Goal: Task Accomplishment & Management: Manage account settings

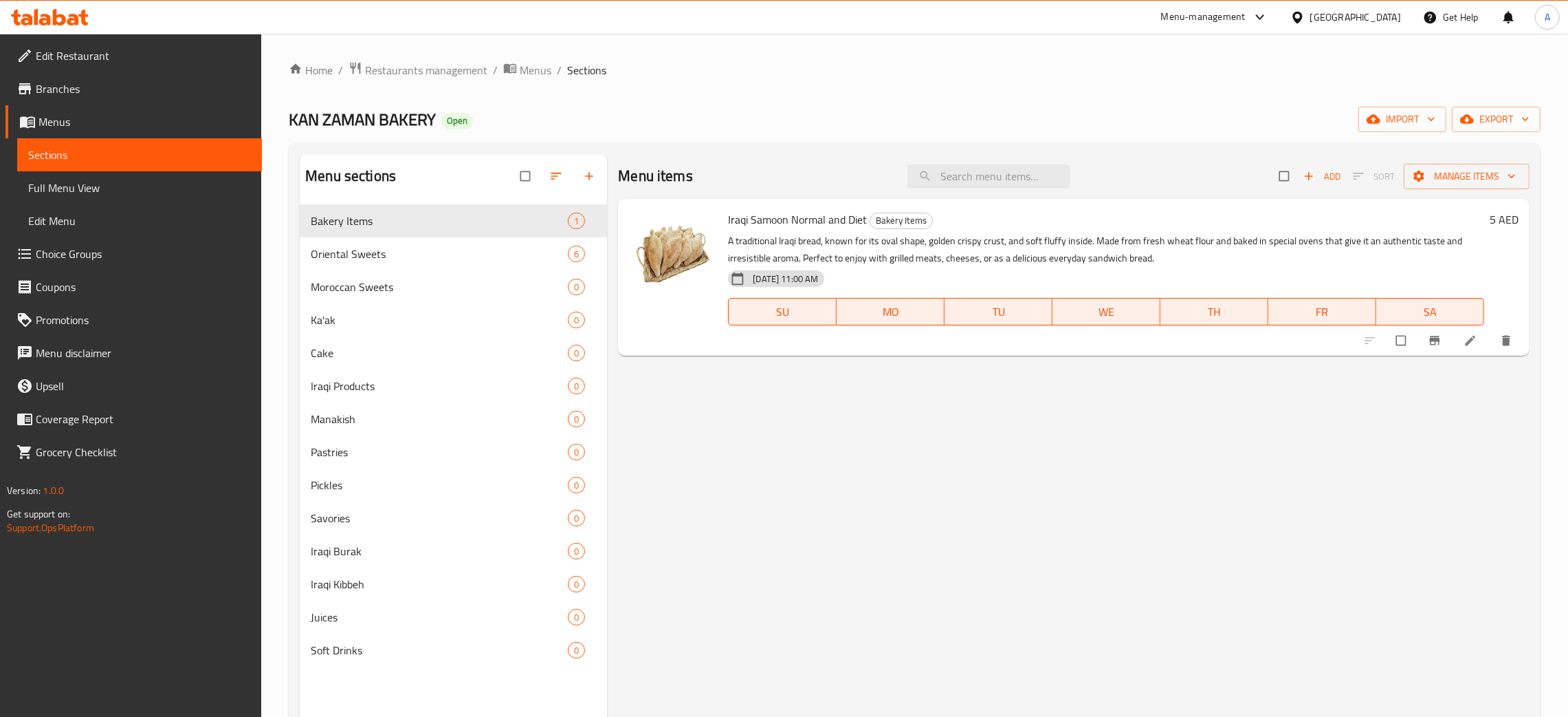
click at [63, 20] on icon at bounding box center [60, 17] width 13 height 16
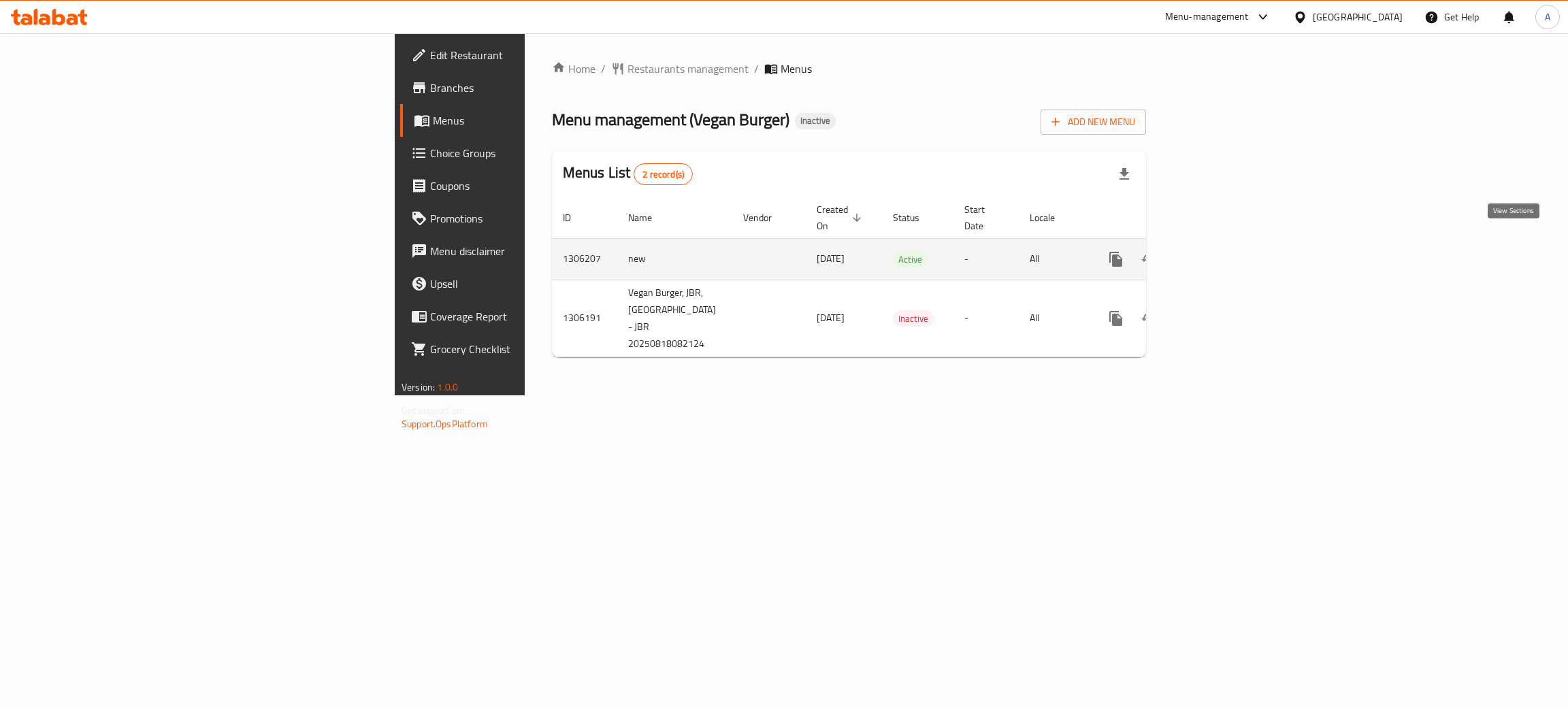
click at [1222, 251] on icon "enhanced table" at bounding box center [1214, 259] width 16 height 16
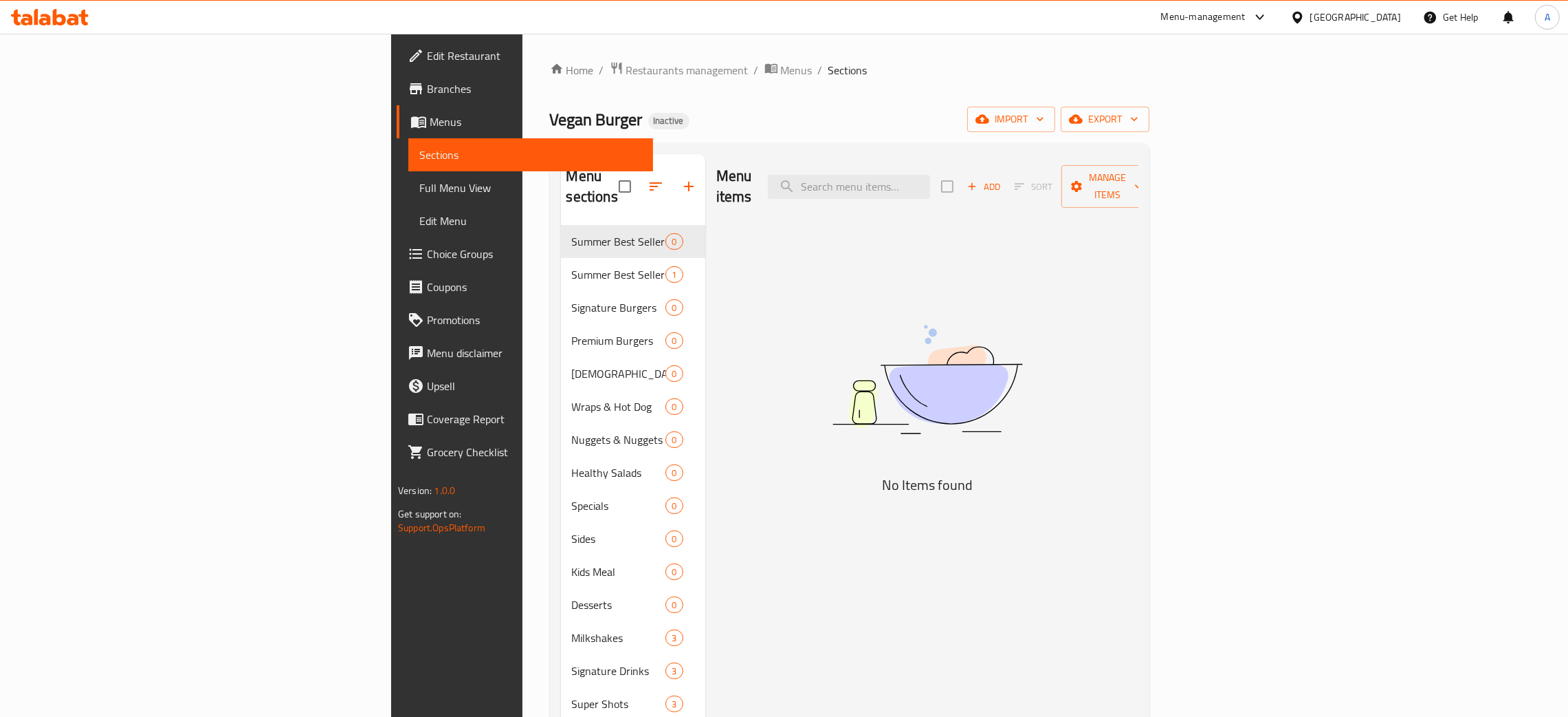
click at [427, 87] on span "Branches" at bounding box center [534, 89] width 215 height 16
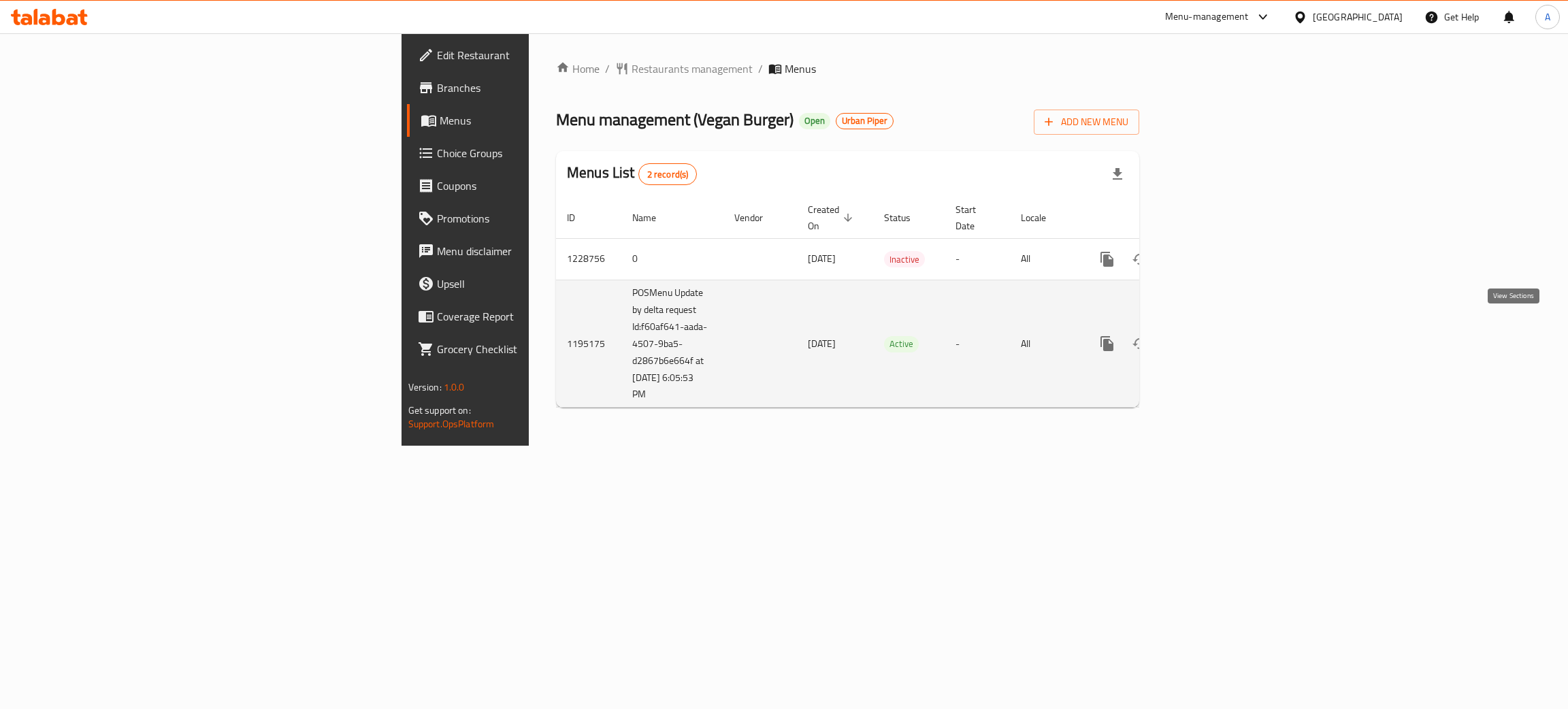
click at [1213, 335] on icon "enhanced table" at bounding box center [1205, 343] width 16 height 16
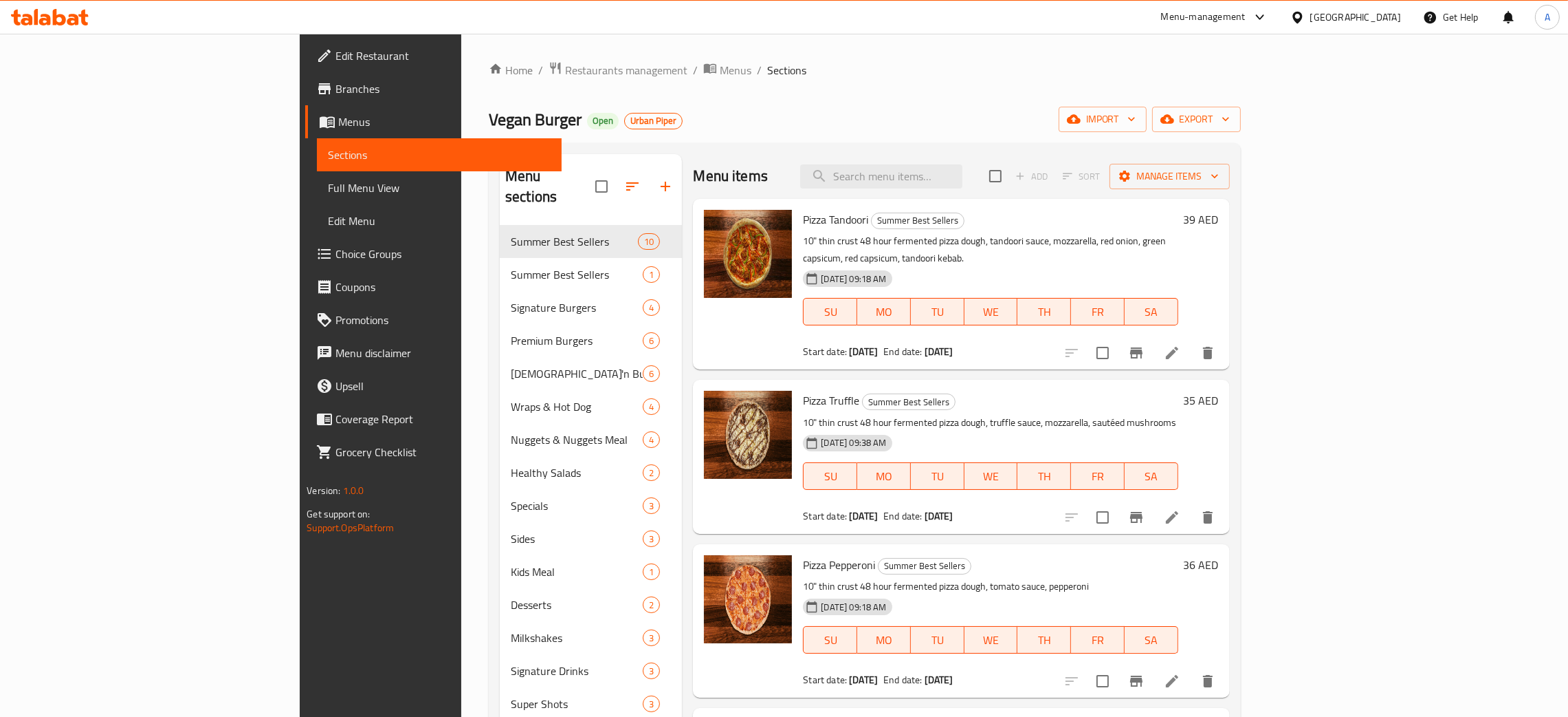
click at [876, 98] on div "Home / Restaurants management / Menus / Sections Vegan Burger Open Urban Piper …" at bounding box center [865, 471] width 752 height 821
click at [328, 184] on span "Full Menu View" at bounding box center [439, 188] width 223 height 16
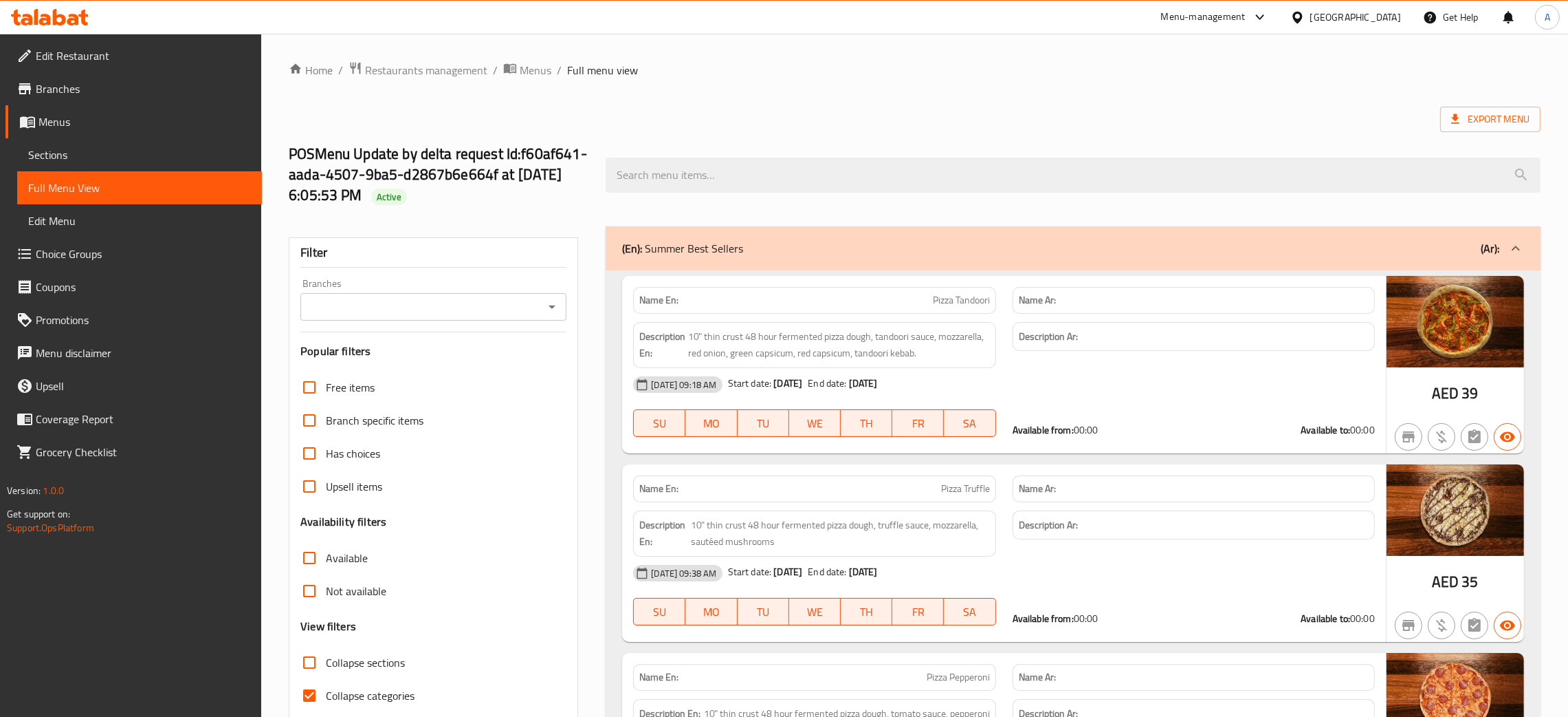
click at [547, 307] on icon "Open" at bounding box center [552, 306] width 16 height 16
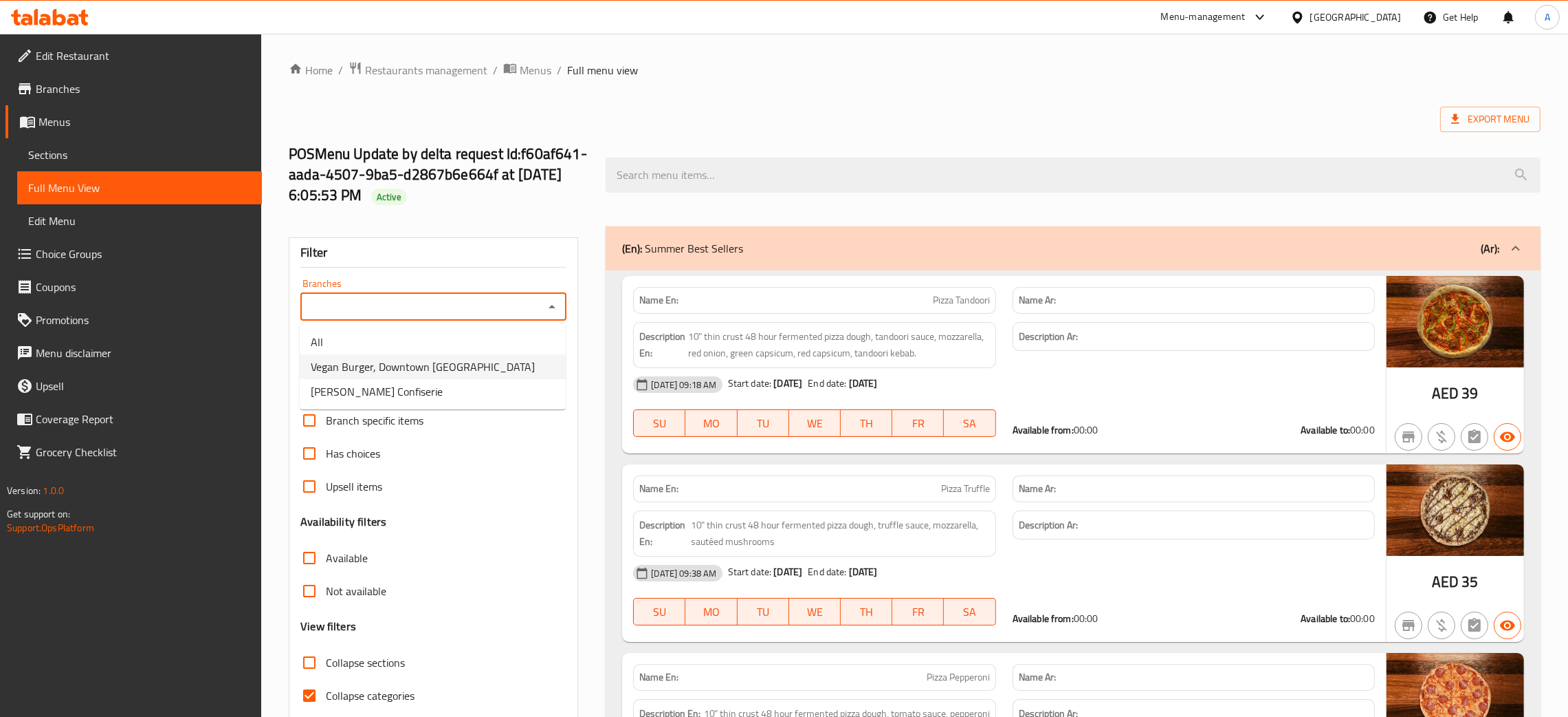
click at [453, 374] on span "Vegan Burger, Downtown Burj Khalifa" at bounding box center [422, 366] width 224 height 16
type input "Vegan Burger, Downtown Burj Khalifa"
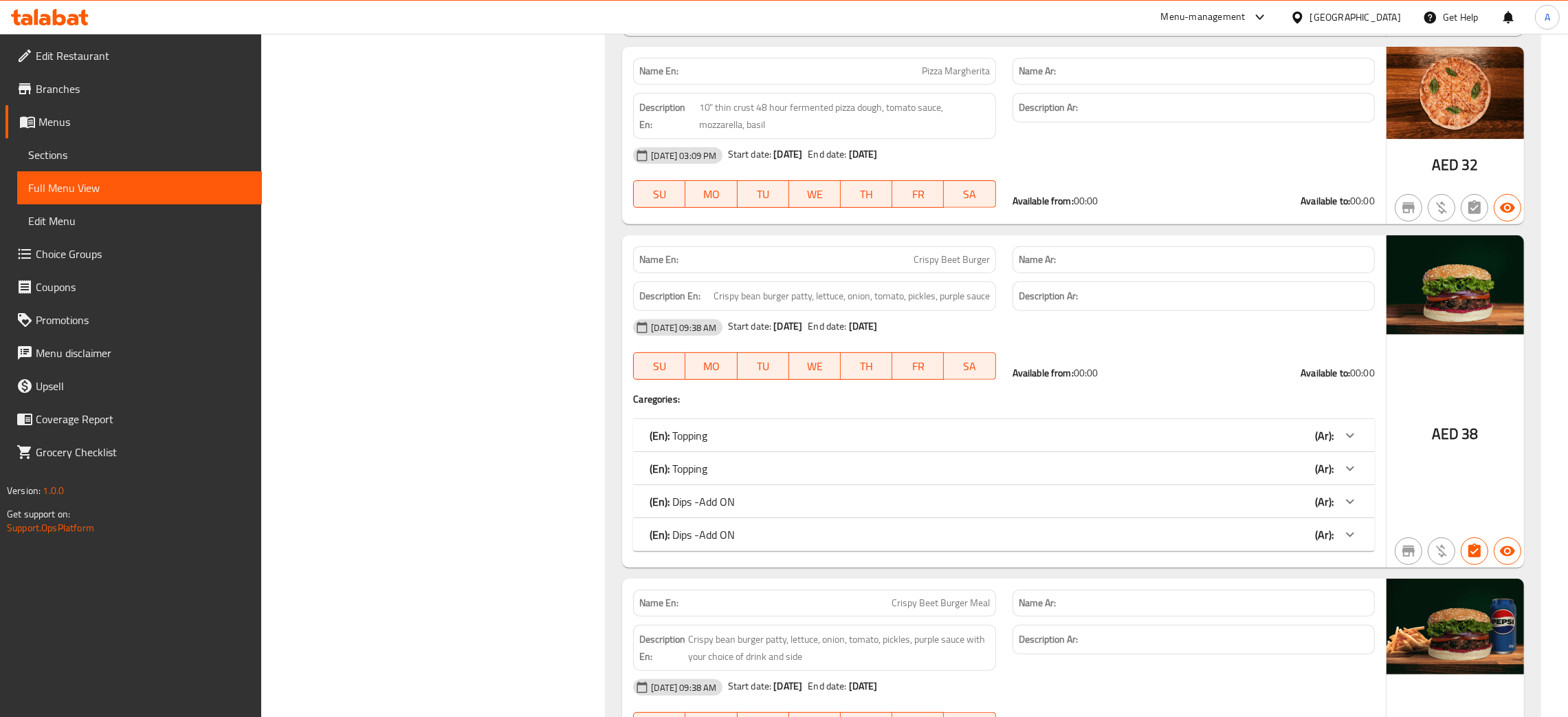
scroll to position [928, 0]
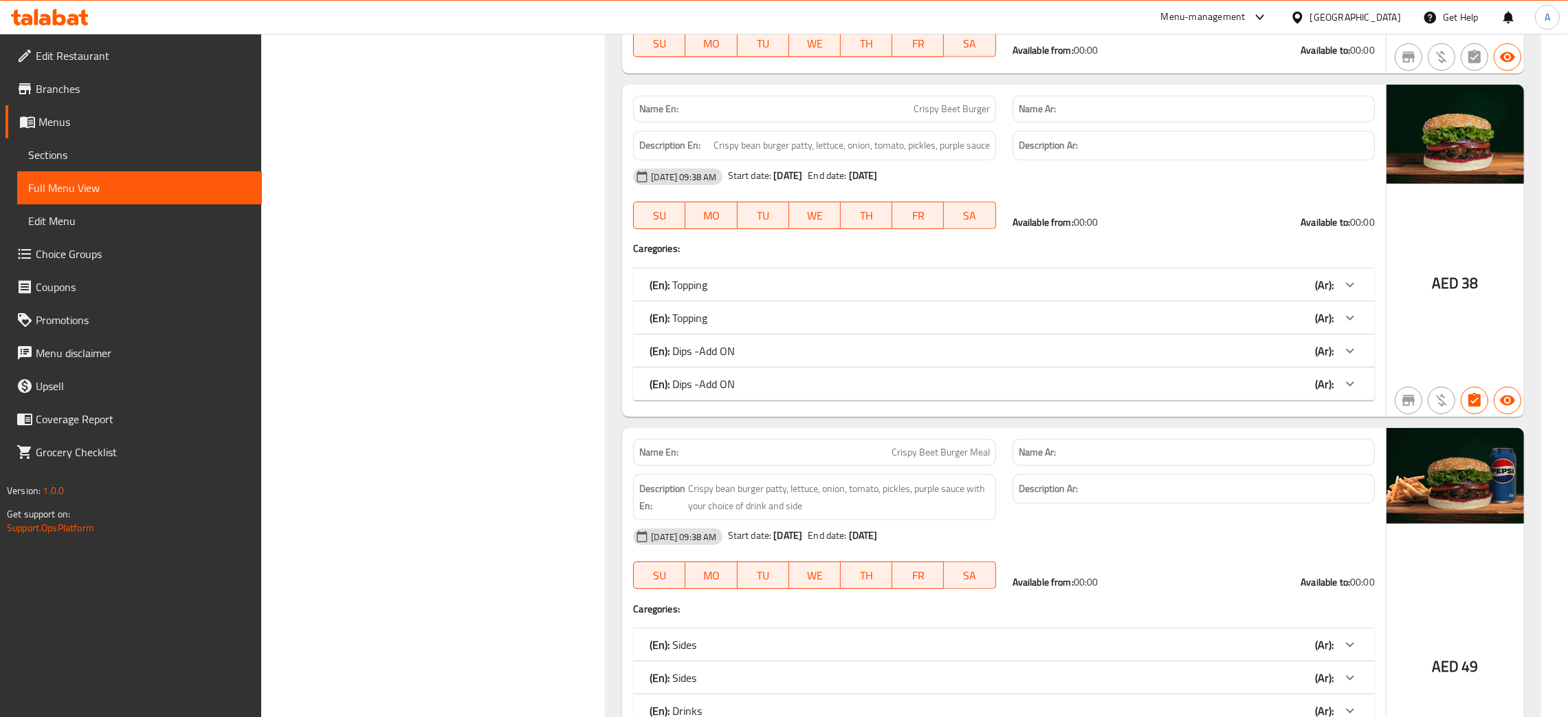
click at [1017, 293] on div "(En): Dips -Add ON (Ar):" at bounding box center [991, 285] width 684 height 16
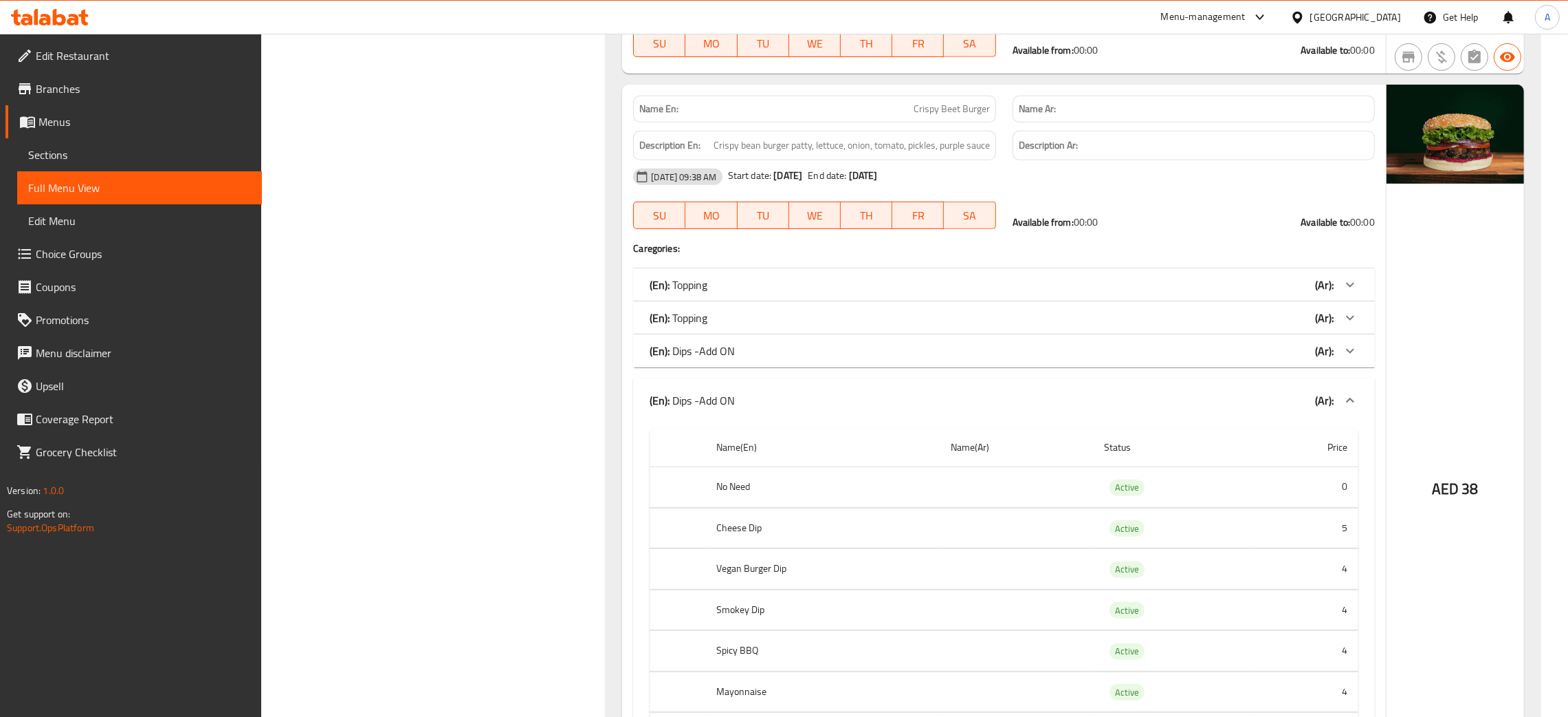
click at [952, 405] on div "(En): Dips -Add ON (Ar):" at bounding box center [1004, 400] width 742 height 44
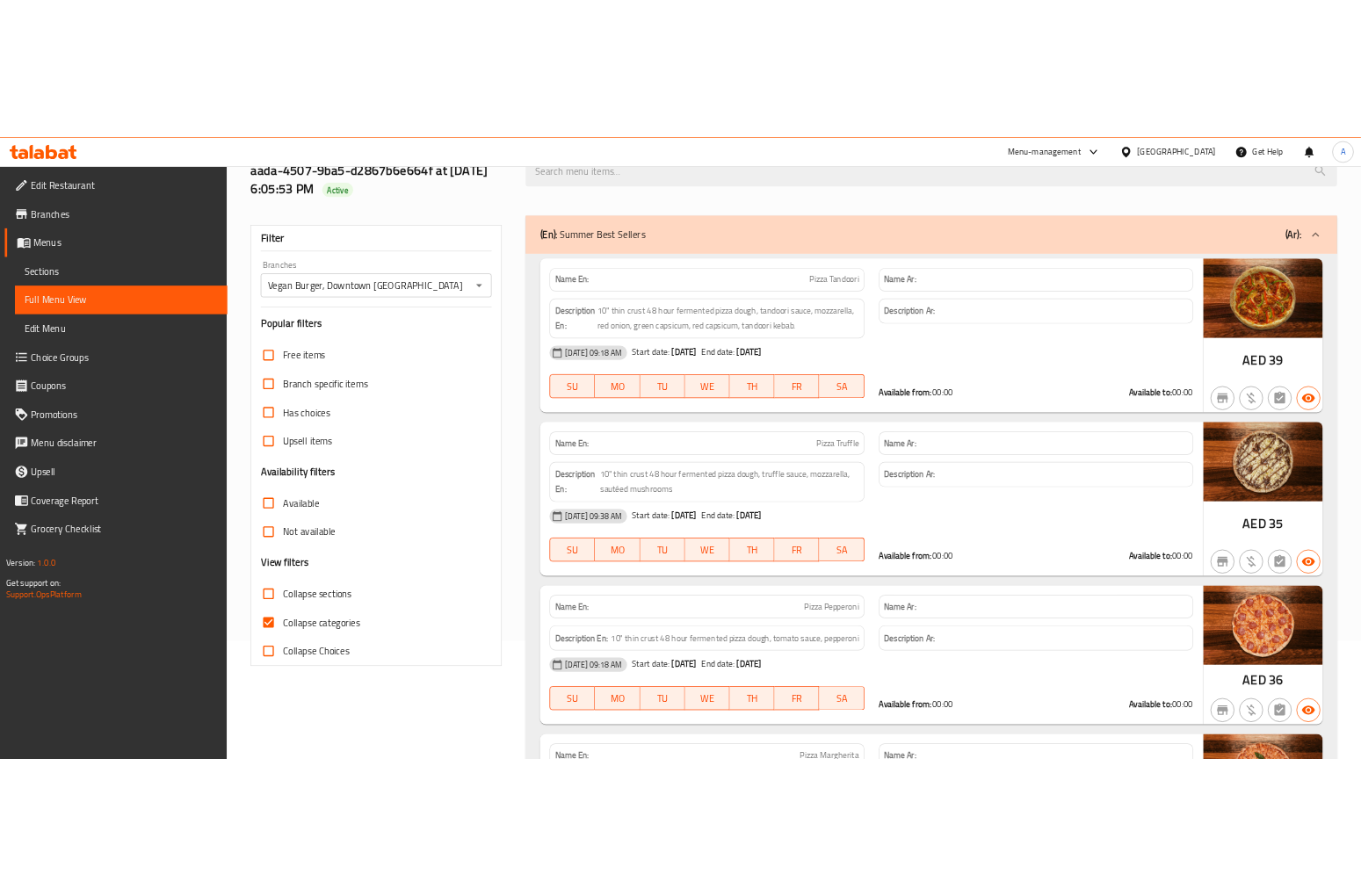
scroll to position [0, 0]
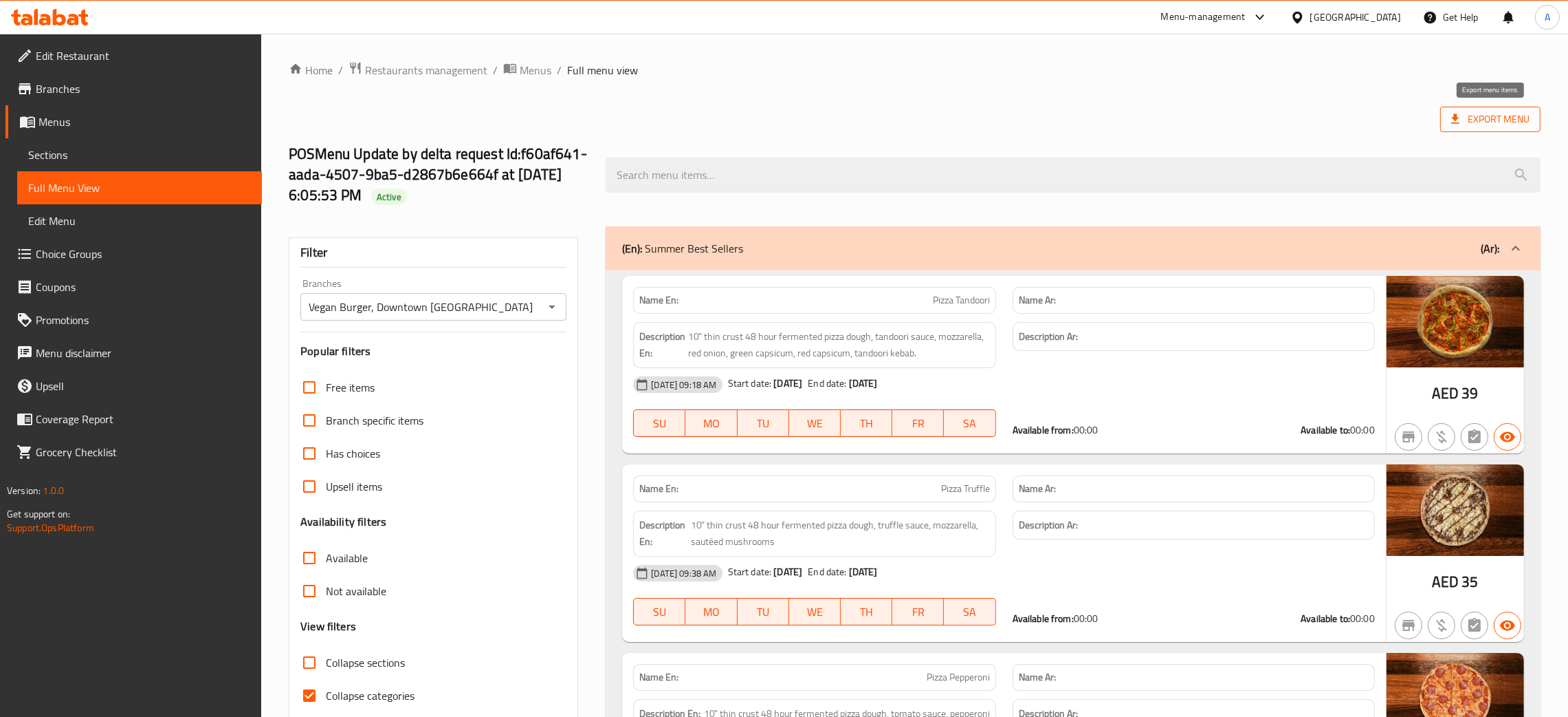
click at [1500, 117] on span "Export Menu" at bounding box center [1490, 119] width 78 height 17
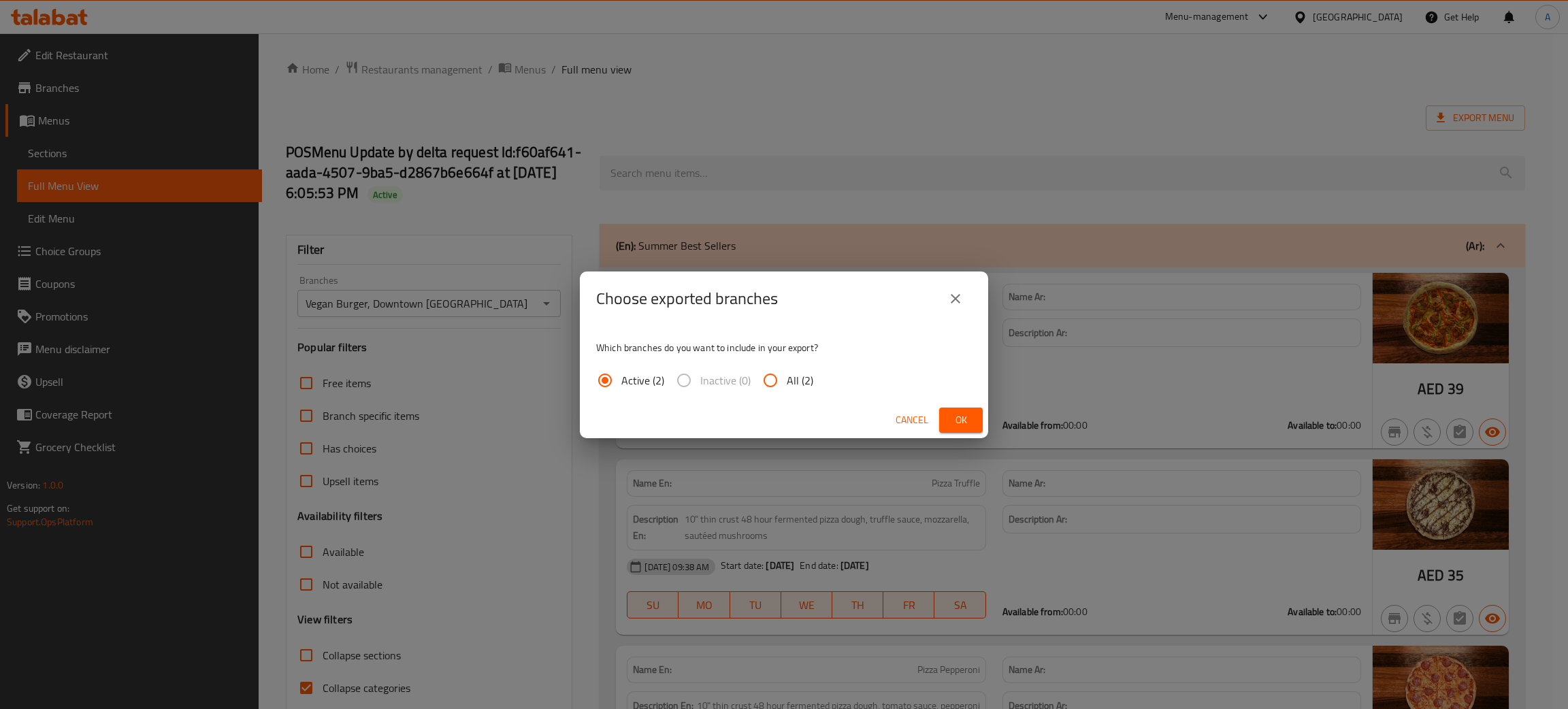
click at [774, 379] on input "All (2)" at bounding box center [770, 380] width 33 height 33
radio input "true"
click at [965, 421] on span "Ok" at bounding box center [961, 419] width 22 height 17
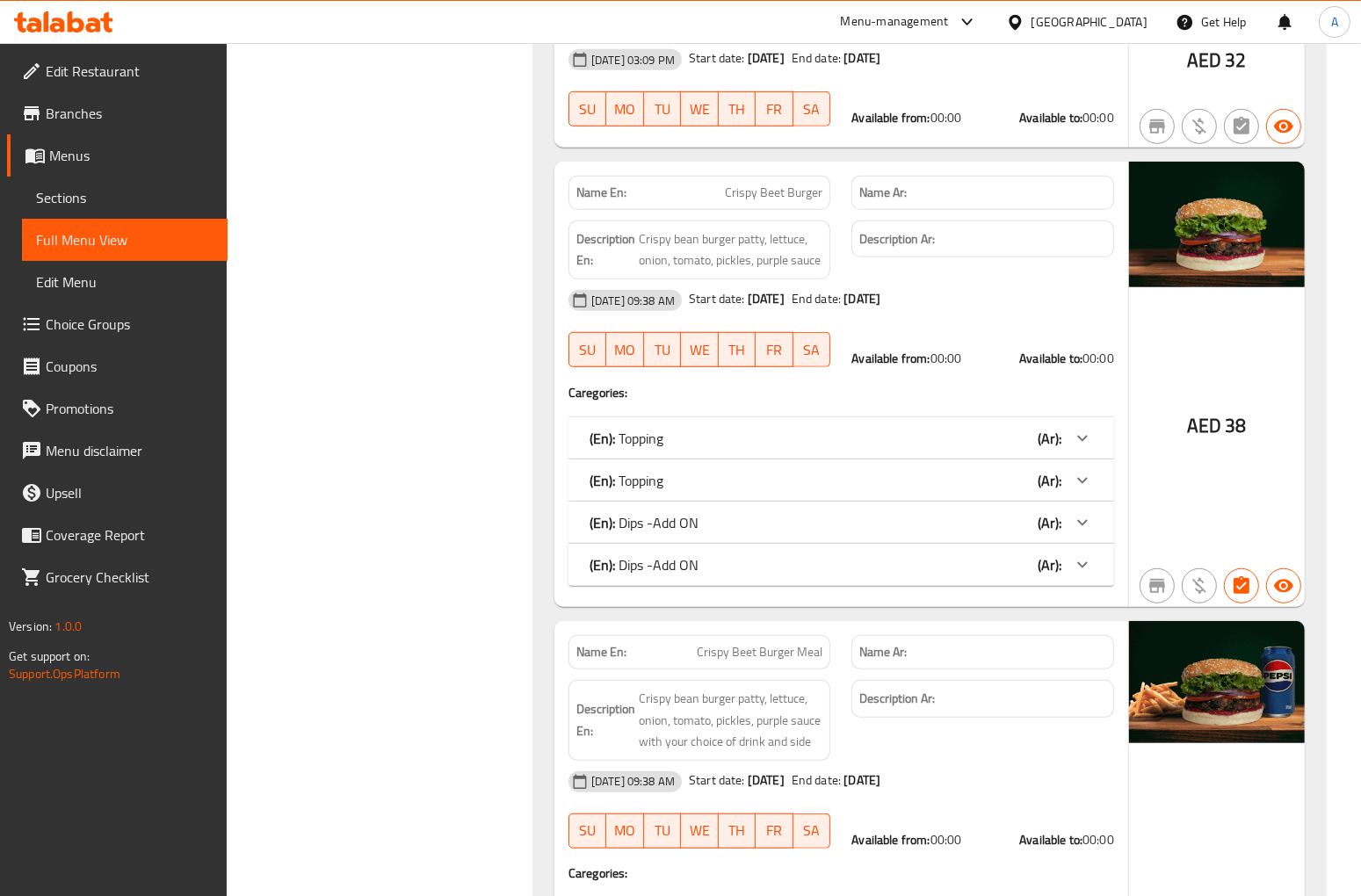
scroll to position [1449, 0]
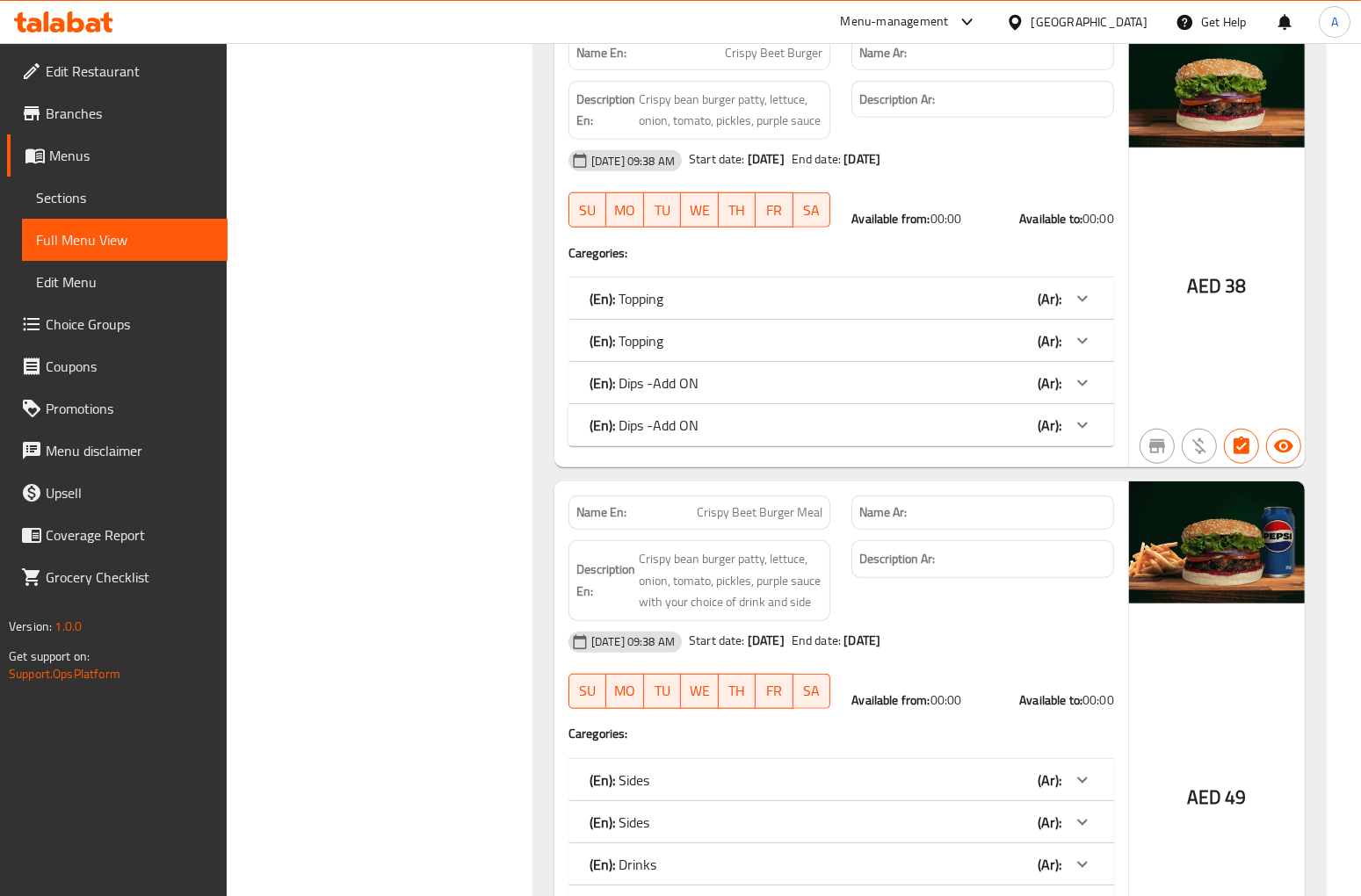
click at [892, 304] on div "(En): Topping (Ar):" at bounding box center [825, 299] width 472 height 21
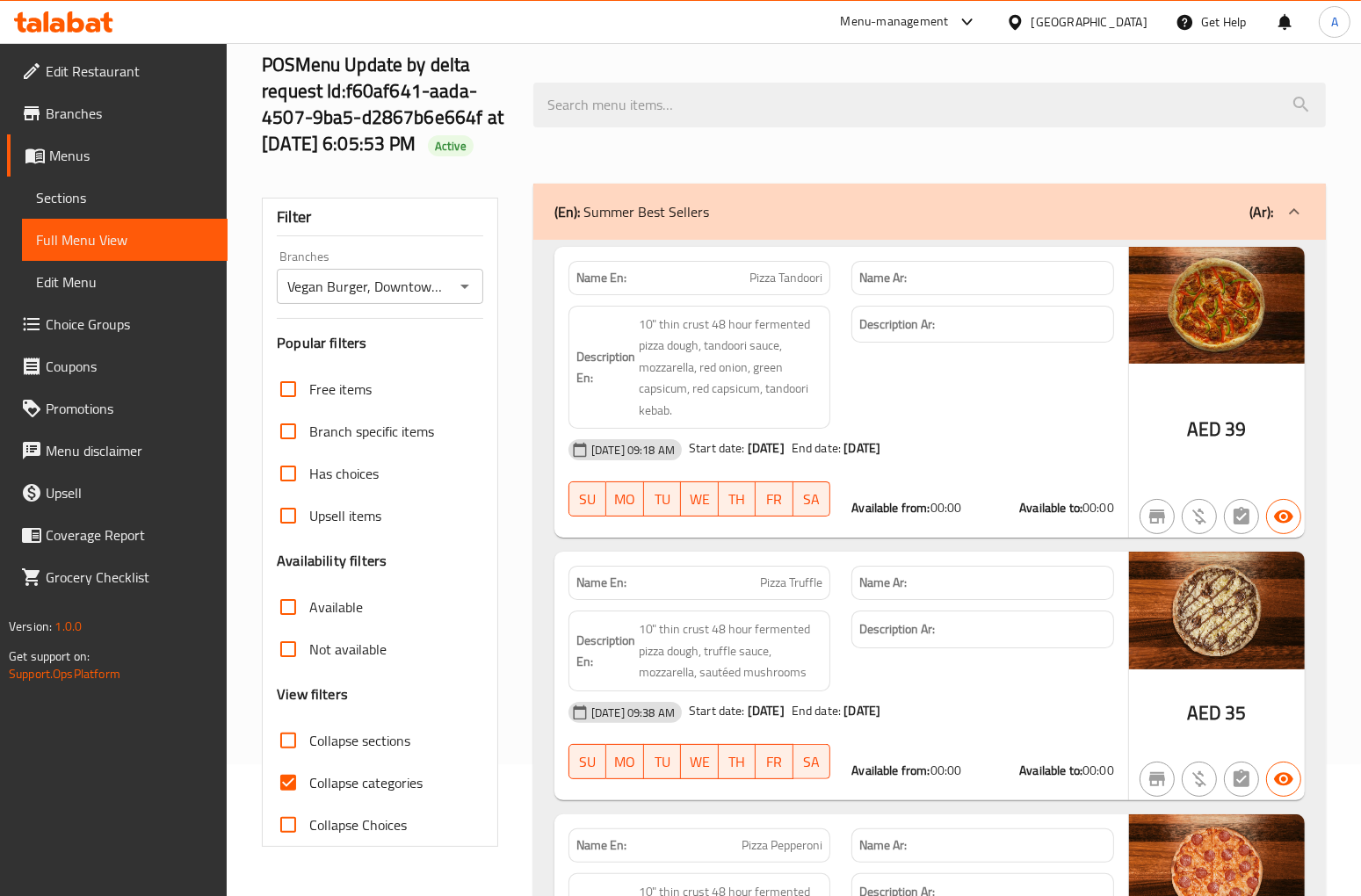
scroll to position [394, 0]
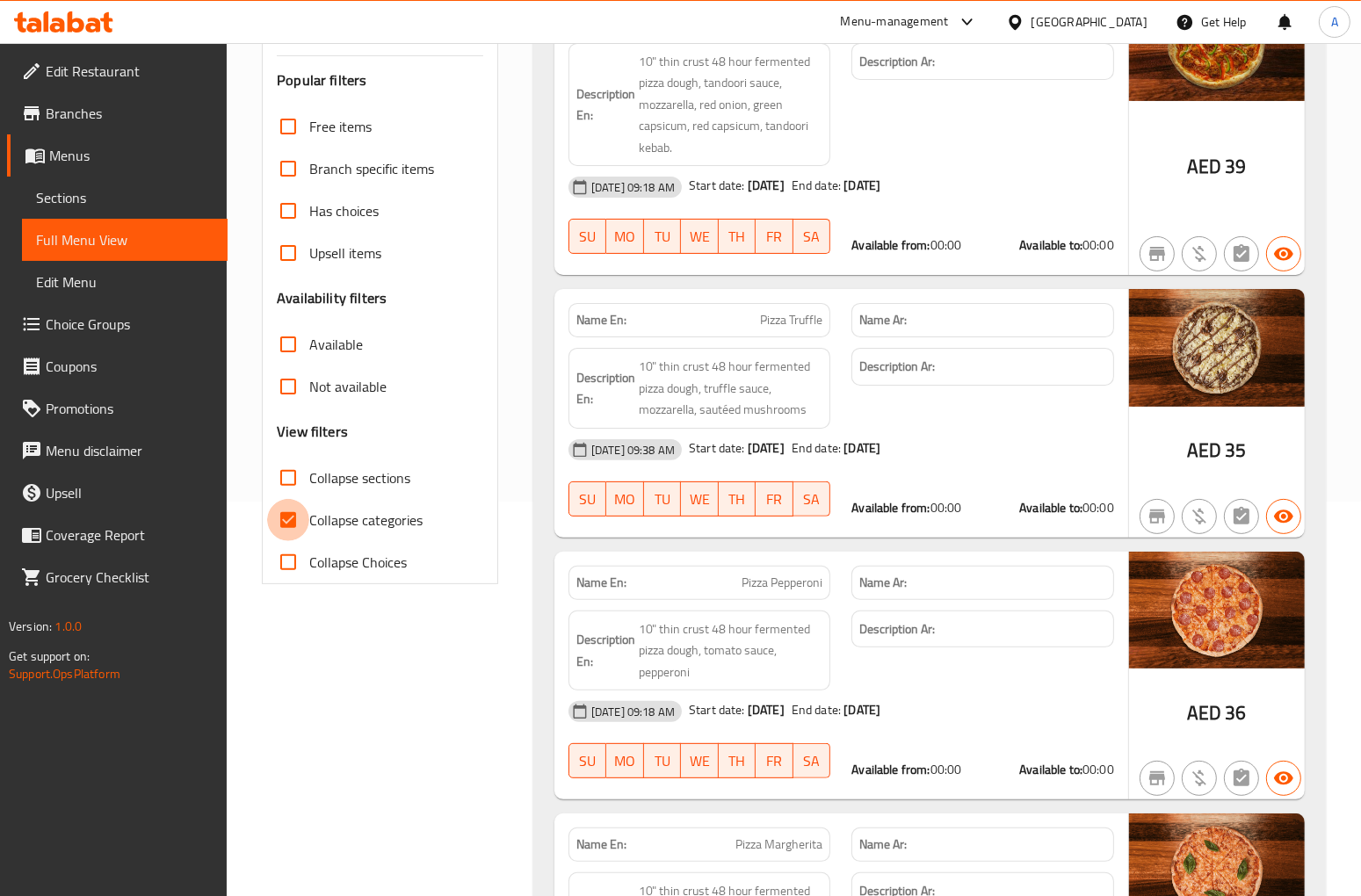
click at [281, 522] on input "Collapse categories" at bounding box center [288, 520] width 43 height 43
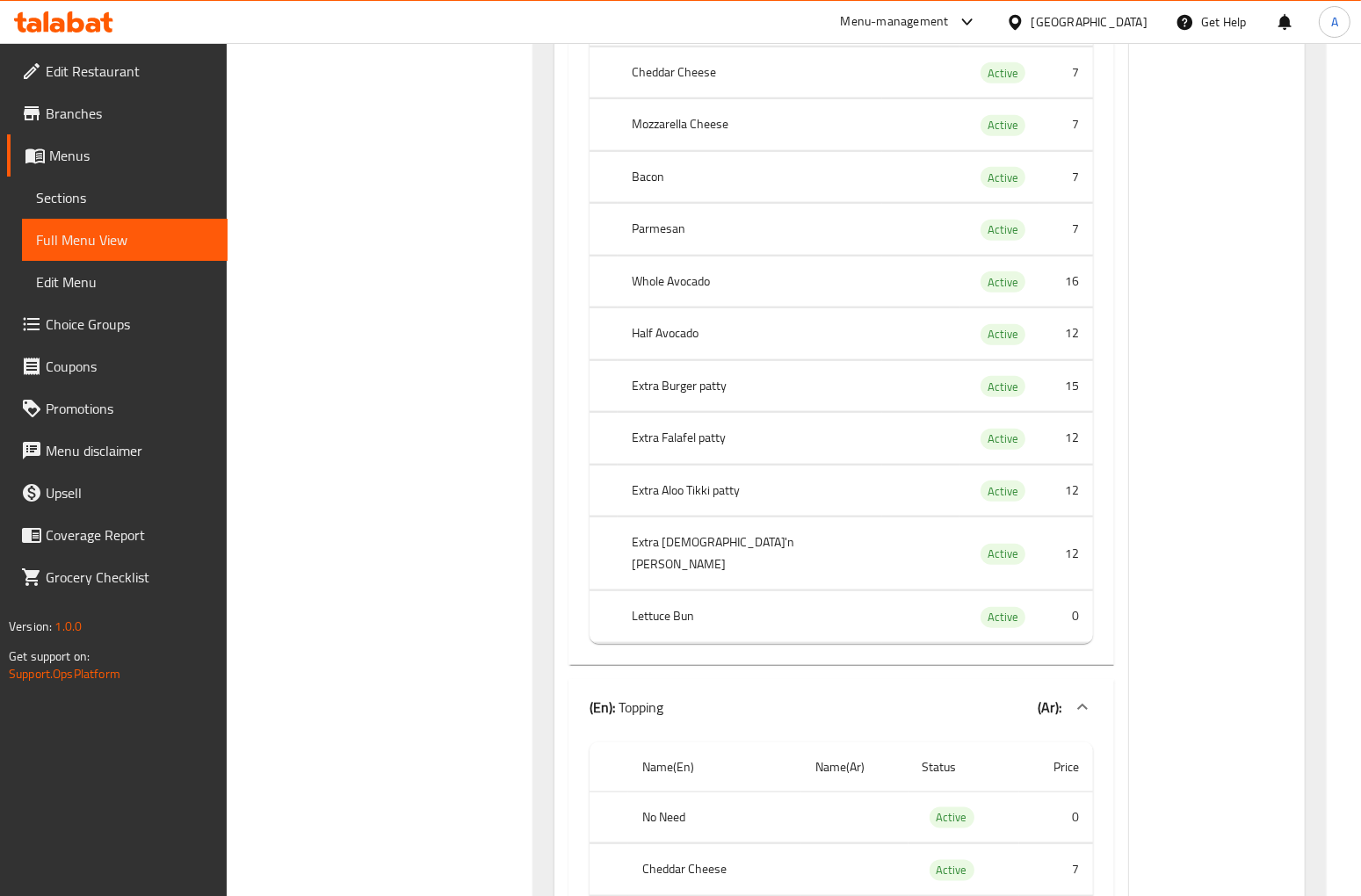
scroll to position [1949, 0]
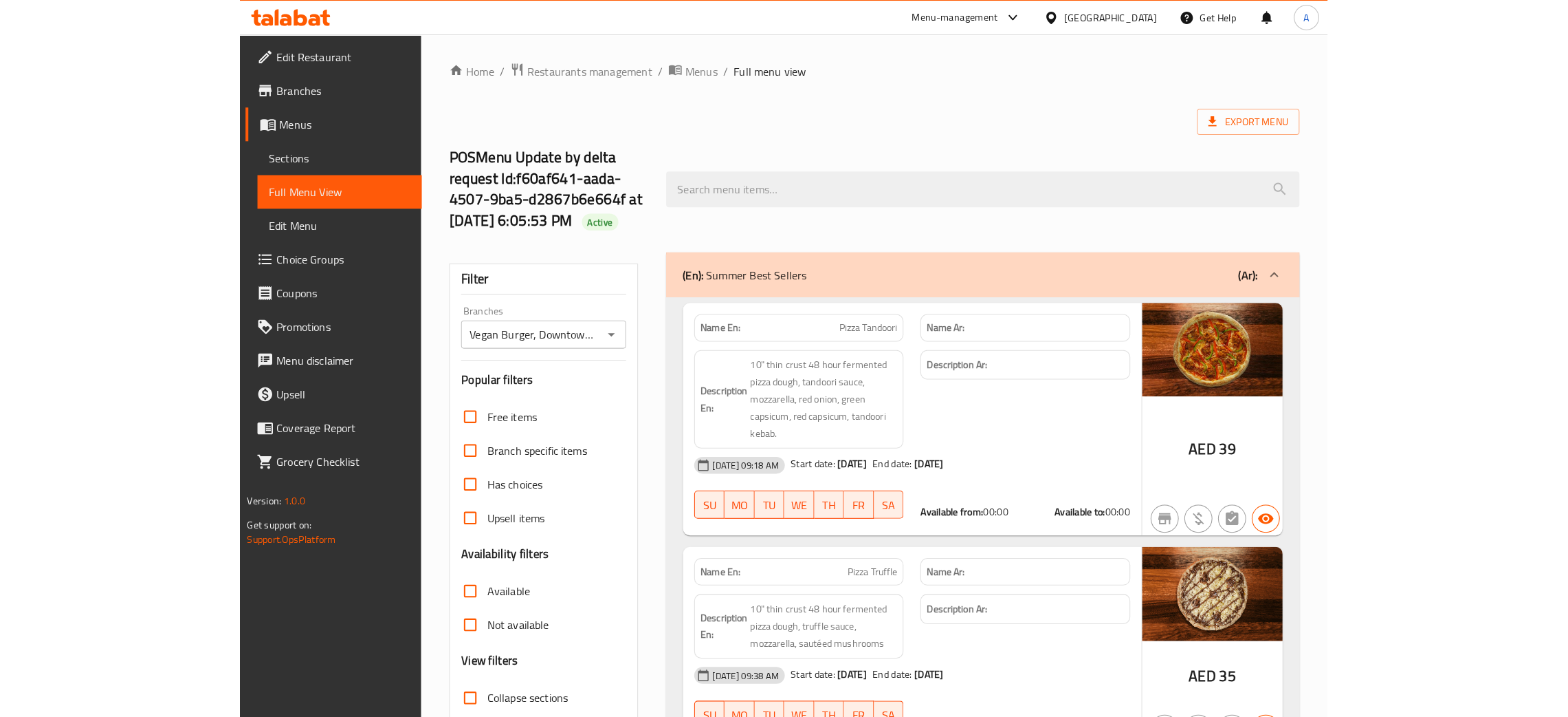
scroll to position [619, 0]
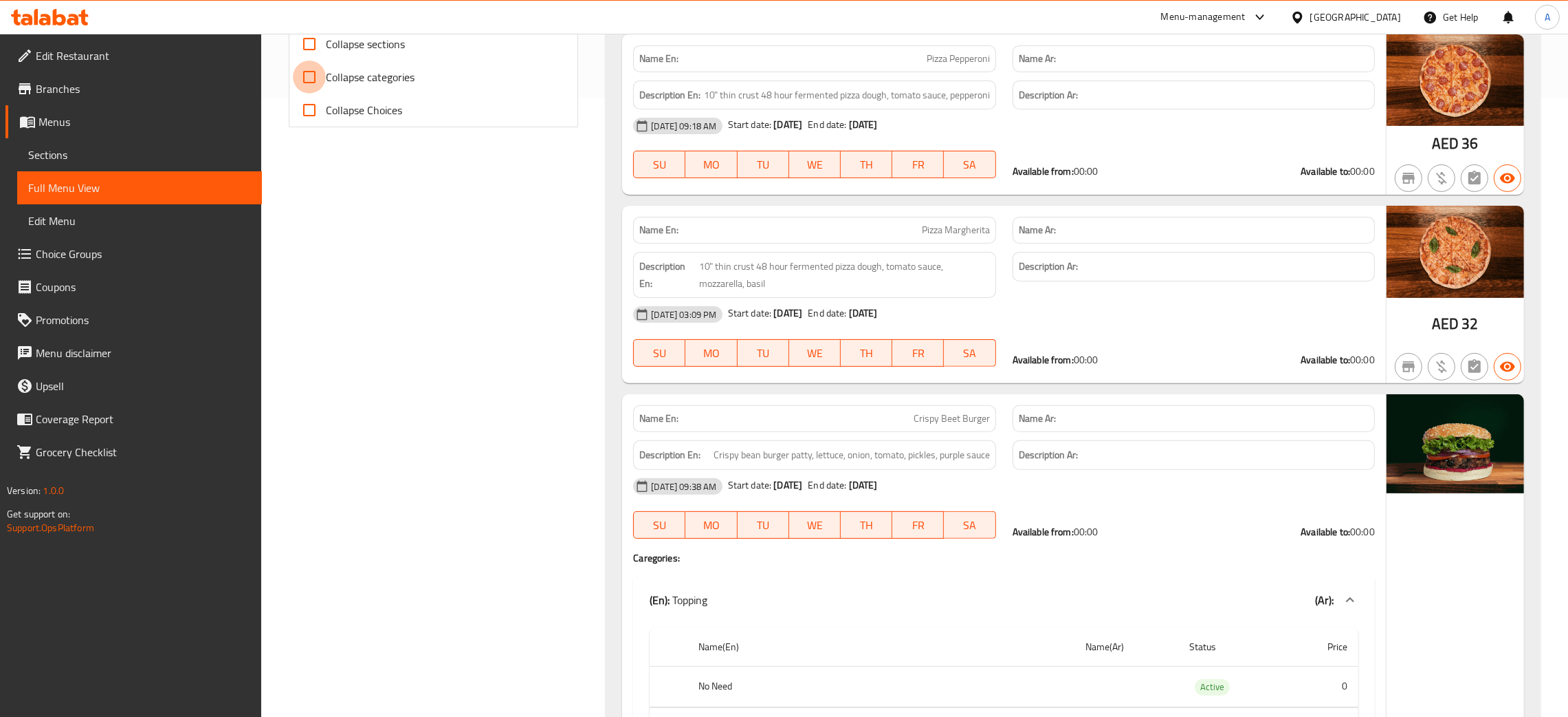
click at [313, 77] on input "Collapse categories" at bounding box center [309, 77] width 33 height 33
checkbox input "true"
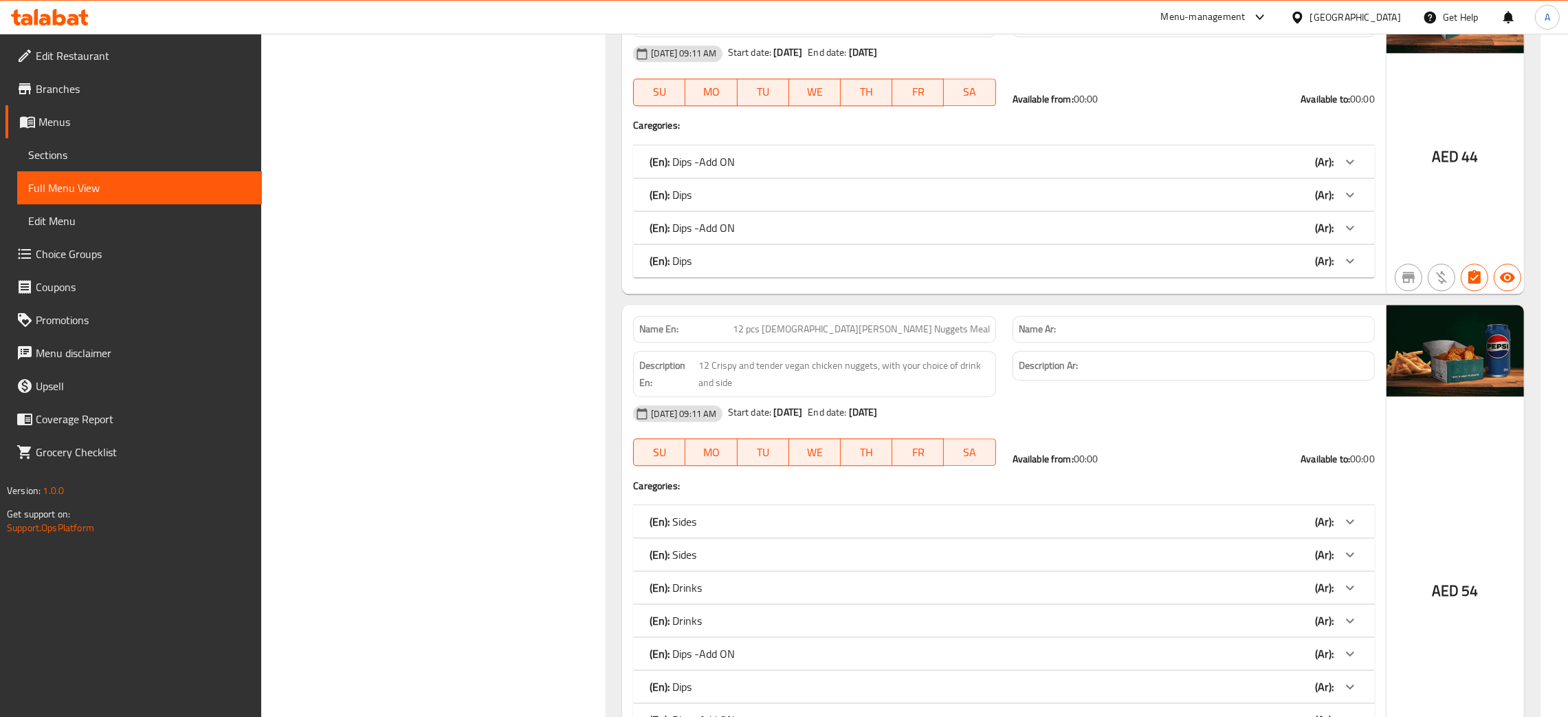
scroll to position [13516, 0]
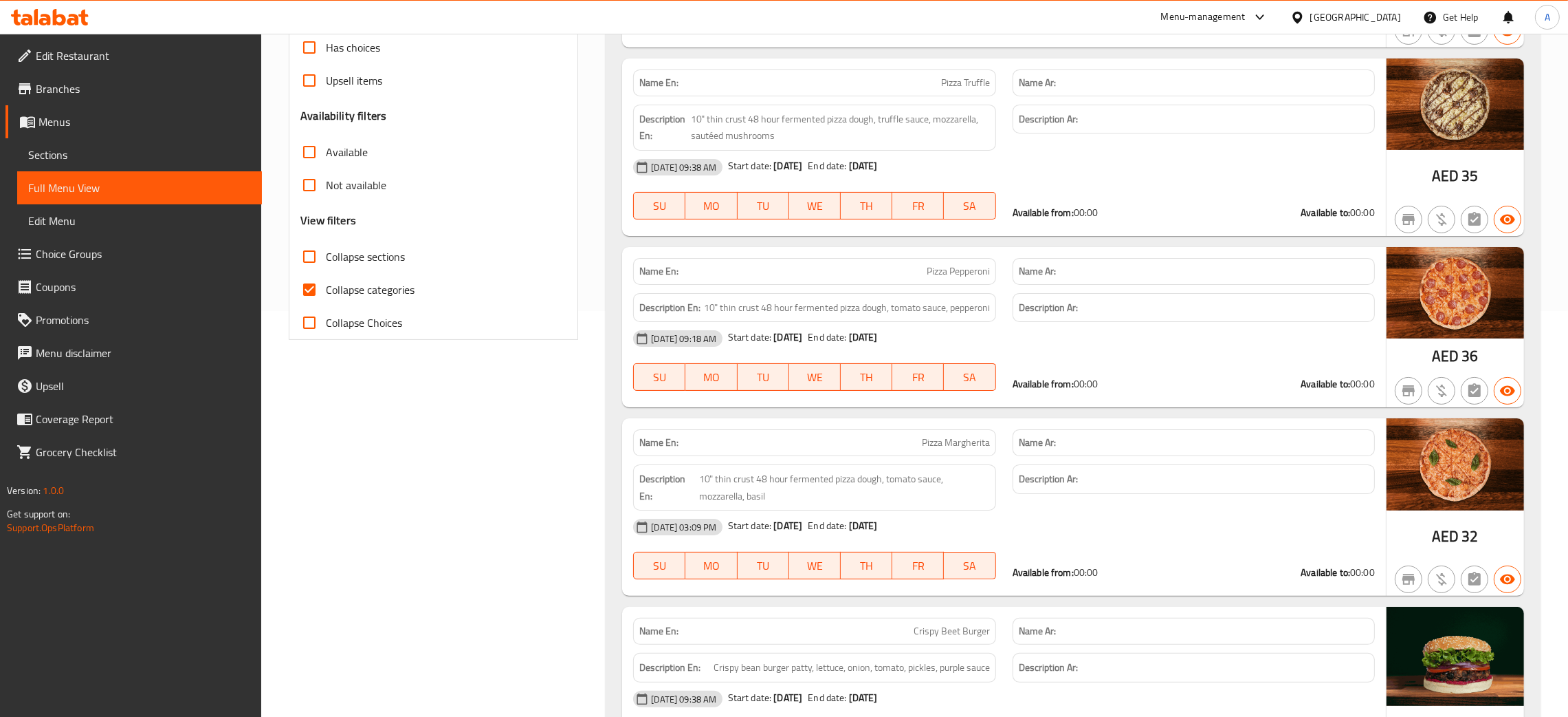
scroll to position [0, 0]
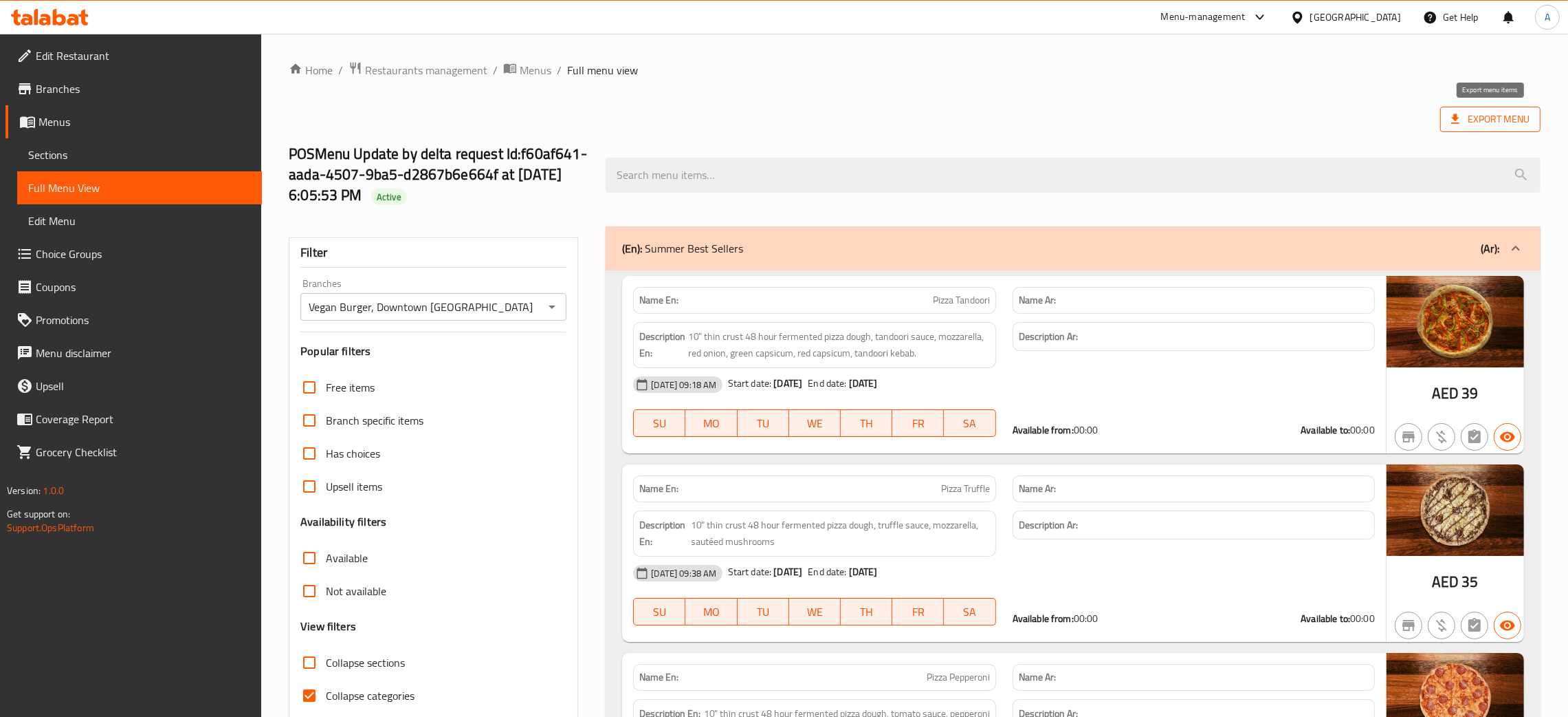
click at [1509, 126] on span "Export Menu" at bounding box center [1490, 119] width 78 height 17
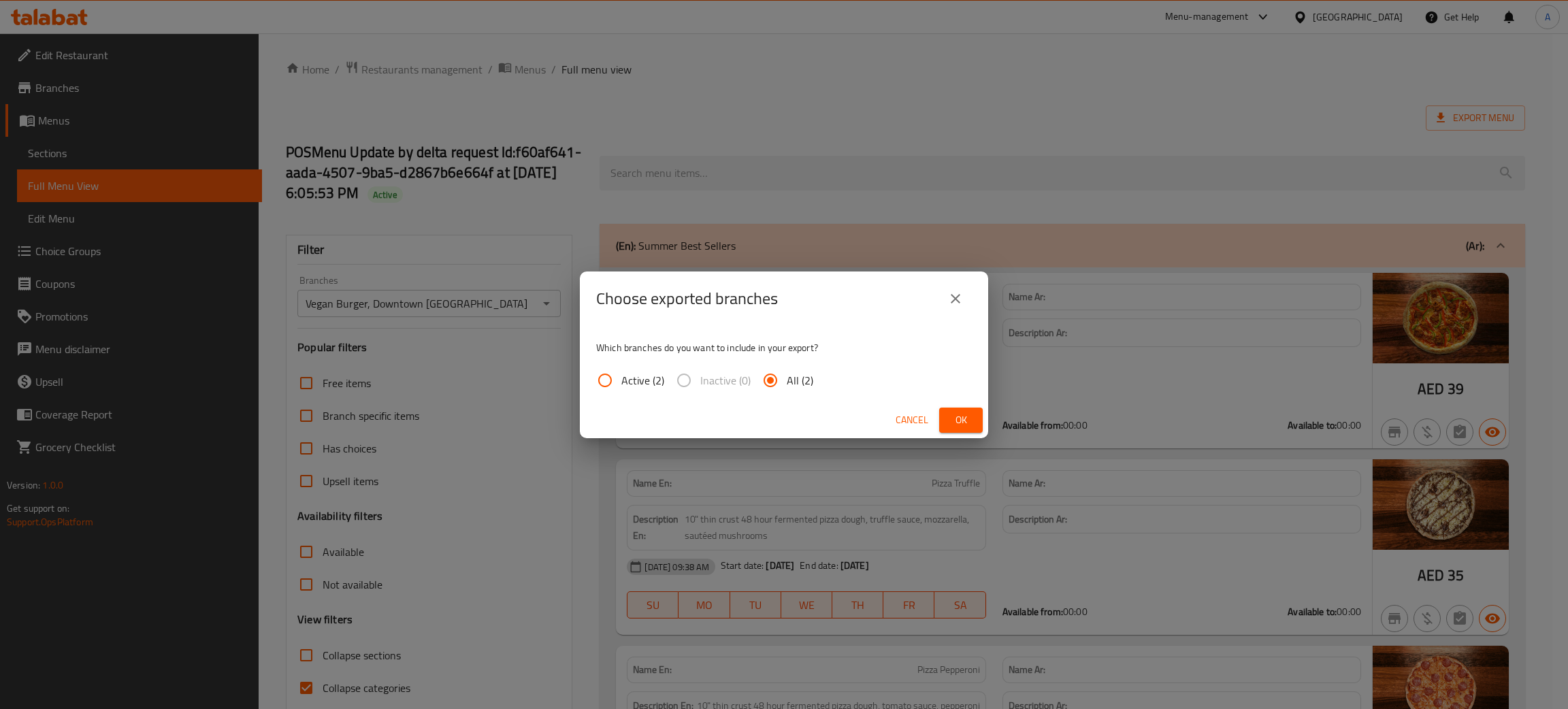
click at [950, 415] on span "Ok" at bounding box center [961, 419] width 22 height 17
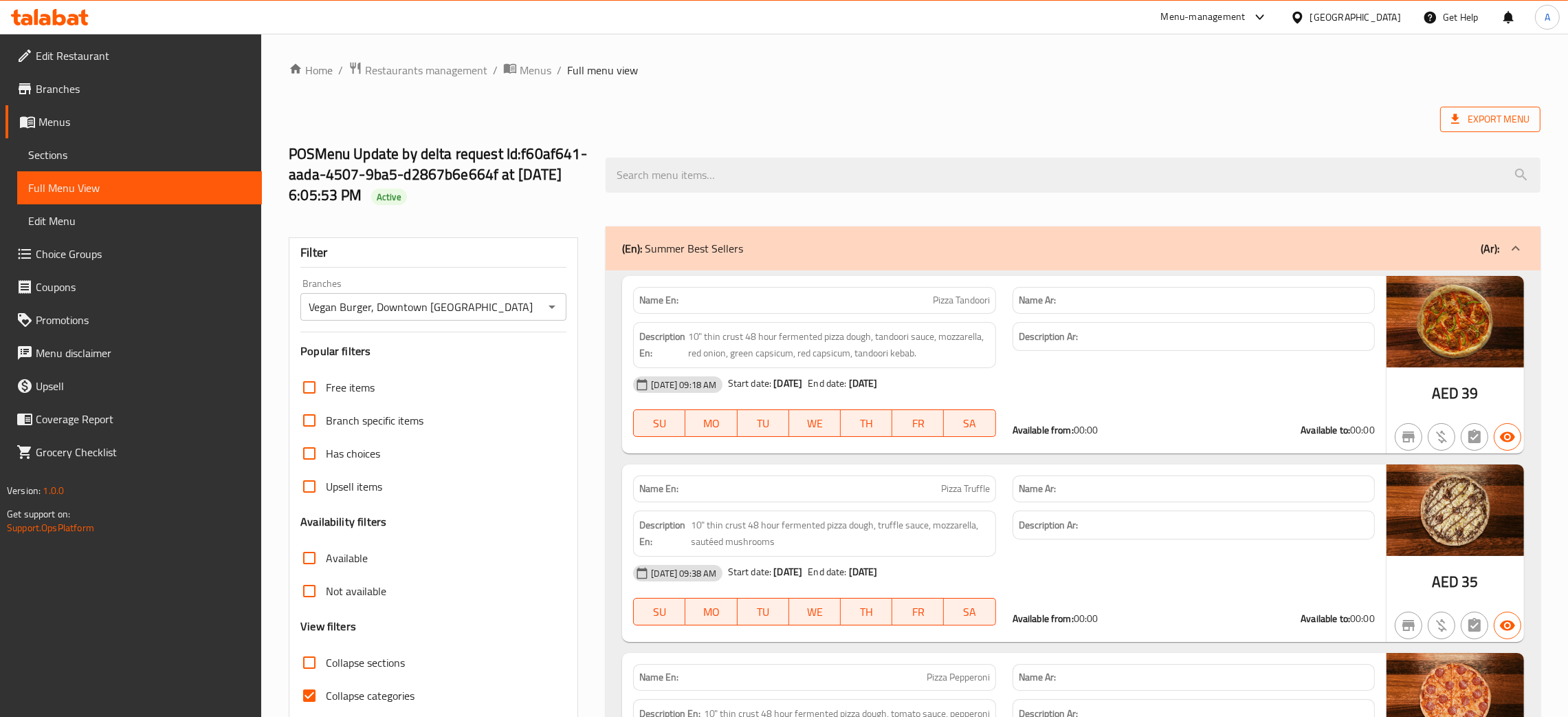
click at [1508, 129] on span "Export Menu" at bounding box center [1491, 119] width 101 height 25
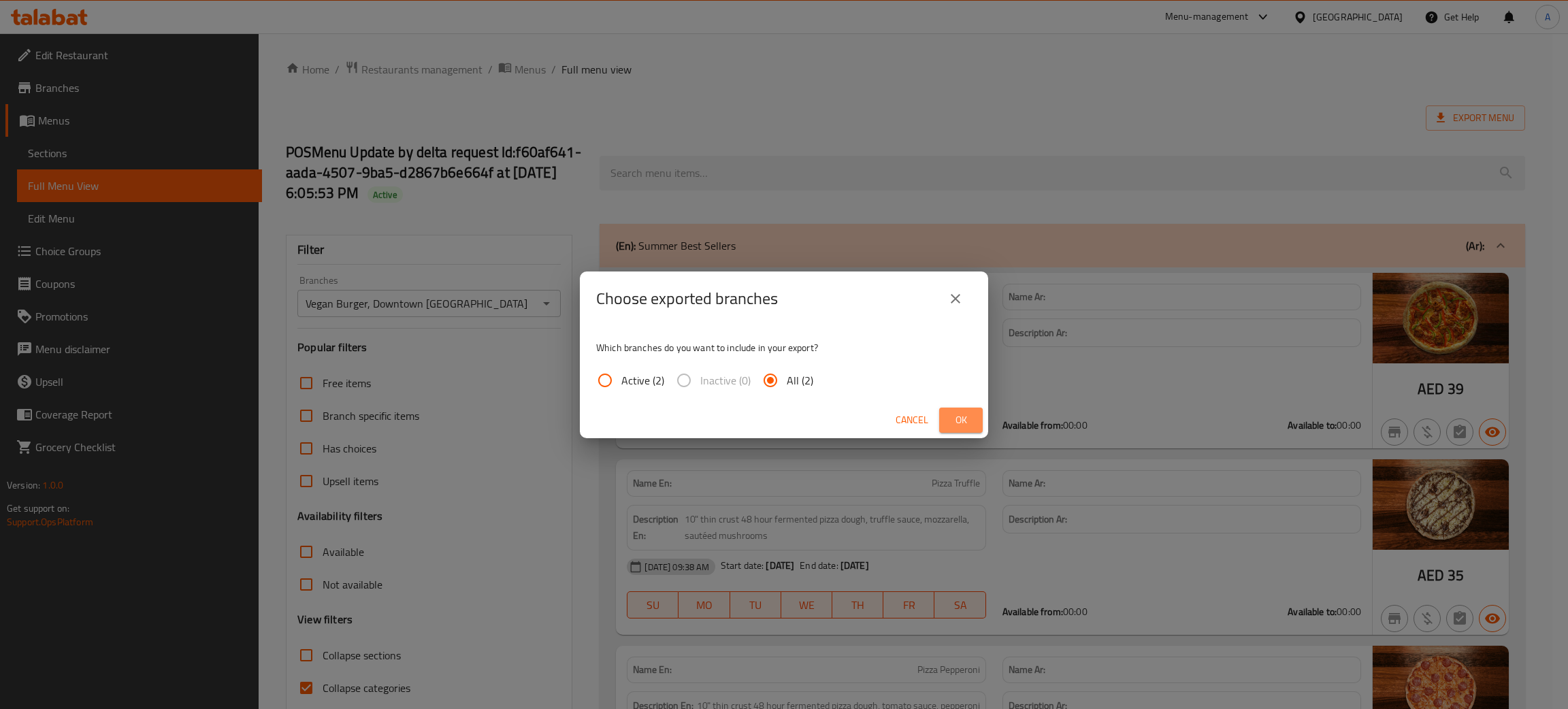
click at [955, 416] on span "Ok" at bounding box center [961, 419] width 22 height 17
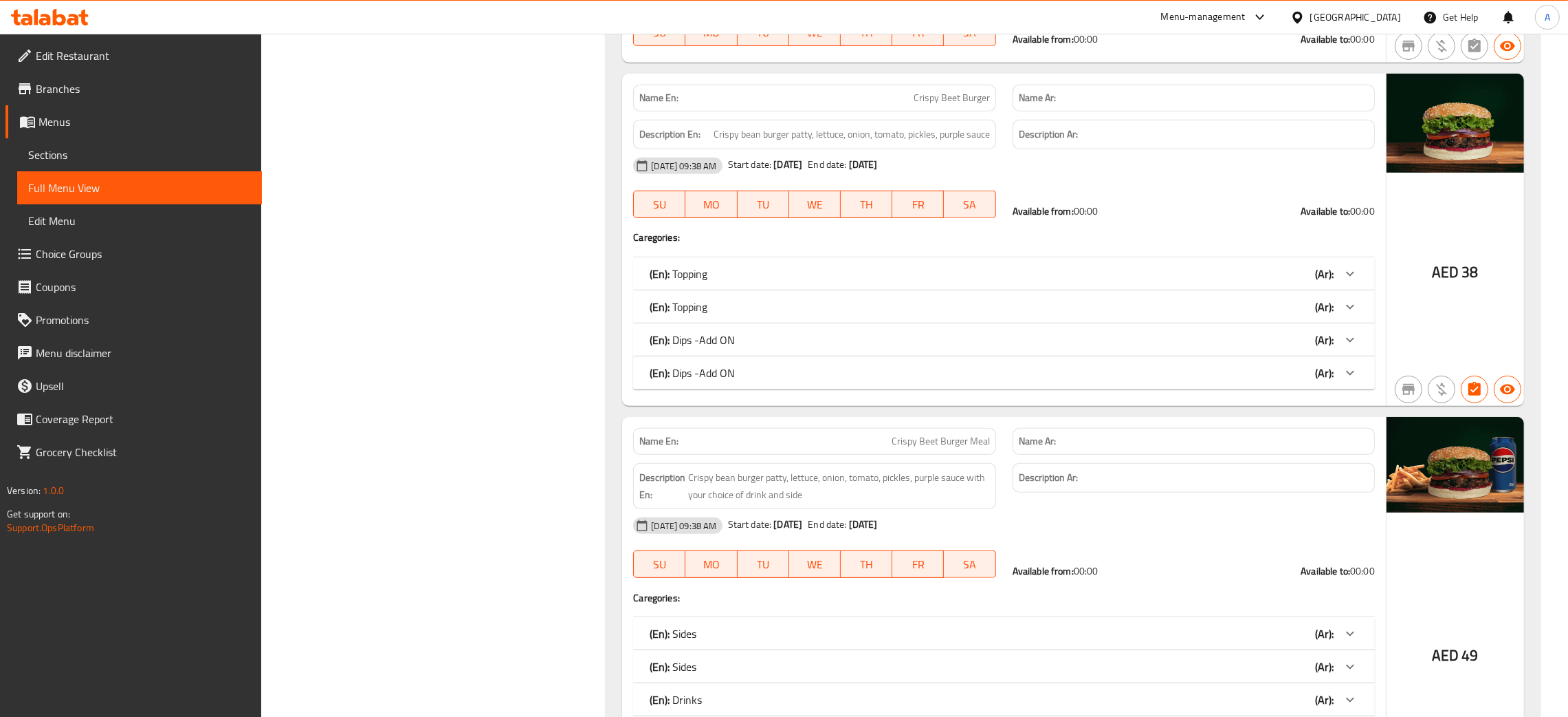
scroll to position [928, 0]
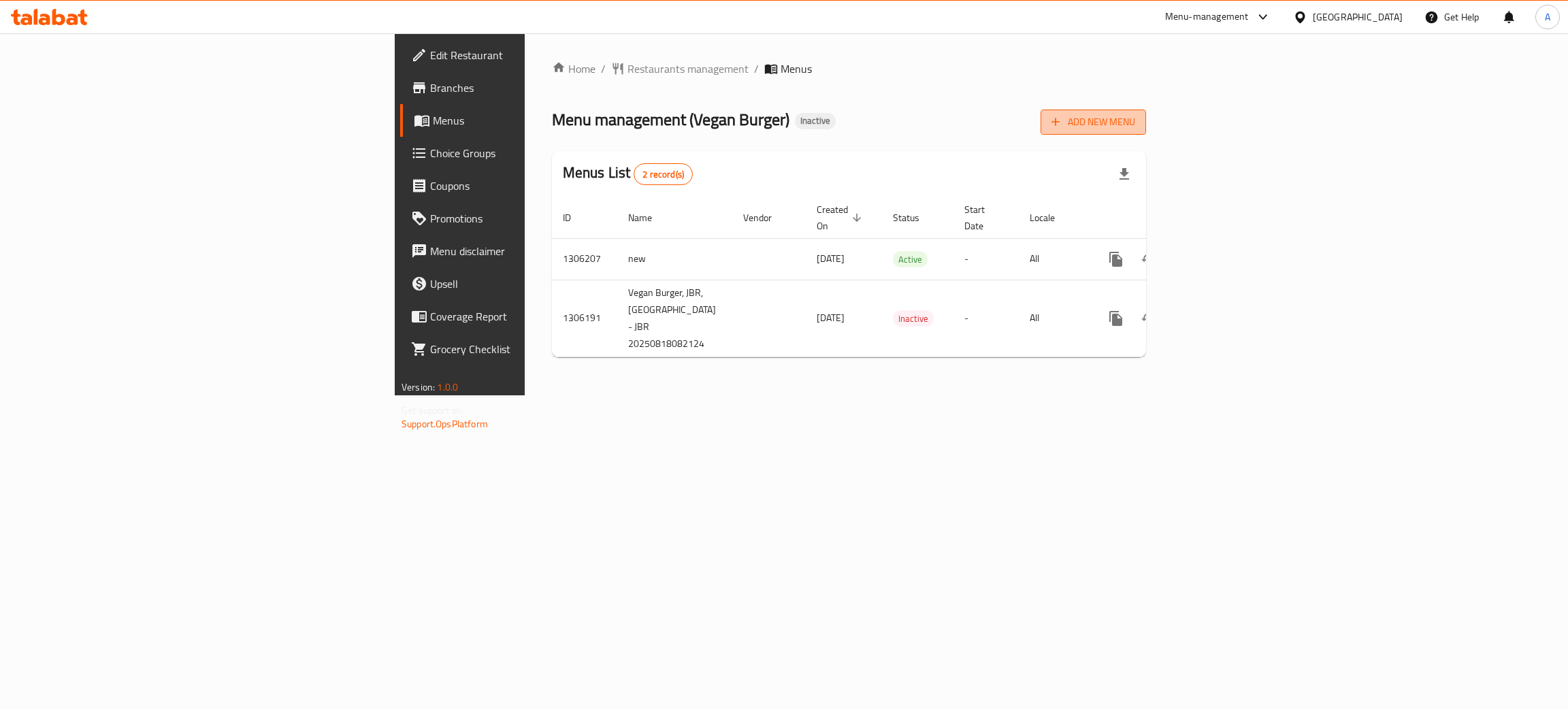
click at [1135, 121] on span "Add New Menu" at bounding box center [1093, 121] width 83 height 17
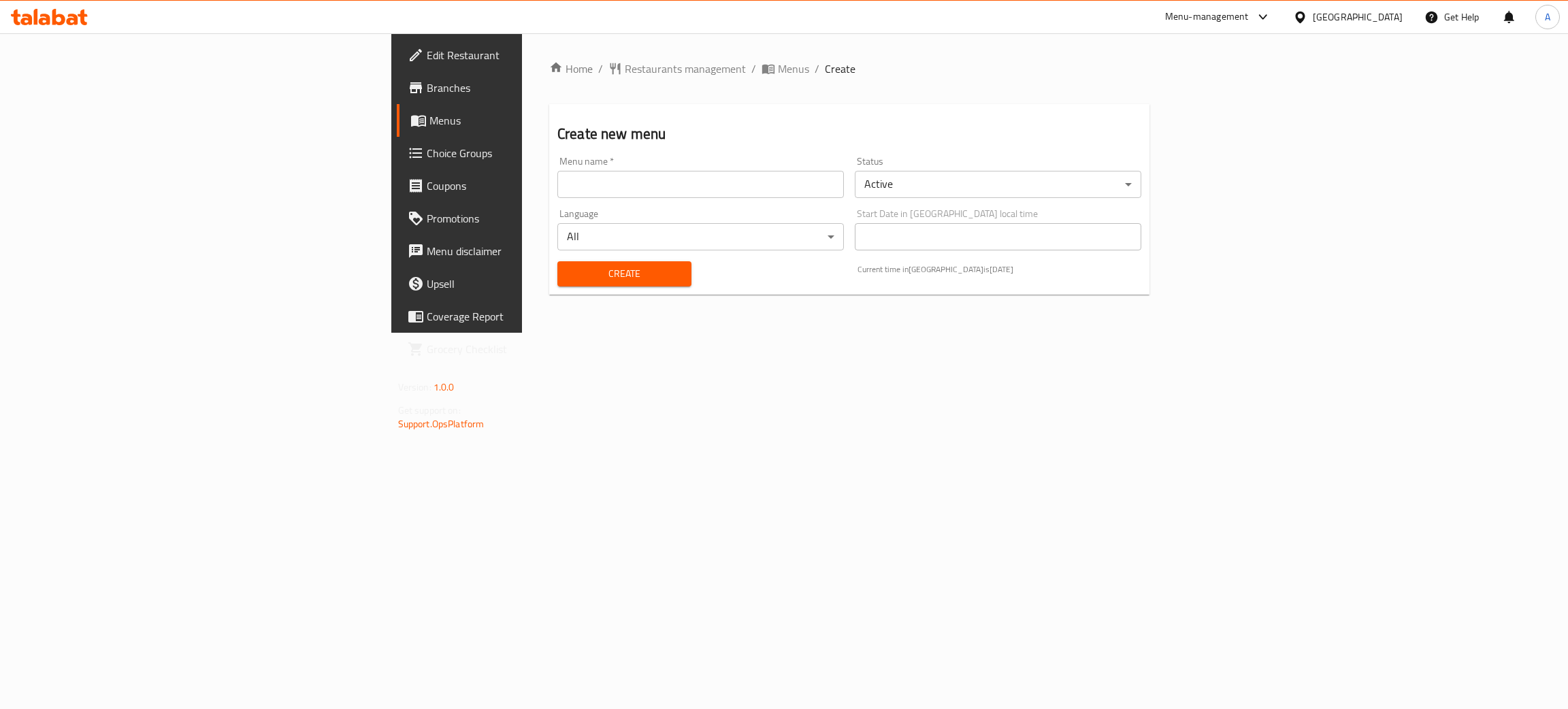
click at [557, 181] on input "text" at bounding box center [700, 184] width 286 height 27
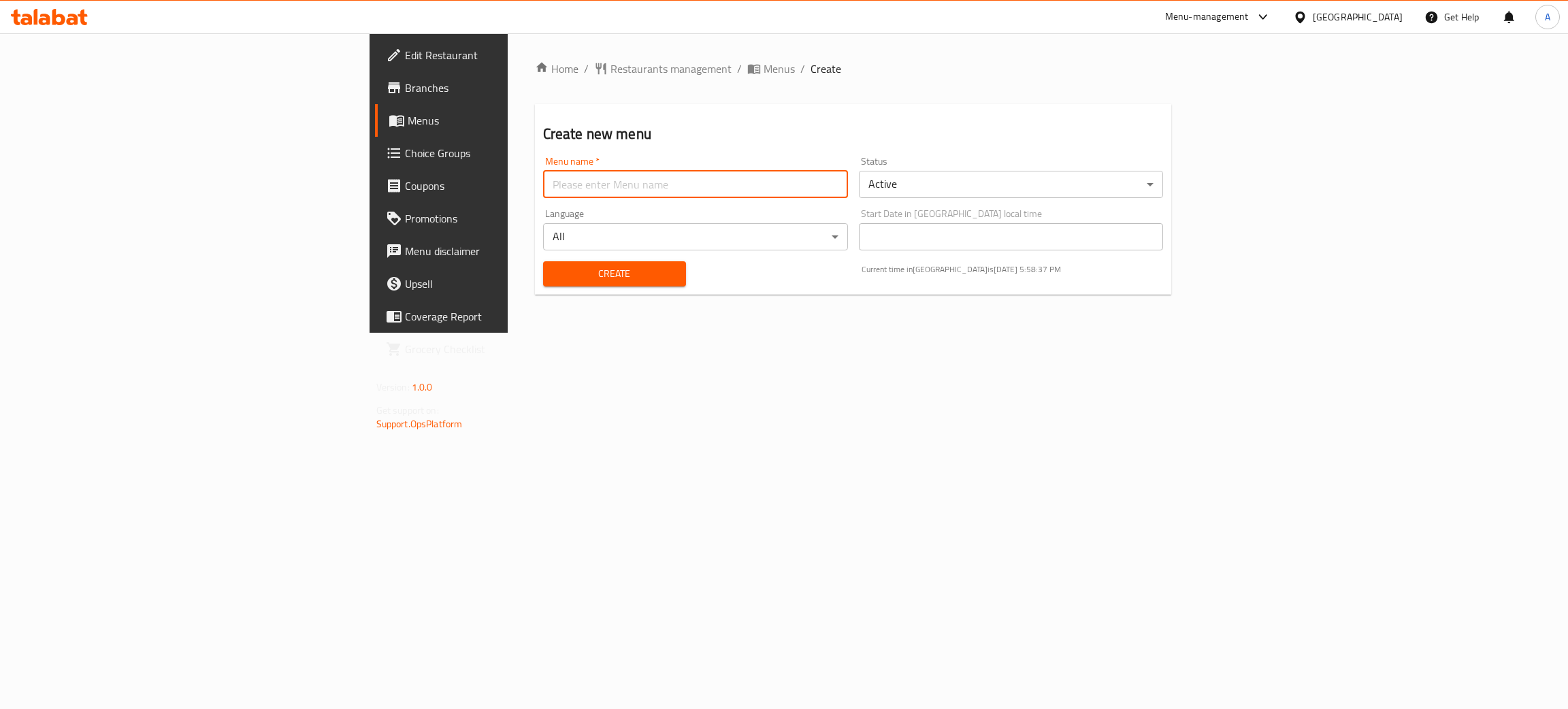
type input "test"
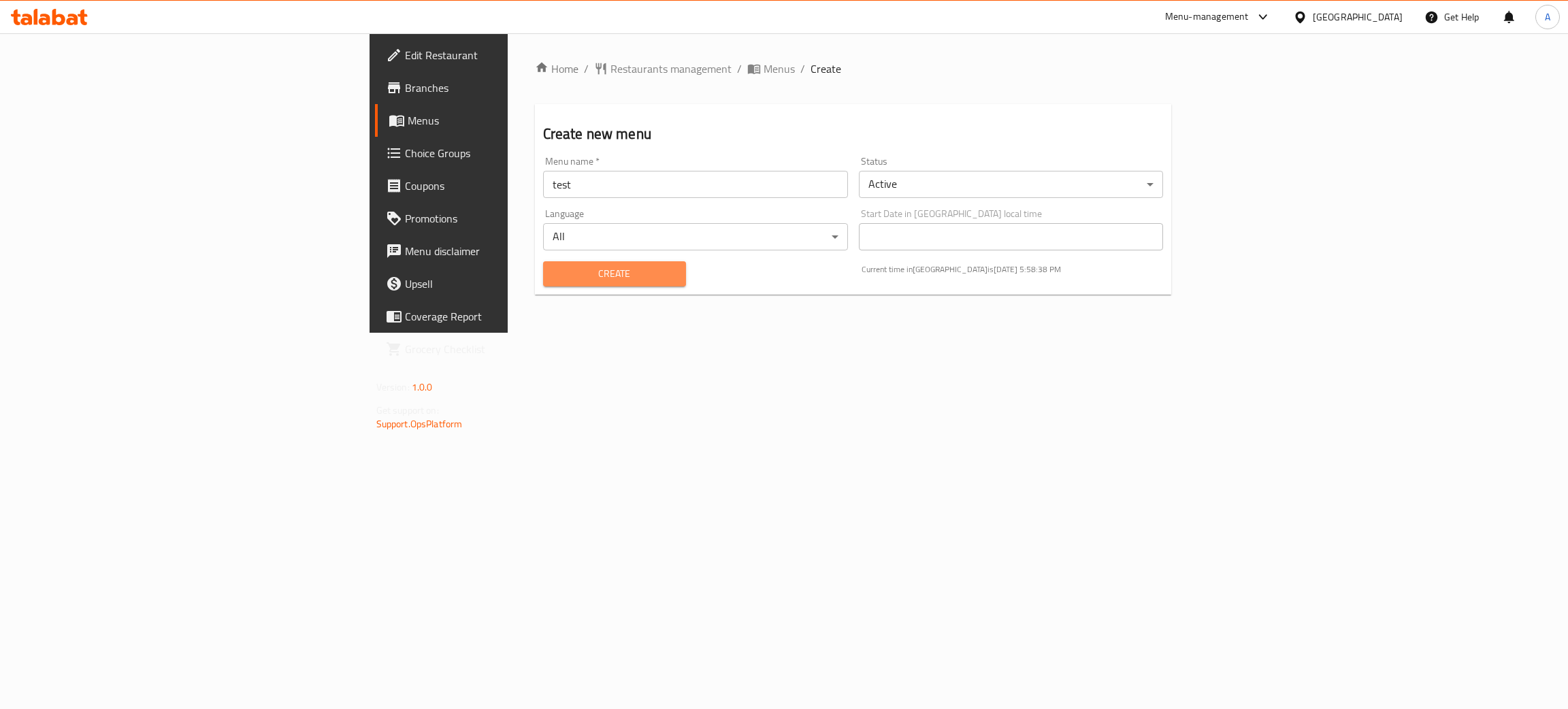
click at [554, 273] on span "Create" at bounding box center [614, 274] width 121 height 17
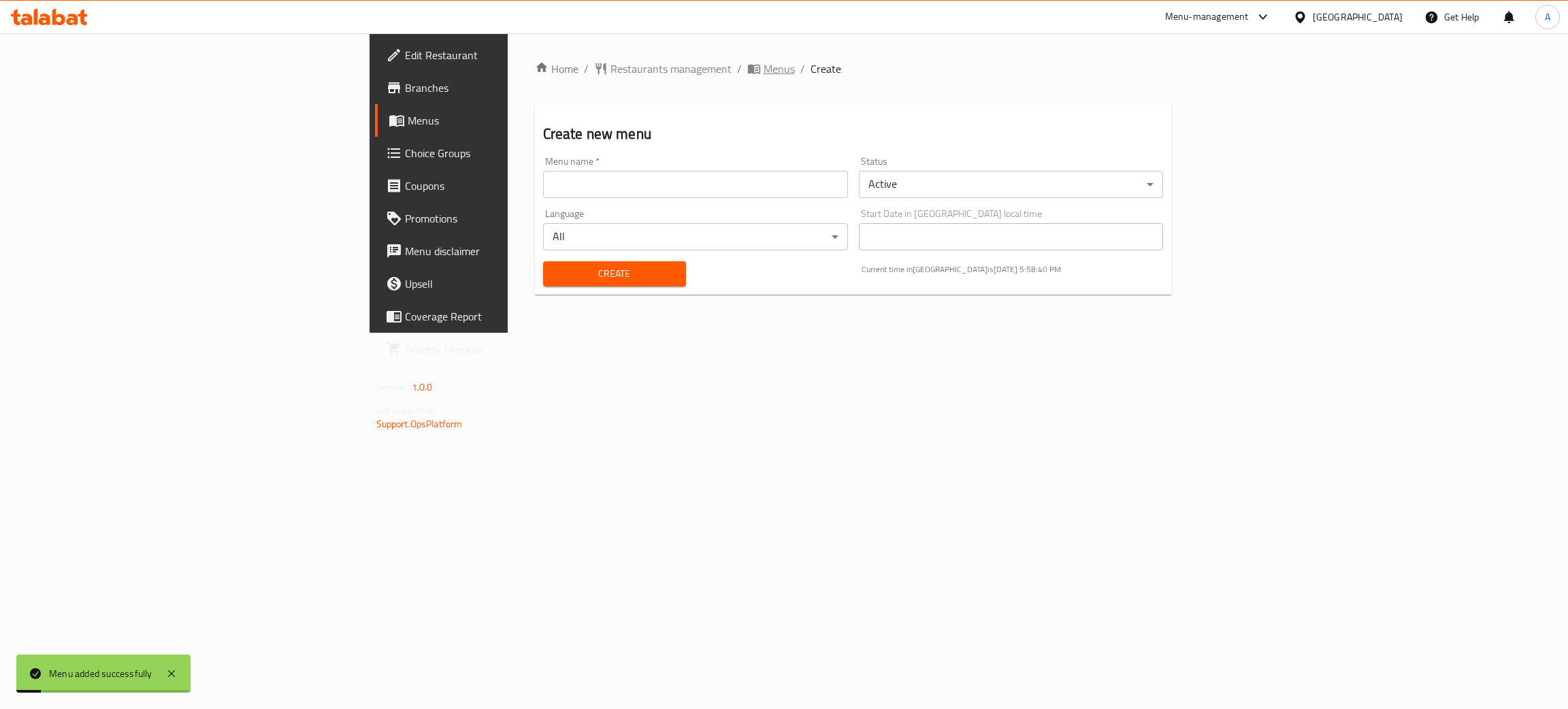
click at [764, 70] on span "Menus" at bounding box center [779, 69] width 31 height 16
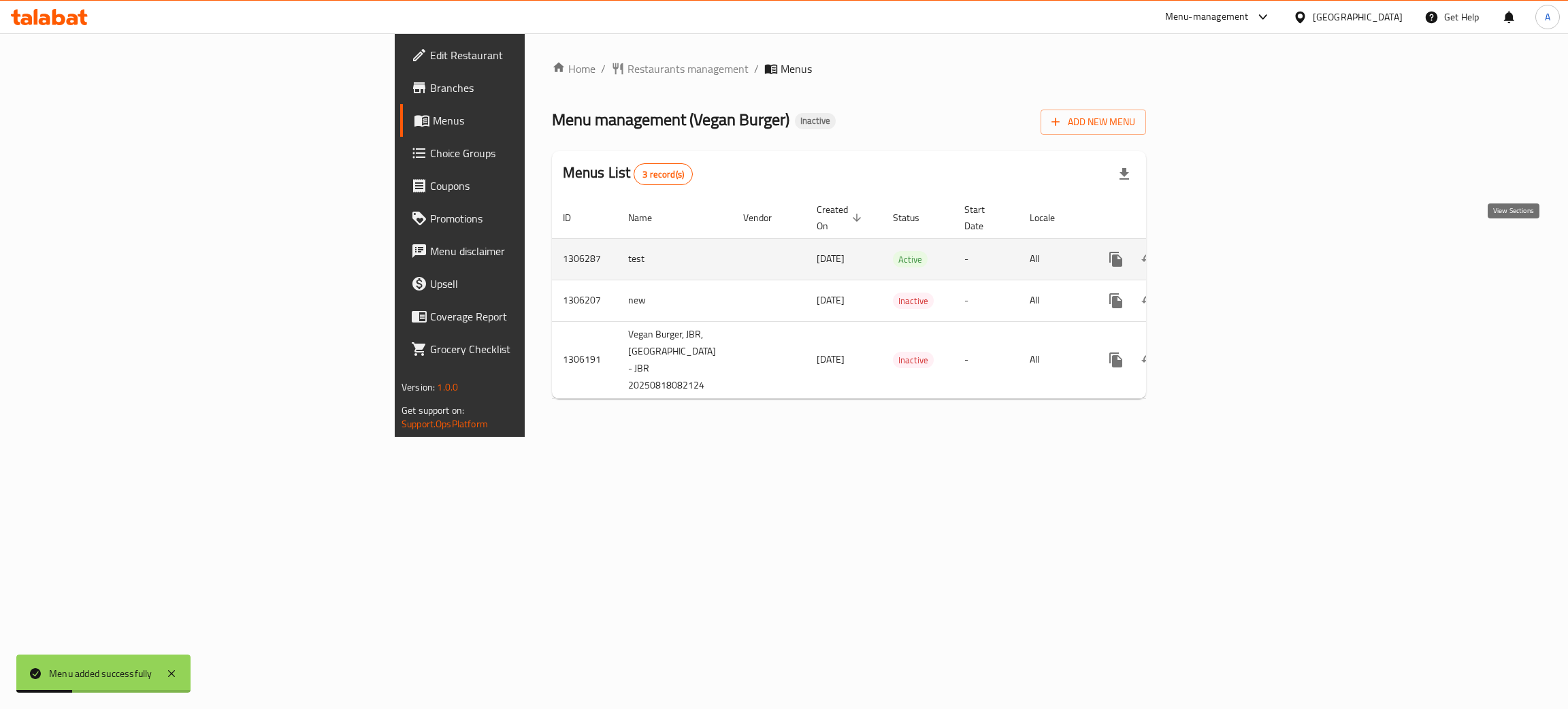
click at [1231, 243] on link "enhanced table" at bounding box center [1214, 259] width 33 height 33
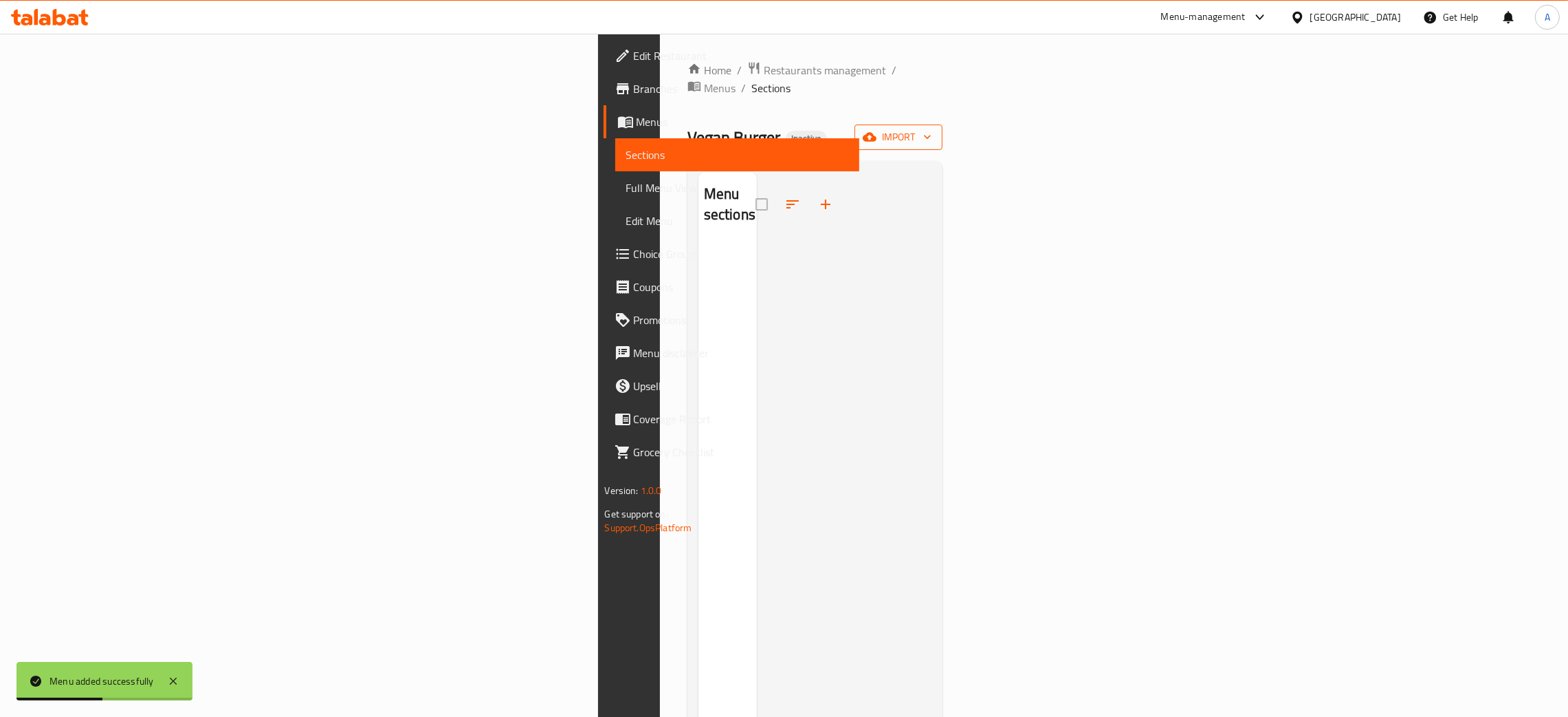
click at [934, 130] on icon "button" at bounding box center [927, 137] width 14 height 14
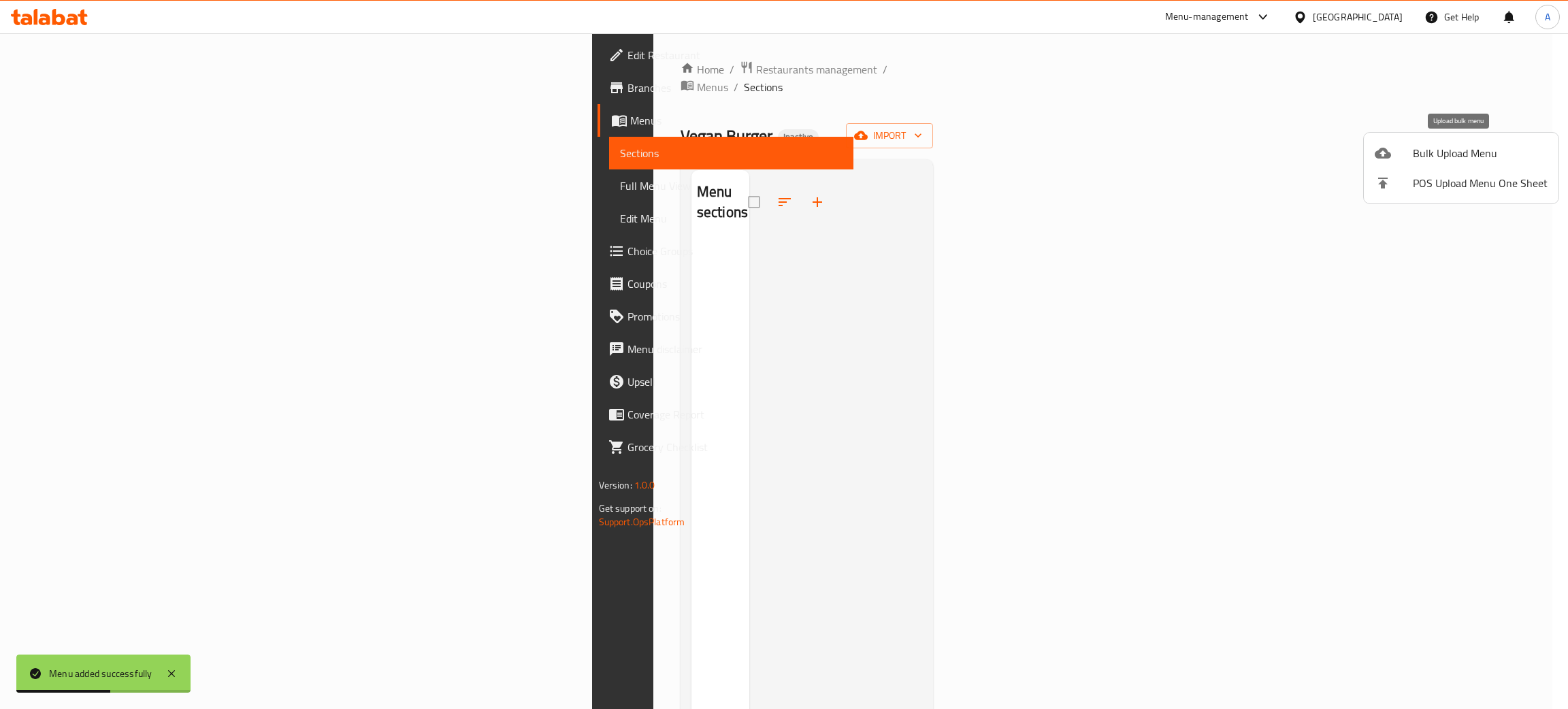
click at [1465, 154] on span "Bulk Upload Menu" at bounding box center [1480, 153] width 135 height 16
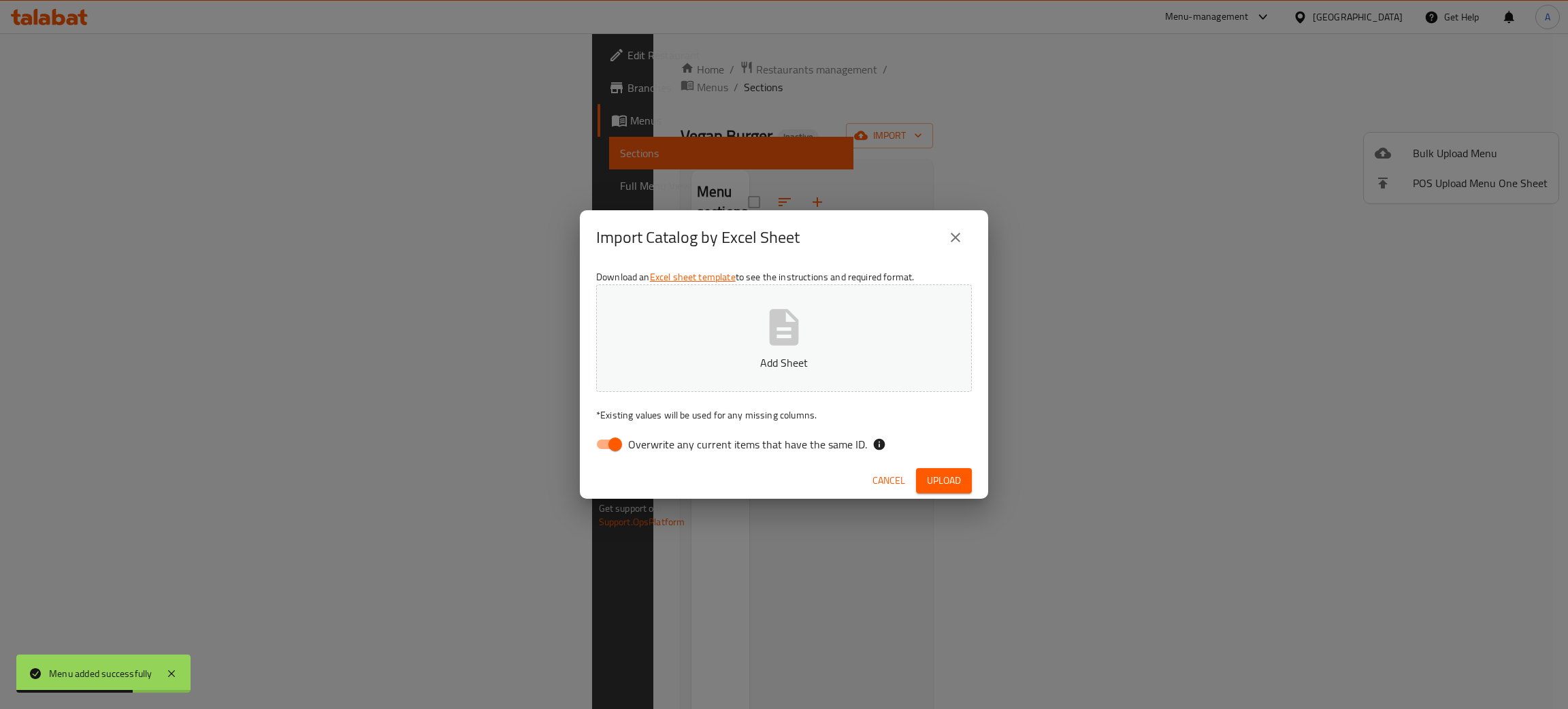
click at [619, 440] on input "Overwrite any current items that have the same ID." at bounding box center [615, 443] width 78 height 26
checkbox input "false"
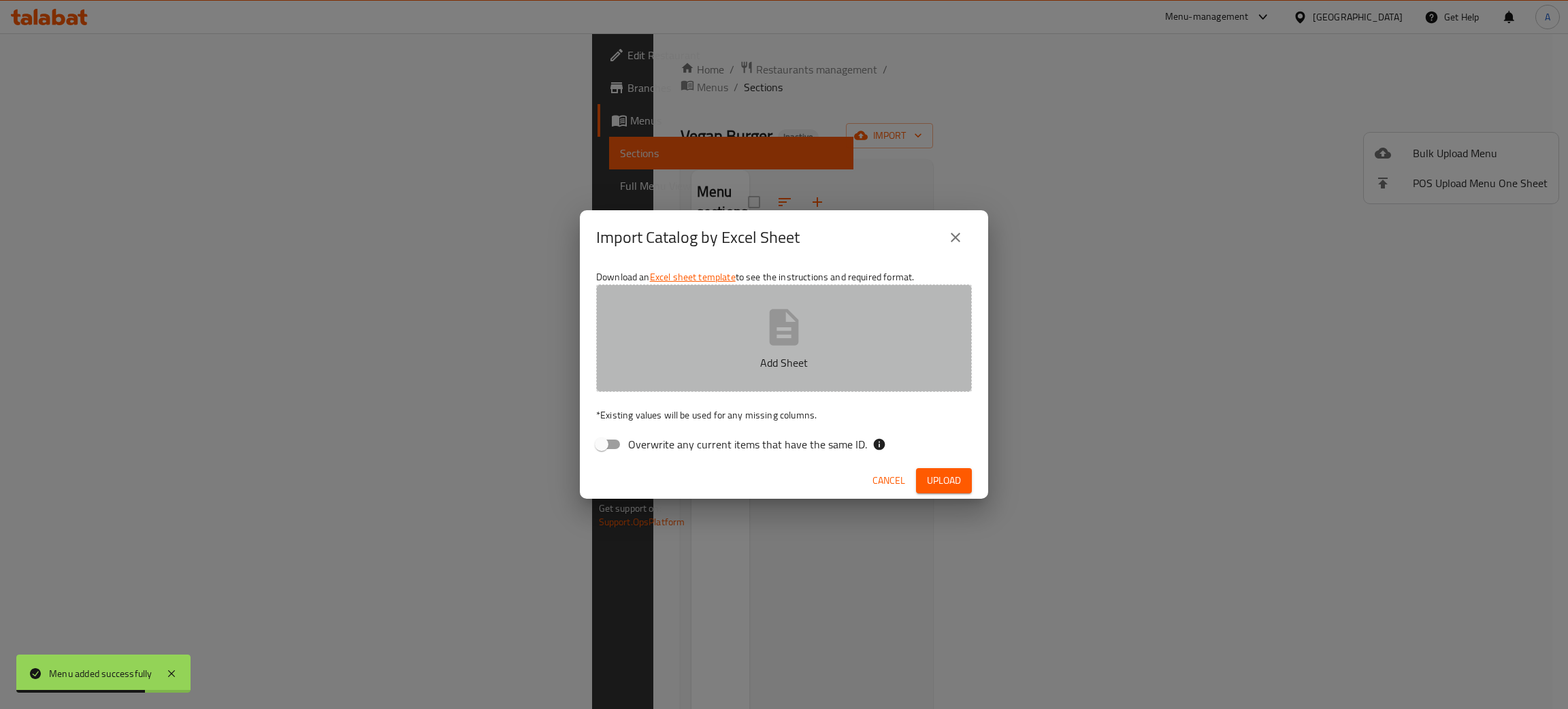
click at [783, 337] on icon "button" at bounding box center [783, 326] width 43 height 43
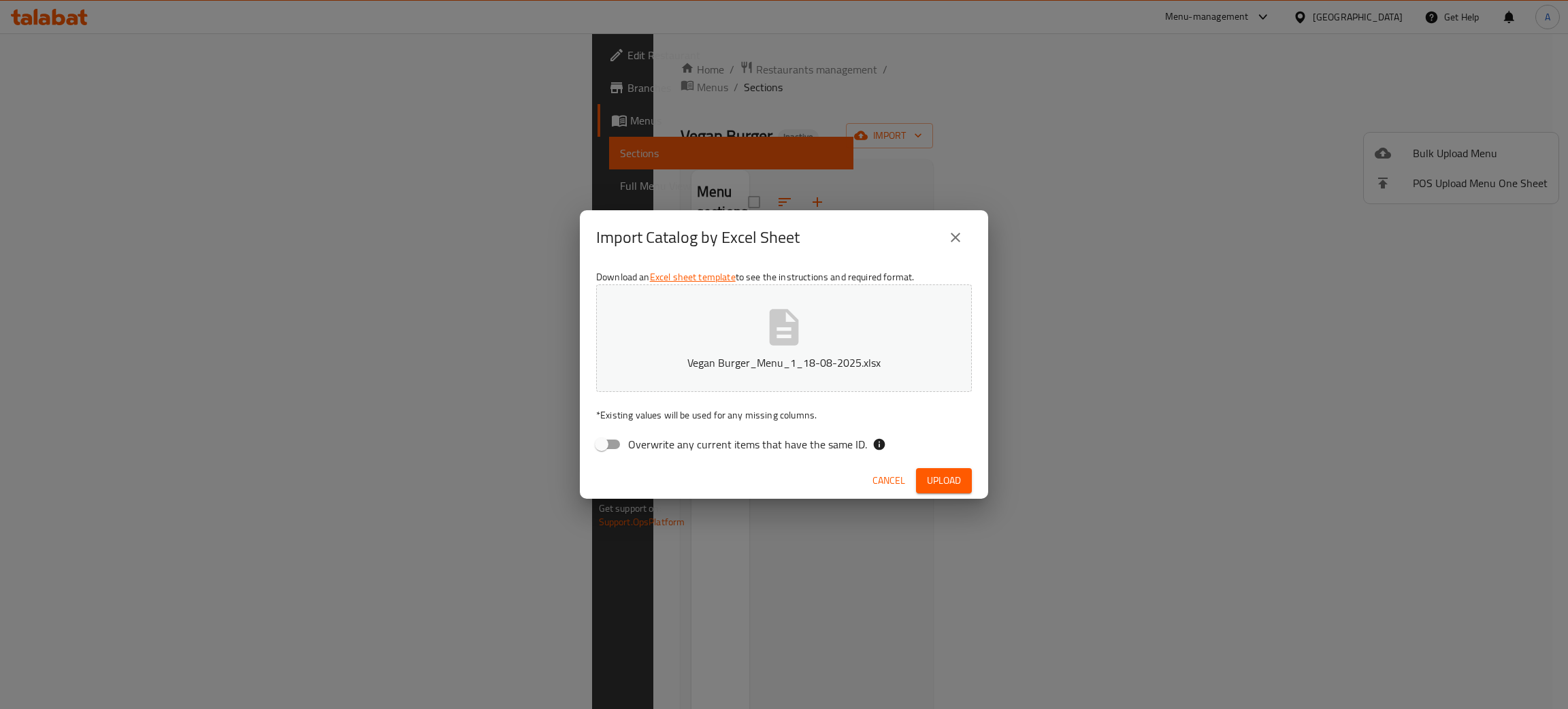
click at [952, 479] on span "Upload" at bounding box center [944, 480] width 34 height 17
click at [956, 233] on icon "close" at bounding box center [955, 237] width 16 height 16
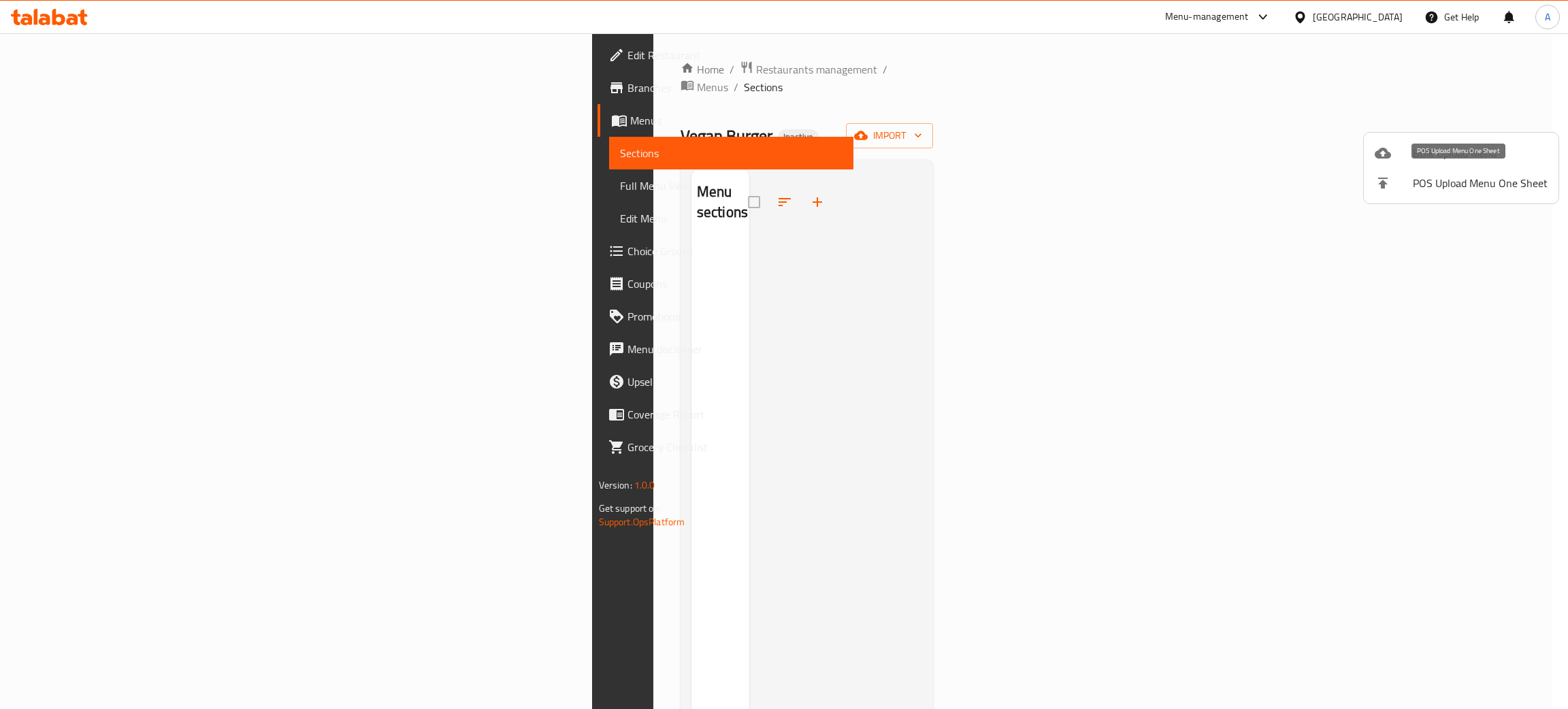
click at [1416, 158] on span "Bulk Upload Menu" at bounding box center [1480, 153] width 135 height 16
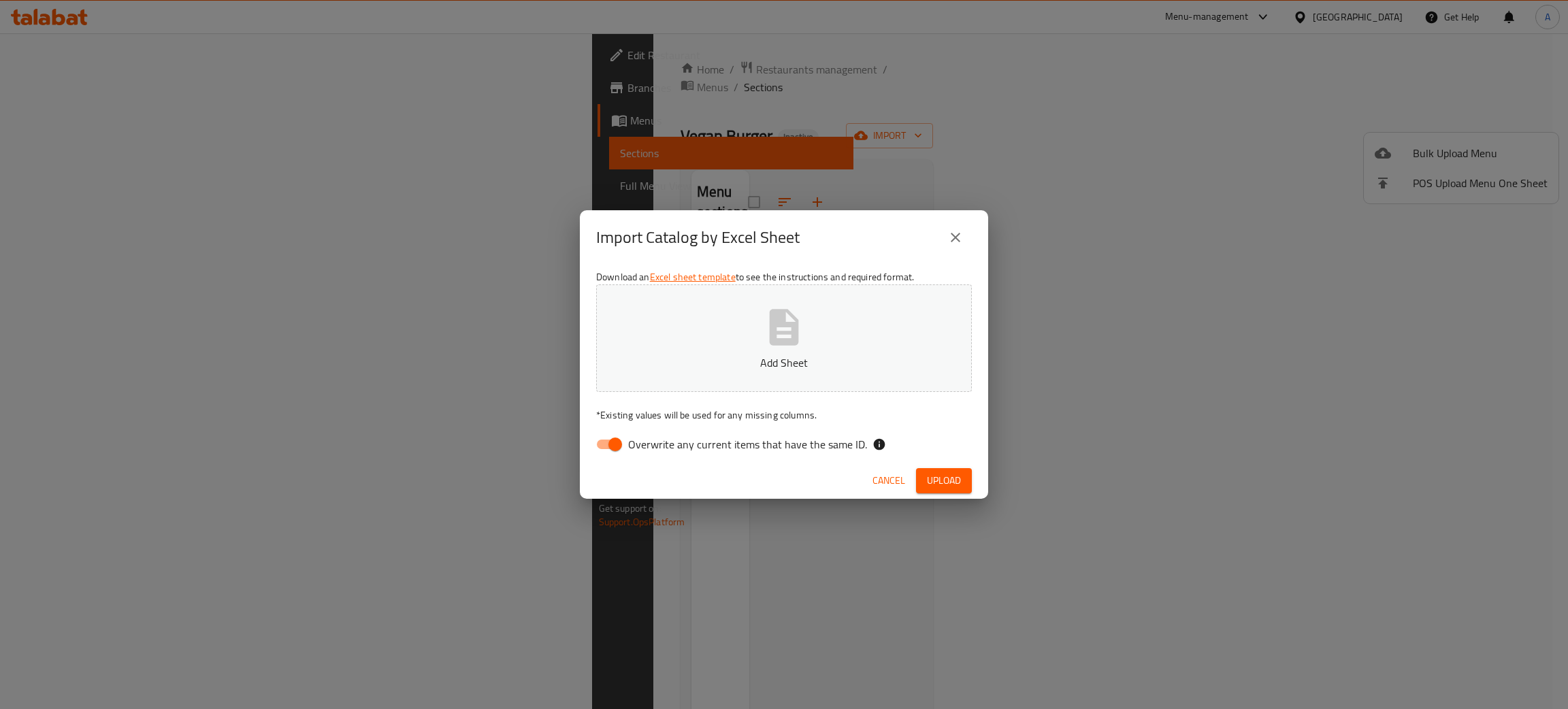
drag, startPoint x: 623, startPoint y: 446, endPoint x: 682, endPoint y: 416, distance: 66.2
click at [623, 445] on input "Overwrite any current items that have the same ID." at bounding box center [615, 443] width 78 height 26
checkbox input "false"
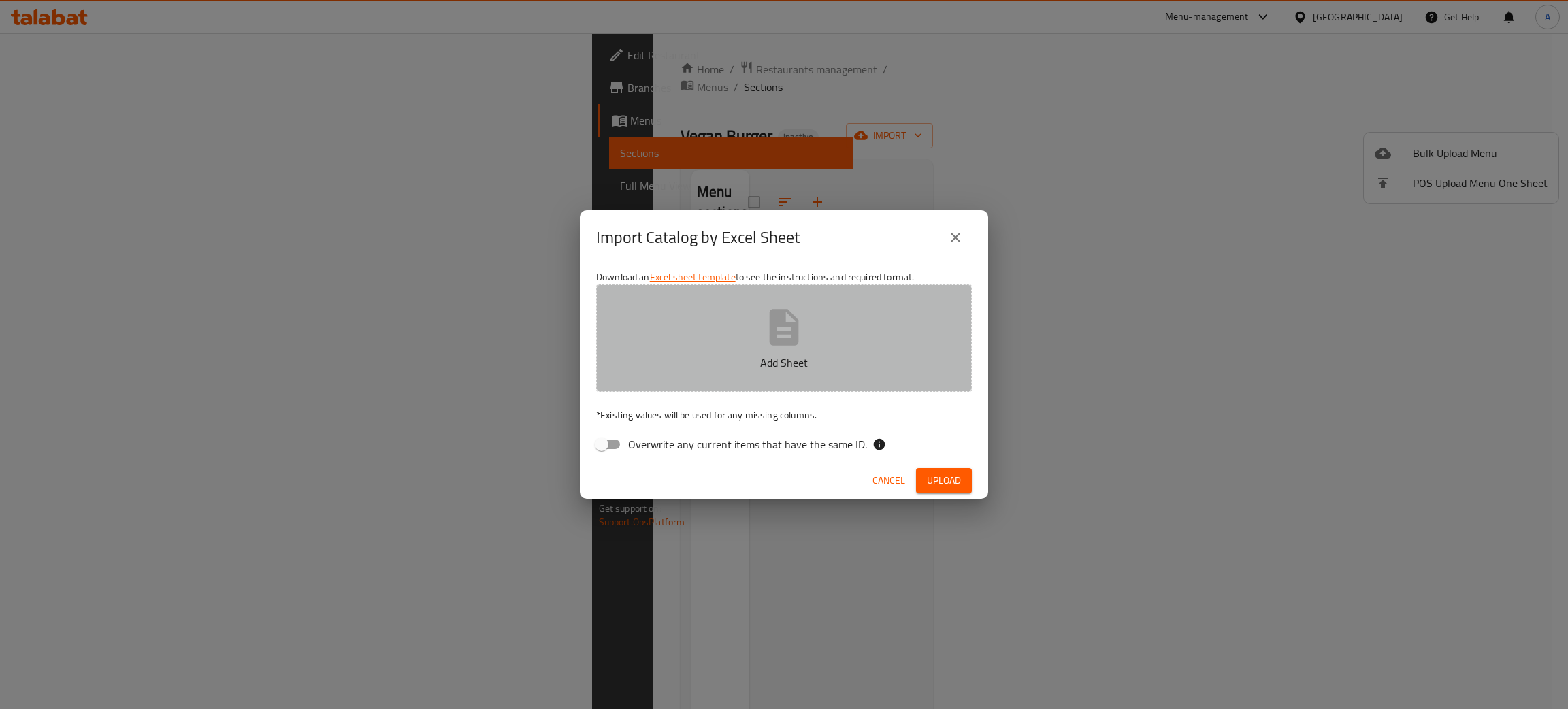
click at [785, 334] on icon "button" at bounding box center [784, 326] width 29 height 36
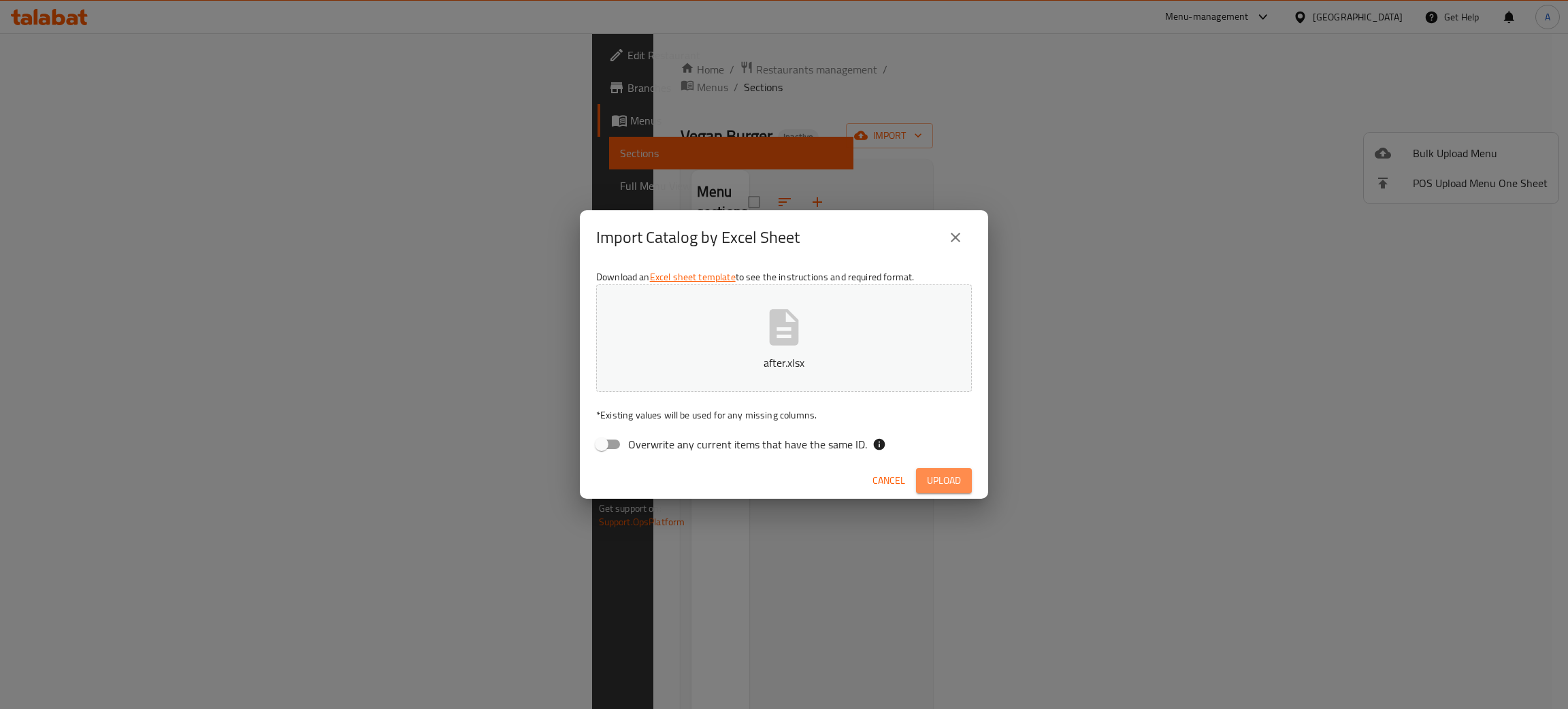
click at [944, 481] on span "Upload" at bounding box center [944, 480] width 34 height 17
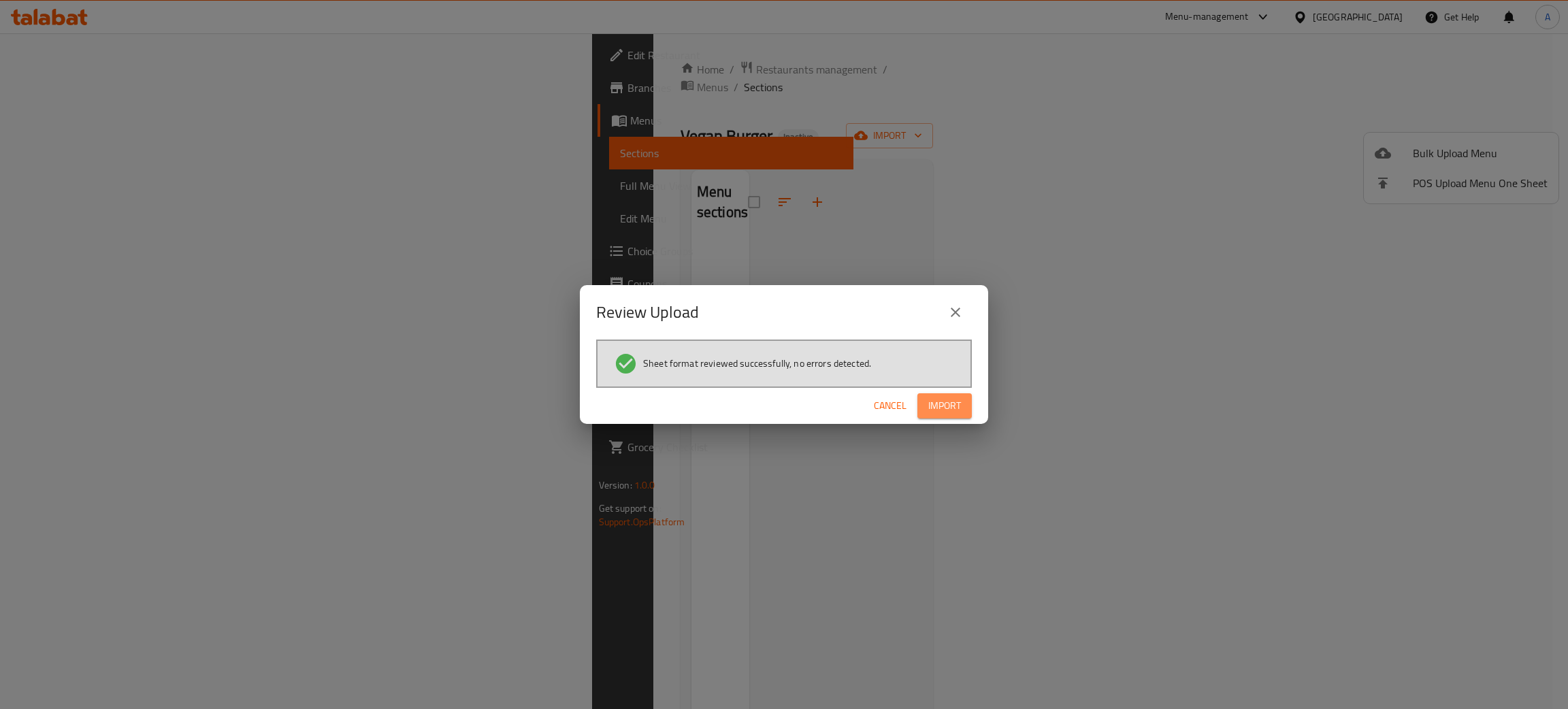
click at [947, 406] on span "Import" at bounding box center [944, 405] width 33 height 17
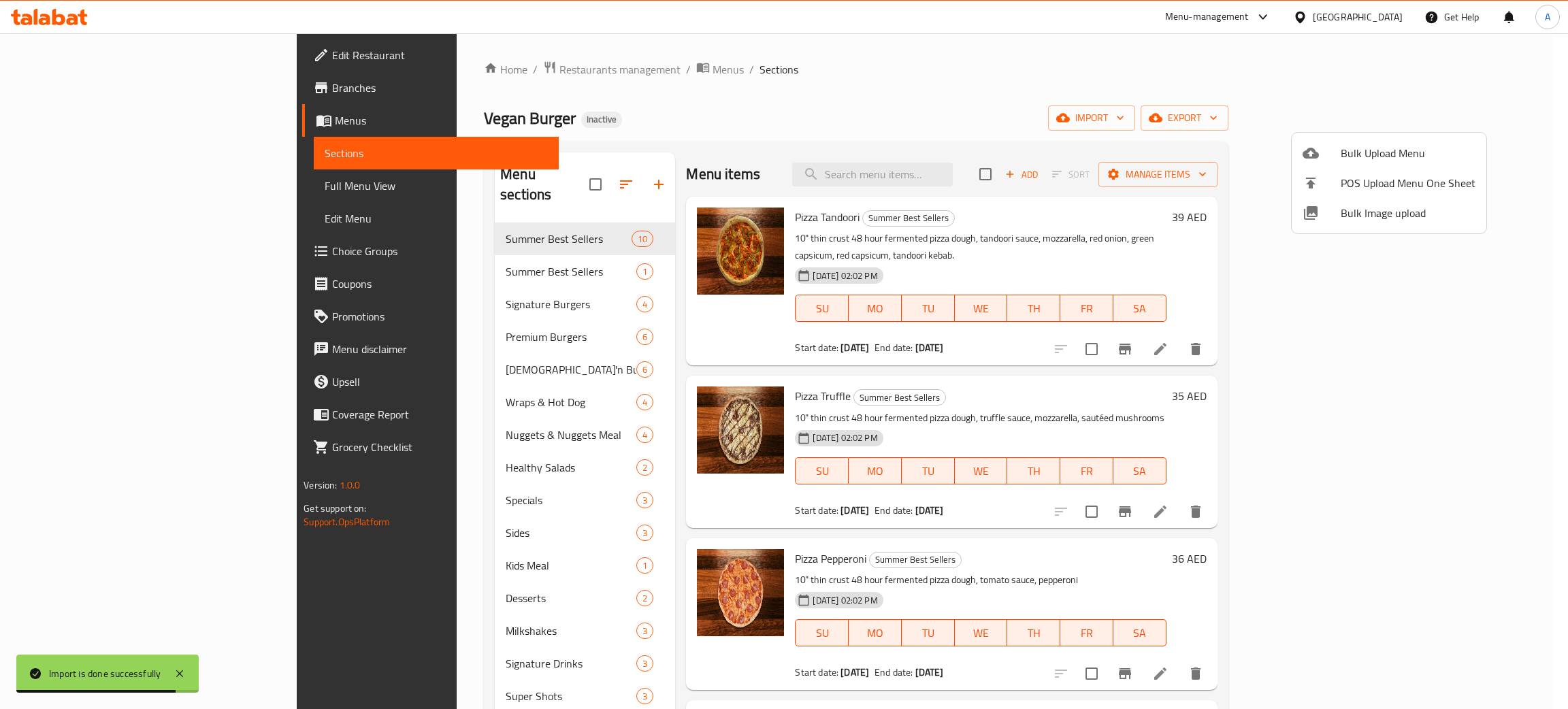
click at [69, 185] on div at bounding box center [784, 354] width 1568 height 709
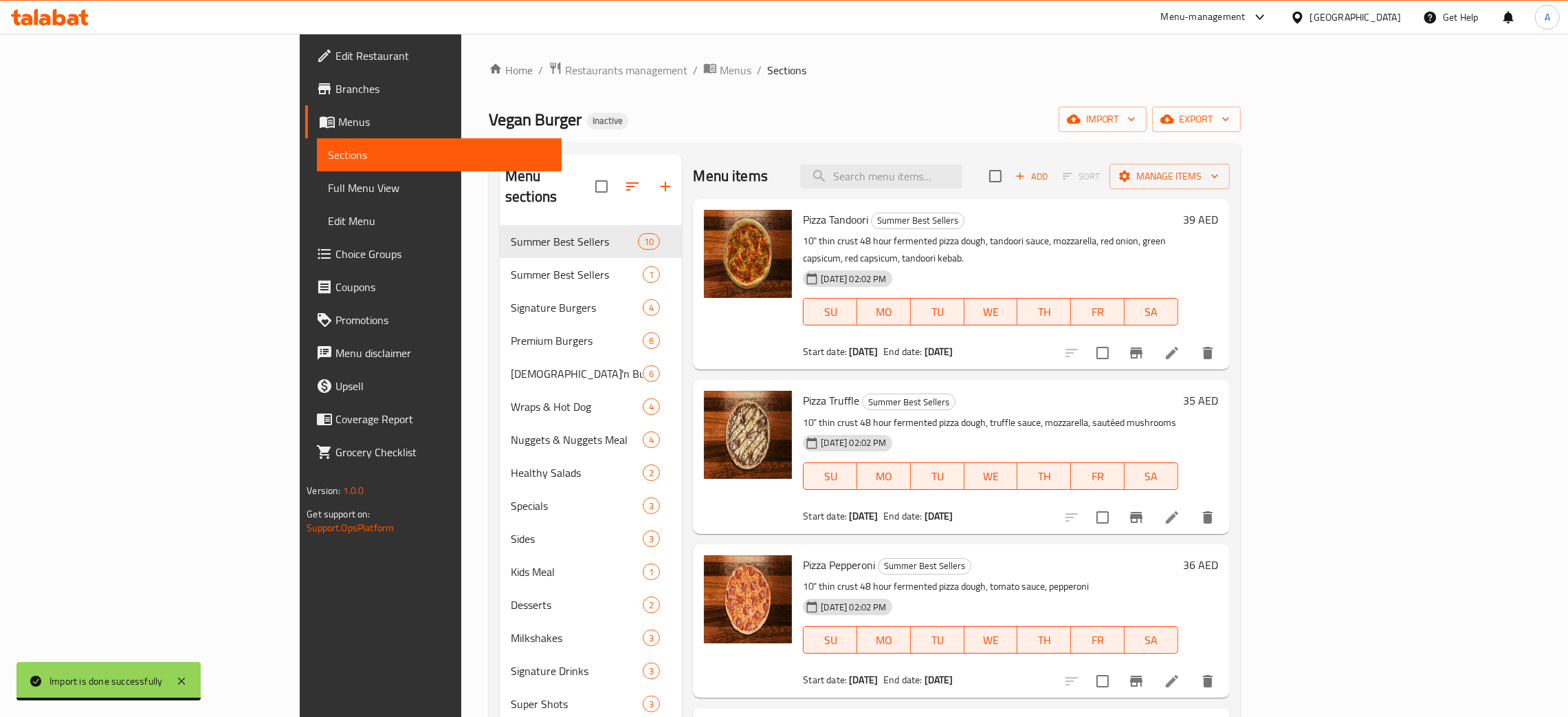
click at [328, 187] on span "Full Menu View" at bounding box center [439, 188] width 223 height 16
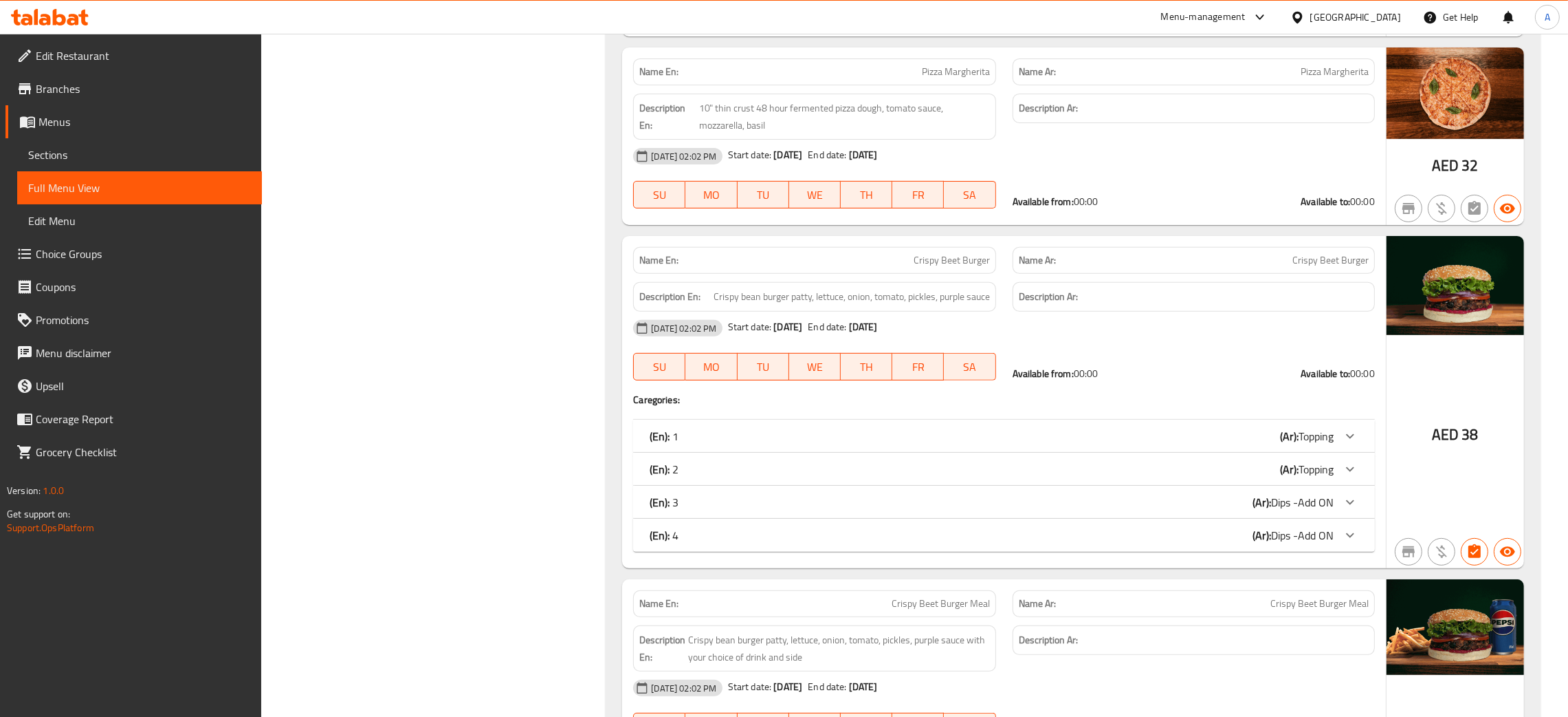
scroll to position [826, 0]
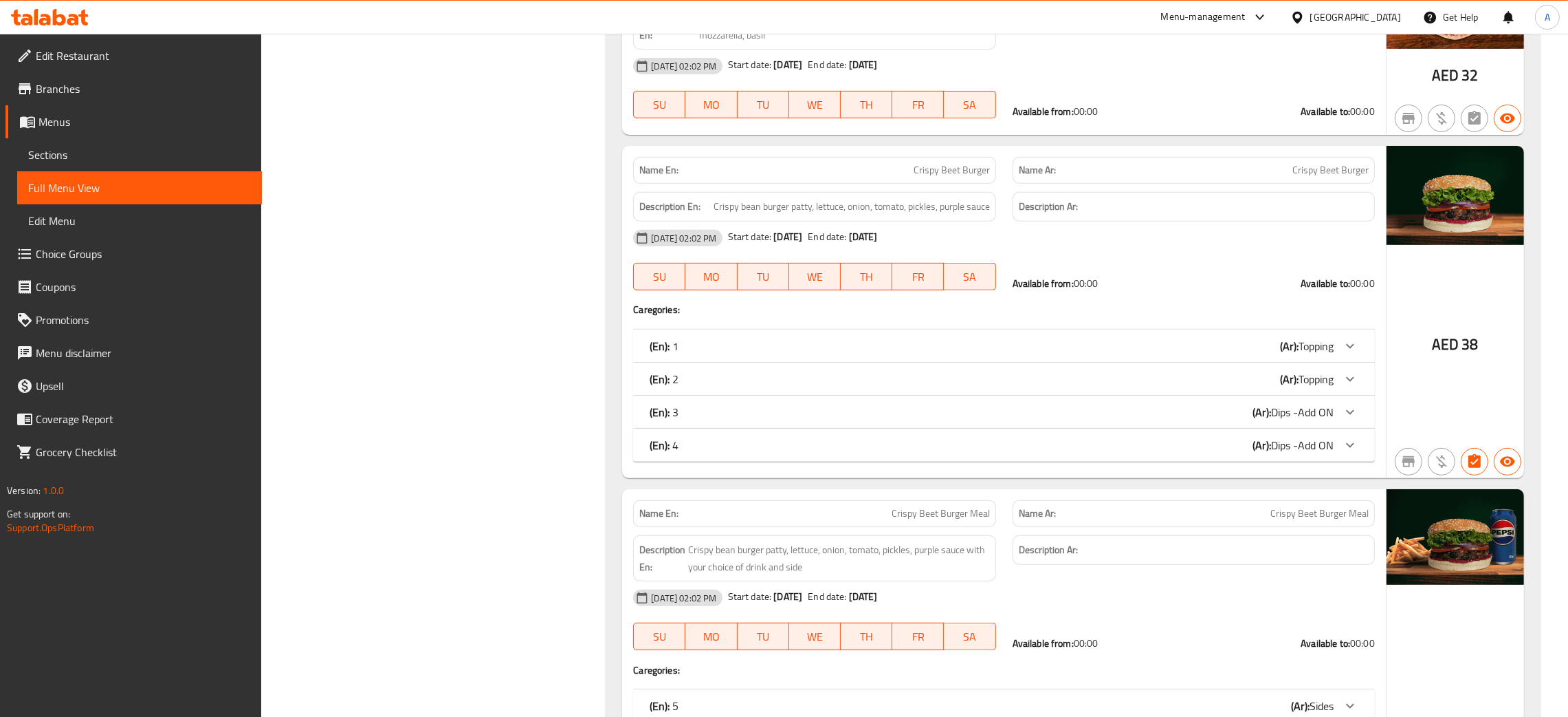
click at [1169, 354] on div "(En): 1 (Ar): Topping" at bounding box center [991, 346] width 684 height 16
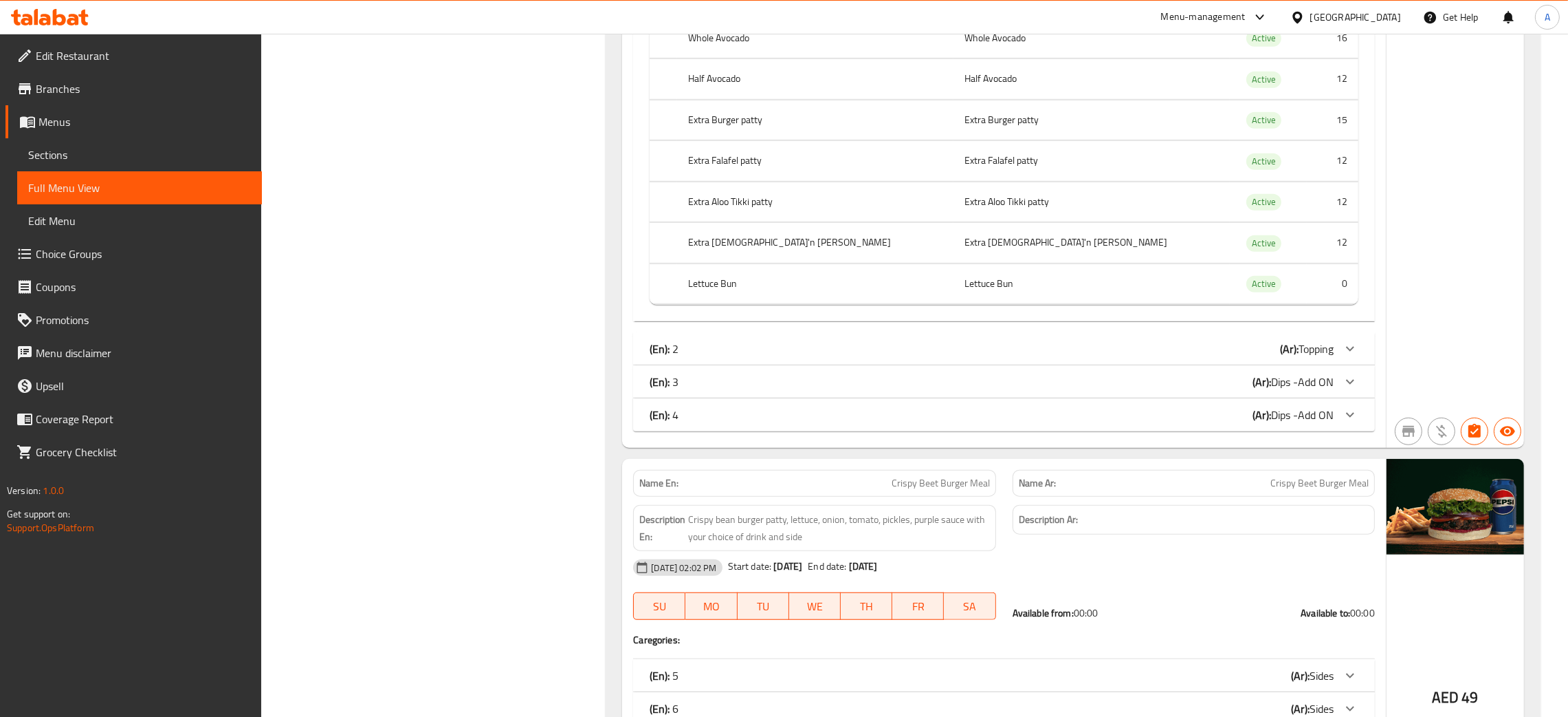
scroll to position [1444, 0]
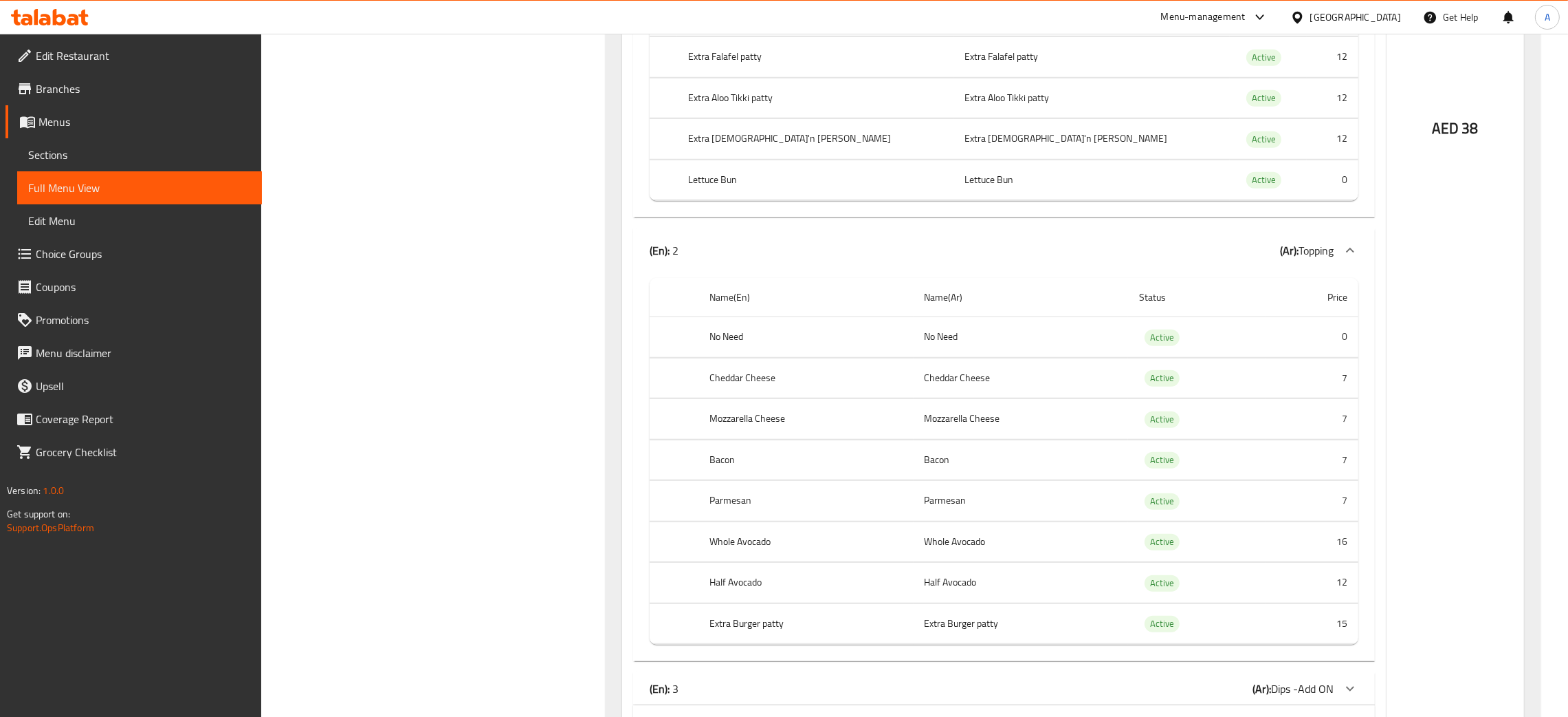
scroll to position [2166, 0]
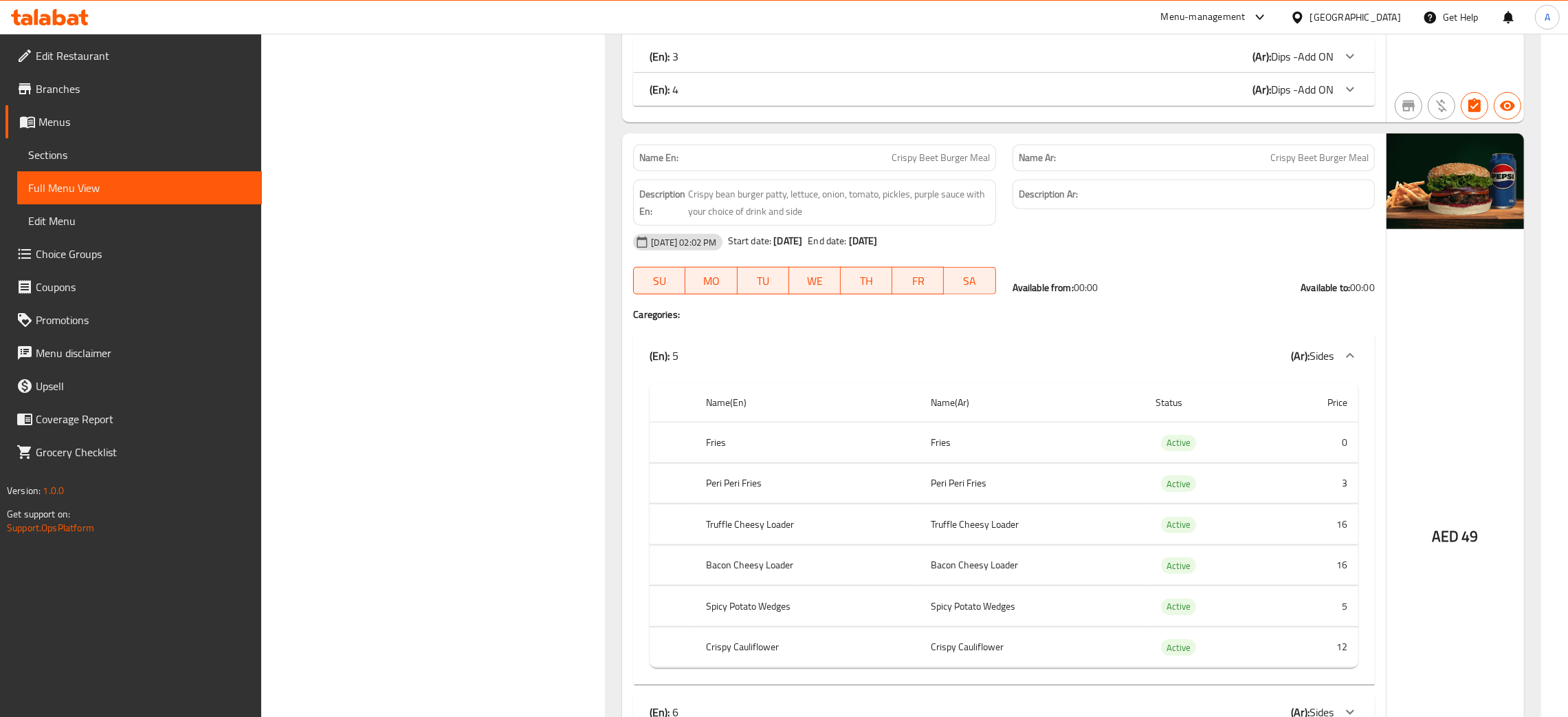
click at [69, 246] on span "Choice Groups" at bounding box center [143, 254] width 215 height 16
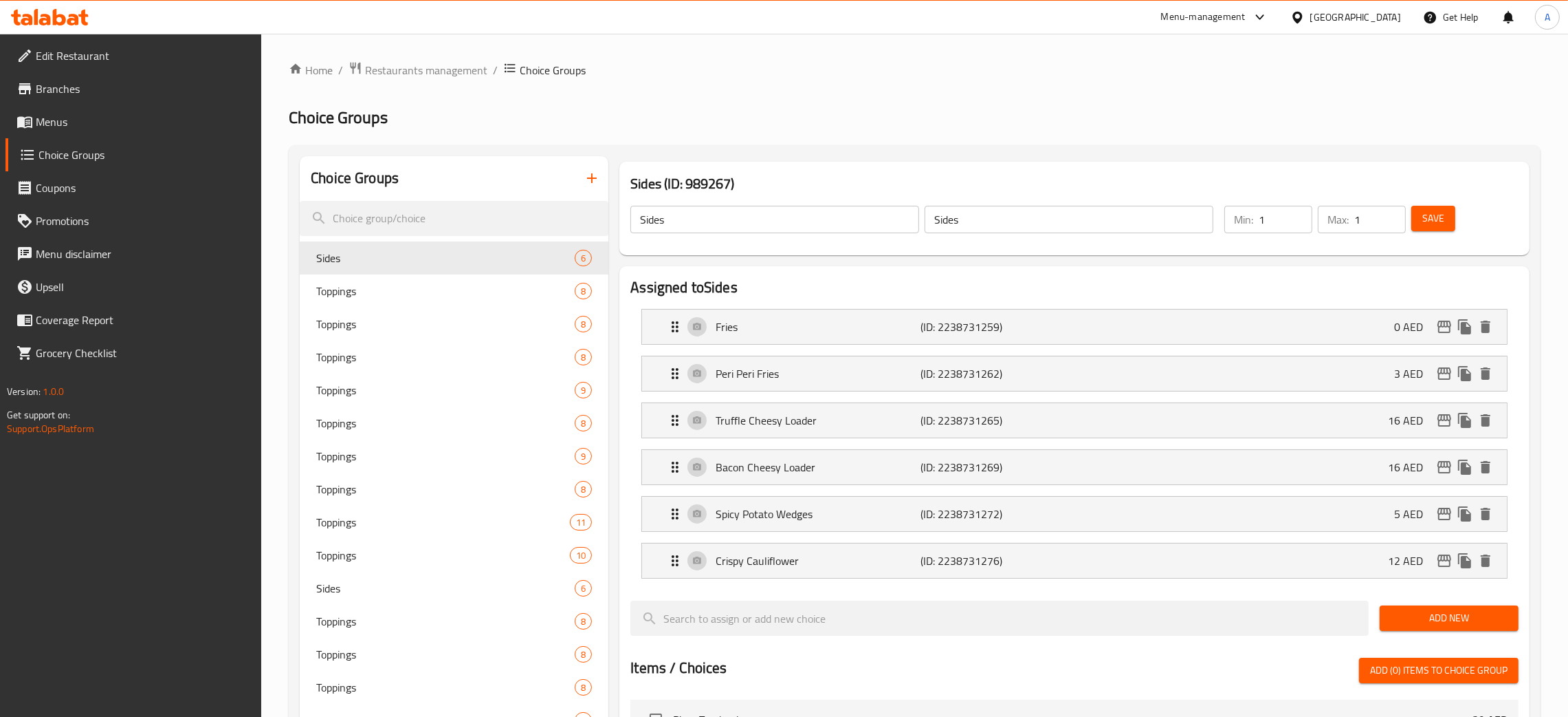
click at [391, 289] on div at bounding box center [784, 358] width 1568 height 717
click at [374, 287] on span "Toppings" at bounding box center [425, 291] width 217 height 16
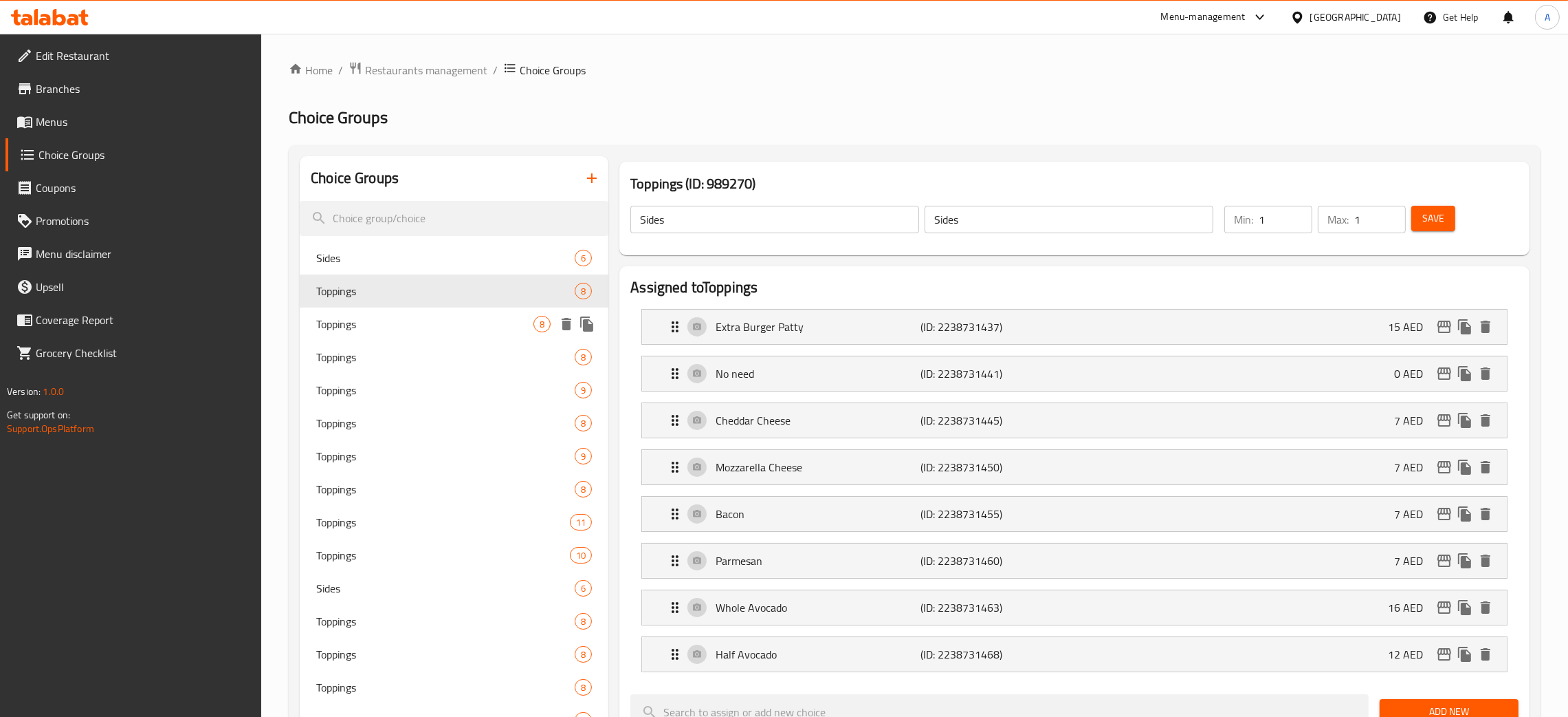
type input "Toppings"
drag, startPoint x: 380, startPoint y: 326, endPoint x: 389, endPoint y: 359, distance: 34.2
click at [382, 326] on span "Toppings" at bounding box center [425, 324] width 217 height 16
type input "5"
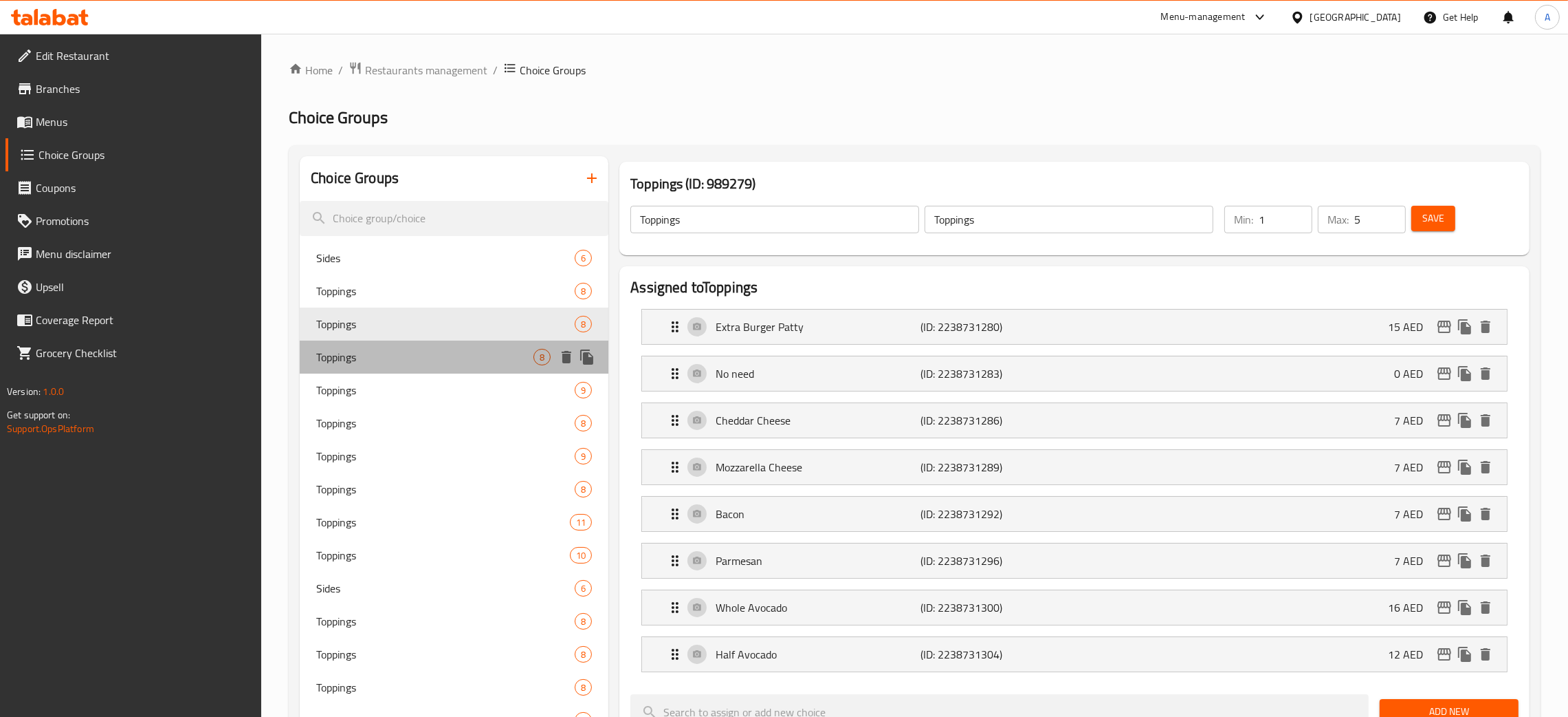
click at [389, 358] on span "Toppings" at bounding box center [425, 357] width 217 height 16
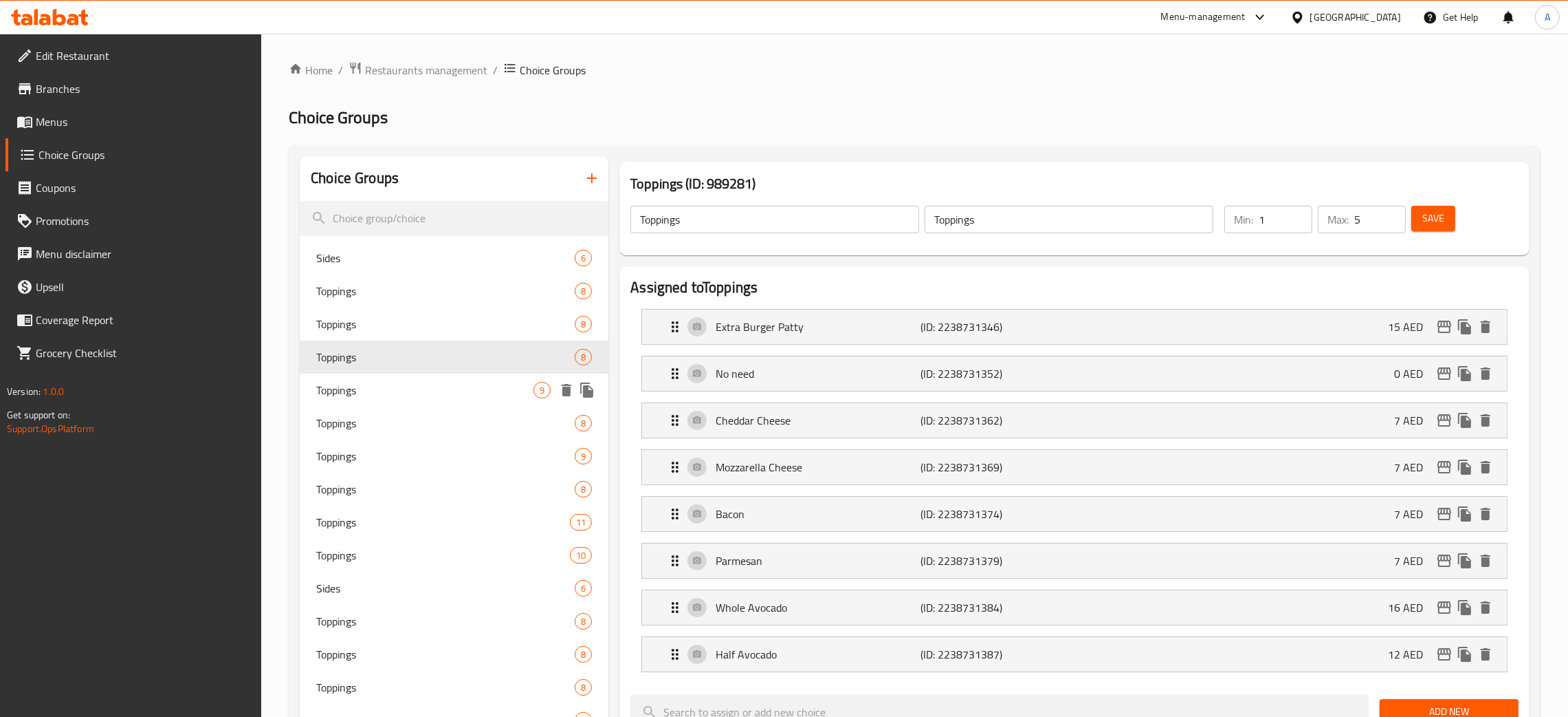
type input "0"
type input "1"
click at [385, 388] on span "Toppings" at bounding box center [425, 390] width 217 height 16
type input "1"
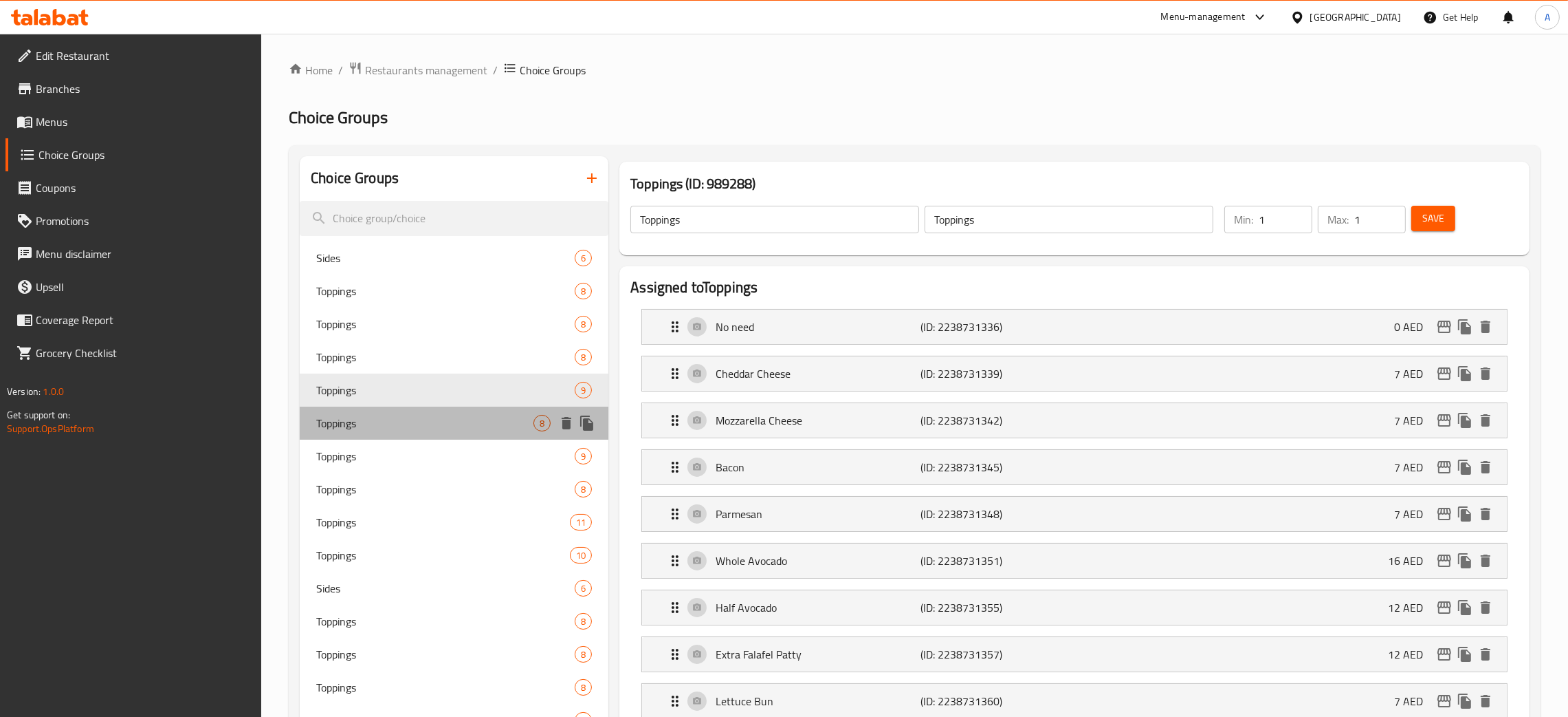
click at [387, 425] on span "Toppings" at bounding box center [425, 423] width 217 height 16
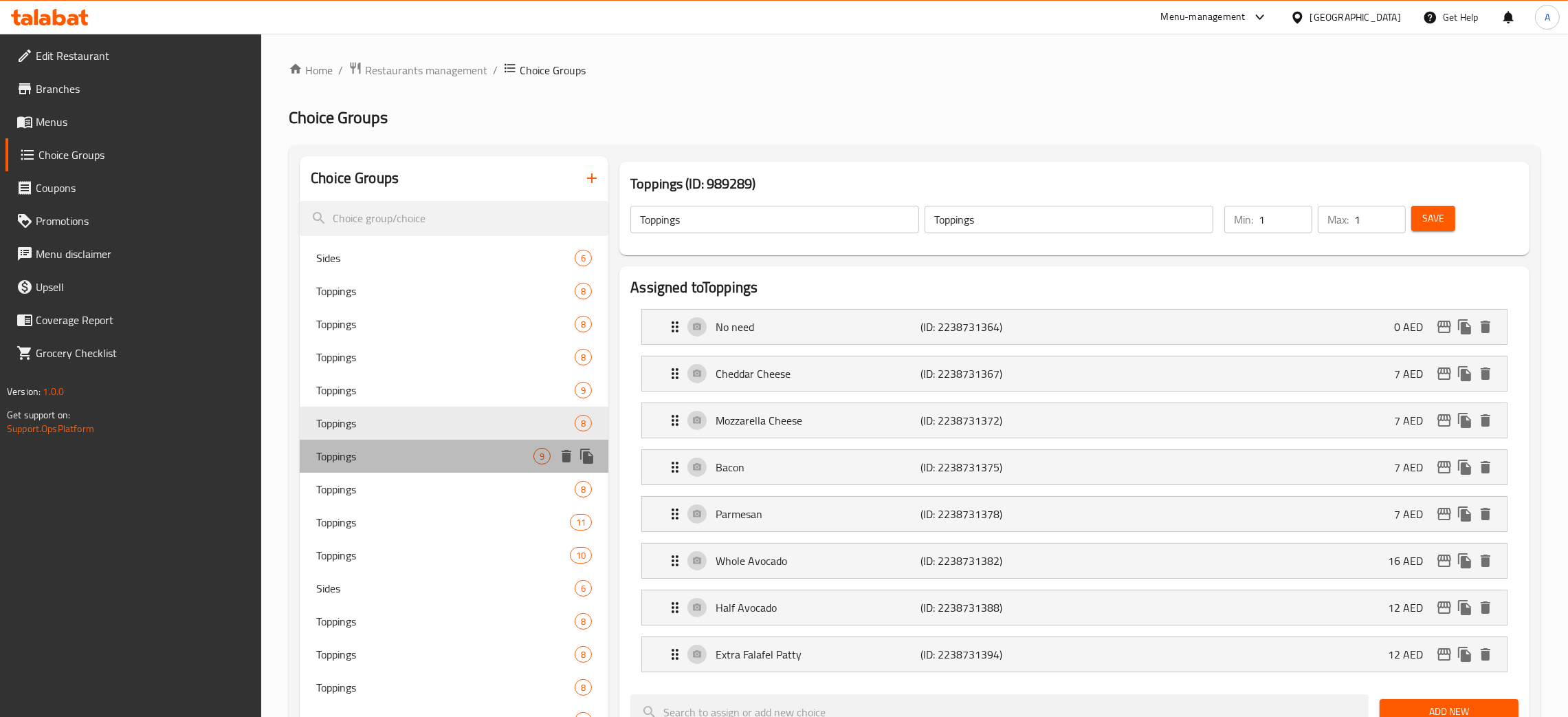
click at [396, 455] on span "Toppings" at bounding box center [425, 456] width 217 height 16
type input "6"
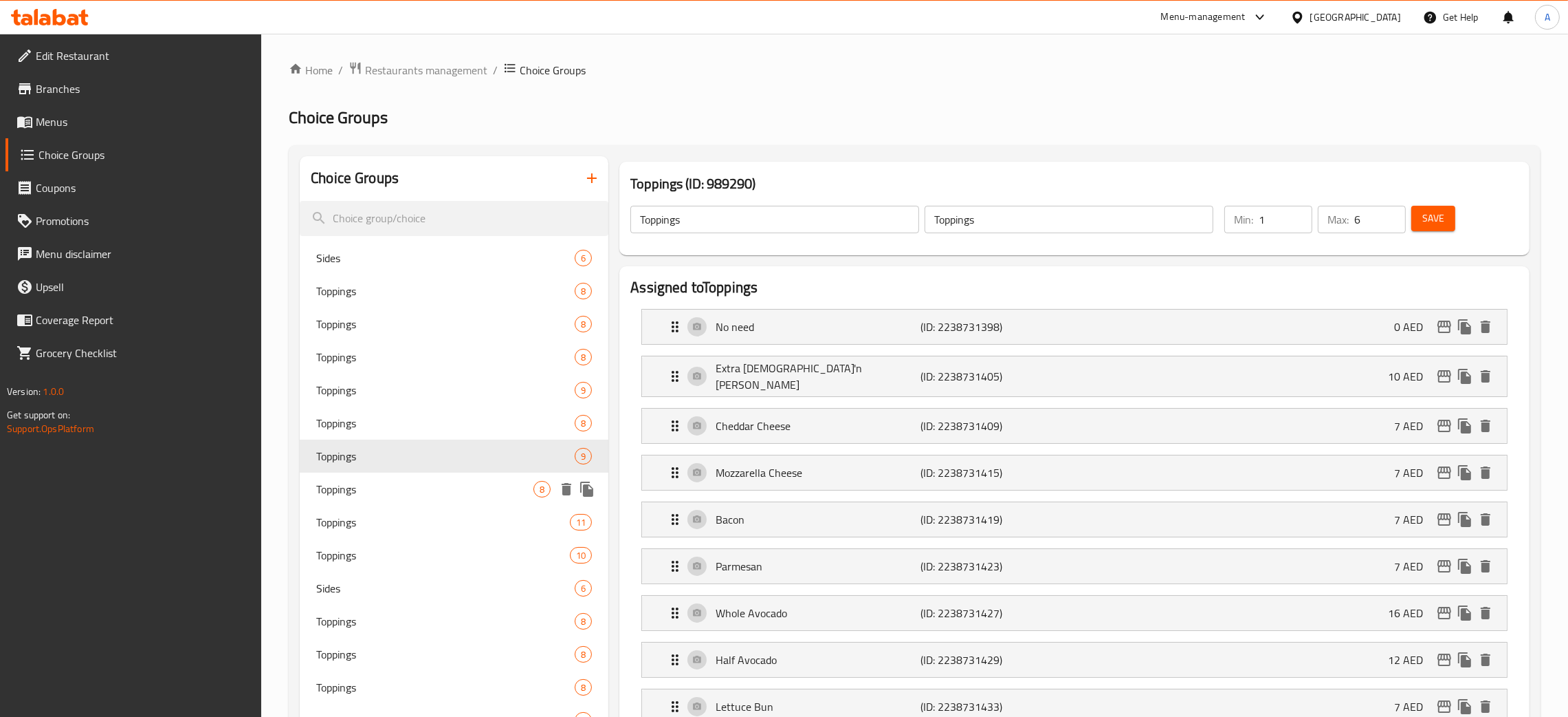
drag, startPoint x: 393, startPoint y: 487, endPoint x: 415, endPoint y: 266, distance: 222.1
click at [393, 487] on span "Toppings" at bounding box center [425, 489] width 217 height 16
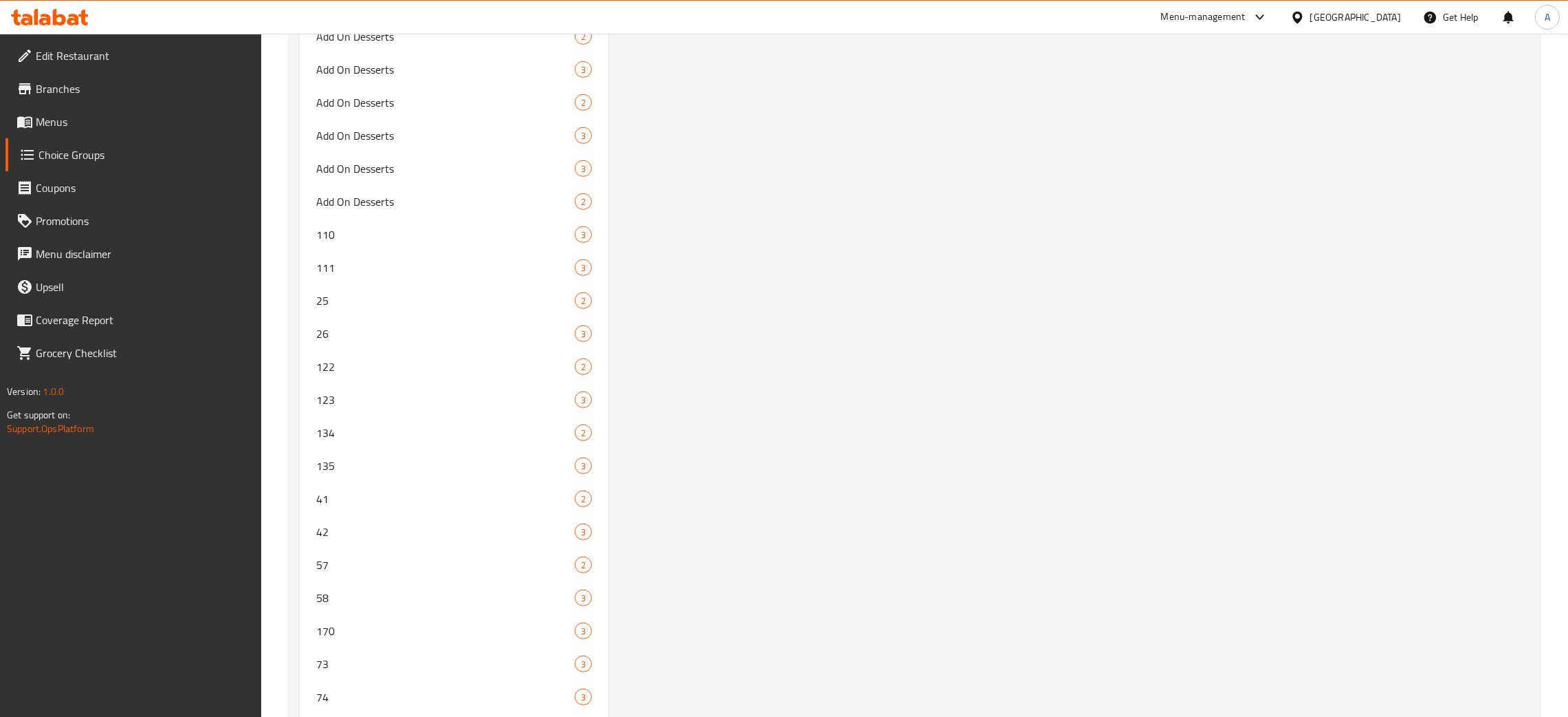
scroll to position [9491, 0]
click at [361, 267] on span "134" at bounding box center [425, 275] width 217 height 16
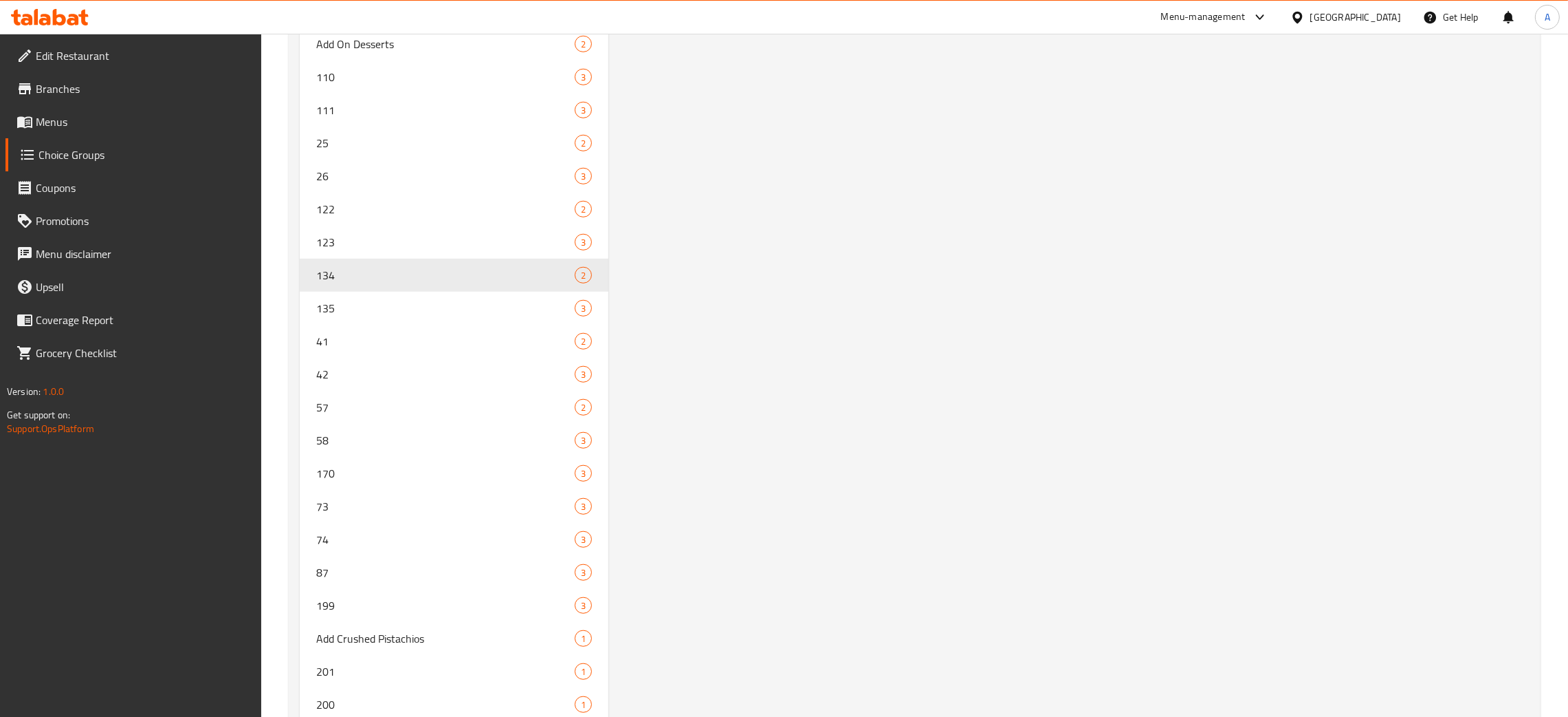
type input "134"
type input "Add On Desserts"
type input "1"
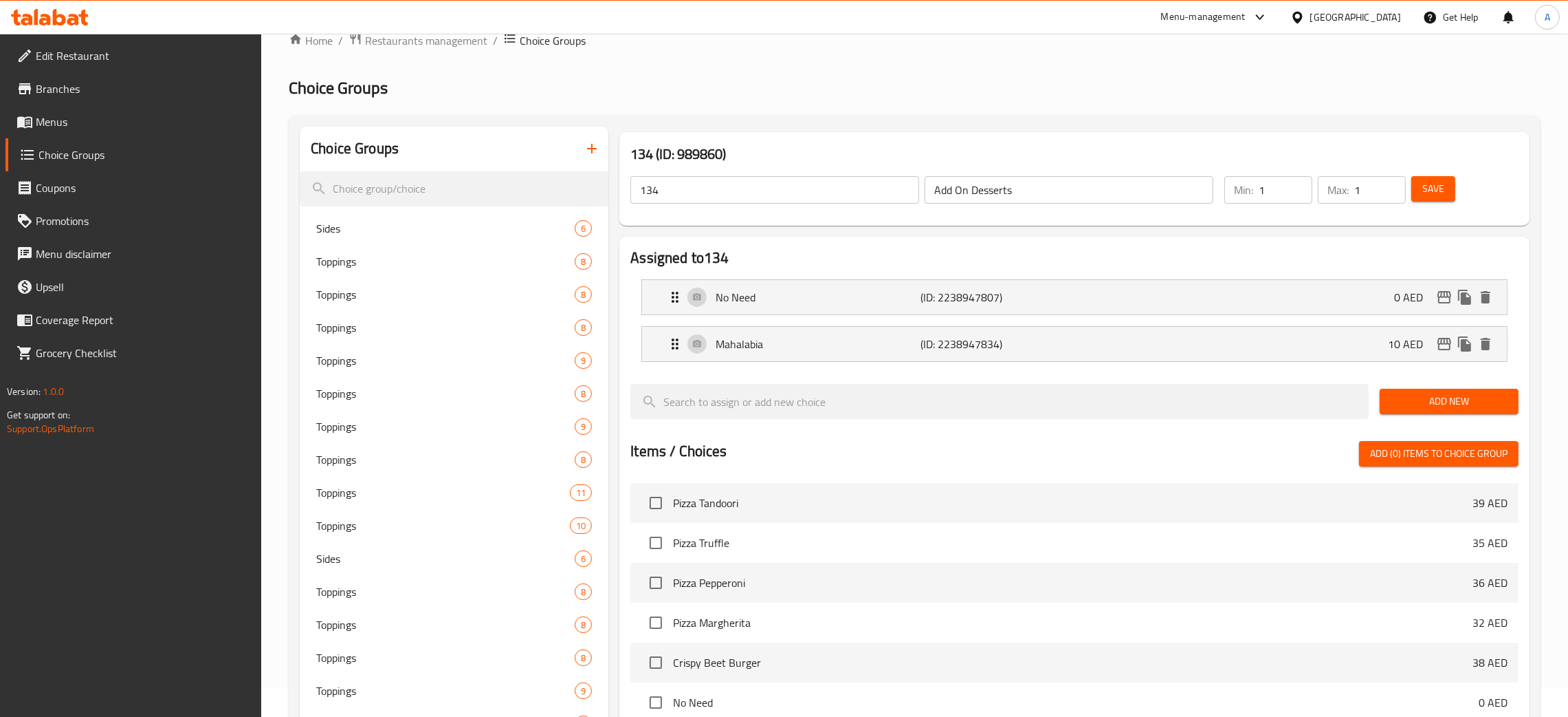
scroll to position [0, 0]
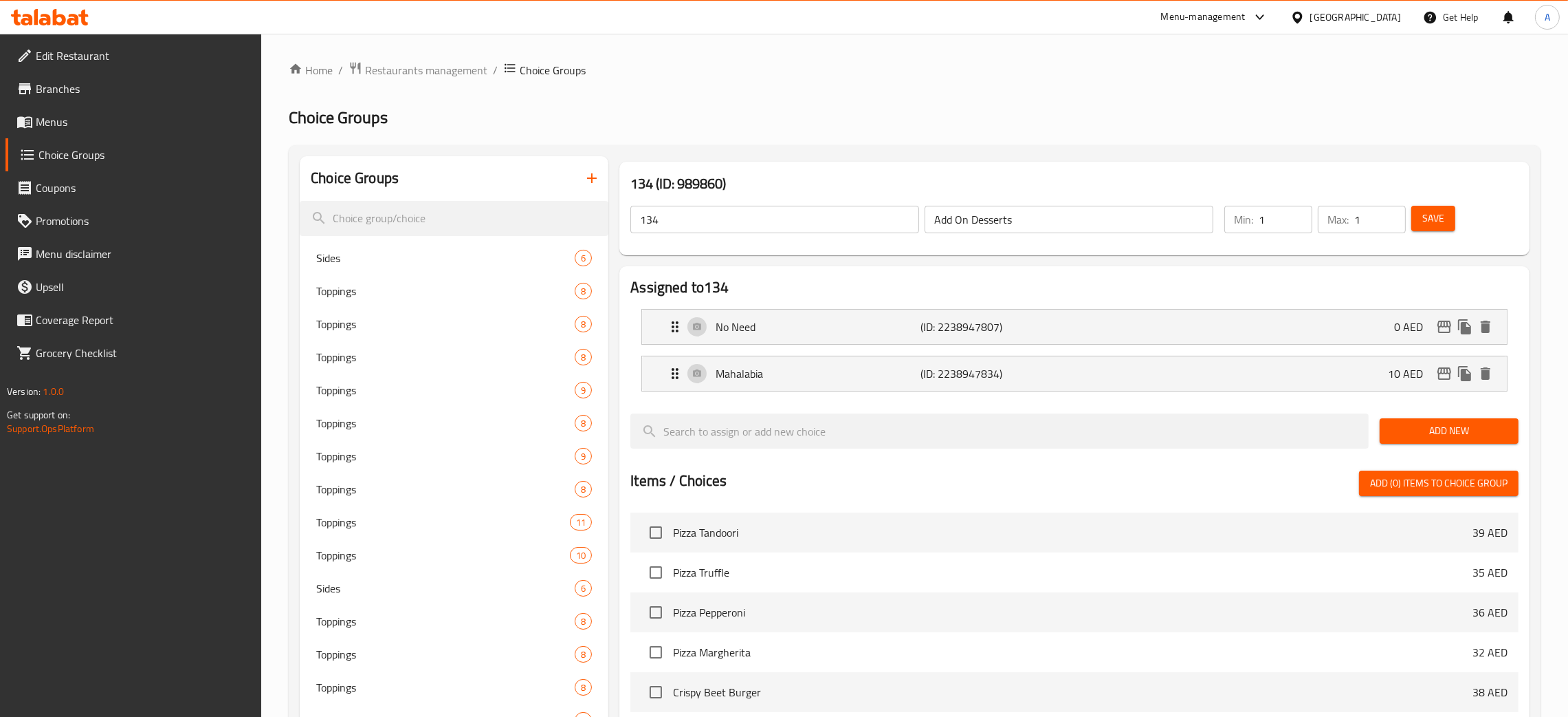
drag, startPoint x: 42, startPoint y: 123, endPoint x: 159, endPoint y: 149, distance: 119.9
click at [42, 122] on span "Menus" at bounding box center [143, 121] width 215 height 16
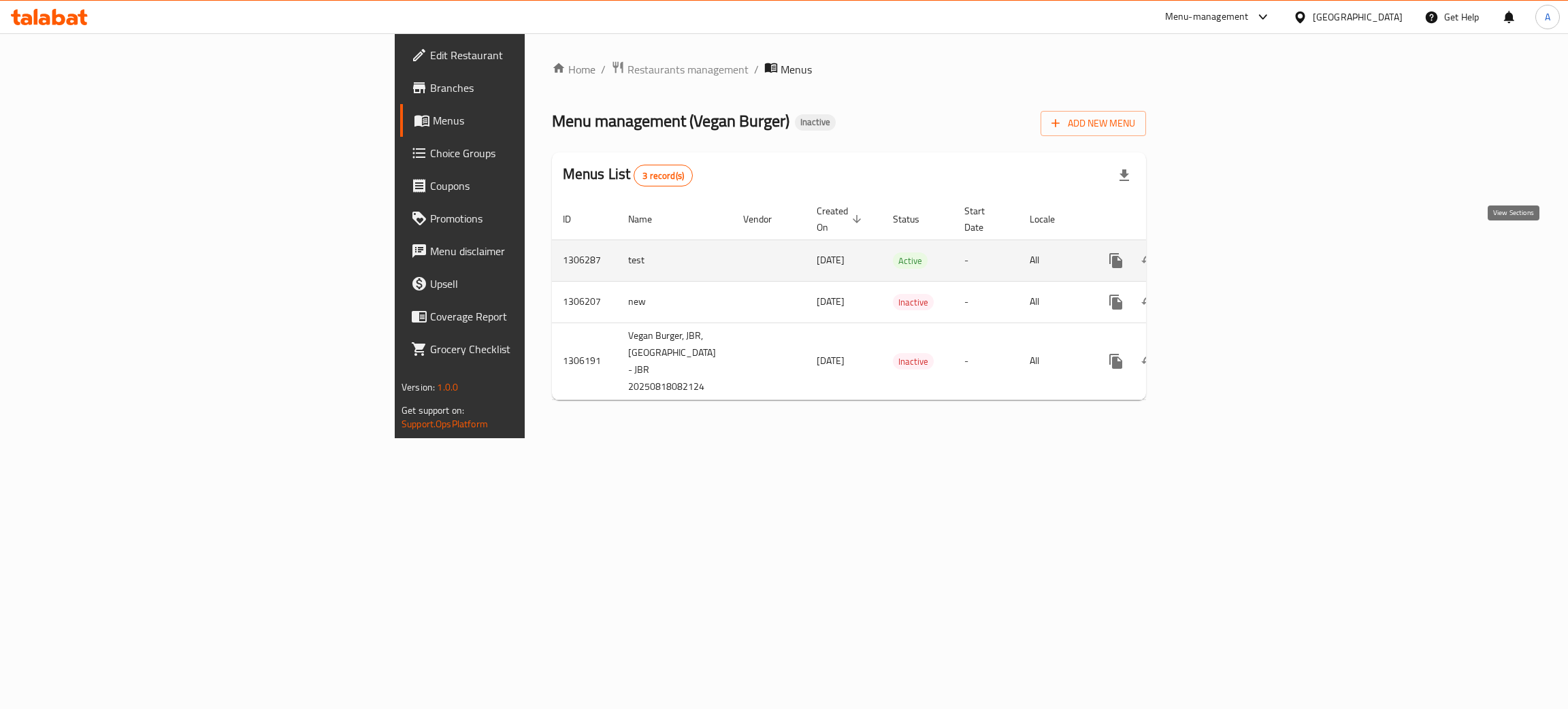
click at [1222, 252] on icon "enhanced table" at bounding box center [1214, 260] width 16 height 16
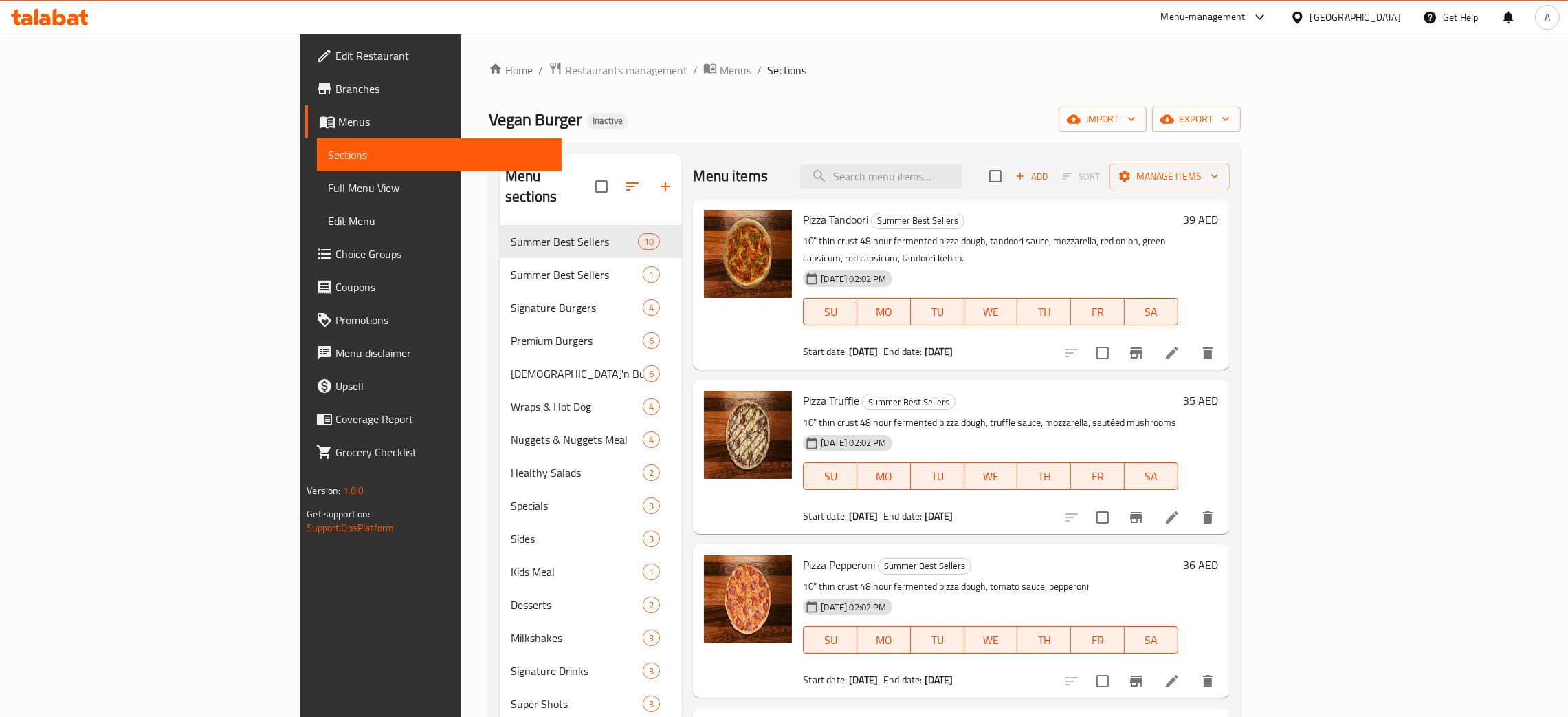
click at [328, 185] on span "Full Menu View" at bounding box center [439, 188] width 223 height 16
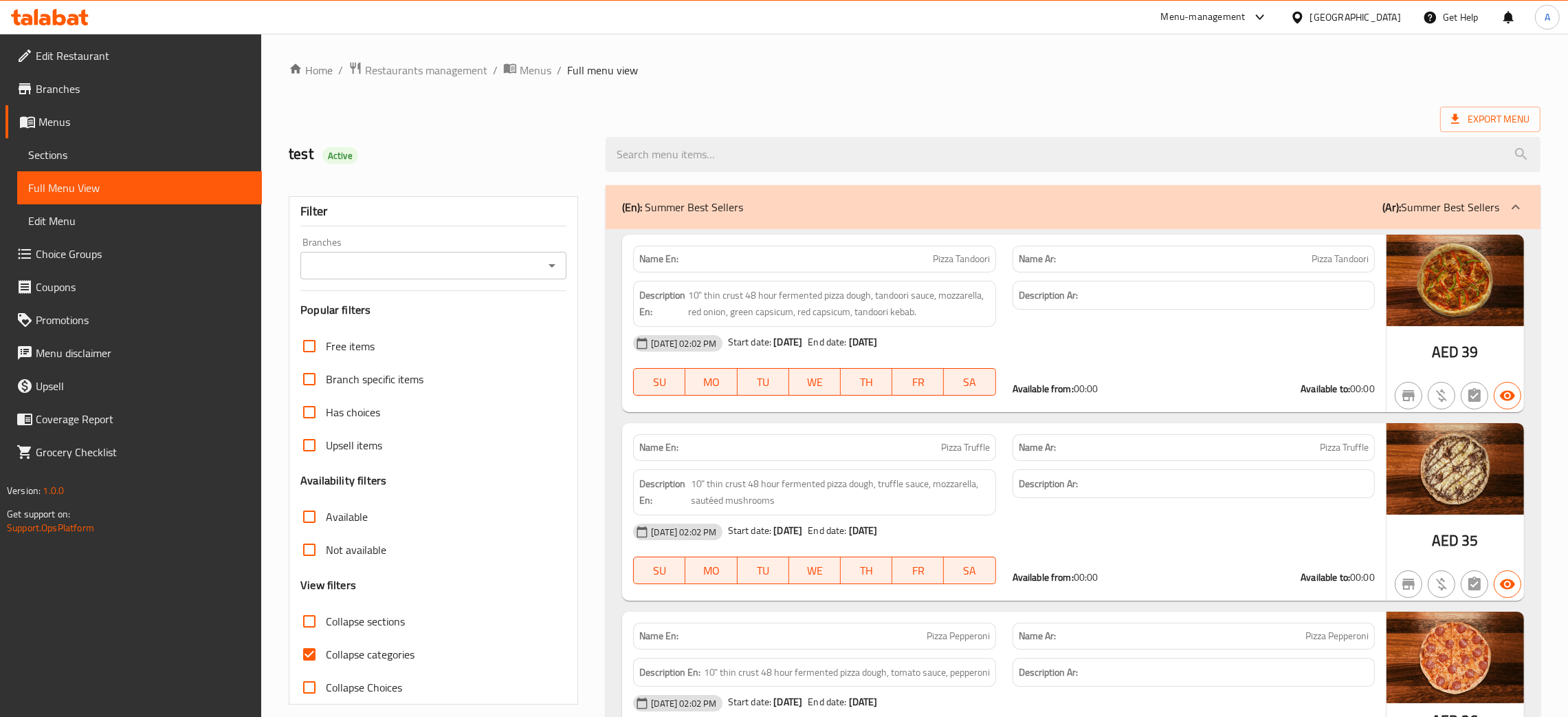
click at [552, 266] on icon "Open" at bounding box center [552, 266] width 7 height 4
click at [481, 322] on span "Vegan Burger, Jumeirah Beach Residence - JBR" at bounding box center [410, 326] width 198 height 16
type input "Vegan Burger, Jumeirah Beach Residence - JBR"
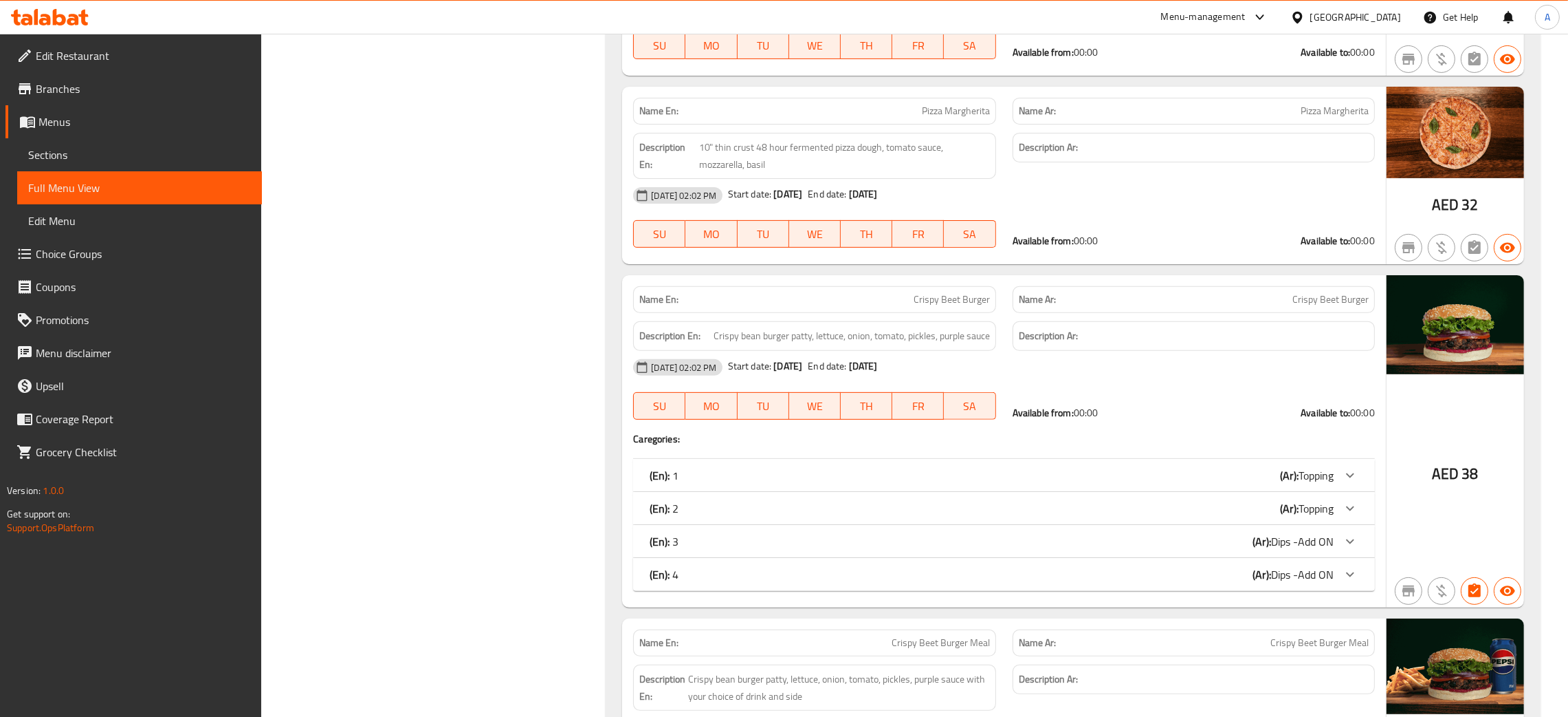
scroll to position [928, 0]
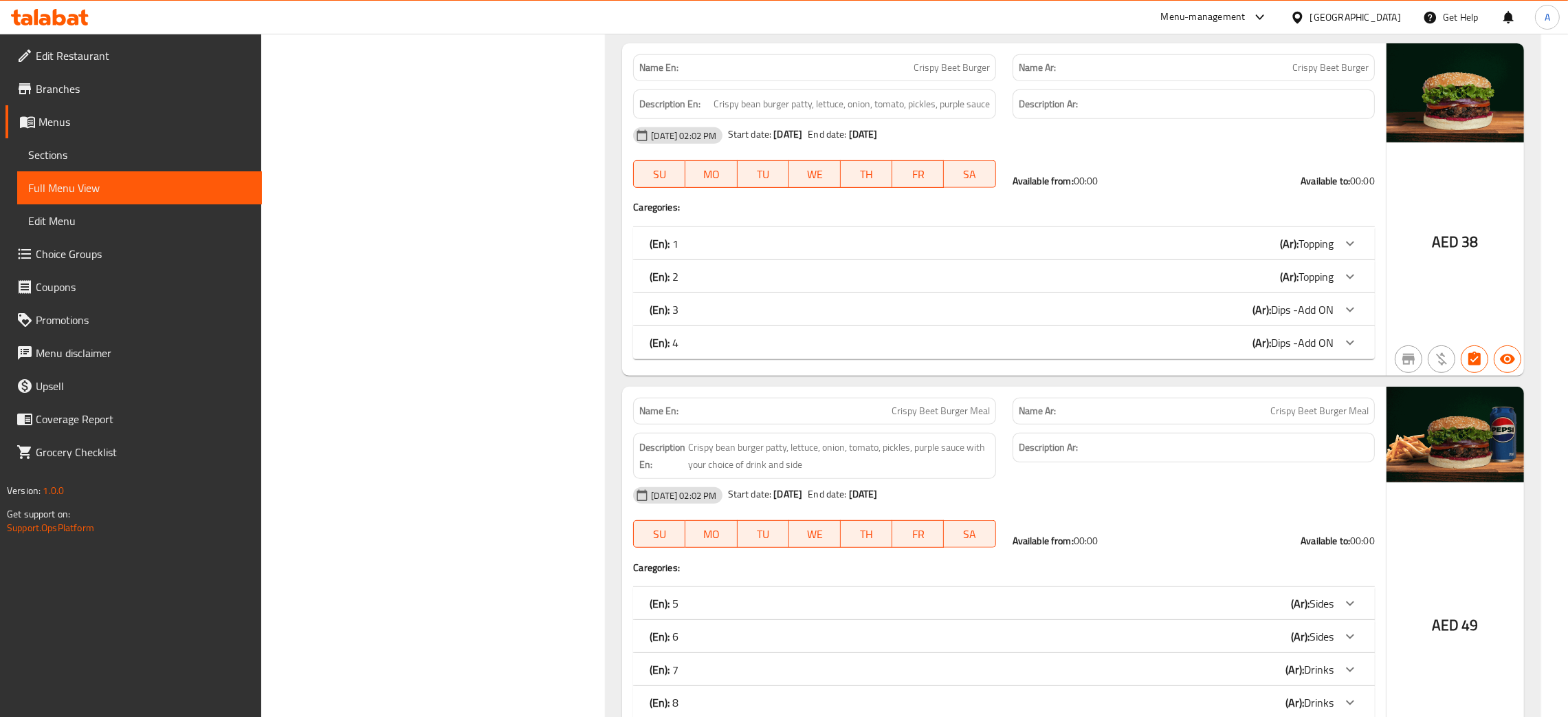
drag, startPoint x: 1138, startPoint y: 179, endPoint x: 845, endPoint y: 198, distance: 293.6
click at [1138, 178] on div "18-08-2025 02:02 PM Start date: 31-07-2025 End date: 31-07-2125 SU MO TU WE TH …" at bounding box center [1004, 158] width 758 height 77
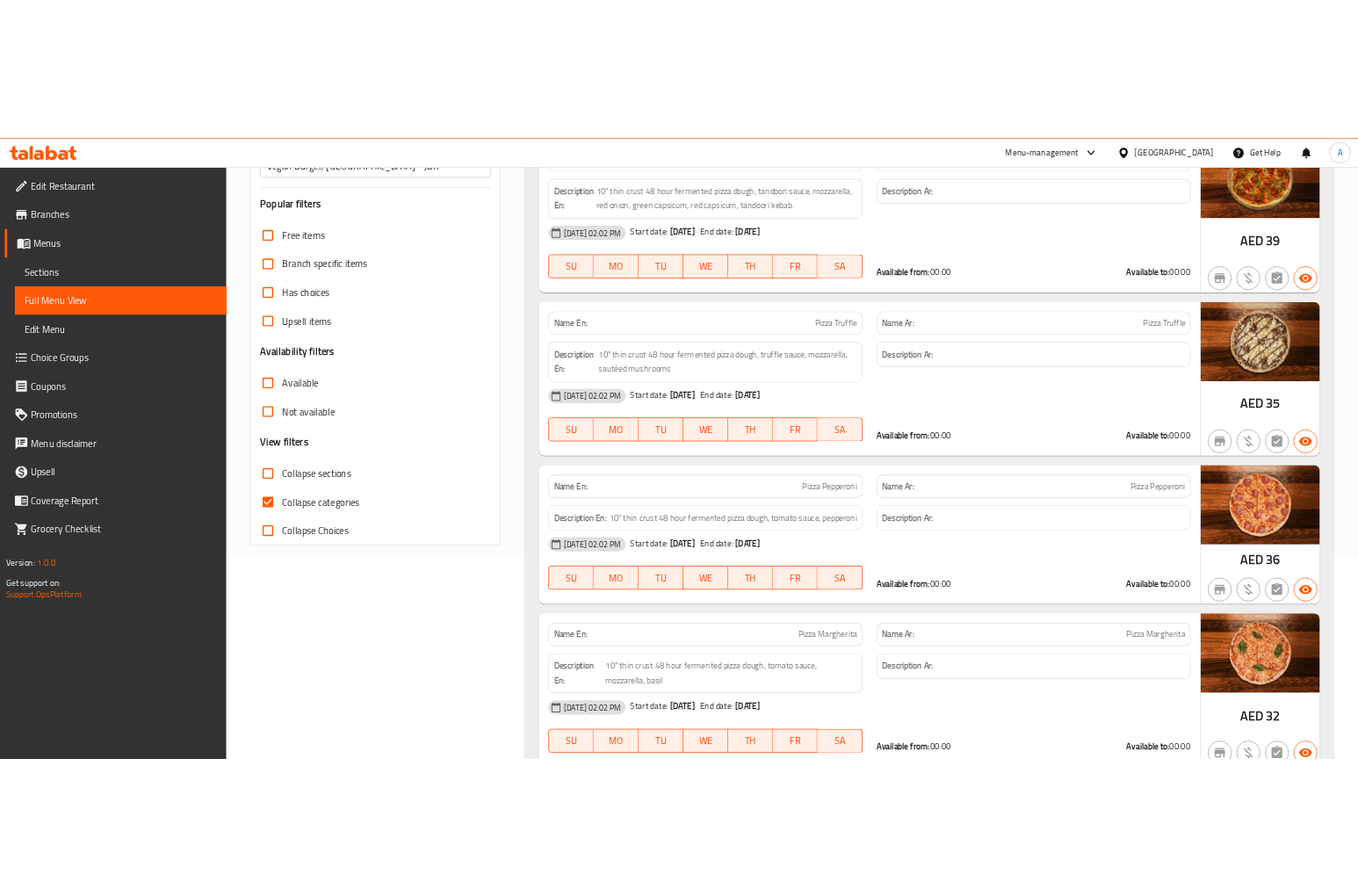
scroll to position [394, 0]
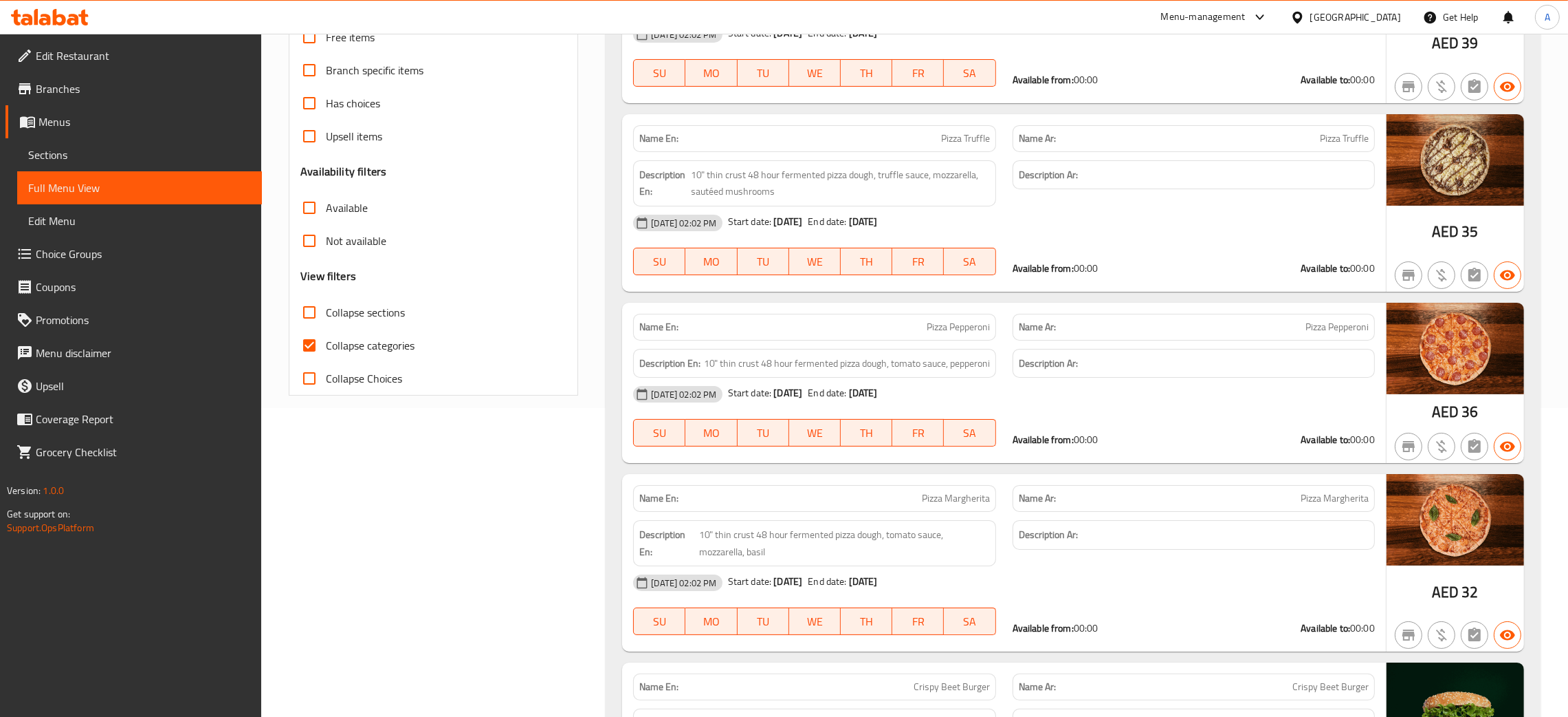
click at [310, 349] on input "Collapse categories" at bounding box center [309, 345] width 33 height 33
checkbox input "false"
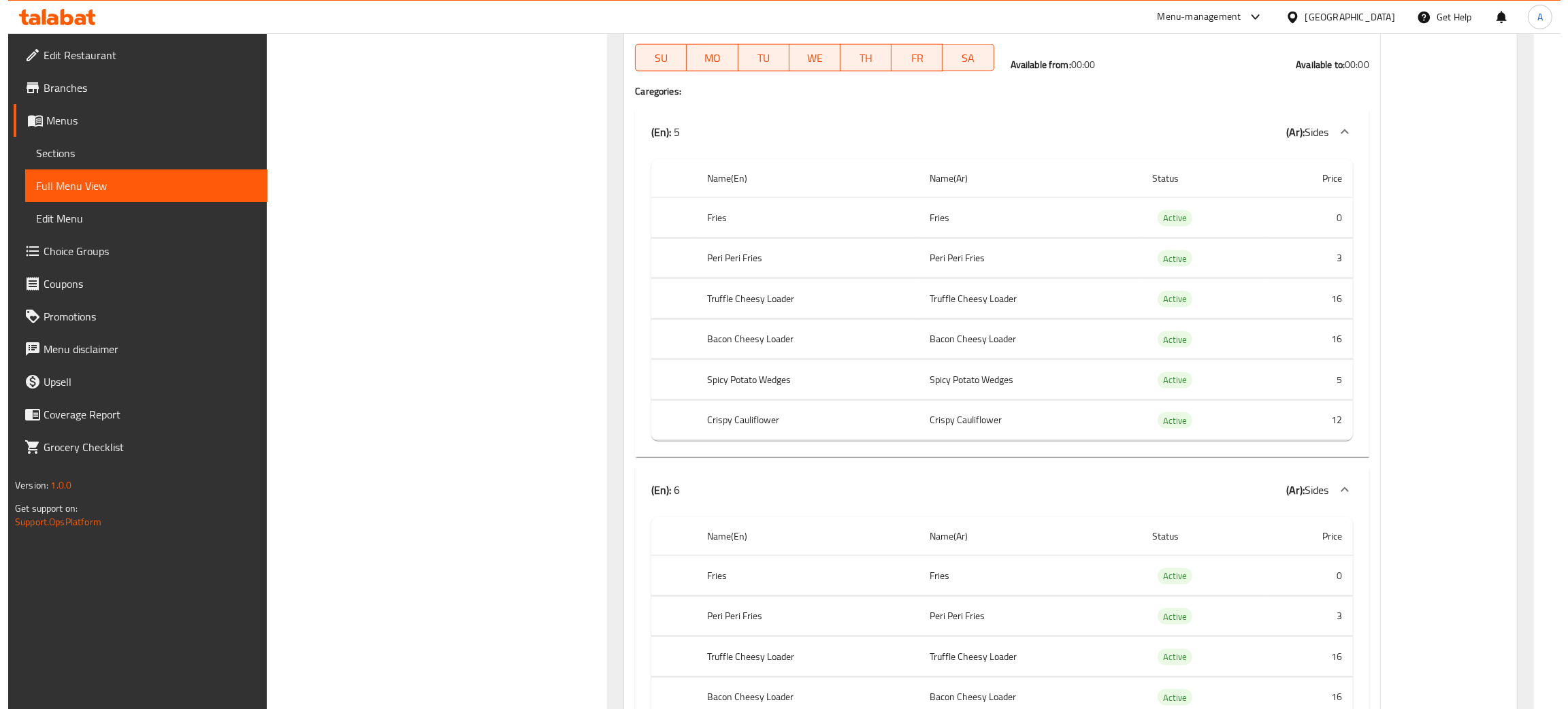
scroll to position [0, 0]
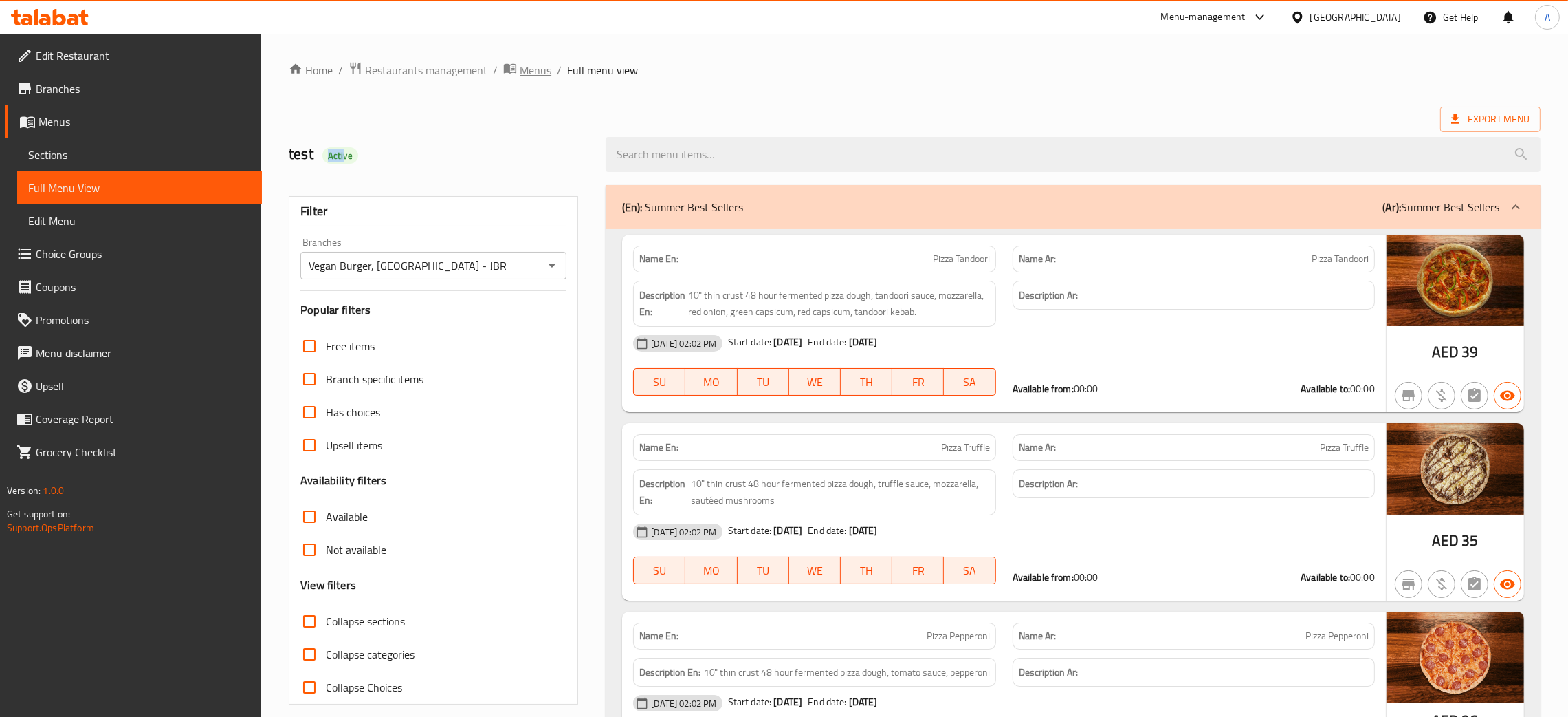
click at [534, 75] on span "Menus" at bounding box center [535, 70] width 32 height 16
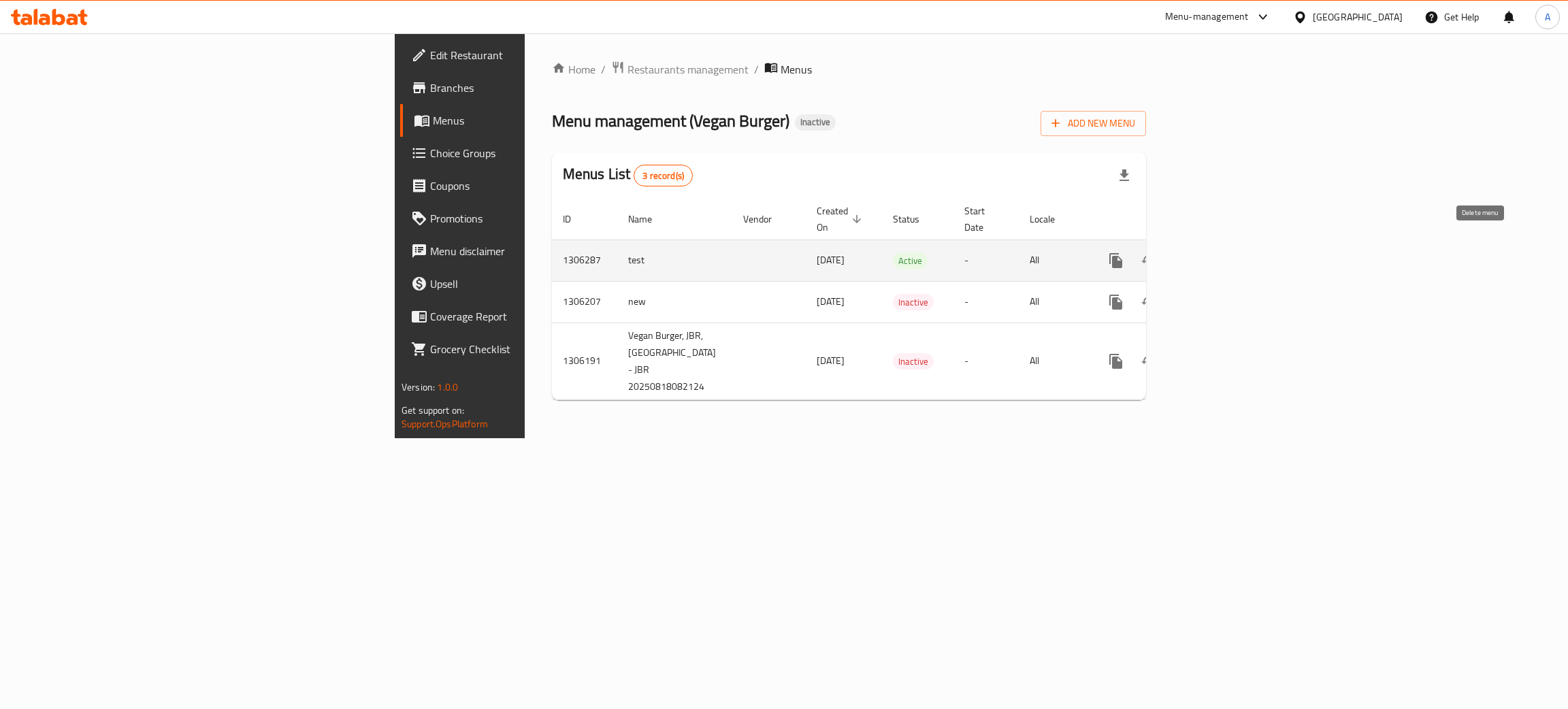
click at [1190, 252] on icon "enhanced table" at bounding box center [1181, 260] width 16 height 16
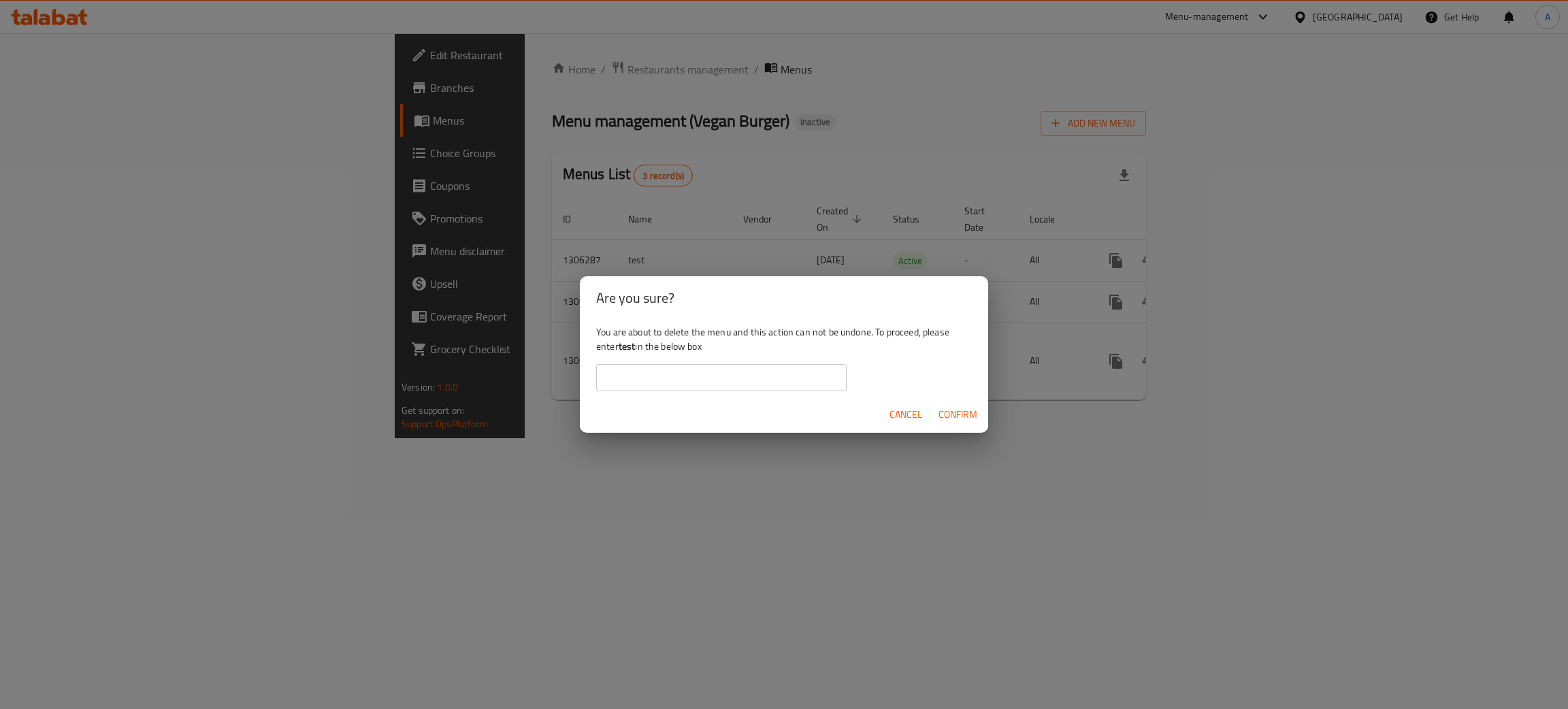
click at [696, 380] on input "text" at bounding box center [721, 377] width 250 height 27
type input "test"
click at [957, 416] on span "Confirm" at bounding box center [957, 414] width 39 height 17
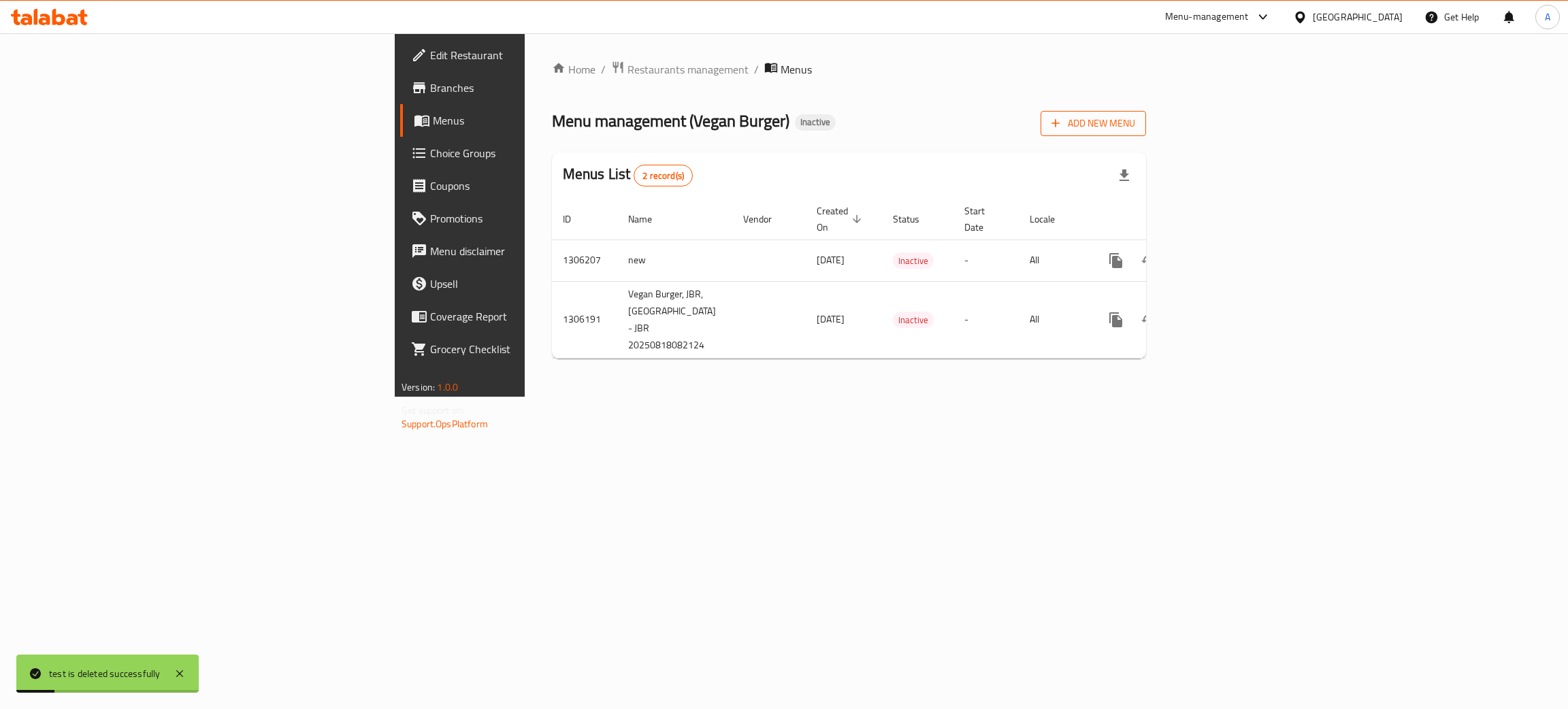
click at [1135, 127] on span "Add New Menu" at bounding box center [1093, 123] width 83 height 17
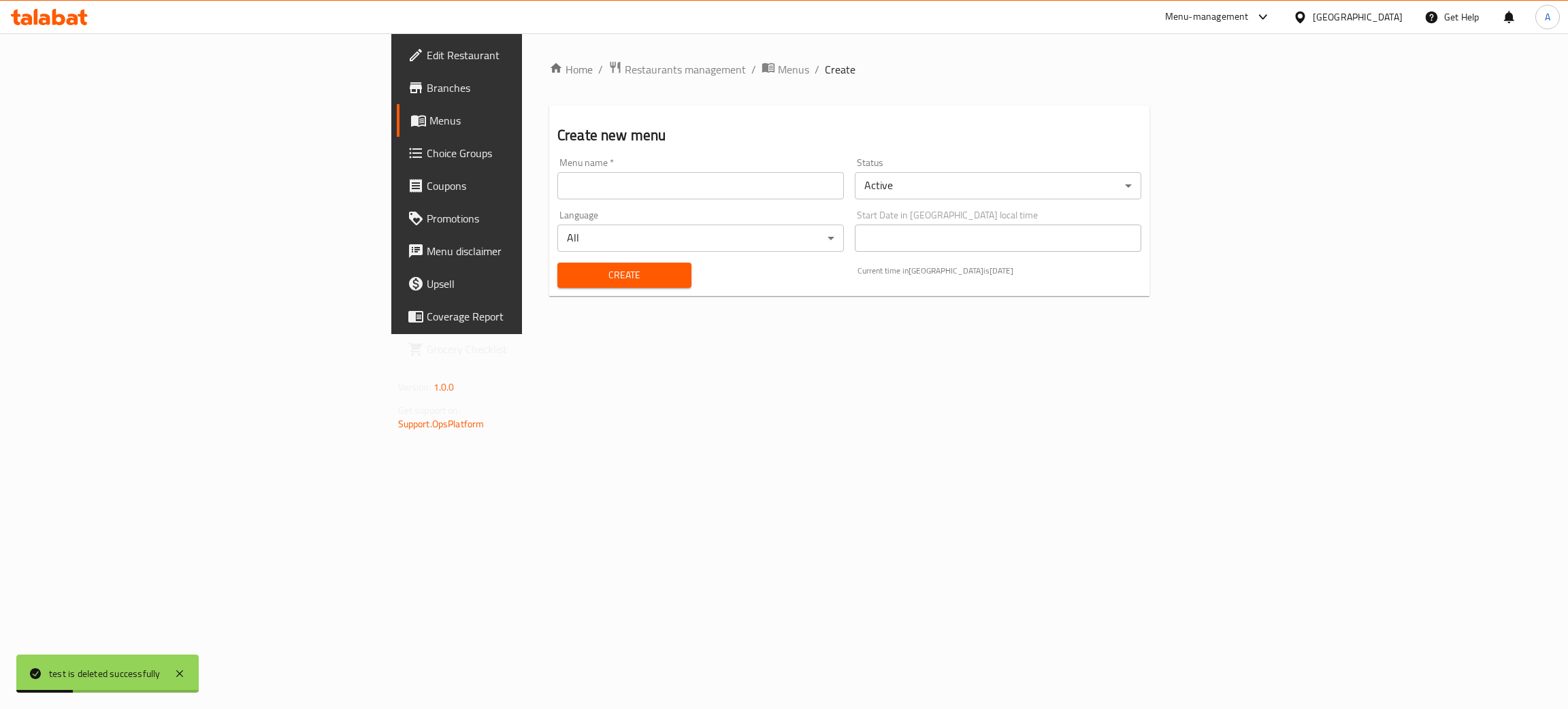
click at [557, 173] on input "text" at bounding box center [700, 185] width 286 height 27
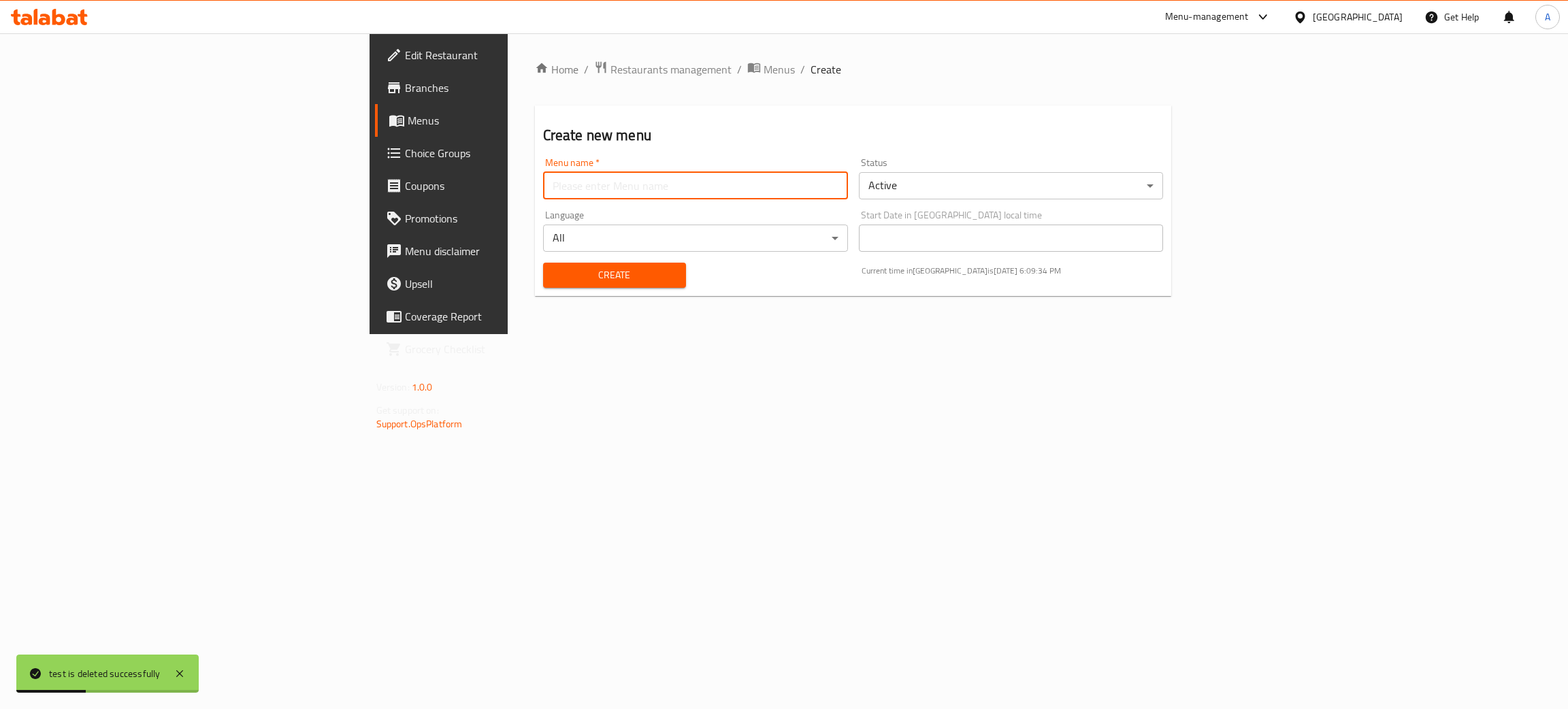
type input "test"
click at [554, 279] on span "Create" at bounding box center [614, 274] width 121 height 17
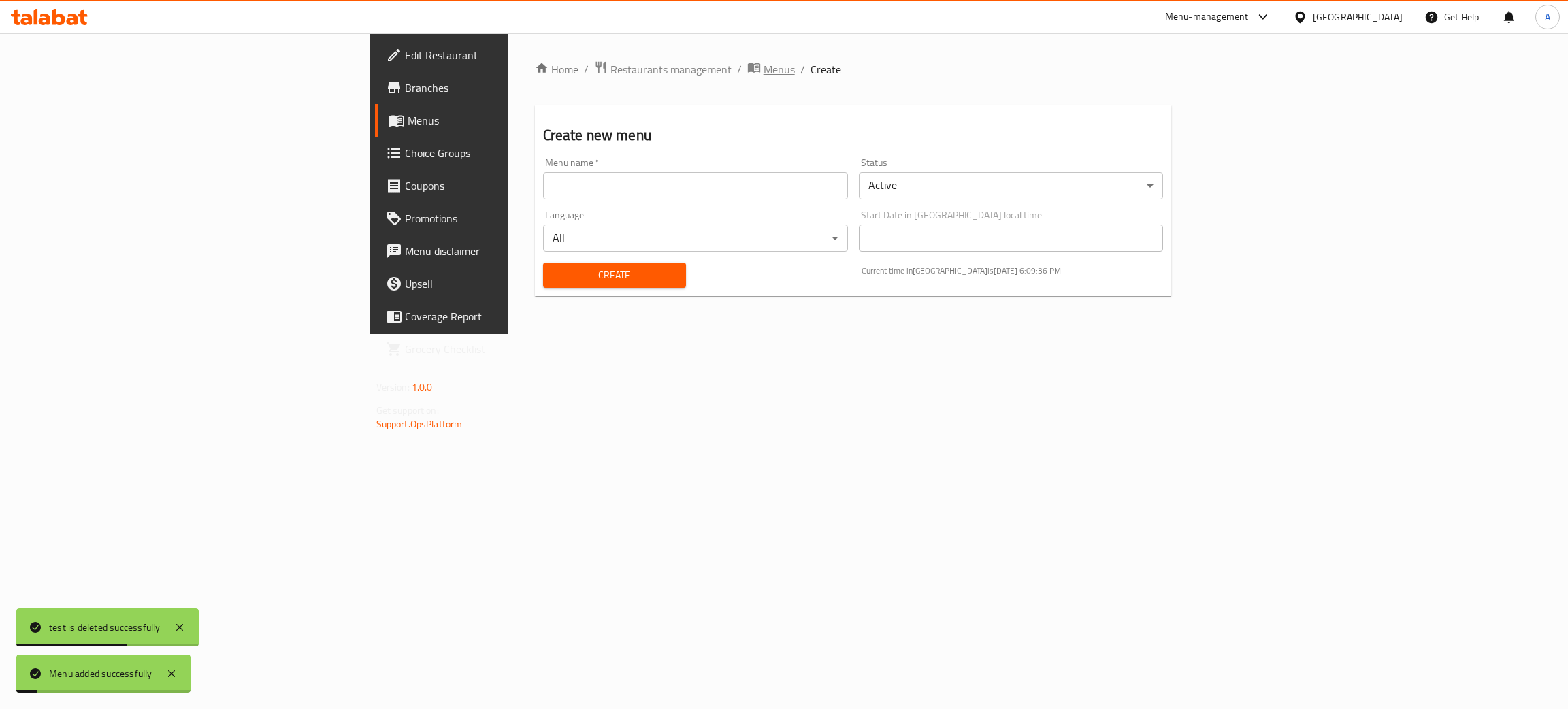
click at [764, 70] on span "Menus" at bounding box center [779, 70] width 31 height 16
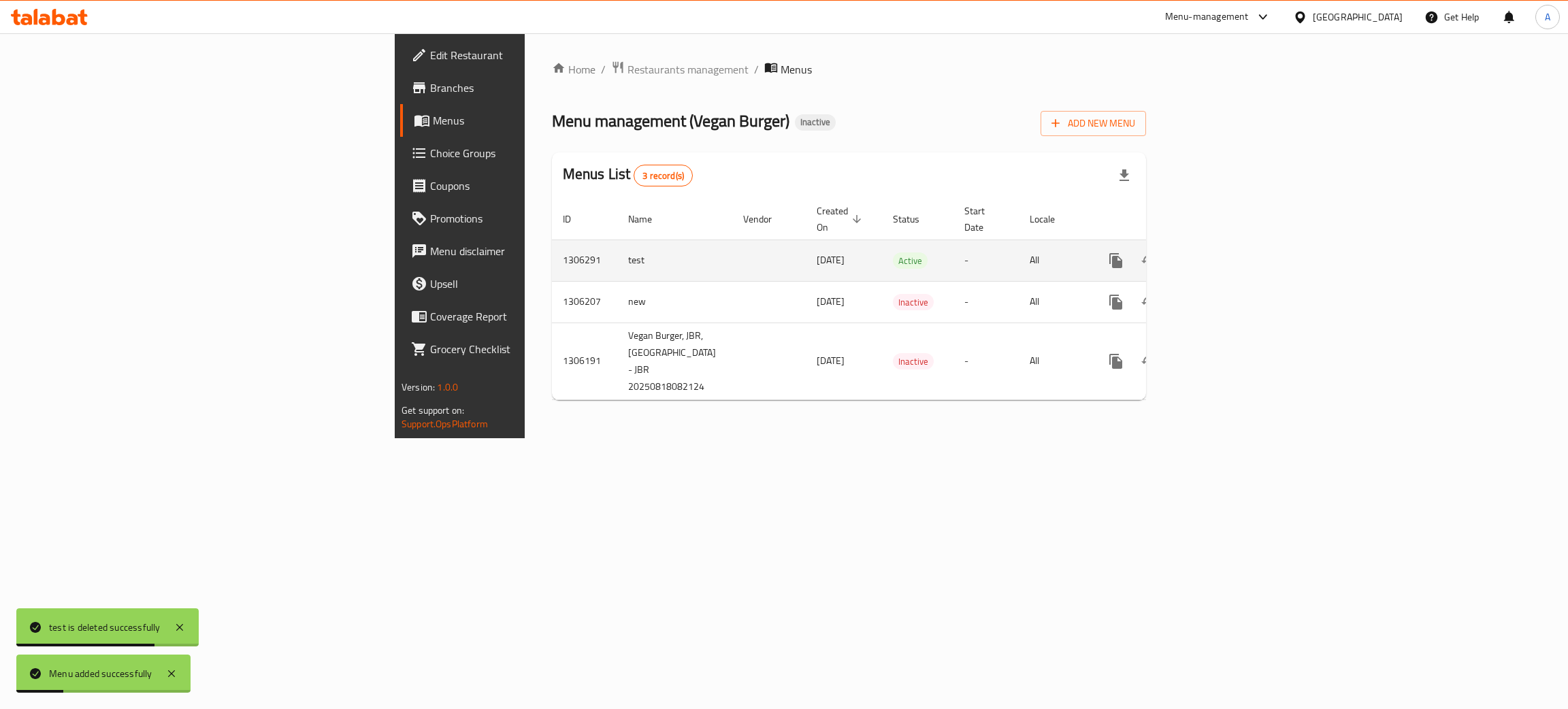
click at [1220, 255] on icon "enhanced table" at bounding box center [1214, 260] width 12 height 12
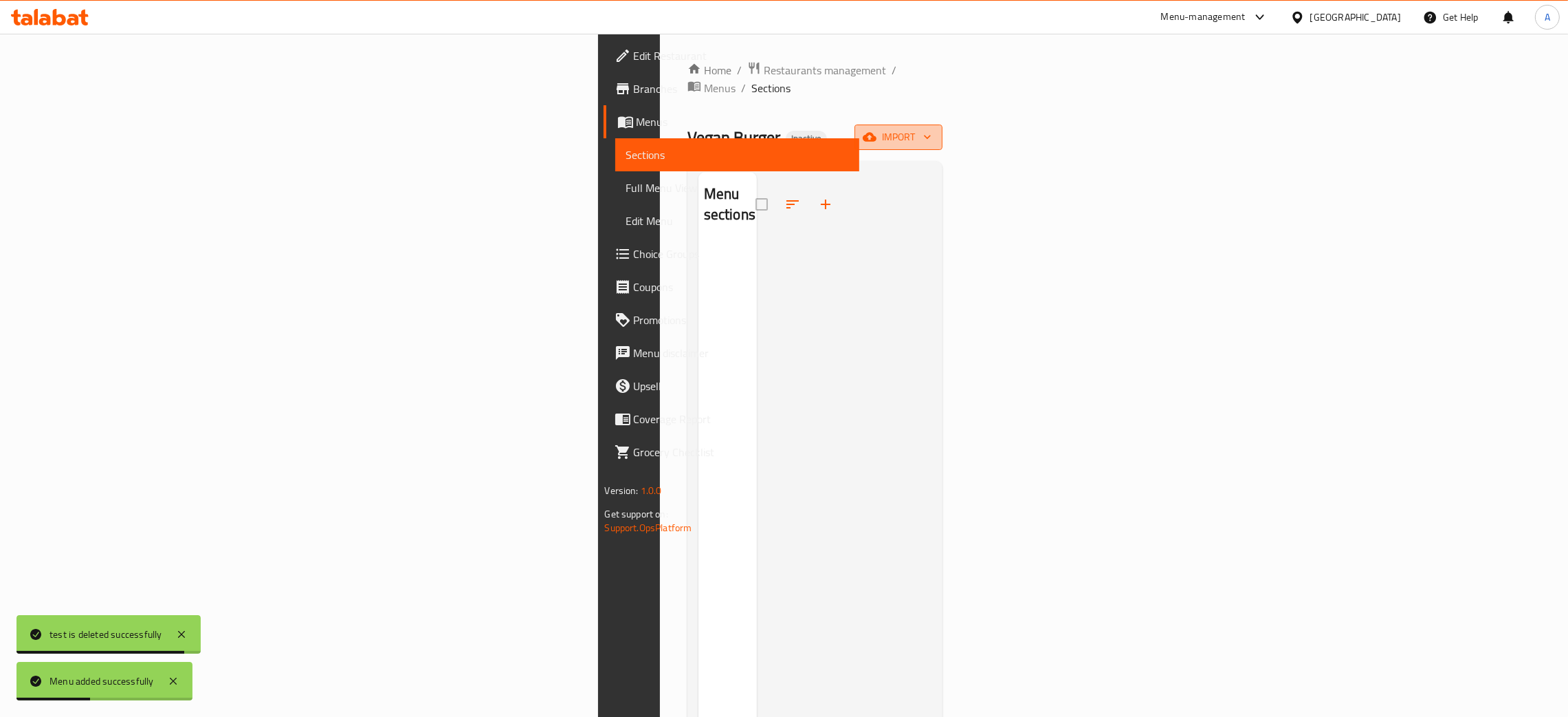
click at [932, 129] on span "import" at bounding box center [898, 137] width 66 height 17
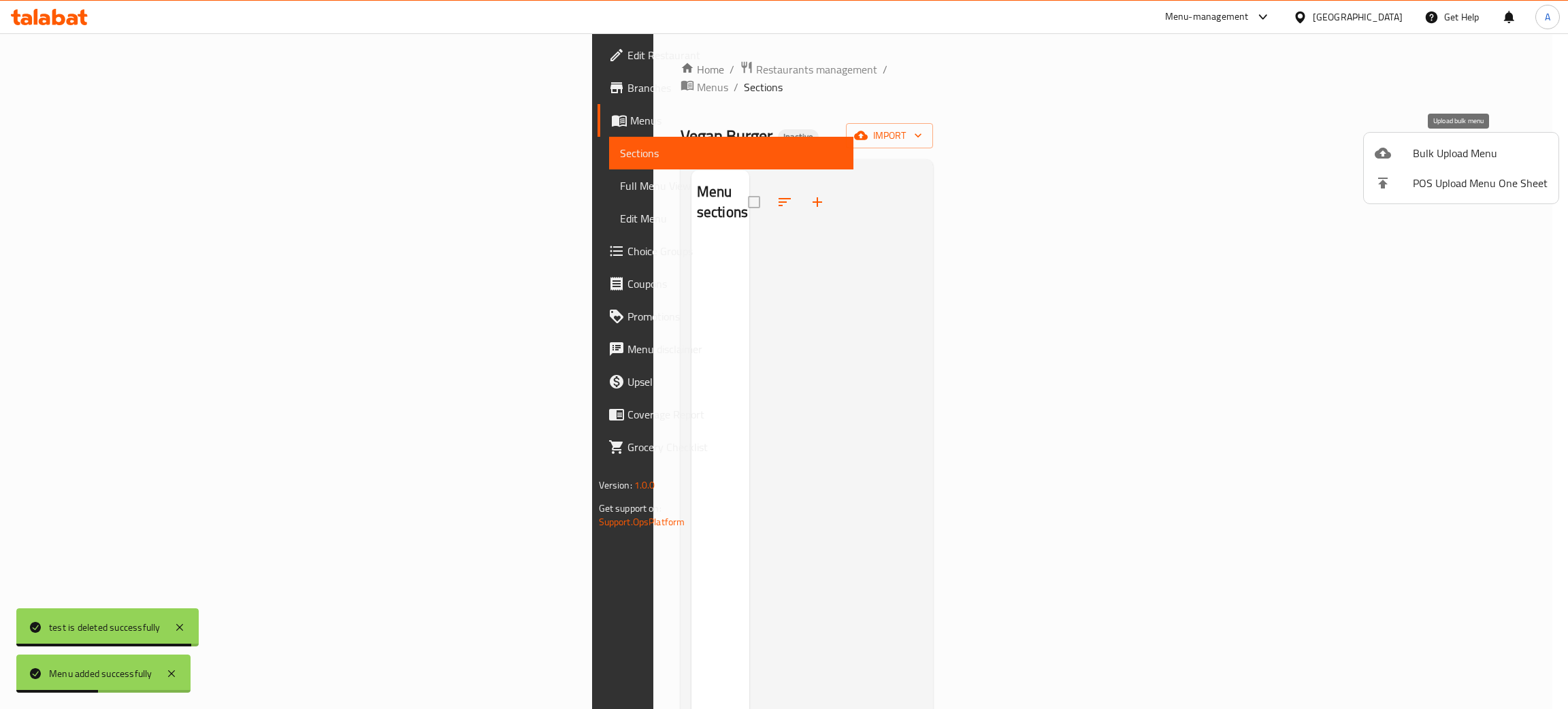
click at [1417, 154] on span "Bulk Upload Menu" at bounding box center [1480, 153] width 135 height 16
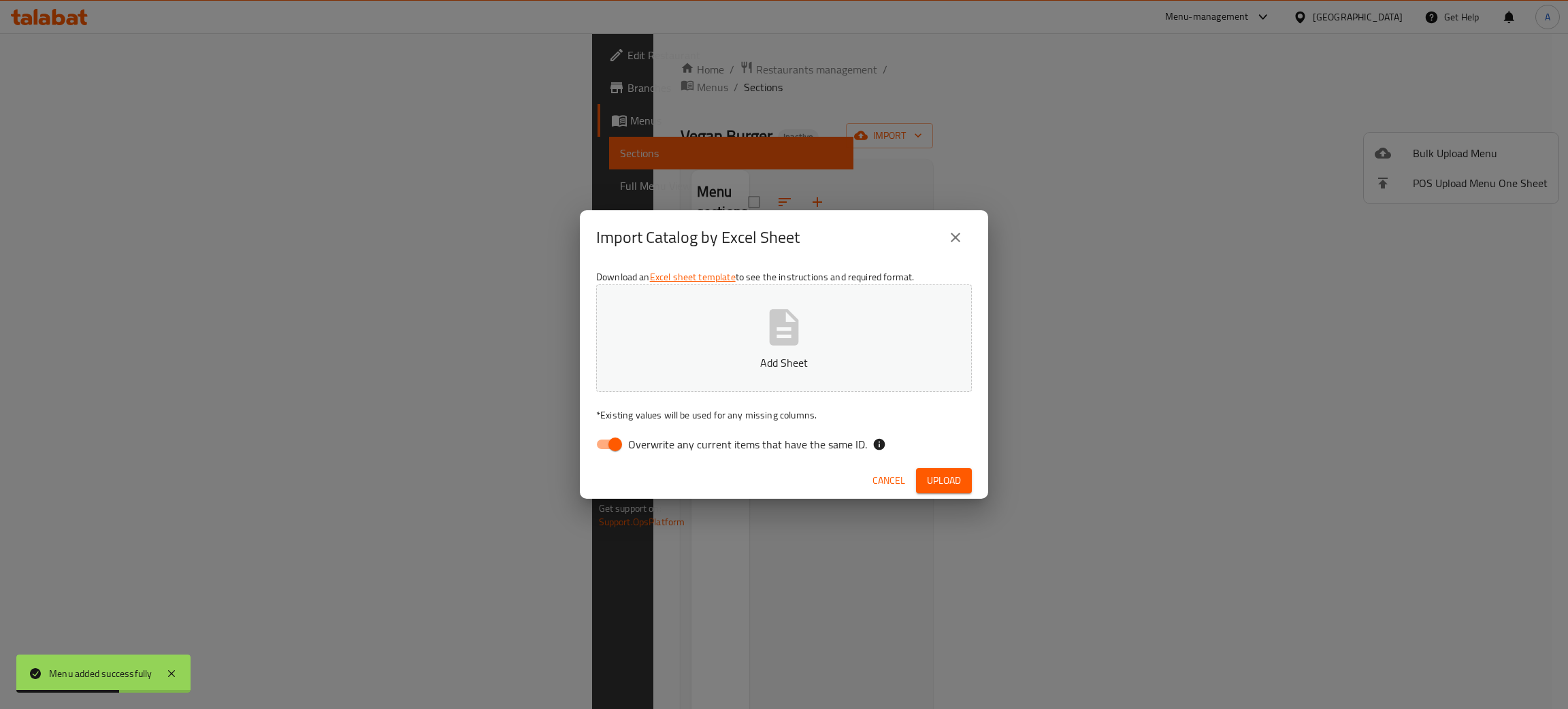
click at [622, 445] on input "Overwrite any current items that have the same ID." at bounding box center [615, 443] width 78 height 26
checkbox input "false"
click at [771, 334] on icon "button" at bounding box center [784, 326] width 29 height 36
click at [953, 473] on span "Upload" at bounding box center [944, 480] width 34 height 17
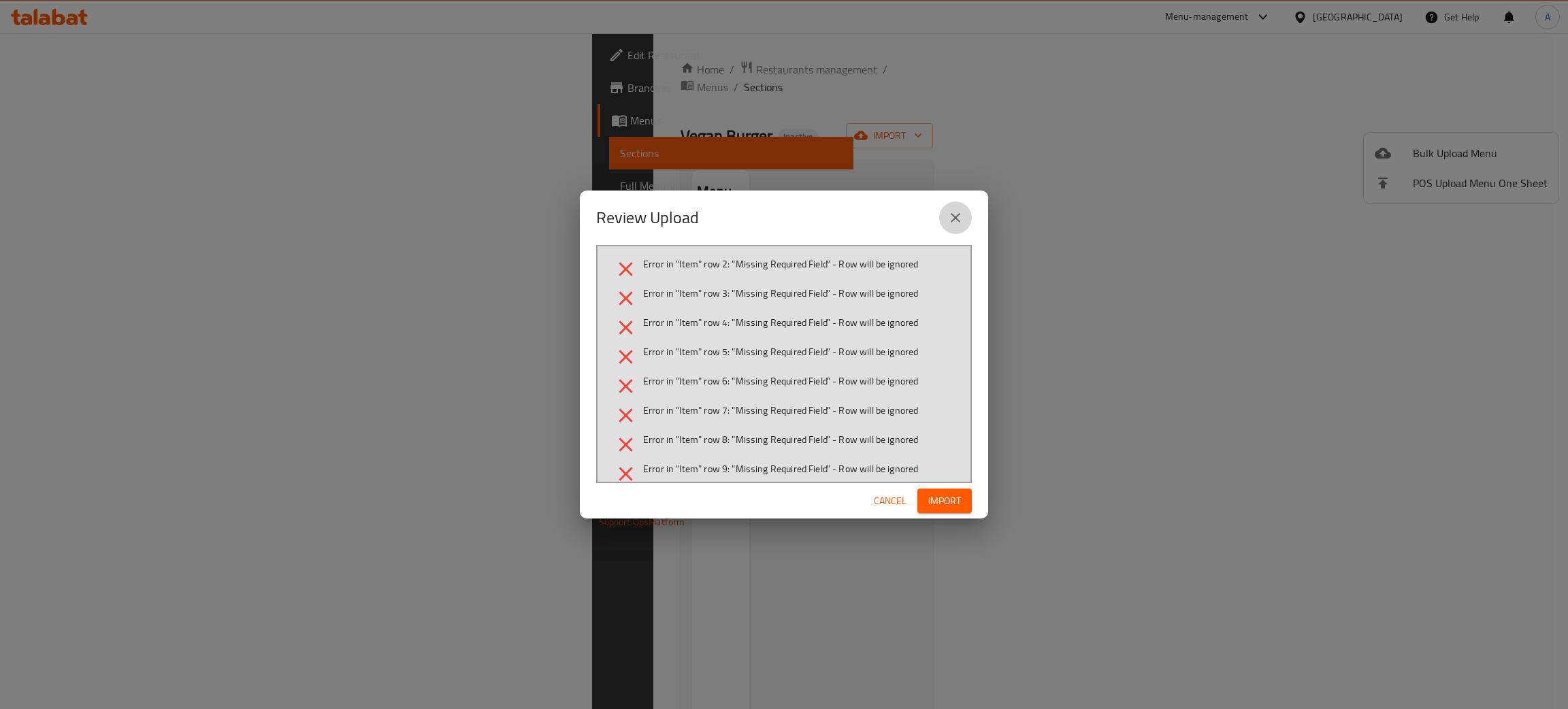
click at [956, 220] on icon "close" at bounding box center [955, 217] width 16 height 16
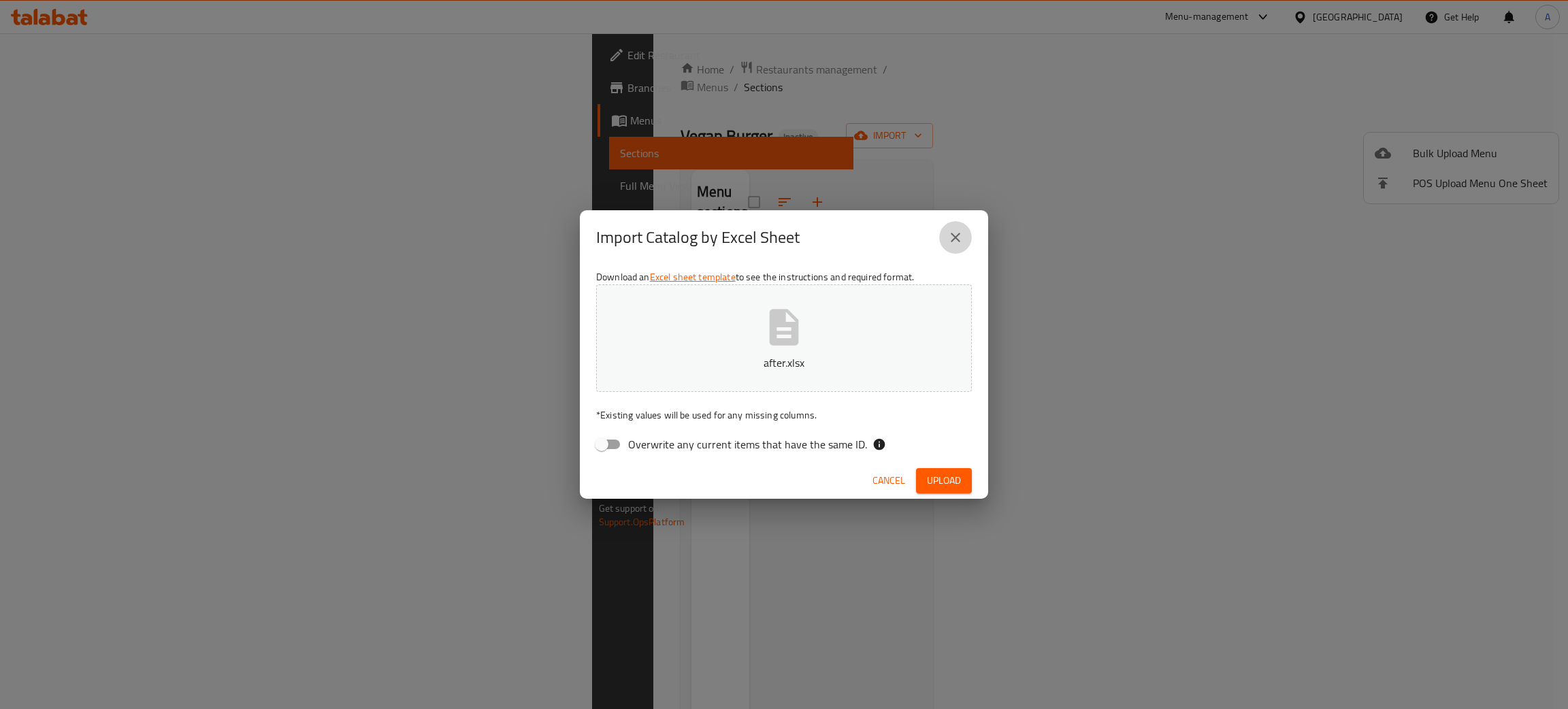
click at [951, 239] on icon "close" at bounding box center [955, 237] width 16 height 16
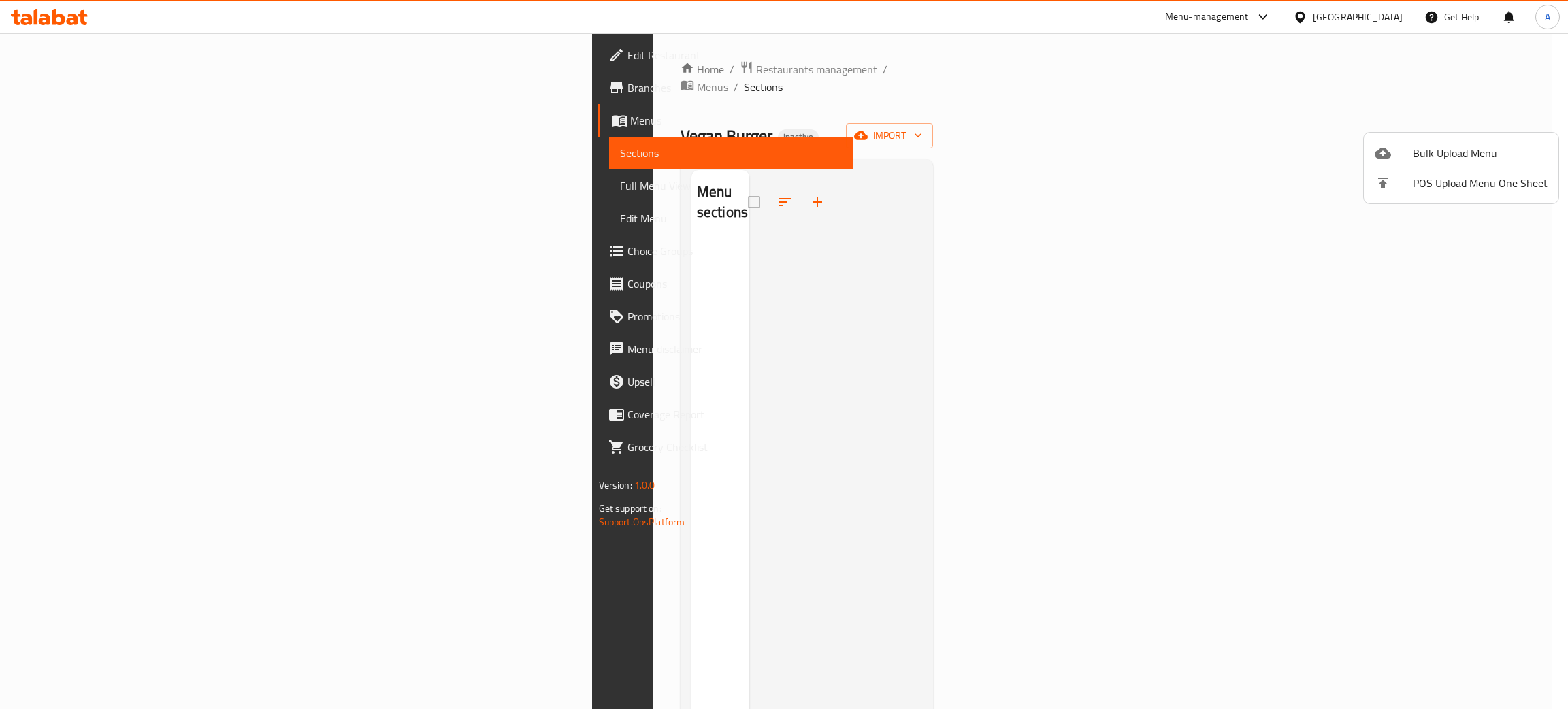
click at [54, 90] on div at bounding box center [784, 354] width 1568 height 709
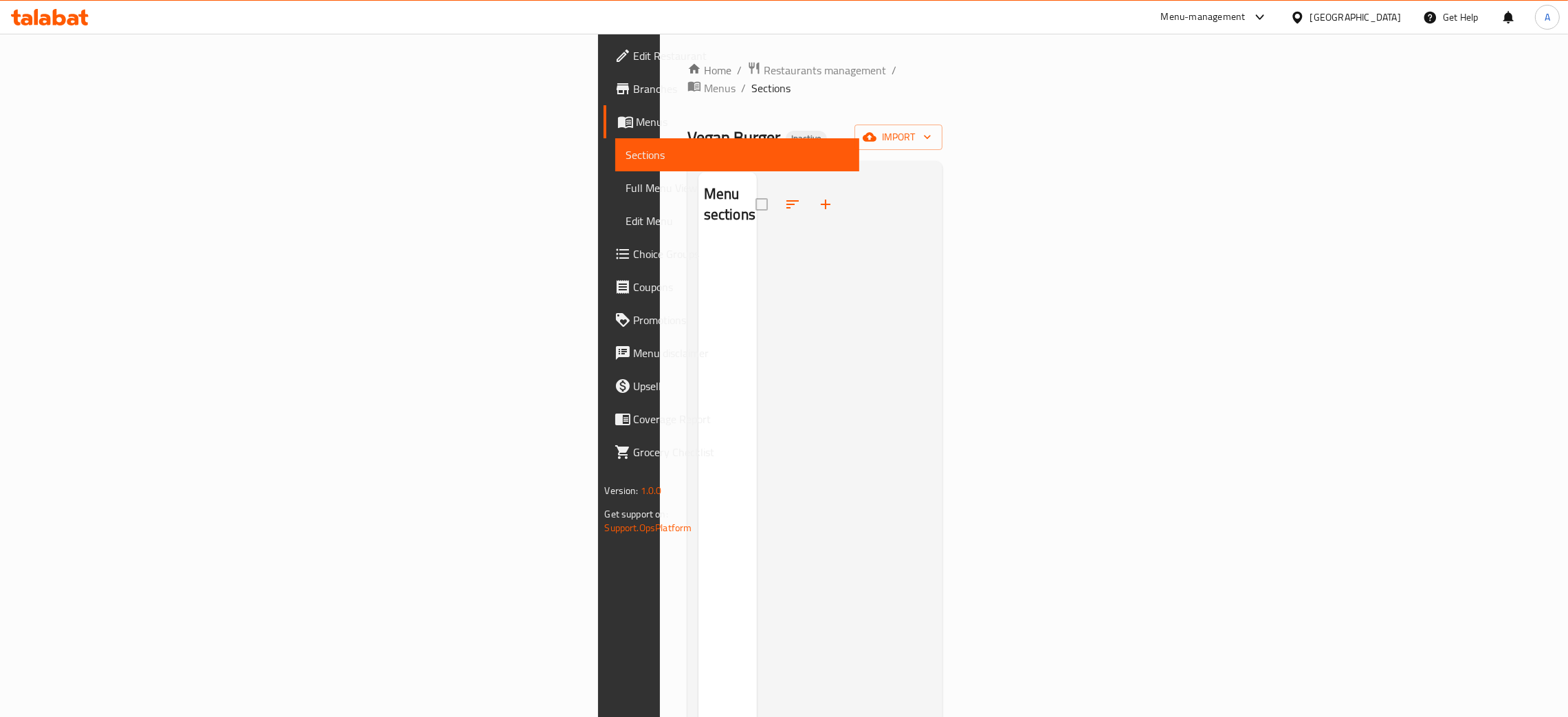
click at [634, 90] on span "Branches" at bounding box center [741, 89] width 215 height 16
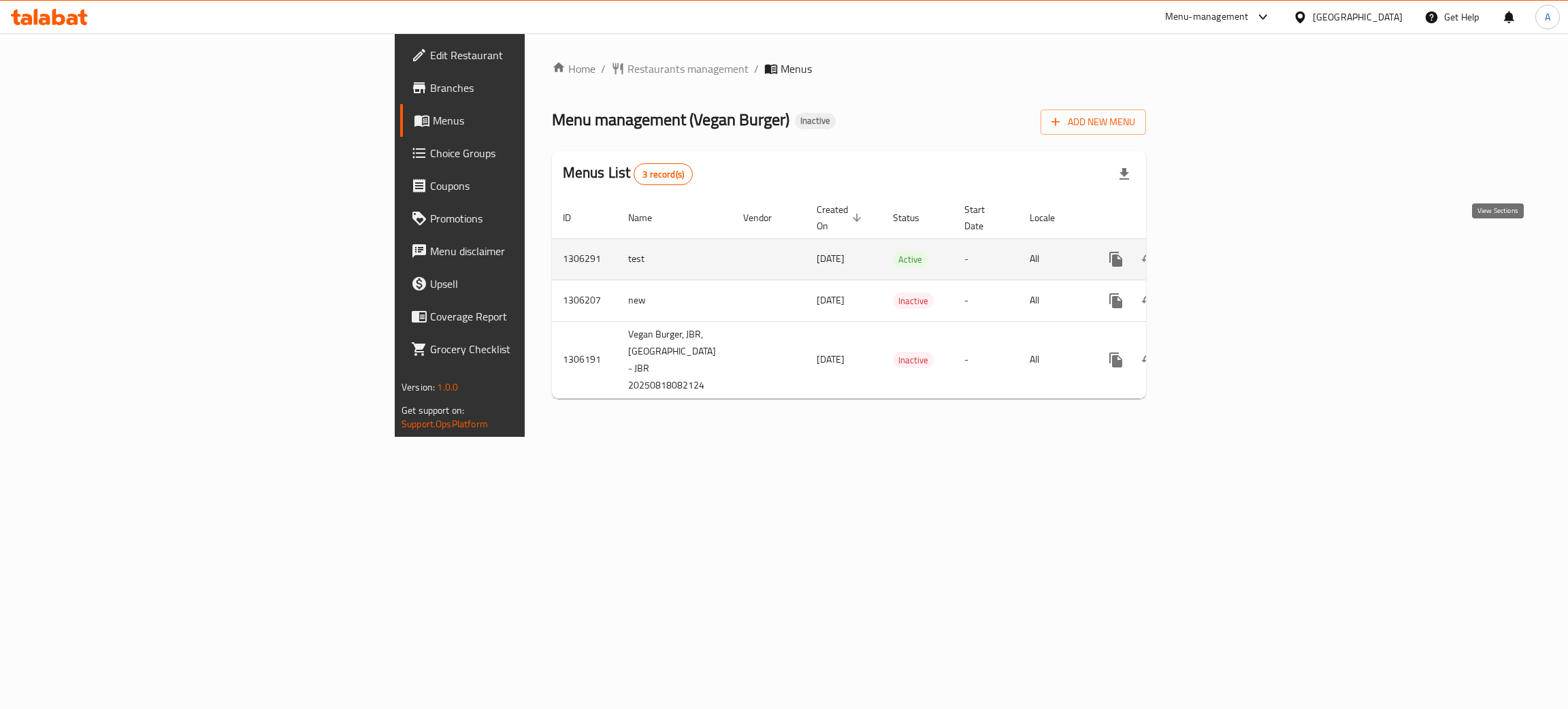
click at [1222, 251] on icon "enhanced table" at bounding box center [1214, 259] width 16 height 16
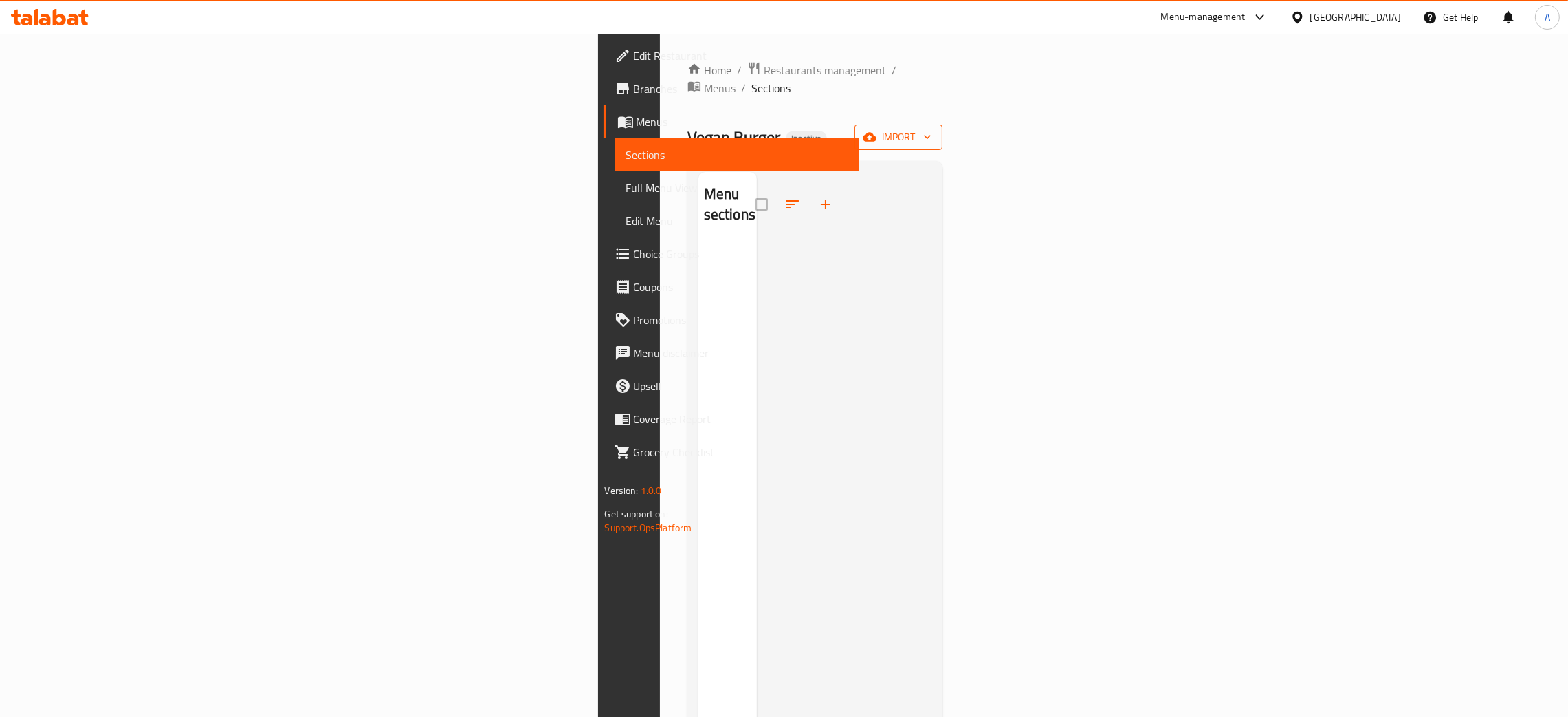
click at [932, 129] on span "import" at bounding box center [898, 137] width 66 height 17
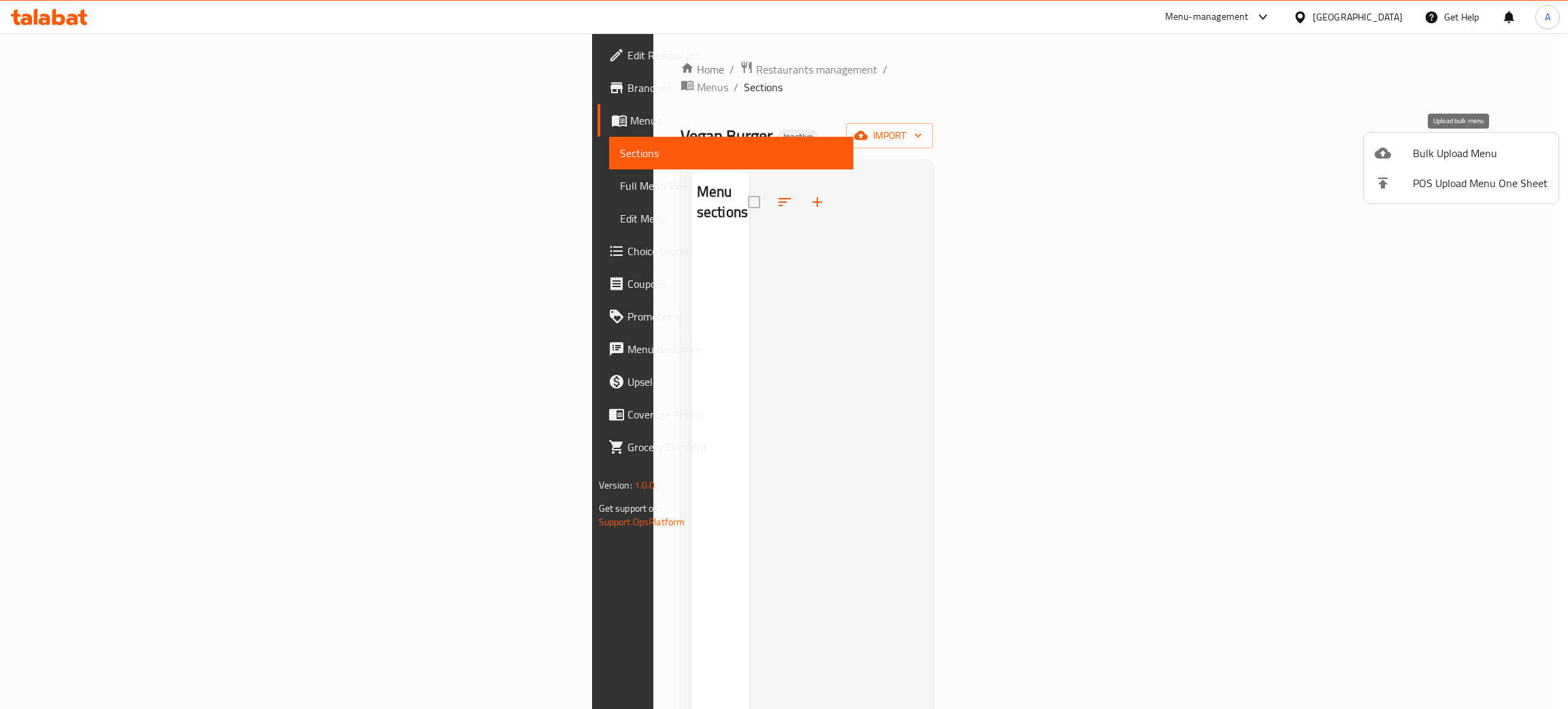
click at [1427, 150] on span "Bulk Upload Menu" at bounding box center [1480, 153] width 135 height 16
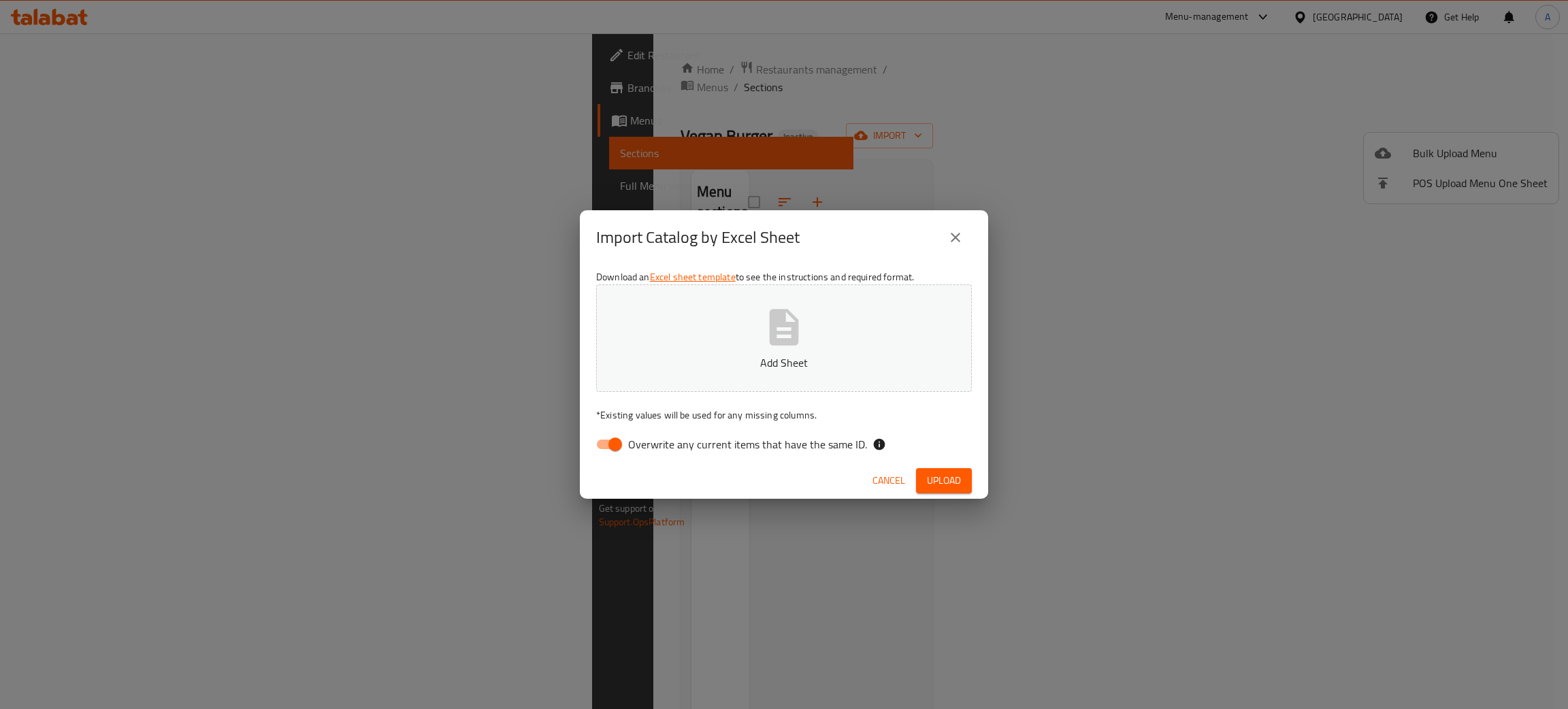
click at [613, 439] on input "Overwrite any current items that have the same ID." at bounding box center [615, 443] width 78 height 26
checkbox input "false"
click at [801, 333] on icon "button" at bounding box center [783, 326] width 43 height 43
click at [949, 476] on span "Upload" at bounding box center [944, 480] width 34 height 17
click at [936, 481] on span "Upload" at bounding box center [944, 480] width 34 height 17
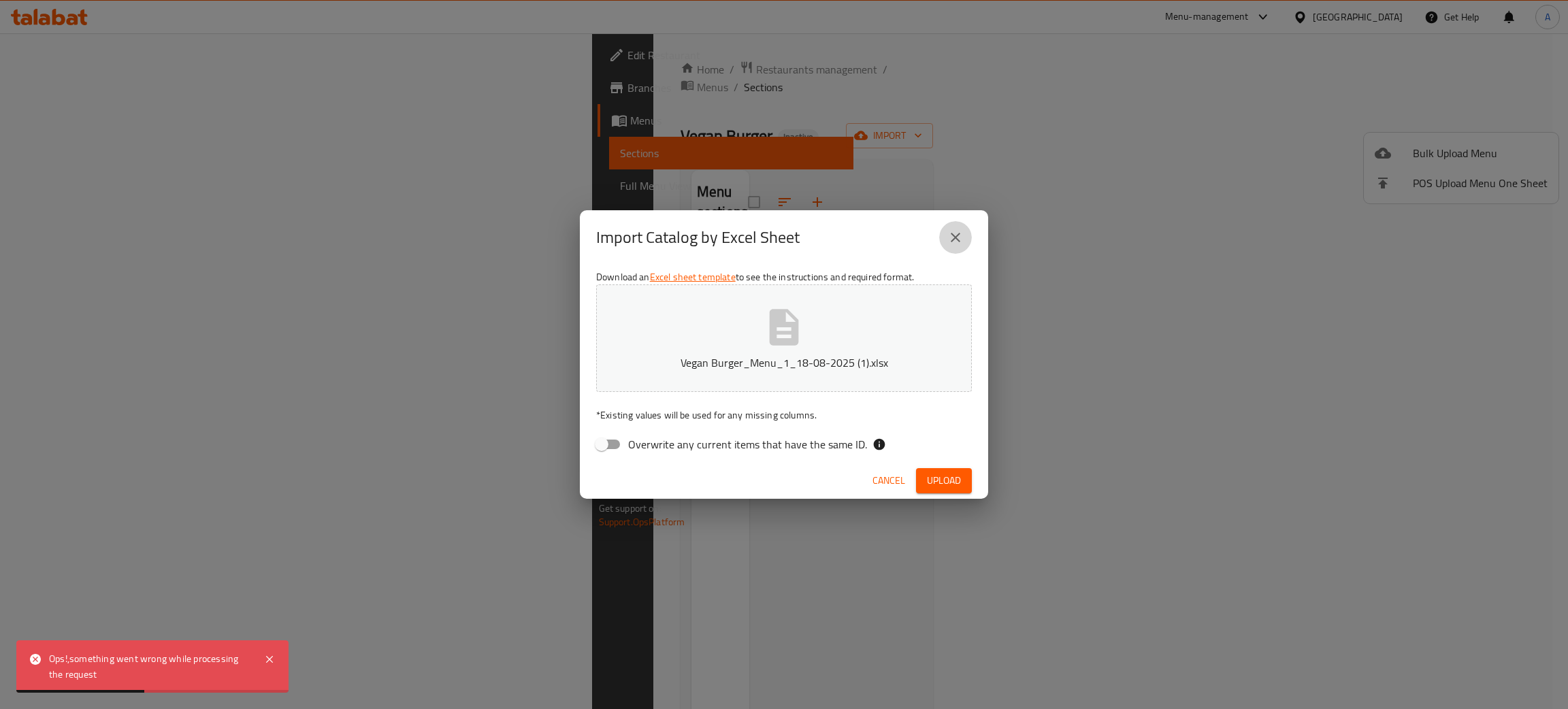
click at [952, 246] on icon "close" at bounding box center [955, 237] width 16 height 16
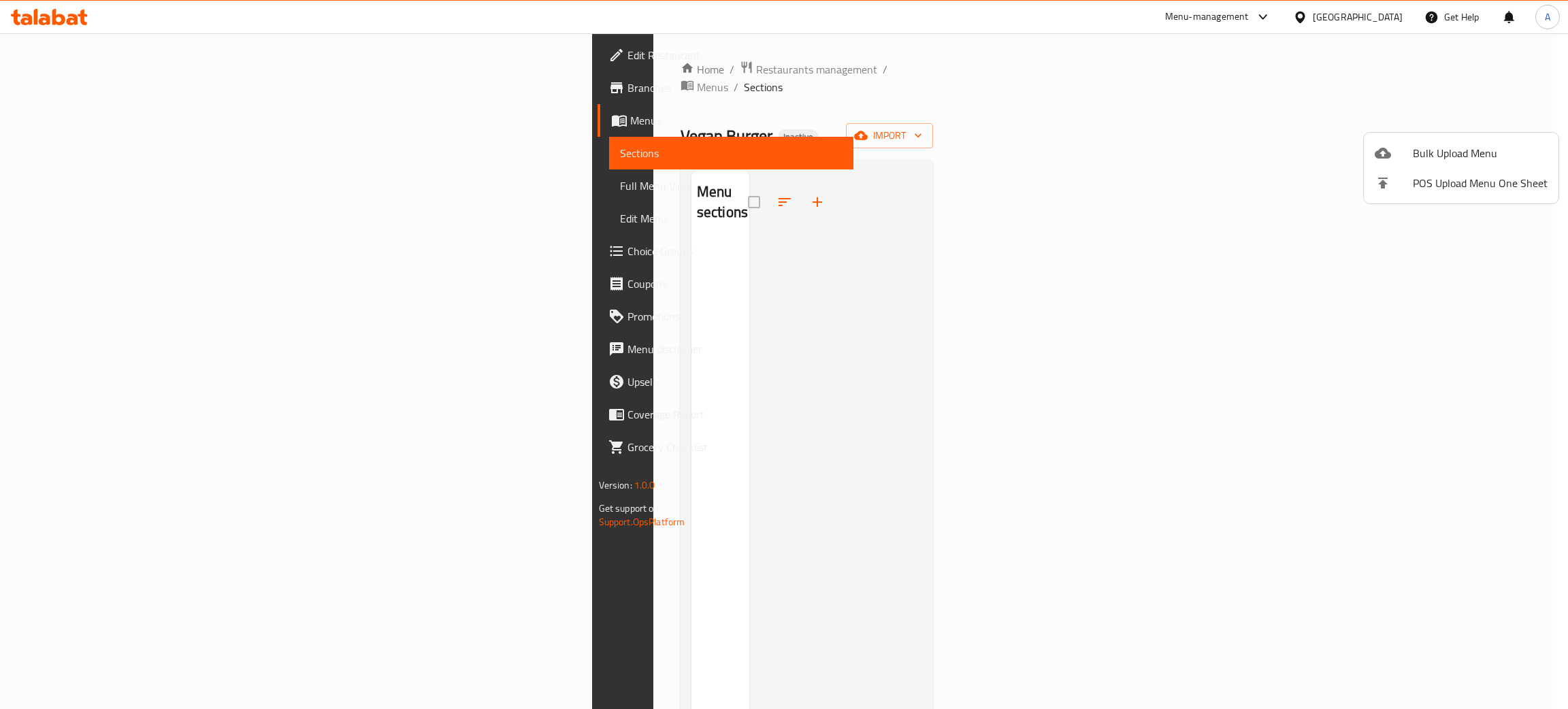
click at [66, 79] on div at bounding box center [784, 354] width 1568 height 709
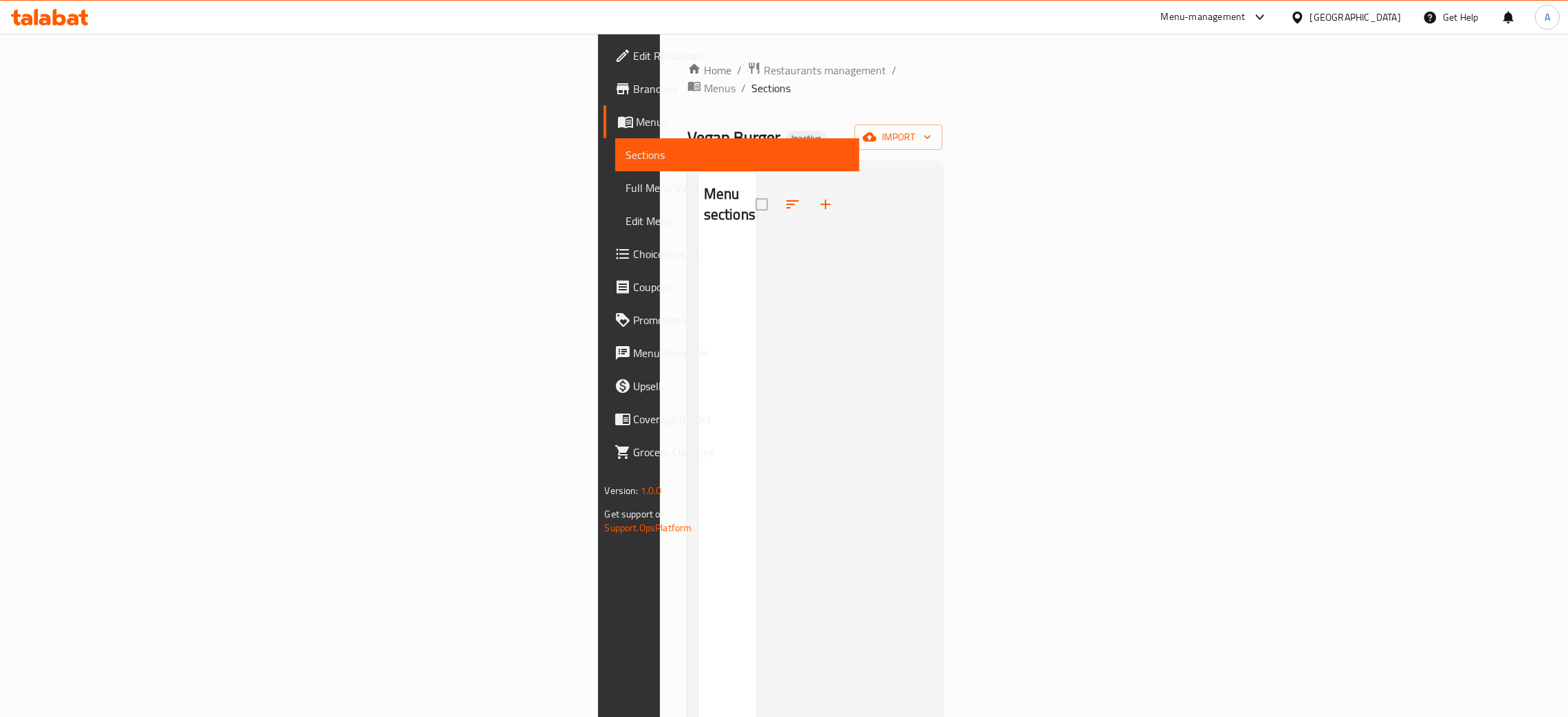
click at [634, 87] on span "Branches" at bounding box center [741, 89] width 215 height 16
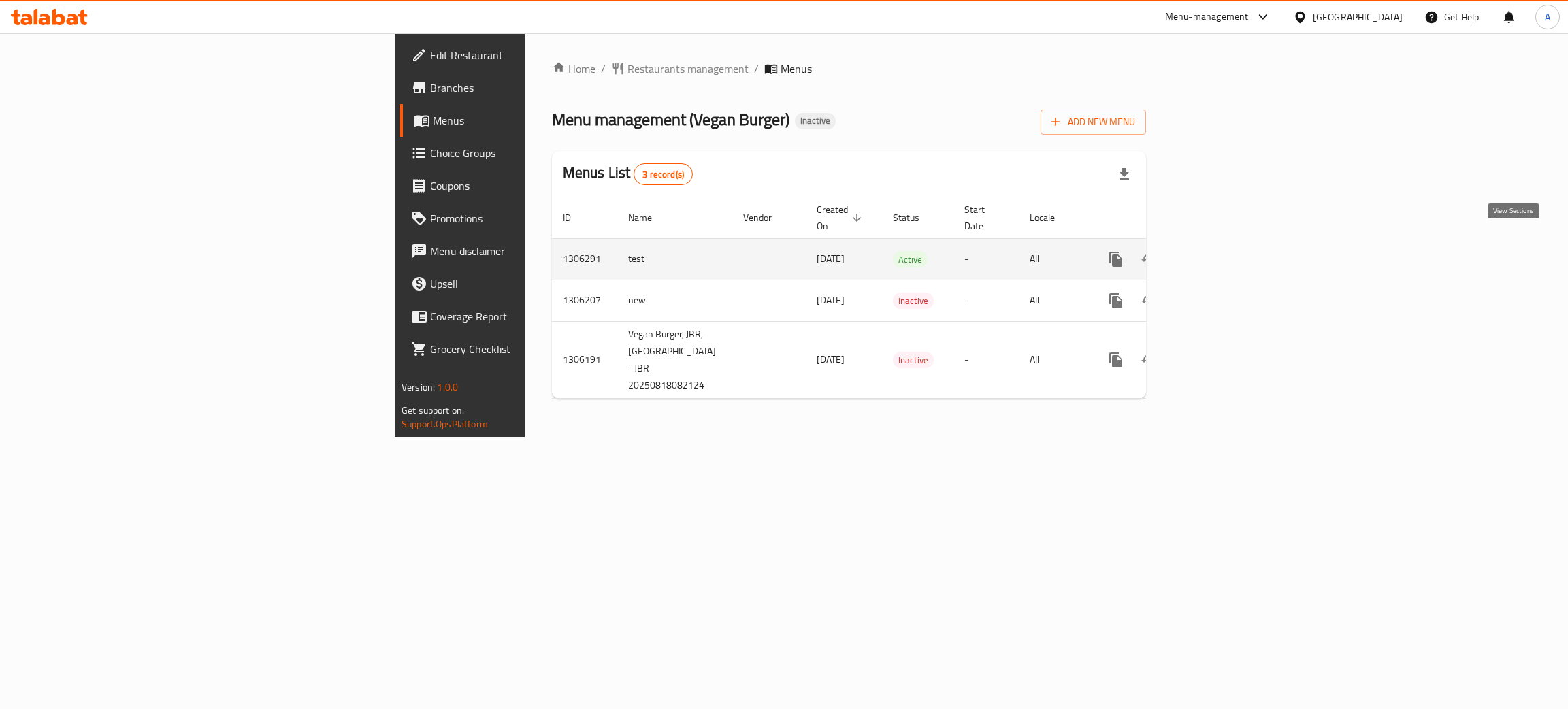
click at [1222, 251] on icon "enhanced table" at bounding box center [1214, 259] width 16 height 16
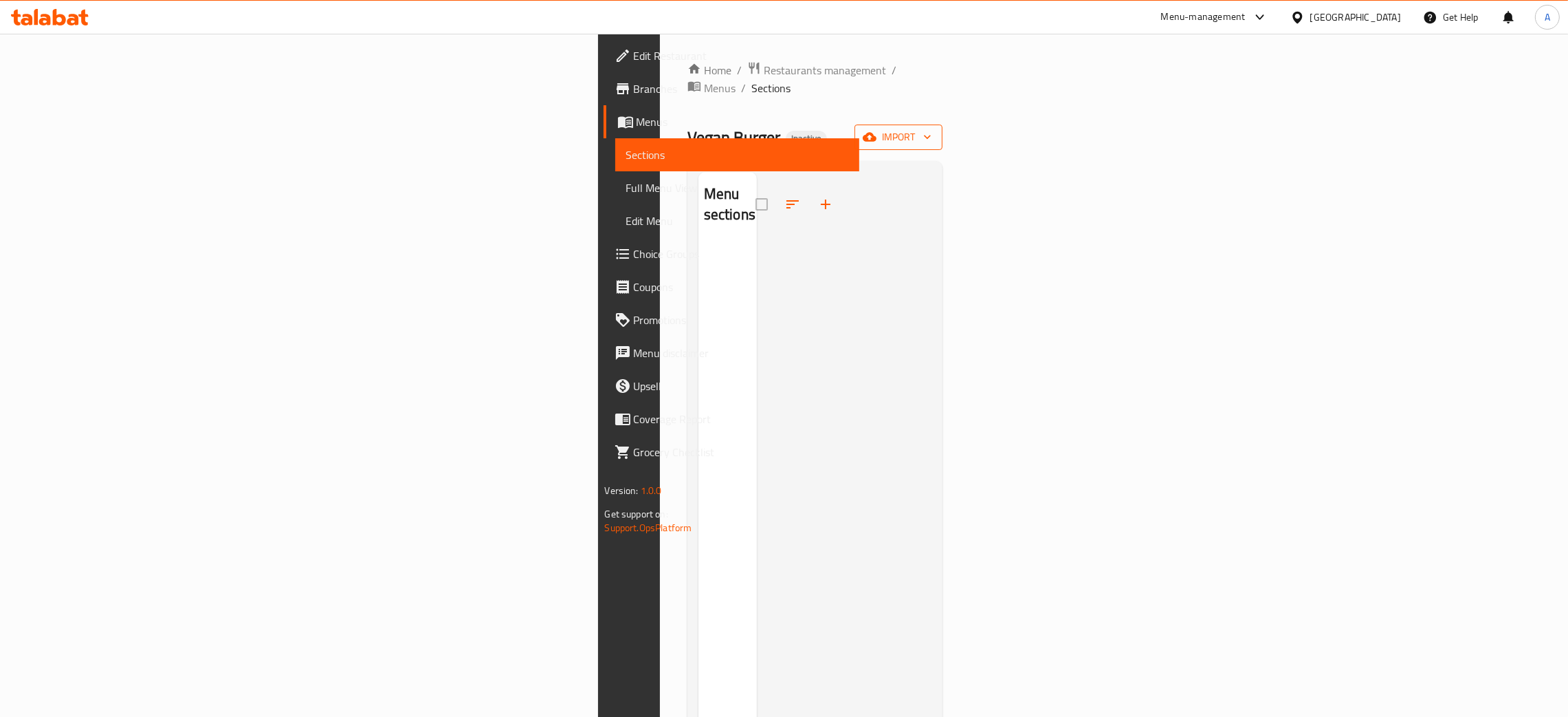
click at [932, 129] on span "import" at bounding box center [898, 137] width 66 height 17
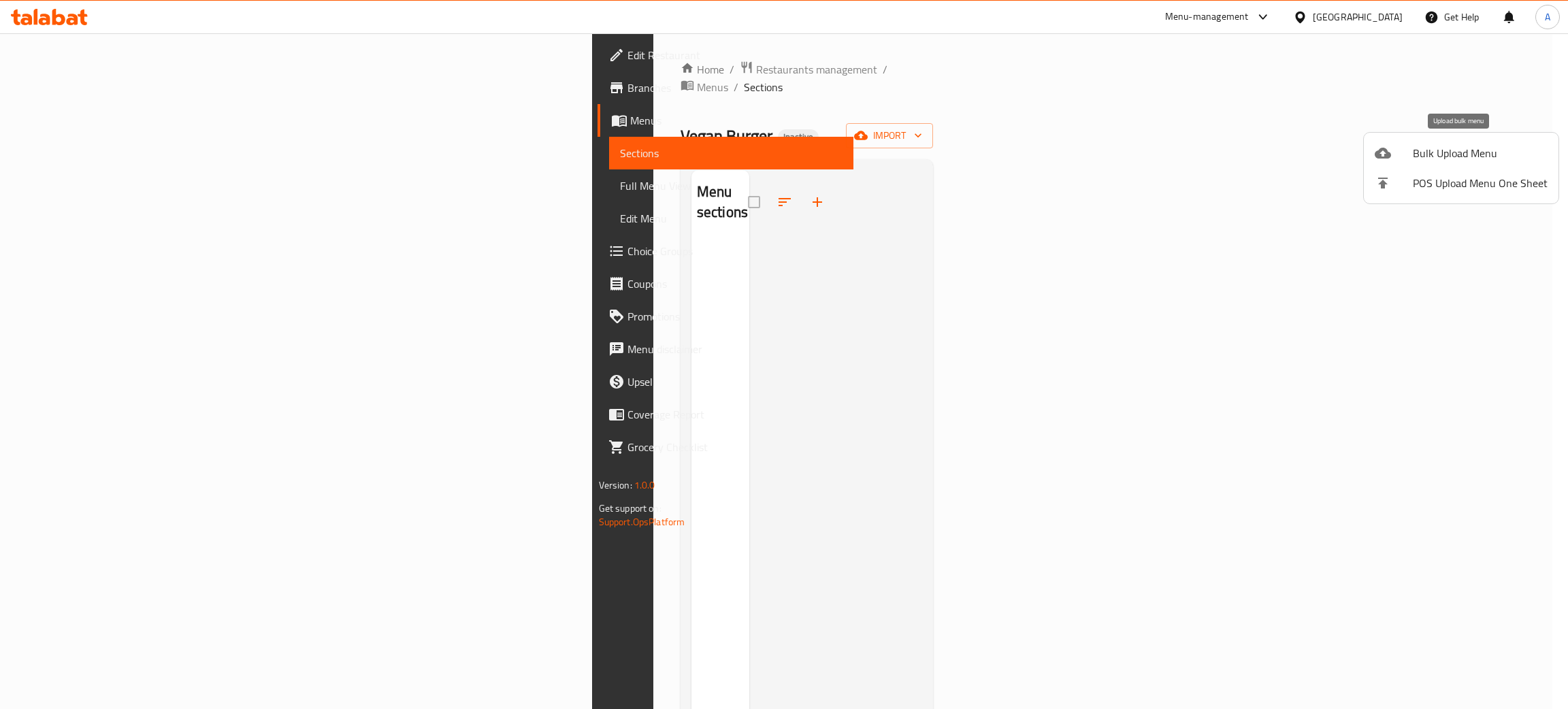
click at [1411, 154] on div at bounding box center [1394, 153] width 38 height 16
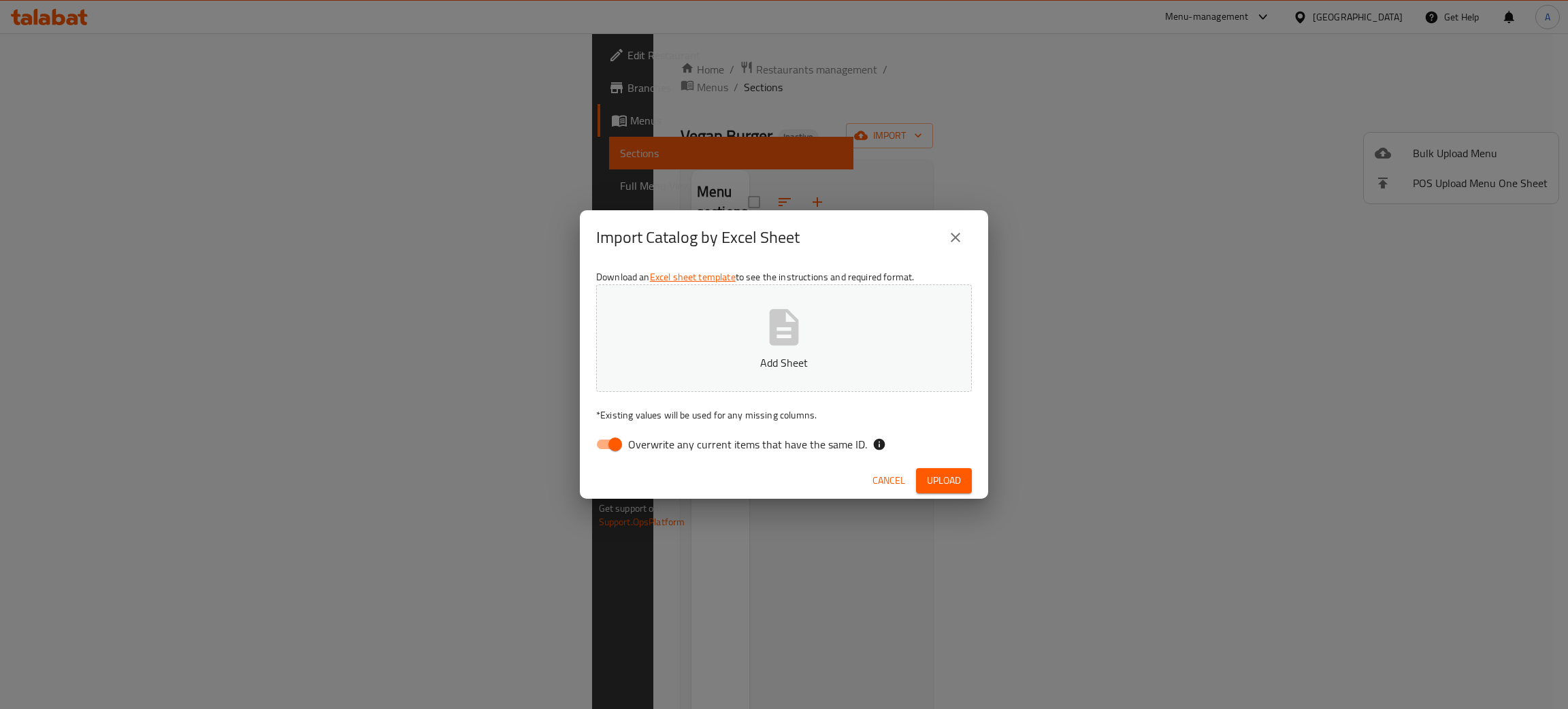
click at [619, 447] on input "Overwrite any current items that have the same ID." at bounding box center [615, 443] width 78 height 26
checkbox input "false"
click at [769, 320] on icon "button" at bounding box center [783, 326] width 43 height 43
click at [950, 476] on span "Upload" at bounding box center [944, 480] width 34 height 17
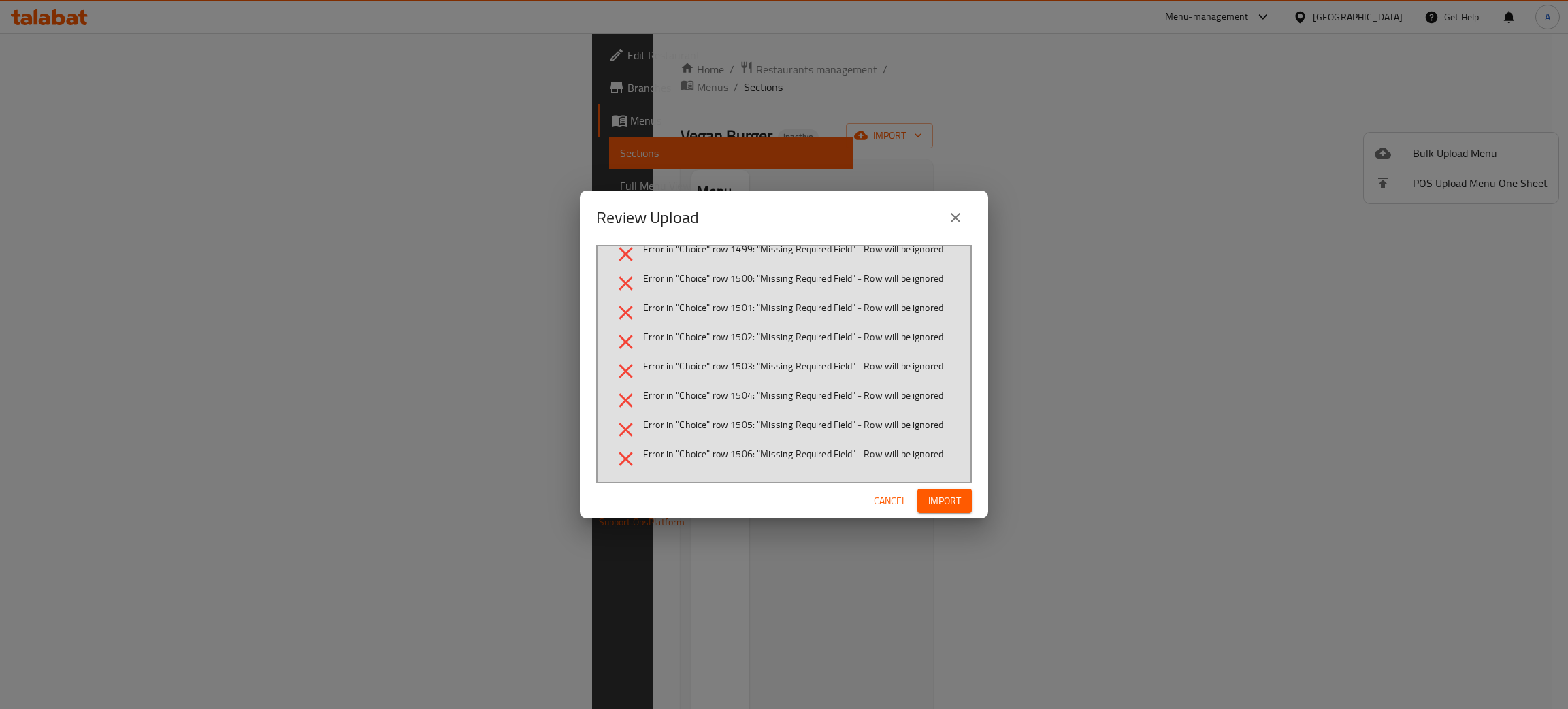
scroll to position [48293, 0]
click at [934, 503] on span "Import" at bounding box center [944, 500] width 33 height 17
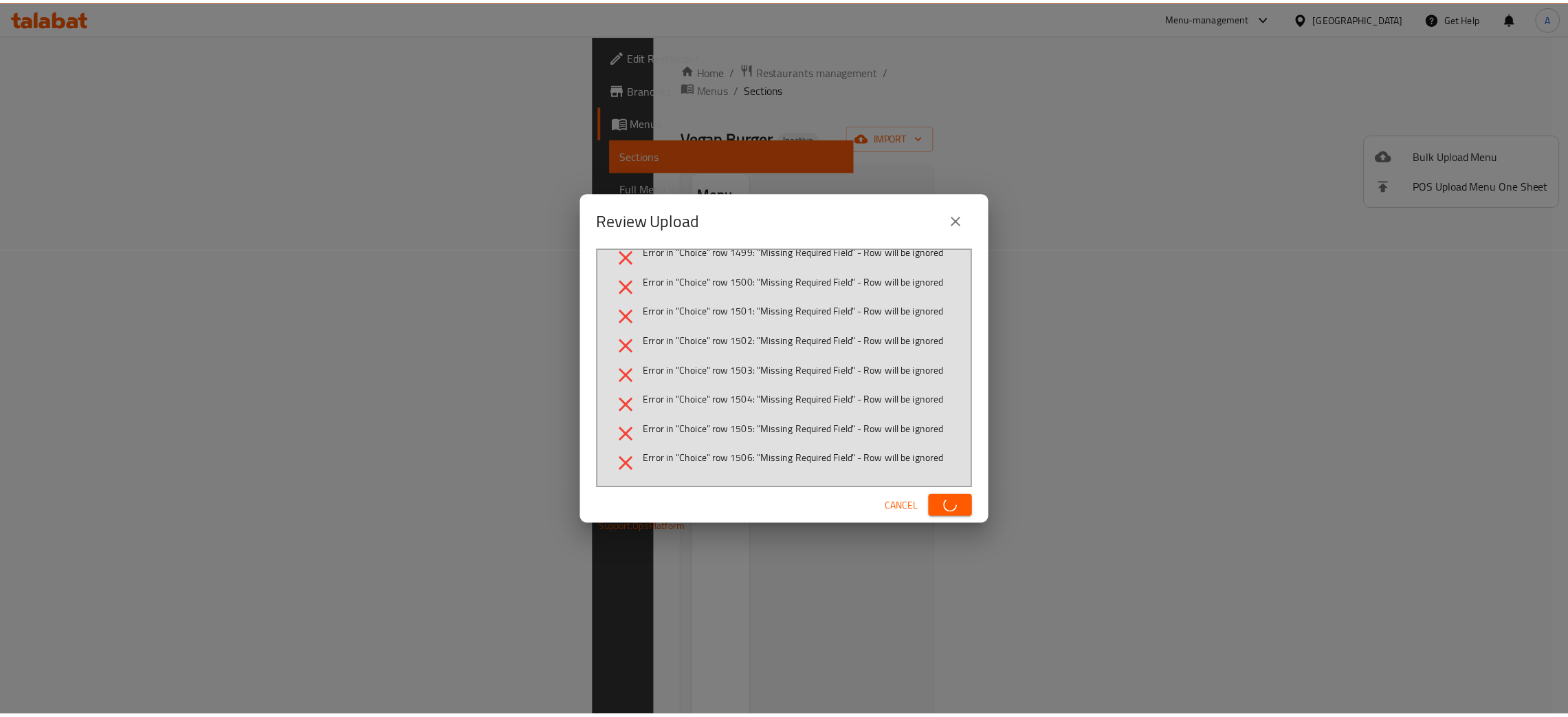
scroll to position [47703, 0]
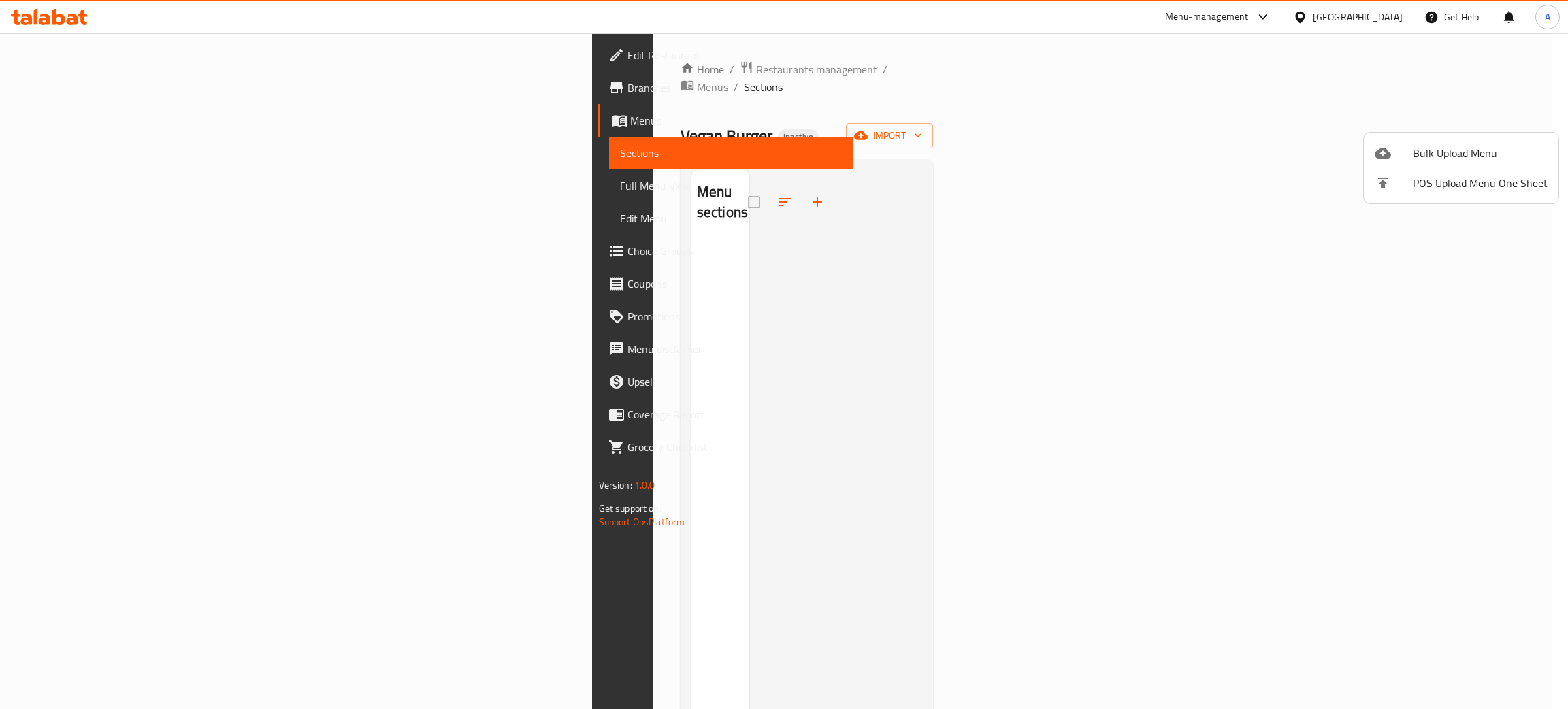
click at [525, 70] on div at bounding box center [784, 354] width 1568 height 709
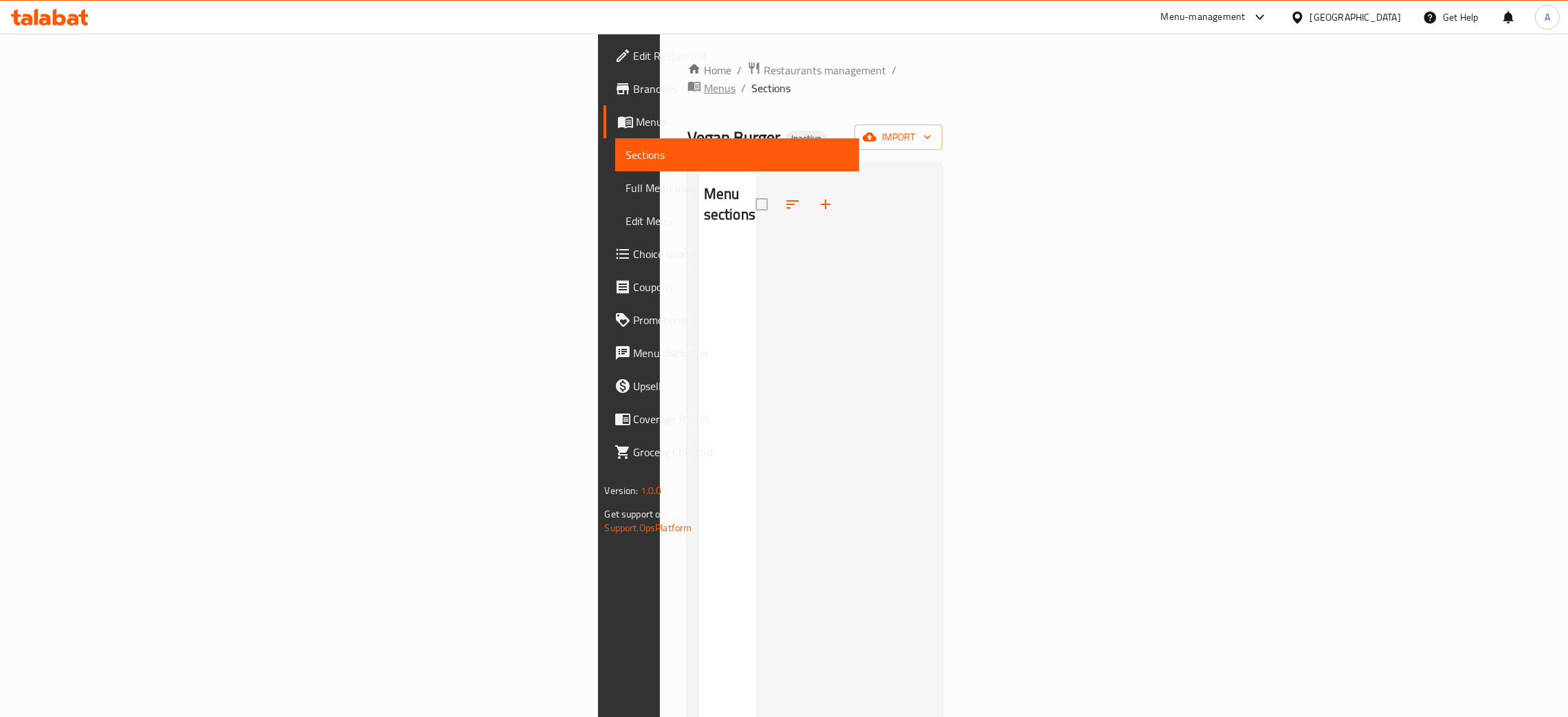
click at [704, 80] on span "Menus" at bounding box center [720, 88] width 32 height 16
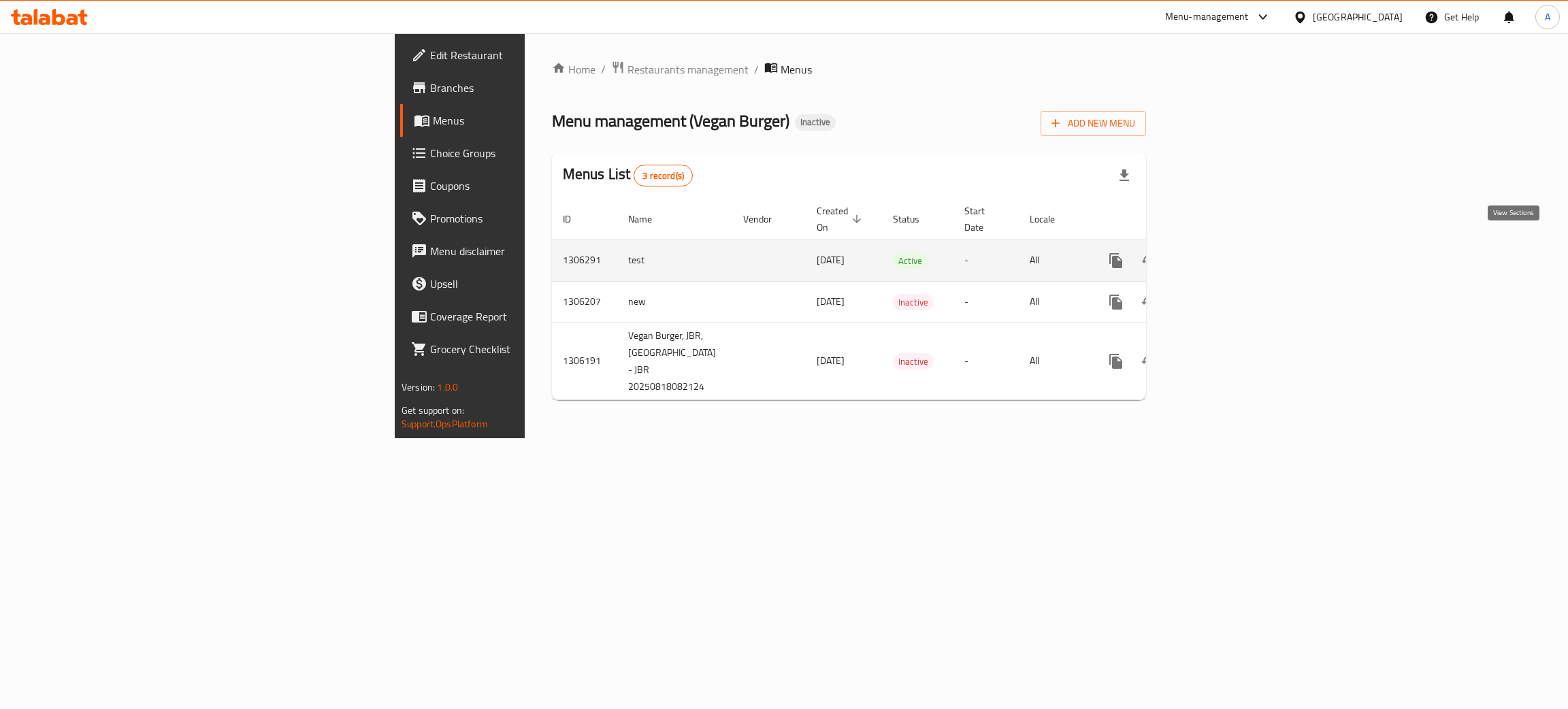
click at [1222, 252] on icon "enhanced table" at bounding box center [1214, 260] width 16 height 16
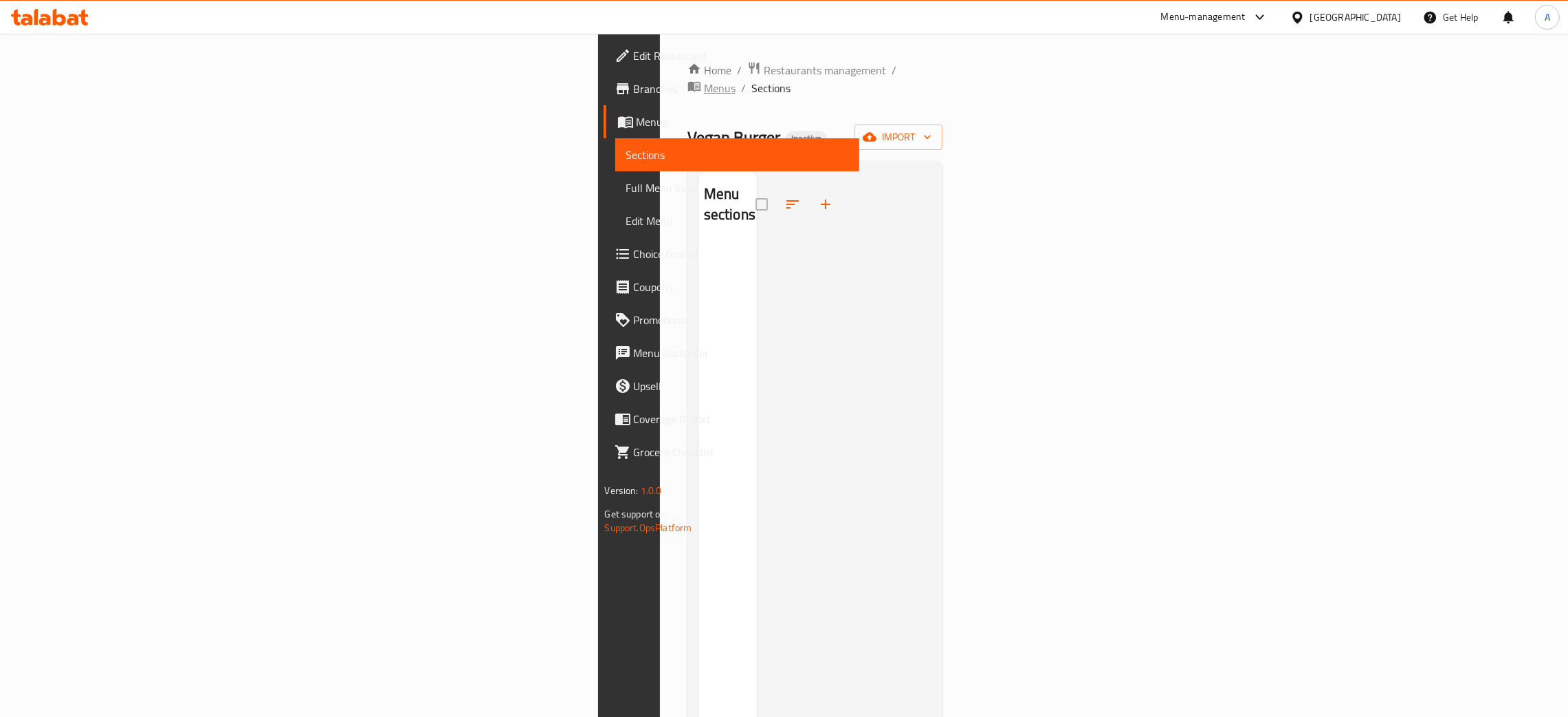
click at [704, 80] on span "Menus" at bounding box center [720, 88] width 32 height 16
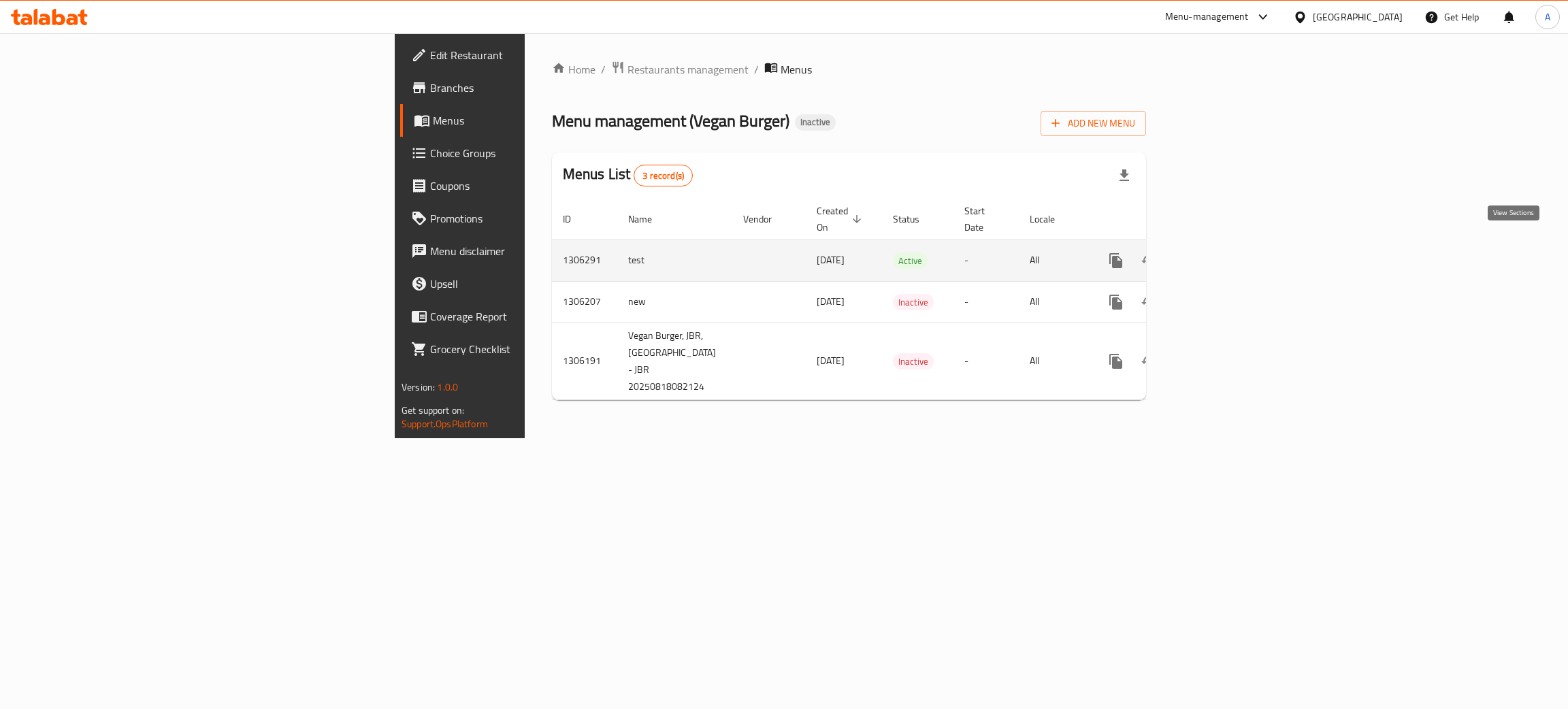
click at [1231, 244] on link "enhanced table" at bounding box center [1214, 260] width 33 height 33
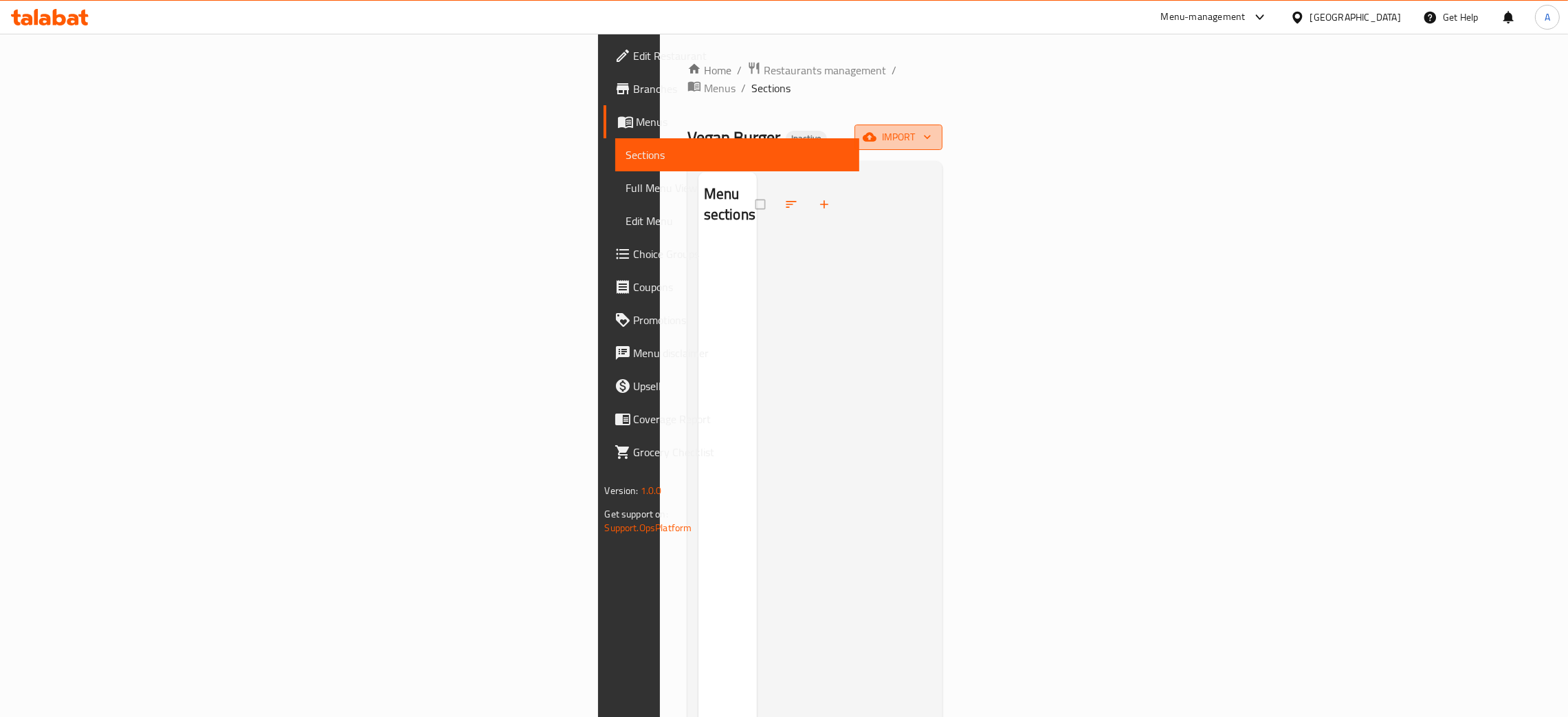
click at [932, 129] on span "import" at bounding box center [898, 137] width 66 height 17
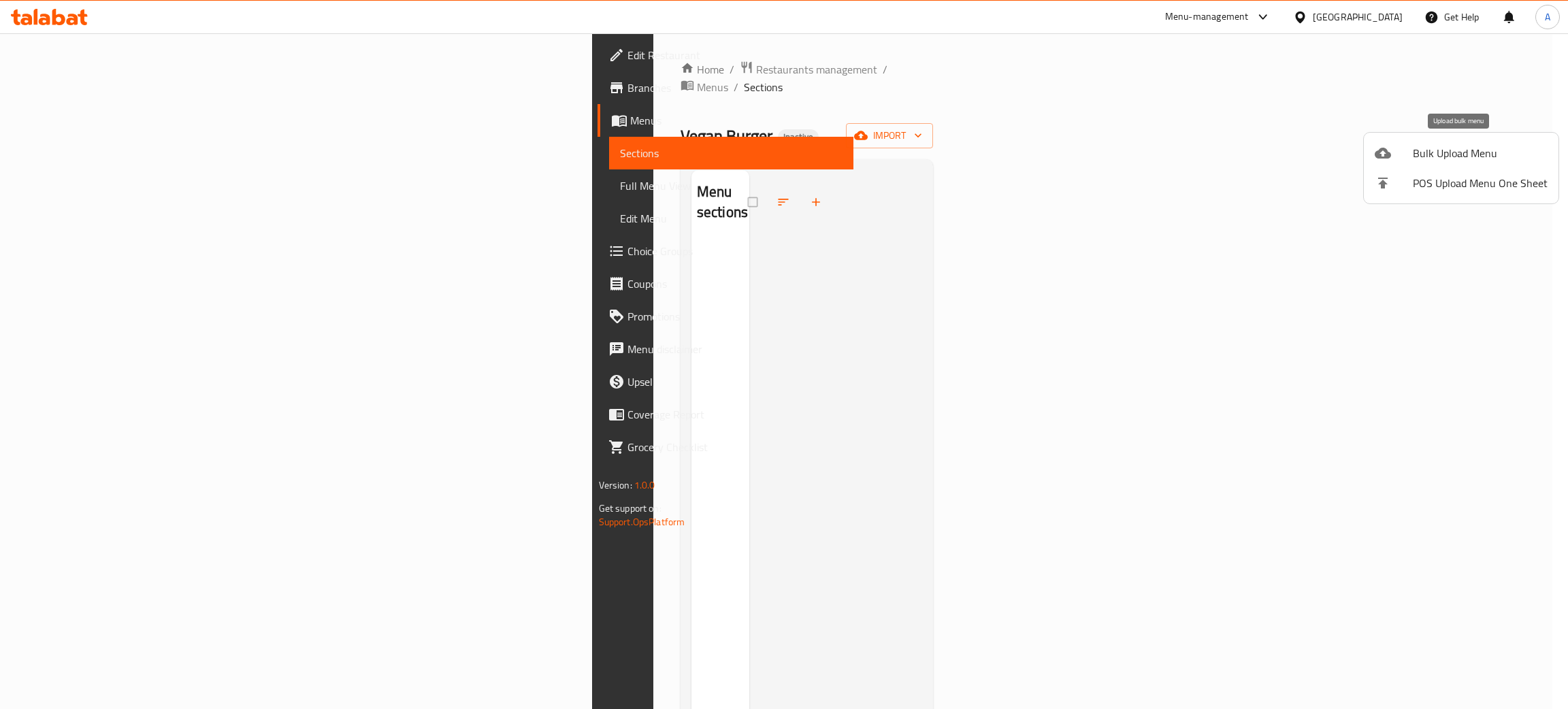
click at [1457, 141] on li "Bulk Upload Menu" at bounding box center [1461, 153] width 195 height 30
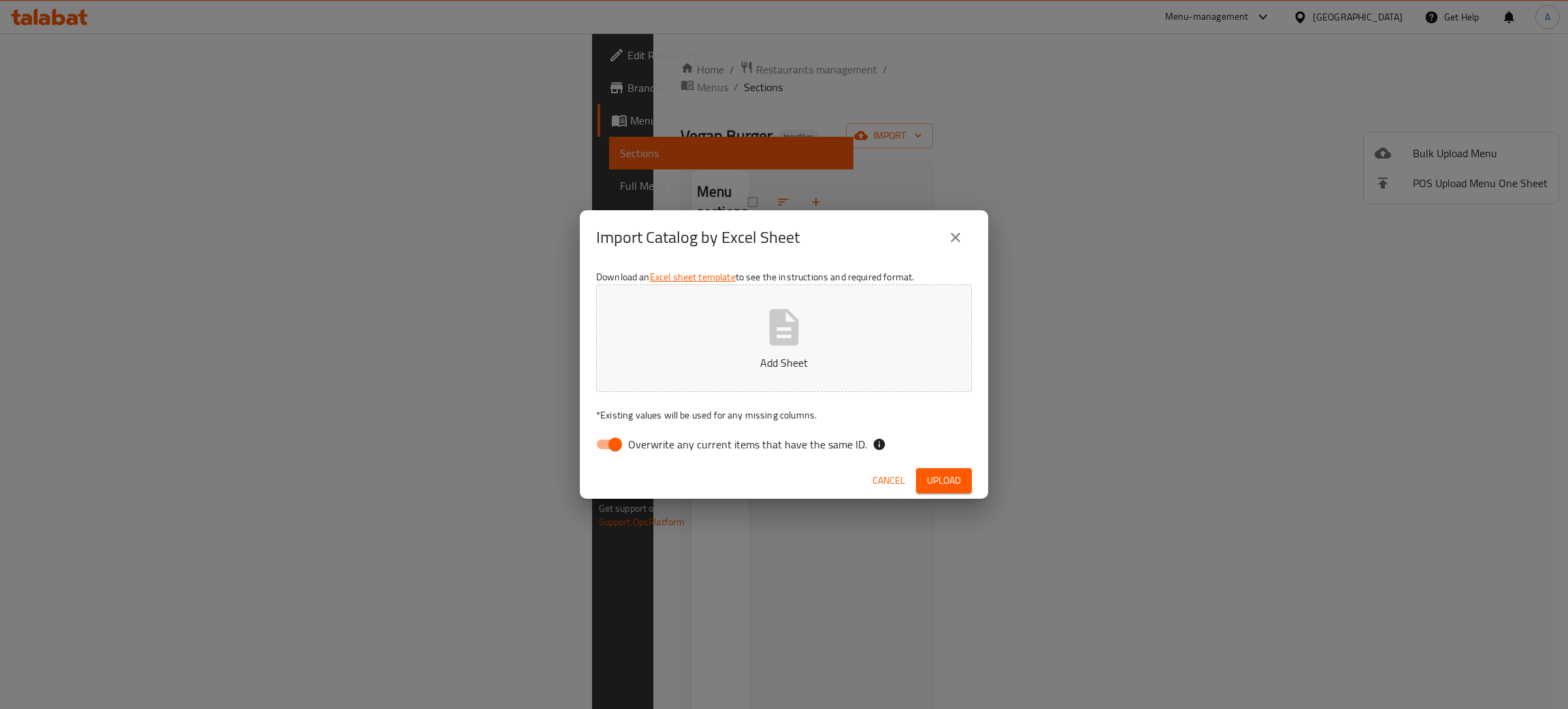
click at [620, 443] on input "Overwrite any current items that have the same ID." at bounding box center [615, 443] width 78 height 26
checkbox input "false"
click at [785, 328] on icon "button" at bounding box center [783, 326] width 43 height 43
click at [952, 484] on span "Upload" at bounding box center [944, 480] width 34 height 17
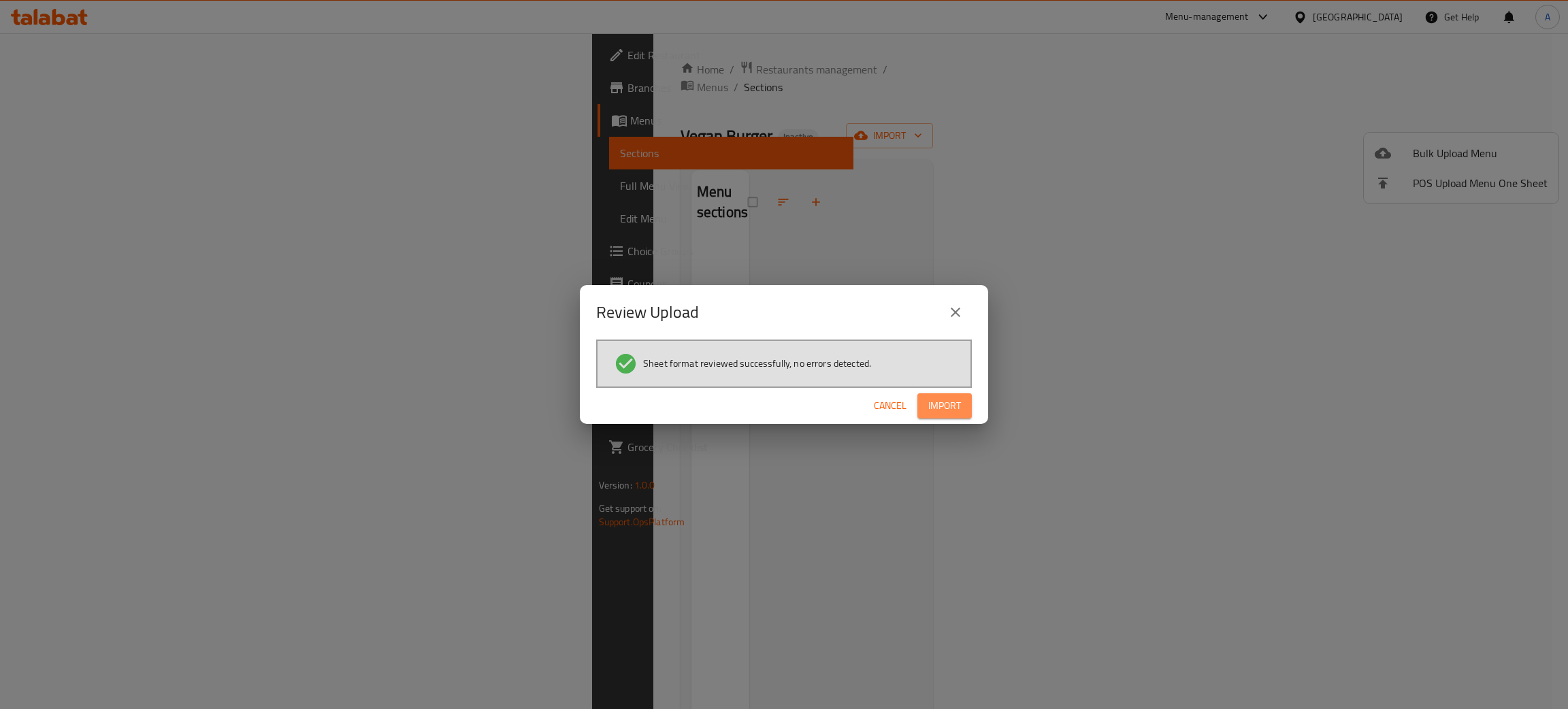
click at [949, 412] on span "Import" at bounding box center [944, 405] width 33 height 17
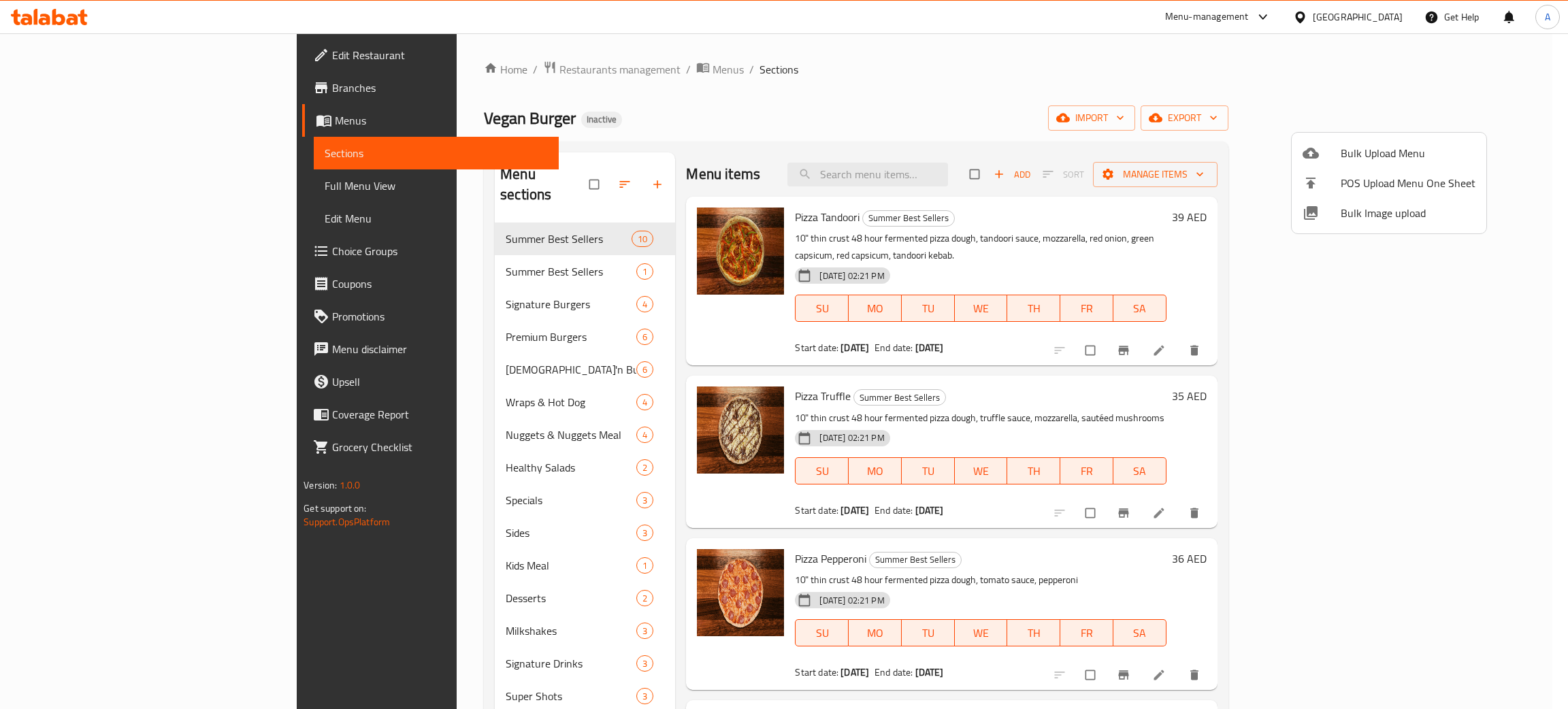
click at [529, 65] on div at bounding box center [784, 354] width 1568 height 709
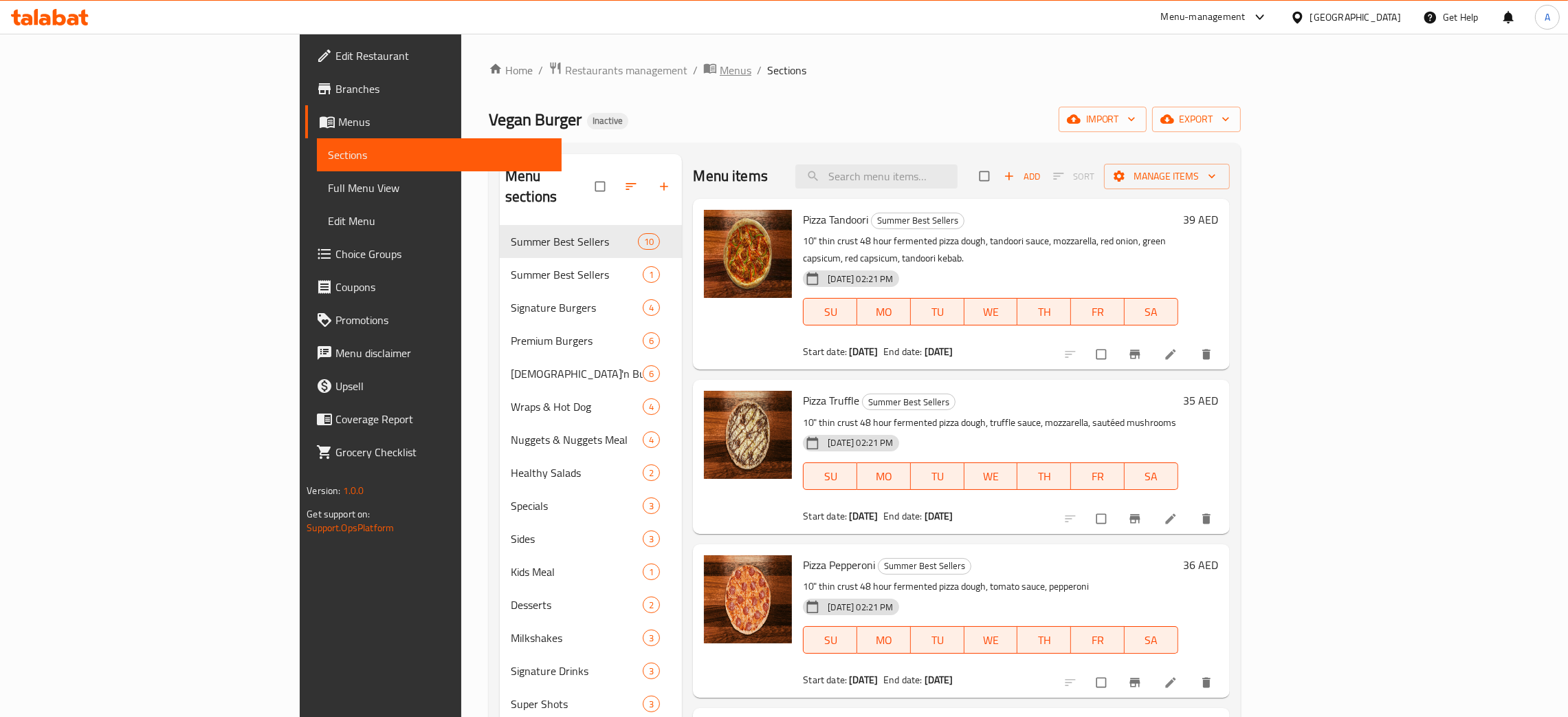
click at [720, 67] on span "Menus" at bounding box center [735, 70] width 32 height 16
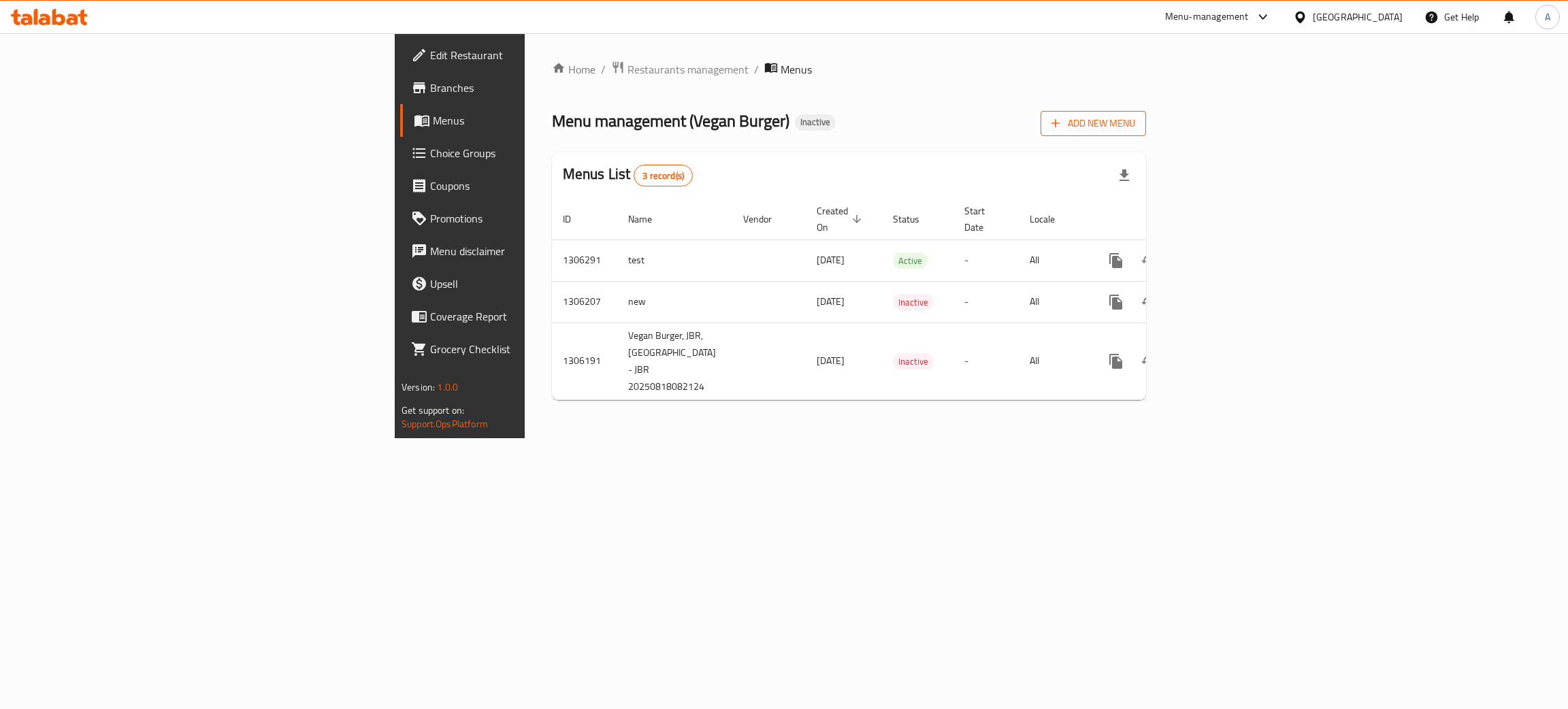
click at [1135, 129] on span "Add New Menu" at bounding box center [1093, 123] width 83 height 17
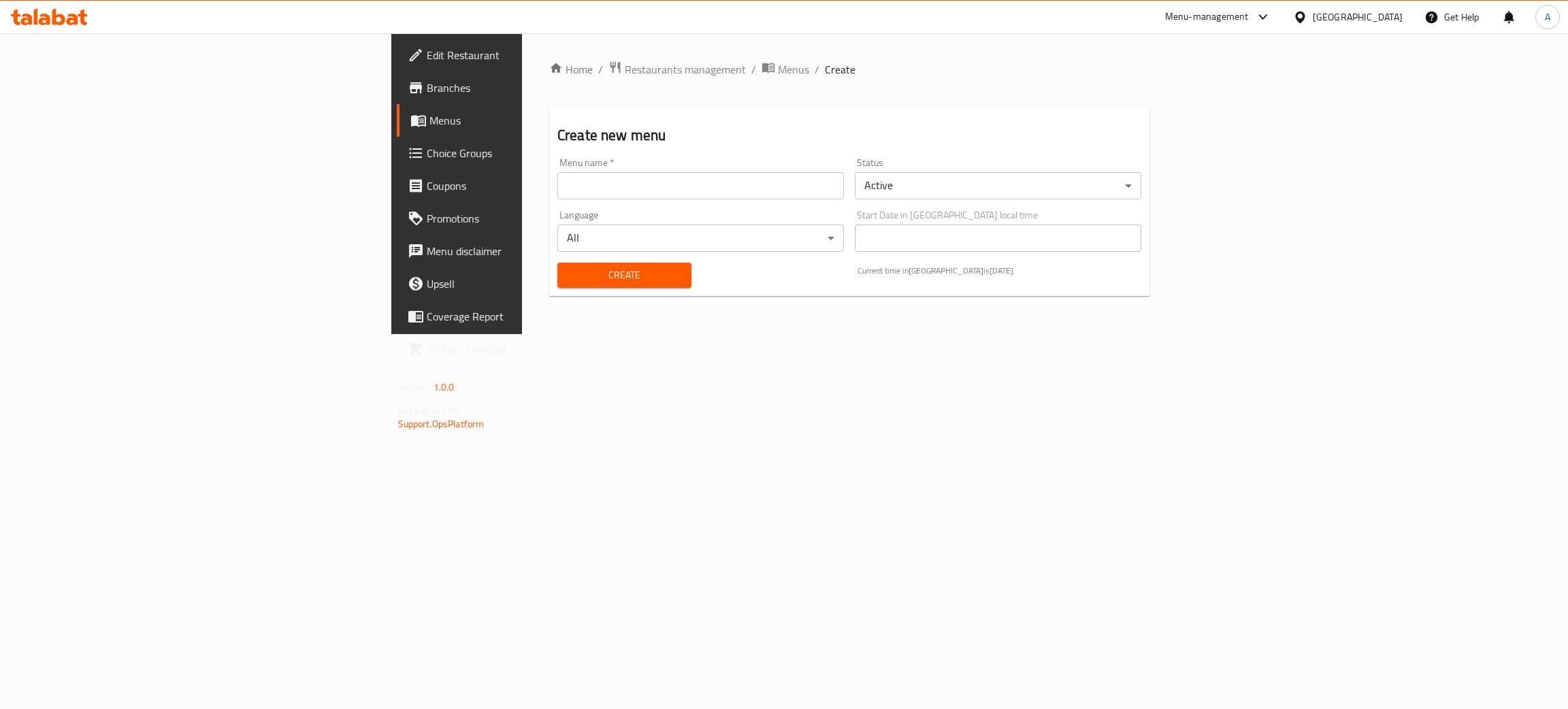
click at [557, 188] on input "text" at bounding box center [700, 185] width 286 height 27
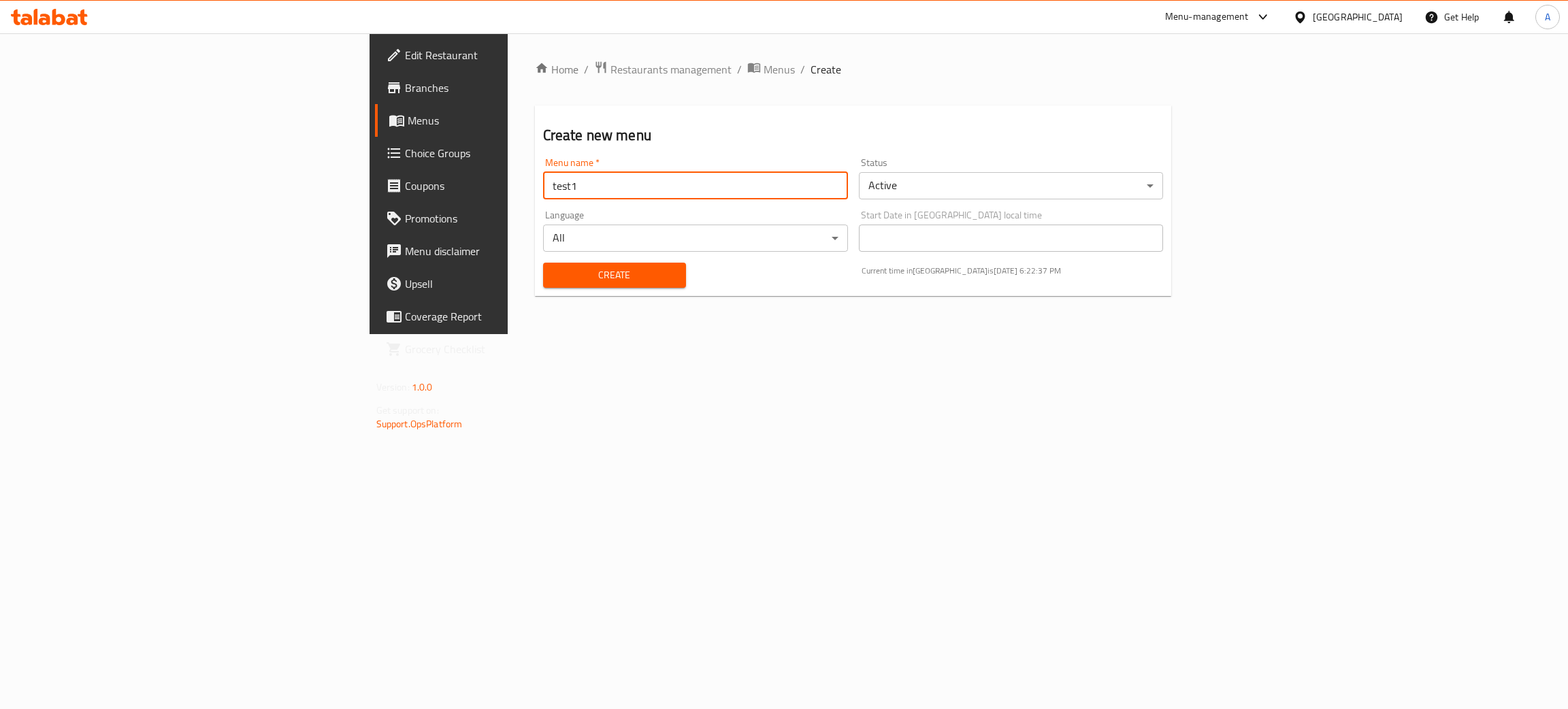
type input "test1"
click at [554, 280] on span "Create" at bounding box center [614, 274] width 121 height 17
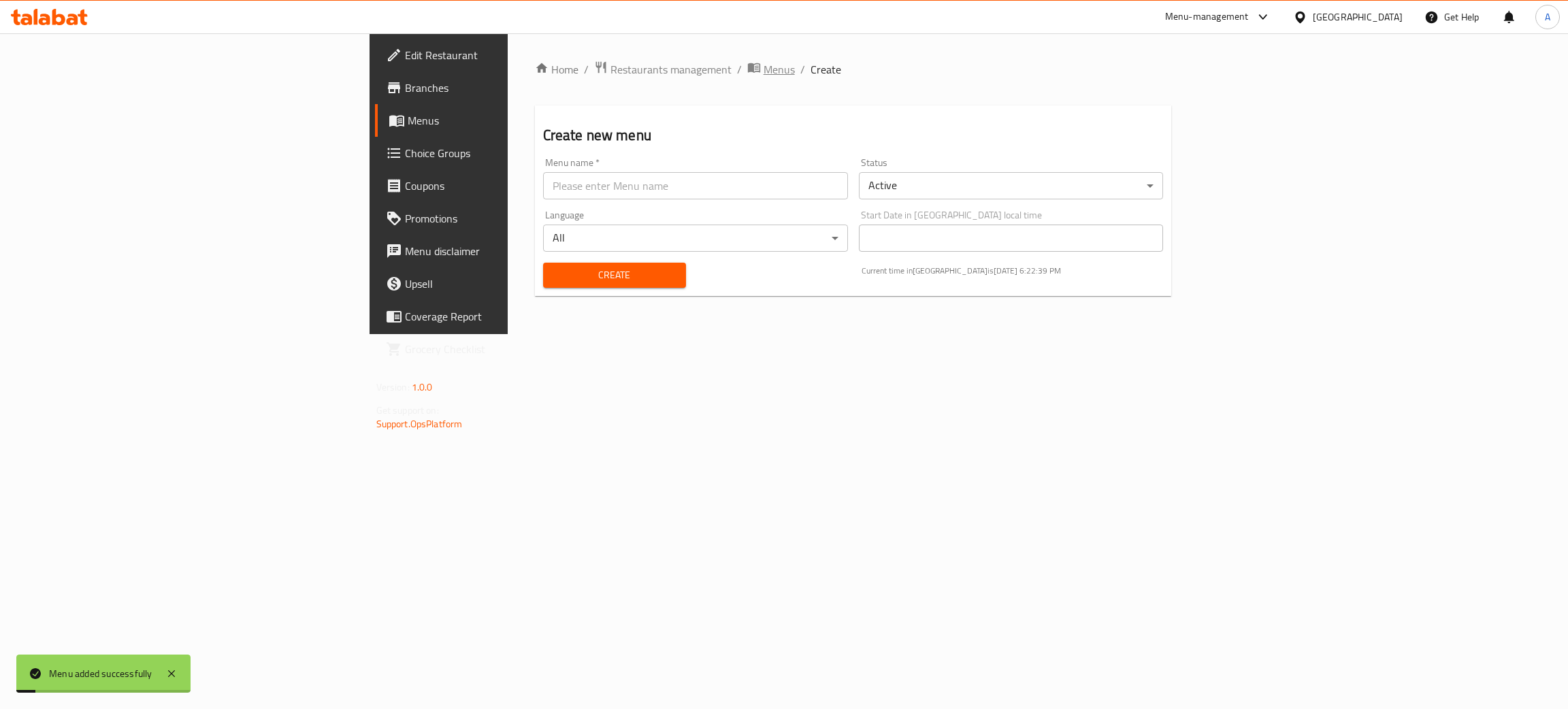
click at [764, 72] on span "Menus" at bounding box center [779, 70] width 31 height 16
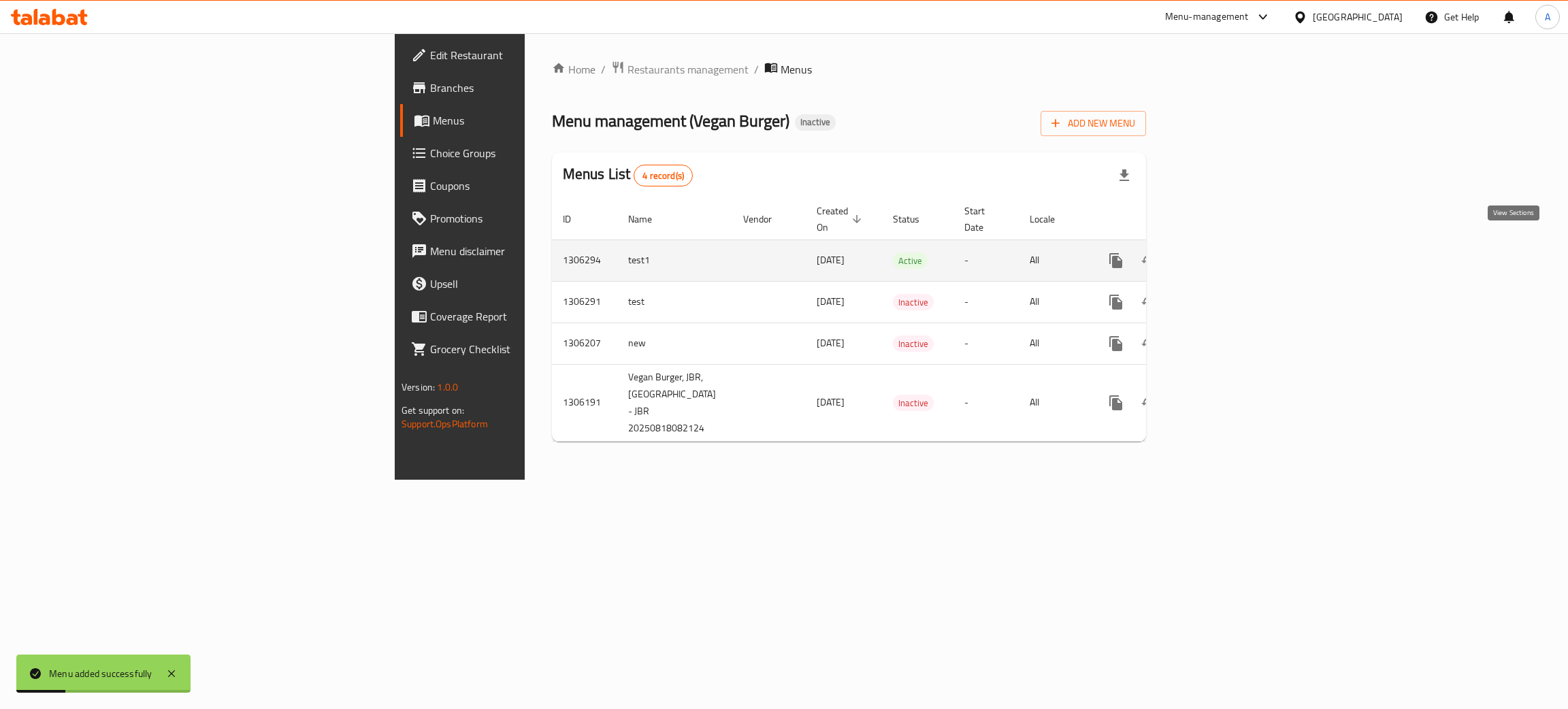
click at [1231, 244] on link "enhanced table" at bounding box center [1214, 260] width 33 height 33
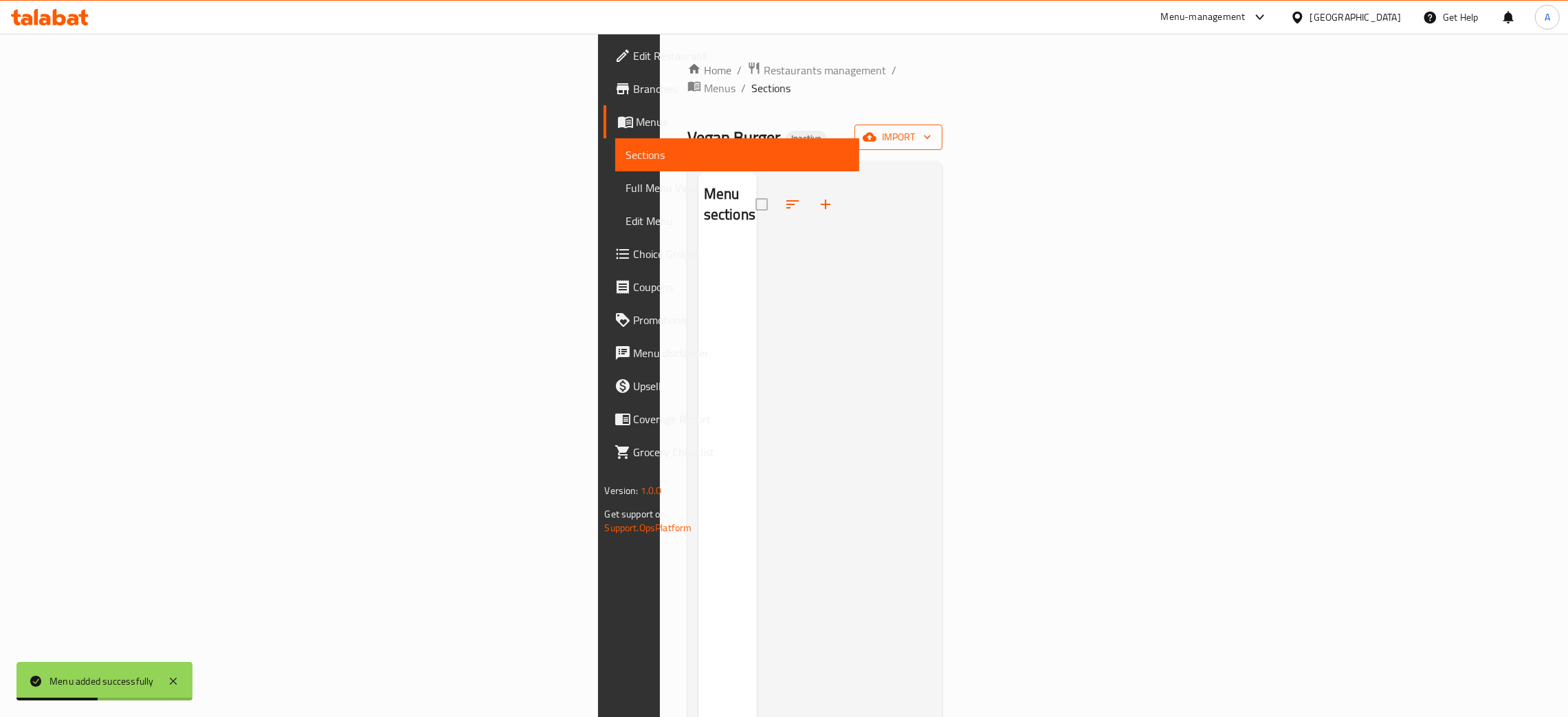
click at [934, 130] on icon "button" at bounding box center [927, 137] width 14 height 14
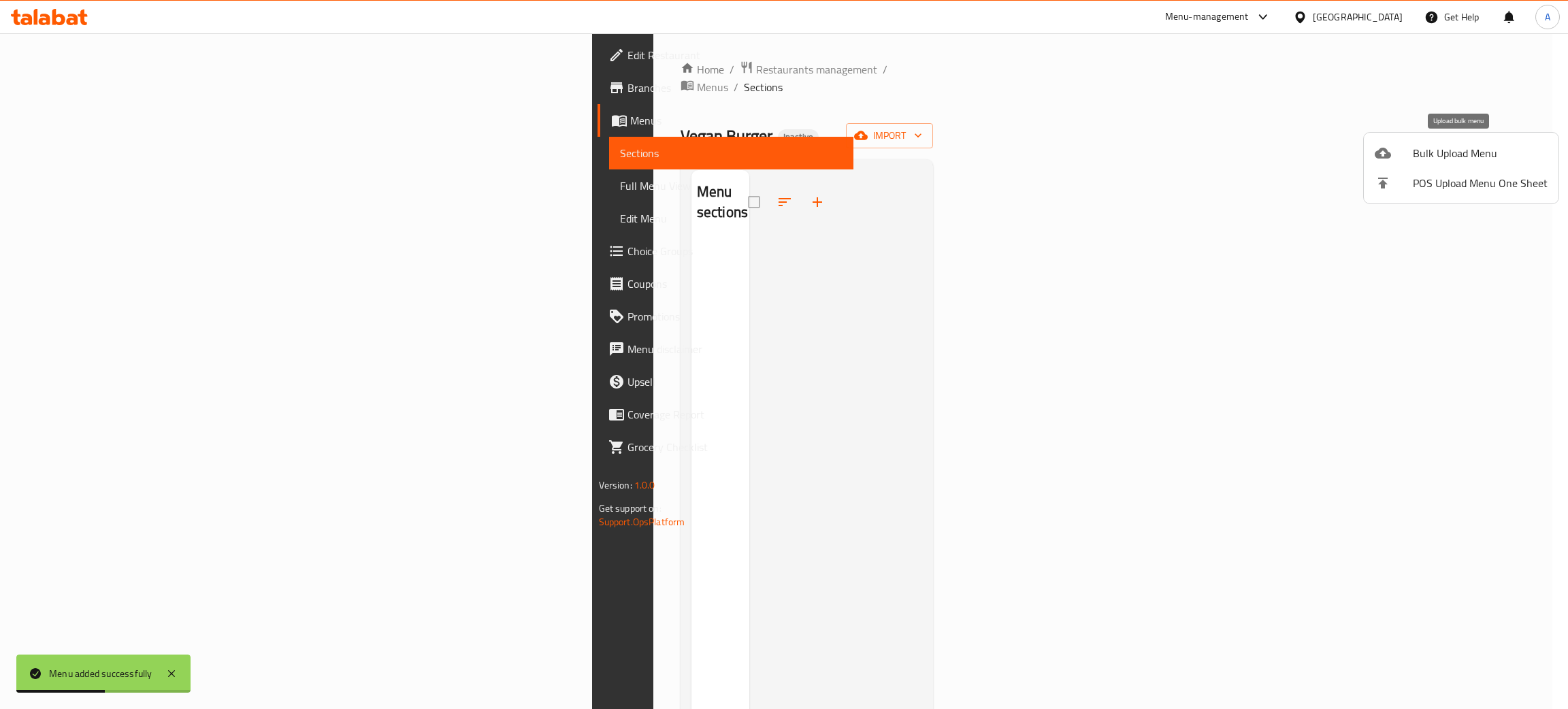
click at [1463, 152] on span "Bulk Upload Menu" at bounding box center [1480, 153] width 135 height 16
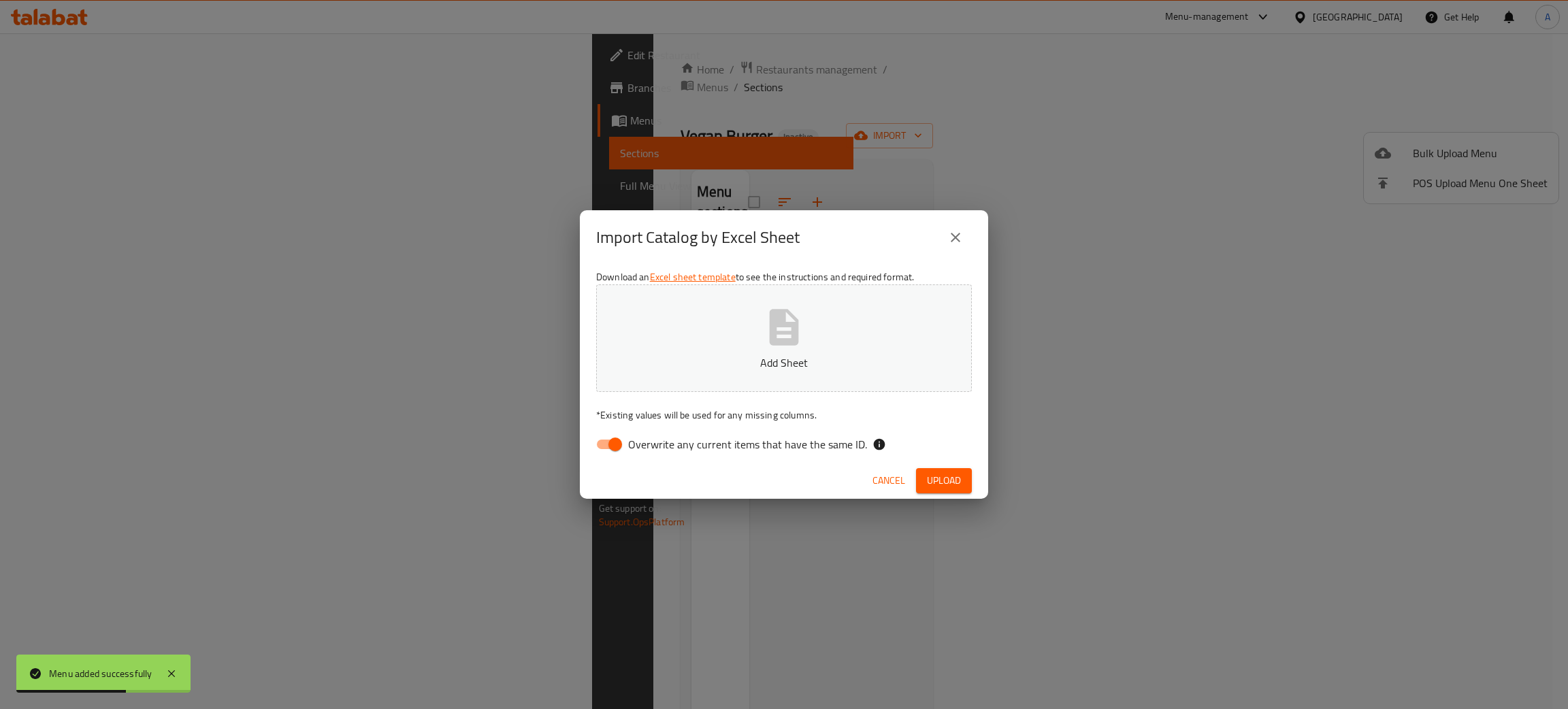
click at [608, 442] on input "Overwrite any current items that have the same ID." at bounding box center [615, 443] width 78 height 26
checkbox input "false"
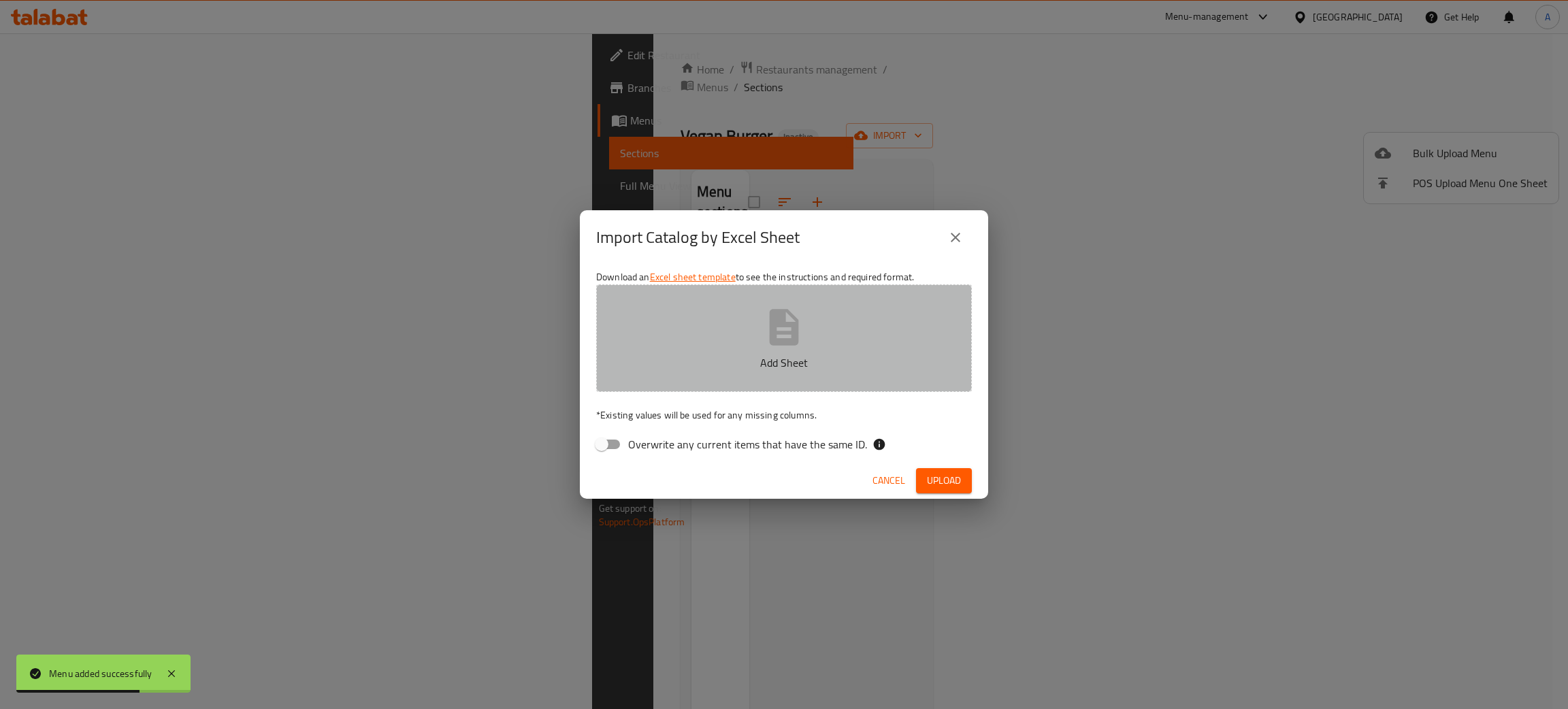
click at [791, 332] on icon "button" at bounding box center [784, 326] width 29 height 36
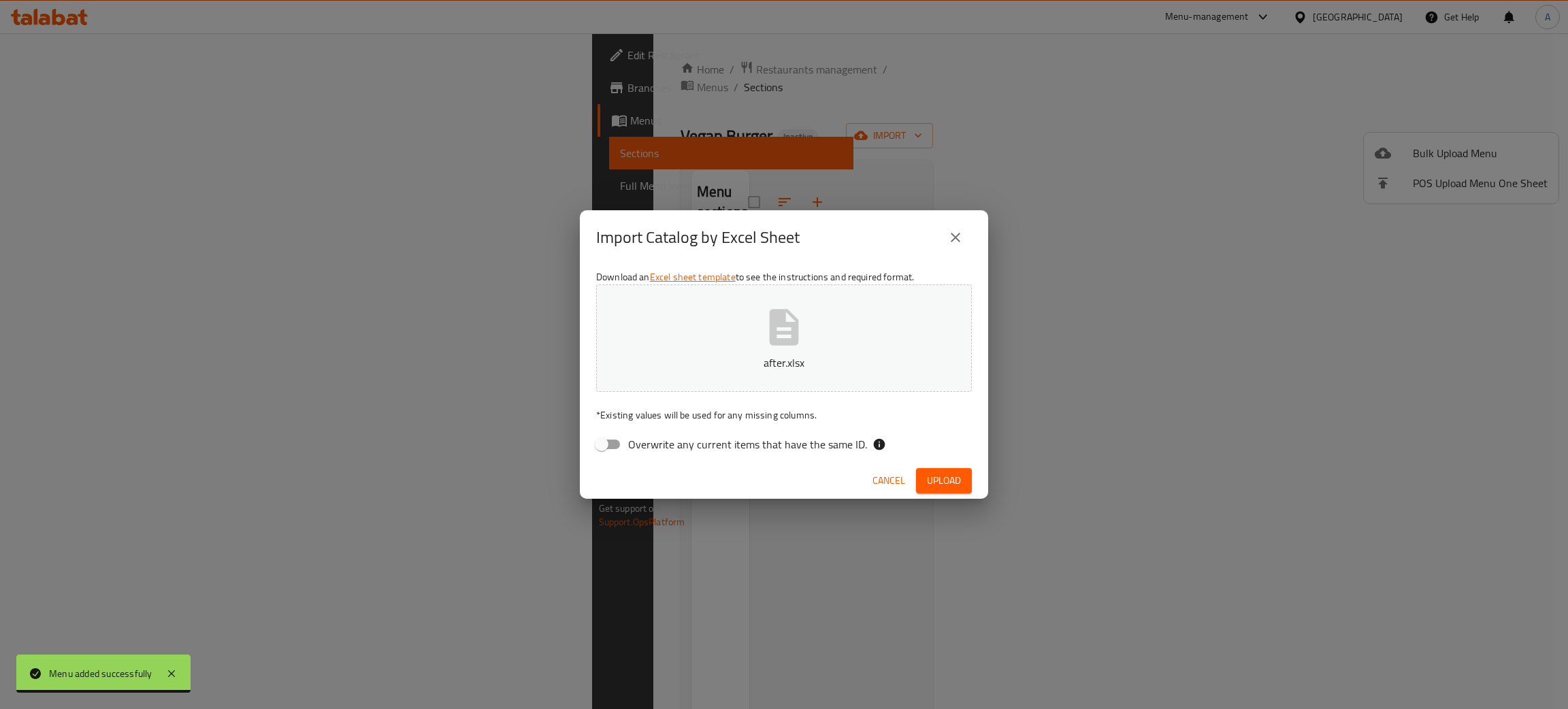
click at [948, 481] on span "Upload" at bounding box center [944, 480] width 34 height 17
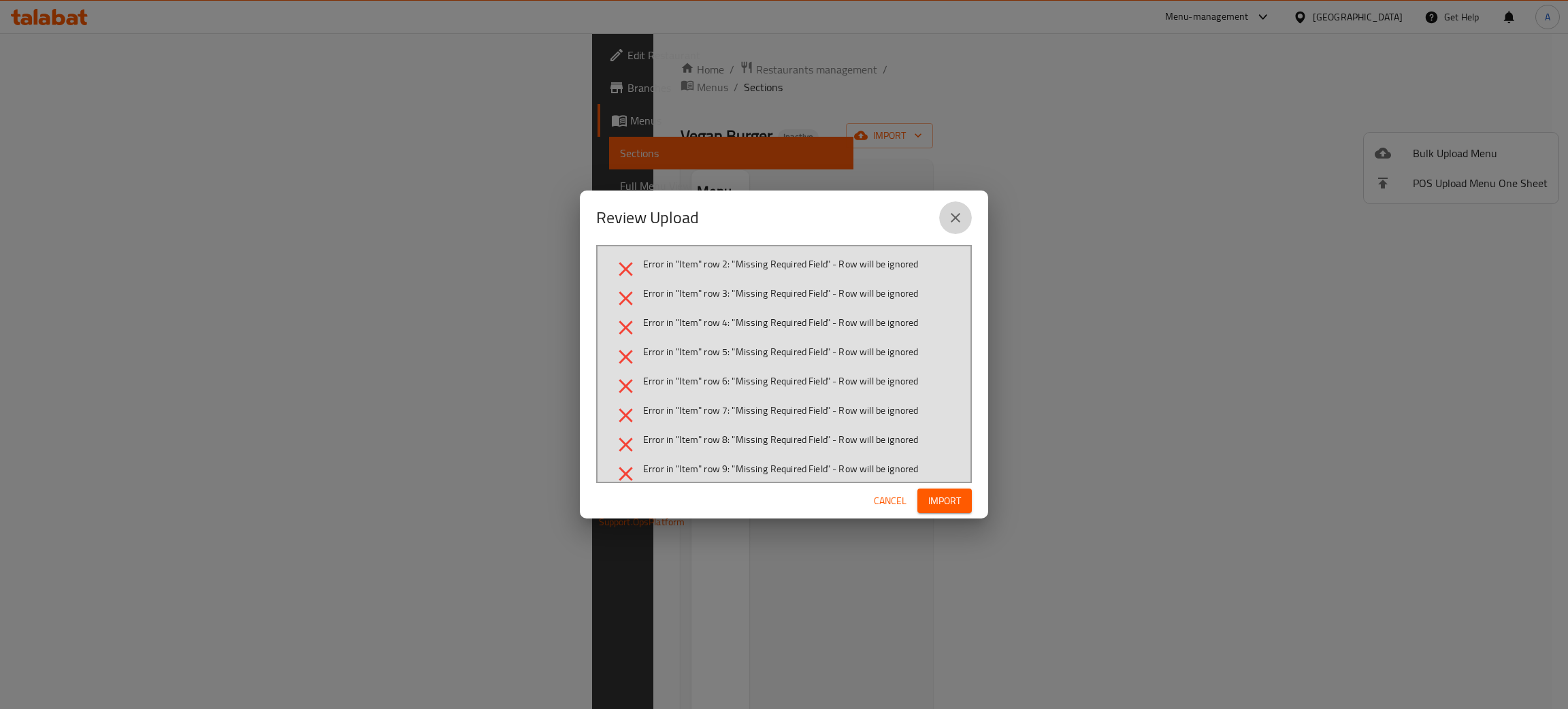
click at [950, 211] on icon "close" at bounding box center [955, 217] width 16 height 16
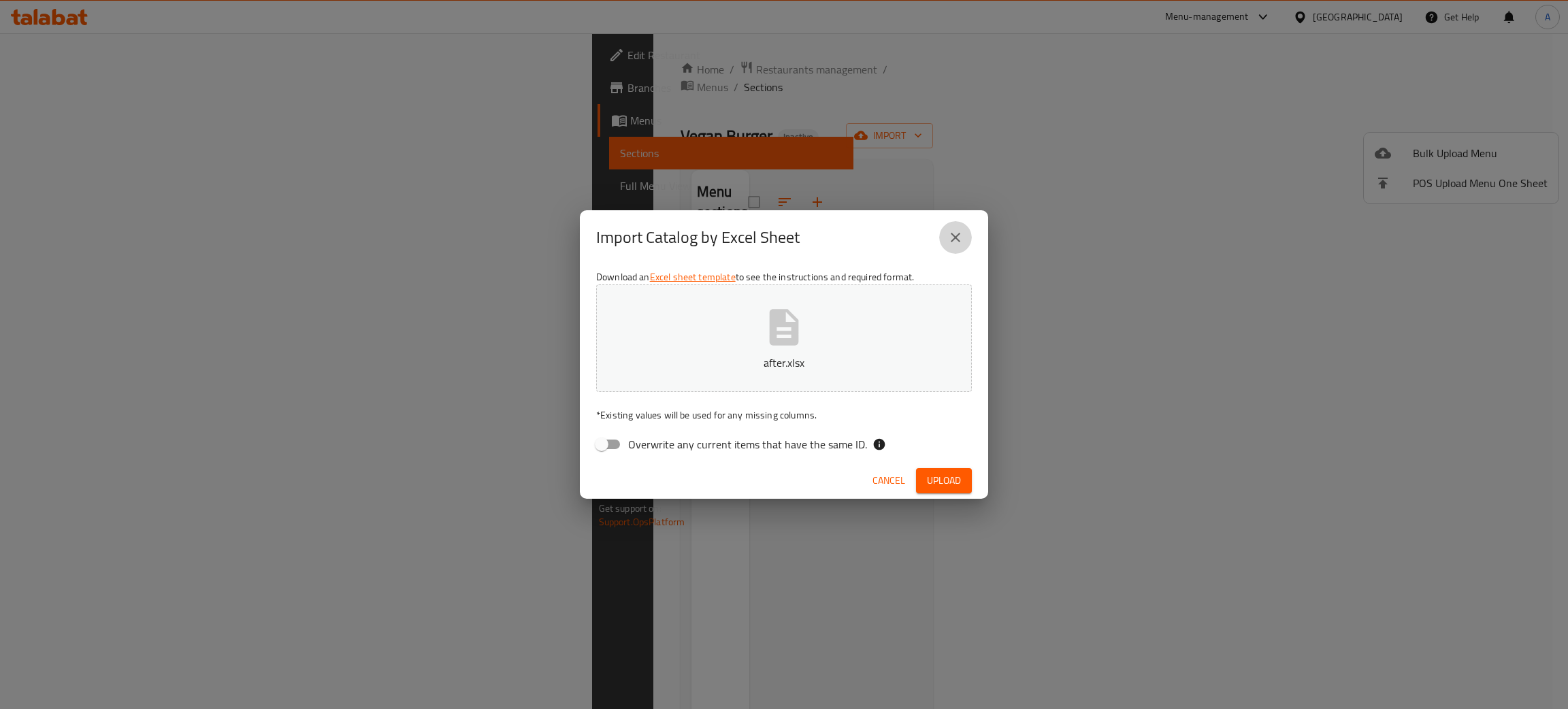
click at [961, 240] on icon "close" at bounding box center [955, 237] width 16 height 16
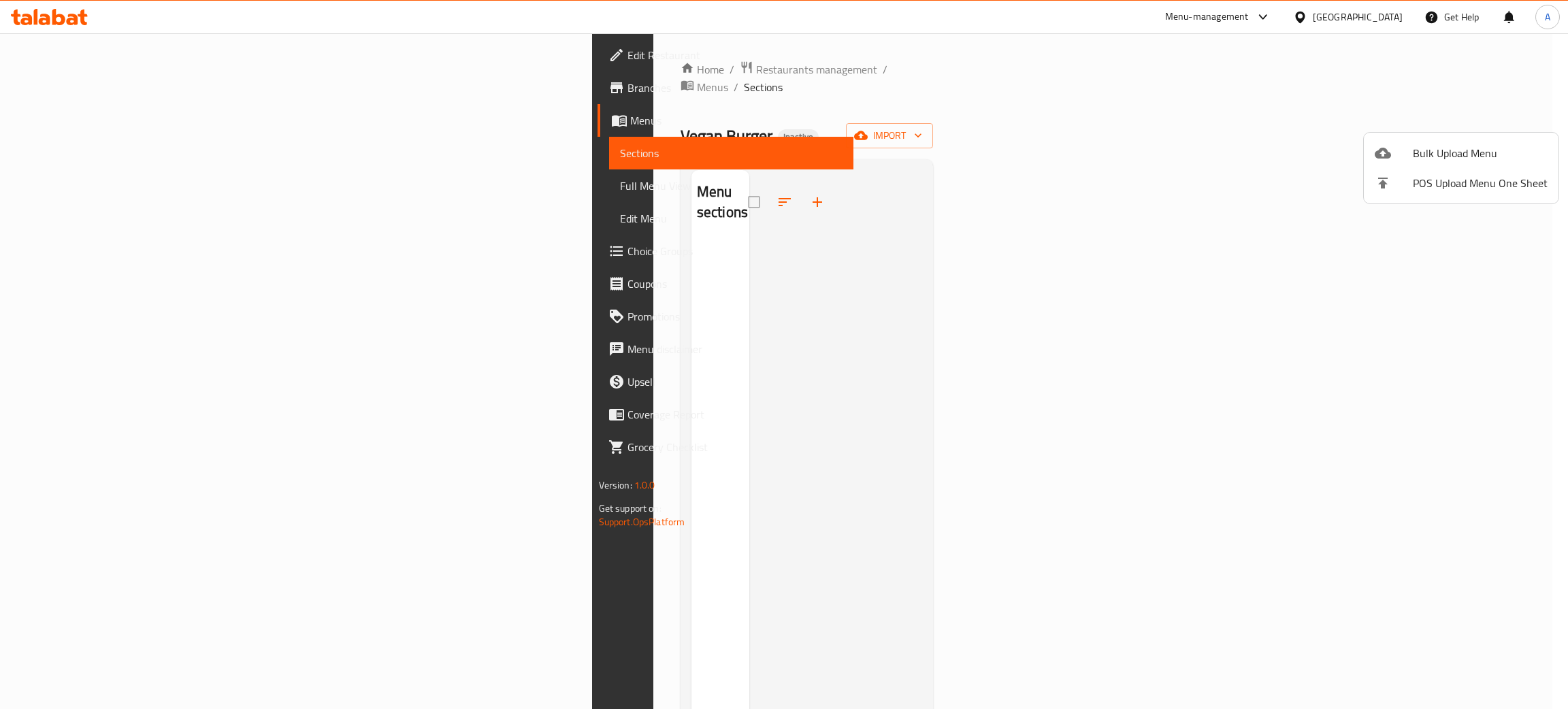
click at [527, 69] on div at bounding box center [784, 354] width 1568 height 709
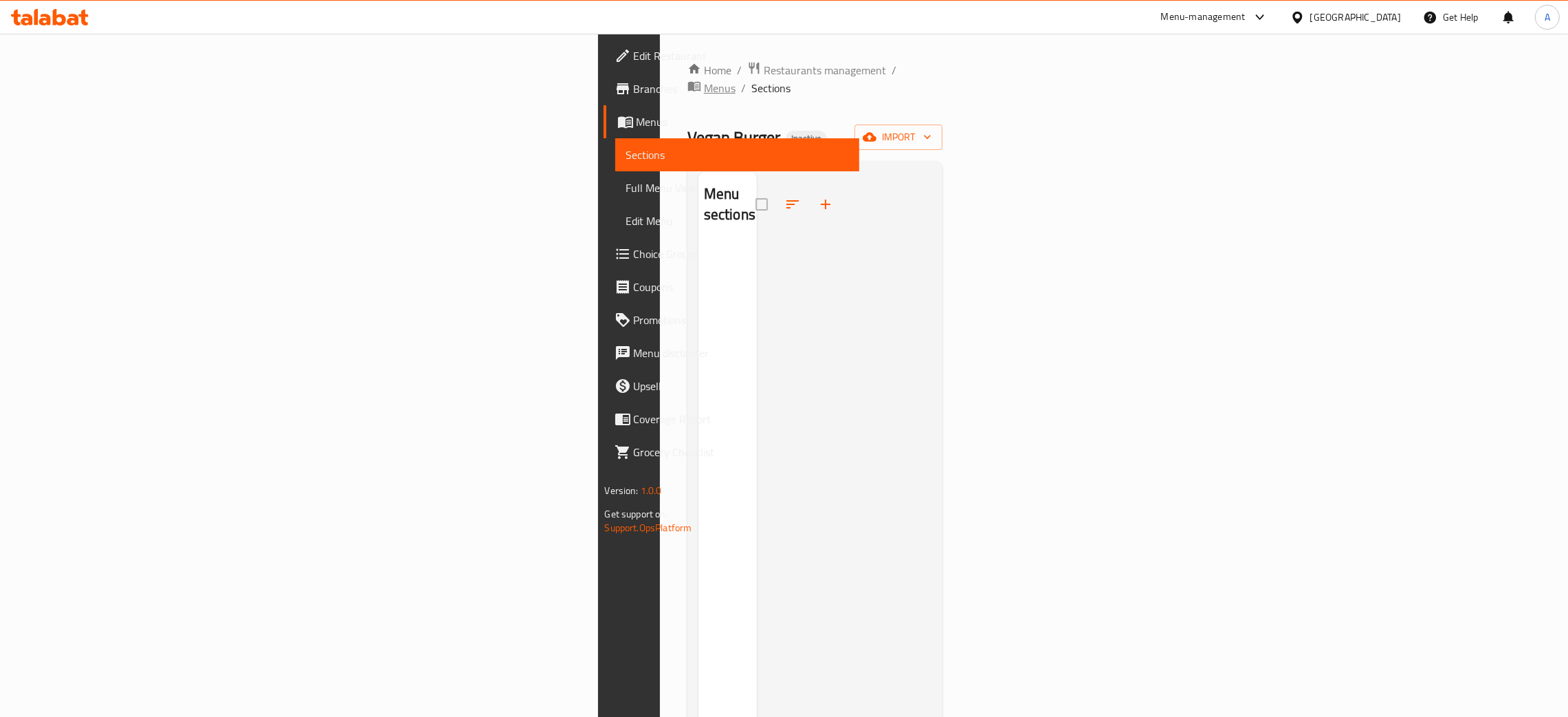
click at [704, 80] on span "Menus" at bounding box center [720, 88] width 32 height 16
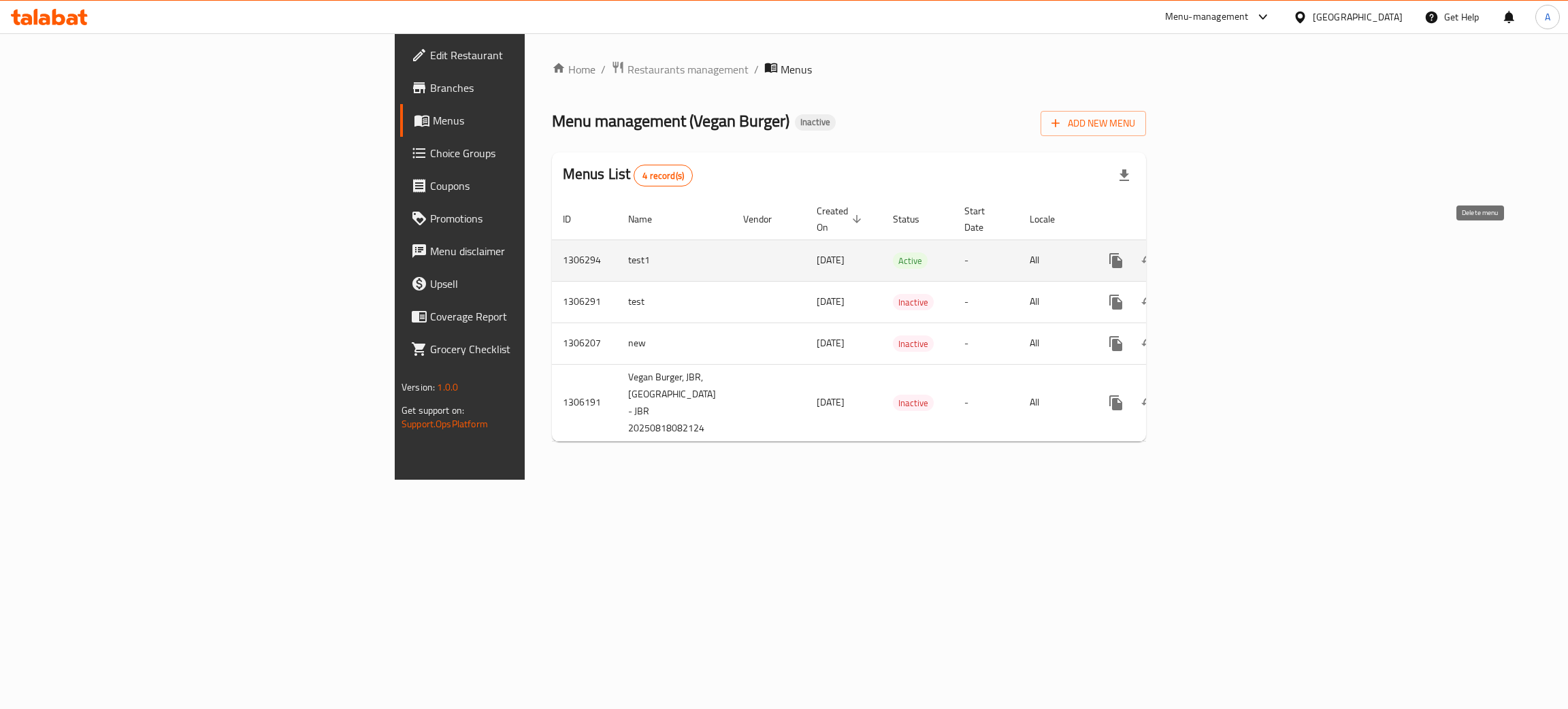
click at [1186, 255] on icon "enhanced table" at bounding box center [1181, 260] width 10 height 12
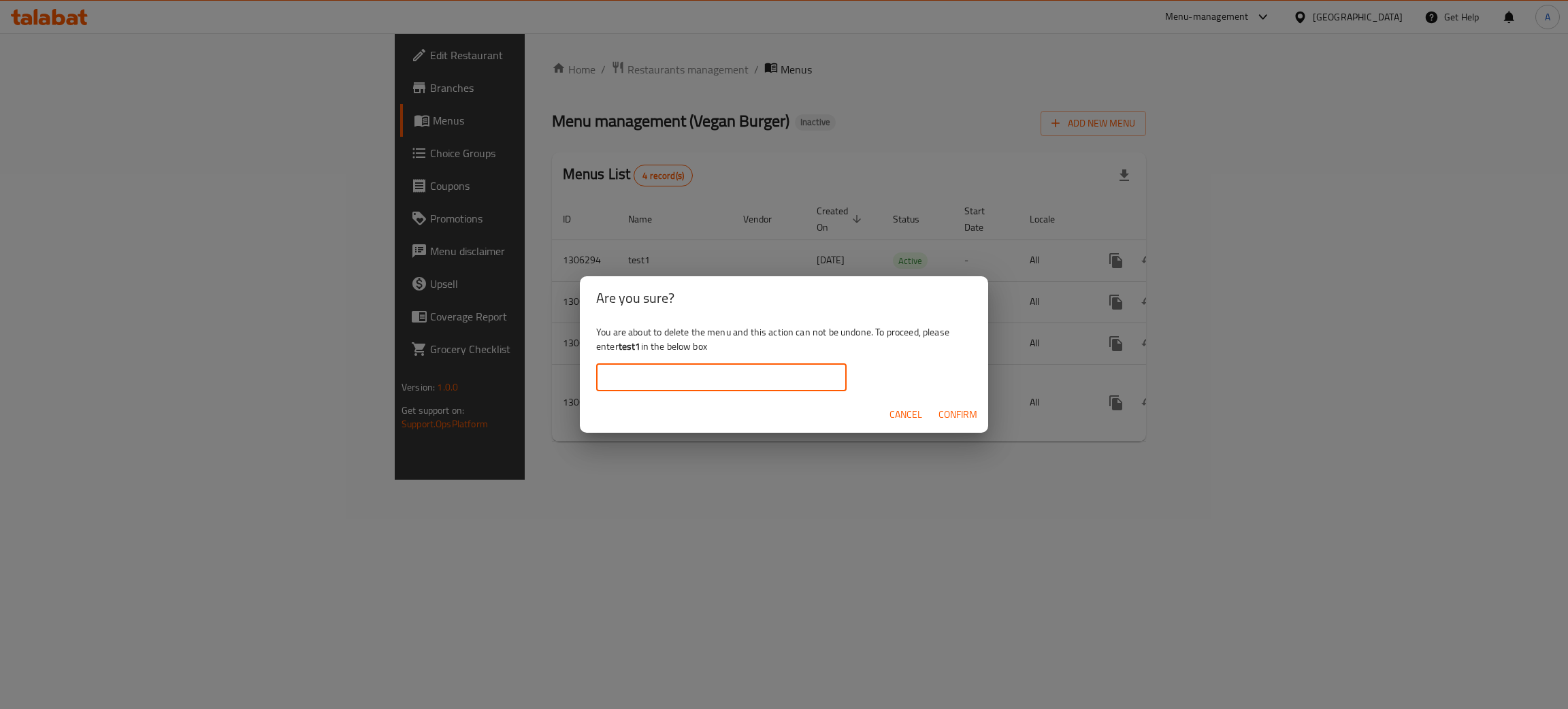
click at [646, 373] on input "text" at bounding box center [721, 377] width 250 height 27
type input "test1"
click at [974, 413] on span "Confirm" at bounding box center [957, 414] width 39 height 17
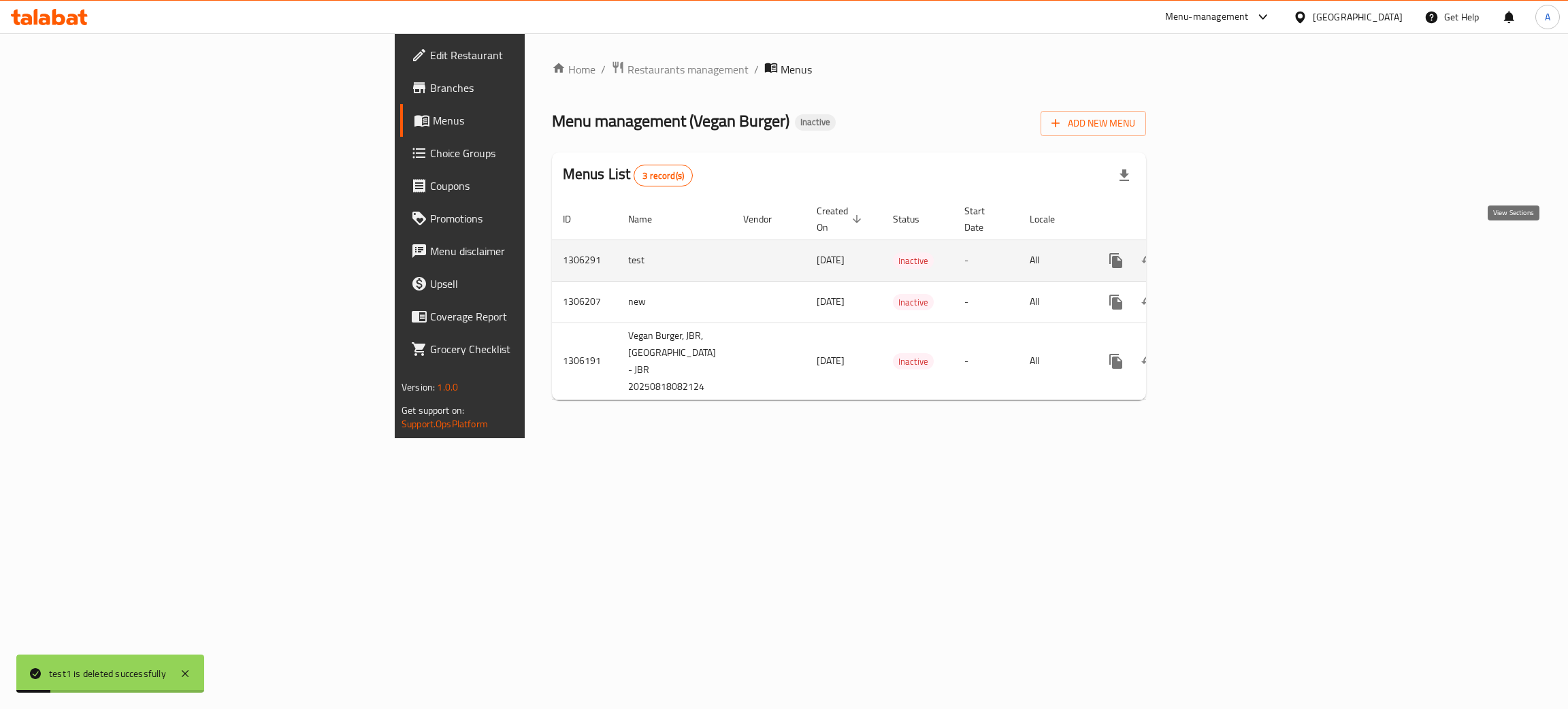
click at [1220, 255] on icon "enhanced table" at bounding box center [1214, 260] width 12 height 12
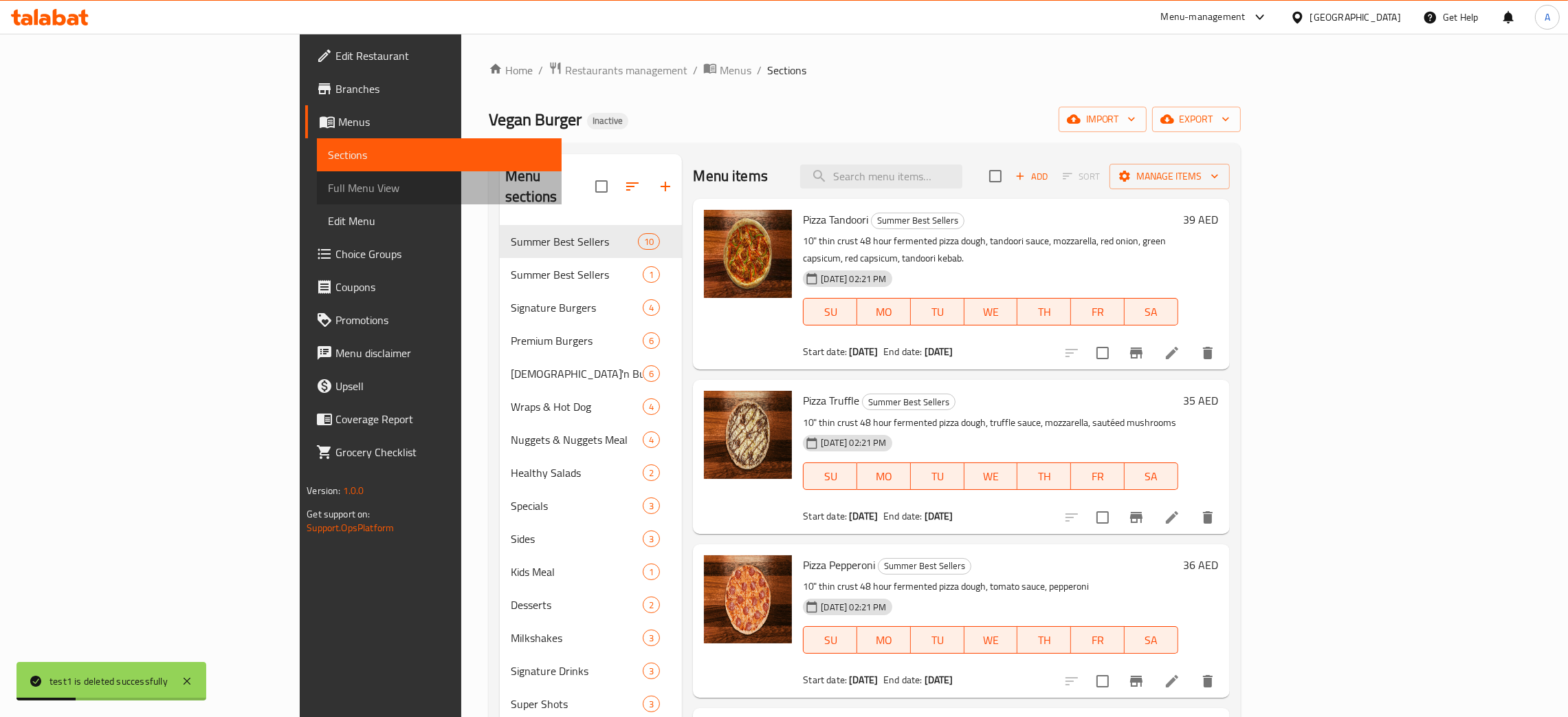
click at [328, 184] on span "Full Menu View" at bounding box center [439, 188] width 223 height 16
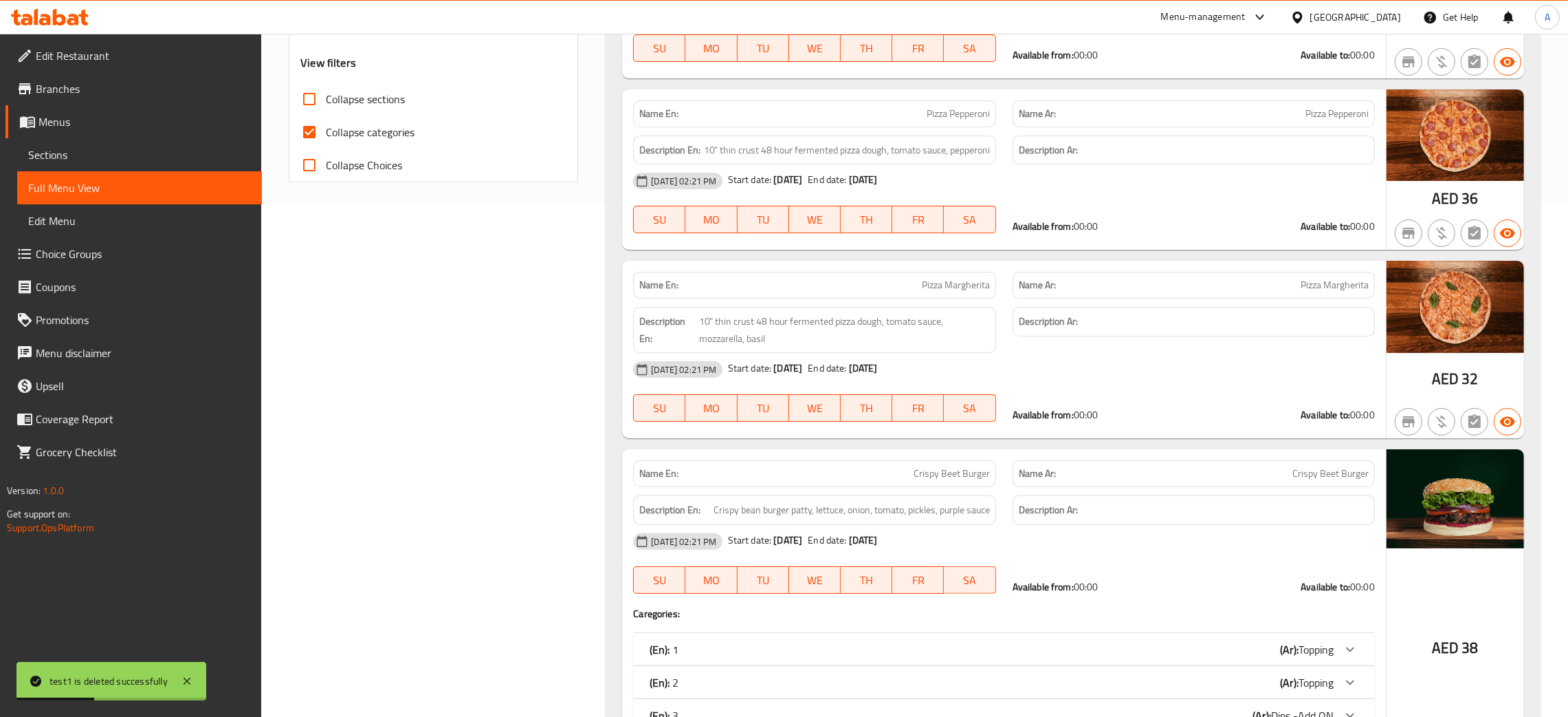
scroll to position [515, 0]
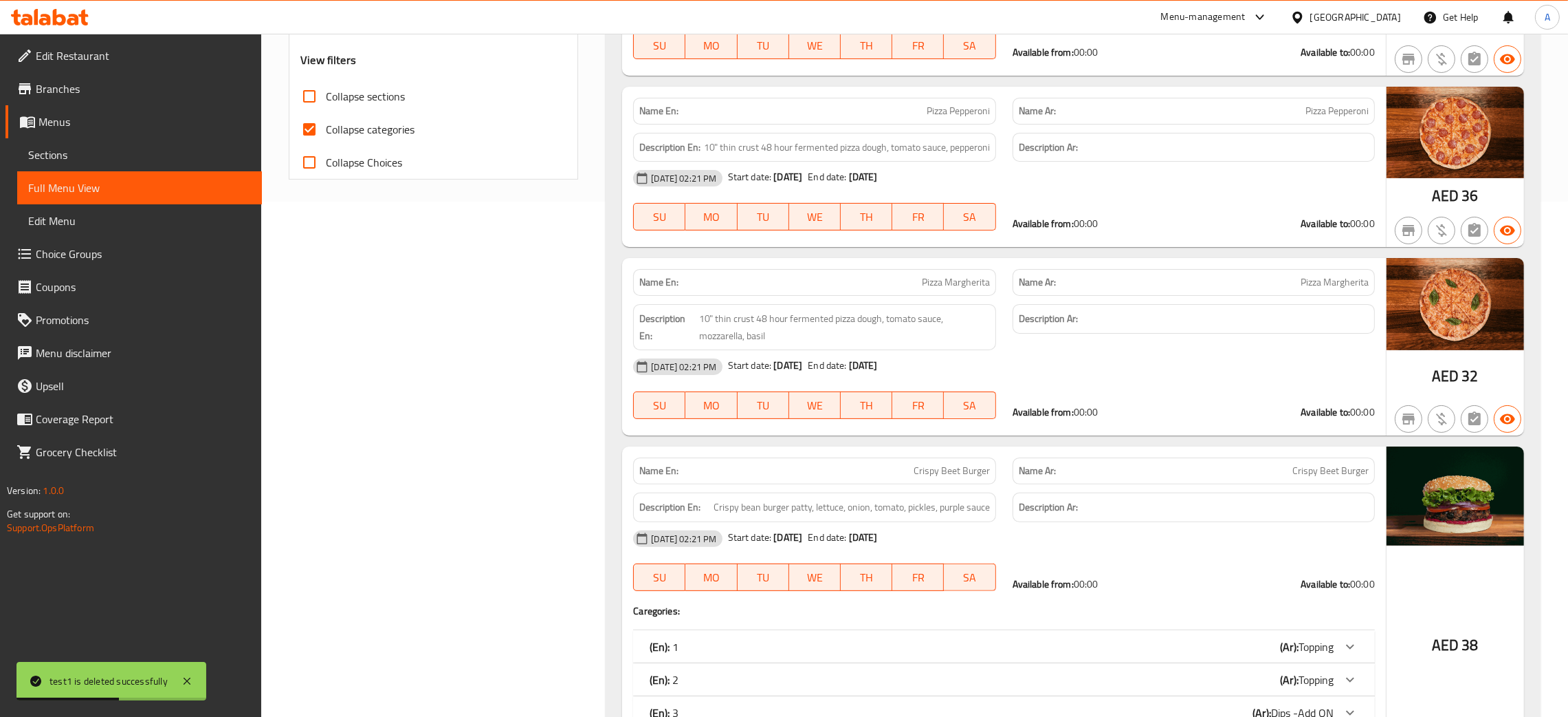
click at [312, 133] on input "Collapse categories" at bounding box center [309, 129] width 33 height 33
checkbox input "false"
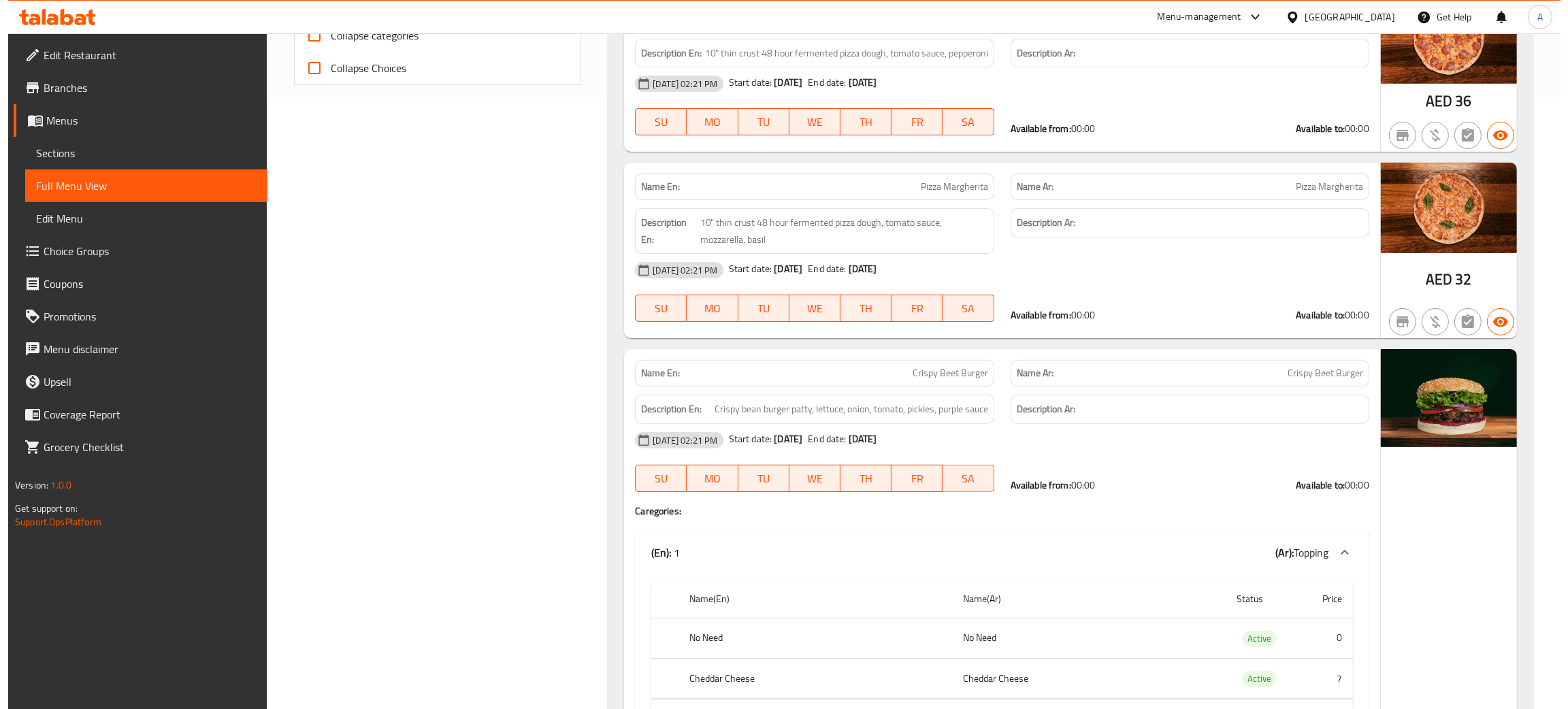
scroll to position [0, 0]
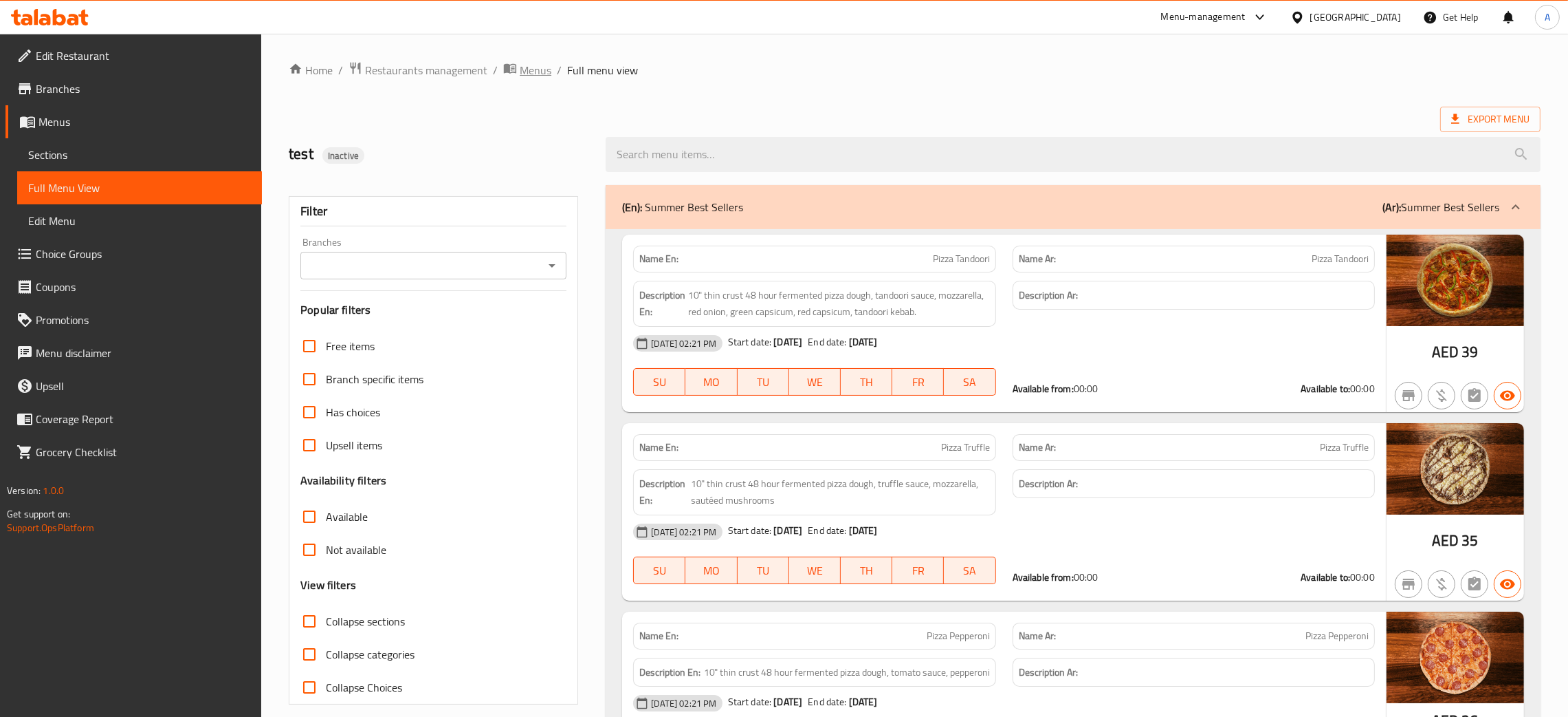
click at [544, 72] on span "Menus" at bounding box center [535, 70] width 32 height 16
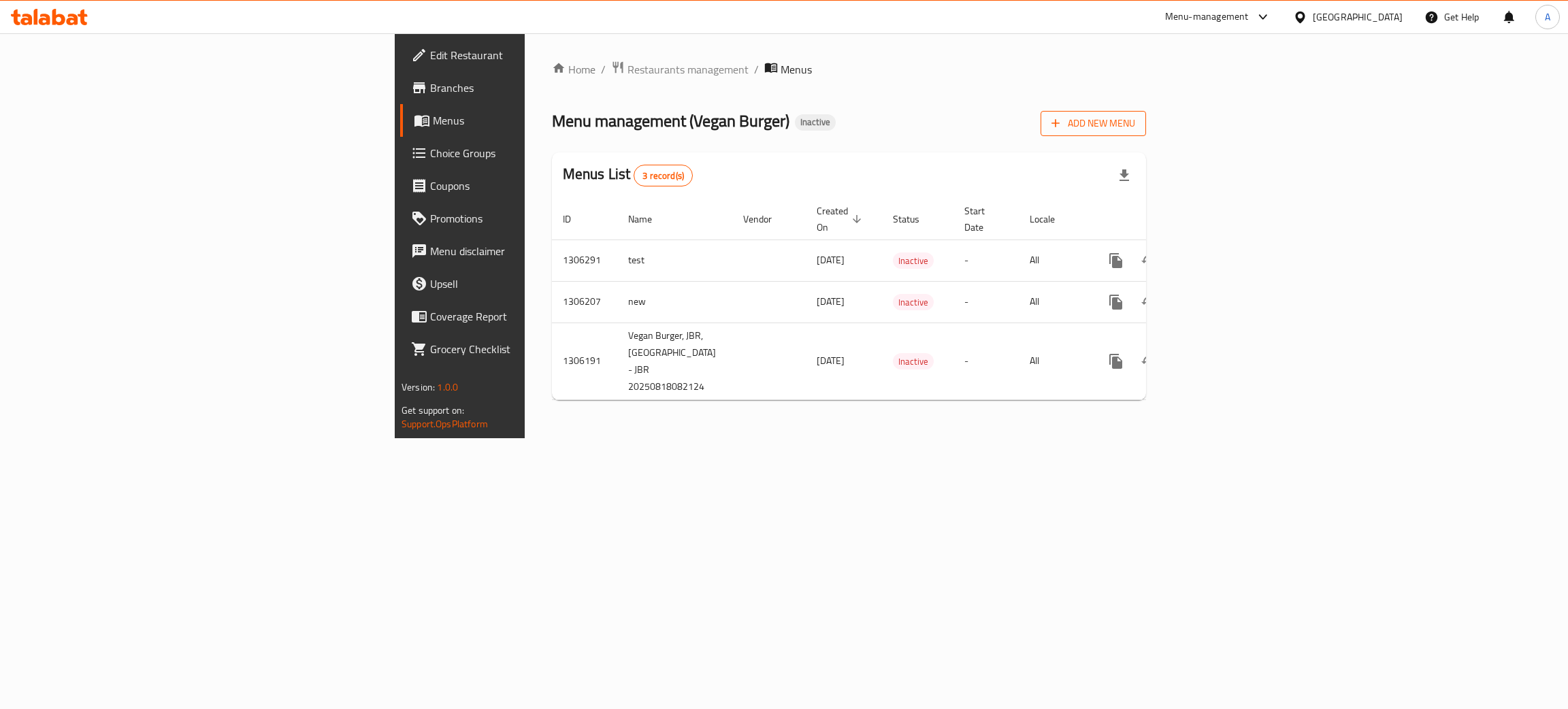
click at [1135, 124] on span "Add New Menu" at bounding box center [1093, 123] width 83 height 17
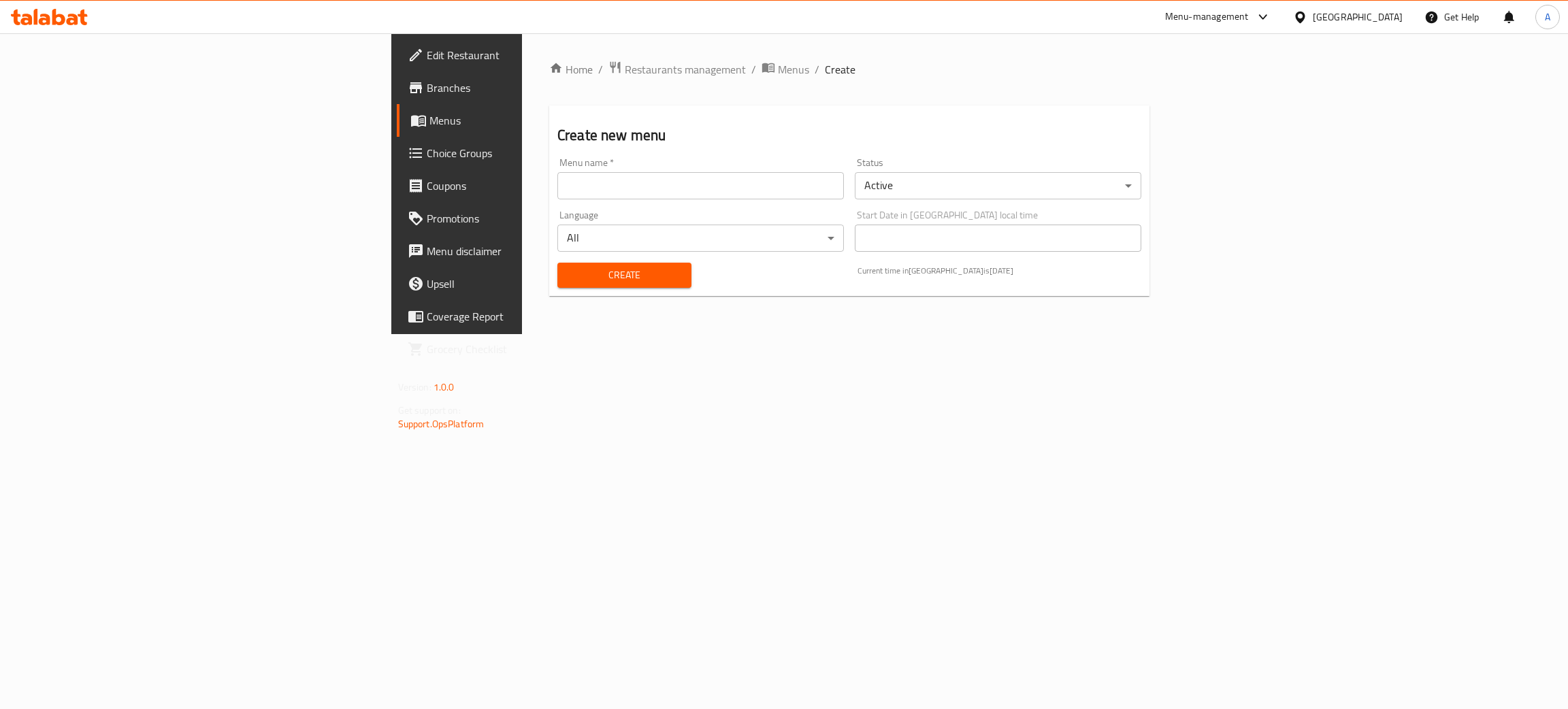
click at [557, 179] on input "text" at bounding box center [700, 185] width 286 height 27
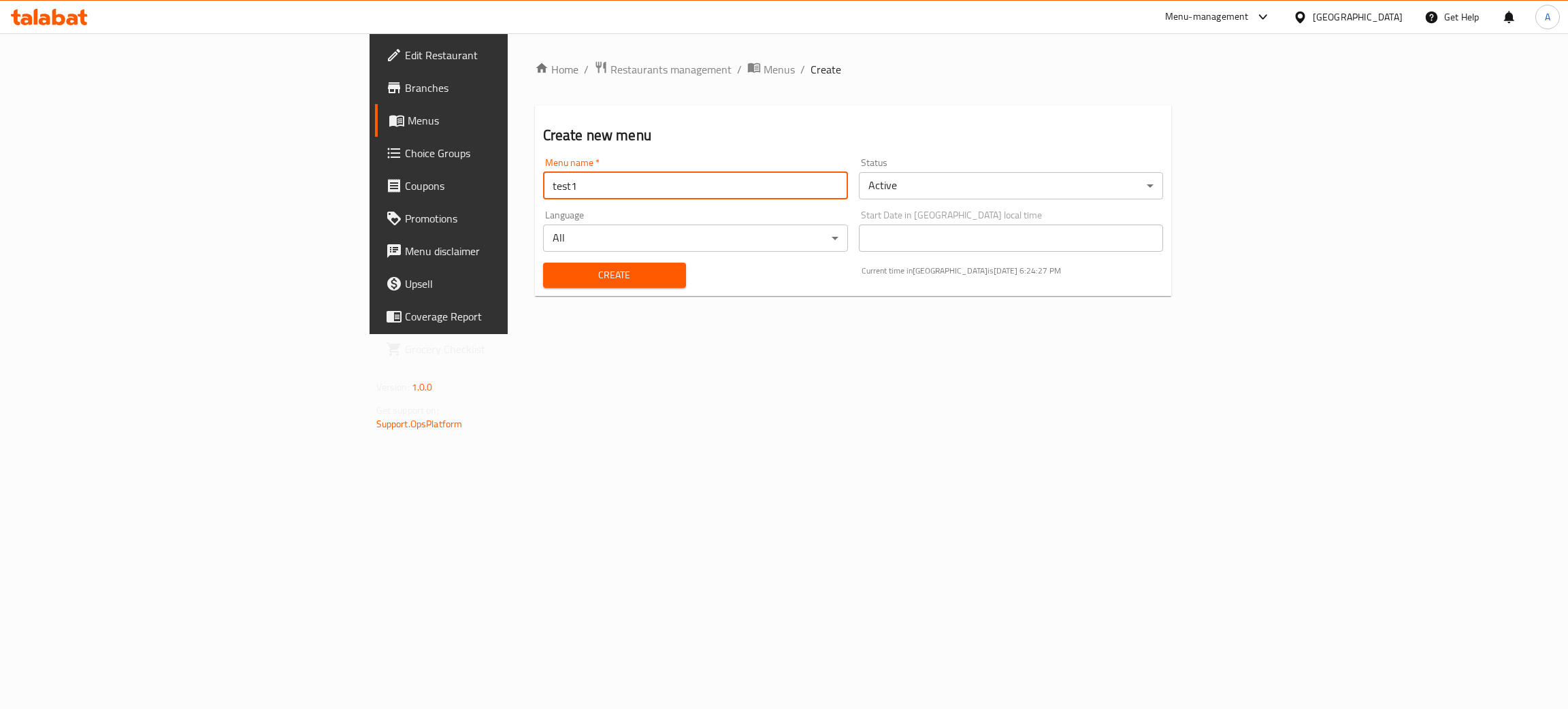
type input "test1"
click at [554, 276] on span "Create" at bounding box center [614, 274] width 121 height 17
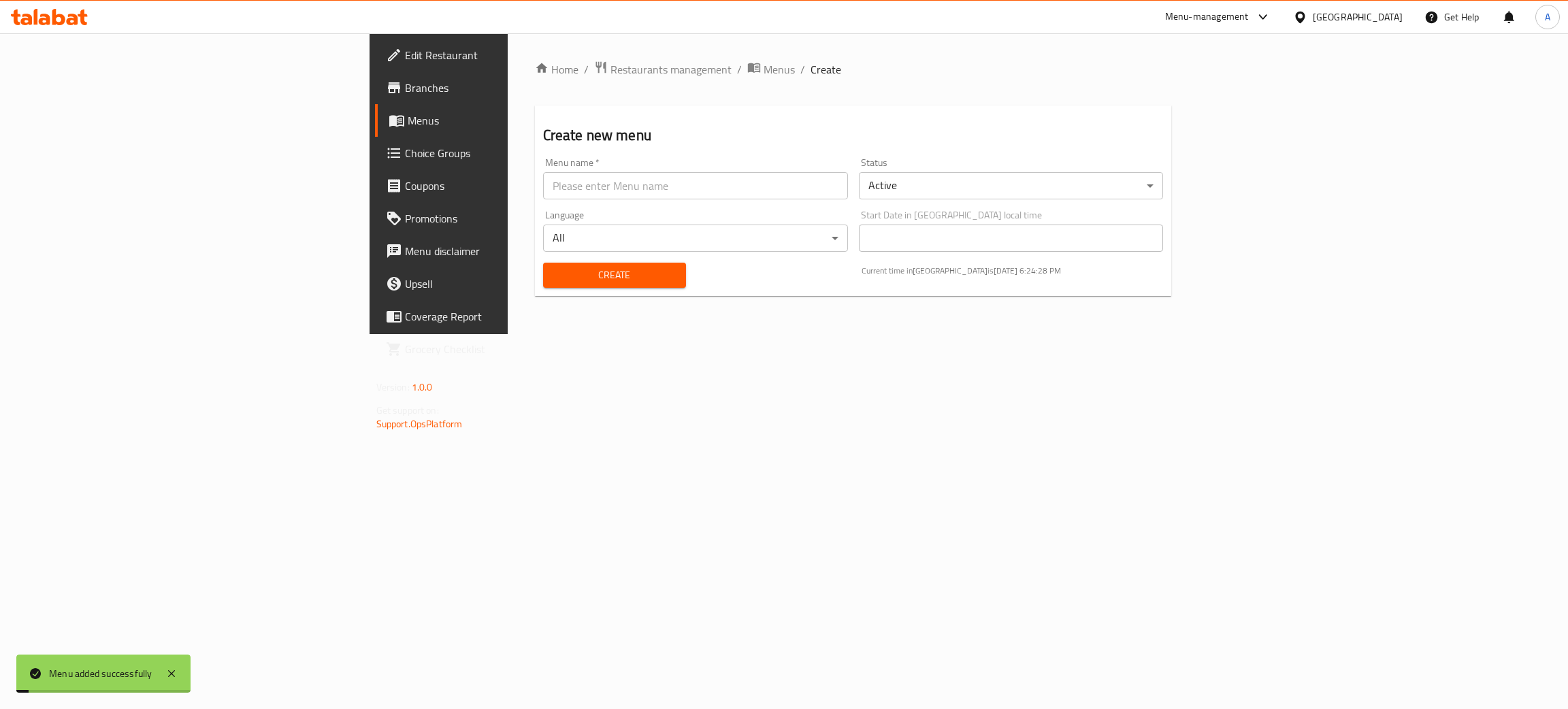
click at [538, 81] on div "Home / Restaurants management / Menus / Create Create new menu Menu name   * Me…" at bounding box center [854, 184] width 637 height 247
click at [764, 67] on span "Menus" at bounding box center [779, 70] width 31 height 16
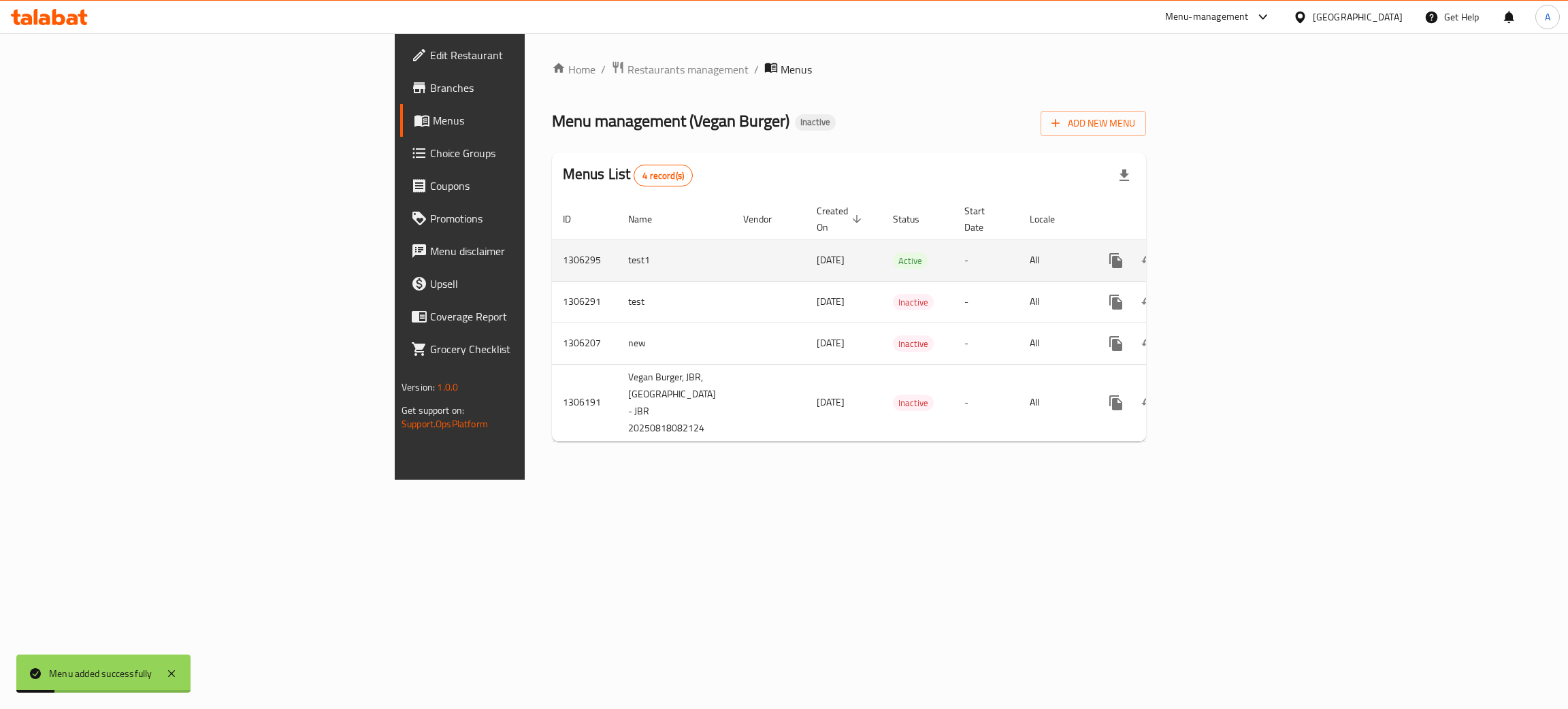
click at [1222, 252] on icon "enhanced table" at bounding box center [1214, 260] width 16 height 16
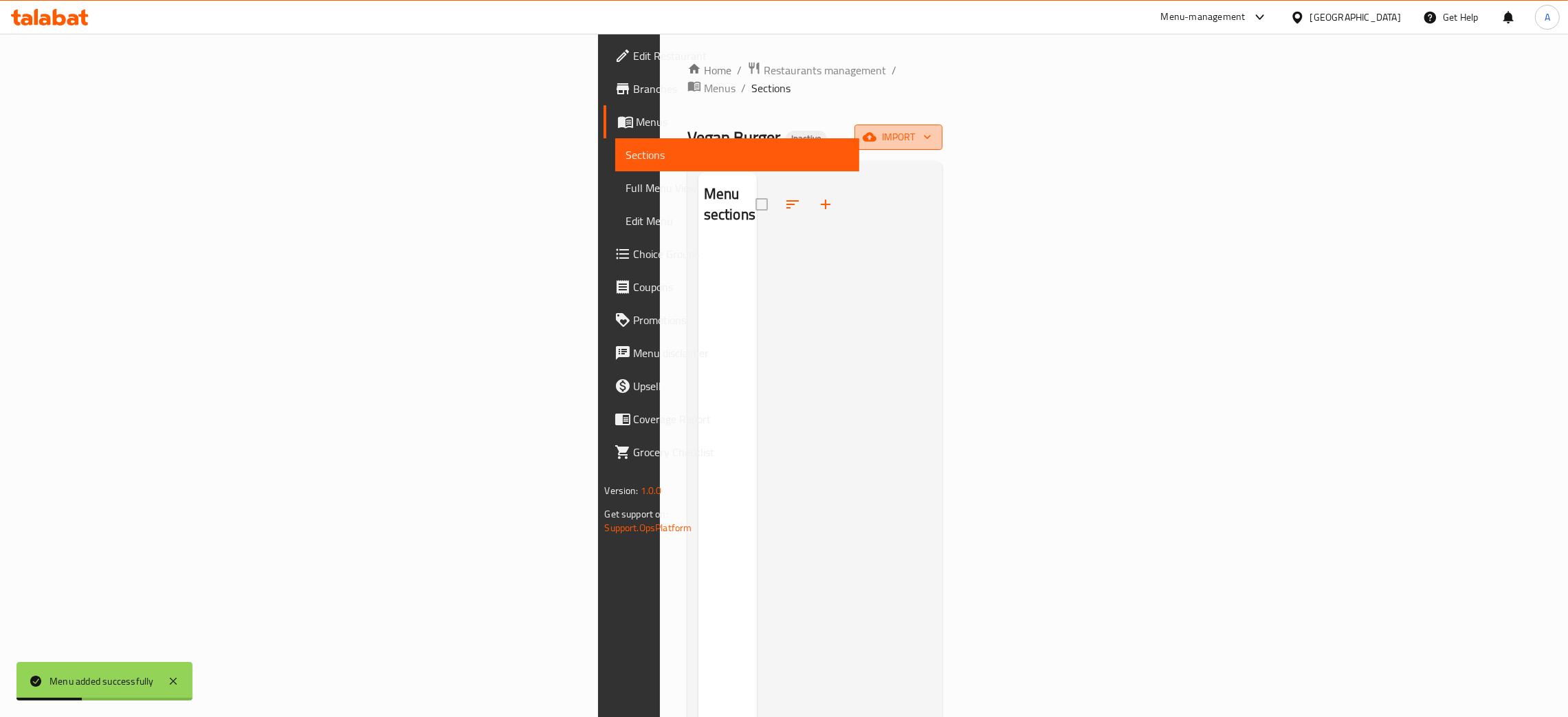
click at [942, 124] on button "import" at bounding box center [898, 137] width 88 height 25
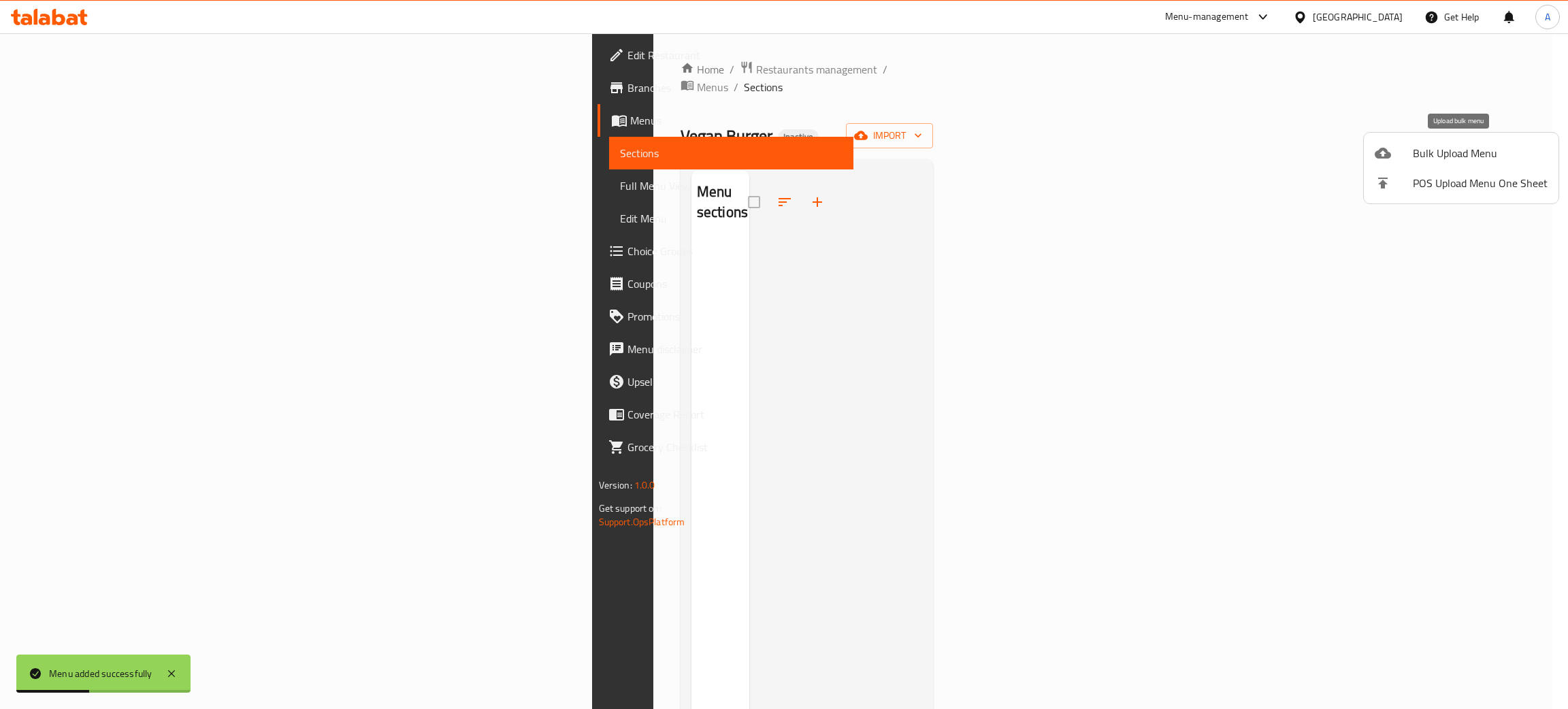
click at [1474, 140] on li "Bulk Upload Menu" at bounding box center [1461, 153] width 195 height 30
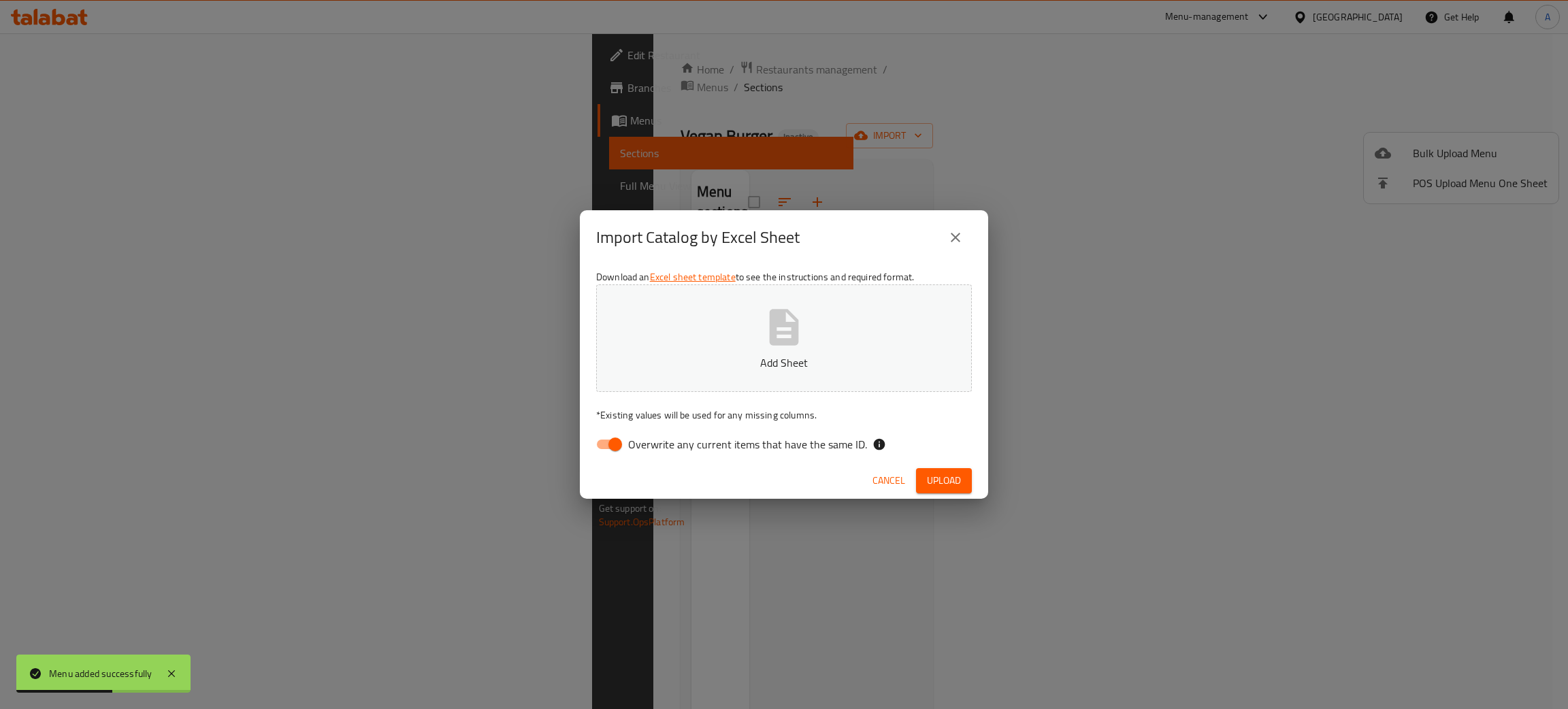
click at [611, 440] on input "Overwrite any current items that have the same ID." at bounding box center [615, 443] width 78 height 26
checkbox input "false"
click at [802, 329] on icon "button" at bounding box center [783, 326] width 43 height 43
click at [929, 481] on span "Upload" at bounding box center [944, 480] width 34 height 17
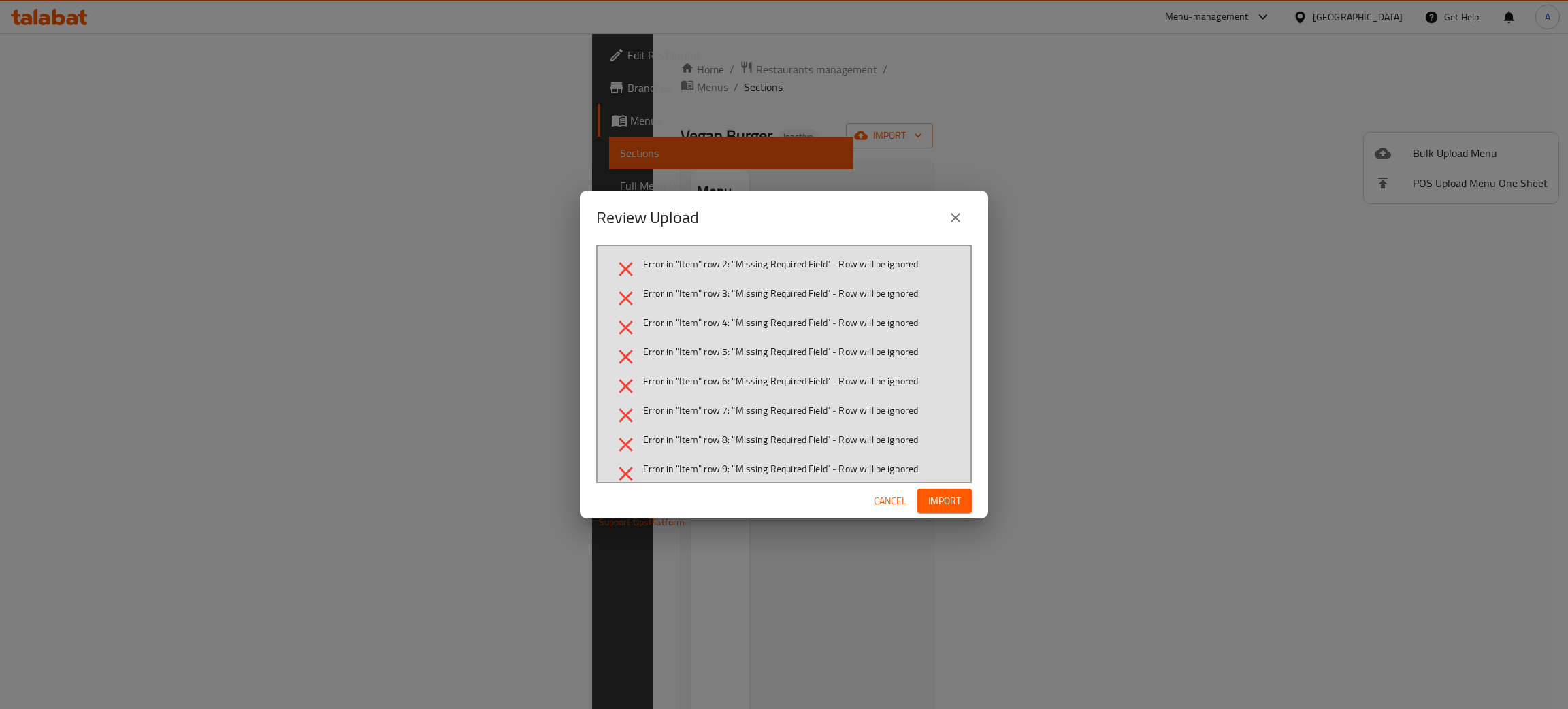
click at [952, 219] on icon "close" at bounding box center [955, 217] width 10 height 10
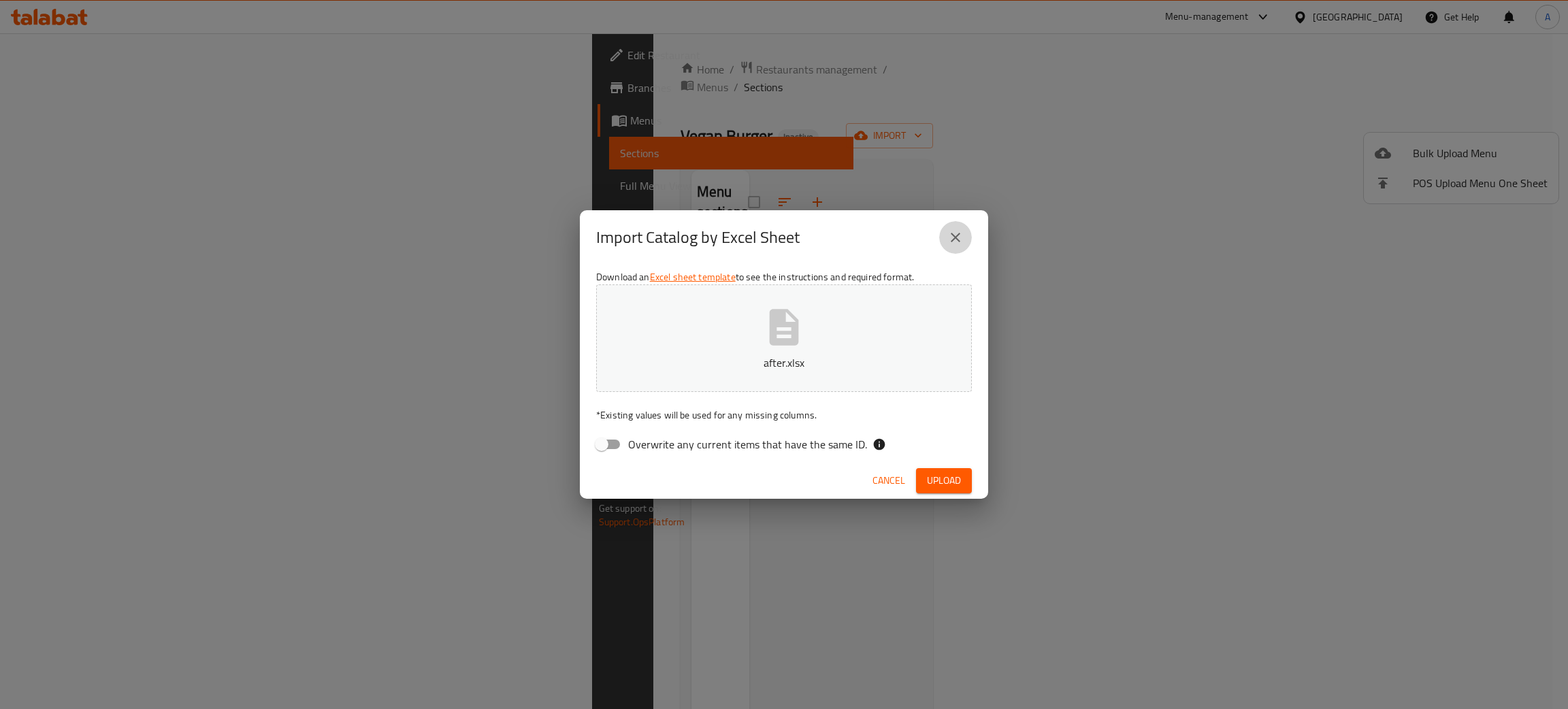
click at [959, 232] on icon "close" at bounding box center [955, 237] width 16 height 16
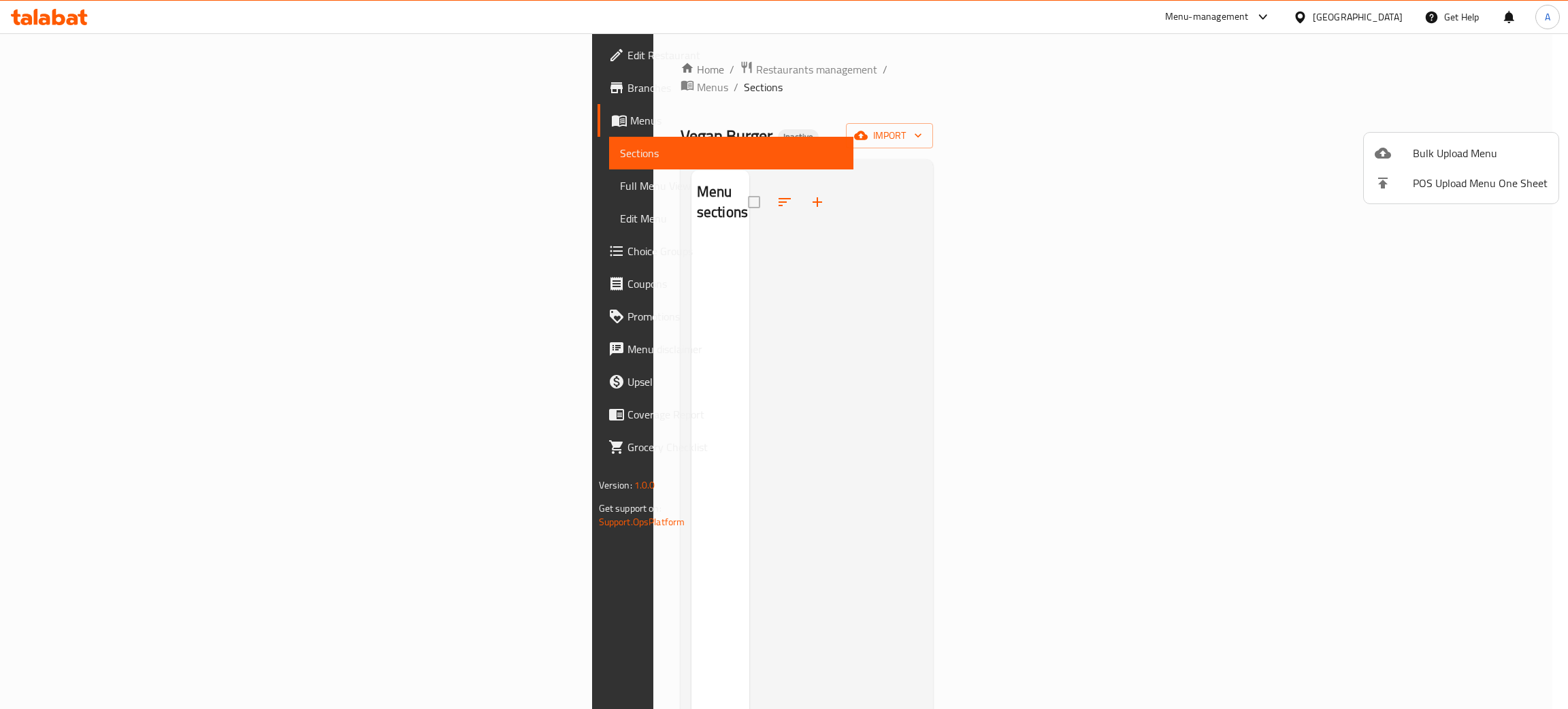
click at [524, 72] on div at bounding box center [784, 354] width 1568 height 709
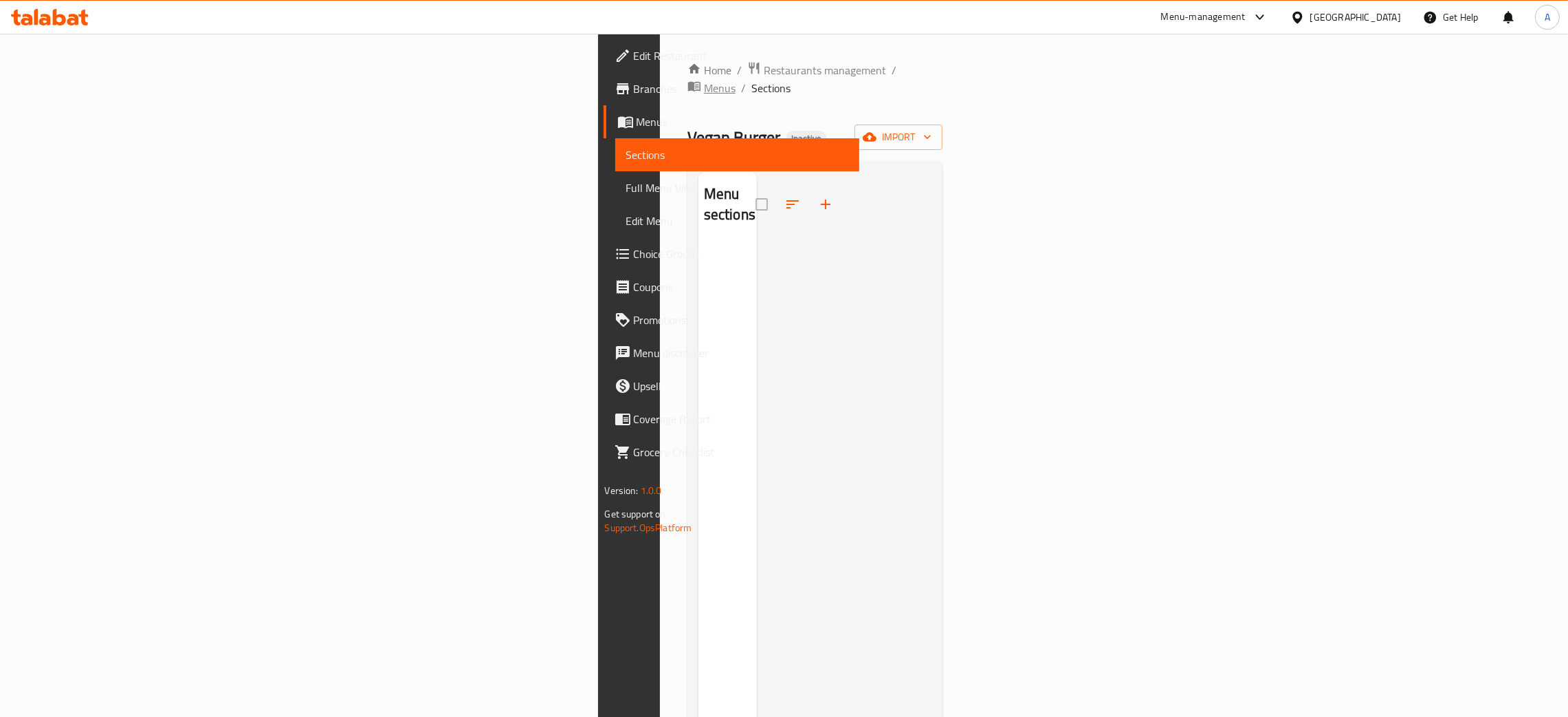
click at [704, 80] on span "Menus" at bounding box center [720, 88] width 32 height 16
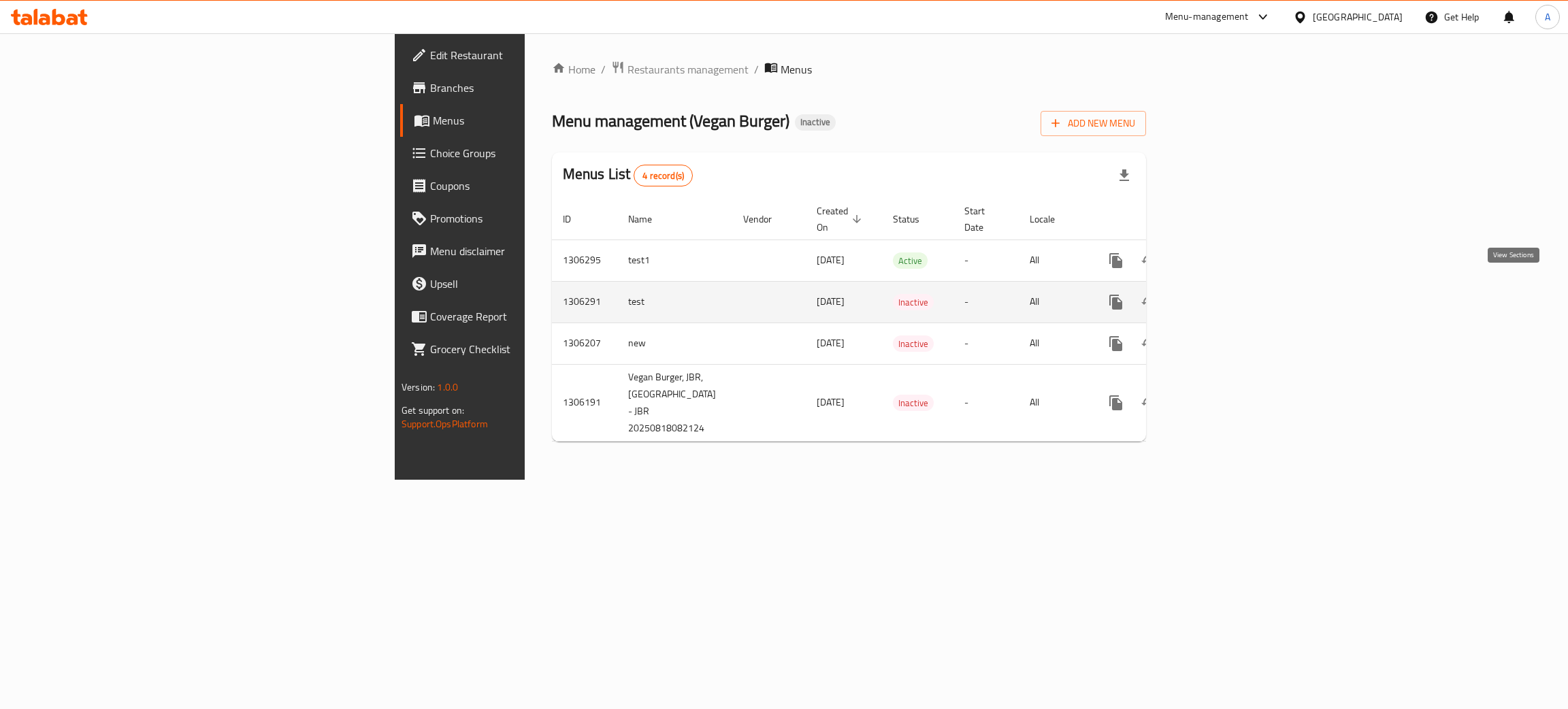
click at [1222, 294] on icon "enhanced table" at bounding box center [1214, 302] width 16 height 16
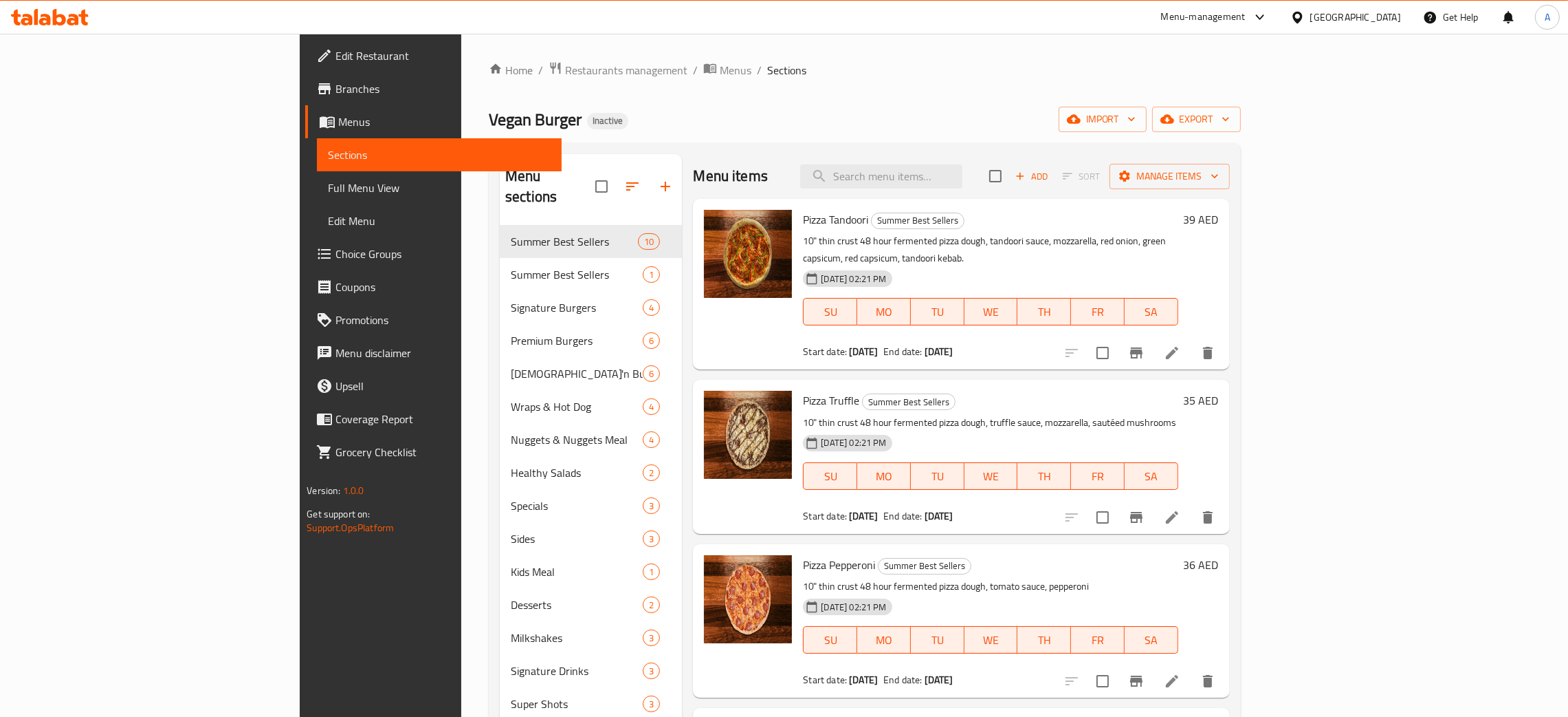
click at [328, 184] on span "Full Menu View" at bounding box center [439, 188] width 223 height 16
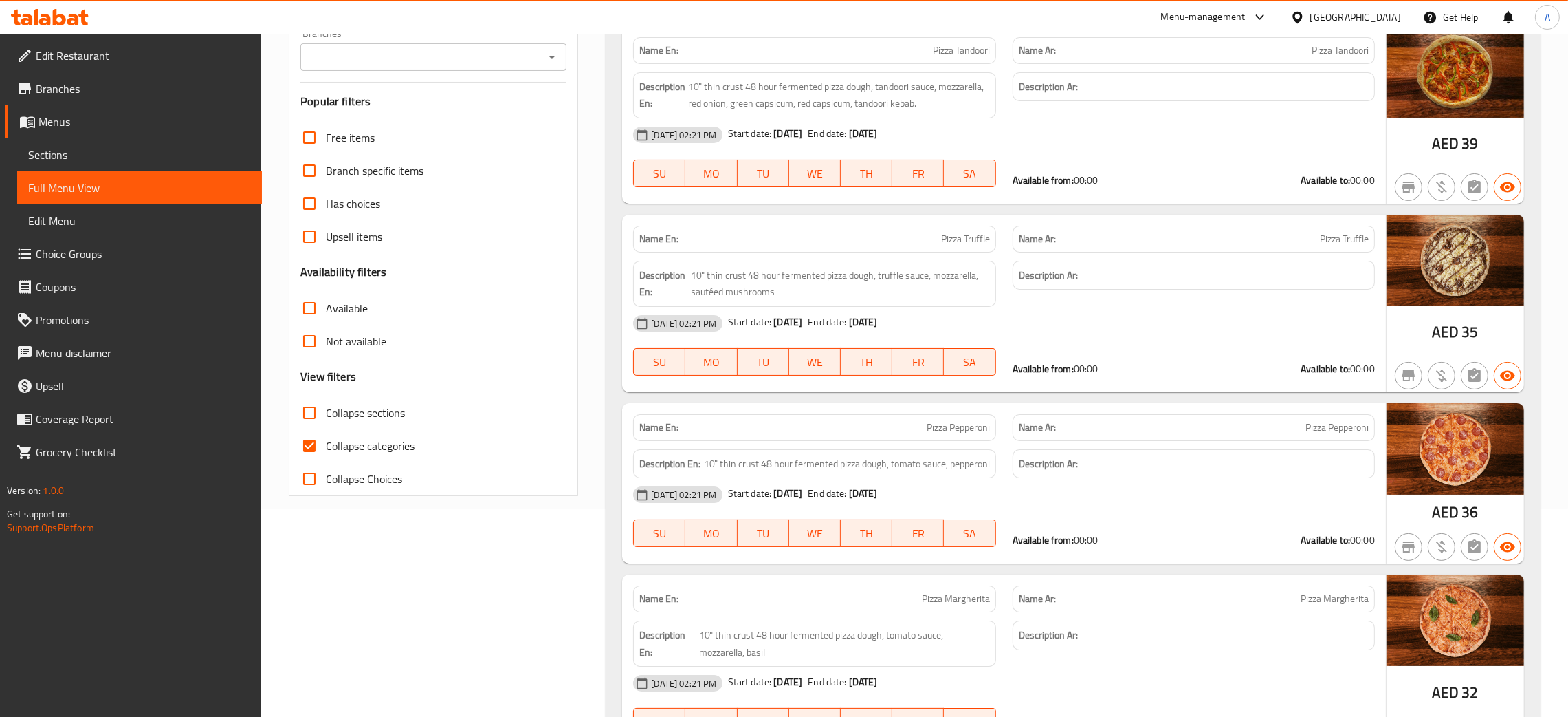
scroll to position [309, 0]
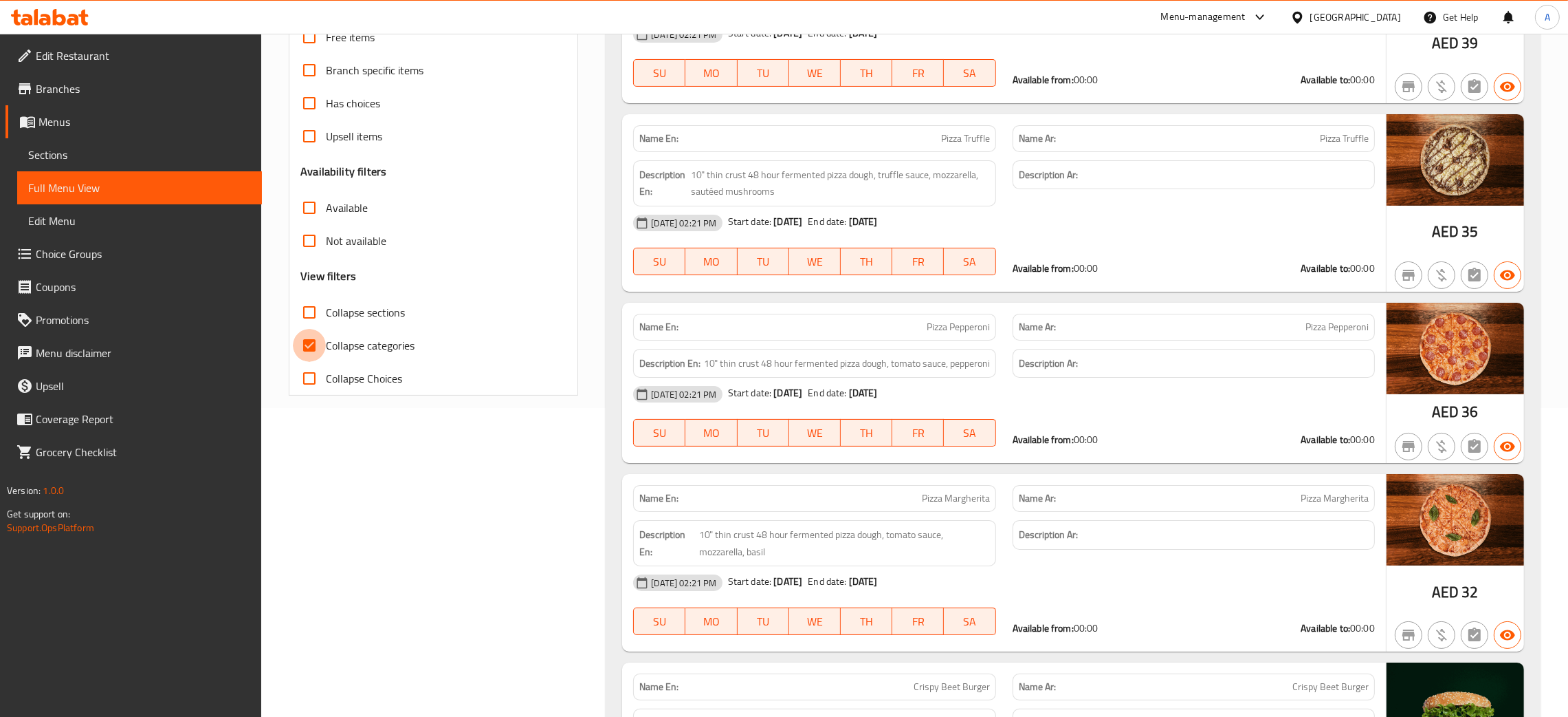
click at [314, 349] on input "Collapse categories" at bounding box center [309, 345] width 33 height 33
checkbox input "false"
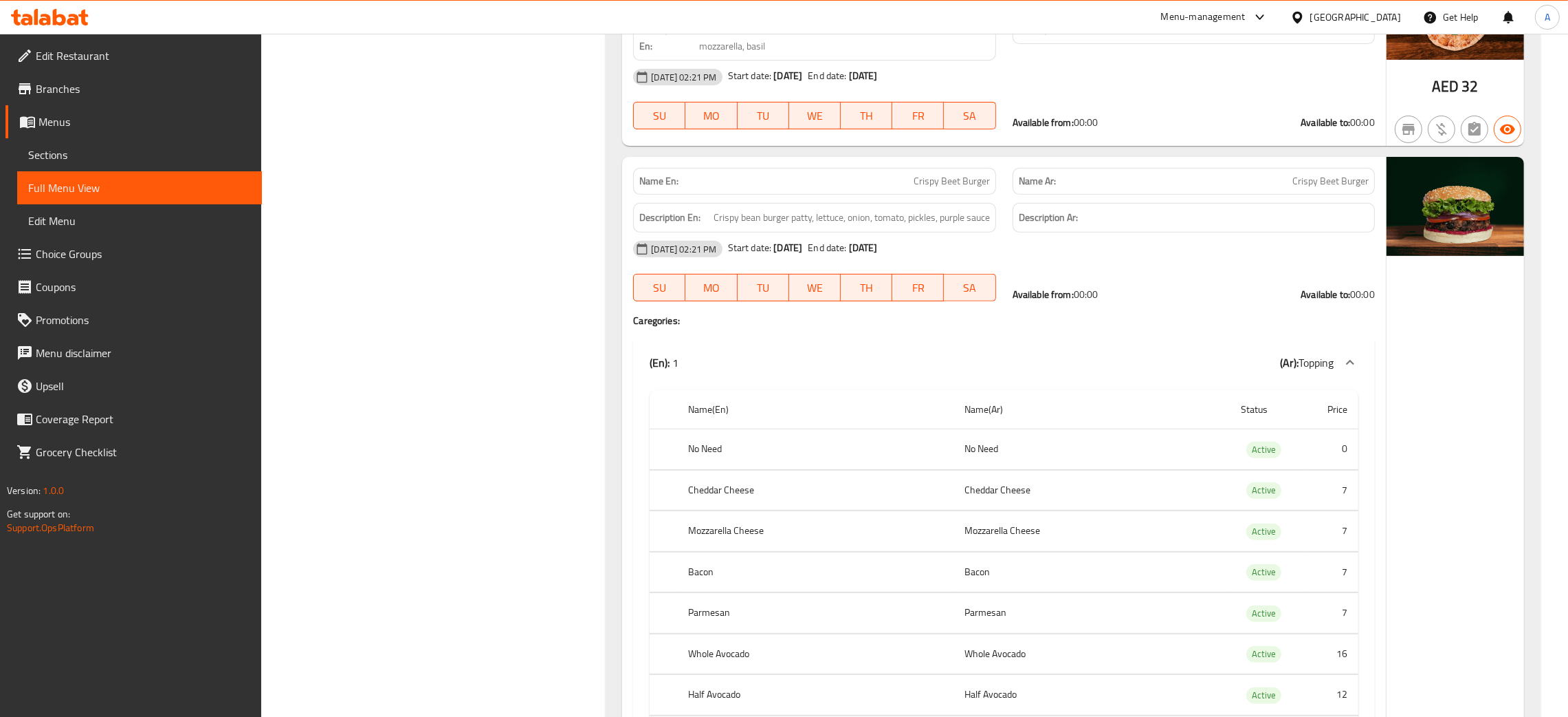
scroll to position [619, 0]
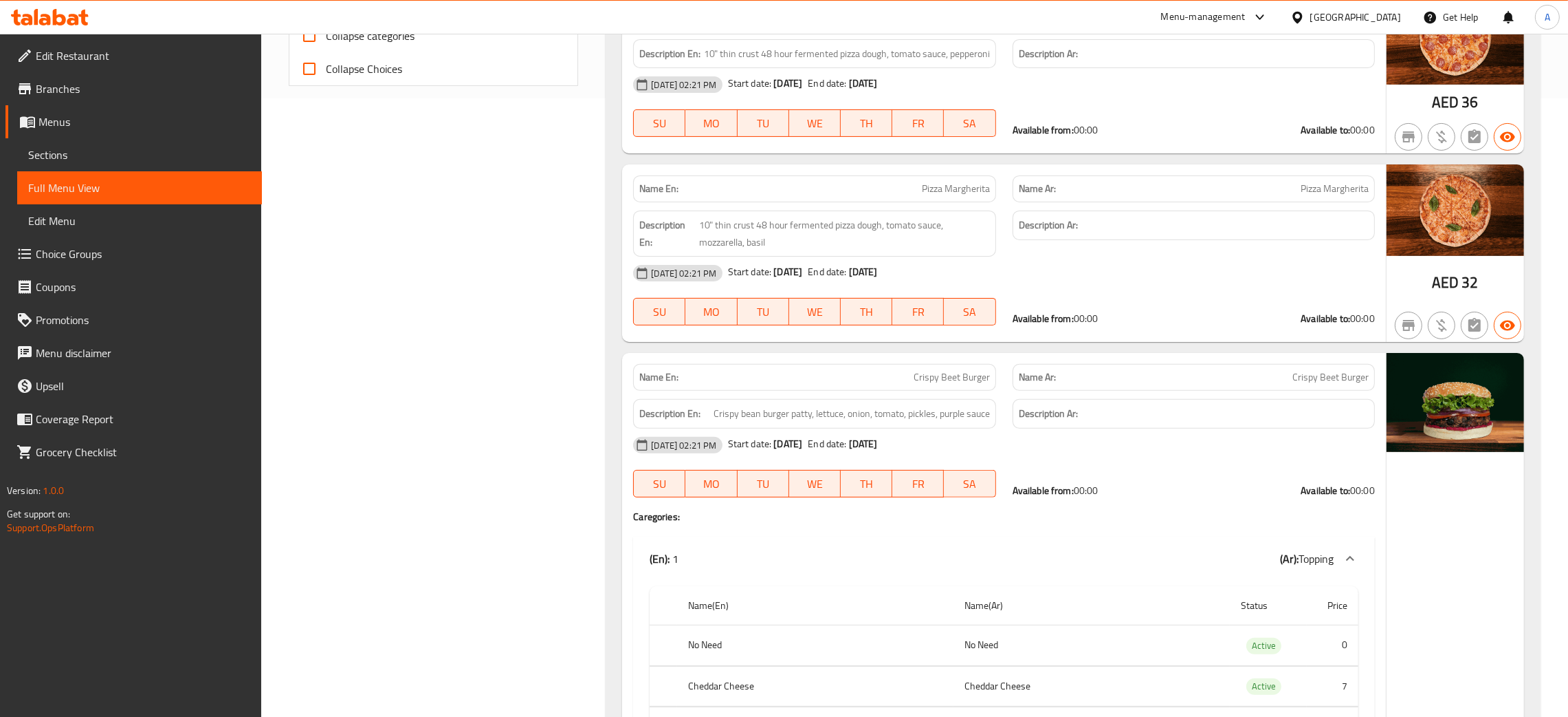
click at [44, 259] on span "Choice Groups" at bounding box center [143, 254] width 215 height 16
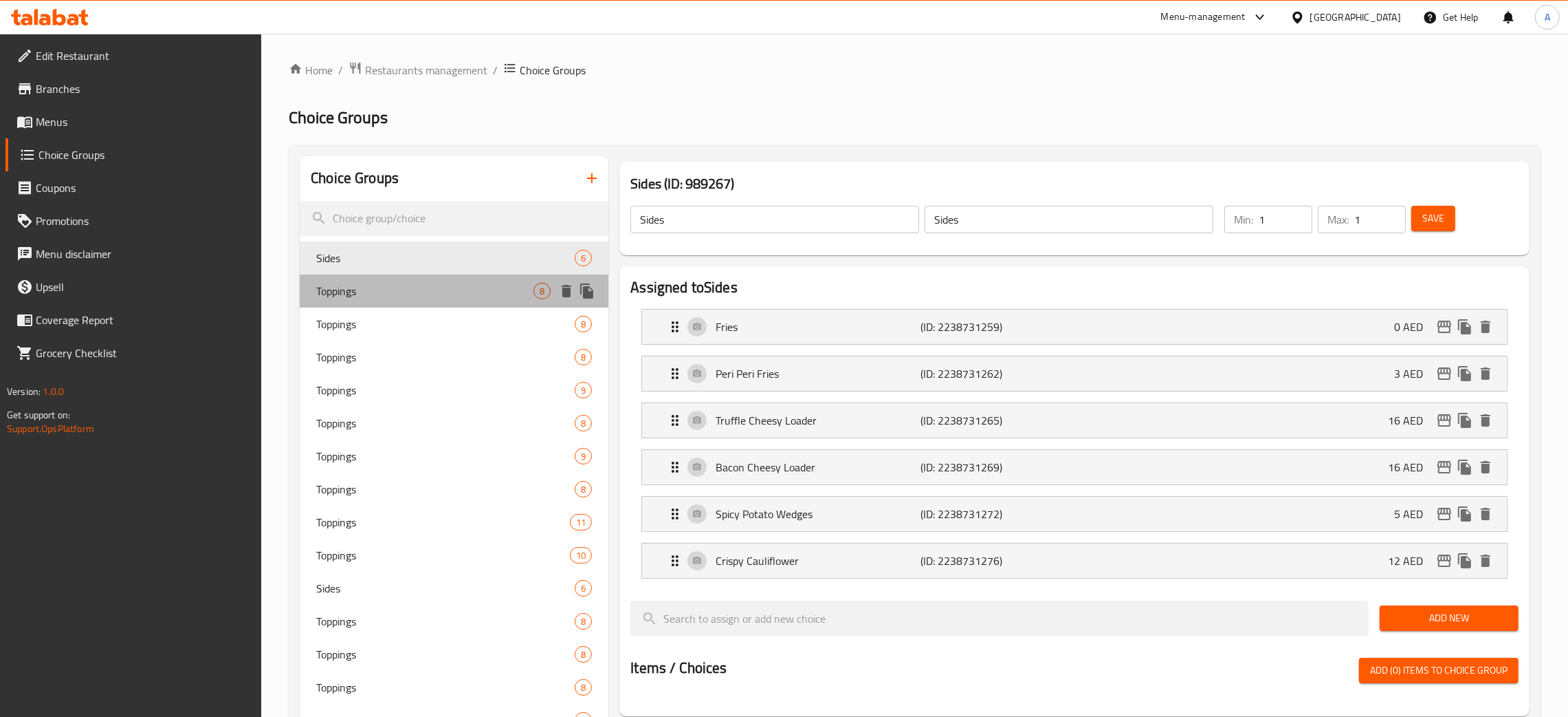
click at [409, 292] on span "Toppings" at bounding box center [425, 291] width 217 height 16
type input "Toppings"
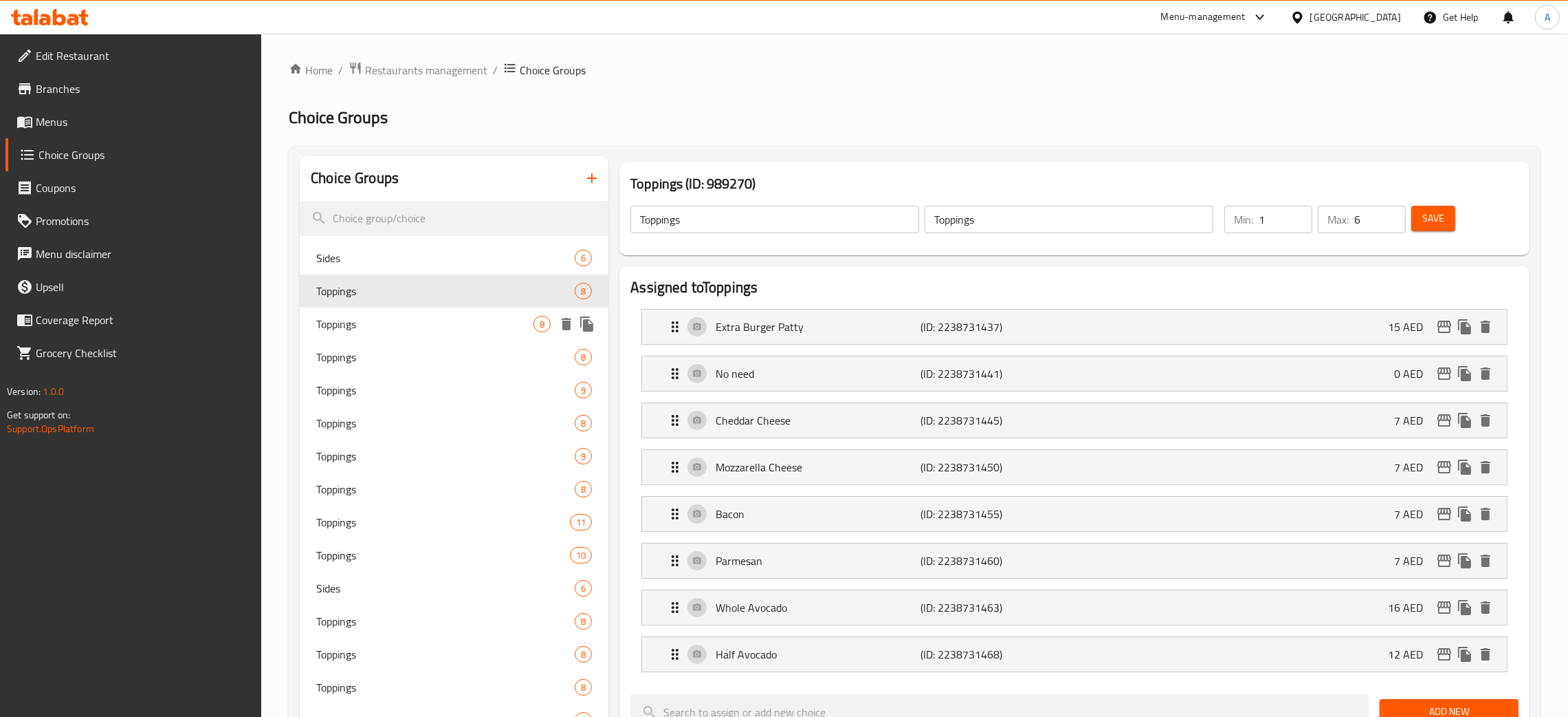
click at [393, 320] on span "Toppings" at bounding box center [425, 324] width 217 height 16
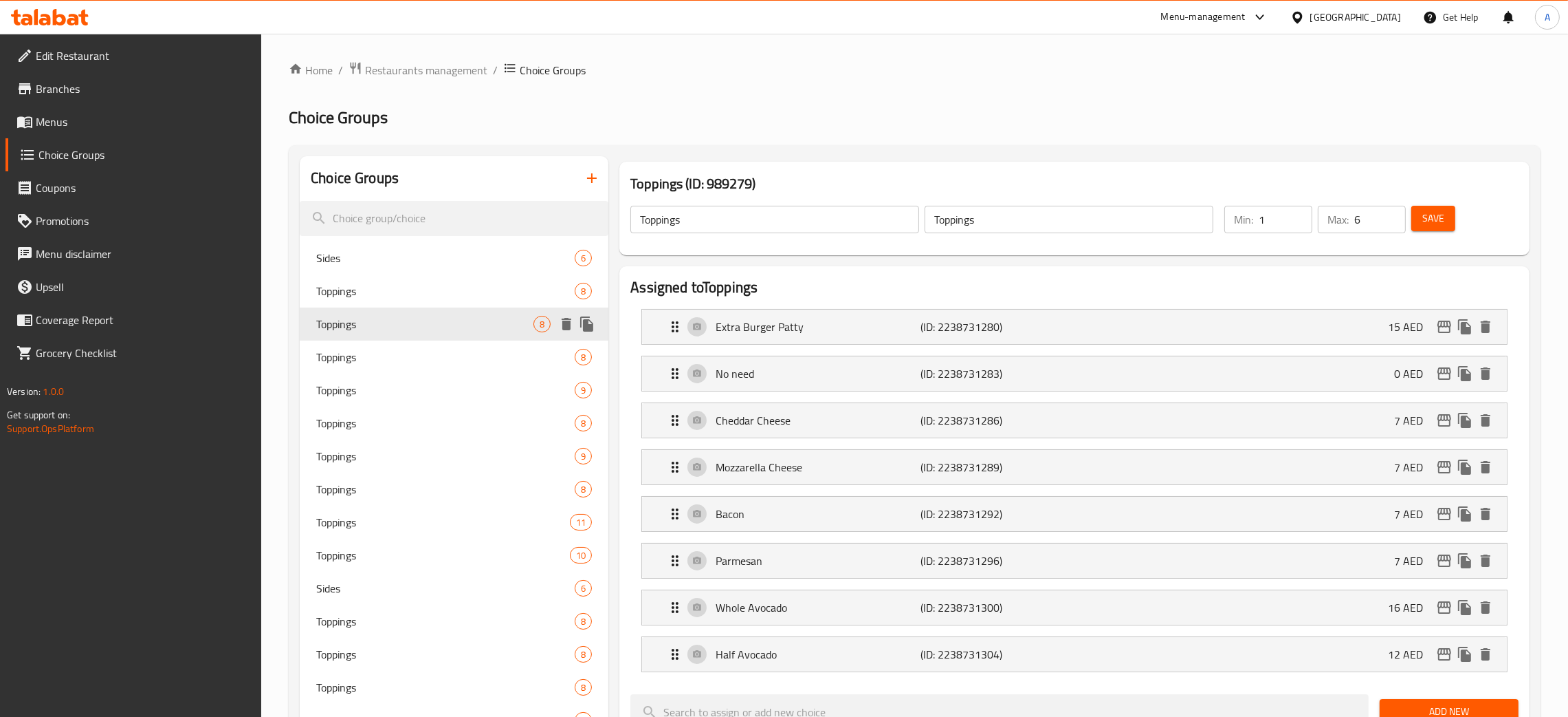
type input "5"
click at [382, 360] on span "Toppings" at bounding box center [425, 357] width 217 height 16
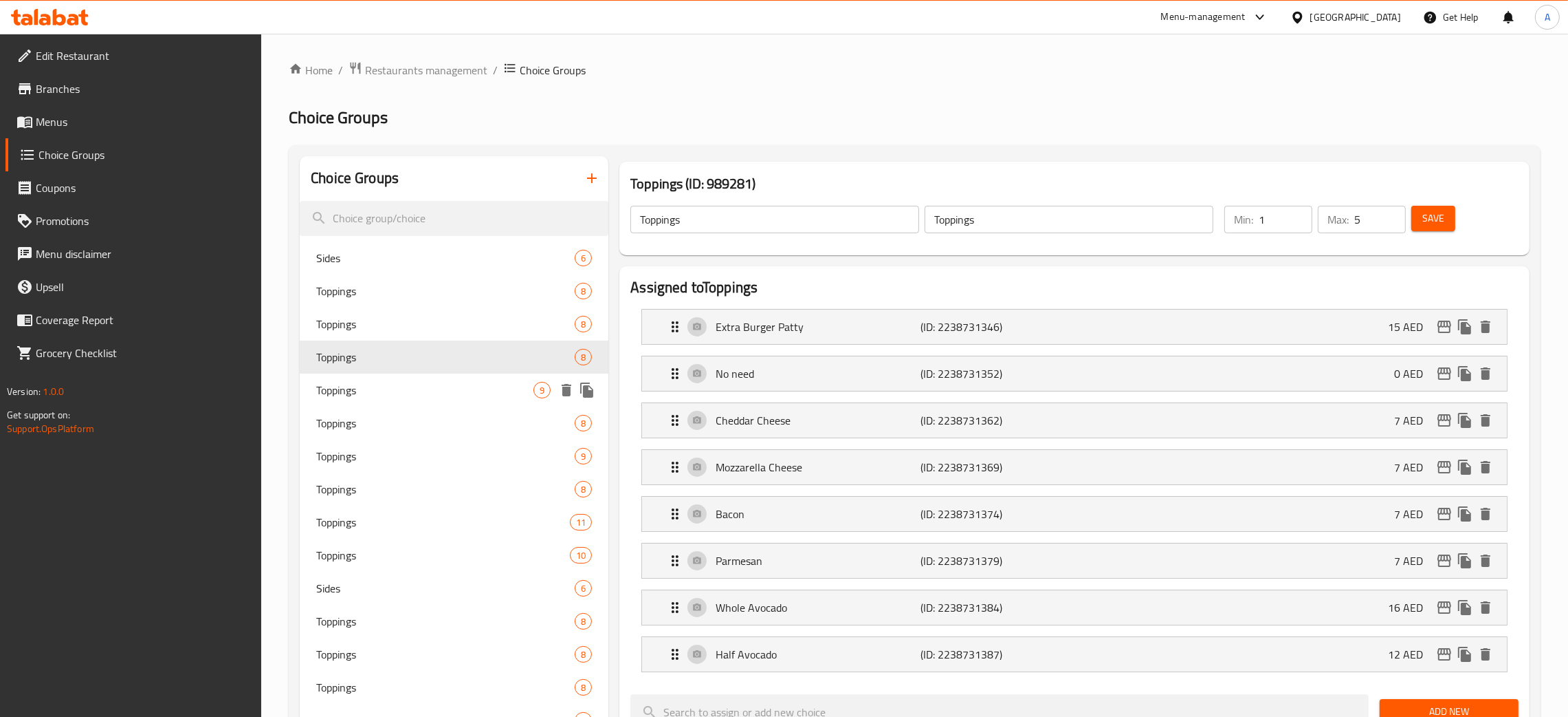
type input "0"
type input "1"
click at [376, 384] on span "Toppings" at bounding box center [425, 390] width 217 height 16
type input "1"
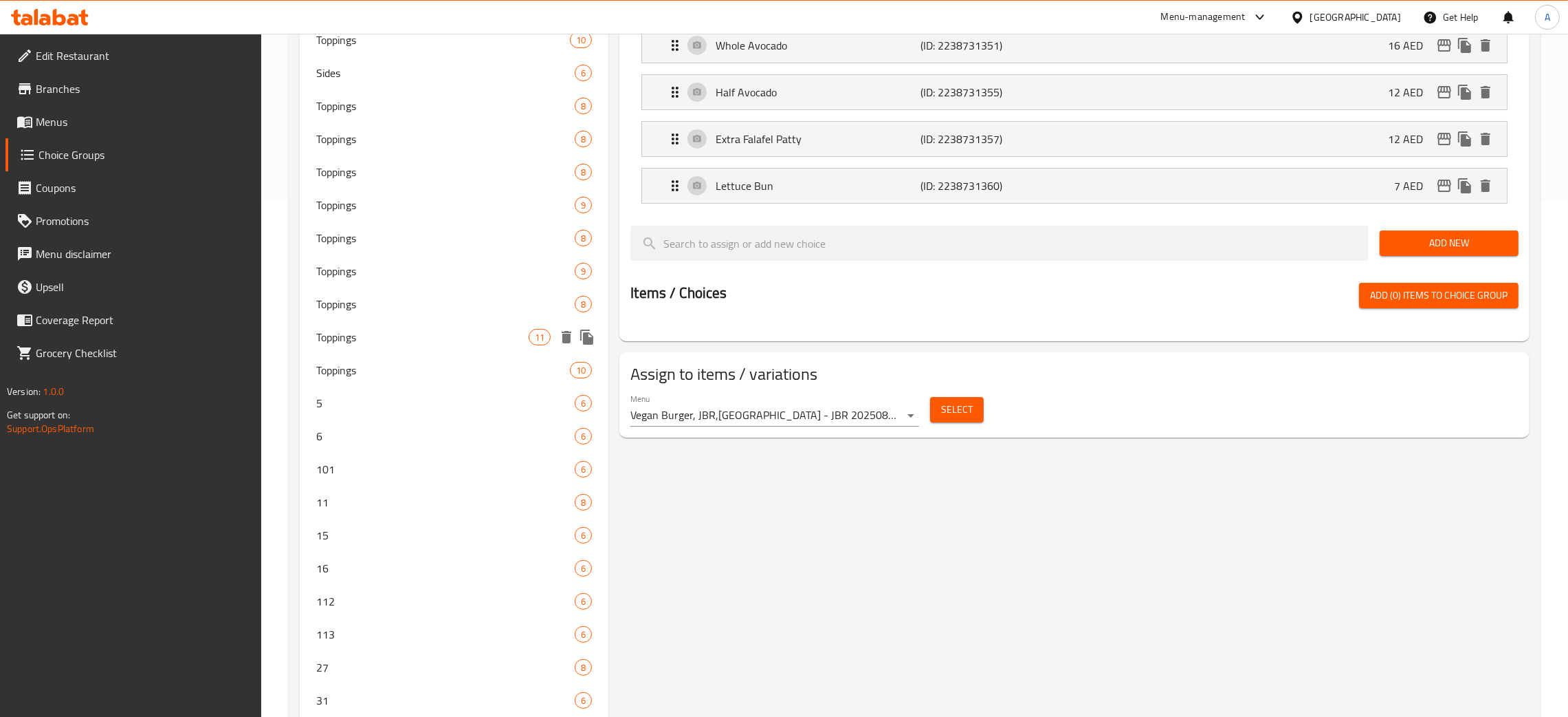
scroll to position [619, 0]
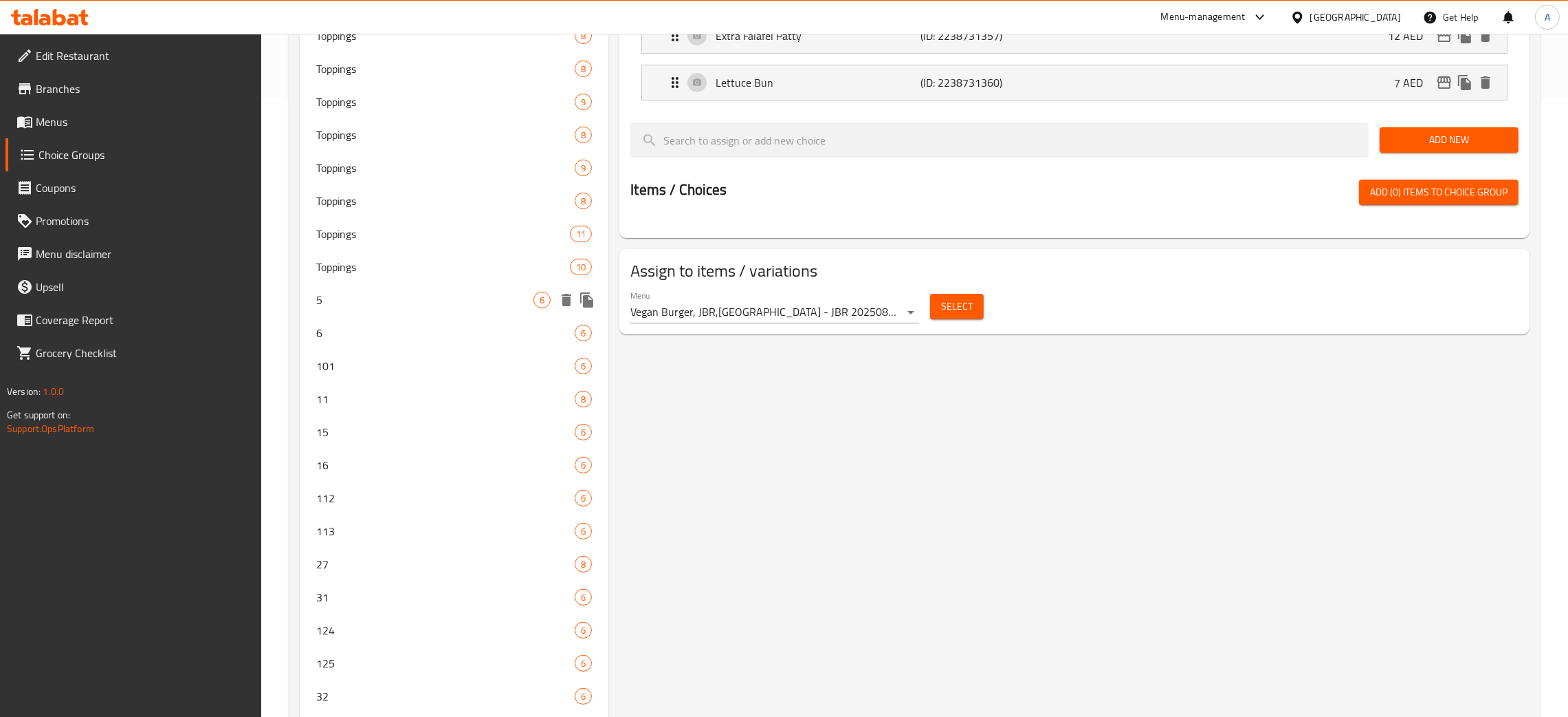
click at [388, 297] on span "5" at bounding box center [425, 300] width 217 height 16
type input "5"
type input "Sides"
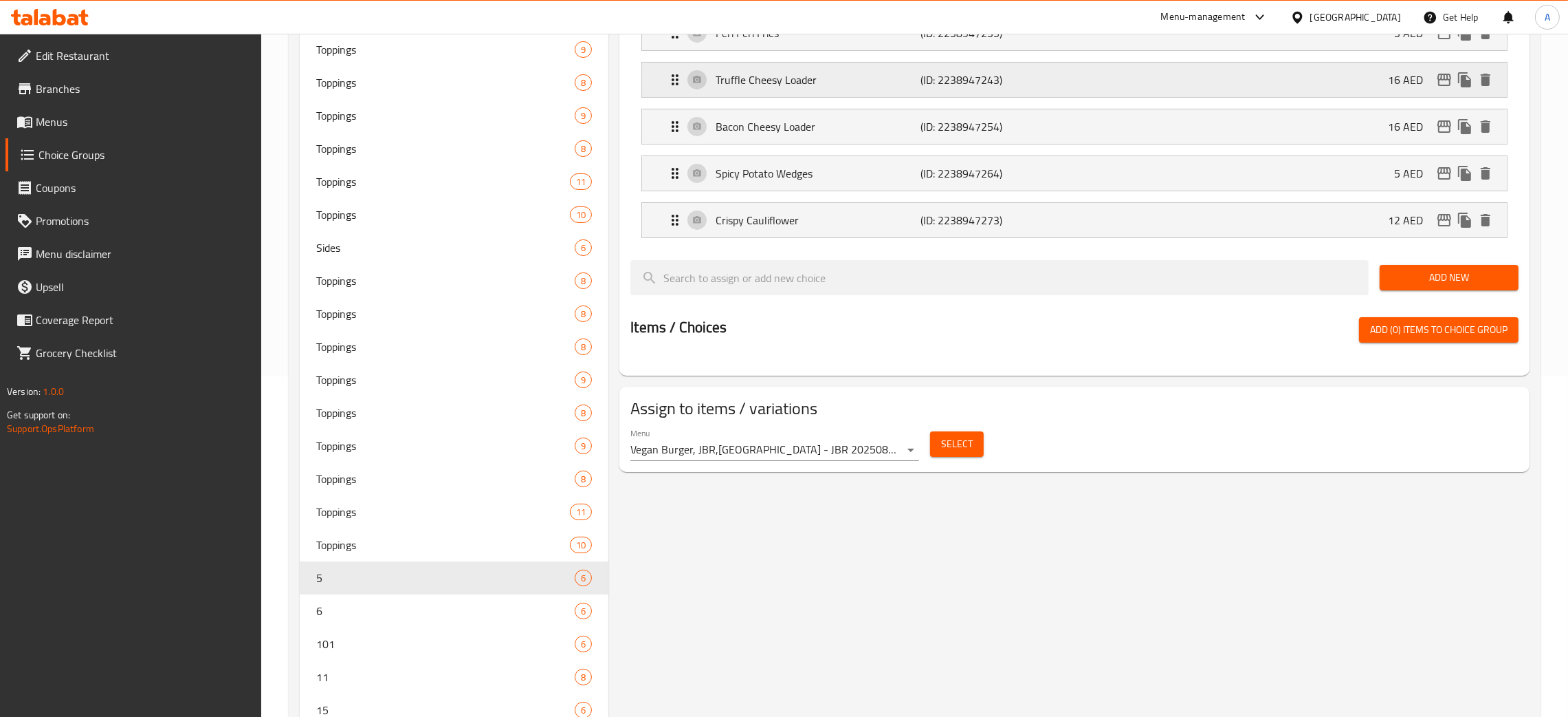
scroll to position [0, 0]
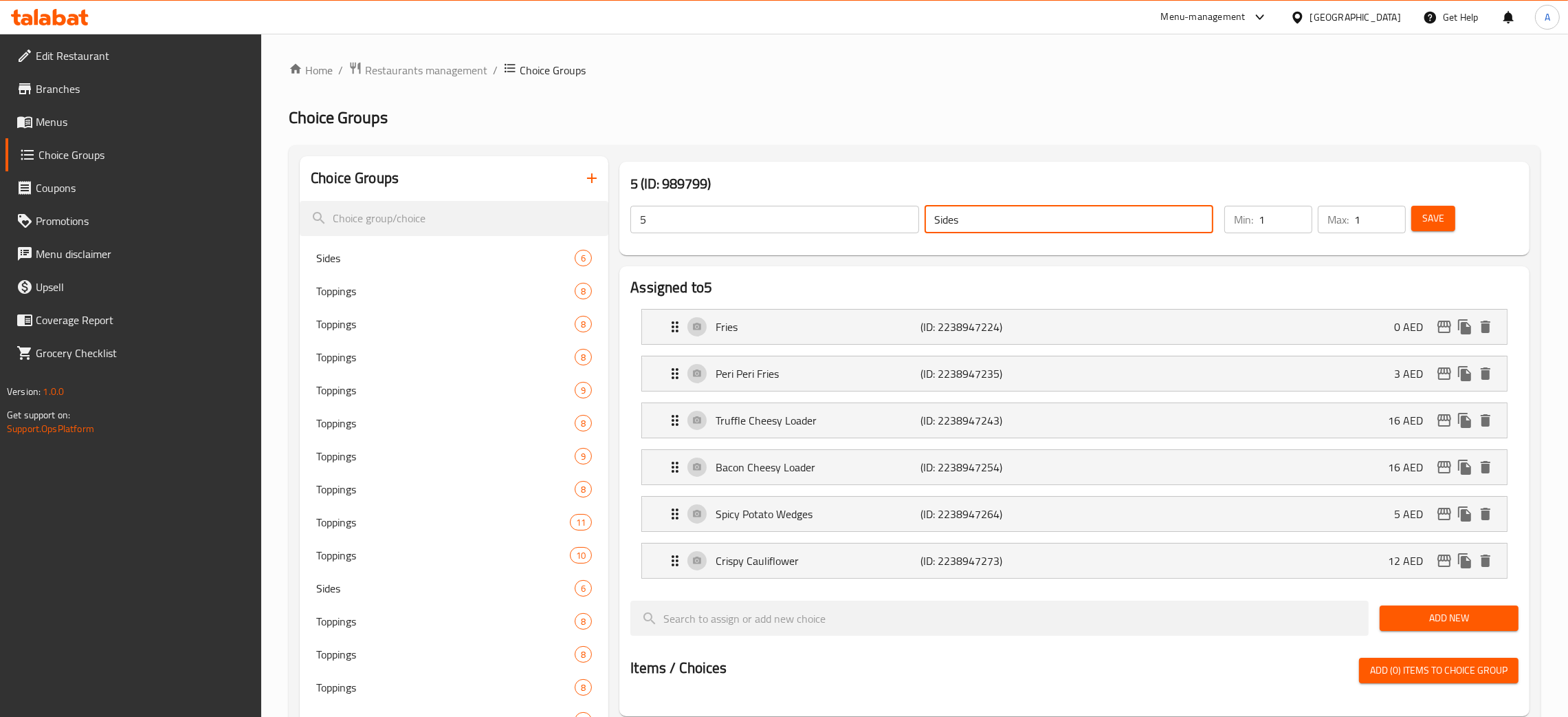
drag, startPoint x: 964, startPoint y: 213, endPoint x: 903, endPoint y: 161, distance: 80.2
click at [927, 214] on input "Sides" at bounding box center [1069, 219] width 288 height 27
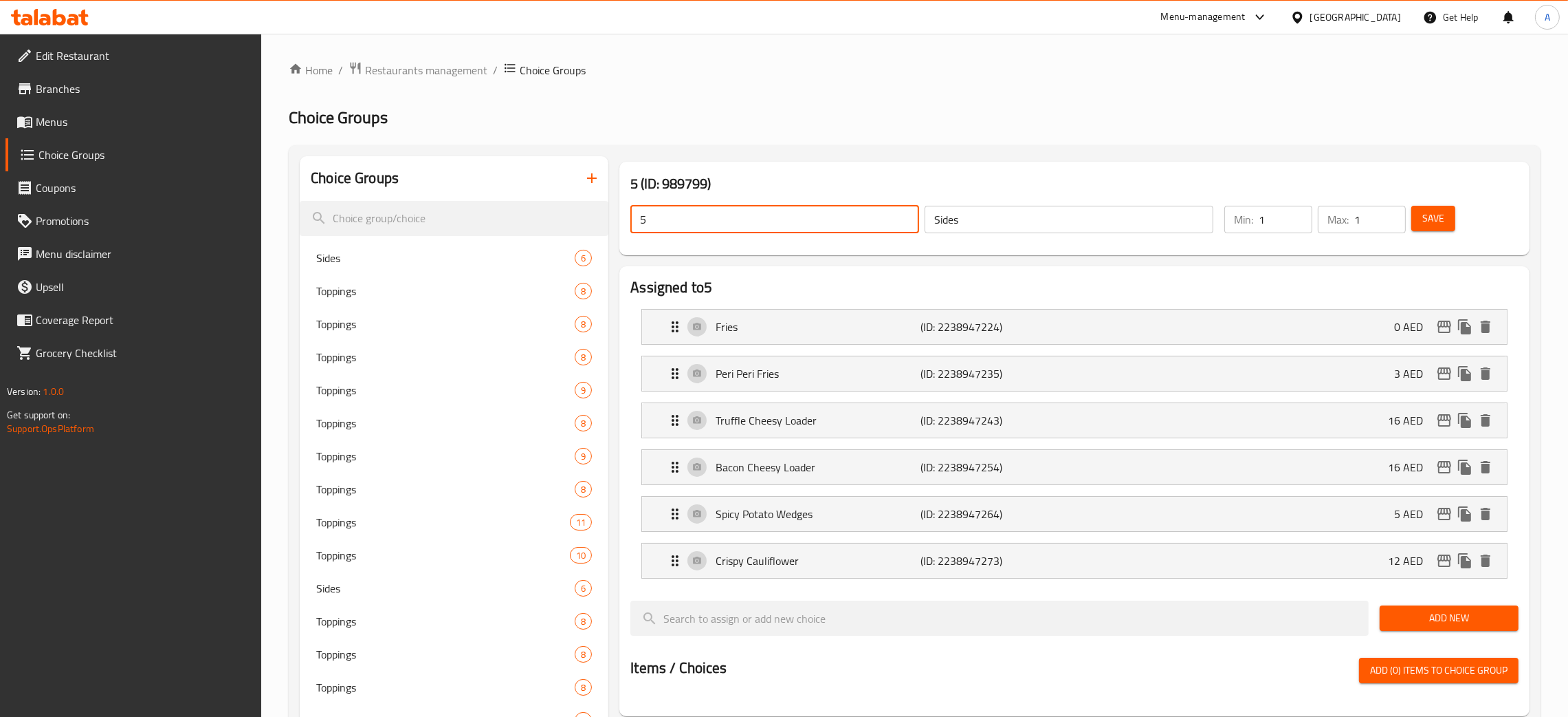
drag, startPoint x: 653, startPoint y: 212, endPoint x: 614, endPoint y: 218, distance: 39.5
click at [614, 218] on div "5 (ID: 989799) 5 ​ Sides ​ Min: 1 ​ Max: 1 ​ Save" at bounding box center [1075, 208] width 922 height 104
paste input "Sides"
type input "Sides"
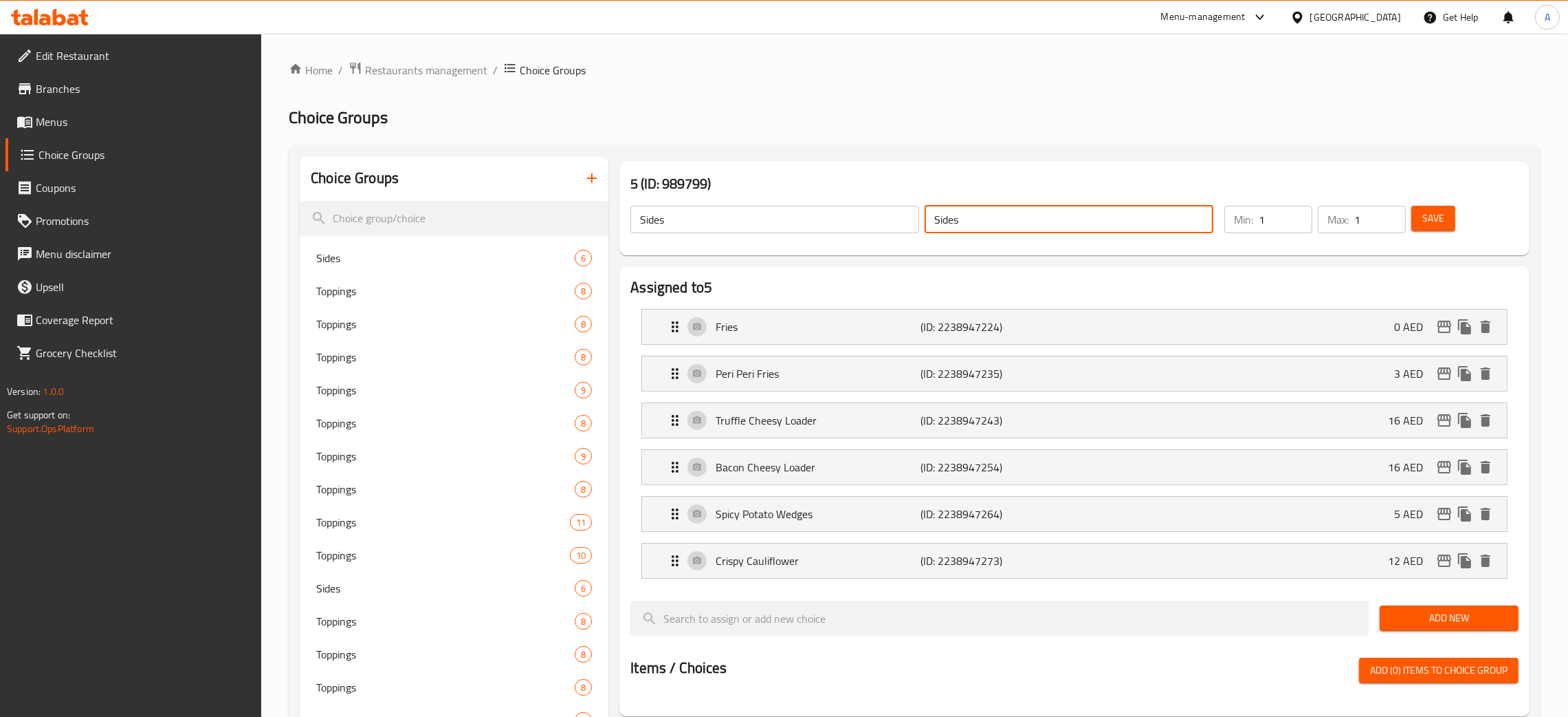
drag, startPoint x: 964, startPoint y: 223, endPoint x: 898, endPoint y: 223, distance: 66.0
click at [898, 223] on div "Sides ​ Sides ​" at bounding box center [922, 219] width 600 height 44
click at [1425, 218] on span "Save" at bounding box center [1433, 218] width 22 height 17
type input "Sides"
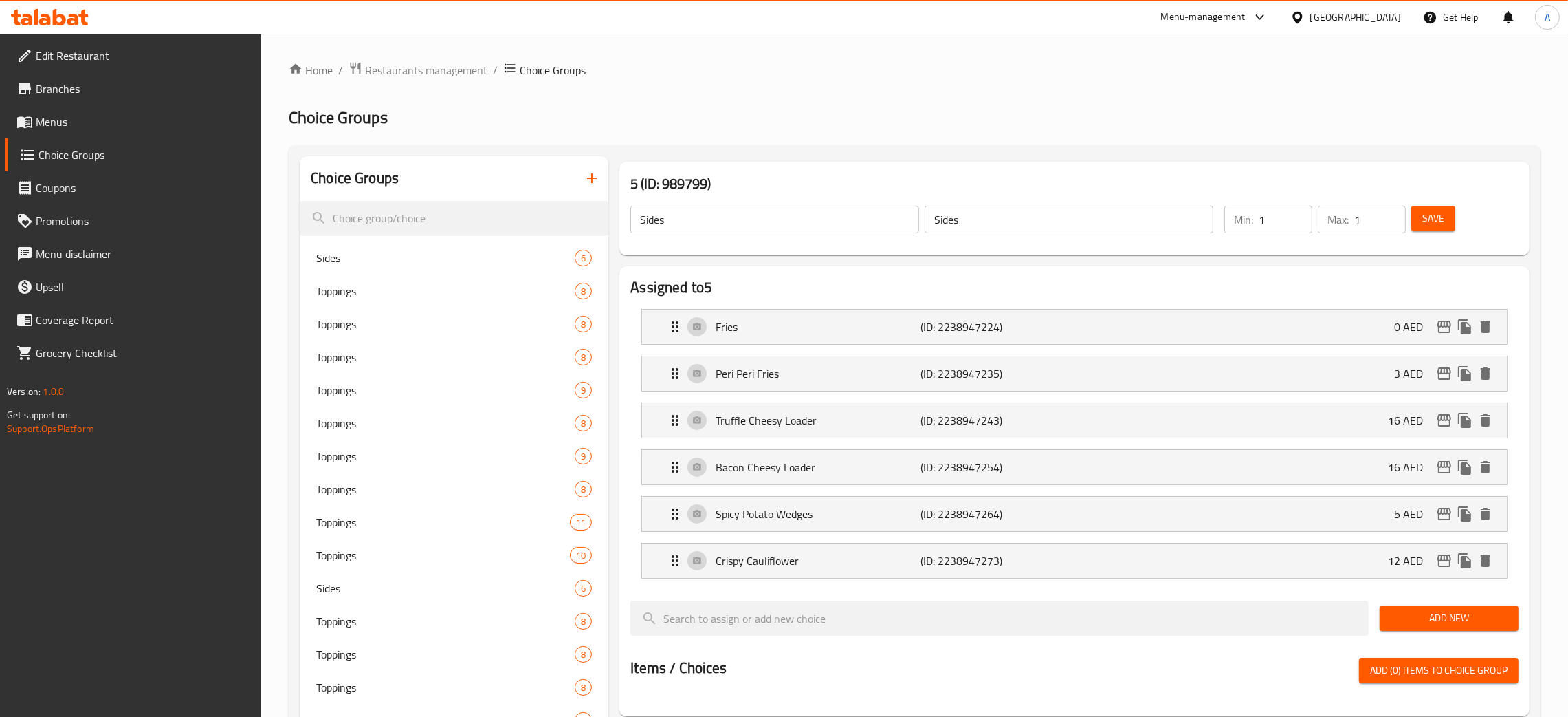
click at [1445, 223] on button "Save" at bounding box center [1433, 218] width 44 height 25
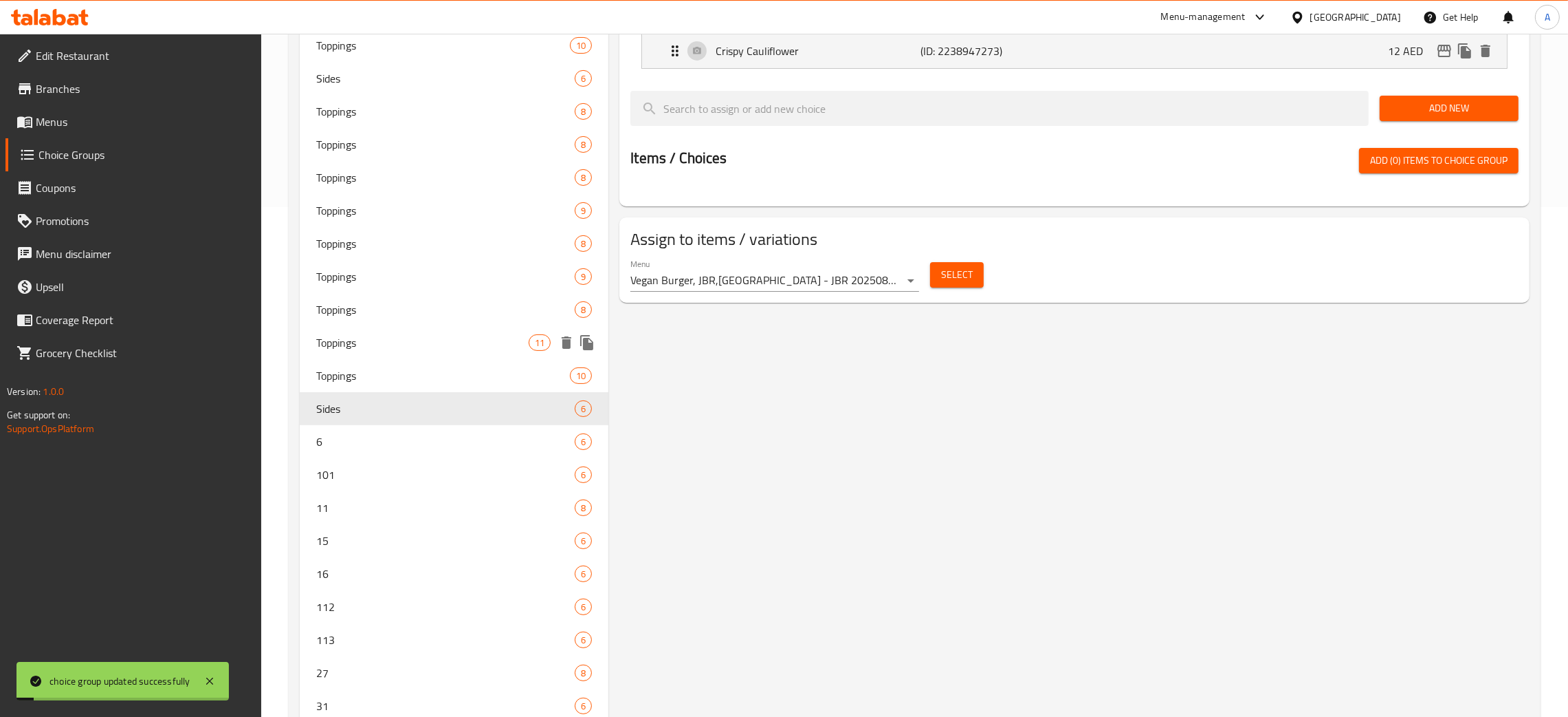
scroll to position [722, 0]
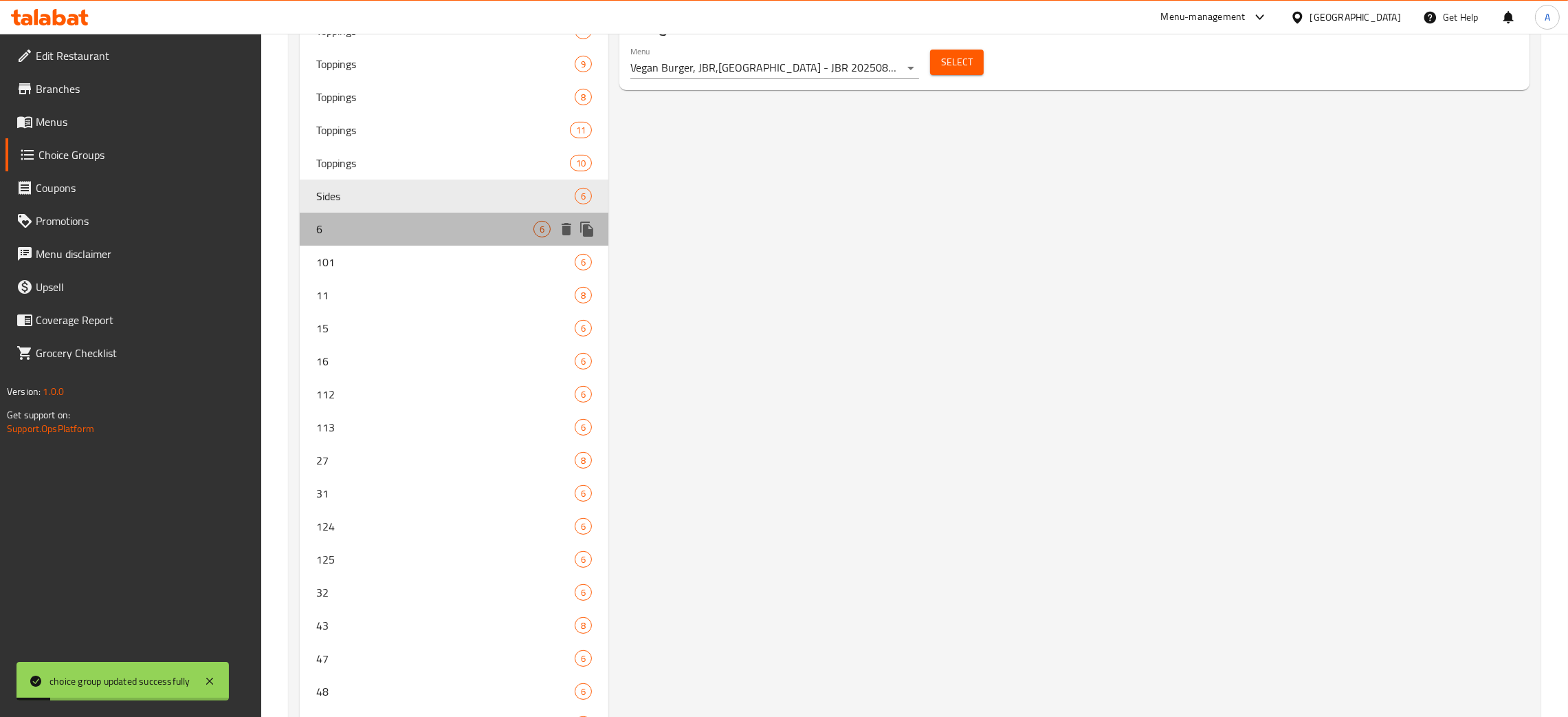
click at [386, 229] on span "6" at bounding box center [425, 229] width 217 height 16
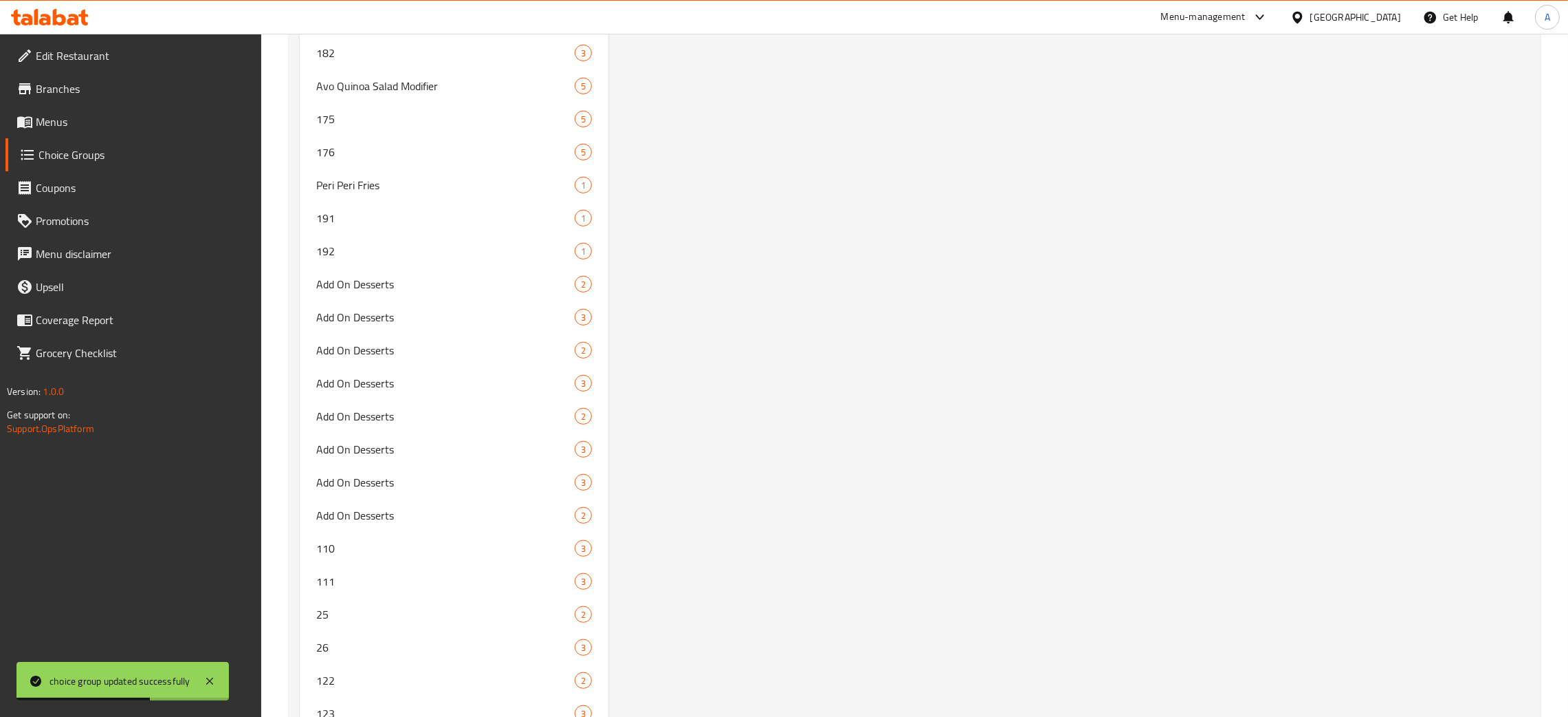
scroll to position [9527, 0]
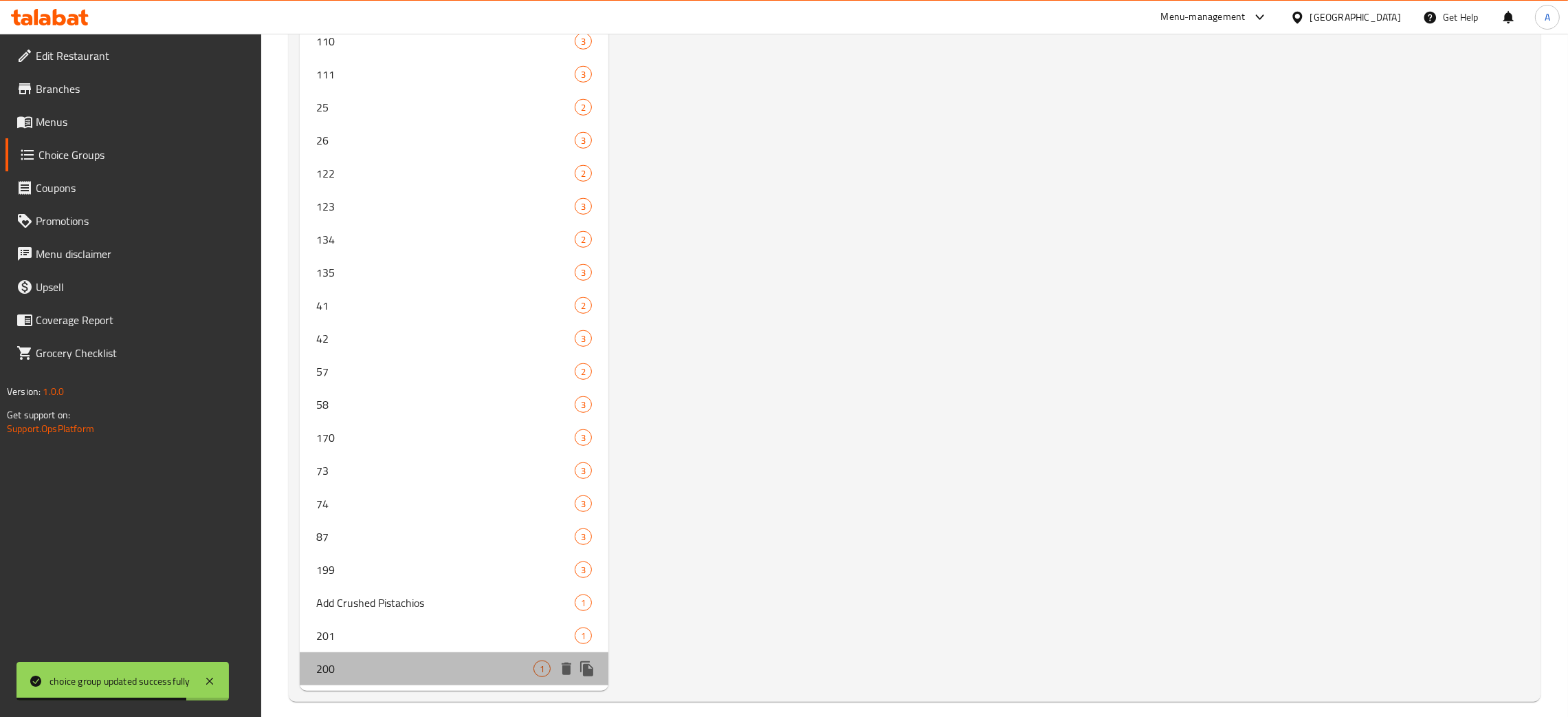
click at [426, 660] on span "200" at bounding box center [425, 668] width 217 height 16
type input "200"
type input "Add Crushed Pistachios"
type input "0"
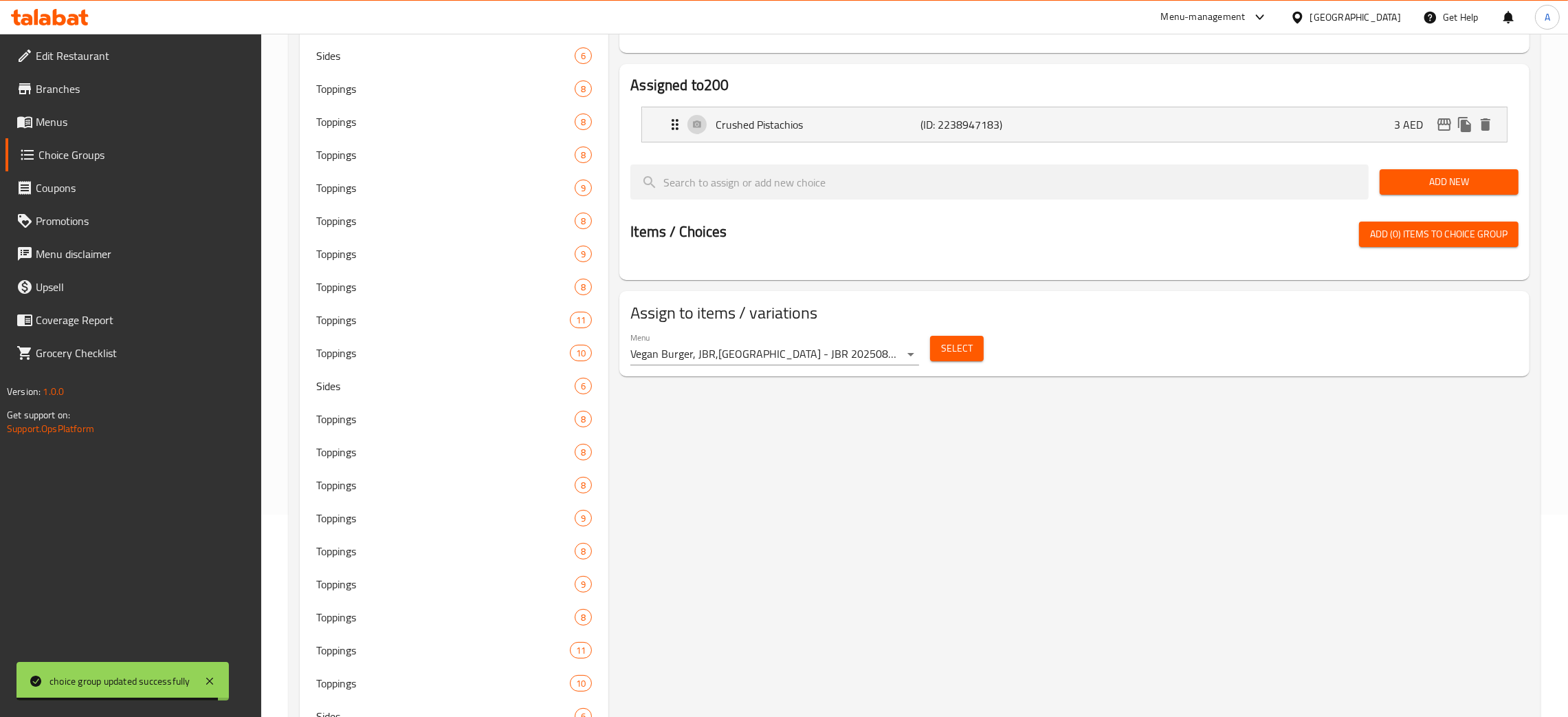
scroll to position [0, 0]
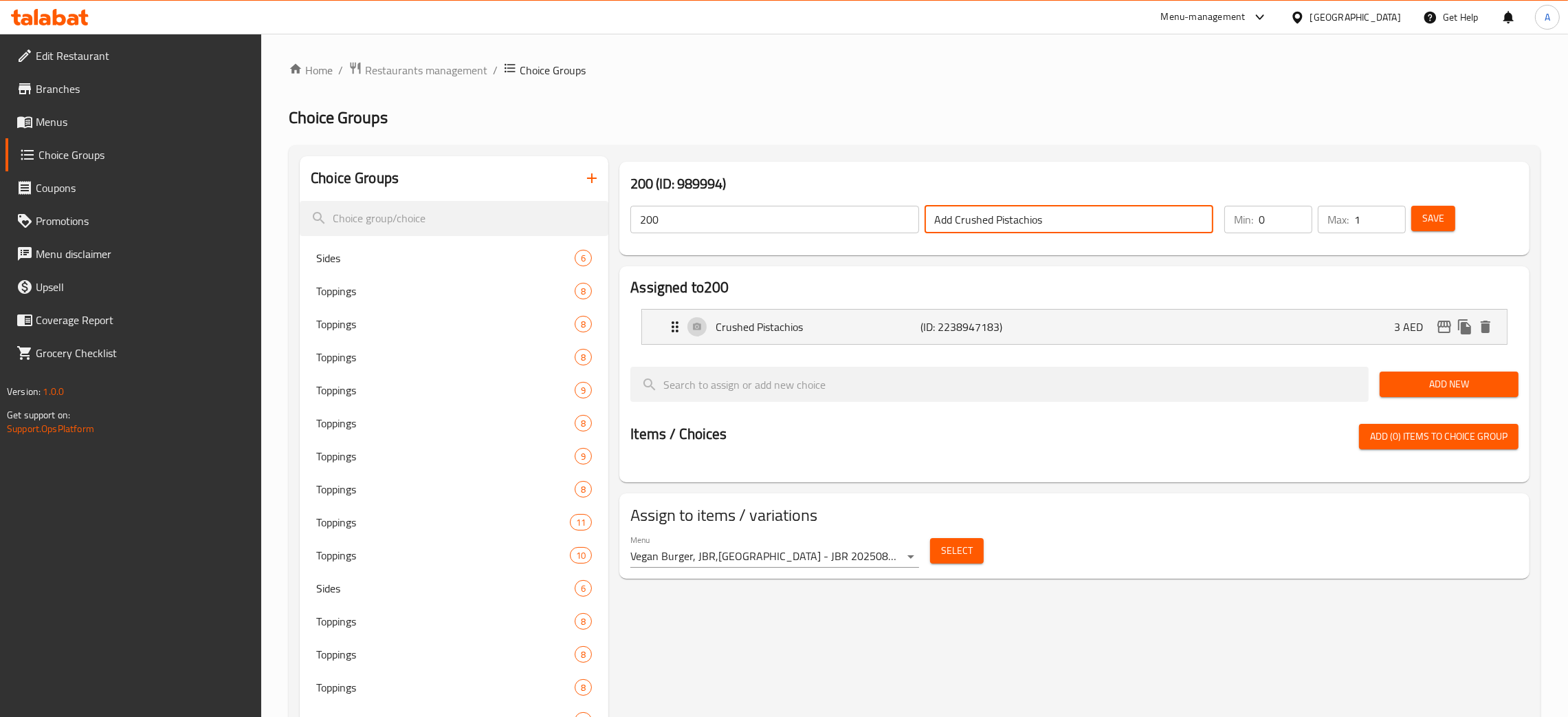
drag, startPoint x: 1063, startPoint y: 223, endPoint x: 929, endPoint y: 212, distance: 134.5
click at [929, 212] on input "Add Crushed Pistachios" at bounding box center [1069, 219] width 288 height 27
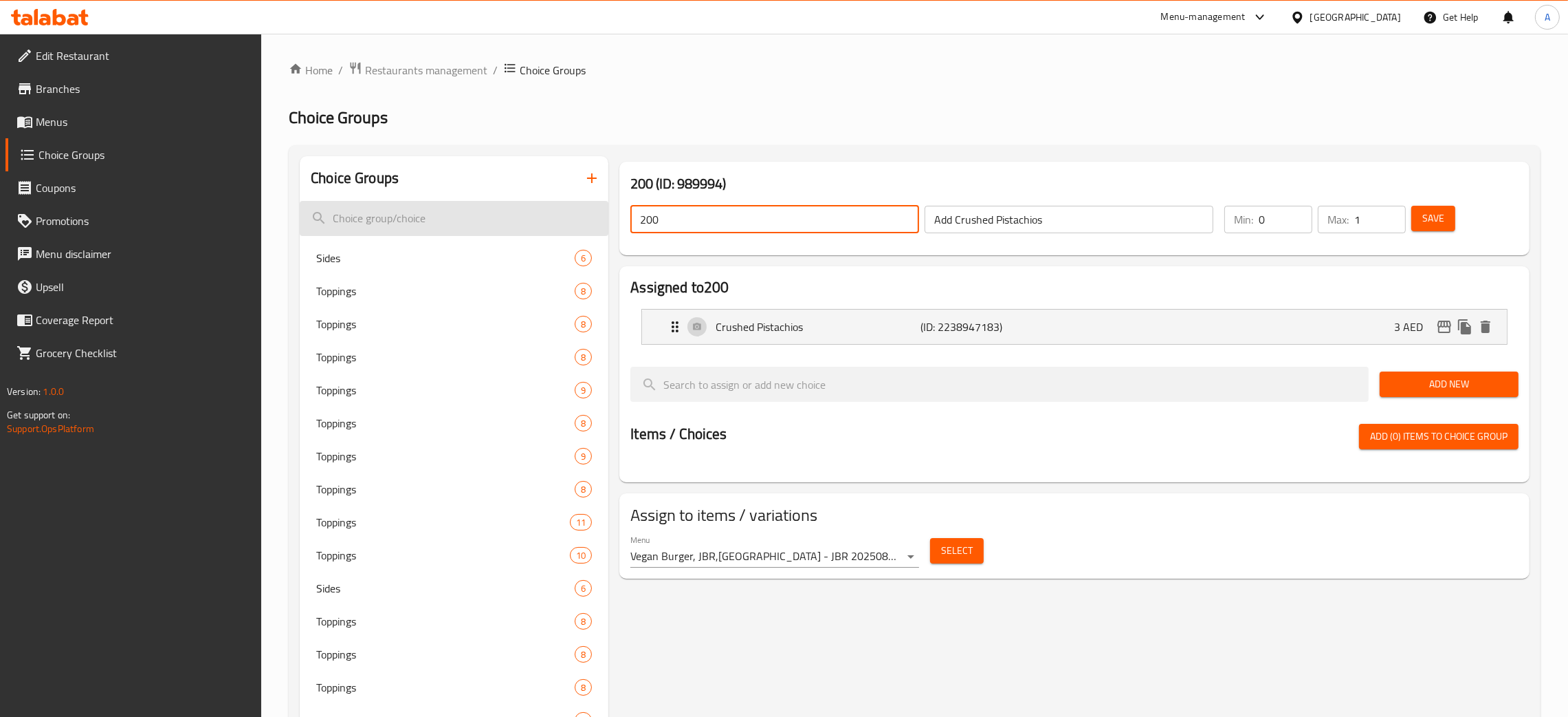
drag, startPoint x: 715, startPoint y: 223, endPoint x: 589, endPoint y: 229, distance: 126.1
paste input "Add Crushed Pistachios"
click at [1439, 217] on span "Save" at bounding box center [1433, 218] width 22 height 17
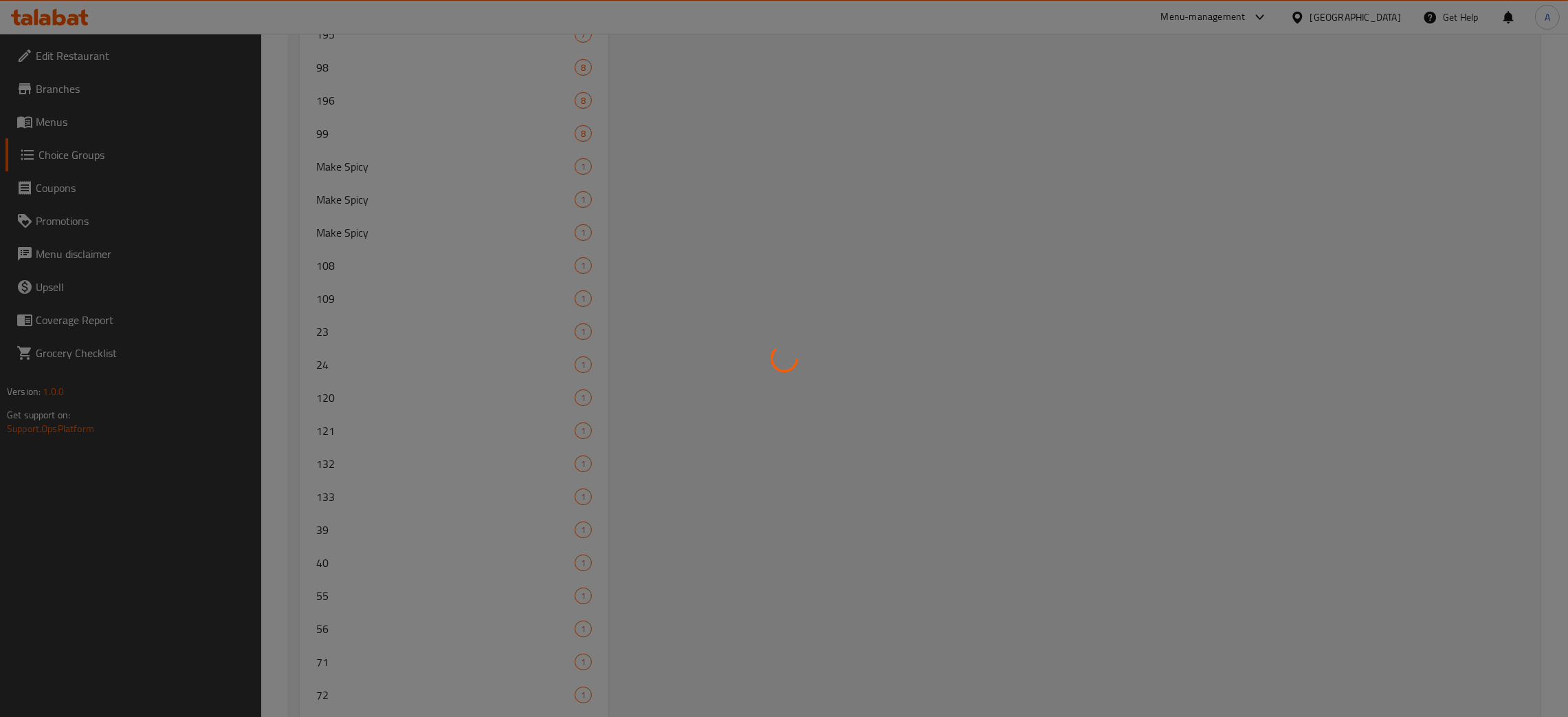
scroll to position [9527, 0]
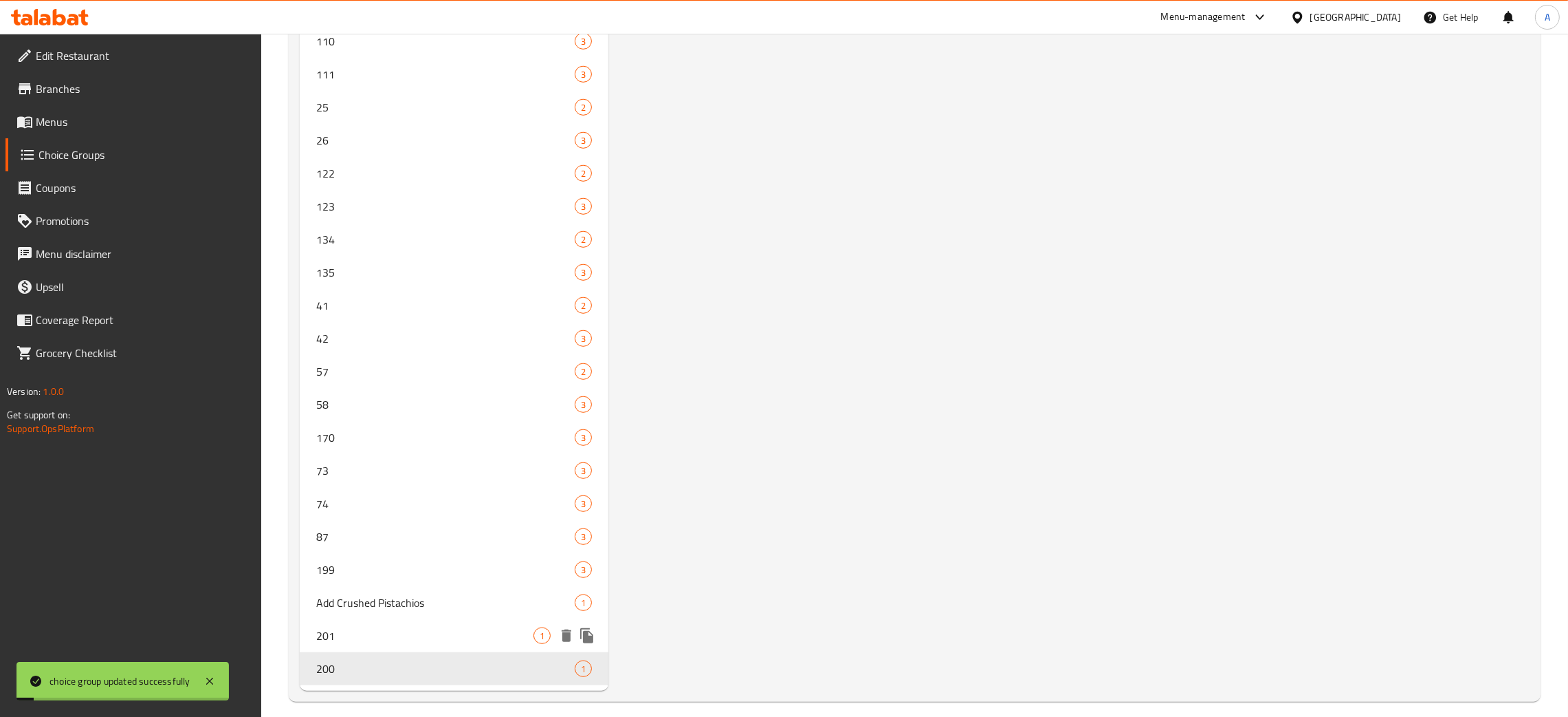
click at [382, 627] on span "201" at bounding box center [425, 636] width 217 height 16
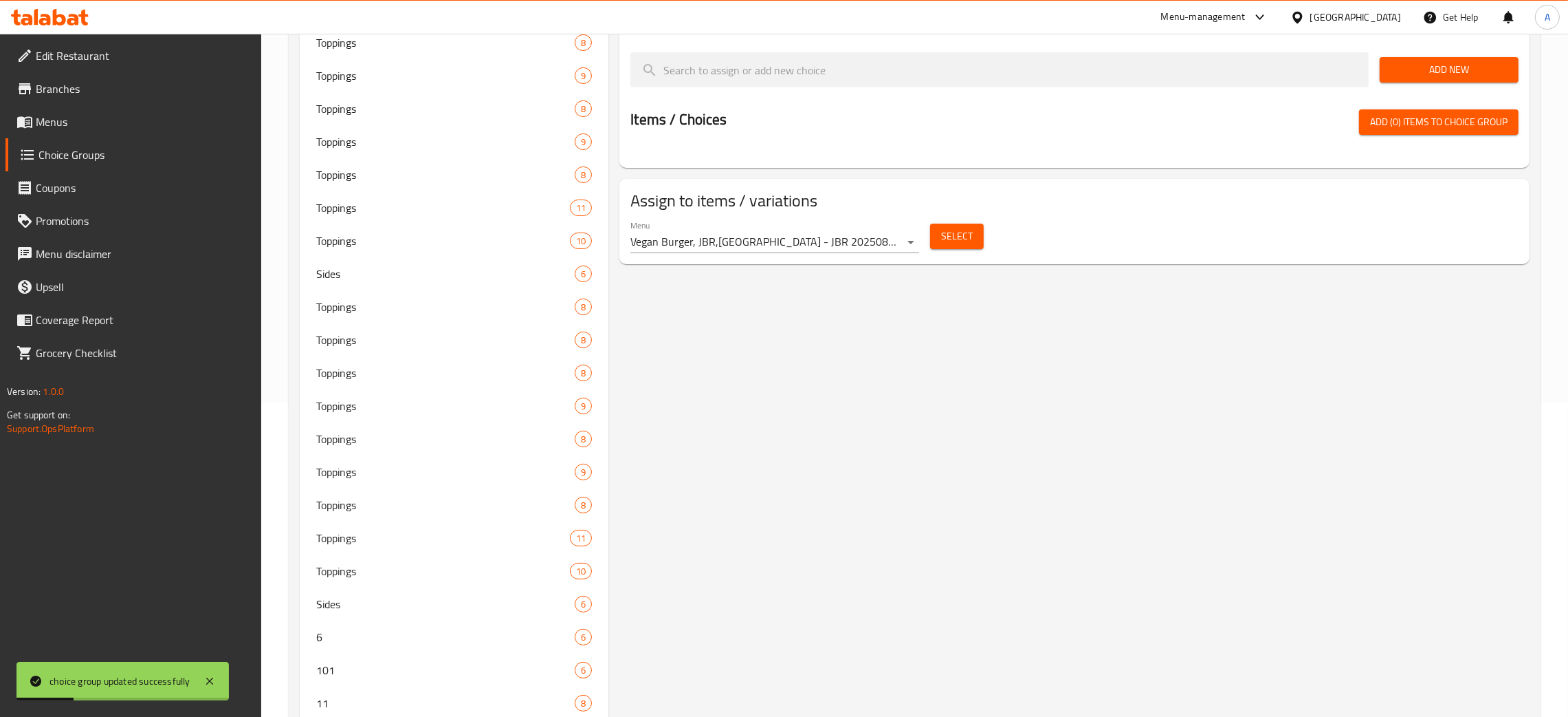
scroll to position [0, 0]
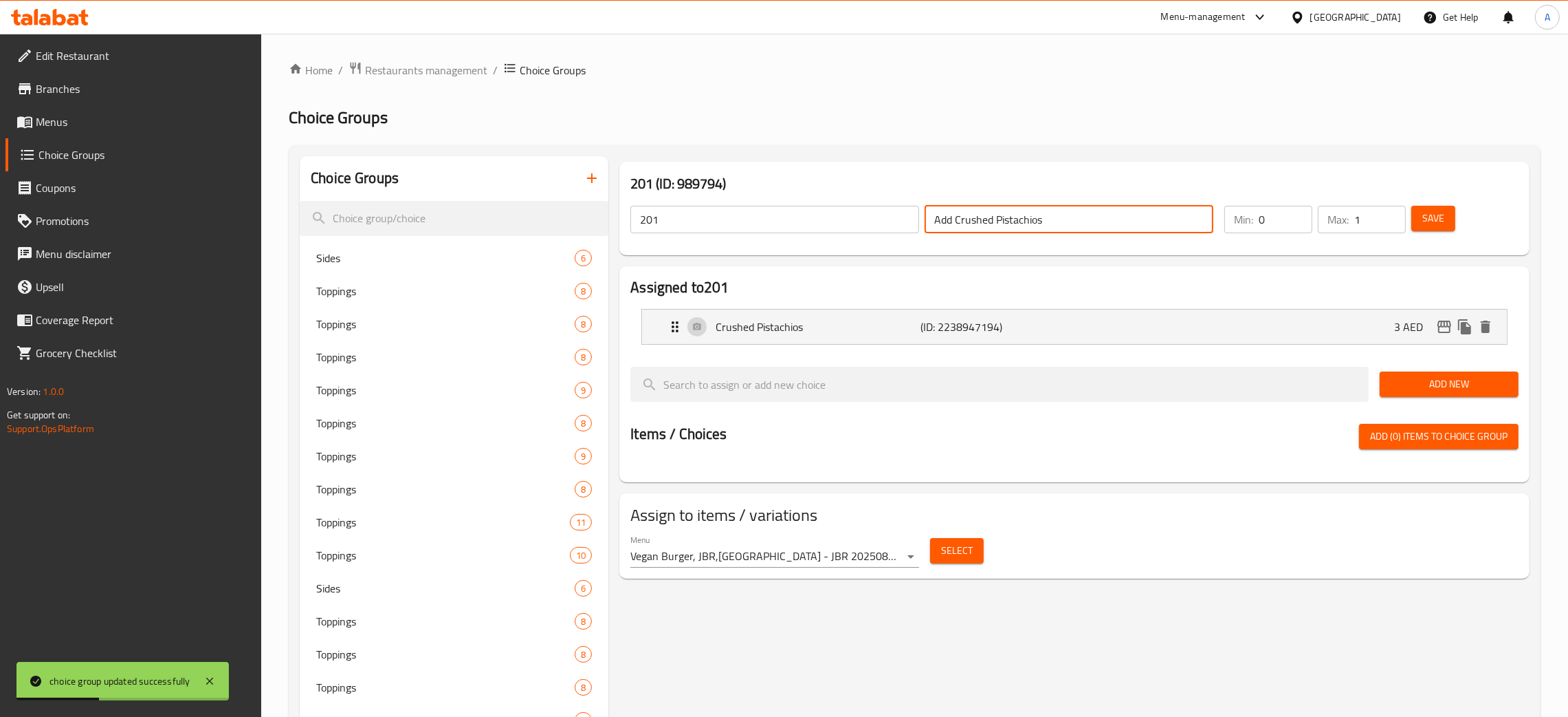
drag, startPoint x: 1058, startPoint y: 212, endPoint x: 902, endPoint y: 227, distance: 156.7
click at [902, 227] on div "201 ​ Add Crushed Pistachios ​" at bounding box center [922, 219] width 600 height 44
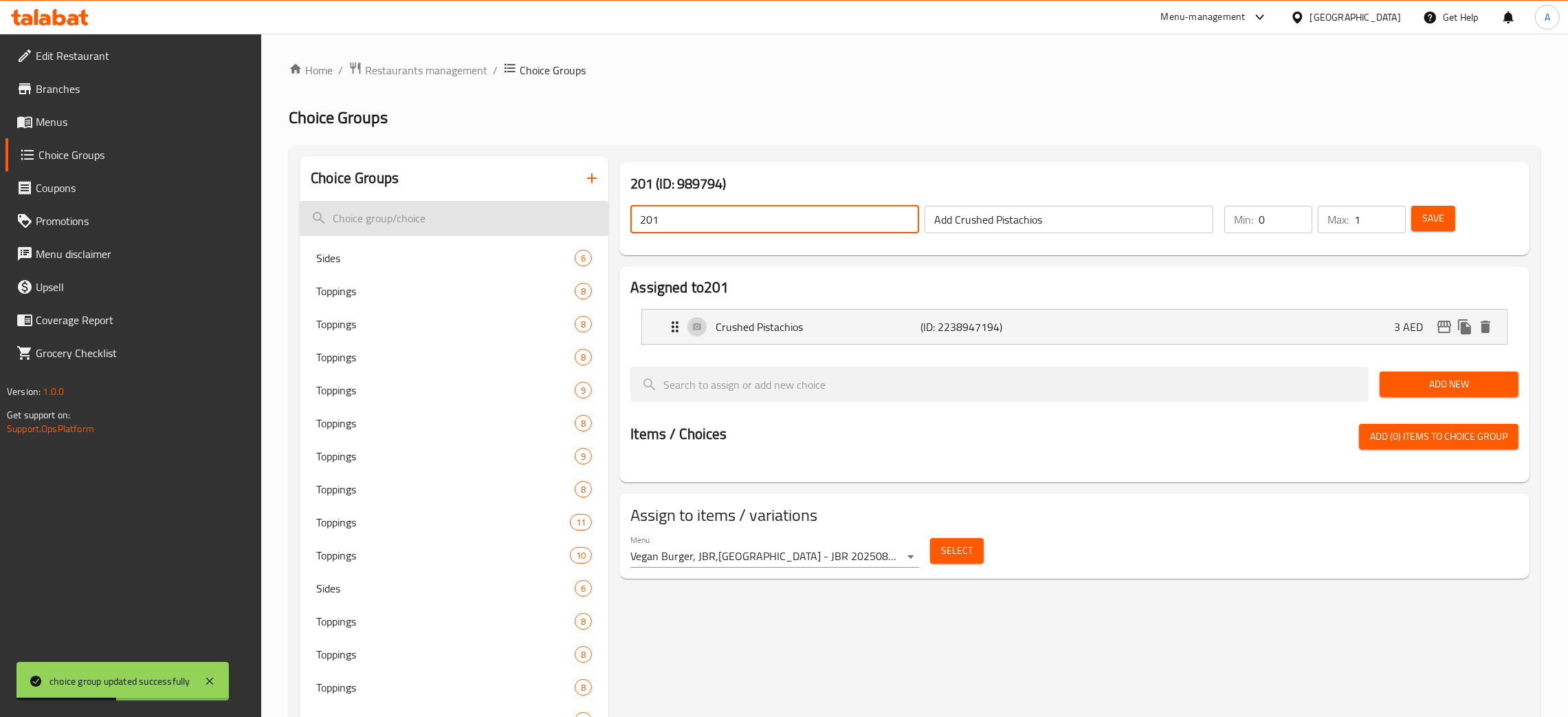
drag, startPoint x: 720, startPoint y: 221, endPoint x: 575, endPoint y: 218, distance: 145.0
paste input "Add Crushed Pistachios"
click at [1437, 215] on span "Save" at bounding box center [1433, 218] width 22 height 17
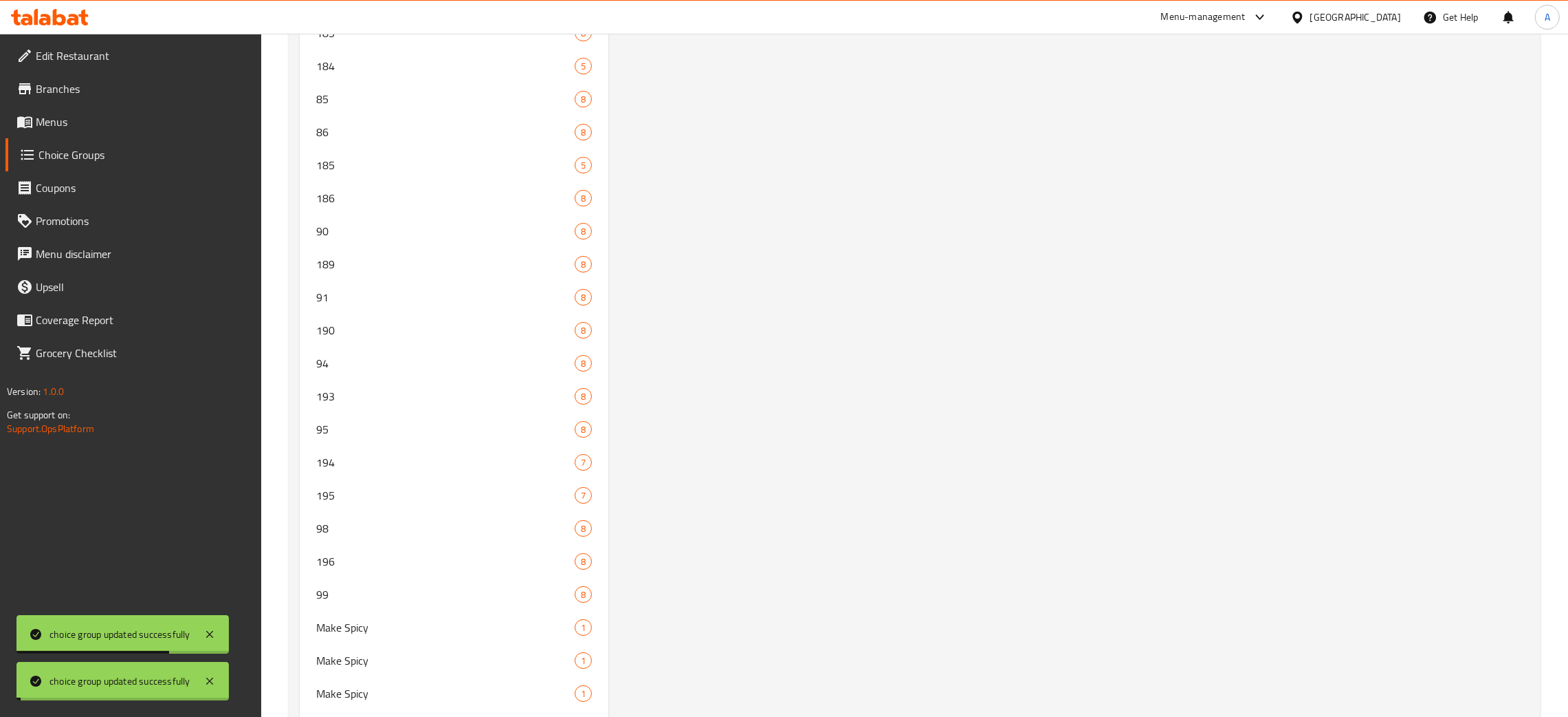
scroll to position [9527, 0]
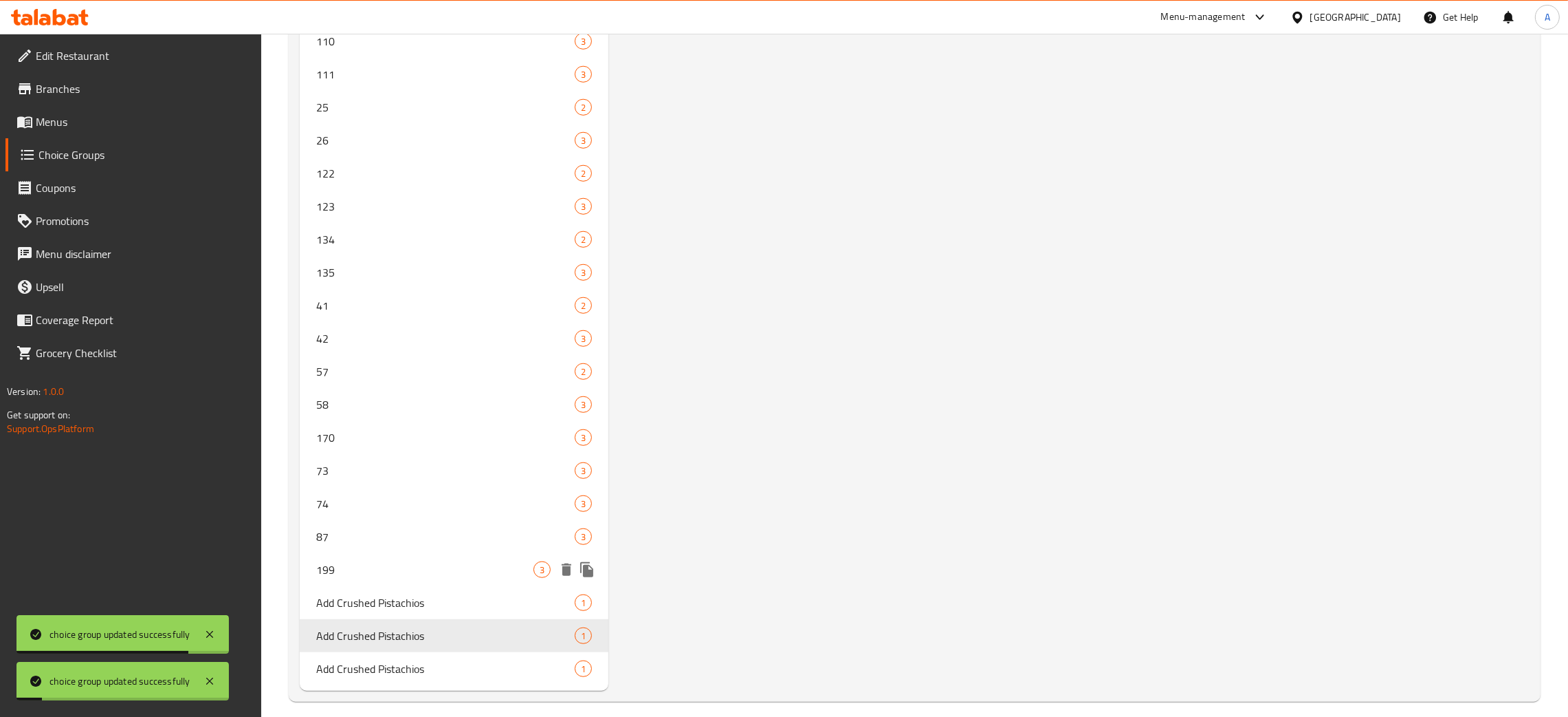
click at [382, 562] on span "199" at bounding box center [425, 570] width 217 height 16
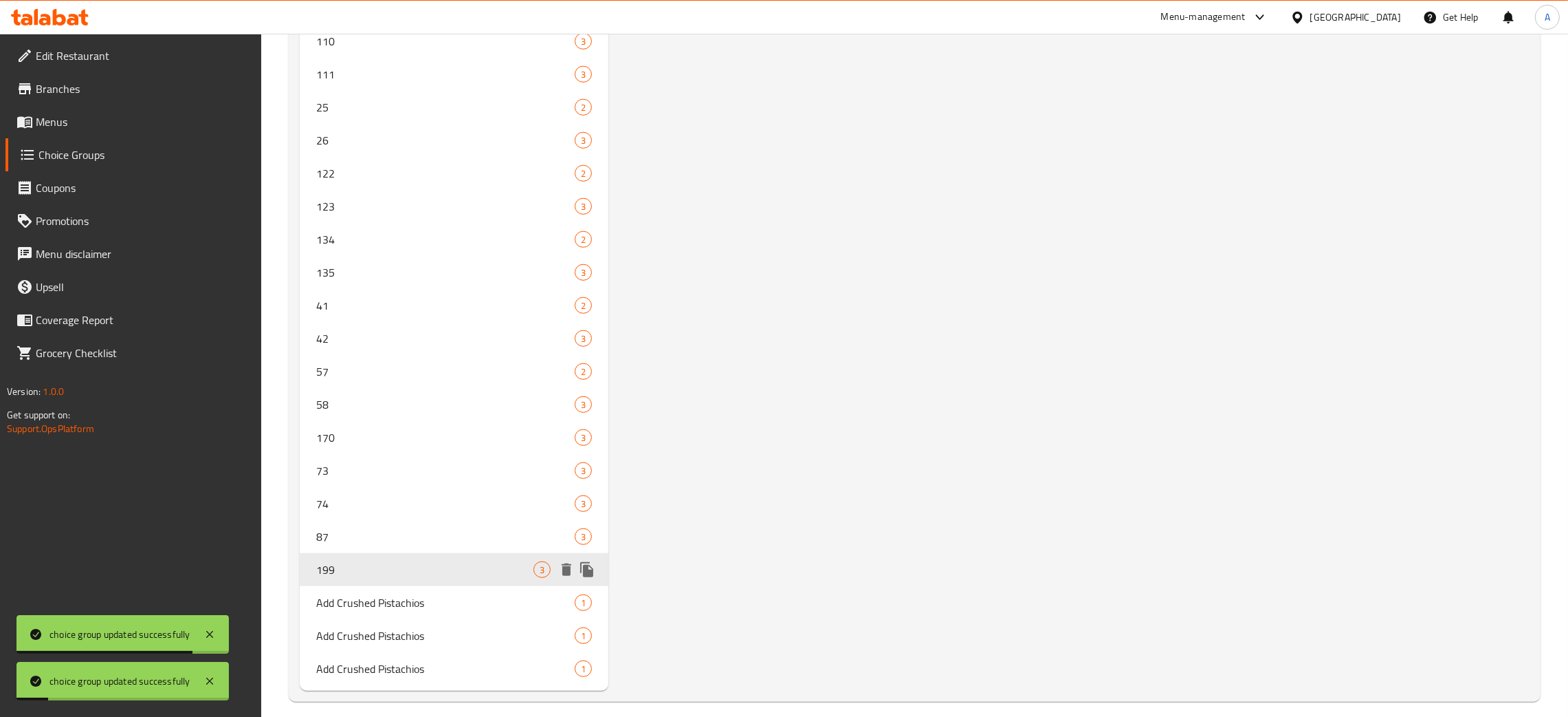
type input "199"
type input "Add On Desserts"
type input "1"
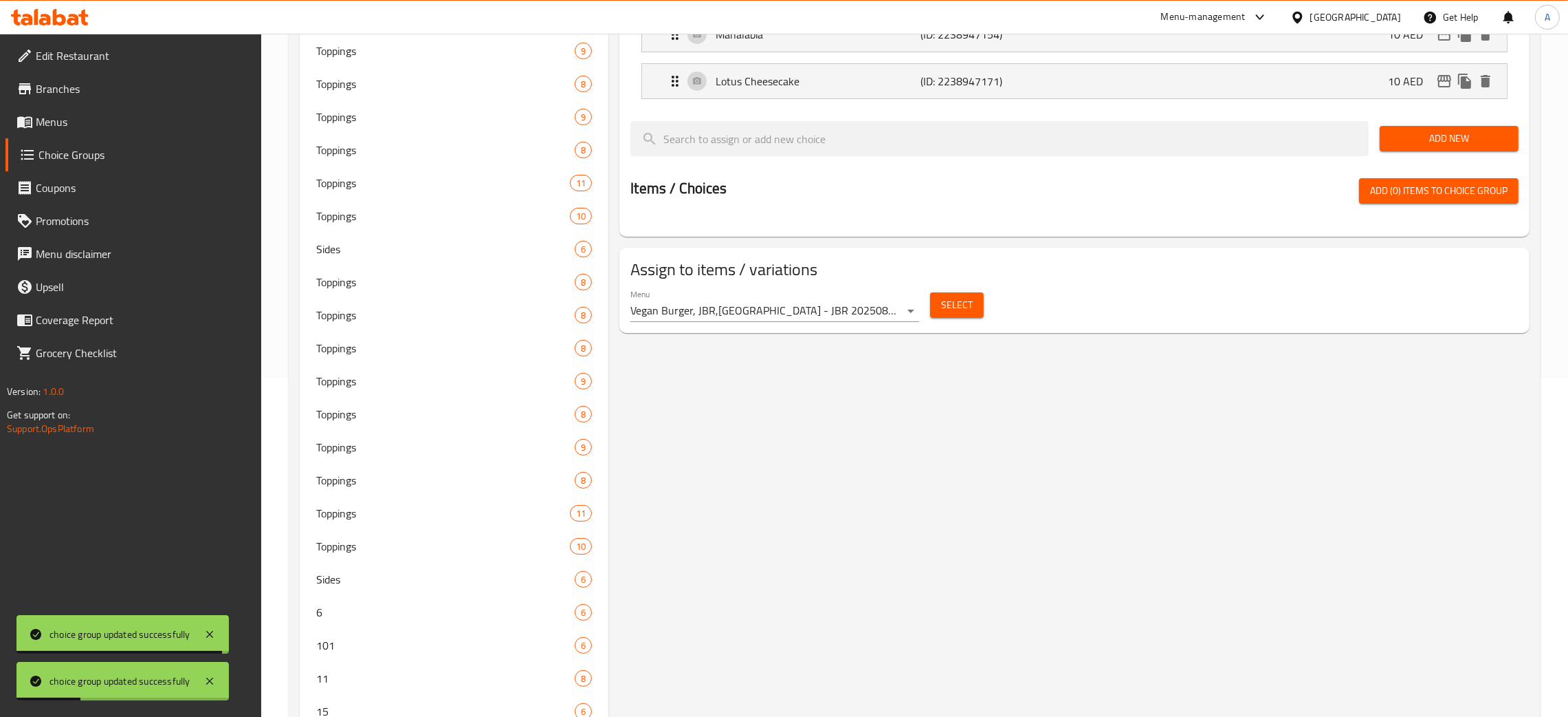
scroll to position [0, 0]
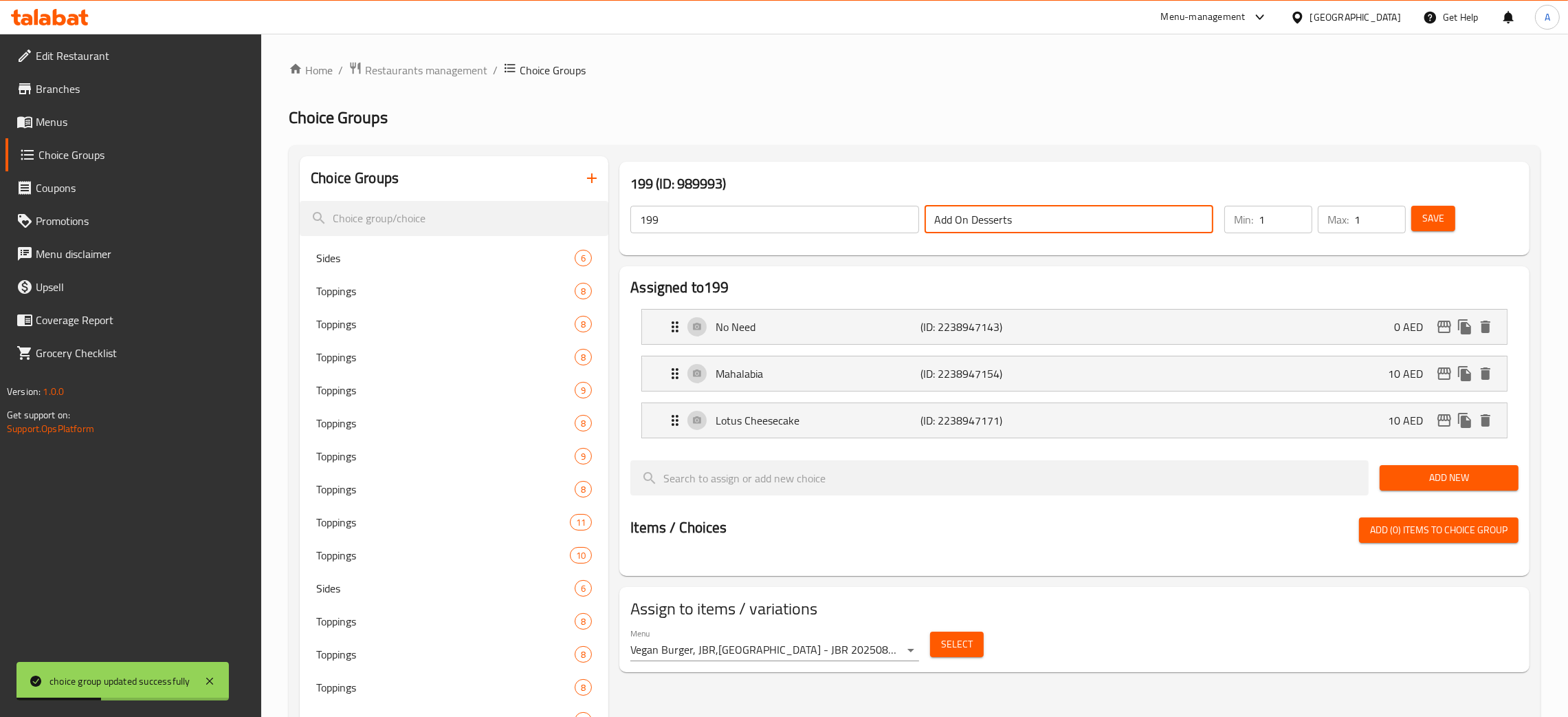
drag, startPoint x: 999, startPoint y: 221, endPoint x: 888, endPoint y: 214, distance: 111.2
click at [888, 214] on div "199 ​ Add On Desserts ​" at bounding box center [922, 219] width 600 height 44
drag, startPoint x: 1041, startPoint y: 216, endPoint x: 901, endPoint y: 218, distance: 140.0
click at [901, 218] on div "199 ​ Add On Desserts ​" at bounding box center [922, 219] width 600 height 44
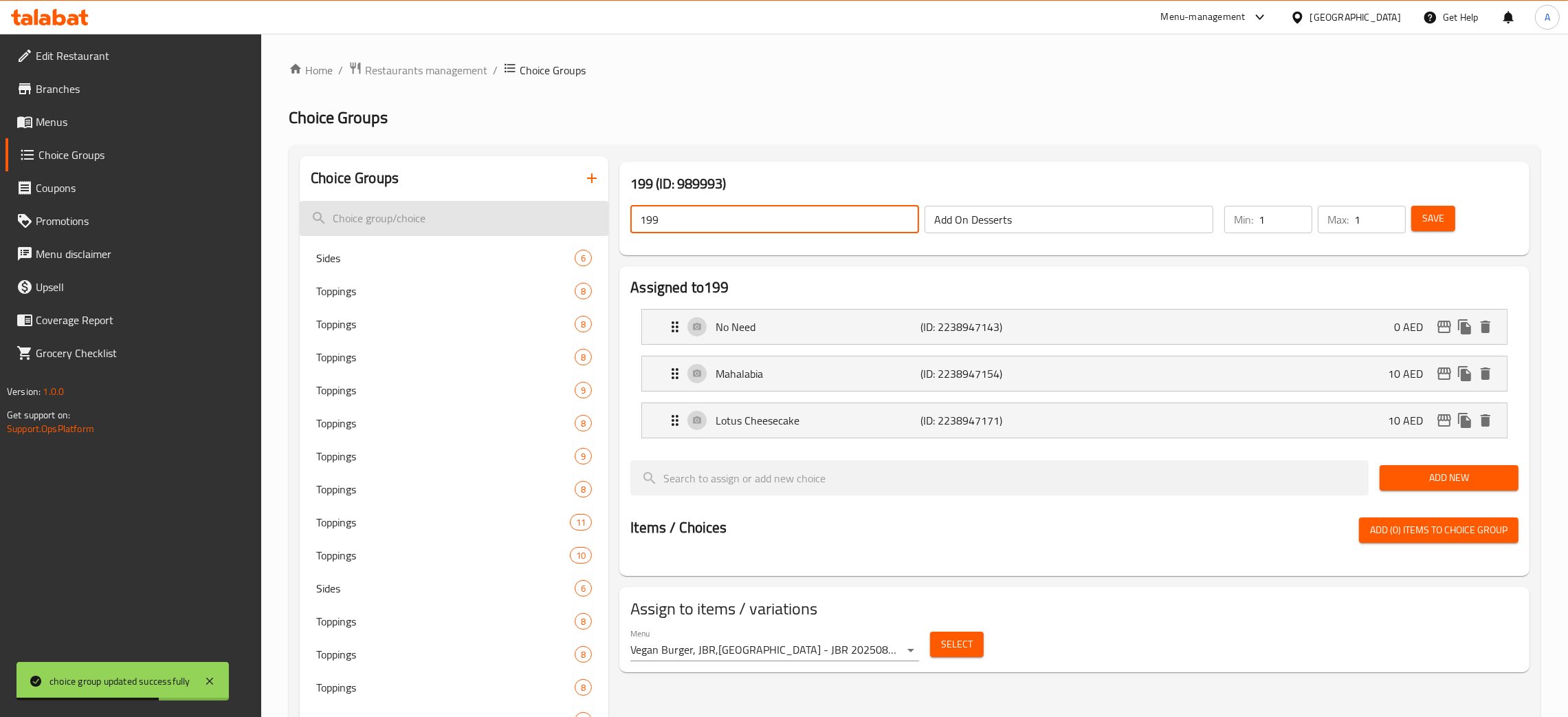
paste input "Add On Desserts"
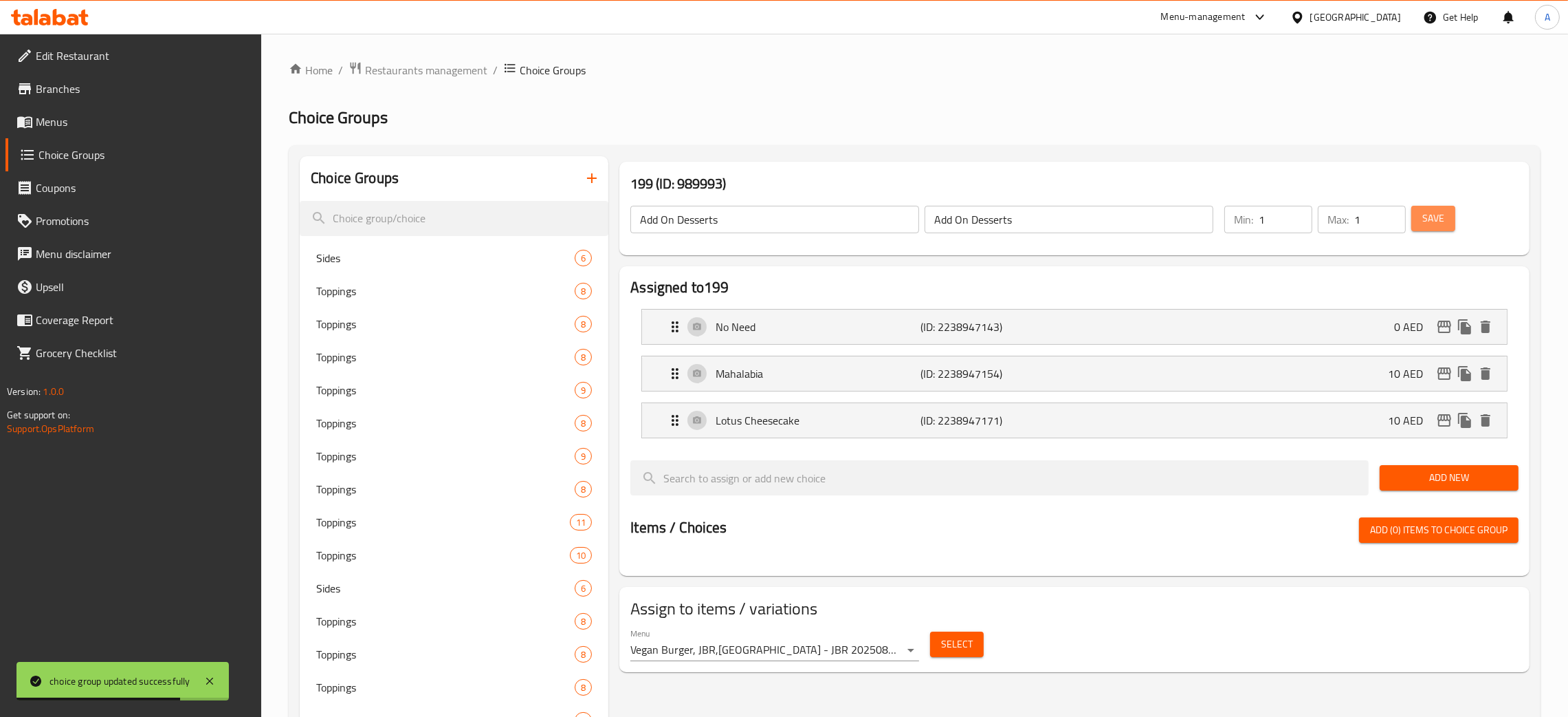
click at [1443, 218] on span "Save" at bounding box center [1433, 218] width 22 height 17
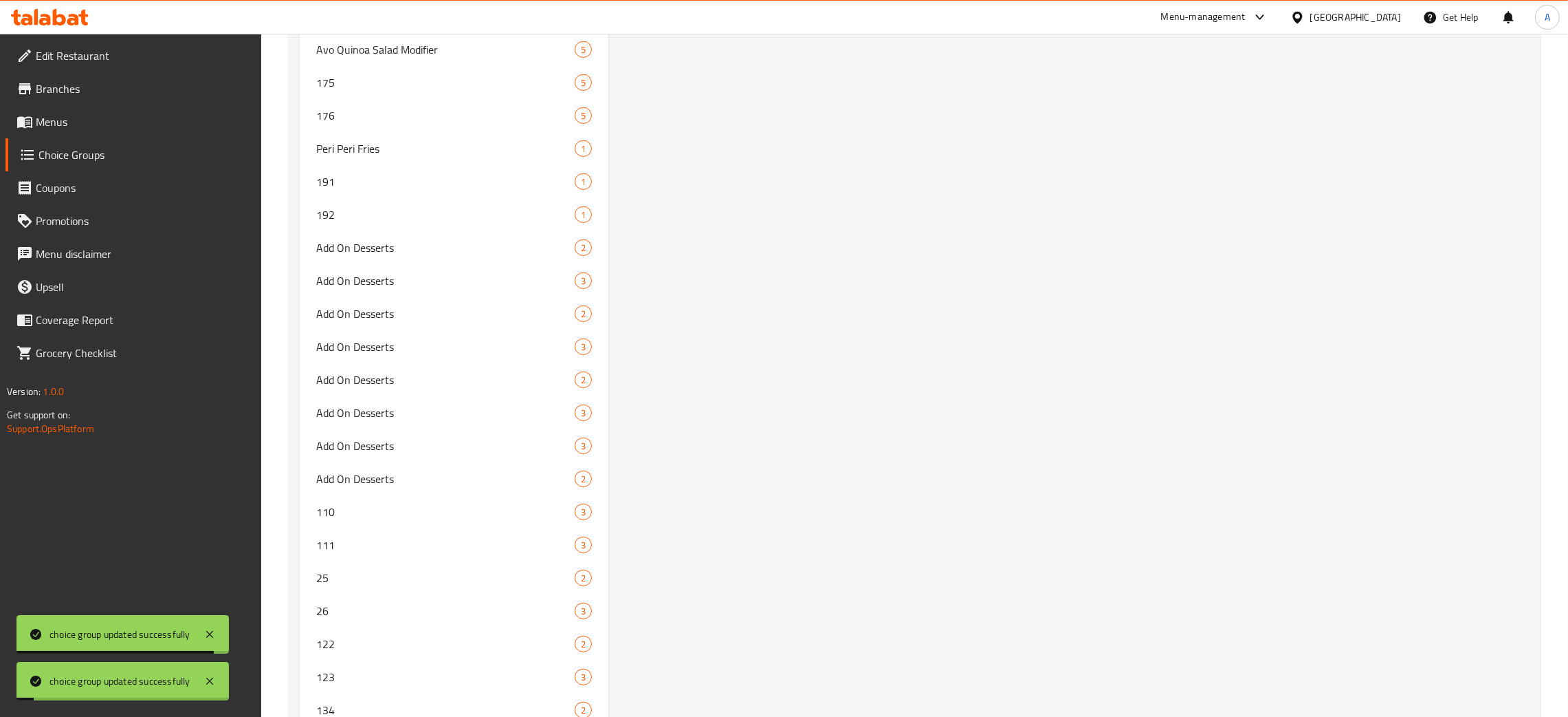
scroll to position [9527, 0]
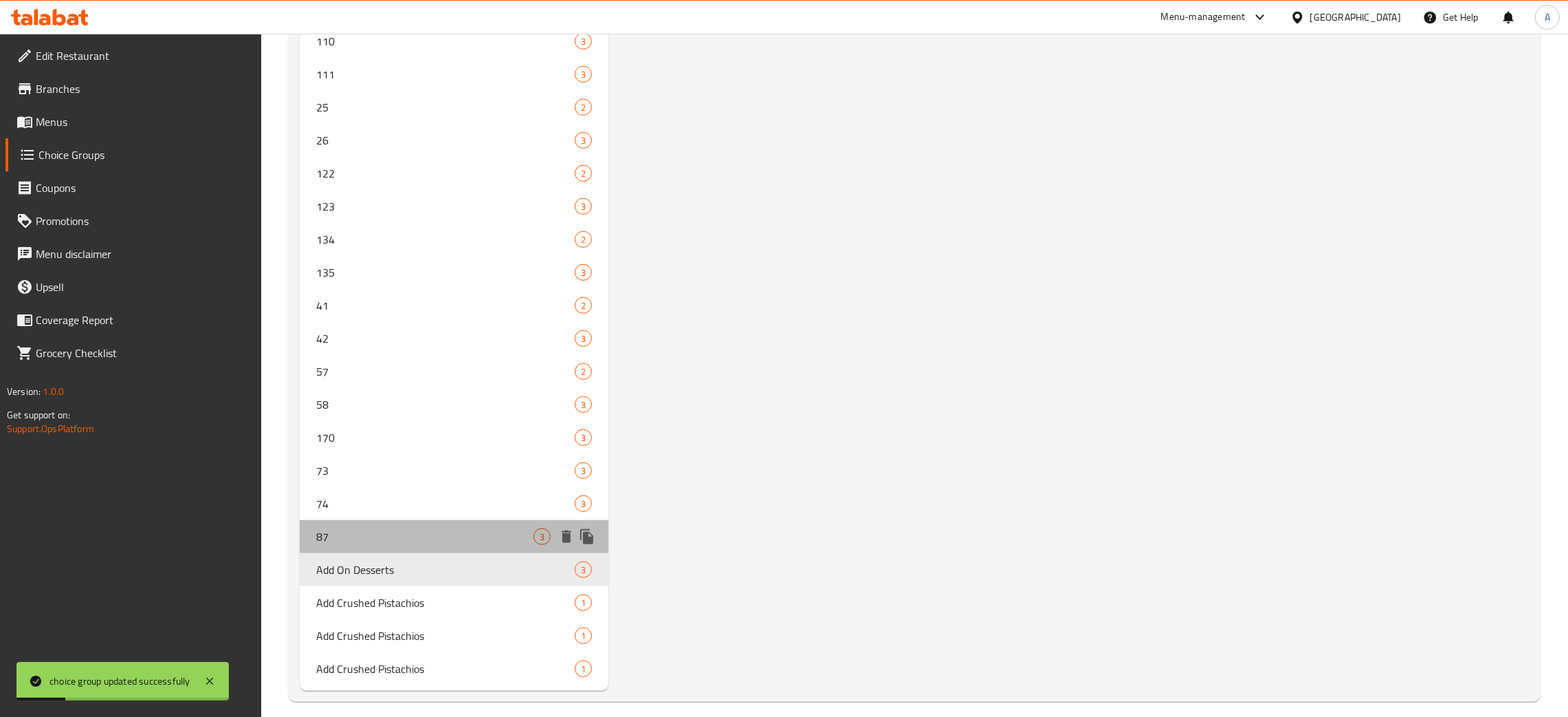
click at [368, 528] on span "87" at bounding box center [425, 536] width 217 height 16
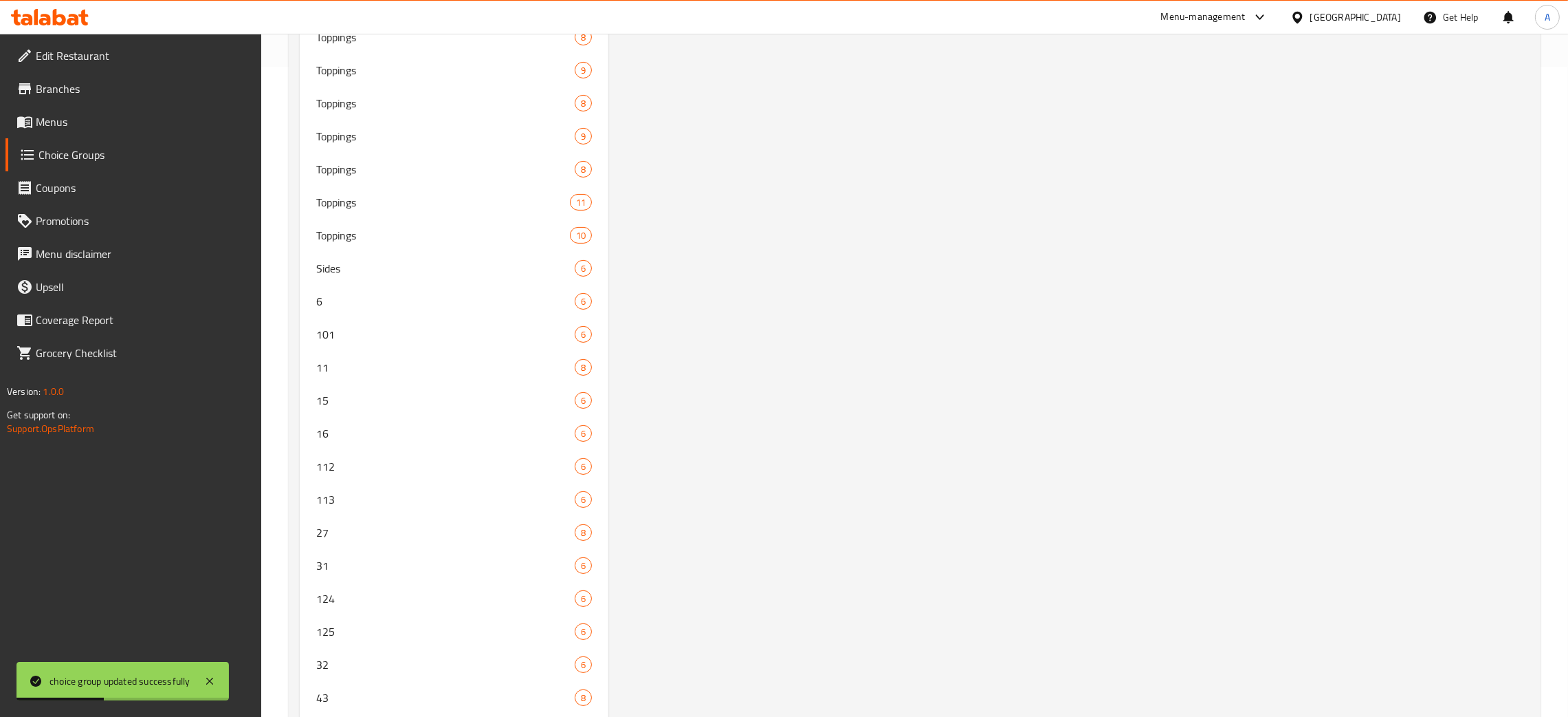
scroll to position [0, 0]
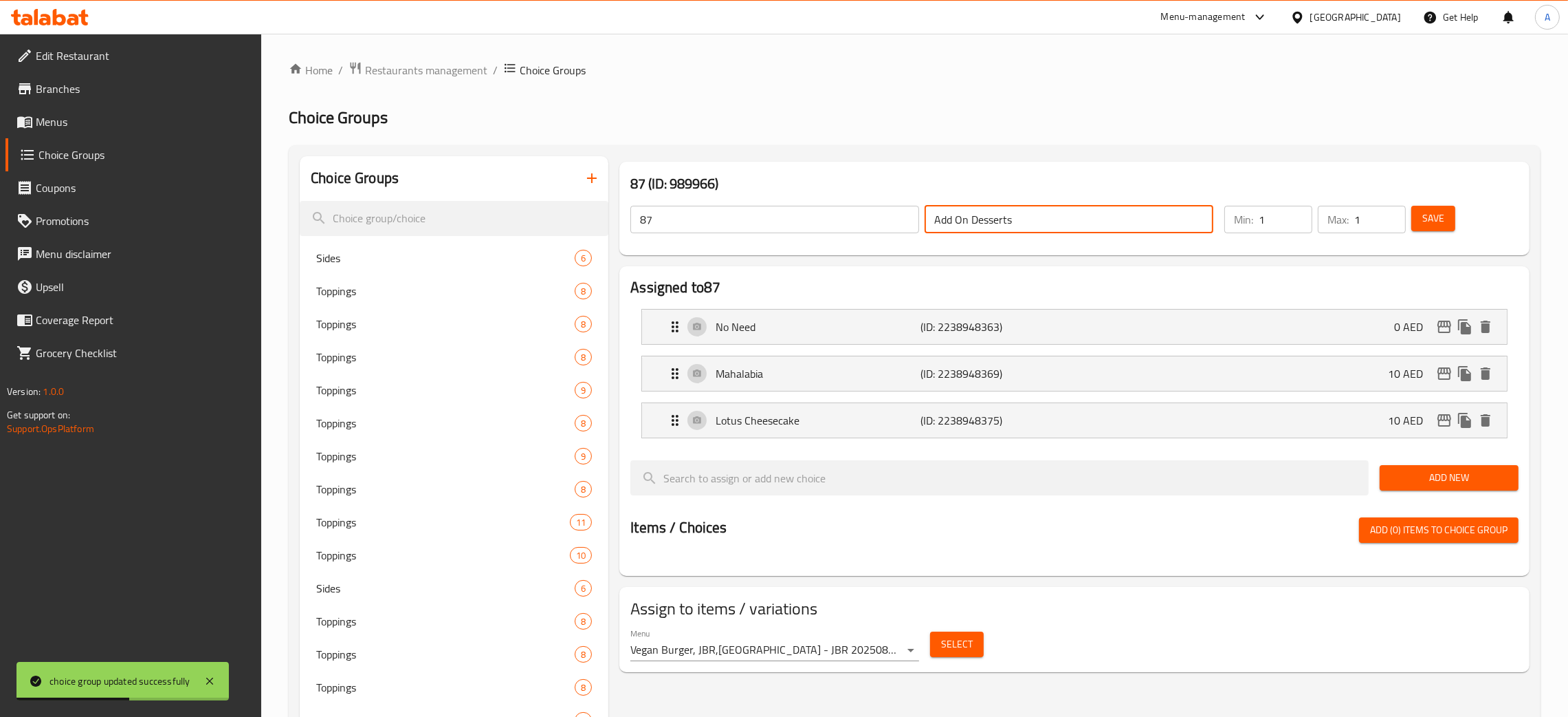
drag, startPoint x: 1030, startPoint y: 221, endPoint x: 908, endPoint y: 218, distance: 122.0
click at [908, 218] on div "87 ​ Add On Desserts ​" at bounding box center [922, 219] width 600 height 44
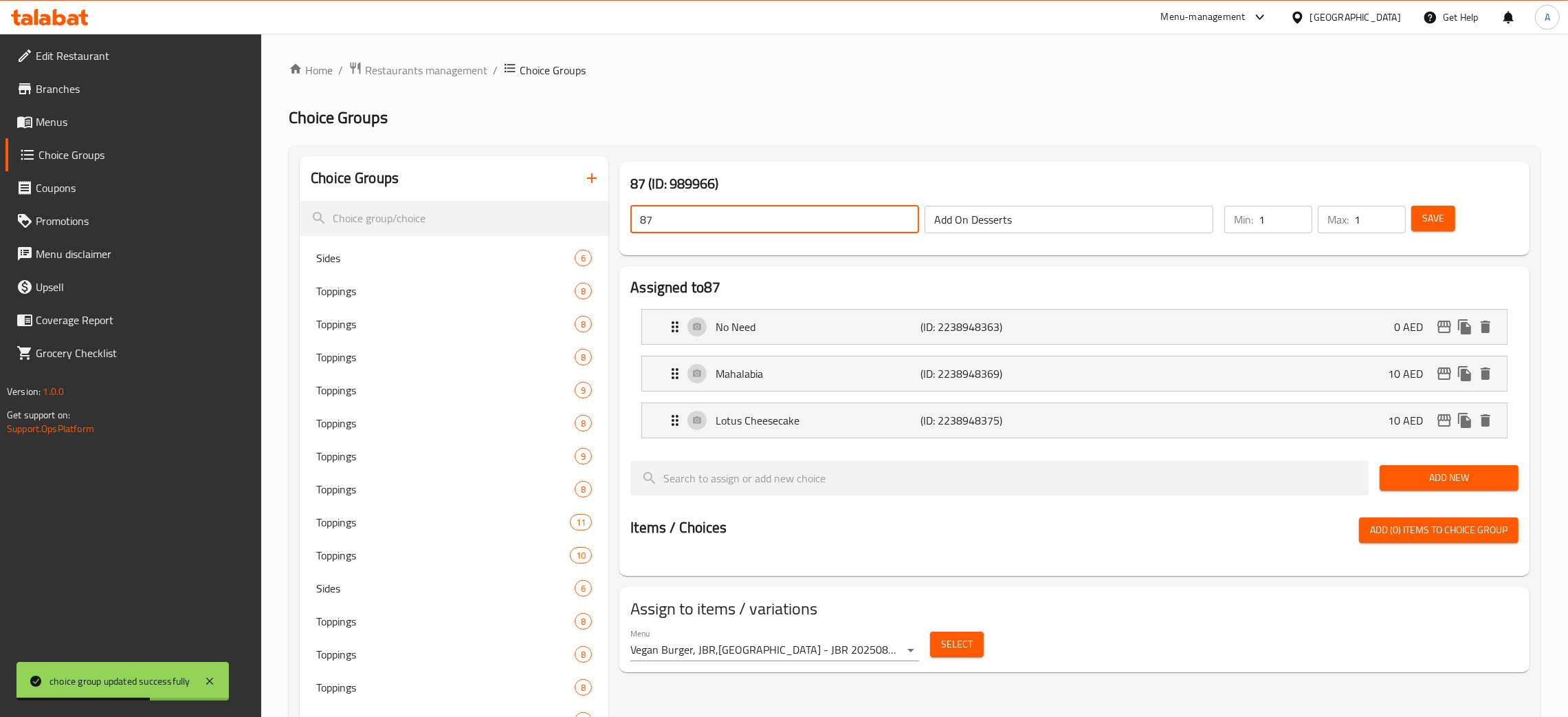
drag, startPoint x: 708, startPoint y: 216, endPoint x: 629, endPoint y: 214, distance: 79.0
click at [628, 214] on div "87 ​" at bounding box center [775, 219] width 294 height 33
paste input "Add On Desserts"
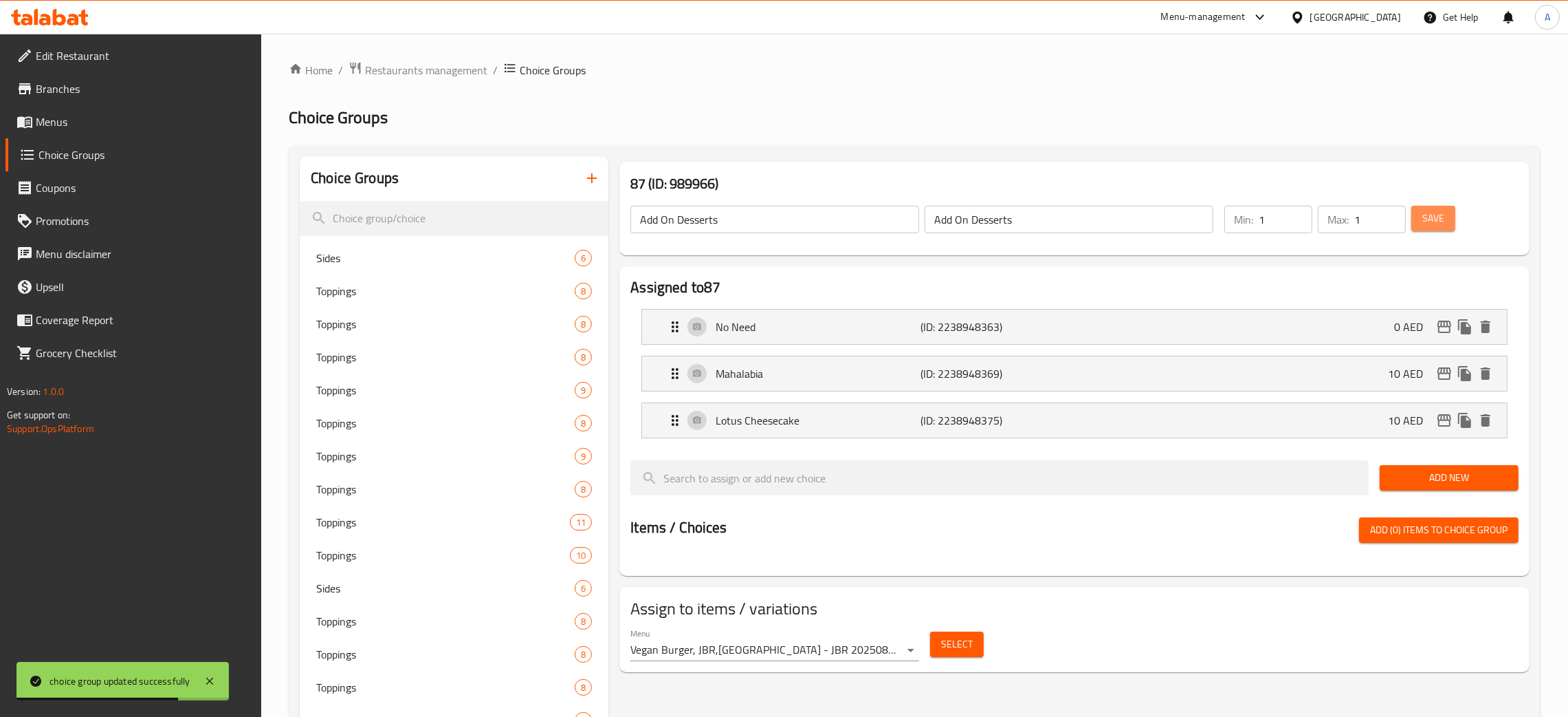
click at [1444, 212] on span "Save" at bounding box center [1433, 218] width 22 height 17
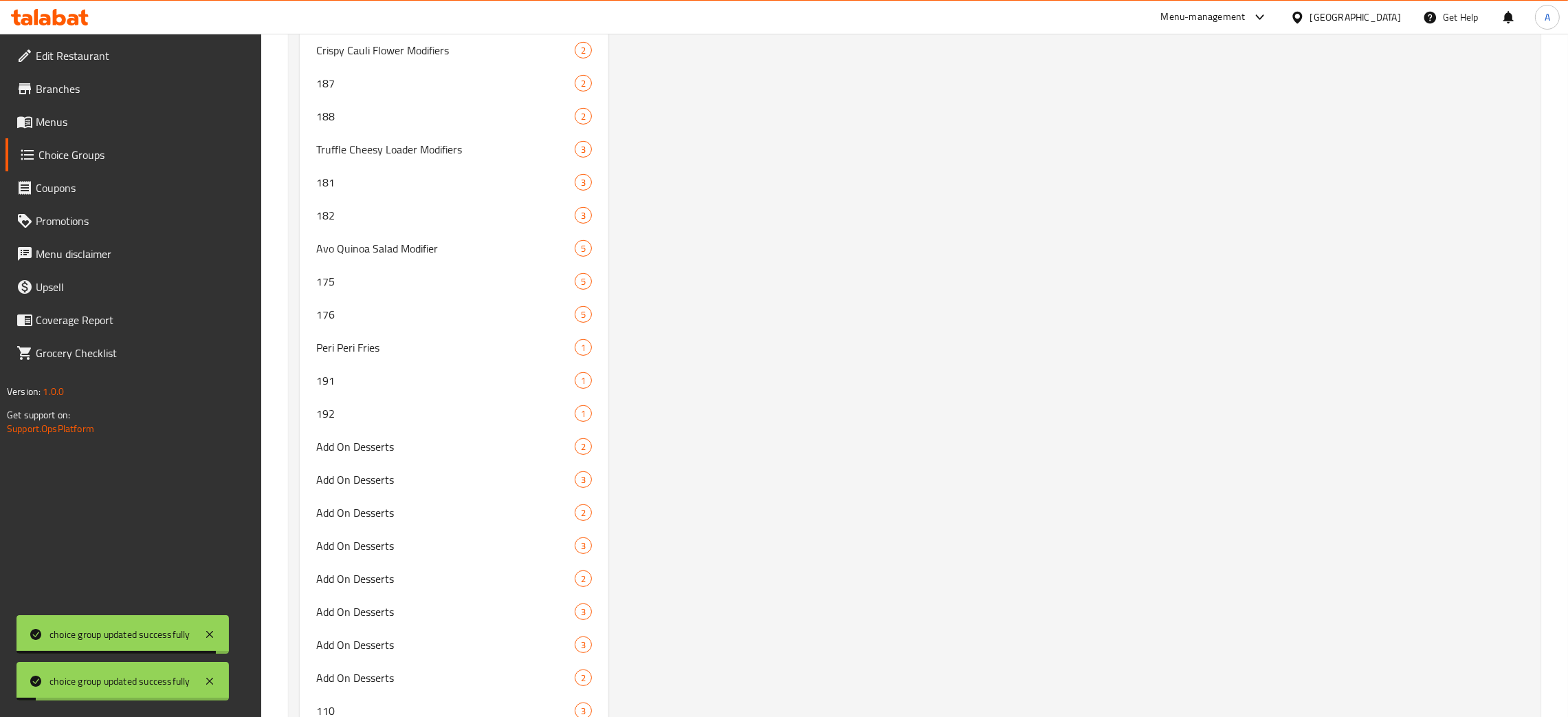
scroll to position [9527, 0]
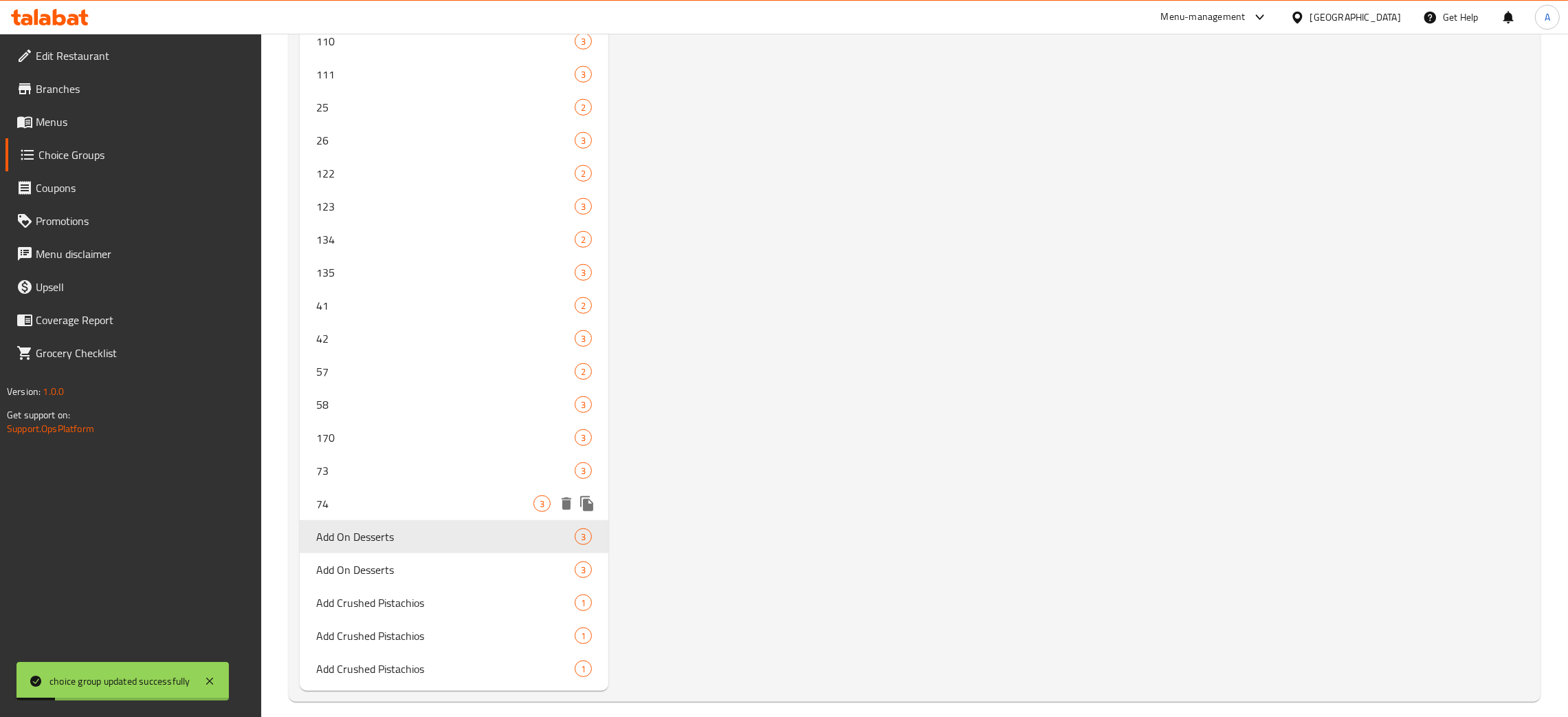
click at [374, 495] on span "74" at bounding box center [425, 503] width 217 height 16
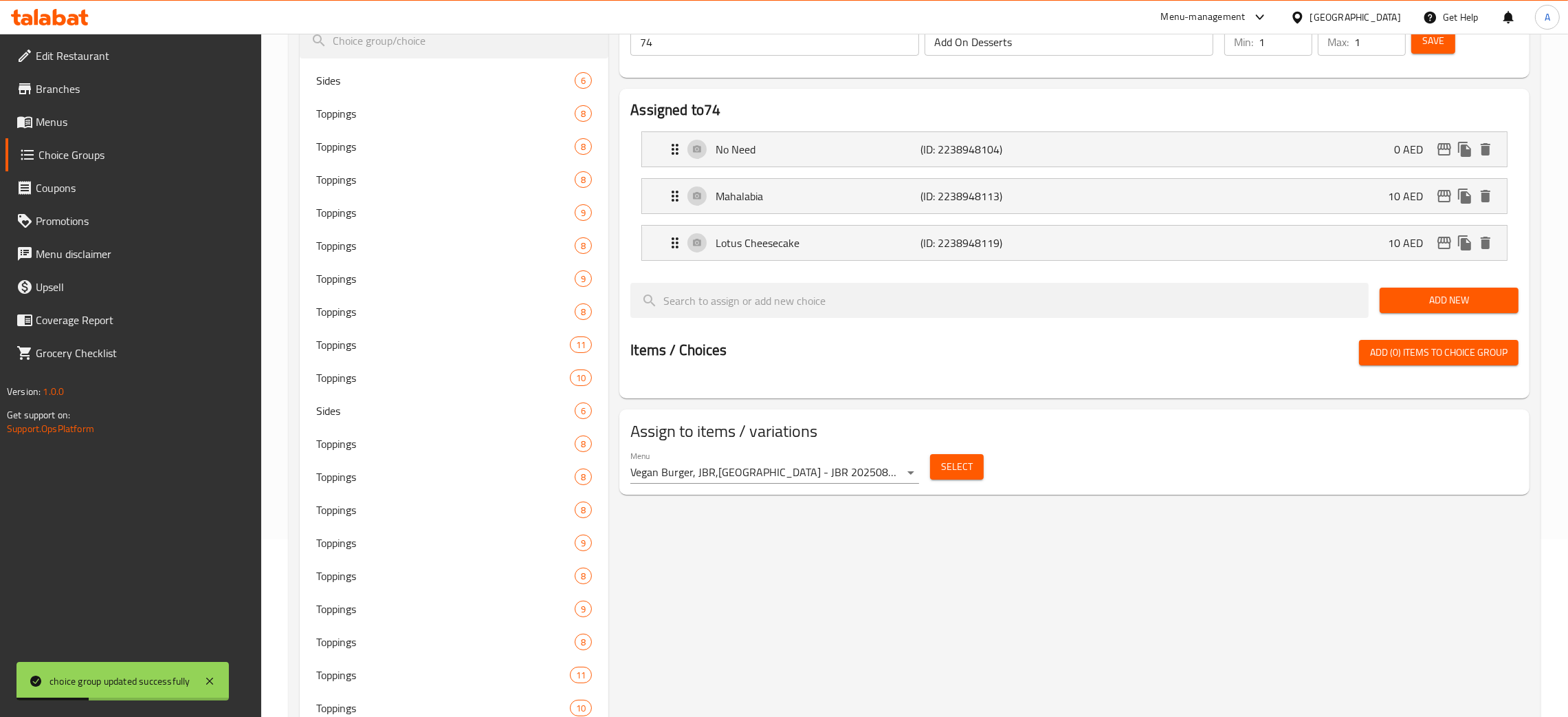
scroll to position [0, 0]
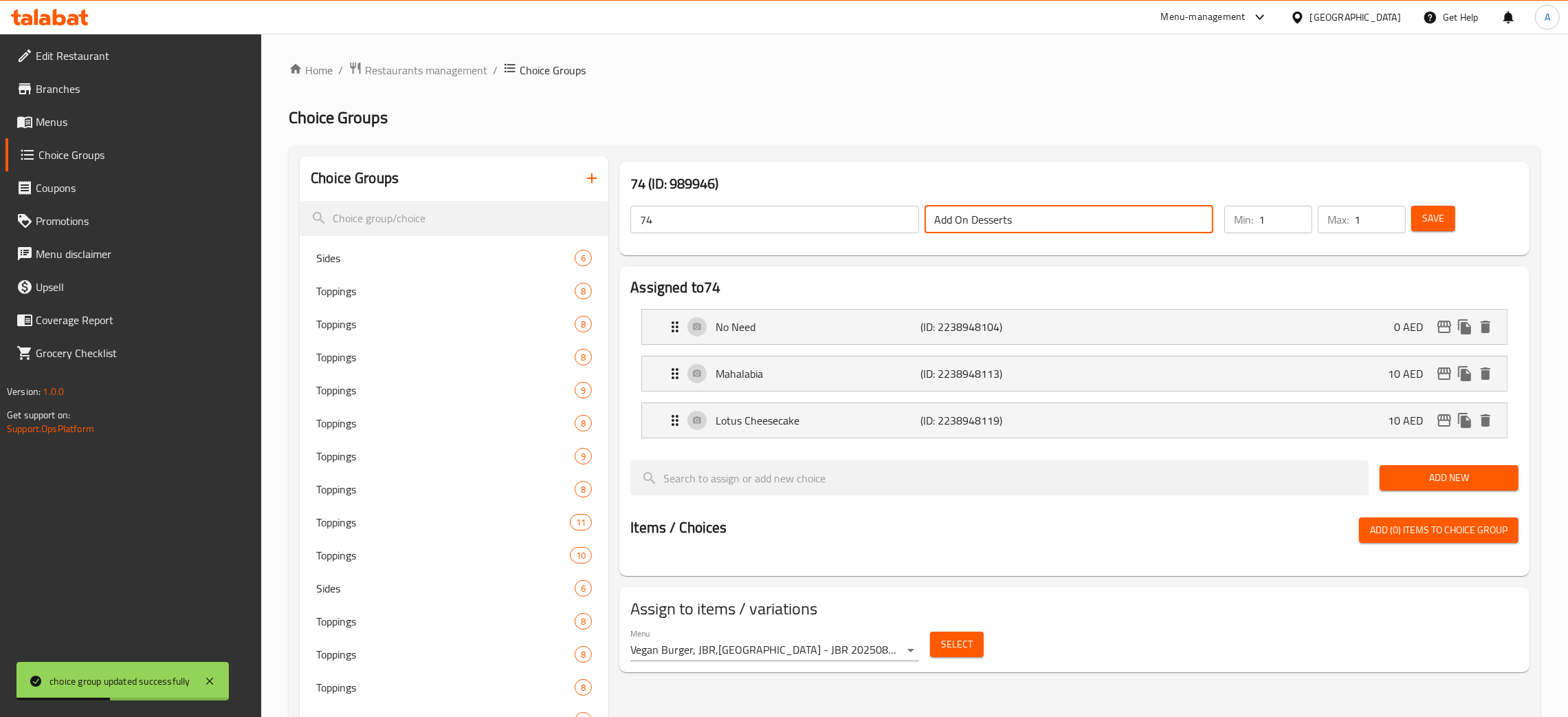
drag, startPoint x: 1030, startPoint y: 217, endPoint x: 923, endPoint y: 212, distance: 107.1
click at [923, 212] on div "Add On Desserts ​" at bounding box center [1069, 219] width 294 height 33
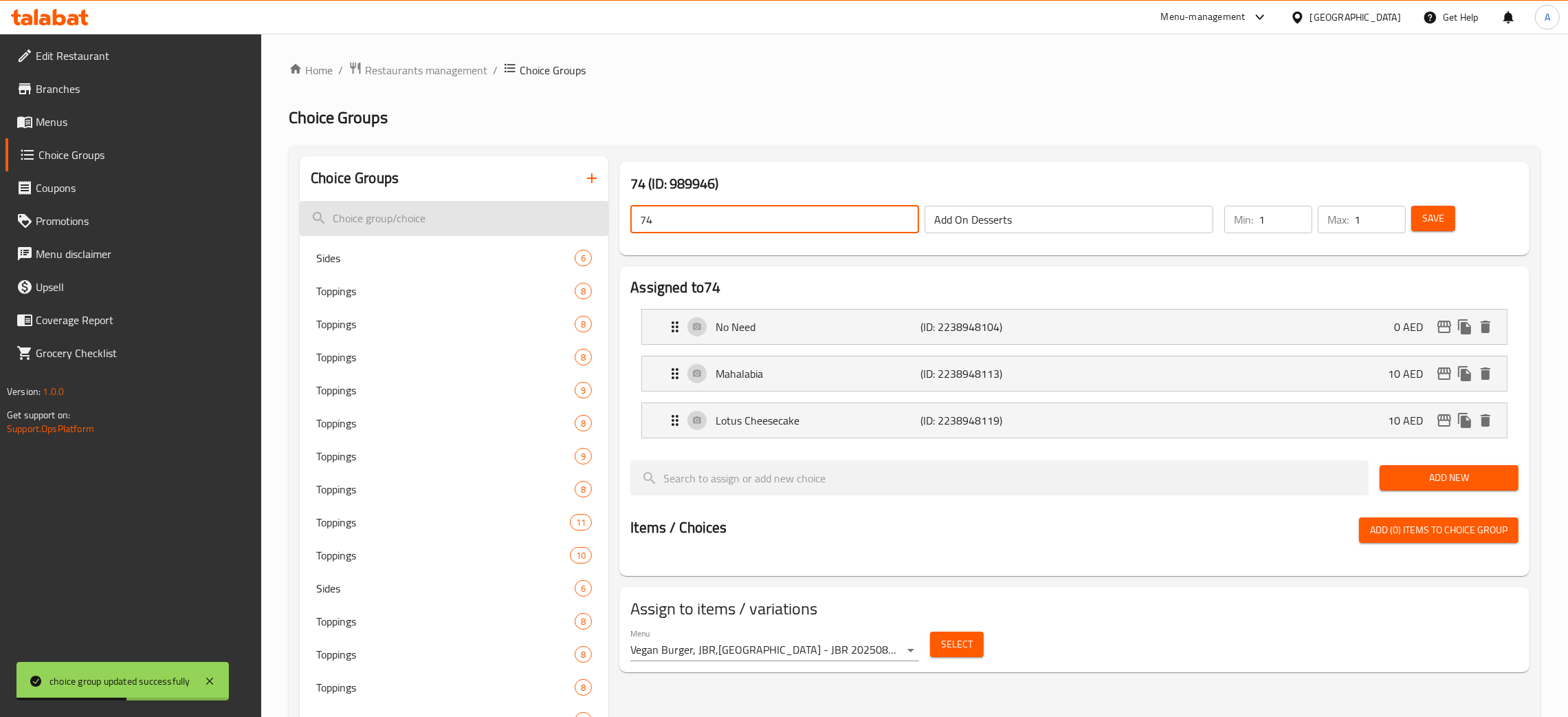
drag, startPoint x: 676, startPoint y: 215, endPoint x: 592, endPoint y: 214, distance: 84.0
paste input "Add On Desserts"
click at [1439, 217] on span "Save" at bounding box center [1433, 218] width 22 height 17
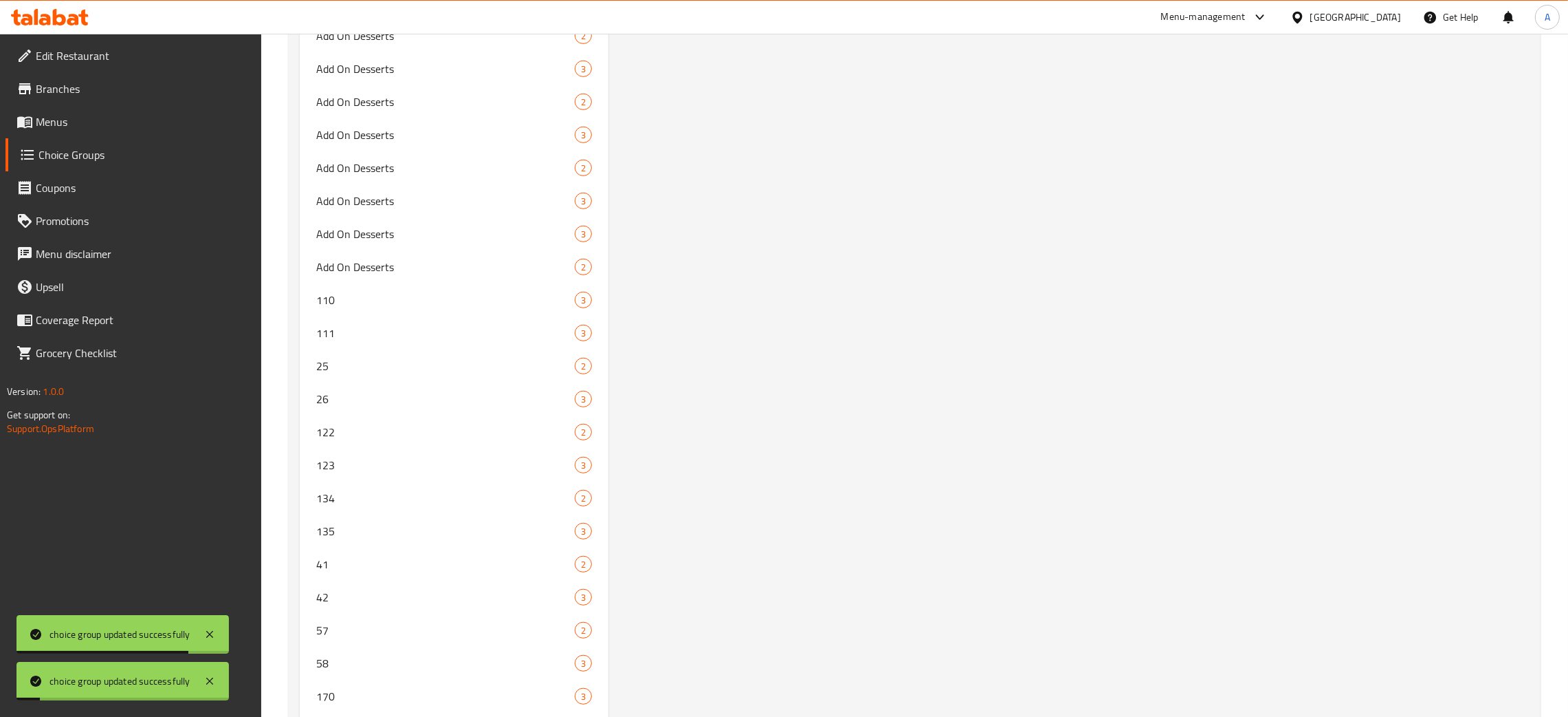
scroll to position [9527, 0]
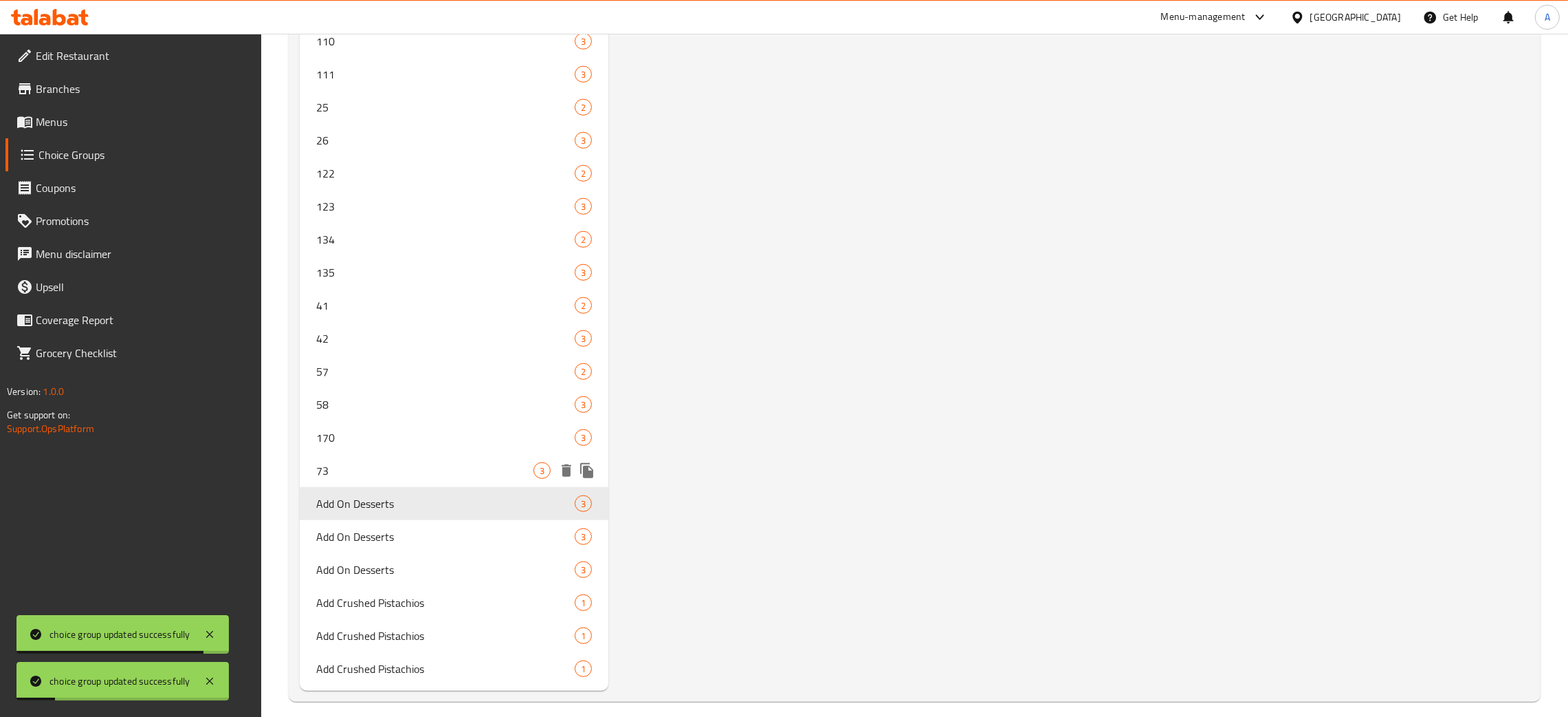
click at [419, 462] on span "73" at bounding box center [425, 471] width 217 height 16
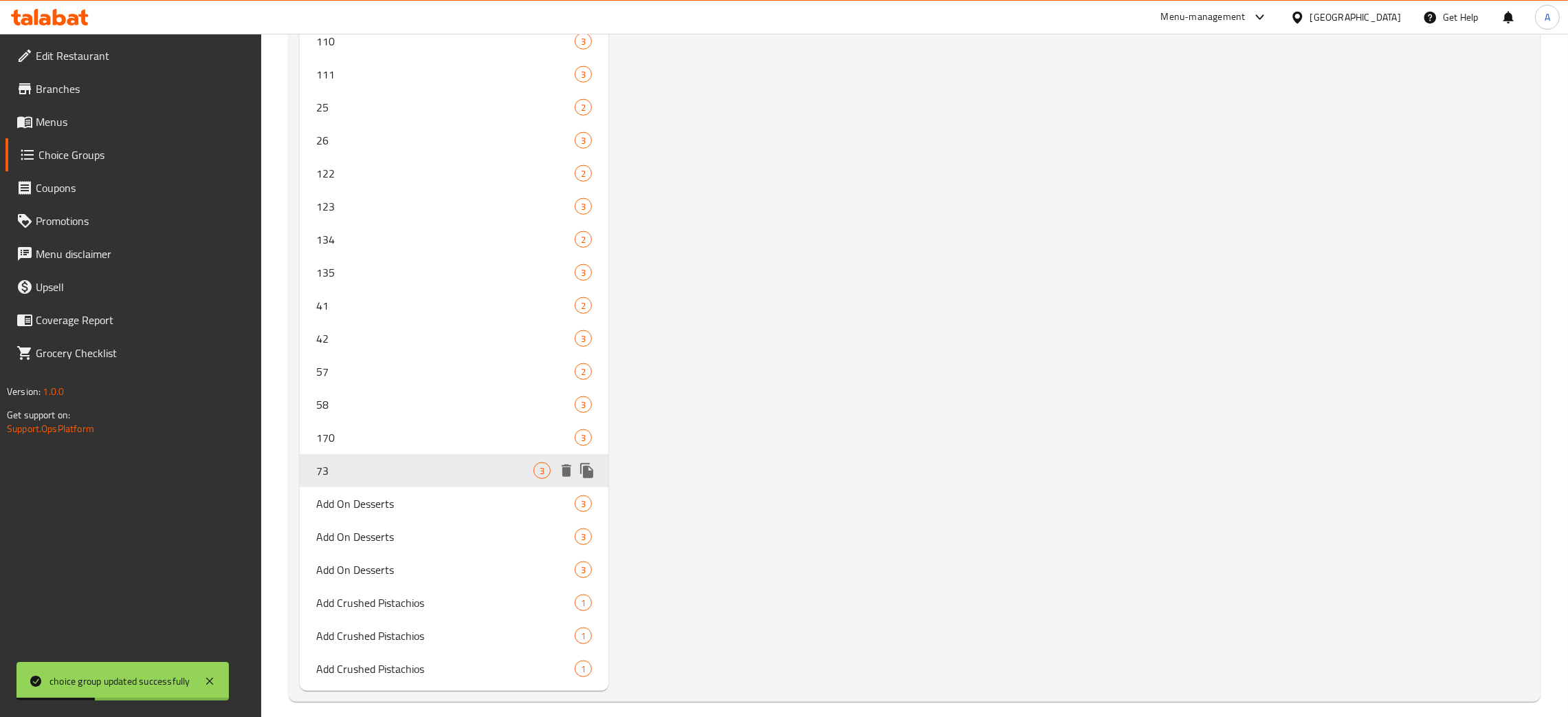
click at [361, 462] on span "73" at bounding box center [425, 471] width 217 height 16
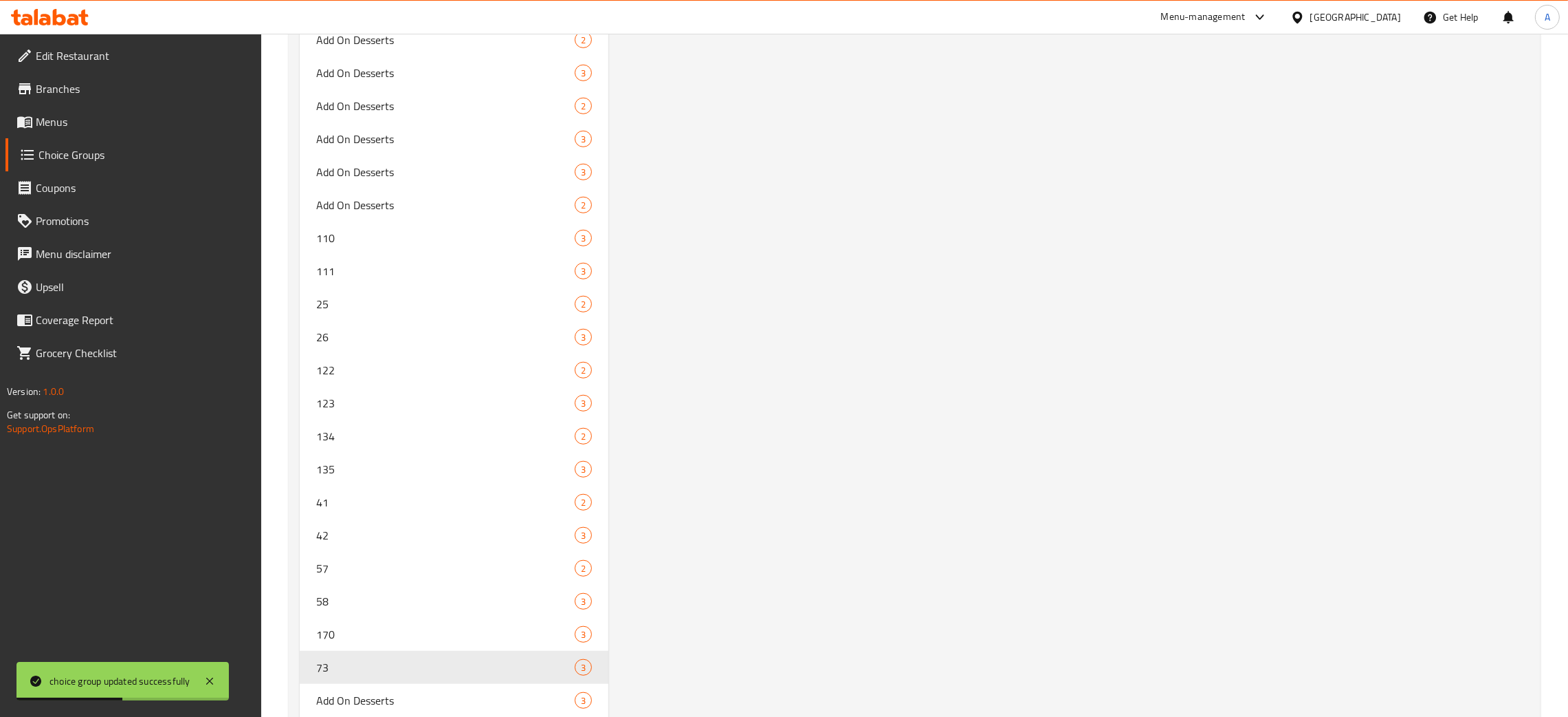
scroll to position [0, 0]
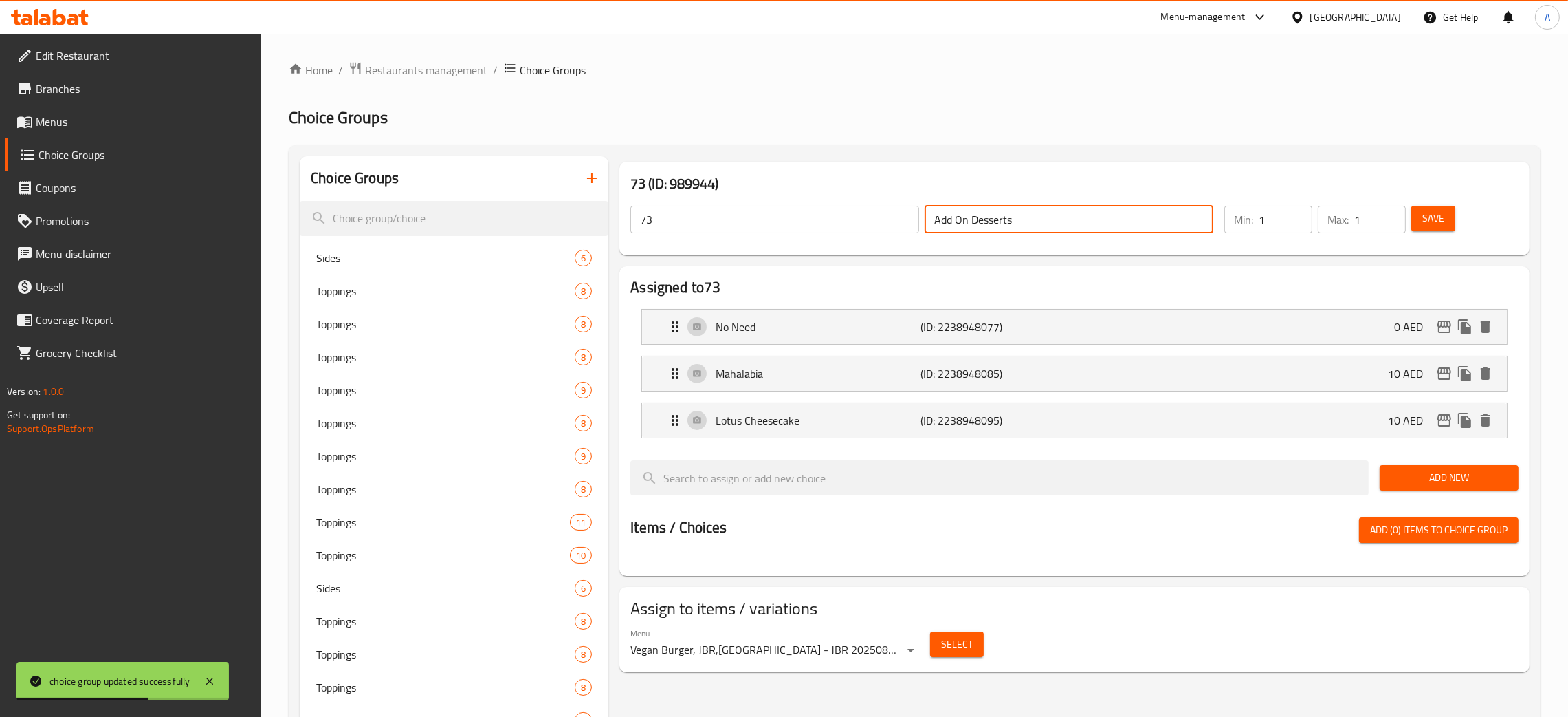
drag, startPoint x: 1041, startPoint y: 224, endPoint x: 908, endPoint y: 218, distance: 133.1
click at [908, 218] on div "73 ​ Add On Desserts ​" at bounding box center [922, 219] width 600 height 44
drag, startPoint x: 1029, startPoint y: 217, endPoint x: 805, endPoint y: 222, distance: 224.1
click at [902, 221] on div "73 ​ Add On Desserts ​" at bounding box center [922, 219] width 600 height 44
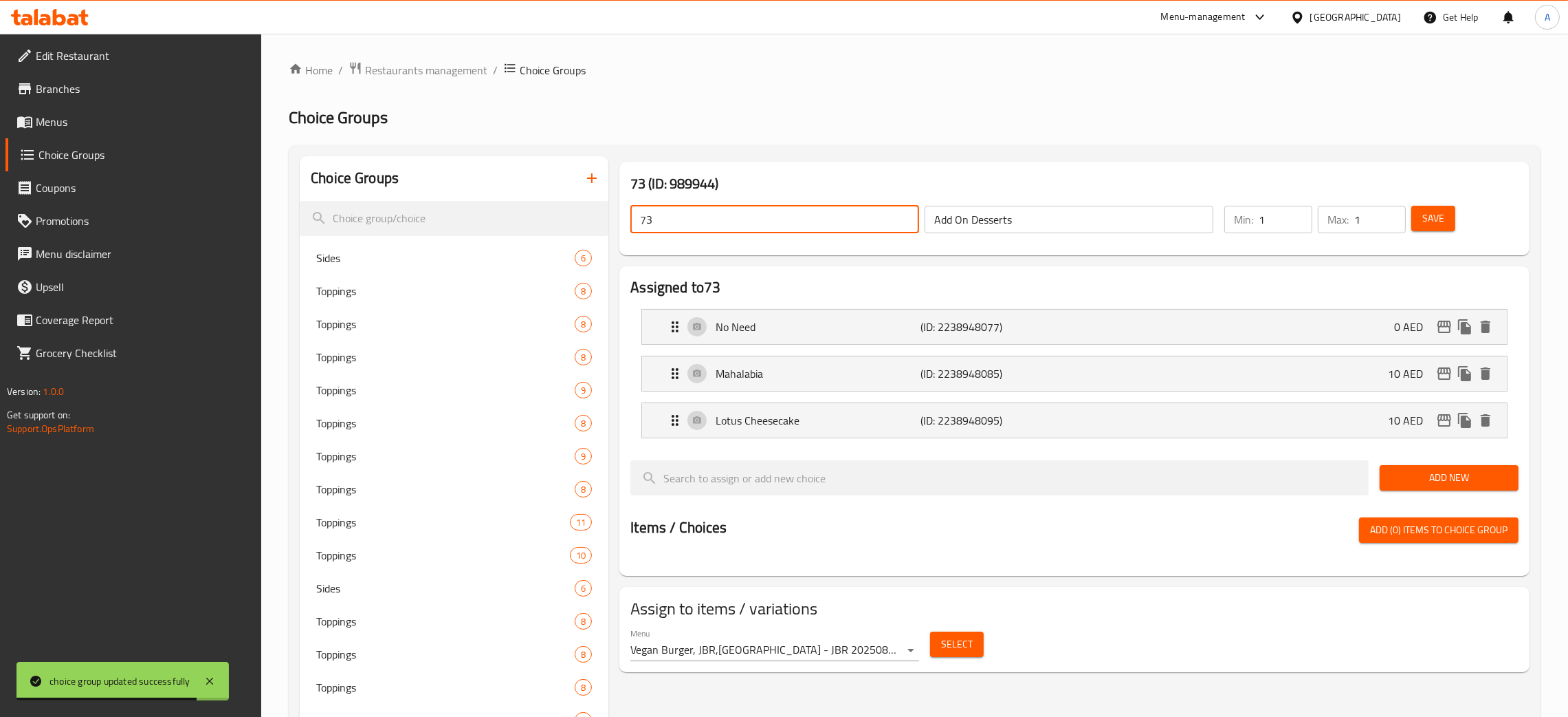
drag, startPoint x: 669, startPoint y: 217, endPoint x: 629, endPoint y: 212, distance: 40.3
click at [629, 212] on div "73 ​" at bounding box center [775, 219] width 294 height 33
paste input "Add On Desserts"
click at [1435, 229] on button "Save" at bounding box center [1433, 218] width 44 height 25
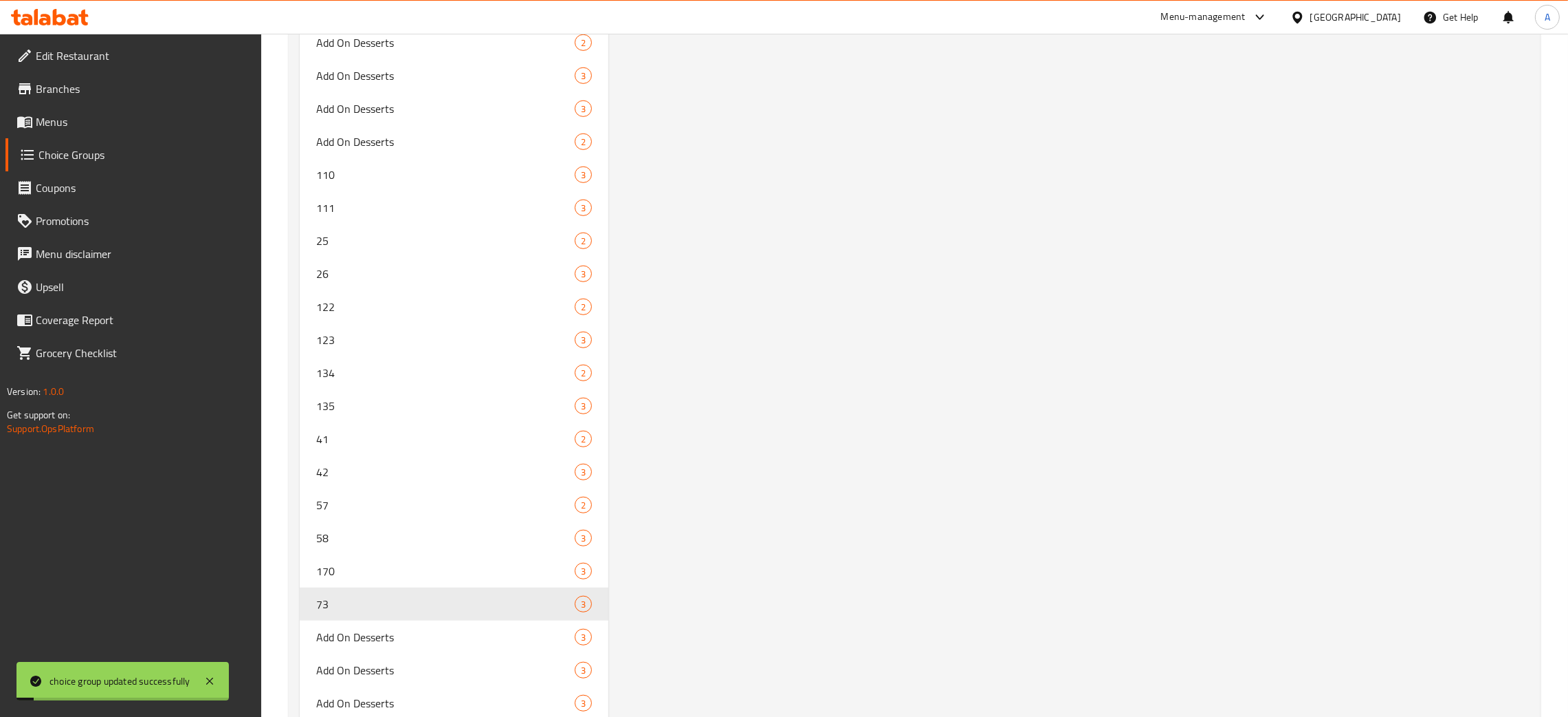
scroll to position [9527, 0]
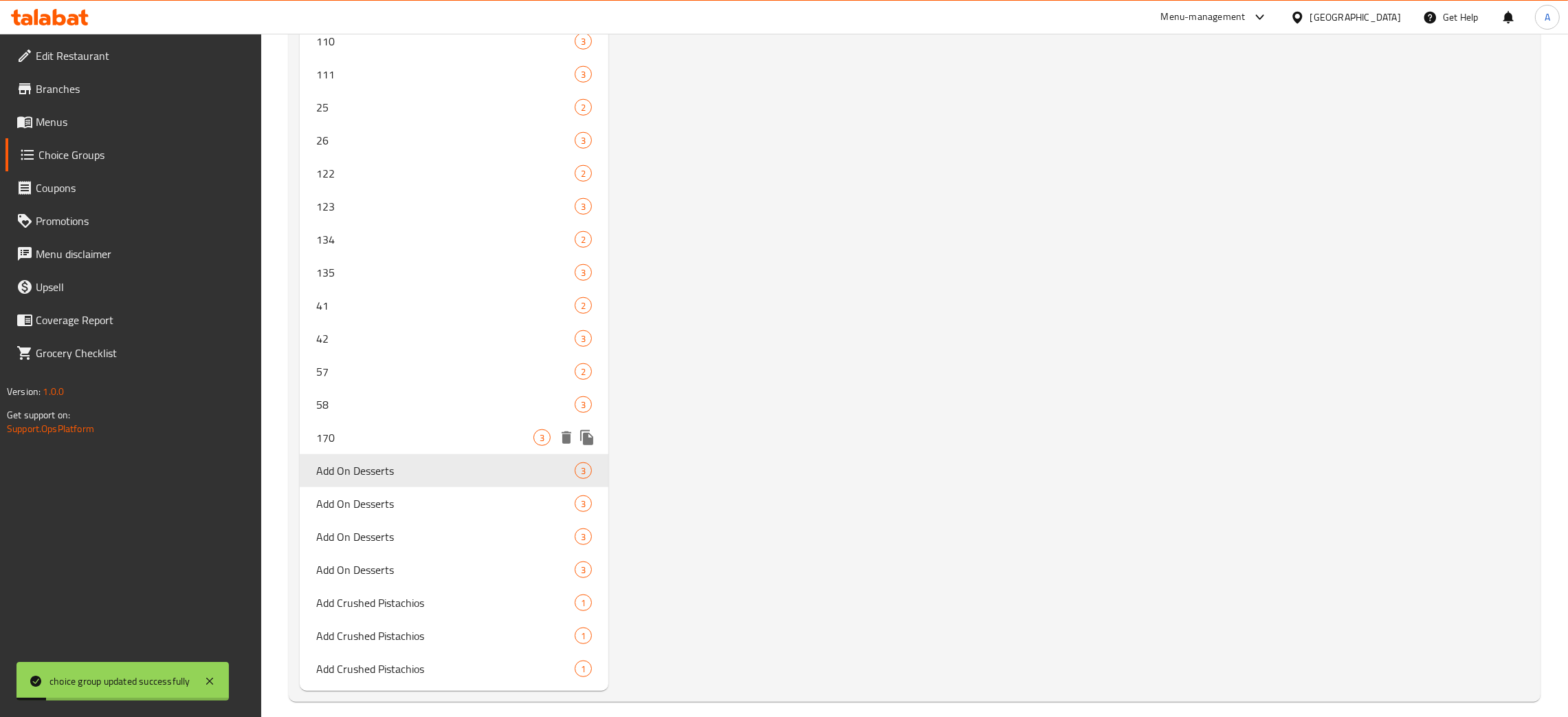
click at [424, 429] on span "170" at bounding box center [425, 437] width 217 height 16
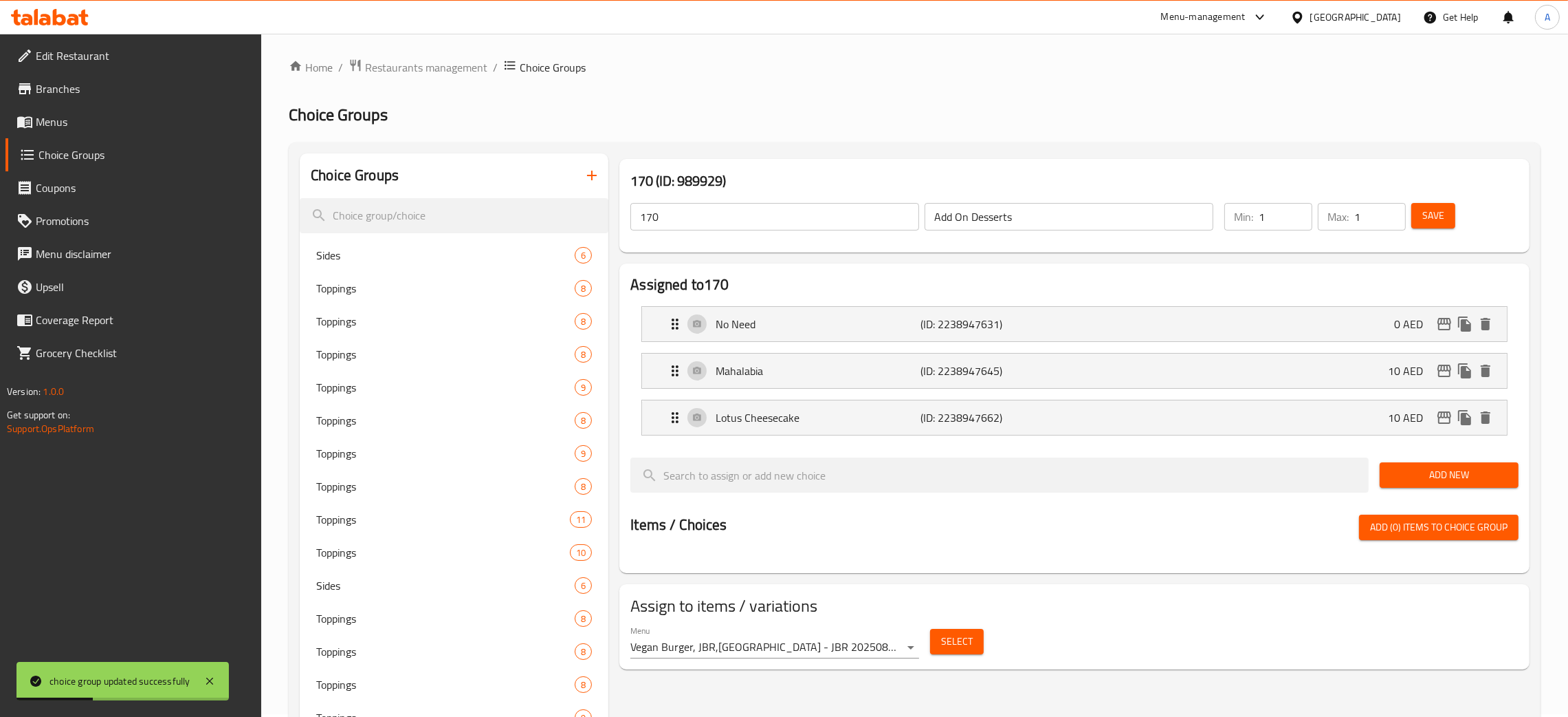
scroll to position [0, 0]
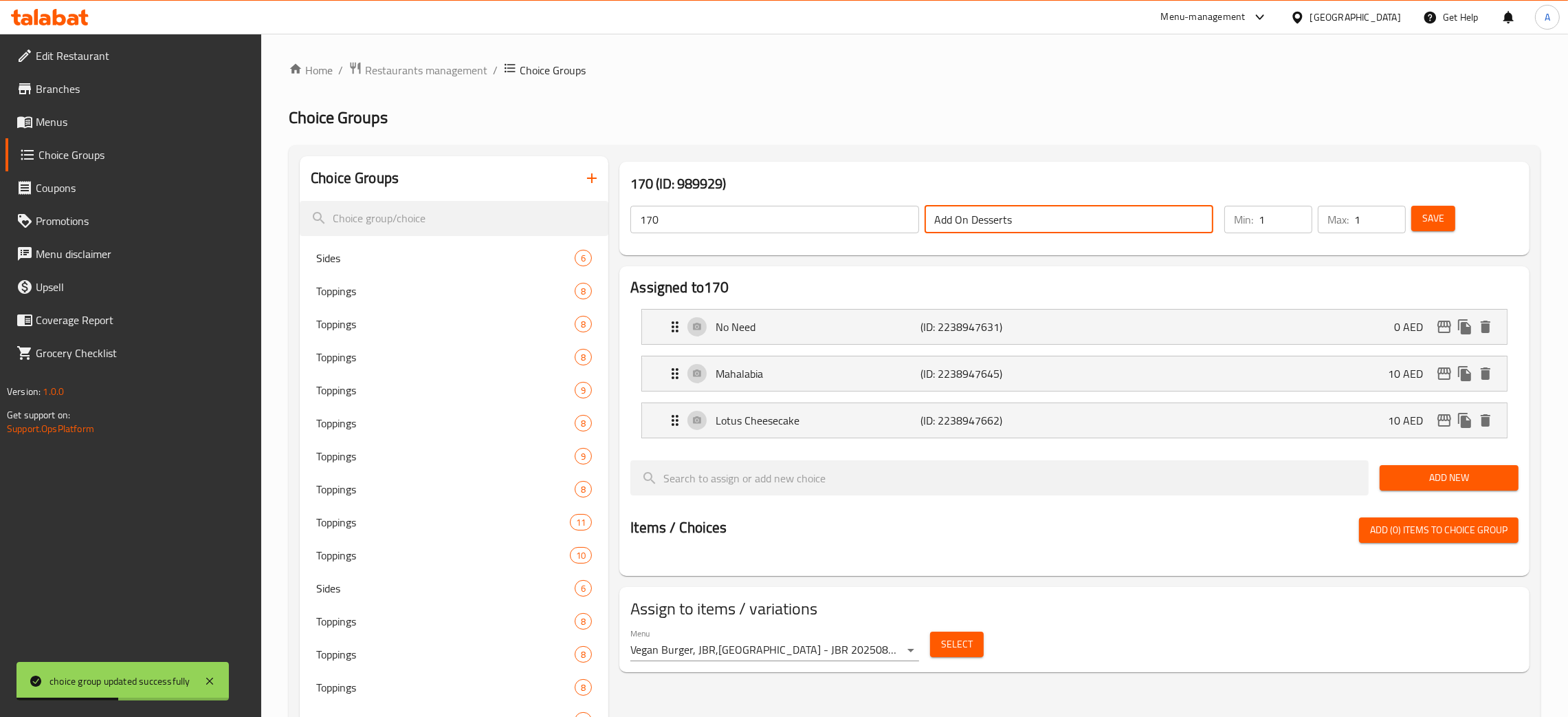
drag, startPoint x: 867, startPoint y: 213, endPoint x: 860, endPoint y: 212, distance: 7.1
click at [859, 212] on div "170 ​ Add On Desserts ​" at bounding box center [922, 219] width 600 height 44
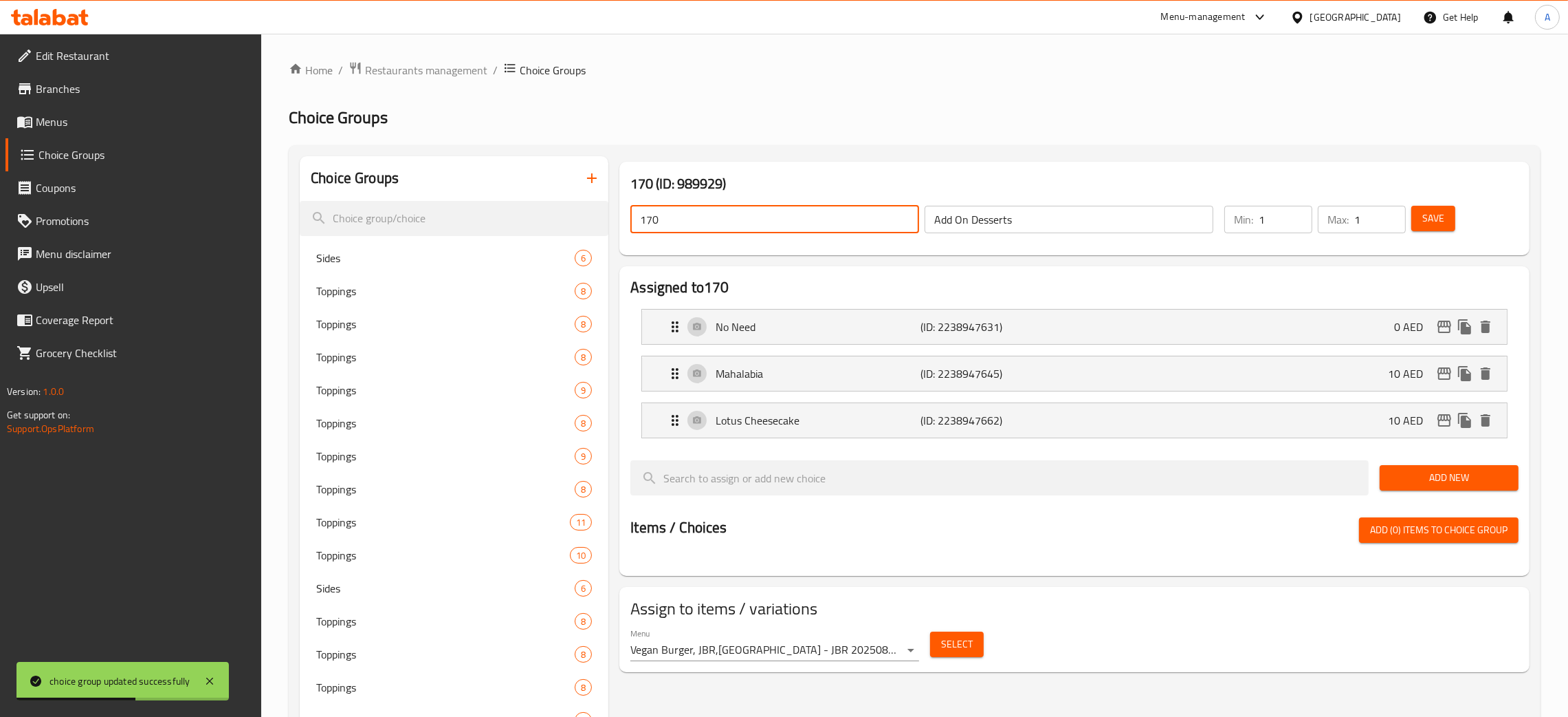
drag, startPoint x: 709, startPoint y: 227, endPoint x: 832, endPoint y: 253, distance: 125.7
paste input "Add On Desserts"
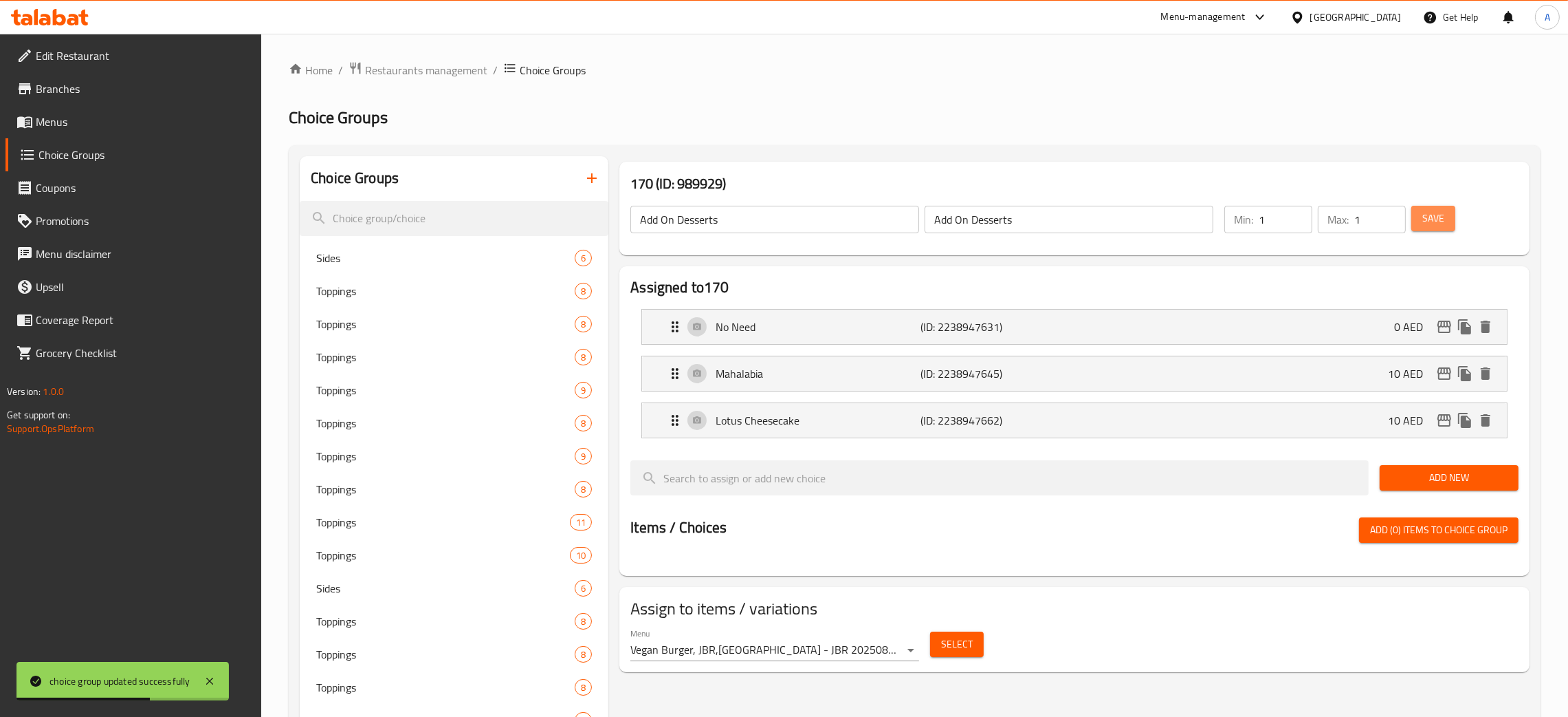
click at [1432, 215] on span "Save" at bounding box center [1433, 218] width 22 height 17
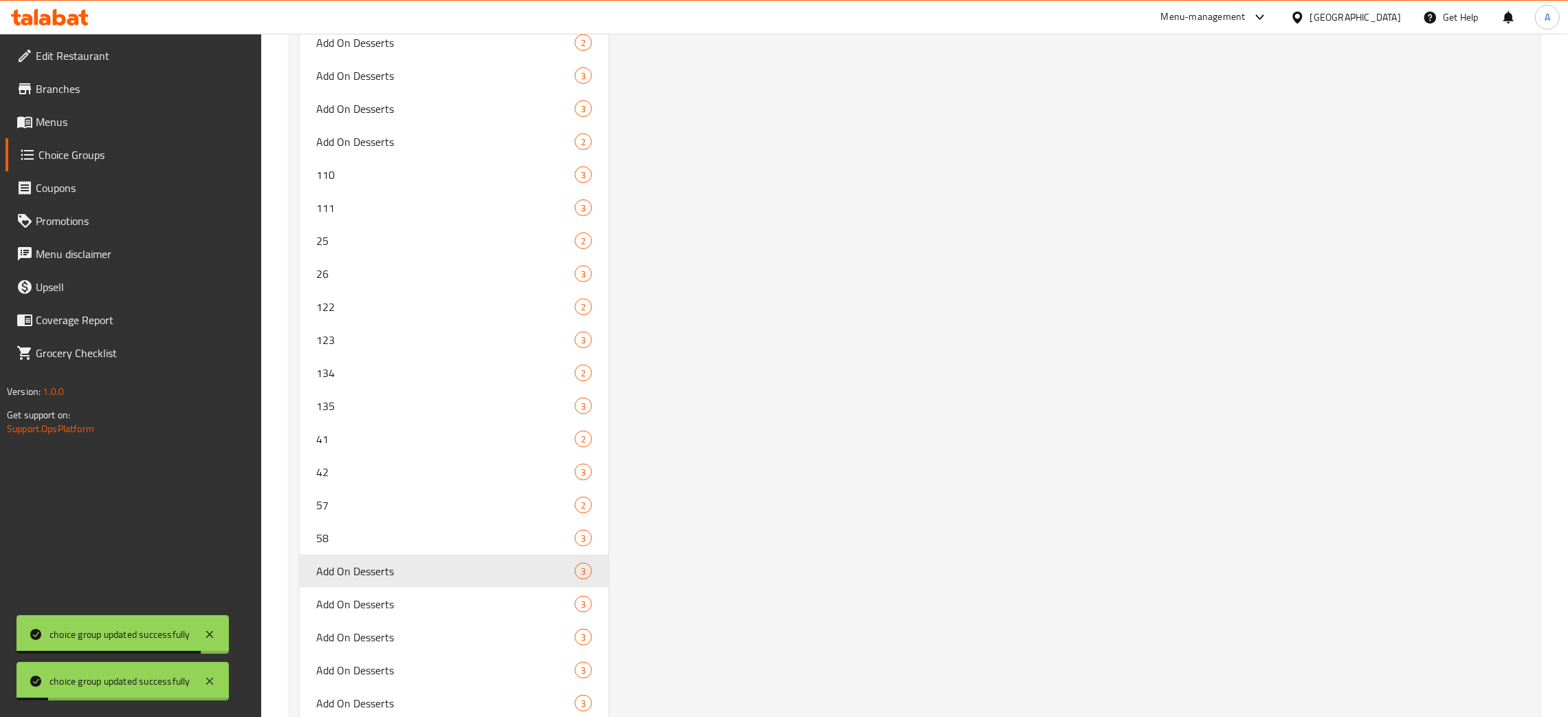
scroll to position [9527, 0]
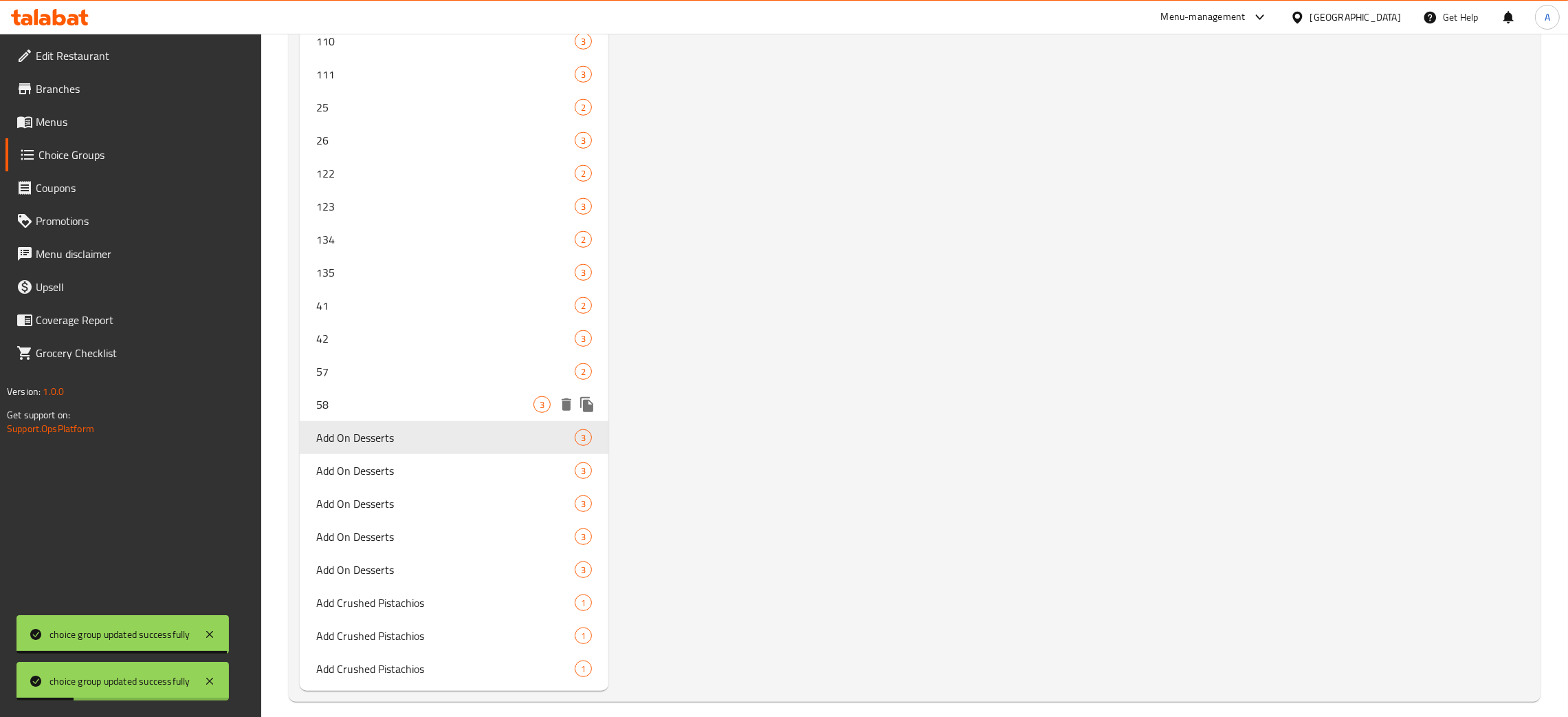
click at [380, 396] on span "58" at bounding box center [425, 404] width 217 height 16
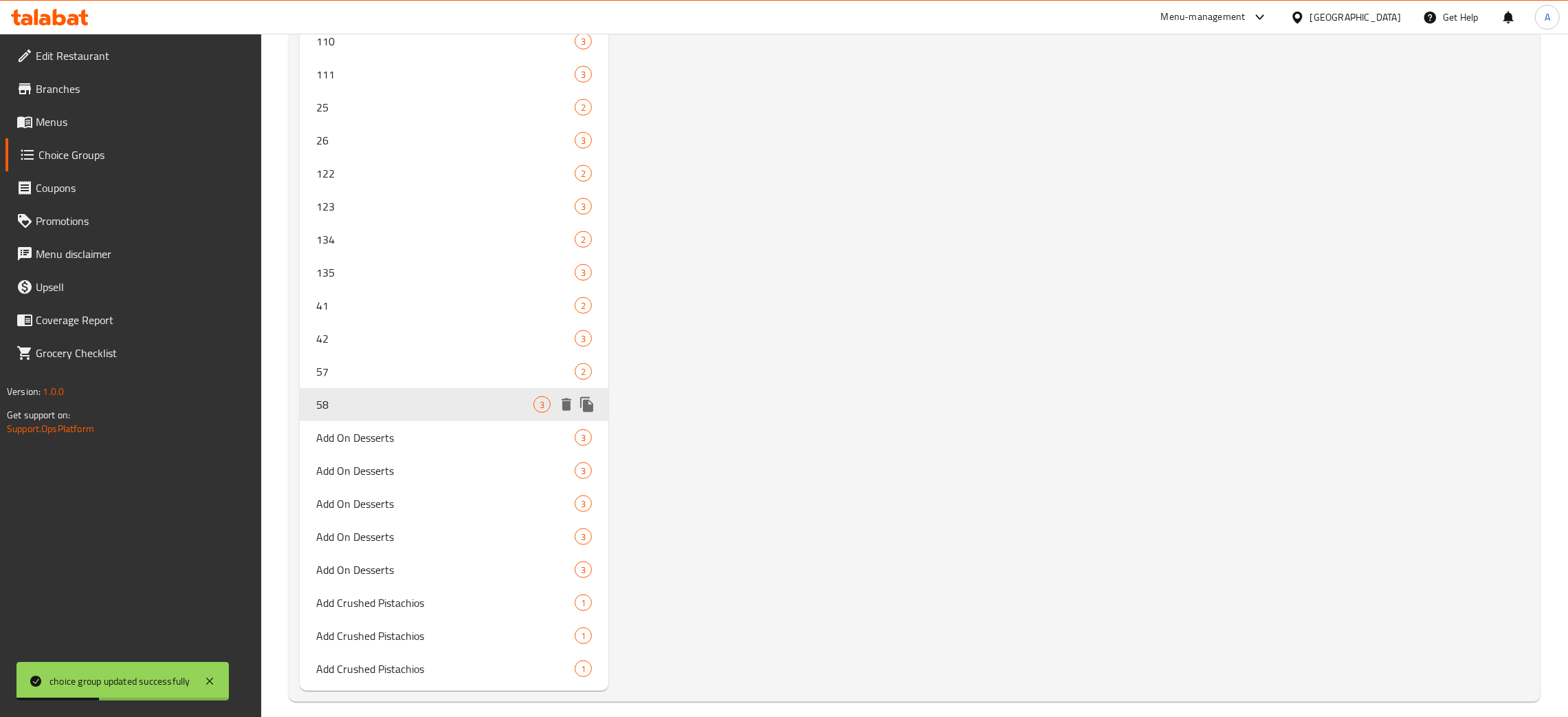
click at [430, 396] on span "58" at bounding box center [425, 404] width 217 height 16
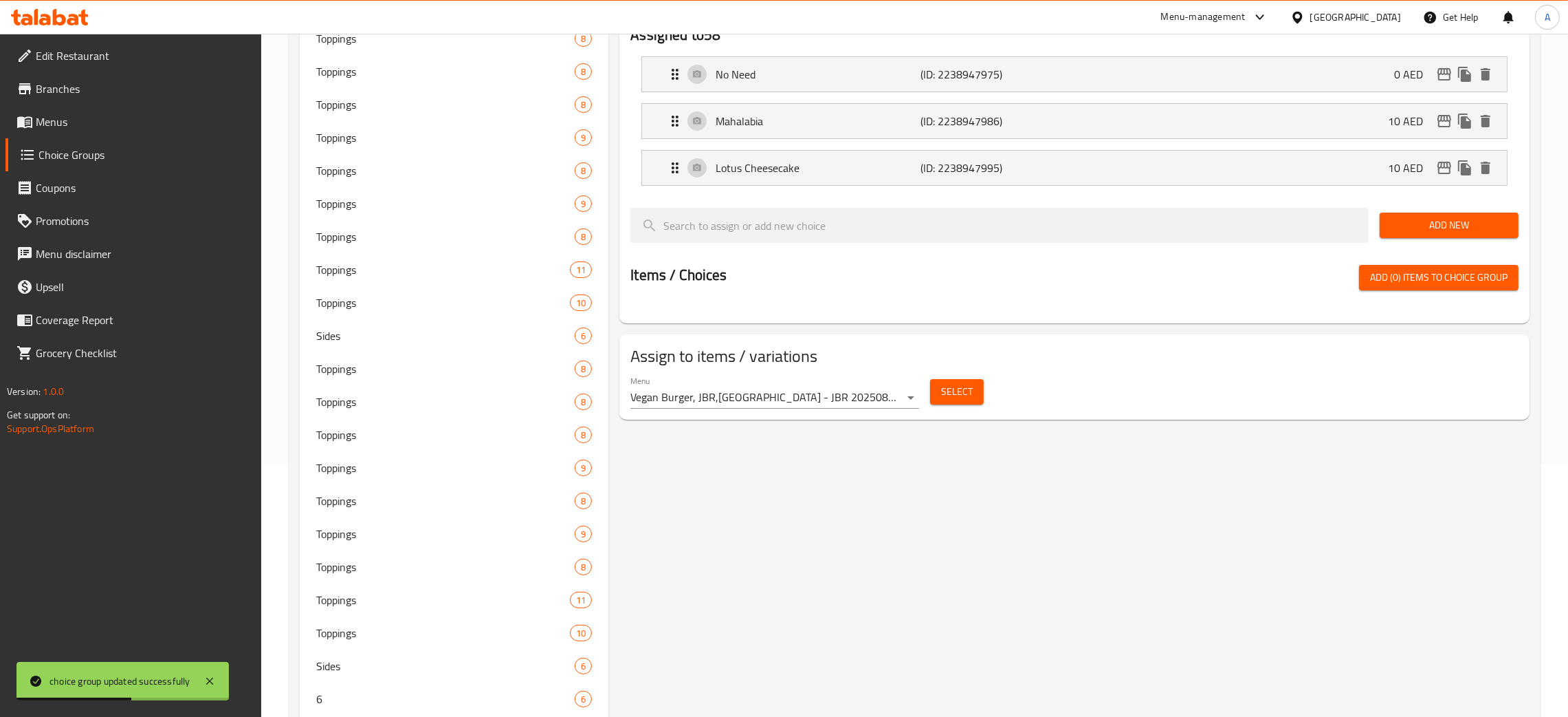
scroll to position [0, 0]
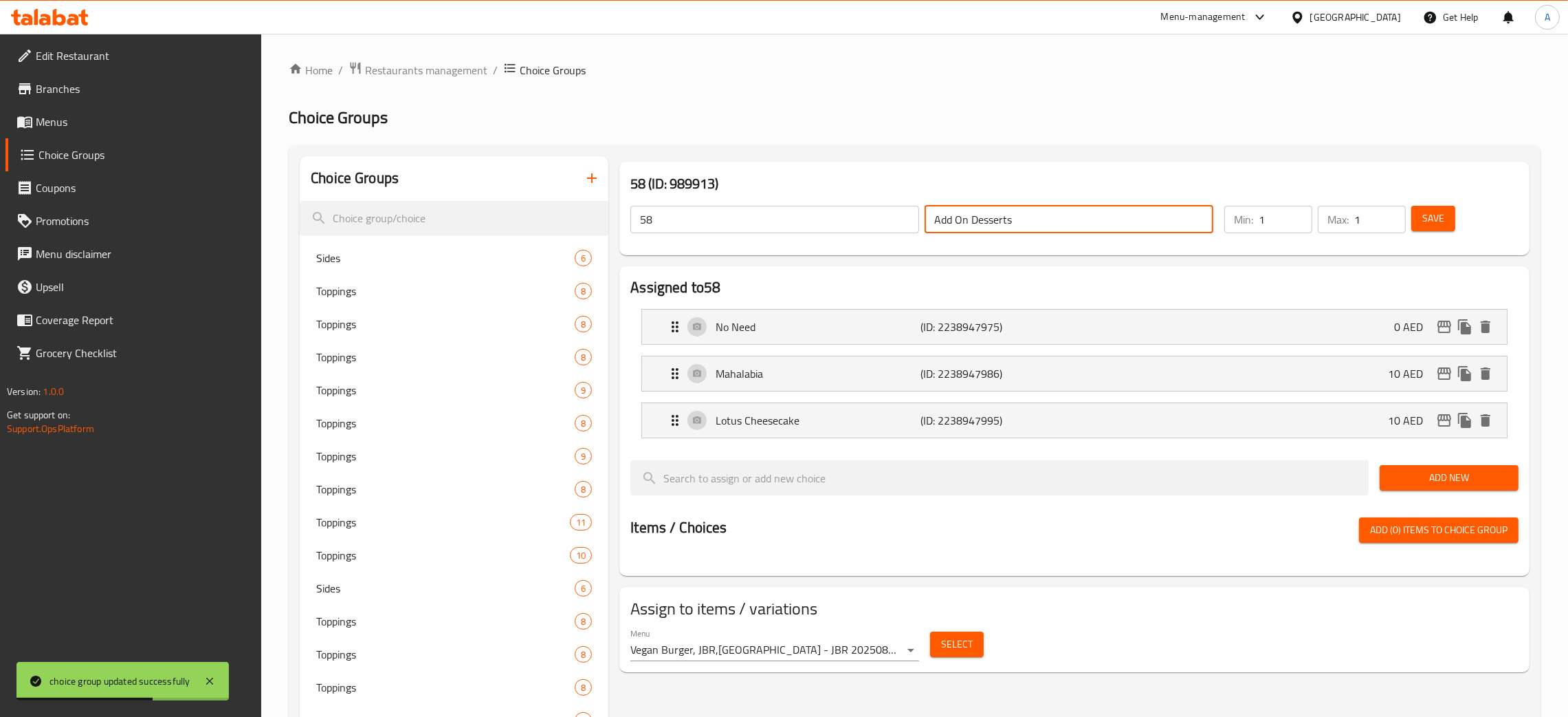
drag, startPoint x: 884, startPoint y: 227, endPoint x: 856, endPoint y: 227, distance: 28.0
click at [856, 227] on div "58 ​ Add On Desserts ​" at bounding box center [922, 219] width 600 height 44
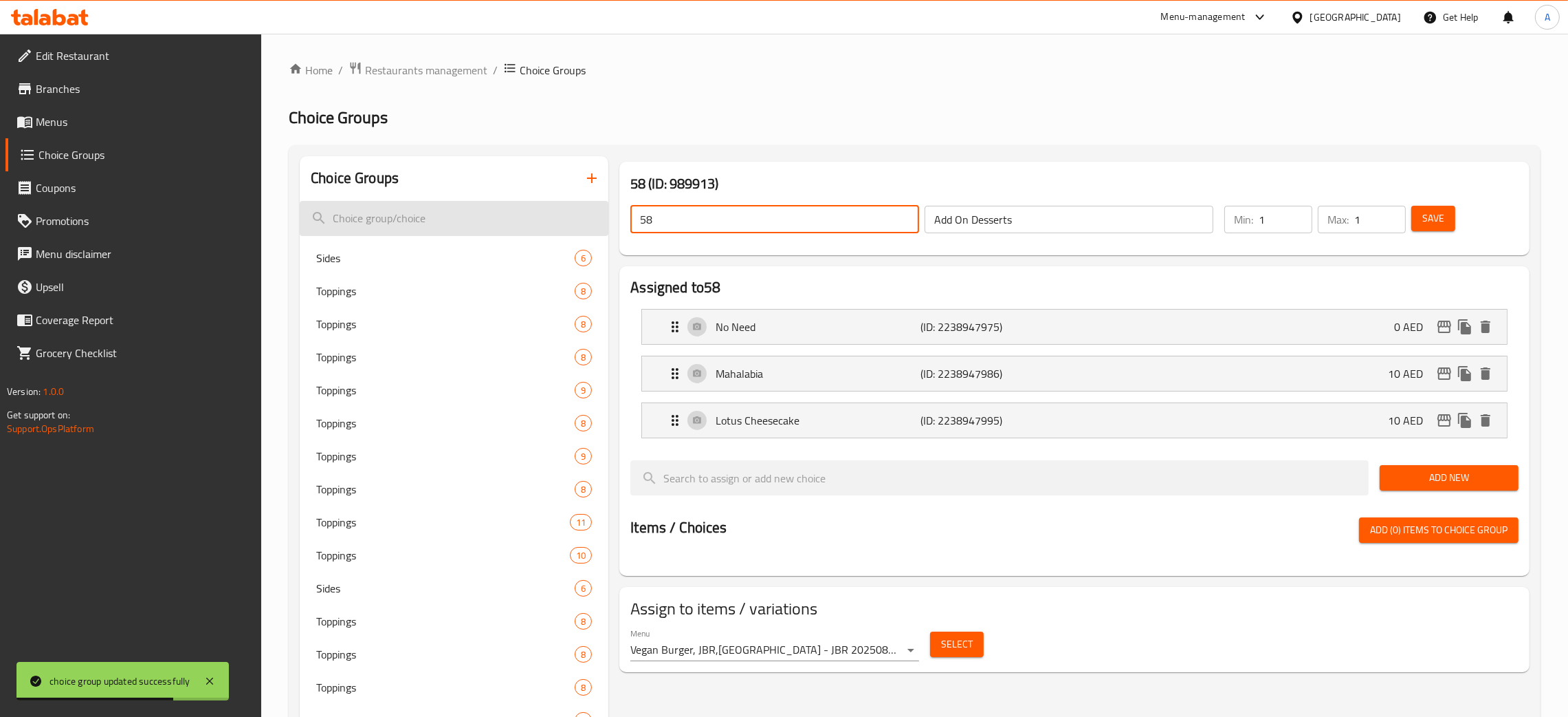
drag, startPoint x: 683, startPoint y: 222, endPoint x: 599, endPoint y: 225, distance: 84.1
paste input "Add On Desserts"
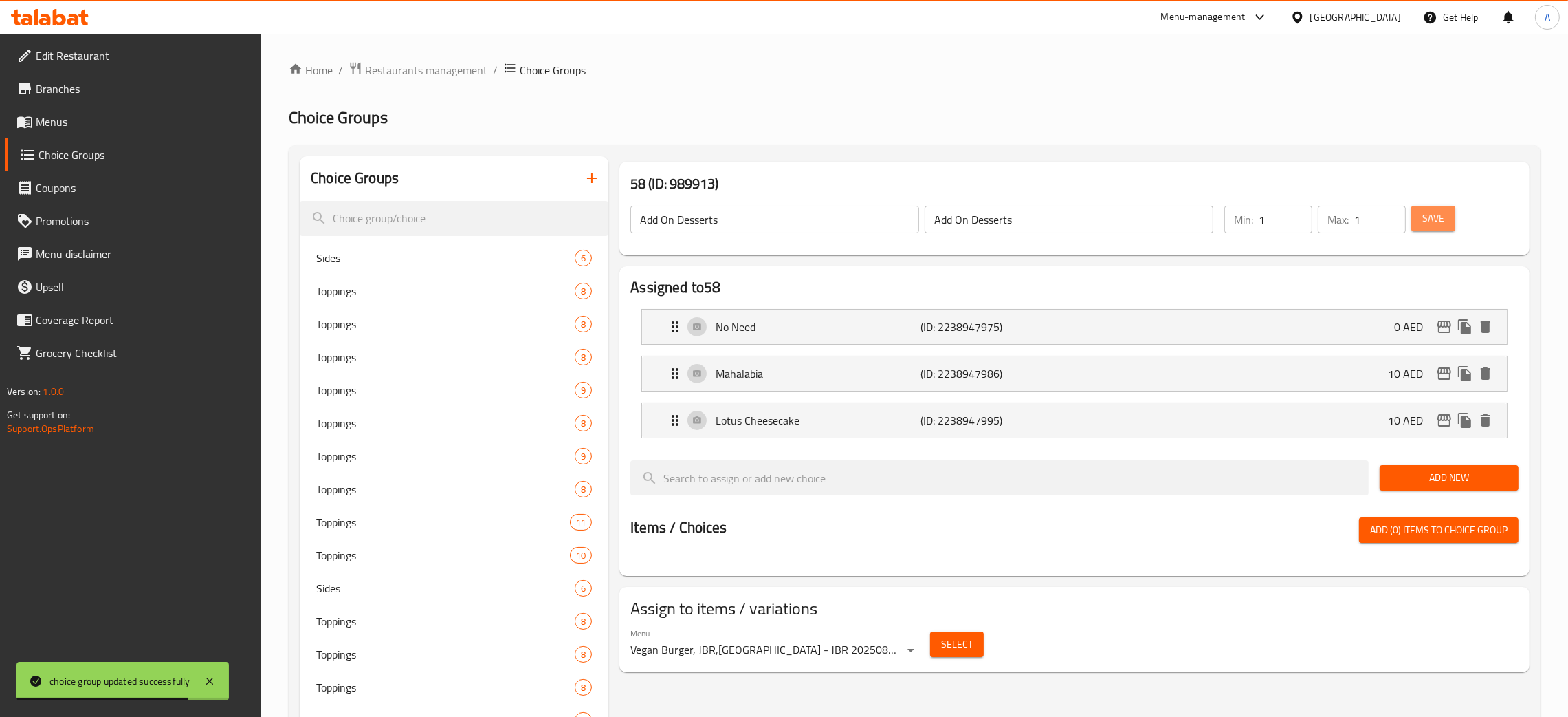
drag, startPoint x: 1424, startPoint y: 216, endPoint x: 1449, endPoint y: 192, distance: 34.7
click at [1422, 216] on span "Save" at bounding box center [1433, 218] width 22 height 17
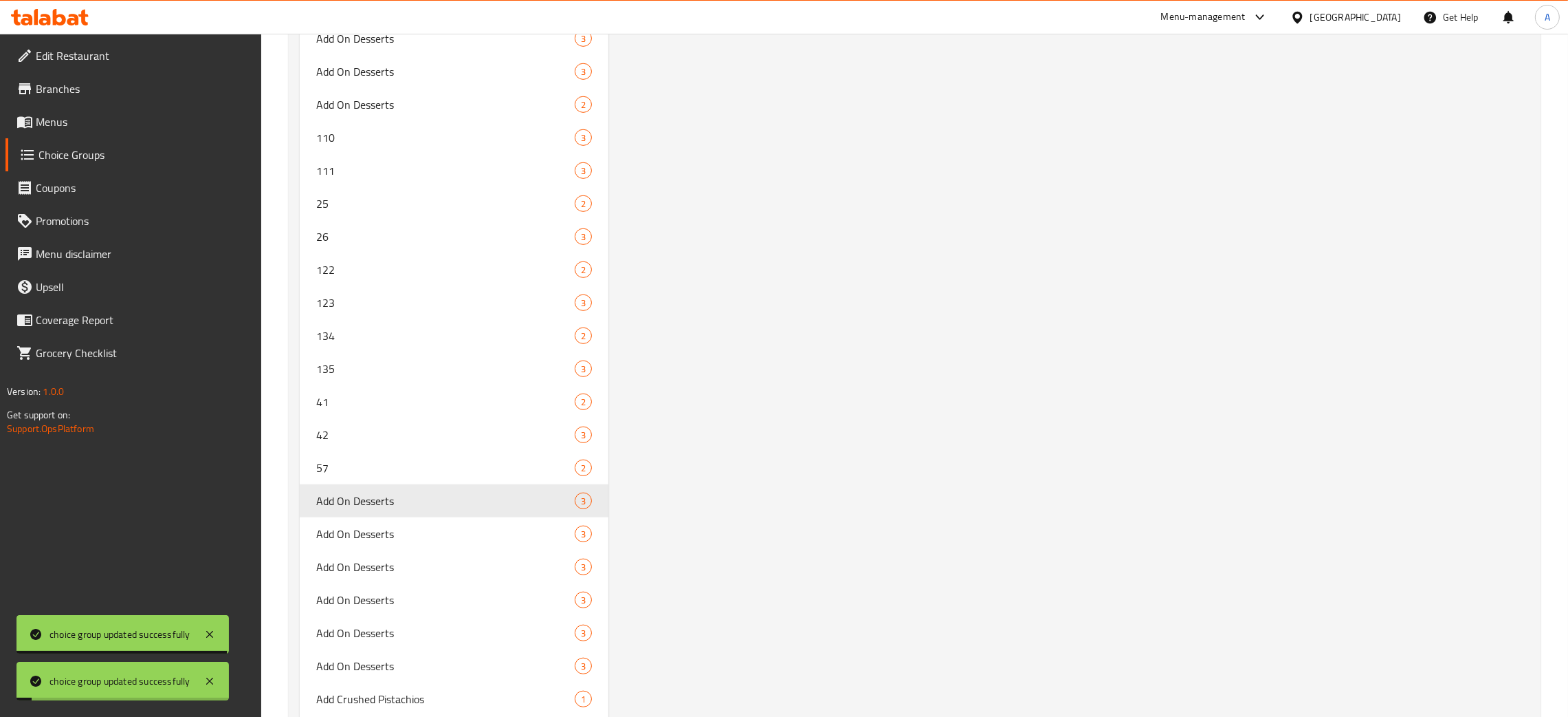
scroll to position [9527, 0]
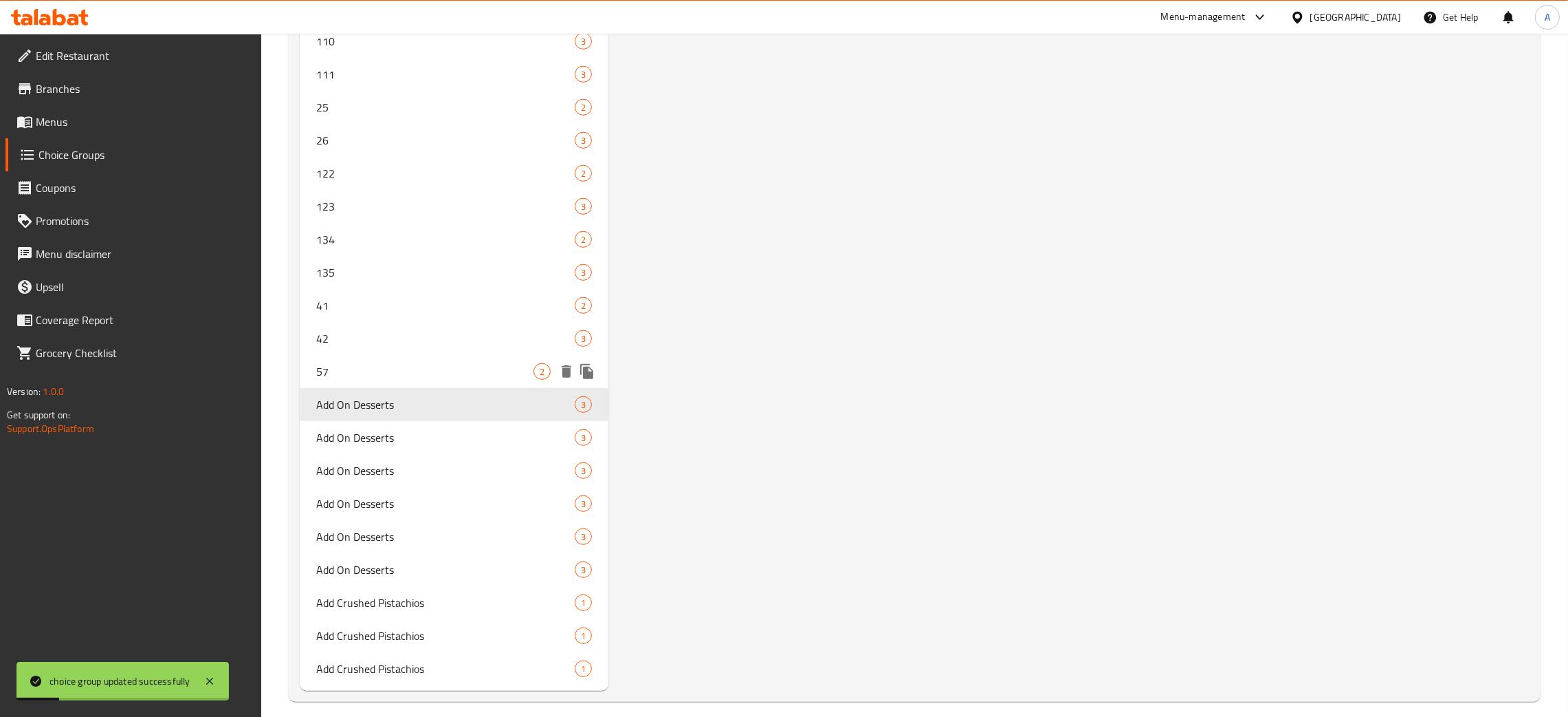
click at [452, 363] on span "57" at bounding box center [425, 371] width 217 height 16
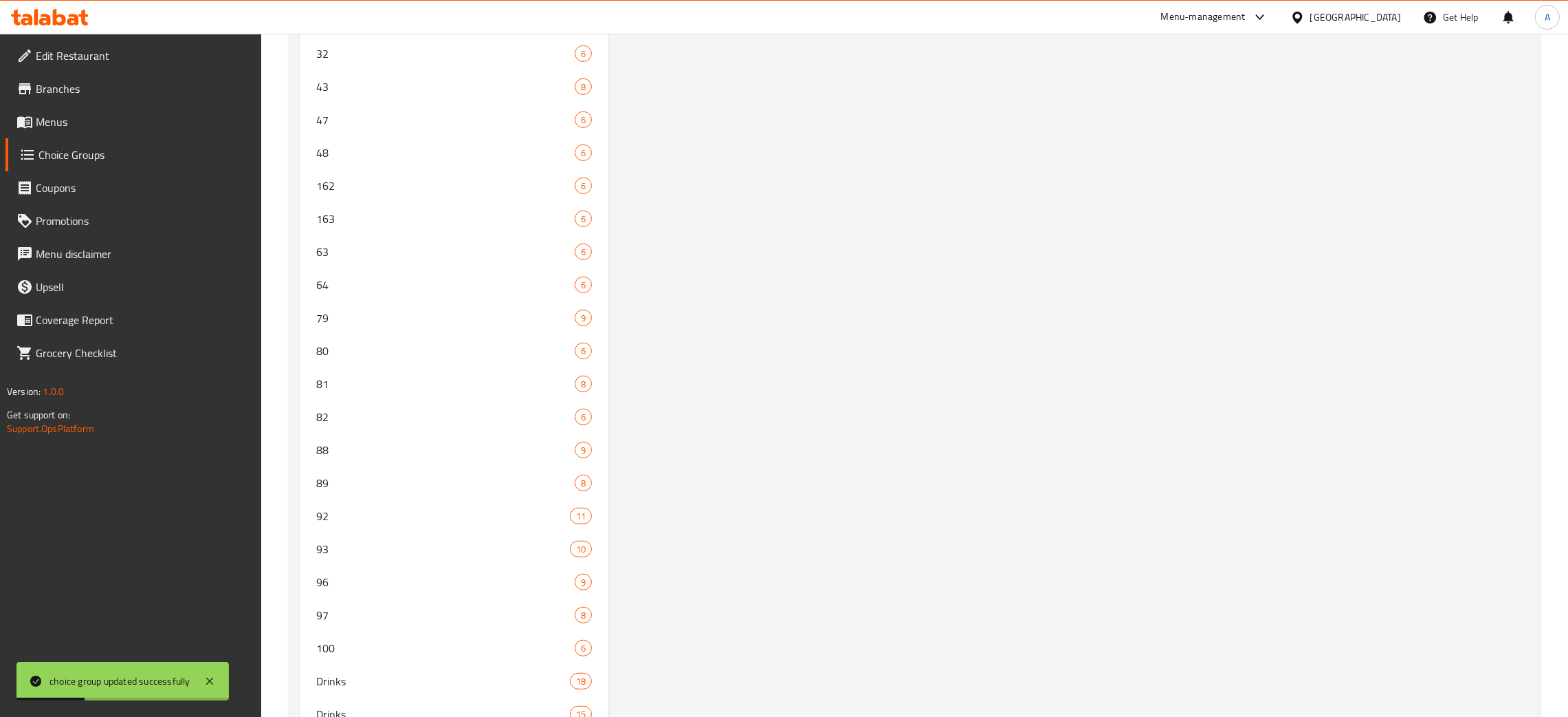
scroll to position [0, 0]
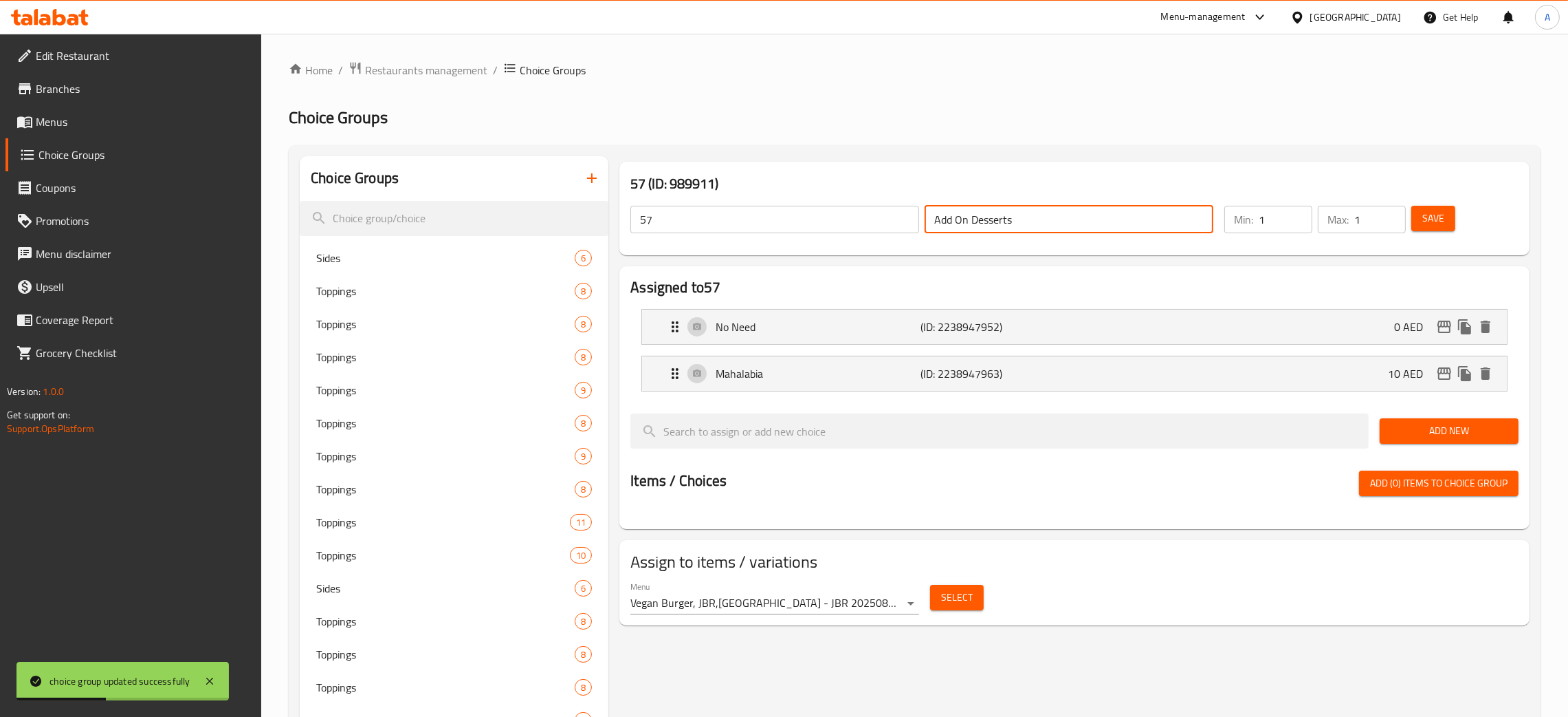
drag, startPoint x: 962, startPoint y: 221, endPoint x: 908, endPoint y: 222, distance: 54.0
click at [908, 222] on div "57 ​ Add On Desserts ​" at bounding box center [922, 219] width 600 height 44
drag, startPoint x: 678, startPoint y: 214, endPoint x: 582, endPoint y: 216, distance: 96.0
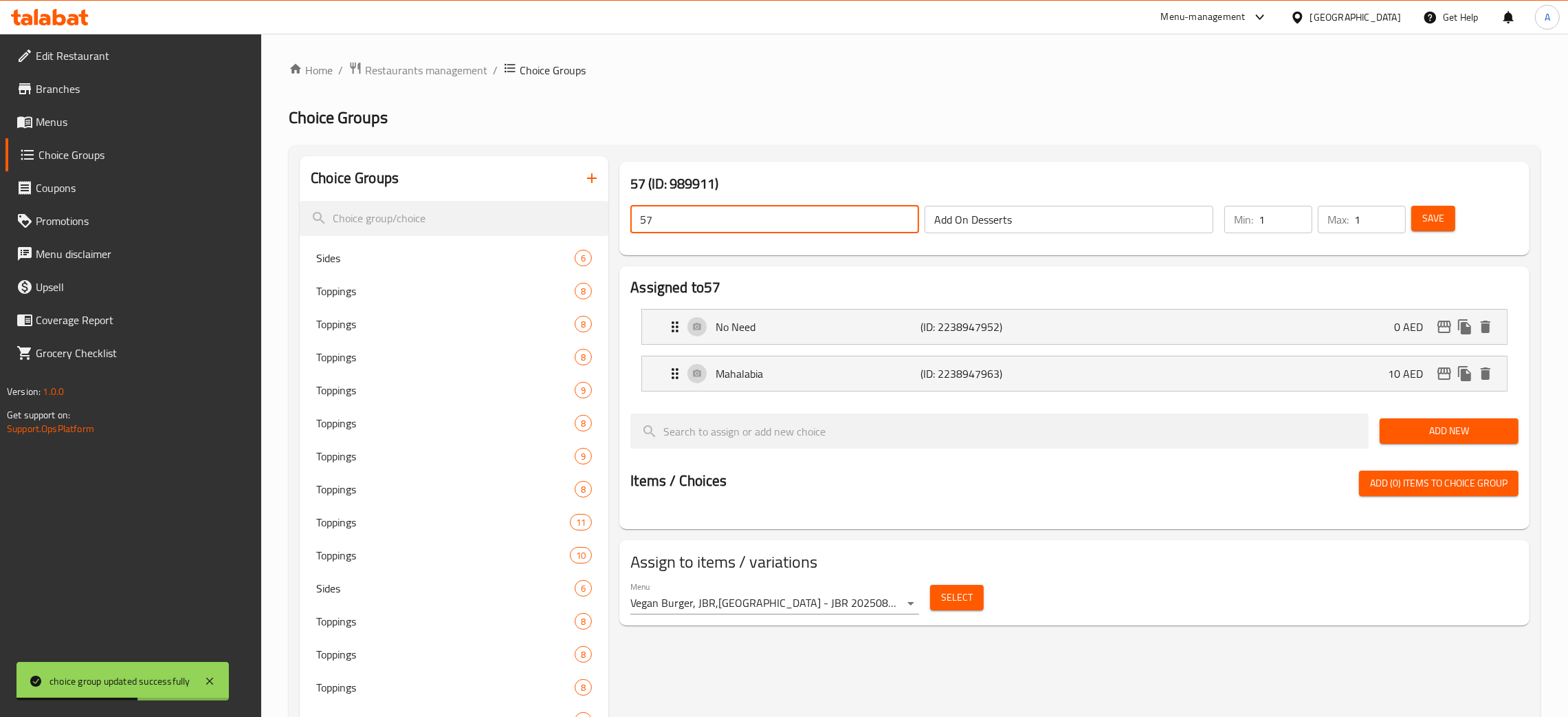
paste input "Add On Desserts"
drag, startPoint x: 1427, startPoint y: 222, endPoint x: 1449, endPoint y: 218, distance: 22.4
click at [1428, 221] on span "Save" at bounding box center [1433, 218] width 22 height 17
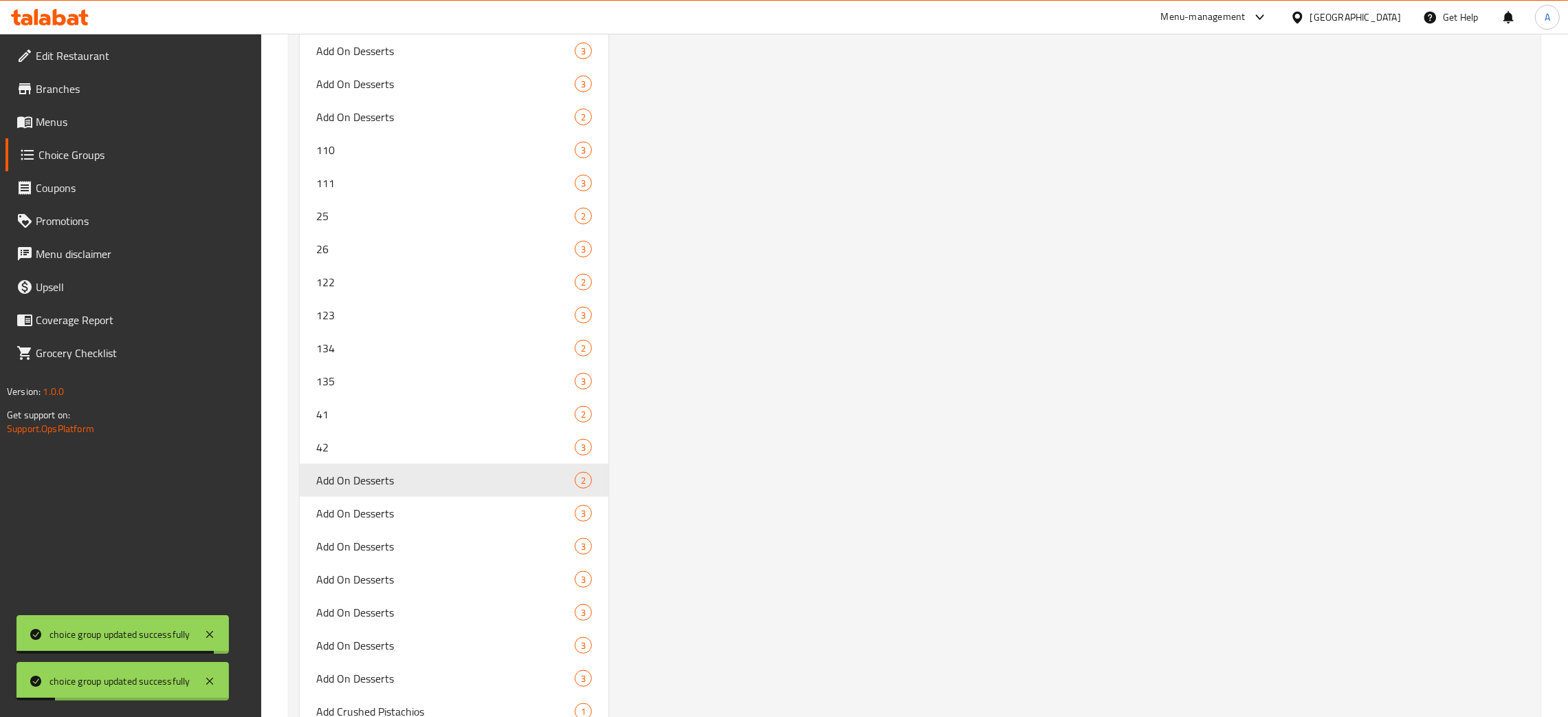
scroll to position [9527, 0]
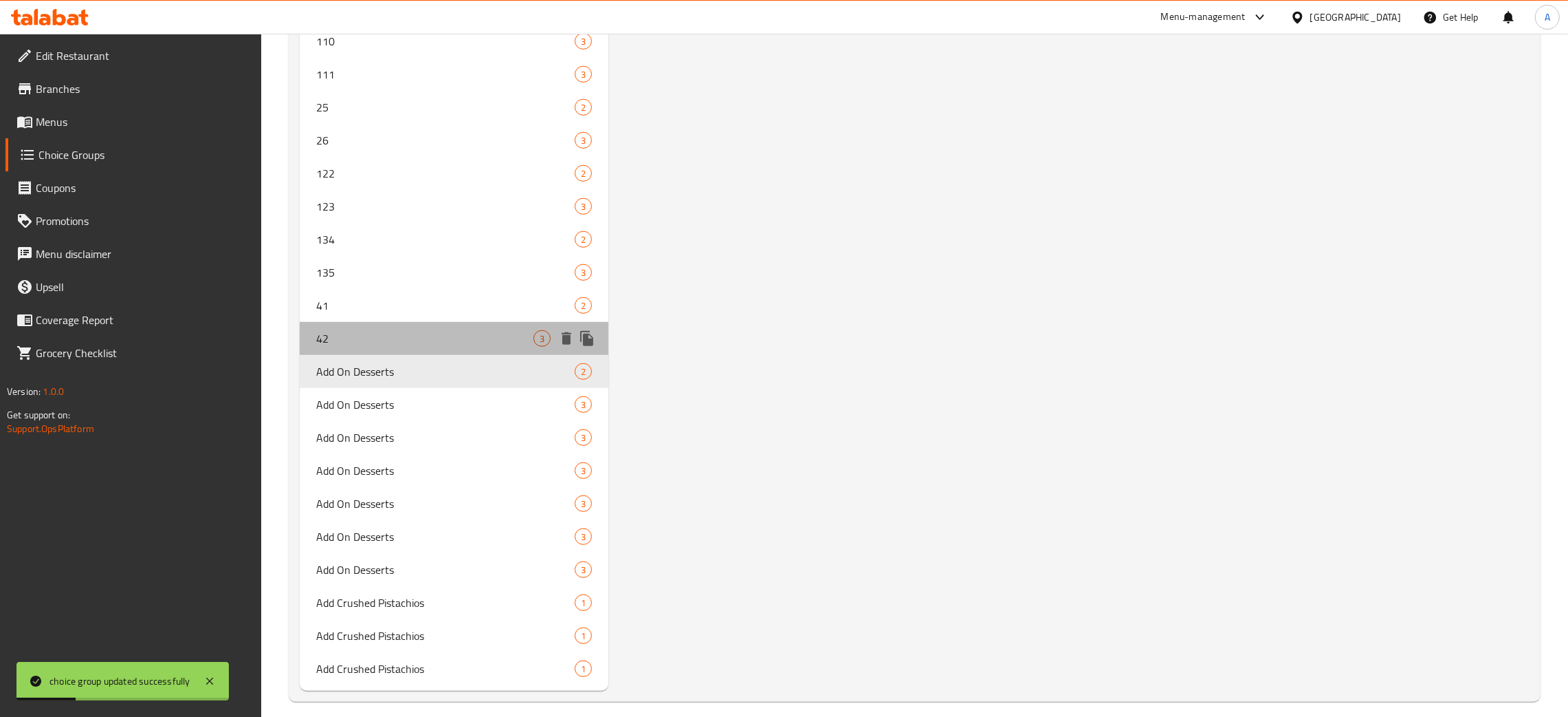
click at [424, 337] on div "42 3" at bounding box center [453, 338] width 308 height 33
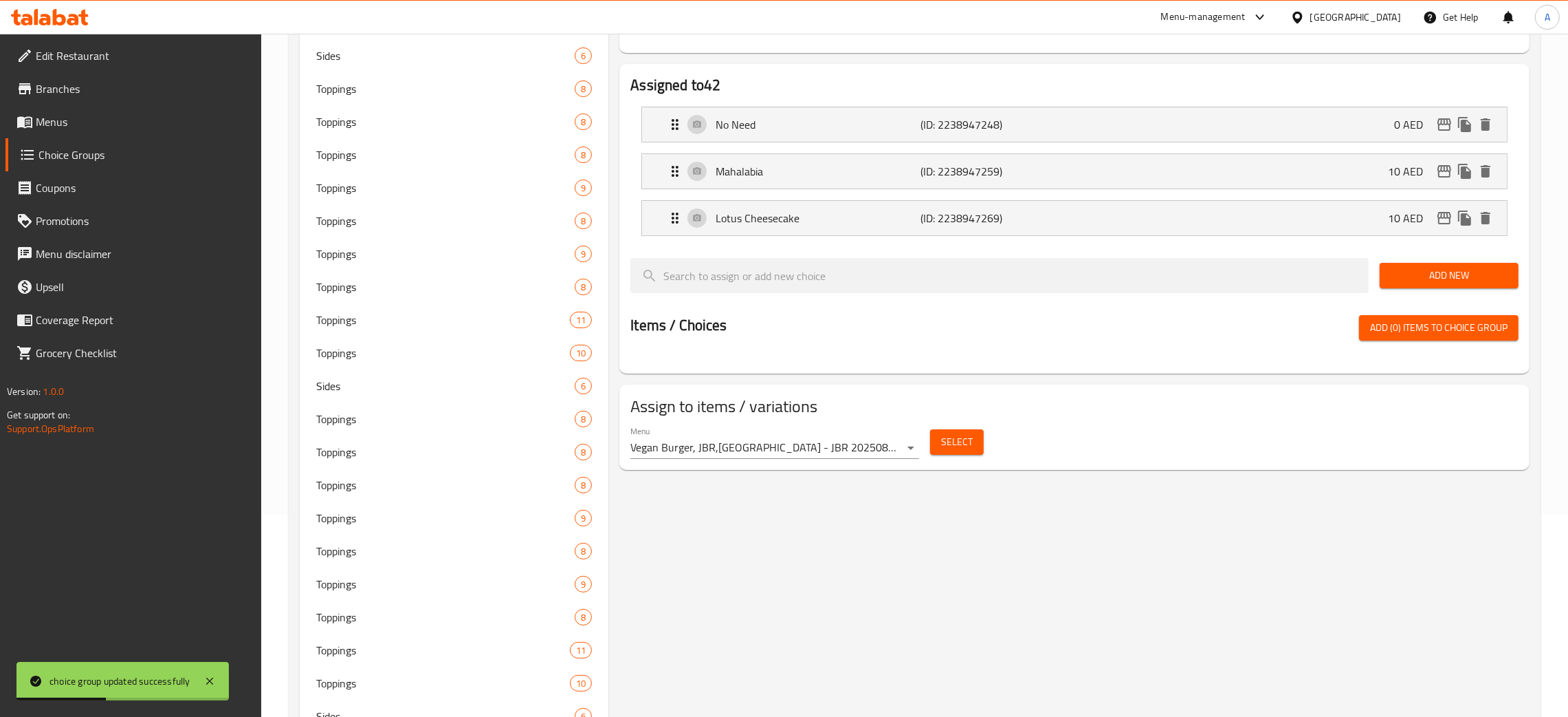
scroll to position [0, 0]
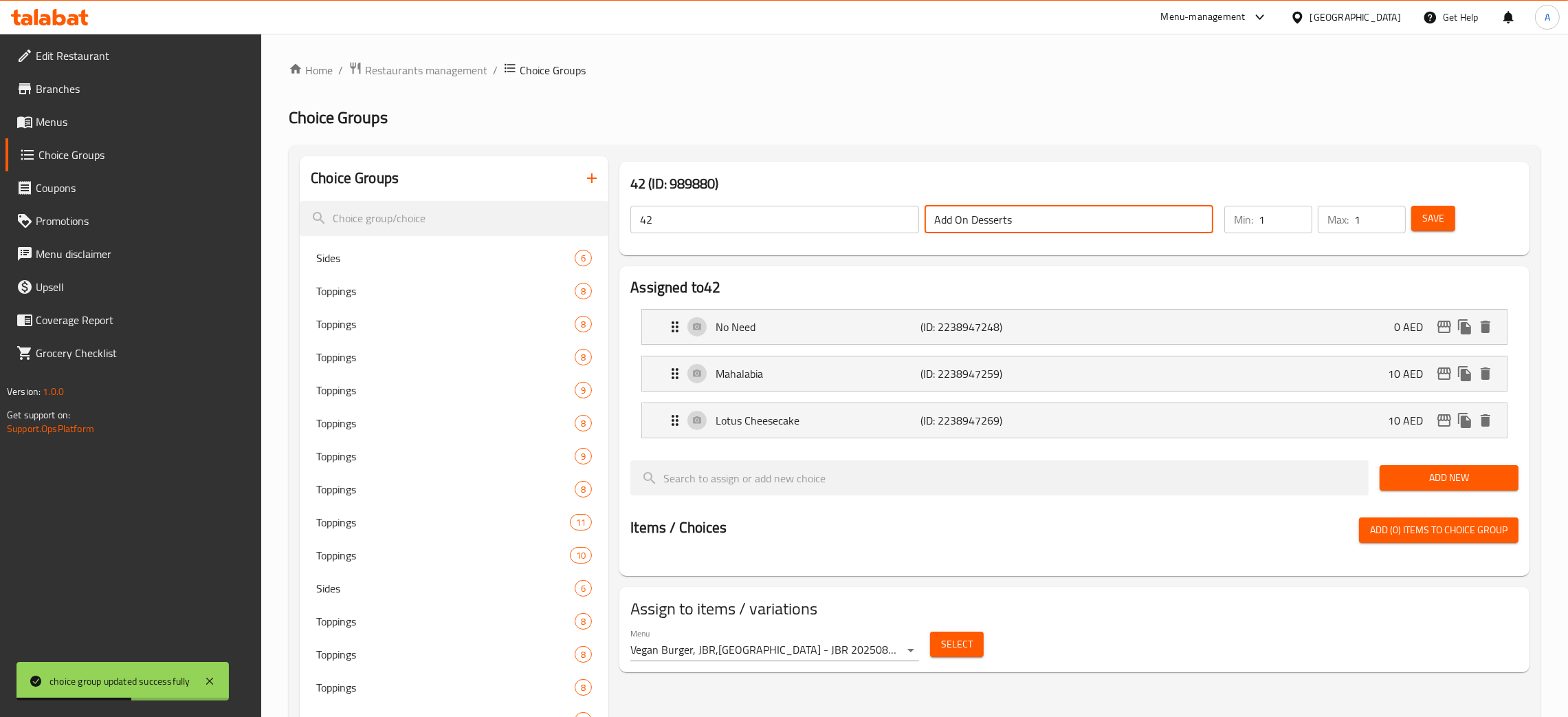
drag, startPoint x: 993, startPoint y: 227, endPoint x: 843, endPoint y: 229, distance: 150.0
click at [843, 229] on div "42 ​ Add On Desserts ​" at bounding box center [922, 219] width 600 height 44
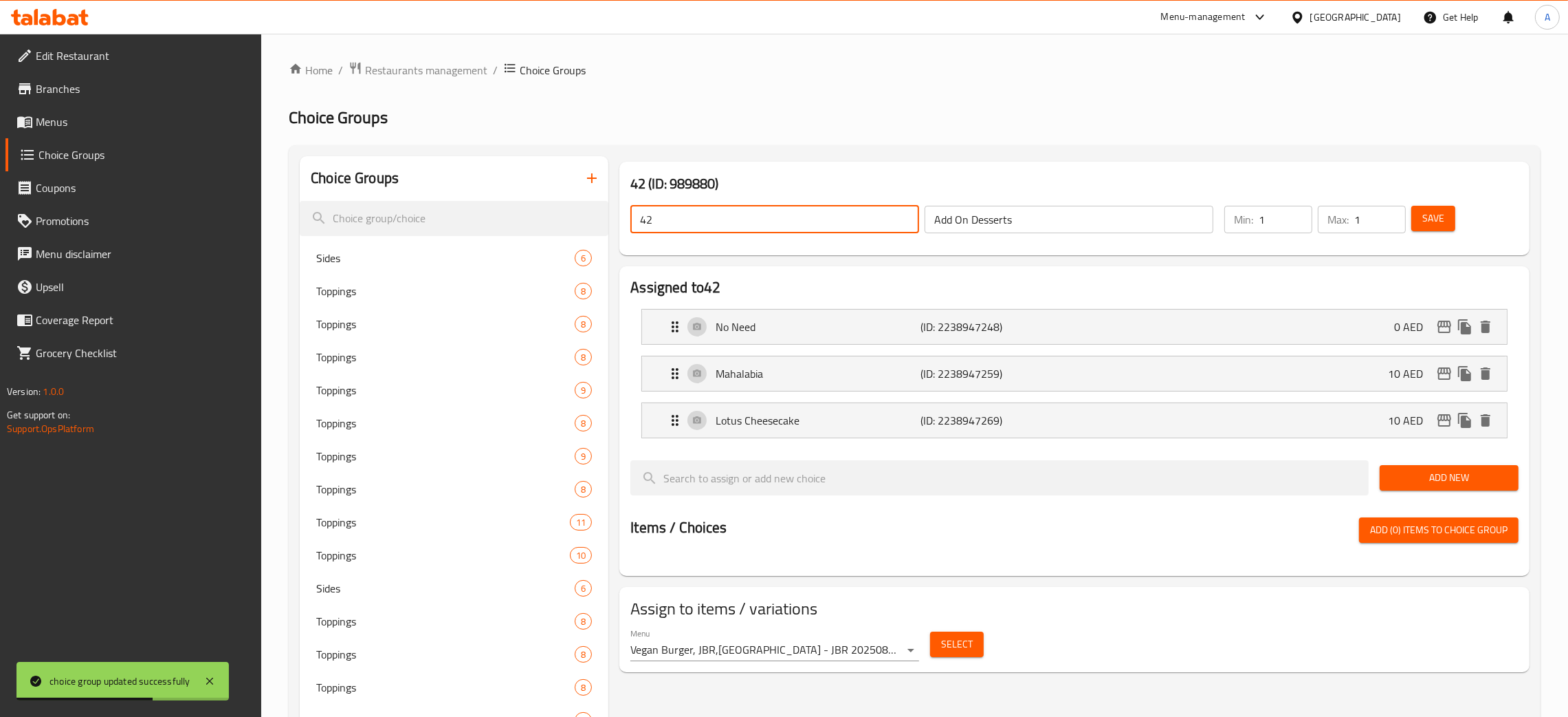
drag, startPoint x: 640, startPoint y: 224, endPoint x: 609, endPoint y: 224, distance: 31.0
paste input "Add On Desserts"
click at [1436, 218] on span "Save" at bounding box center [1433, 218] width 22 height 17
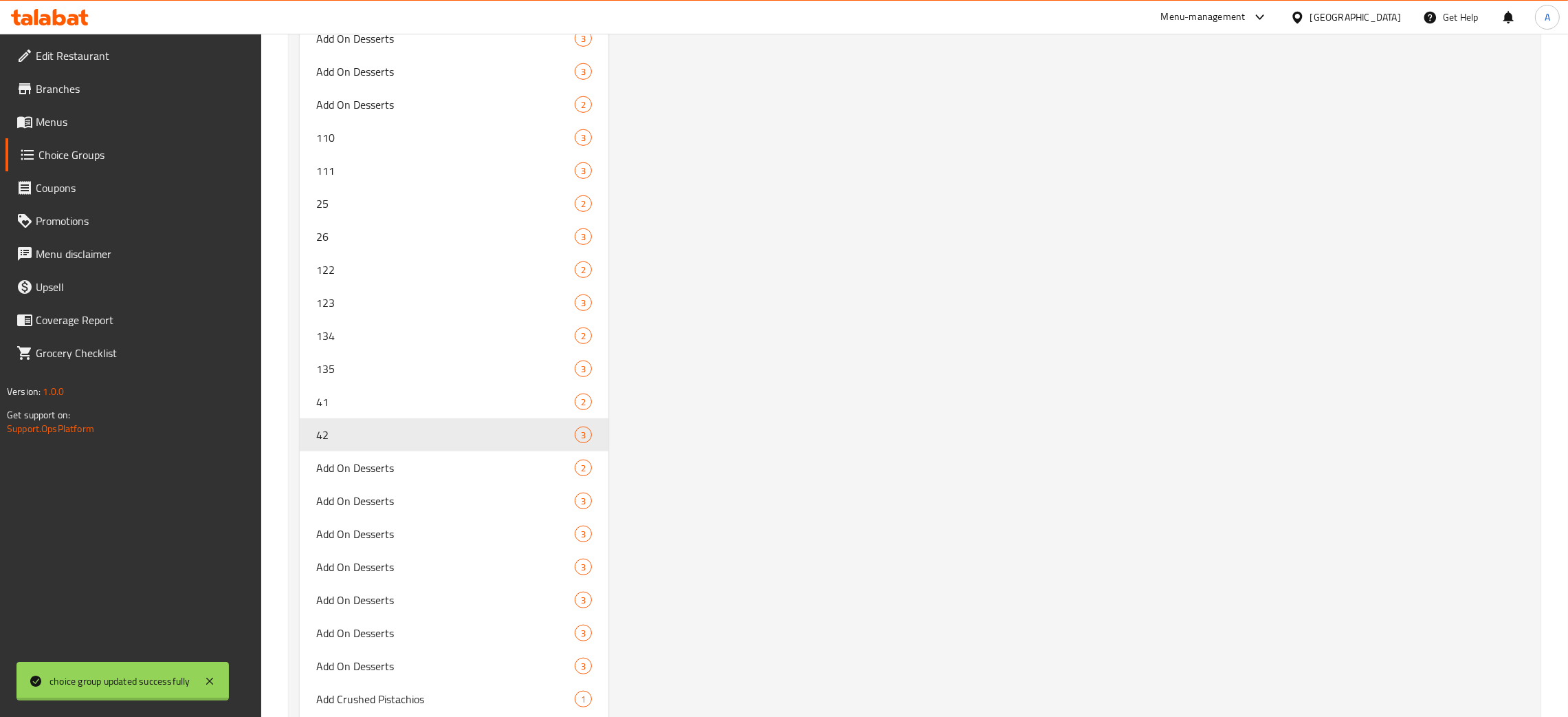
scroll to position [9382, 0]
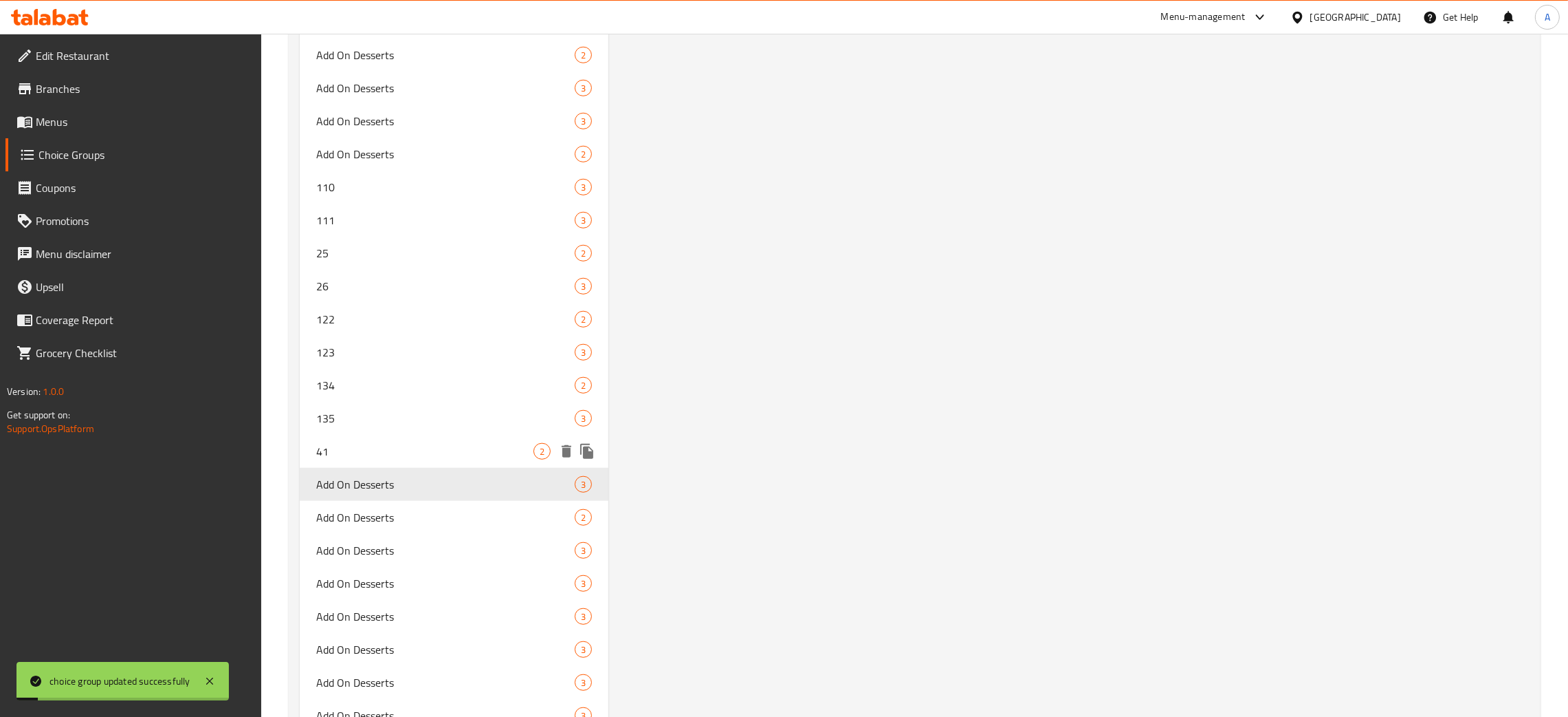
click at [348, 443] on span "41" at bounding box center [425, 451] width 217 height 16
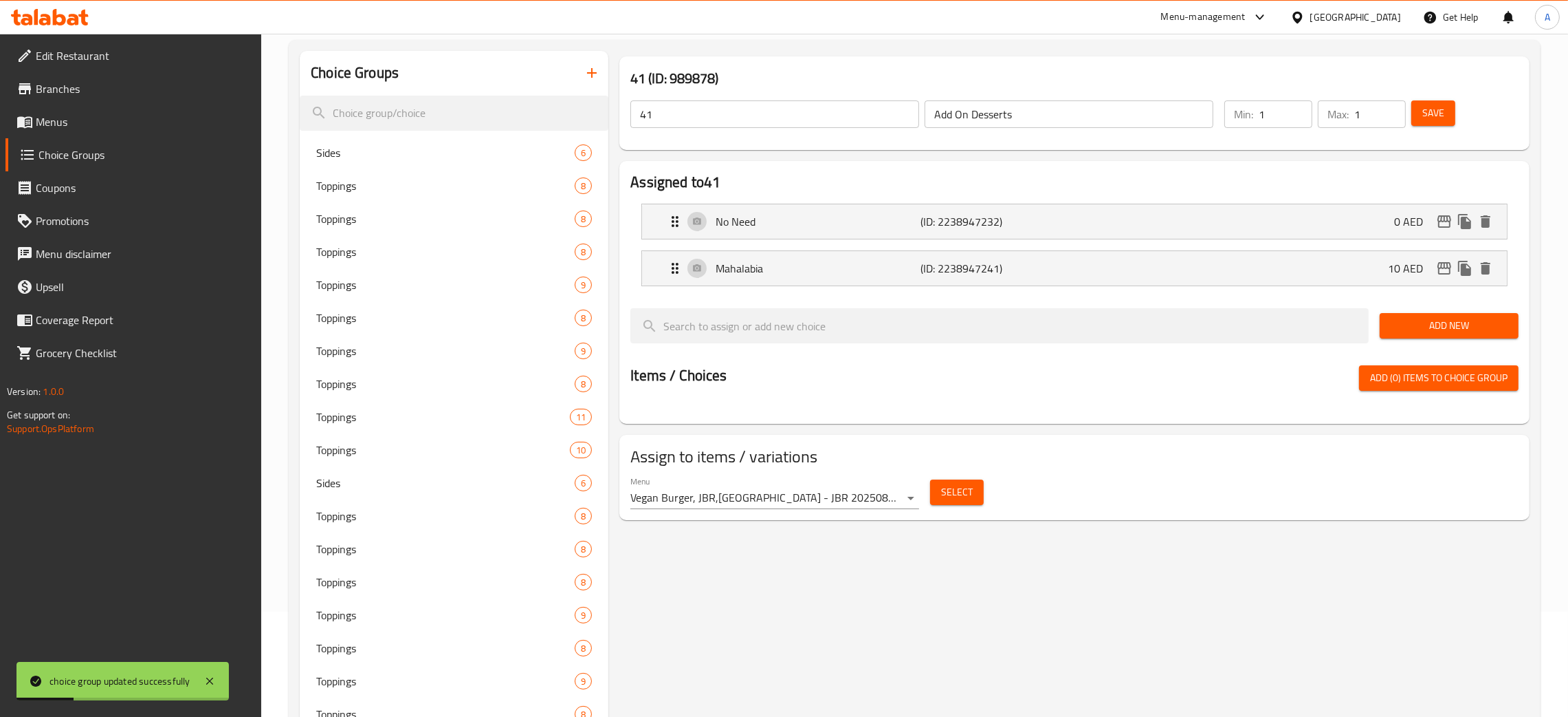
scroll to position [0, 0]
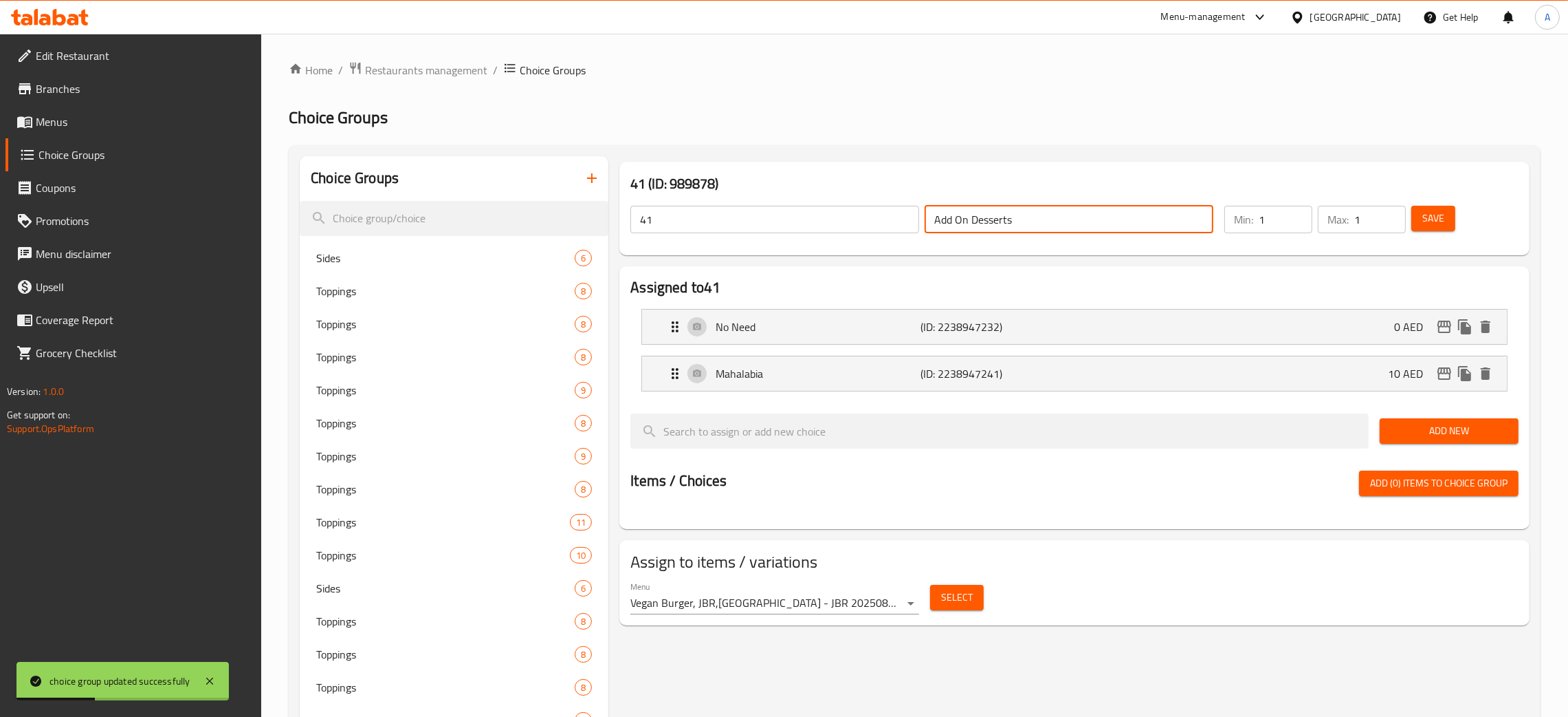
drag, startPoint x: 902, startPoint y: 231, endPoint x: 894, endPoint y: 231, distance: 8.0
click at [894, 231] on div "41 ​ Add On Desserts ​" at bounding box center [922, 219] width 600 height 44
drag, startPoint x: 659, startPoint y: 219, endPoint x: 620, endPoint y: 218, distance: 39.0
click at [620, 218] on div "41 (ID: 989878) 41 ​ Add On Desserts ​ Min: 1 ​ Max: 1 ​ Save" at bounding box center [1075, 208] width 910 height 93
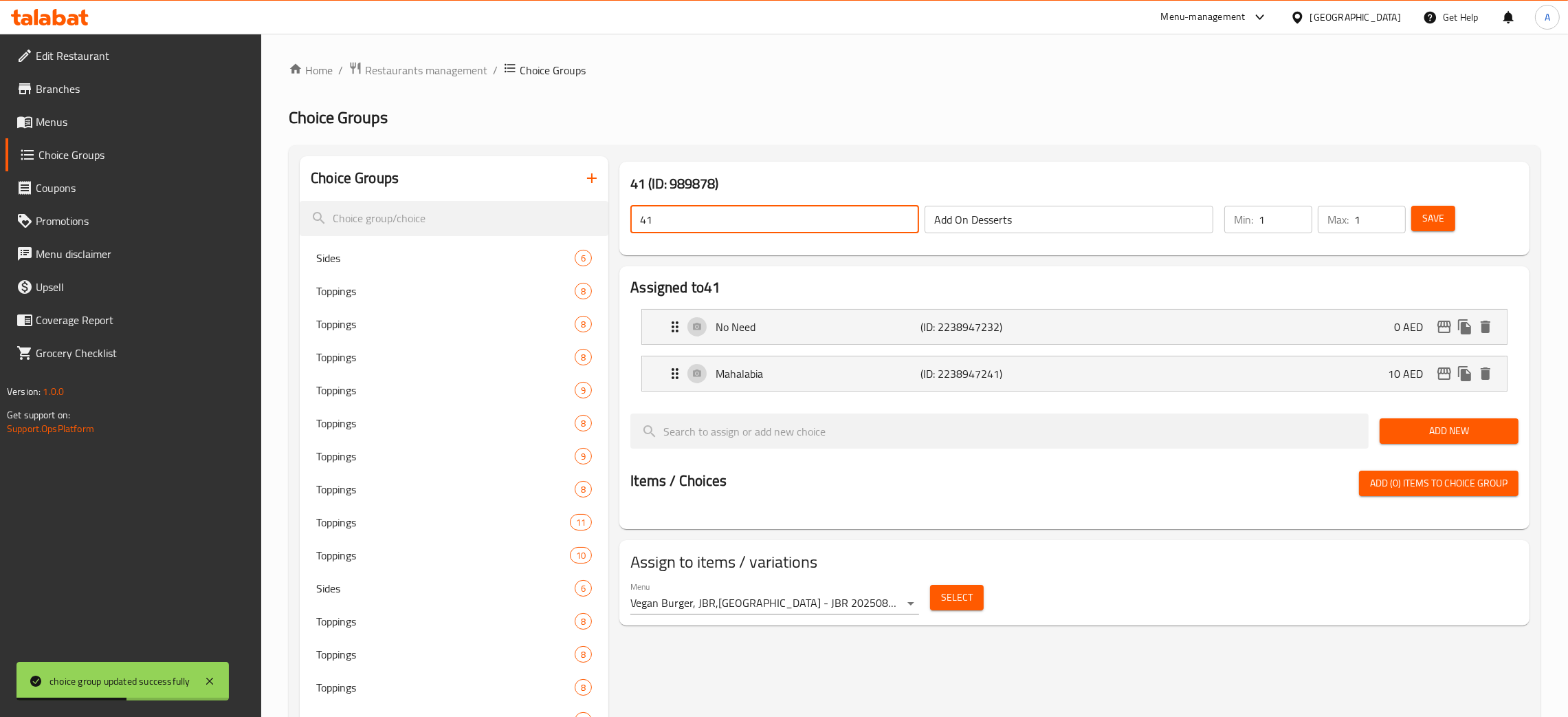
paste input "Add On Desserts"
drag, startPoint x: 1428, startPoint y: 216, endPoint x: 1430, endPoint y: 209, distance: 7.3
click at [1425, 216] on span "Save" at bounding box center [1433, 218] width 22 height 17
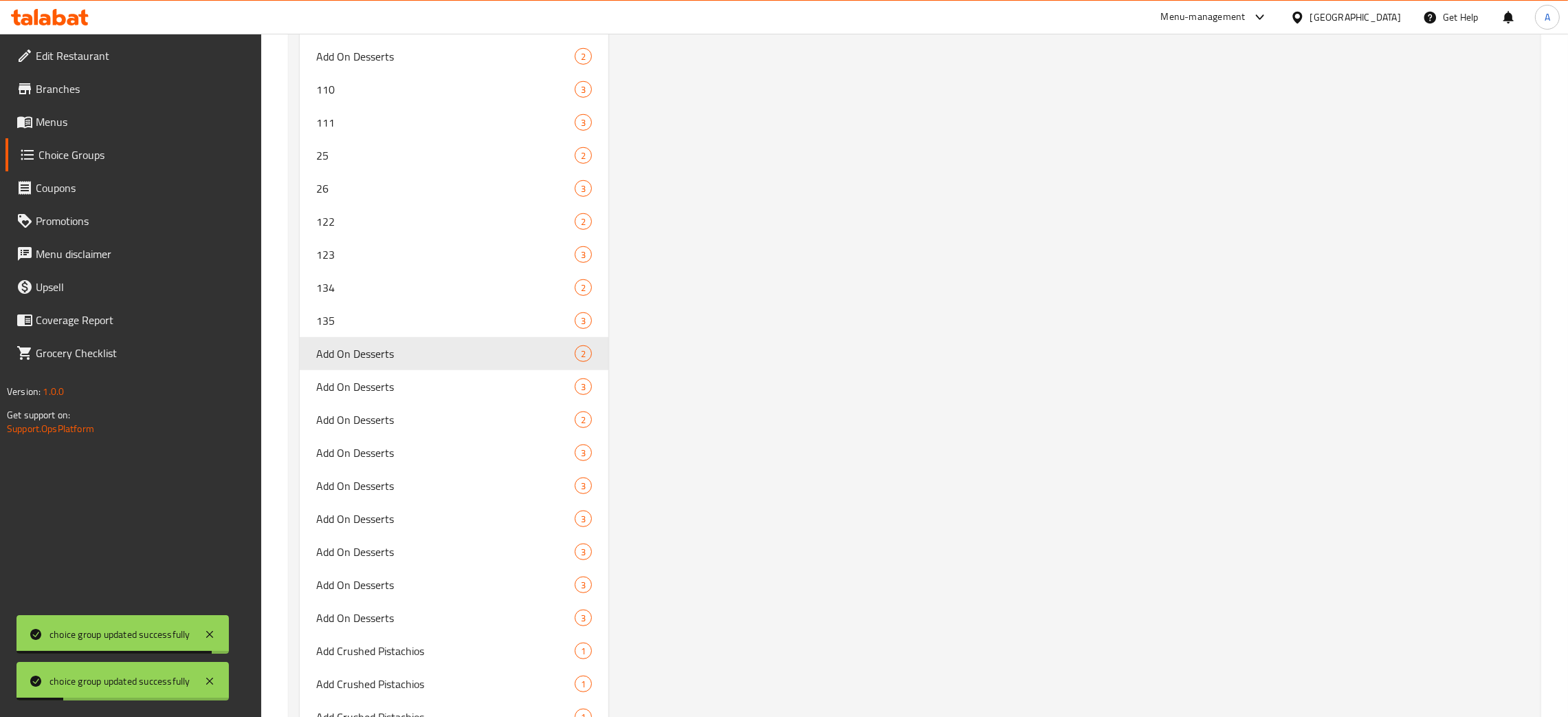
scroll to position [9527, 0]
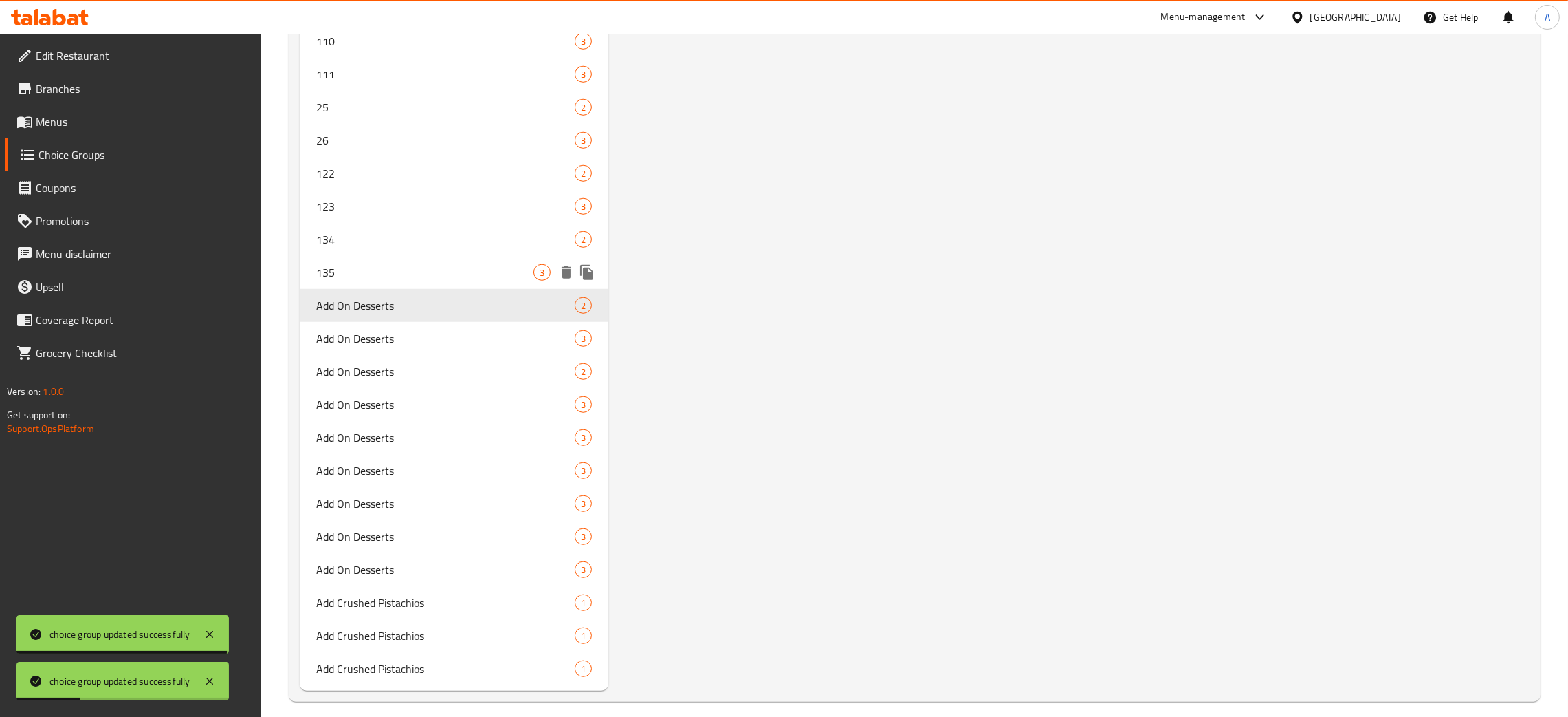
click at [409, 264] on span "135" at bounding box center [425, 272] width 217 height 16
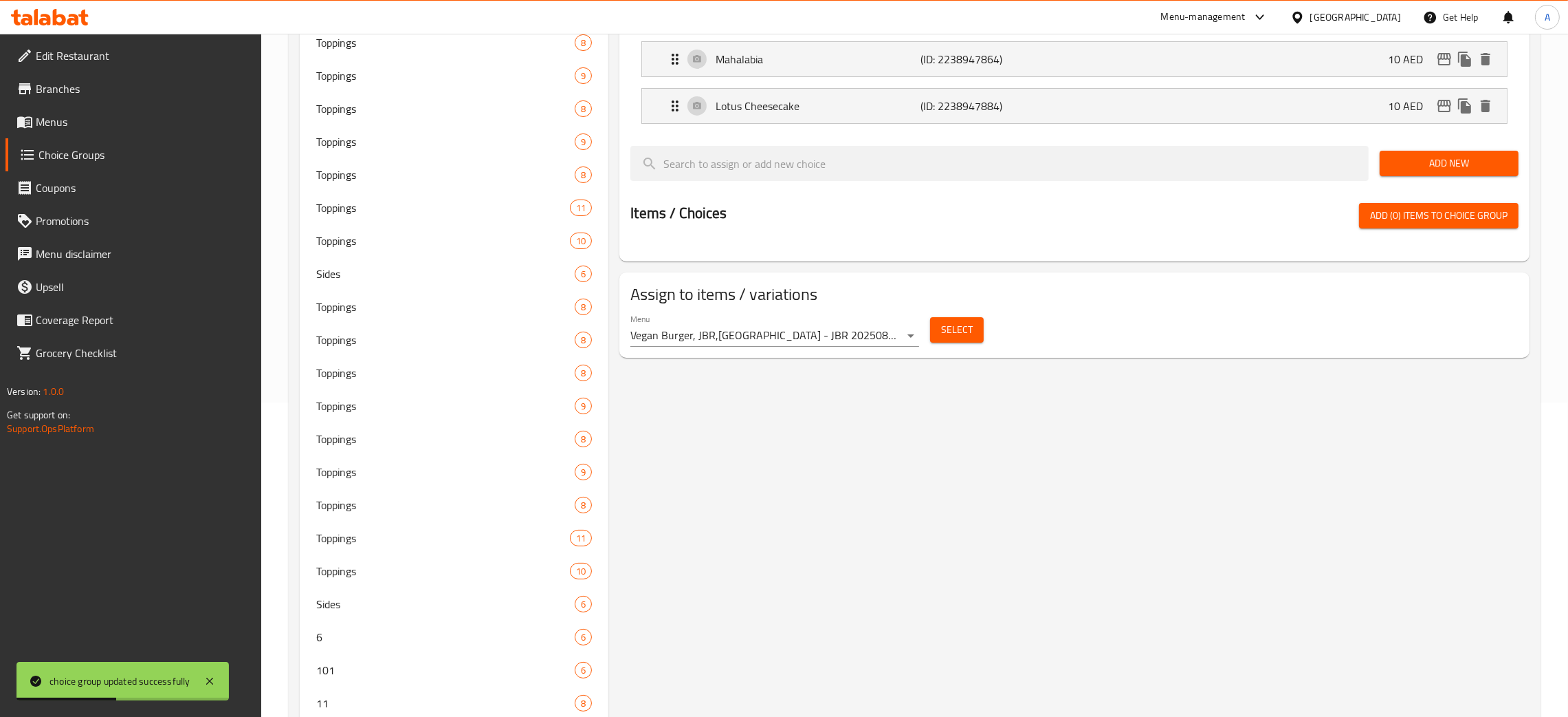
scroll to position [0, 0]
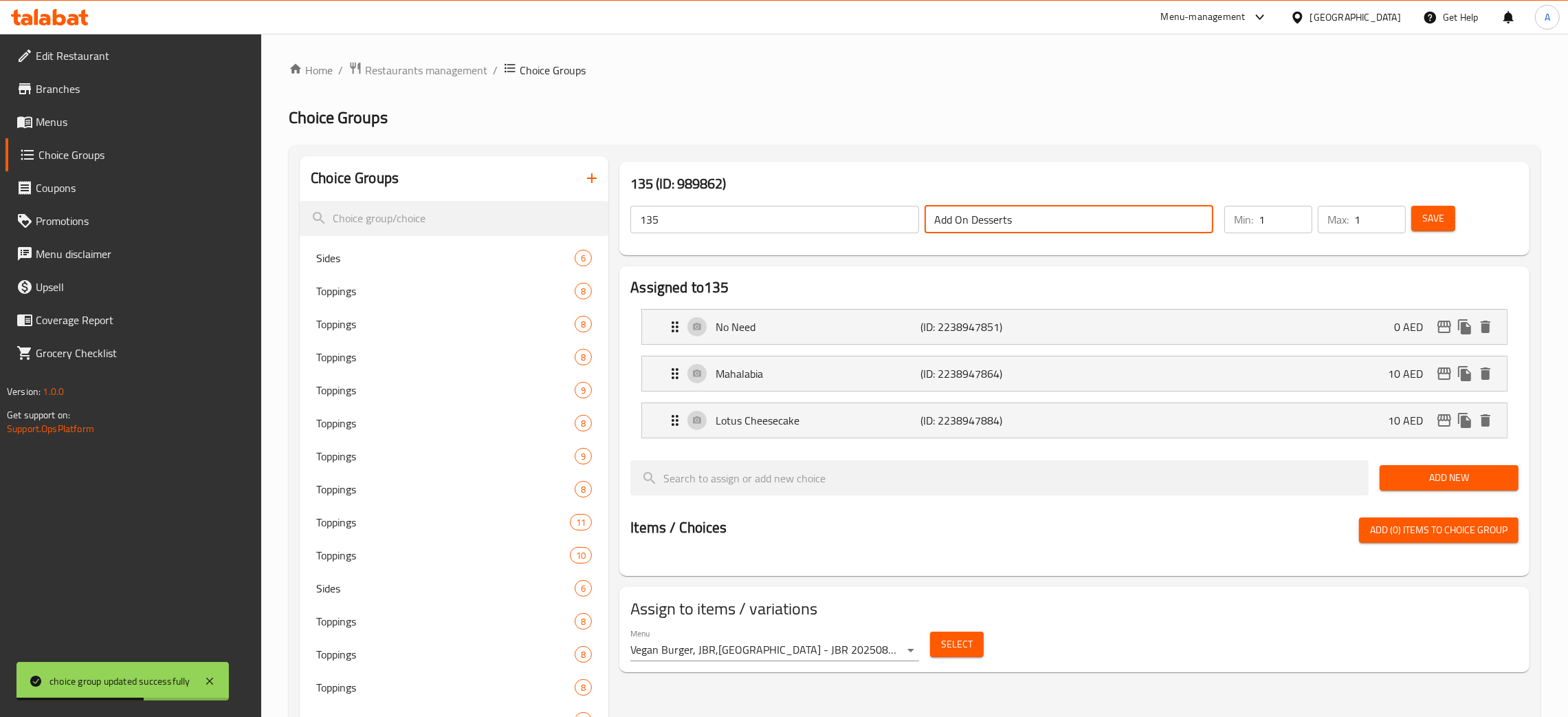
drag, startPoint x: 1022, startPoint y: 222, endPoint x: 902, endPoint y: 223, distance: 120.0
click at [919, 212] on div "135 ​ Add On Desserts ​" at bounding box center [922, 219] width 600 height 44
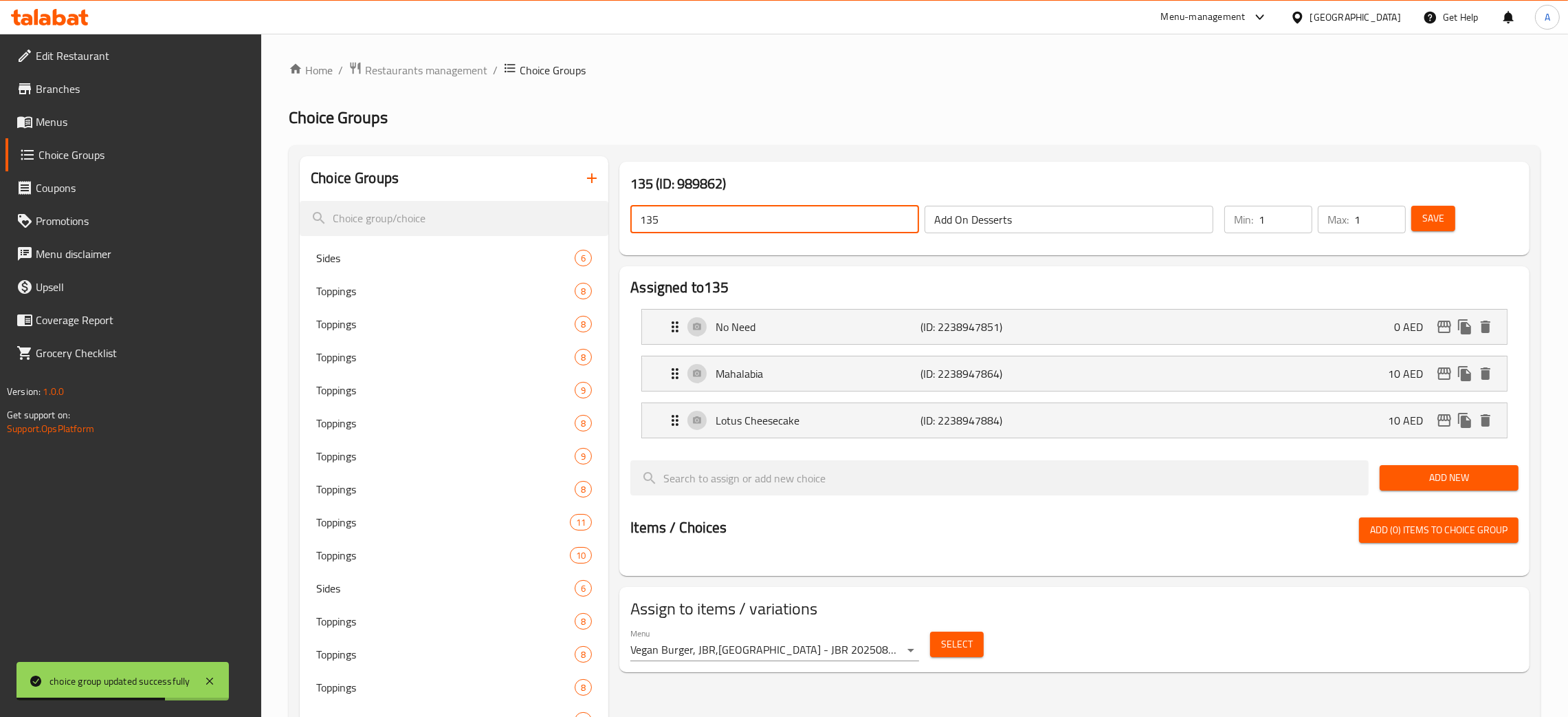
drag, startPoint x: 669, startPoint y: 223, endPoint x: 630, endPoint y: 223, distance: 39.0
click at [630, 223] on input "135" at bounding box center [774, 219] width 288 height 27
paste input "Add On Desserts"
click at [1442, 225] on span "Save" at bounding box center [1433, 218] width 22 height 17
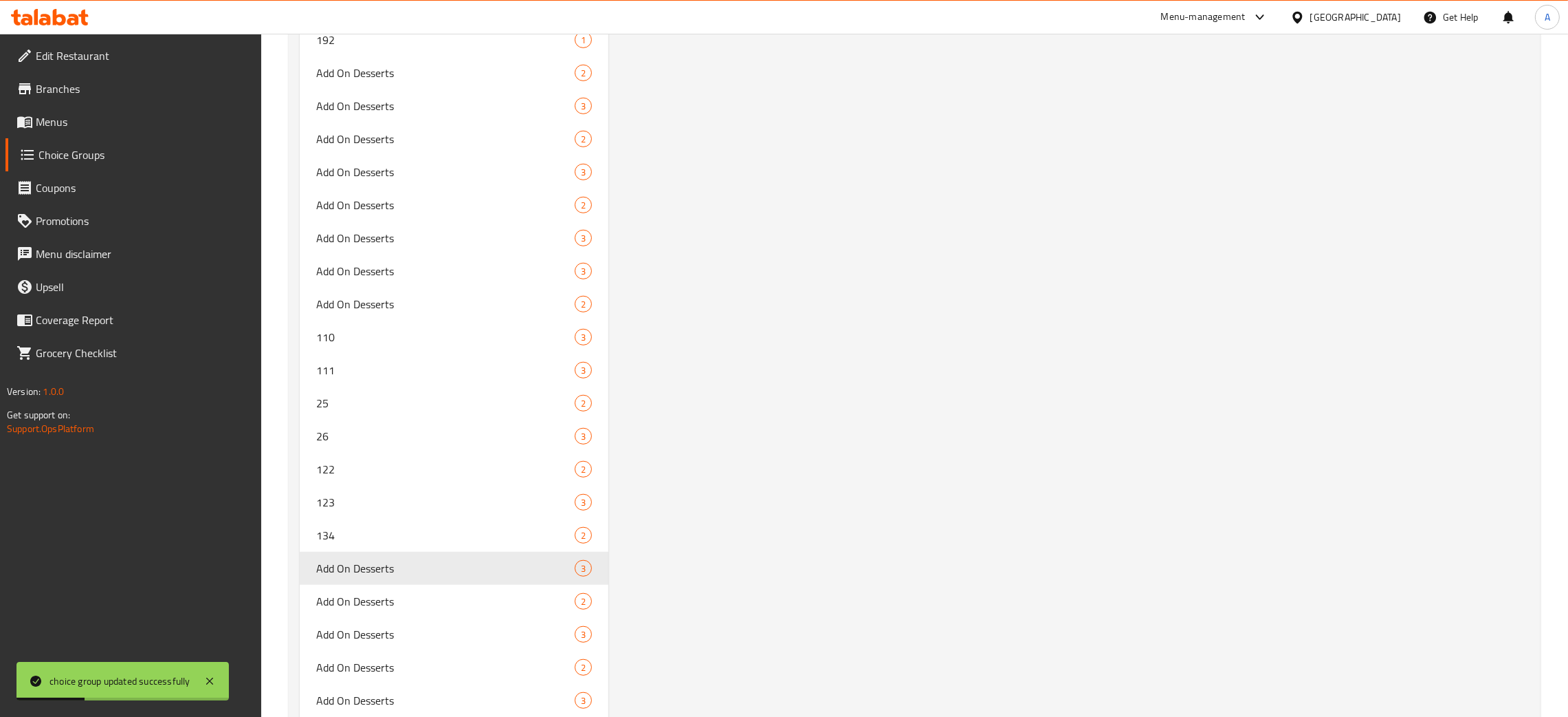
scroll to position [9219, 0]
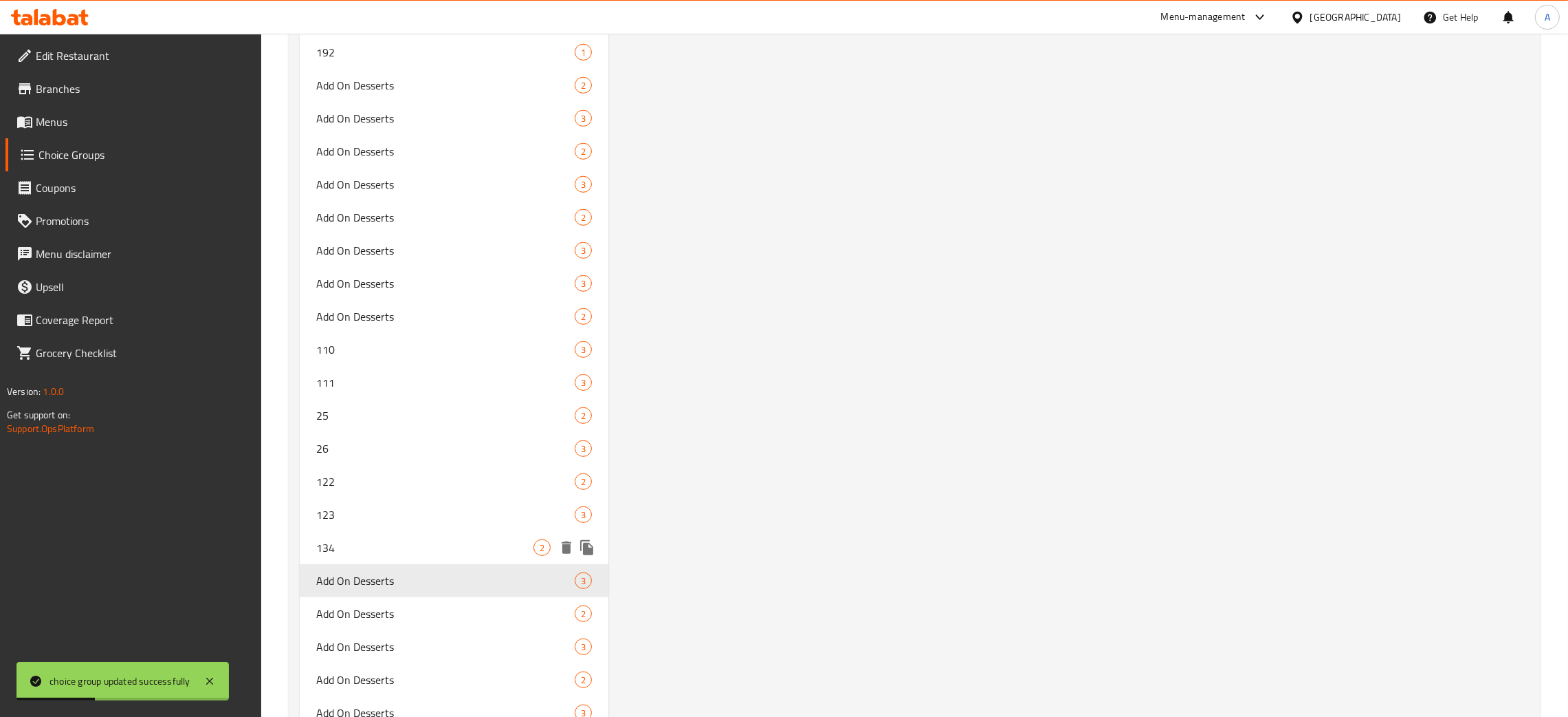
click at [399, 531] on div "134 2" at bounding box center [453, 548] width 308 height 33
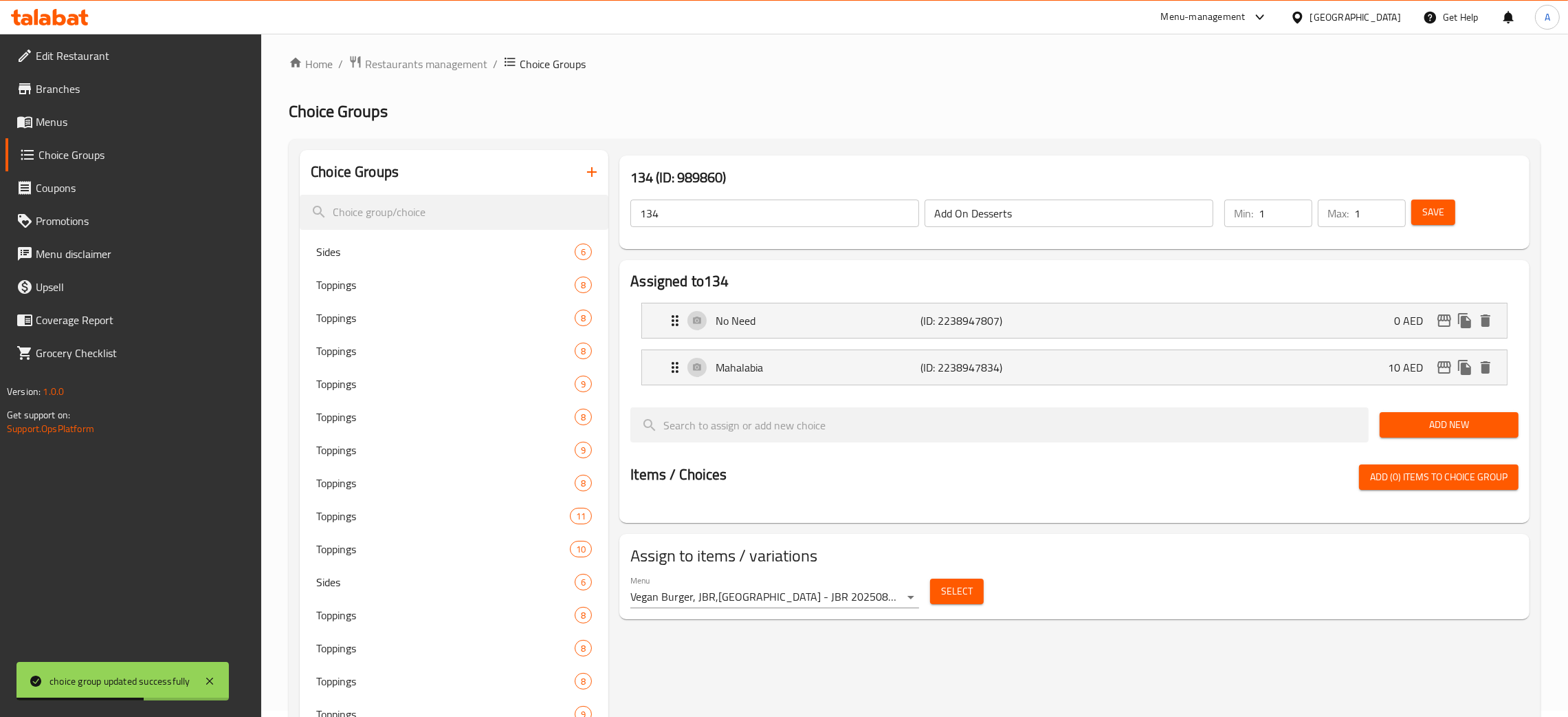
scroll to position [0, 0]
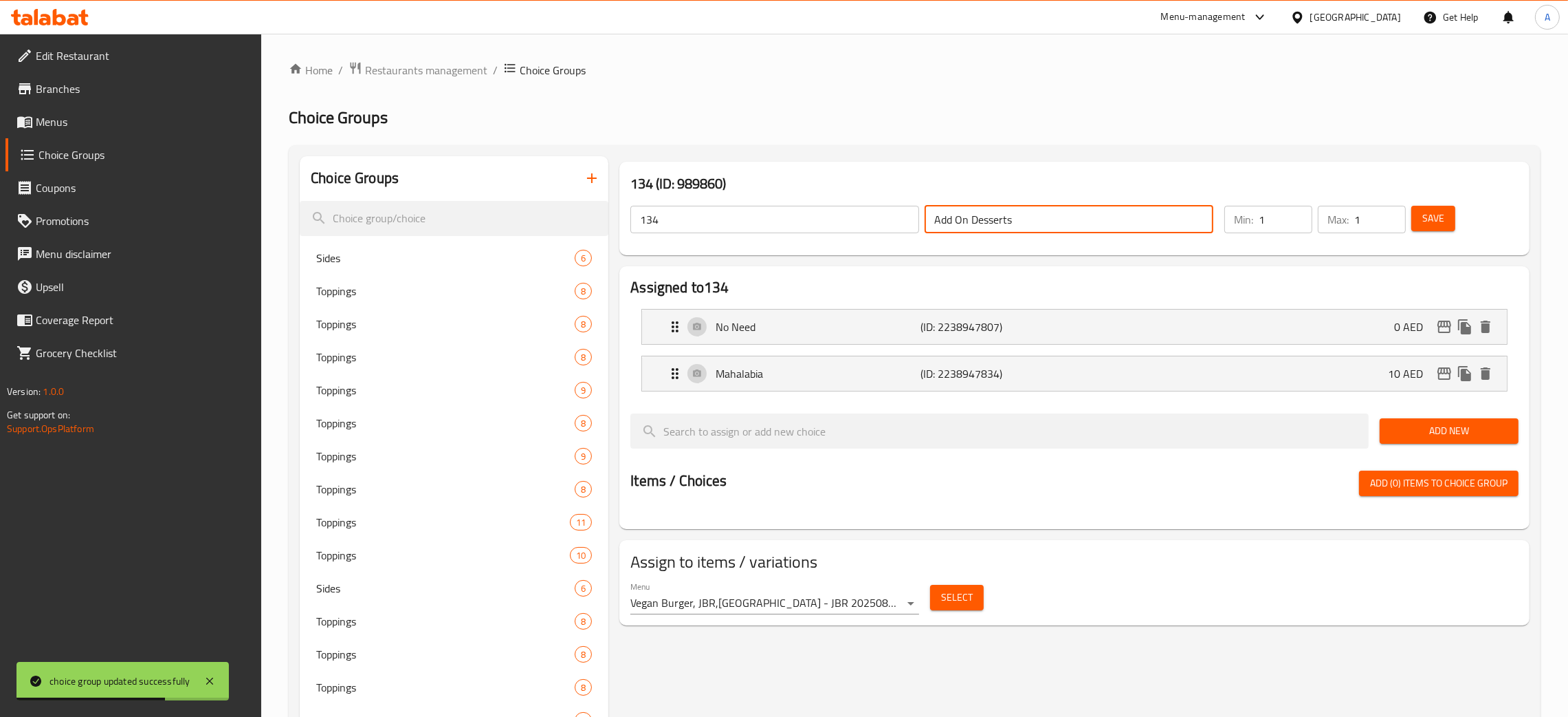
drag, startPoint x: 1041, startPoint y: 223, endPoint x: 892, endPoint y: 231, distance: 149.2
click at [892, 231] on div "134 ​ Add On Desserts ​" at bounding box center [922, 219] width 600 height 44
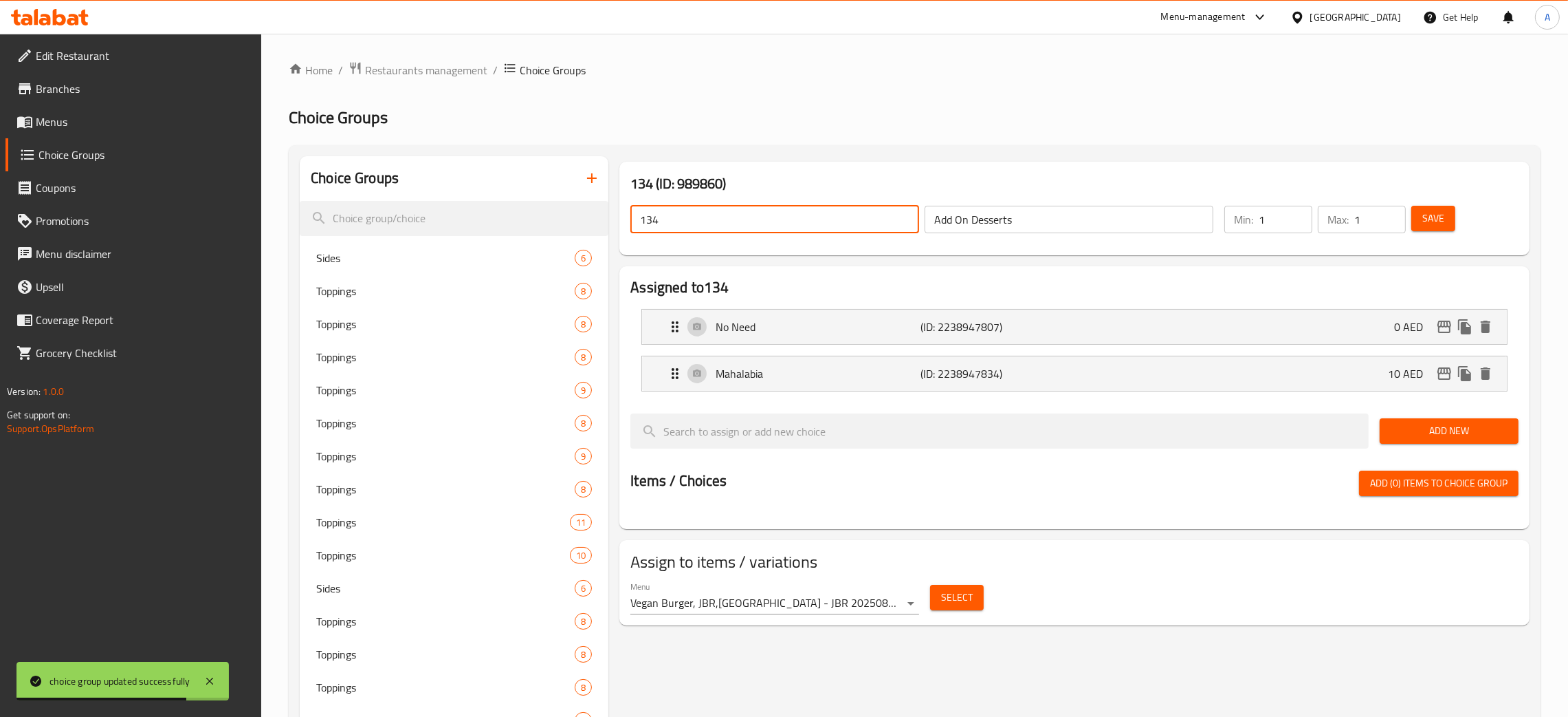
drag, startPoint x: 567, startPoint y: 227, endPoint x: 868, endPoint y: 271, distance: 304.2
paste input "Add On Desserts"
click at [1427, 219] on span "Save" at bounding box center [1433, 218] width 22 height 17
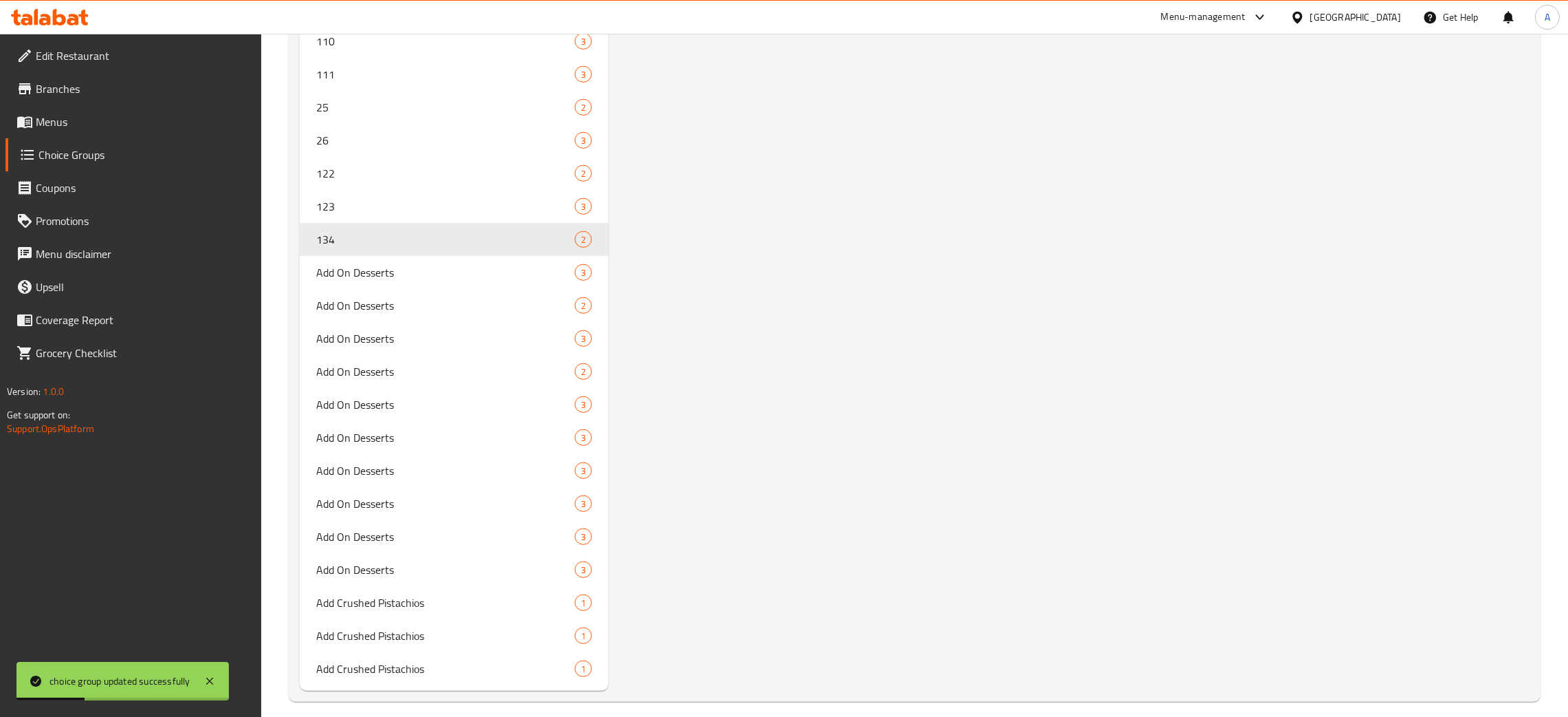
scroll to position [9497, 0]
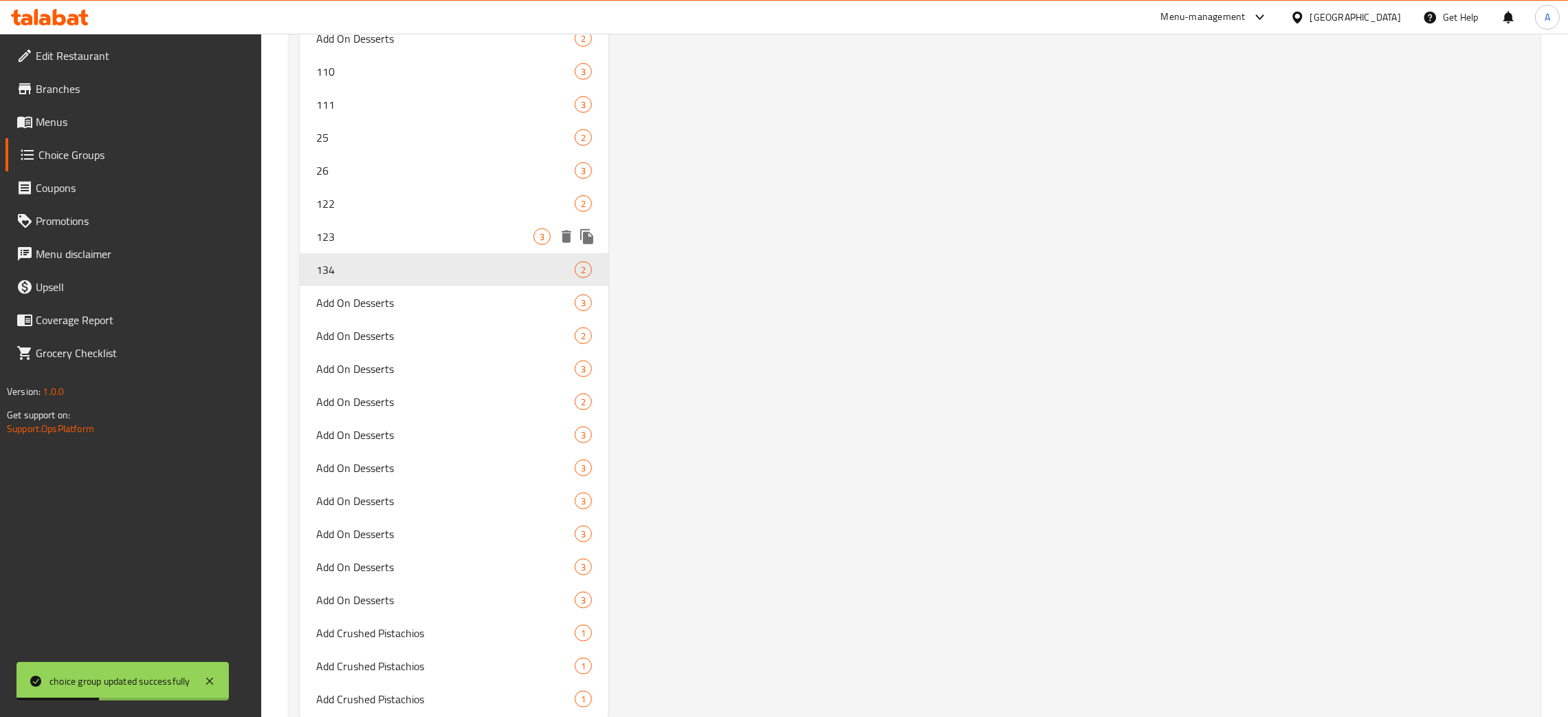
drag, startPoint x: 405, startPoint y: 235, endPoint x: 428, endPoint y: 237, distance: 23.1
click at [405, 234] on div "123 3" at bounding box center [453, 236] width 308 height 33
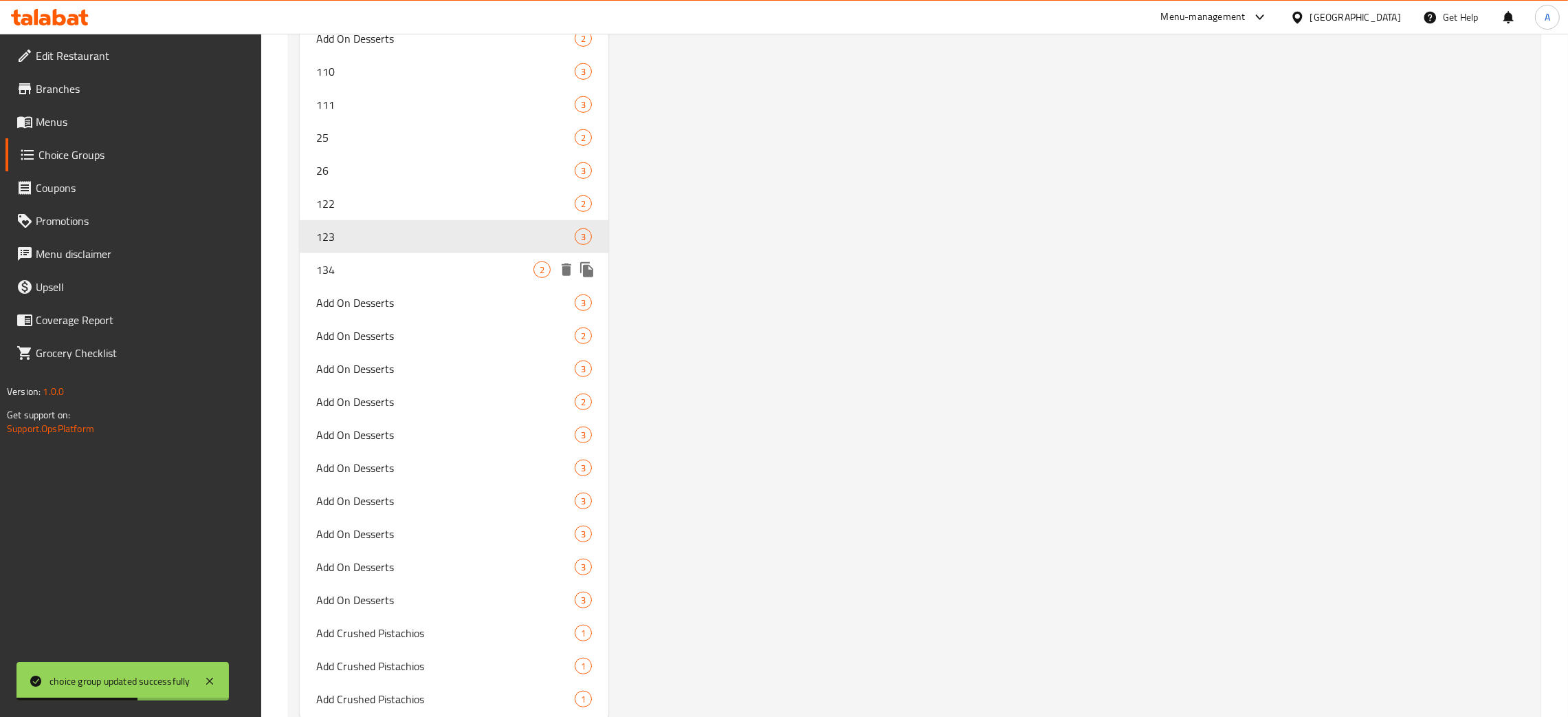
click at [373, 261] on span "134" at bounding box center [425, 269] width 217 height 16
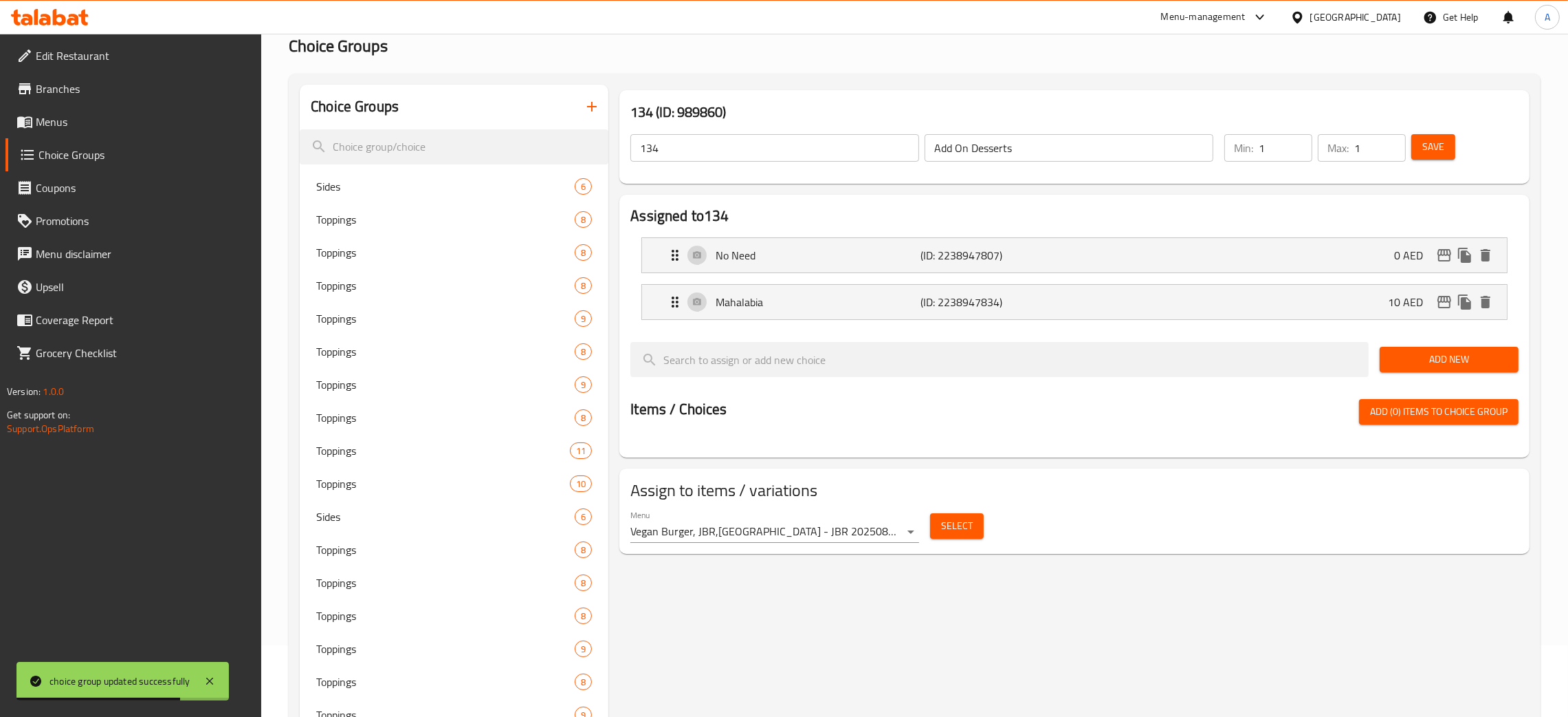
scroll to position [0, 0]
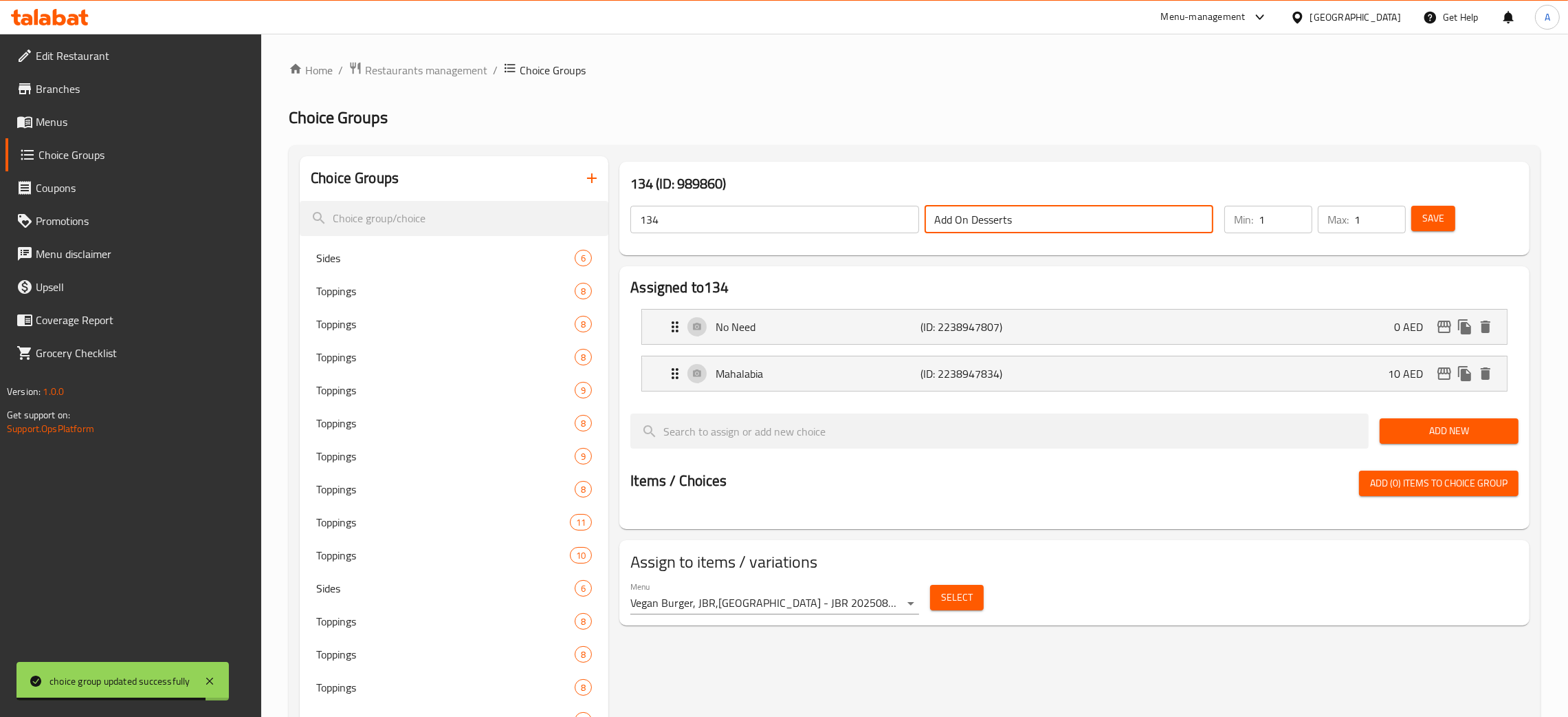
drag, startPoint x: 1034, startPoint y: 223, endPoint x: 877, endPoint y: 221, distance: 157.0
click at [877, 221] on div "134 ​ Add On Desserts ​" at bounding box center [922, 219] width 600 height 44
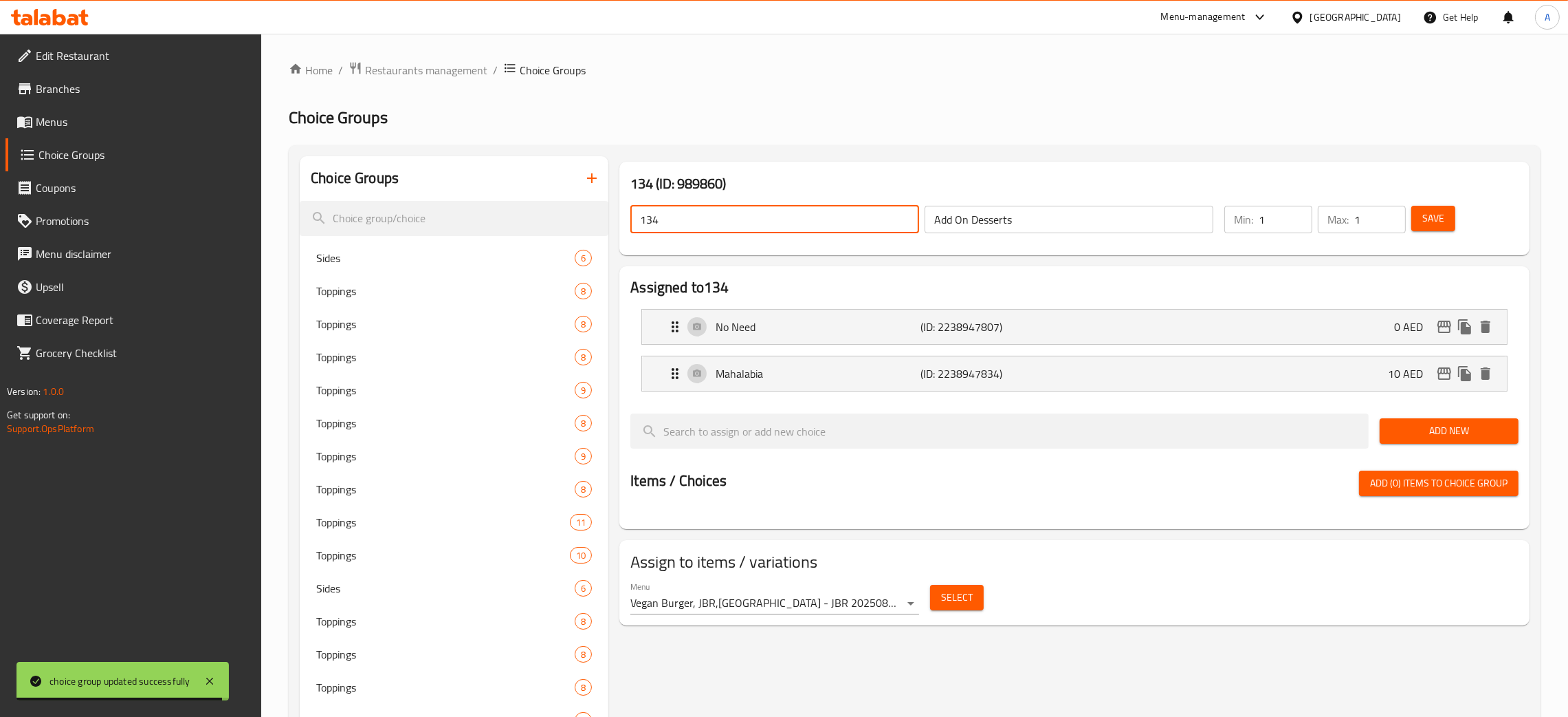
drag, startPoint x: 708, startPoint y: 220, endPoint x: 646, endPoint y: 224, distance: 62.1
paste input "Add On Desserts"
click at [1442, 221] on span "Save" at bounding box center [1433, 218] width 22 height 17
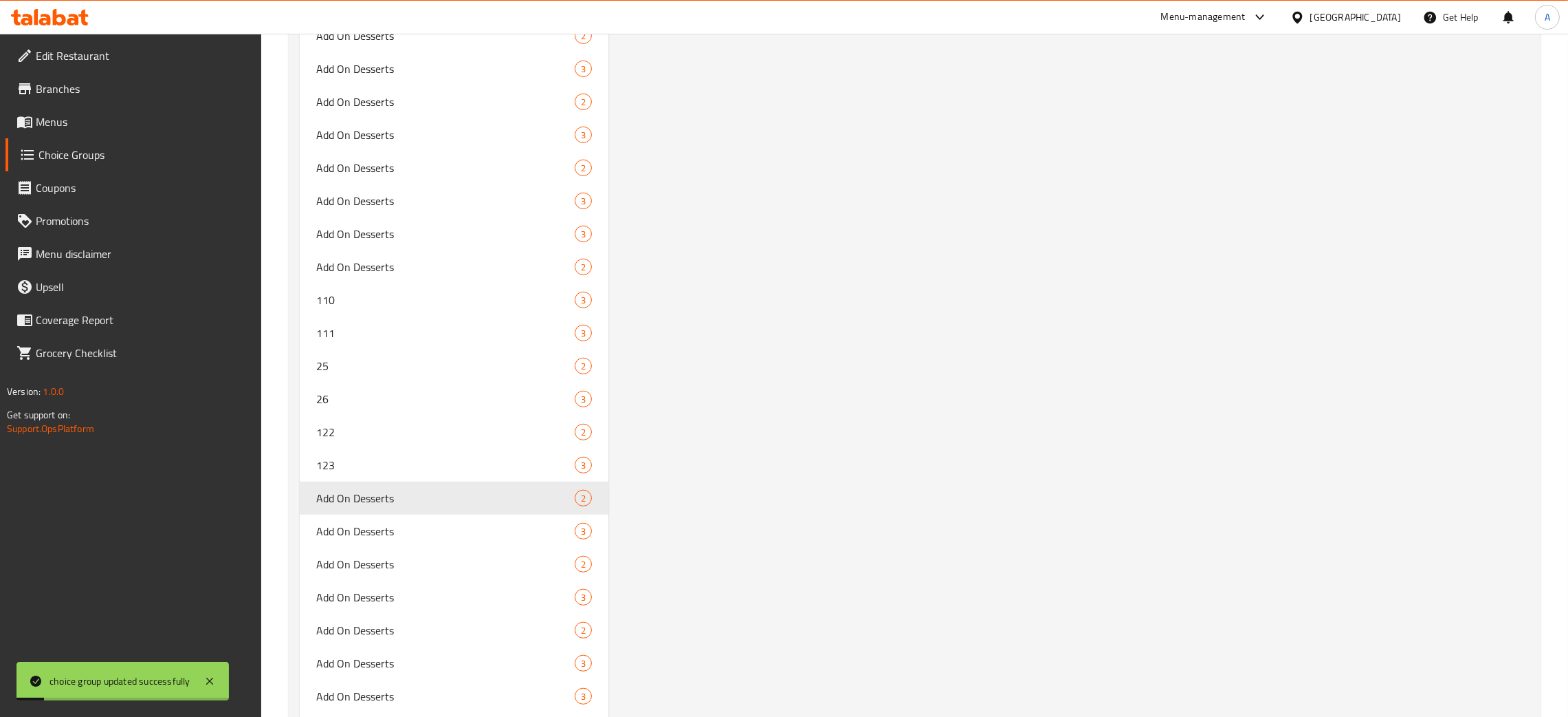
scroll to position [9257, 0]
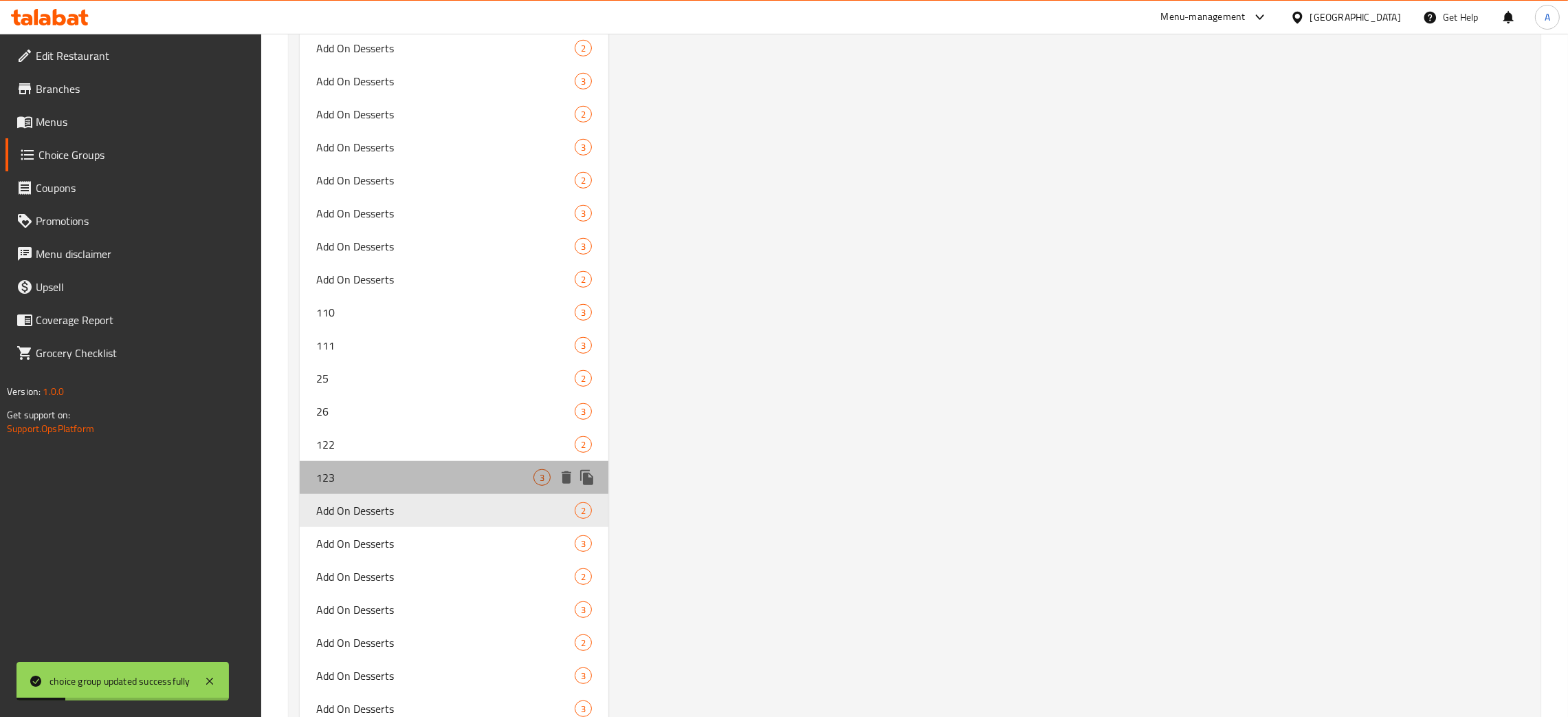
click at [404, 474] on span "123" at bounding box center [425, 477] width 217 height 16
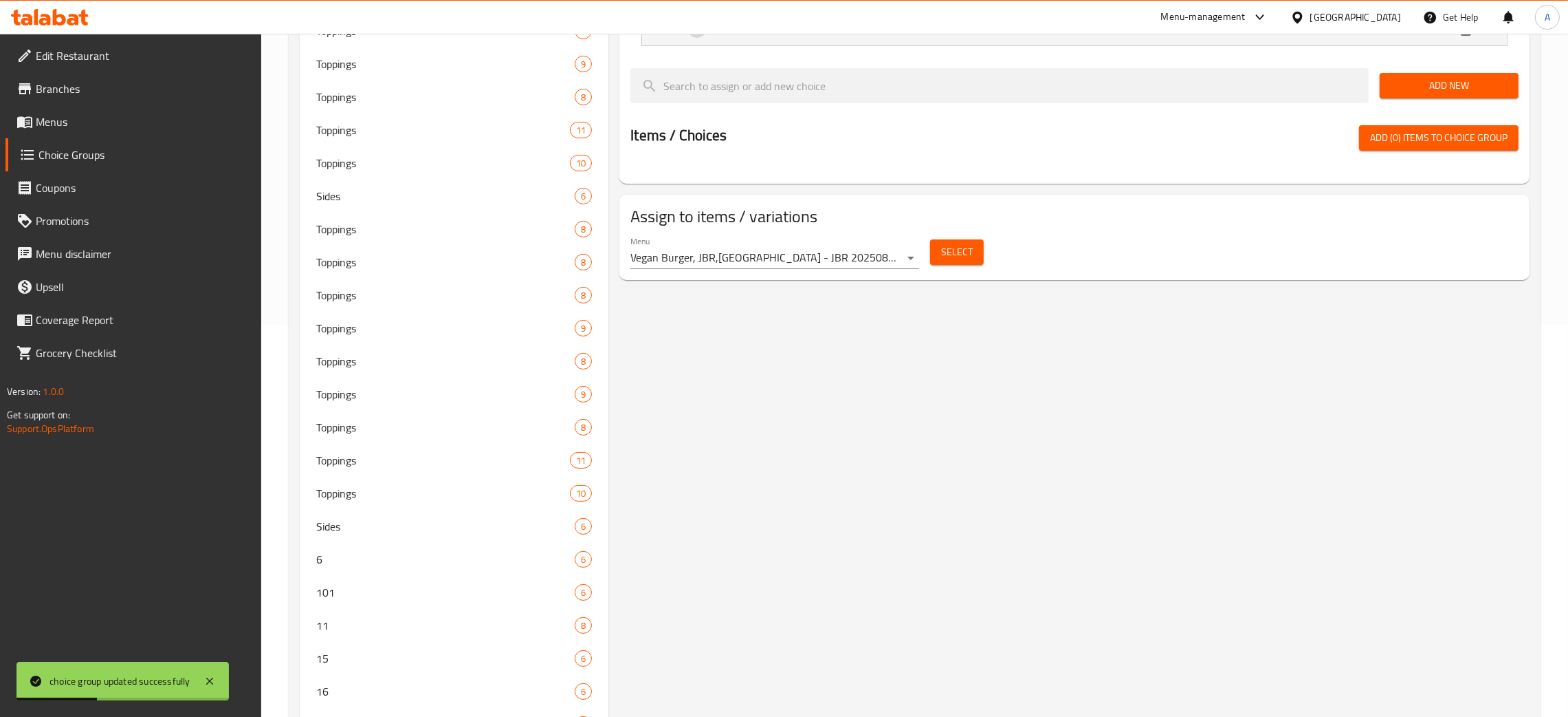
scroll to position [0, 0]
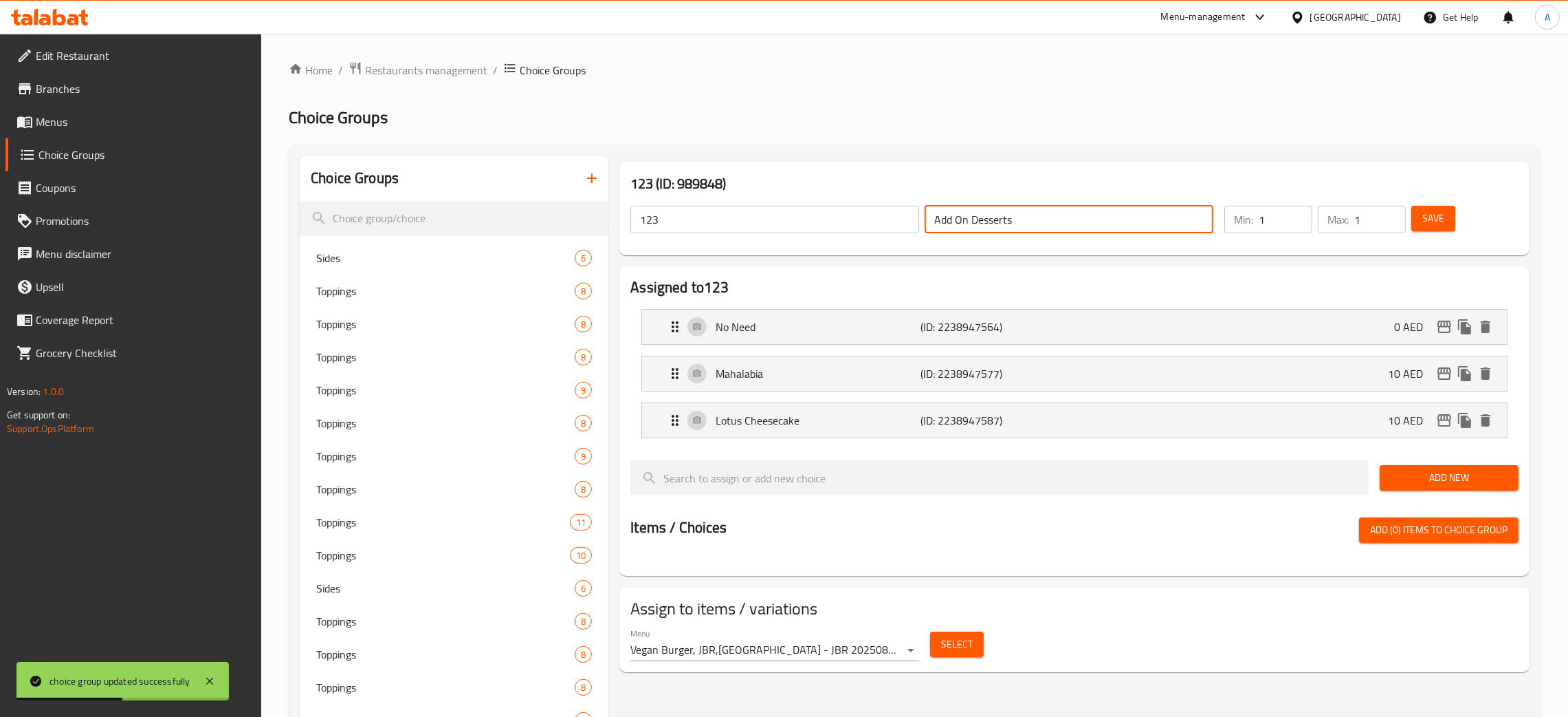
drag, startPoint x: 1026, startPoint y: 214, endPoint x: 930, endPoint y: 225, distance: 96.6
click at [931, 221] on input "Add On Desserts" at bounding box center [1069, 219] width 288 height 27
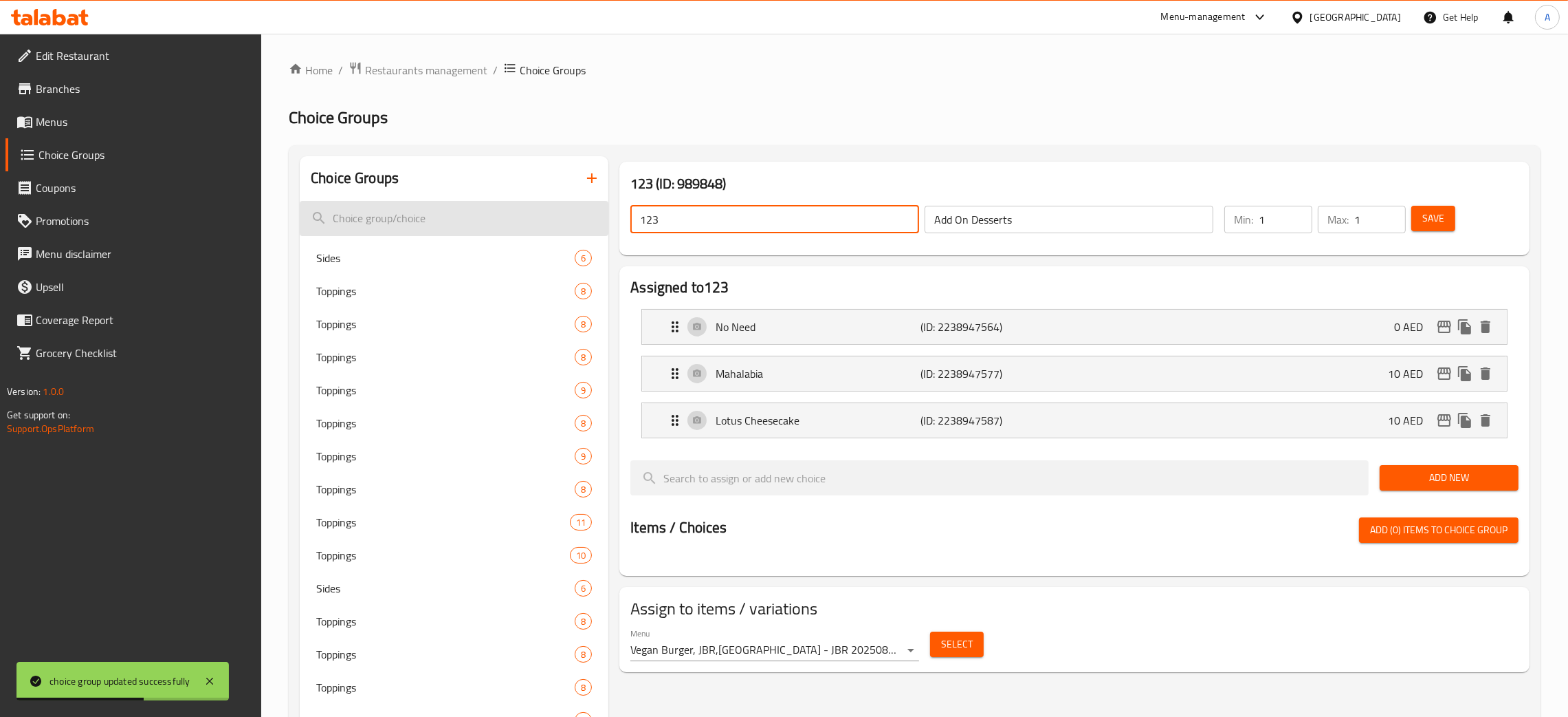
drag, startPoint x: 697, startPoint y: 220, endPoint x: 593, endPoint y: 216, distance: 104.1
paste input "Add On Desserts"
click at [1454, 218] on button "Save" at bounding box center [1433, 218] width 44 height 25
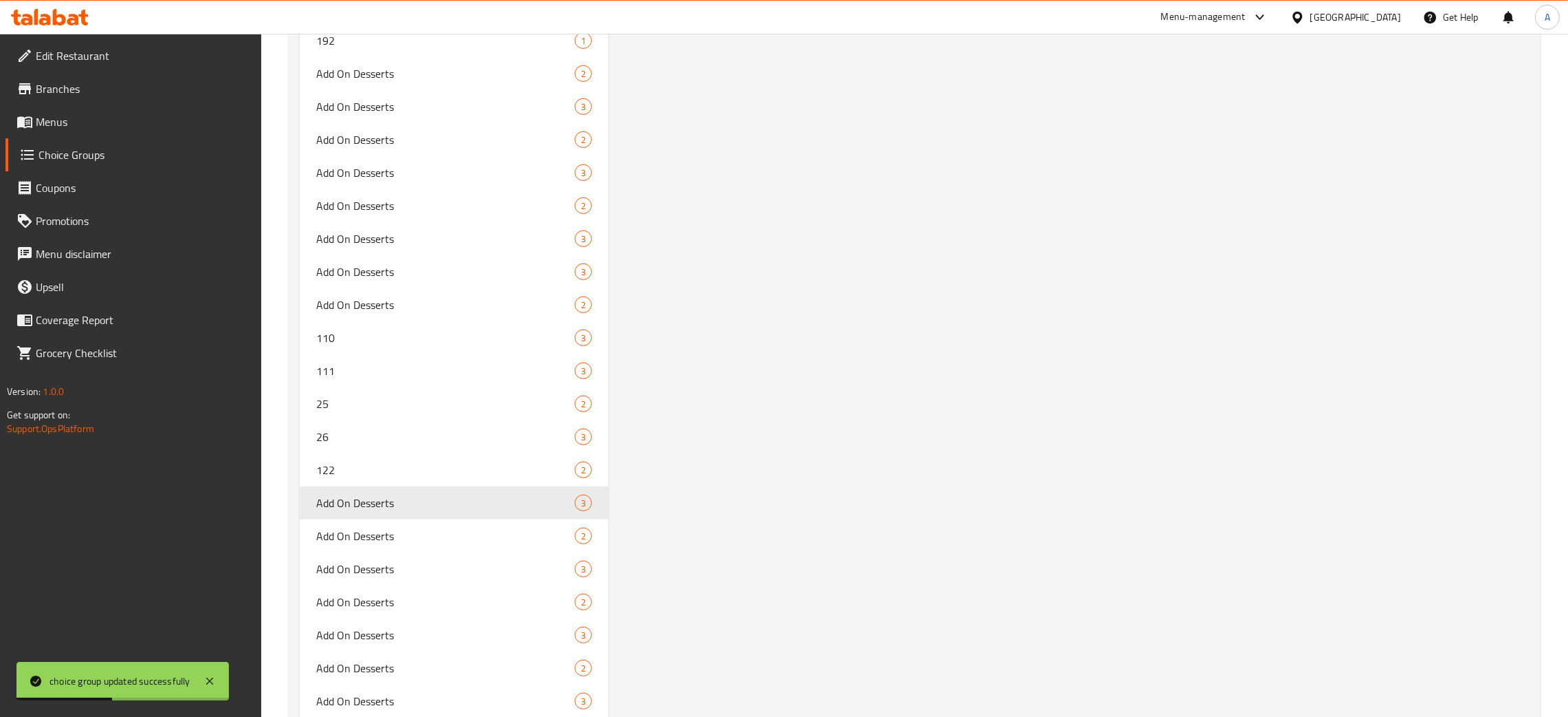
scroll to position [9527, 0]
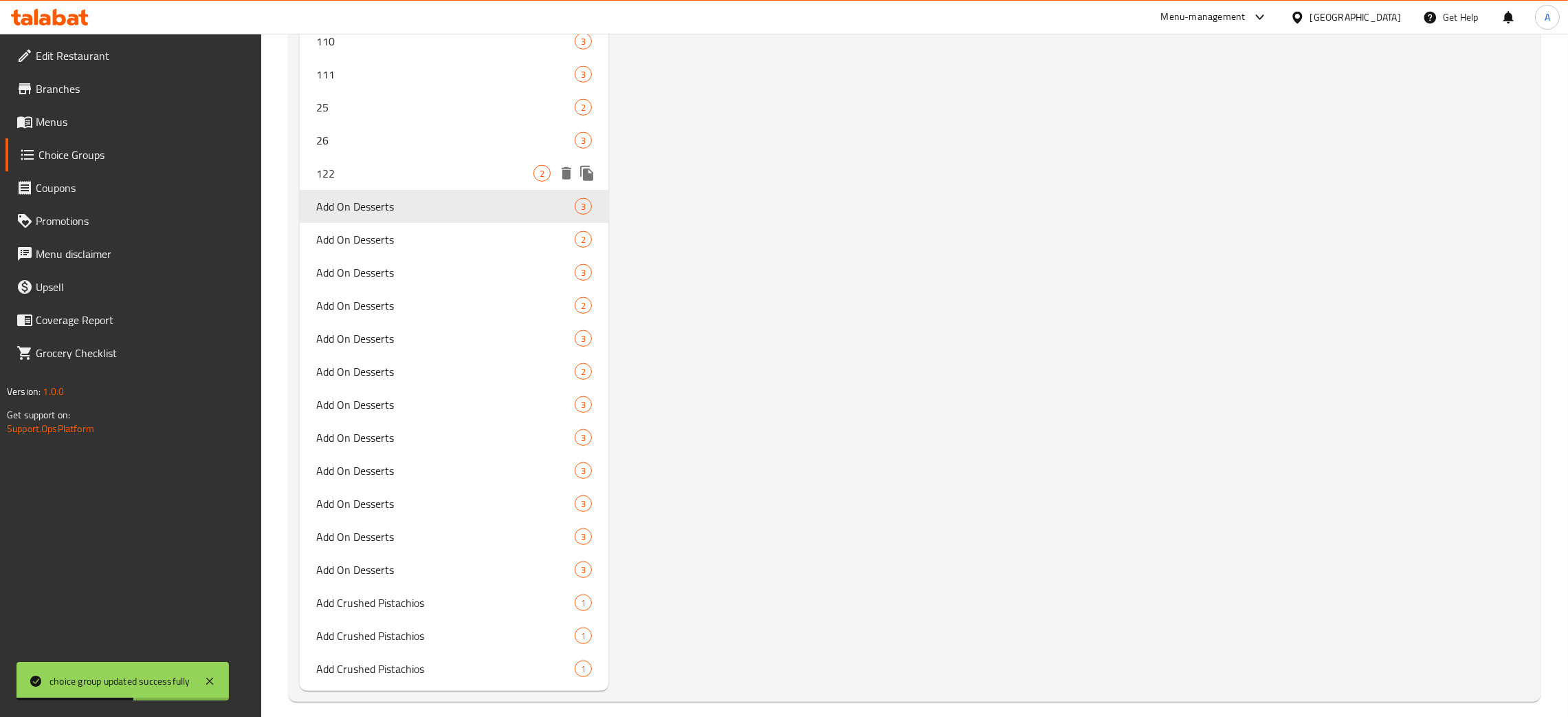
click at [445, 165] on span "122" at bounding box center [425, 173] width 217 height 16
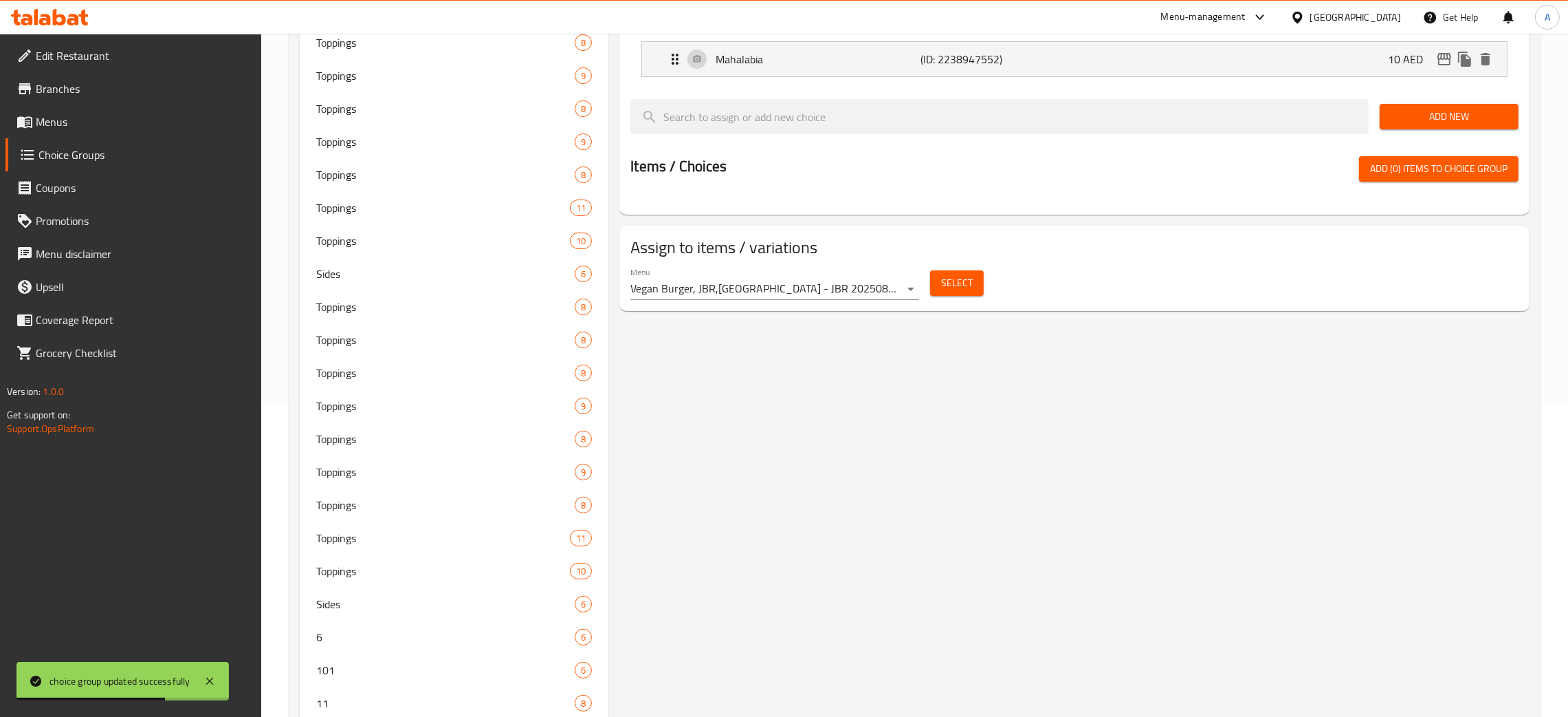
scroll to position [0, 0]
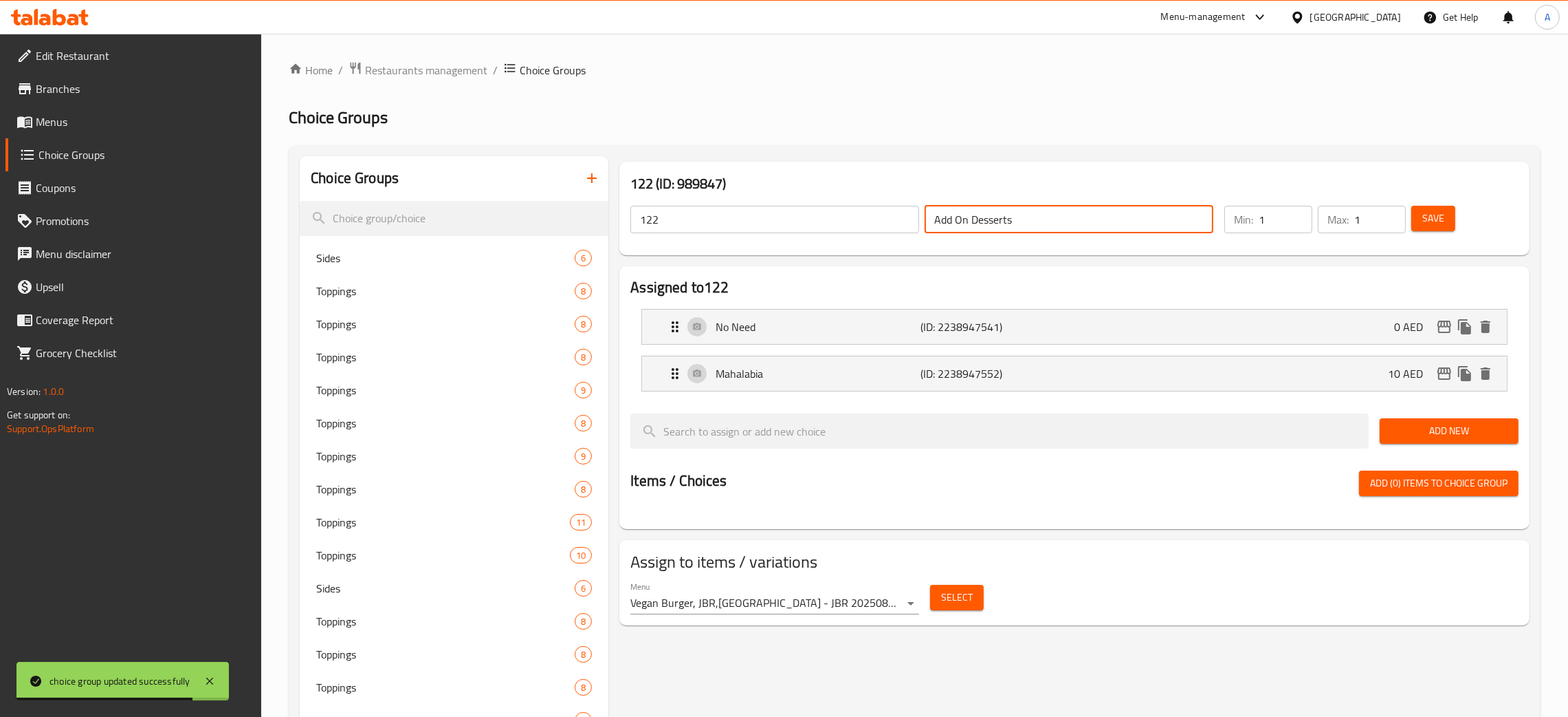
drag, startPoint x: 925, startPoint y: 212, endPoint x: 893, endPoint y: 210, distance: 32.1
click at [893, 210] on div "122 ​ Add On Desserts ​" at bounding box center [922, 219] width 600 height 44
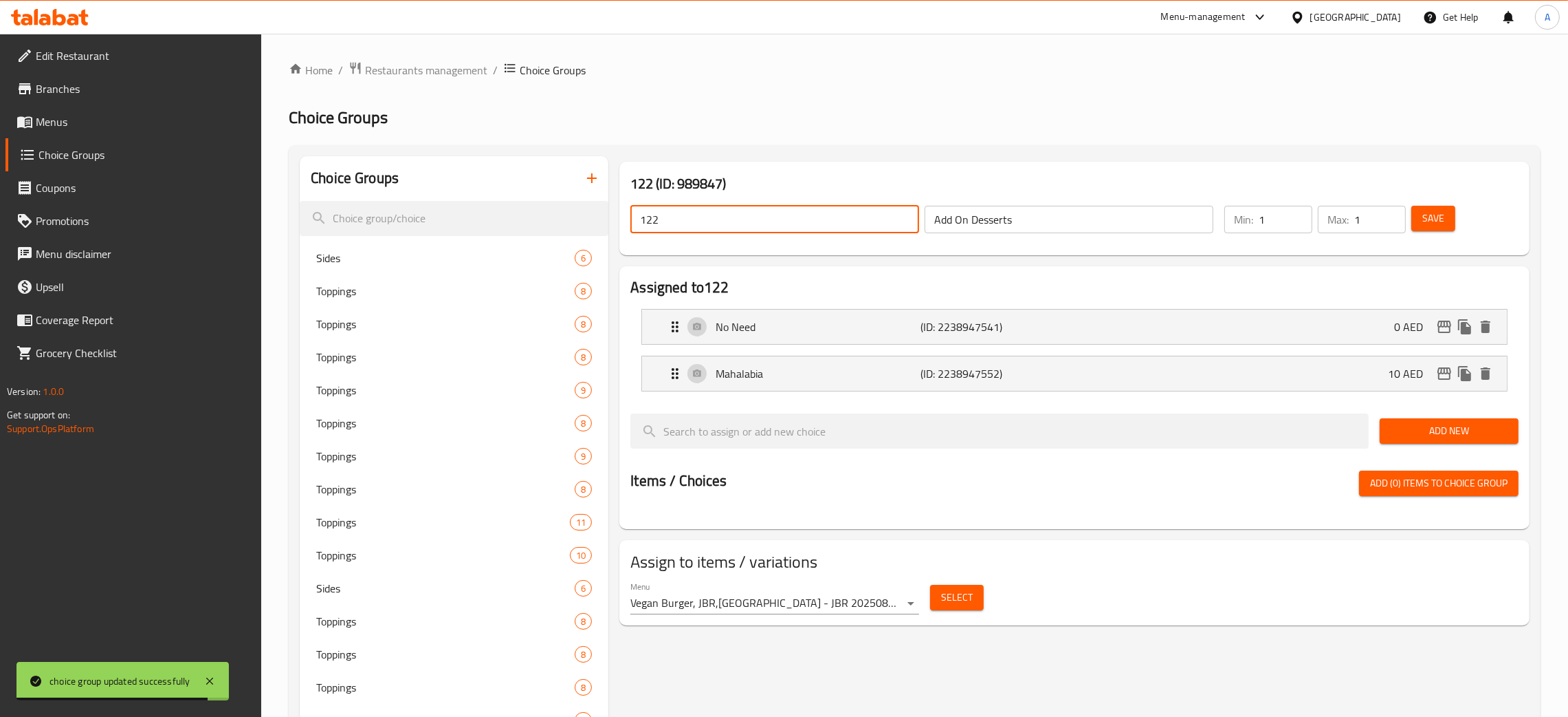
drag, startPoint x: 706, startPoint y: 218, endPoint x: 921, endPoint y: 305, distance: 231.9
click at [624, 221] on div "122 ​ Add On Desserts ​" at bounding box center [922, 219] width 600 height 44
paste input "Add On Desserts"
click at [1426, 219] on span "Save" at bounding box center [1433, 218] width 22 height 17
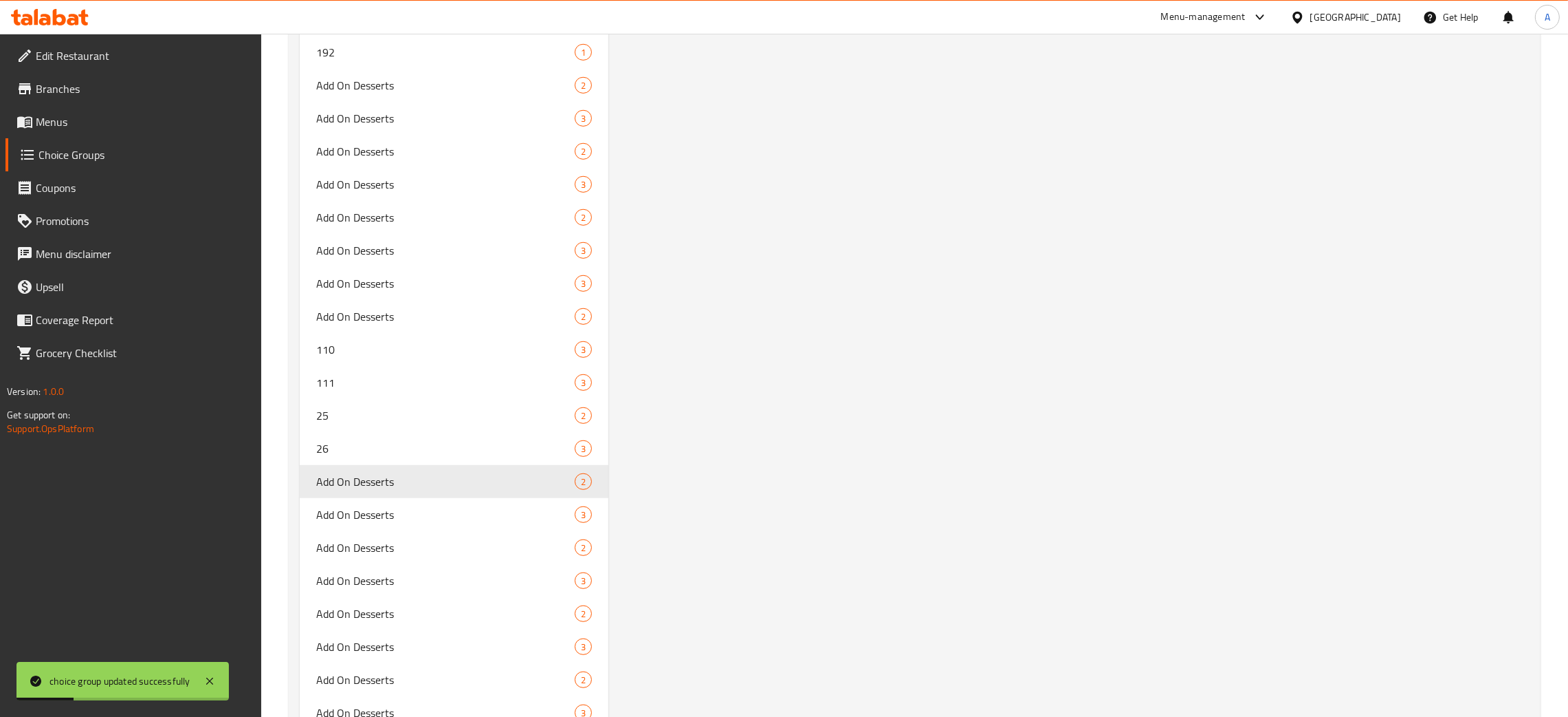
scroll to position [9144, 0]
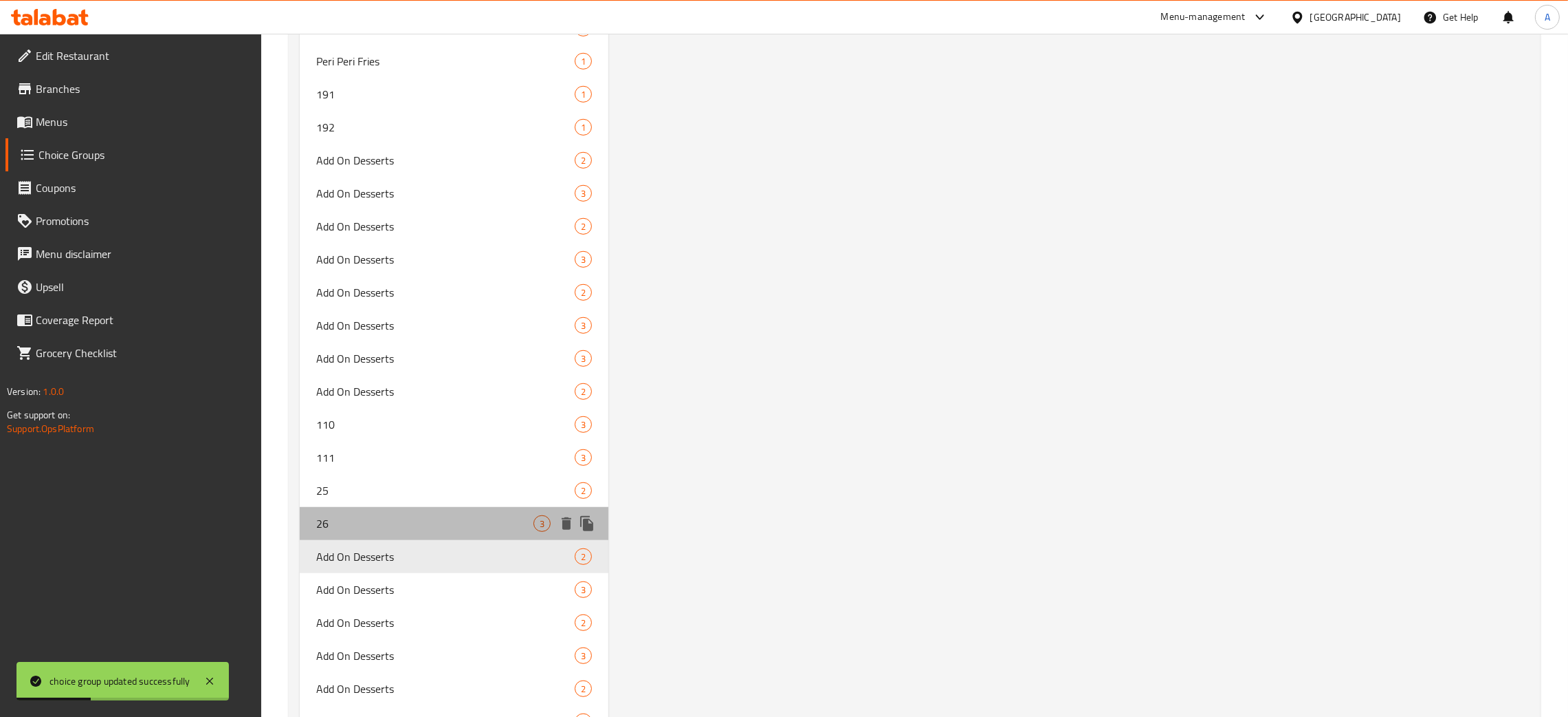
click at [409, 515] on span "26" at bounding box center [425, 523] width 217 height 16
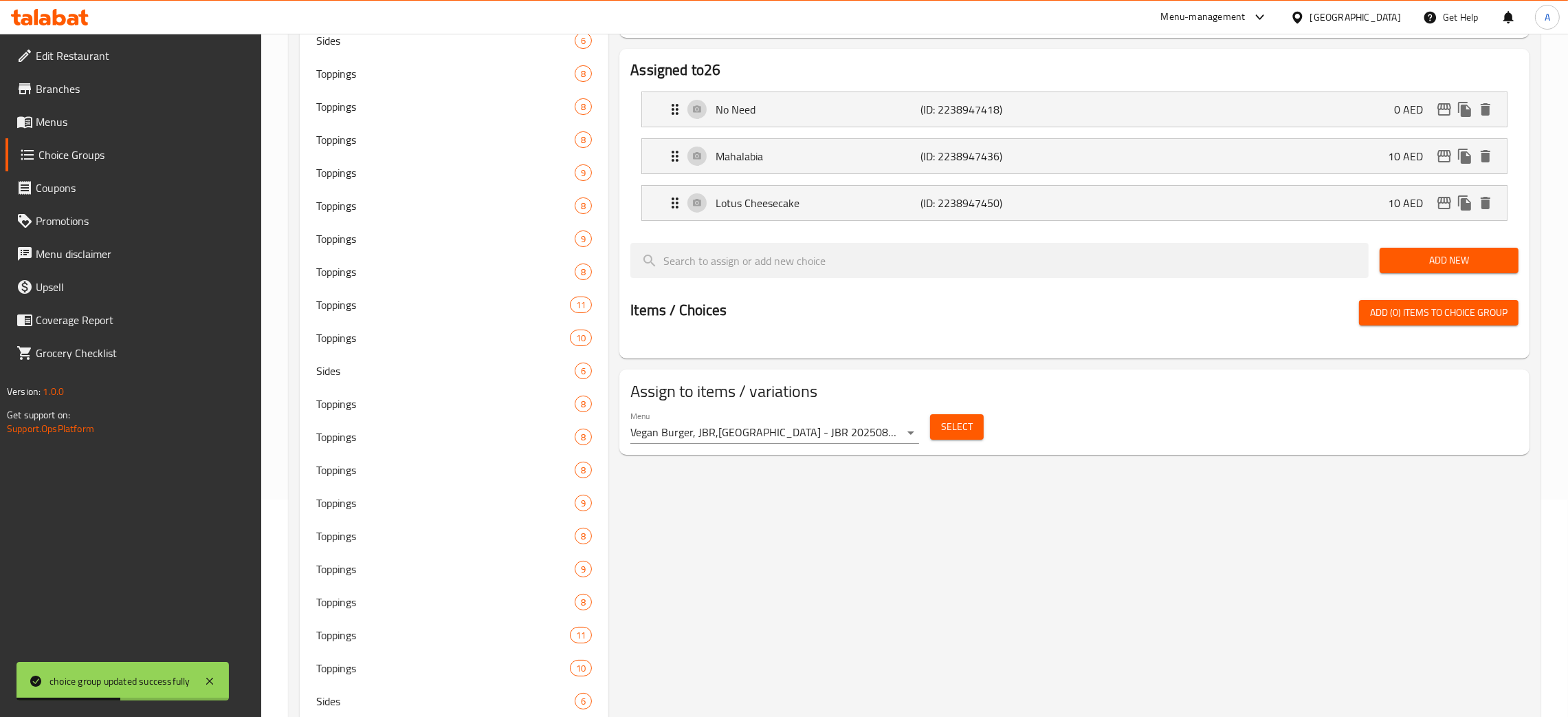
scroll to position [0, 0]
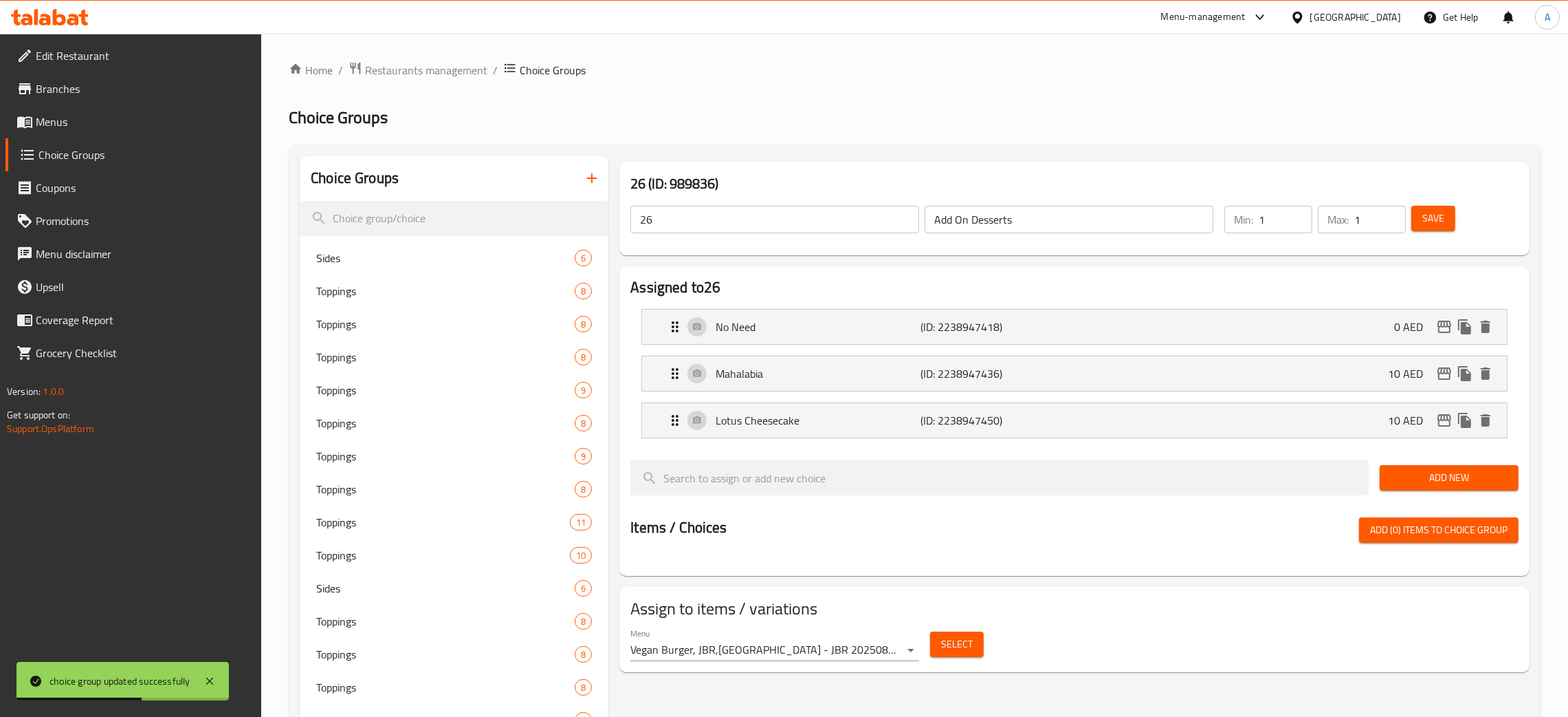
click at [1004, 206] on div "Add On Desserts ​" at bounding box center [1069, 219] width 294 height 33
drag, startPoint x: 1026, startPoint y: 220, endPoint x: 923, endPoint y: 216, distance: 103.1
click at [923, 216] on div "Add On Desserts ​" at bounding box center [1069, 219] width 294 height 33
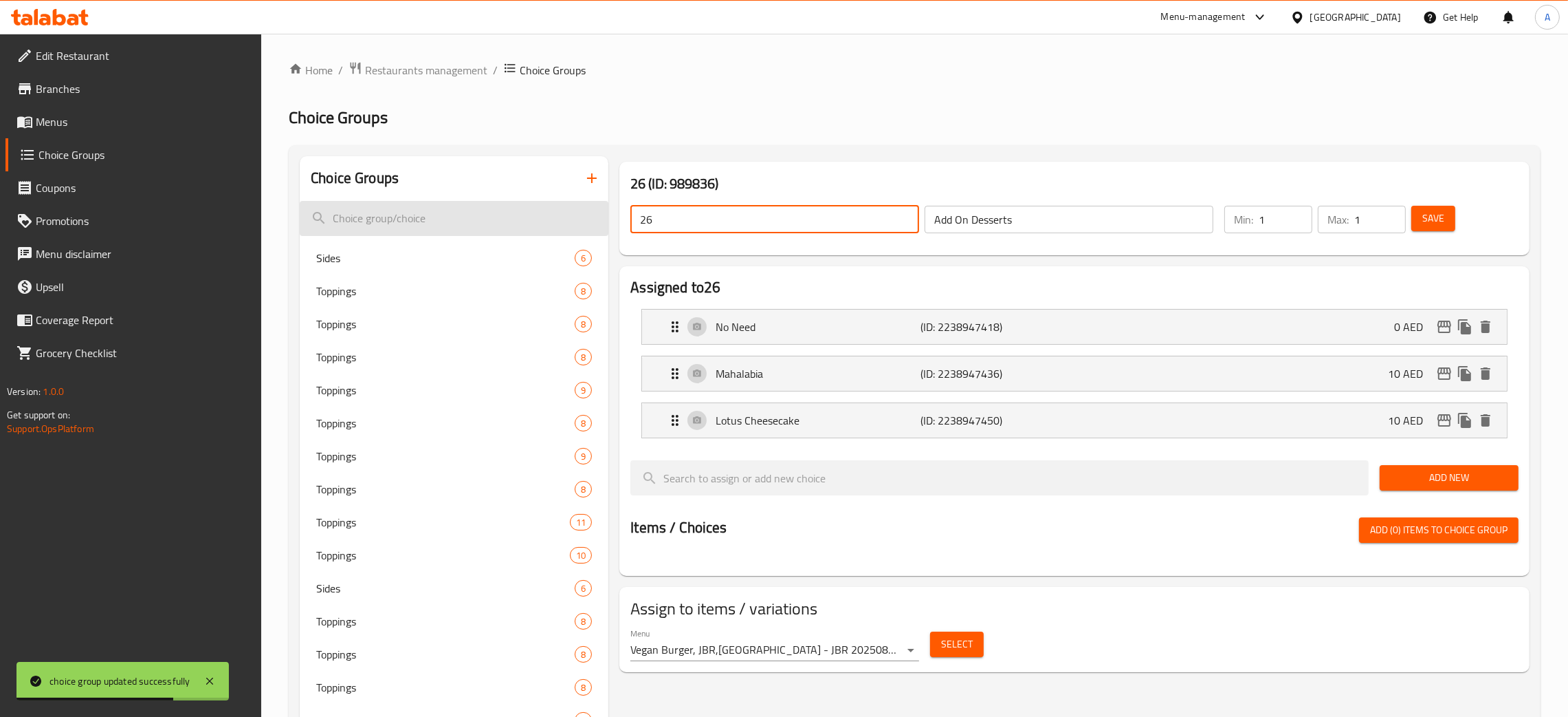
drag, startPoint x: 746, startPoint y: 220, endPoint x: 567, endPoint y: 216, distance: 179.0
paste input "Add On Desserts"
click at [1439, 224] on span "Save" at bounding box center [1433, 218] width 22 height 17
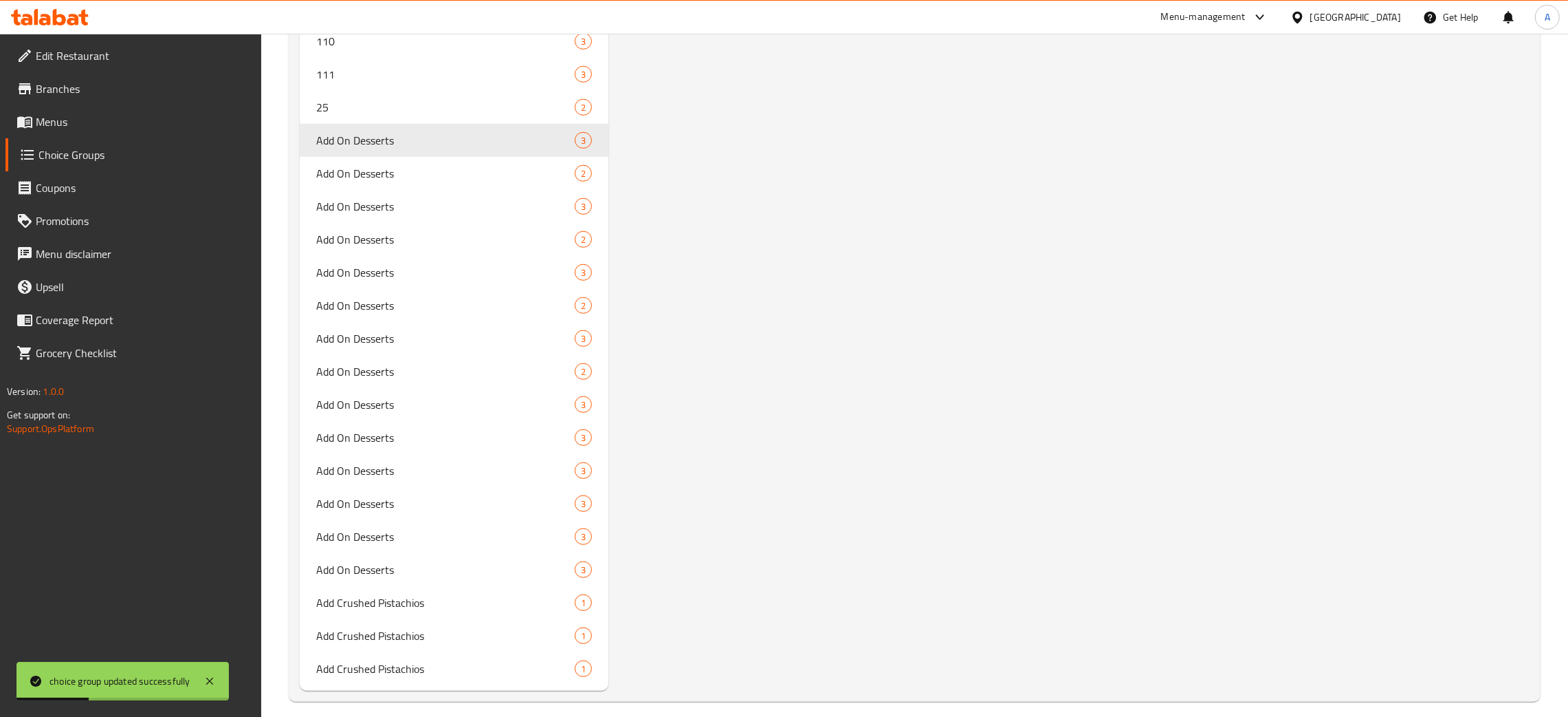
scroll to position [9471, 0]
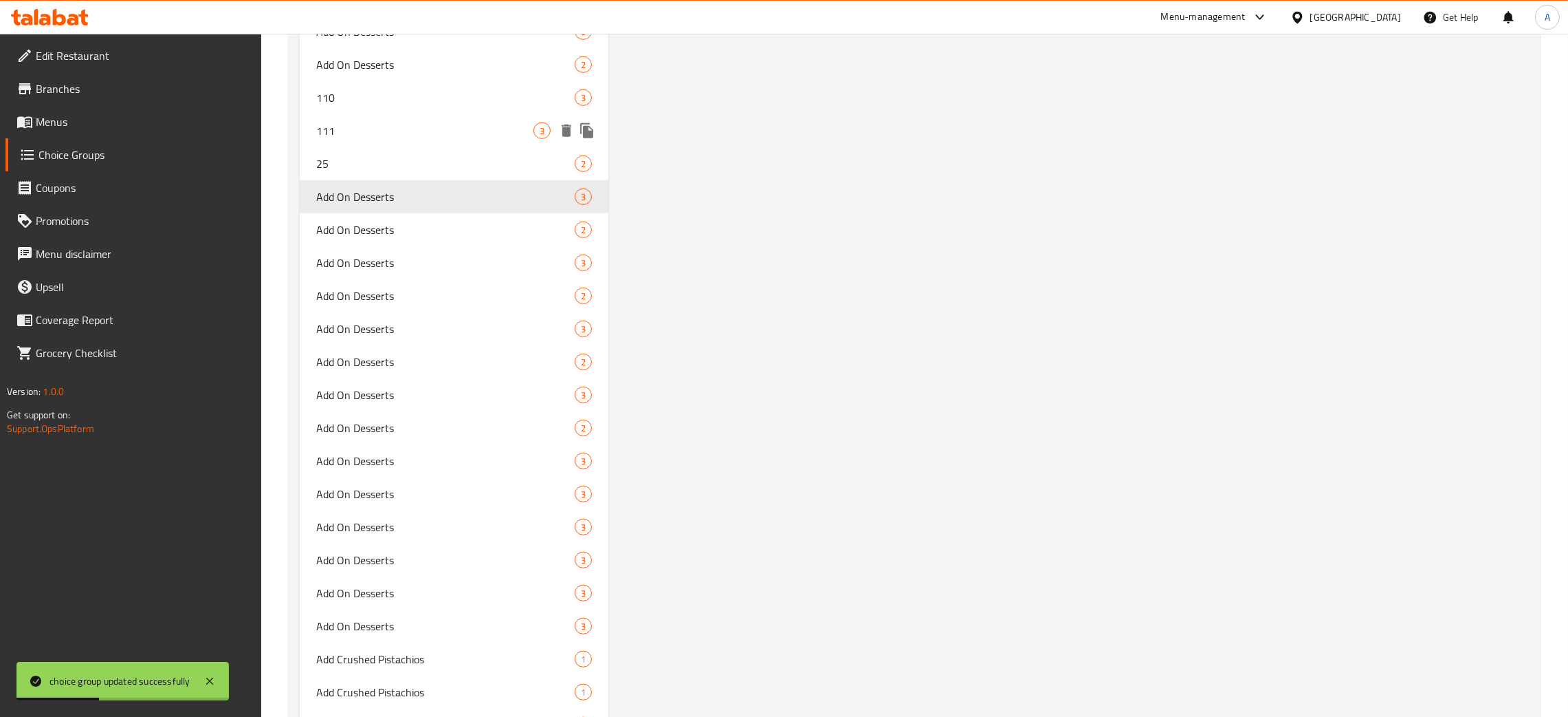
click at [385, 132] on div "111 3" at bounding box center [453, 130] width 308 height 33
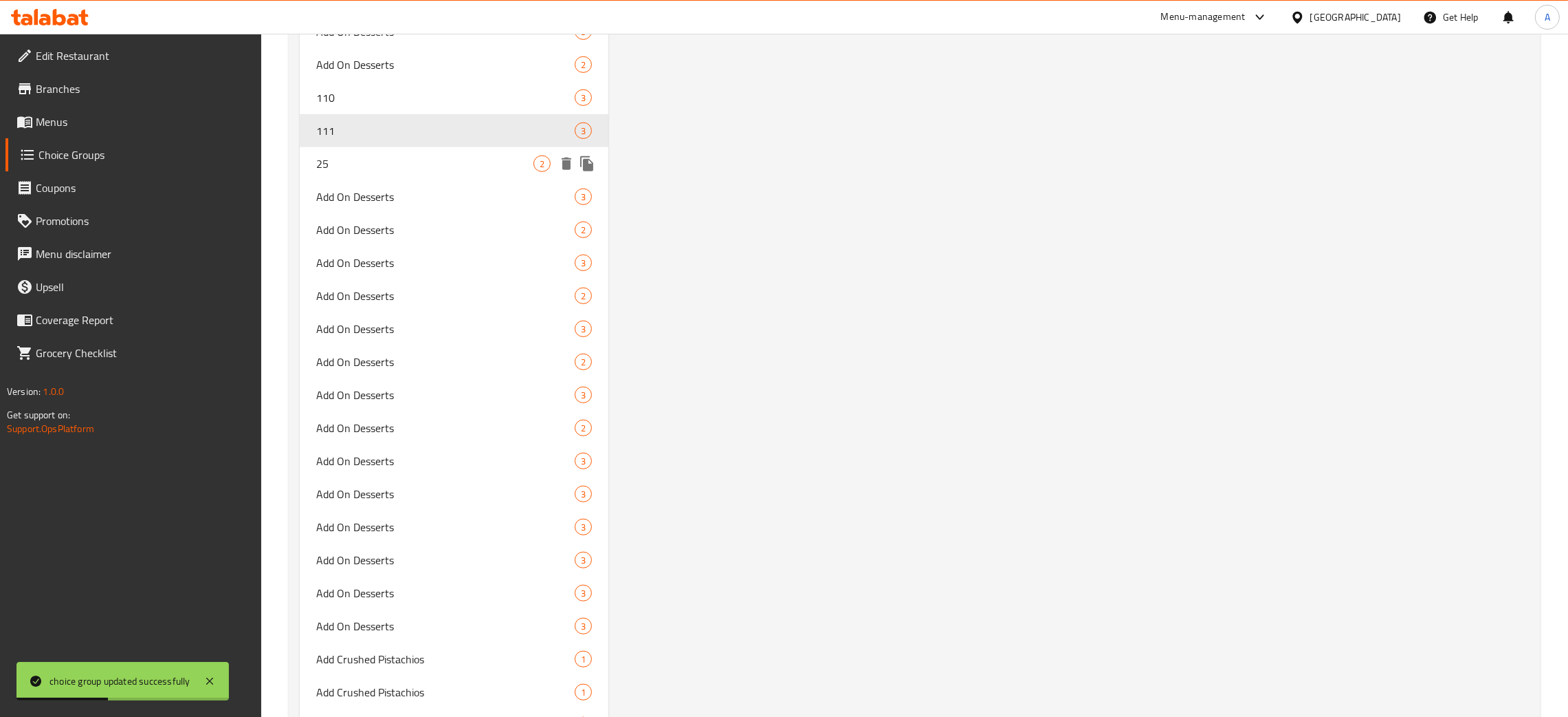
click at [410, 168] on div "25 2" at bounding box center [453, 164] width 308 height 33
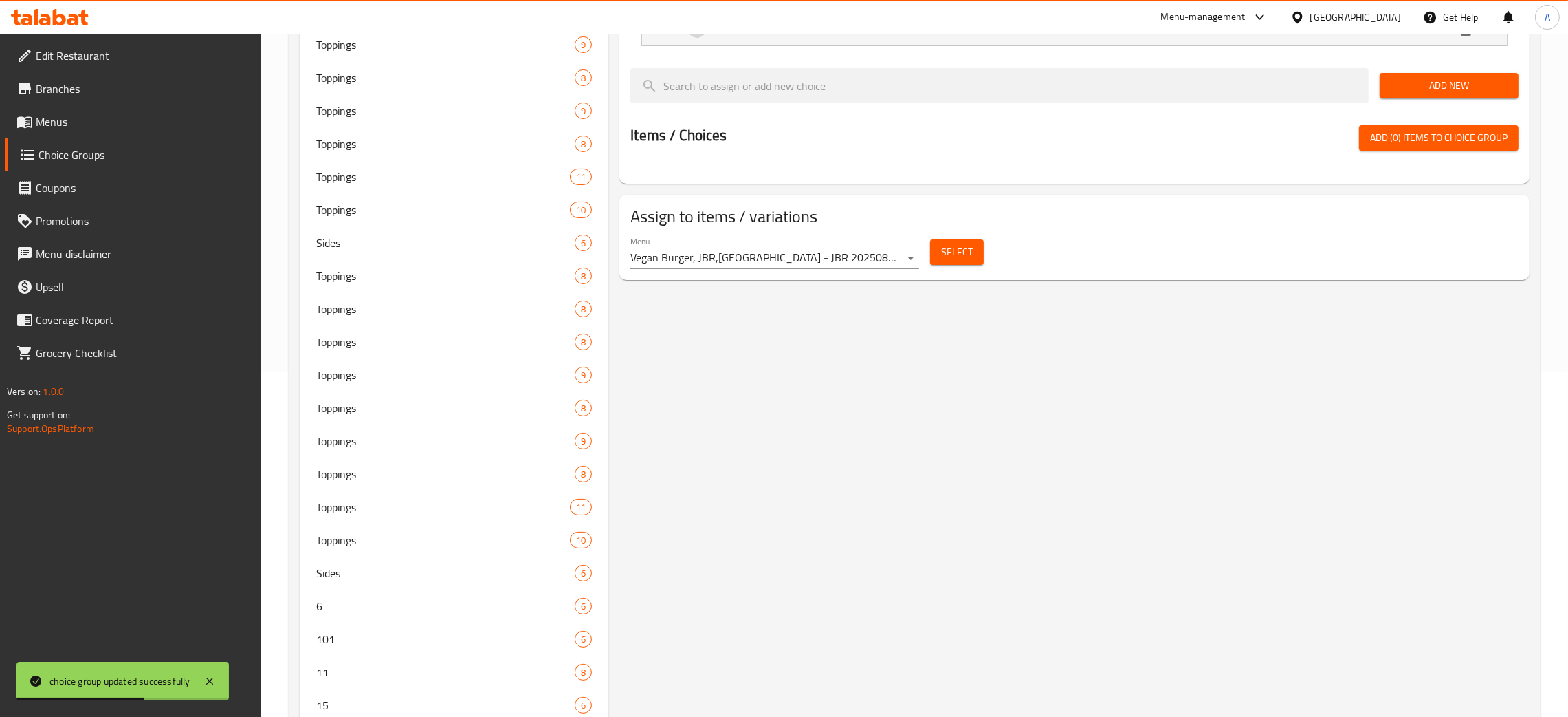
scroll to position [0, 0]
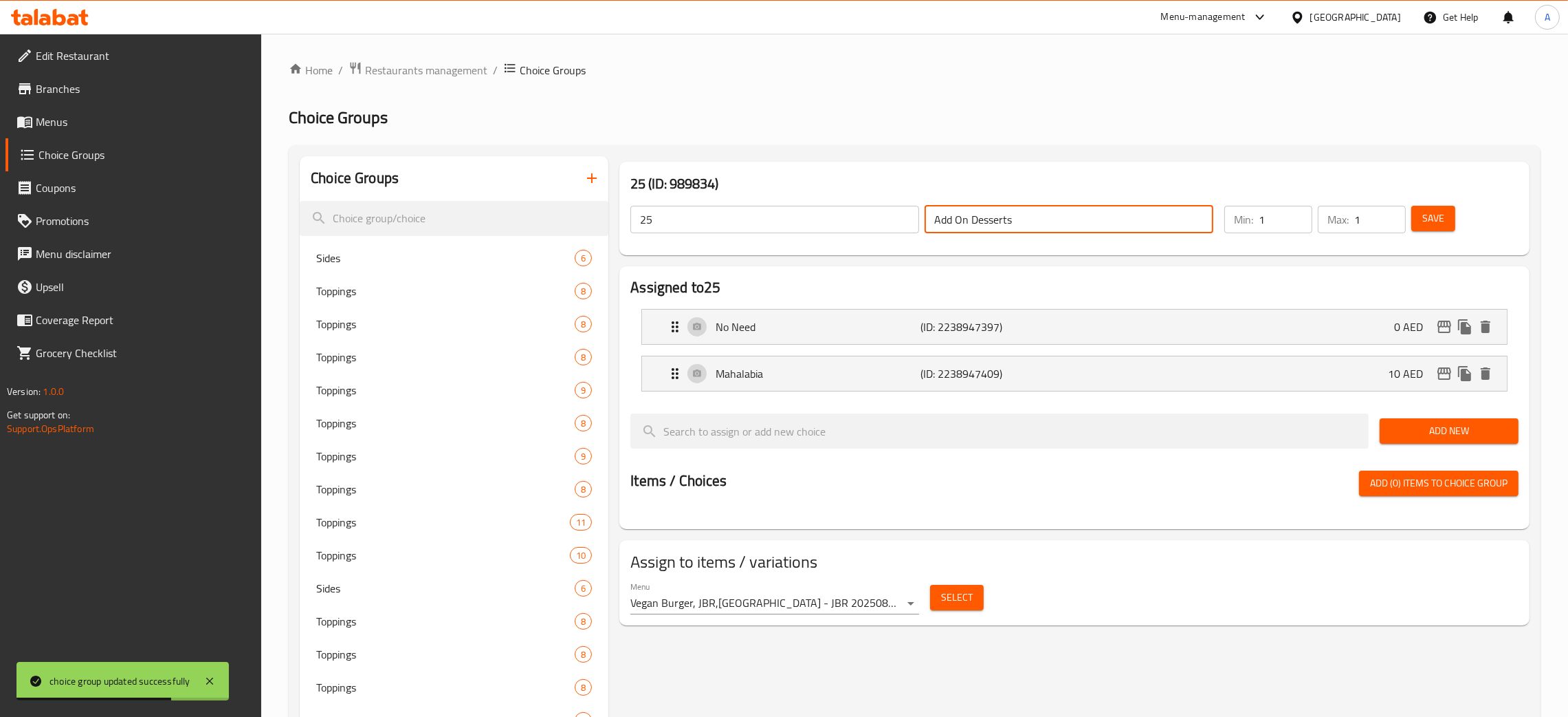
drag, startPoint x: 1029, startPoint y: 226, endPoint x: 877, endPoint y: 222, distance: 152.1
click at [877, 222] on div "25 ​ Add On Desserts ​" at bounding box center [922, 219] width 600 height 44
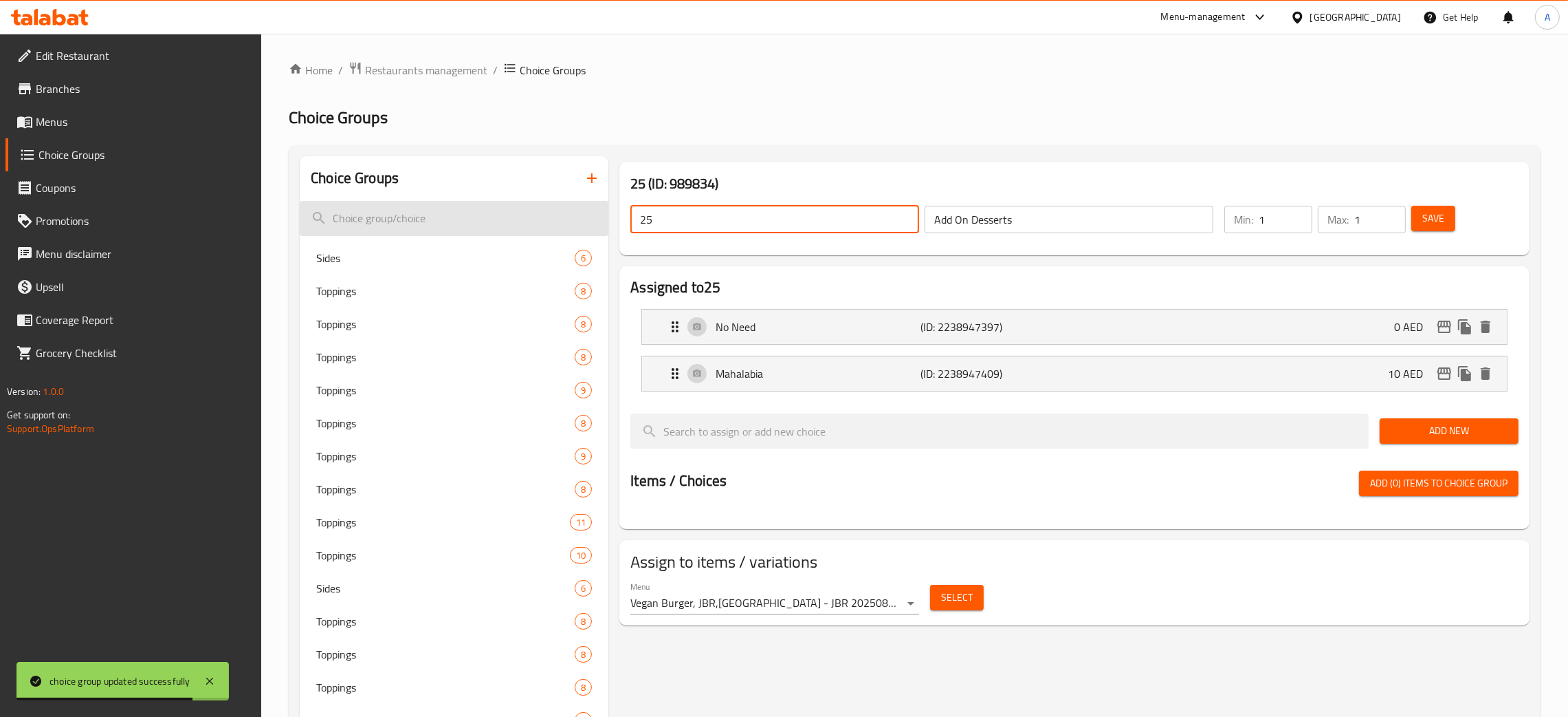
drag, startPoint x: 741, startPoint y: 220, endPoint x: 603, endPoint y: 227, distance: 138.2
paste input "Add On Desserts"
click at [1421, 217] on button "Save" at bounding box center [1433, 218] width 44 height 25
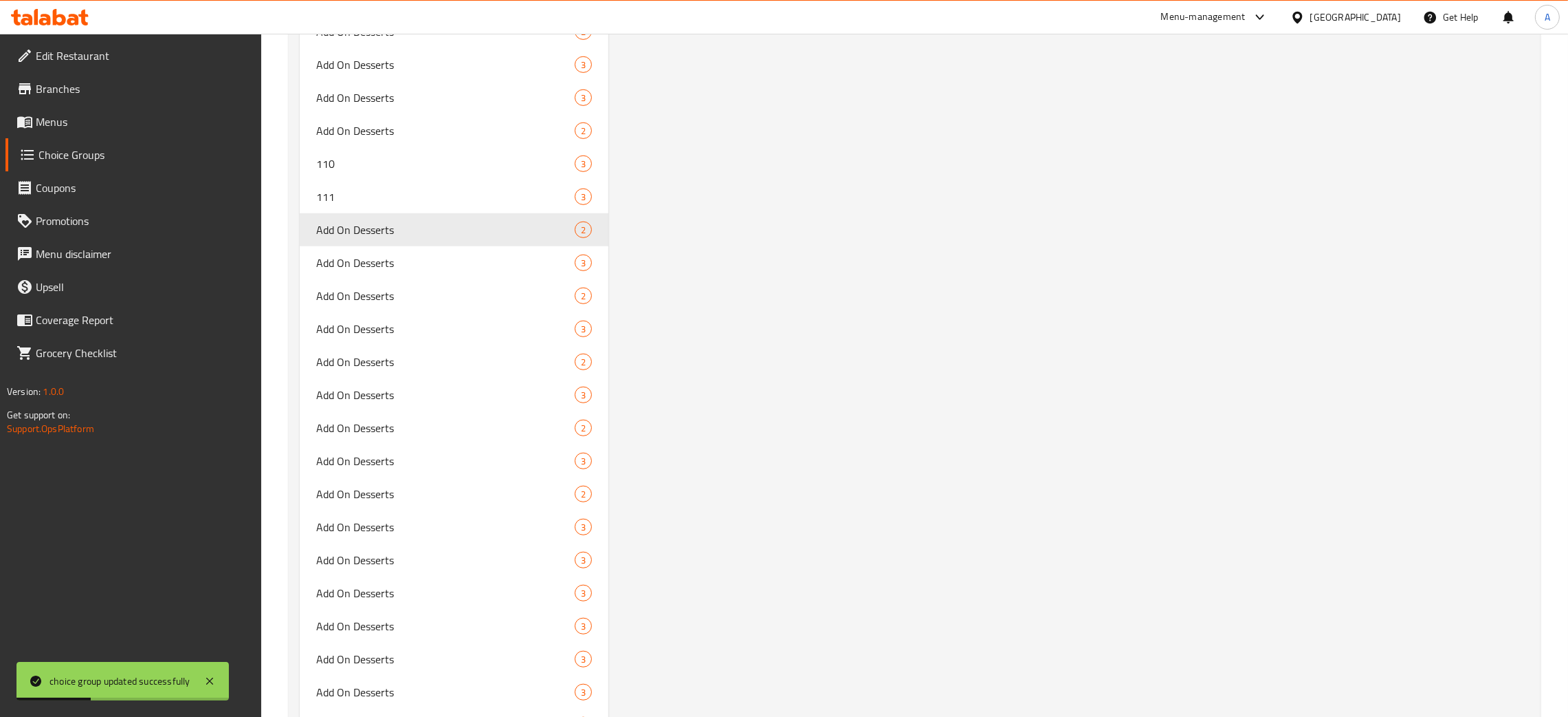
scroll to position [9368, 0]
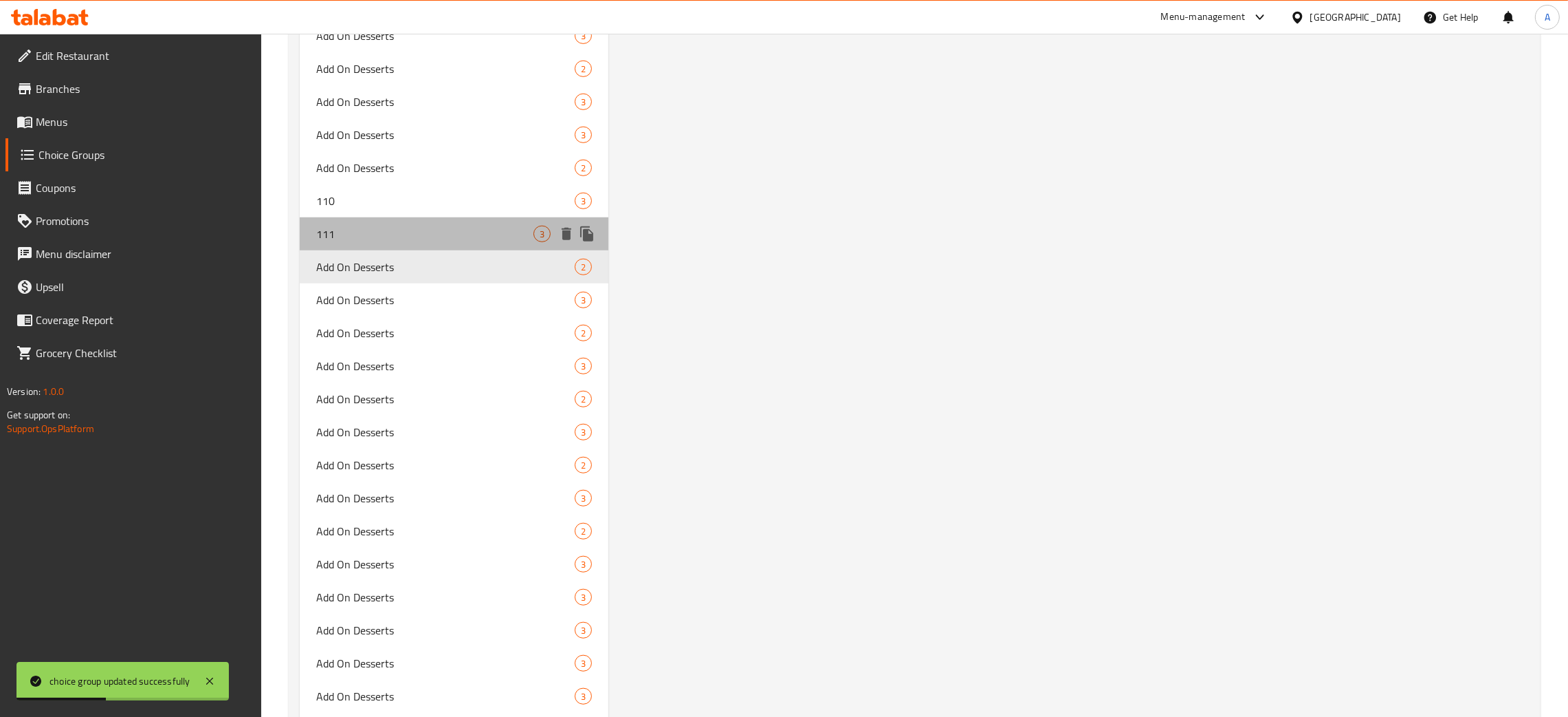
click at [456, 226] on span "111" at bounding box center [425, 234] width 217 height 16
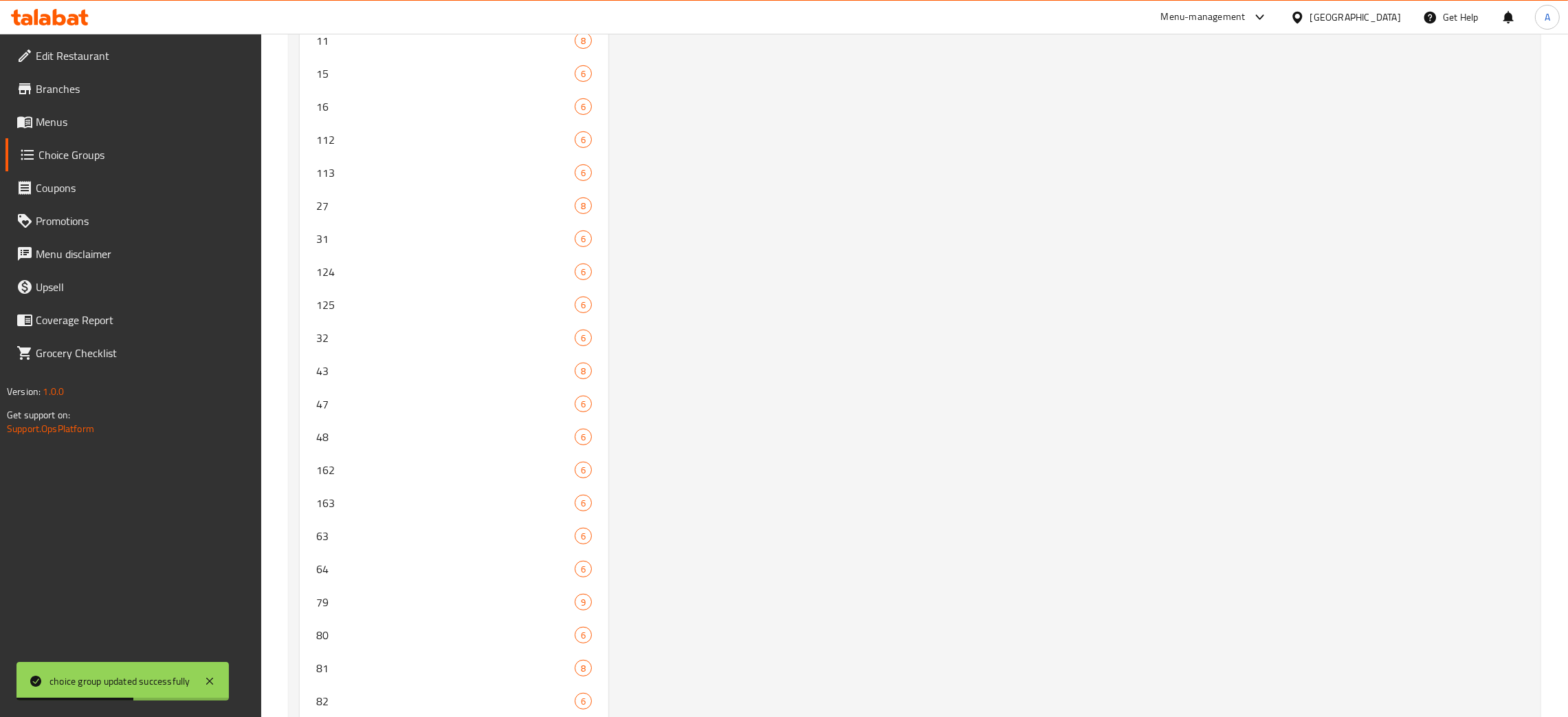
scroll to position [0, 0]
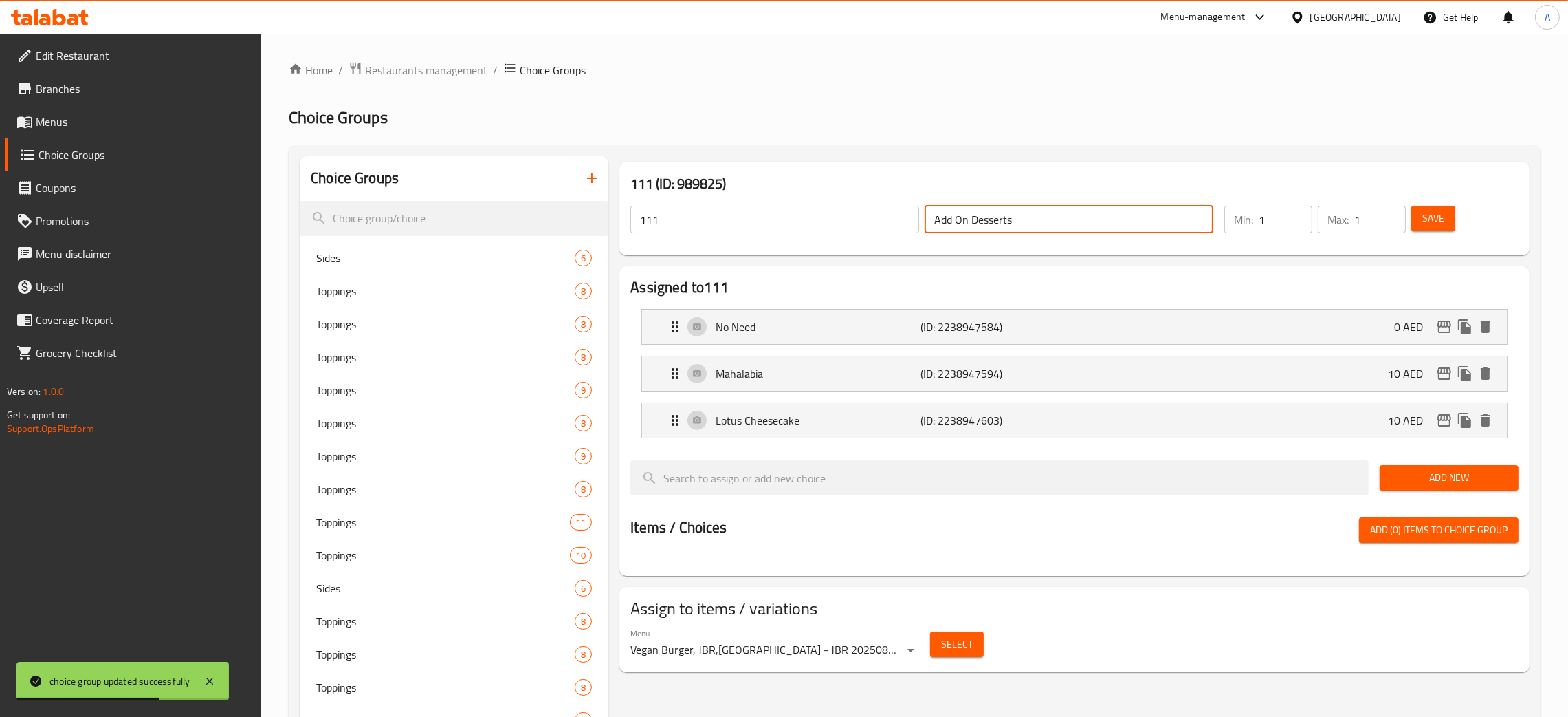
drag, startPoint x: 1024, startPoint y: 218, endPoint x: 854, endPoint y: 221, distance: 170.0
click at [851, 221] on div "111 ​ Add On Desserts ​" at bounding box center [922, 219] width 600 height 44
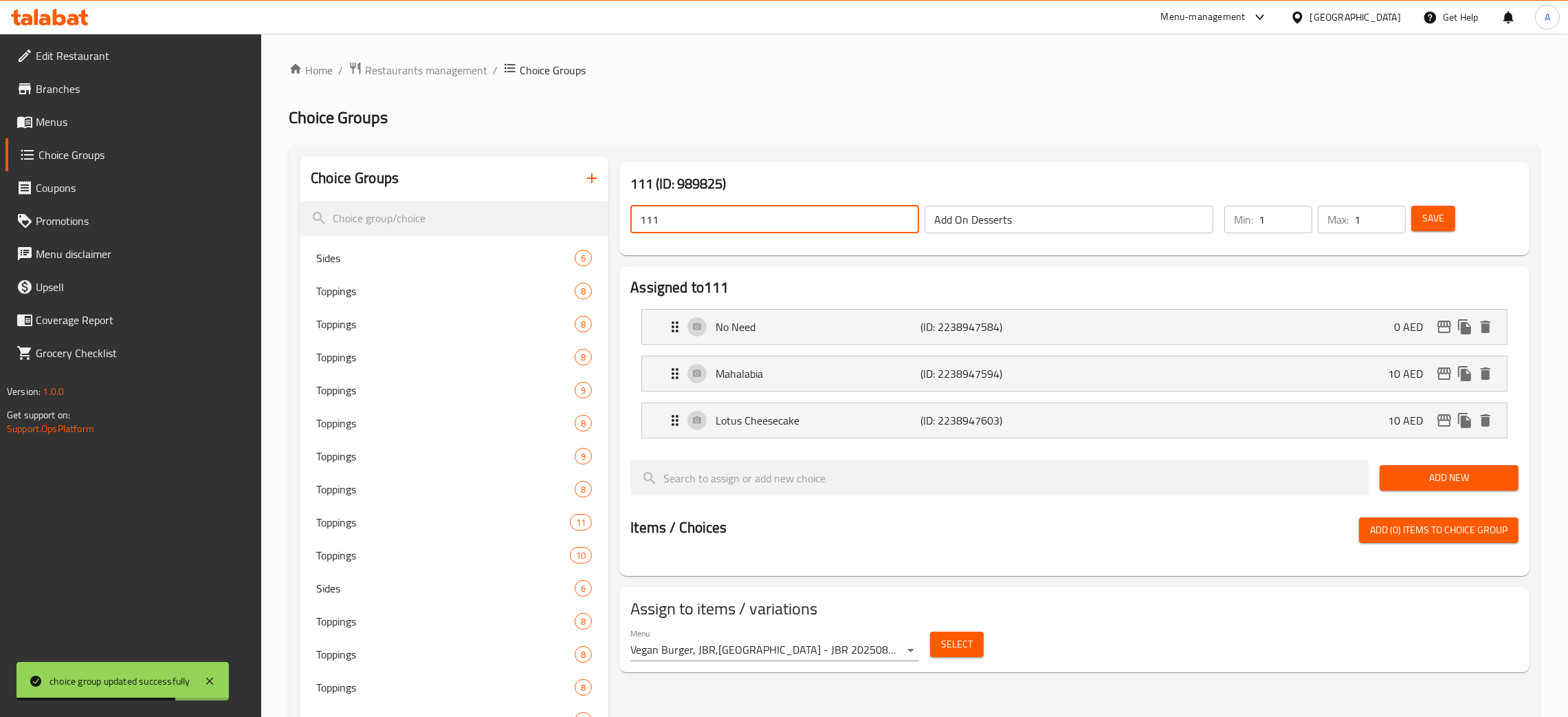
drag, startPoint x: 737, startPoint y: 220, endPoint x: 620, endPoint y: 221, distance: 117.0
click at [620, 221] on div "111 (ID: 989825) 111 ​ Add On Desserts ​ Min: 1 ​ Max: 1 ​ Save" at bounding box center [1075, 208] width 910 height 93
paste input "Add On Desserts"
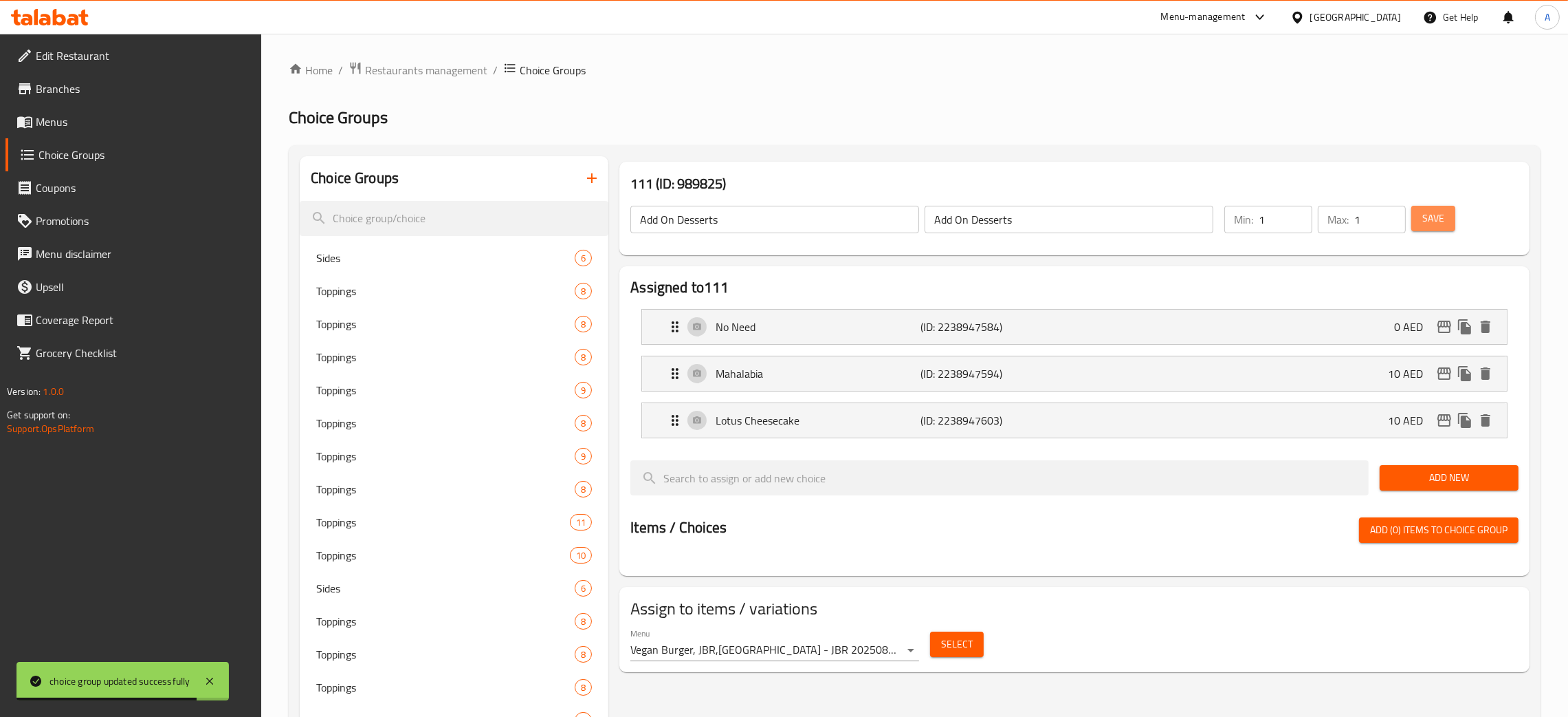
click at [1429, 216] on span "Save" at bounding box center [1433, 218] width 22 height 17
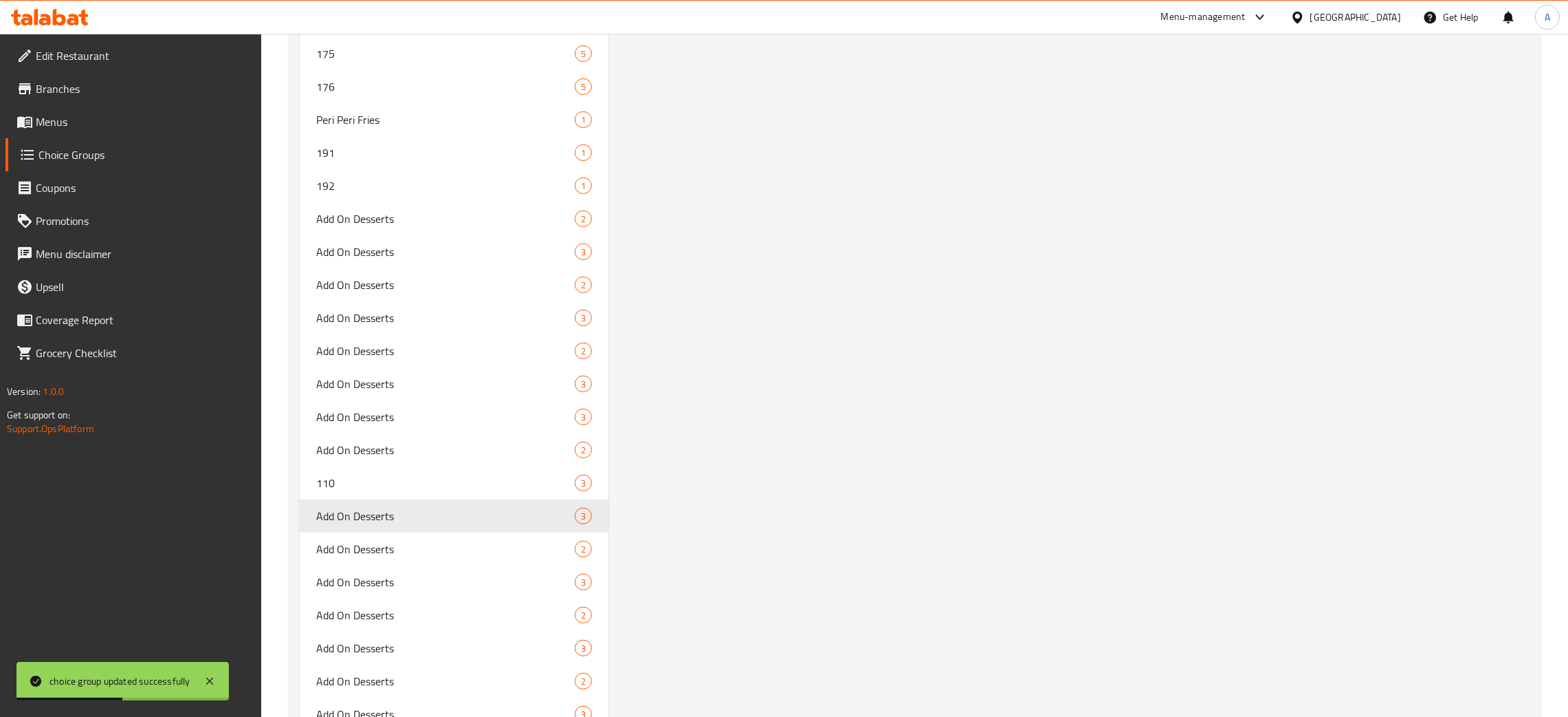
scroll to position [8973, 0]
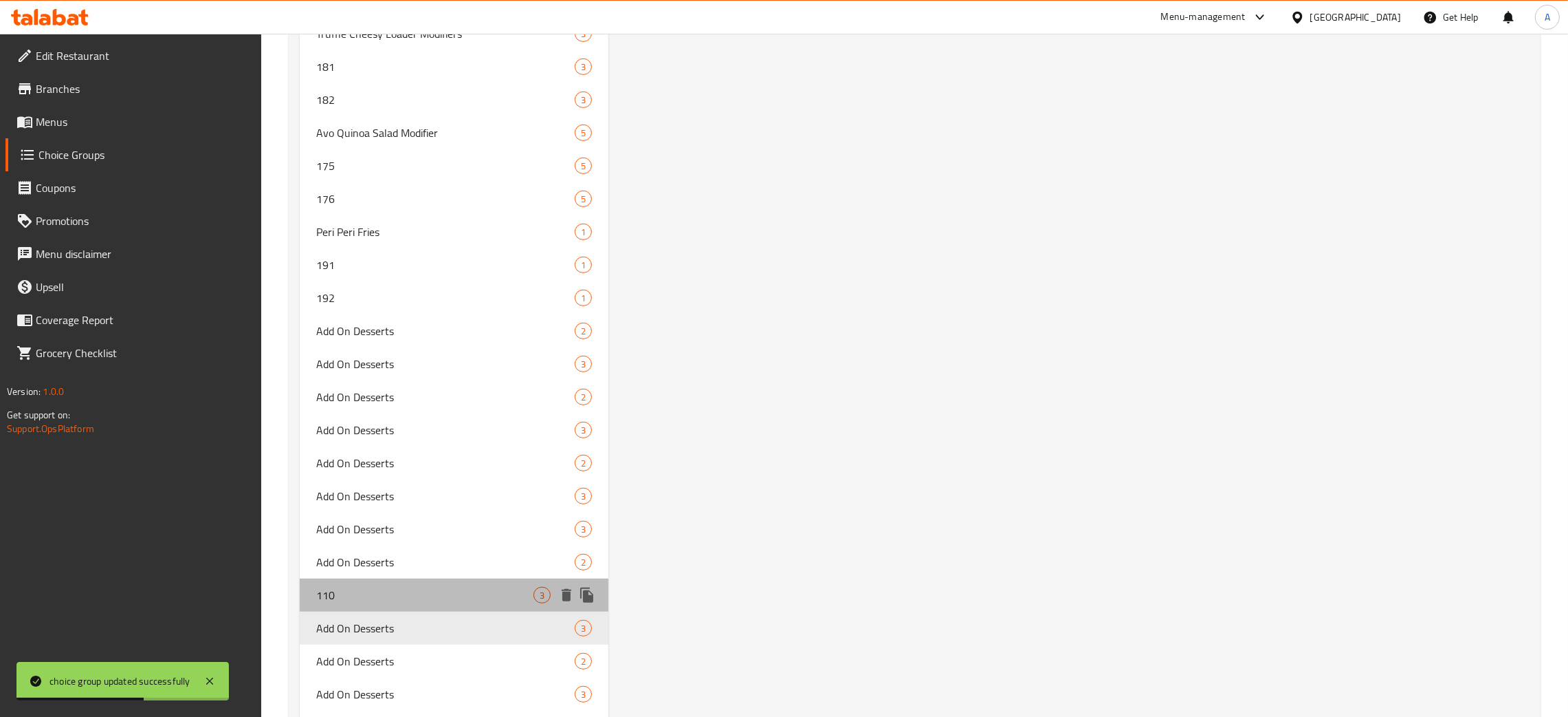
drag, startPoint x: 452, startPoint y: 588, endPoint x: 513, endPoint y: 606, distance: 63.6
click at [453, 588] on span "110" at bounding box center [425, 595] width 217 height 16
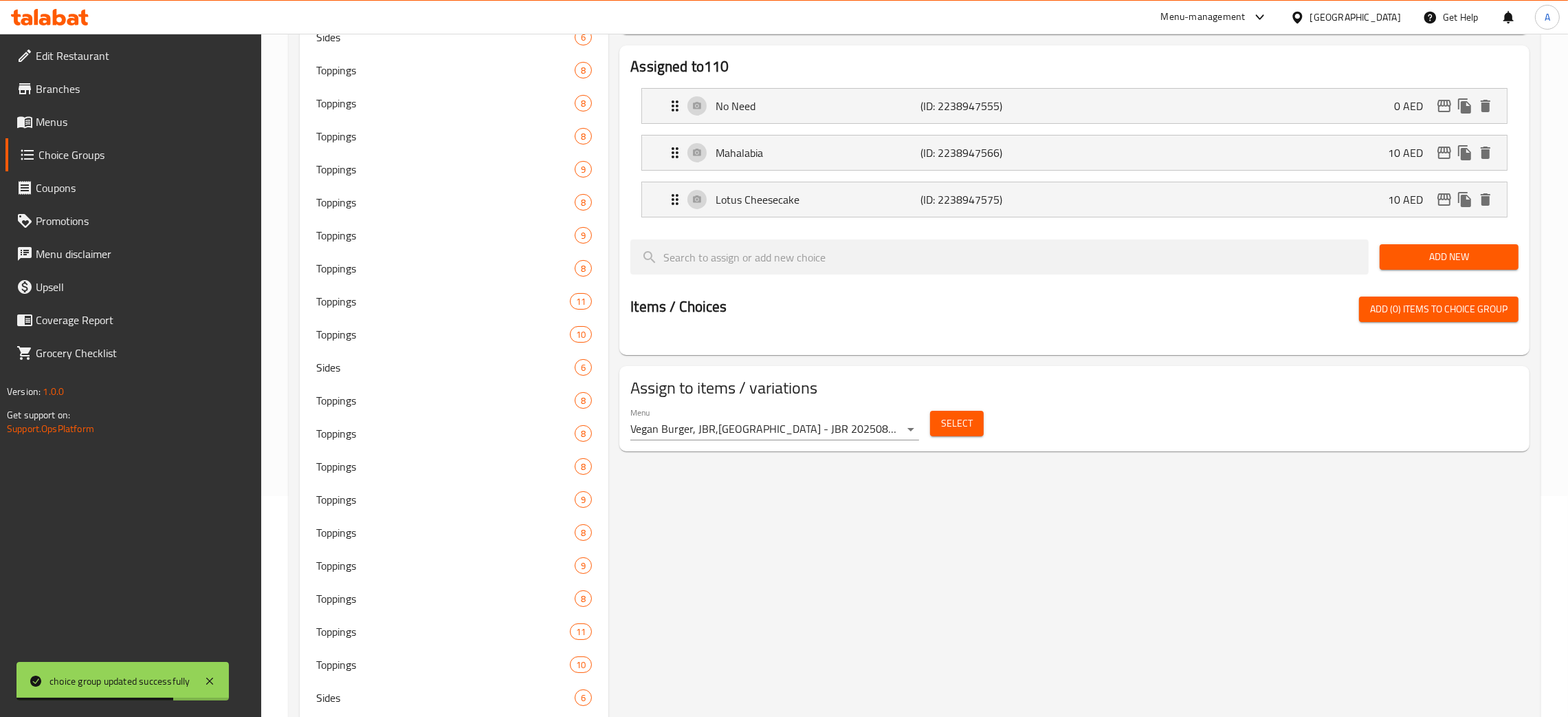
scroll to position [0, 0]
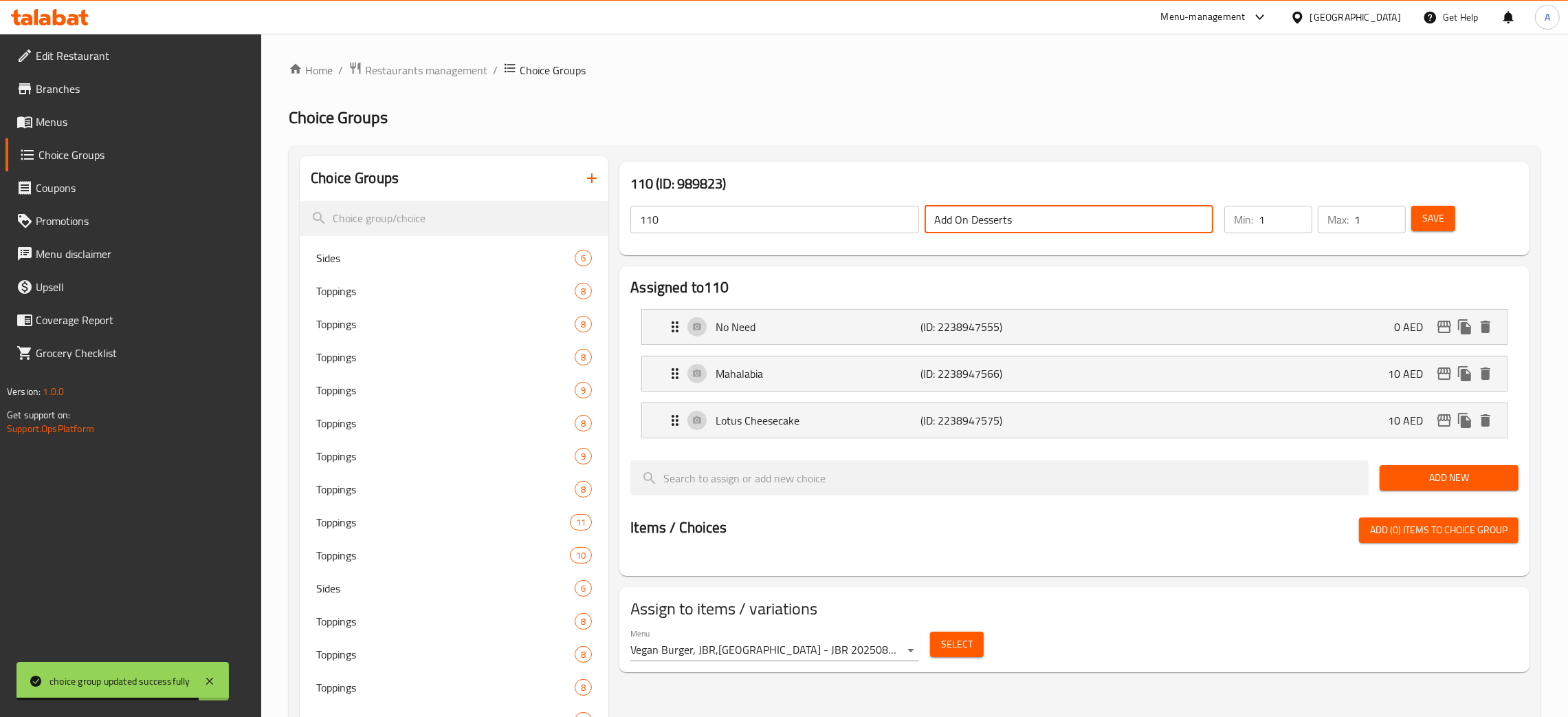
drag, startPoint x: 1045, startPoint y: 210, endPoint x: 873, endPoint y: 219, distance: 172.2
click at [873, 219] on div "110 ​ Add On Desserts ​" at bounding box center [922, 219] width 600 height 44
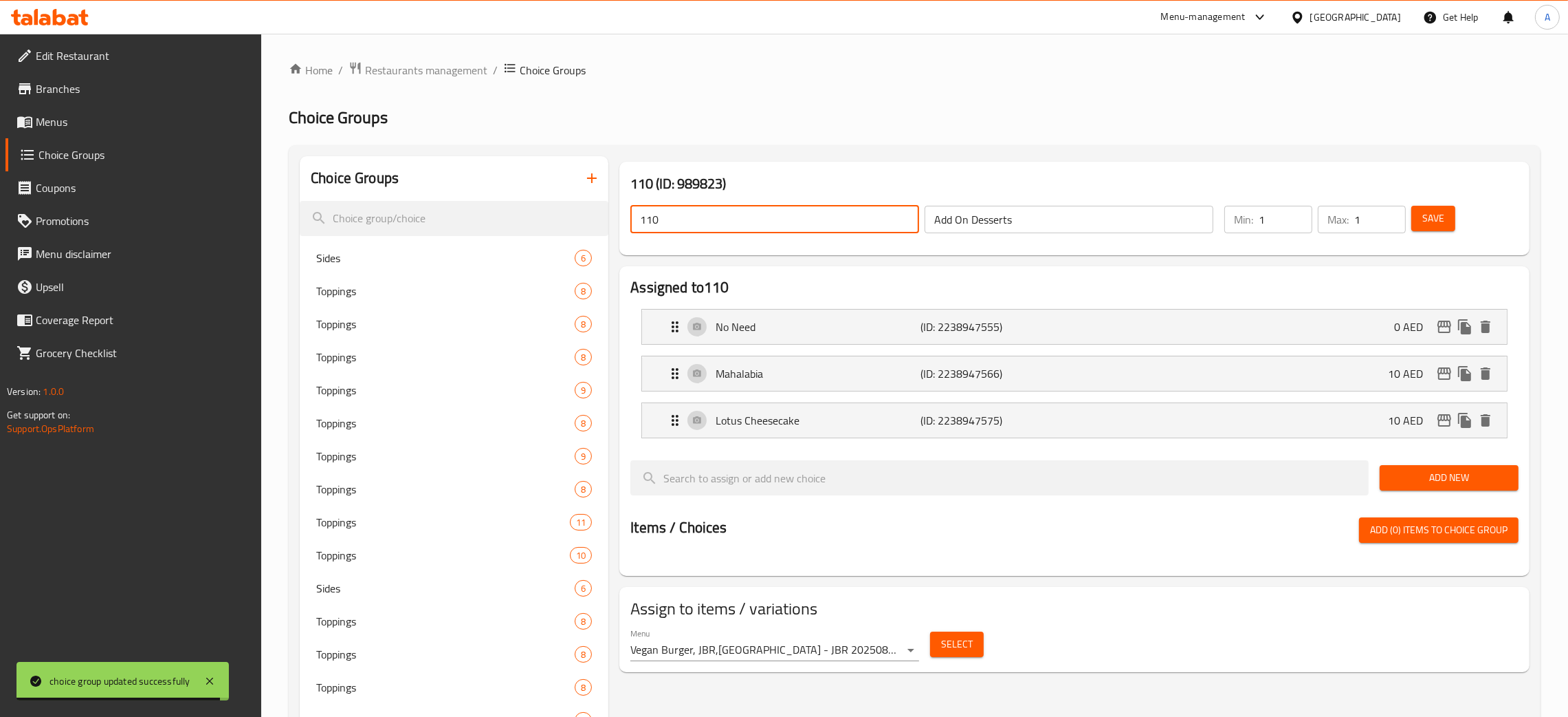
drag, startPoint x: 659, startPoint y: 222, endPoint x: 609, endPoint y: 224, distance: 50.0
paste input "Add On Desserts"
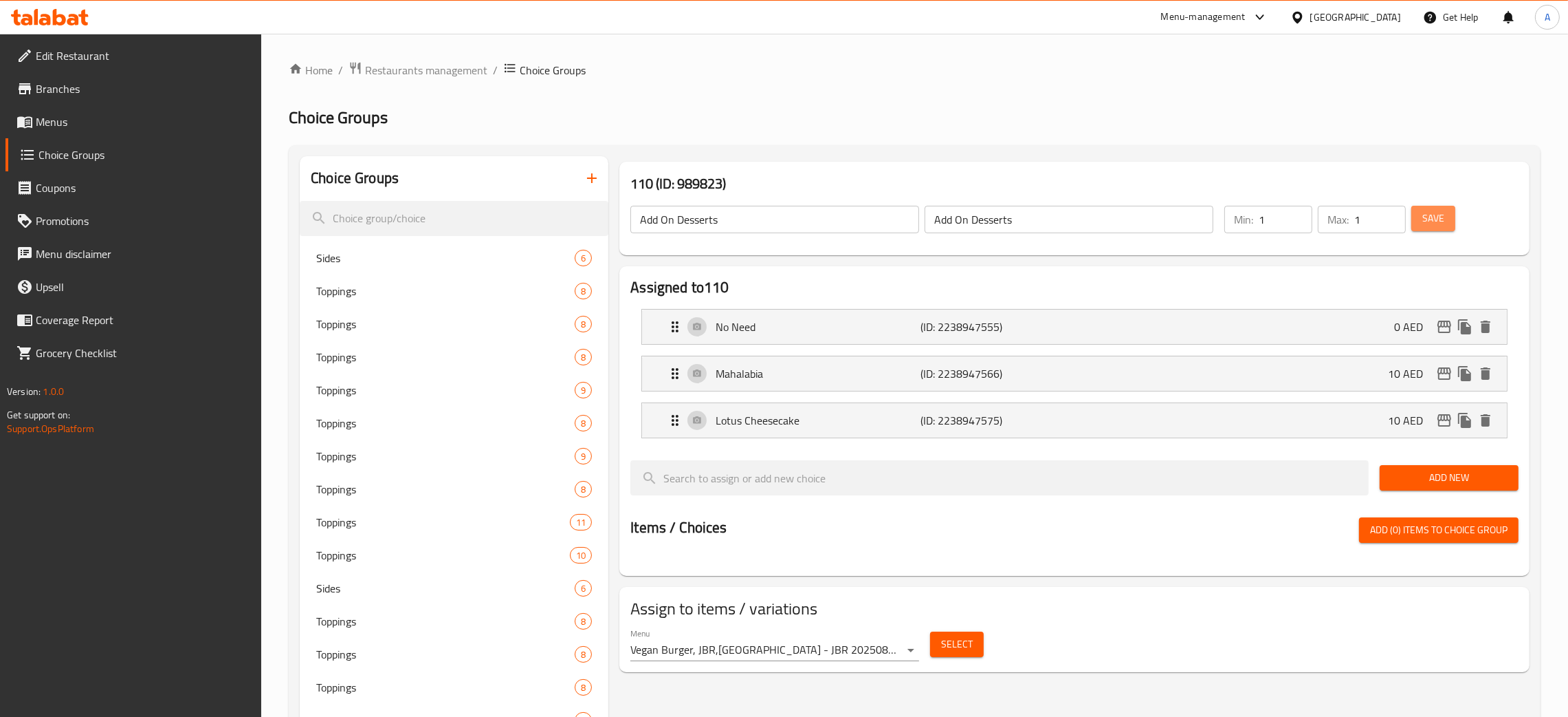
click at [1430, 230] on button "Save" at bounding box center [1433, 218] width 44 height 25
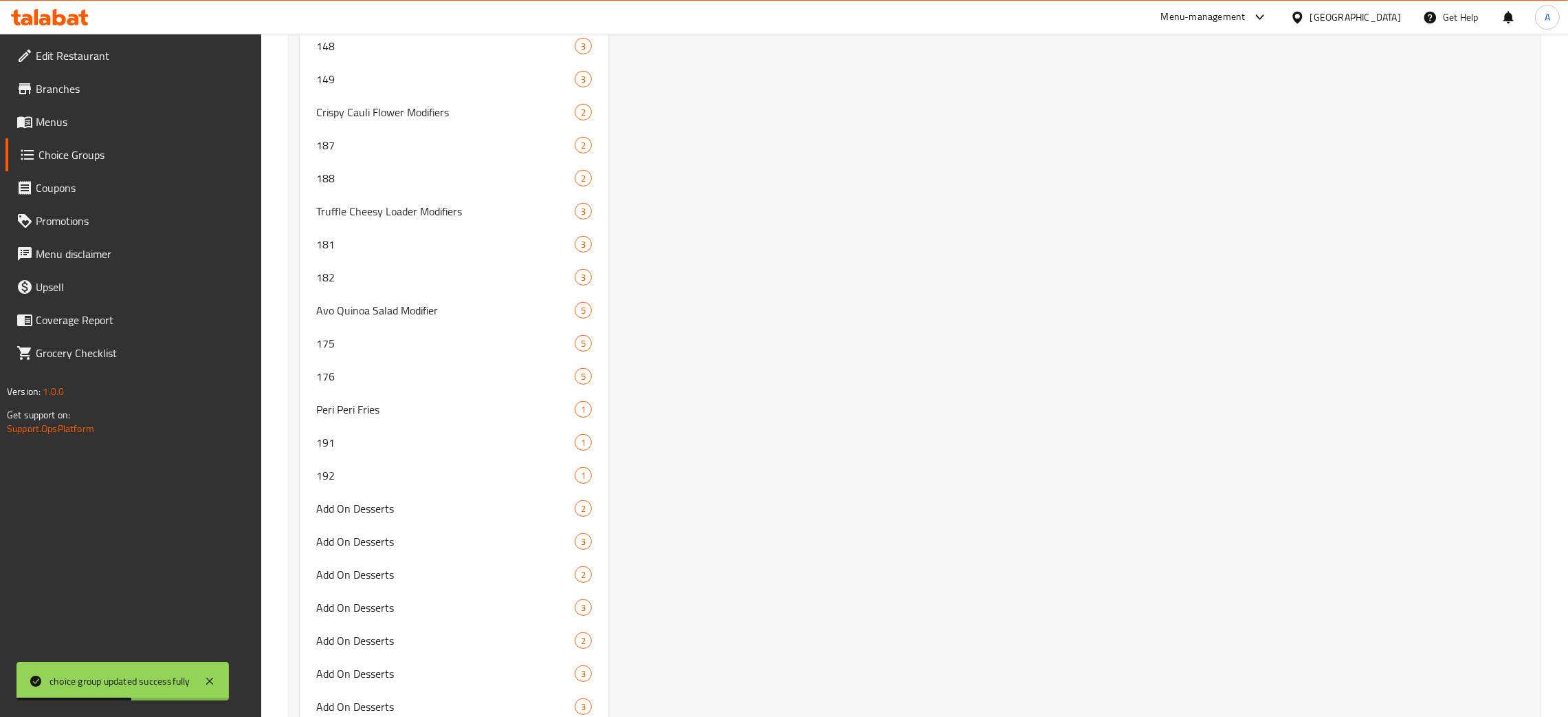
scroll to position [8770, 0]
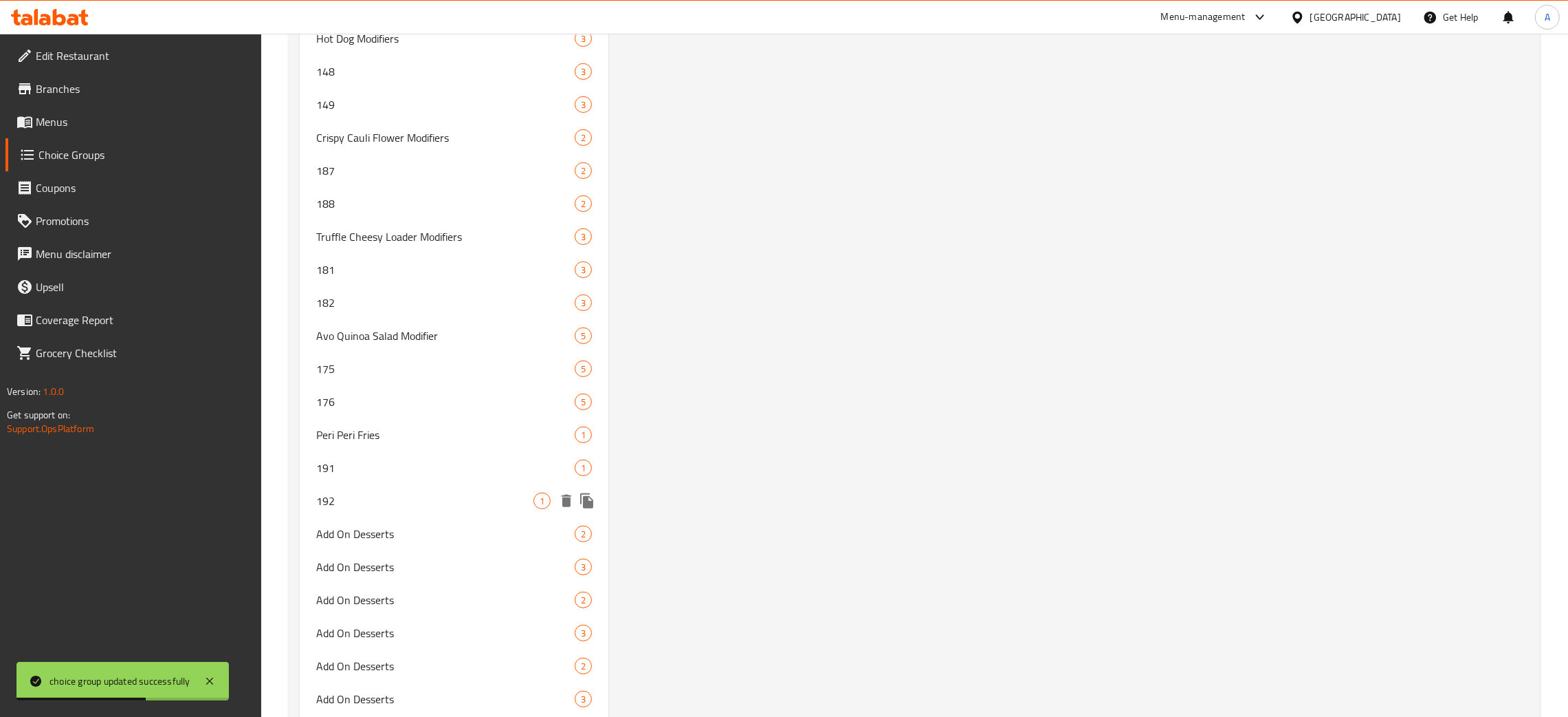
click at [407, 493] on span "192" at bounding box center [425, 501] width 217 height 16
type input "192"
type input "Peri Peri Fries"
type input "0"
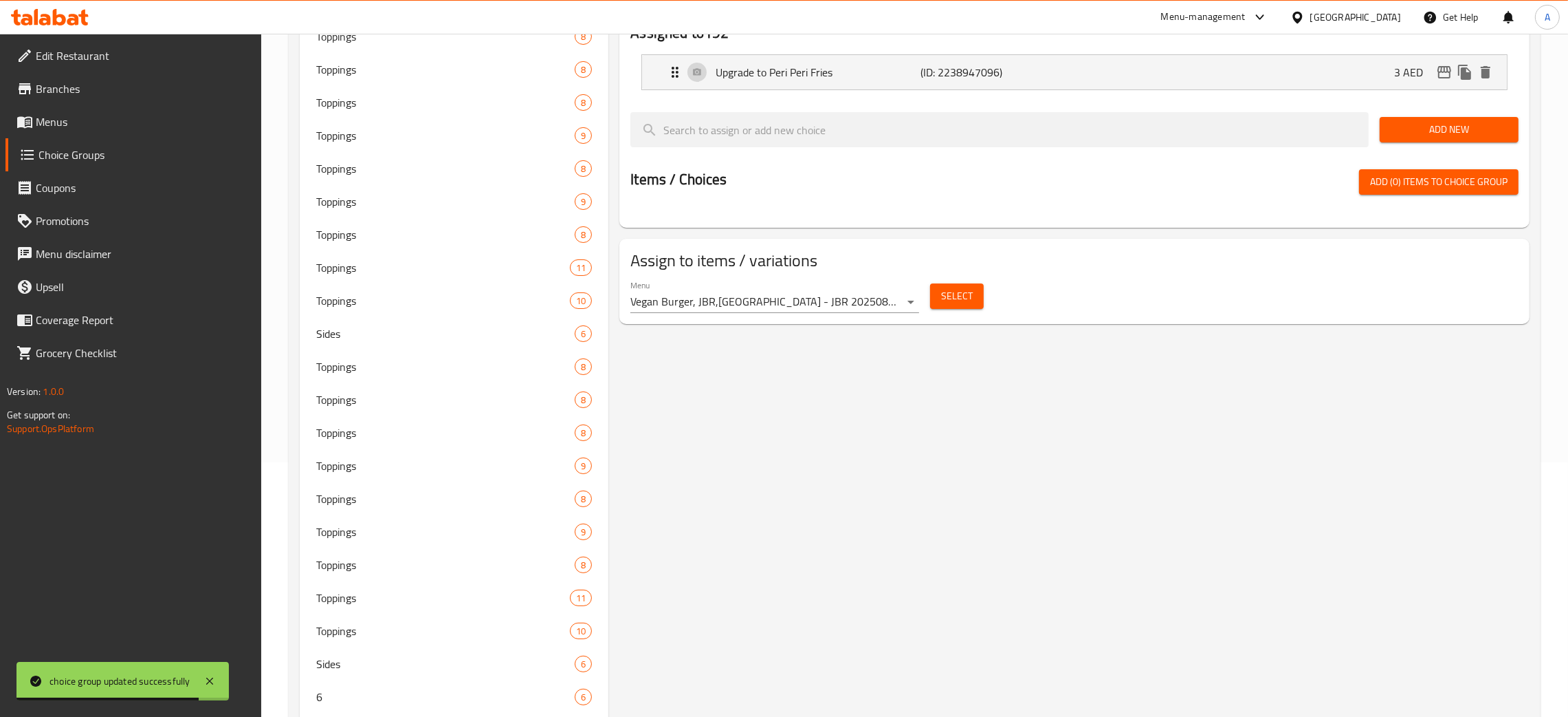
scroll to position [0, 0]
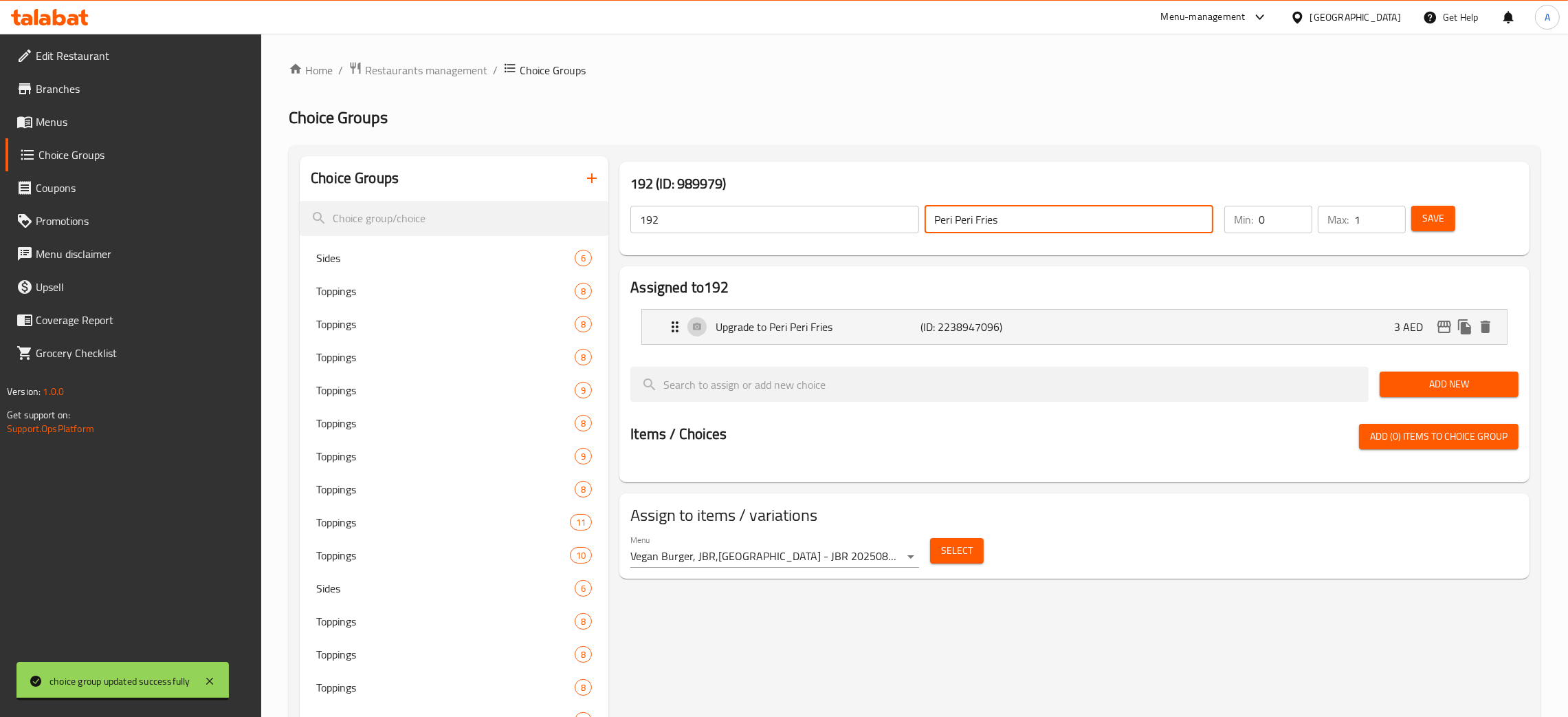
drag, startPoint x: 1037, startPoint y: 227, endPoint x: 886, endPoint y: 217, distance: 151.3
click at [886, 217] on div "192 ​ Peri Peri Fries ​" at bounding box center [922, 219] width 600 height 44
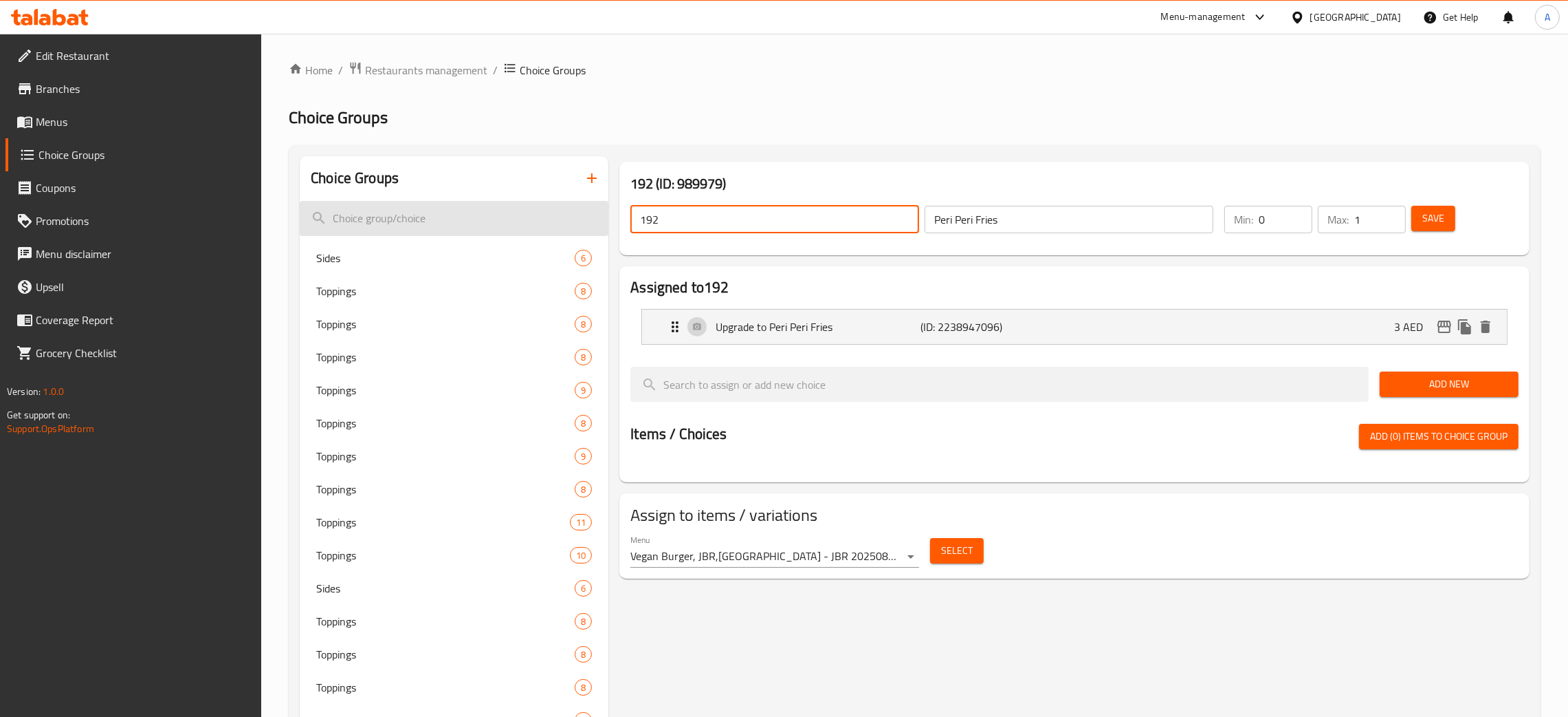
drag, startPoint x: 698, startPoint y: 222, endPoint x: 599, endPoint y: 221, distance: 99.0
paste input "Peri Peri Fries"
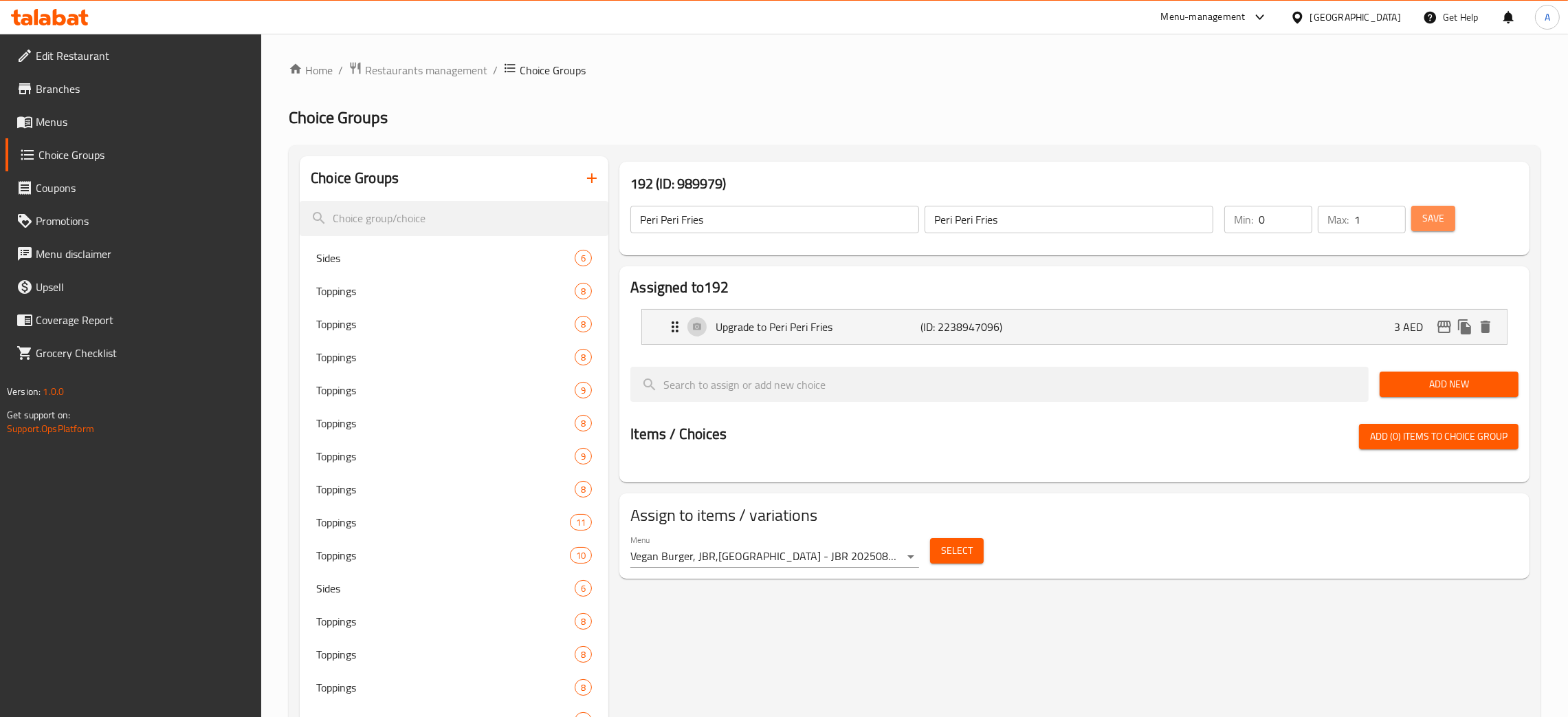
click at [1422, 218] on button "Save" at bounding box center [1433, 218] width 44 height 25
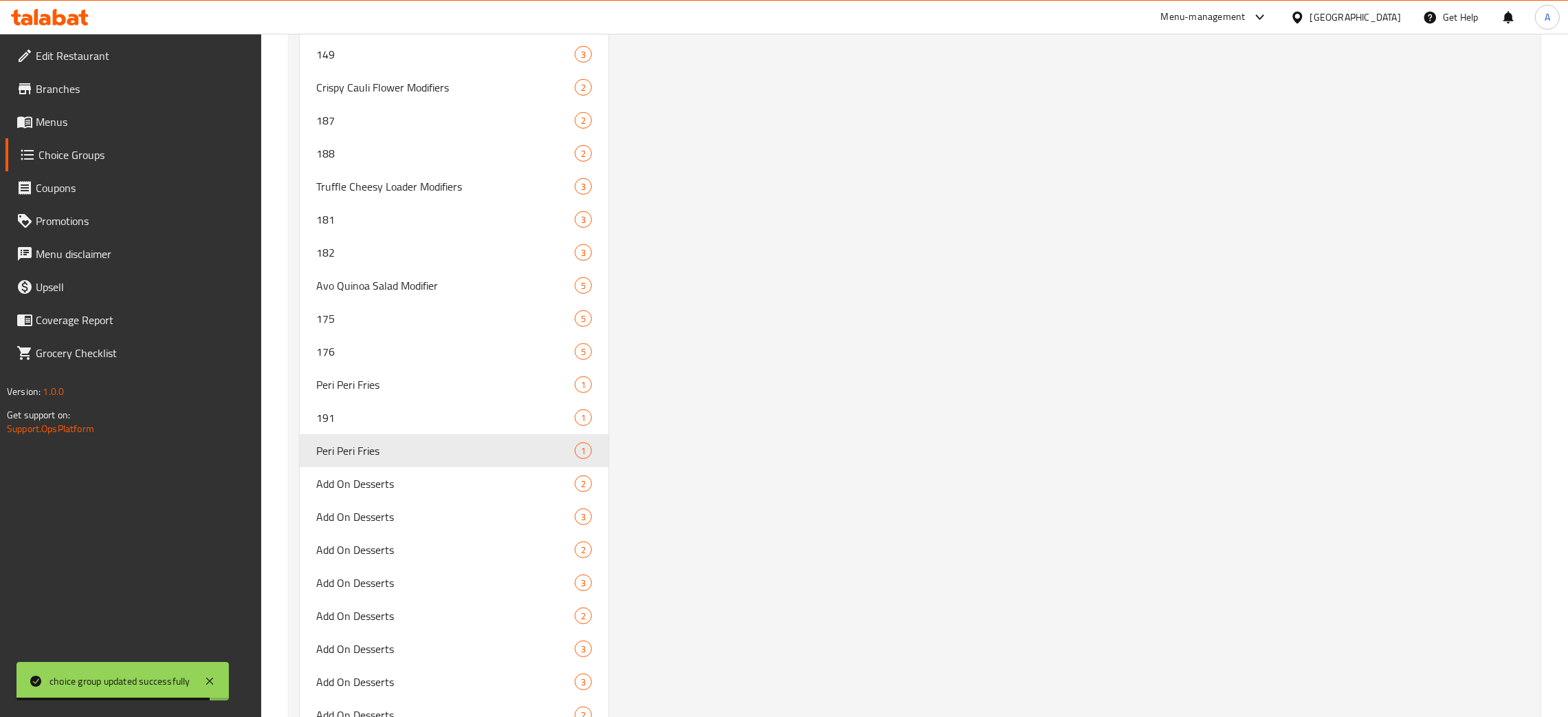
scroll to position [8733, 0]
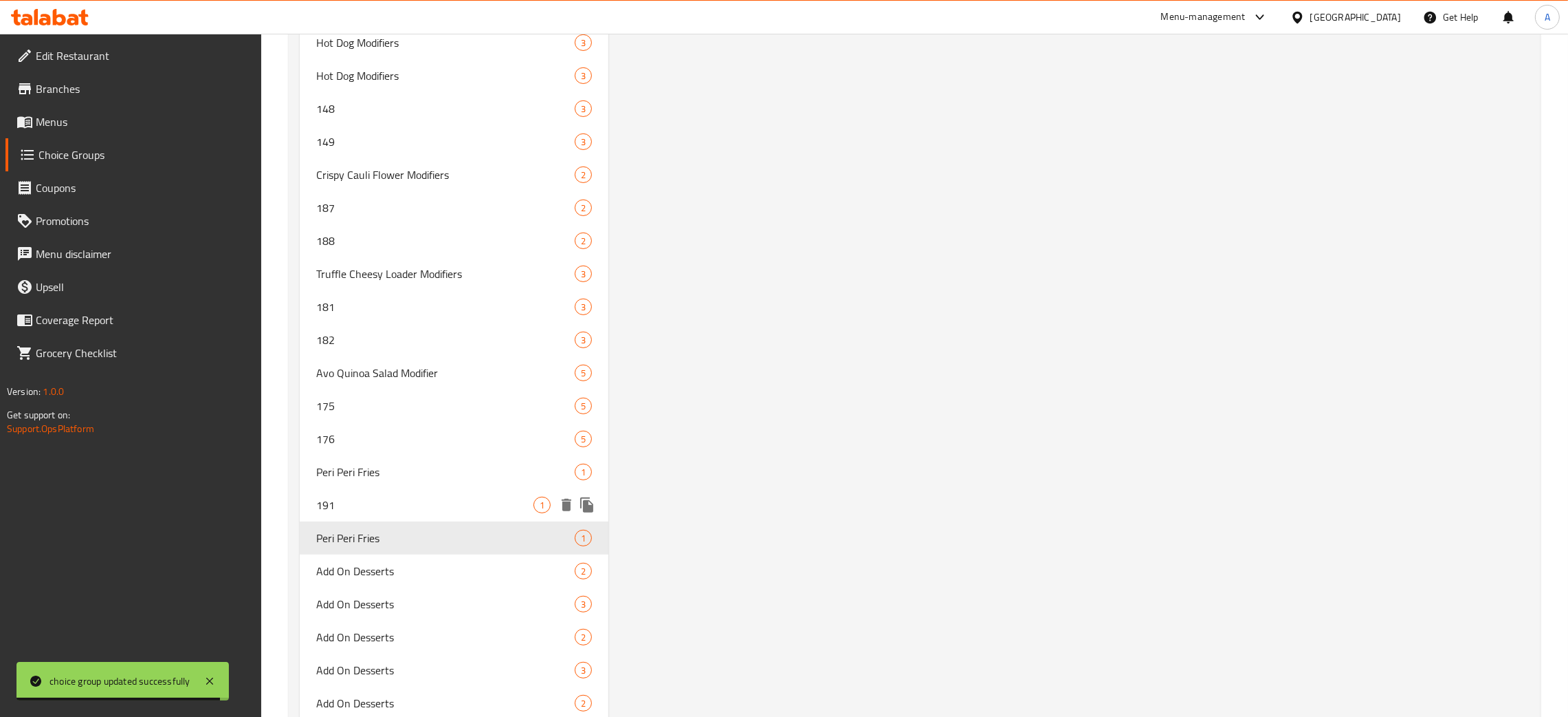
click at [434, 501] on span "191" at bounding box center [425, 505] width 217 height 16
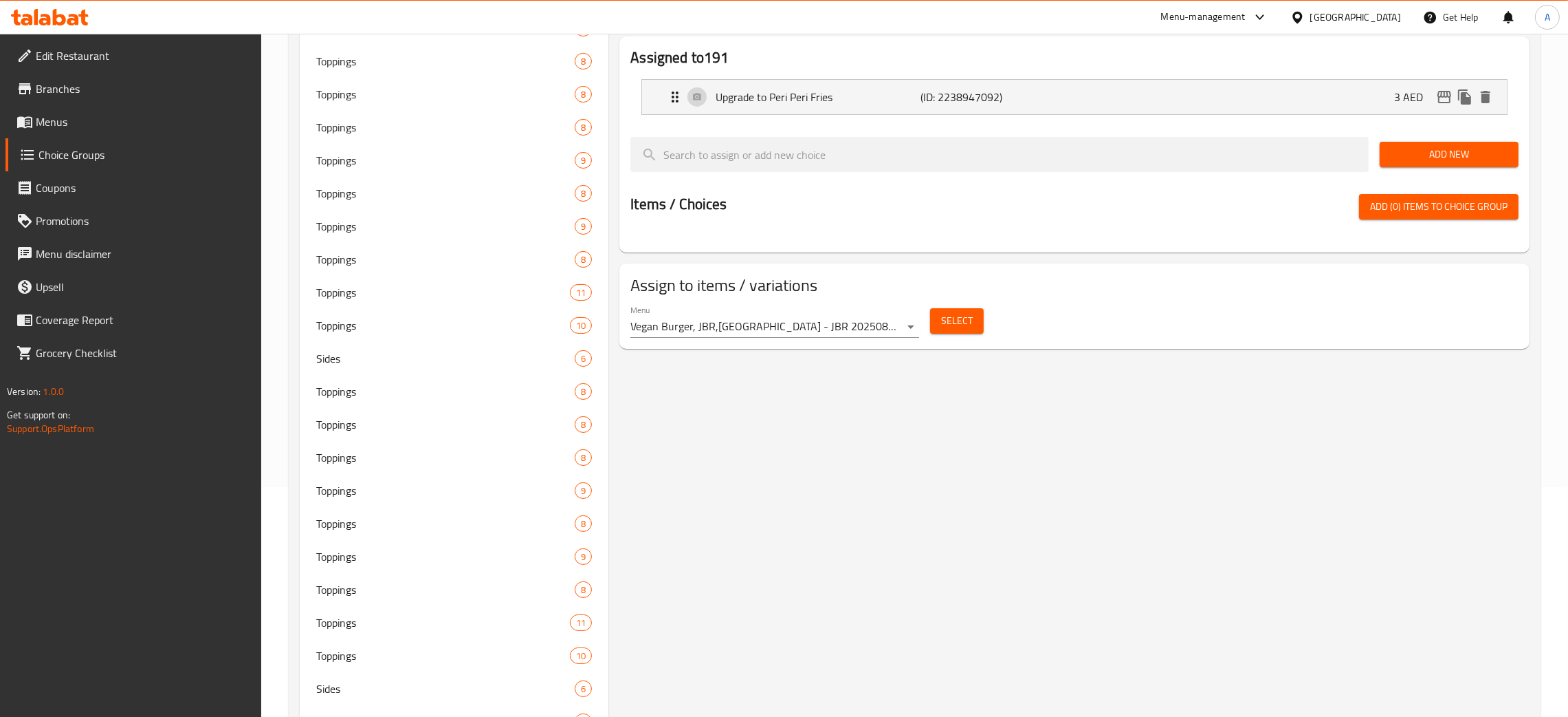
scroll to position [0, 0]
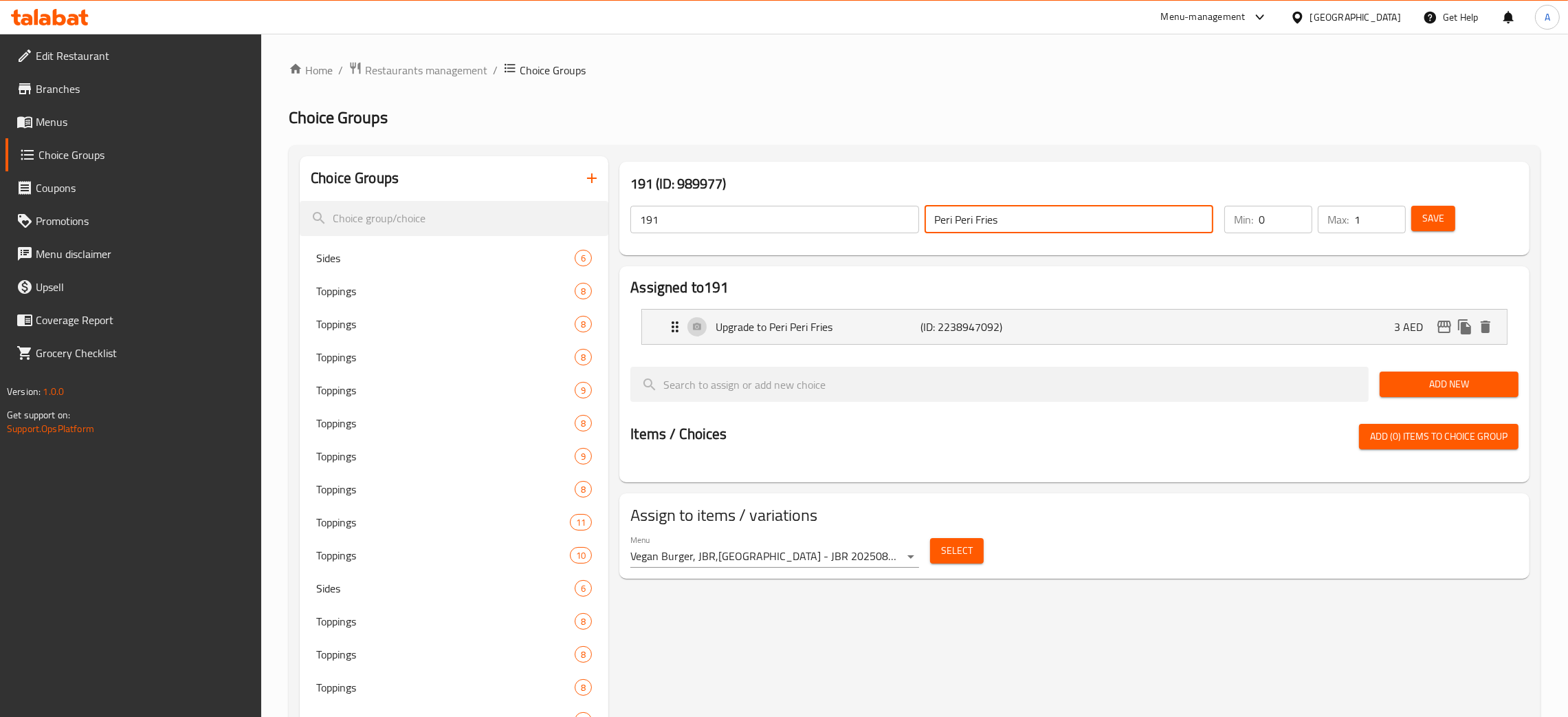
drag, startPoint x: 1006, startPoint y: 218, endPoint x: 851, endPoint y: 218, distance: 155.0
click at [925, 212] on input "Peri Peri Fries" at bounding box center [1069, 219] width 288 height 27
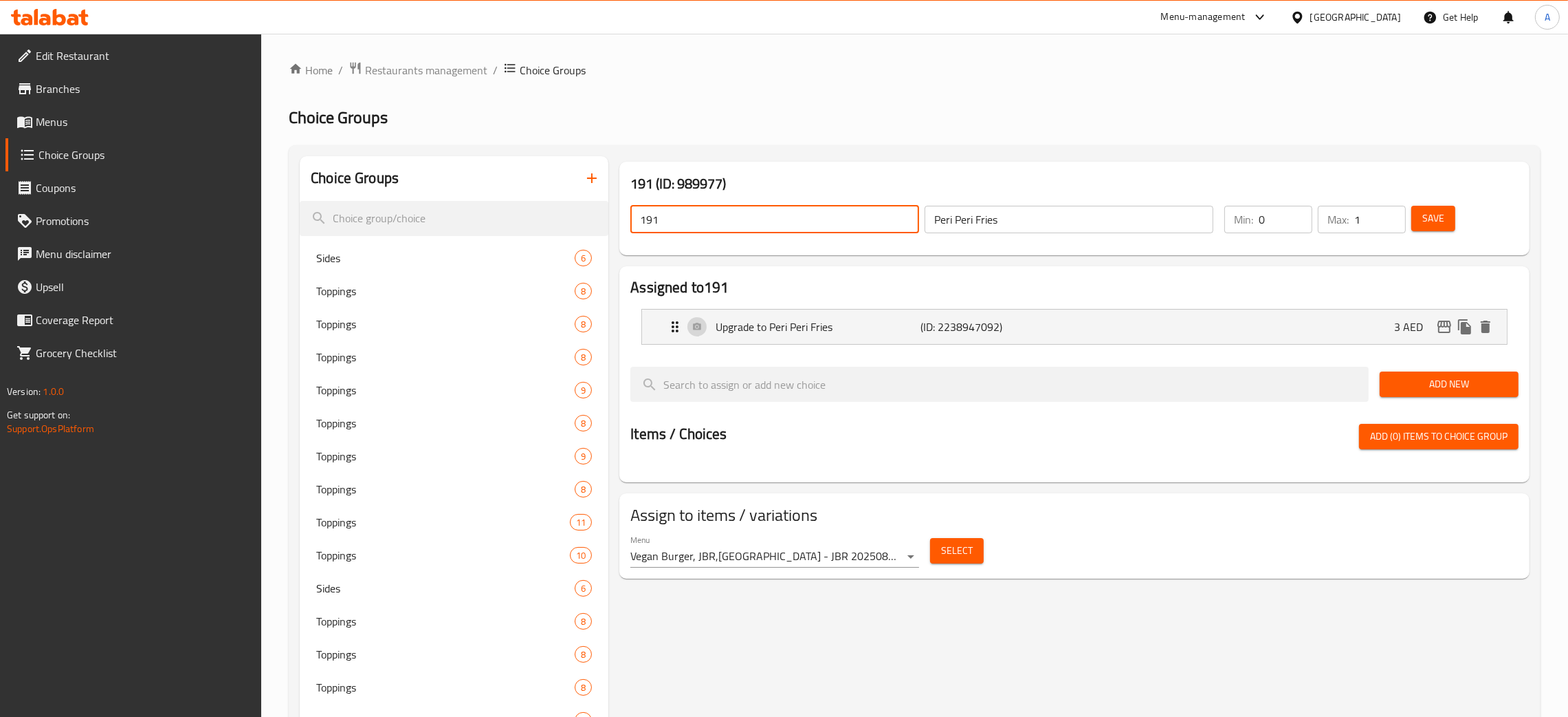
drag, startPoint x: 679, startPoint y: 224, endPoint x: 647, endPoint y: 223, distance: 32.0
click at [649, 224] on input "191" at bounding box center [774, 219] width 288 height 27
click at [729, 217] on input "191" at bounding box center [774, 219] width 288 height 27
drag, startPoint x: 639, startPoint y: 222, endPoint x: 753, endPoint y: 241, distance: 115.6
click at [629, 222] on div "191 ​" at bounding box center [775, 219] width 294 height 33
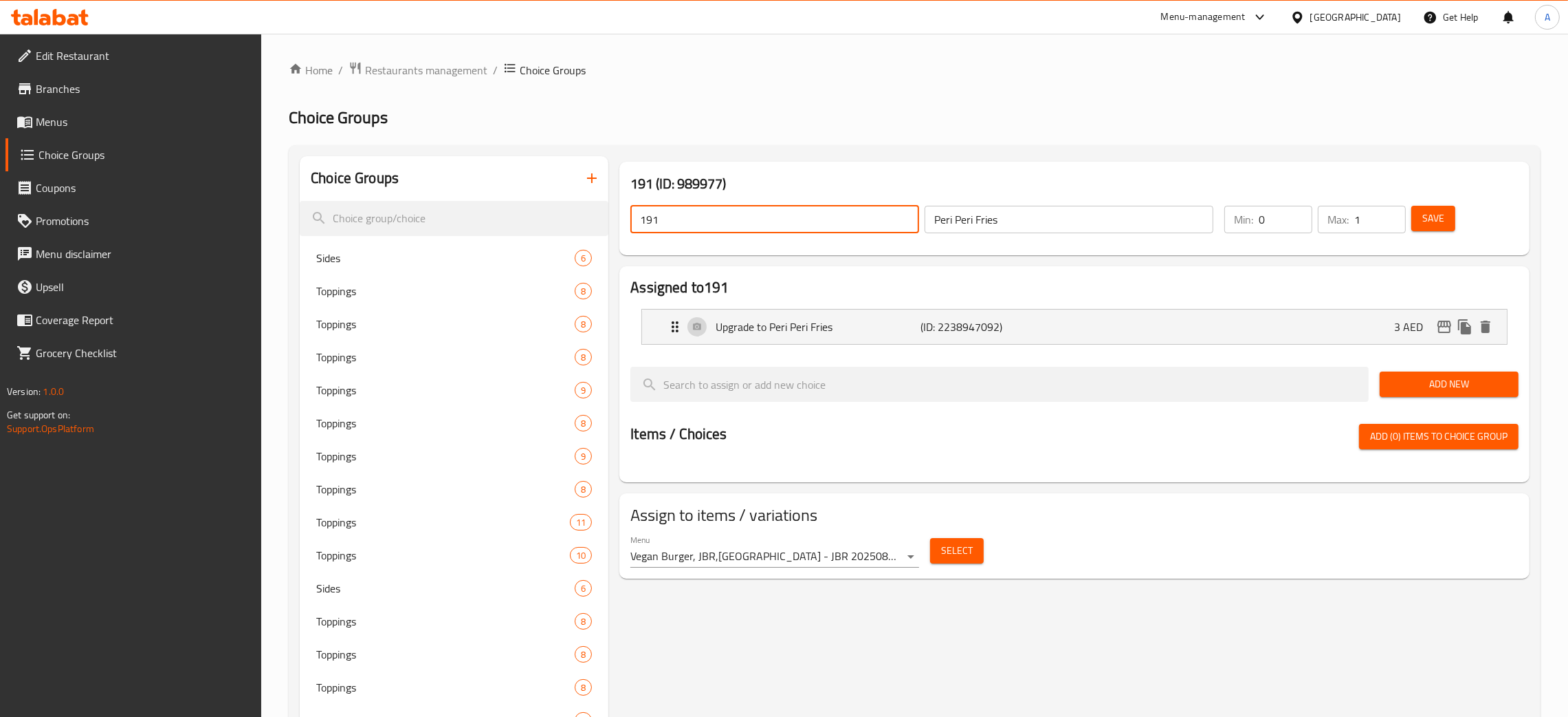
paste input "Peri Peri Fries"
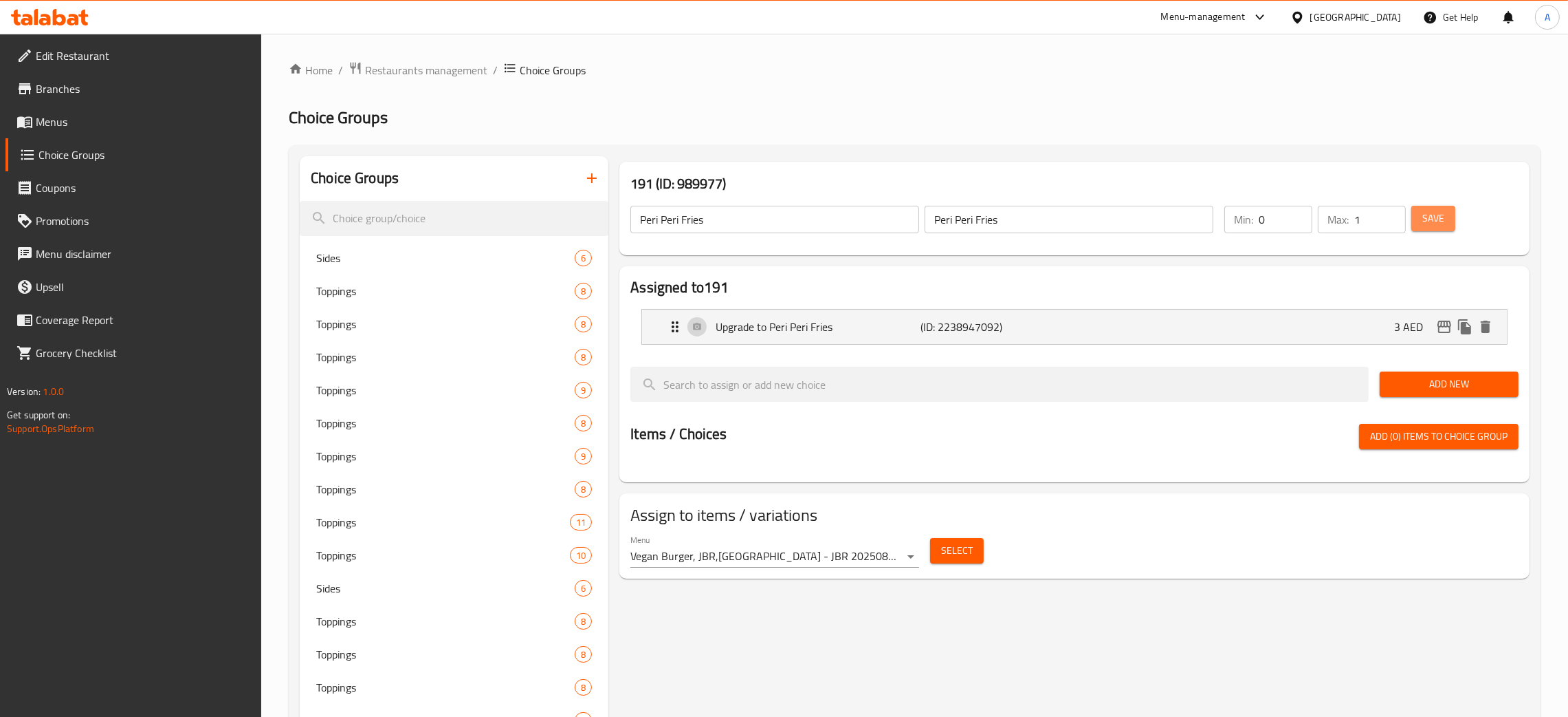
click at [1430, 215] on span "Save" at bounding box center [1433, 218] width 22 height 17
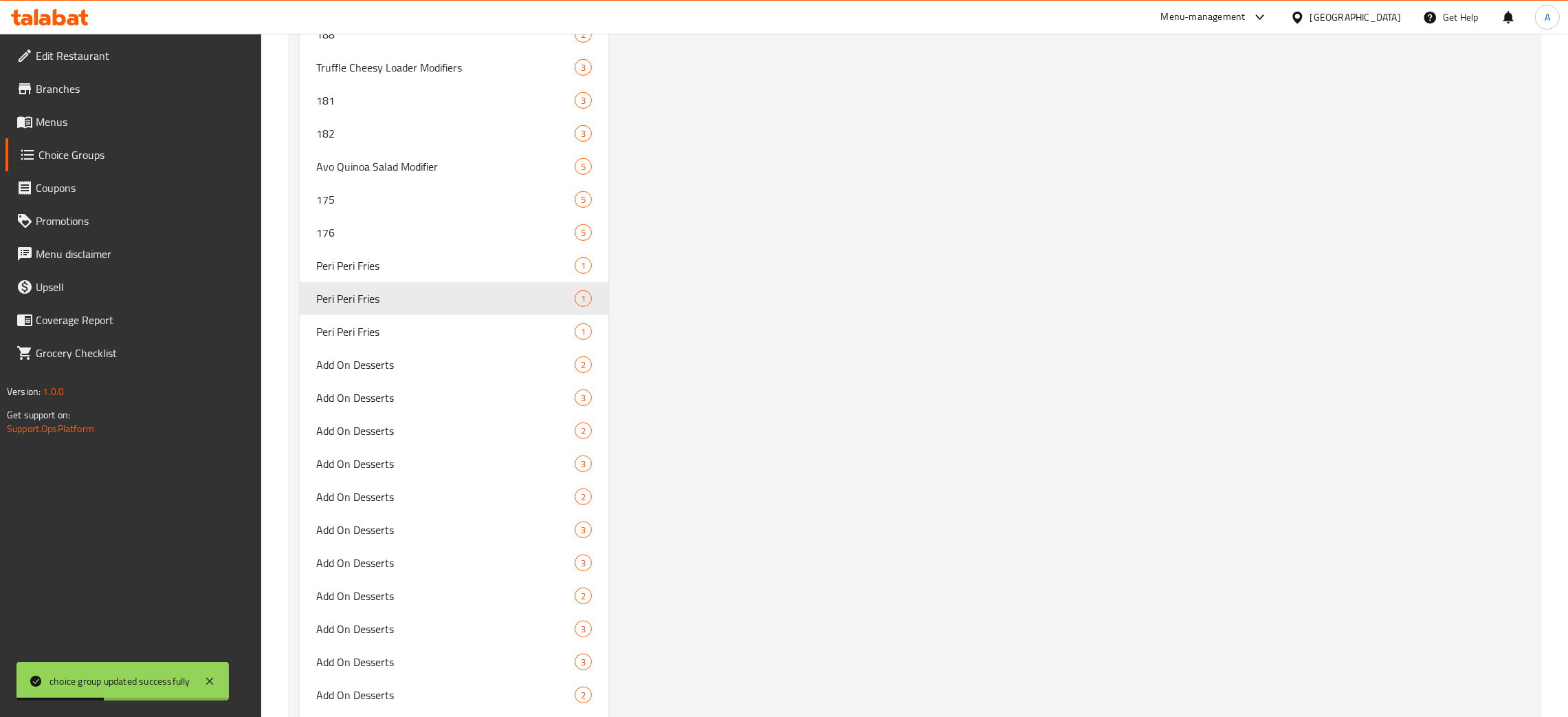
scroll to position [8827, 0]
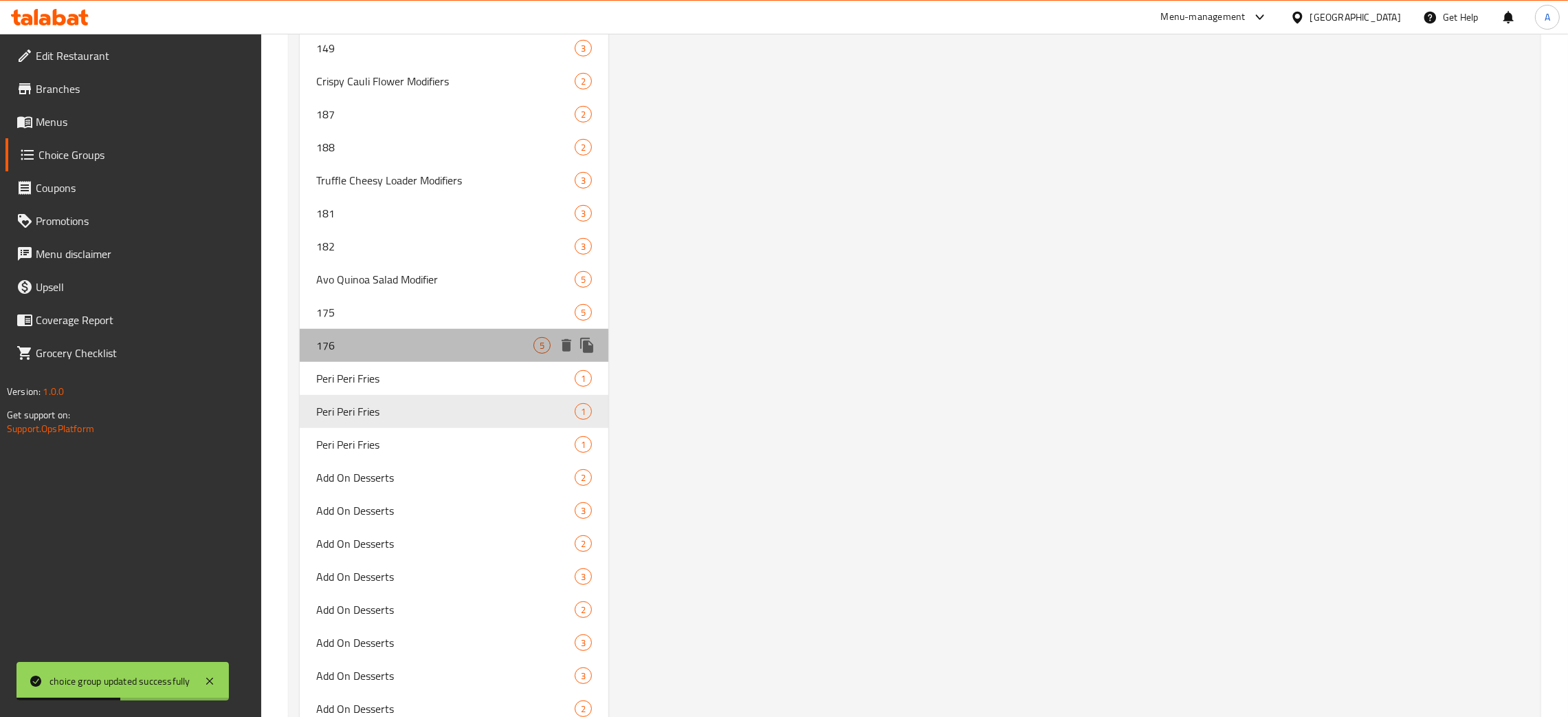
click at [450, 340] on span "176" at bounding box center [425, 346] width 217 height 16
type input "176"
type input "Avo Quinoa Salad Modifier"
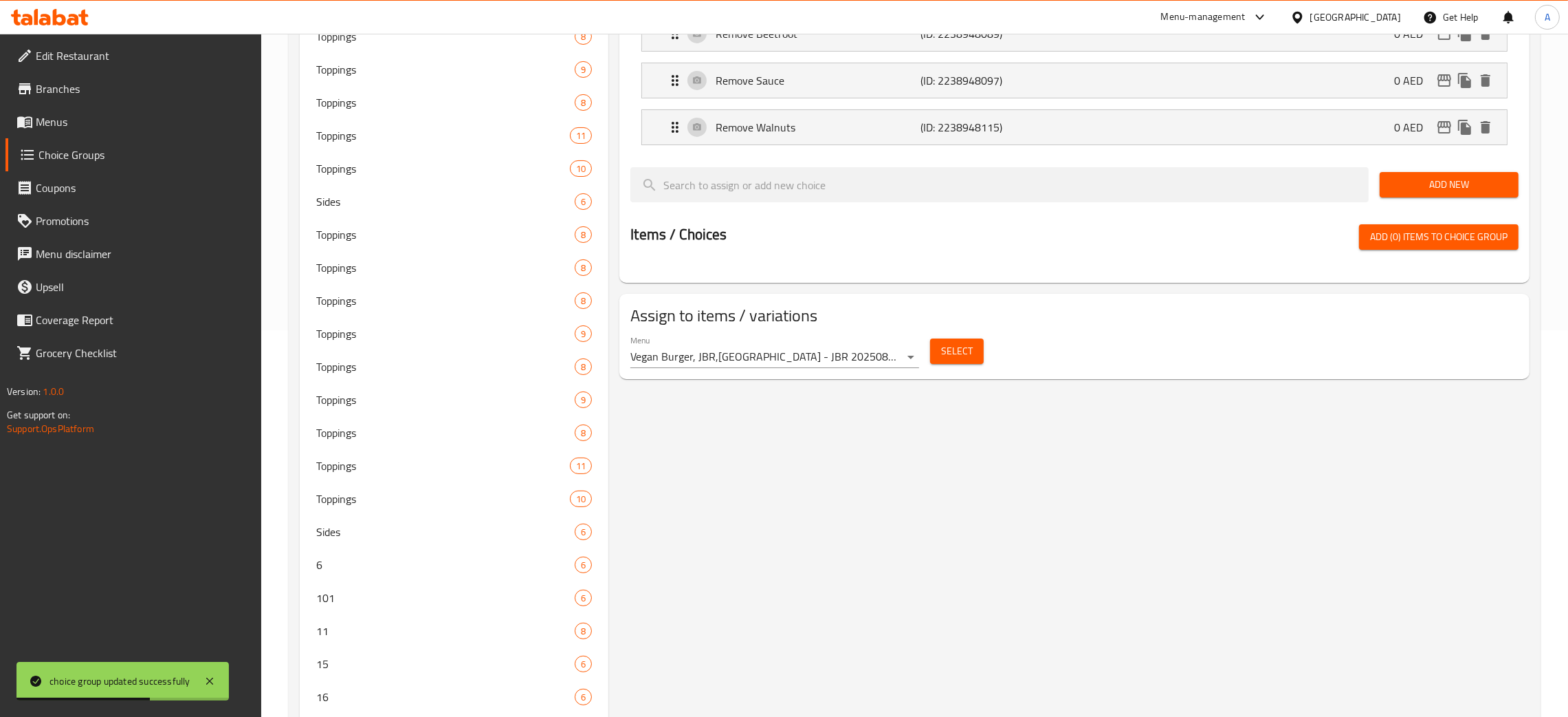
scroll to position [0, 0]
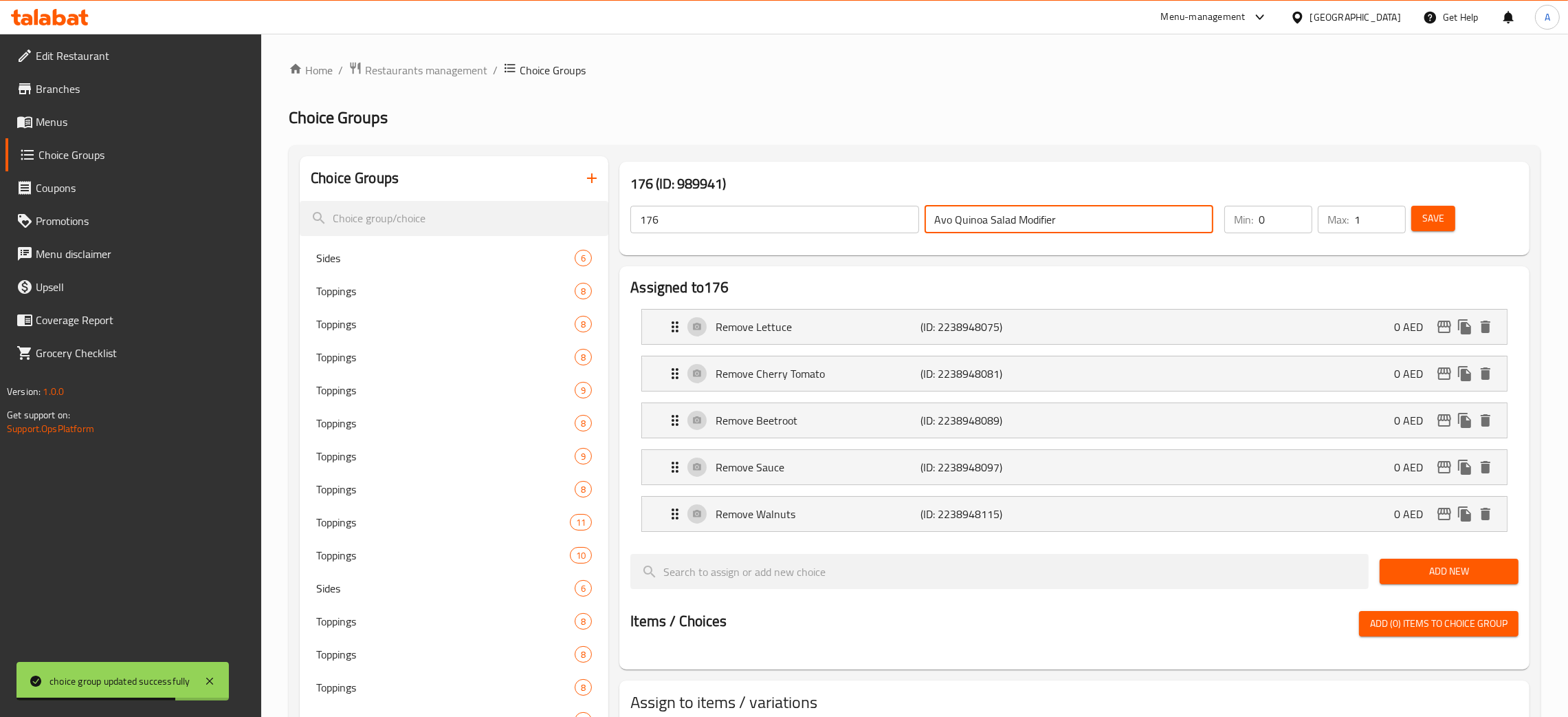
drag, startPoint x: 1069, startPoint y: 209, endPoint x: 864, endPoint y: 218, distance: 205.2
click at [864, 218] on div "176 ​ Avo Quinoa Salad Modifier ​" at bounding box center [922, 219] width 600 height 44
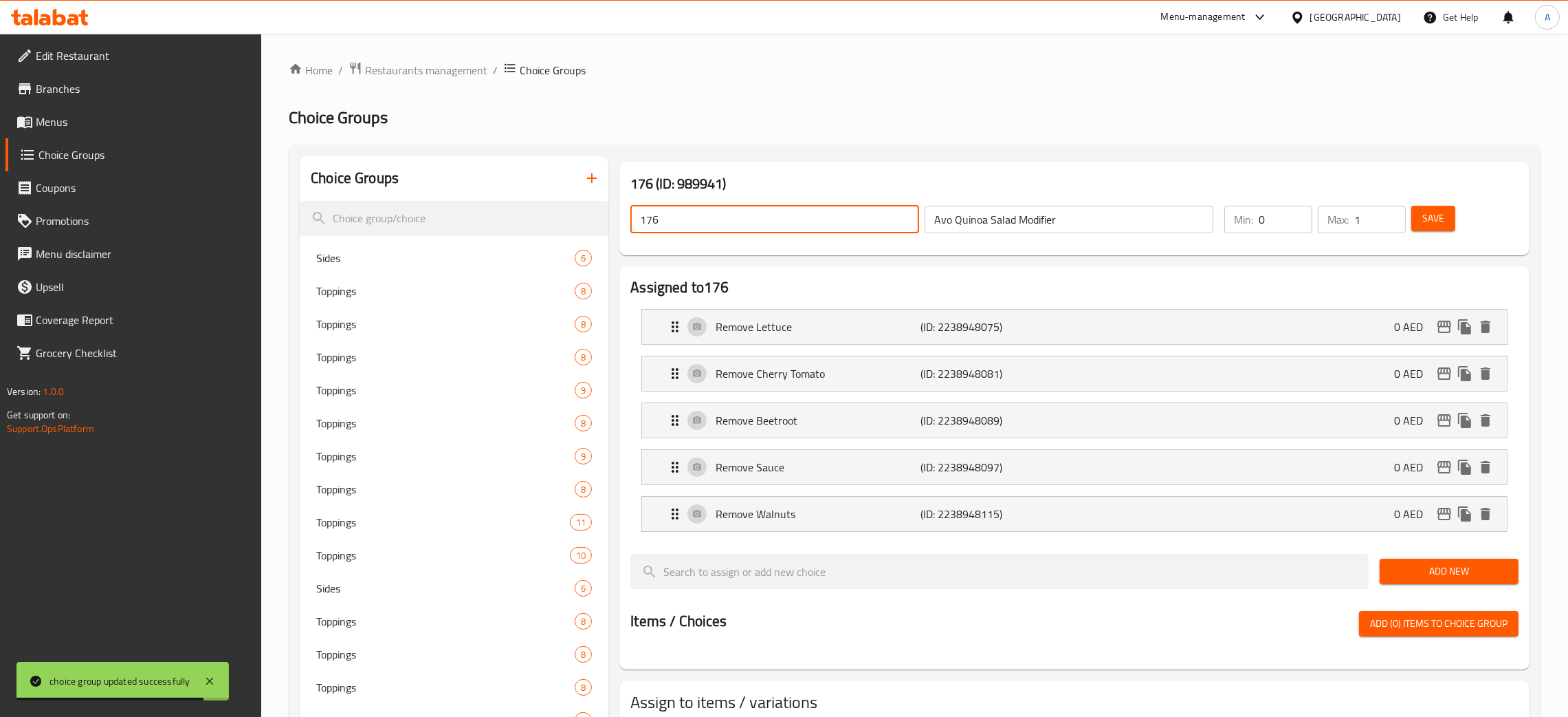
drag, startPoint x: 714, startPoint y: 210, endPoint x: 617, endPoint y: 210, distance: 97.0
click at [617, 210] on div "176 (ID: 989941) 176 ​ Avo Quinoa Salad Modifier ​ Min: 0 ​ Max: 1 ​ Save" at bounding box center [1075, 208] width 922 height 104
paste input "Avo Quinoa Salad Modifier"
click at [1434, 223] on span "Save" at bounding box center [1433, 218] width 22 height 17
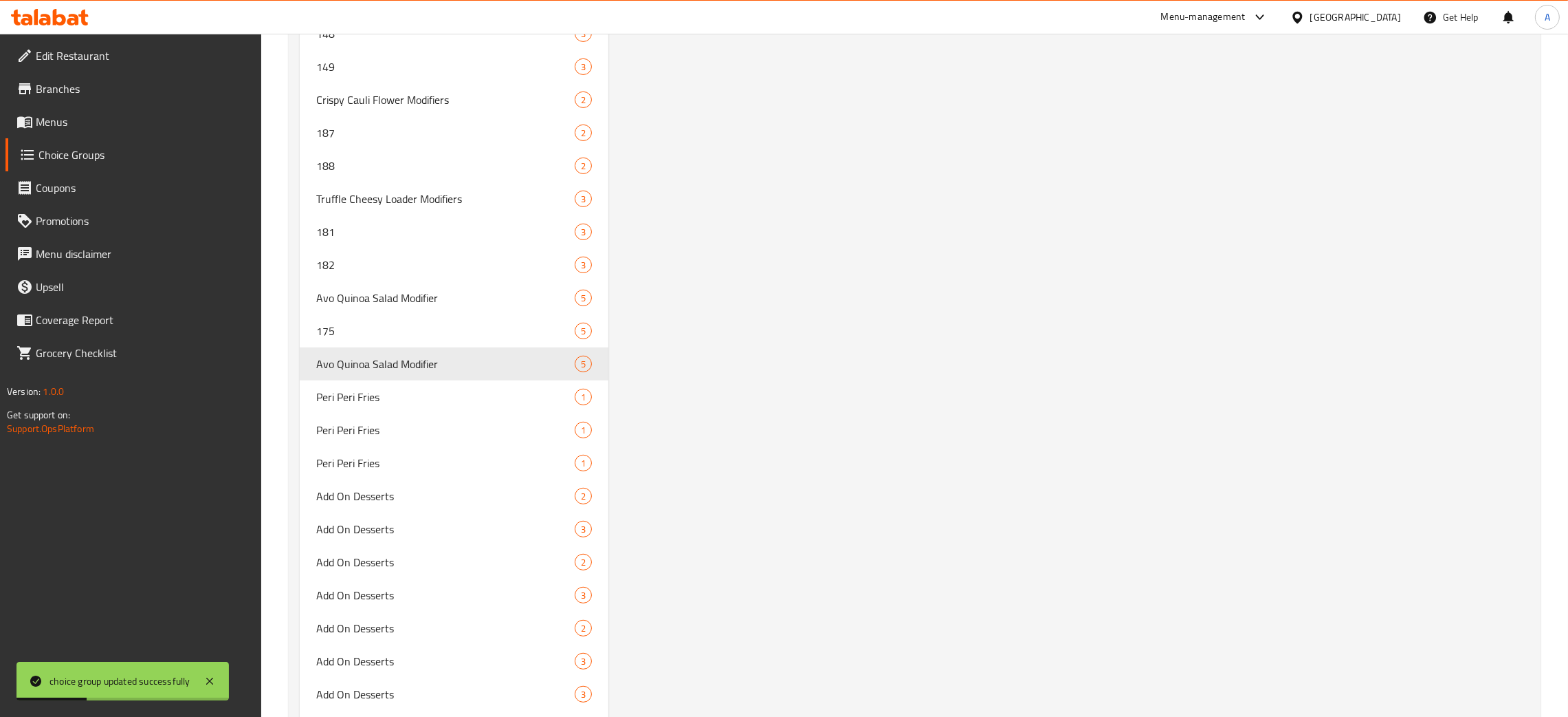
scroll to position [8770, 0]
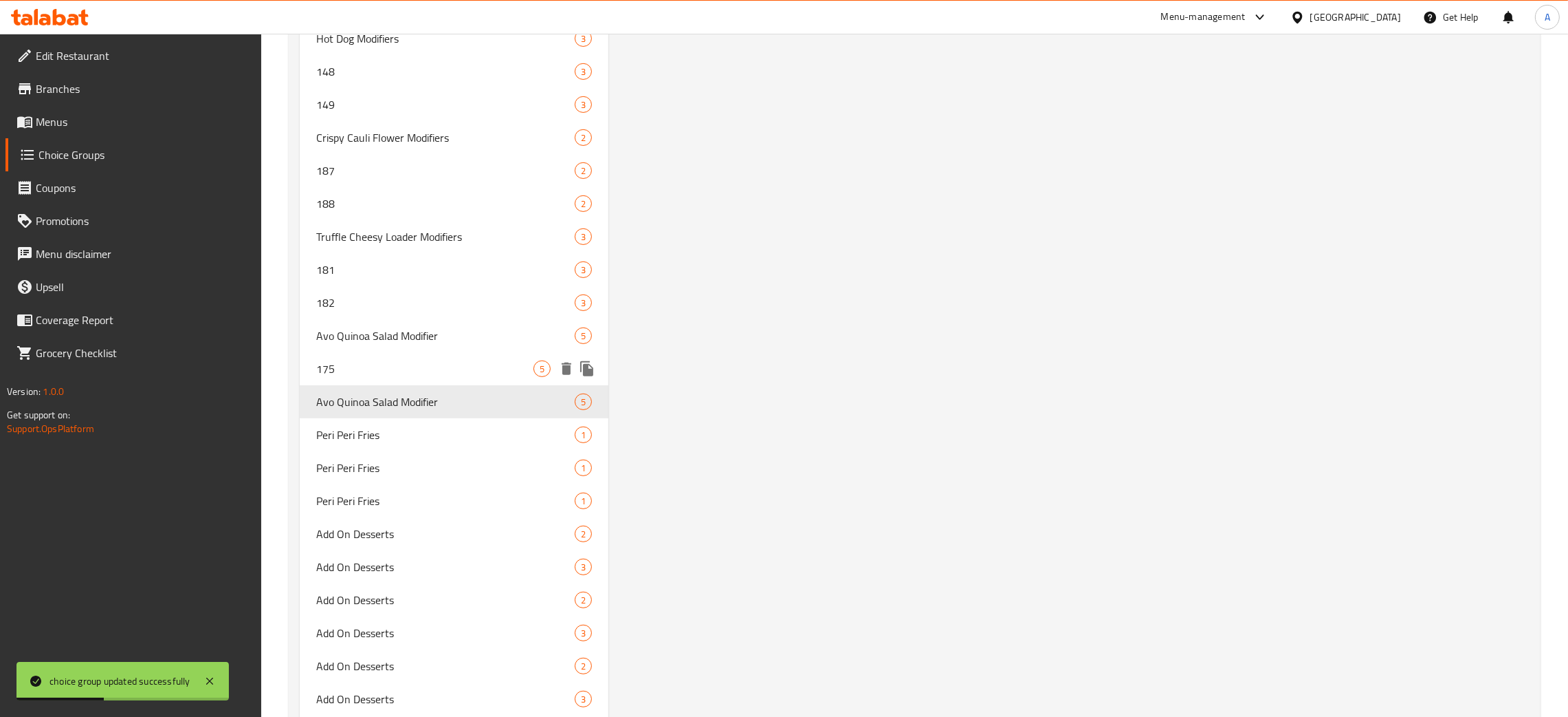
drag, startPoint x: 381, startPoint y: 371, endPoint x: 439, endPoint y: 386, distance: 59.9
click at [381, 369] on div "175 5" at bounding box center [453, 368] width 308 height 33
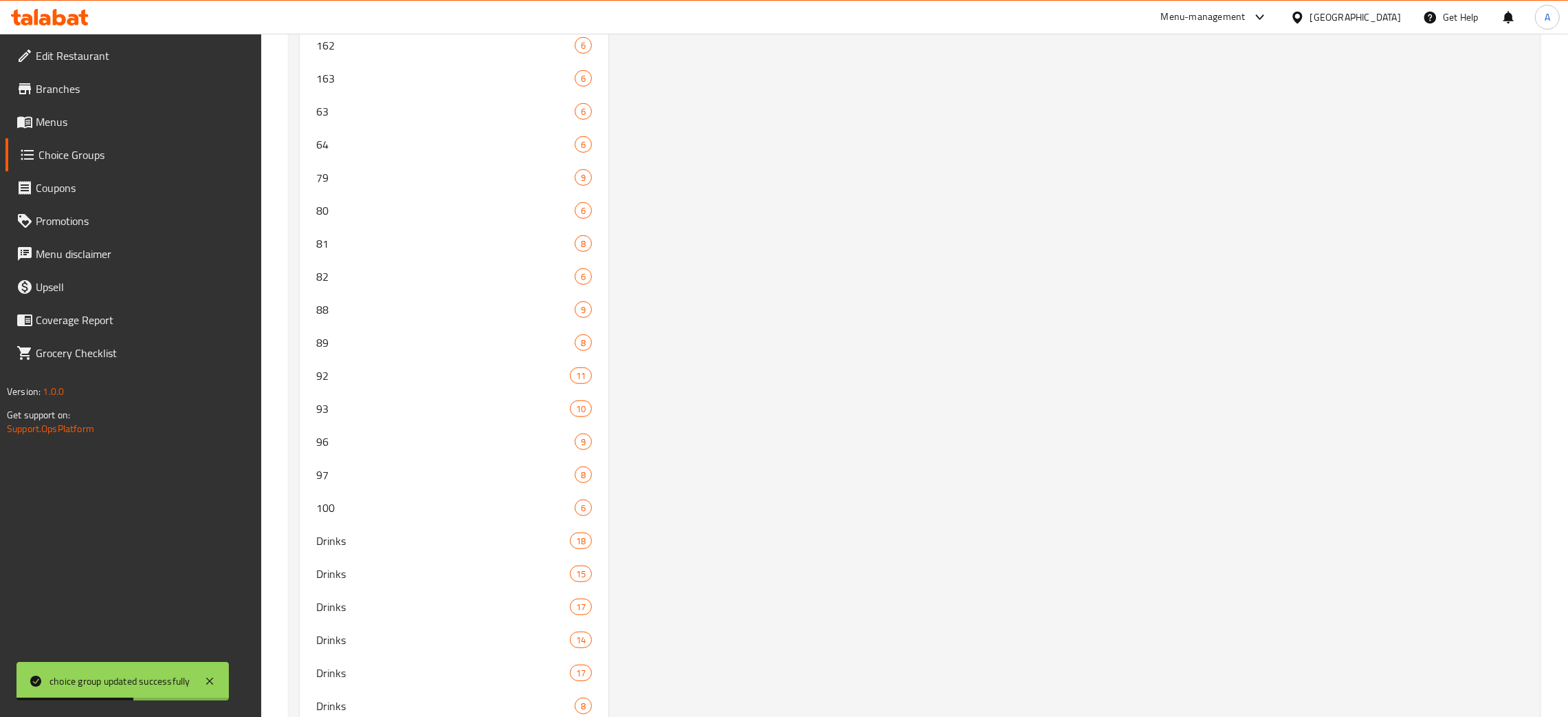
scroll to position [0, 0]
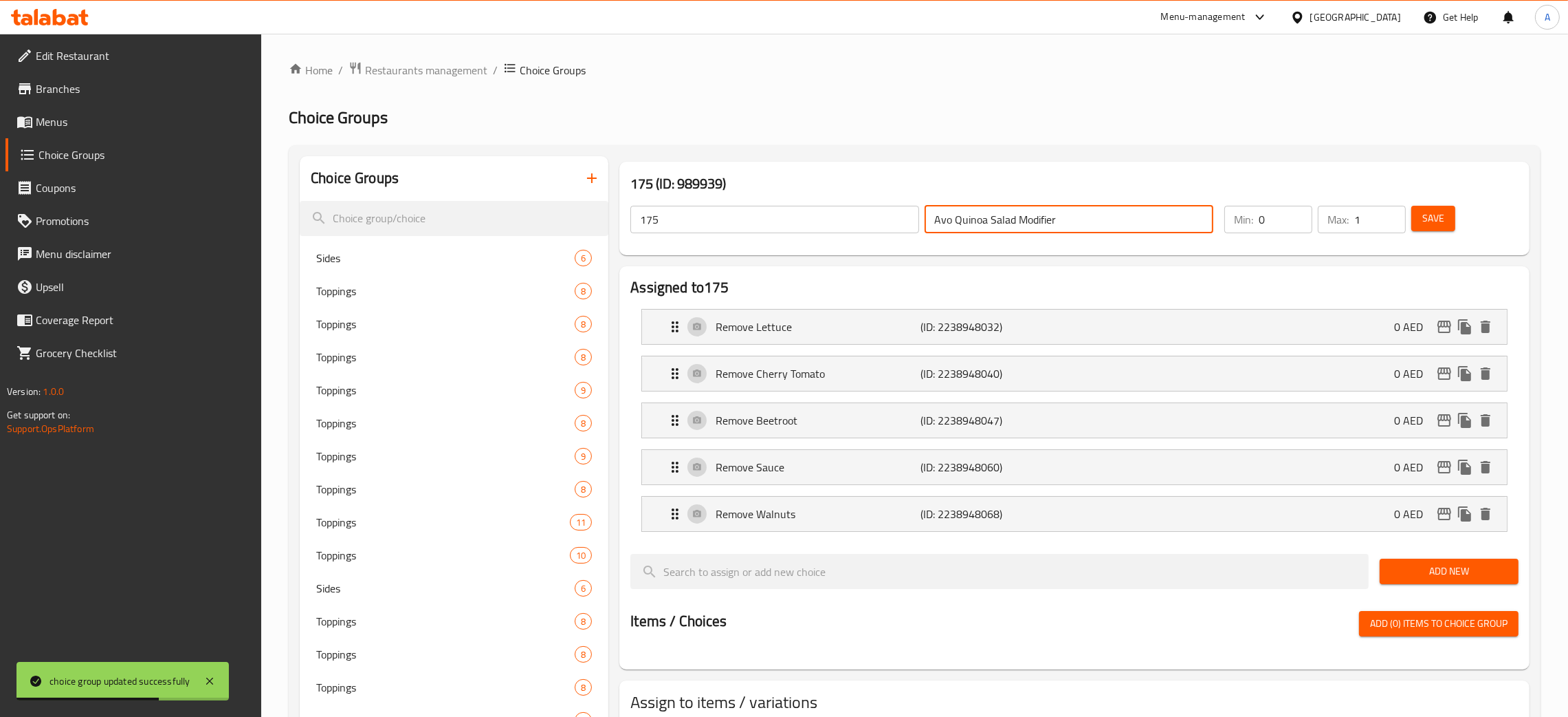
drag, startPoint x: 1069, startPoint y: 218, endPoint x: 859, endPoint y: 217, distance: 210.0
click at [859, 217] on div "175 ​ Avo Quinoa Salad Modifier ​" at bounding box center [922, 219] width 600 height 44
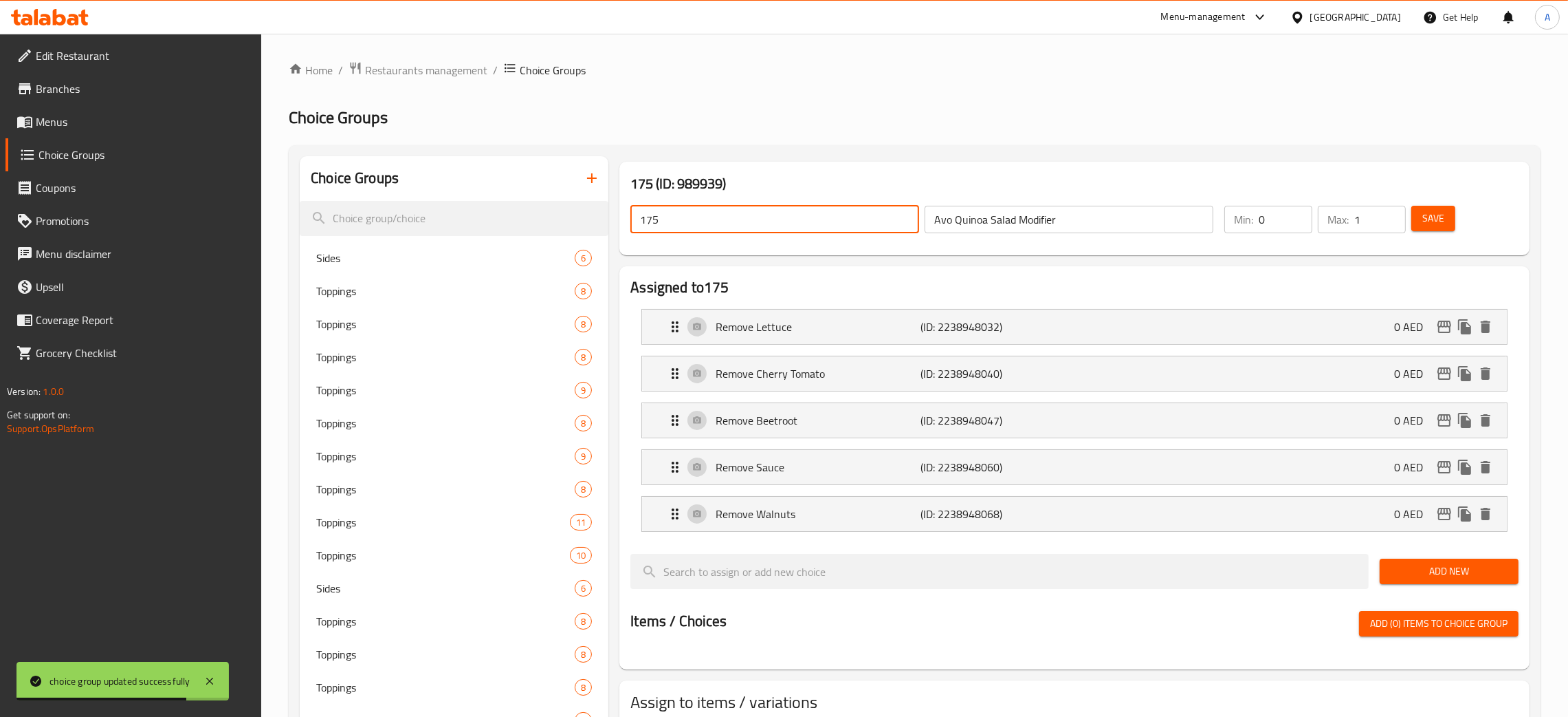
click at [622, 221] on div "175 ​ Avo Quinoa Salad Modifier ​" at bounding box center [922, 219] width 600 height 44
paste input "Avo Quinoa Salad Modifier"
click at [1433, 221] on span "Save" at bounding box center [1433, 218] width 22 height 17
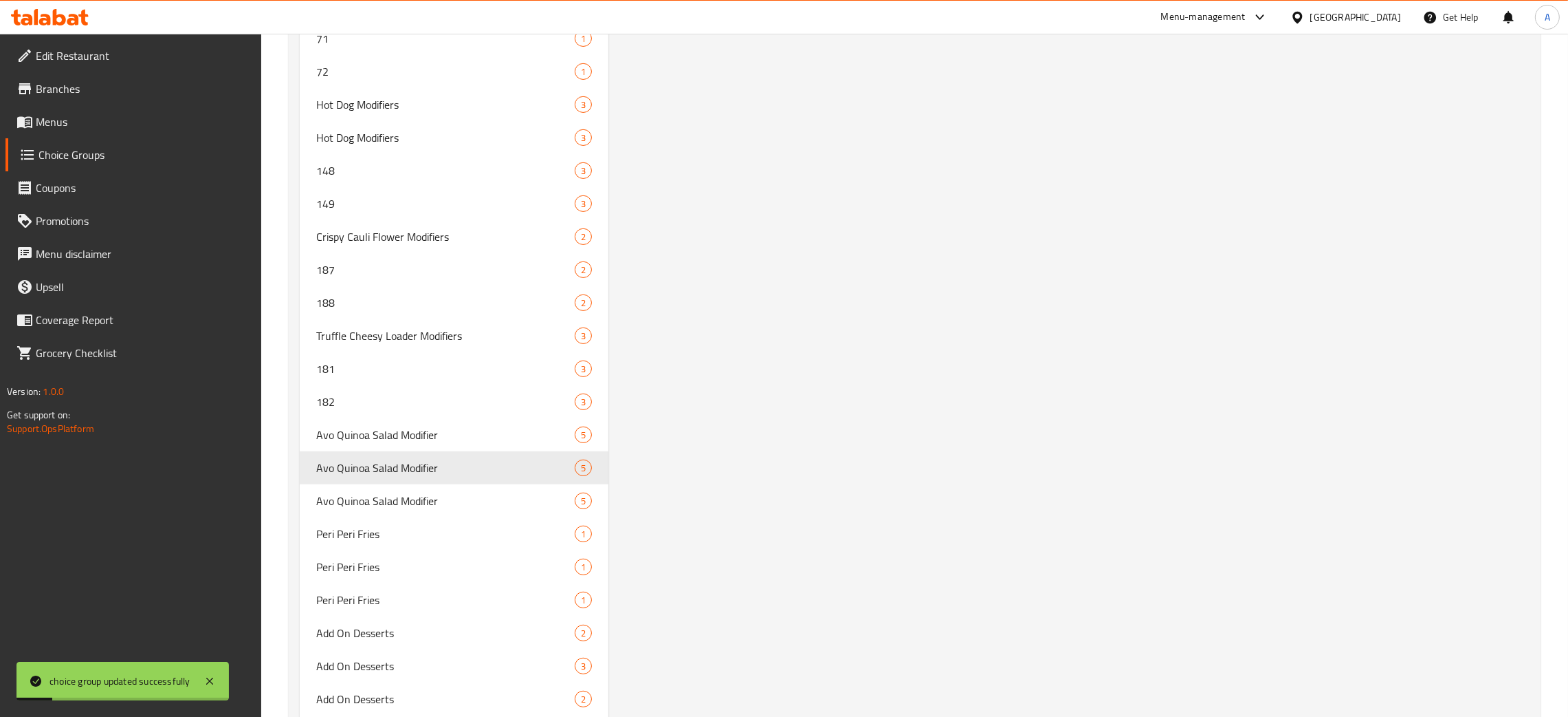
scroll to position [8746, 0]
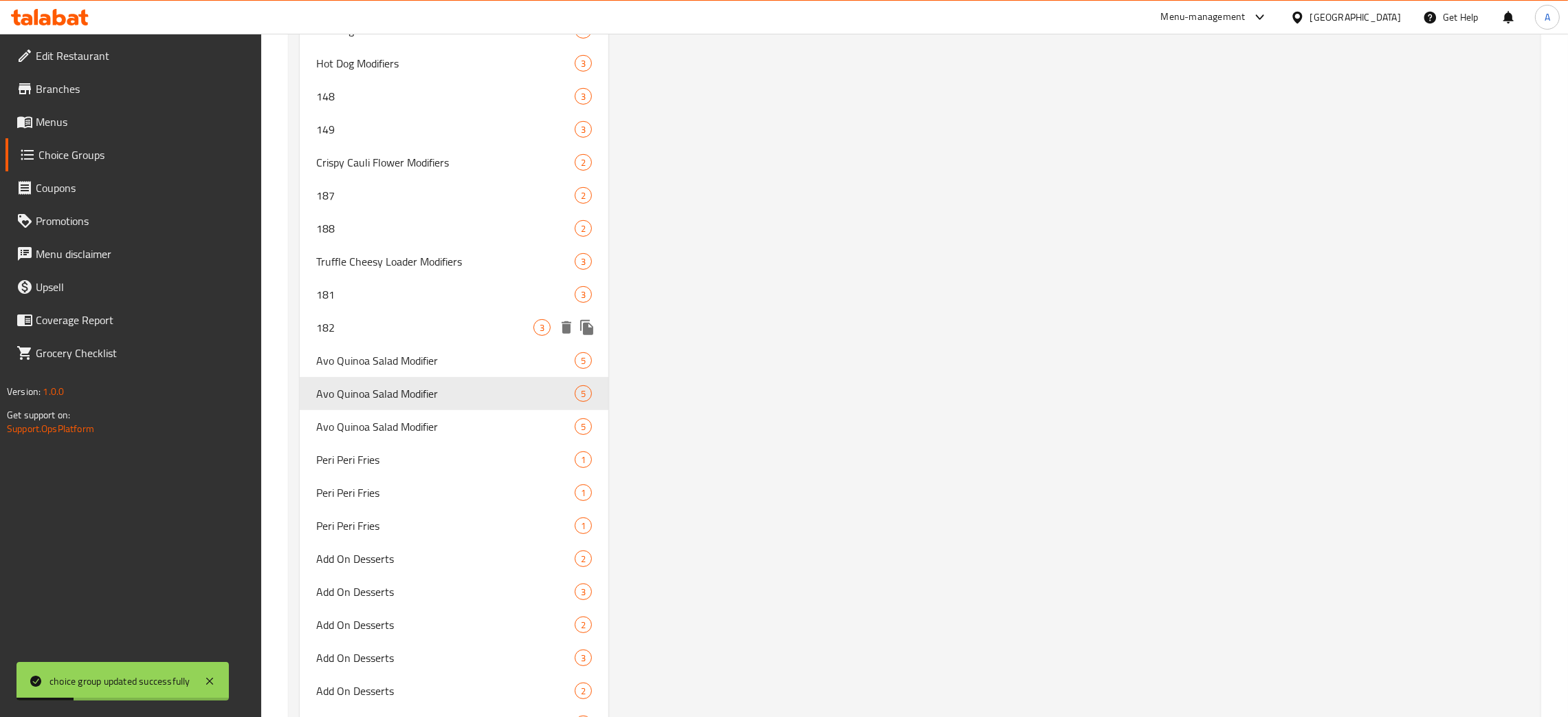
click at [423, 319] on span "182" at bounding box center [425, 327] width 217 height 16
type input "182"
type input "Truffle Cheesy Loader Modifiers"
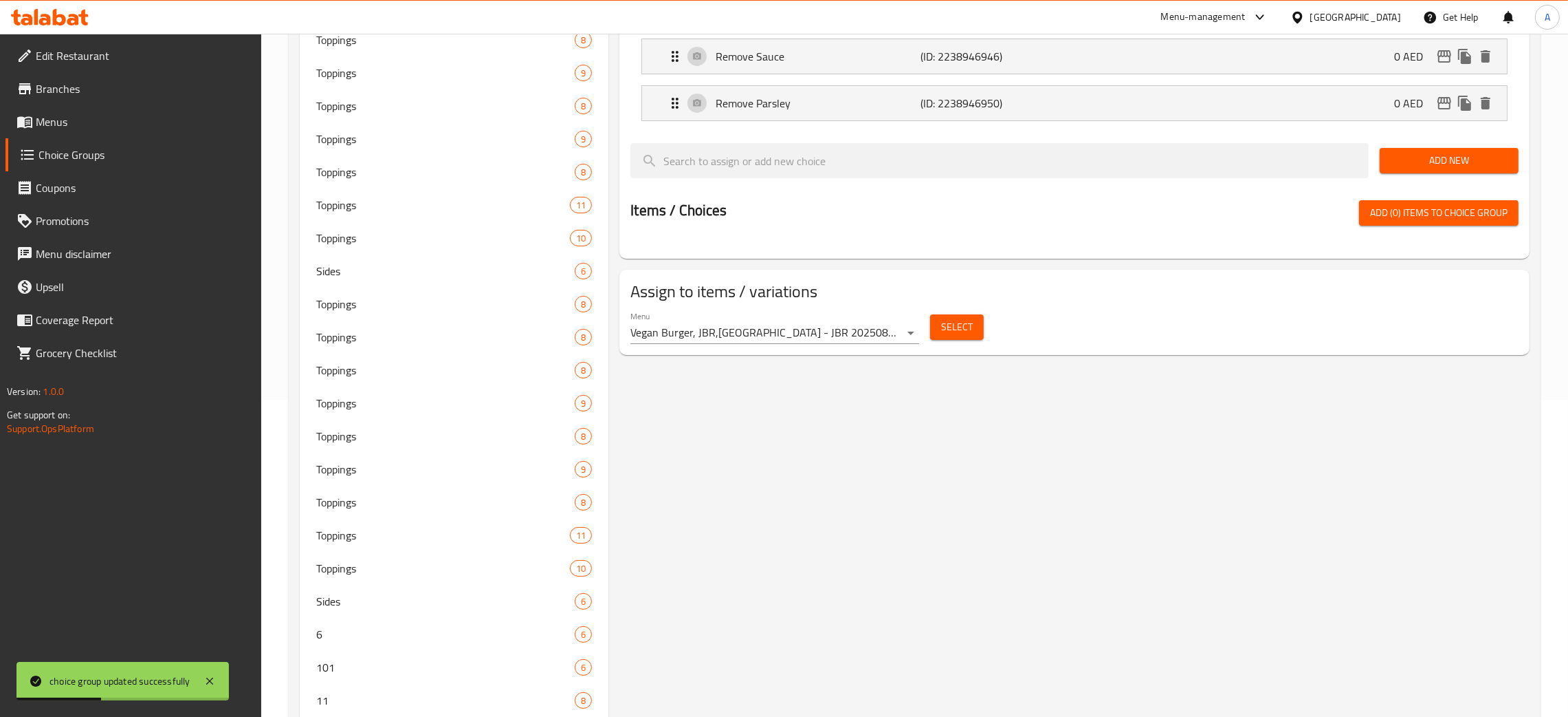
scroll to position [0, 0]
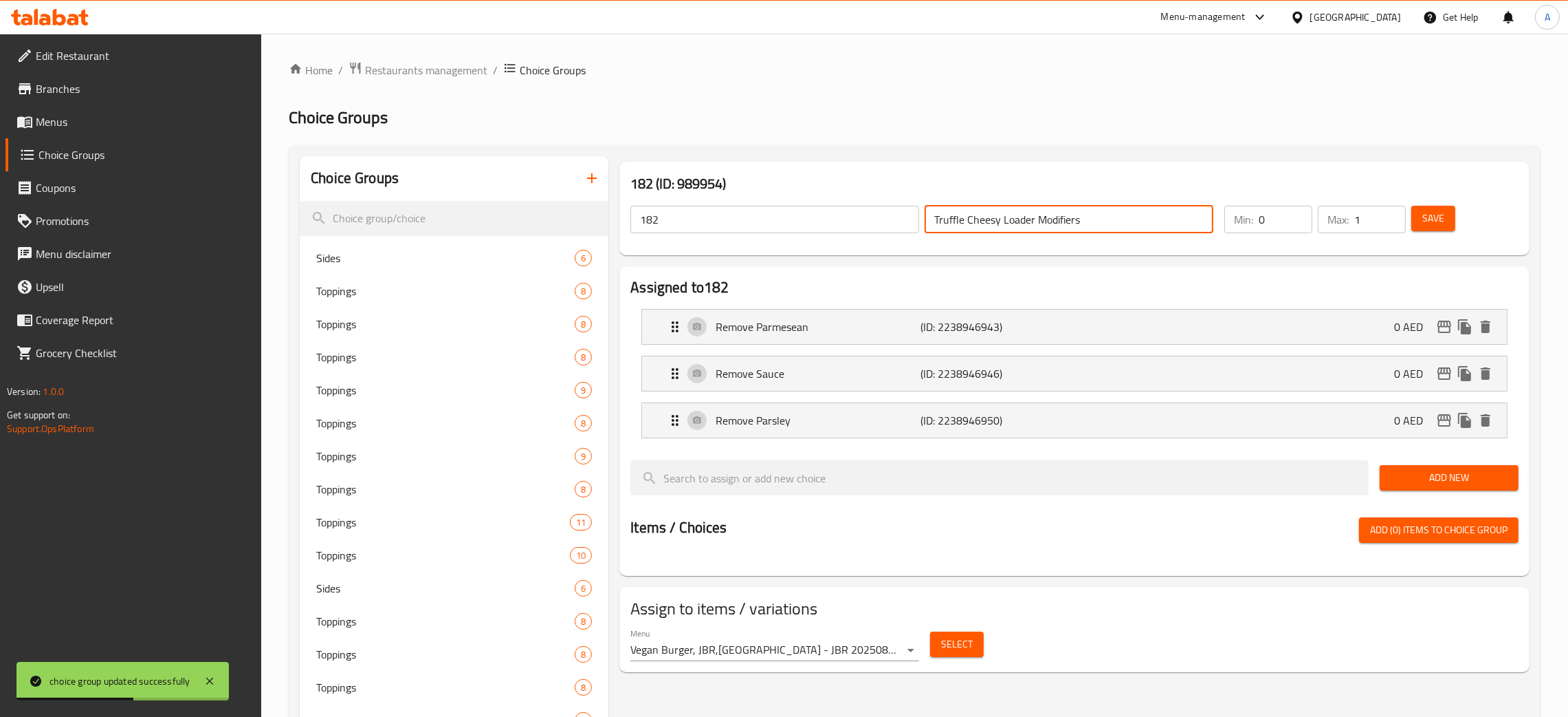
drag, startPoint x: 1073, startPoint y: 223, endPoint x: 894, endPoint y: 220, distance: 179.0
click at [900, 215] on div "182 ​ Truffle Cheesy Loader Modifiers ​" at bounding box center [922, 219] width 600 height 44
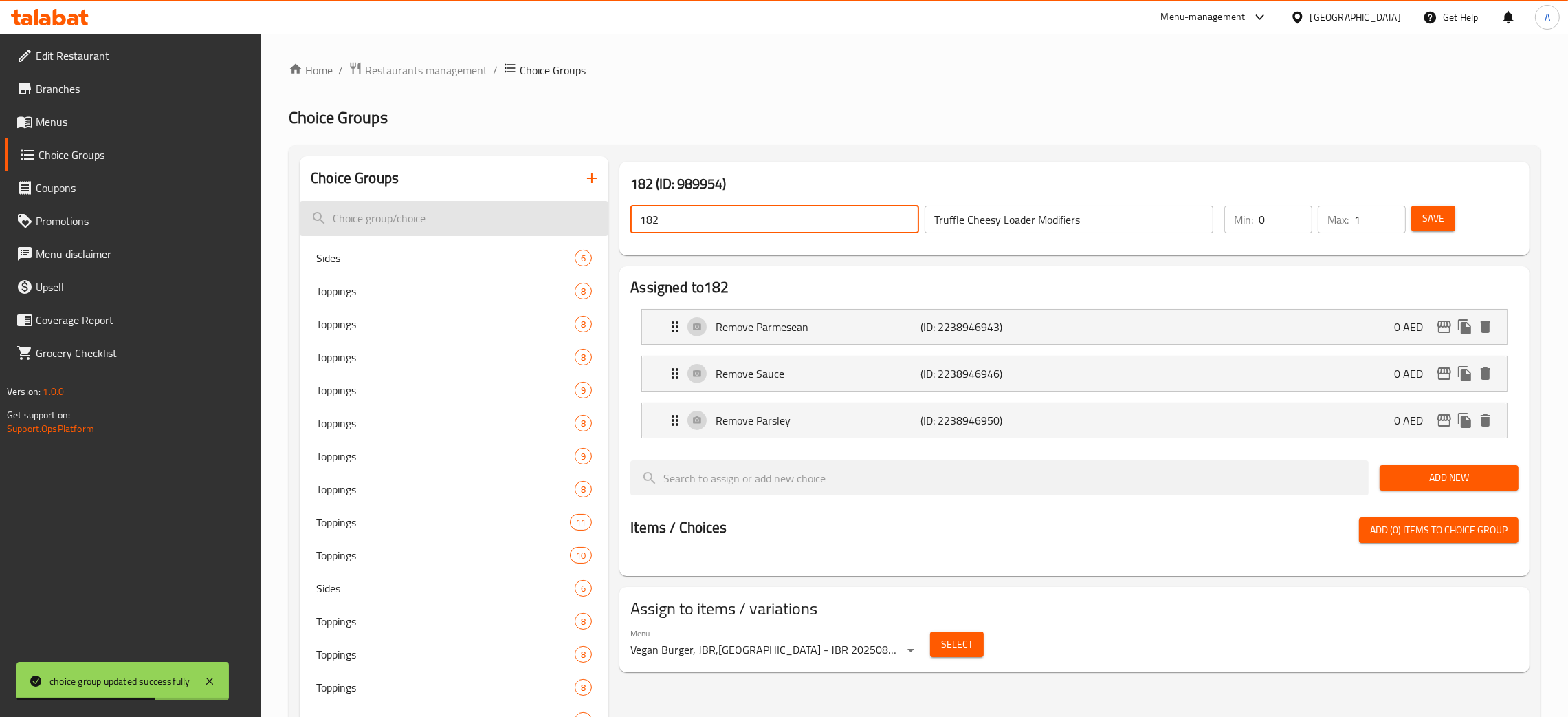
drag, startPoint x: 617, startPoint y: 221, endPoint x: 584, endPoint y: 220, distance: 33.0
paste input "Truffle Cheesy Loader Modifiers"
click at [1433, 221] on span "Save" at bounding box center [1433, 218] width 22 height 17
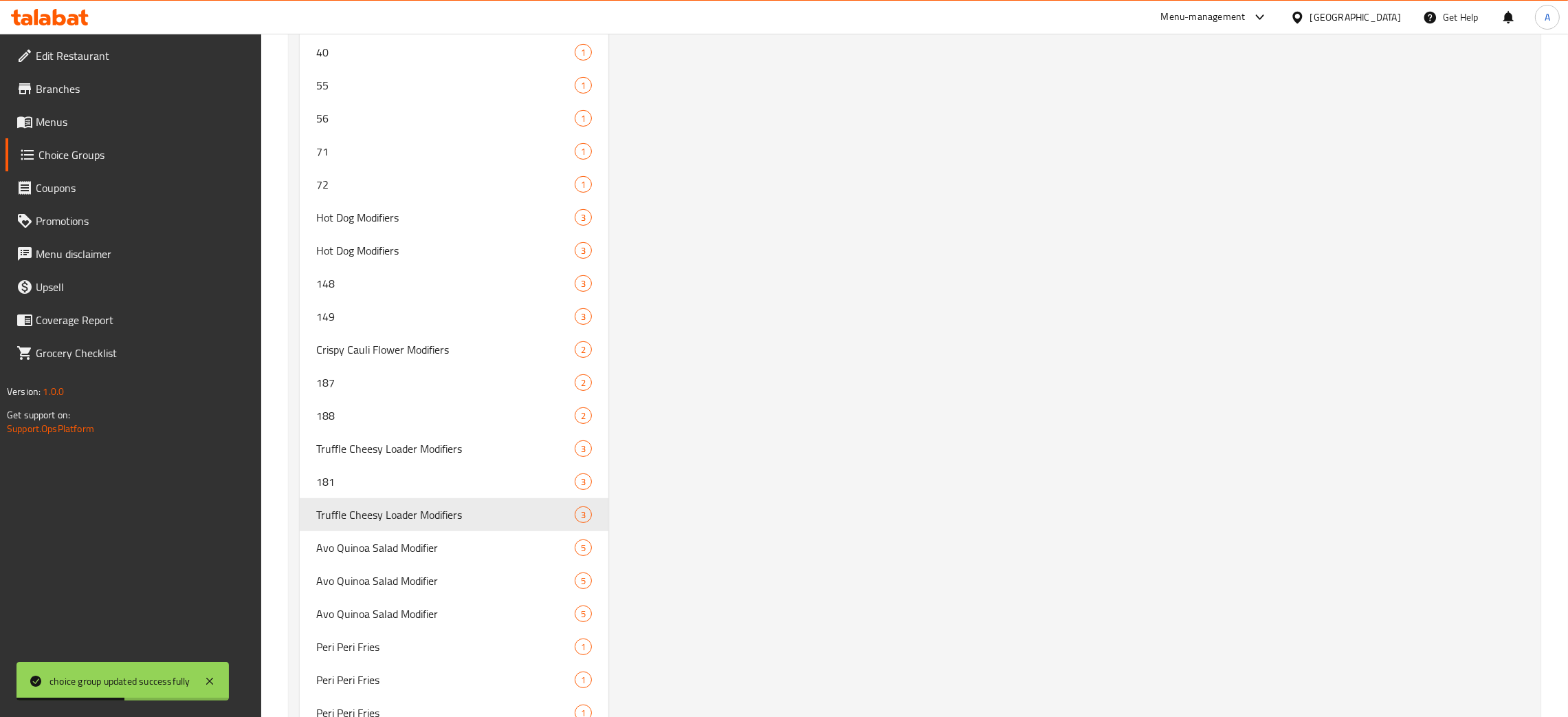
scroll to position [8522, 0]
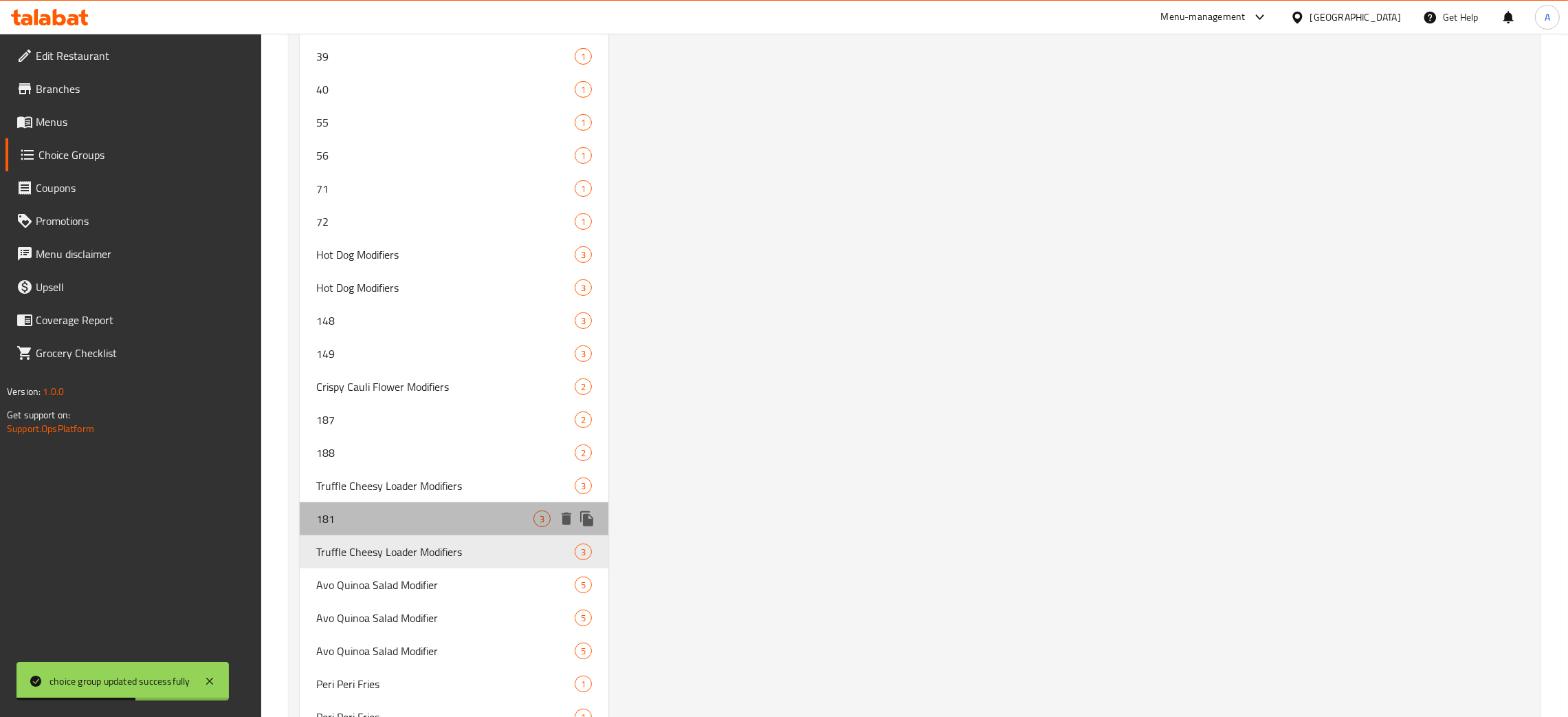
click at [427, 511] on span "181" at bounding box center [425, 519] width 217 height 16
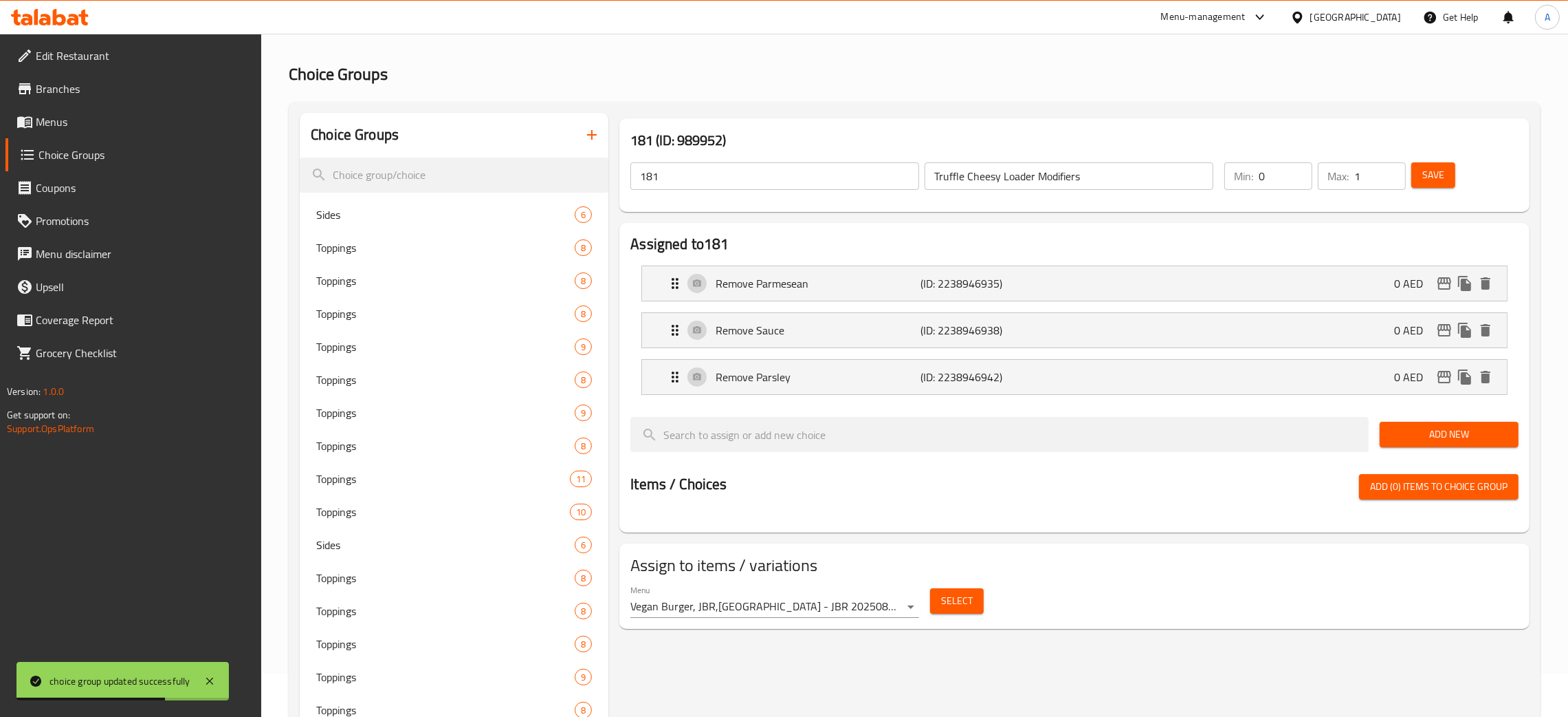
scroll to position [0, 0]
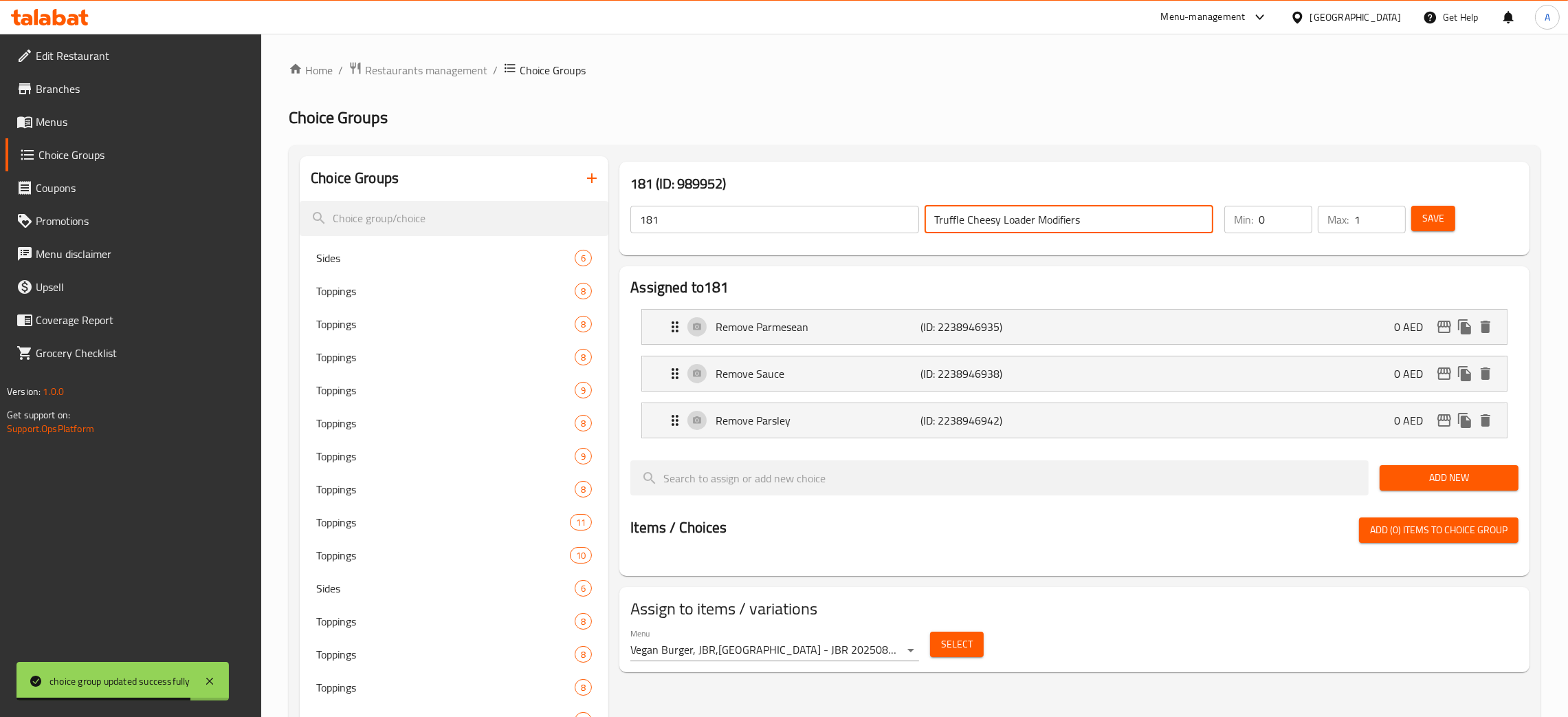
drag, startPoint x: 1115, startPoint y: 221, endPoint x: 919, endPoint y: 215, distance: 196.1
click at [919, 215] on div "181 ​ Truffle Cheesy Loader Modifiers ​" at bounding box center [922, 219] width 600 height 44
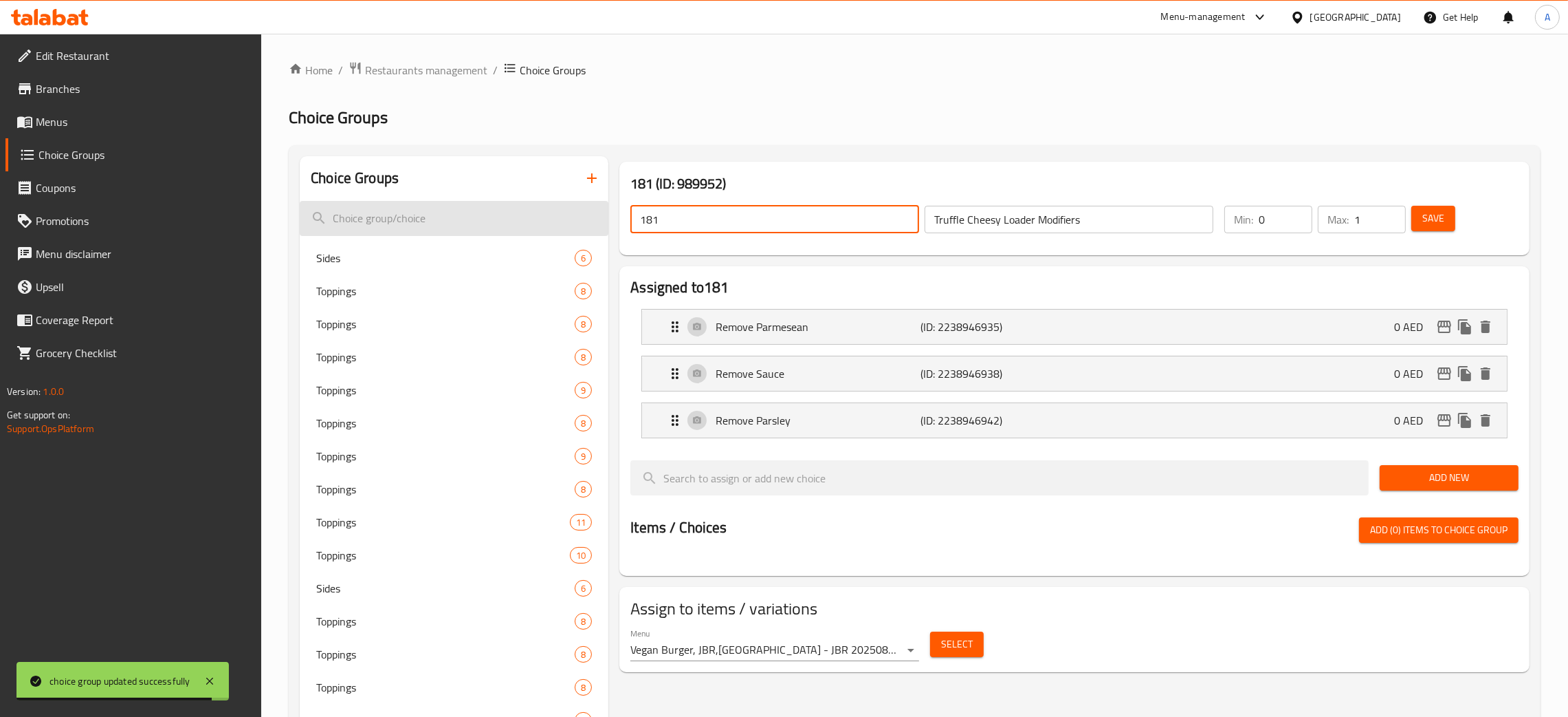
drag, startPoint x: 698, startPoint y: 222, endPoint x: 599, endPoint y: 217, distance: 99.1
paste input "Truffle Cheesy Loader Modifiers"
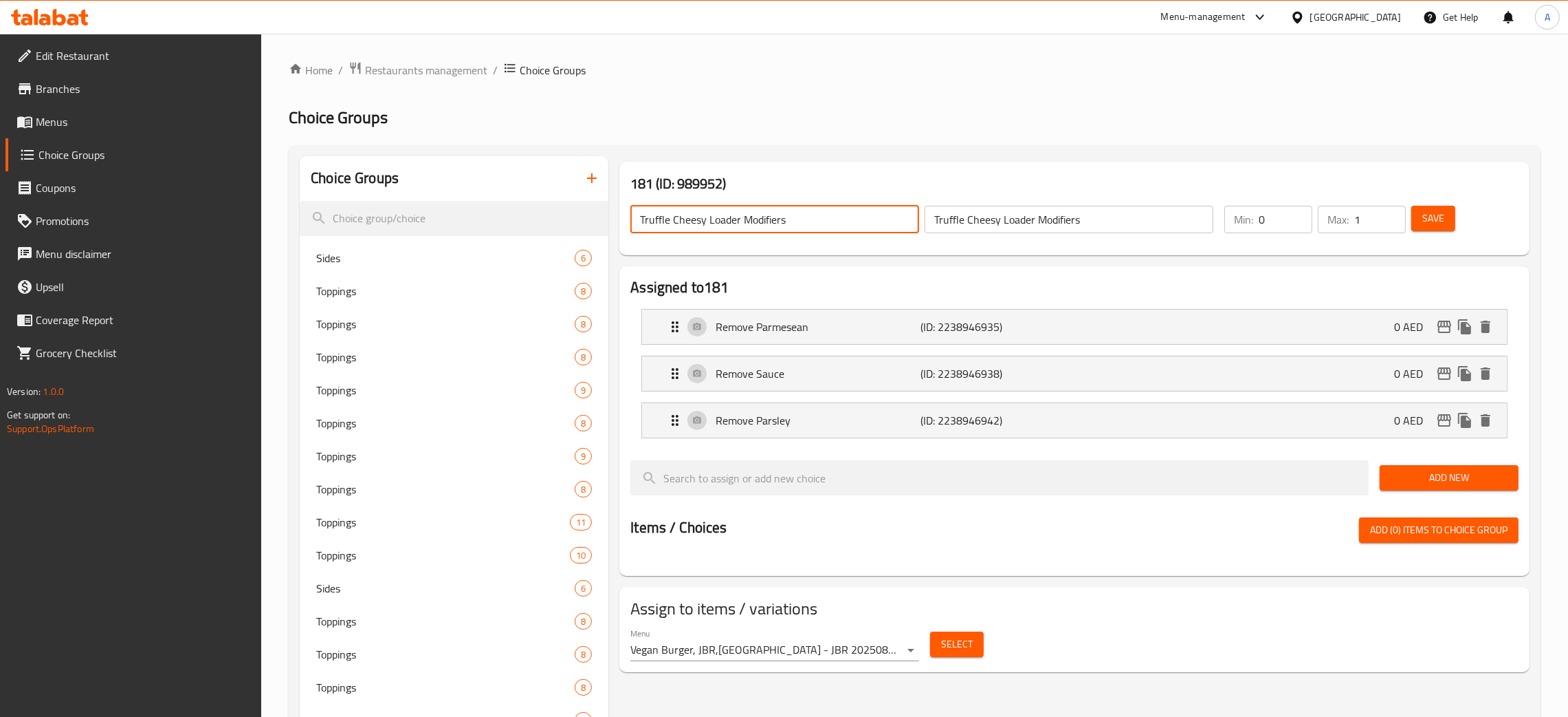
click at [1442, 221] on span "Save" at bounding box center [1433, 218] width 22 height 17
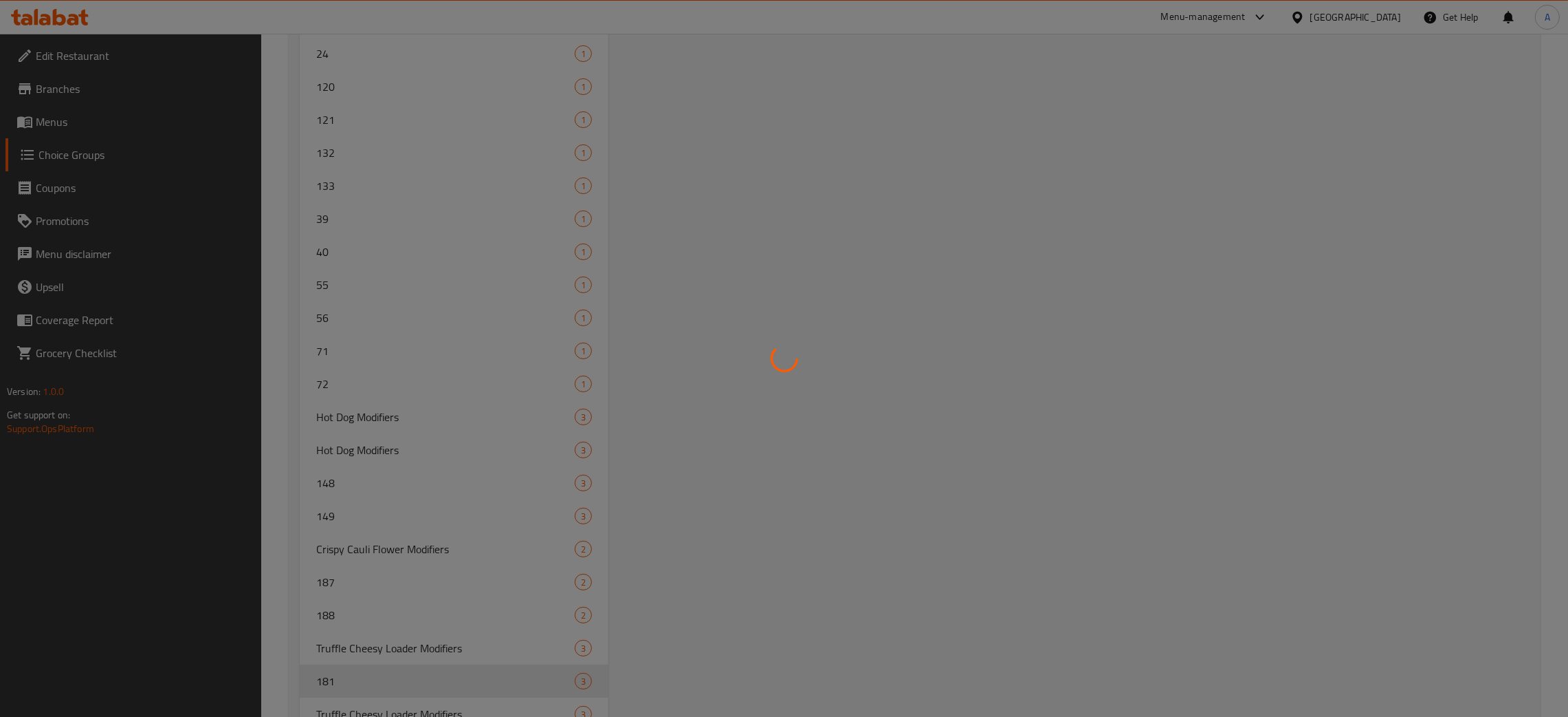
scroll to position [8472, 0]
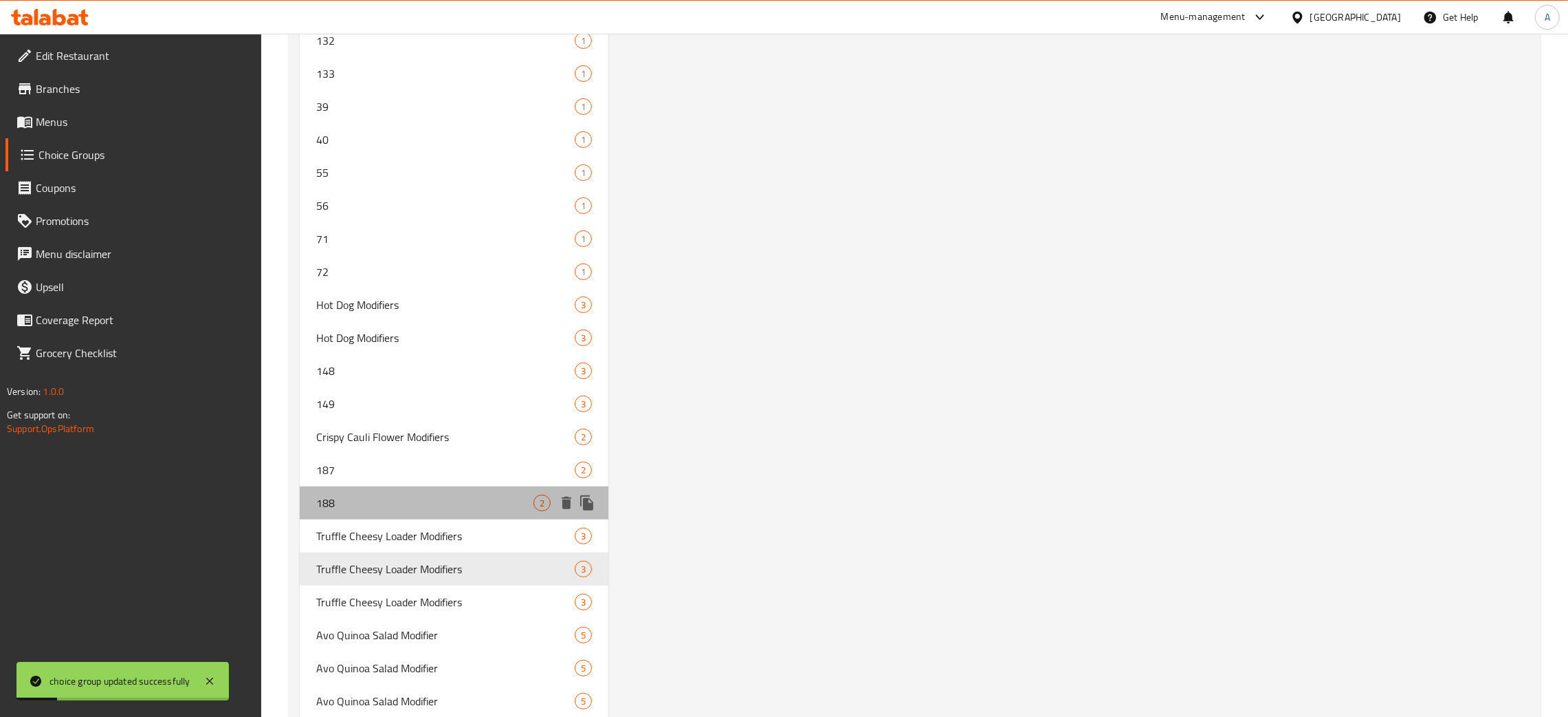
click at [374, 486] on div "188 2" at bounding box center [453, 502] width 308 height 33
type input "188"
type input "Crispy Cauli Flower Modifiers"
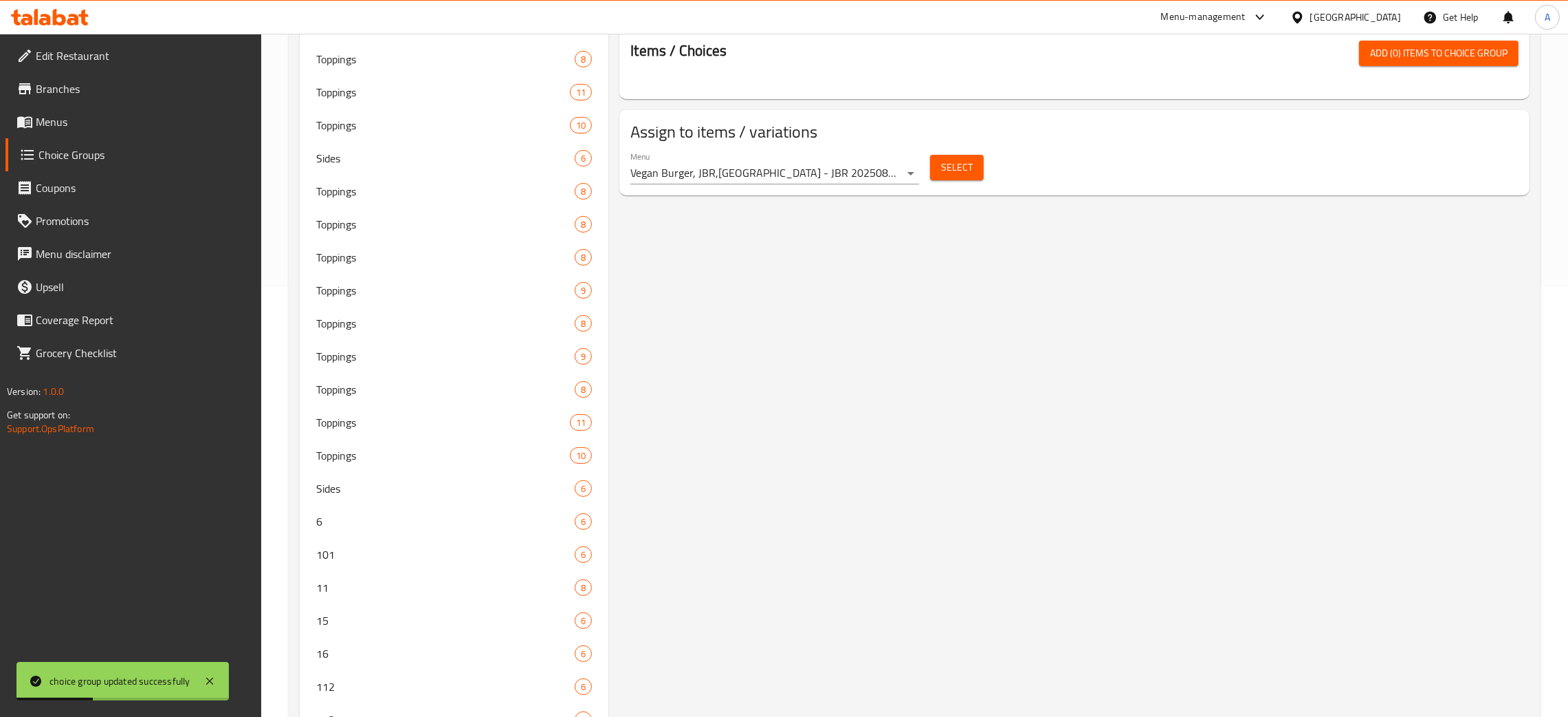
scroll to position [0, 0]
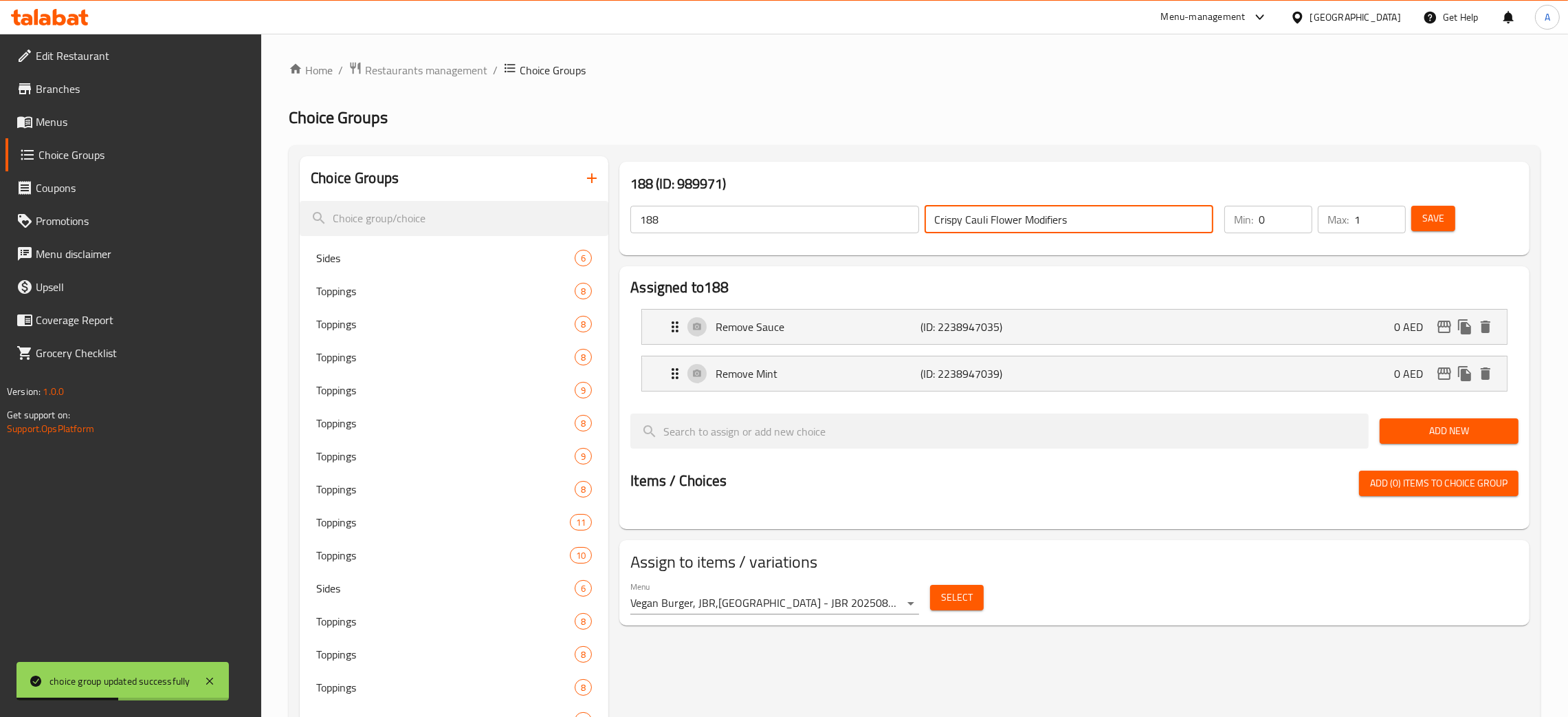
drag, startPoint x: 1095, startPoint y: 223, endPoint x: 885, endPoint y: 213, distance: 210.2
click at [885, 213] on div "188 ​ Crispy Cauli Flower Modifiers ​" at bounding box center [922, 219] width 600 height 44
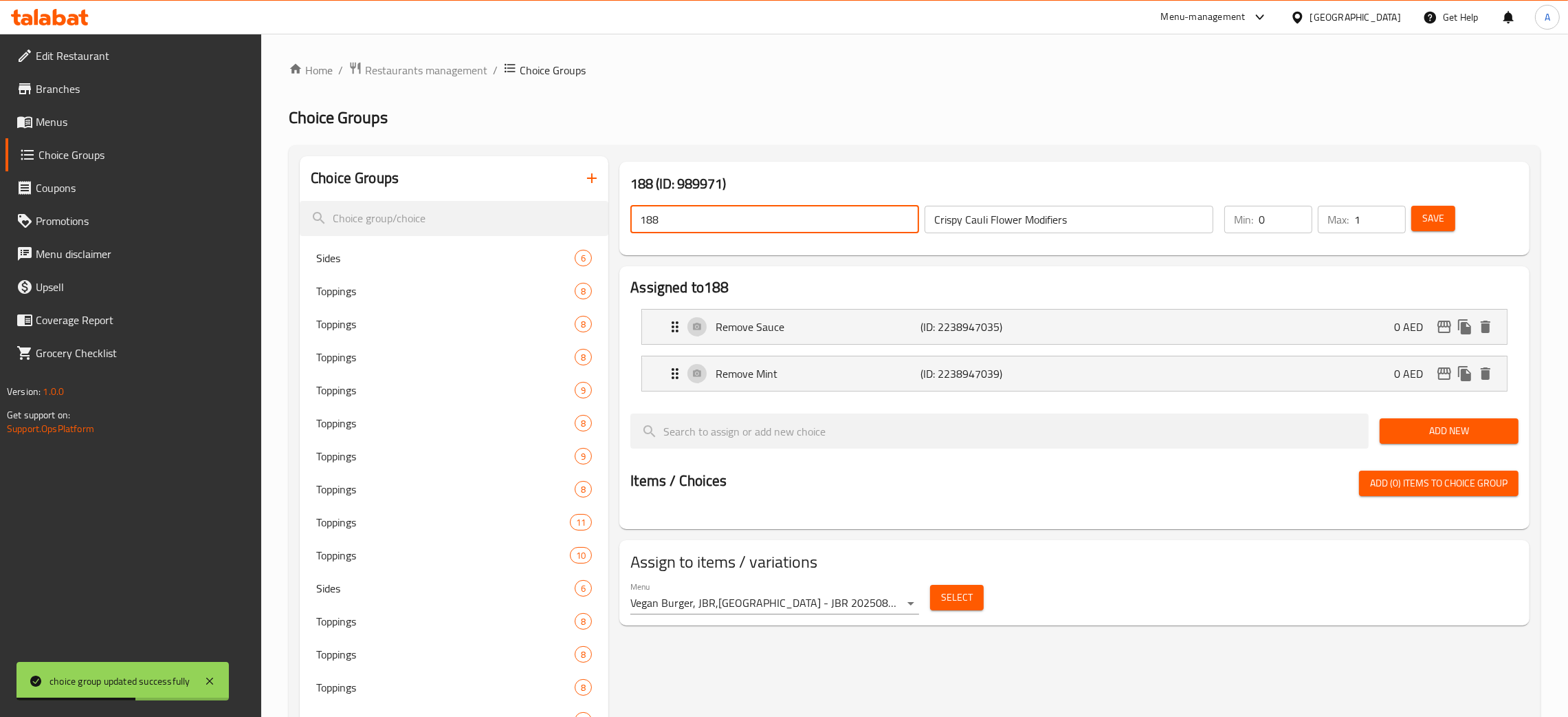
drag, startPoint x: 570, startPoint y: 221, endPoint x: 903, endPoint y: 275, distance: 337.3
paste input "Crispy Cauli Flower Modifiers"
click at [1421, 217] on button "Save" at bounding box center [1433, 218] width 44 height 25
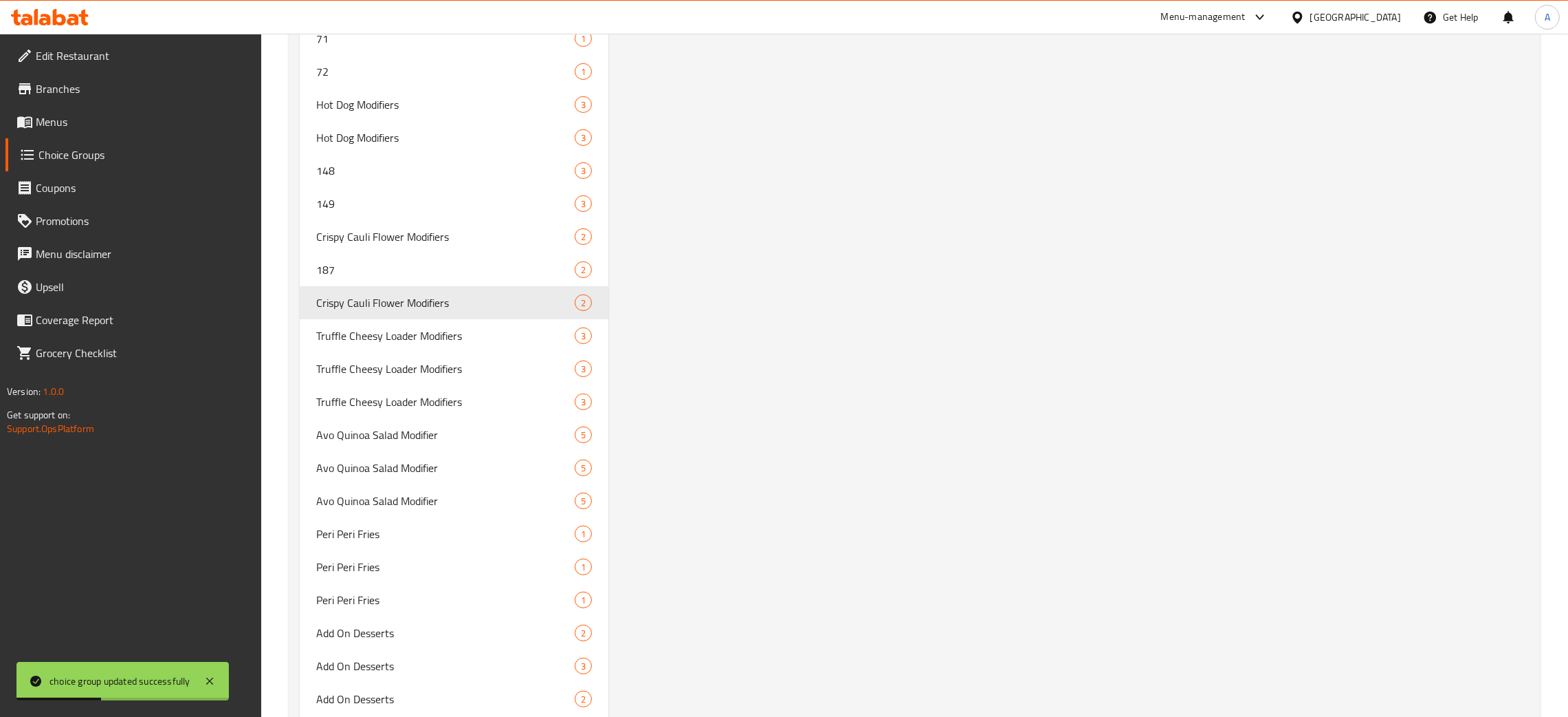
scroll to position [8659, 0]
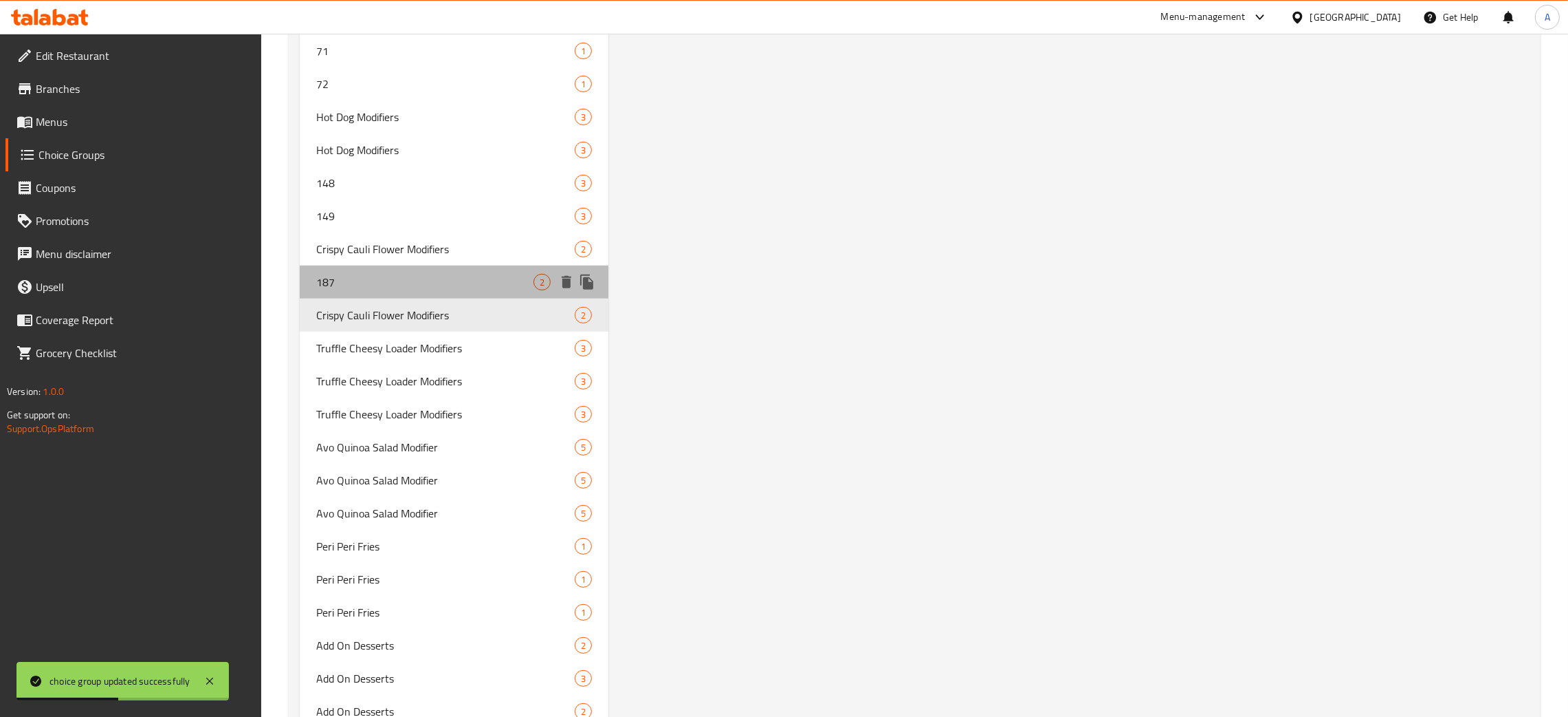
drag, startPoint x: 415, startPoint y: 275, endPoint x: 494, endPoint y: 320, distance: 90.9
click at [415, 276] on span "187" at bounding box center [425, 282] width 217 height 16
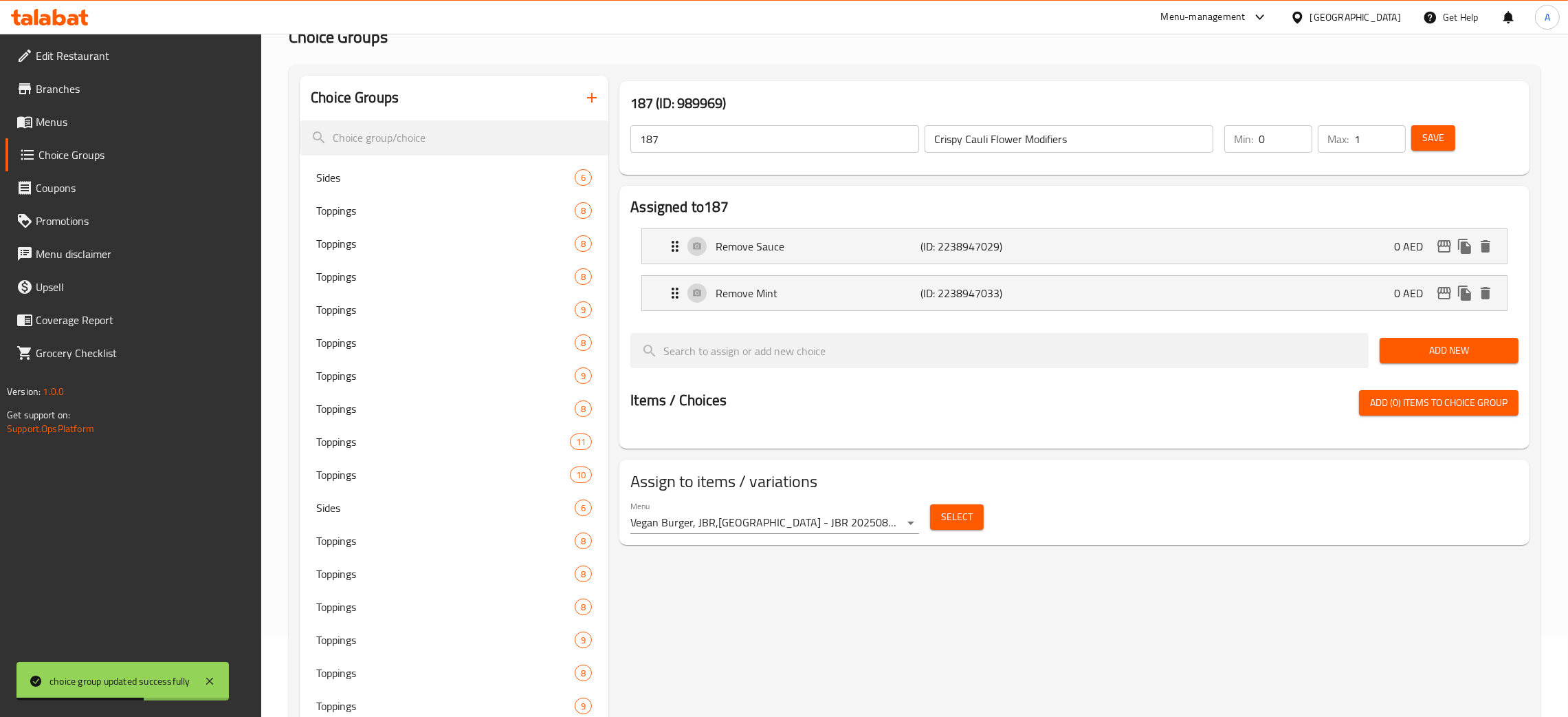
scroll to position [0, 0]
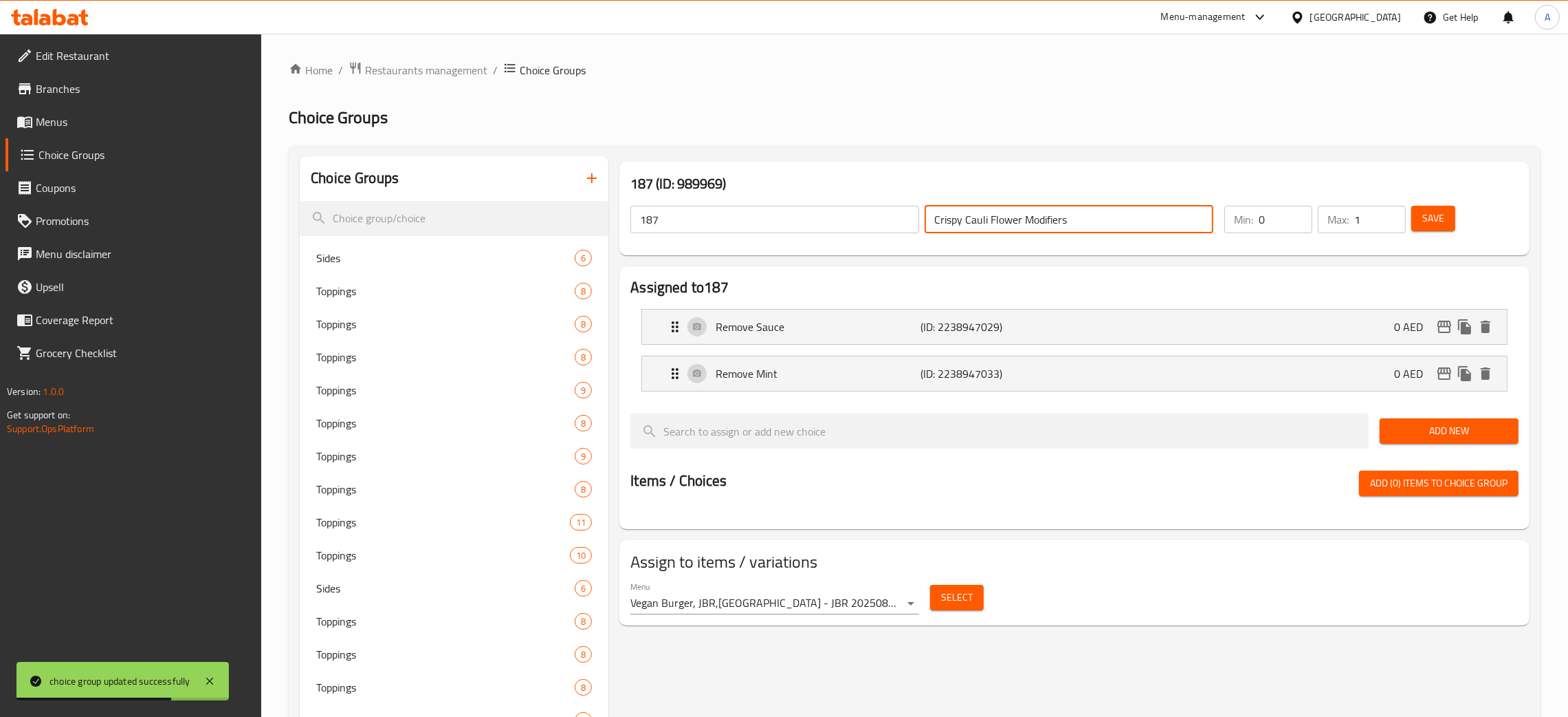
drag, startPoint x: 1097, startPoint y: 221, endPoint x: 910, endPoint y: 222, distance: 187.0
click at [910, 222] on div "187 ​ Crispy Cauli Flower Modifiers ​" at bounding box center [922, 219] width 600 height 44
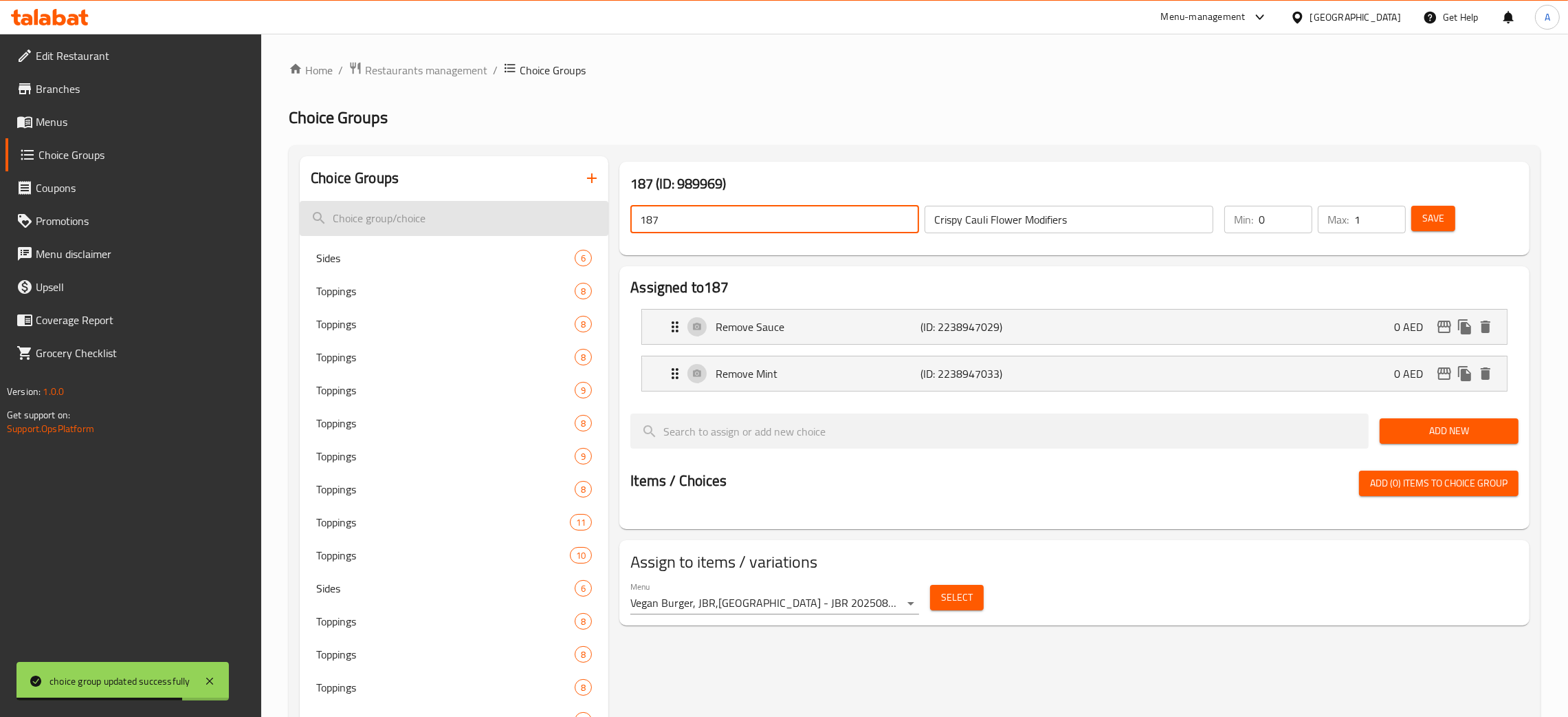
drag, startPoint x: 731, startPoint y: 218, endPoint x: 599, endPoint y: 218, distance: 132.0
paste input "Crispy Cauli Flower Modifiers"
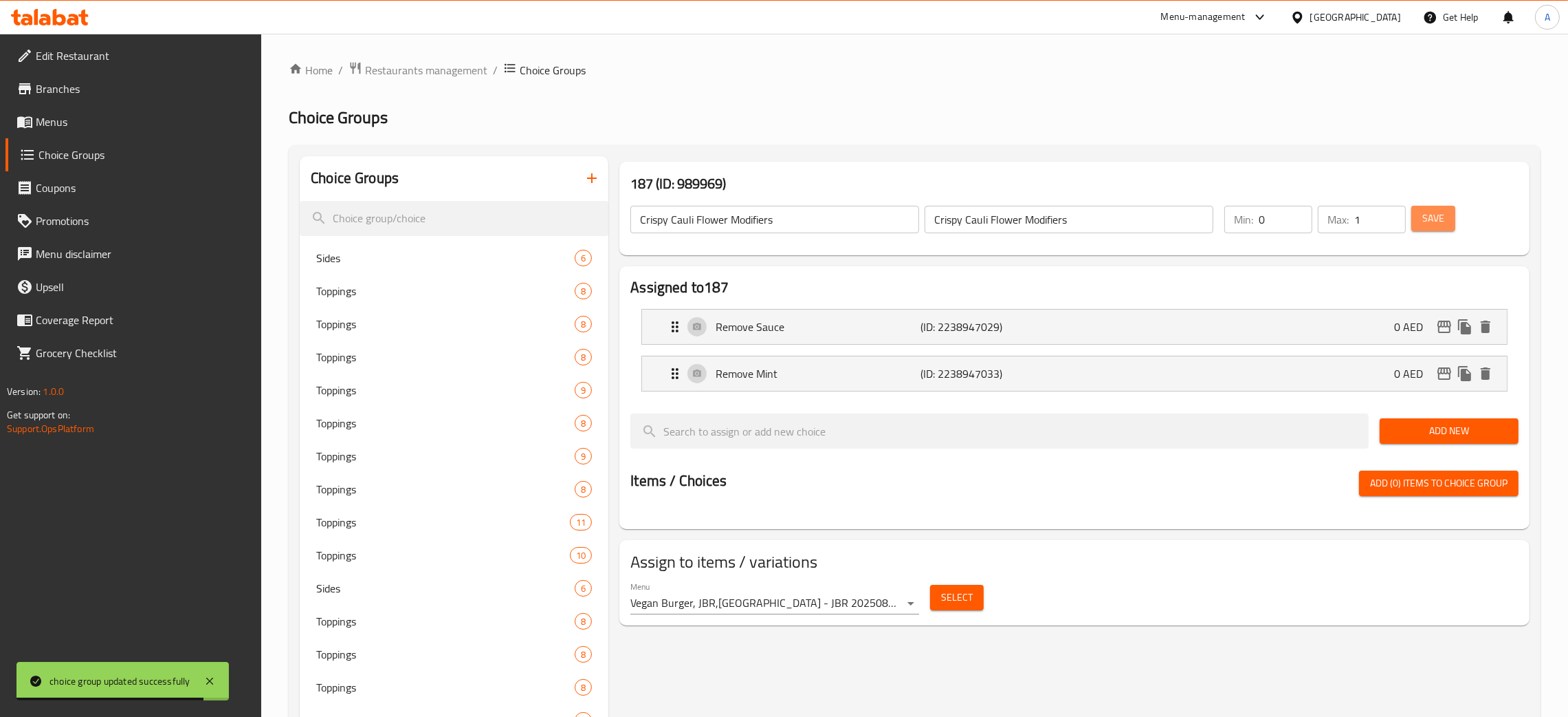
click at [1441, 218] on span "Save" at bounding box center [1433, 218] width 22 height 17
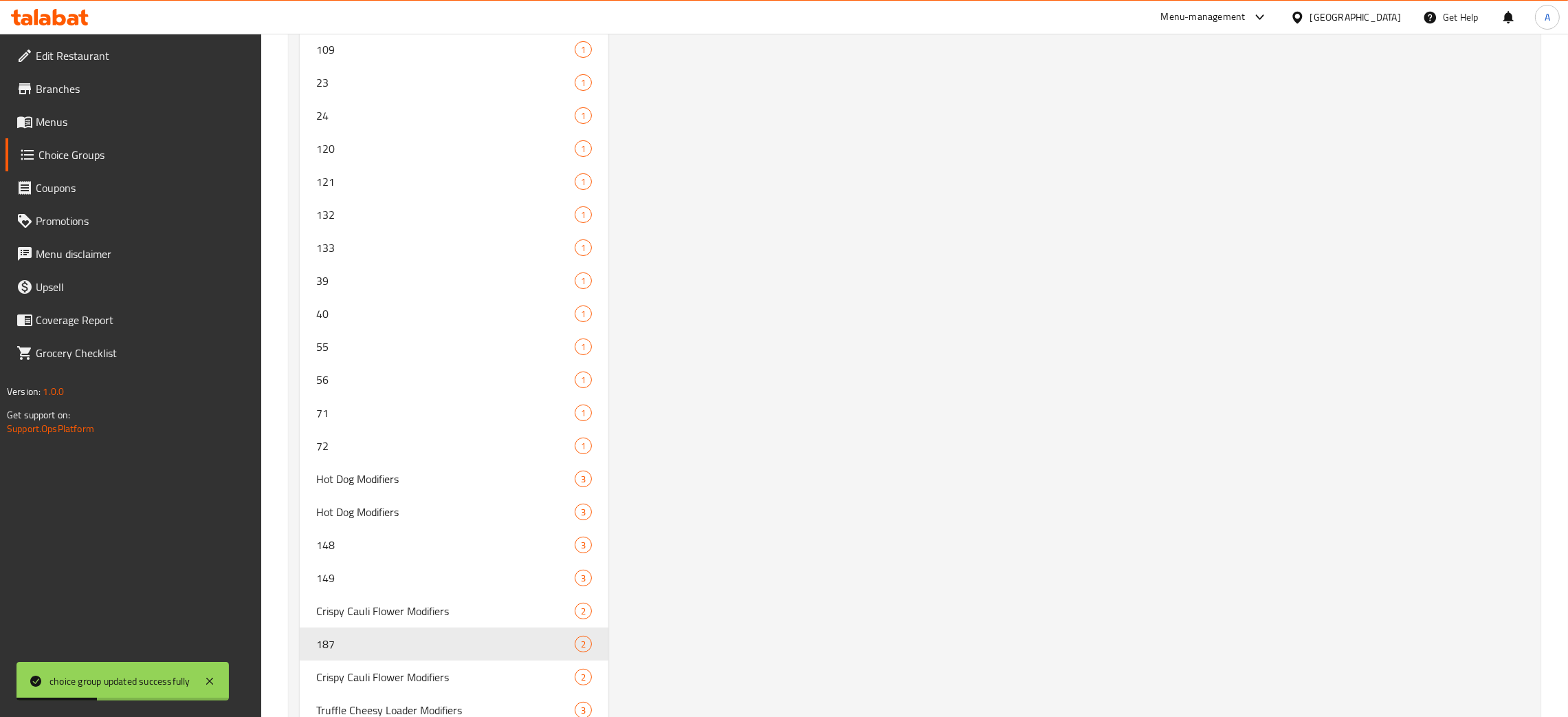
scroll to position [8446, 0]
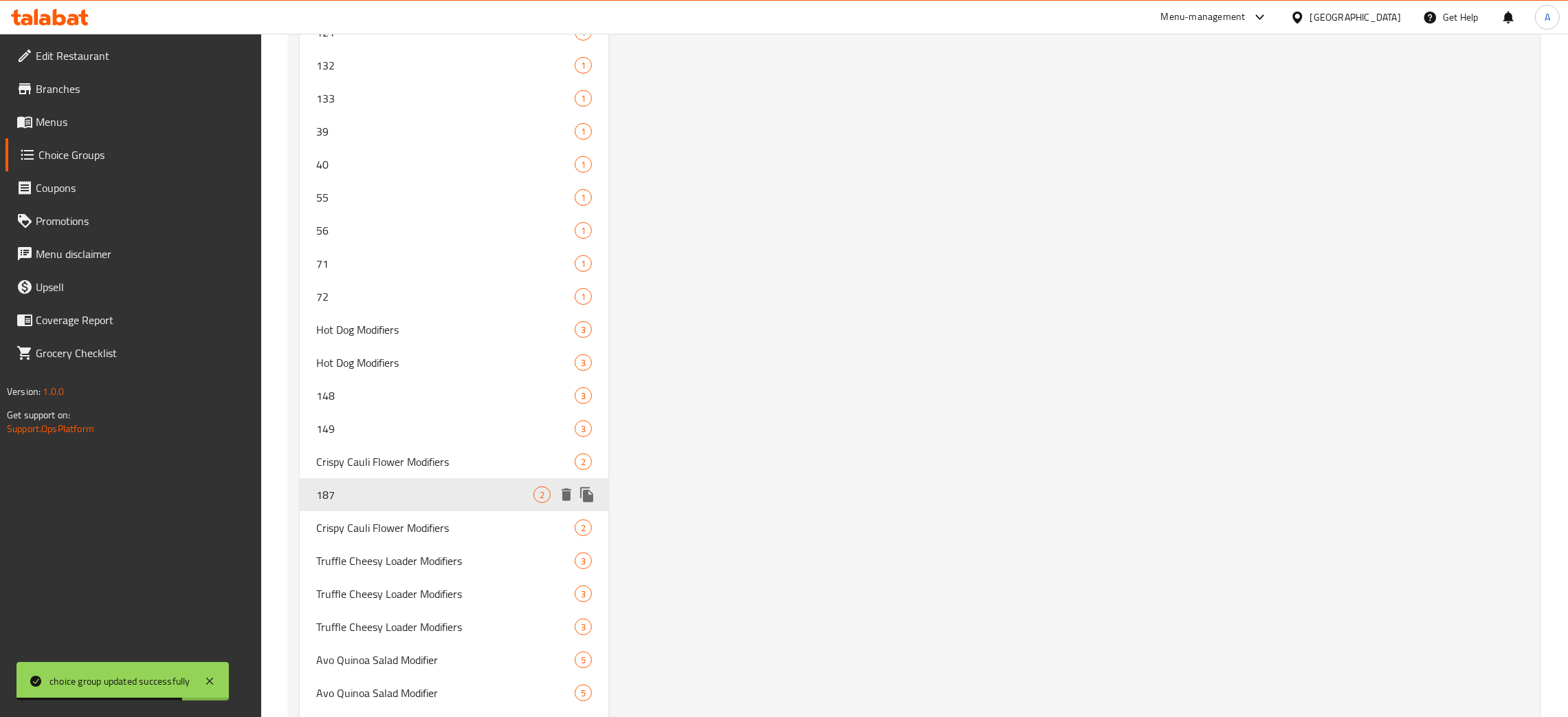
click at [424, 478] on div "187 2" at bounding box center [453, 494] width 308 height 33
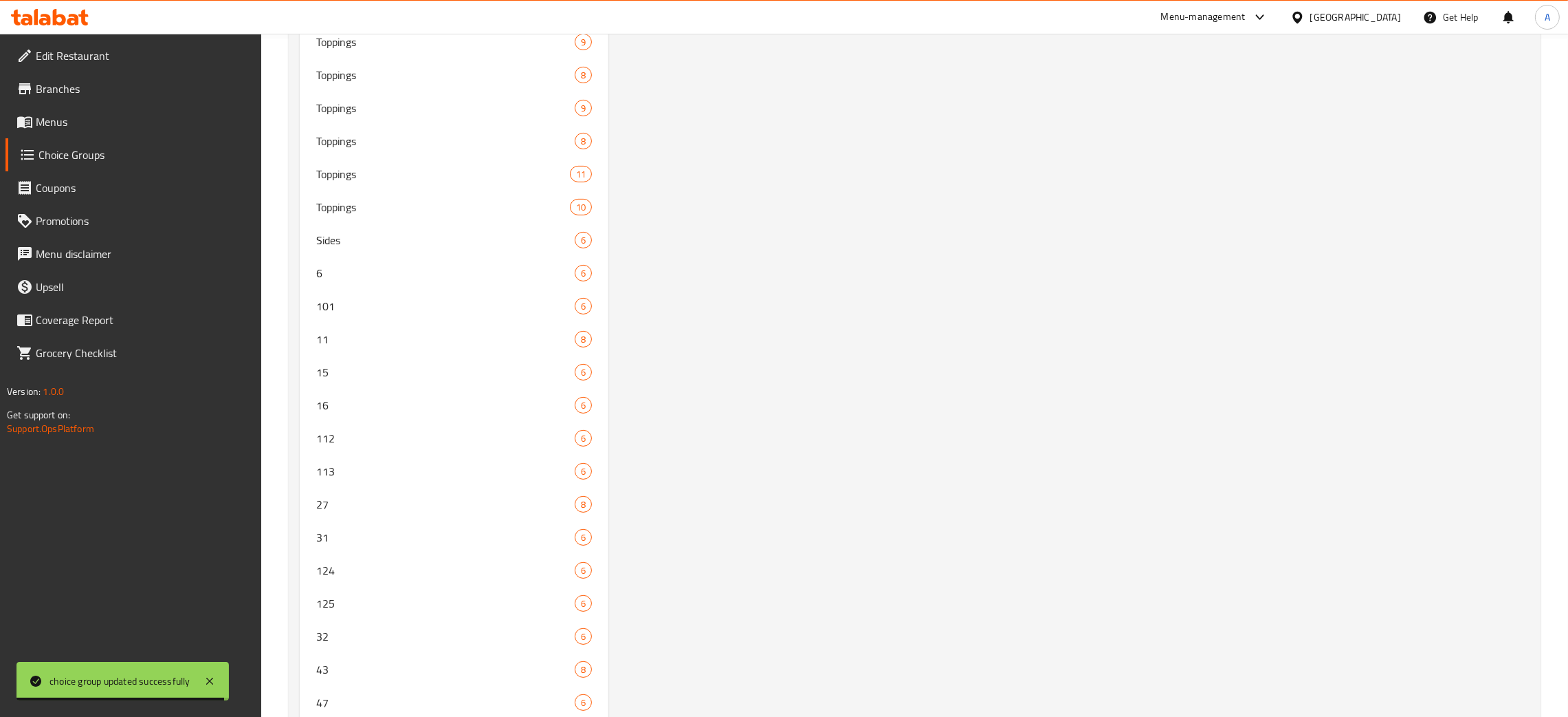
scroll to position [0, 0]
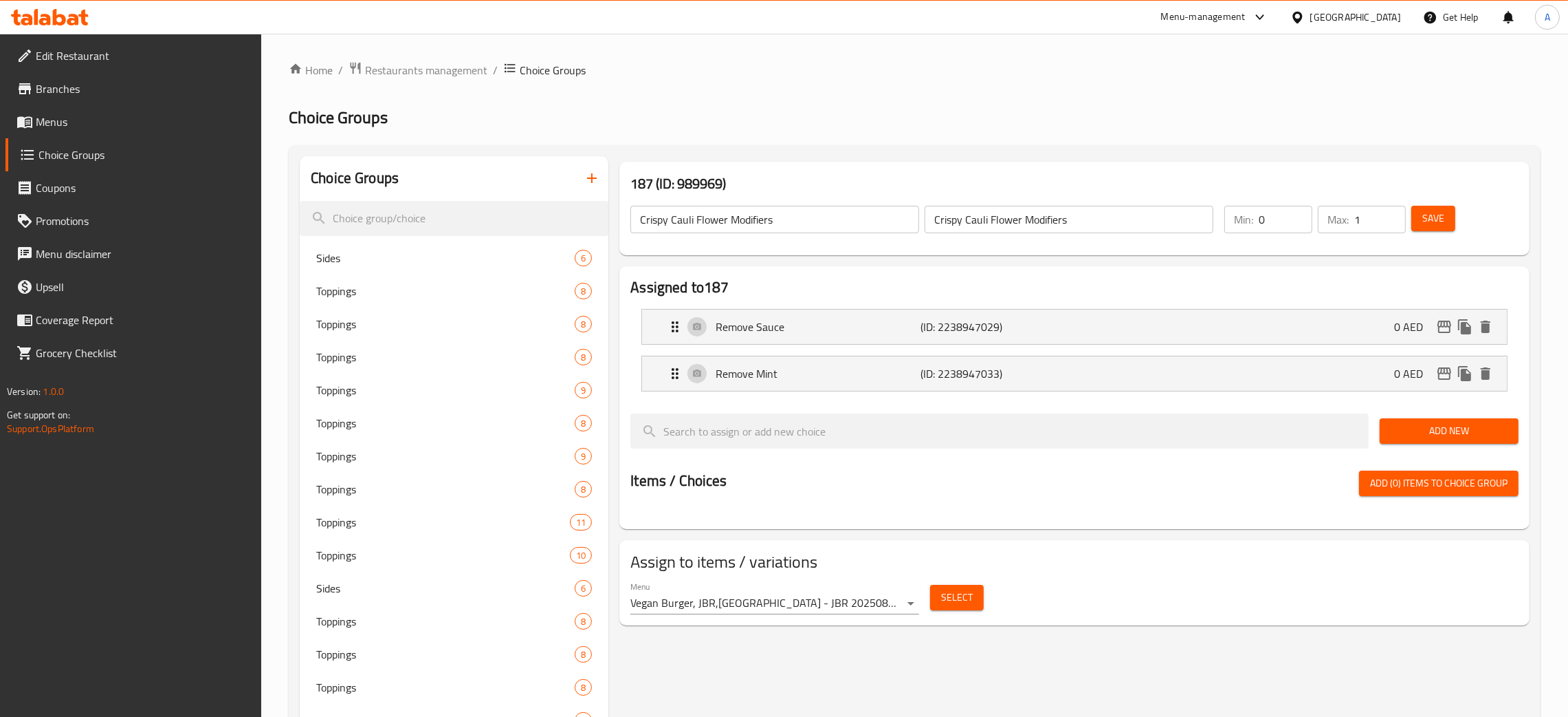
click at [1430, 215] on span "Save" at bounding box center [1433, 218] width 22 height 17
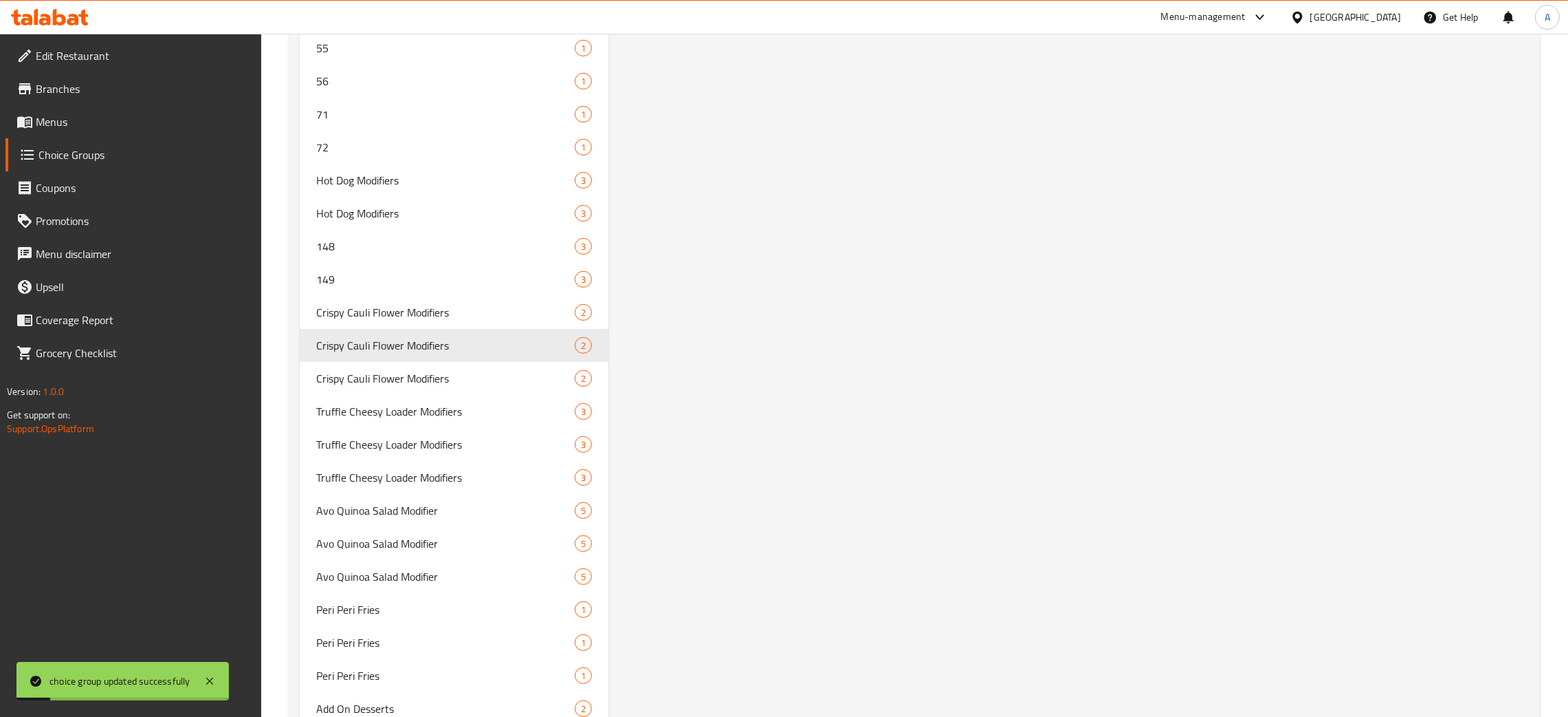
scroll to position [8409, 0]
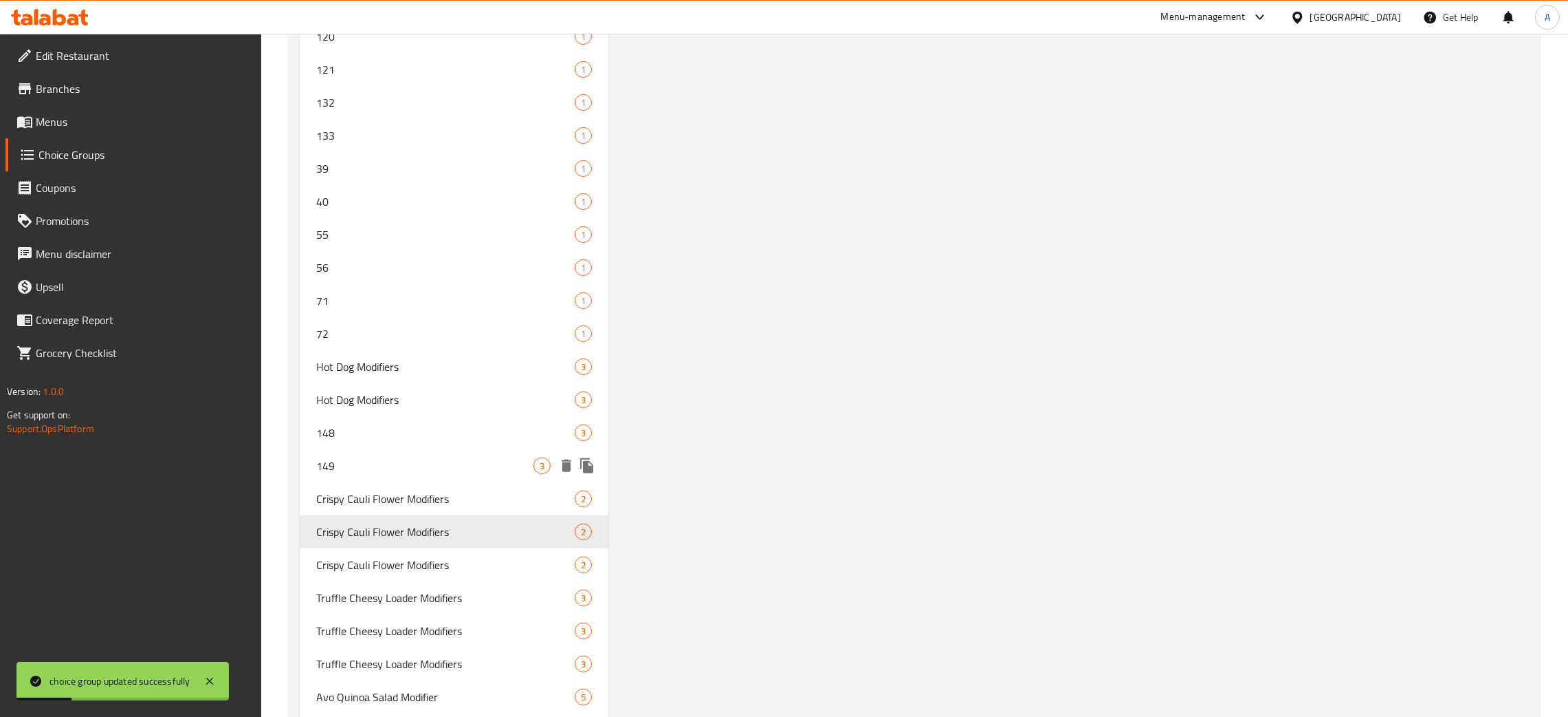
click at [402, 457] on span "149" at bounding box center [425, 465] width 217 height 16
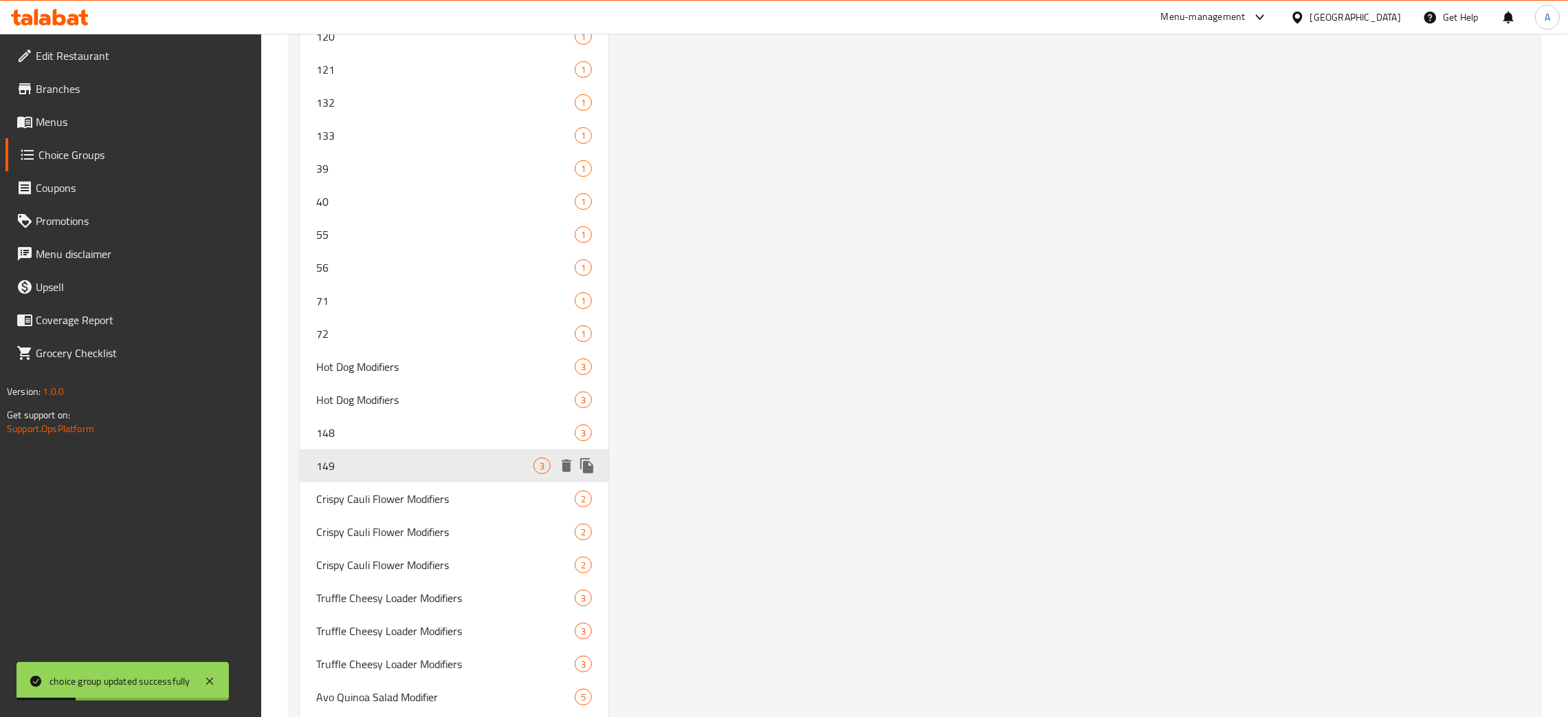
type input "149"
type input "Hot Dog Modifiers"
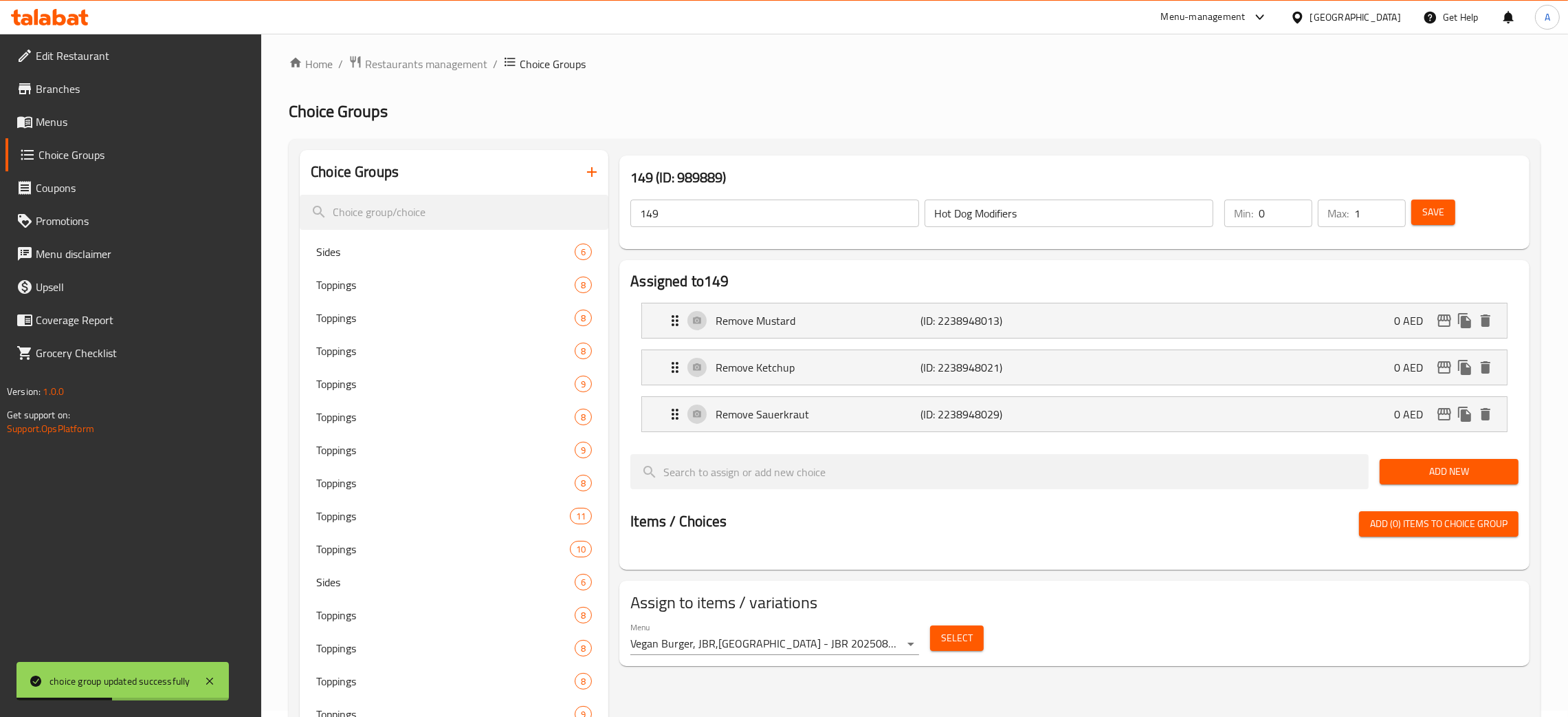
scroll to position [0, 0]
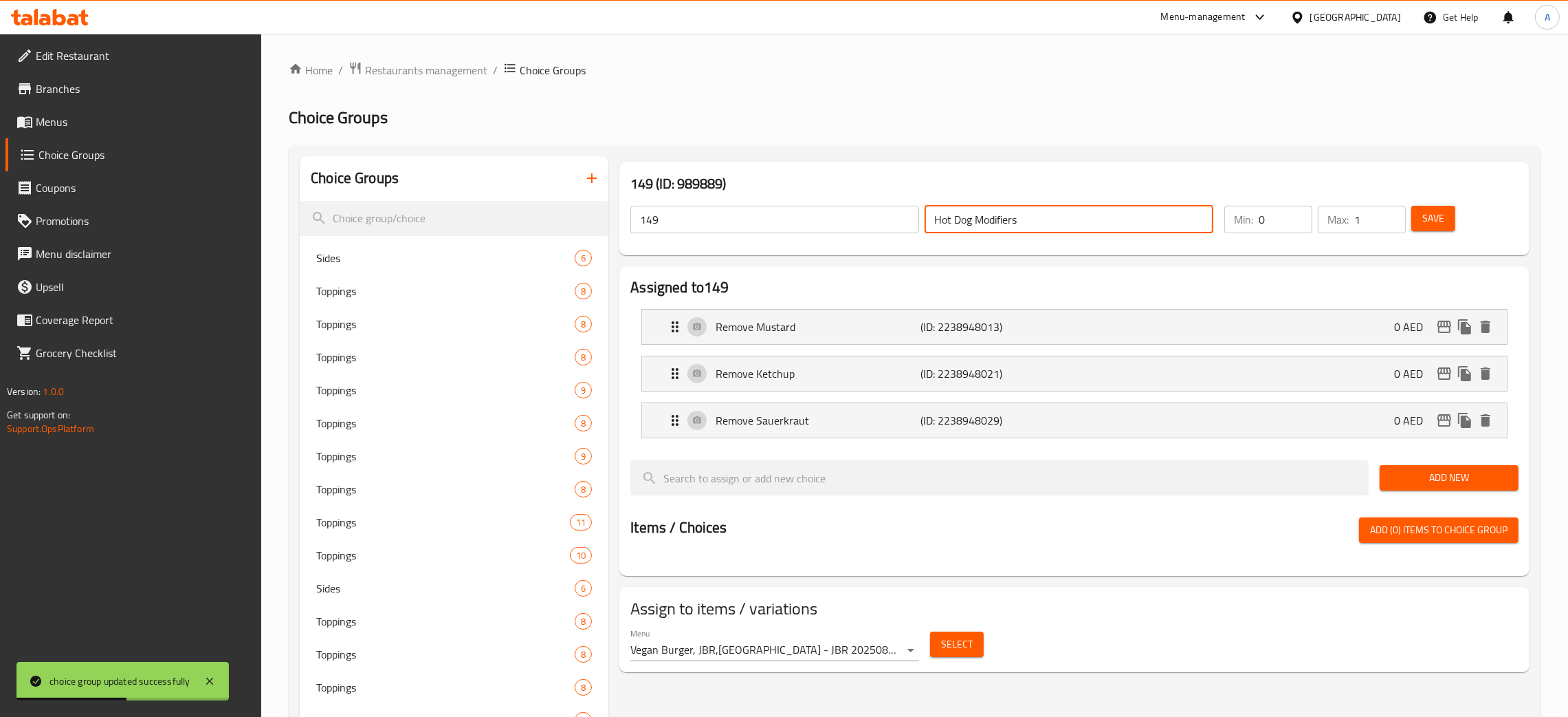
drag, startPoint x: 1030, startPoint y: 210, endPoint x: 922, endPoint y: 216, distance: 108.2
click at [922, 216] on div "Hot Dog Modifiers ​" at bounding box center [1069, 219] width 294 height 33
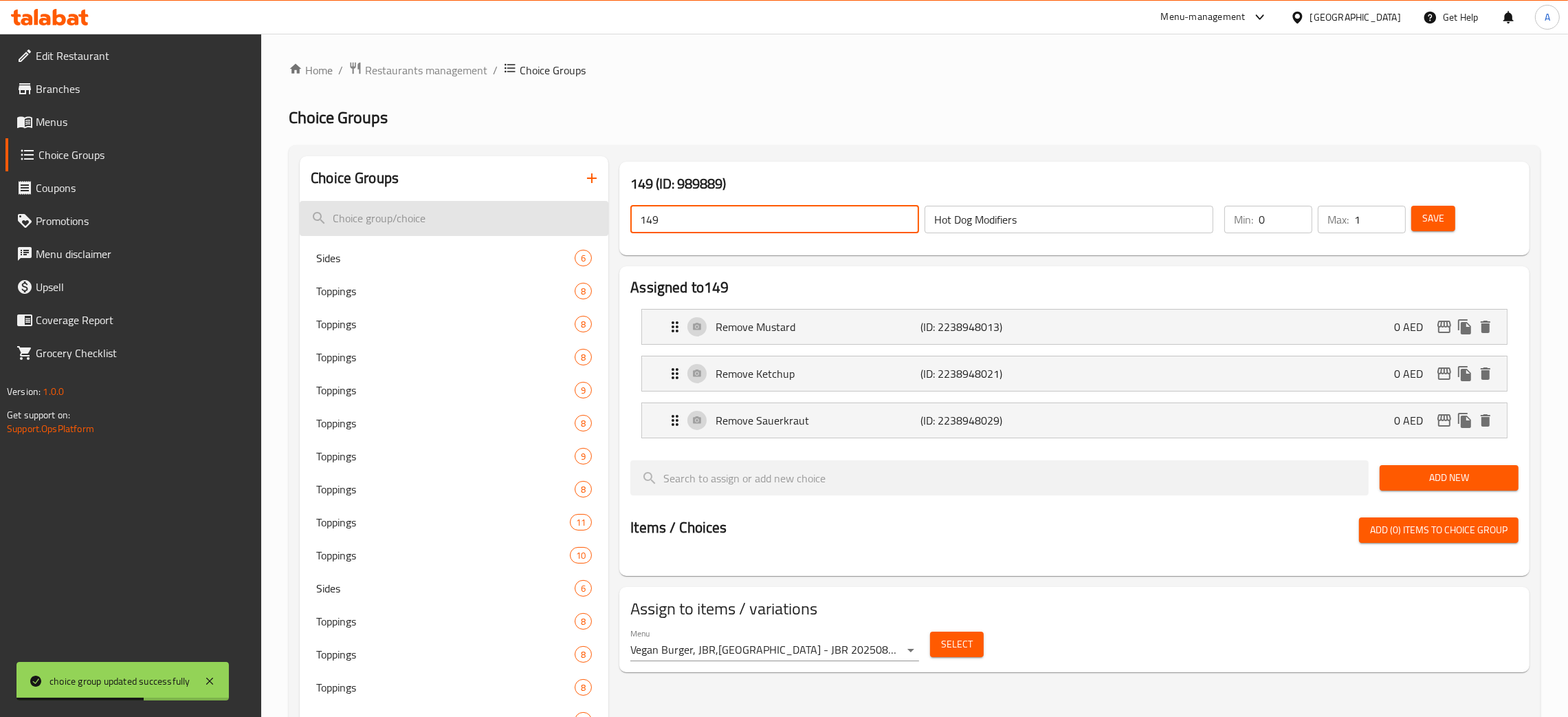
drag, startPoint x: 697, startPoint y: 222, endPoint x: 599, endPoint y: 220, distance: 98.0
paste input "Hot Dog Modifiers"
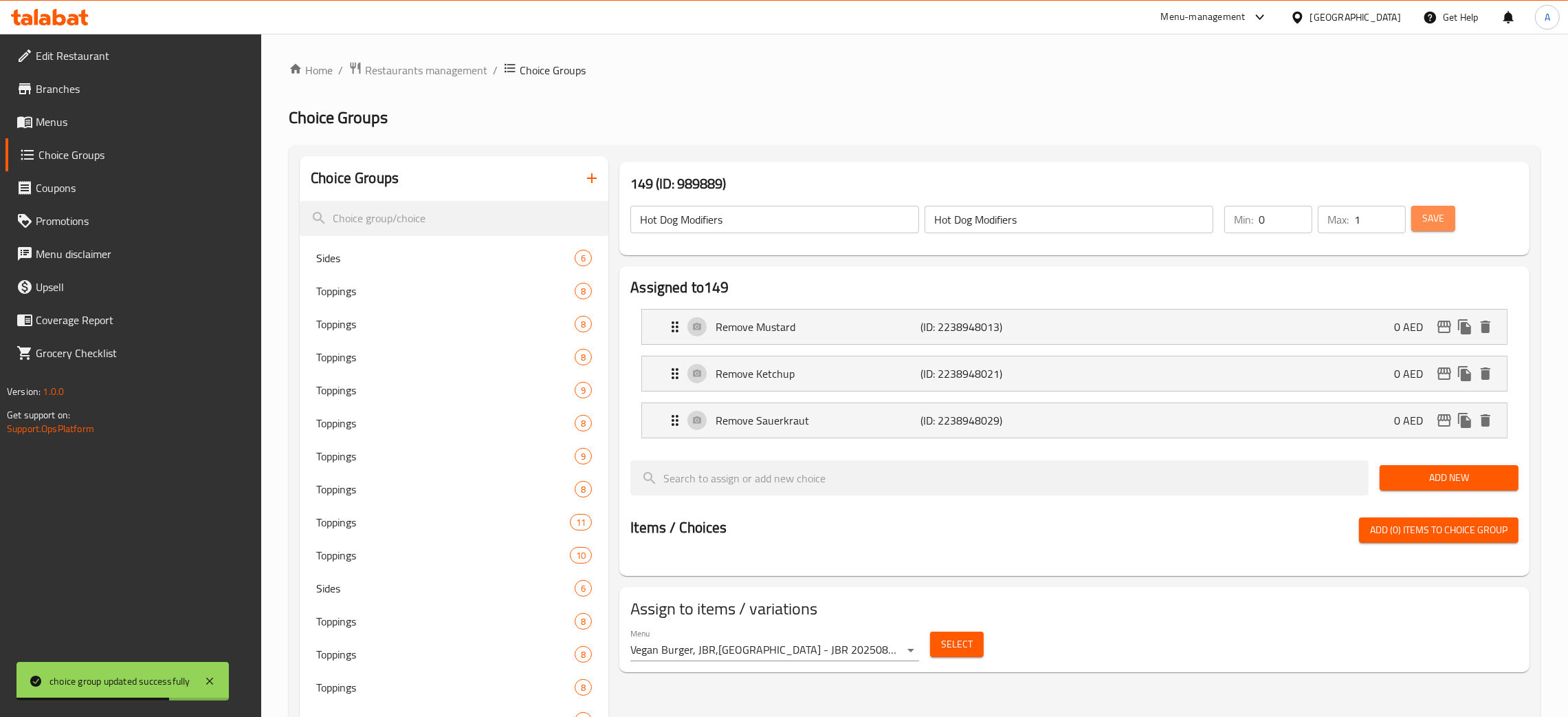
click at [1450, 221] on button "Save" at bounding box center [1433, 218] width 44 height 25
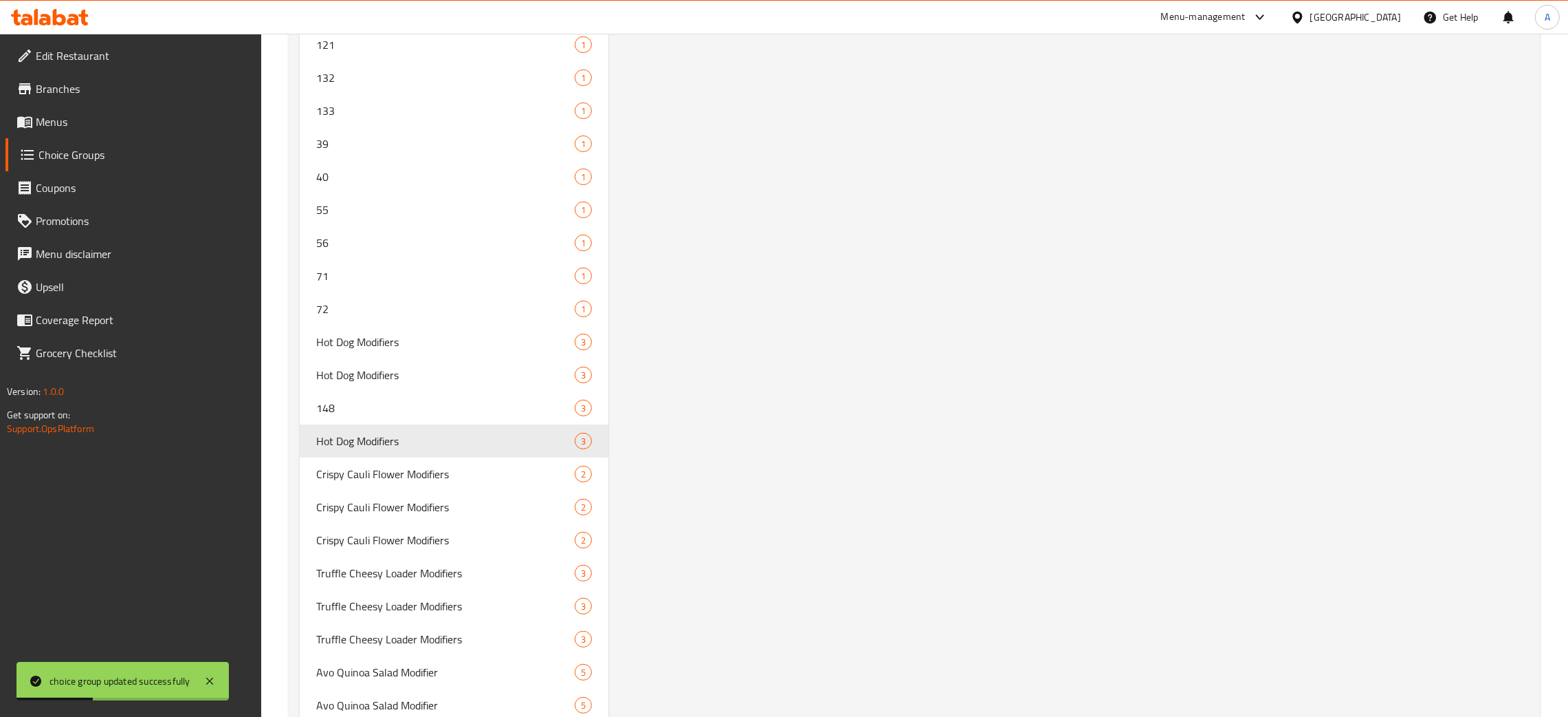
scroll to position [8422, 0]
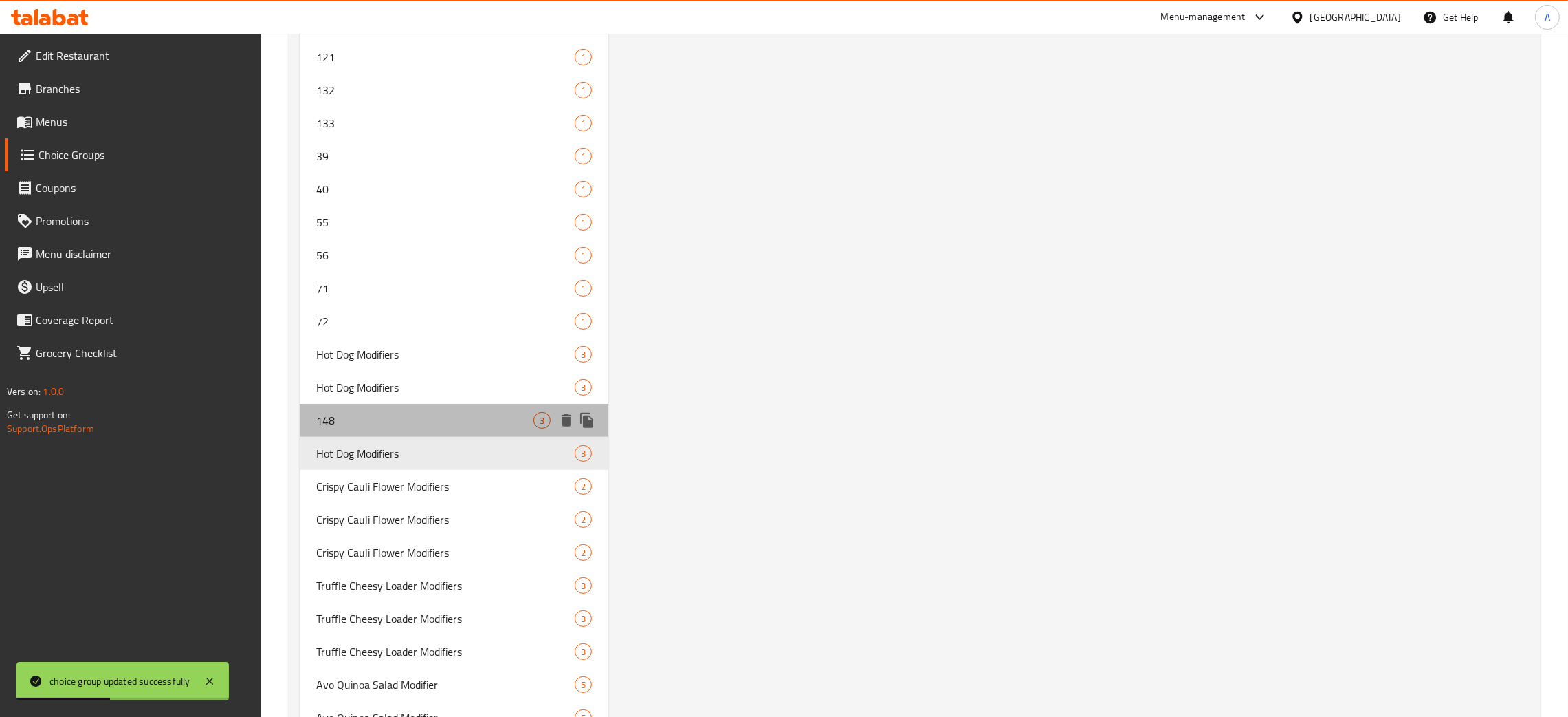
click at [396, 414] on span "148" at bounding box center [425, 420] width 217 height 16
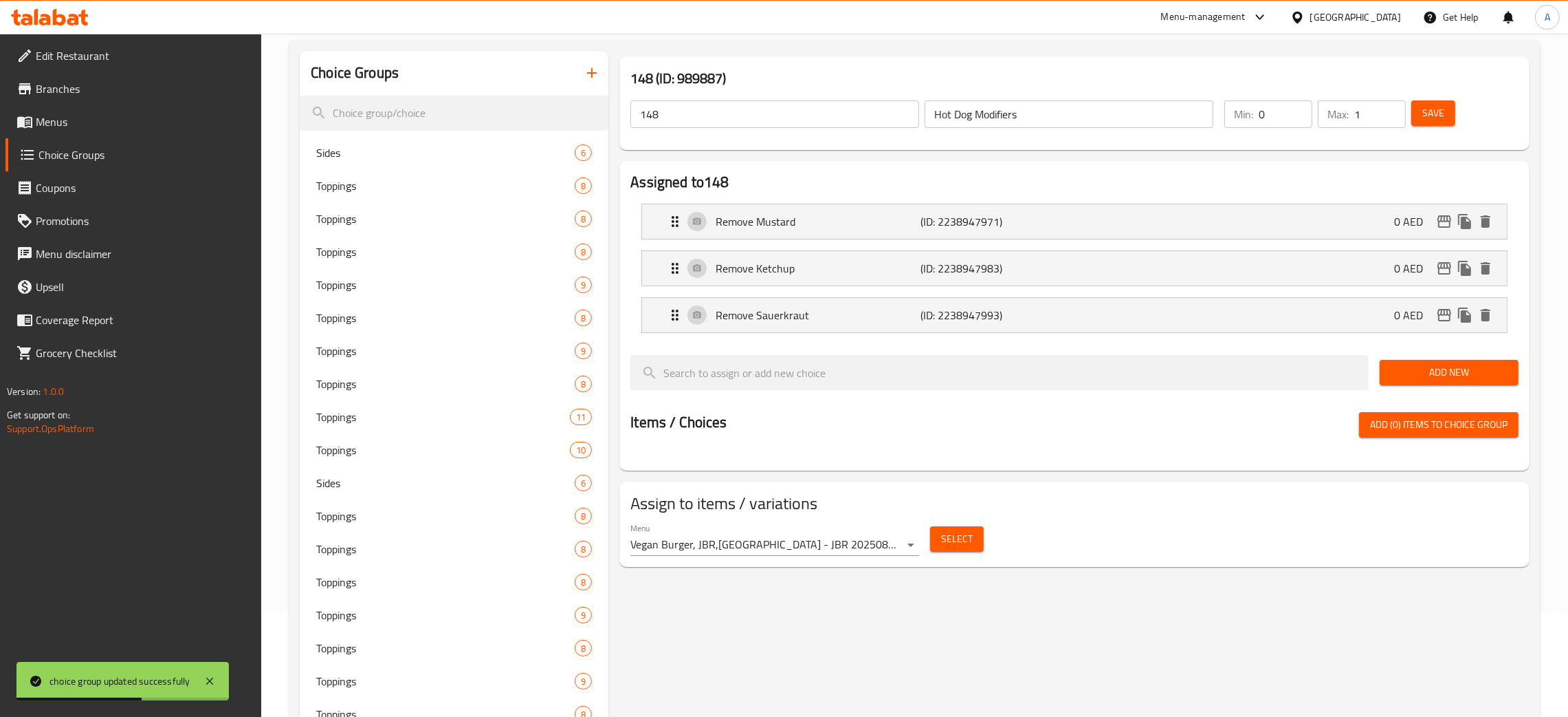
scroll to position [0, 0]
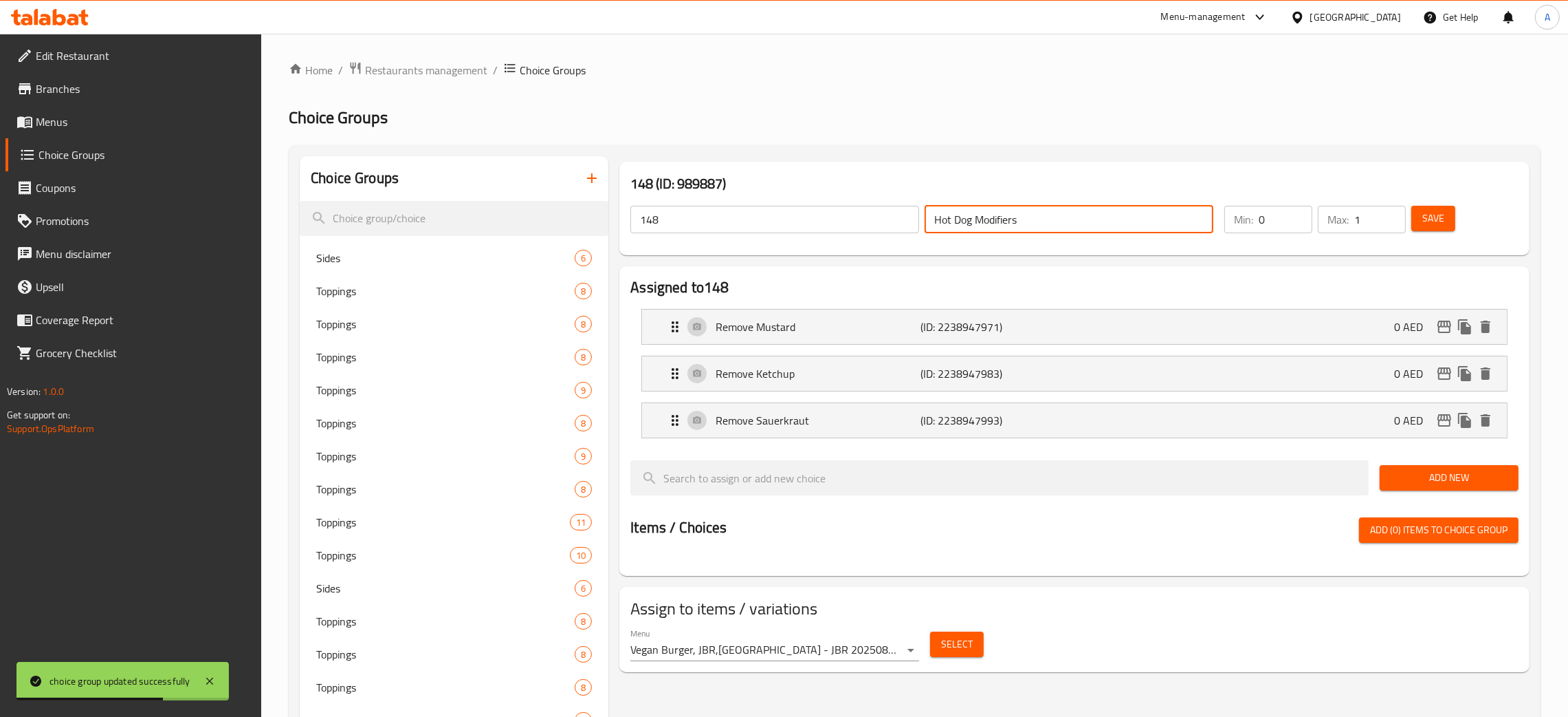
drag, startPoint x: 935, startPoint y: 215, endPoint x: 927, endPoint y: 215, distance: 8.0
click at [927, 215] on input "Hot Dog Modifiers" at bounding box center [1069, 219] width 288 height 27
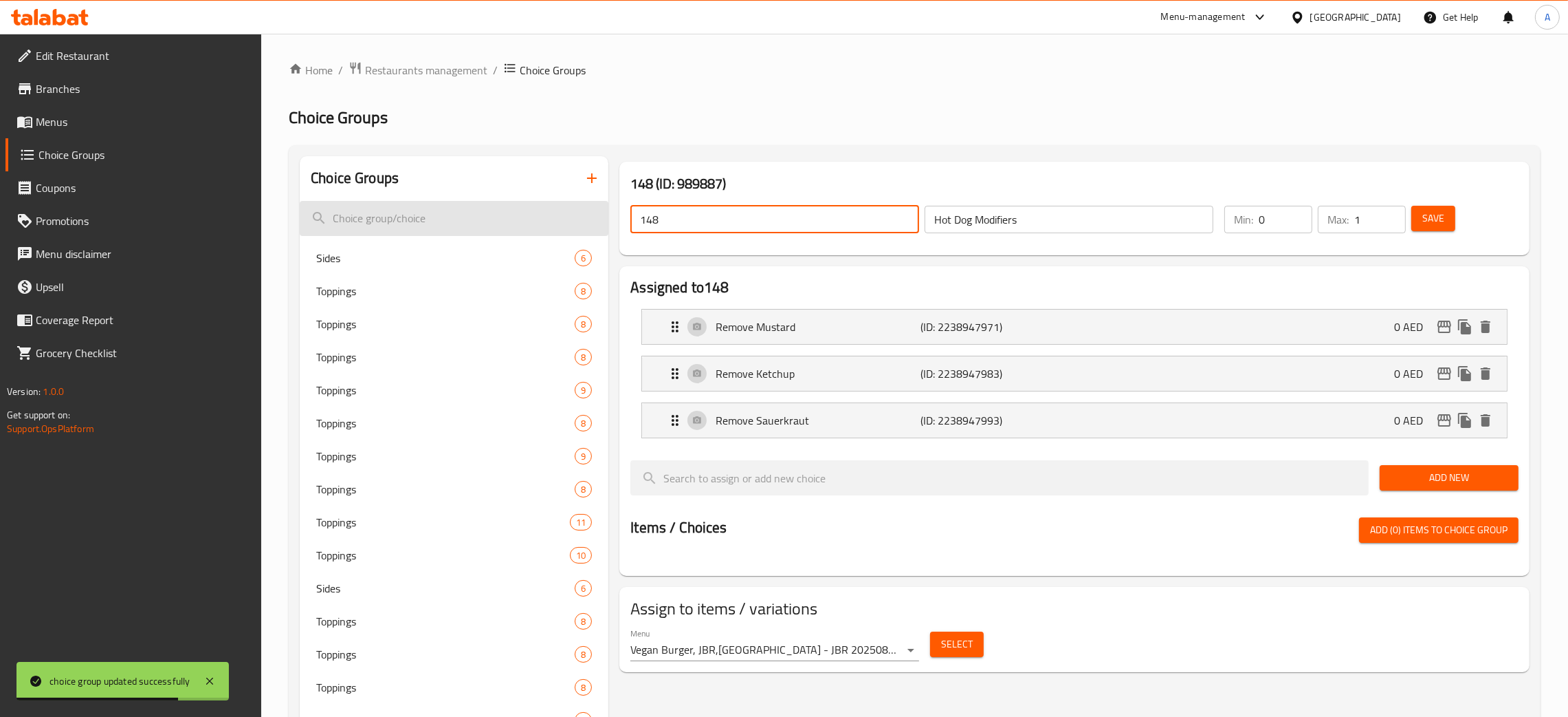
drag, startPoint x: 737, startPoint y: 227, endPoint x: 601, endPoint y: 221, distance: 136.1
paste input "Hot Dog Modifiers"
click at [1439, 215] on span "Save" at bounding box center [1433, 218] width 22 height 17
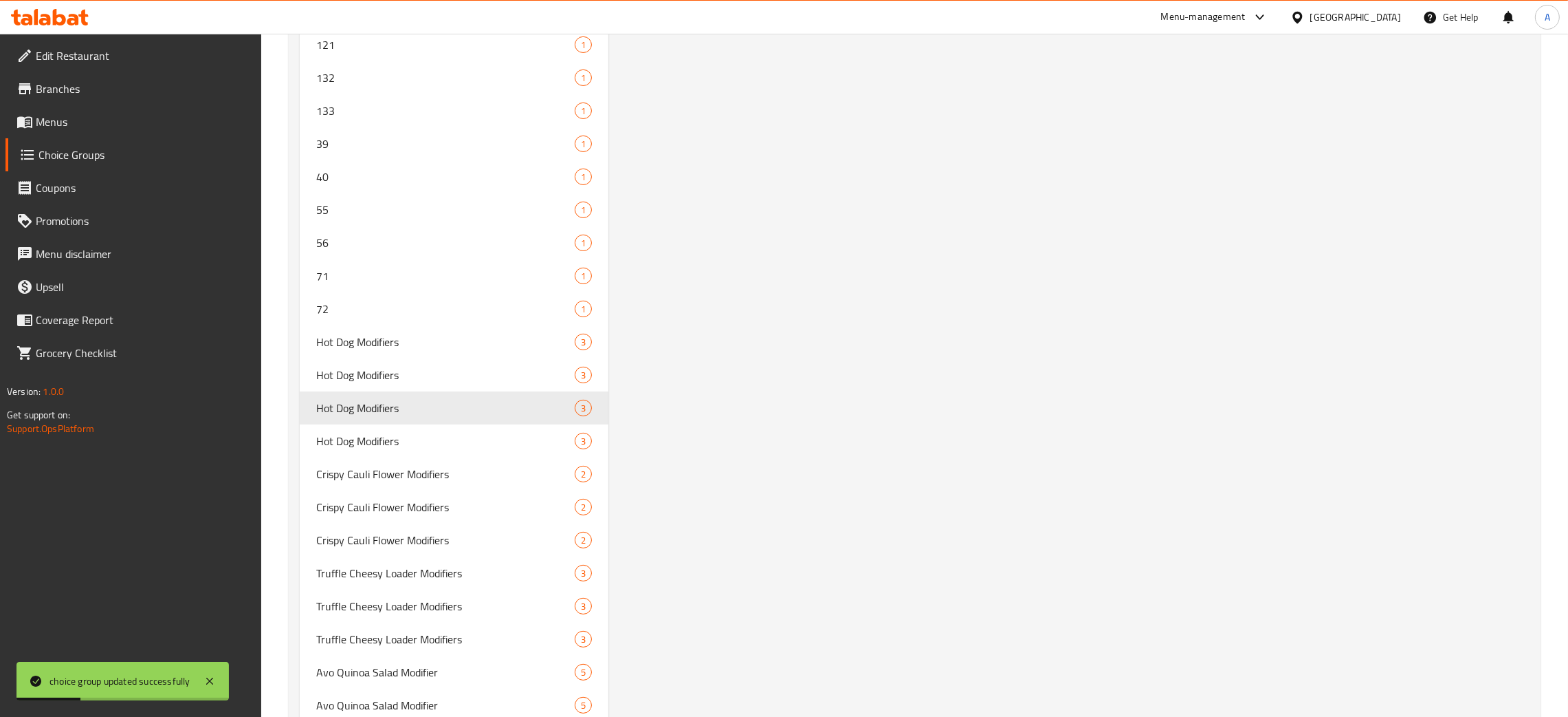
scroll to position [8385, 0]
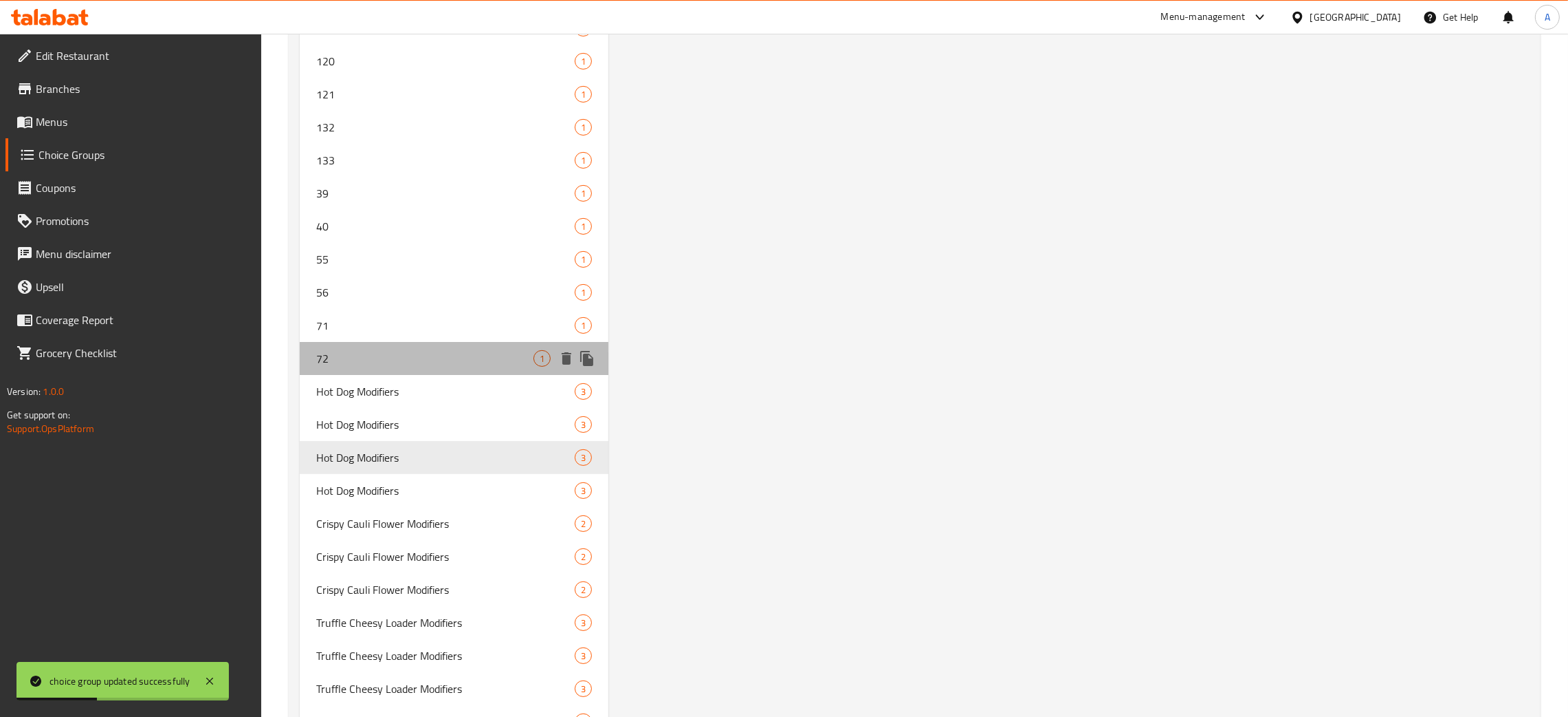
drag, startPoint x: 396, startPoint y: 361, endPoint x: 438, endPoint y: 375, distance: 44.3
click at [396, 360] on div "72 1" at bounding box center [453, 358] width 308 height 33
type input "72"
type input "Make Spicy"
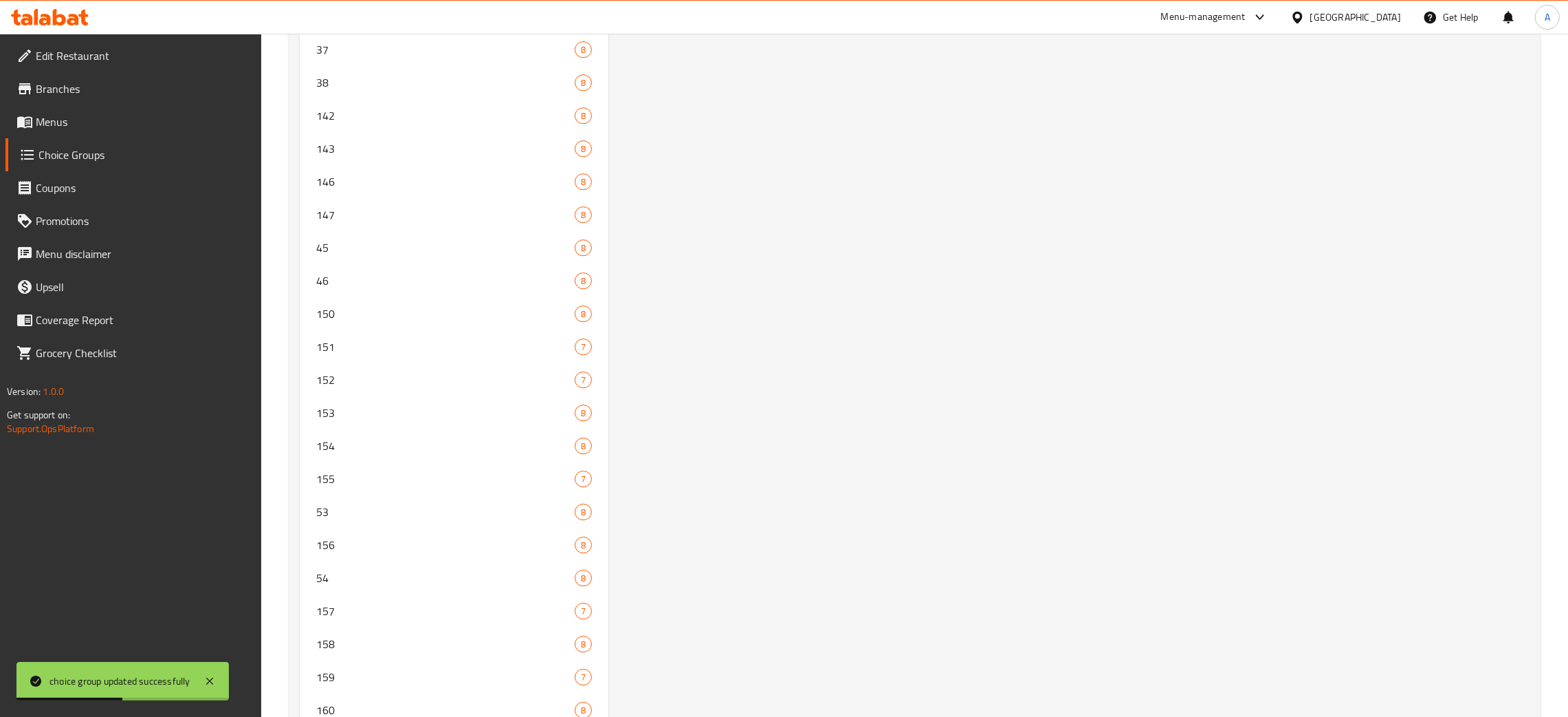
scroll to position [0, 0]
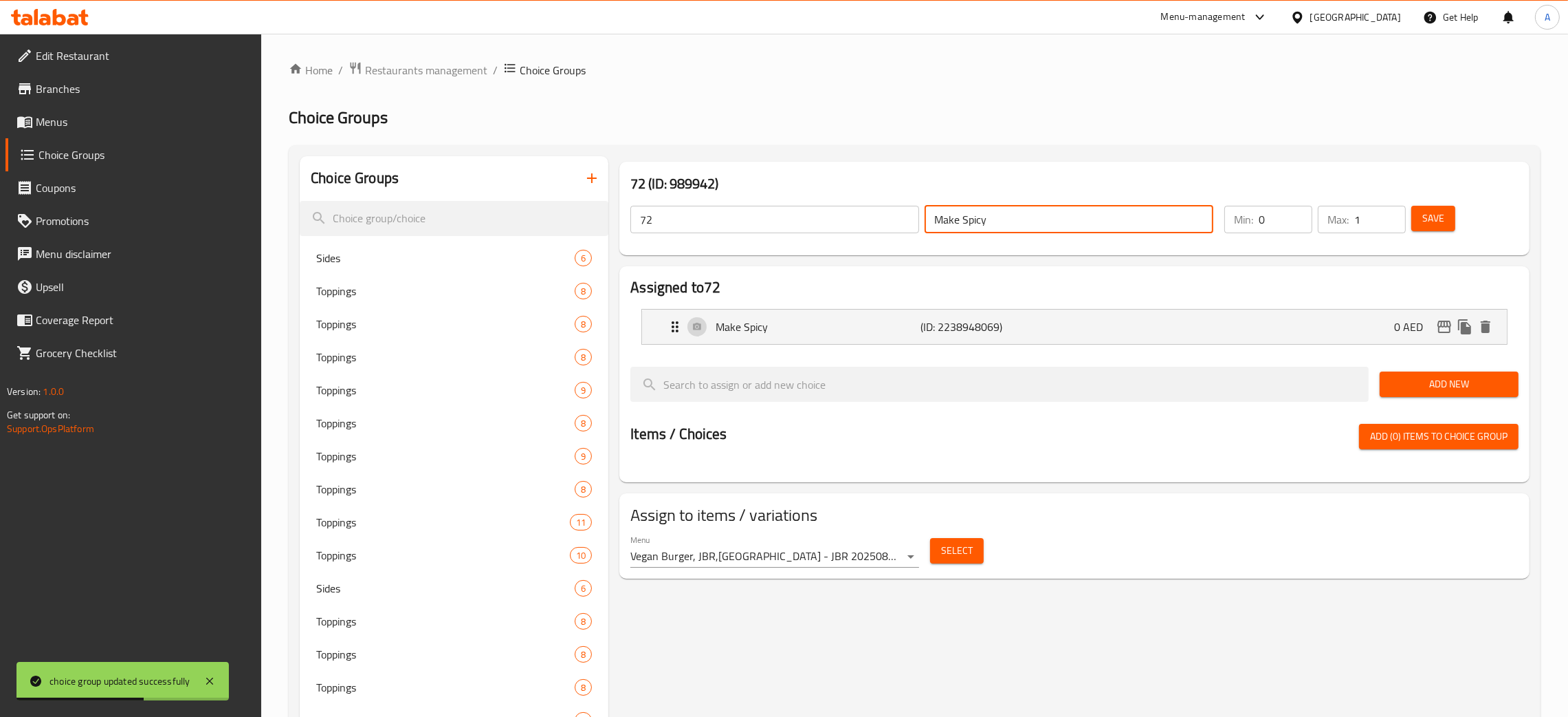
drag, startPoint x: 991, startPoint y: 215, endPoint x: 892, endPoint y: 216, distance: 99.0
click at [892, 217] on div "72 ​ Make Spicy ​" at bounding box center [922, 219] width 600 height 44
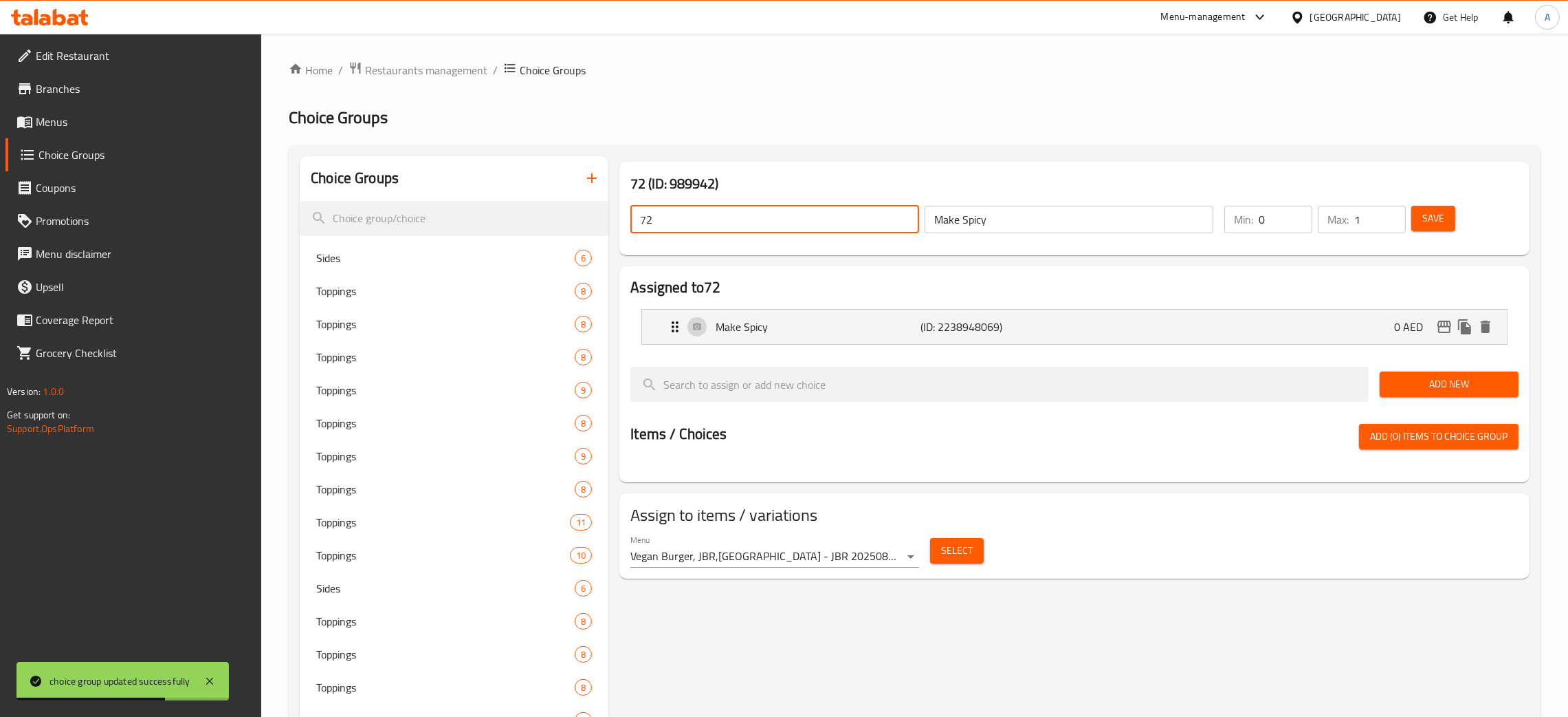
drag, startPoint x: 747, startPoint y: 218, endPoint x: 634, endPoint y: 220, distance: 113.0
paste input "Make Spicy"
click at [1441, 226] on span "Save" at bounding box center [1433, 218] width 22 height 17
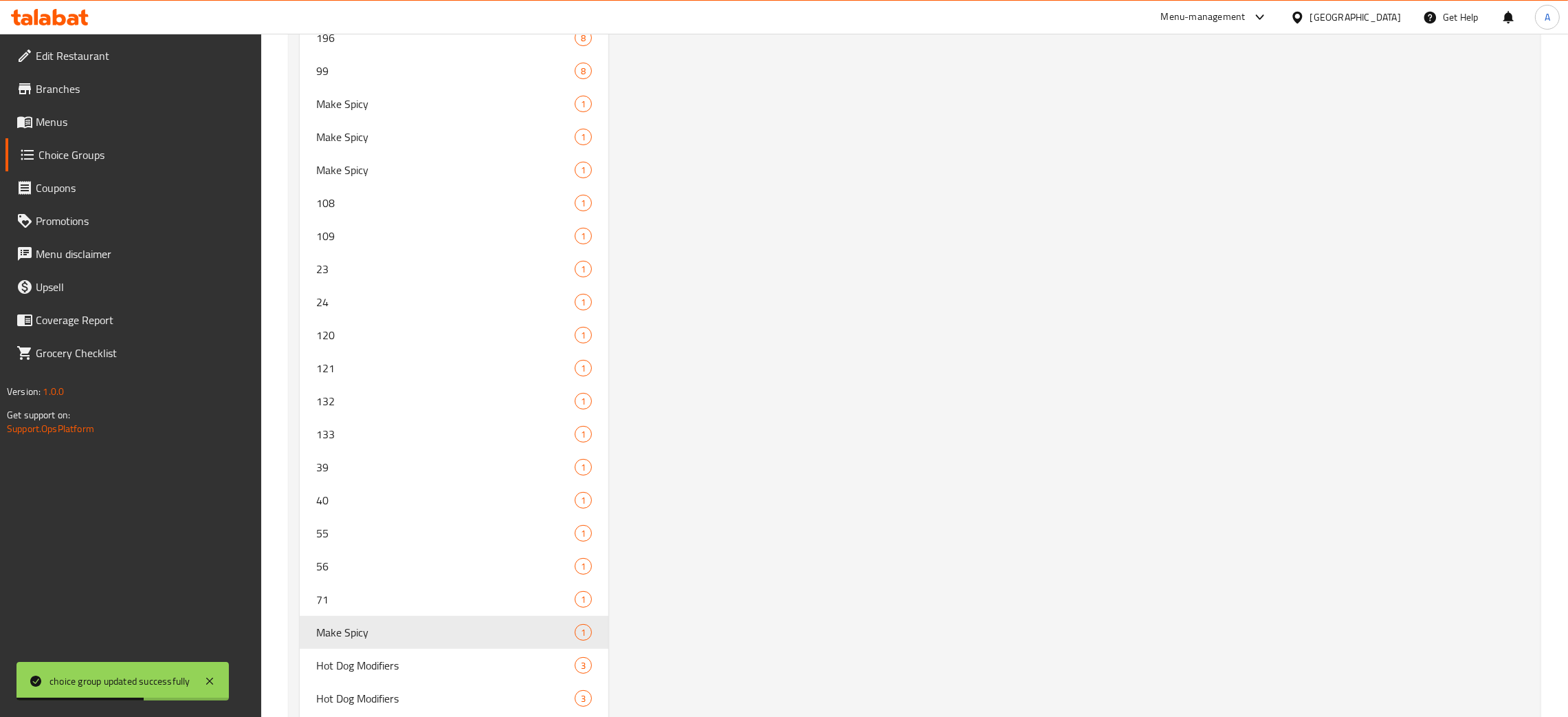
scroll to position [8099, 0]
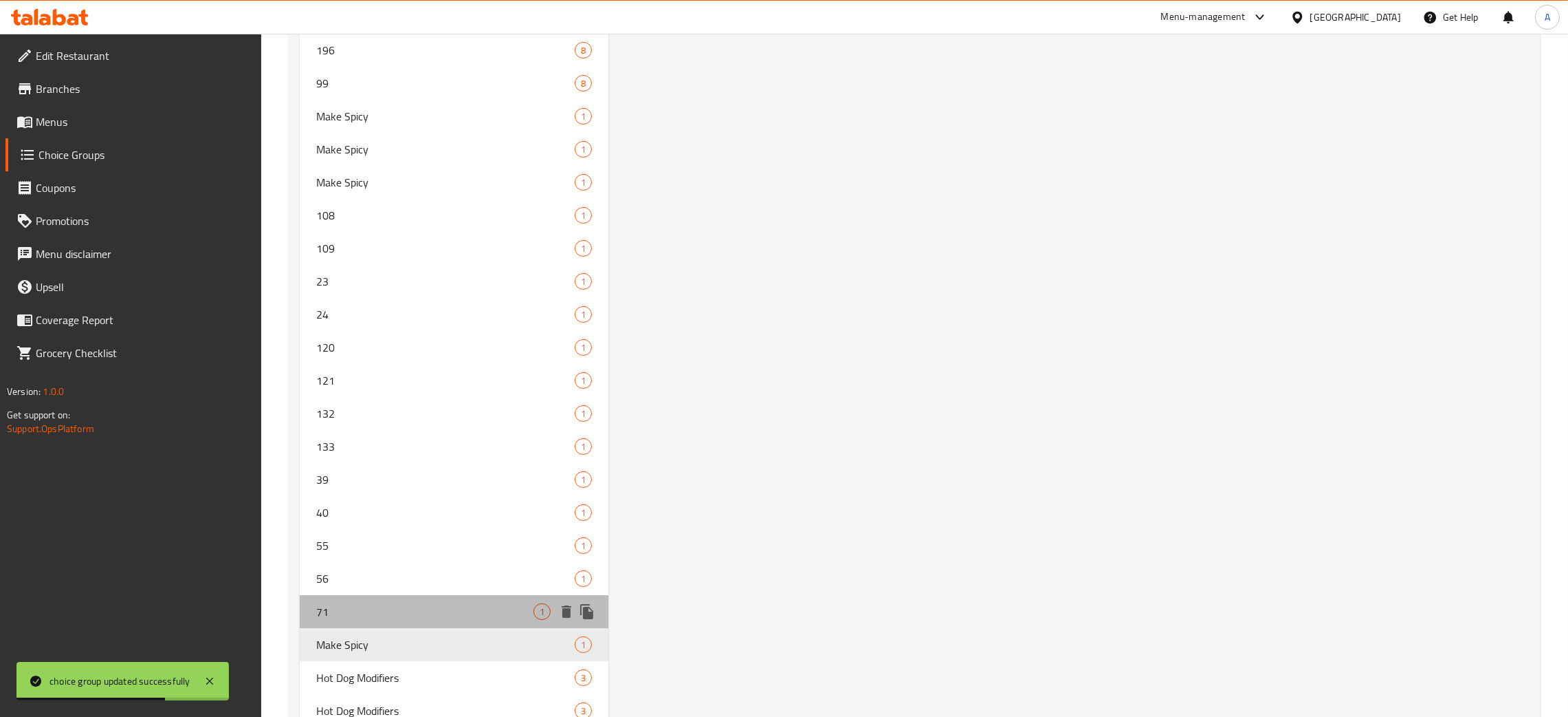
drag, startPoint x: 339, startPoint y: 601, endPoint x: 351, endPoint y: 601, distance: 12.0
click at [341, 603] on span "71" at bounding box center [425, 611] width 217 height 16
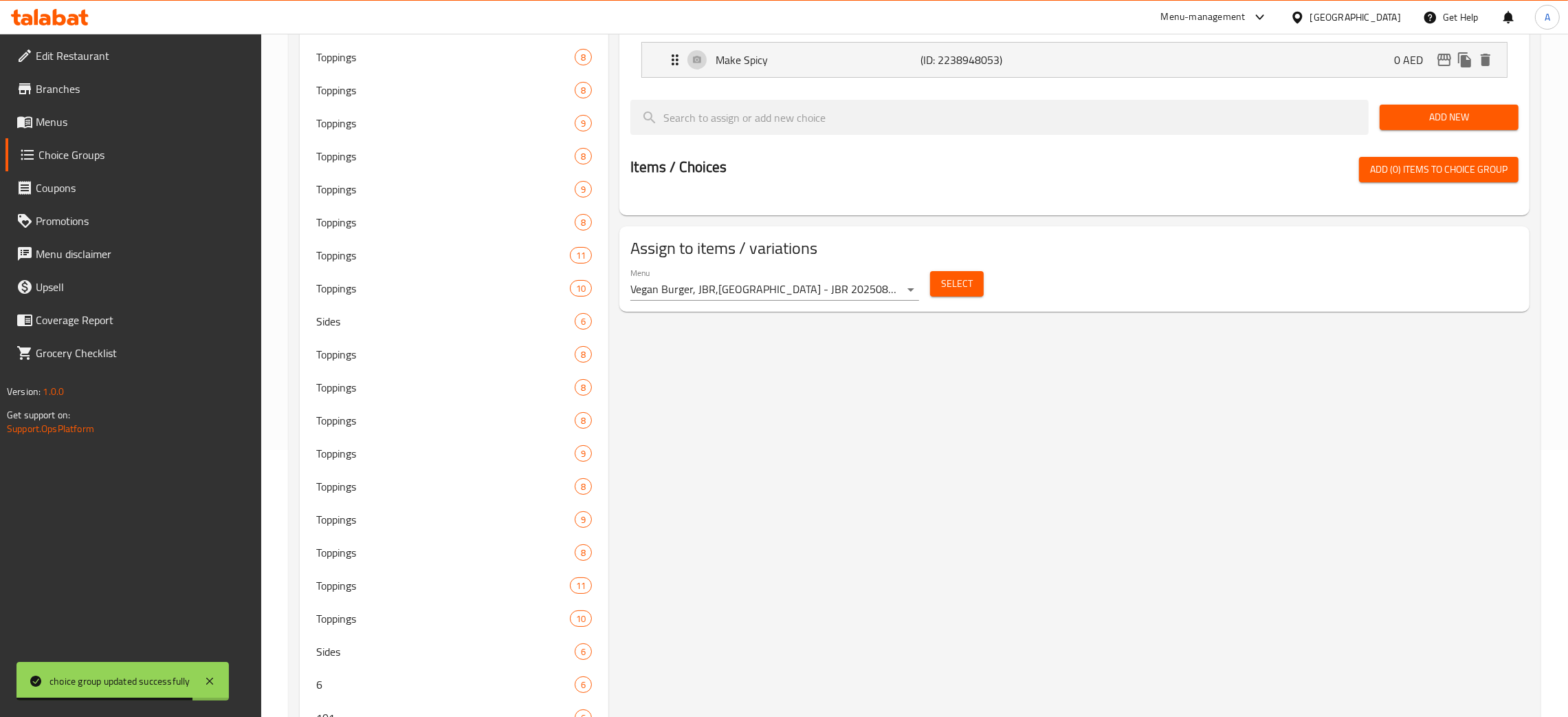
scroll to position [0, 0]
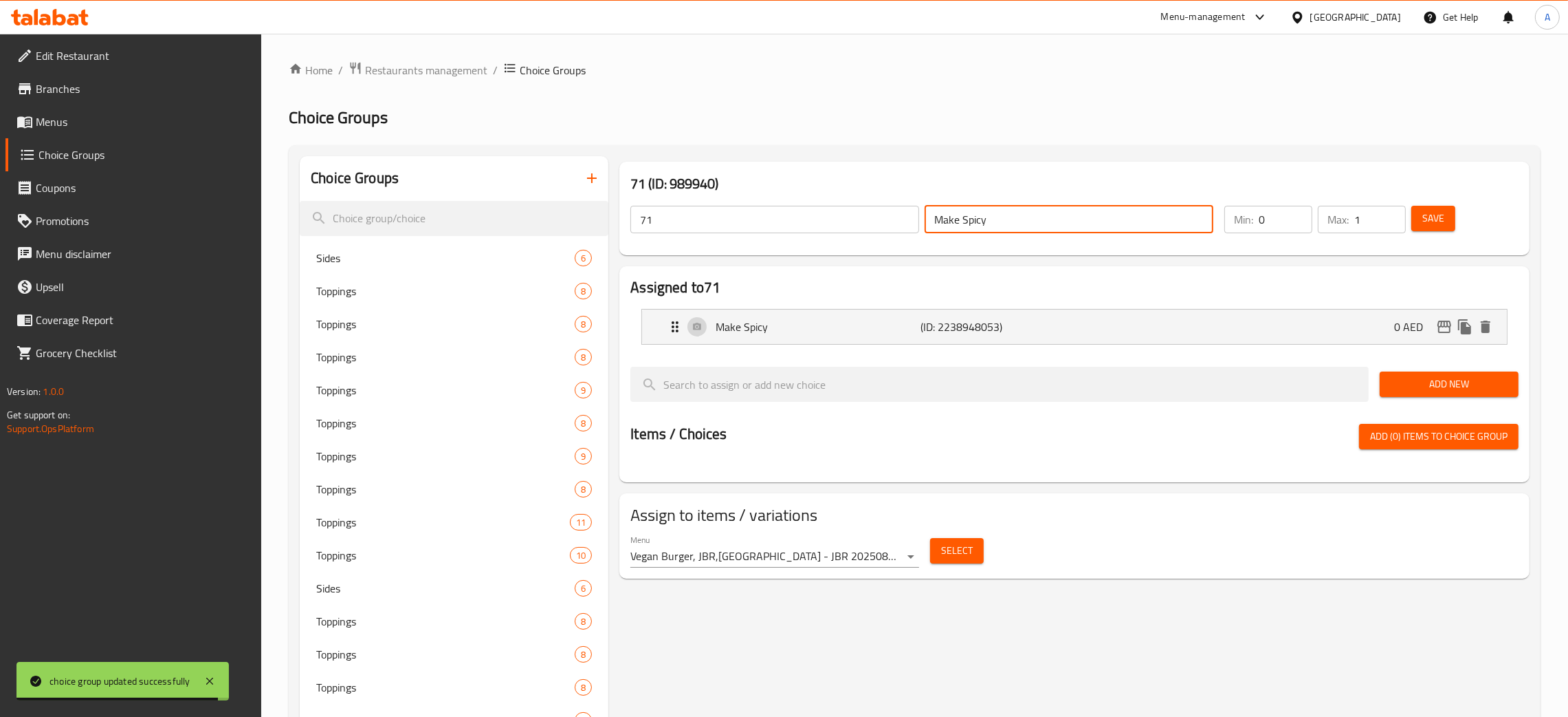
drag, startPoint x: 998, startPoint y: 212, endPoint x: 915, endPoint y: 224, distance: 83.9
click at [918, 223] on div "71 ​ Make Spicy ​" at bounding box center [922, 219] width 600 height 44
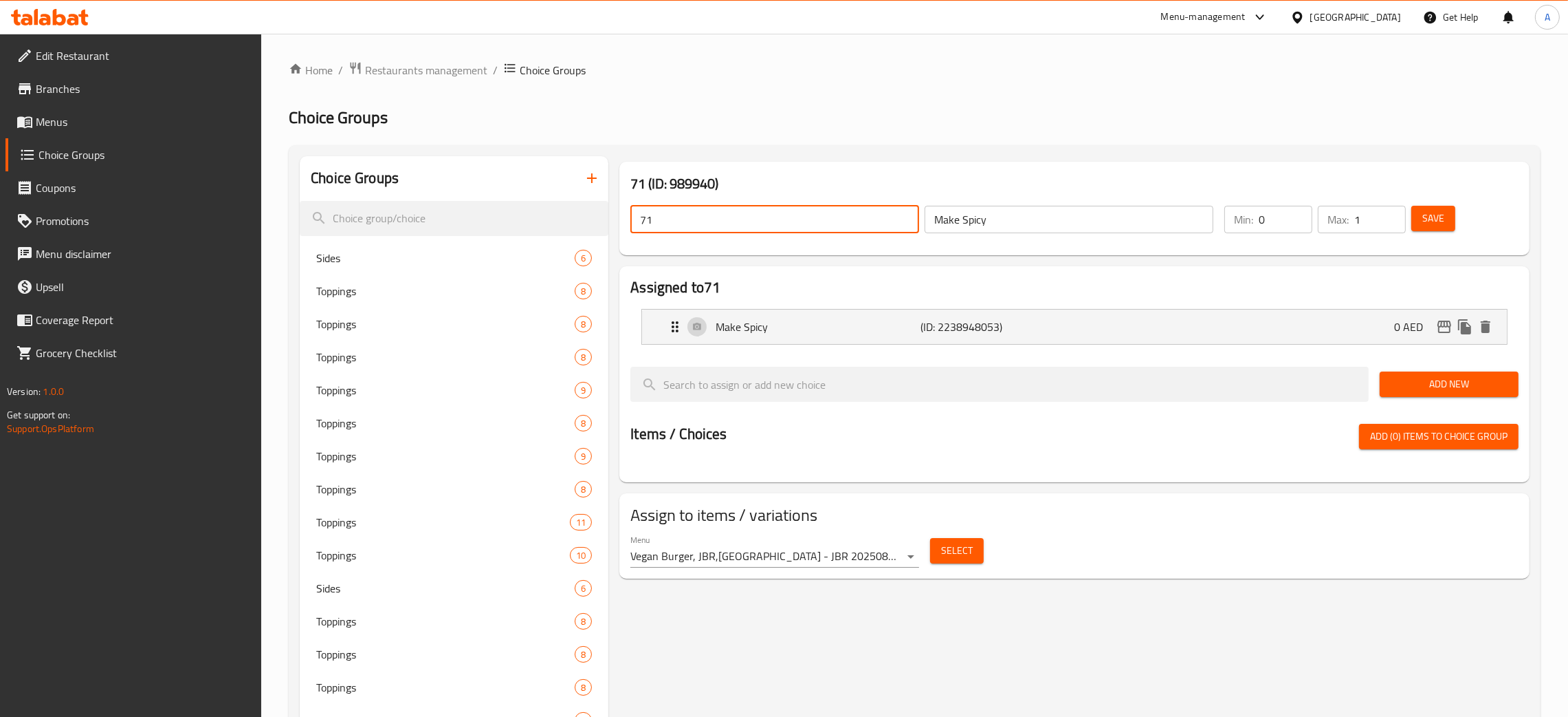
drag, startPoint x: 712, startPoint y: 215, endPoint x: 653, endPoint y: 224, distance: 59.7
click at [629, 212] on div "71 ​" at bounding box center [775, 219] width 294 height 33
paste input "Make Spicy"
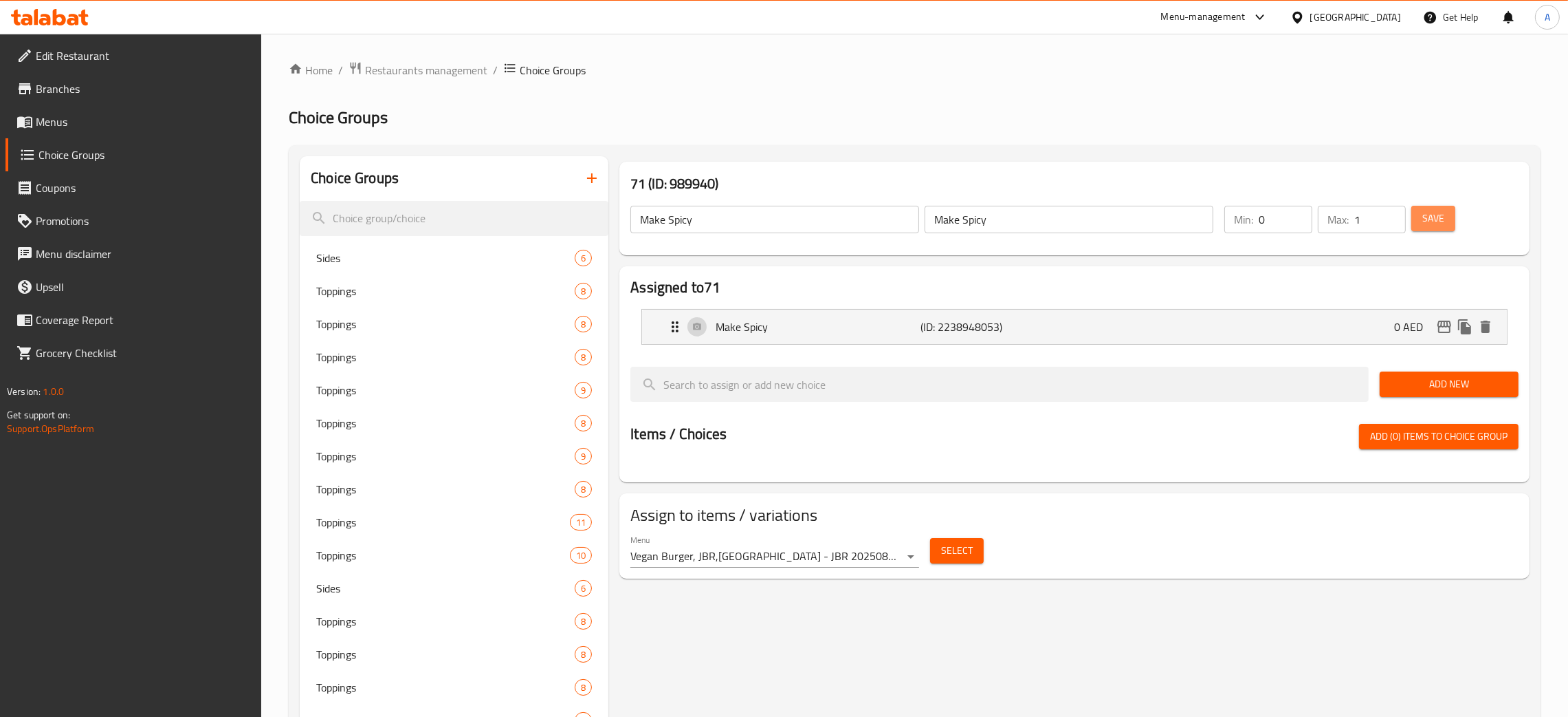
click at [1424, 217] on span "Save" at bounding box center [1433, 218] width 22 height 17
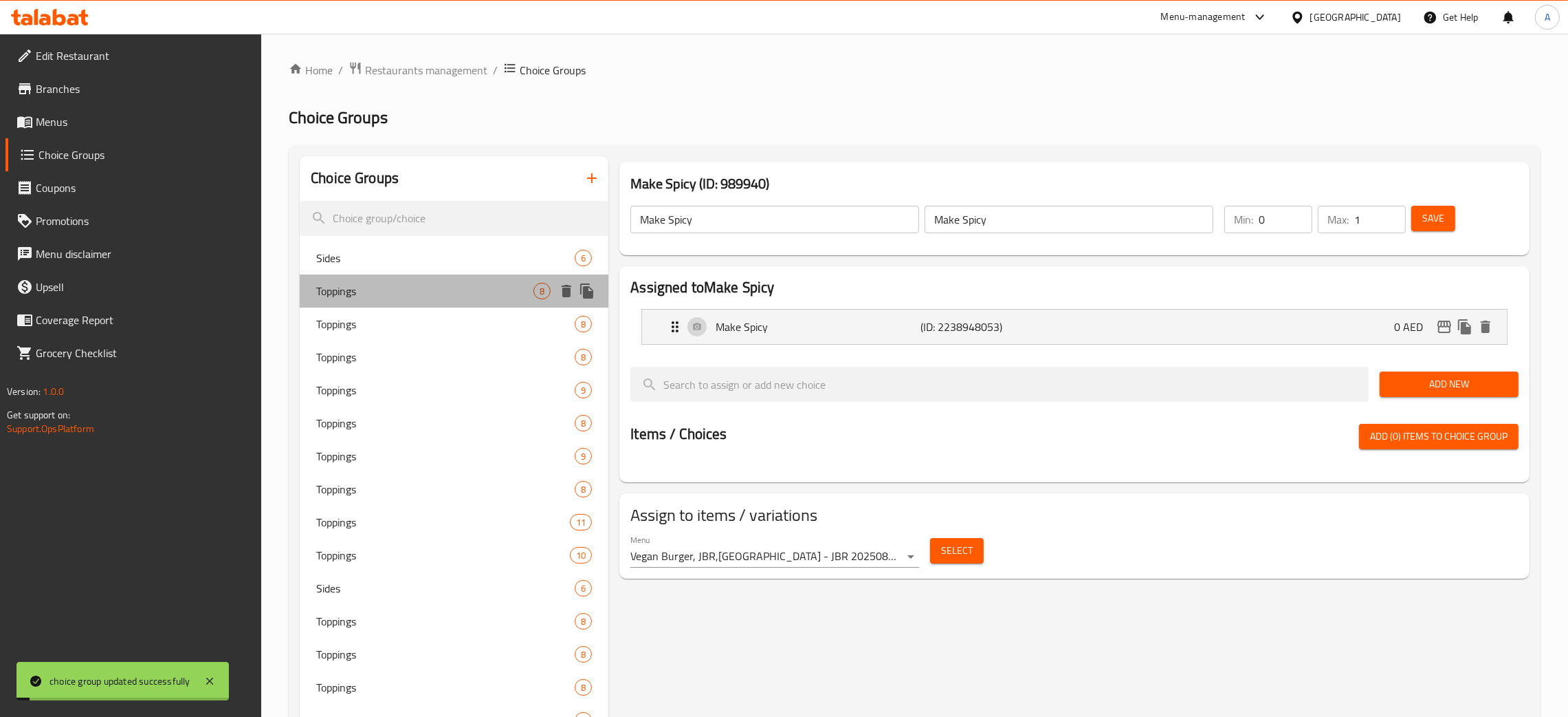
click at [424, 298] on span "Toppings" at bounding box center [425, 291] width 217 height 16
type input "Toppings"
type input "1"
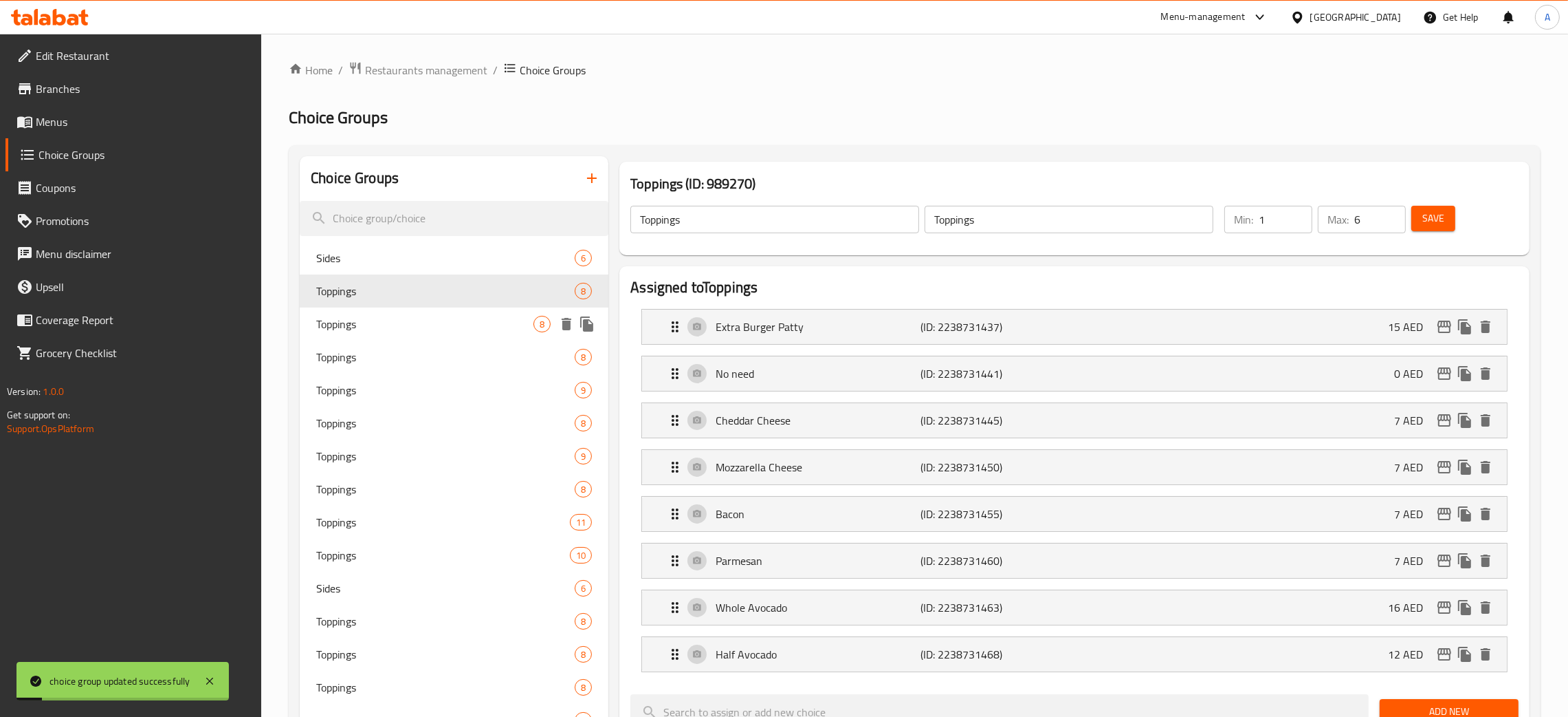
click at [415, 315] on div "Toppings 8" at bounding box center [453, 324] width 308 height 33
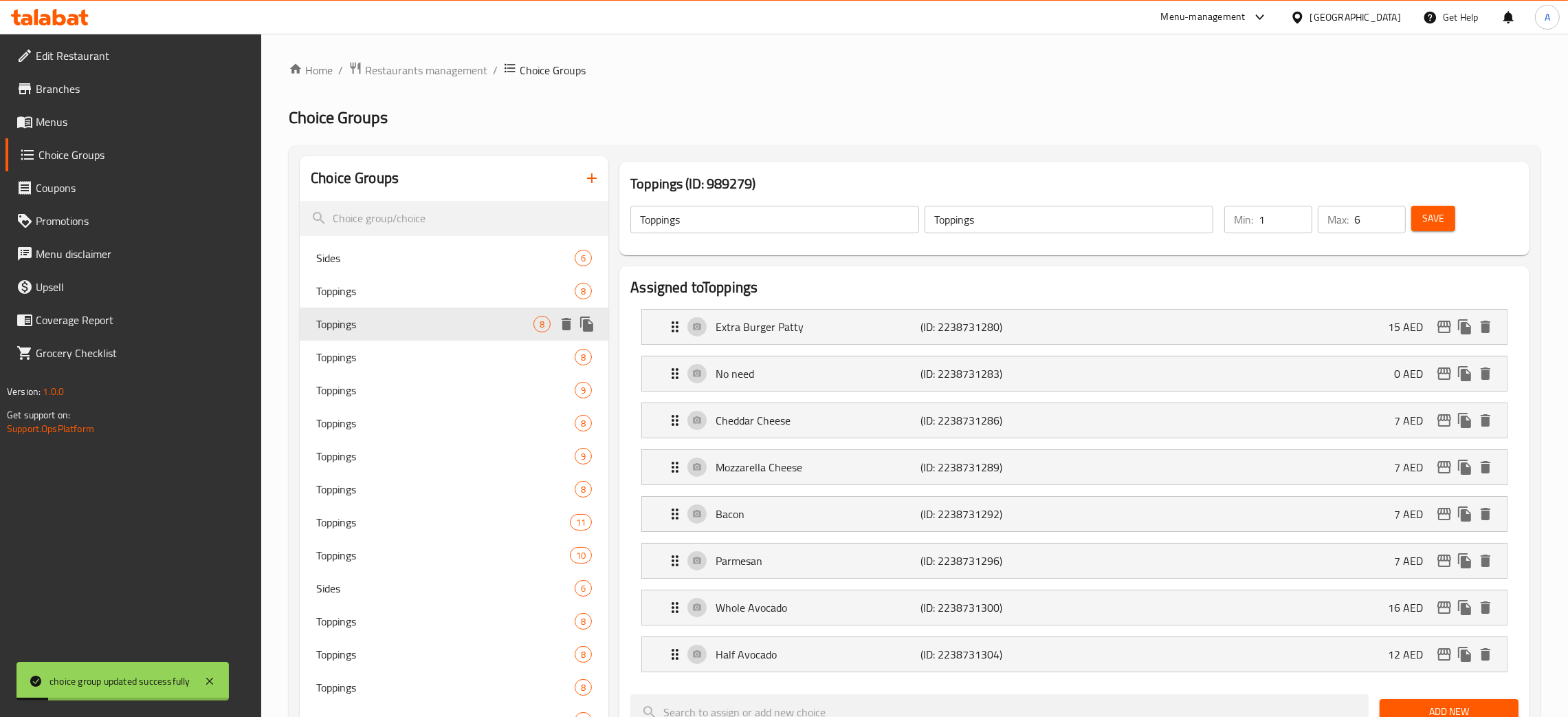
type input "5"
click at [395, 347] on div "Toppings 8" at bounding box center [453, 357] width 308 height 33
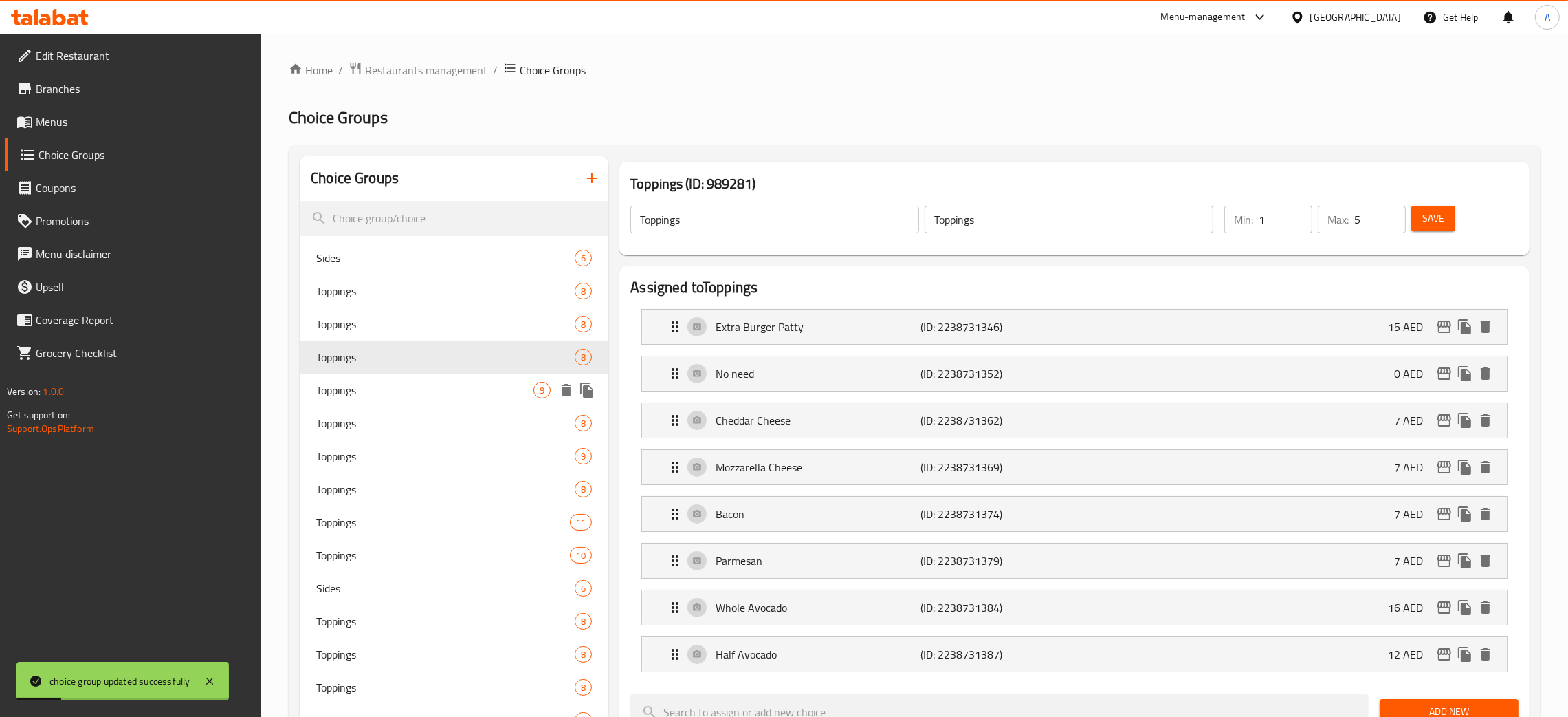
type input "0"
type input "1"
click at [393, 381] on div "Toppings 9" at bounding box center [453, 390] width 308 height 33
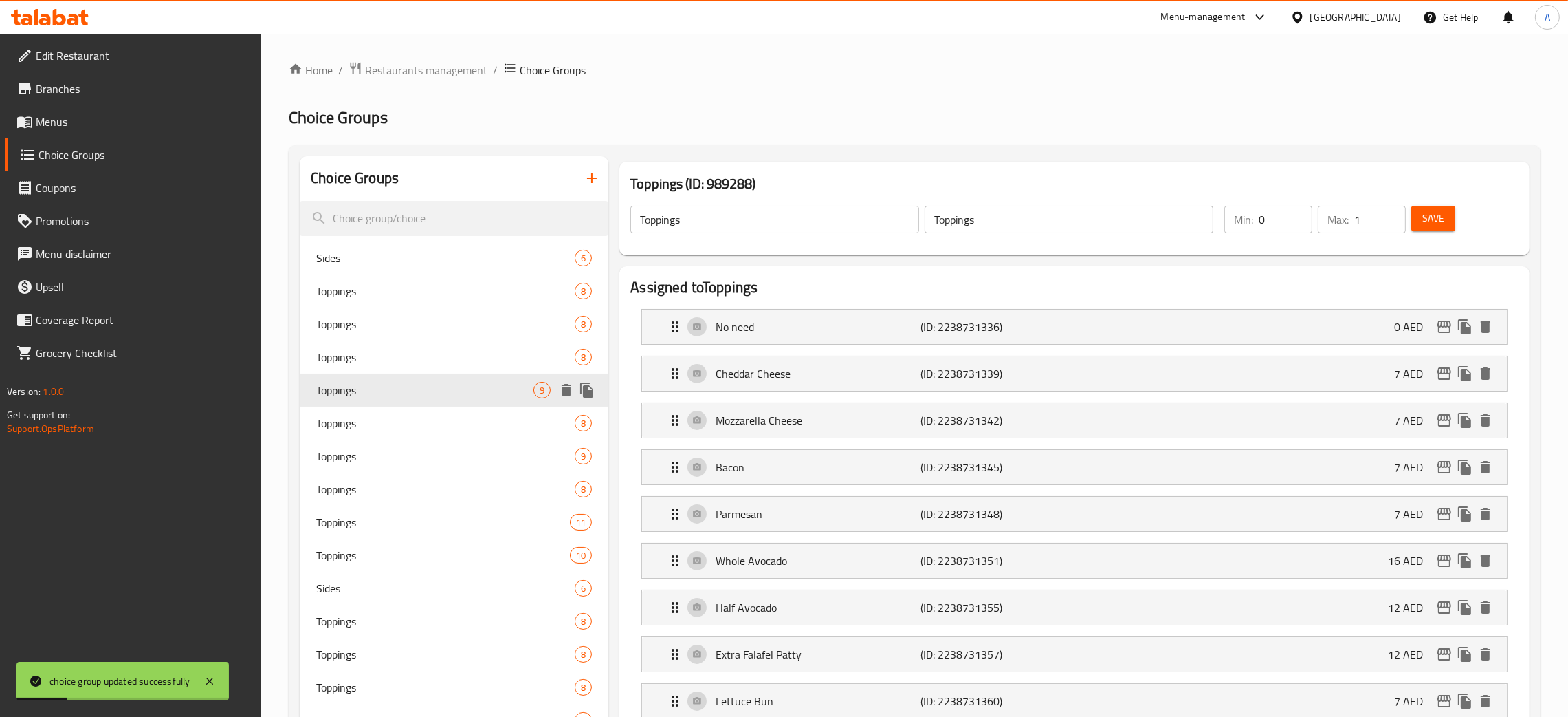
type input "1"
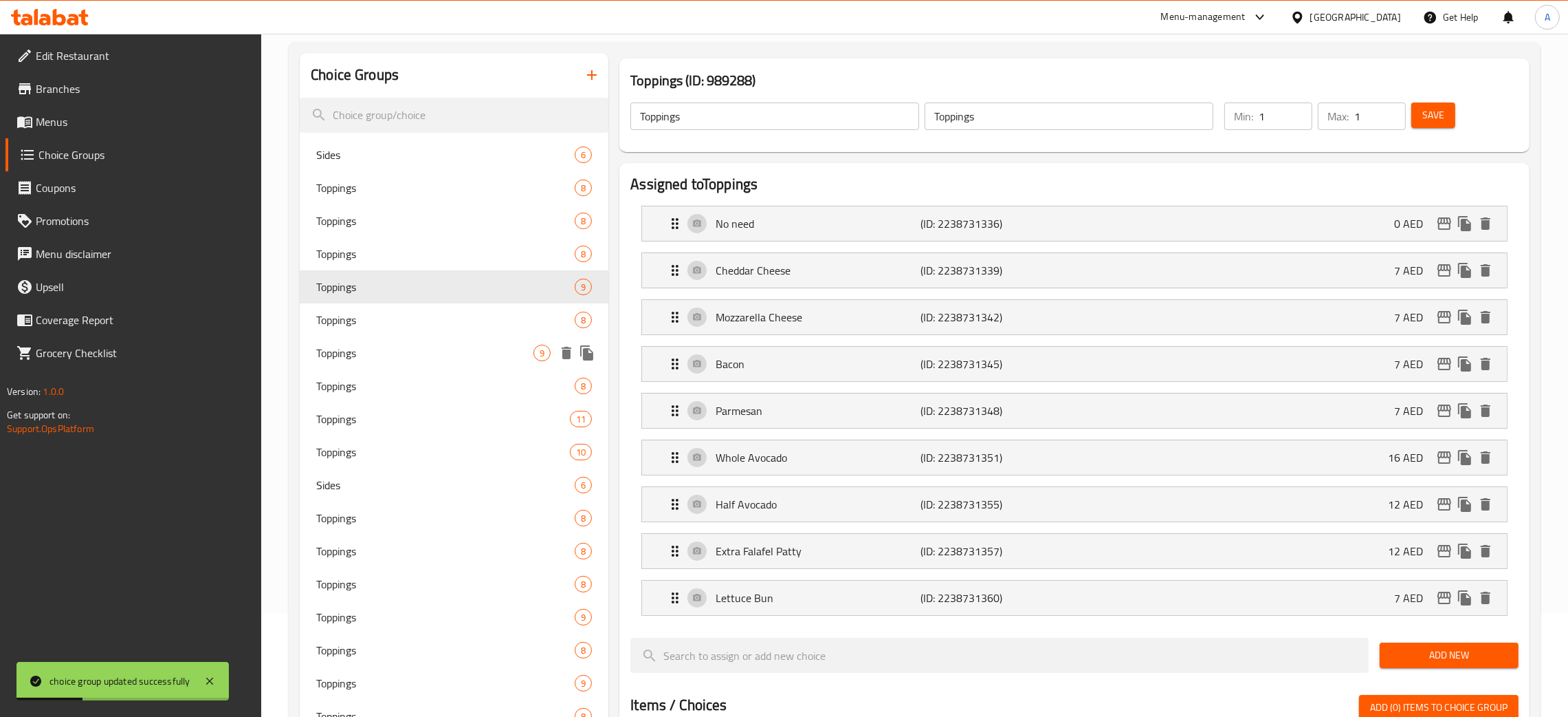
scroll to position [206, 0]
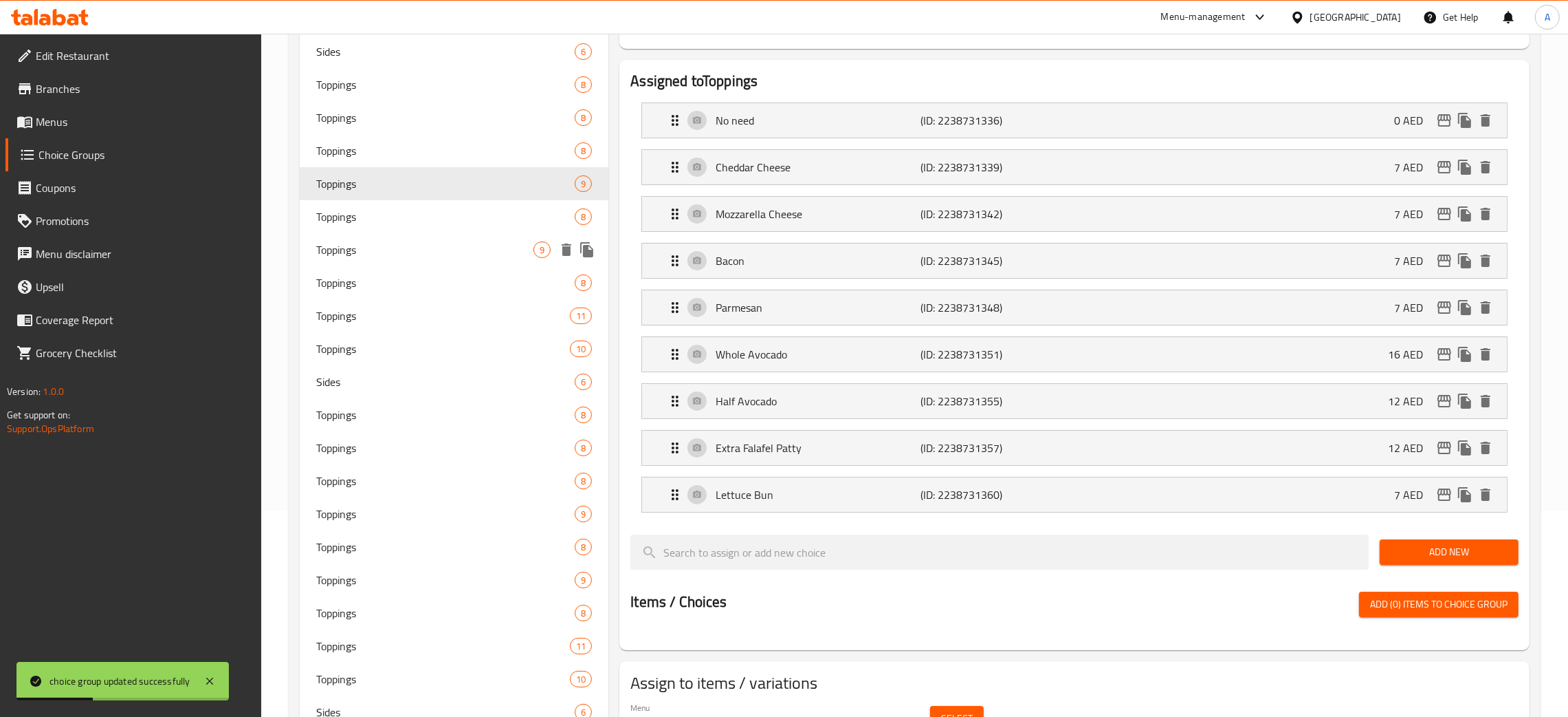
click at [399, 231] on div "Toppings 8" at bounding box center [453, 217] width 308 height 33
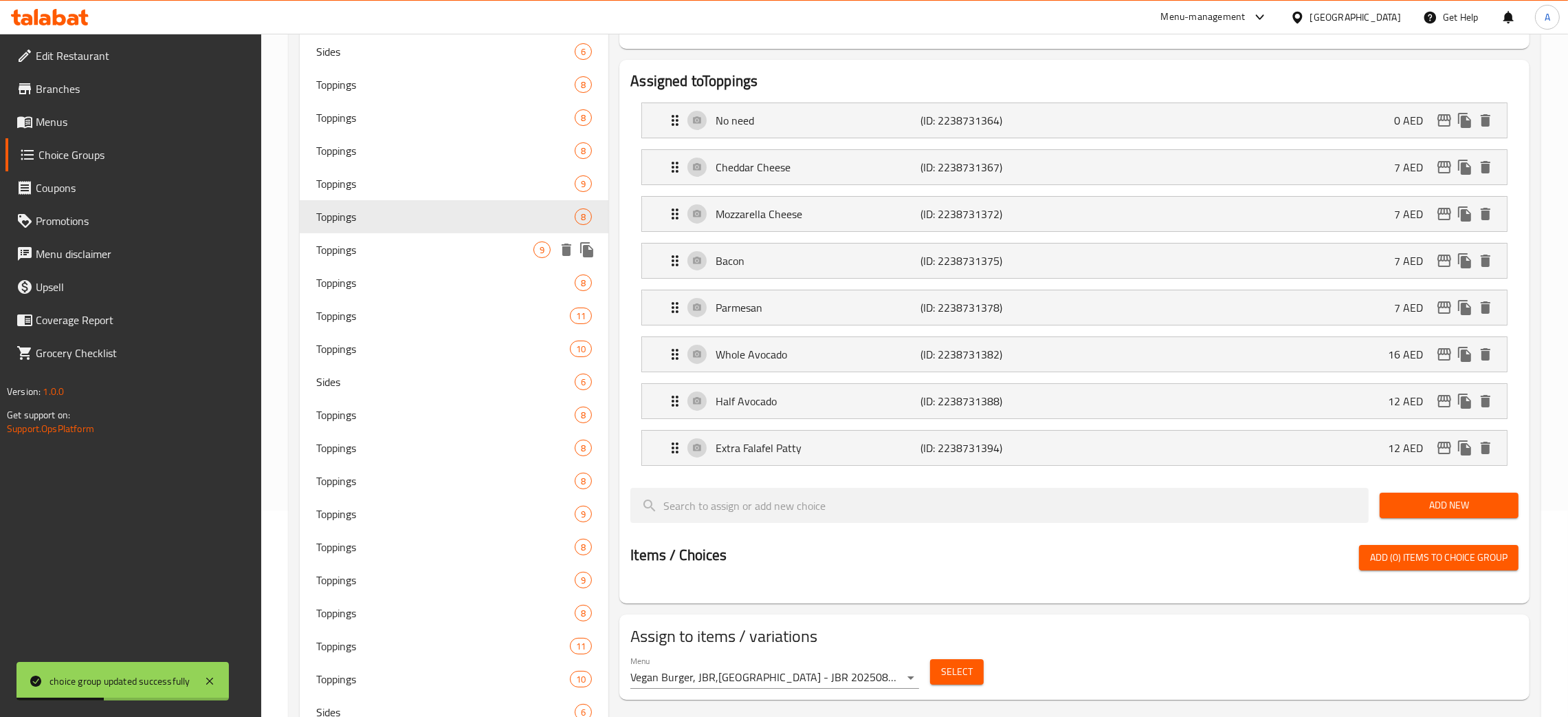
click at [396, 259] on div "Toppings 9" at bounding box center [453, 249] width 308 height 33
type input "6"
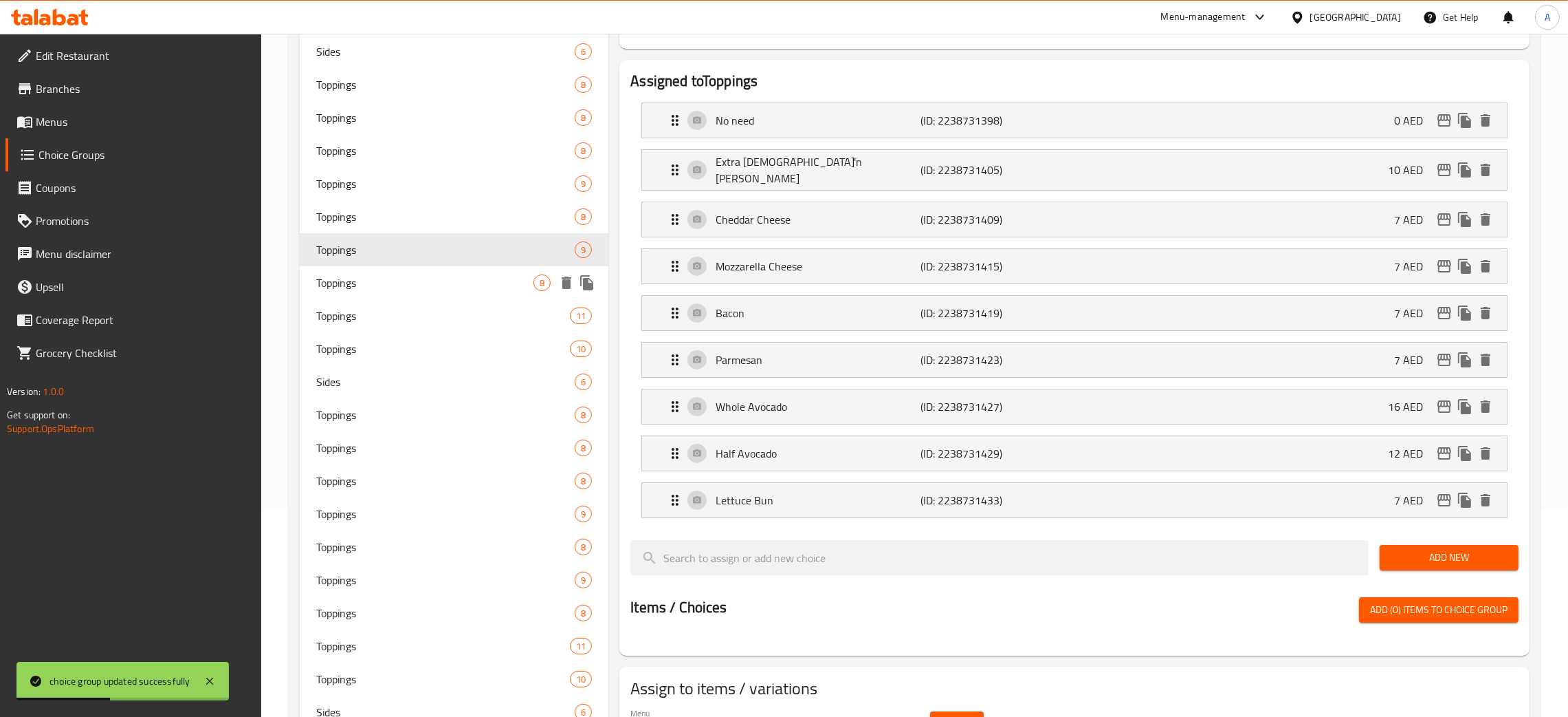
click at [396, 283] on span "Toppings" at bounding box center [425, 283] width 217 height 16
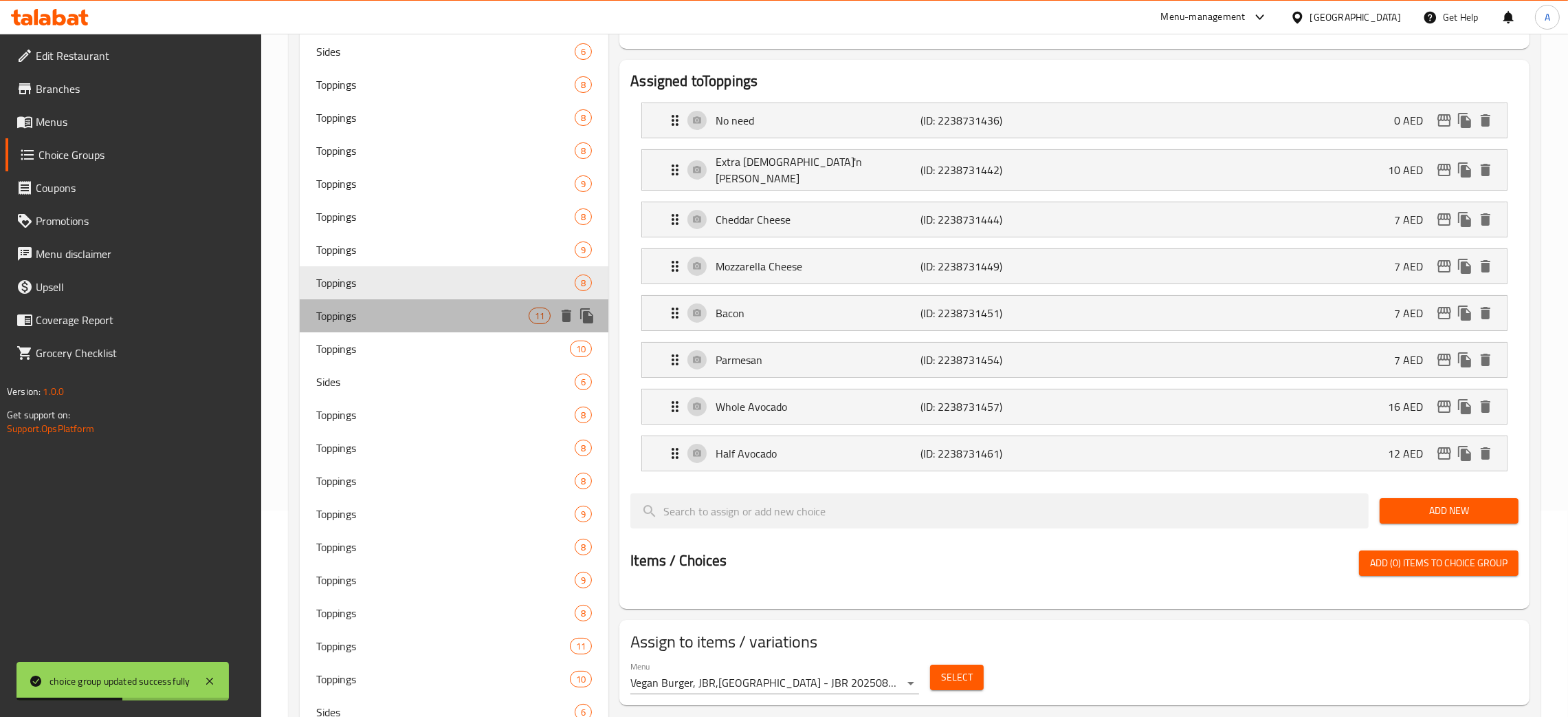
drag, startPoint x: 396, startPoint y: 312, endPoint x: 396, endPoint y: 341, distance: 29.0
click at [396, 312] on span "Toppings" at bounding box center [422, 316] width 212 height 16
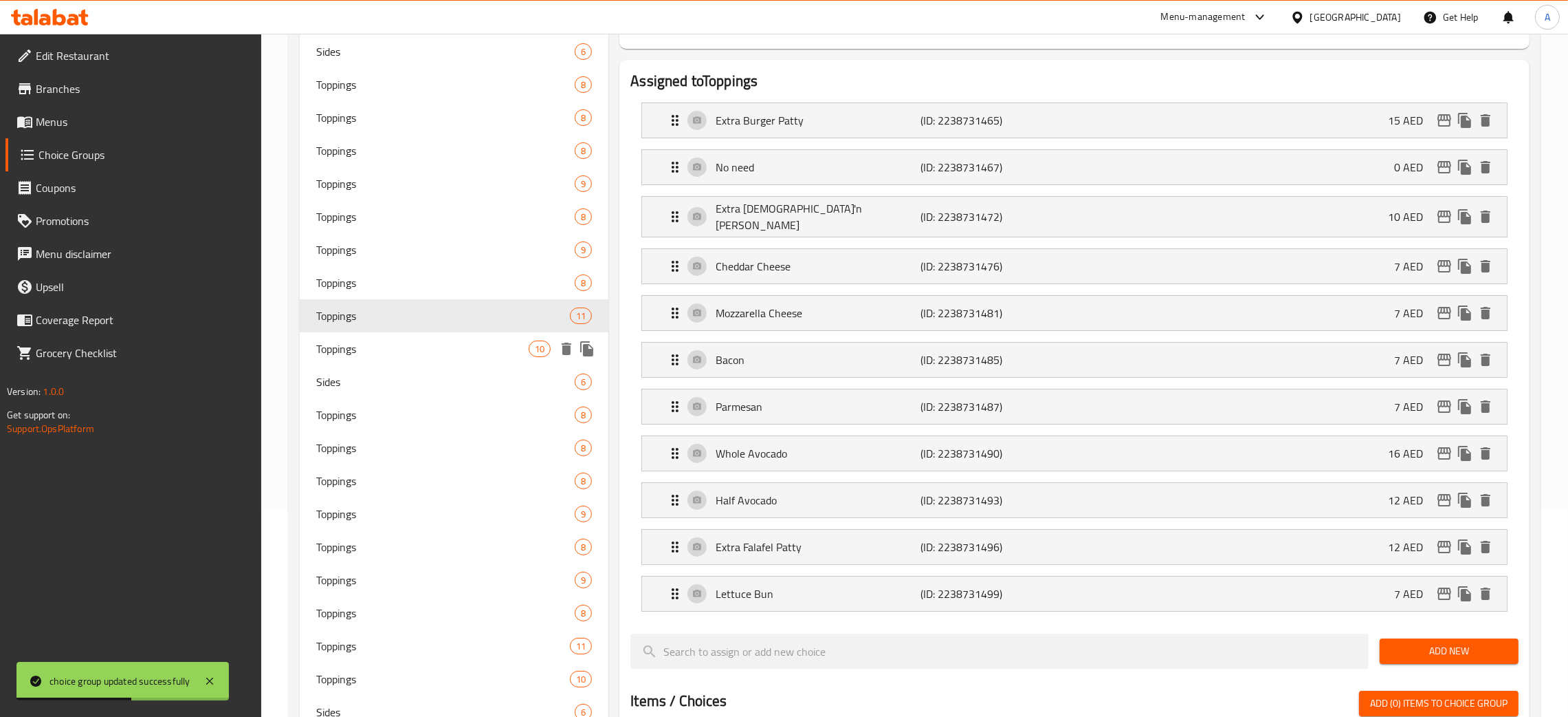
drag, startPoint x: 394, startPoint y: 343, endPoint x: 390, endPoint y: 373, distance: 30.3
click at [394, 344] on span "Toppings" at bounding box center [422, 349] width 212 height 16
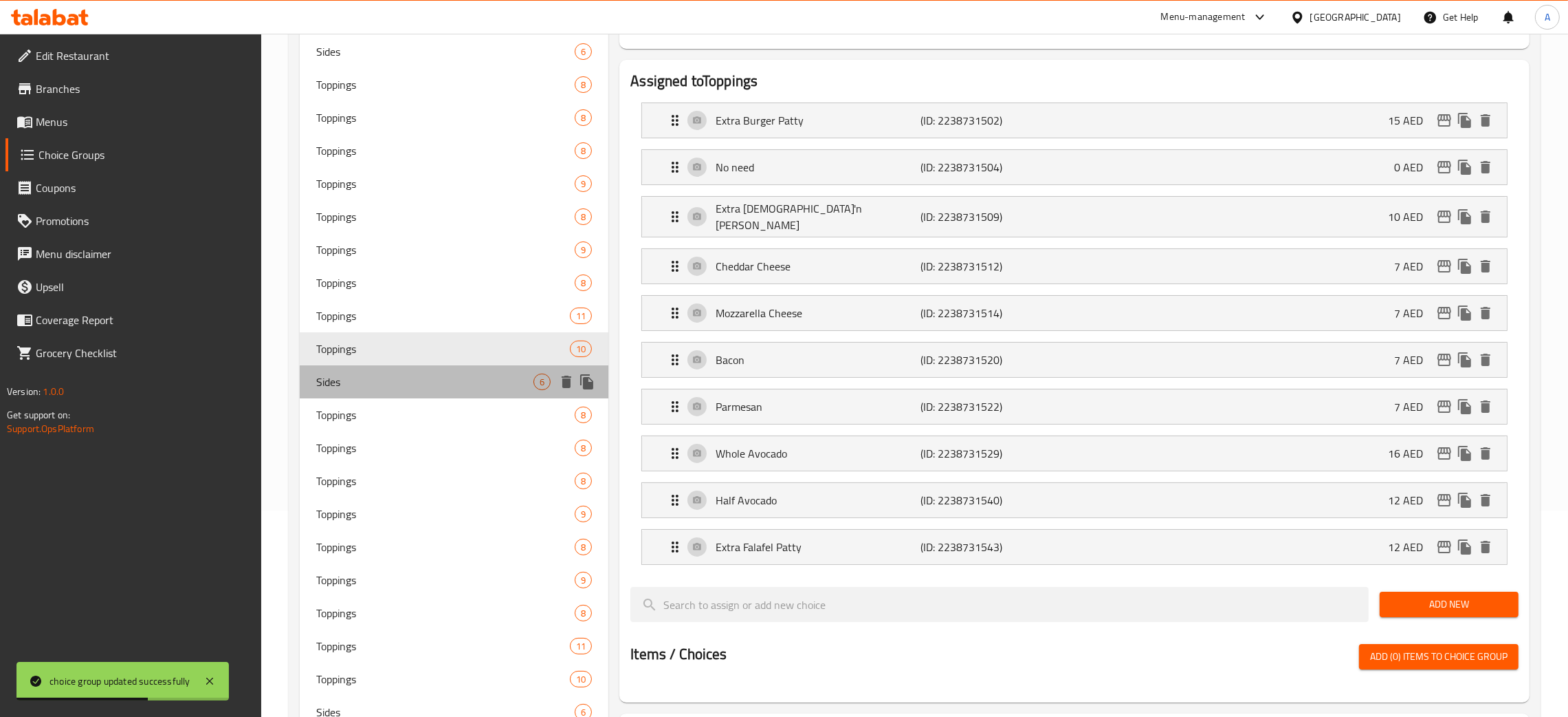
click at [385, 387] on span "Sides" at bounding box center [425, 382] width 217 height 16
type input "Sides"
type input "أطباق جانبية"
type input "1"
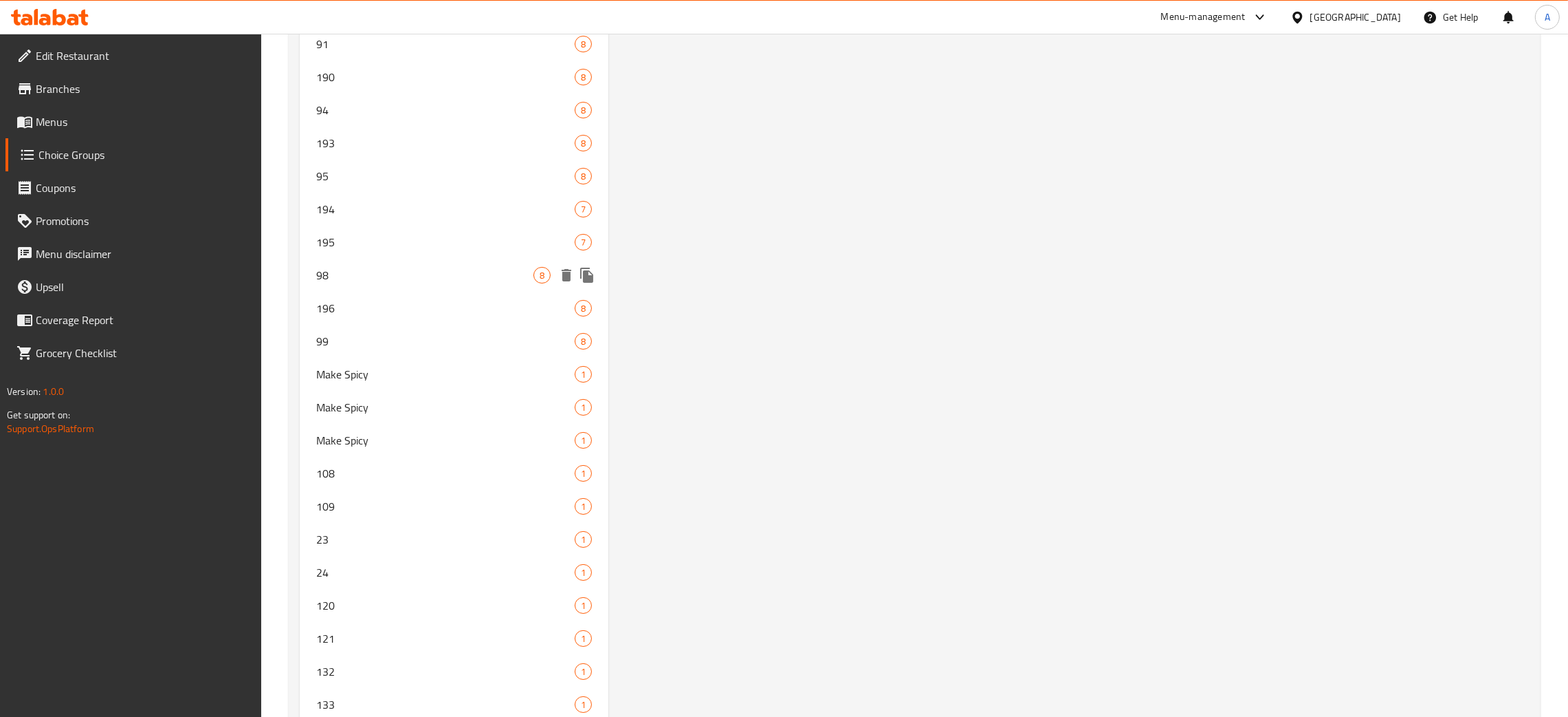
scroll to position [8357, 0]
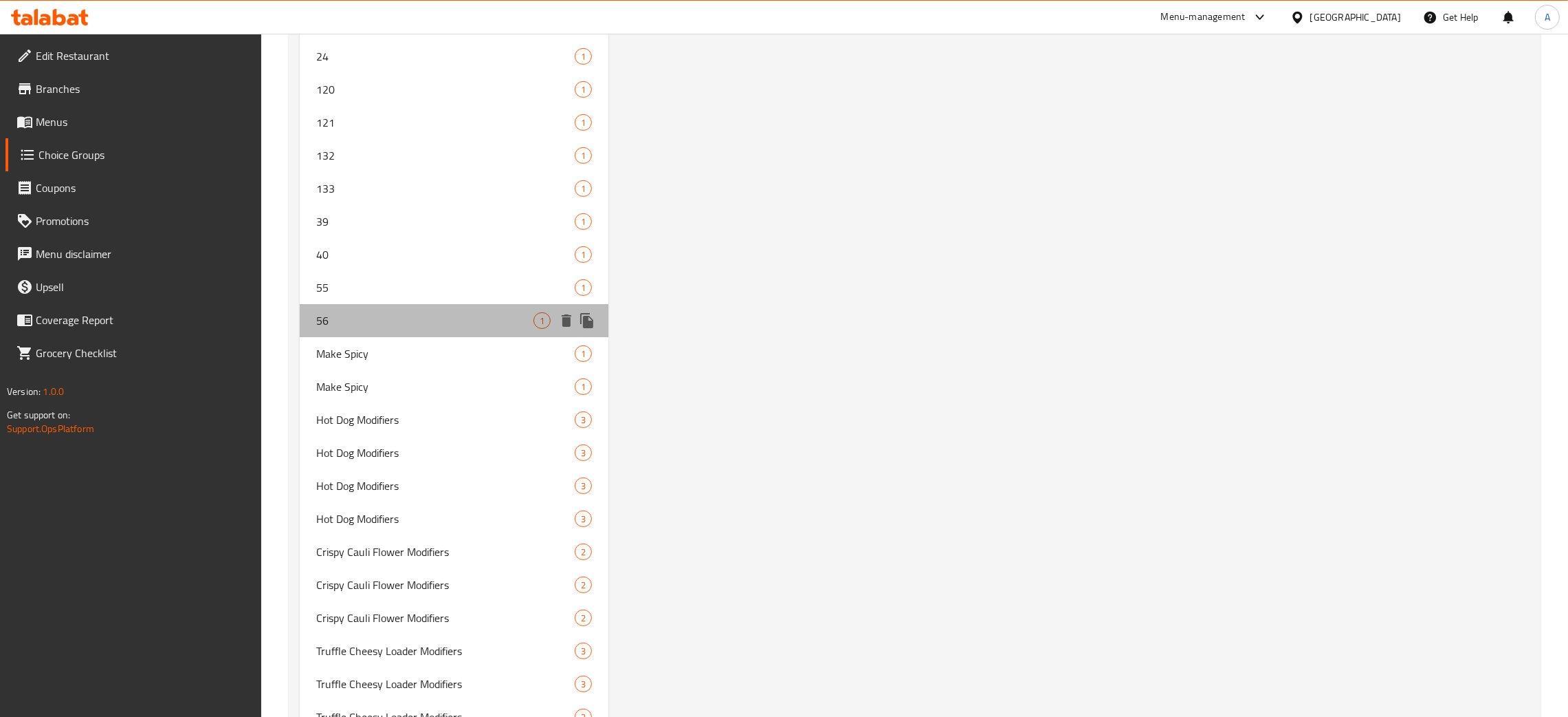
click at [410, 312] on span "56" at bounding box center [425, 320] width 217 height 16
type input "56"
type input "Make Spicy"
type input "0"
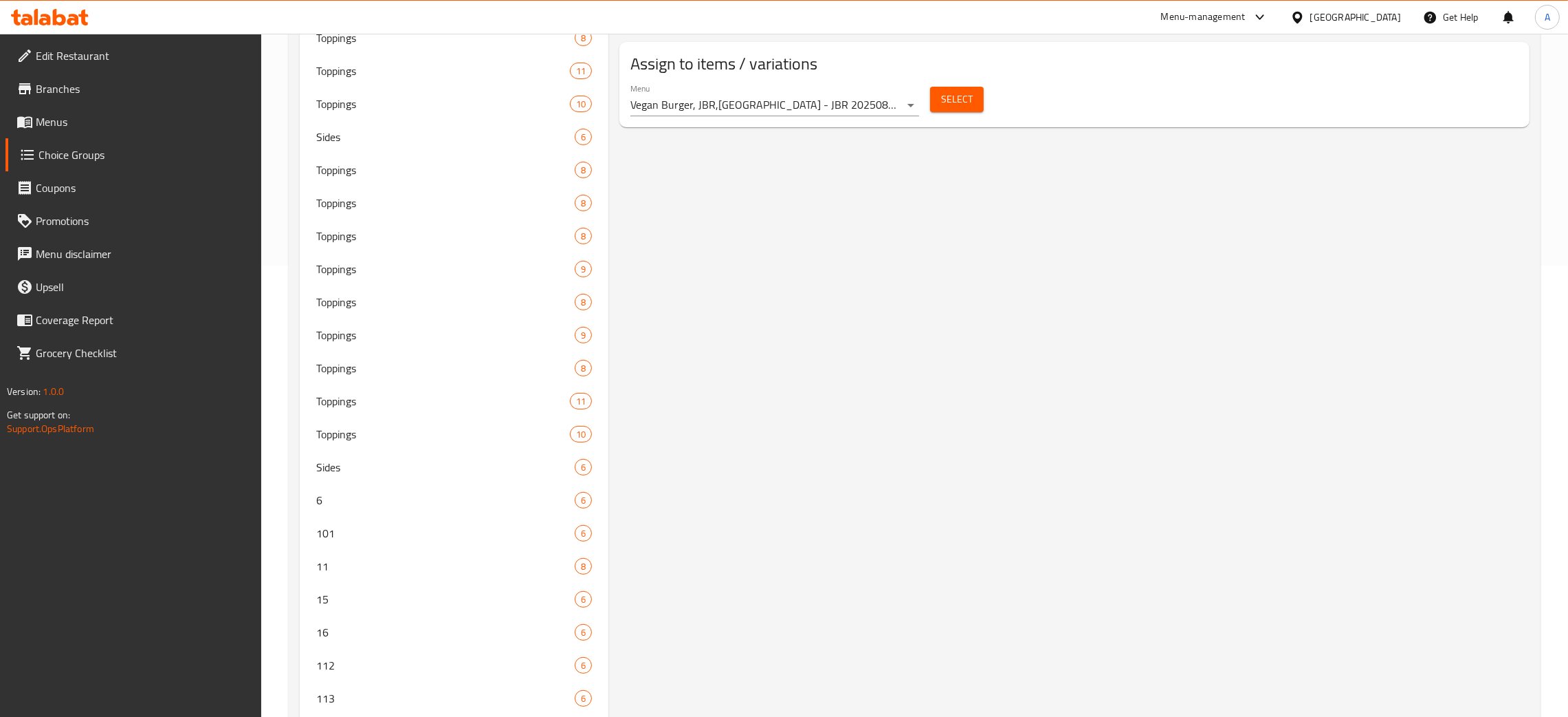
scroll to position [0, 0]
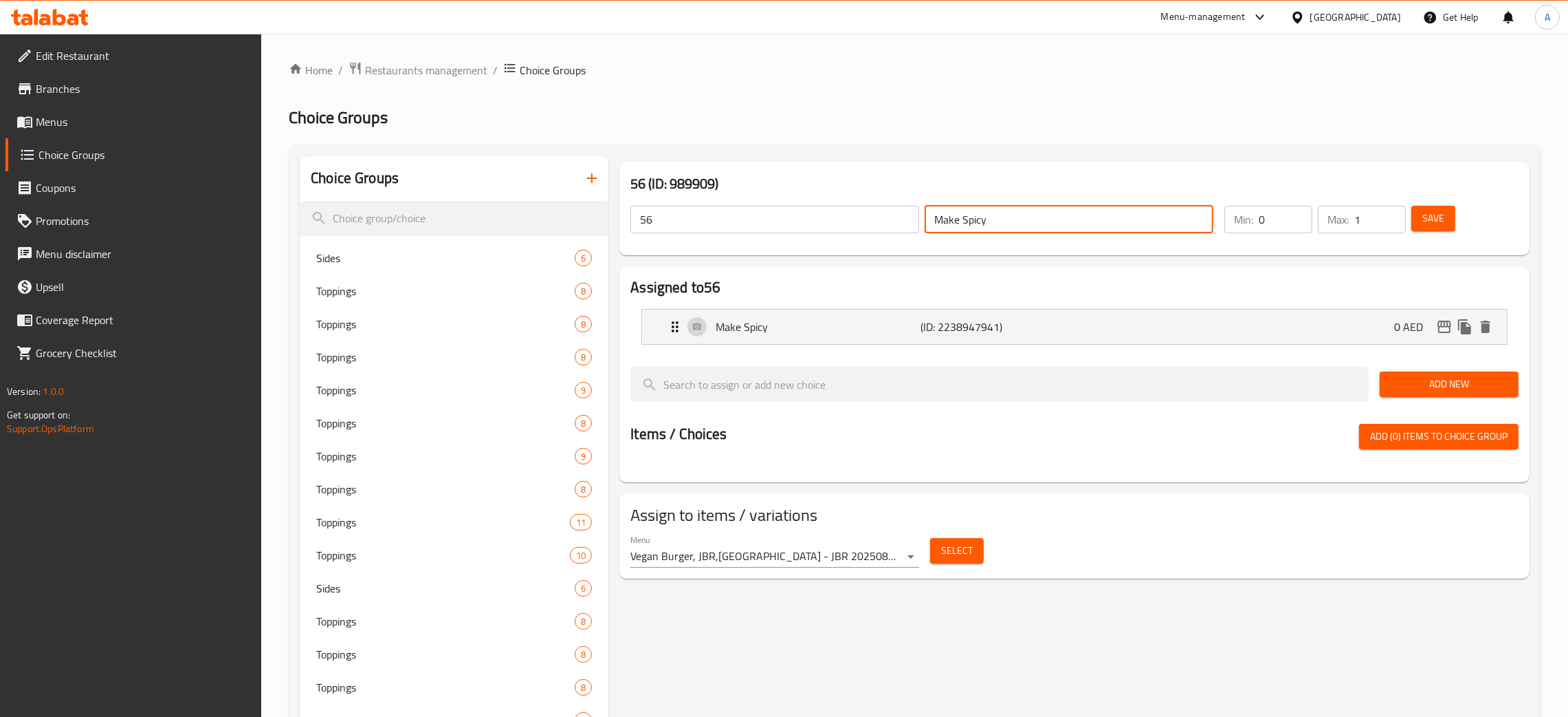
drag, startPoint x: 967, startPoint y: 218, endPoint x: 686, endPoint y: 240, distance: 281.9
click at [916, 214] on div "56 ​ Make Spicy ​" at bounding box center [922, 219] width 600 height 44
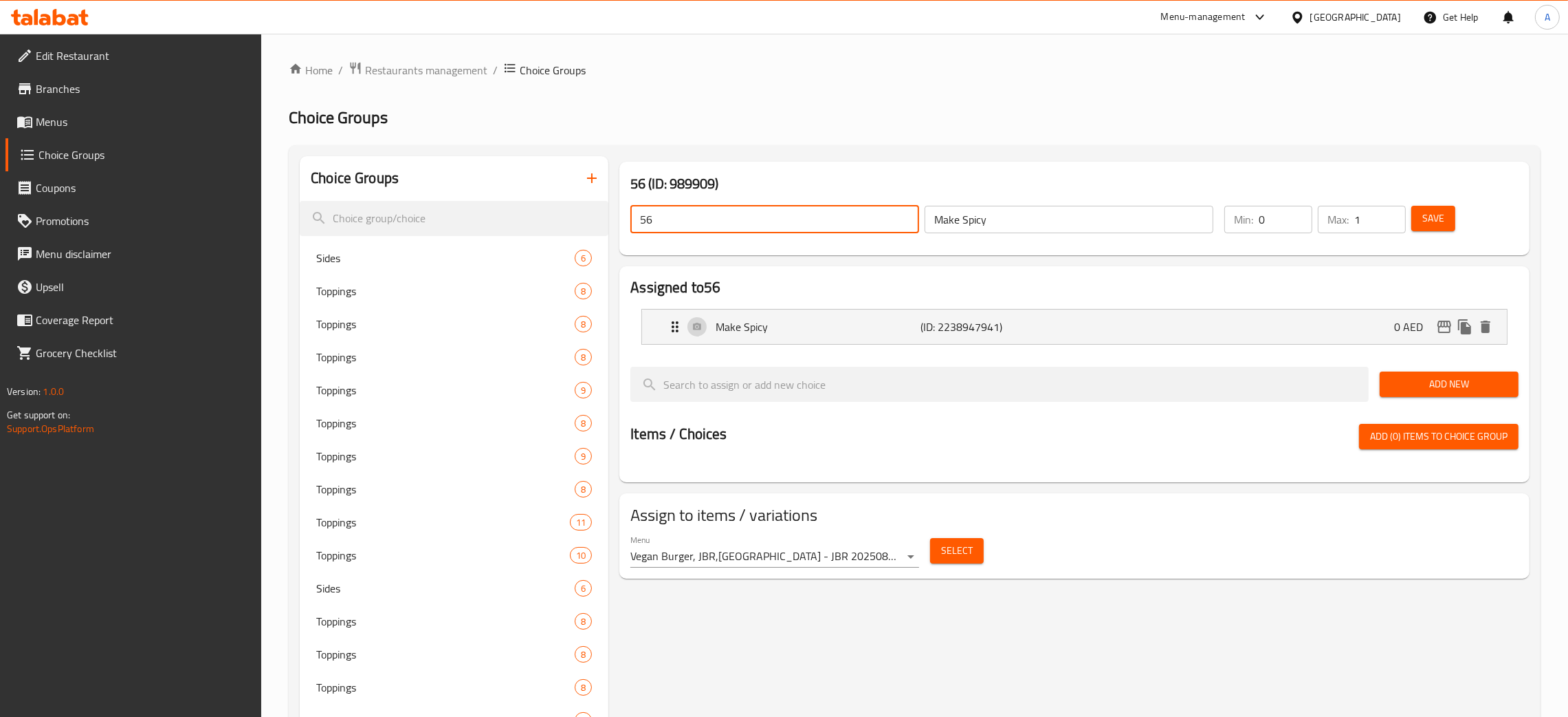
drag, startPoint x: 679, startPoint y: 212, endPoint x: 629, endPoint y: 210, distance: 50.0
click at [629, 210] on div "56 ​" at bounding box center [775, 219] width 294 height 33
paste input "Make Spicy"
click at [1441, 216] on span "Save" at bounding box center [1433, 218] width 22 height 17
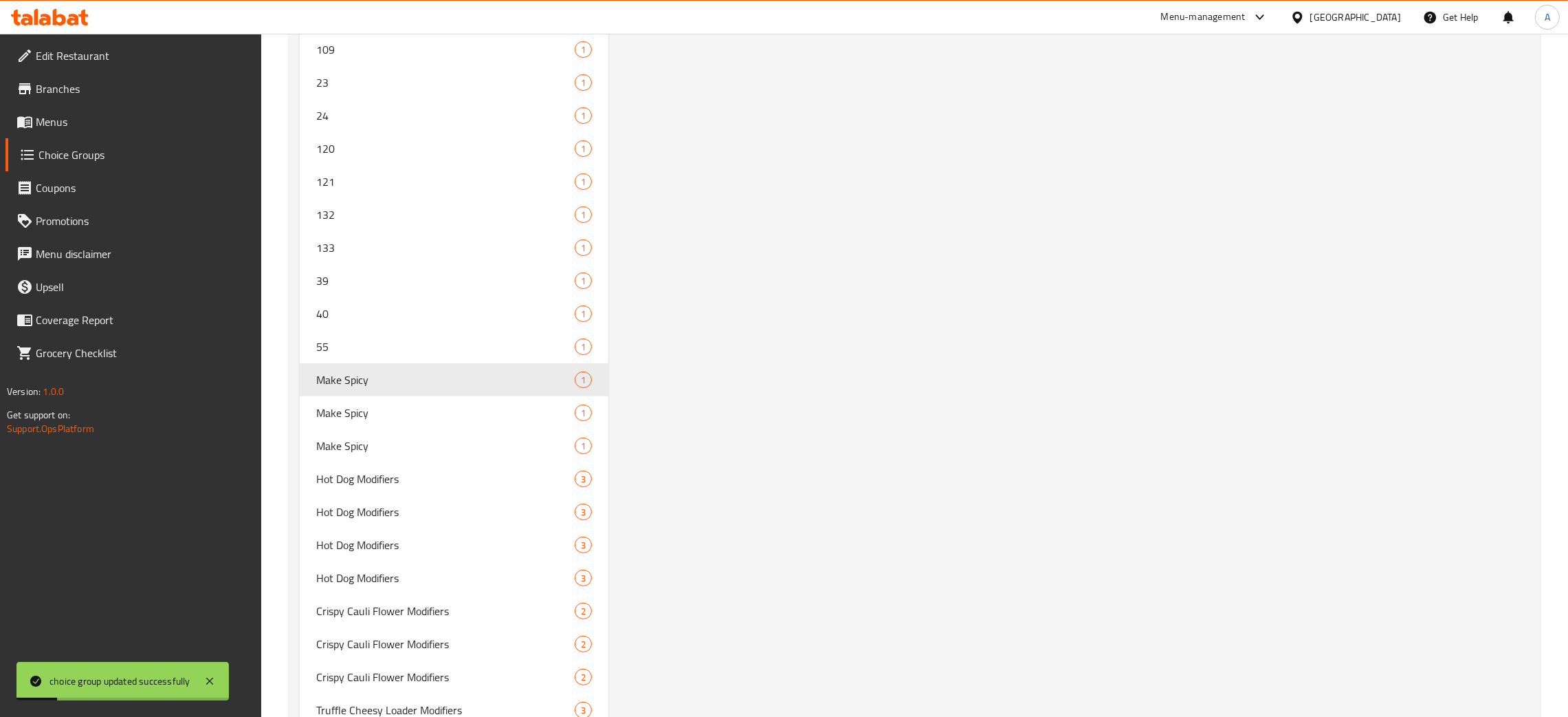
scroll to position [8210, 0]
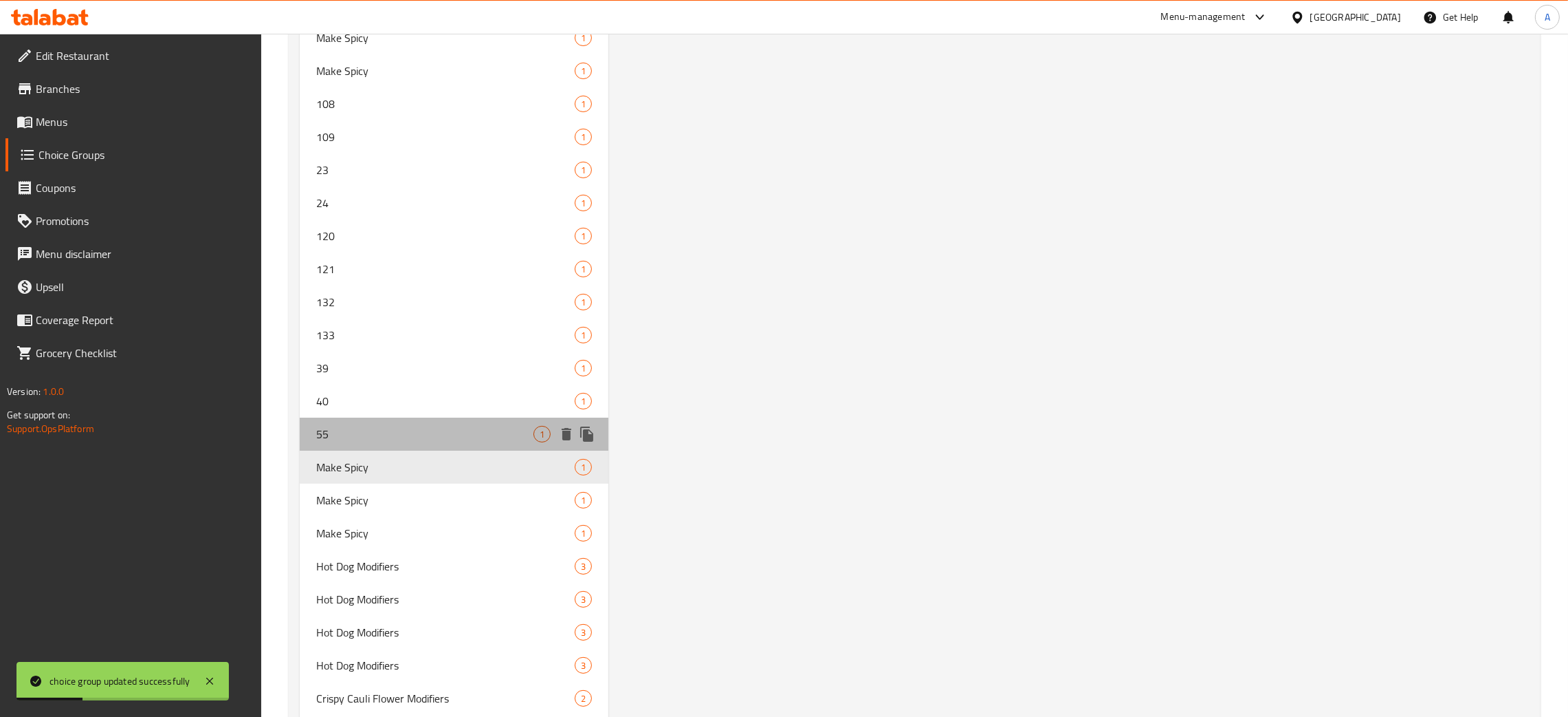
drag, startPoint x: 410, startPoint y: 426, endPoint x: 417, endPoint y: 427, distance: 7.1
click at [411, 426] on span "55" at bounding box center [425, 434] width 217 height 16
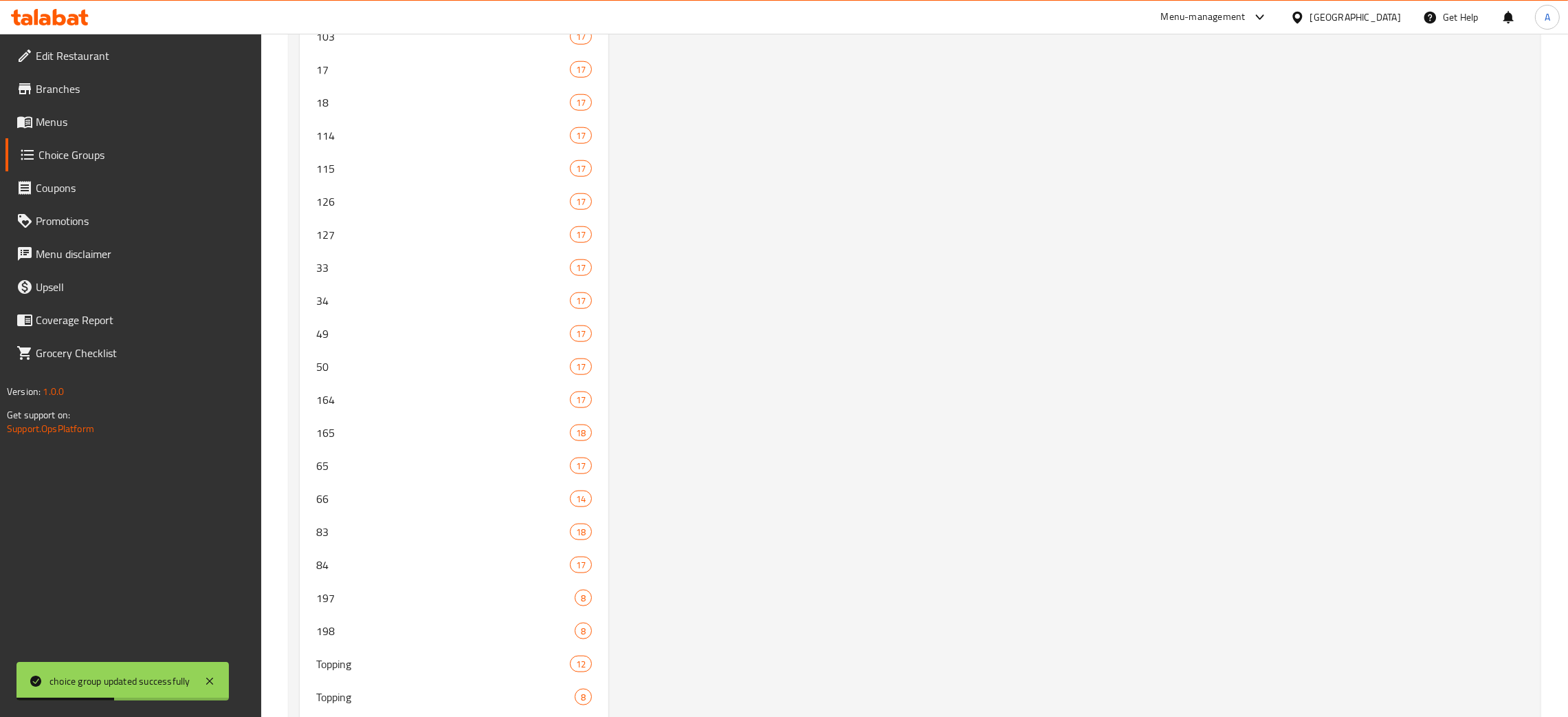
scroll to position [0, 0]
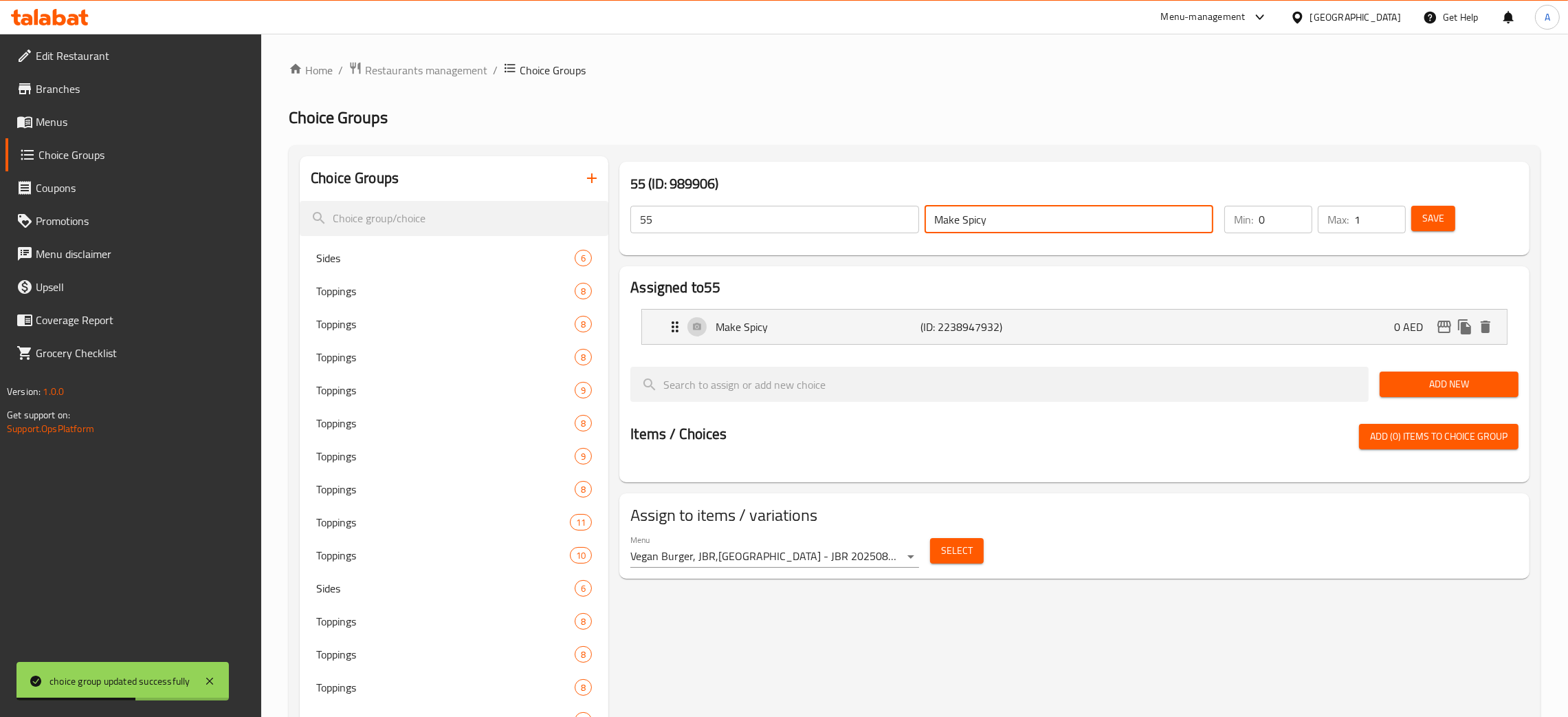
drag, startPoint x: 1009, startPoint y: 227, endPoint x: 906, endPoint y: 227, distance: 103.0
click at [906, 227] on div "55 ​ Make Spicy ​" at bounding box center [922, 219] width 600 height 44
drag, startPoint x: 620, startPoint y: 225, endPoint x: 605, endPoint y: 225, distance: 15.0
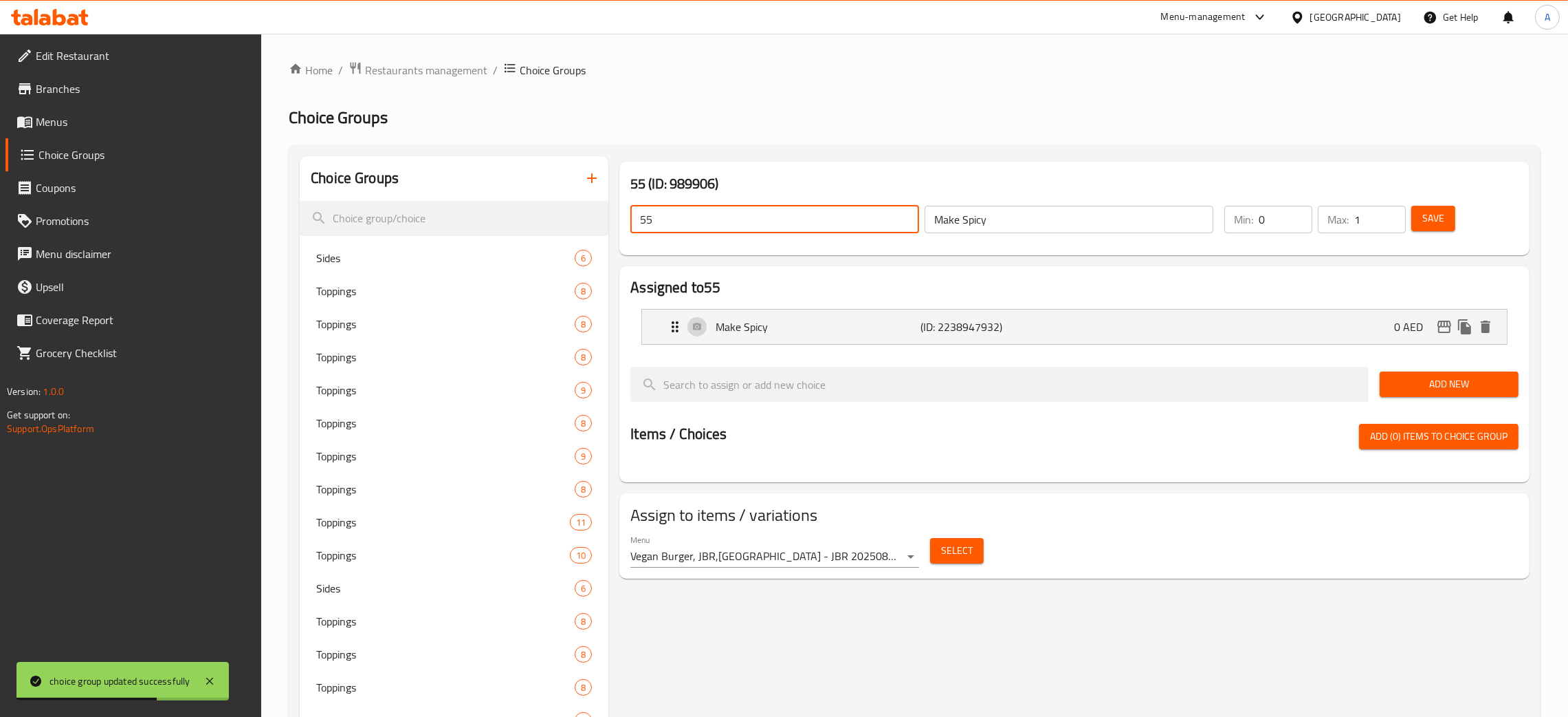
paste input "Make Spicy"
click at [1436, 221] on span "Save" at bounding box center [1433, 218] width 22 height 17
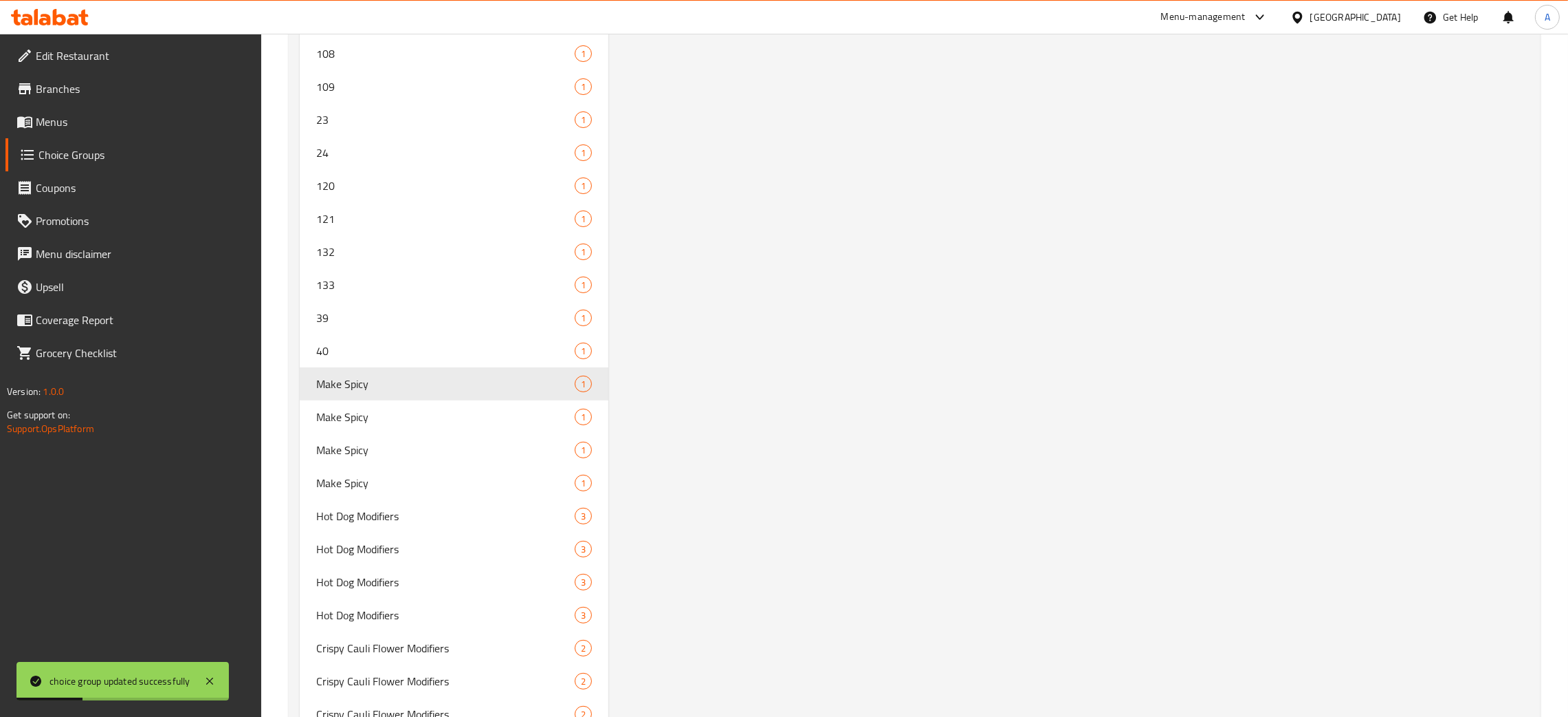
scroll to position [8210, 0]
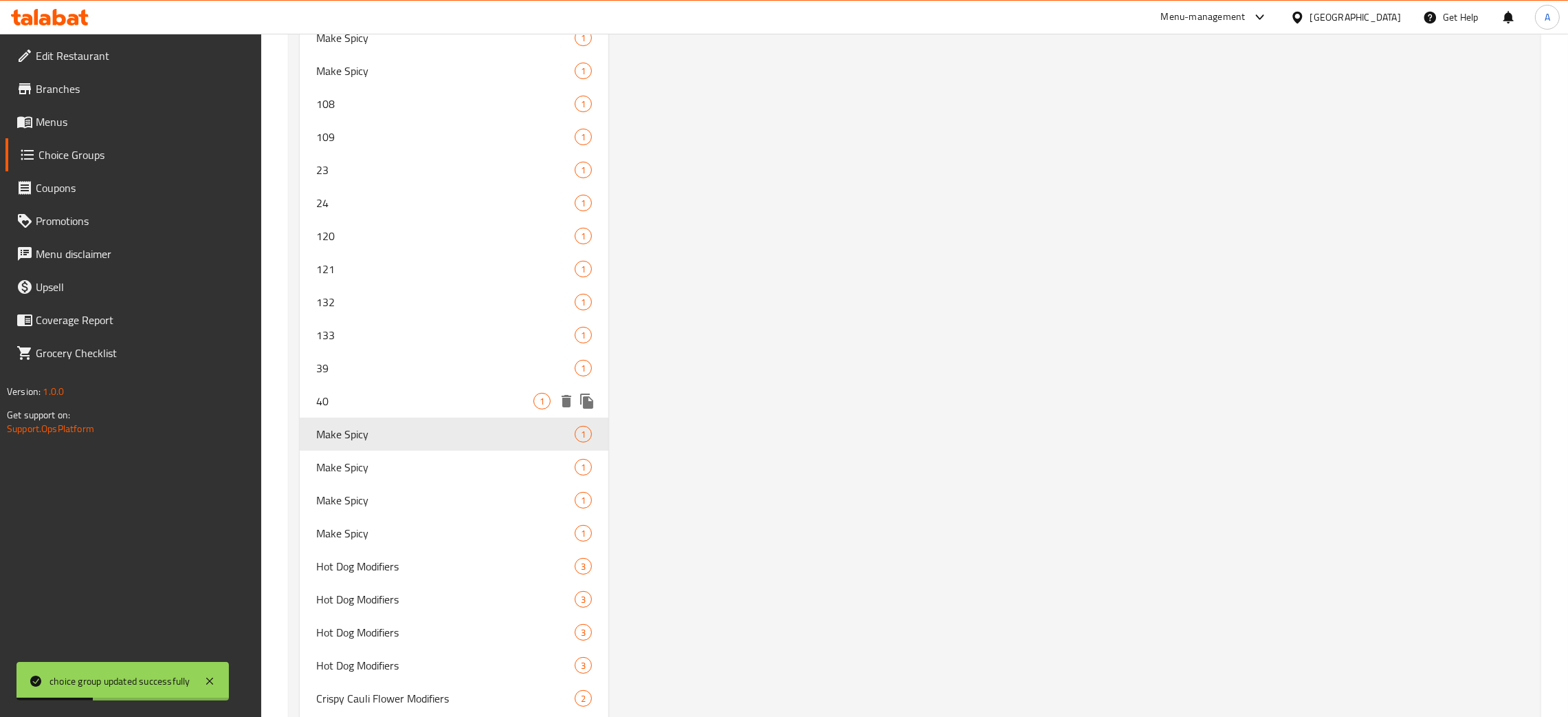
click at [415, 396] on span "40" at bounding box center [425, 401] width 217 height 16
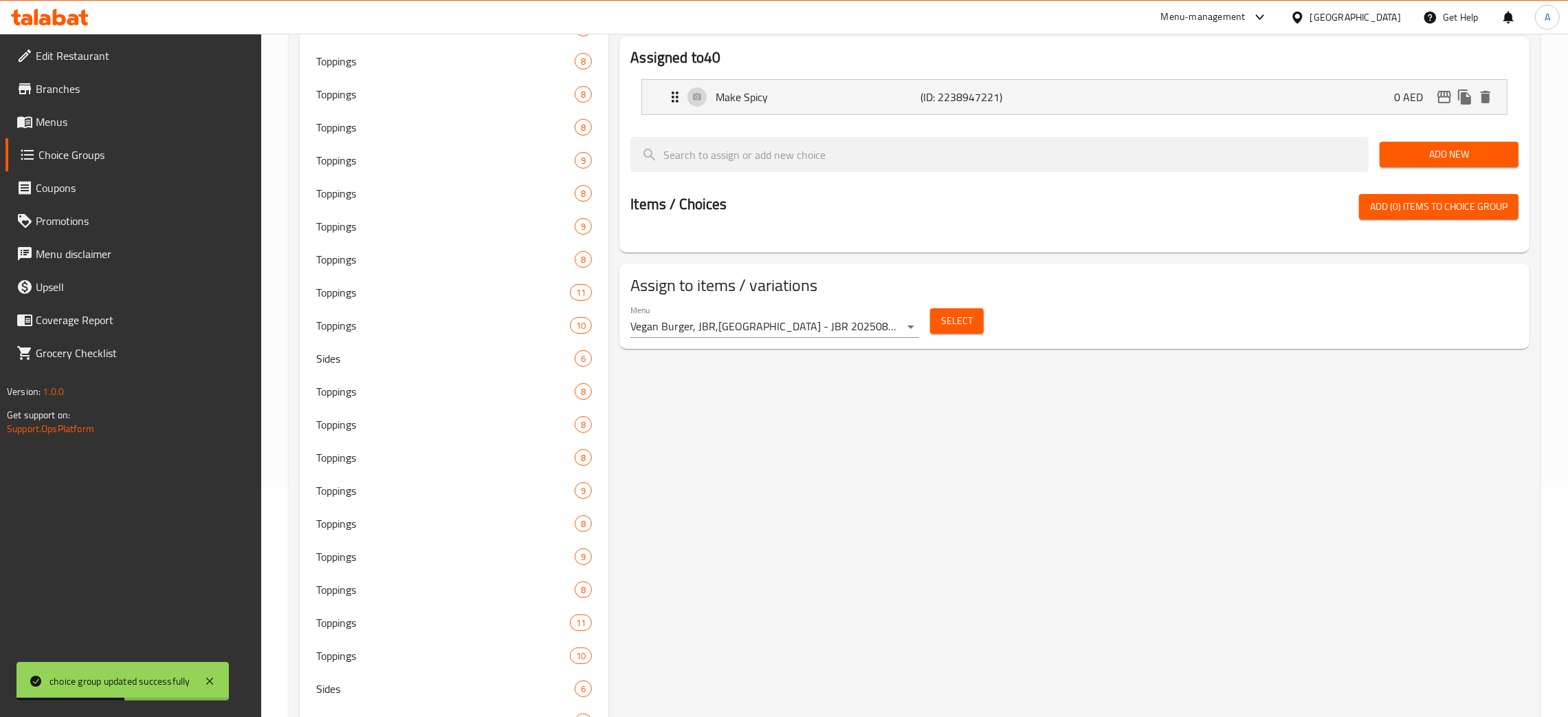
scroll to position [0, 0]
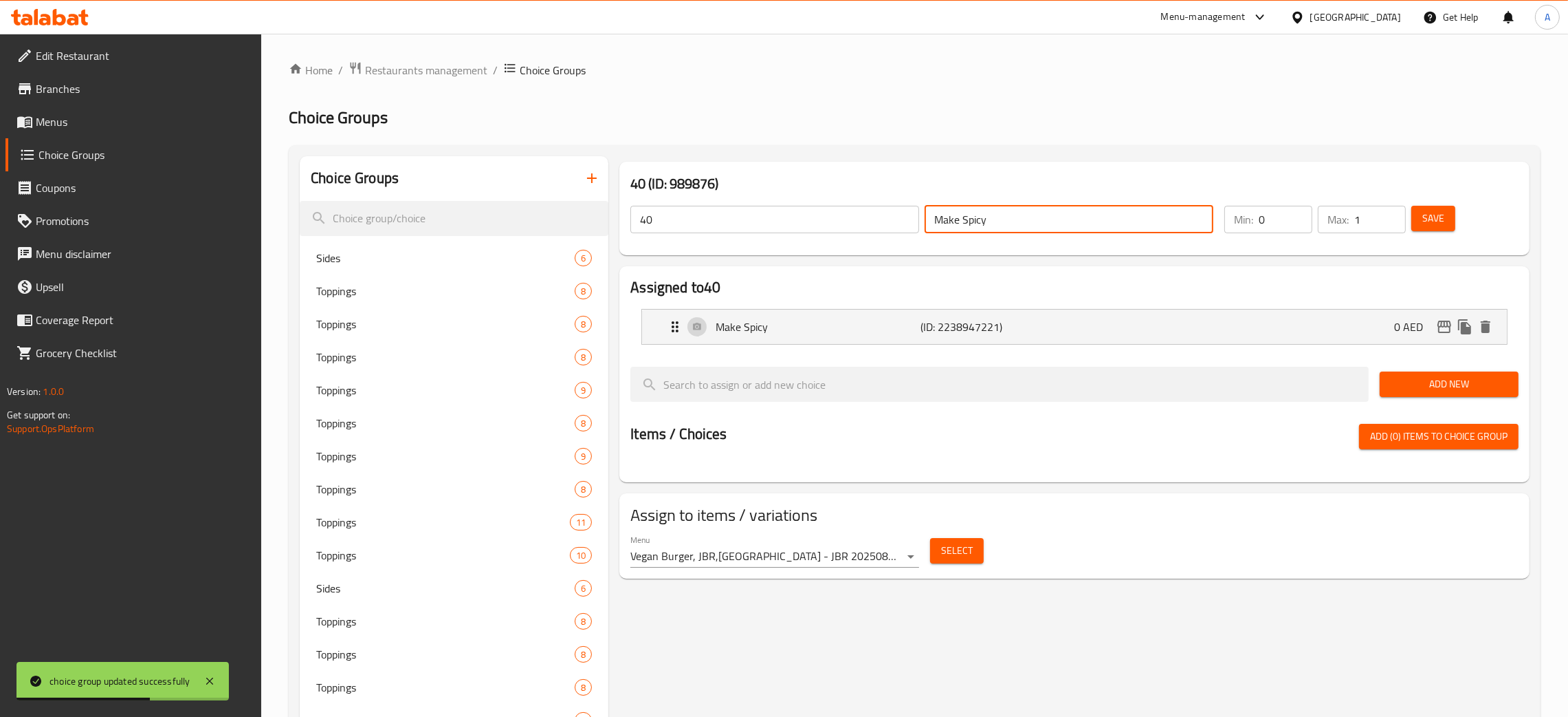
drag, startPoint x: 934, startPoint y: 229, endPoint x: 854, endPoint y: 223, distance: 80.2
click at [903, 225] on div "40 ​ Make Spicy ​" at bounding box center [922, 219] width 600 height 44
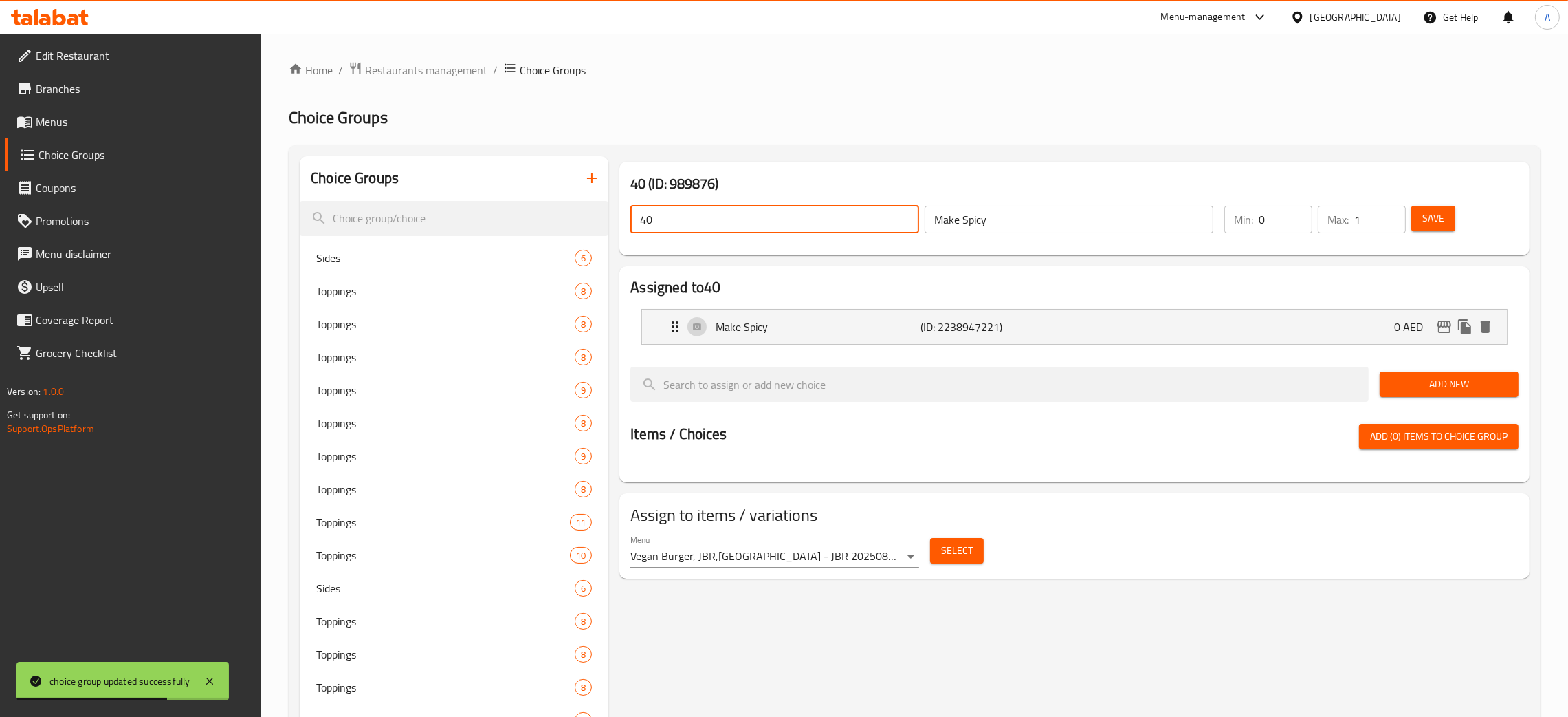
drag, startPoint x: 700, startPoint y: 220, endPoint x: 632, endPoint y: 218, distance: 68.0
click at [632, 218] on input "40" at bounding box center [774, 219] width 288 height 27
paste input "Make Spicy"
click at [1436, 212] on span "Save" at bounding box center [1433, 218] width 22 height 17
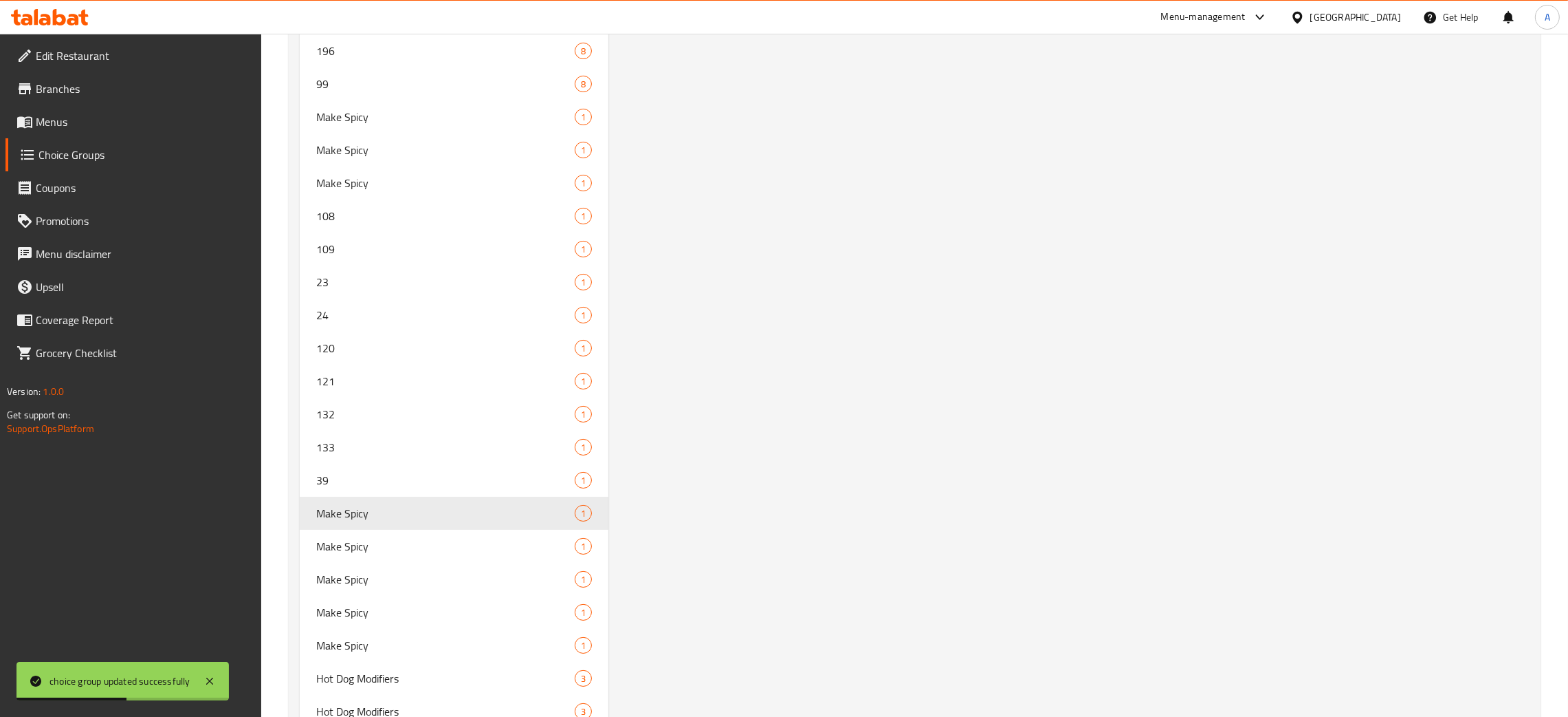
scroll to position [8036, 0]
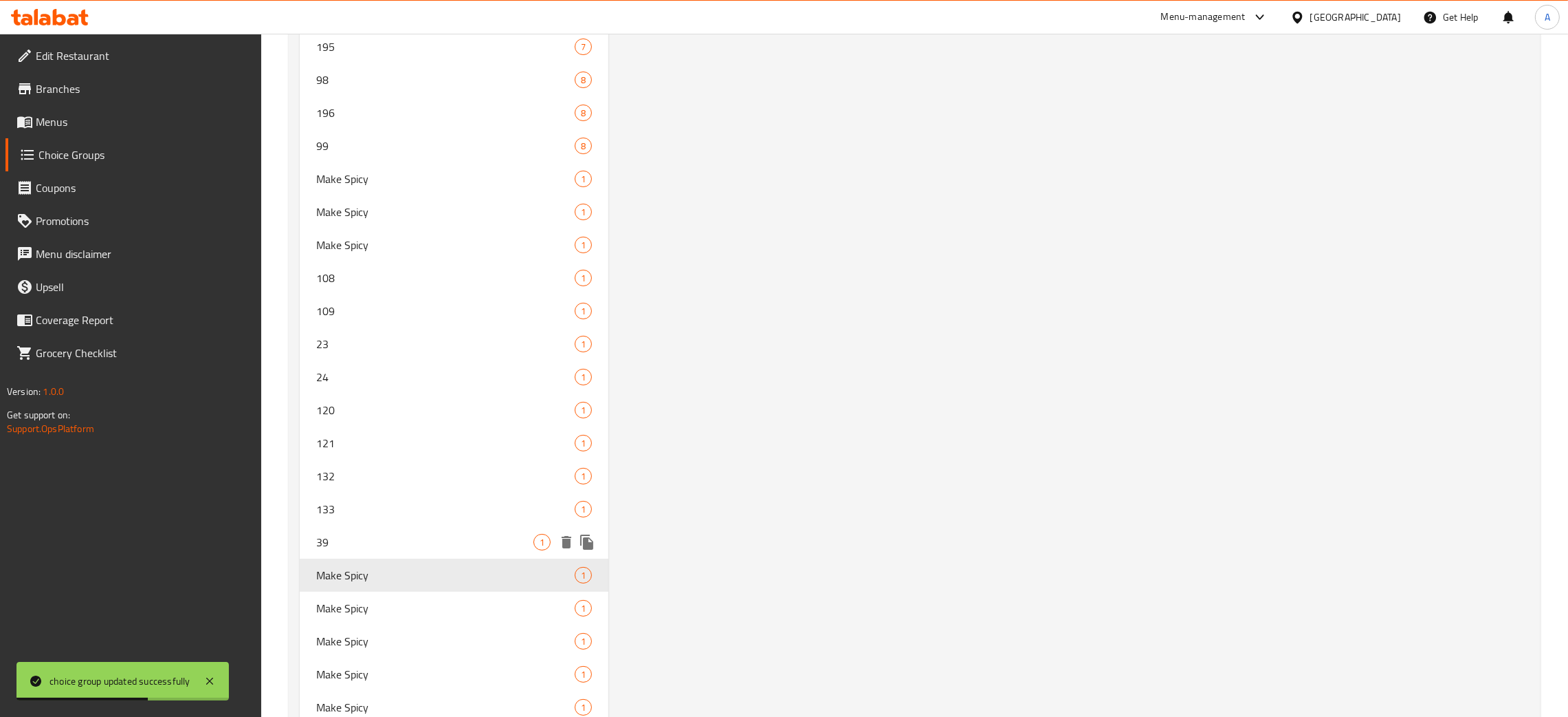
drag, startPoint x: 398, startPoint y: 525, endPoint x: 423, endPoint y: 532, distance: 26.0
click at [398, 533] on span "39" at bounding box center [425, 542] width 217 height 16
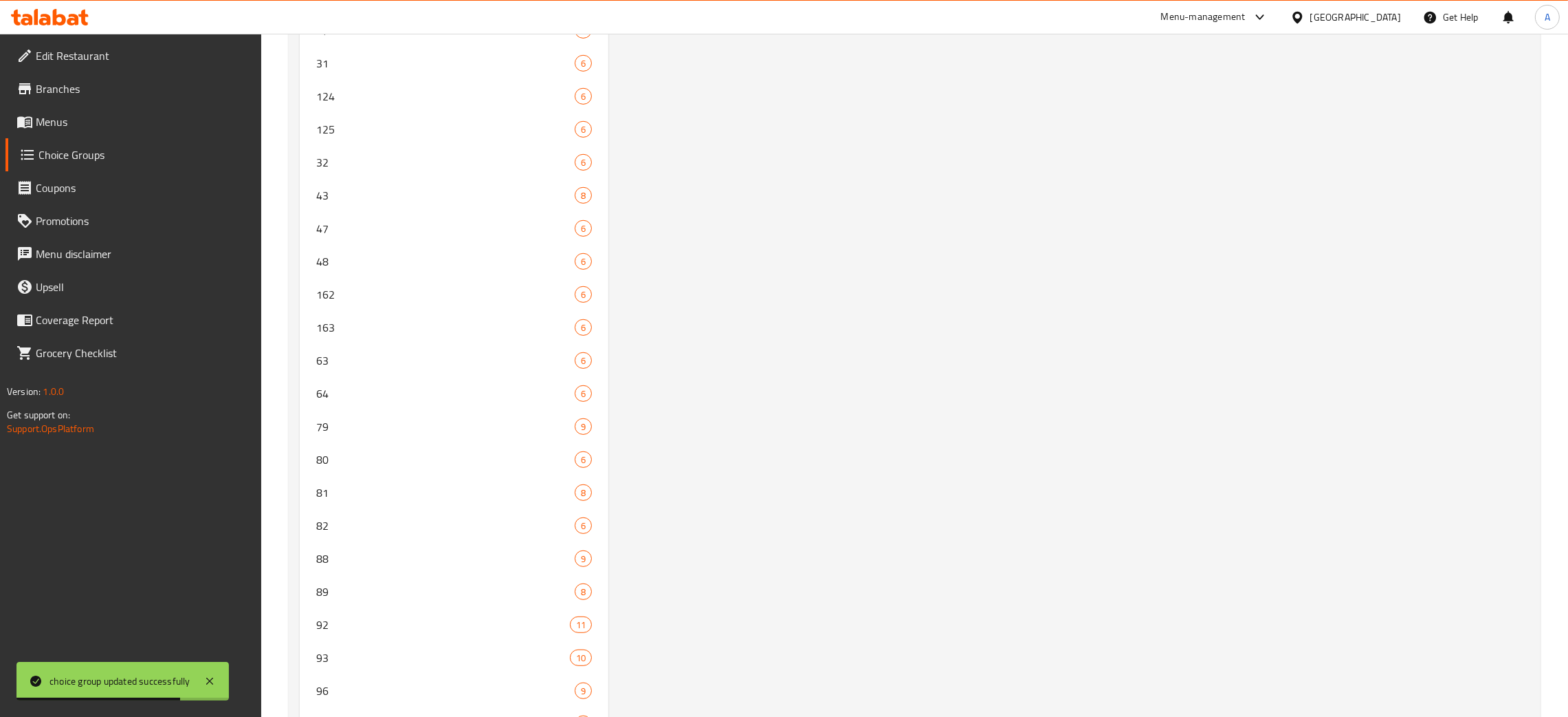
scroll to position [0, 0]
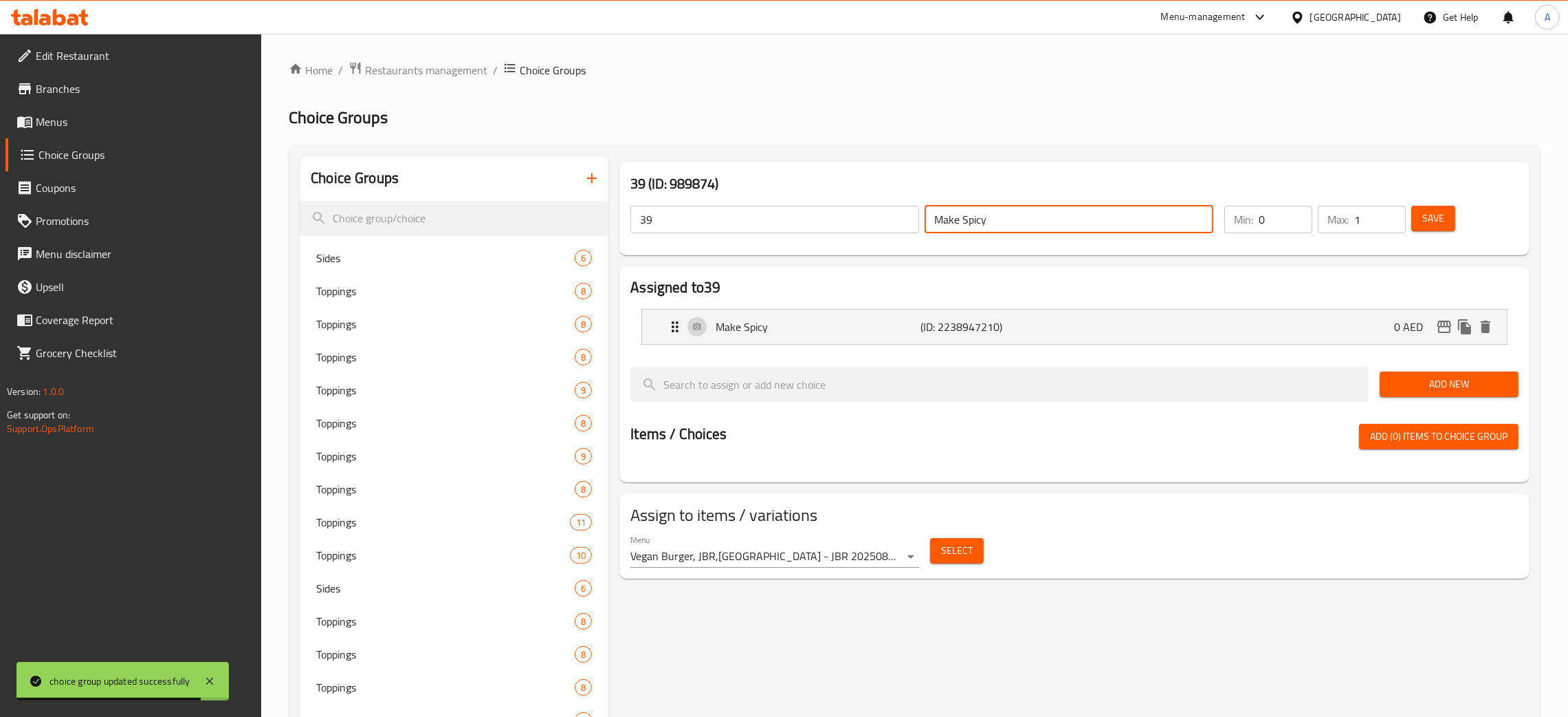
drag, startPoint x: 952, startPoint y: 221, endPoint x: 859, endPoint y: 221, distance: 93.0
click at [857, 221] on div "39 ​ Make Spicy ​" at bounding box center [922, 219] width 600 height 44
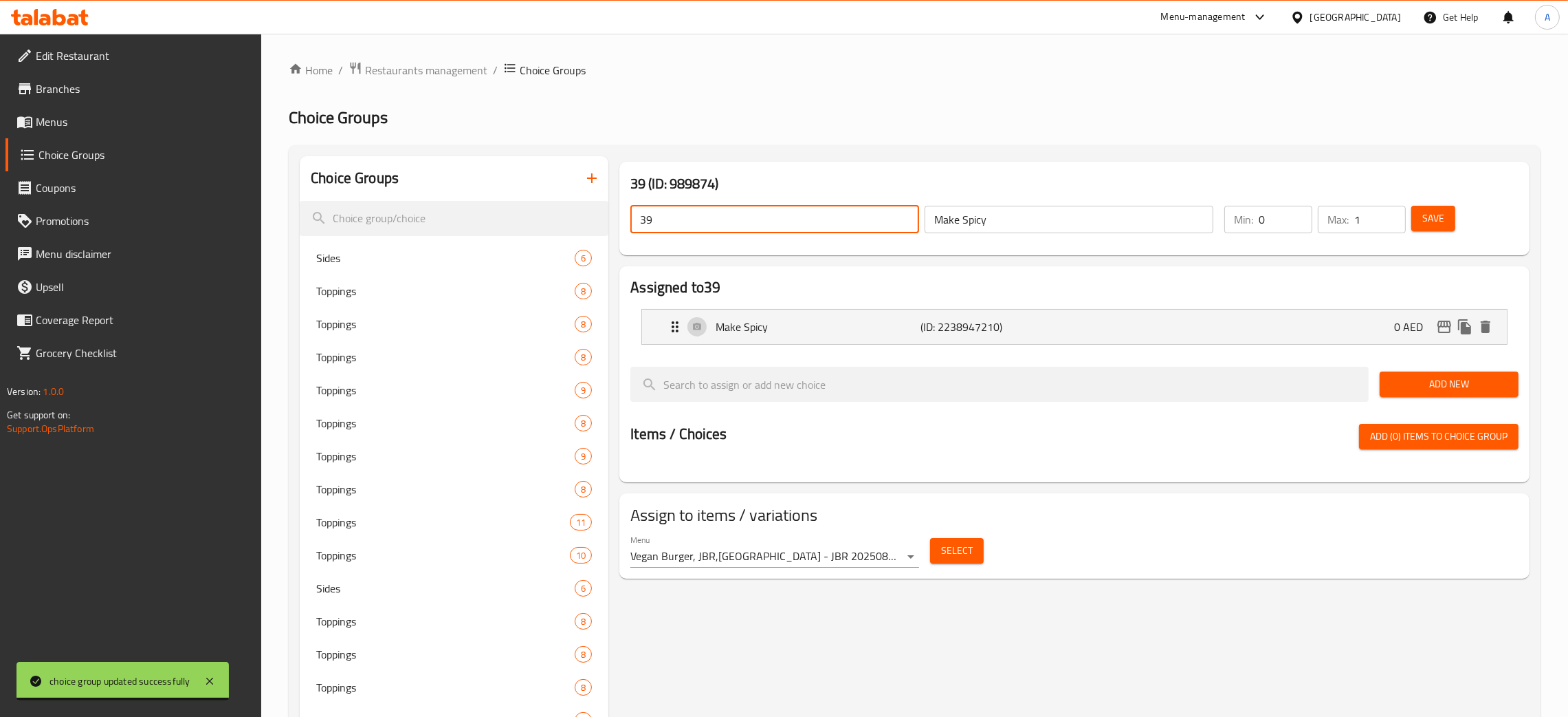
drag, startPoint x: 708, startPoint y: 215, endPoint x: 634, endPoint y: 221, distance: 74.2
click at [632, 221] on input "39" at bounding box center [774, 219] width 288 height 27
paste input "Make Spicy"
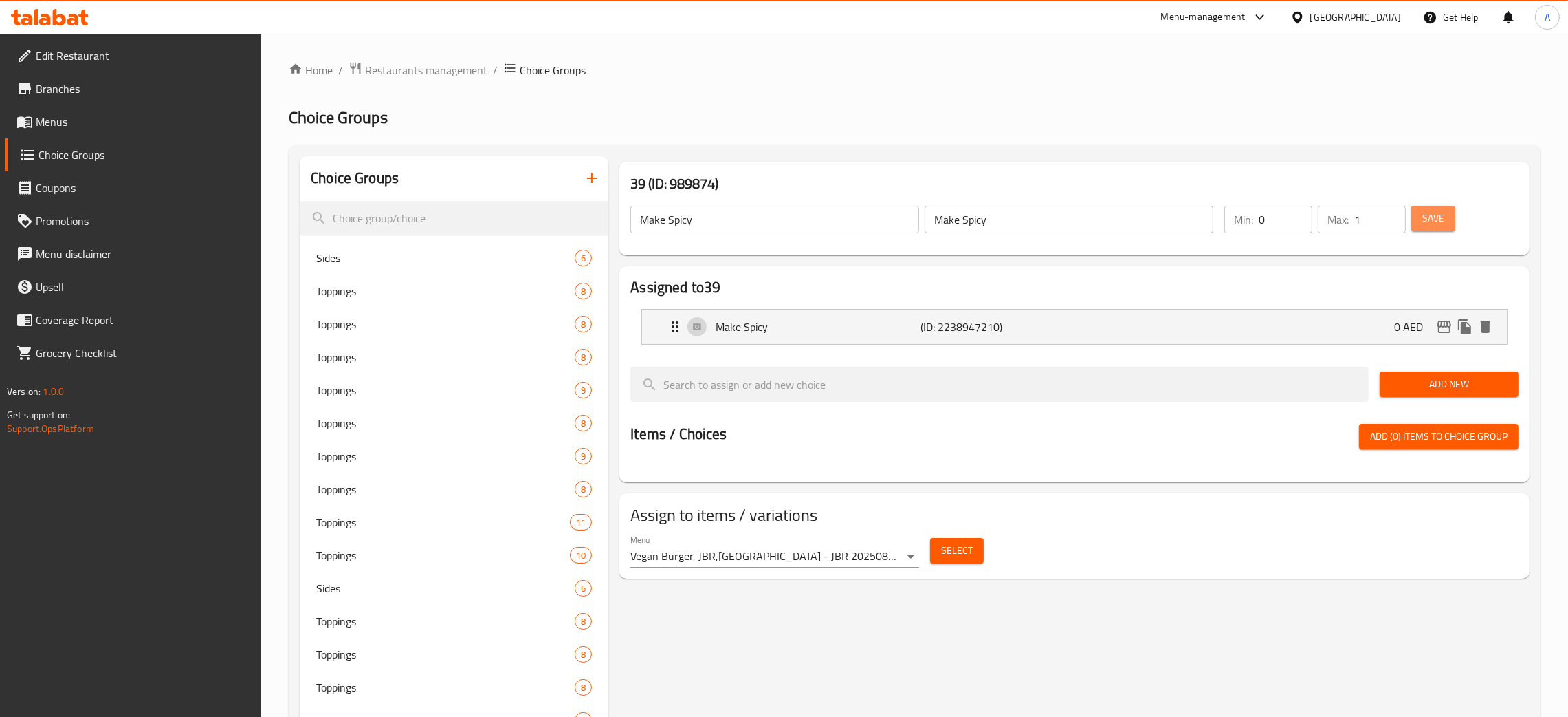
click at [1436, 220] on span "Save" at bounding box center [1433, 218] width 22 height 17
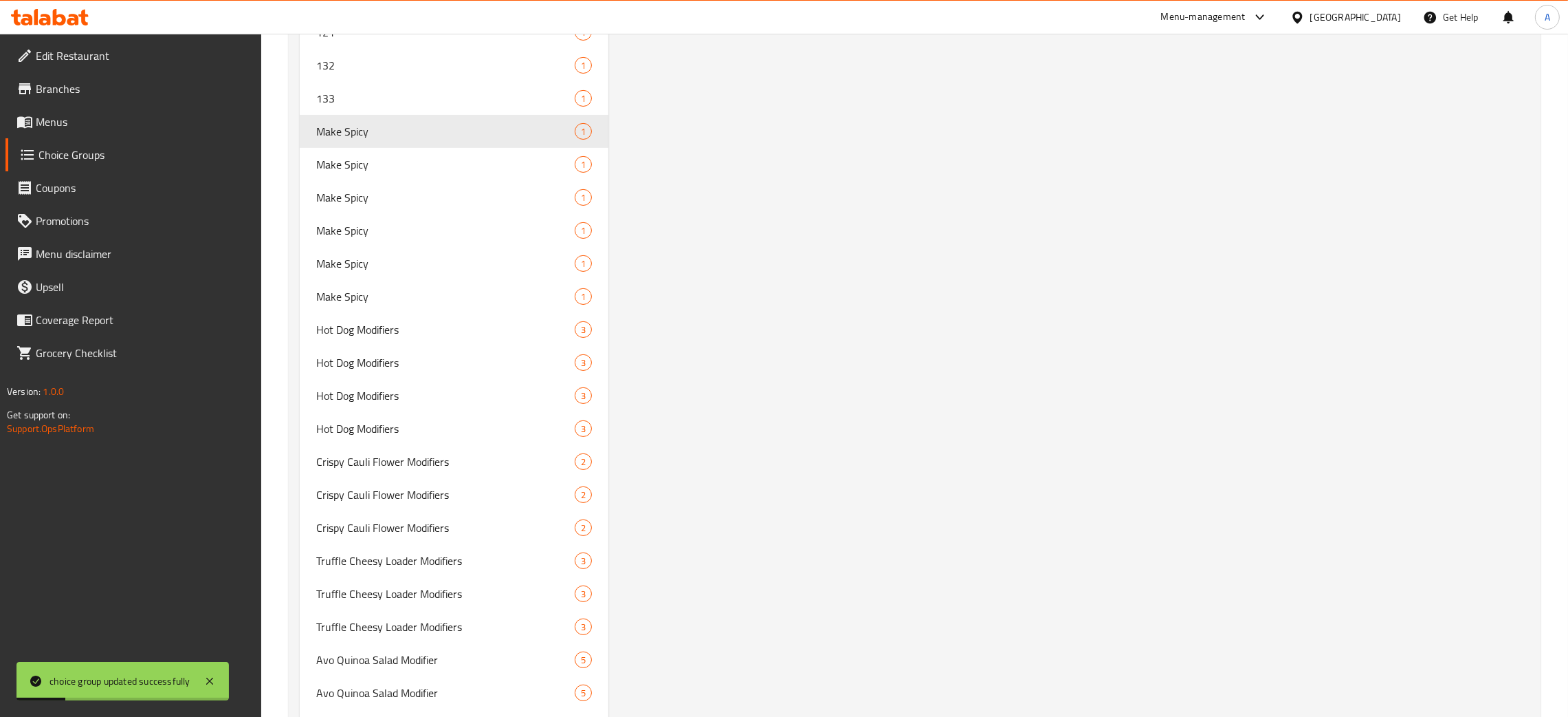
scroll to position [7999, 0]
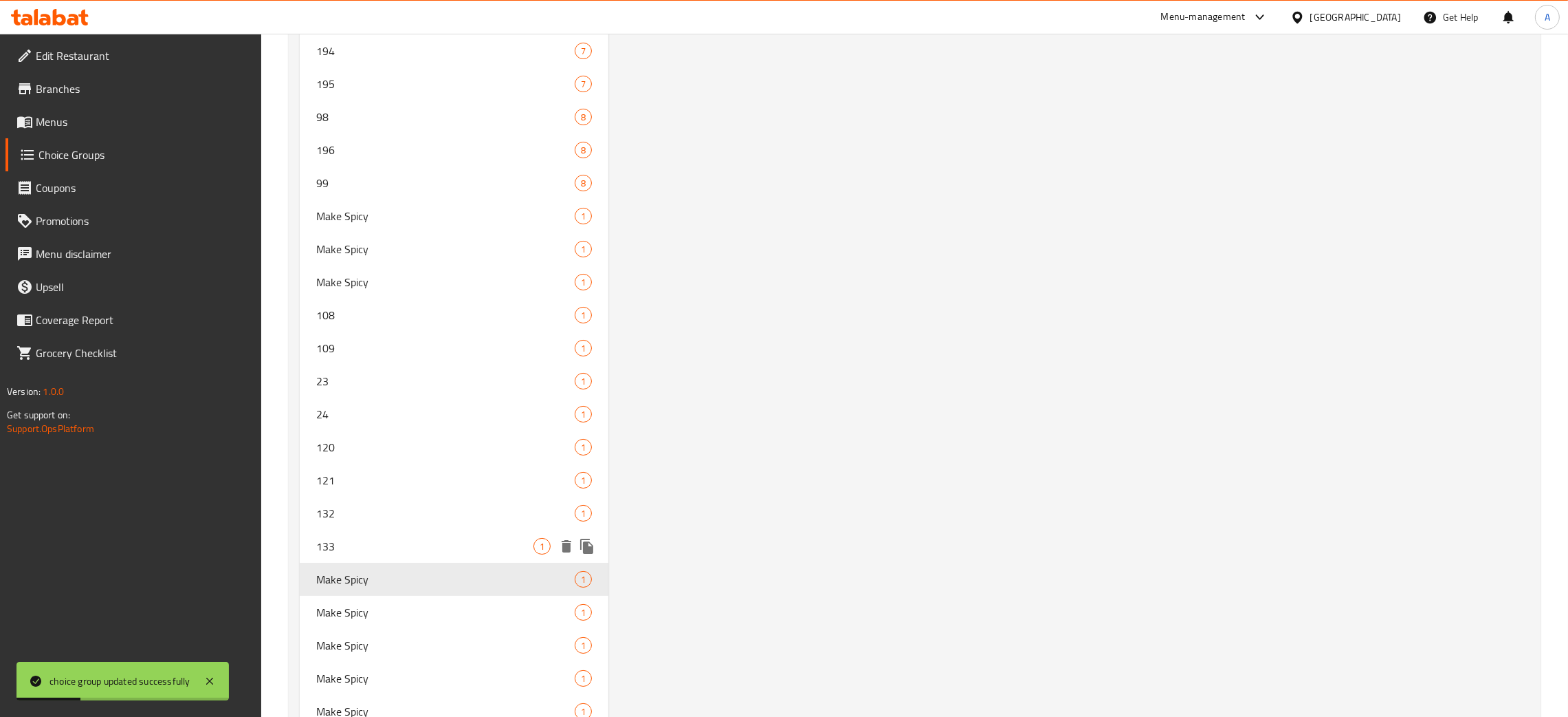
click at [380, 543] on span "133" at bounding box center [425, 546] width 217 height 16
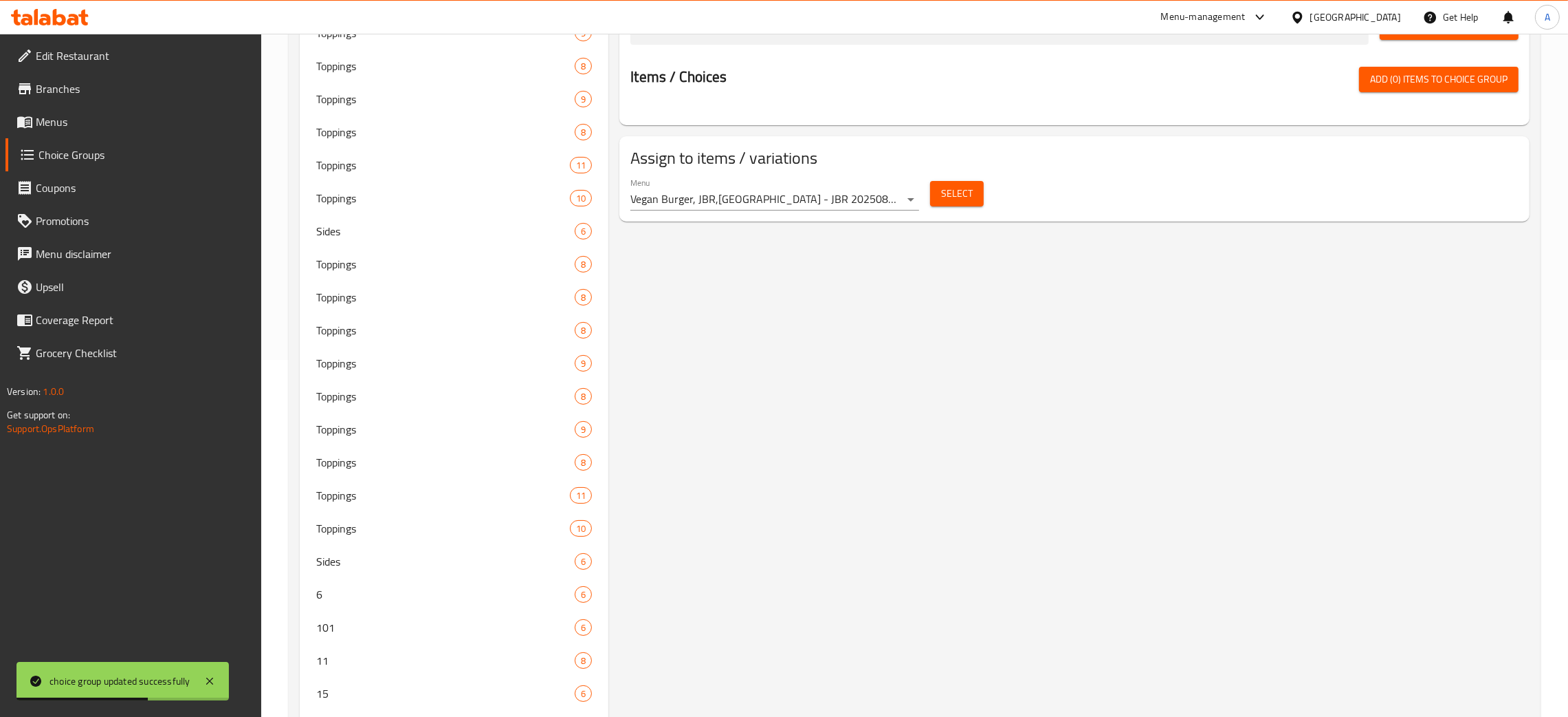
scroll to position [0, 0]
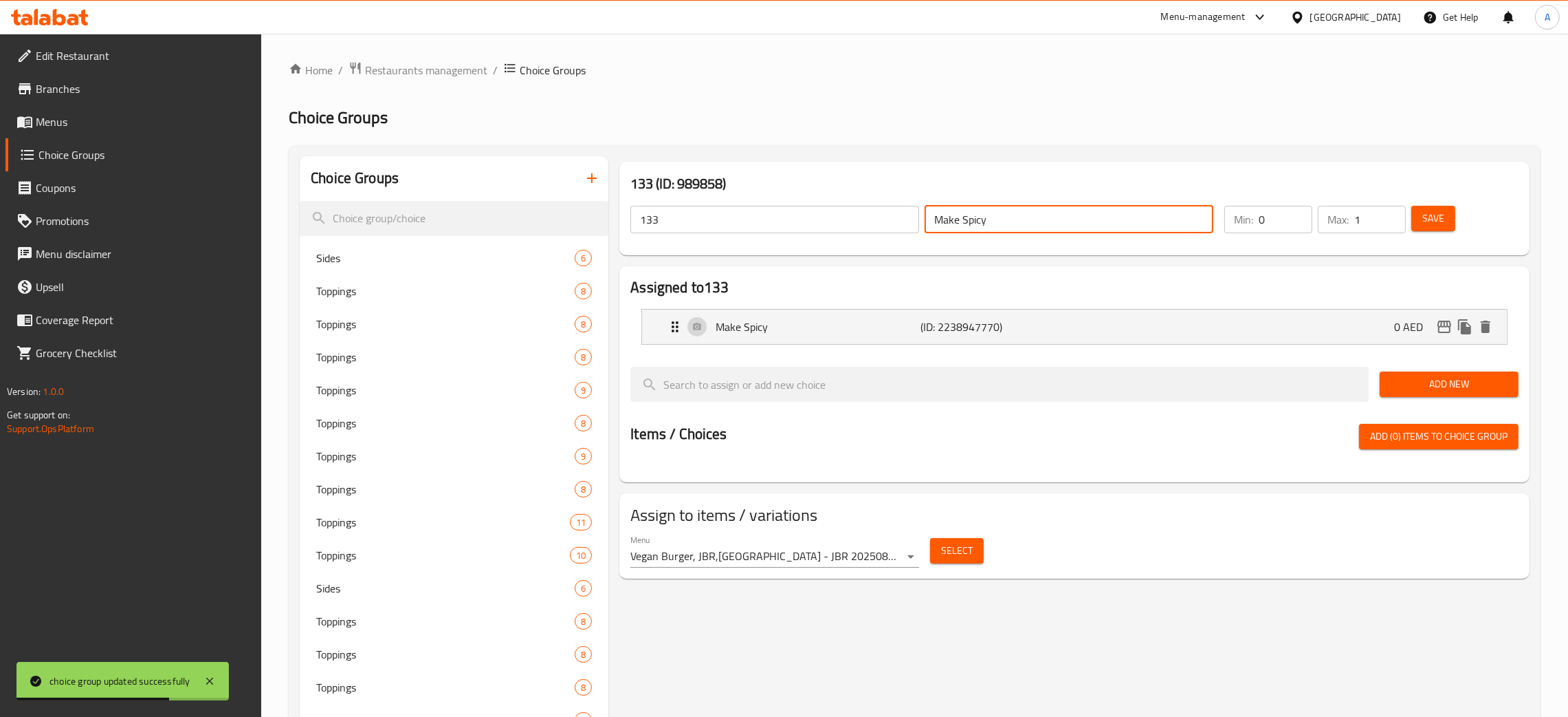
click at [913, 222] on div "133 ​ Make Spicy ​" at bounding box center [922, 219] width 600 height 44
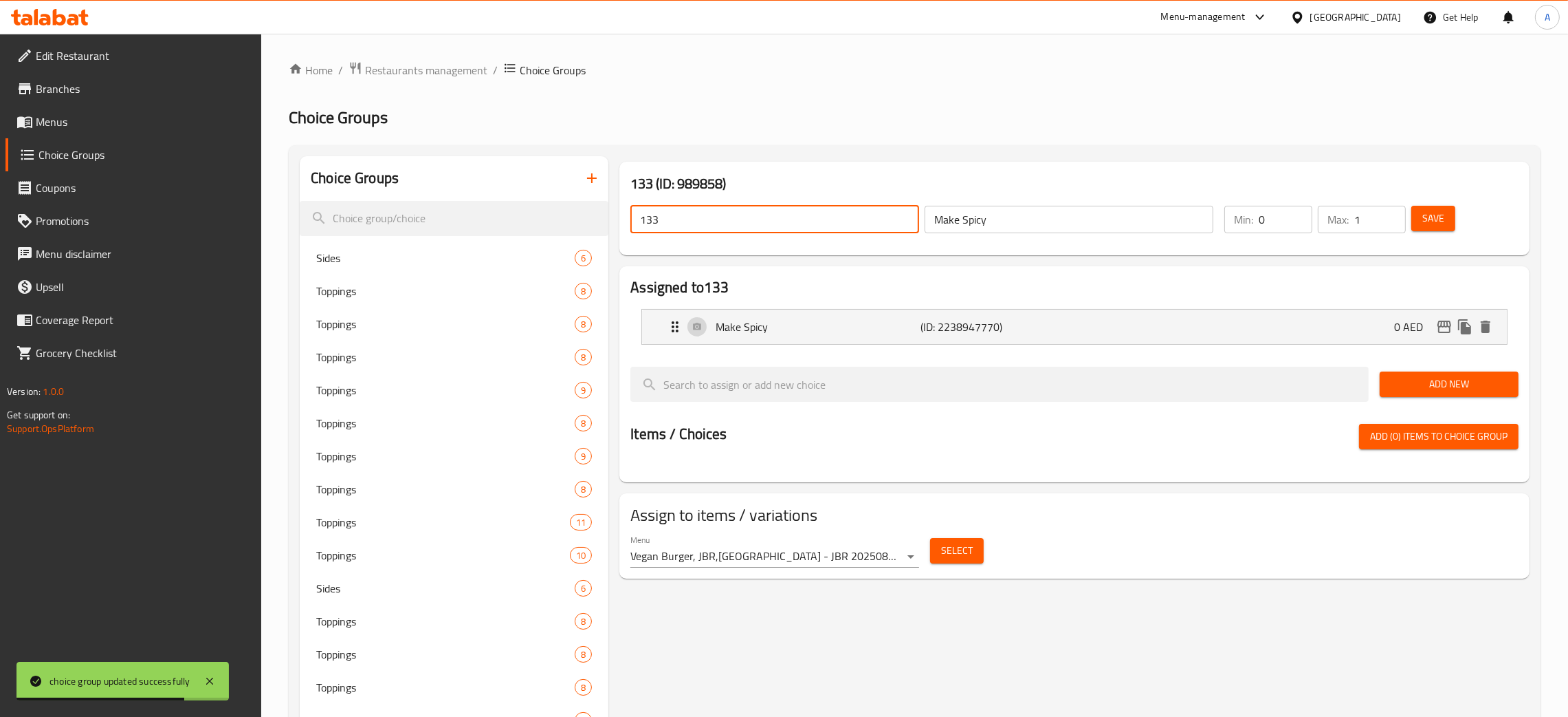
drag, startPoint x: 689, startPoint y: 214, endPoint x: 774, endPoint y: 252, distance: 93.1
paste input "Make Spicy"
click at [1450, 215] on button "Save" at bounding box center [1433, 218] width 44 height 25
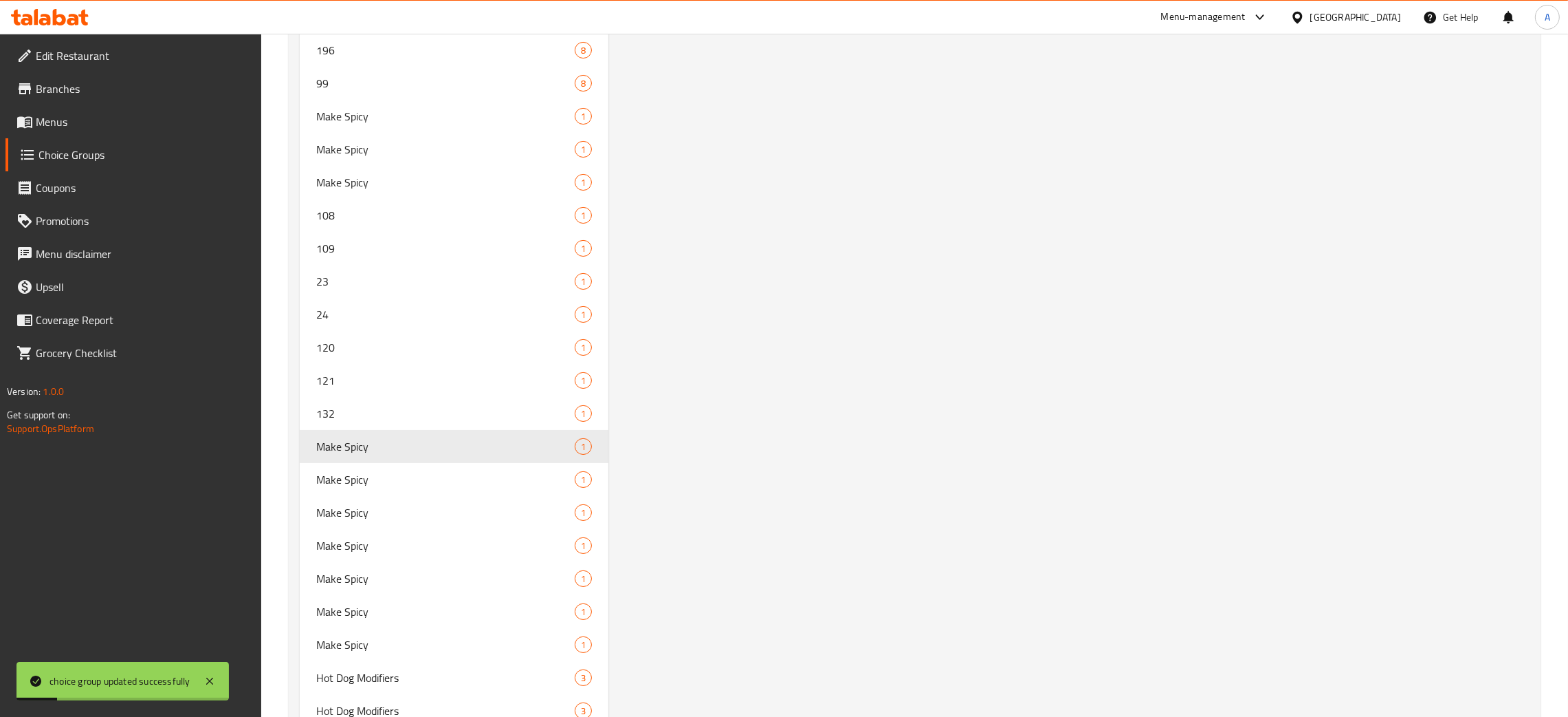
scroll to position [8111, 0]
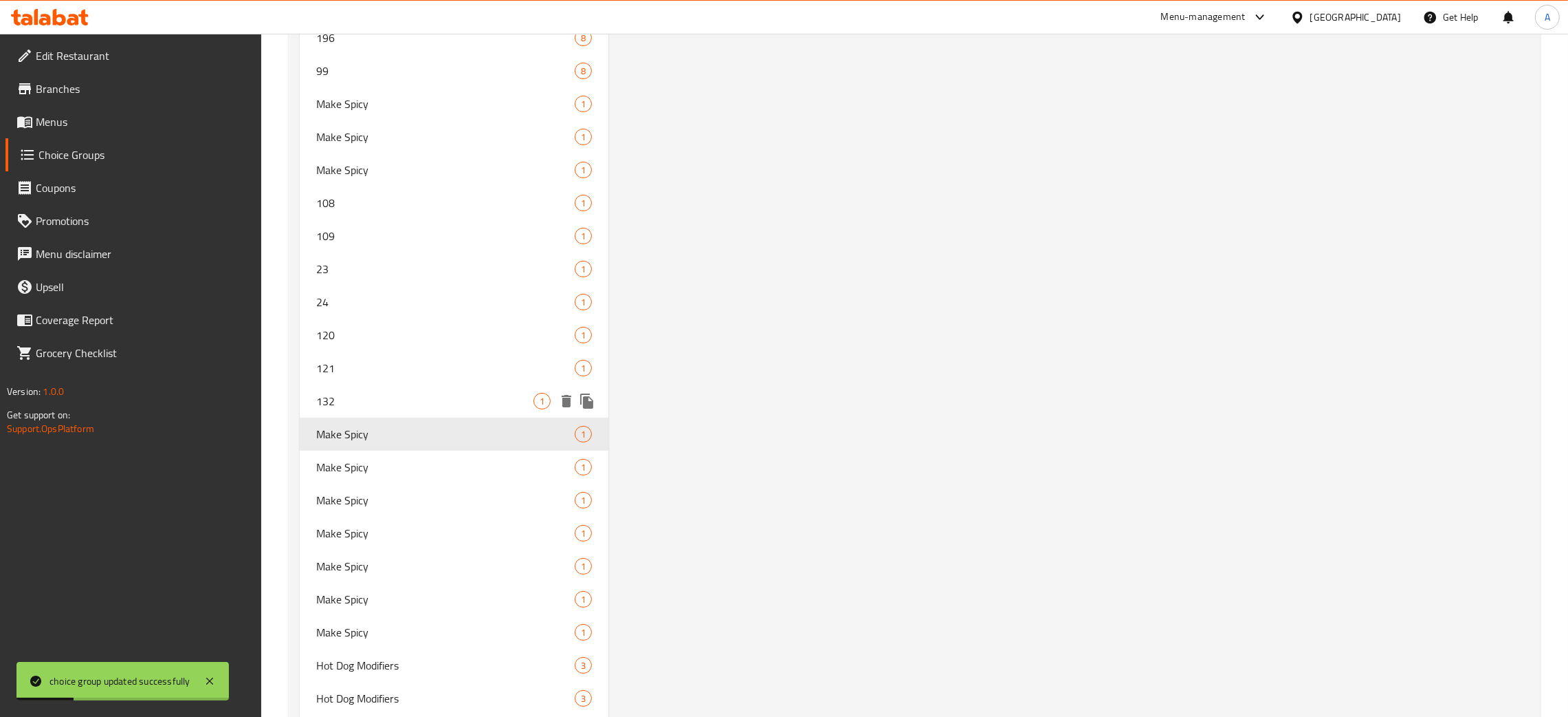
click at [394, 395] on span "132" at bounding box center [425, 401] width 217 height 16
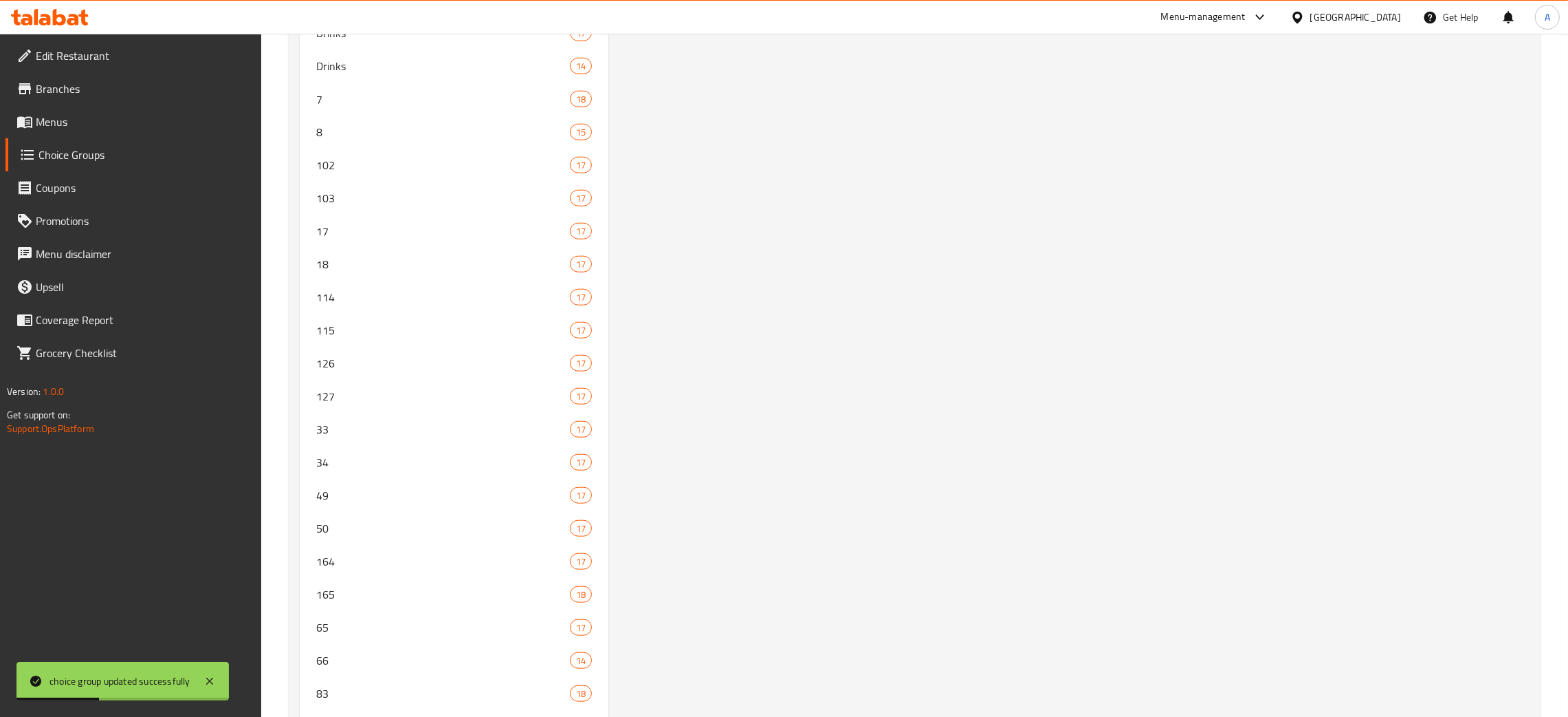
scroll to position [0, 0]
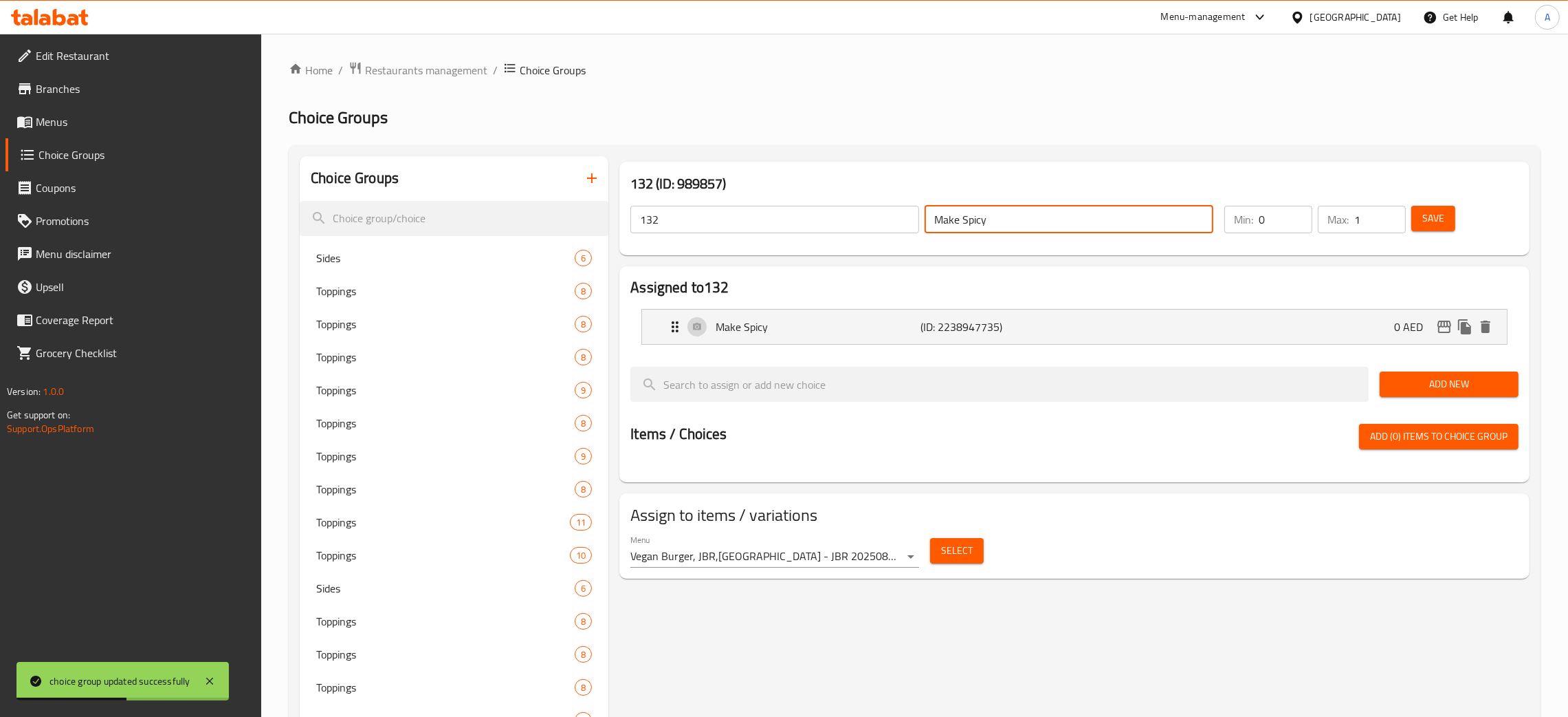
drag, startPoint x: 991, startPoint y: 210, endPoint x: 904, endPoint y: 221, distance: 87.7
click at [904, 221] on div "132 ​ Make Spicy ​" at bounding box center [922, 219] width 600 height 44
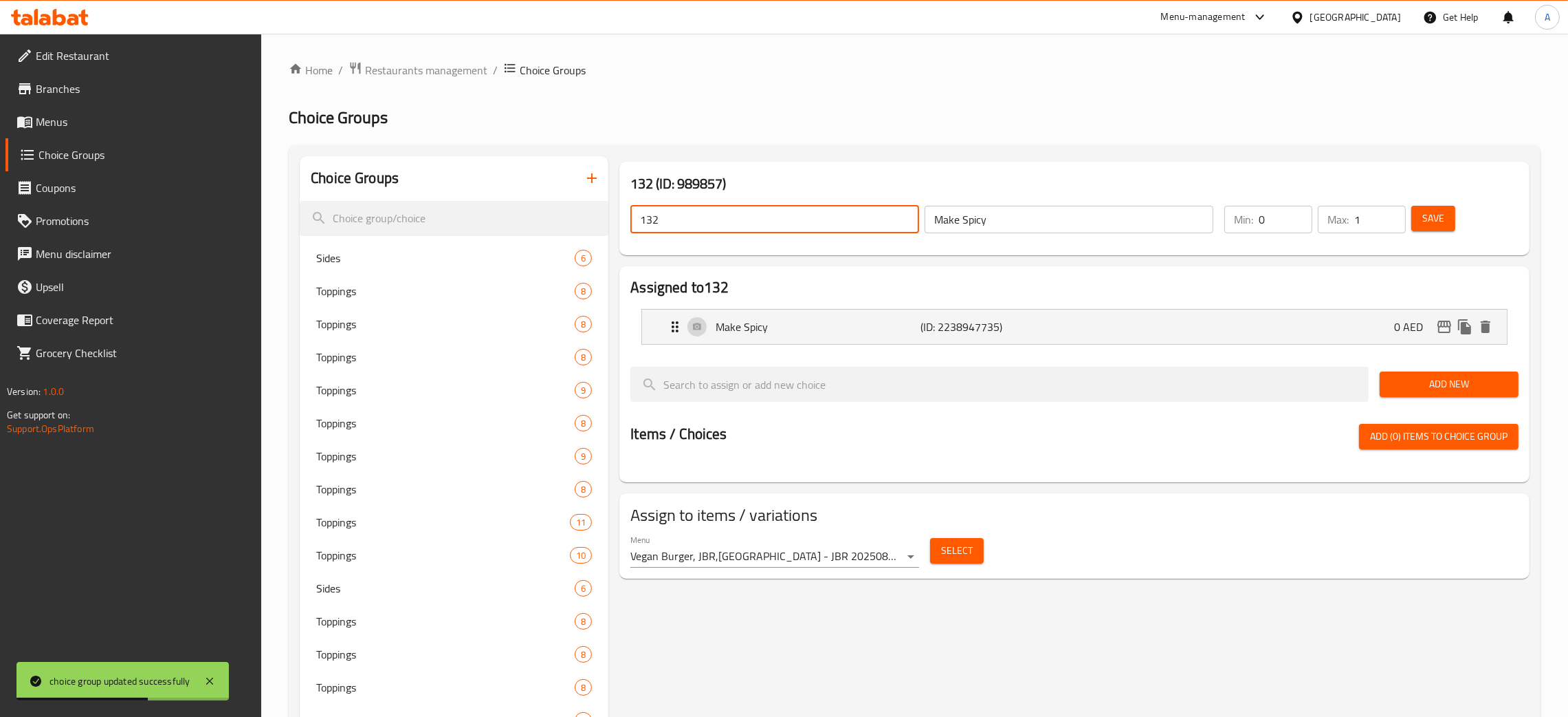
drag, startPoint x: 731, startPoint y: 220, endPoint x: 615, endPoint y: 221, distance: 116.0
click at [615, 221] on div "132 (ID: 989857) 132 ​ Make Spicy ​ Min: 0 ​ Max: 1 ​ Save" at bounding box center [1075, 208] width 922 height 104
paste input "Make Spicy"
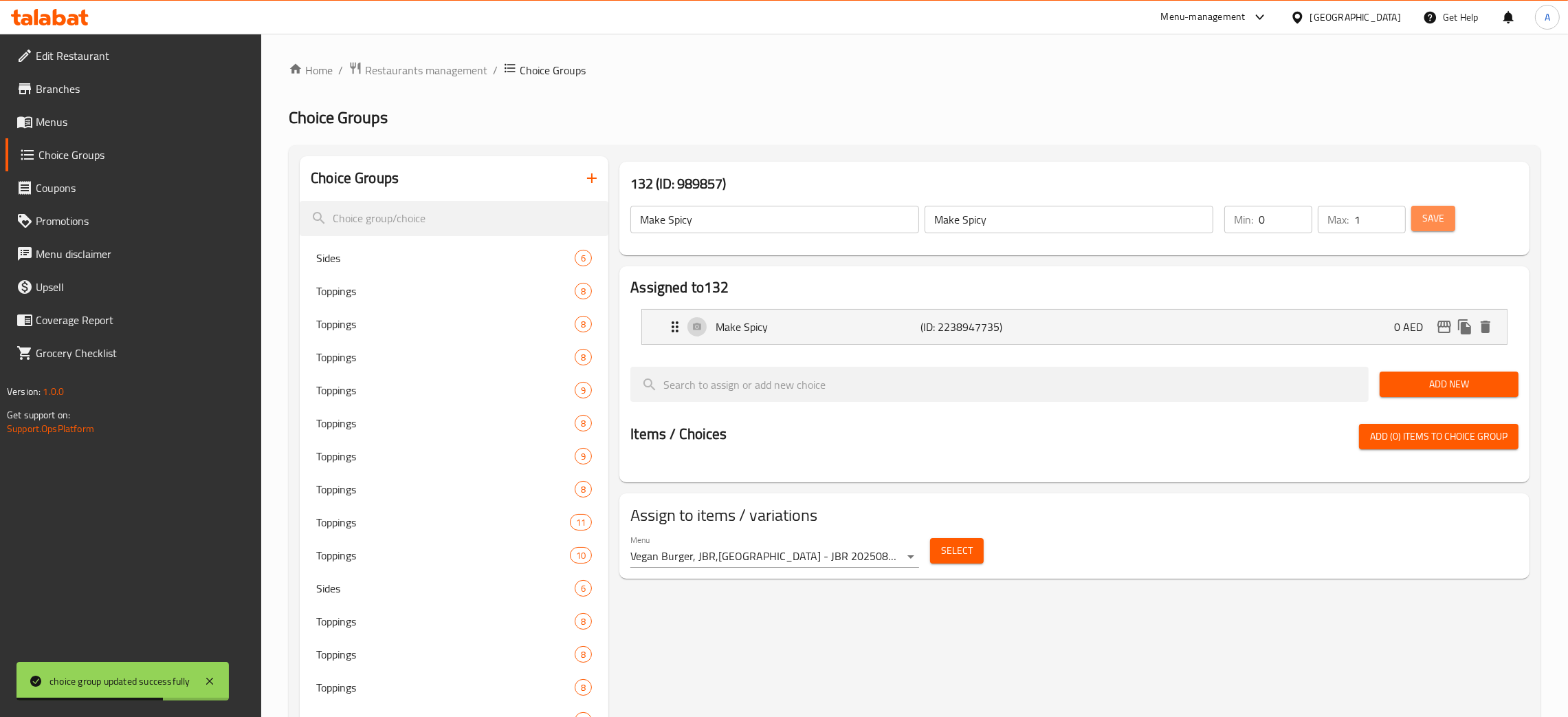
click at [1442, 218] on span "Save" at bounding box center [1433, 218] width 22 height 17
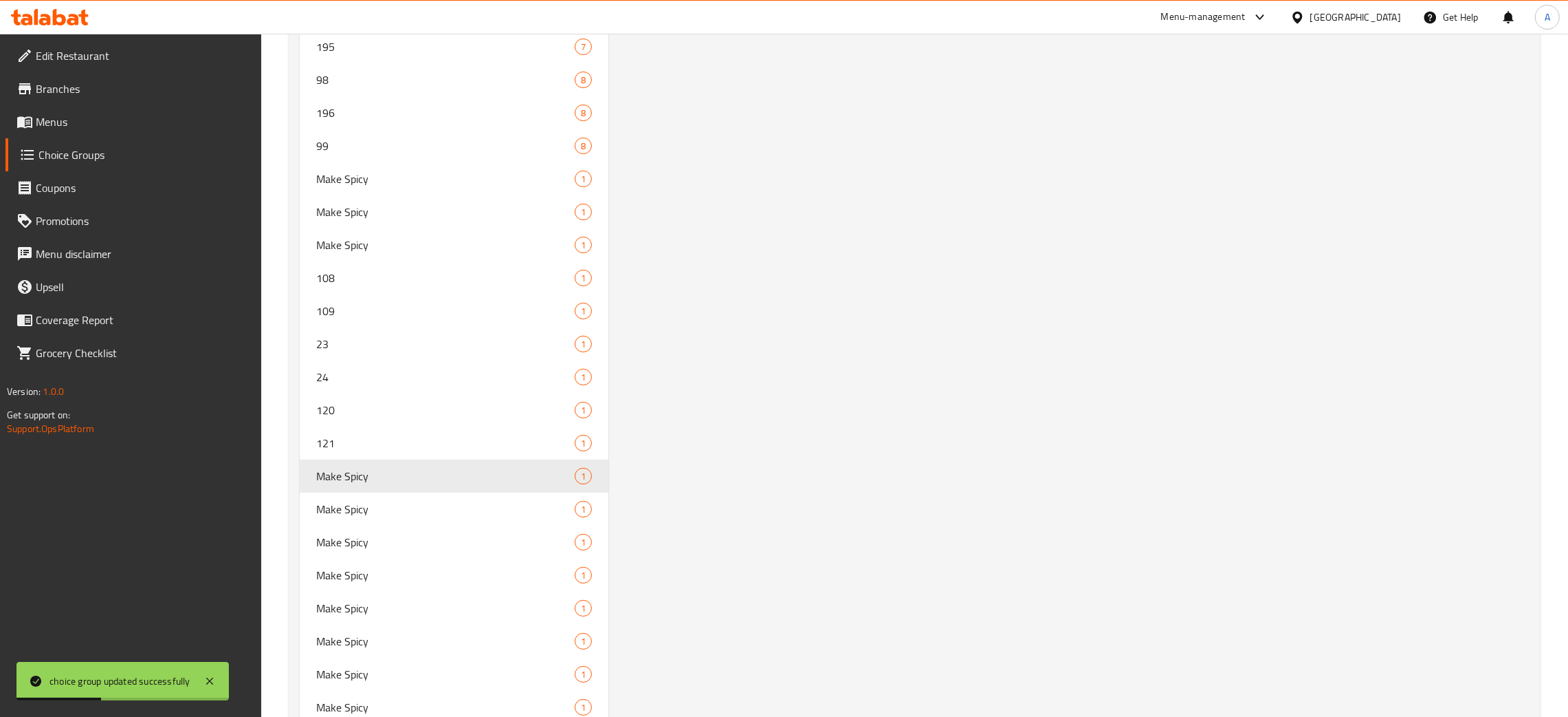
scroll to position [8011, 0]
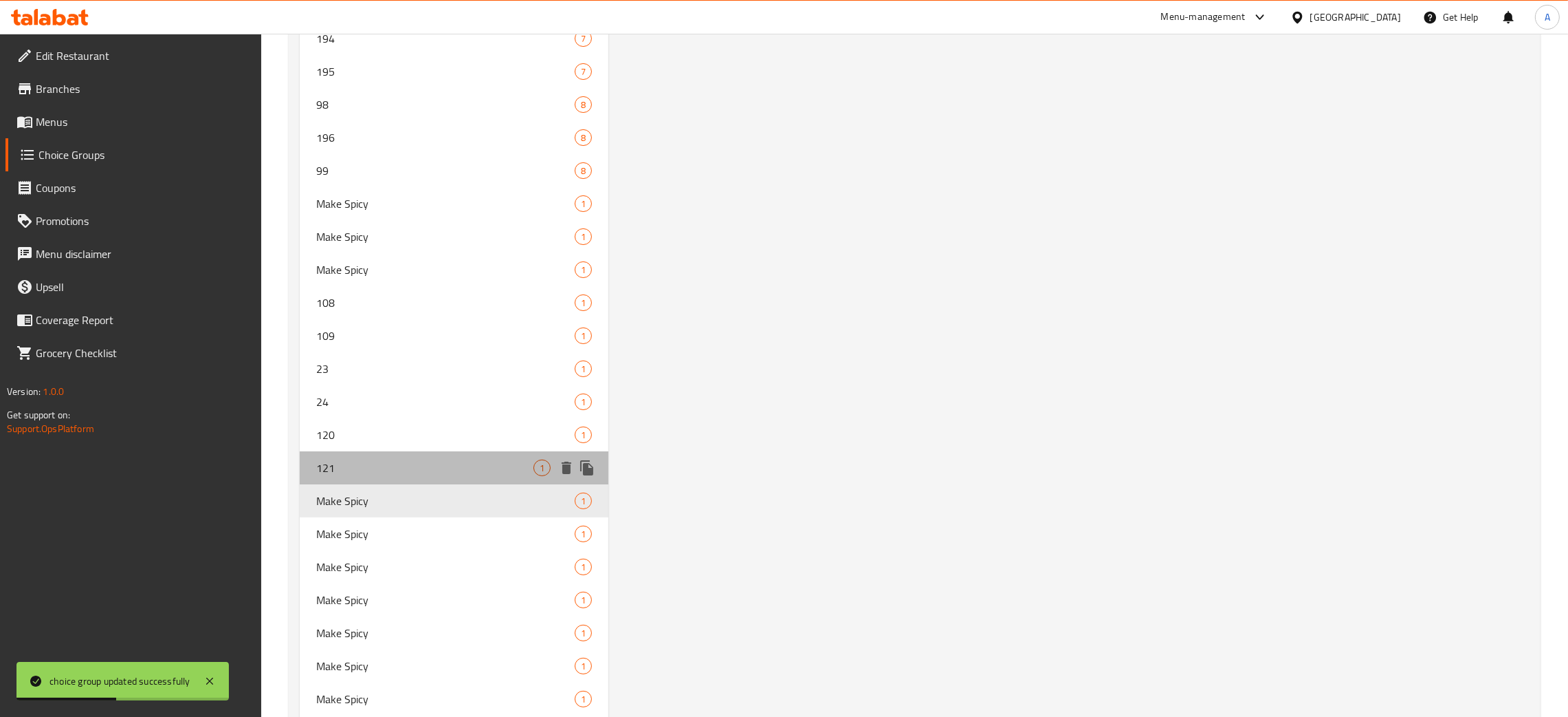
click at [422, 462] on span "121" at bounding box center [425, 468] width 217 height 16
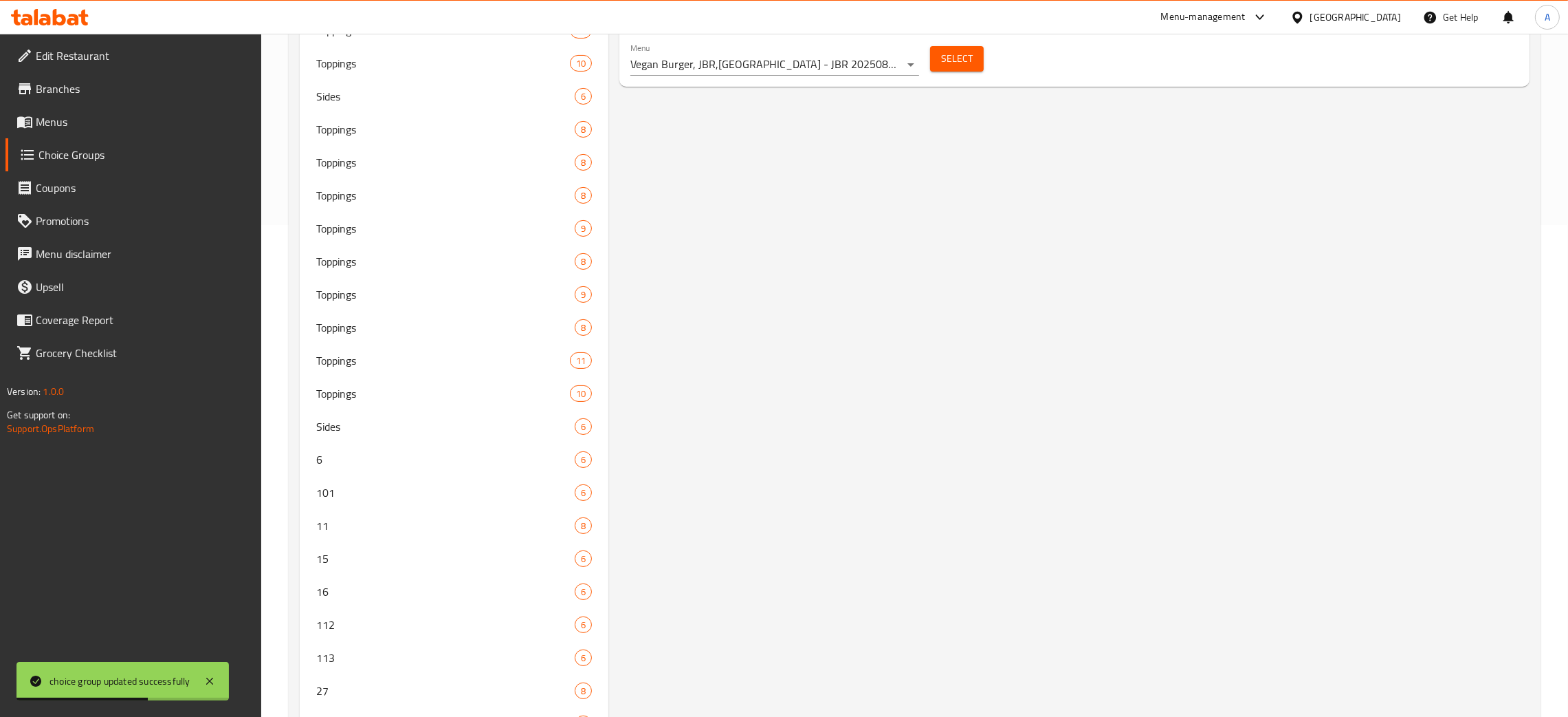
scroll to position [0, 0]
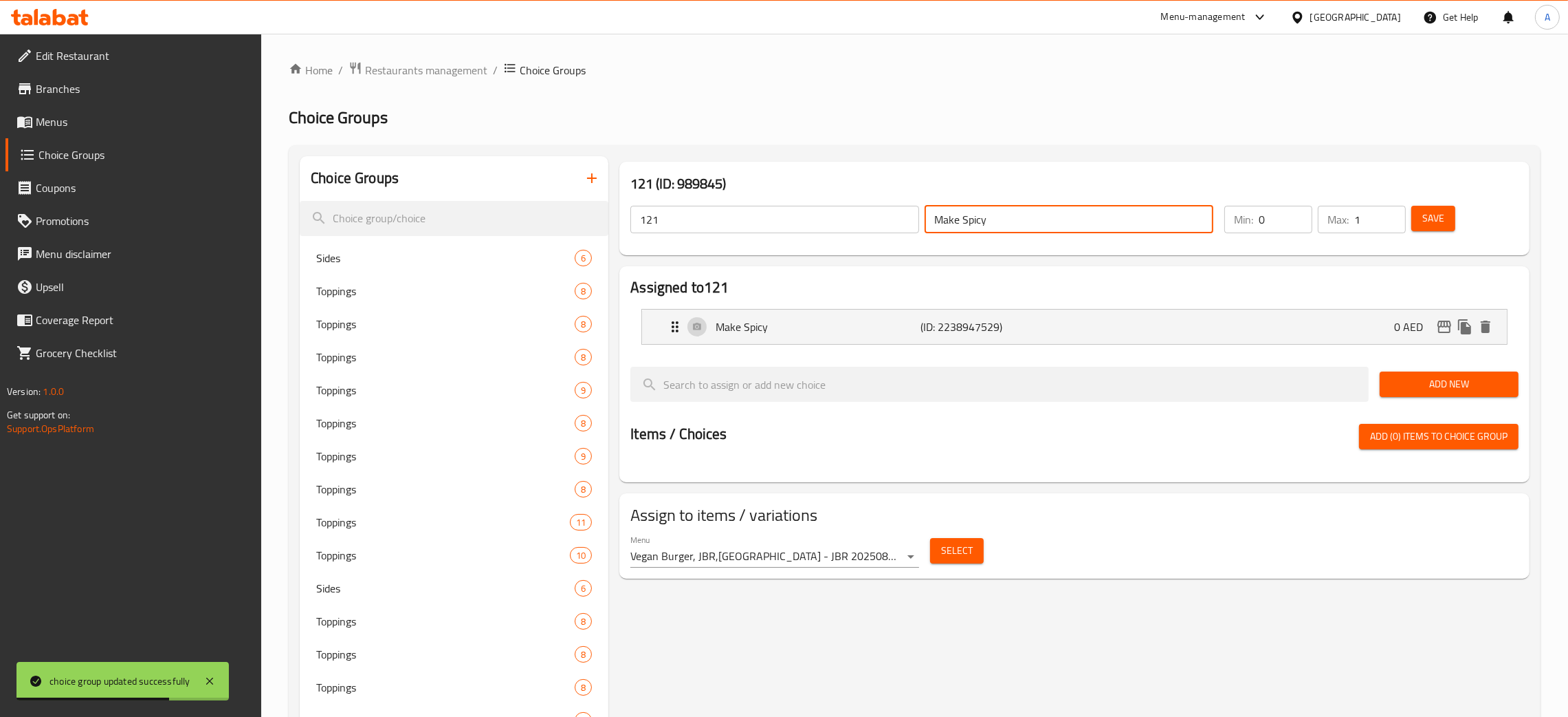
drag, startPoint x: 997, startPoint y: 212, endPoint x: 913, endPoint y: 231, distance: 86.1
click at [914, 231] on div "121 ​ Make Spicy ​" at bounding box center [922, 219] width 600 height 44
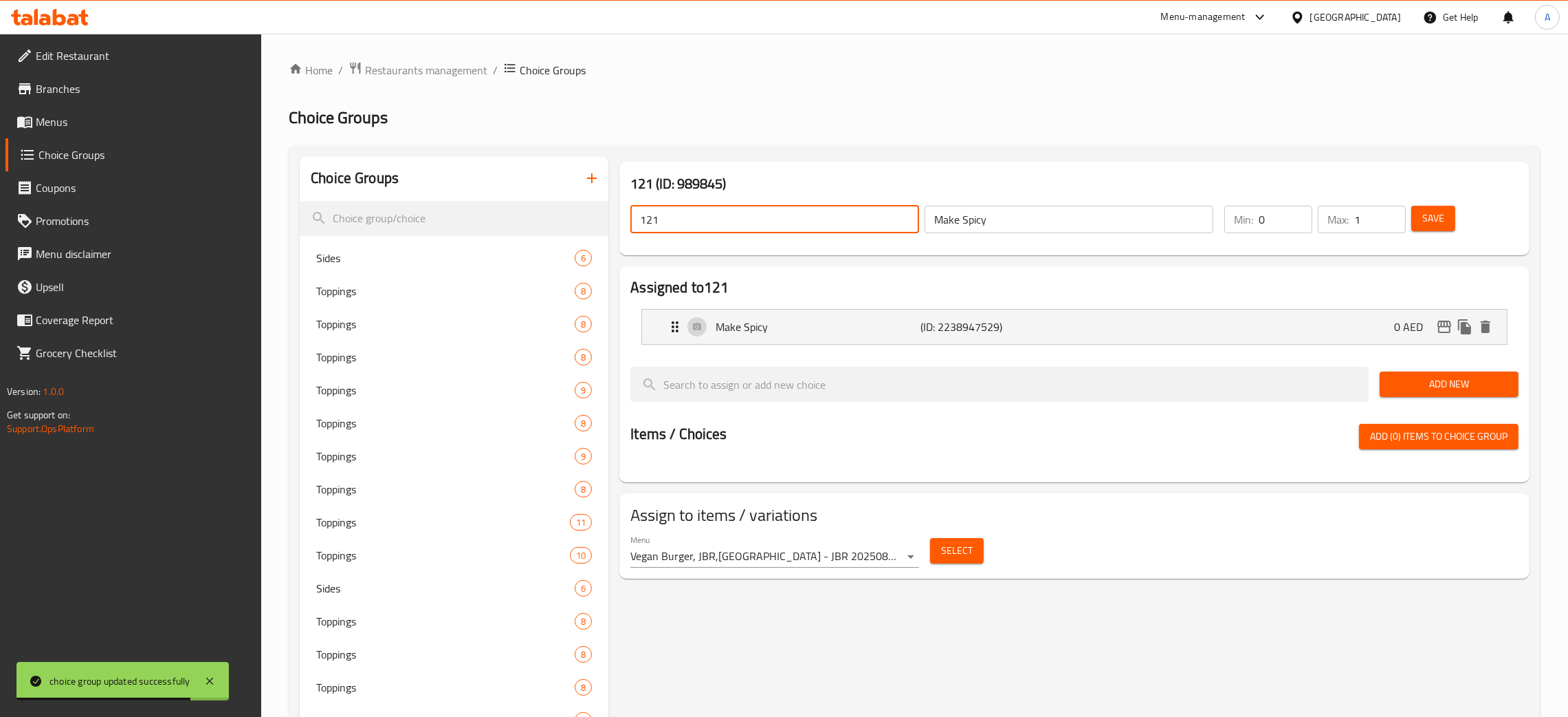
drag, startPoint x: 675, startPoint y: 218, endPoint x: 837, endPoint y: 259, distance: 167.1
click at [628, 230] on div "121 ​" at bounding box center [775, 219] width 294 height 33
paste input "Make Spicy"
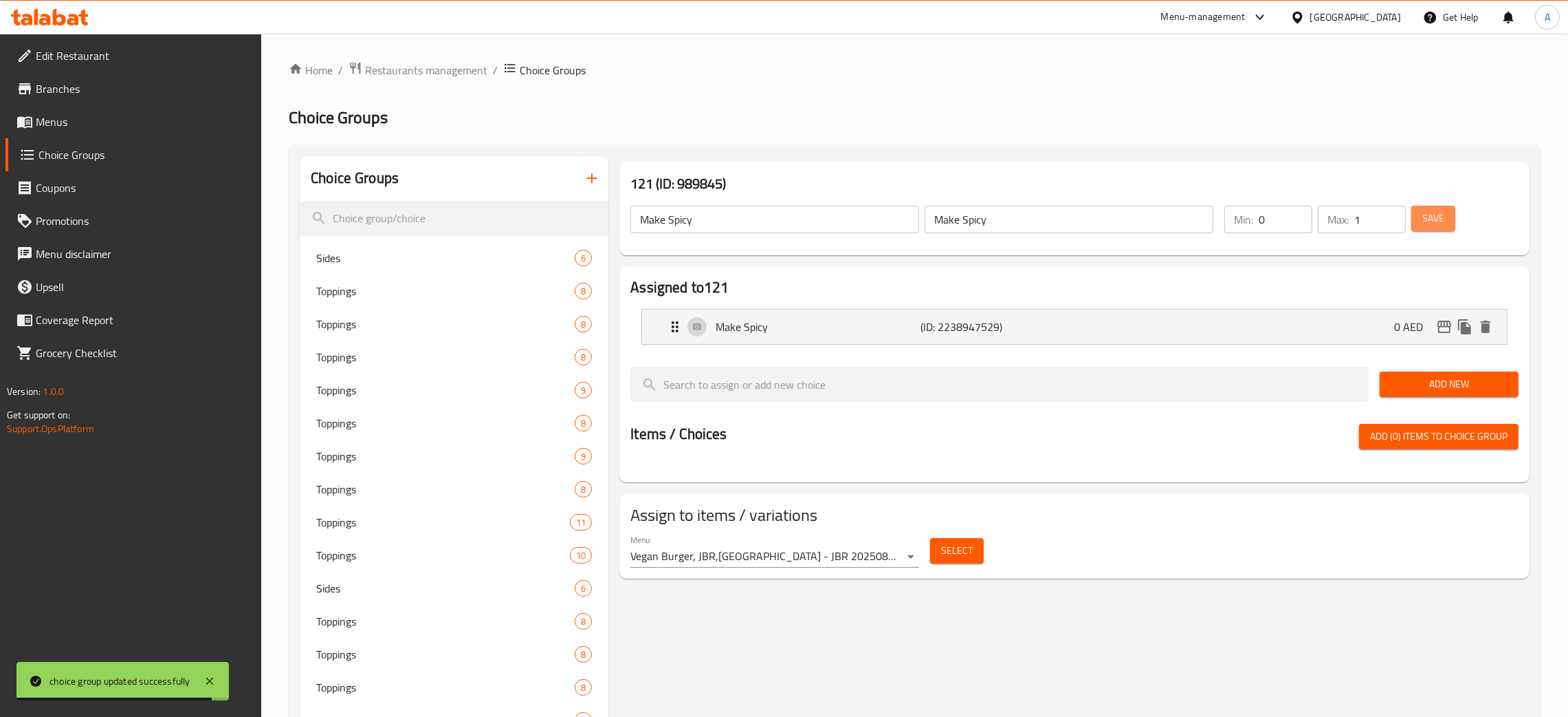
drag, startPoint x: 1437, startPoint y: 223, endPoint x: 1410, endPoint y: 224, distance: 27.0
click at [1437, 224] on span "Save" at bounding box center [1433, 218] width 22 height 17
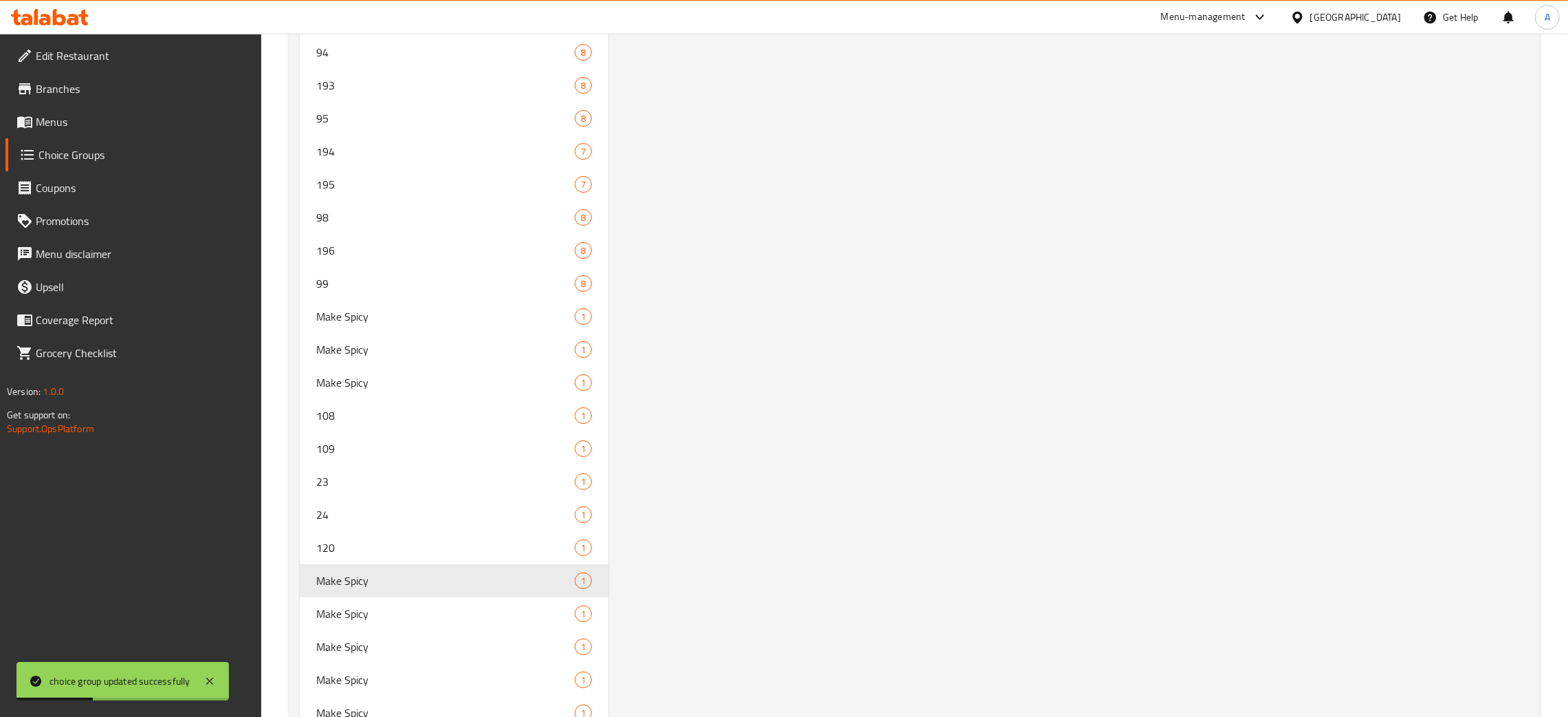
scroll to position [7837, 0]
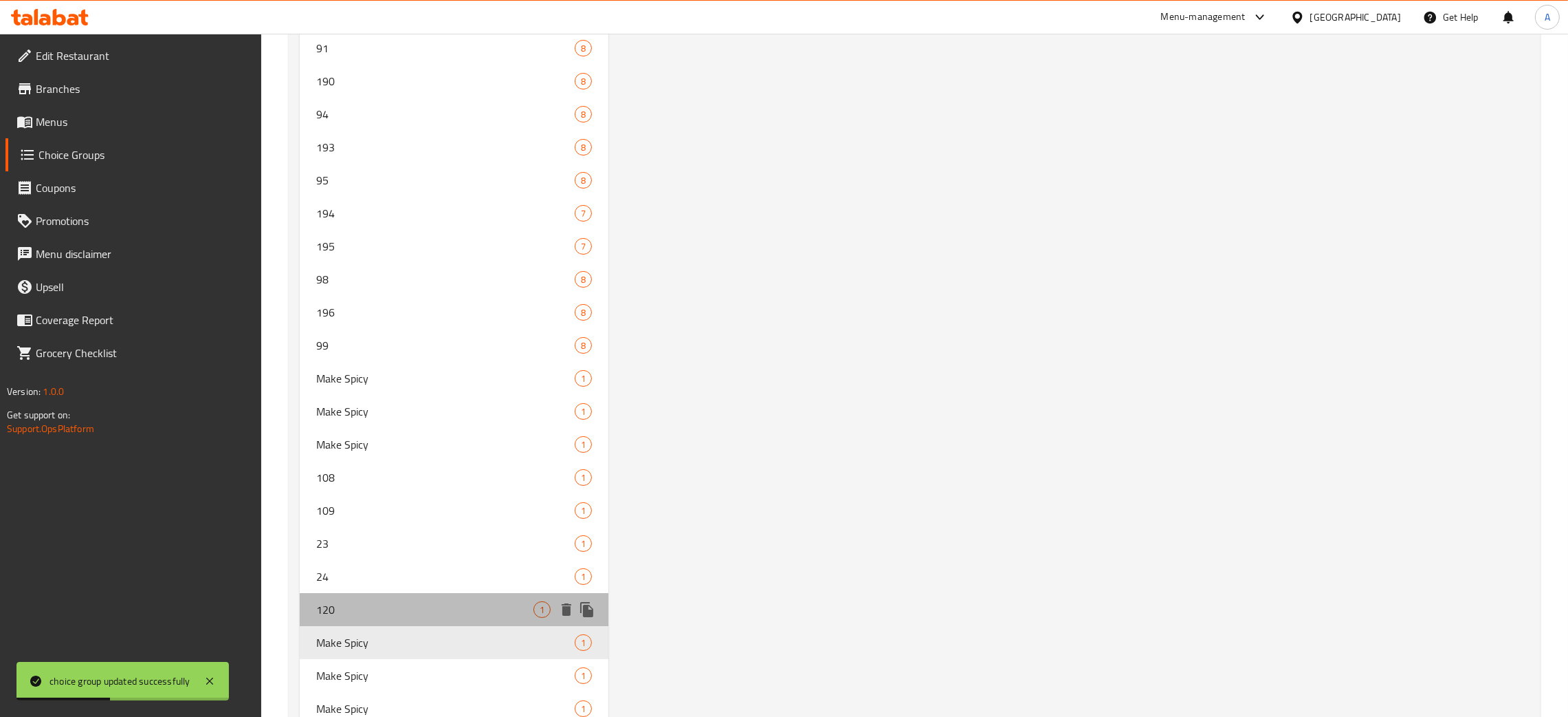
click at [407, 593] on div "120 1" at bounding box center [453, 609] width 308 height 33
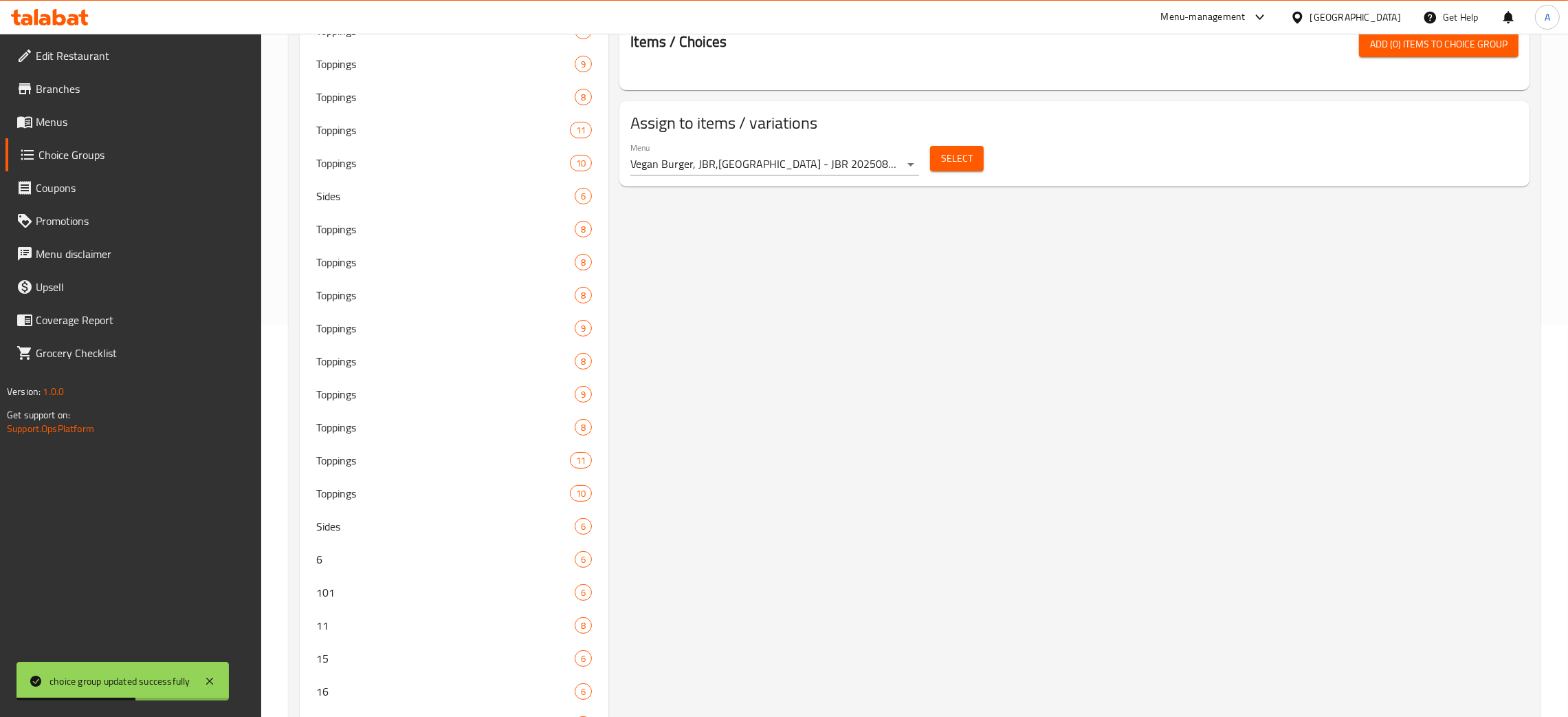
scroll to position [0, 0]
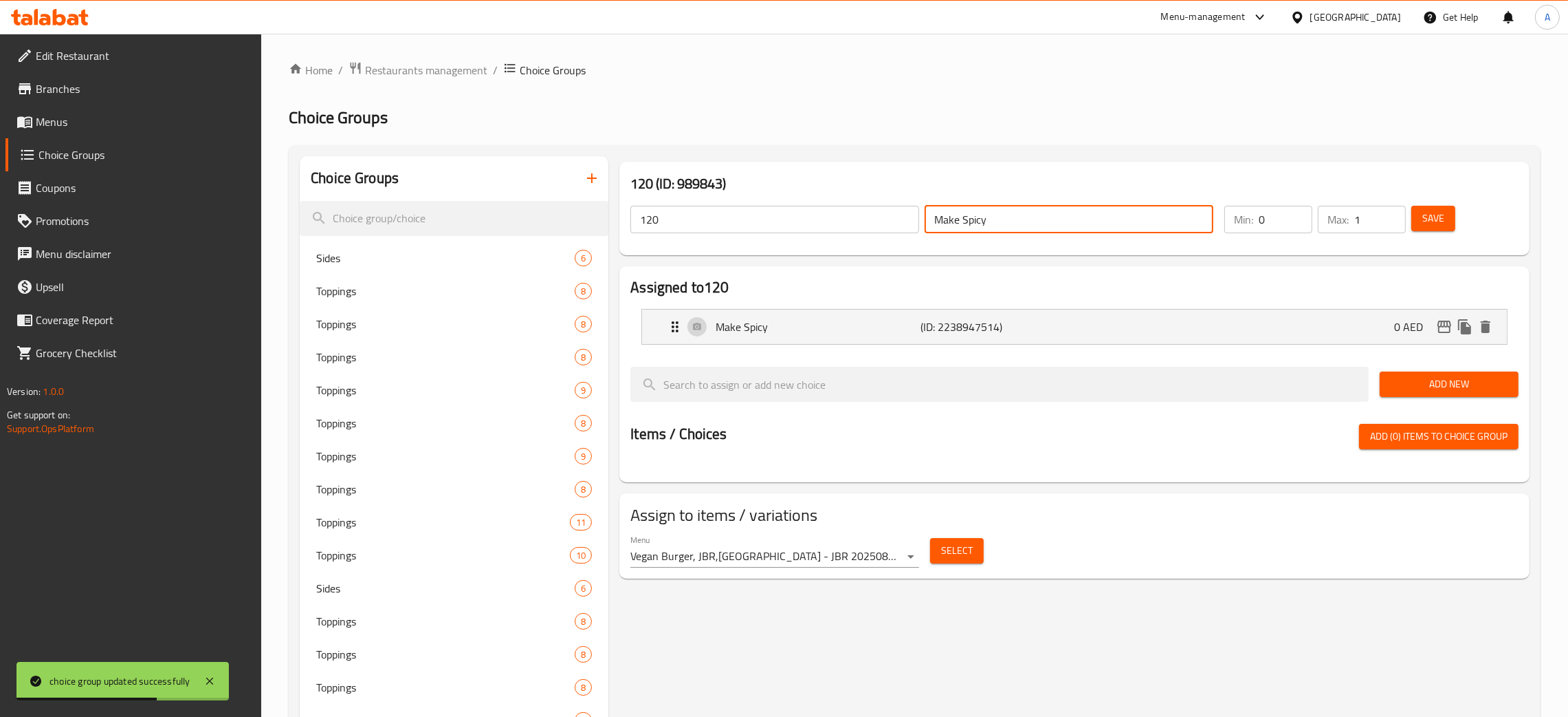
drag, startPoint x: 1017, startPoint y: 221, endPoint x: 818, endPoint y: 226, distance: 199.1
click at [818, 226] on div "120 ​ Make Spicy ​" at bounding box center [922, 219] width 600 height 44
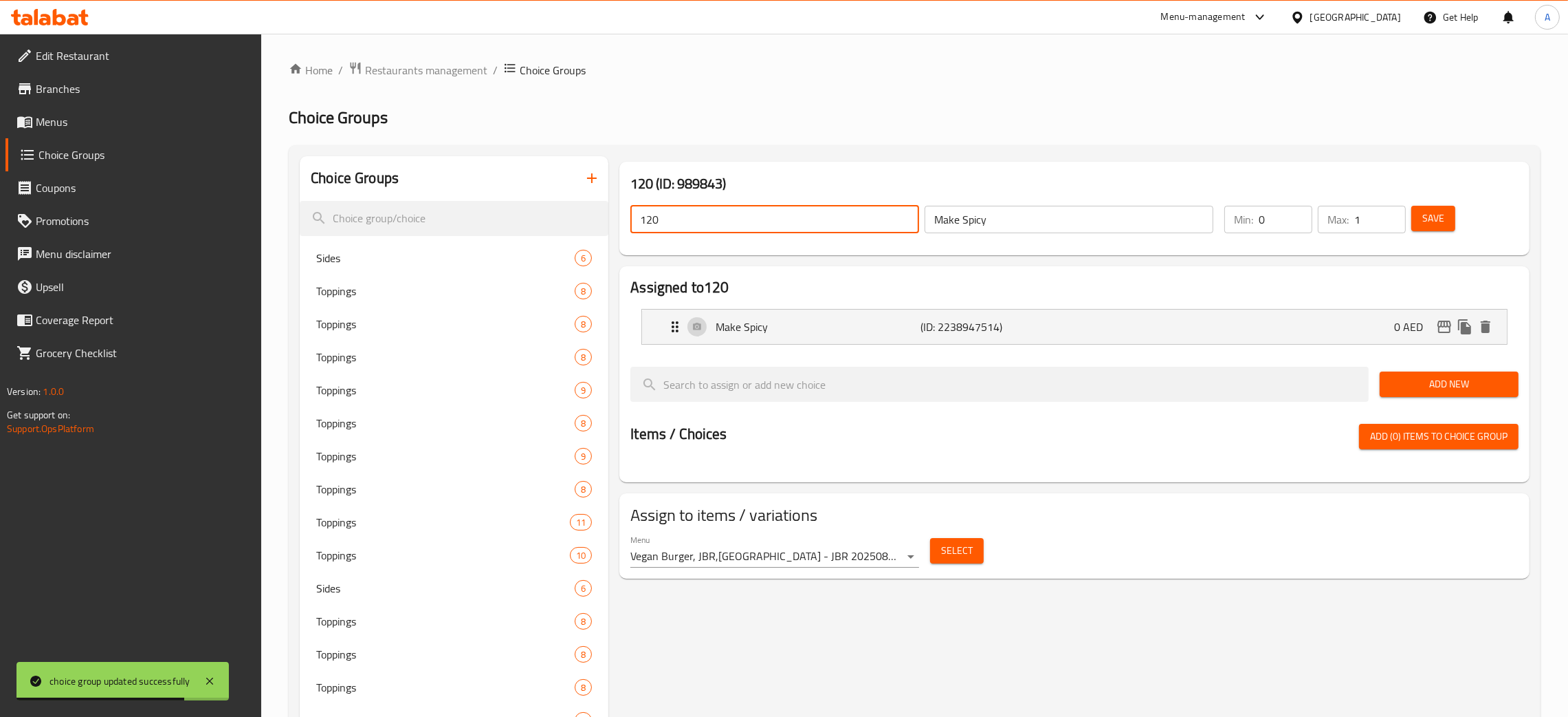
drag, startPoint x: 671, startPoint y: 229, endPoint x: 1203, endPoint y: 275, distance: 534.0
paste input "Make Spicy"
click at [1433, 225] on span "Save" at bounding box center [1433, 218] width 22 height 17
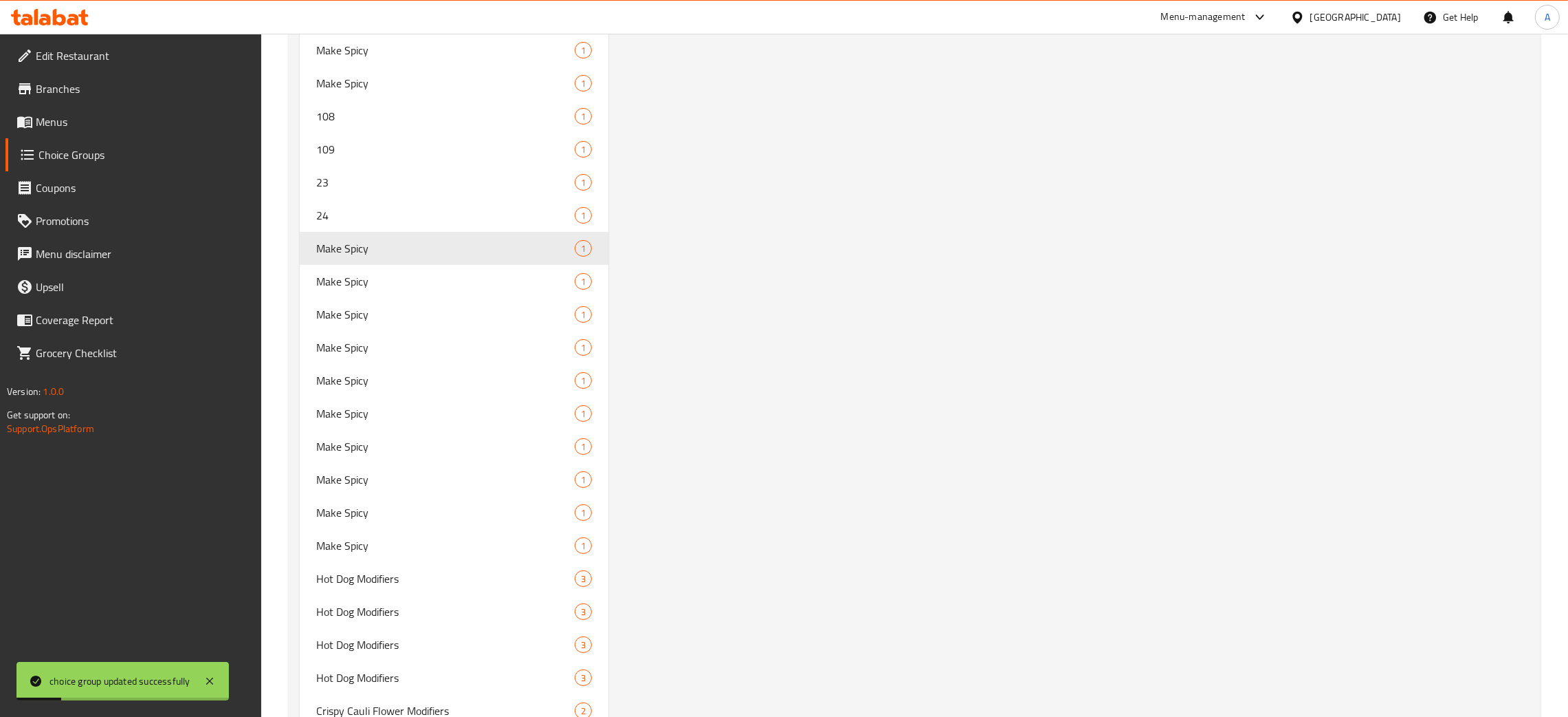
scroll to position [8148, 0]
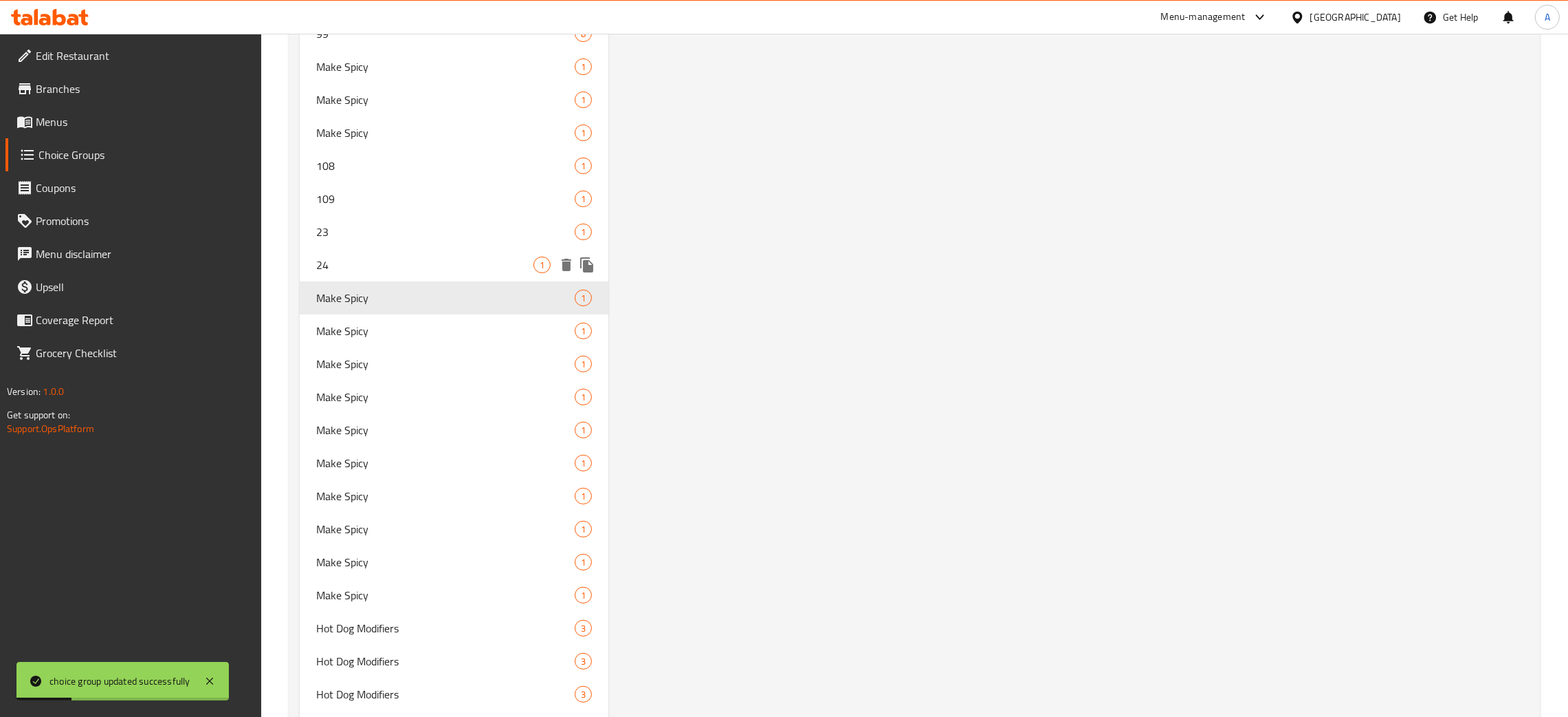
click at [402, 257] on span "24" at bounding box center [425, 265] width 217 height 16
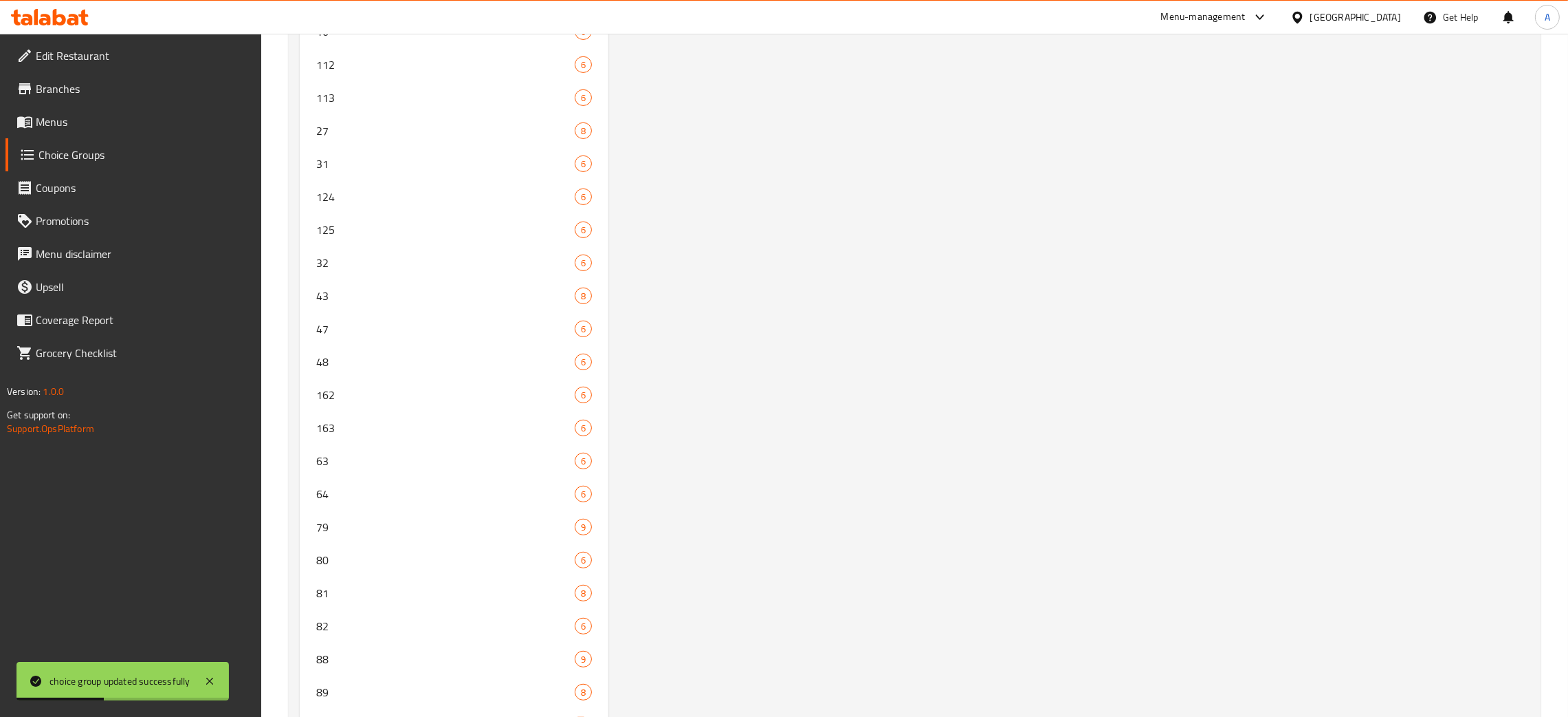
scroll to position [0, 0]
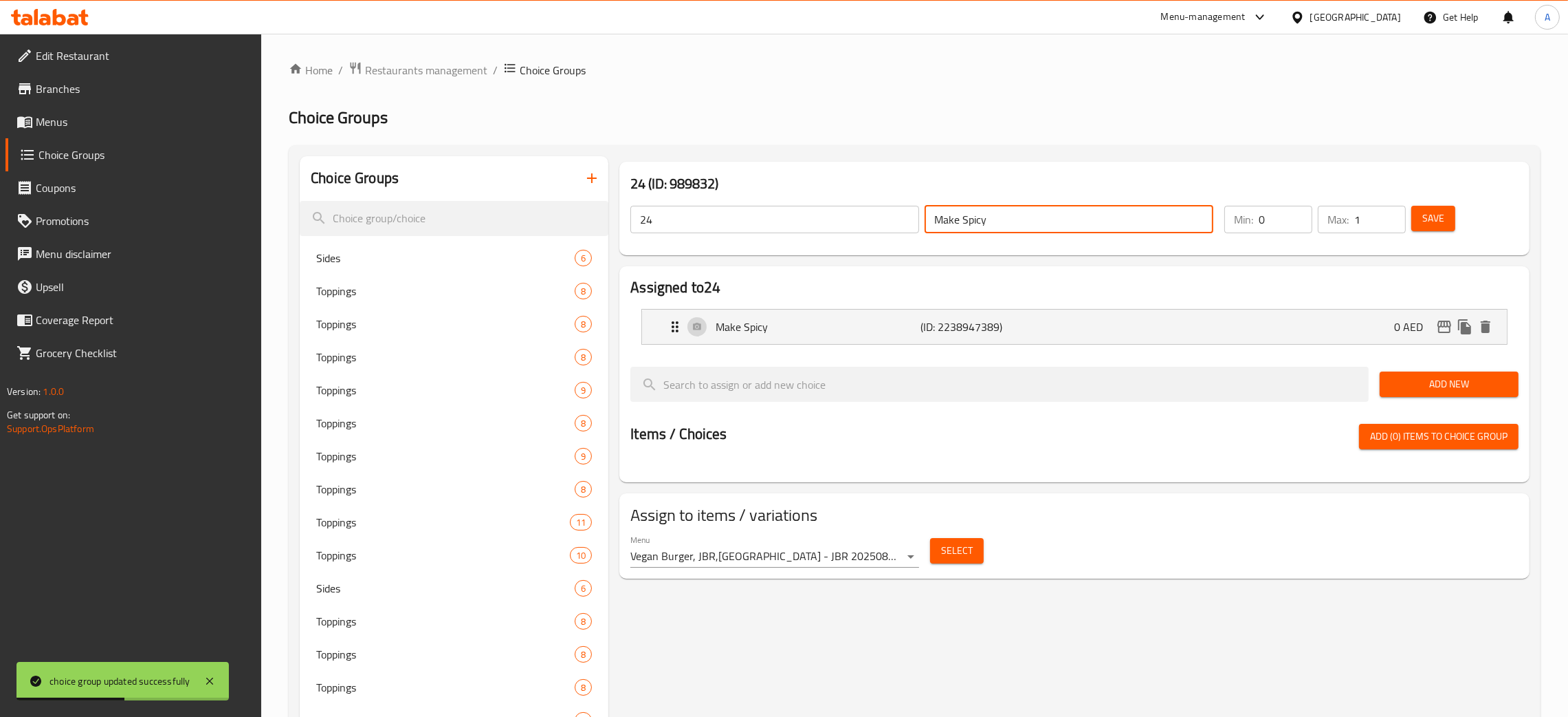
drag, startPoint x: 1003, startPoint y: 224, endPoint x: 876, endPoint y: 214, distance: 127.4
click at [888, 212] on div "24 ​ Make Spicy ​" at bounding box center [922, 219] width 600 height 44
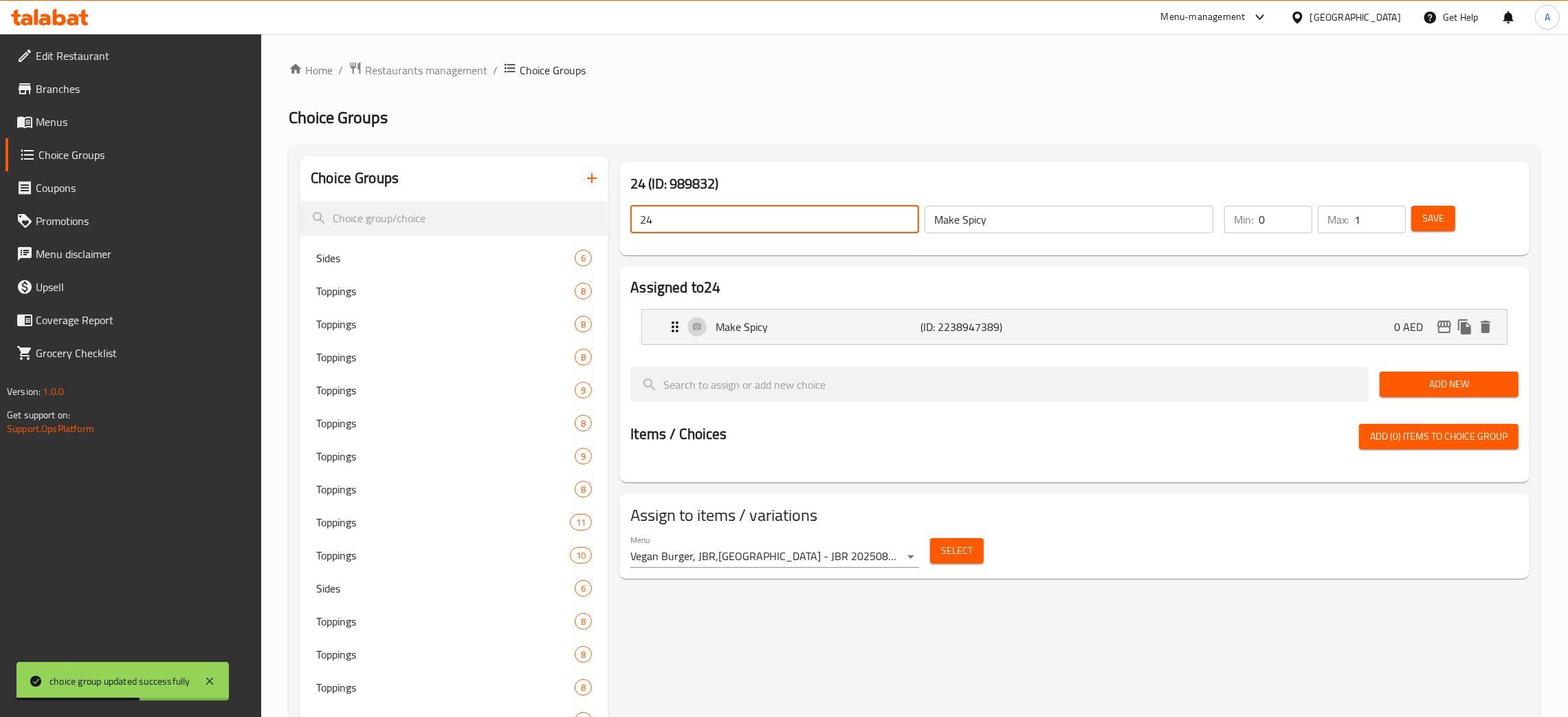
drag, startPoint x: 650, startPoint y: 229, endPoint x: 630, endPoint y: 229, distance: 20.0
click at [629, 229] on div "24 ​" at bounding box center [775, 219] width 294 height 33
paste input "Make Spicy"
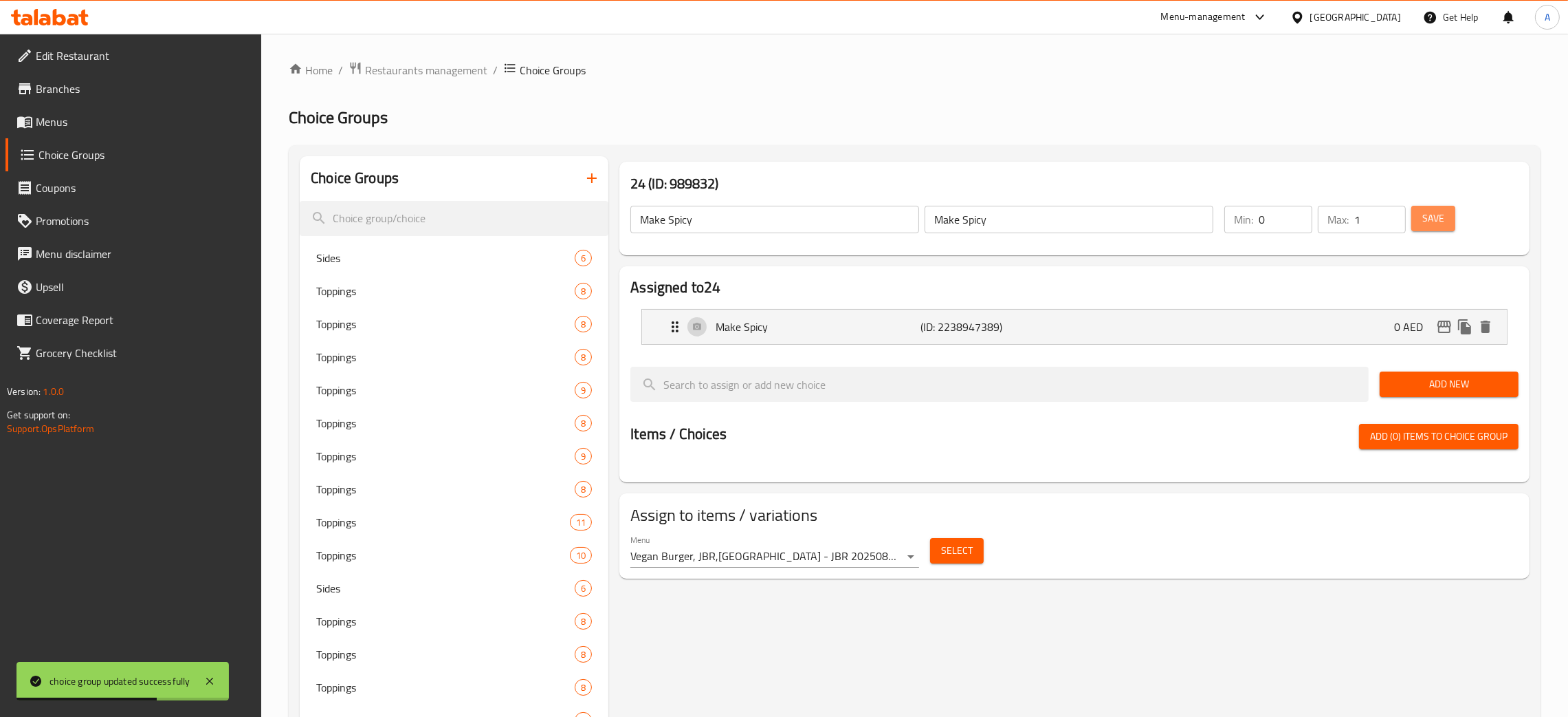
click at [1432, 210] on span "Save" at bounding box center [1433, 218] width 22 height 17
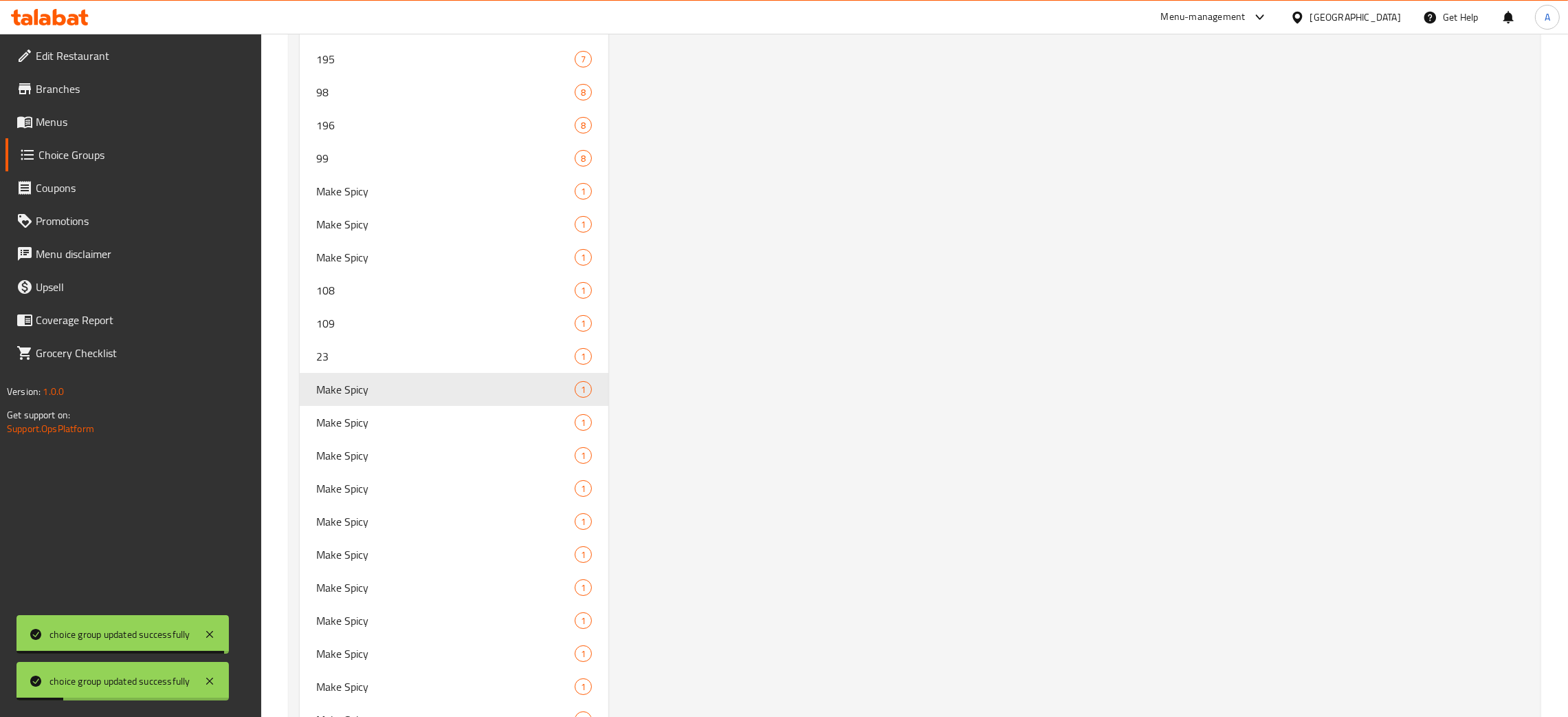
scroll to position [7999, 0]
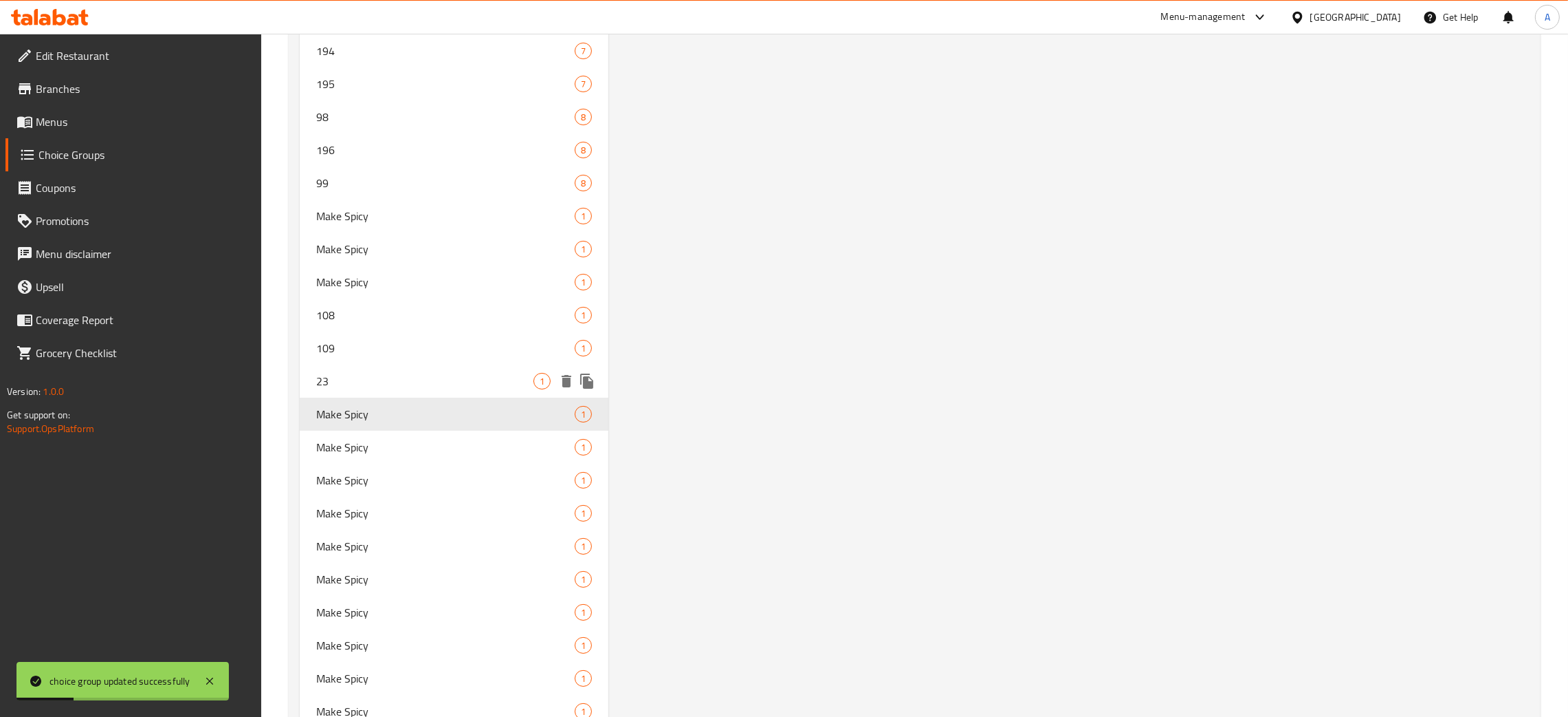
click at [357, 373] on span "23" at bounding box center [425, 381] width 217 height 16
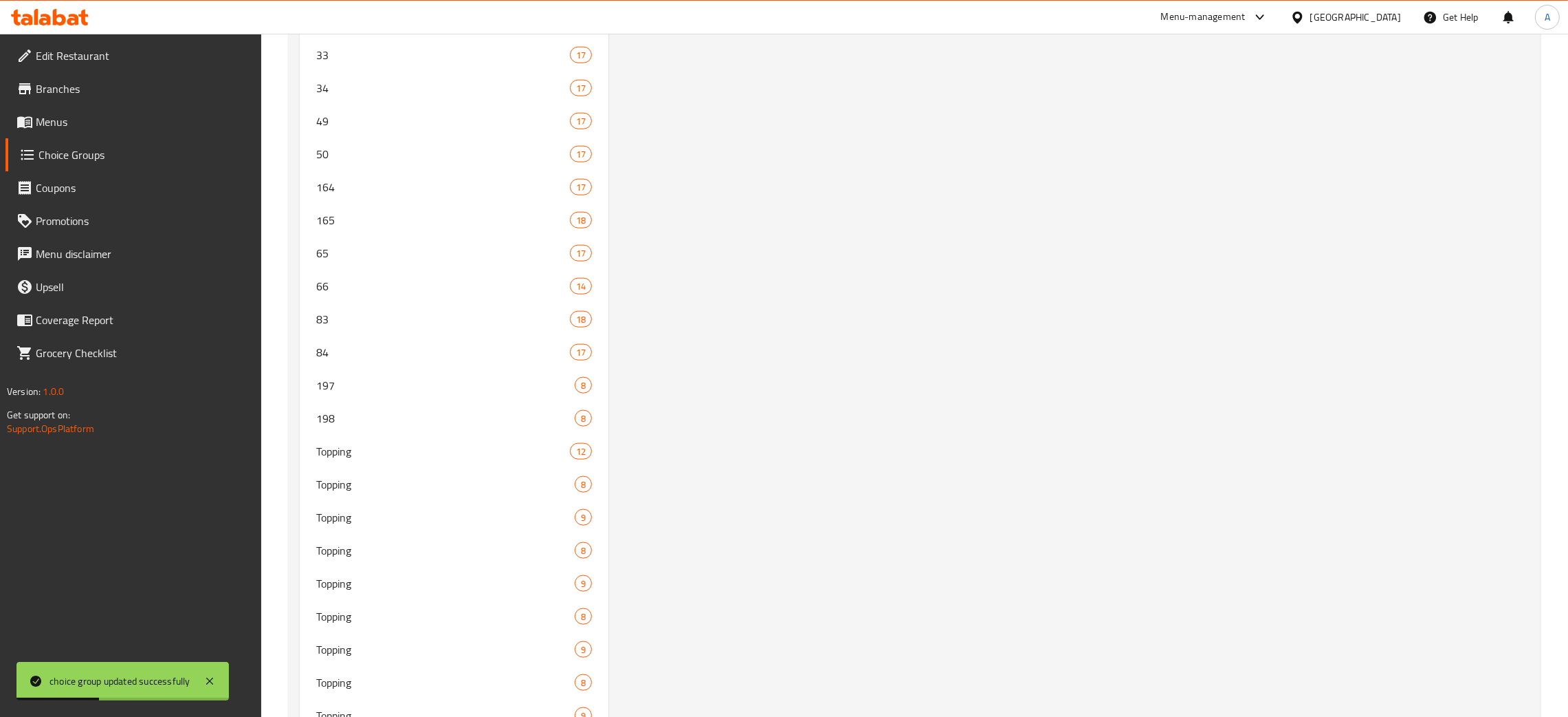
scroll to position [0, 0]
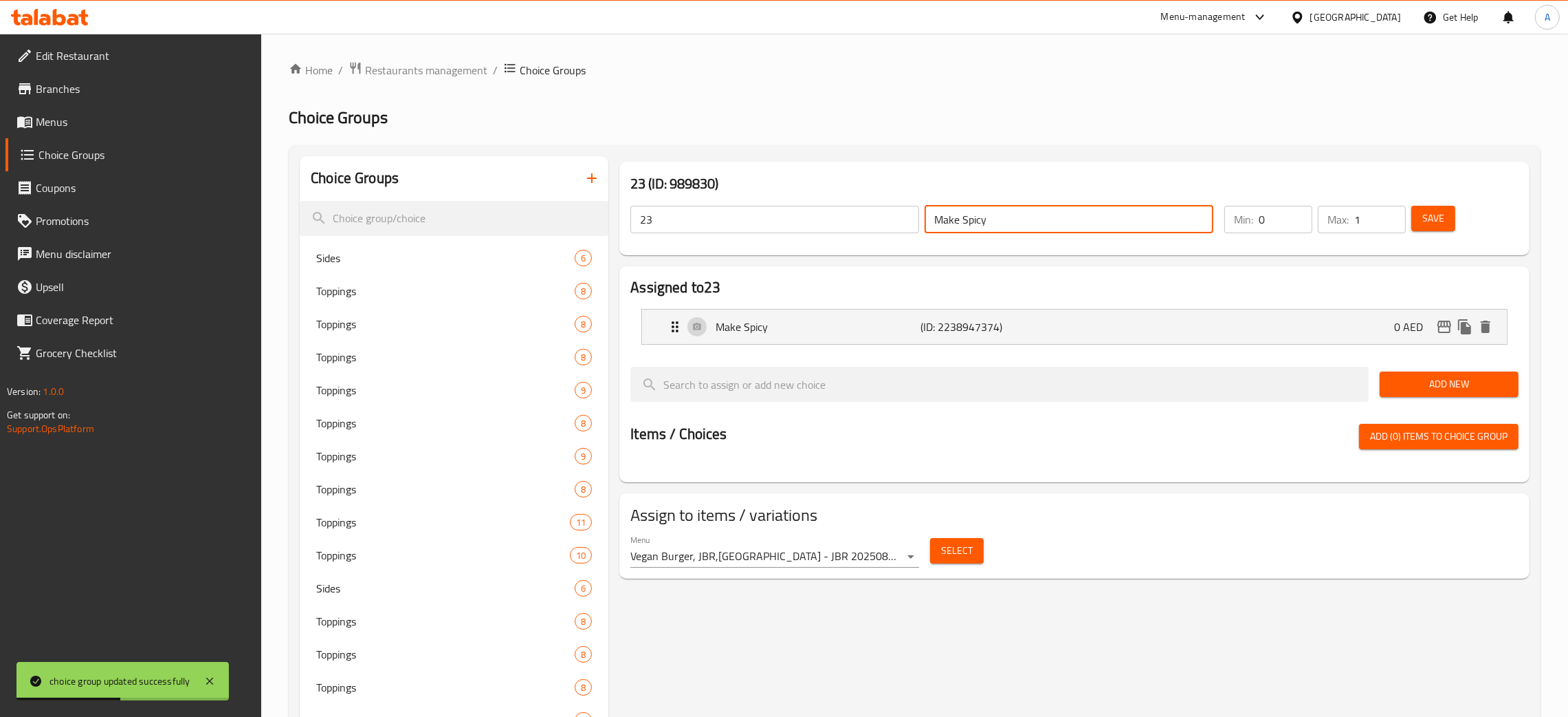
drag, startPoint x: 1016, startPoint y: 221, endPoint x: 913, endPoint y: 221, distance: 103.0
click at [913, 221] on div "23 ​ Make Spicy ​" at bounding box center [922, 219] width 600 height 44
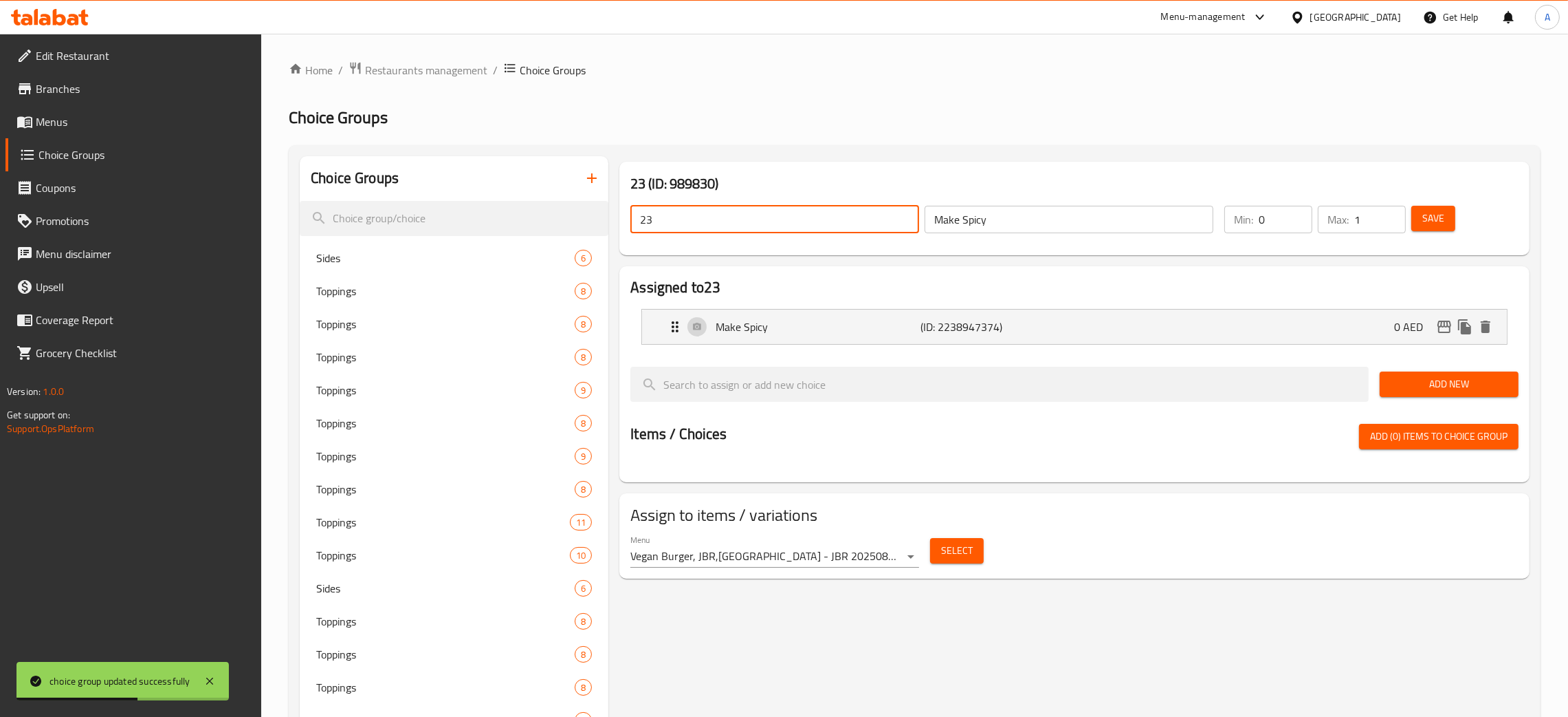
drag, startPoint x: 692, startPoint y: 218, endPoint x: 798, endPoint y: 255, distance: 112.3
paste input "Make Spicy"
click at [1424, 221] on span "Save" at bounding box center [1433, 218] width 22 height 17
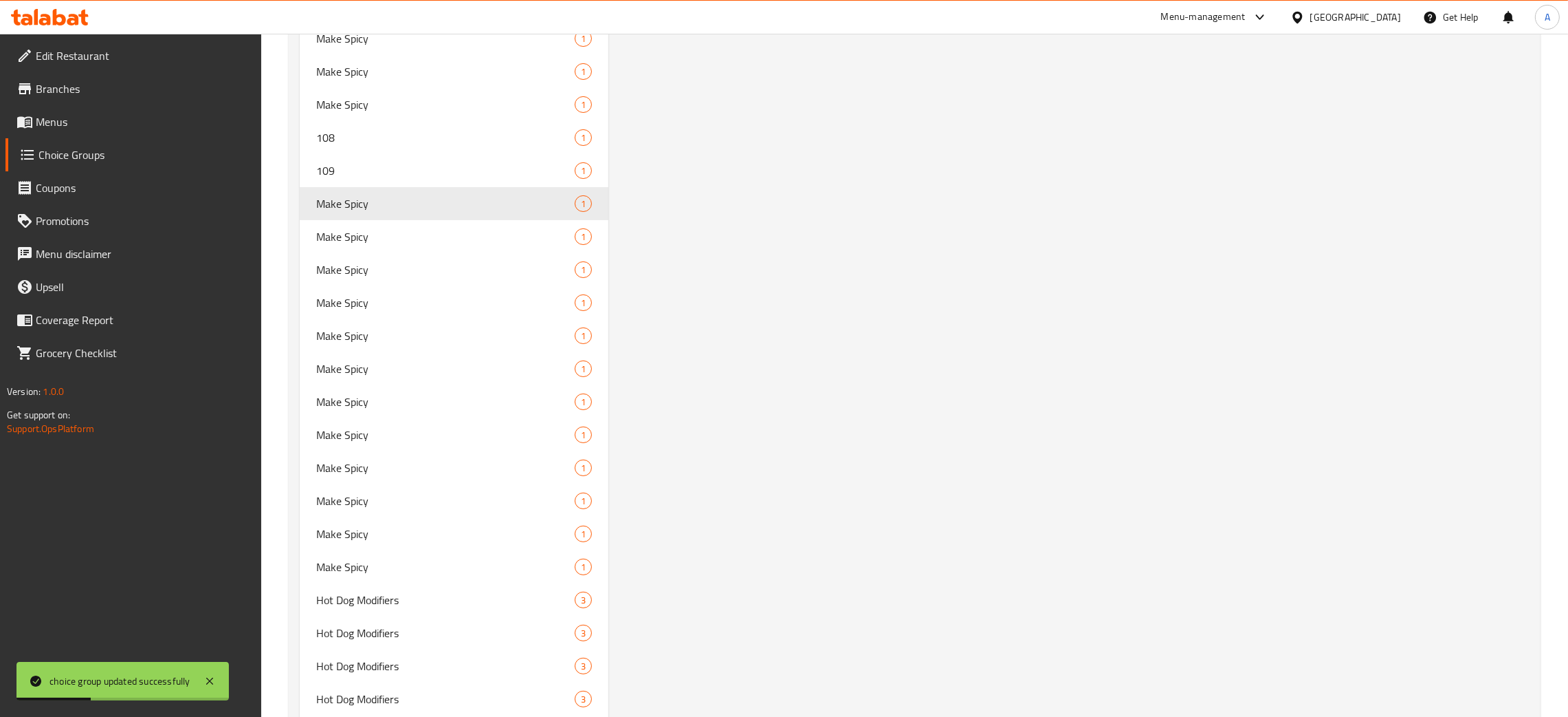
scroll to position [8127, 0]
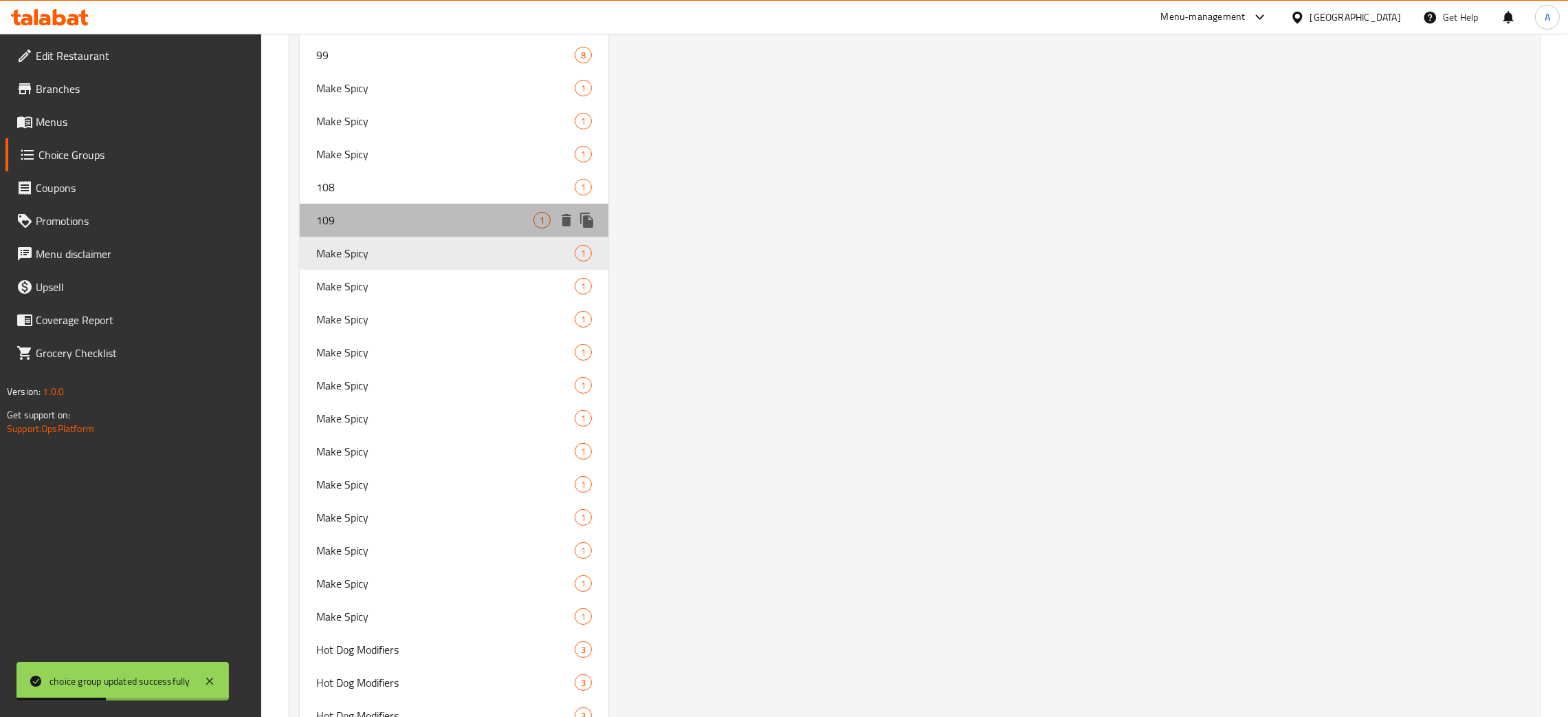
click at [428, 213] on span "109" at bounding box center [425, 220] width 217 height 16
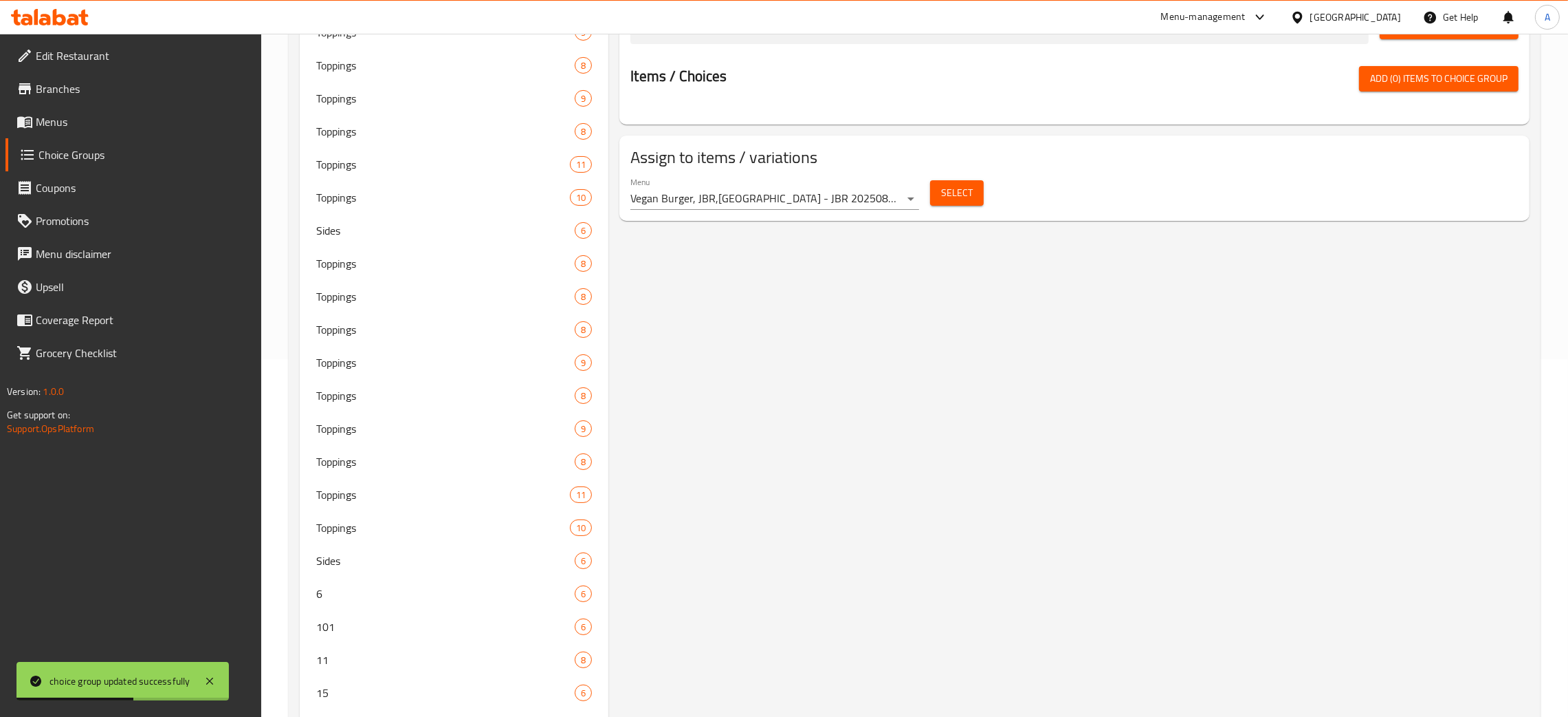
scroll to position [0, 0]
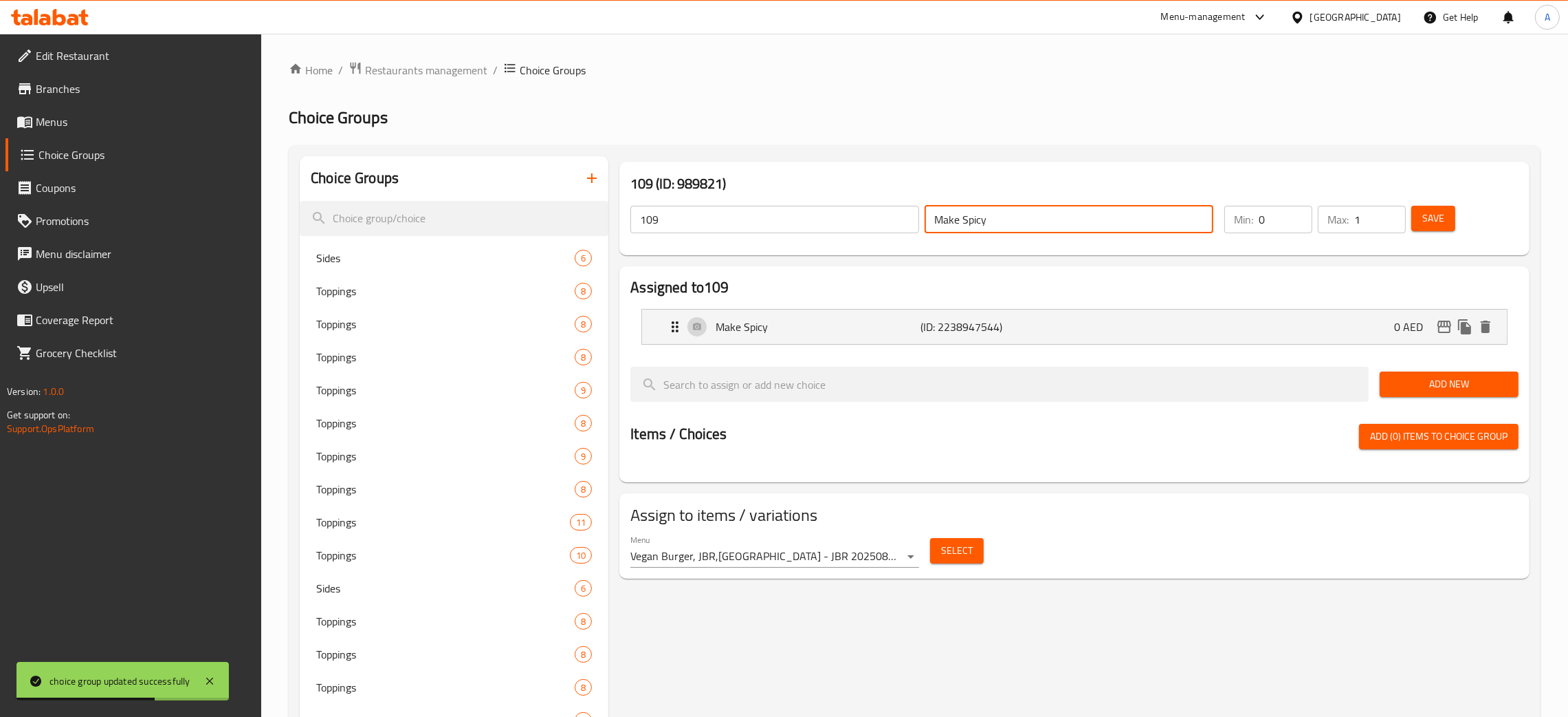
drag, startPoint x: 996, startPoint y: 214, endPoint x: 896, endPoint y: 218, distance: 100.1
click at [896, 218] on div "109 ​ Make Spicy ​" at bounding box center [922, 219] width 600 height 44
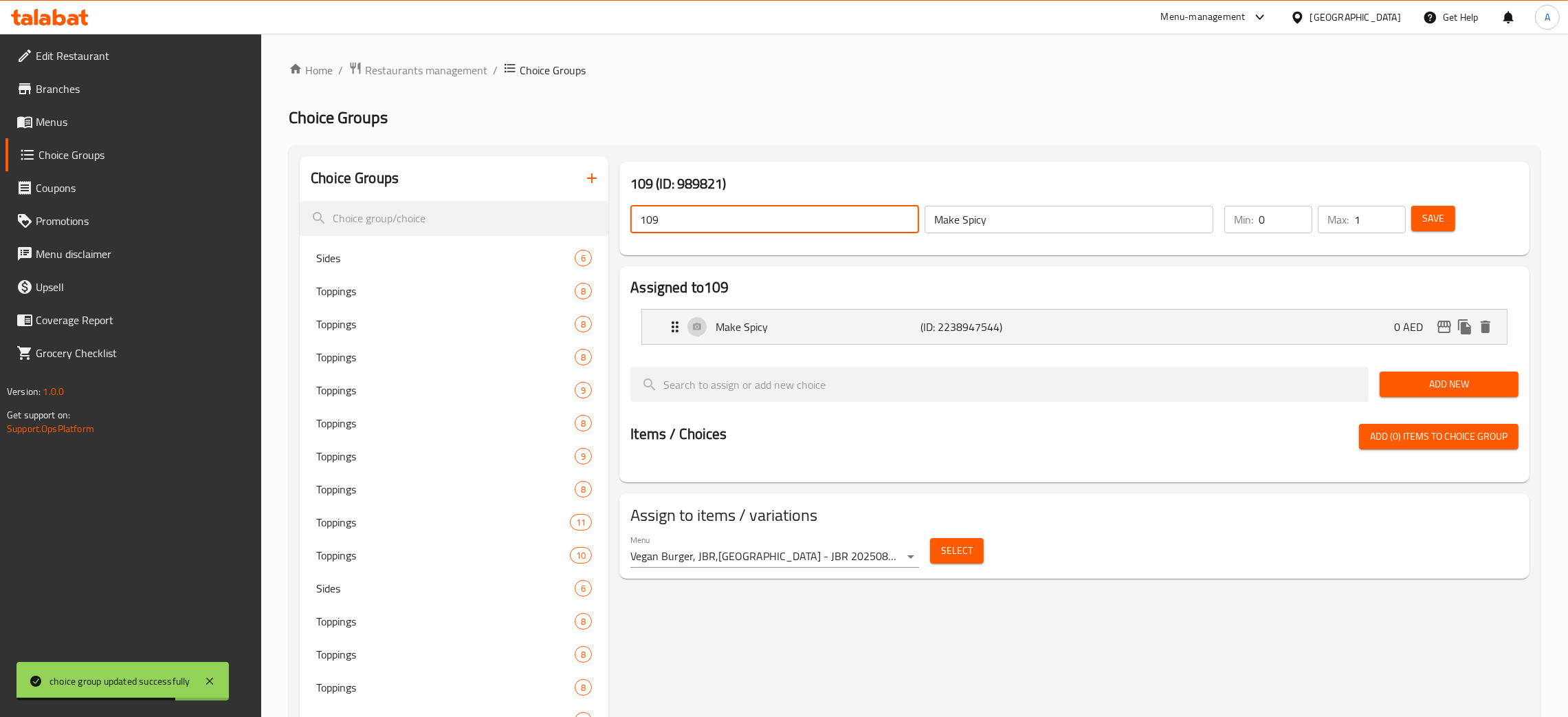
drag, startPoint x: 669, startPoint y: 218, endPoint x: 614, endPoint y: 223, distance: 55.2
paste input "Make Spicy"
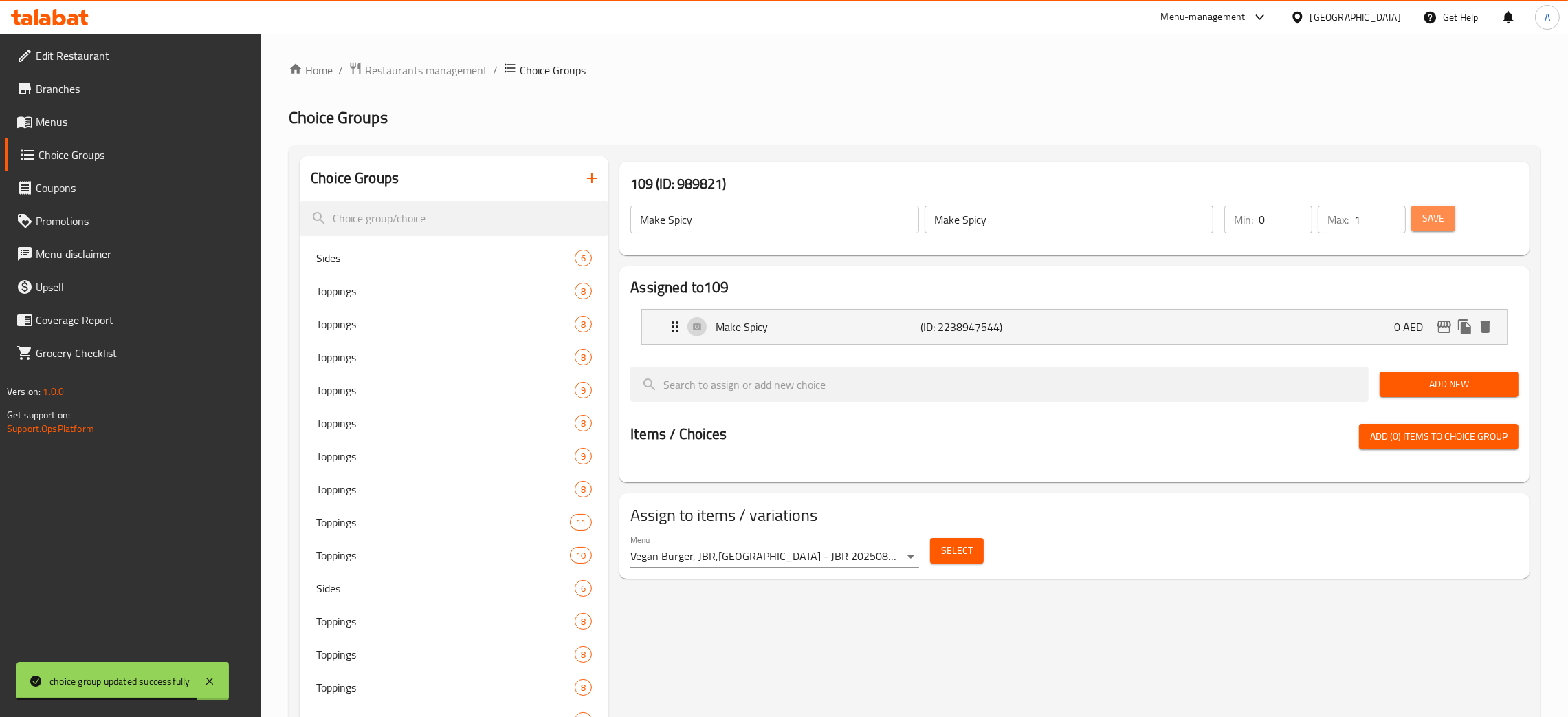
click at [1432, 223] on span "Save" at bounding box center [1433, 218] width 22 height 17
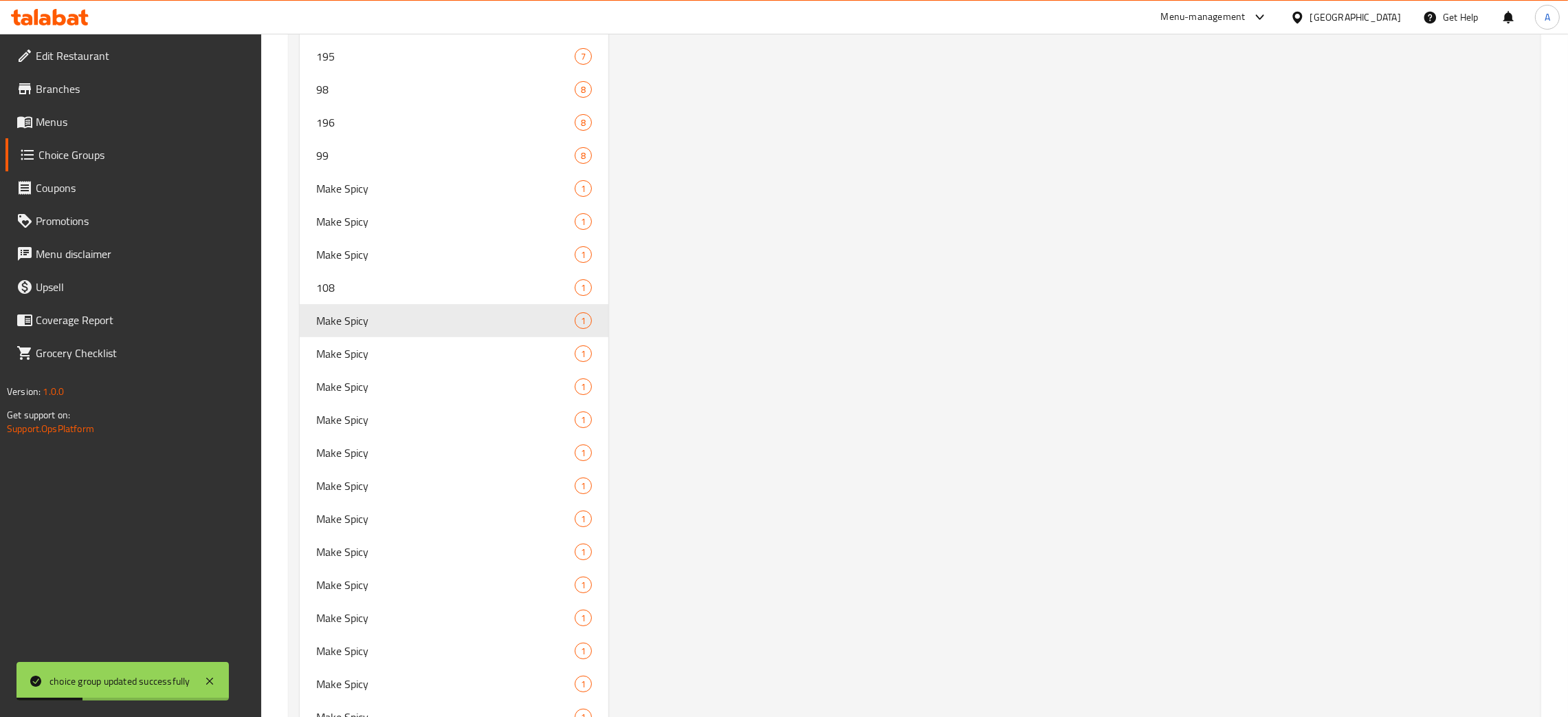
scroll to position [7951, 0]
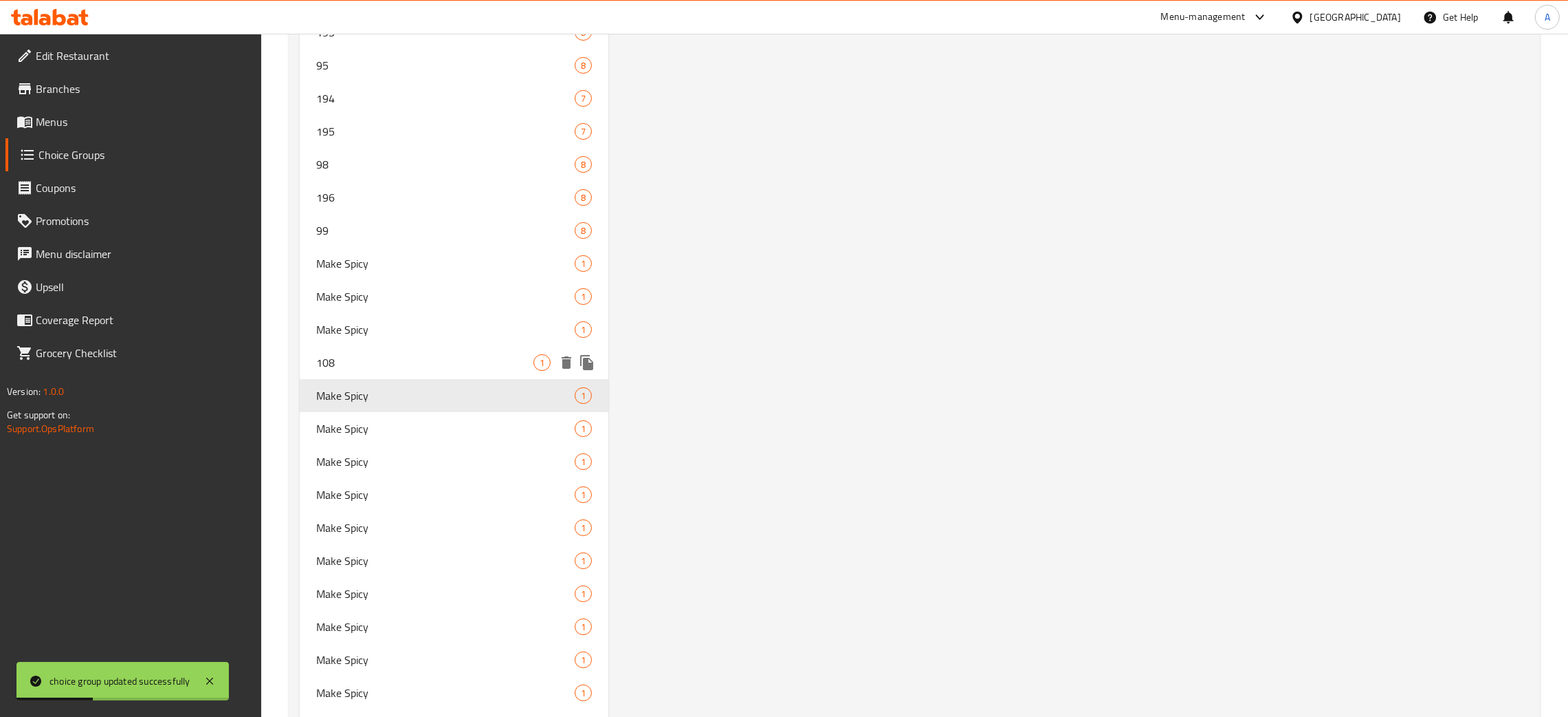
click at [459, 354] on span "108" at bounding box center [425, 363] width 217 height 16
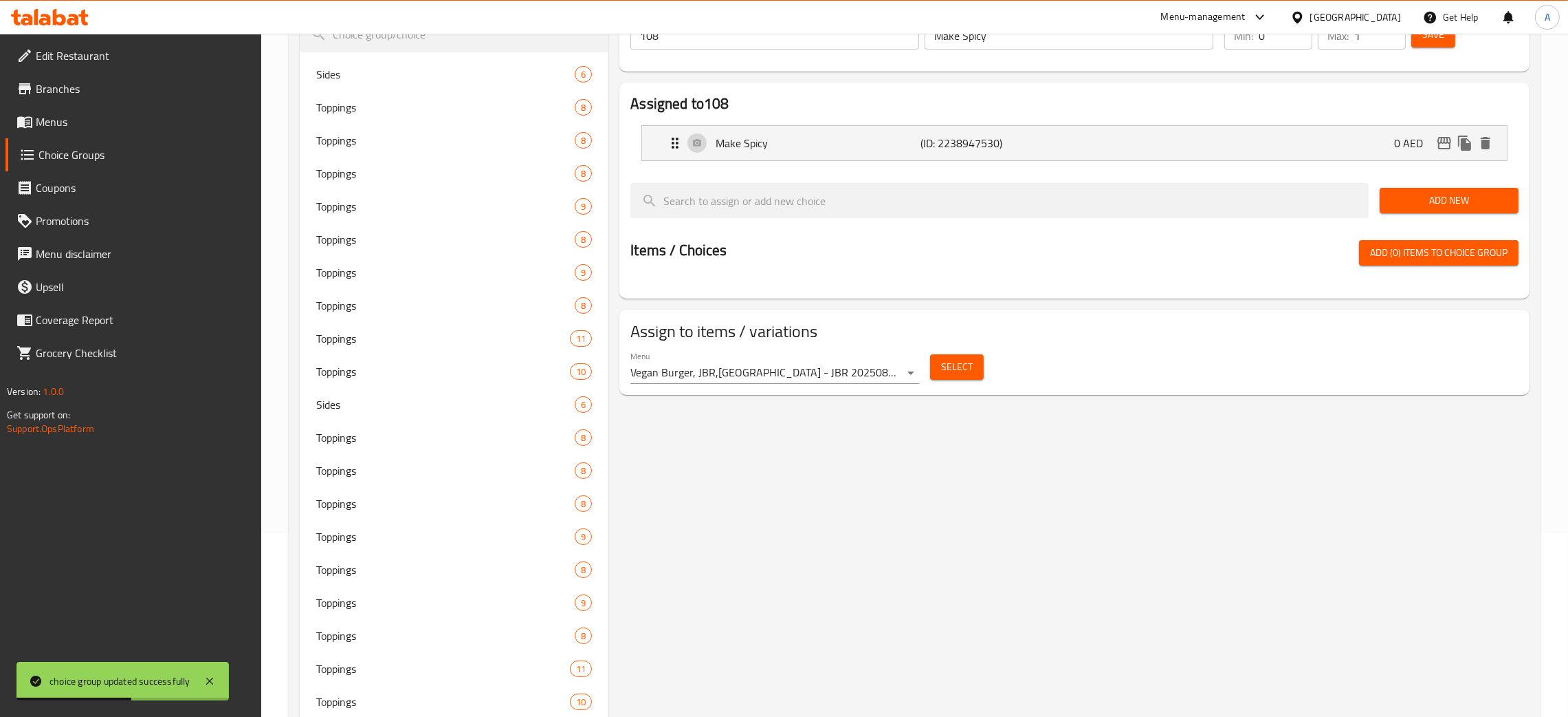
scroll to position [0, 0]
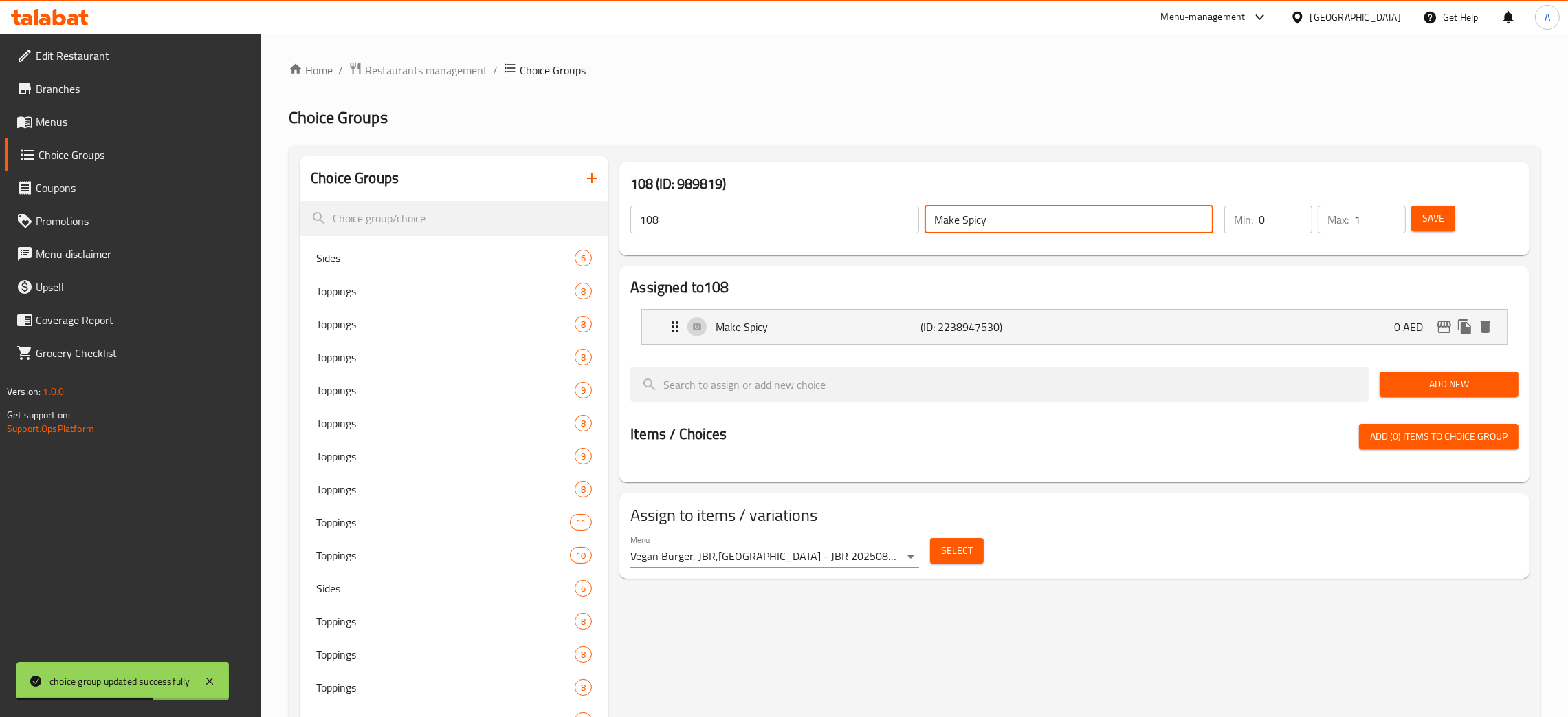
drag, startPoint x: 925, startPoint y: 221, endPoint x: 911, endPoint y: 221, distance: 14.0
click at [911, 221] on div "108 ​ Make Spicy ​" at bounding box center [922, 219] width 600 height 44
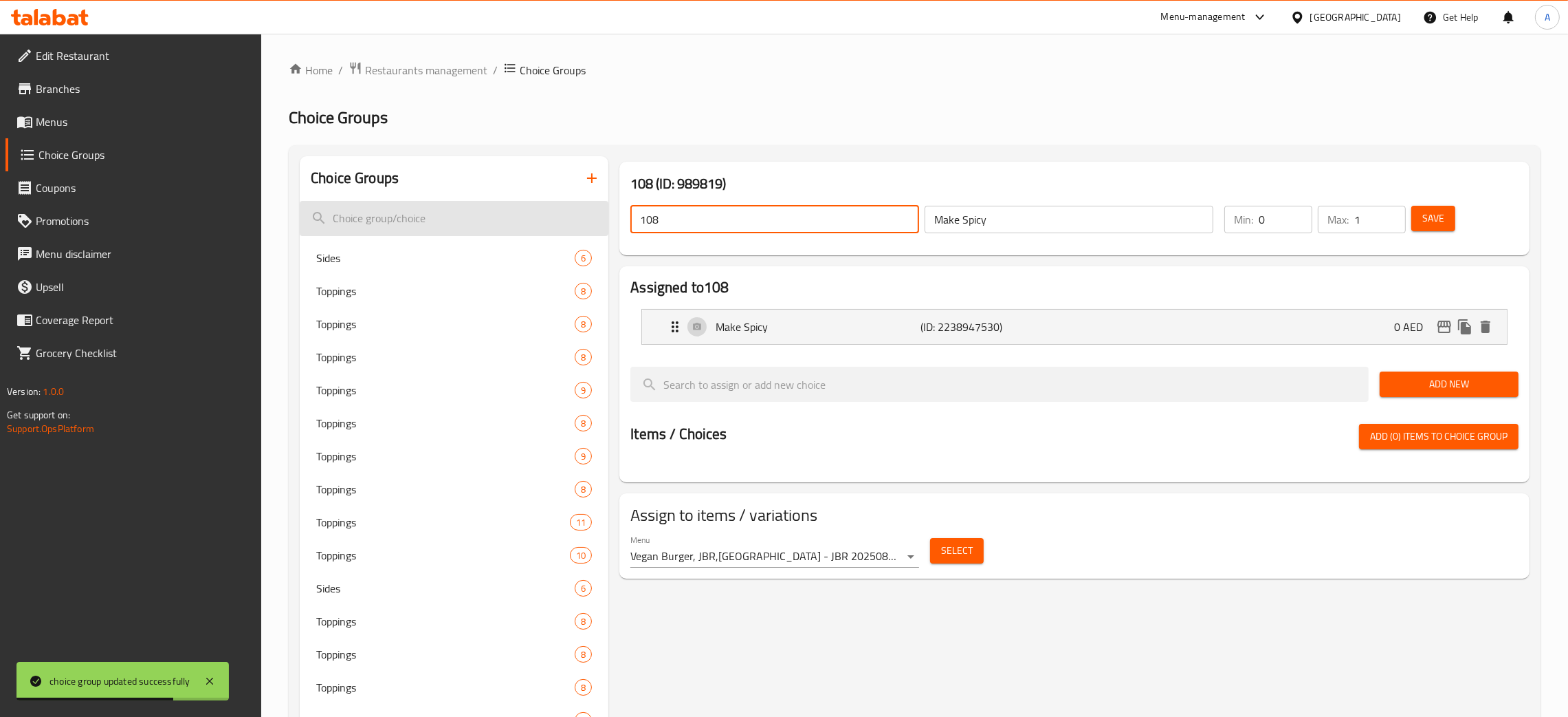
drag, startPoint x: 578, startPoint y: 218, endPoint x: 558, endPoint y: 223, distance: 20.6
paste input "Make Spicy"
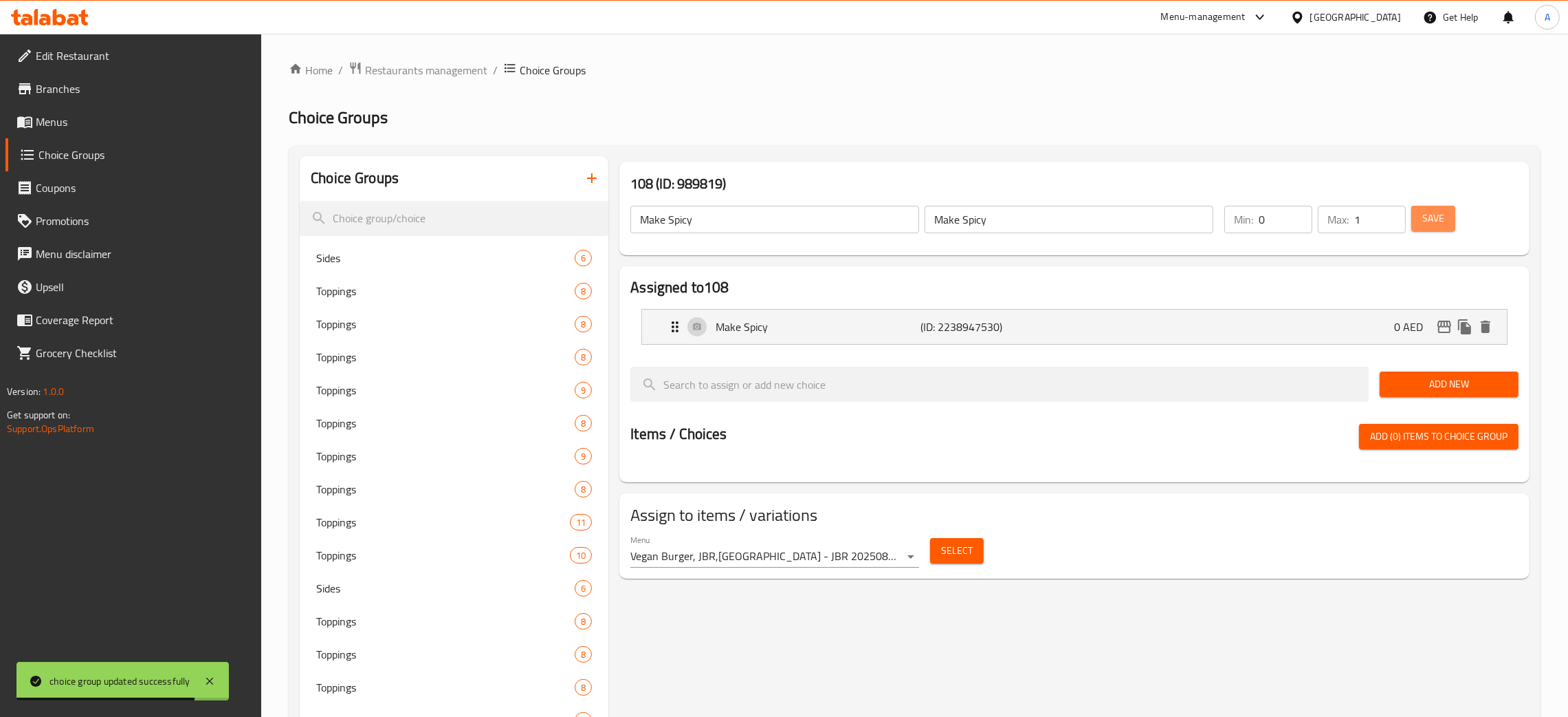
click at [1450, 224] on button "Save" at bounding box center [1433, 218] width 44 height 25
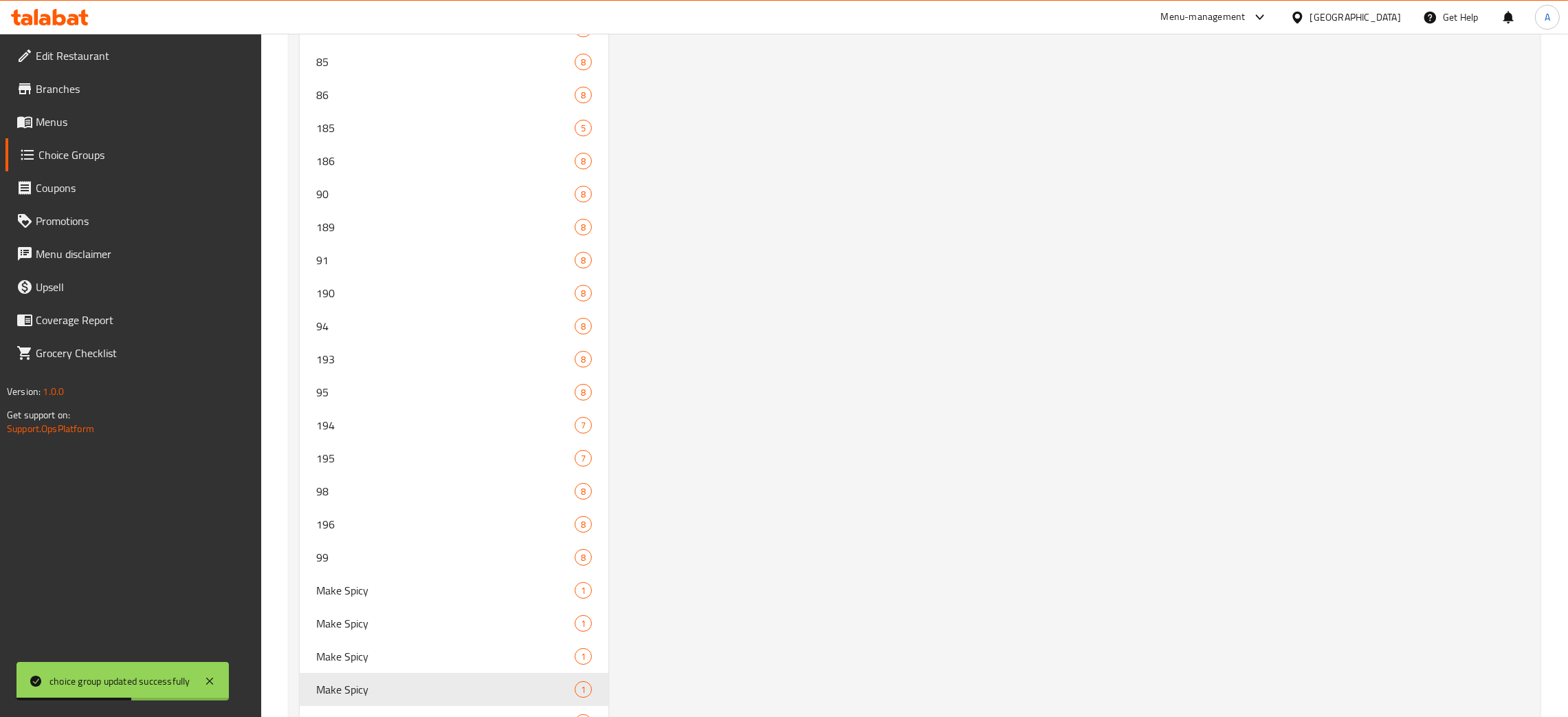
scroll to position [7600, 0]
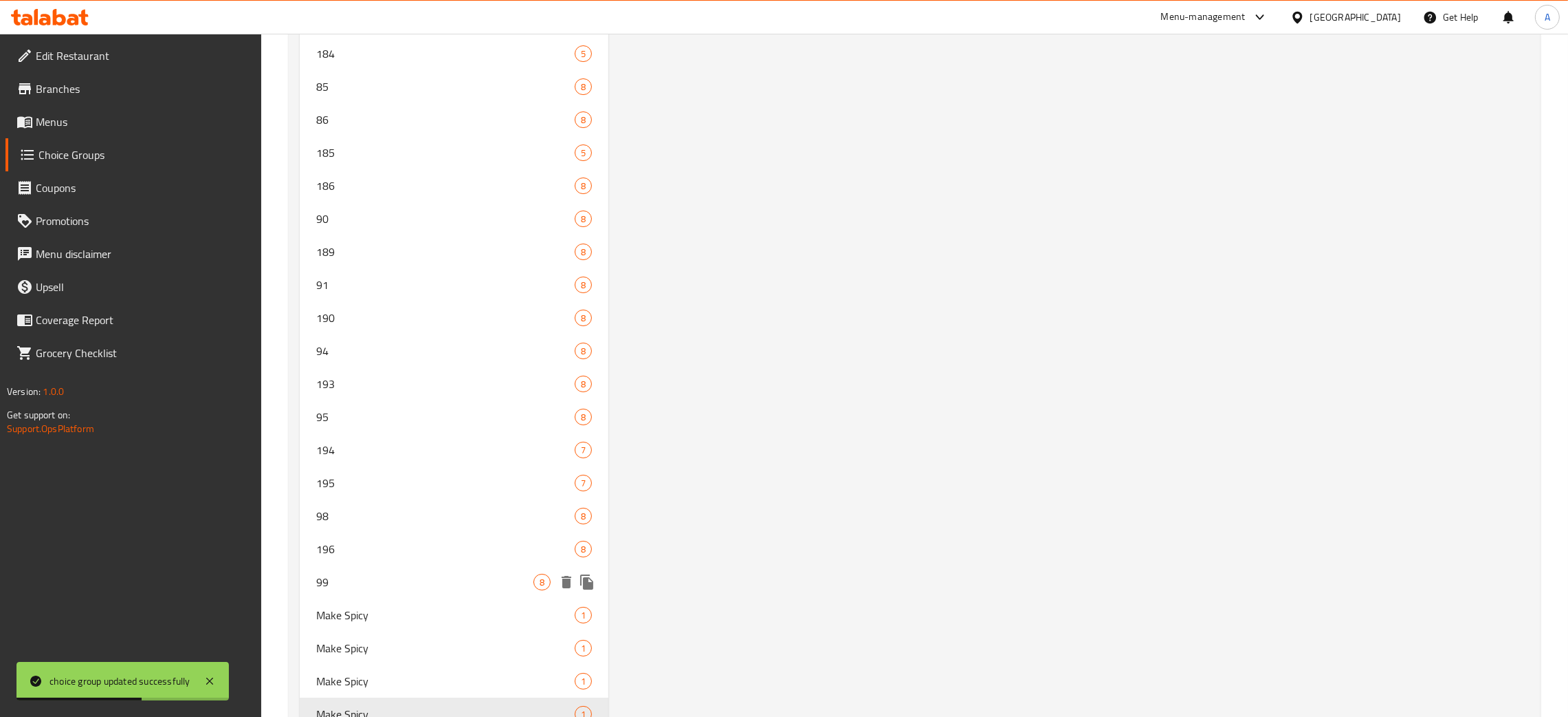
click at [397, 573] on span "99" at bounding box center [425, 582] width 217 height 16
type input "99"
type input "Dips -Add ON"
type input "1"
type input "4"
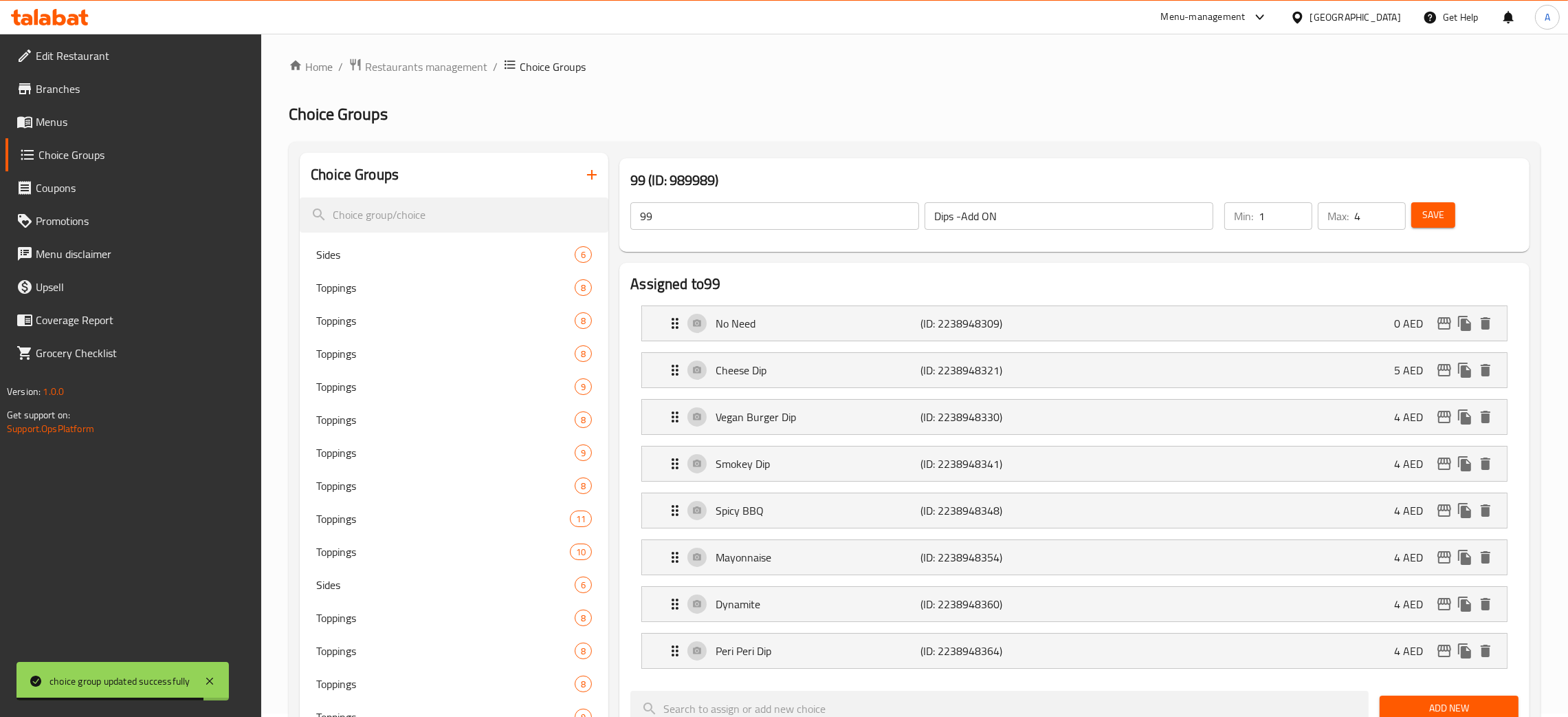
scroll to position [0, 0]
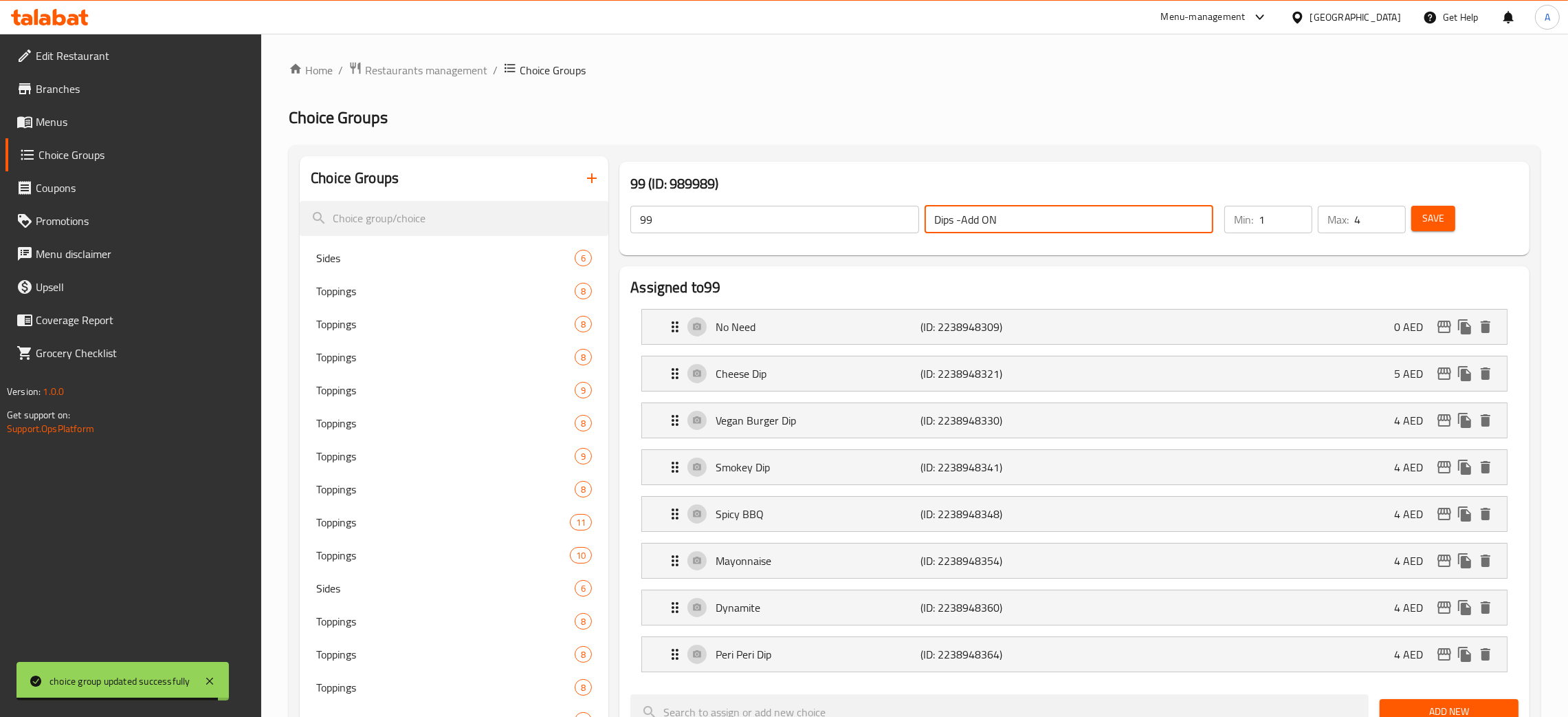
drag, startPoint x: 1010, startPoint y: 213, endPoint x: 934, endPoint y: 216, distance: 76.1
click at [934, 216] on input "Dips -Add ON" at bounding box center [1069, 219] width 288 height 27
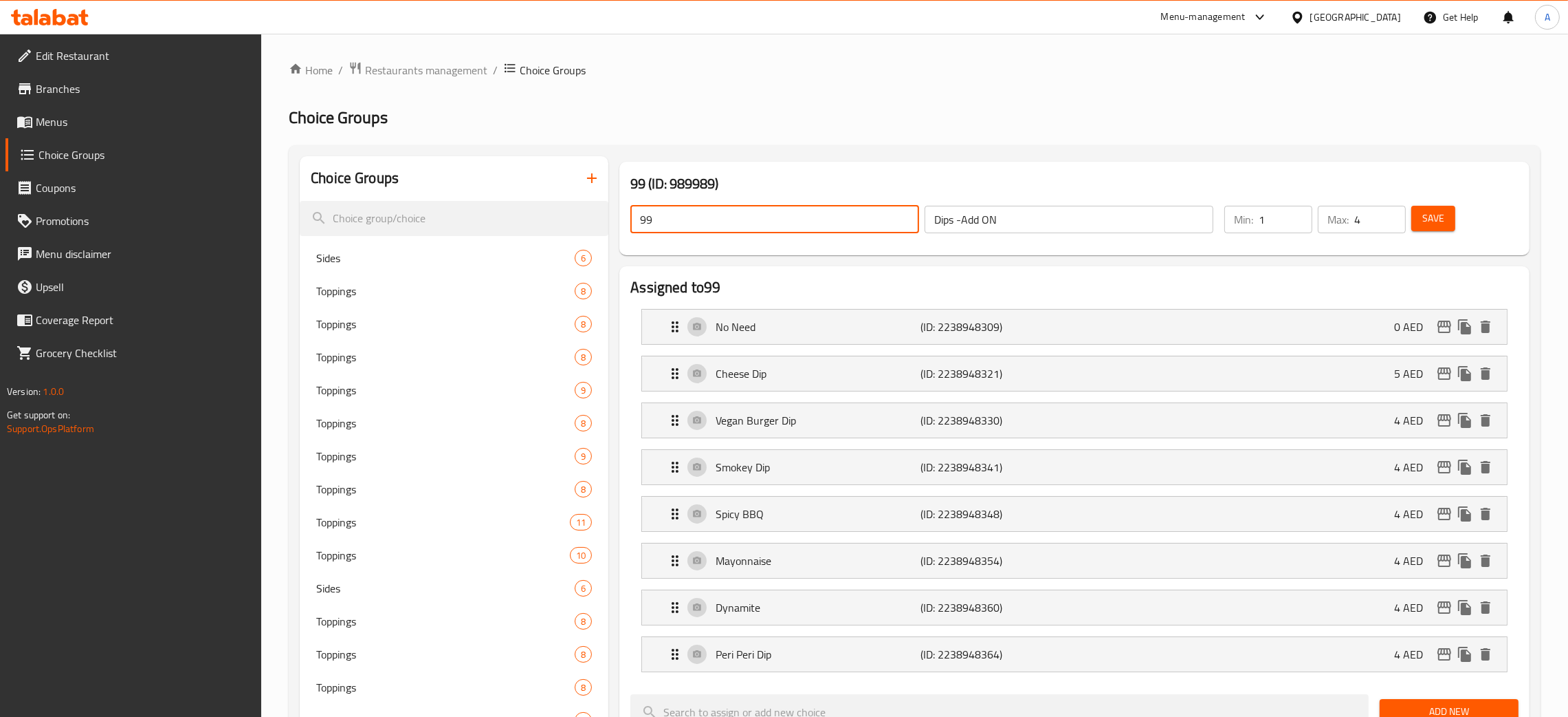
drag, startPoint x: 665, startPoint y: 226, endPoint x: 626, endPoint y: 226, distance: 39.0
click at [626, 226] on div "99 ​ Dips -Add ON ​" at bounding box center [922, 219] width 600 height 44
paste input "Dips -Add ON"
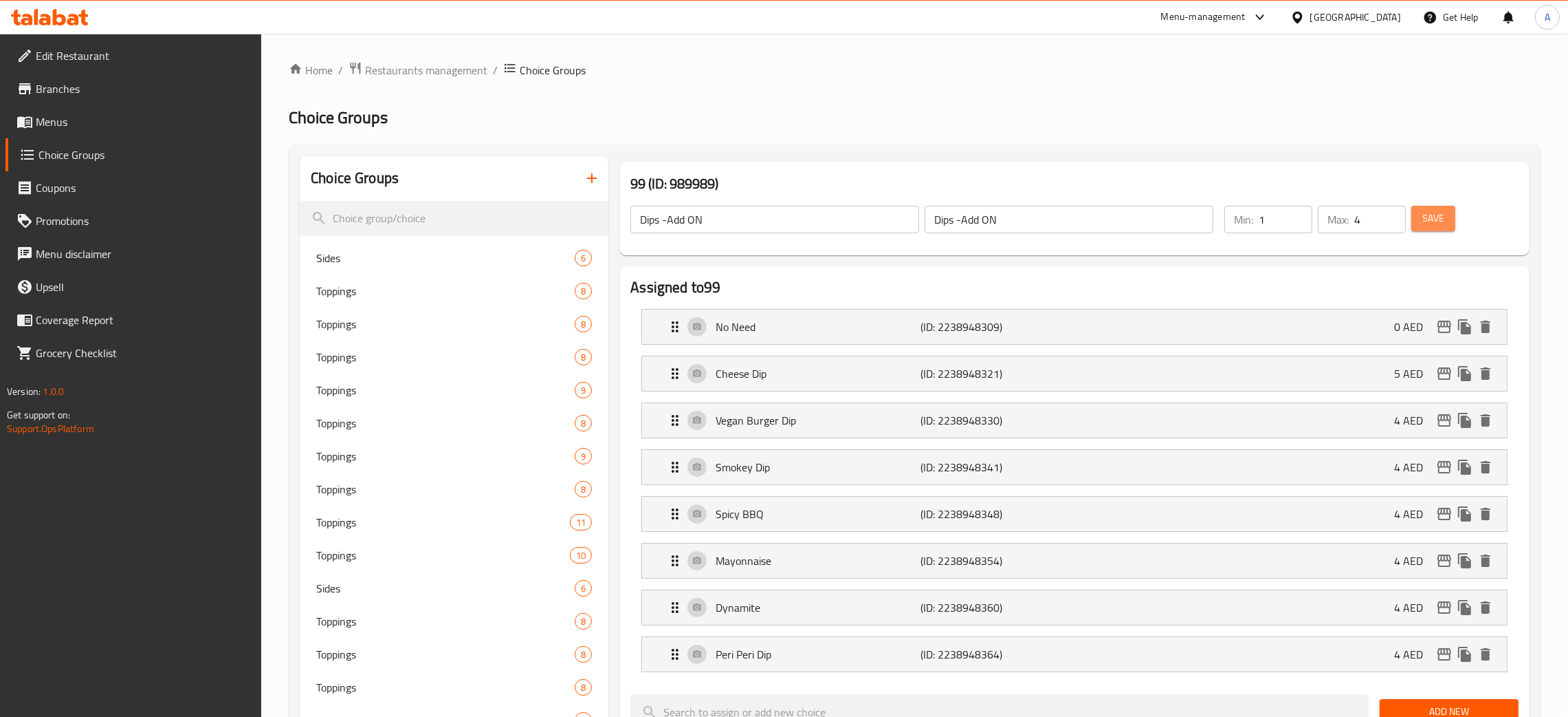
click at [1441, 229] on button "Save" at bounding box center [1433, 218] width 44 height 25
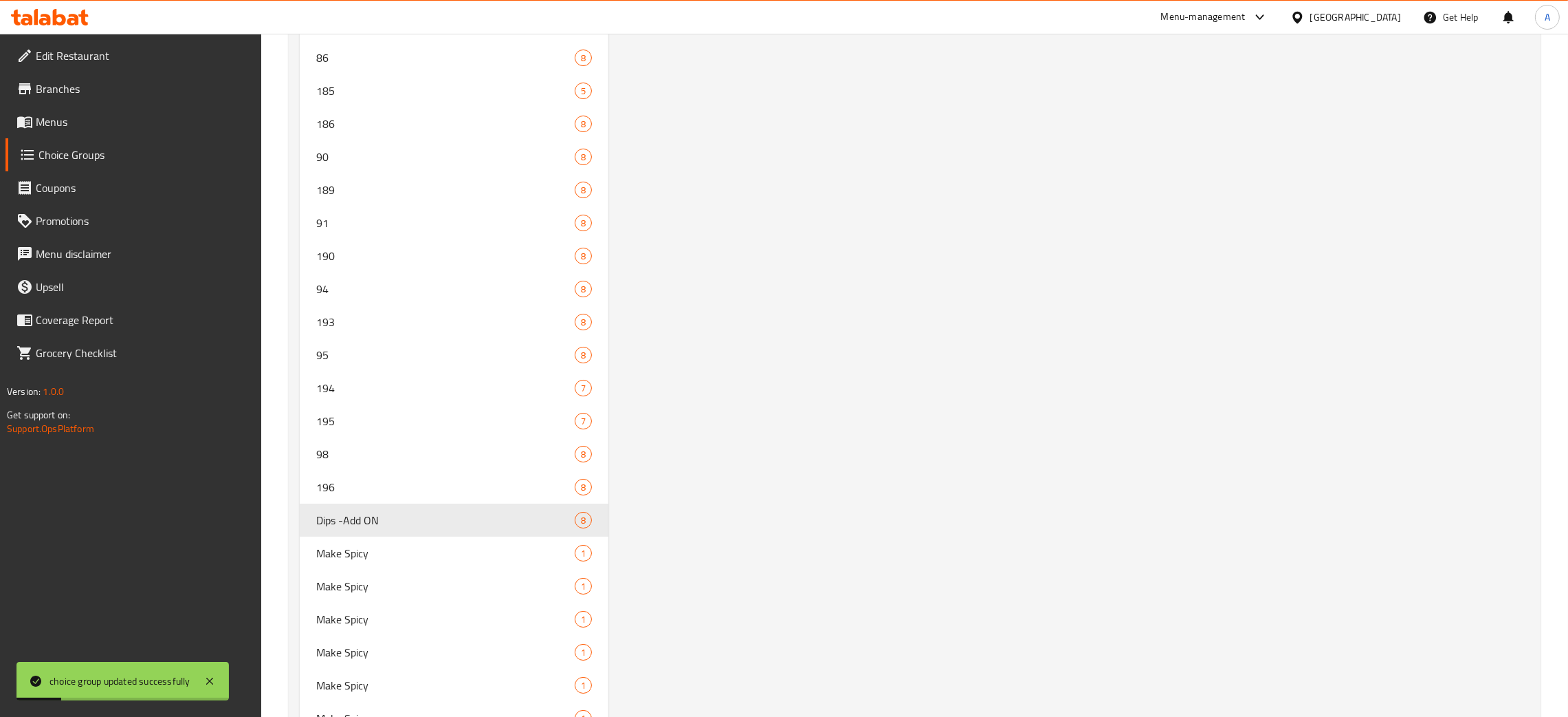
scroll to position [7600, 0]
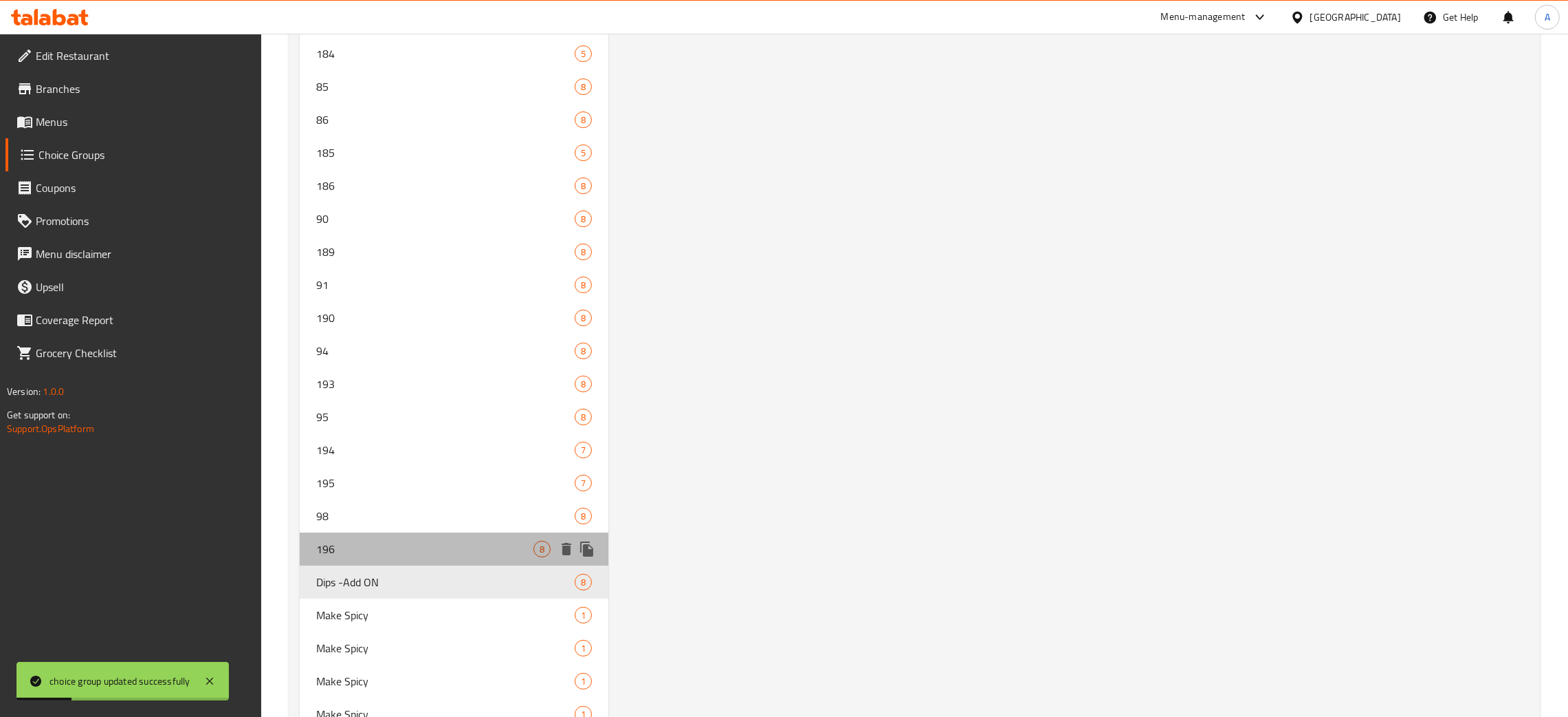
click at [408, 533] on div "196 8" at bounding box center [453, 549] width 308 height 33
type input "196"
type input "5"
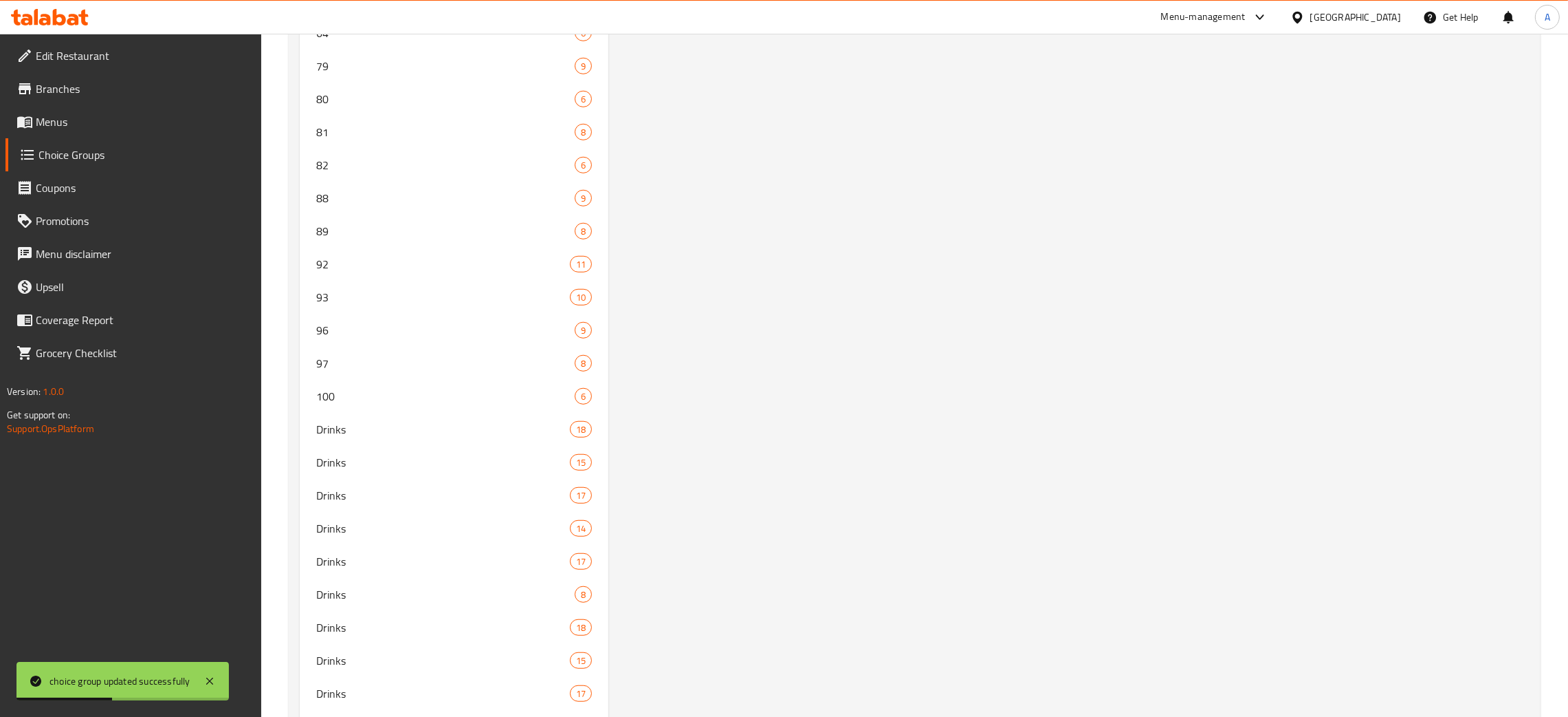
scroll to position [0, 0]
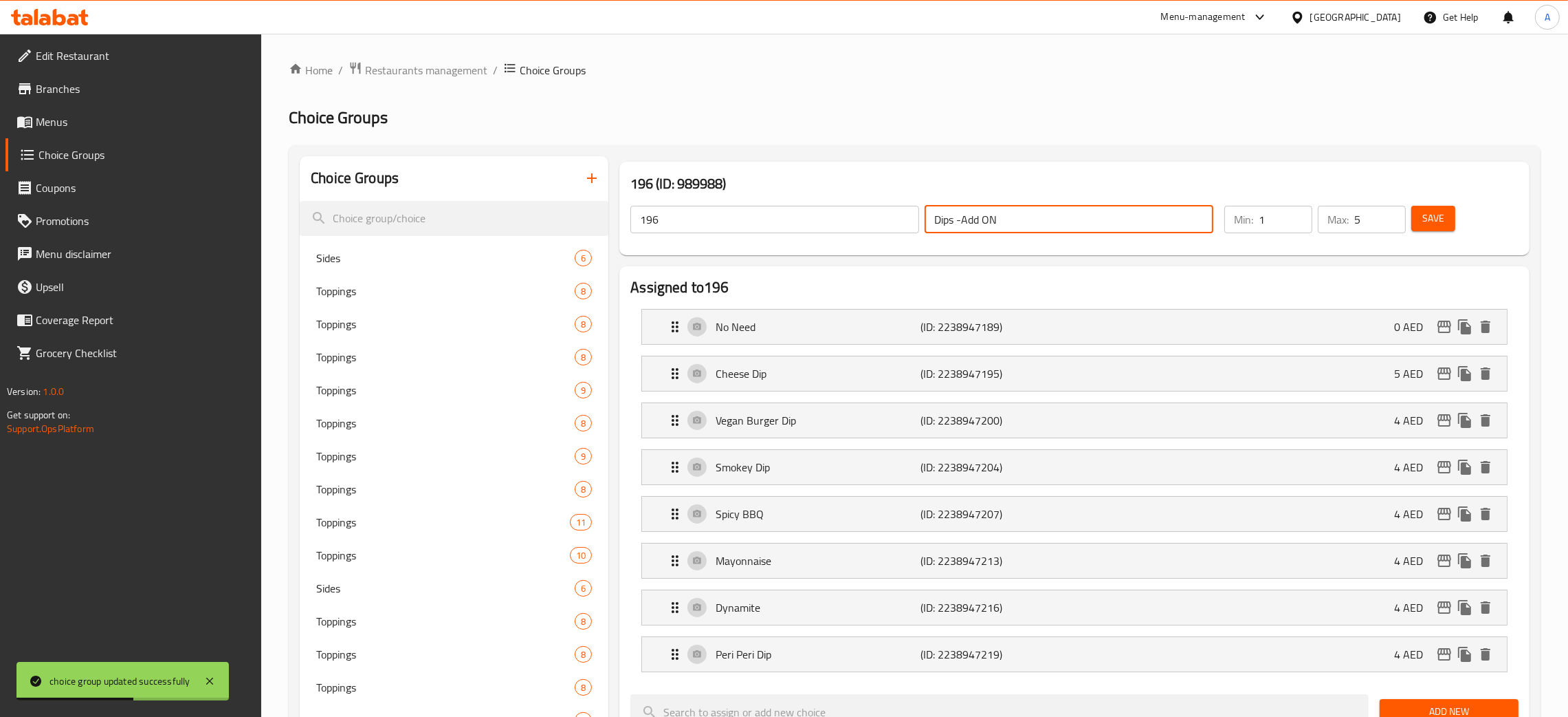
drag, startPoint x: 987, startPoint y: 221, endPoint x: 899, endPoint y: 235, distance: 89.1
click at [899, 235] on div "196 ​ Dips -Add ON ​" at bounding box center [922, 219] width 600 height 44
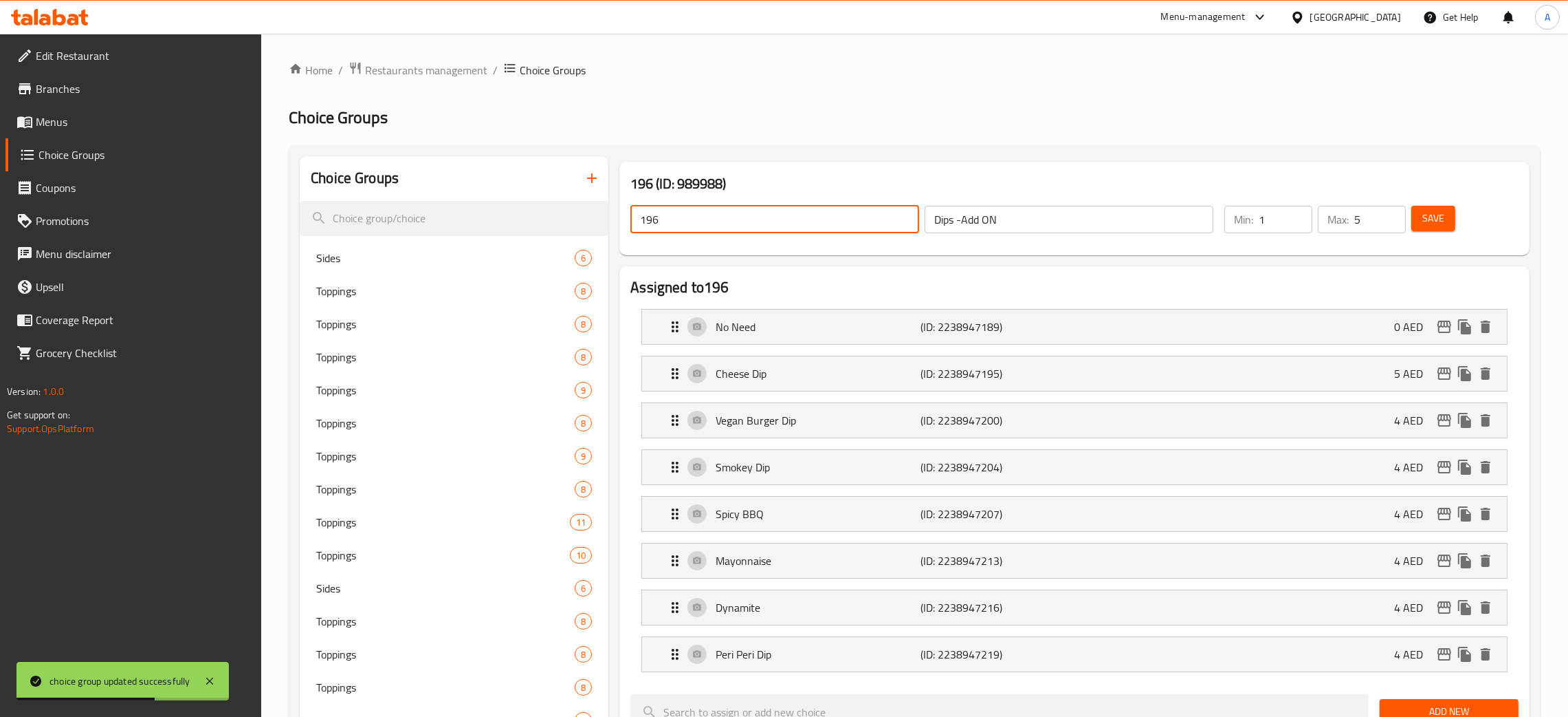
drag, startPoint x: 711, startPoint y: 224, endPoint x: 626, endPoint y: 217, distance: 85.3
click at [626, 217] on div "196 ​ Dips -Add ON ​" at bounding box center [922, 219] width 600 height 44
paste input "Dips -Add ON"
click at [1429, 225] on span "Save" at bounding box center [1433, 218] width 22 height 17
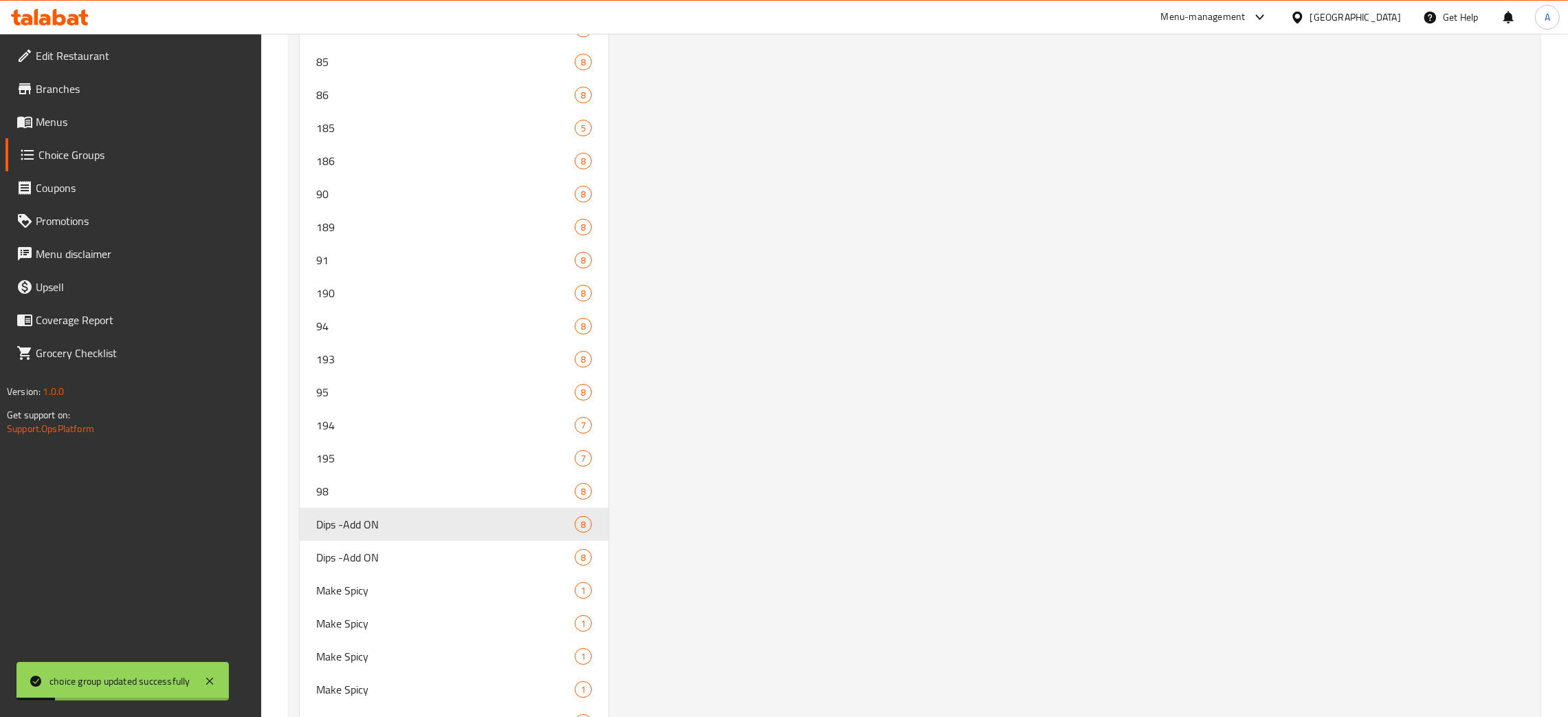
scroll to position [7600, 0]
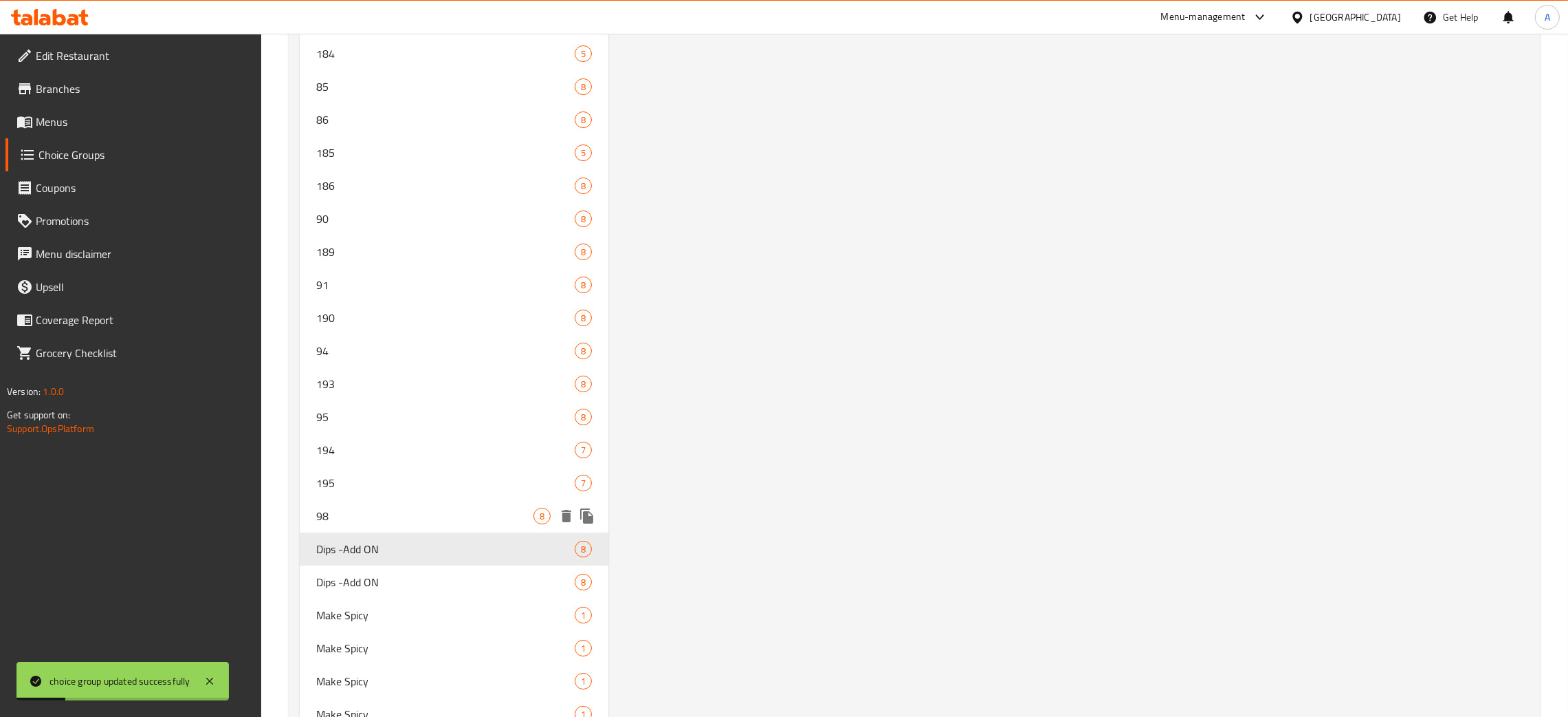
click at [380, 508] on span "98" at bounding box center [425, 516] width 217 height 16
type input "98"
type input "4"
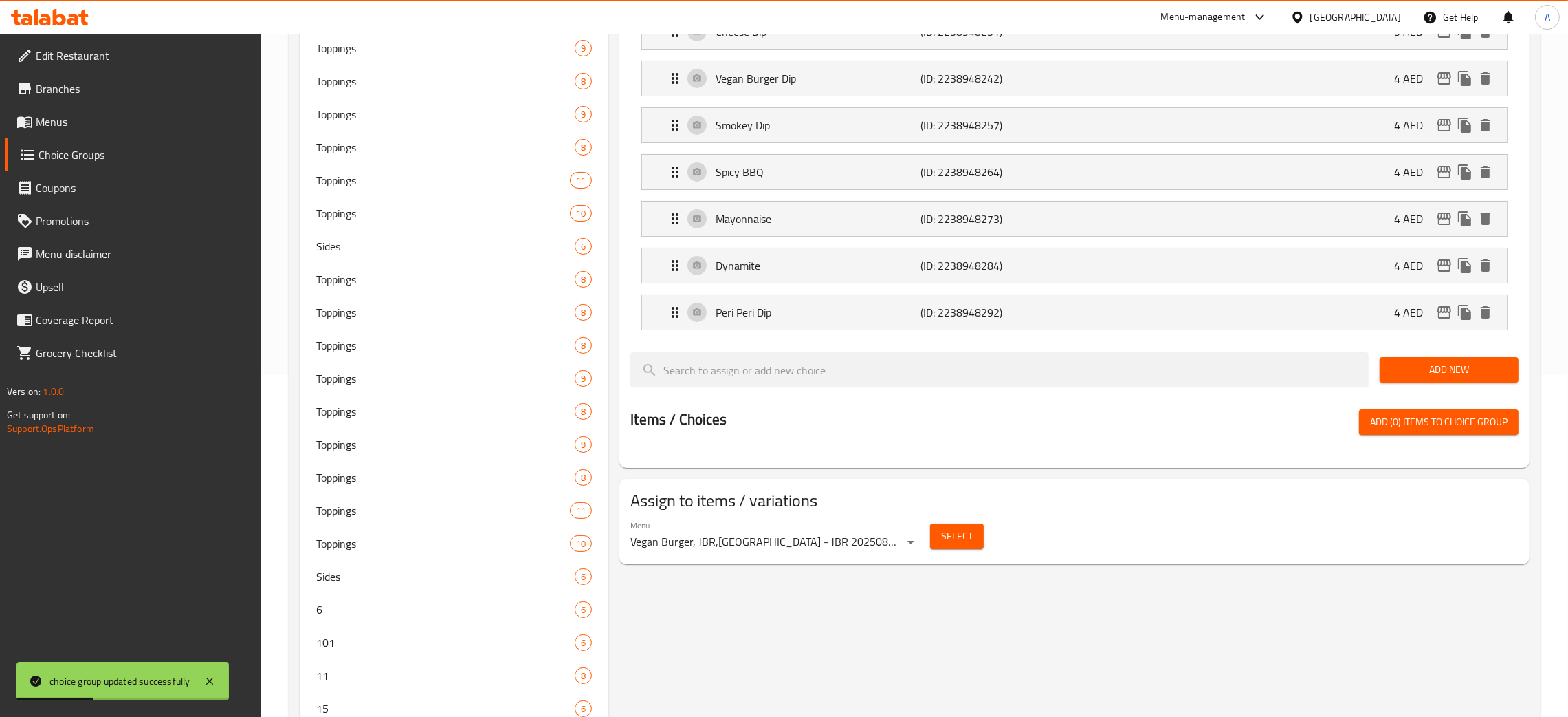
scroll to position [0, 0]
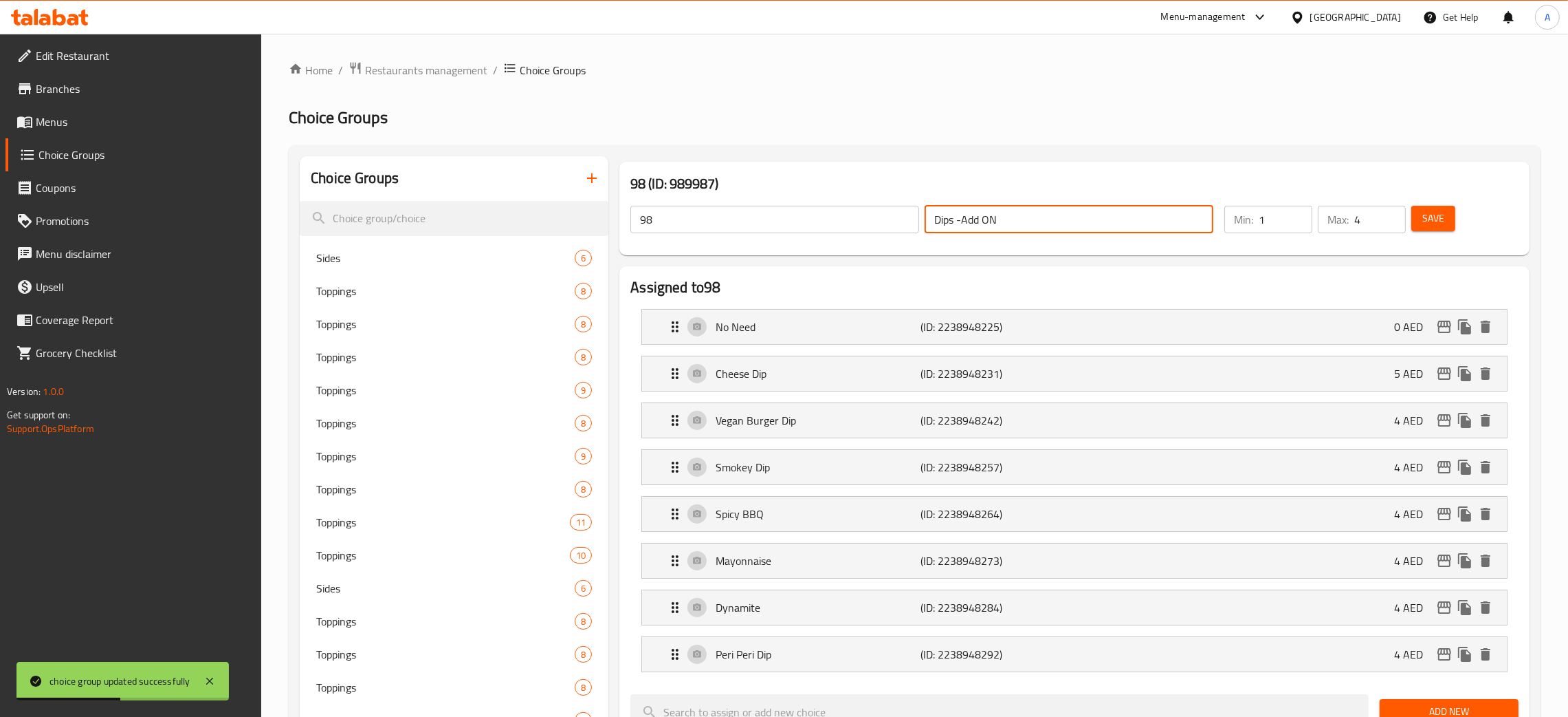
drag, startPoint x: 1053, startPoint y: 220, endPoint x: 906, endPoint y: 221, distance: 147.0
click at [906, 221] on div "98 ​ Dips -Add ON ​" at bounding box center [922, 219] width 600 height 44
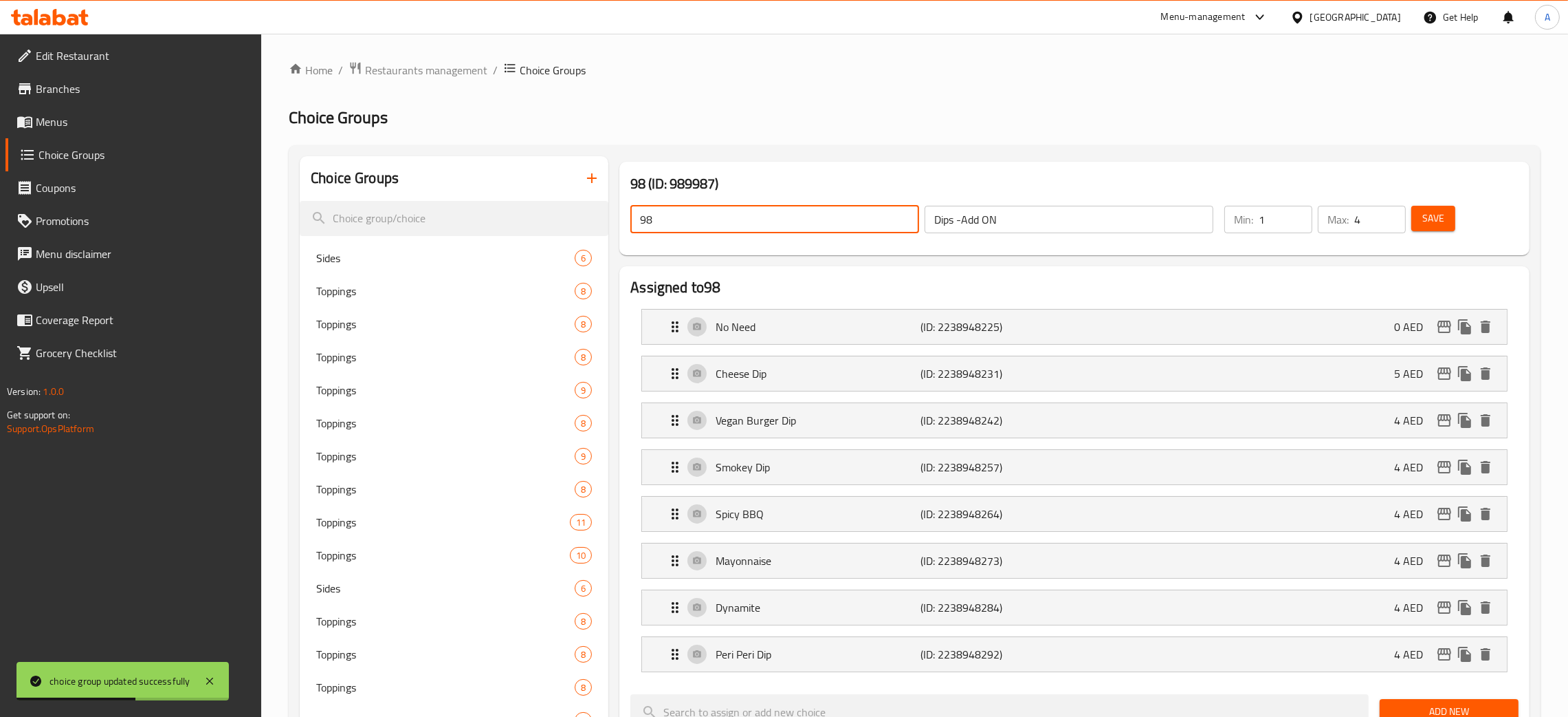
drag, startPoint x: 706, startPoint y: 221, endPoint x: 632, endPoint y: 218, distance: 74.1
click at [624, 218] on div "98 ​ Dips -Add ON ​" at bounding box center [922, 219] width 600 height 44
paste input "Dips -Add ON"
click at [1443, 218] on span "Save" at bounding box center [1433, 218] width 22 height 17
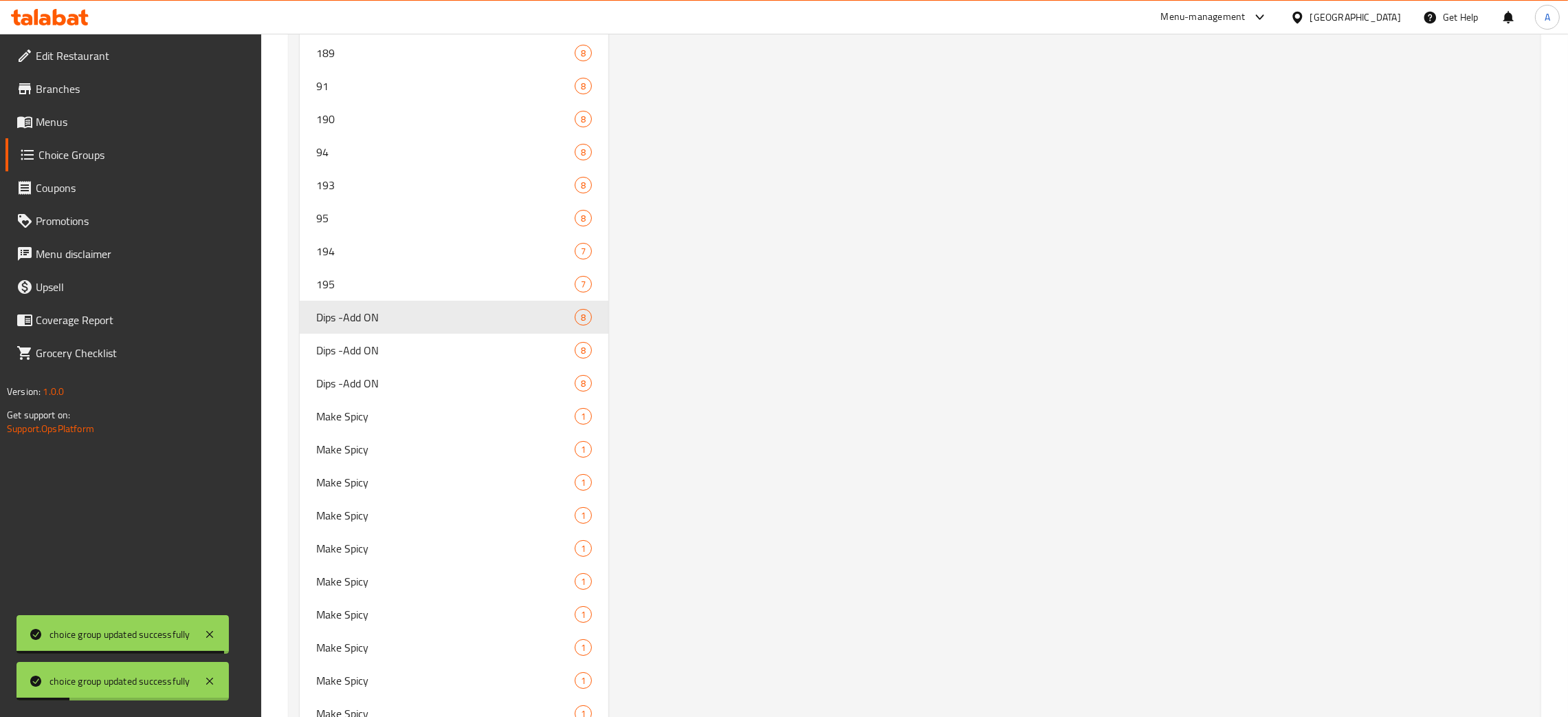
scroll to position [7749, 0]
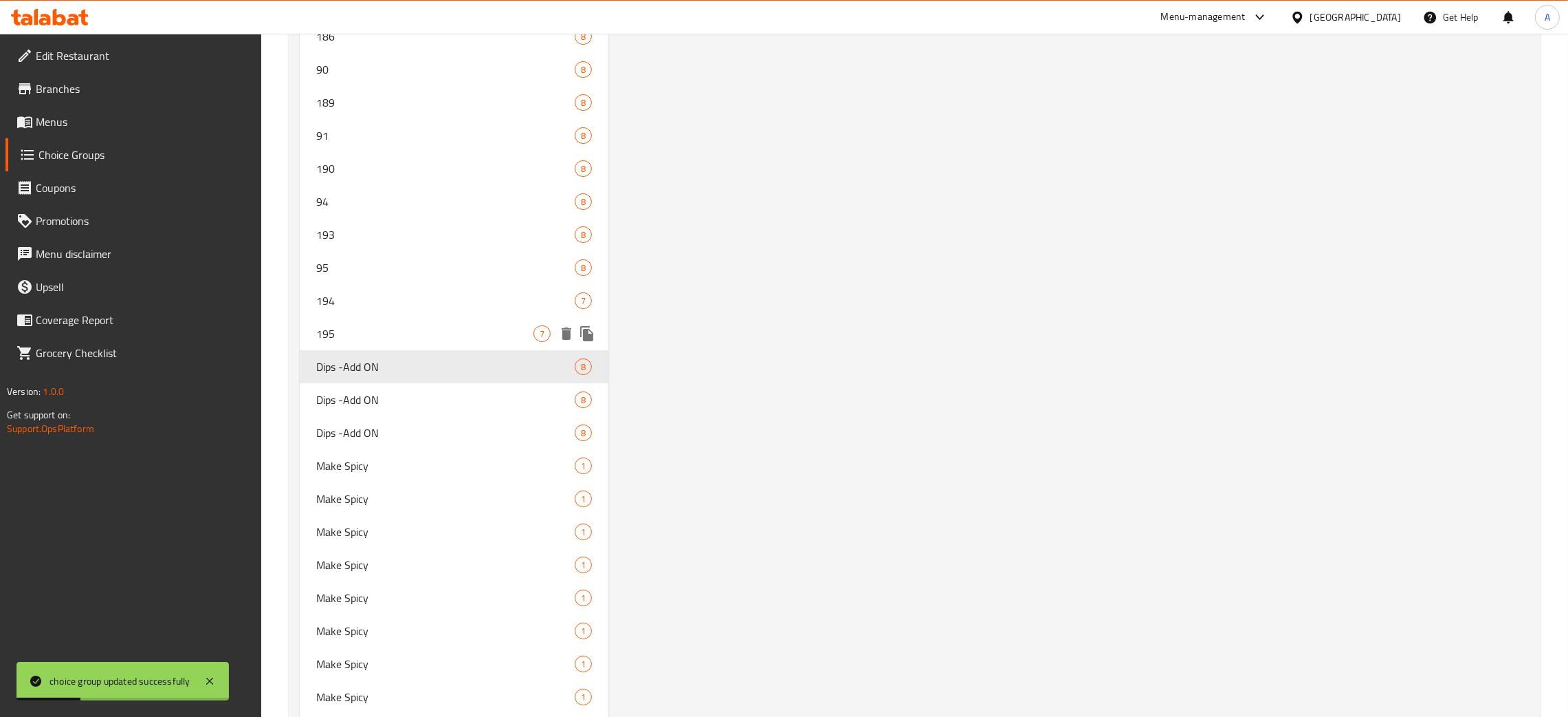
click at [407, 326] on span "195" at bounding box center [425, 334] width 217 height 16
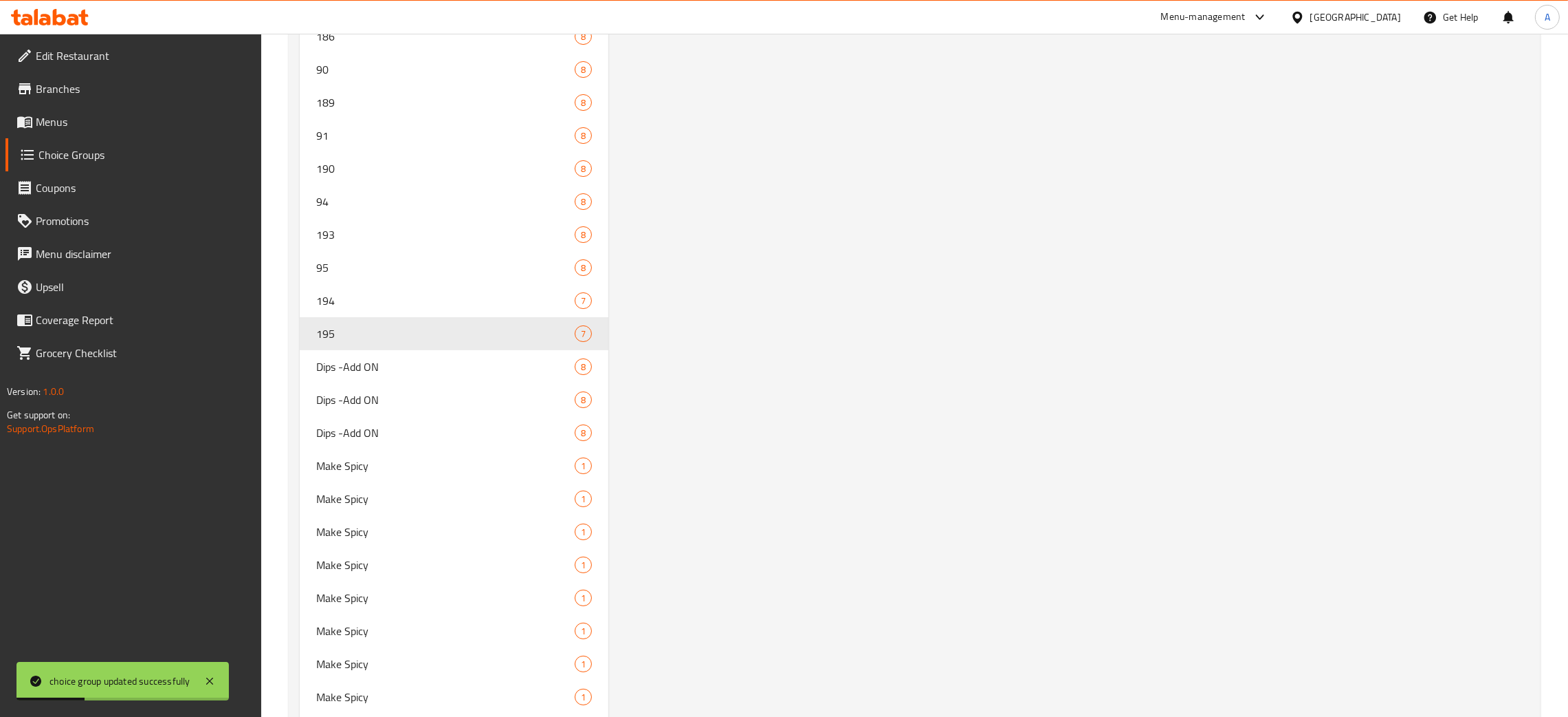
type input "195"
type input "Dips"
type input "0"
type input "1"
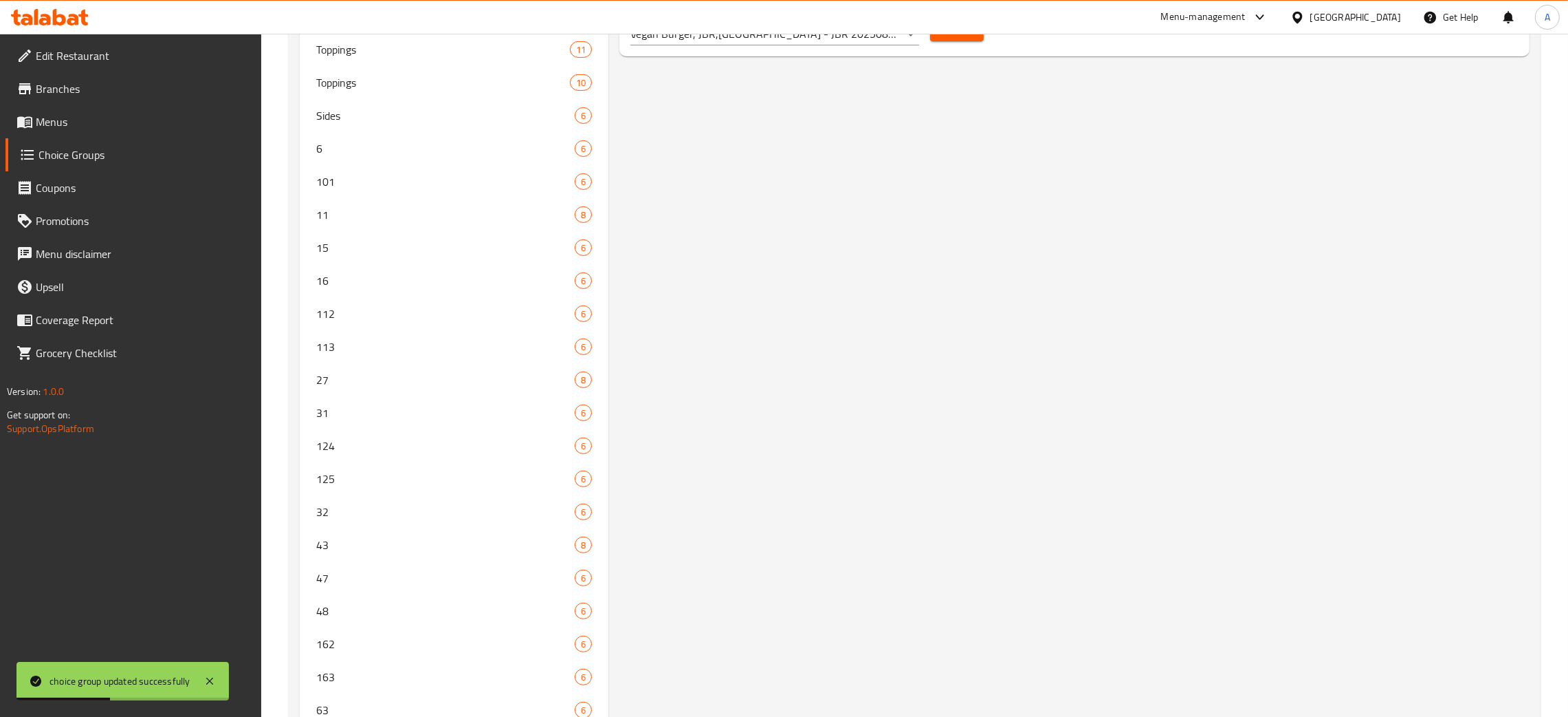
scroll to position [0, 0]
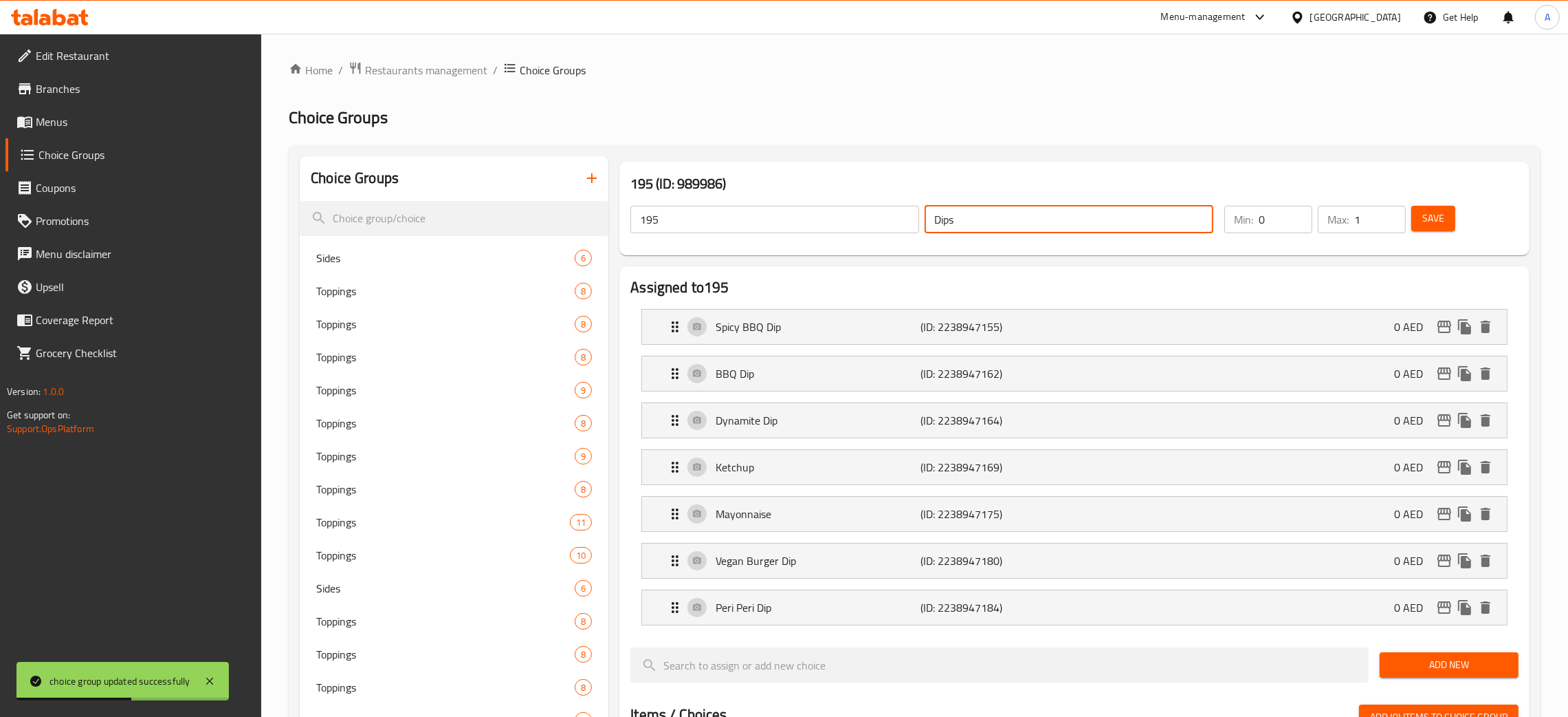
drag, startPoint x: 964, startPoint y: 221, endPoint x: 865, endPoint y: 222, distance: 99.0
click at [881, 225] on div "195 ​ Dips ​" at bounding box center [922, 219] width 600 height 44
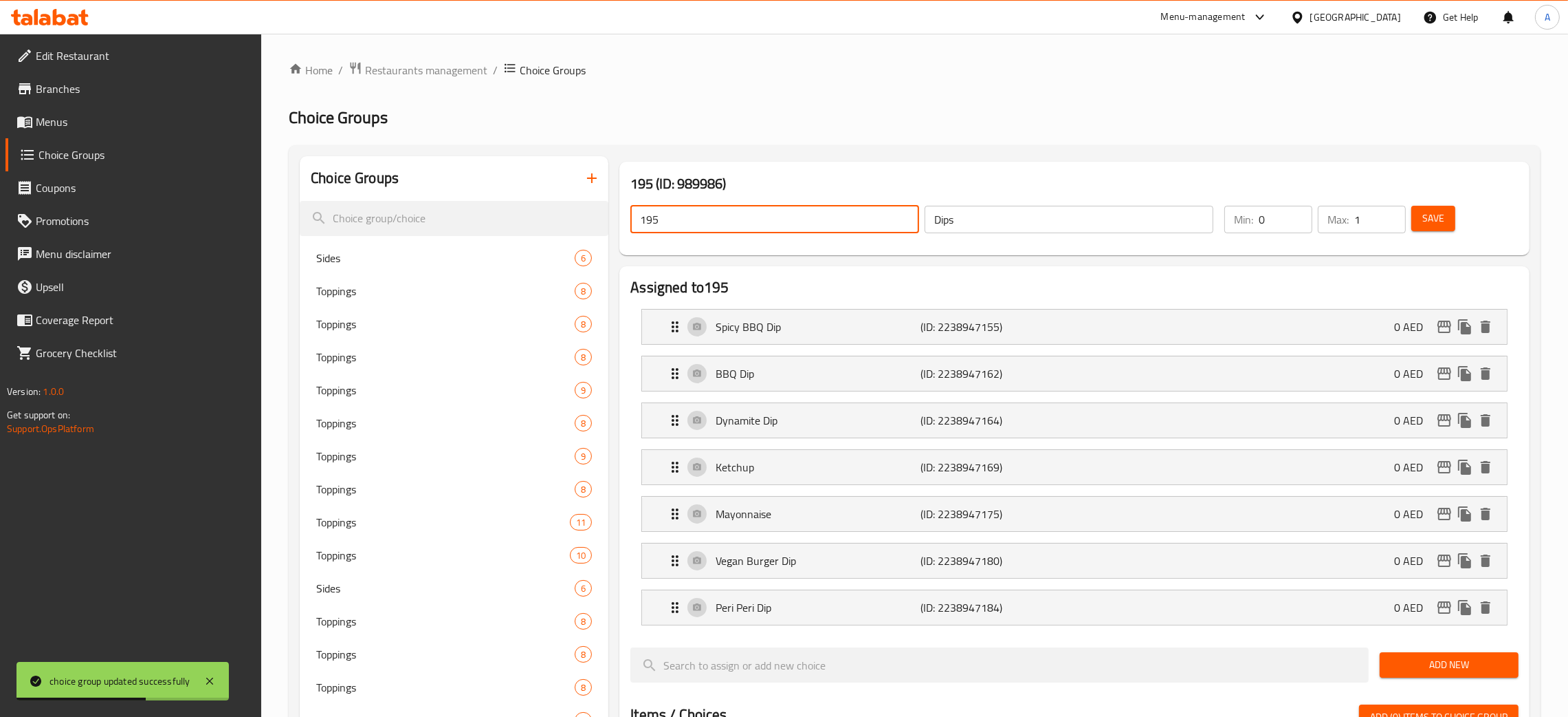
drag, startPoint x: 686, startPoint y: 219, endPoint x: 617, endPoint y: 221, distance: 69.0
click at [617, 221] on div "195 (ID: 989986) 195 ​ Dips ​ Min: 0 ​ Max: 1 ​ Save" at bounding box center [1075, 208] width 922 height 104
paste input "Dips"
click at [1429, 218] on span "Save" at bounding box center [1433, 218] width 22 height 17
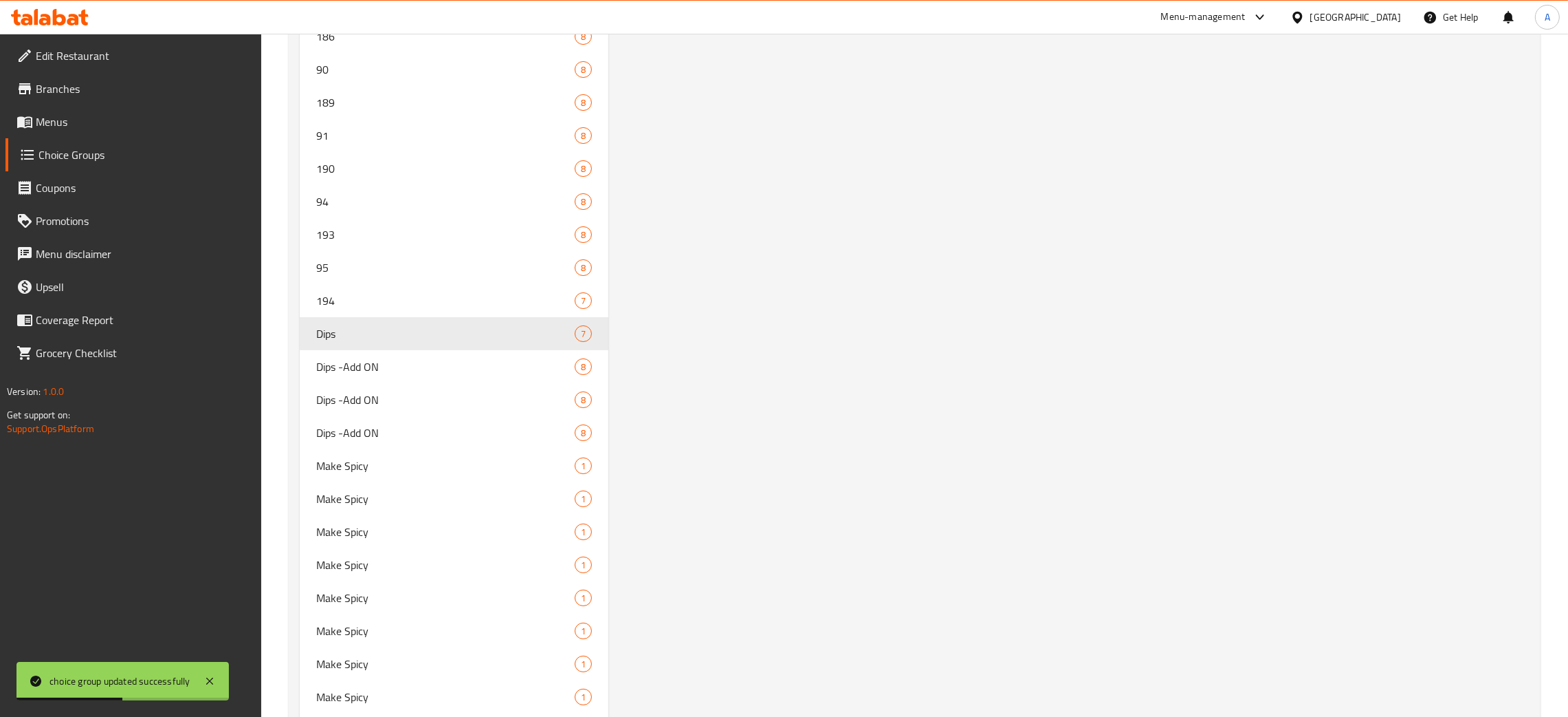
scroll to position [7724, 0]
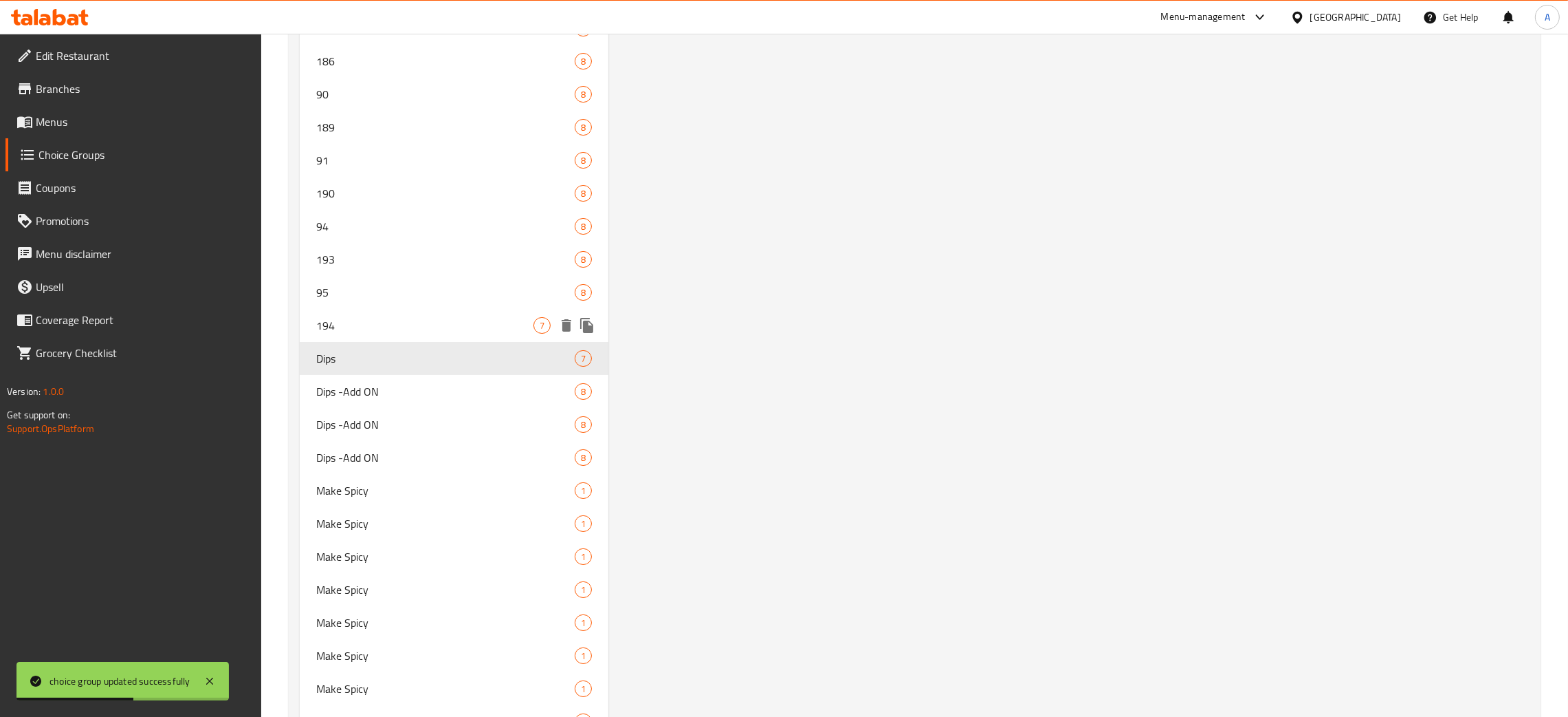
click at [390, 317] on span "194" at bounding box center [425, 326] width 217 height 16
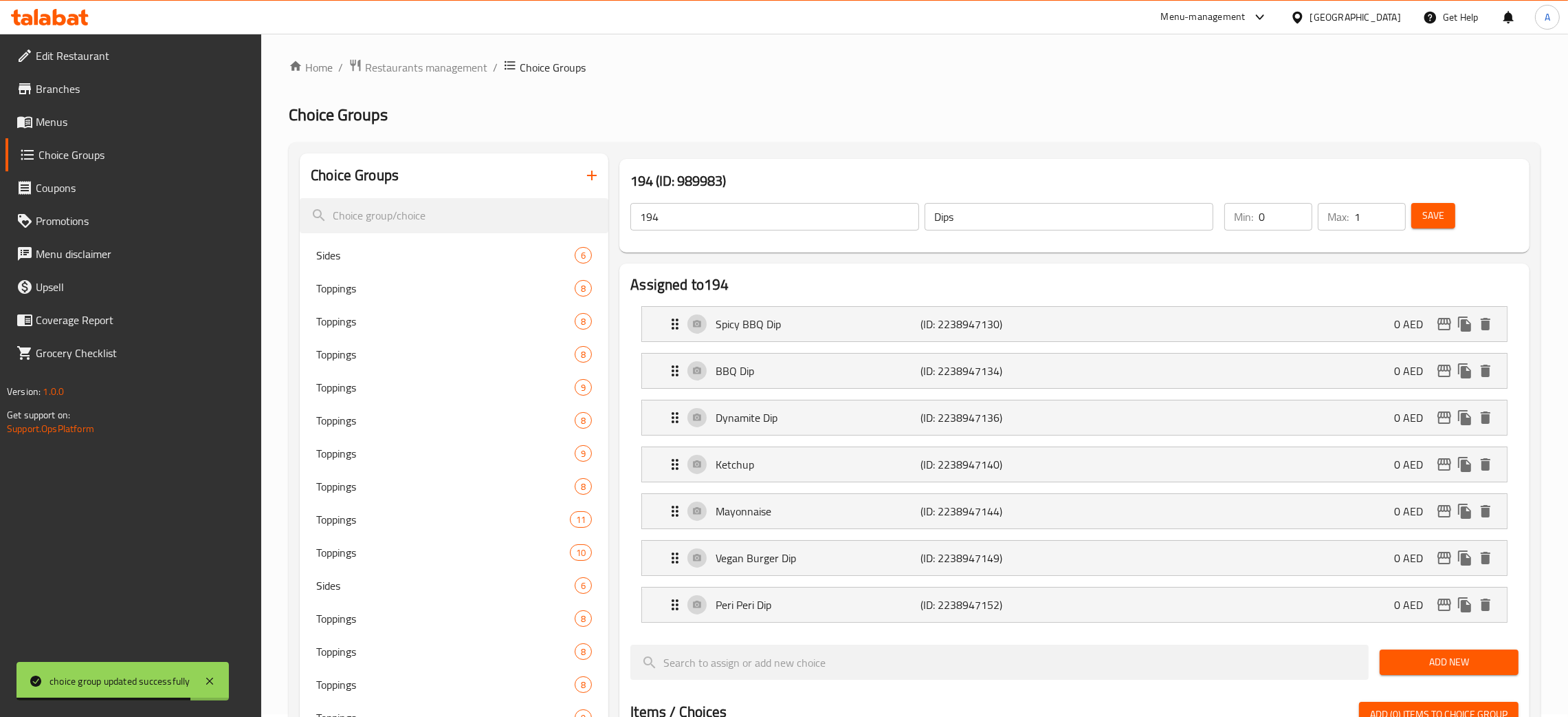
scroll to position [0, 0]
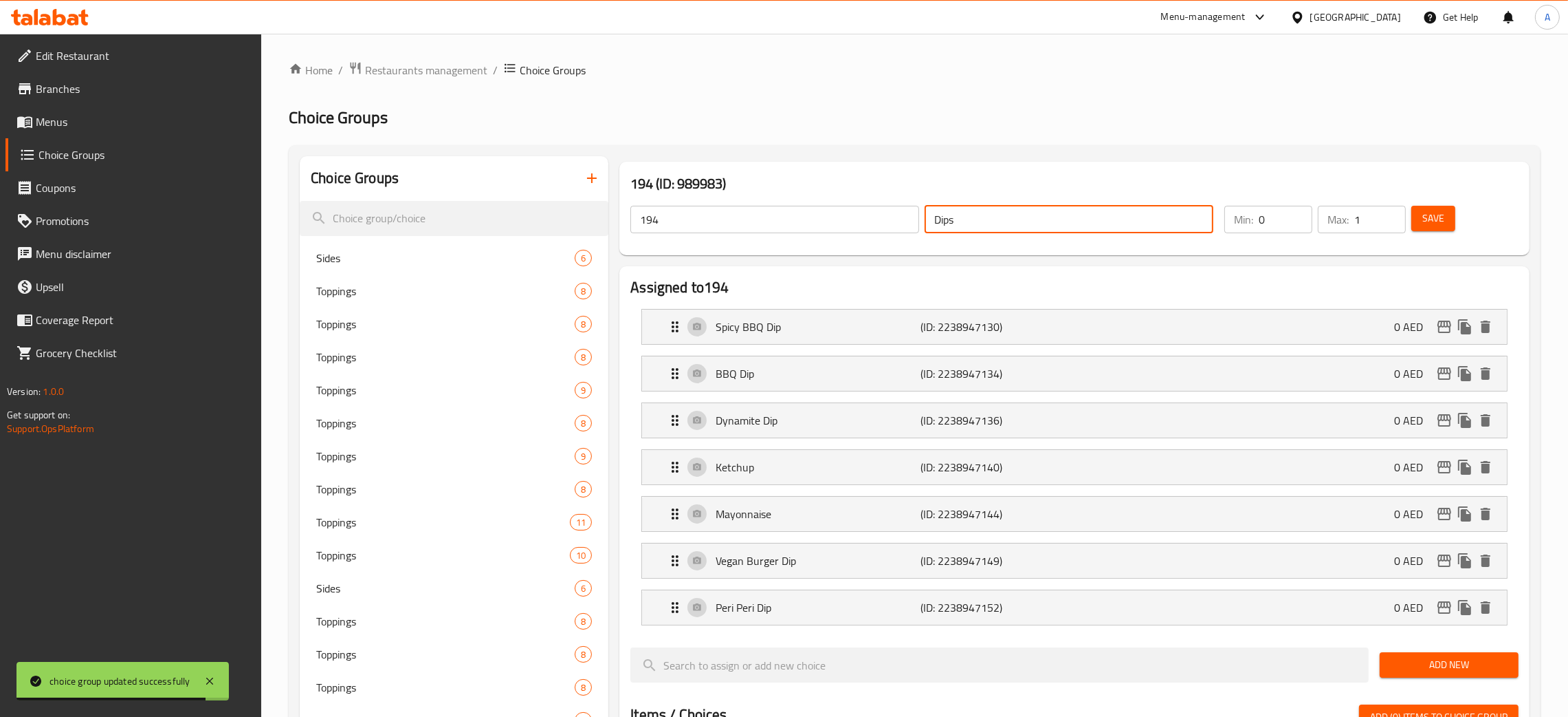
click at [934, 218] on input "Dips" at bounding box center [1069, 219] width 288 height 27
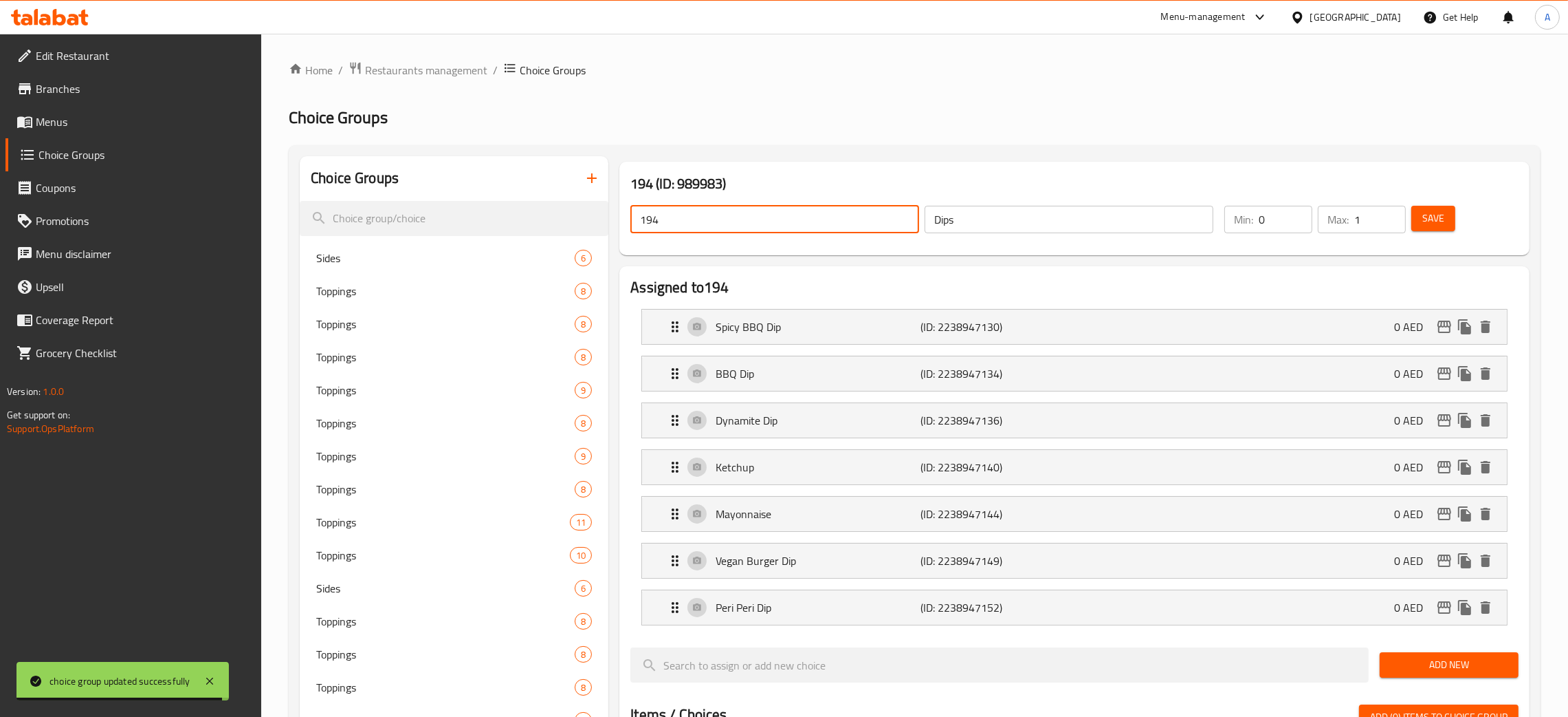
click at [646, 217] on input "194" at bounding box center [774, 219] width 288 height 27
paste input "Dips"
click at [742, 221] on input "1Dips" at bounding box center [774, 219] width 288 height 27
drag, startPoint x: 743, startPoint y: 221, endPoint x: 639, endPoint y: 224, distance: 104.0
click at [639, 224] on input "1Dips" at bounding box center [774, 219] width 288 height 27
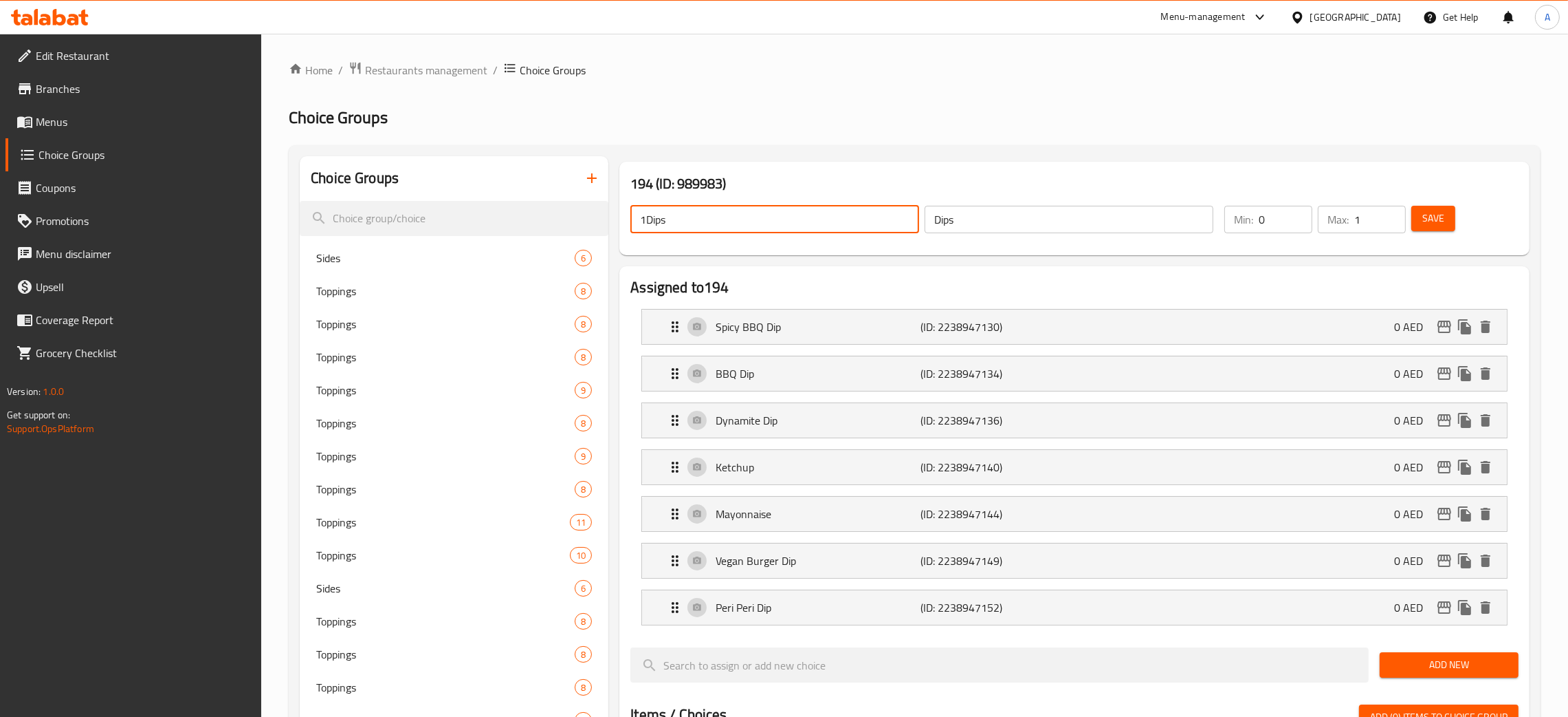
paste input "text"
click at [1418, 221] on button "Save" at bounding box center [1433, 218] width 44 height 25
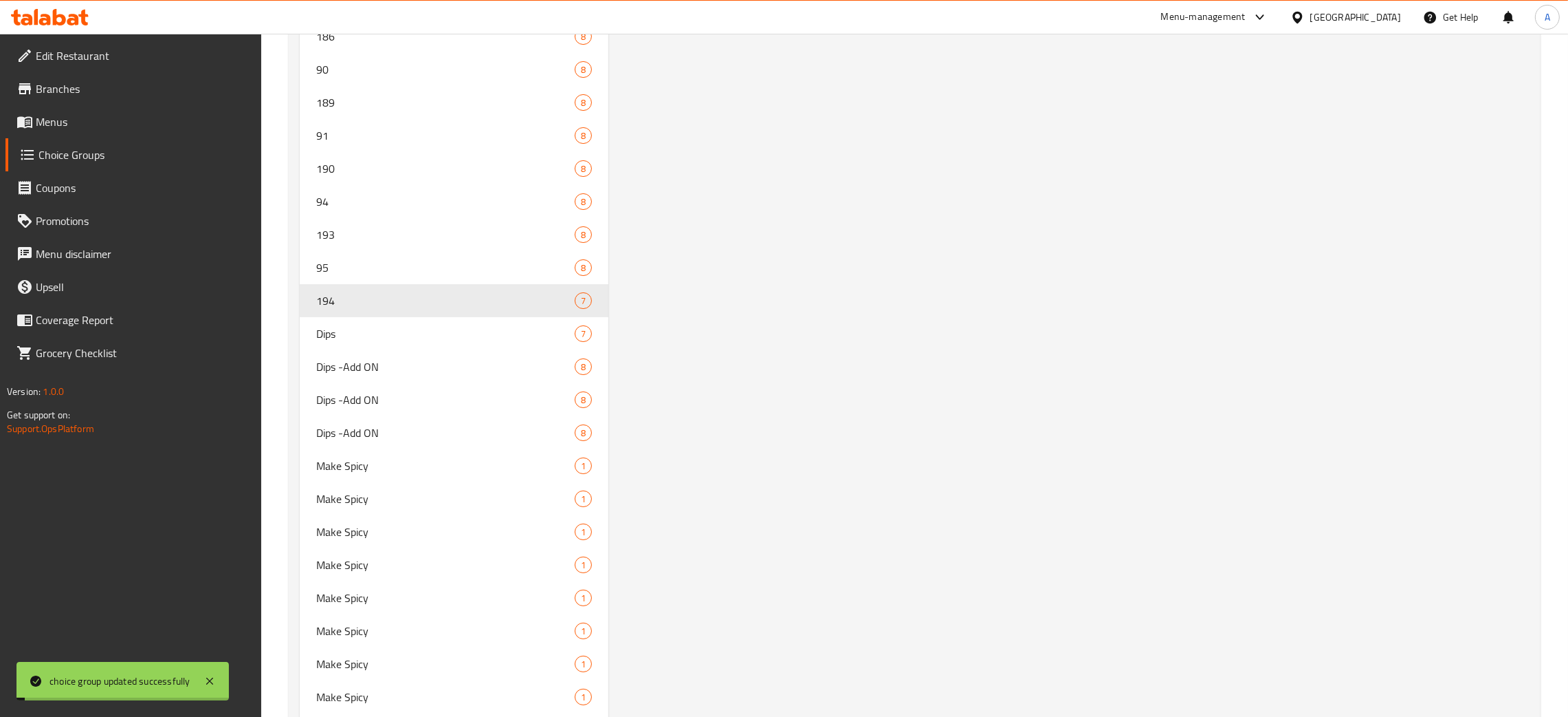
scroll to position [7724, 0]
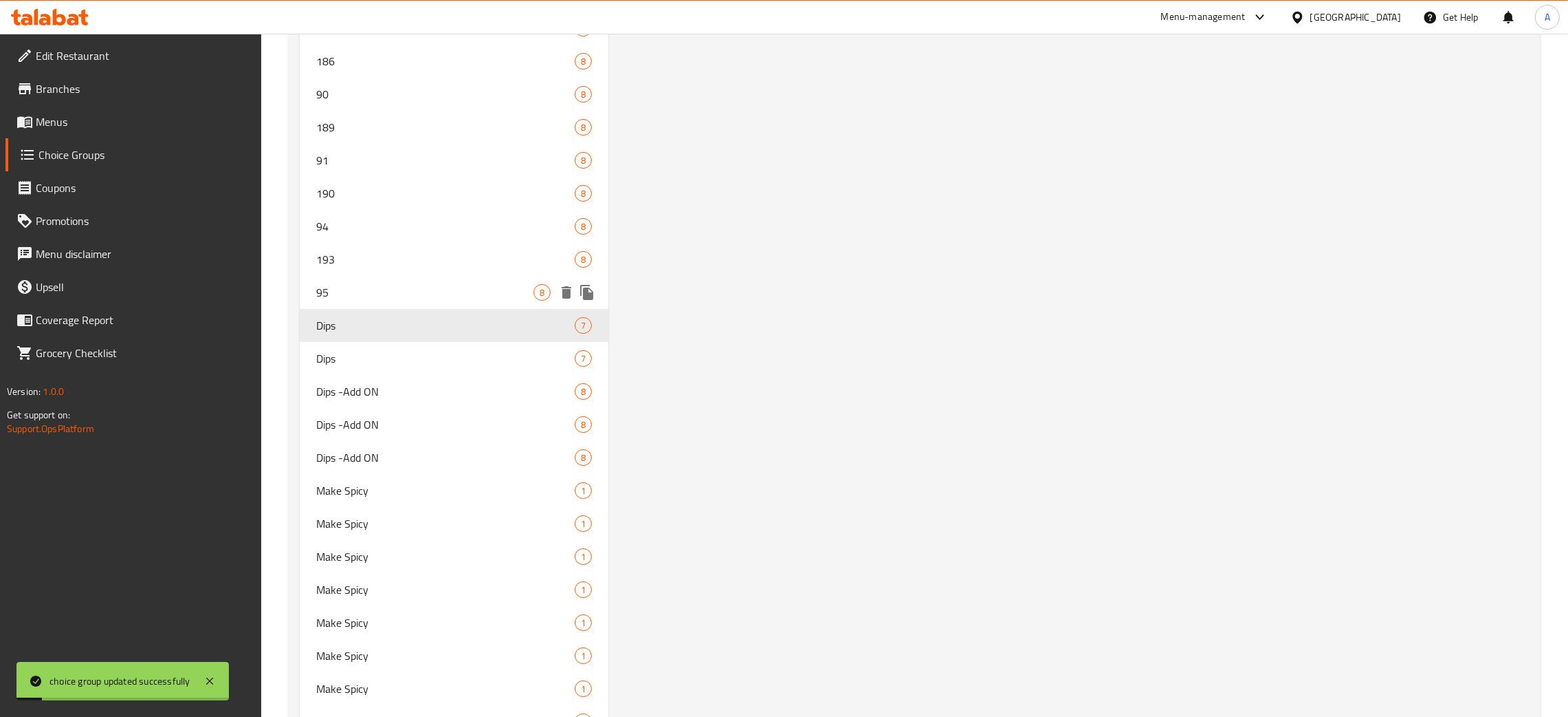
click at [364, 284] on span "95" at bounding box center [425, 292] width 217 height 16
type input "95"
type input "Dips -Add ON"
type input "1"
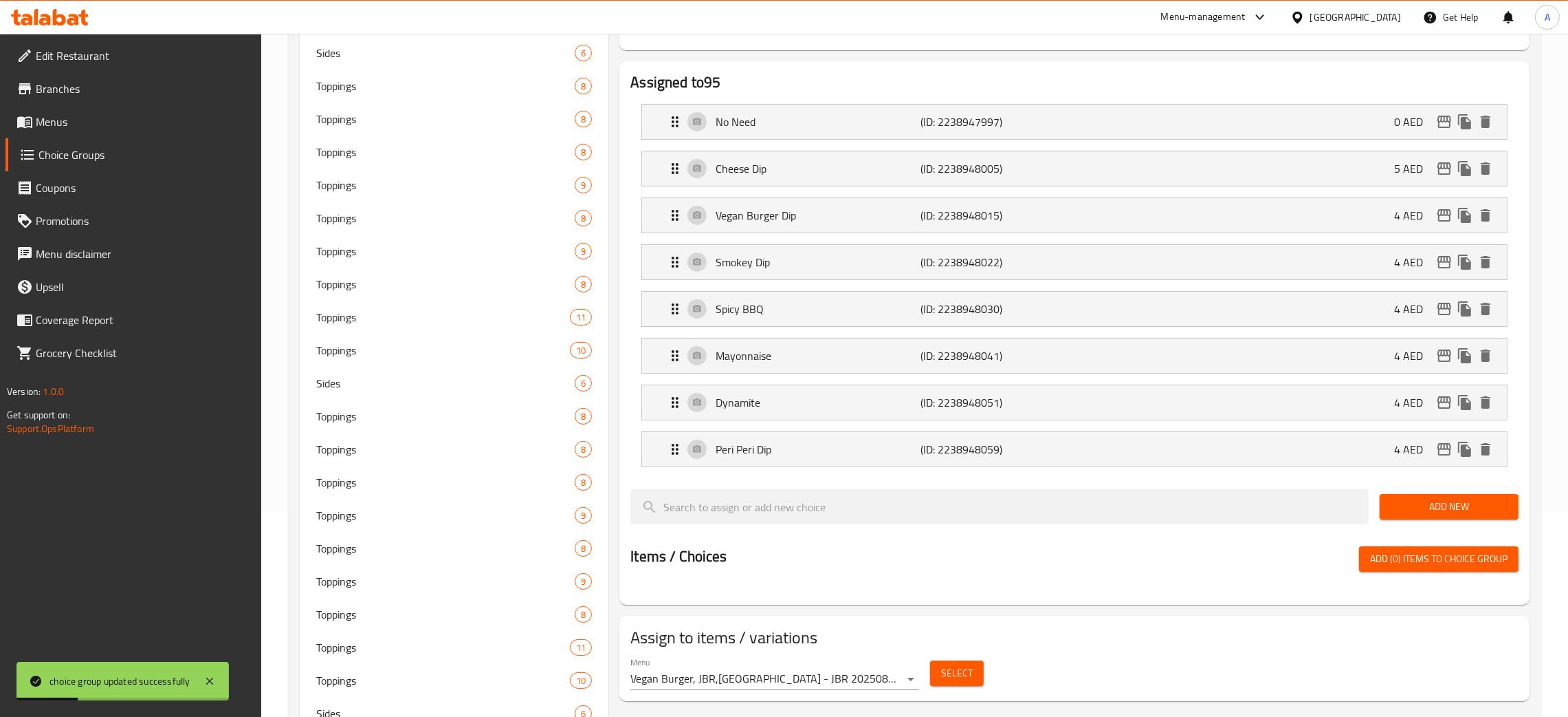
scroll to position [0, 0]
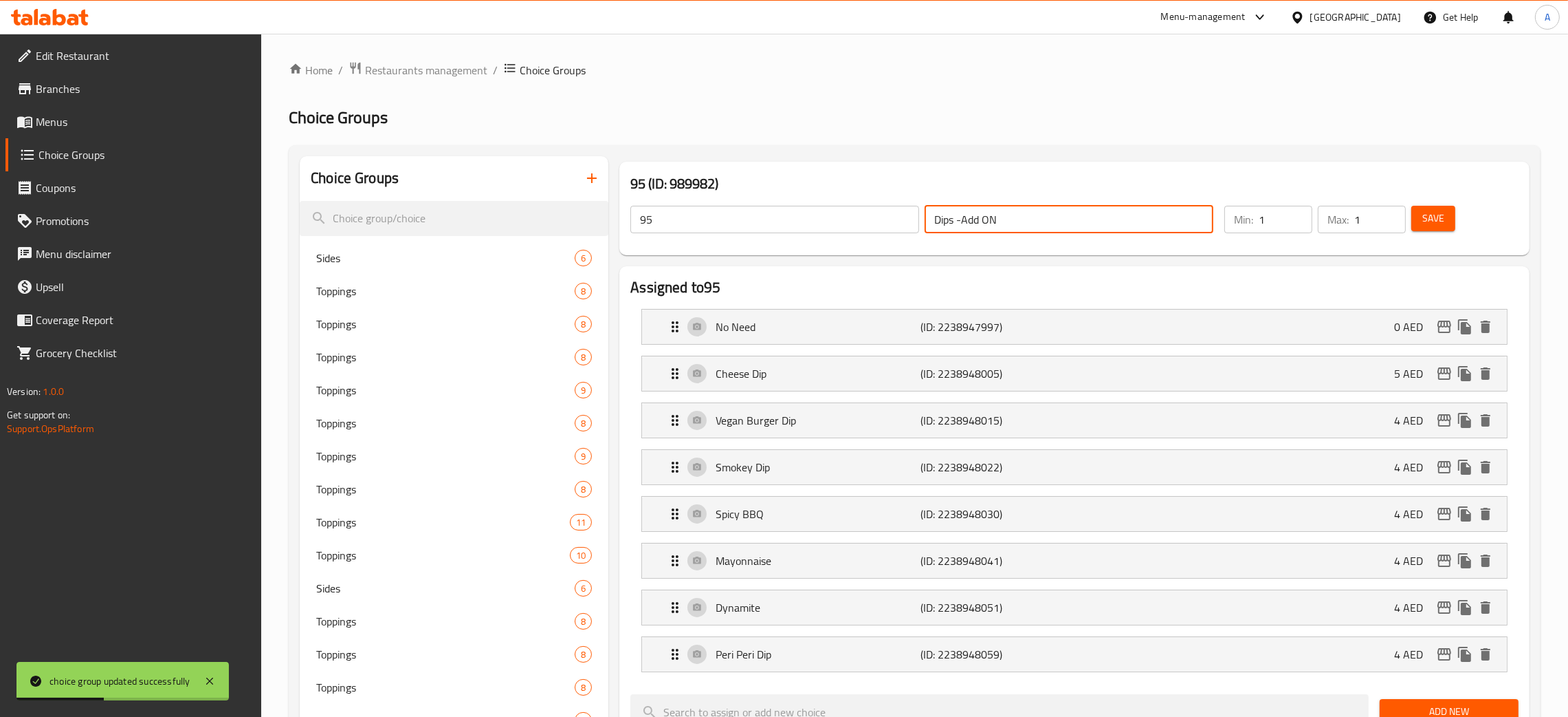
drag, startPoint x: 970, startPoint y: 216, endPoint x: 913, endPoint y: 217, distance: 57.0
click at [913, 217] on div "95 ​ Dips -Add ON ​" at bounding box center [922, 219] width 600 height 44
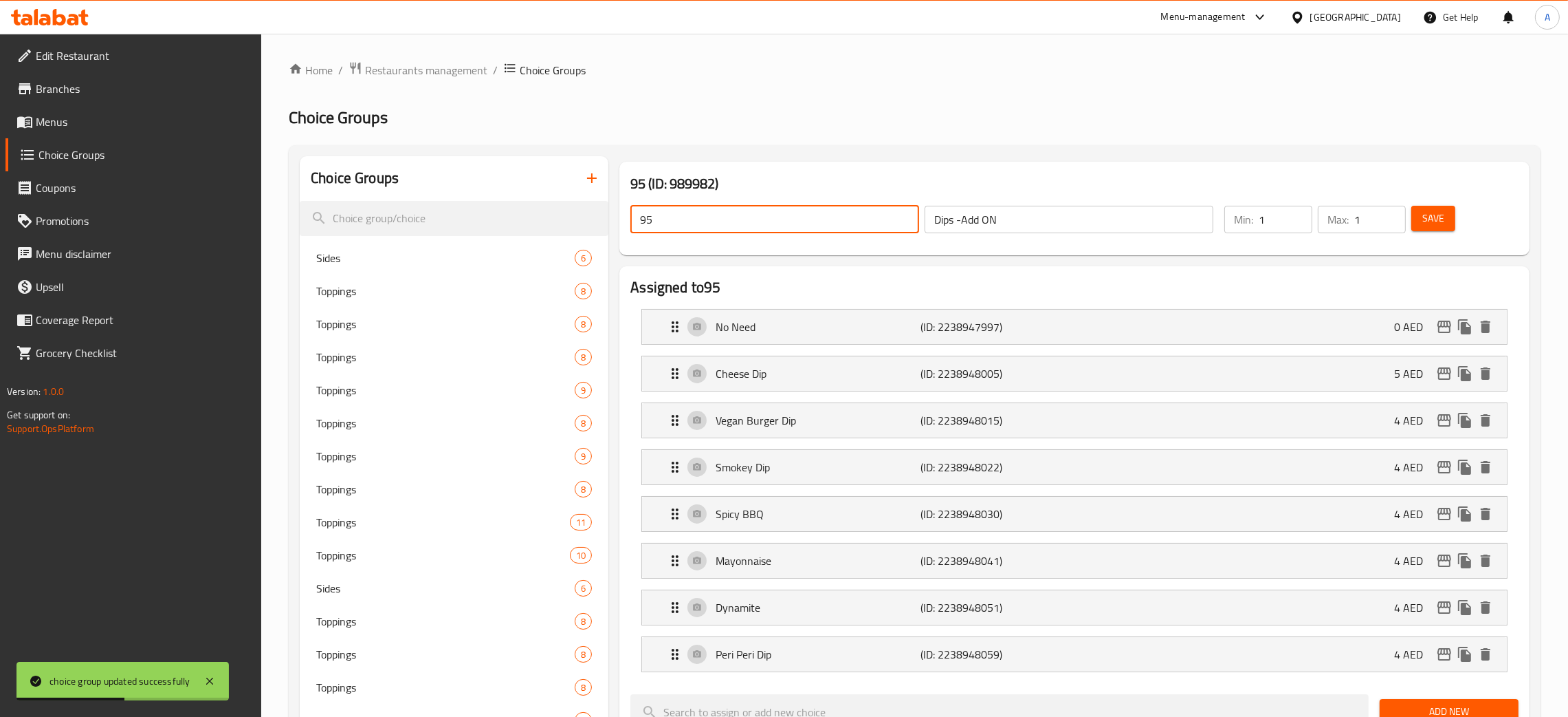
drag, startPoint x: 672, startPoint y: 221, endPoint x: 632, endPoint y: 218, distance: 40.1
click at [632, 218] on input "95" at bounding box center [774, 219] width 288 height 27
paste input "Dips -Add ON"
click at [1428, 222] on span "Save" at bounding box center [1433, 218] width 22 height 17
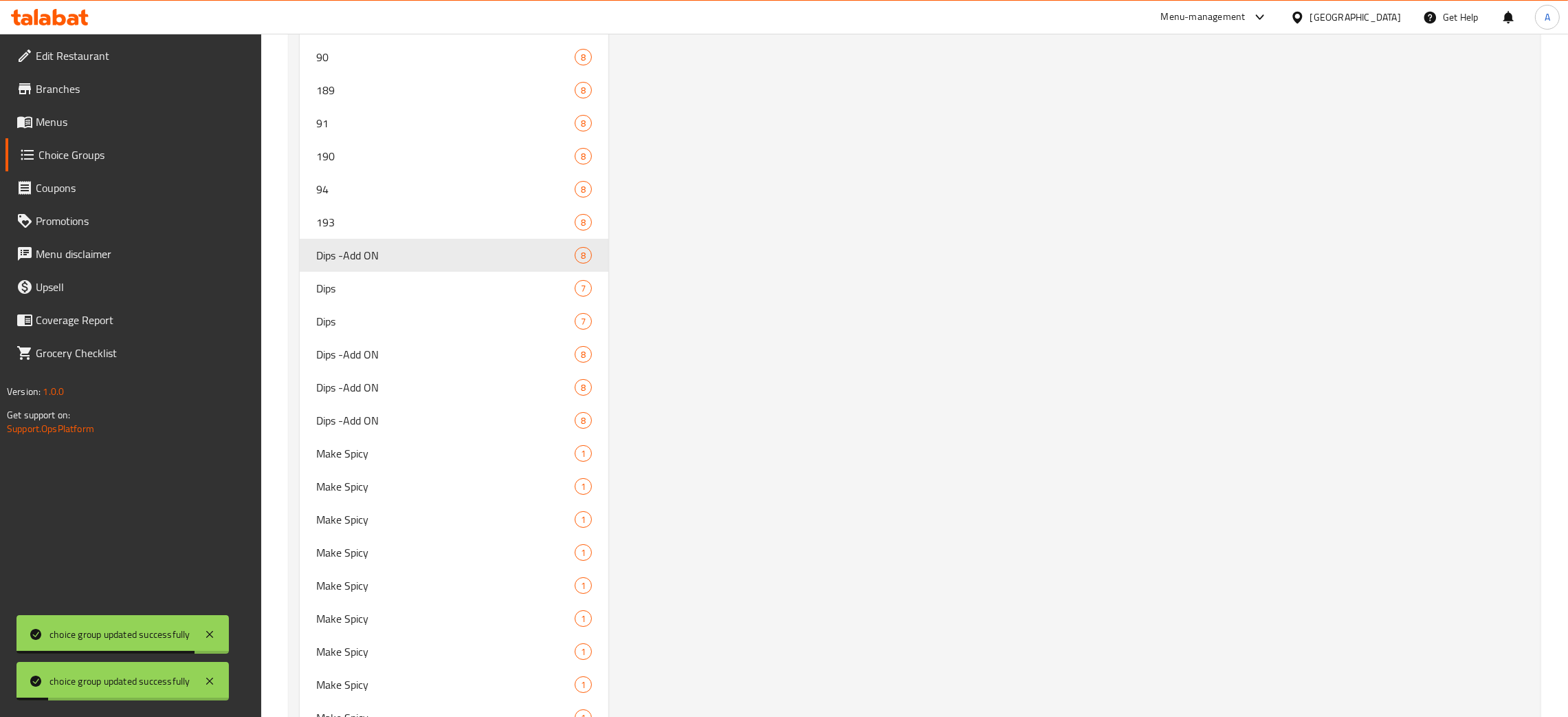
scroll to position [7749, 0]
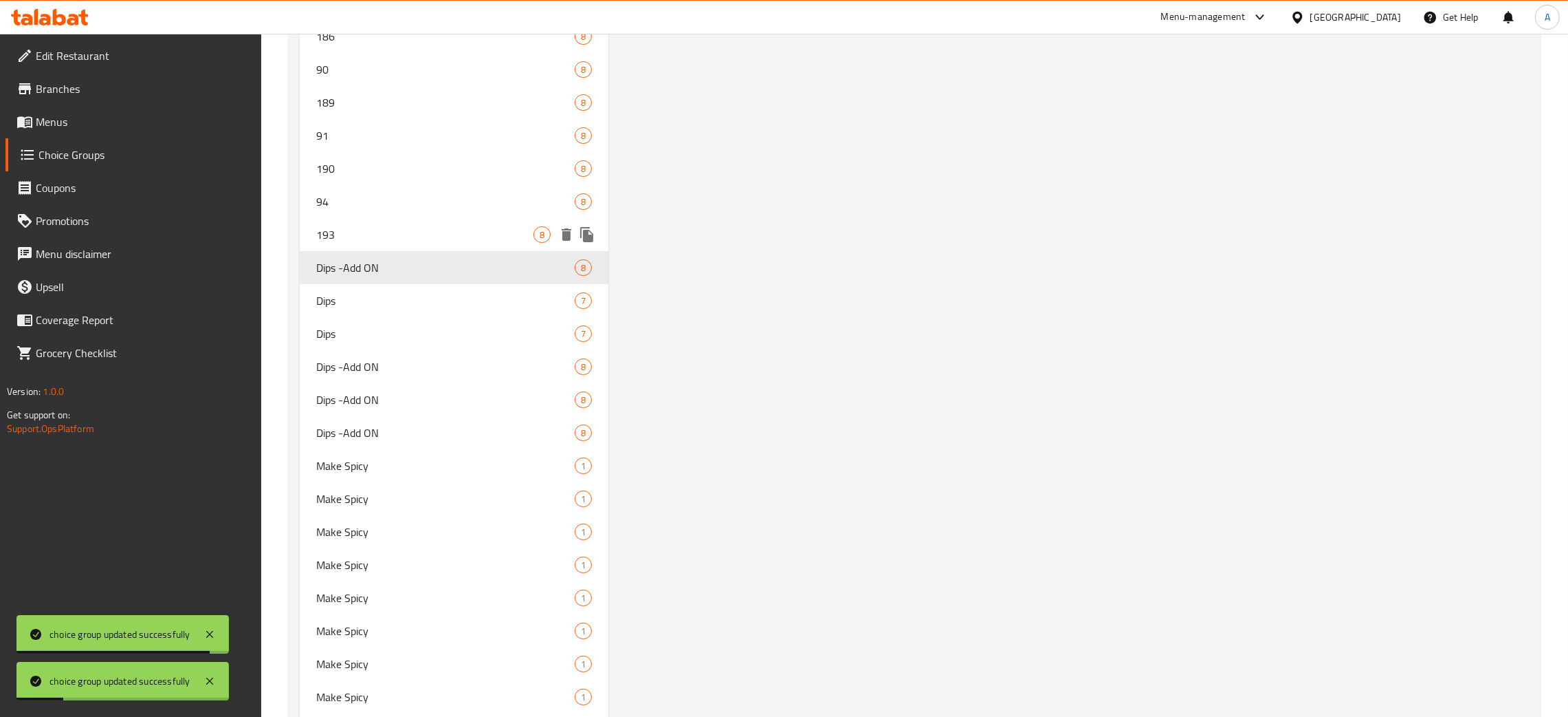
drag, startPoint x: 385, startPoint y: 214, endPoint x: 800, endPoint y: 408, distance: 458.1
click at [385, 218] on div "193 8" at bounding box center [453, 235] width 308 height 33
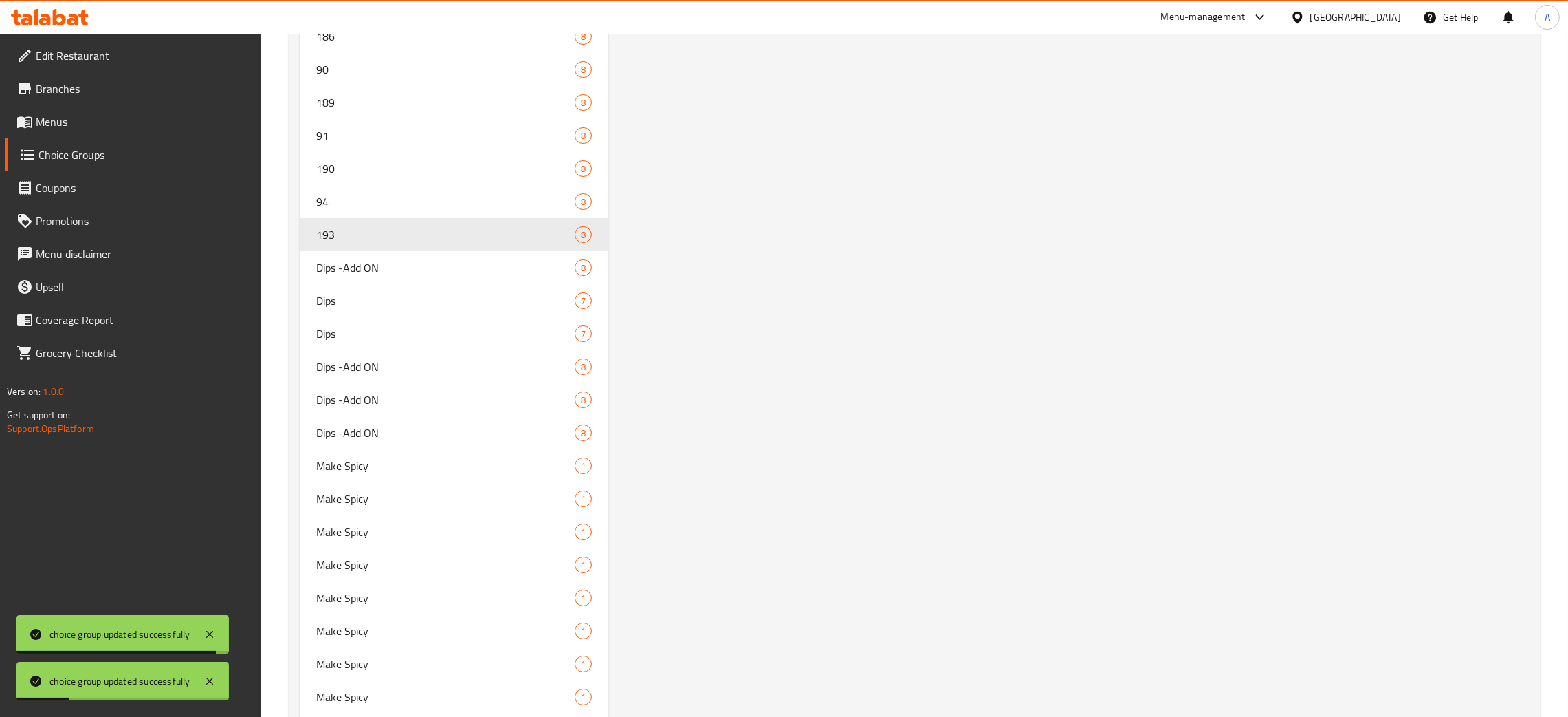
type input "193"
type input "5"
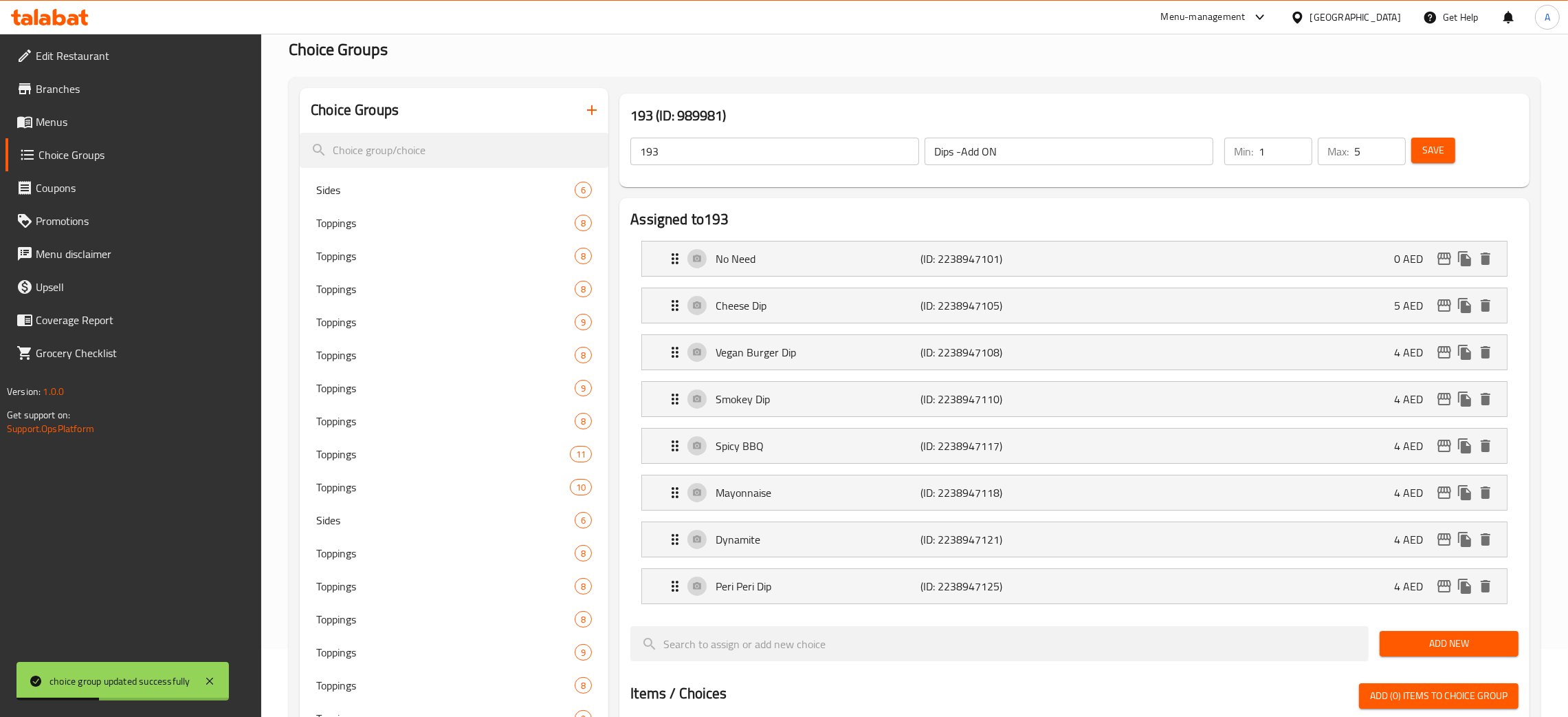
scroll to position [0, 0]
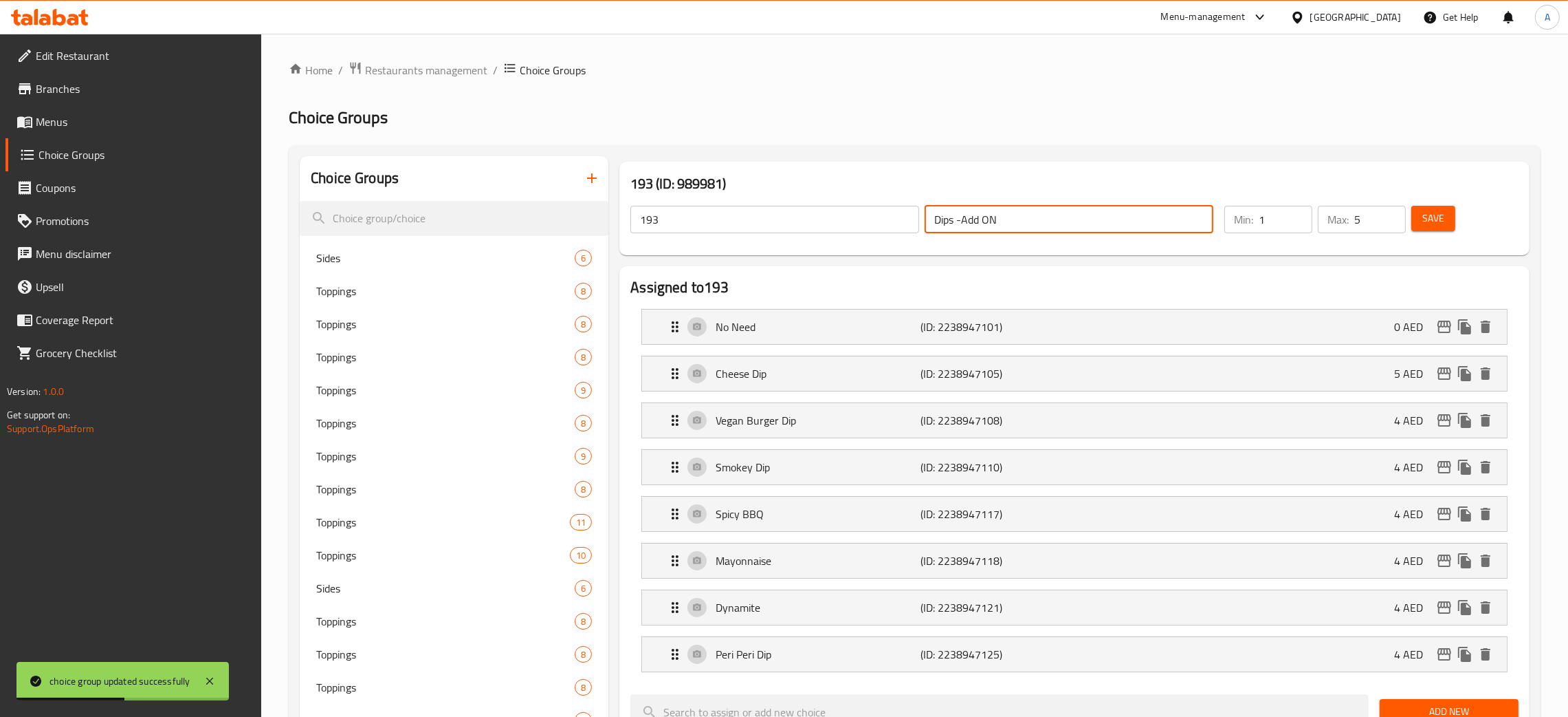
drag, startPoint x: 991, startPoint y: 220, endPoint x: 923, endPoint y: 218, distance: 68.0
click at [923, 218] on div "Dips -Add ON ​" at bounding box center [1069, 219] width 294 height 33
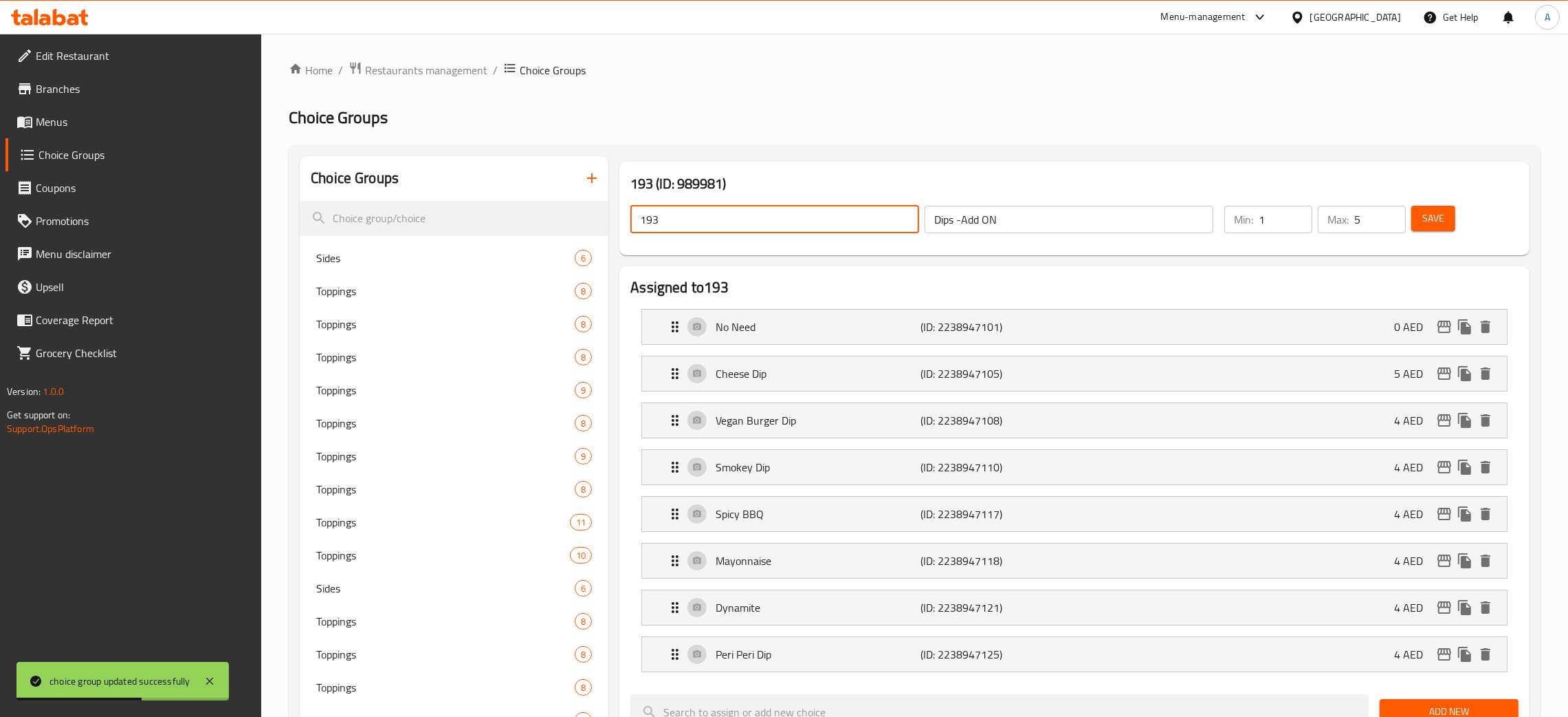
drag, startPoint x: 727, startPoint y: 218, endPoint x: 1033, endPoint y: 278, distance: 311.8
paste input "Dips -Add ON"
click at [1447, 221] on button "Save" at bounding box center [1433, 218] width 44 height 25
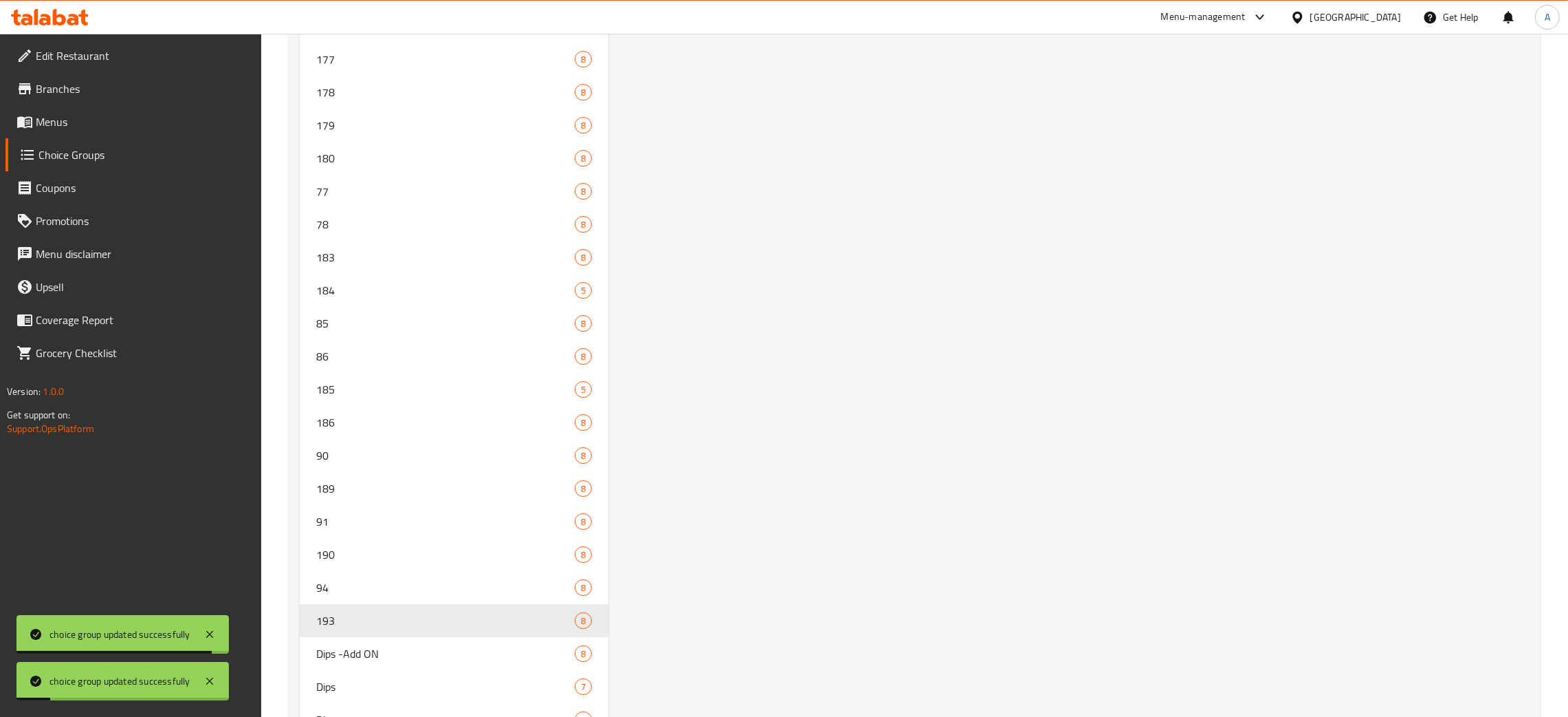
scroll to position [7376, 0]
click at [411, 573] on span "94" at bounding box center [425, 575] width 217 height 16
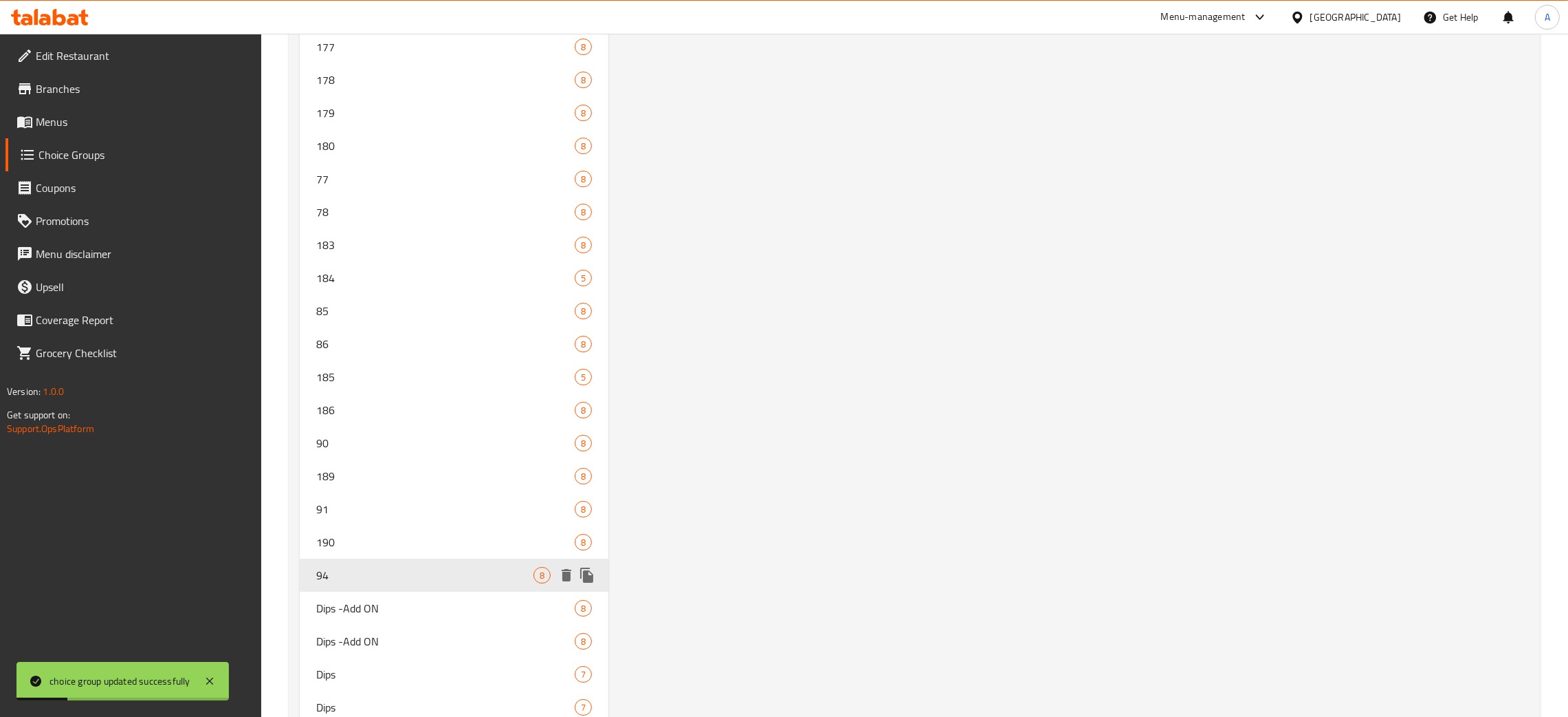
type input "94"
type input "1"
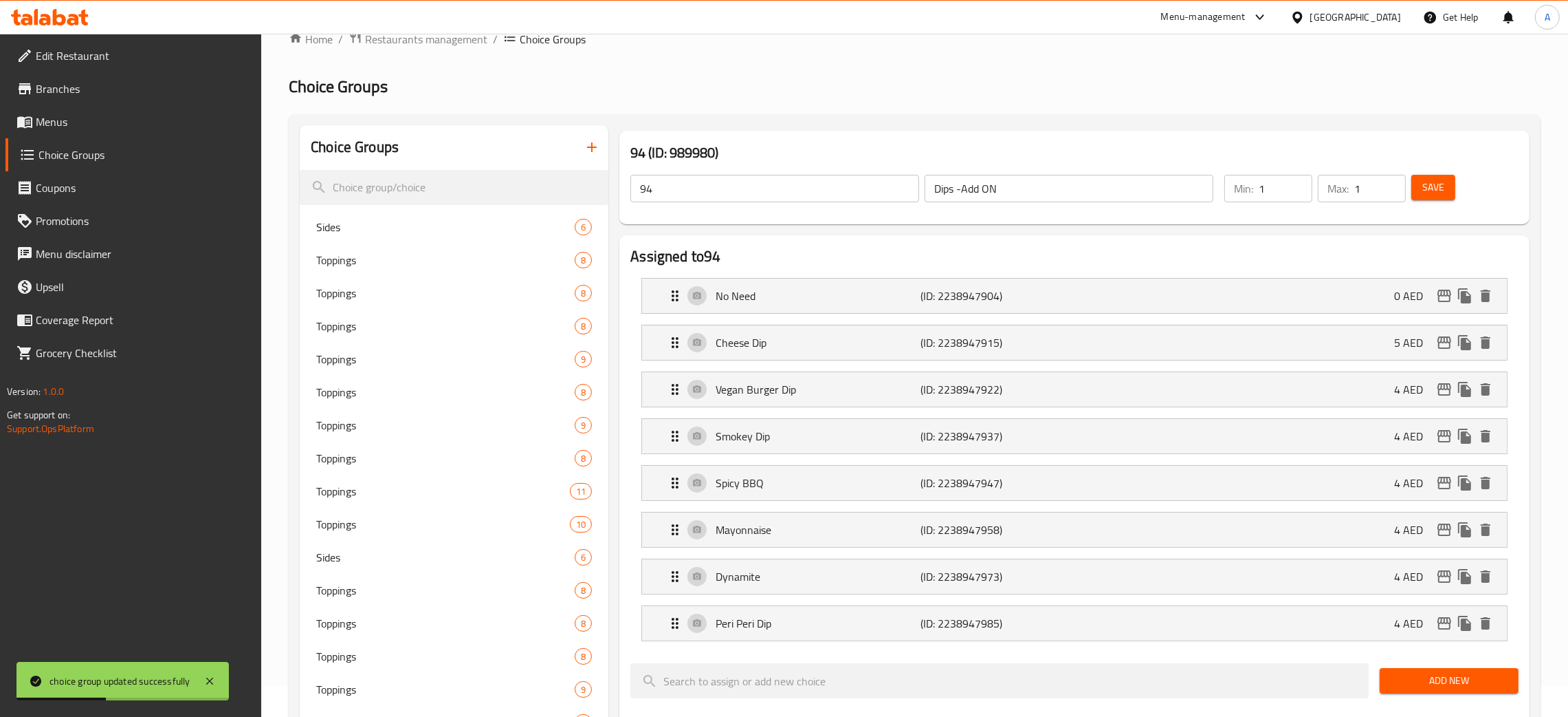
scroll to position [0, 0]
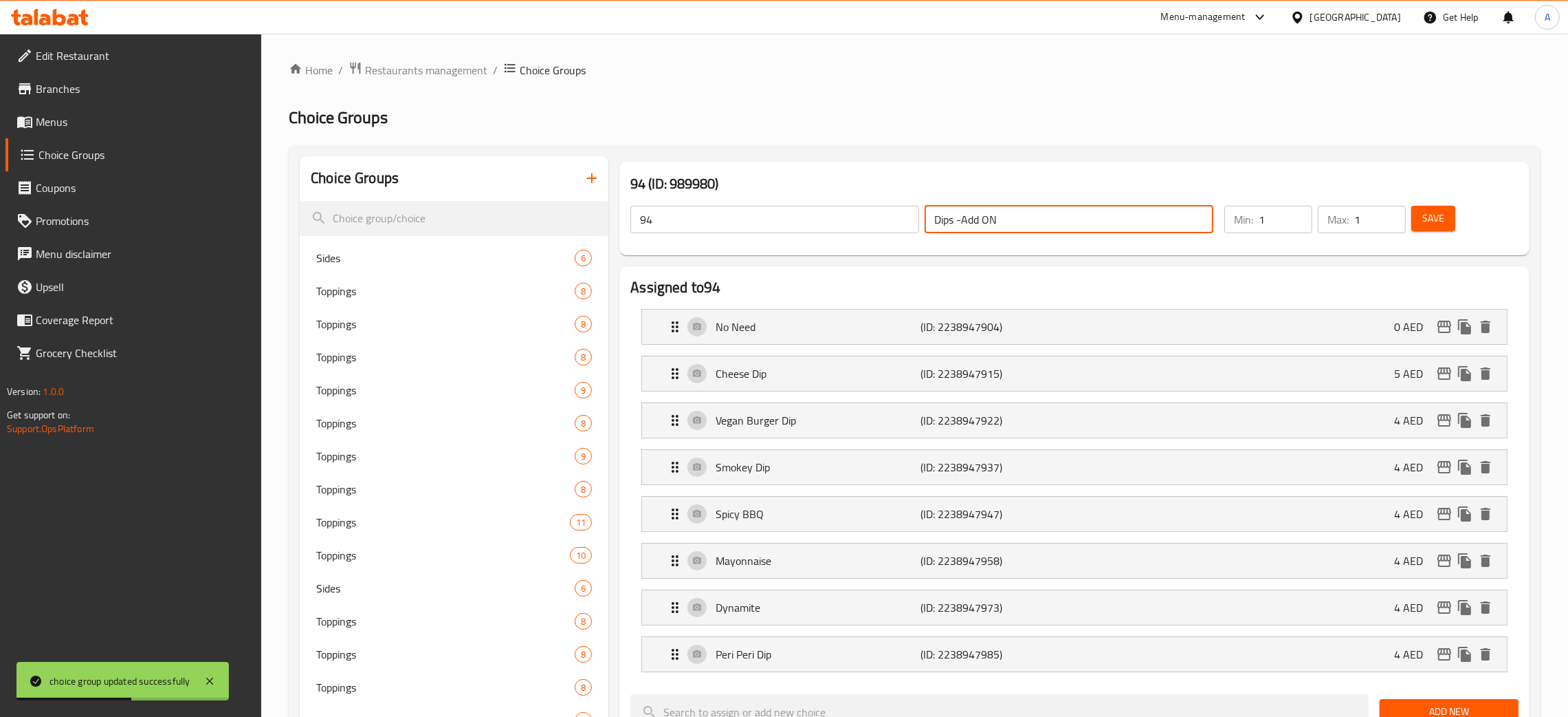
drag, startPoint x: 1003, startPoint y: 210, endPoint x: 889, endPoint y: 222, distance: 114.6
click at [889, 222] on div "94 ​ Dips -Add ON ​" at bounding box center [922, 219] width 600 height 44
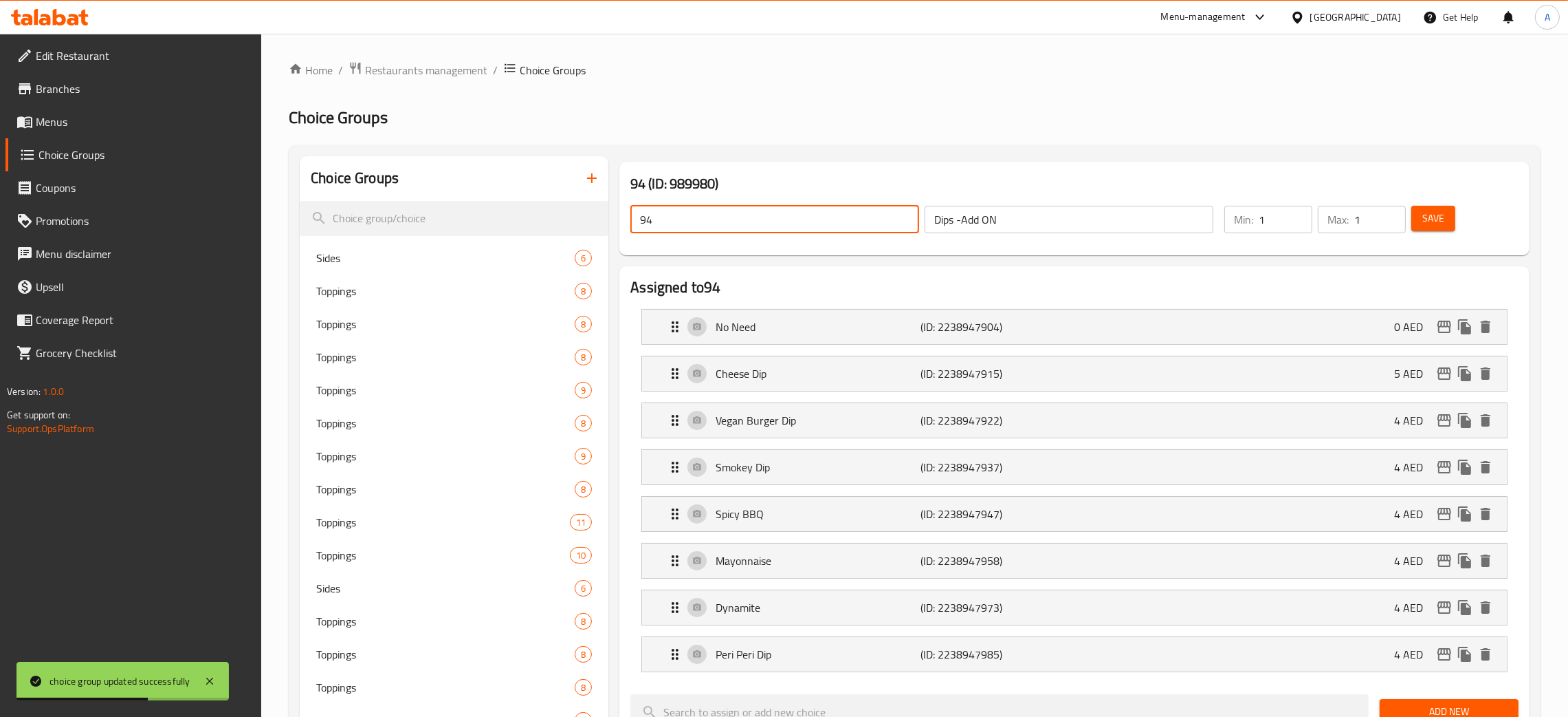
drag, startPoint x: 644, startPoint y: 222, endPoint x: 630, endPoint y: 221, distance: 14.0
click at [634, 222] on input "94" at bounding box center [774, 219] width 288 height 27
paste input "Dips -Add ON"
click at [1426, 219] on span "Save" at bounding box center [1433, 218] width 22 height 17
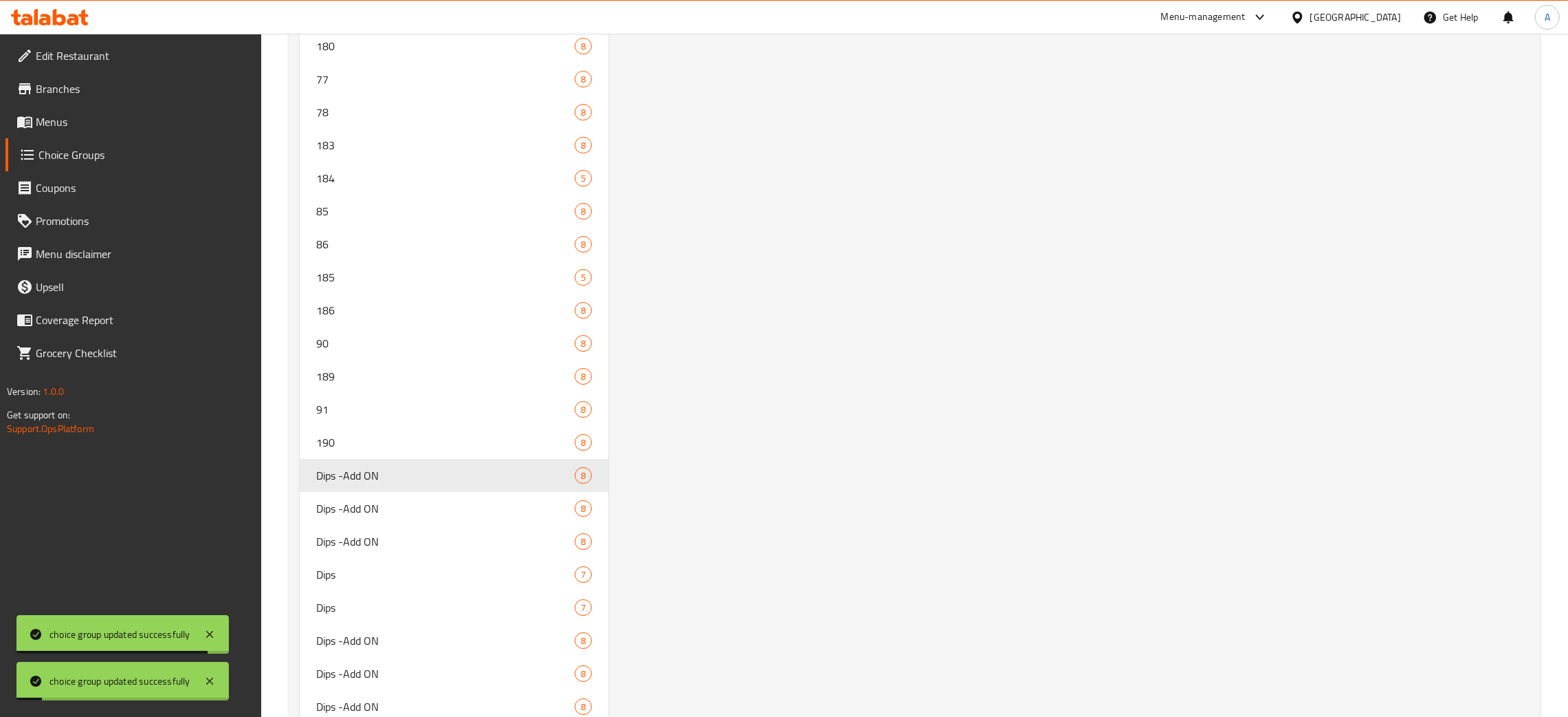
scroll to position [7401, 0]
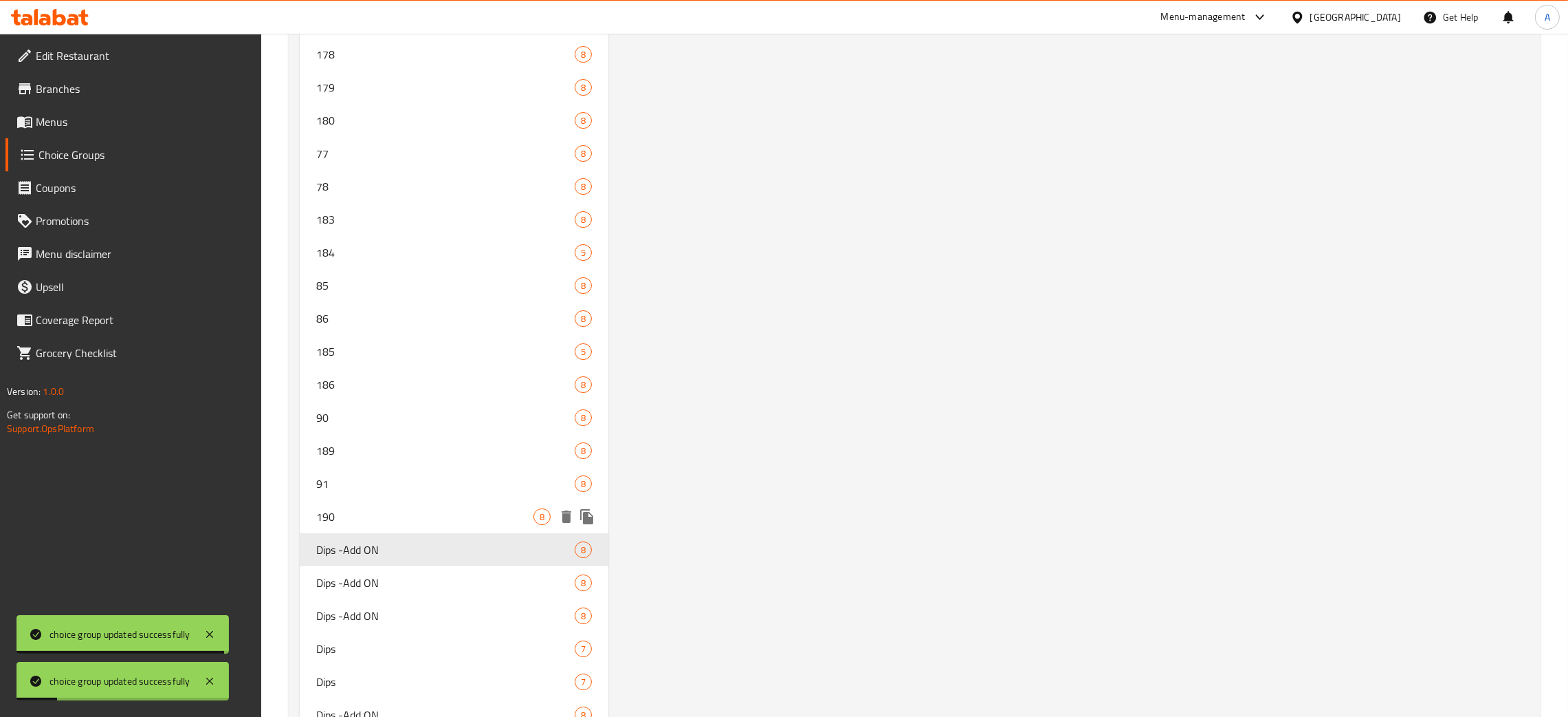
click at [484, 508] on span "190" at bounding box center [425, 516] width 217 height 16
type input "190"
type input "4"
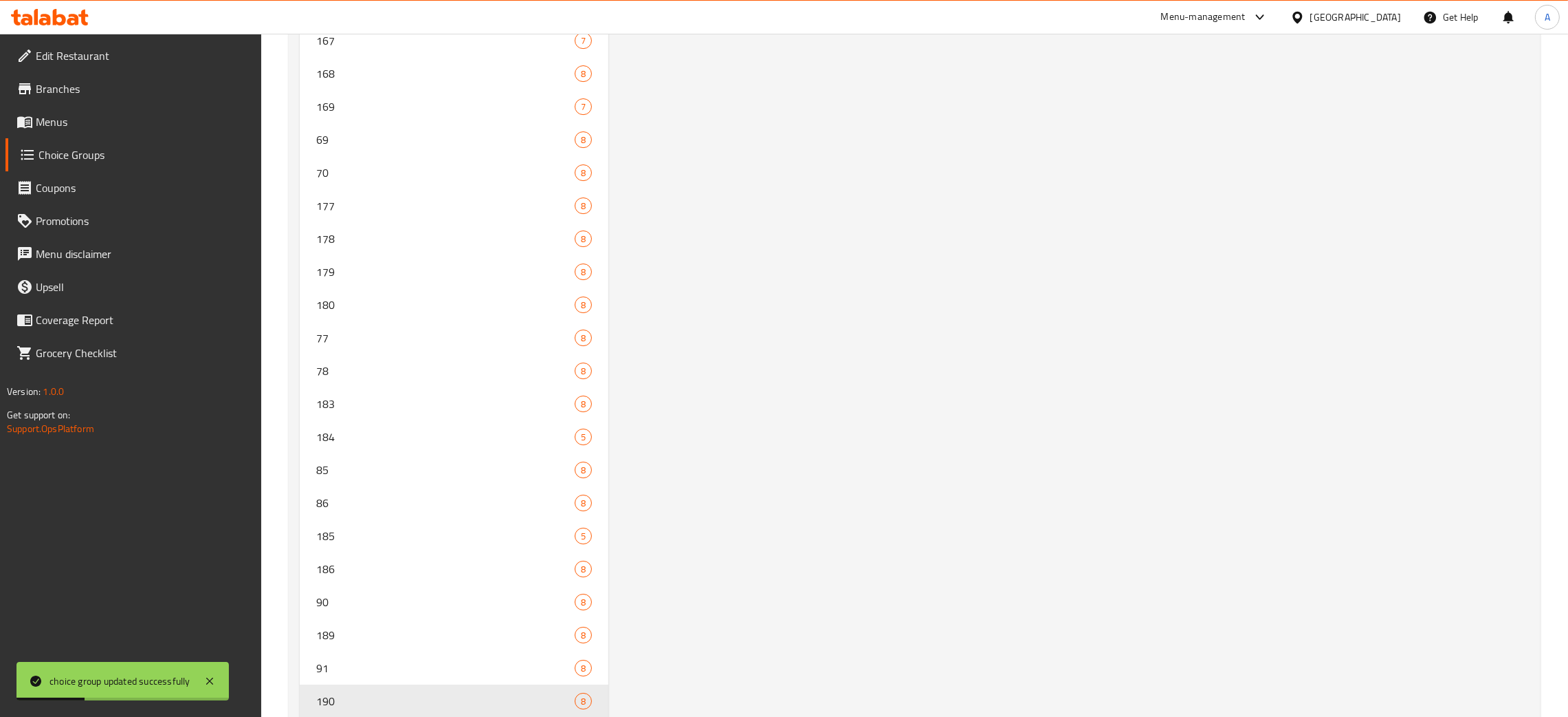
scroll to position [0, 0]
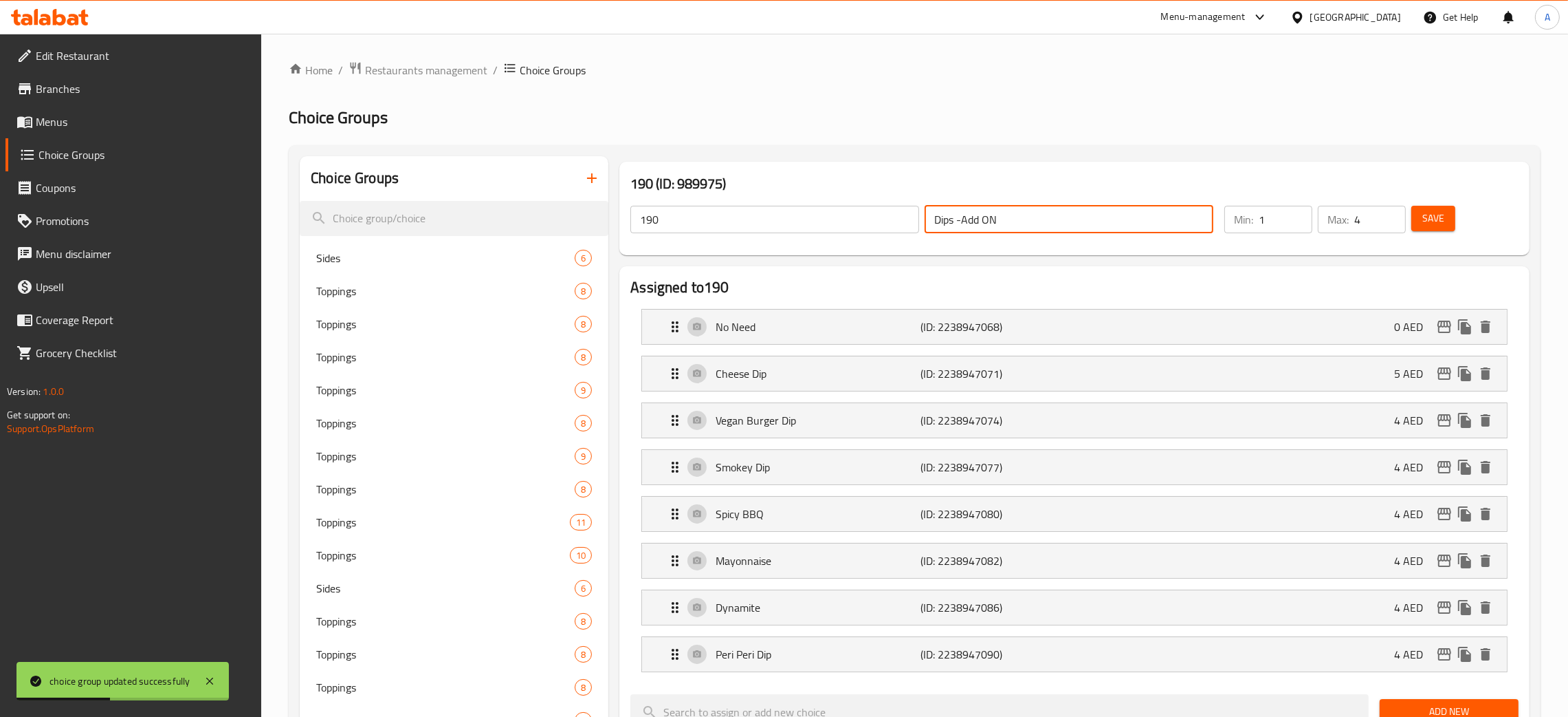
drag, startPoint x: 1009, startPoint y: 218, endPoint x: 903, endPoint y: 218, distance: 106.0
click at [903, 218] on div "190 ​ Dips -Add ON ​" at bounding box center [922, 219] width 600 height 44
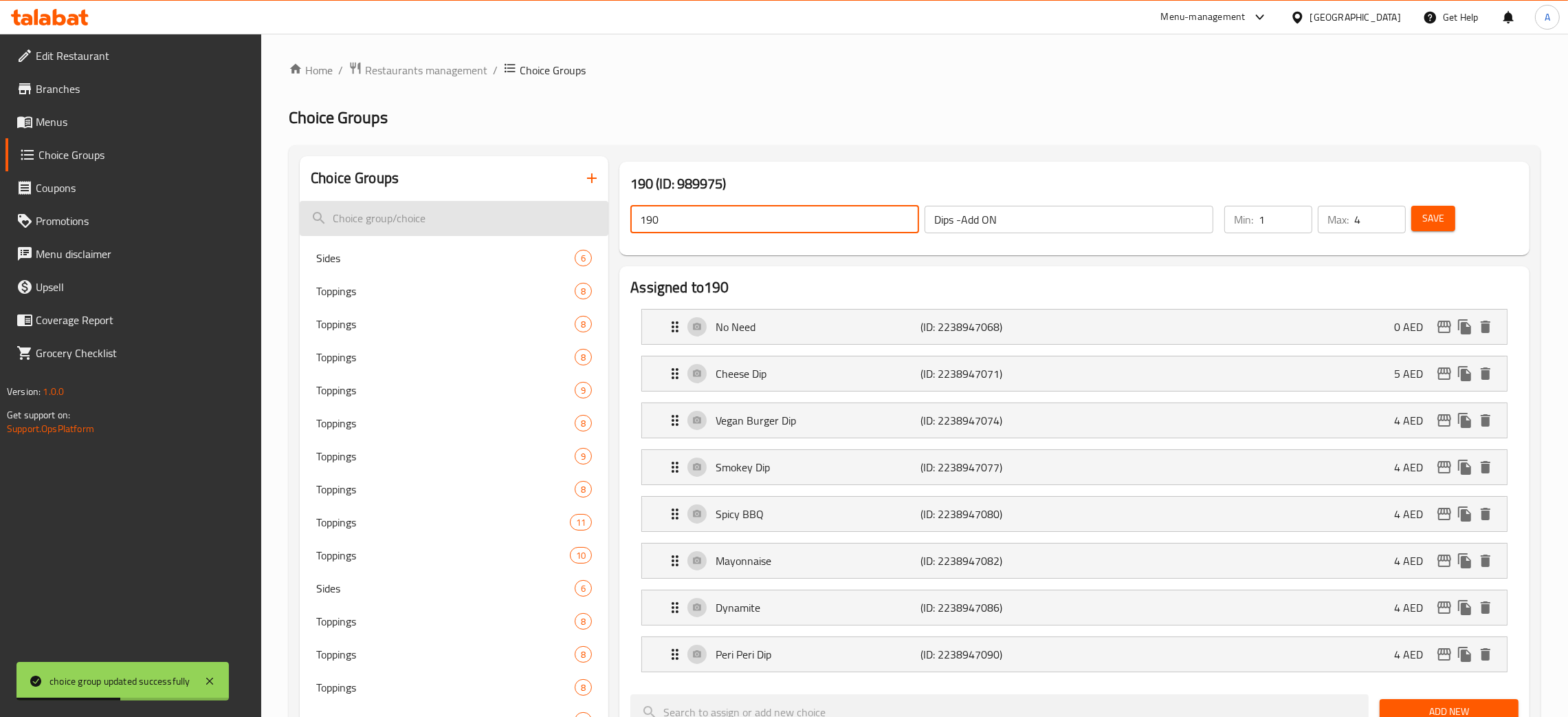
drag, startPoint x: 672, startPoint y: 221, endPoint x: 576, endPoint y: 220, distance: 96.0
paste input "Dips -Add ON"
click at [1430, 223] on span "Save" at bounding box center [1433, 218] width 22 height 17
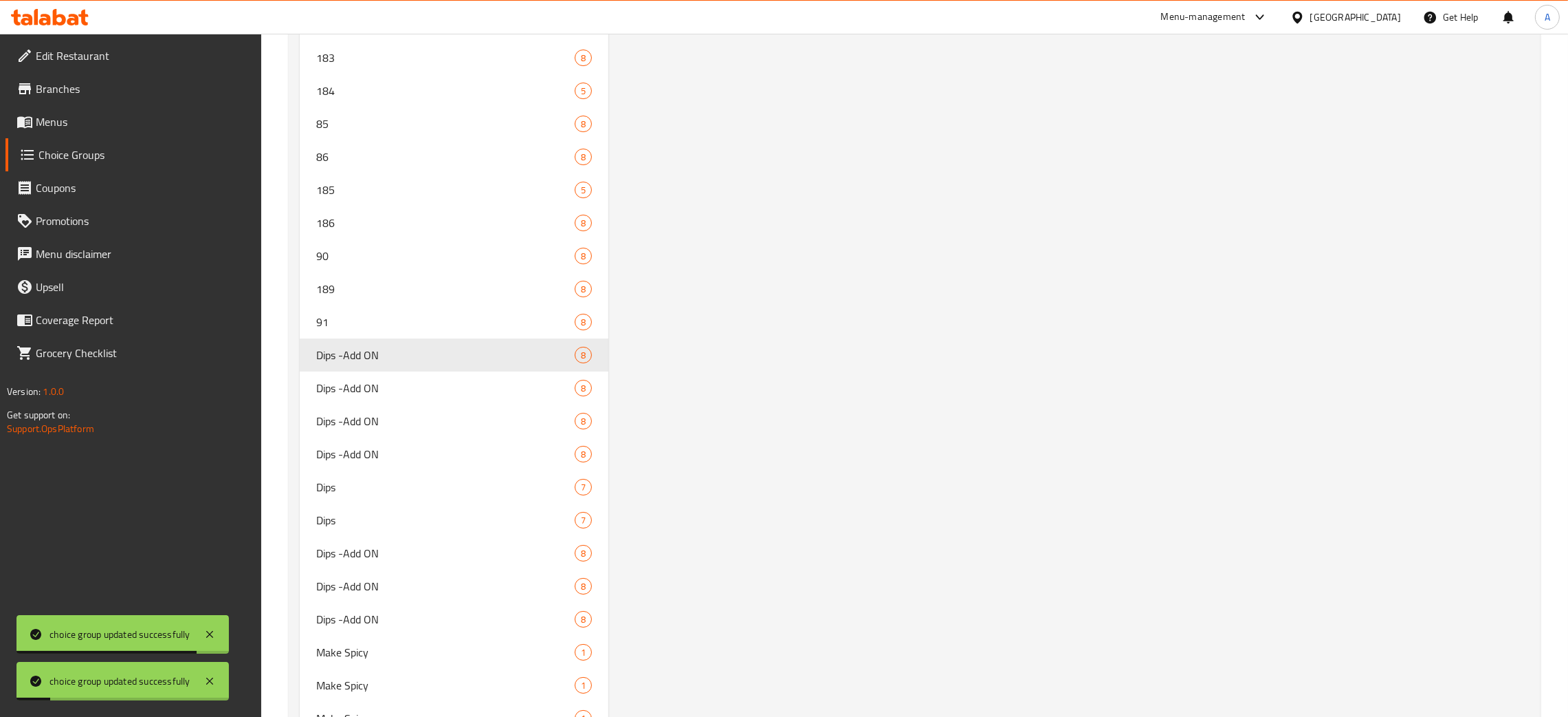
scroll to position [7550, 0]
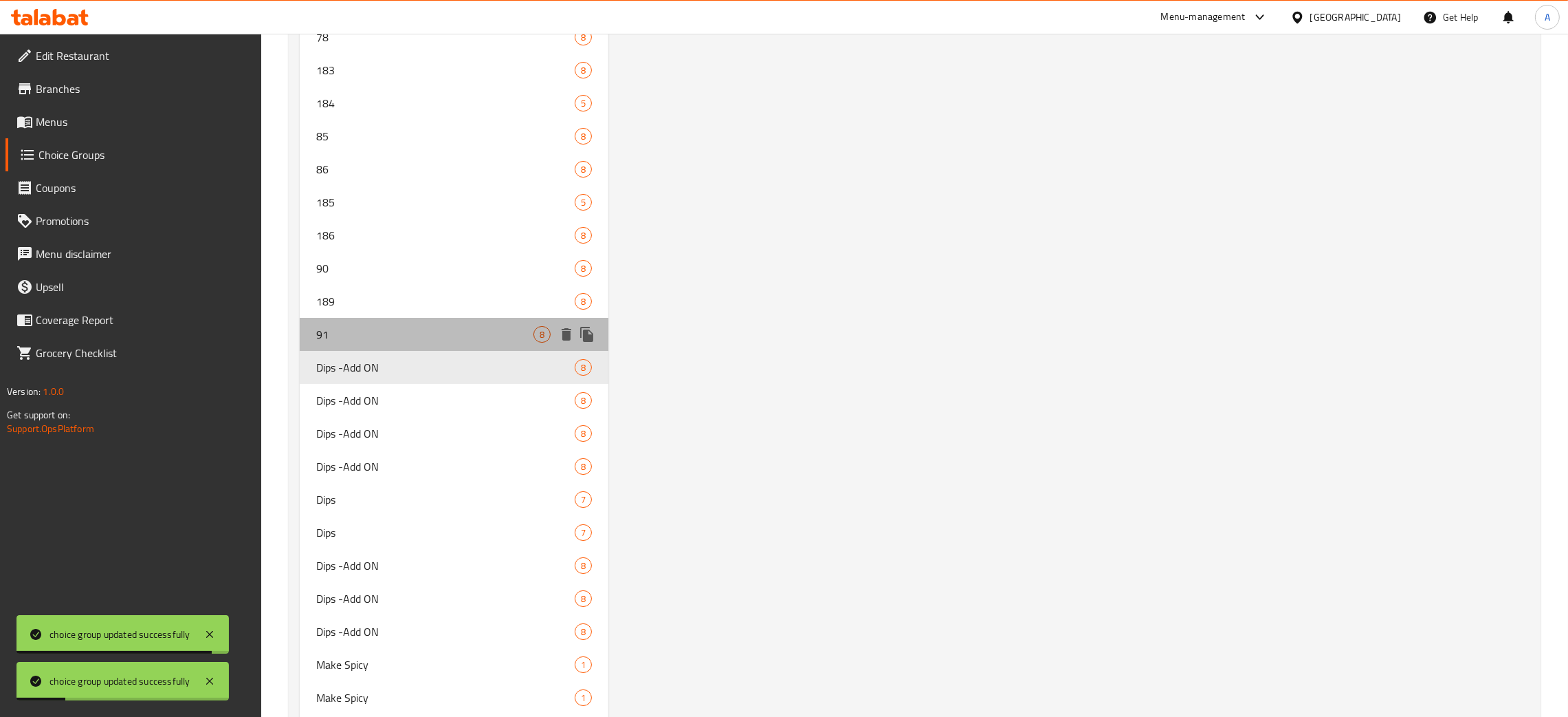
click at [440, 326] on span "91" at bounding box center [425, 334] width 217 height 16
type input "91"
type input "1"
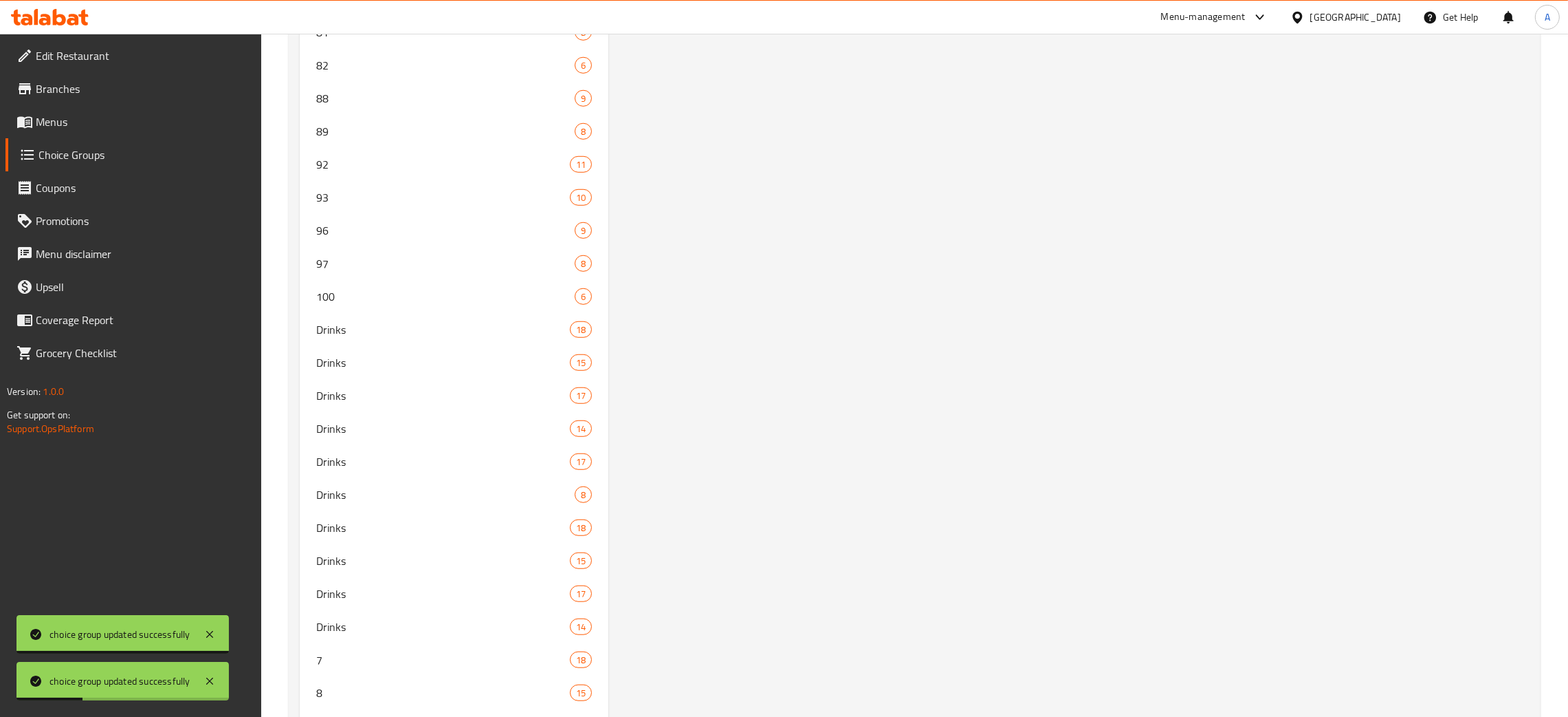
scroll to position [0, 0]
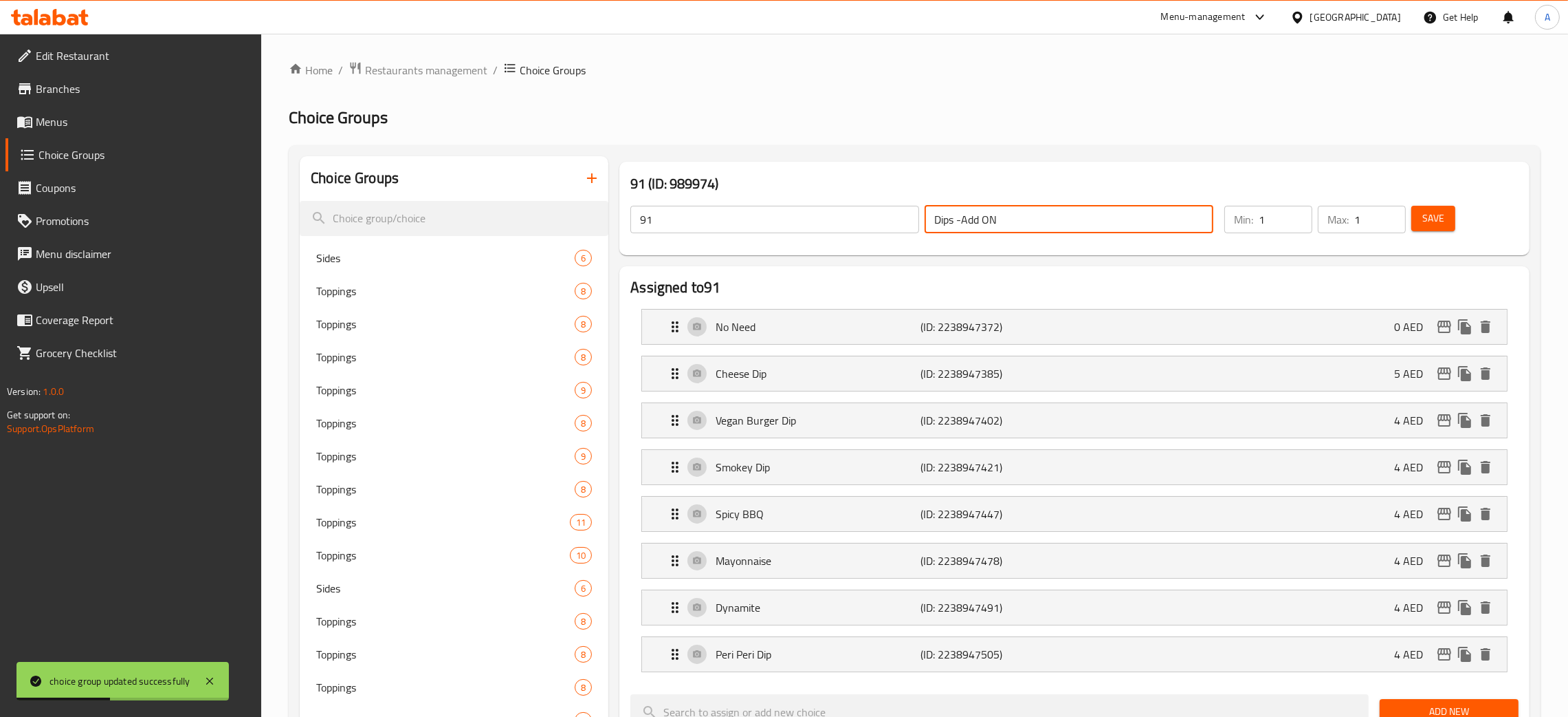
drag, startPoint x: 998, startPoint y: 216, endPoint x: 903, endPoint y: 219, distance: 95.0
click at [903, 219] on div "91 ​ Dips -Add ON ​" at bounding box center [922, 219] width 600 height 44
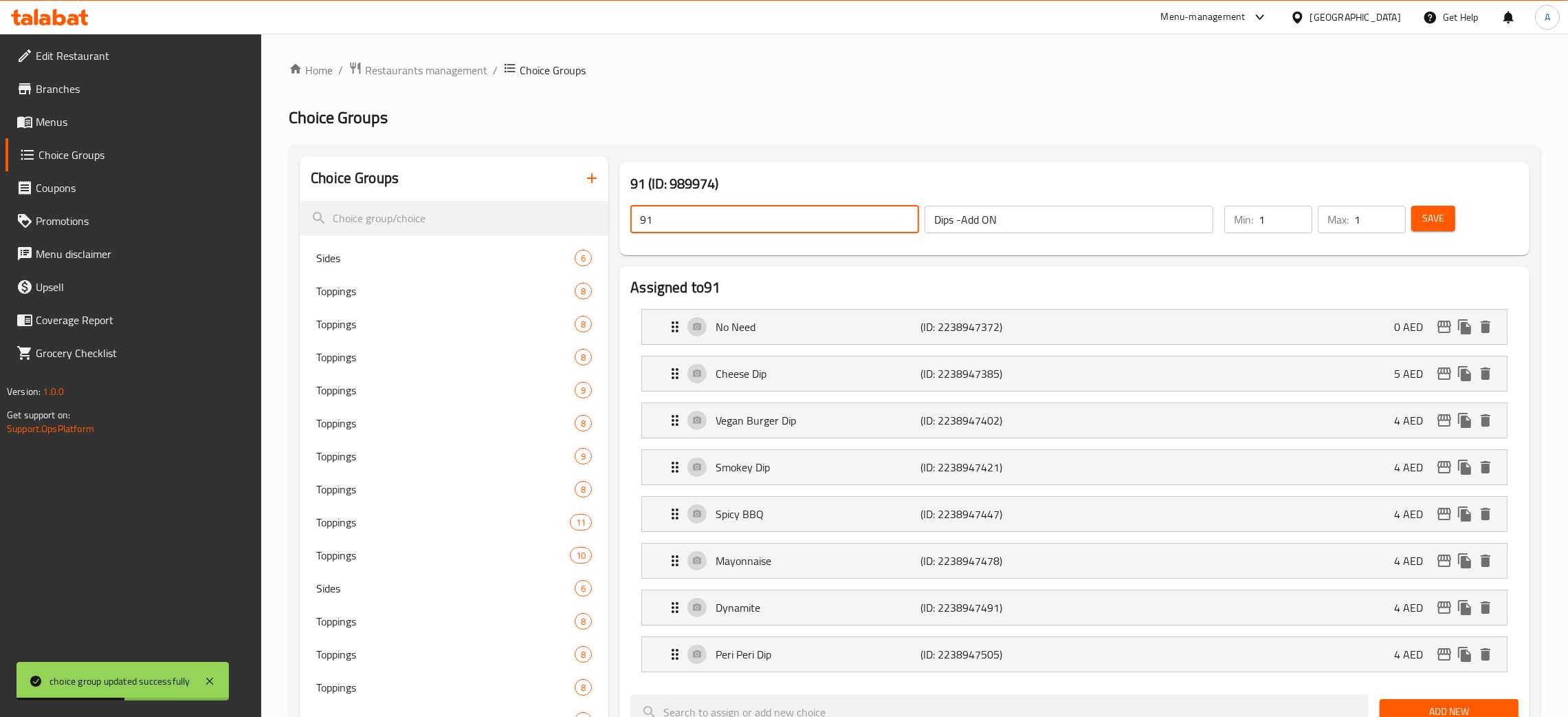
click at [630, 223] on input "91" at bounding box center [774, 219] width 288 height 27
paste input "Dips -Add ON"
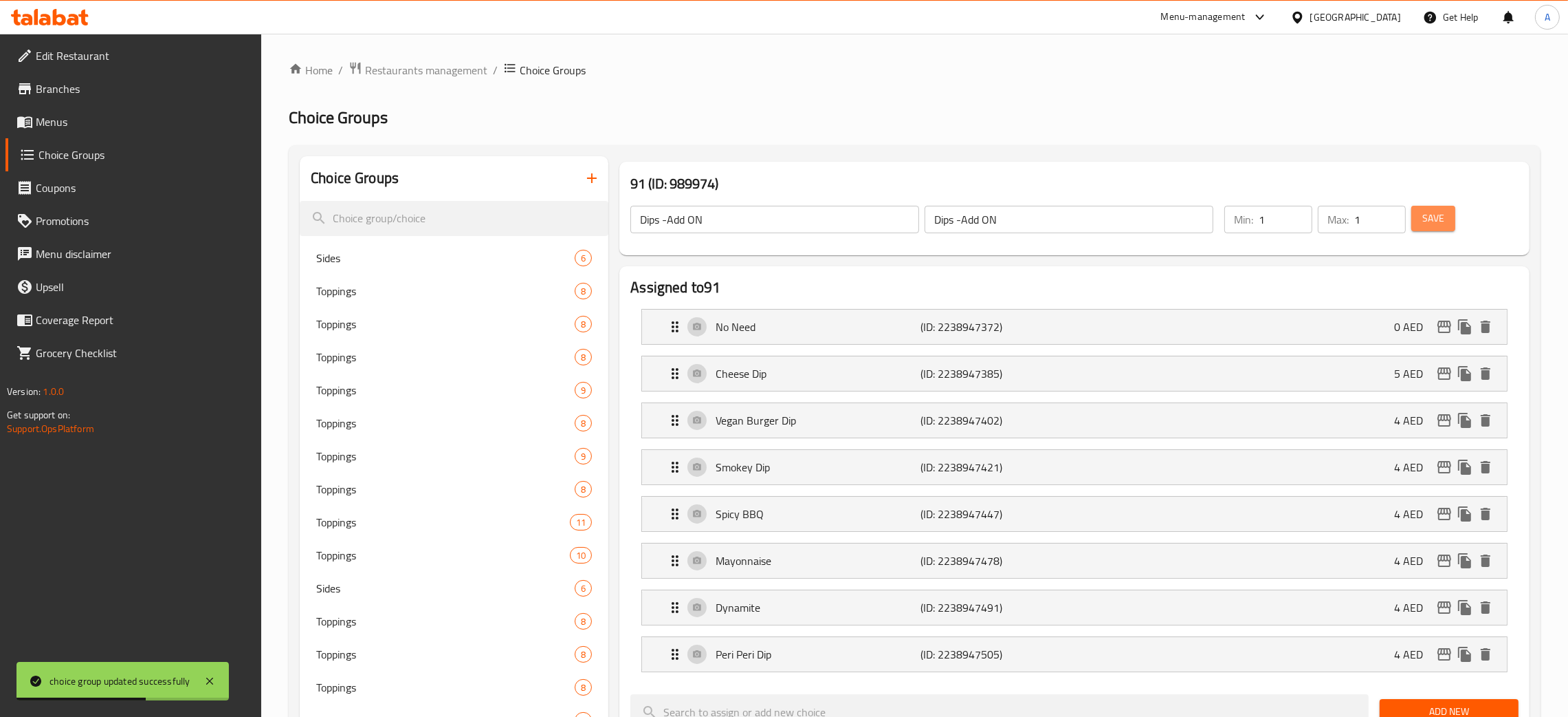
click at [1433, 212] on span "Save" at bounding box center [1433, 218] width 22 height 17
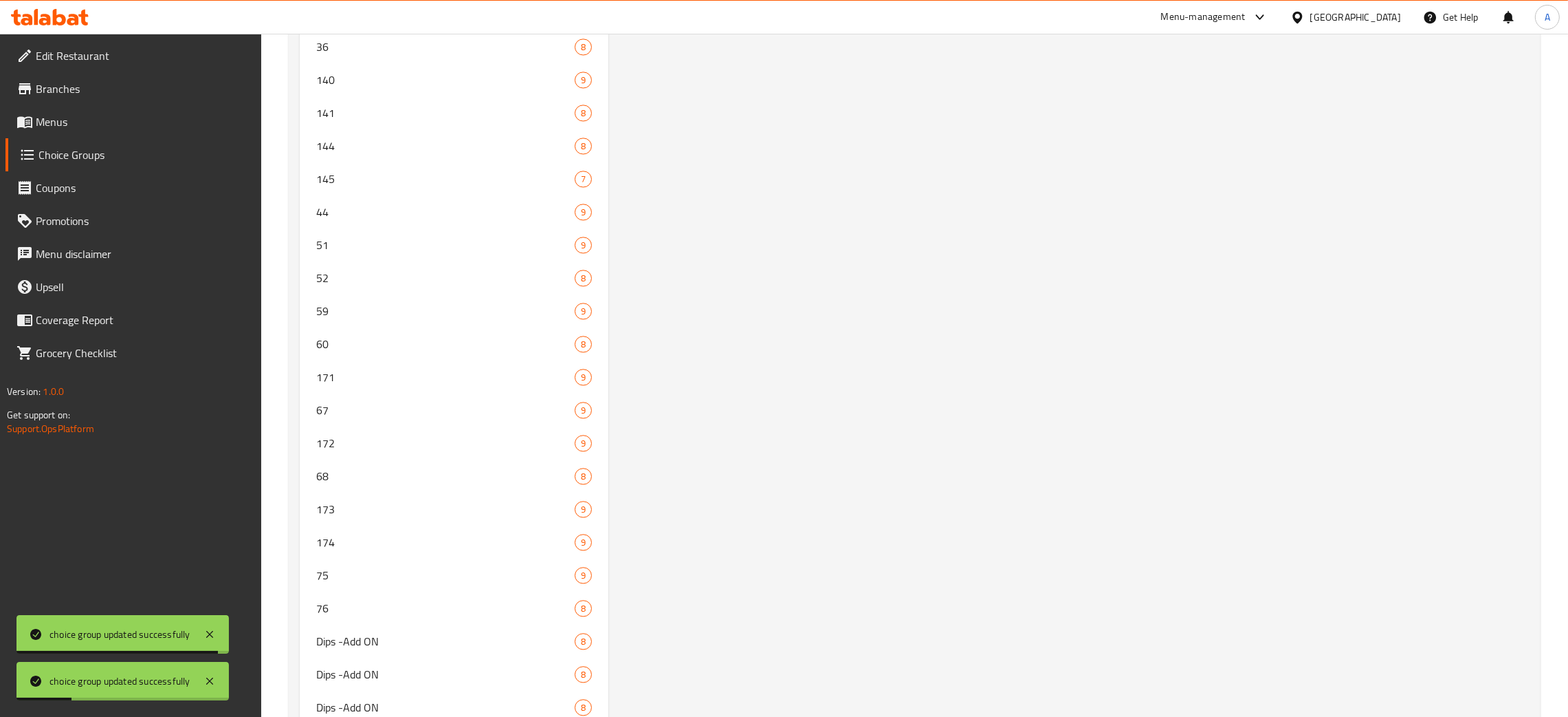
scroll to position [4524, 0]
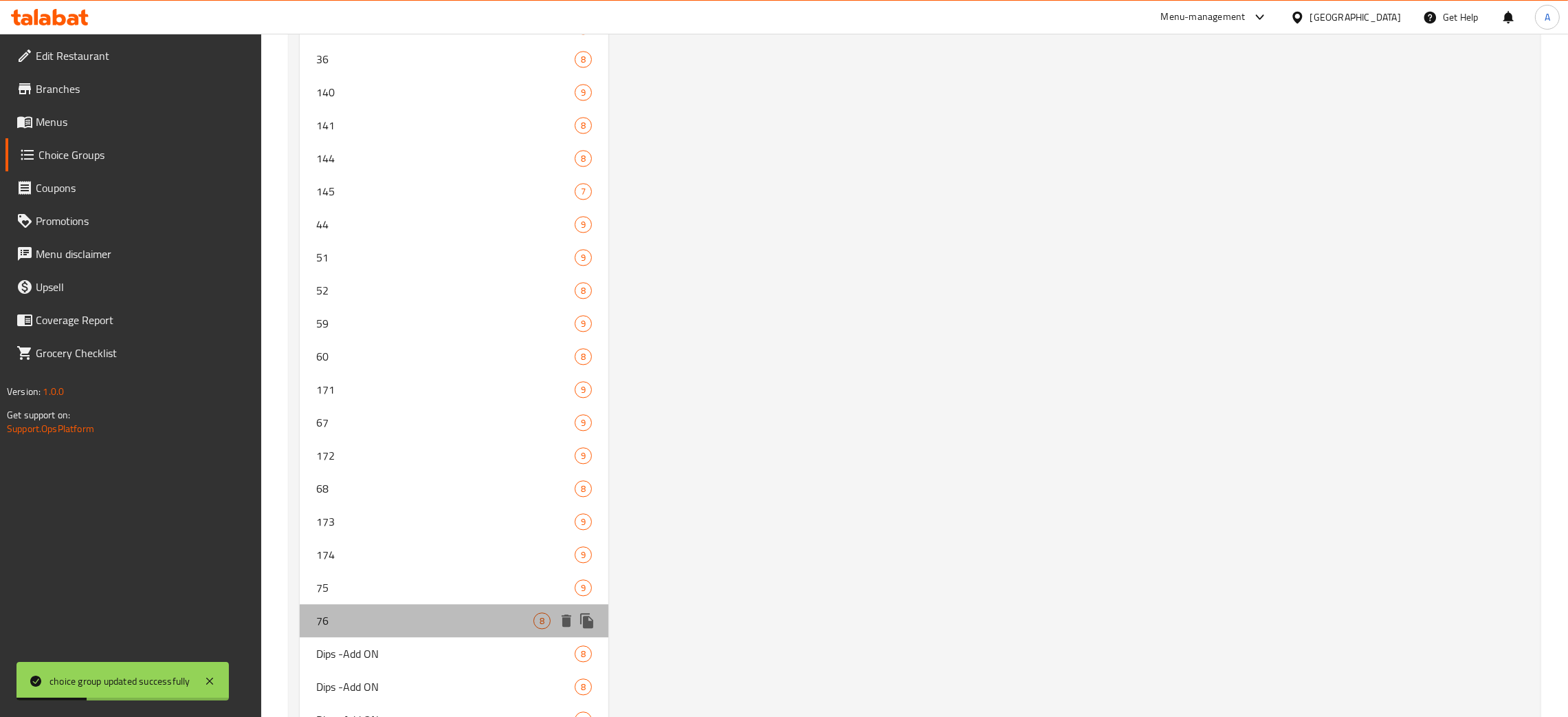
click at [368, 617] on span "76" at bounding box center [425, 620] width 217 height 16
type input "76"
type input "Topping"
type input "6"
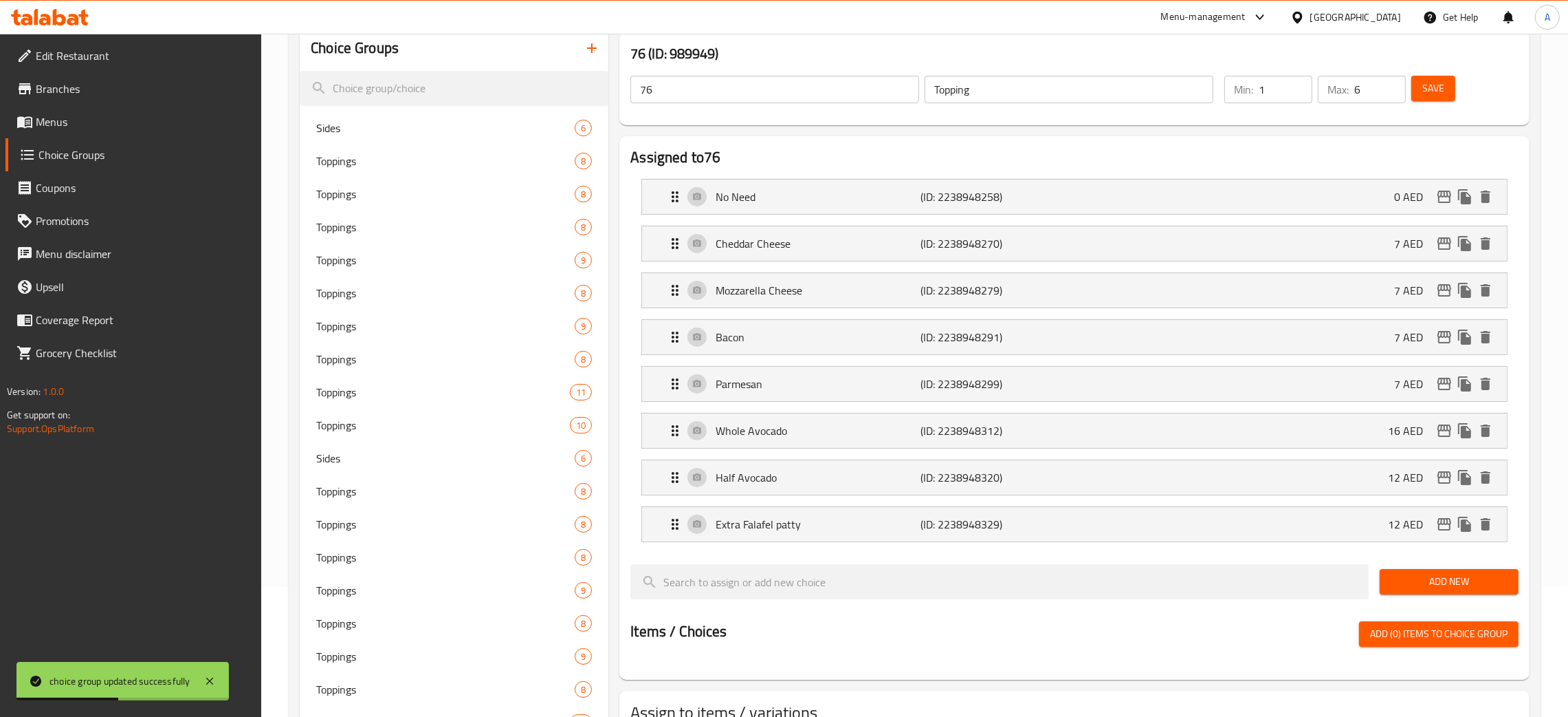
scroll to position [0, 0]
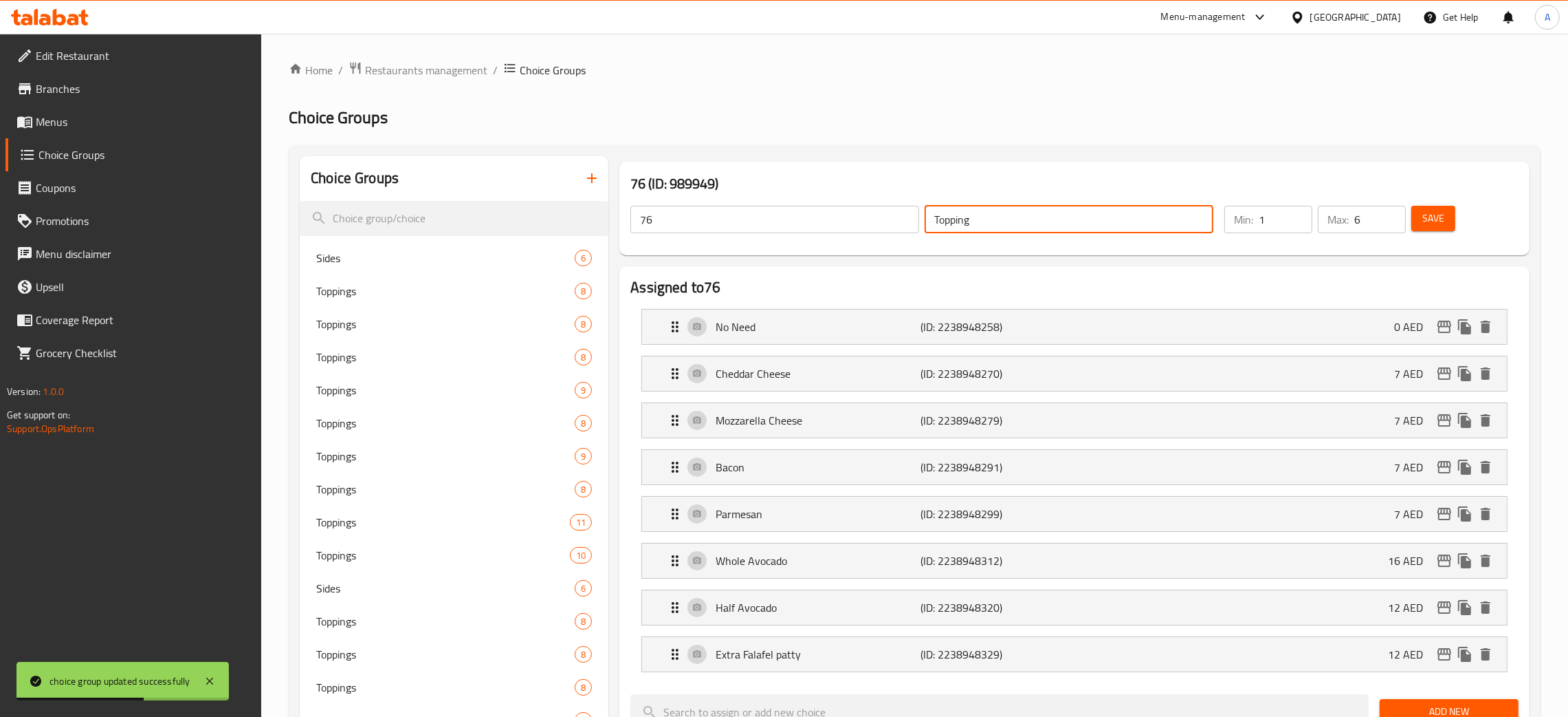
drag, startPoint x: 996, startPoint y: 221, endPoint x: 892, endPoint y: 212, distance: 104.4
click at [892, 212] on div "76 ​ Topping ​" at bounding box center [922, 219] width 600 height 44
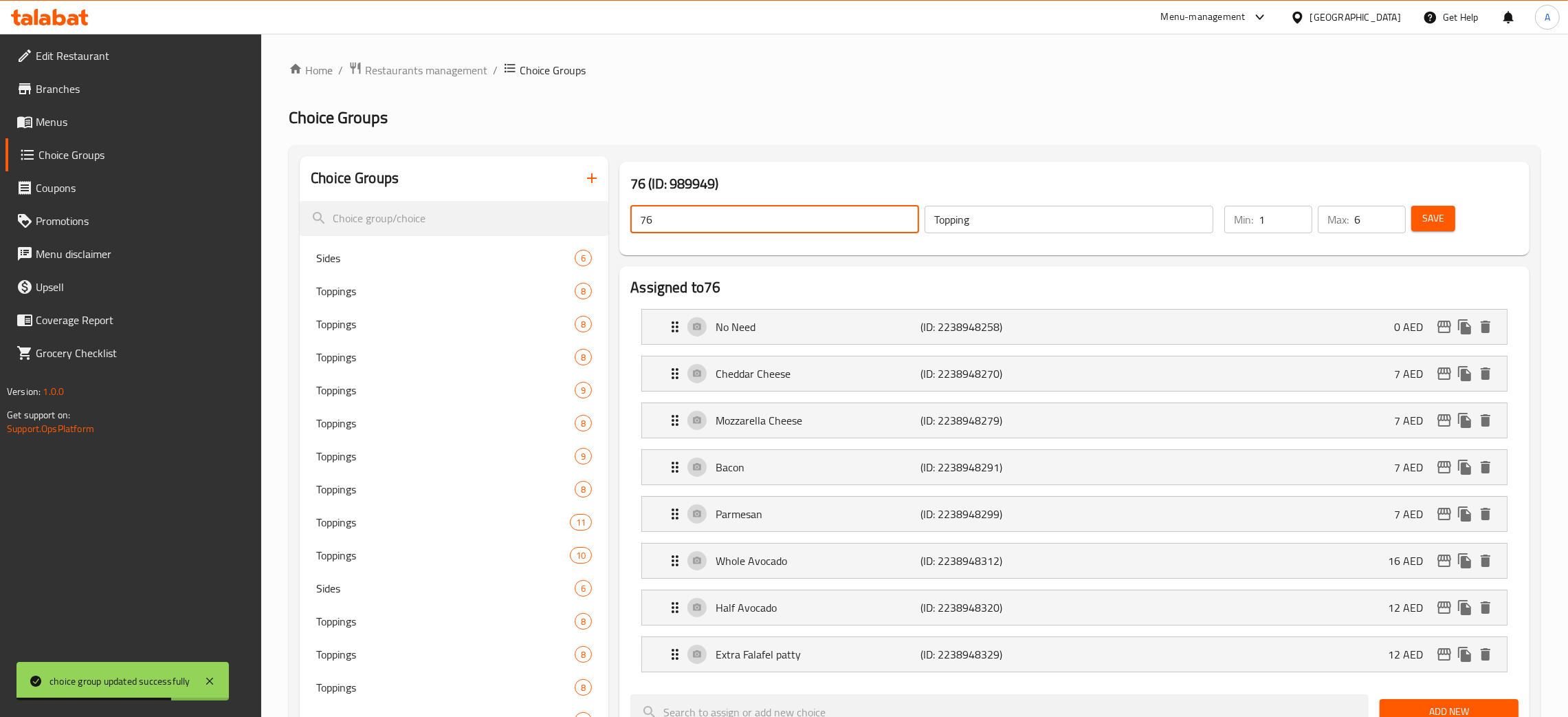
drag, startPoint x: 687, startPoint y: 214, endPoint x: 1152, endPoint y: 261, distance: 467.4
click at [618, 220] on div "76 (ID: 989949) 76 ​ Topping ​ Min: 1 ​ Max: 6 ​ Save" at bounding box center [1075, 208] width 922 height 104
paste input "Topping"
click at [1436, 221] on span "Save" at bounding box center [1433, 218] width 22 height 17
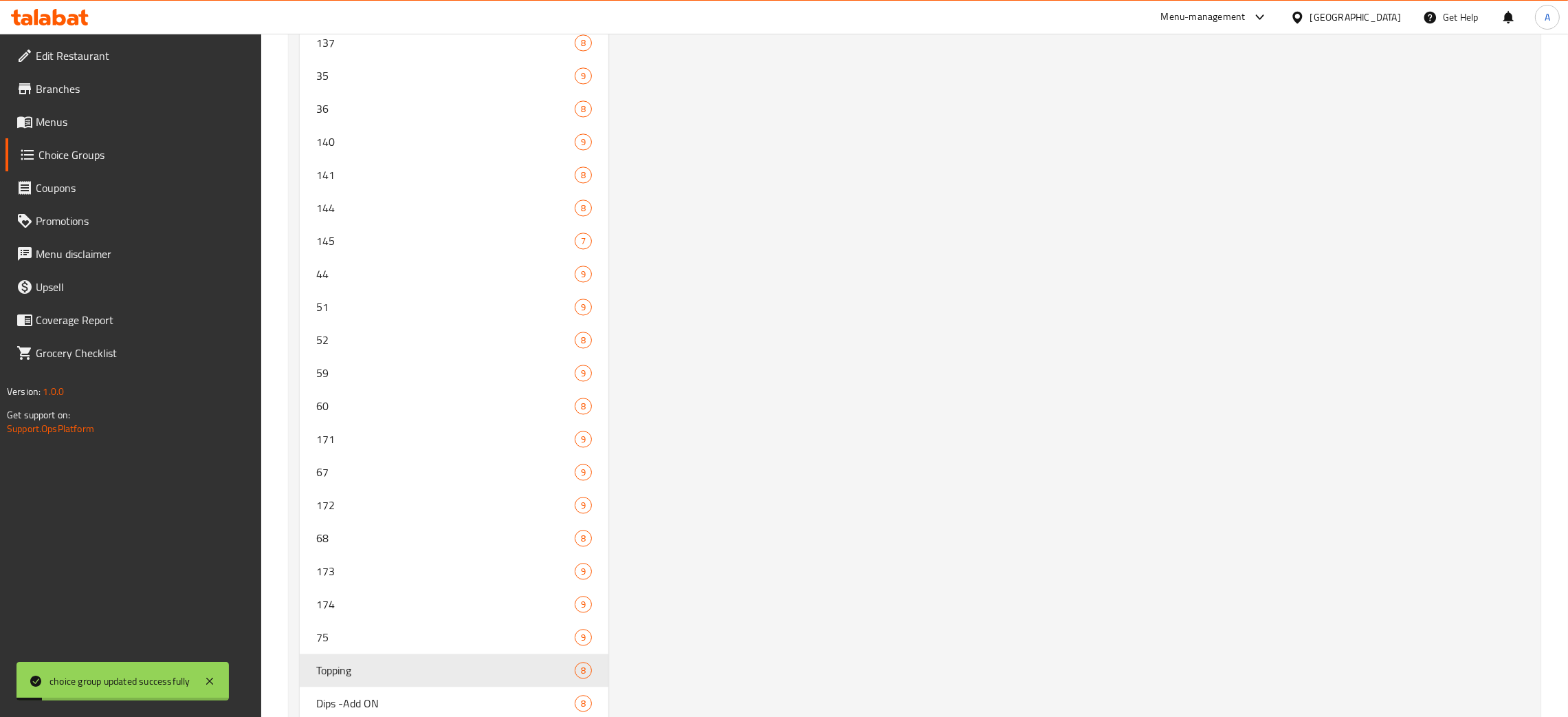
scroll to position [4462, 0]
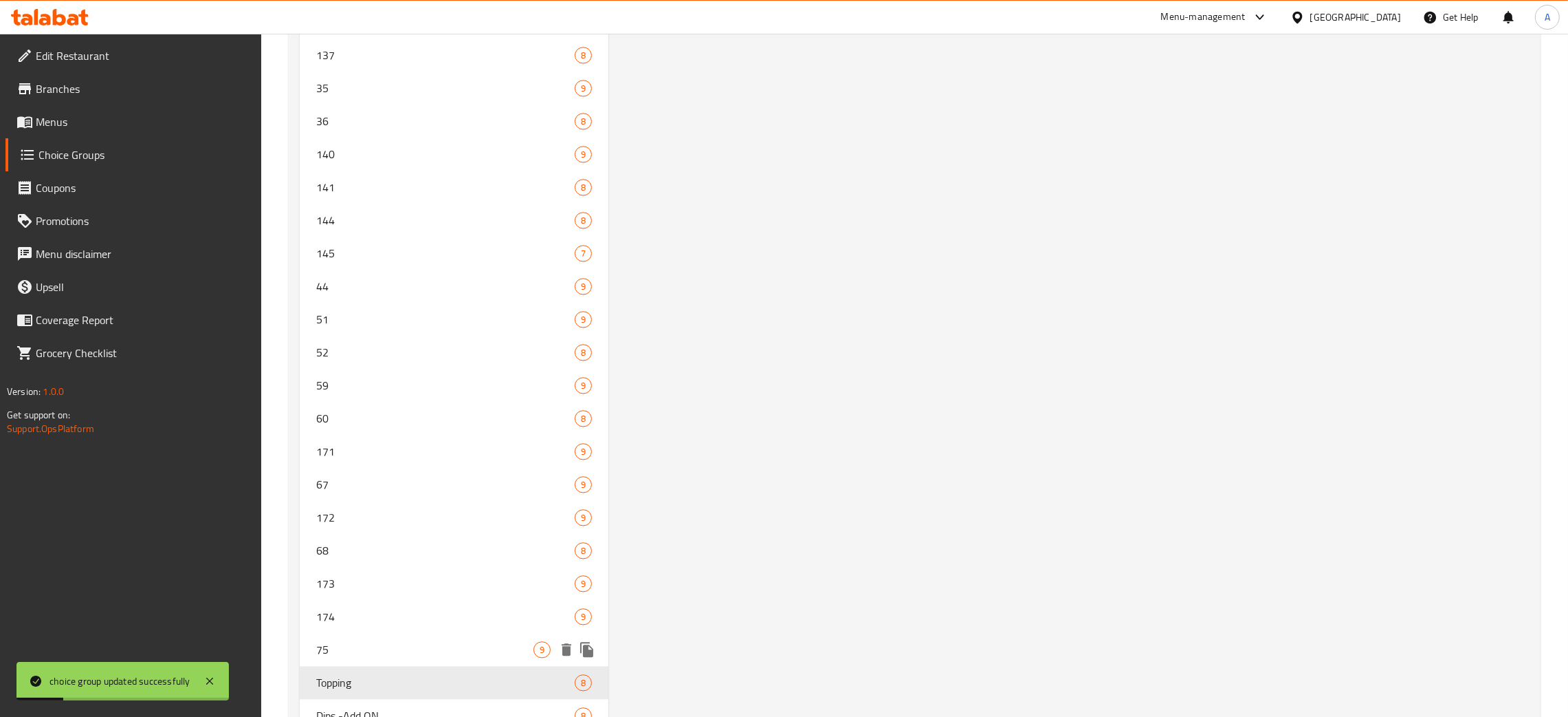
click at [382, 633] on div "75 9" at bounding box center [453, 649] width 308 height 33
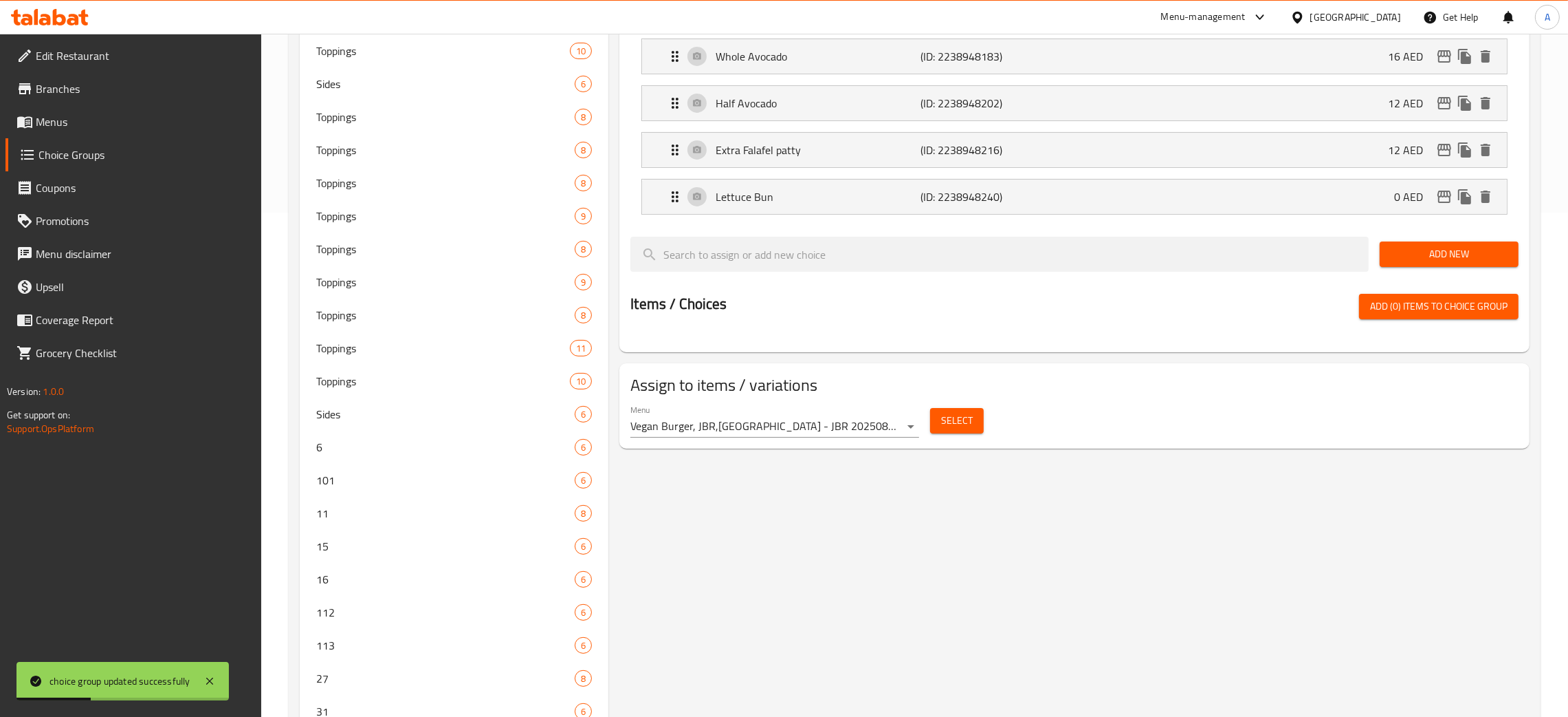
scroll to position [0, 0]
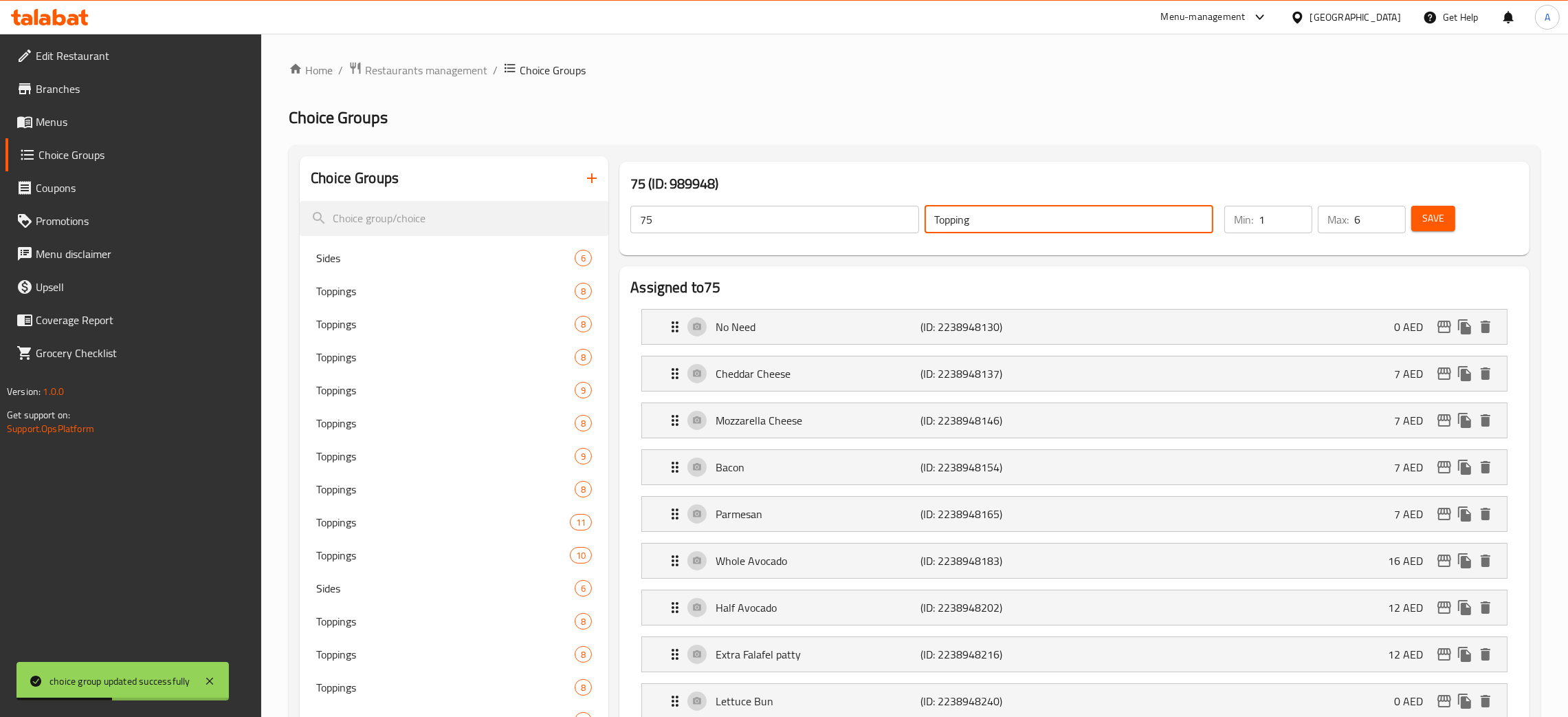
drag, startPoint x: 969, startPoint y: 220, endPoint x: 854, endPoint y: 212, distance: 115.3
click at [859, 213] on div "75 ​ Topping ​" at bounding box center [922, 219] width 600 height 44
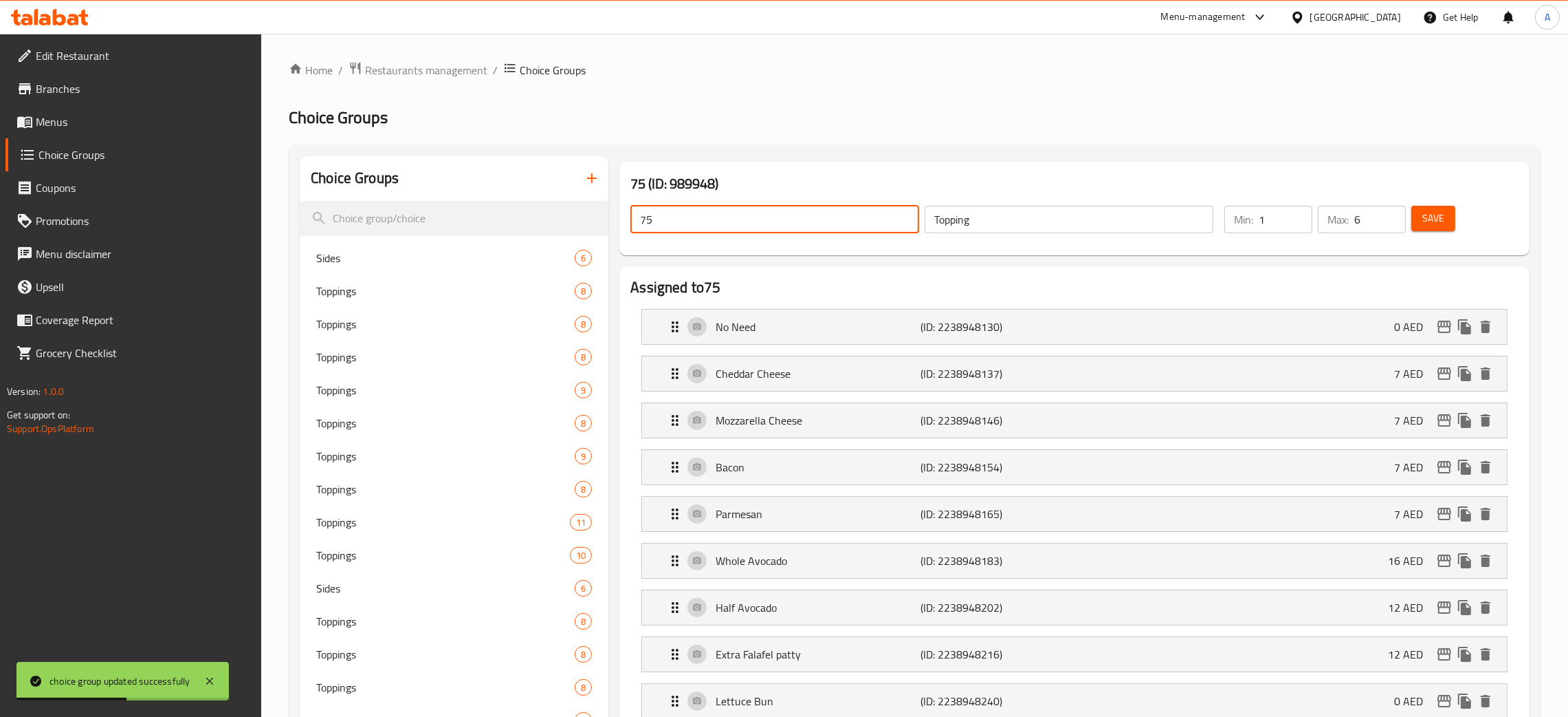
drag, startPoint x: 668, startPoint y: 217, endPoint x: 618, endPoint y: 218, distance: 50.0
click at [618, 218] on div "75 (ID: 989948) 75 ​ Topping ​ Min: 1 ​ Max: 6 ​ Save" at bounding box center [1075, 208] width 922 height 104
paste input "Topping"
click at [1430, 226] on span "Save" at bounding box center [1433, 218] width 22 height 17
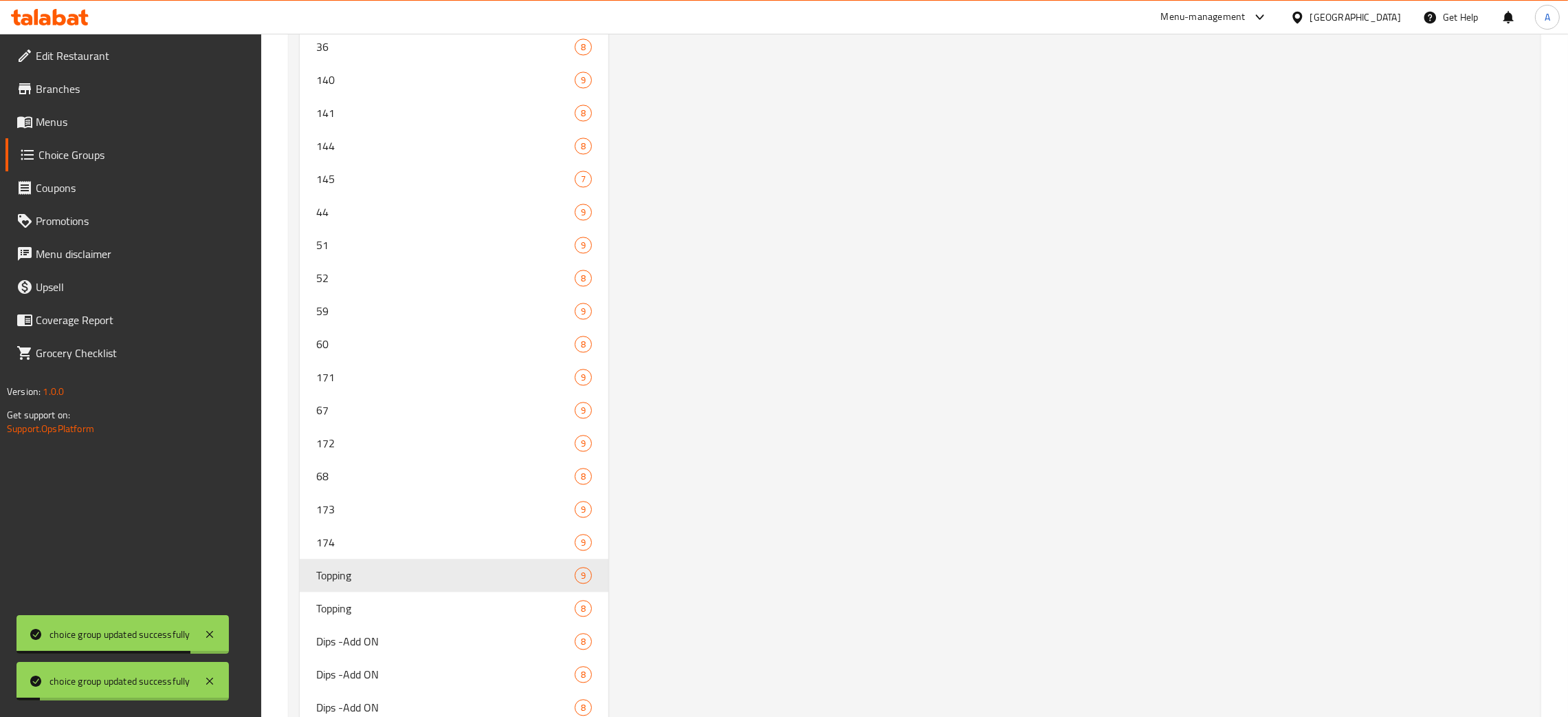
scroll to position [4673, 0]
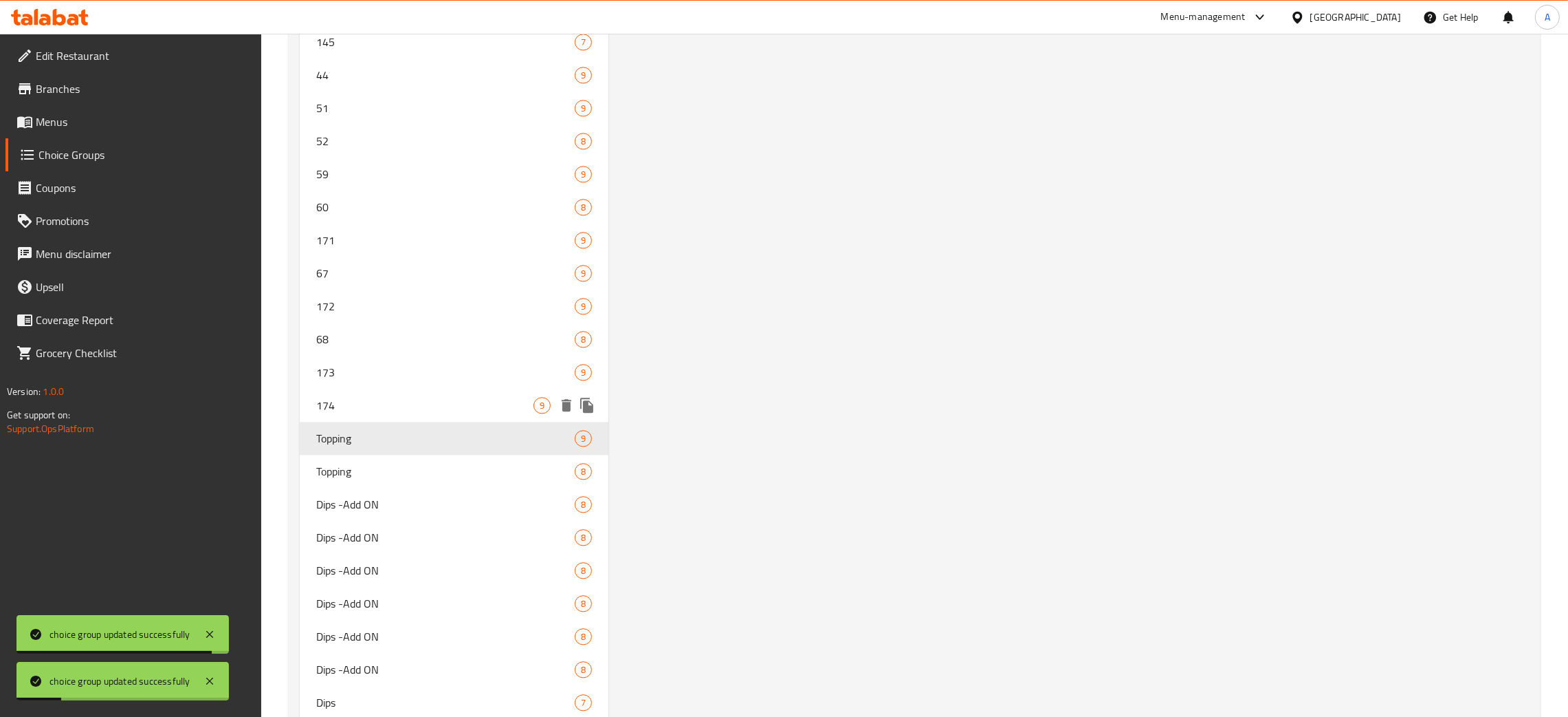
click at [448, 397] on span "174" at bounding box center [425, 405] width 217 height 16
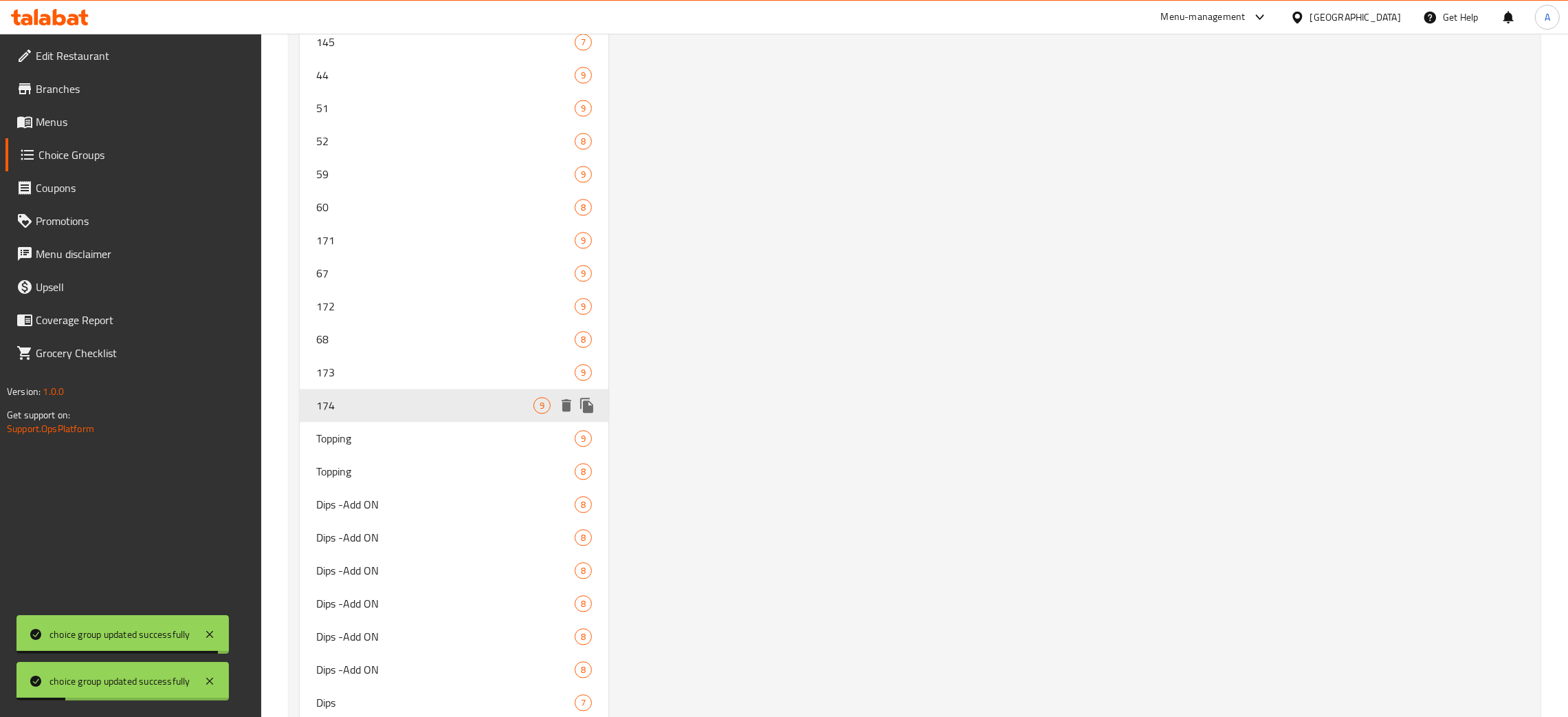
type input "174"
type input "4"
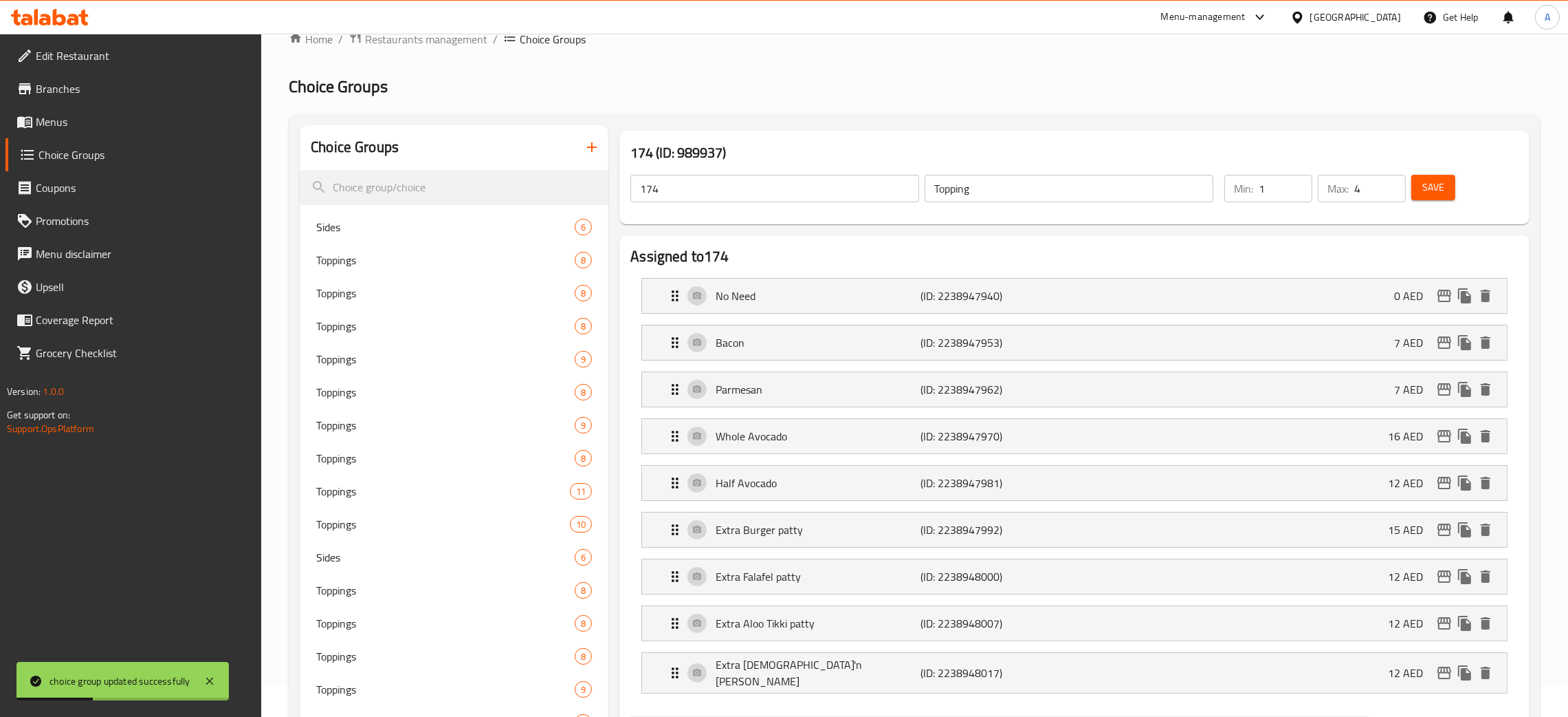
scroll to position [44, 0]
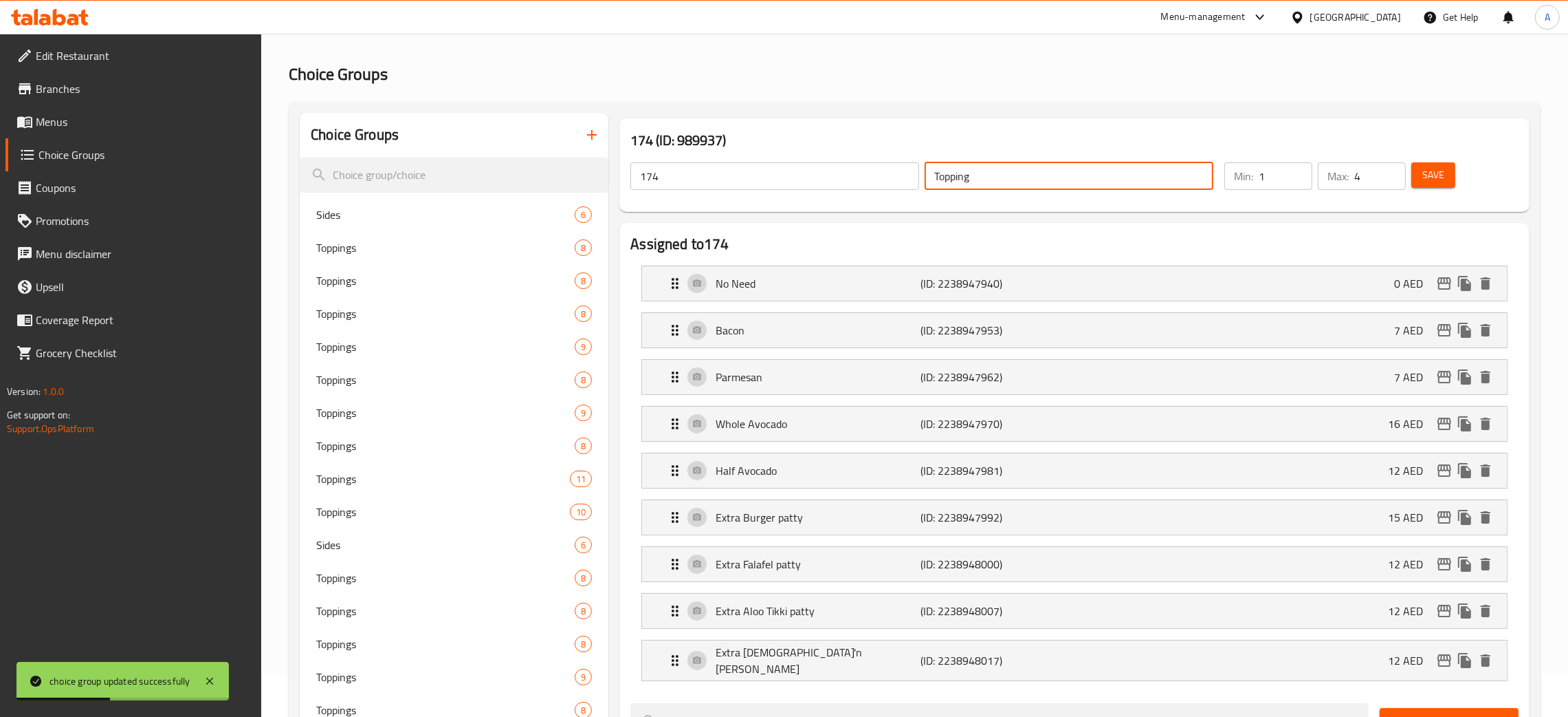
drag, startPoint x: 991, startPoint y: 184, endPoint x: 896, endPoint y: 177, distance: 95.3
click at [896, 177] on div "174 ​ Topping ​" at bounding box center [922, 175] width 600 height 44
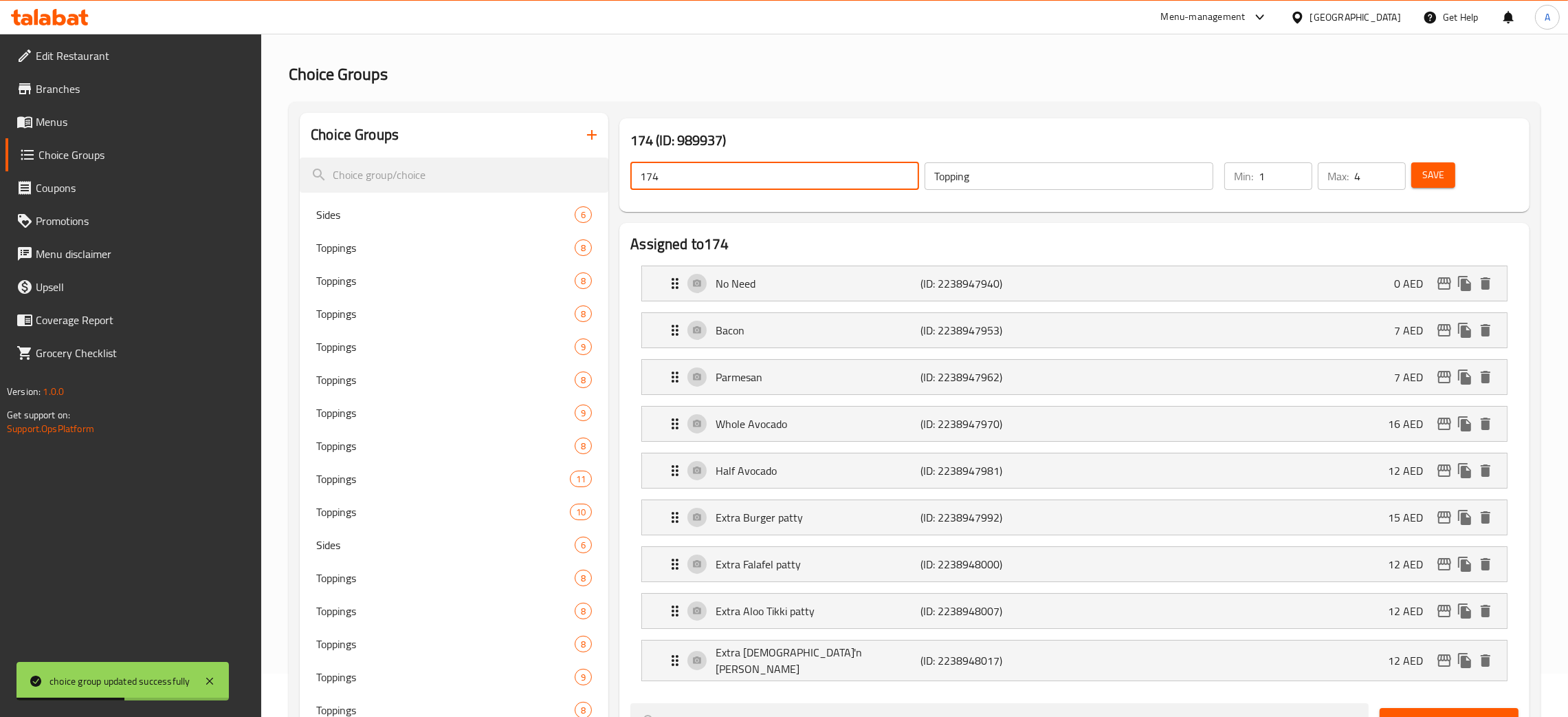
drag, startPoint x: 687, startPoint y: 183, endPoint x: 633, endPoint y: 184, distance: 54.0
click at [632, 183] on input "174" at bounding box center [774, 175] width 288 height 27
paste input "Topping"
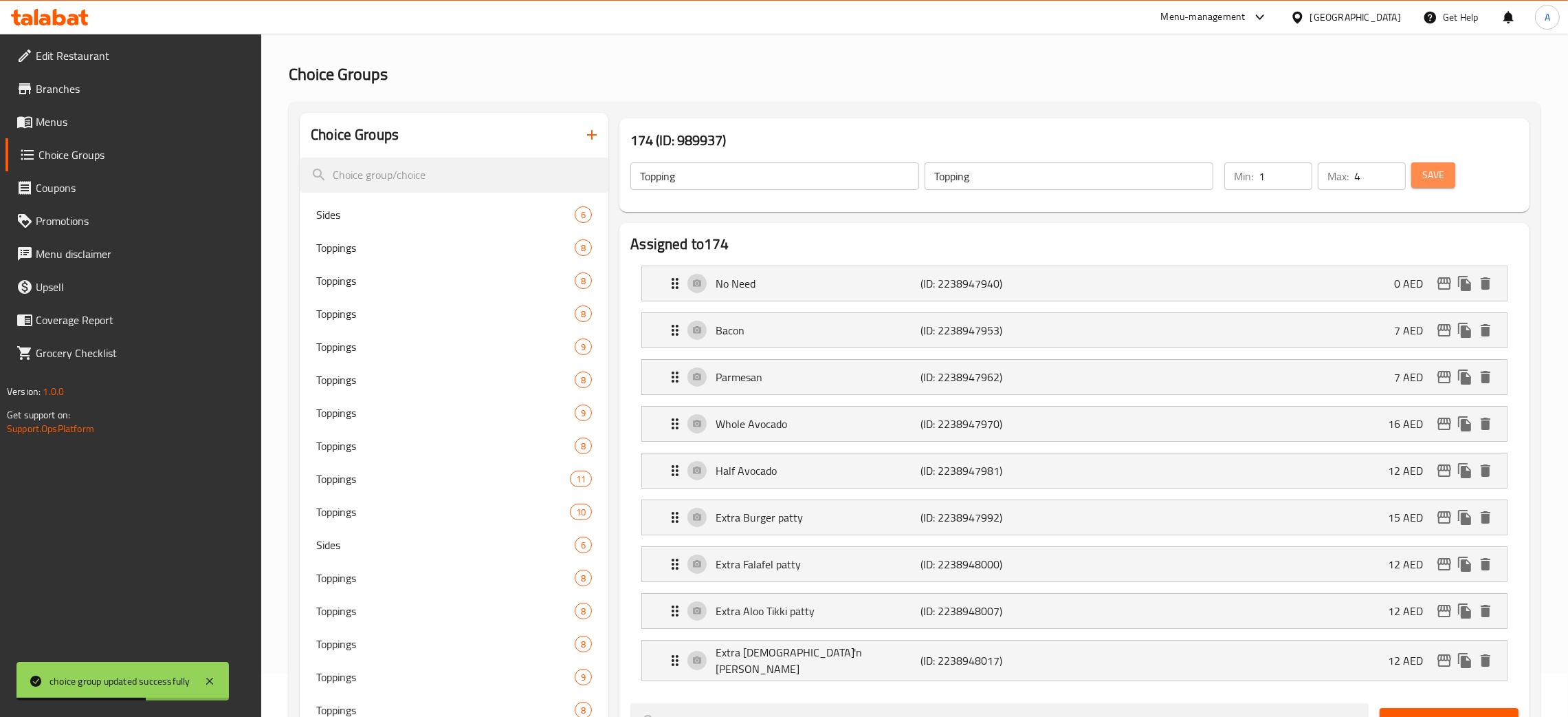
drag, startPoint x: 1441, startPoint y: 167, endPoint x: 1521, endPoint y: 134, distance: 86.5
click at [1439, 167] on span "Save" at bounding box center [1433, 175] width 22 height 17
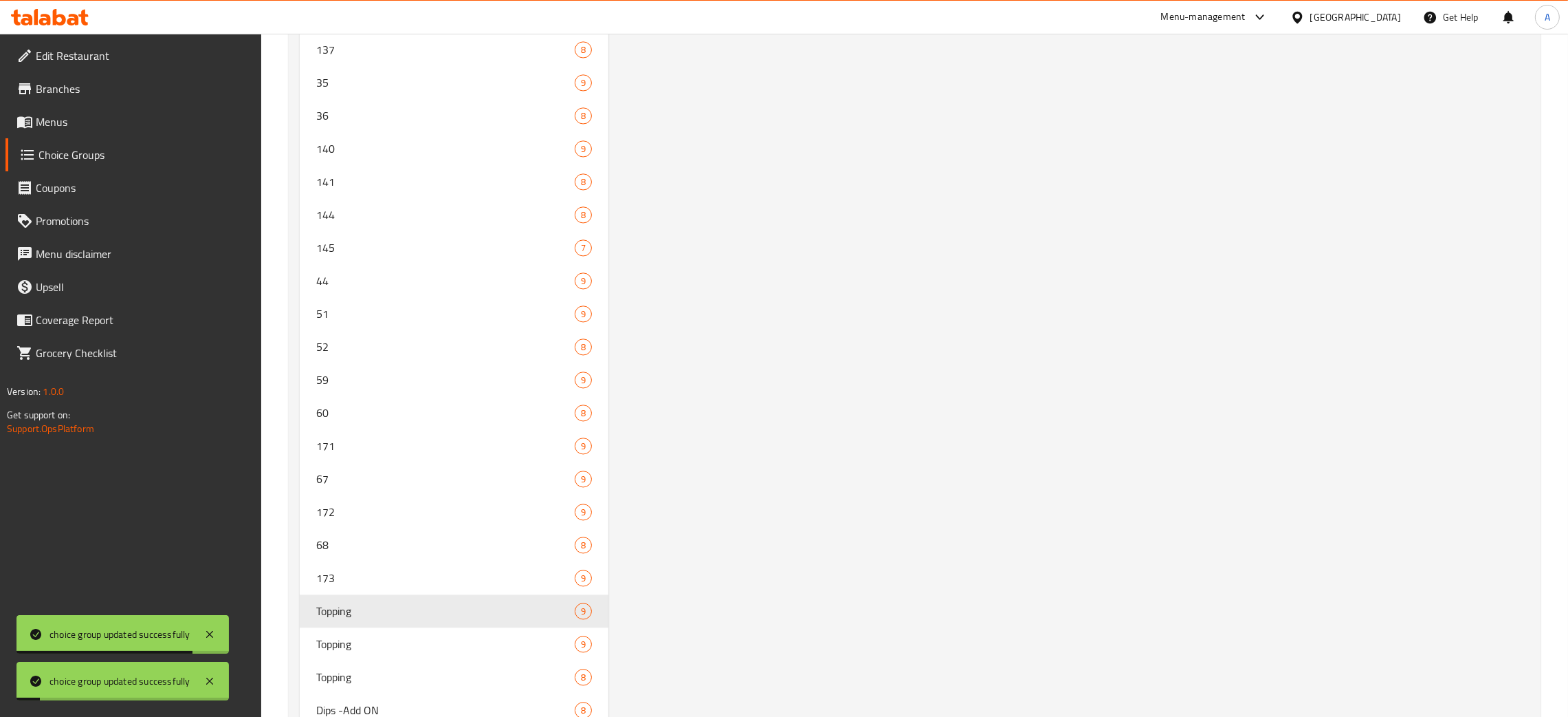
scroll to position [4492, 0]
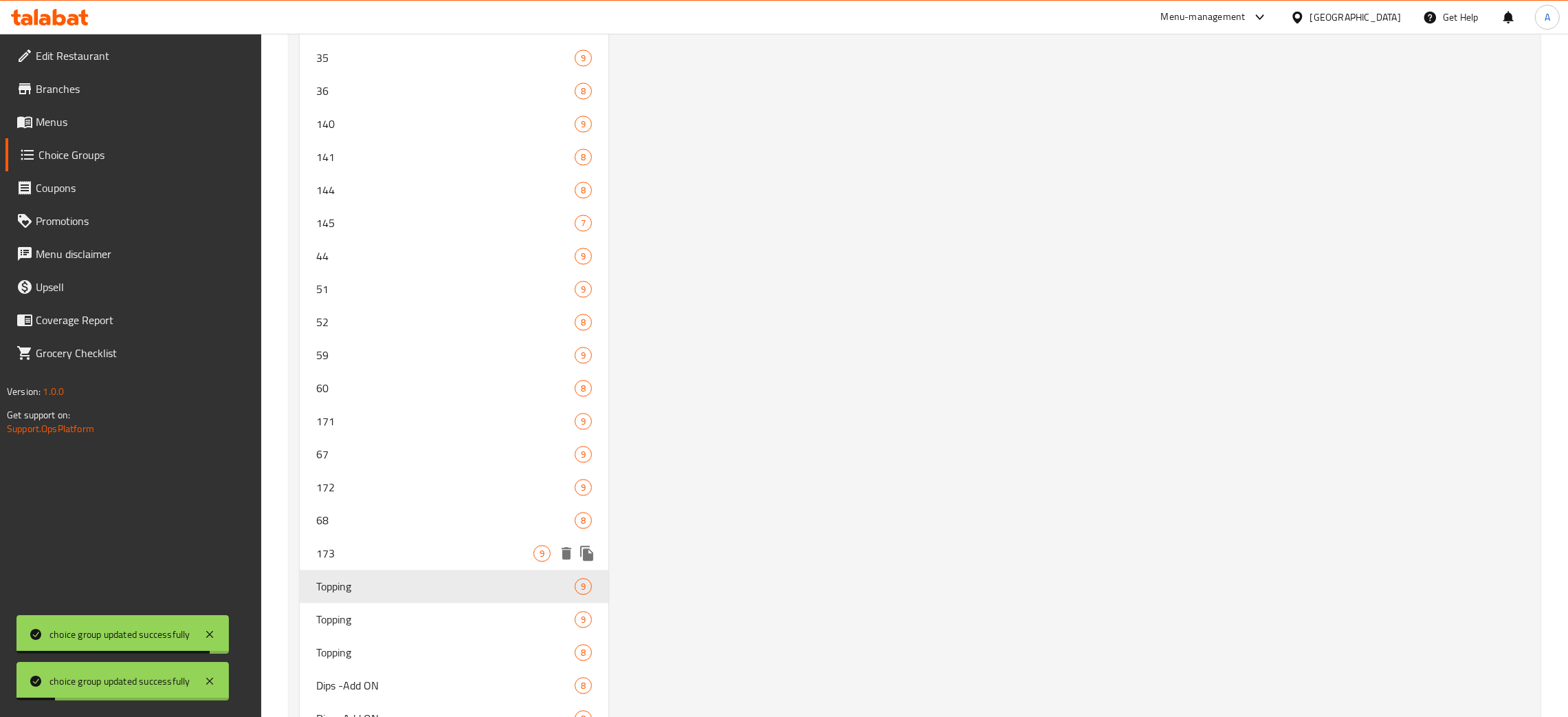
click at [411, 548] on span "173" at bounding box center [425, 553] width 217 height 16
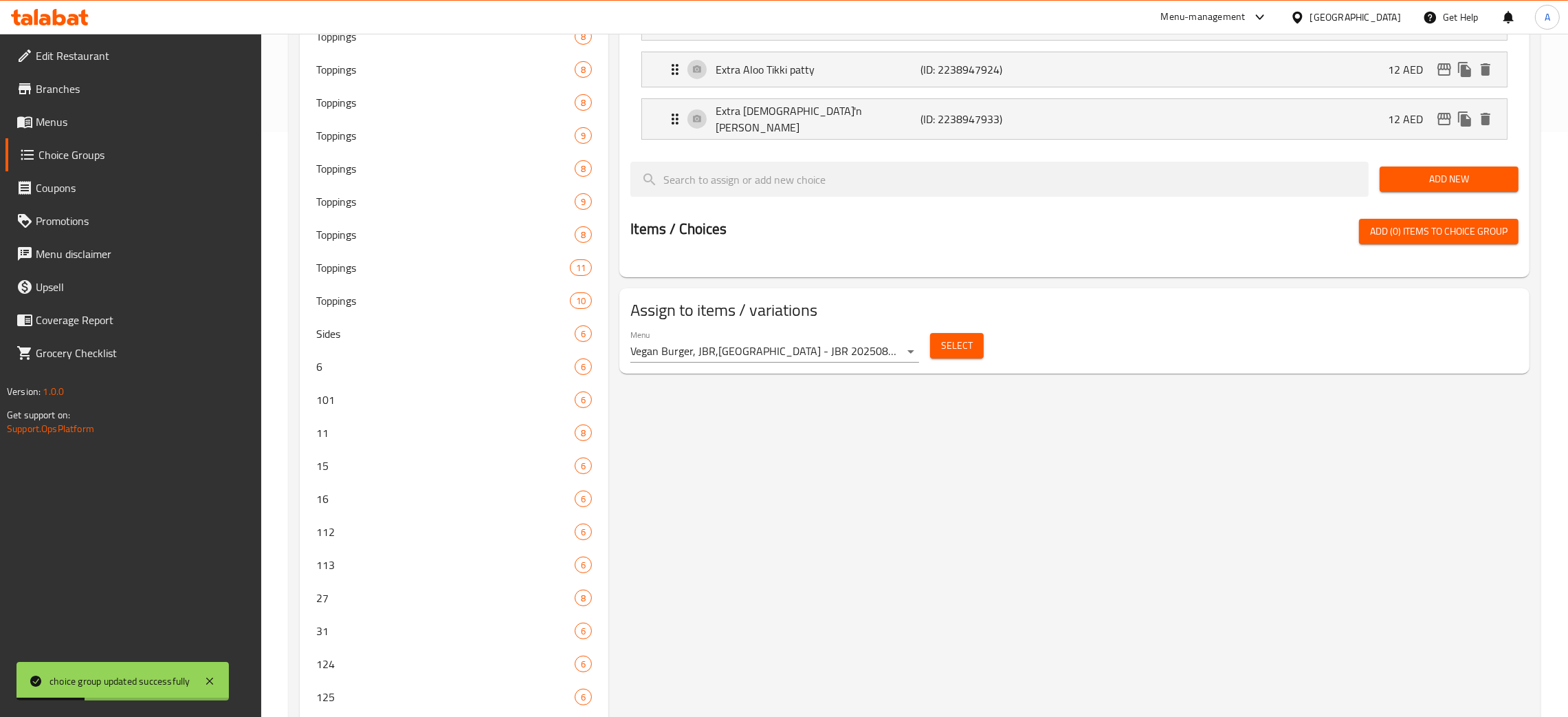
scroll to position [0, 0]
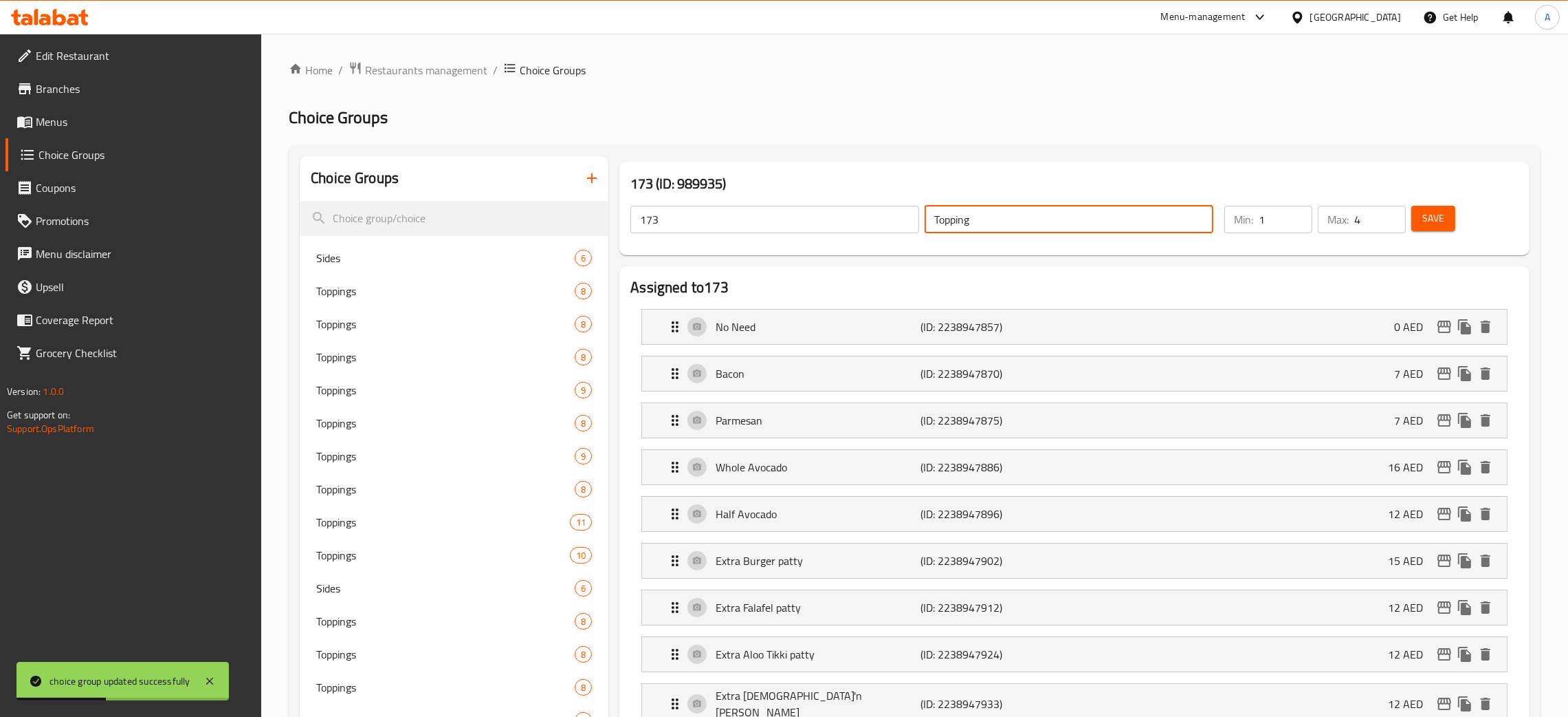
drag, startPoint x: 979, startPoint y: 217, endPoint x: 913, endPoint y: 215, distance: 66.0
click at [913, 215] on div "173 ​ Topping ​" at bounding box center [922, 219] width 600 height 44
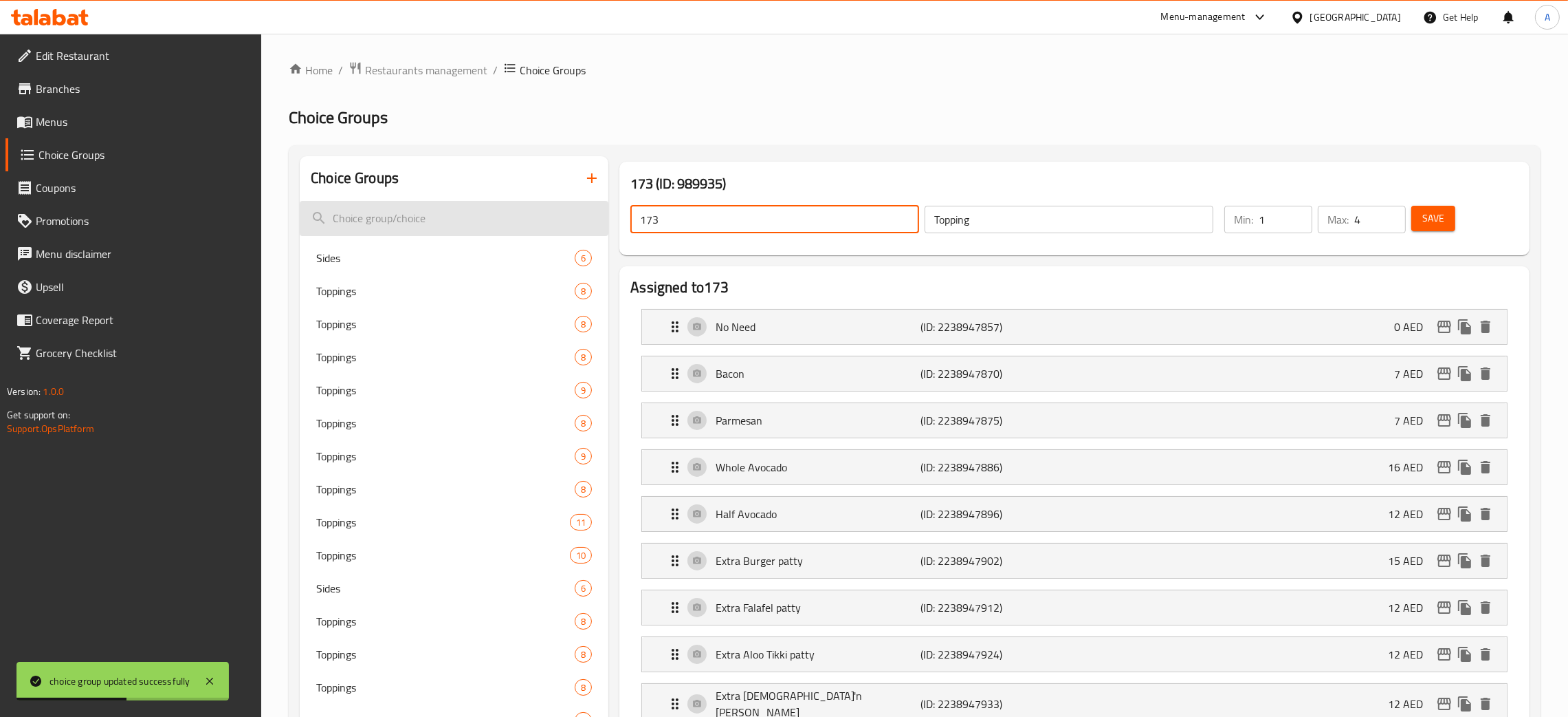
drag, startPoint x: 663, startPoint y: 222, endPoint x: 608, endPoint y: 223, distance: 55.0
paste input "Topping"
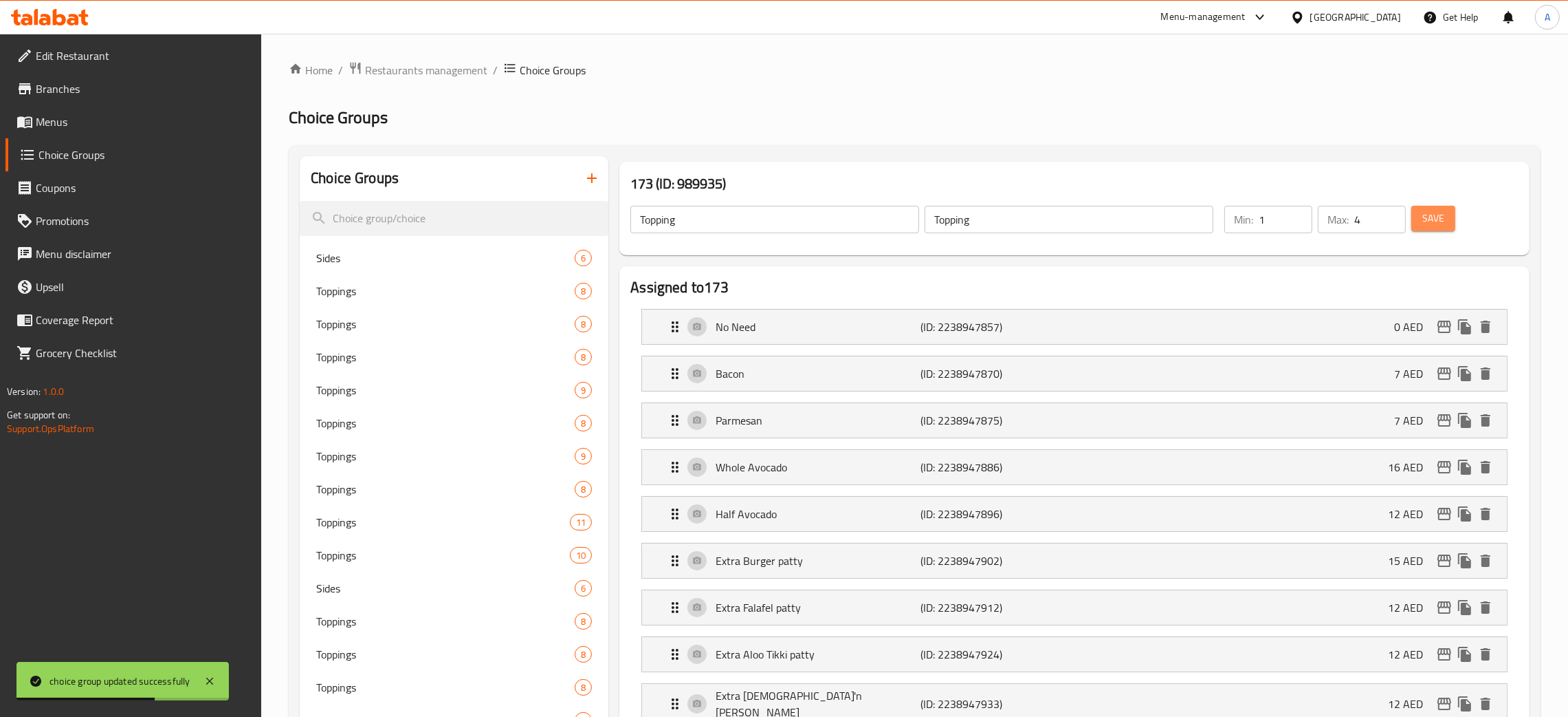
click at [1441, 221] on span "Save" at bounding box center [1433, 218] width 22 height 17
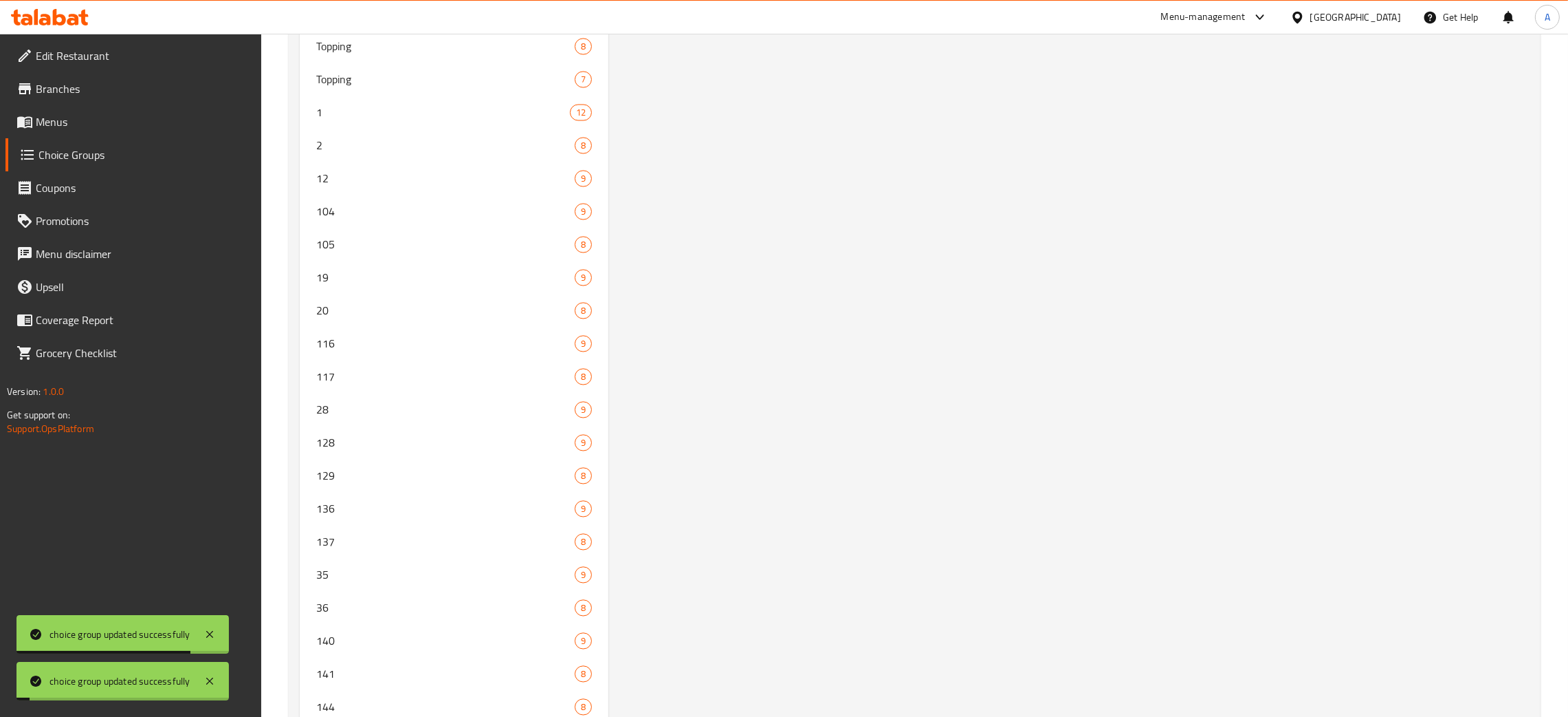
scroll to position [4423, 0]
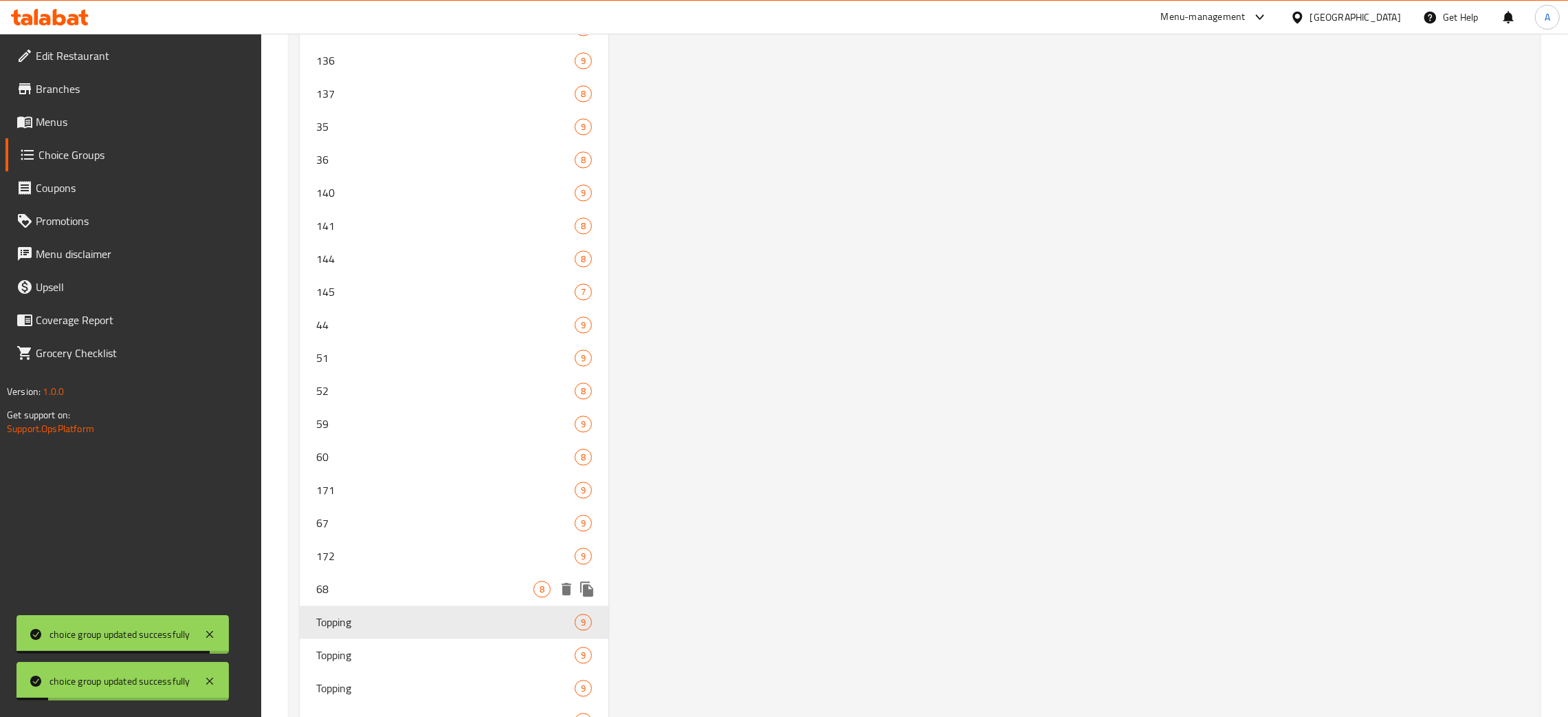
drag, startPoint x: 386, startPoint y: 577, endPoint x: 1305, endPoint y: 610, distance: 919.6
click at [387, 581] on span "68" at bounding box center [425, 589] width 217 height 16
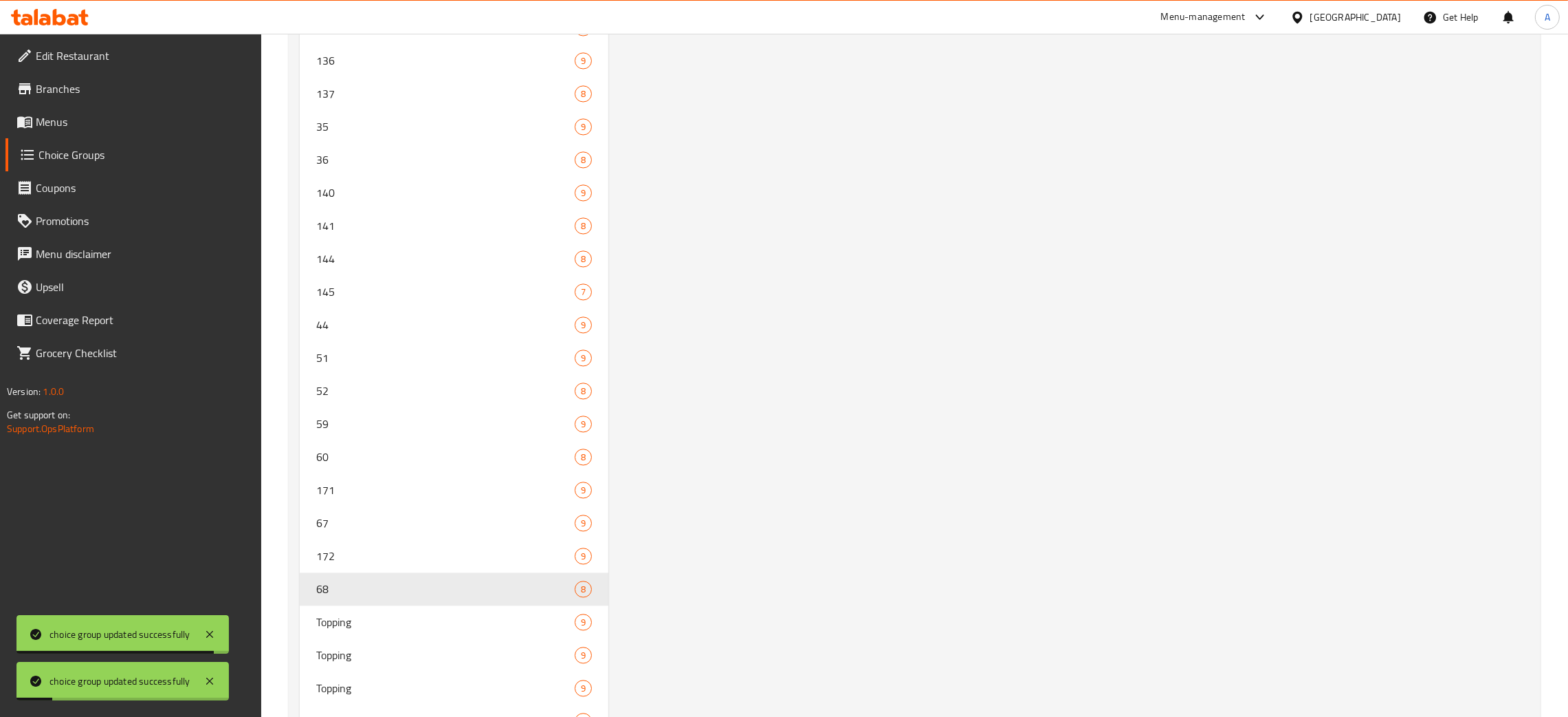
type input "68"
type input "6"
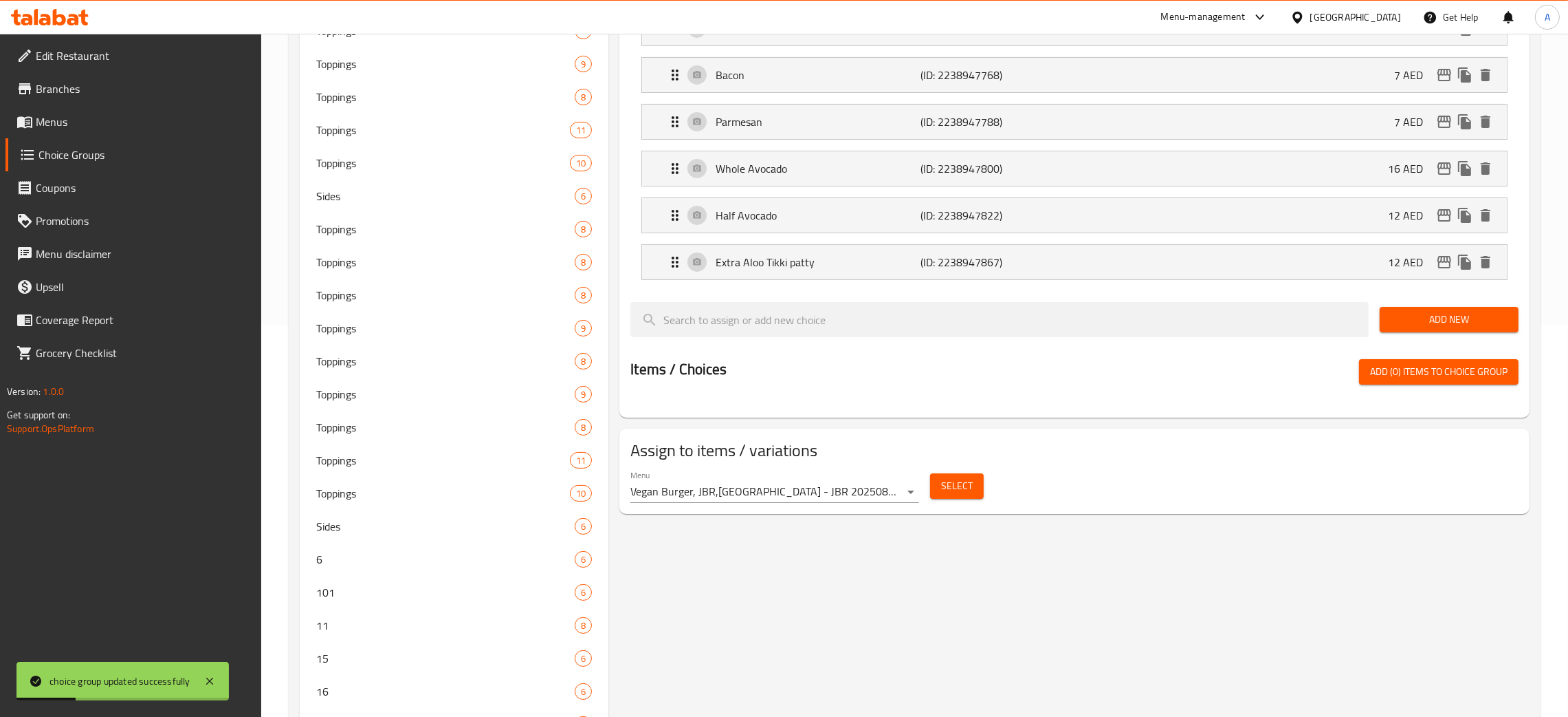
scroll to position [0, 0]
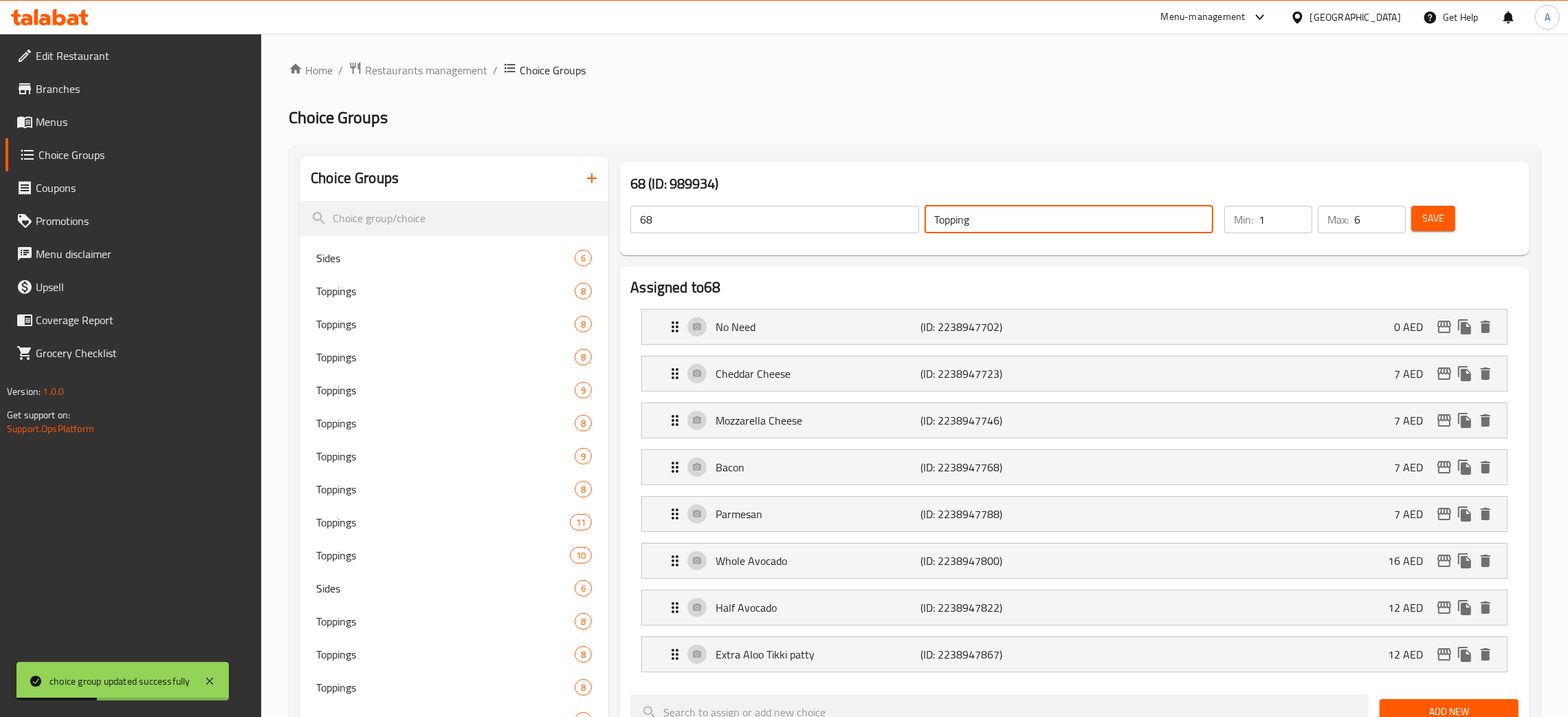
click at [918, 222] on div "68 ​ Topping ​" at bounding box center [922, 219] width 600 height 44
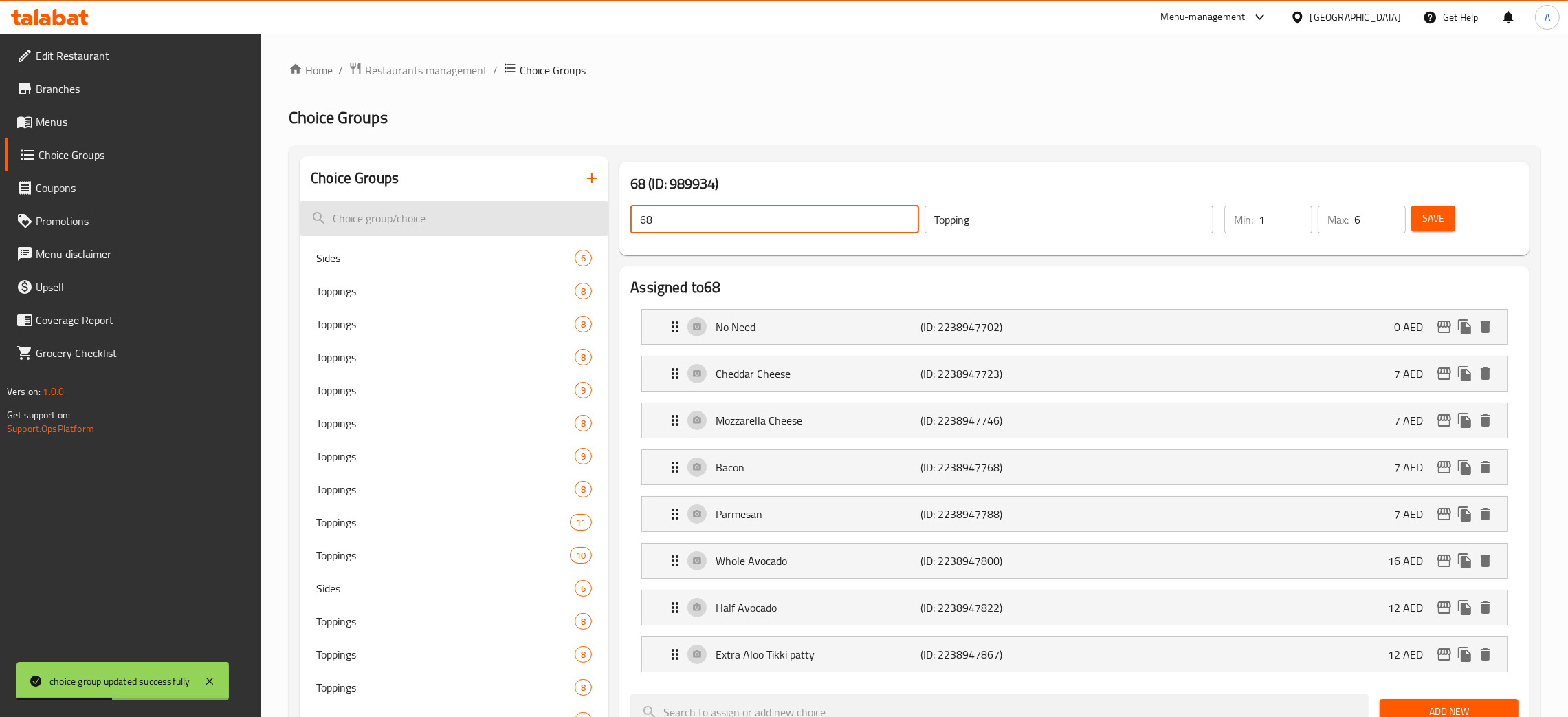
drag, startPoint x: 617, startPoint y: 220, endPoint x: 918, endPoint y: 245, distance: 302.0
paste input "Topping"
click at [1441, 221] on span "Save" at bounding box center [1433, 218] width 22 height 17
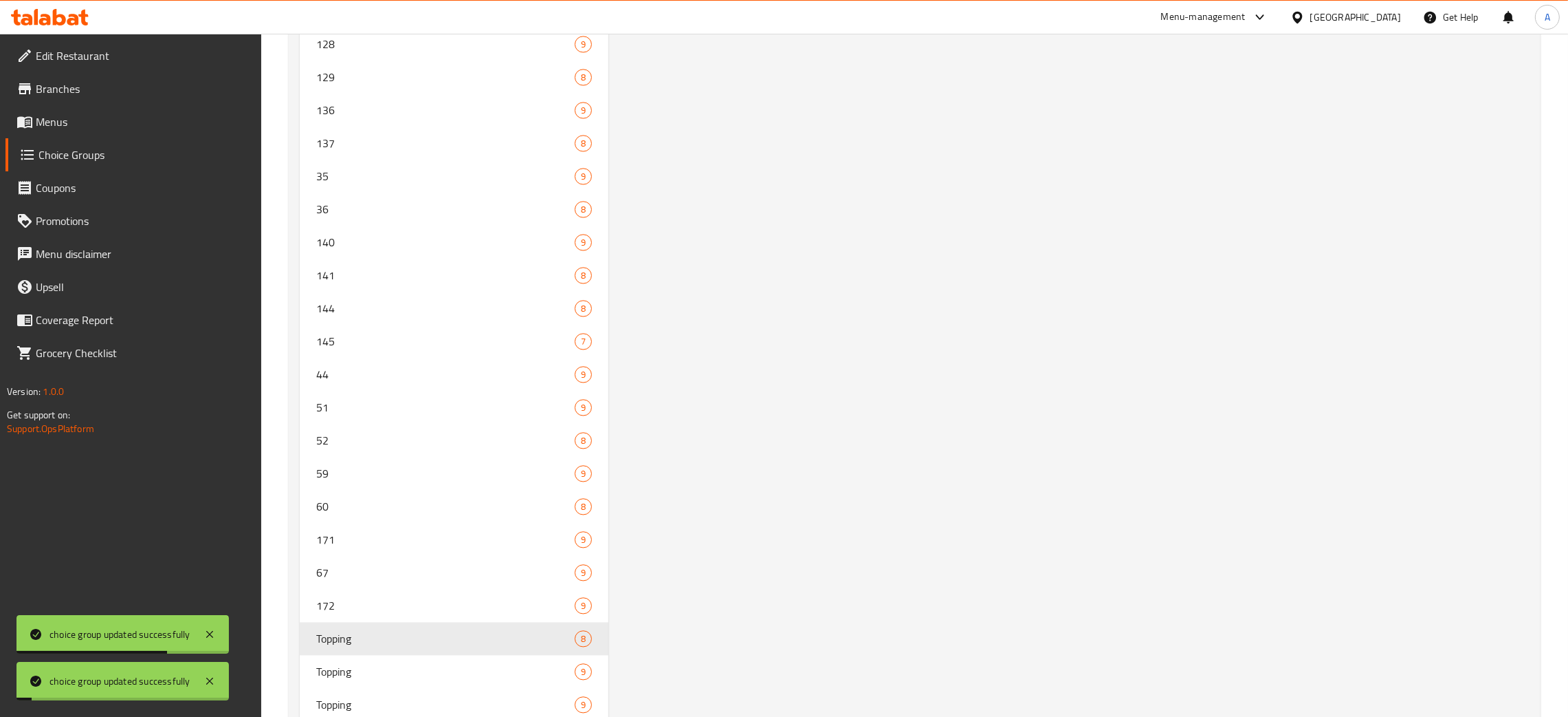
scroll to position [4386, 0]
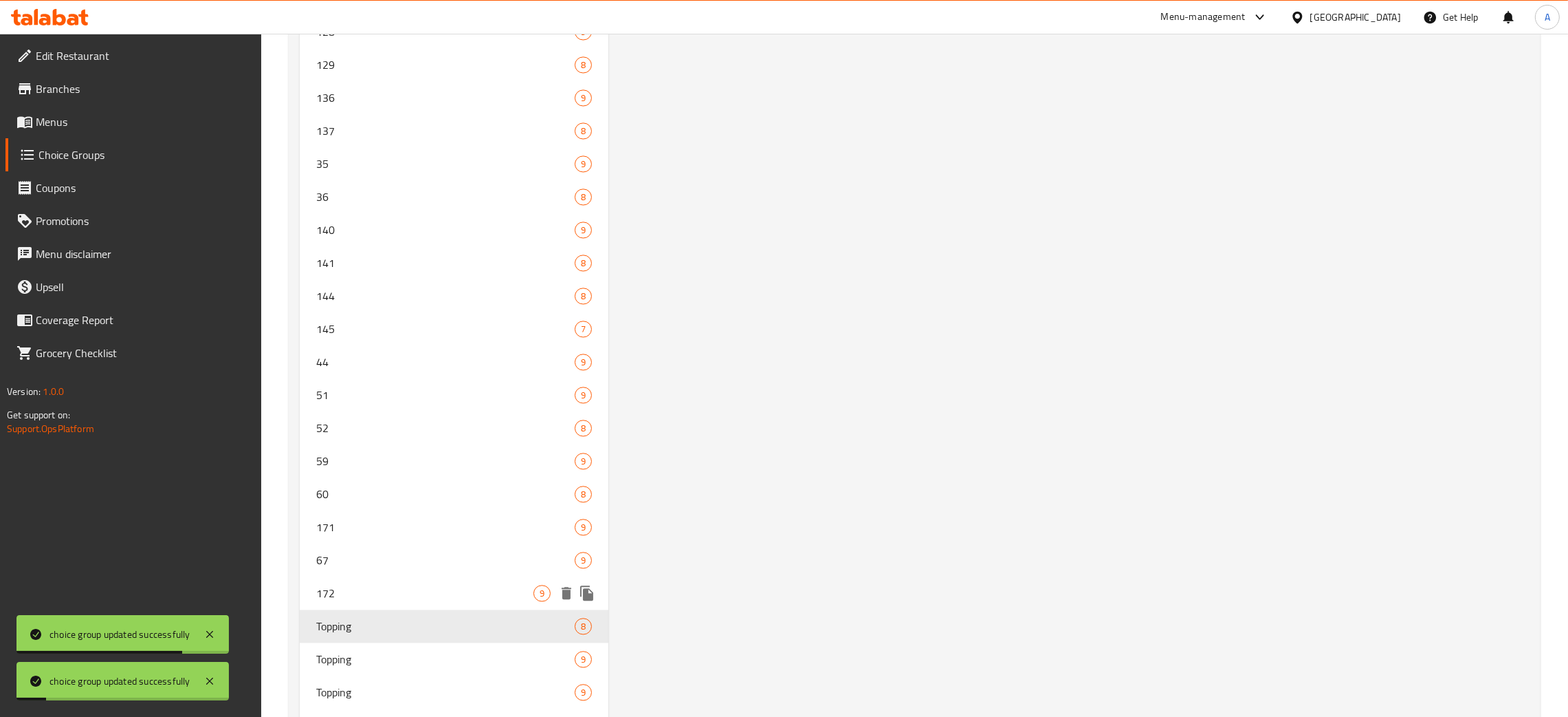
drag, startPoint x: 395, startPoint y: 585, endPoint x: 1181, endPoint y: 453, distance: 797.0
click at [396, 585] on span "172" at bounding box center [425, 593] width 217 height 16
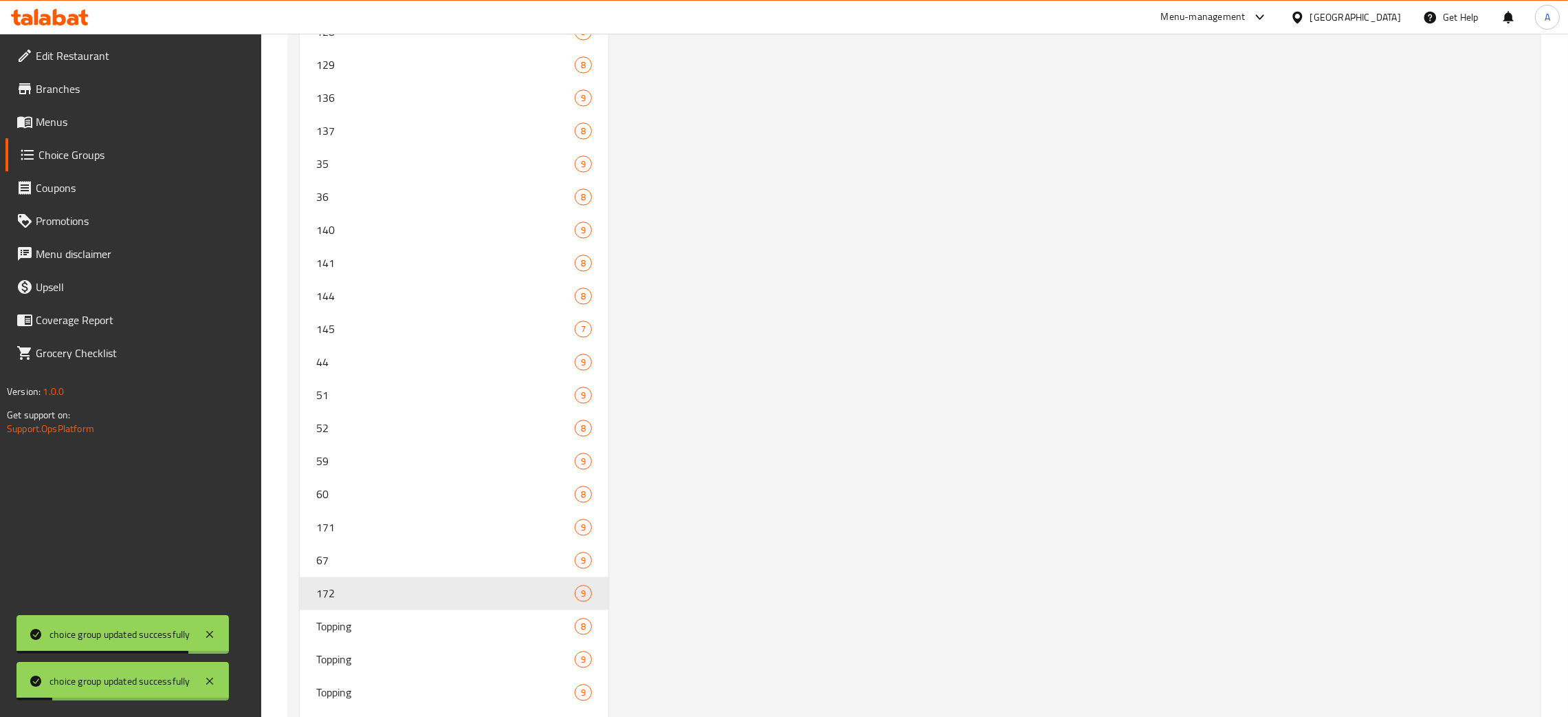
type input "172"
type input "4"
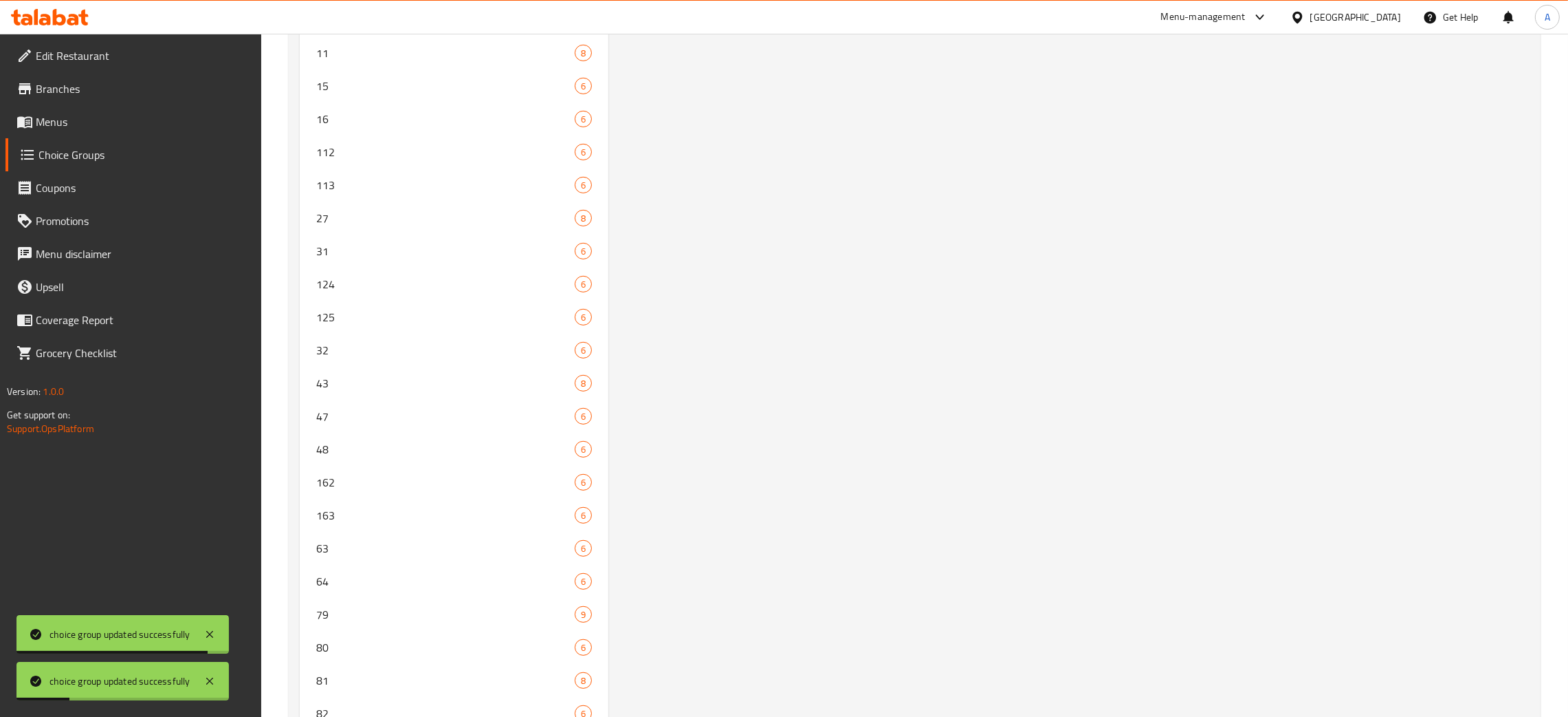
scroll to position [0, 0]
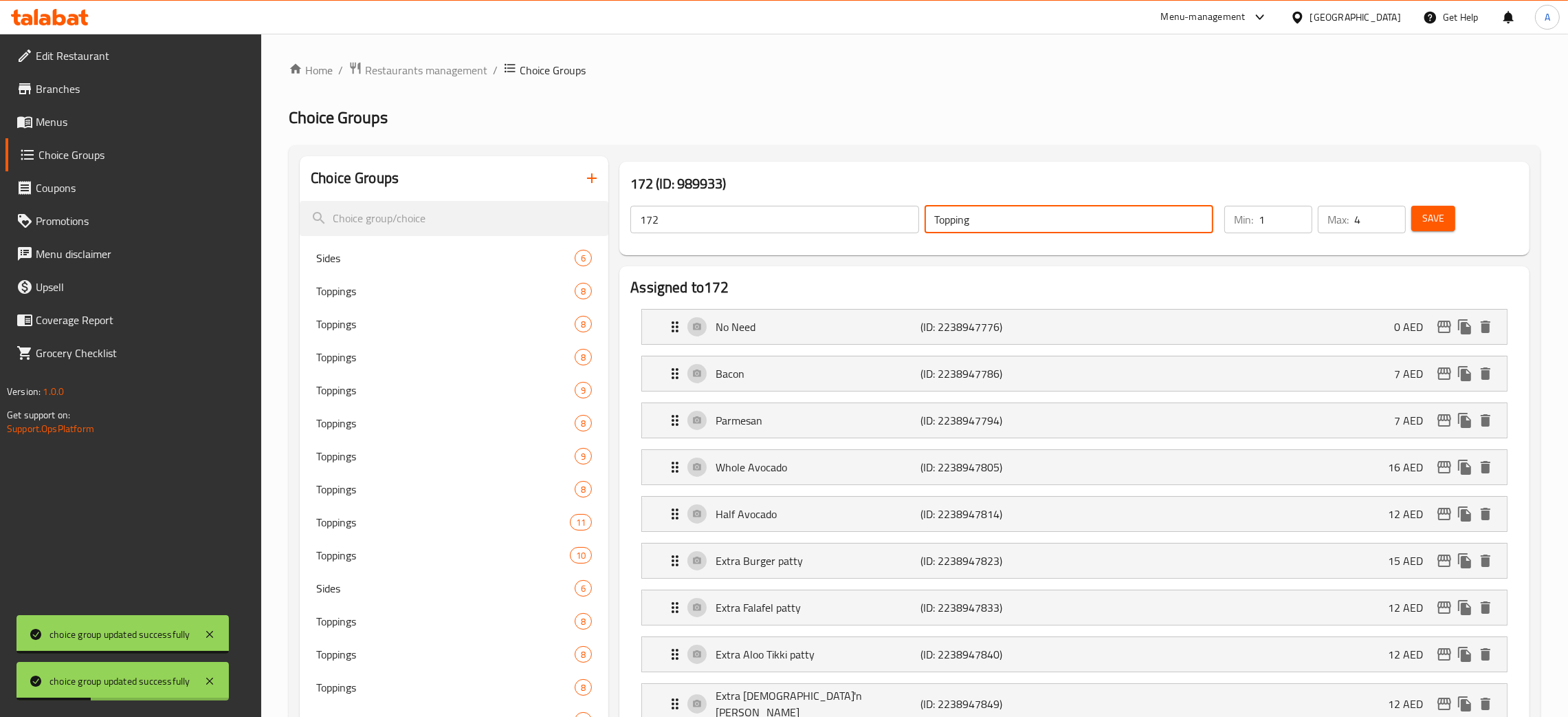
drag, startPoint x: 983, startPoint y: 225, endPoint x: 885, endPoint y: 220, distance: 98.1
click at [885, 220] on div "172 ​ Topping ​" at bounding box center [922, 219] width 600 height 44
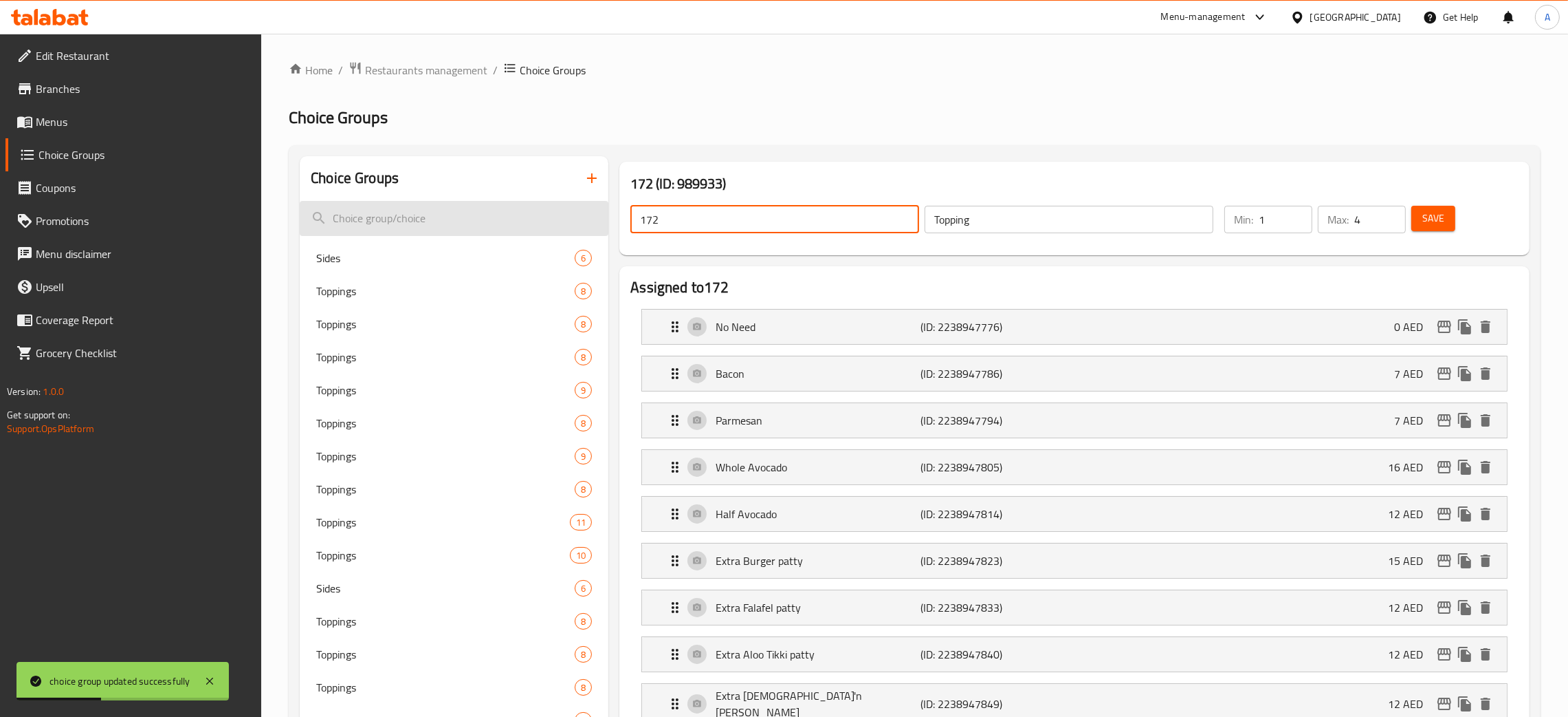
drag, startPoint x: 681, startPoint y: 226, endPoint x: 603, endPoint y: 224, distance: 78.0
paste input "Topping"
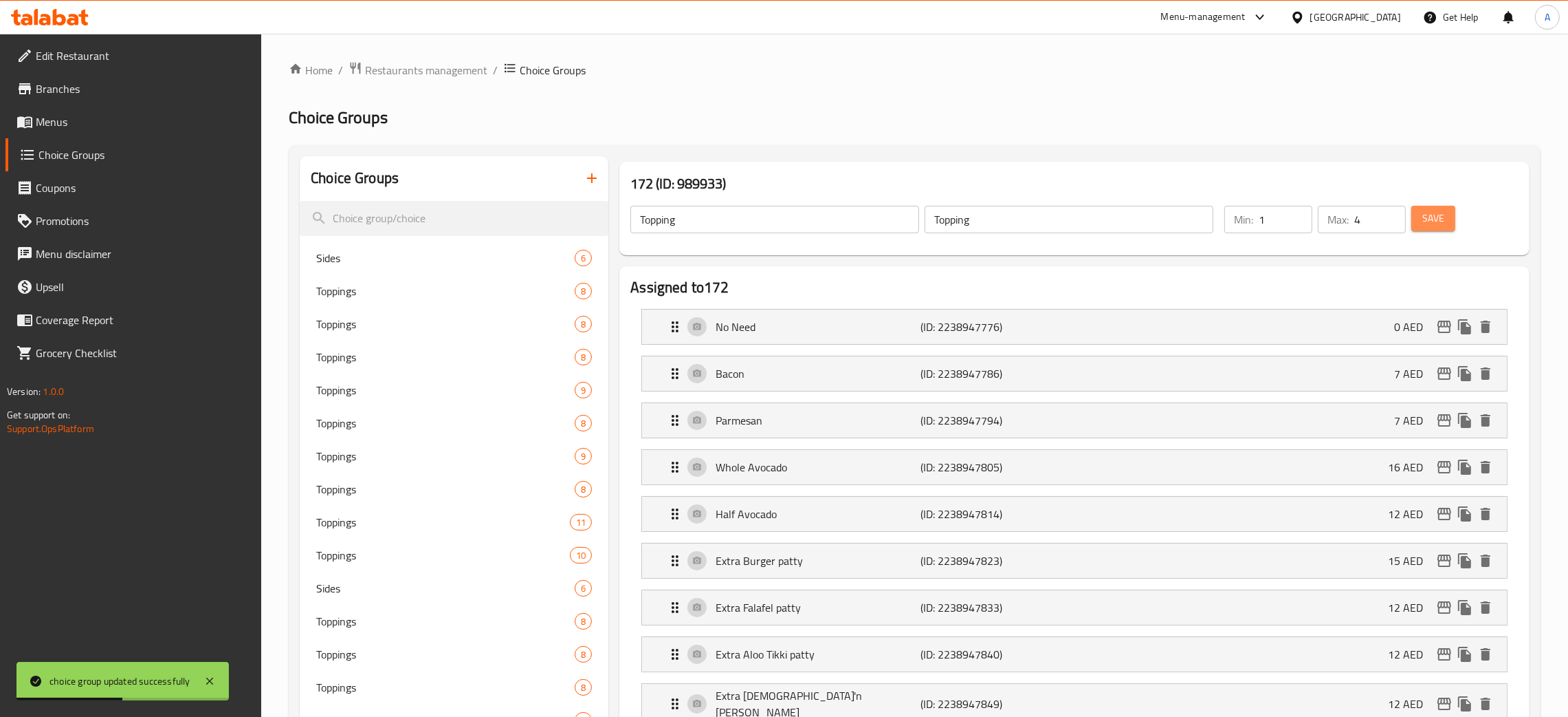
click at [1439, 223] on span "Save" at bounding box center [1433, 218] width 22 height 17
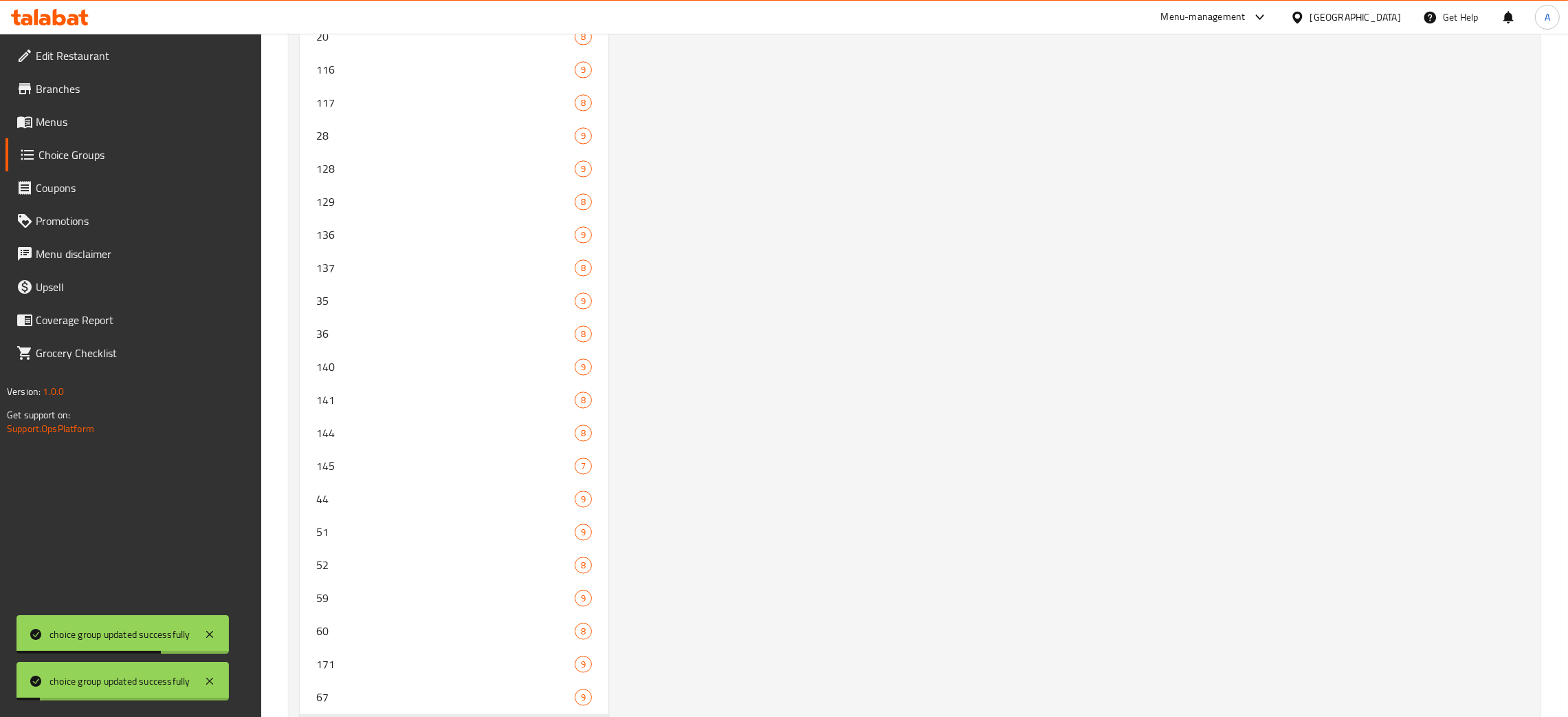
scroll to position [4537, 0]
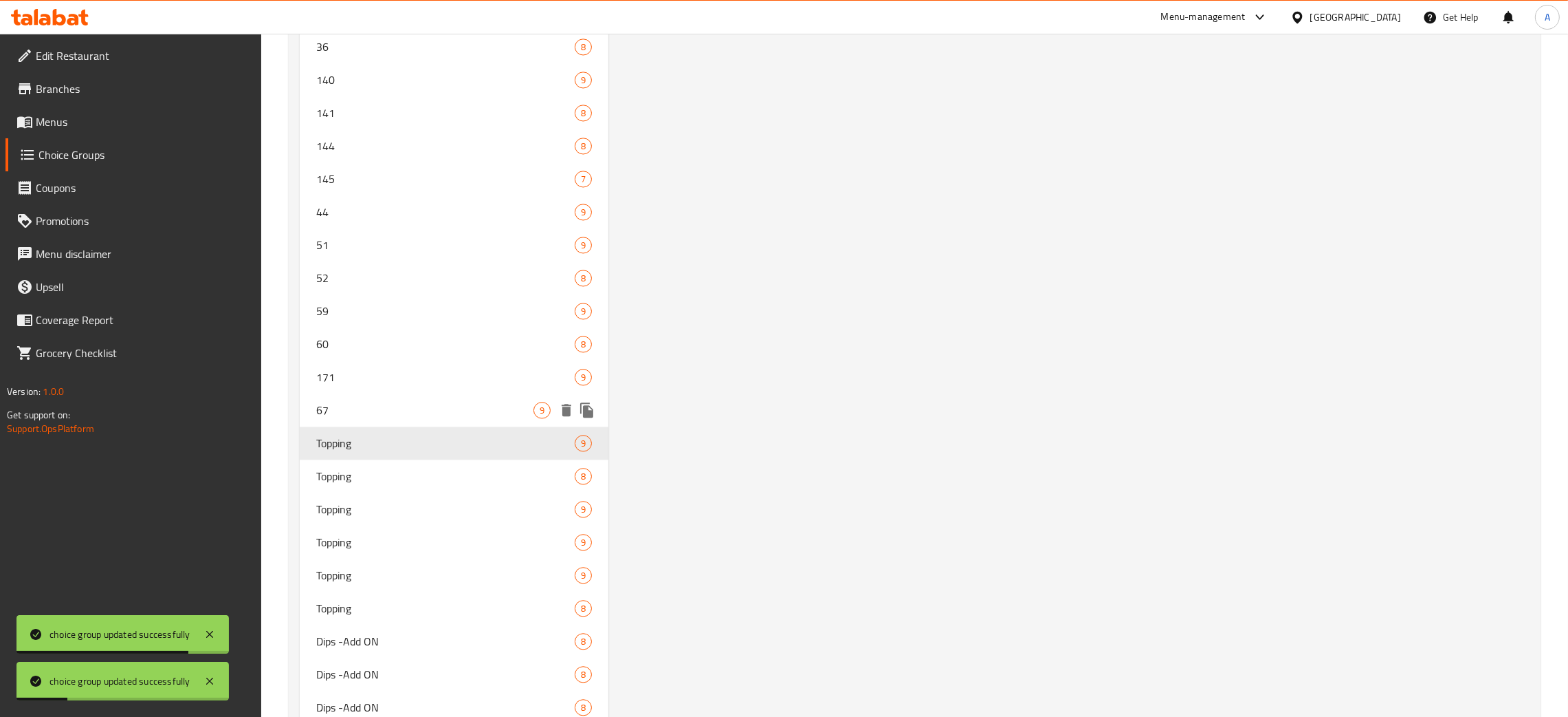
drag, startPoint x: 352, startPoint y: 415, endPoint x: 1537, endPoint y: 357, distance: 1186.4
click at [354, 415] on div "67 9" at bounding box center [453, 410] width 308 height 33
type input "67"
type input "6"
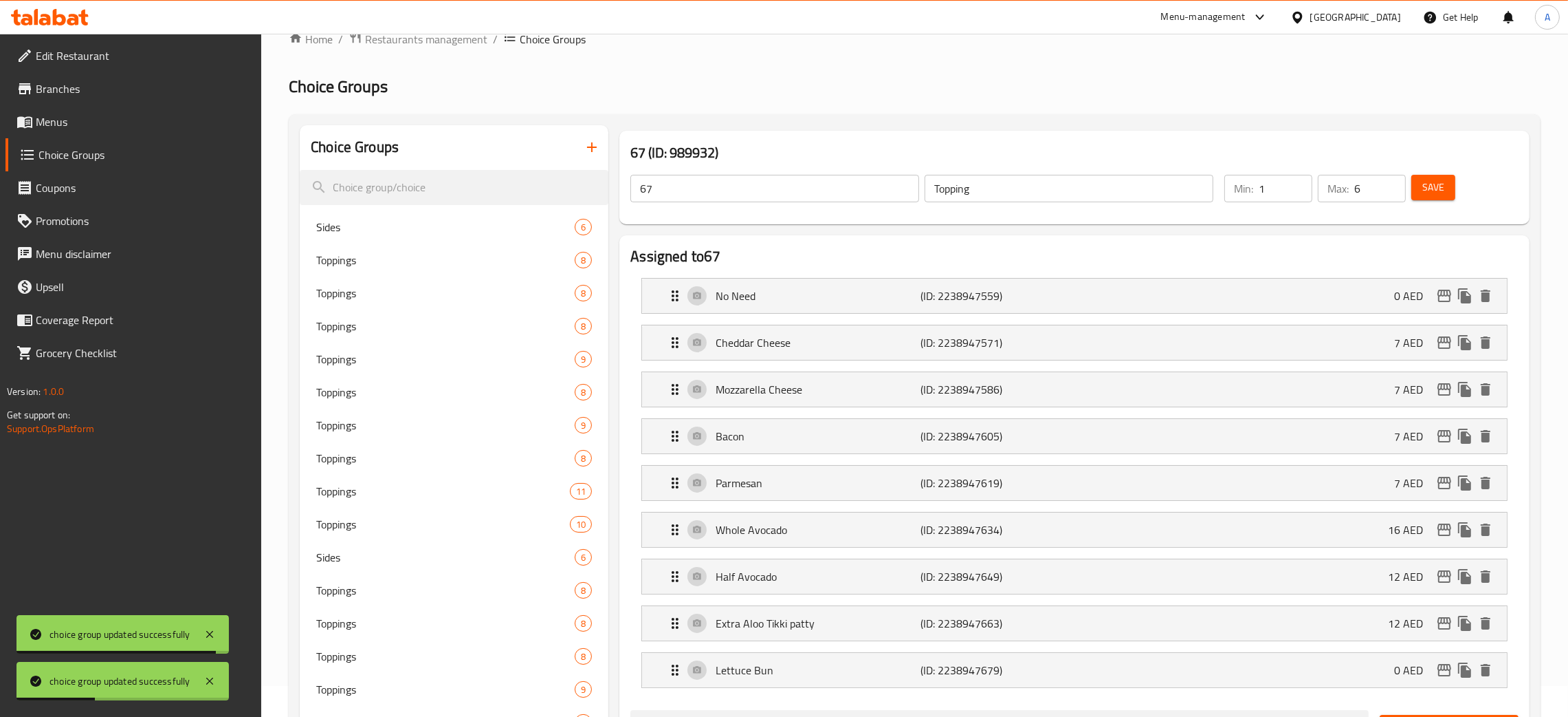
scroll to position [0, 0]
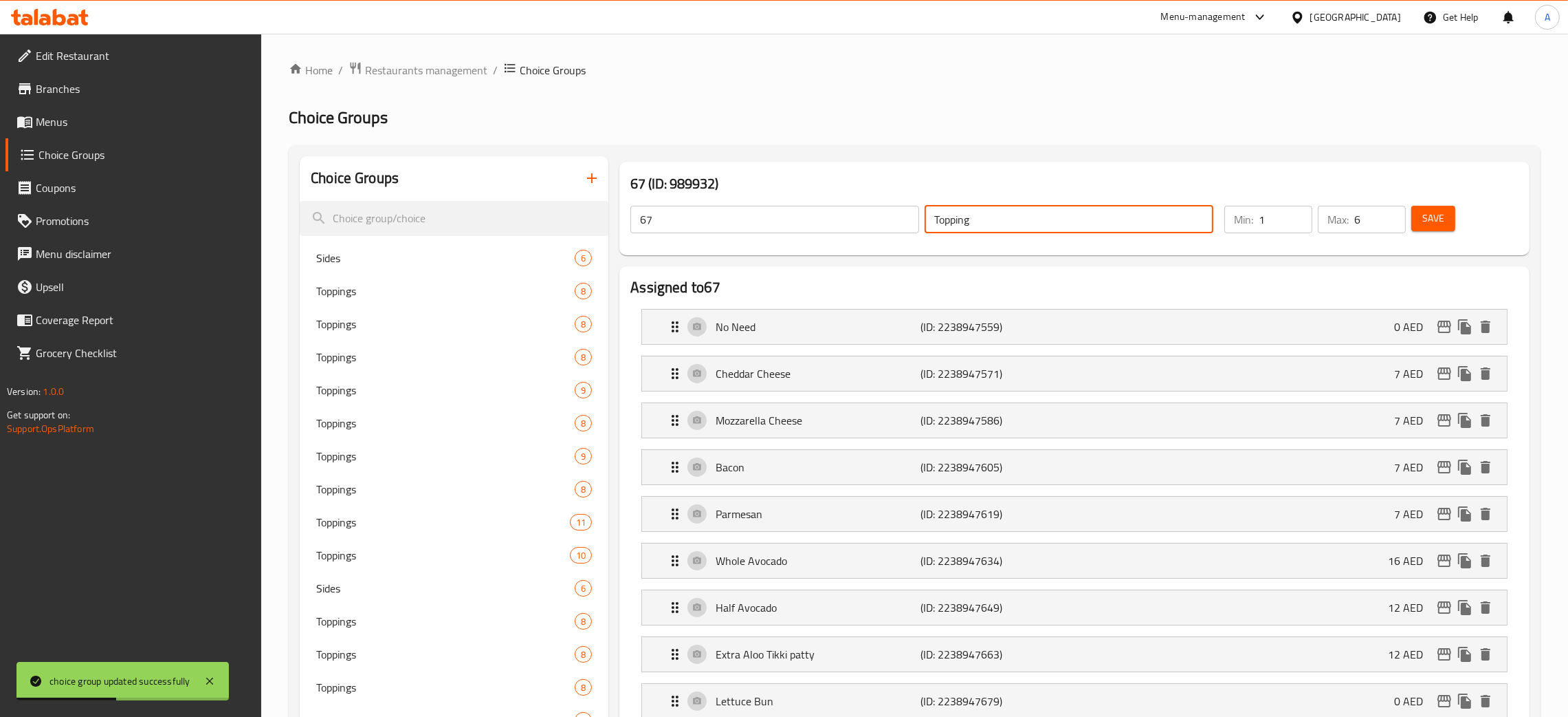
drag, startPoint x: 991, startPoint y: 216, endPoint x: 806, endPoint y: 224, distance: 185.2
click at [875, 216] on div "67 ​ Topping ​" at bounding box center [922, 219] width 600 height 44
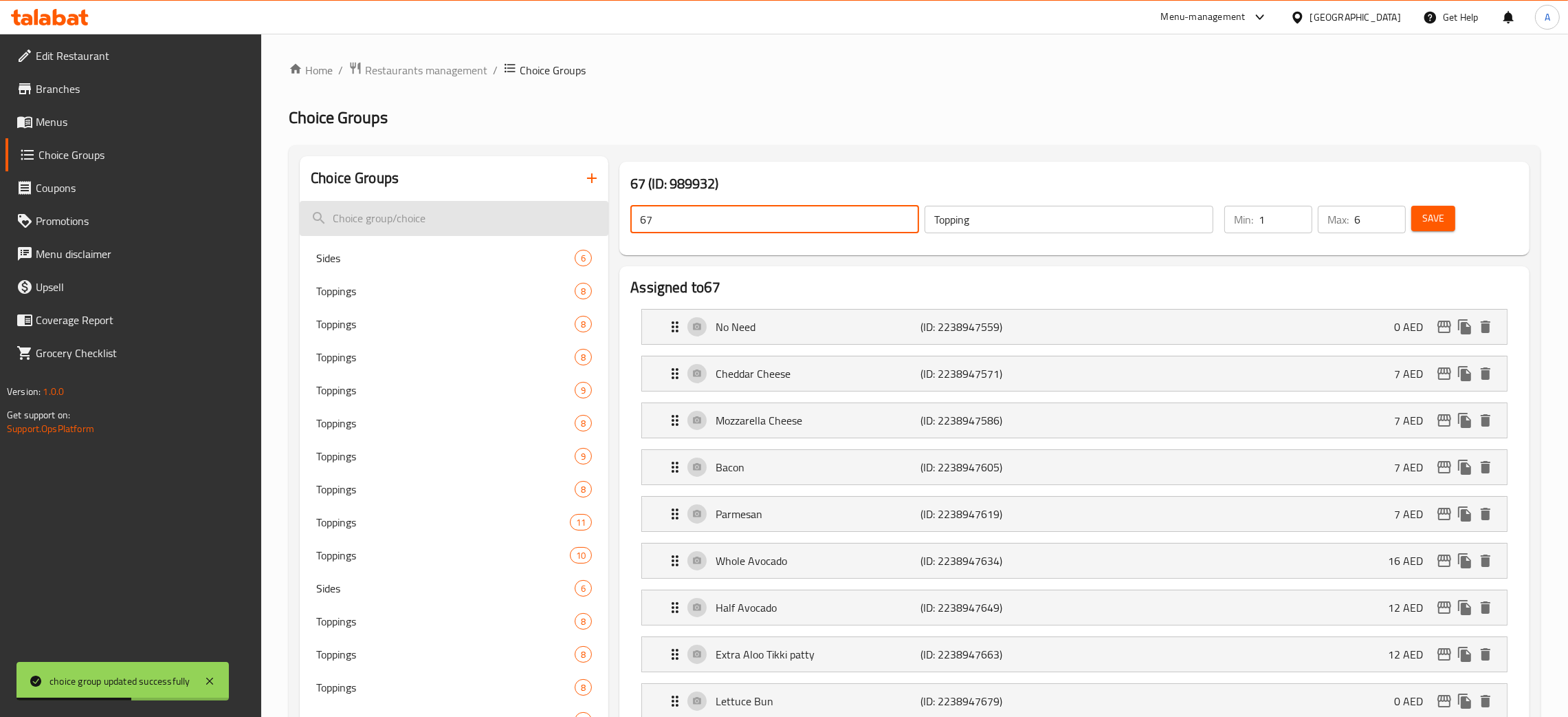
drag, startPoint x: 688, startPoint y: 223, endPoint x: 607, endPoint y: 220, distance: 81.1
paste input "Topping"
drag, startPoint x: 1460, startPoint y: 219, endPoint x: 1449, endPoint y: 216, distance: 11.4
click at [1455, 220] on div "Save" at bounding box center [1457, 219] width 96 height 33
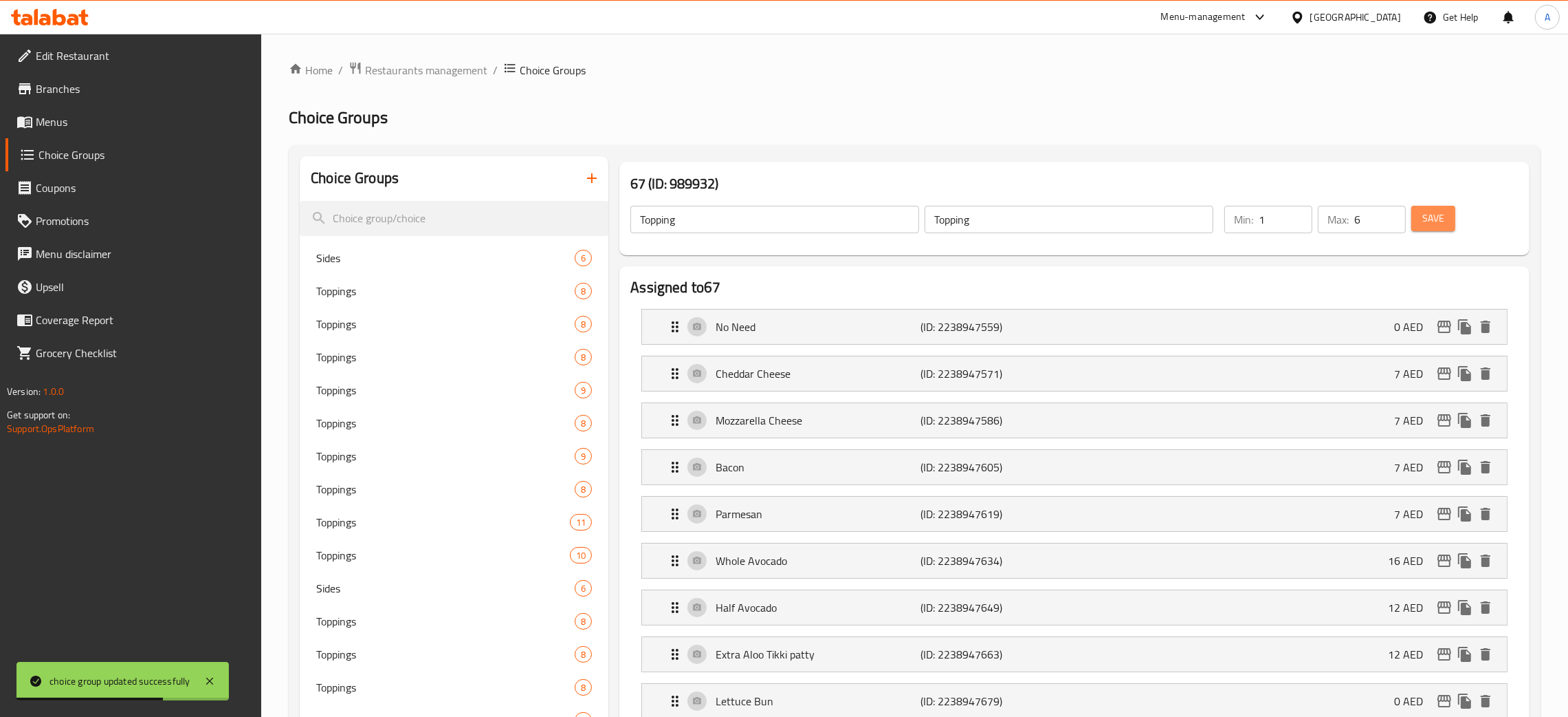
click at [1447, 216] on button "Save" at bounding box center [1433, 218] width 44 height 25
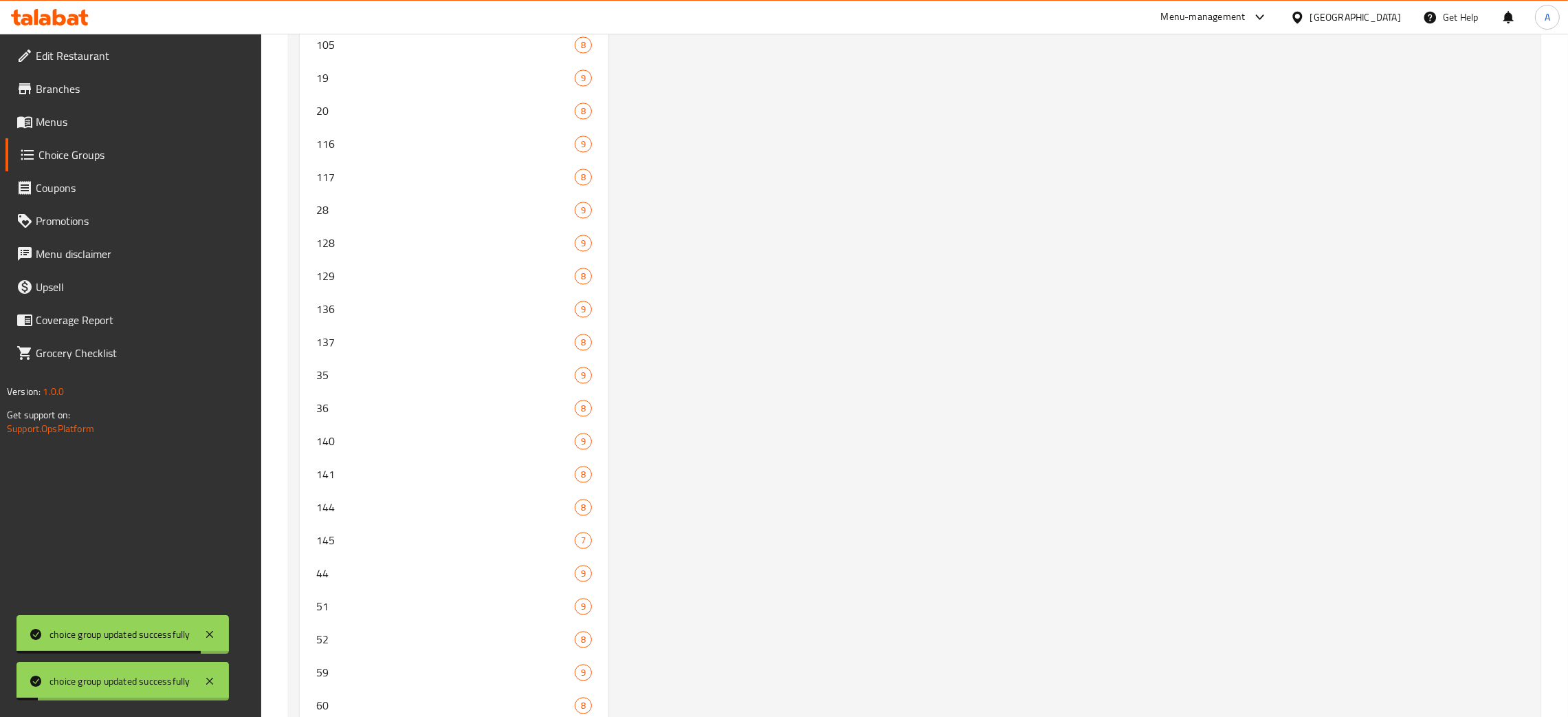
scroll to position [4462, 0]
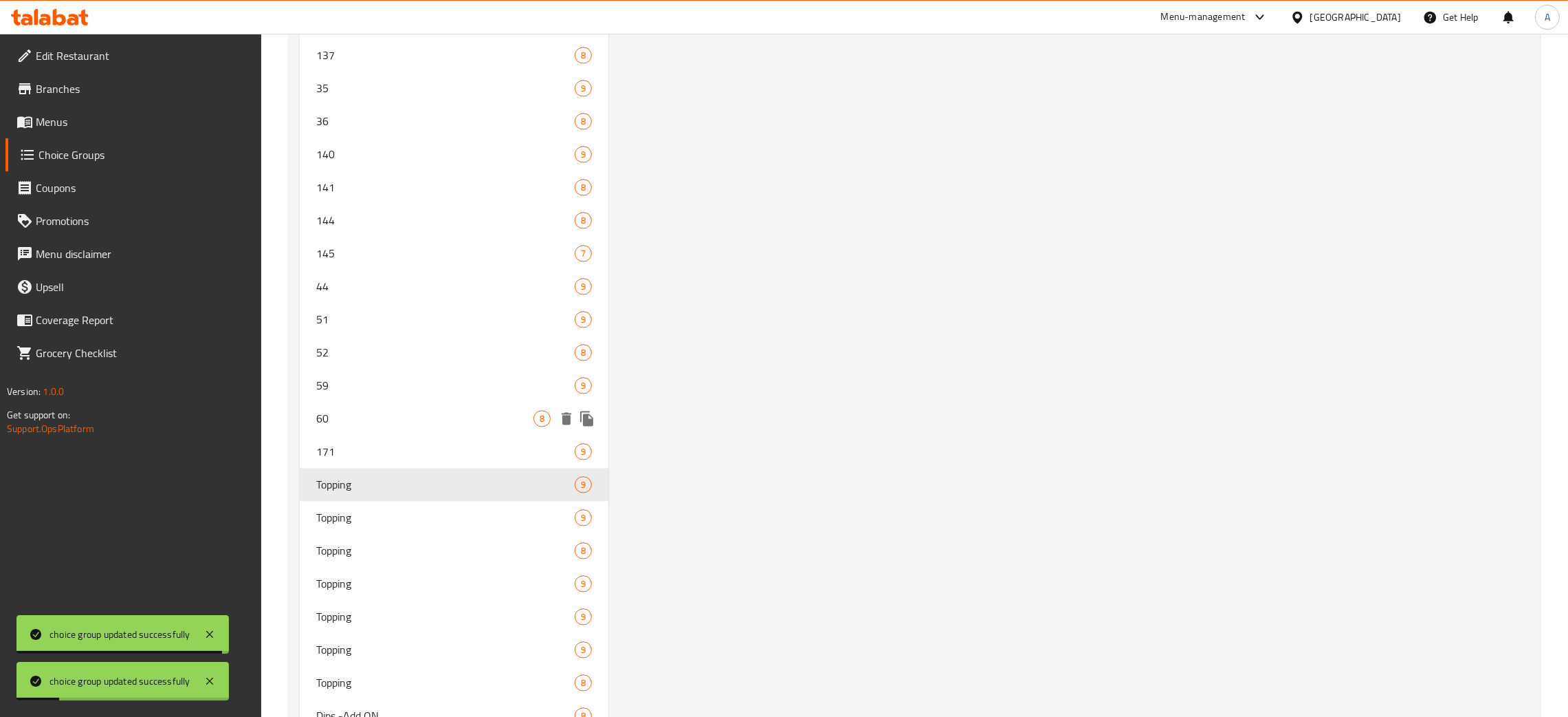
click at [408, 427] on div "60 8" at bounding box center [453, 418] width 308 height 33
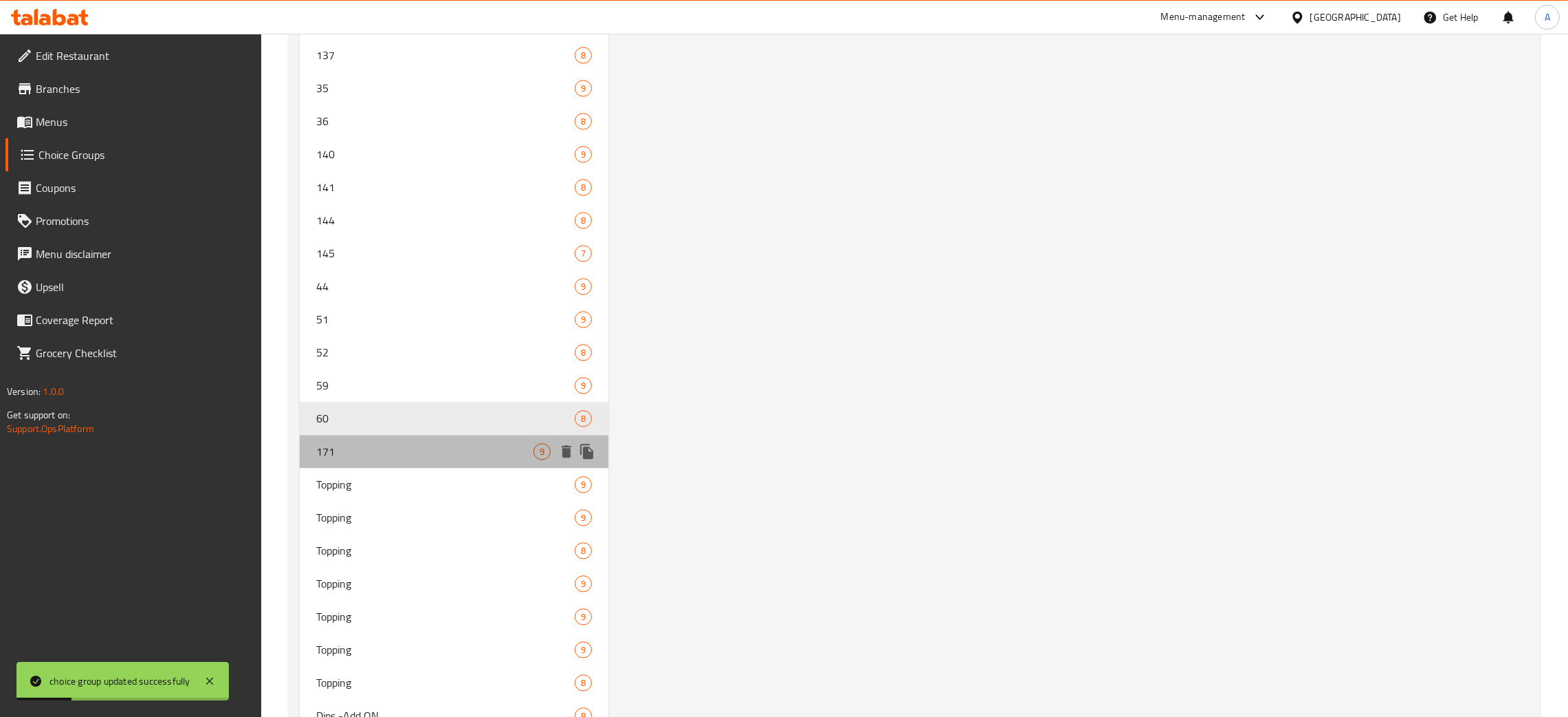
click at [417, 443] on span "171" at bounding box center [425, 451] width 217 height 16
type input "171"
type input "4"
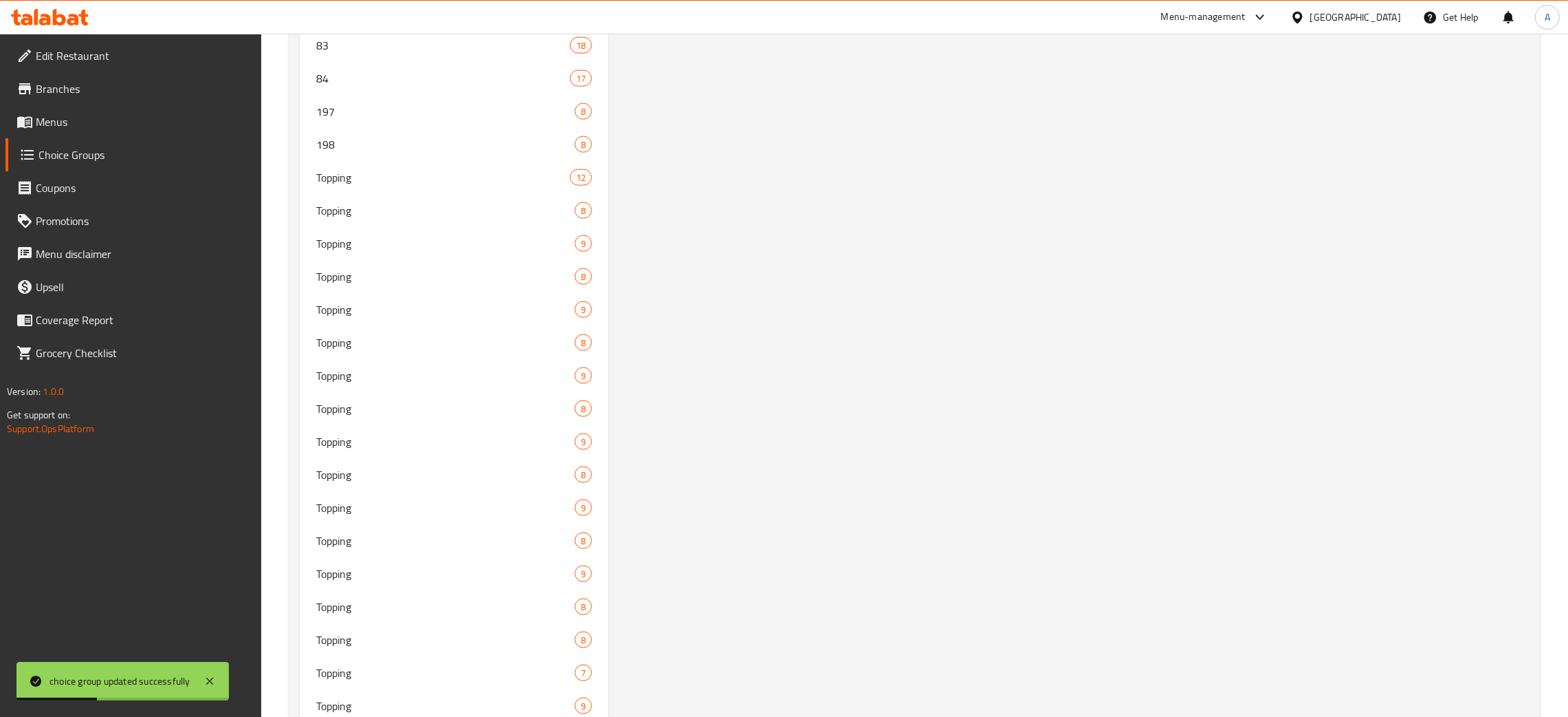
scroll to position [0, 0]
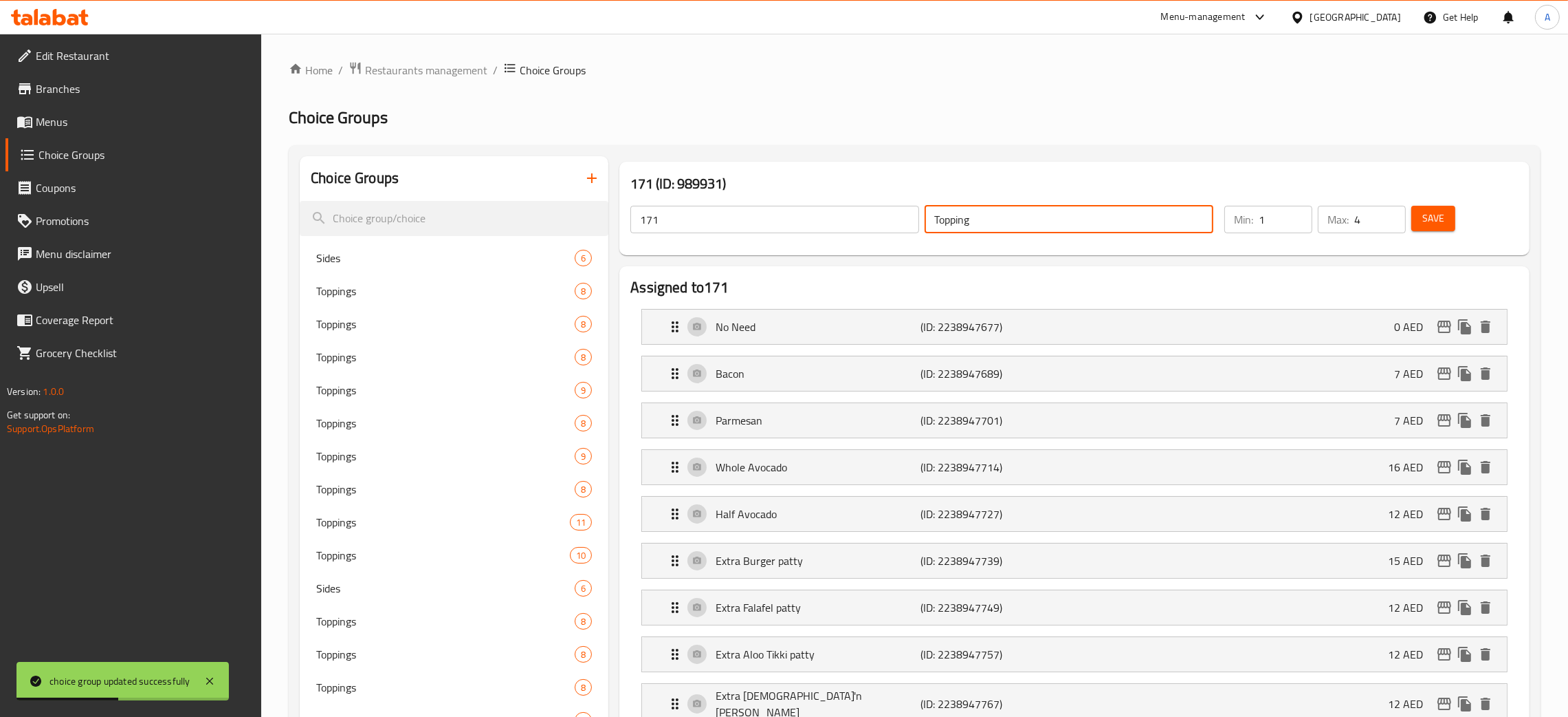
drag, startPoint x: 991, startPoint y: 216, endPoint x: 848, endPoint y: 218, distance: 143.0
click at [916, 212] on div "171 ​ Topping ​" at bounding box center [922, 219] width 600 height 44
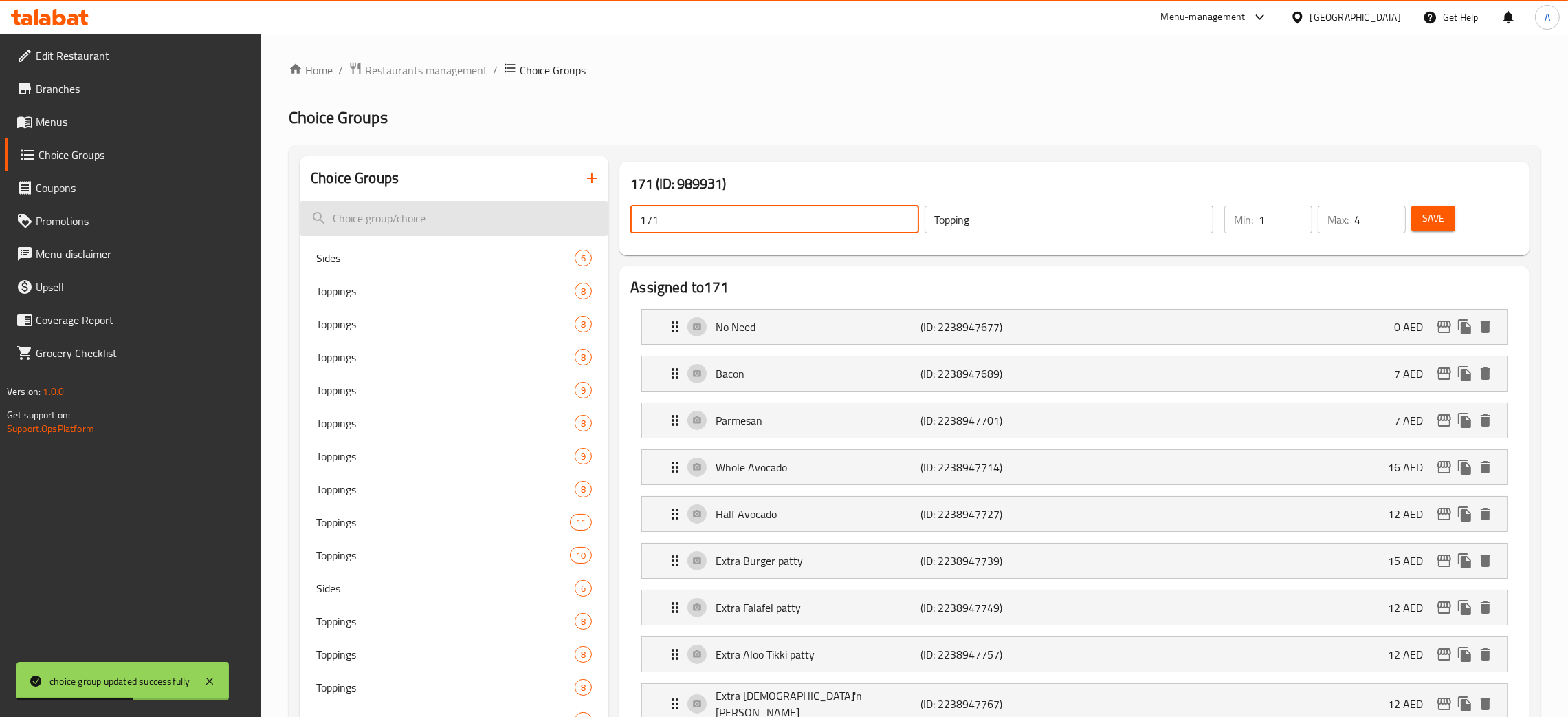
drag, startPoint x: 658, startPoint y: 219, endPoint x: 601, endPoint y: 221, distance: 57.0
paste input "Topping"
click at [1430, 218] on span "Save" at bounding box center [1433, 218] width 22 height 17
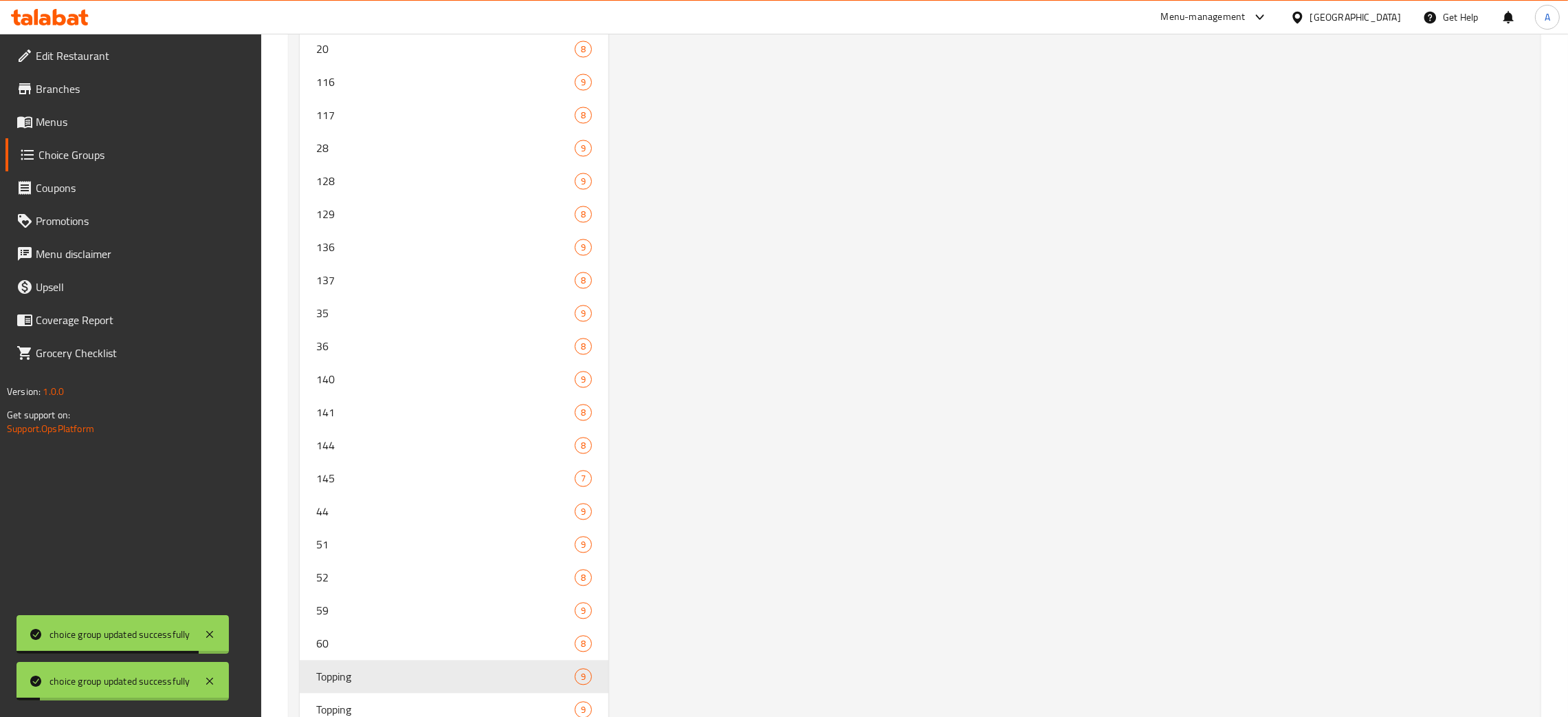
scroll to position [4399, 0]
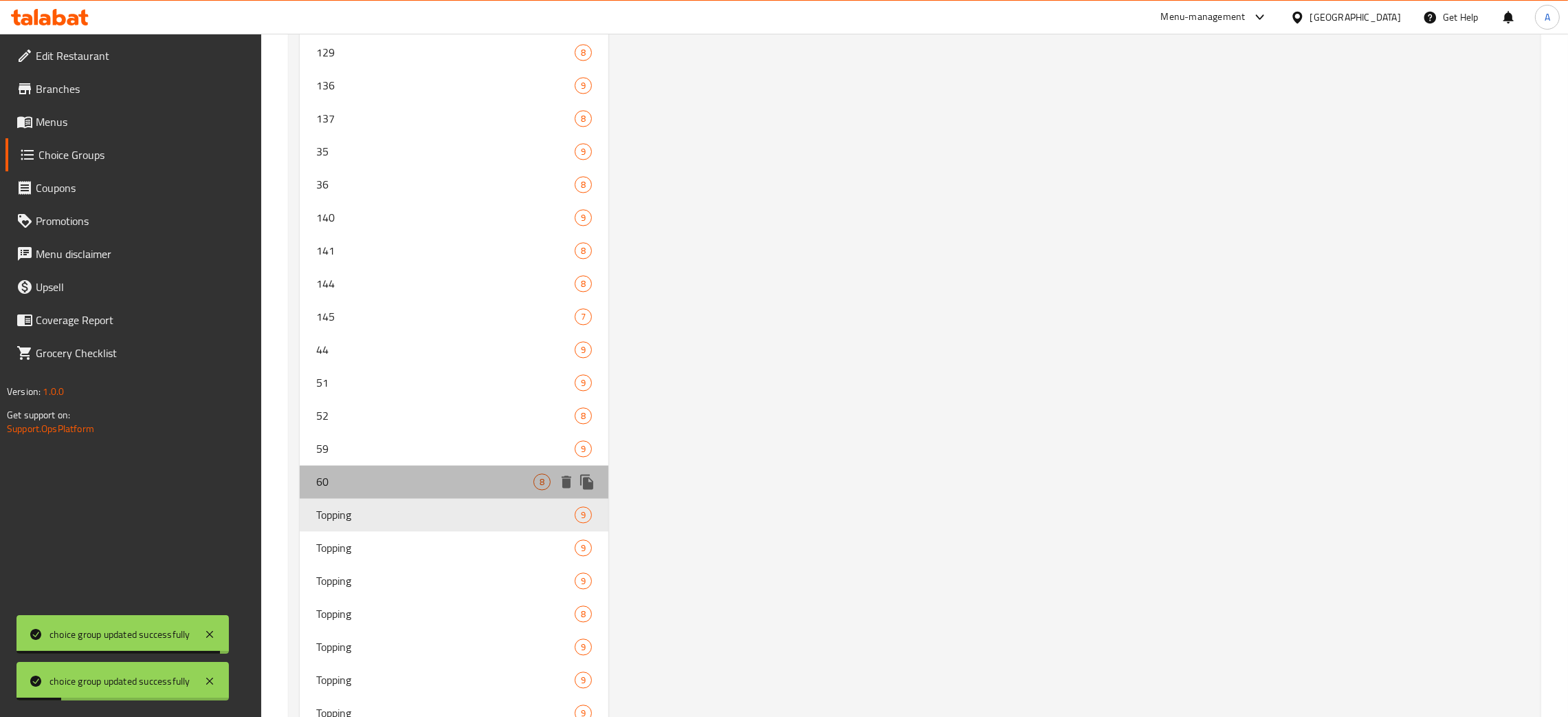
click at [408, 477] on span "60" at bounding box center [425, 482] width 217 height 16
type input "60"
type input "6"
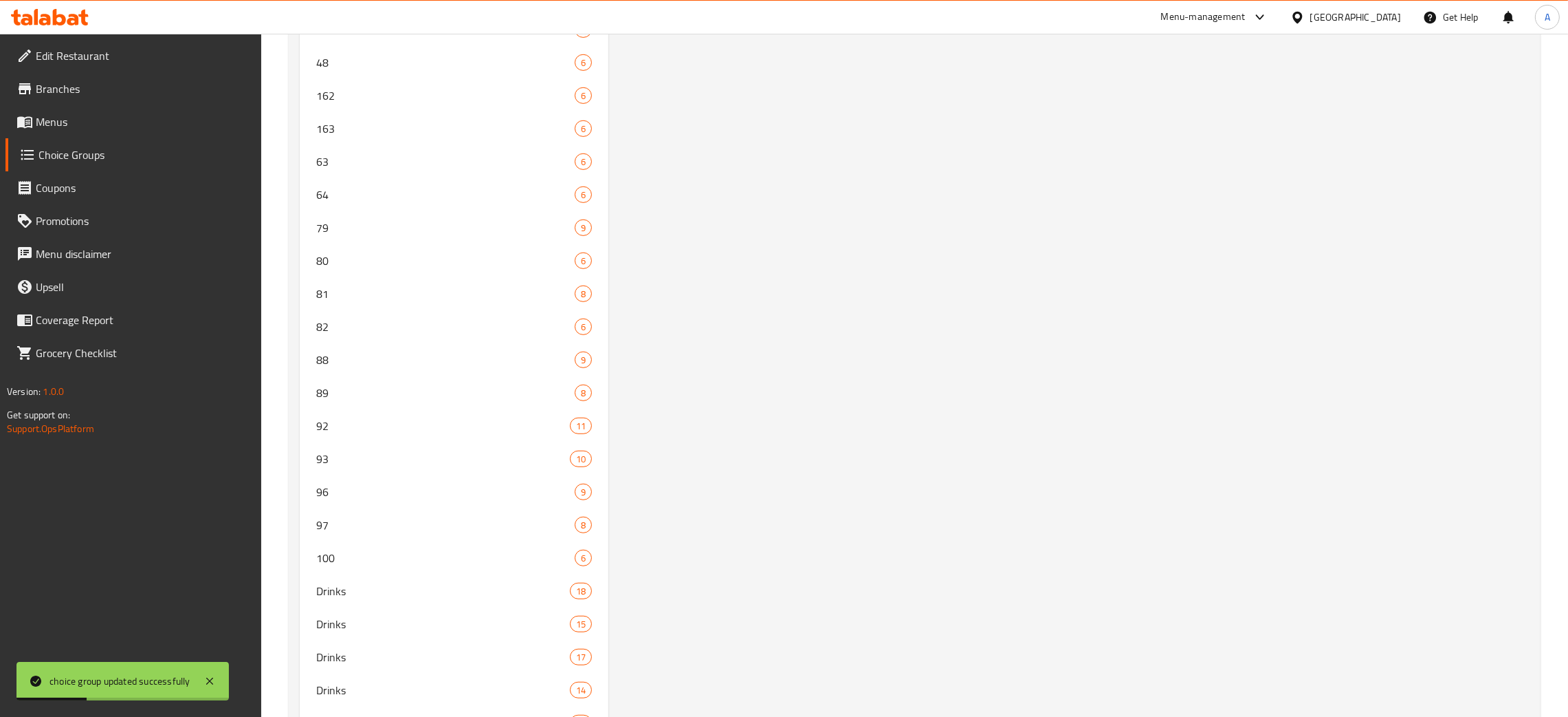
scroll to position [0, 0]
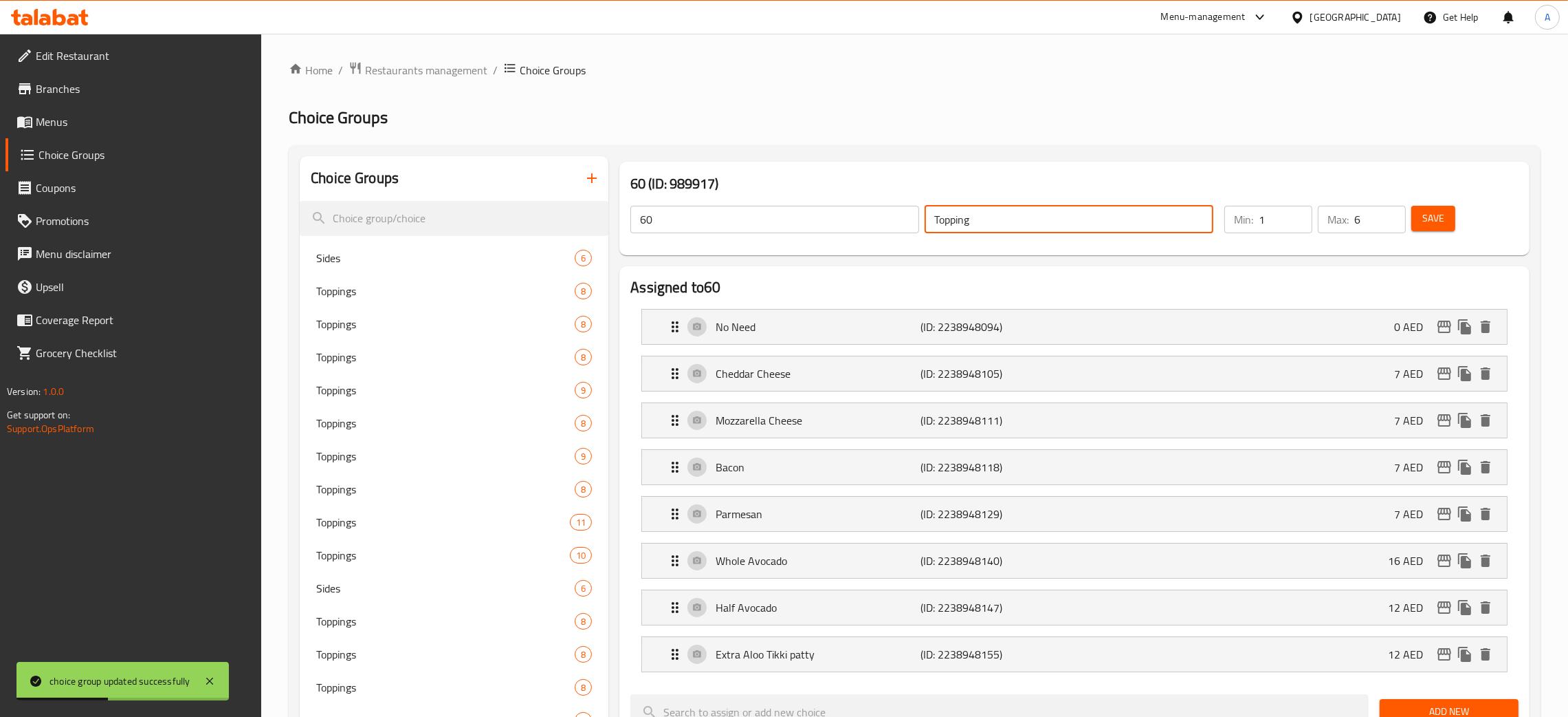
drag, startPoint x: 981, startPoint y: 216, endPoint x: 894, endPoint y: 219, distance: 87.1
click at [896, 221] on div "60 ​ Topping ​" at bounding box center [922, 219] width 600 height 44
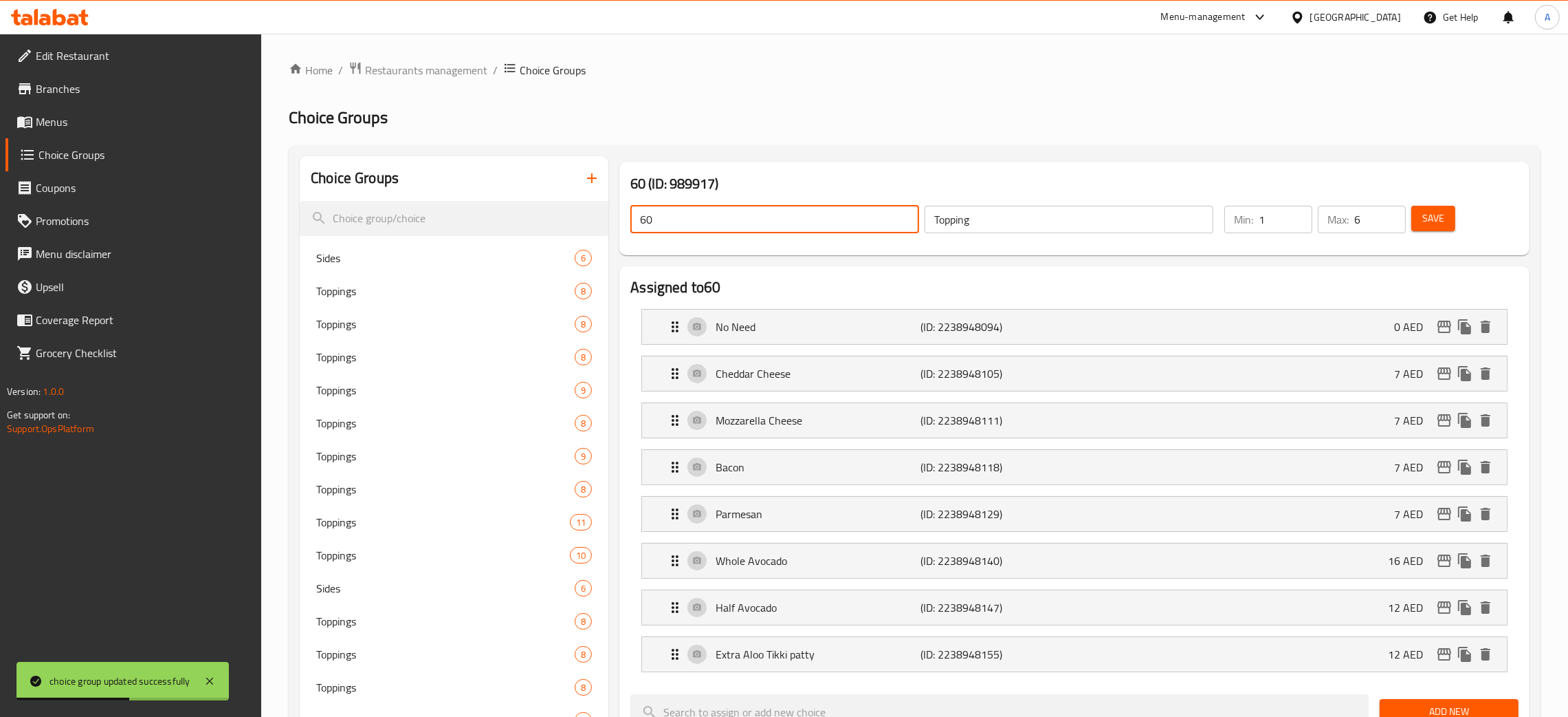
drag, startPoint x: 715, startPoint y: 222, endPoint x: 649, endPoint y: 229, distance: 66.4
paste input "Topping"
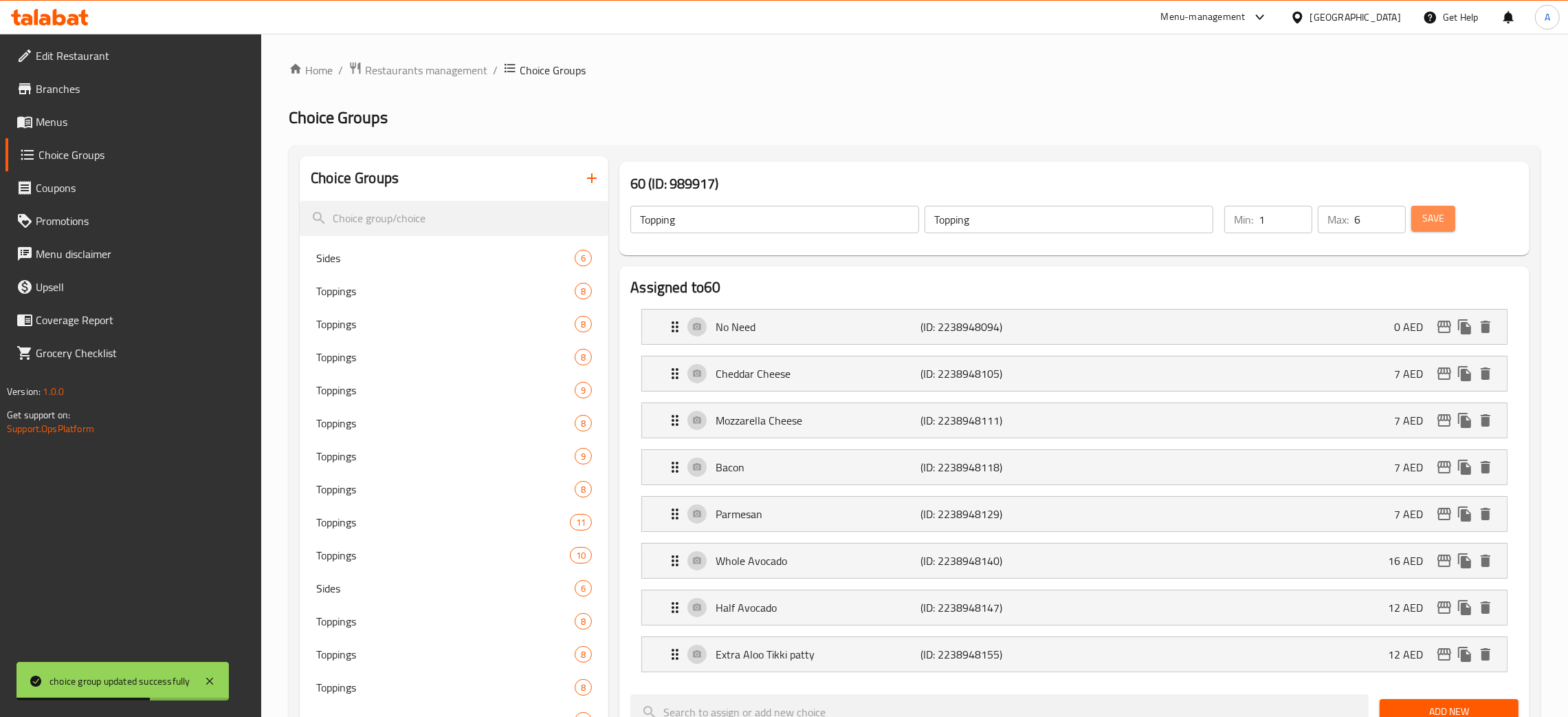
click at [1425, 218] on span "Save" at bounding box center [1433, 218] width 22 height 17
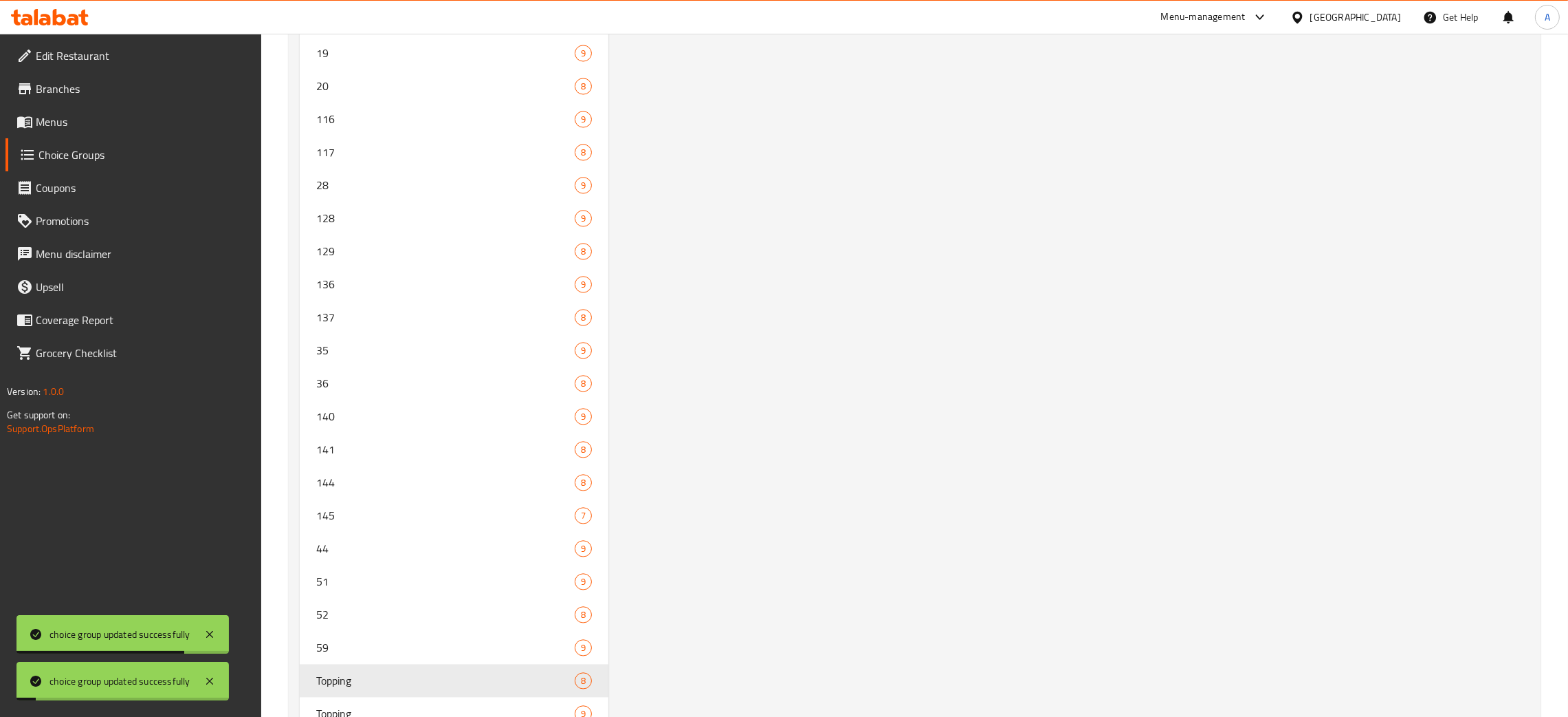
scroll to position [4349, 0]
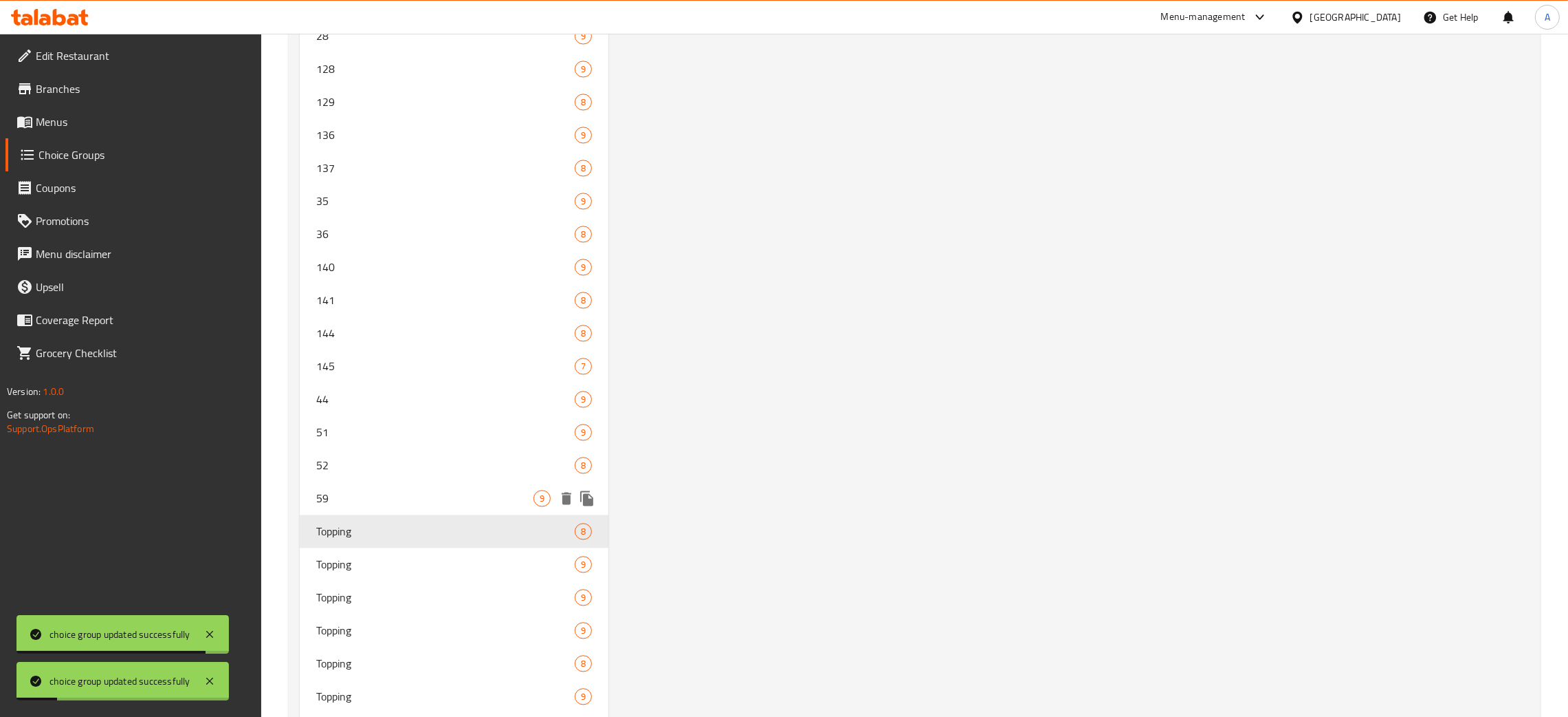
click at [493, 490] on span "59" at bounding box center [425, 498] width 217 height 16
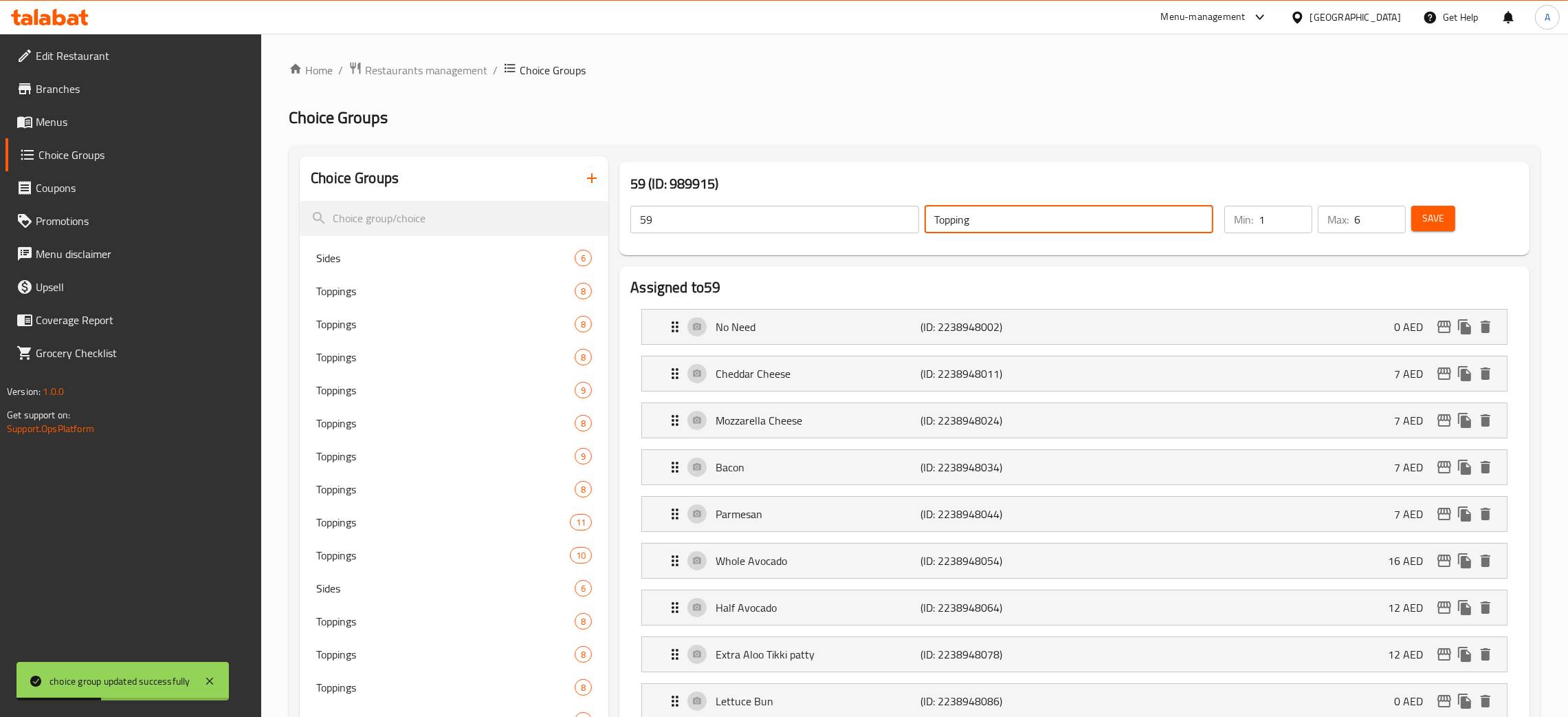
drag, startPoint x: 981, startPoint y: 221, endPoint x: 815, endPoint y: 234, distance: 166.5
click at [917, 223] on div "59 ​ Topping ​" at bounding box center [922, 219] width 600 height 44
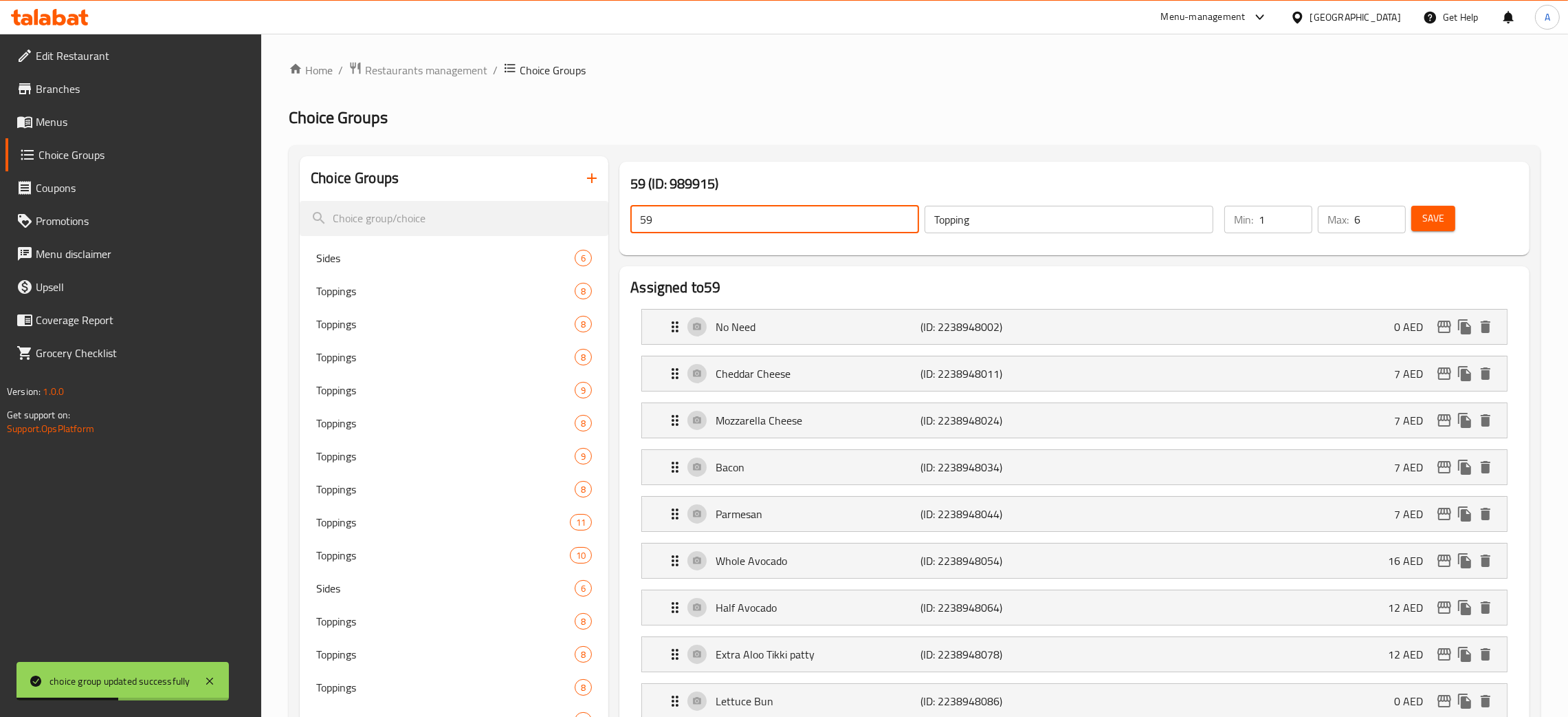
paste input "Topping"
click at [1434, 227] on span "Save" at bounding box center [1433, 218] width 22 height 17
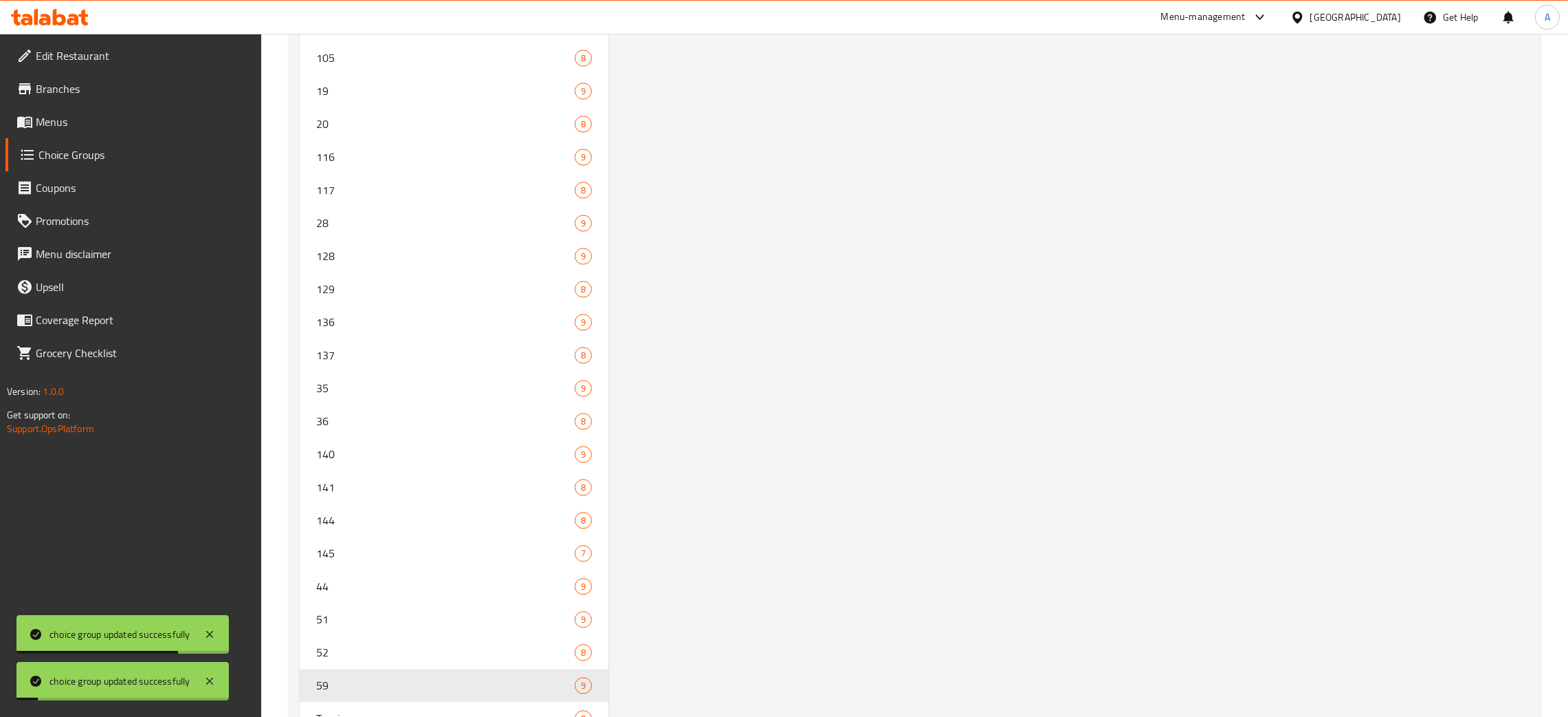
scroll to position [4212, 0]
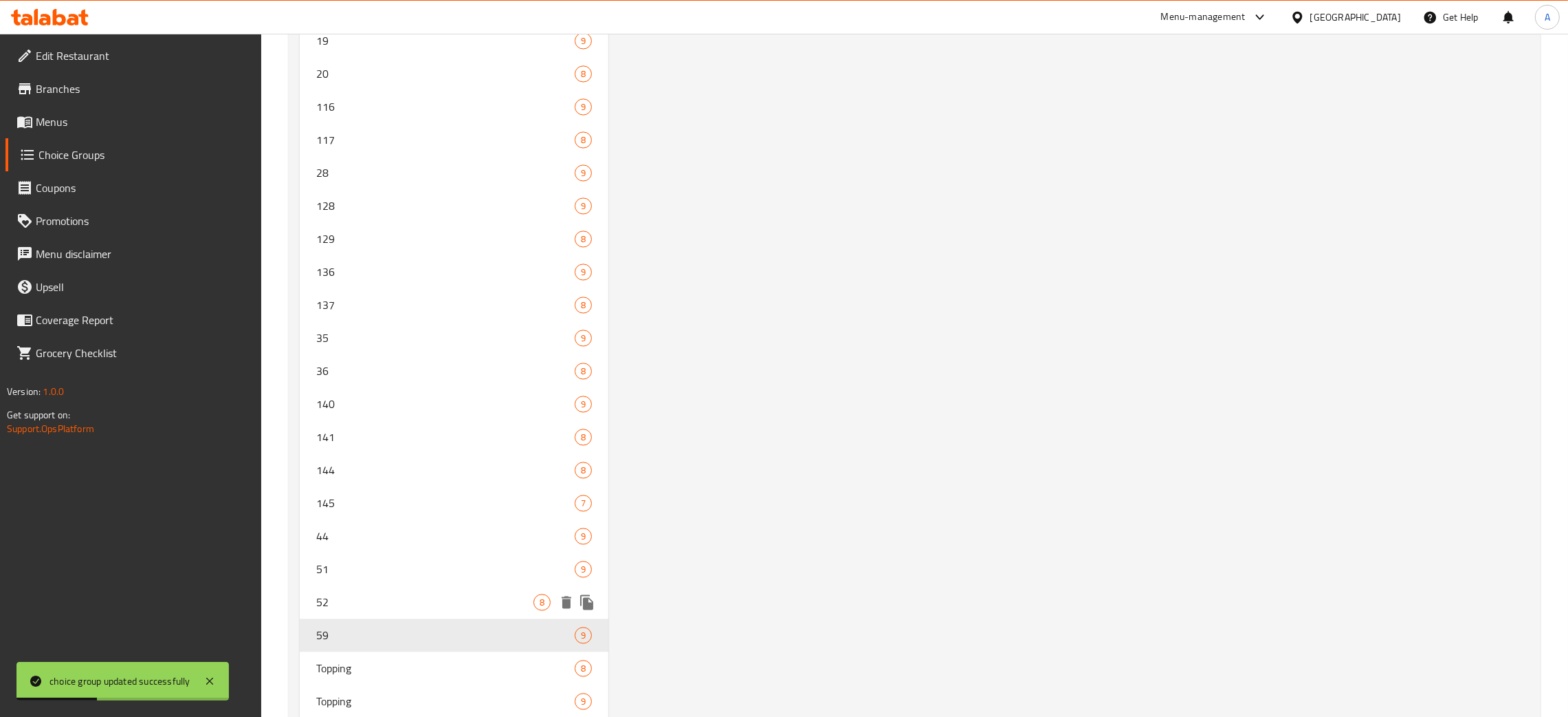
click at [399, 596] on span "52" at bounding box center [425, 602] width 217 height 16
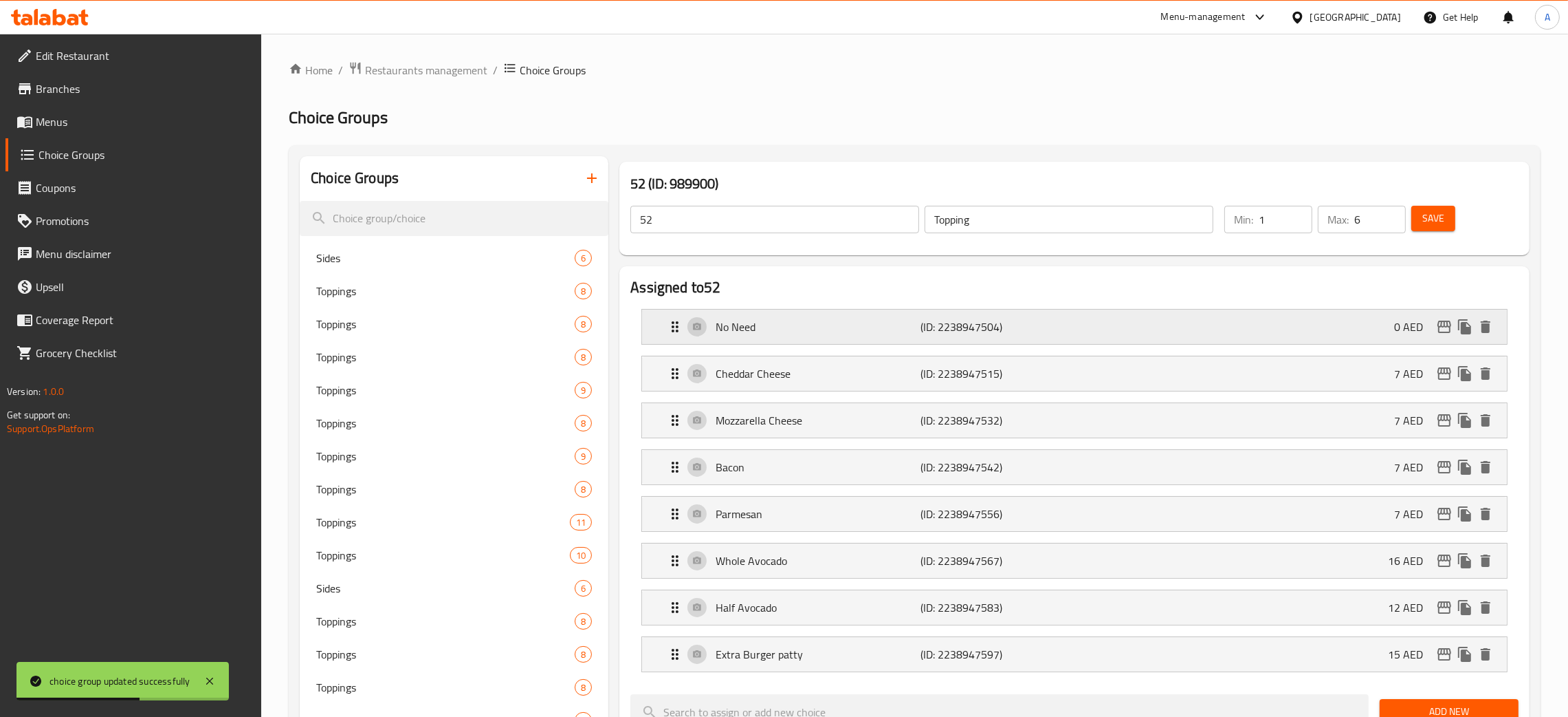
scroll to position [18, 0]
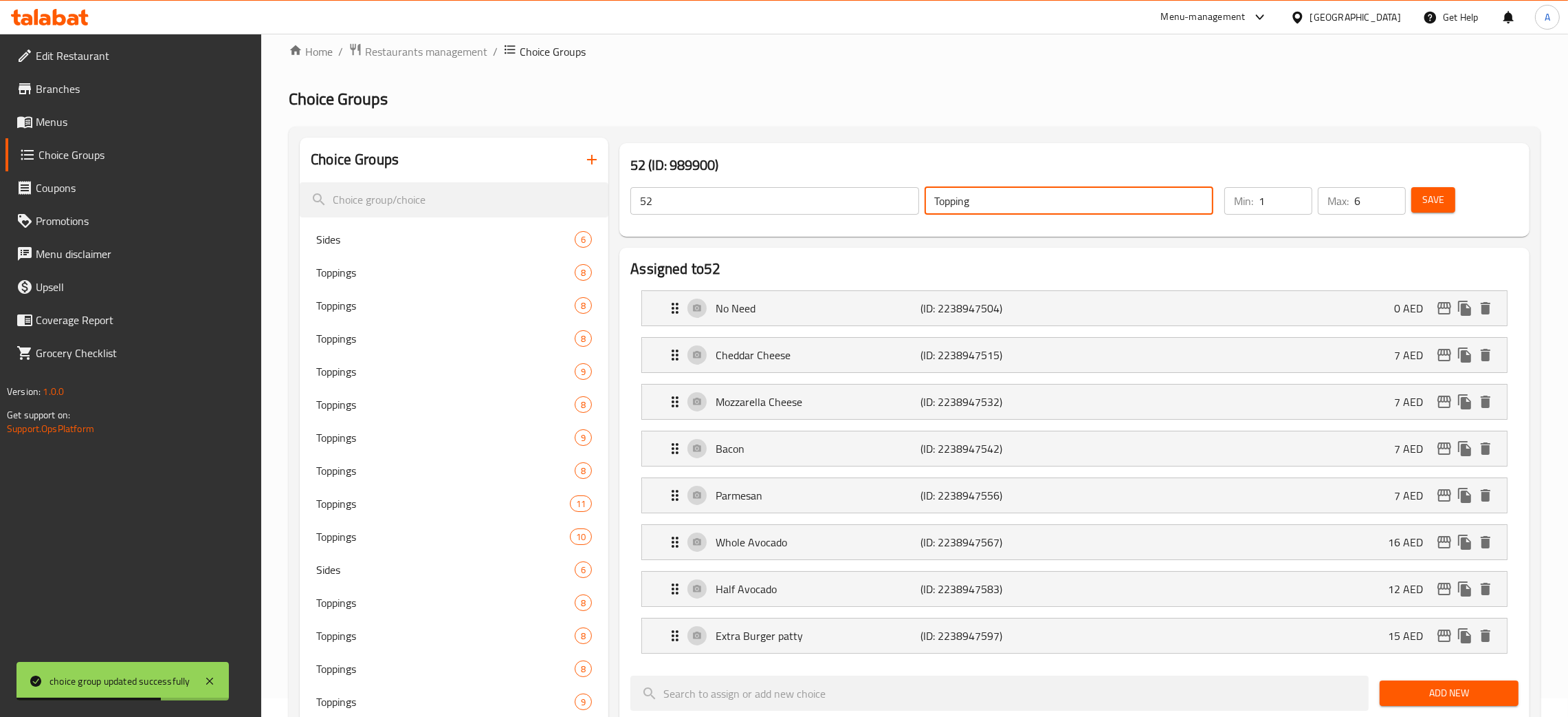
drag, startPoint x: 979, startPoint y: 194, endPoint x: 898, endPoint y: 198, distance: 81.1
click at [898, 198] on div "52 ​ Topping ​" at bounding box center [922, 201] width 600 height 44
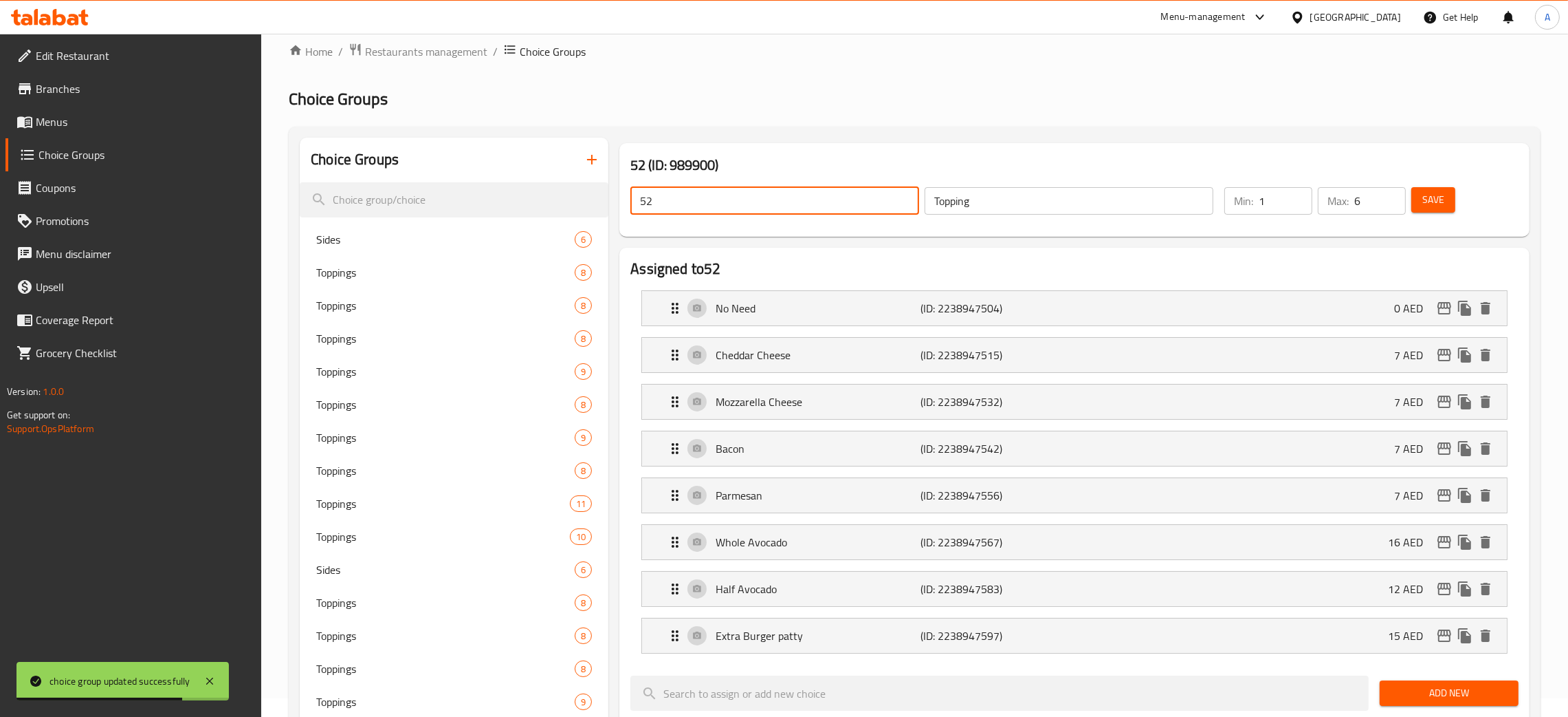
drag, startPoint x: 666, startPoint y: 198, endPoint x: 629, endPoint y: 201, distance: 37.1
click at [629, 201] on div "52 ​" at bounding box center [775, 201] width 294 height 33
paste input "Topping"
click at [1439, 201] on span "Save" at bounding box center [1433, 199] width 22 height 17
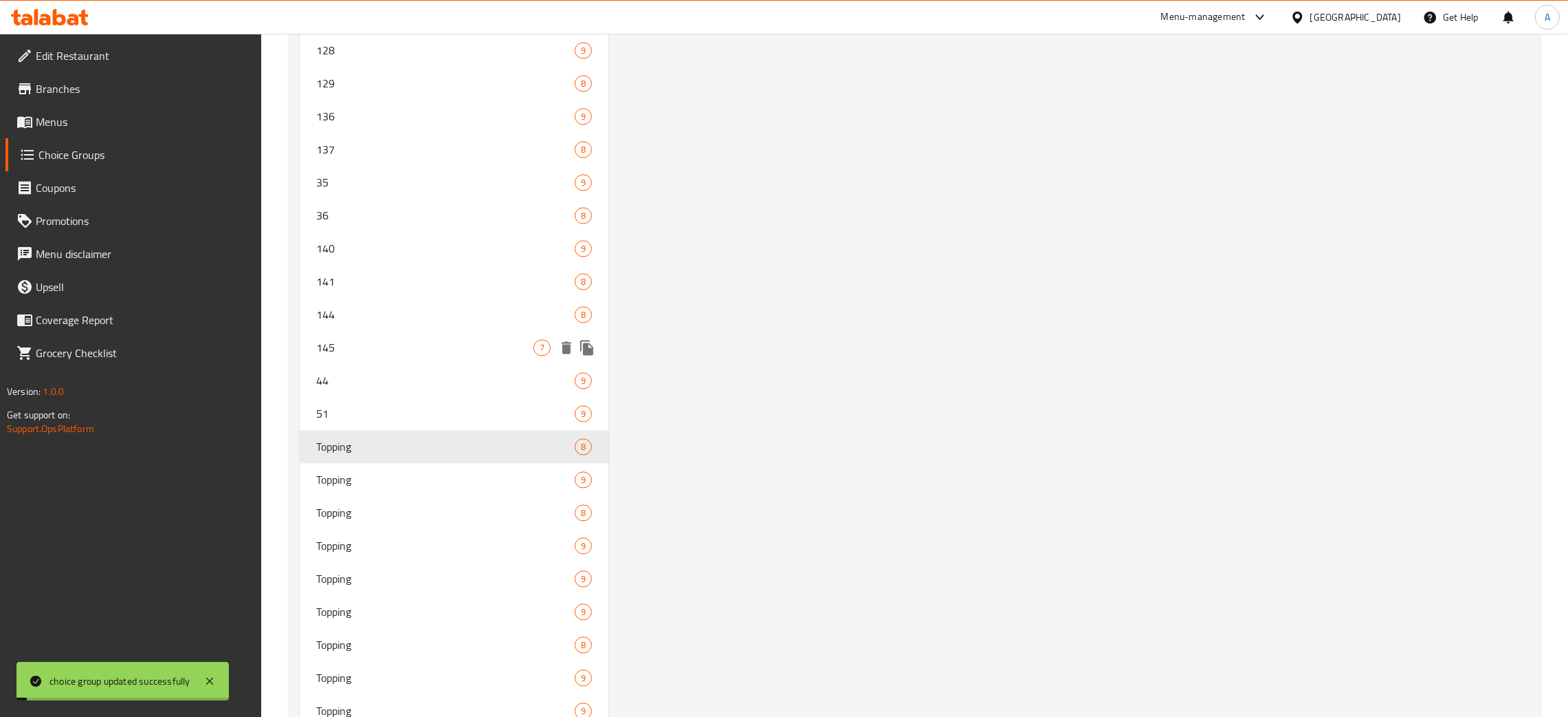
scroll to position [4355, 0]
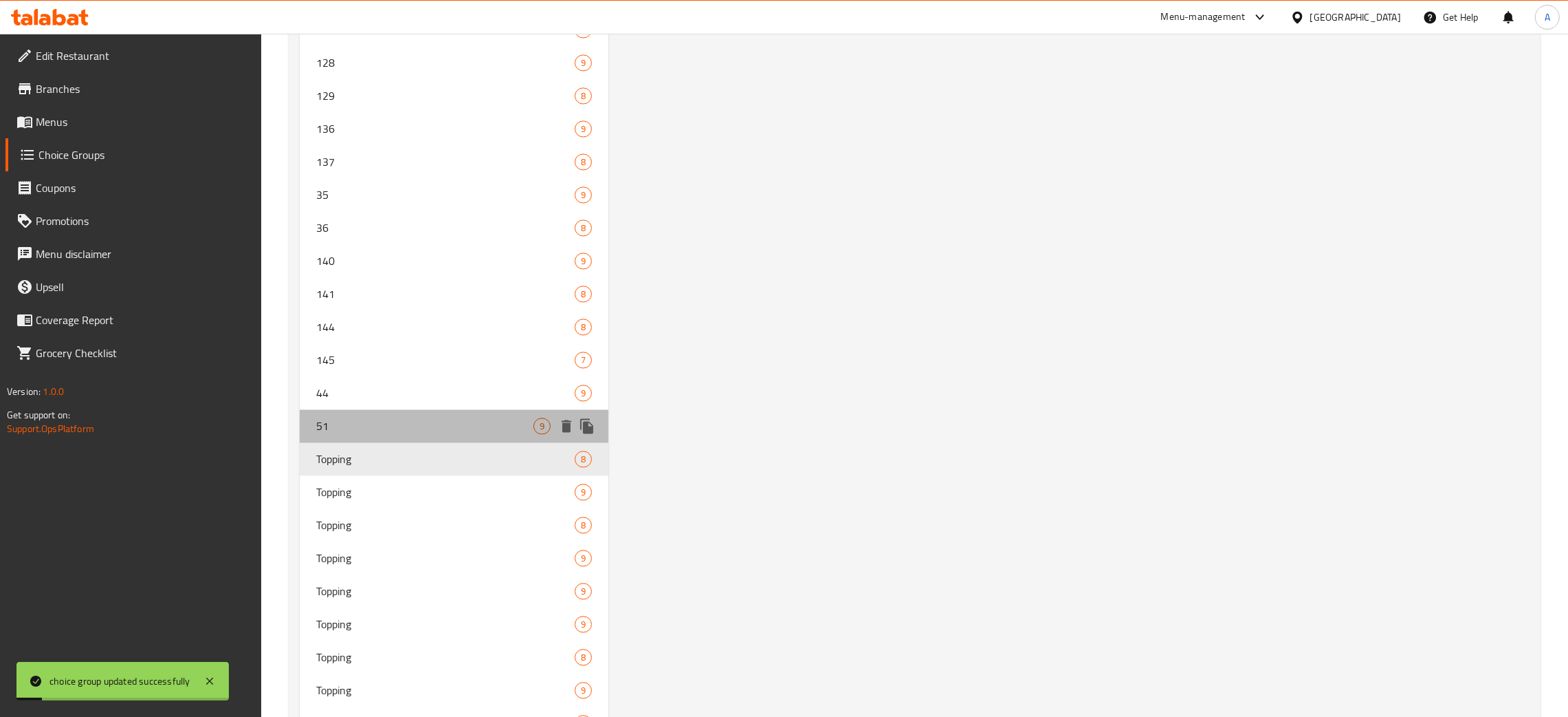
click at [457, 418] on span "51" at bounding box center [425, 425] width 217 height 16
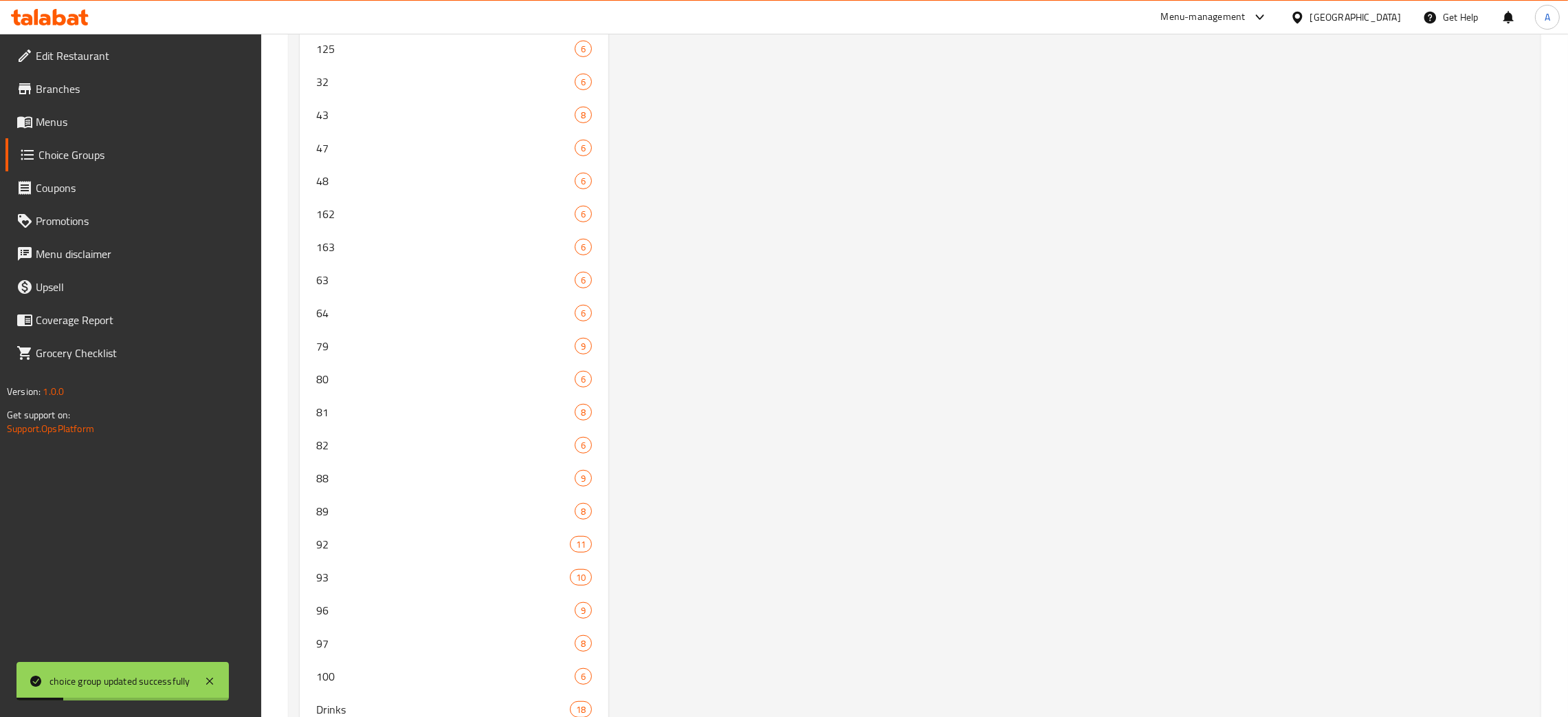
scroll to position [0, 0]
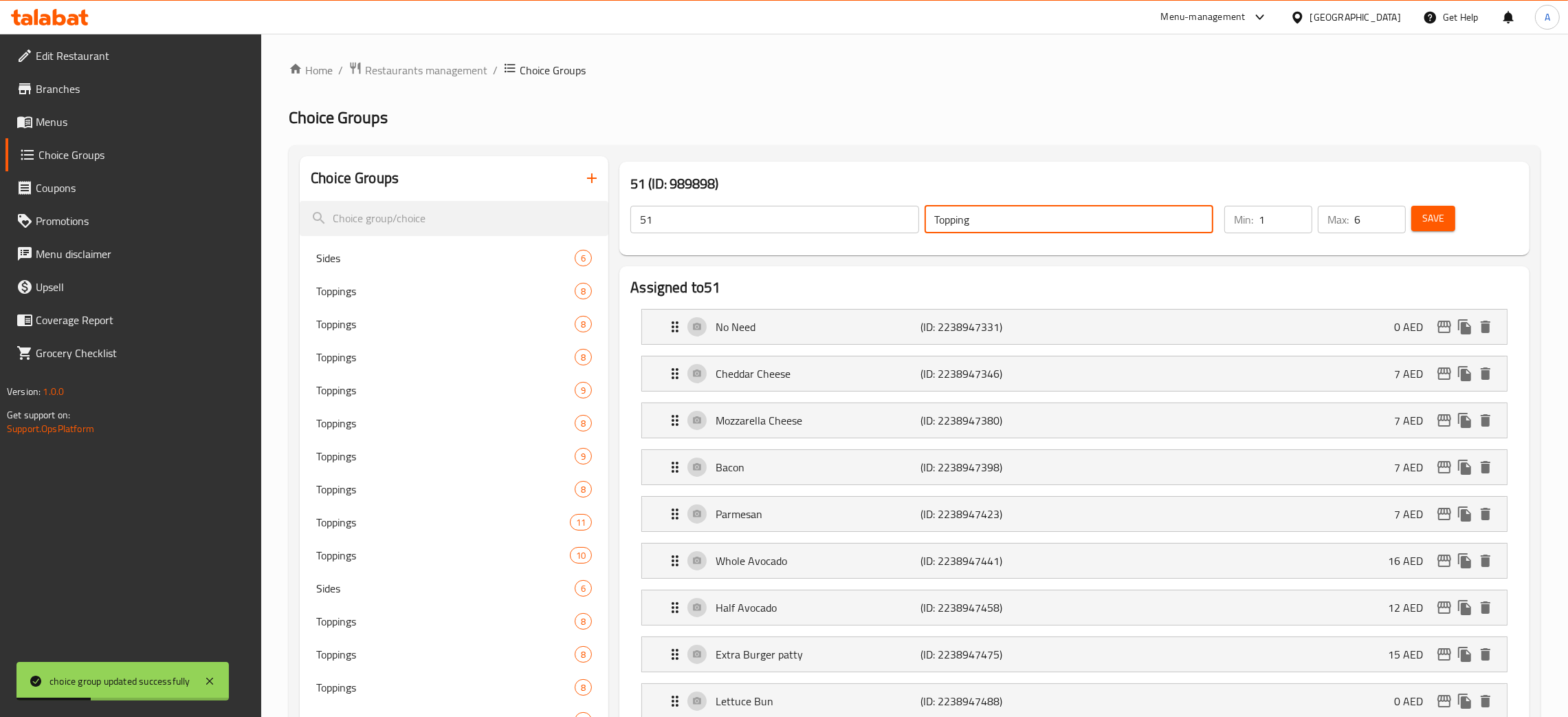
drag, startPoint x: 985, startPoint y: 214, endPoint x: 923, endPoint y: 218, distance: 62.1
click at [923, 218] on div "Topping ​" at bounding box center [1069, 219] width 294 height 33
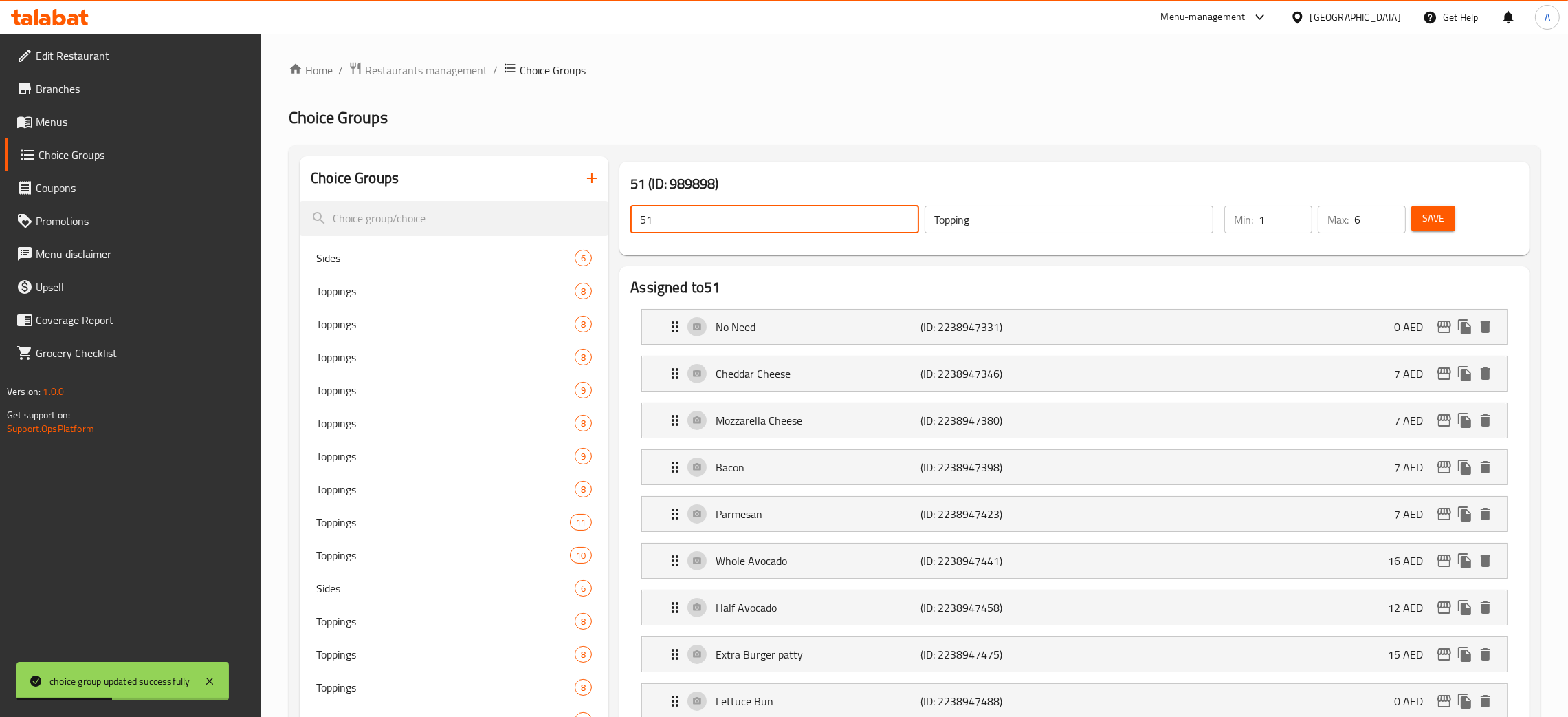
drag, startPoint x: 673, startPoint y: 220, endPoint x: 951, endPoint y: 256, distance: 280.3
paste input "Topping"
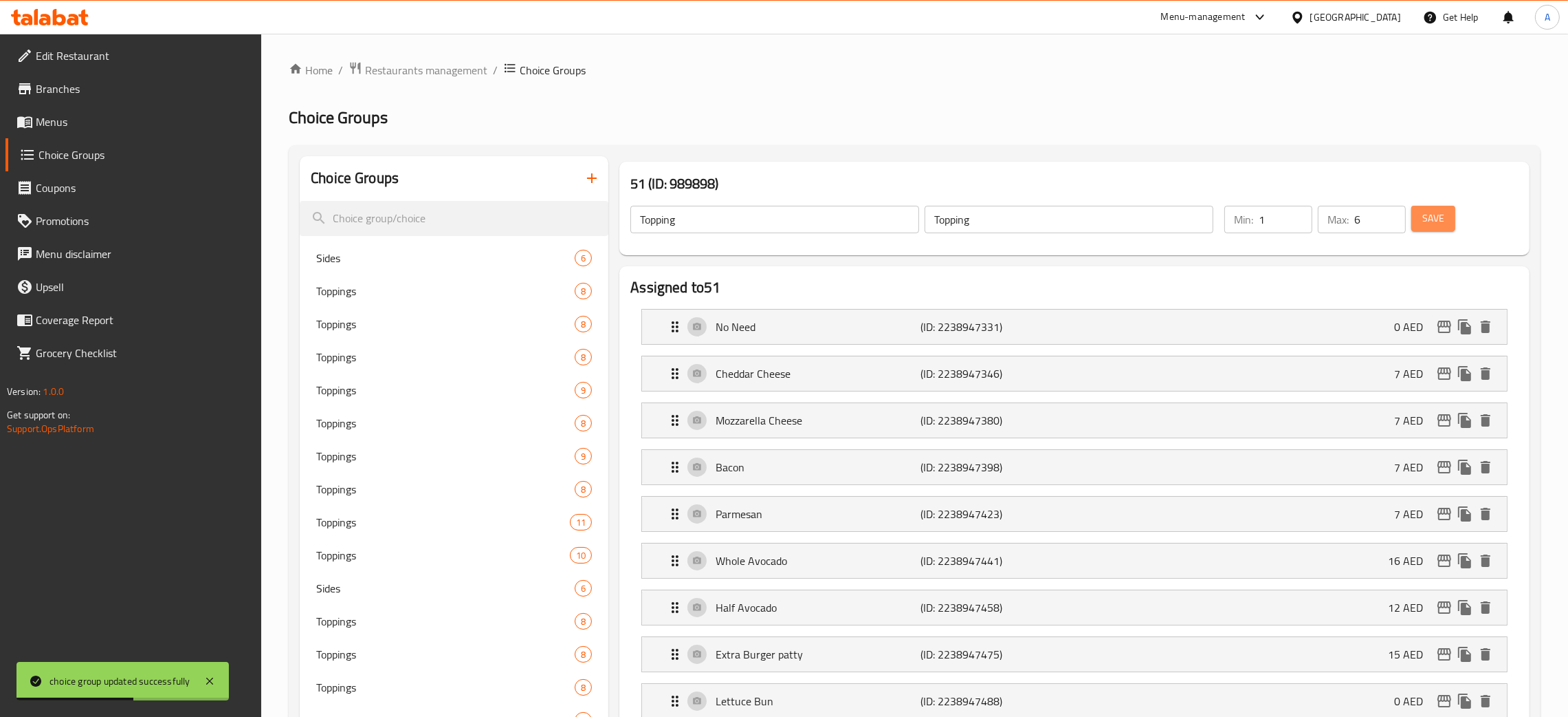
click at [1429, 220] on span "Save" at bounding box center [1433, 218] width 22 height 17
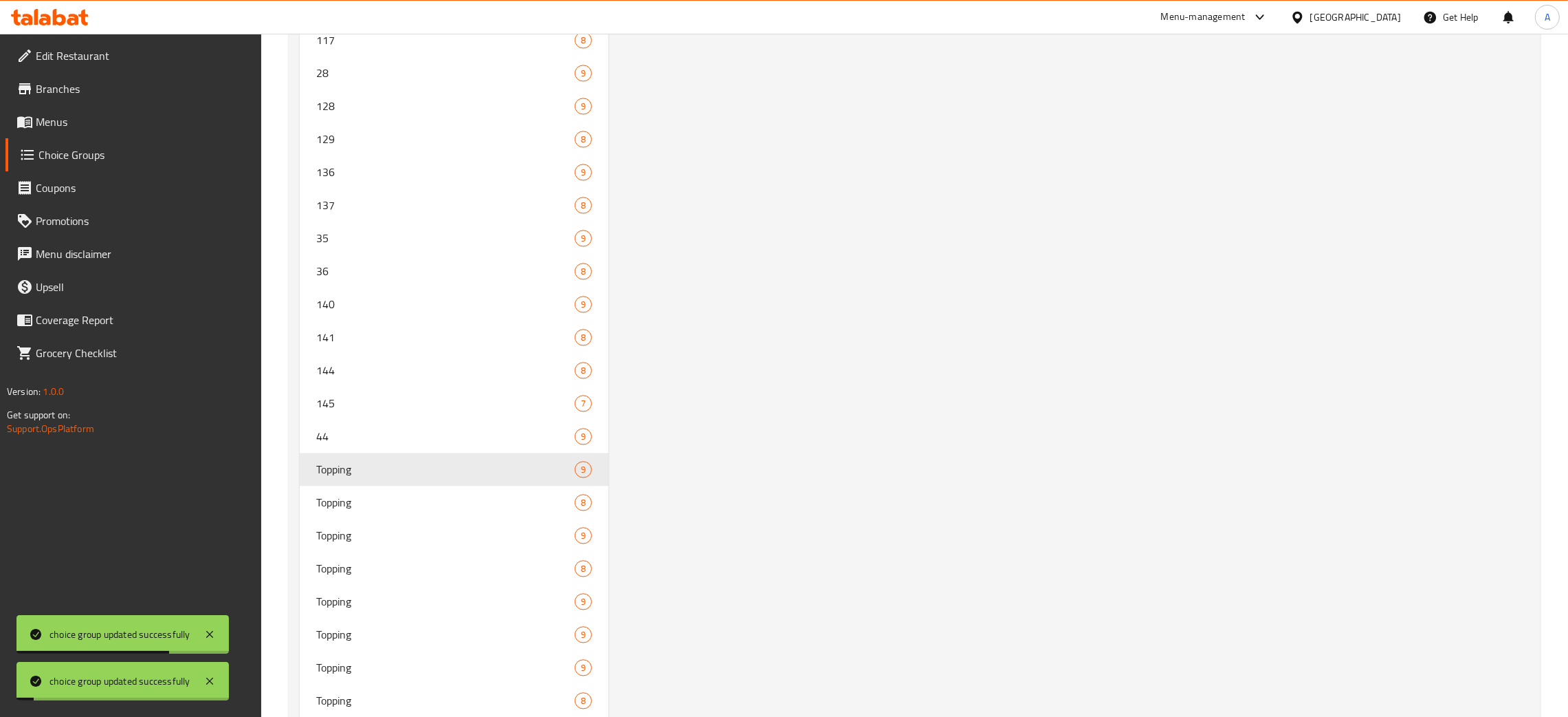
scroll to position [4299, 0]
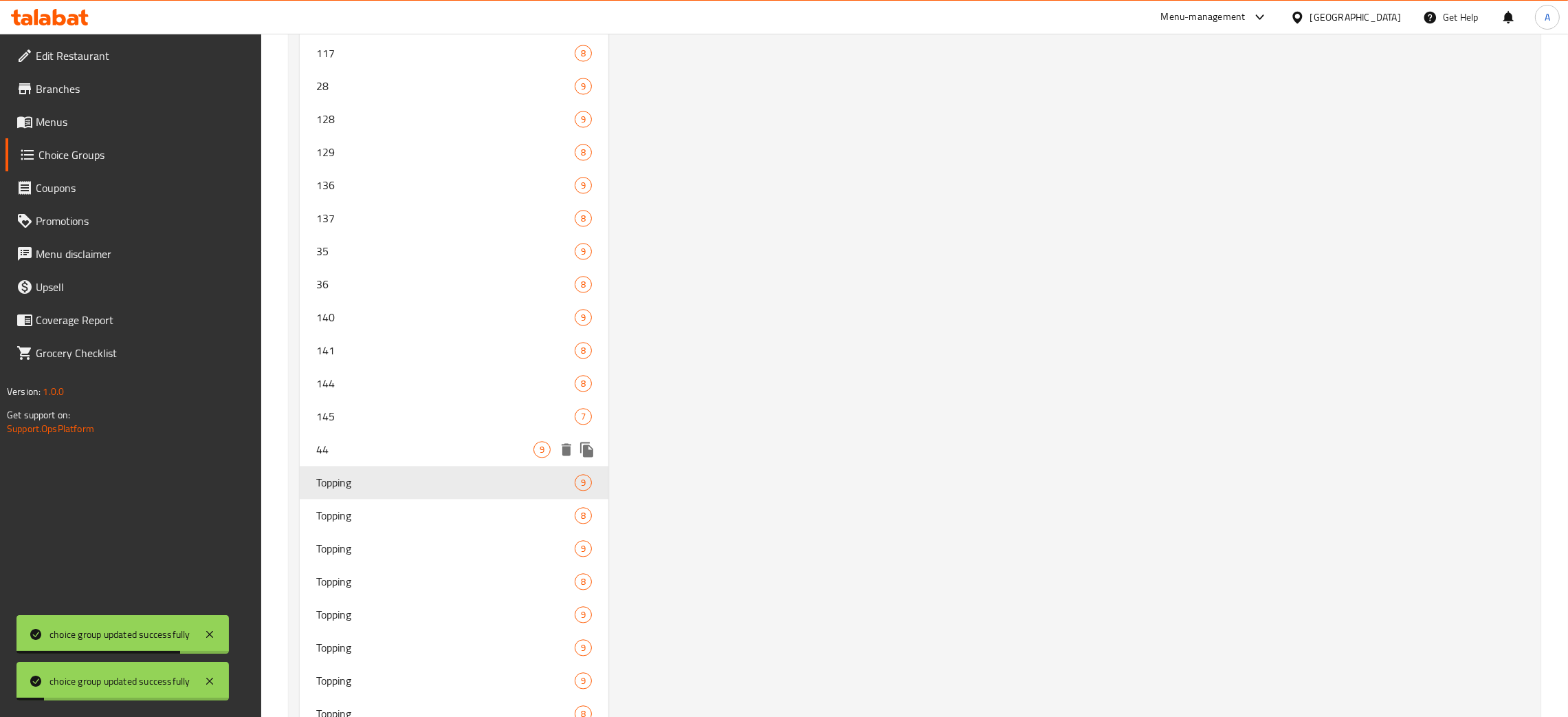
click at [368, 441] on span "44" at bounding box center [425, 449] width 217 height 16
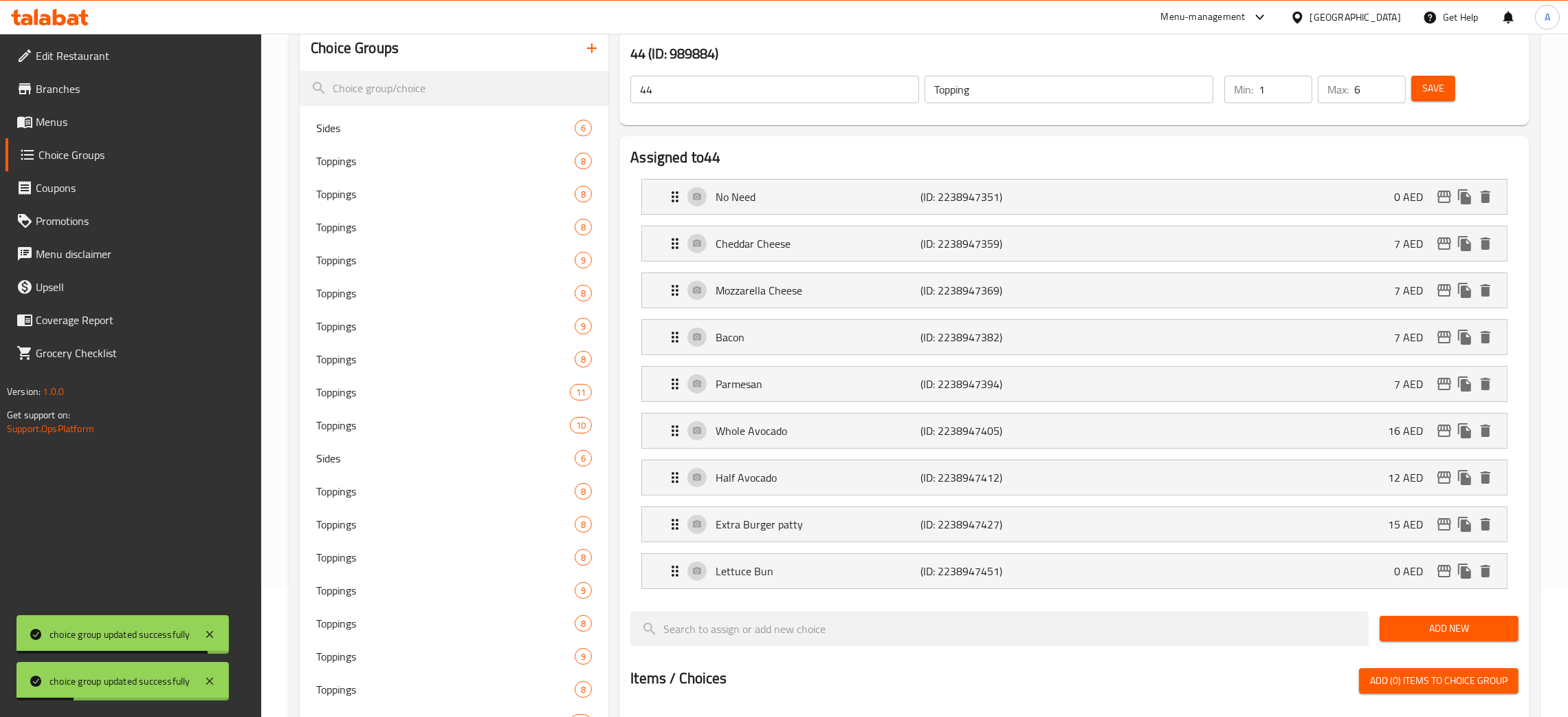
scroll to position [0, 0]
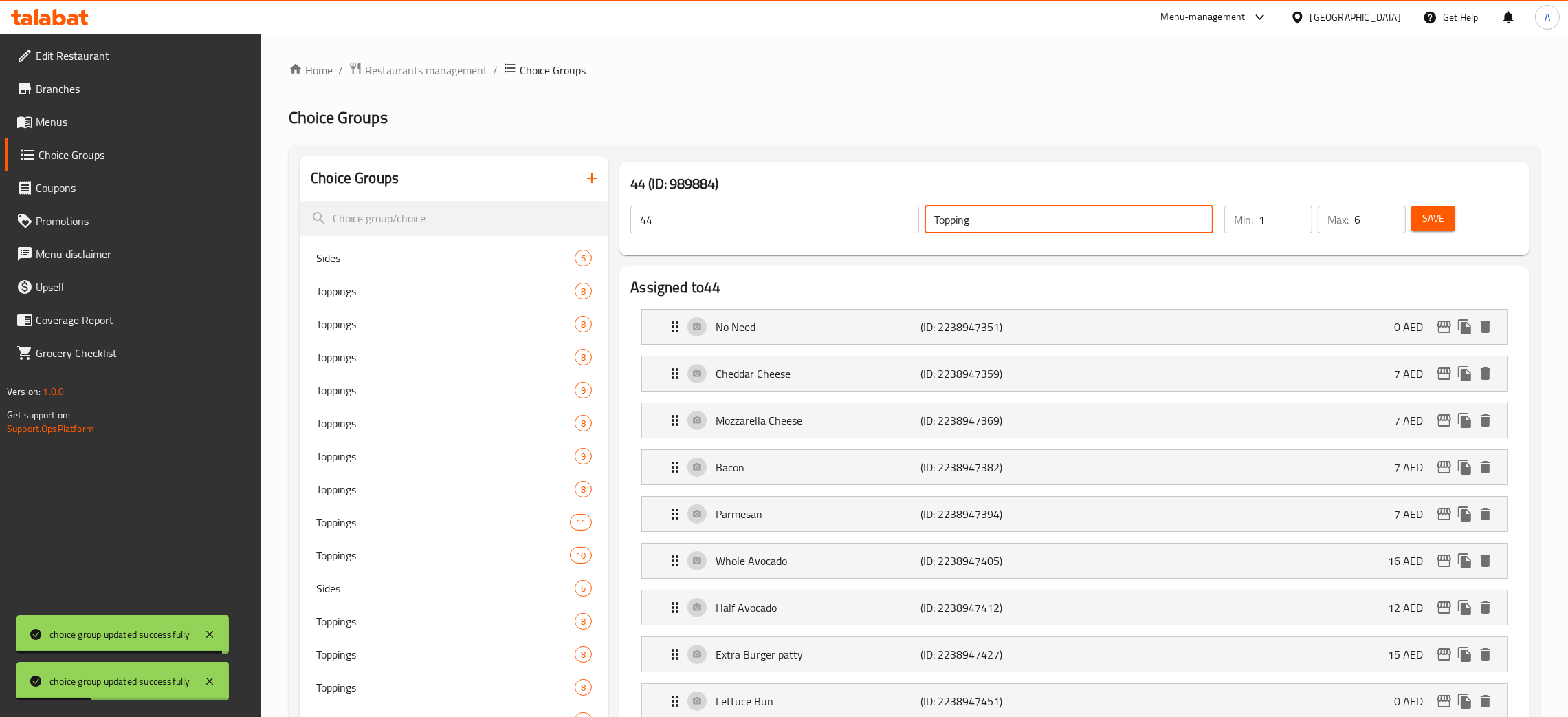
drag, startPoint x: 981, startPoint y: 221, endPoint x: 905, endPoint y: 212, distance: 76.5
click at [908, 210] on div "44 ​ Topping ​" at bounding box center [922, 219] width 600 height 44
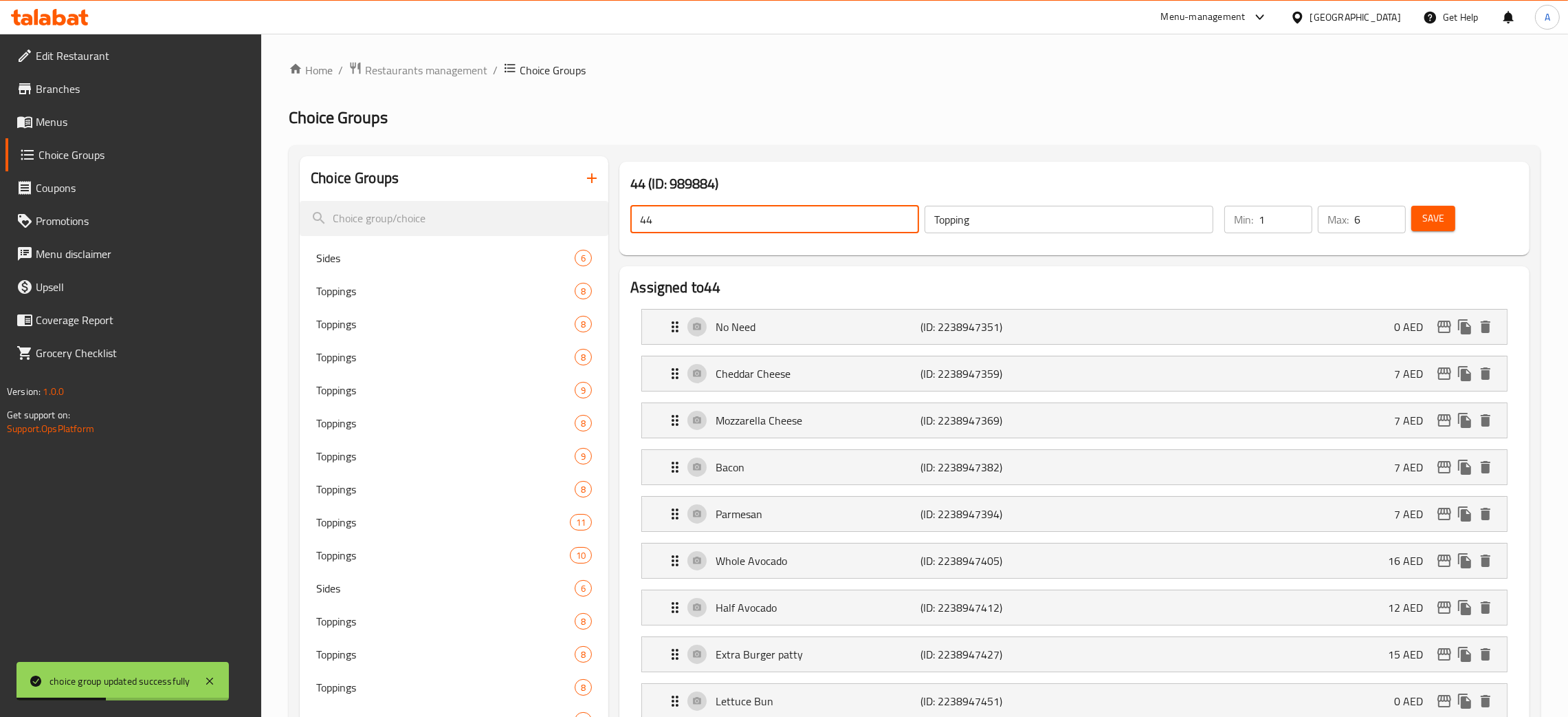
drag, startPoint x: 652, startPoint y: 218, endPoint x: 624, endPoint y: 218, distance: 28.0
click at [624, 218] on div "44 ​ Topping ​" at bounding box center [922, 219] width 600 height 44
paste input "Topping"
click at [1443, 222] on span "Save" at bounding box center [1433, 218] width 22 height 17
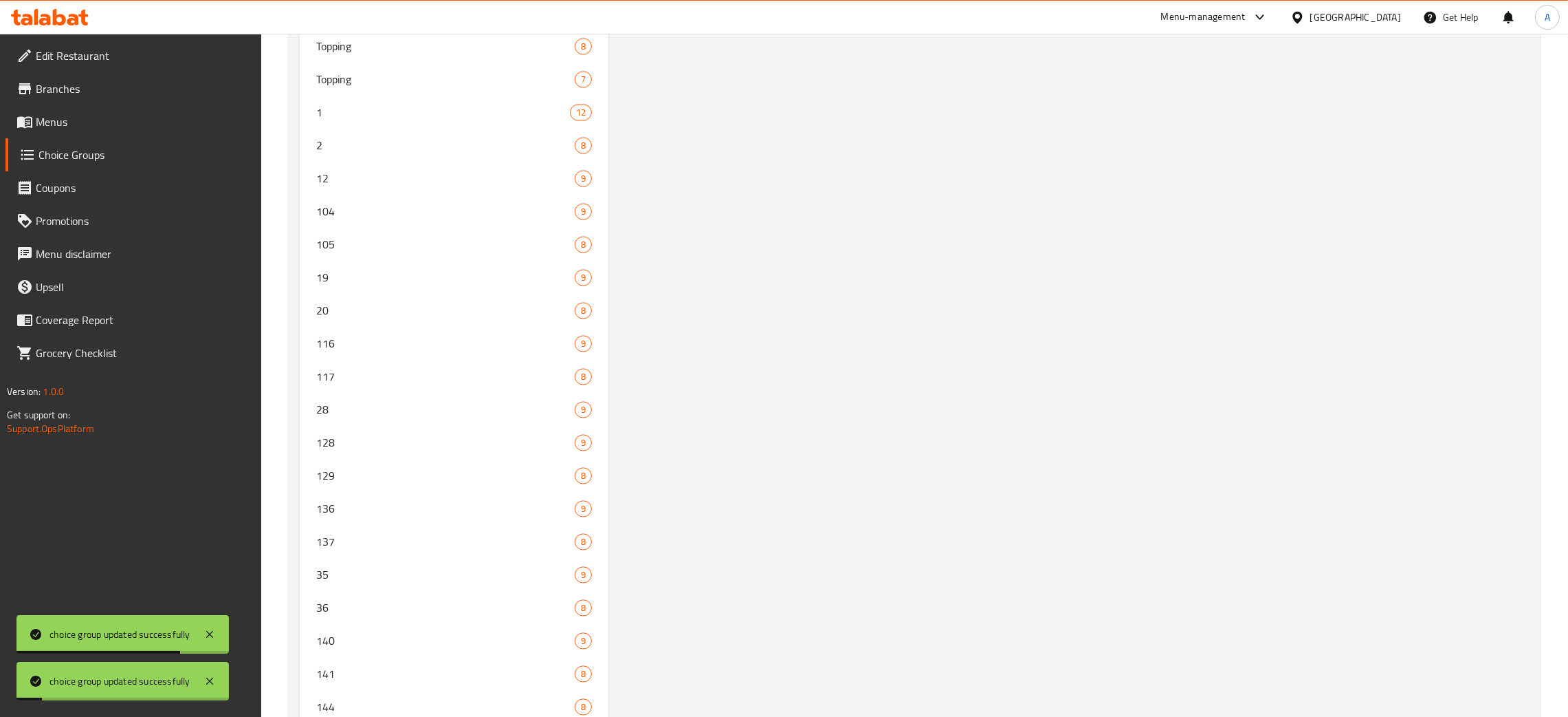
scroll to position [4411, 0]
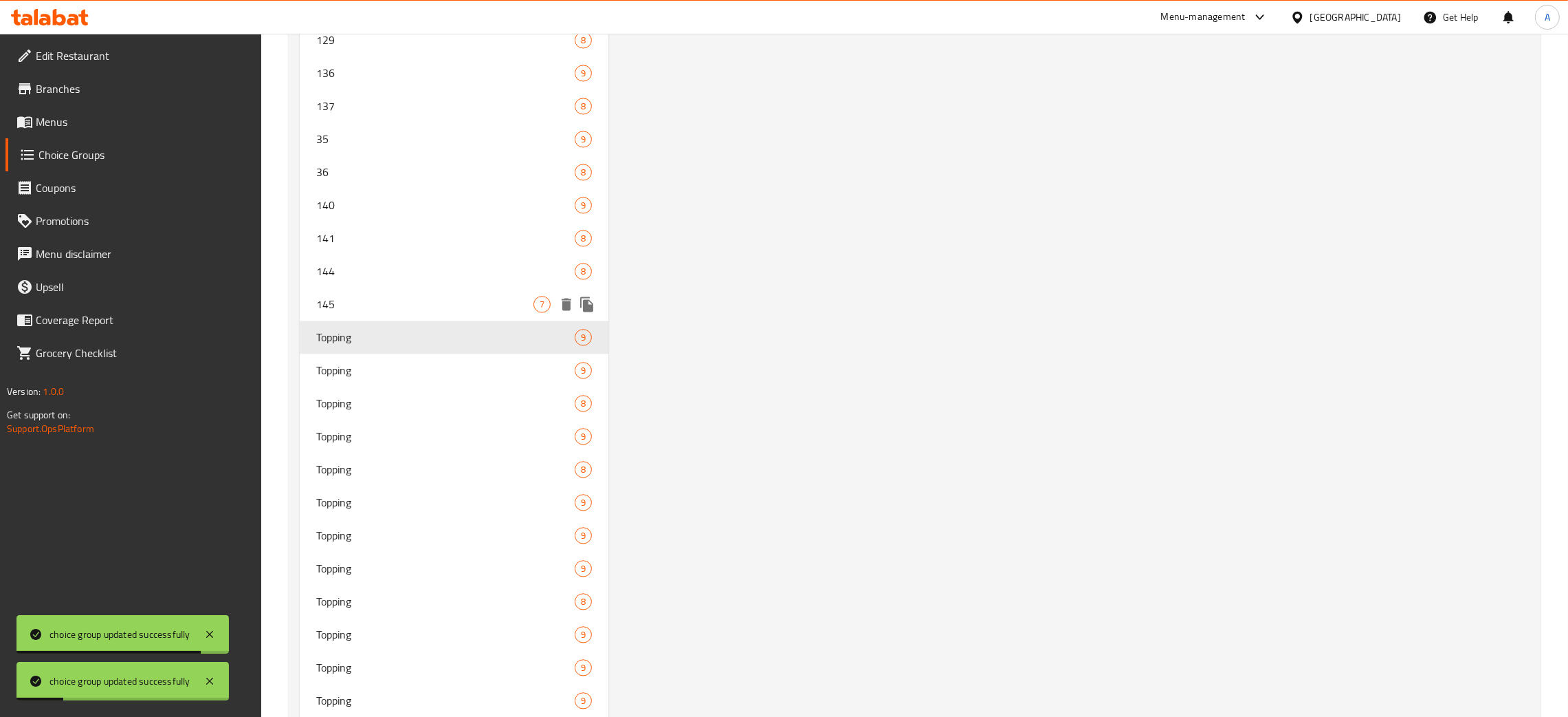
click at [428, 297] on span "145" at bounding box center [425, 304] width 217 height 16
type input "145"
type input "5"
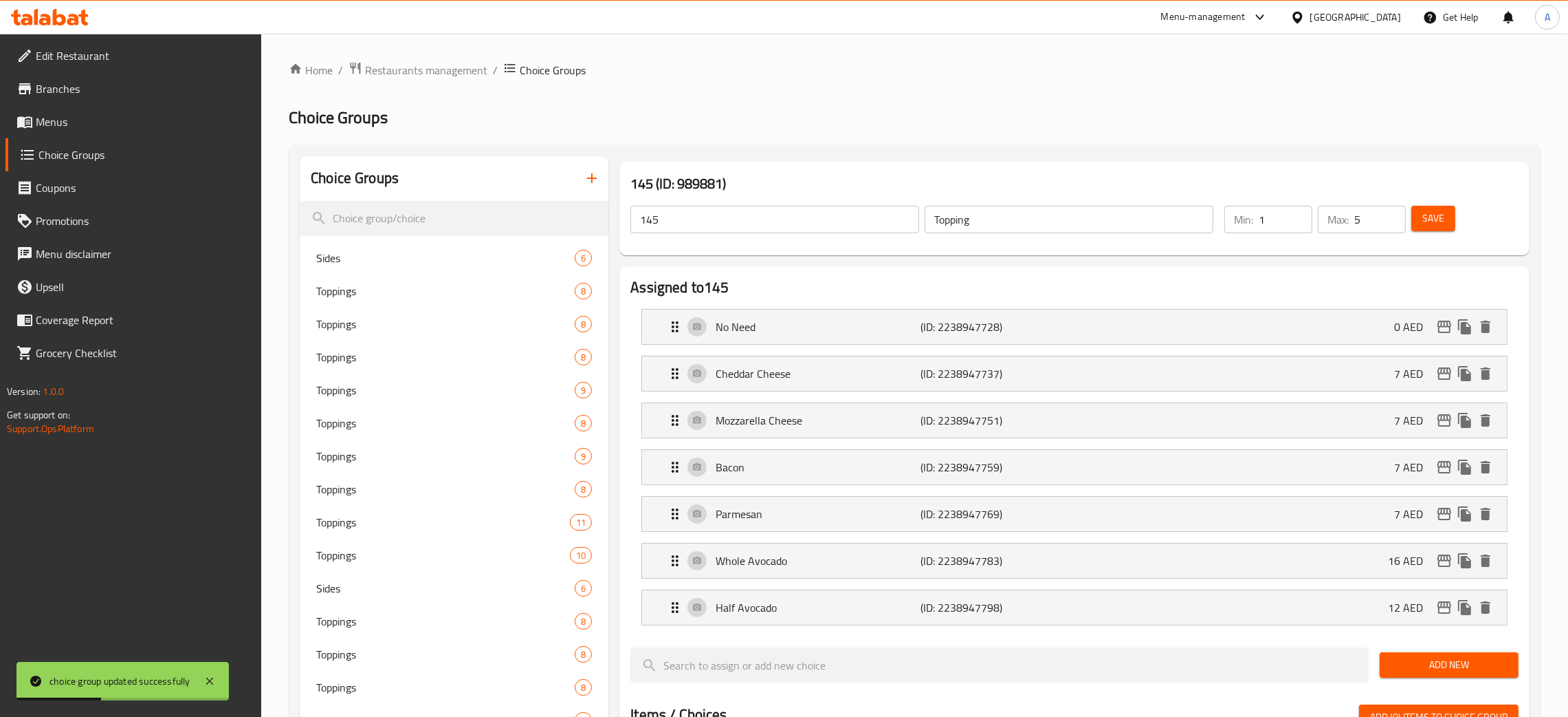
scroll to position [6, 0]
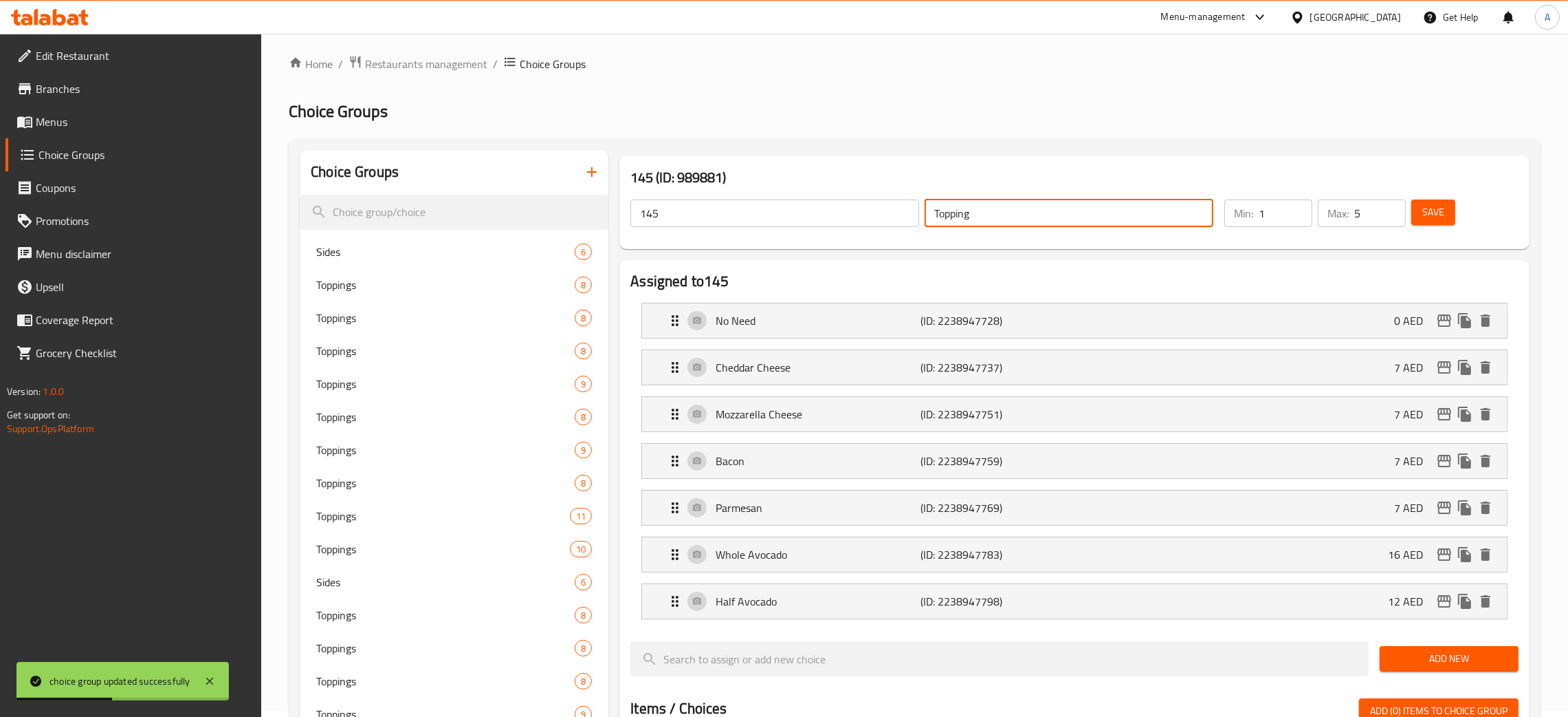
drag, startPoint x: 959, startPoint y: 216, endPoint x: 885, endPoint y: 210, distance: 74.2
click at [885, 210] on div "145 ​ Topping ​" at bounding box center [922, 212] width 600 height 44
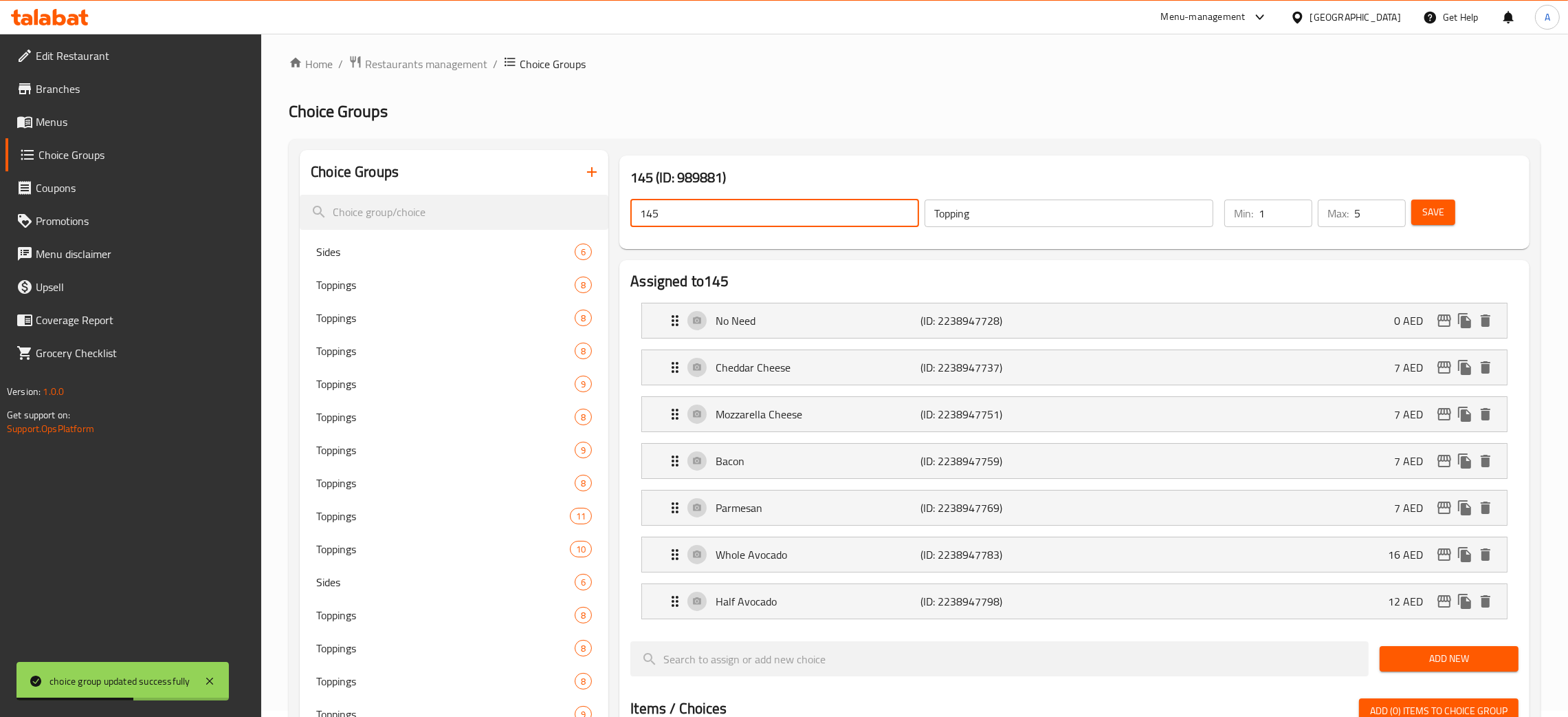
drag, startPoint x: 686, startPoint y: 210, endPoint x: 874, endPoint y: 246, distance: 191.4
click at [624, 212] on div "145 ​ Topping ​" at bounding box center [922, 212] width 600 height 44
paste input "Topping"
type input "Topping"
click at [1430, 204] on span "Save" at bounding box center [1433, 212] width 22 height 17
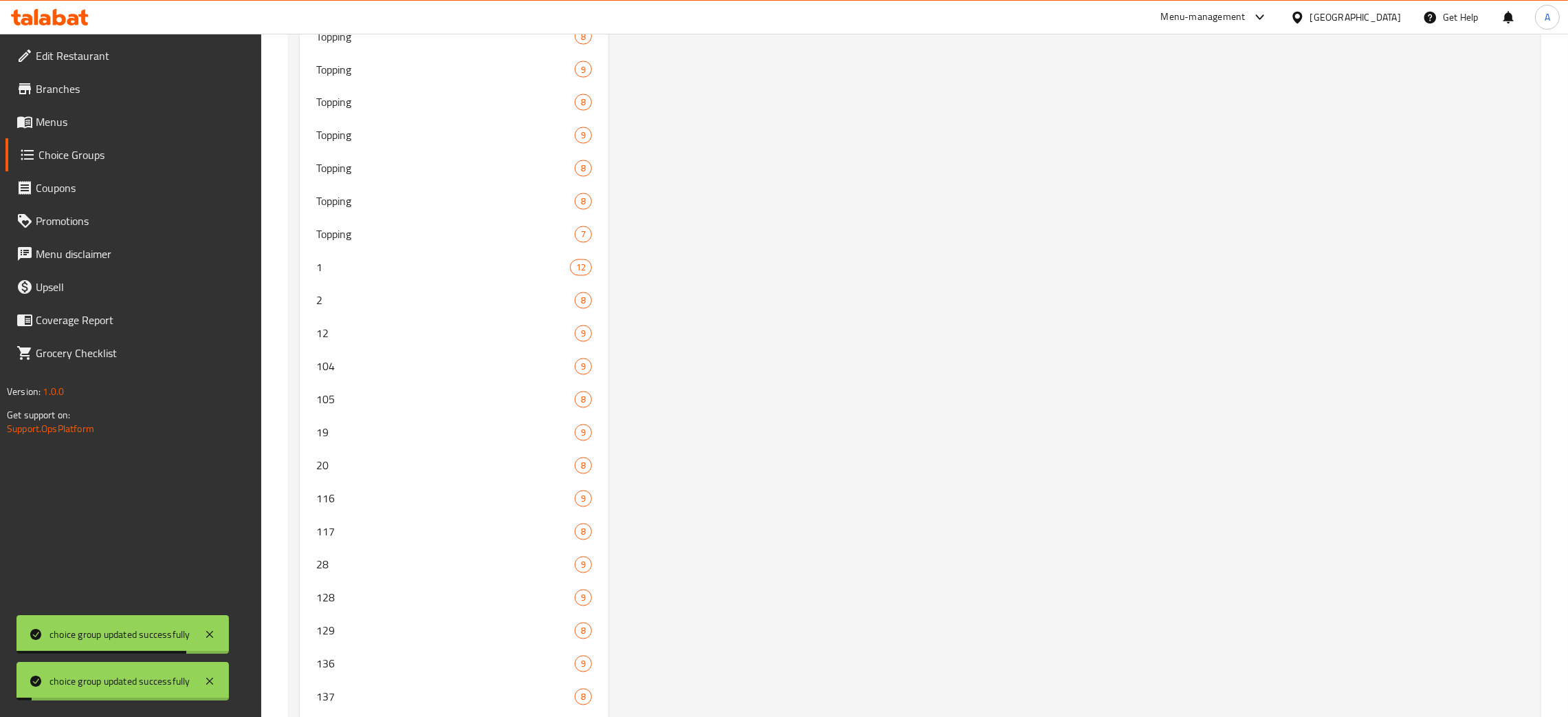
scroll to position [4144, 0]
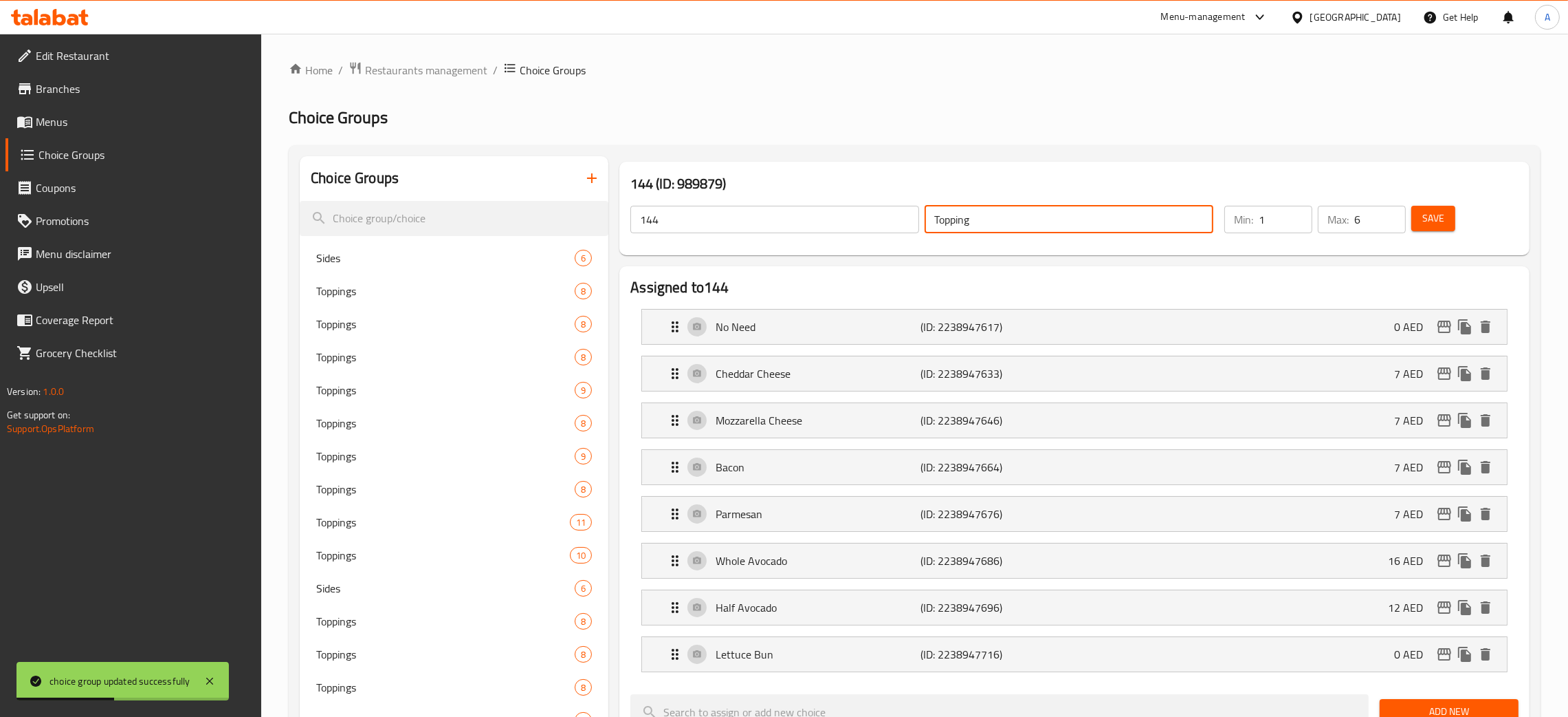
drag, startPoint x: 967, startPoint y: 223, endPoint x: 901, endPoint y: 223, distance: 66.0
click at [901, 223] on div "144 ​ Topping ​" at bounding box center [922, 219] width 600 height 44
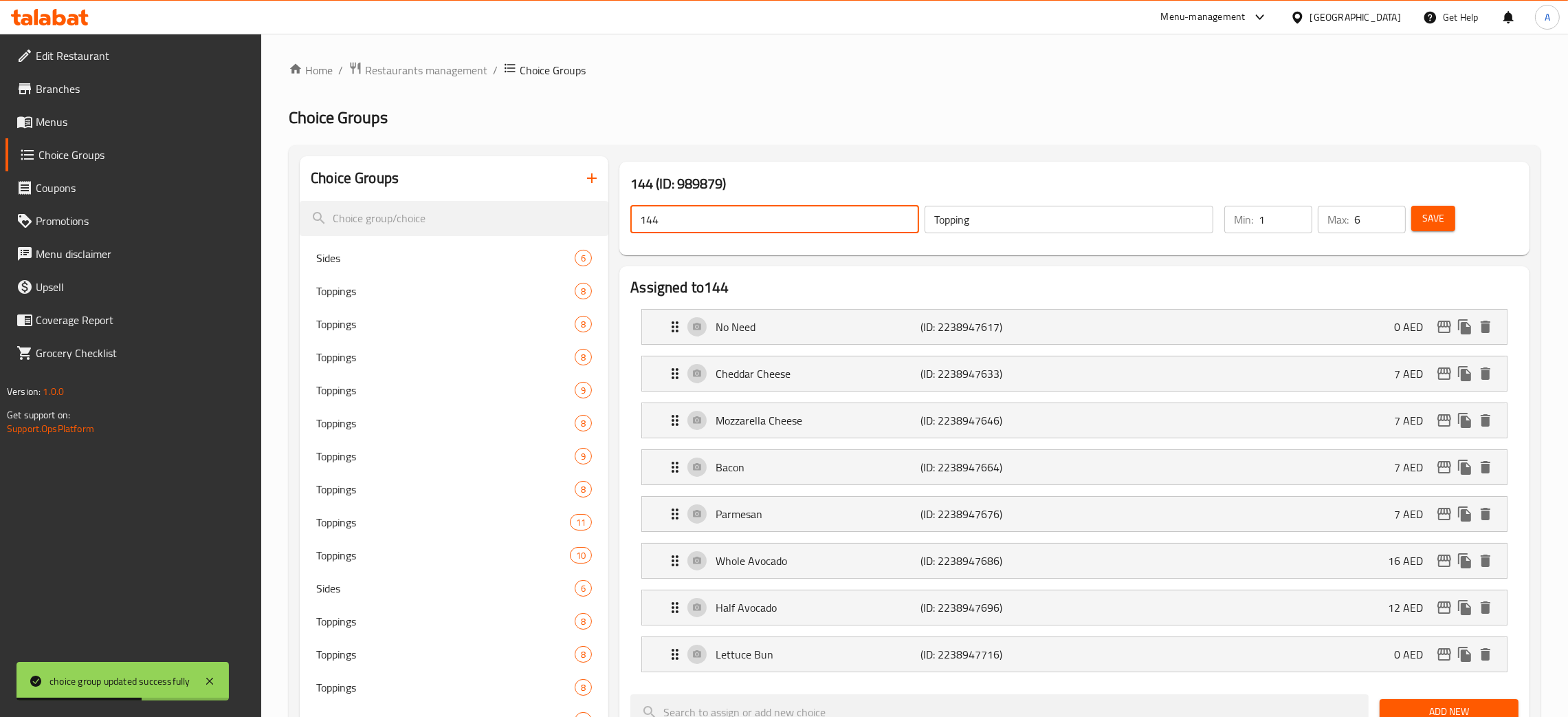
drag, startPoint x: 675, startPoint y: 229, endPoint x: 632, endPoint y: 229, distance: 43.0
click at [632, 229] on input "144" at bounding box center [774, 219] width 288 height 27
paste input "Topping"
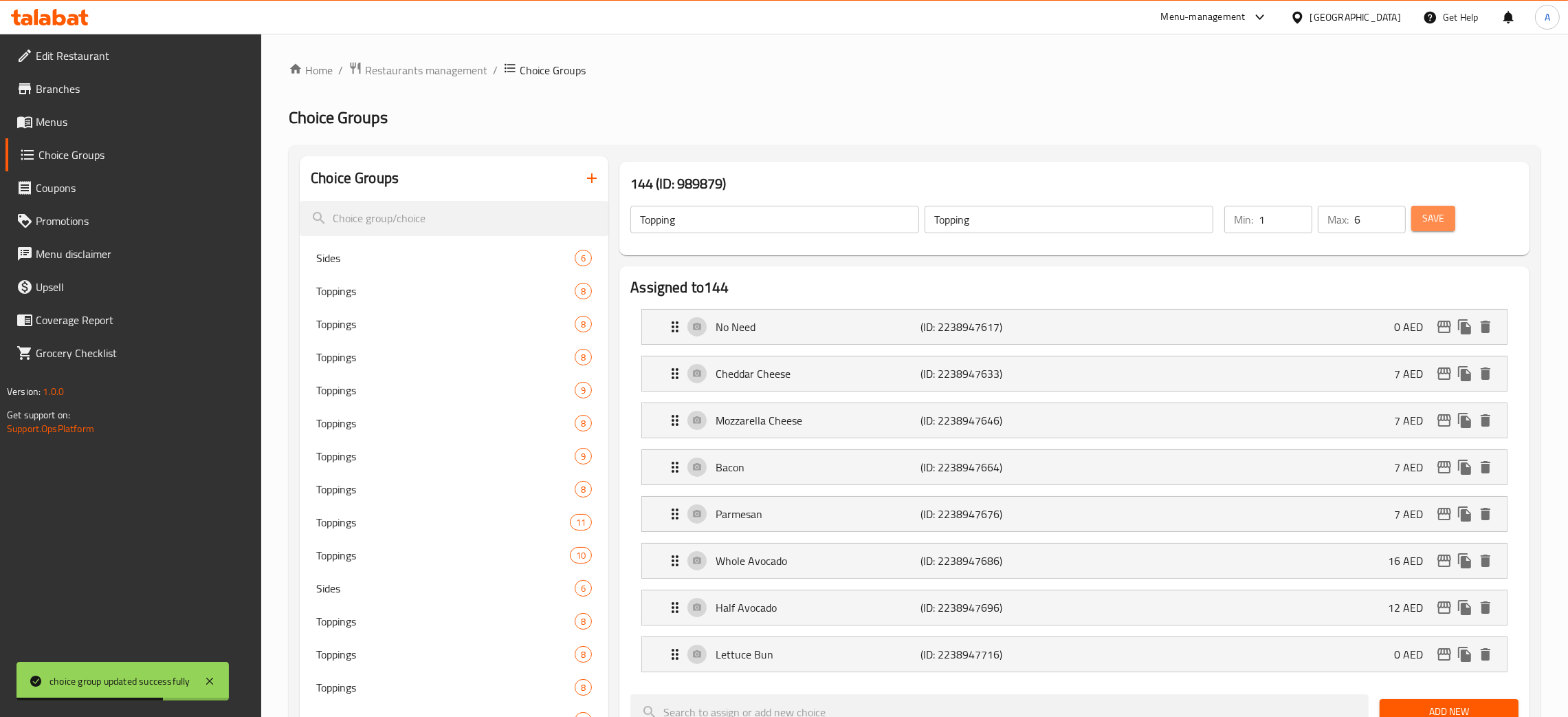
click at [1436, 222] on span "Save" at bounding box center [1433, 218] width 22 height 17
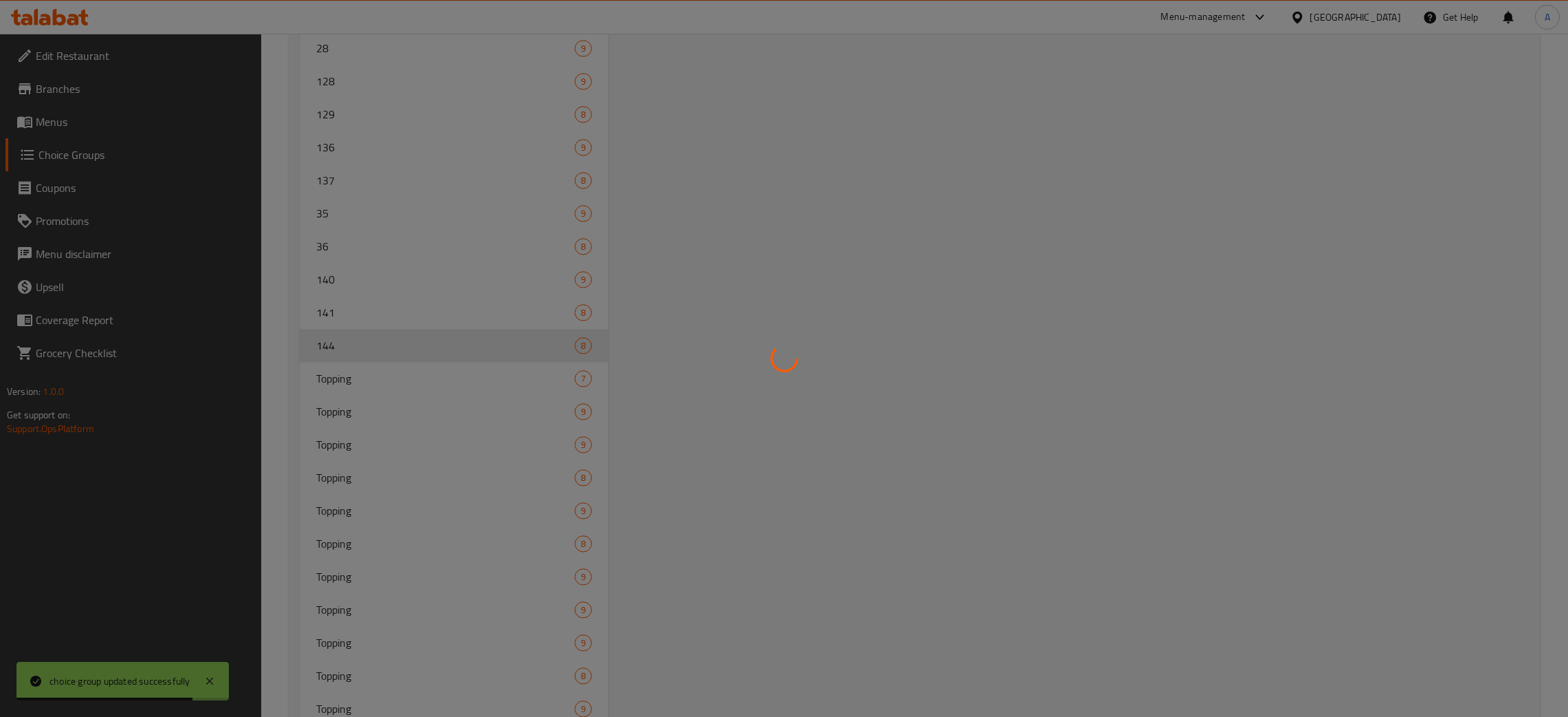
scroll to position [4324, 0]
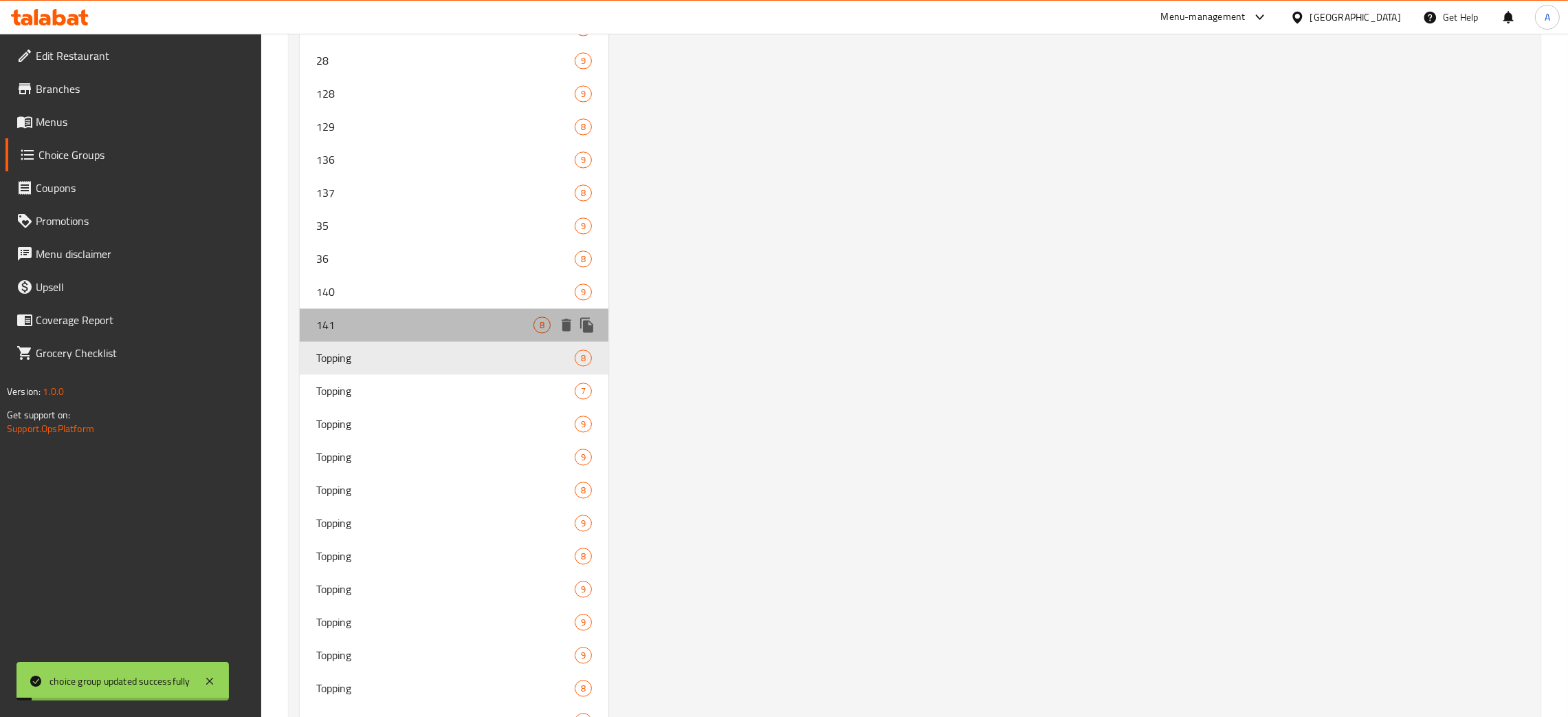
click at [447, 322] on span "141" at bounding box center [425, 325] width 217 height 16
type input "141"
type input "4"
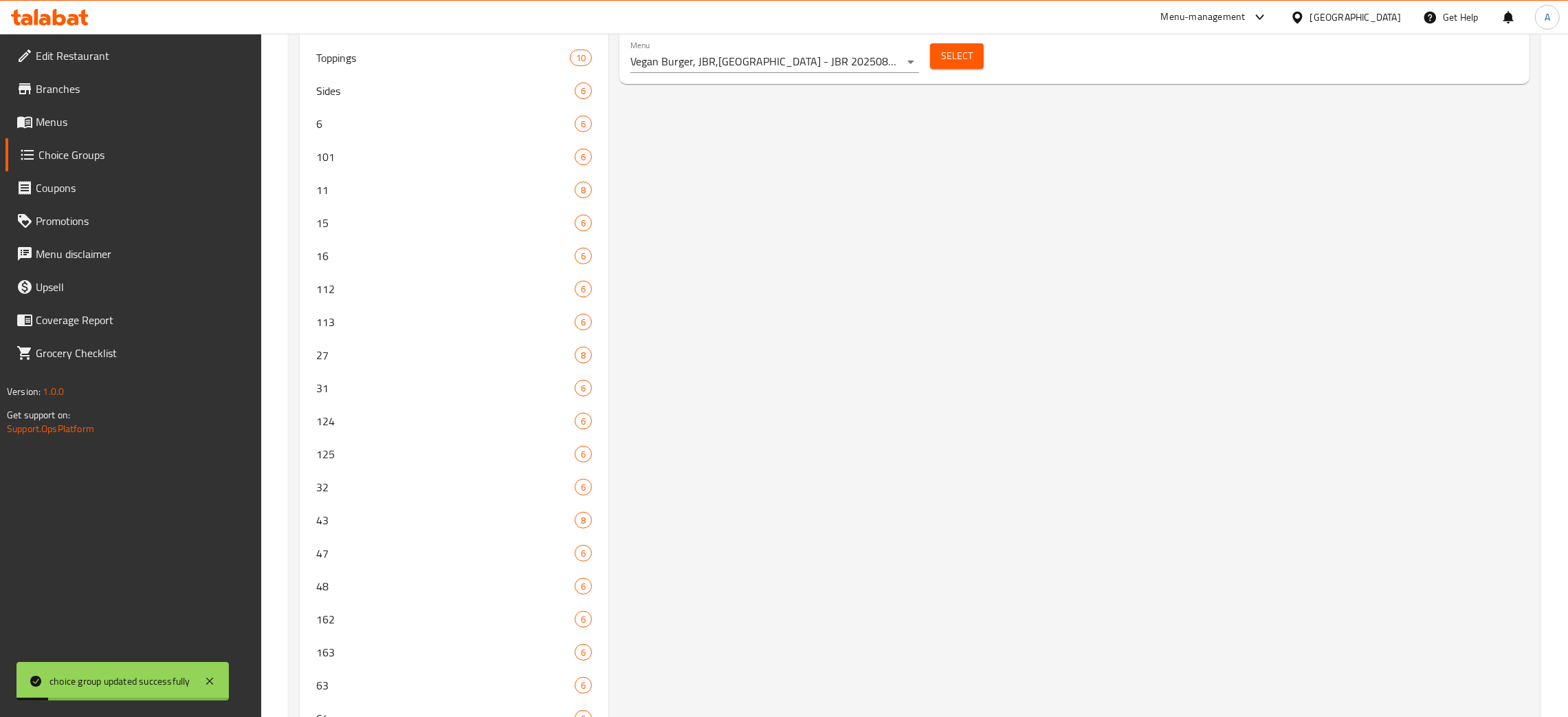
scroll to position [0, 0]
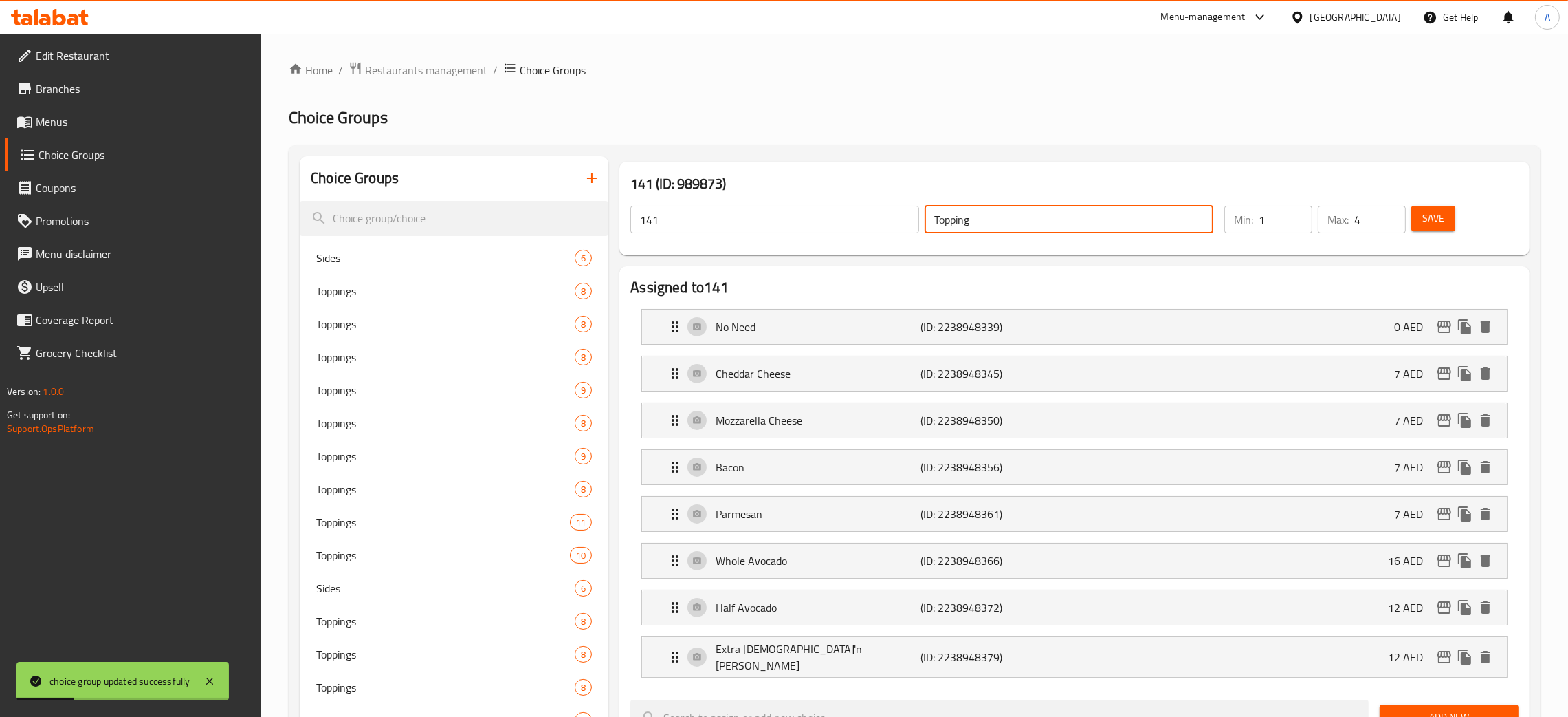
drag, startPoint x: 955, startPoint y: 222, endPoint x: 929, endPoint y: 221, distance: 26.0
click at [929, 221] on input "Topping" at bounding box center [1069, 219] width 288 height 27
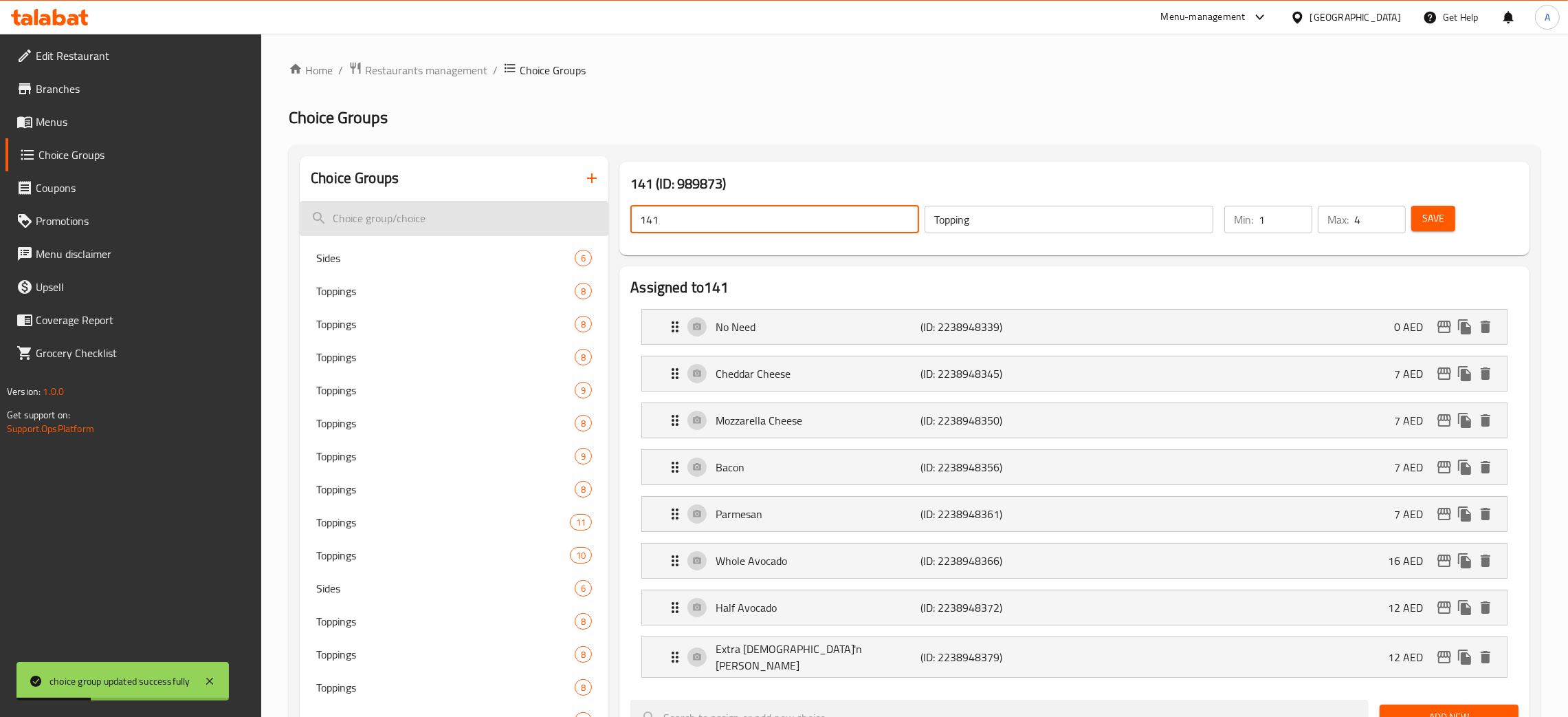
drag, startPoint x: 725, startPoint y: 221, endPoint x: 607, endPoint y: 221, distance: 118.0
paste input "Topping"
click at [1433, 221] on span "Save" at bounding box center [1433, 218] width 22 height 17
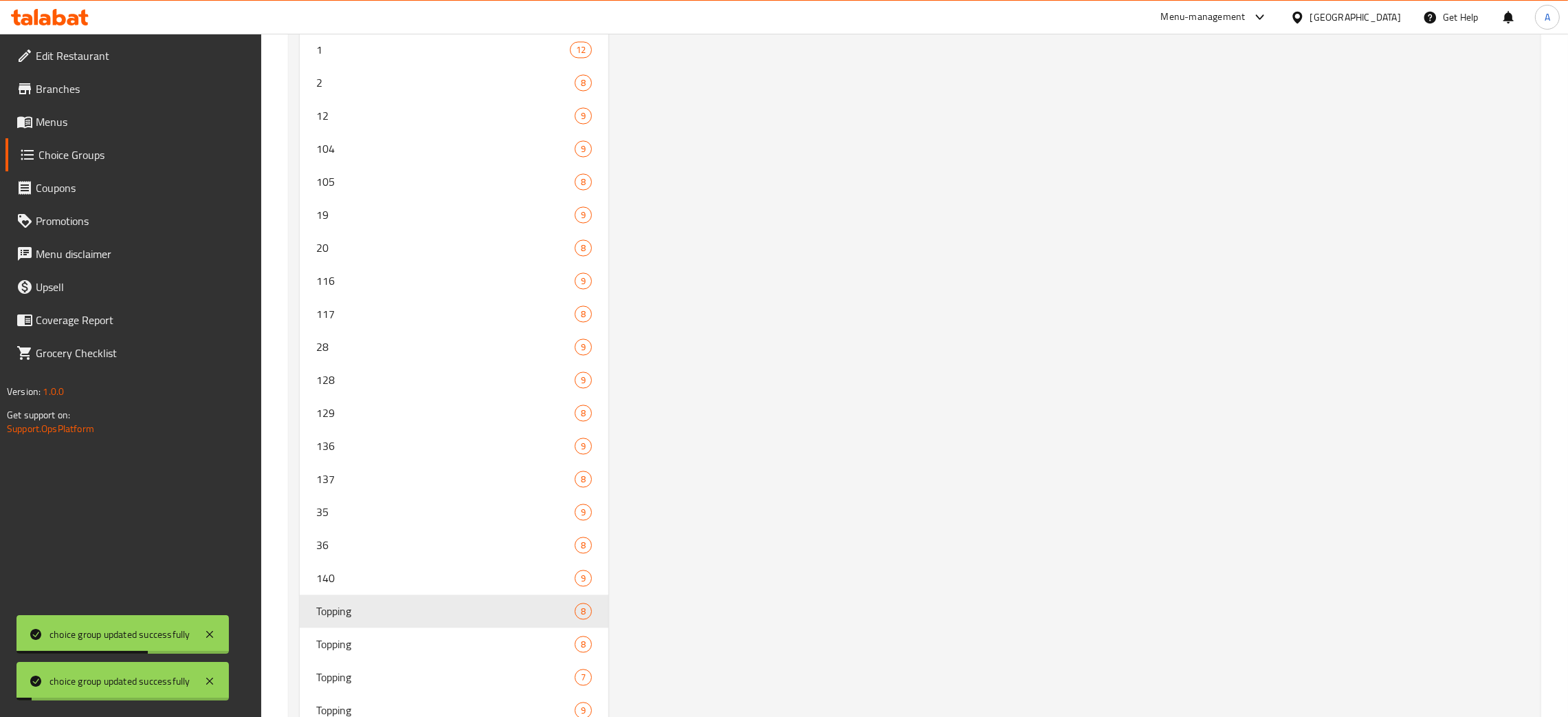
scroll to position [4063, 0]
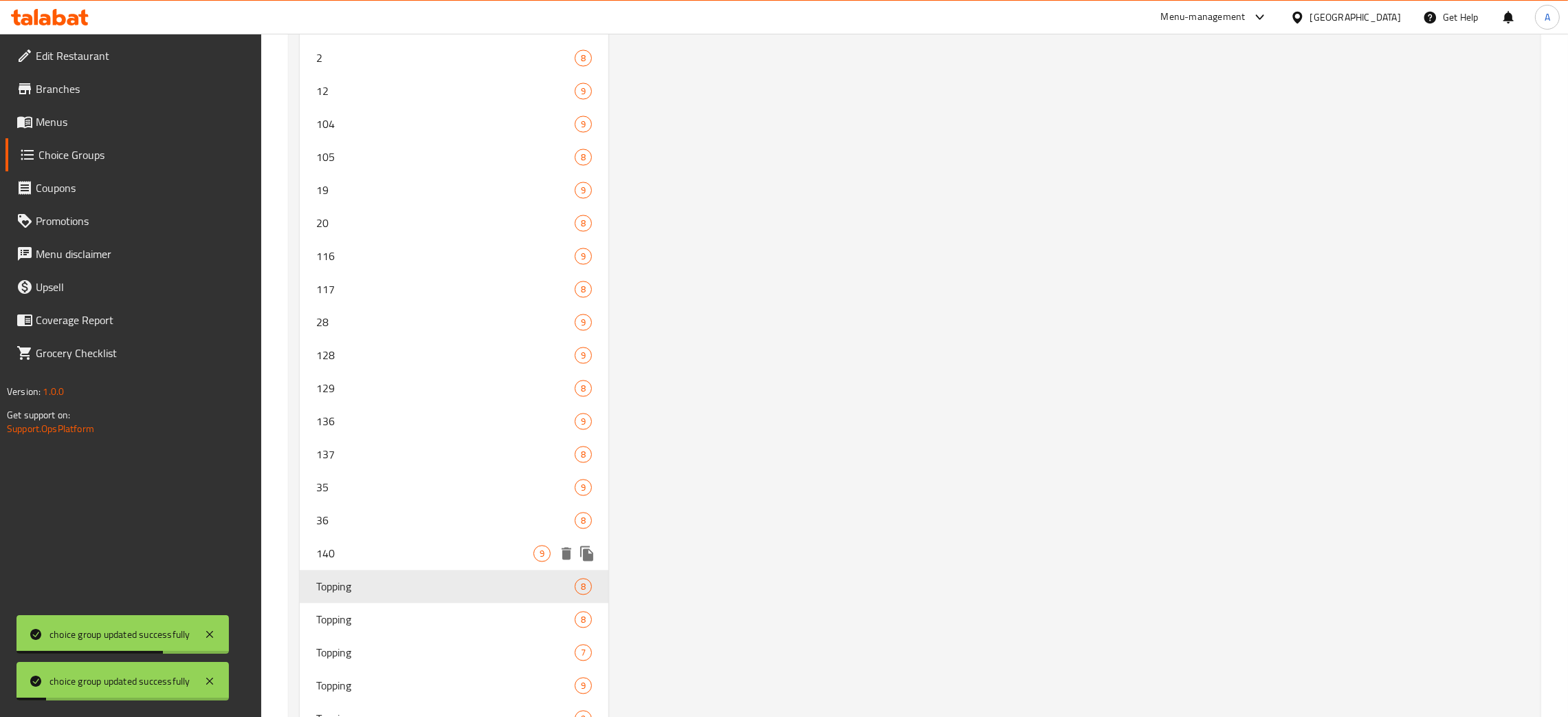
click at [410, 545] on span "140" at bounding box center [425, 553] width 217 height 16
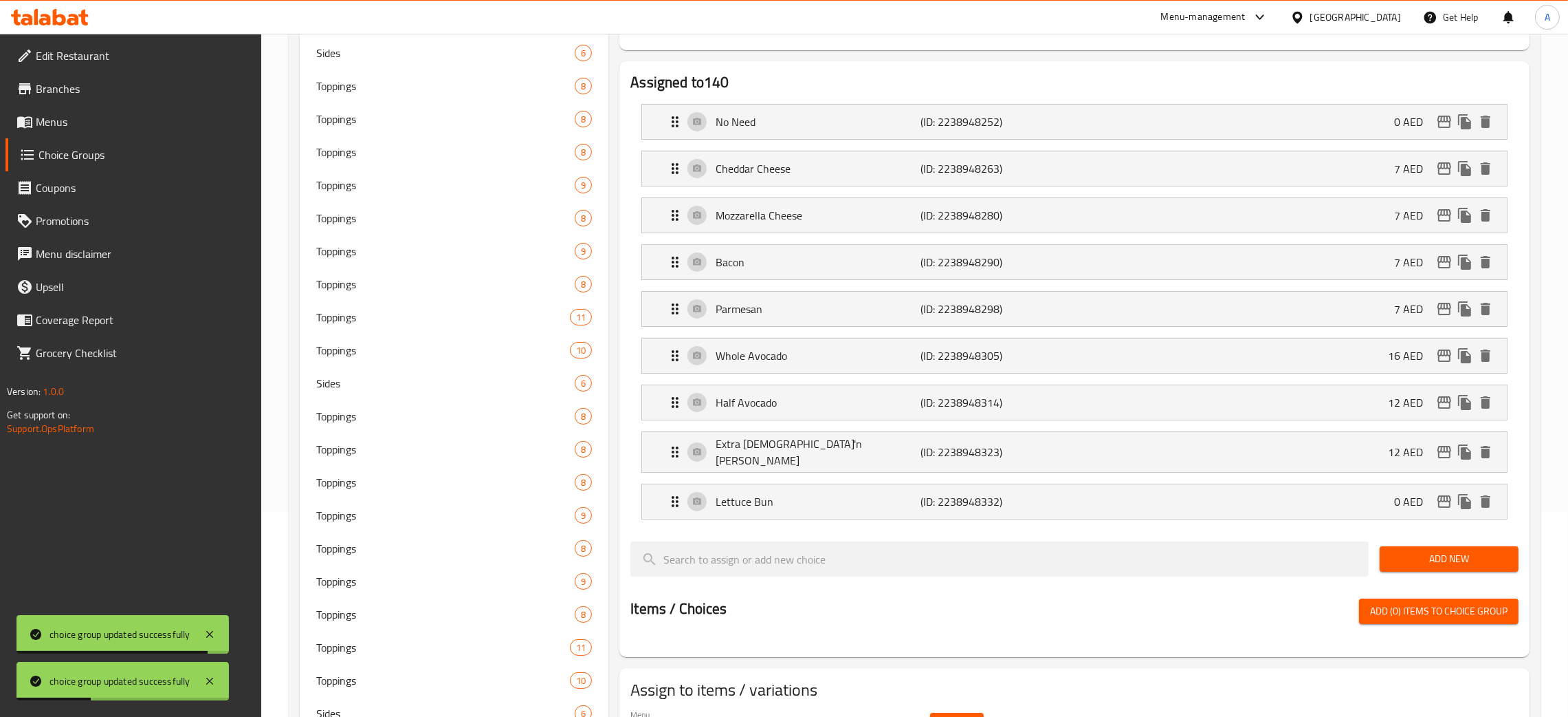
scroll to position [0, 0]
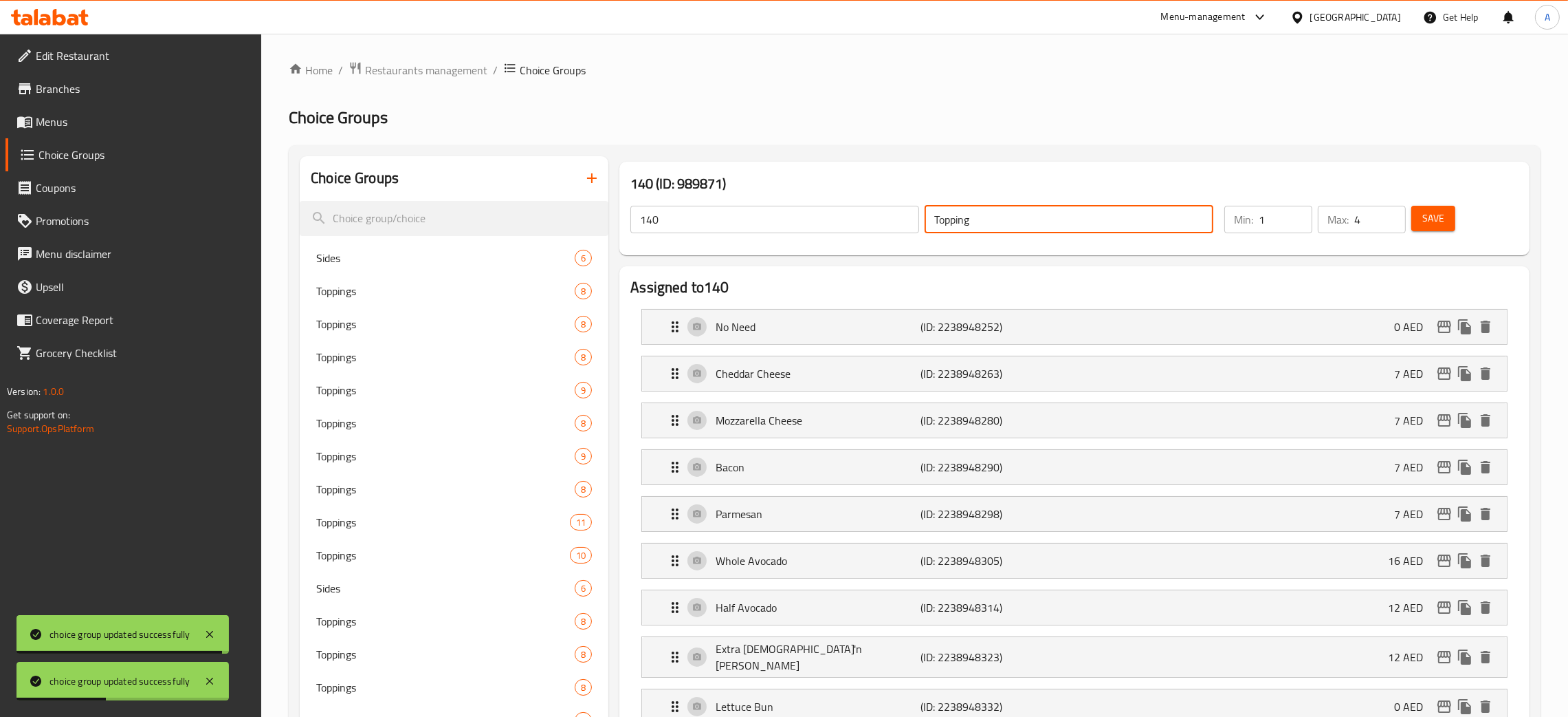
drag, startPoint x: 977, startPoint y: 222, endPoint x: 921, endPoint y: 229, distance: 56.4
click at [921, 229] on div "140 ​ Topping ​" at bounding box center [922, 219] width 600 height 44
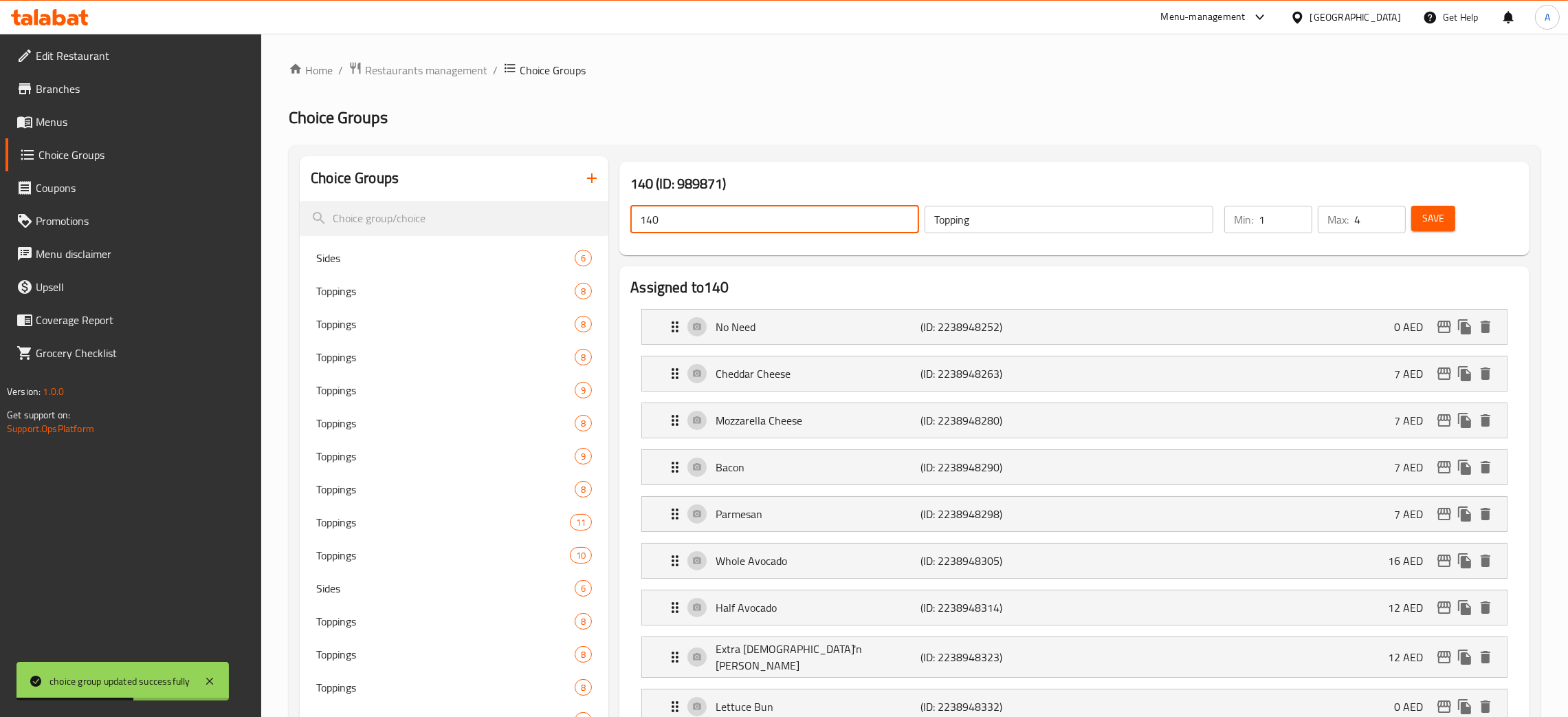
drag, startPoint x: 714, startPoint y: 227, endPoint x: 632, endPoint y: 220, distance: 82.3
click at [632, 220] on input "140" at bounding box center [774, 219] width 288 height 27
paste input "Topping"
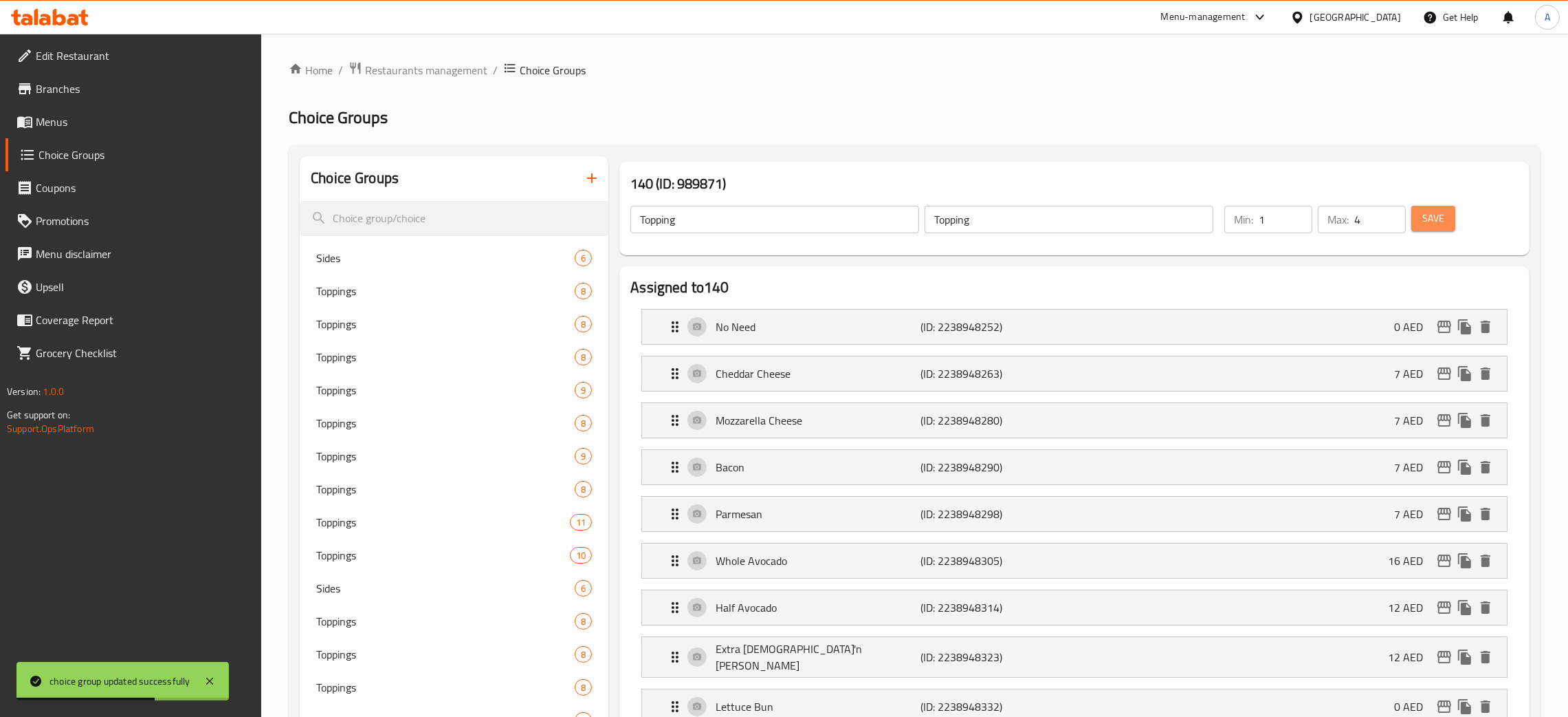
click at [1421, 225] on button "Save" at bounding box center [1433, 218] width 44 height 25
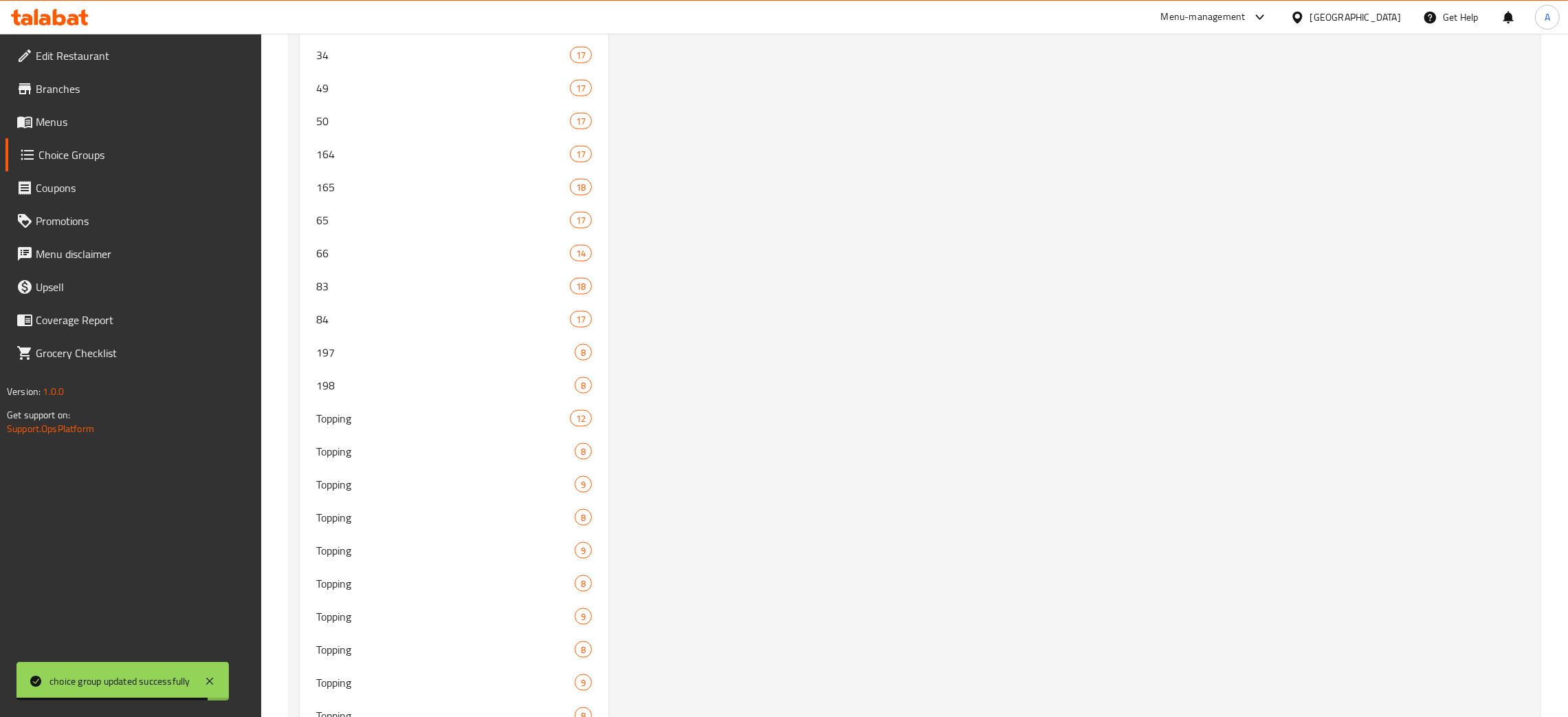
scroll to position [2579, 0]
click at [366, 386] on span "198" at bounding box center [425, 386] width 217 height 16
type input "198"
type input "Drinks"
type input "0"
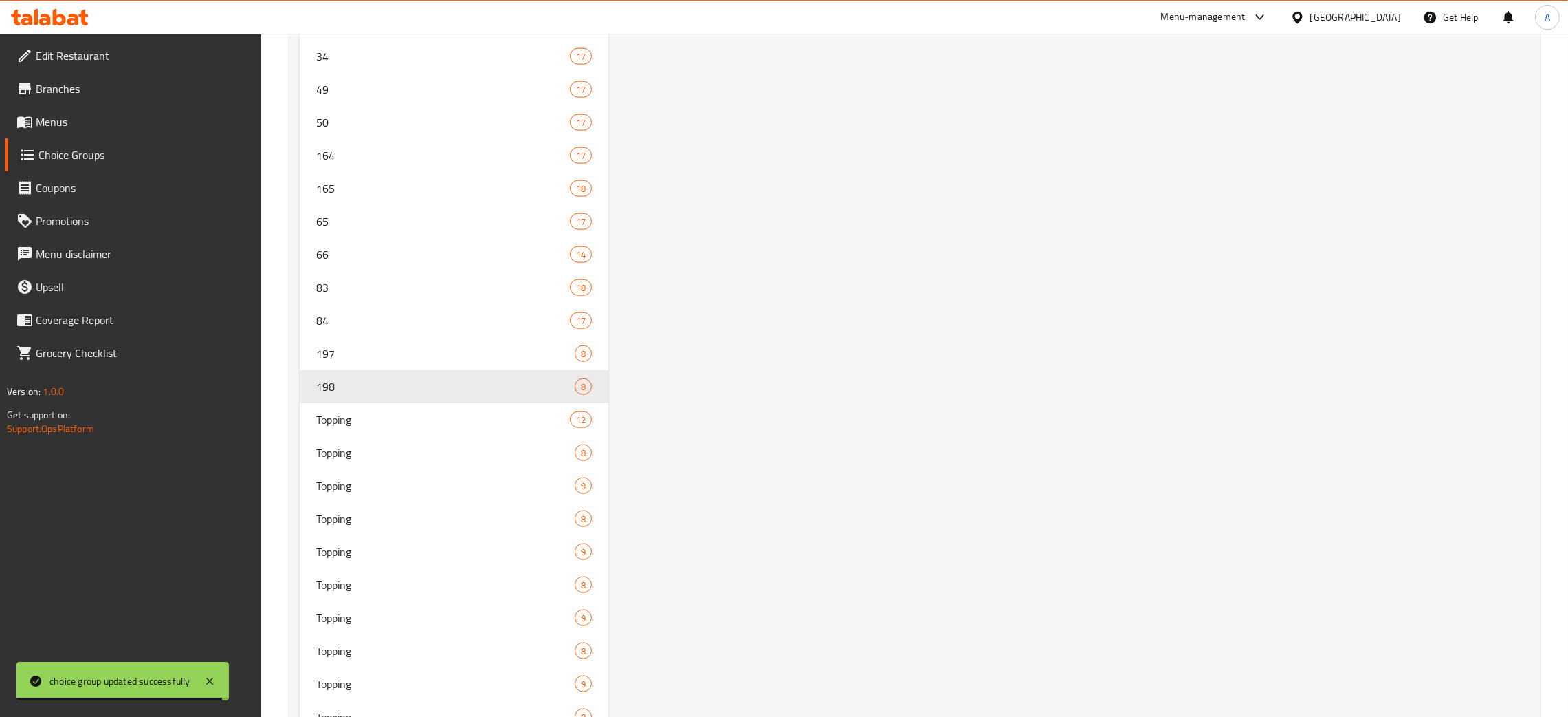
type input "1"
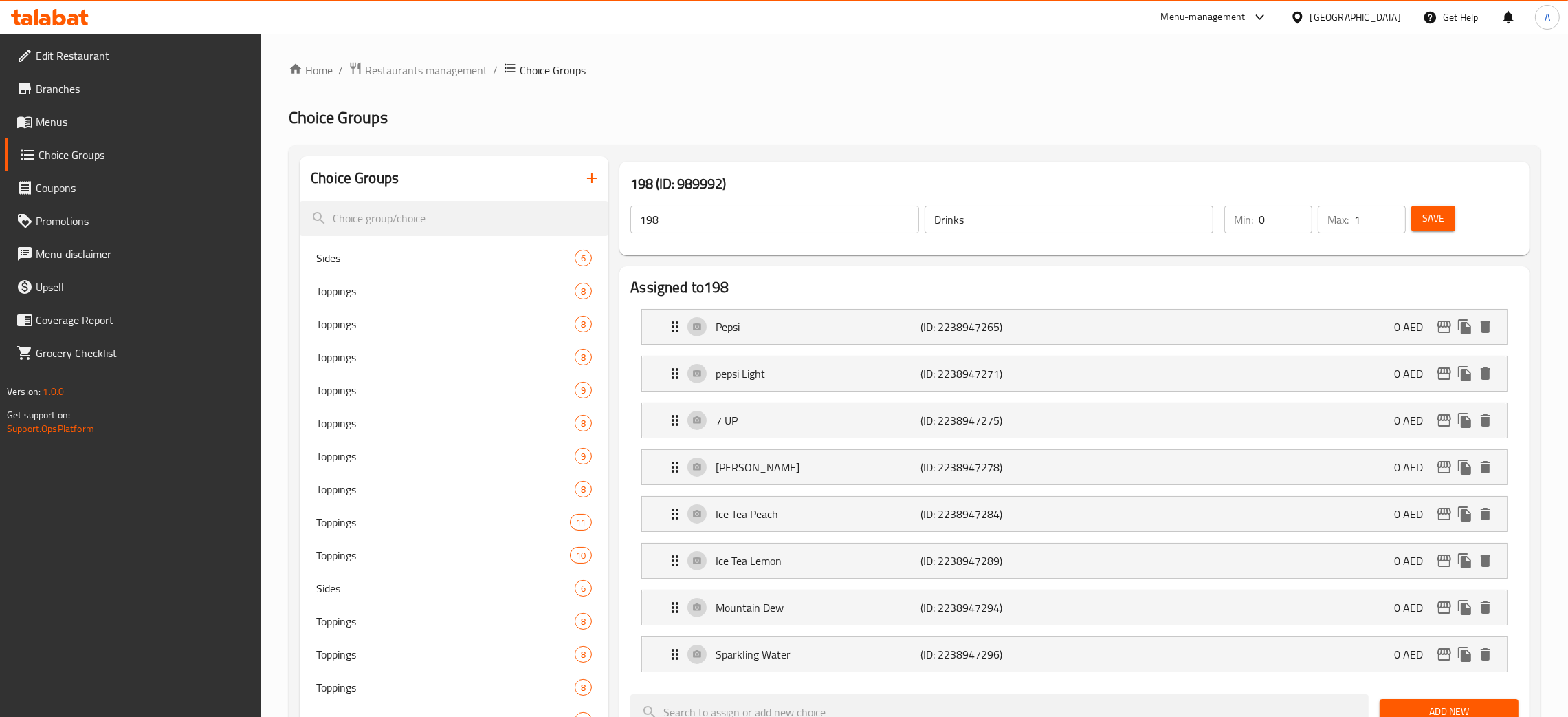
drag, startPoint x: 955, startPoint y: 221, endPoint x: 889, endPoint y: 221, distance: 66.0
click at [889, 221] on div "198 ​ Drinks ​" at bounding box center [922, 219] width 600 height 44
drag, startPoint x: 655, startPoint y: 218, endPoint x: 863, endPoint y: 259, distance: 212.0
paste input "Drinks"
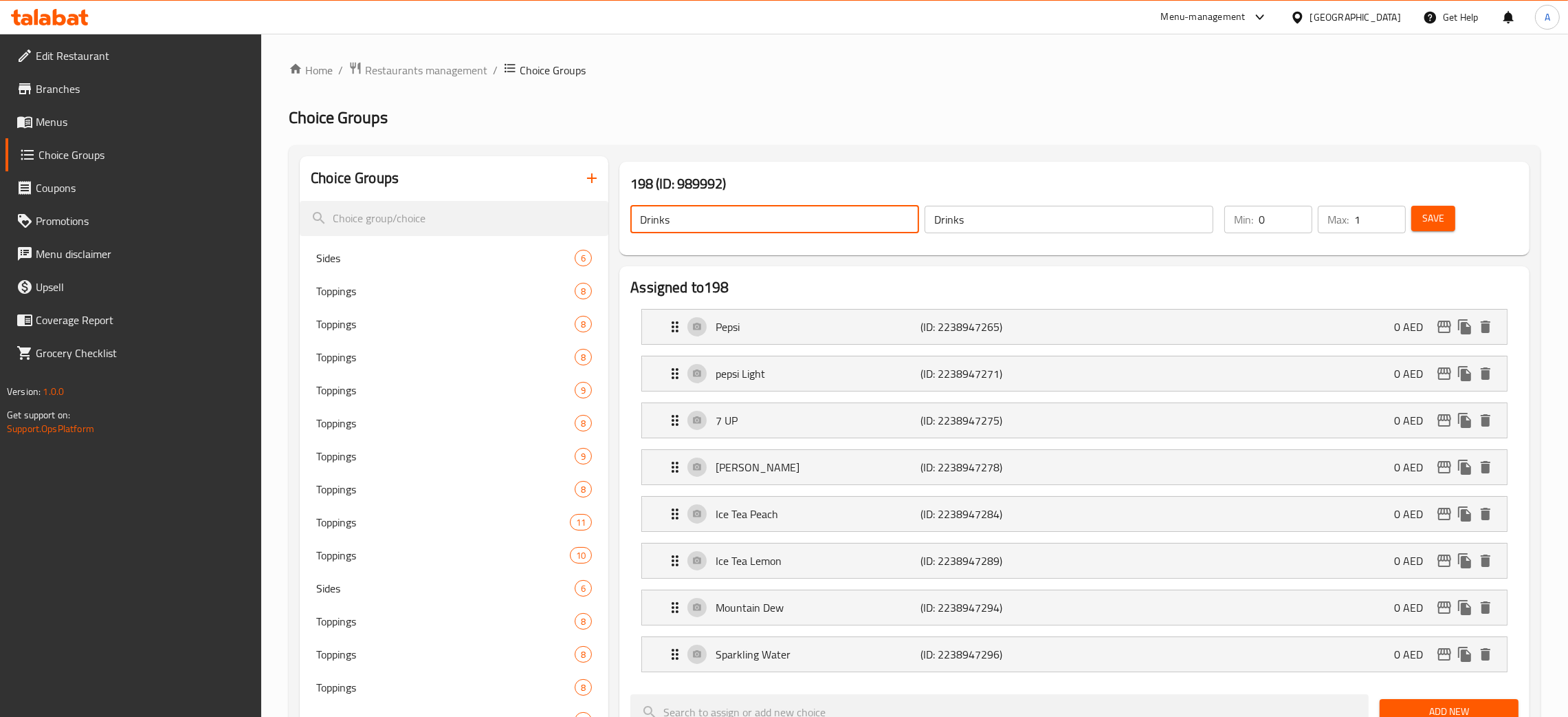
click at [1436, 225] on span "Save" at bounding box center [1433, 218] width 22 height 17
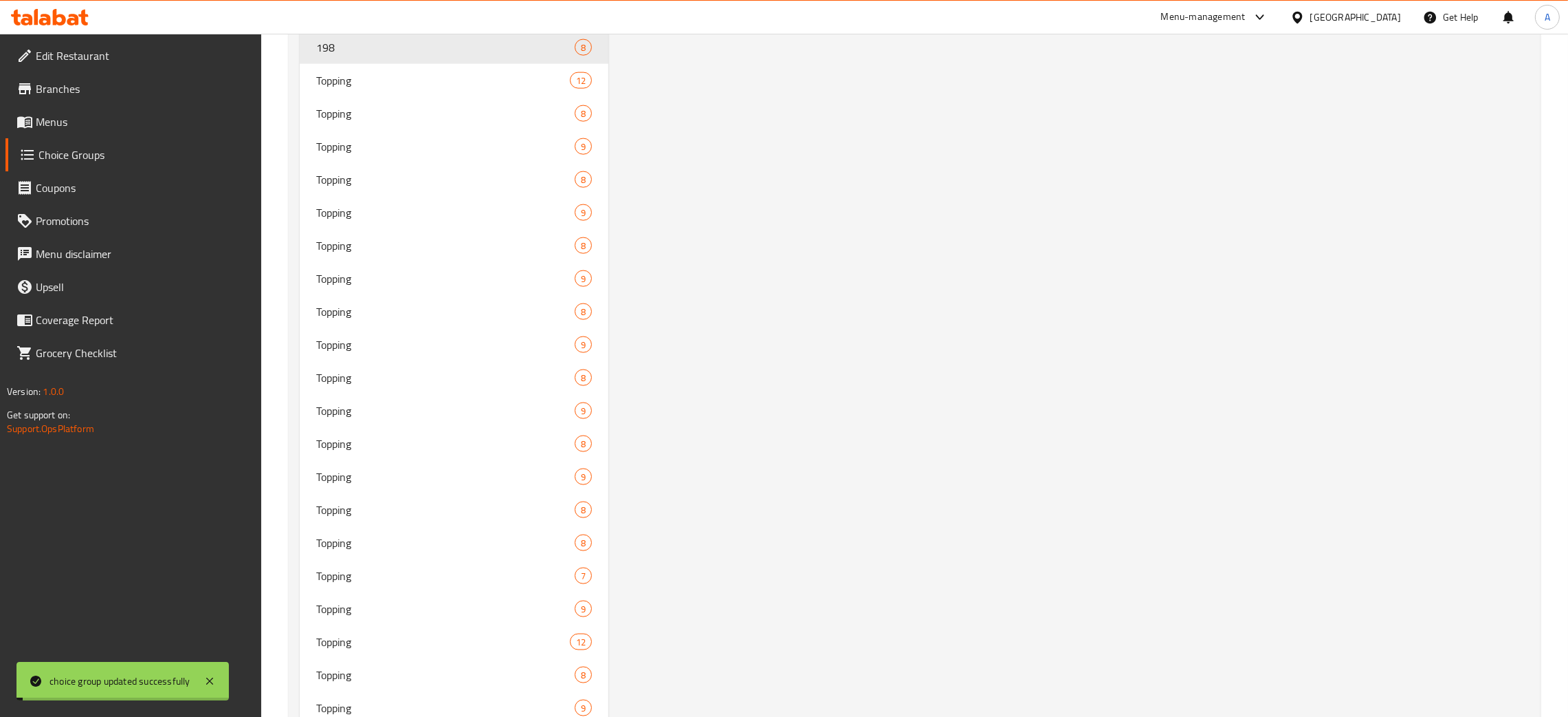
scroll to position [2618, 0]
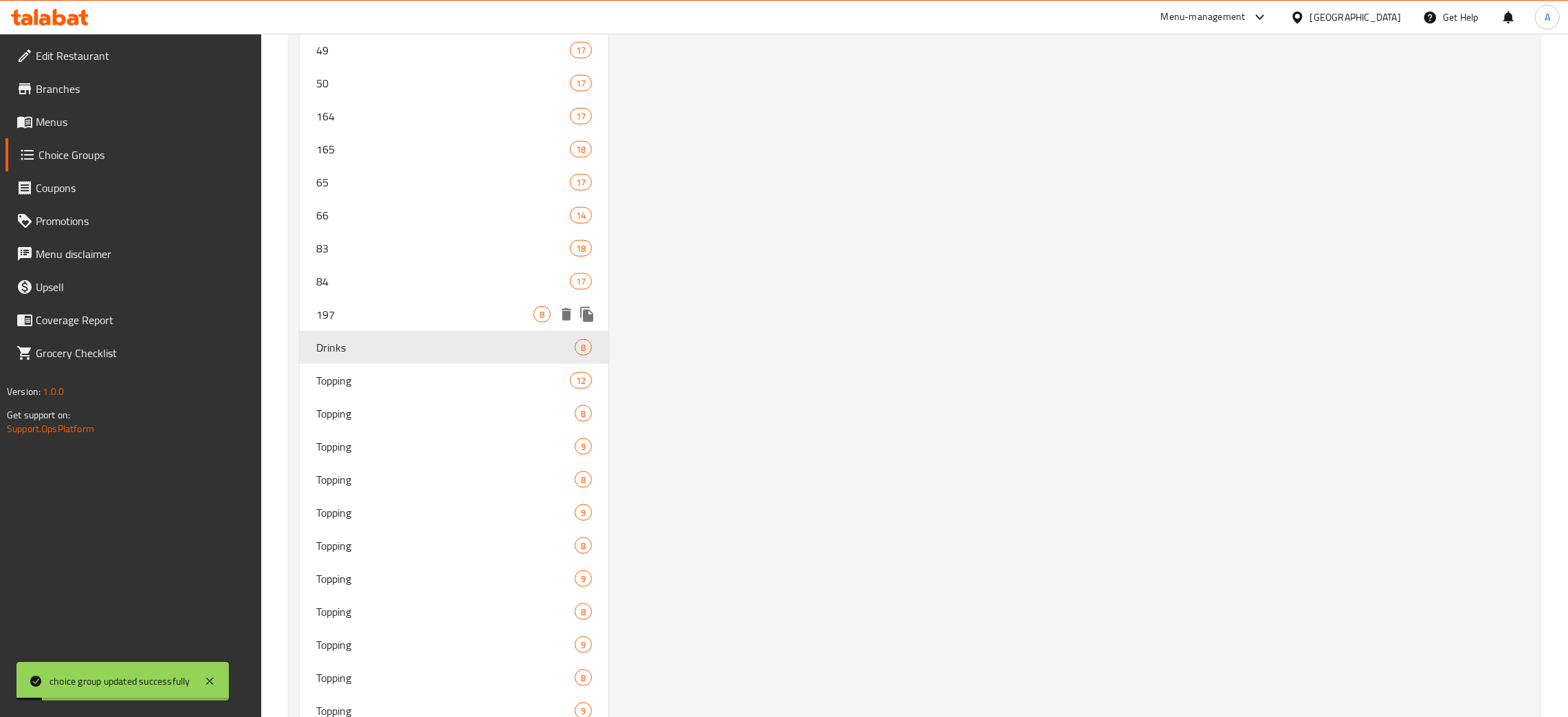
click at [430, 311] on span "197" at bounding box center [425, 314] width 217 height 16
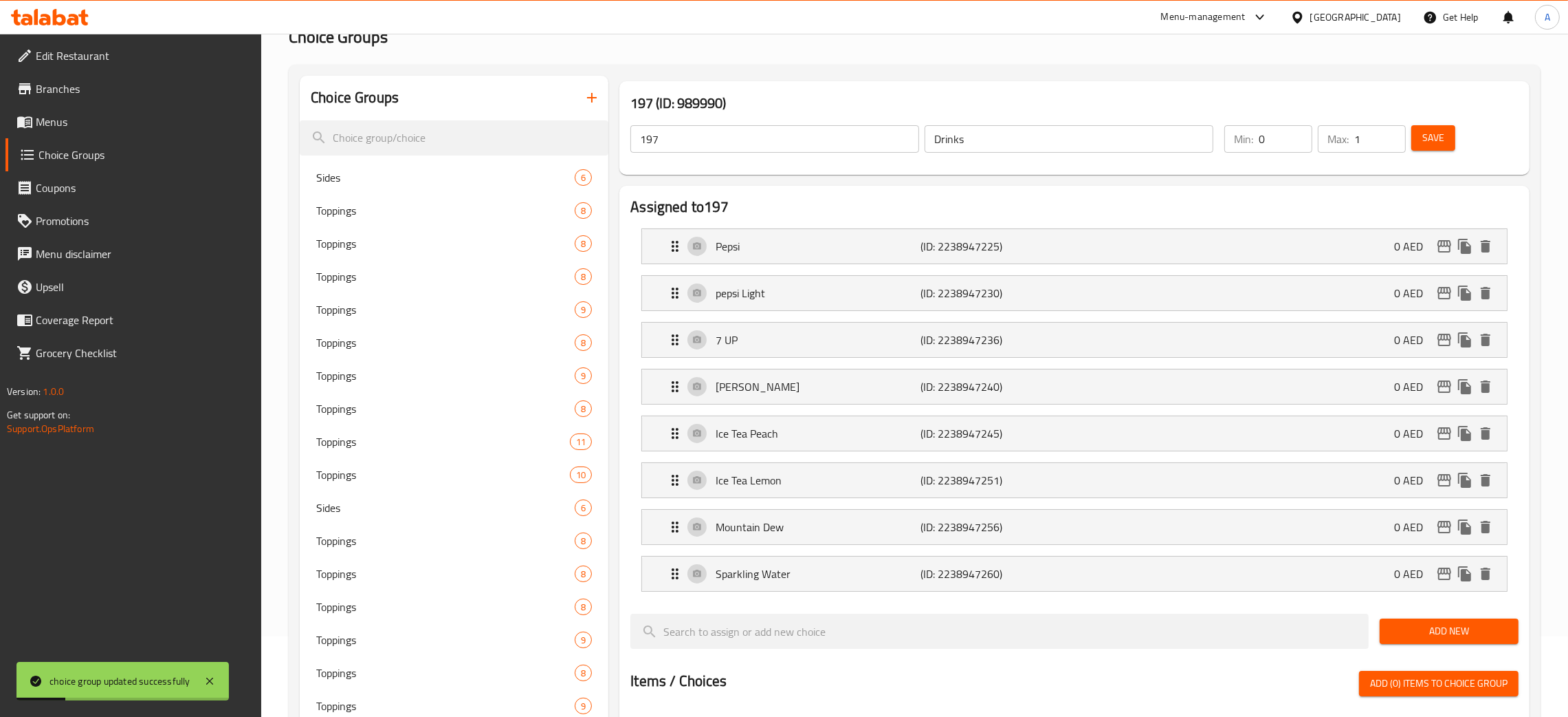
scroll to position [0, 0]
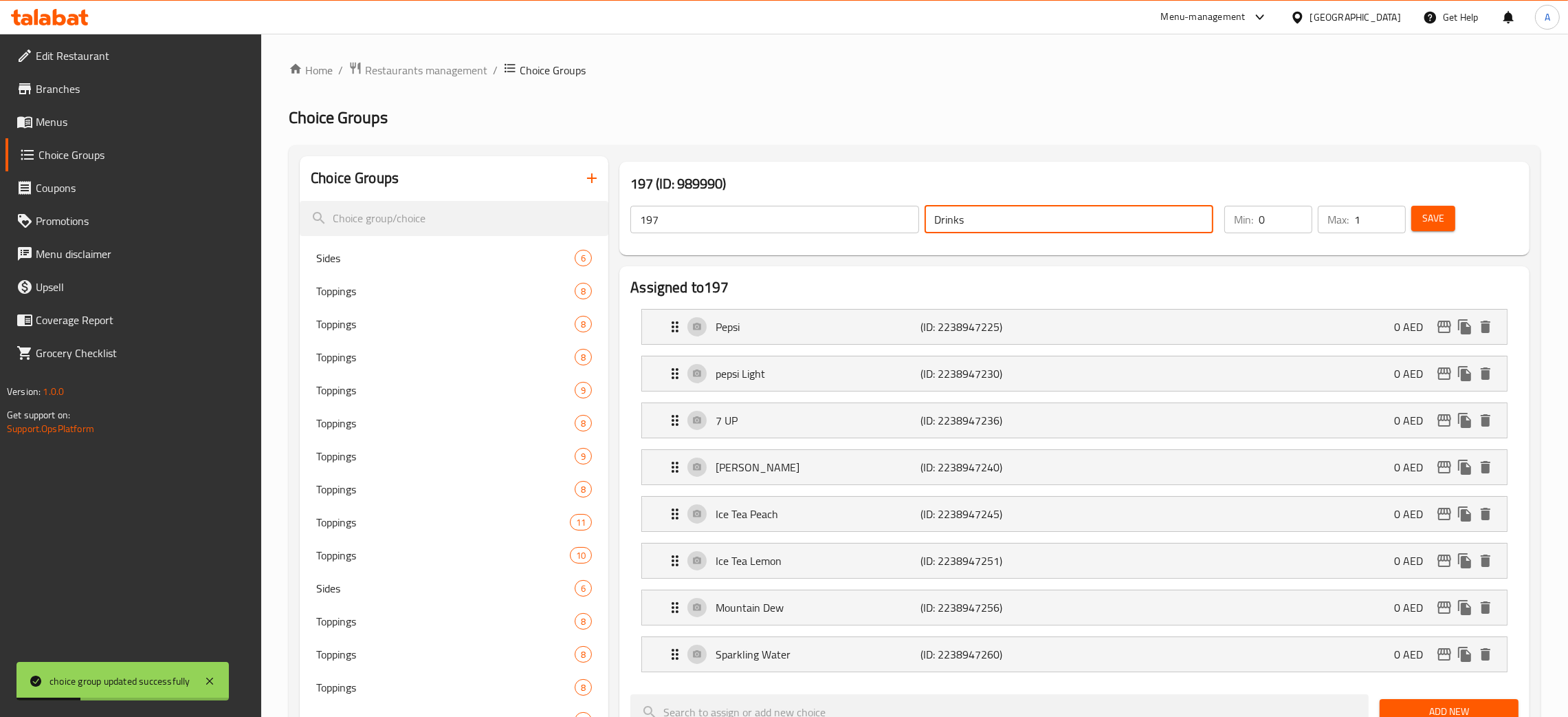
drag, startPoint x: 972, startPoint y: 223, endPoint x: 795, endPoint y: 221, distance: 177.0
click at [819, 218] on div "197 ​ Drinks ​" at bounding box center [922, 219] width 600 height 44
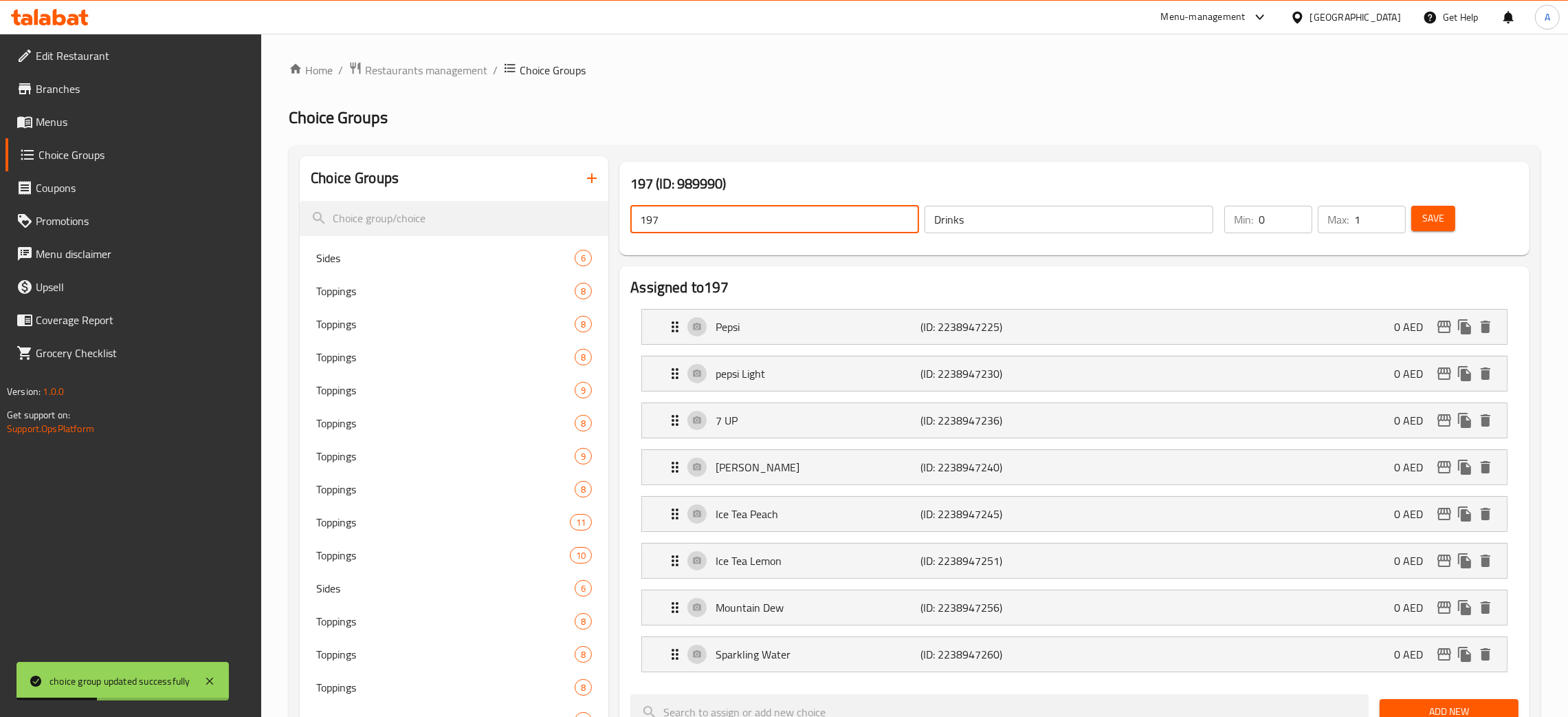
drag, startPoint x: 687, startPoint y: 216, endPoint x: 622, endPoint y: 219, distance: 65.1
click at [622, 219] on div "197 ​ Drinks ​" at bounding box center [922, 219] width 600 height 44
paste input "Drinks"
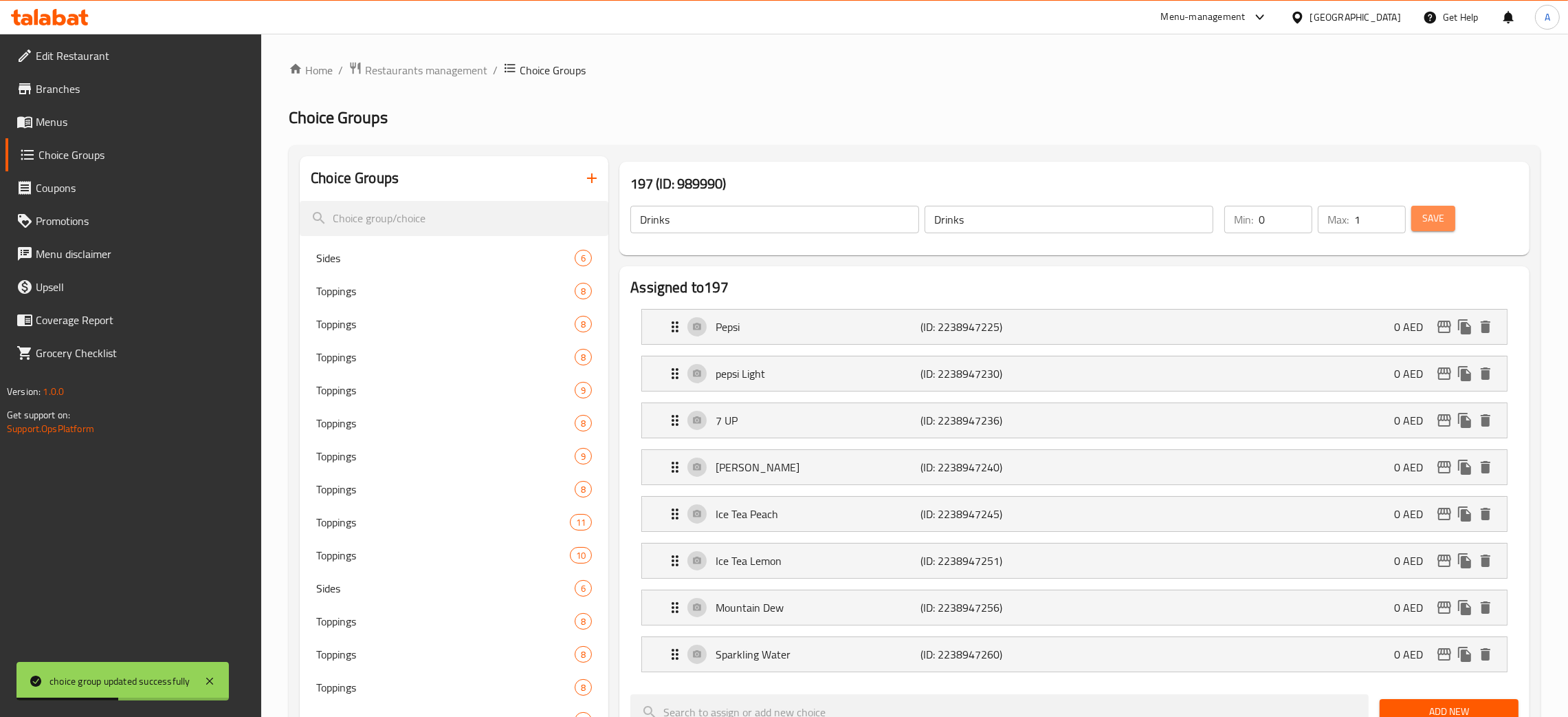
click at [1433, 229] on button "Save" at bounding box center [1433, 218] width 44 height 25
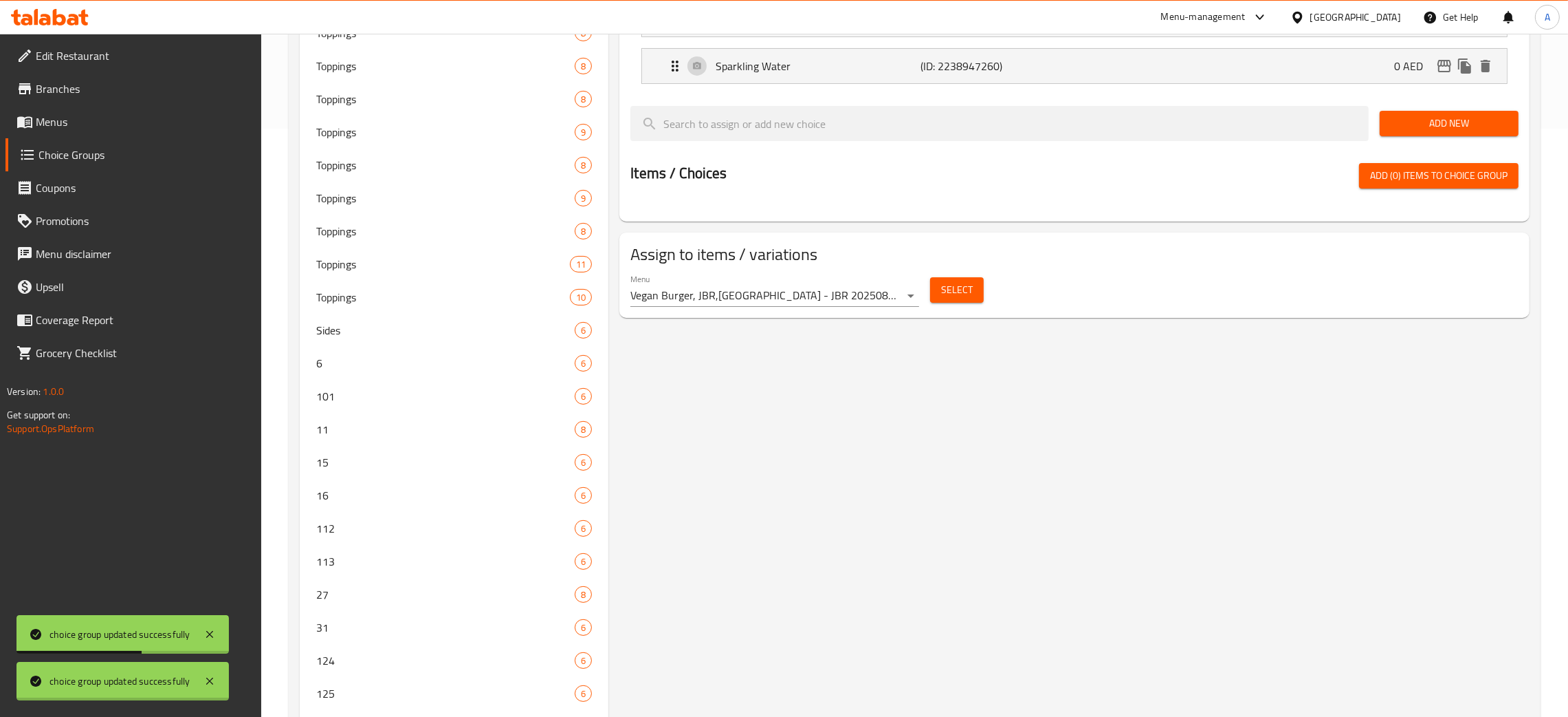
scroll to position [2357, 0]
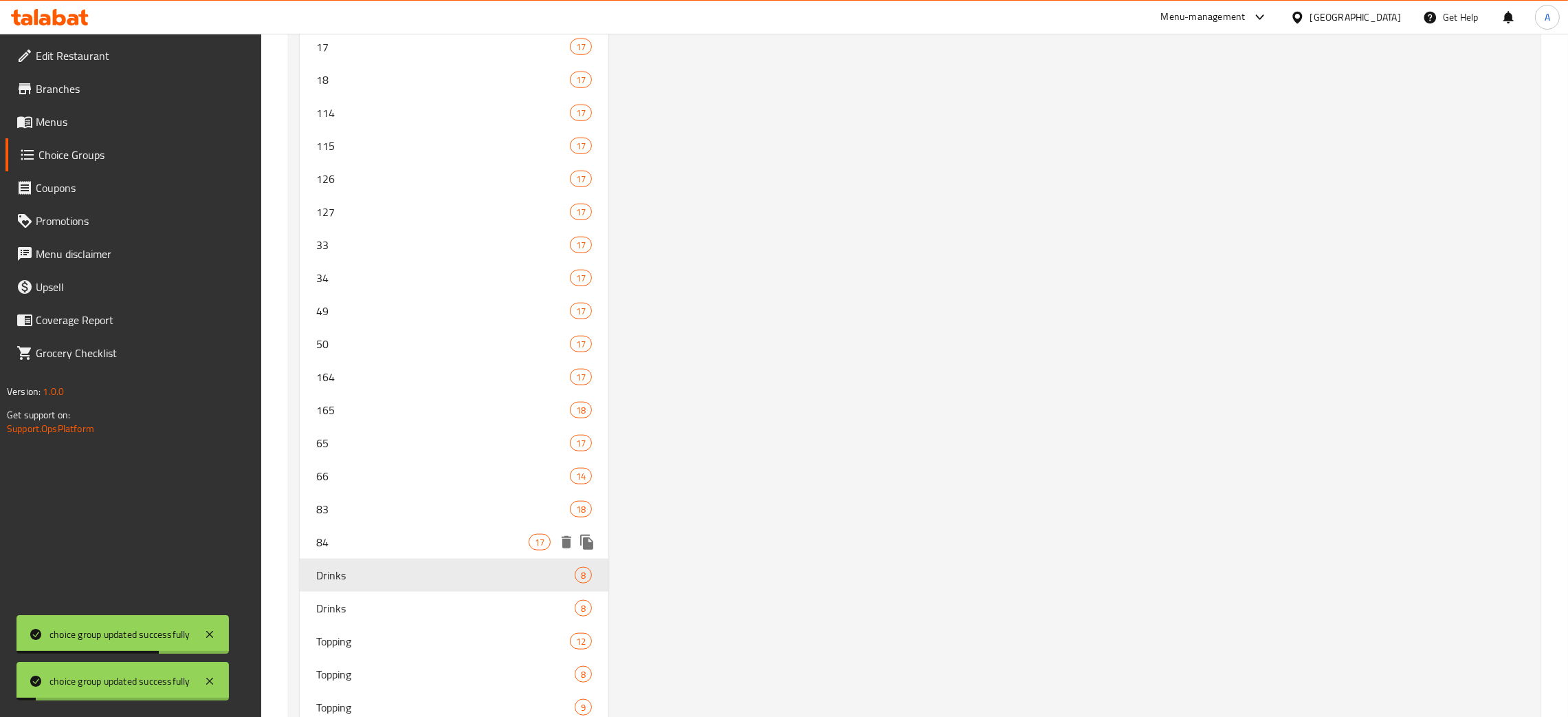
click at [394, 536] on span "84" at bounding box center [422, 542] width 212 height 16
type input "84"
type input "1"
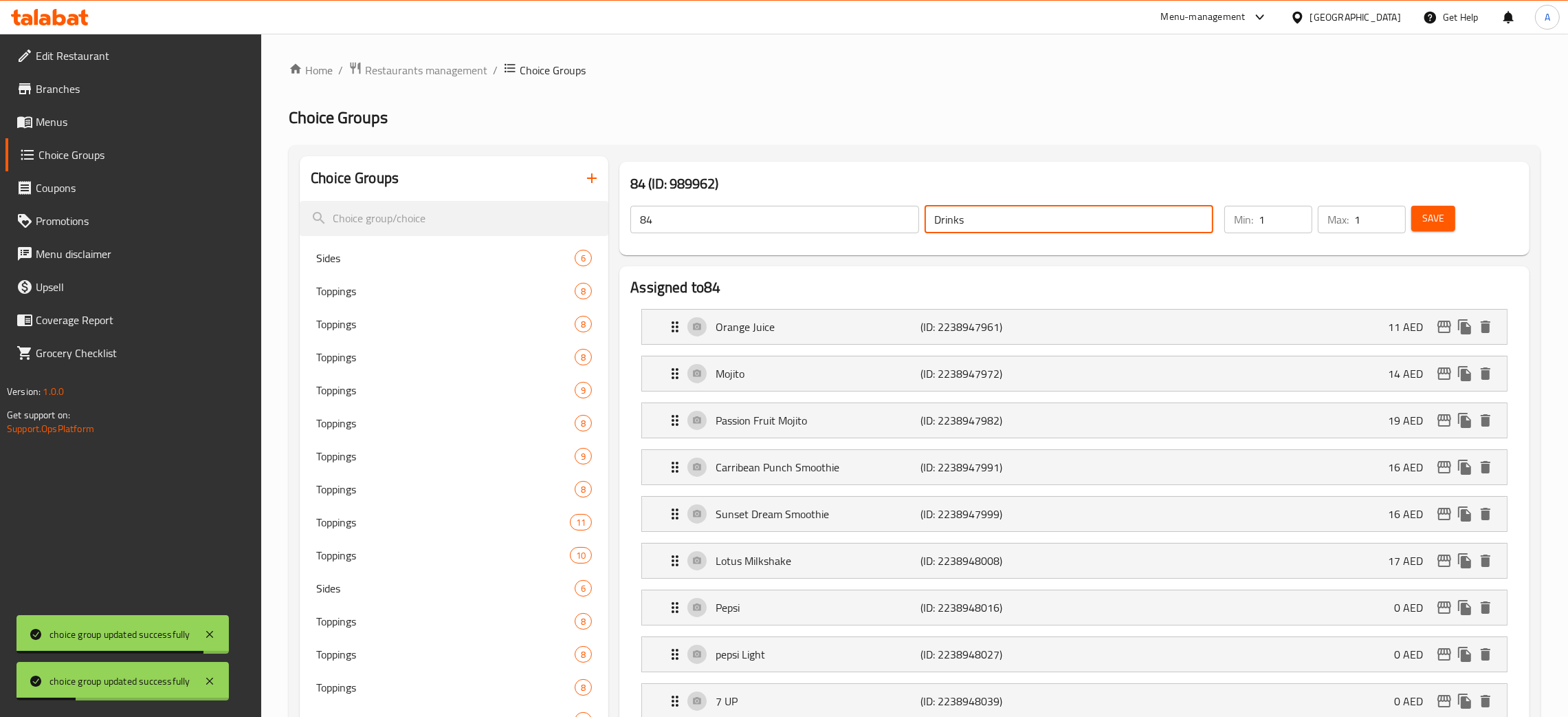
click at [899, 216] on div "84 ​ Drinks ​" at bounding box center [922, 219] width 600 height 44
drag, startPoint x: 671, startPoint y: 222, endPoint x: 611, endPoint y: 222, distance: 60.0
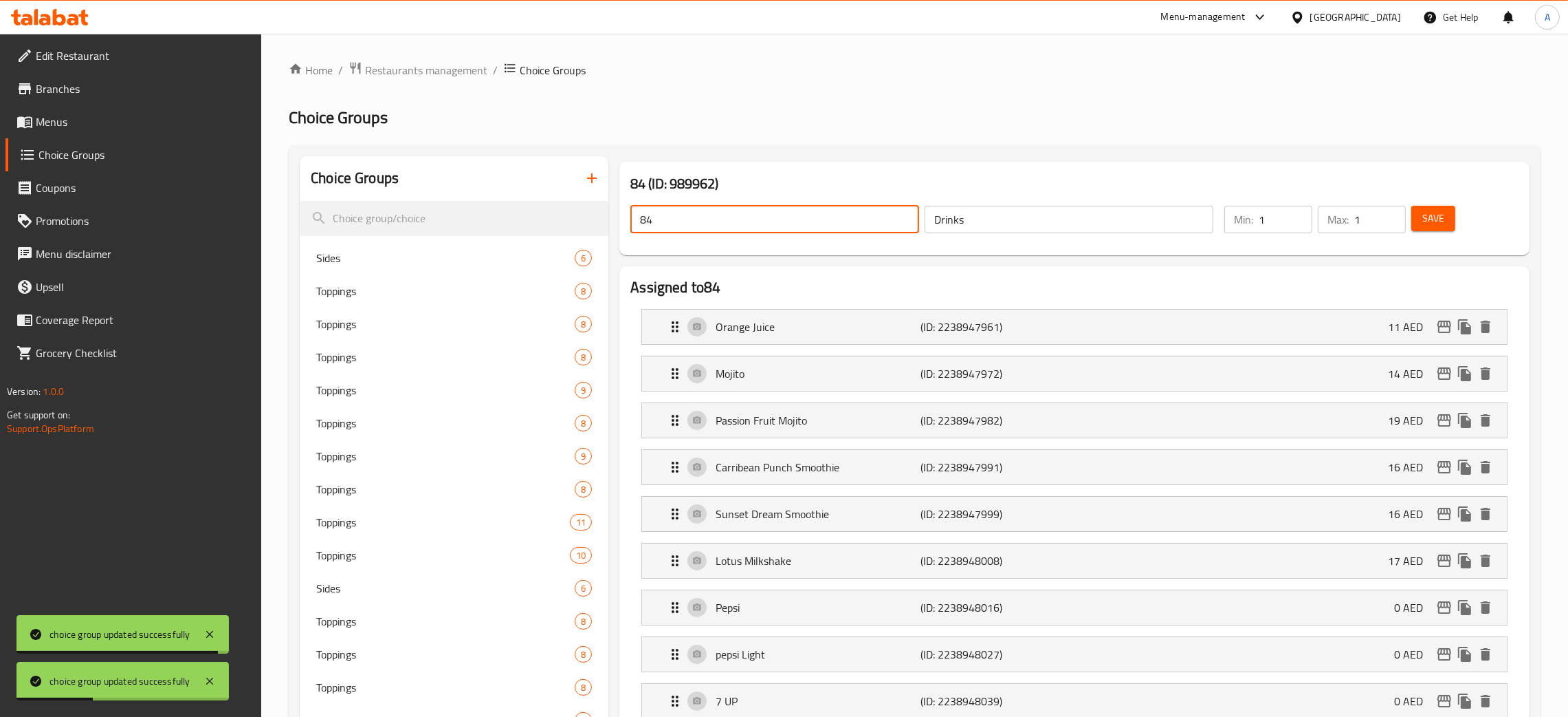
paste input "Drinks"
click at [1444, 229] on button "Save" at bounding box center [1433, 218] width 44 height 25
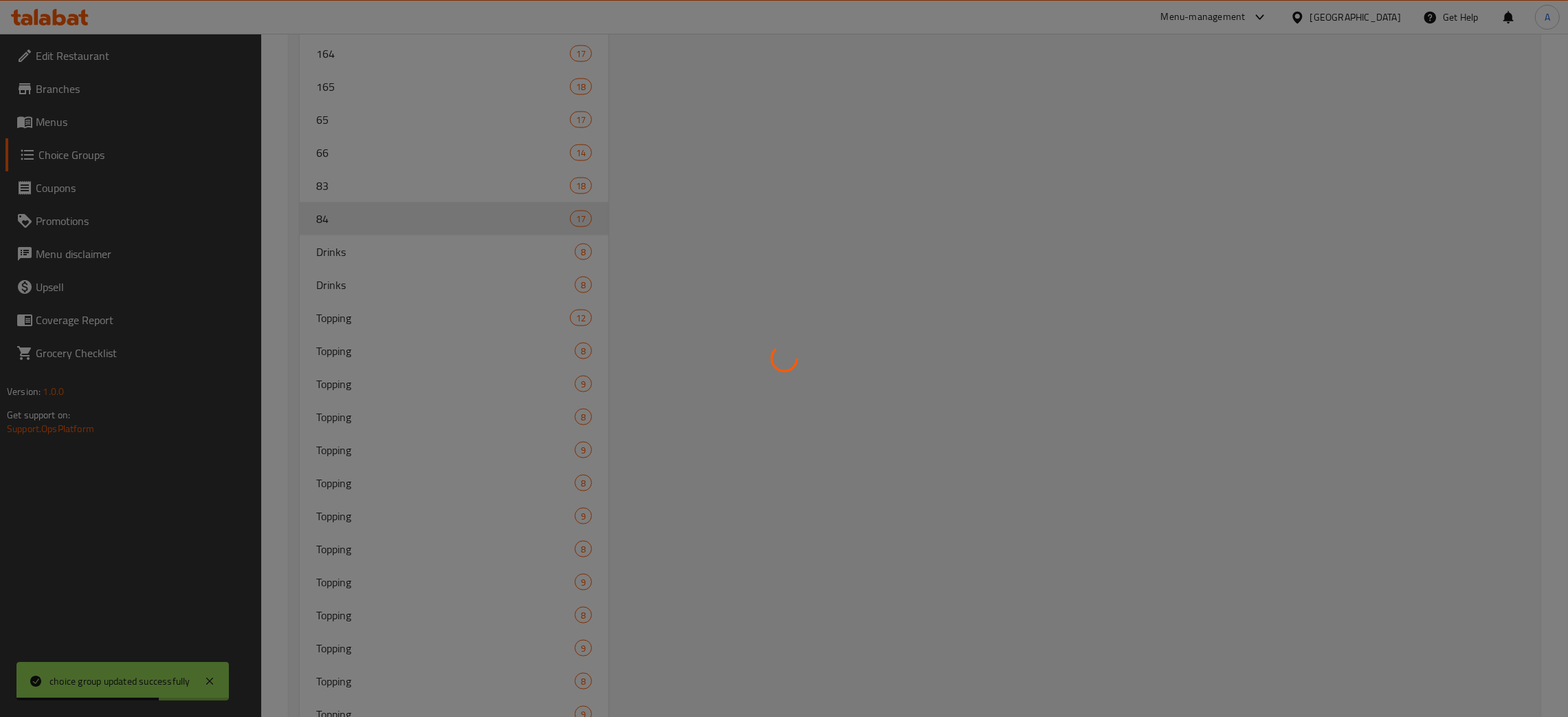
scroll to position [2544, 0]
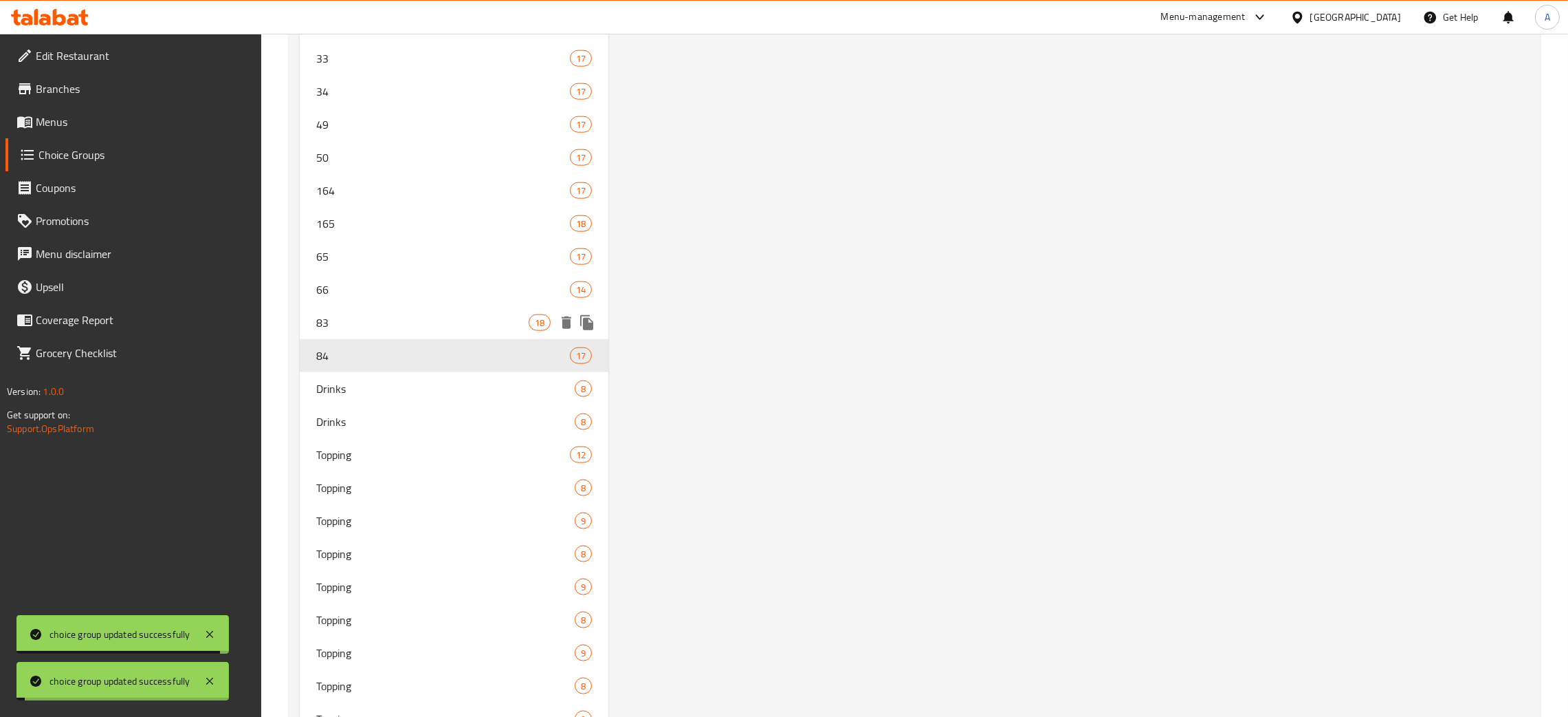
drag, startPoint x: 362, startPoint y: 323, endPoint x: 373, endPoint y: 322, distance: 11.0
click at [365, 323] on span "83" at bounding box center [422, 323] width 212 height 16
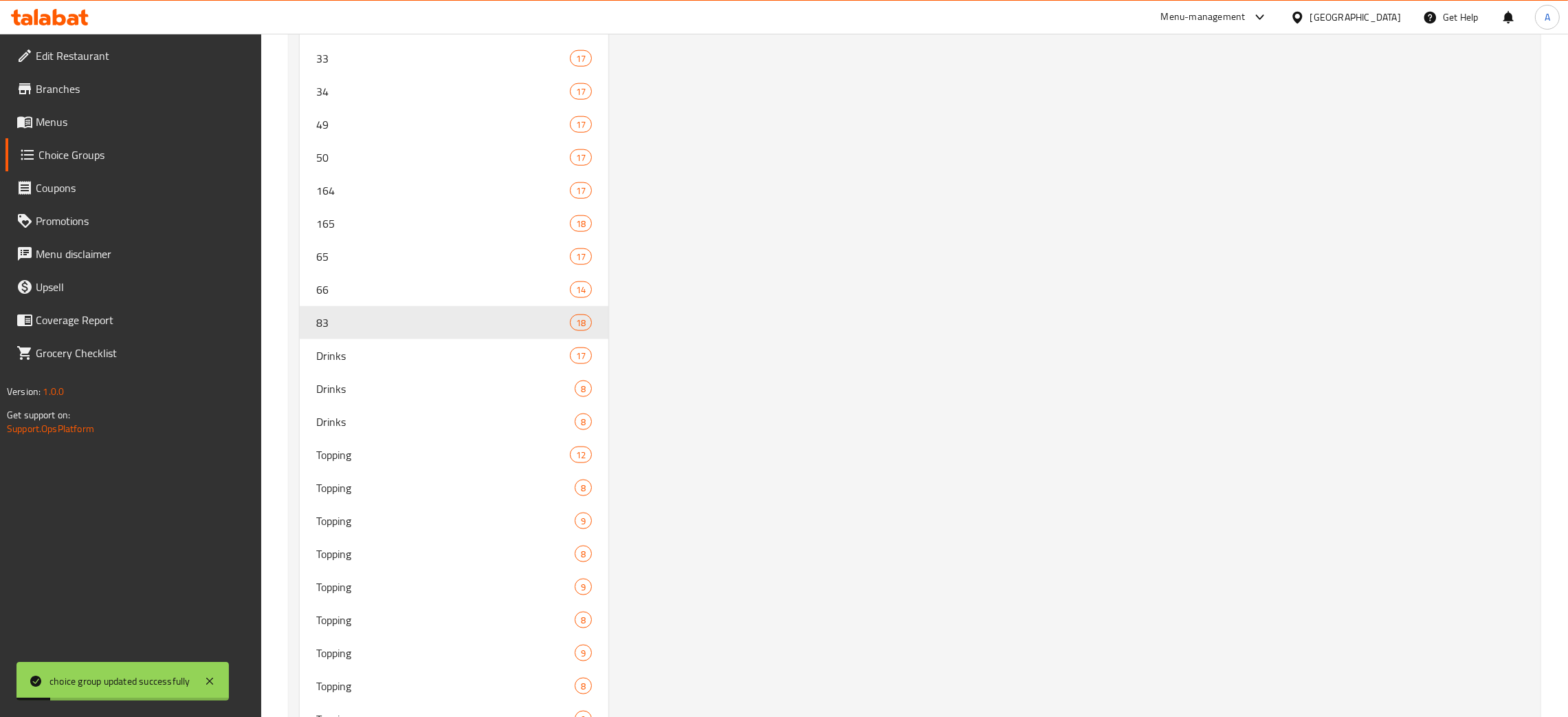
scroll to position [0, 0]
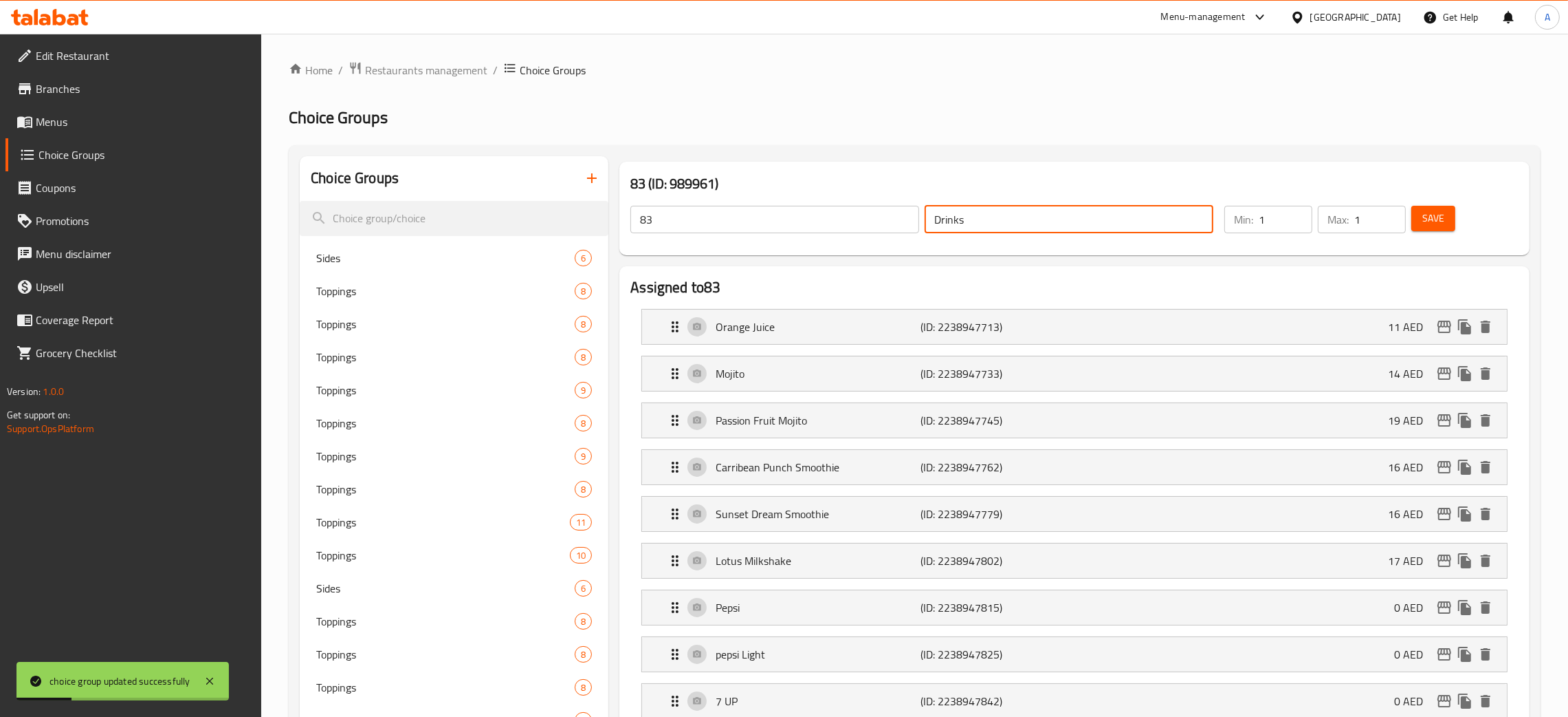
drag, startPoint x: 979, startPoint y: 218, endPoint x: 869, endPoint y: 201, distance: 111.3
click at [869, 201] on div "83 ​ Drinks ​" at bounding box center [922, 219] width 600 height 44
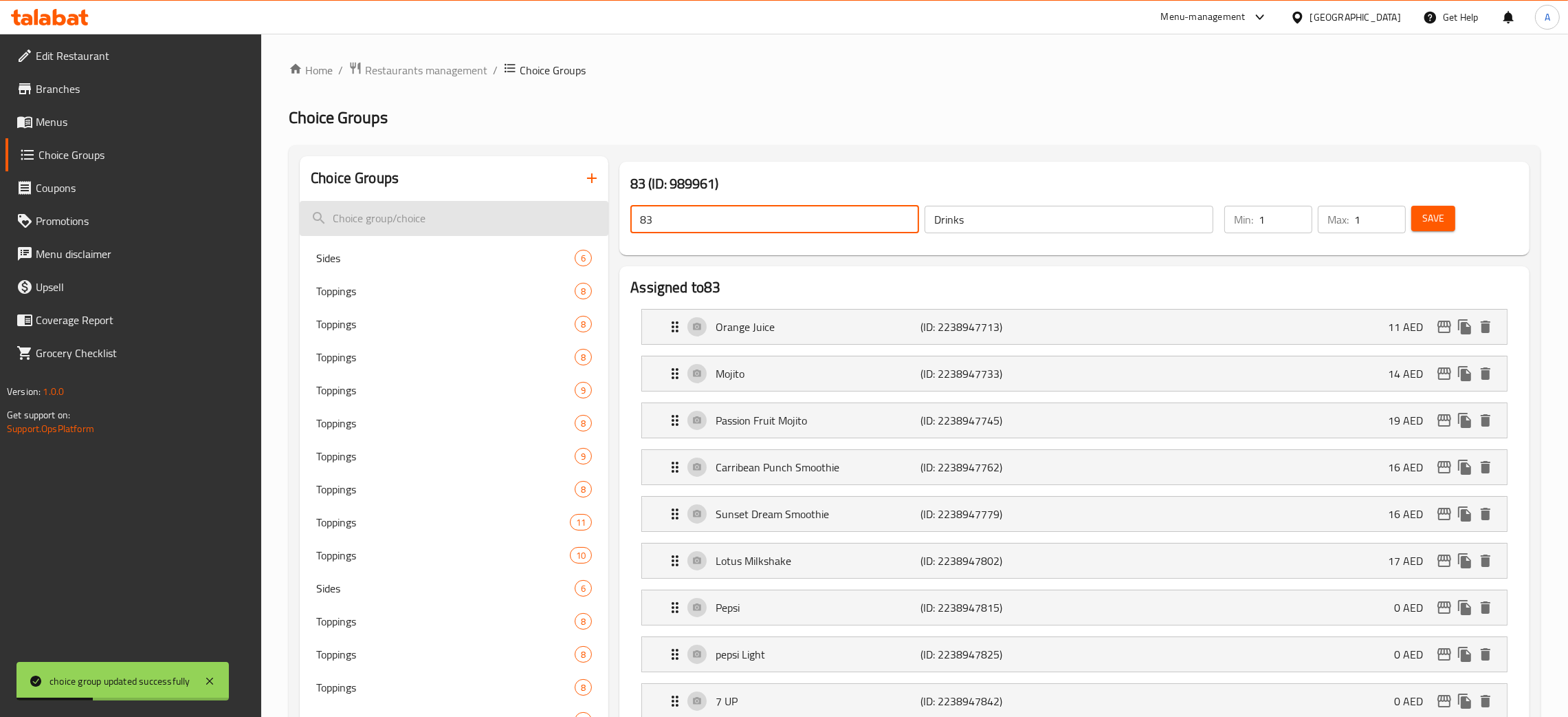
drag, startPoint x: 624, startPoint y: 221, endPoint x: 592, endPoint y: 215, distance: 32.6
paste input "Drinks"
click at [1442, 217] on span "Save" at bounding box center [1433, 218] width 22 height 17
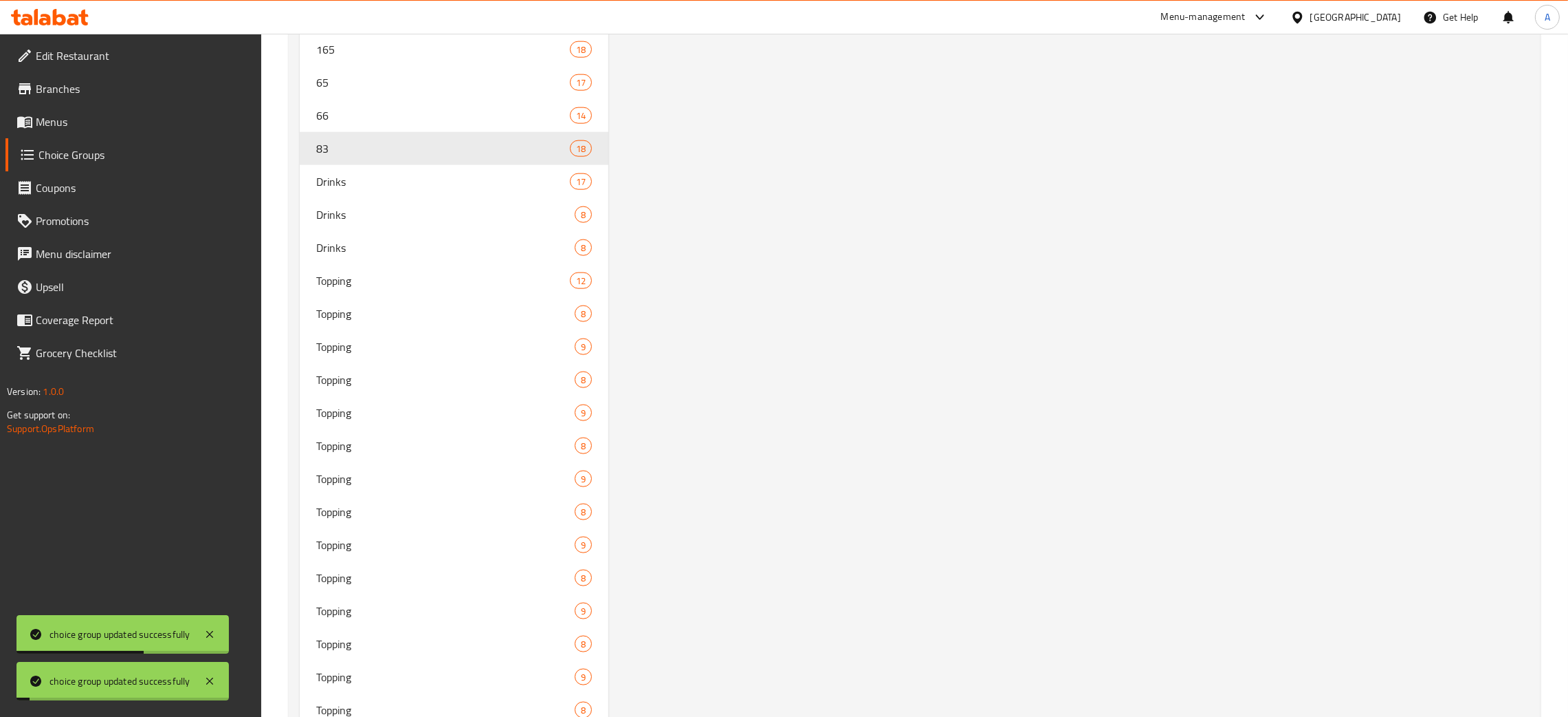
scroll to position [2357, 0]
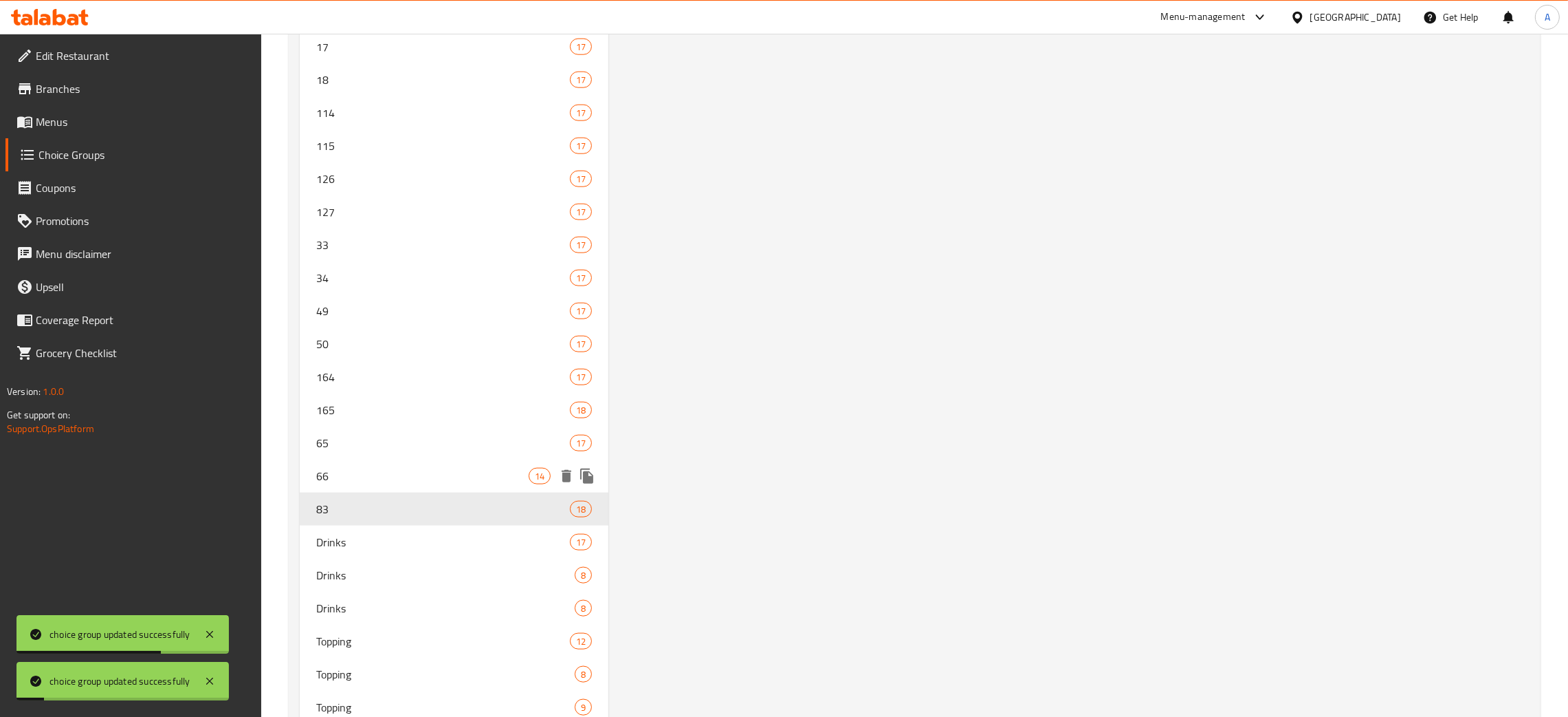
click at [399, 468] on span "66" at bounding box center [422, 476] width 212 height 16
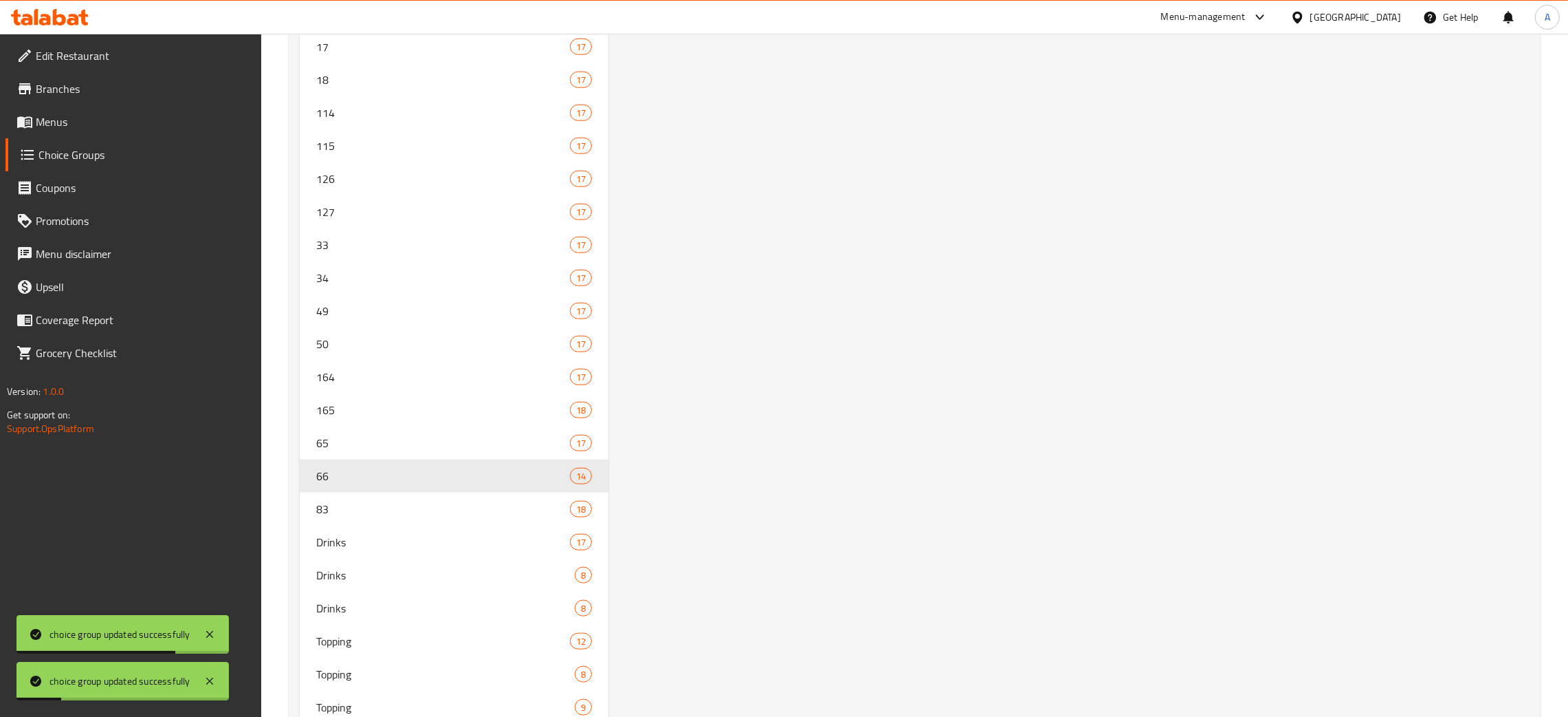
scroll to position [0, 0]
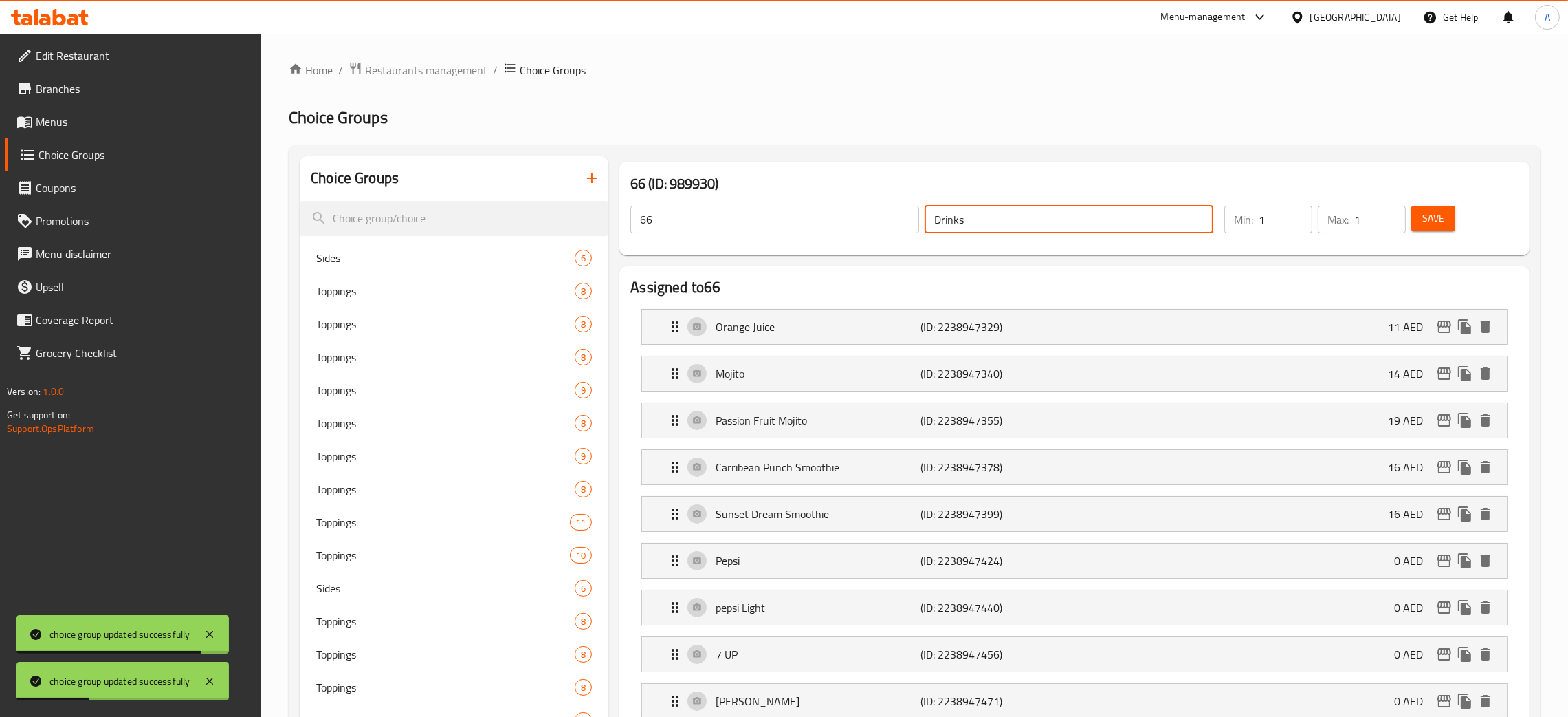
drag, startPoint x: 1028, startPoint y: 221, endPoint x: 760, endPoint y: 221, distance: 268.0
click at [888, 222] on div "66 ​ Drinks ​" at bounding box center [922, 219] width 600 height 44
click at [622, 224] on div "66 ​ Drinks ​" at bounding box center [922, 219] width 600 height 44
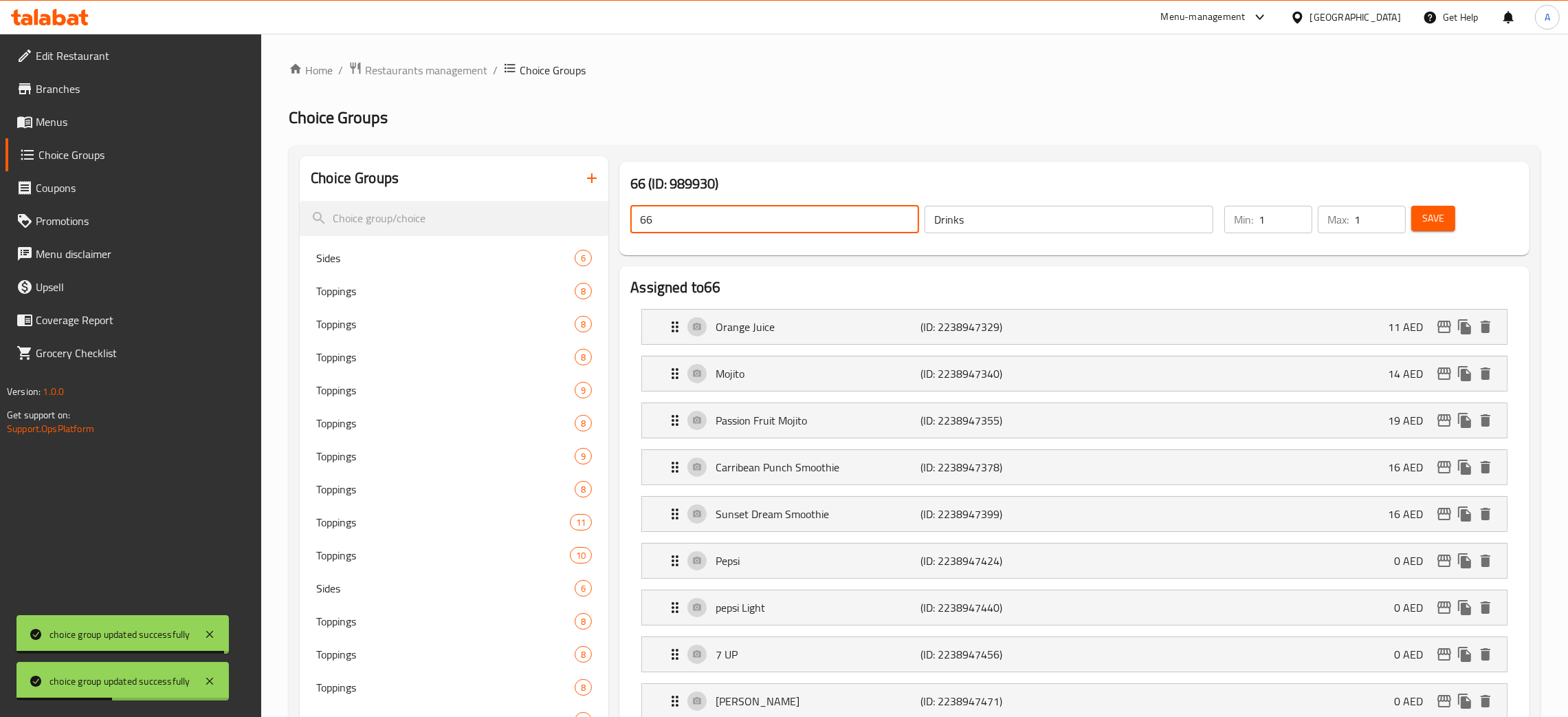
paste input "Drinks"
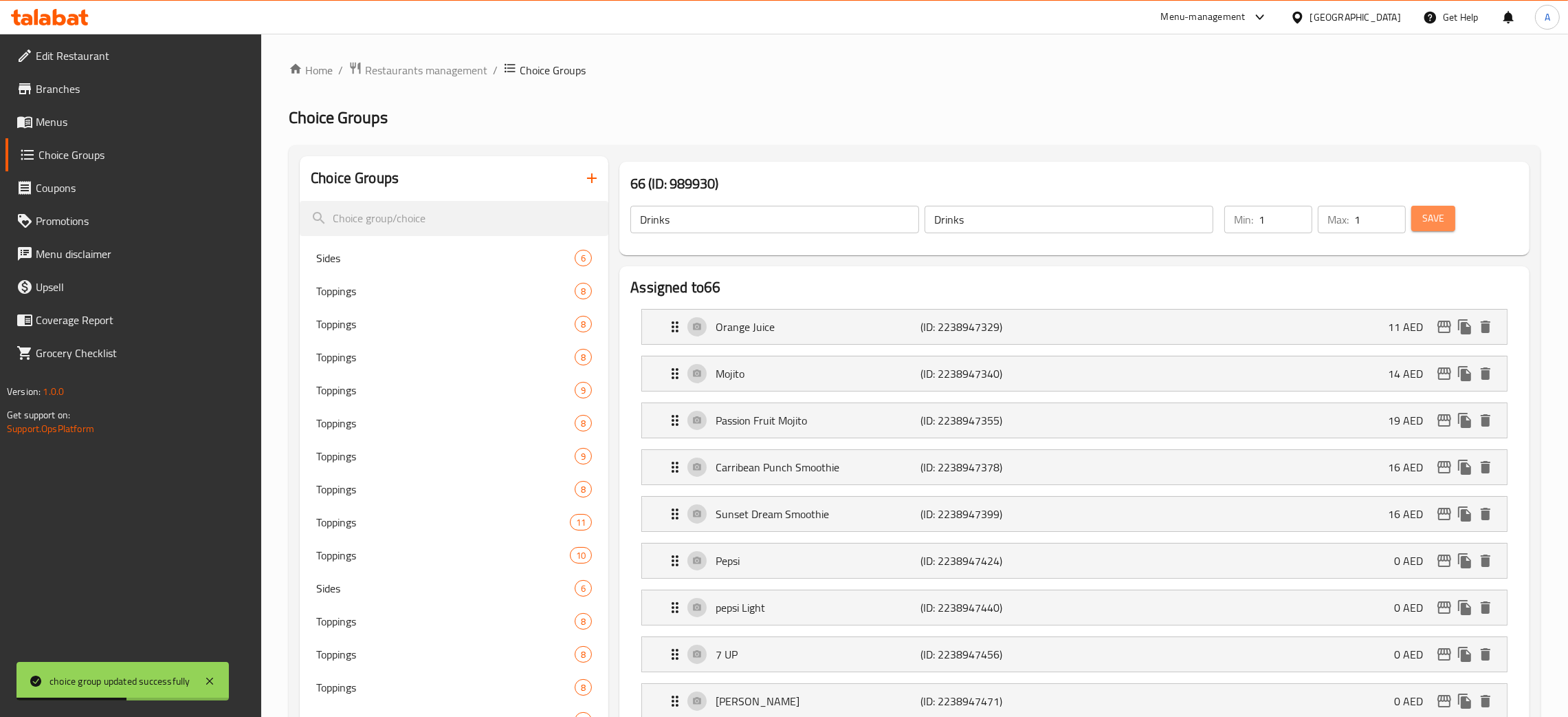
drag, startPoint x: 1432, startPoint y: 223, endPoint x: 1446, endPoint y: 224, distance: 14.0
click at [1433, 226] on span "Save" at bounding box center [1433, 218] width 22 height 17
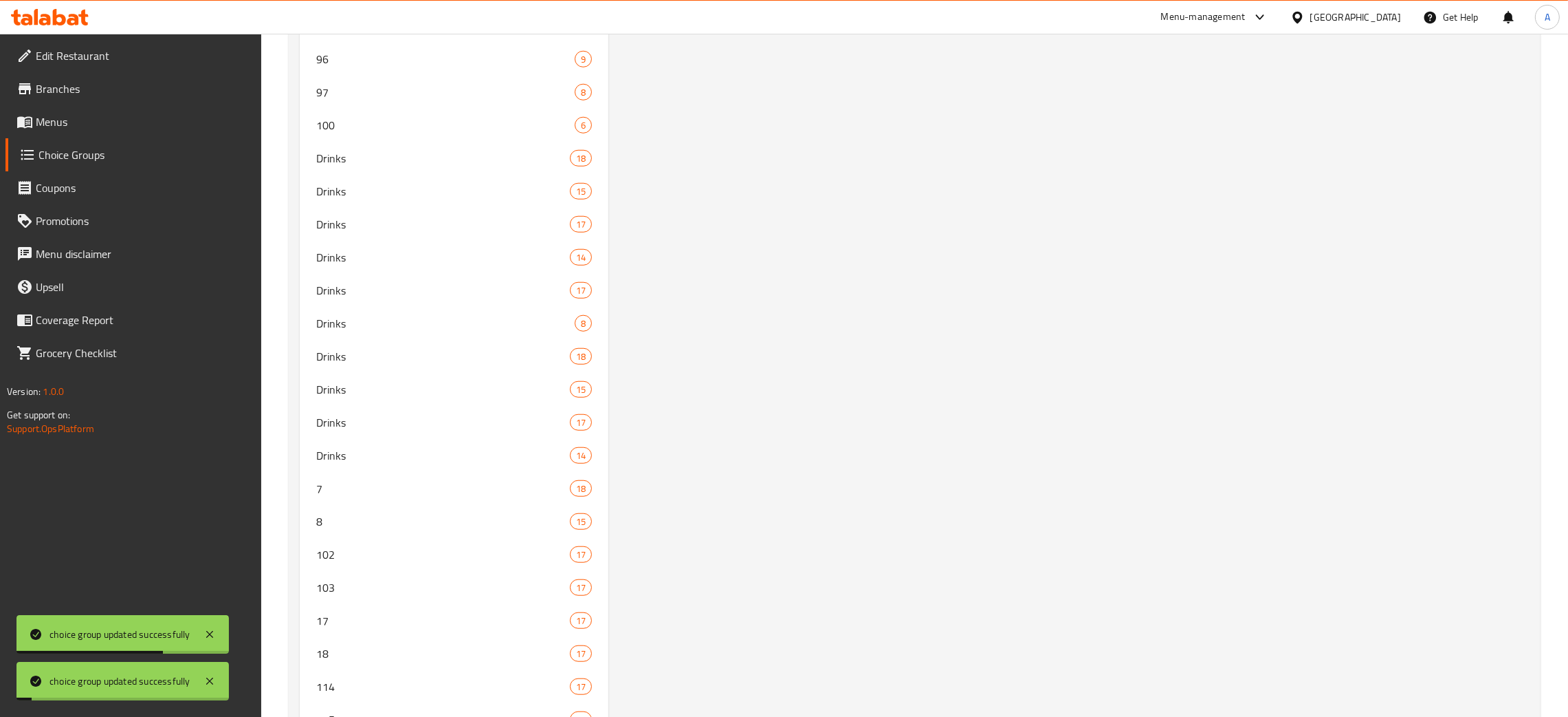
scroll to position [2269, 0]
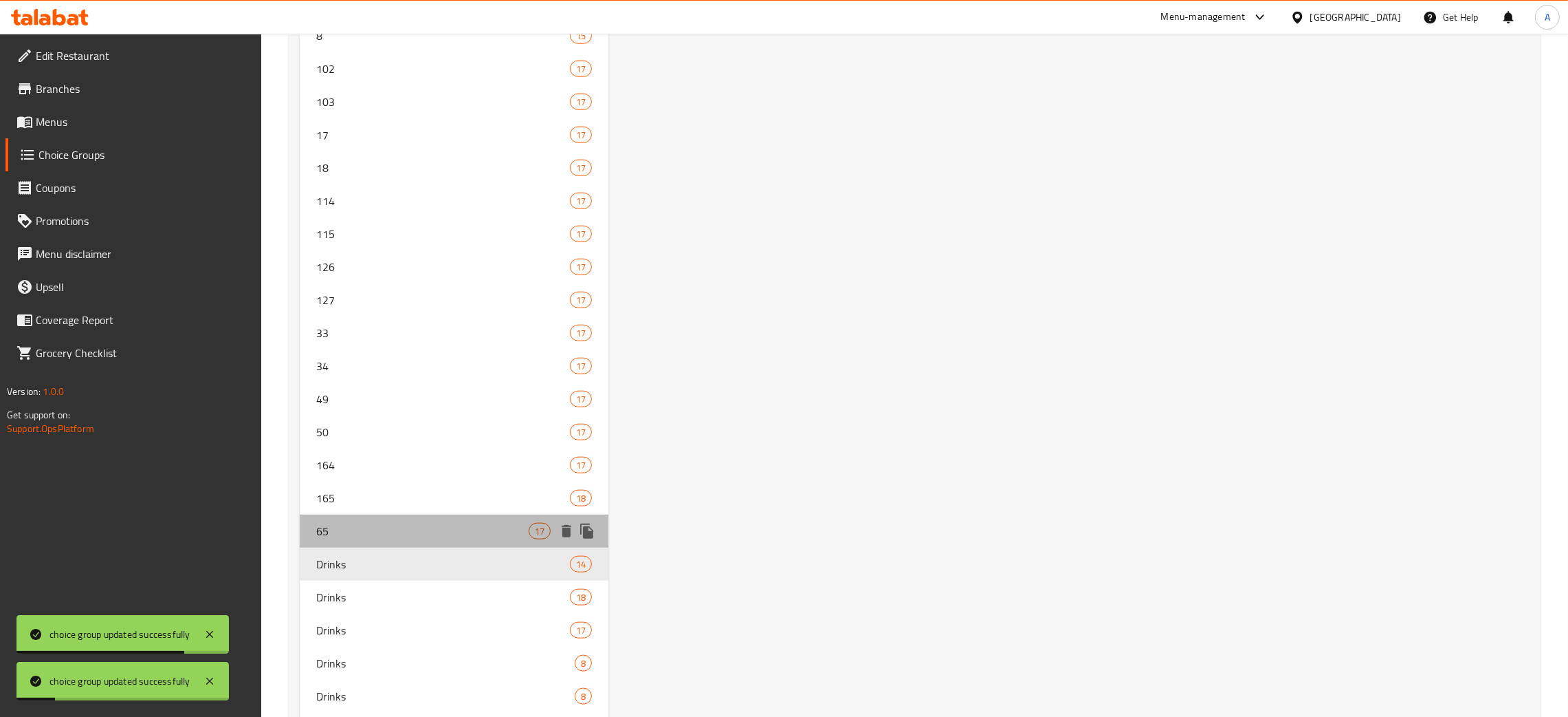
click at [340, 530] on span "65" at bounding box center [422, 531] width 212 height 16
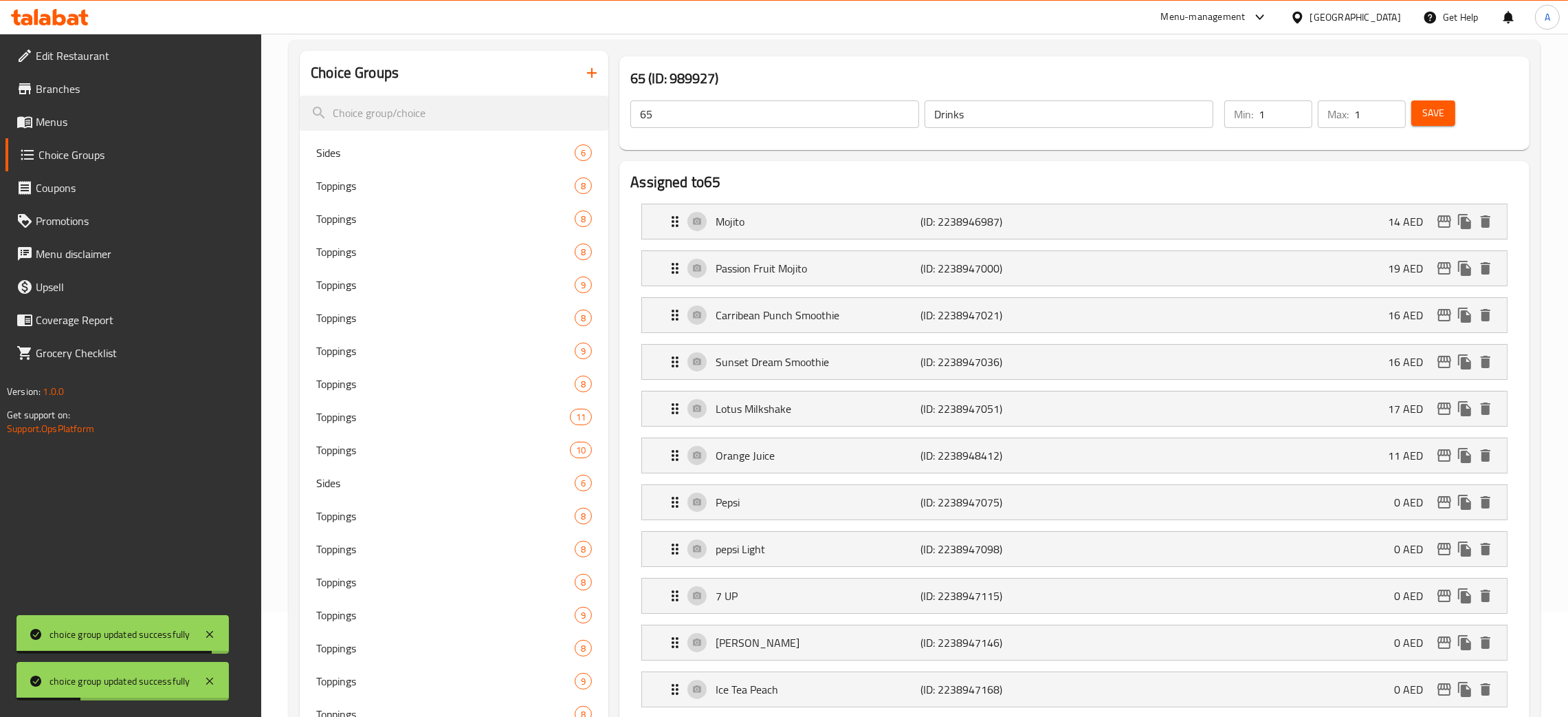
scroll to position [0, 0]
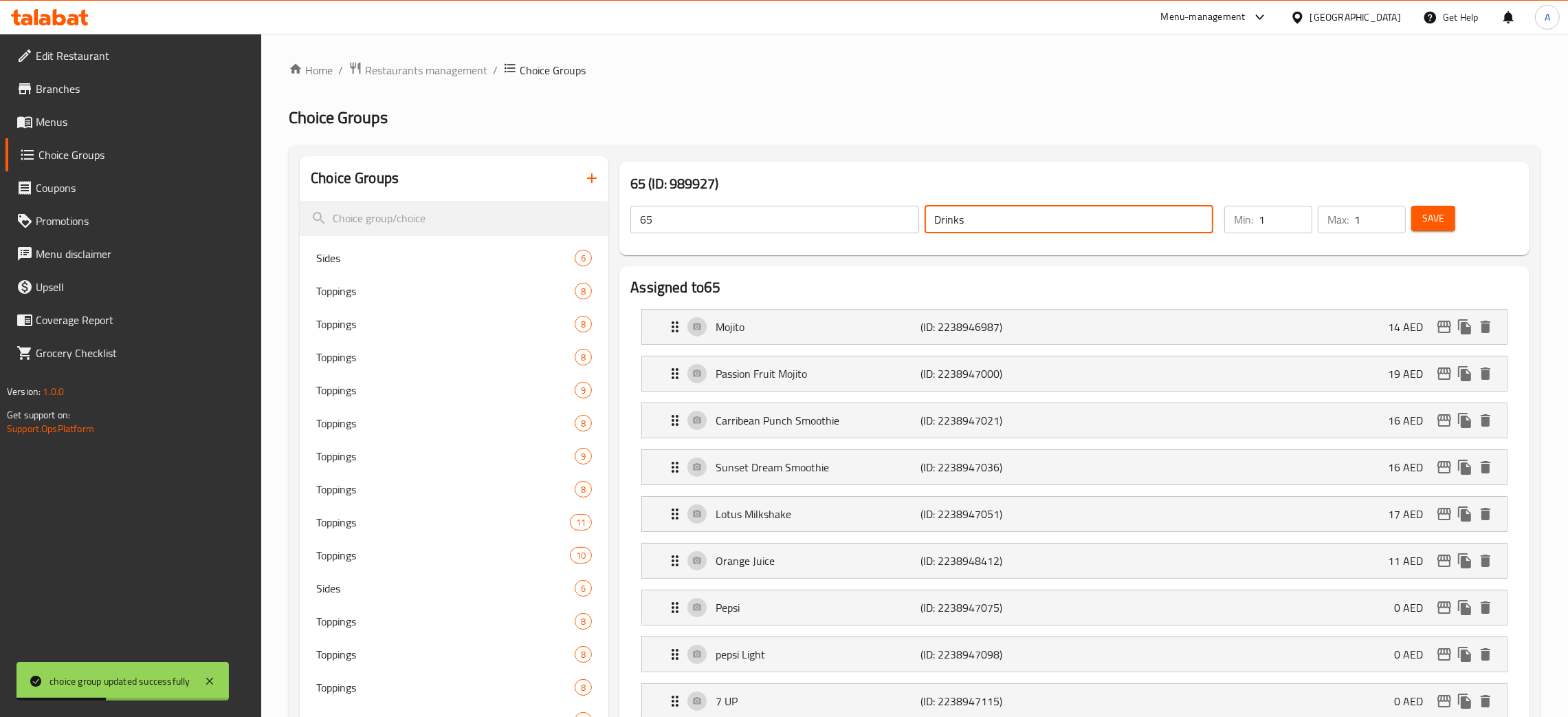
drag, startPoint x: 962, startPoint y: 215, endPoint x: 931, endPoint y: 219, distance: 31.3
click at [931, 219] on input "Drinks" at bounding box center [1069, 219] width 288 height 27
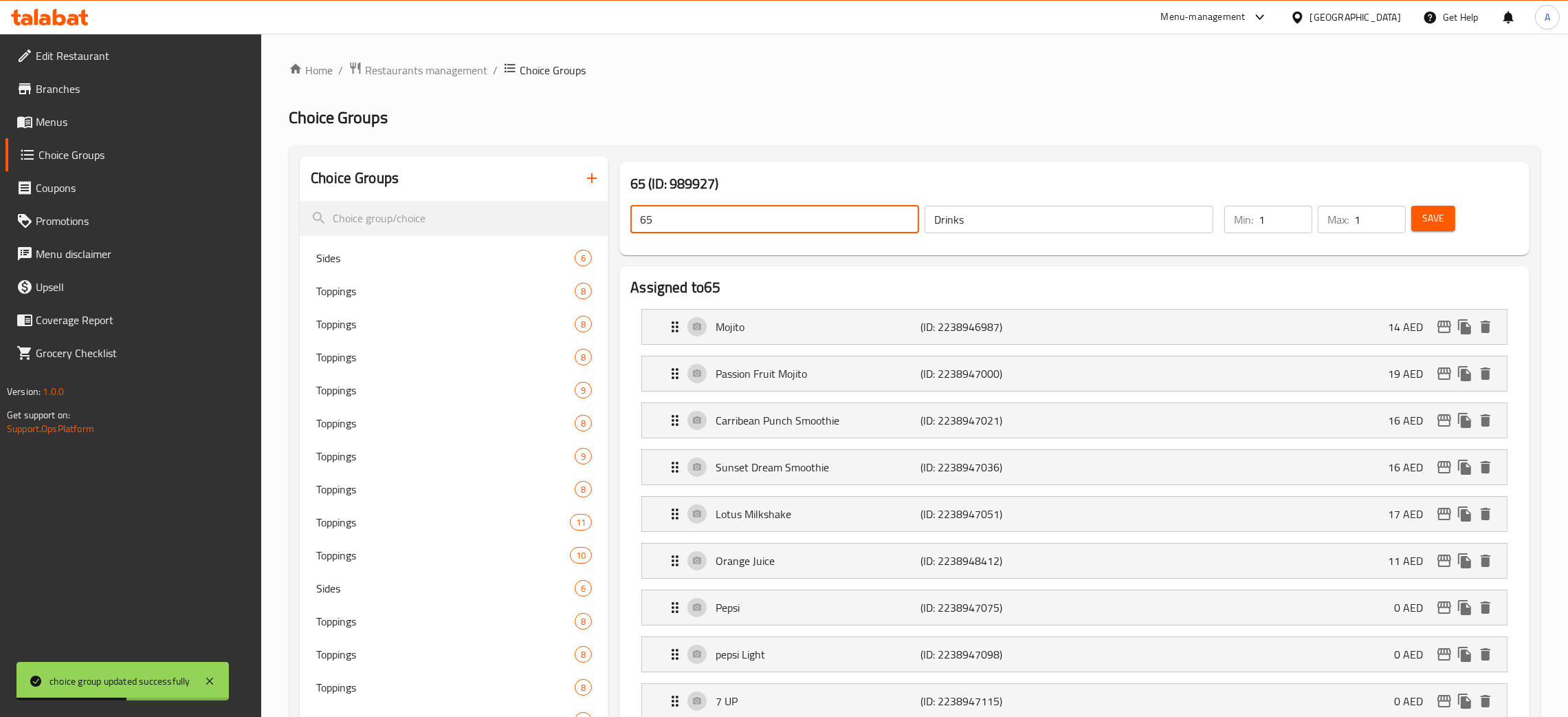
drag, startPoint x: 650, startPoint y: 220, endPoint x: 632, endPoint y: 220, distance: 18.0
click at [632, 220] on input "65" at bounding box center [774, 219] width 288 height 27
paste input "Drinks"
click at [1427, 226] on span "Save" at bounding box center [1433, 218] width 22 height 17
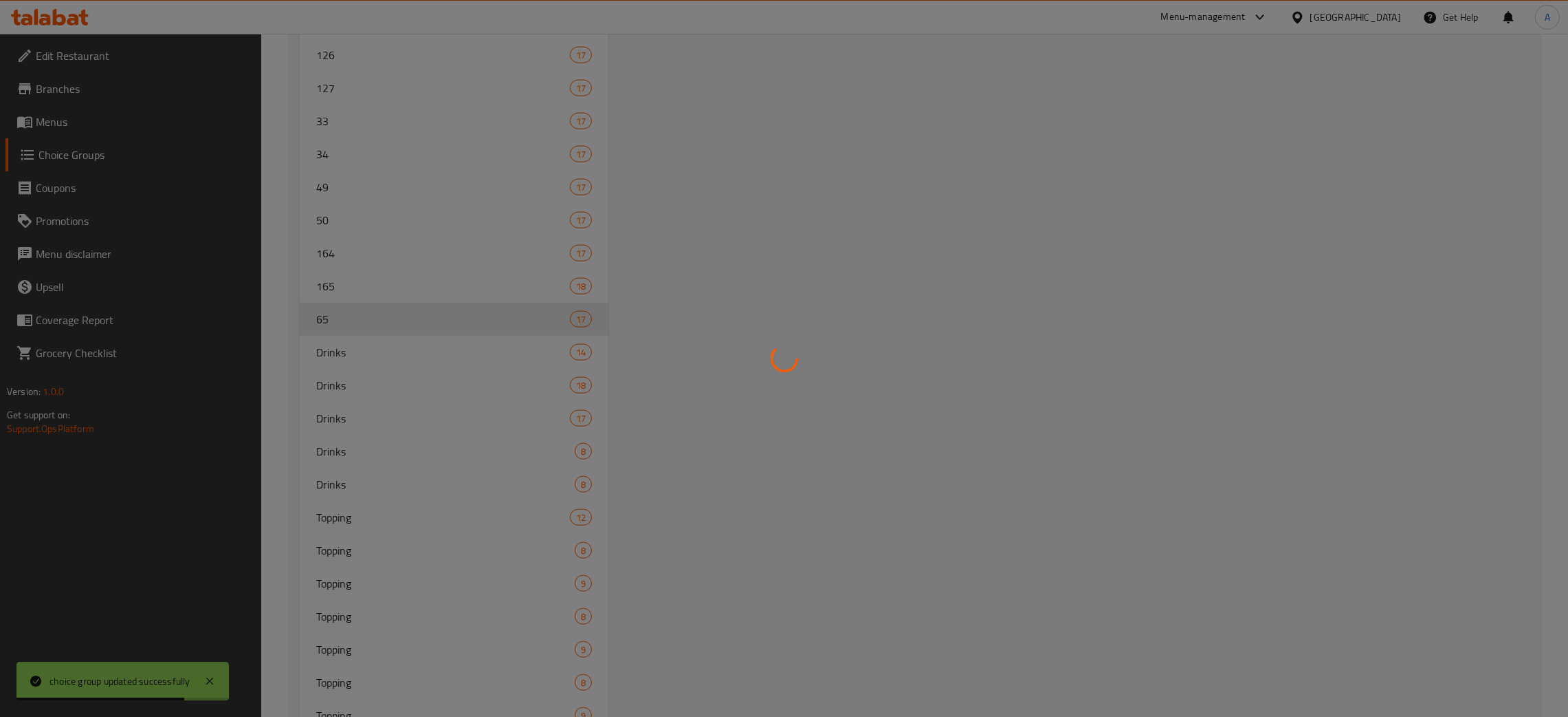
scroll to position [2494, 0]
click at [360, 269] on div at bounding box center [784, 358] width 1568 height 717
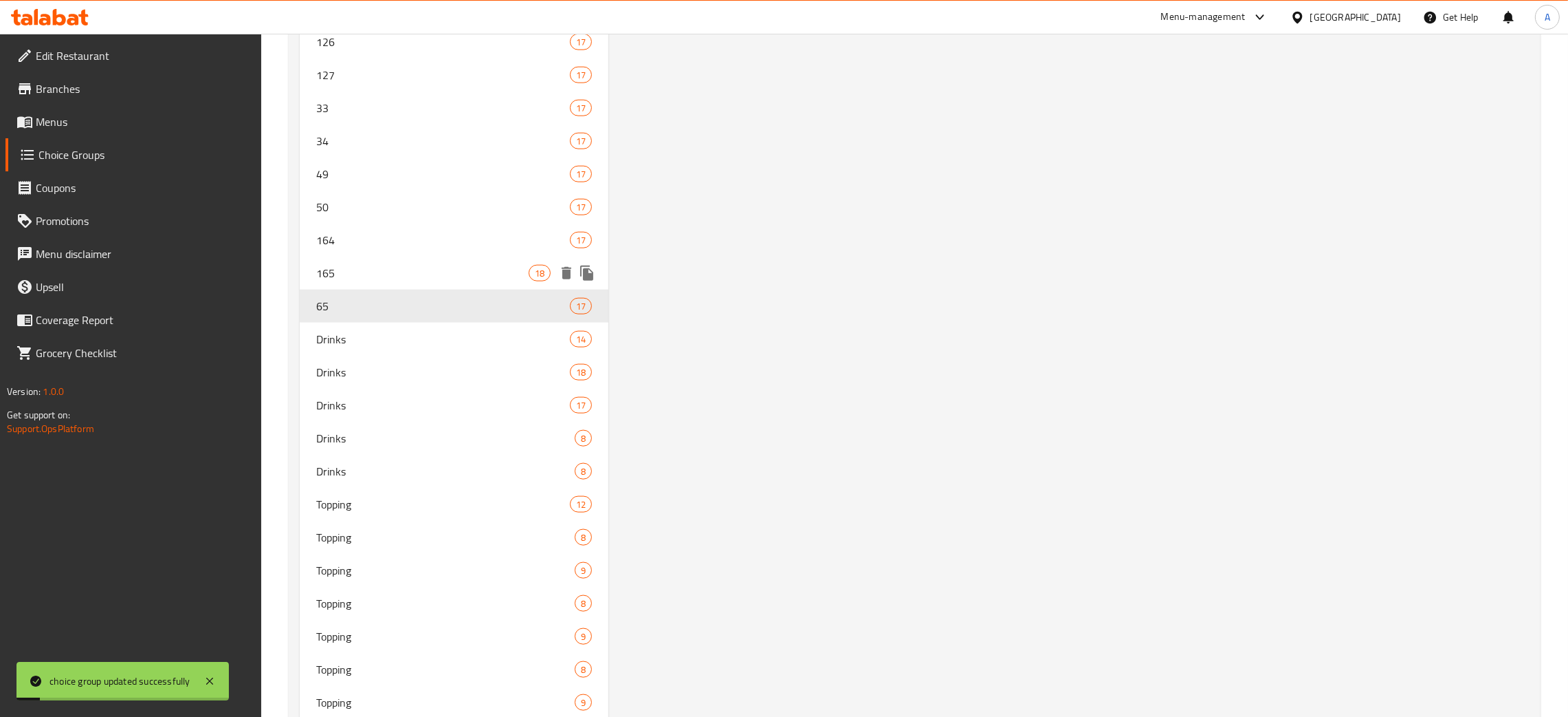
click at [386, 269] on span "165" at bounding box center [422, 273] width 212 height 16
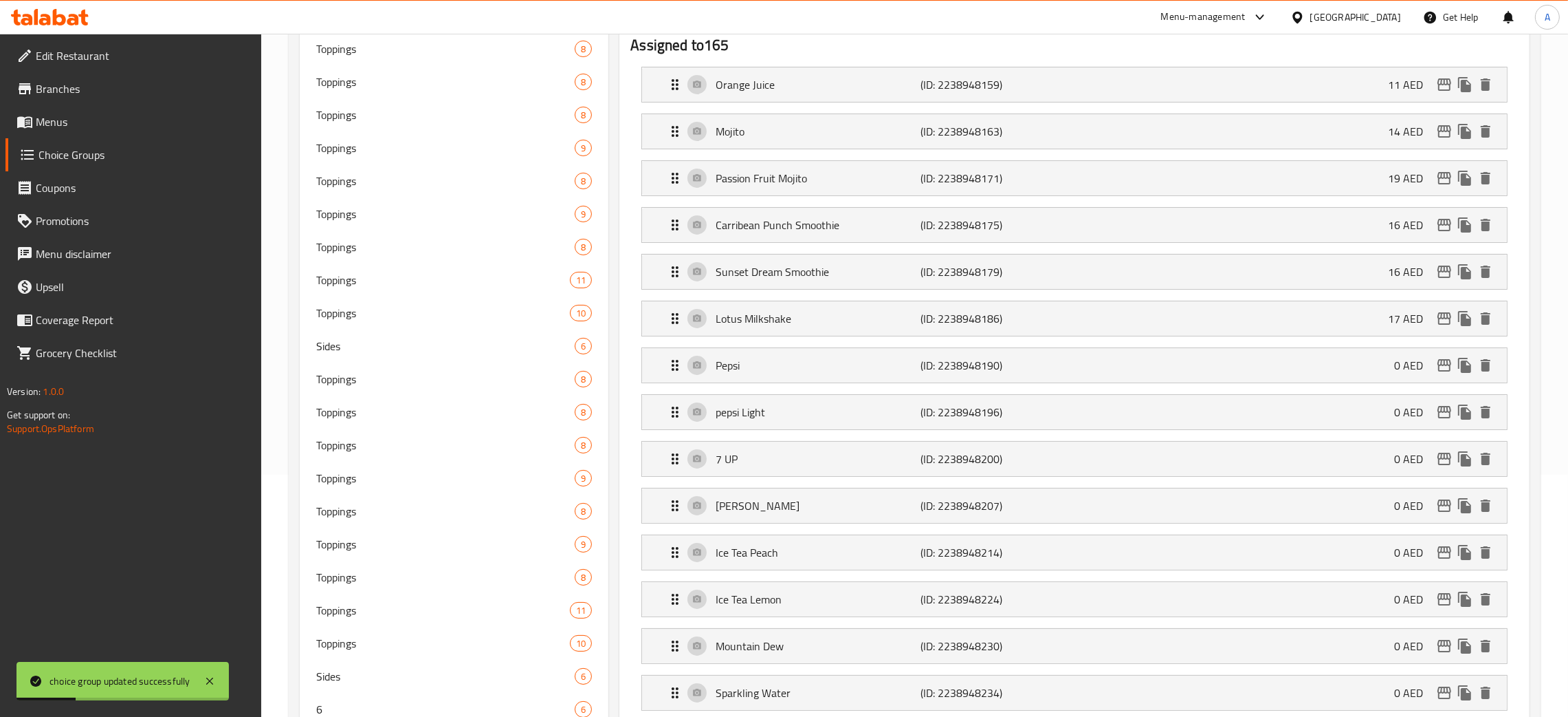
scroll to position [0, 0]
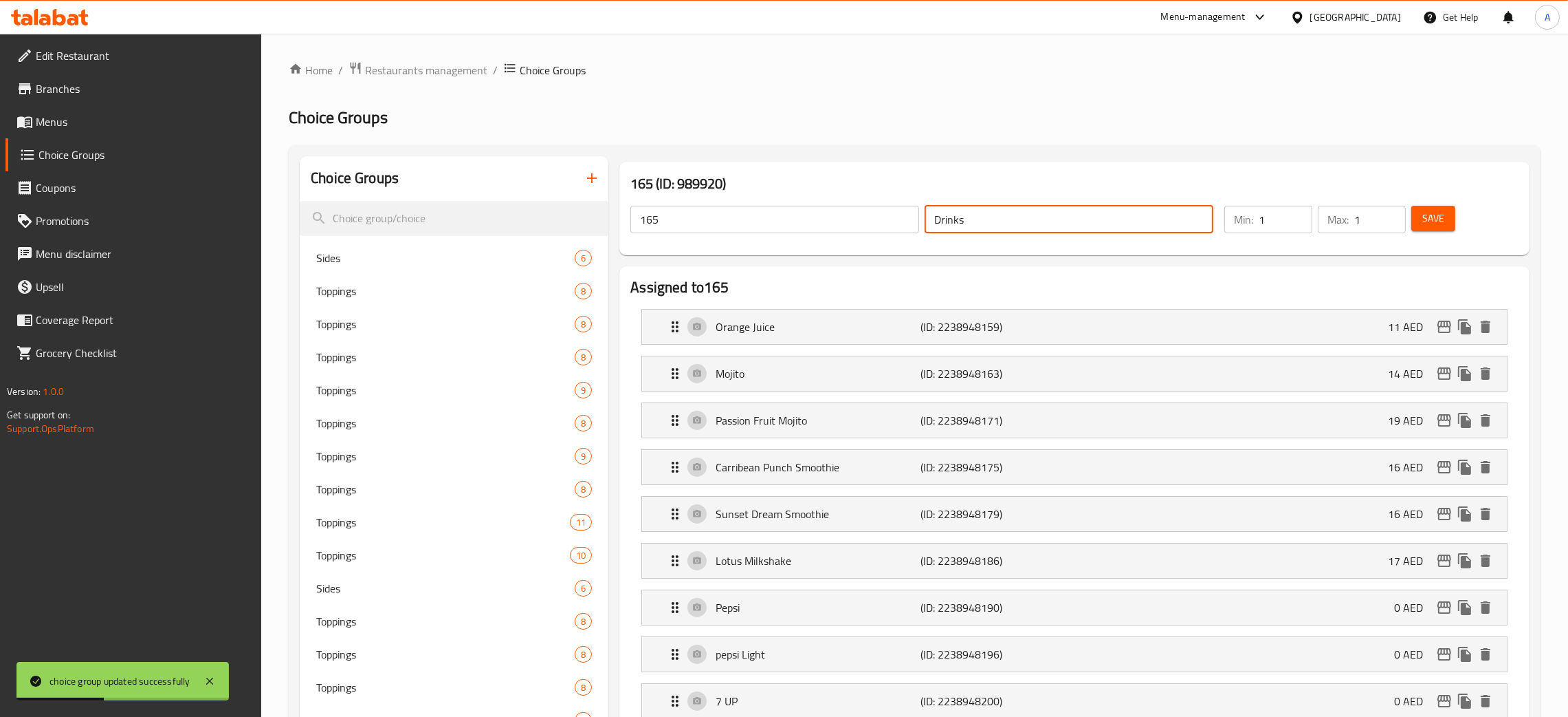
drag, startPoint x: 956, startPoint y: 218, endPoint x: 740, endPoint y: 242, distance: 217.3
click at [915, 213] on div "165 ​ Drinks ​" at bounding box center [922, 219] width 600 height 44
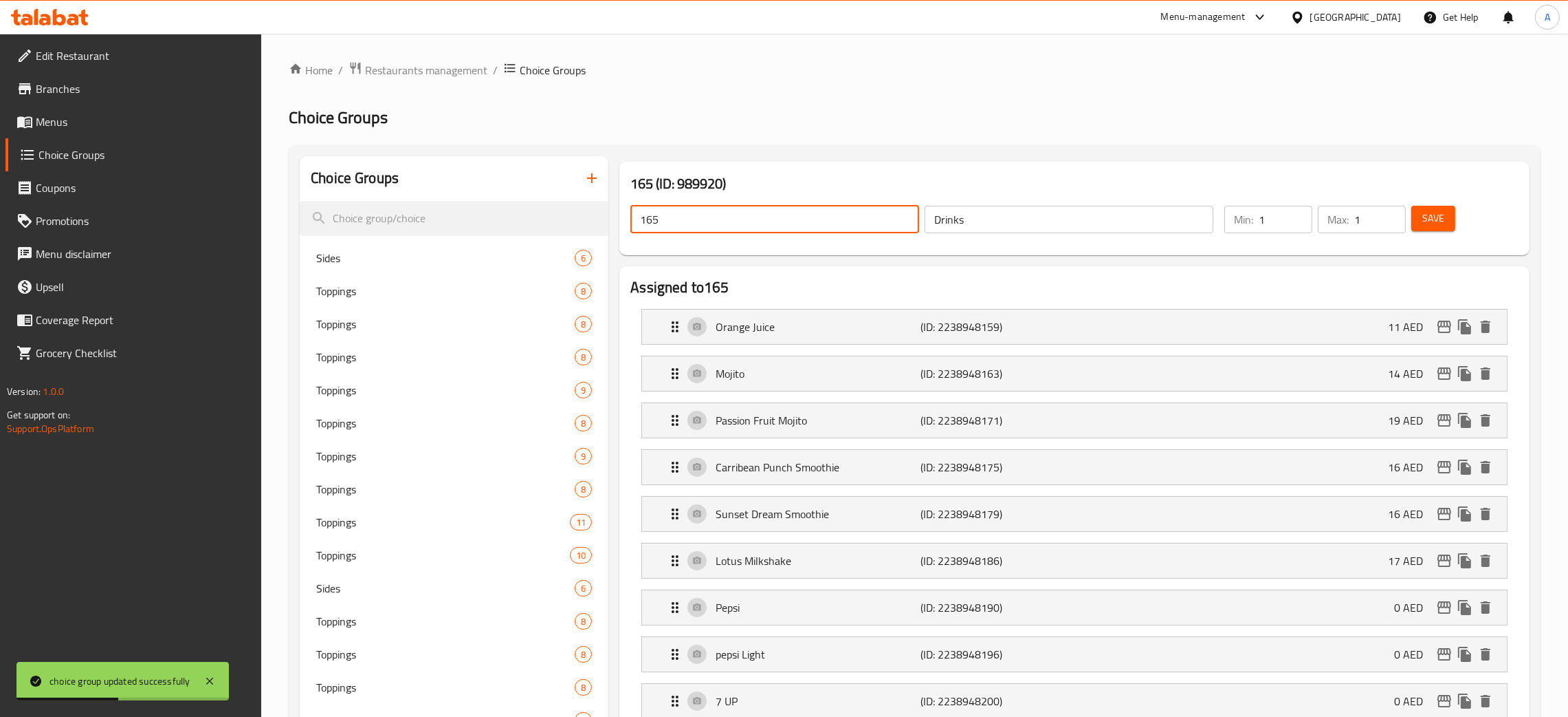
drag, startPoint x: 661, startPoint y: 218, endPoint x: 614, endPoint y: 218, distance: 47.0
click at [614, 218] on div "165 (ID: 989920) 165 ​ Drinks ​ Min: 1 ​ Max: 1 ​ Save" at bounding box center [1075, 208] width 922 height 104
paste input "Drinks"
click at [1439, 218] on span "Save" at bounding box center [1433, 218] width 22 height 17
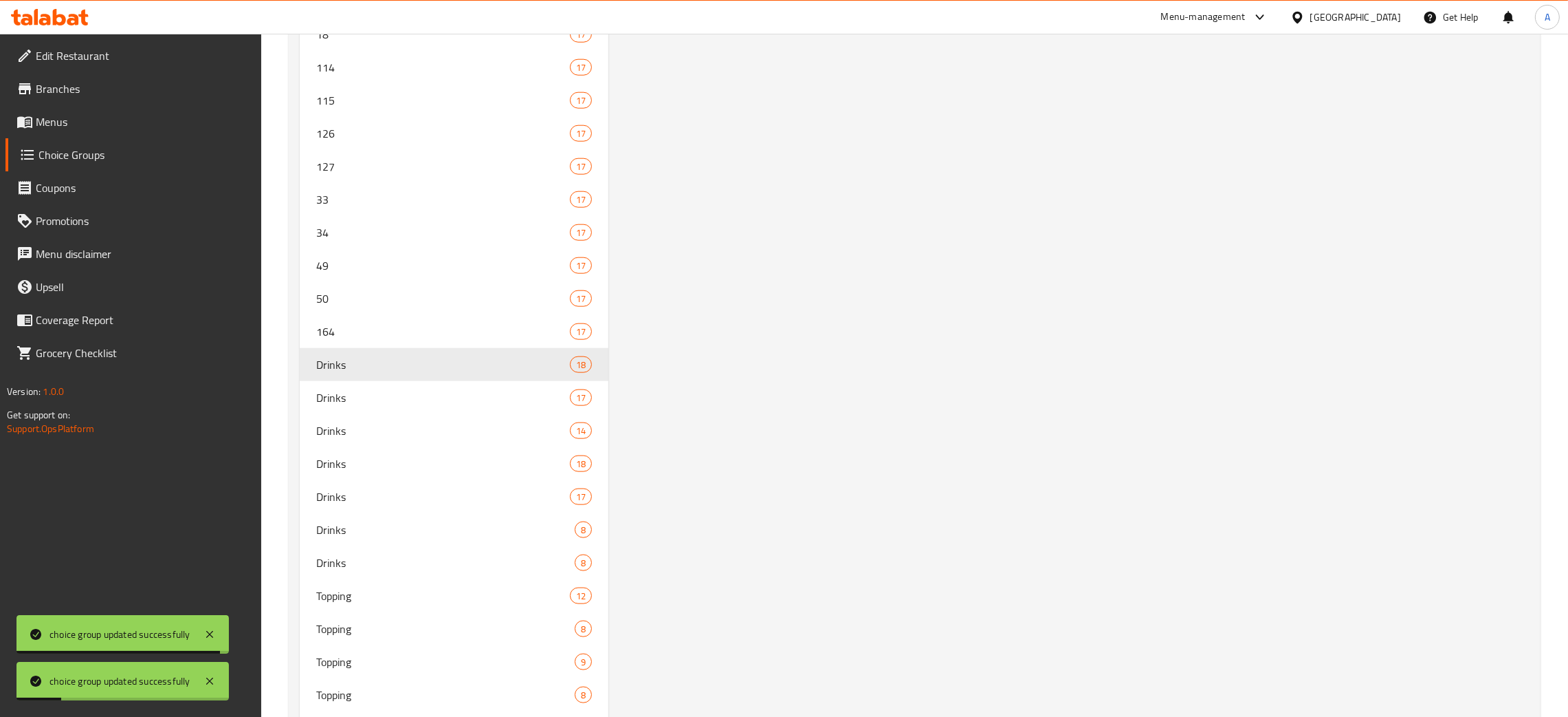
scroll to position [2440, 0]
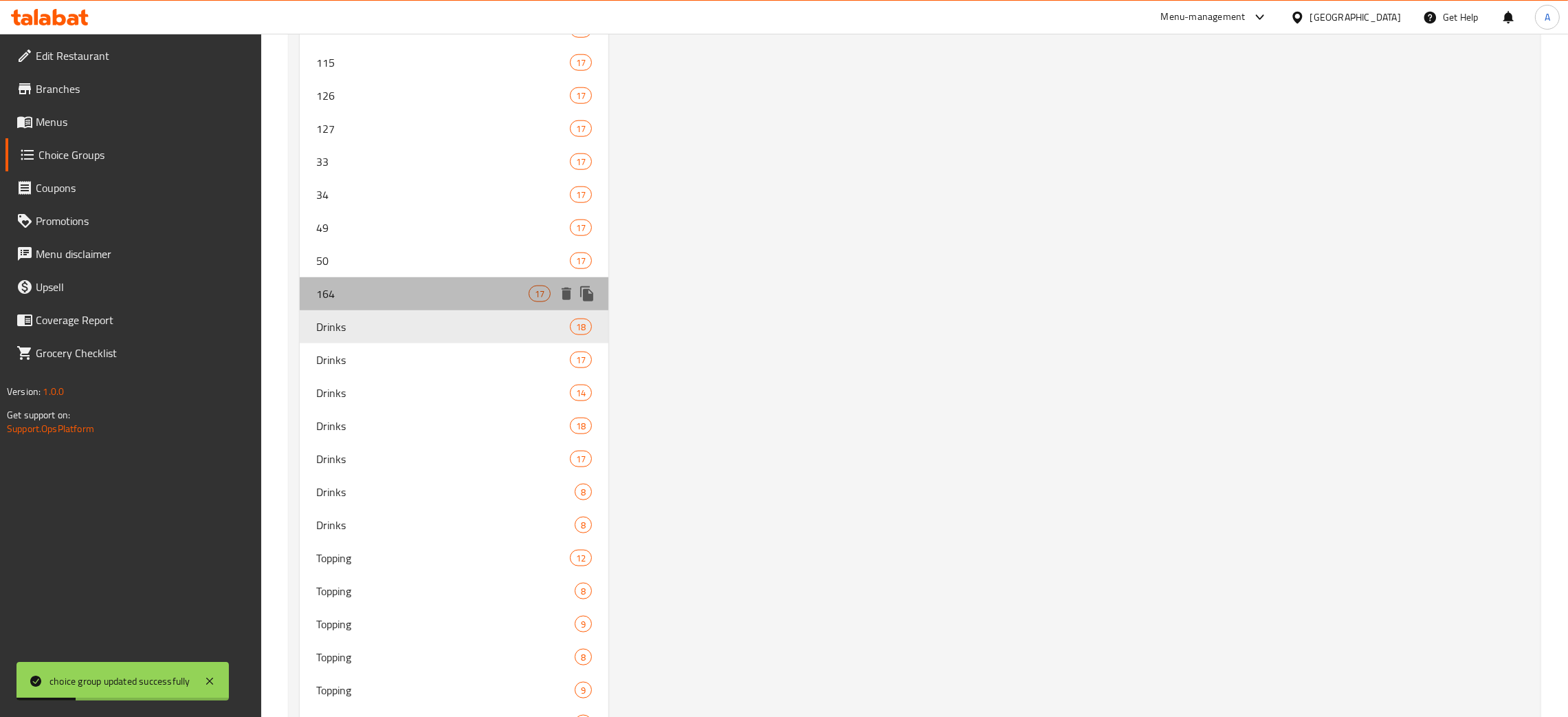
click at [407, 294] on span "164" at bounding box center [422, 294] width 212 height 16
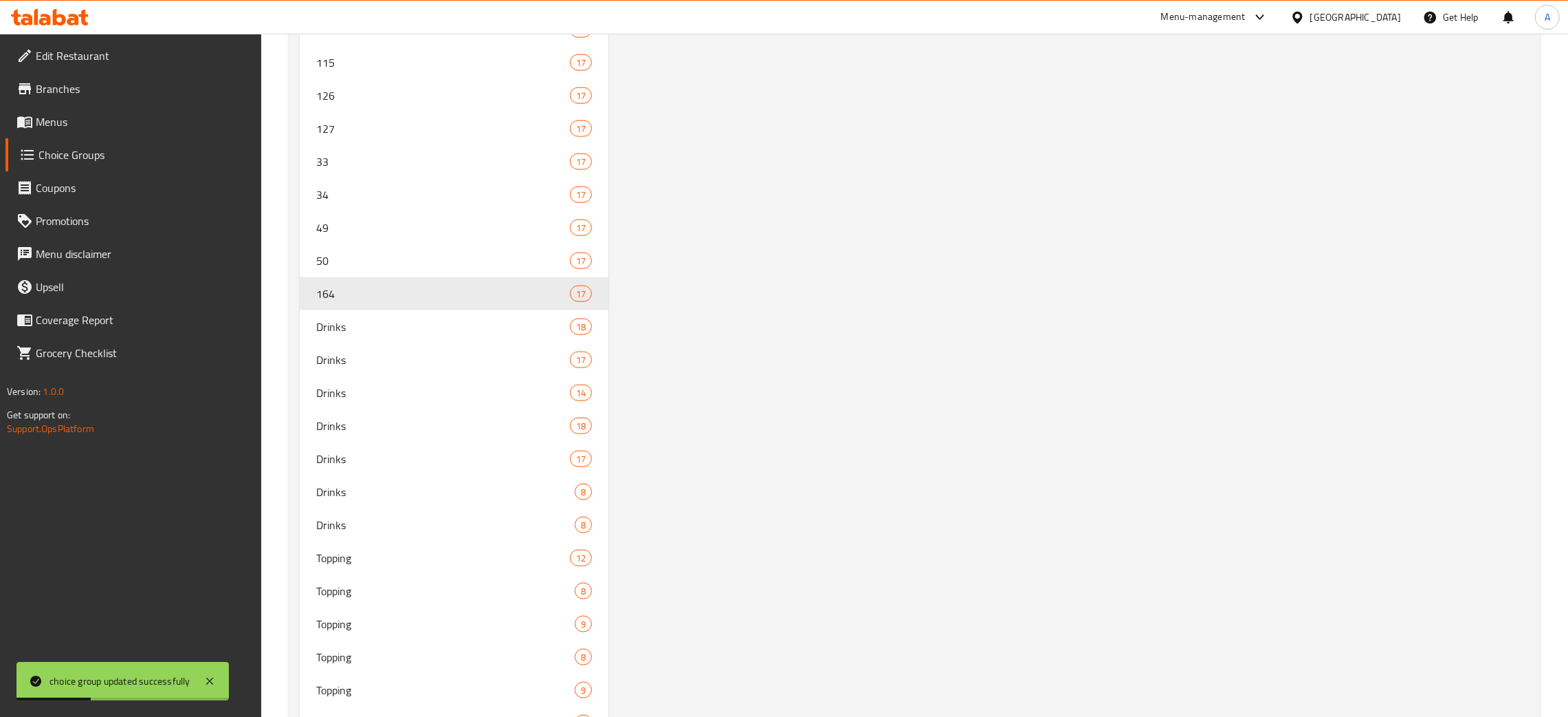
scroll to position [0, 0]
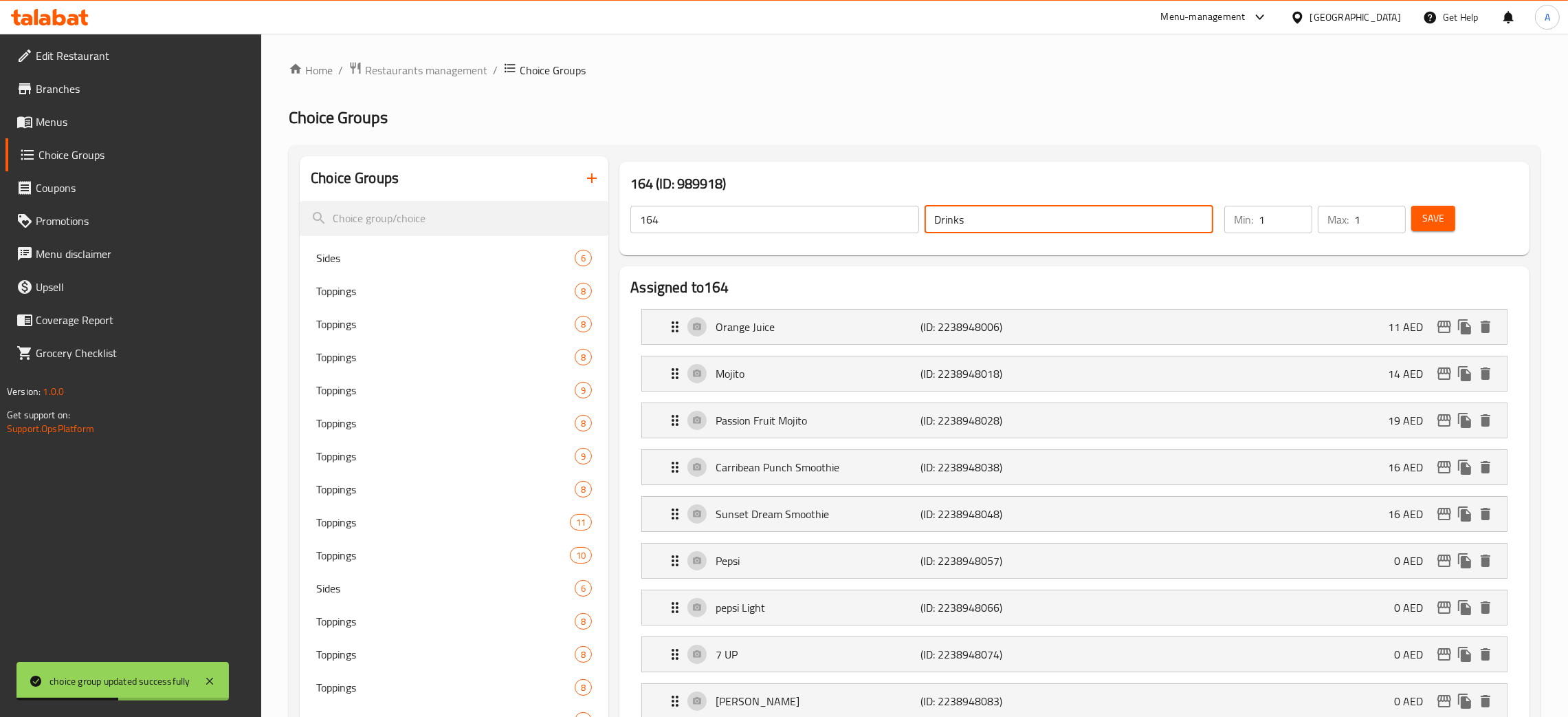
drag, startPoint x: 966, startPoint y: 226, endPoint x: 914, endPoint y: 221, distance: 52.2
click at [914, 221] on div "164 ​ Drinks ​" at bounding box center [922, 219] width 600 height 44
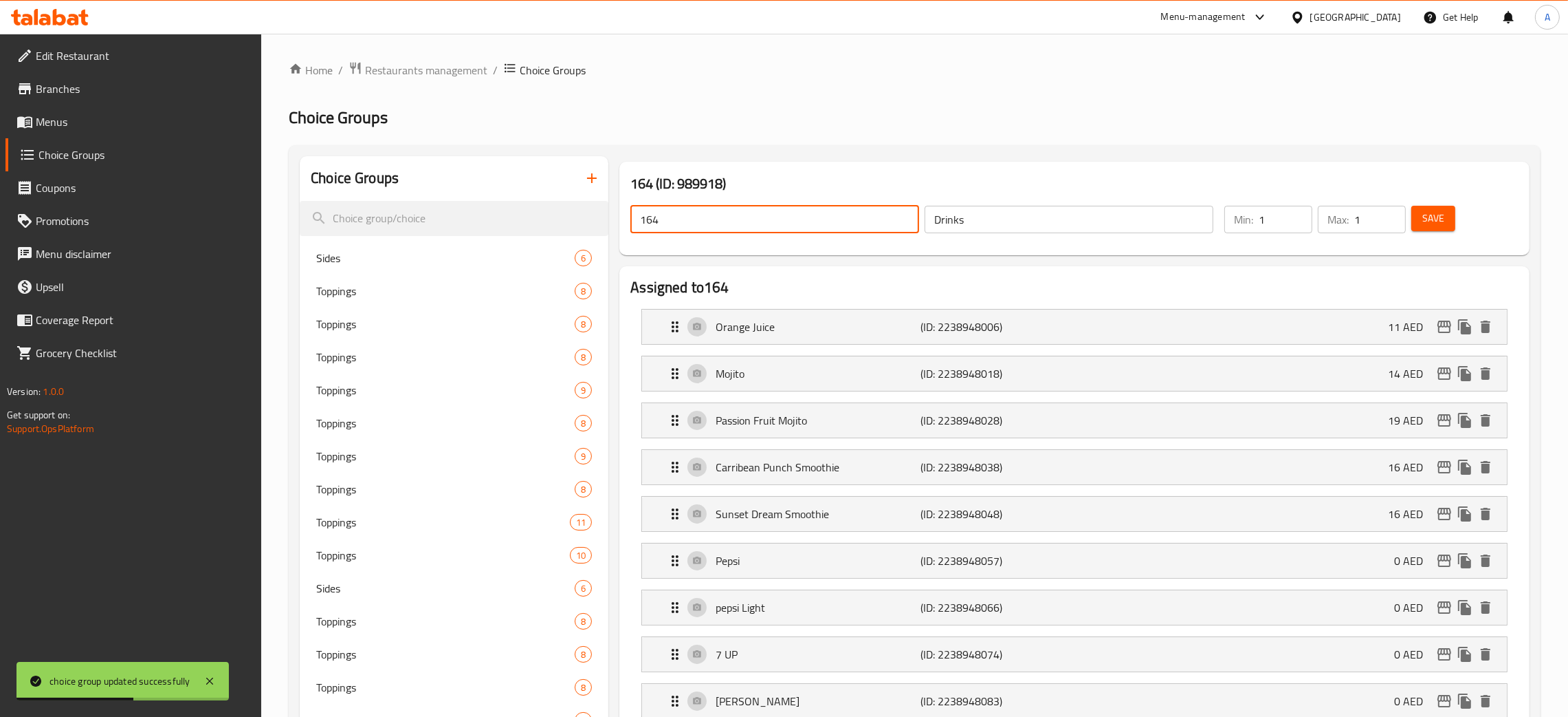
drag, startPoint x: 609, startPoint y: 218, endPoint x: 700, endPoint y: 245, distance: 94.9
paste input "Drinks"
click at [1442, 224] on span "Save" at bounding box center [1433, 218] width 22 height 17
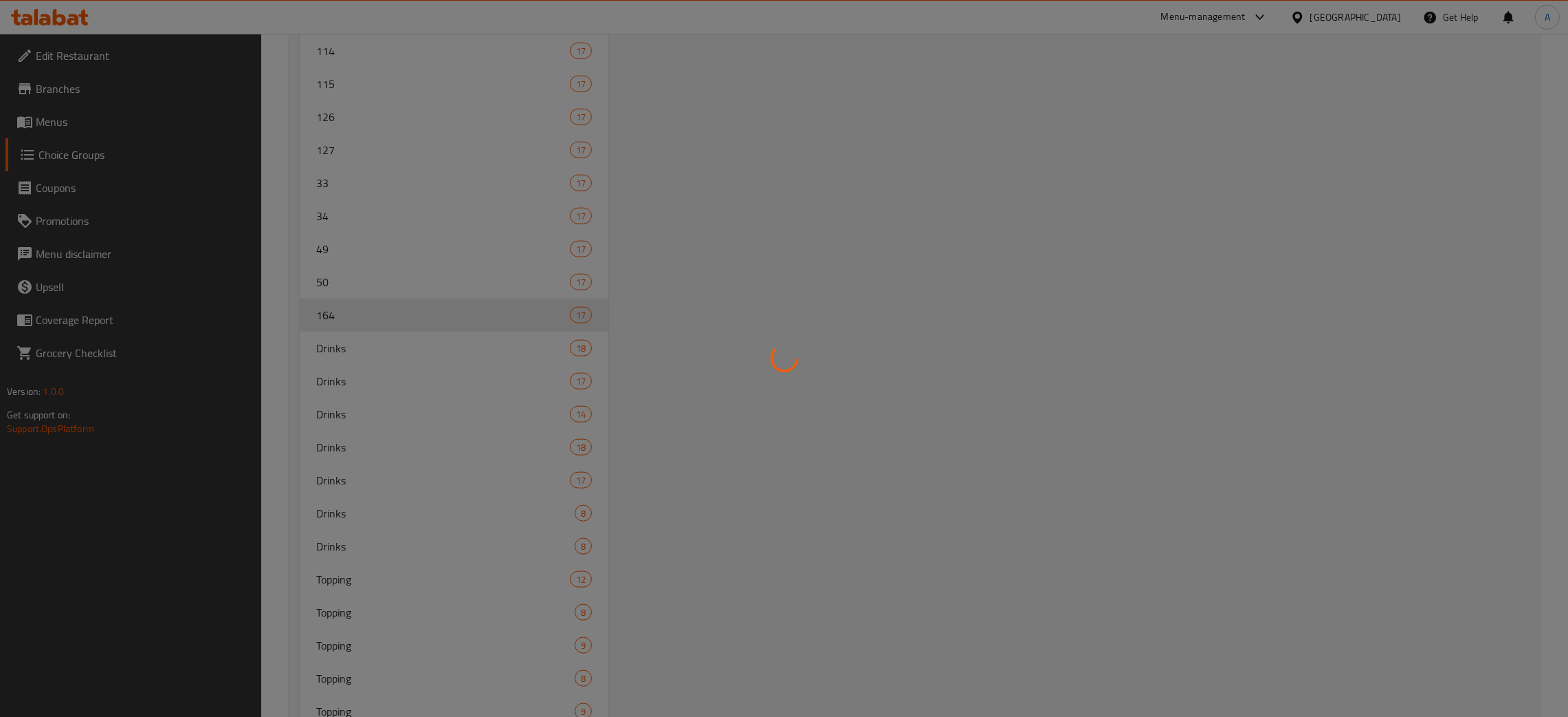
scroll to position [2431, 0]
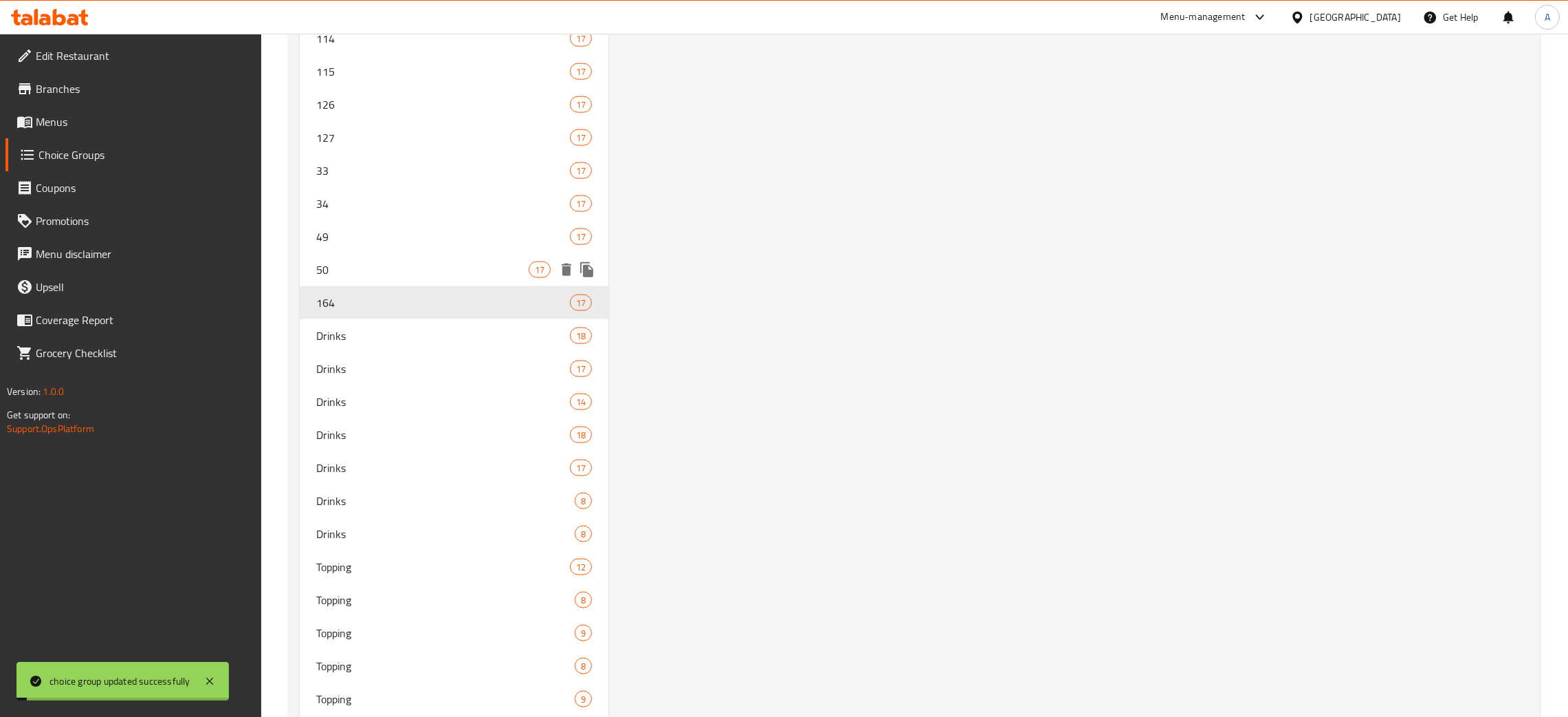
click at [409, 266] on span "50" at bounding box center [422, 269] width 212 height 16
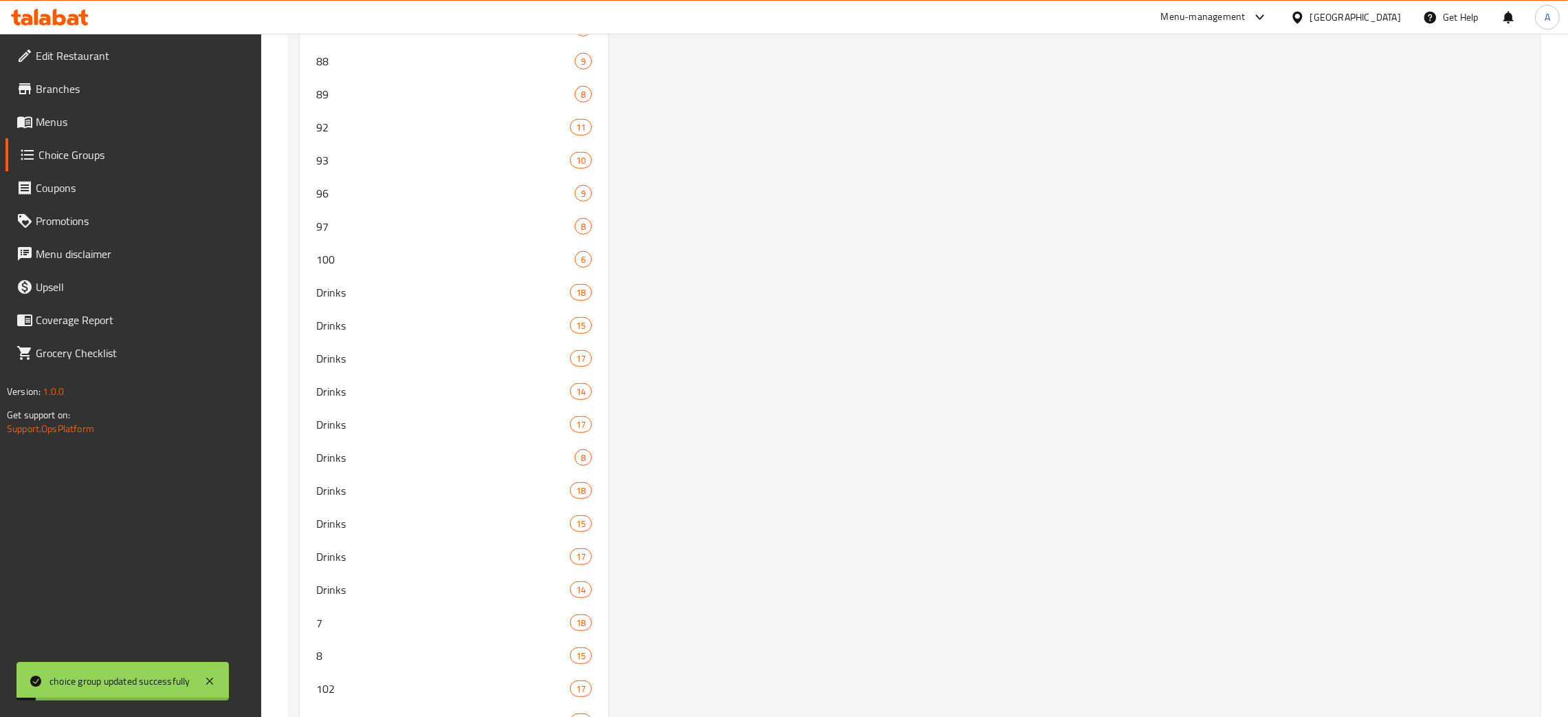
scroll to position [0, 0]
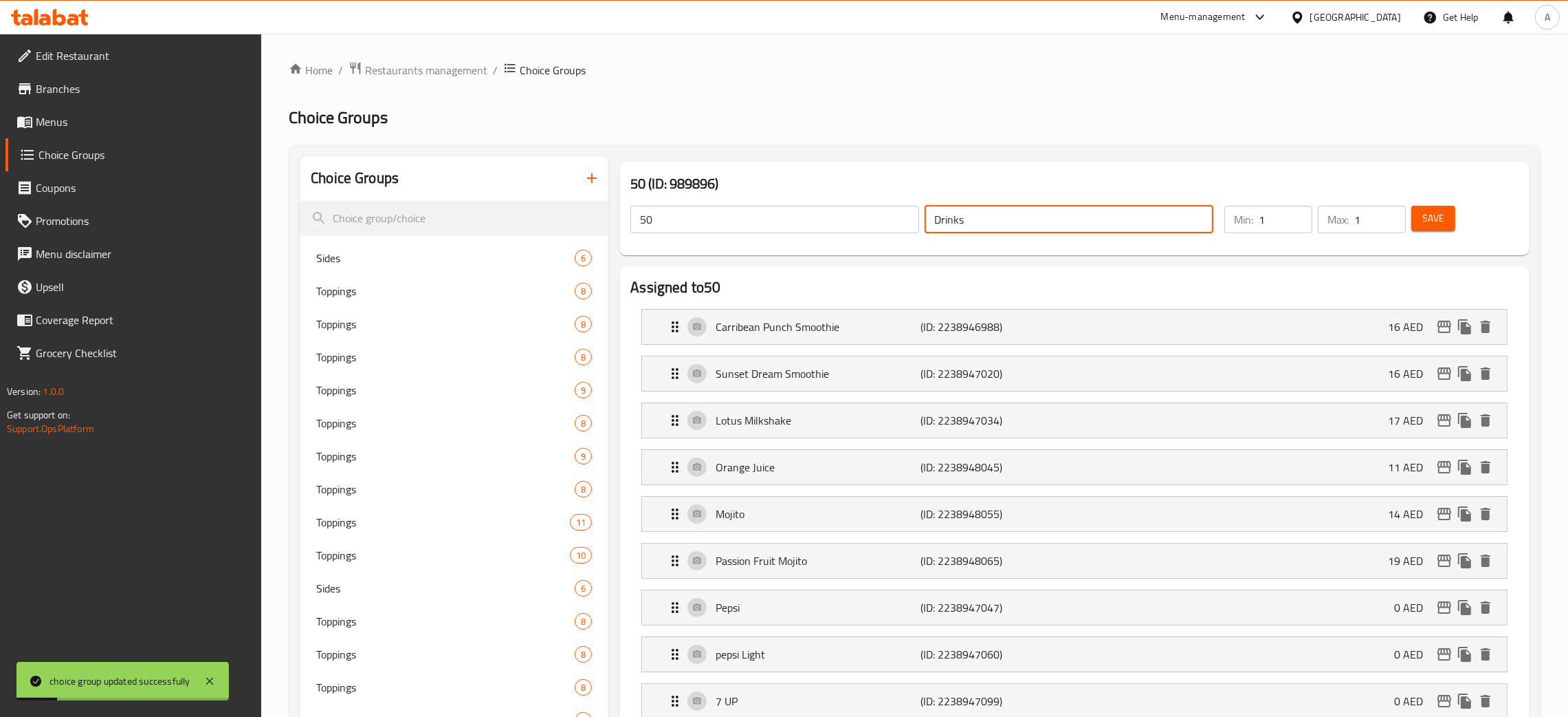
drag, startPoint x: 959, startPoint y: 217, endPoint x: 918, endPoint y: 216, distance: 41.0
click at [918, 216] on div "50 ​ Drinks ​" at bounding box center [922, 219] width 600 height 44
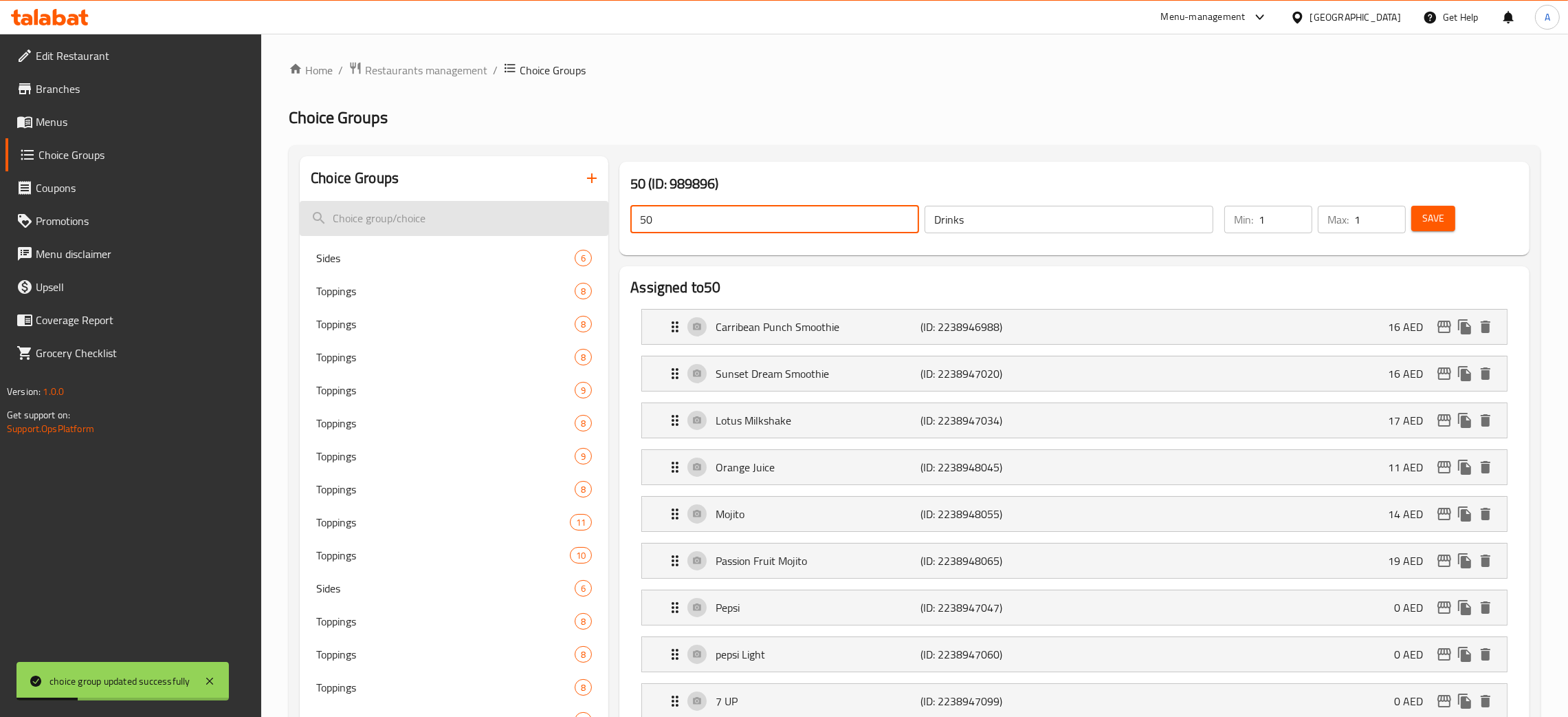
drag, startPoint x: 566, startPoint y: 221, endPoint x: 603, endPoint y: 229, distance: 37.9
paste input "Drinks"
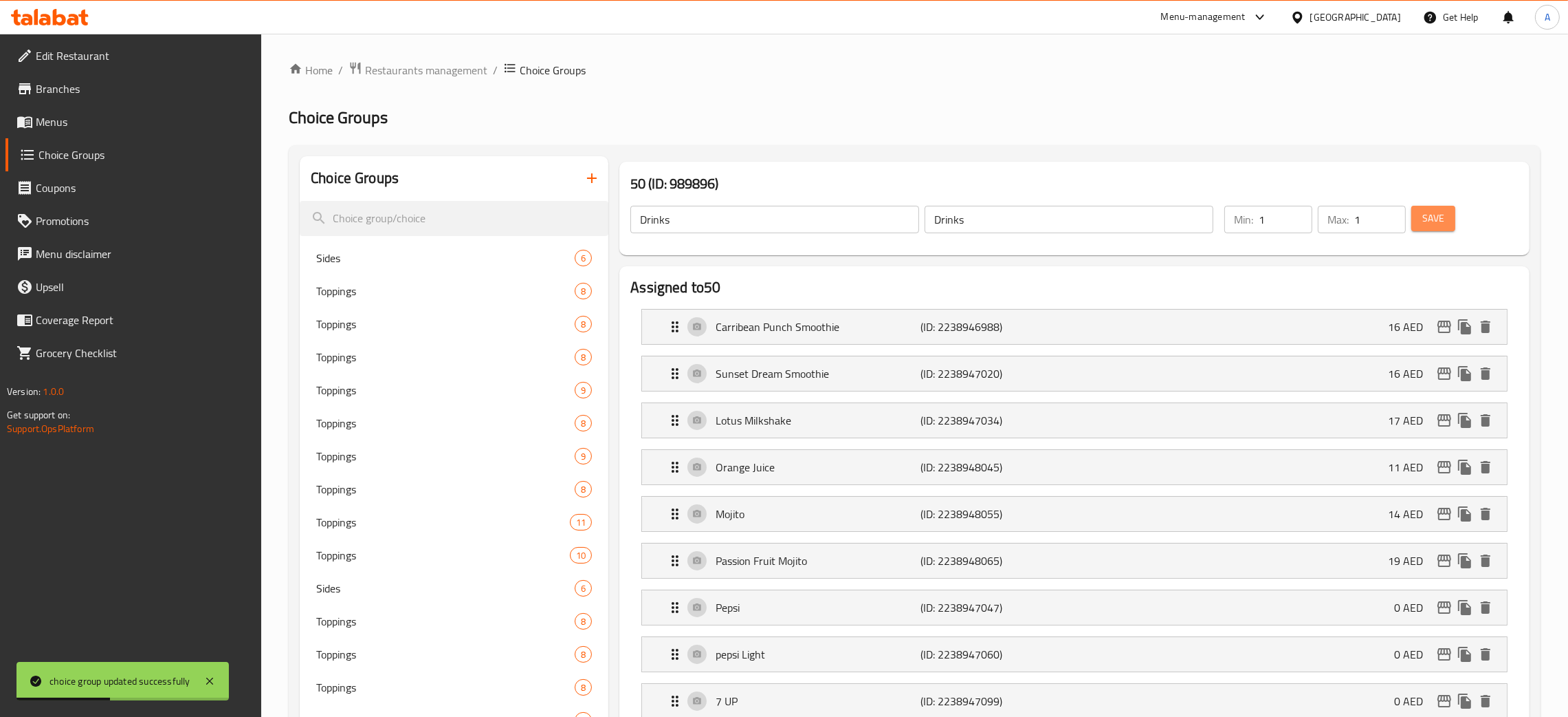
click at [1444, 221] on span "Save" at bounding box center [1433, 218] width 22 height 17
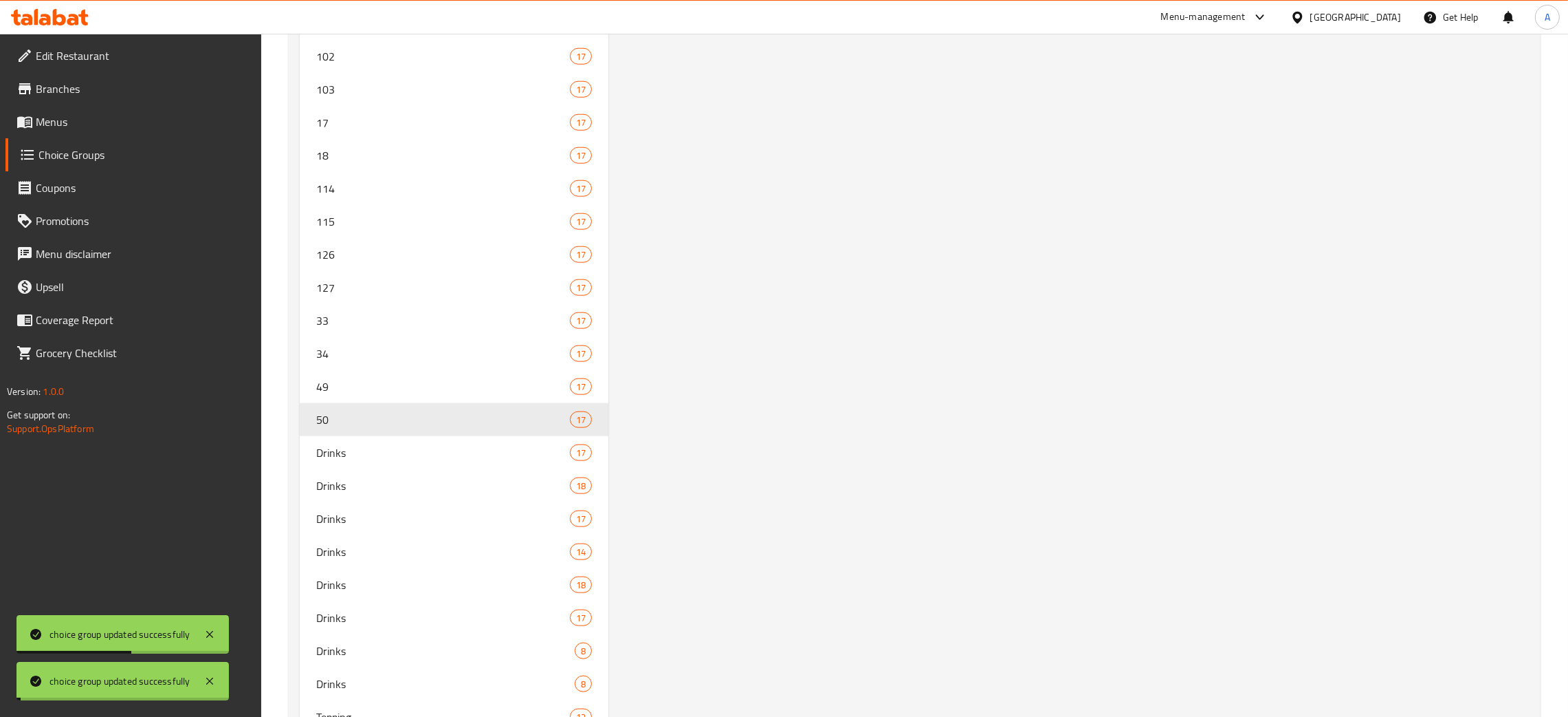
scroll to position [2294, 0]
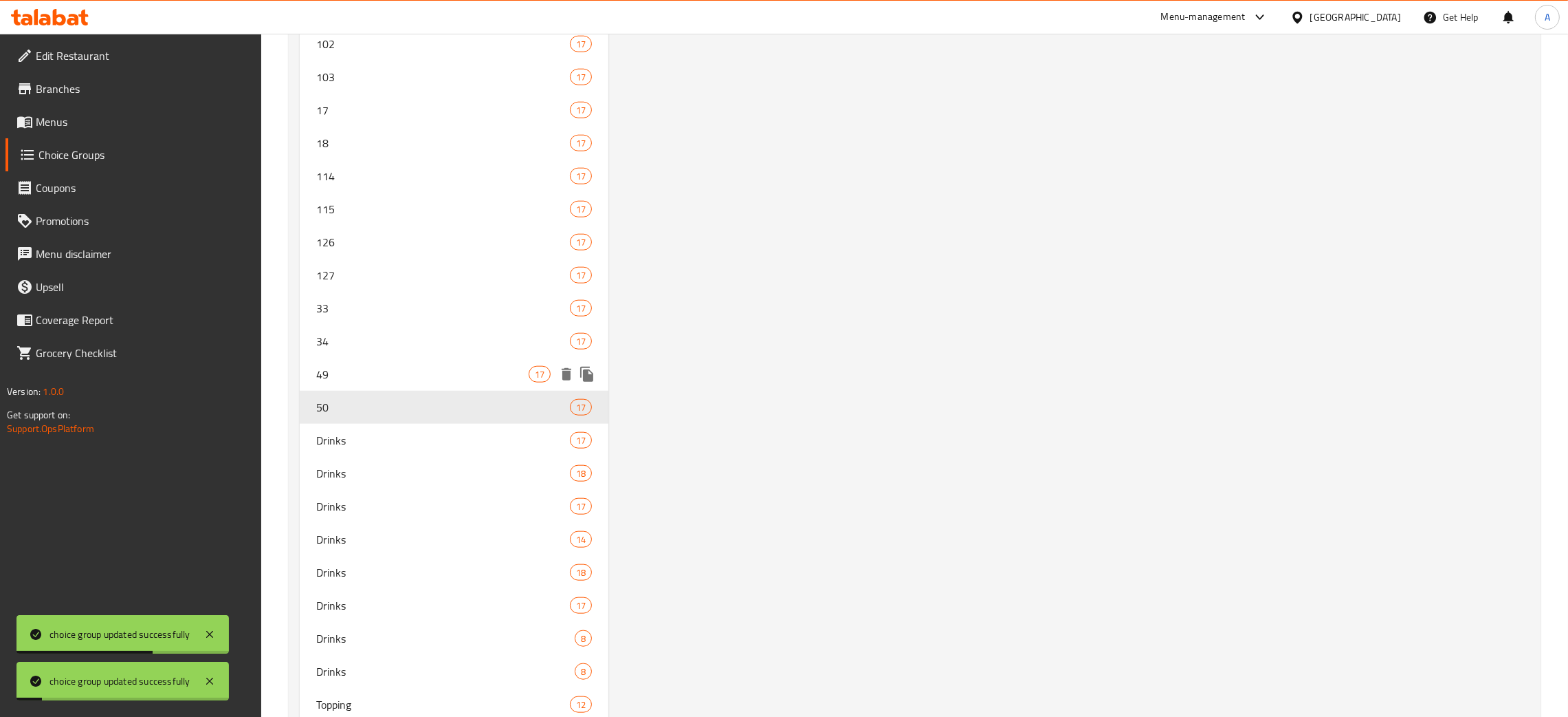
click at [385, 375] on span "49" at bounding box center [422, 374] width 212 height 16
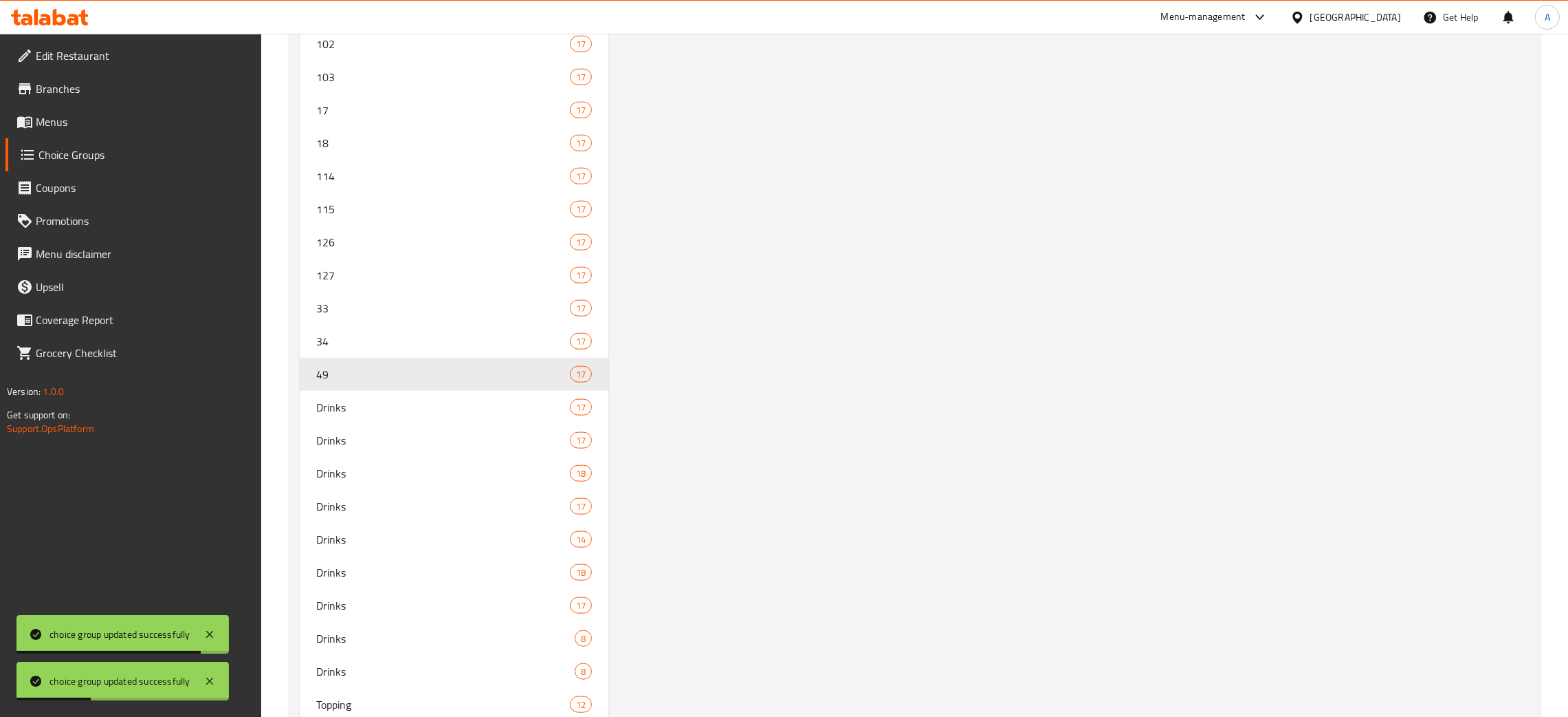
scroll to position [0, 0]
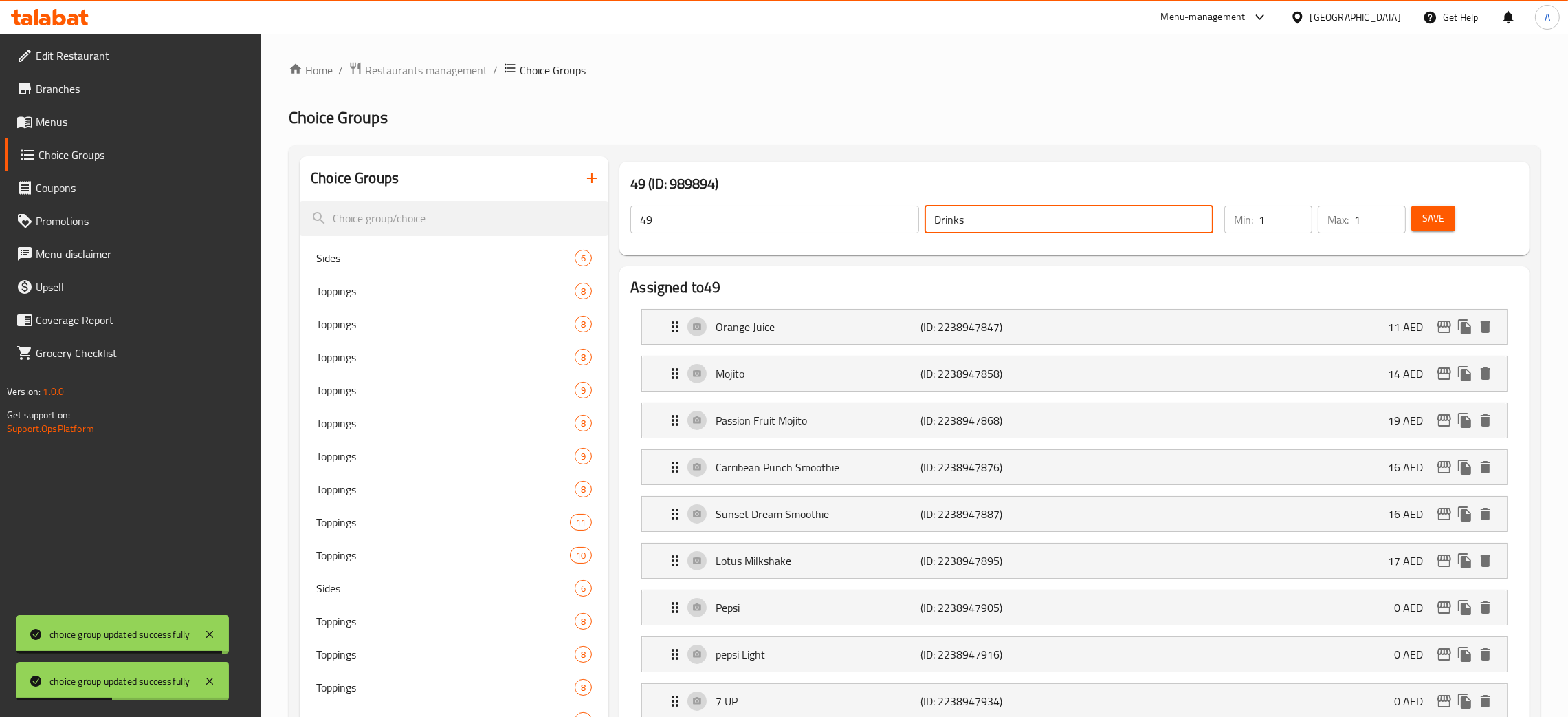
drag, startPoint x: 963, startPoint y: 220, endPoint x: 891, endPoint y: 217, distance: 72.1
click at [891, 217] on div "49 ​ Drinks ​" at bounding box center [922, 219] width 600 height 44
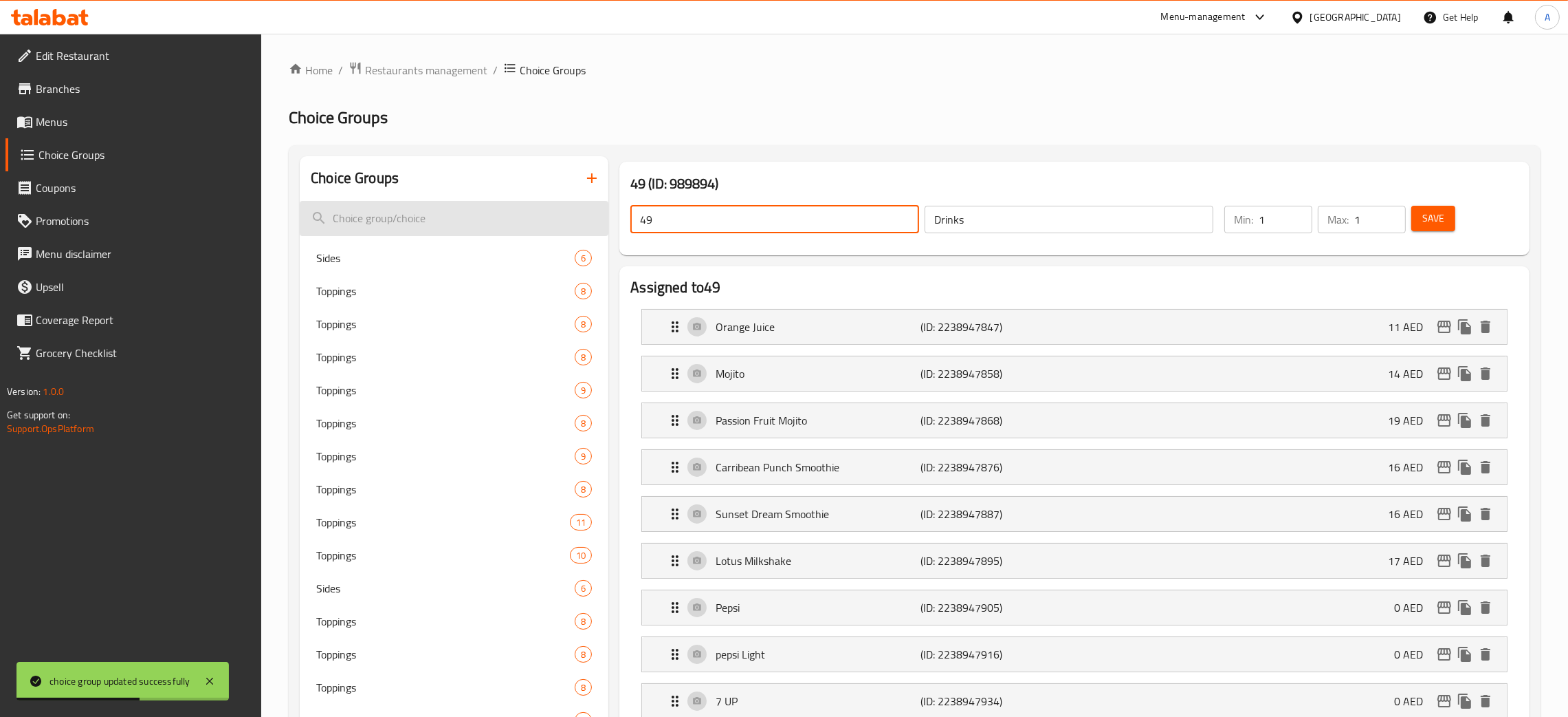
drag, startPoint x: 675, startPoint y: 225, endPoint x: 600, endPoint y: 217, distance: 75.4
paste input "Drinks"
click at [1430, 221] on span "Save" at bounding box center [1433, 218] width 22 height 17
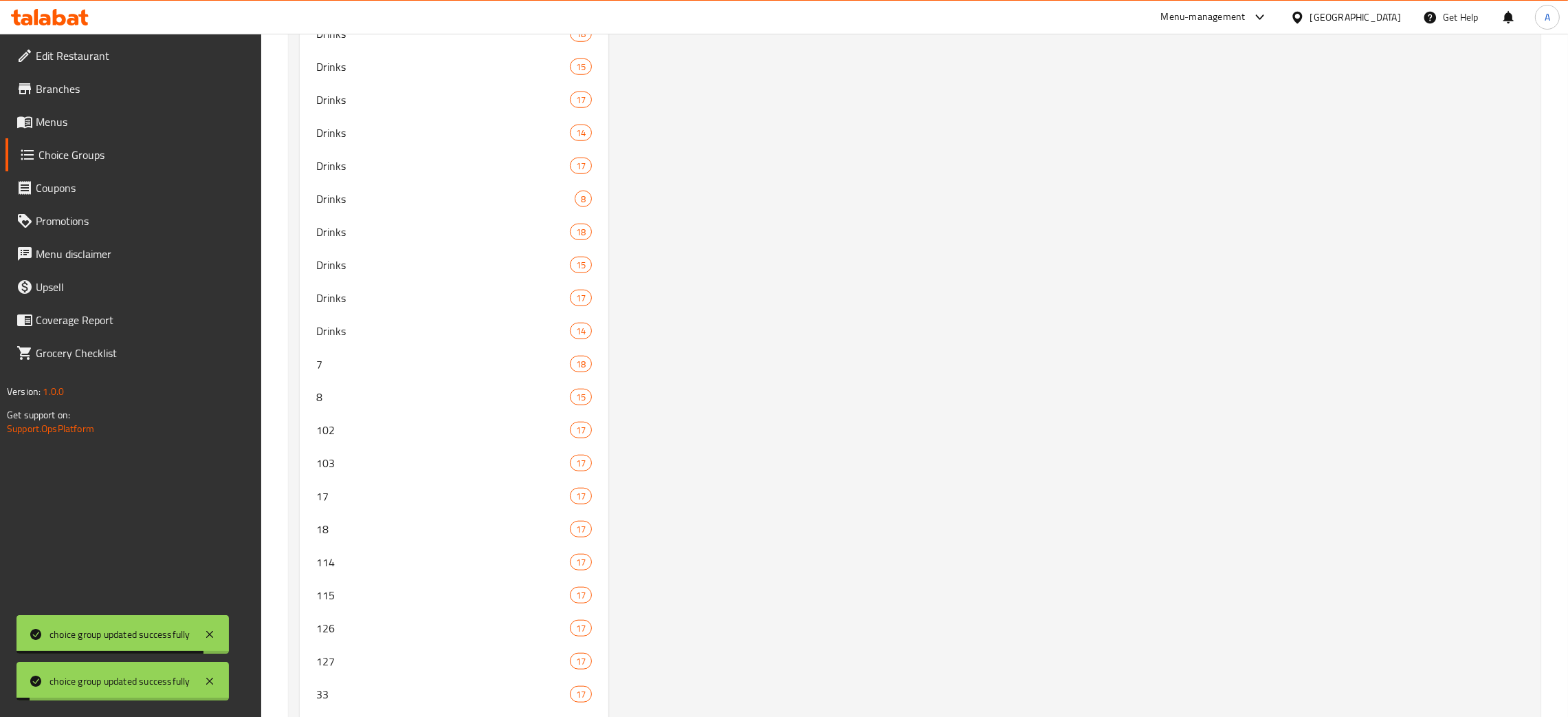
scroll to position [2407, 0]
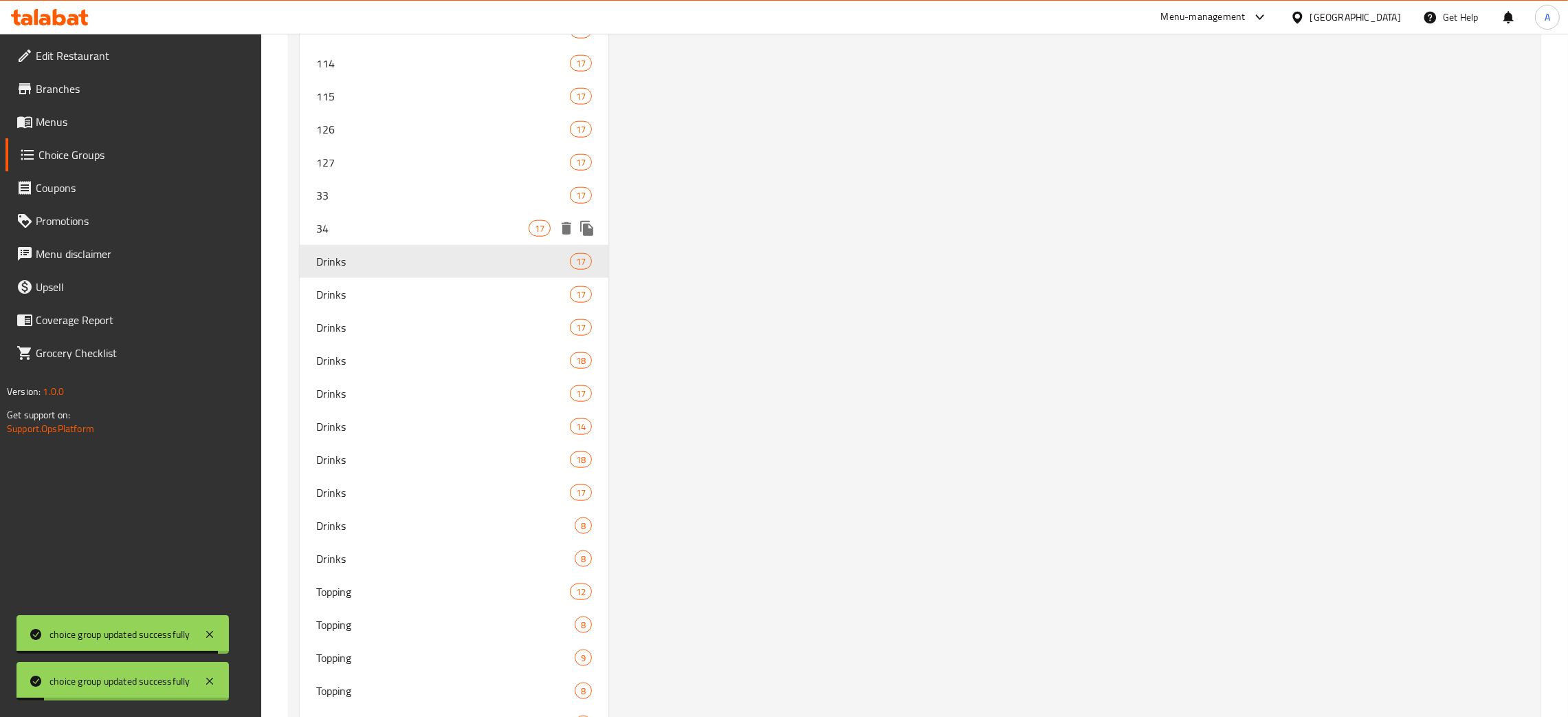
click at [365, 220] on span "34" at bounding box center [422, 228] width 212 height 16
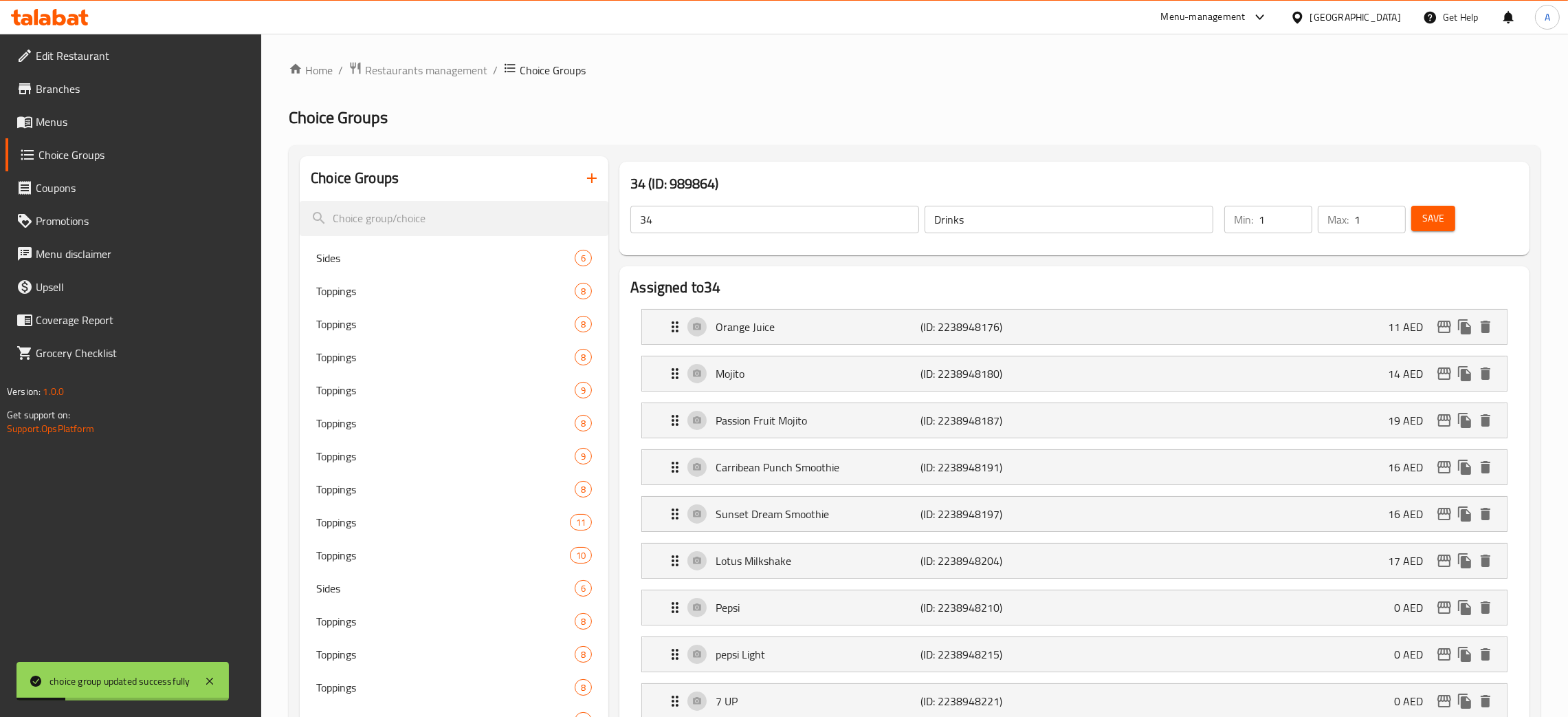
scroll to position [18, 0]
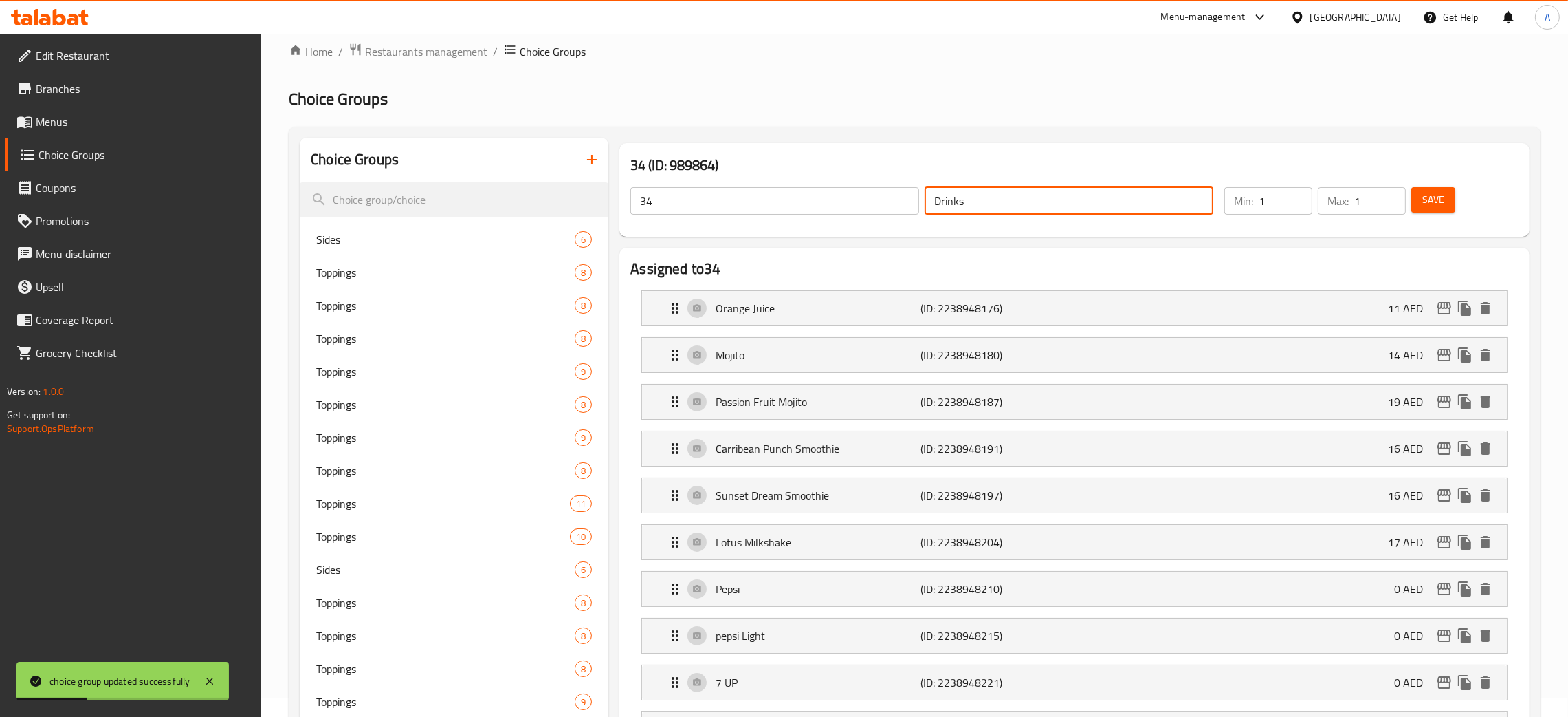
drag, startPoint x: 964, startPoint y: 198, endPoint x: 922, endPoint y: 196, distance: 42.0
click at [922, 196] on div "Drinks ​" at bounding box center [1069, 201] width 294 height 33
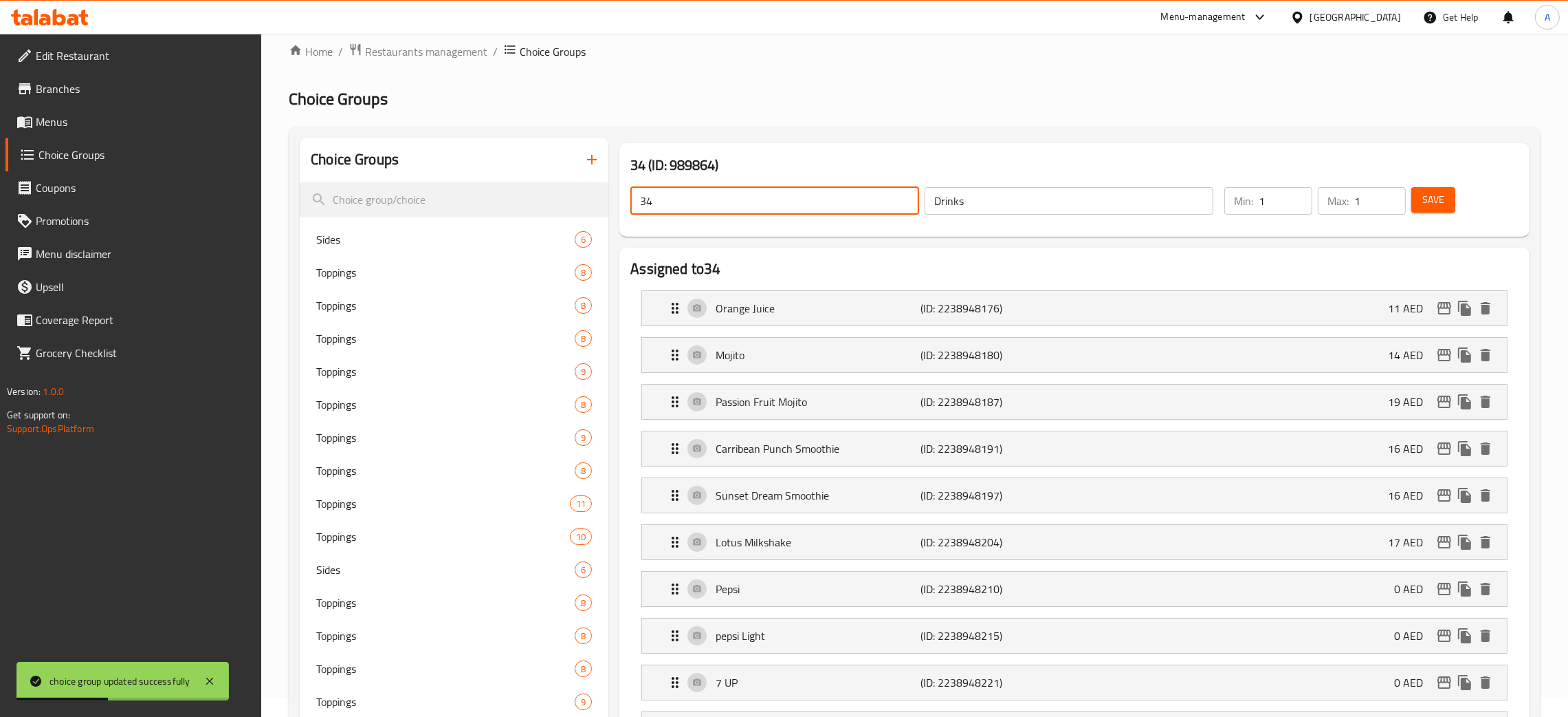
drag, startPoint x: 659, startPoint y: 202, endPoint x: 650, endPoint y: 202, distance: 9.0
click at [650, 202] on input "34" at bounding box center [774, 201] width 288 height 27
drag, startPoint x: 650, startPoint y: 201, endPoint x: 625, endPoint y: 201, distance: 25.0
click at [625, 201] on div "34 ​ Drinks ​" at bounding box center [922, 201] width 600 height 44
paste input "Drinks"
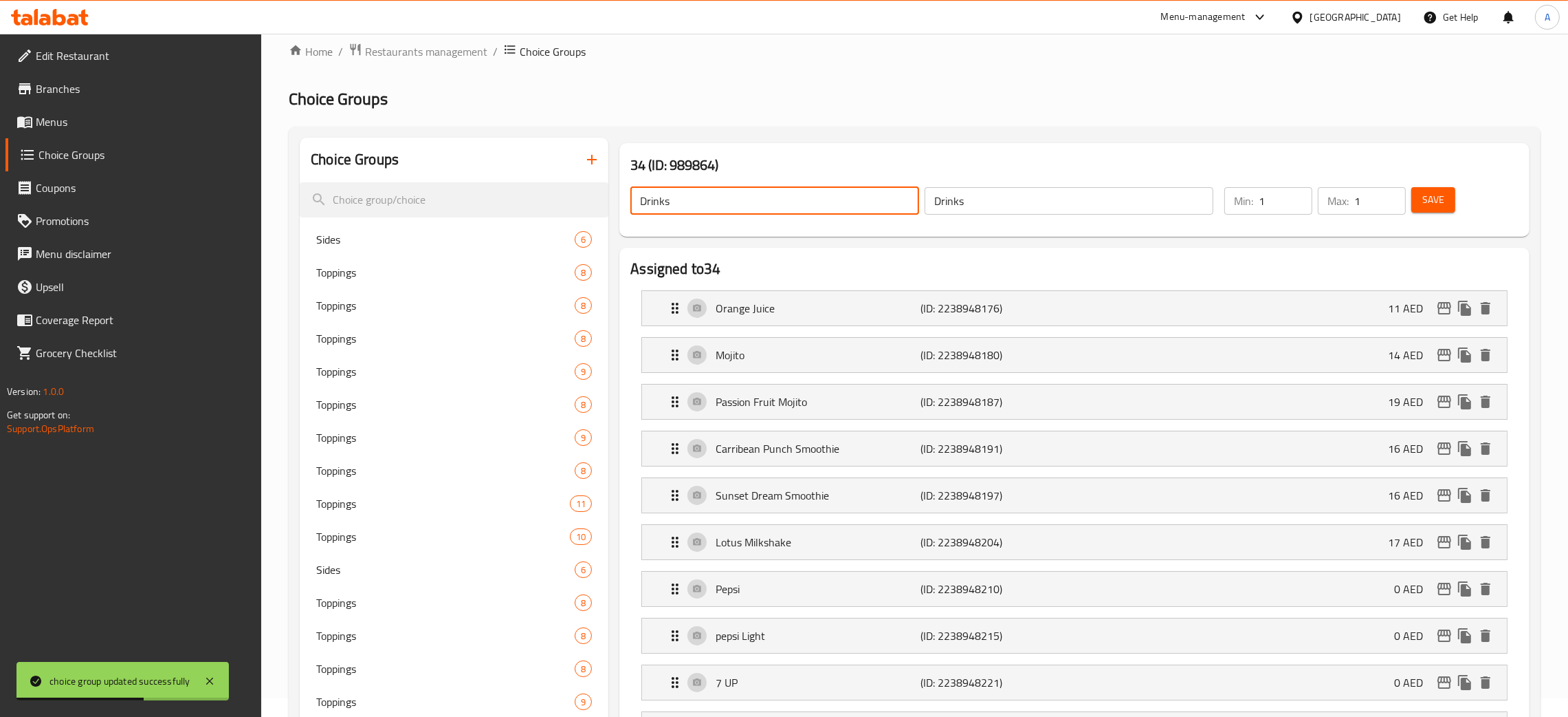
click at [1430, 198] on span "Save" at bounding box center [1433, 199] width 22 height 17
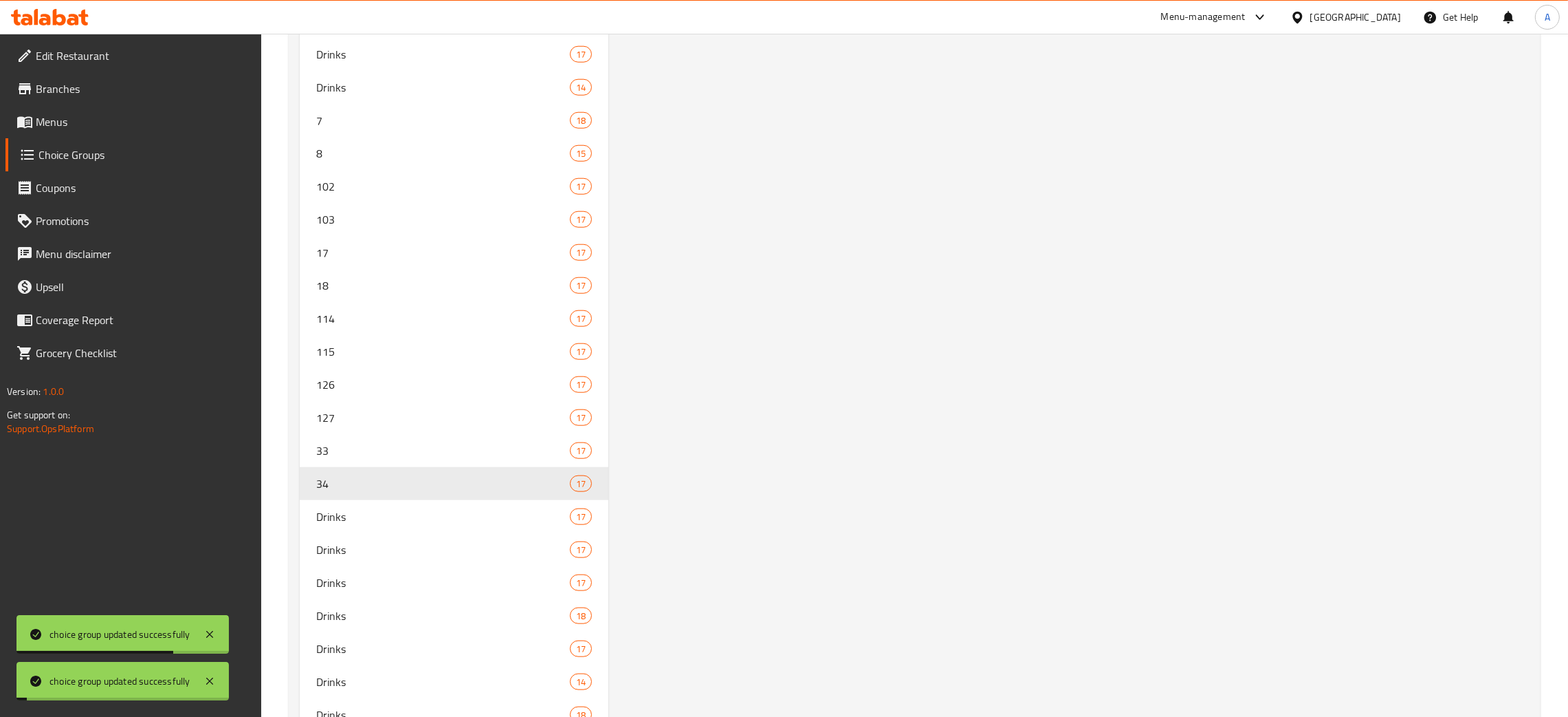
scroll to position [2201, 0]
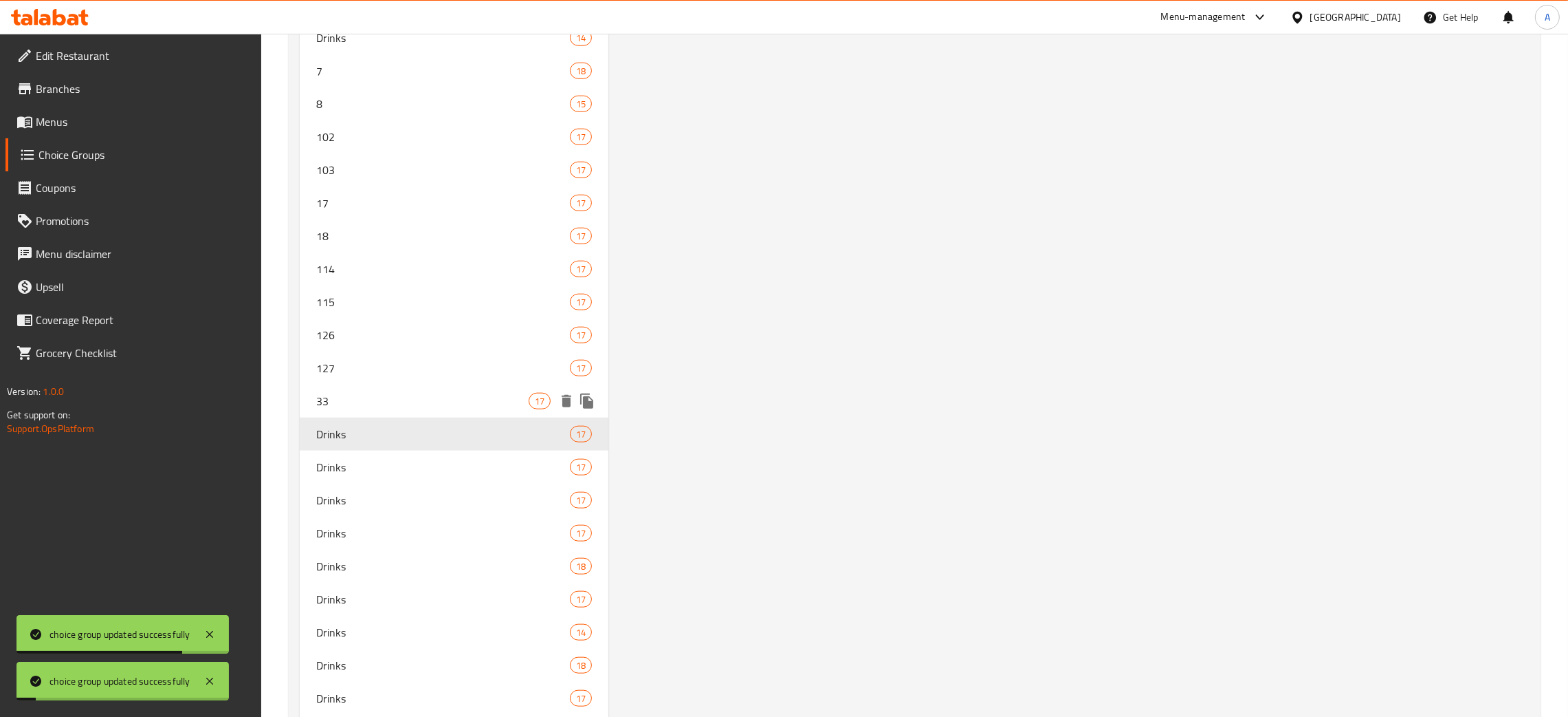
click at [373, 398] on span "33" at bounding box center [422, 401] width 212 height 16
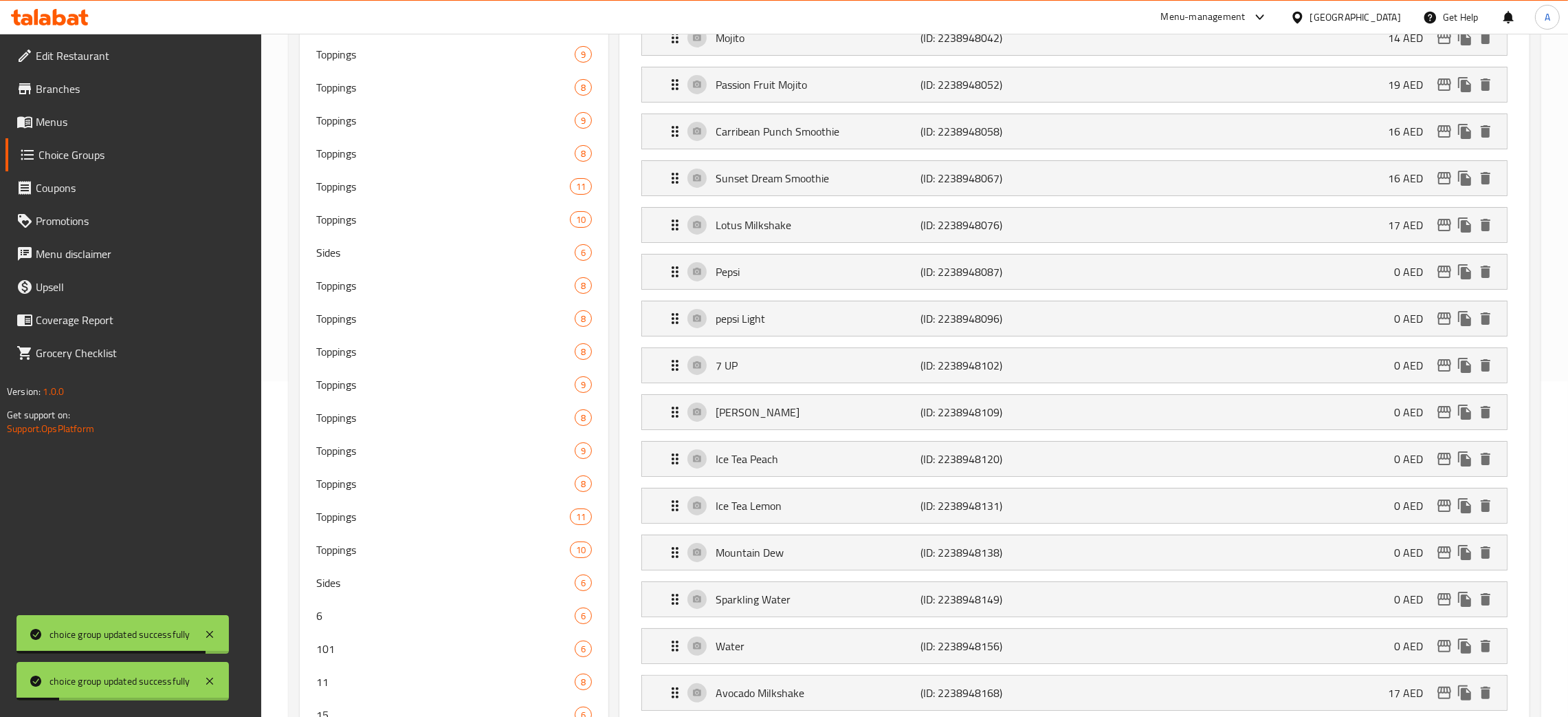
scroll to position [0, 0]
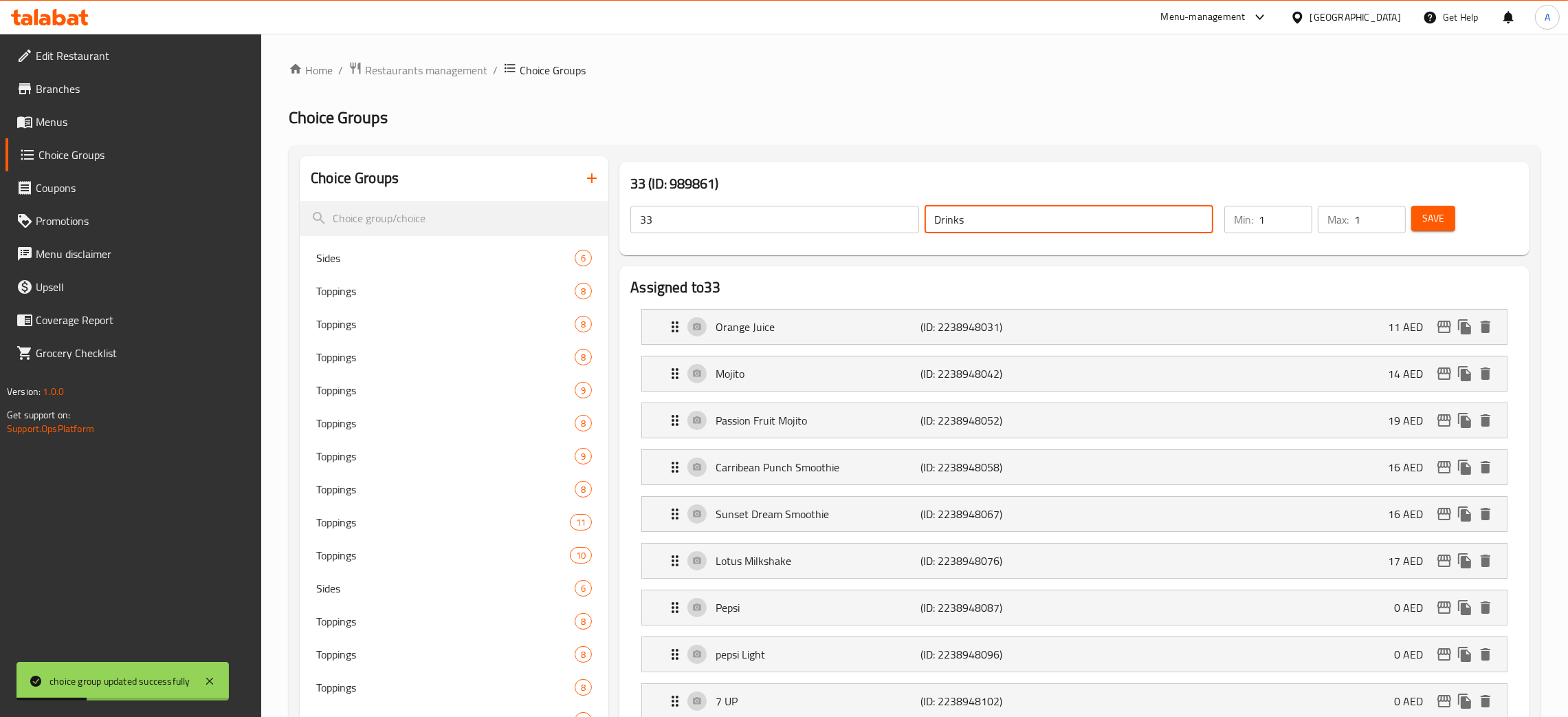
drag, startPoint x: 968, startPoint y: 223, endPoint x: 896, endPoint y: 219, distance: 72.1
click at [896, 219] on div "33 ​ Drinks ​" at bounding box center [922, 219] width 600 height 44
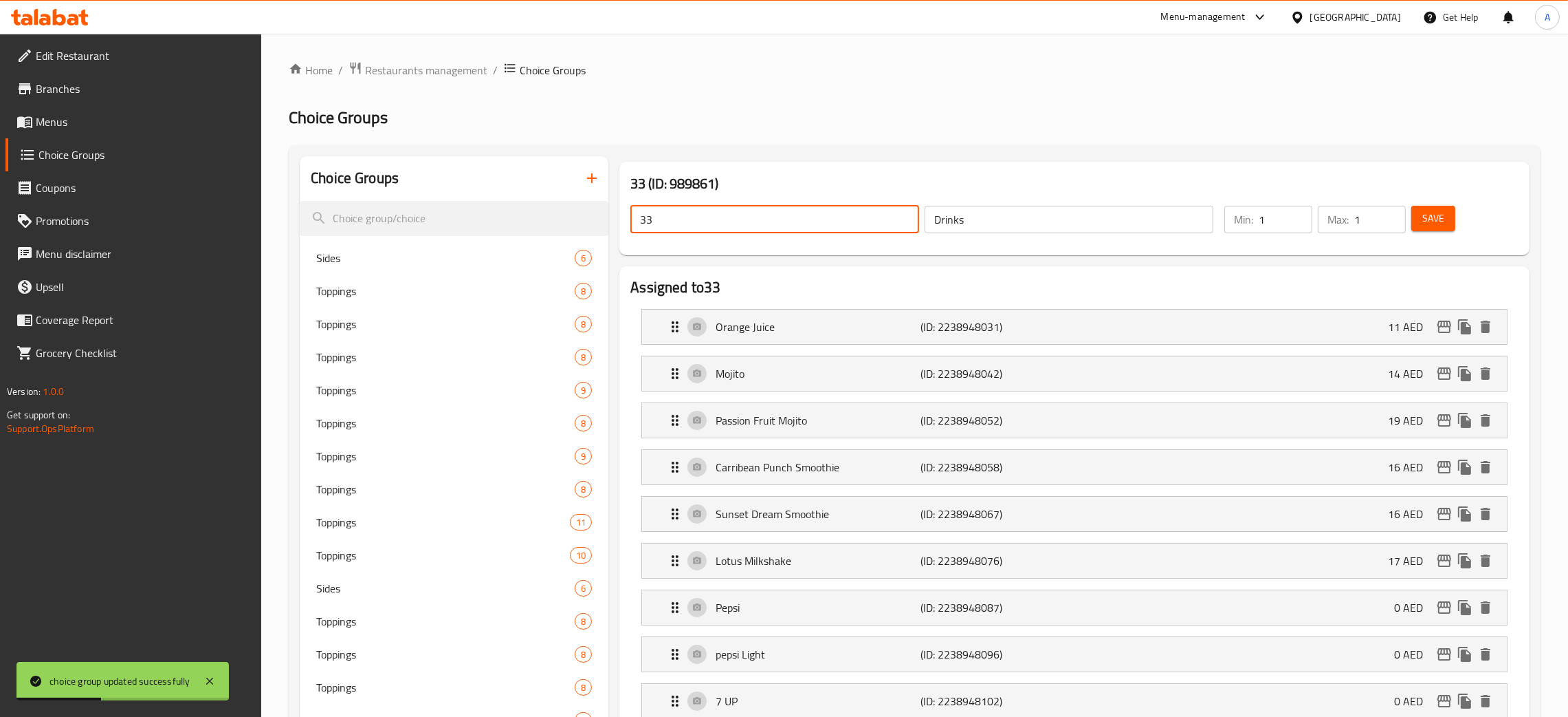
click at [650, 229] on input "33" at bounding box center [774, 219] width 288 height 27
drag, startPoint x: 659, startPoint y: 225, endPoint x: 626, endPoint y: 222, distance: 33.1
click at [626, 222] on div "33 ​ Drinks ​" at bounding box center [922, 219] width 600 height 44
paste input "Drinks"
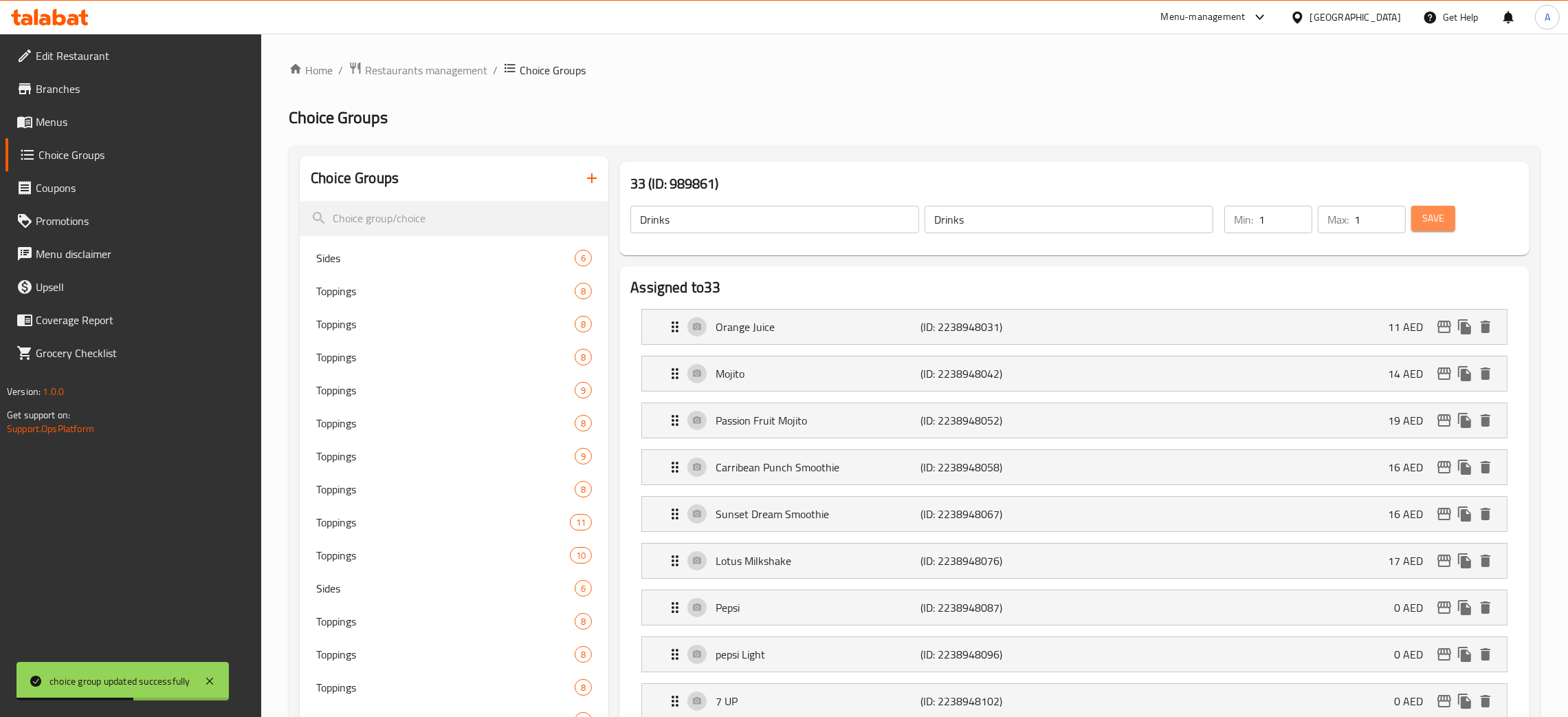
click at [1450, 225] on button "Save" at bounding box center [1433, 218] width 44 height 25
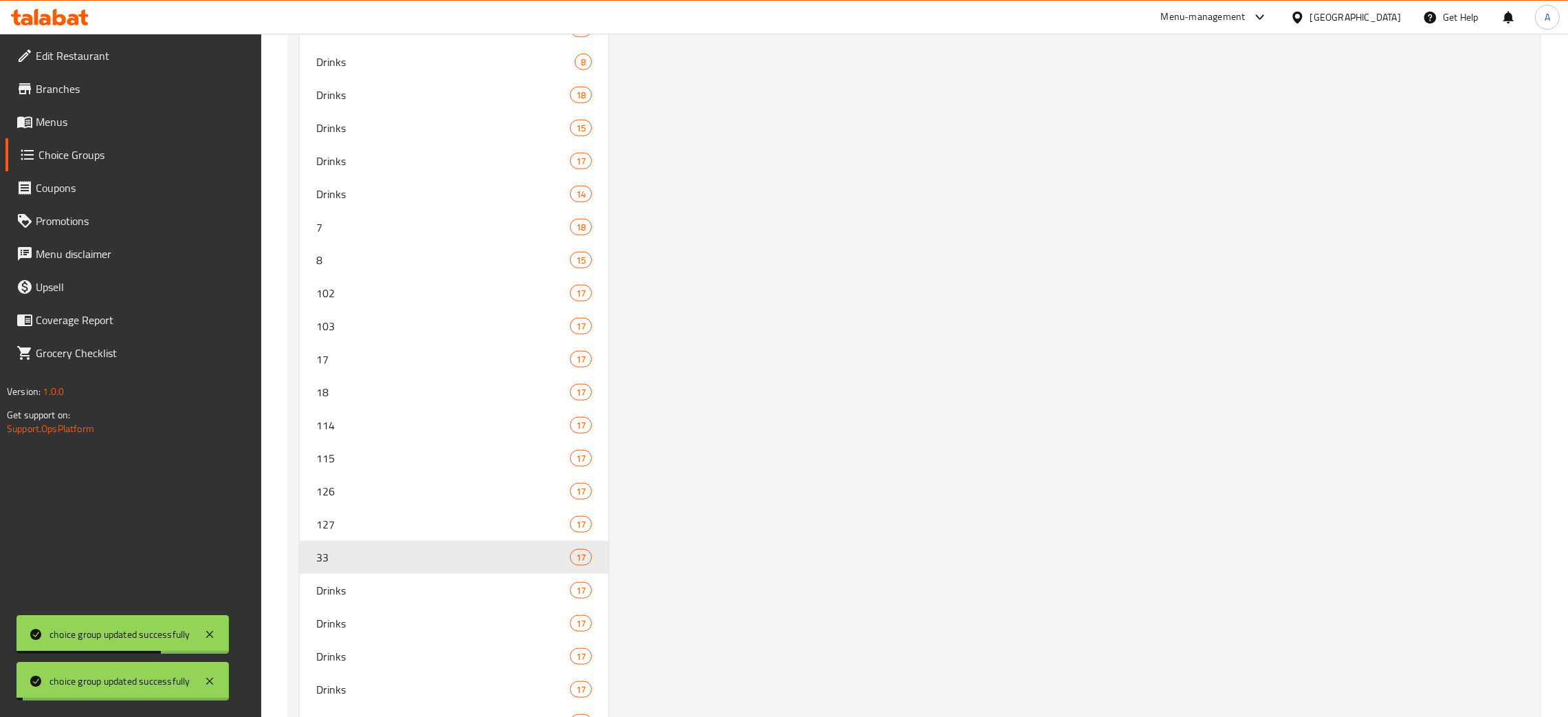
scroll to position [2133, 0]
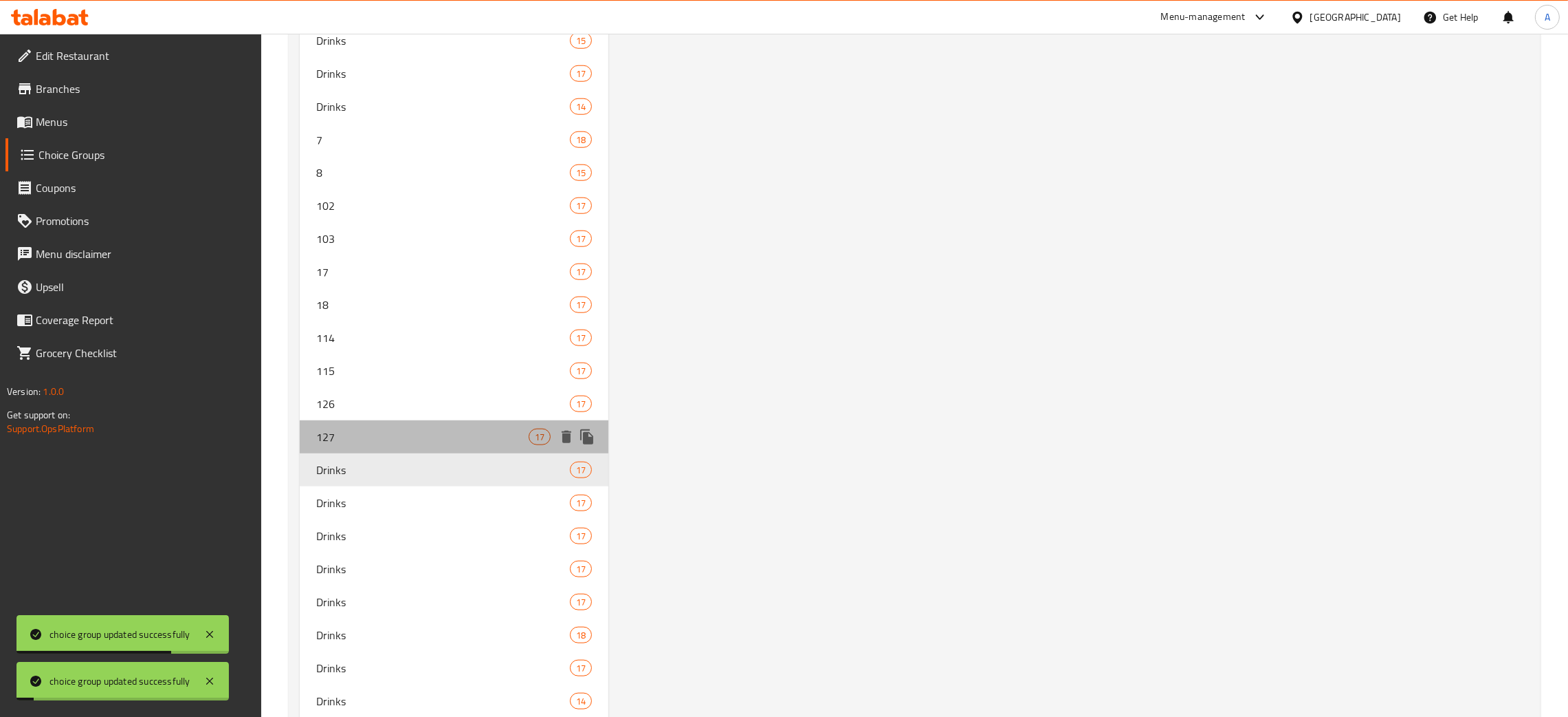
click at [441, 428] on span "127" at bounding box center [422, 437] width 212 height 16
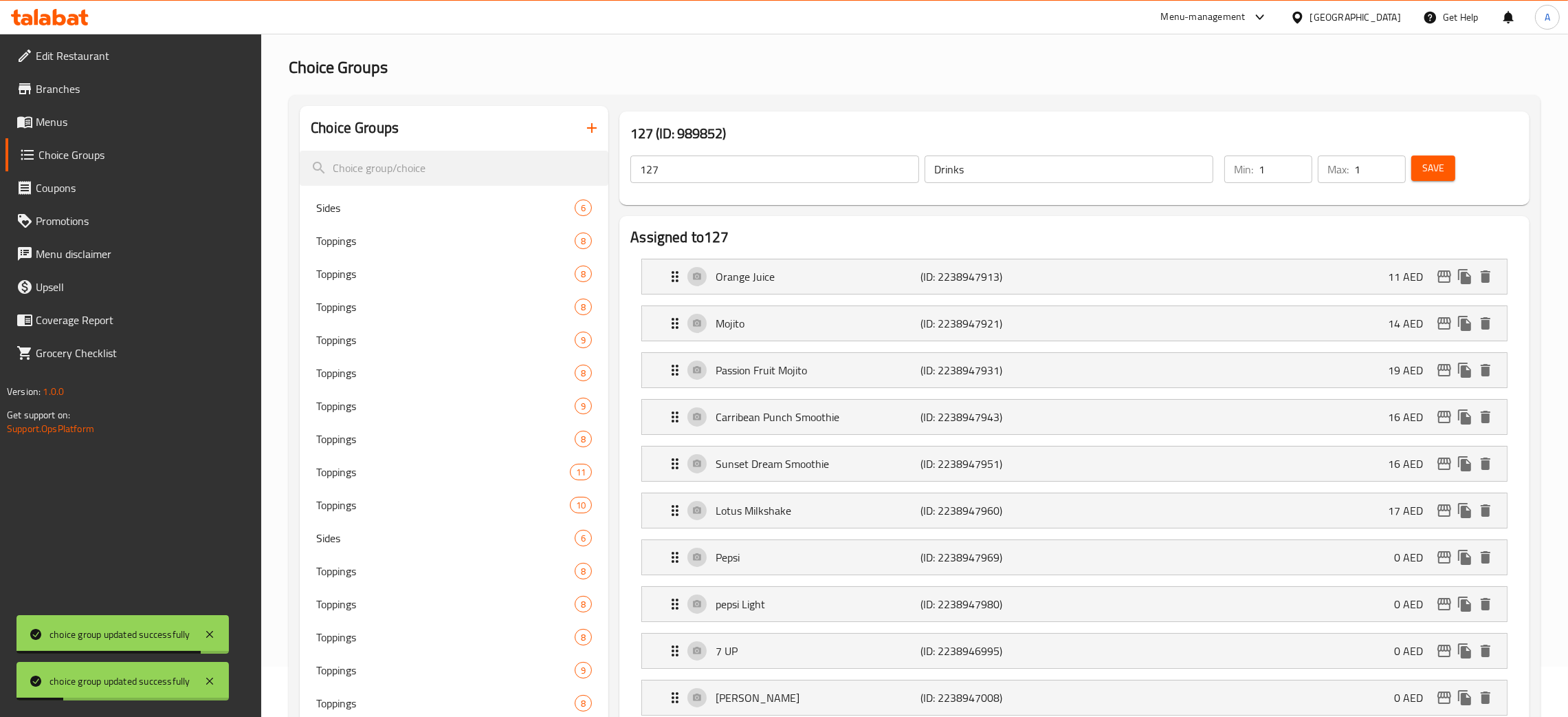
scroll to position [0, 0]
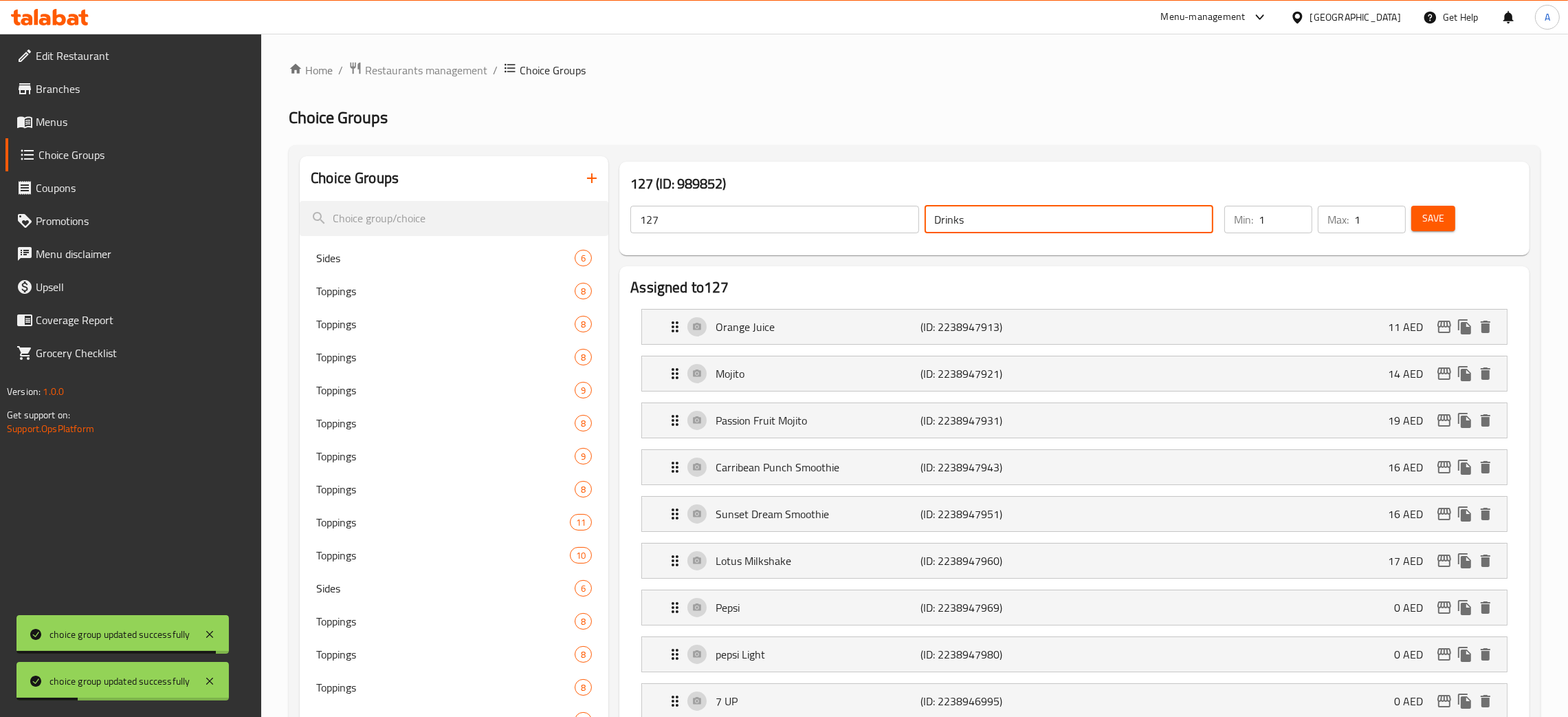
drag, startPoint x: 969, startPoint y: 222, endPoint x: 893, endPoint y: 218, distance: 76.1
click at [893, 218] on div "127 ​ Drinks ​" at bounding box center [922, 219] width 600 height 44
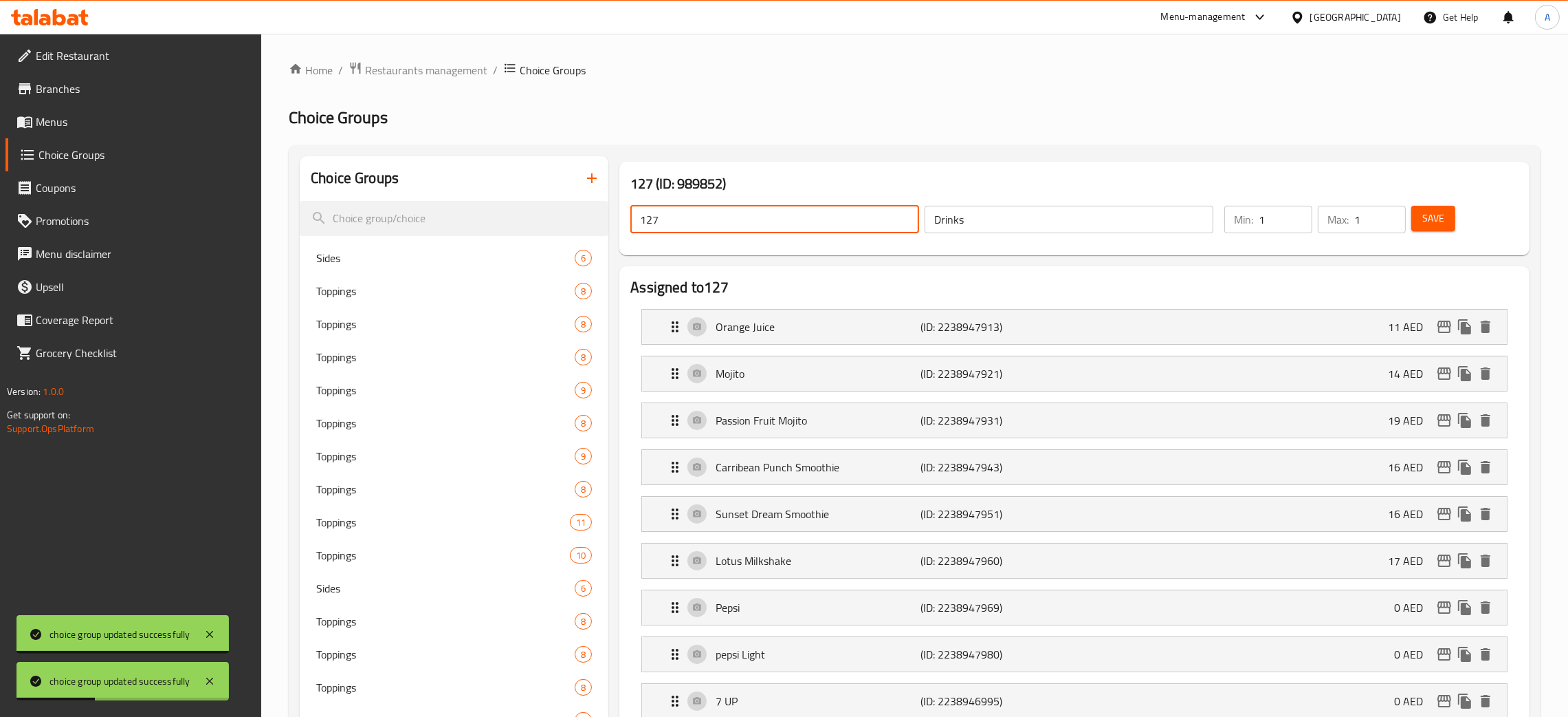
drag, startPoint x: 641, startPoint y: 218, endPoint x: 633, endPoint y: 218, distance: 8.0
click at [635, 218] on input "127" at bounding box center [774, 219] width 288 height 27
paste input "Drinks"
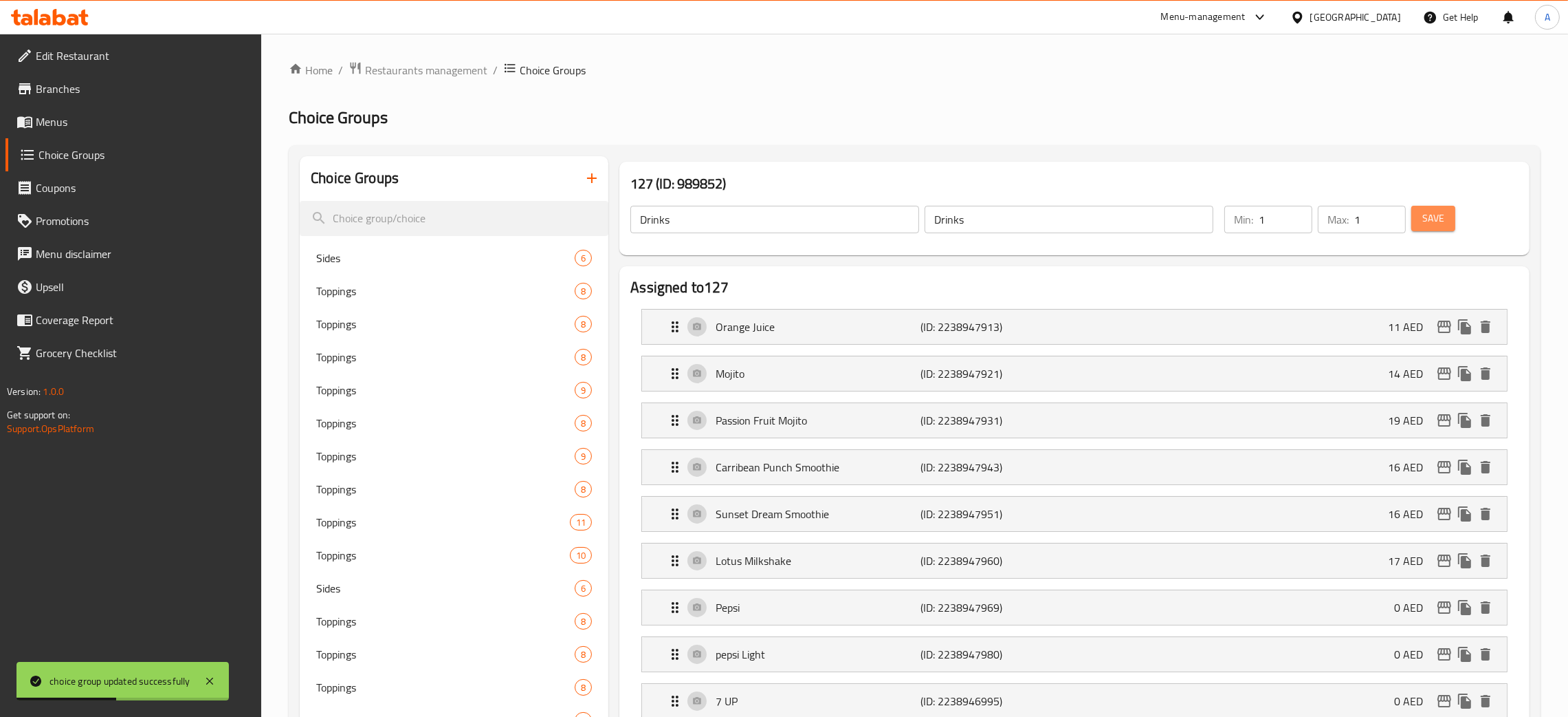
click at [1438, 219] on span "Save" at bounding box center [1433, 218] width 22 height 17
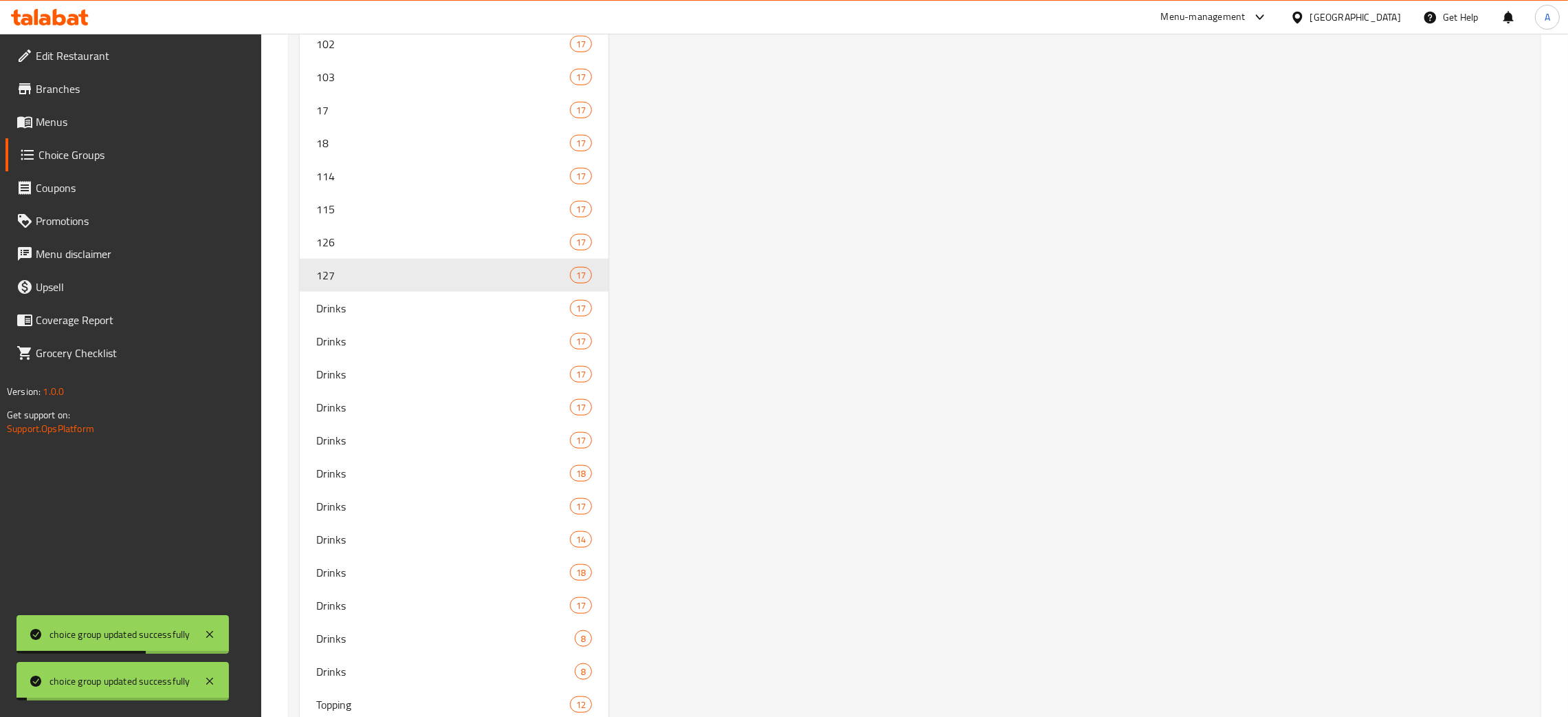
scroll to position [2281, 0]
click at [333, 249] on span "126" at bounding box center [422, 255] width 212 height 16
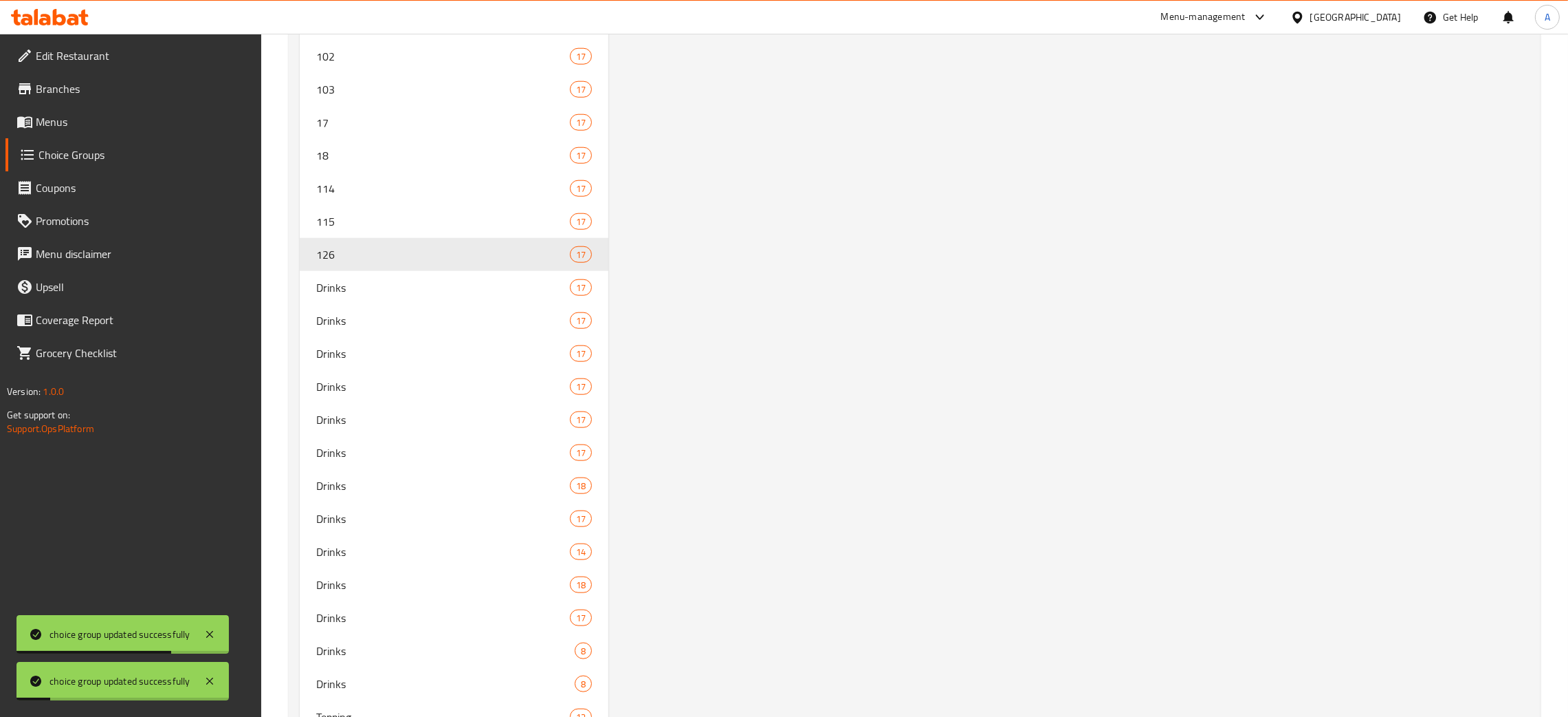
scroll to position [0, 0]
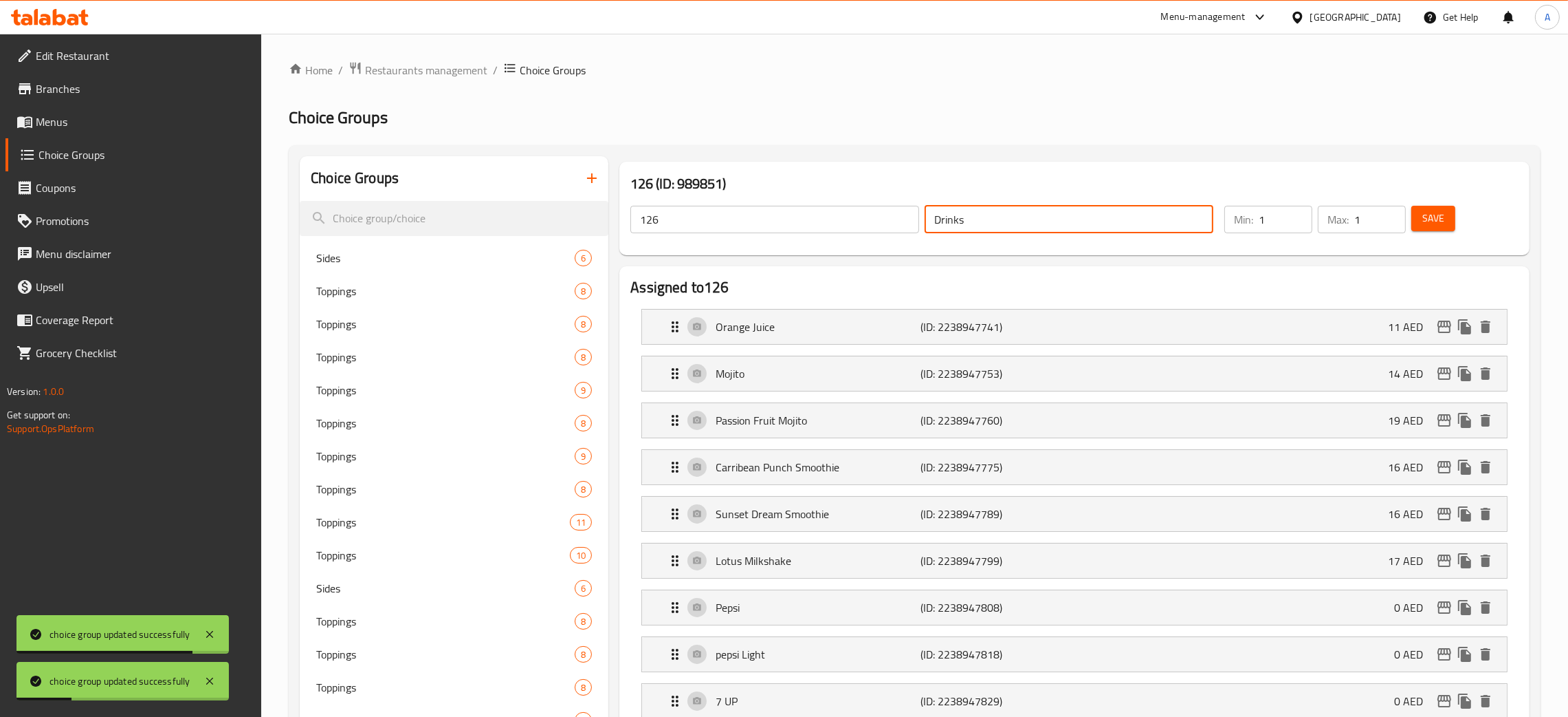
drag, startPoint x: 962, startPoint y: 218, endPoint x: 900, endPoint y: 218, distance: 62.0
click at [900, 218] on div "126 ​ Drinks ​" at bounding box center [922, 219] width 600 height 44
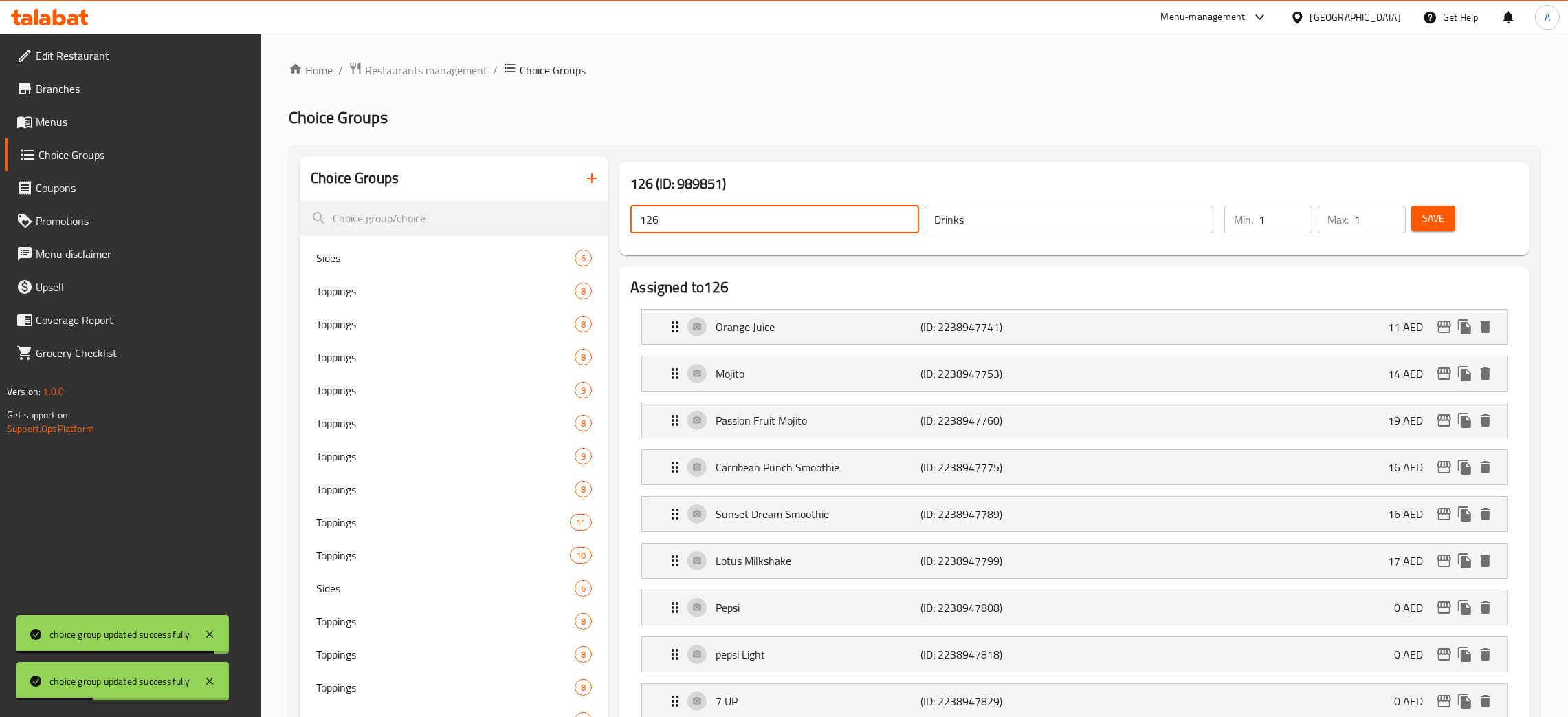
drag, startPoint x: 655, startPoint y: 219, endPoint x: 646, endPoint y: 229, distance: 13.5
click at [616, 218] on div "126 (ID: 989851) 126 ​ Drinks ​ Min: 1 ​ Max: 1 ​ Save" at bounding box center [1075, 208] width 922 height 104
paste input "Drinks"
click at [1441, 216] on span "Save" at bounding box center [1433, 218] width 22 height 17
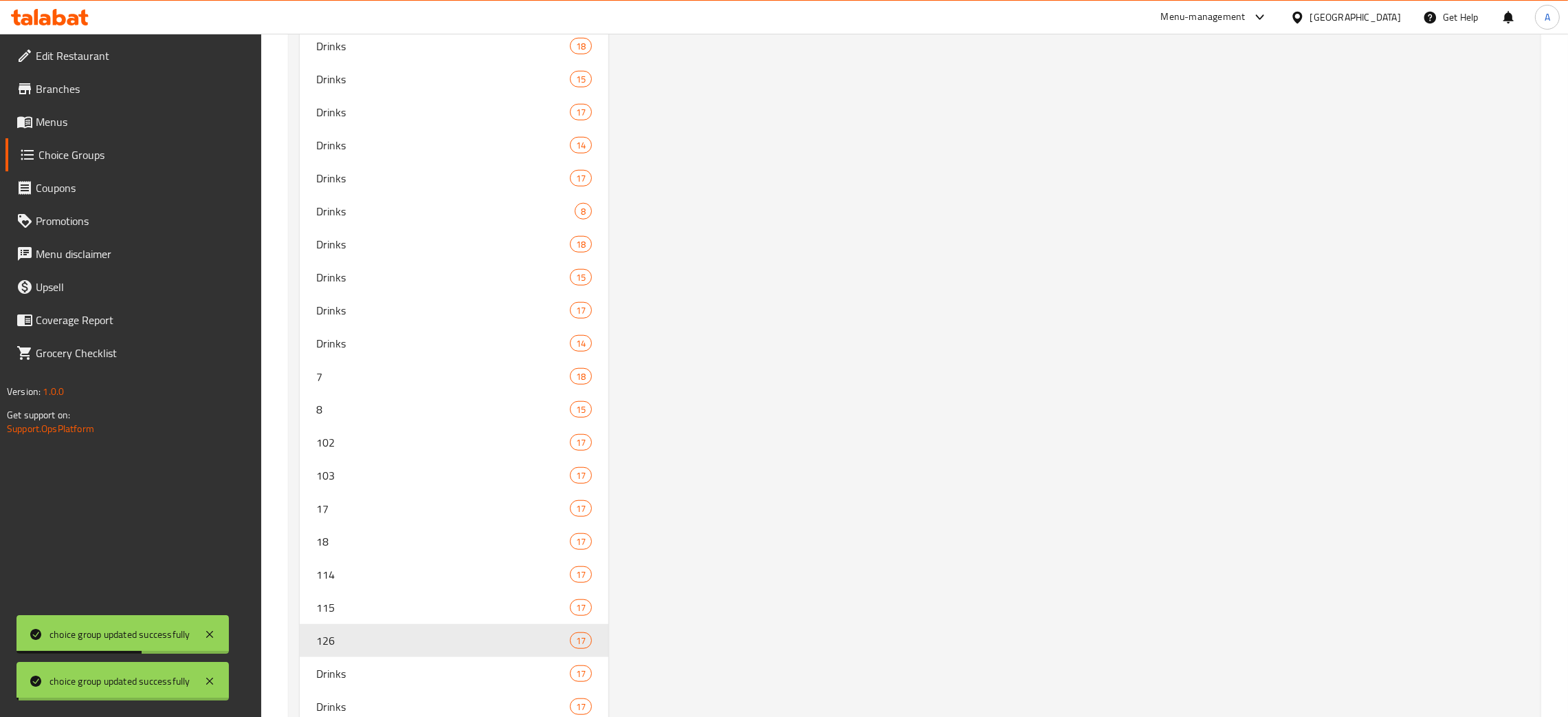
scroll to position [1920, 0]
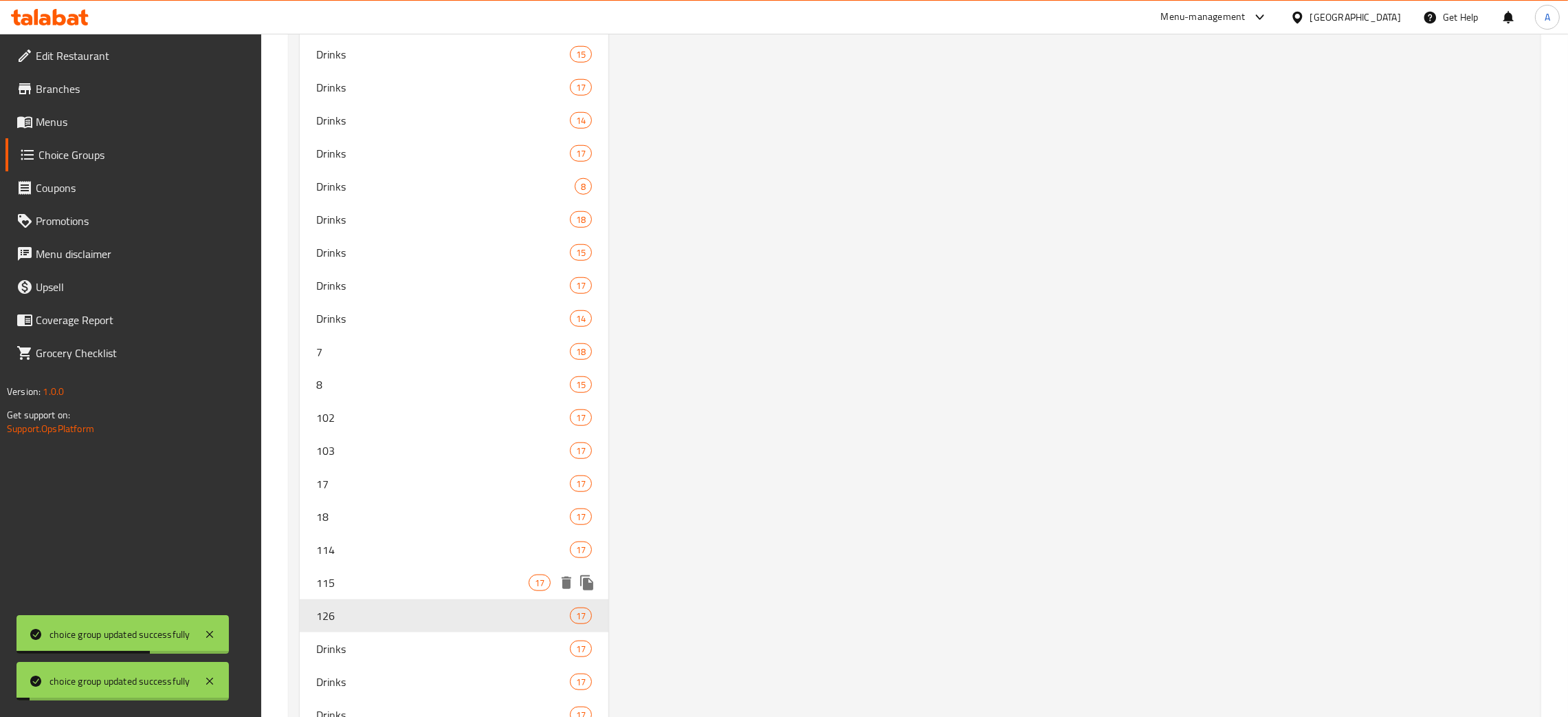
click at [405, 583] on span "115" at bounding box center [422, 582] width 212 height 16
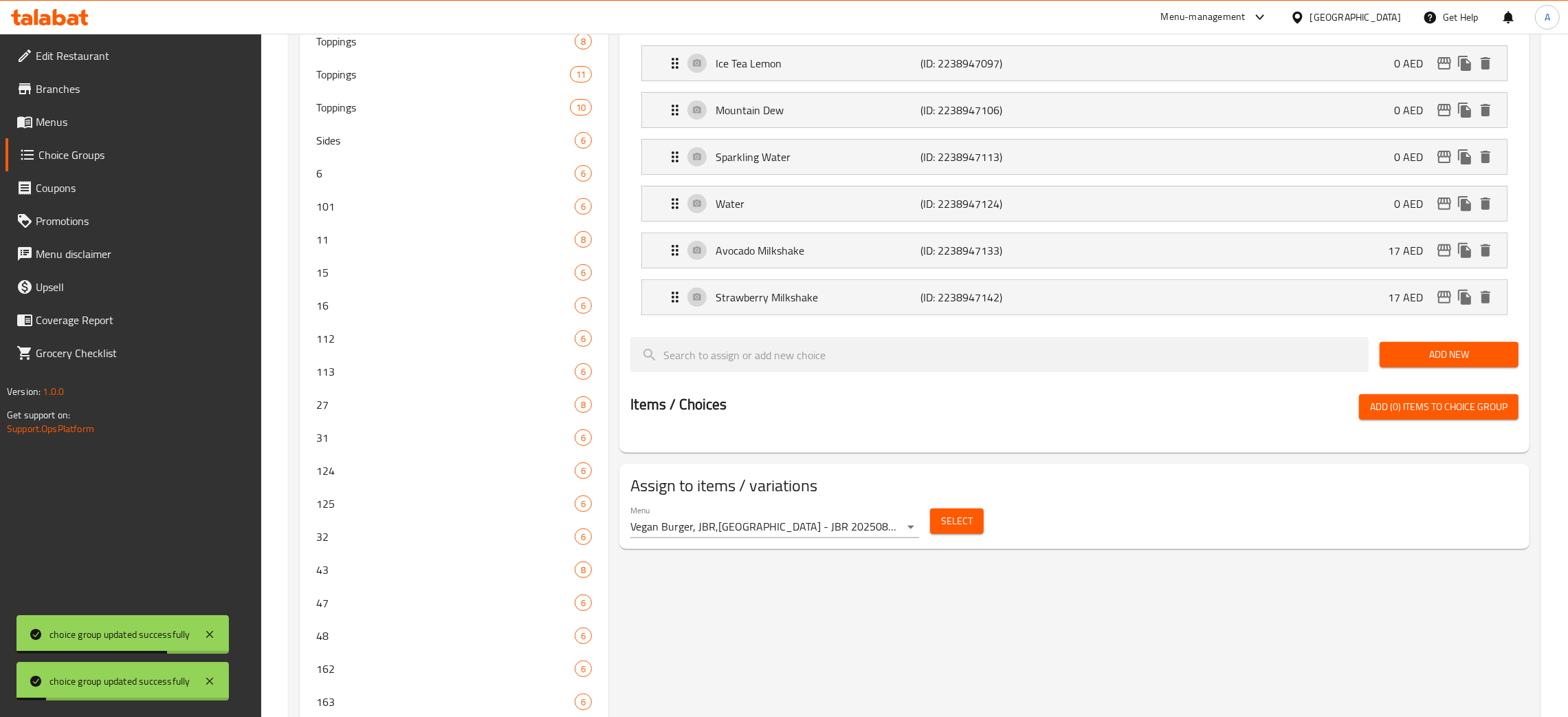
scroll to position [0, 0]
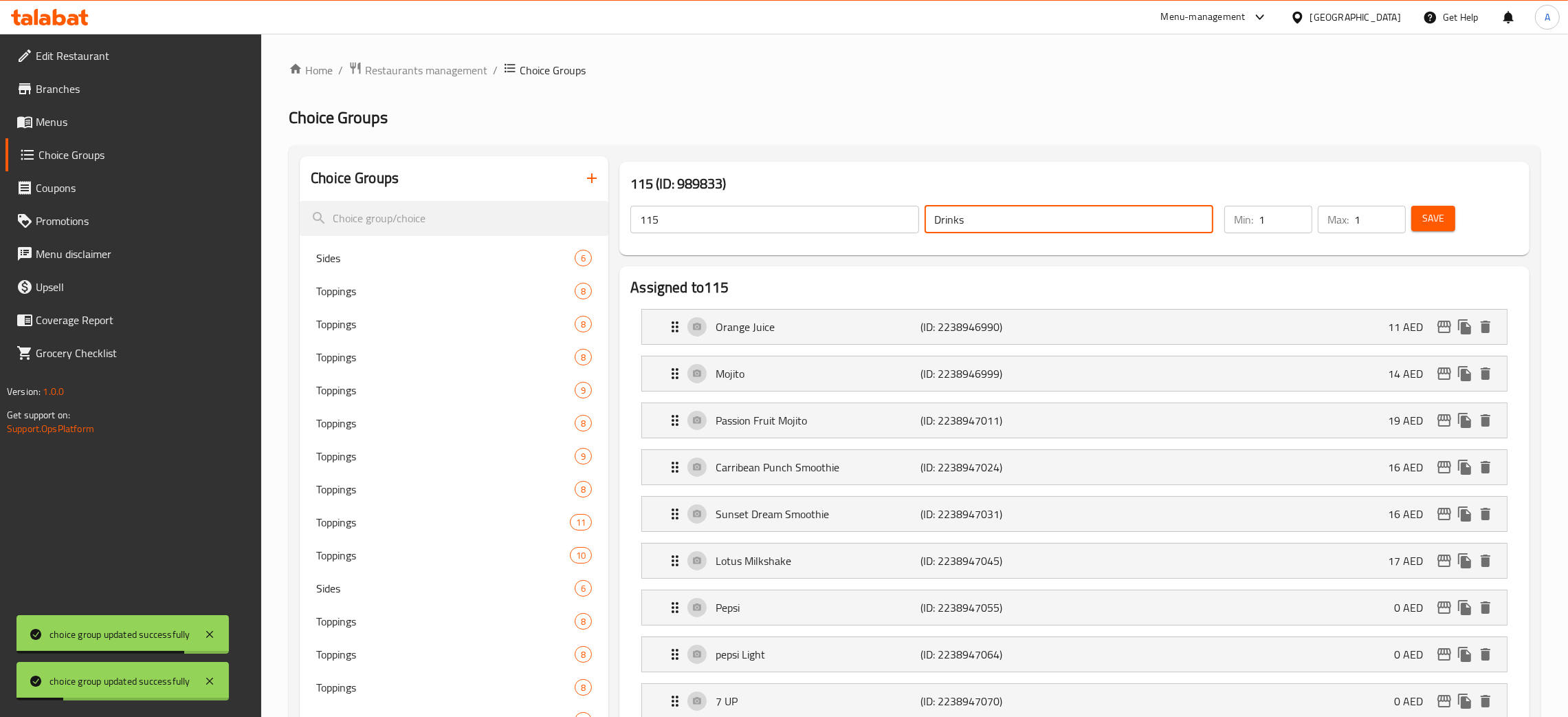
drag, startPoint x: 969, startPoint y: 222, endPoint x: 906, endPoint y: 221, distance: 63.0
click at [910, 221] on div "115 ​ Drinks ​" at bounding box center [922, 219] width 600 height 44
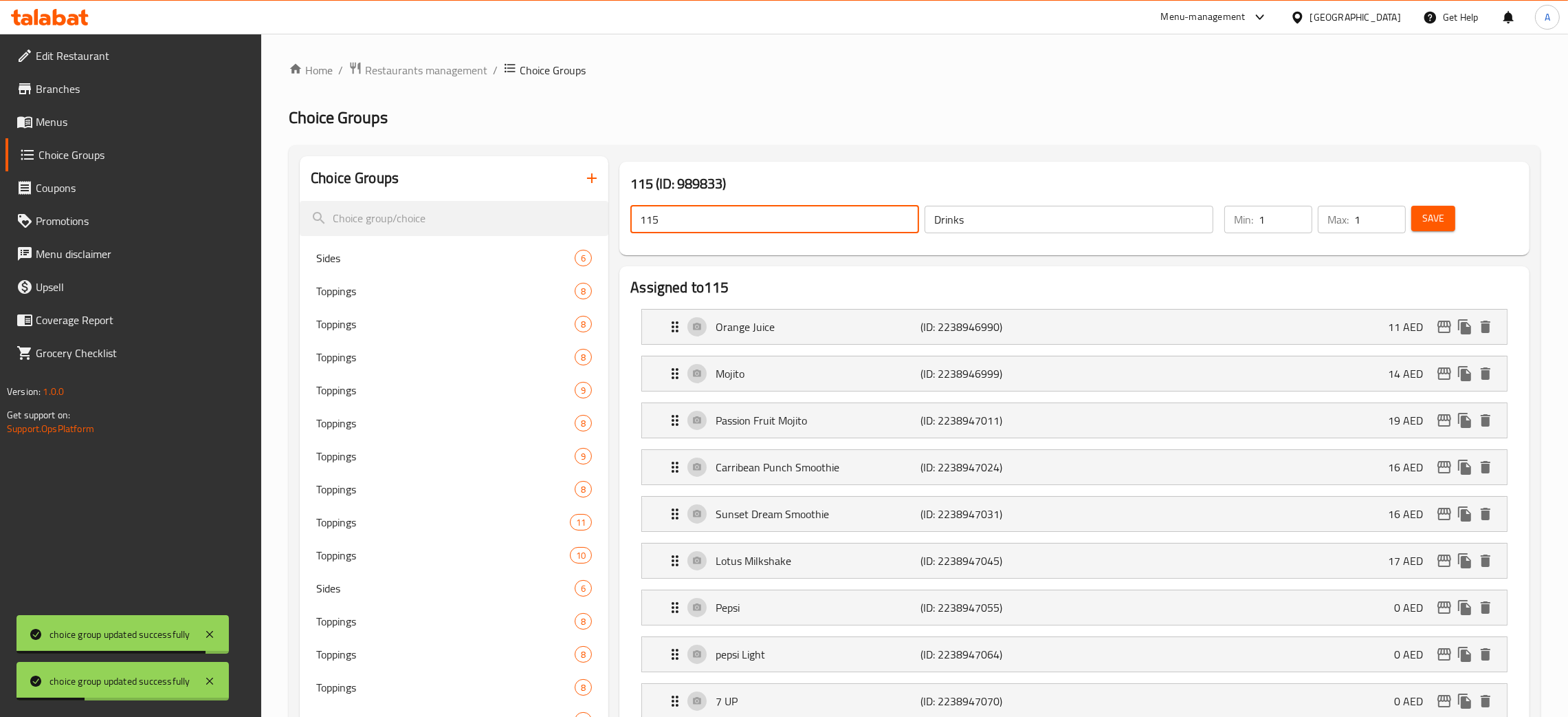
drag, startPoint x: 698, startPoint y: 224, endPoint x: 612, endPoint y: 218, distance: 86.2
paste input "Drinks"
click at [1429, 227] on span "Save" at bounding box center [1433, 218] width 22 height 17
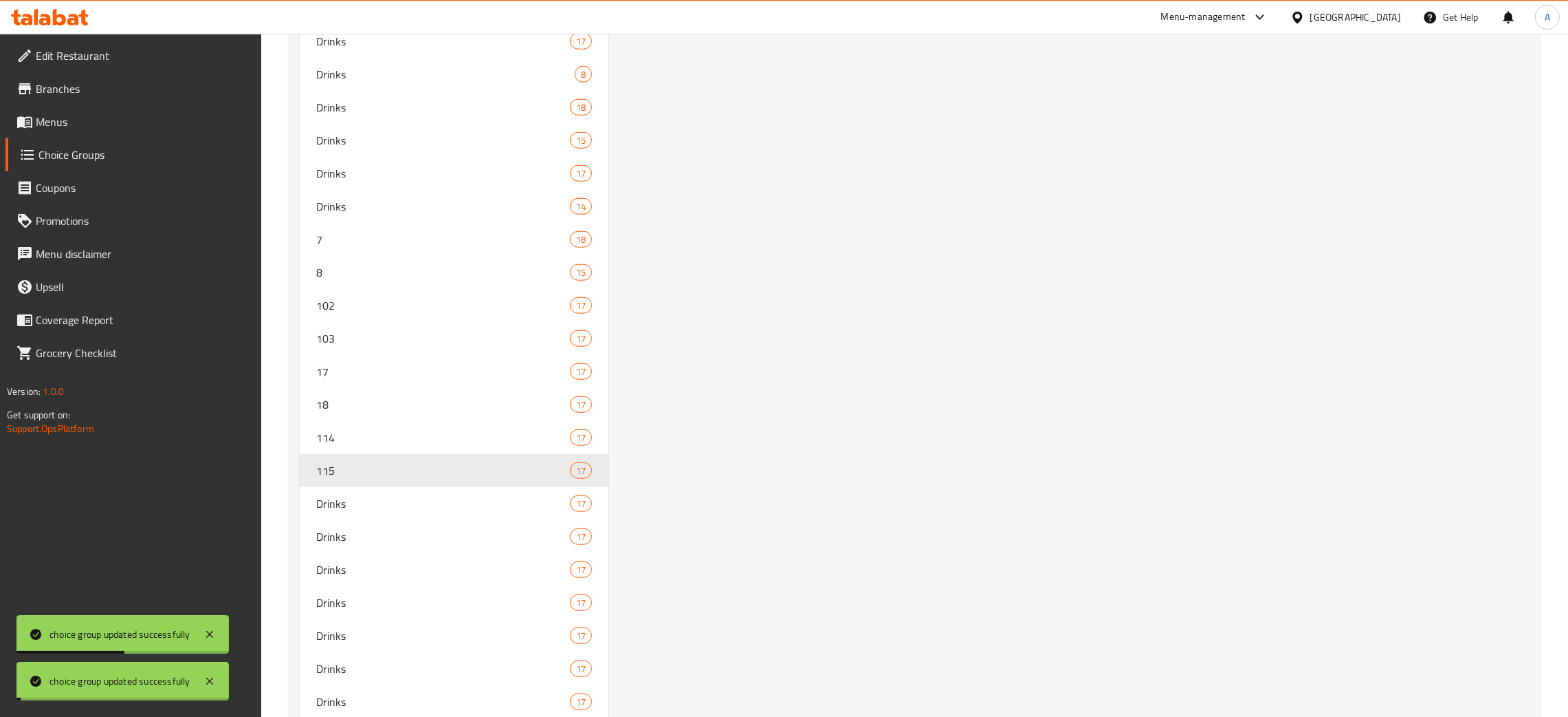
scroll to position [2096, 0]
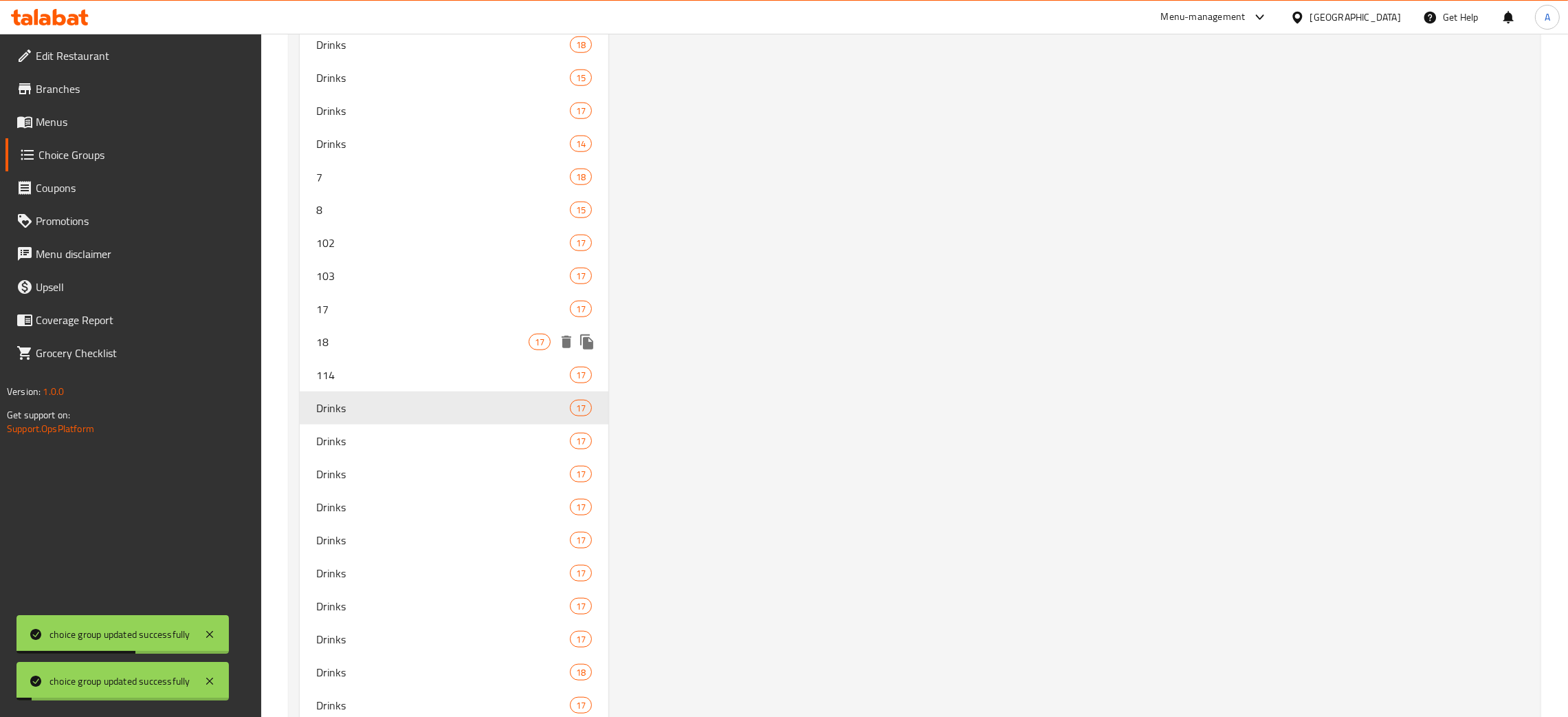
drag, startPoint x: 447, startPoint y: 350, endPoint x: 442, endPoint y: 359, distance: 10.3
click at [439, 366] on span "114" at bounding box center [422, 374] width 212 height 16
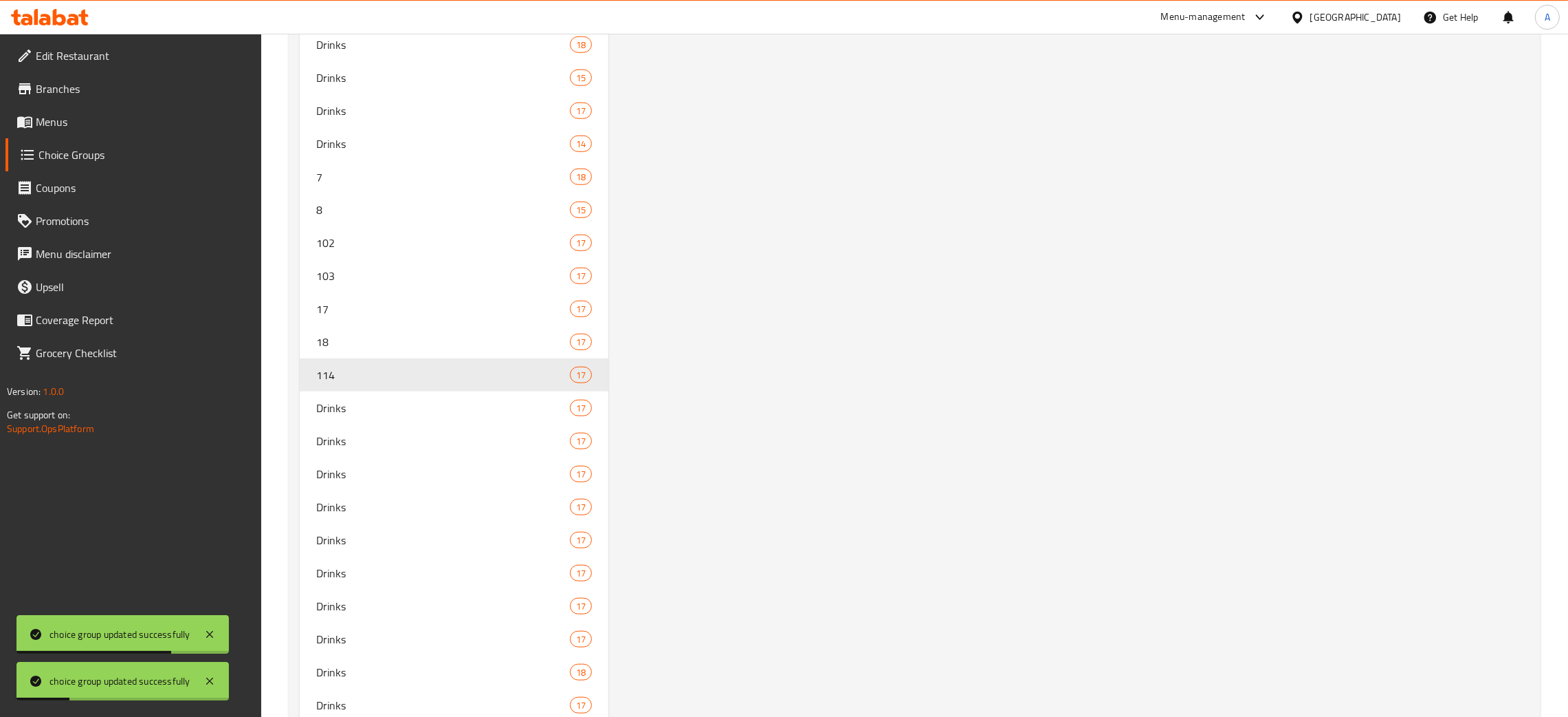
scroll to position [0, 0]
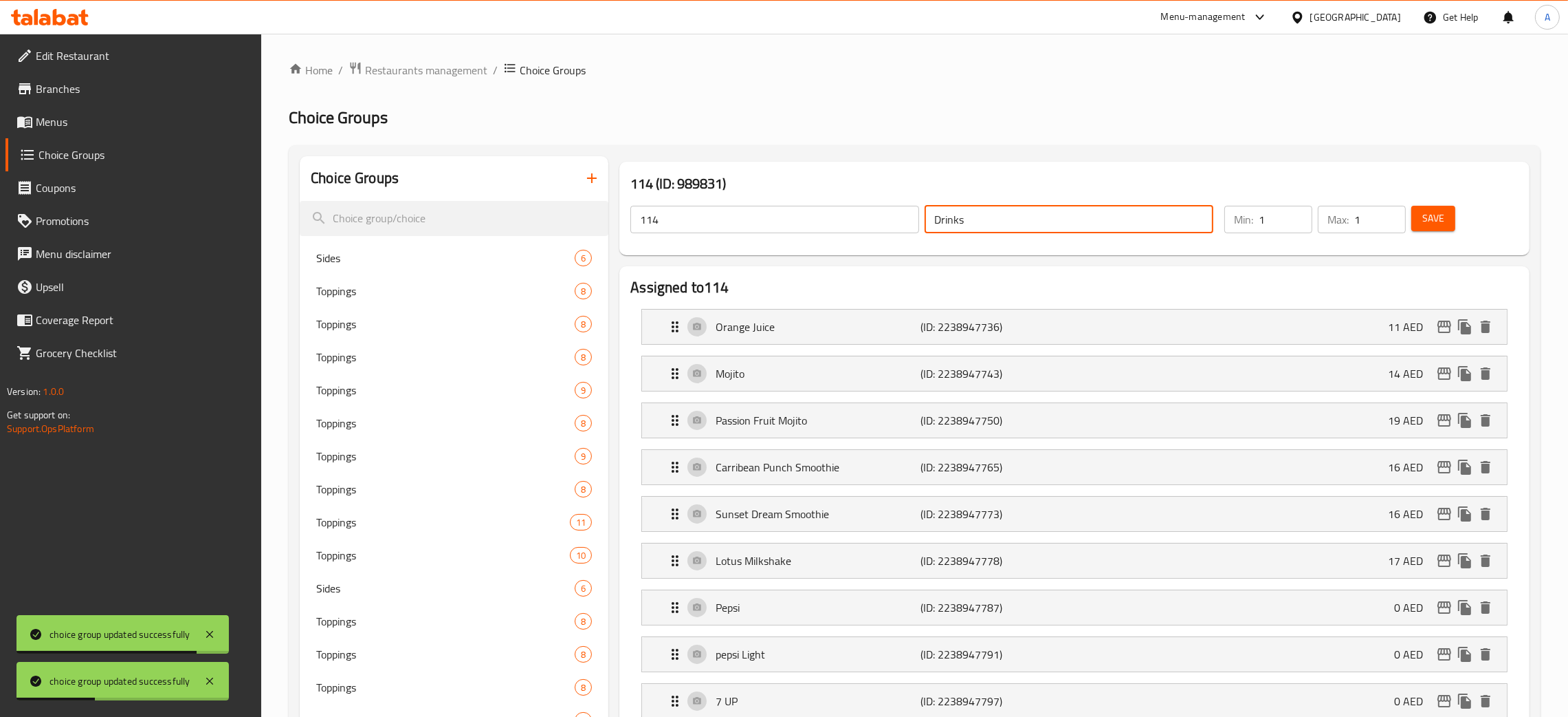
drag, startPoint x: 988, startPoint y: 223, endPoint x: 903, endPoint y: 222, distance: 85.0
click at [903, 222] on div "114 ​ Drinks ​" at bounding box center [922, 219] width 600 height 44
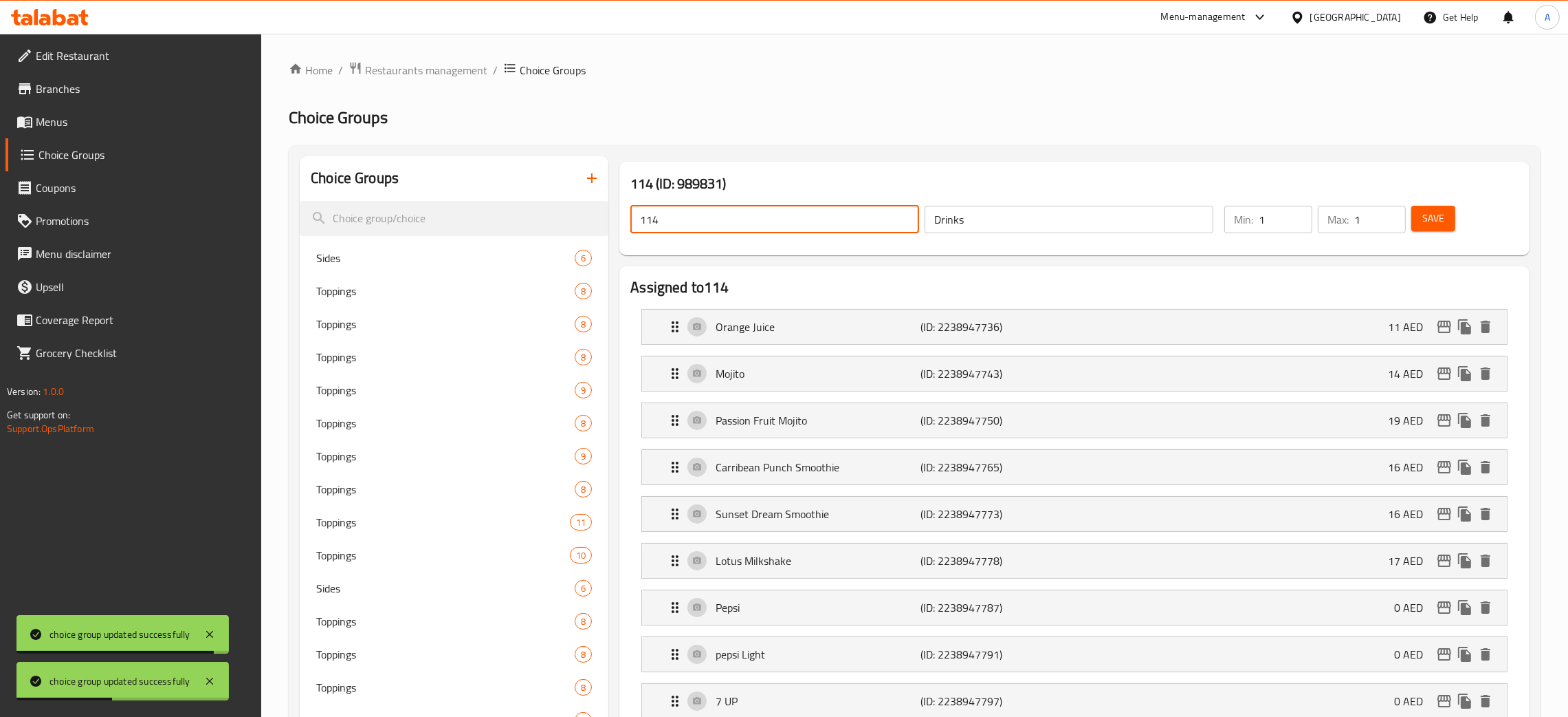
drag, startPoint x: 689, startPoint y: 225, endPoint x: 629, endPoint y: 225, distance: 60.0
click at [629, 225] on div "114 ​" at bounding box center [775, 219] width 294 height 33
paste input "Drinks"
click at [1437, 225] on span "Save" at bounding box center [1433, 218] width 22 height 17
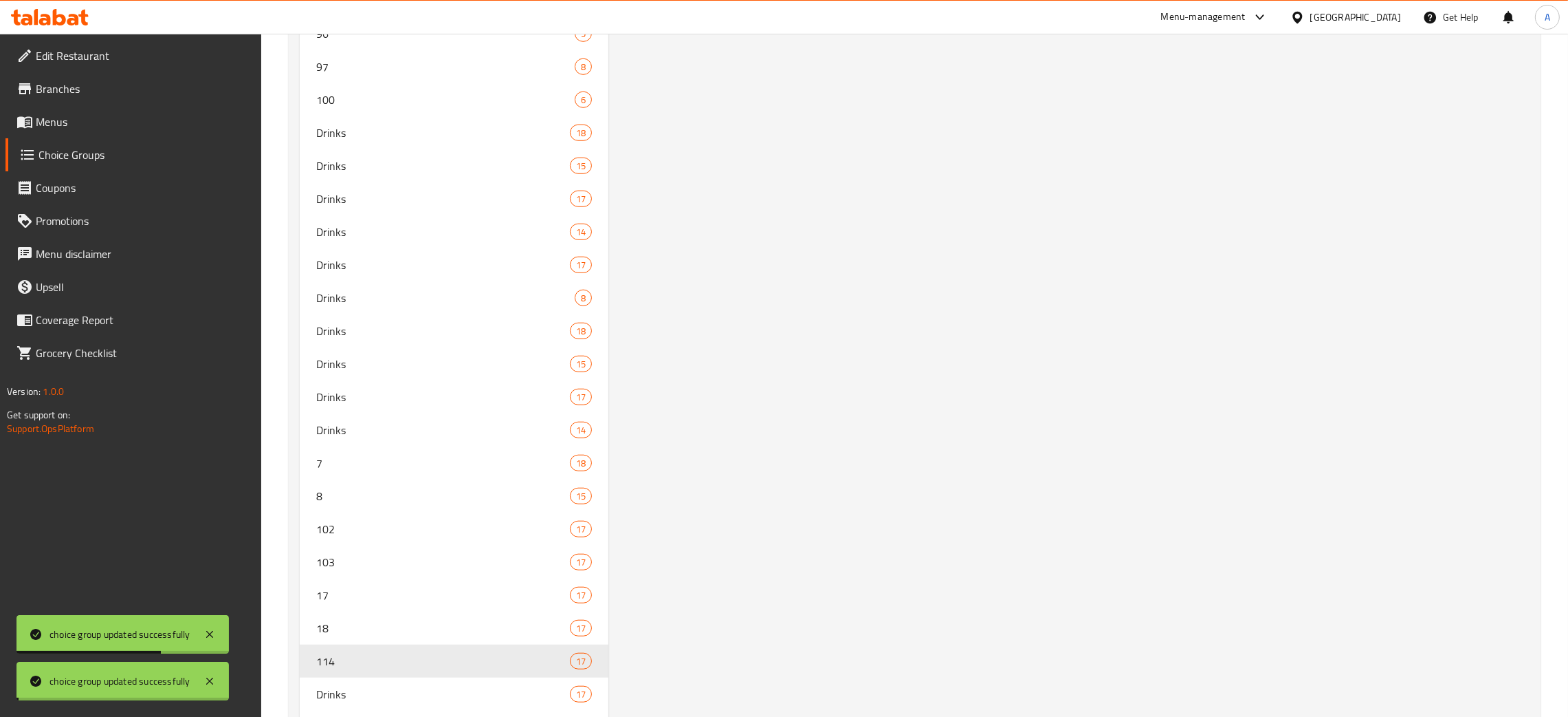
scroll to position [1846, 0]
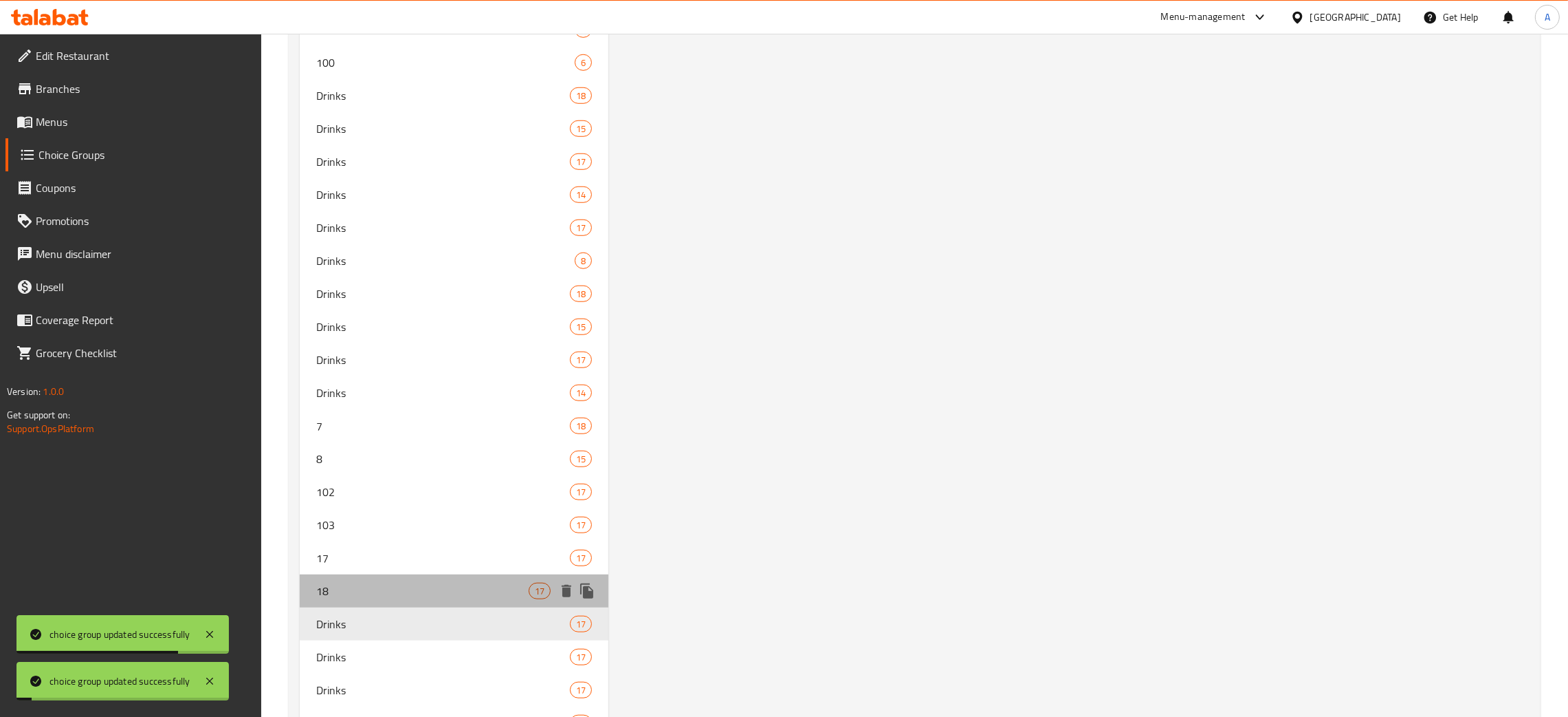
click at [393, 577] on div "18 17" at bounding box center [453, 590] width 308 height 33
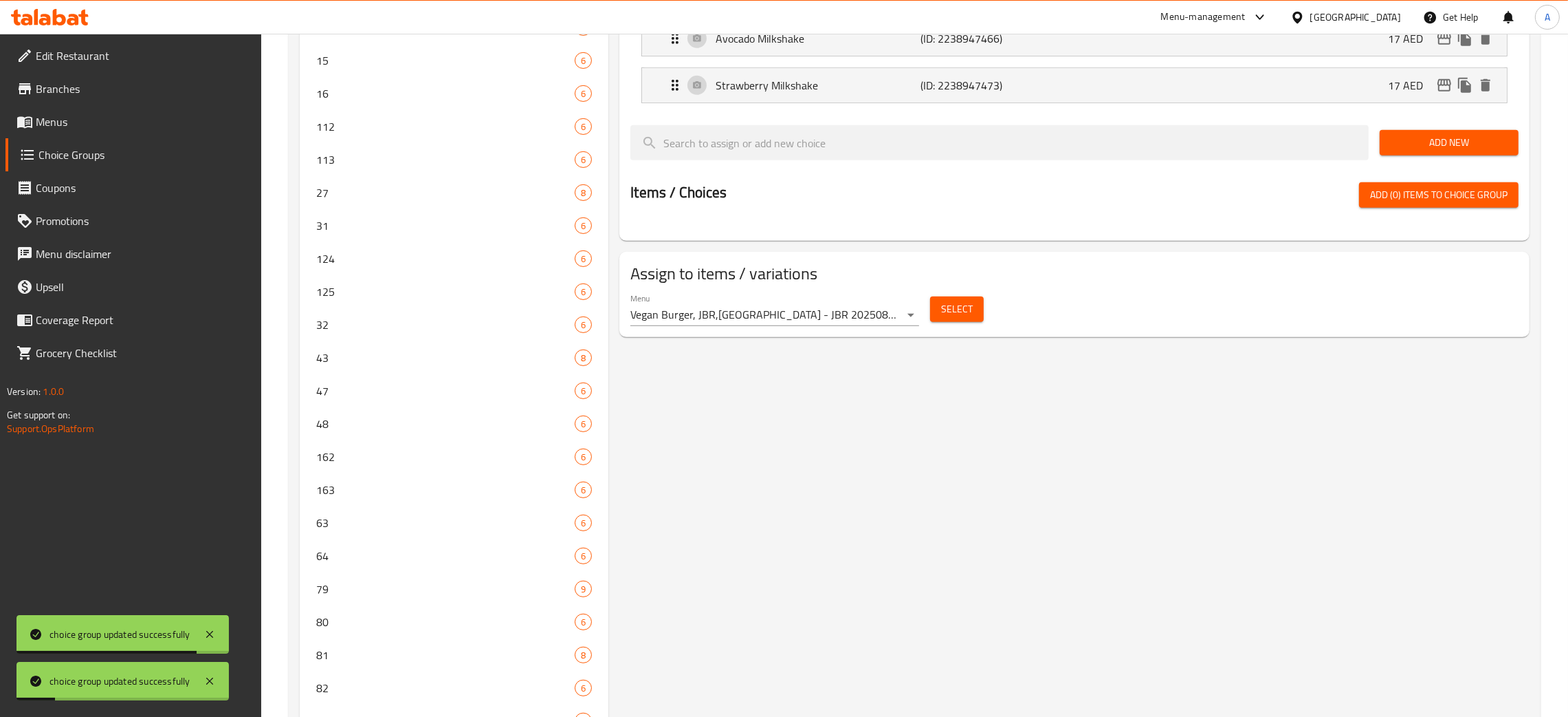
scroll to position [0, 0]
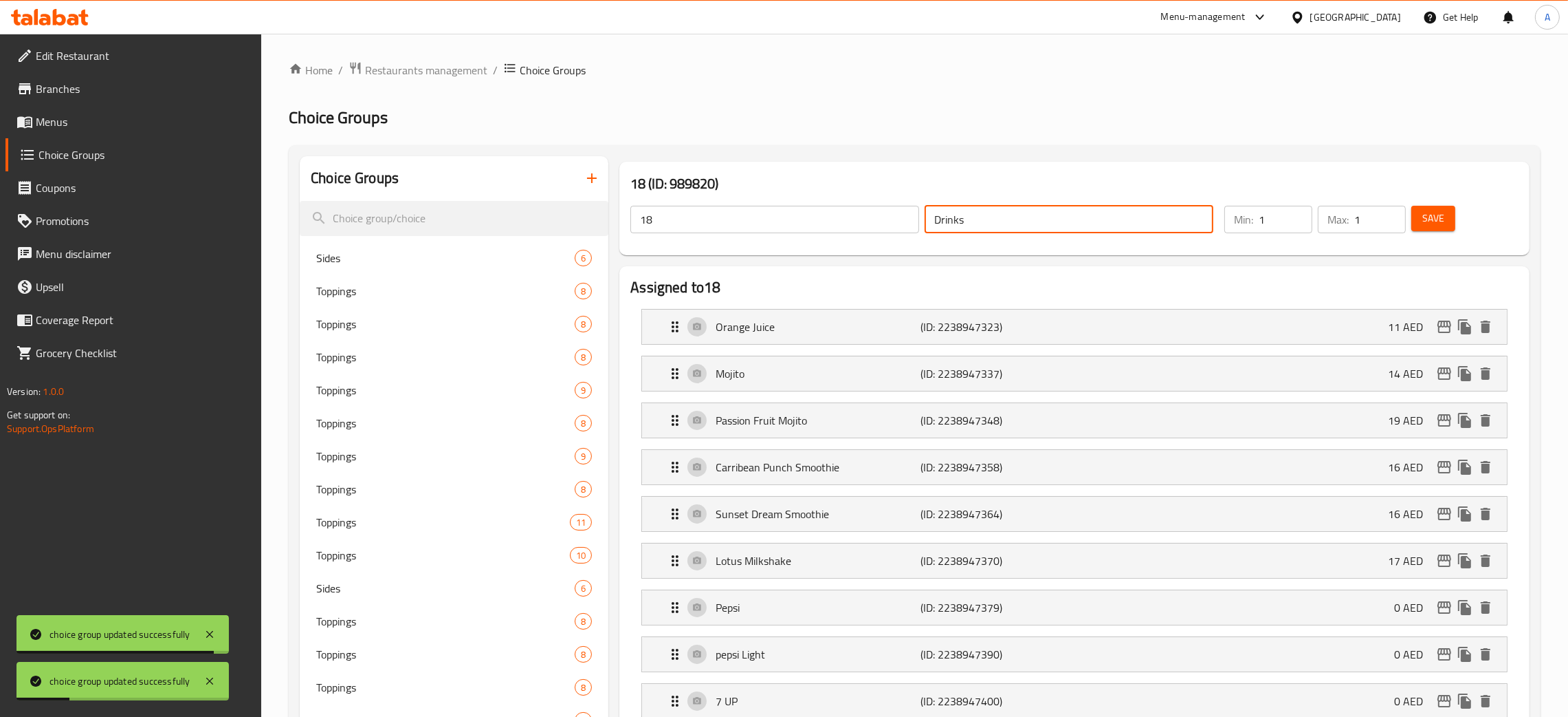
drag, startPoint x: 958, startPoint y: 220, endPoint x: 902, endPoint y: 219, distance: 56.0
click at [902, 219] on div "18 ​ Drinks ​" at bounding box center [922, 219] width 600 height 44
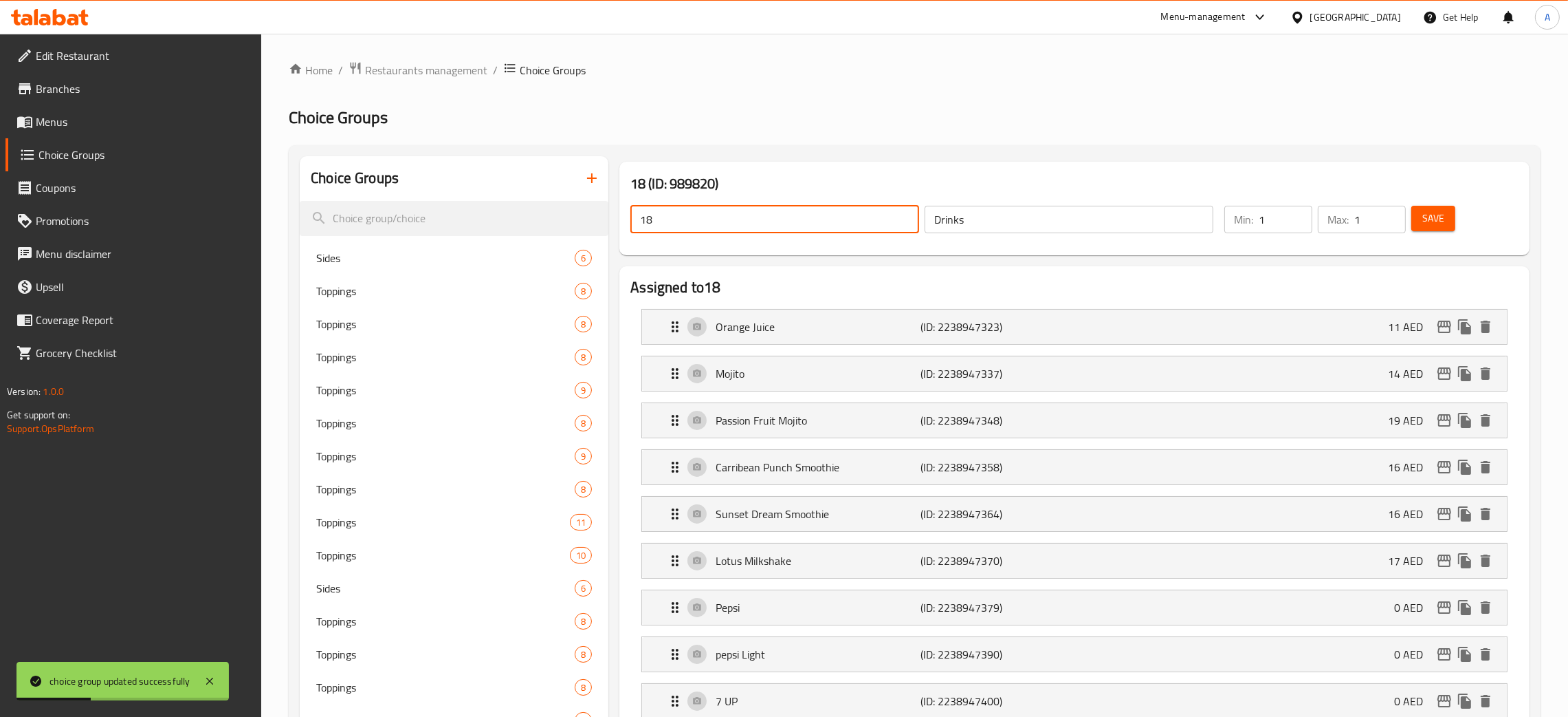
drag, startPoint x: 676, startPoint y: 222, endPoint x: 746, endPoint y: 242, distance: 72.8
click at [629, 223] on div "18 ​" at bounding box center [775, 219] width 294 height 33
paste input "Drinks"
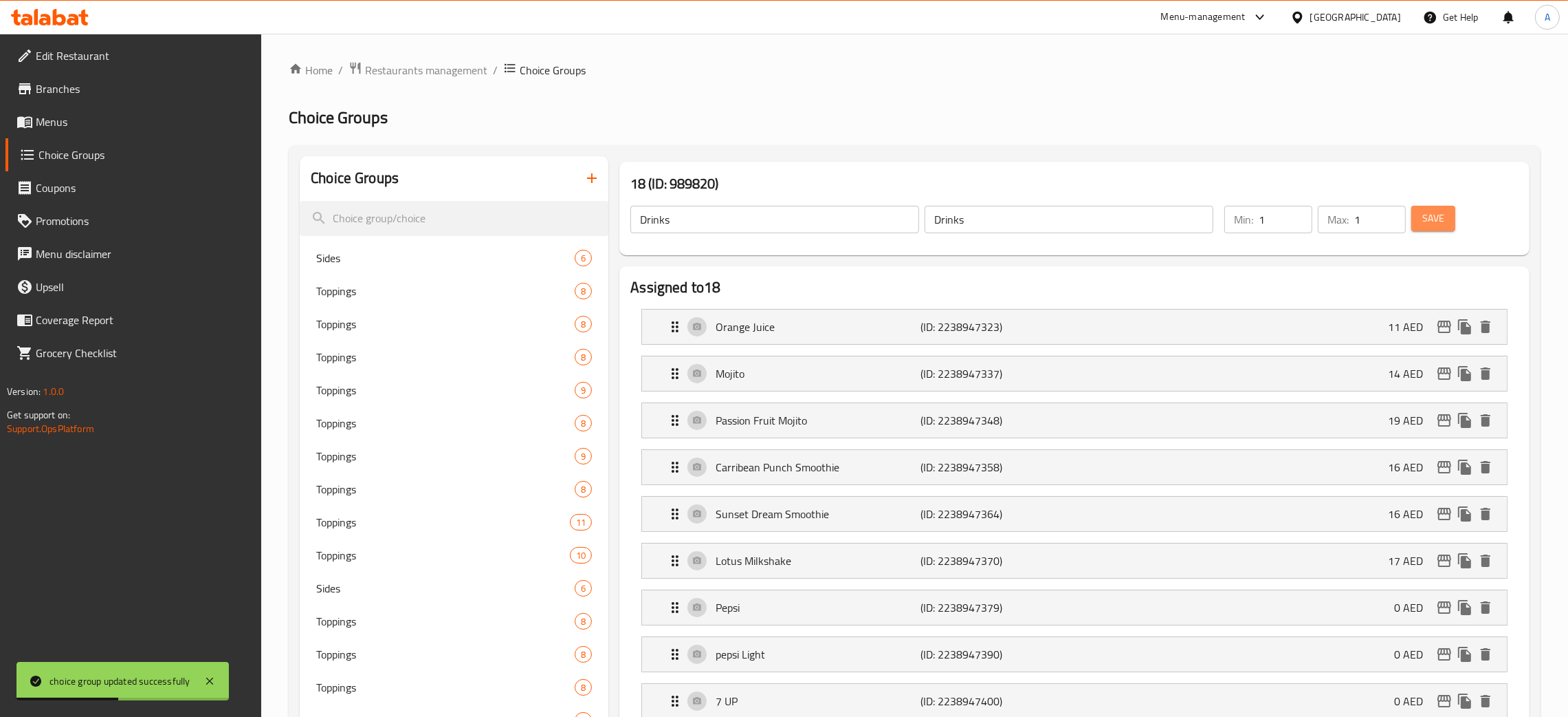
click at [1442, 214] on span "Save" at bounding box center [1433, 218] width 22 height 17
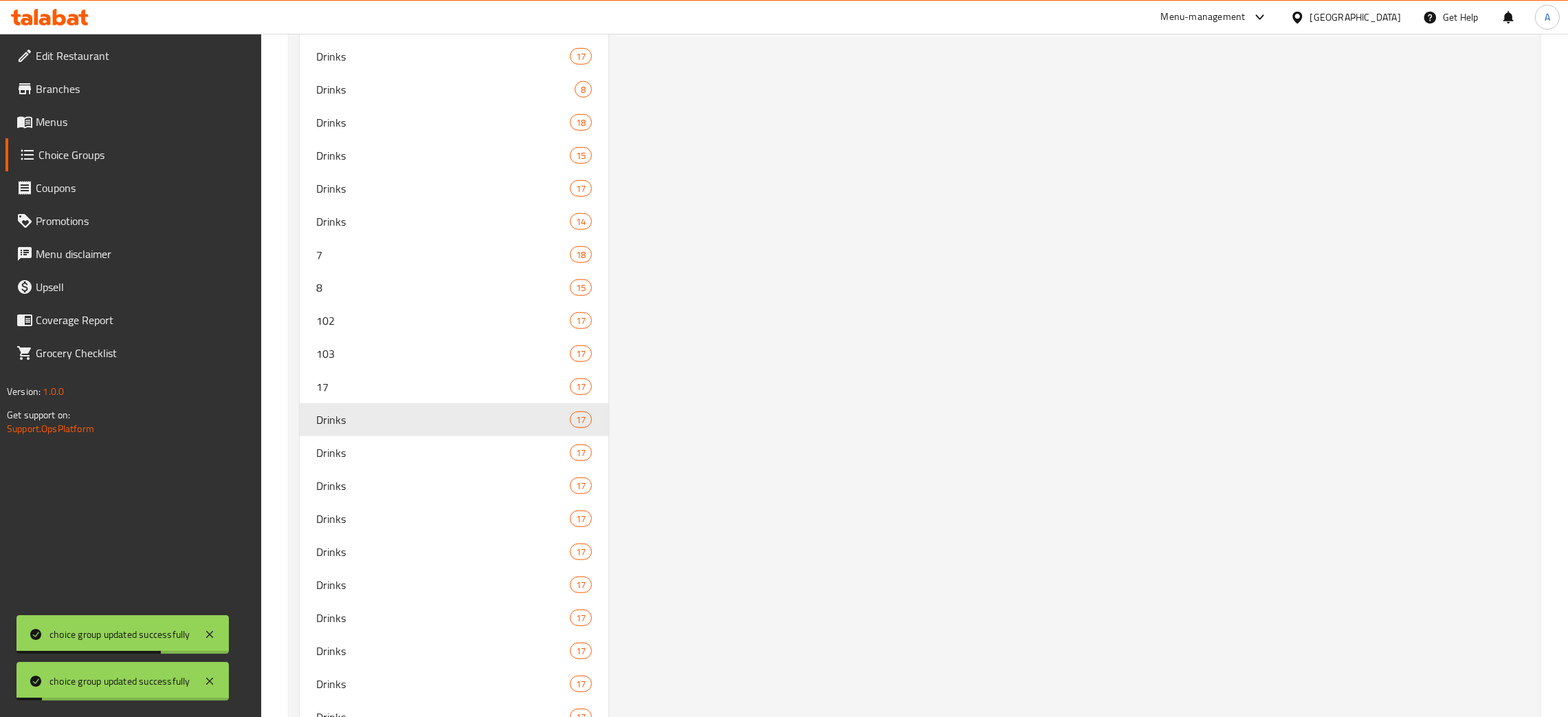
scroll to position [2019, 0]
drag, startPoint x: 402, startPoint y: 384, endPoint x: 553, endPoint y: 417, distance: 154.6
click at [402, 386] on span "17" at bounding box center [422, 385] width 212 height 16
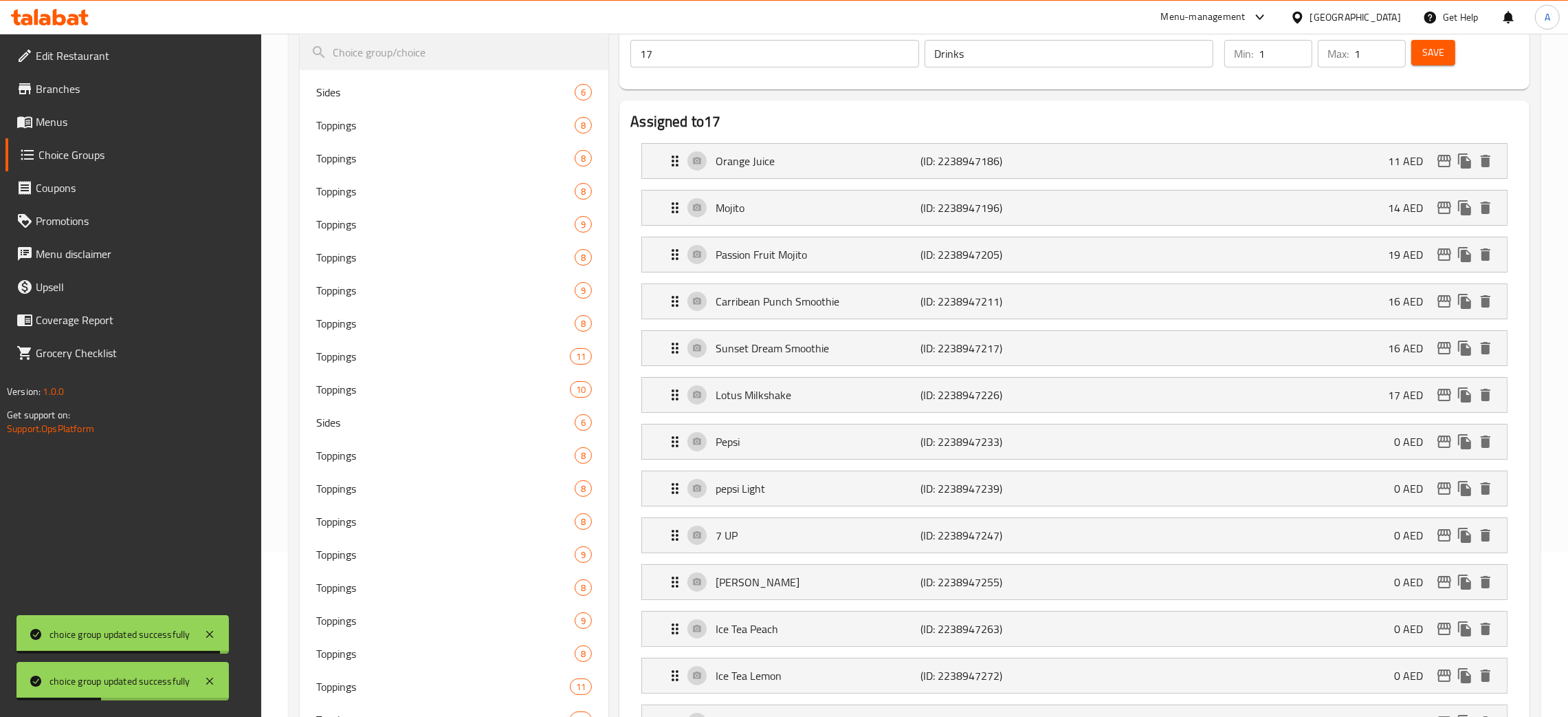
scroll to position [0, 0]
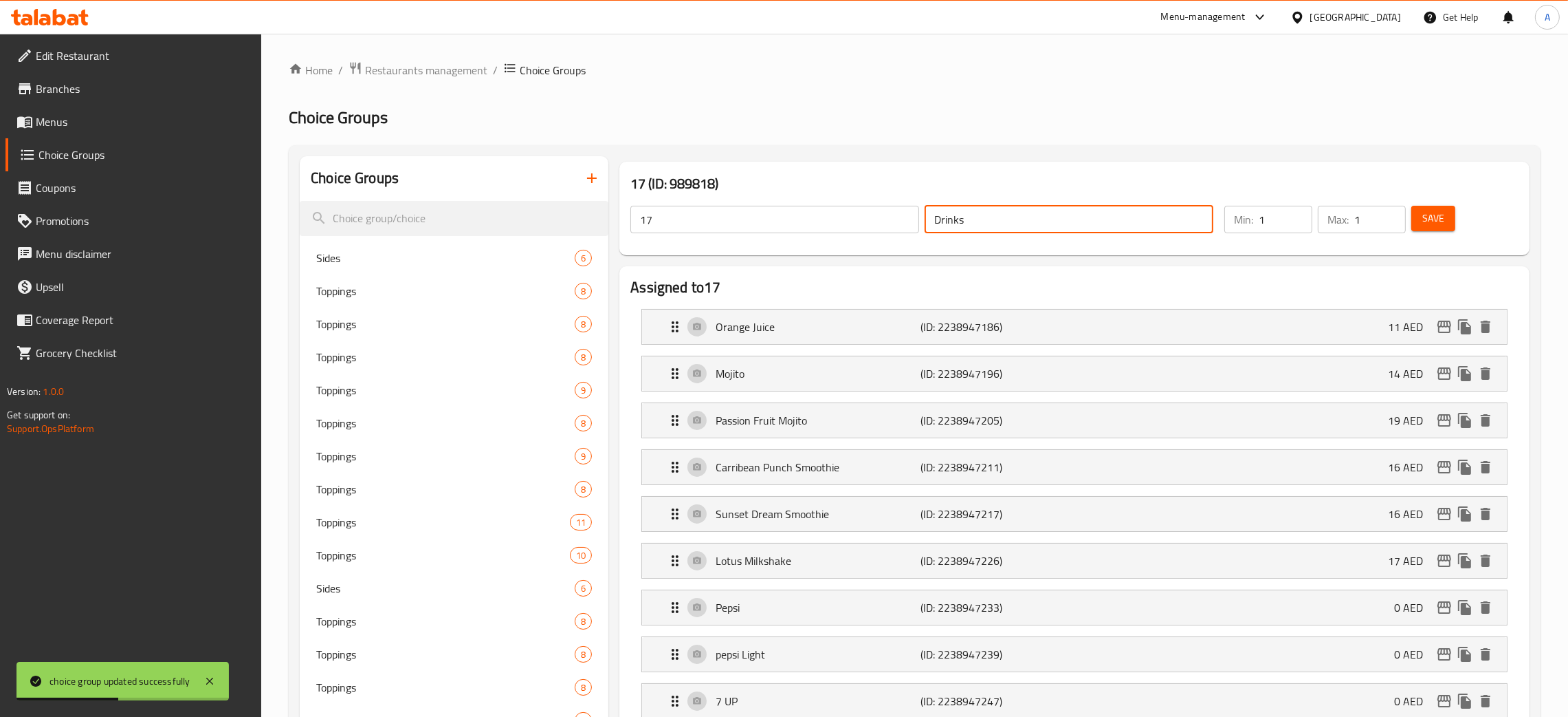
drag, startPoint x: 976, startPoint y: 218, endPoint x: 897, endPoint y: 210, distance: 79.4
click at [897, 210] on div "17 ​ Drinks ​" at bounding box center [922, 219] width 600 height 44
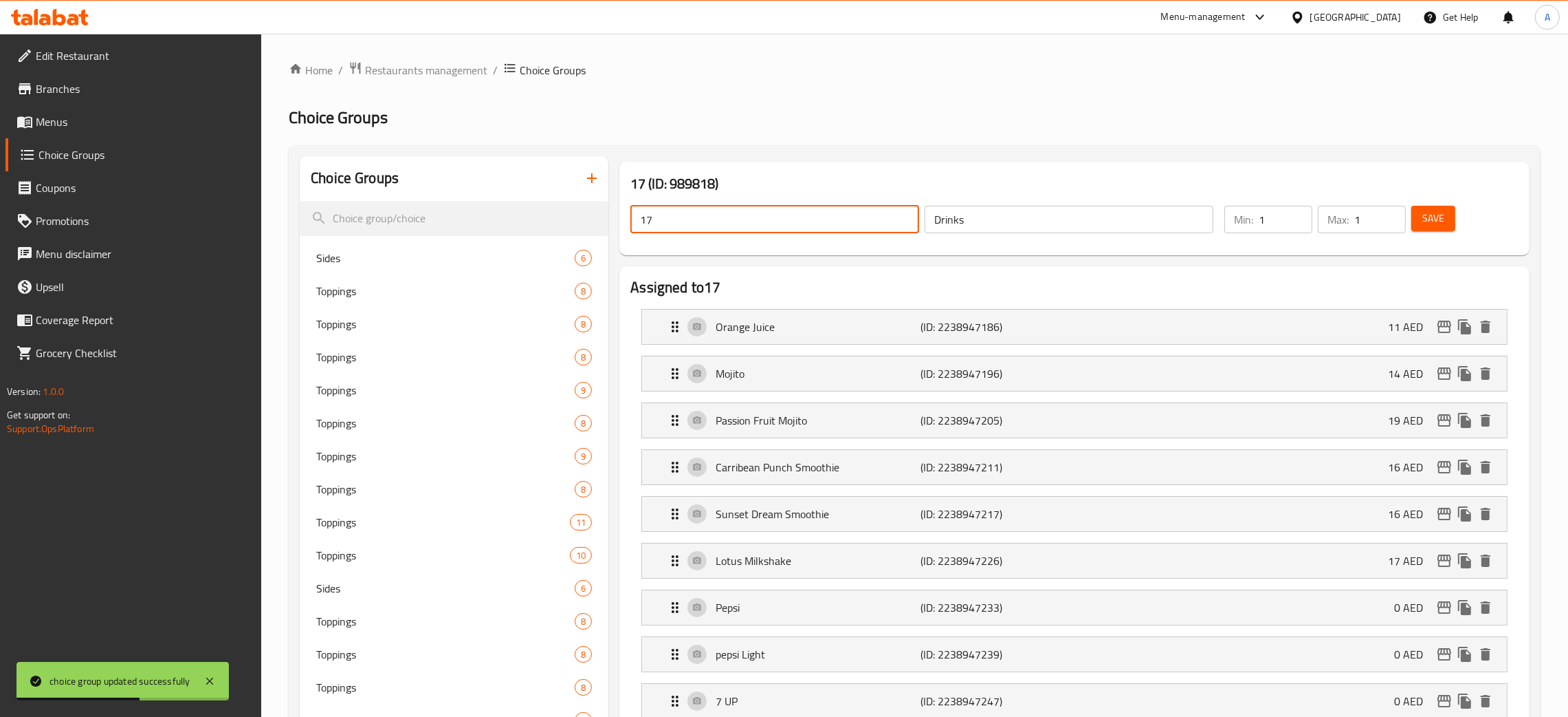
drag, startPoint x: 653, startPoint y: 224, endPoint x: 609, endPoint y: 221, distance: 44.1
paste input "Drinks"
drag, startPoint x: 1453, startPoint y: 218, endPoint x: 1569, endPoint y: 104, distance: 162.6
click at [1450, 218] on button "Save" at bounding box center [1433, 218] width 44 height 25
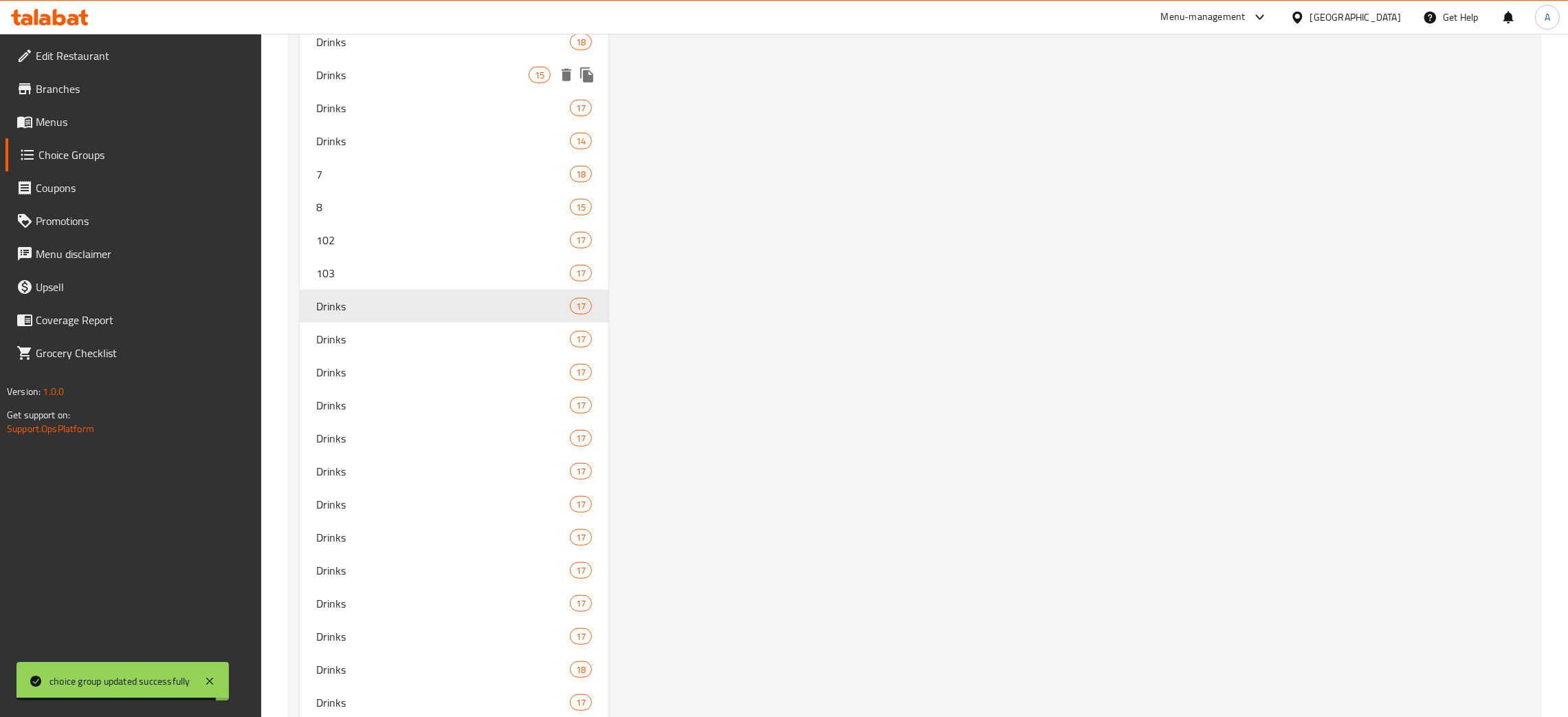
scroll to position [2166, 0]
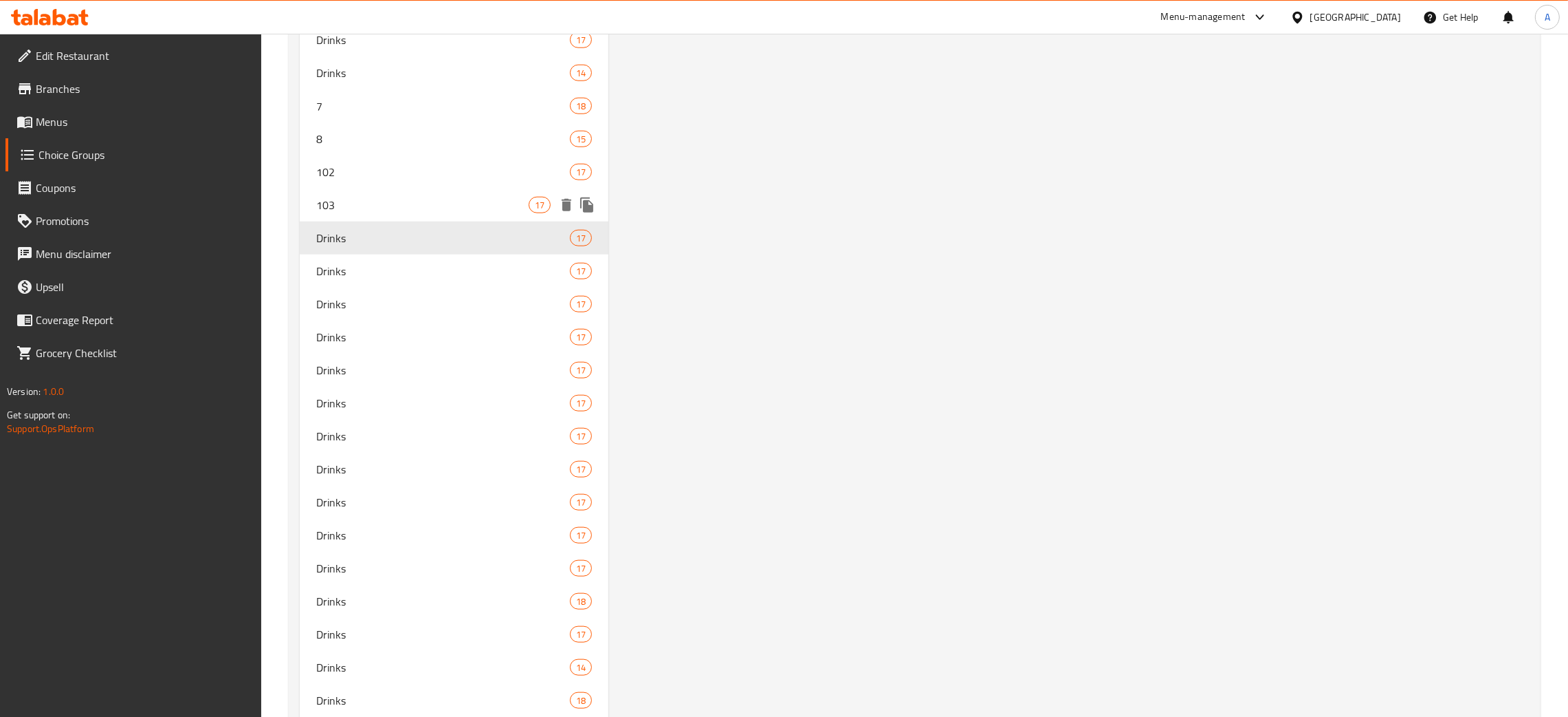
click at [449, 206] on span "103" at bounding box center [422, 205] width 212 height 16
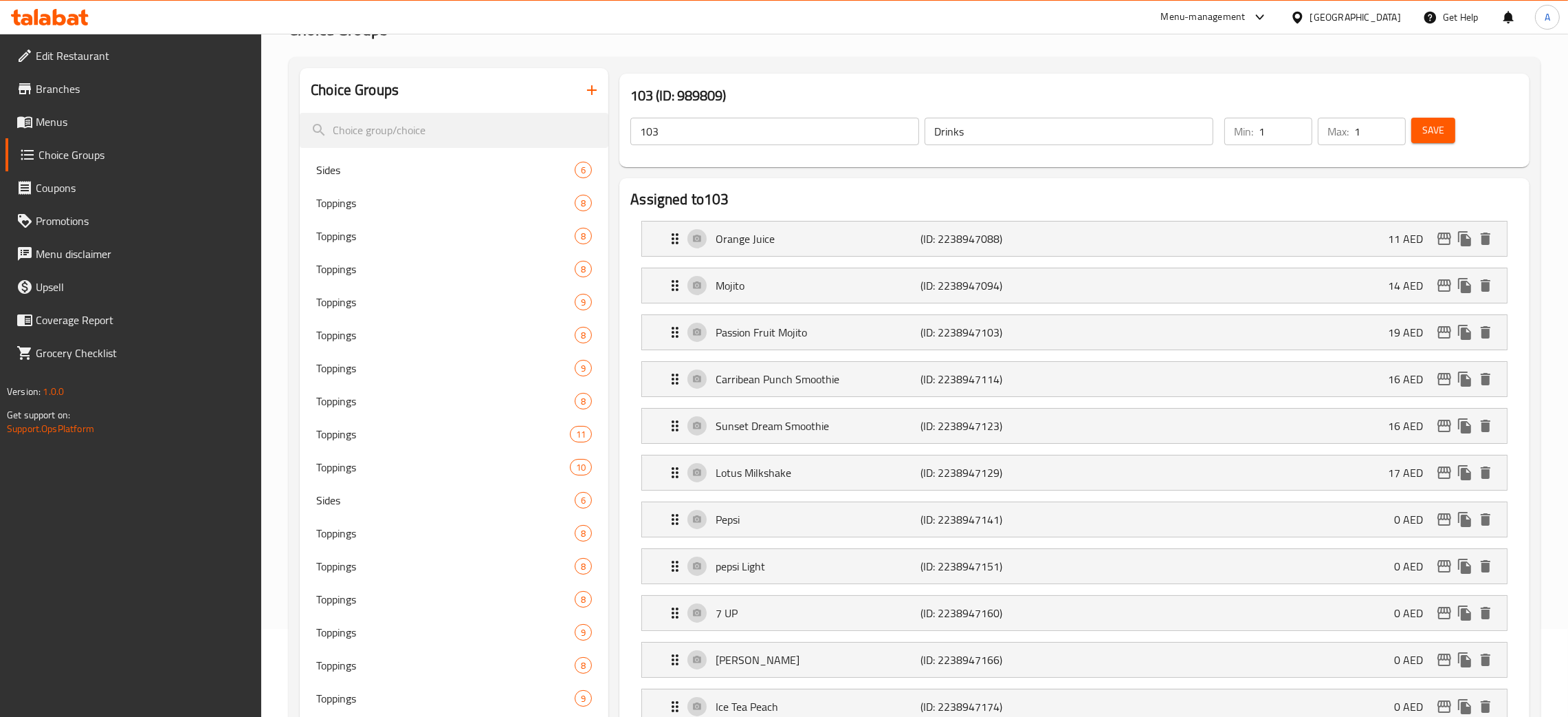
scroll to position [64, 0]
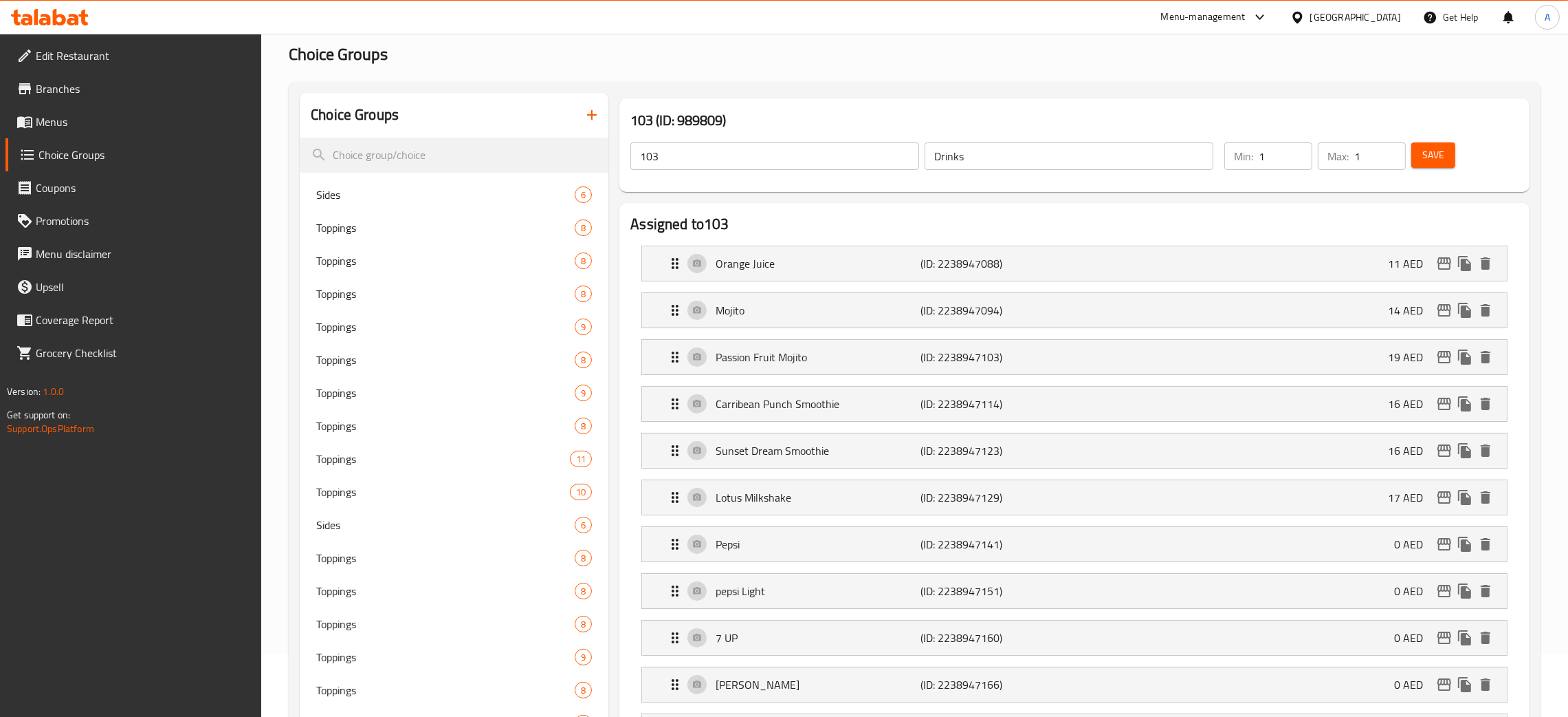
drag, startPoint x: 898, startPoint y: 152, endPoint x: 869, endPoint y: 152, distance: 29.0
click at [869, 152] on div "103 ​ Drinks ​" at bounding box center [922, 155] width 600 height 44
drag, startPoint x: 616, startPoint y: 161, endPoint x: 561, endPoint y: 164, distance: 55.1
paste input "Drinks"
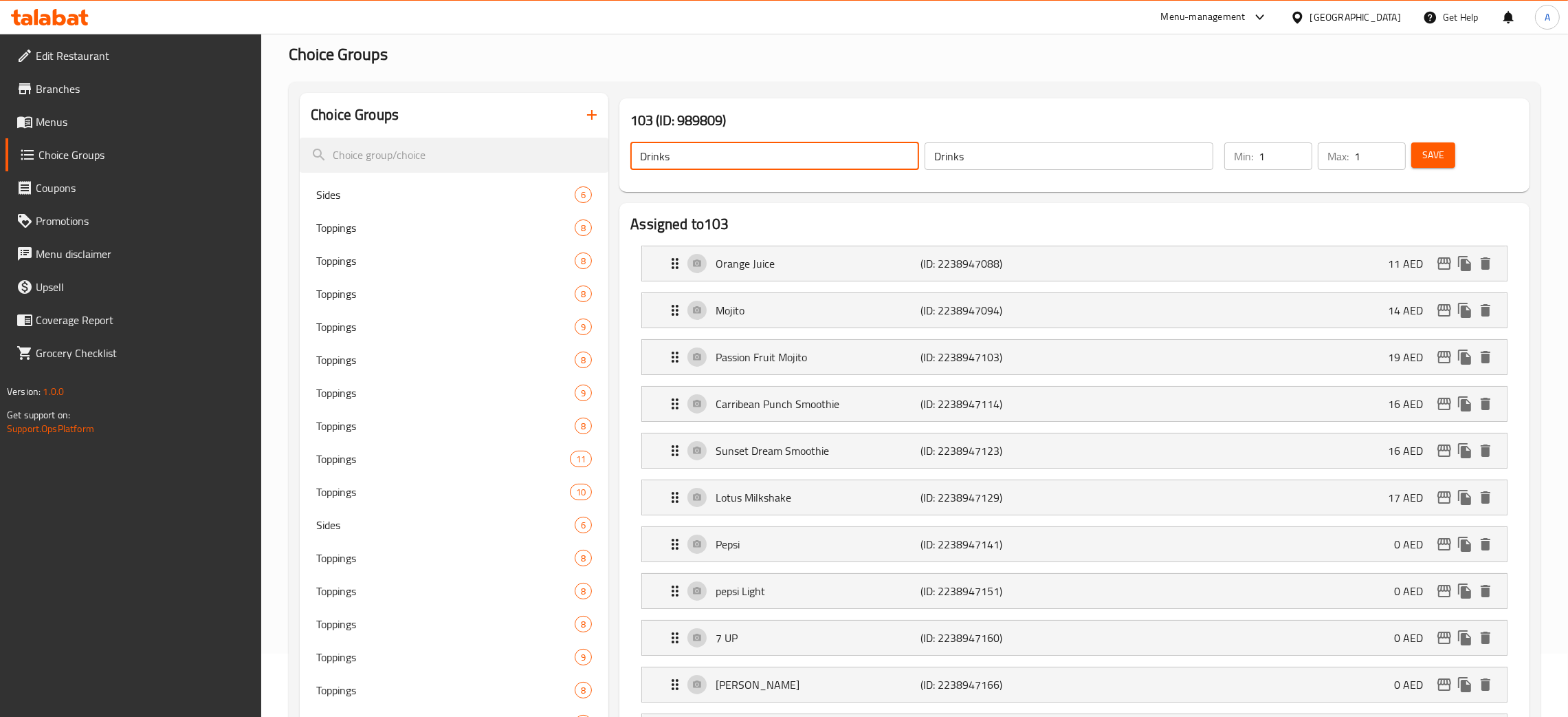
click at [1436, 155] on span "Save" at bounding box center [1433, 155] width 22 height 17
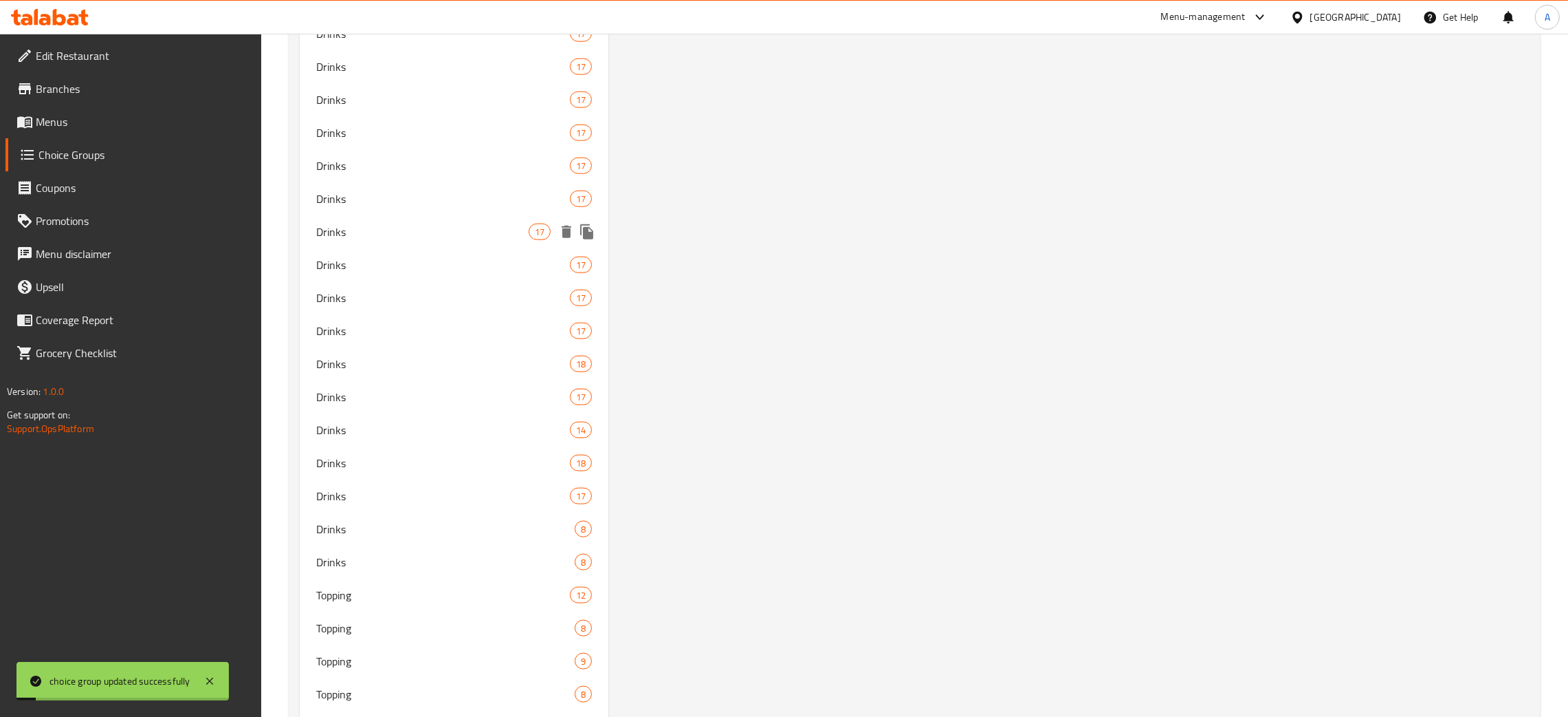
scroll to position [2024, 0]
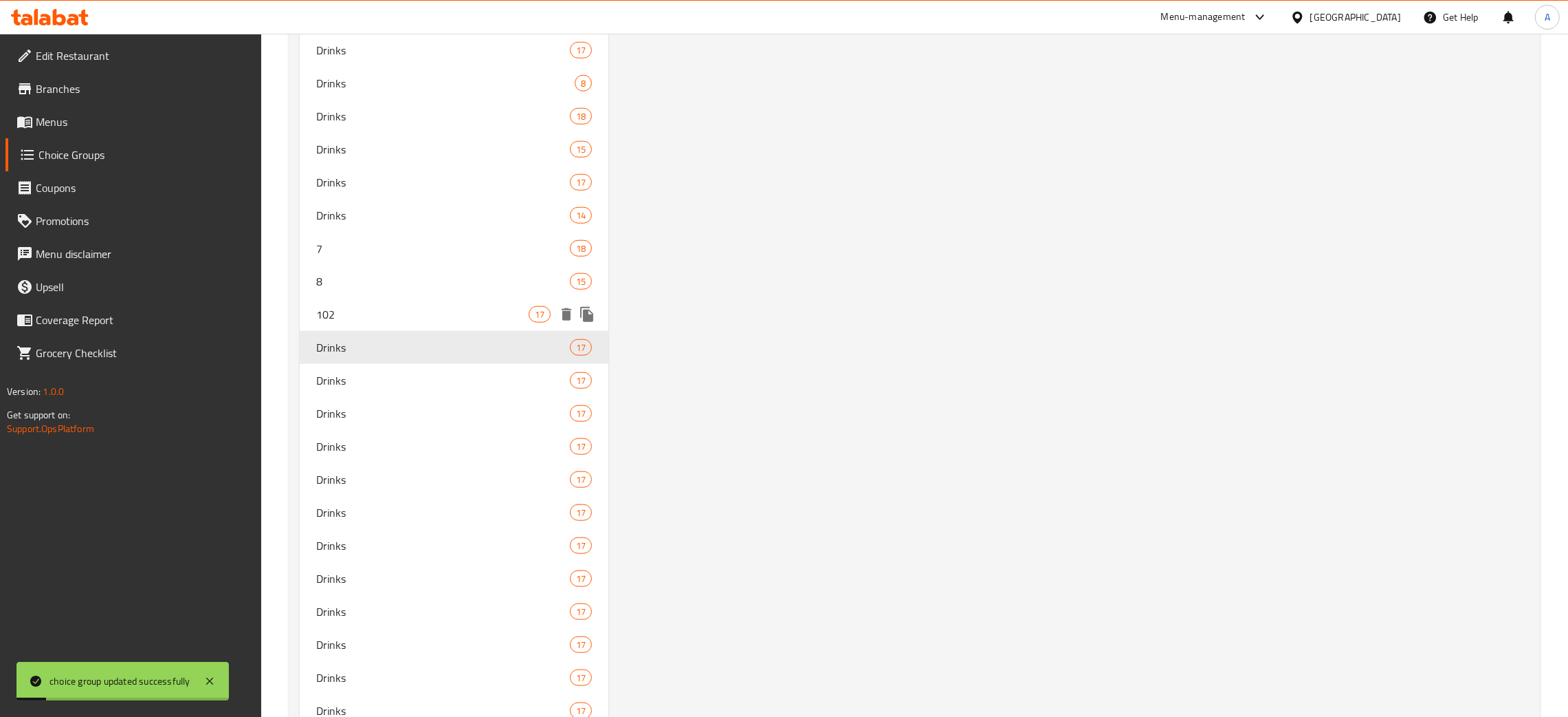
click at [372, 307] on span "102" at bounding box center [422, 314] width 212 height 16
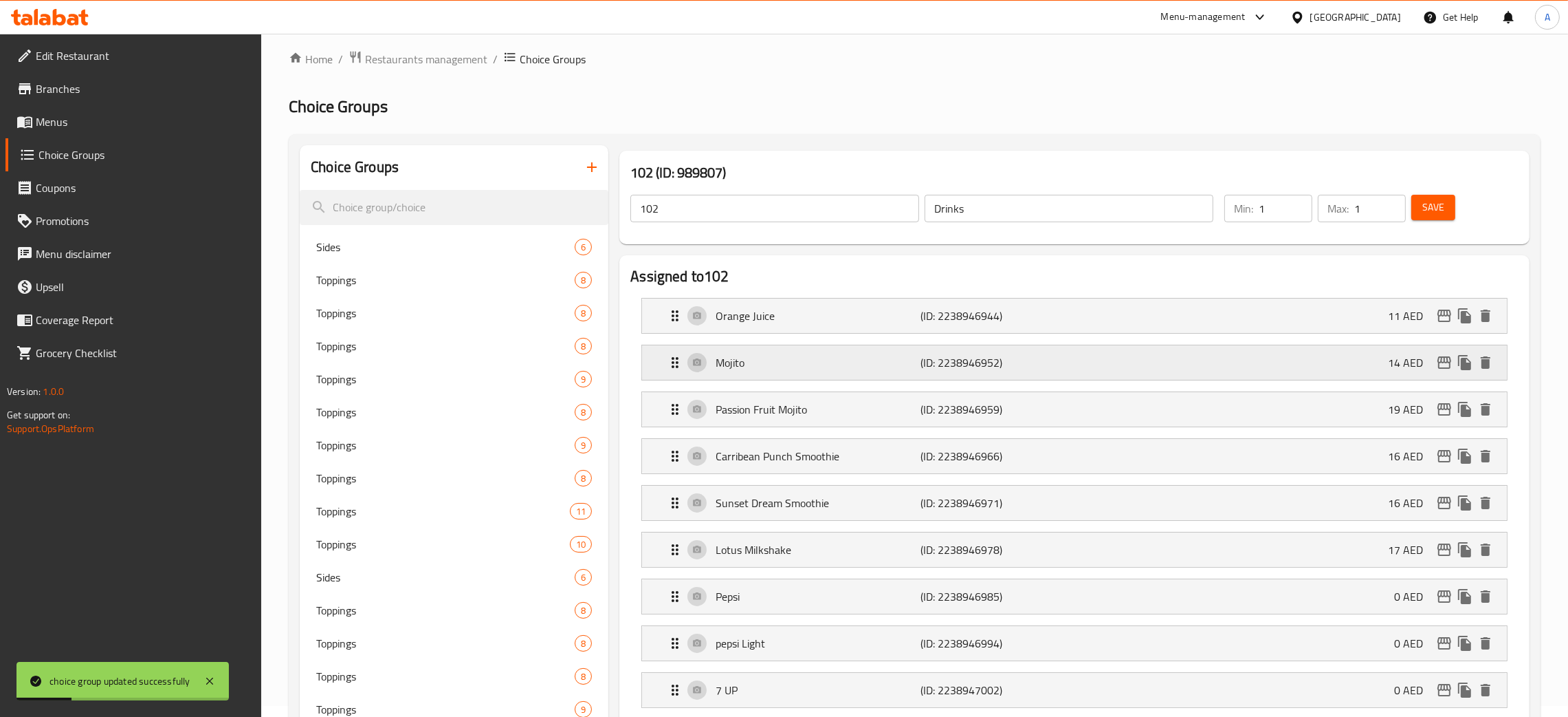
scroll to position [0, 0]
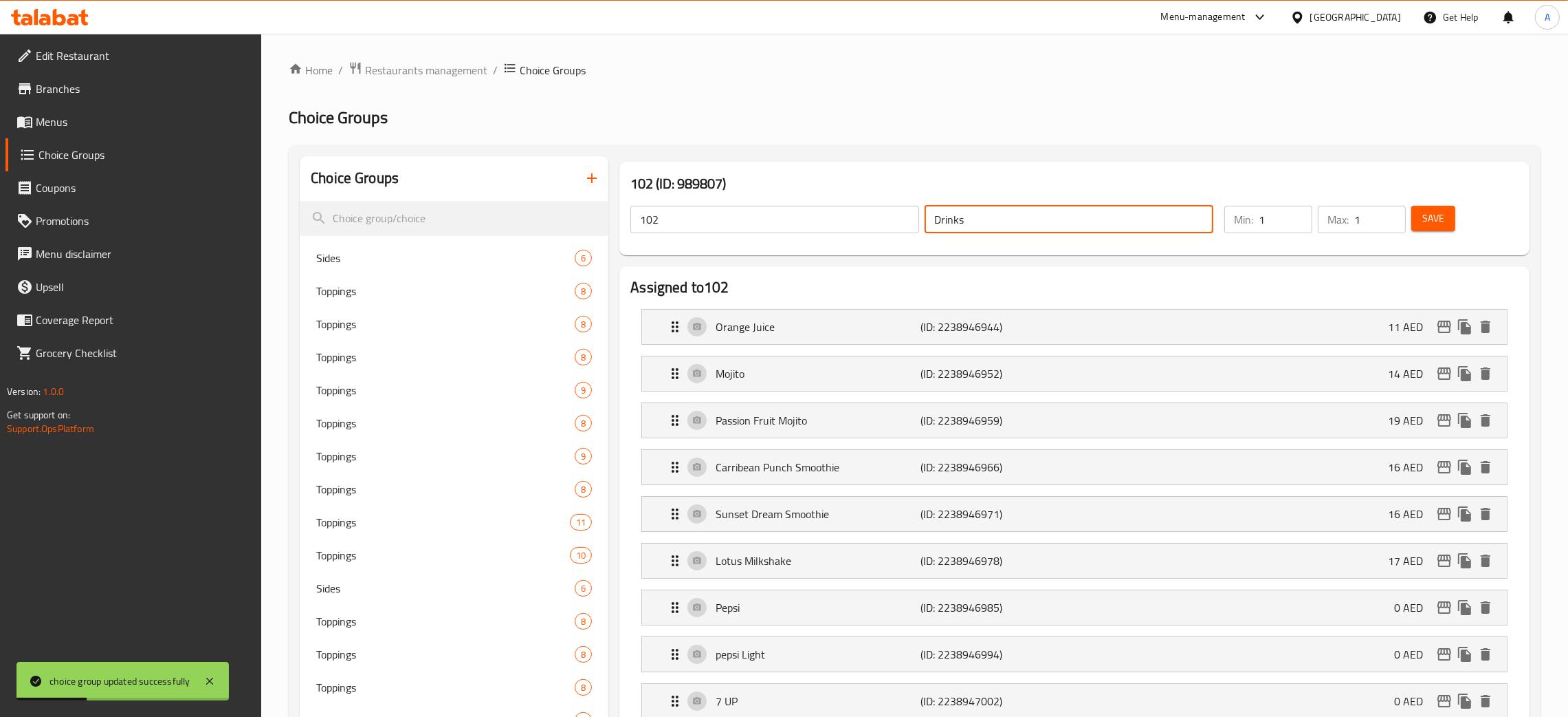
drag, startPoint x: 975, startPoint y: 217, endPoint x: 867, endPoint y: 225, distance: 108.3
click at [867, 225] on div "102 ​ Drinks ​" at bounding box center [922, 219] width 600 height 44
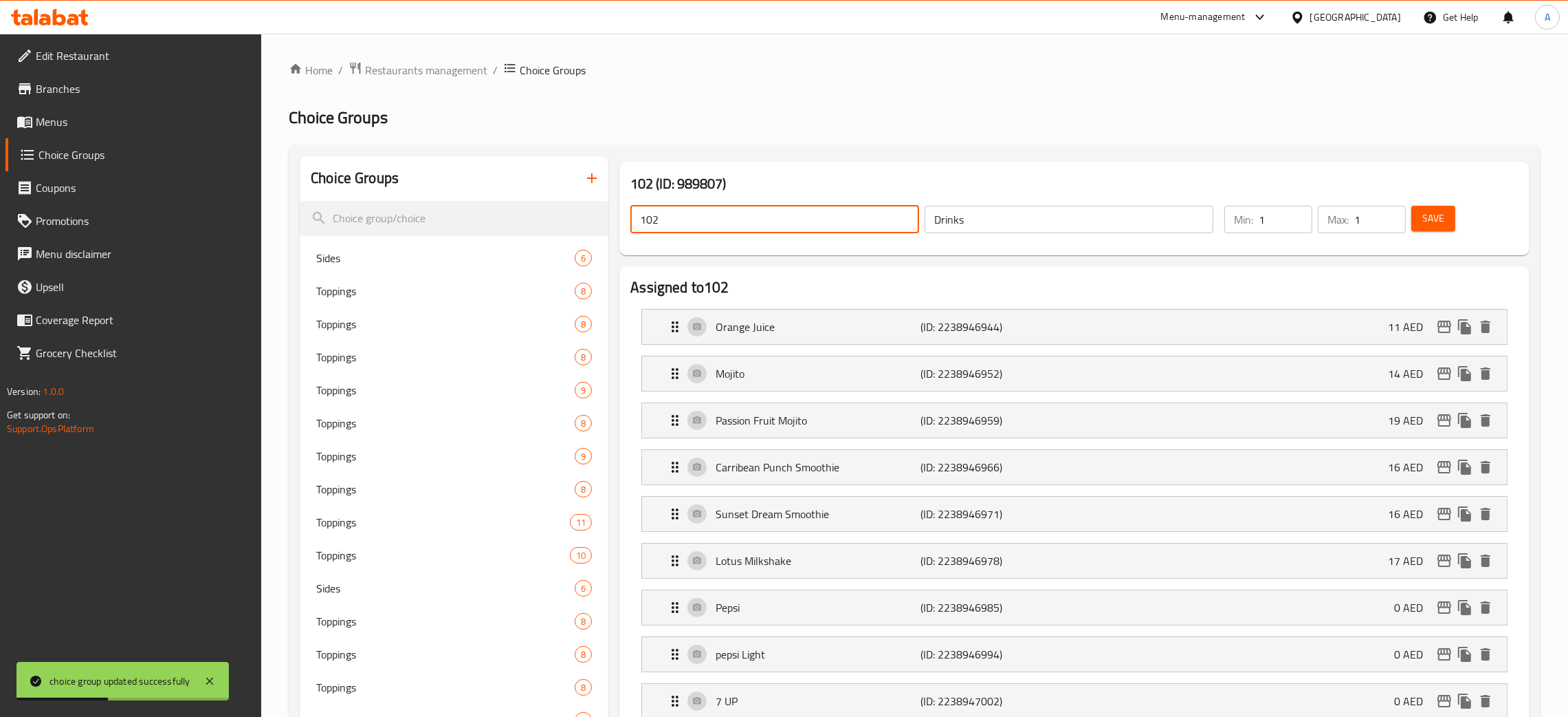
drag, startPoint x: 682, startPoint y: 220, endPoint x: 1069, endPoint y: 291, distance: 393.5
paste input "Drinks"
click at [1438, 222] on span "Save" at bounding box center [1433, 218] width 22 height 17
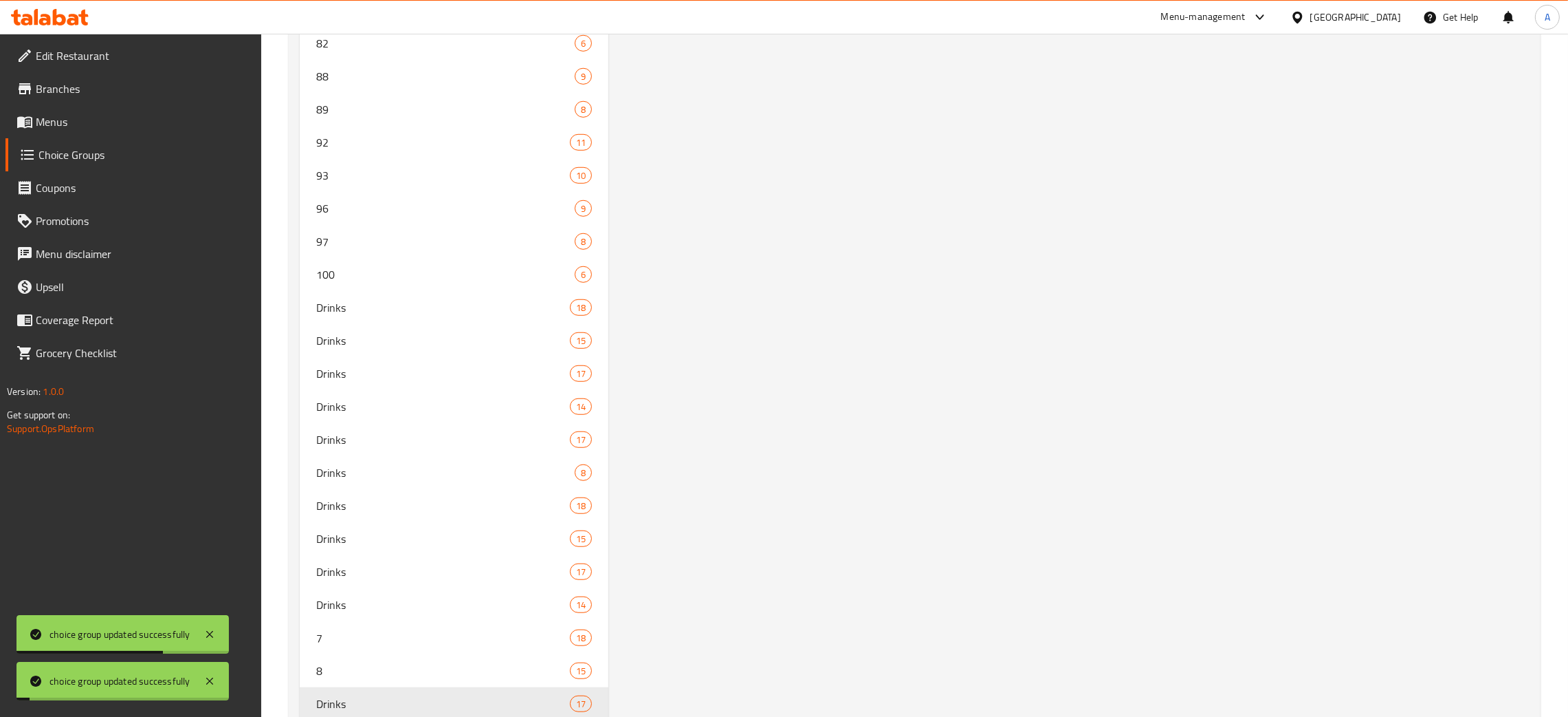
scroll to position [1672, 0]
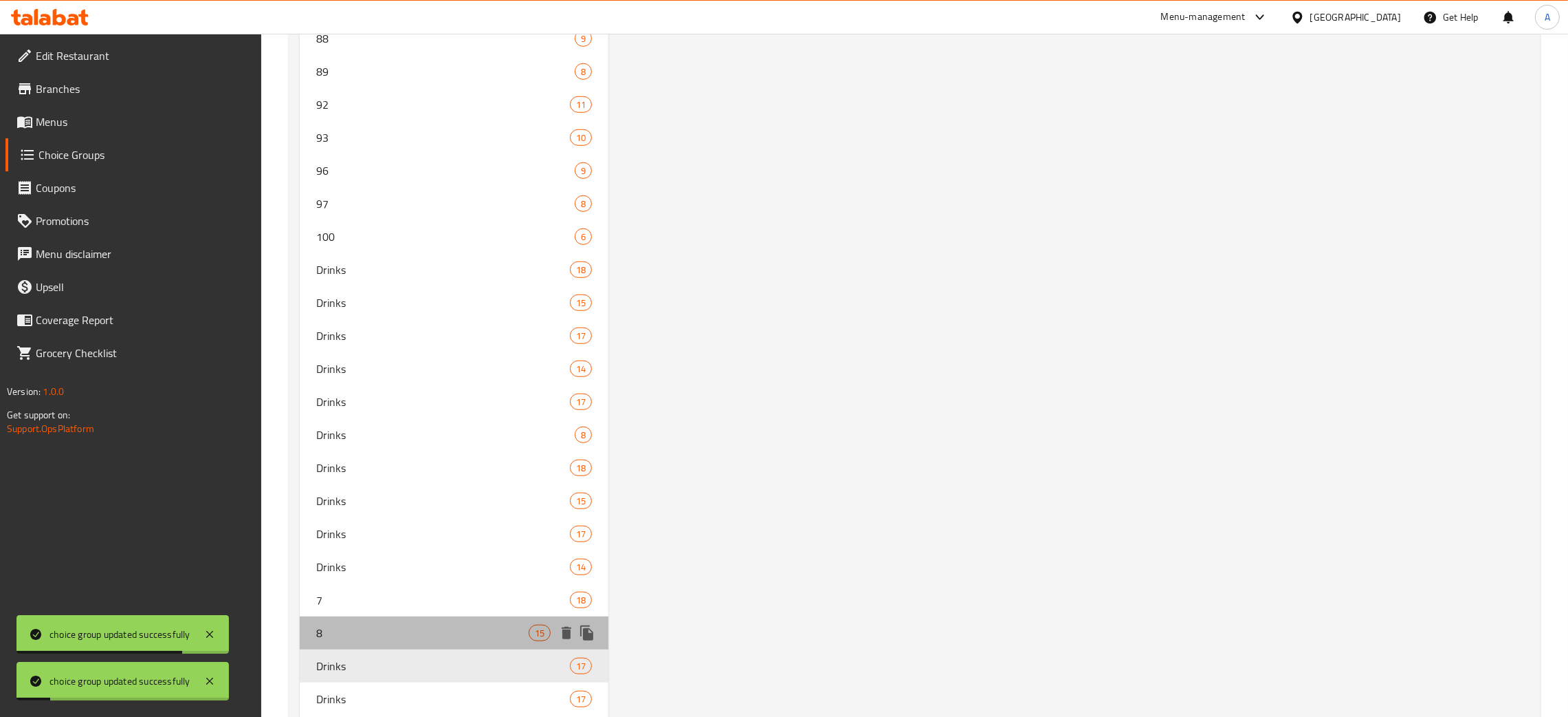
drag, startPoint x: 332, startPoint y: 642, endPoint x: 1583, endPoint y: 294, distance: 1298.5
click at [332, 640] on div "8 15" at bounding box center [453, 633] width 308 height 33
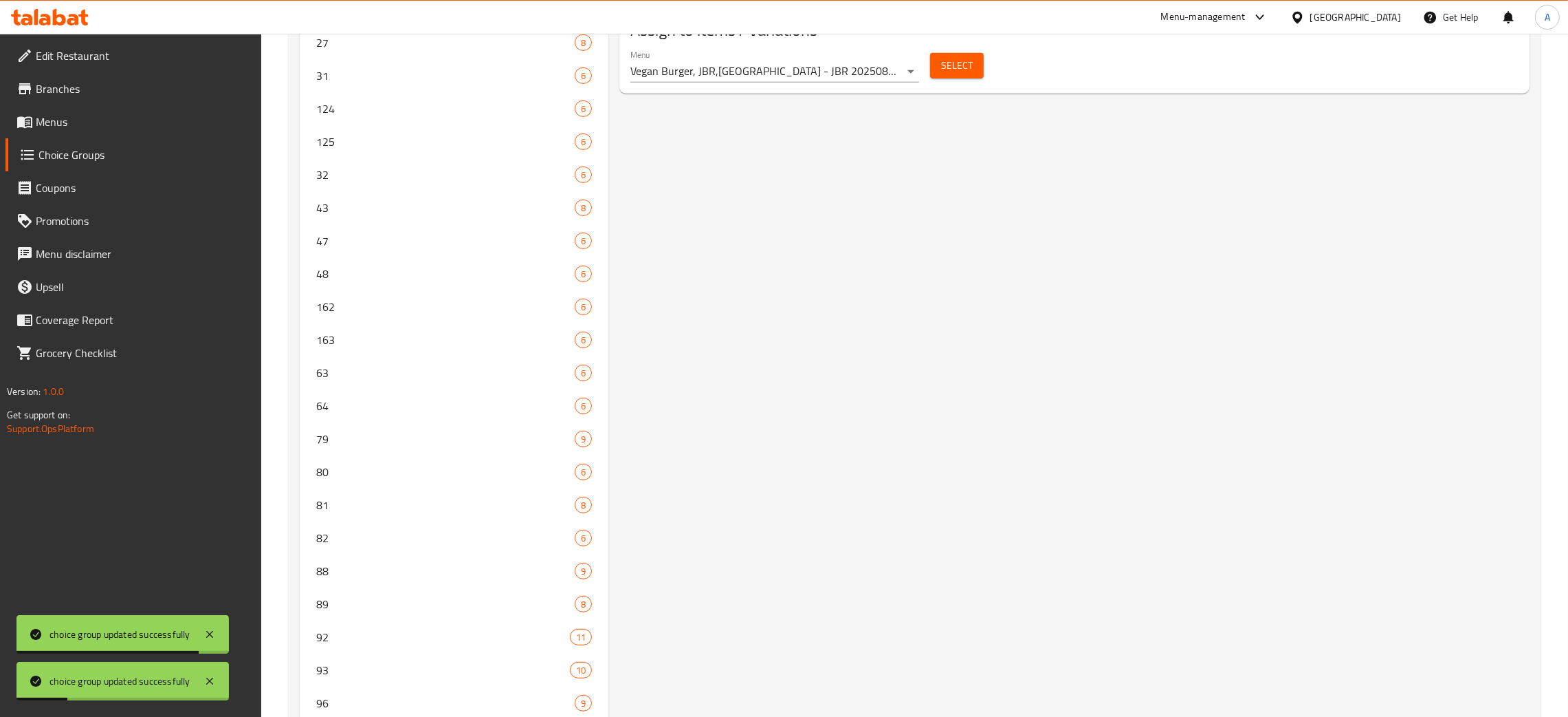
scroll to position [0, 0]
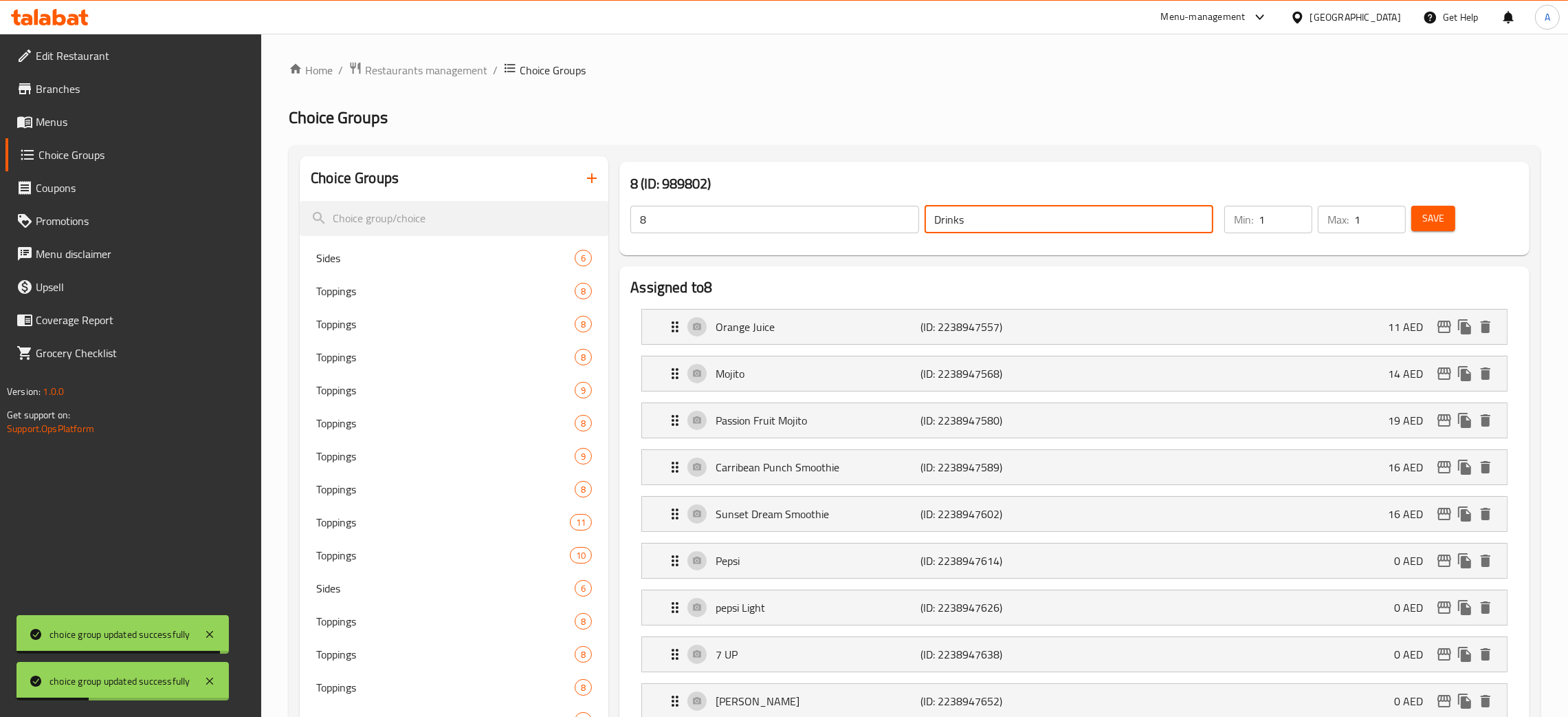
drag, startPoint x: 969, startPoint y: 213, endPoint x: 893, endPoint y: 220, distance: 76.3
click at [893, 220] on div "8 ​ Drinks ​" at bounding box center [922, 219] width 600 height 44
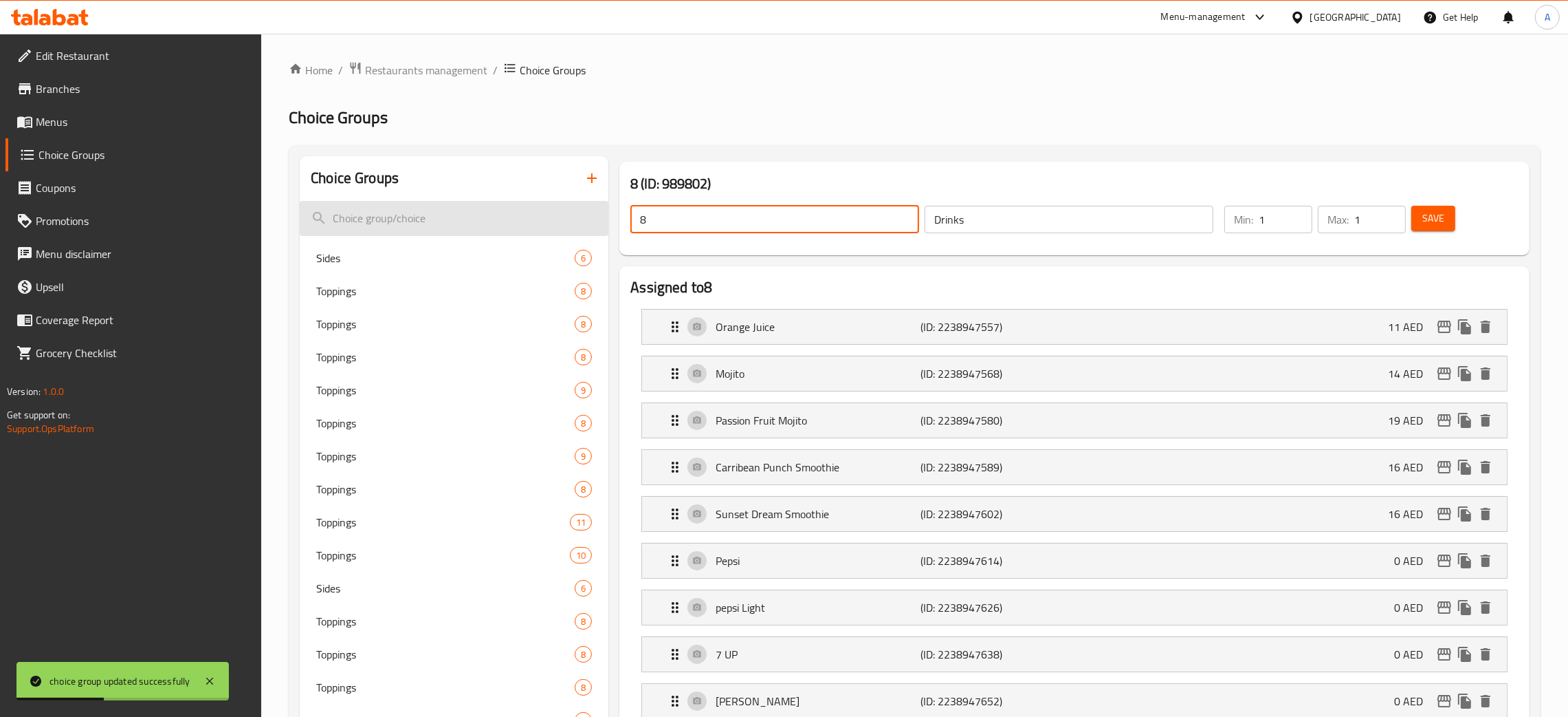
drag, startPoint x: 673, startPoint y: 227, endPoint x: 588, endPoint y: 226, distance: 85.0
paste input "Drinks"
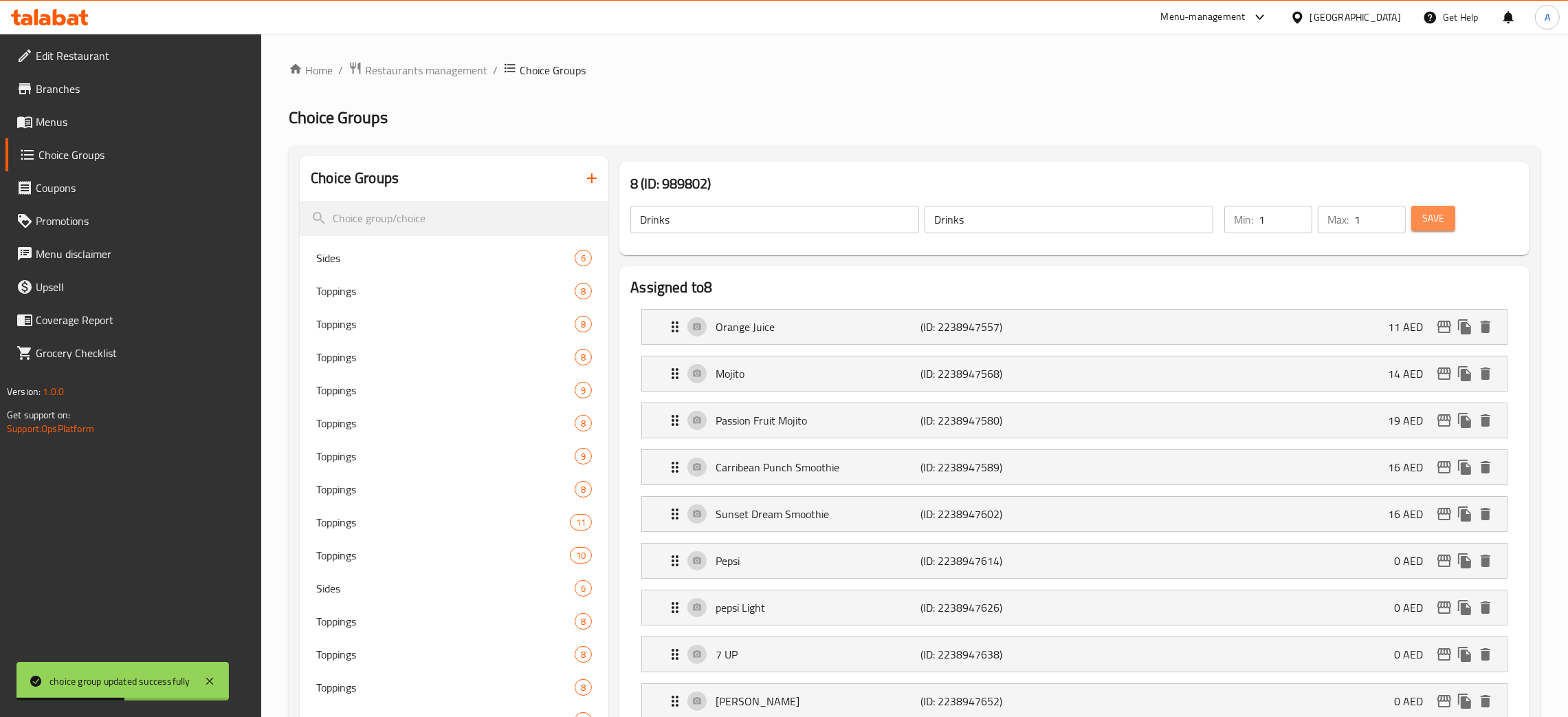
click at [1433, 226] on span "Save" at bounding box center [1433, 218] width 22 height 17
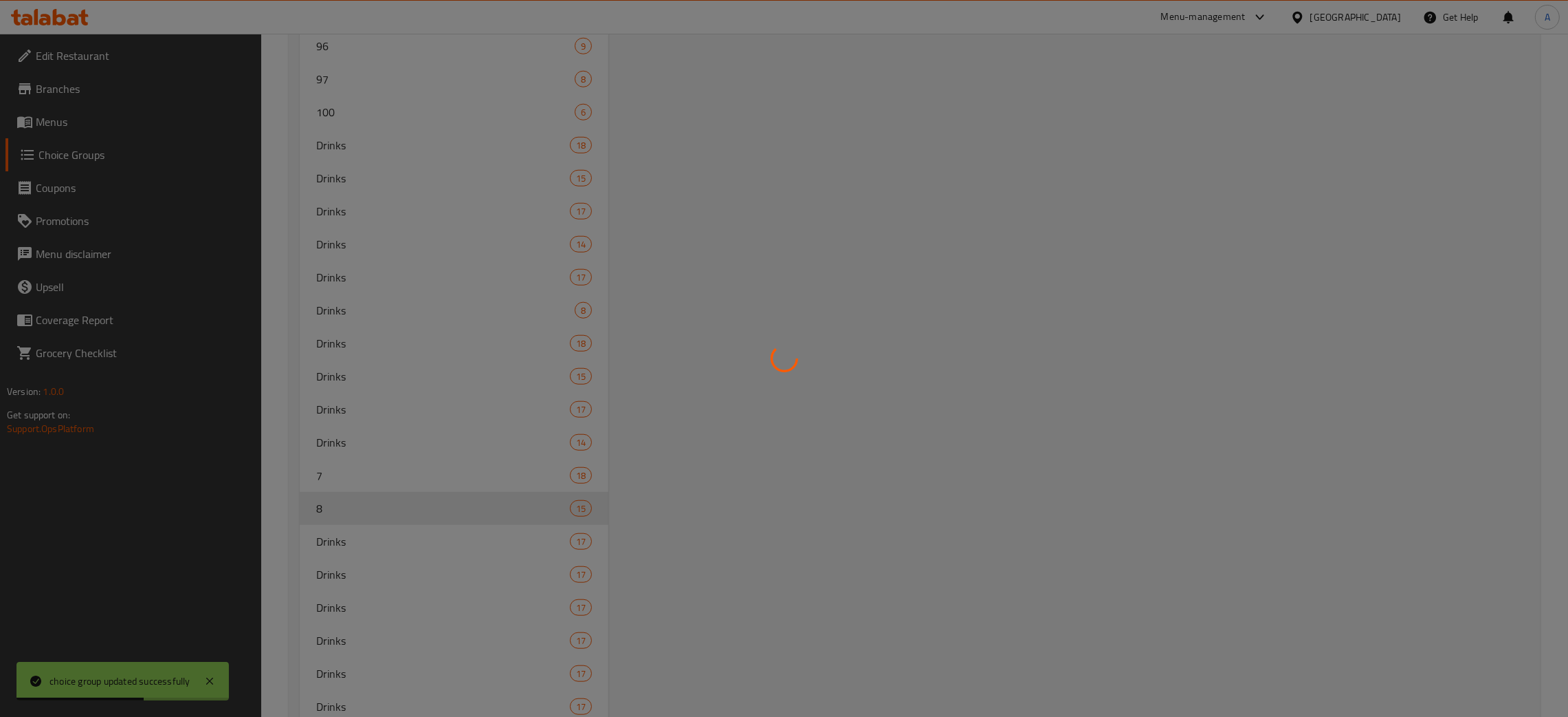
scroll to position [1908, 0]
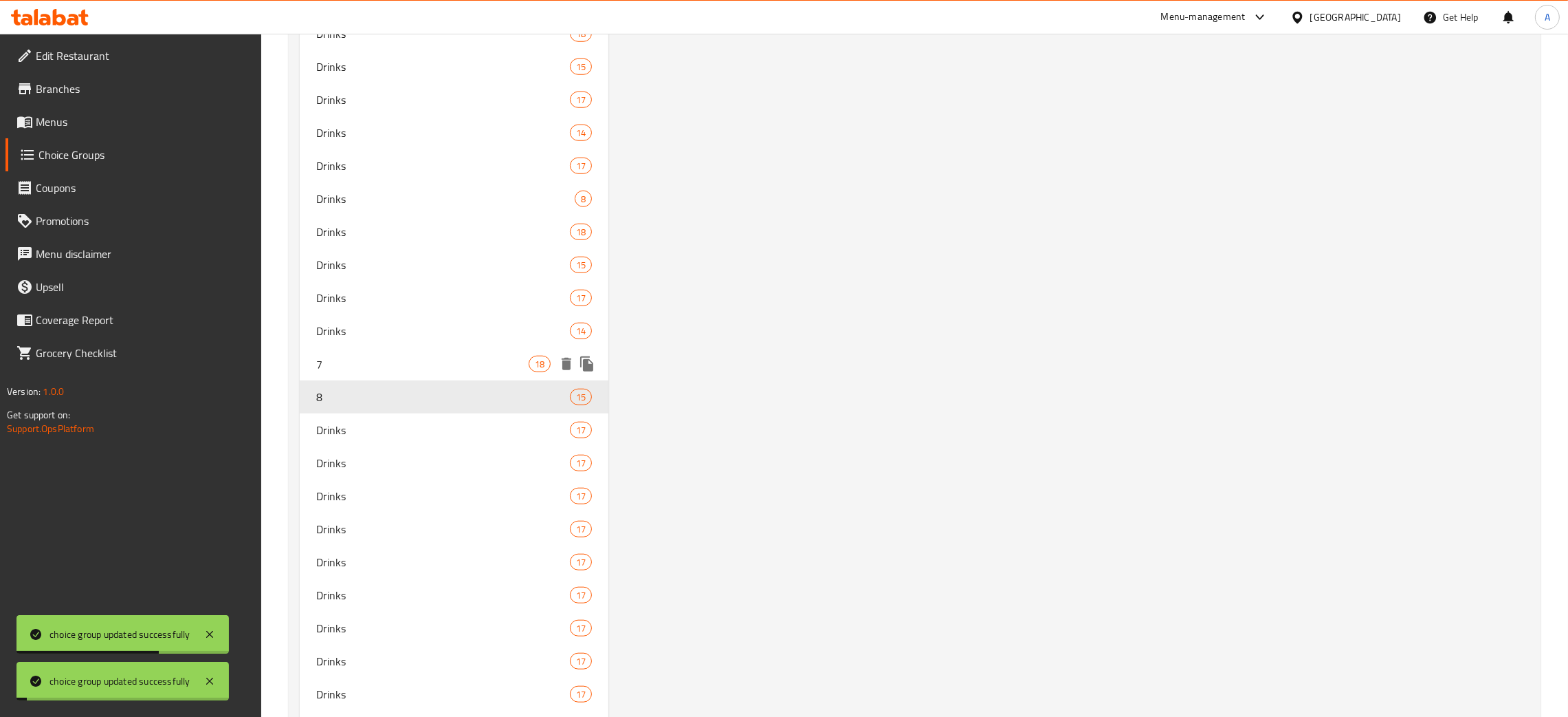
click at [408, 362] on span "7" at bounding box center [422, 364] width 212 height 16
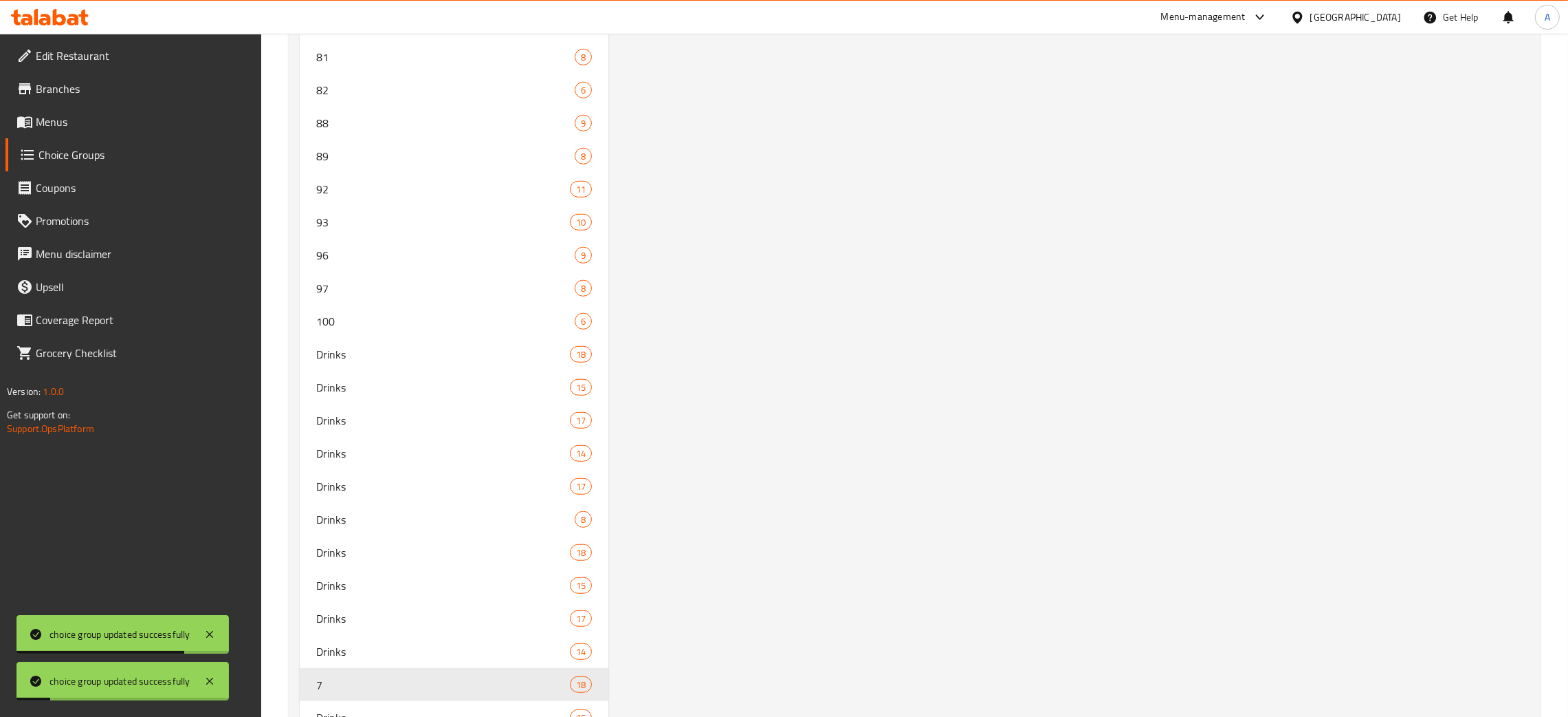
scroll to position [0, 0]
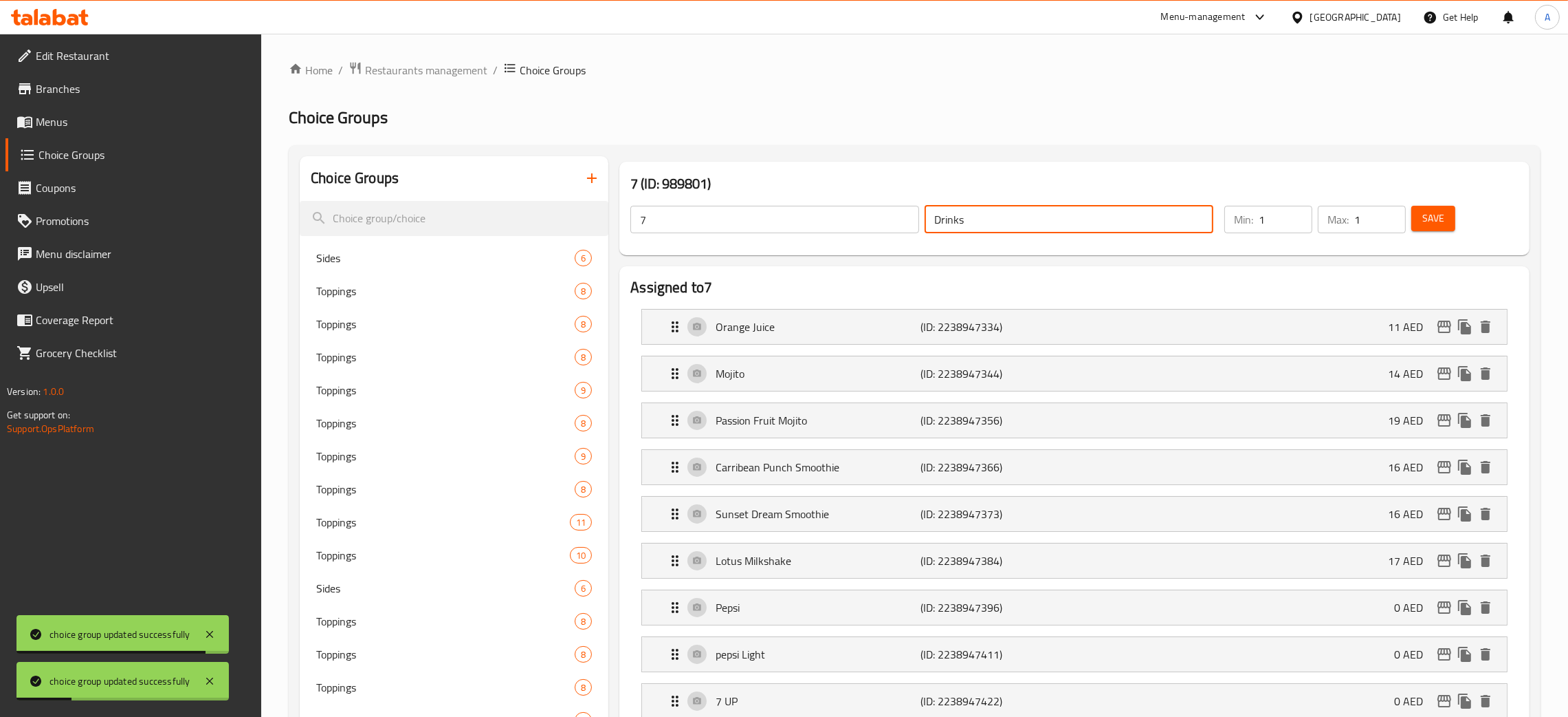
drag, startPoint x: 972, startPoint y: 223, endPoint x: 892, endPoint y: 221, distance: 80.0
click at [892, 221] on div "7 ​ Drinks ​" at bounding box center [922, 219] width 600 height 44
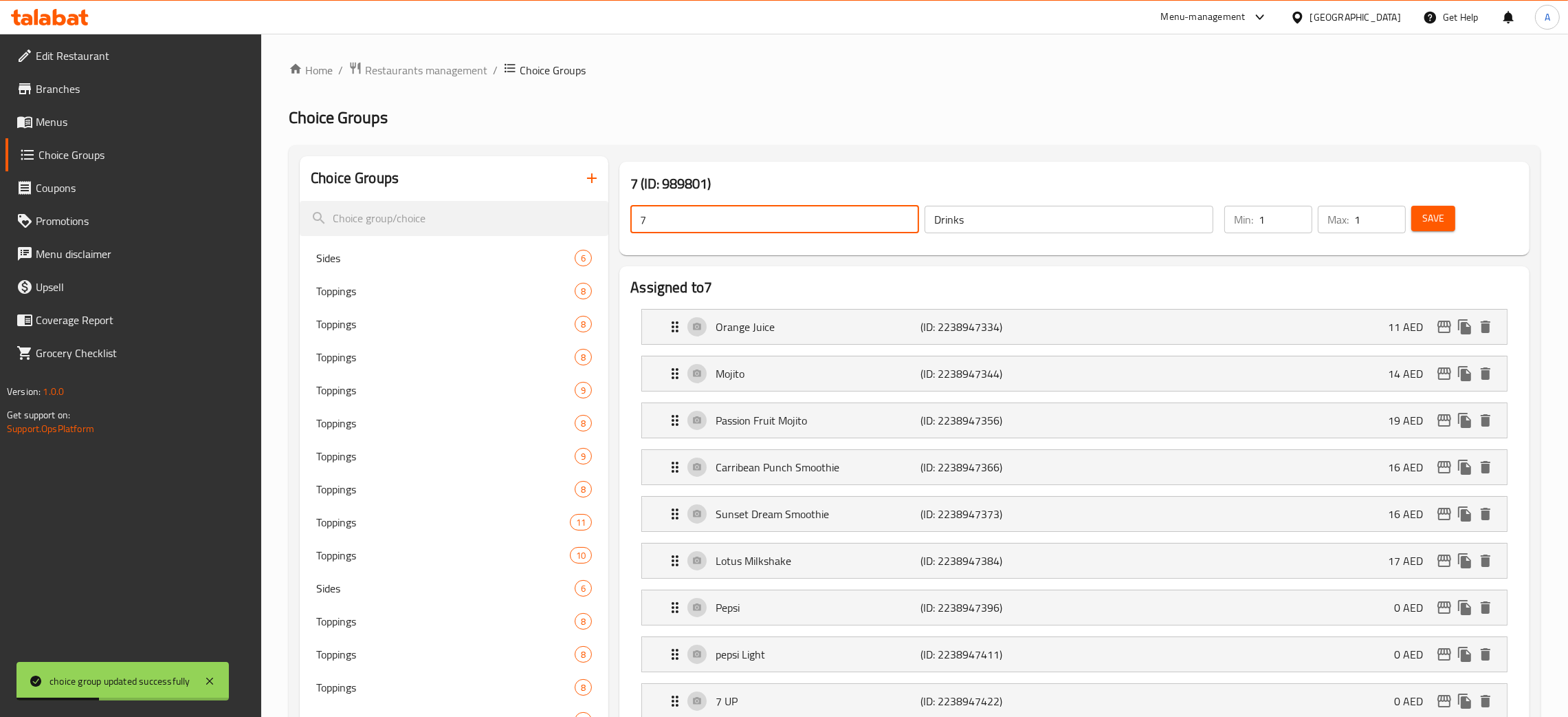
drag, startPoint x: 682, startPoint y: 222, endPoint x: 632, endPoint y: 221, distance: 50.0
click at [632, 221] on input "7" at bounding box center [774, 219] width 288 height 27
paste input "Drinks"
click at [1451, 227] on button "Save" at bounding box center [1433, 218] width 44 height 25
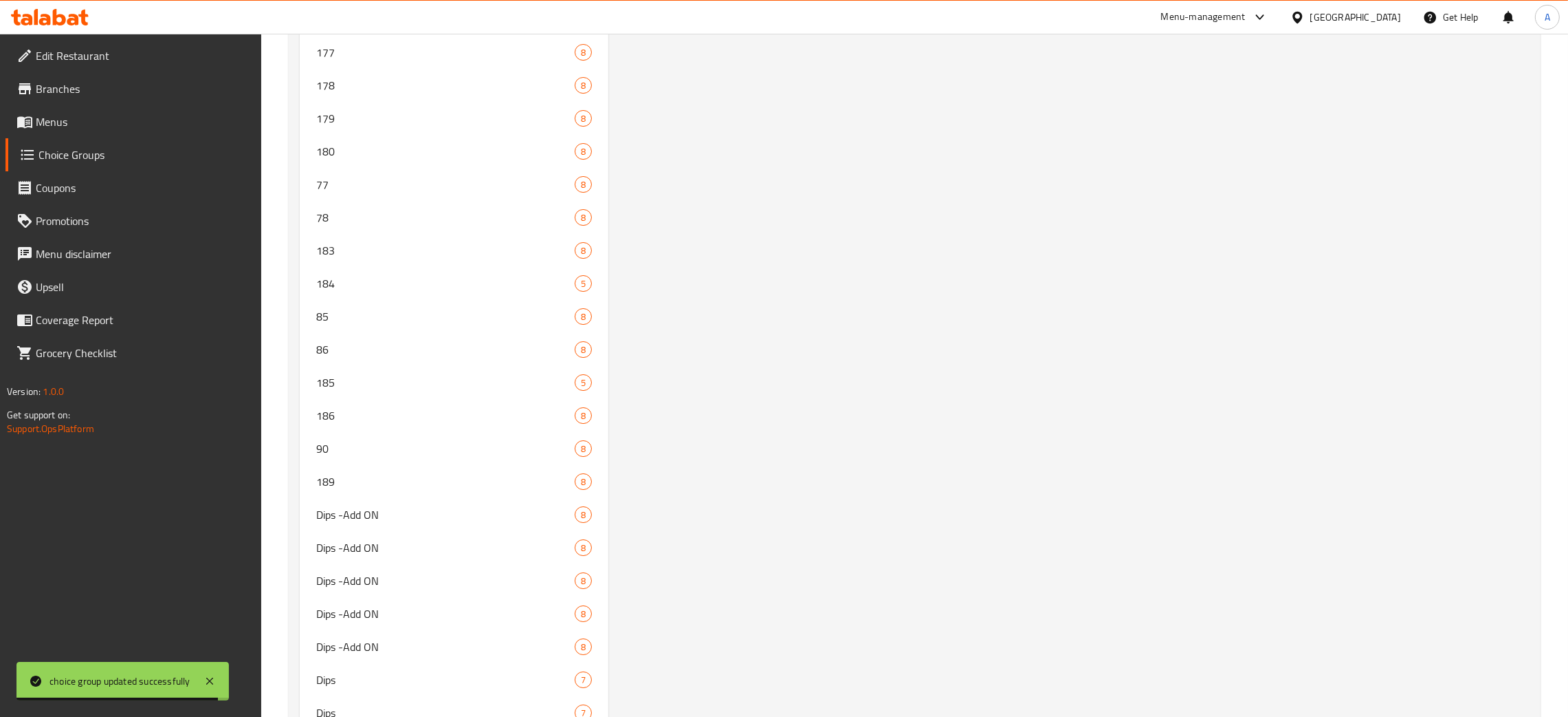
scroll to position [7361, 0]
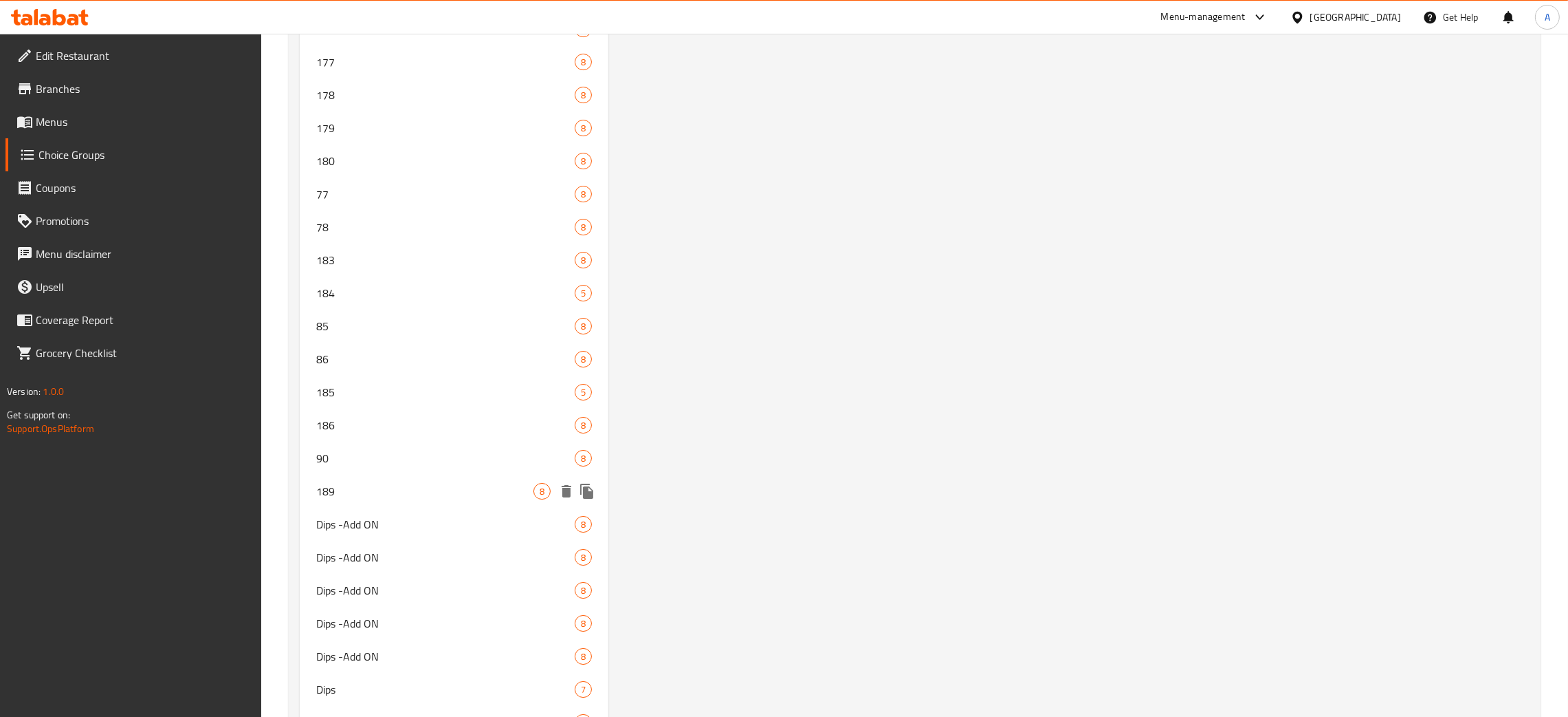
drag, startPoint x: 410, startPoint y: 491, endPoint x: 783, endPoint y: 536, distance: 375.7
click at [410, 490] on div "189 8" at bounding box center [453, 491] width 308 height 33
type input "189"
type input "Dips -Add ON"
type input "4"
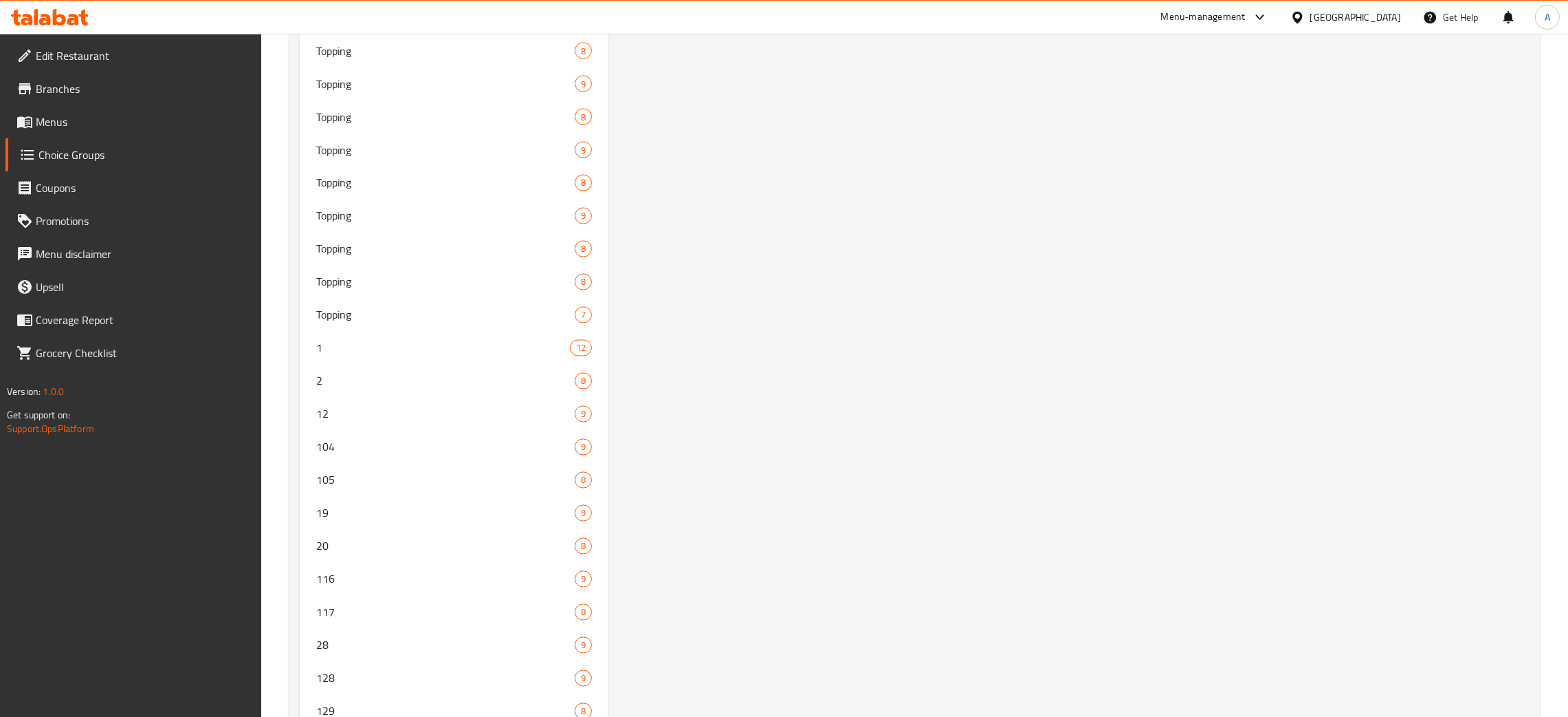
scroll to position [0, 0]
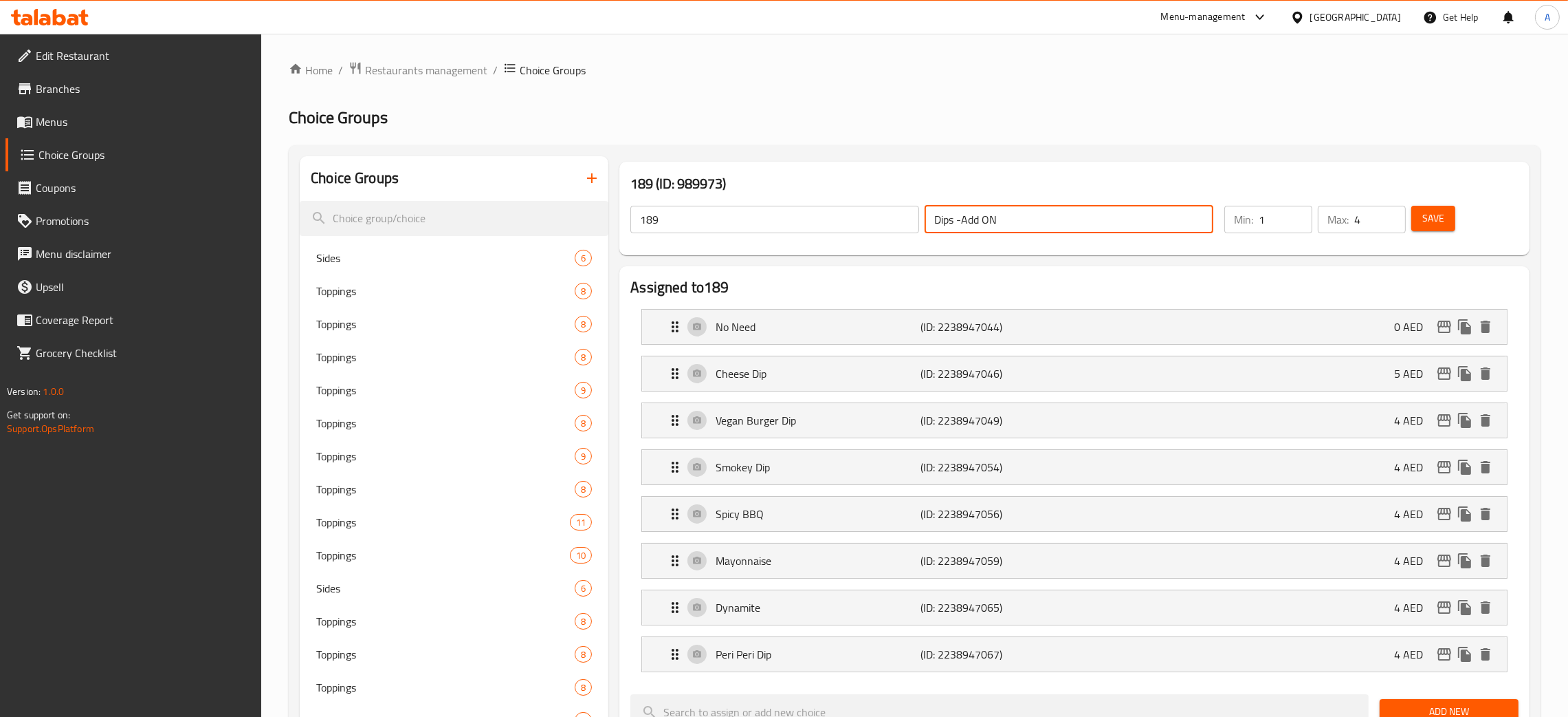
drag, startPoint x: 942, startPoint y: 218, endPoint x: 888, endPoint y: 216, distance: 54.0
click at [896, 215] on div "189 ​ Dips -Add ON ​" at bounding box center [922, 219] width 600 height 44
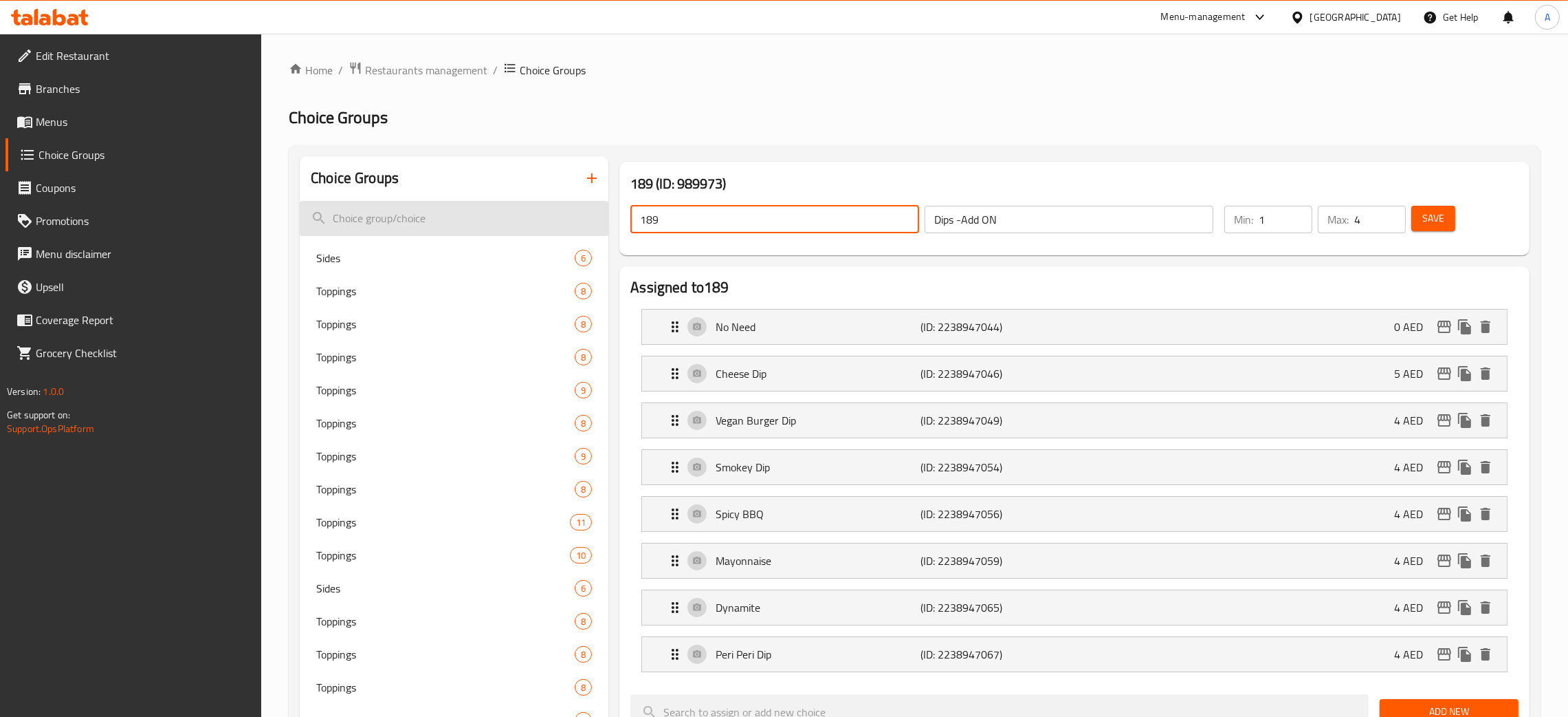
drag, startPoint x: 679, startPoint y: 217, endPoint x: 589, endPoint y: 215, distance: 90.0
paste input "Dips -Add ON"
drag, startPoint x: 1421, startPoint y: 221, endPoint x: 1583, endPoint y: 67, distance: 223.5
click at [1422, 221] on button "Save" at bounding box center [1433, 218] width 44 height 25
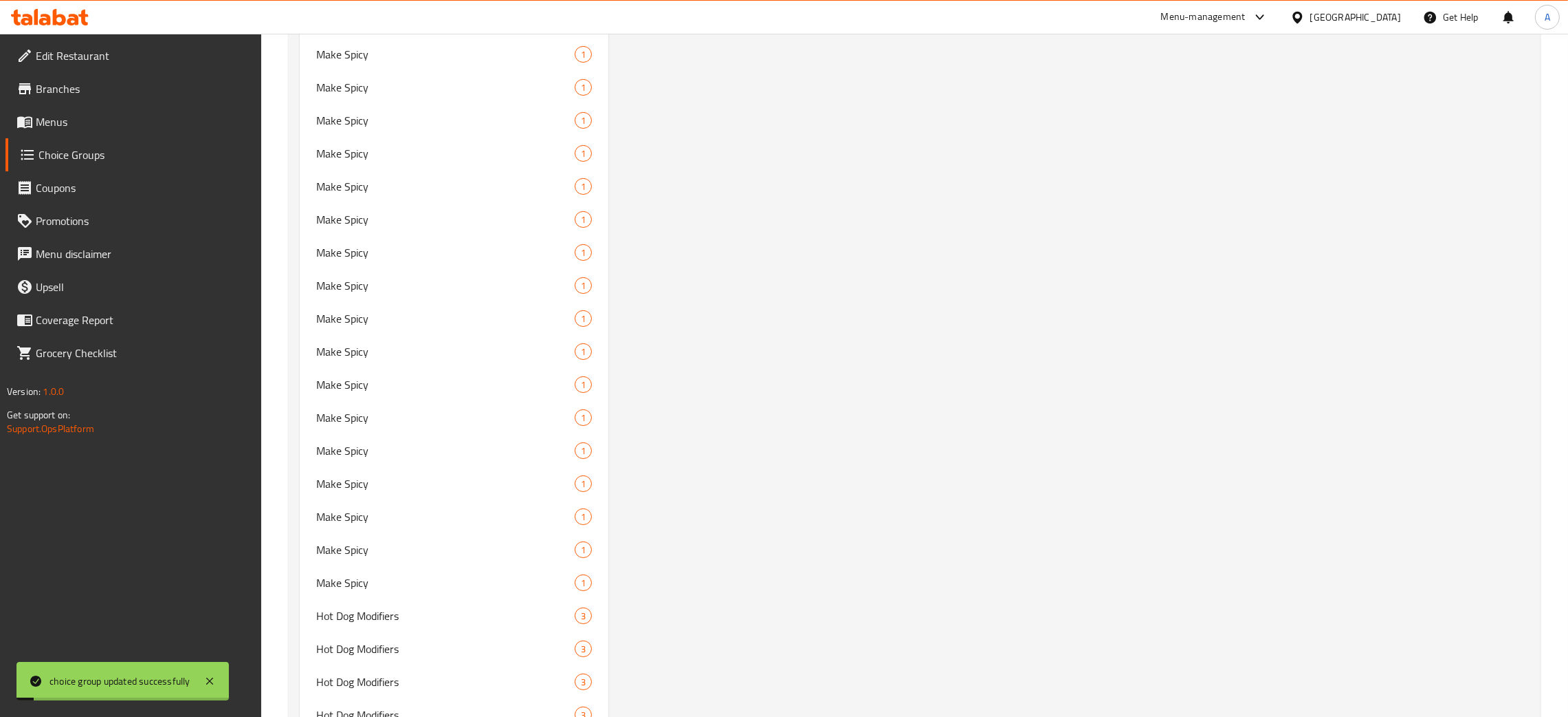
scroll to position [7164, 0]
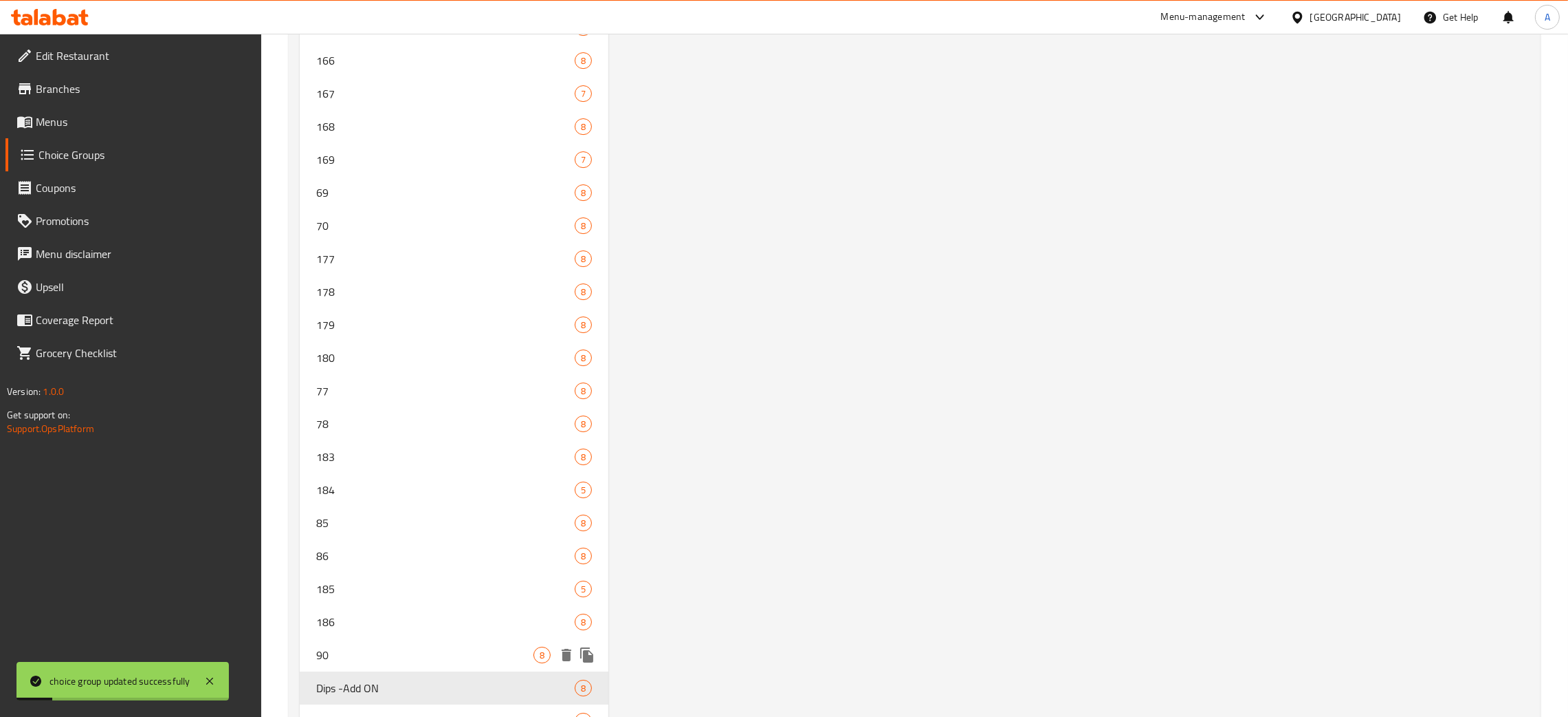
click at [375, 647] on span "90" at bounding box center [425, 655] width 217 height 16
type input "90"
type input "1"
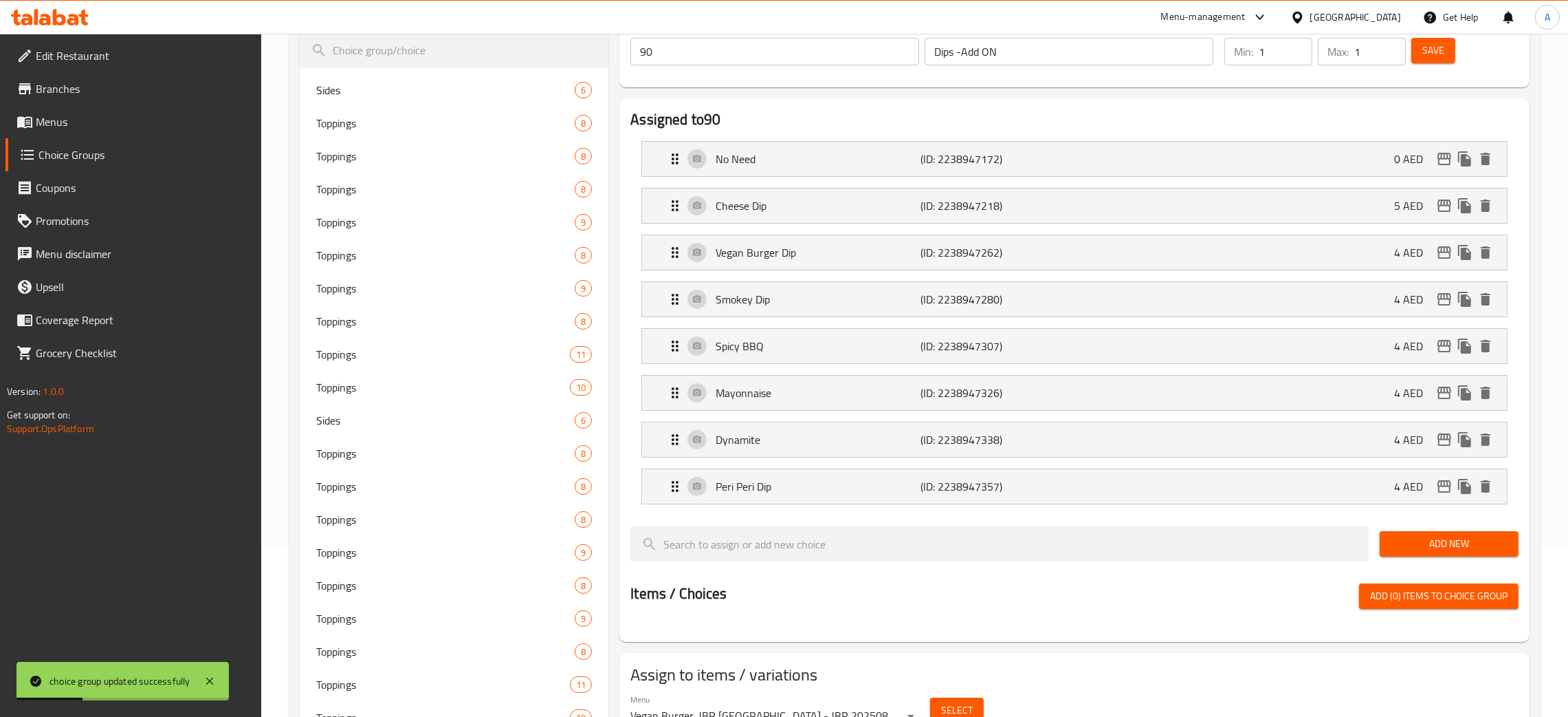
scroll to position [0, 0]
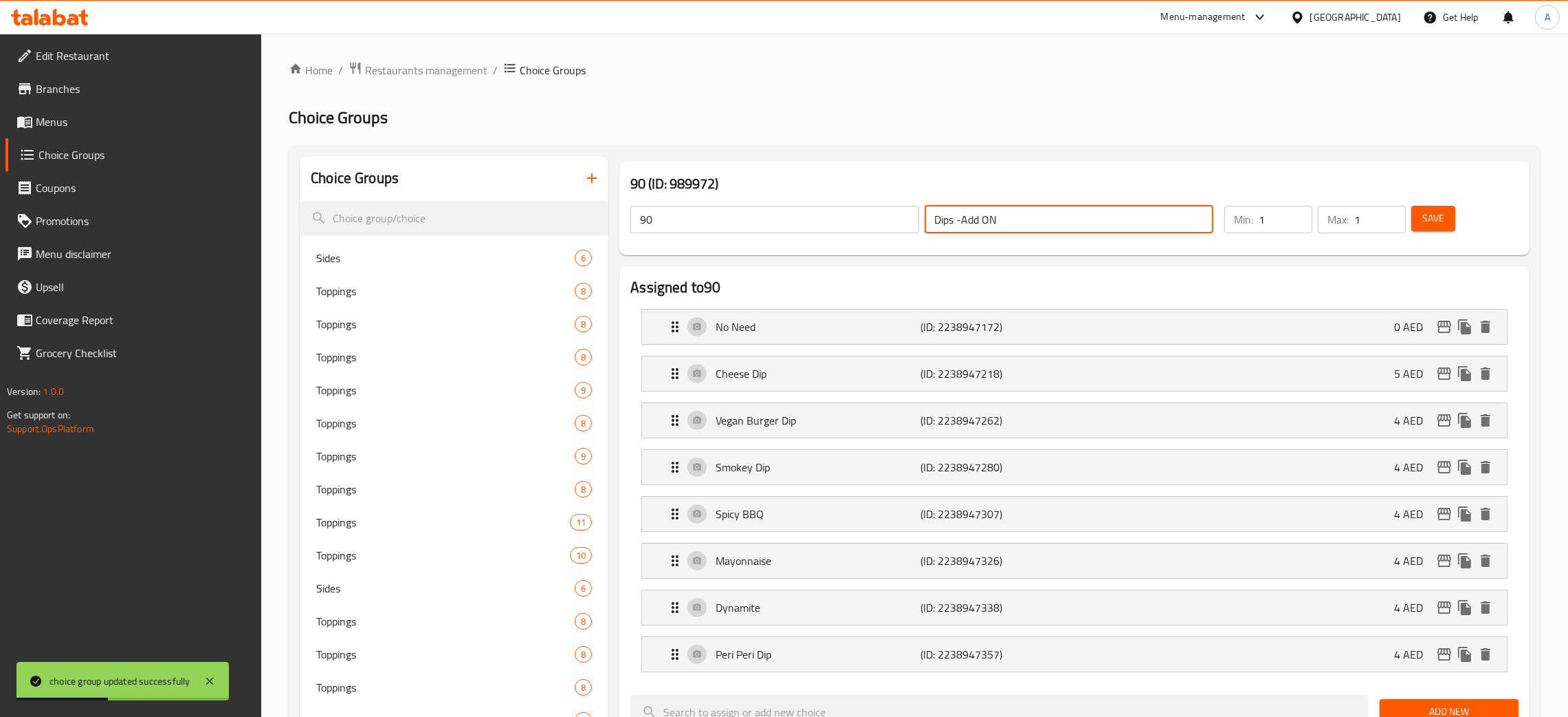
drag, startPoint x: 1009, startPoint y: 215, endPoint x: 882, endPoint y: 214, distance: 127.0
click at [882, 214] on div "90 ​ Dips -Add ON ​" at bounding box center [922, 219] width 600 height 44
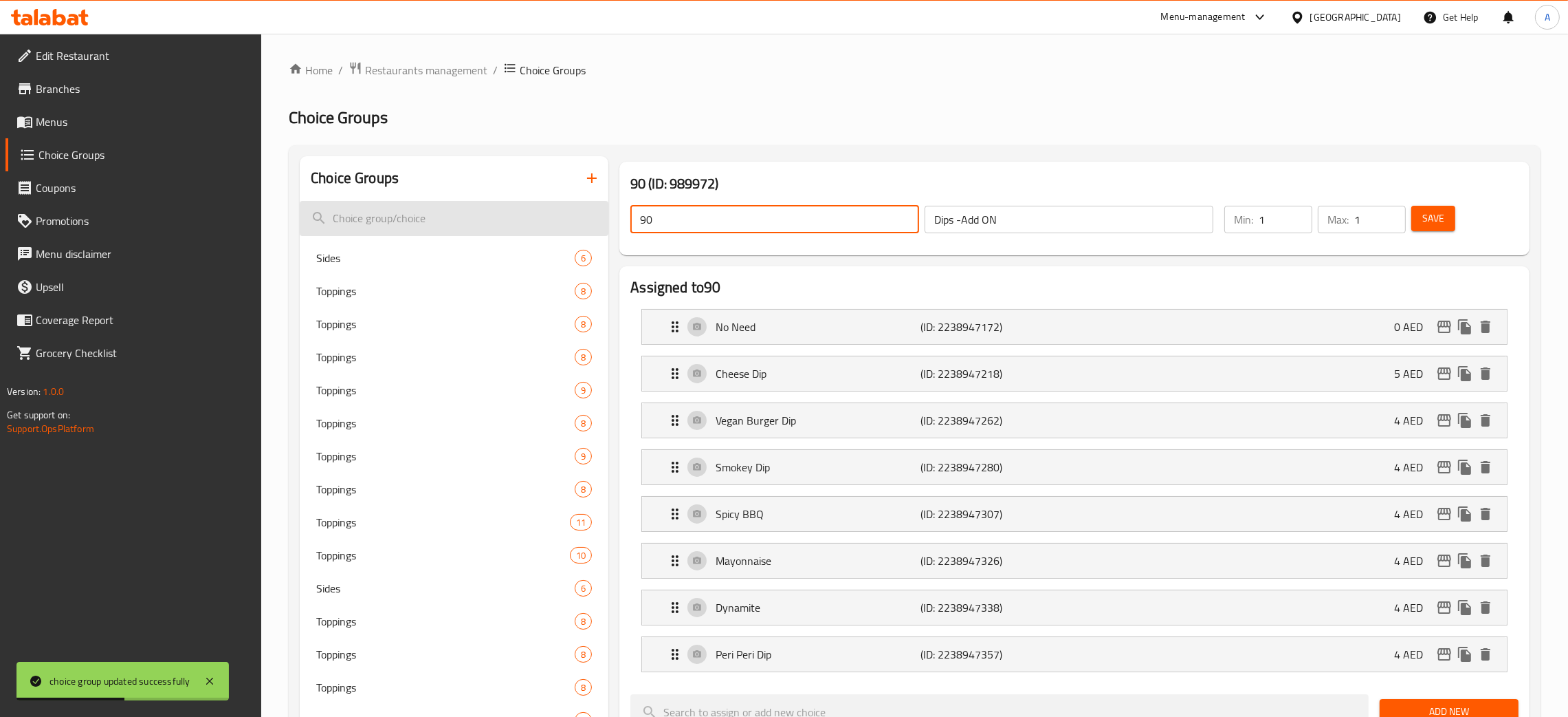
paste input "Dips -Add ON"
click at [1446, 224] on button "Save" at bounding box center [1433, 218] width 44 height 25
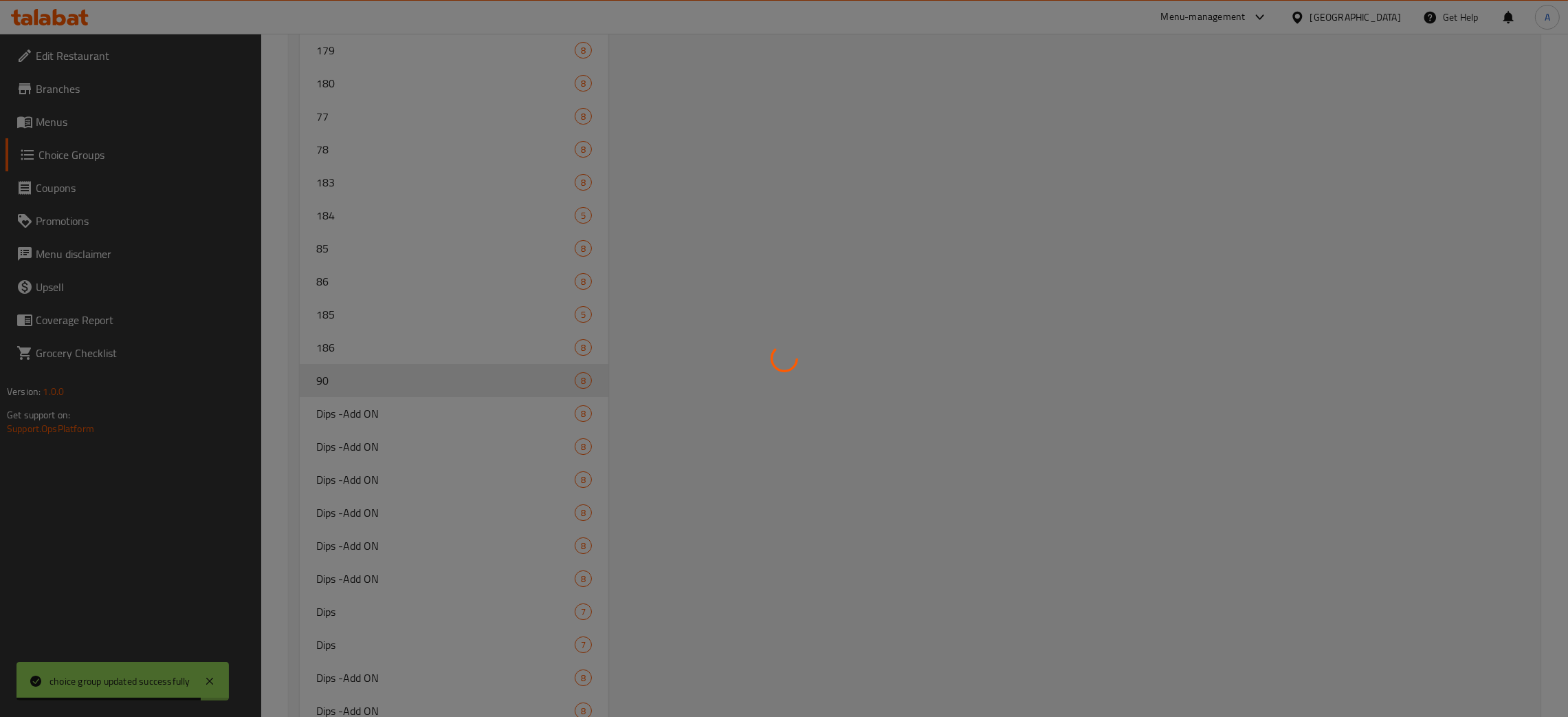
scroll to position [7426, 0]
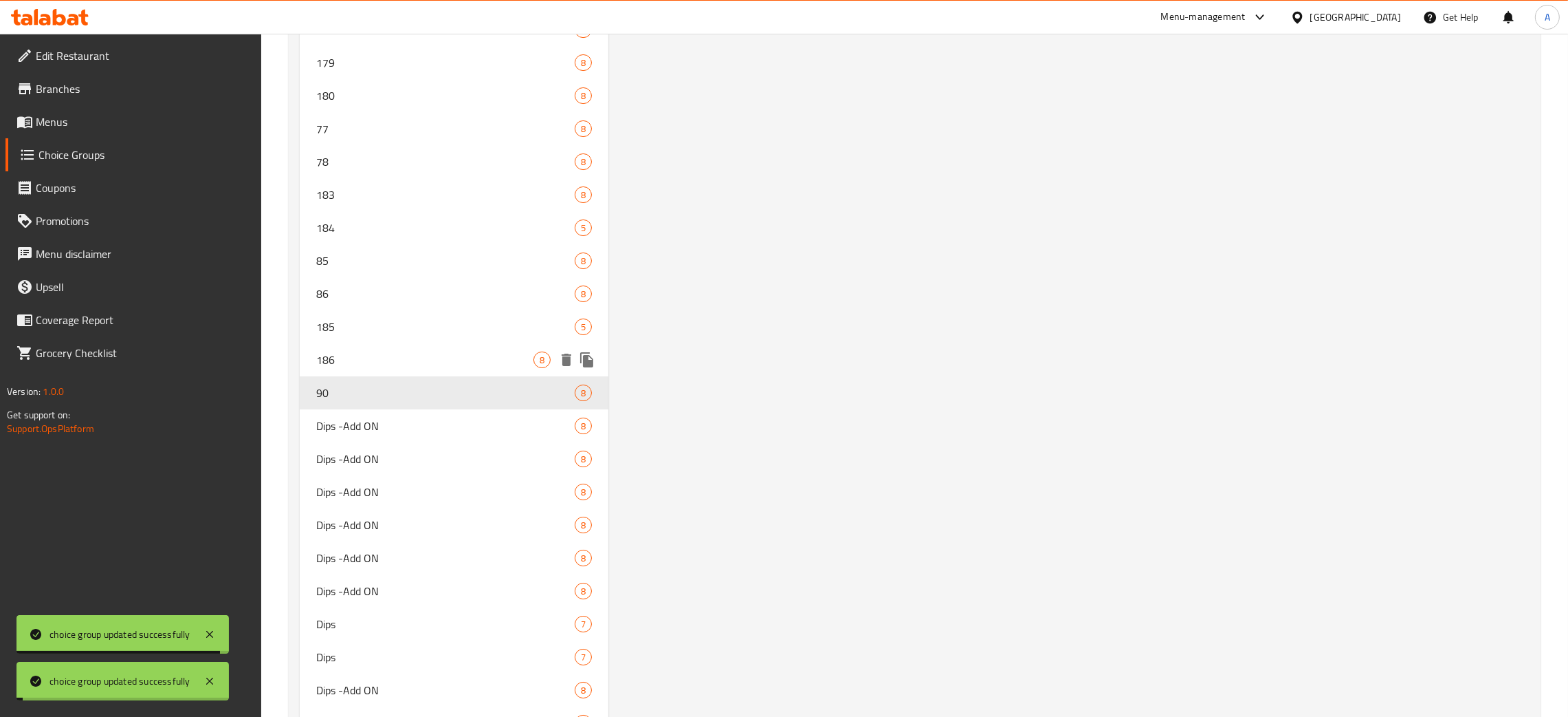
click at [375, 358] on span "186" at bounding box center [425, 360] width 217 height 16
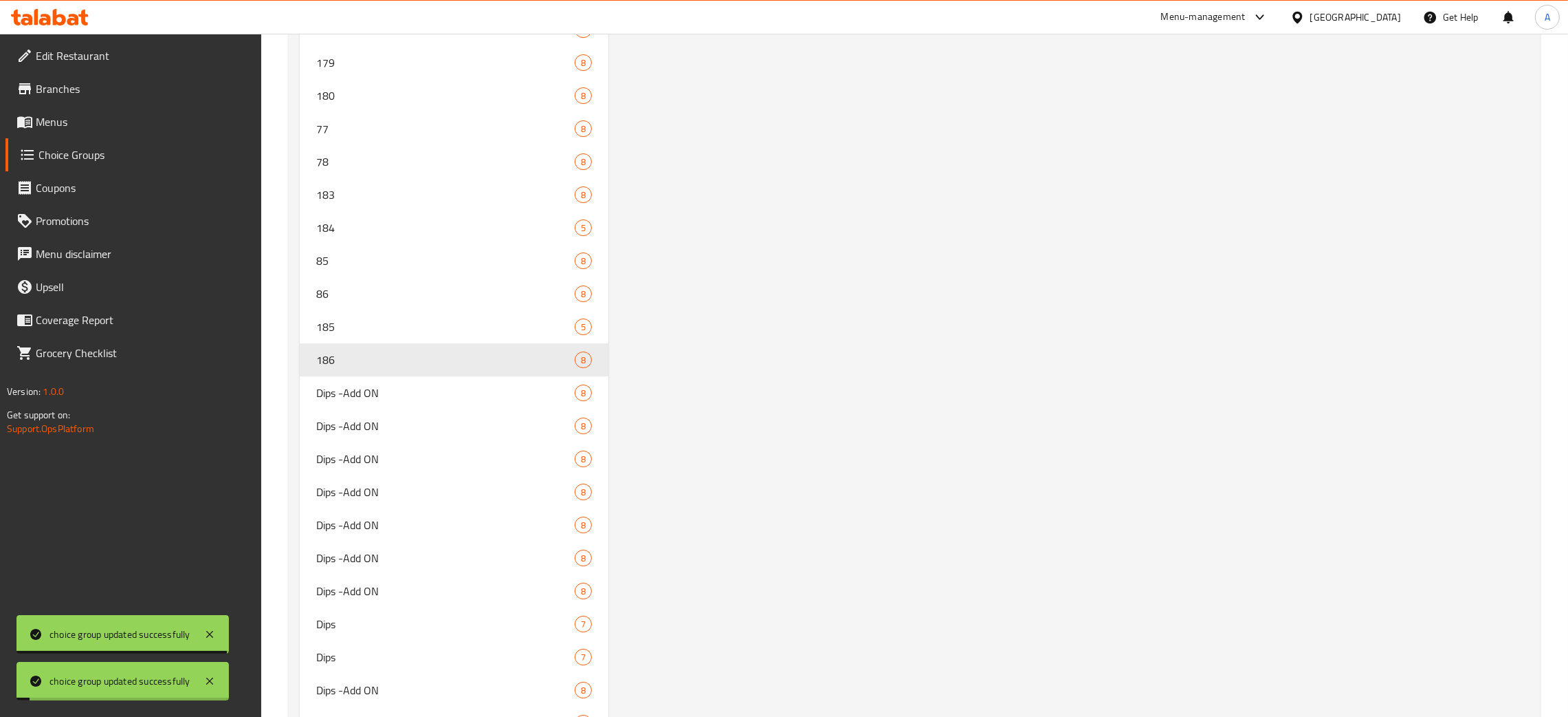
type input "186"
type input "5"
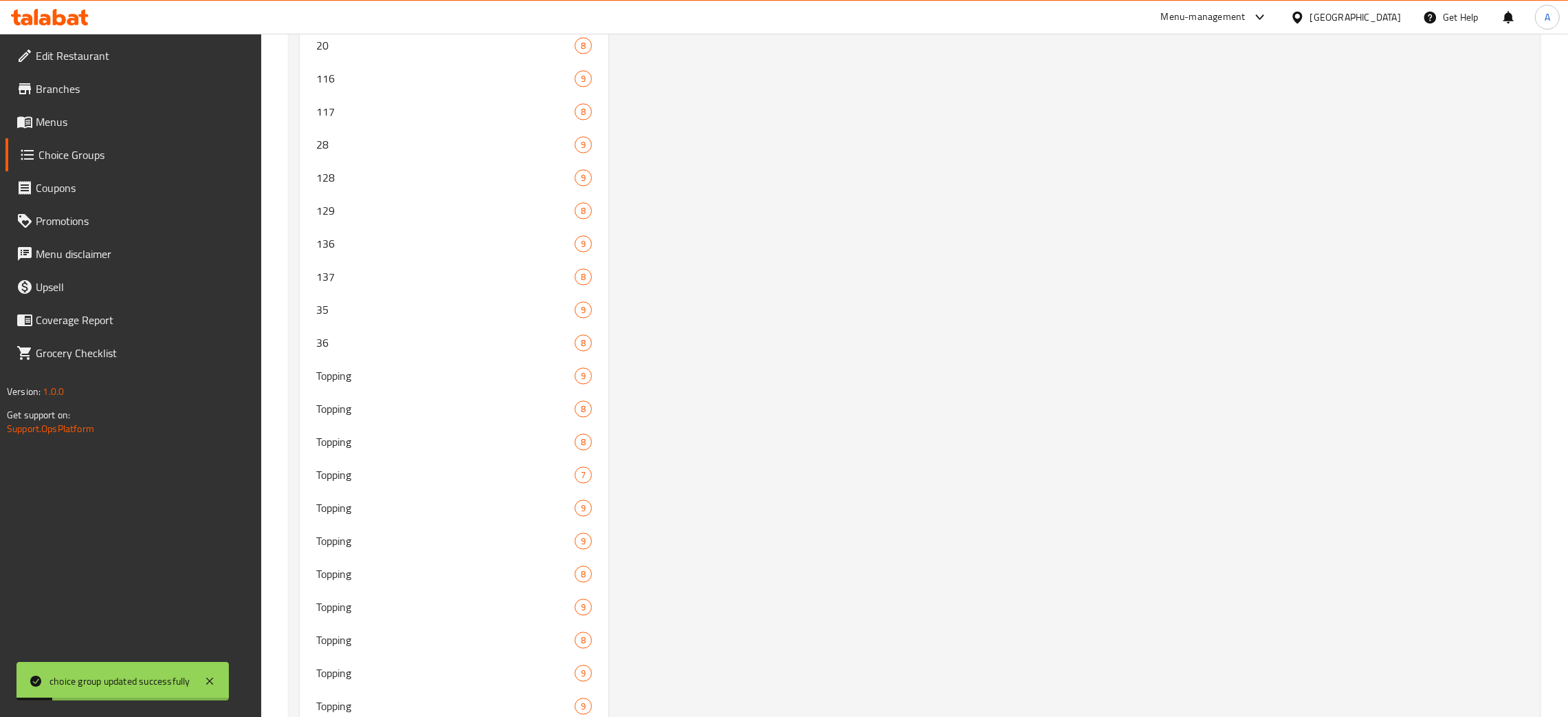
scroll to position [0, 0]
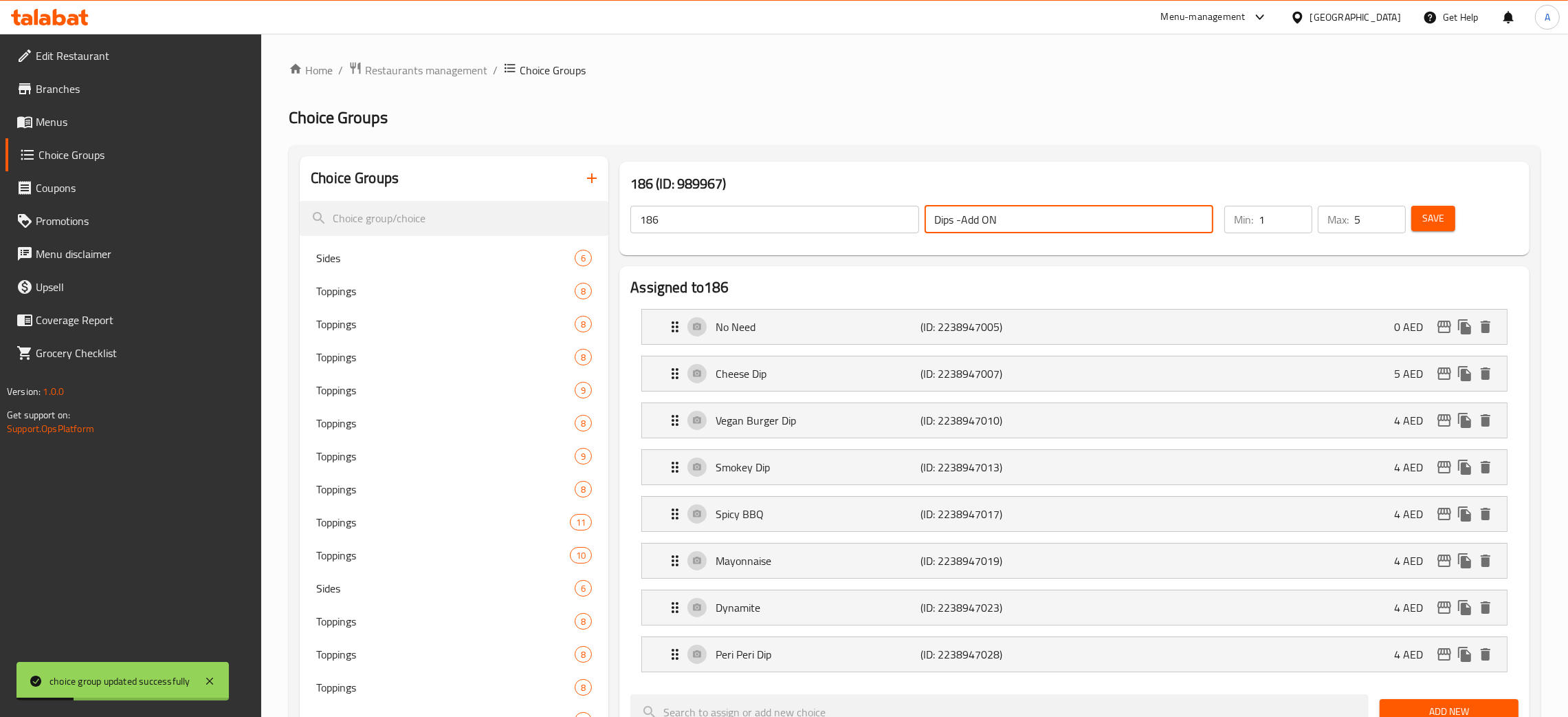
click at [870, 208] on div "186 ​ Dips -Add ON ​" at bounding box center [922, 219] width 600 height 44
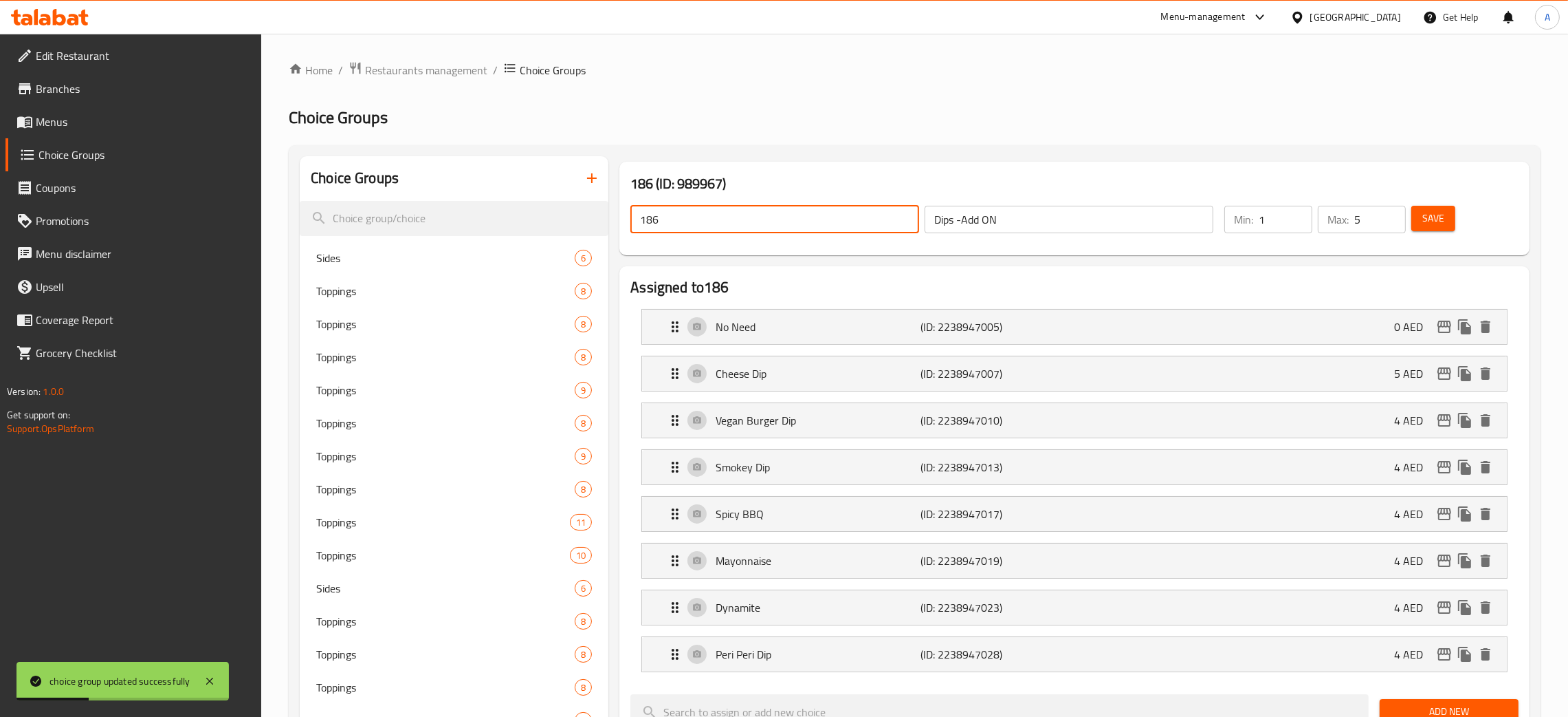
drag, startPoint x: 695, startPoint y: 219, endPoint x: 1063, endPoint y: 266, distance: 371.0
paste input "Dips -Add ON"
click at [1439, 222] on span "Save" at bounding box center [1433, 218] width 22 height 17
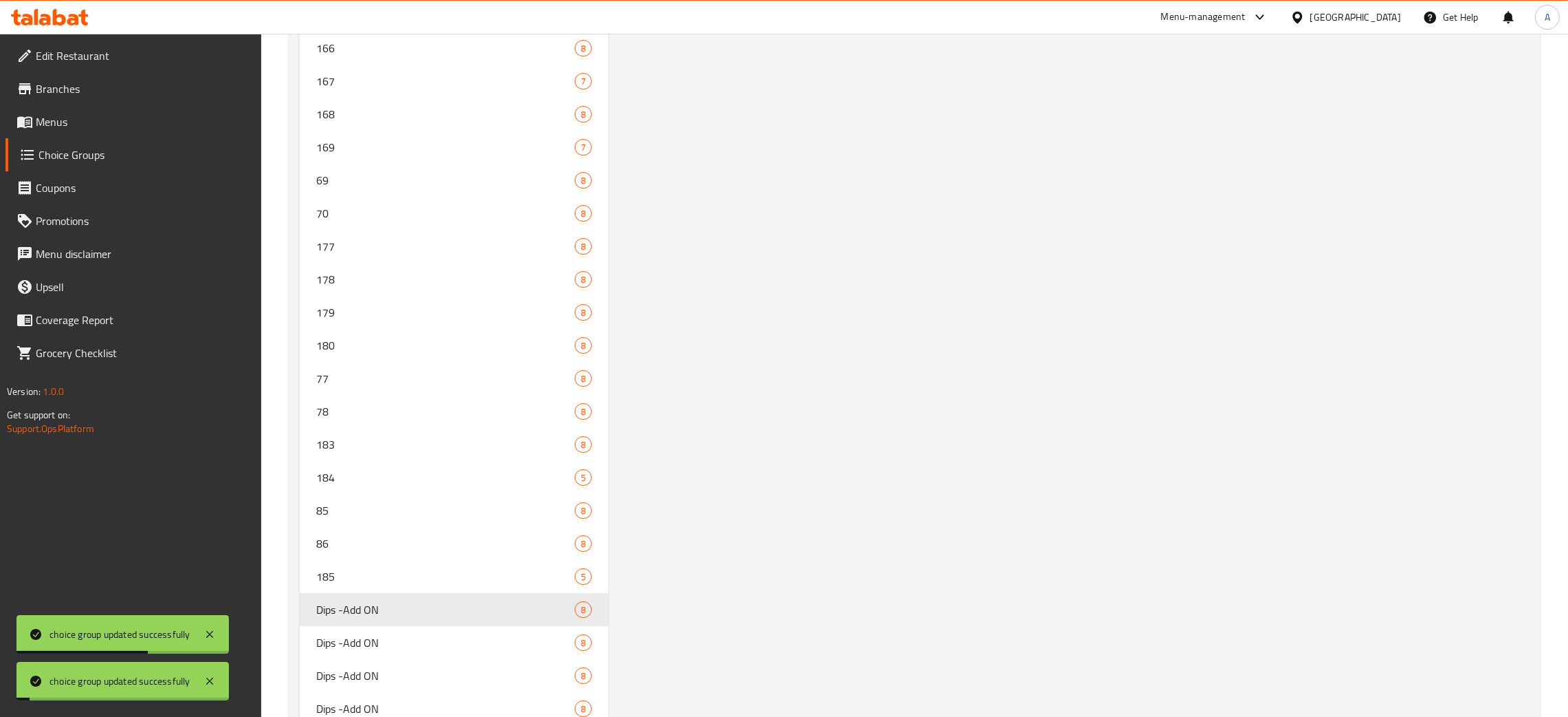
scroll to position [7289, 0]
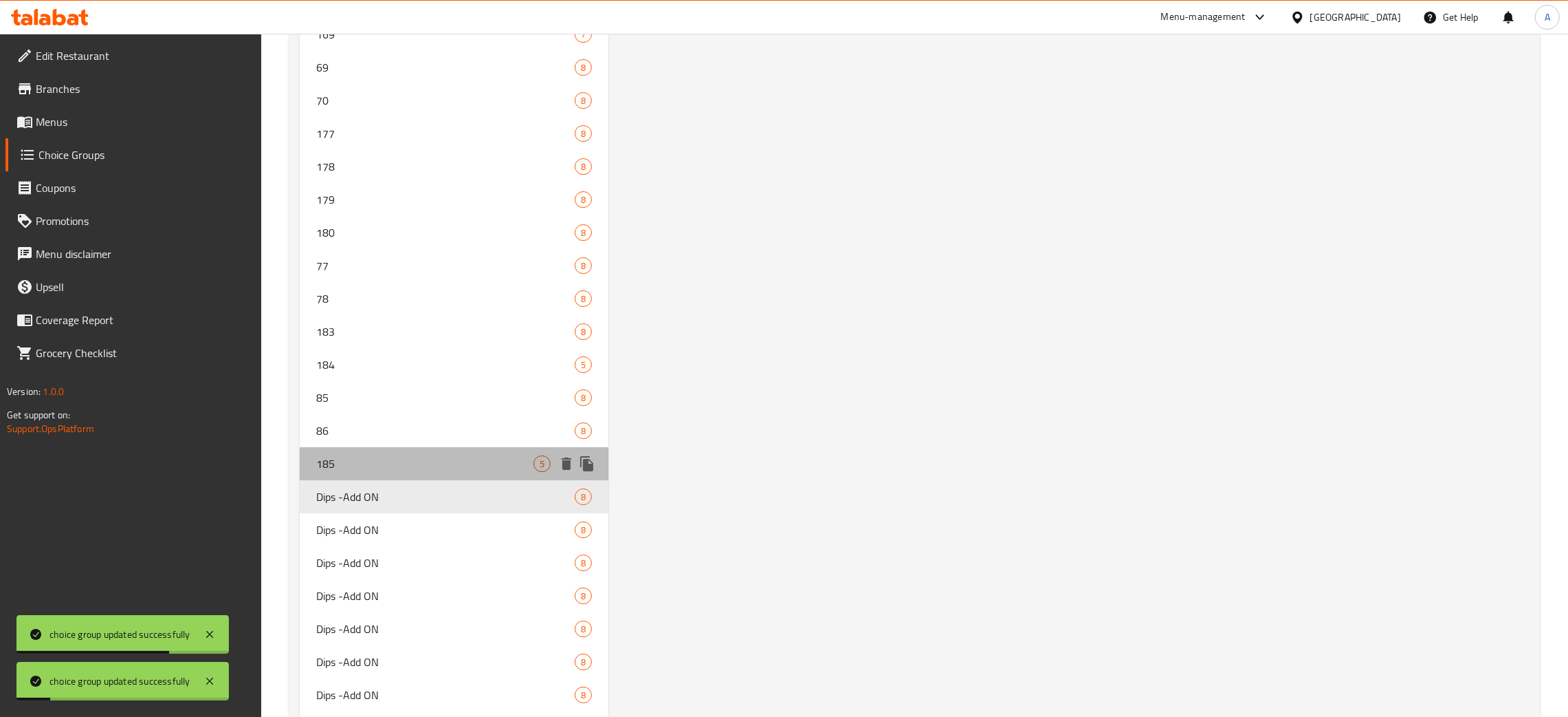
drag, startPoint x: 385, startPoint y: 465, endPoint x: 657, endPoint y: 494, distance: 273.5
click at [385, 465] on div "185 5" at bounding box center [453, 463] width 308 height 33
type input "185"
type input "Dips"
type input "0"
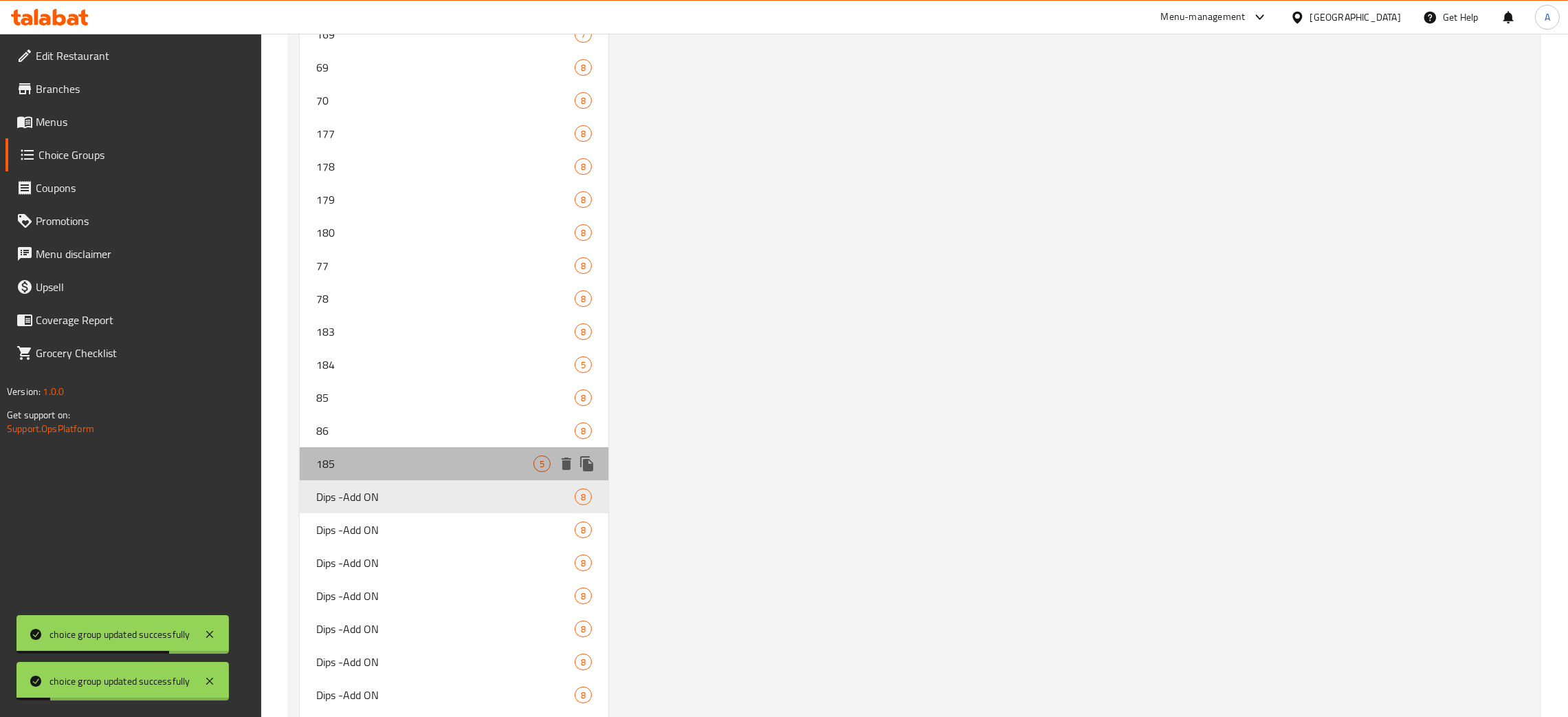
type input "1"
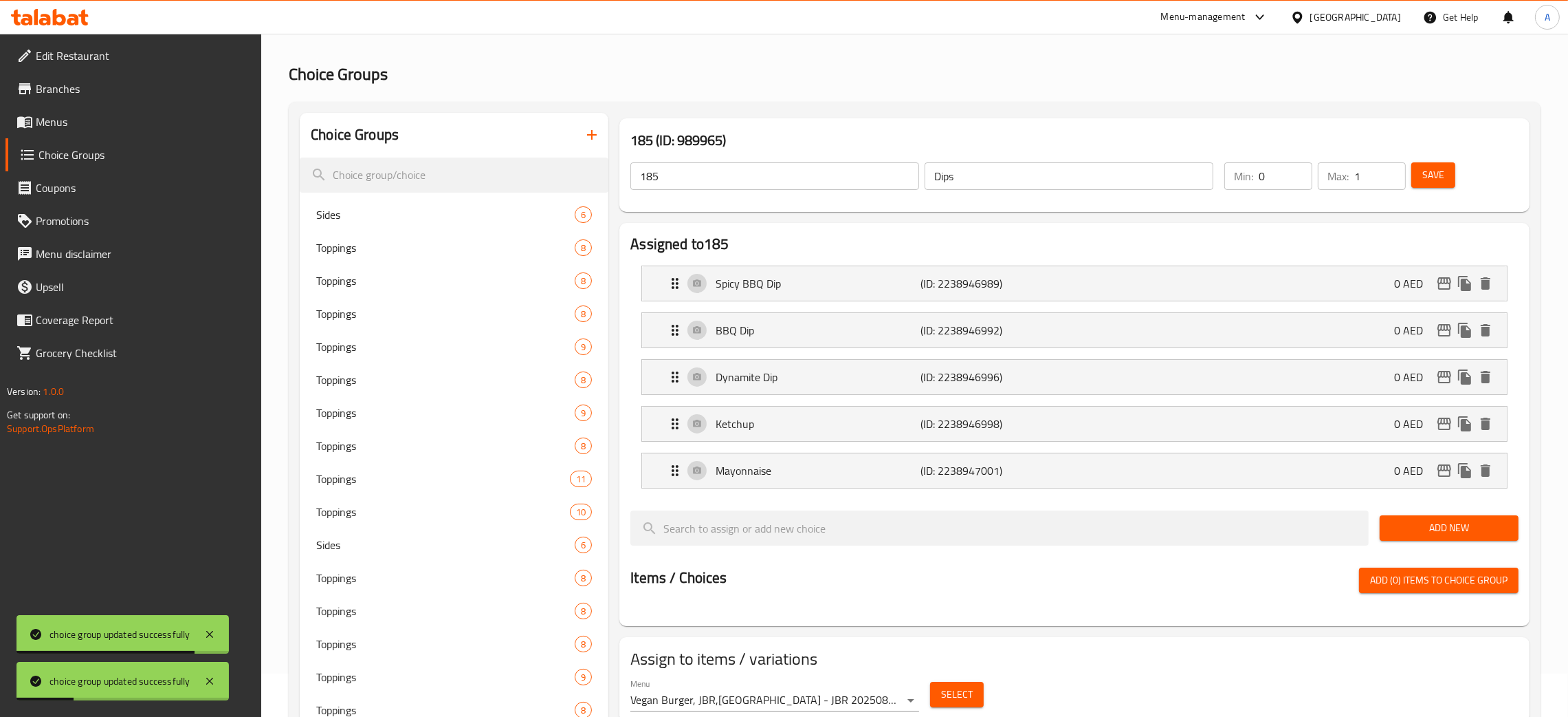
scroll to position [0, 0]
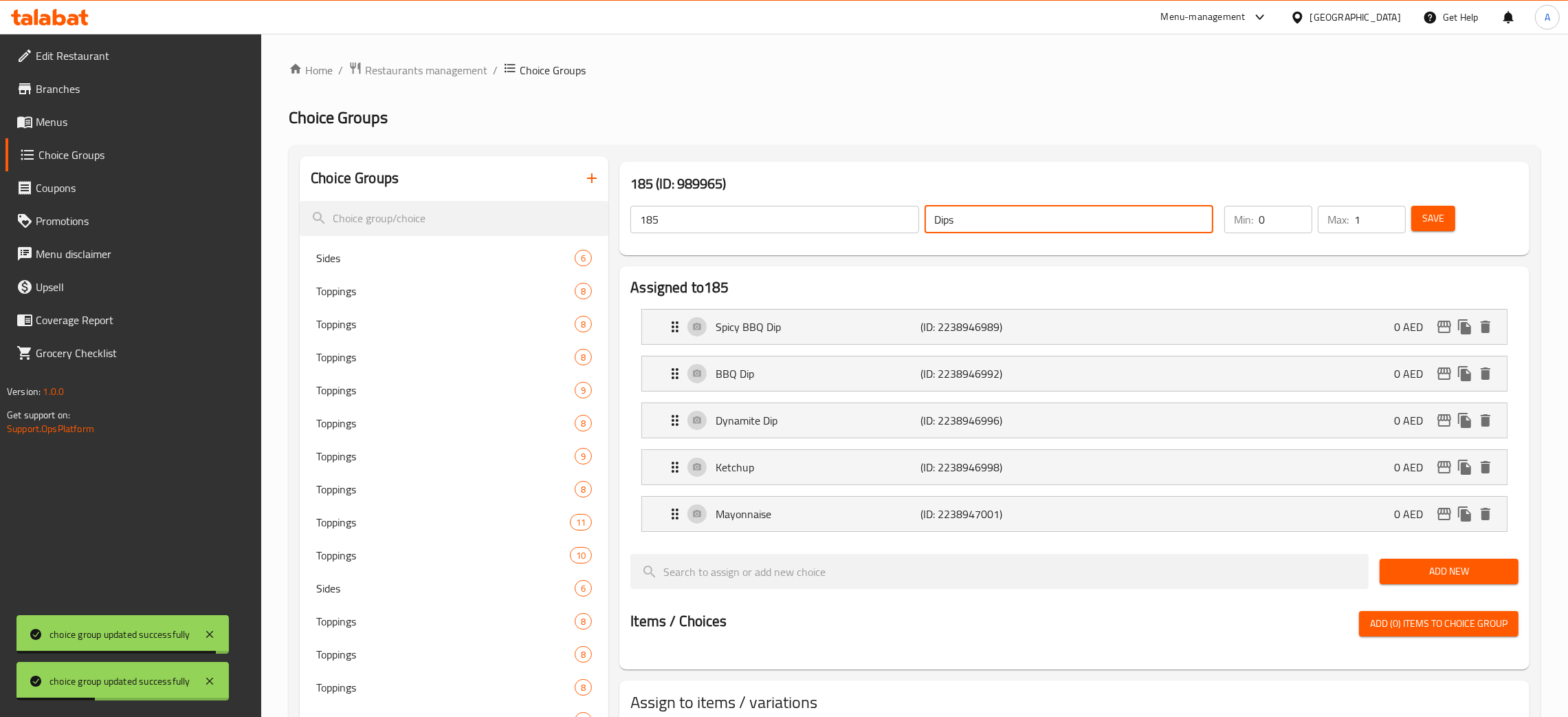
drag, startPoint x: 954, startPoint y: 220, endPoint x: 835, endPoint y: 232, distance: 119.6
click at [933, 220] on input "Dips" at bounding box center [1069, 219] width 288 height 27
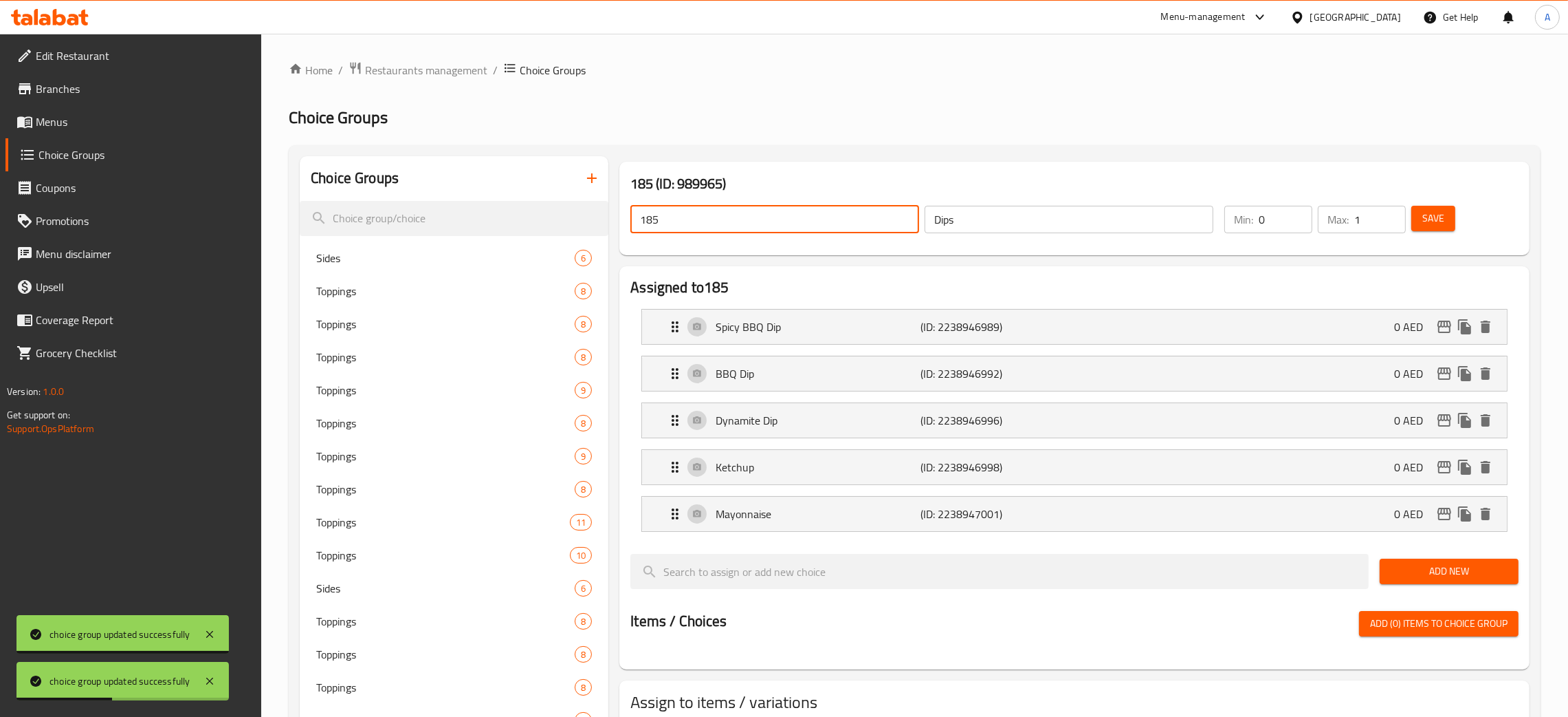
drag, startPoint x: 724, startPoint y: 219, endPoint x: 615, endPoint y: 219, distance: 109.0
click at [615, 219] on div "185 (ID: 989965) 185 ​ Dips ​ Min: 0 ​ Max: 1 ​ Save" at bounding box center [1075, 208] width 922 height 104
paste input "Dips"
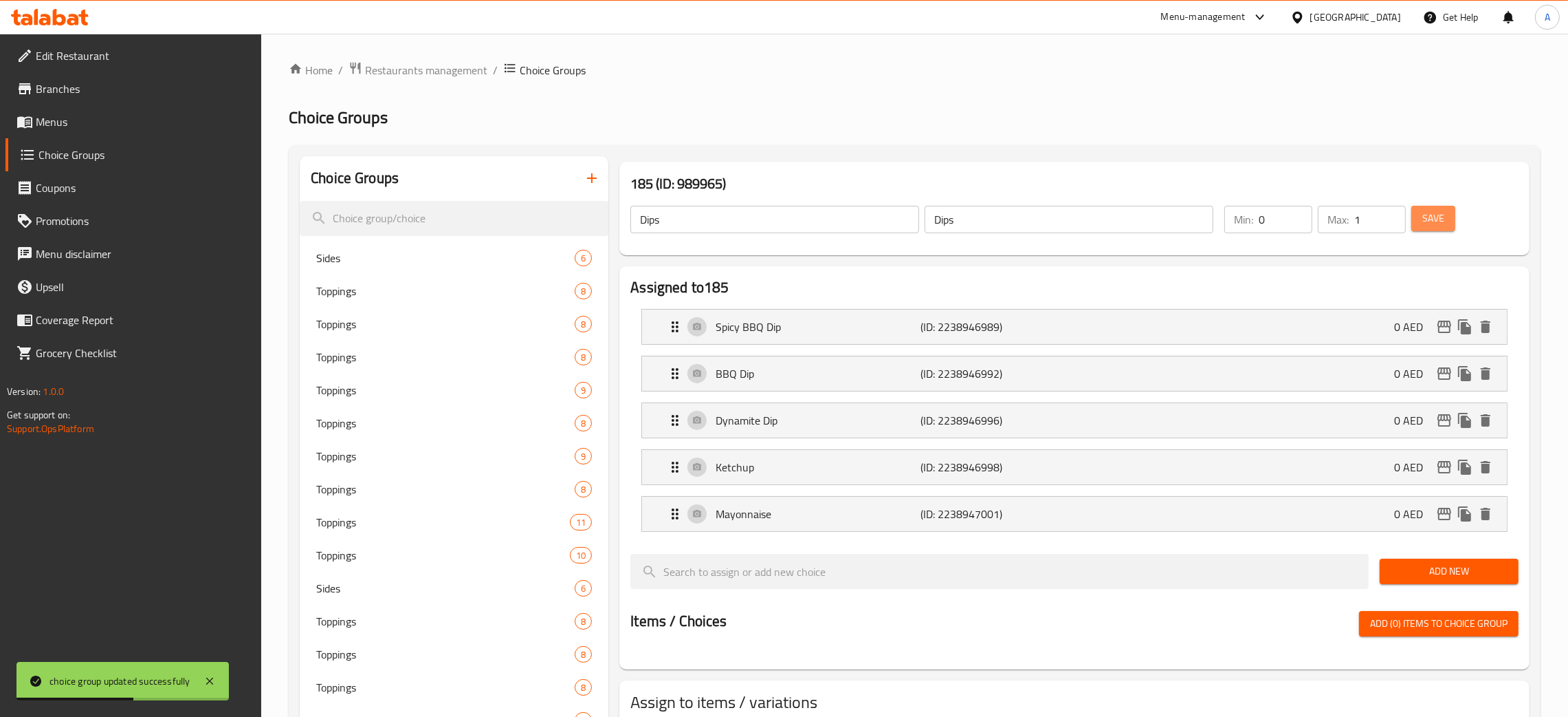
click at [1455, 222] on button "Save" at bounding box center [1433, 218] width 44 height 25
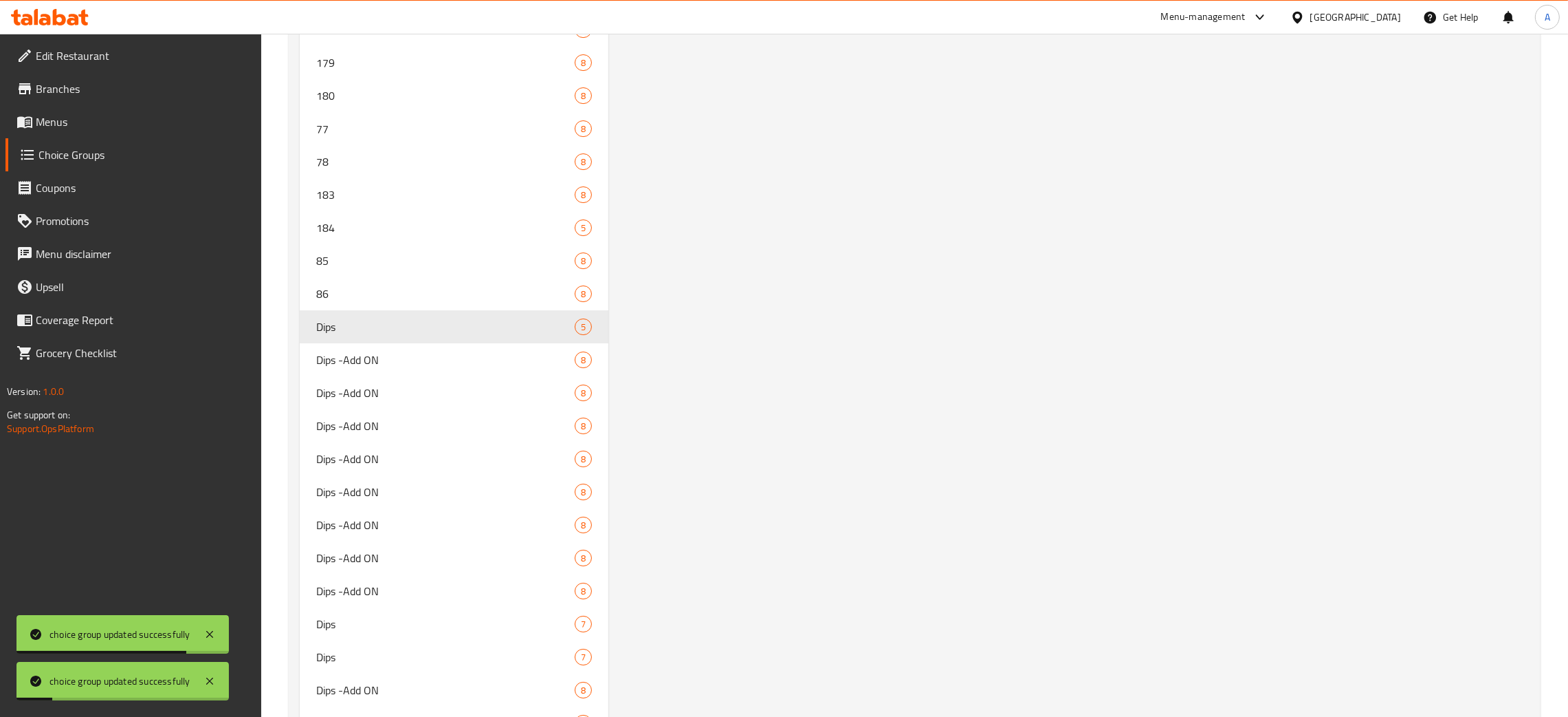
scroll to position [7413, 0]
click at [396, 300] on span "86" at bounding box center [425, 306] width 217 height 16
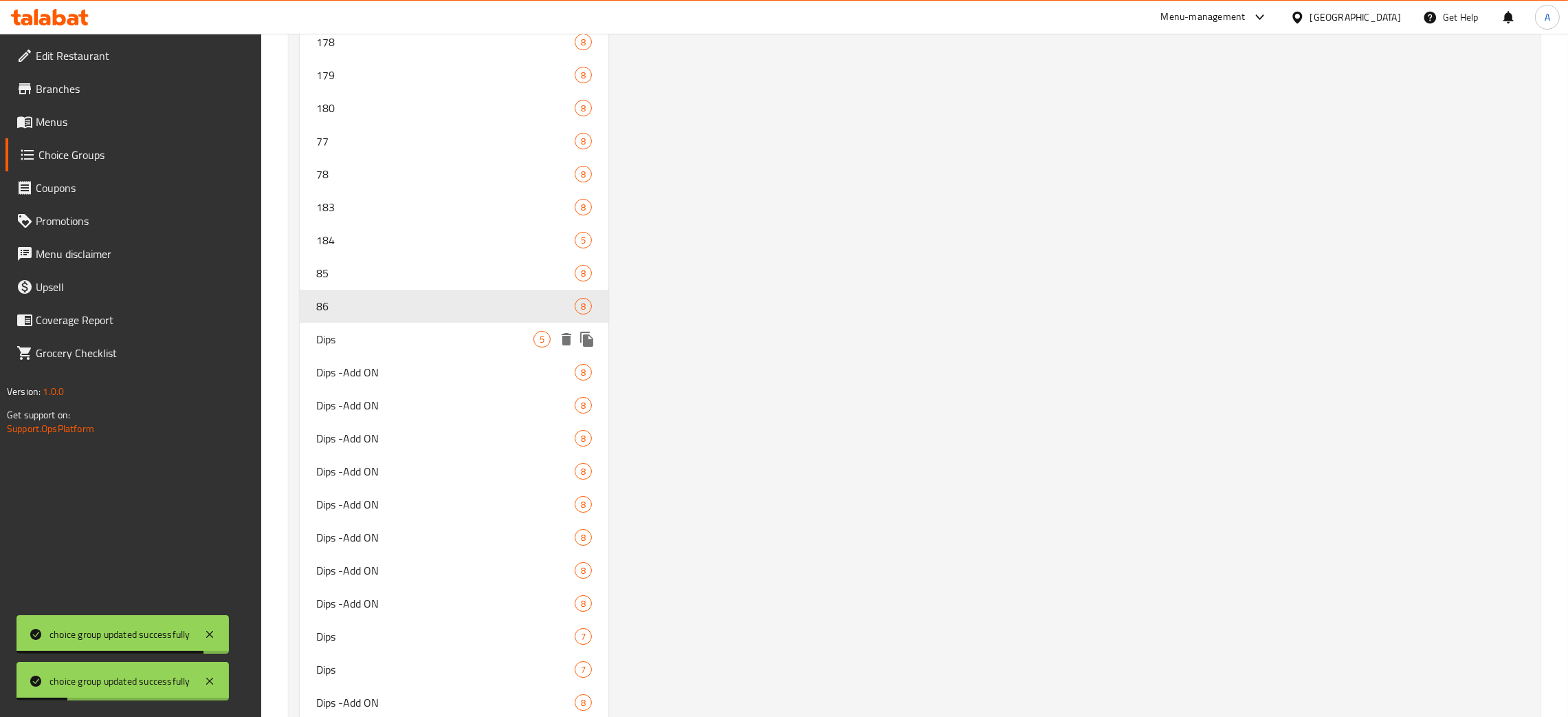
type input "86"
type input "Dips -Add ON"
type input "1"
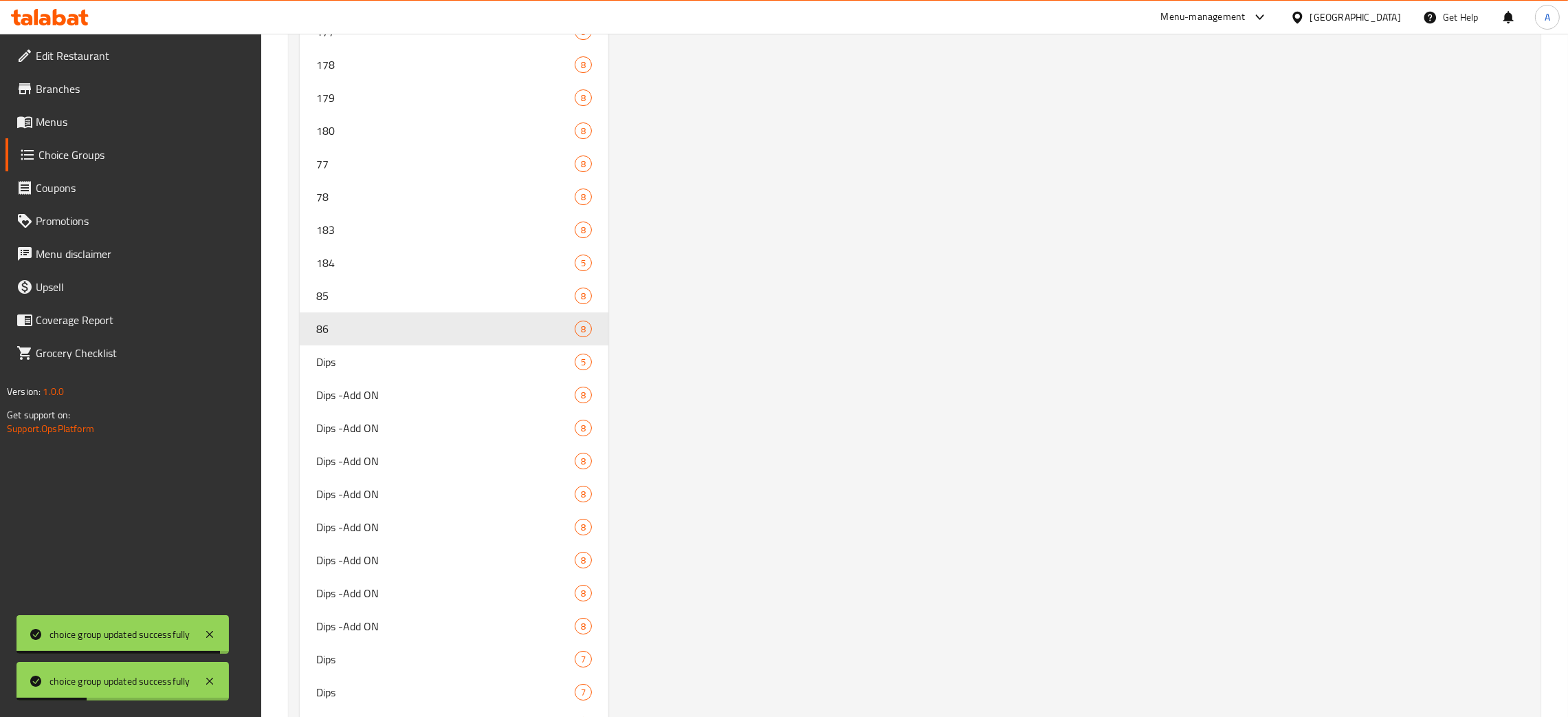
scroll to position [0, 0]
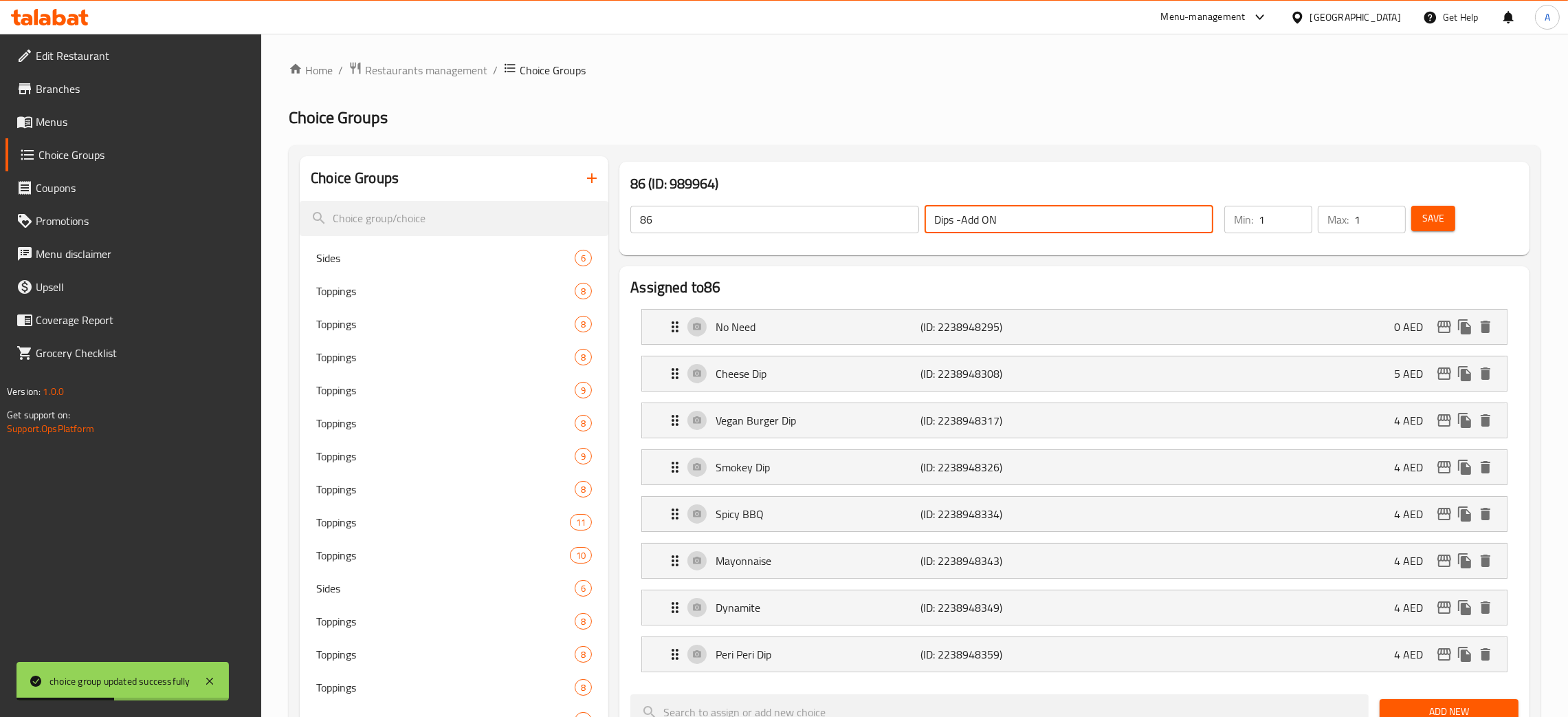
click at [873, 223] on div "86 ​ Dips -Add ON ​" at bounding box center [922, 219] width 600 height 44
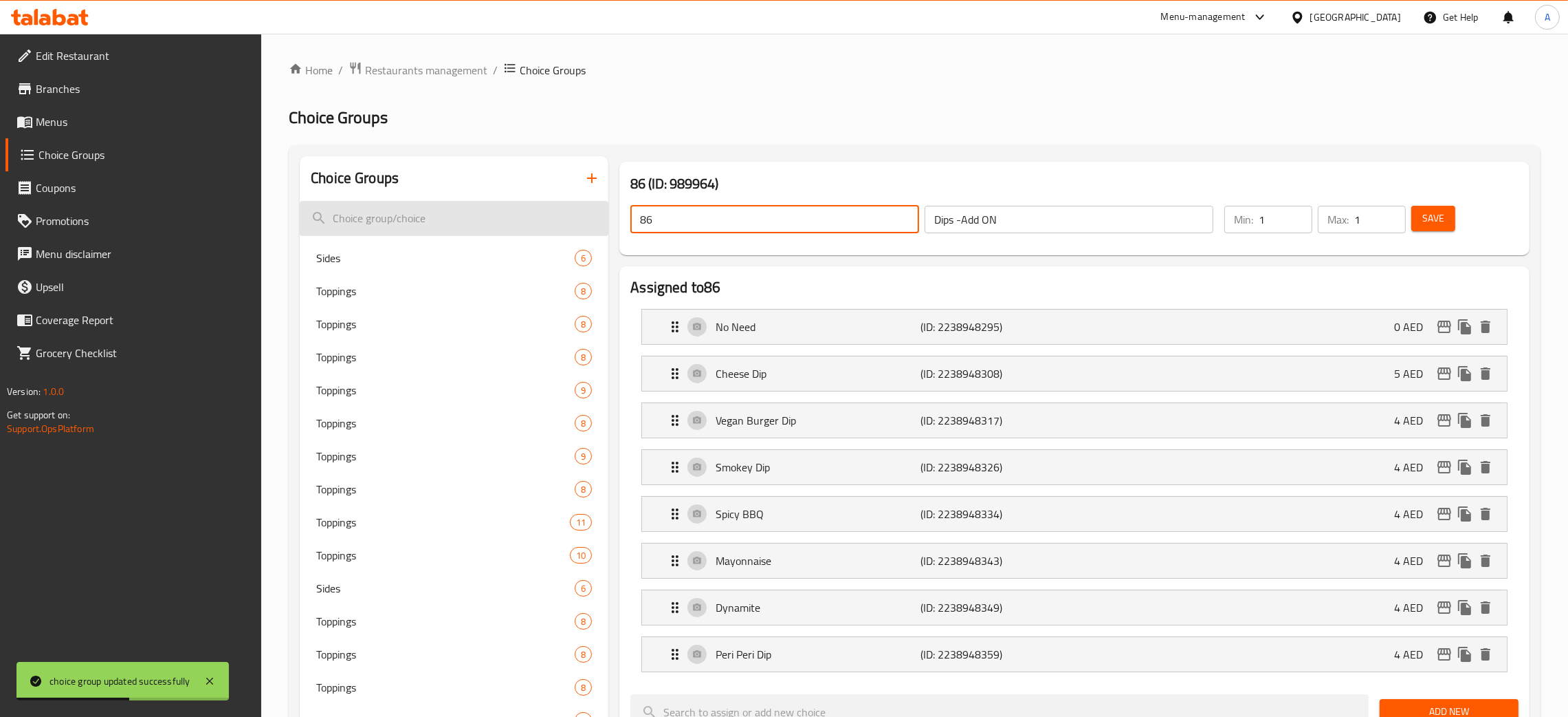
drag, startPoint x: 628, startPoint y: 219, endPoint x: 595, endPoint y: 218, distance: 33.0
paste input "Dips -Add ON"
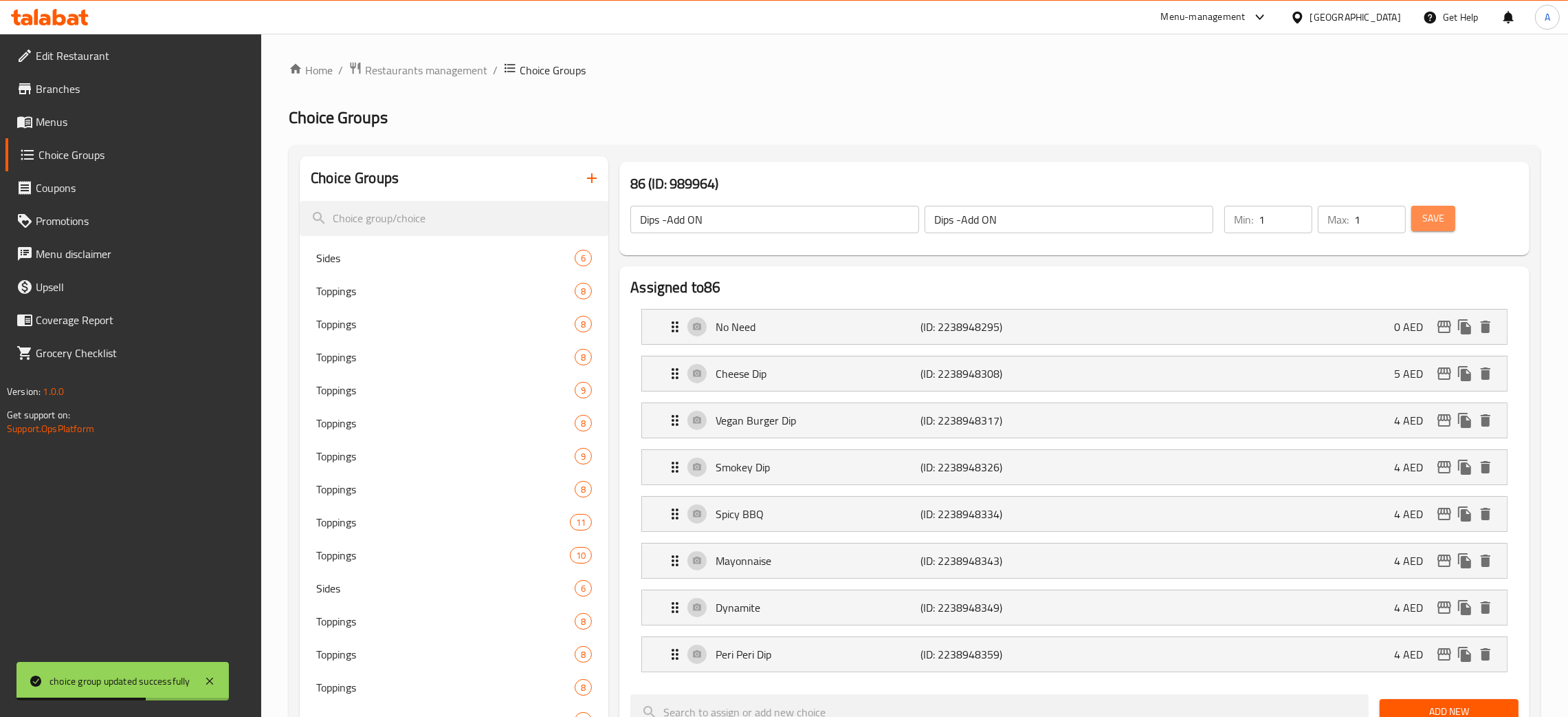
drag, startPoint x: 1441, startPoint y: 220, endPoint x: 1549, endPoint y: 115, distance: 150.6
click at [1441, 221] on span "Save" at bounding box center [1433, 218] width 22 height 17
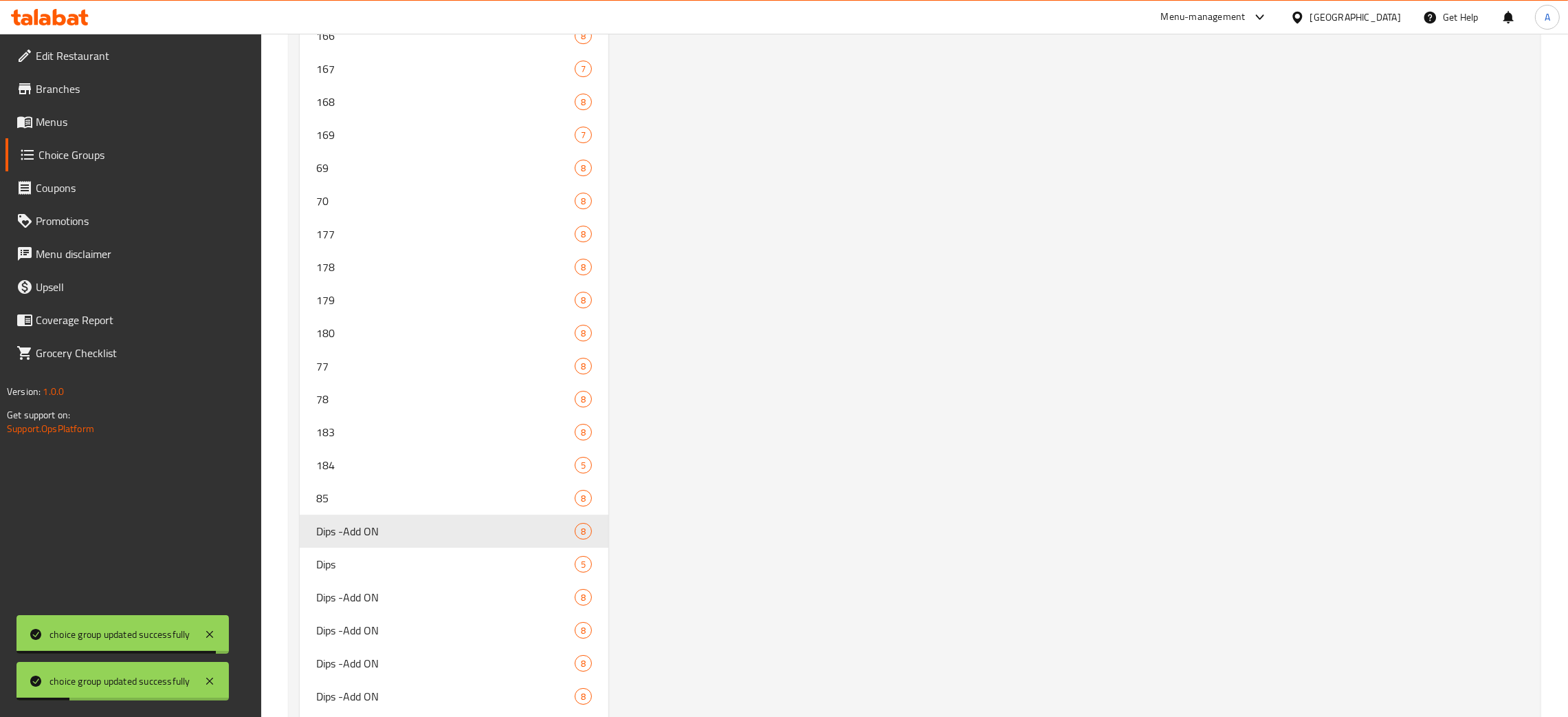
scroll to position [7252, 0]
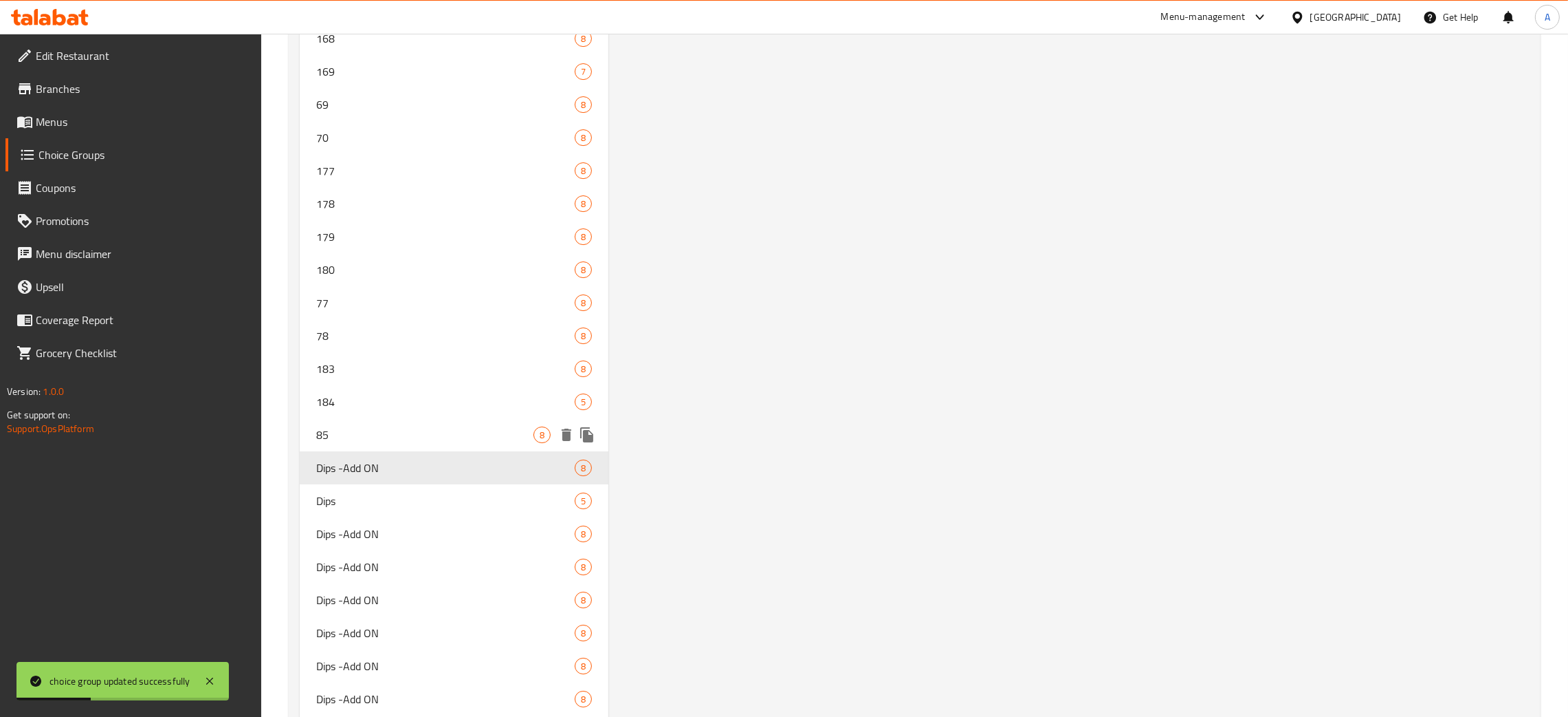
click at [388, 426] on span "85" at bounding box center [425, 434] width 217 height 16
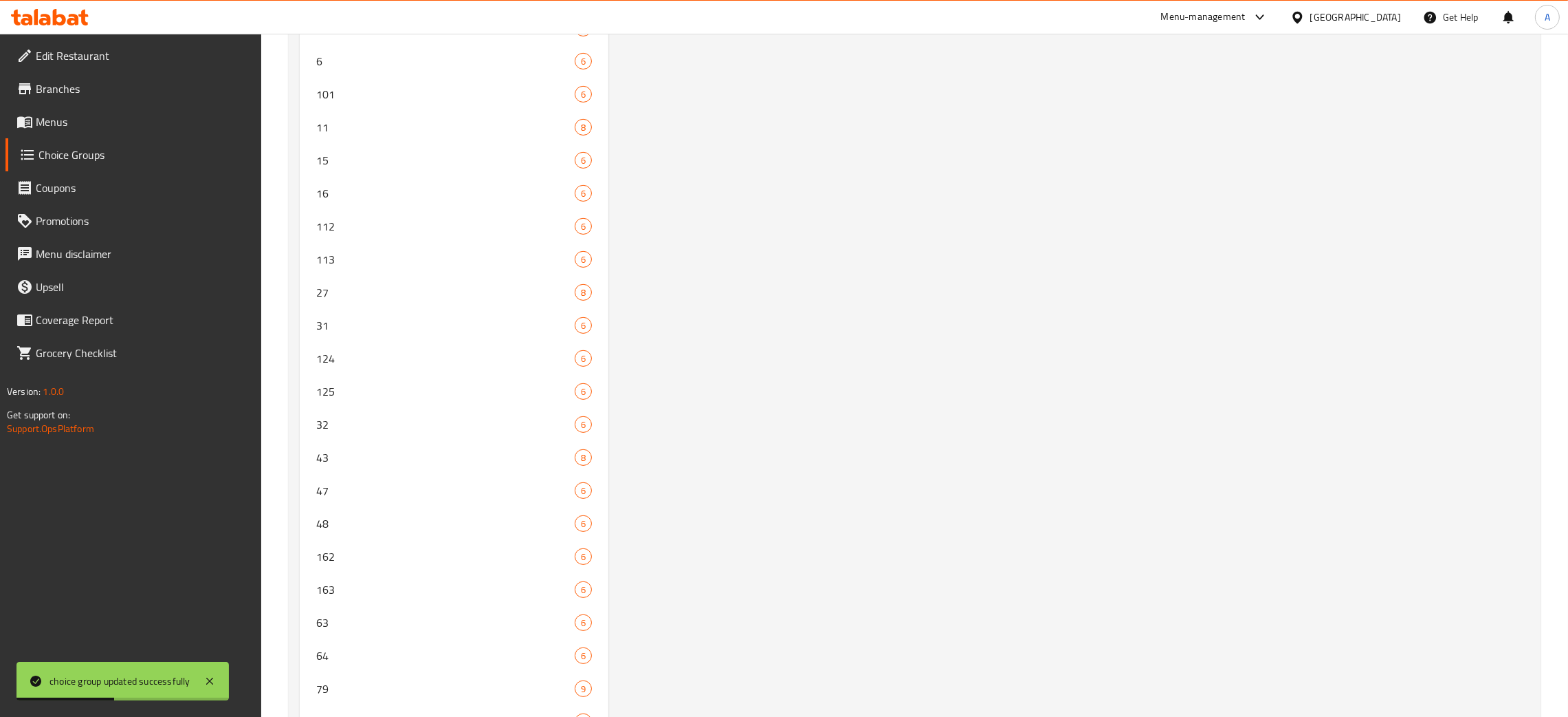
scroll to position [0, 0]
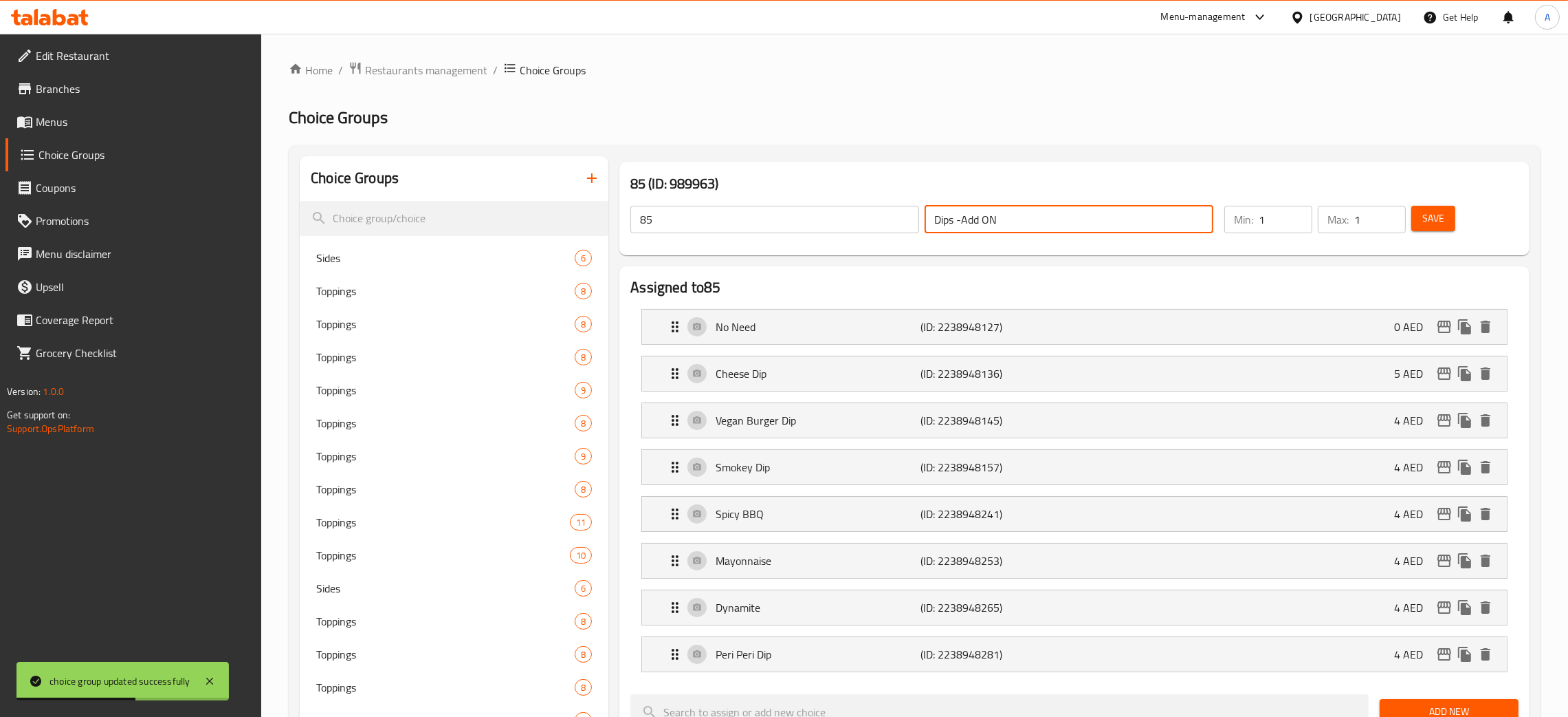
drag, startPoint x: 946, startPoint y: 217, endPoint x: 891, endPoint y: 209, distance: 55.6
click at [891, 209] on div "85 ​ Dips -Add ON ​" at bounding box center [922, 219] width 600 height 44
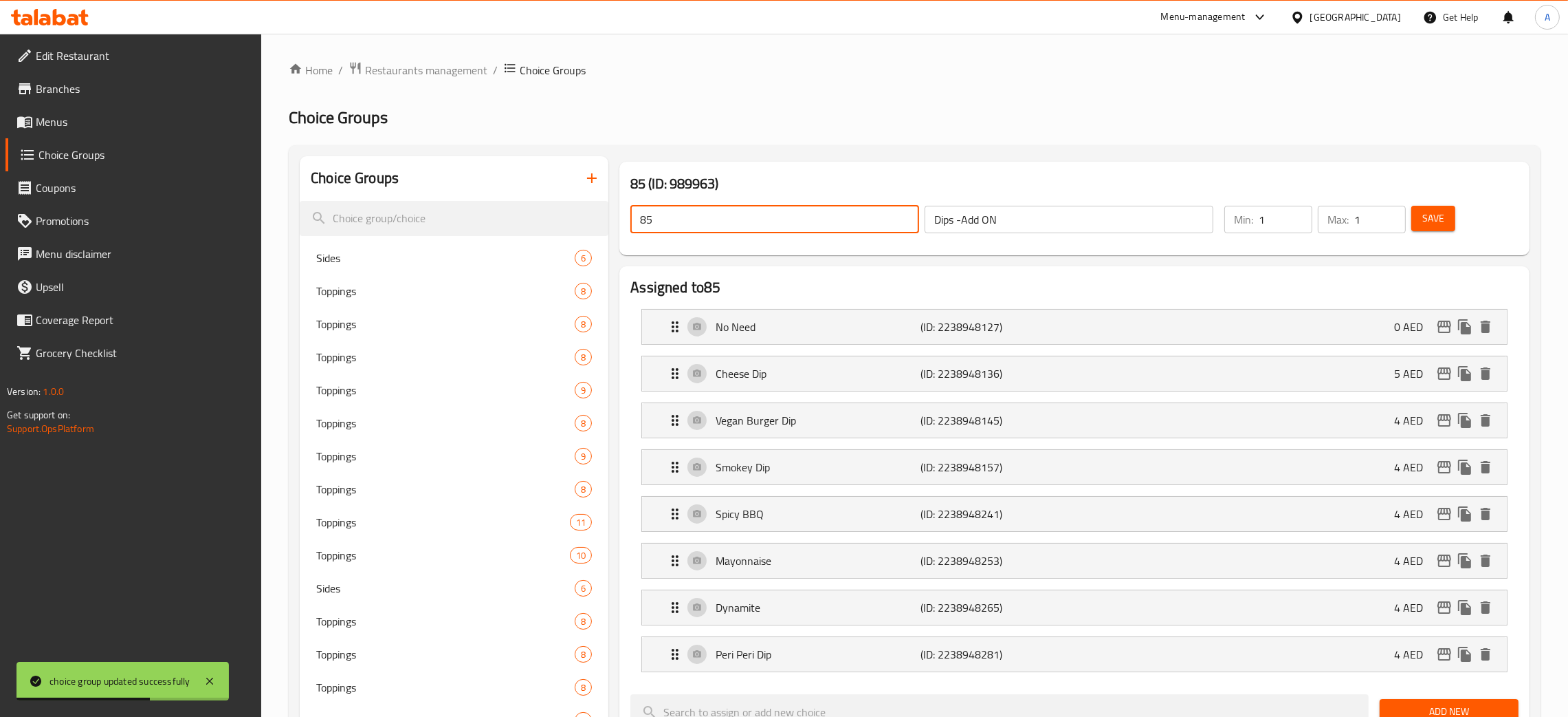
drag, startPoint x: 622, startPoint y: 218, endPoint x: 612, endPoint y: 218, distance: 10.0
paste input "Dips -Add ON"
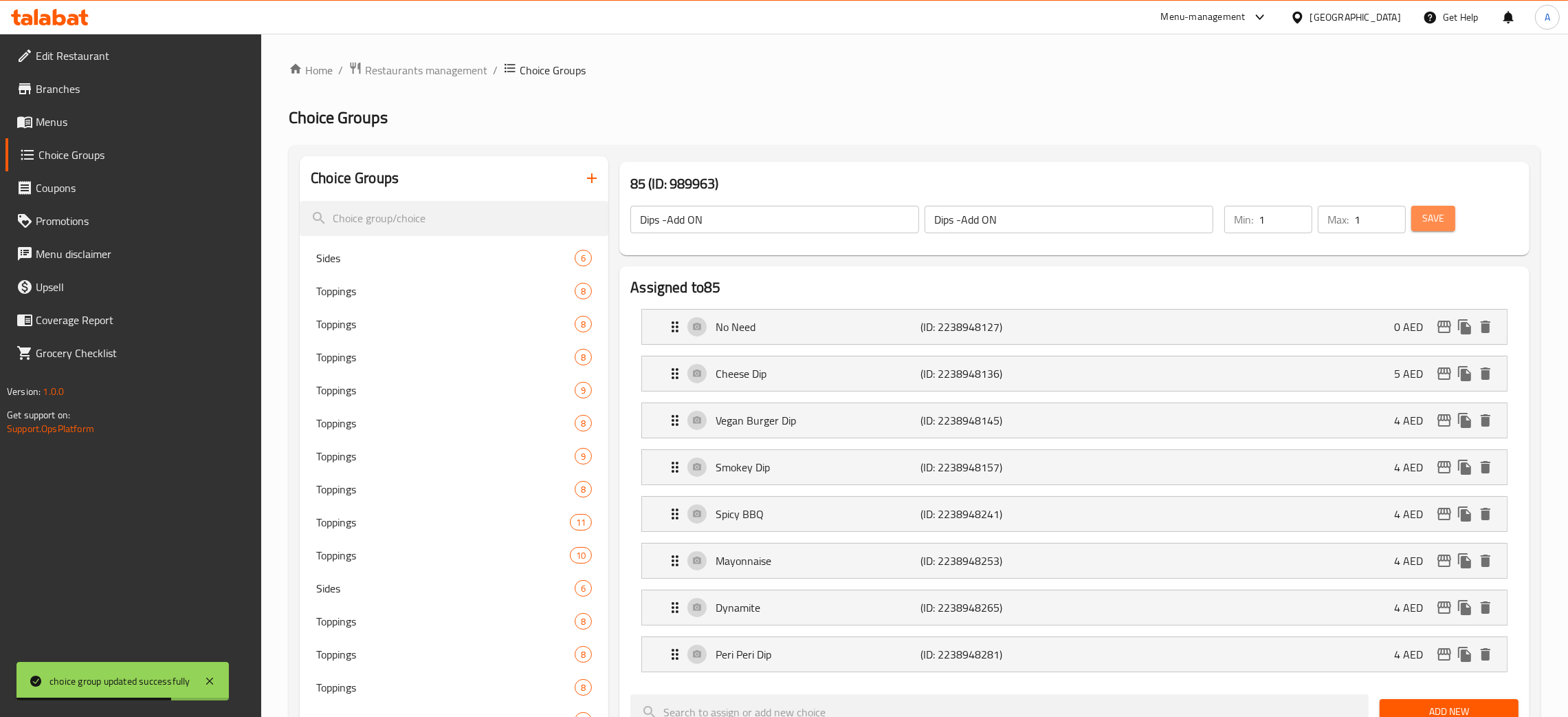
click at [1429, 220] on span "Save" at bounding box center [1433, 218] width 22 height 17
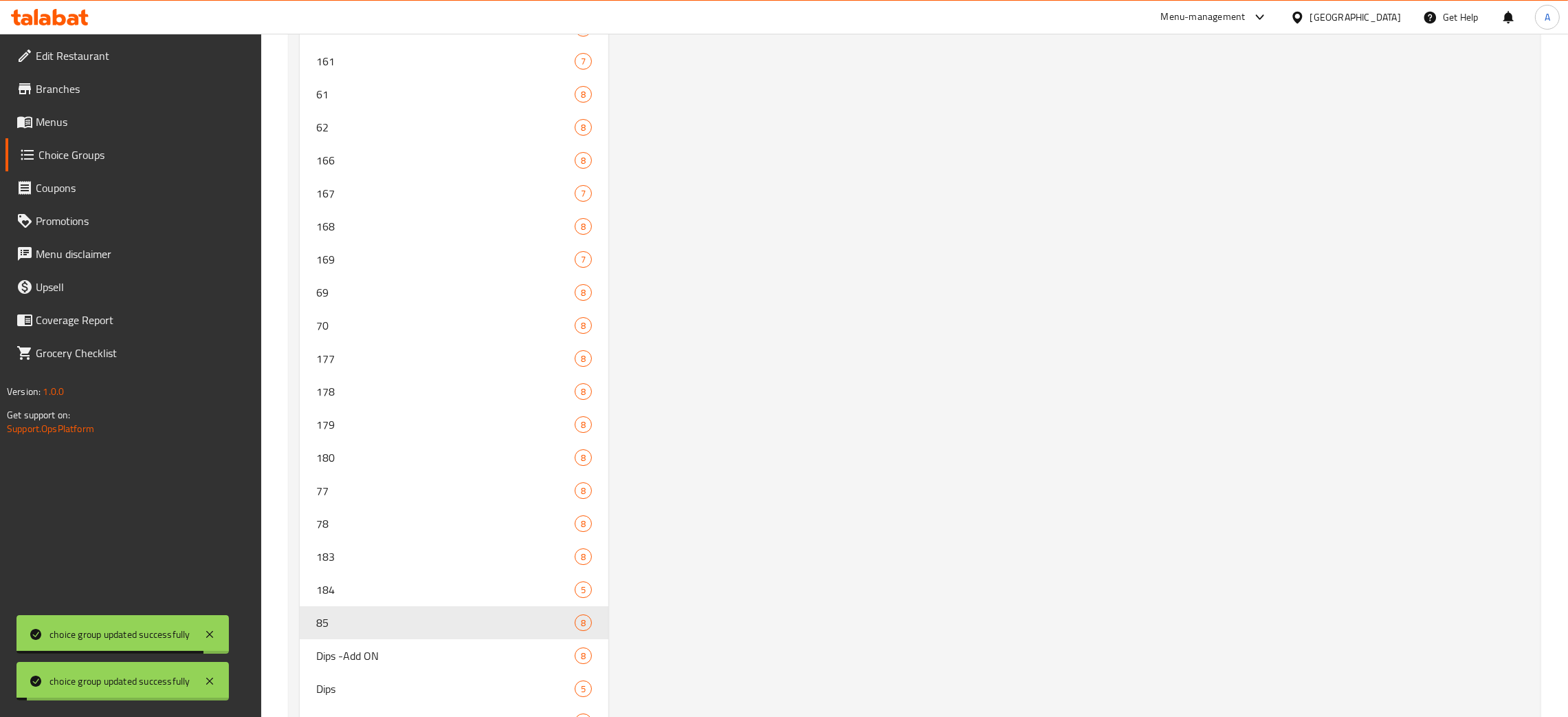
scroll to position [7077, 0]
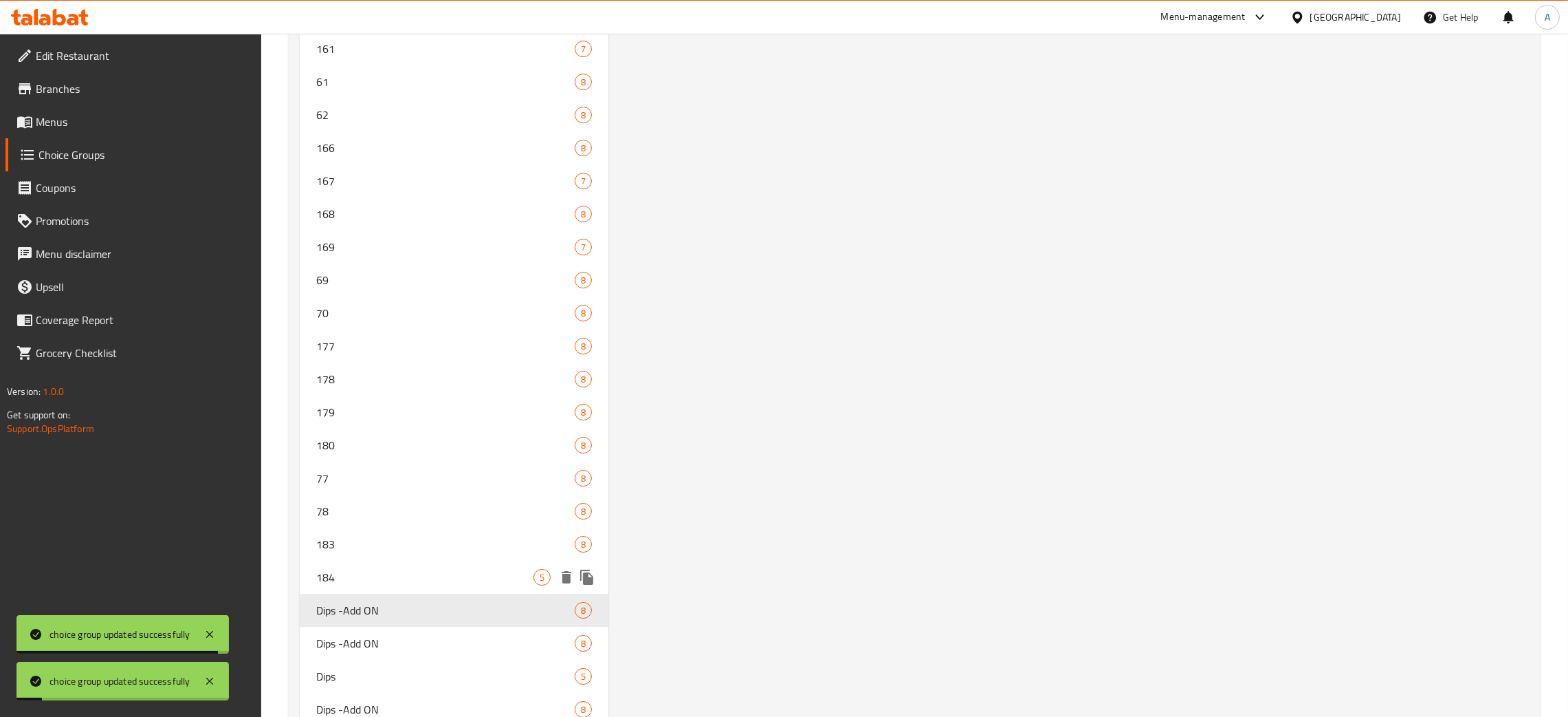
click at [372, 561] on div "184 5" at bounding box center [453, 577] width 308 height 33
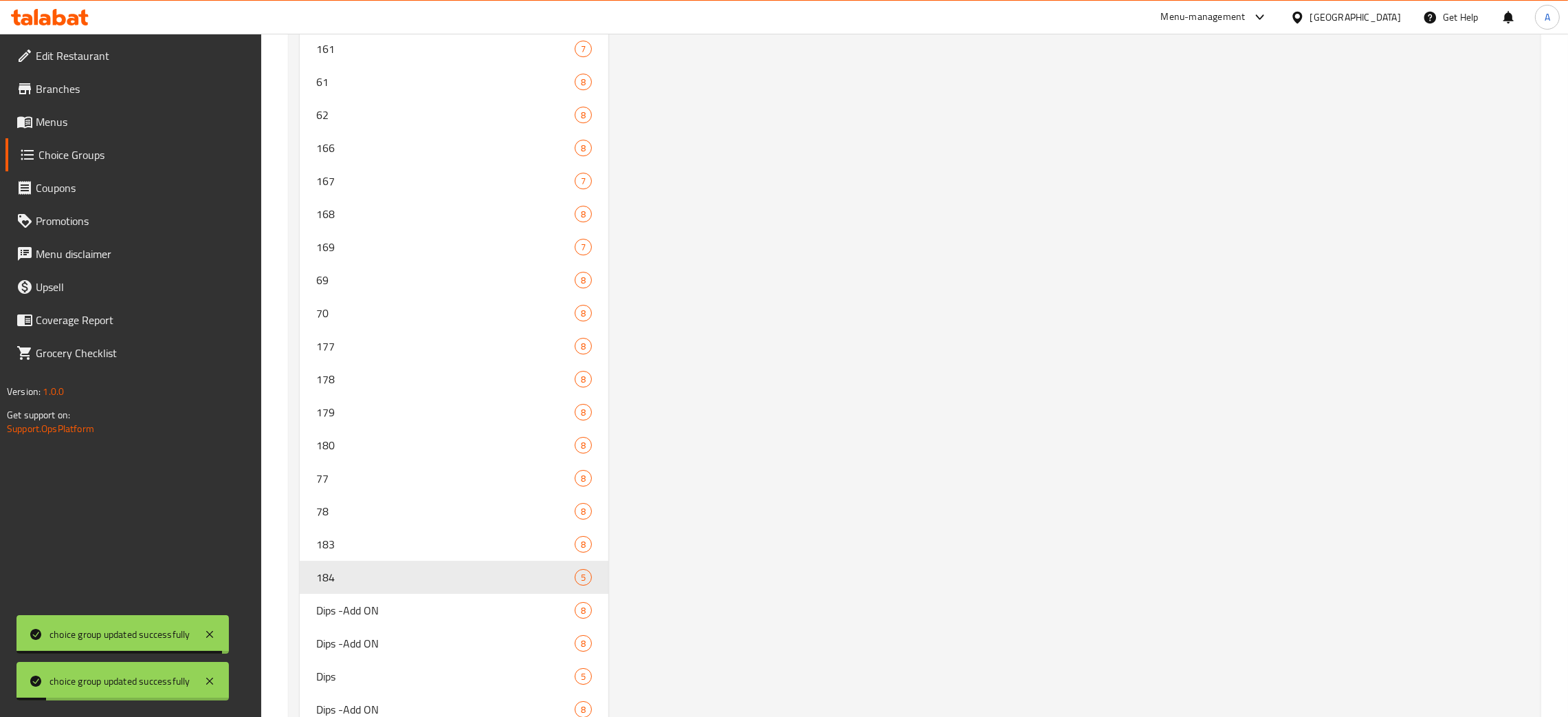
type input "184"
type input "Dips"
type input "0"
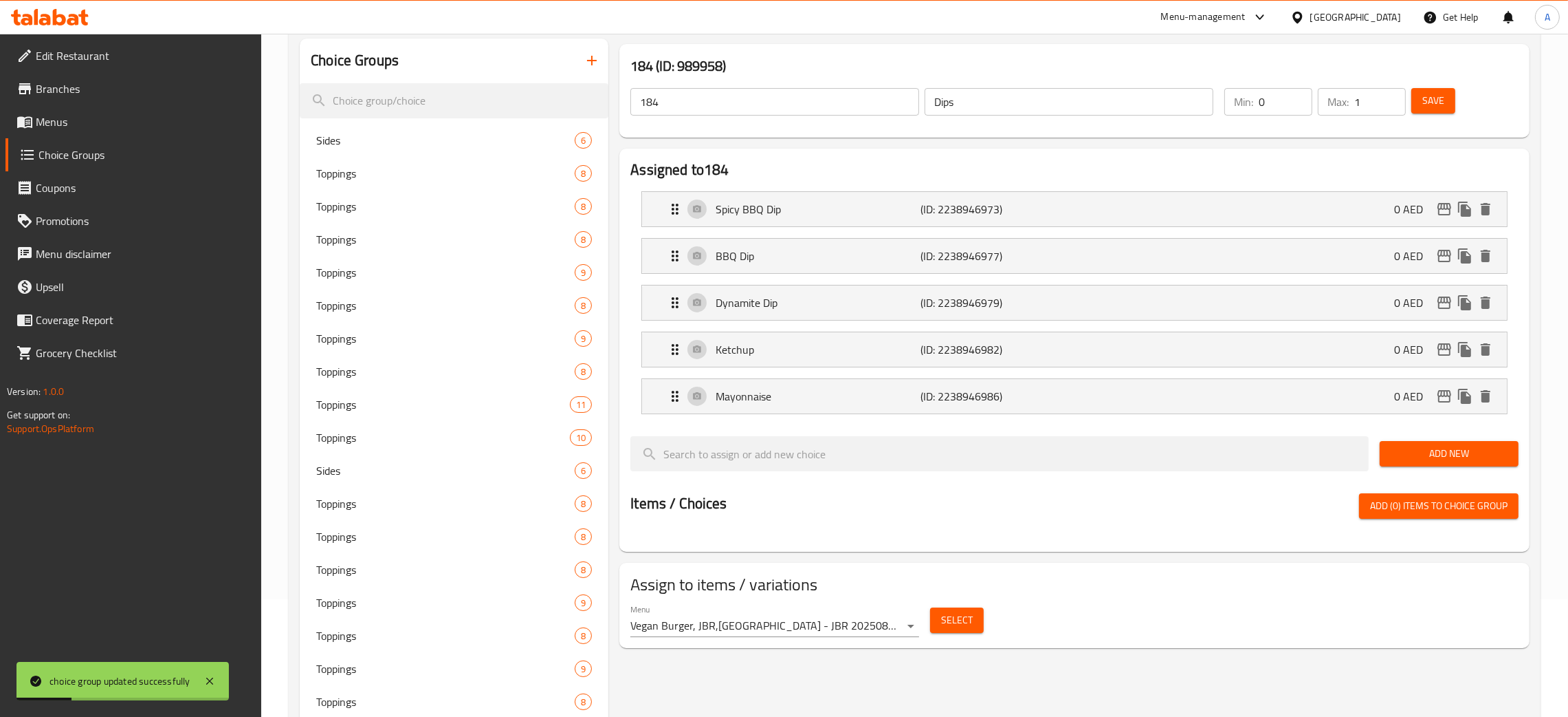
scroll to position [0, 0]
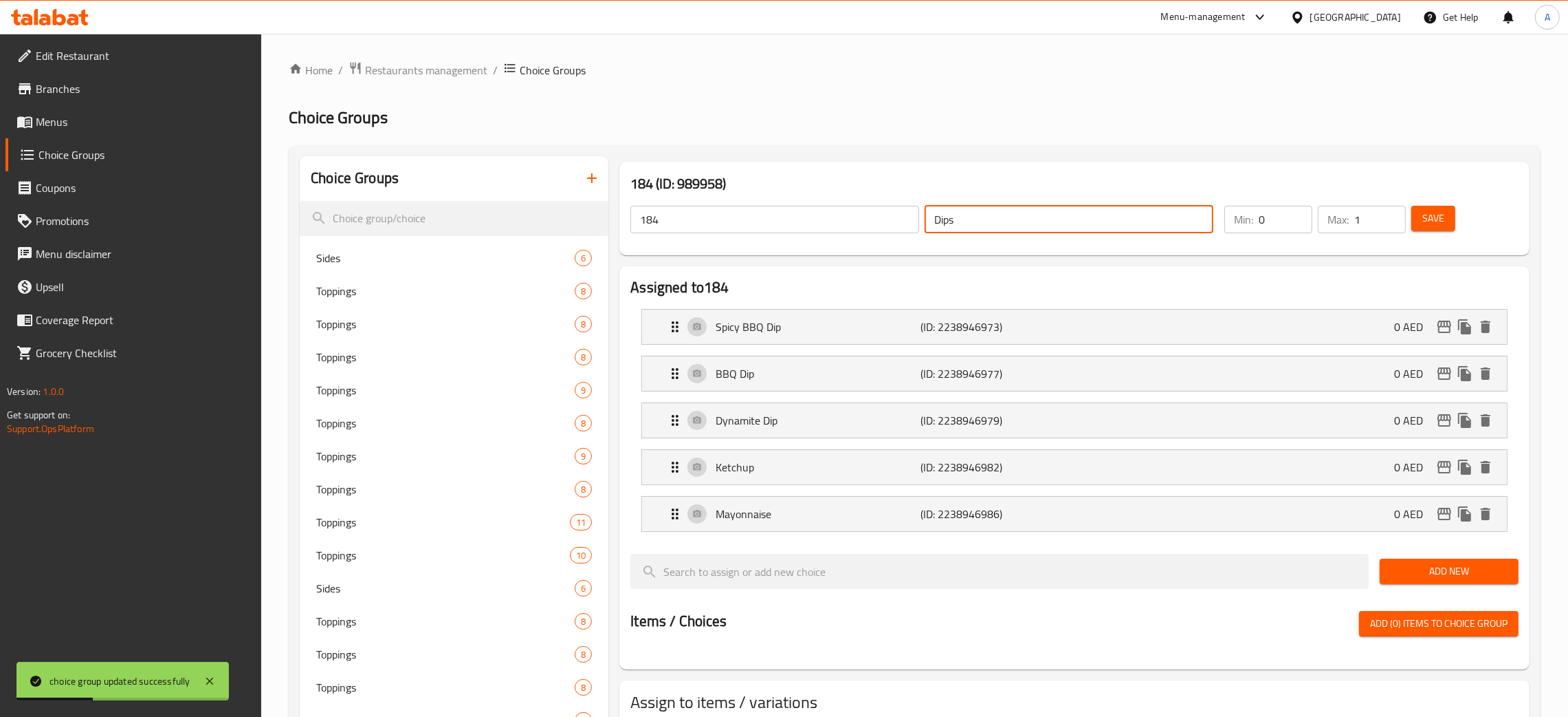
drag, startPoint x: 995, startPoint y: 216, endPoint x: 910, endPoint y: 216, distance: 85.0
click at [910, 216] on div "184 ​ Dips ​" at bounding box center [922, 219] width 600 height 44
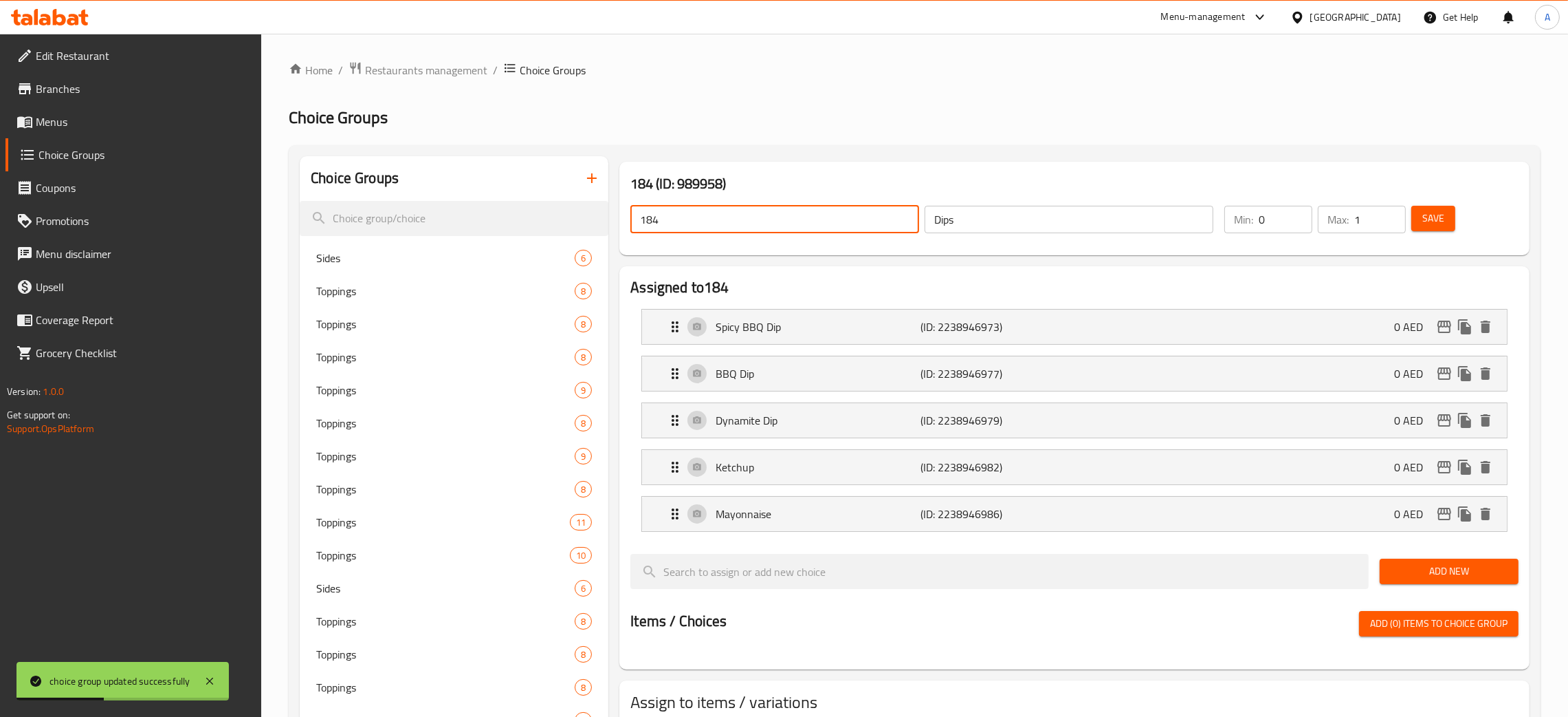
drag, startPoint x: 675, startPoint y: 224, endPoint x: 613, endPoint y: 226, distance: 62.0
click at [614, 226] on div "184 (ID: 989958) 184 ​ Dips ​ Min: 0 ​ Max: 1 ​ Save" at bounding box center [1075, 208] width 922 height 104
paste input "Dips"
click at [1442, 220] on span "Save" at bounding box center [1433, 218] width 22 height 17
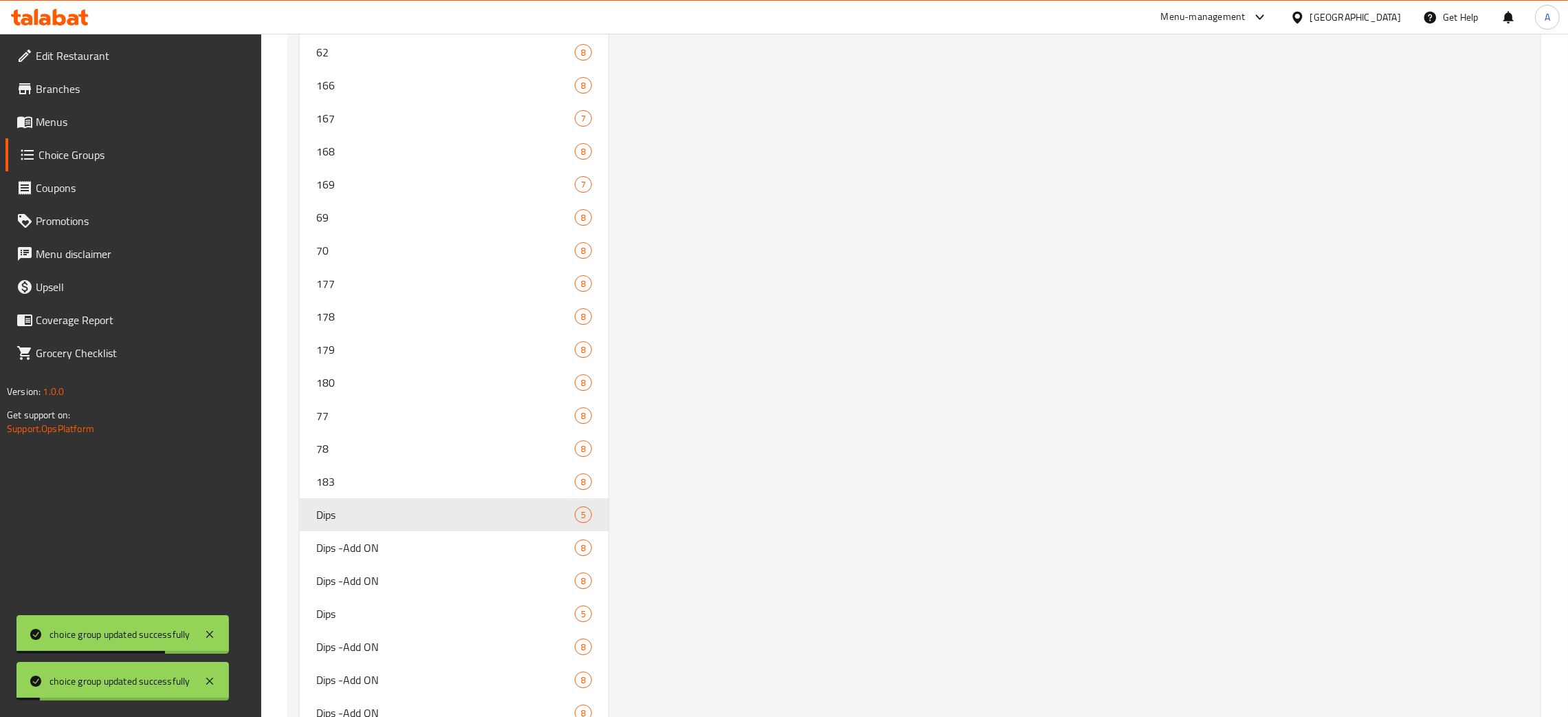
scroll to position [7463, 0]
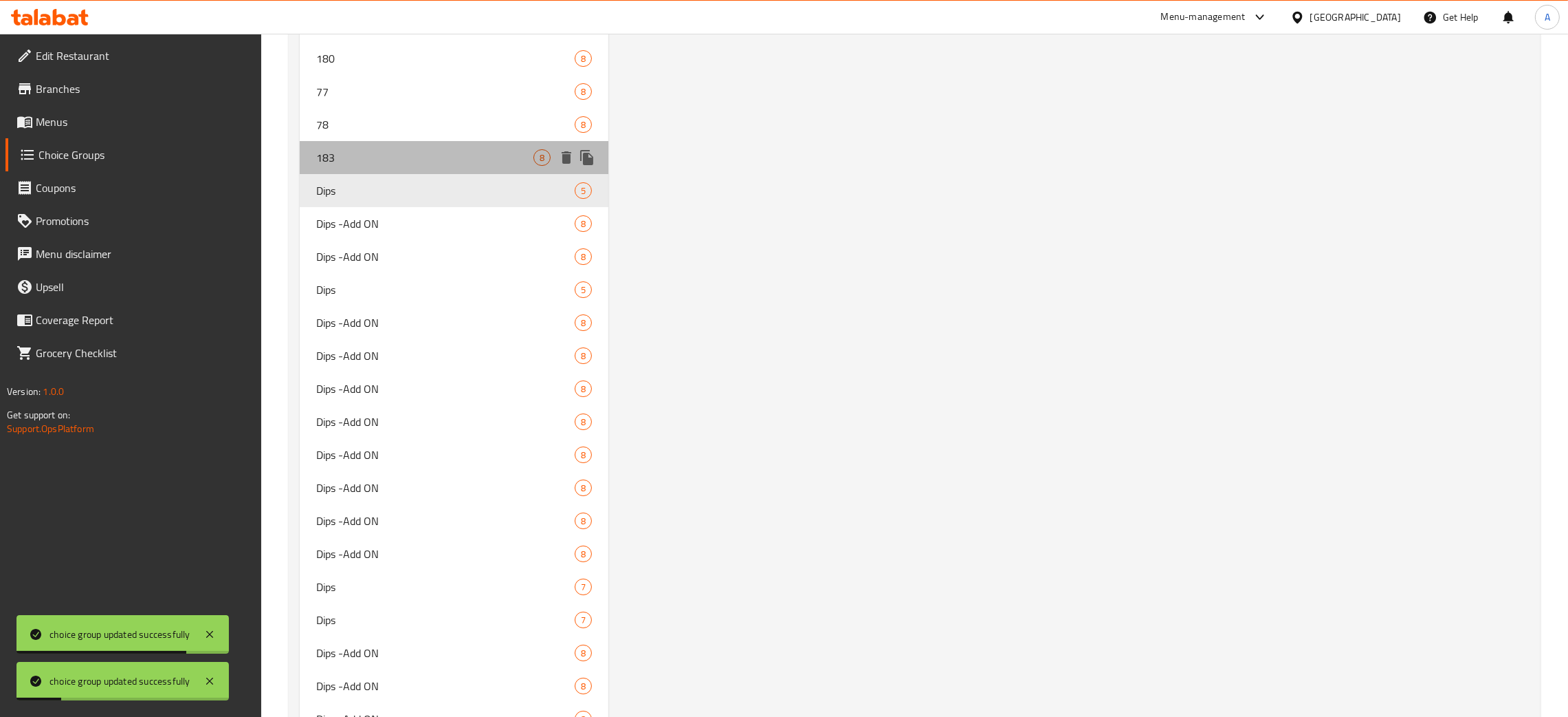
click at [404, 141] on div "183 8" at bounding box center [453, 158] width 308 height 33
type input "183"
type input "Dips -Add ON"
type input "1"
type input "5"
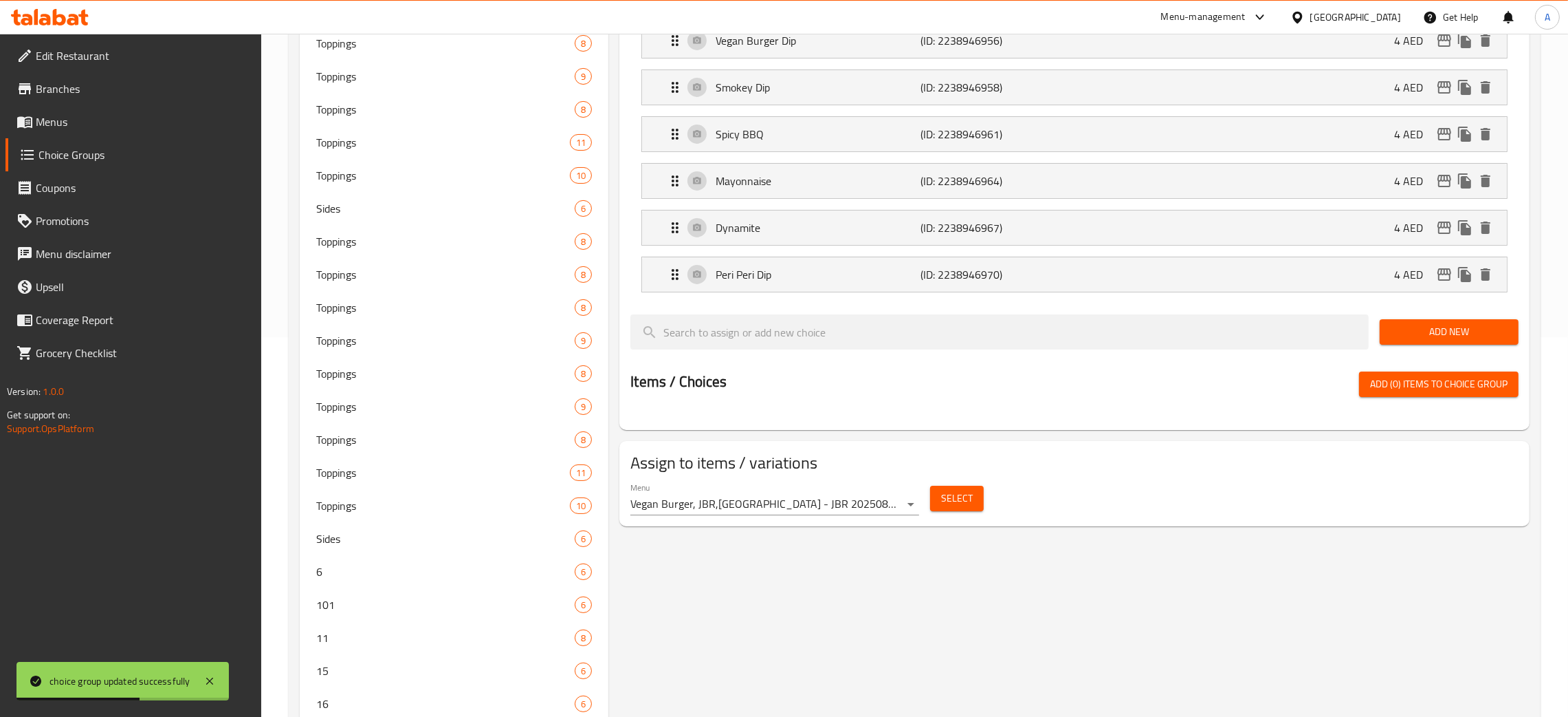
drag, startPoint x: 1558, startPoint y: 56, endPoint x: 1557, endPoint y: 44, distance: 12.0
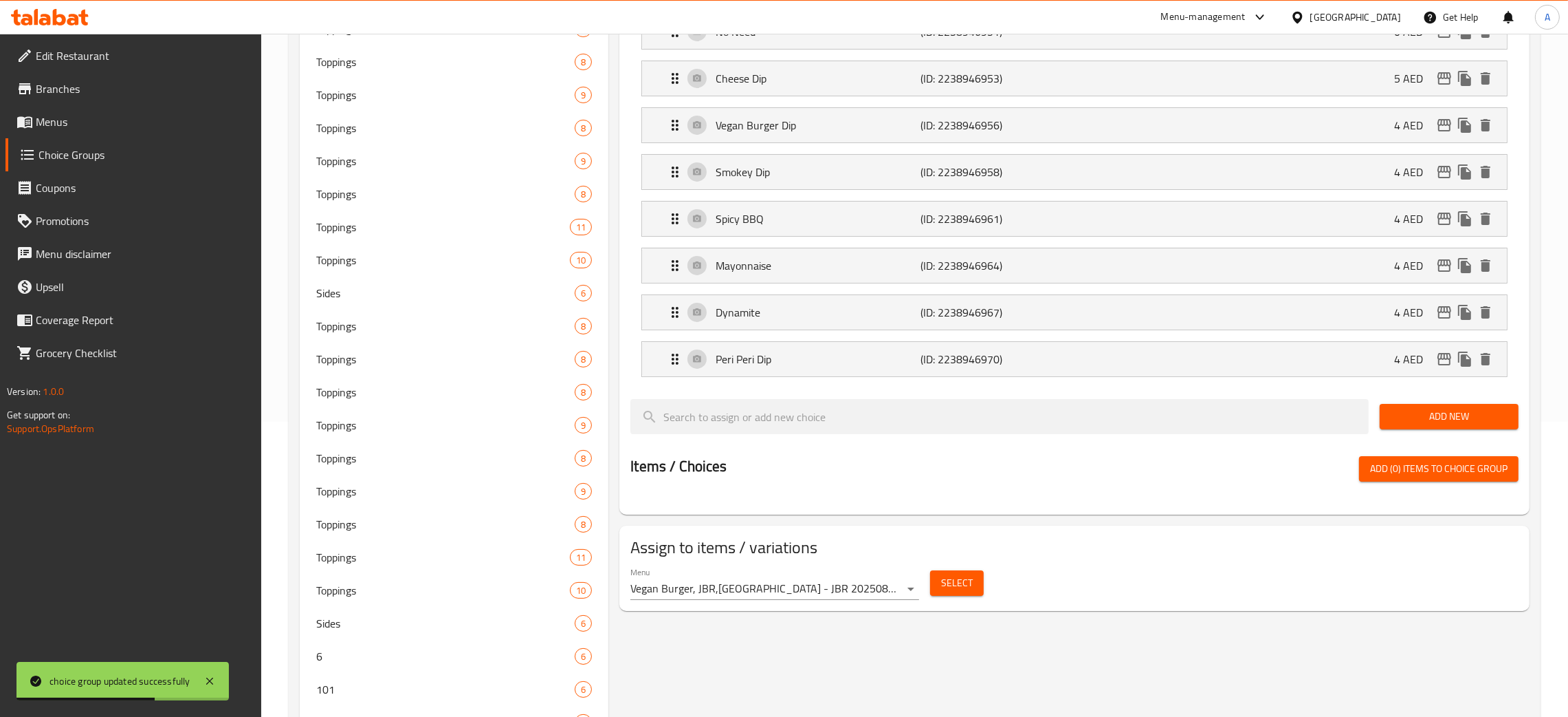
scroll to position [0, 0]
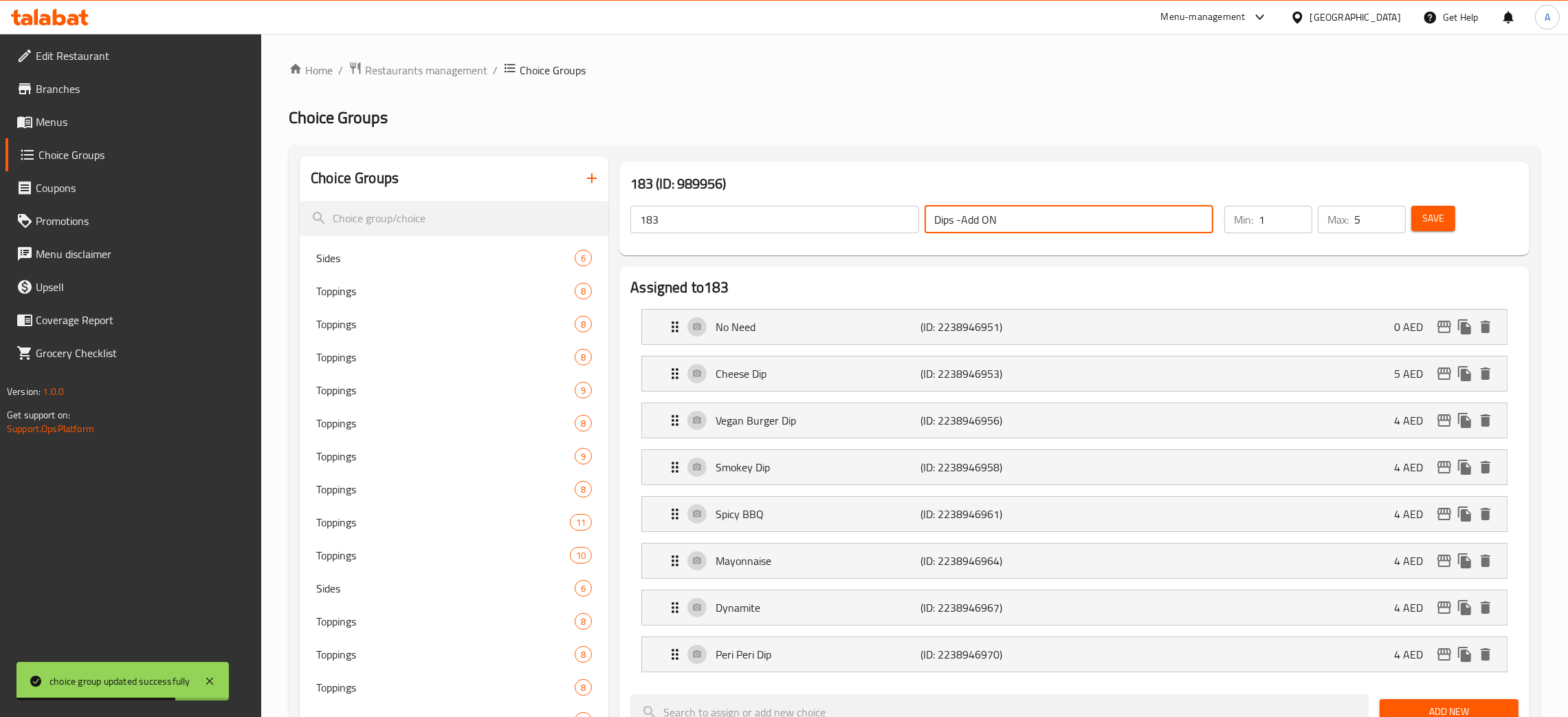
drag, startPoint x: 1030, startPoint y: 217, endPoint x: 905, endPoint y: 209, distance: 125.3
click at [905, 209] on div "183 ​ Dips -Add ON ​" at bounding box center [922, 219] width 600 height 44
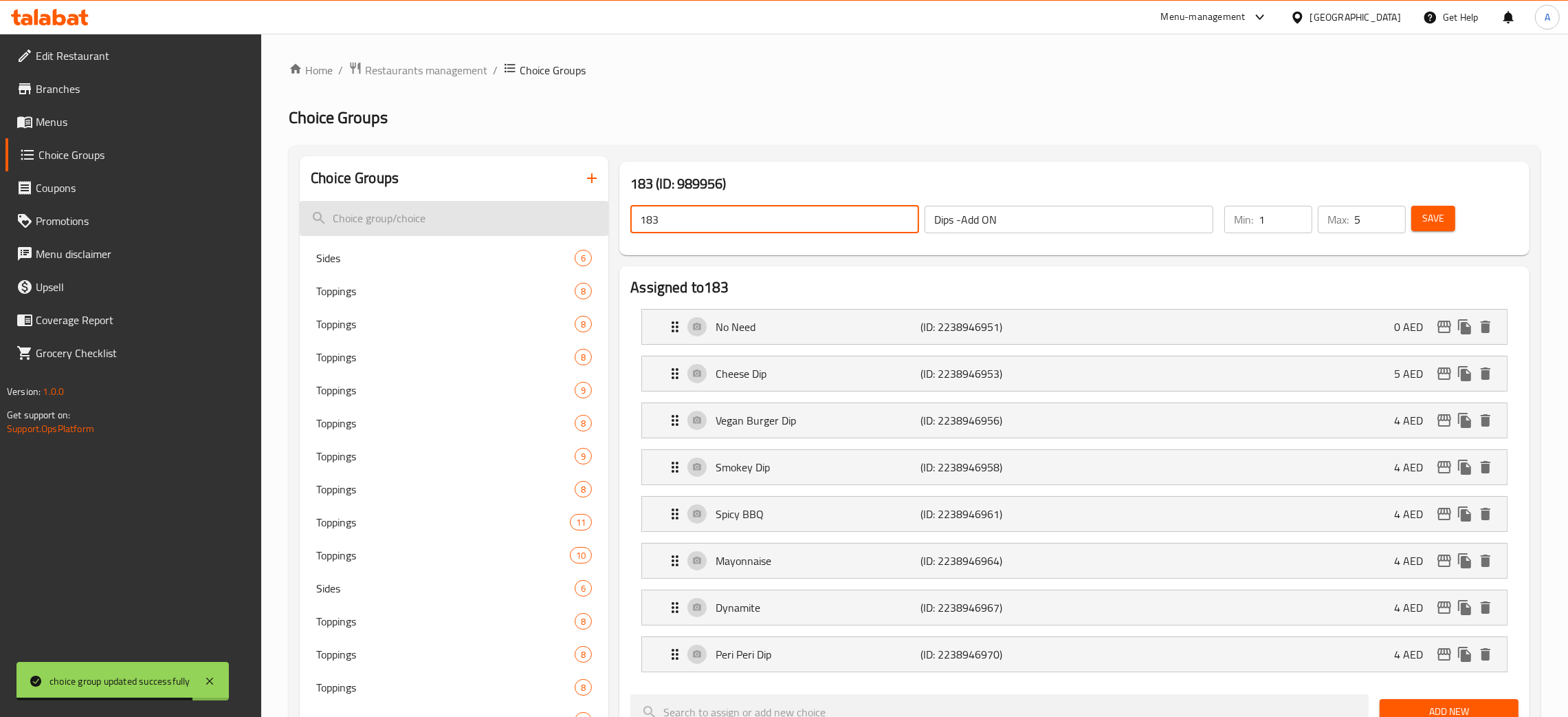
paste input "Dips -Add ON"
click at [1426, 219] on span "Save" at bounding box center [1433, 218] width 22 height 17
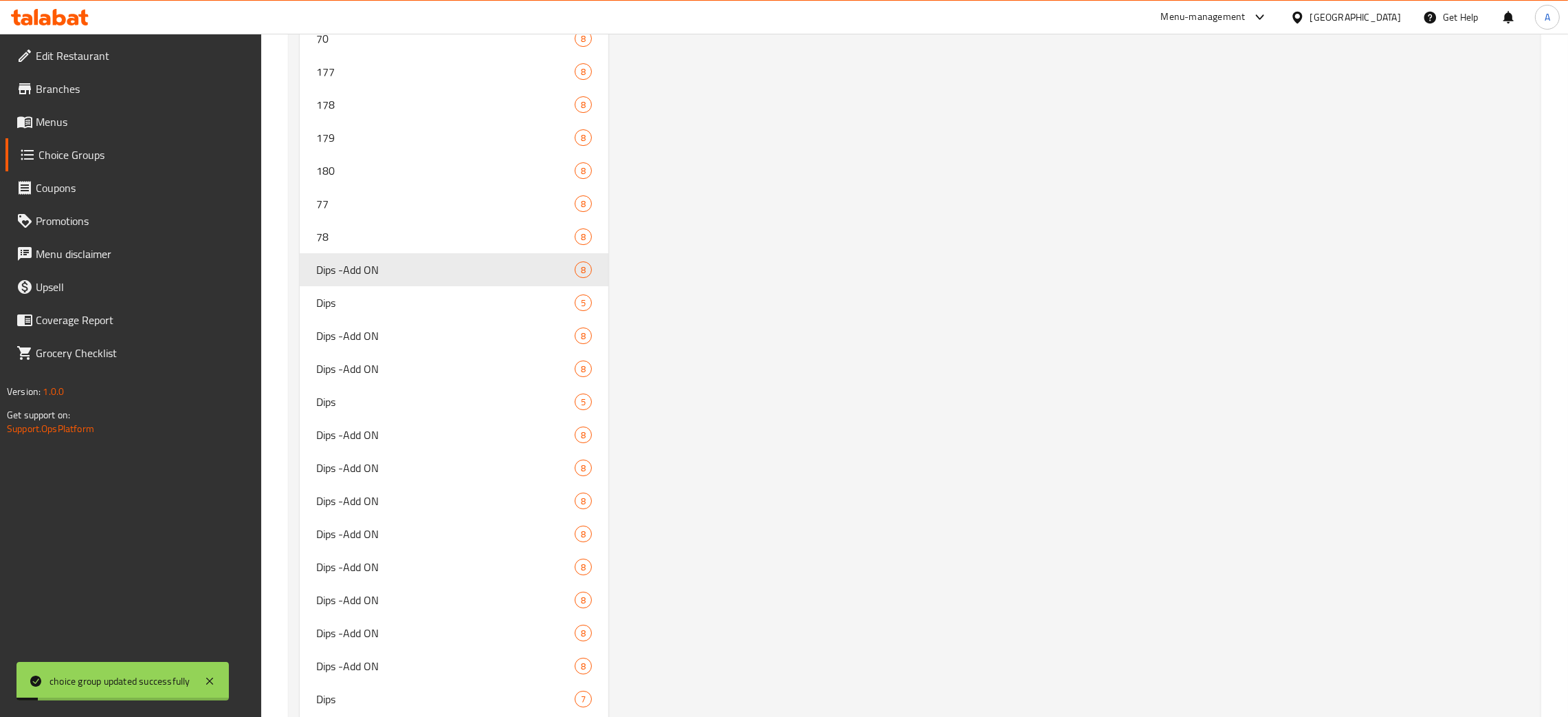
scroll to position [7388, 0]
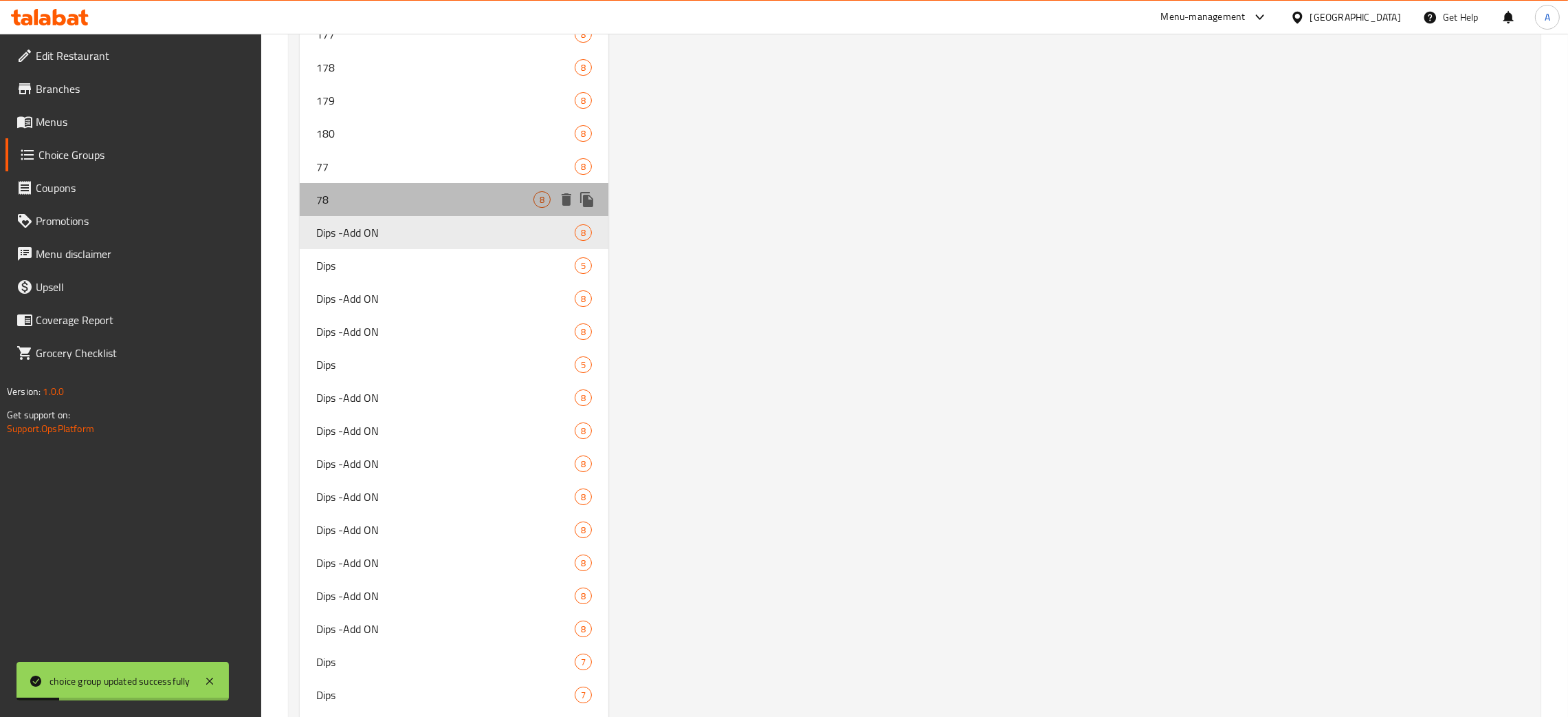
click at [368, 191] on span "78" at bounding box center [425, 199] width 217 height 16
type input "78"
type input "6"
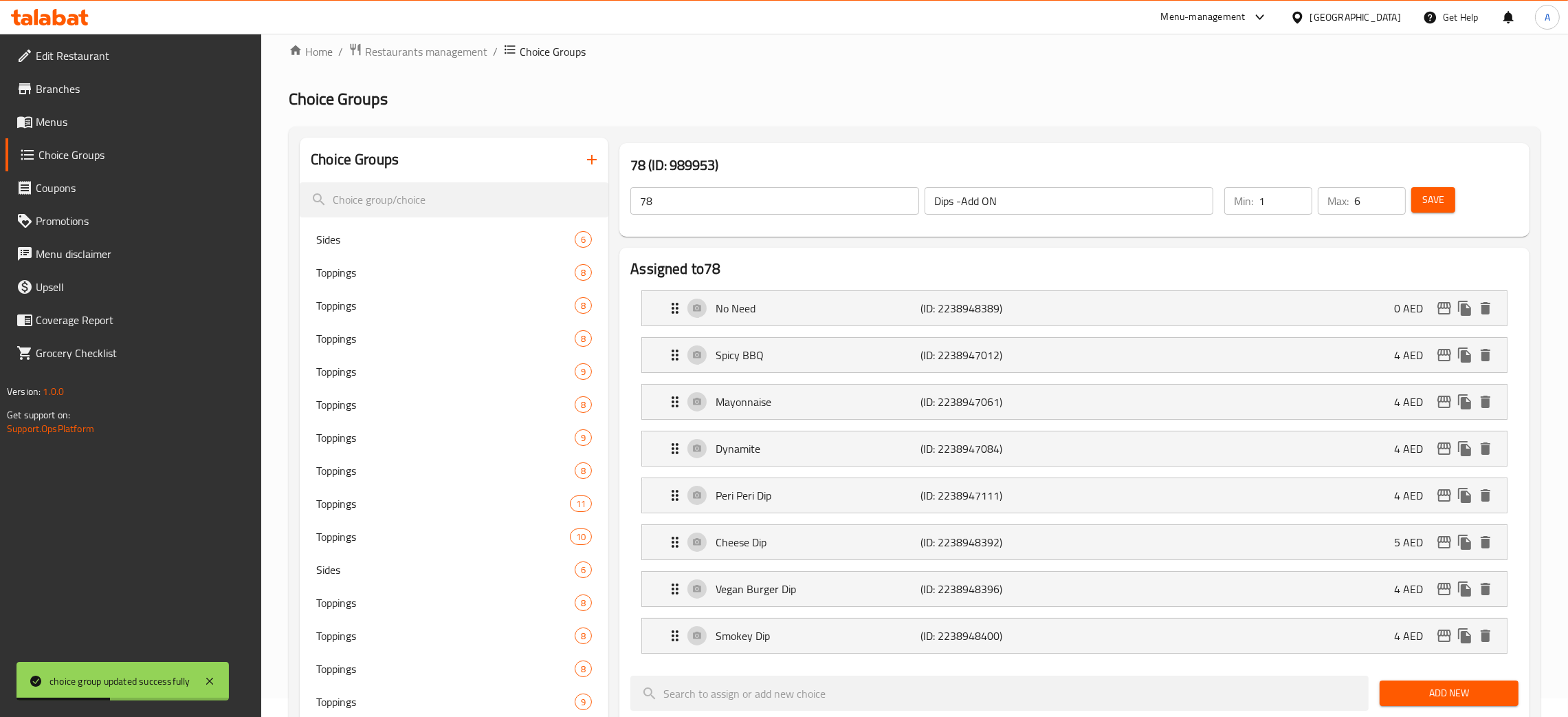
scroll to position [6, 0]
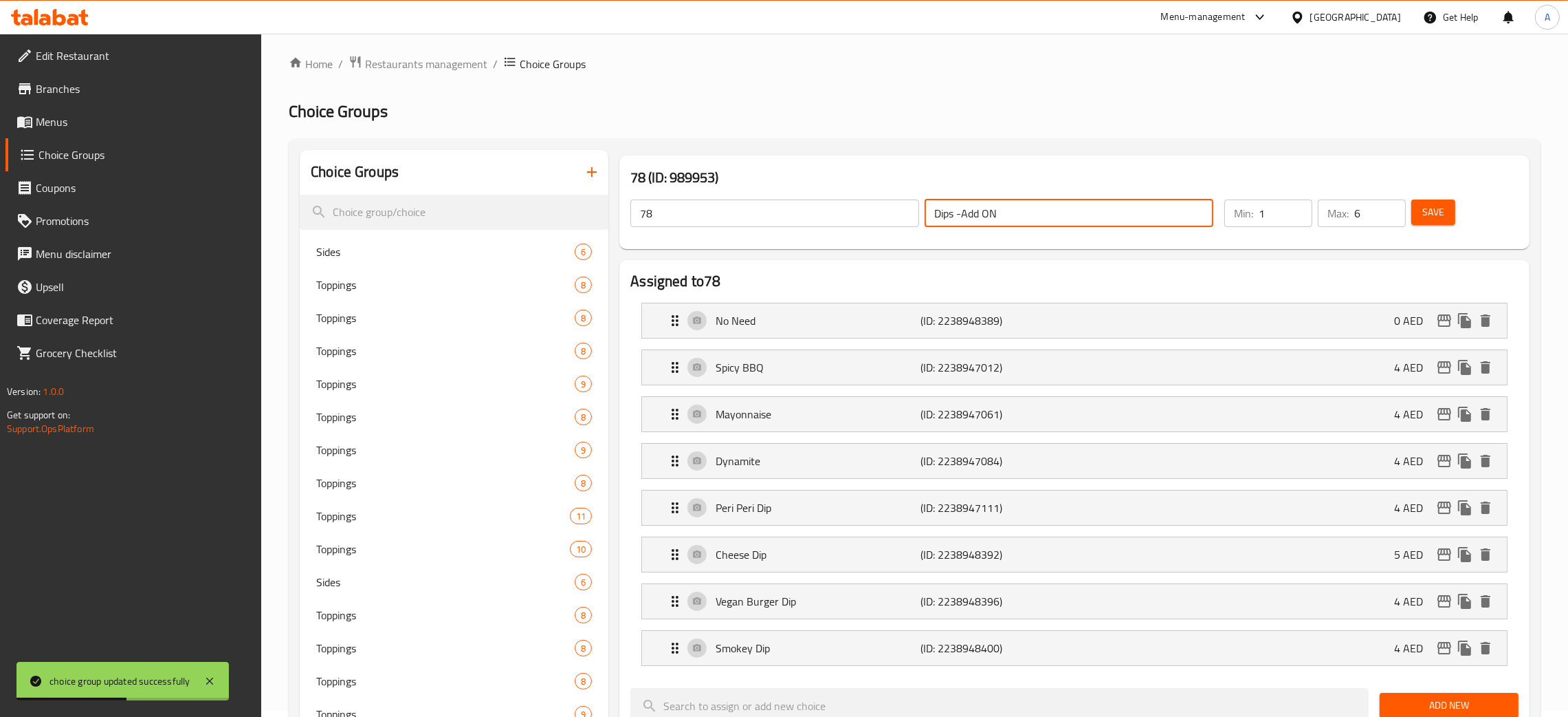
drag, startPoint x: 1008, startPoint y: 212, endPoint x: 894, endPoint y: 210, distance: 114.0
click at [894, 210] on div "78 ​ Dips -Add ON ​" at bounding box center [922, 212] width 600 height 44
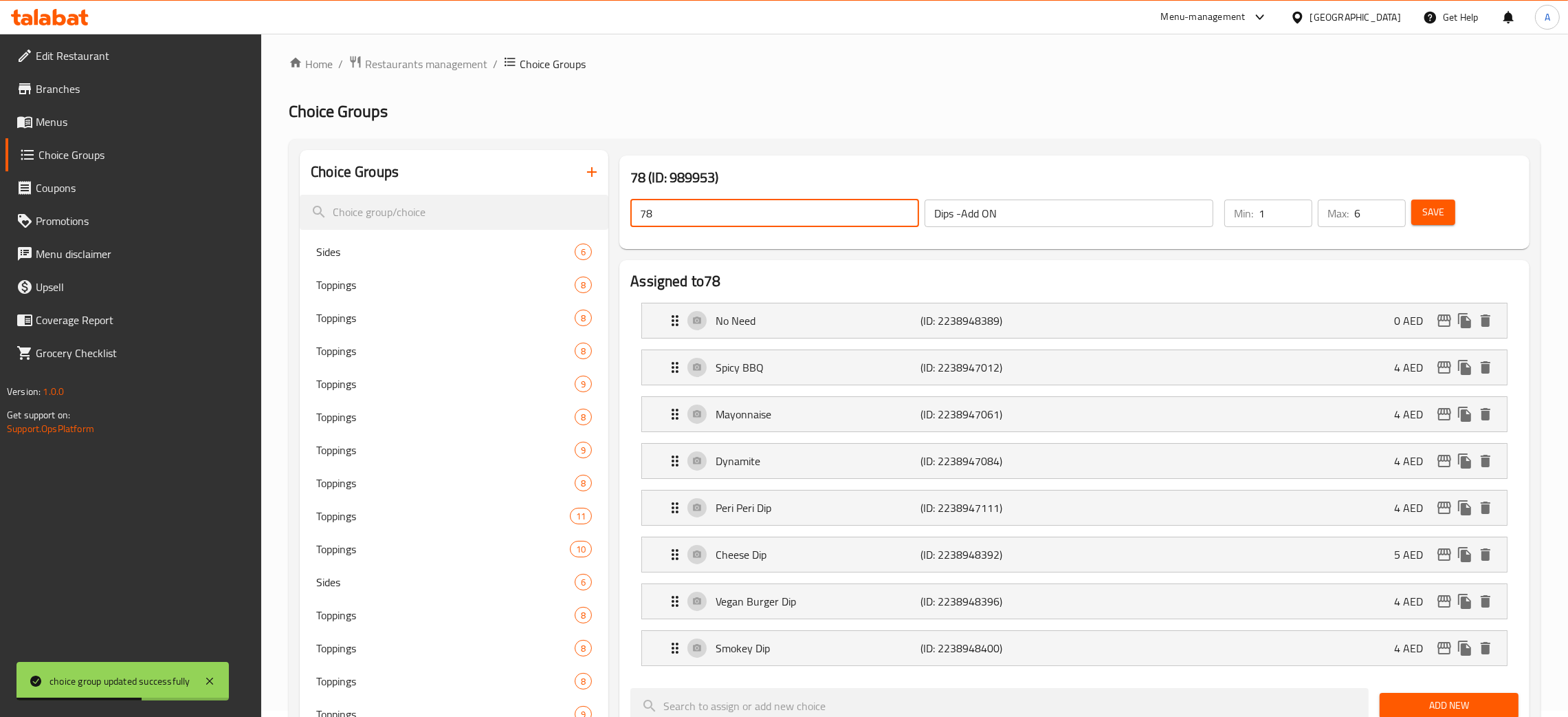
drag, startPoint x: 611, startPoint y: 209, endPoint x: 1131, endPoint y: 275, distance: 524.2
click at [614, 209] on div "78 (ID: 989953) 78 ​ Dips -Add ON ​ Min: 1 ​ Max: 6 ​ Save" at bounding box center [1075, 202] width 922 height 104
paste input "Dips -Add ON"
click at [1432, 210] on span "Save" at bounding box center [1433, 212] width 22 height 17
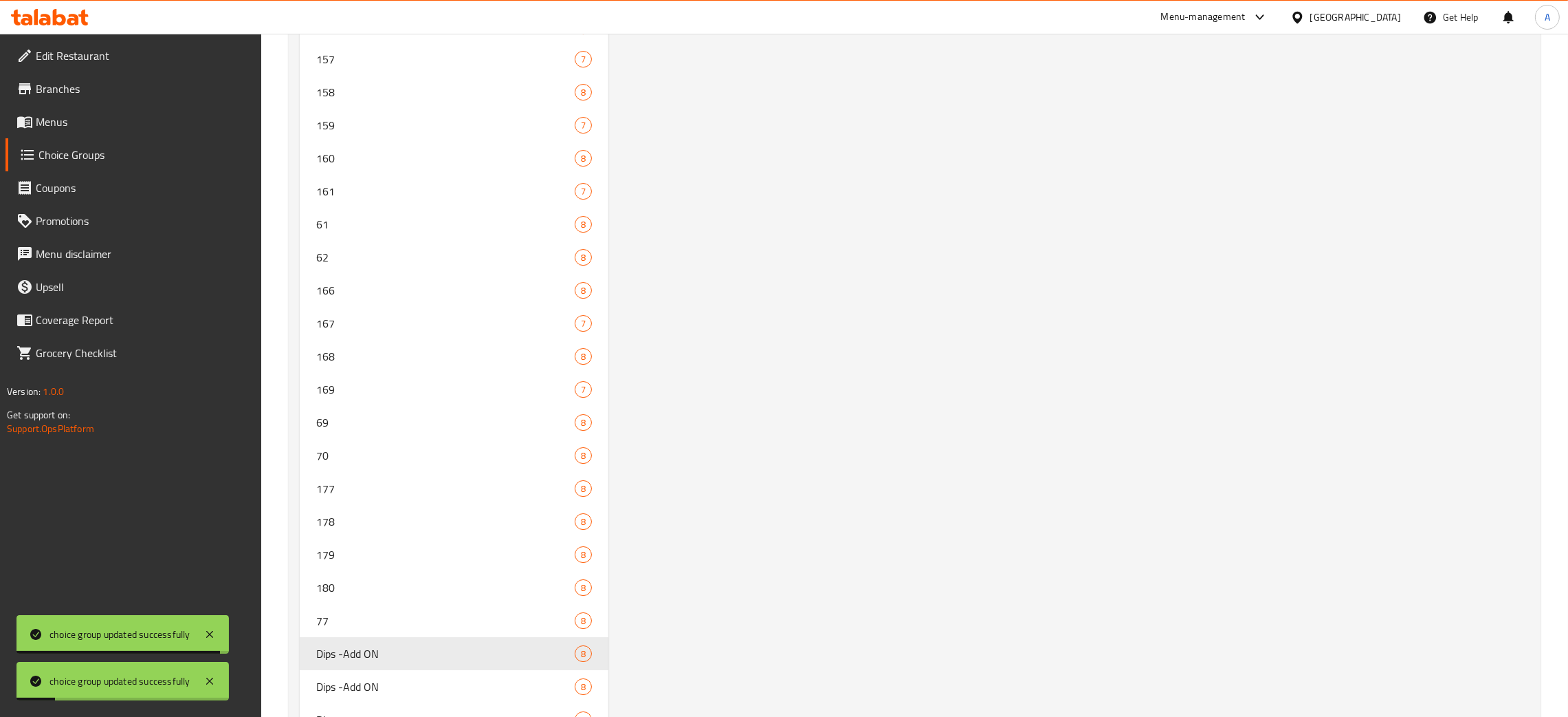
scroll to position [7220, 0]
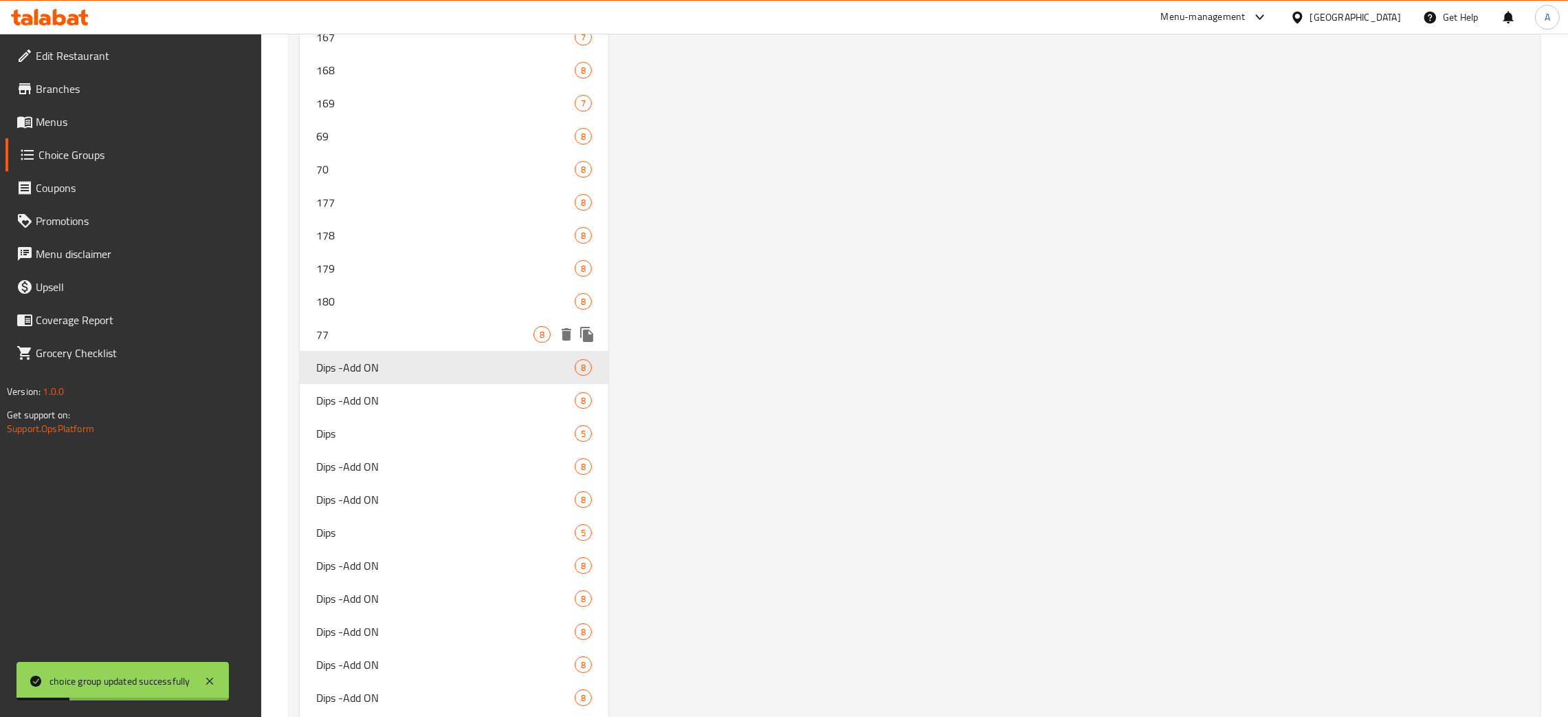
click at [376, 327] on span "77" at bounding box center [425, 334] width 217 height 16
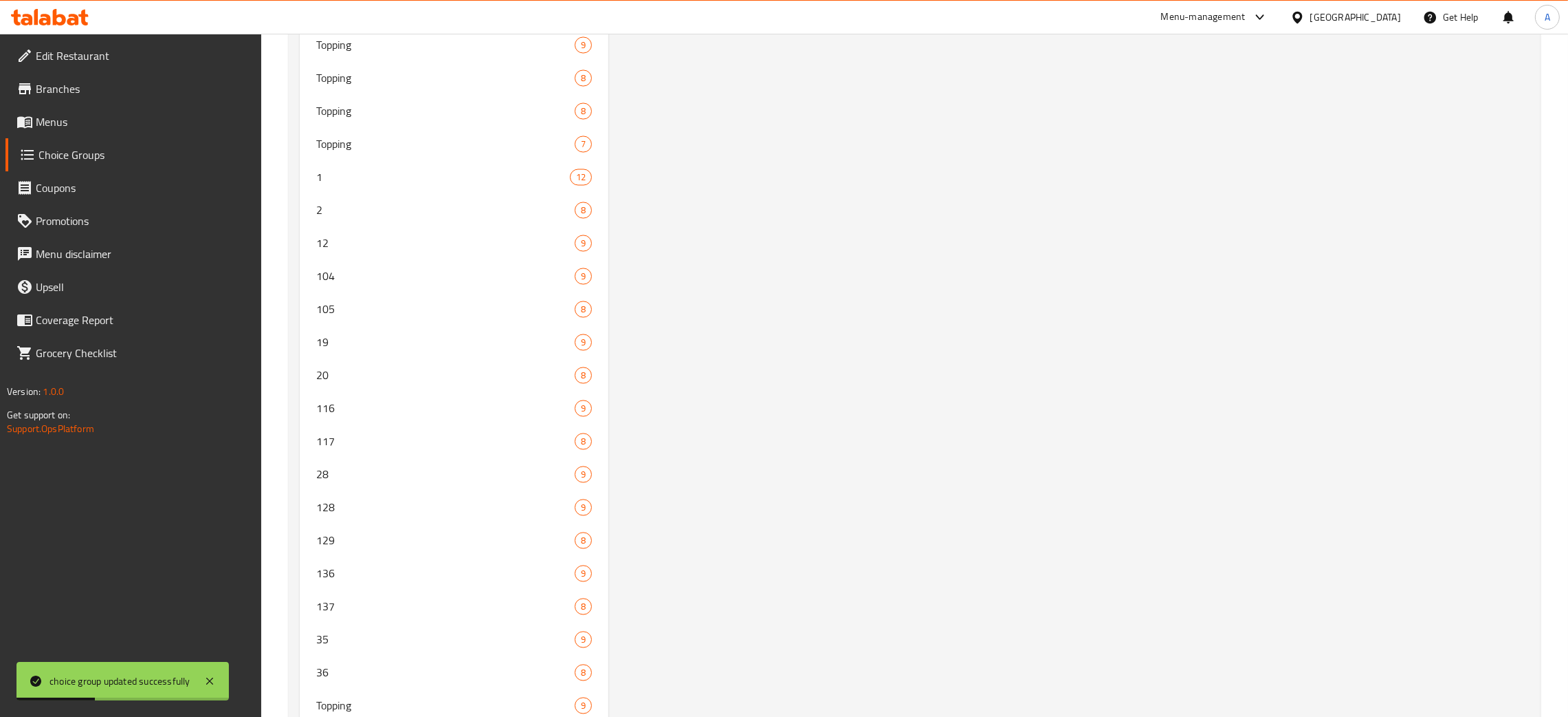
scroll to position [0, 0]
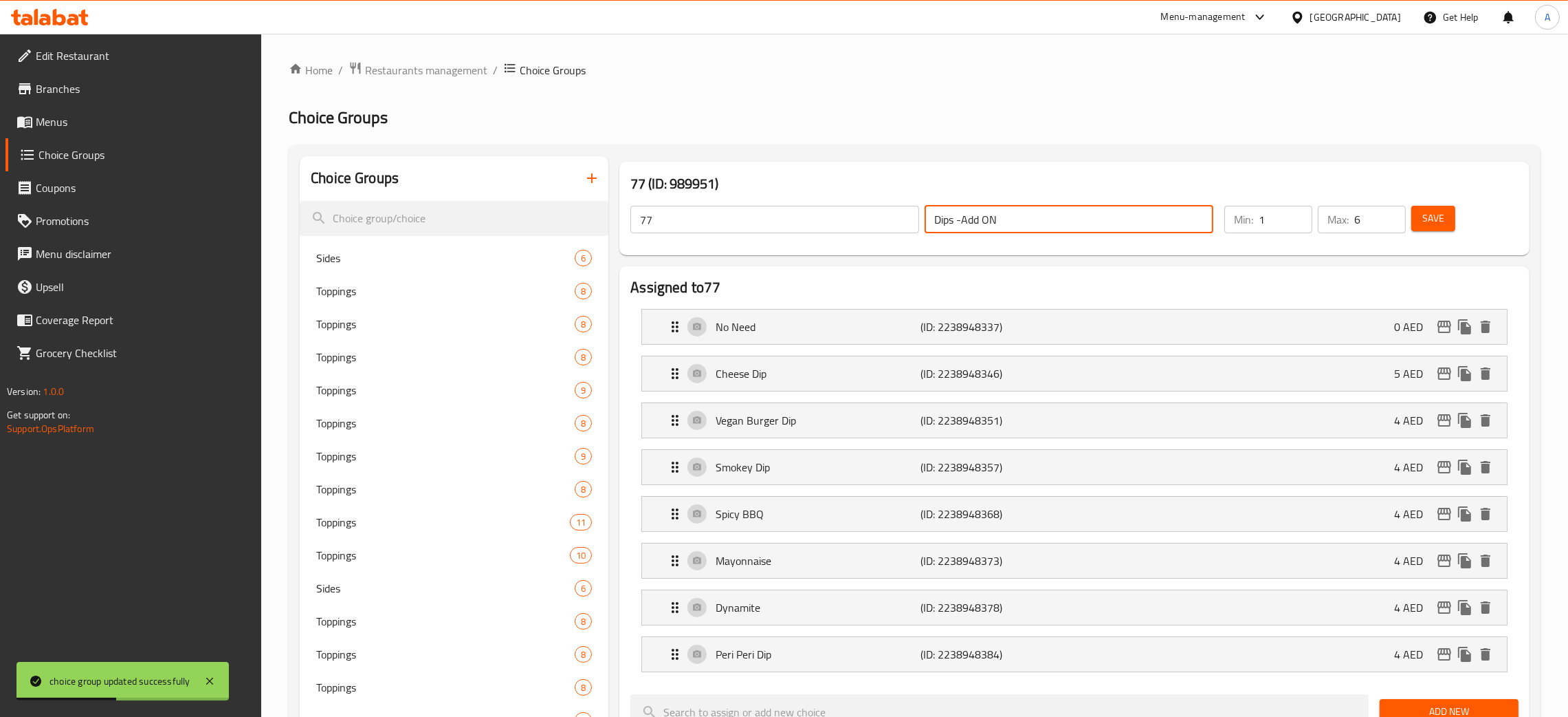
drag, startPoint x: 894, startPoint y: 223, endPoint x: 854, endPoint y: 219, distance: 40.2
click at [854, 219] on div "77 ​ Dips -Add ON ​" at bounding box center [922, 219] width 600 height 44
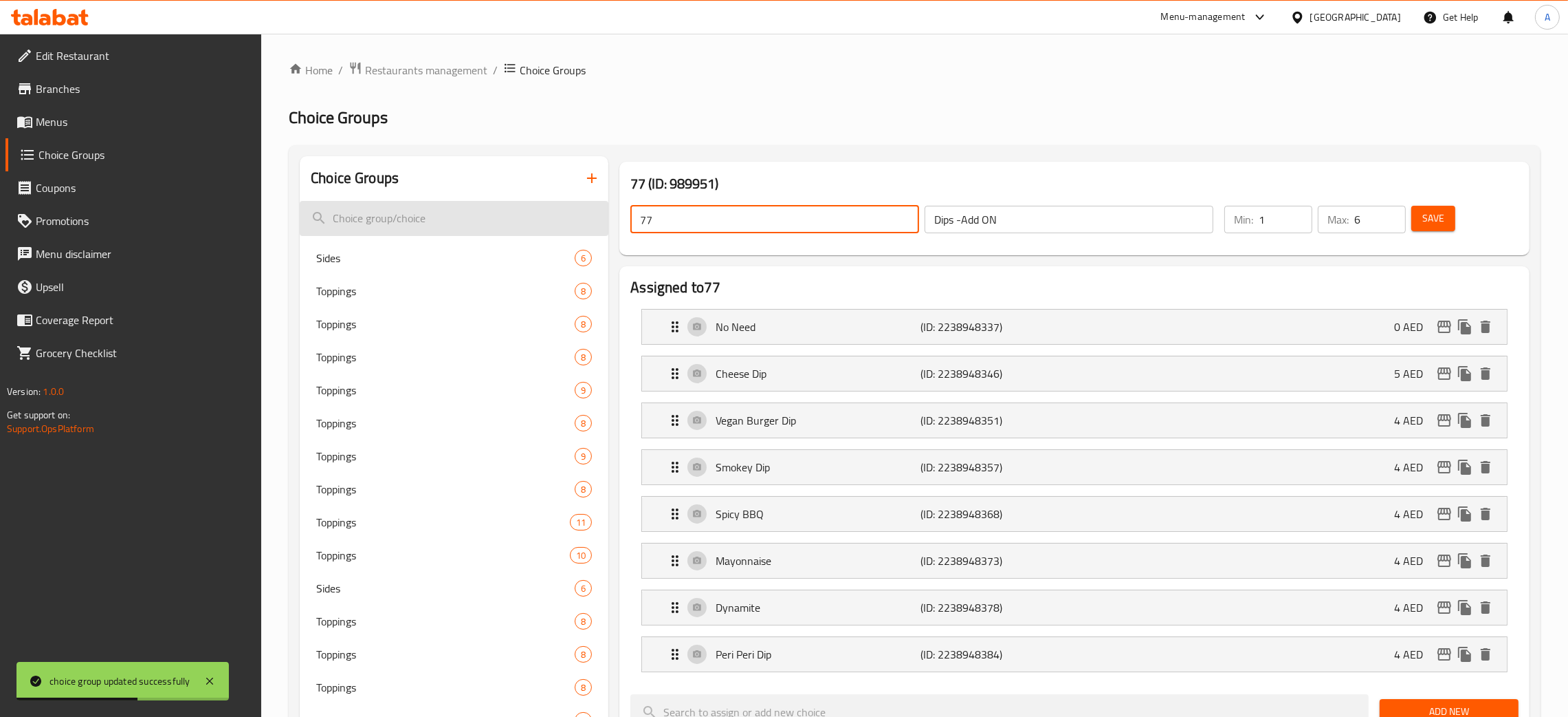
drag, startPoint x: 666, startPoint y: 225, endPoint x: 614, endPoint y: 234, distance: 52.8
paste input "Dips -Add ON"
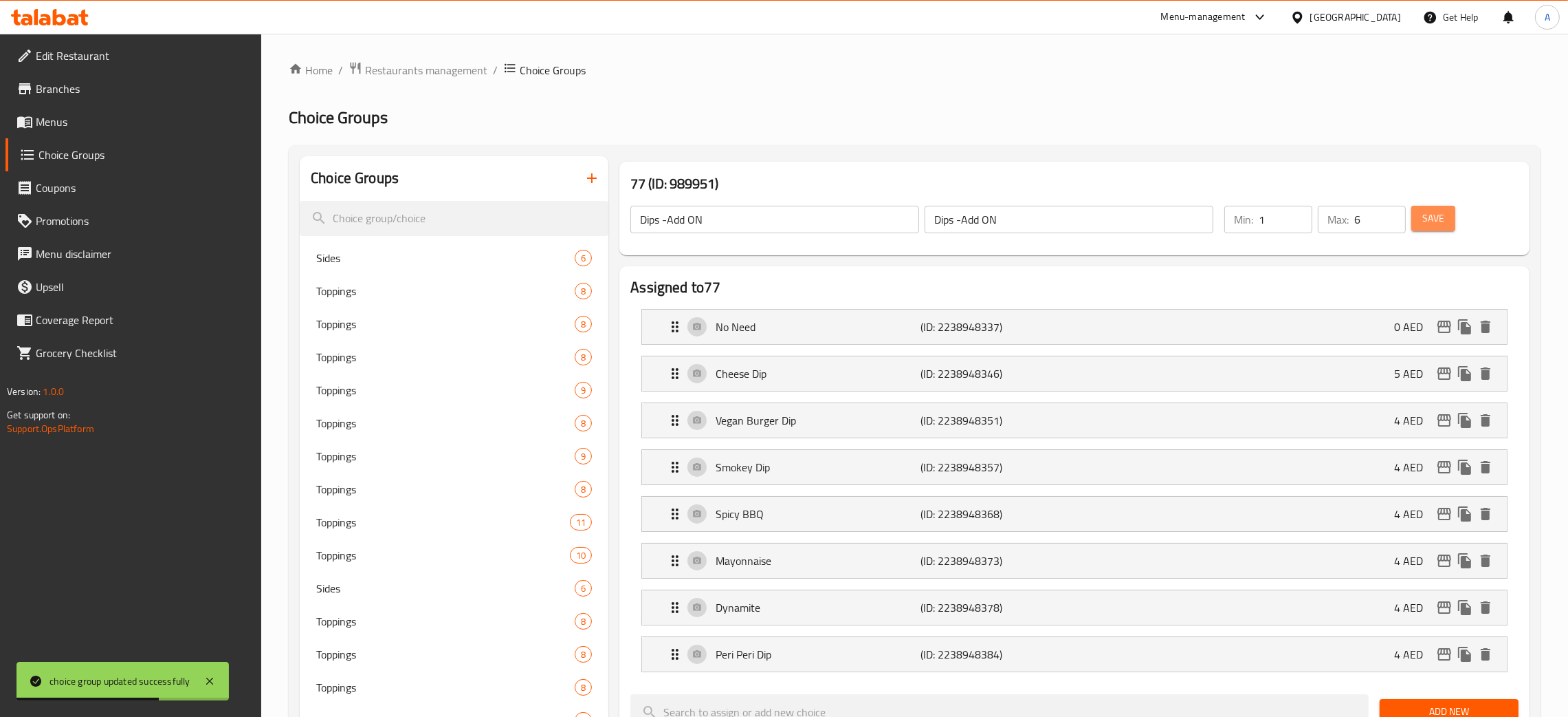
click at [1425, 225] on span "Save" at bounding box center [1433, 218] width 22 height 17
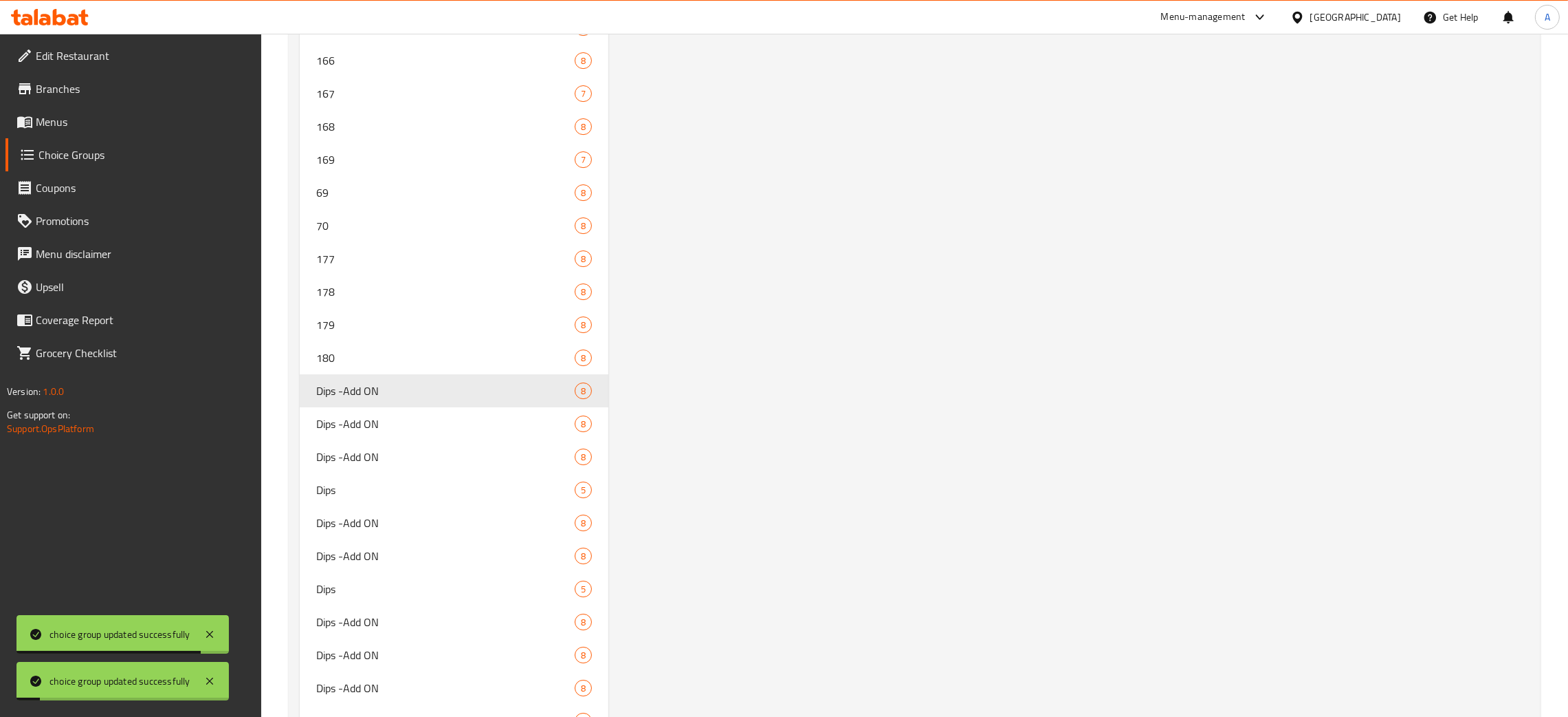
scroll to position [7152, 0]
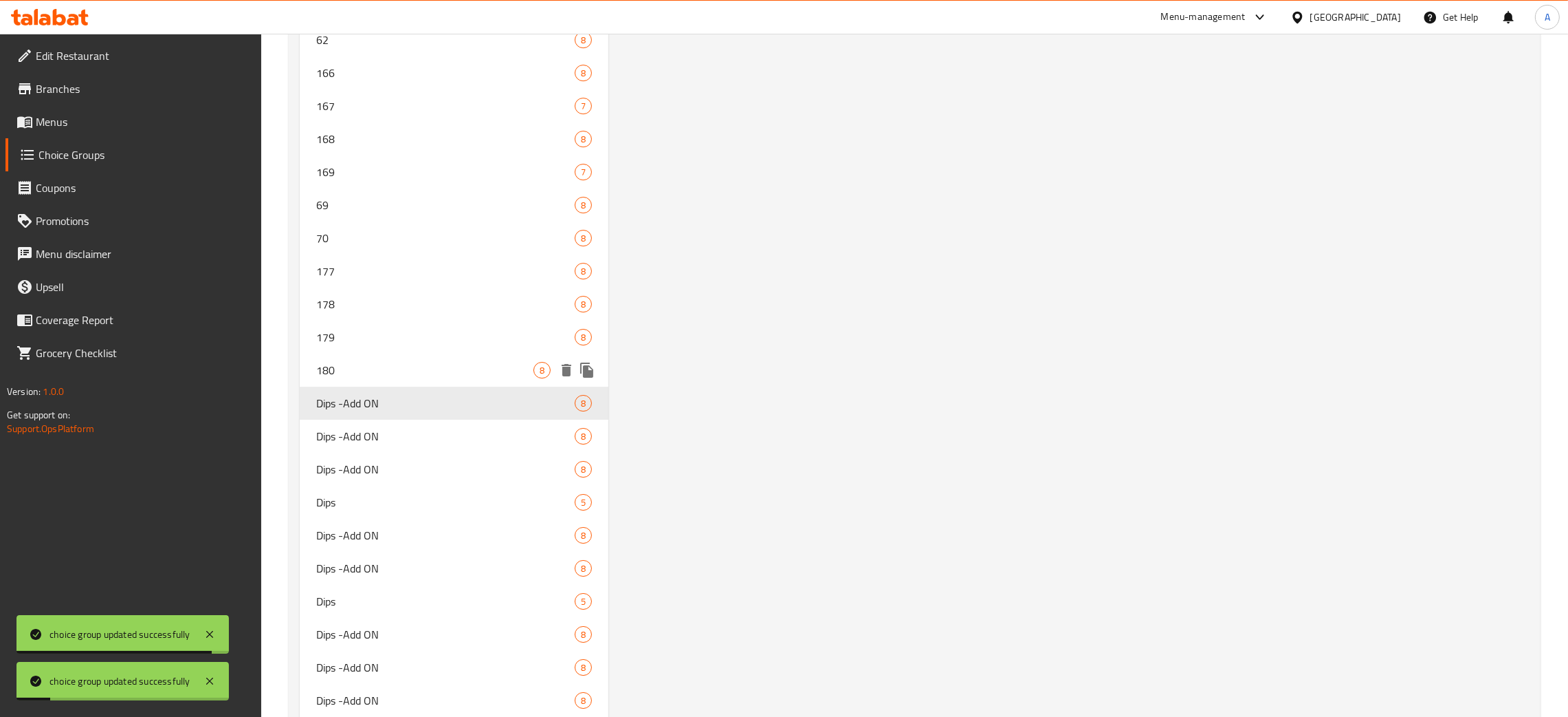
click at [376, 363] on span "180" at bounding box center [425, 370] width 217 height 16
type input "180"
type input "4"
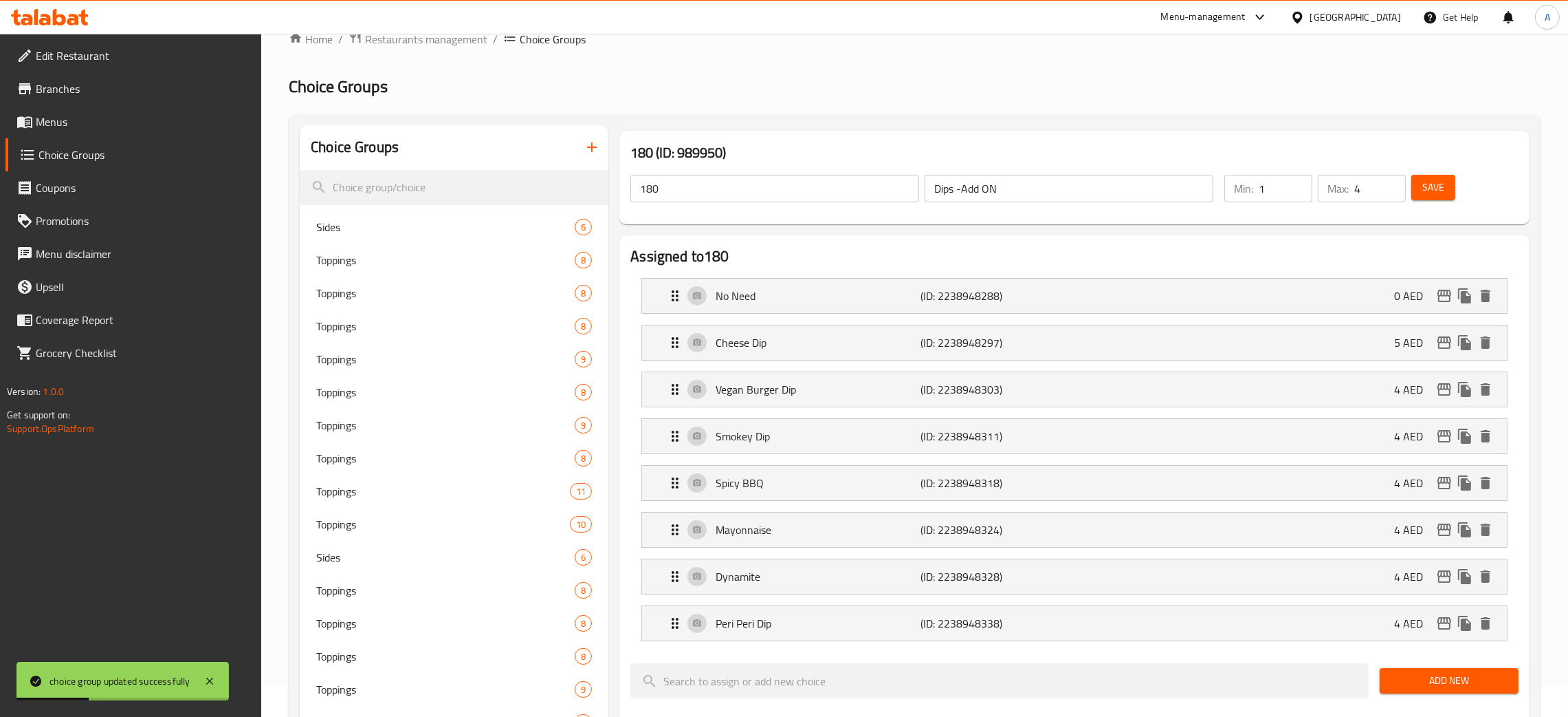
scroll to position [44, 0]
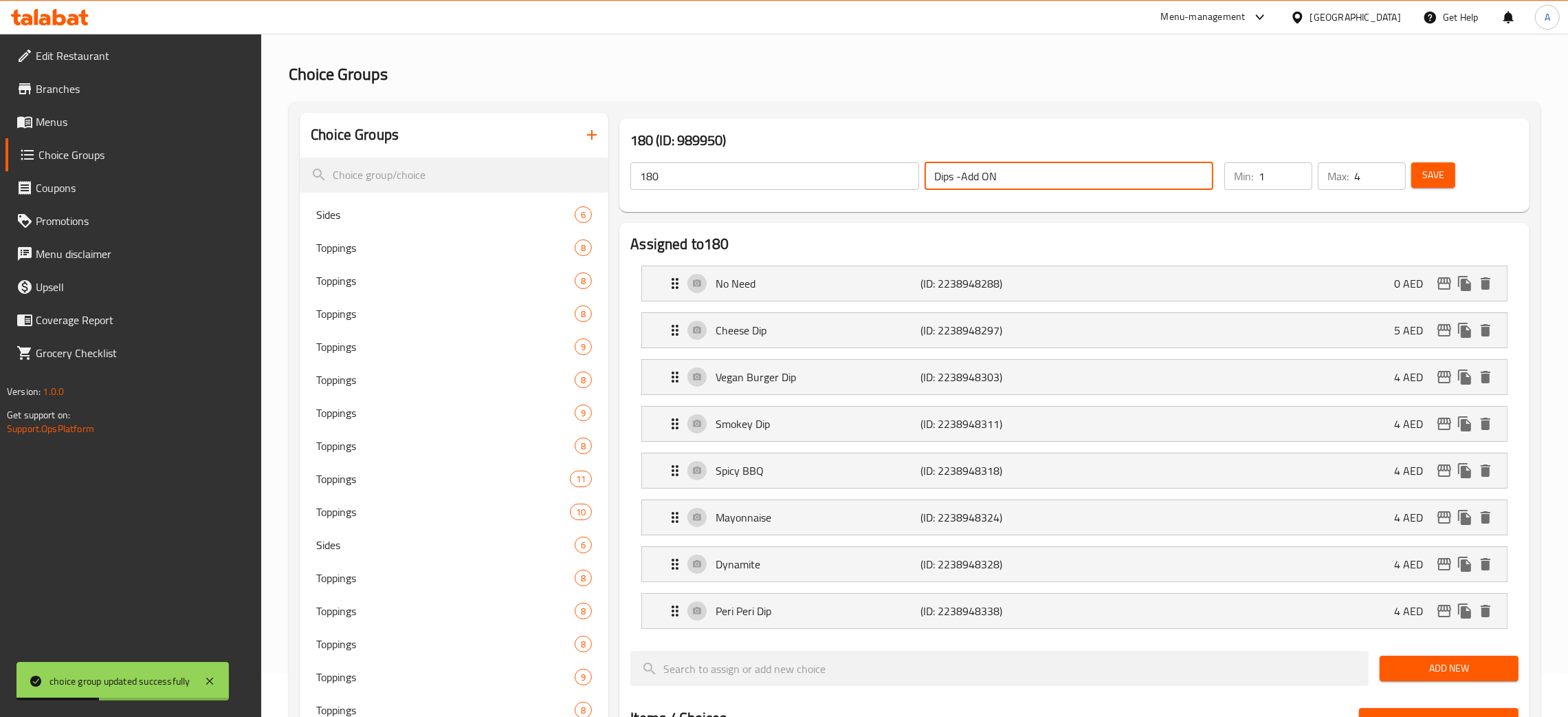
drag, startPoint x: 1010, startPoint y: 169, endPoint x: 885, endPoint y: 175, distance: 125.1
click at [885, 175] on div "180 ​ Dips -Add ON ​" at bounding box center [922, 175] width 600 height 44
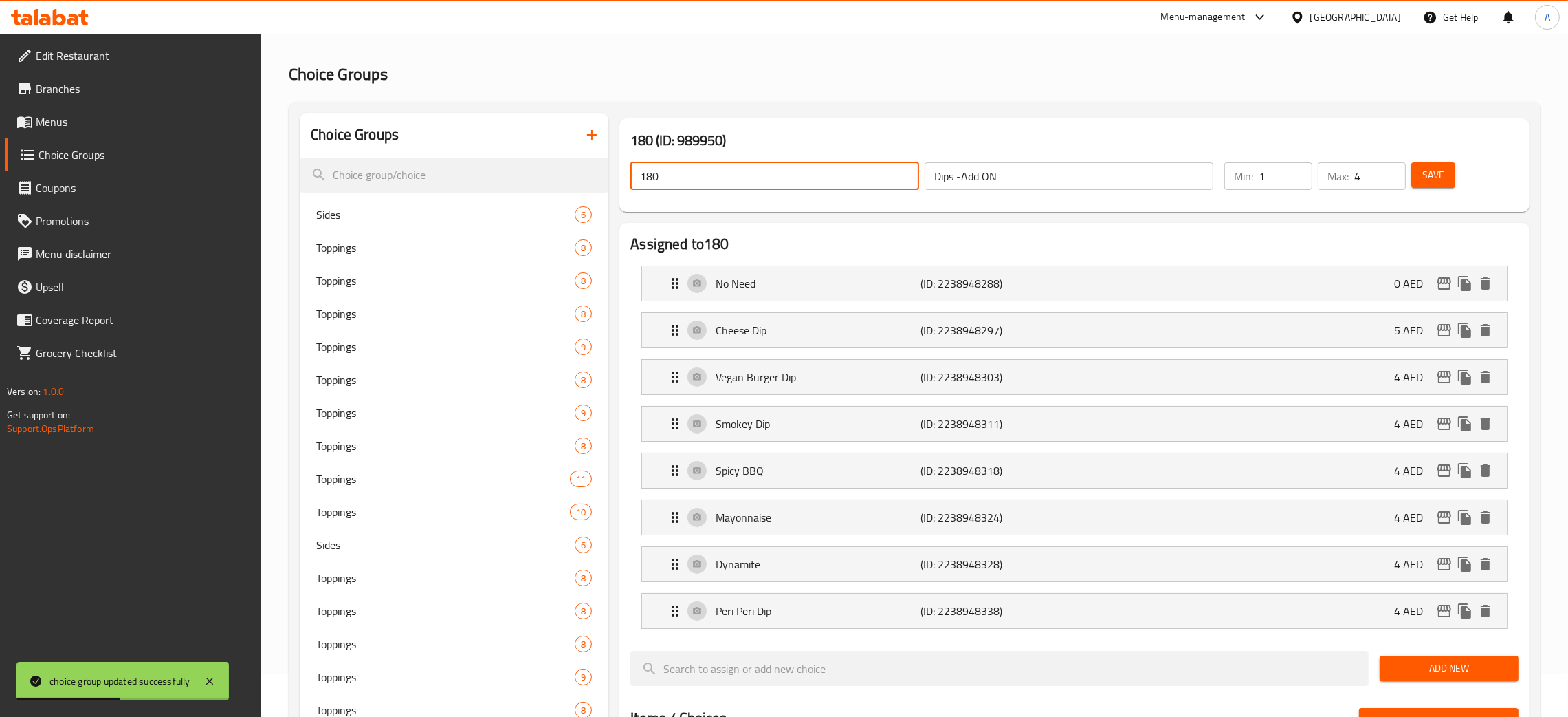
drag, startPoint x: 690, startPoint y: 180, endPoint x: 687, endPoint y: 198, distance: 18.2
click at [635, 180] on input "180" at bounding box center [774, 175] width 288 height 27
paste input "Dips -Add ON"
click at [1447, 179] on button "Save" at bounding box center [1433, 175] width 44 height 25
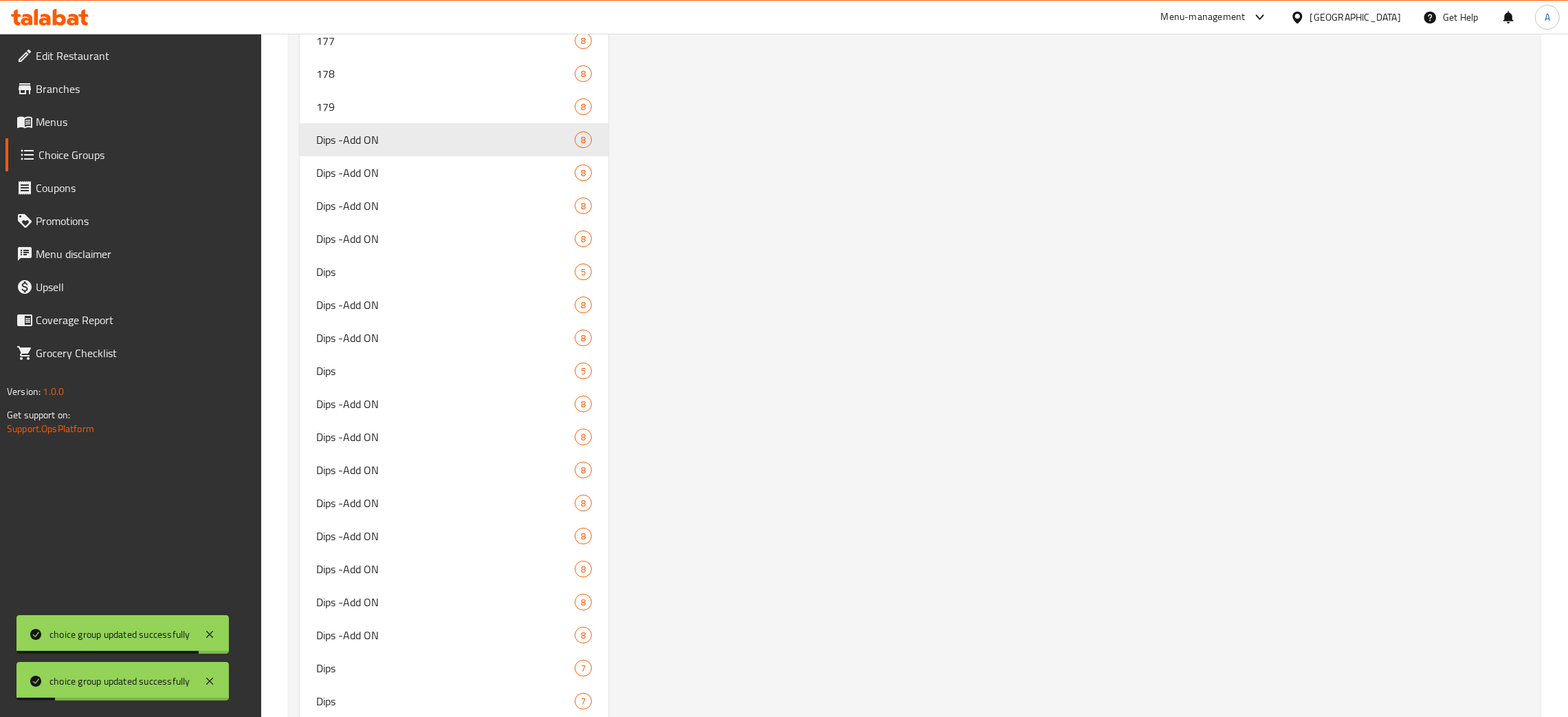
scroll to position [7370, 0]
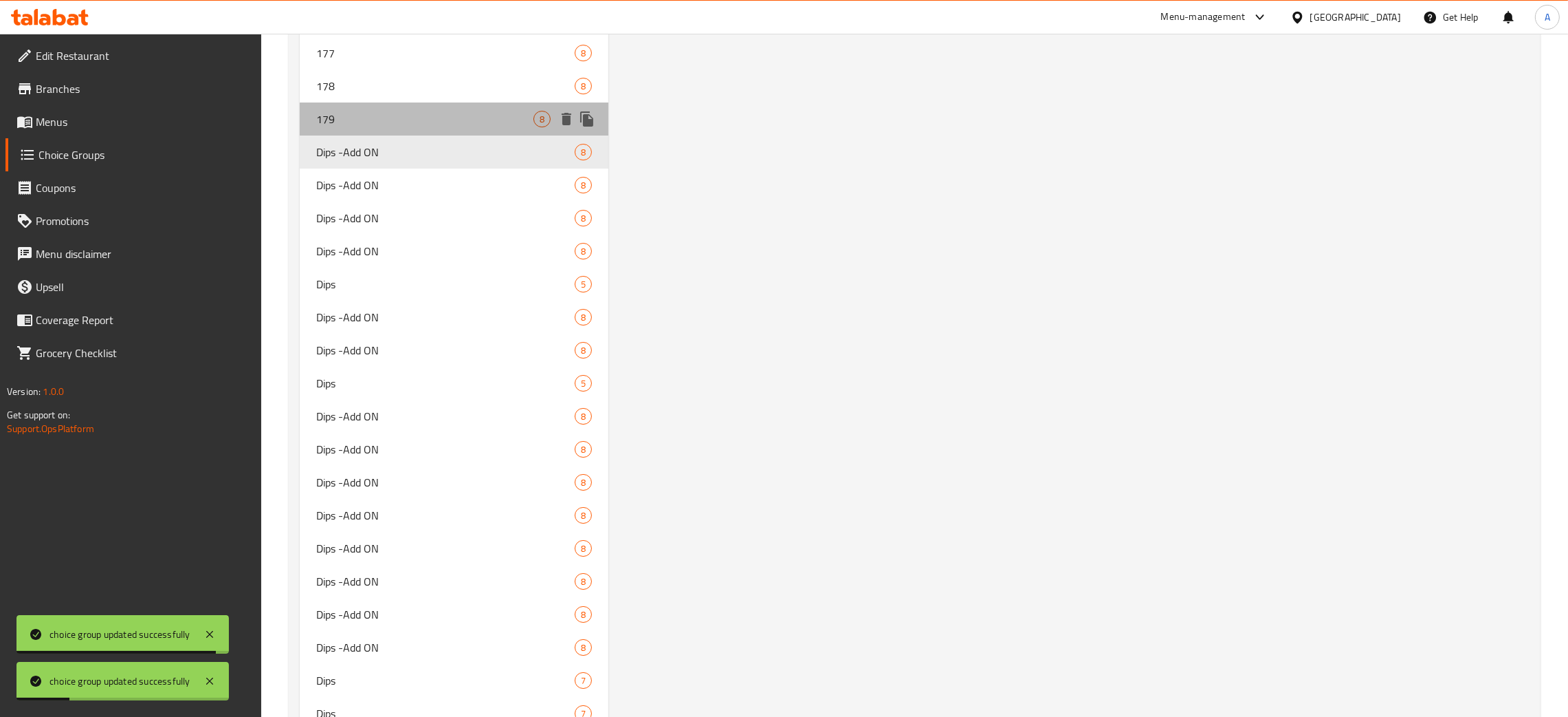
click at [337, 111] on span "179" at bounding box center [425, 119] width 217 height 16
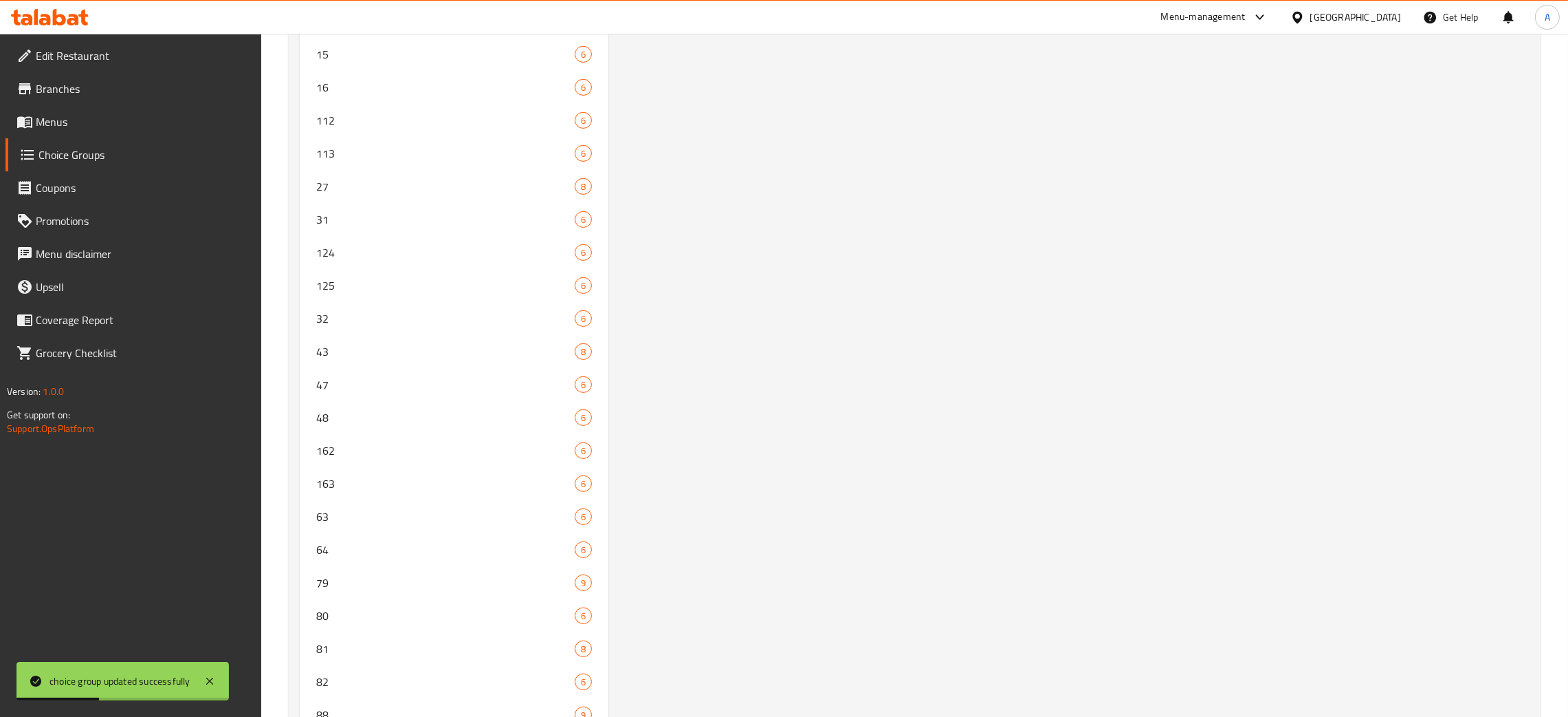
scroll to position [0, 0]
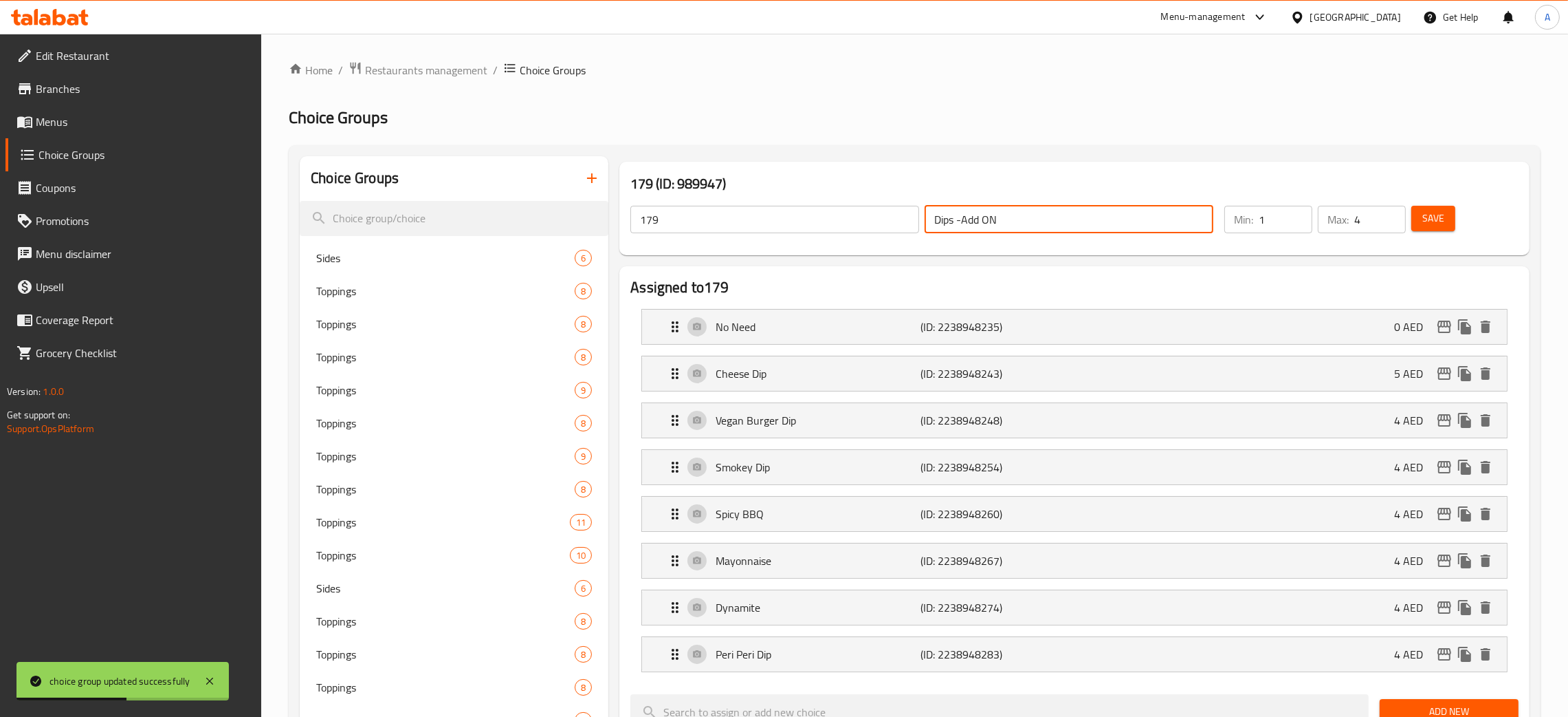
drag, startPoint x: 908, startPoint y: 217, endPoint x: 902, endPoint y: 229, distance: 13.4
click at [906, 217] on div "179 ​ Dips -Add ON ​" at bounding box center [922, 219] width 600 height 44
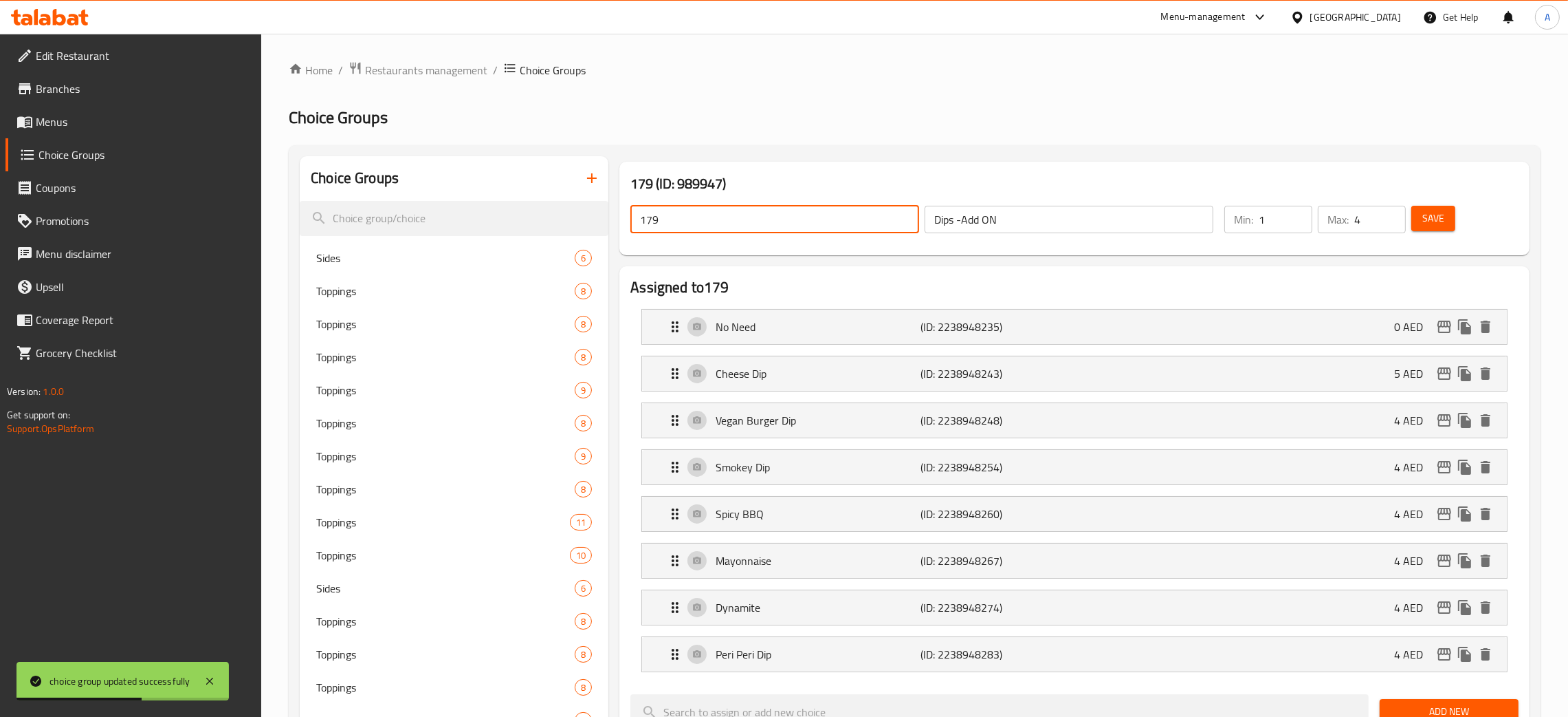
drag, startPoint x: 689, startPoint y: 221, endPoint x: 641, endPoint y: 222, distance: 48.0
click at [641, 222] on input "179" at bounding box center [774, 219] width 288 height 27
paste input "Dips -Add ON"
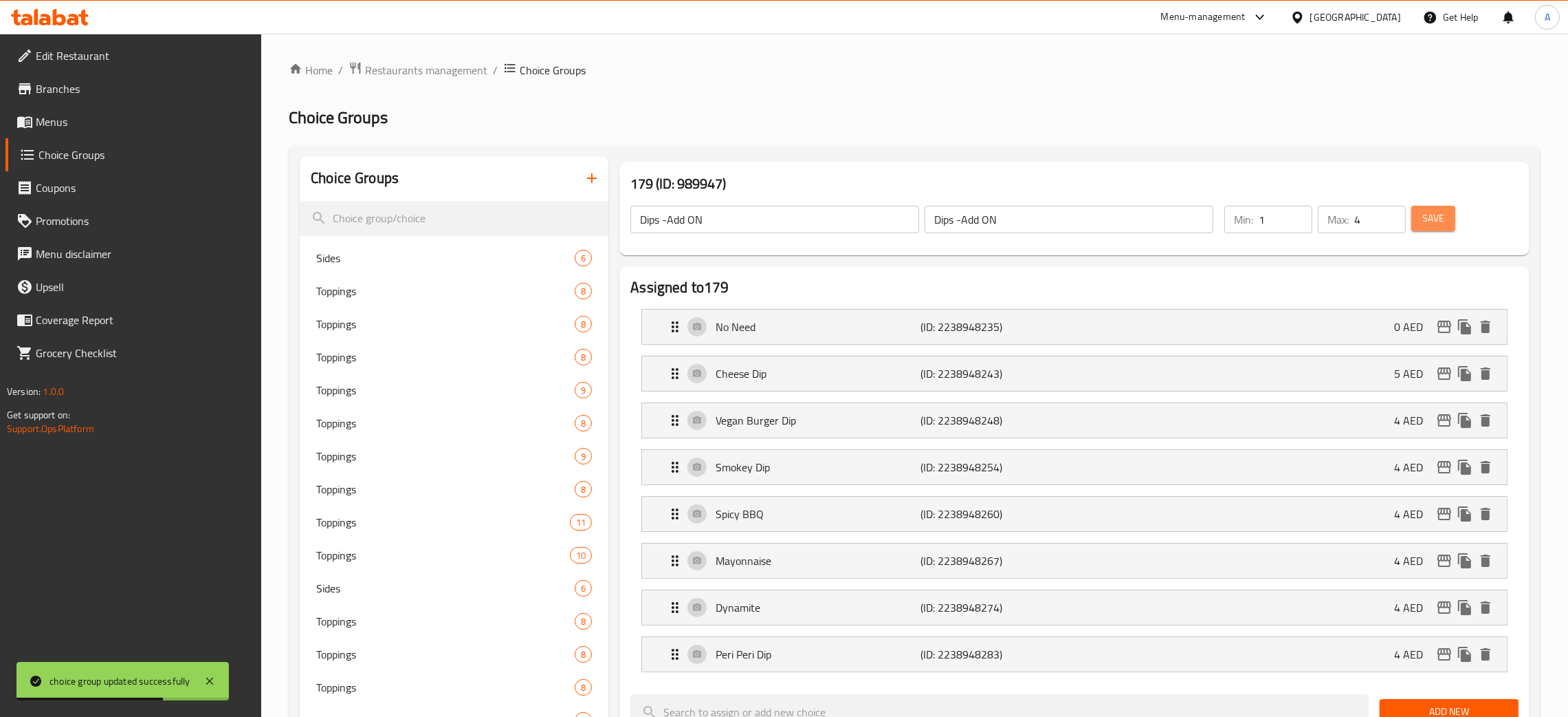
click at [1434, 223] on span "Save" at bounding box center [1433, 218] width 22 height 17
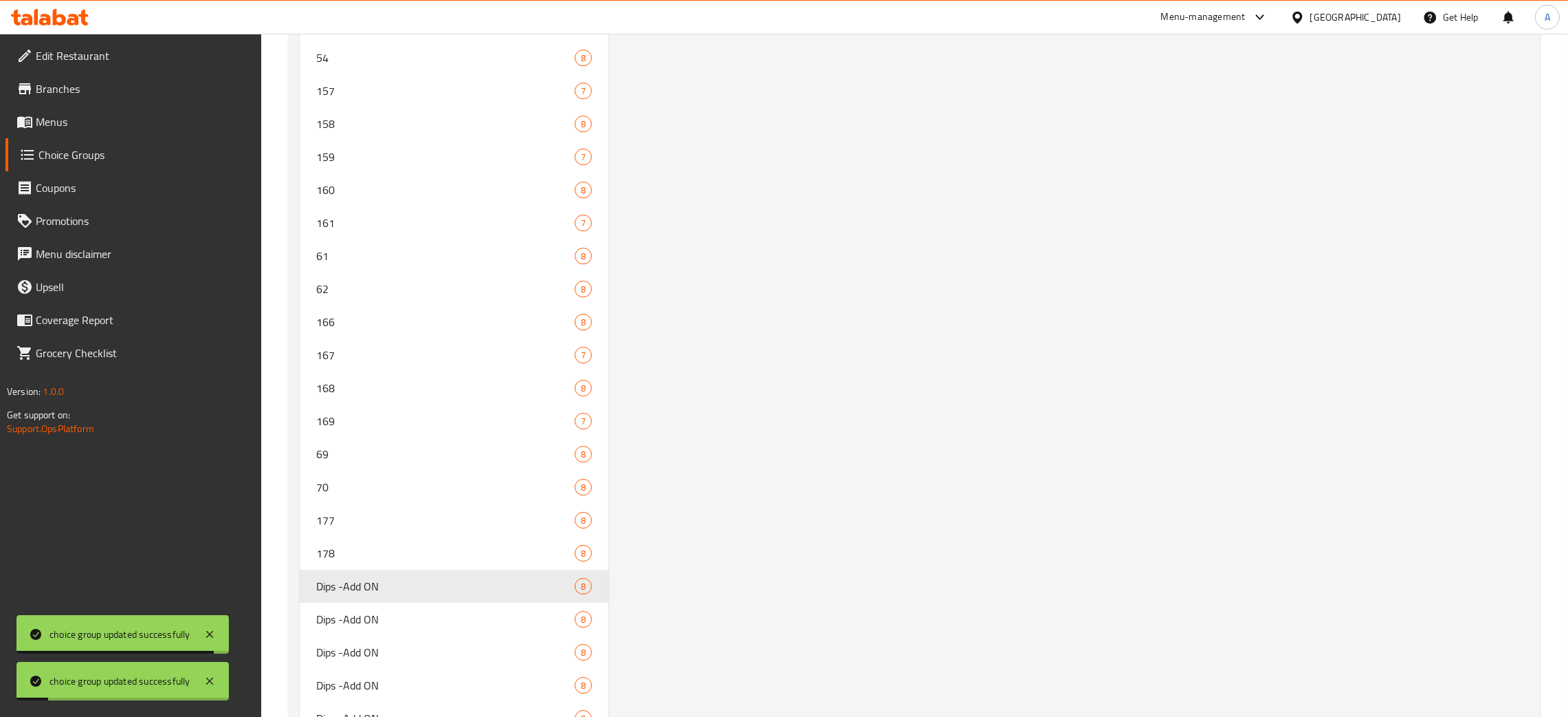
scroll to position [6915, 0]
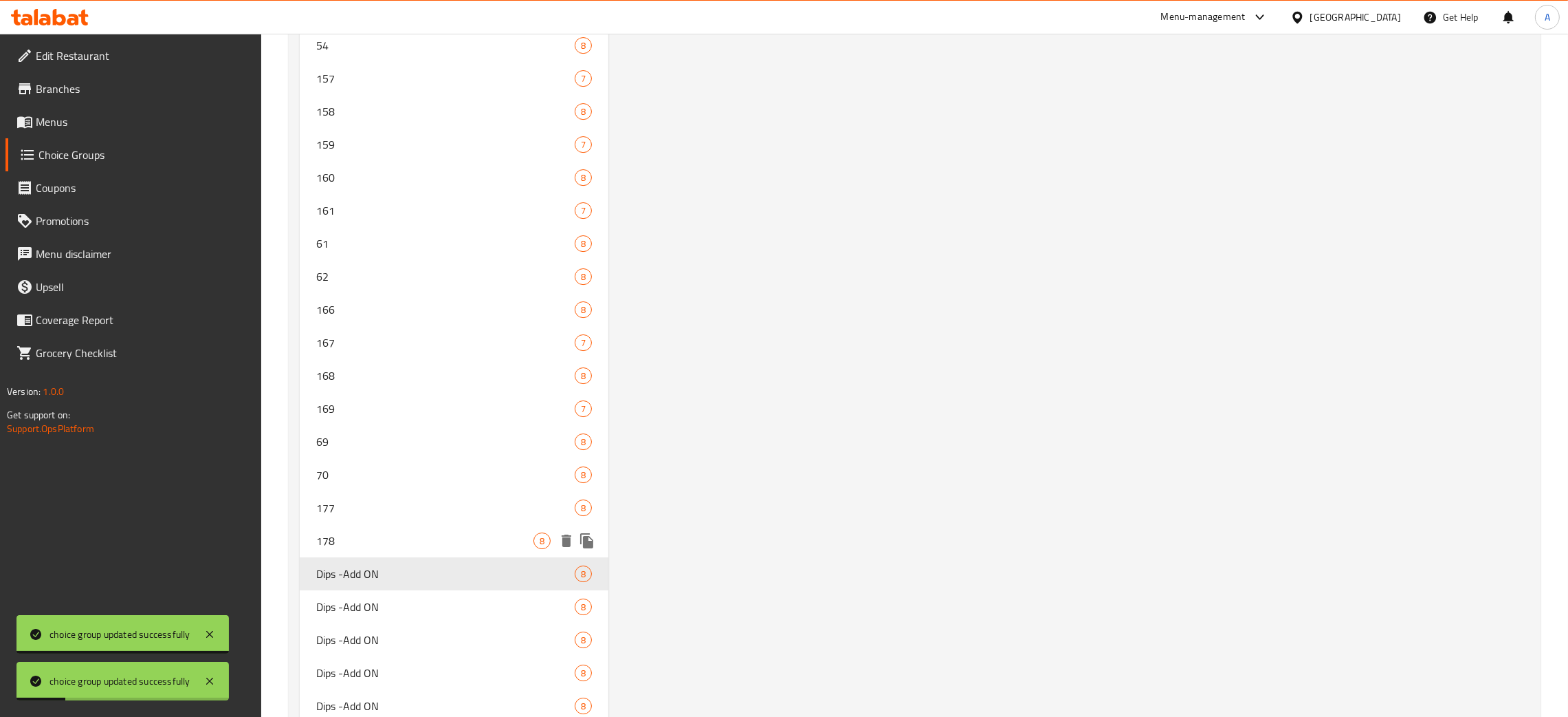
click at [376, 533] on span "178" at bounding box center [425, 541] width 217 height 16
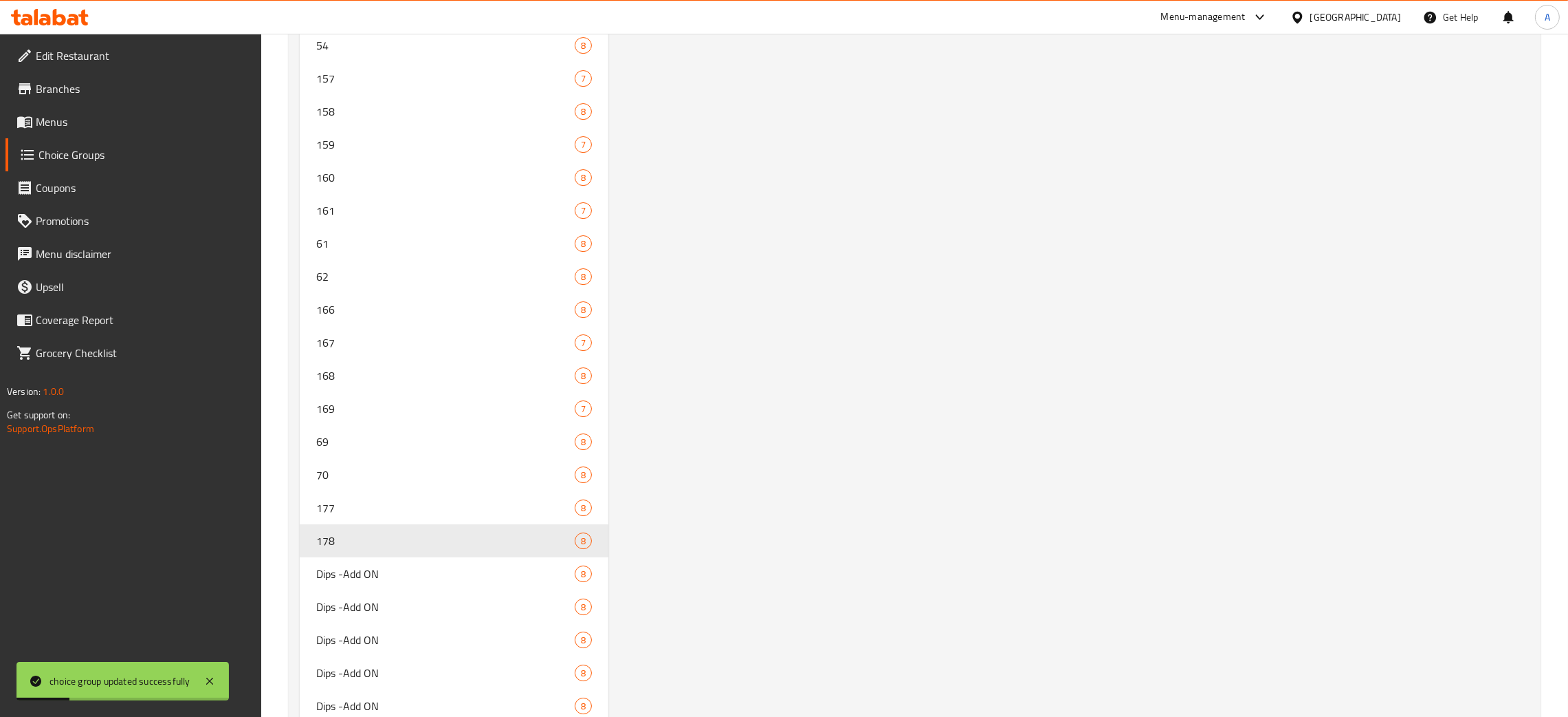
type input "178"
type input "5"
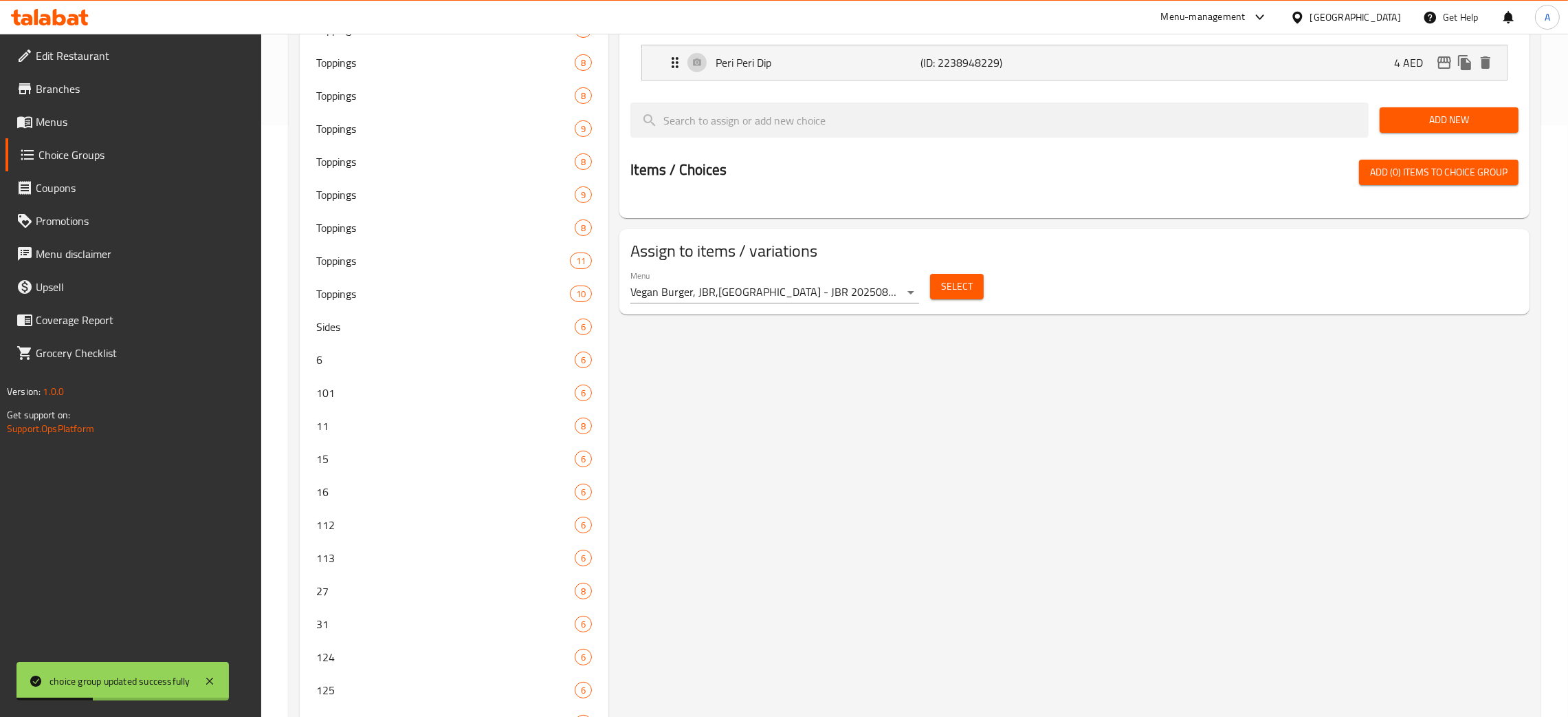
scroll to position [0, 0]
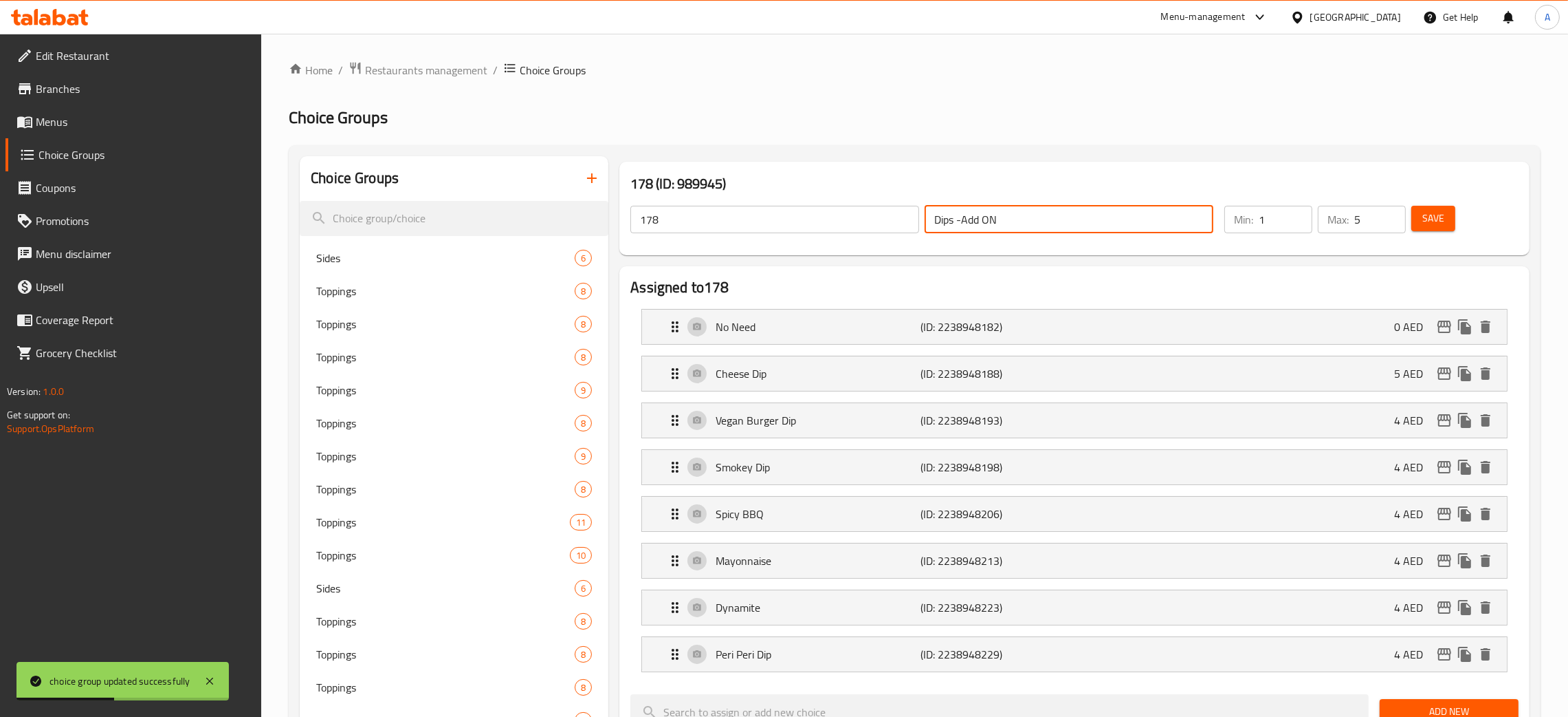
drag, startPoint x: 997, startPoint y: 216, endPoint x: 911, endPoint y: 221, distance: 86.1
click at [930, 218] on input "Dips -Add ON" at bounding box center [1069, 219] width 288 height 27
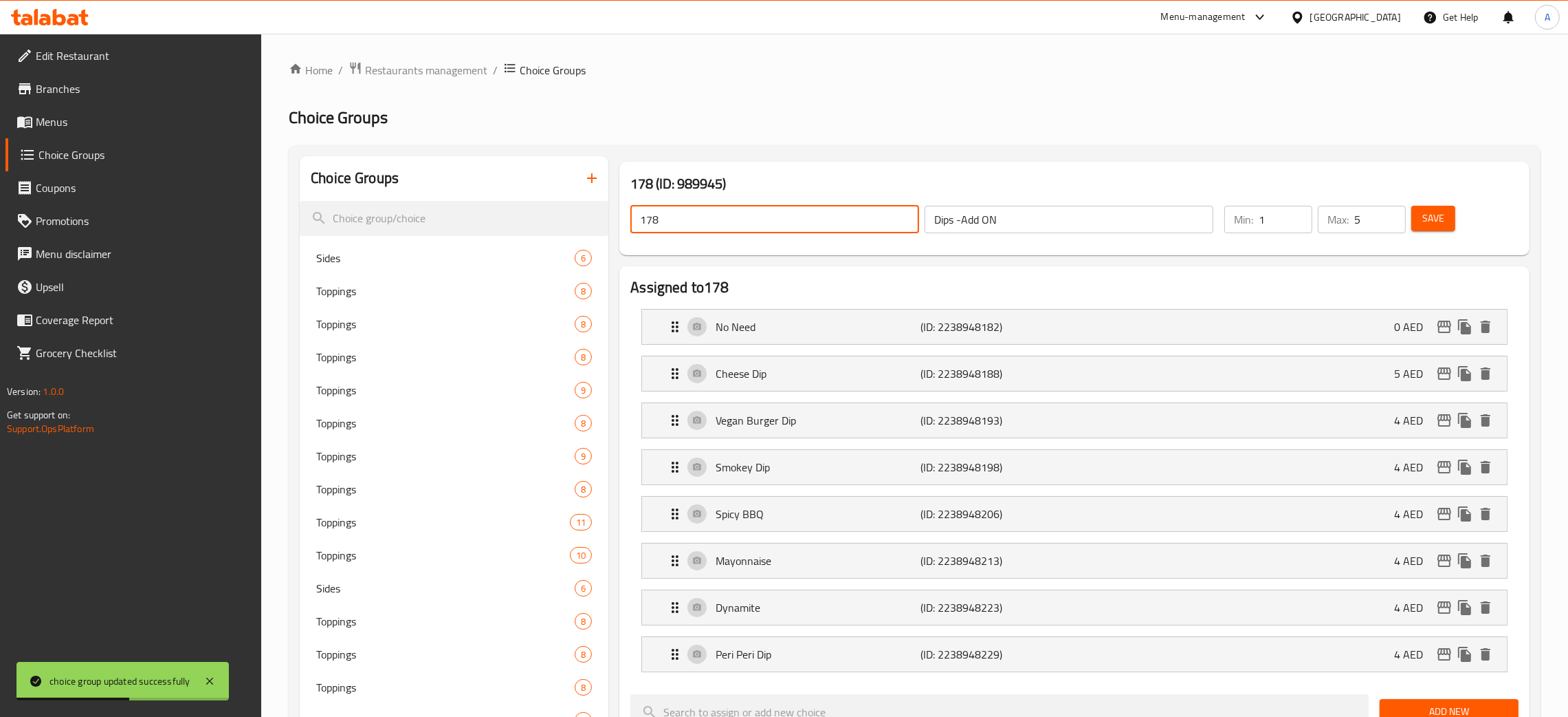
drag, startPoint x: 630, startPoint y: 226, endPoint x: 1351, endPoint y: 246, distance: 721.3
click at [614, 224] on div "178 (ID: 989945) 178 ​ Dips -Add ON ​ Min: 1 ​ Max: 5 ​ Save" at bounding box center [1075, 208] width 922 height 104
paste input "Dips -Add ON"
click at [1433, 225] on span "Save" at bounding box center [1433, 218] width 22 height 17
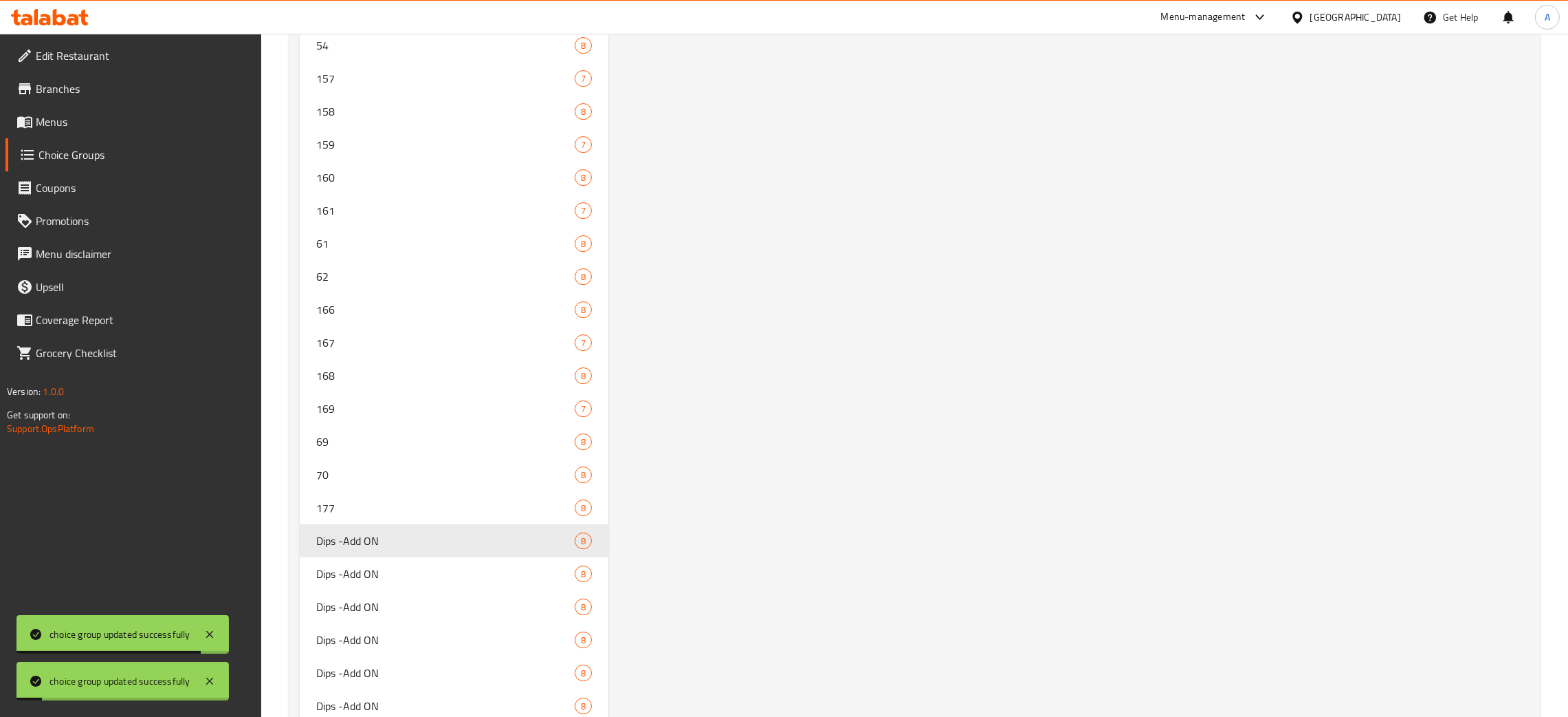
scroll to position [6964, 0]
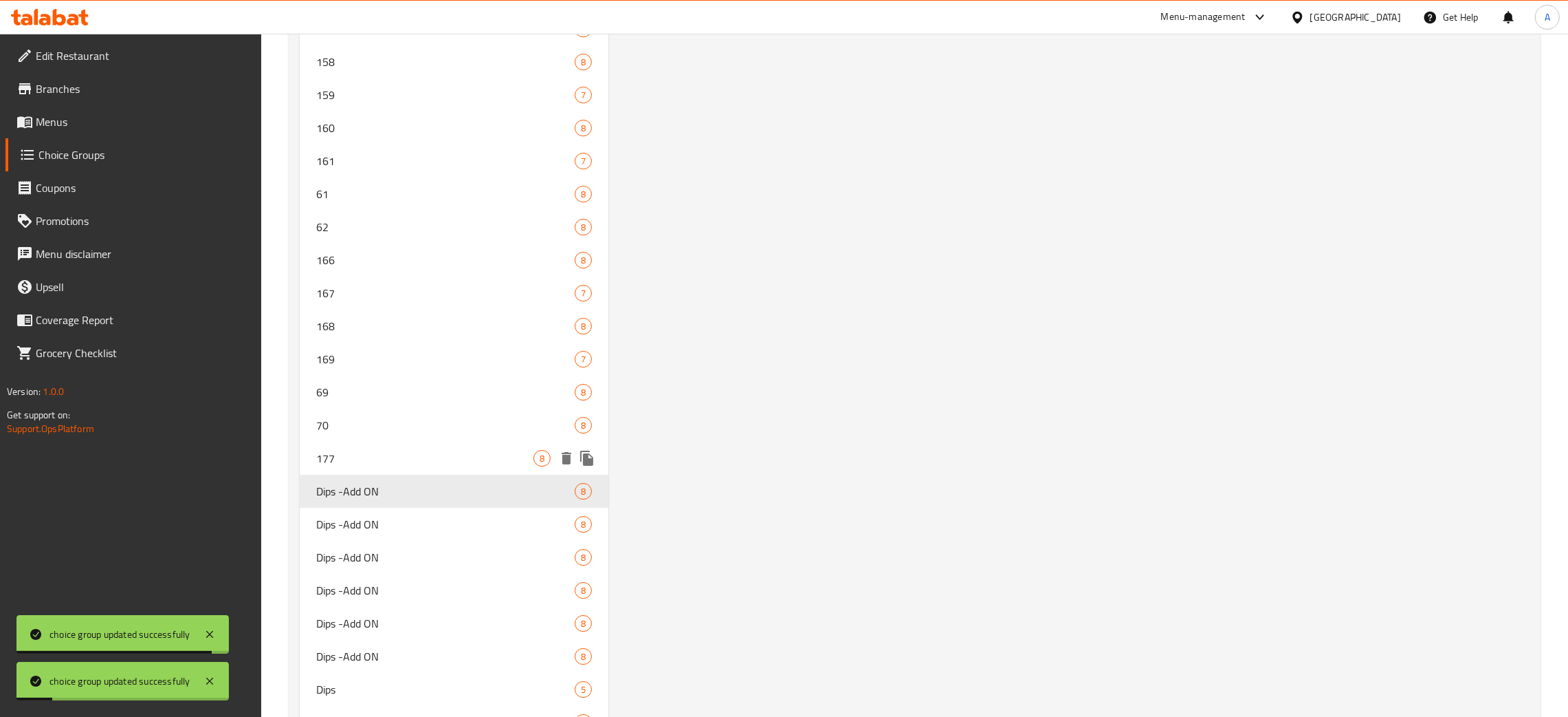
click at [402, 450] on span "177" at bounding box center [425, 458] width 217 height 16
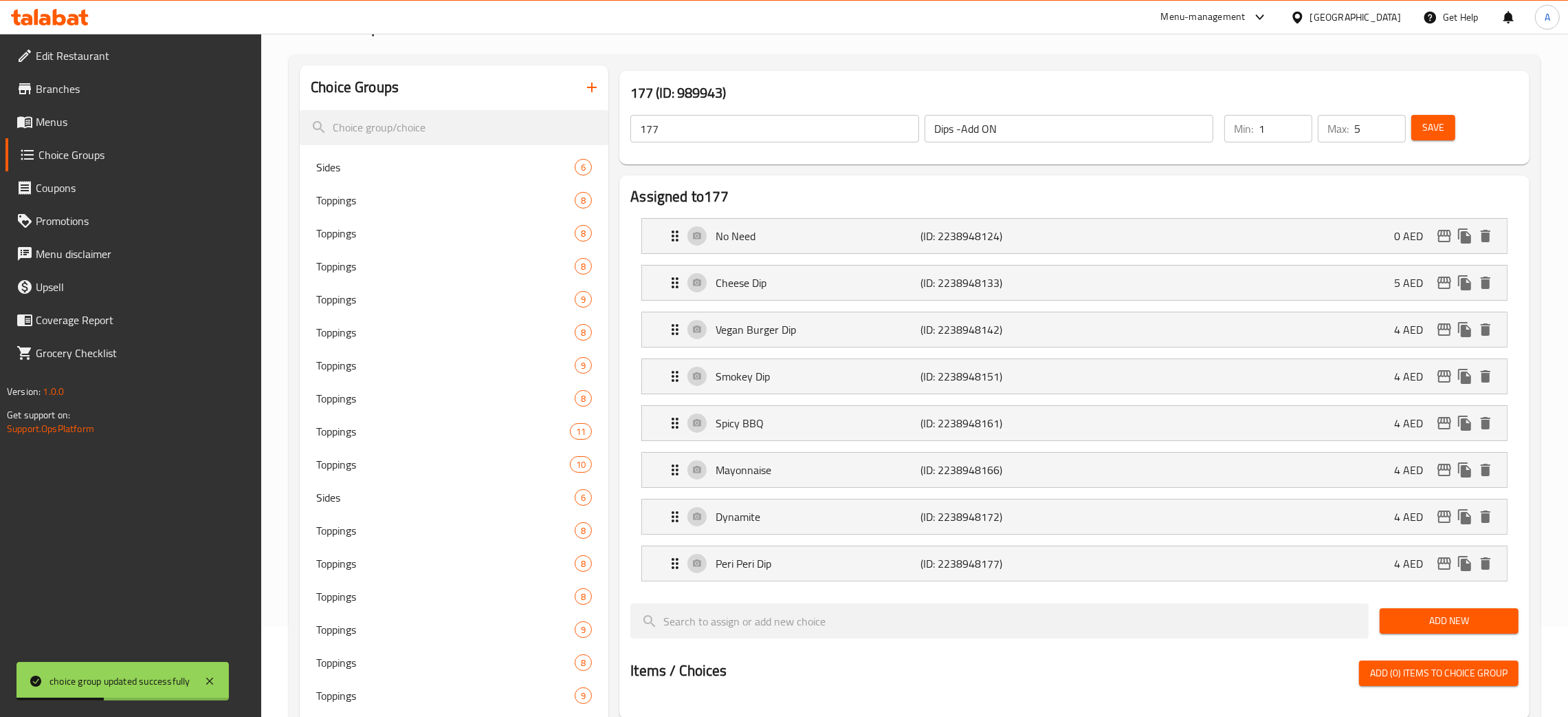
scroll to position [0, 0]
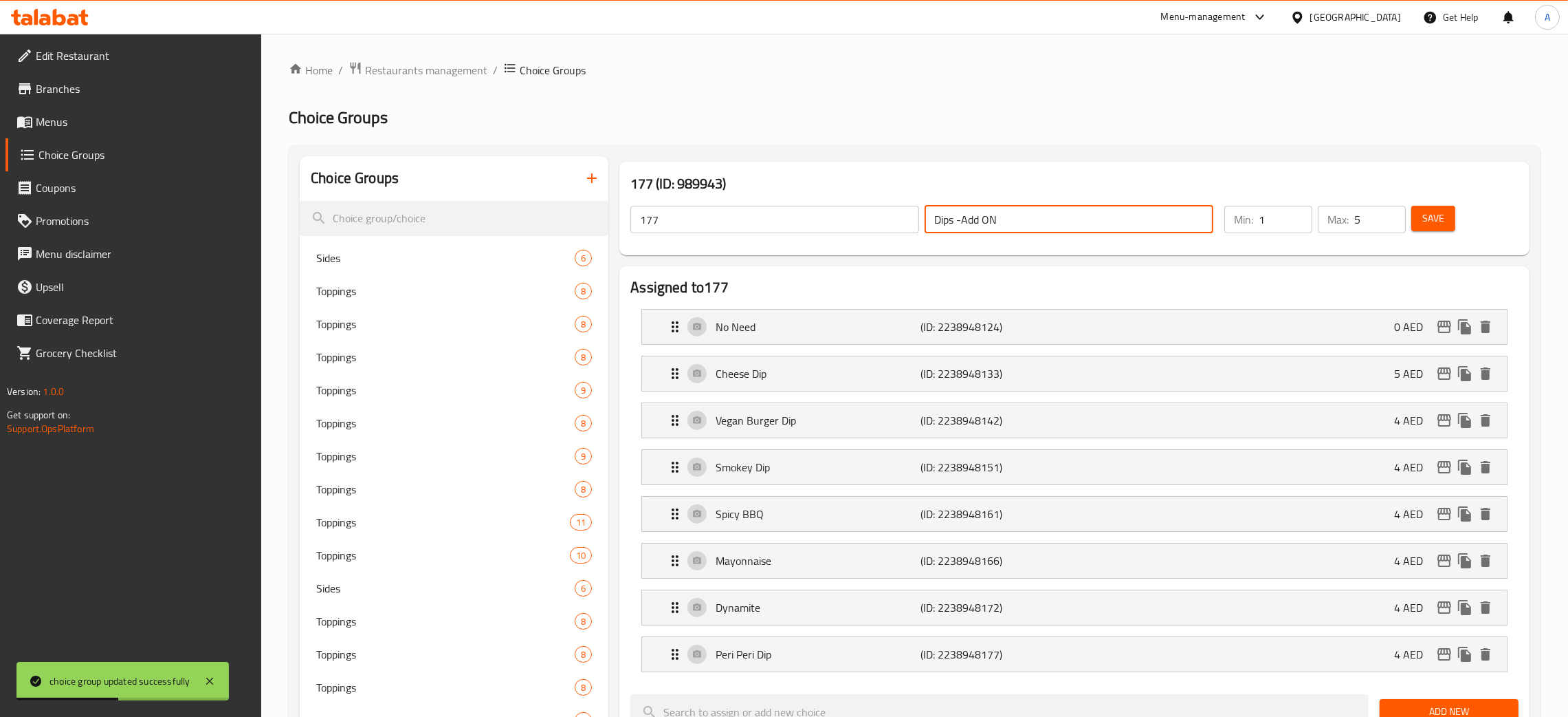
drag, startPoint x: 1018, startPoint y: 224, endPoint x: 903, endPoint y: 220, distance: 115.1
click at [903, 220] on div "177 ​ Dips -Add ON ​" at bounding box center [922, 219] width 600 height 44
drag, startPoint x: 662, startPoint y: 206, endPoint x: 629, endPoint y: 221, distance: 36.2
click at [621, 221] on div "177 (ID: 989943) 177 ​ Dips -Add ON ​ Min: 1 ​ Max: 5 ​ Save" at bounding box center [1075, 208] width 910 height 93
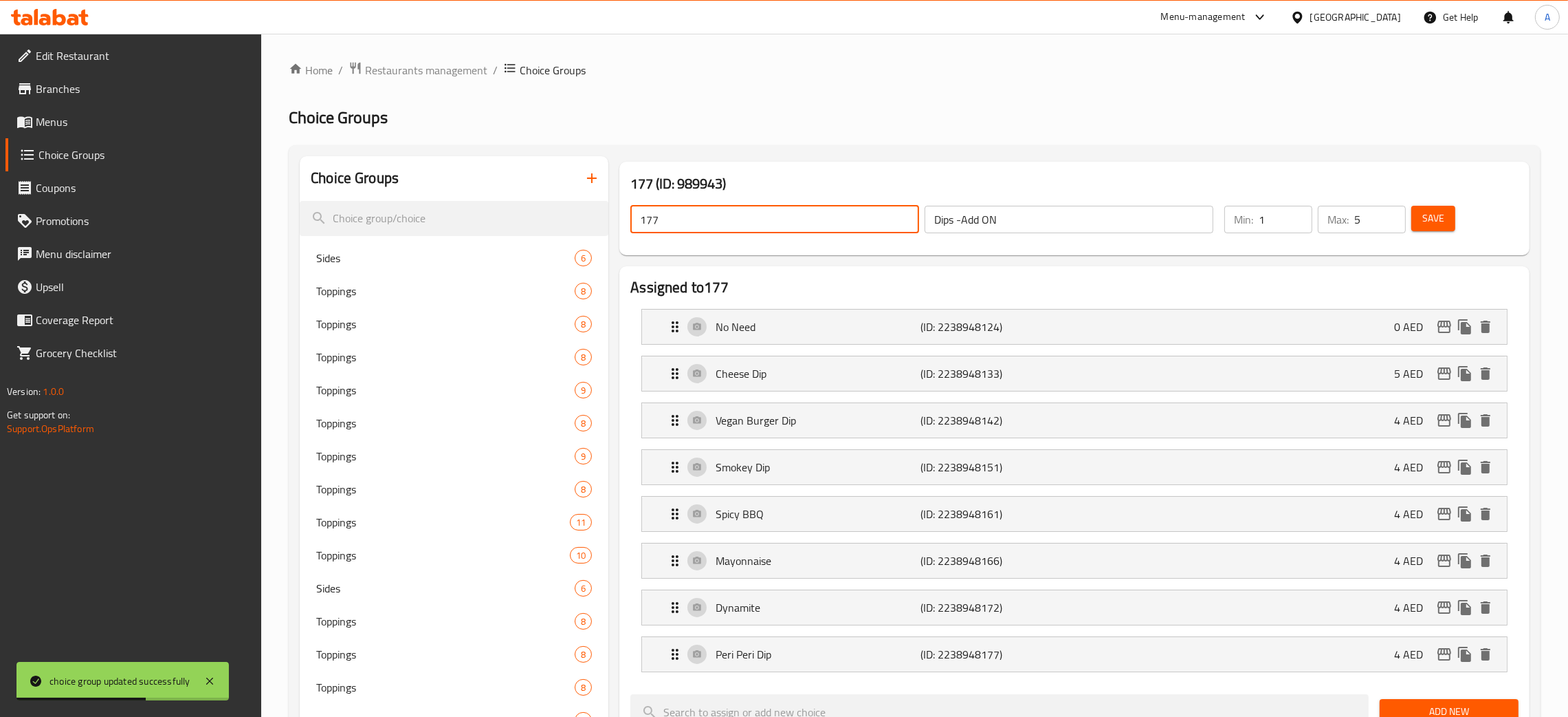
drag, startPoint x: 663, startPoint y: 219, endPoint x: 630, endPoint y: 221, distance: 33.1
click at [630, 221] on input "177" at bounding box center [774, 219] width 288 height 27
paste input "Dips -Add ON"
click at [1424, 222] on span "Save" at bounding box center [1433, 218] width 22 height 17
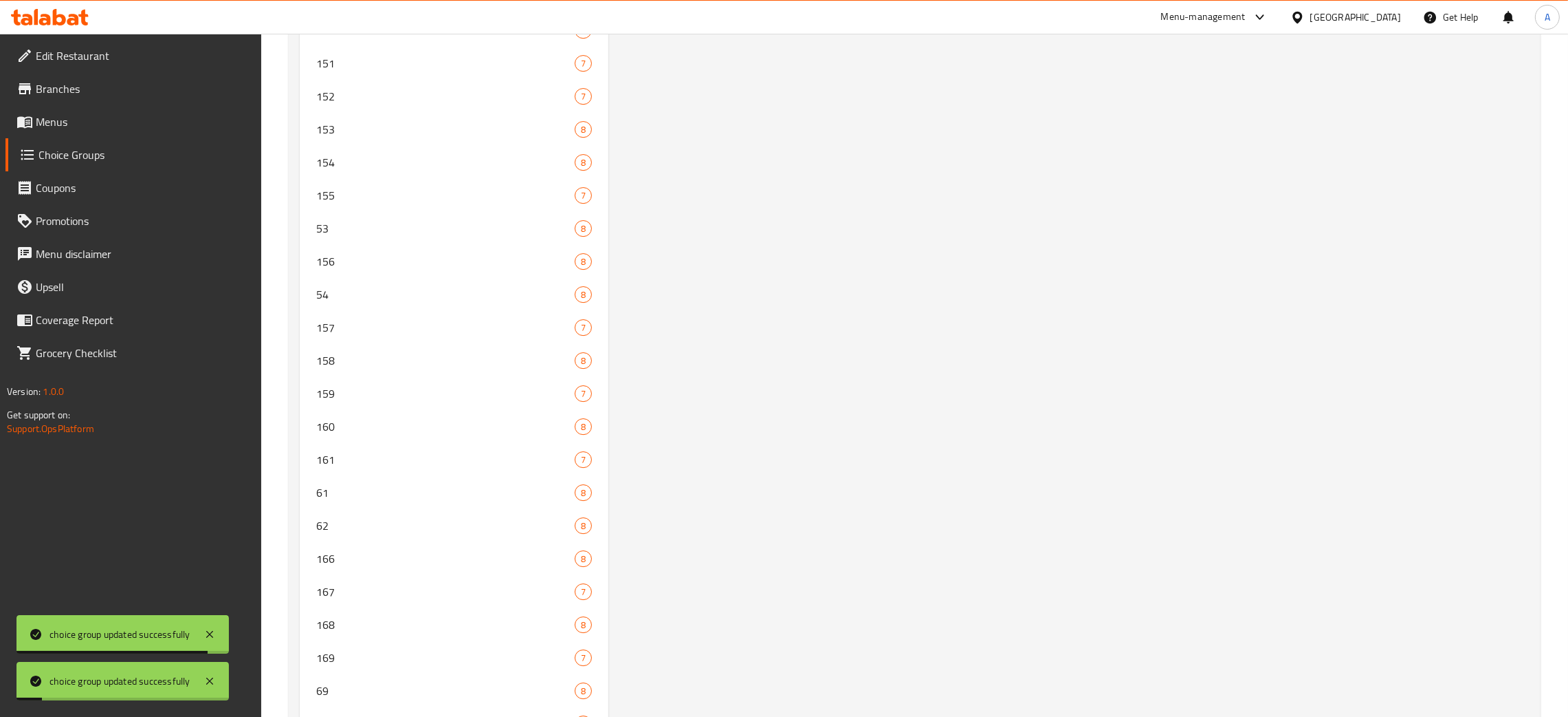
scroll to position [6940, 0]
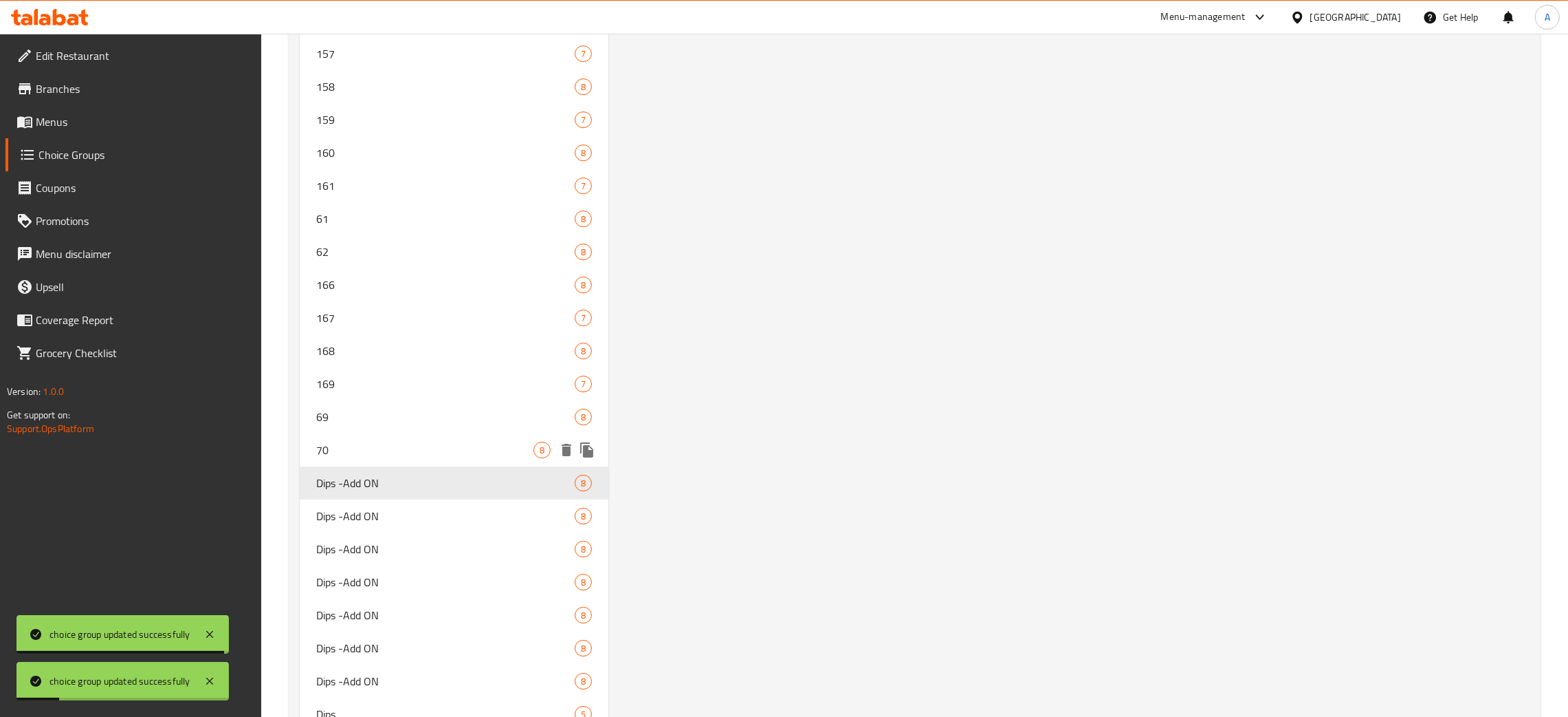
click at [422, 442] on span "70" at bounding box center [425, 450] width 217 height 16
type input "70"
type input "1"
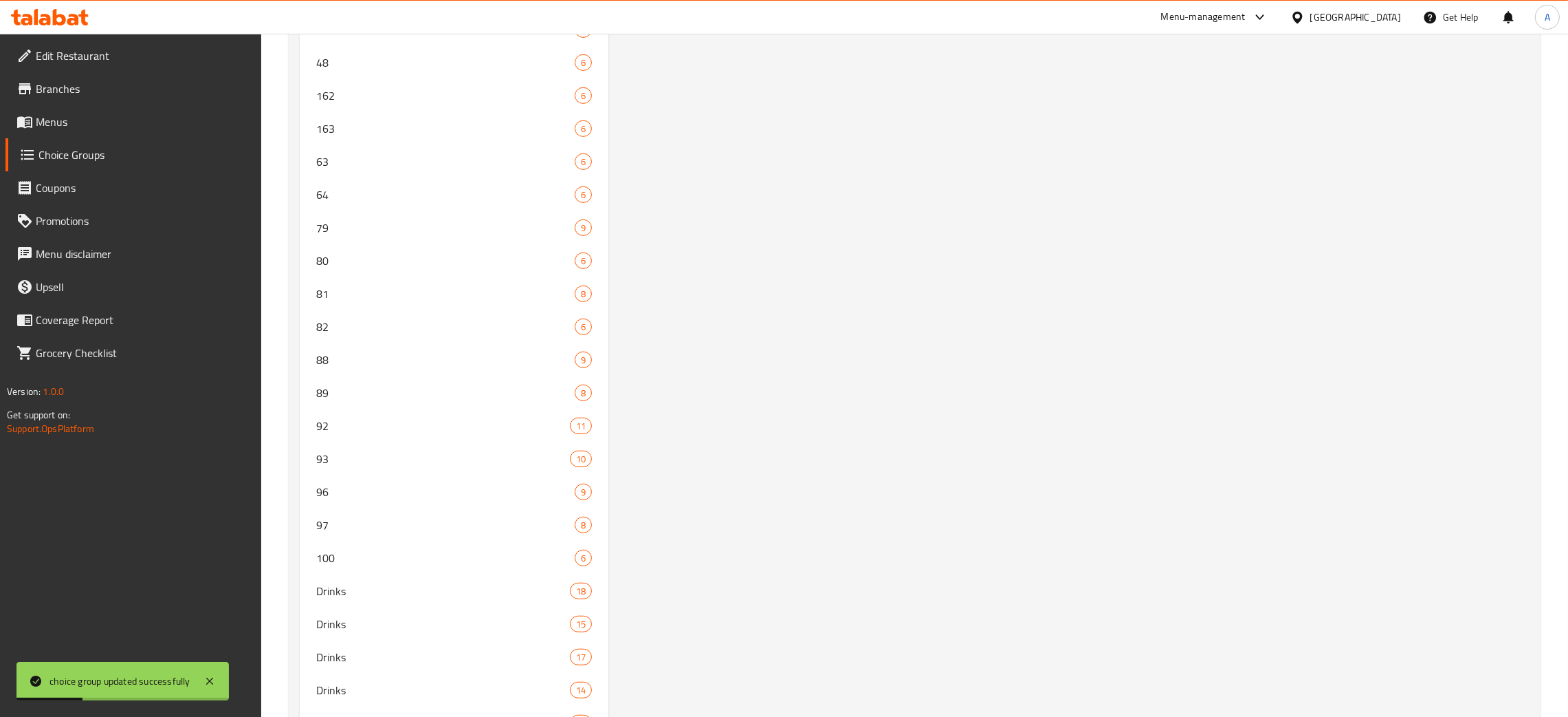
scroll to position [0, 0]
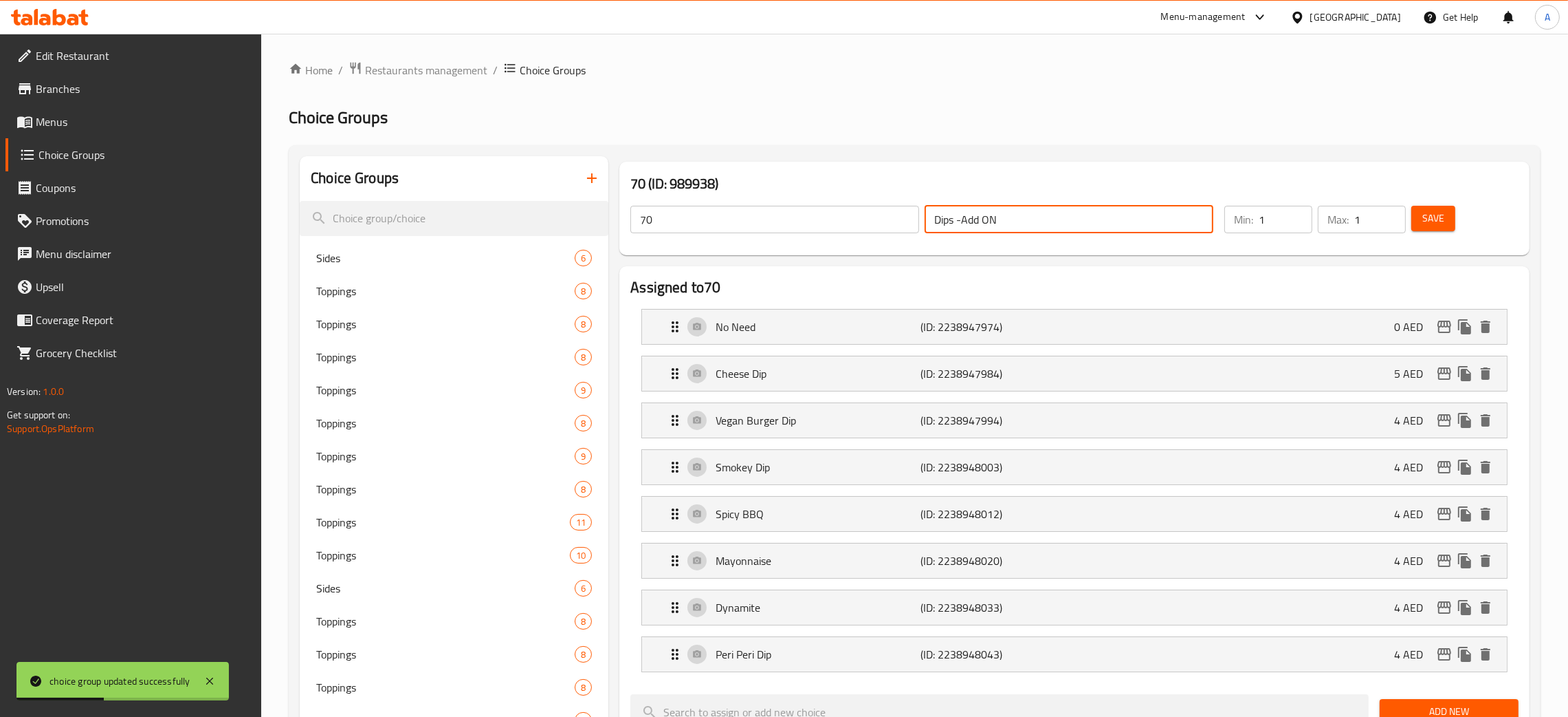
drag, startPoint x: 1004, startPoint y: 220, endPoint x: 868, endPoint y: 229, distance: 136.3
click at [868, 229] on div "70 ​ Dips -Add ON ​" at bounding box center [922, 219] width 600 height 44
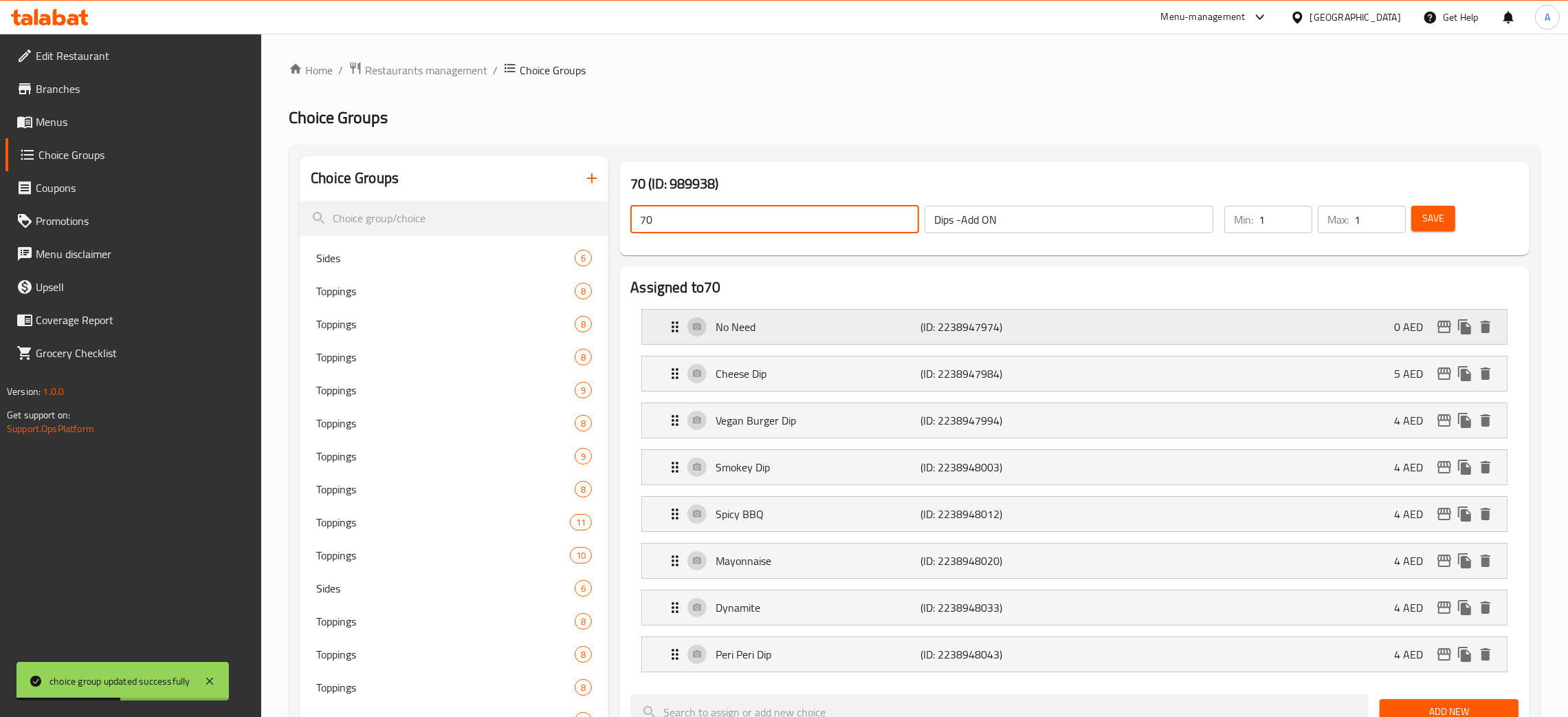
drag, startPoint x: 686, startPoint y: 222, endPoint x: 1054, endPoint y: 316, distance: 379.8
paste input "Dips -Add ON"
drag, startPoint x: 1441, startPoint y: 219, endPoint x: 1583, endPoint y: 32, distance: 234.8
click at [1441, 221] on span "Save" at bounding box center [1433, 218] width 22 height 17
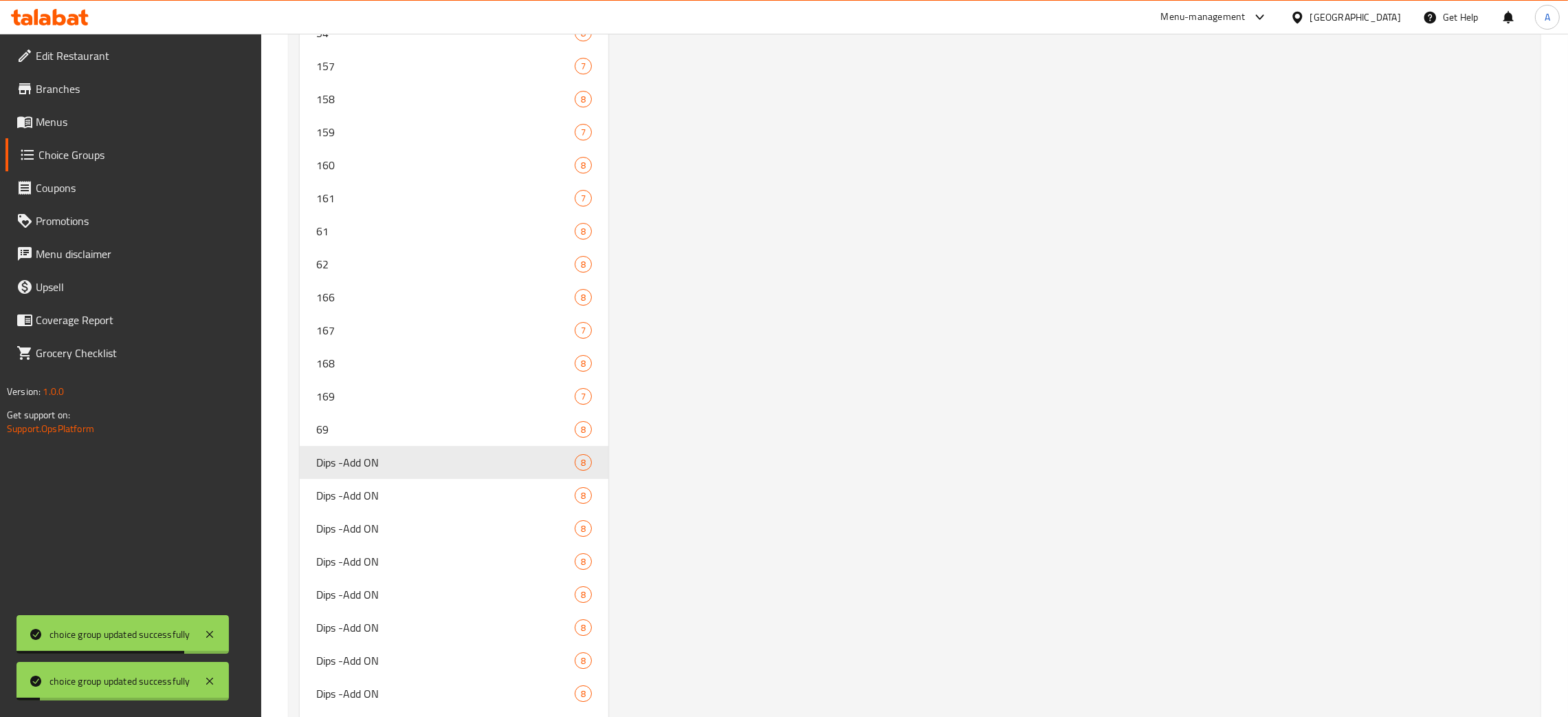
scroll to position [6902, 0]
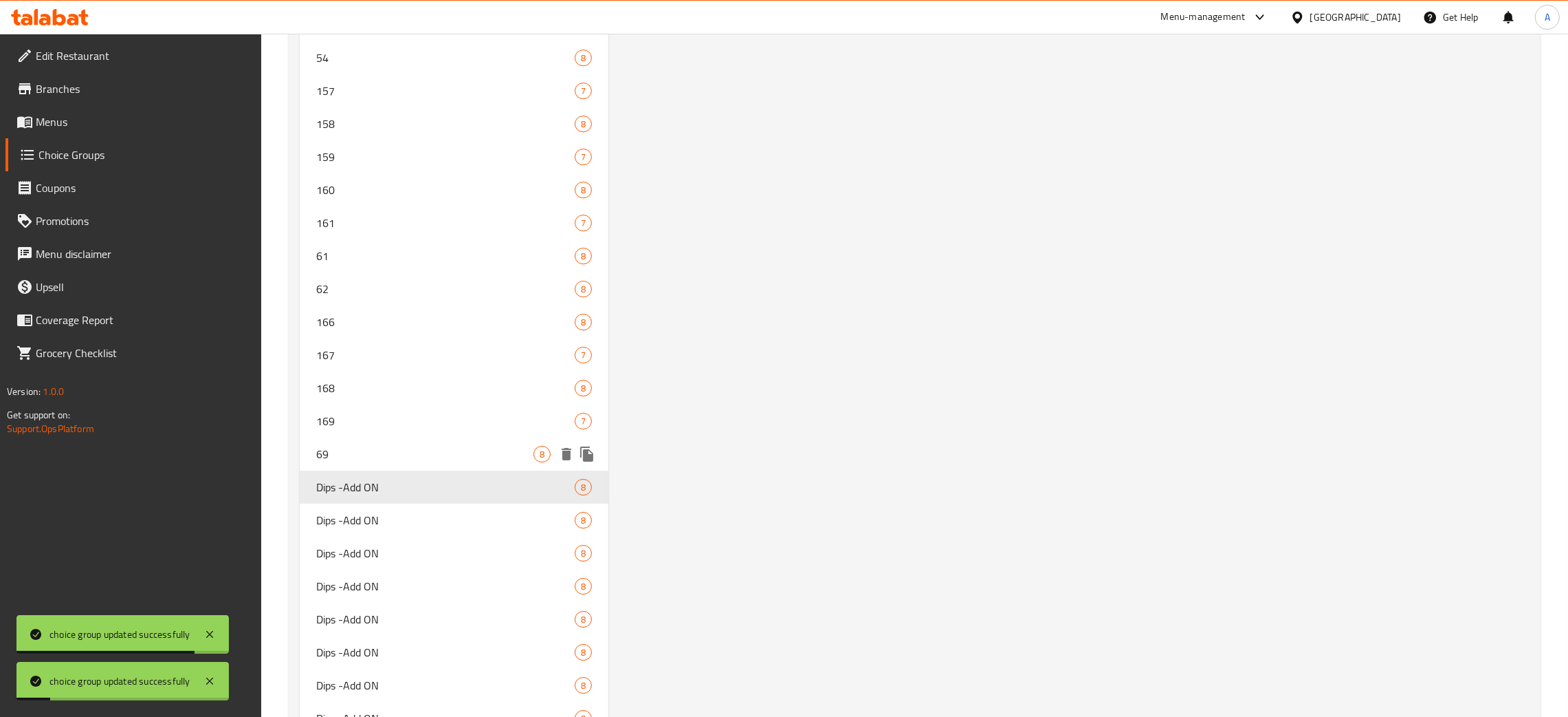
click at [368, 451] on span "69" at bounding box center [425, 454] width 217 height 16
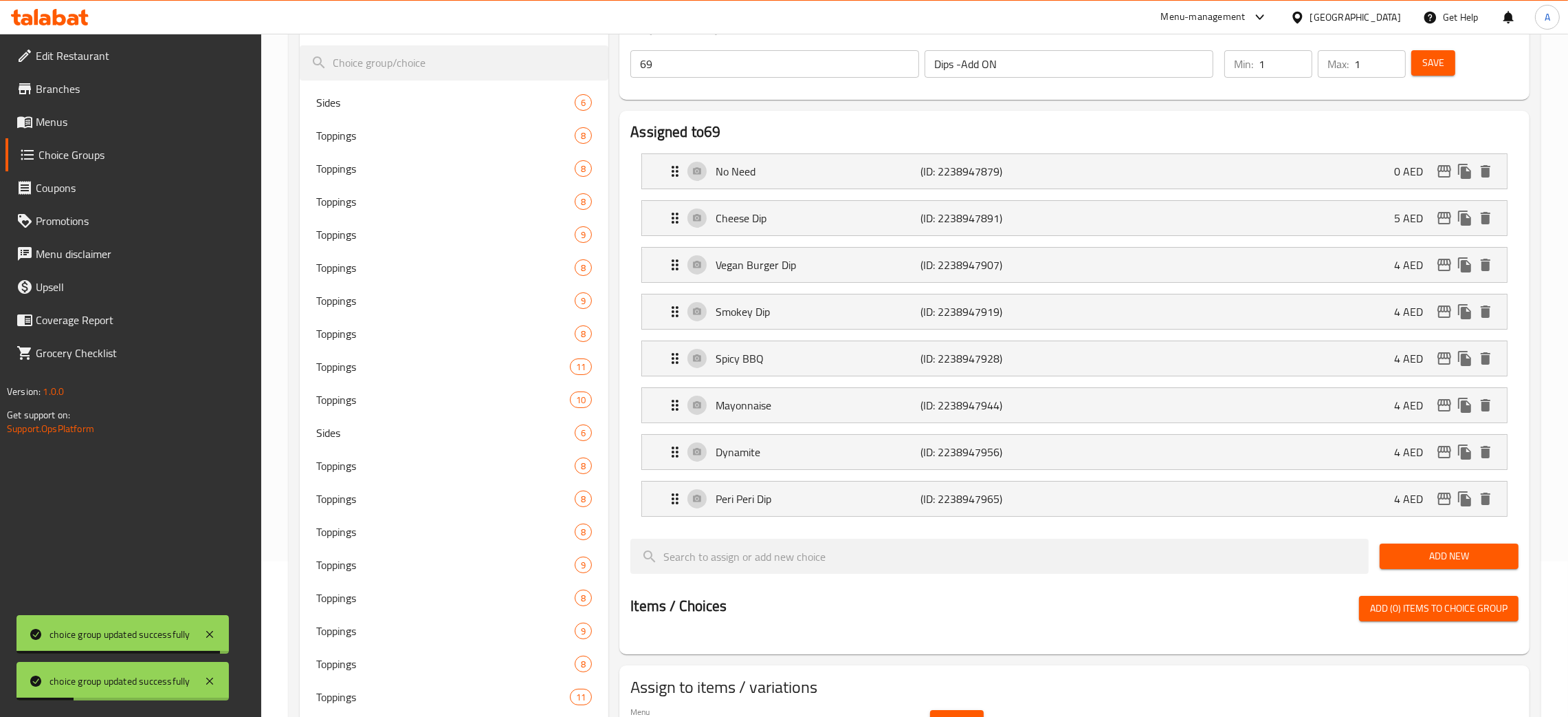
scroll to position [0, 0]
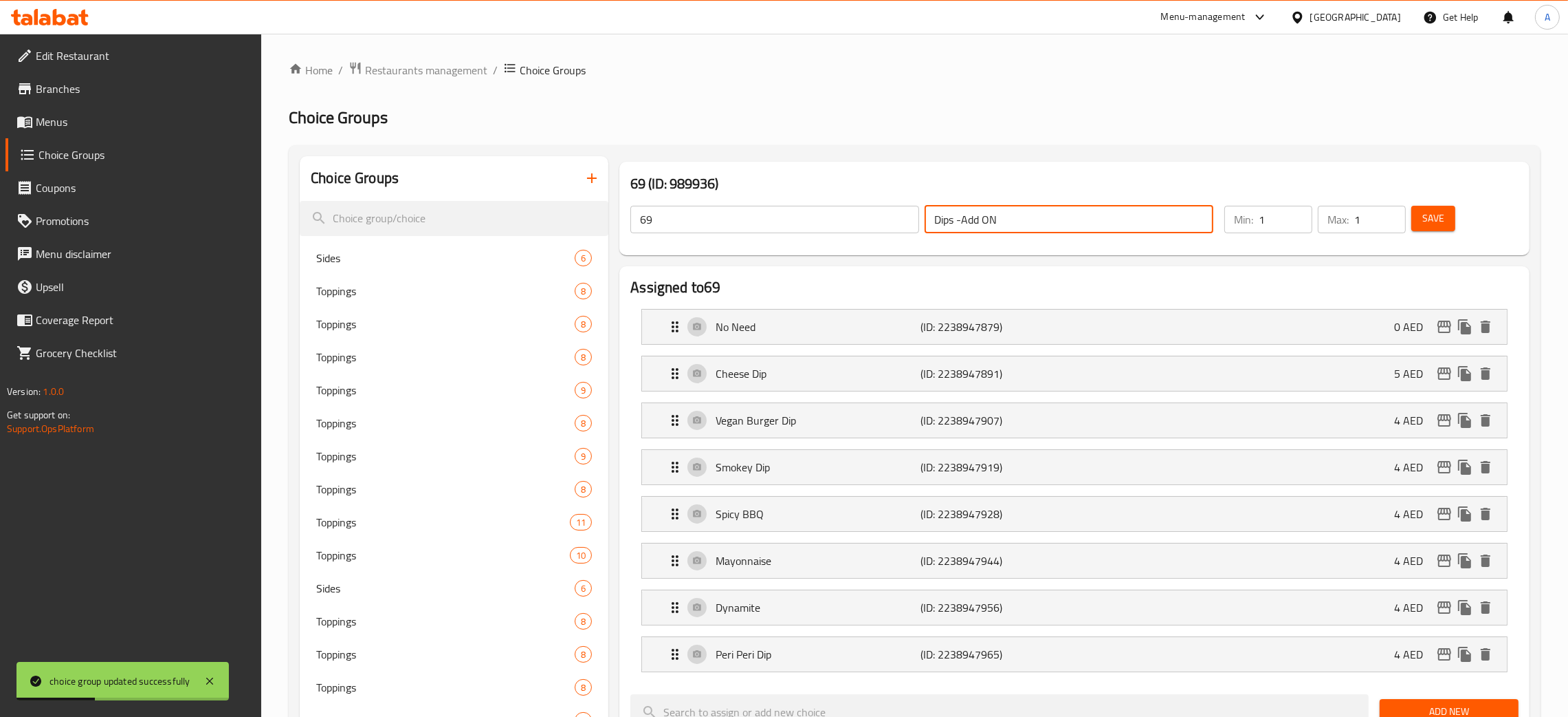
drag, startPoint x: 1001, startPoint y: 218, endPoint x: 897, endPoint y: 218, distance: 104.0
click at [897, 218] on div "69 ​ Dips -Add ON ​" at bounding box center [922, 219] width 600 height 44
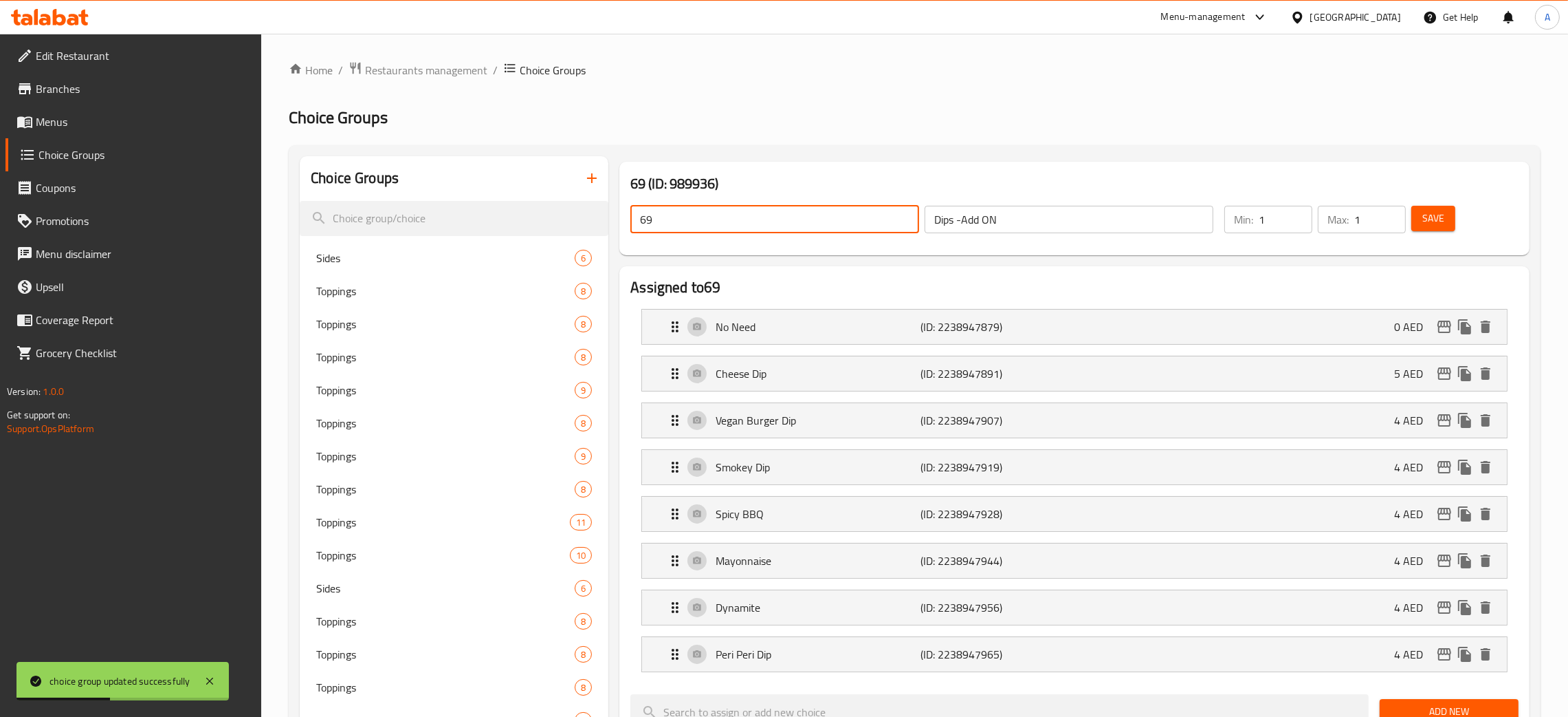
drag, startPoint x: 649, startPoint y: 223, endPoint x: 831, endPoint y: 270, distance: 188.0
click at [615, 226] on div "69 (ID: 989936) 69 ​ Dips -Add ON ​ Min: 1 ​ Max: 1 ​ Save" at bounding box center [1075, 208] width 922 height 104
paste input "Dips -Add ON"
click at [1430, 219] on span "Save" at bounding box center [1433, 218] width 22 height 17
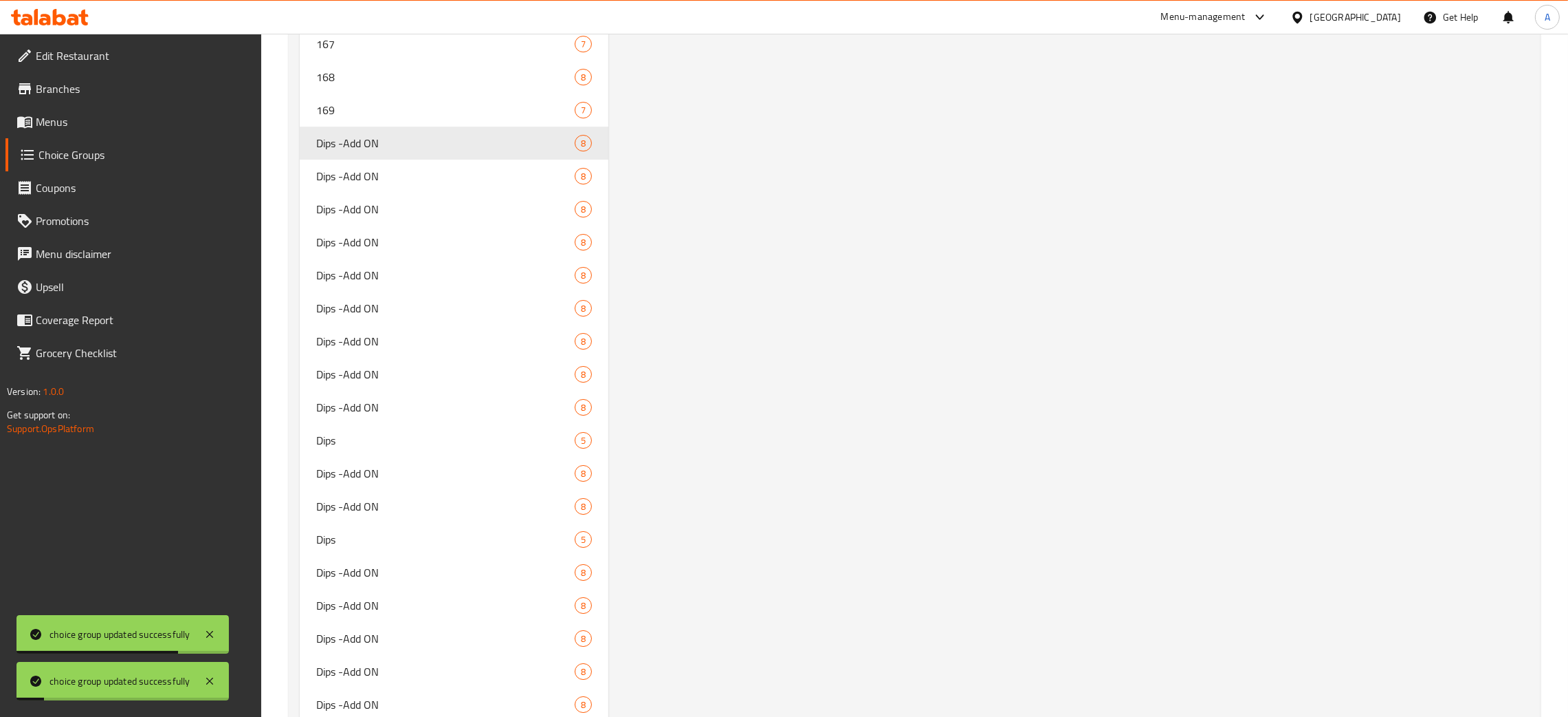
scroll to position [7164, 0]
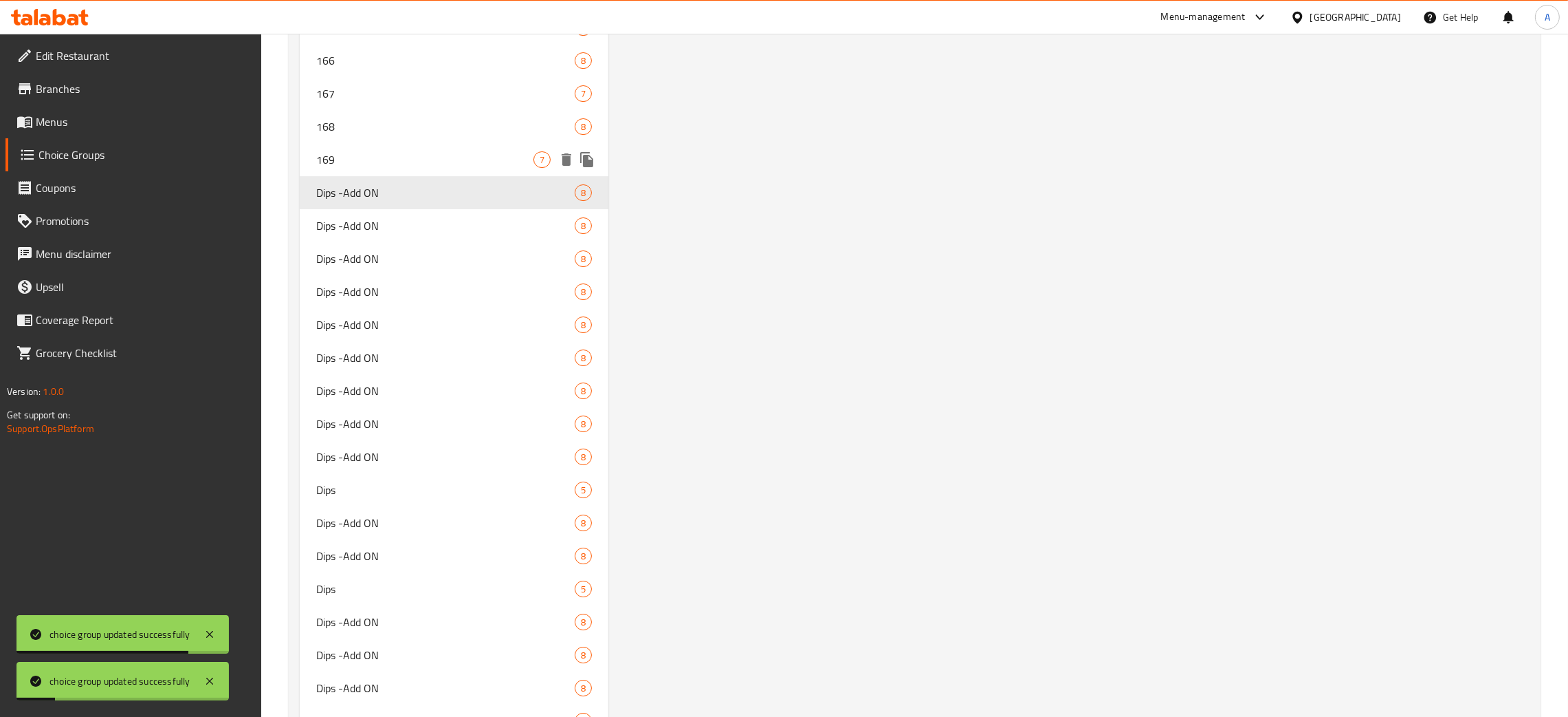
click at [387, 157] on span "169" at bounding box center [425, 160] width 217 height 16
type input "169"
type input "Dips"
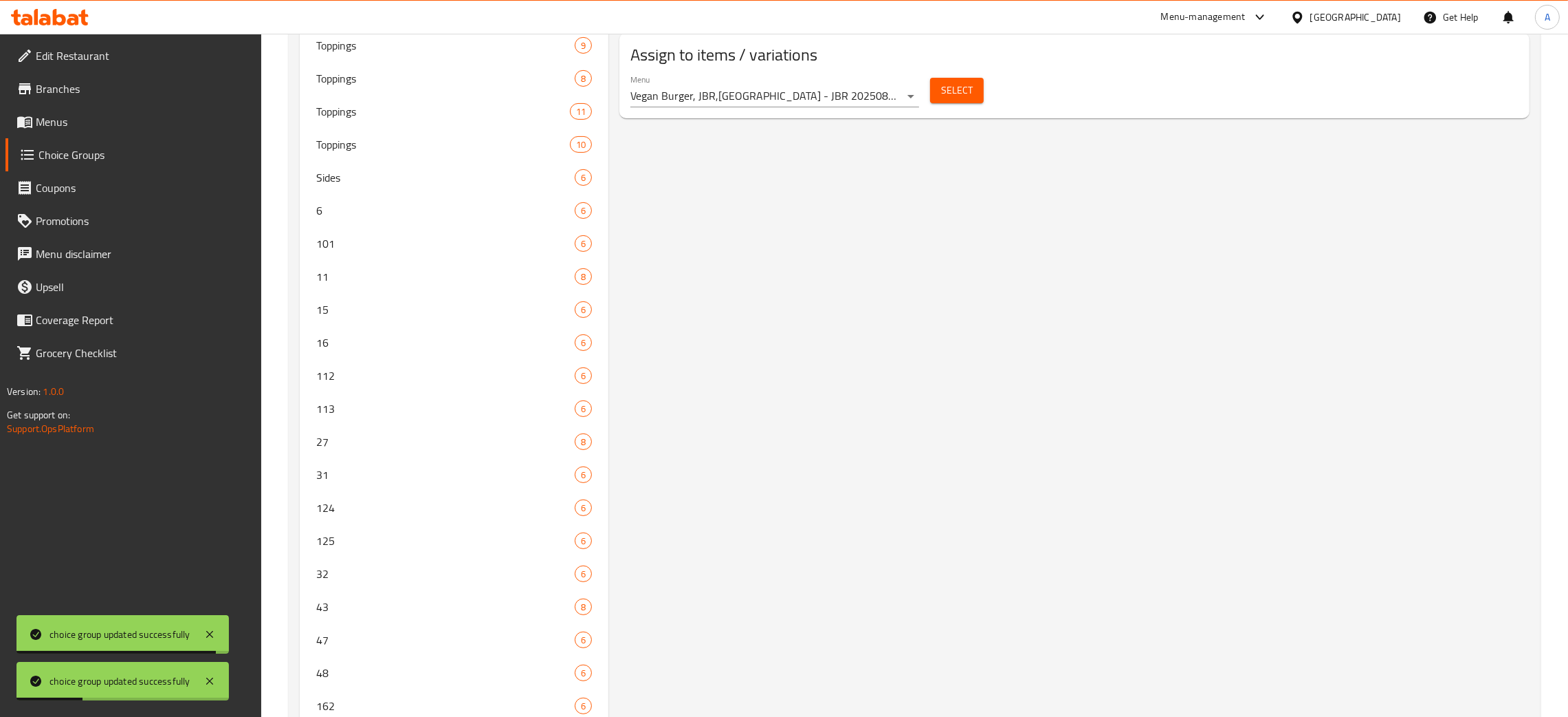
scroll to position [0, 0]
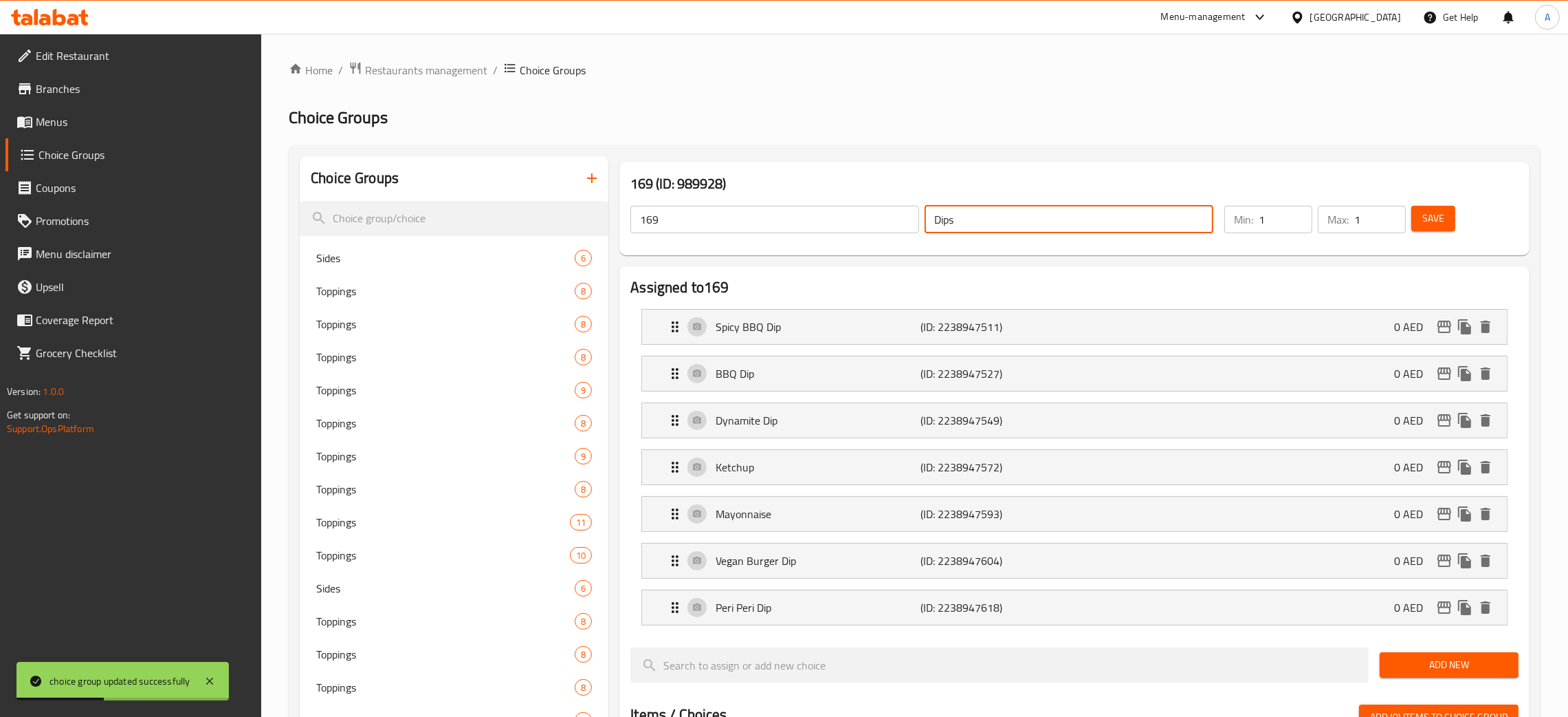
drag, startPoint x: 964, startPoint y: 226, endPoint x: 904, endPoint y: 226, distance: 60.0
click at [904, 226] on div "169 ​ Dips ​" at bounding box center [922, 219] width 600 height 44
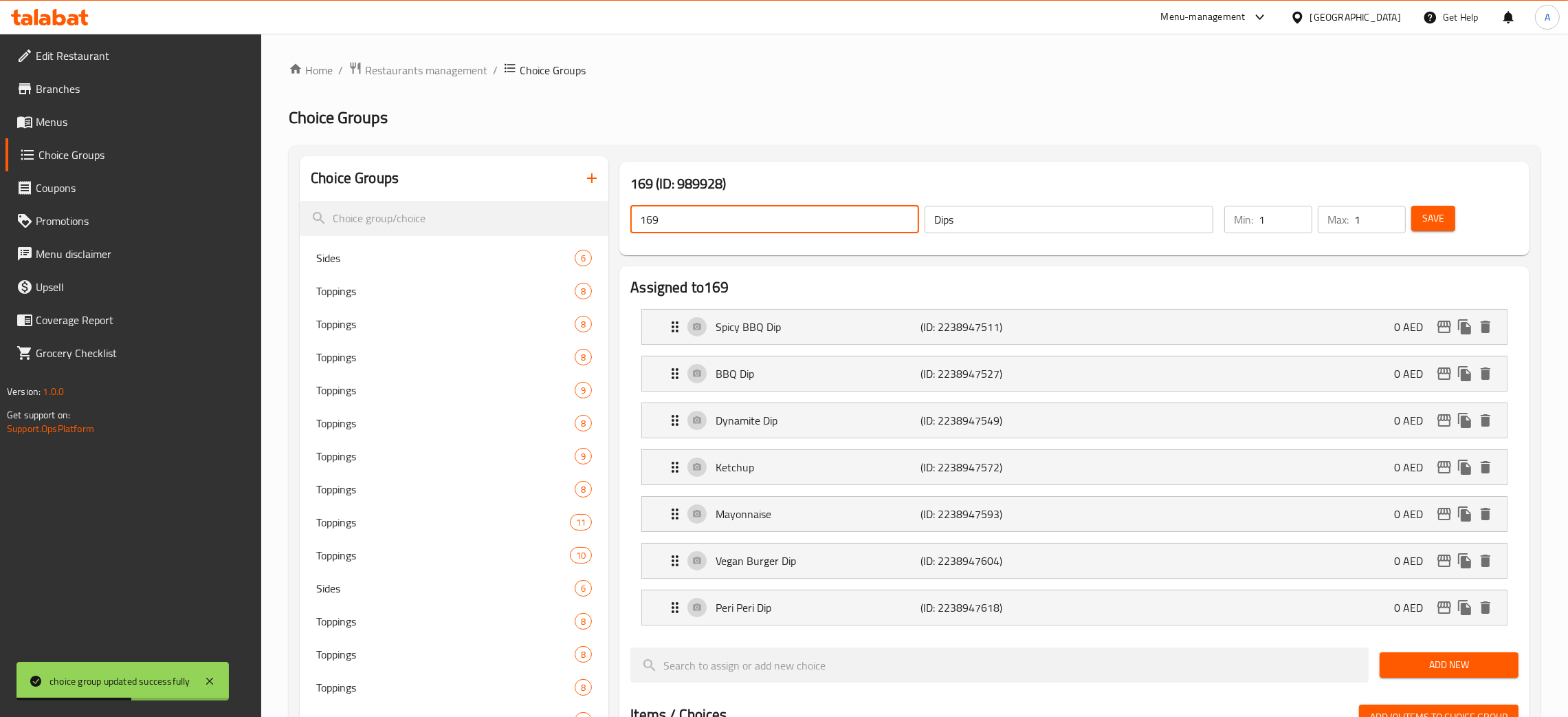
drag, startPoint x: 689, startPoint y: 221, endPoint x: 622, endPoint y: 225, distance: 67.1
click at [622, 225] on div "169 ​ Dips ​" at bounding box center [922, 219] width 600 height 44
paste input "Dips"
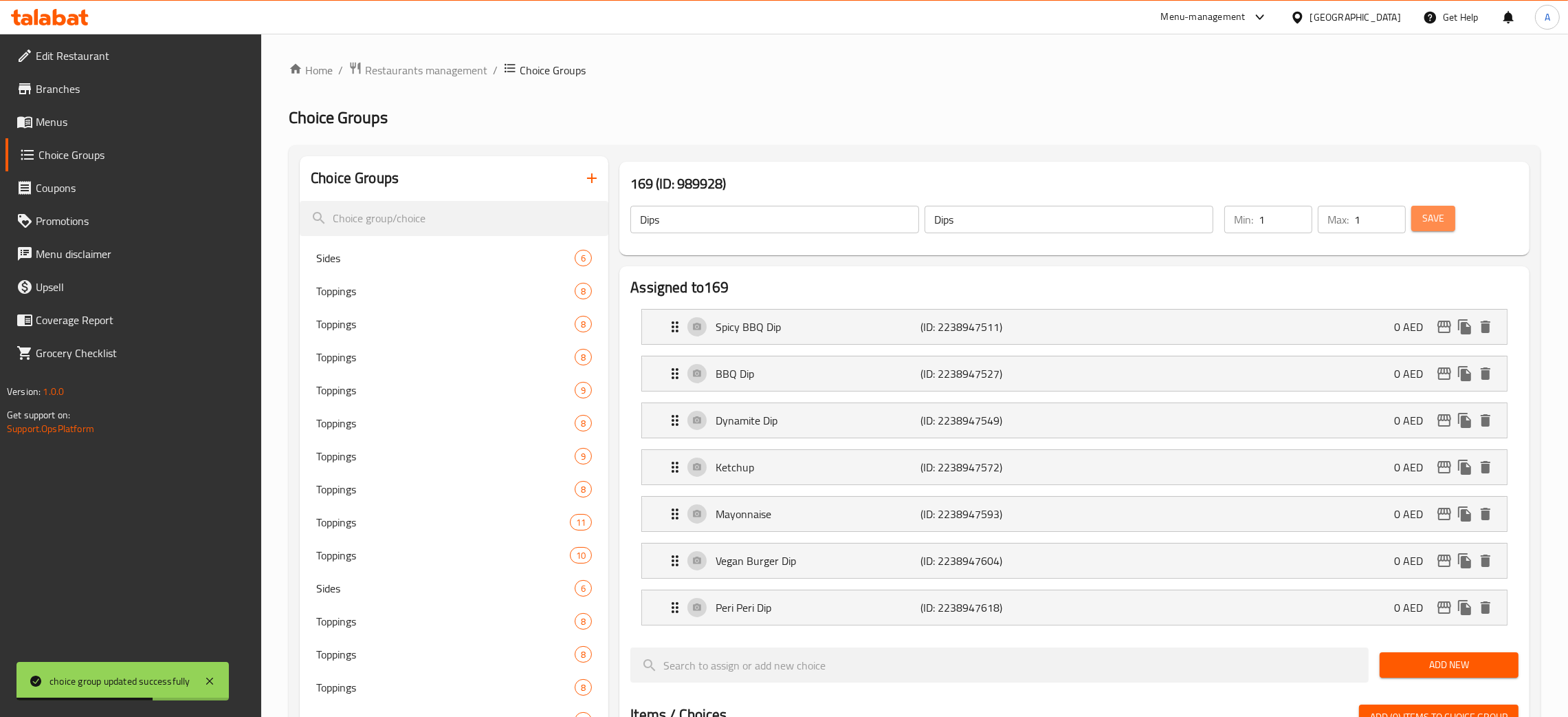
click at [1441, 219] on span "Save" at bounding box center [1433, 218] width 22 height 17
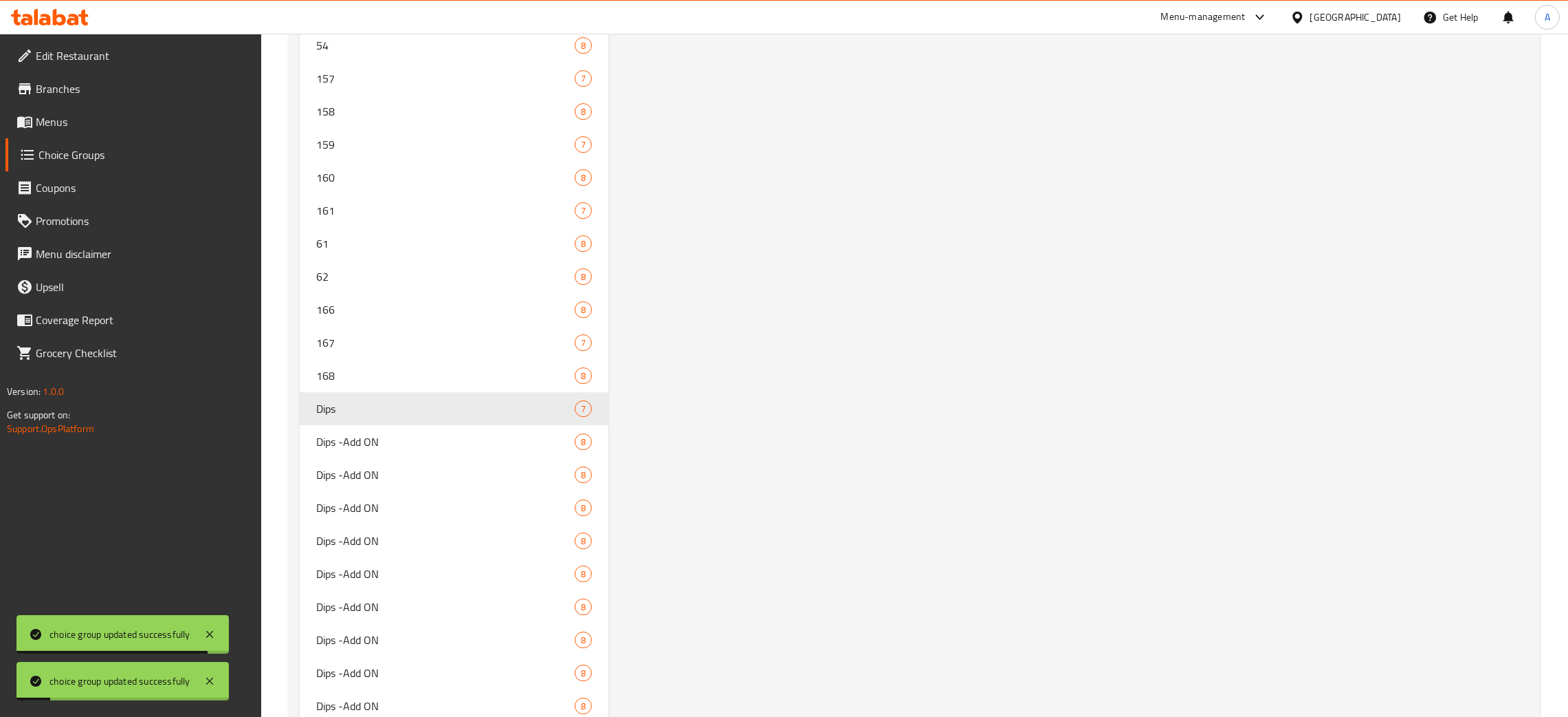
scroll to position [6927, 0]
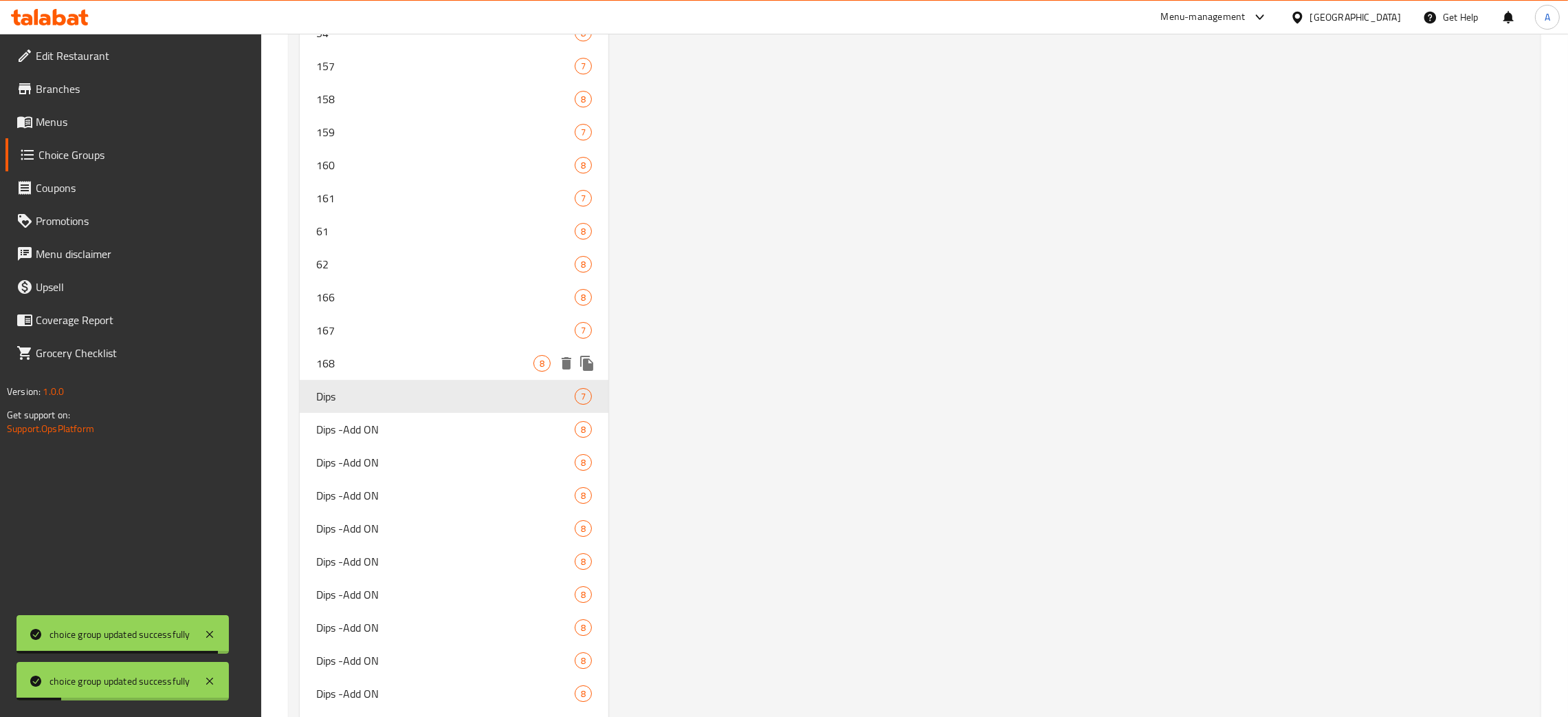
click at [419, 347] on div "168 8" at bounding box center [453, 363] width 308 height 33
type input "168"
type input "Dips -Add ON"
type input "0"
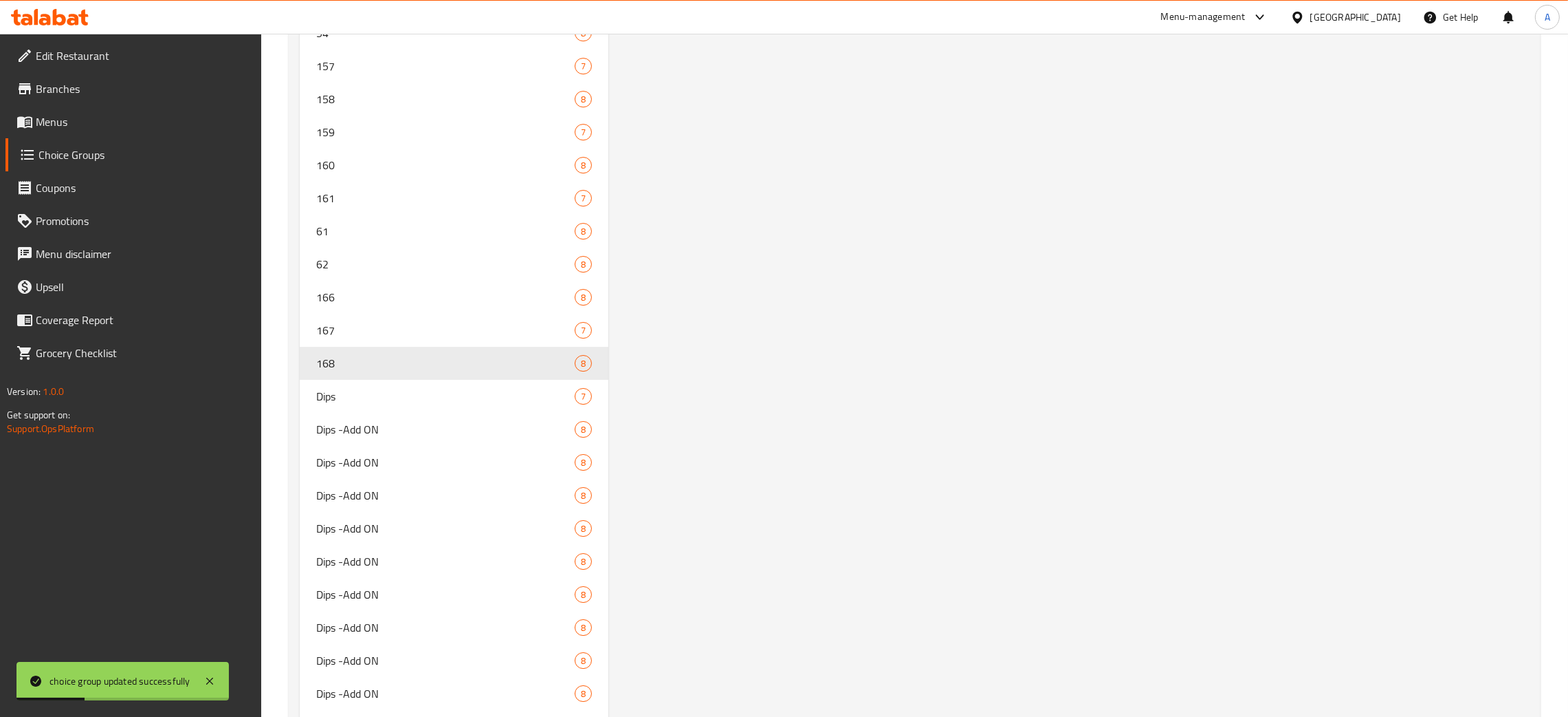
scroll to position [0, 0]
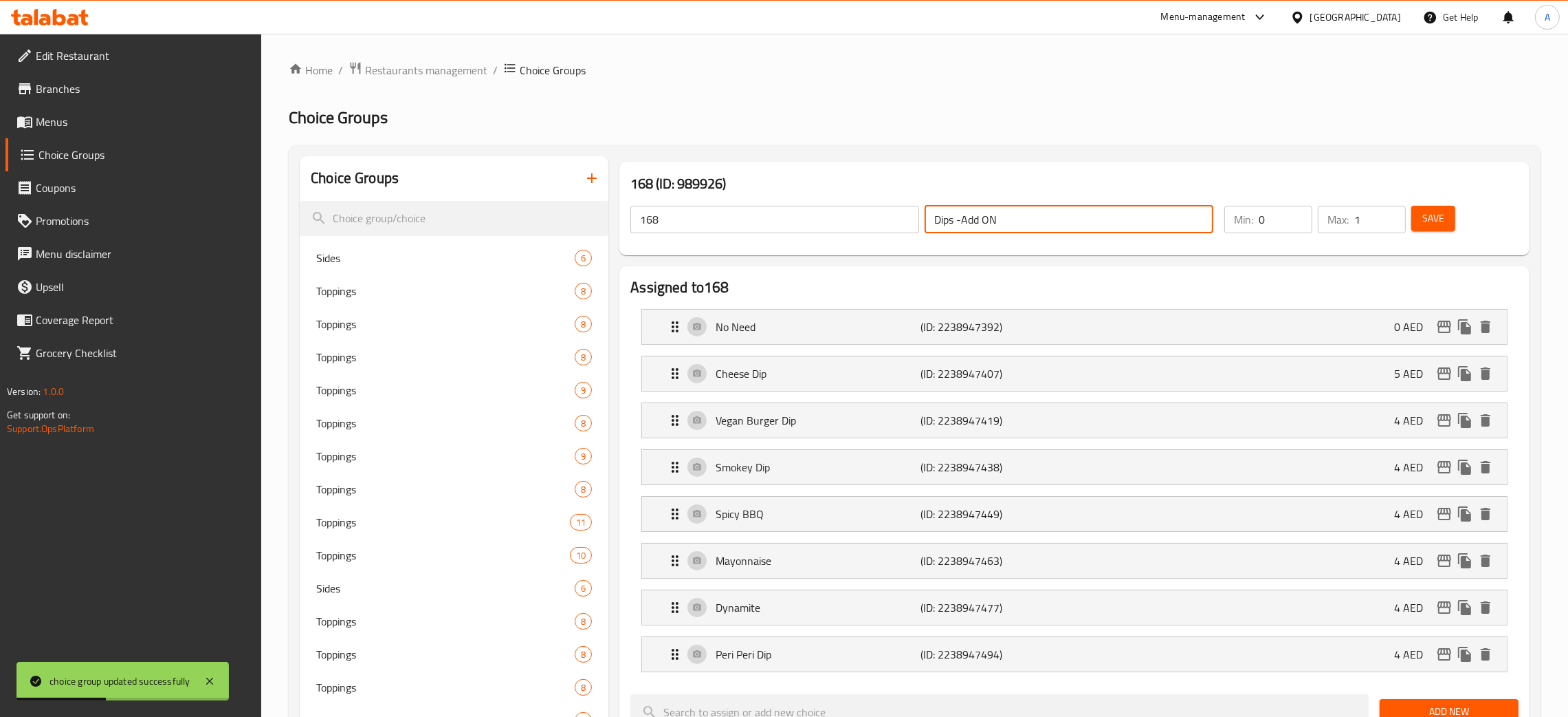
drag, startPoint x: 1010, startPoint y: 218, endPoint x: 898, endPoint y: 227, distance: 112.4
click at [898, 227] on div "168 ​ Dips -Add ON ​" at bounding box center [922, 219] width 600 height 44
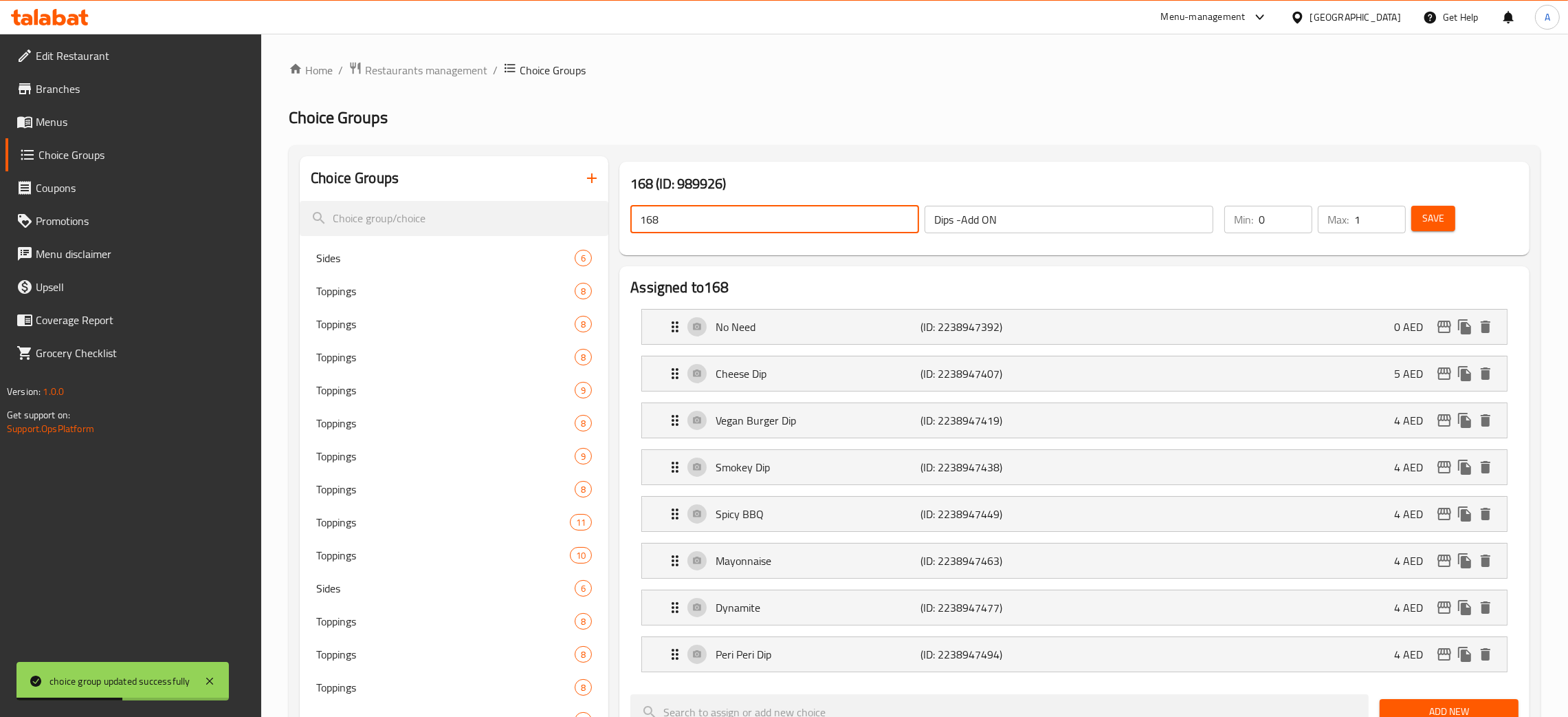
click at [624, 227] on div "168 ​ Dips -Add ON ​" at bounding box center [922, 219] width 600 height 44
paste input "Dips -Add ON"
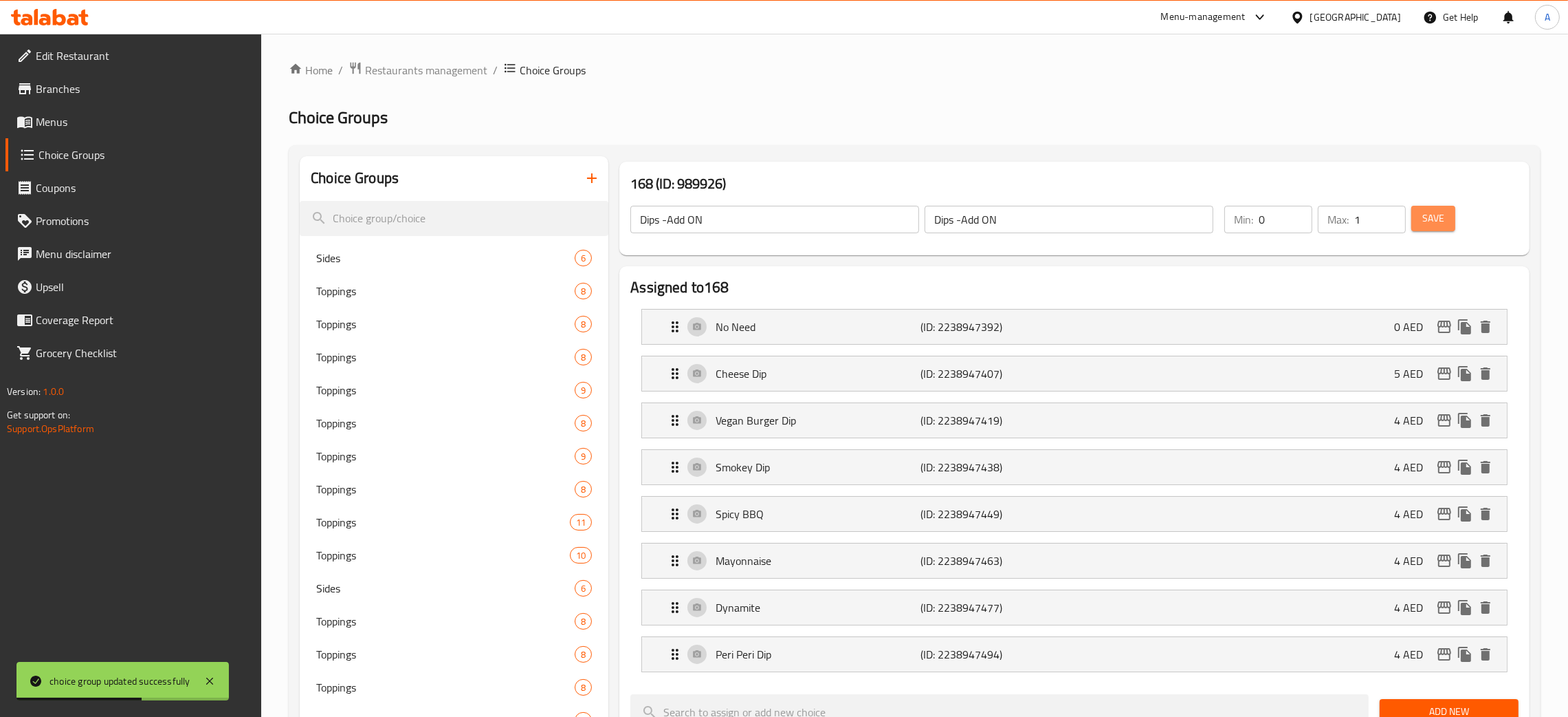
click at [1434, 218] on span "Save" at bounding box center [1433, 218] width 22 height 17
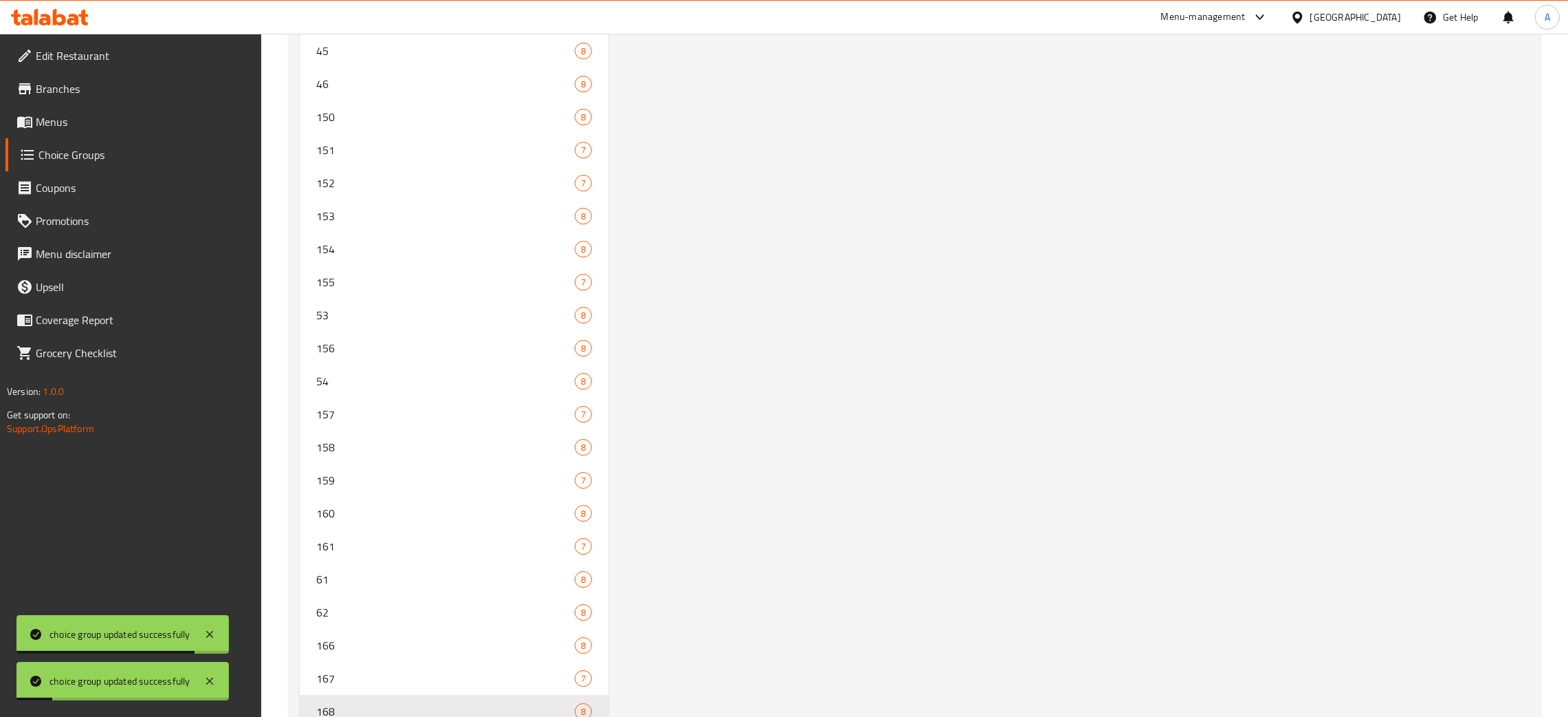
scroll to position [6952, 0]
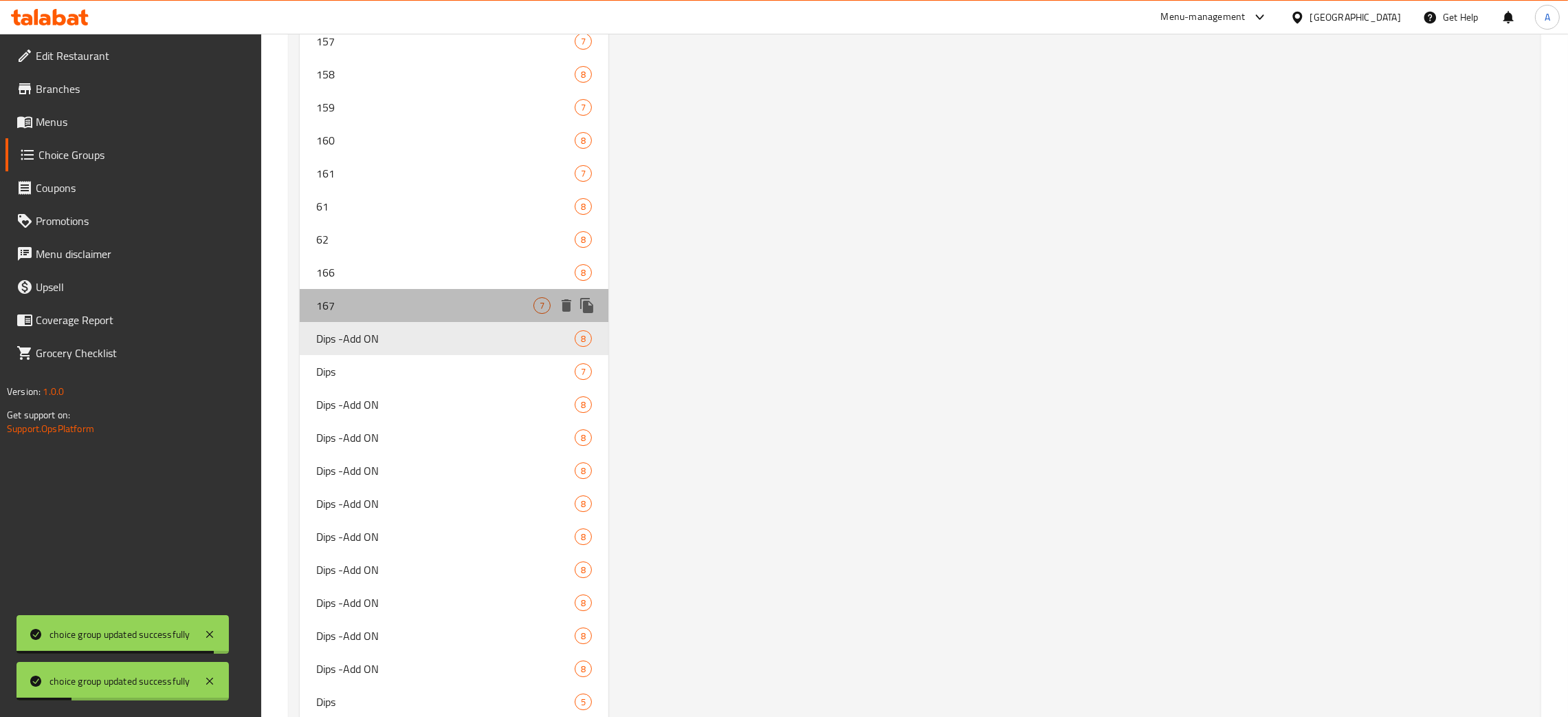
click at [365, 303] on span "167" at bounding box center [425, 306] width 217 height 16
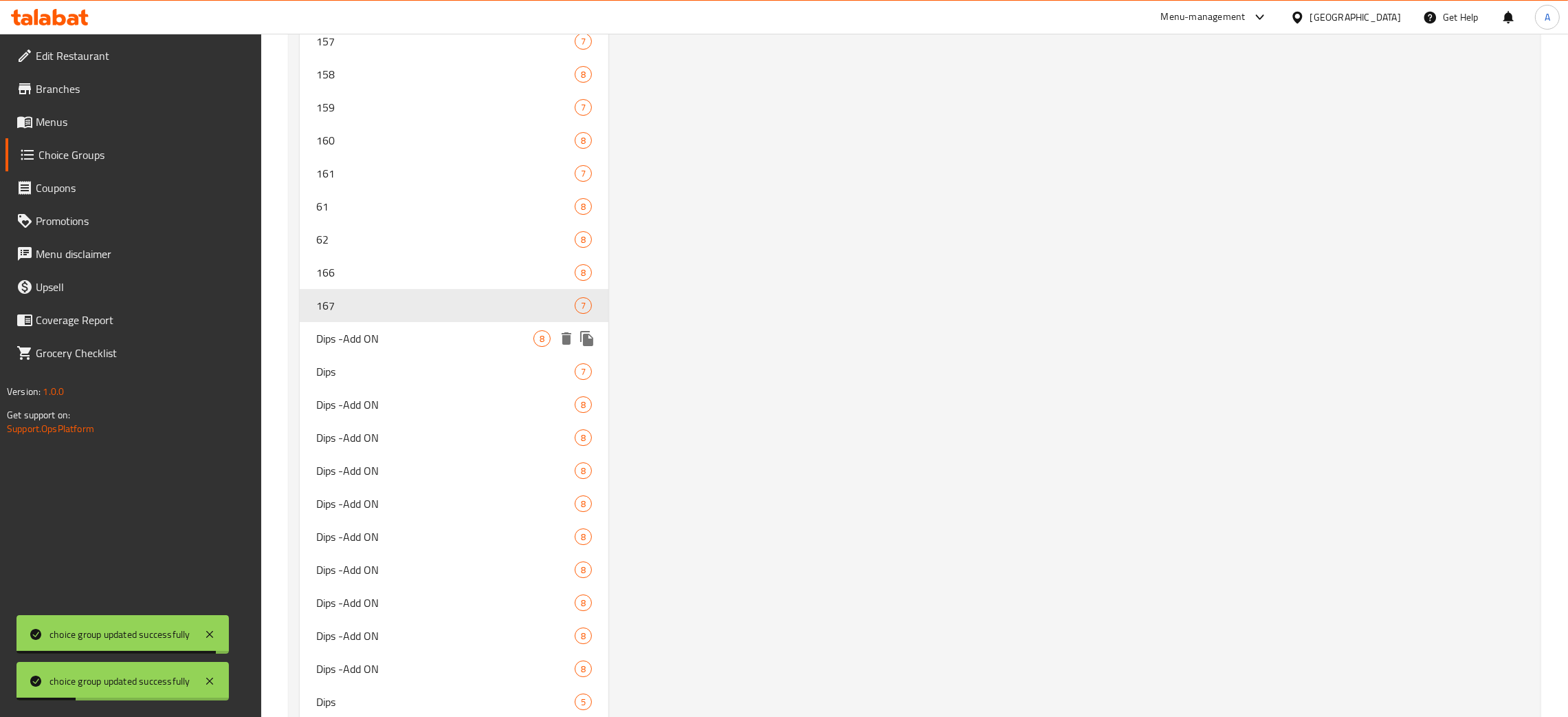
type input "167"
type input "Dips"
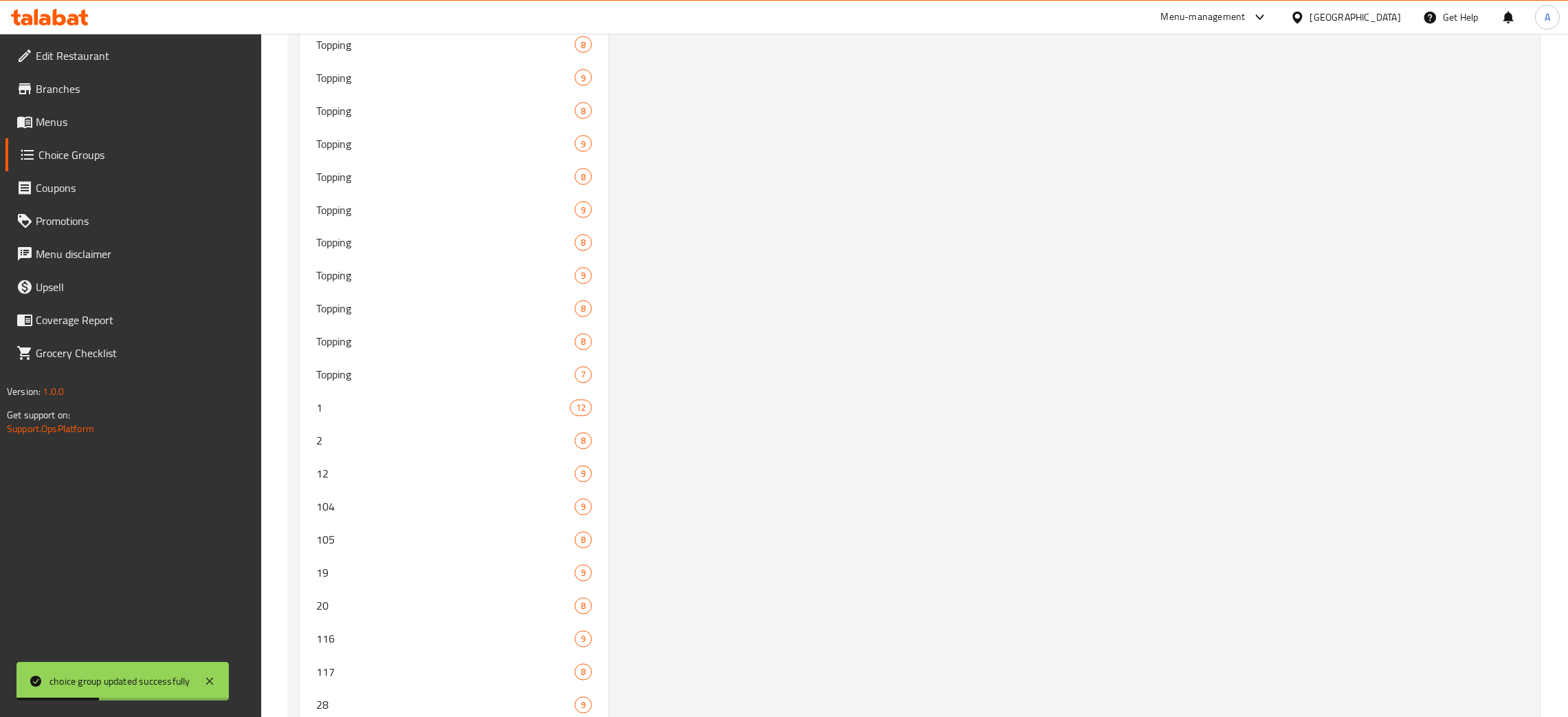
scroll to position [0, 0]
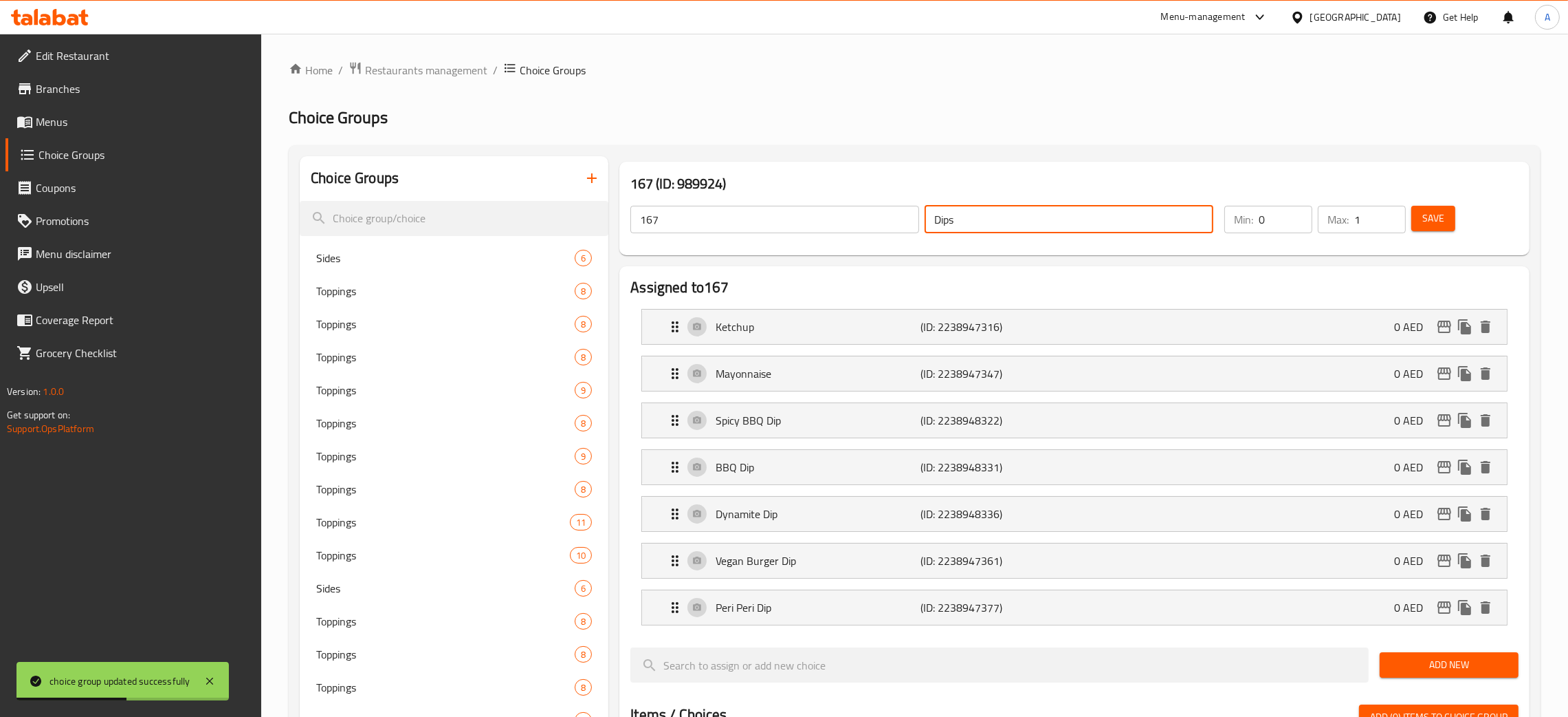
drag, startPoint x: 951, startPoint y: 223, endPoint x: 905, endPoint y: 225, distance: 46.0
click at [905, 225] on div "167 ​ Dips ​" at bounding box center [922, 219] width 600 height 44
click at [921, 223] on div "167 ​ Dips ​" at bounding box center [922, 219] width 600 height 44
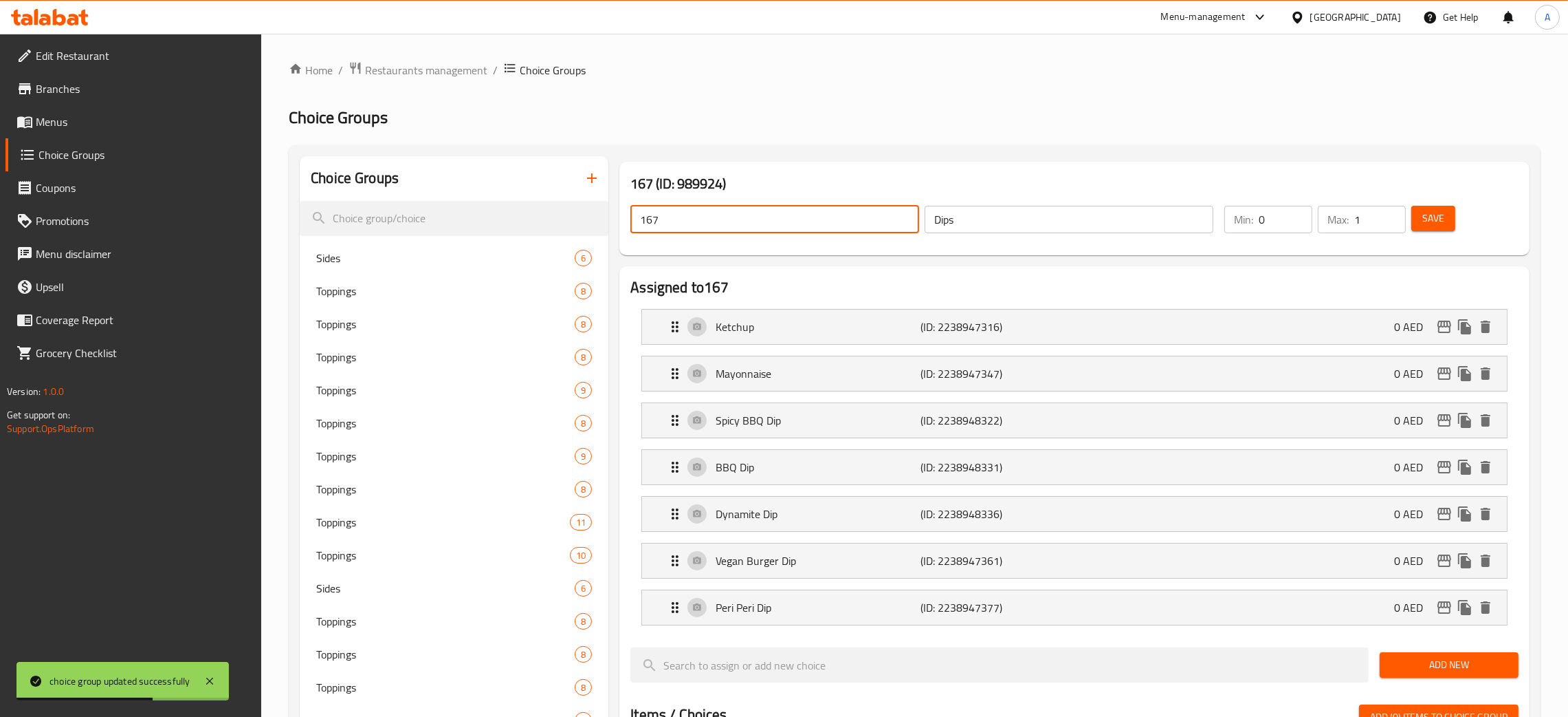
drag, startPoint x: 689, startPoint y: 219, endPoint x: 610, endPoint y: 220, distance: 79.0
paste input "Dips"
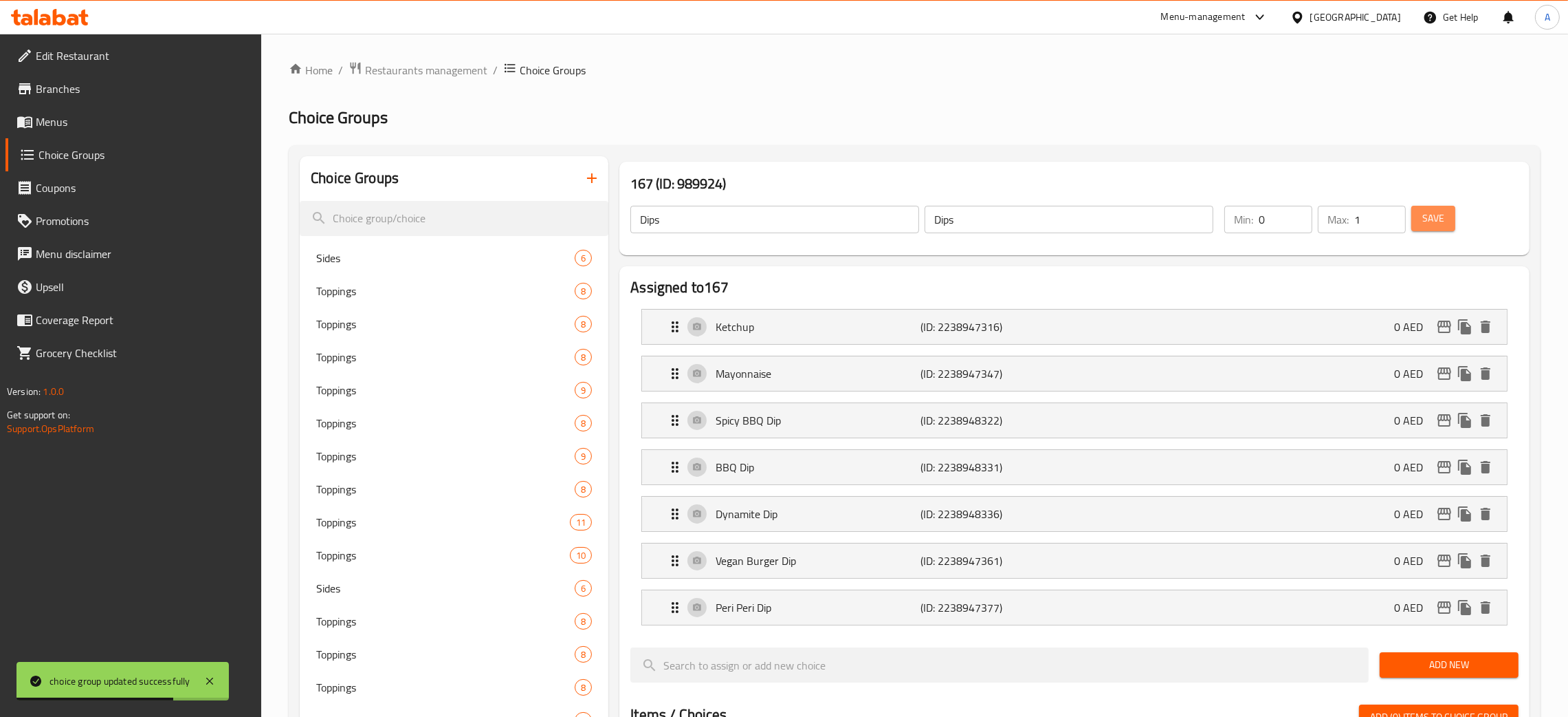
click at [1439, 224] on span "Save" at bounding box center [1433, 218] width 22 height 17
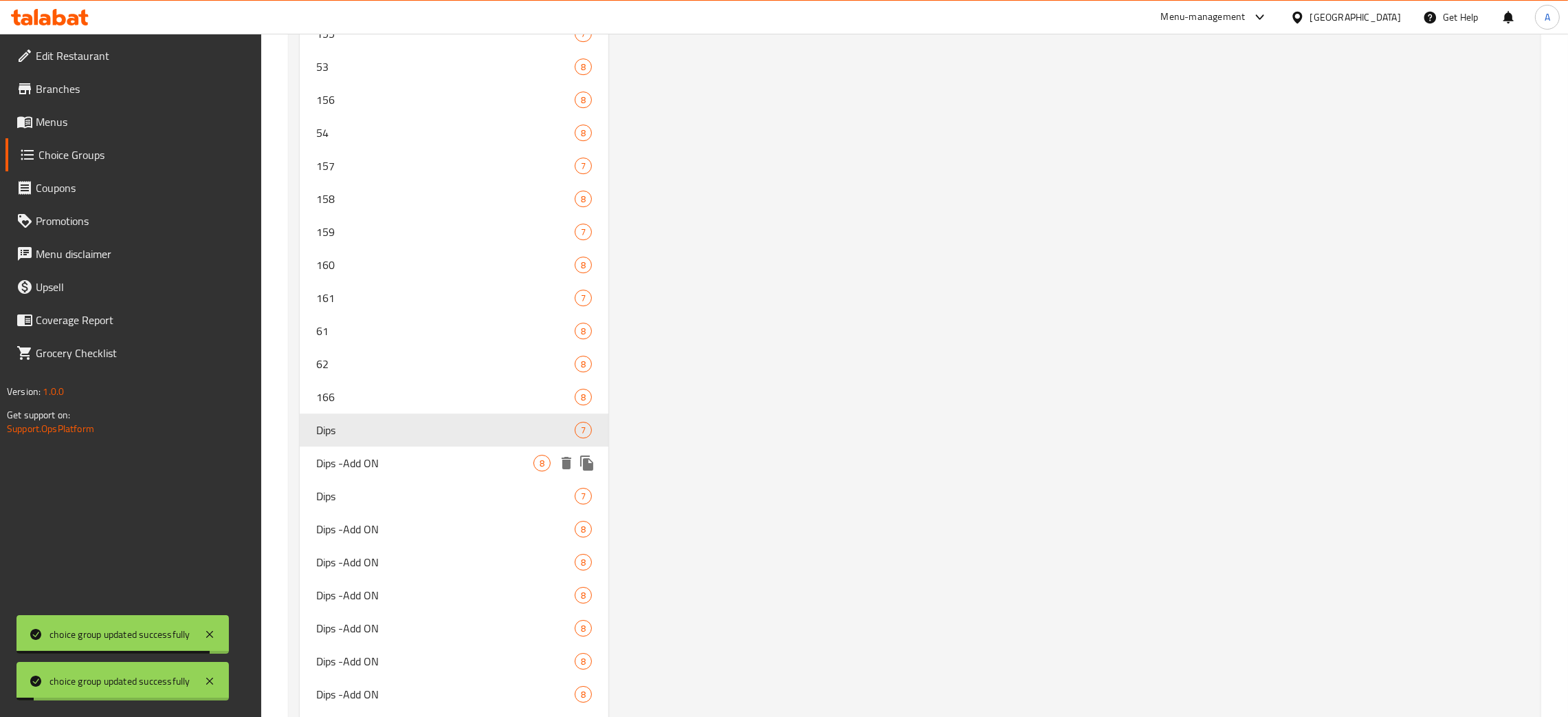
scroll to position [6841, 0]
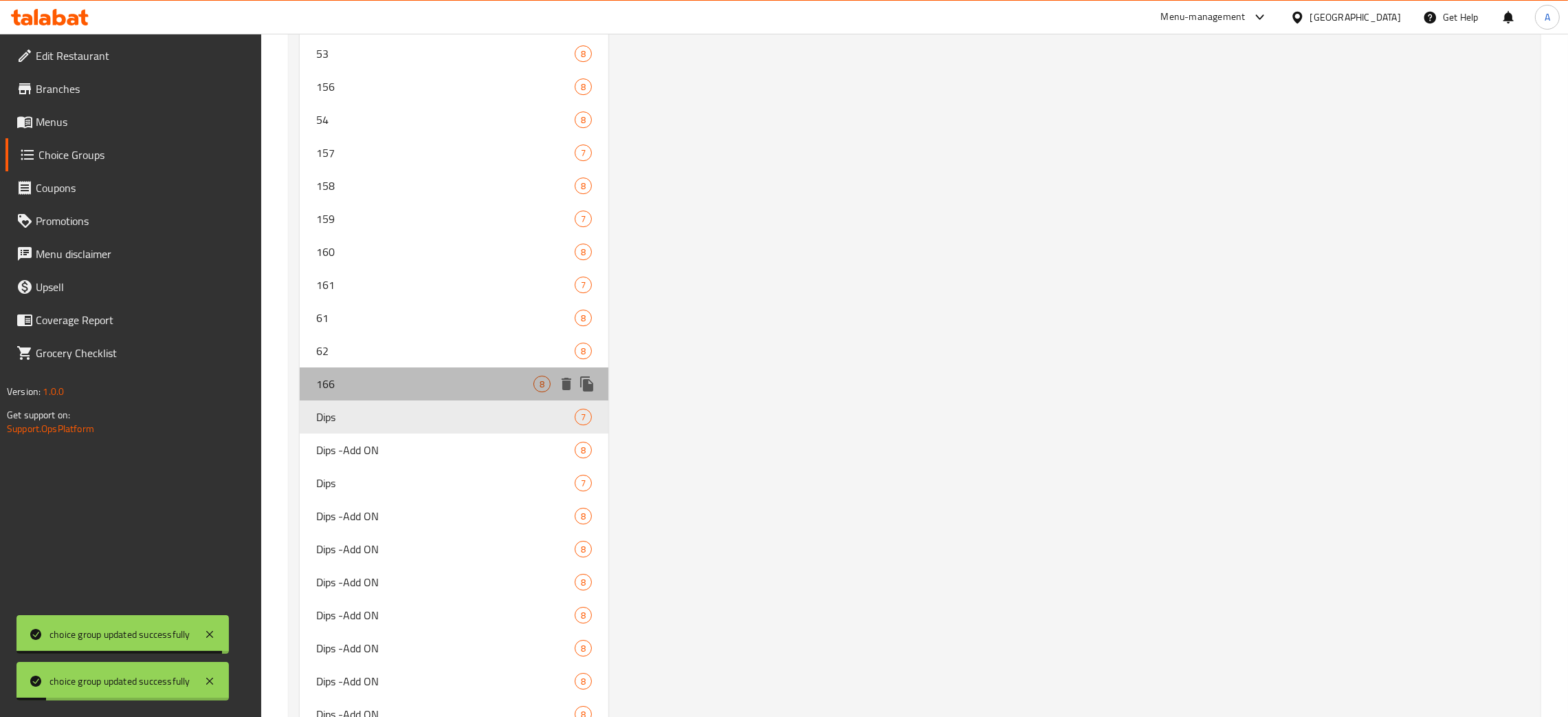
click at [333, 376] on span "166" at bounding box center [425, 384] width 217 height 16
type input "166"
type input "Dips -Add ON"
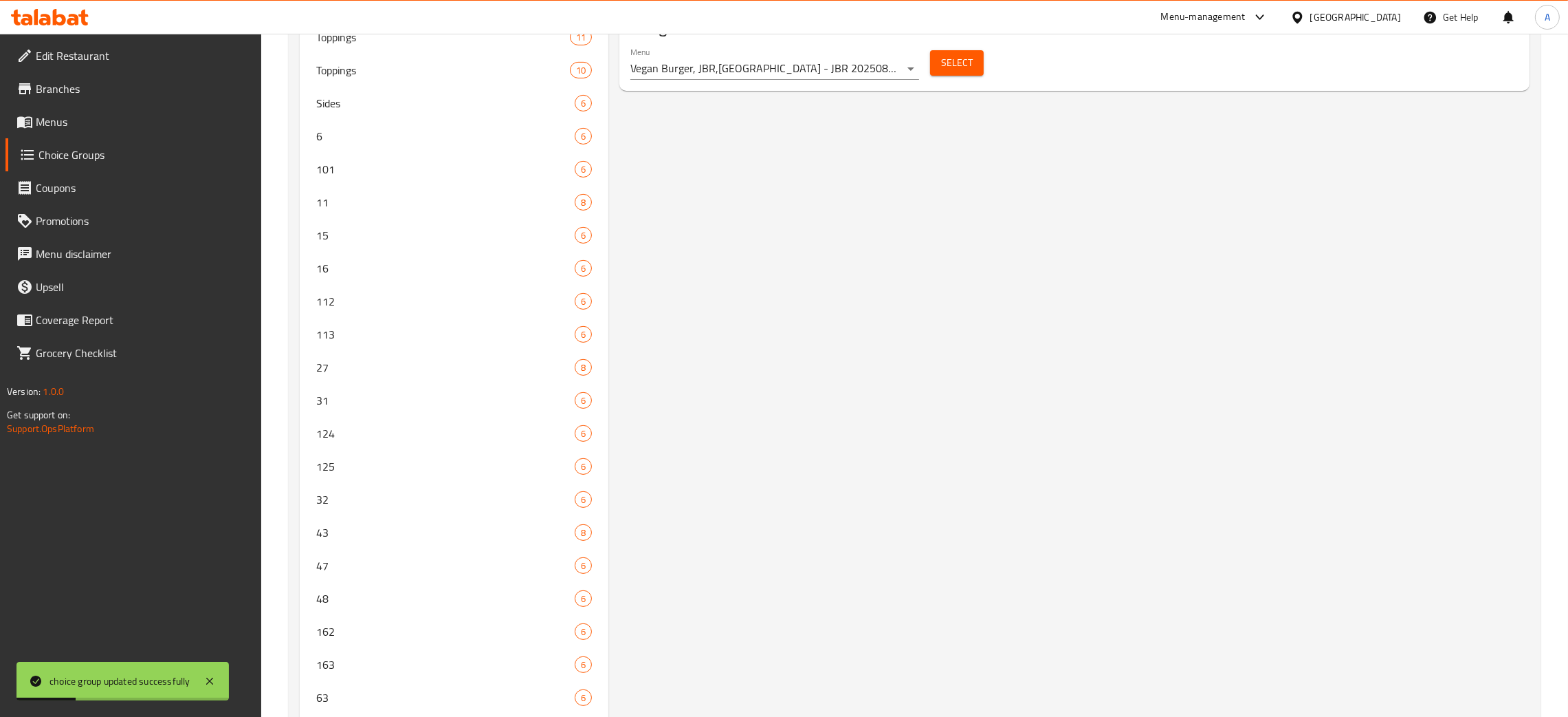
scroll to position [0, 0]
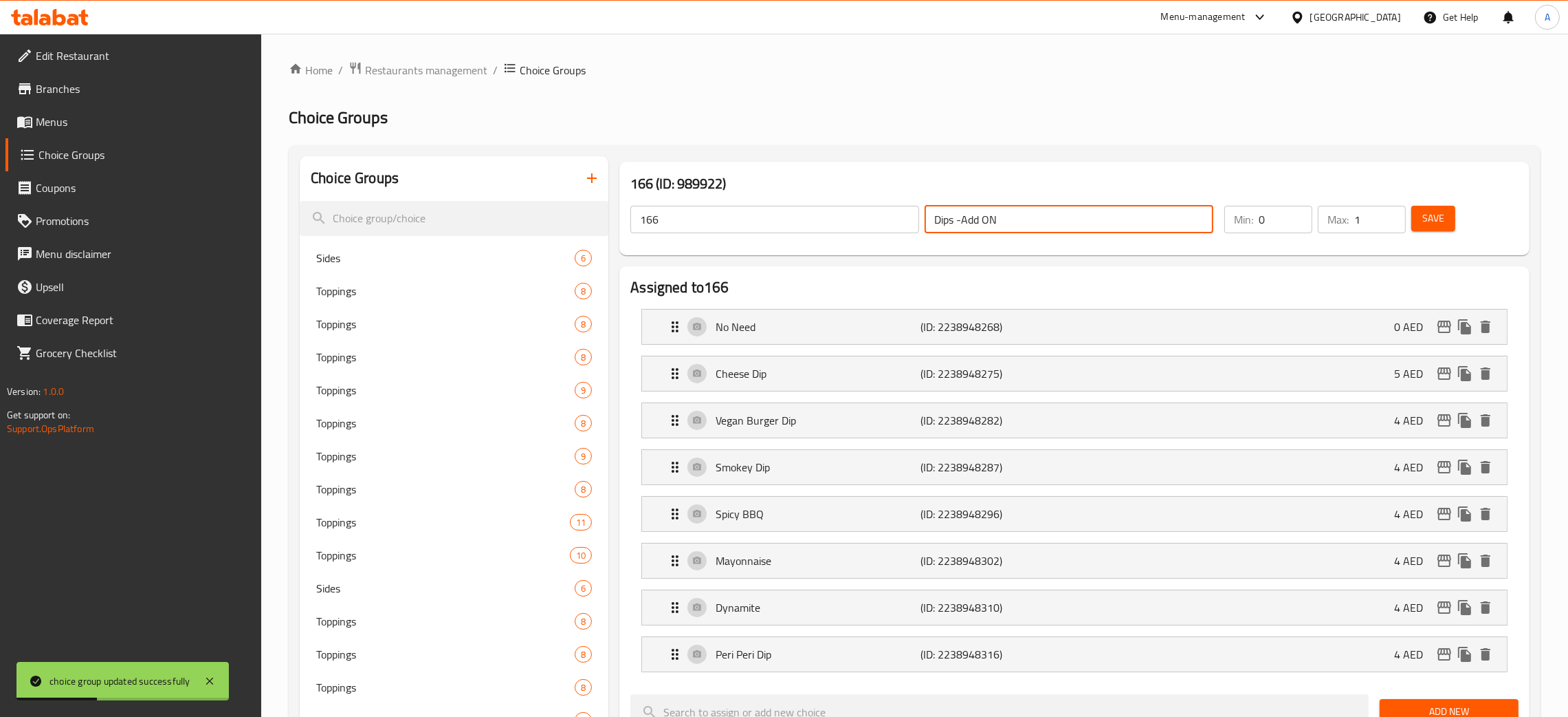
drag, startPoint x: 919, startPoint y: 221, endPoint x: 893, endPoint y: 222, distance: 26.0
click at [893, 222] on div "166 ​ Dips -Add ON ​" at bounding box center [922, 219] width 600 height 44
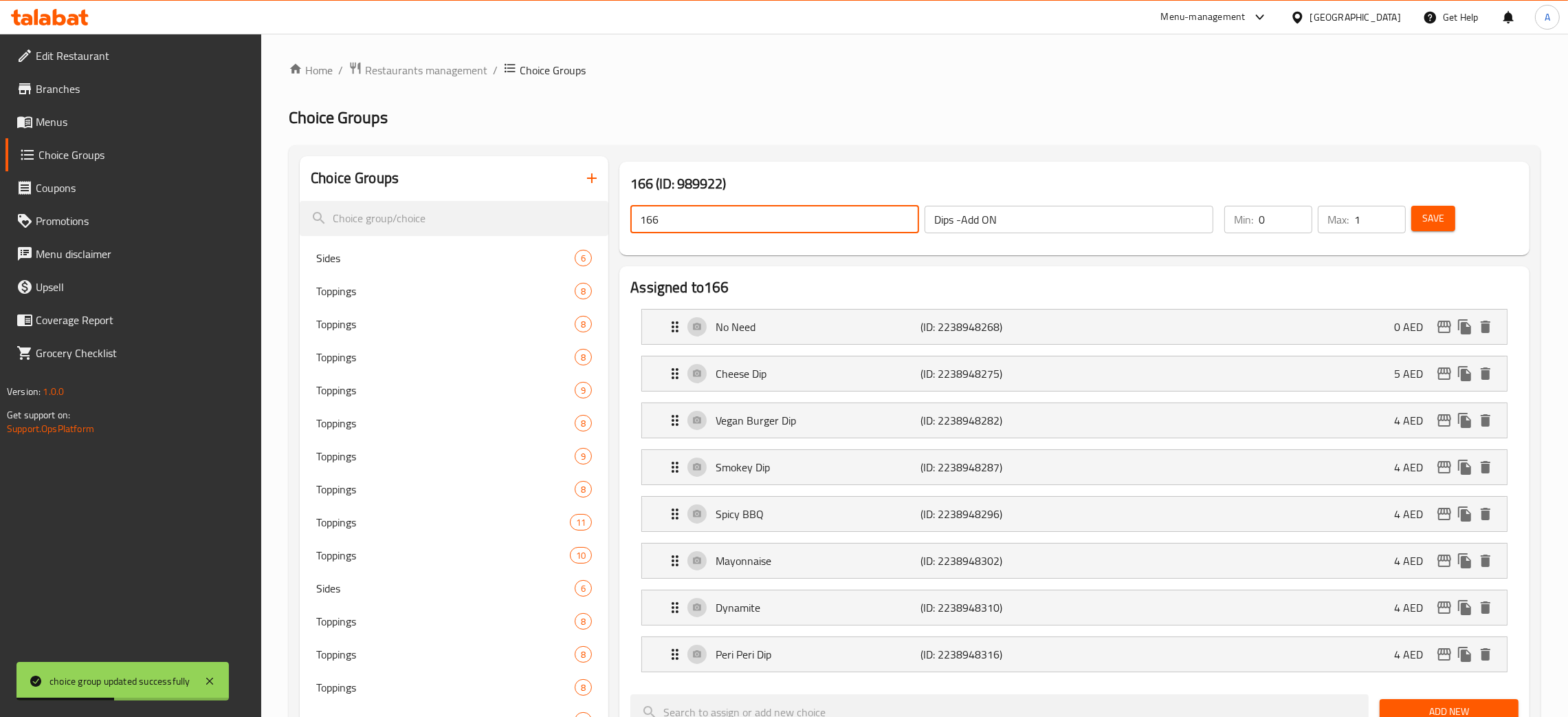
drag, startPoint x: 665, startPoint y: 220, endPoint x: 641, endPoint y: 239, distance: 30.6
click at [625, 224] on div "166 ​ Dips -Add ON ​" at bounding box center [922, 219] width 600 height 44
paste input "Dips -Add ON"
click at [1432, 222] on span "Save" at bounding box center [1433, 218] width 22 height 17
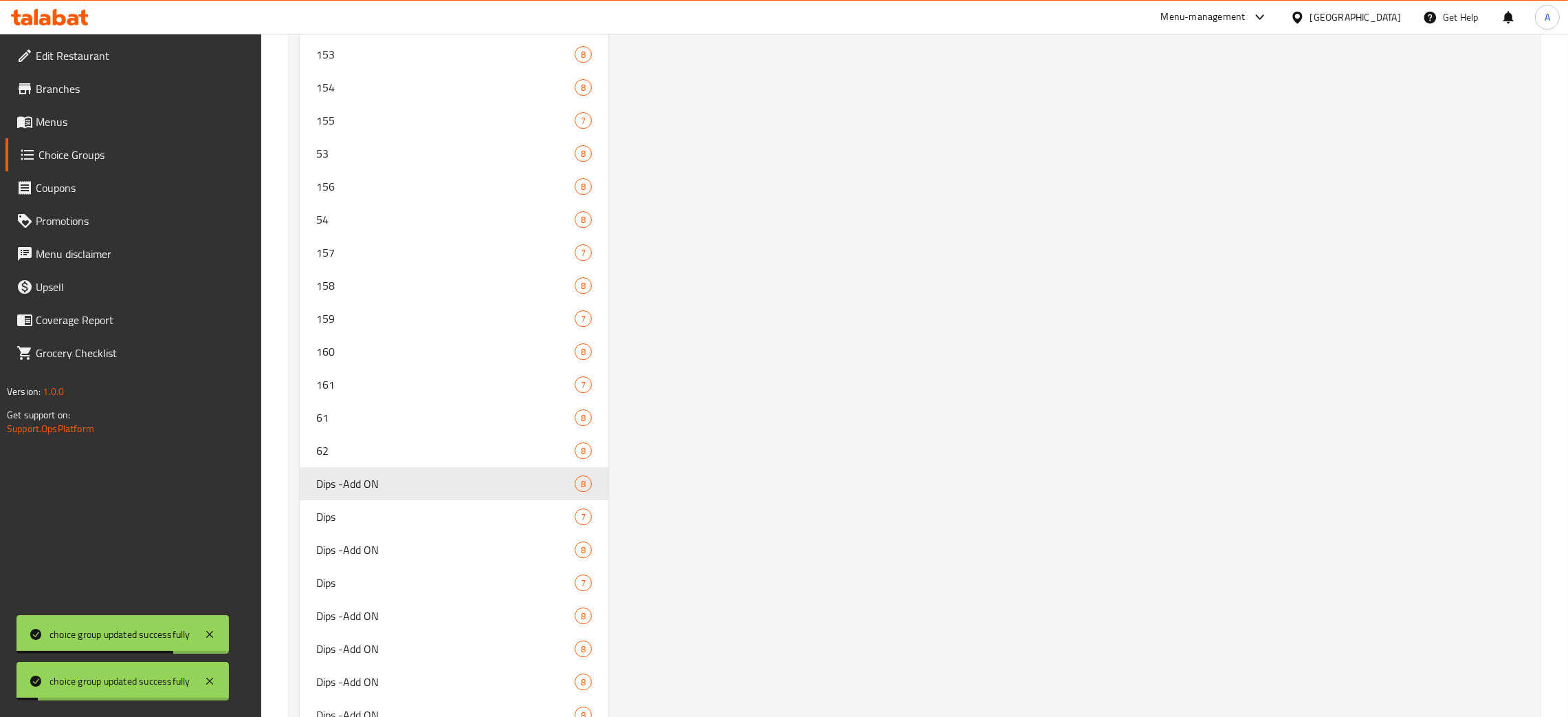
scroll to position [6753, 0]
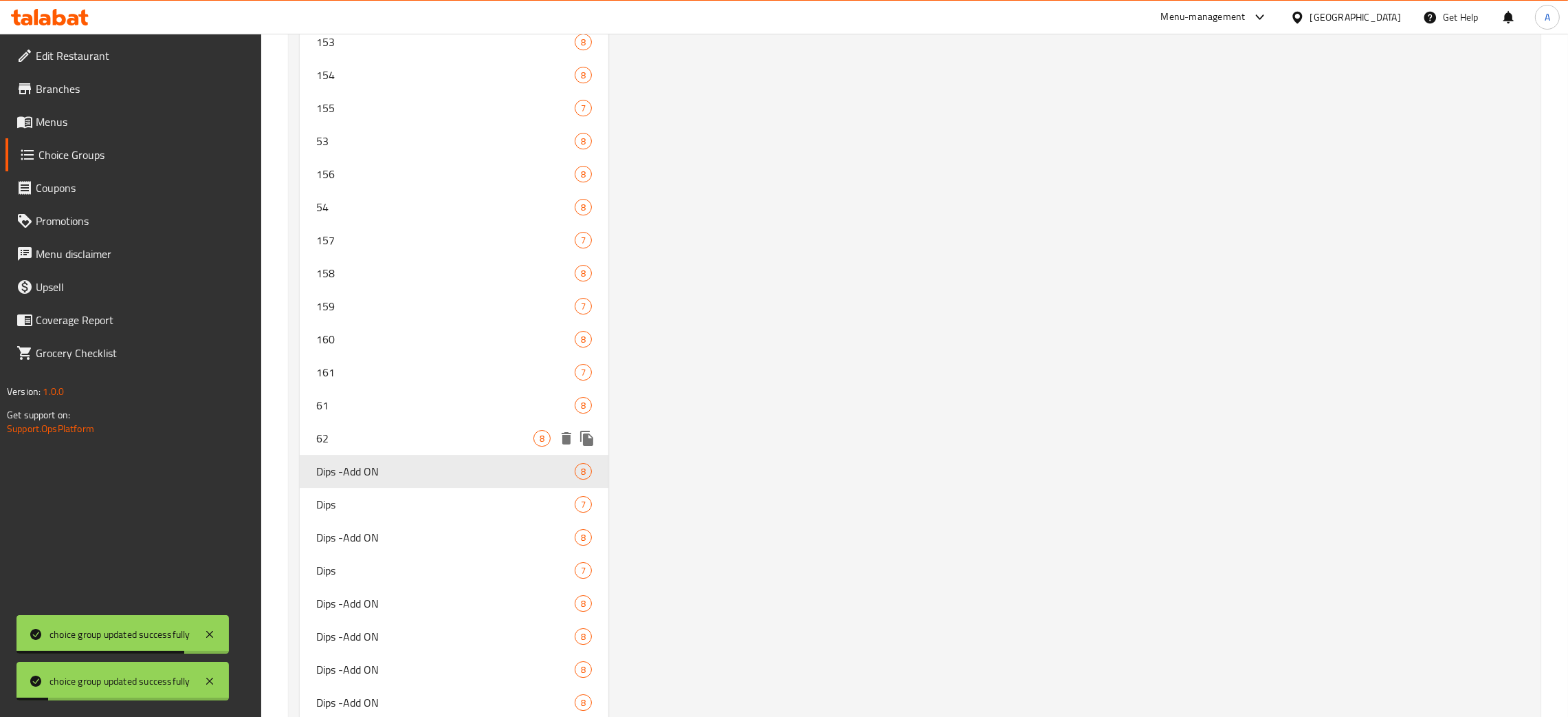
click at [365, 430] on span "62" at bounding box center [425, 438] width 217 height 16
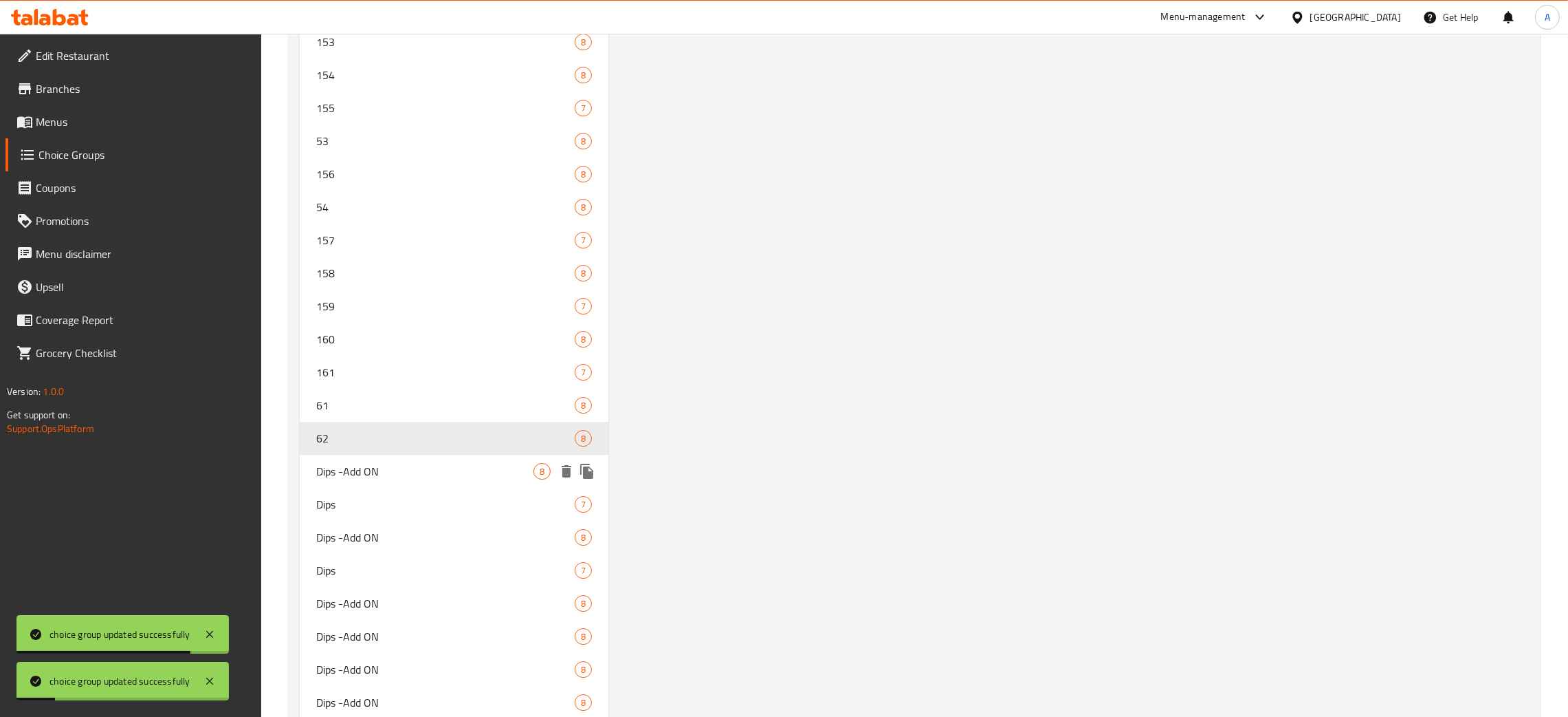
type input "62"
type input "1"
type input "6"
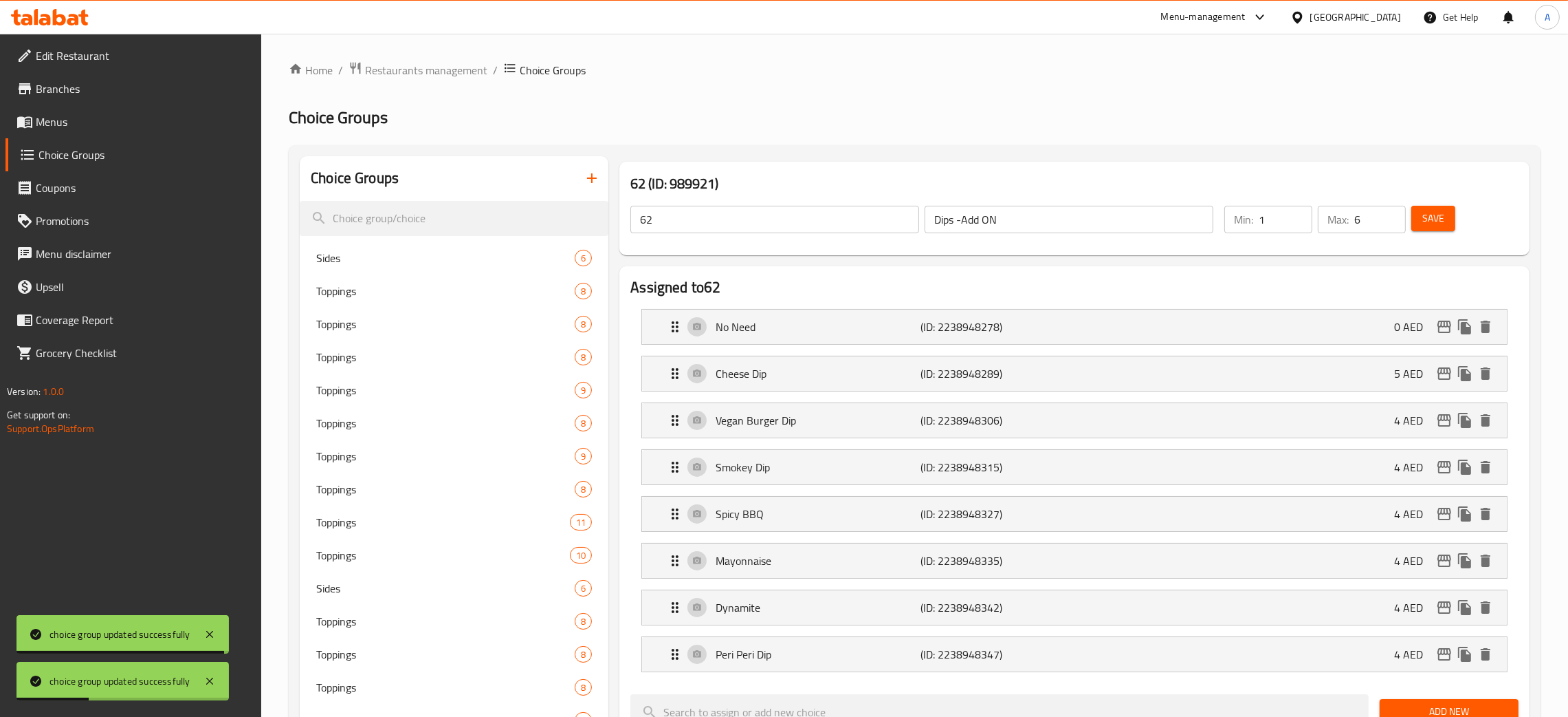
scroll to position [55, 0]
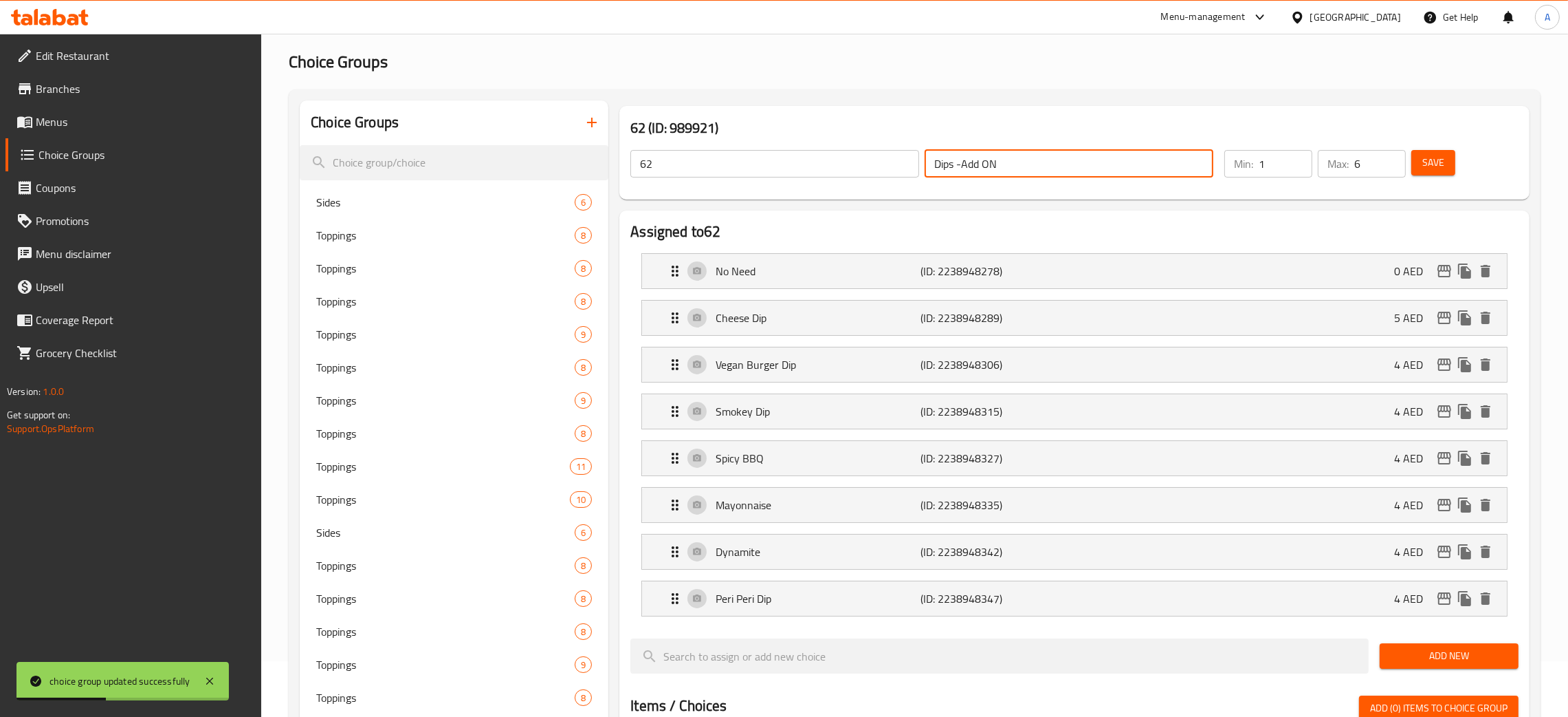
drag, startPoint x: 1007, startPoint y: 171, endPoint x: 896, endPoint y: 161, distance: 111.4
click at [896, 161] on div "62 ​ Dips -Add ON ​" at bounding box center [922, 163] width 600 height 44
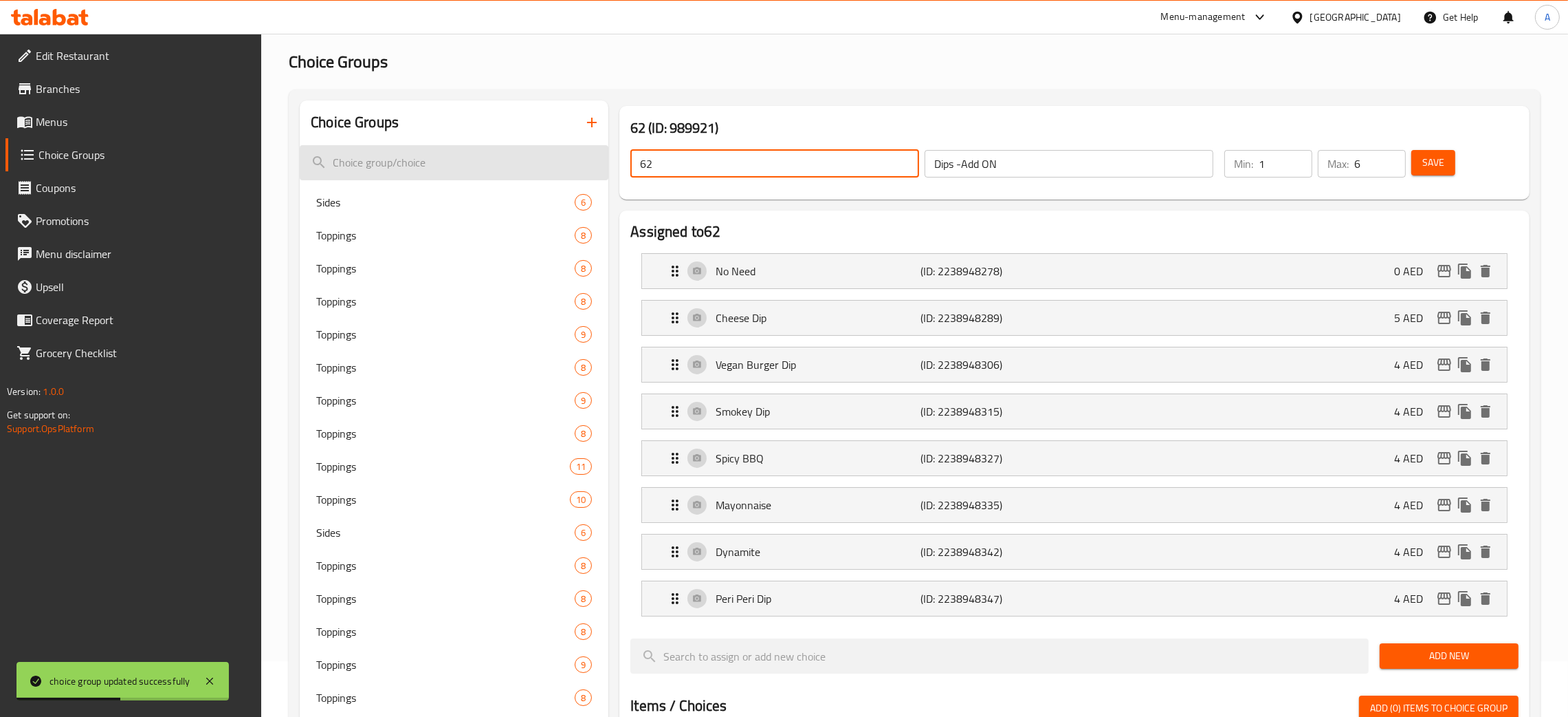
drag, startPoint x: 655, startPoint y: 168, endPoint x: 604, endPoint y: 164, distance: 51.2
paste input "Dips -Add ON"
click at [1439, 160] on span "Save" at bounding box center [1433, 162] width 22 height 17
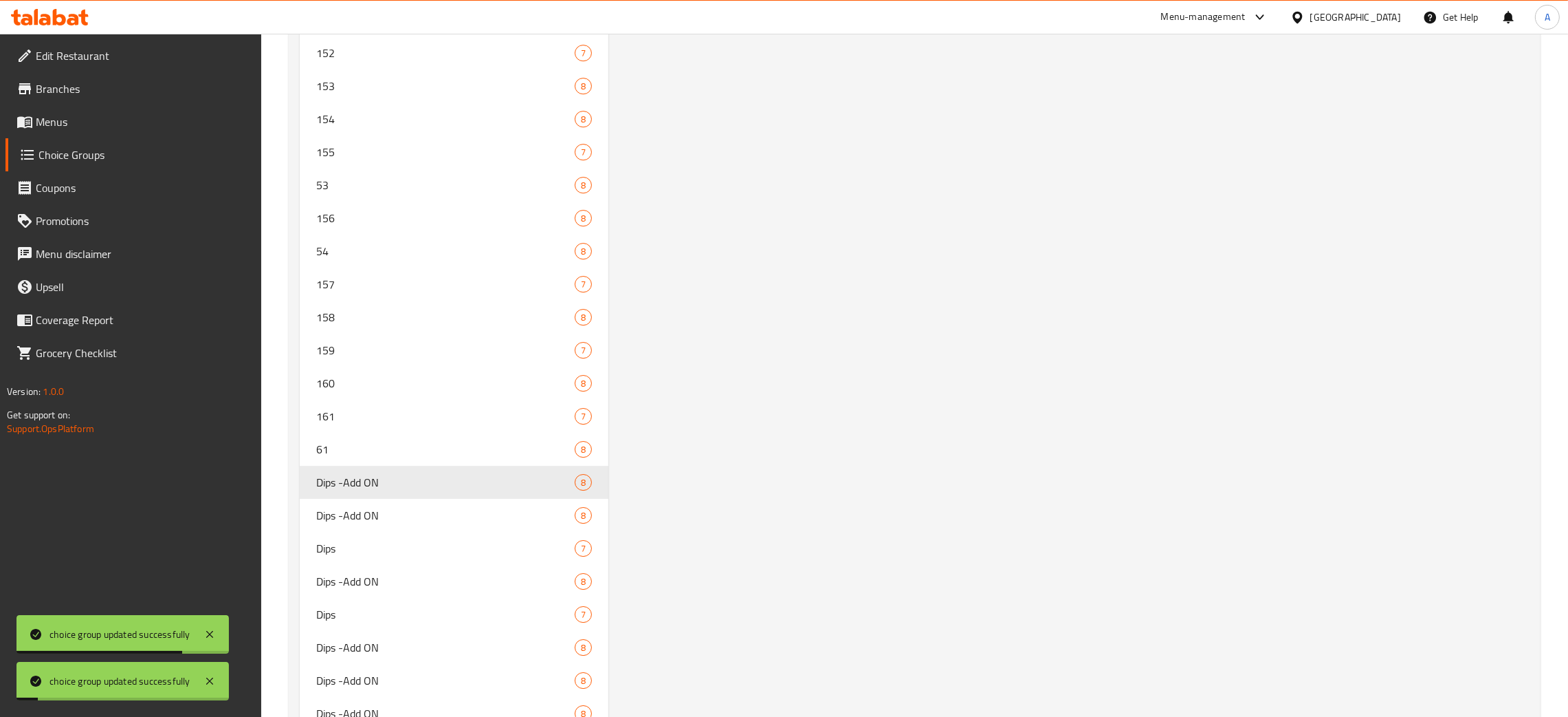
scroll to position [6697, 0]
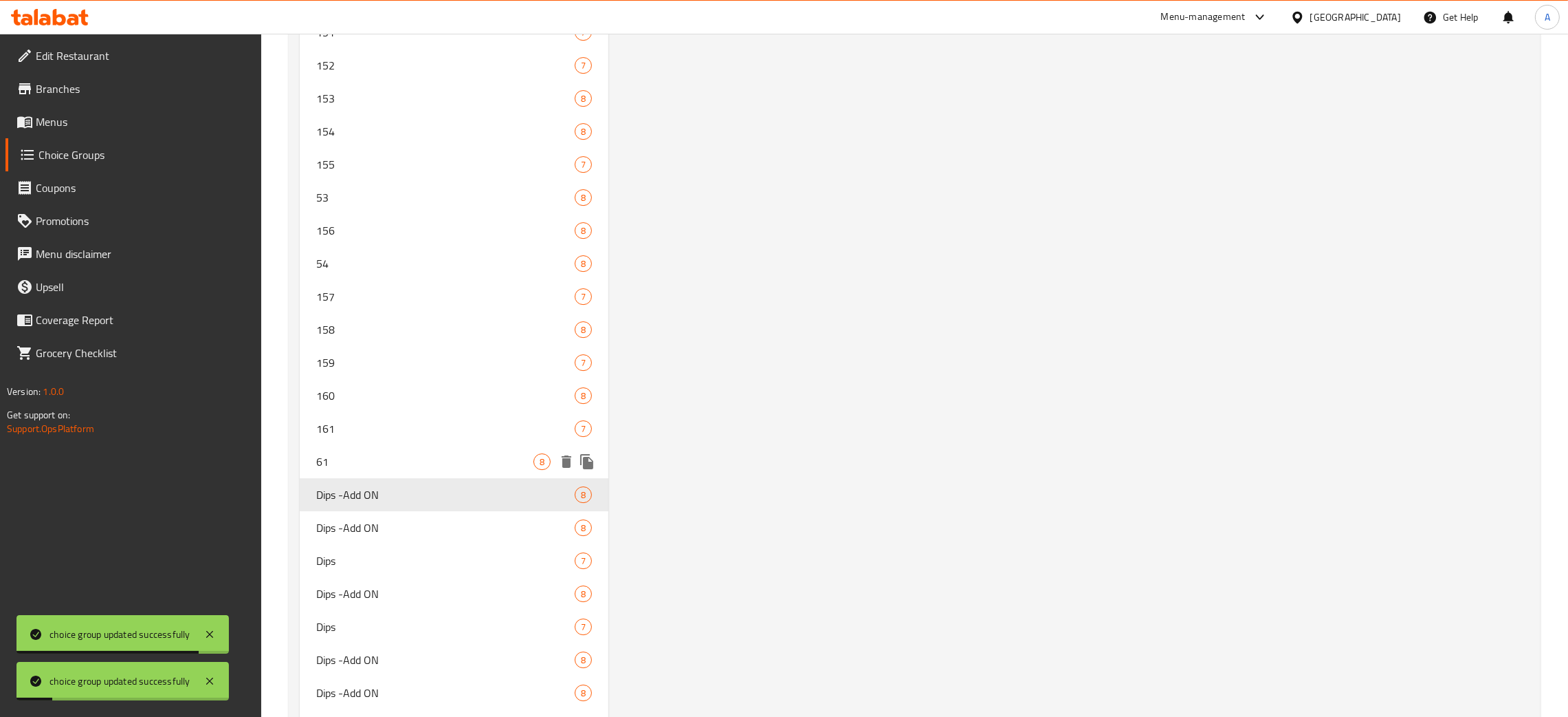
click at [410, 454] on span "61" at bounding box center [425, 462] width 217 height 16
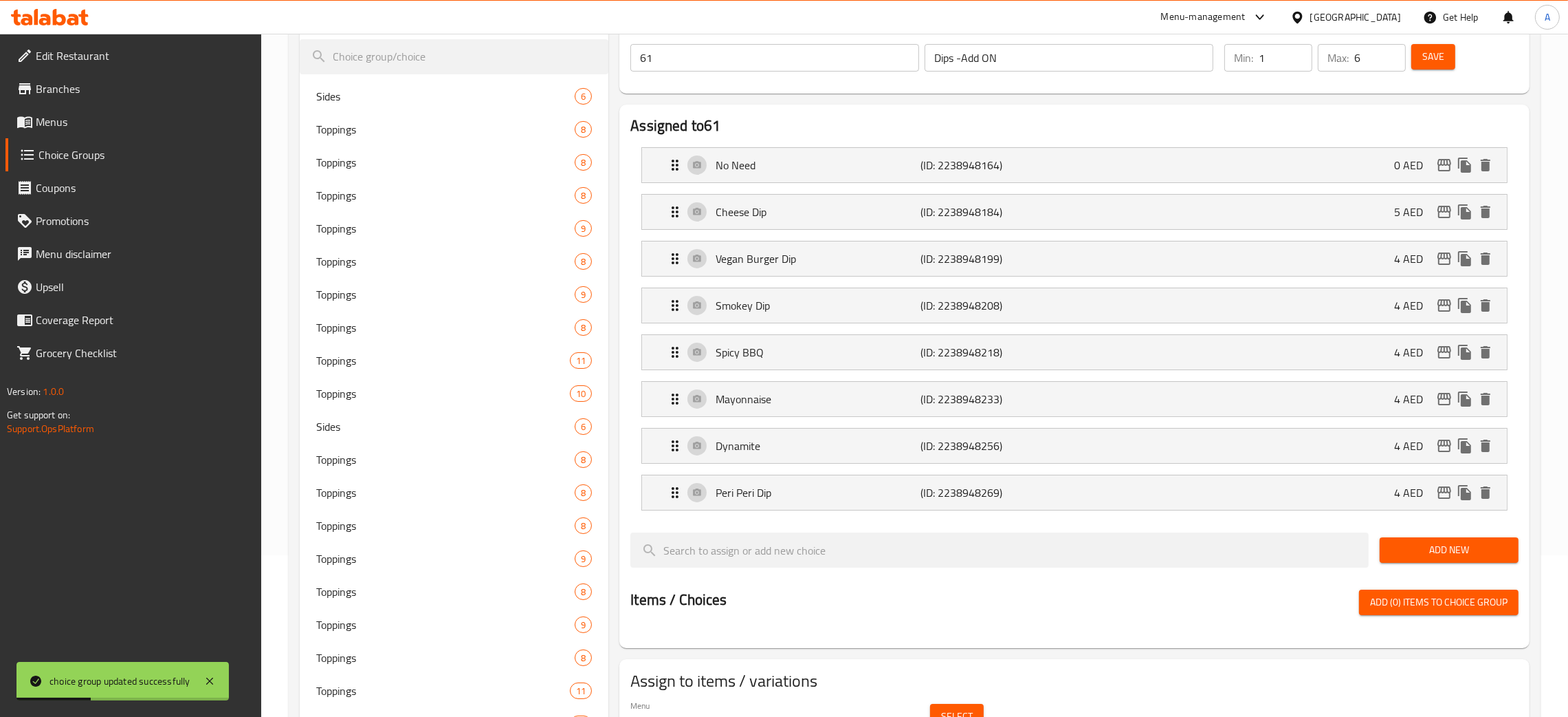
scroll to position [0, 0]
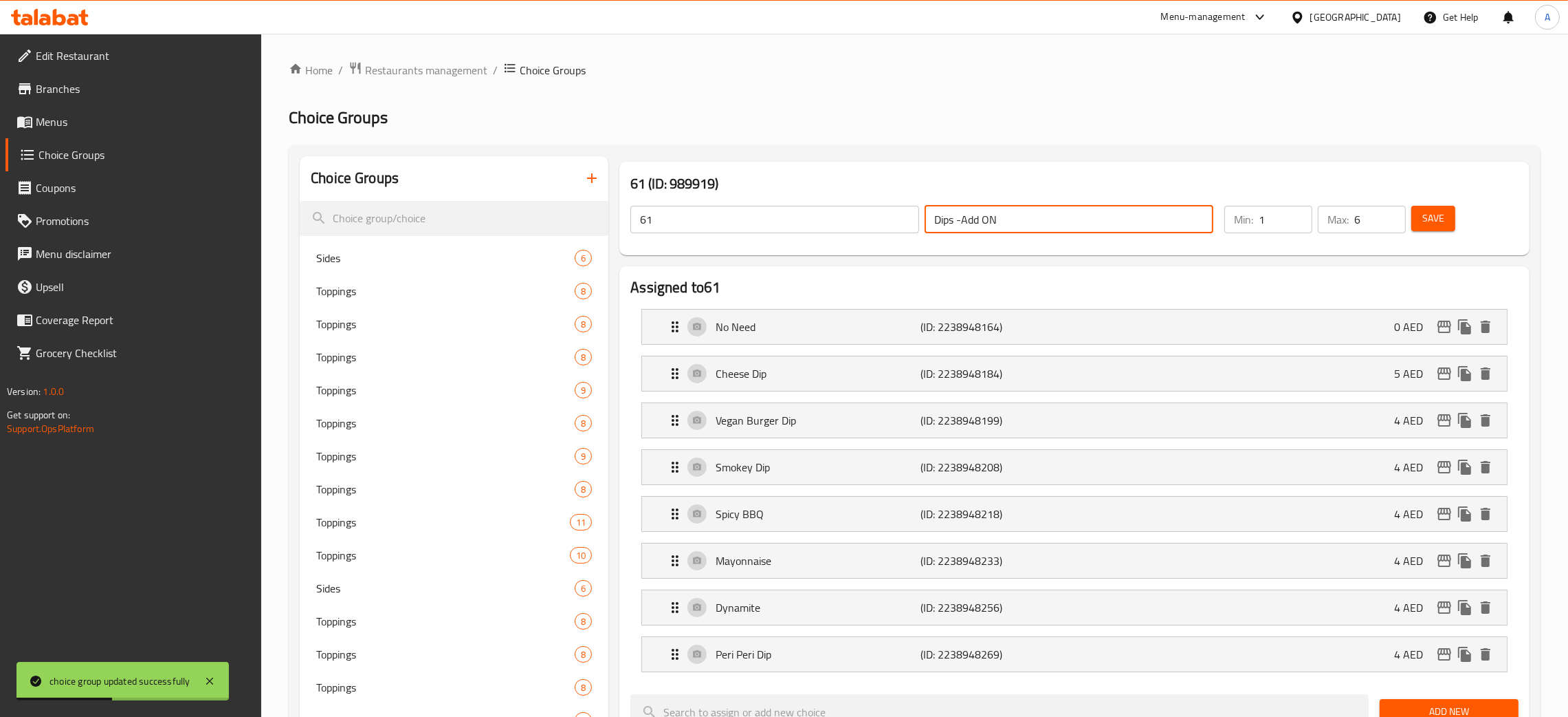
drag, startPoint x: 1000, startPoint y: 221, endPoint x: 840, endPoint y: 223, distance: 160.0
click at [839, 224] on div "61 ​ Dips -Add ON ​" at bounding box center [922, 219] width 600 height 44
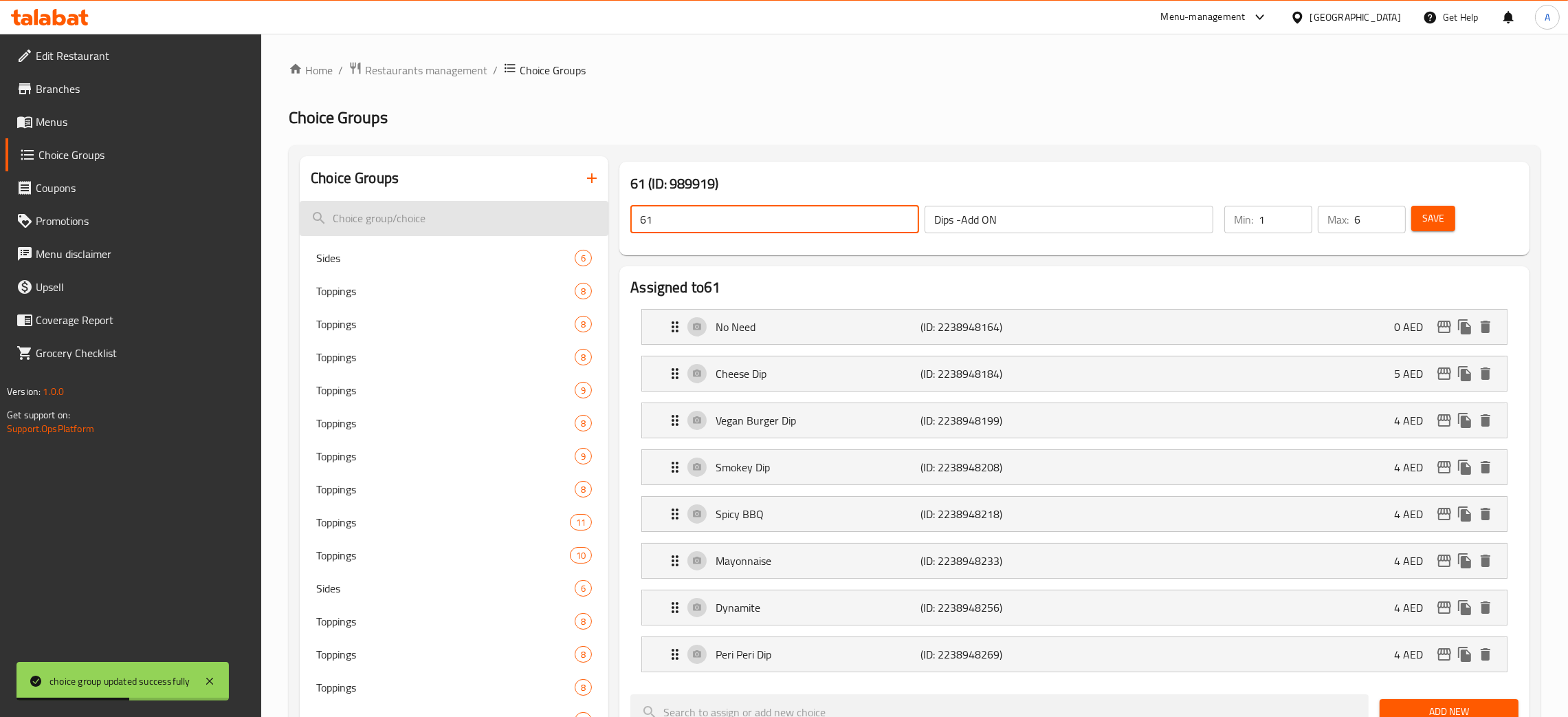
paste input "Dips -Add ON"
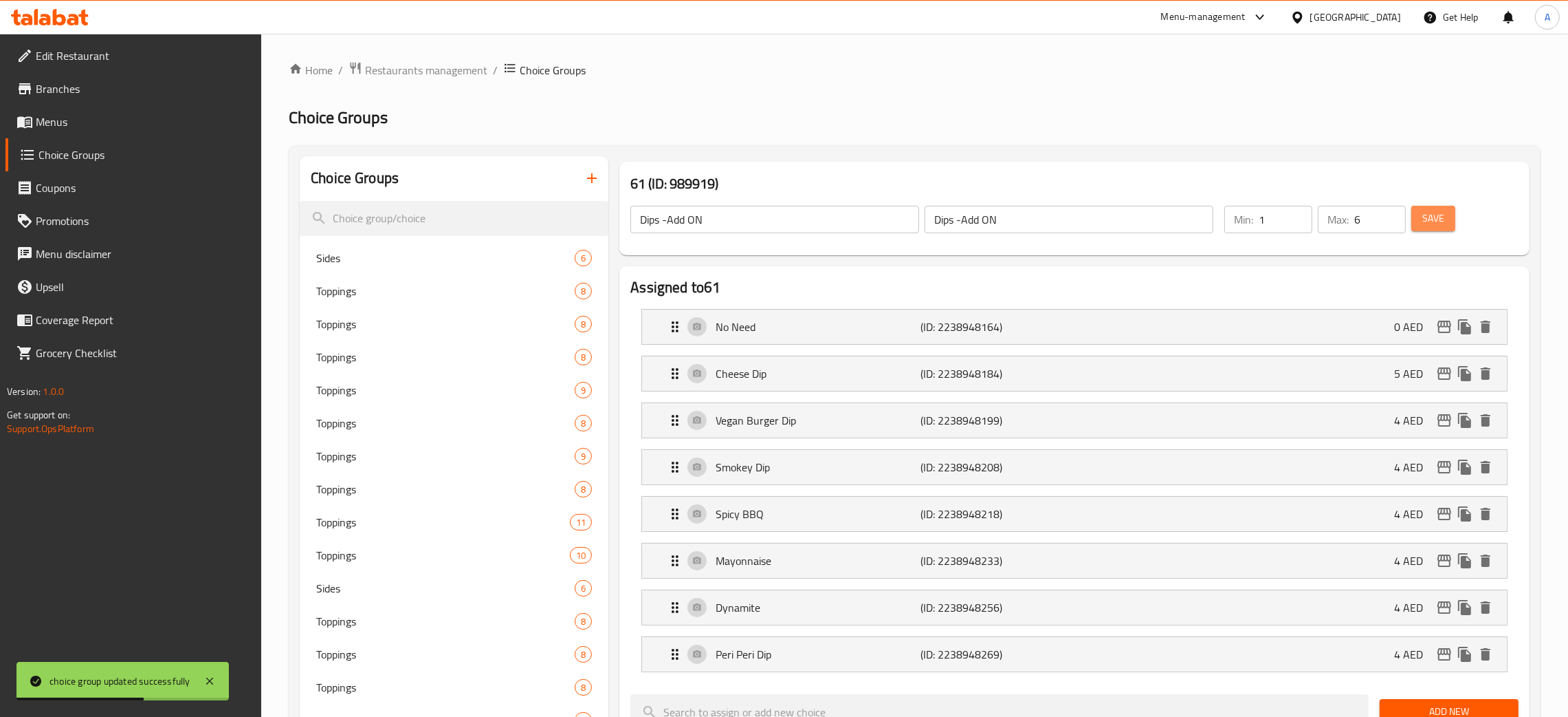
click at [1429, 221] on span "Save" at bounding box center [1433, 218] width 22 height 17
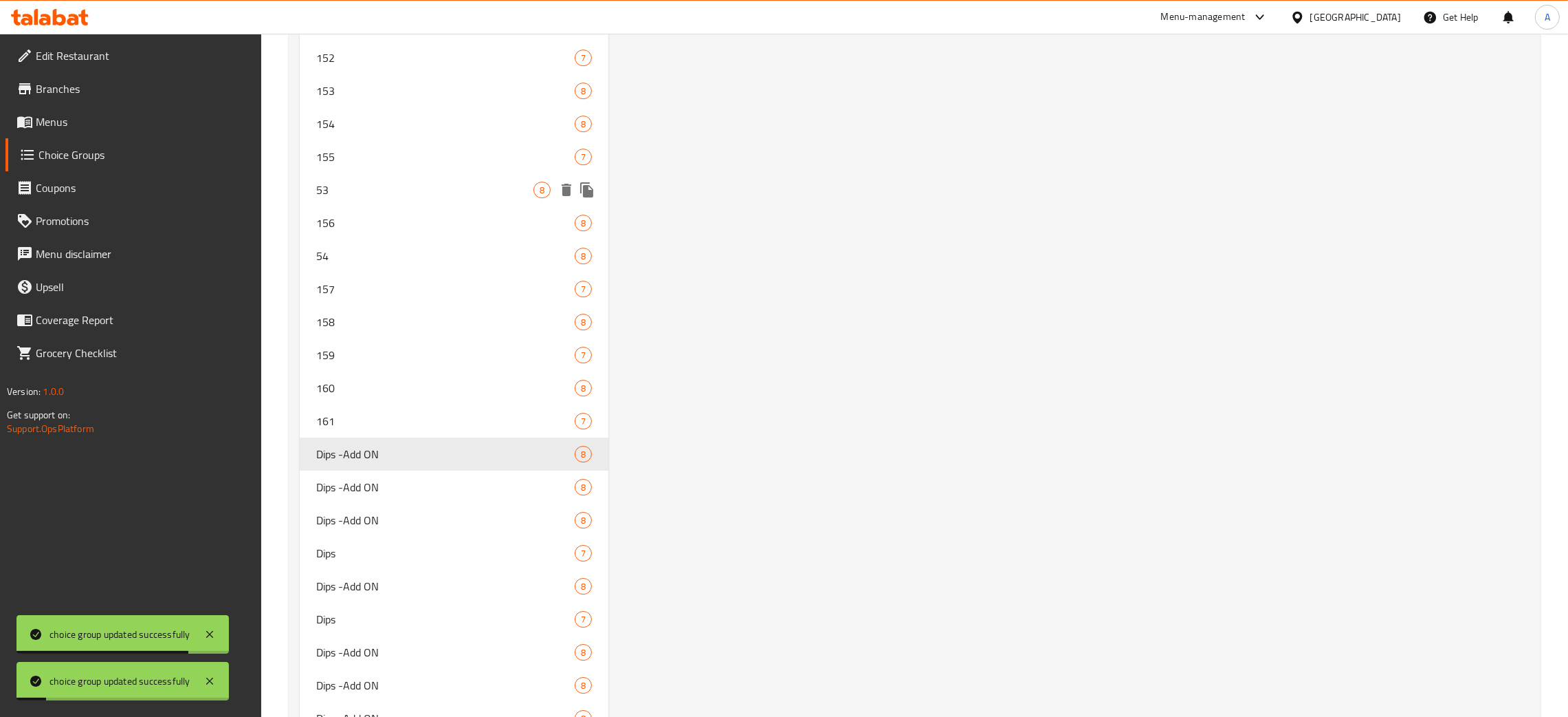
scroll to position [6702, 0]
click at [365, 415] on span "161" at bounding box center [425, 423] width 217 height 16
type input "161"
type input "Dips"
type input "1"
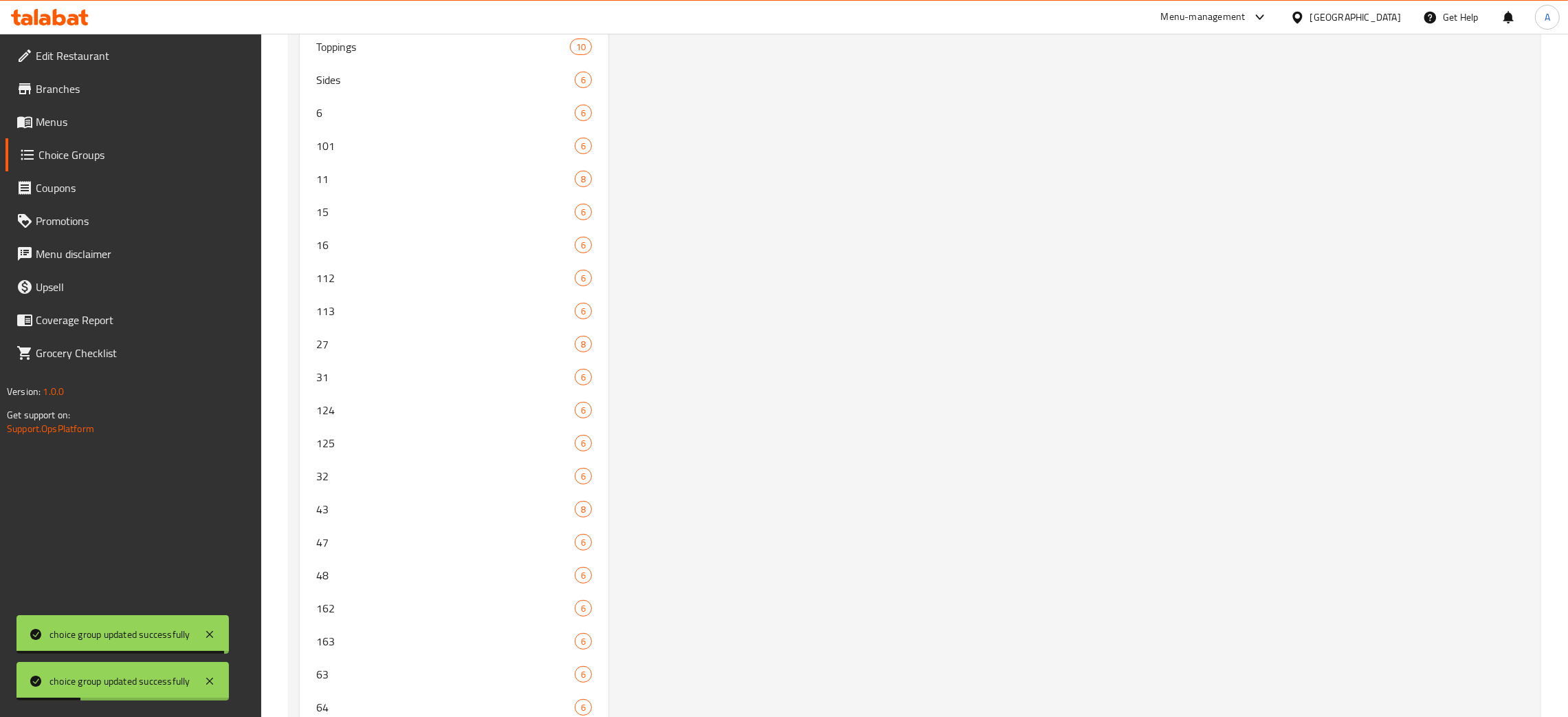
scroll to position [0, 0]
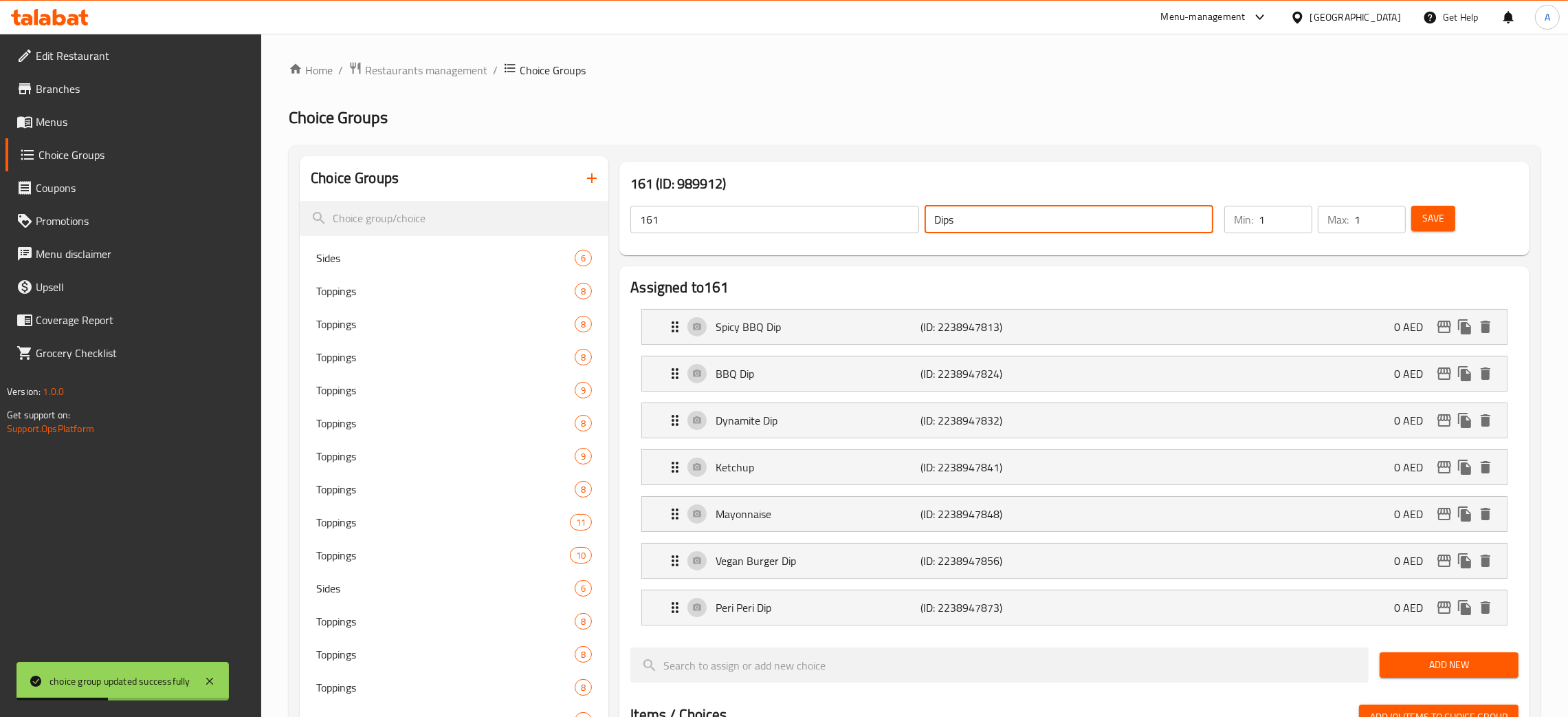
drag, startPoint x: 971, startPoint y: 222, endPoint x: 925, endPoint y: 219, distance: 46.1
click at [925, 219] on input "Dips" at bounding box center [1069, 219] width 288 height 27
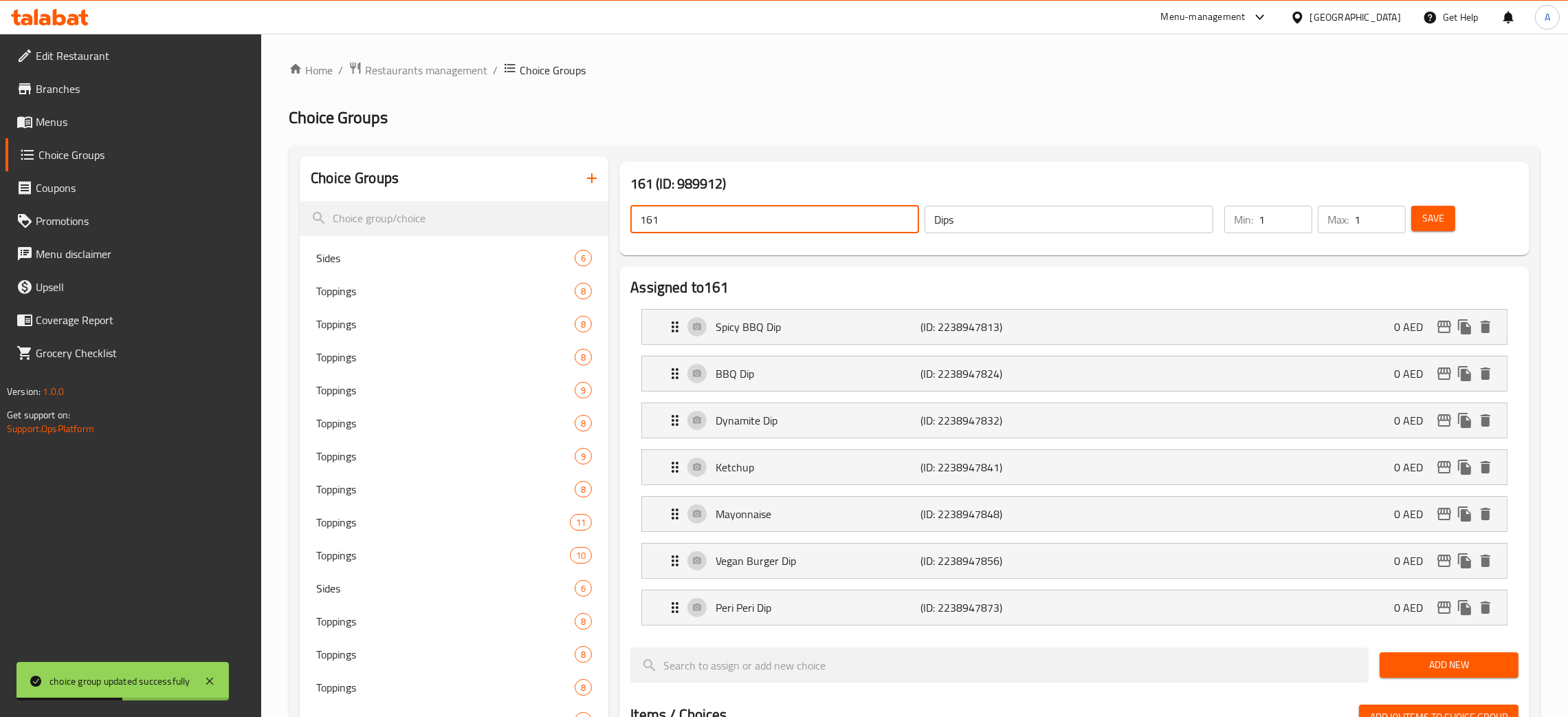
drag, startPoint x: 672, startPoint y: 221, endPoint x: 620, endPoint y: 226, distance: 52.2
click at [620, 226] on div "161 (ID: 989912) 161 ​ Dips ​ Min: 1 ​ Max: 1 ​ Save" at bounding box center [1075, 208] width 910 height 93
paste input "Dips"
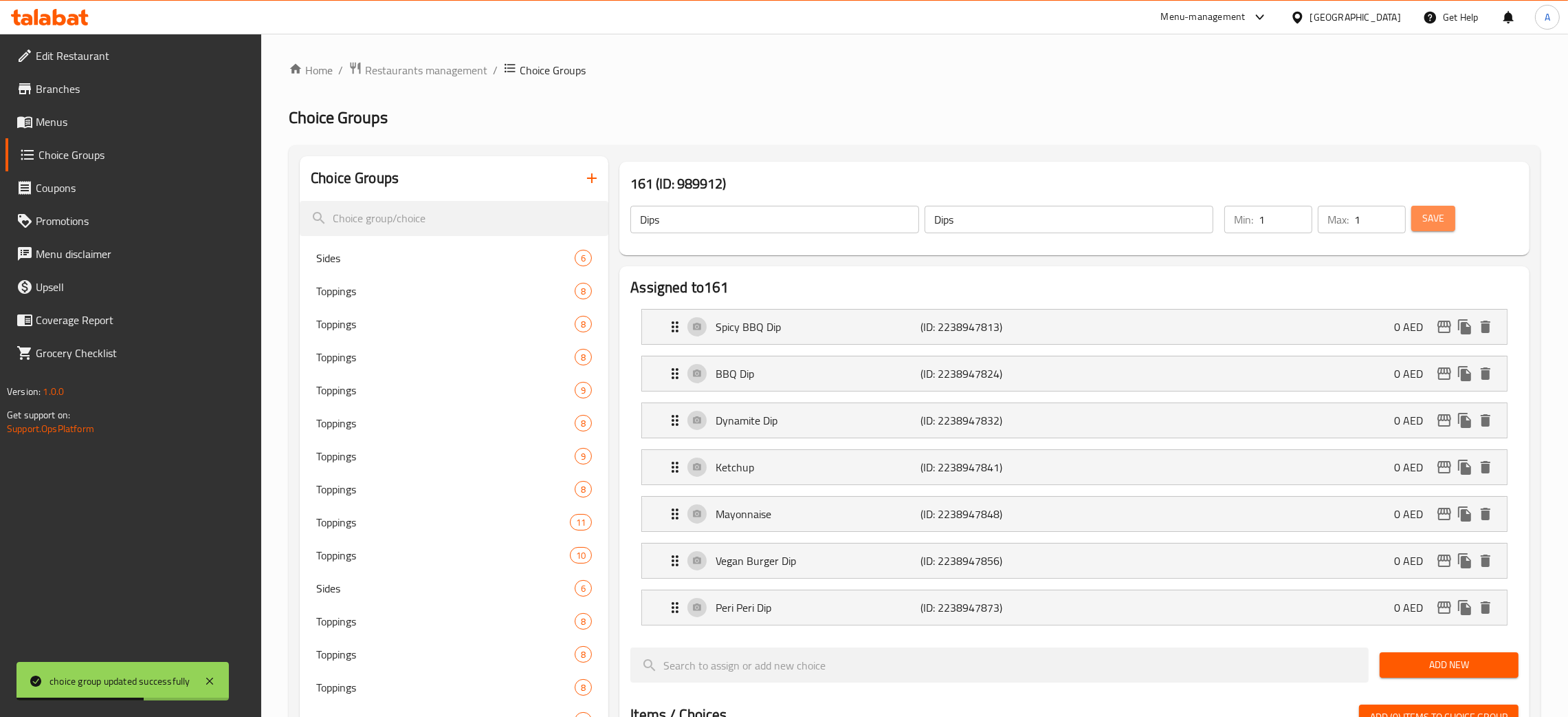
drag, startPoint x: 1433, startPoint y: 221, endPoint x: 1433, endPoint y: 231, distance: 10.0
click at [1433, 222] on span "Save" at bounding box center [1433, 218] width 22 height 17
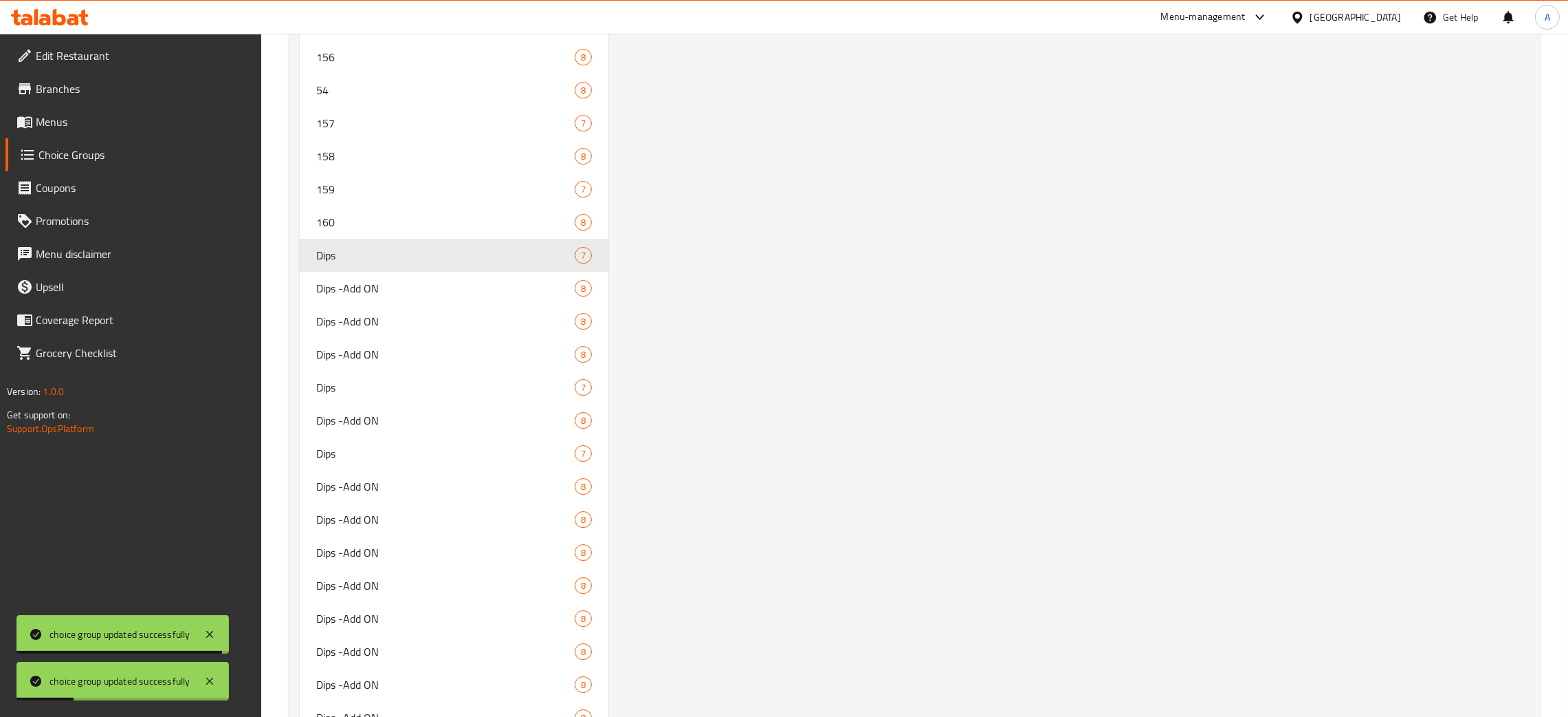
scroll to position [6821, 0]
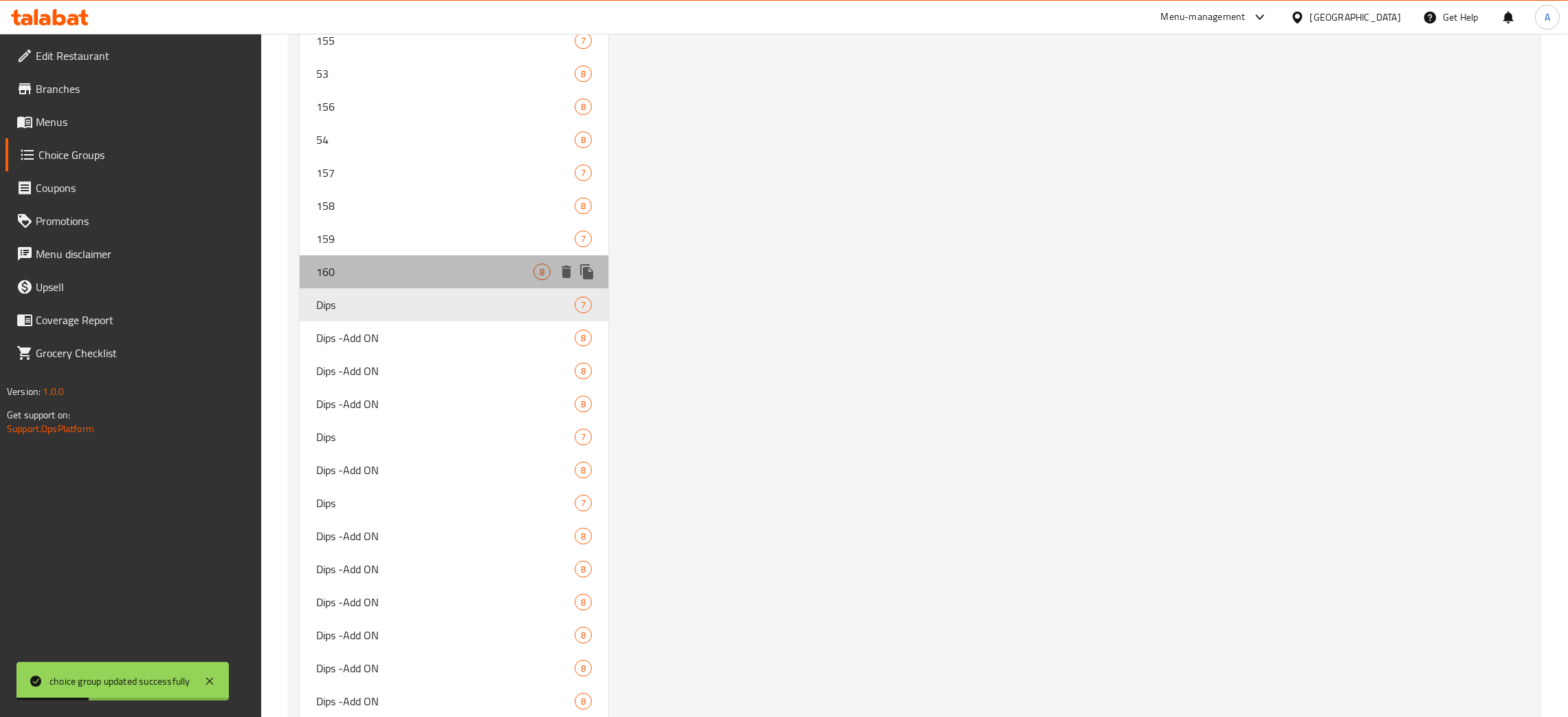
click at [396, 271] on span "160" at bounding box center [425, 272] width 217 height 16
type input "160"
type input "Dips -Add ON"
type input "0"
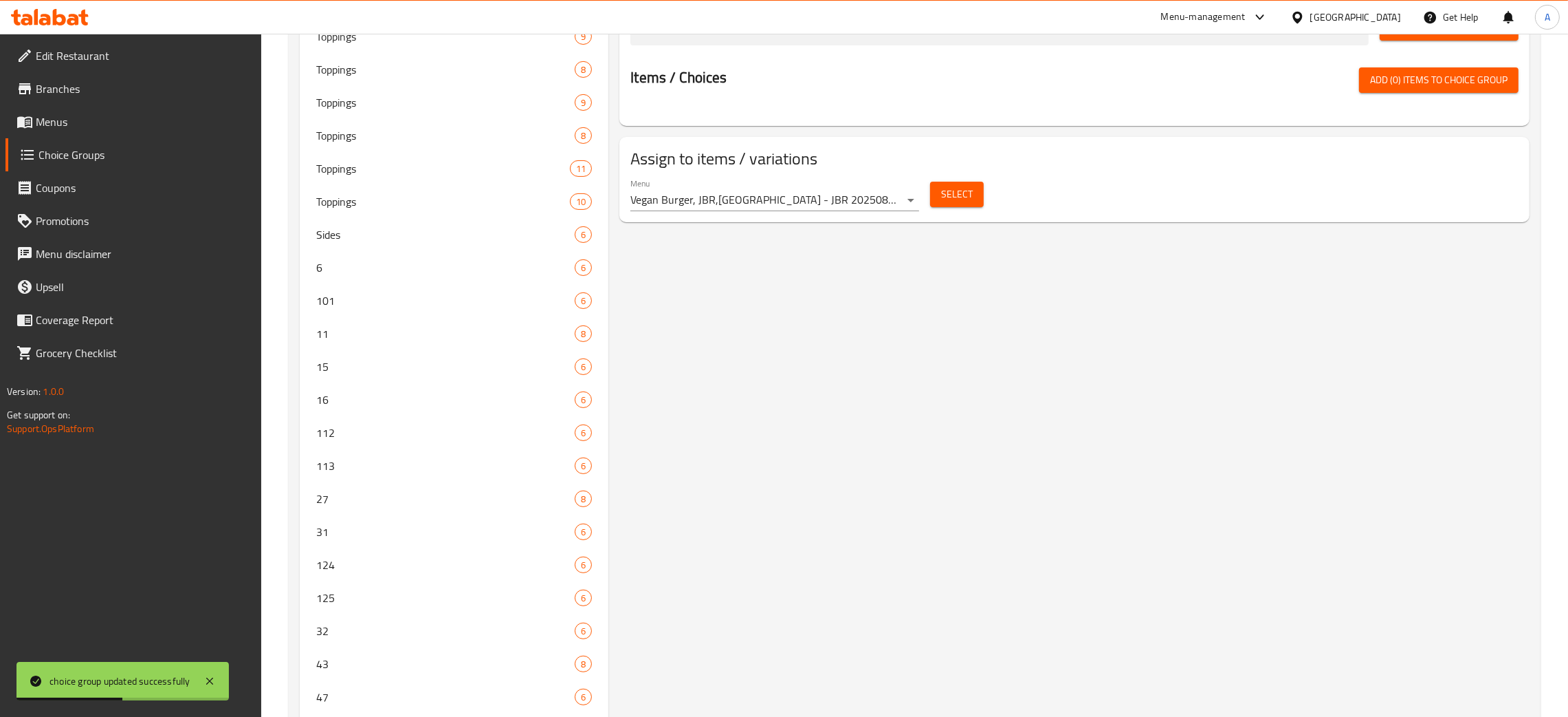
scroll to position [0, 0]
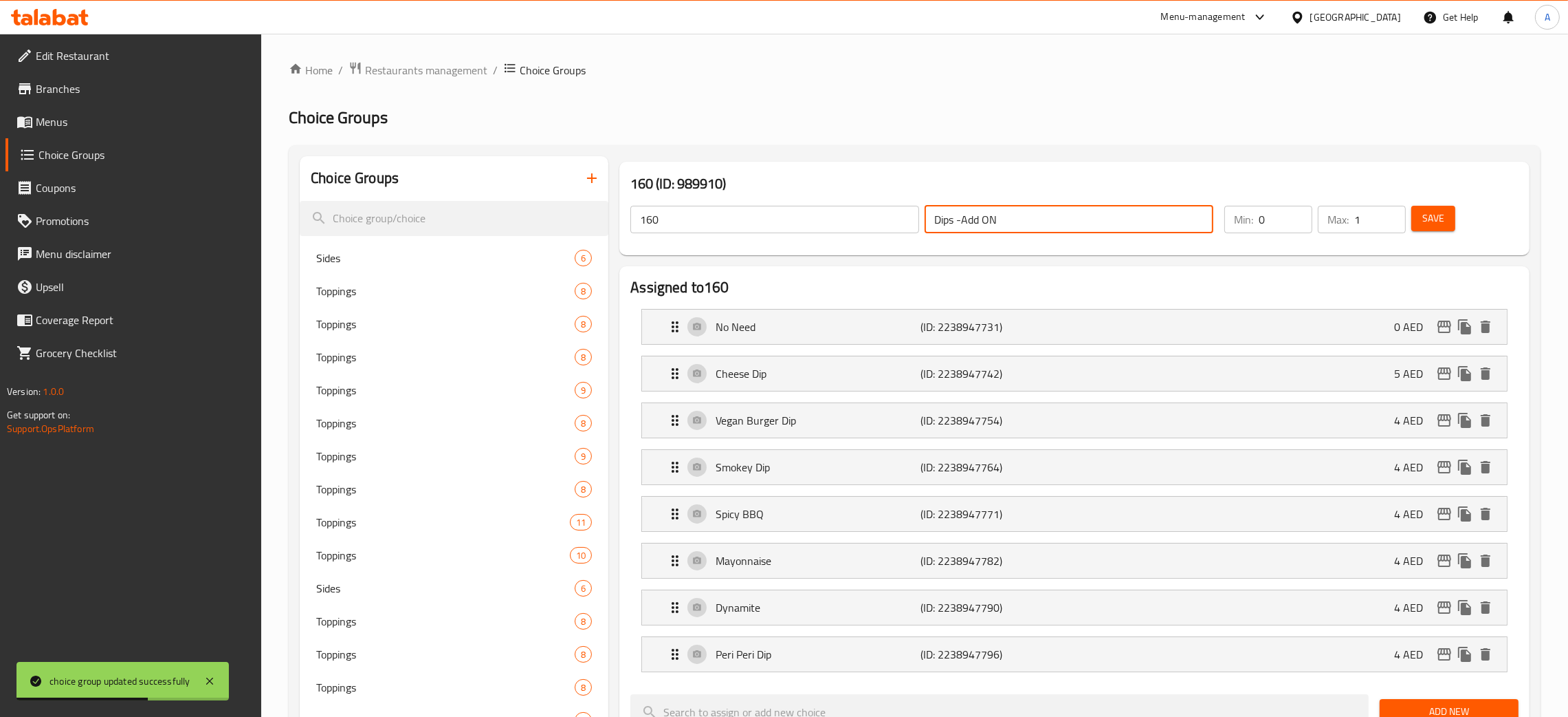
drag, startPoint x: 1016, startPoint y: 218, endPoint x: 892, endPoint y: 217, distance: 124.0
click at [892, 217] on div "160 ​ Dips -Add ON ​" at bounding box center [922, 219] width 600 height 44
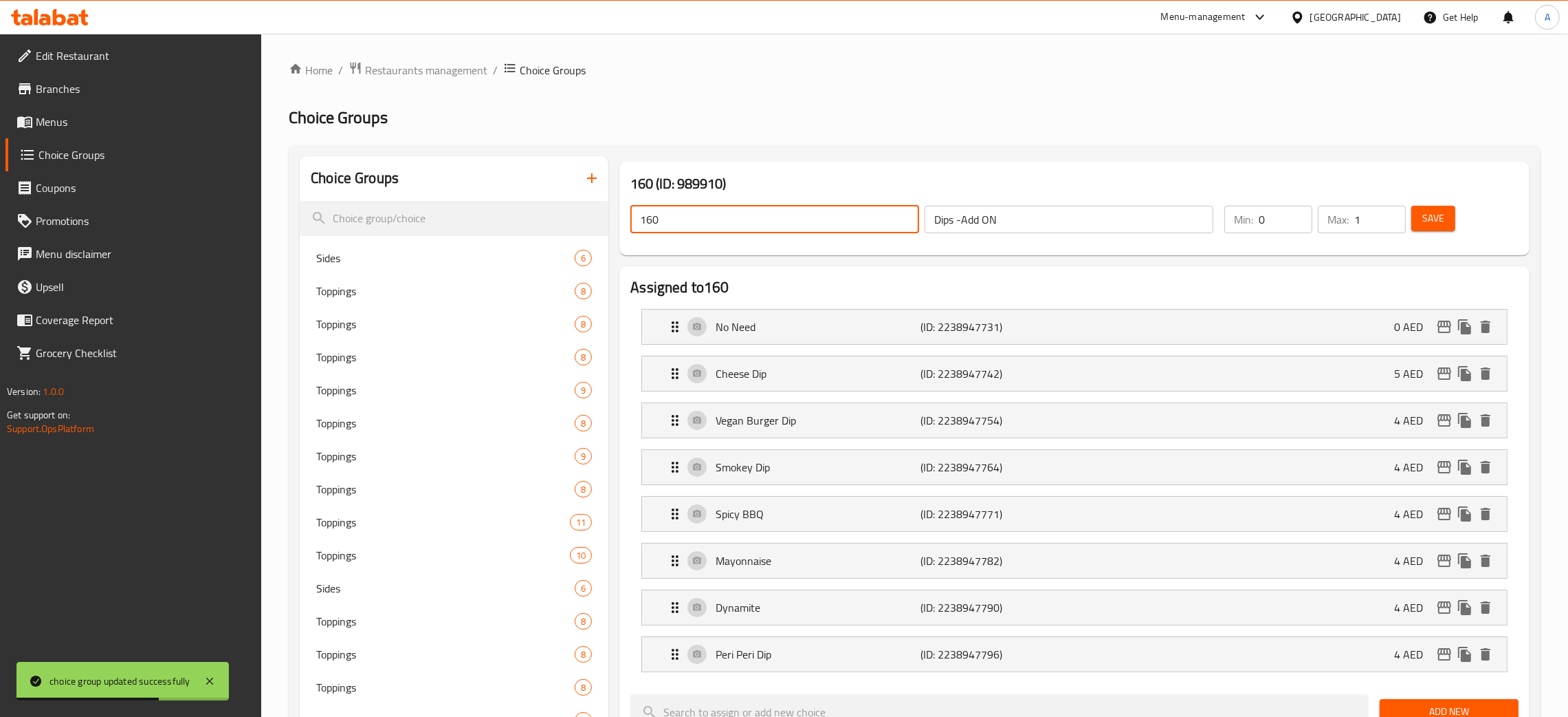
drag, startPoint x: 653, startPoint y: 222, endPoint x: 620, endPoint y: 224, distance: 33.1
click at [620, 224] on div "160 (ID: 989910) 160 ​ Dips -Add ON ​ Min: 0 ​ Max: 1 ​ Save" at bounding box center [1075, 208] width 910 height 93
paste input "Dips -Add ON"
click at [1446, 229] on button "Save" at bounding box center [1433, 218] width 44 height 25
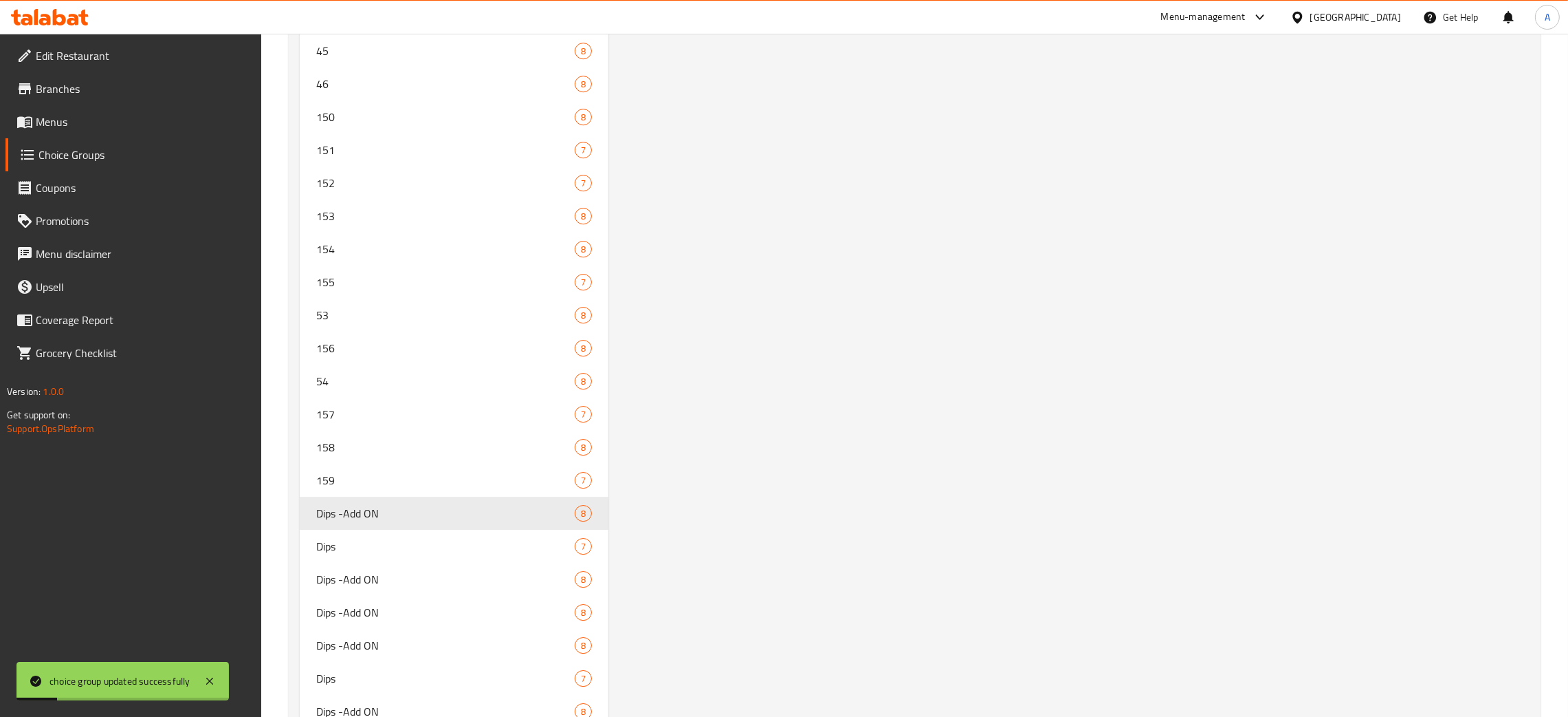
scroll to position [6554, 0]
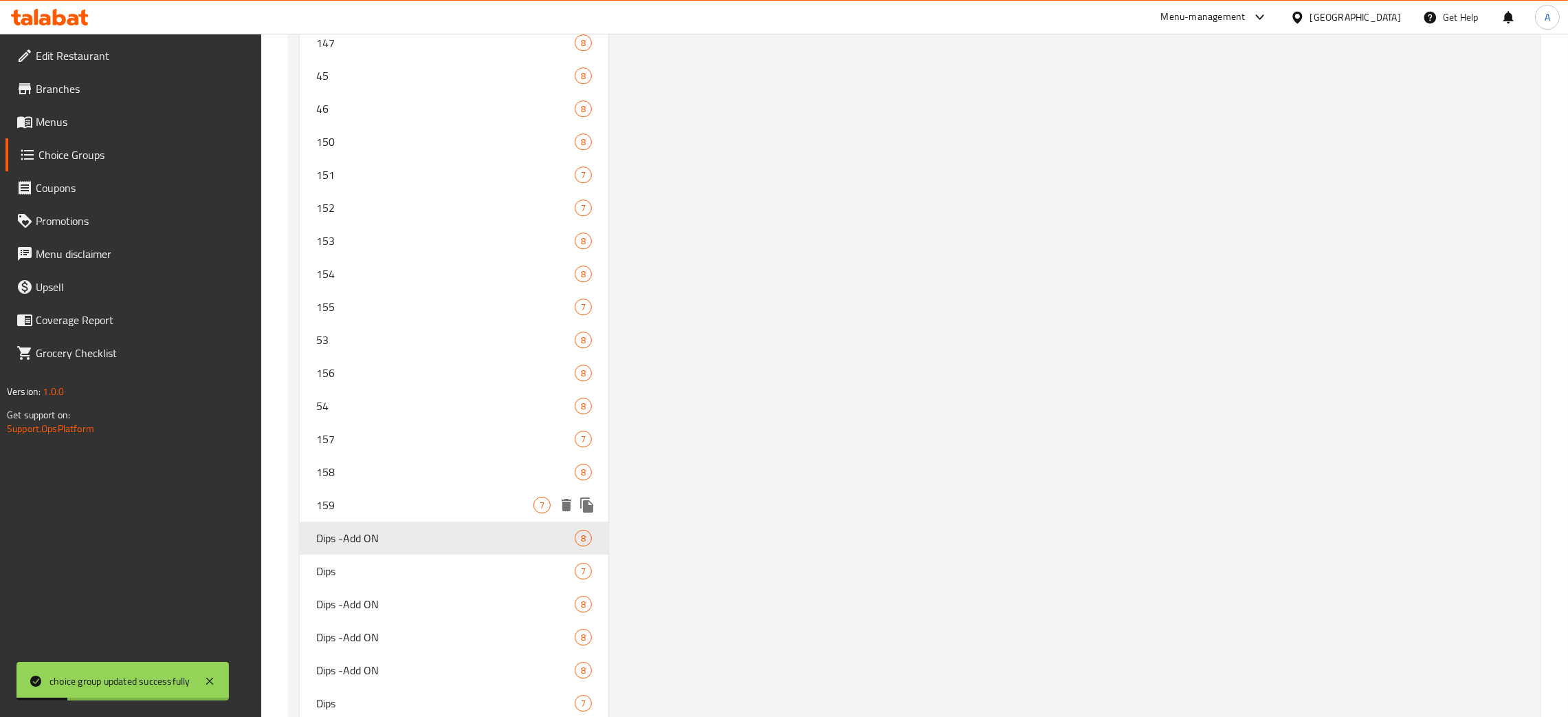
click at [417, 496] on span "159" at bounding box center [425, 505] width 217 height 16
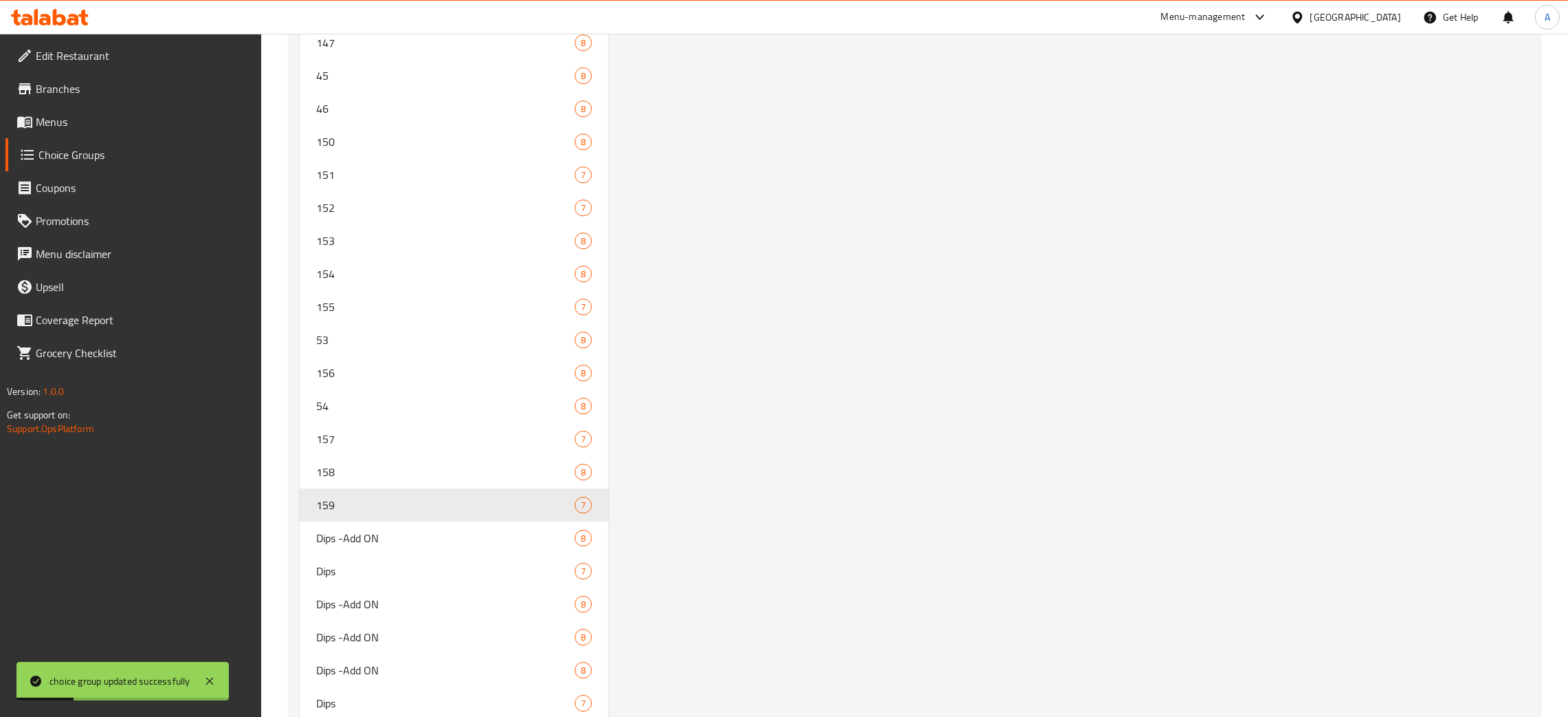
type input "159"
type input "Dips"
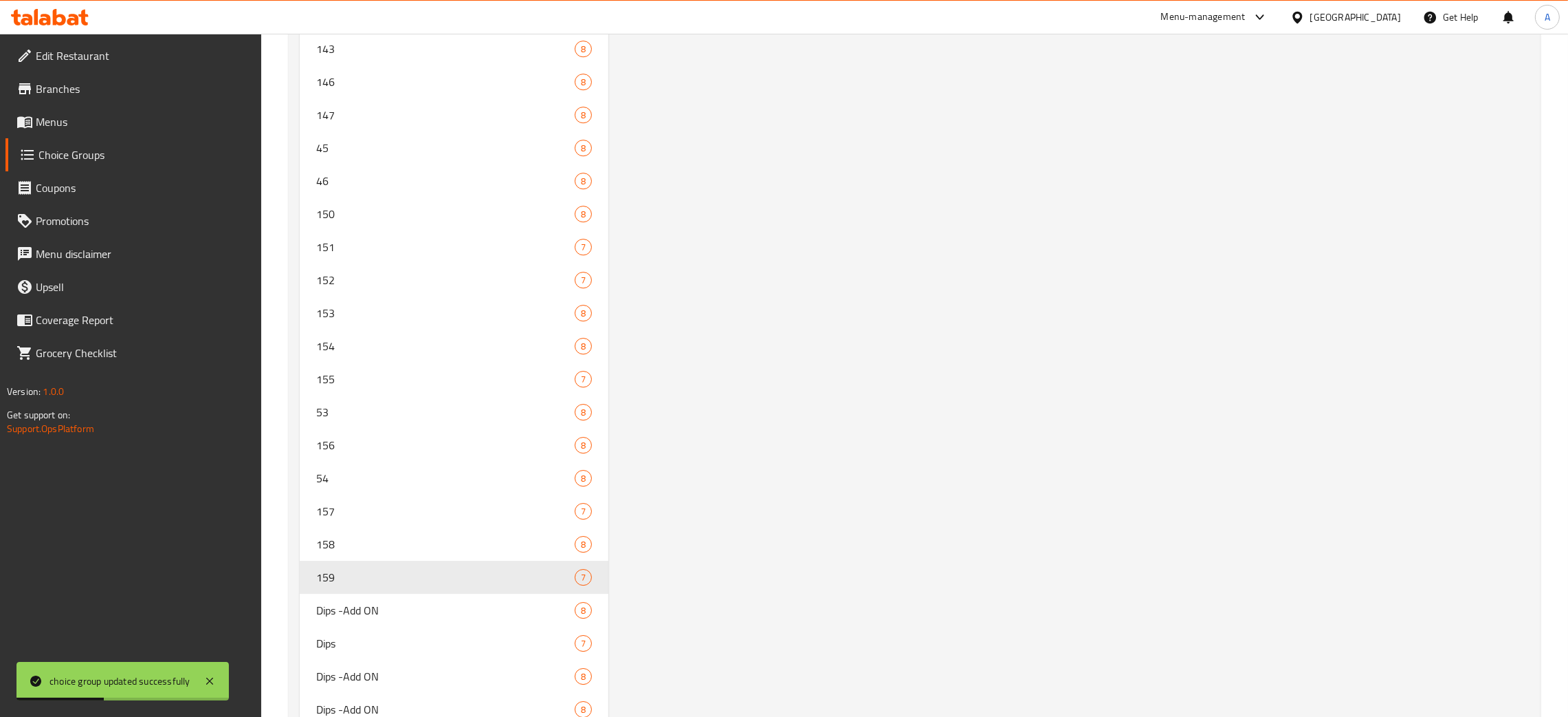
scroll to position [0, 0]
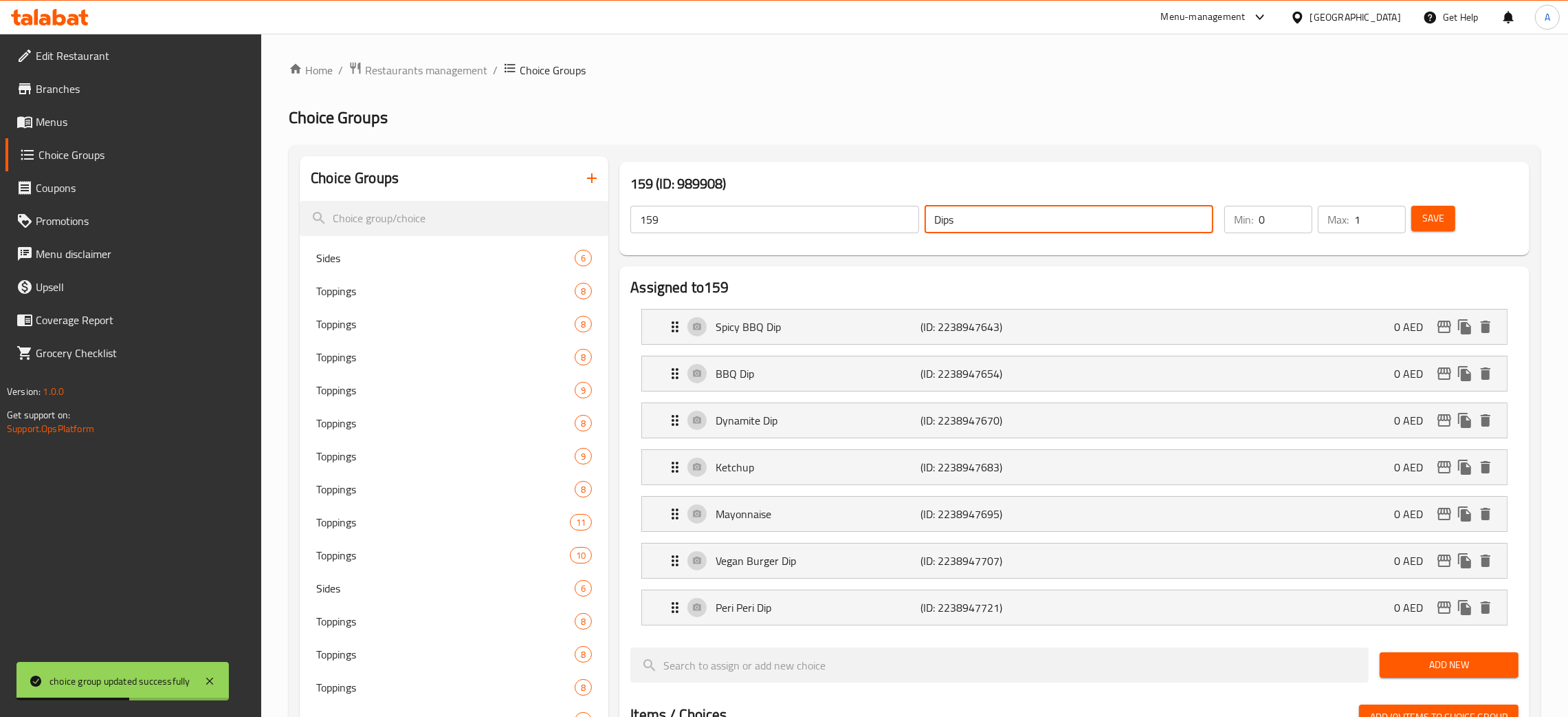
drag, startPoint x: 976, startPoint y: 213, endPoint x: 901, endPoint y: 221, distance: 75.4
click at [901, 221] on div "159 ​ Dips ​" at bounding box center [922, 219] width 600 height 44
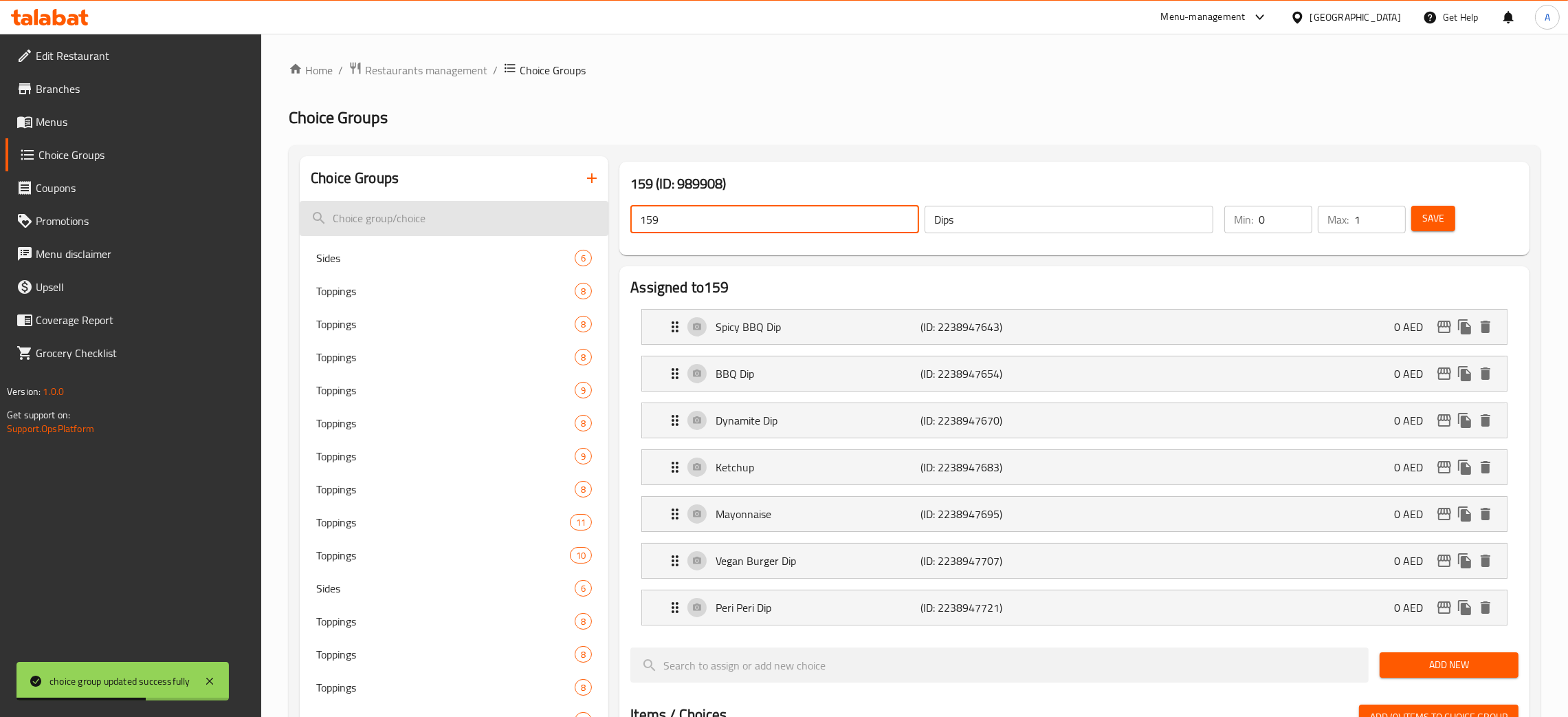
drag, startPoint x: 651, startPoint y: 219, endPoint x: 607, endPoint y: 219, distance: 44.0
paste input "Dips"
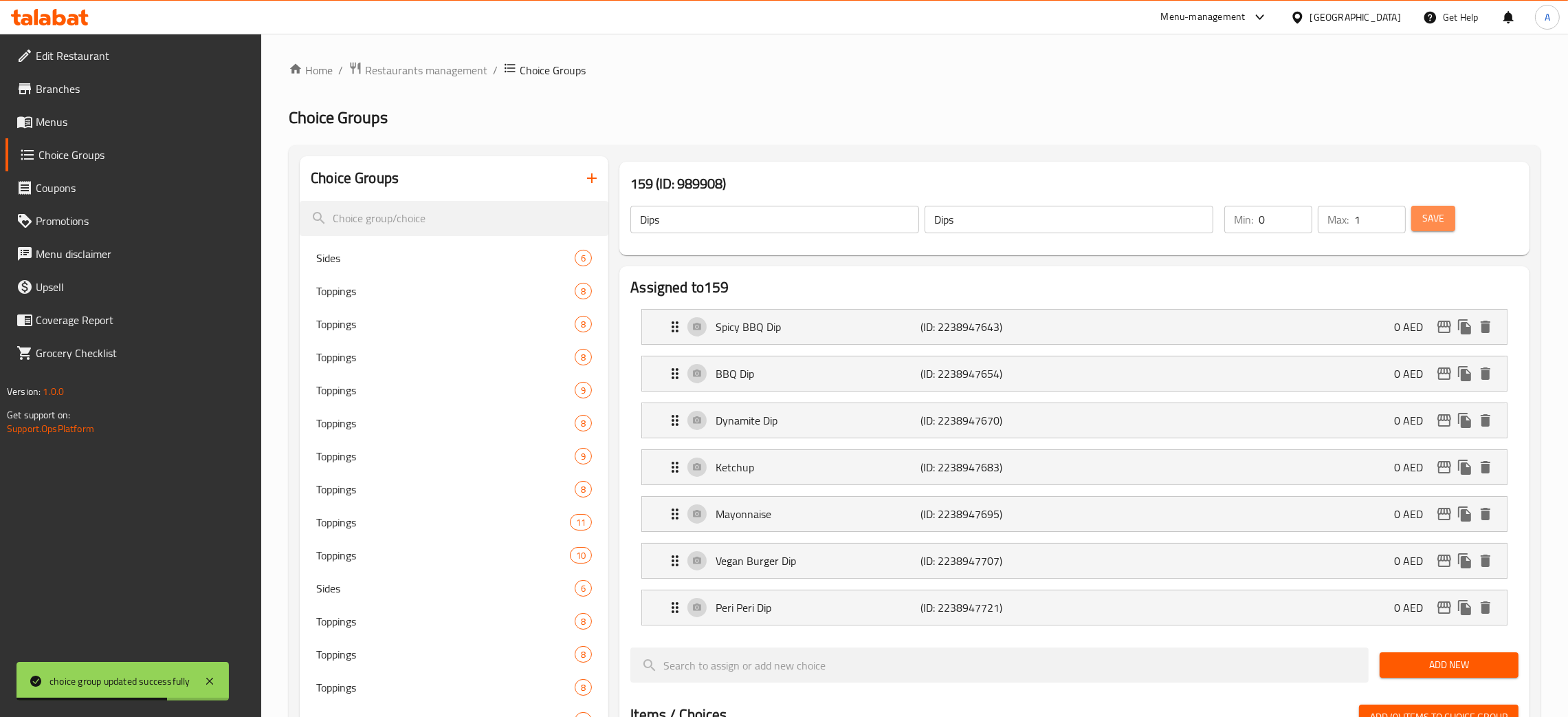
click at [1443, 227] on span "Save" at bounding box center [1433, 218] width 22 height 17
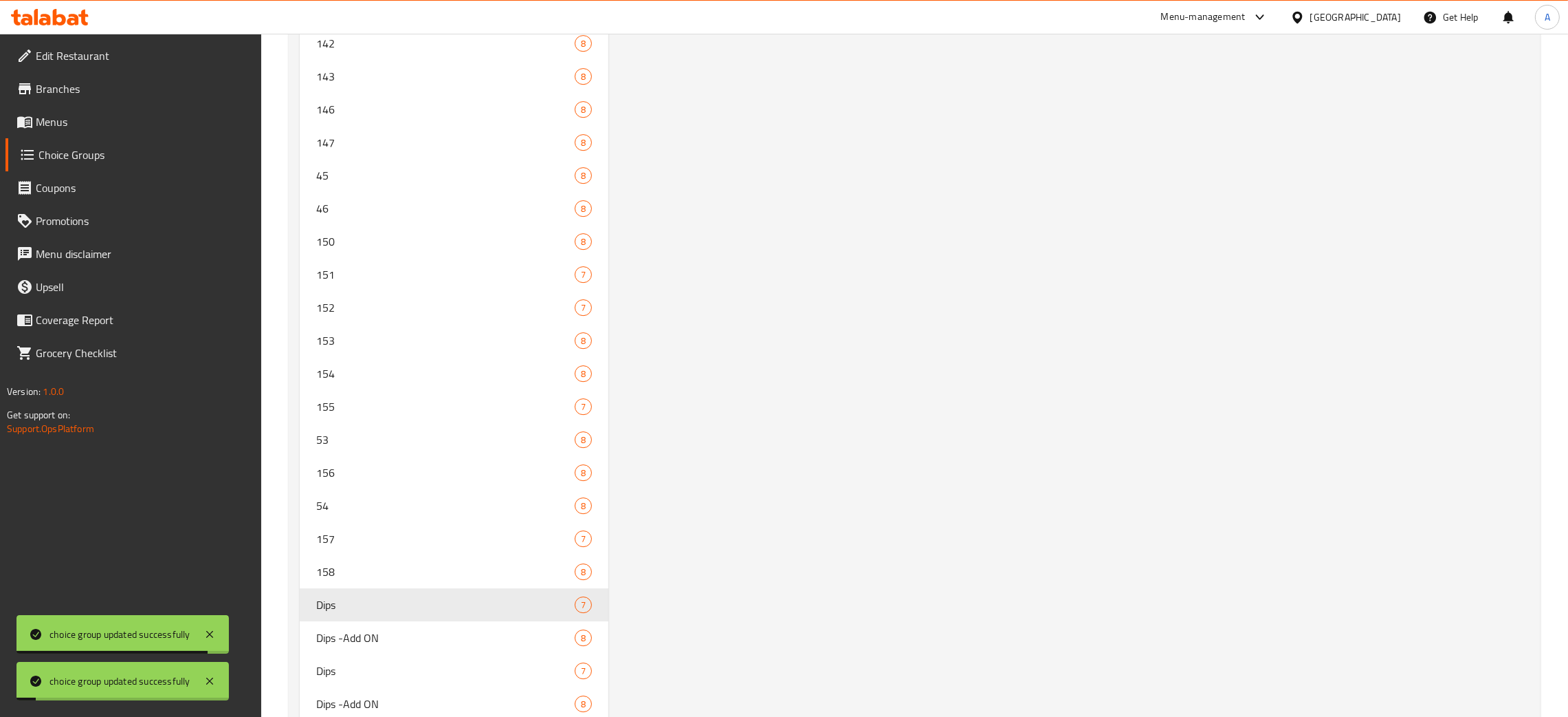
scroll to position [6480, 0]
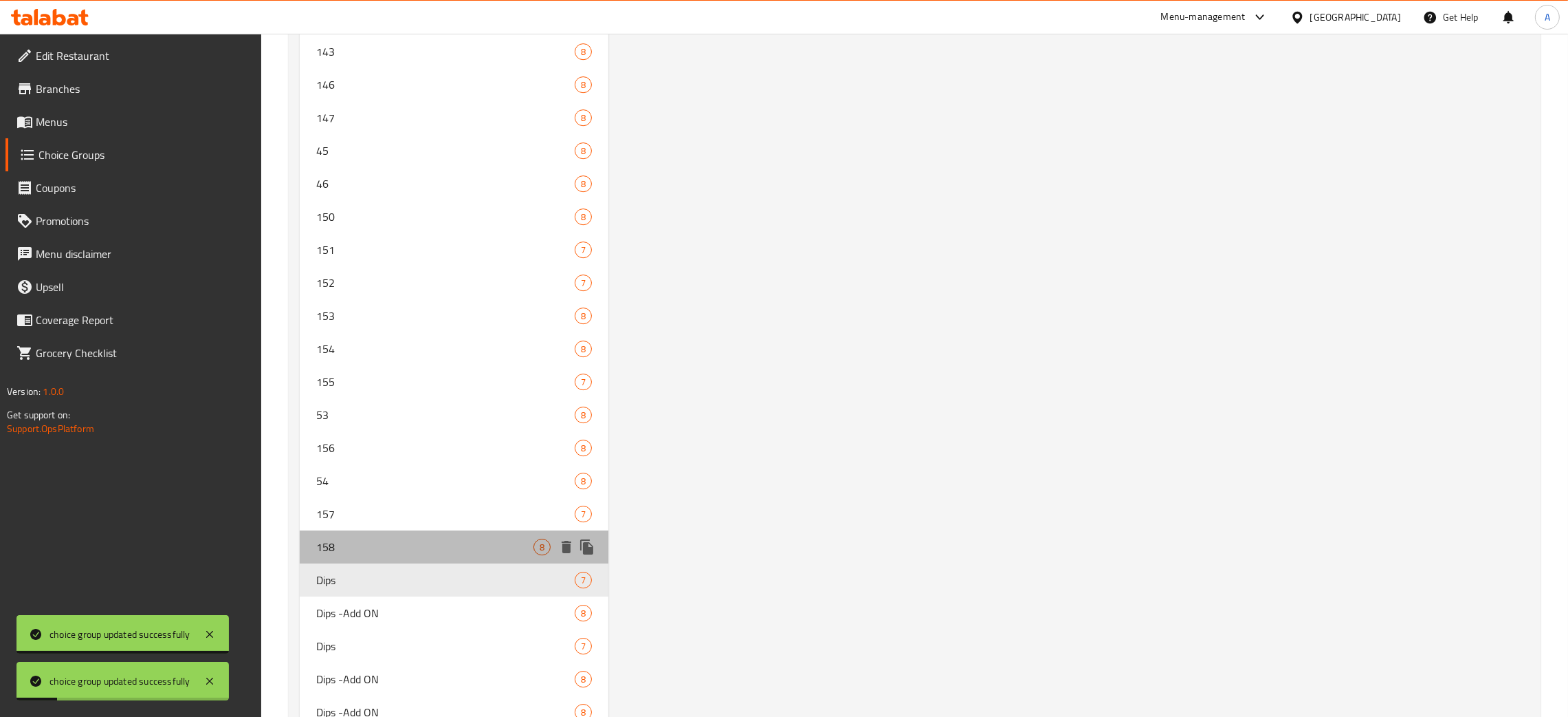
click at [372, 539] on span "158" at bounding box center [425, 547] width 217 height 16
type input "158"
type input "Dips -Add ON"
type input "1"
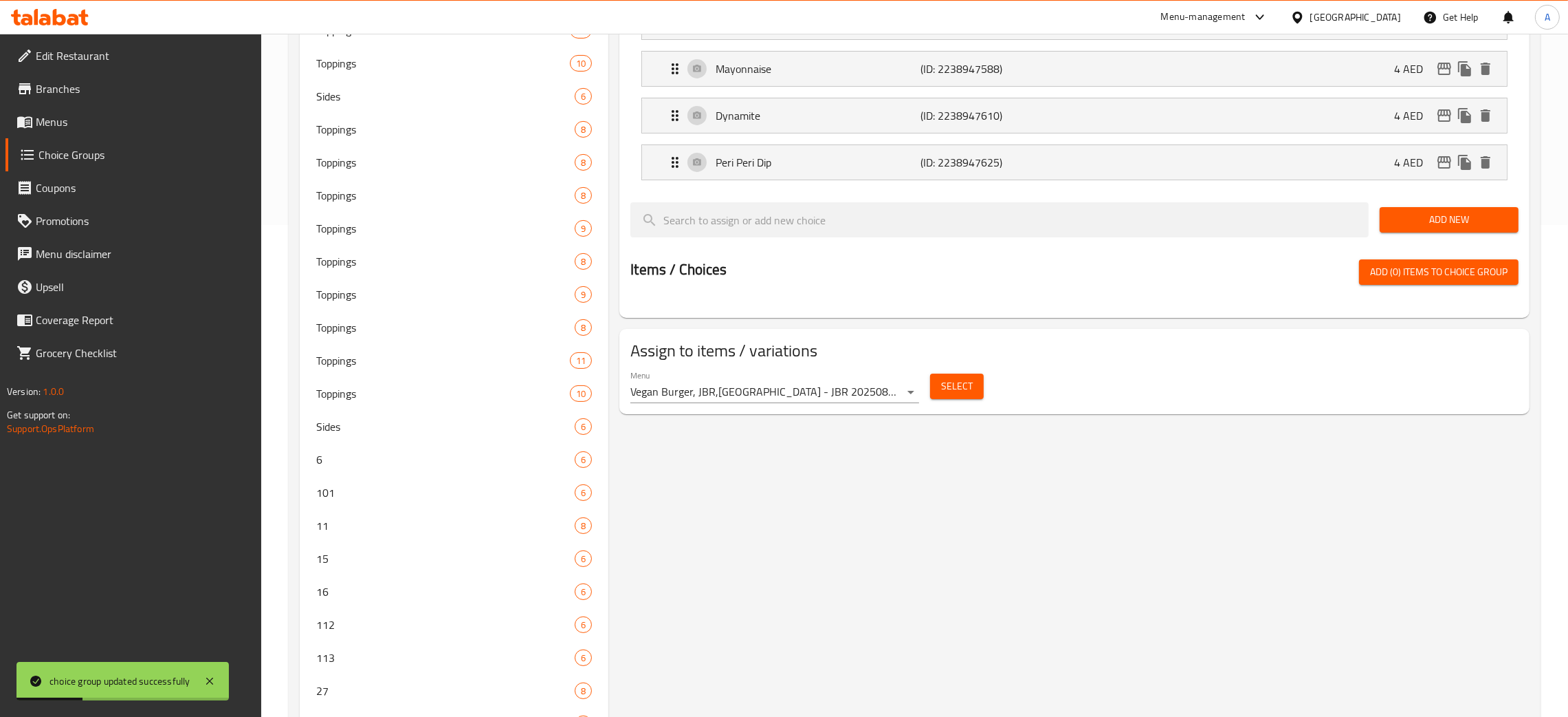
scroll to position [0, 0]
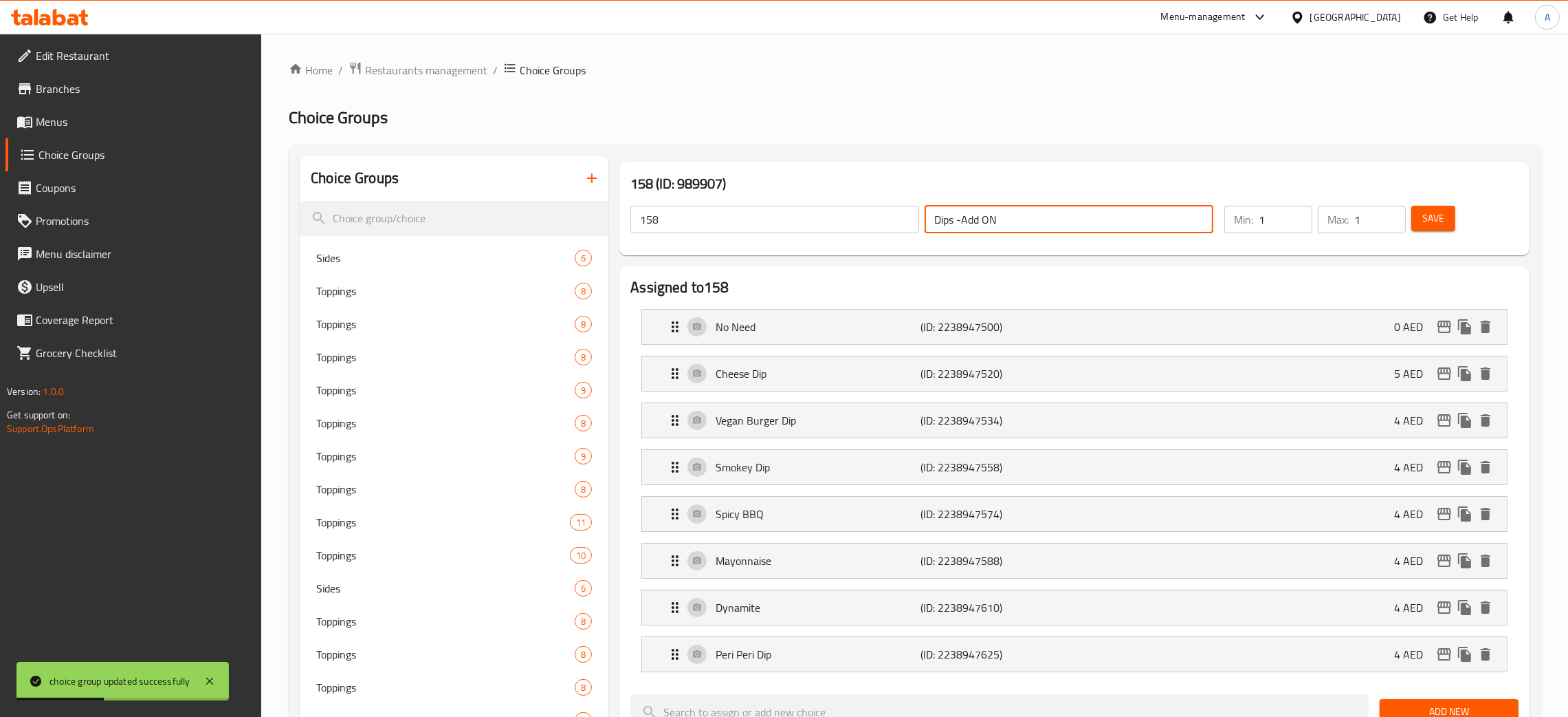
drag, startPoint x: 1018, startPoint y: 223, endPoint x: 885, endPoint y: 217, distance: 133.1
click at [885, 217] on div "158 ​ Dips -Add ON ​" at bounding box center [922, 219] width 600 height 44
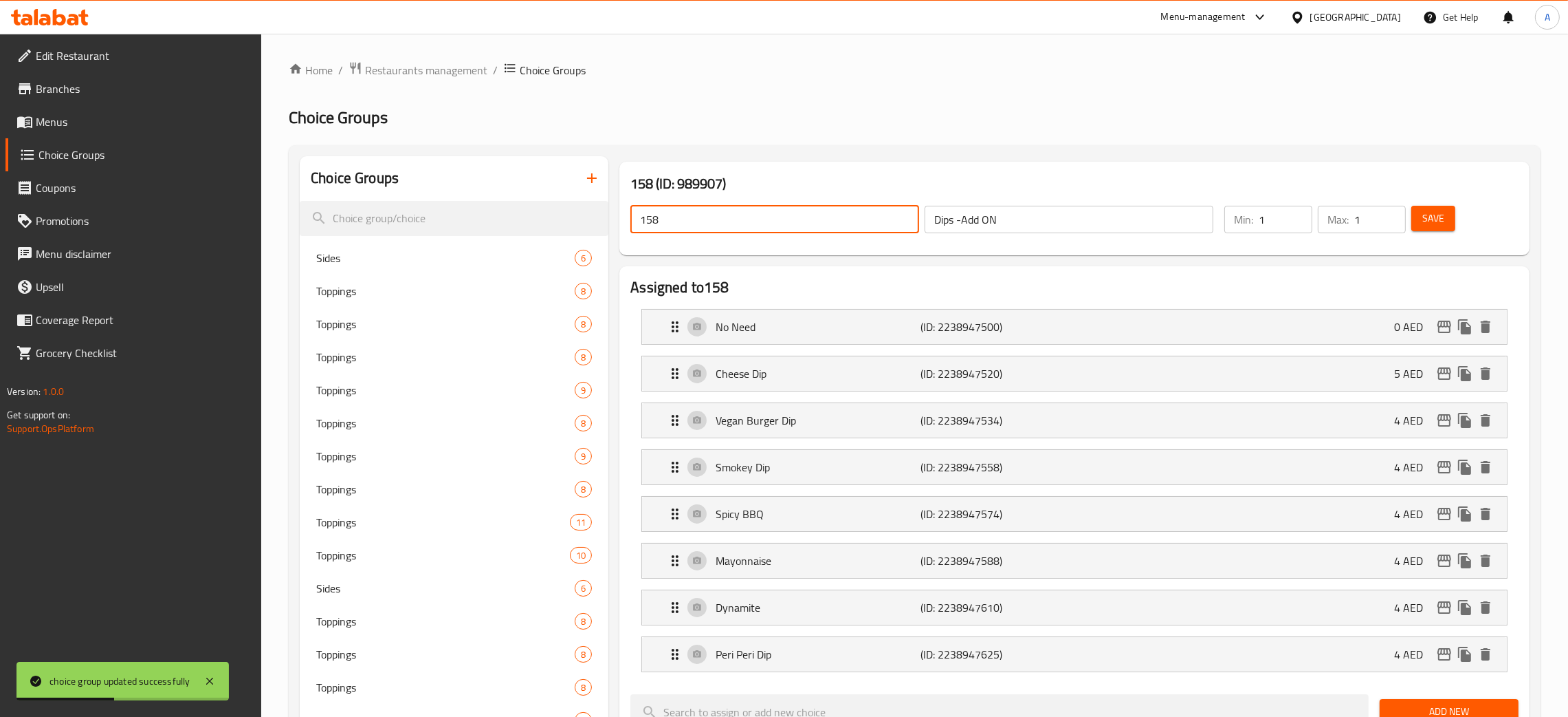
drag, startPoint x: 692, startPoint y: 221, endPoint x: 610, endPoint y: 221, distance: 82.0
paste input "Dips -Add ON"
click at [1449, 224] on button "Save" at bounding box center [1433, 218] width 44 height 25
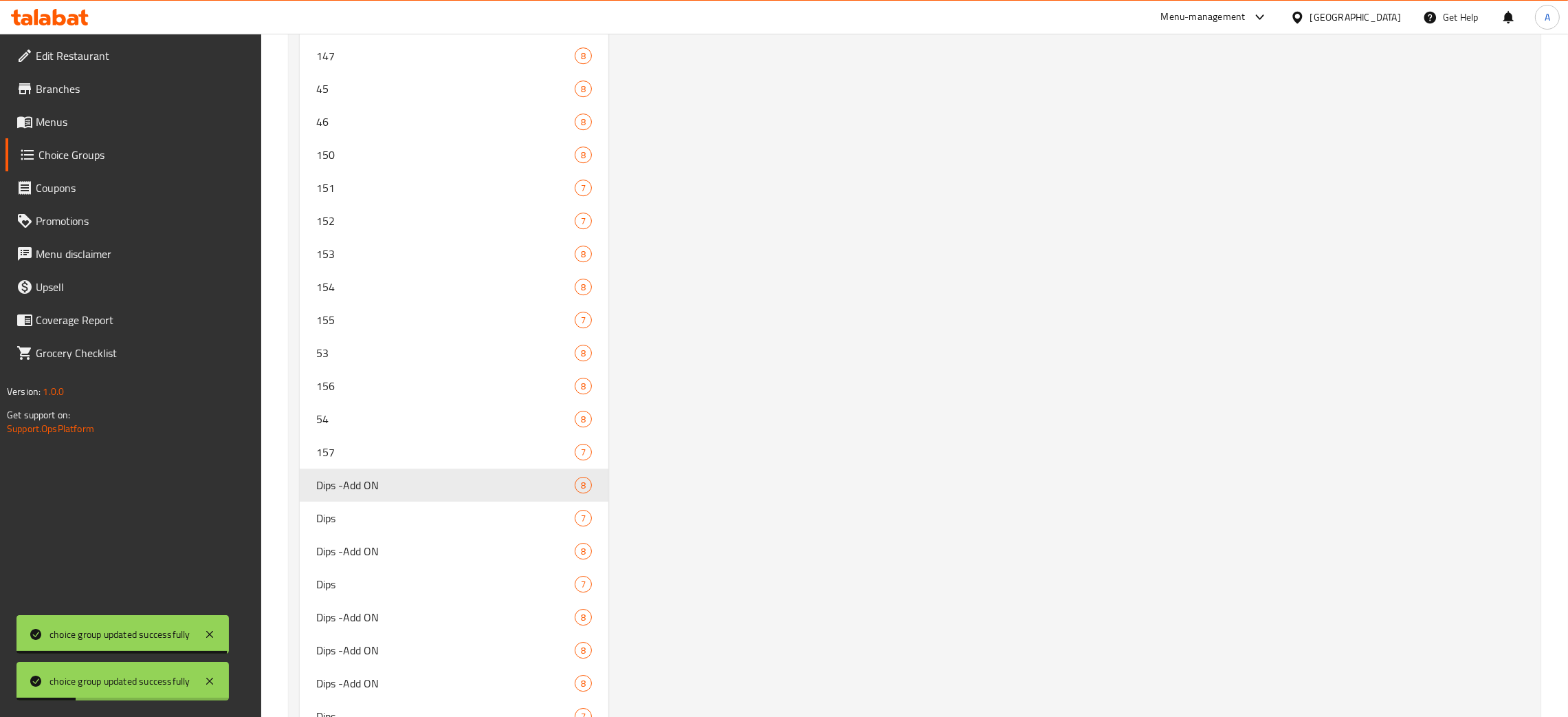
scroll to position [6541, 0]
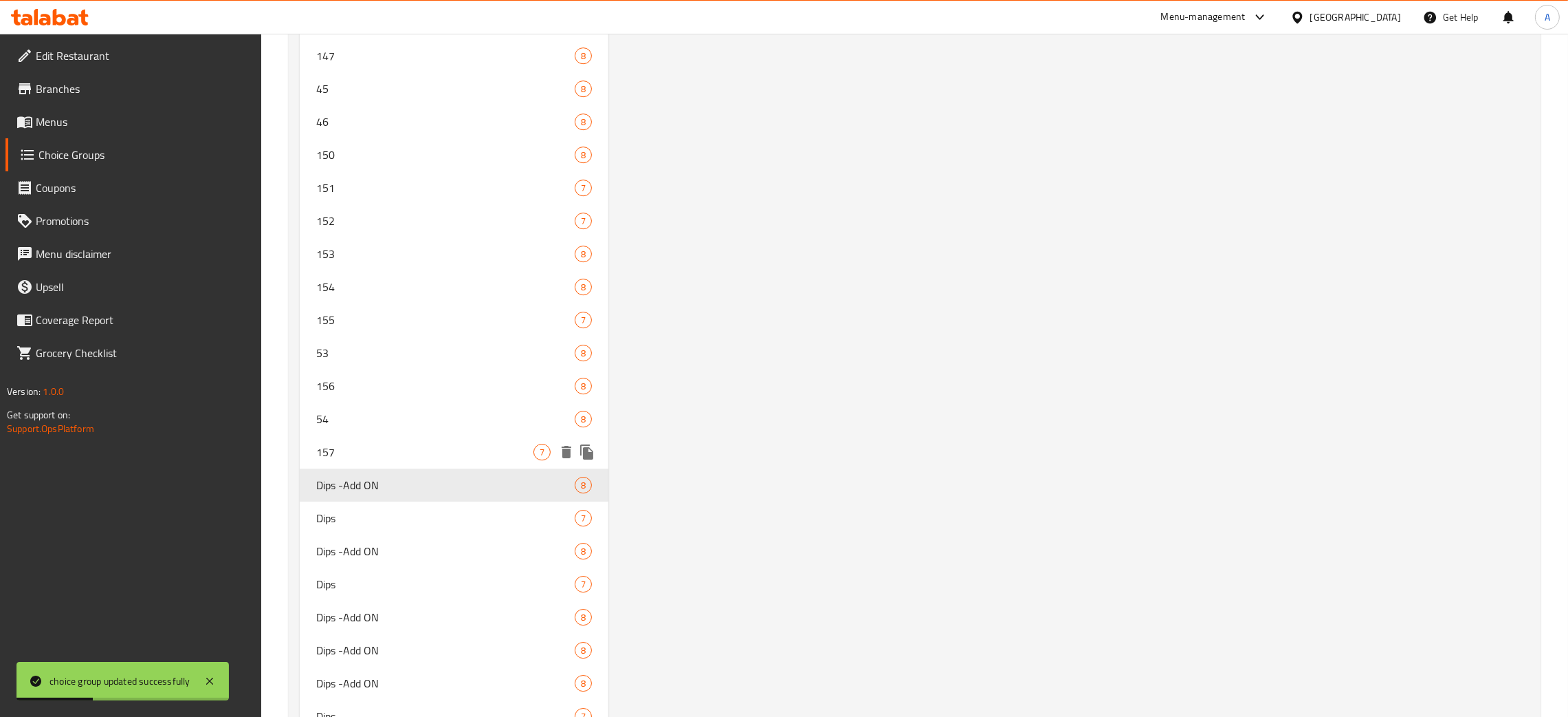
click at [372, 452] on span "157" at bounding box center [425, 452] width 217 height 16
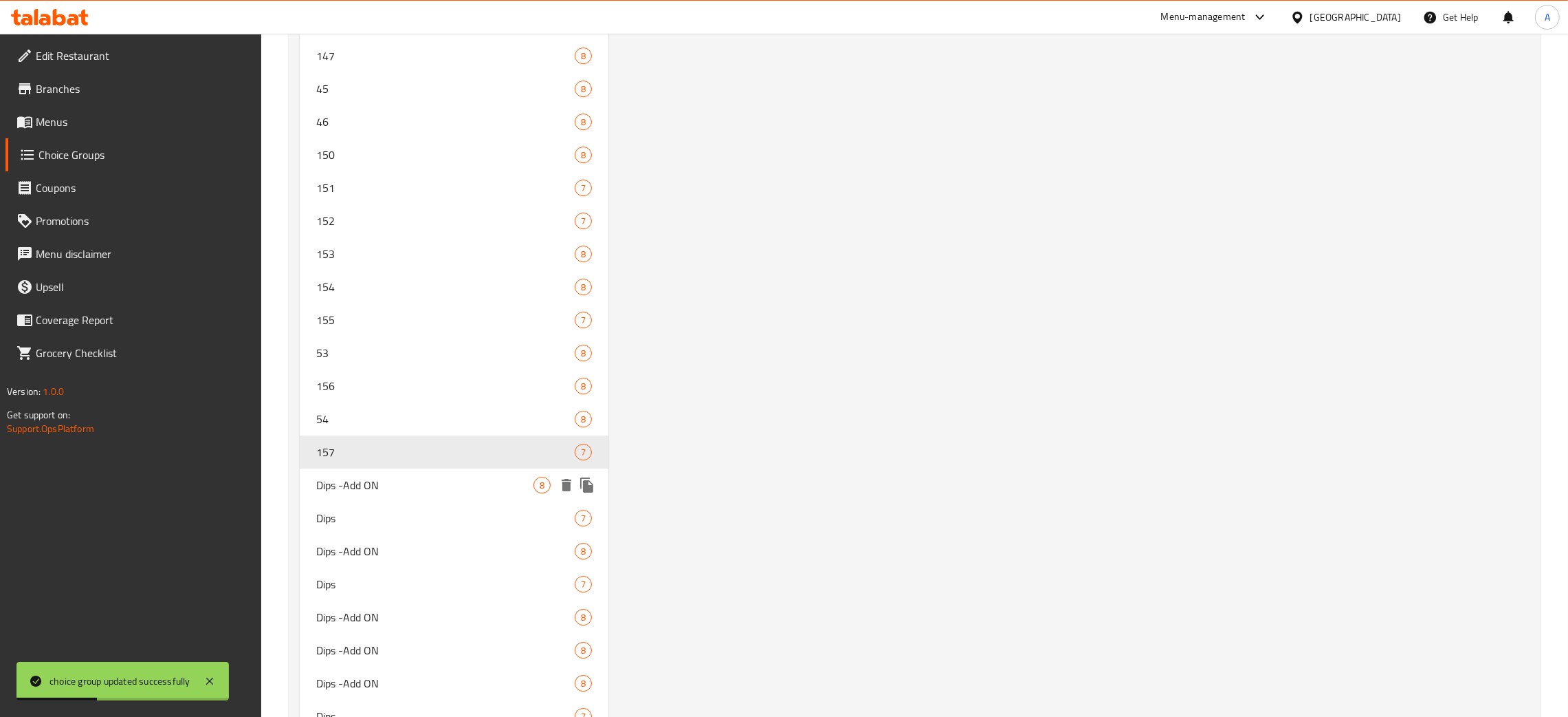
type input "157"
type input "Dips"
drag, startPoint x: 1568, startPoint y: 477, endPoint x: 1577, endPoint y: 208, distance: 269.2
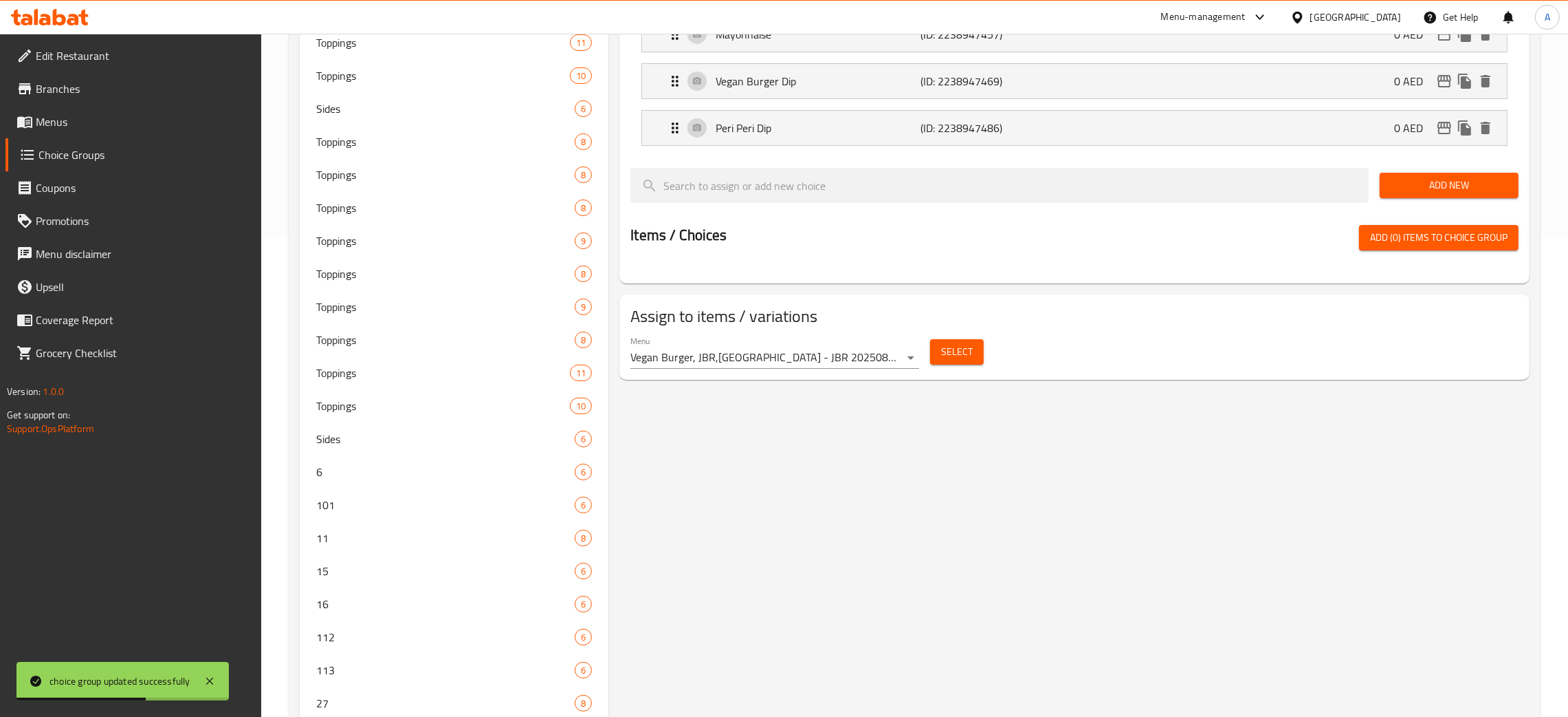
scroll to position [0, 0]
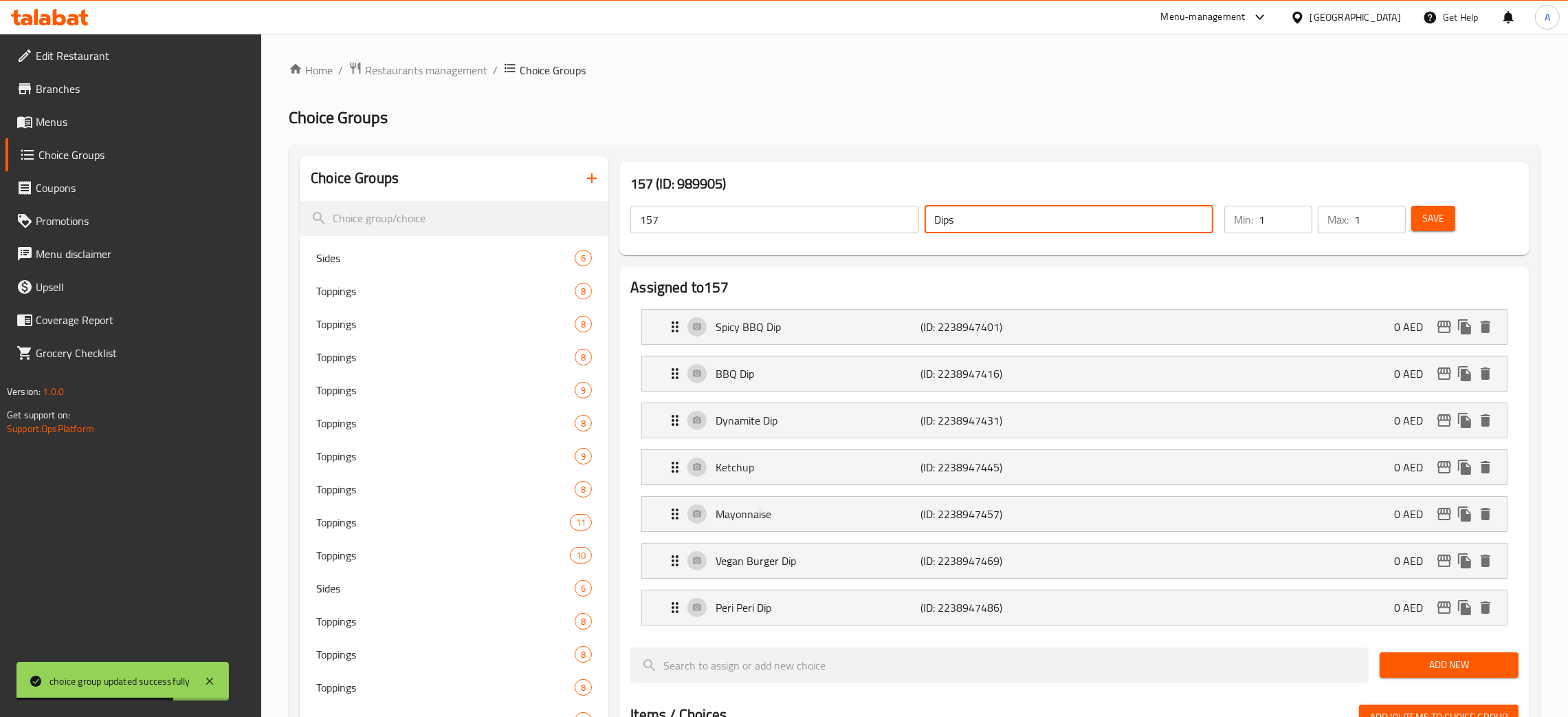
drag, startPoint x: 963, startPoint y: 220, endPoint x: 893, endPoint y: 221, distance: 70.0
click at [893, 221] on div "157 ​ Dips ​" at bounding box center [922, 219] width 600 height 44
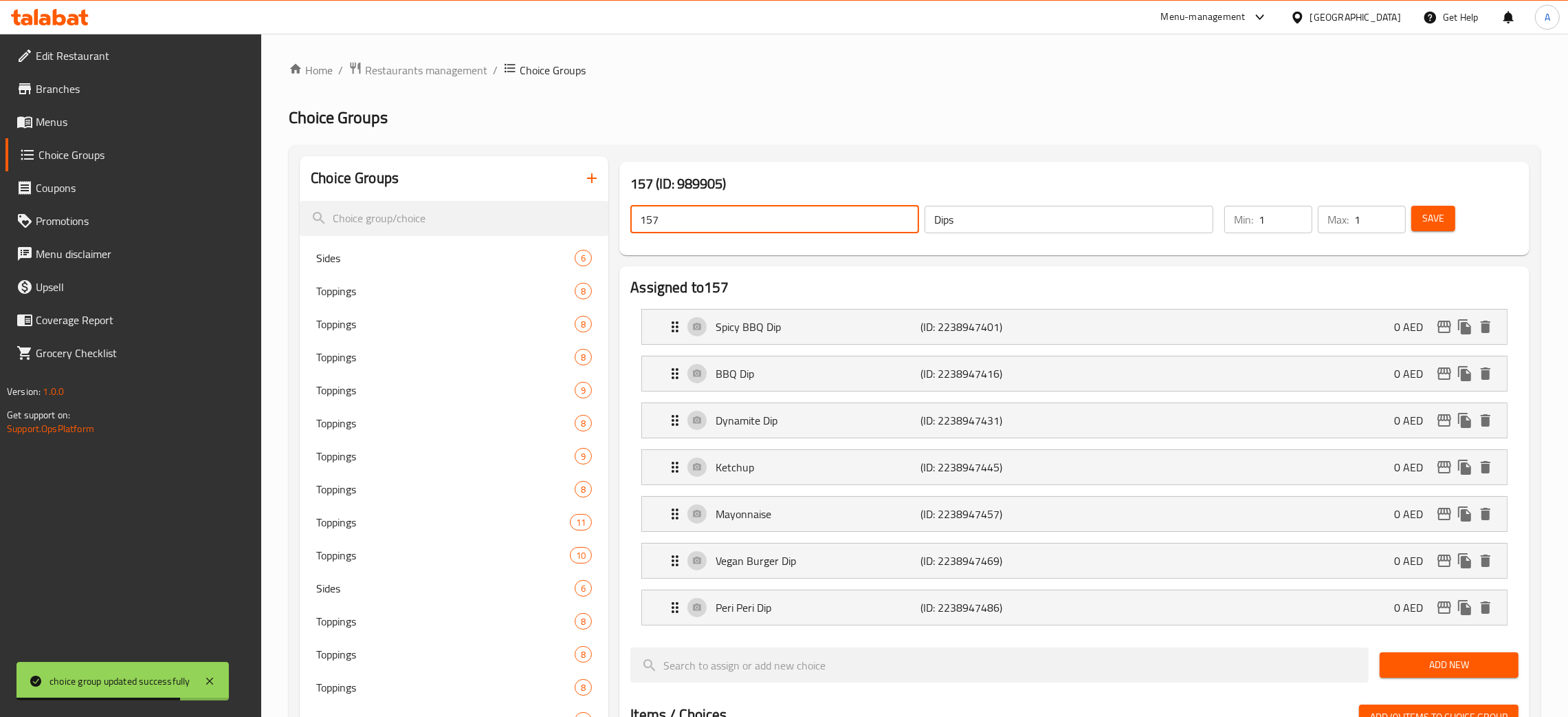
drag, startPoint x: 663, startPoint y: 229, endPoint x: 1051, endPoint y: 297, distance: 393.9
click at [614, 224] on div "157 (ID: 989905) 157 ​ Dips ​ Min: 1 ​ Max: 1 ​ Save" at bounding box center [1075, 208] width 922 height 104
paste input "Dips"
click at [1438, 224] on span "Save" at bounding box center [1433, 218] width 22 height 17
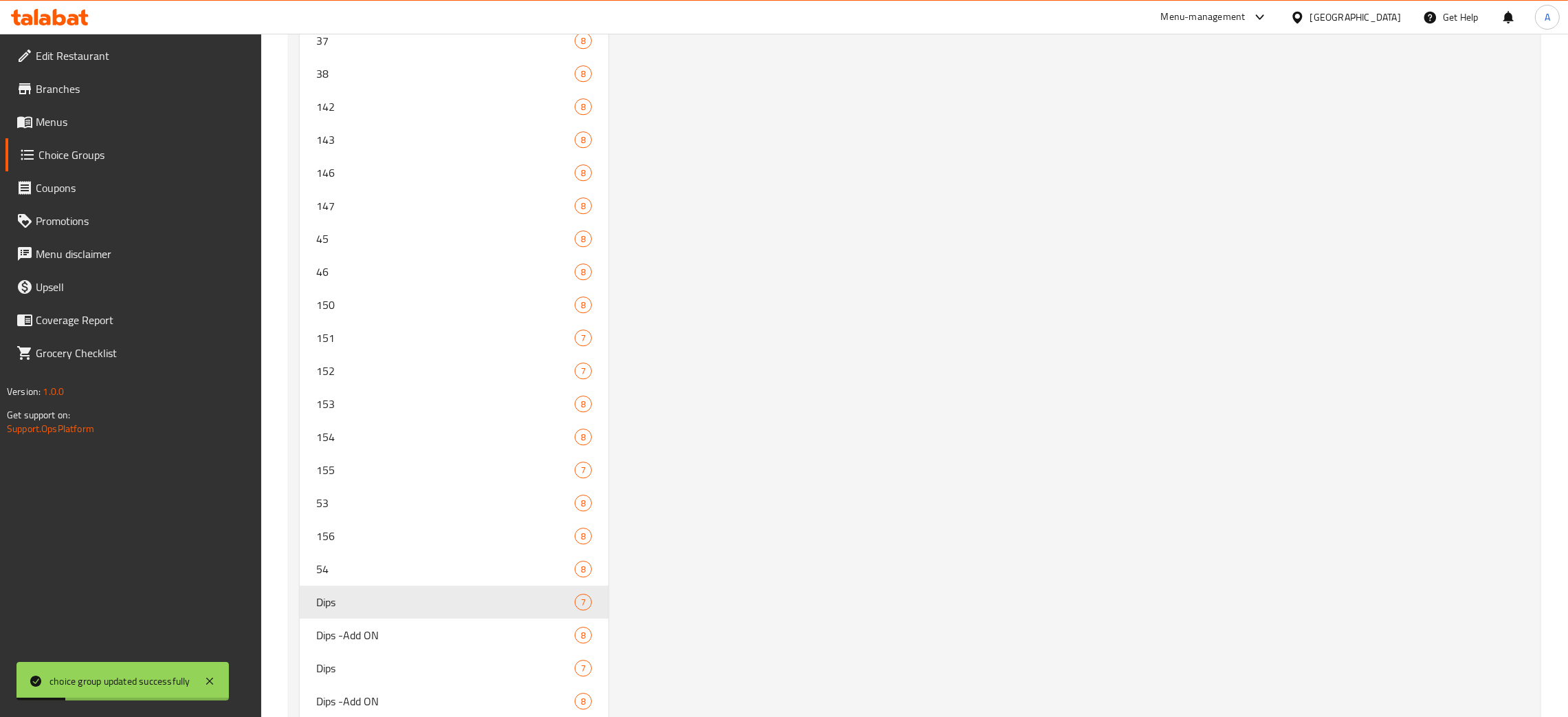
scroll to position [6404, 0]
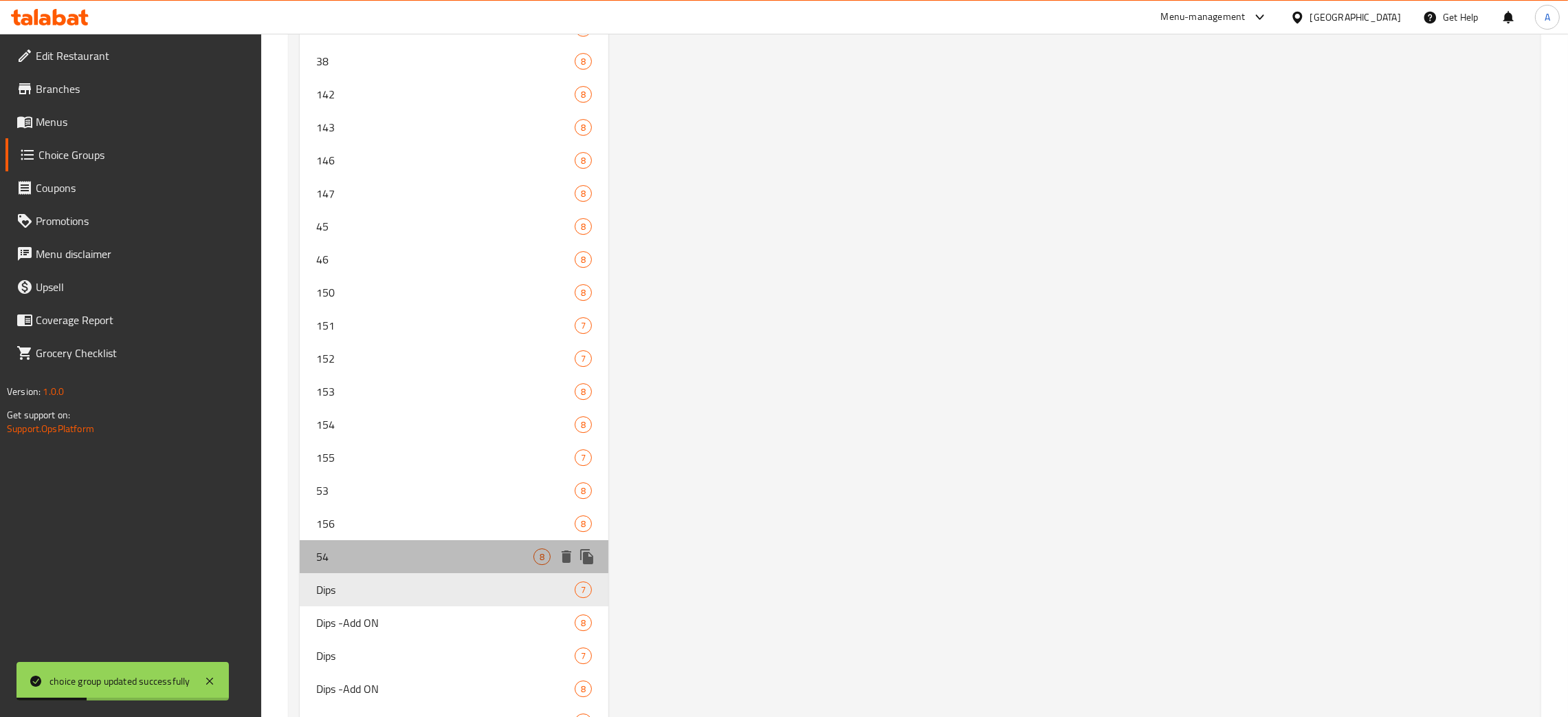
click at [423, 552] on span "54" at bounding box center [425, 556] width 217 height 16
type input "54"
type input "Dips -Add ON"
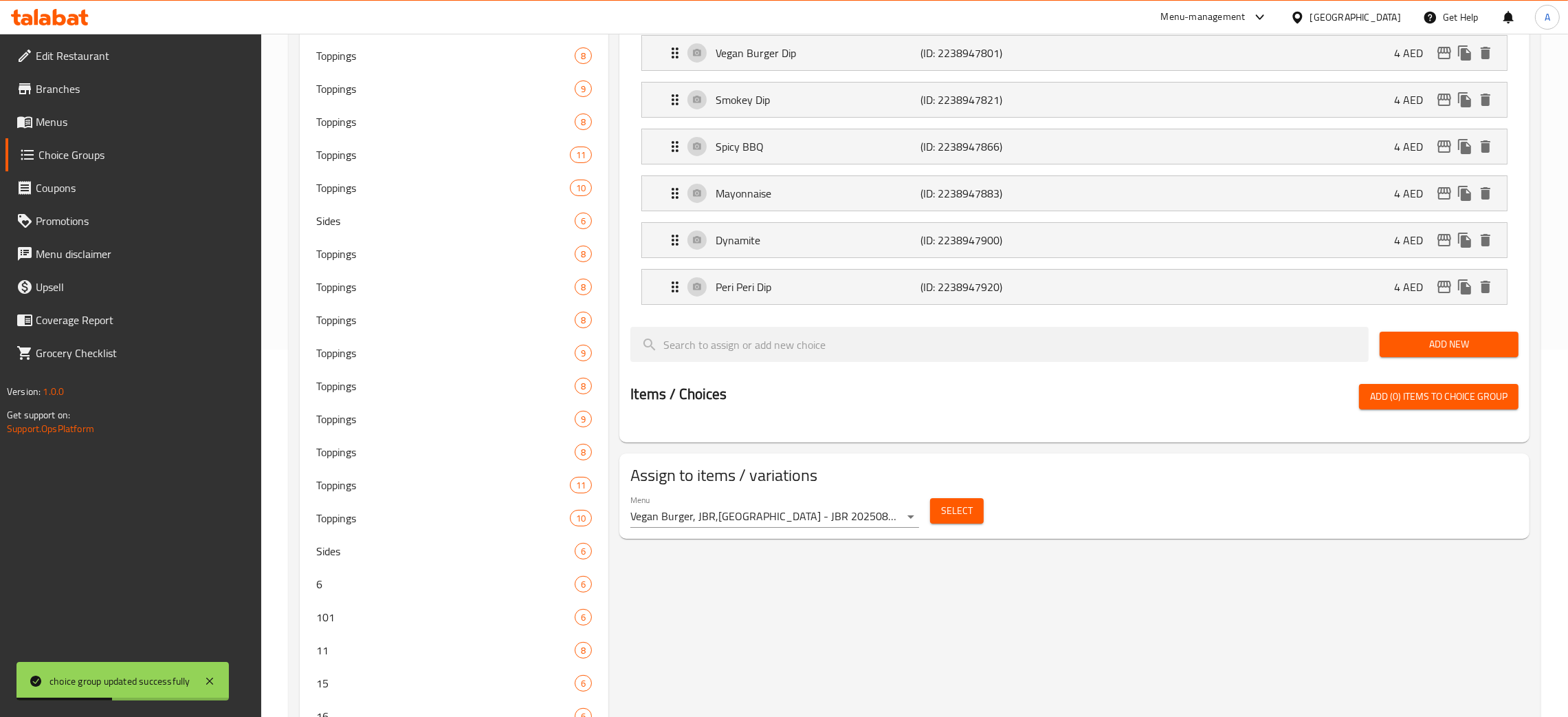
scroll to position [0, 0]
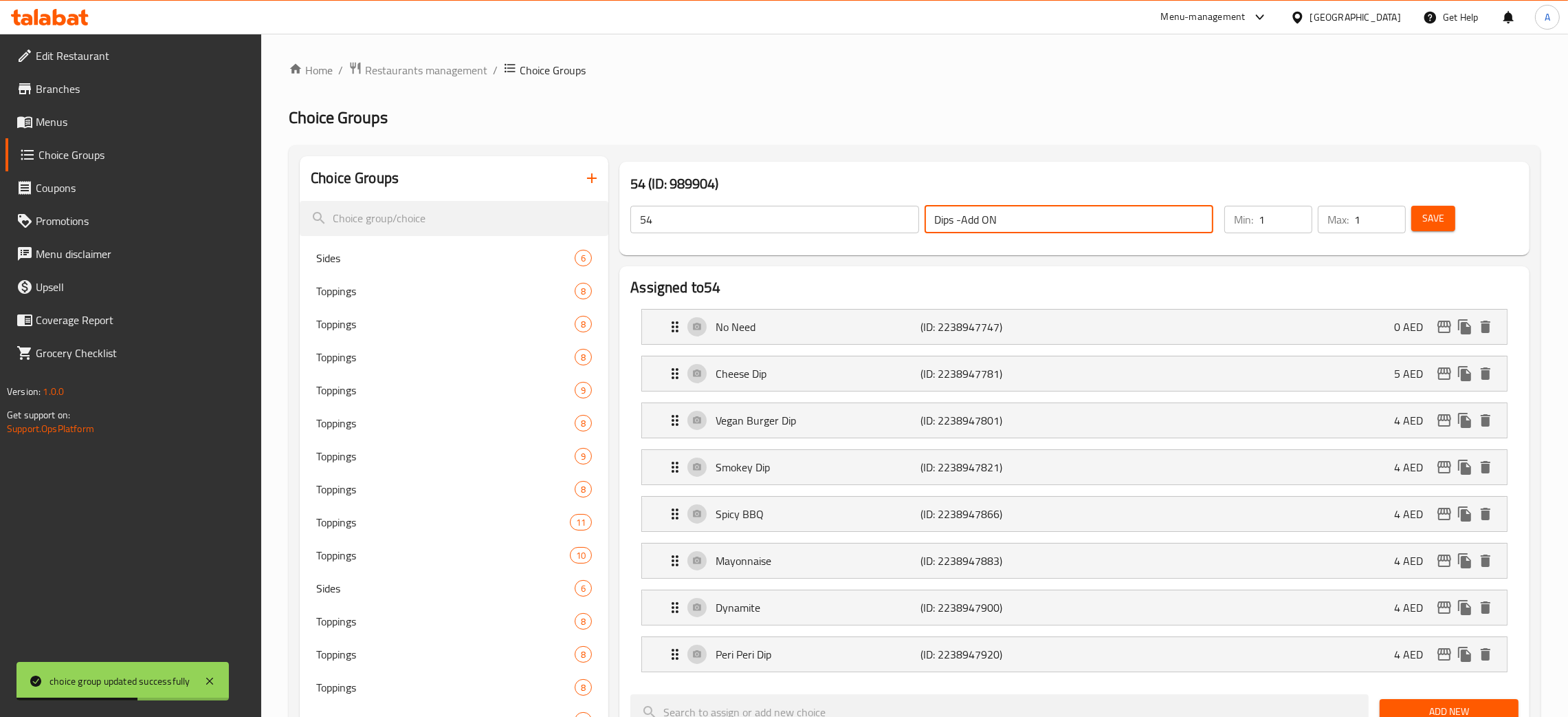
drag, startPoint x: 1018, startPoint y: 218, endPoint x: 937, endPoint y: 210, distance: 81.4
click at [937, 210] on input "Dips -Add ON" at bounding box center [1069, 219] width 288 height 27
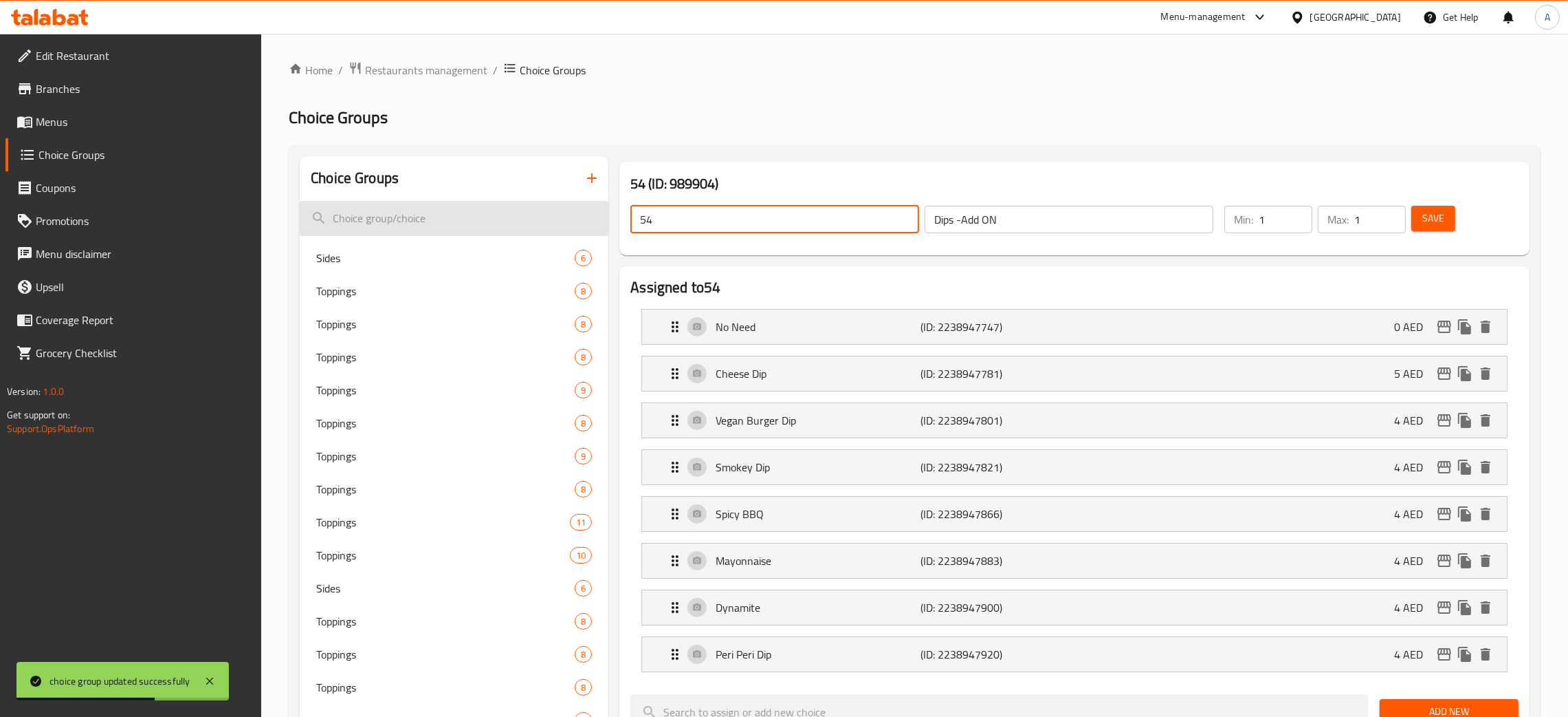
drag, startPoint x: 666, startPoint y: 222, endPoint x: 608, endPoint y: 218, distance: 58.1
paste input "Dips -Add ON"
click at [1432, 224] on span "Save" at bounding box center [1433, 218] width 22 height 17
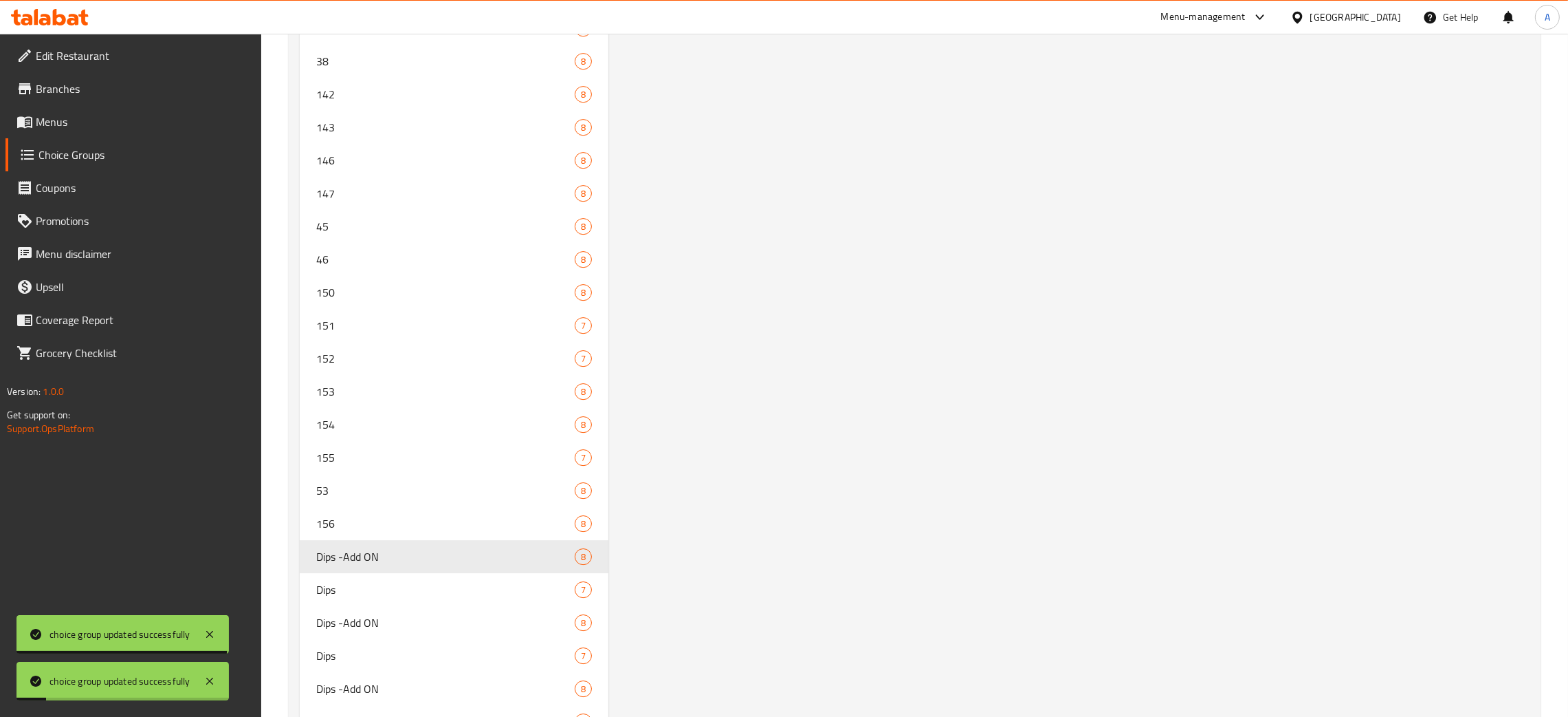
scroll to position [6430, 0]
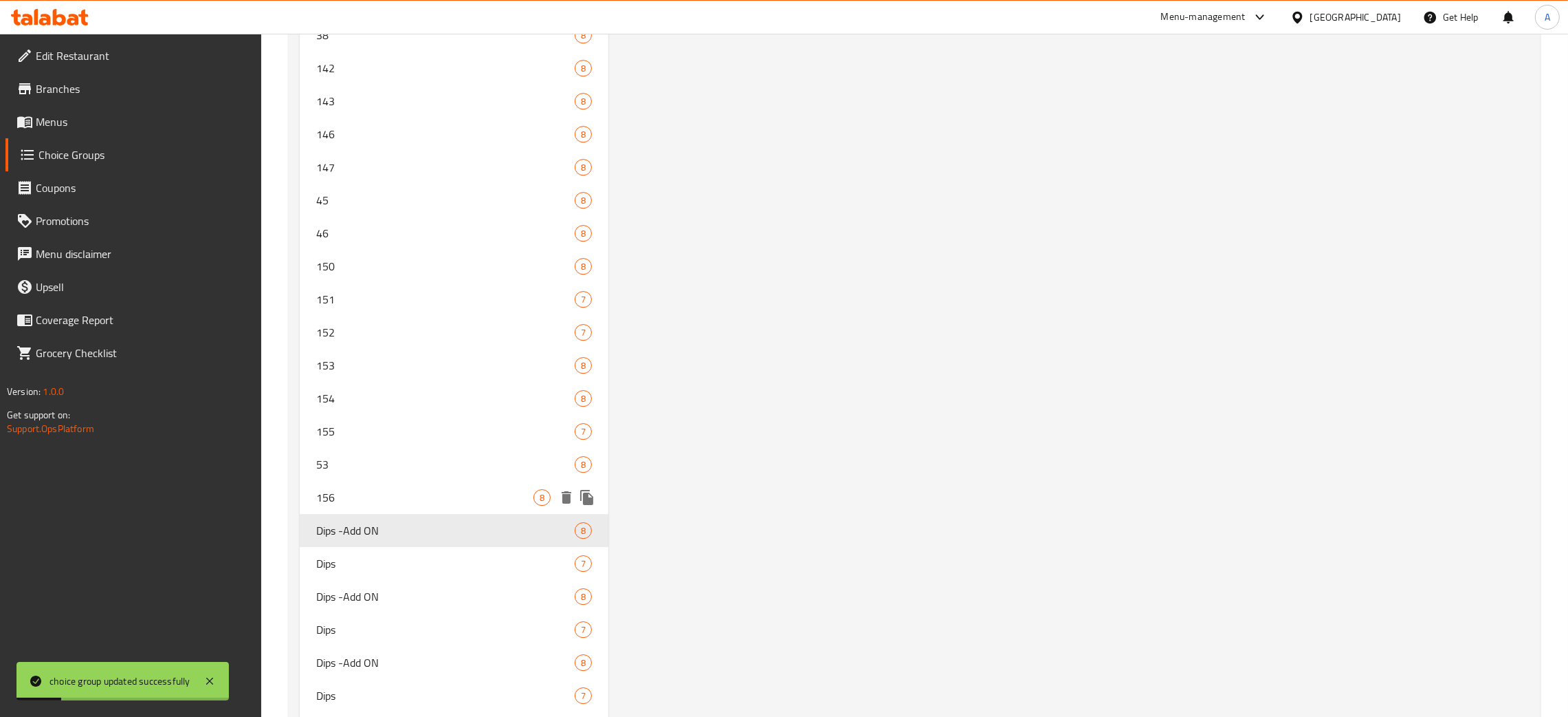
click at [307, 494] on div "156 8" at bounding box center [453, 497] width 308 height 33
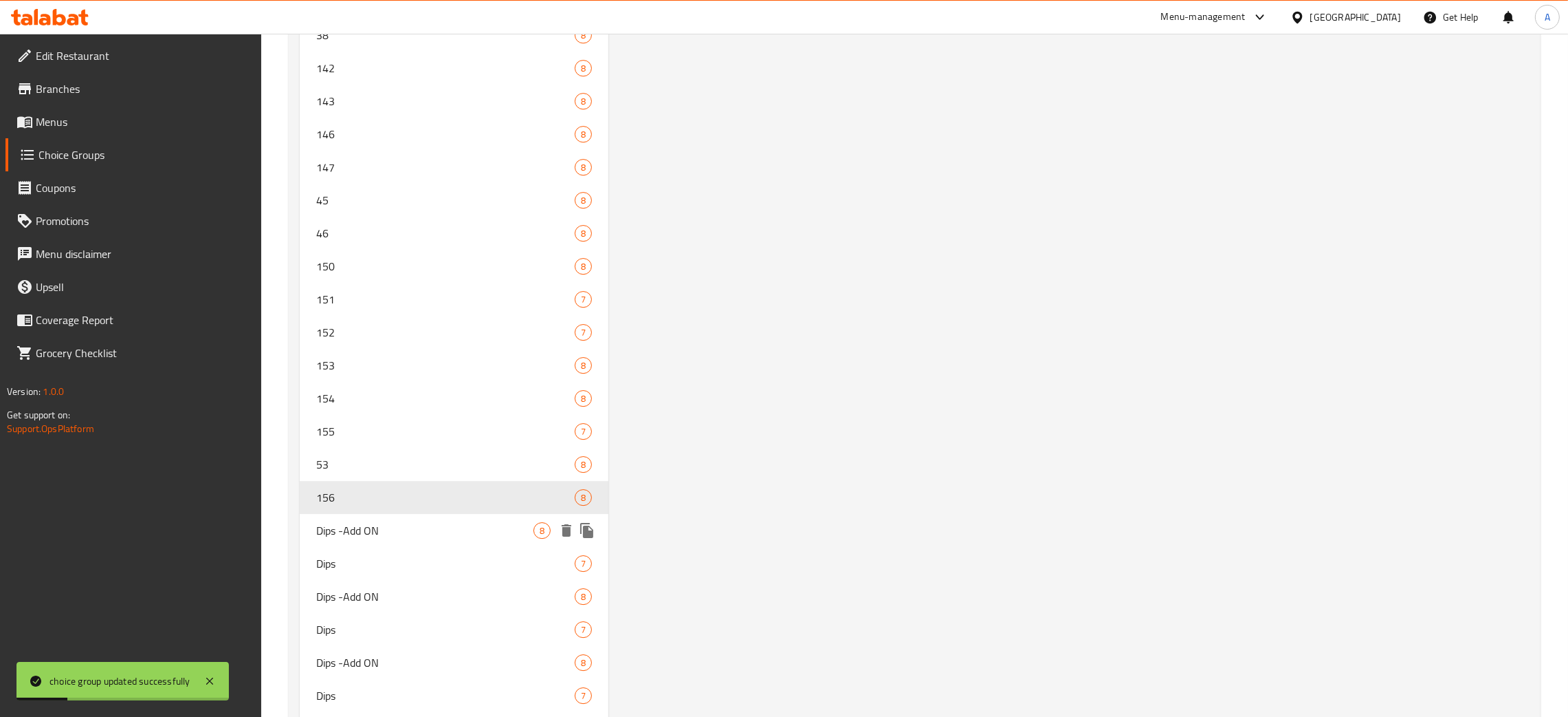
type input "156"
type input "0"
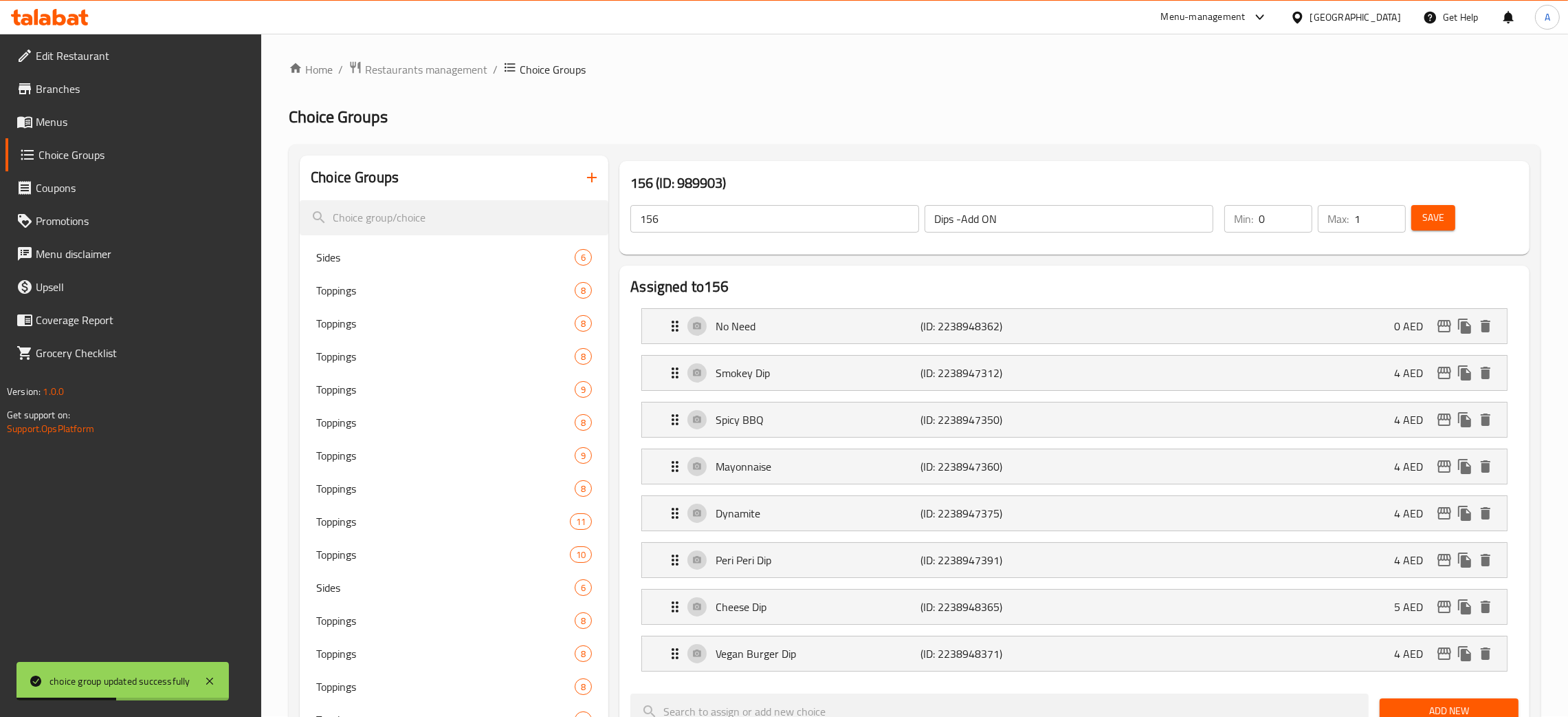
scroll to position [0, 0]
drag, startPoint x: 1030, startPoint y: 226, endPoint x: 885, endPoint y: 220, distance: 145.1
click at [885, 220] on div "156 ​ Dips -Add ON ​" at bounding box center [922, 219] width 600 height 44
drag, startPoint x: 659, startPoint y: 221, endPoint x: 751, endPoint y: 249, distance: 96.2
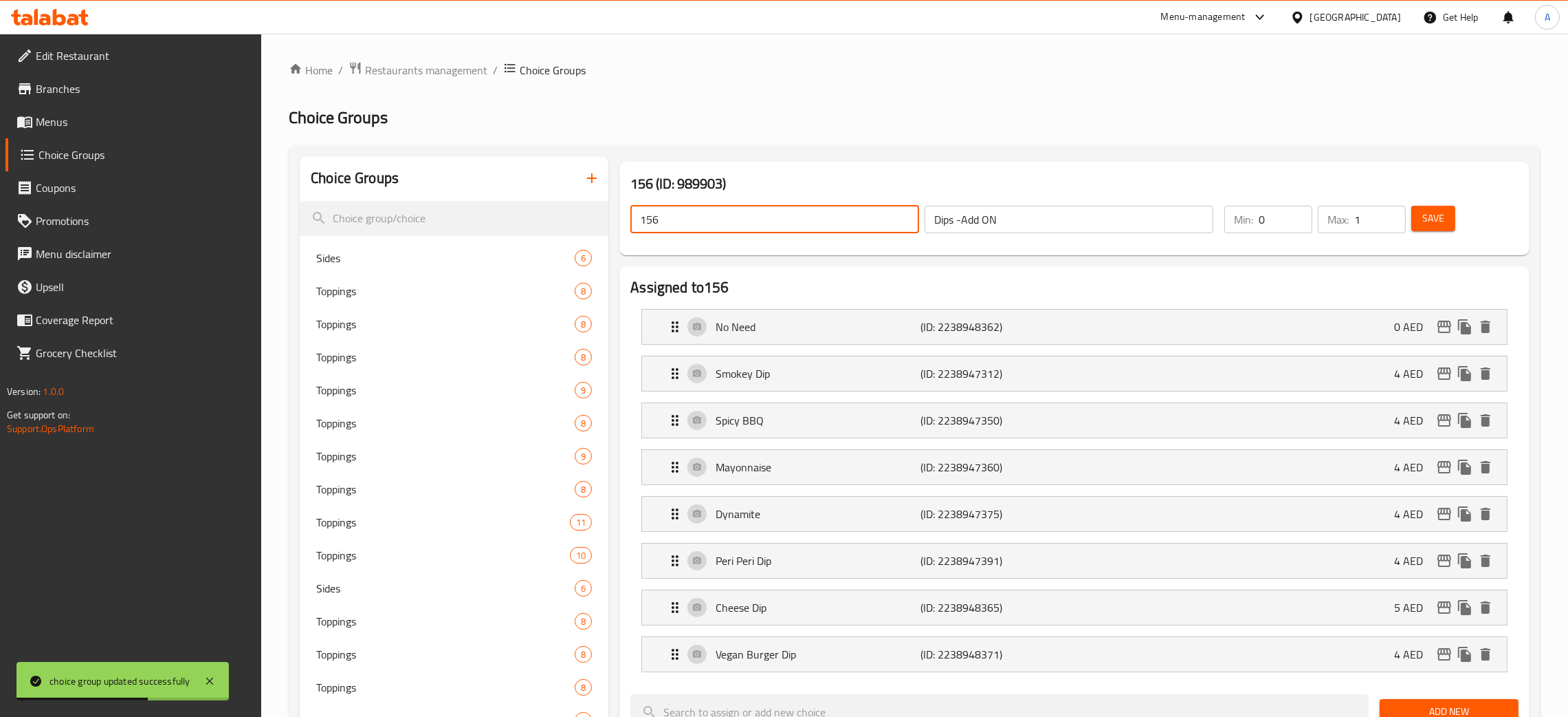
paste input "Dips -Add ON"
click at [1433, 220] on span "Save" at bounding box center [1433, 218] width 22 height 17
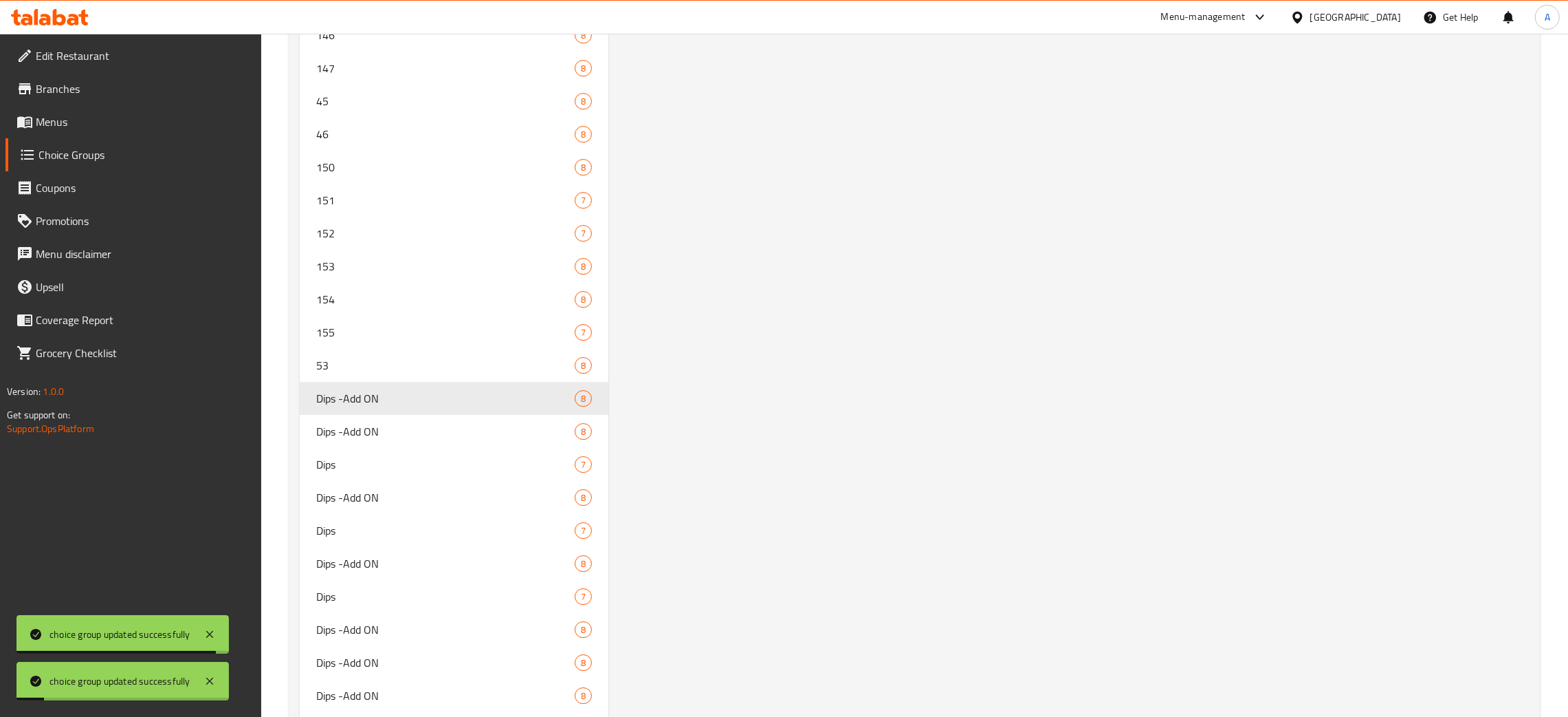
scroll to position [6517, 0]
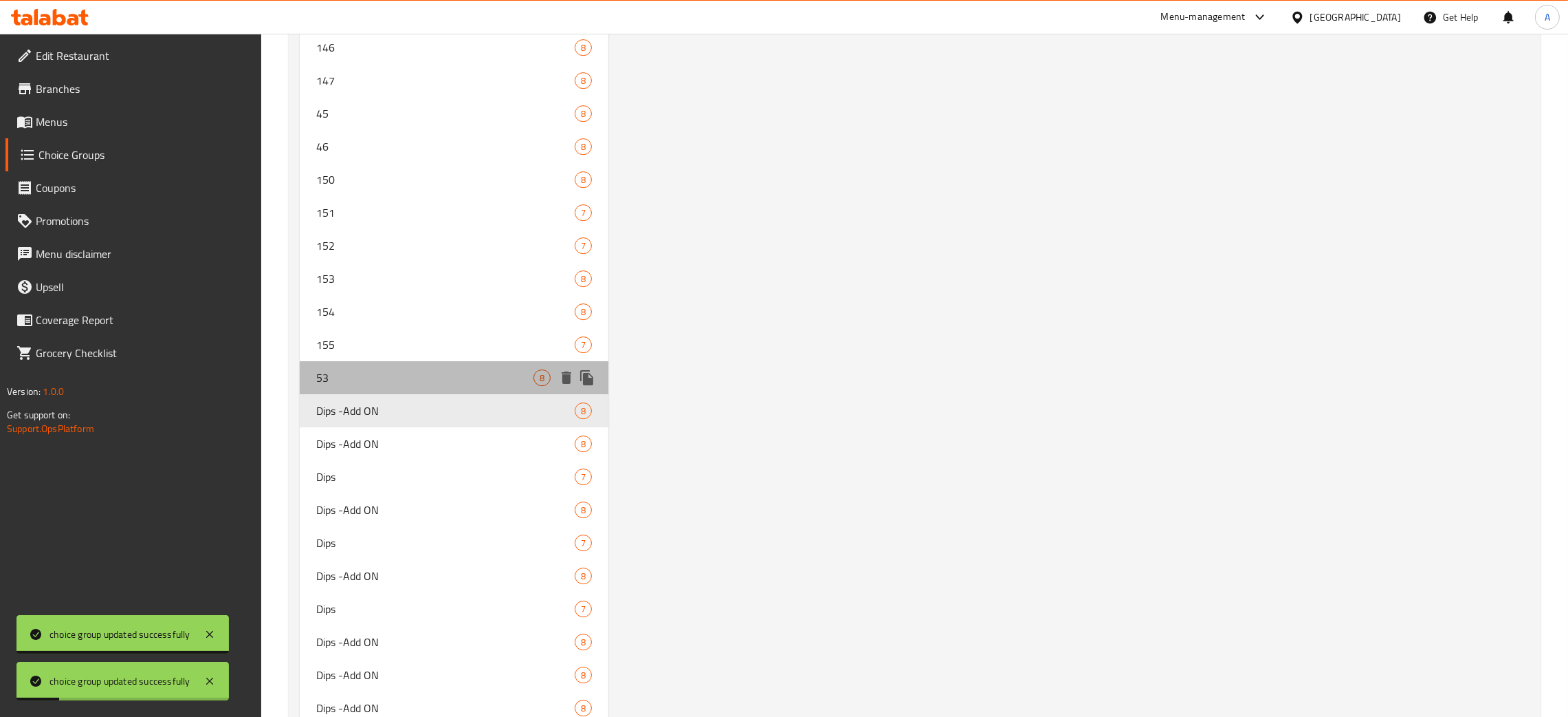
click at [399, 379] on div "53 8" at bounding box center [453, 377] width 308 height 33
type input "53"
type input "1"
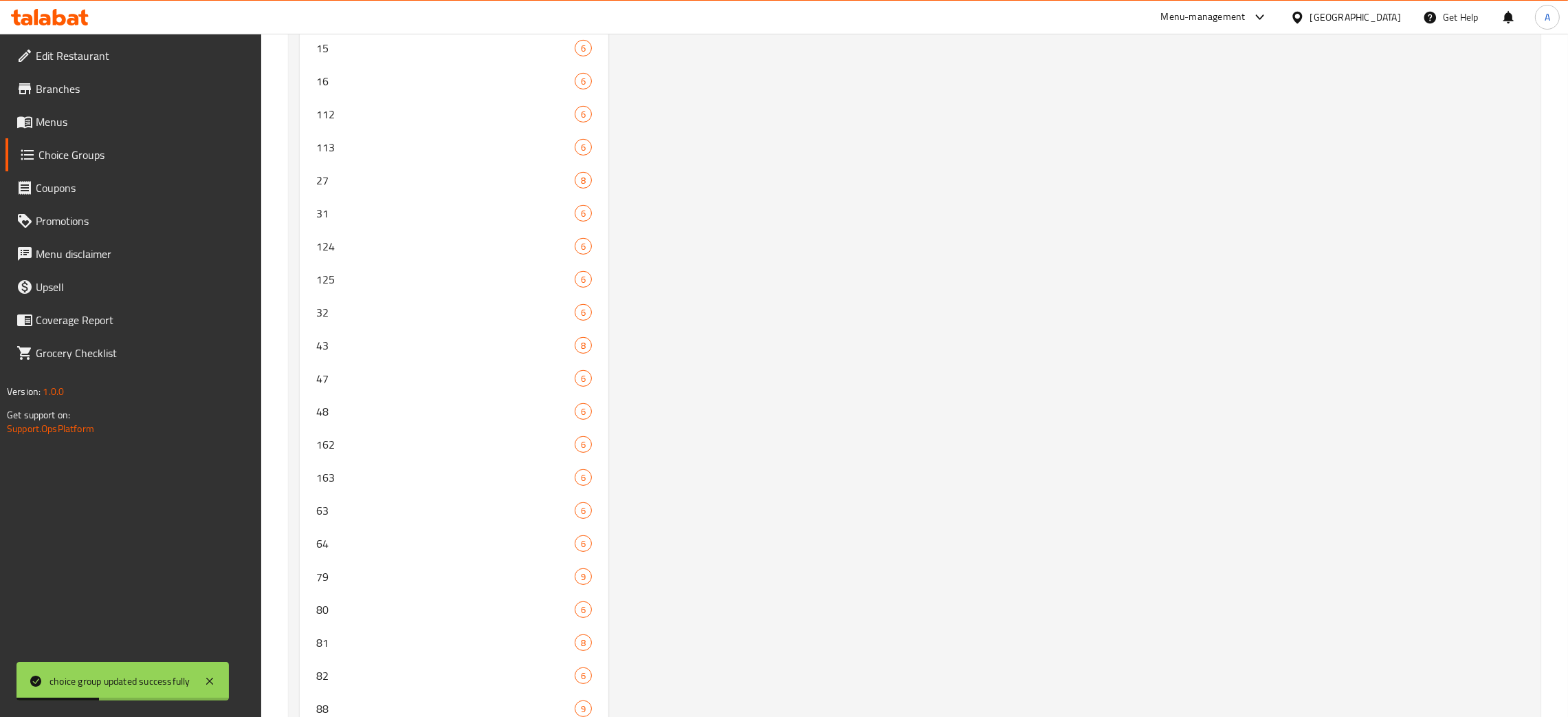
scroll to position [0, 0]
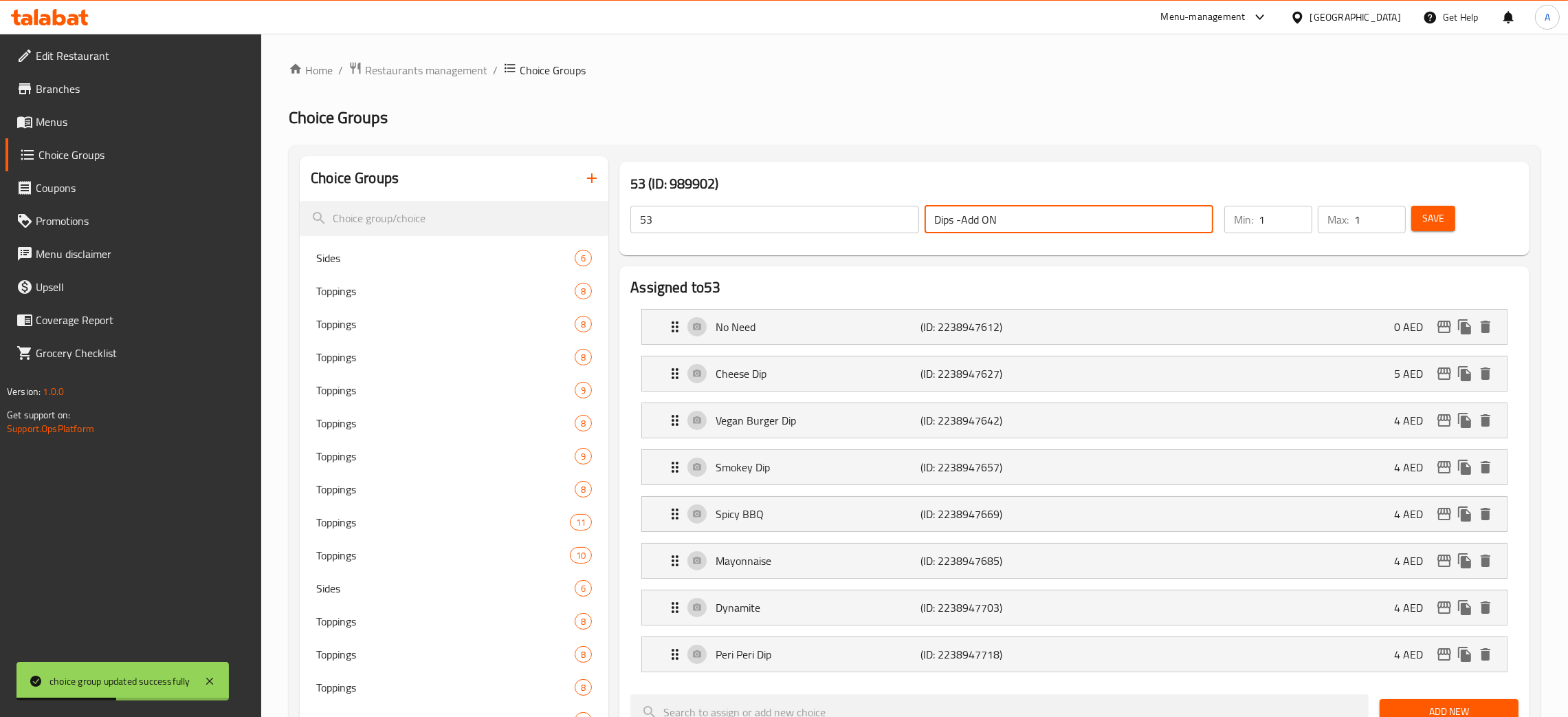
drag, startPoint x: 1017, startPoint y: 213, endPoint x: 893, endPoint y: 220, distance: 124.2
click at [893, 220] on div "53 ​ Dips -Add ON ​" at bounding box center [922, 219] width 600 height 44
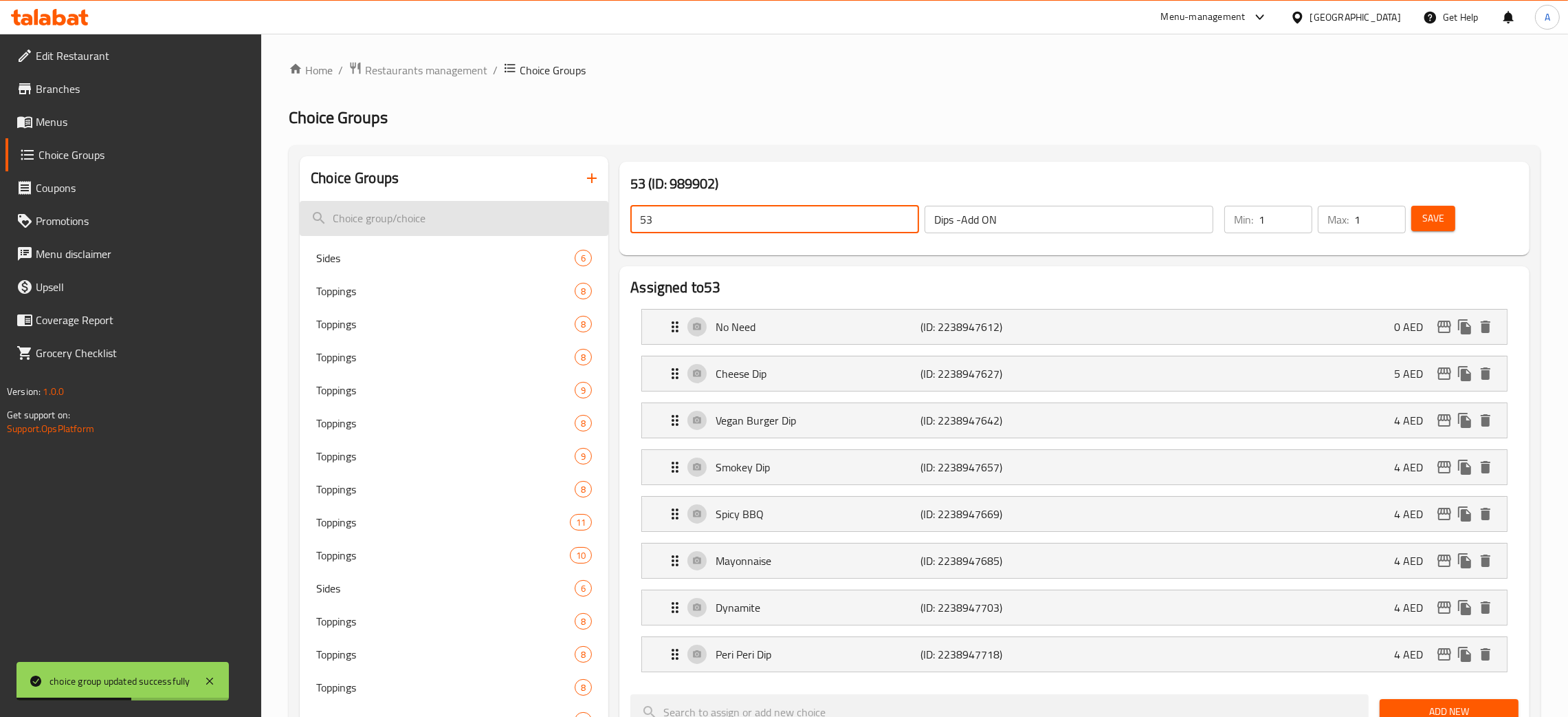
drag, startPoint x: 639, startPoint y: 217, endPoint x: 598, endPoint y: 216, distance: 41.0
paste input "Dips -Add ON"
click at [1442, 230] on button "Save" at bounding box center [1433, 218] width 44 height 25
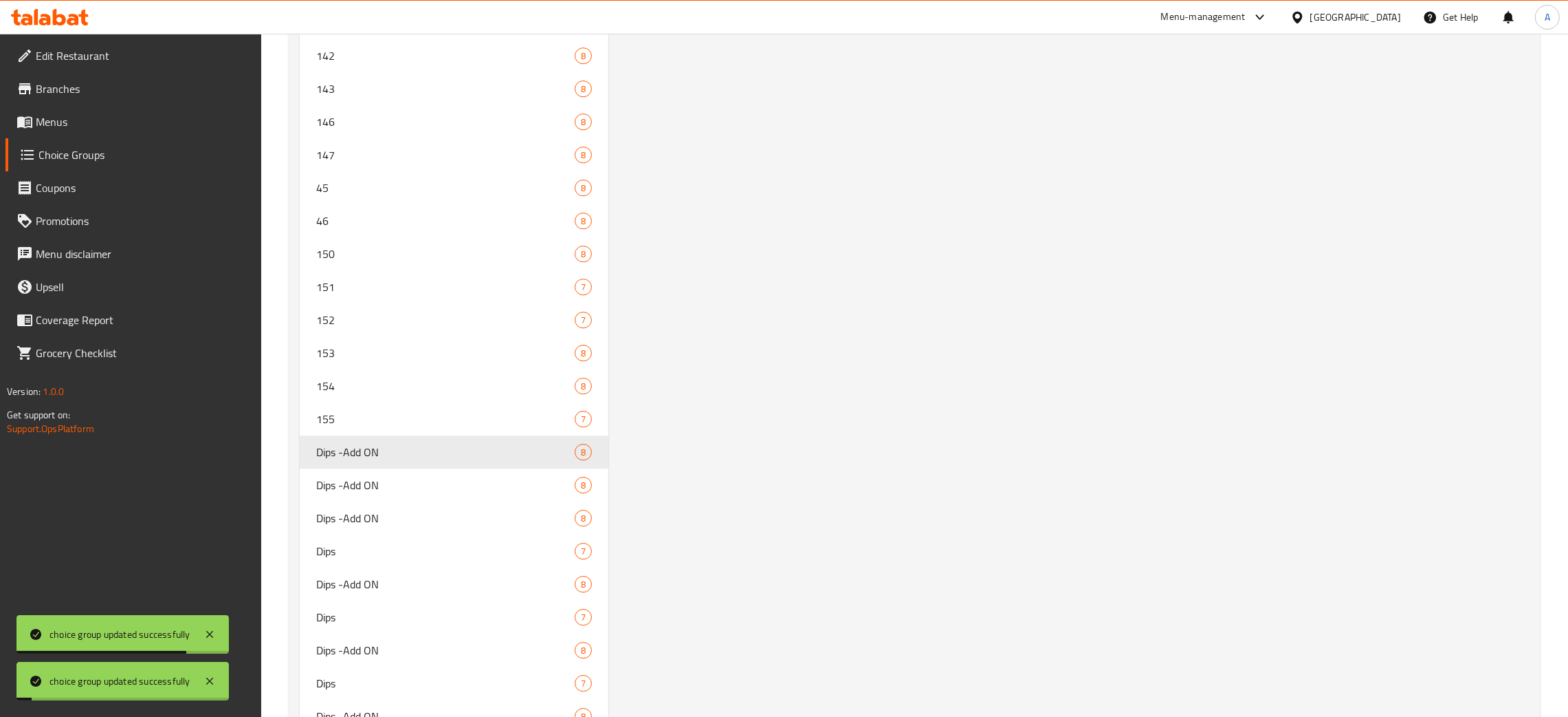
scroll to position [6404, 0]
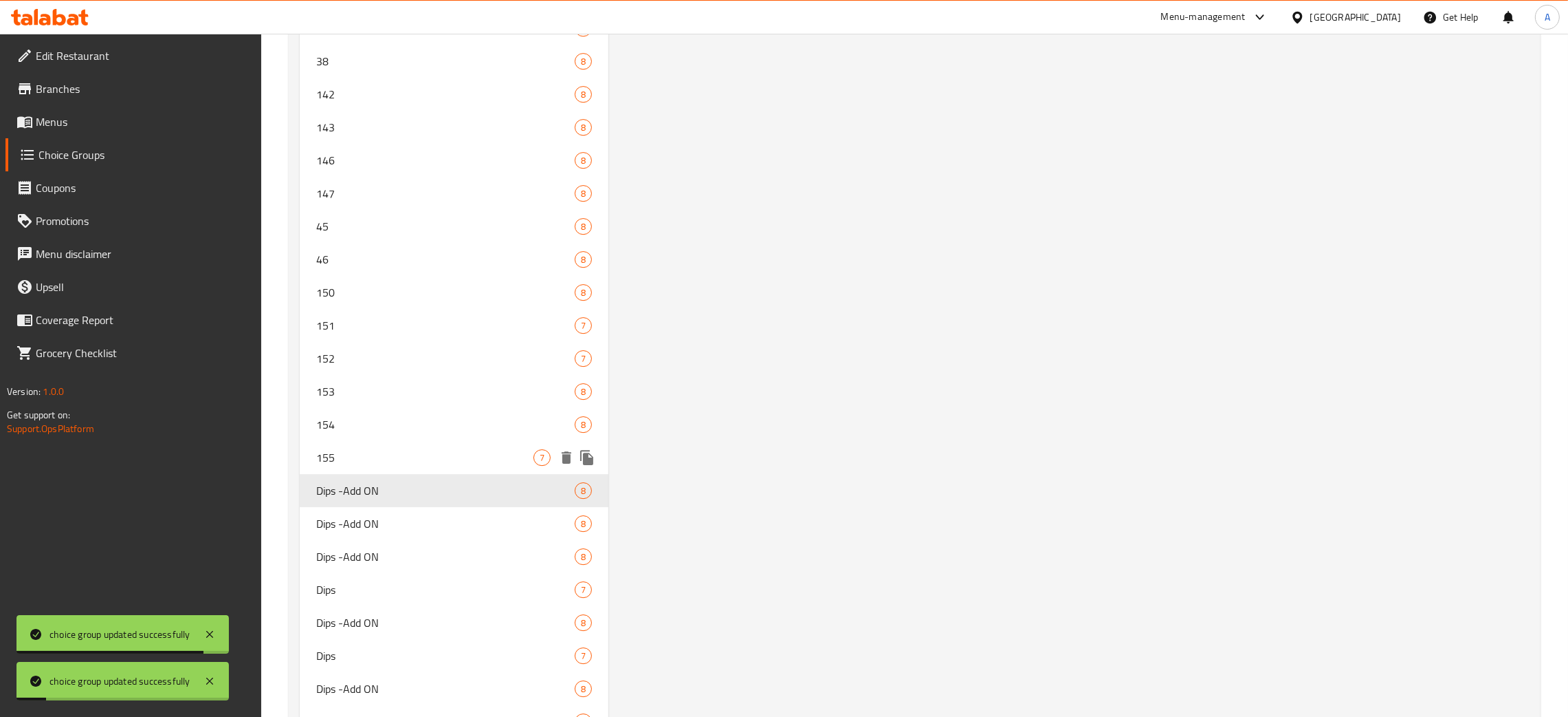
click at [364, 454] on span "155" at bounding box center [425, 457] width 217 height 16
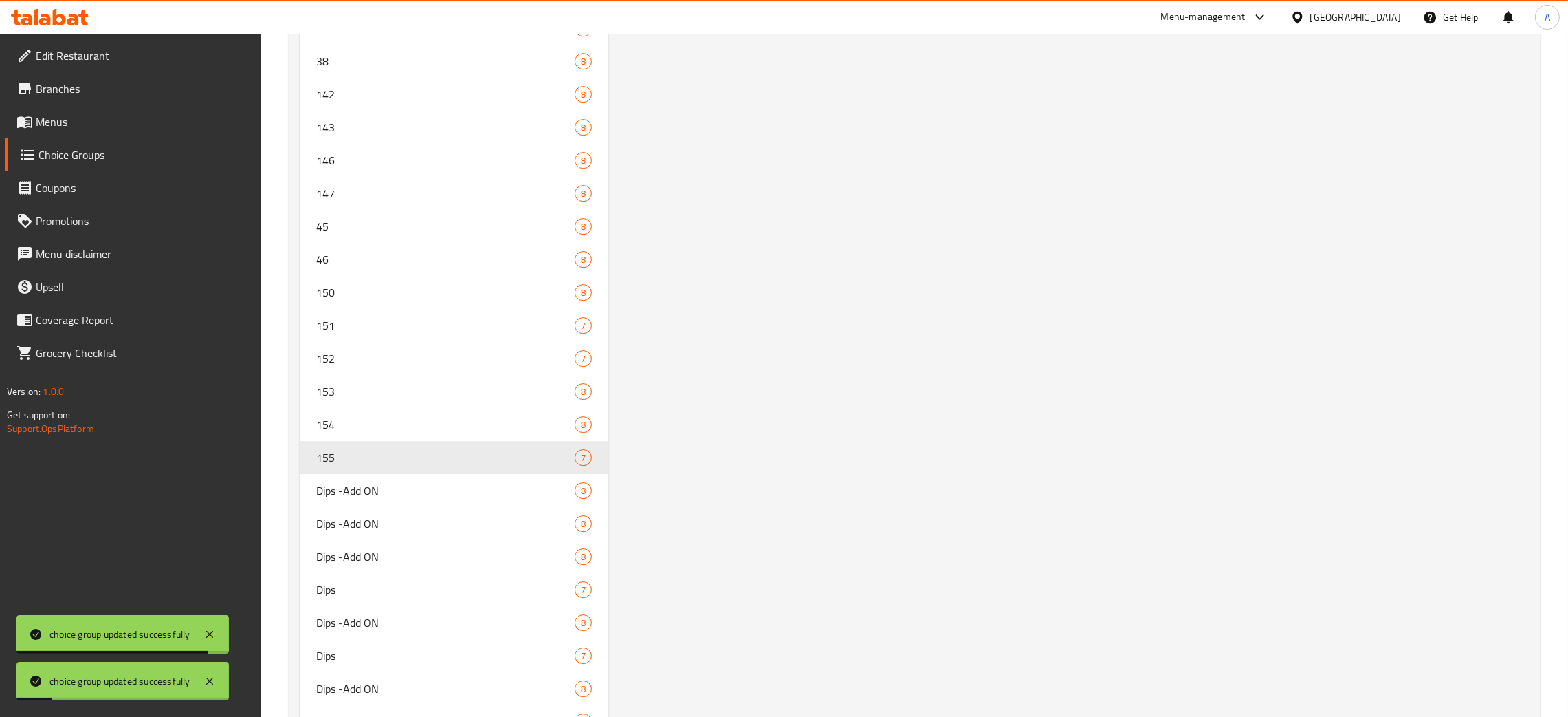
type input "155"
type input "Dips"
type input "0"
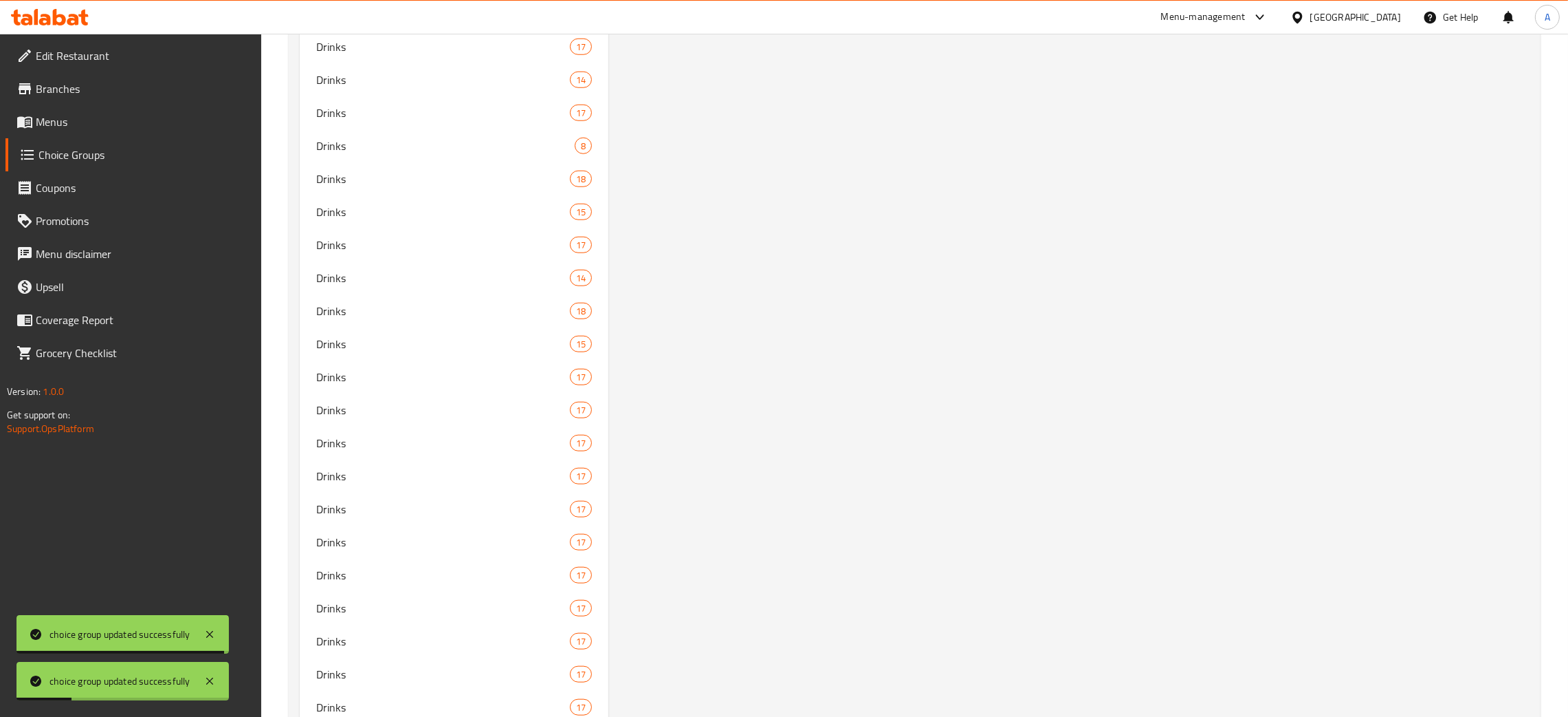
scroll to position [0, 0]
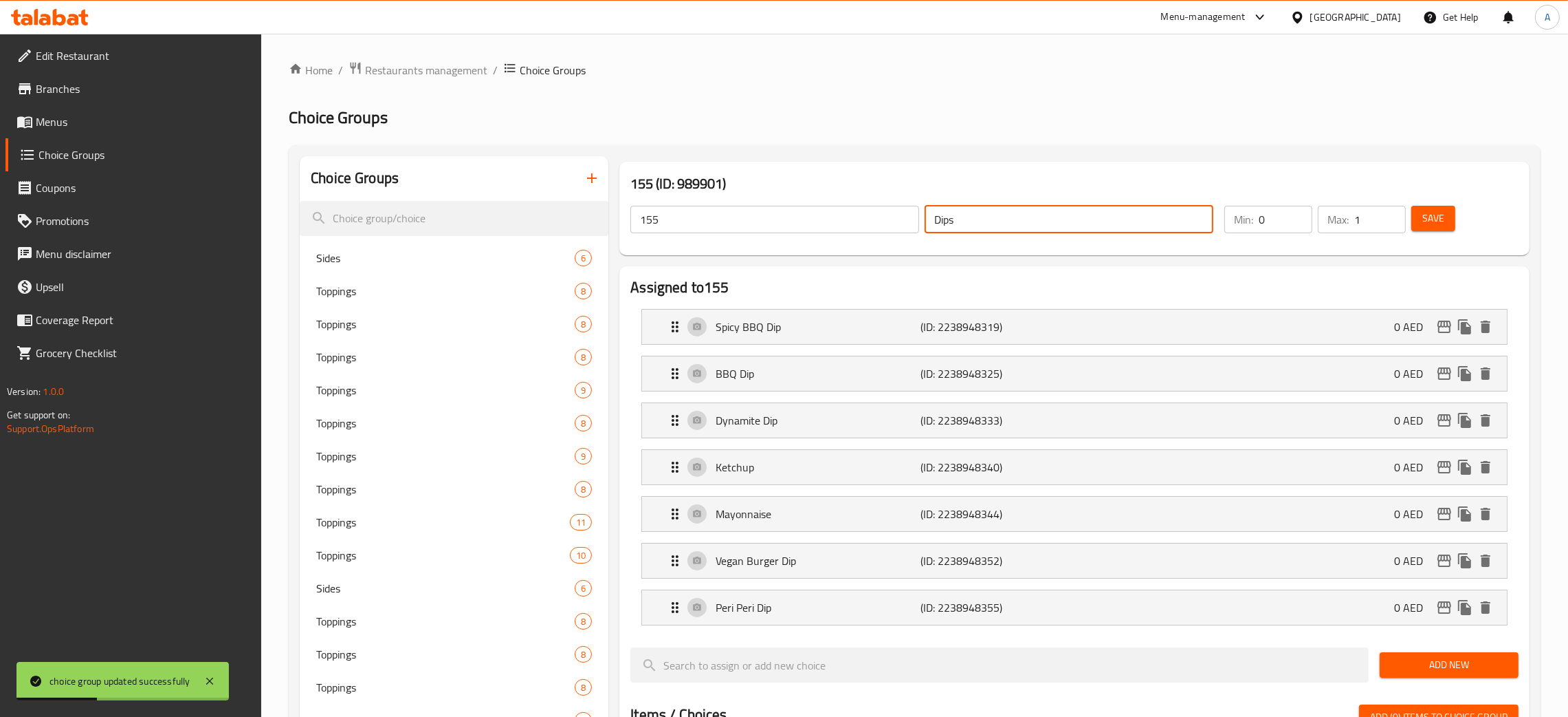
drag, startPoint x: 984, startPoint y: 220, endPoint x: 902, endPoint y: 218, distance: 82.0
click at [902, 218] on div "155 ​ Dips ​" at bounding box center [922, 219] width 600 height 44
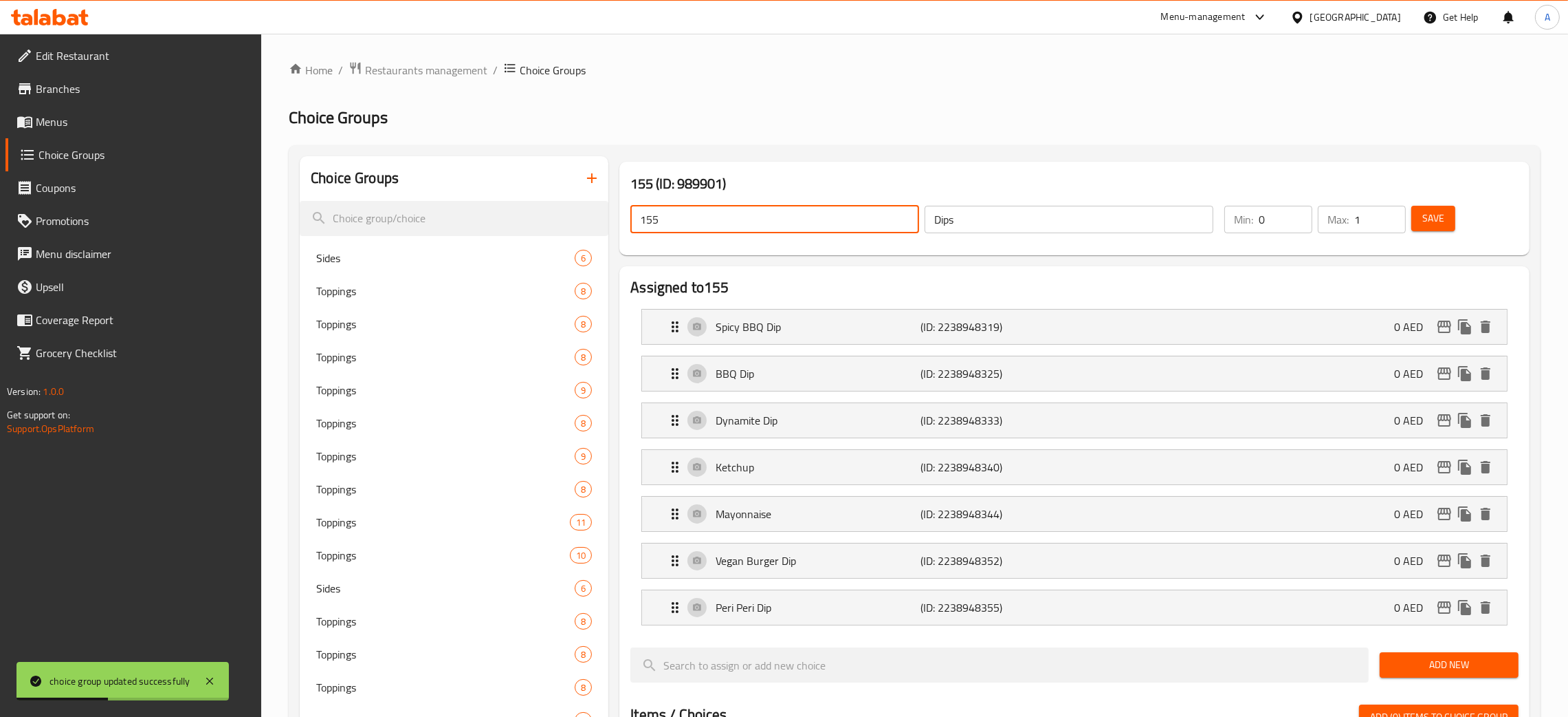
drag, startPoint x: 649, startPoint y: 218, endPoint x: 683, endPoint y: 237, distance: 38.9
paste input "Dips"
drag, startPoint x: 1447, startPoint y: 220, endPoint x: 1544, endPoint y: 169, distance: 109.6
click at [1447, 220] on button "Save" at bounding box center [1433, 218] width 44 height 25
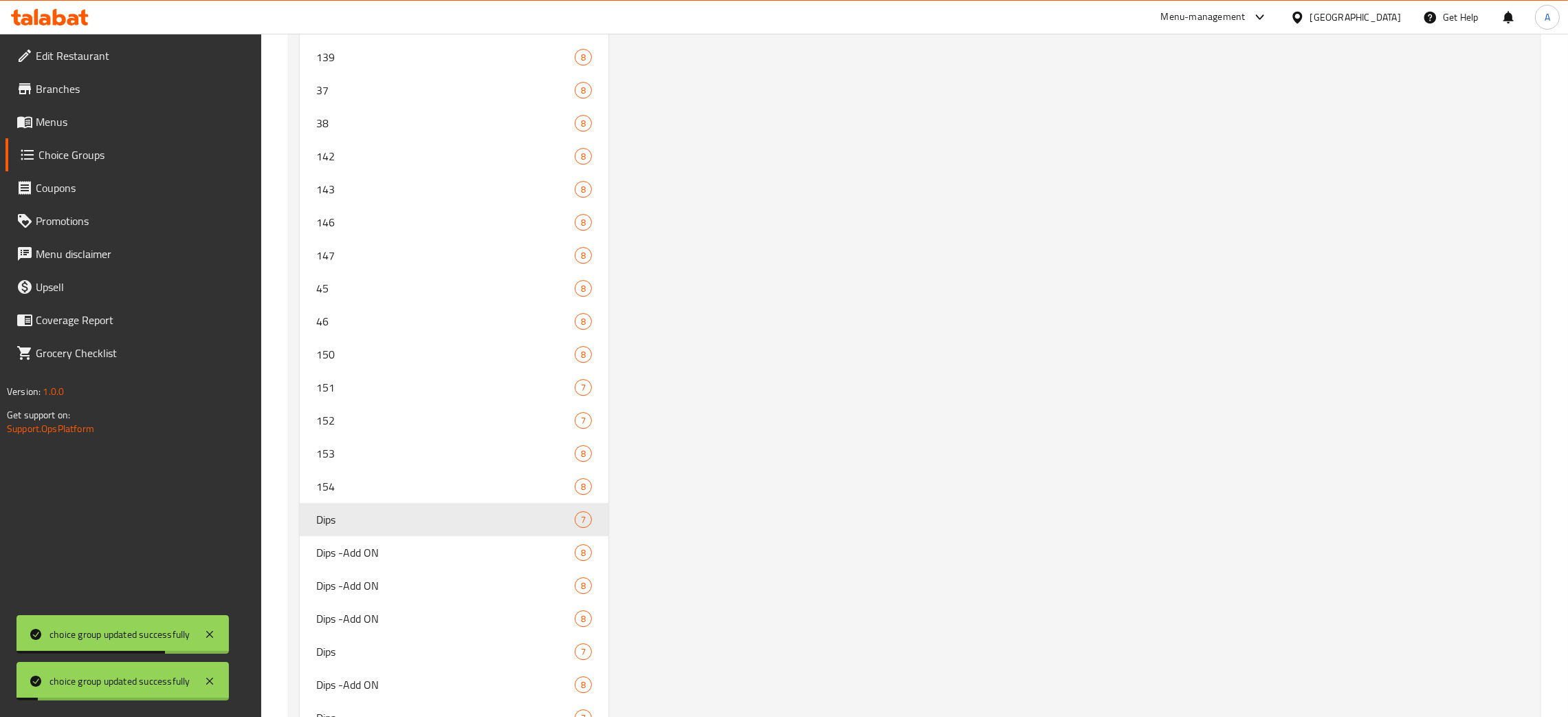
scroll to position [6305, 0]
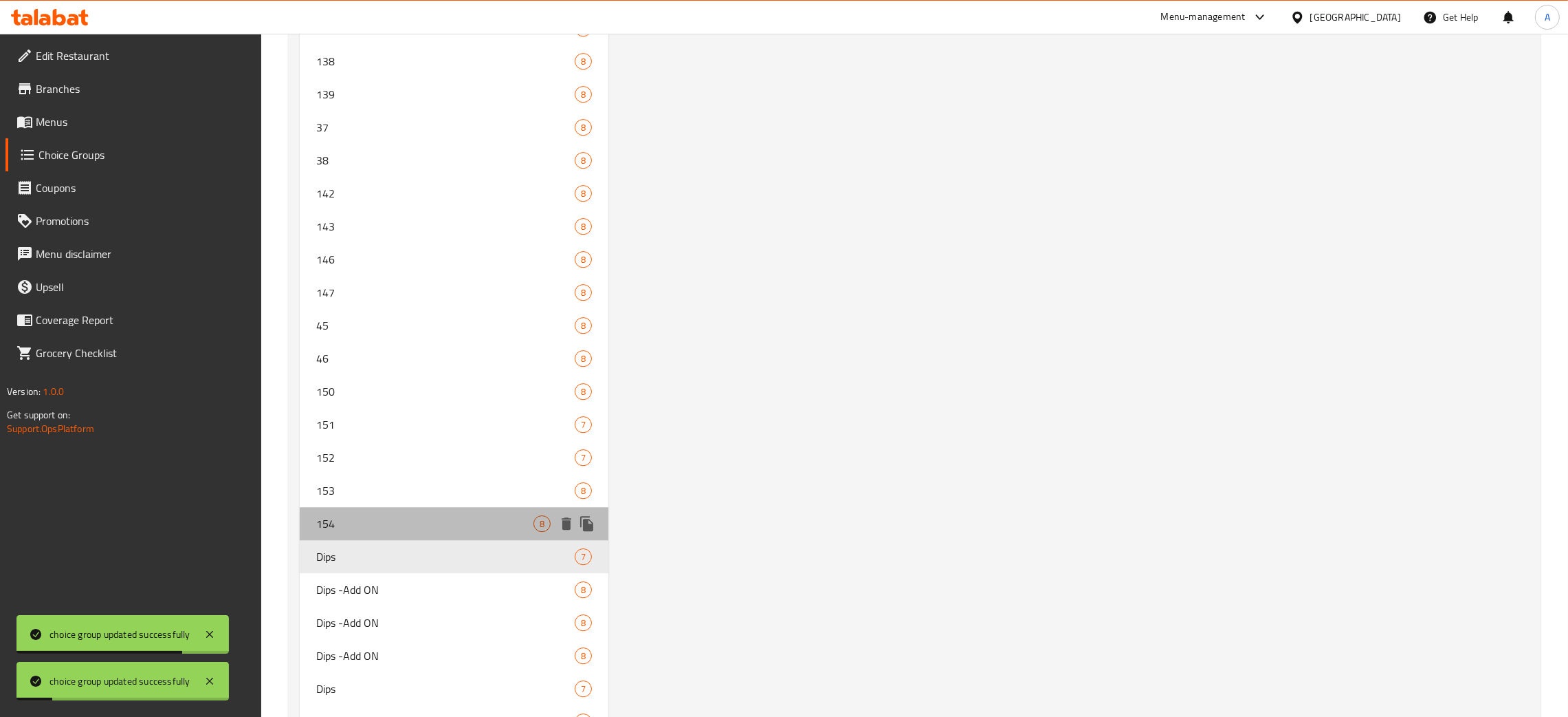
click at [393, 507] on div "154 8" at bounding box center [453, 523] width 308 height 33
type input "154"
type input "Dips -Add ON"
type input "1"
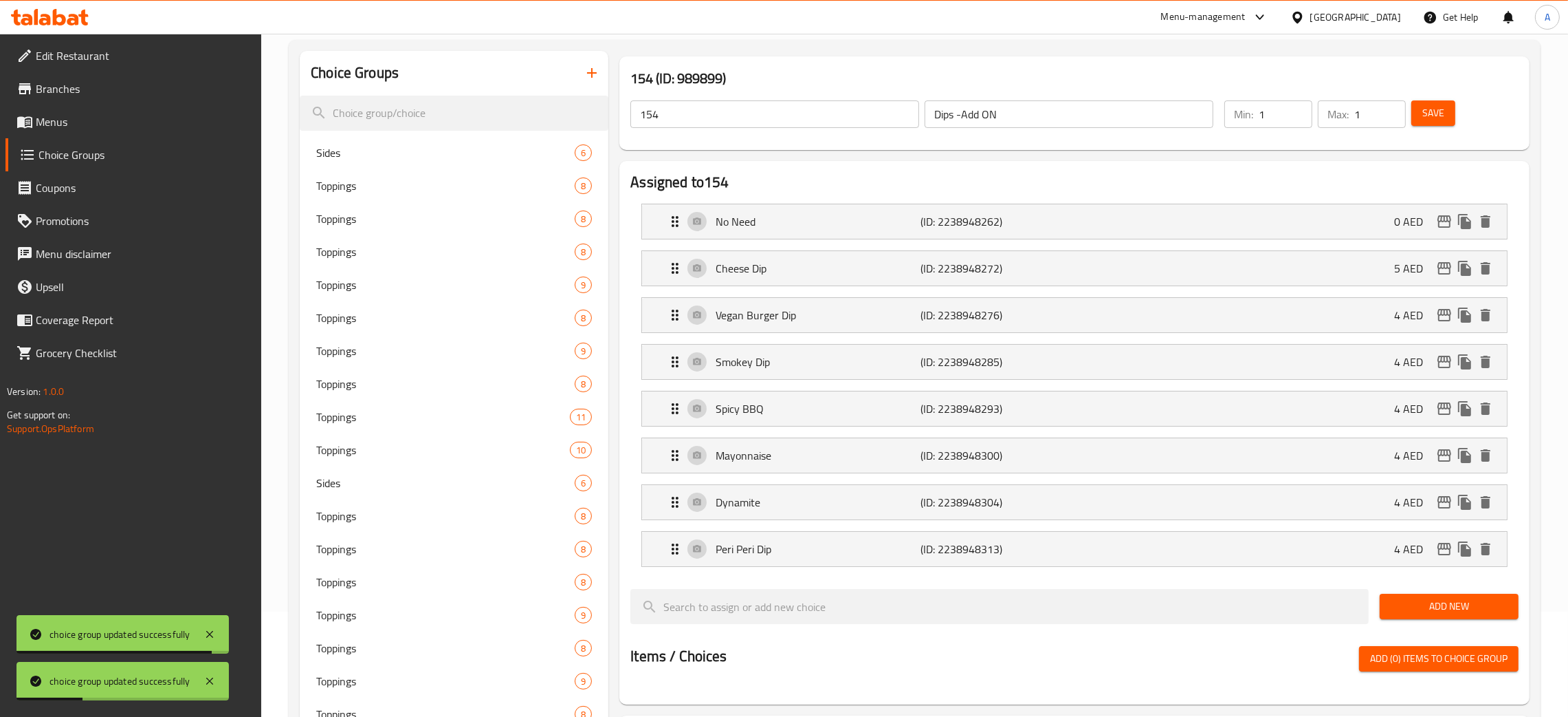
scroll to position [0, 0]
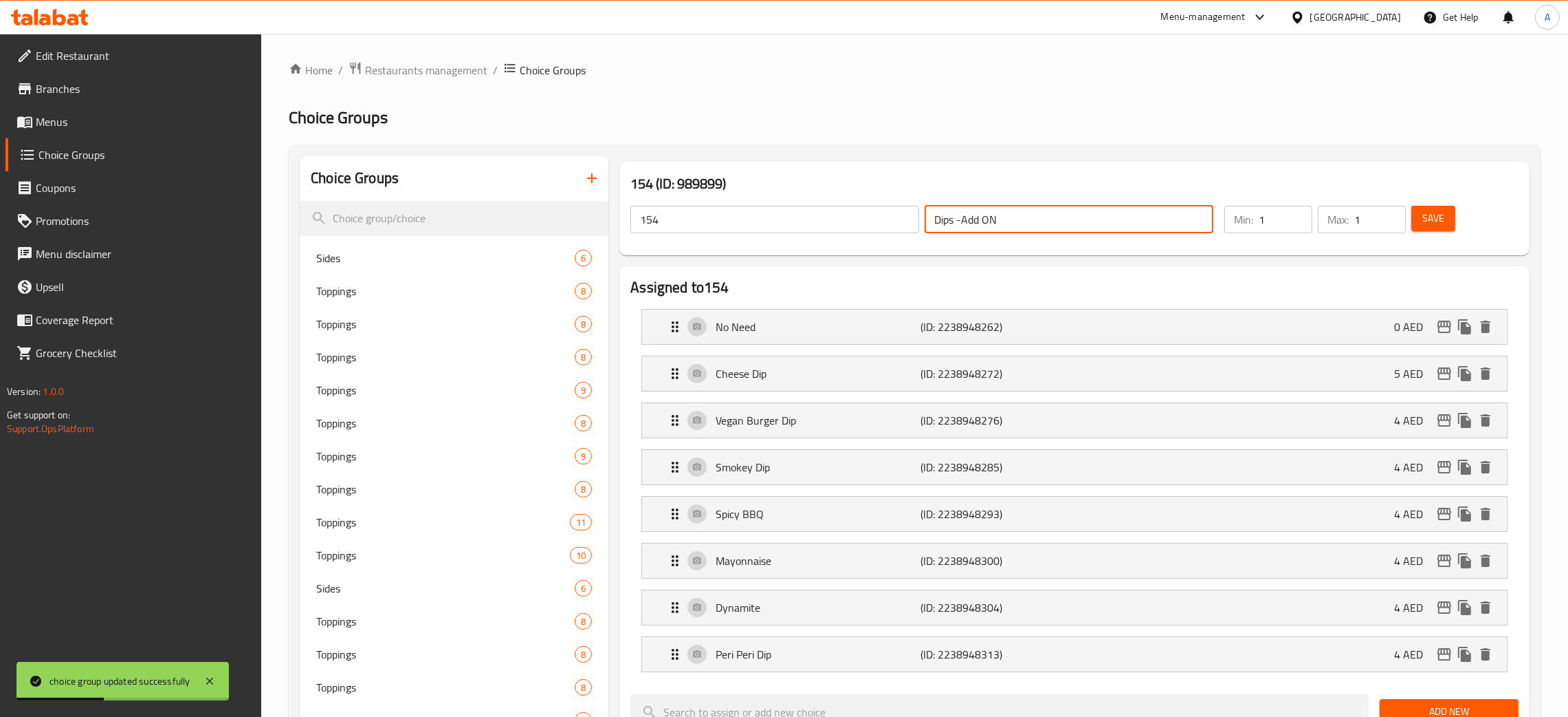
drag, startPoint x: 1016, startPoint y: 219, endPoint x: 737, endPoint y: 226, distance: 279.1
click at [902, 214] on div "154 ​ Dips -Add ON ​" at bounding box center [922, 219] width 600 height 44
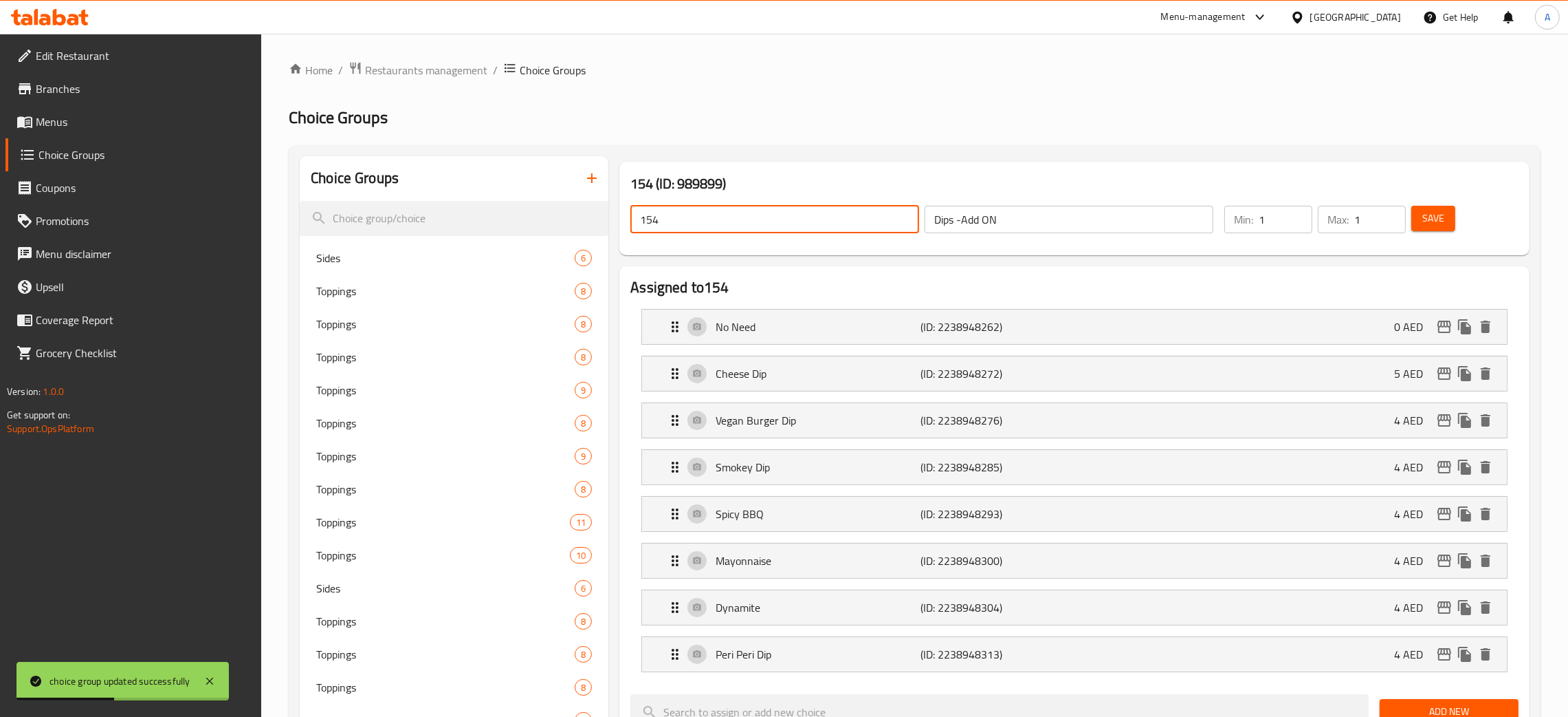
drag, startPoint x: 666, startPoint y: 221, endPoint x: 621, endPoint y: 223, distance: 45.0
click at [622, 223] on div "154 ​ Dips -Add ON ​" at bounding box center [922, 219] width 600 height 44
paste input "Dips -Add ON"
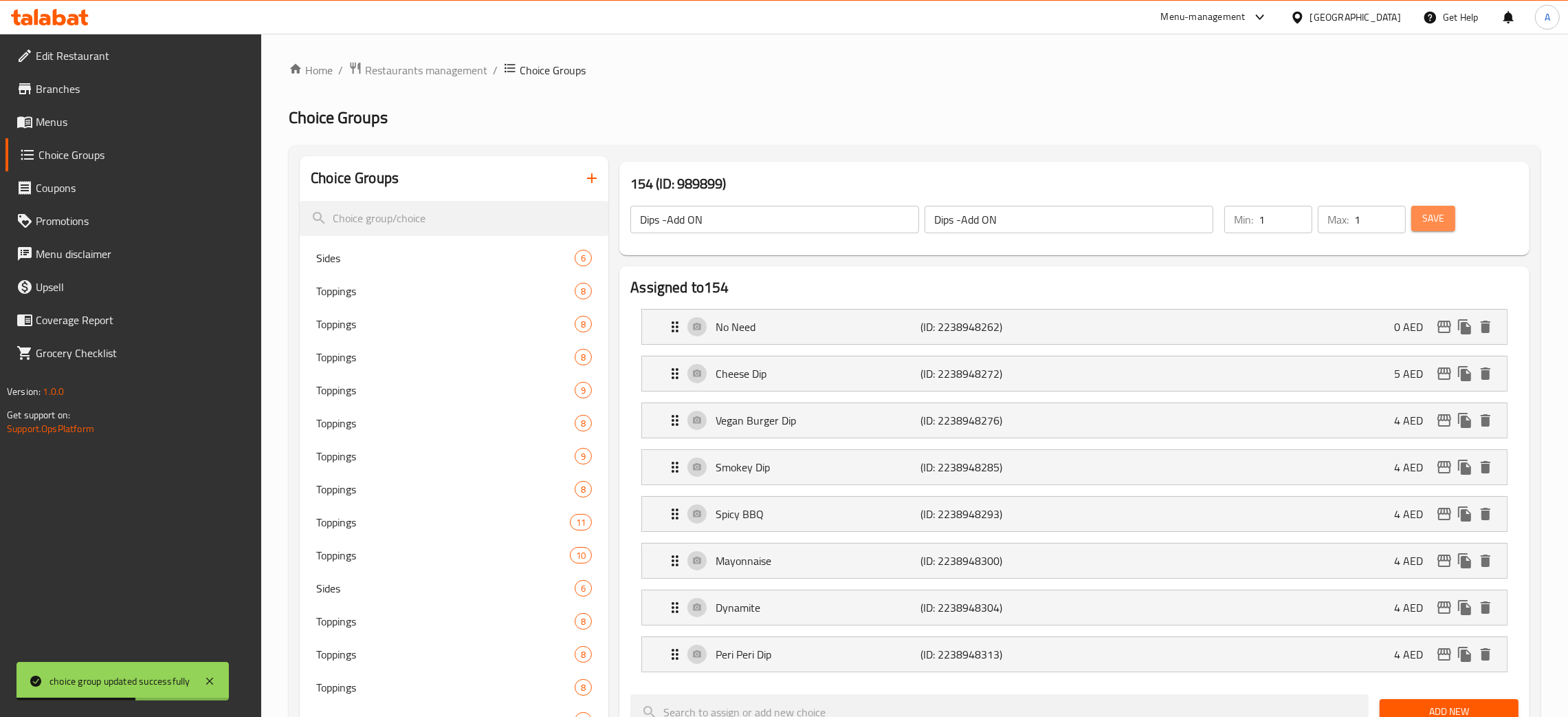
click at [1443, 217] on span "Save" at bounding box center [1433, 218] width 22 height 17
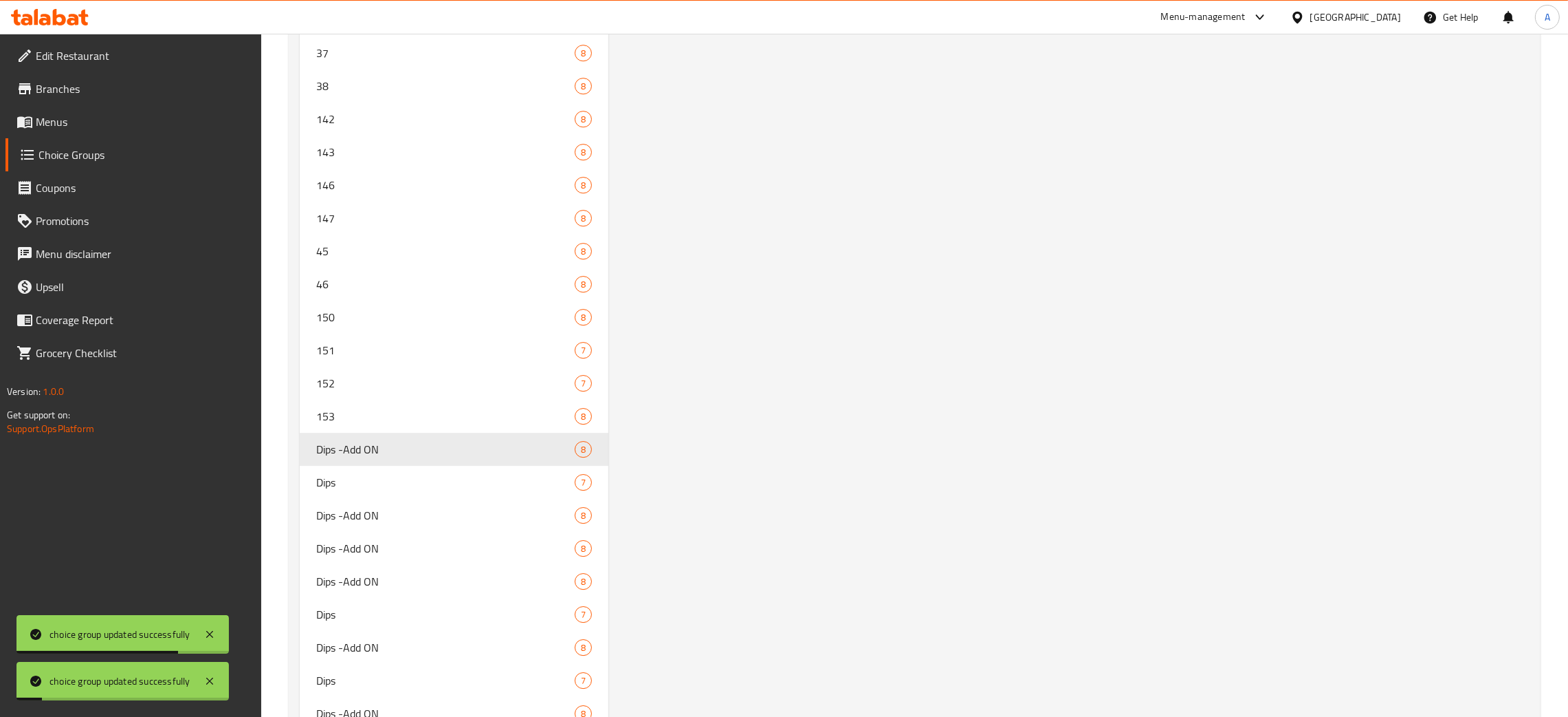
scroll to position [6417, 0]
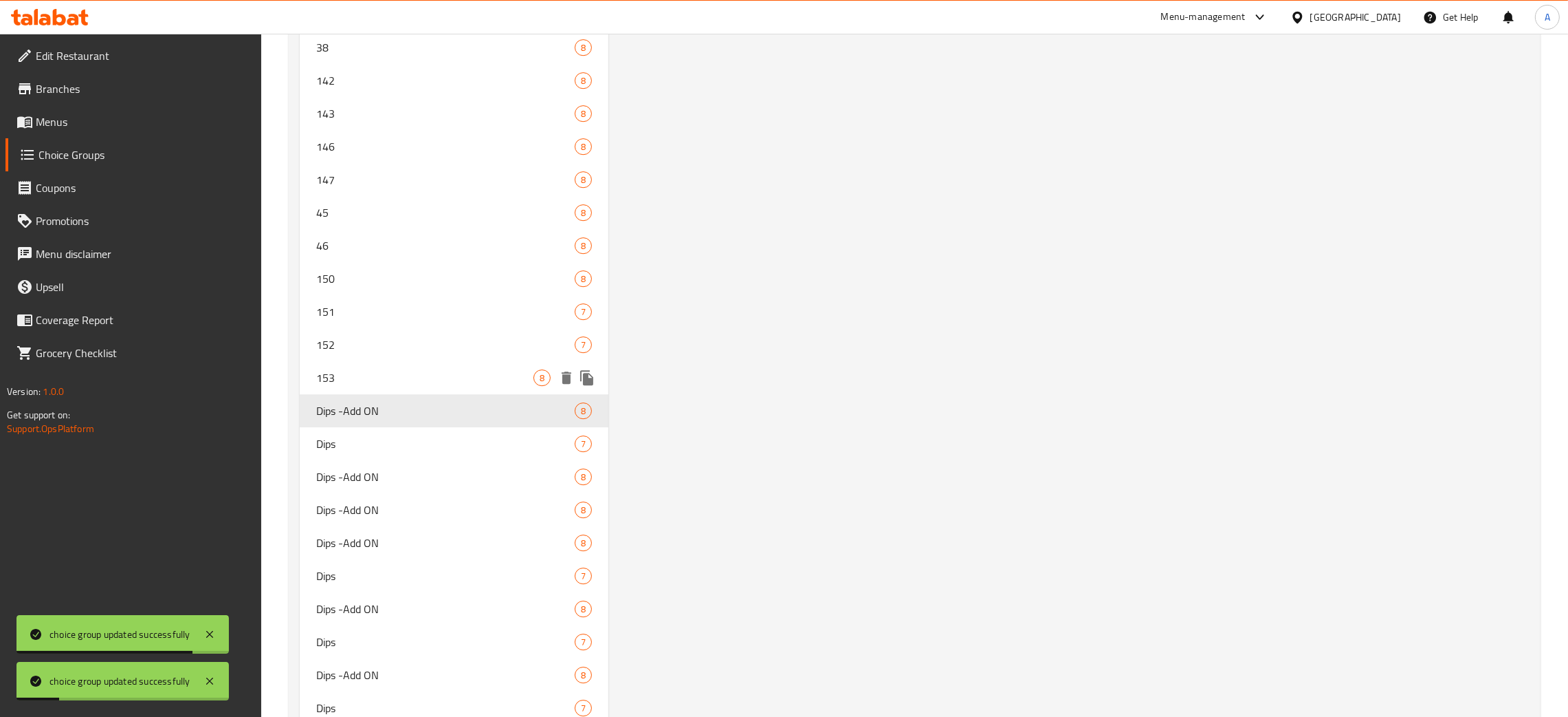
click at [414, 361] on div "153 8" at bounding box center [453, 377] width 308 height 33
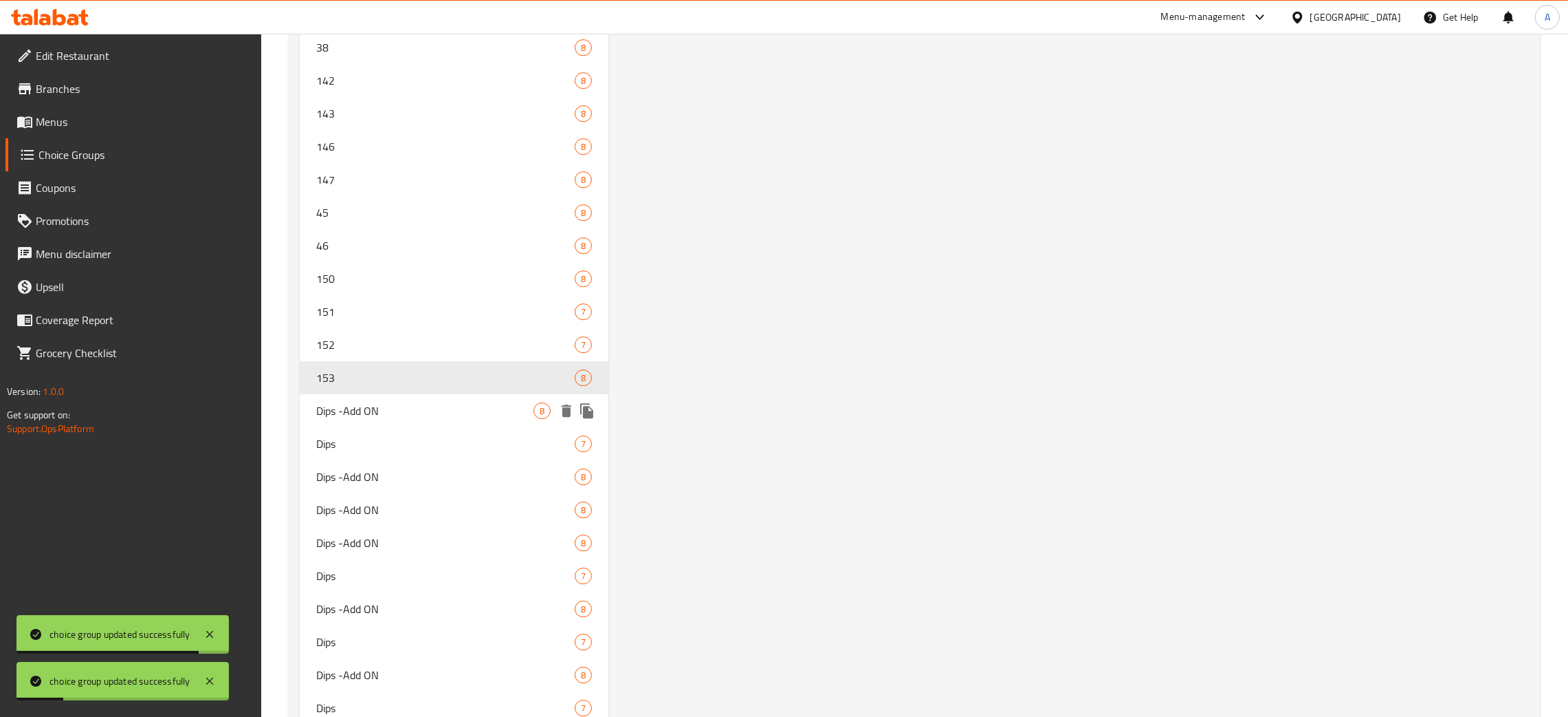
type input "153"
type input "4"
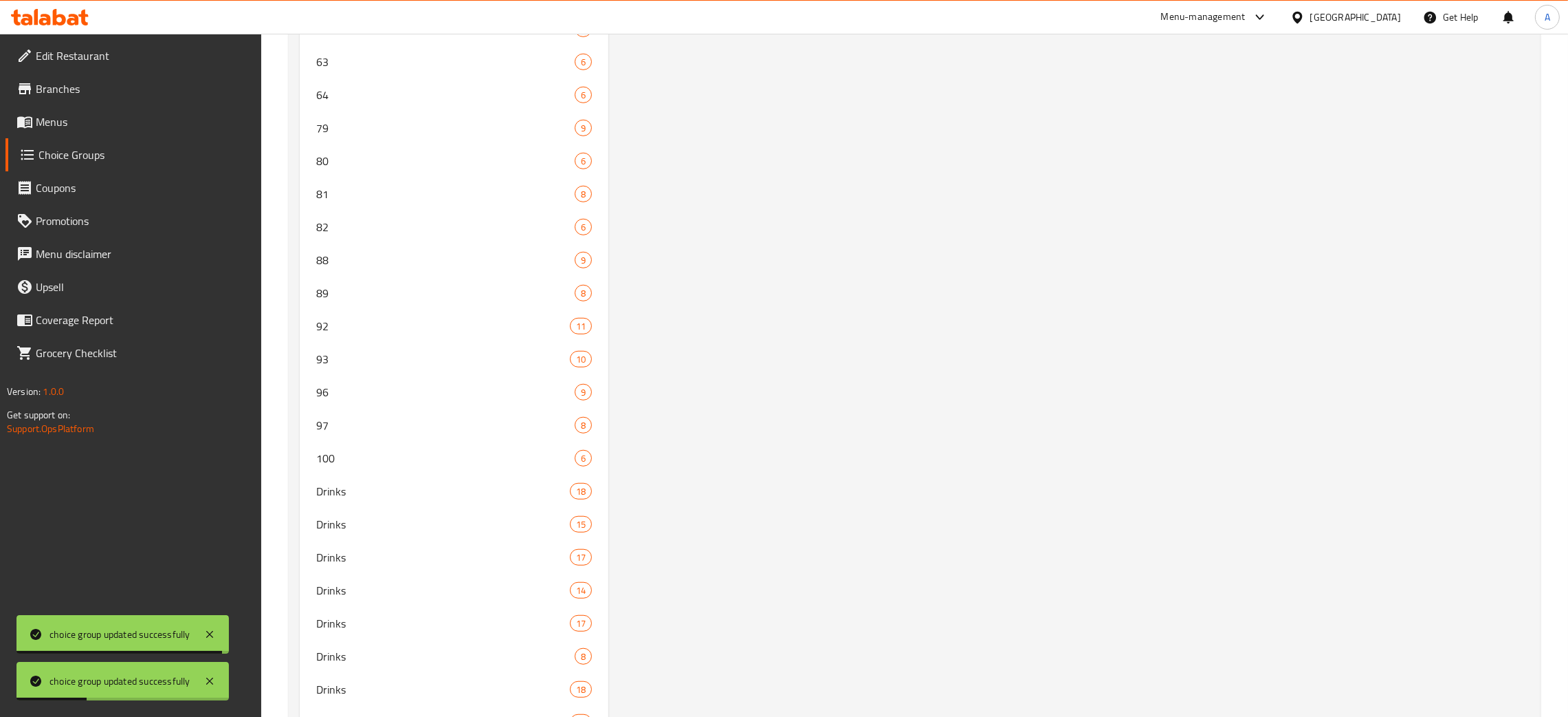
scroll to position [0, 0]
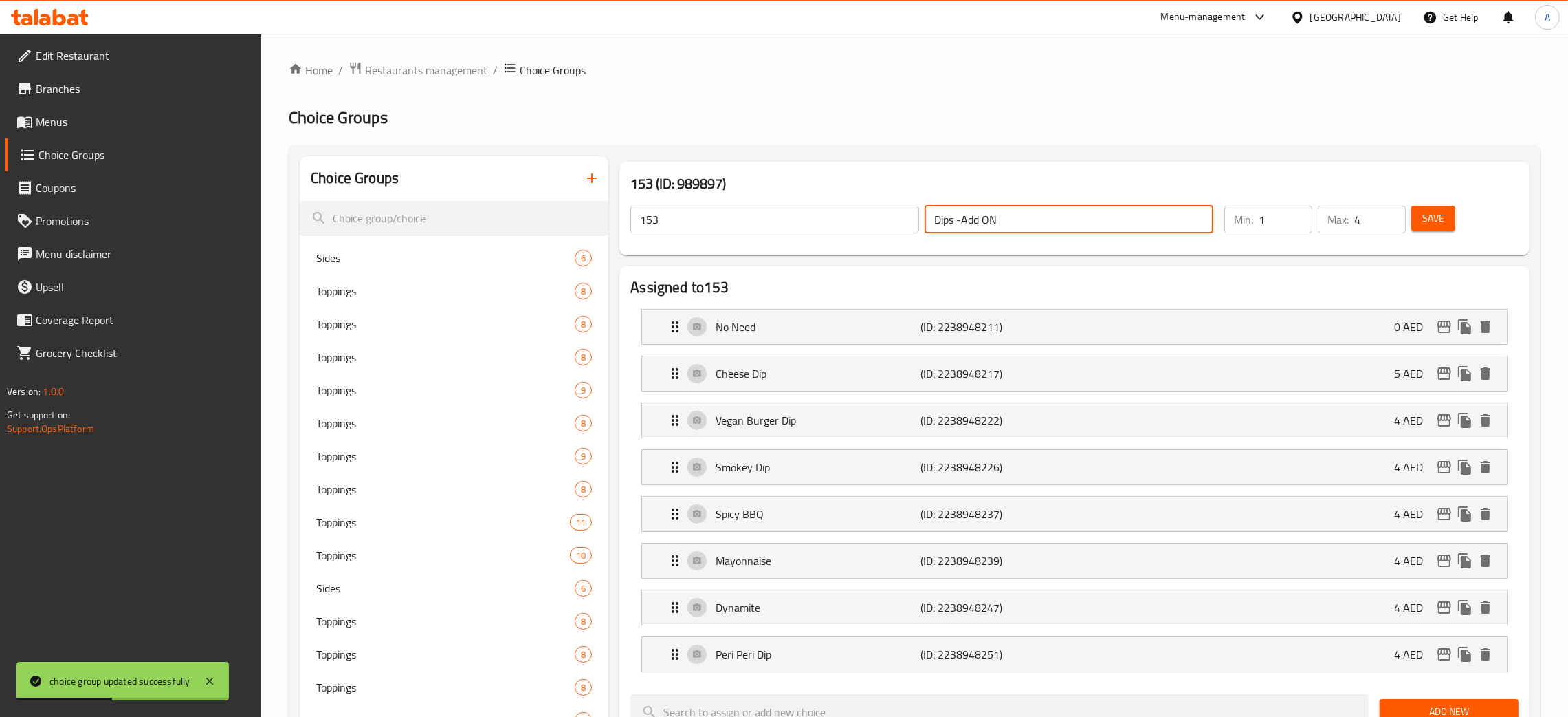
drag, startPoint x: 1018, startPoint y: 212, endPoint x: 905, endPoint y: 218, distance: 113.2
click at [905, 218] on div "153 ​ Dips -Add ON ​" at bounding box center [922, 219] width 600 height 44
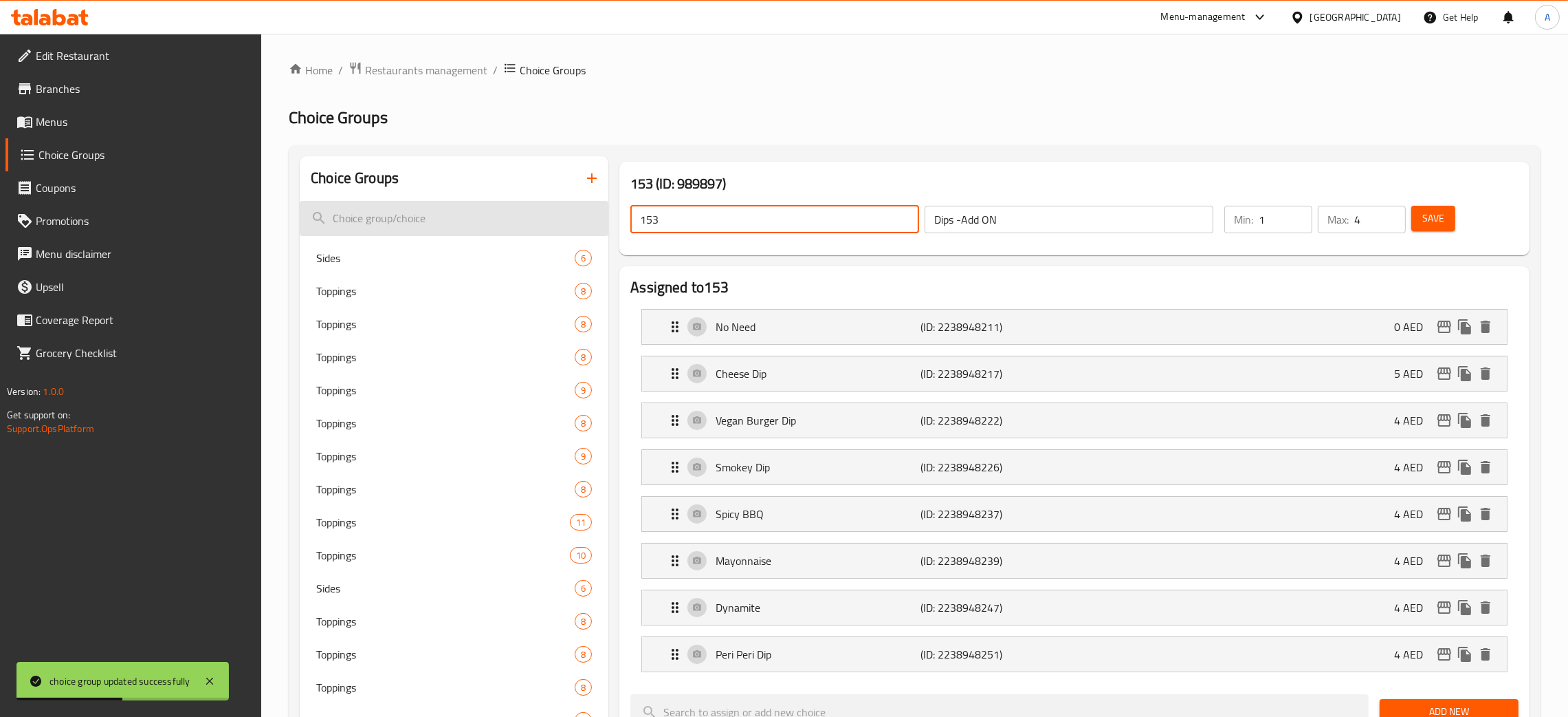
drag, startPoint x: 610, startPoint y: 216, endPoint x: 600, endPoint y: 216, distance: 10.0
paste input "Dips -Add ON"
click at [1422, 221] on span "Save" at bounding box center [1433, 218] width 22 height 17
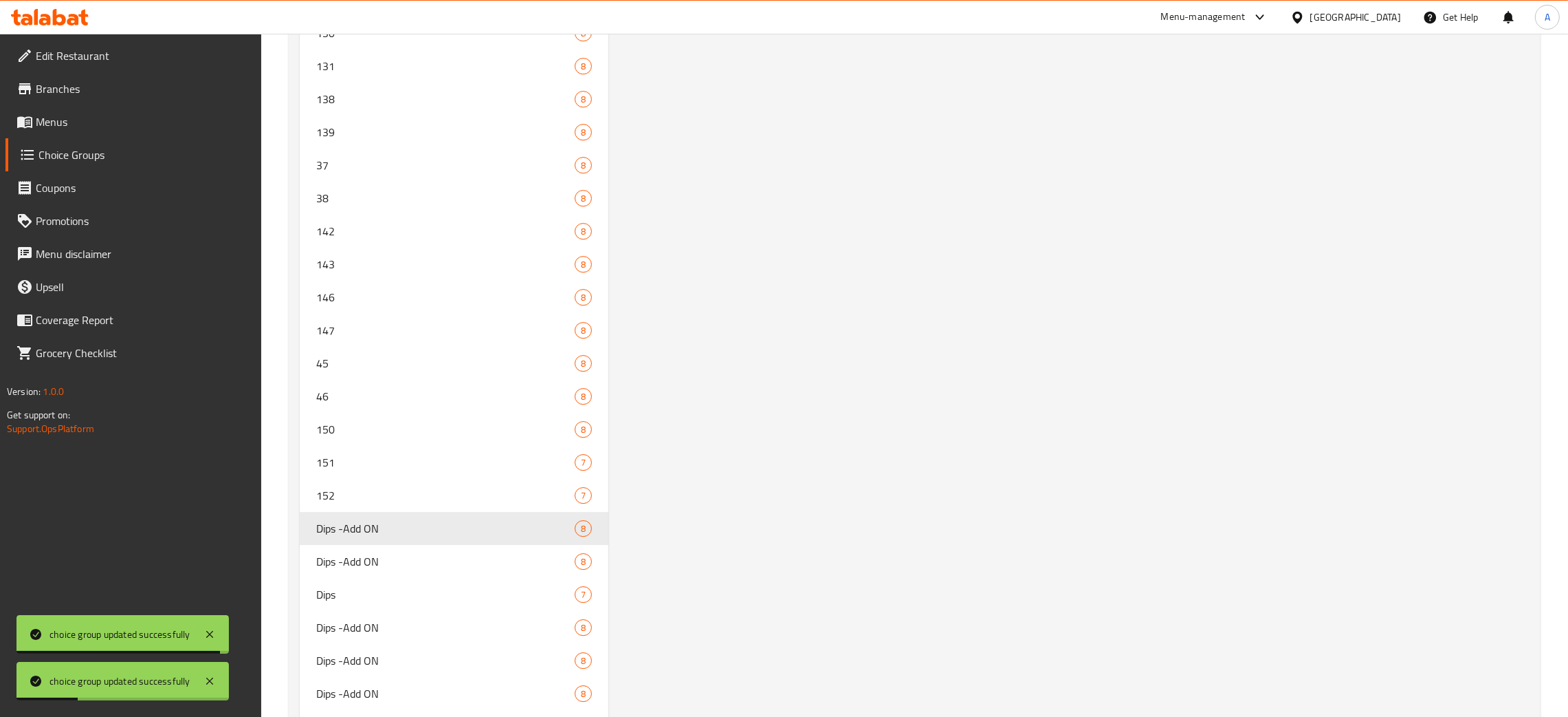
scroll to position [6280, 0]
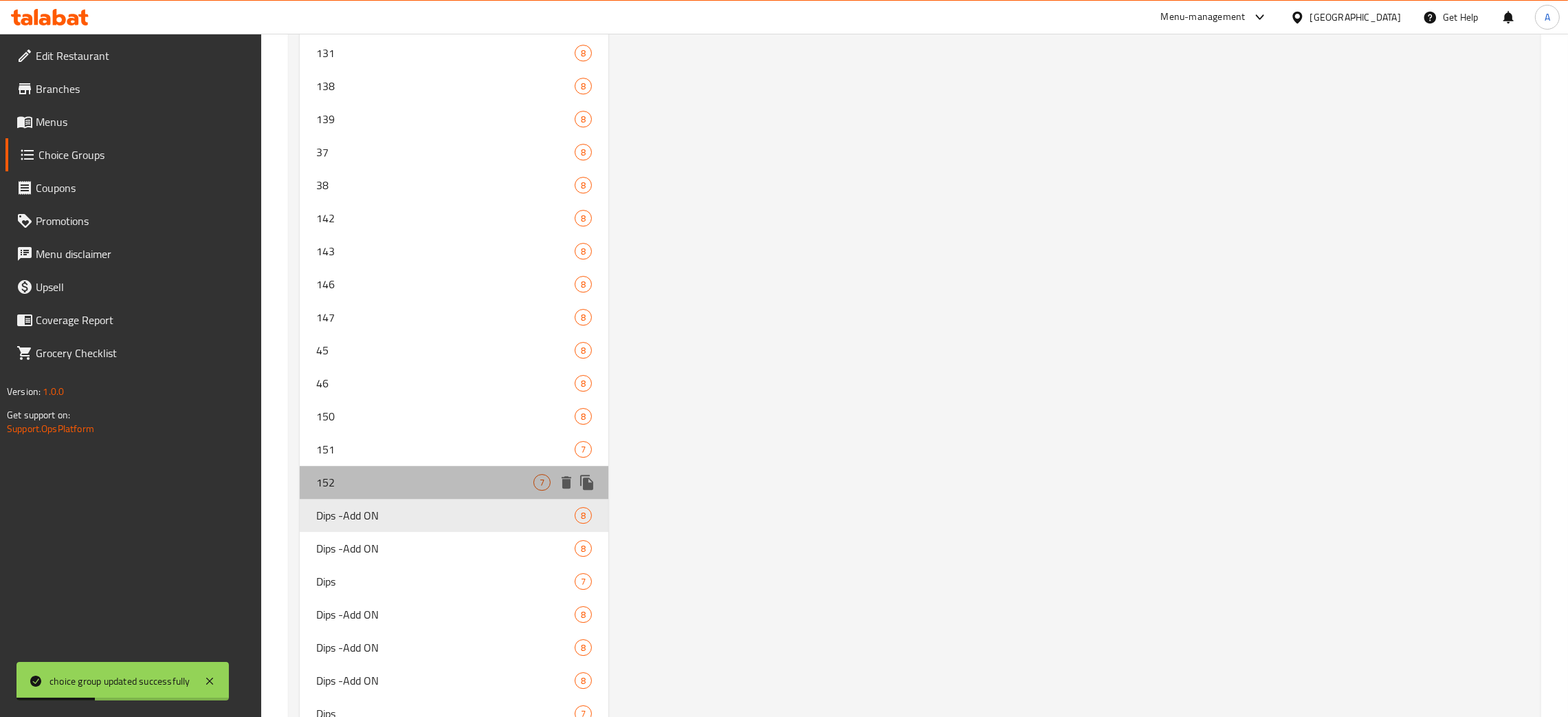
drag, startPoint x: 462, startPoint y: 488, endPoint x: 472, endPoint y: 487, distance: 10.0
click at [463, 487] on div "152 7" at bounding box center [453, 482] width 308 height 33
type input "152"
type input "Dips"
type input "1"
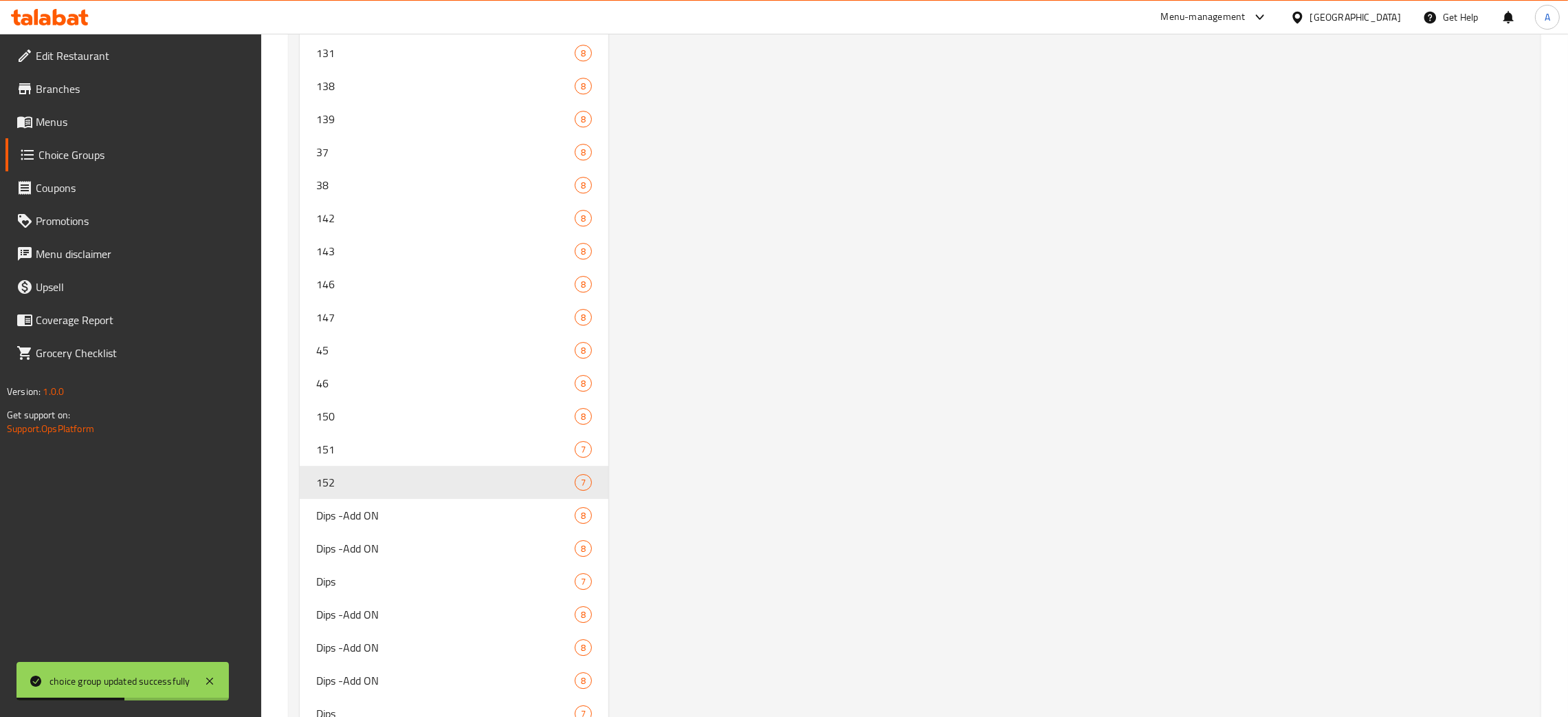
scroll to position [0, 0]
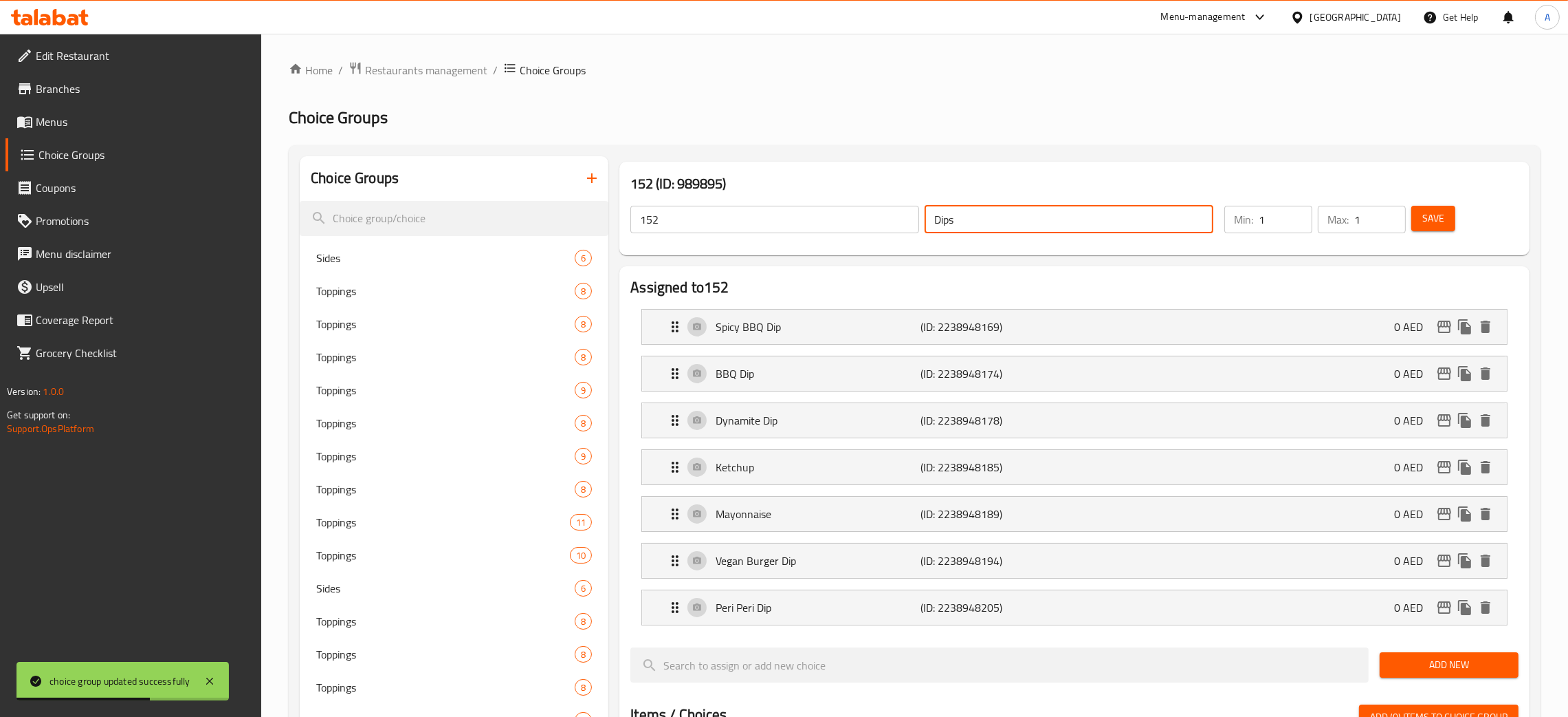
click at [902, 219] on div "152 ​ Dips ​" at bounding box center [922, 219] width 600 height 44
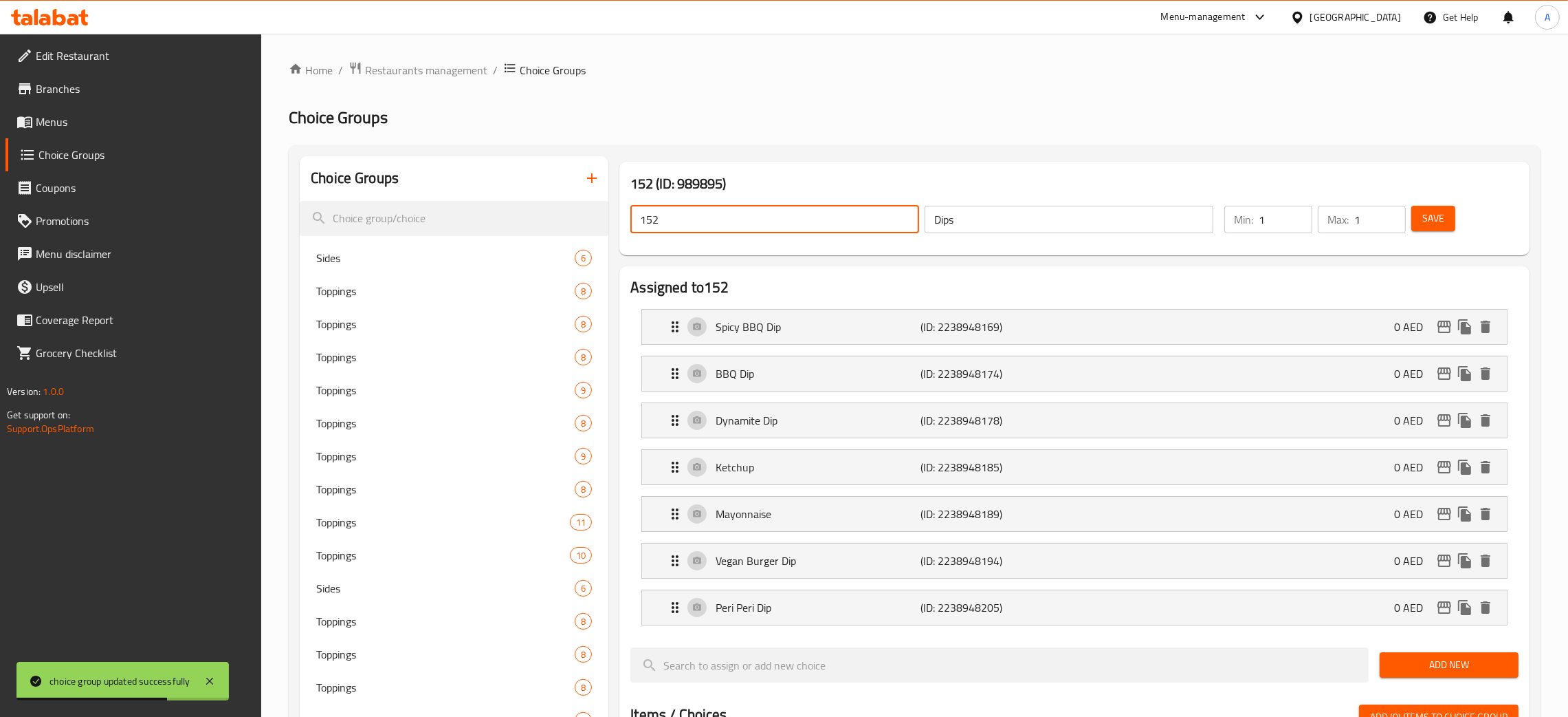
drag, startPoint x: 609, startPoint y: 225, endPoint x: 964, endPoint y: 274, distance: 358.4
click at [614, 225] on div "152 (ID: 989895) 152 ​ Dips ​ Min: 1 ​ Max: 1 ​ Save" at bounding box center [1075, 208] width 922 height 104
paste input "Dips"
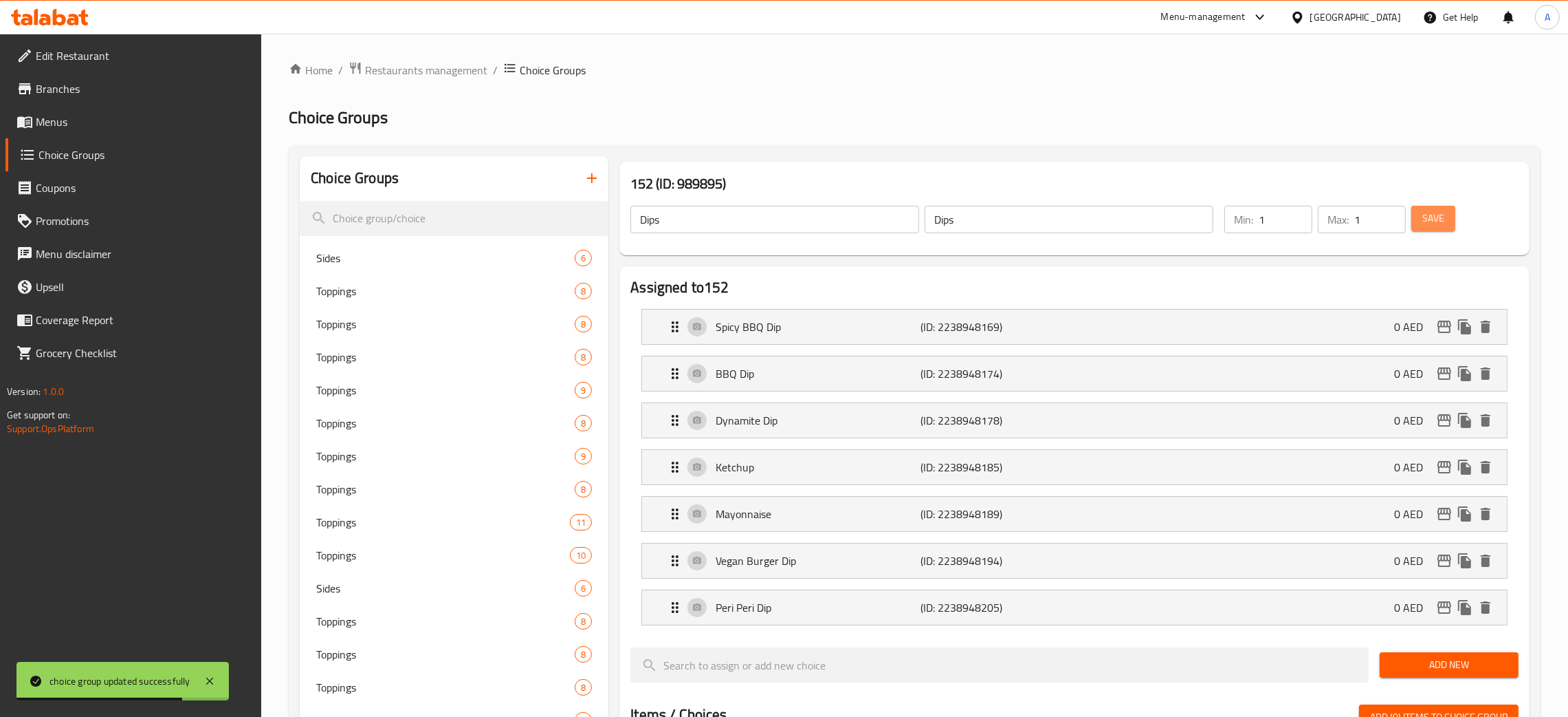
click at [1445, 214] on button "Save" at bounding box center [1433, 218] width 44 height 25
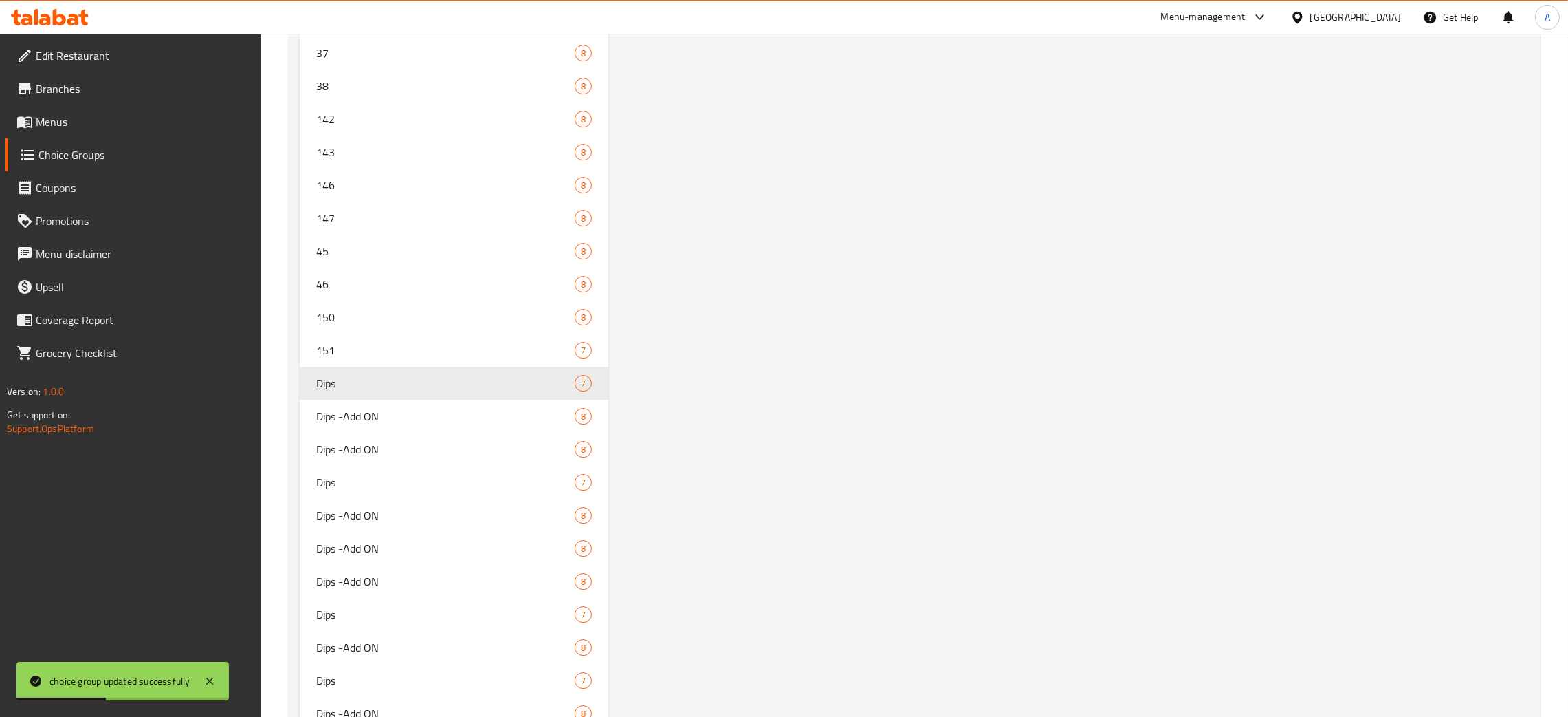
scroll to position [6355, 0]
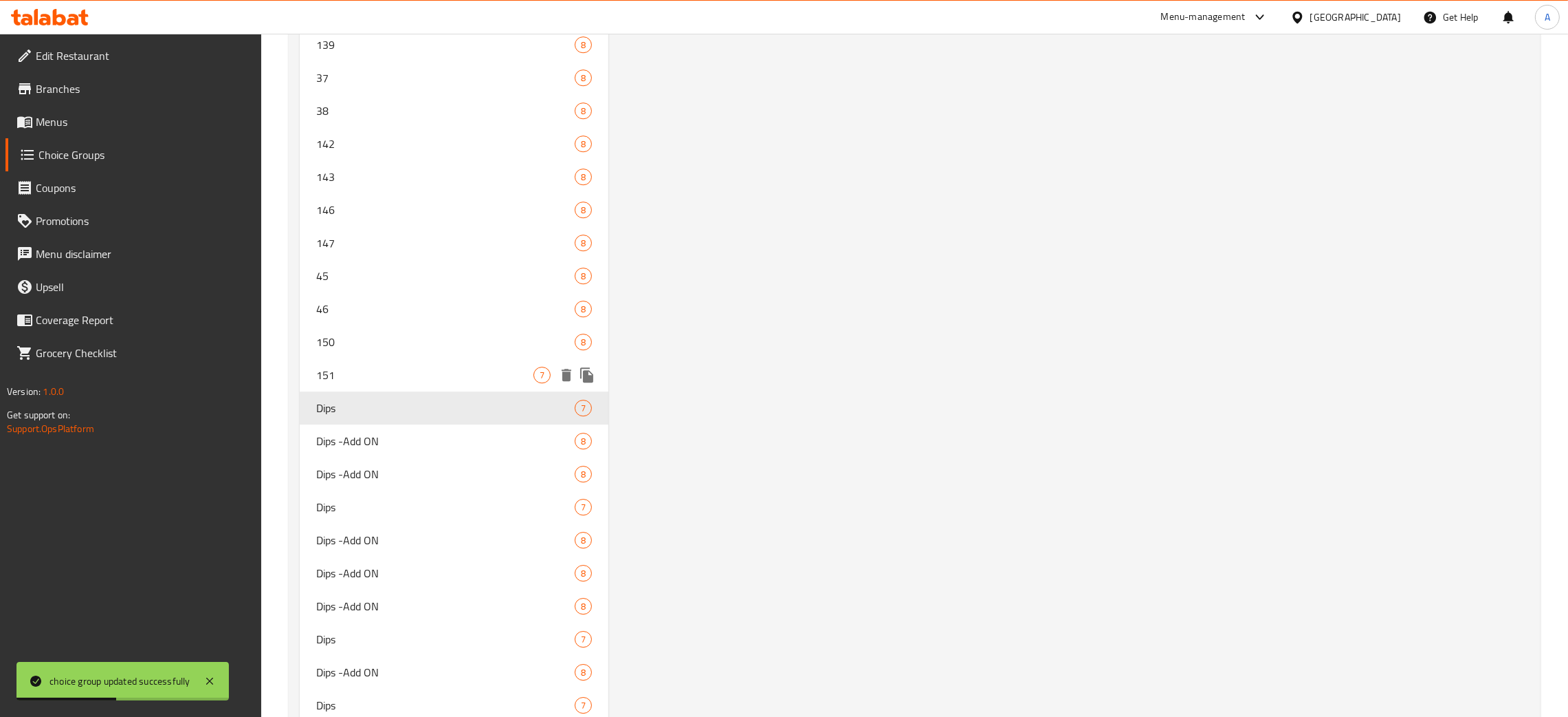
click at [361, 366] on span "151" at bounding box center [425, 374] width 217 height 16
type input "151"
type input "0"
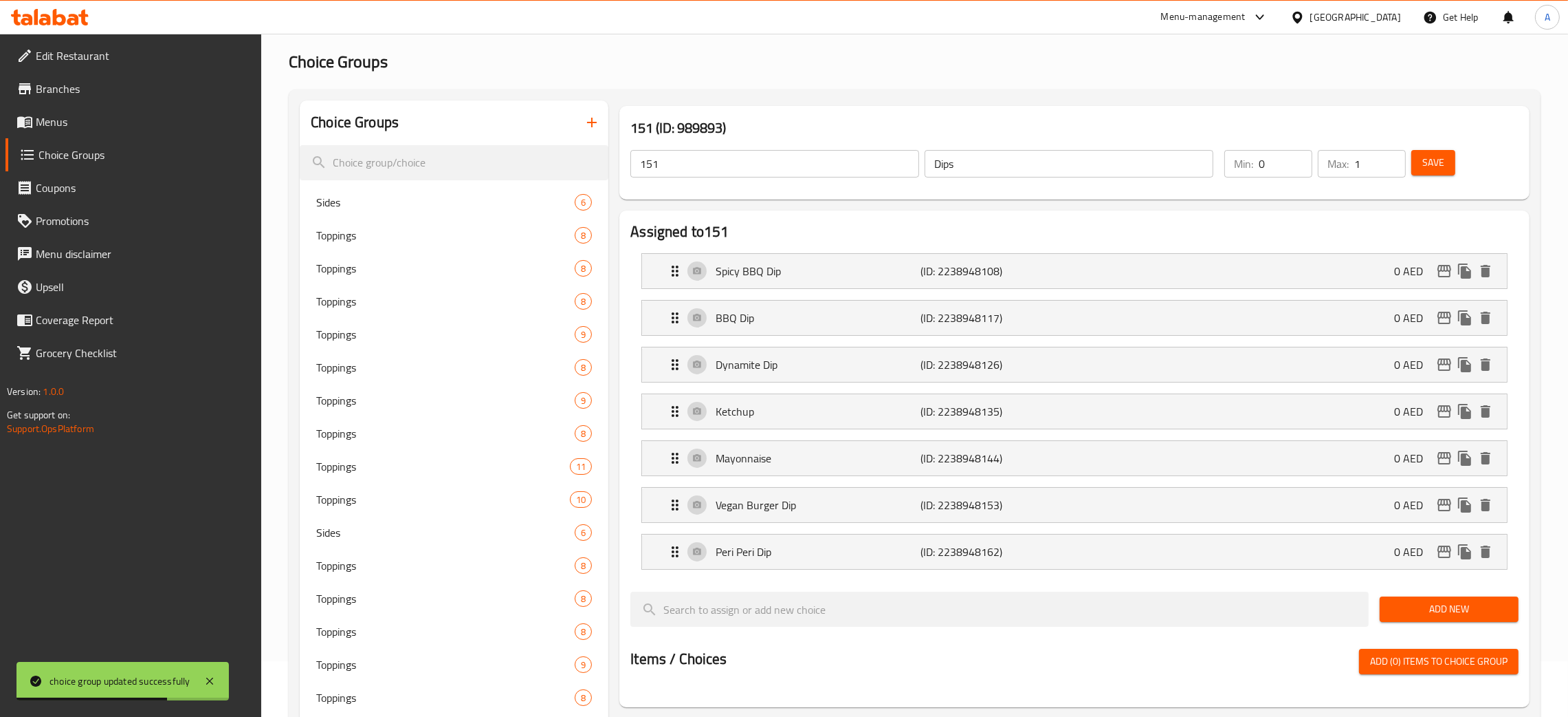
scroll to position [68, 0]
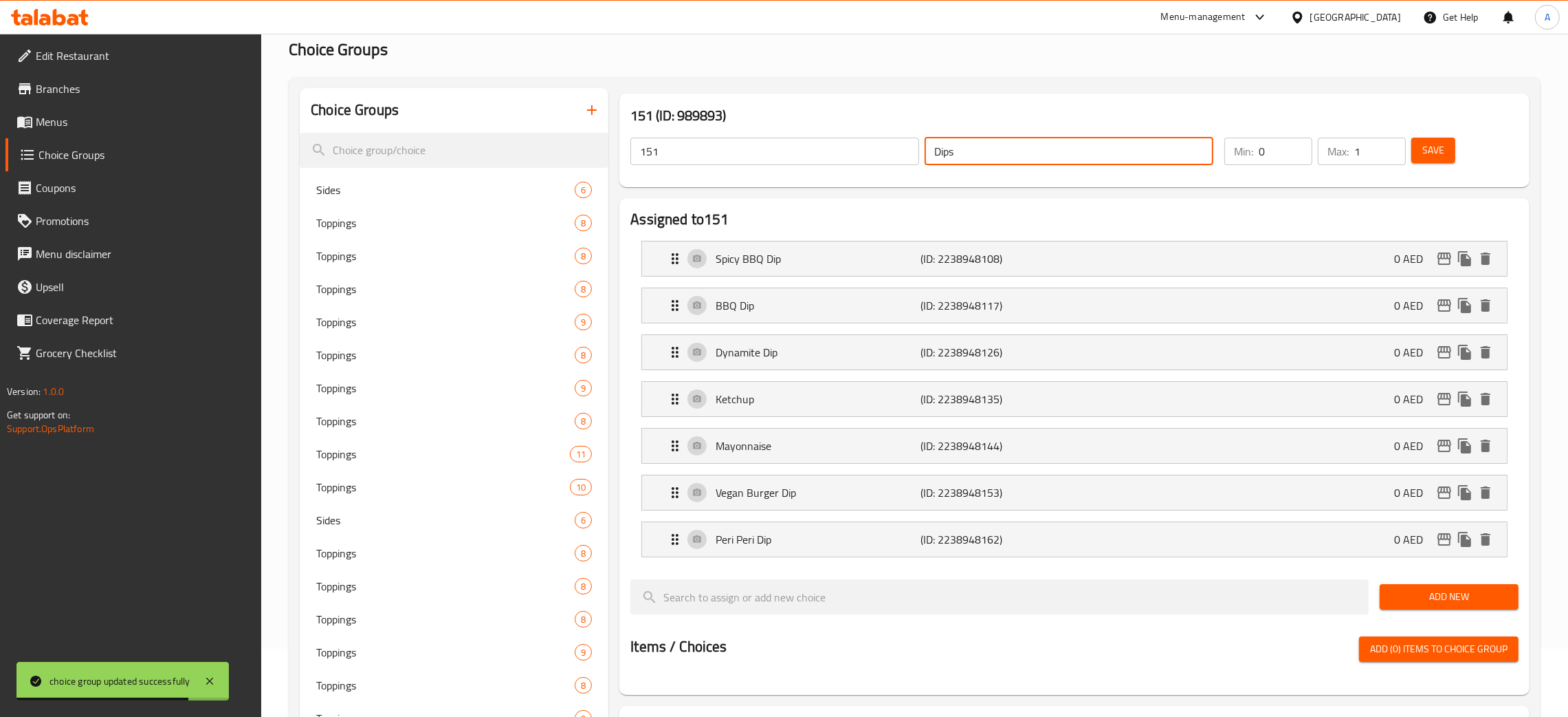
drag, startPoint x: 942, startPoint y: 149, endPoint x: 931, endPoint y: 149, distance: 11.0
click at [931, 149] on input "Dips" at bounding box center [1069, 151] width 288 height 27
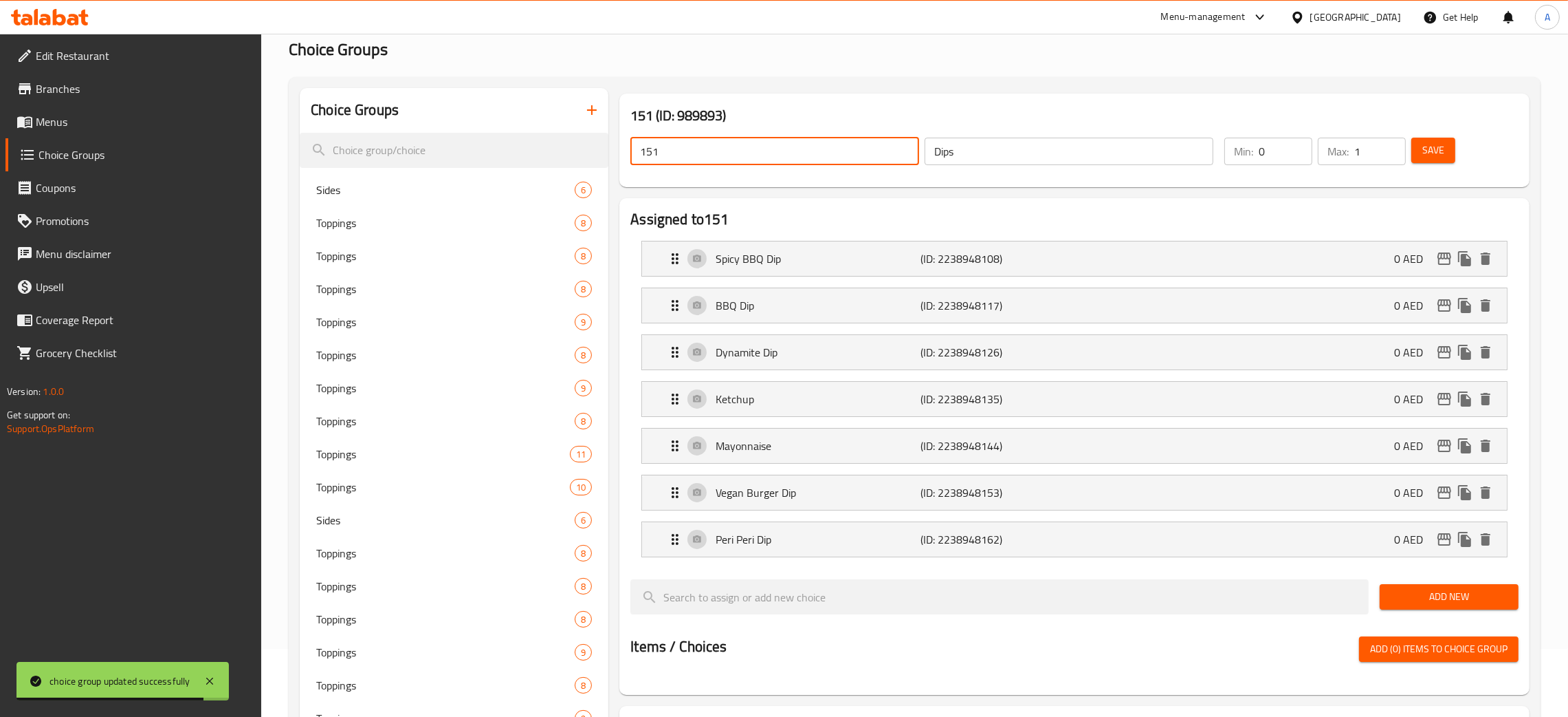
drag, startPoint x: 678, startPoint y: 154, endPoint x: 626, endPoint y: 149, distance: 52.2
click at [626, 149] on div "151 ​ Dips ​" at bounding box center [922, 151] width 600 height 44
paste input "Dips"
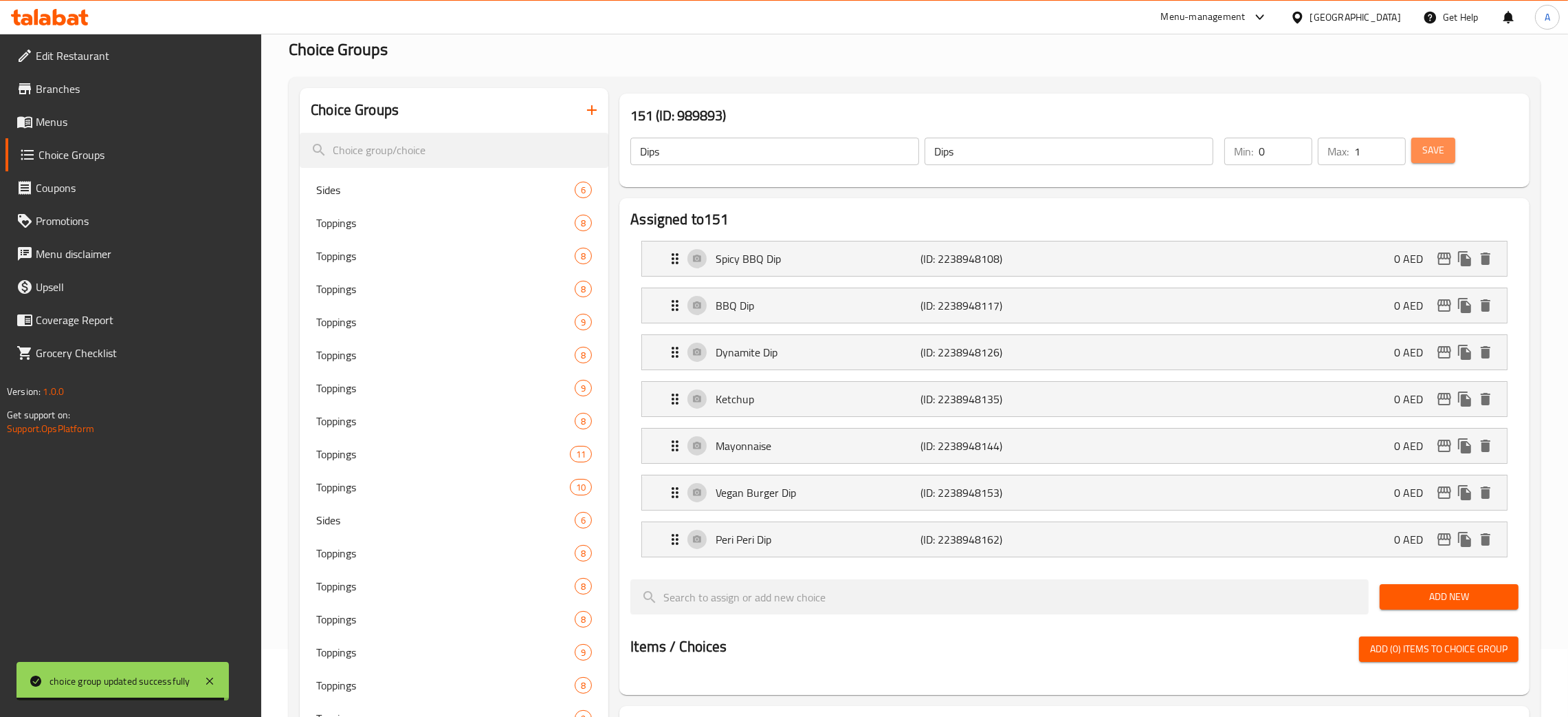
click at [1425, 149] on span "Save" at bounding box center [1433, 149] width 22 height 17
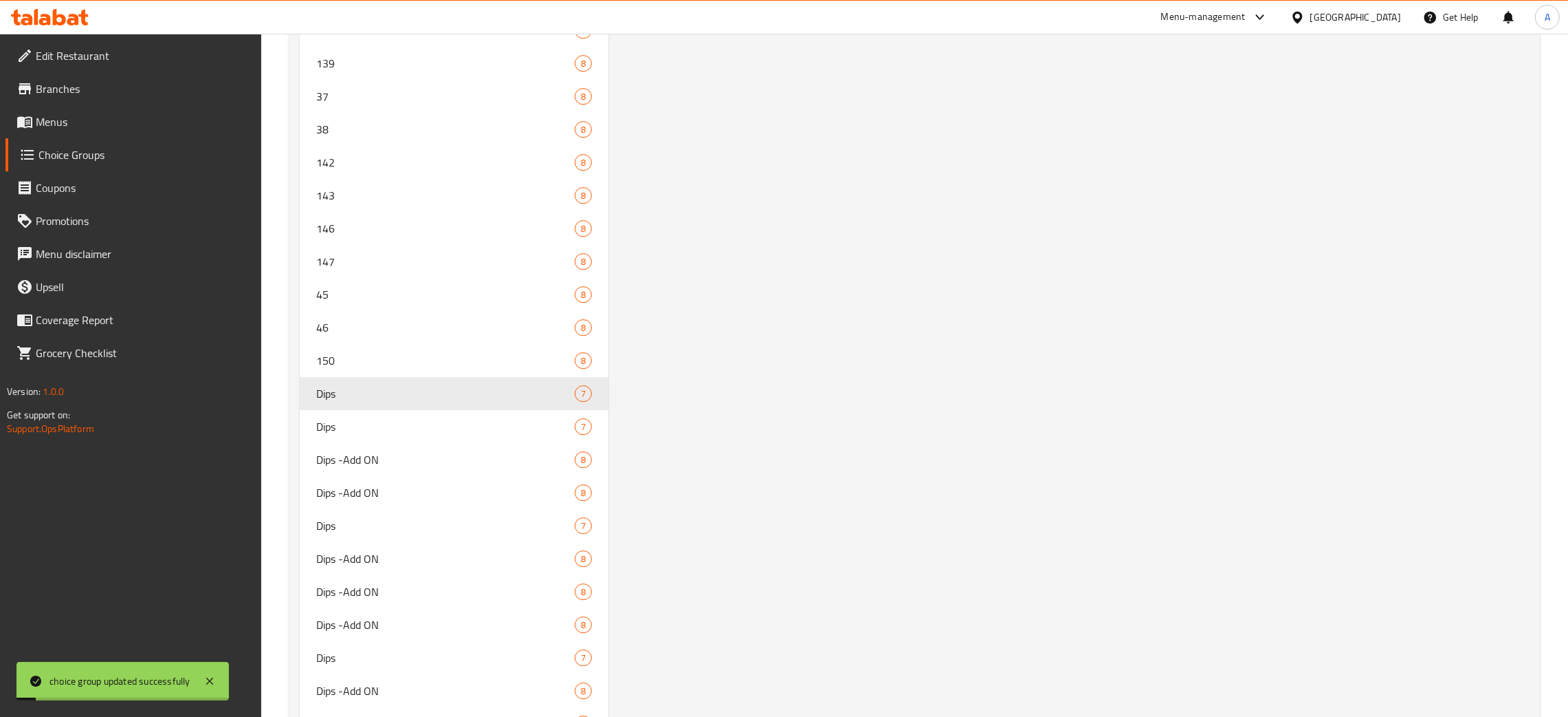
scroll to position [6324, 0]
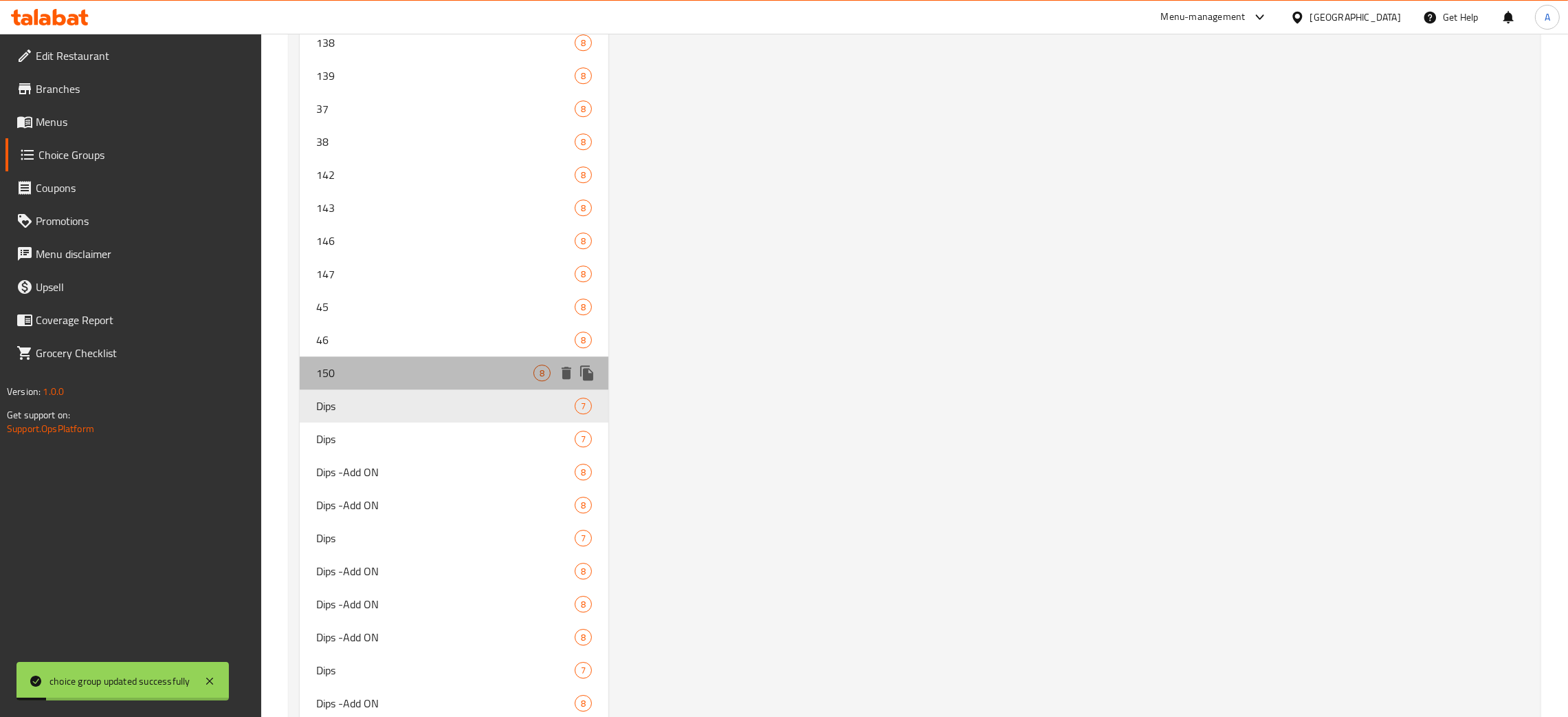
click at [379, 366] on span "150" at bounding box center [425, 373] width 217 height 16
type input "150"
type input "Dips -Add ON"
type input "1"
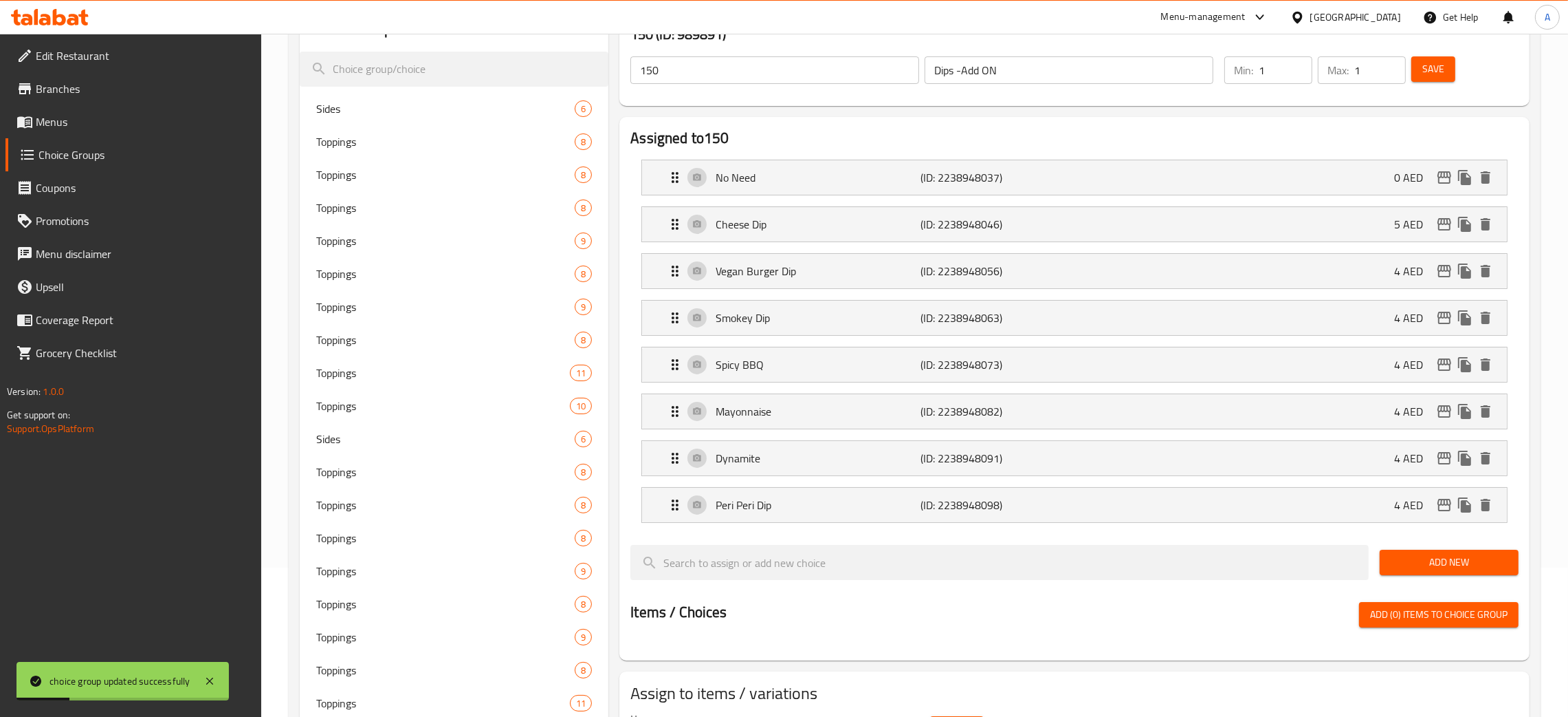
scroll to position [0, 0]
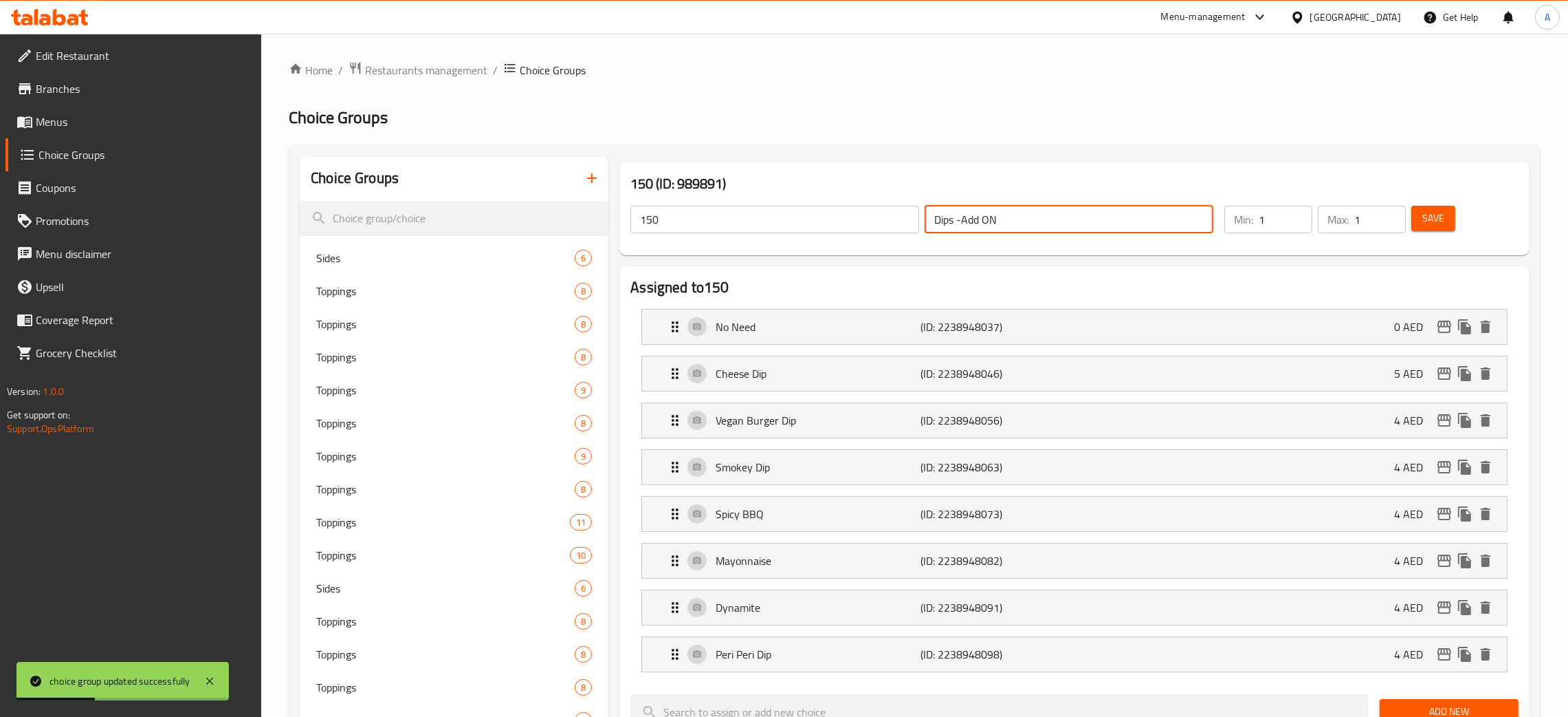
drag, startPoint x: 1009, startPoint y: 213, endPoint x: 919, endPoint y: 222, distance: 90.4
click at [919, 222] on div "150 ​ Dips -Add ON ​" at bounding box center [922, 219] width 600 height 44
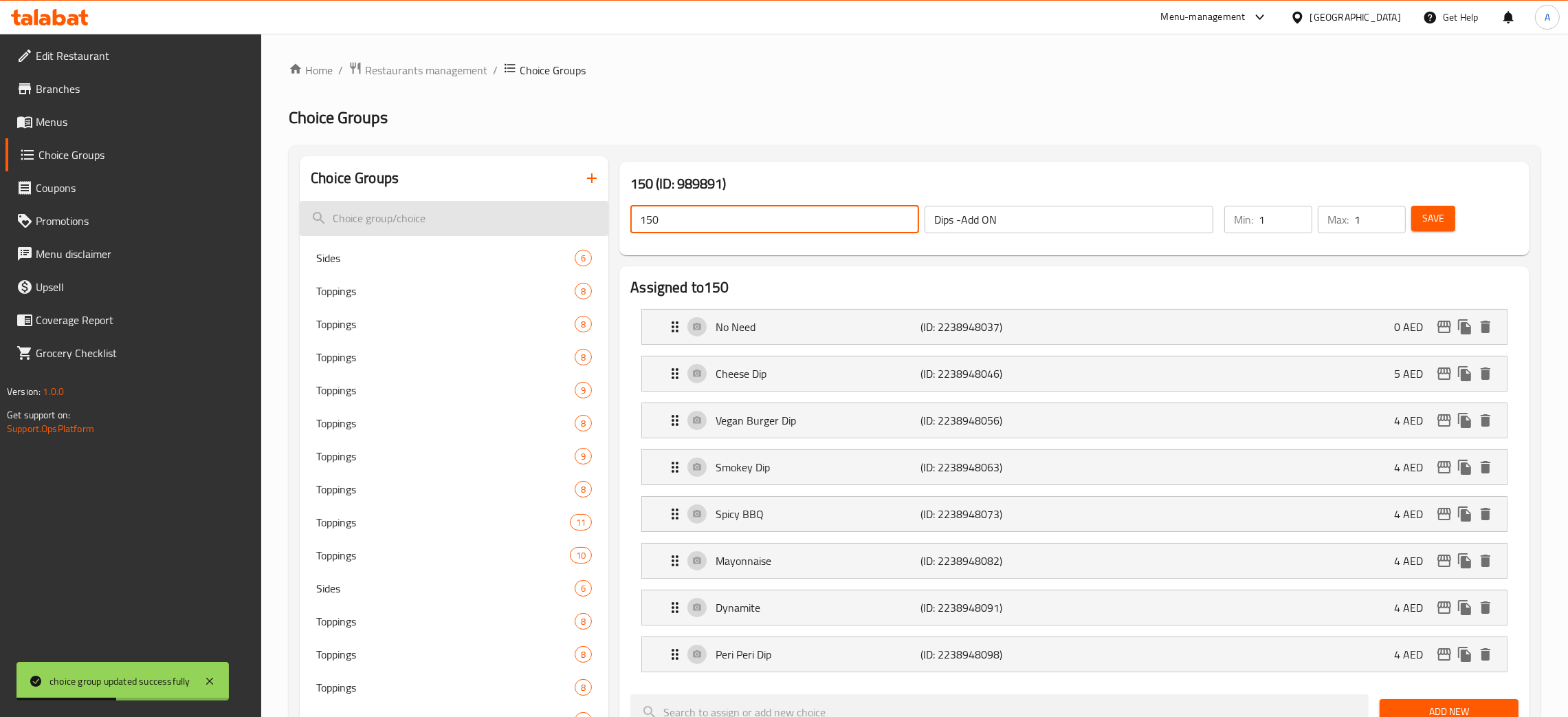
drag, startPoint x: 672, startPoint y: 218, endPoint x: 1181, endPoint y: 251, distance: 510.1
paste input "Dips -Add ON"
click at [1442, 217] on span "Save" at bounding box center [1433, 218] width 22 height 17
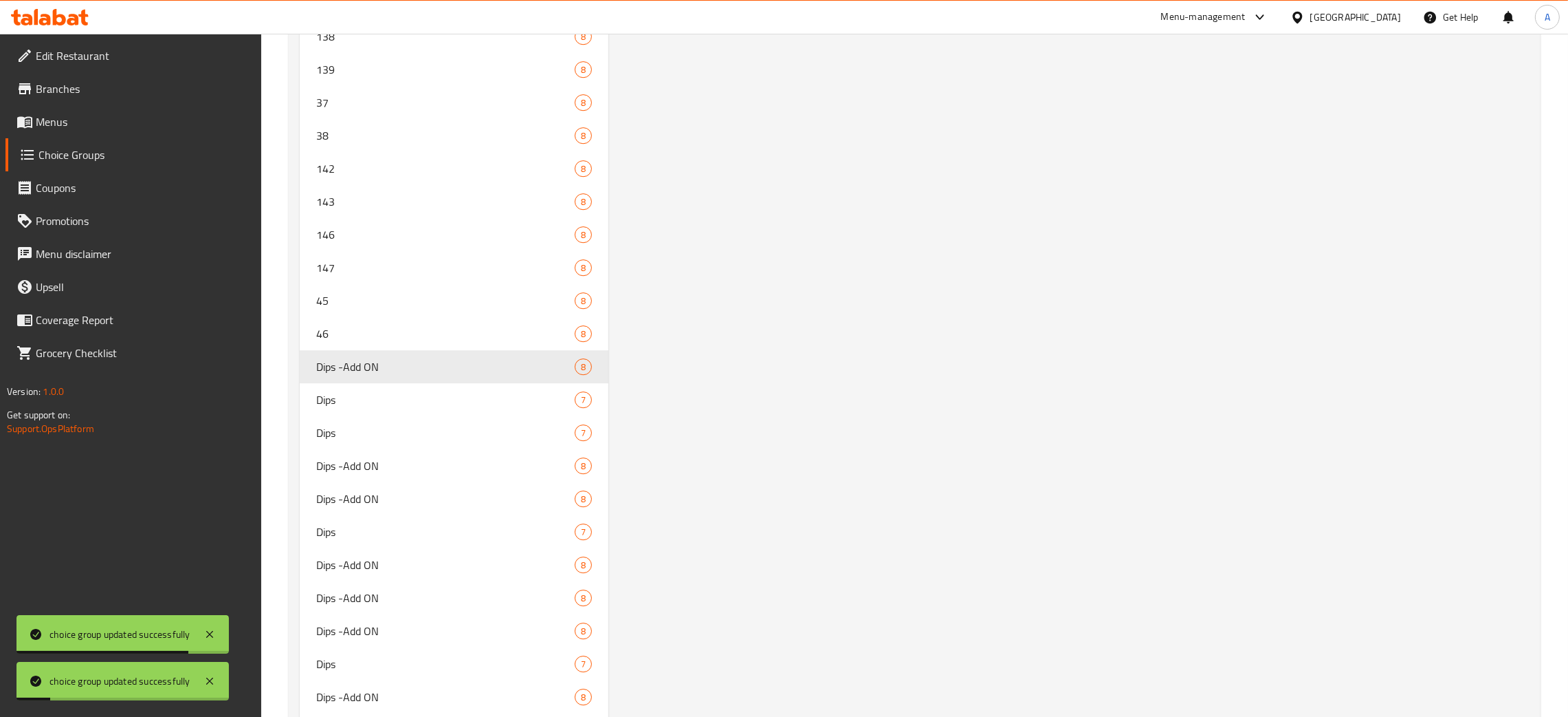
scroll to position [6355, 0]
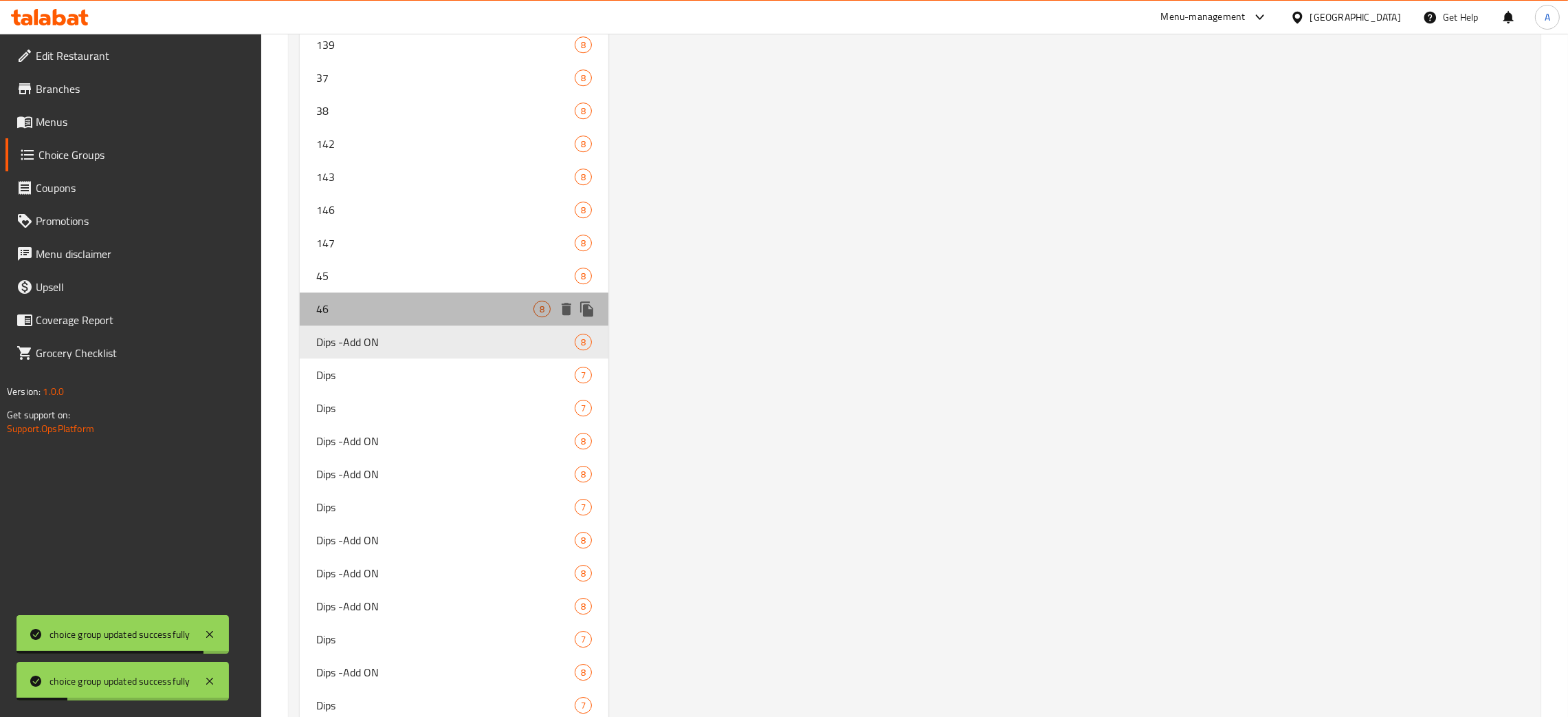
click at [404, 303] on span "46" at bounding box center [425, 309] width 217 height 16
type input "46"
type input "5"
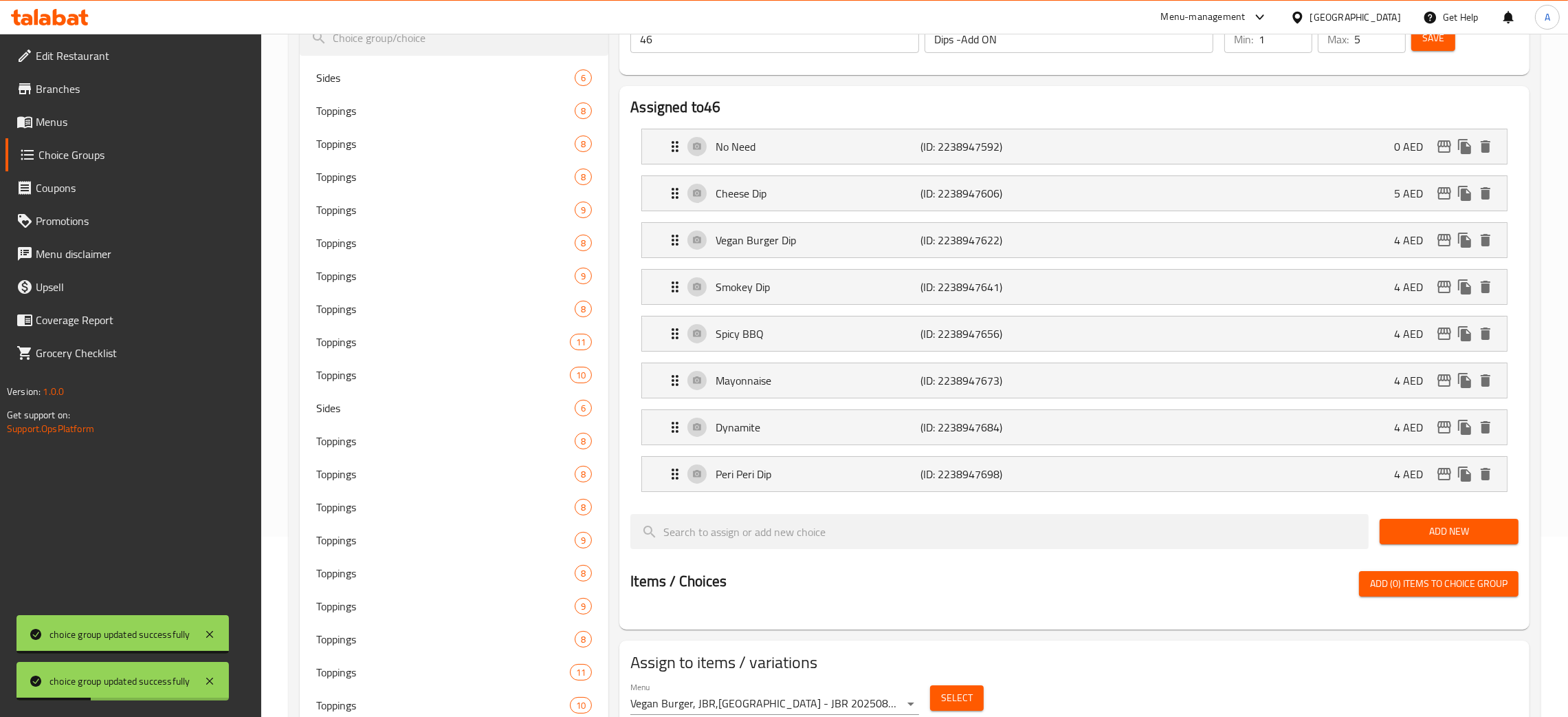
scroll to position [0, 0]
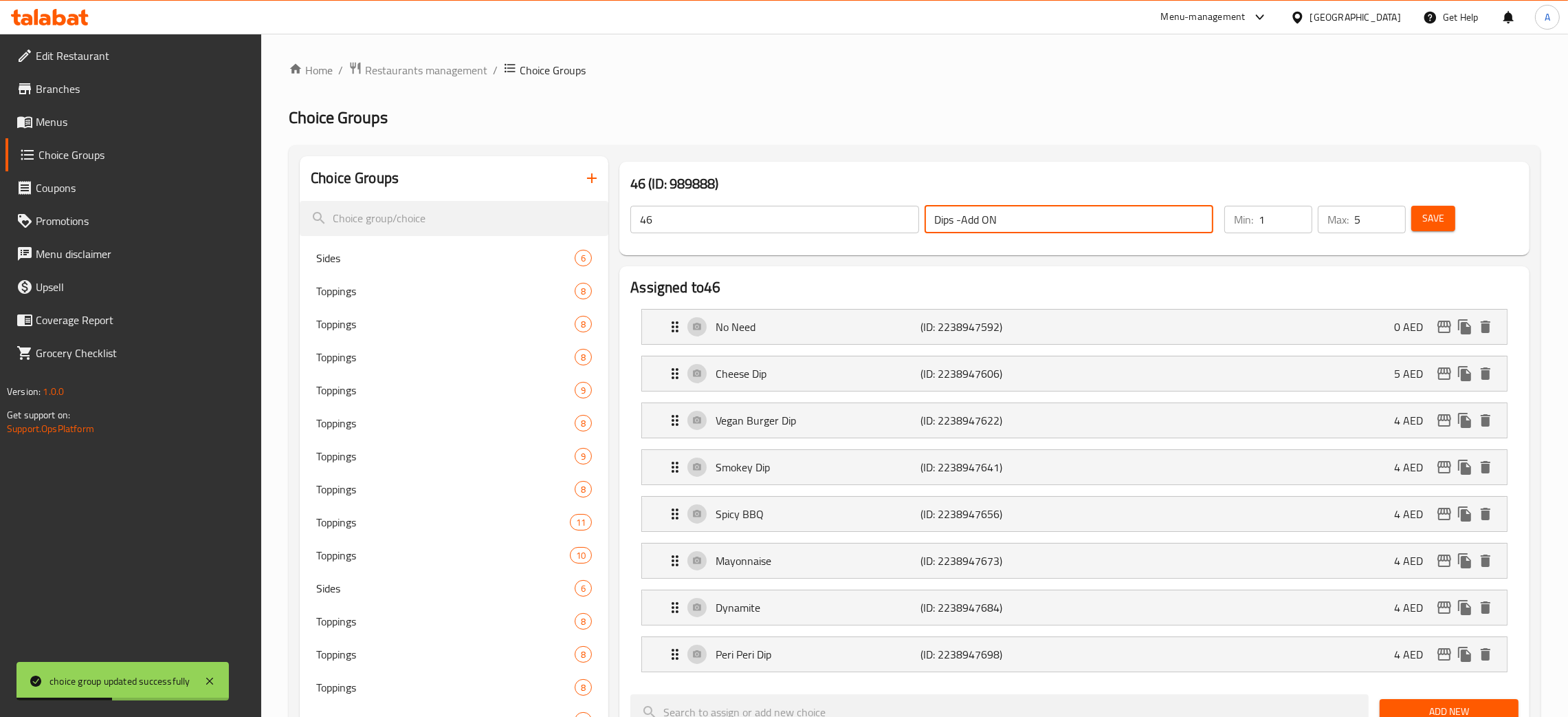
drag, startPoint x: 1016, startPoint y: 217, endPoint x: 857, endPoint y: 221, distance: 159.1
click at [857, 221] on div "46 ​ Dips -Add ON ​" at bounding box center [922, 219] width 600 height 44
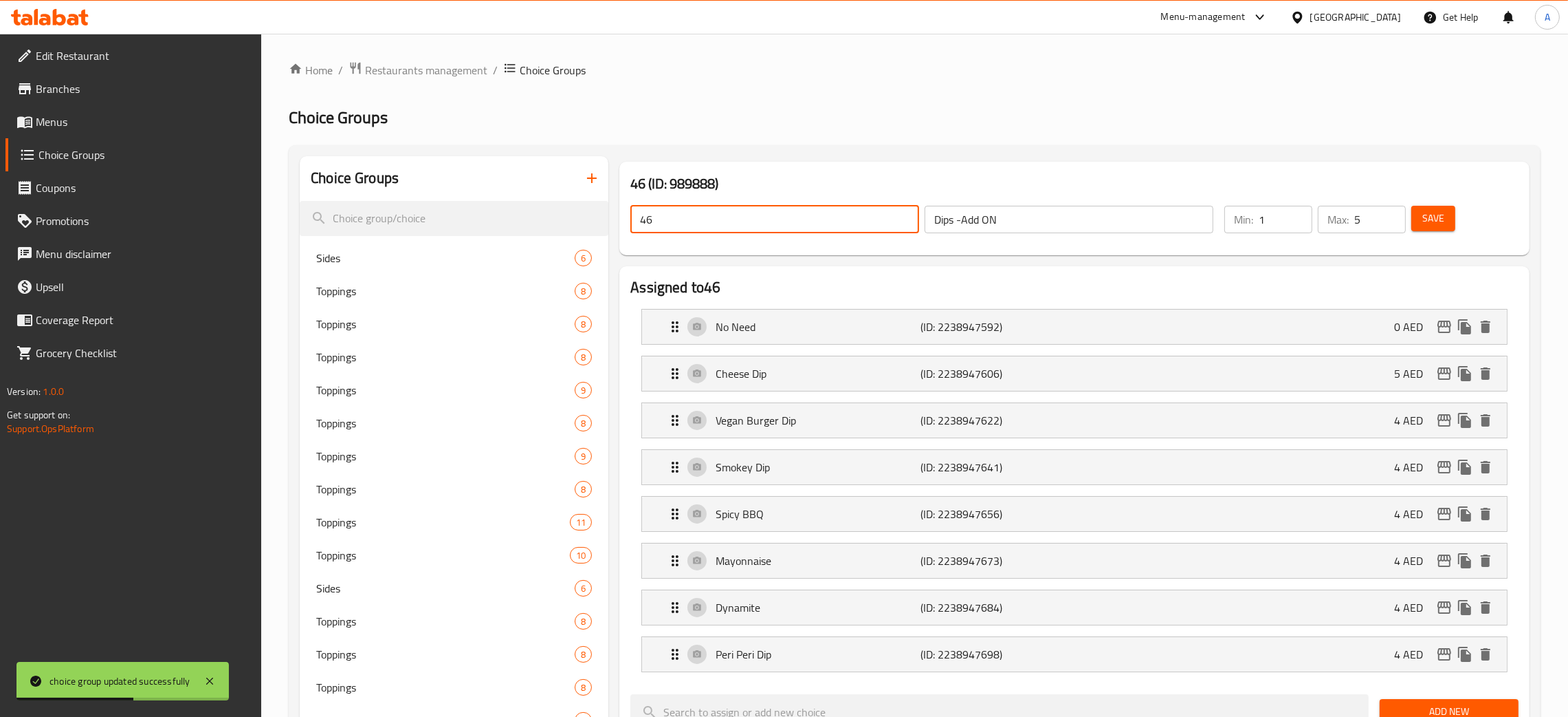
drag, startPoint x: 698, startPoint y: 220, endPoint x: 786, endPoint y: 254, distance: 94.3
click at [634, 218] on input "46" at bounding box center [774, 219] width 288 height 27
paste input "Dips -Add ON"
click at [1416, 218] on button "Save" at bounding box center [1433, 218] width 44 height 25
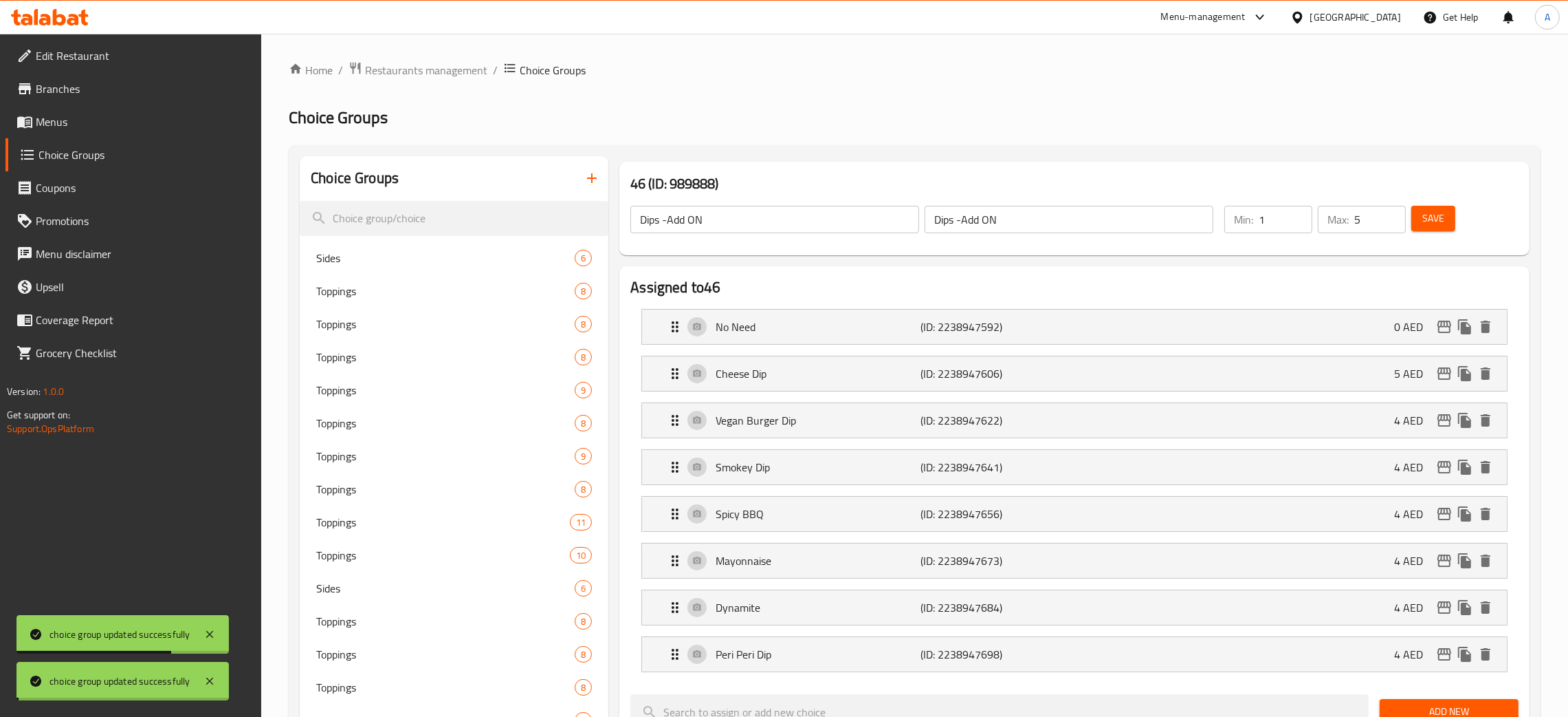
drag, startPoint x: 1561, startPoint y: 192, endPoint x: 1558, endPoint y: 240, distance: 48.1
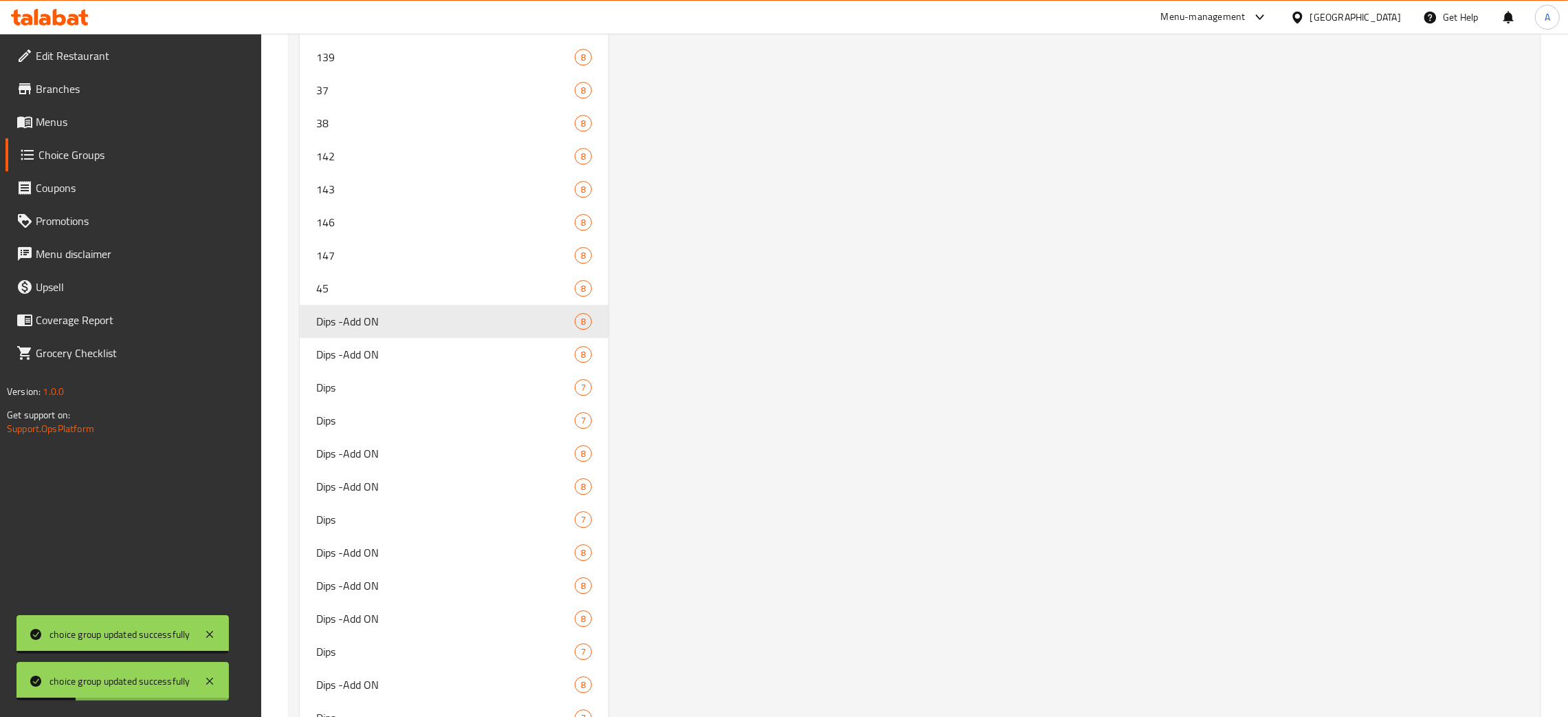
scroll to position [6355, 0]
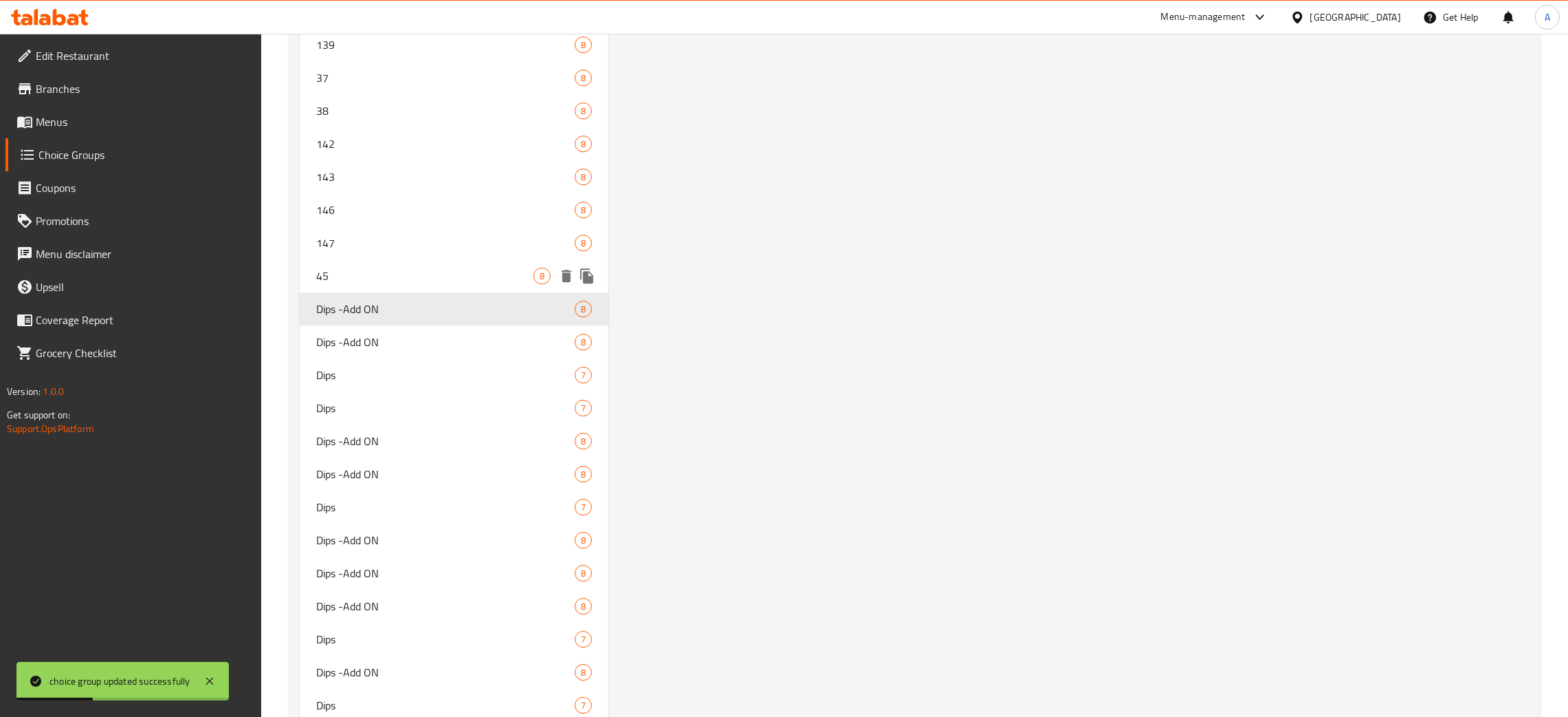
click at [405, 268] on span "45" at bounding box center [425, 276] width 217 height 16
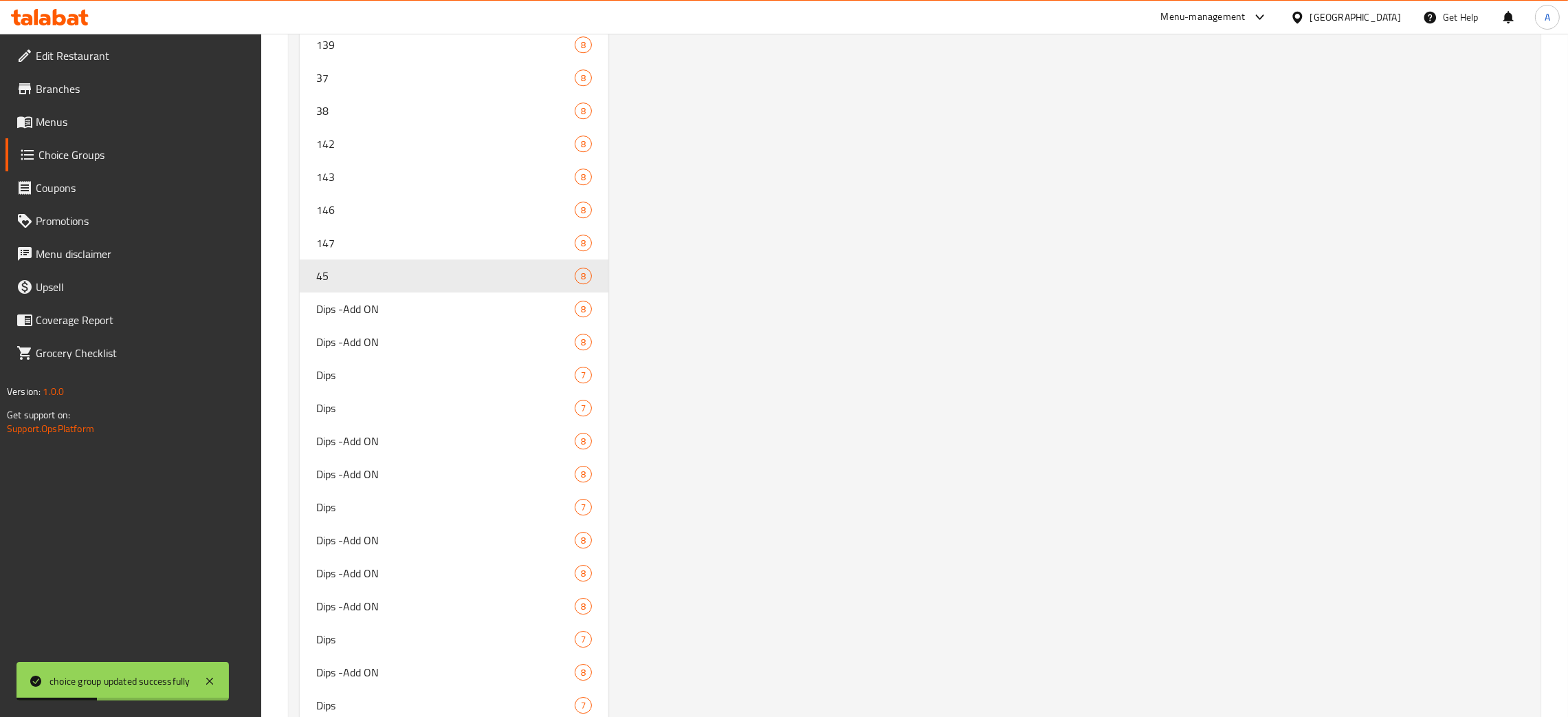
type input "45"
type input "6"
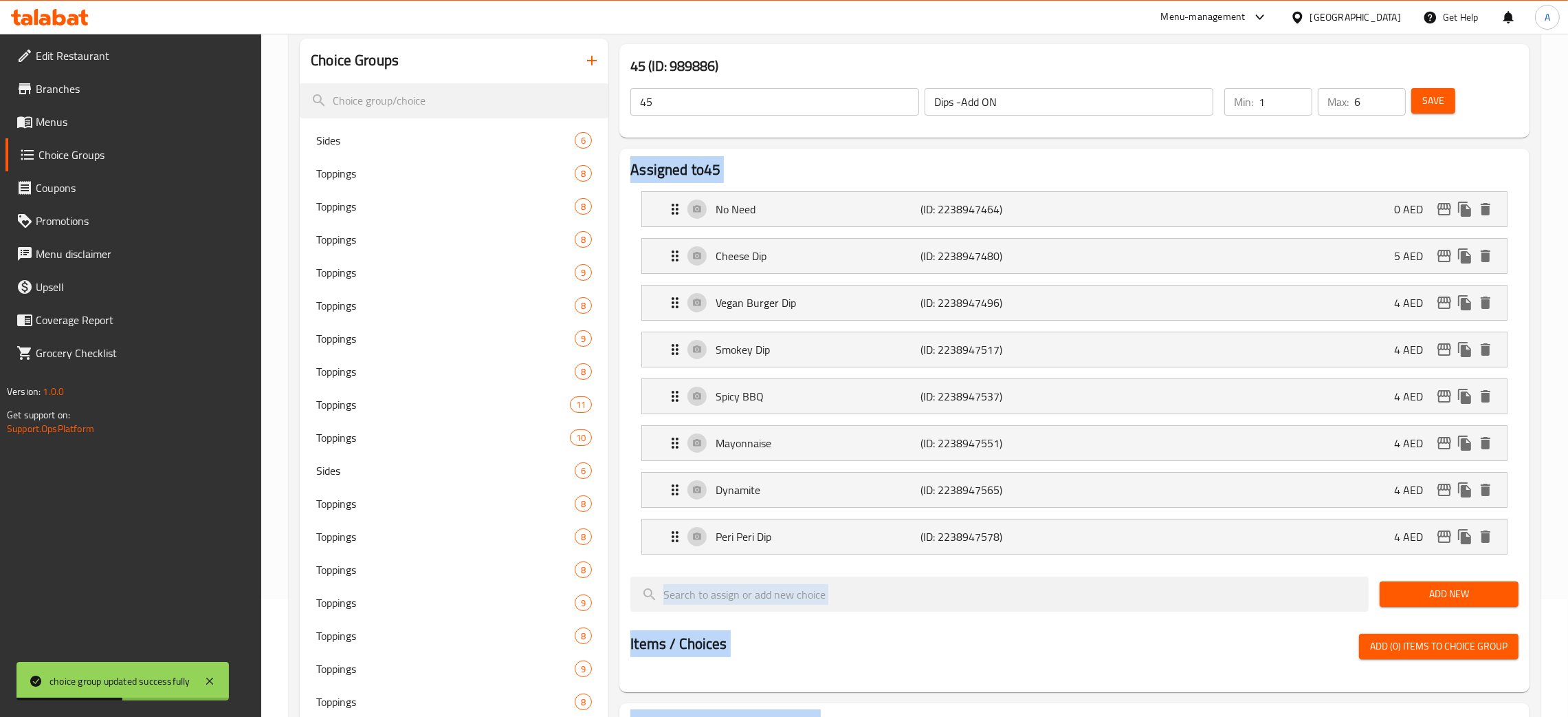
scroll to position [105, 0]
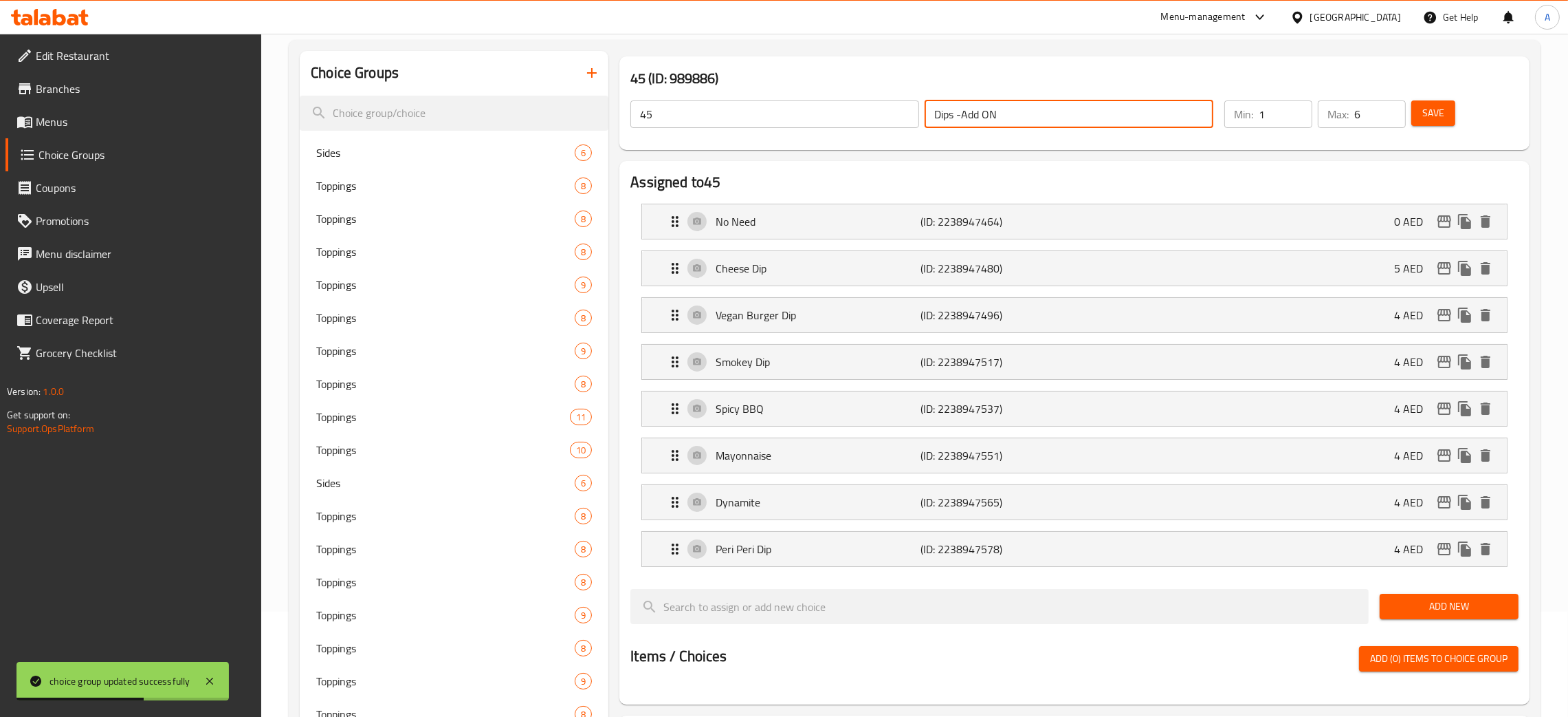
drag, startPoint x: 1004, startPoint y: 119, endPoint x: 896, endPoint y: 111, distance: 108.3
click at [896, 111] on div "45 ​ Dips -Add ON ​" at bounding box center [922, 114] width 600 height 44
click at [630, 118] on input "45" at bounding box center [774, 114] width 288 height 27
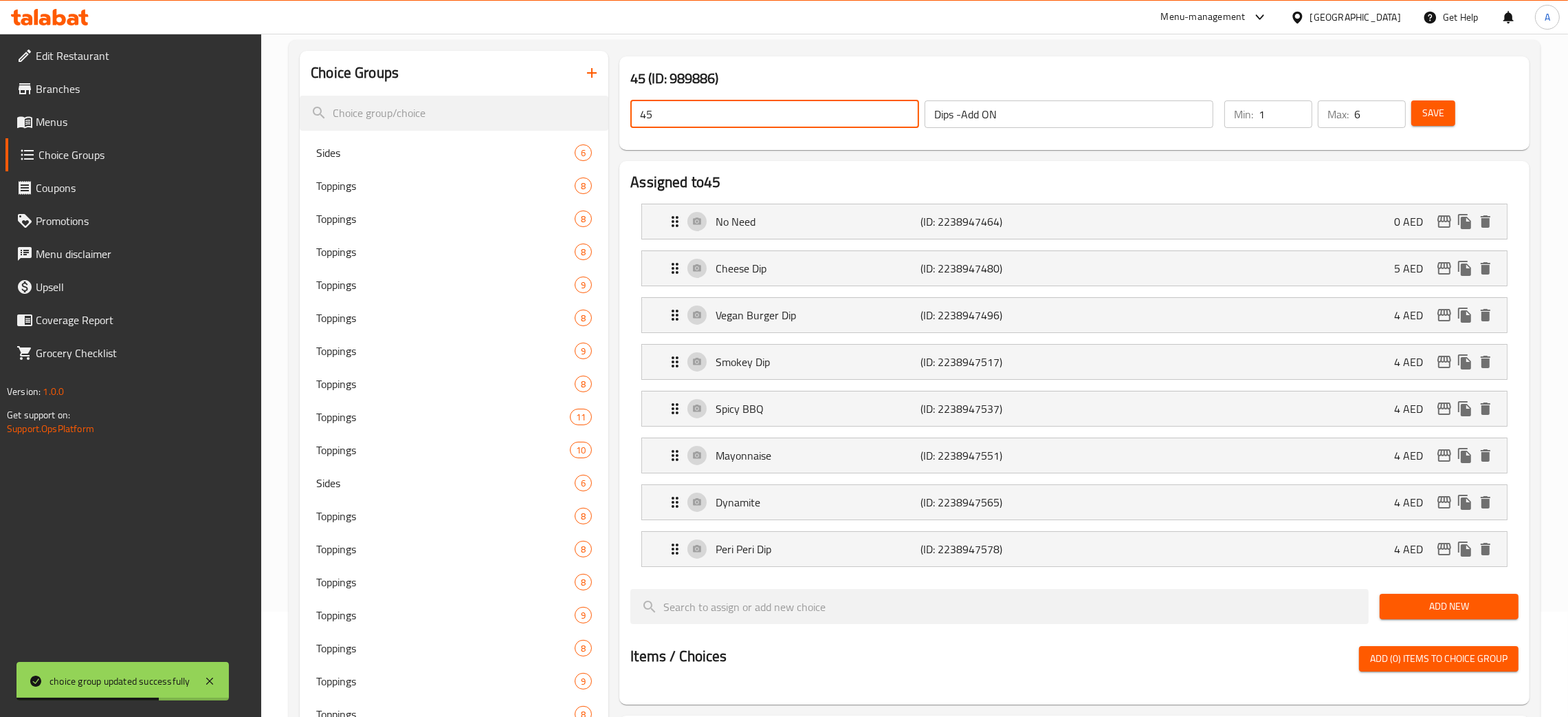
paste input "Dips -Add ON"
click at [1450, 120] on button "Save" at bounding box center [1433, 113] width 44 height 25
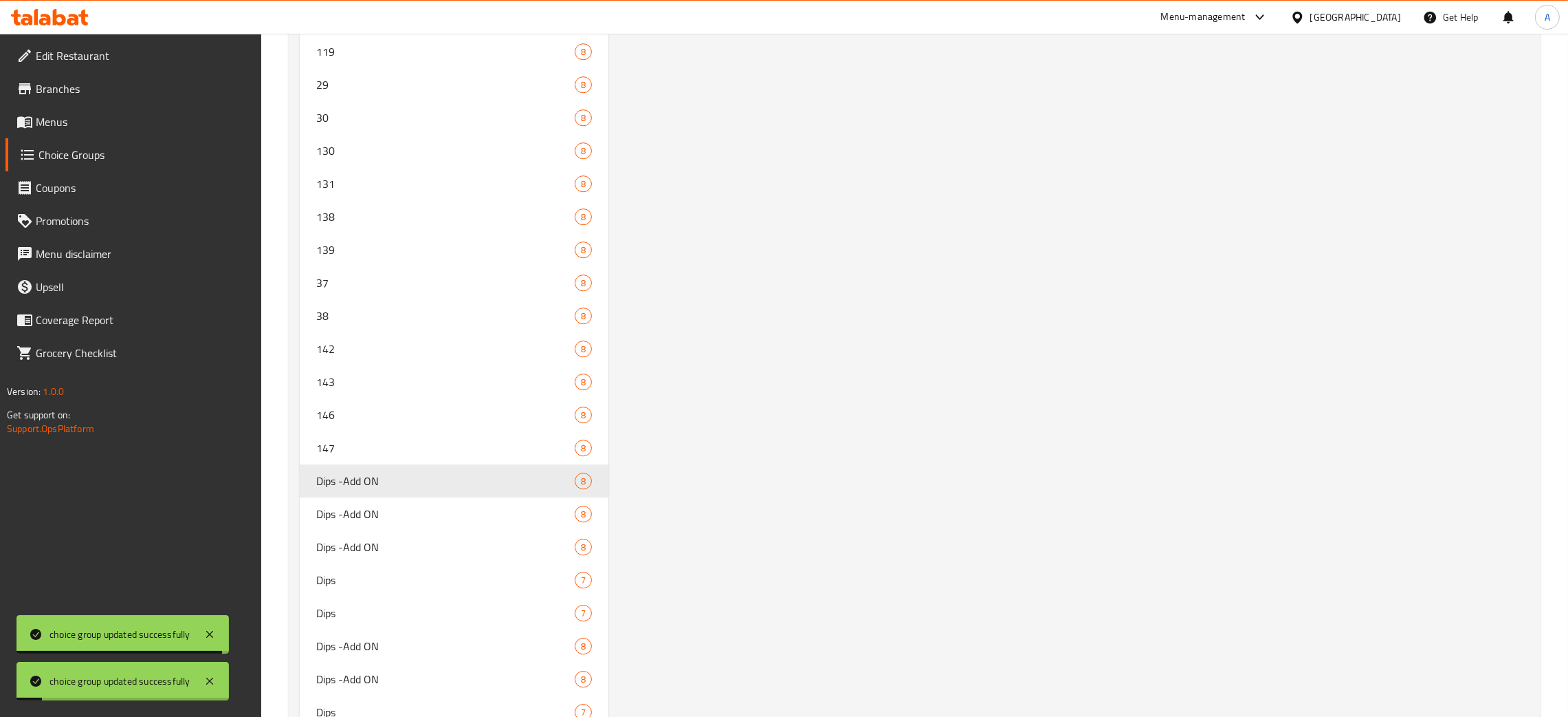
scroll to position [6199, 0]
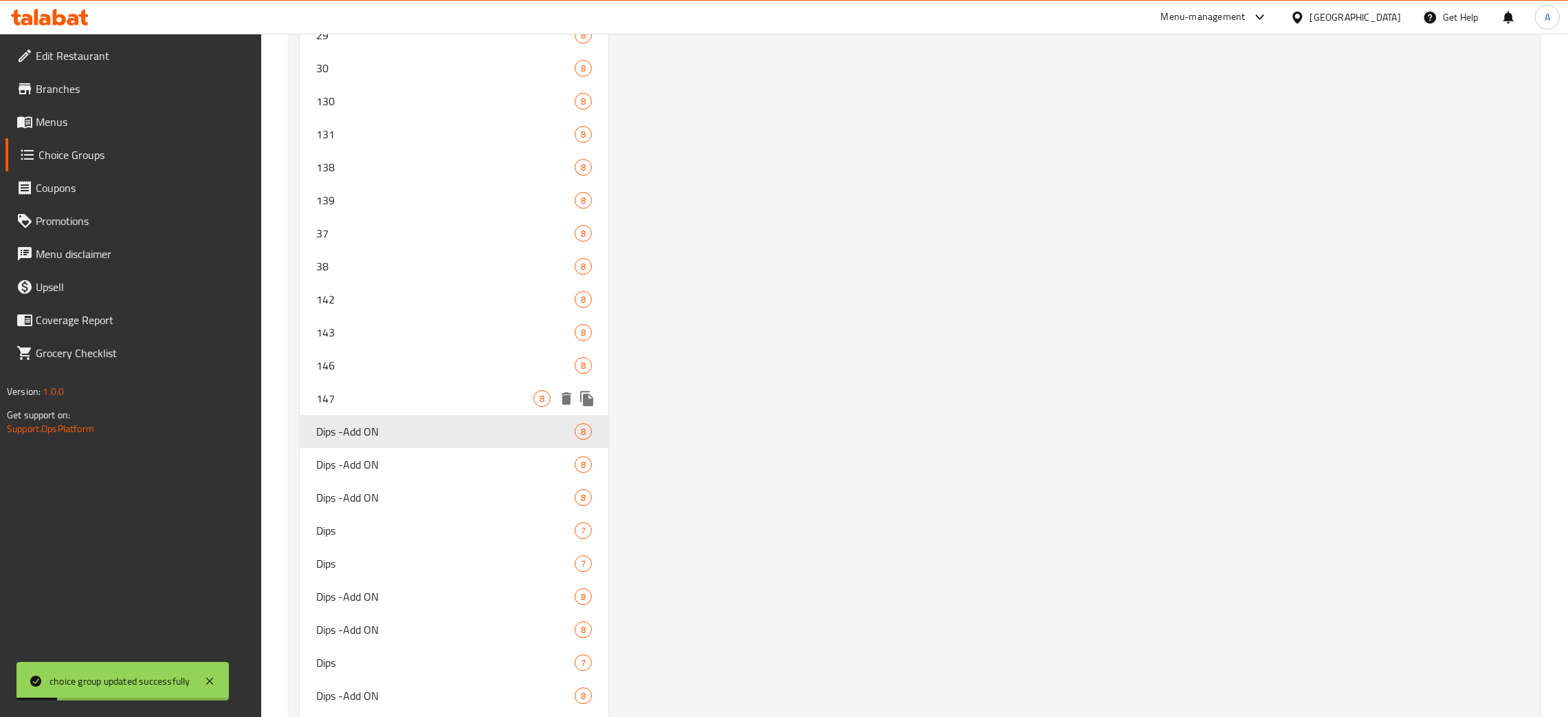
click at [413, 390] on span "147" at bounding box center [425, 398] width 217 height 16
type input "147"
type input "5"
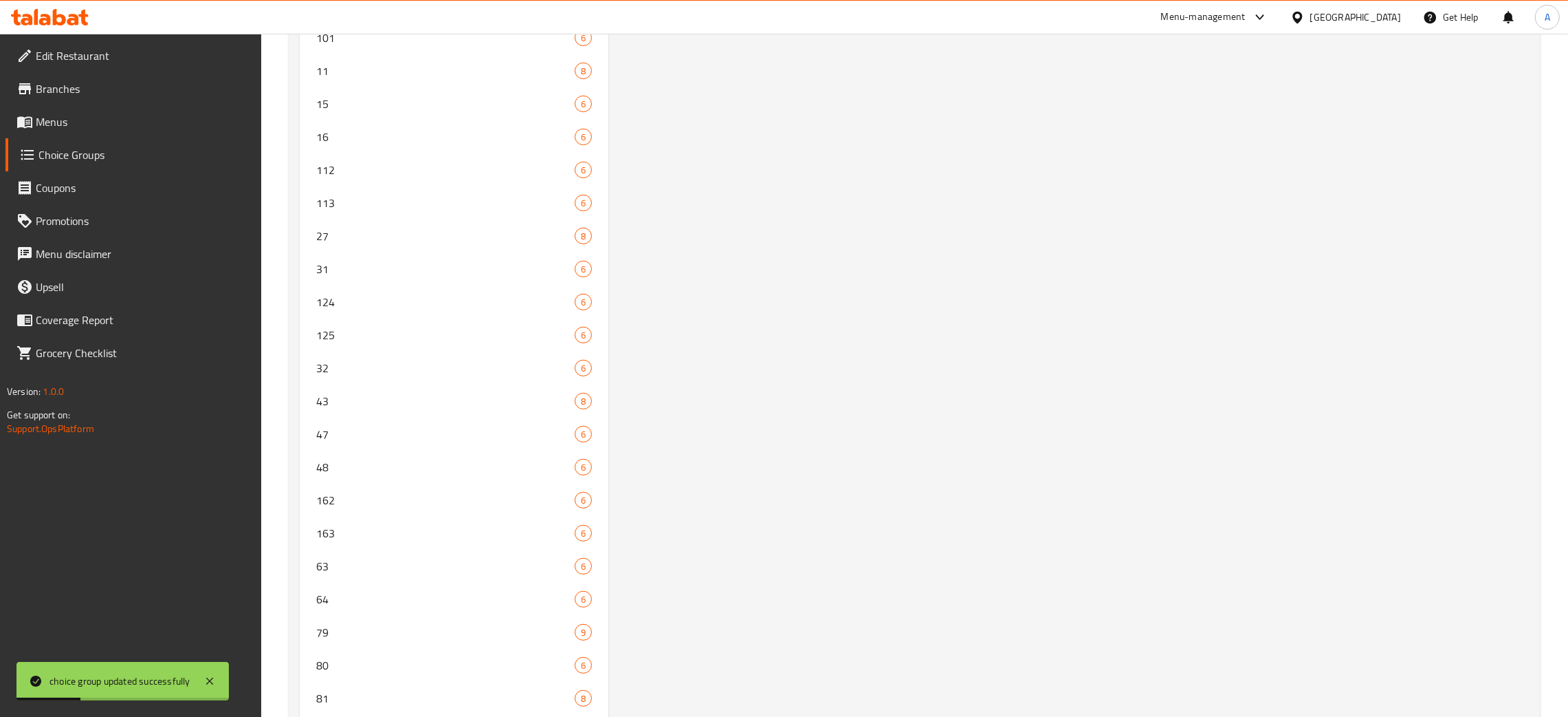
scroll to position [0, 0]
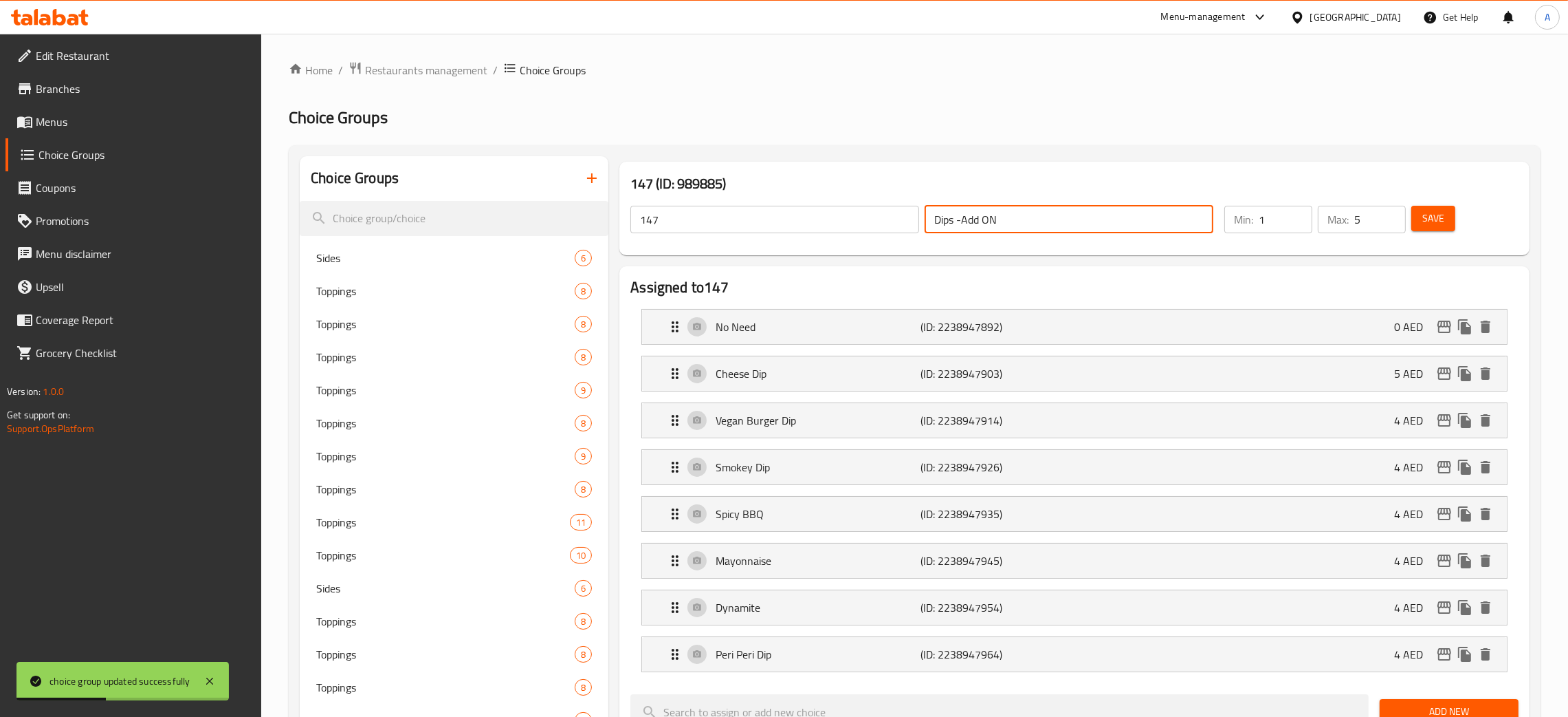
drag, startPoint x: 1001, startPoint y: 215, endPoint x: 905, endPoint y: 220, distance: 96.1
click at [905, 220] on div "147 ​ Dips -Add ON ​" at bounding box center [922, 219] width 600 height 44
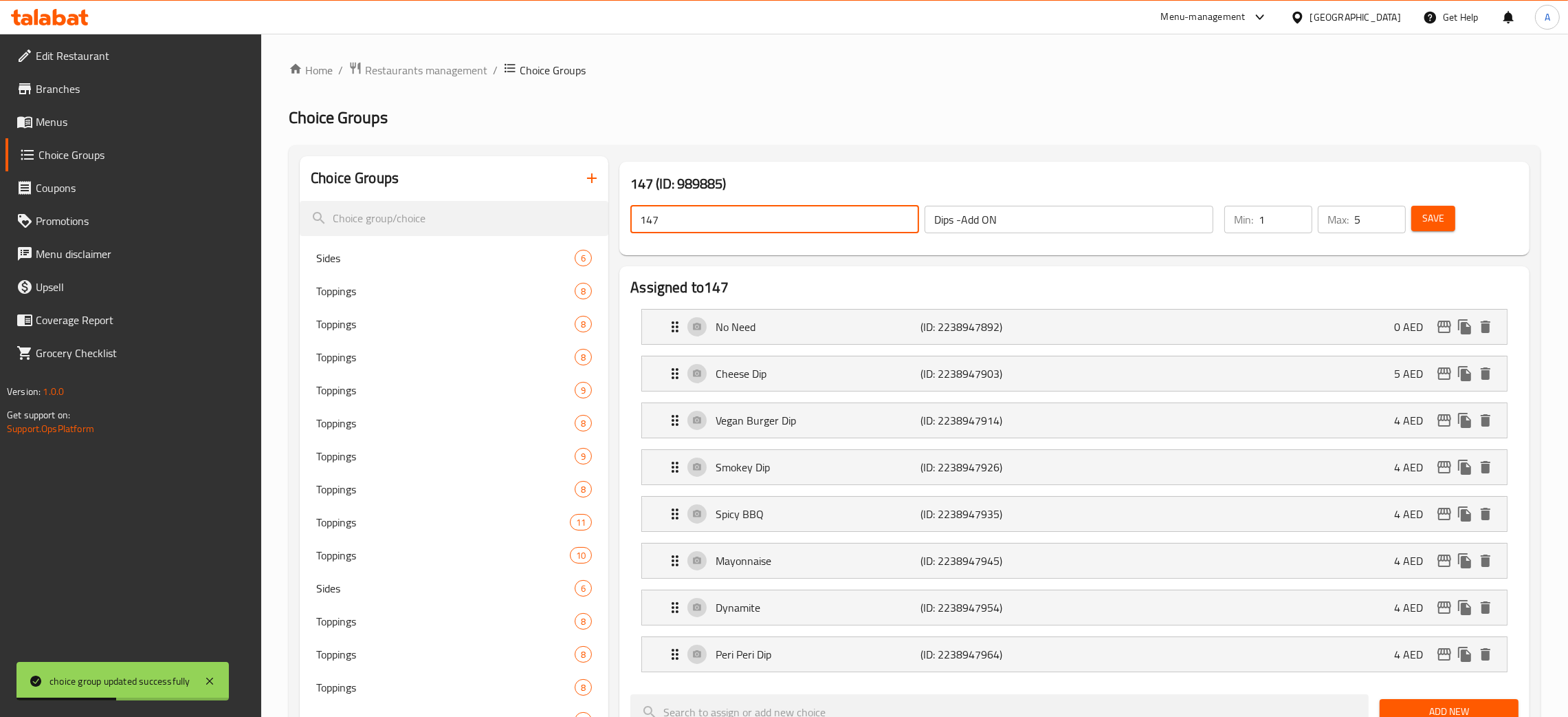
drag, startPoint x: 650, startPoint y: 220, endPoint x: 628, endPoint y: 218, distance: 22.1
click at [628, 218] on div "147 ​" at bounding box center [775, 219] width 294 height 33
paste input "Dips -Add ON"
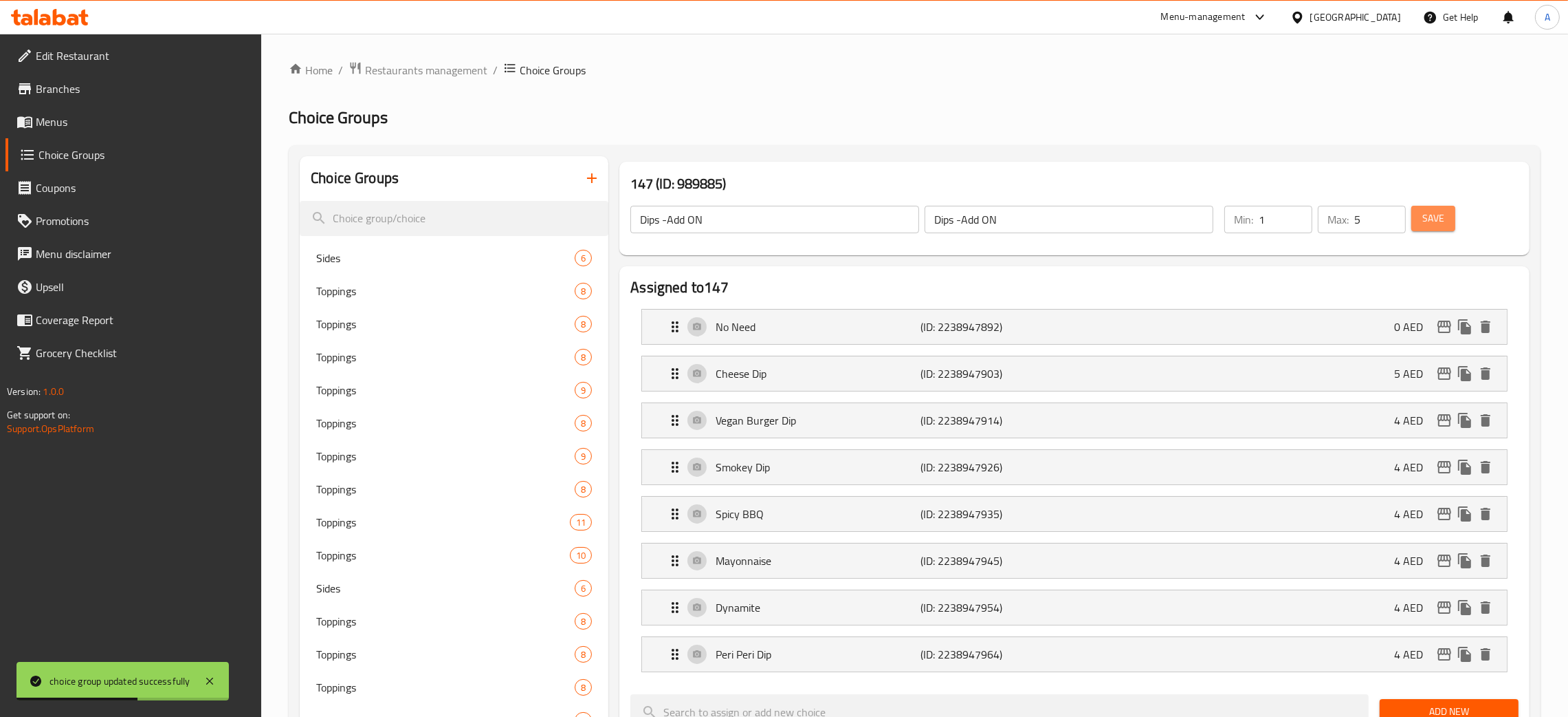
click at [1441, 225] on span "Save" at bounding box center [1433, 218] width 22 height 17
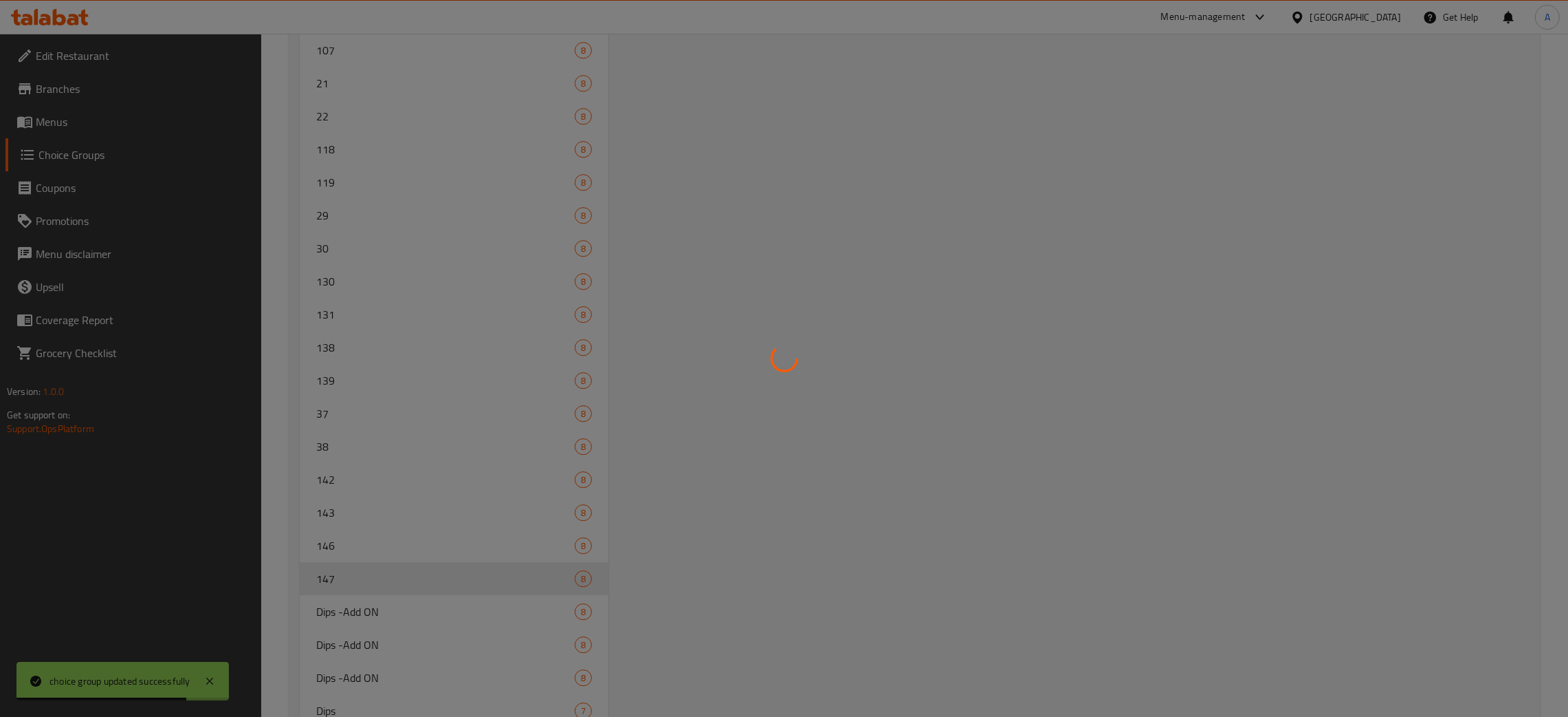
scroll to position [6043, 0]
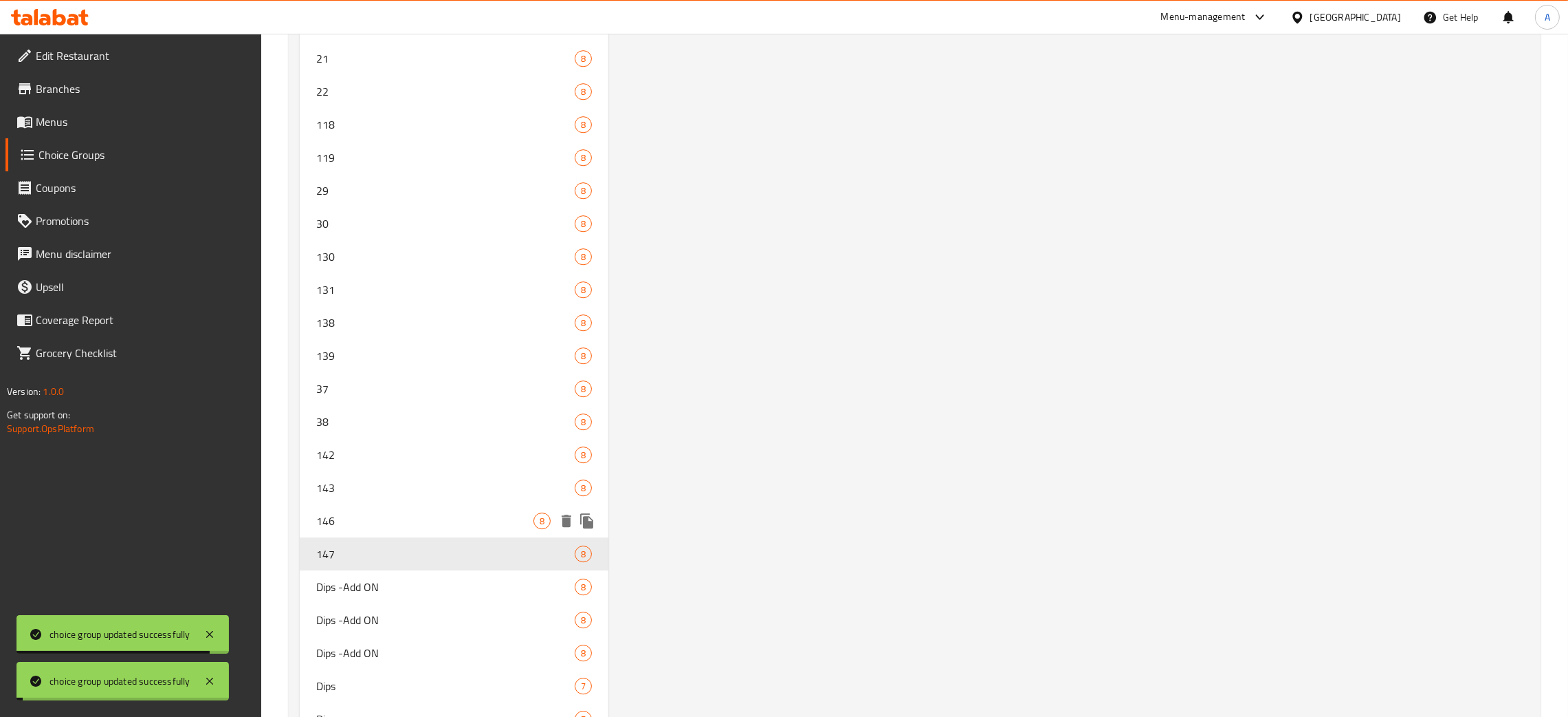
click at [409, 513] on span "146" at bounding box center [425, 521] width 217 height 16
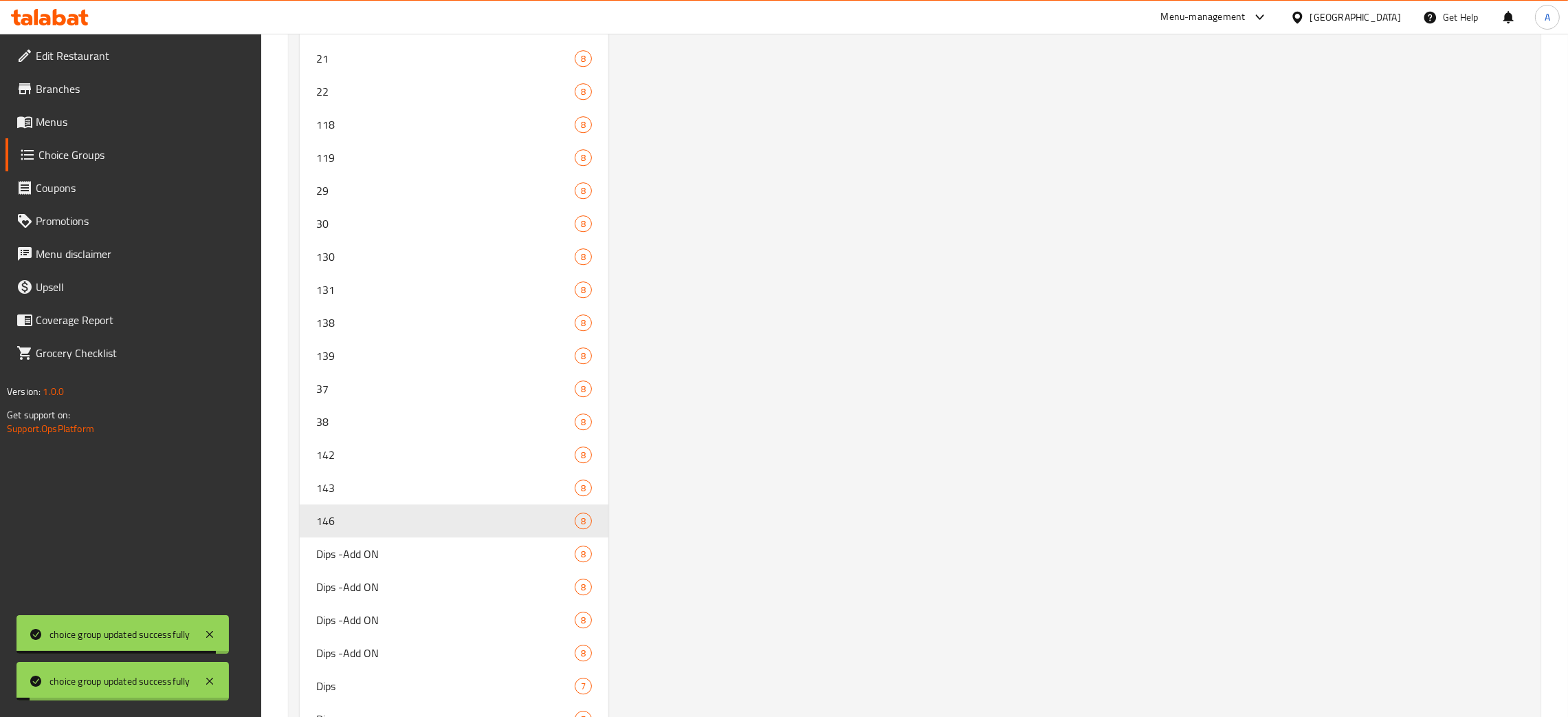
type input "146"
type input "6"
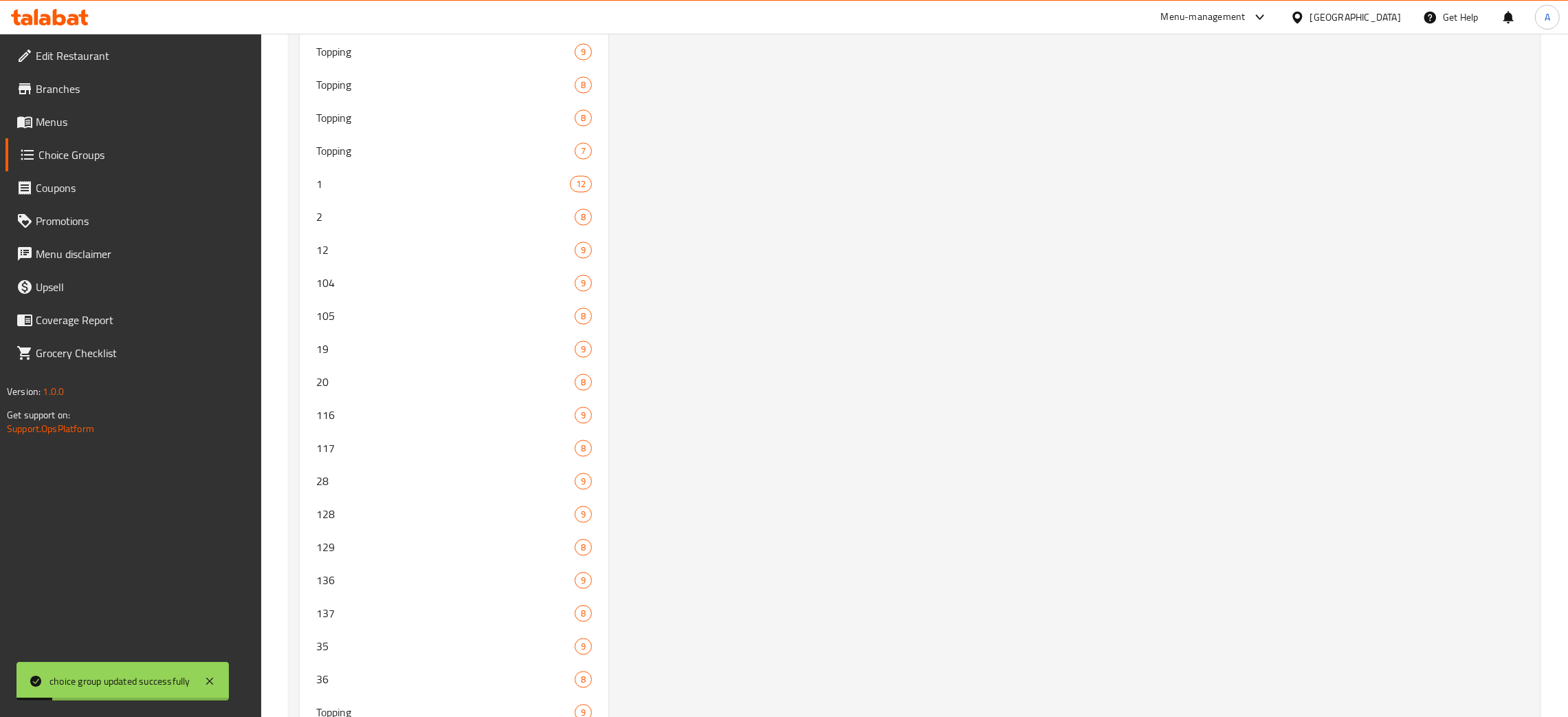
scroll to position [0, 0]
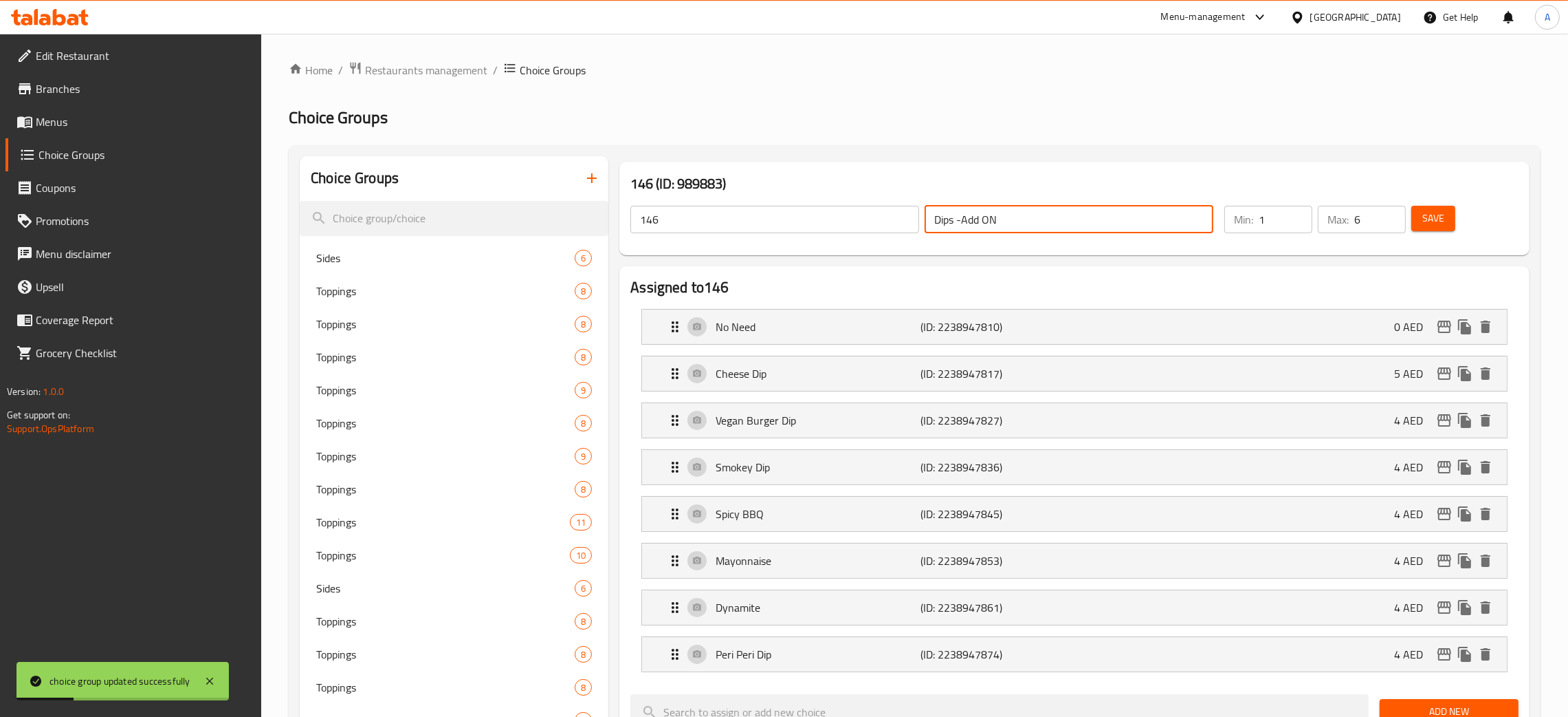
drag, startPoint x: 825, startPoint y: 217, endPoint x: 672, endPoint y: 229, distance: 153.5
click at [827, 217] on div "146 ​ Dips -Add ON ​" at bounding box center [922, 219] width 600 height 44
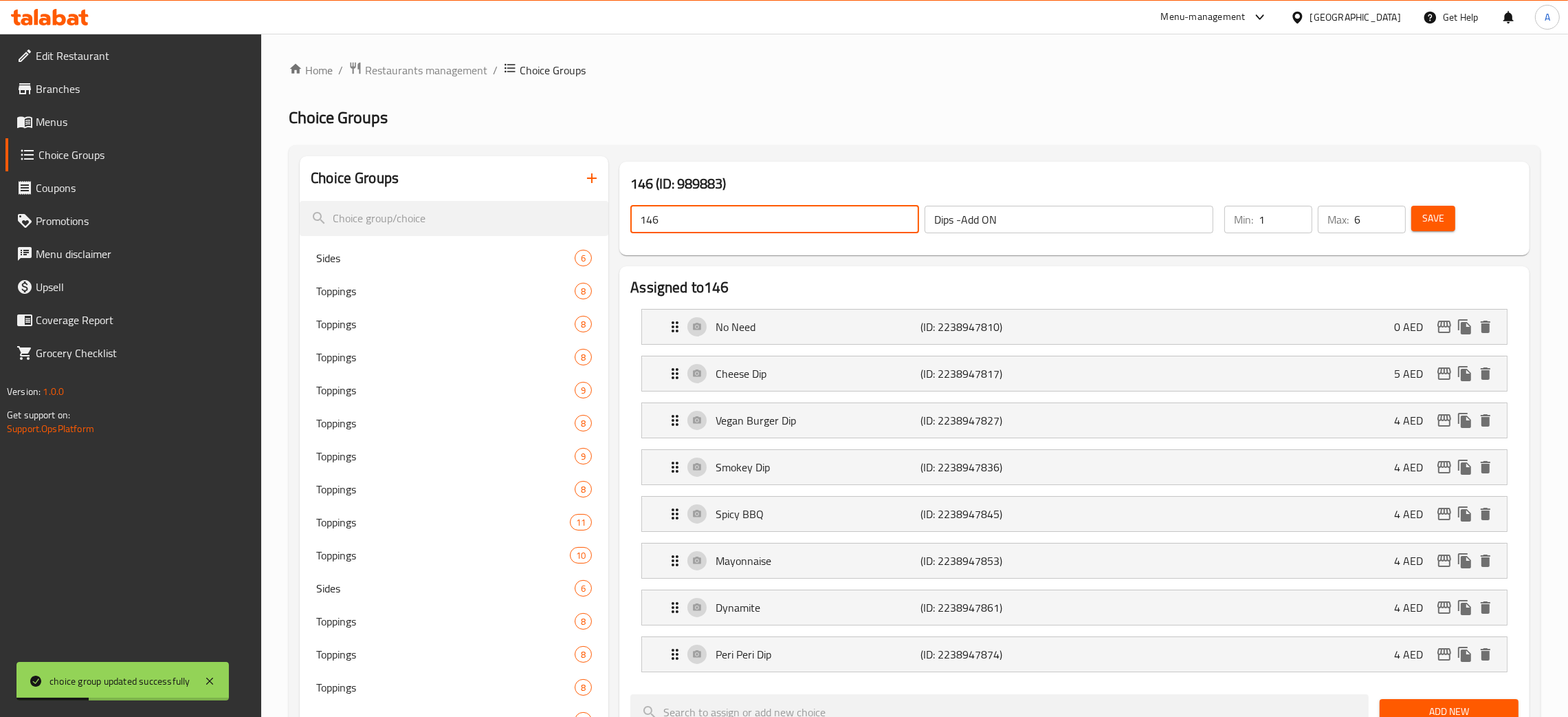
drag, startPoint x: 674, startPoint y: 219, endPoint x: 611, endPoint y: 226, distance: 63.4
paste input "Dips -Add ON"
click at [1434, 216] on span "Save" at bounding box center [1433, 218] width 22 height 17
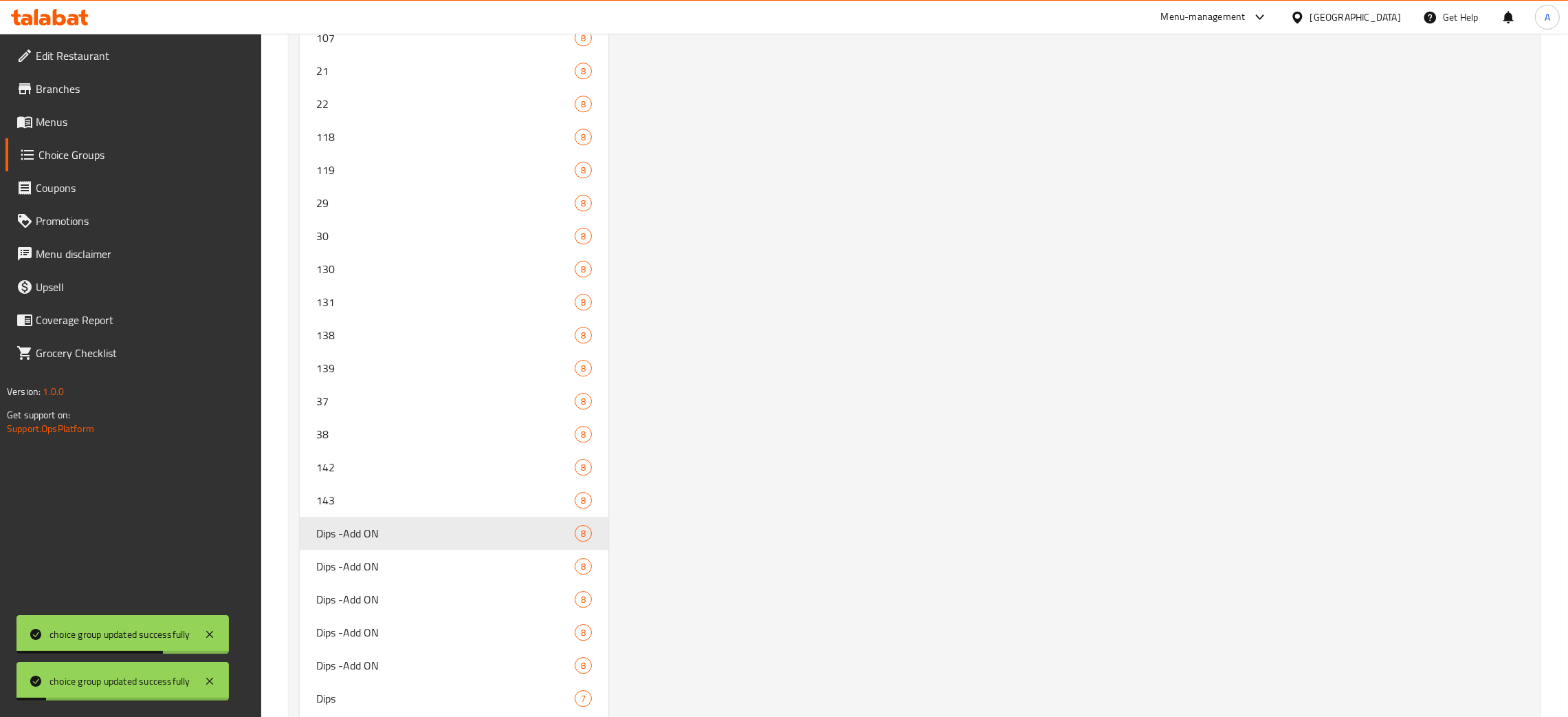
scroll to position [6093, 0]
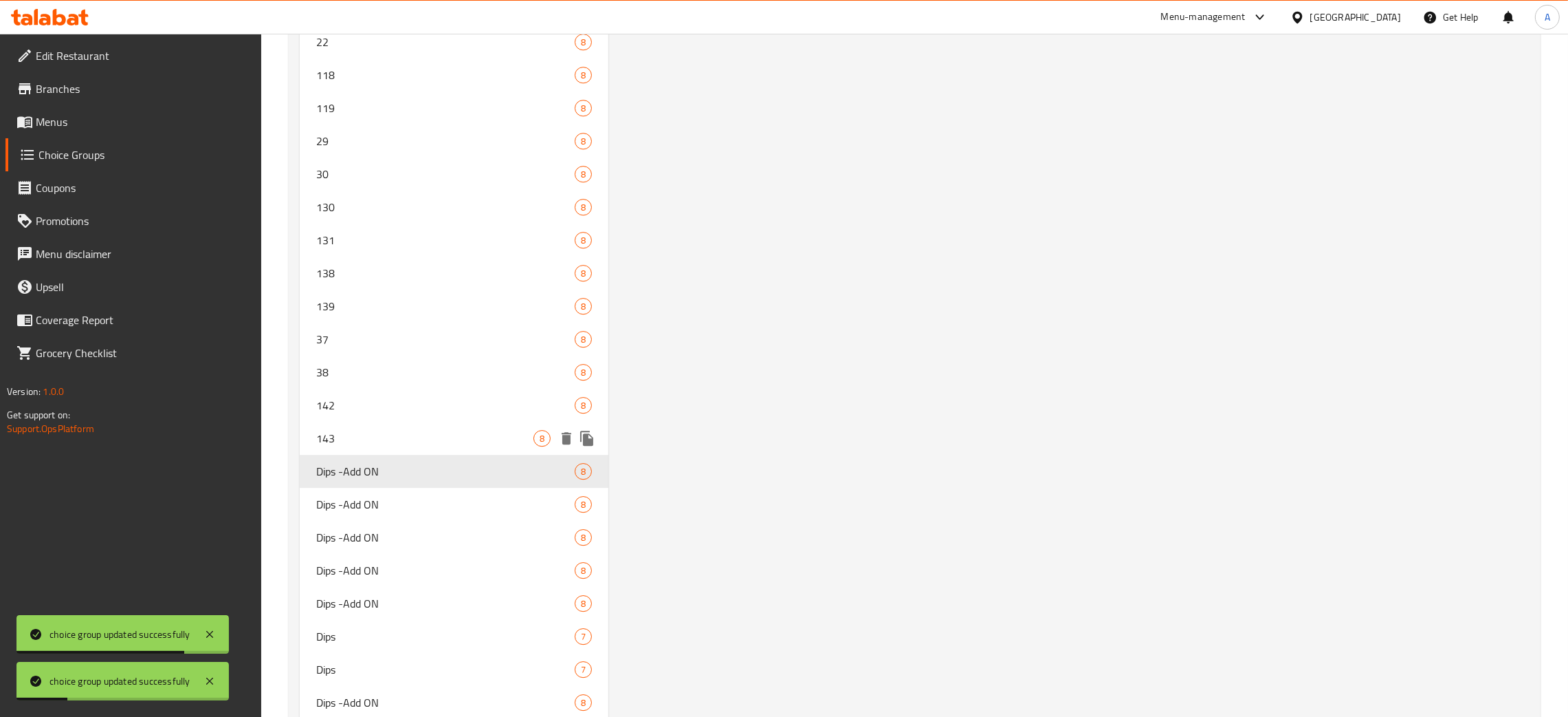
click at [425, 422] on div "143 8" at bounding box center [453, 438] width 308 height 33
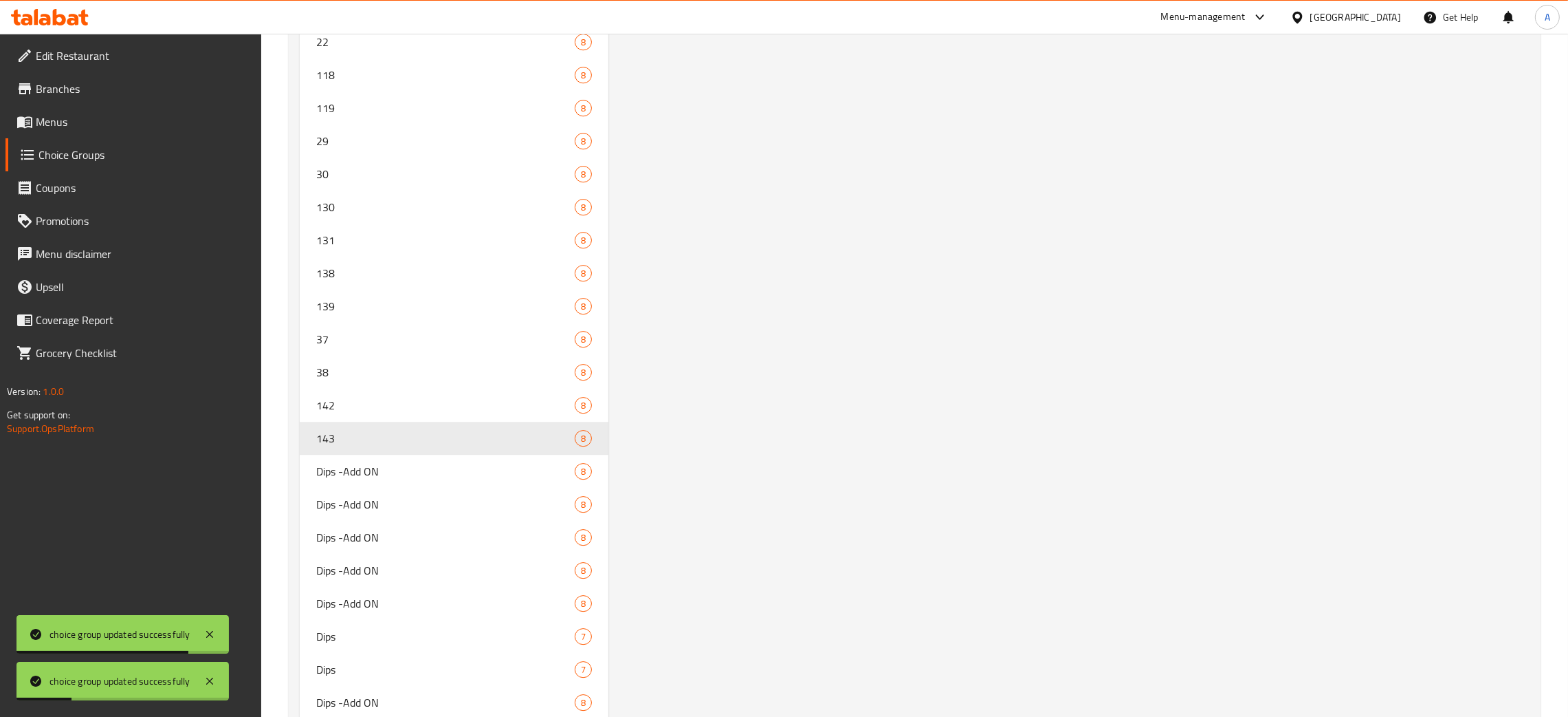
type input "143"
type input "4"
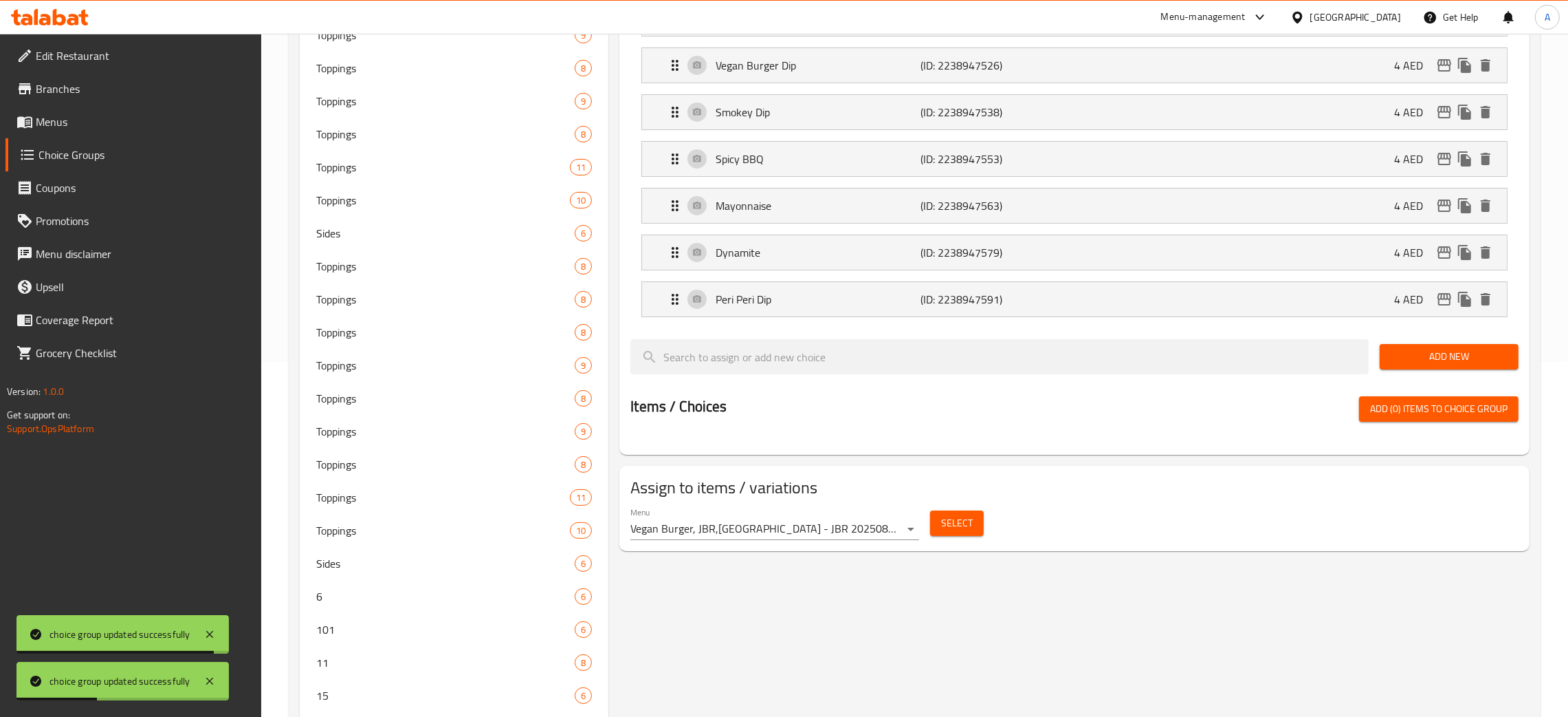
scroll to position [0, 0]
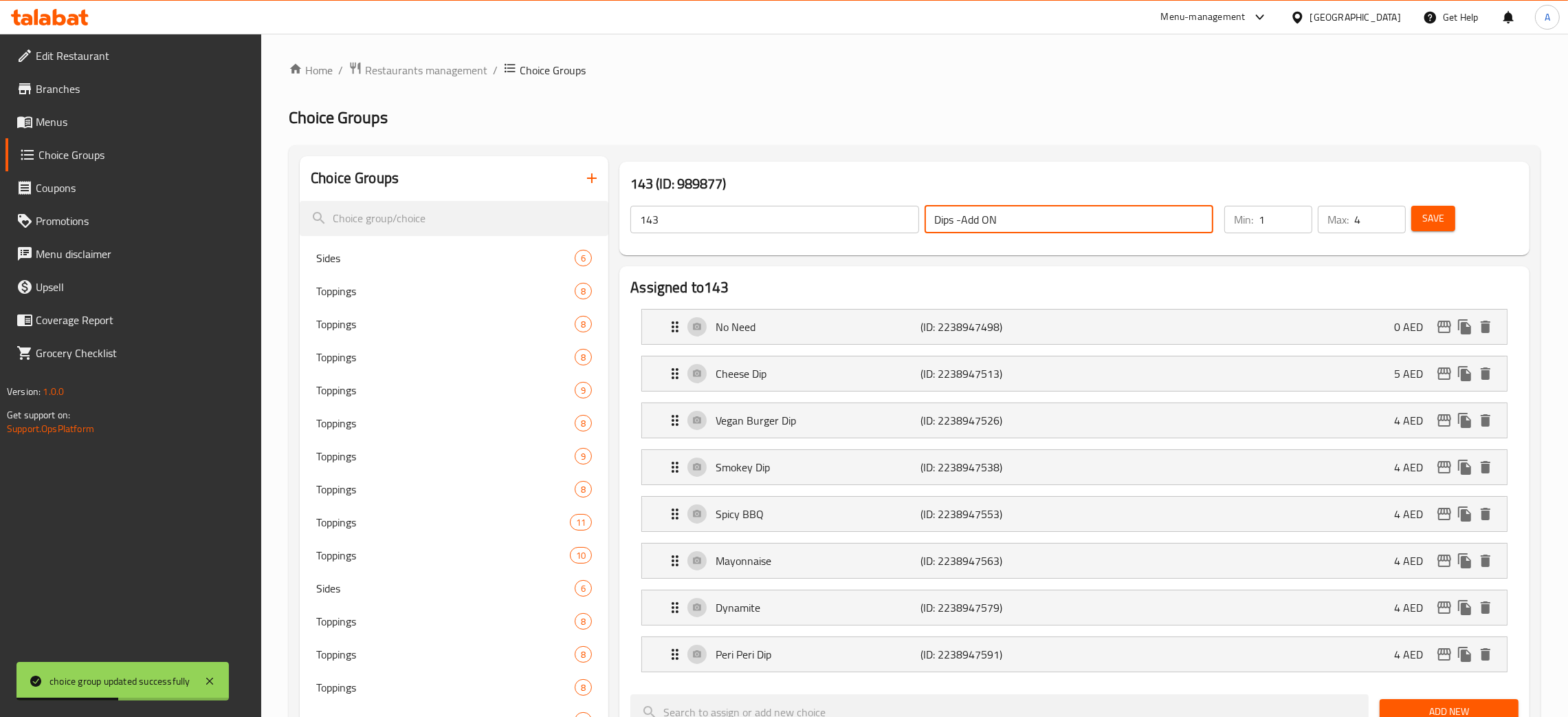
drag, startPoint x: 993, startPoint y: 213, endPoint x: 700, endPoint y: 230, distance: 293.5
click at [782, 222] on div "143 ​ Dips -Add ON ​" at bounding box center [922, 219] width 600 height 44
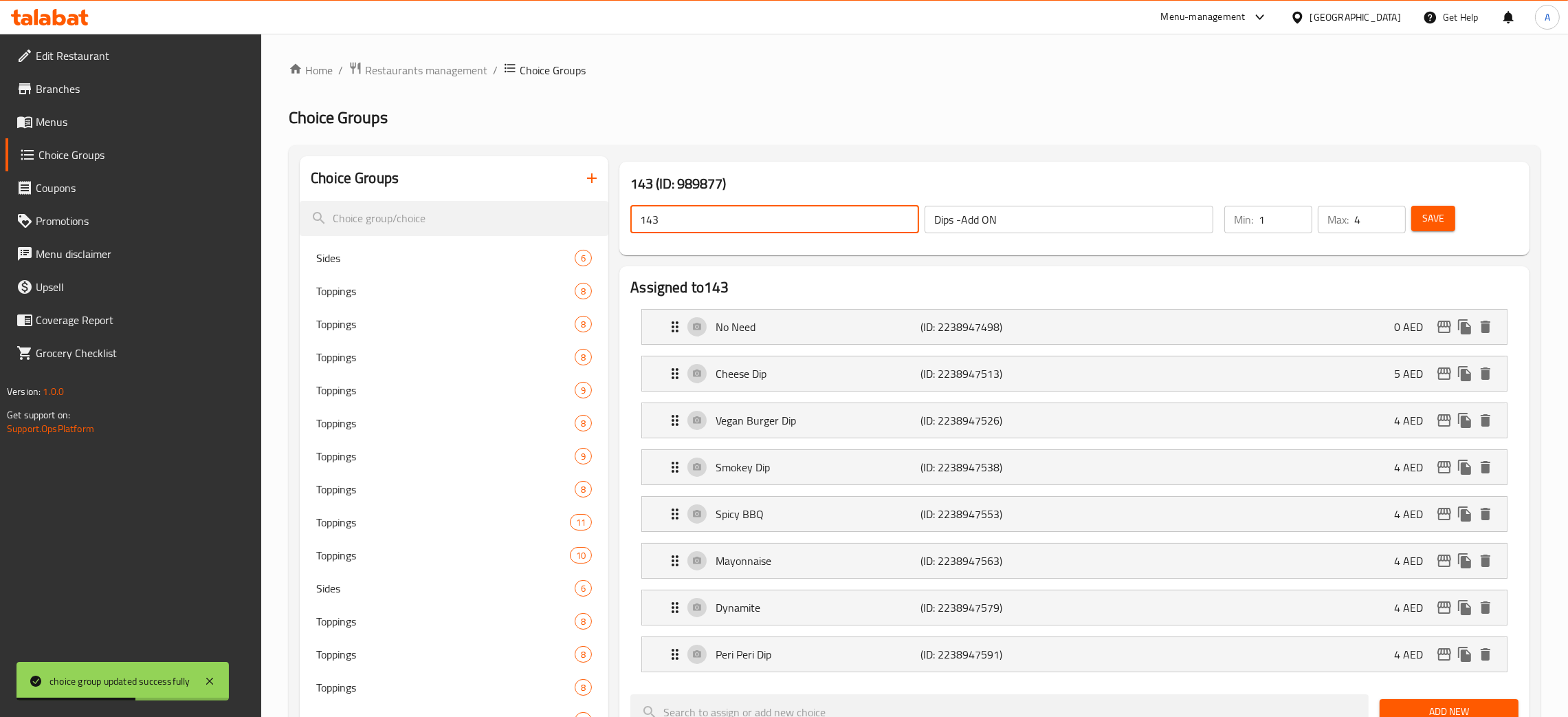
drag, startPoint x: 665, startPoint y: 222, endPoint x: 621, endPoint y: 225, distance: 44.1
click at [622, 225] on div "143 ​ Dips -Add ON ​" at bounding box center [922, 219] width 600 height 44
paste input "Dips -Add ON"
click at [1439, 219] on span "Save" at bounding box center [1433, 218] width 22 height 17
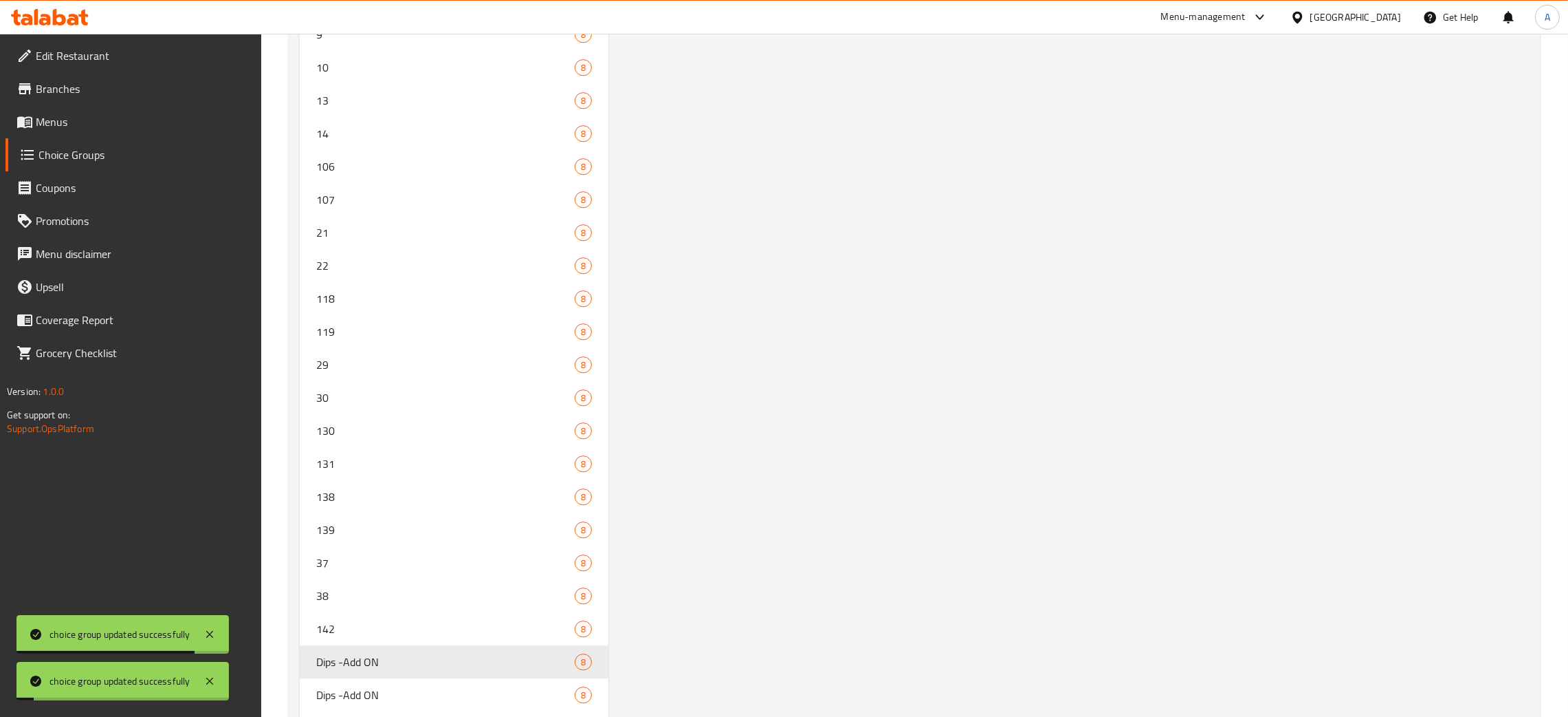
scroll to position [5894, 0]
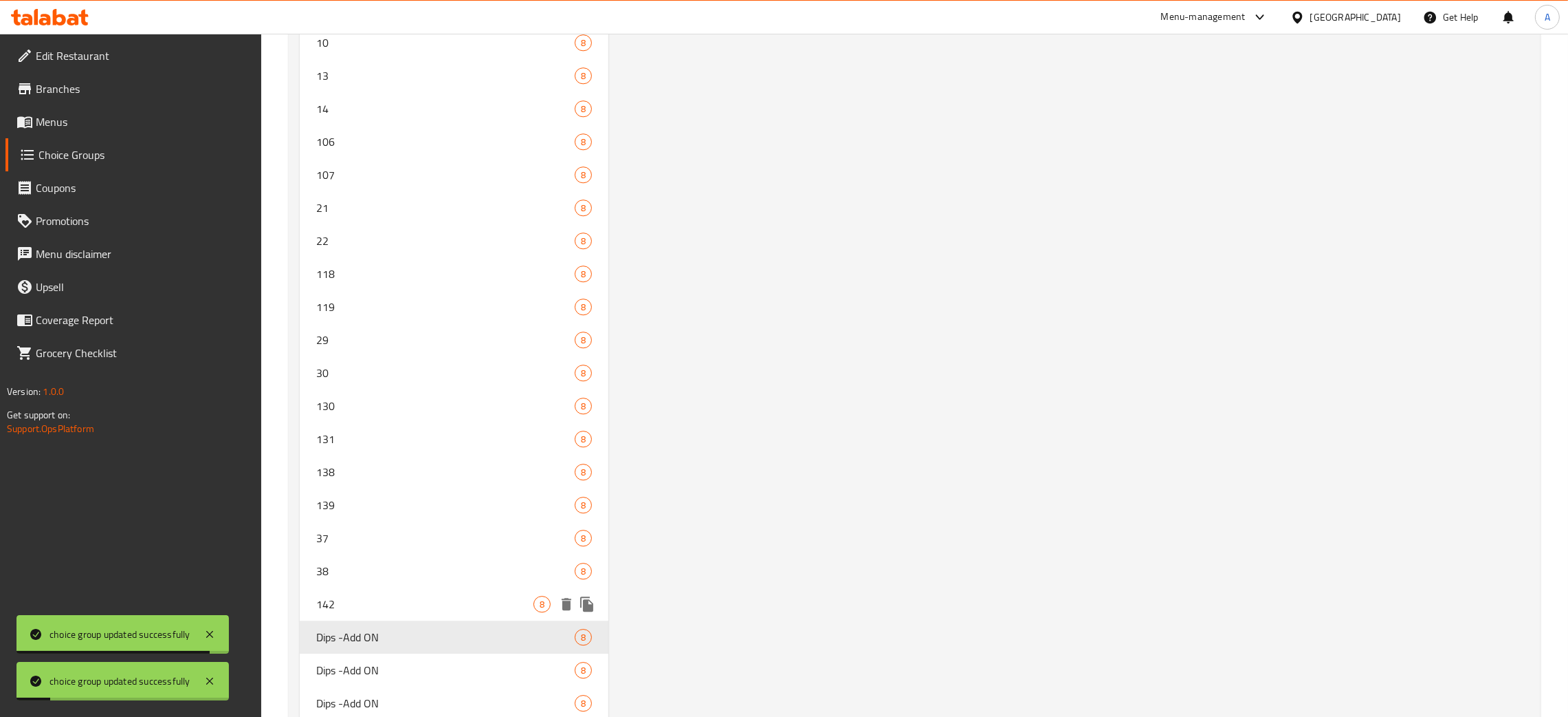
click at [423, 596] on span "142" at bounding box center [425, 604] width 217 height 16
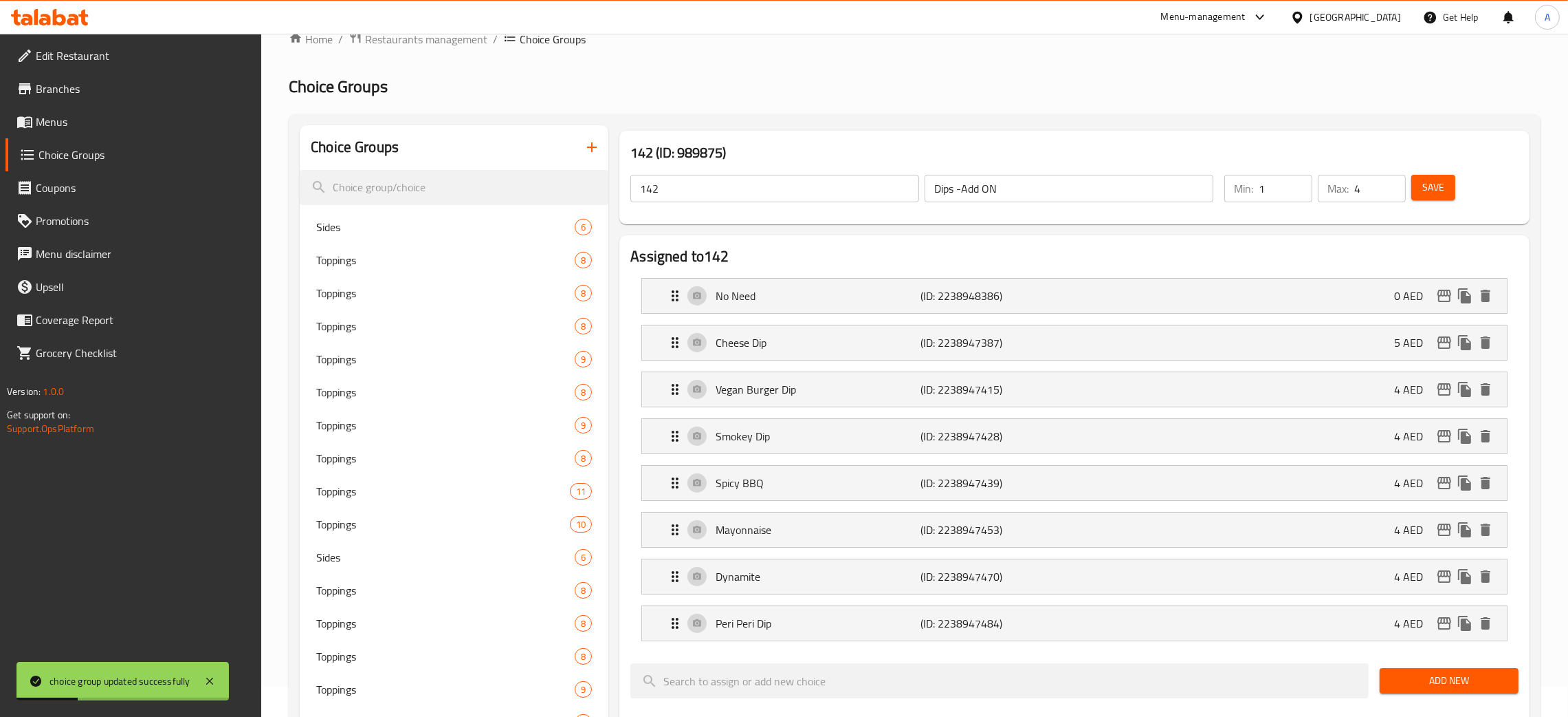
scroll to position [0, 0]
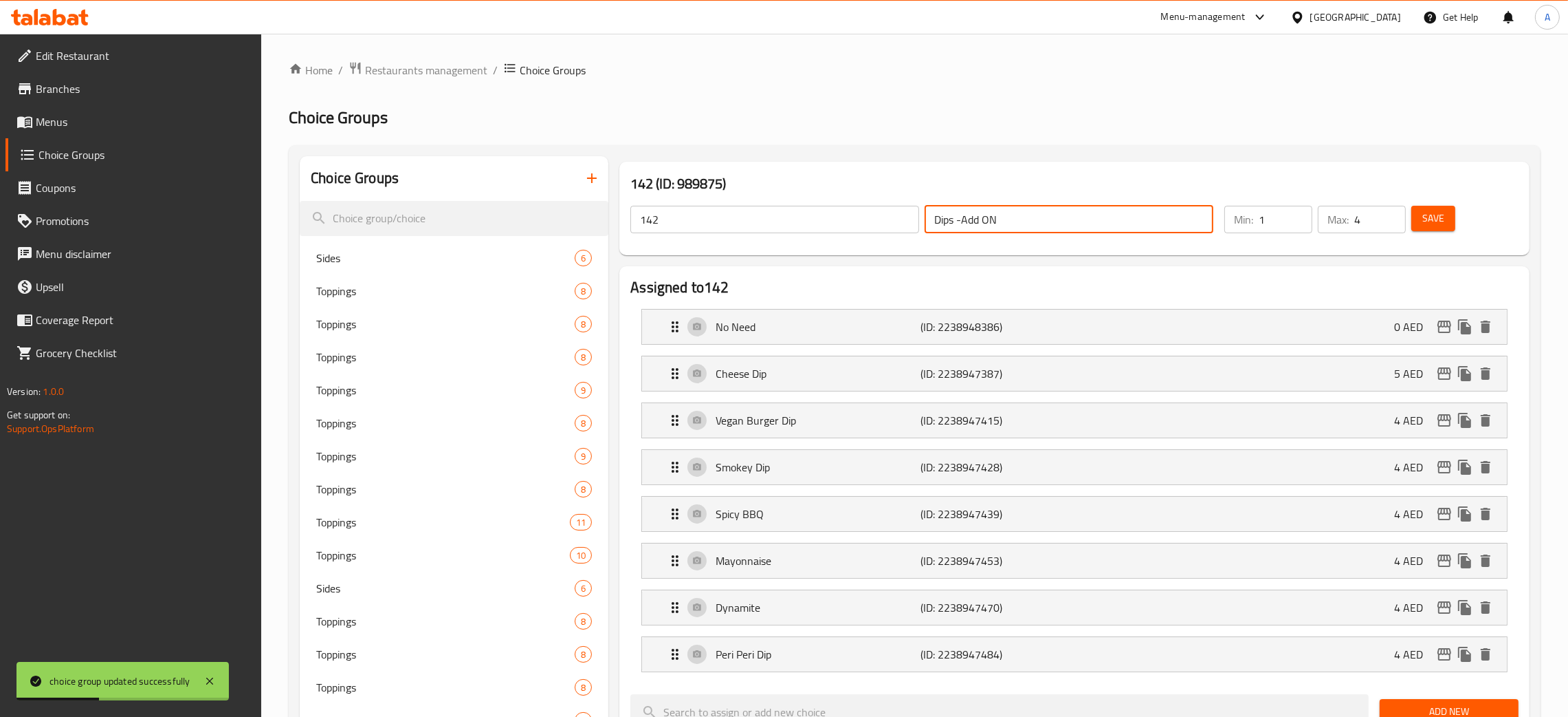
drag, startPoint x: 901, startPoint y: 221, endPoint x: 860, endPoint y: 225, distance: 41.2
click at [860, 225] on div "142 ​ Dips -Add ON ​" at bounding box center [922, 219] width 600 height 44
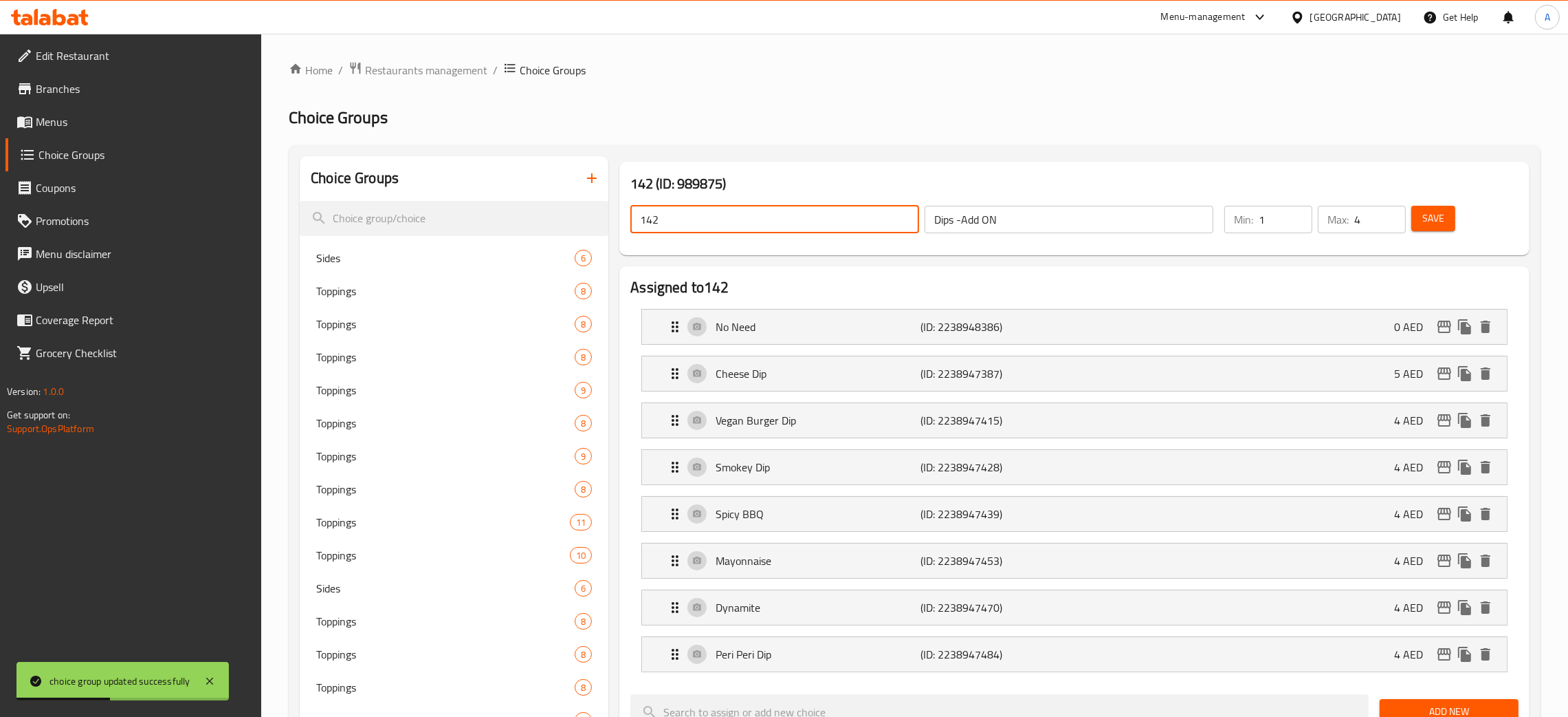
drag, startPoint x: 670, startPoint y: 224, endPoint x: 632, endPoint y: 223, distance: 38.0
click at [635, 223] on input "142" at bounding box center [774, 219] width 288 height 27
paste input "Dips -Add ON"
drag, startPoint x: 1426, startPoint y: 216, endPoint x: 1573, endPoint y: 102, distance: 186.0
click at [1427, 217] on span "Save" at bounding box center [1433, 218] width 22 height 17
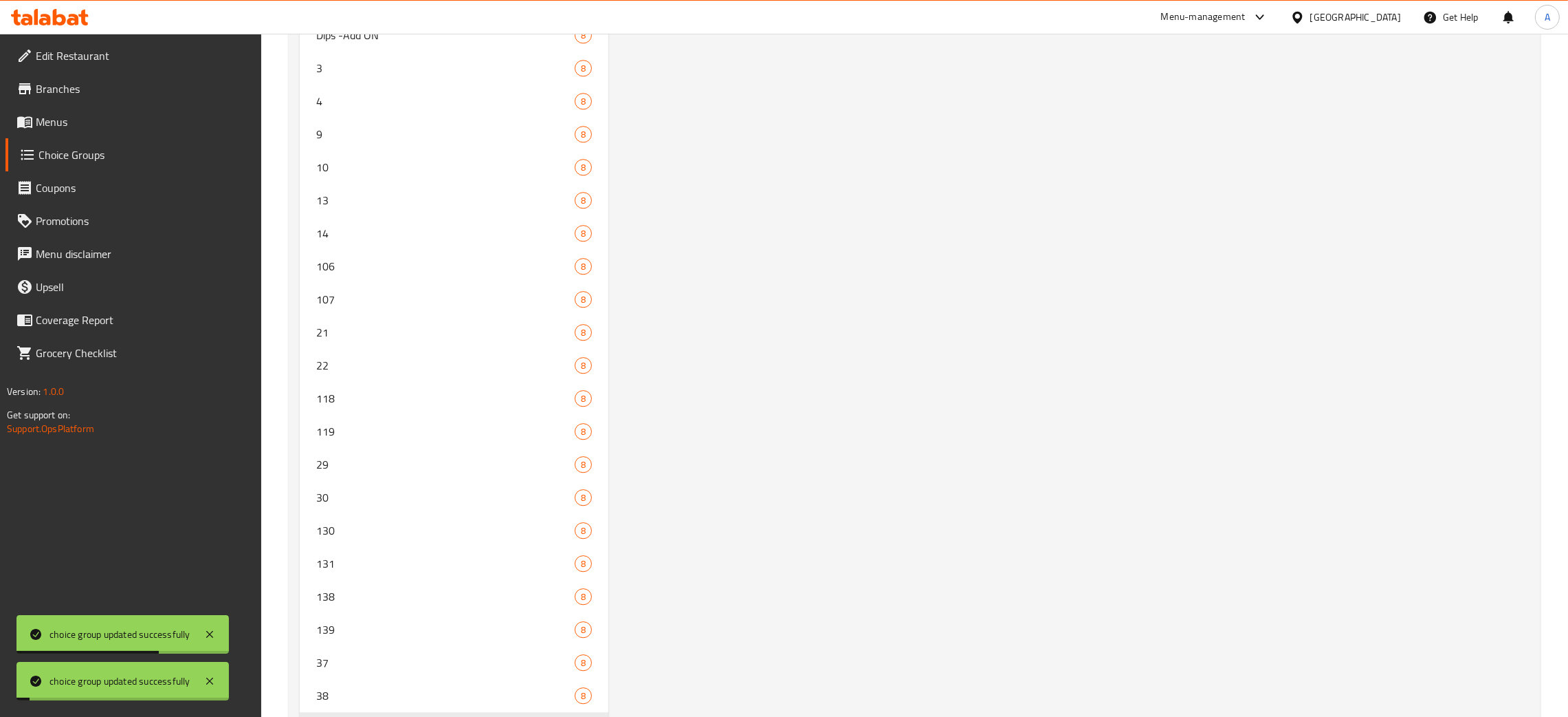
scroll to position [6043, 0]
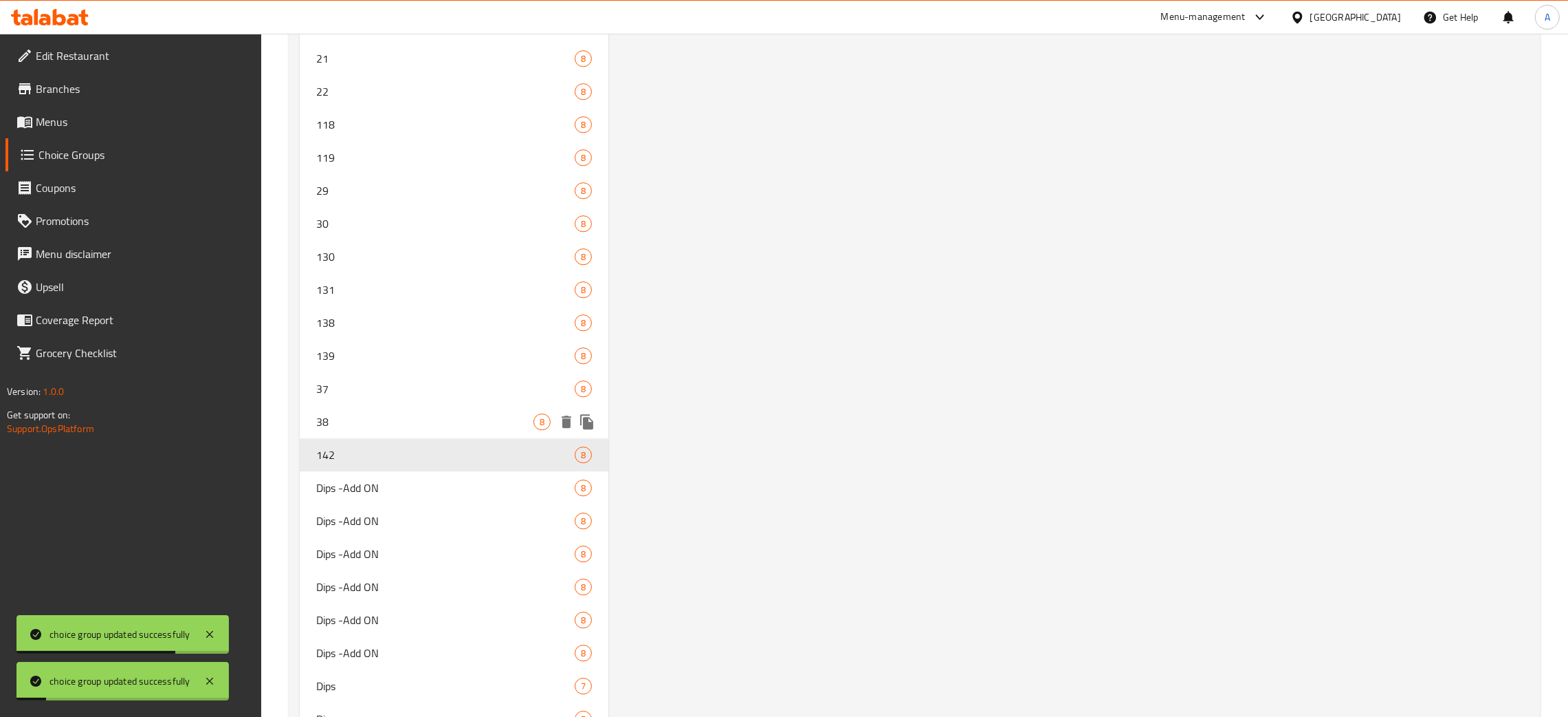
click at [374, 414] on span "38" at bounding box center [425, 422] width 217 height 16
type input "38"
type input "1"
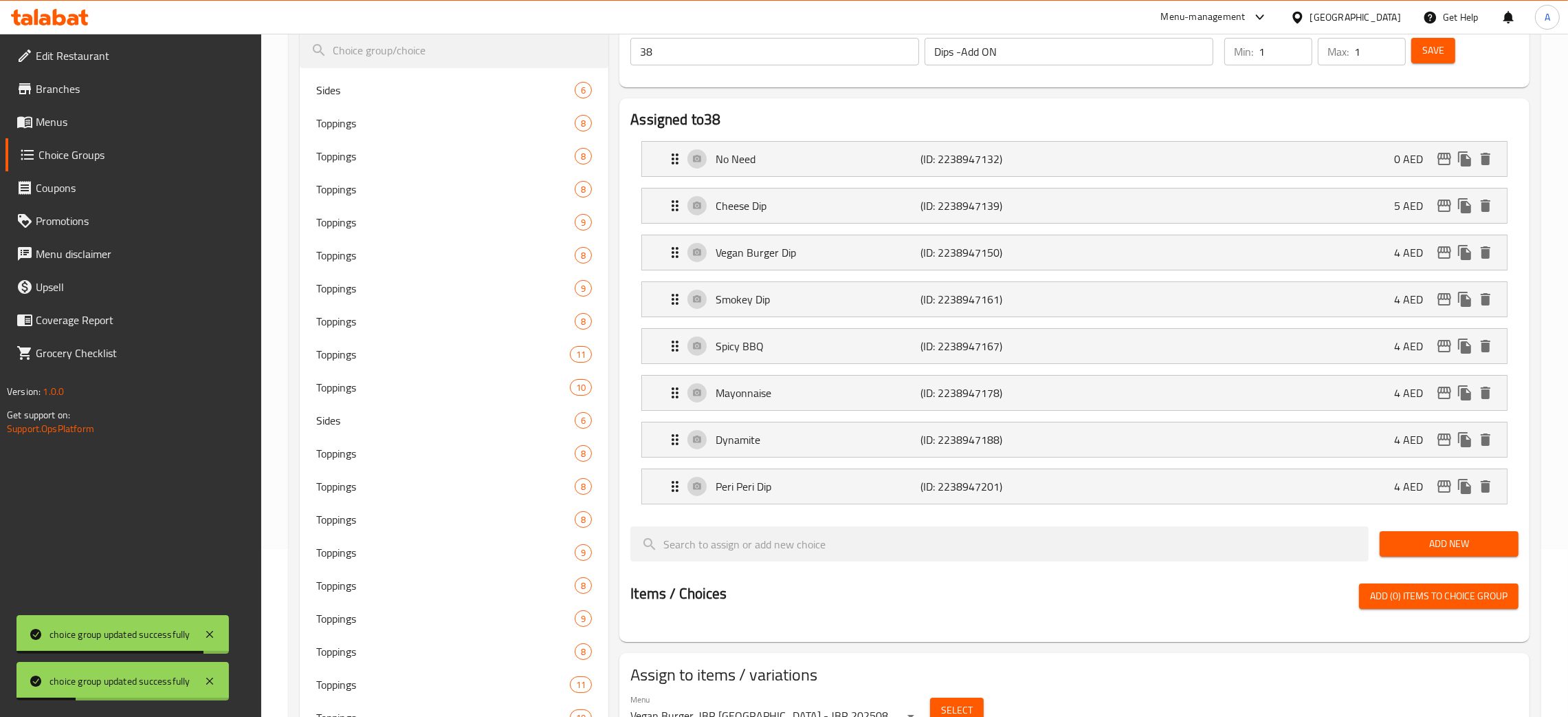
scroll to position [0, 0]
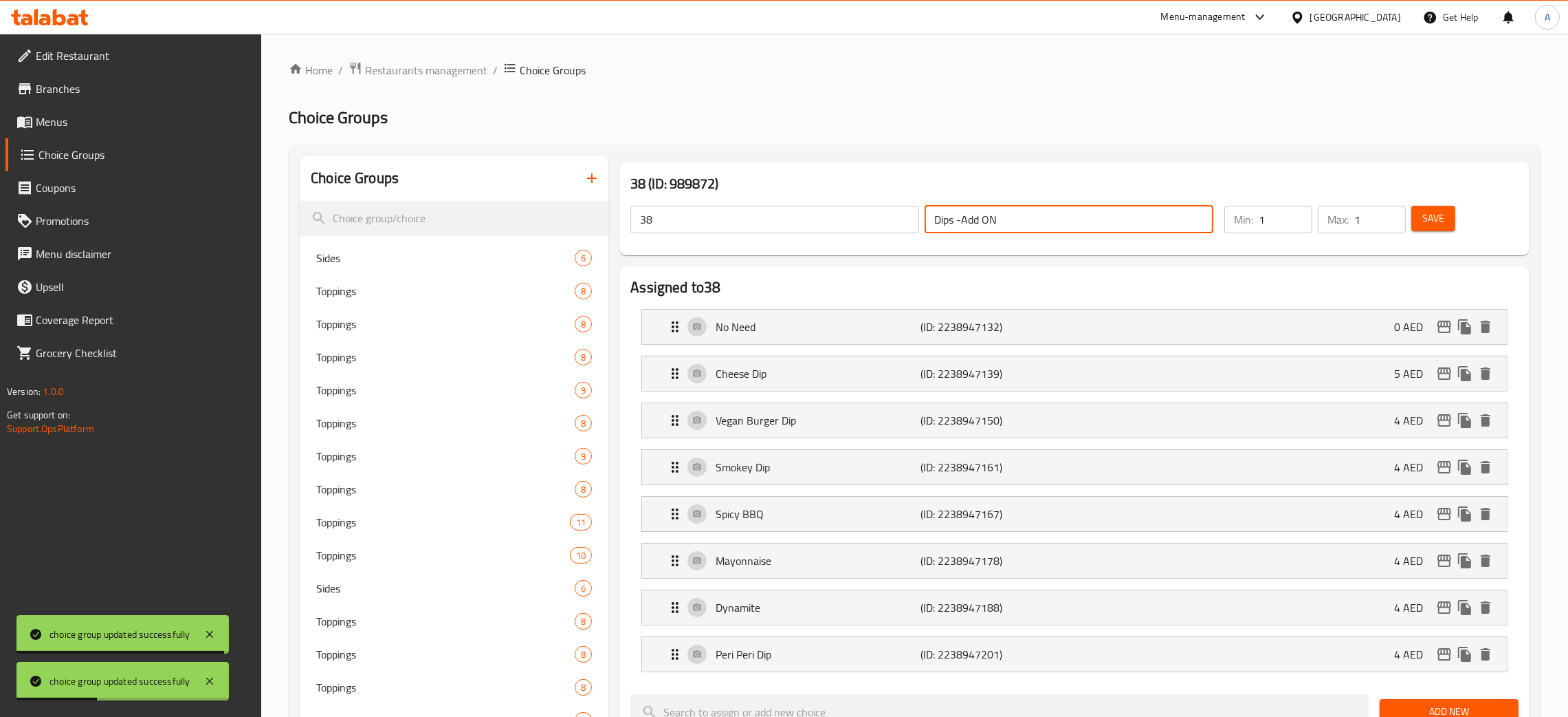
drag, startPoint x: 1013, startPoint y: 218, endPoint x: 843, endPoint y: 222, distance: 170.0
click at [861, 220] on div "38 ​ Dips -Add ON ​" at bounding box center [922, 219] width 600 height 44
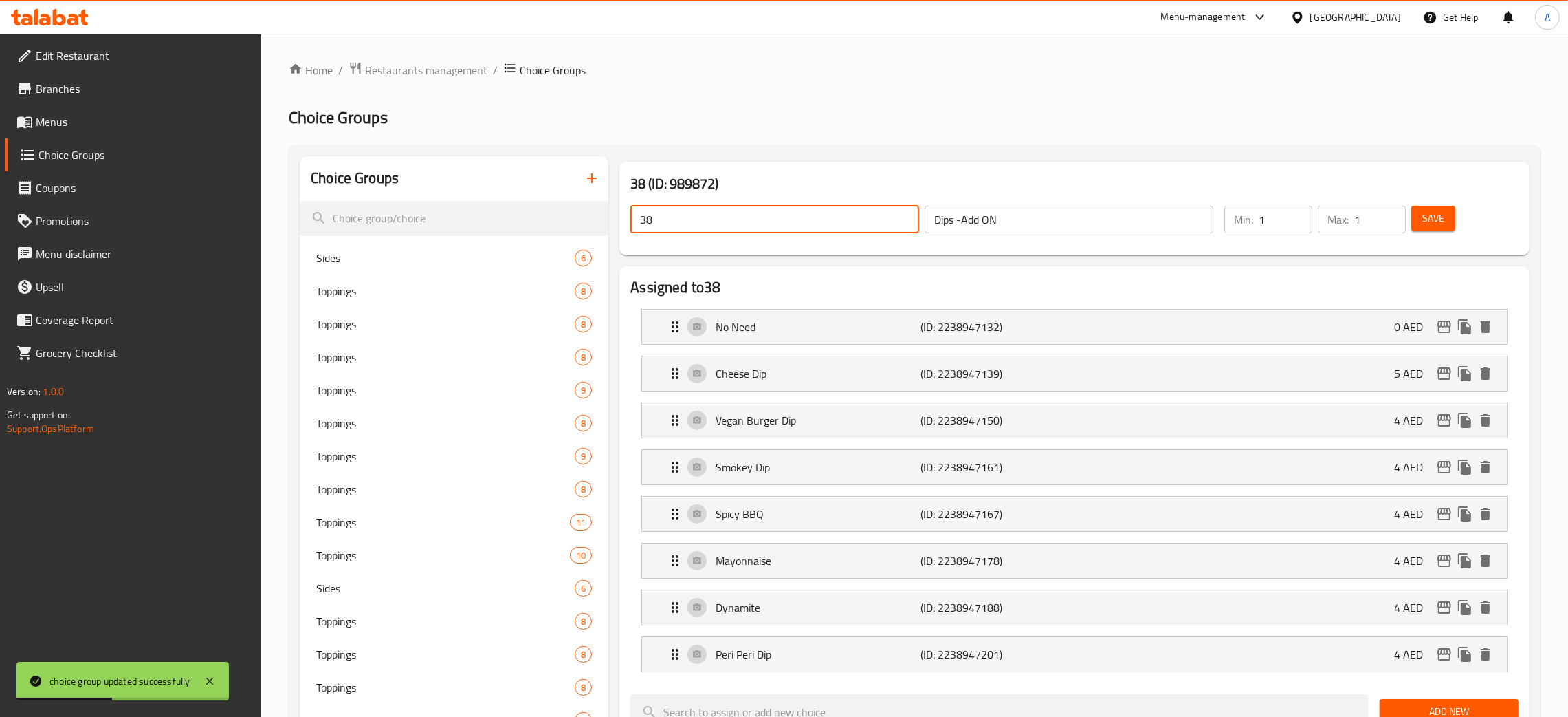
drag, startPoint x: 665, startPoint y: 218, endPoint x: 646, endPoint y: 221, distance: 19.2
click at [629, 218] on div "38 ​" at bounding box center [775, 219] width 294 height 33
paste input "Dips -Add ON"
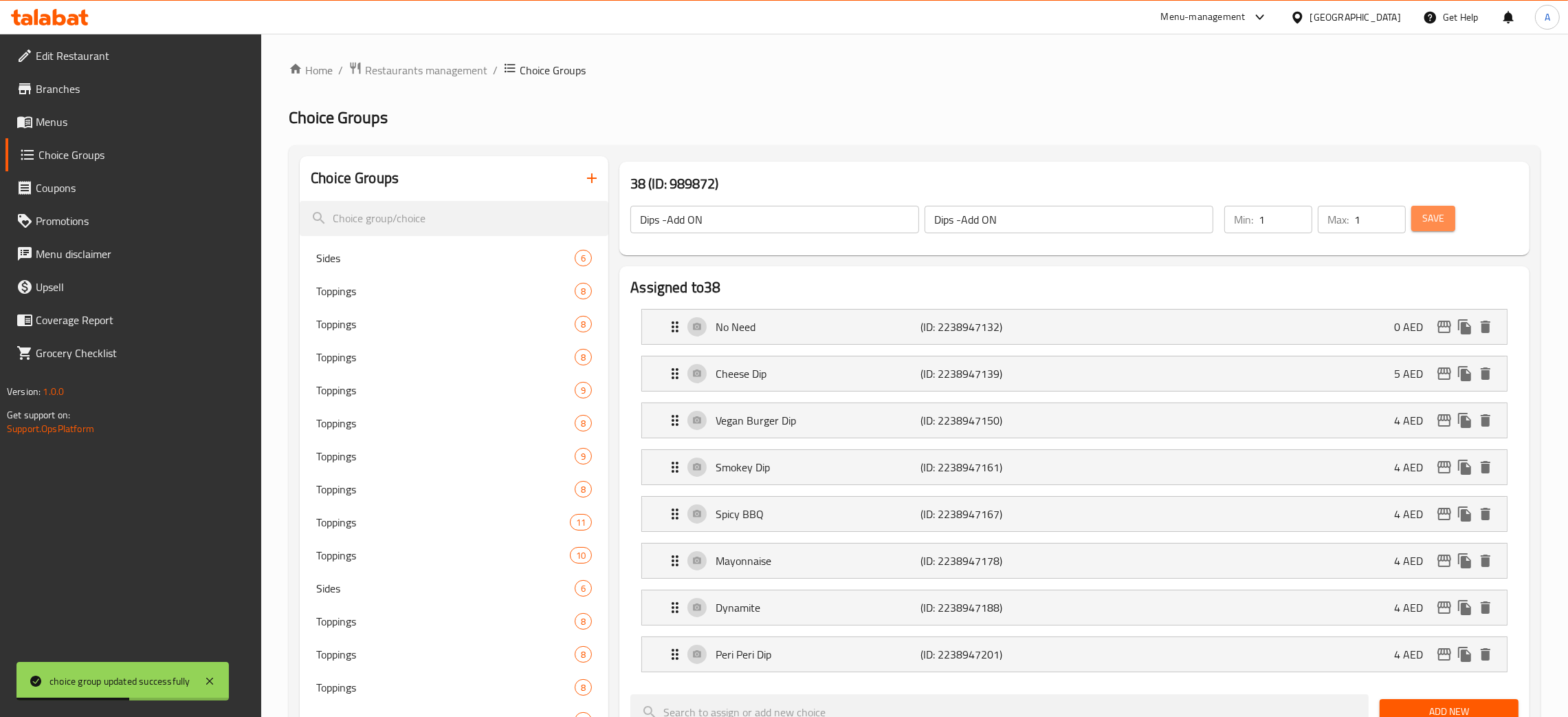
click at [1439, 217] on span "Save" at bounding box center [1433, 218] width 22 height 17
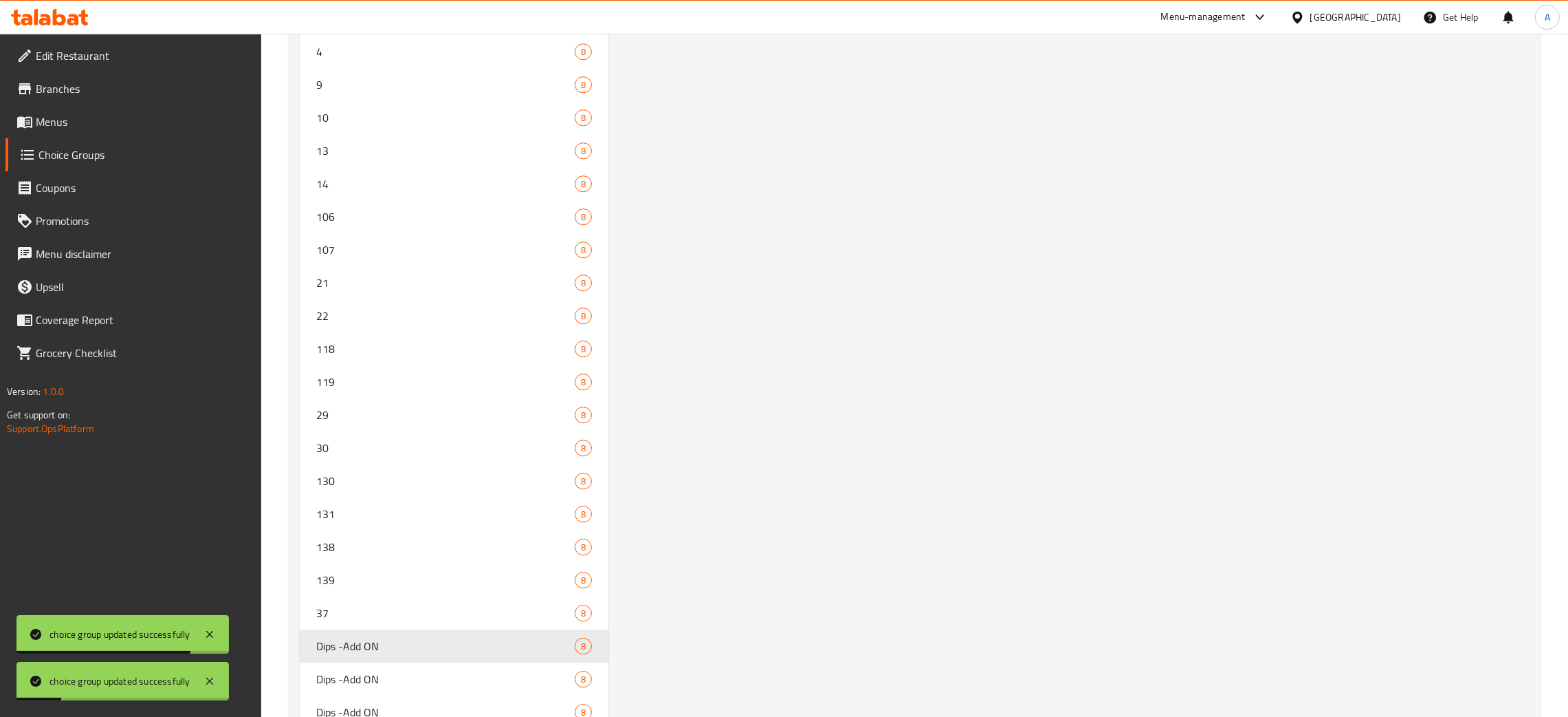
scroll to position [5831, 0]
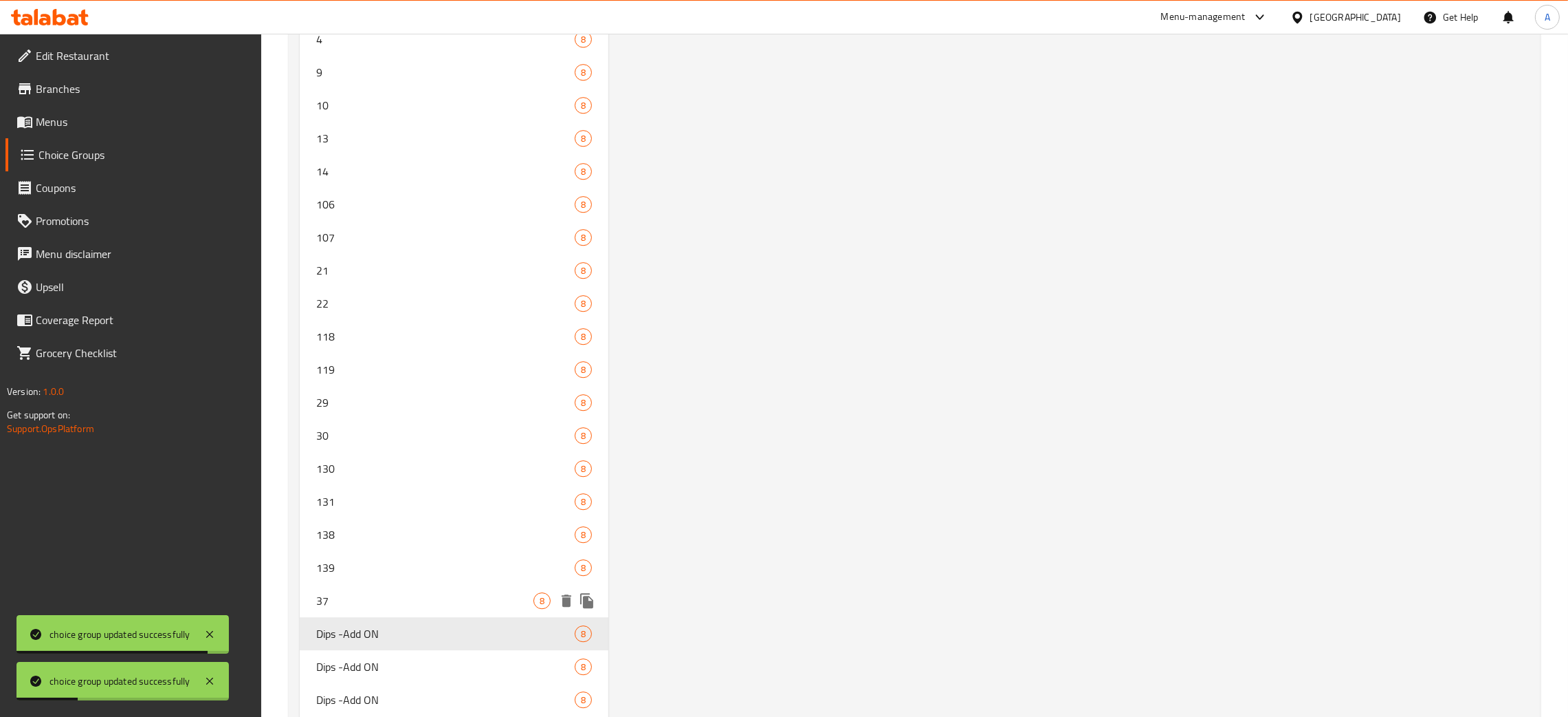
click at [443, 601] on span "37" at bounding box center [425, 600] width 217 height 16
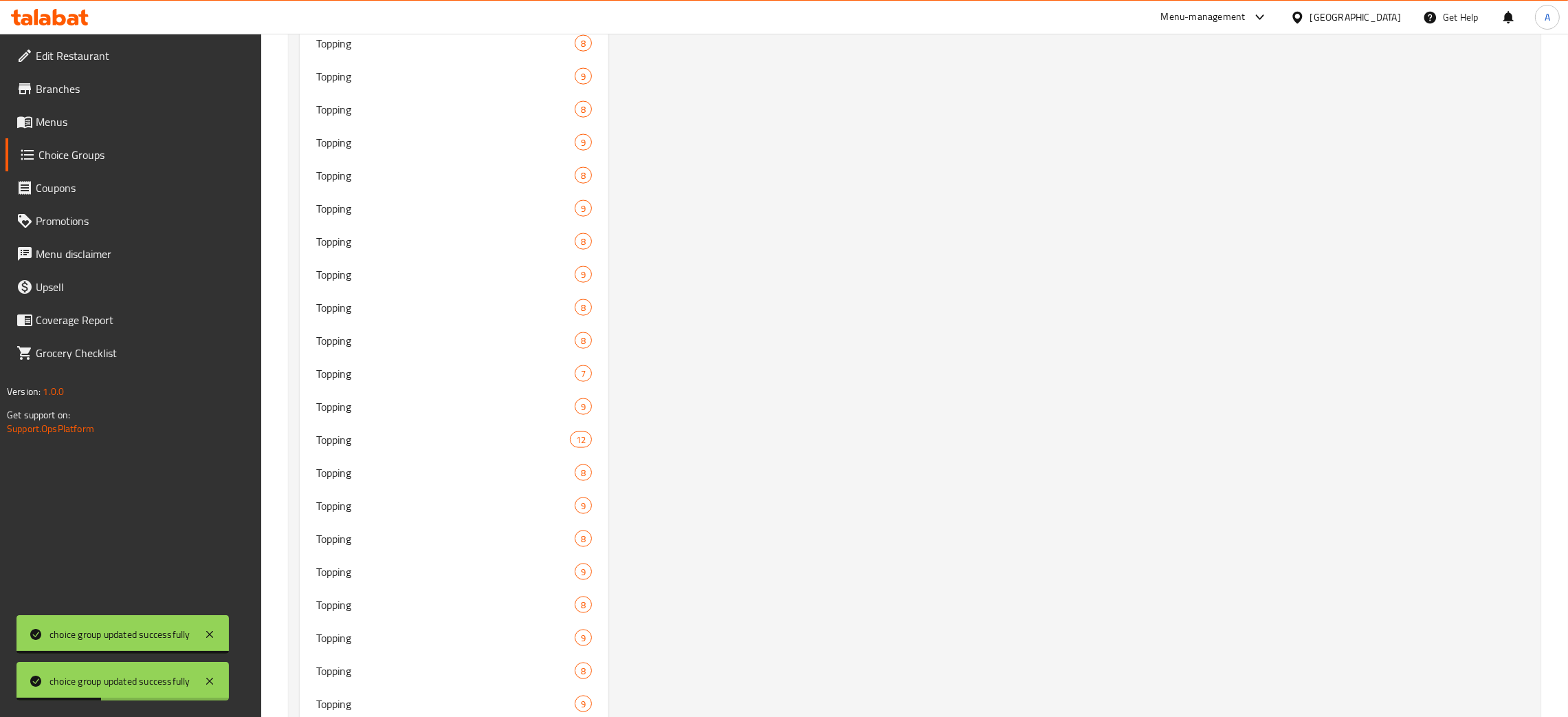
scroll to position [0, 0]
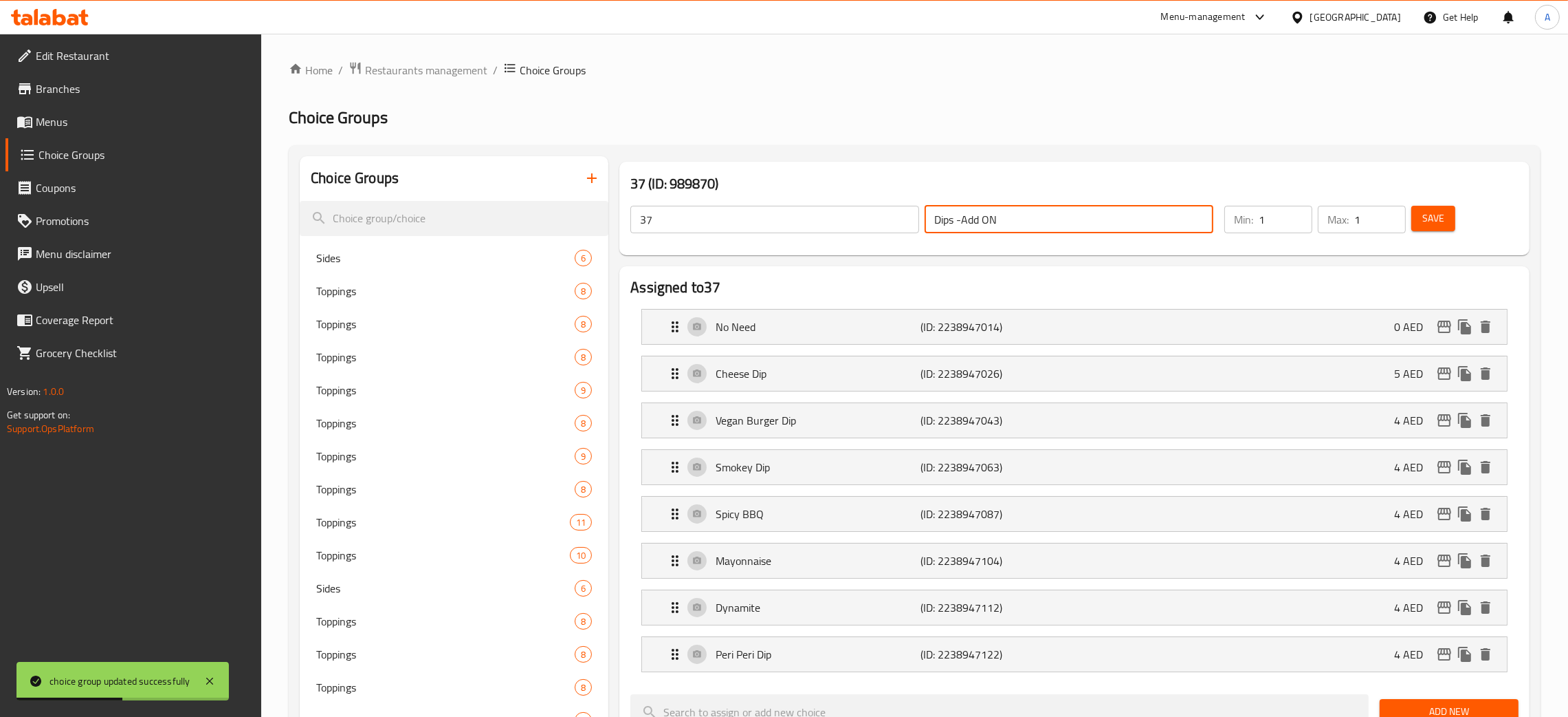
click at [916, 218] on div "37 ​ Dips -Add ON ​" at bounding box center [922, 219] width 600 height 44
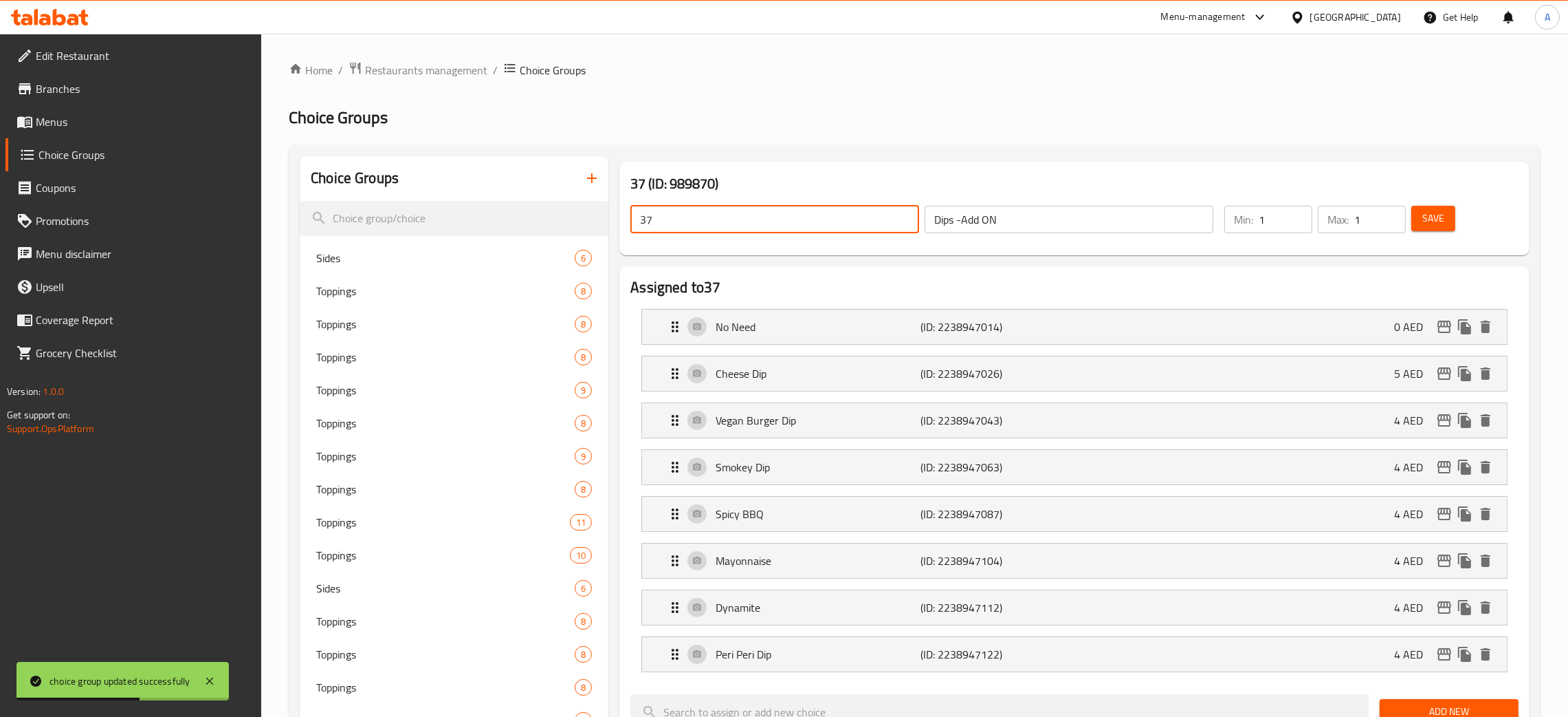
drag, startPoint x: 653, startPoint y: 221, endPoint x: 636, endPoint y: 223, distance: 17.1
click at [636, 223] on input "37" at bounding box center [774, 219] width 288 height 27
paste input "Dips -Add ON"
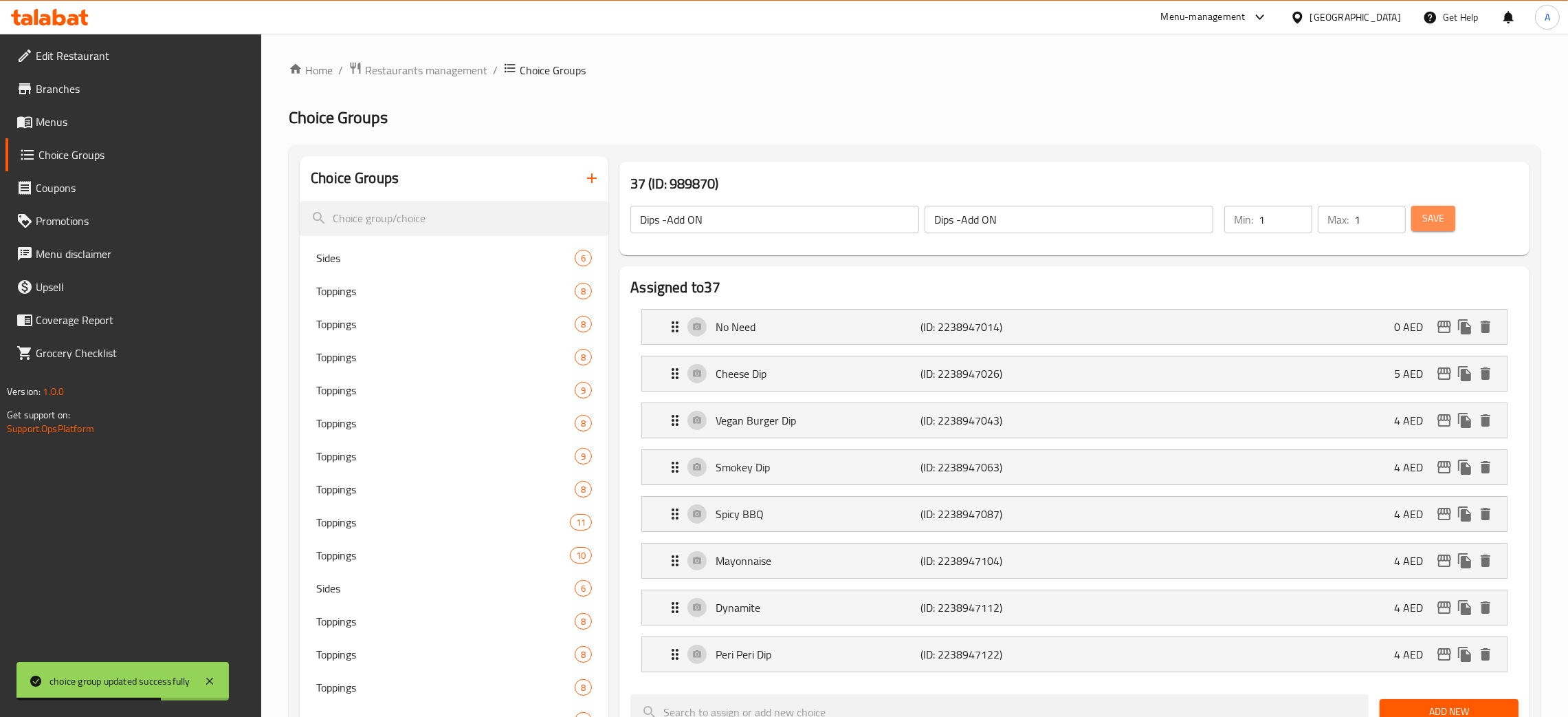
drag, startPoint x: 1454, startPoint y: 220, endPoint x: 1567, endPoint y: 52, distance: 202.5
click at [1451, 219] on button "Save" at bounding box center [1433, 218] width 44 height 25
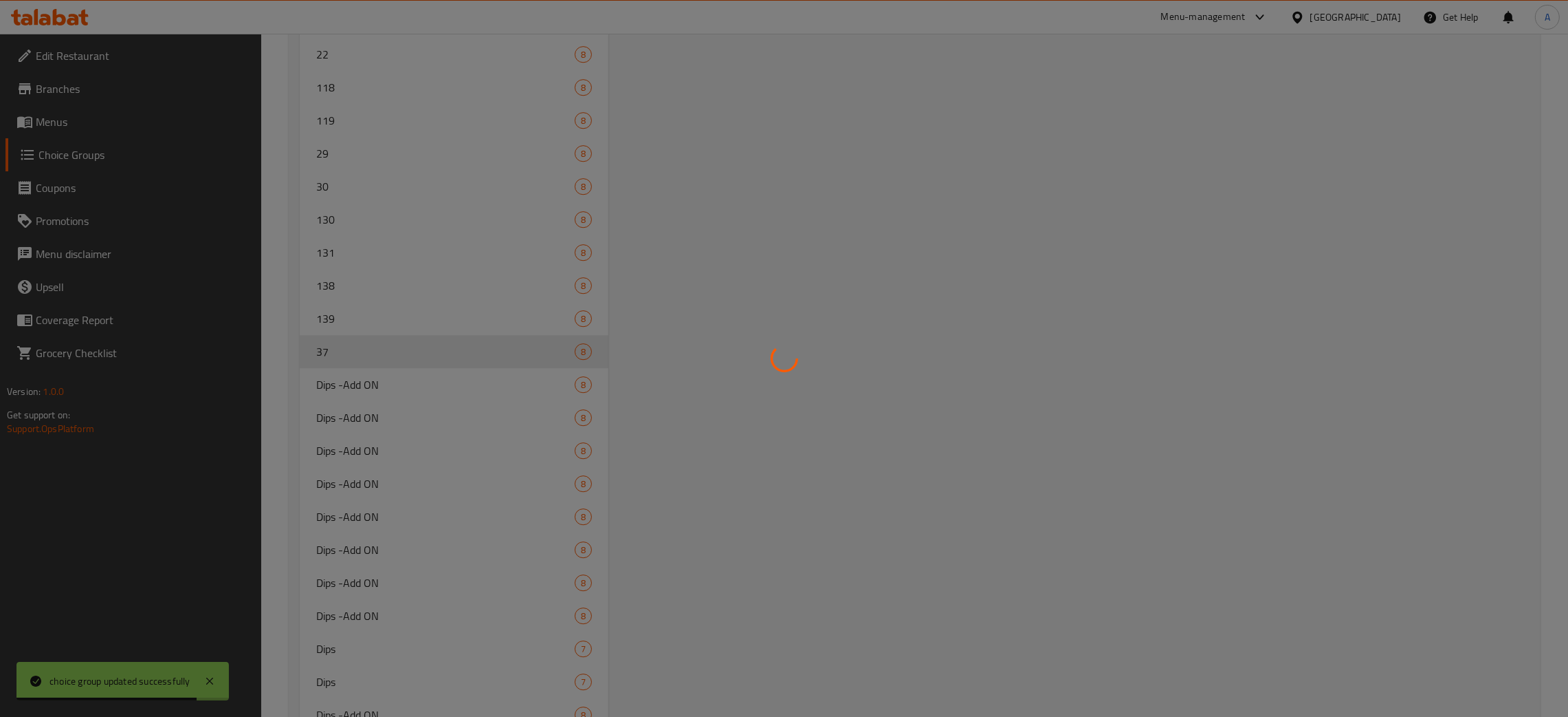
scroll to position [6068, 0]
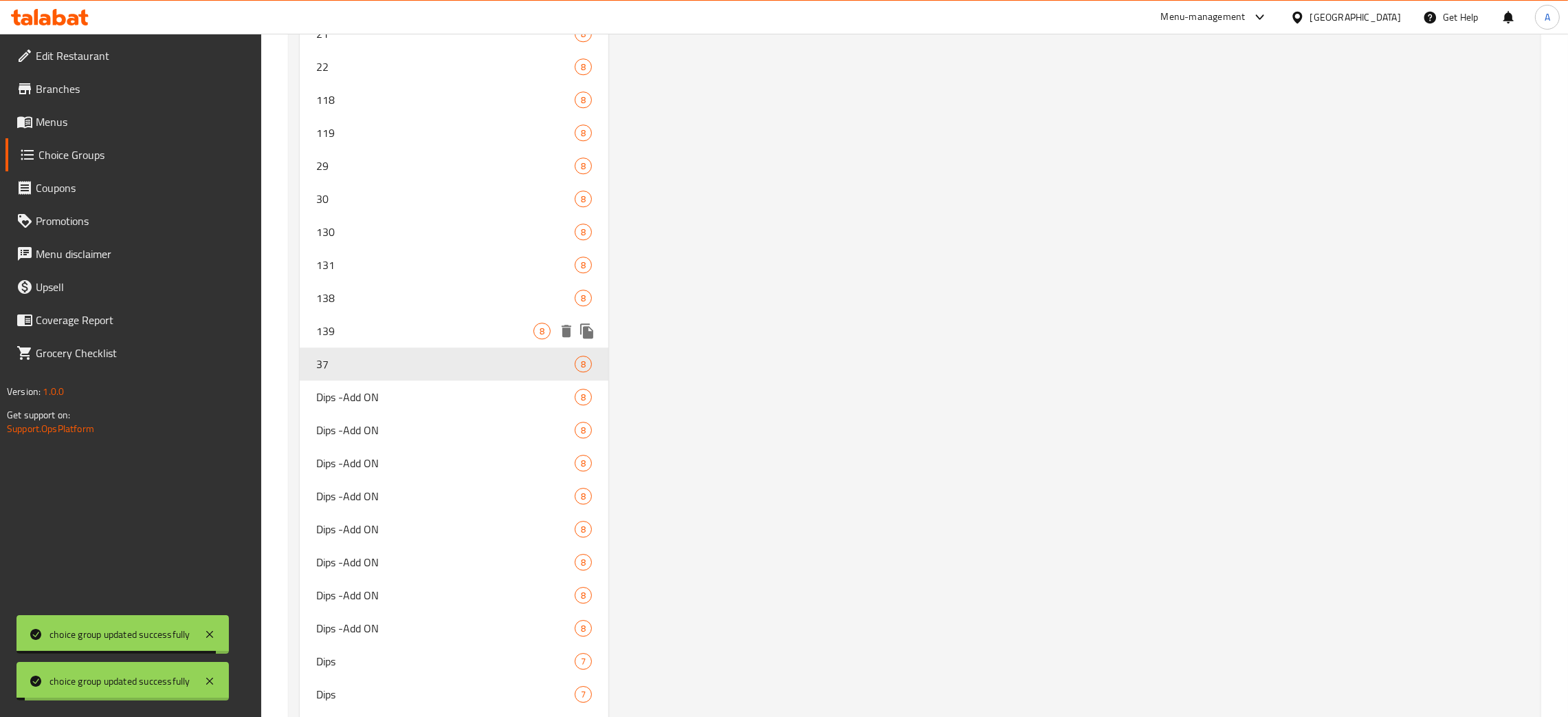
drag, startPoint x: 394, startPoint y: 327, endPoint x: 669, endPoint y: 347, distance: 275.7
click at [395, 327] on span "139" at bounding box center [425, 331] width 217 height 16
type input "139"
type input "4"
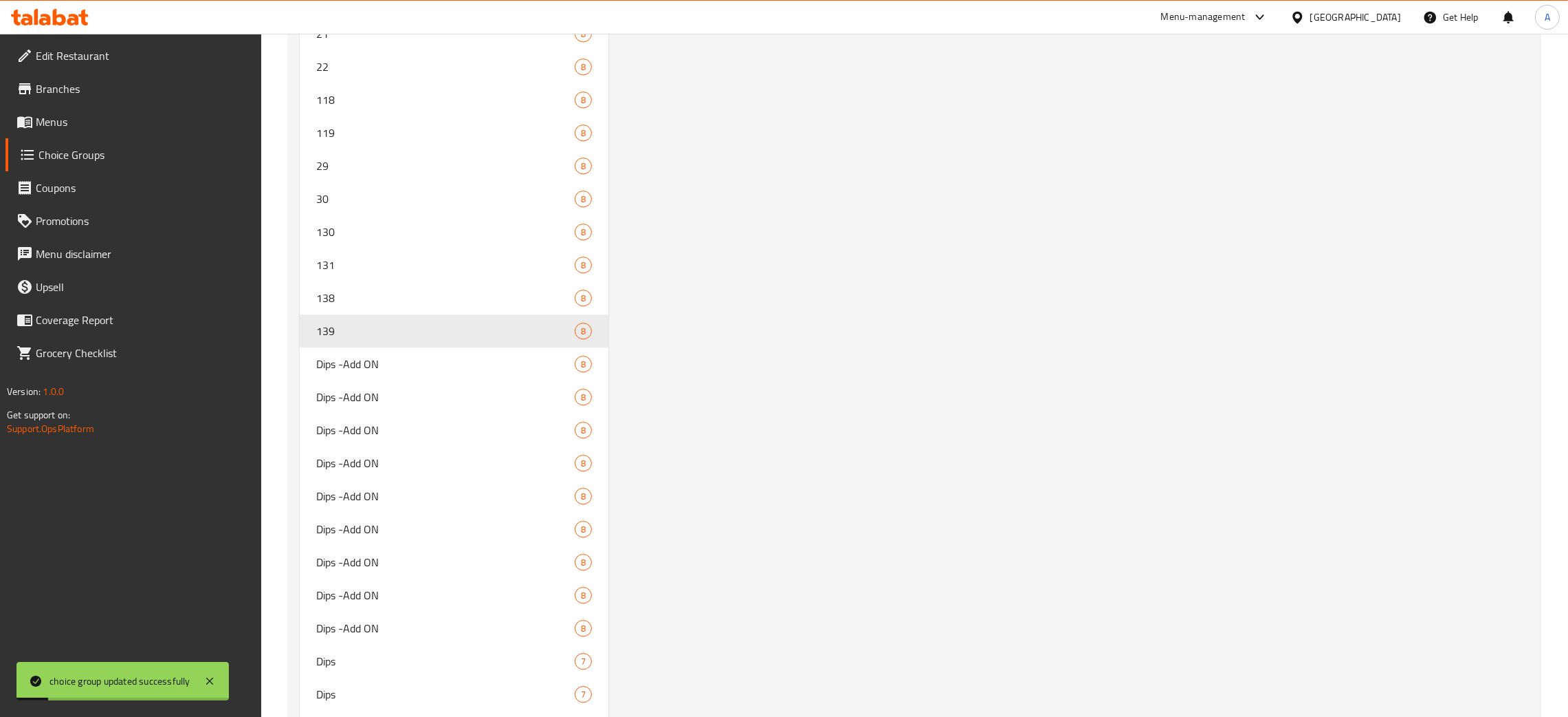
scroll to position [0, 0]
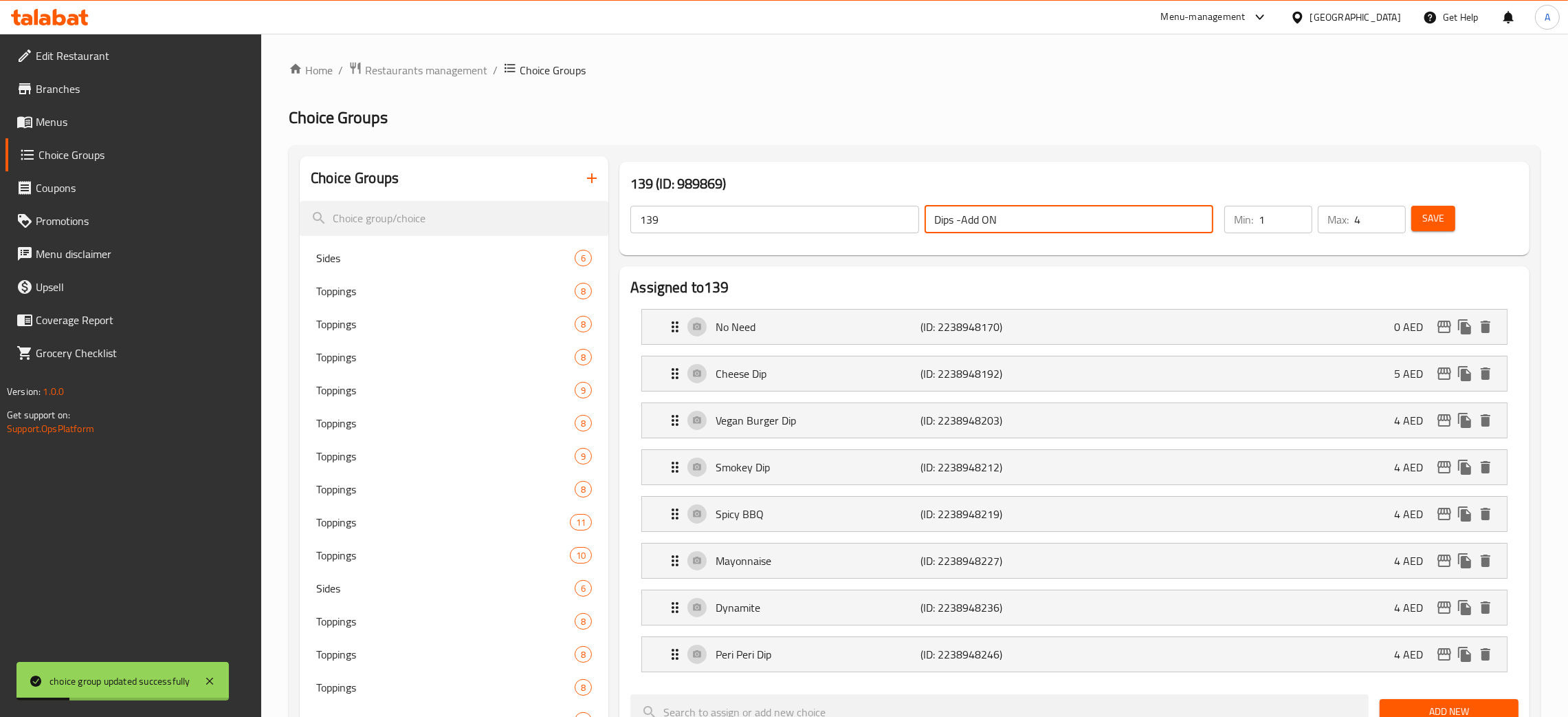
drag, startPoint x: 1021, startPoint y: 215, endPoint x: 828, endPoint y: 221, distance: 193.1
click at [828, 215] on div "139 ​ Dips -Add ON ​" at bounding box center [922, 219] width 600 height 44
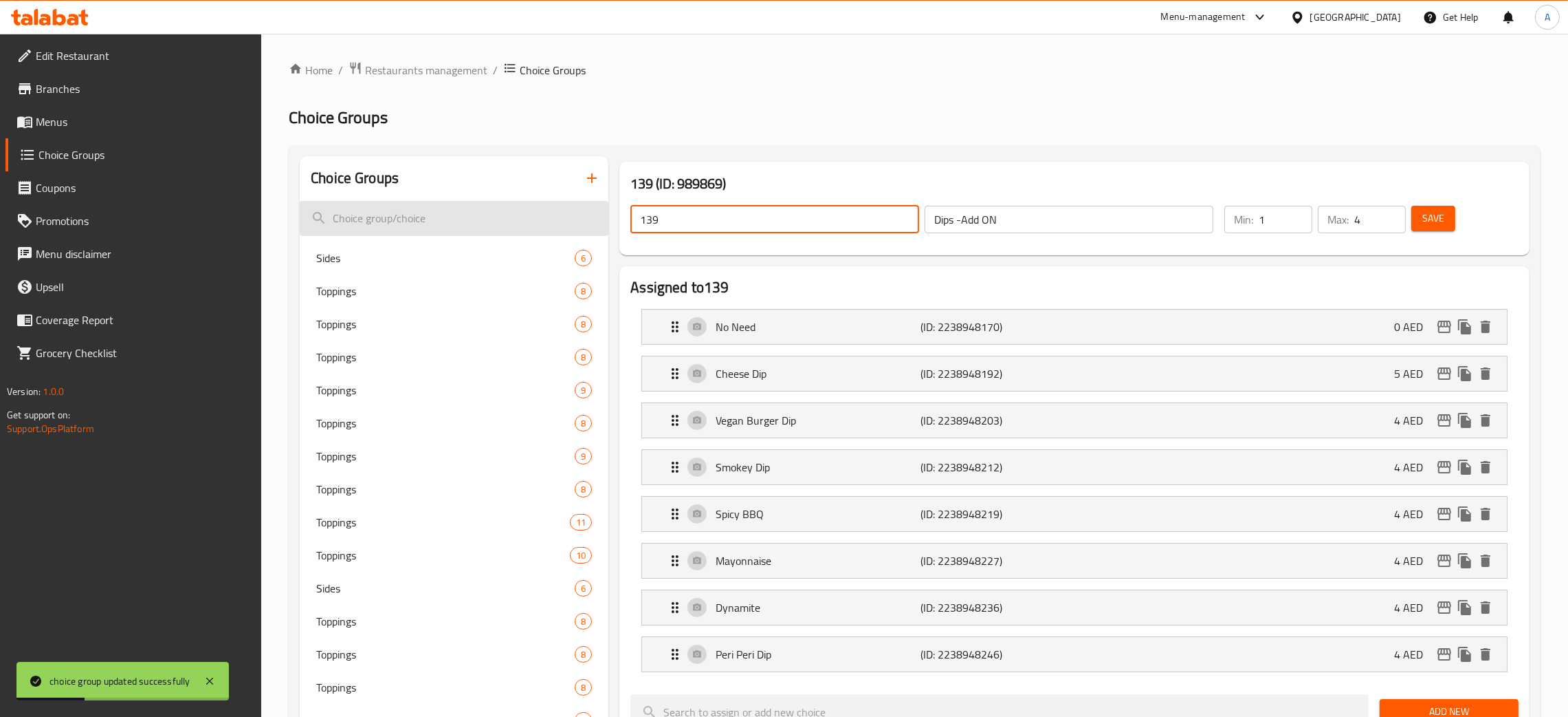
drag, startPoint x: 654, startPoint y: 227, endPoint x: 600, endPoint y: 226, distance: 54.0
paste input "Dips -Add ON"
click at [1447, 219] on button "Save" at bounding box center [1433, 218] width 44 height 25
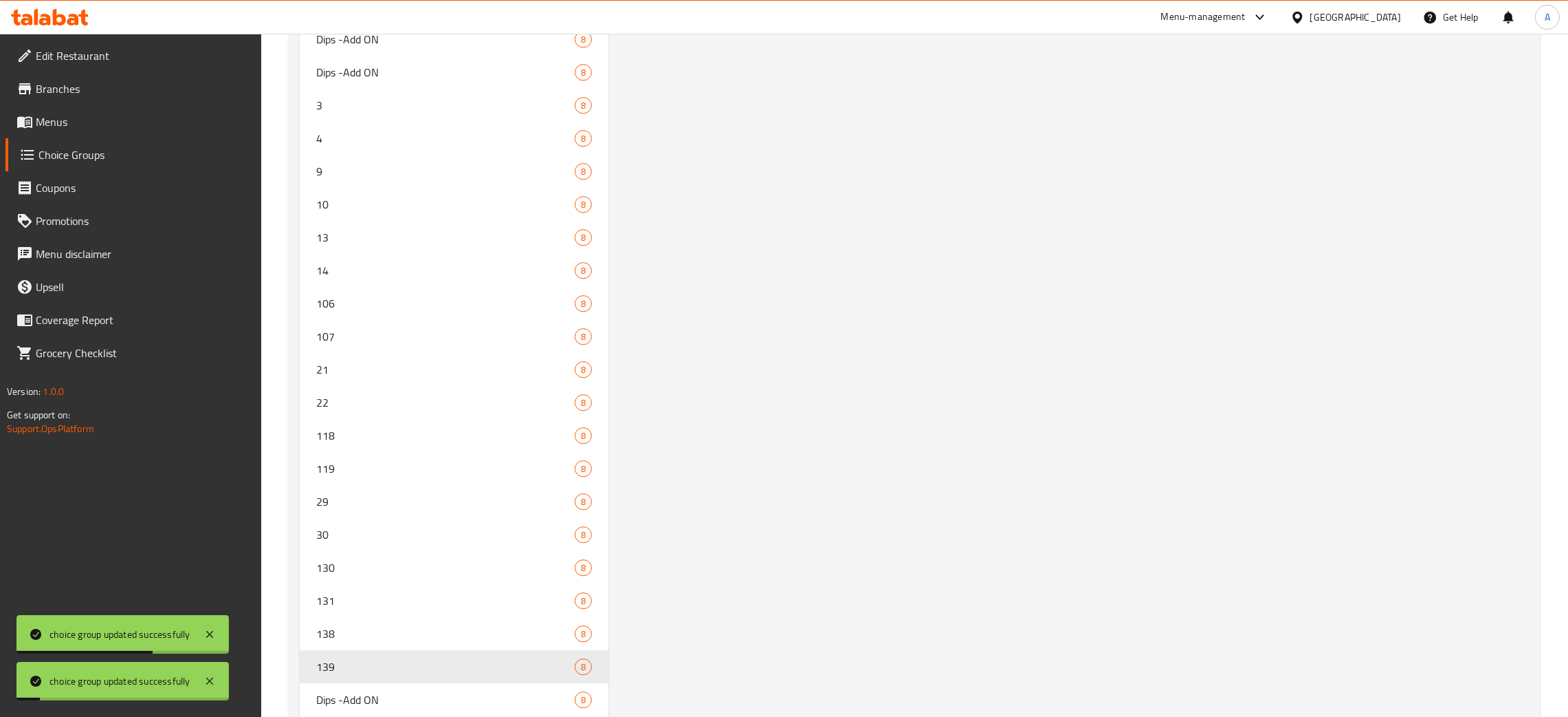
scroll to position [5757, 0]
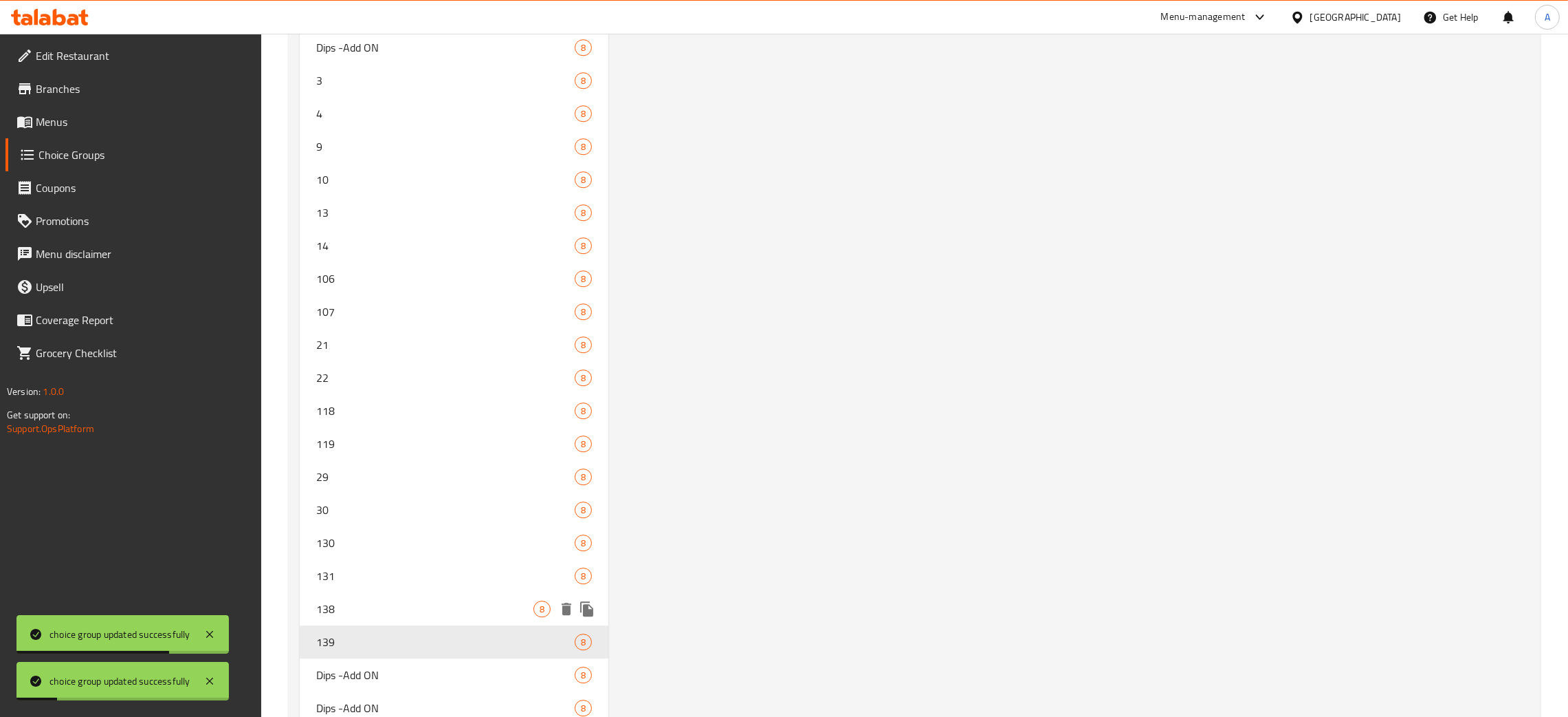
click at [403, 606] on span "138" at bounding box center [425, 609] width 217 height 16
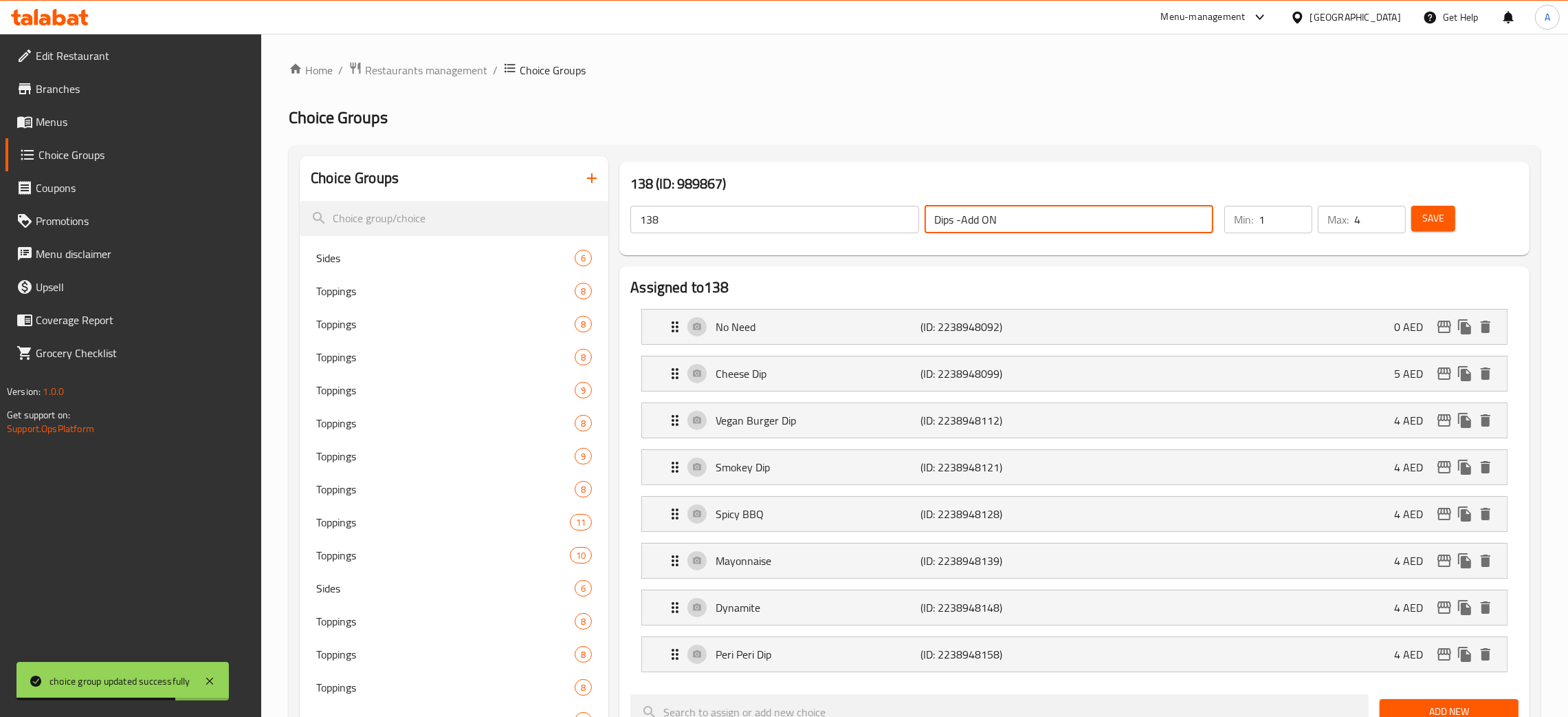
drag, startPoint x: 1018, startPoint y: 221, endPoint x: 869, endPoint y: 226, distance: 149.1
click at [869, 226] on div "138 ​ Dips -Add ON ​" at bounding box center [922, 219] width 600 height 44
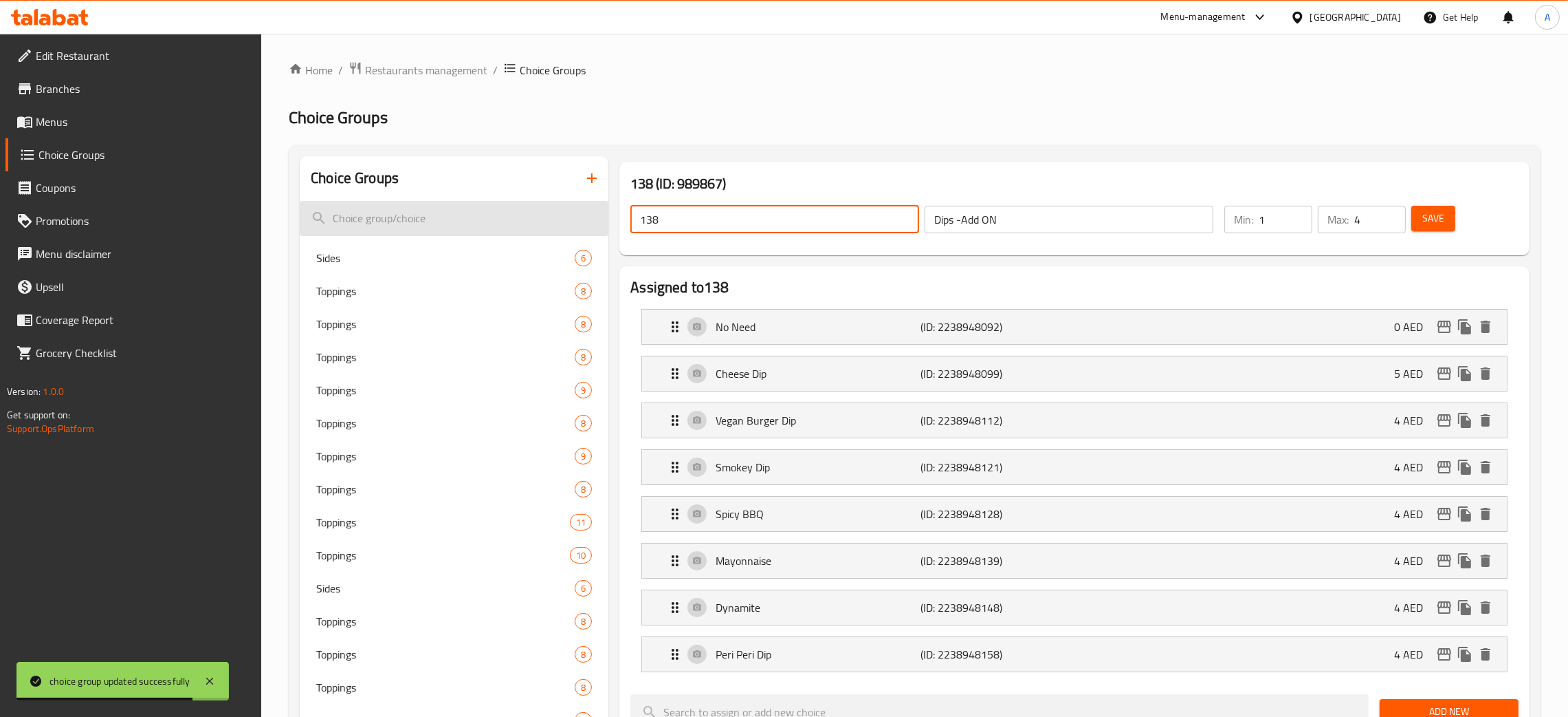
drag, startPoint x: 620, startPoint y: 222, endPoint x: 601, endPoint y: 222, distance: 19.0
paste input "Dips -Add ON"
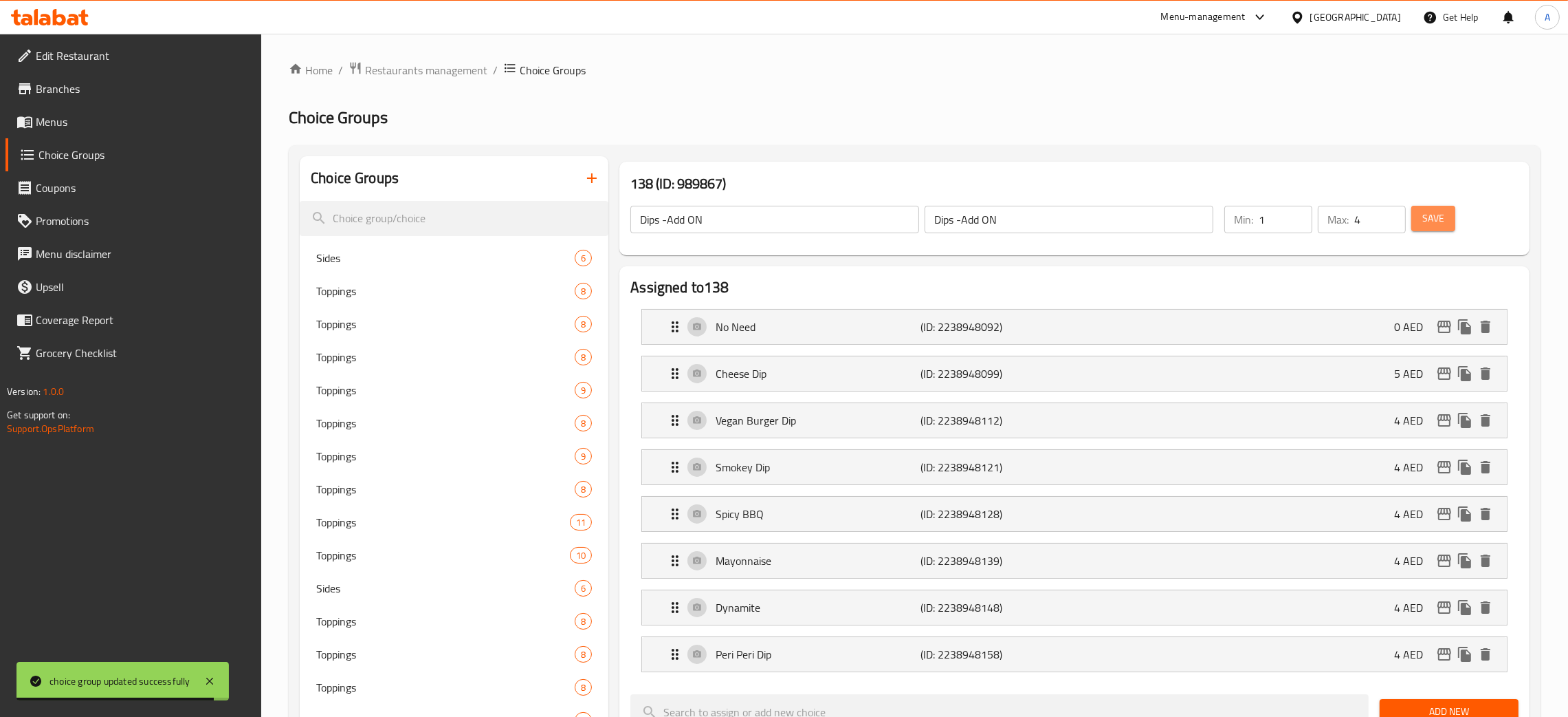
click at [1439, 218] on span "Save" at bounding box center [1433, 218] width 22 height 17
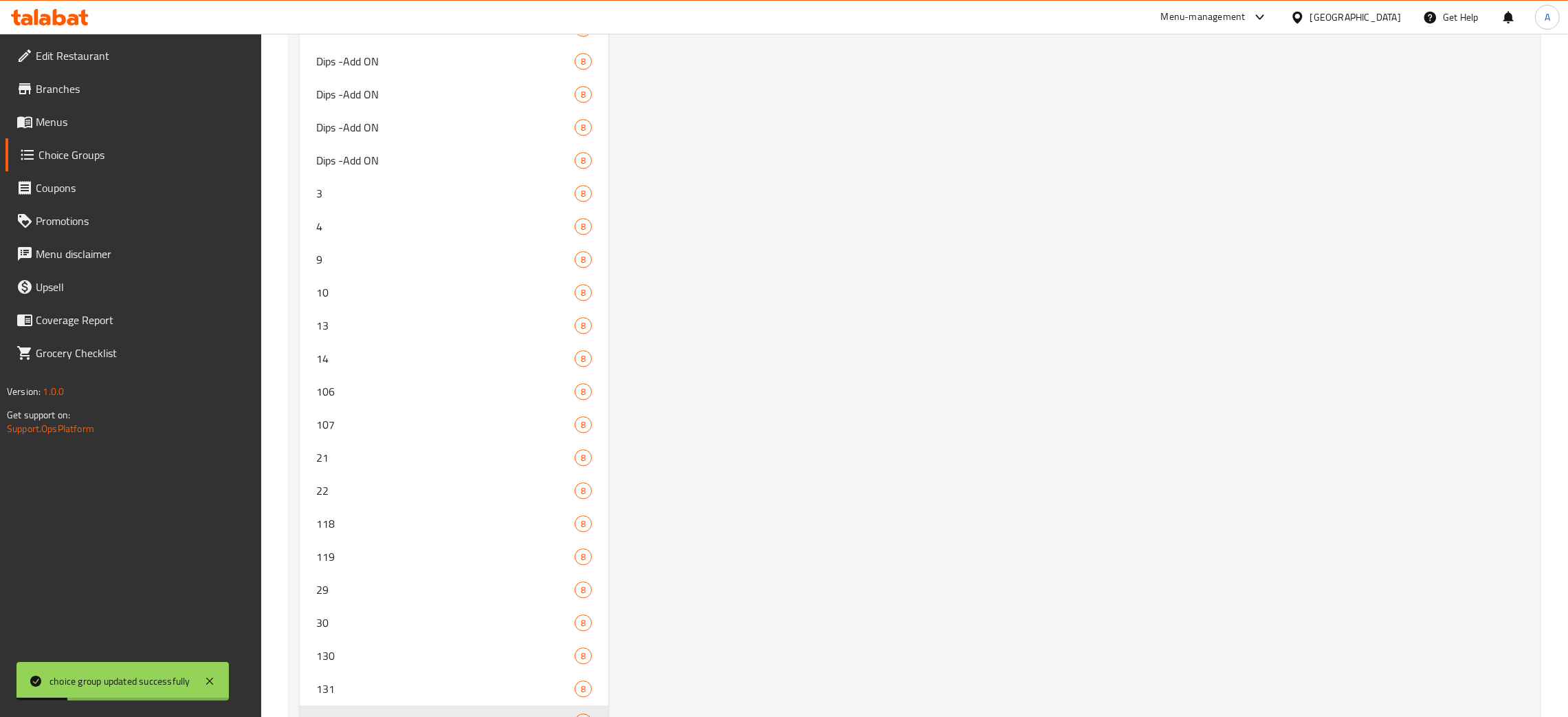
scroll to position [5807, 0]
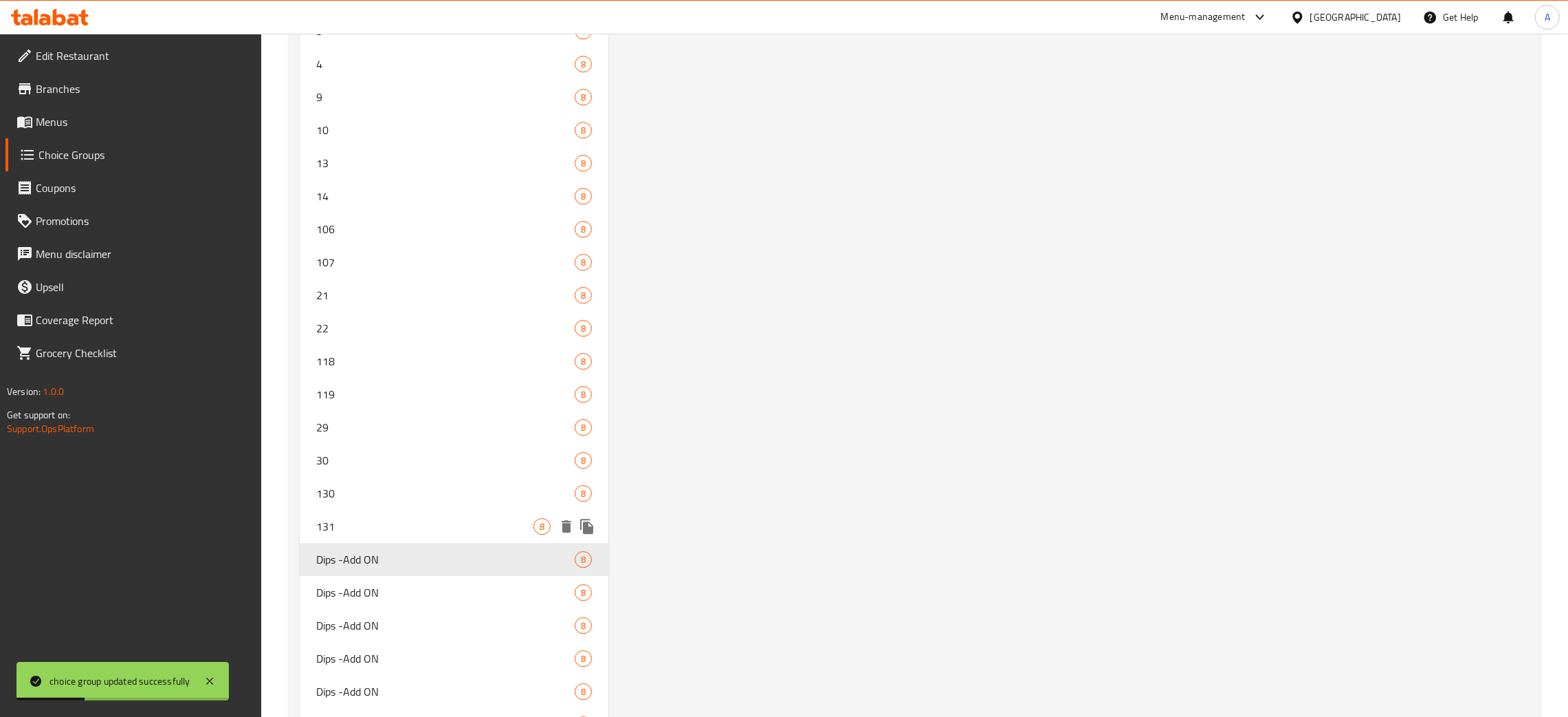
click at [405, 522] on span "131" at bounding box center [425, 526] width 217 height 16
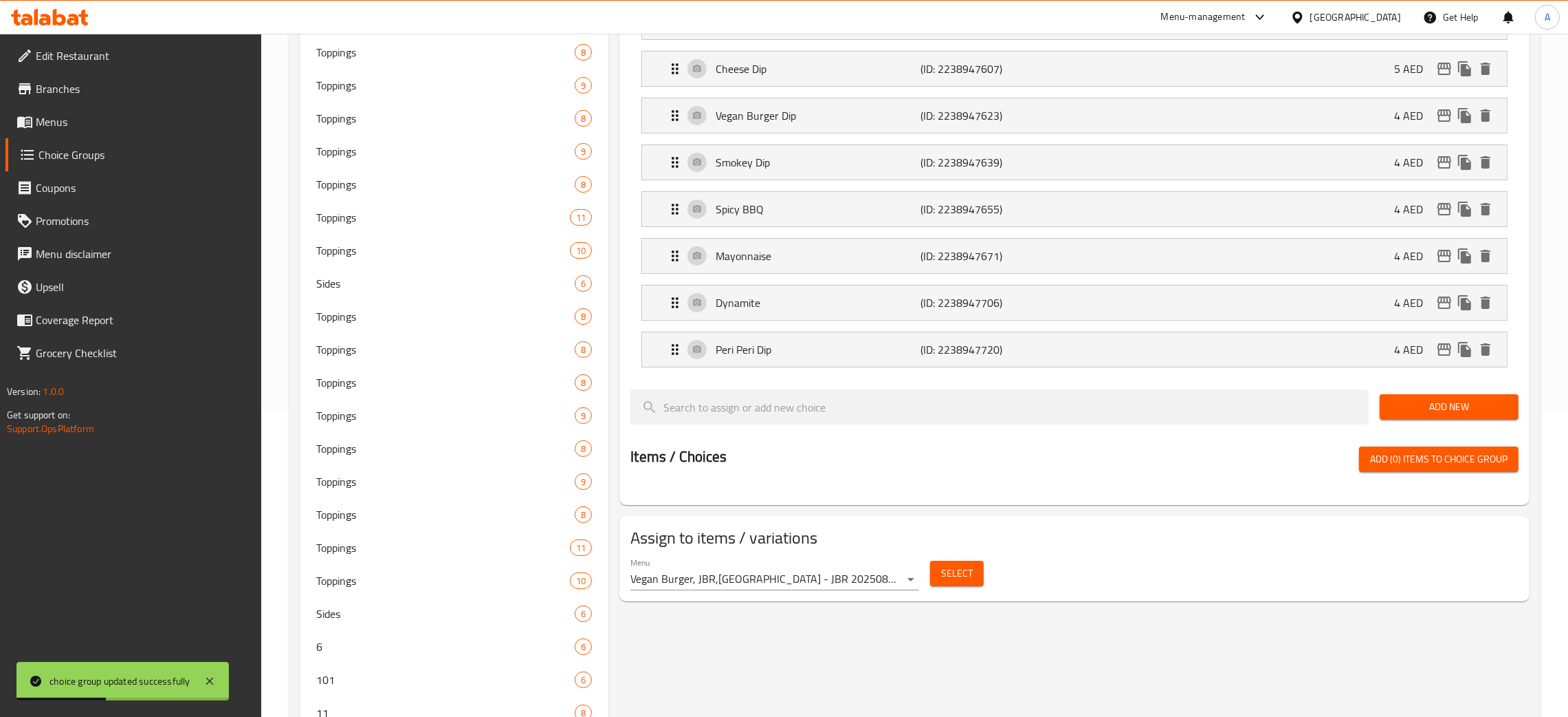
scroll to position [0, 0]
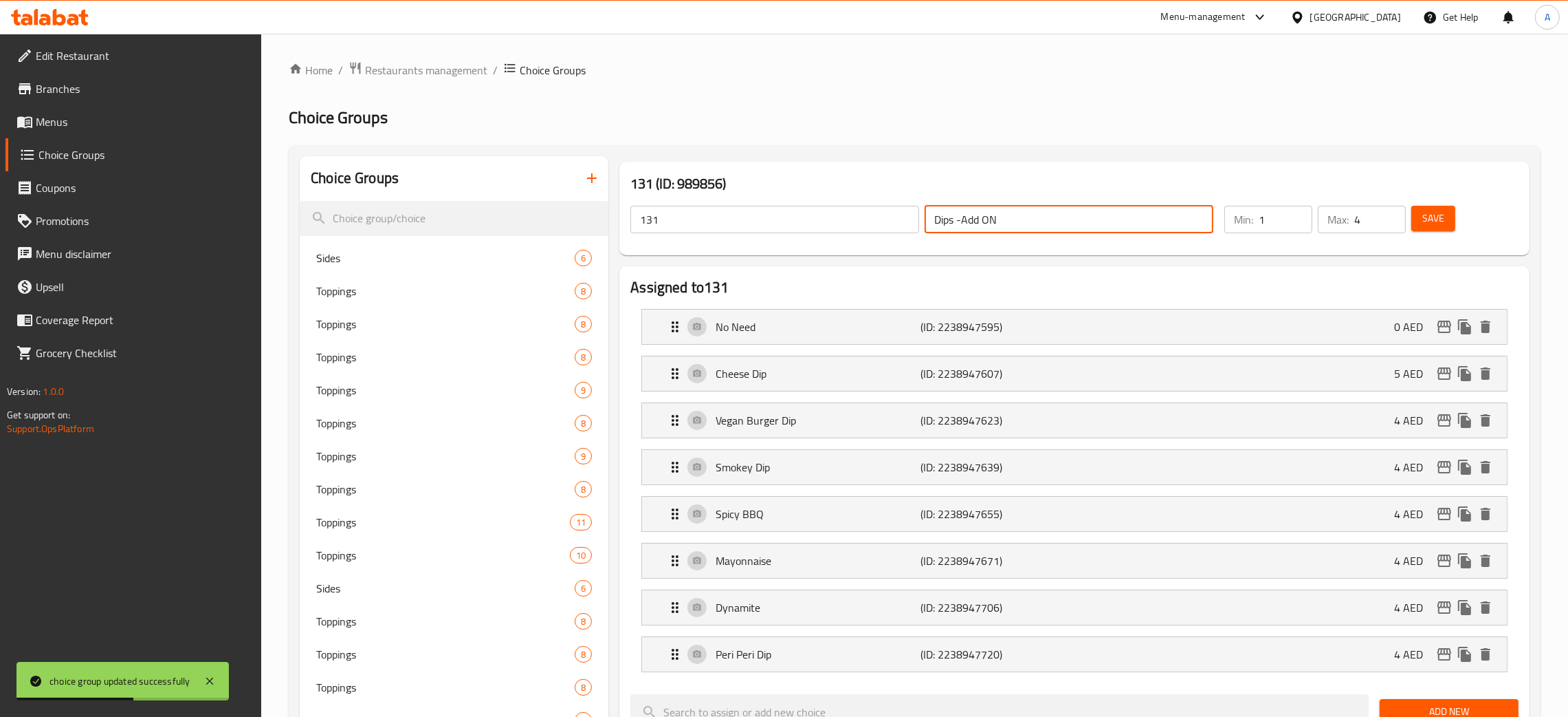
drag, startPoint x: 1006, startPoint y: 218, endPoint x: 904, endPoint y: 225, distance: 102.2
click at [904, 225] on div "131 ​ Dips -Add ON ​" at bounding box center [922, 219] width 600 height 44
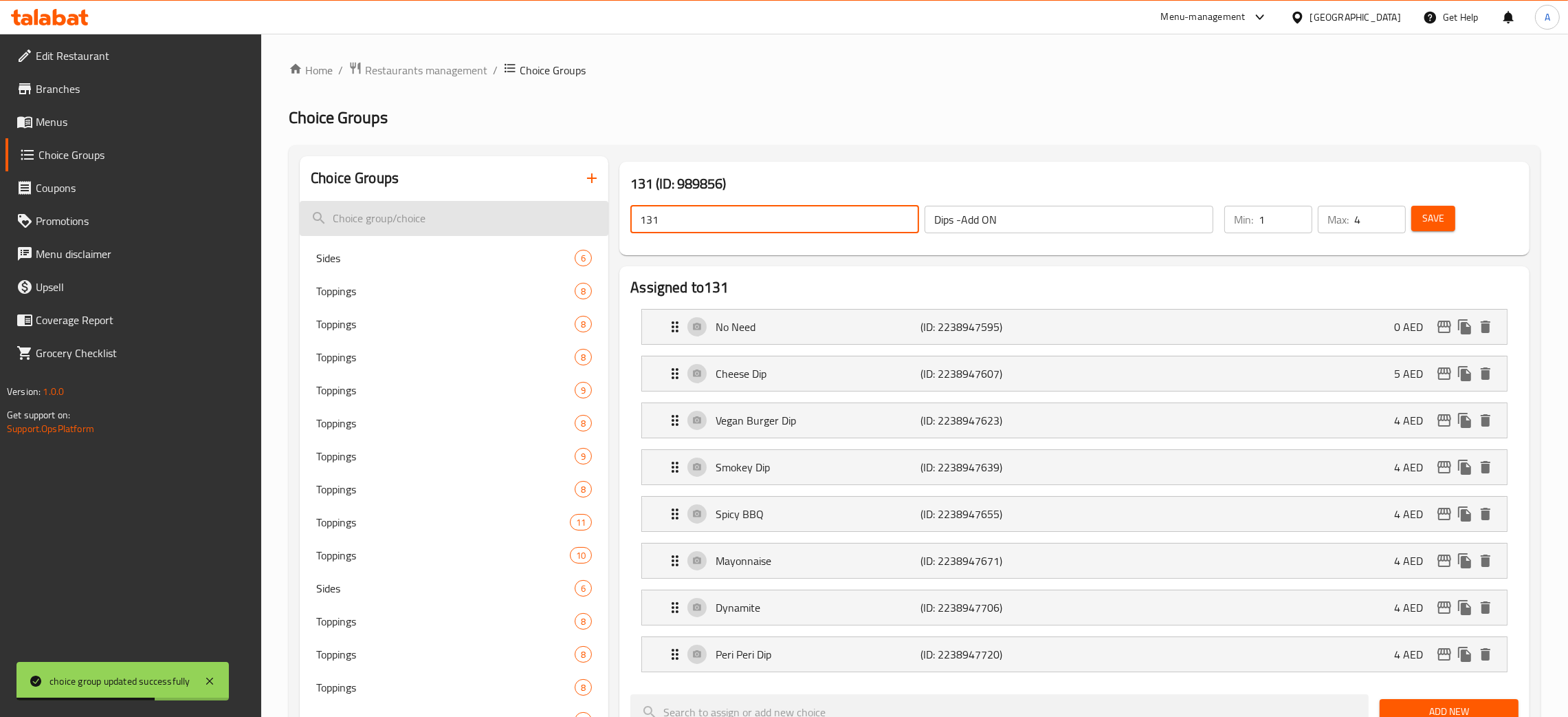
paste input "Dips -Add ON"
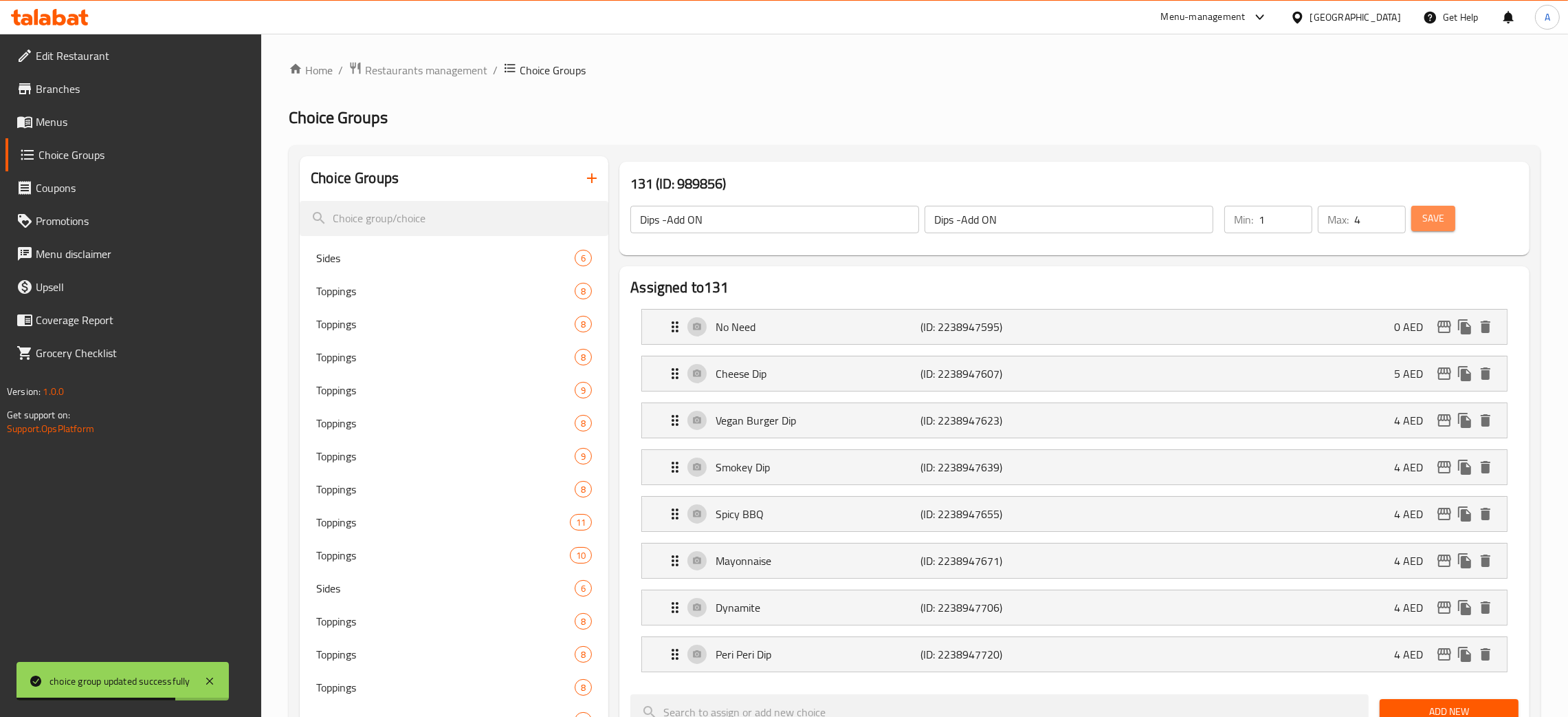
click at [1441, 218] on span "Save" at bounding box center [1433, 218] width 22 height 17
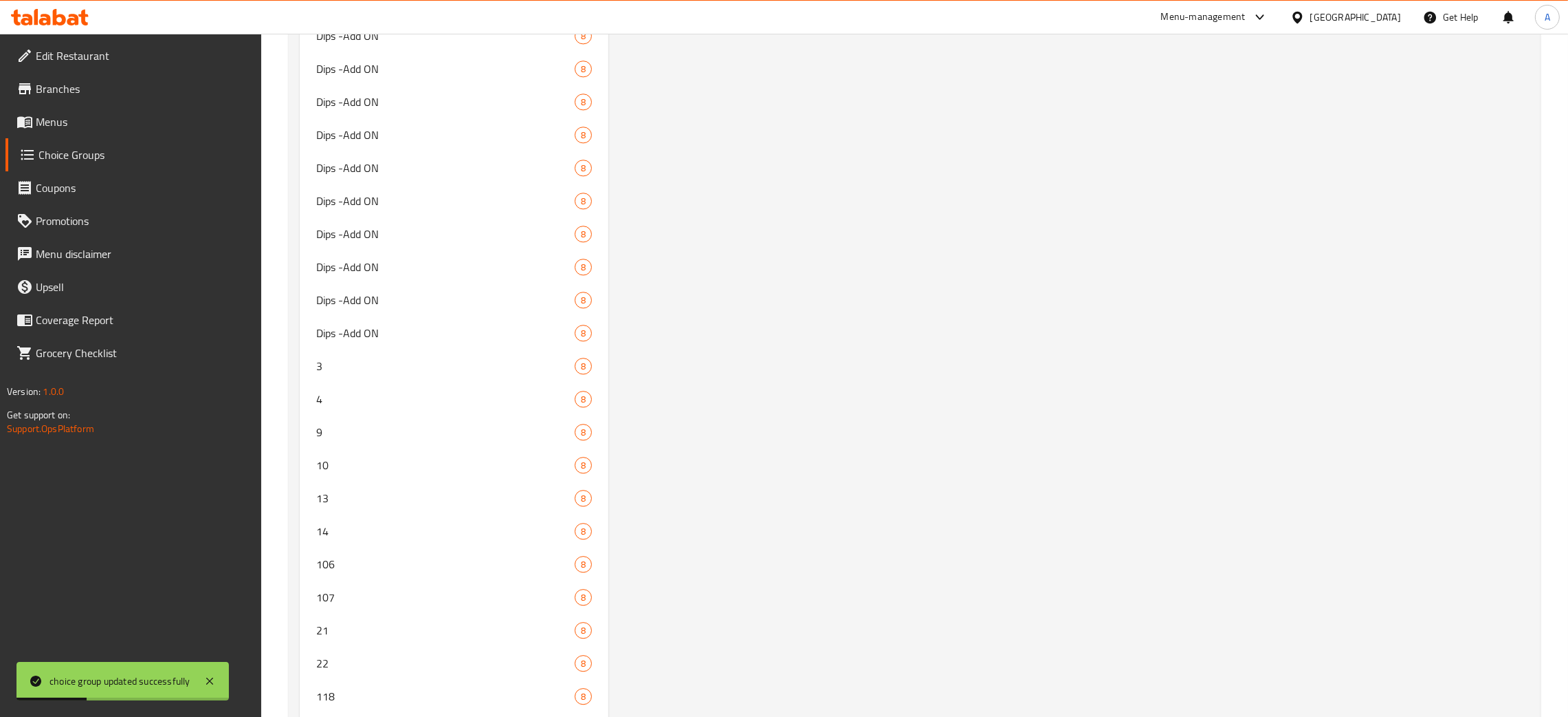
scroll to position [5685, 0]
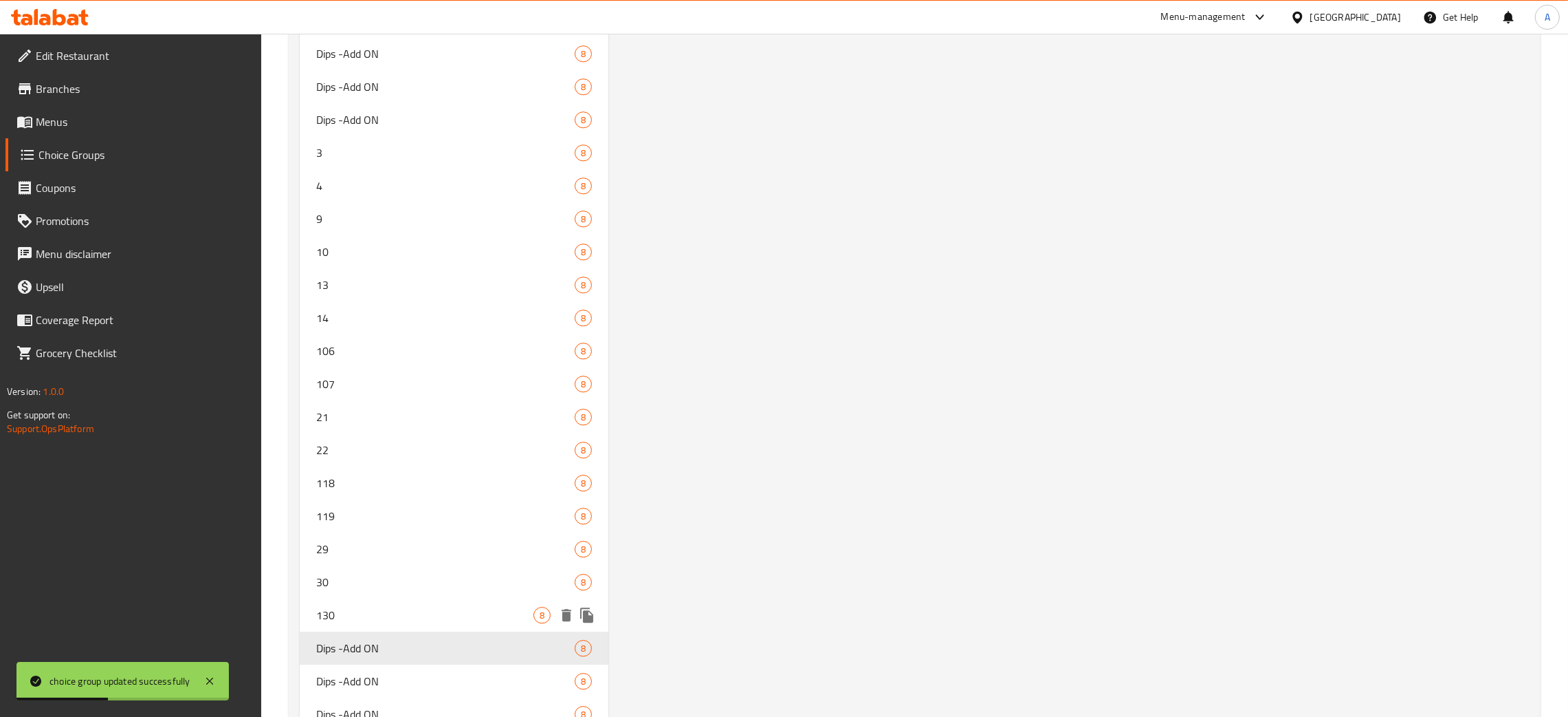
click at [394, 607] on span "130" at bounding box center [425, 615] width 217 height 16
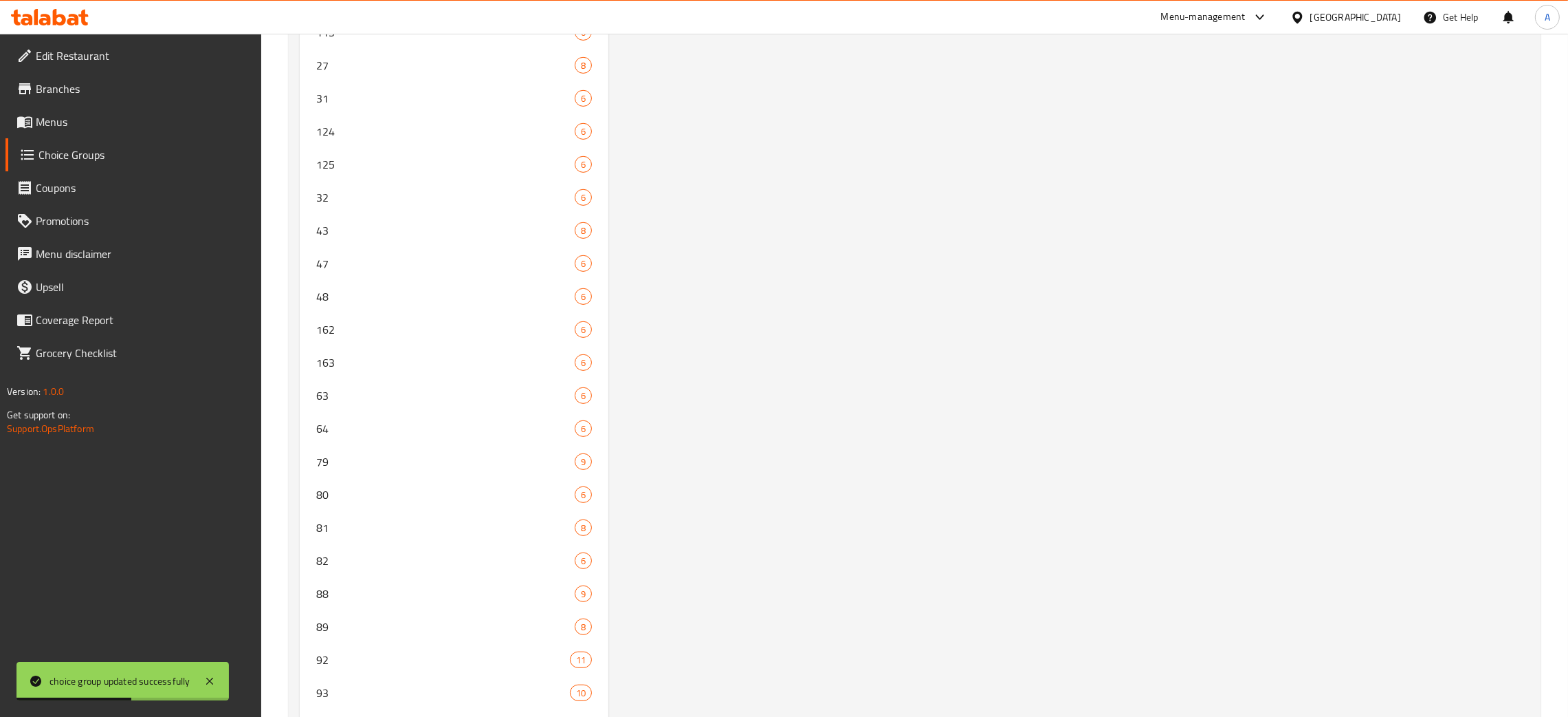
scroll to position [0, 0]
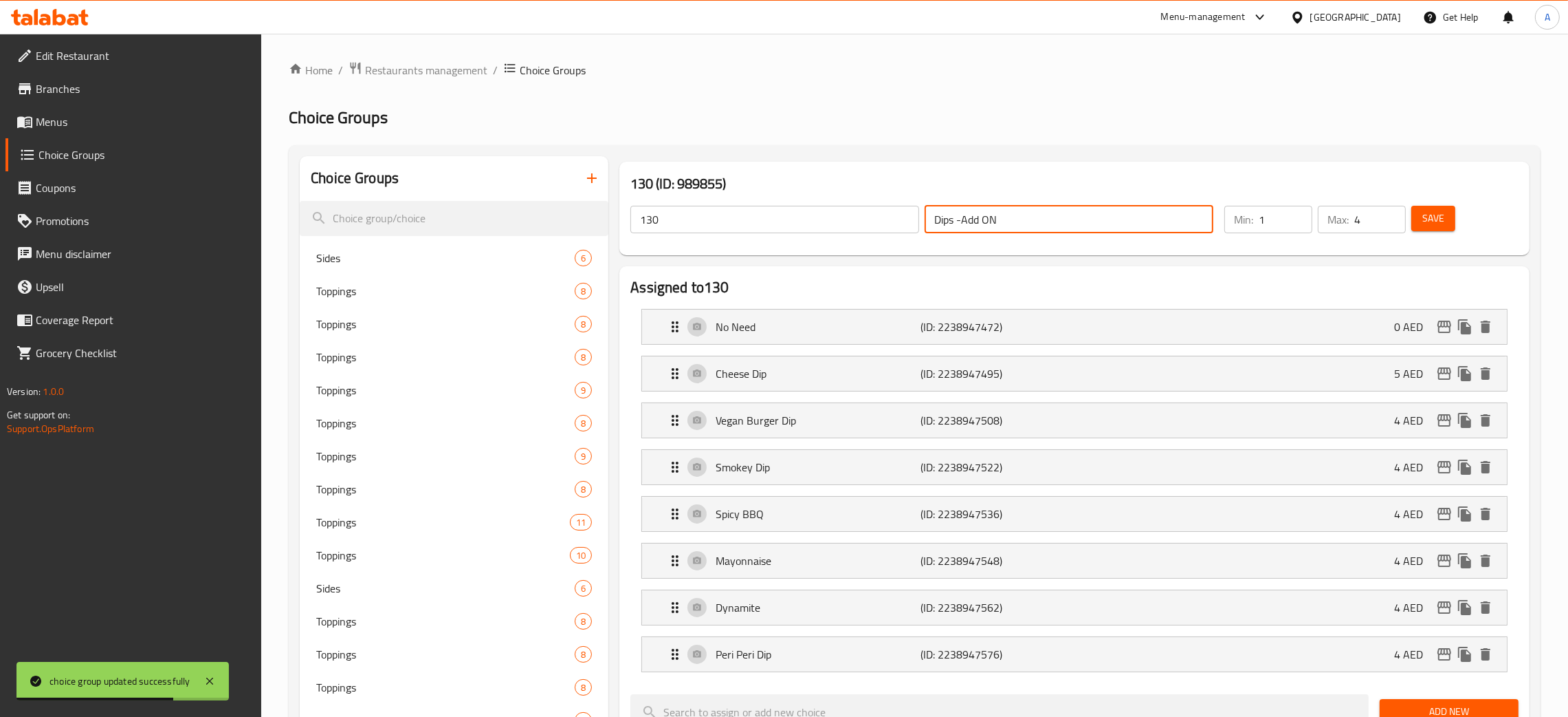
drag, startPoint x: 982, startPoint y: 224, endPoint x: 901, endPoint y: 221, distance: 81.1
click at [901, 221] on div "130 ​ Dips -Add ON ​" at bounding box center [922, 219] width 600 height 44
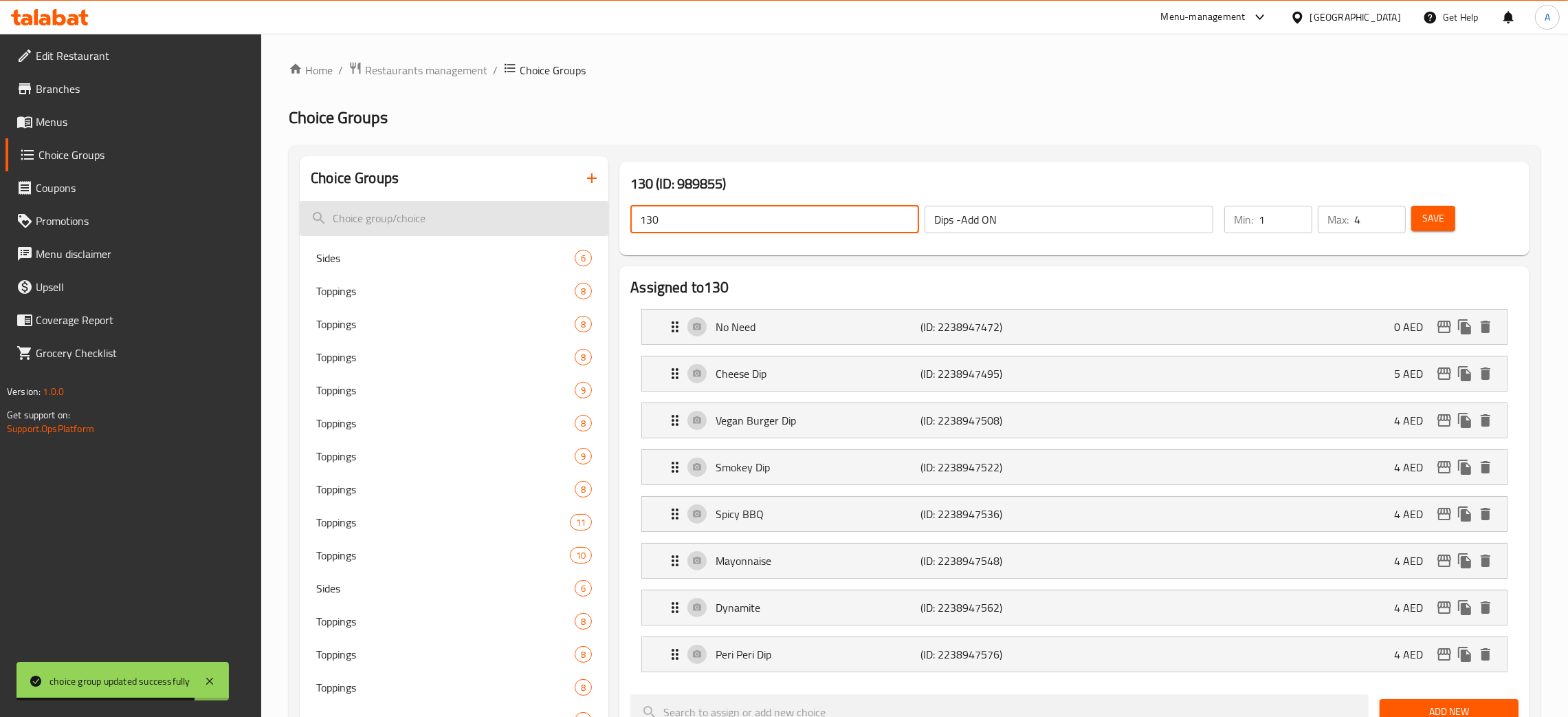
paste input "Dips -Add ON"
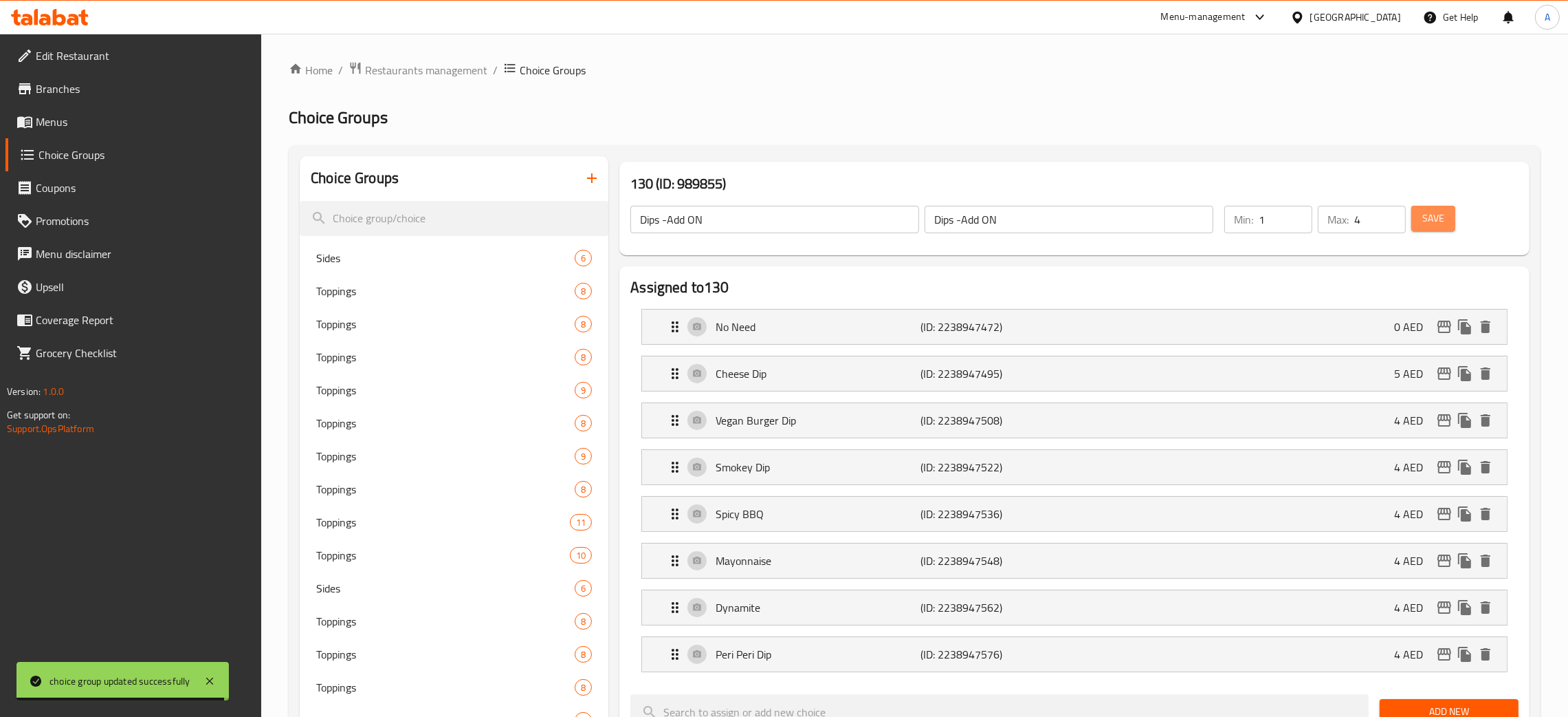
click at [1439, 222] on span "Save" at bounding box center [1433, 218] width 22 height 17
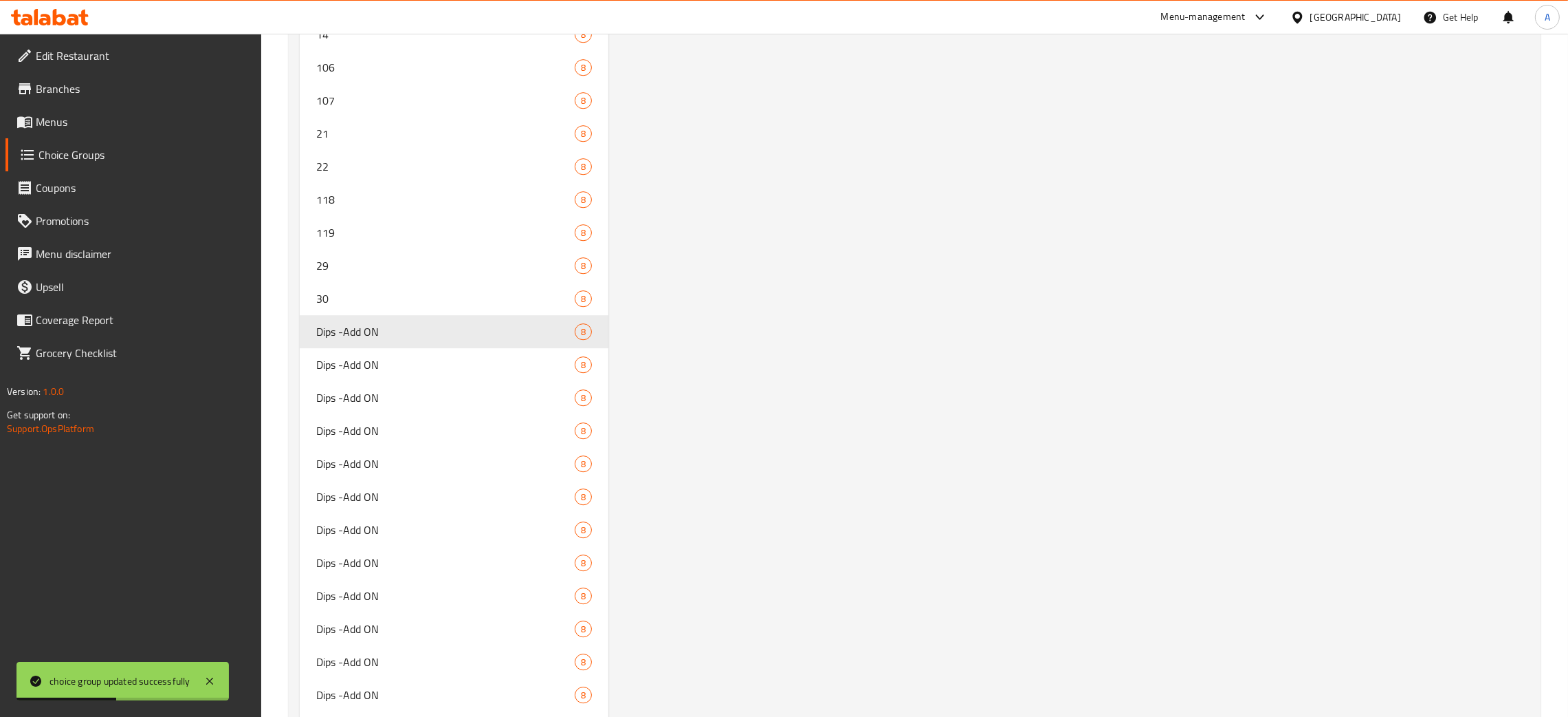
scroll to position [6006, 0]
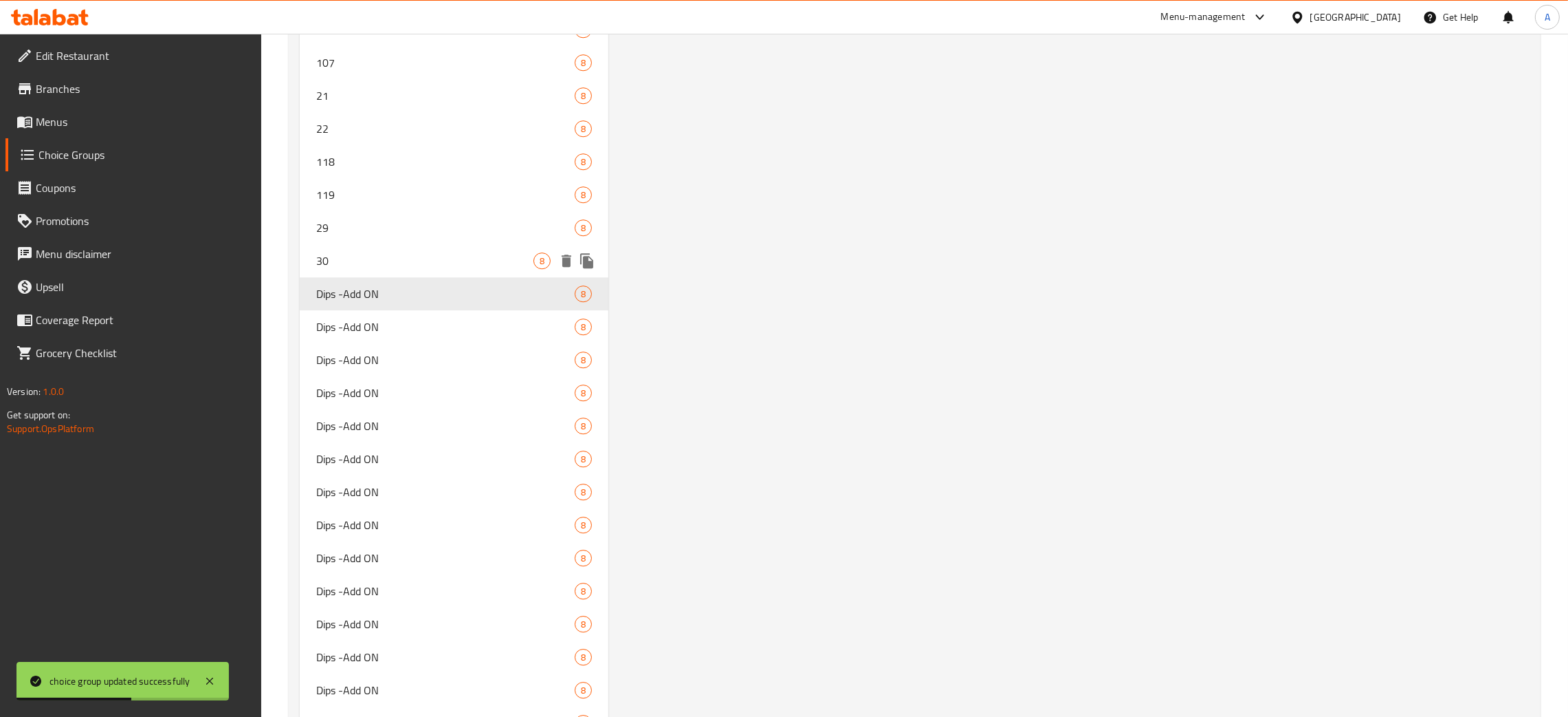
click at [353, 252] on span "30" at bounding box center [425, 260] width 217 height 16
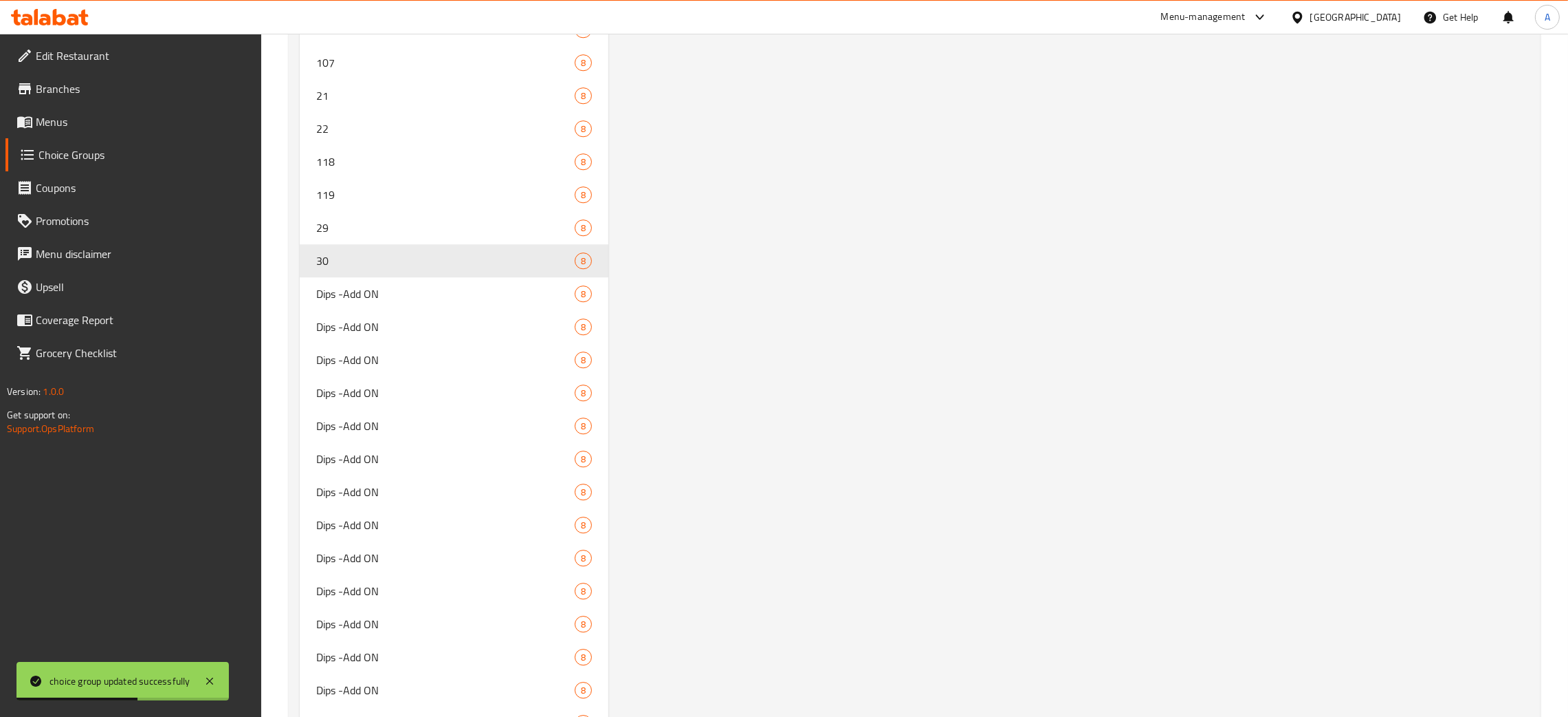
type input "30"
type input "3"
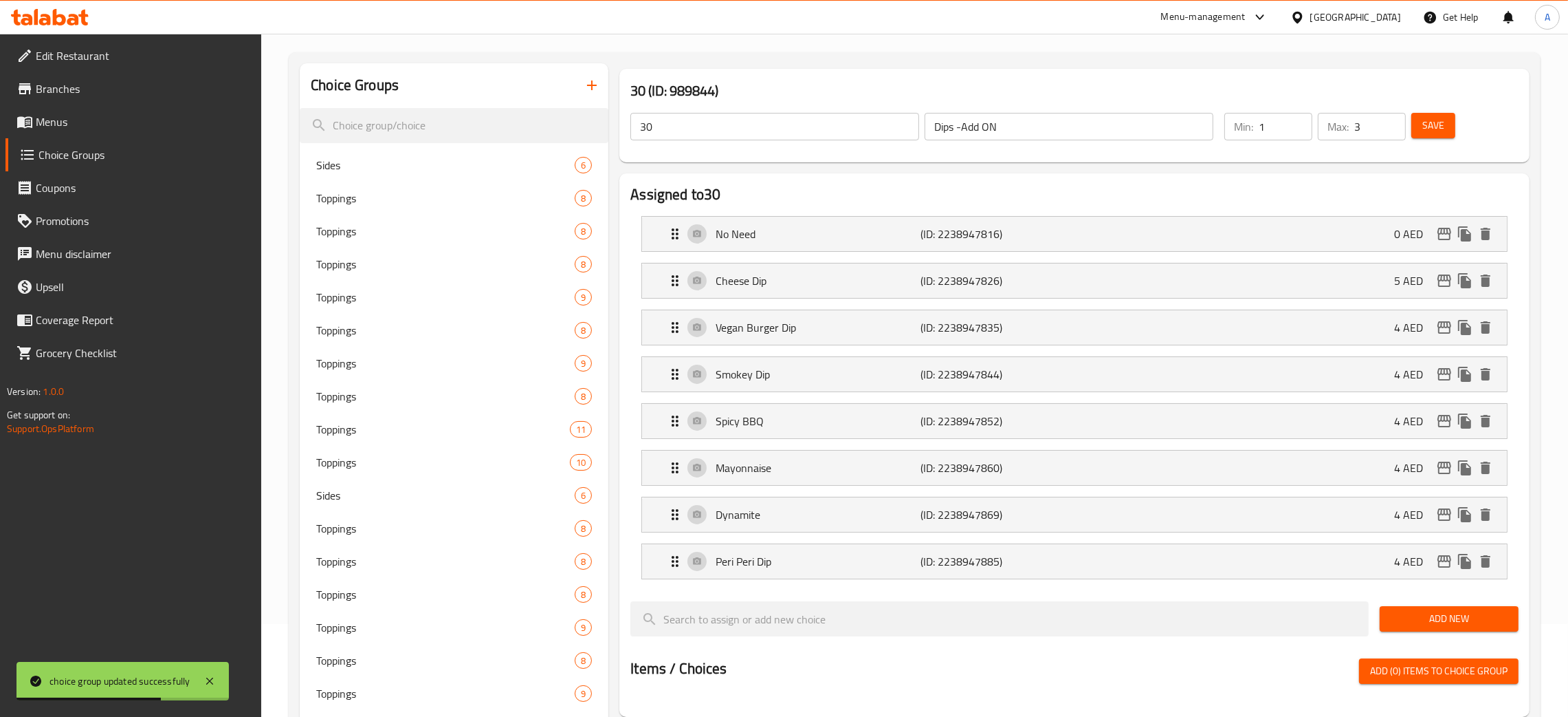
scroll to position [0, 0]
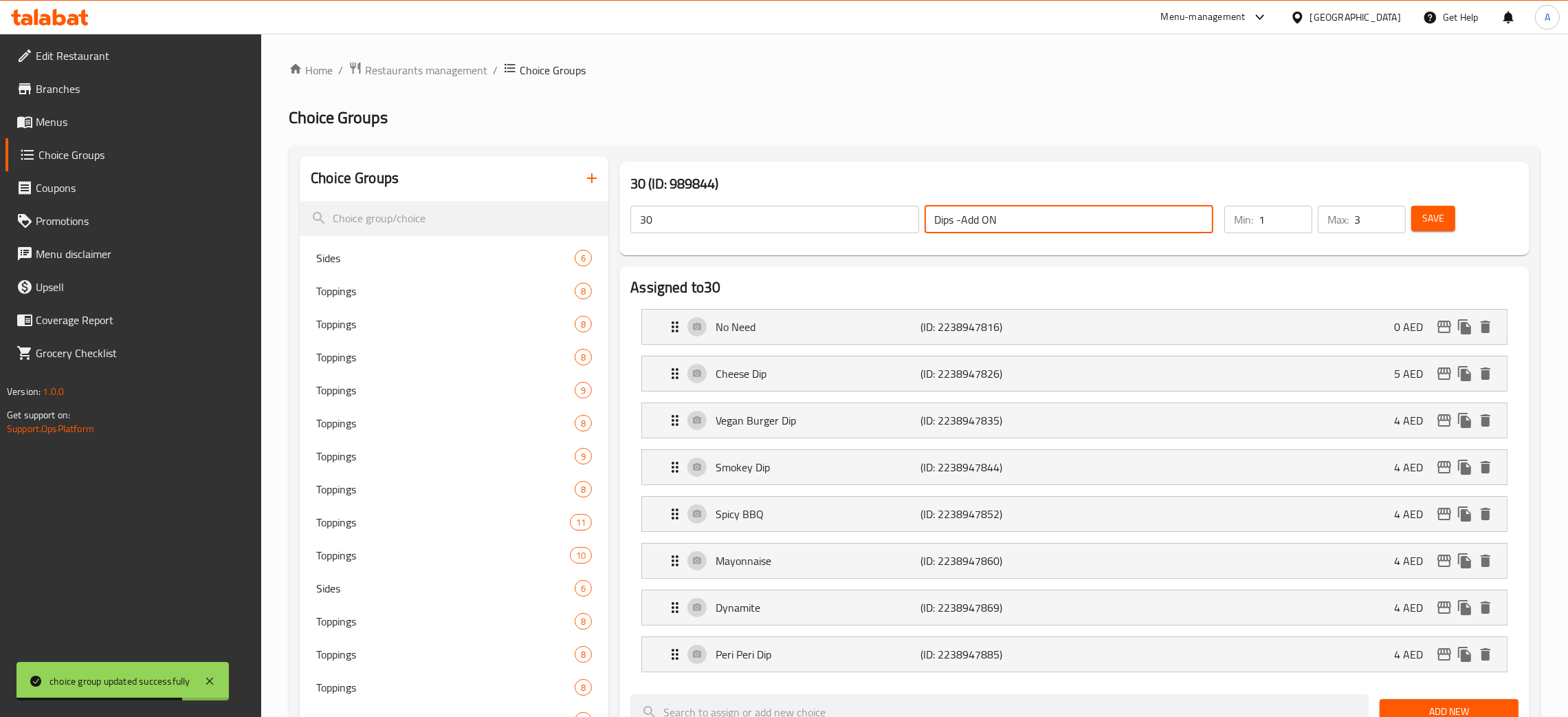
drag, startPoint x: 1010, startPoint y: 218, endPoint x: 902, endPoint y: 214, distance: 108.1
click at [902, 214] on div "30 ​ Dips -Add ON ​" at bounding box center [922, 219] width 600 height 44
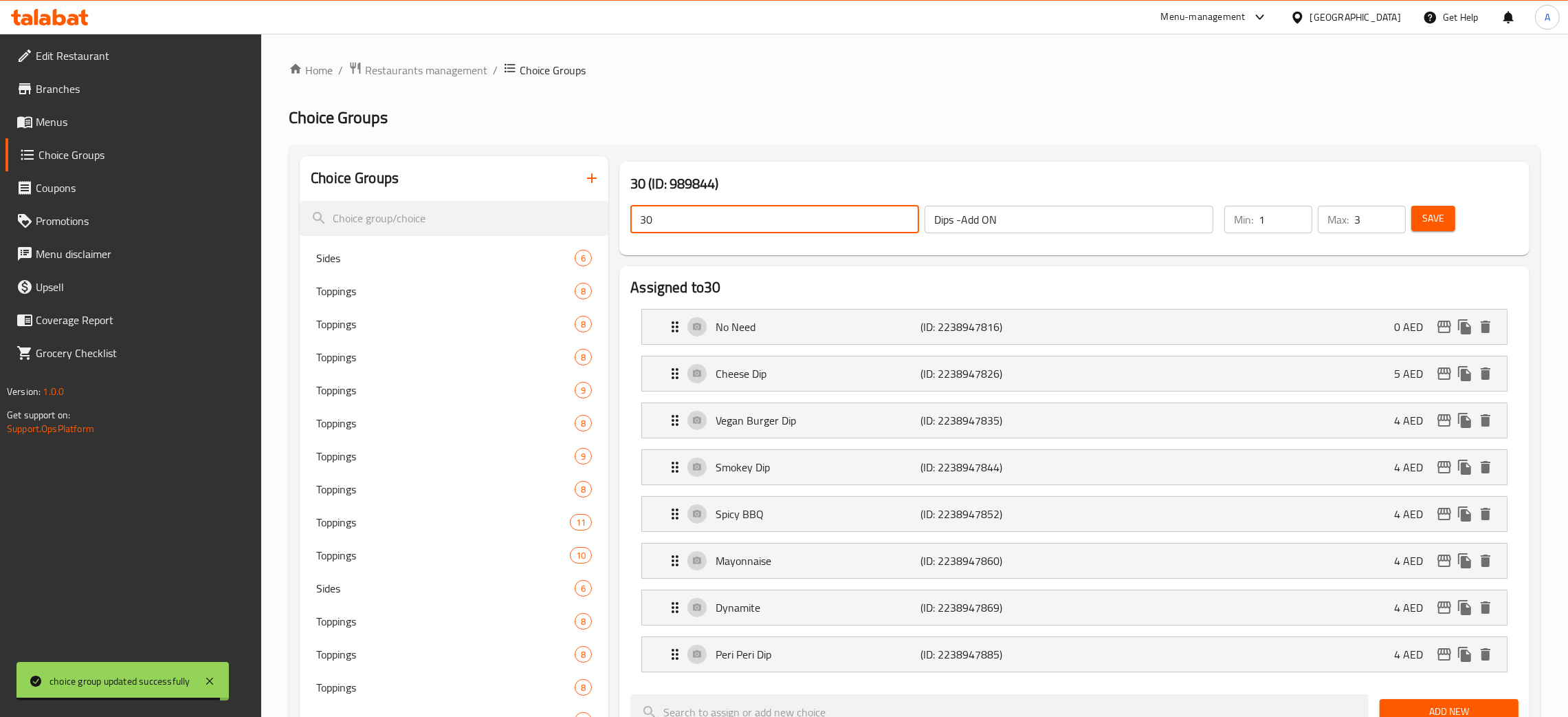
click at [614, 217] on div "30 (ID: 989844) 30 ​ Dips -Add ON ​ Min: 1 ​ Max: 3 ​ Save" at bounding box center [1075, 208] width 922 height 104
paste input "Dips -Add ON"
click at [1442, 225] on span "Save" at bounding box center [1433, 218] width 22 height 17
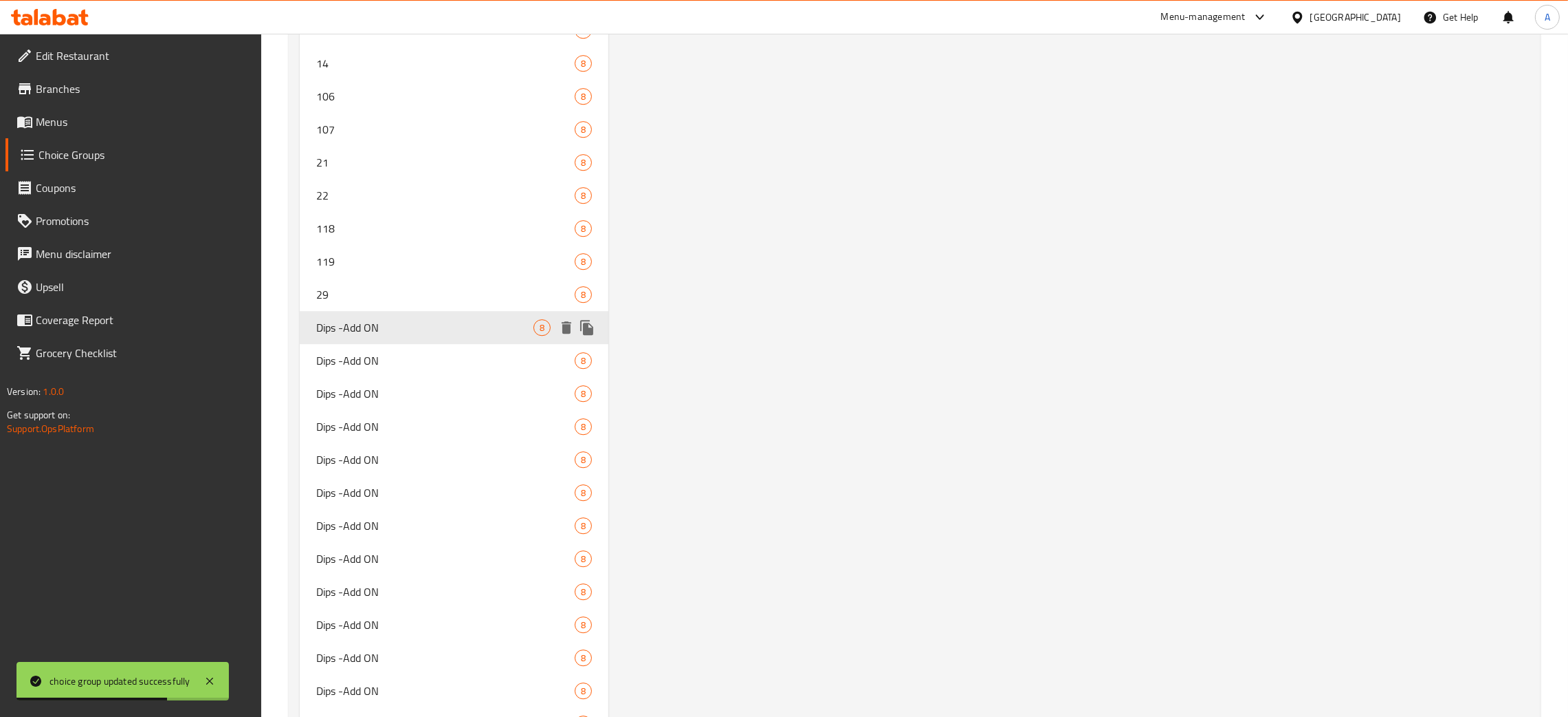
scroll to position [5881, 0]
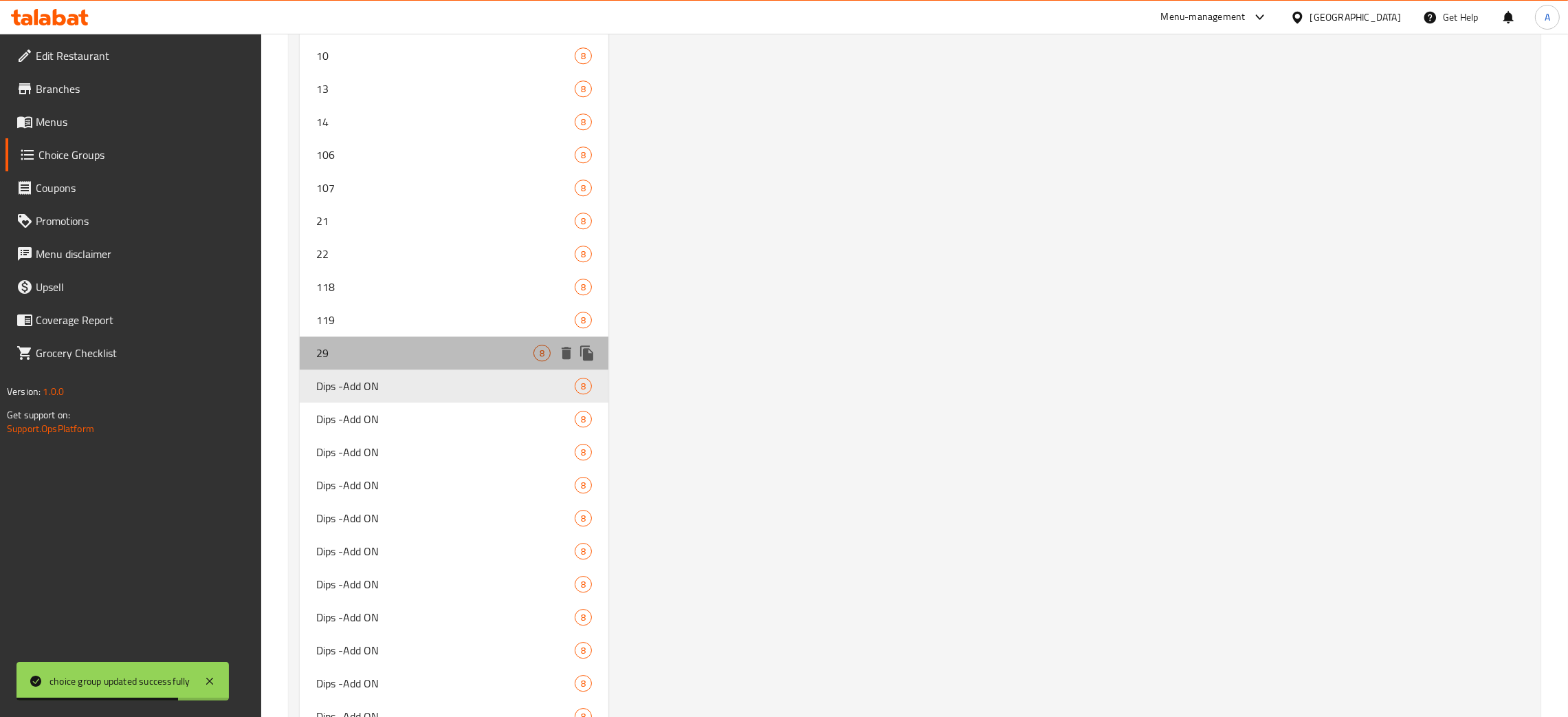
click at [399, 347] on span "29" at bounding box center [425, 353] width 217 height 16
type input "29"
type input "6"
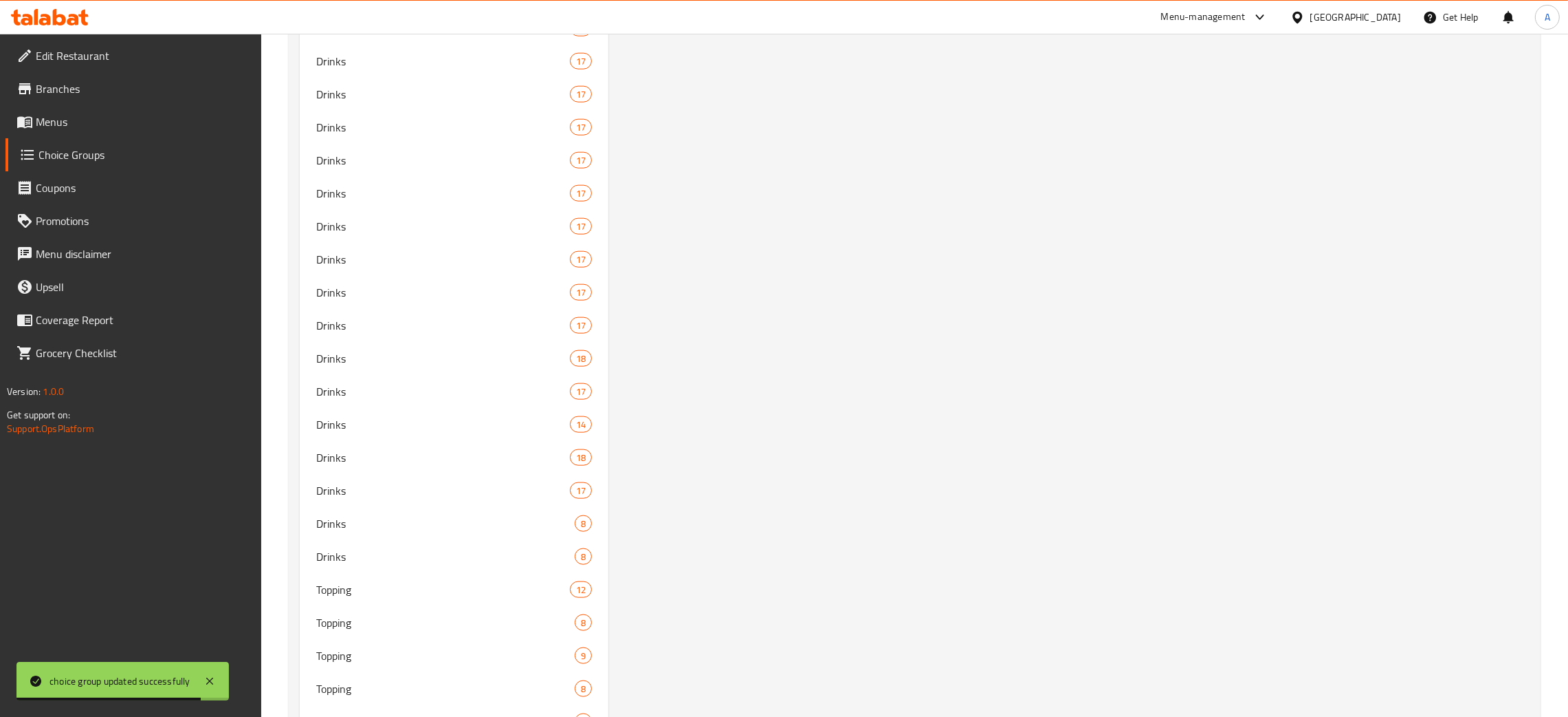
scroll to position [0, 0]
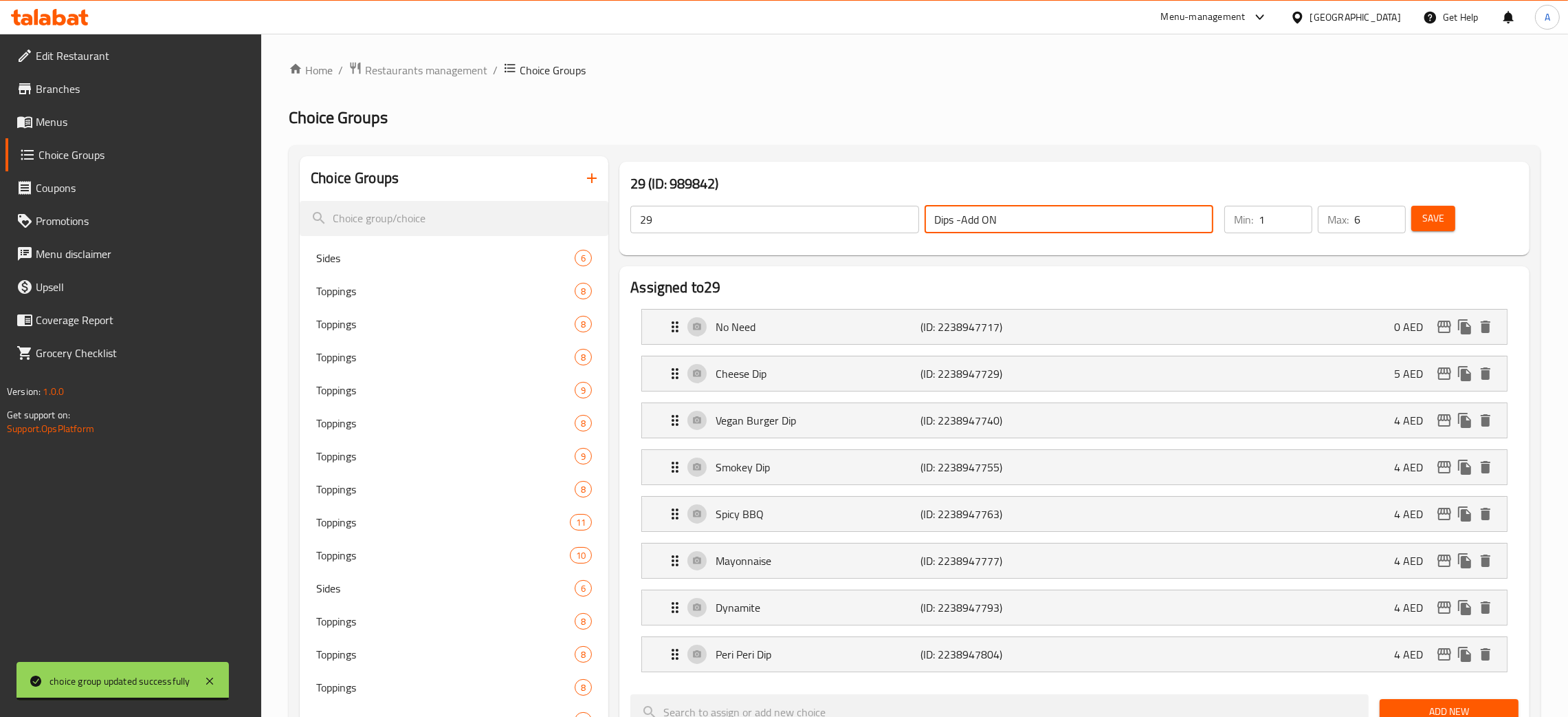
drag, startPoint x: 1004, startPoint y: 218, endPoint x: 913, endPoint y: 225, distance: 91.3
click at [913, 222] on div "29 ​ Dips -Add ON ​" at bounding box center [922, 219] width 600 height 44
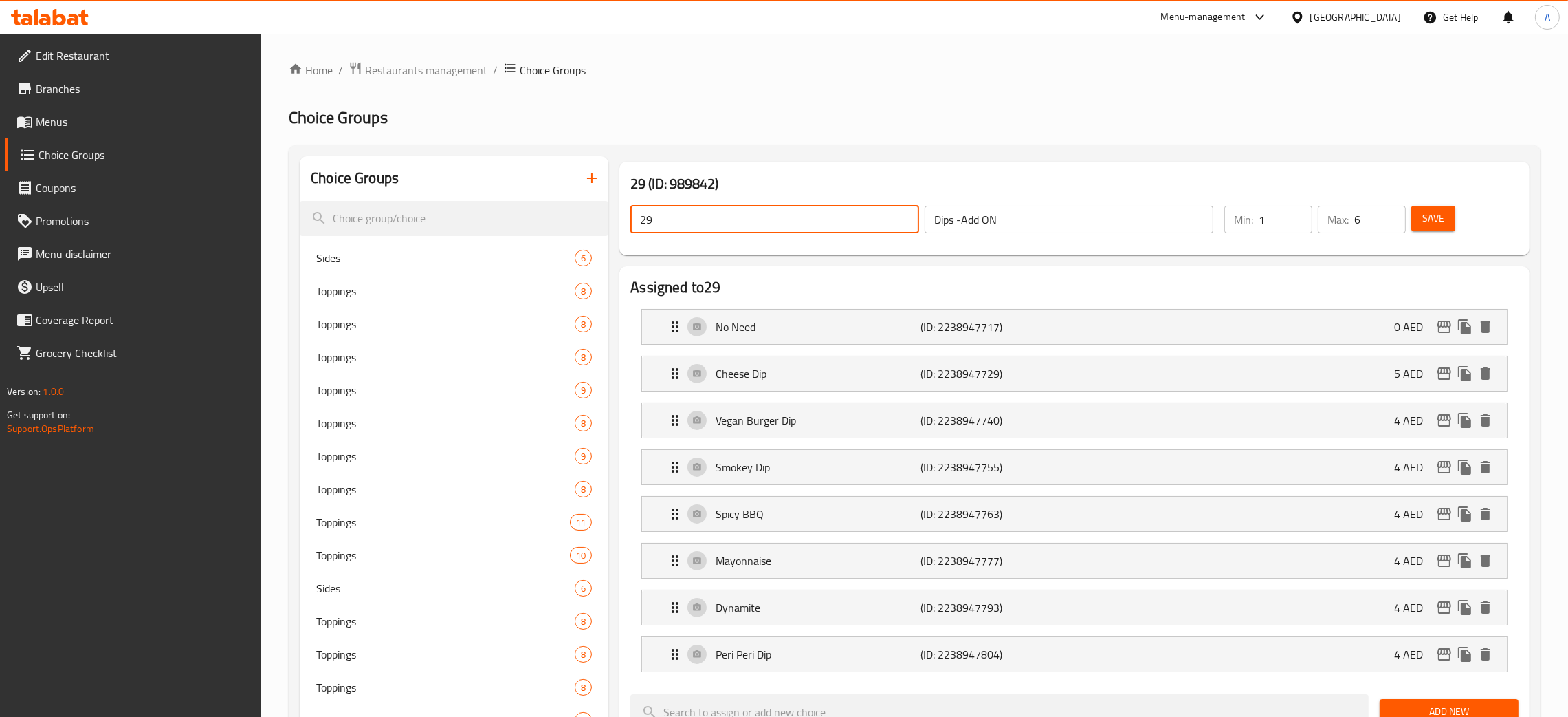
drag, startPoint x: 674, startPoint y: 221, endPoint x: 629, endPoint y: 221, distance: 45.0
click at [629, 221] on div "29 ​" at bounding box center [775, 219] width 294 height 33
paste input "Dips -Add ON"
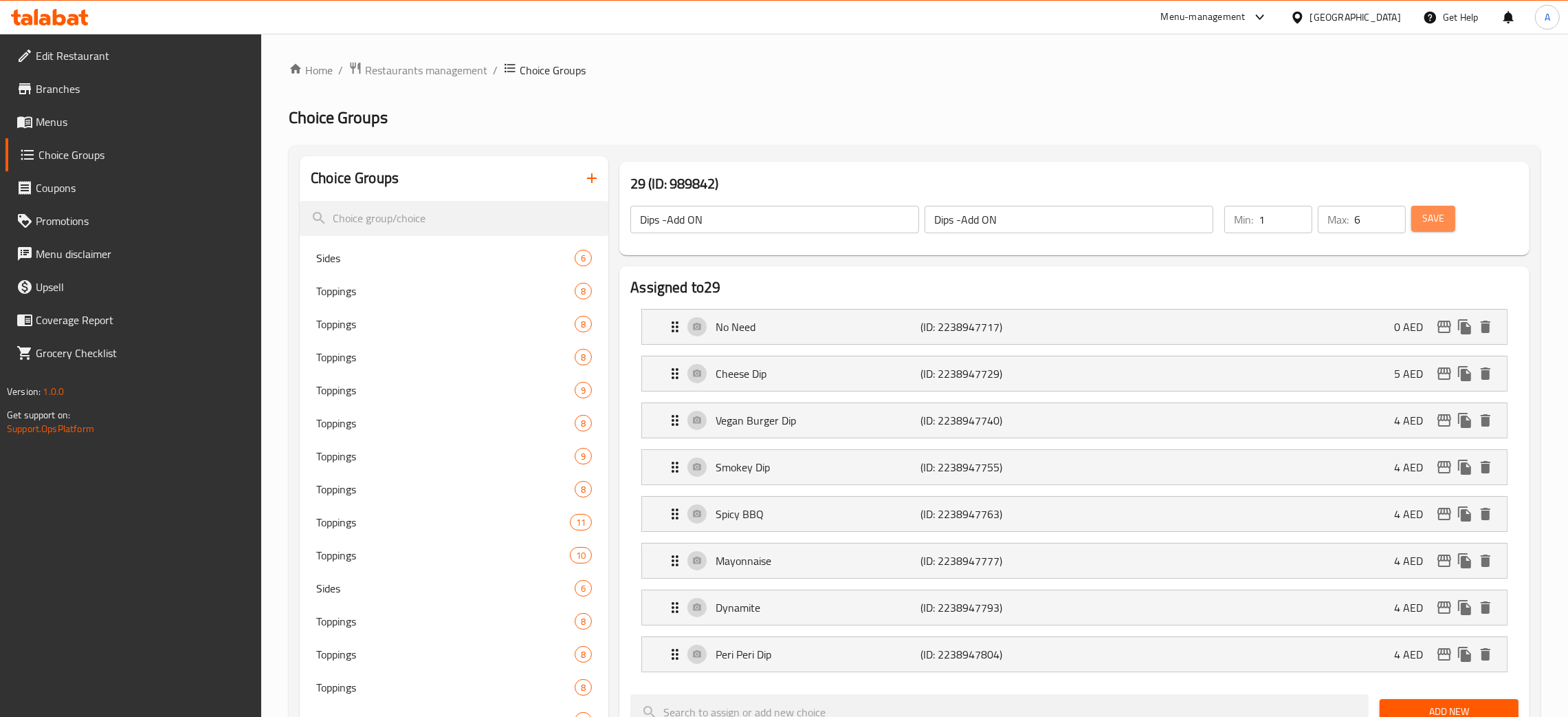
click at [1436, 221] on span "Save" at bounding box center [1433, 218] width 22 height 17
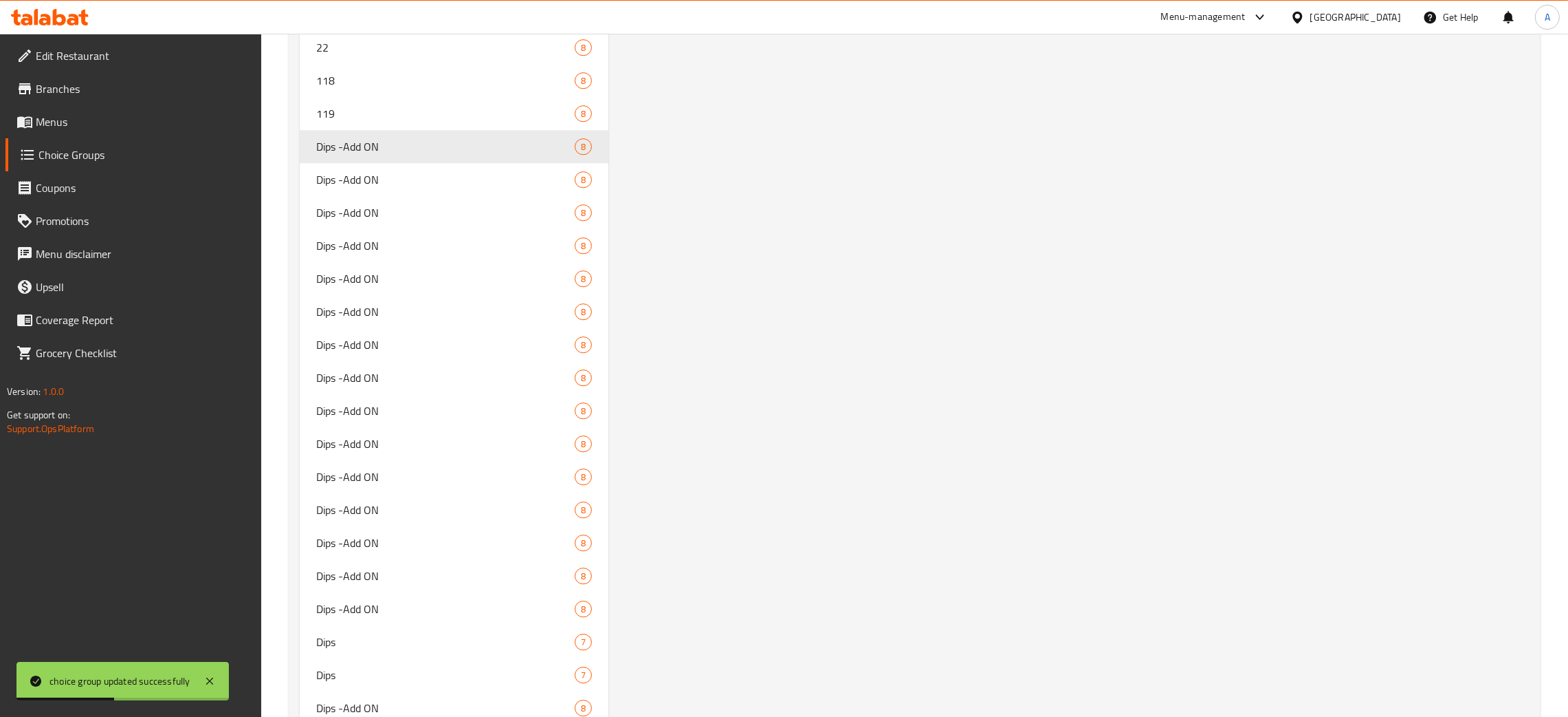
scroll to position [5675, 0]
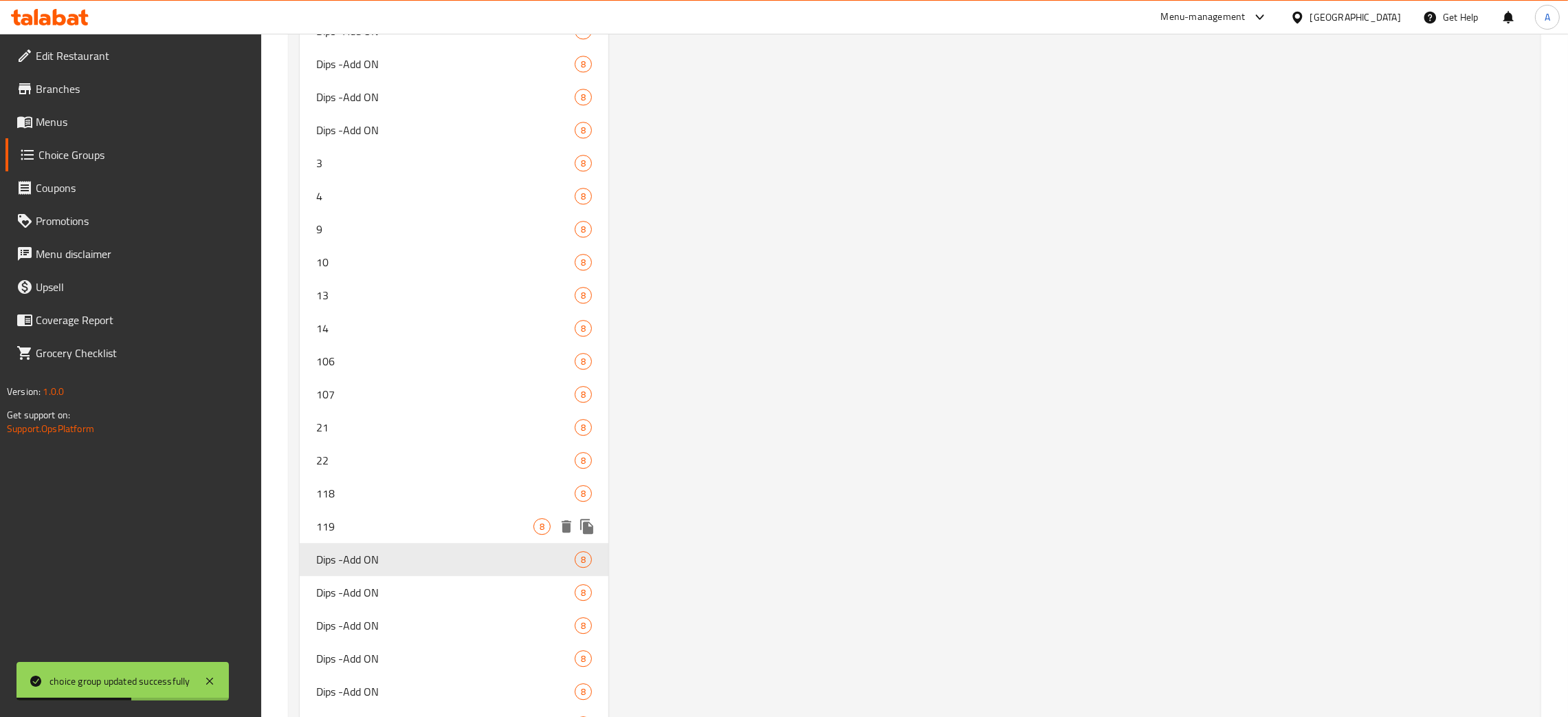
click at [374, 520] on span "119" at bounding box center [425, 526] width 217 height 16
type input "119"
type input "4"
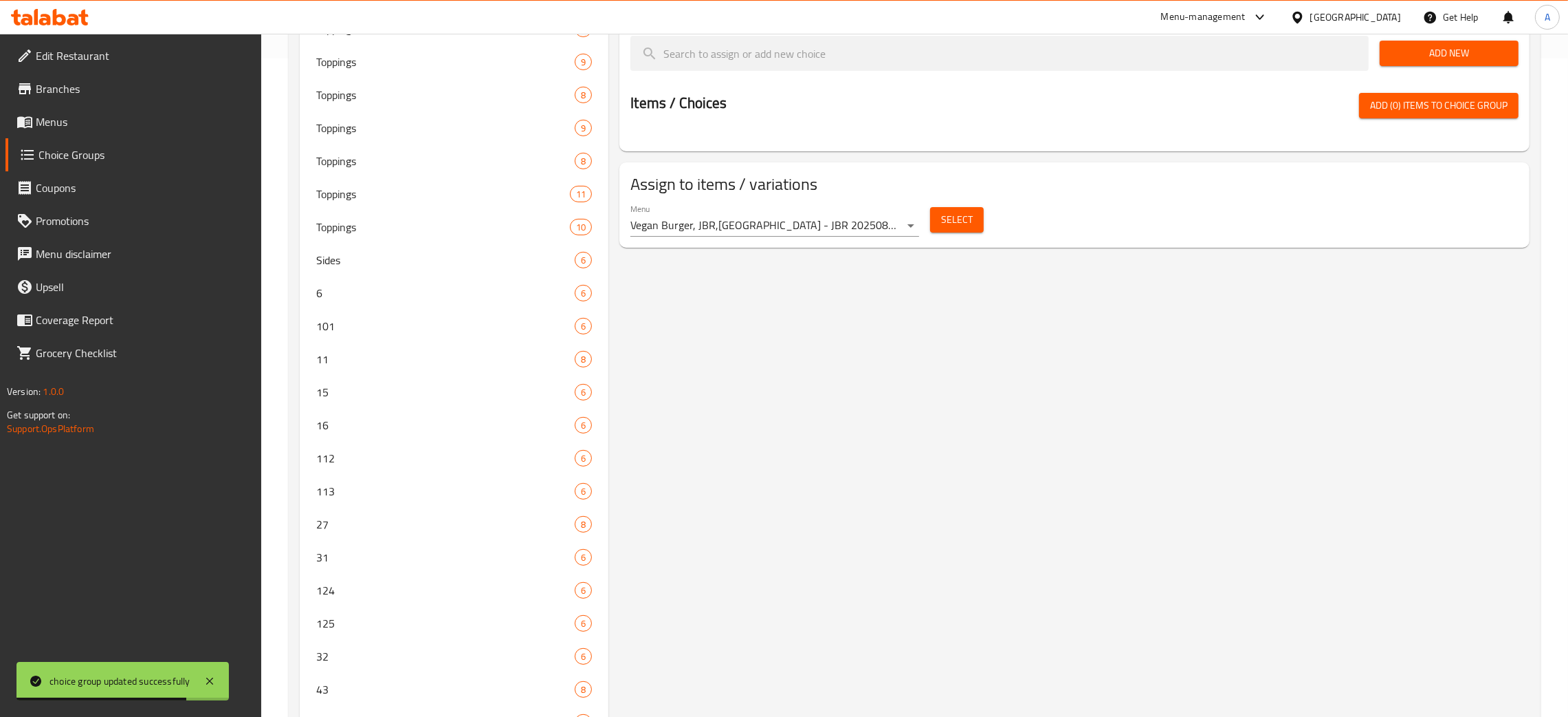
scroll to position [0, 0]
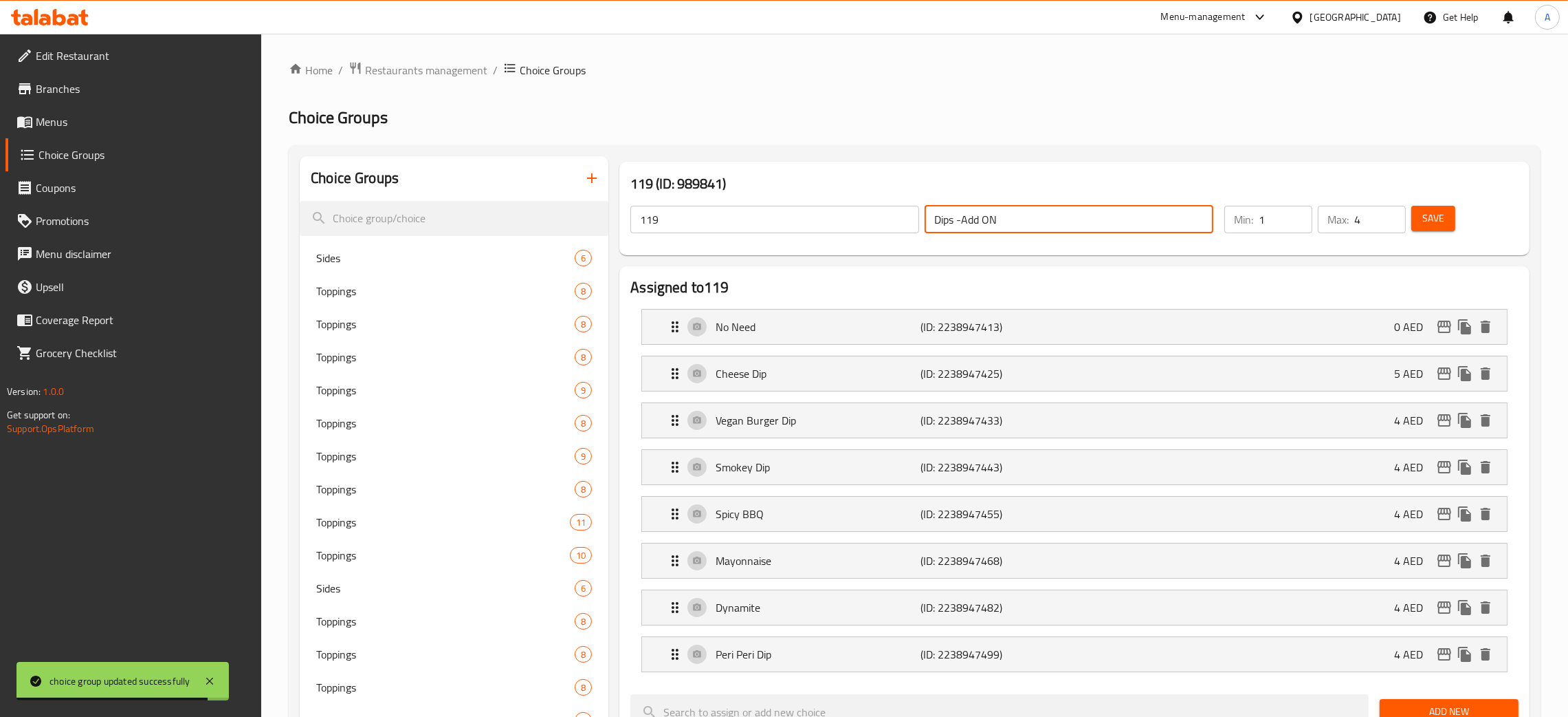
drag, startPoint x: 1021, startPoint y: 223, endPoint x: 903, endPoint y: 218, distance: 118.1
click at [903, 218] on div "119 ​ Dips -Add ON ​" at bounding box center [922, 219] width 600 height 44
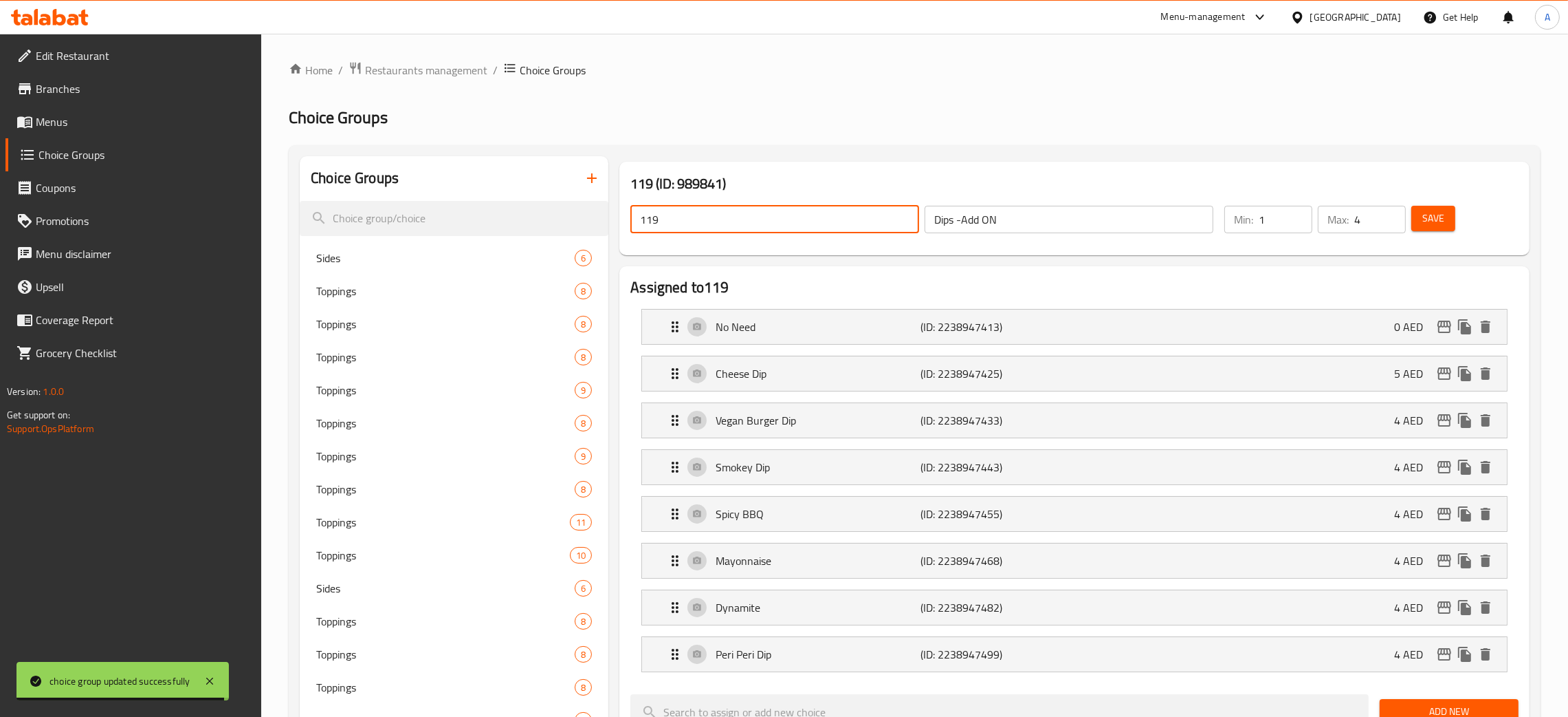
drag, startPoint x: 659, startPoint y: 221, endPoint x: 616, endPoint y: 223, distance: 43.0
click at [616, 223] on div "119 (ID: 989841) 119 ​ Dips -Add ON ​ Min: 1 ​ Max: 4 ​ Save" at bounding box center [1075, 208] width 922 height 104
paste input "Dips -Add ON"
click at [1432, 216] on span "Save" at bounding box center [1433, 218] width 22 height 17
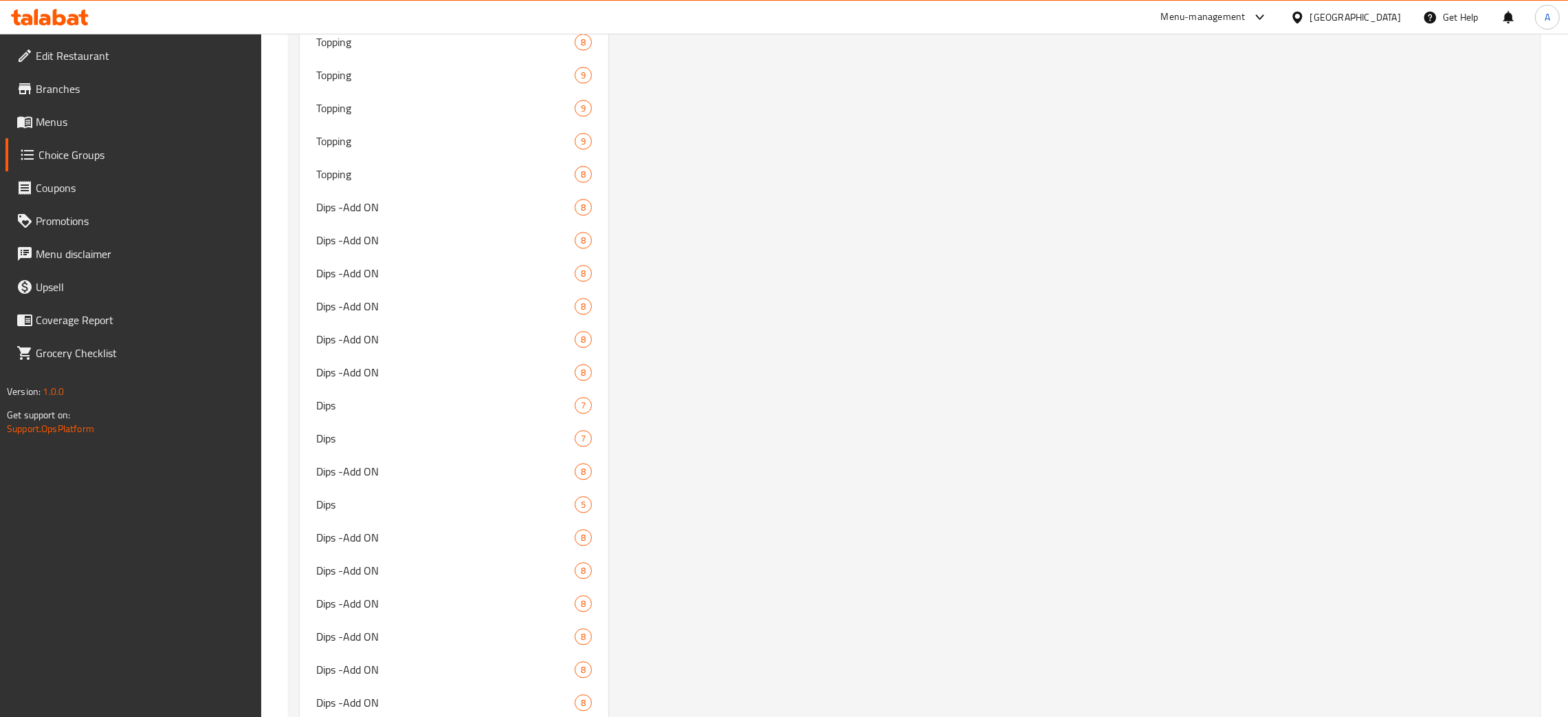
scroll to position [5675, 0]
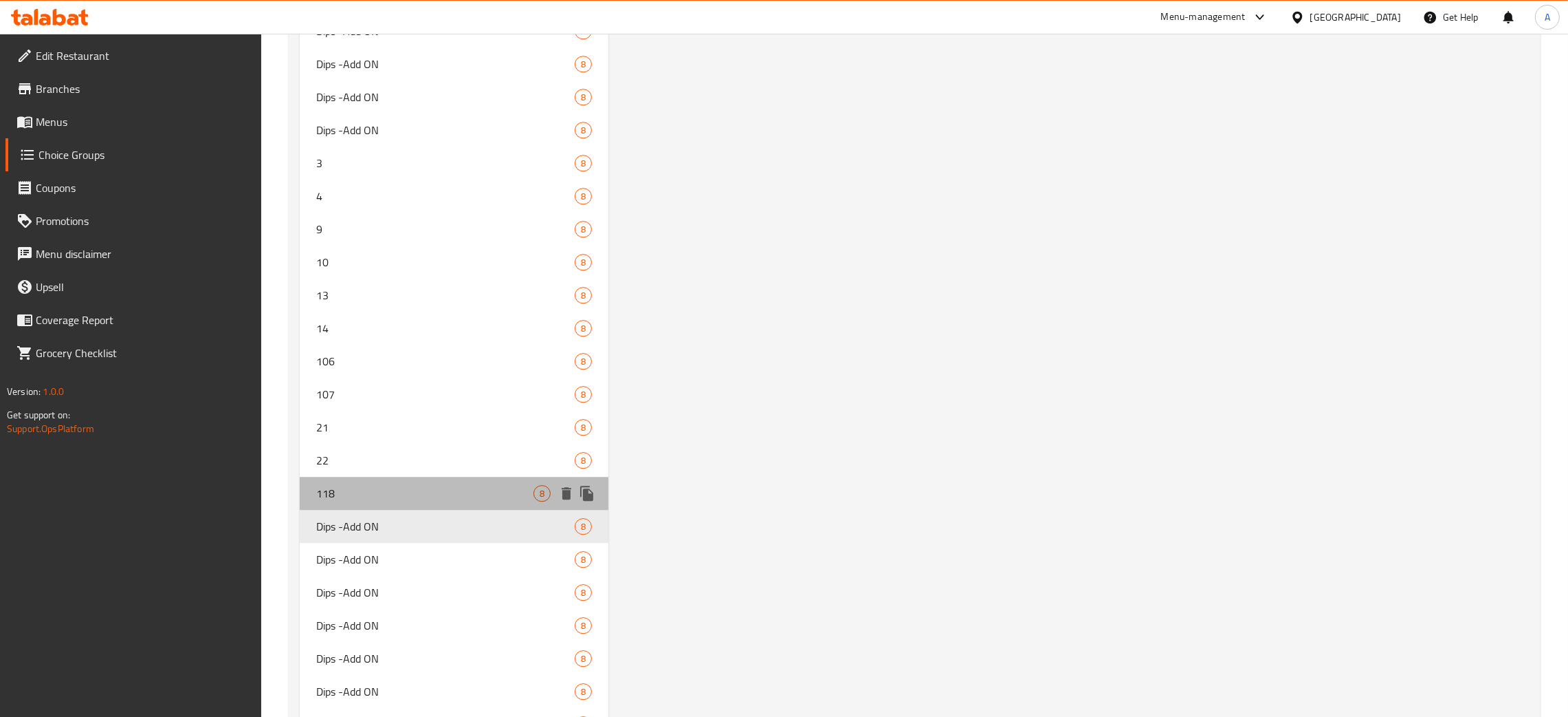
click at [373, 494] on span "118" at bounding box center [425, 493] width 217 height 16
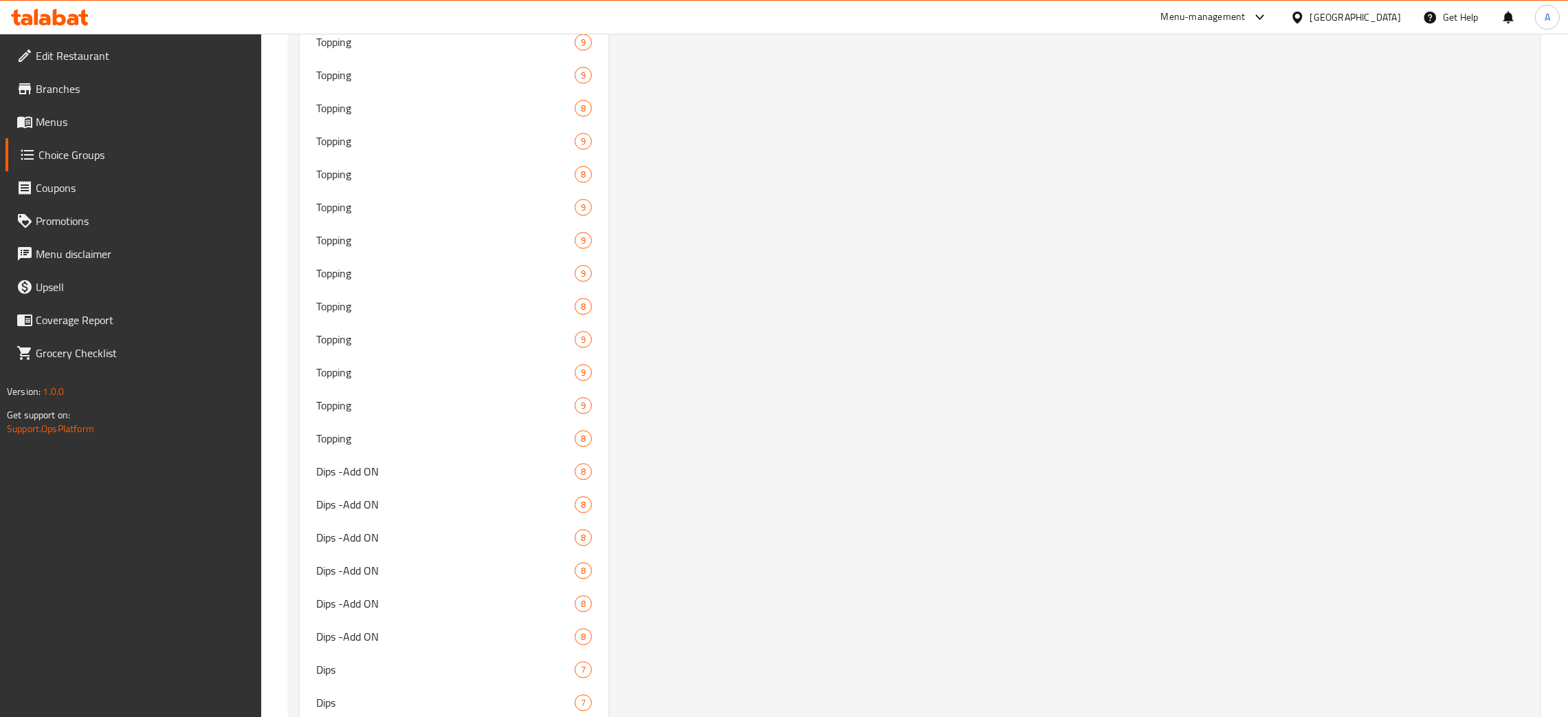
scroll to position [0, 0]
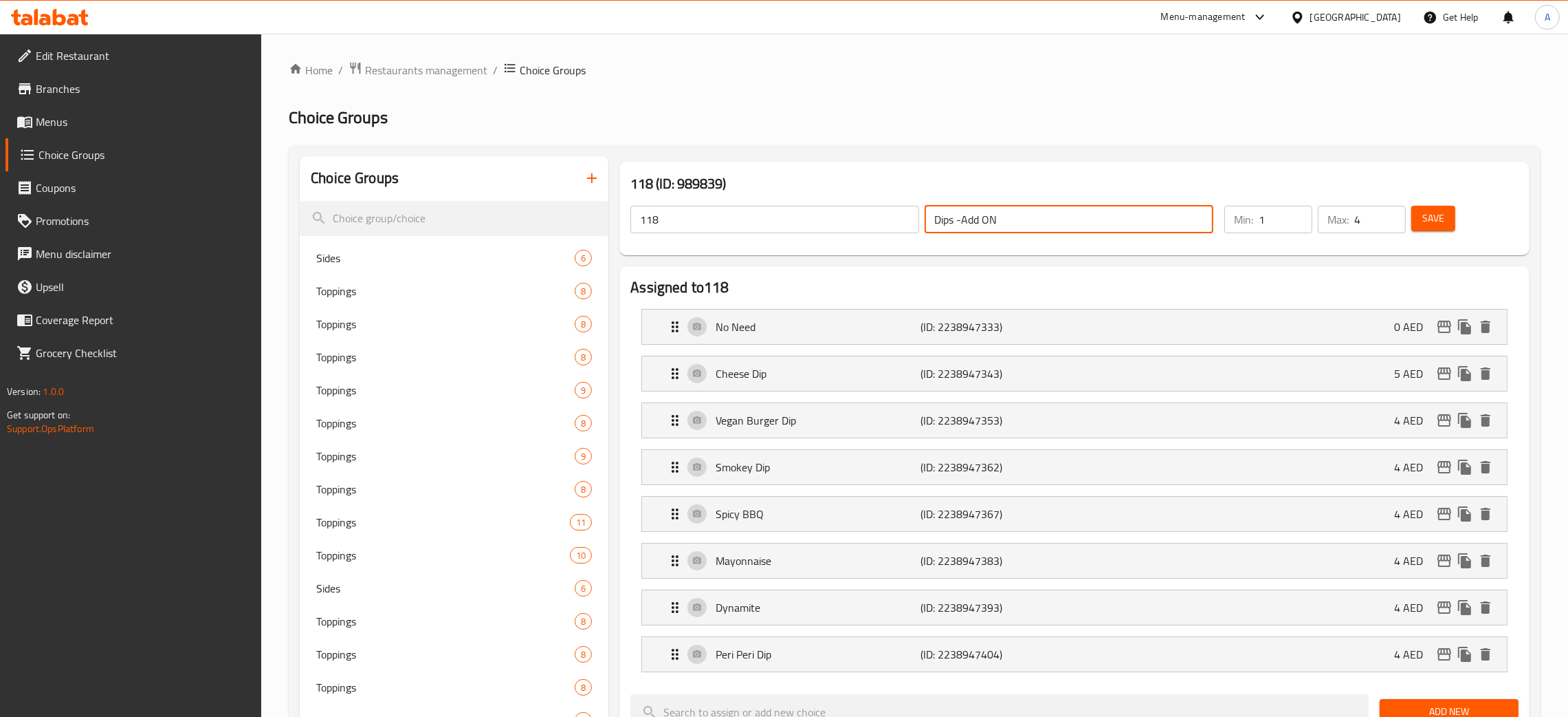
drag, startPoint x: 1003, startPoint y: 220, endPoint x: 910, endPoint y: 221, distance: 93.0
click at [910, 221] on div "118 ​ Dips -Add ON ​" at bounding box center [922, 219] width 600 height 44
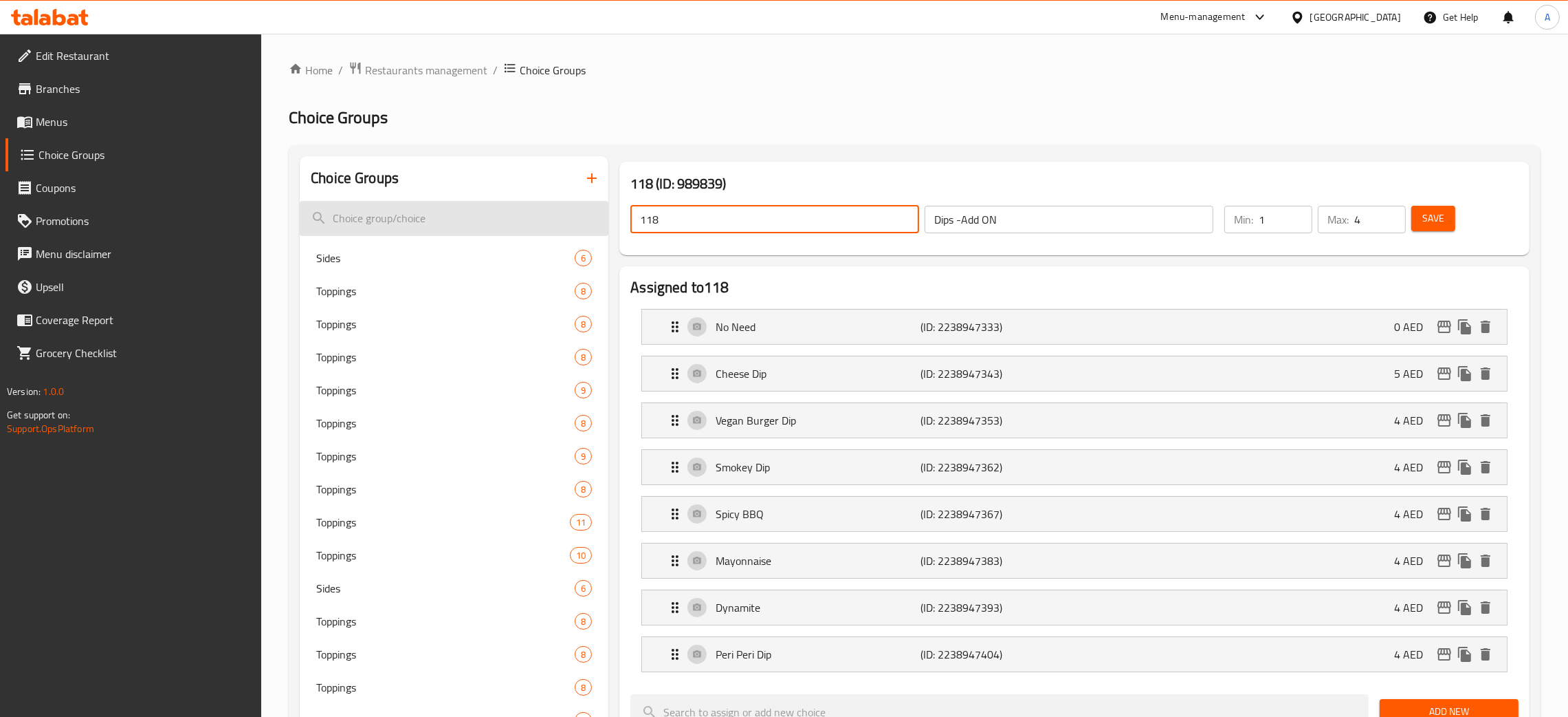
paste input "Dips -Add ON"
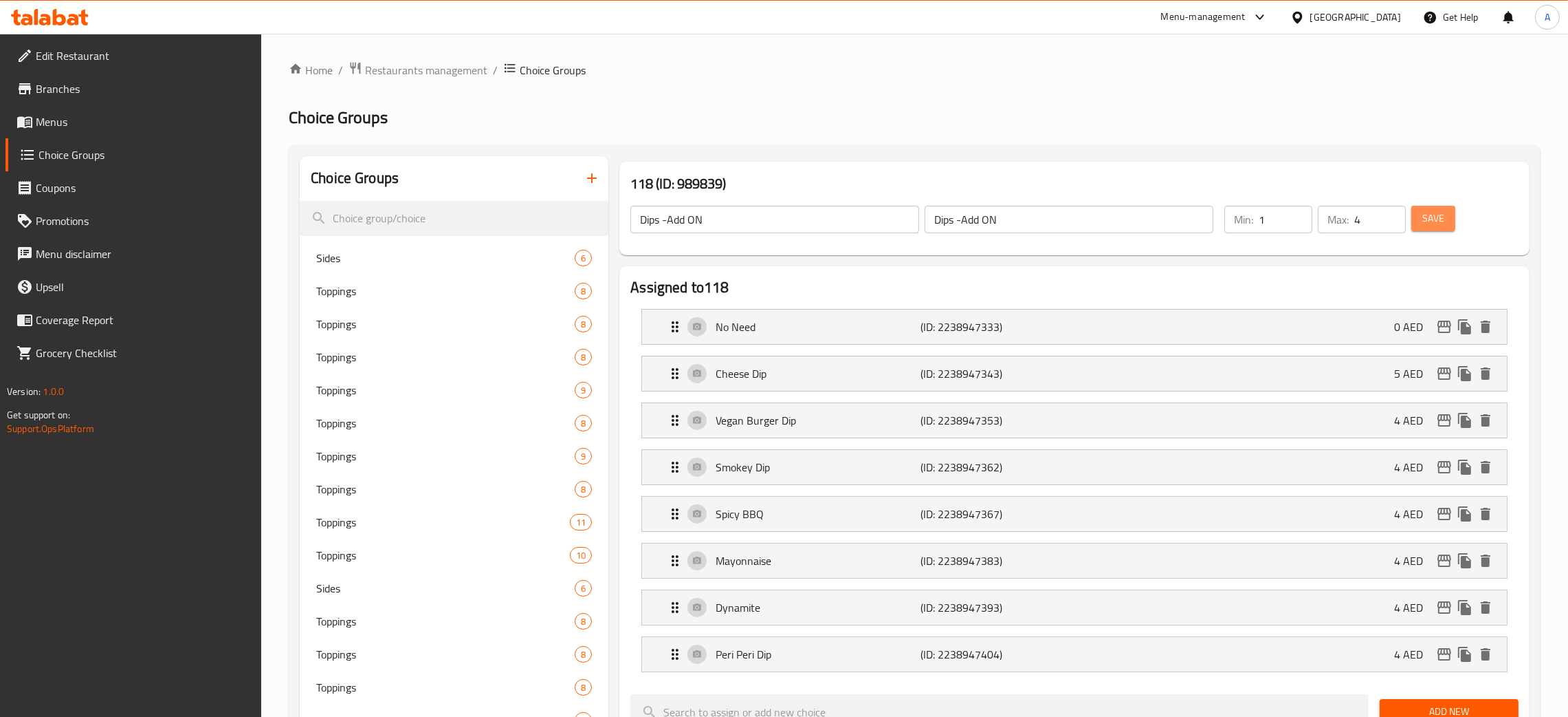
click at [1439, 225] on span "Save" at bounding box center [1433, 218] width 22 height 17
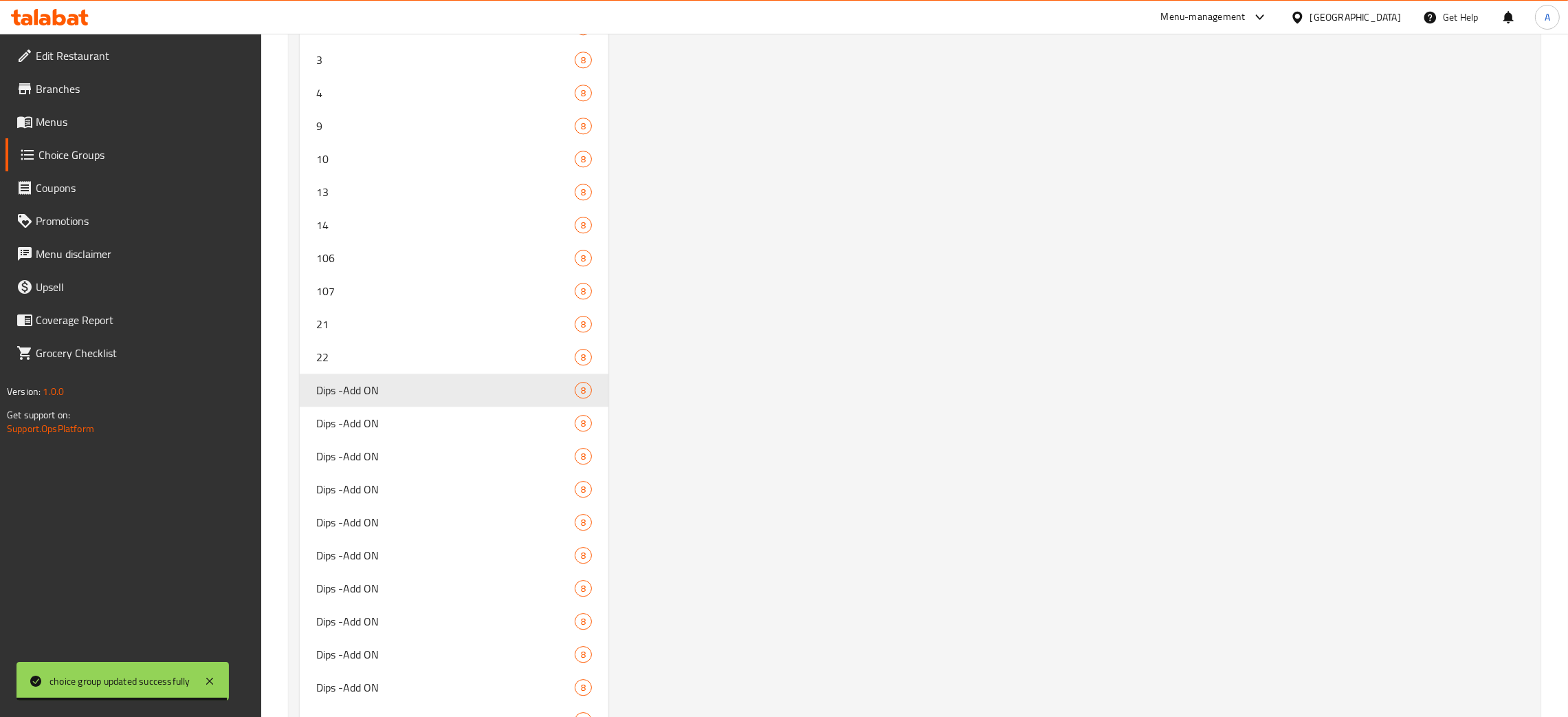
scroll to position [5881, 0]
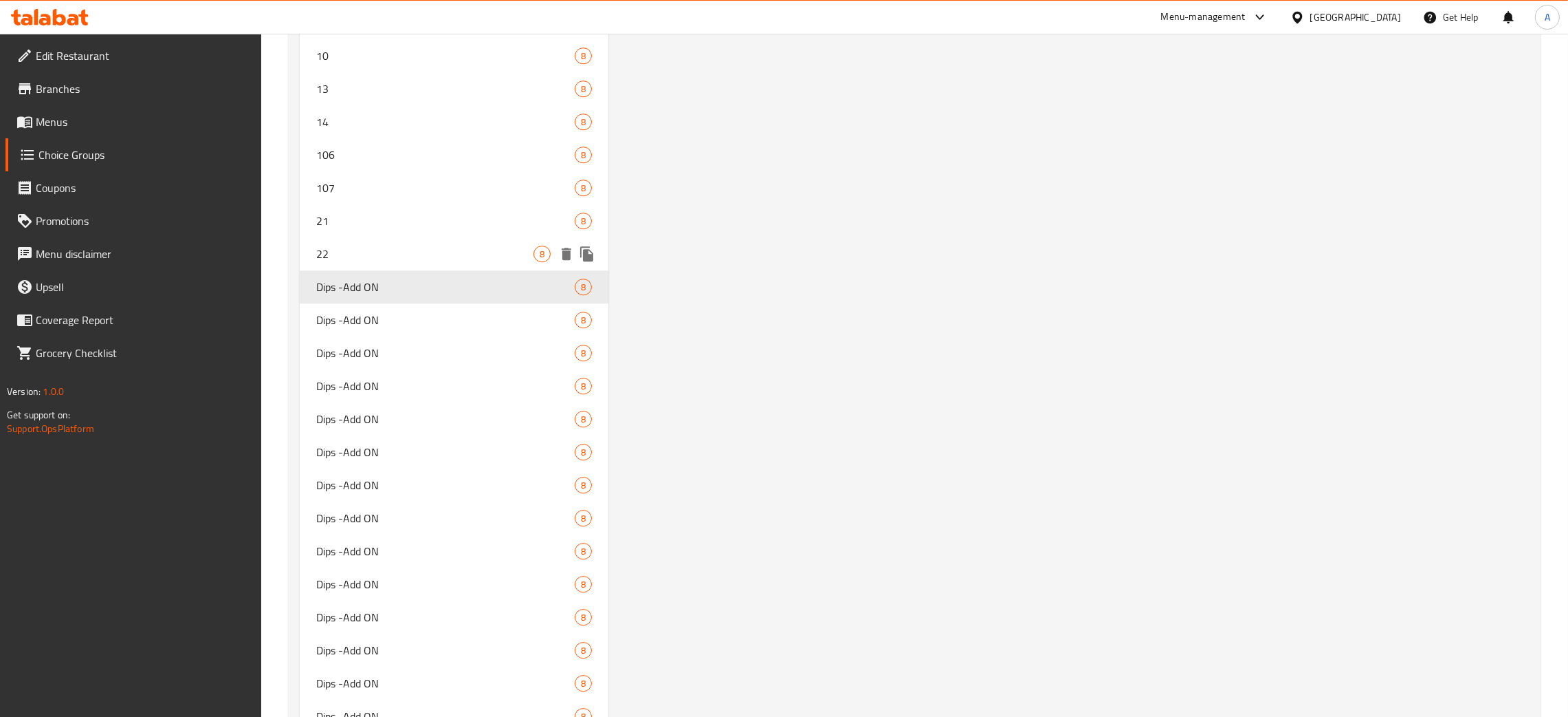
click at [387, 256] on div "22 8" at bounding box center [453, 254] width 308 height 33
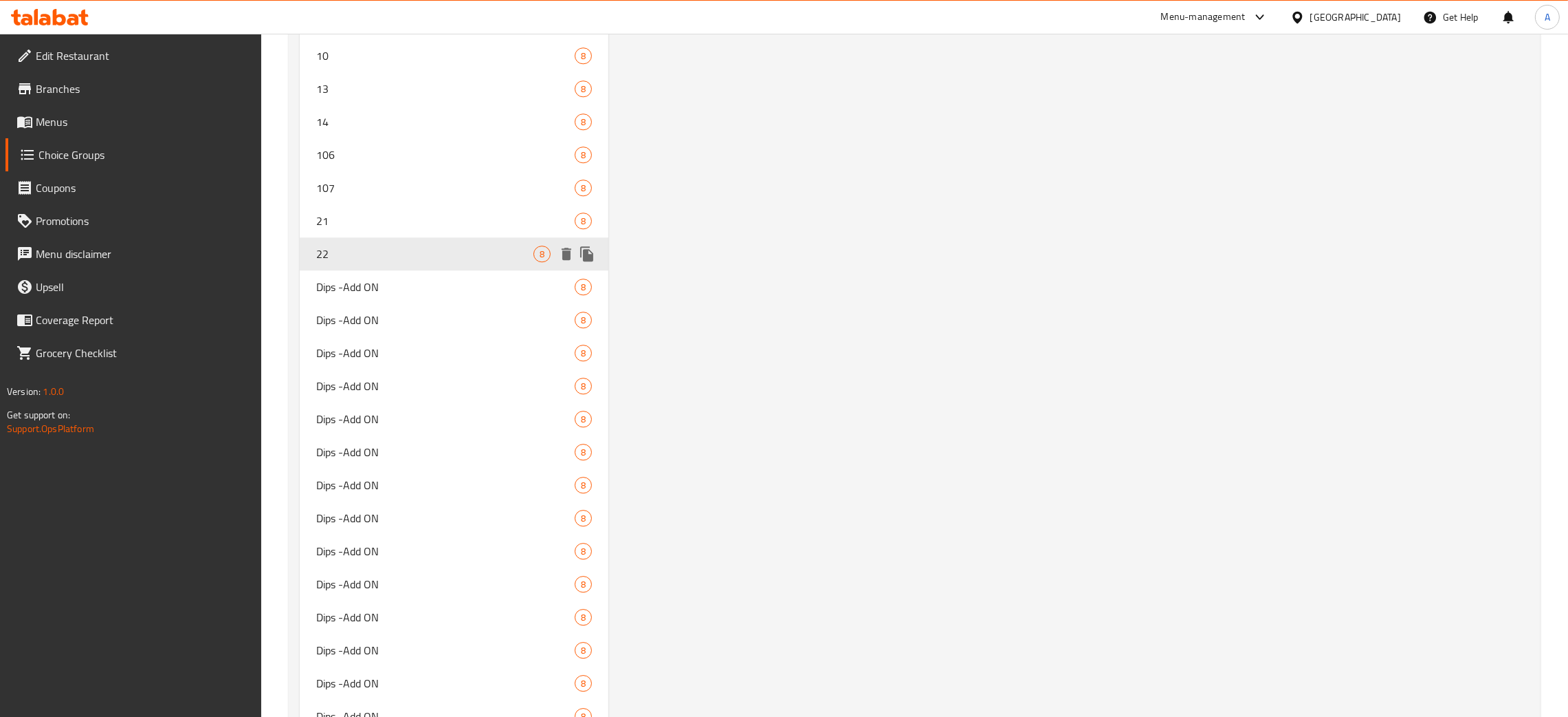
type input "22"
type input "1"
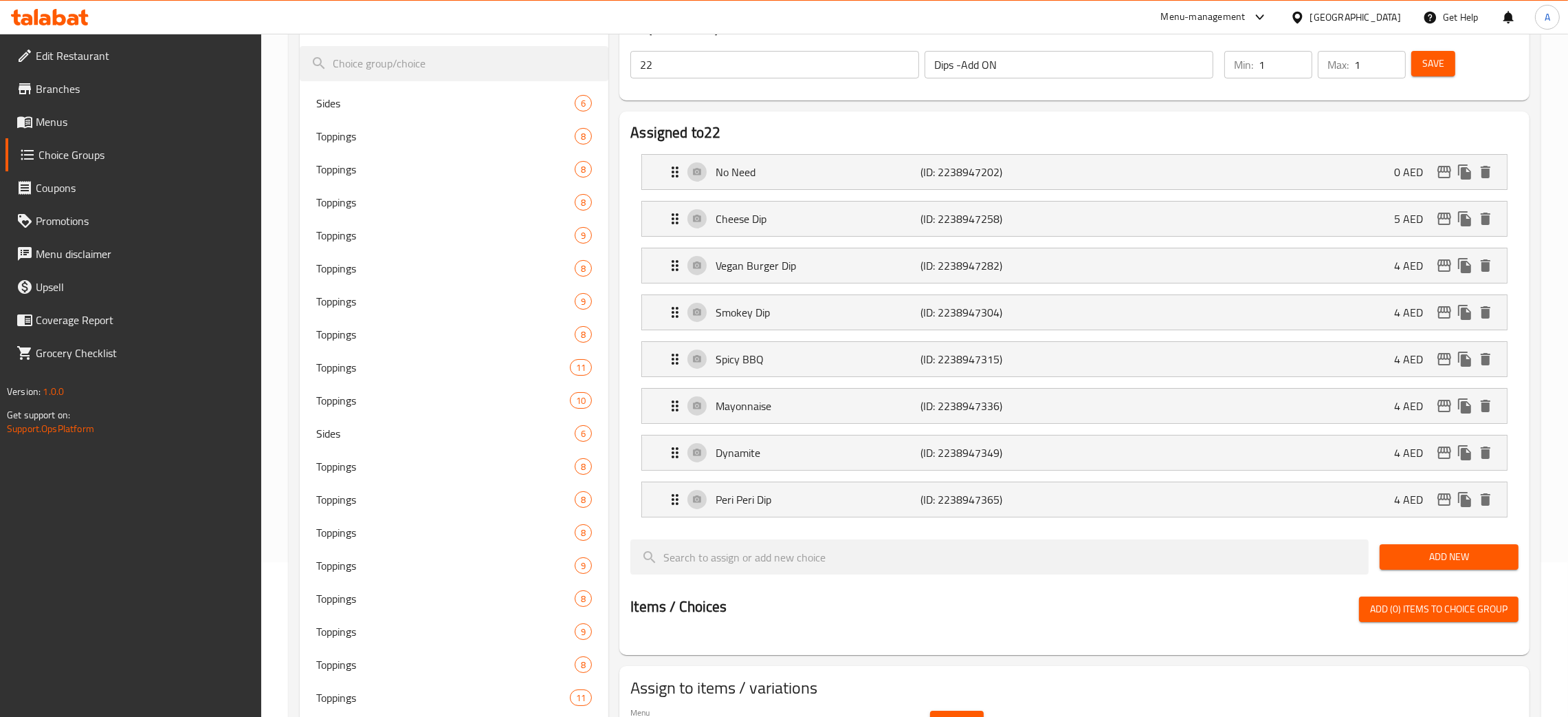
scroll to position [0, 0]
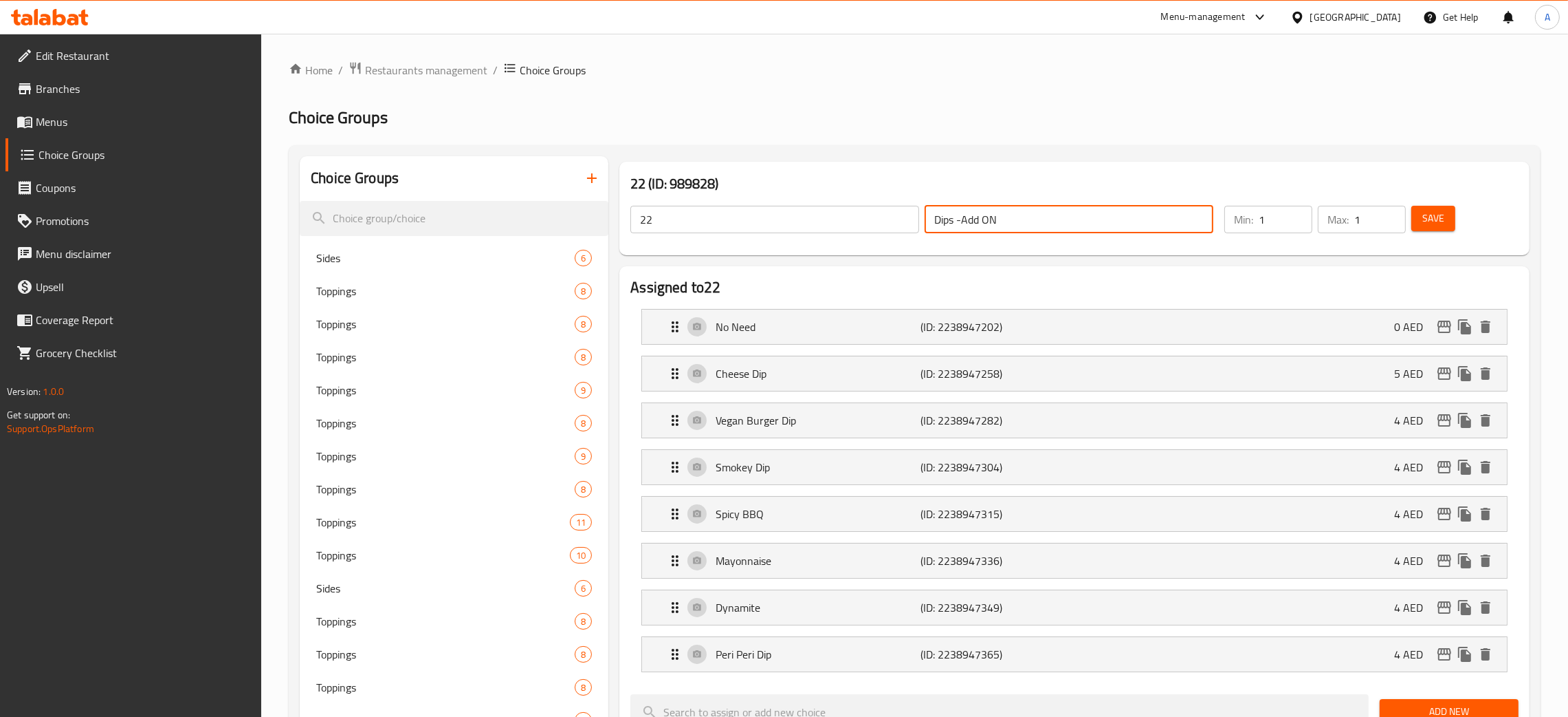
drag, startPoint x: 1004, startPoint y: 219, endPoint x: 902, endPoint y: 215, distance: 102.1
click at [902, 215] on div "22 ​ Dips -Add ON ​" at bounding box center [922, 219] width 600 height 44
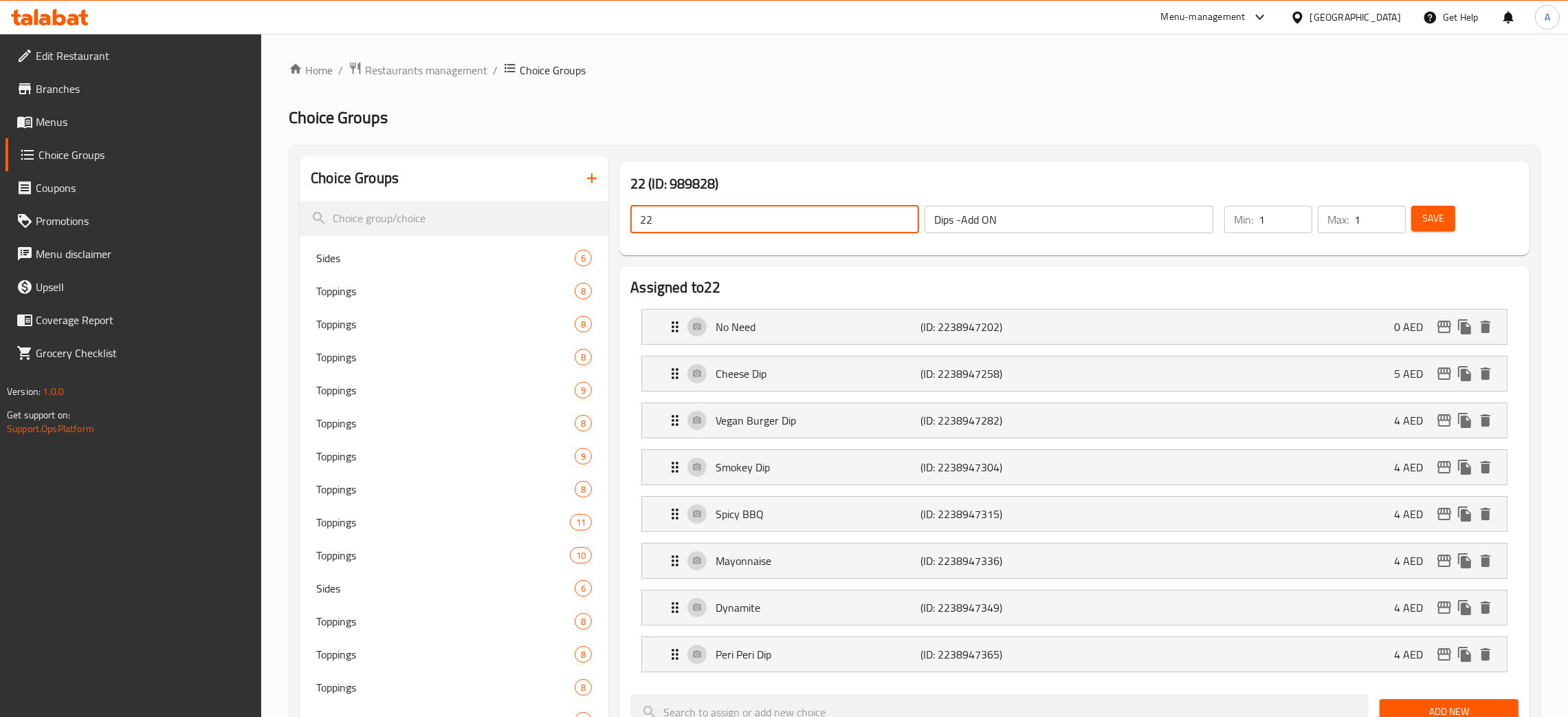
drag, startPoint x: 646, startPoint y: 226, endPoint x: 632, endPoint y: 225, distance: 14.0
click at [632, 225] on input "22" at bounding box center [774, 219] width 288 height 27
paste input "Dips -Add ON"
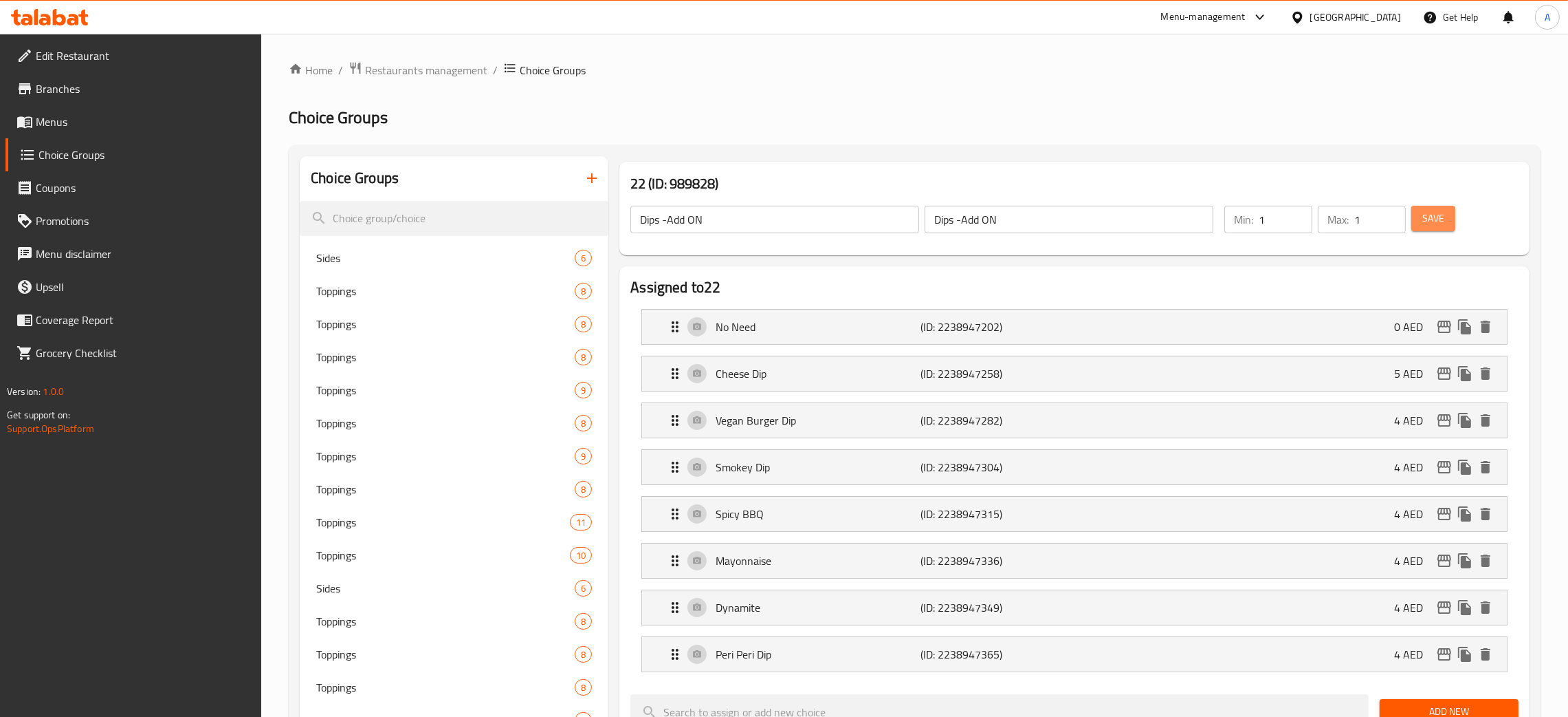
click at [1439, 219] on span "Save" at bounding box center [1433, 218] width 22 height 17
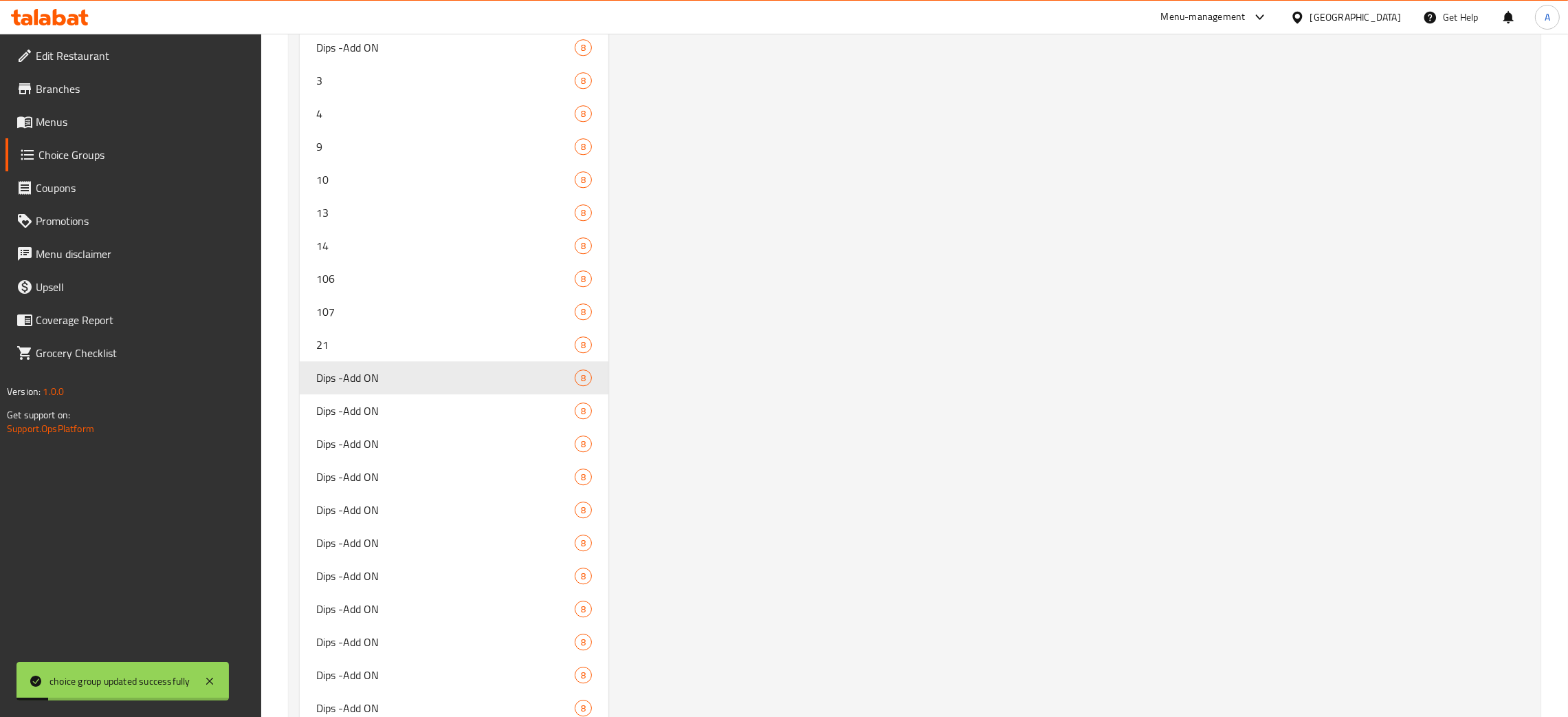
scroll to position [5769, 0]
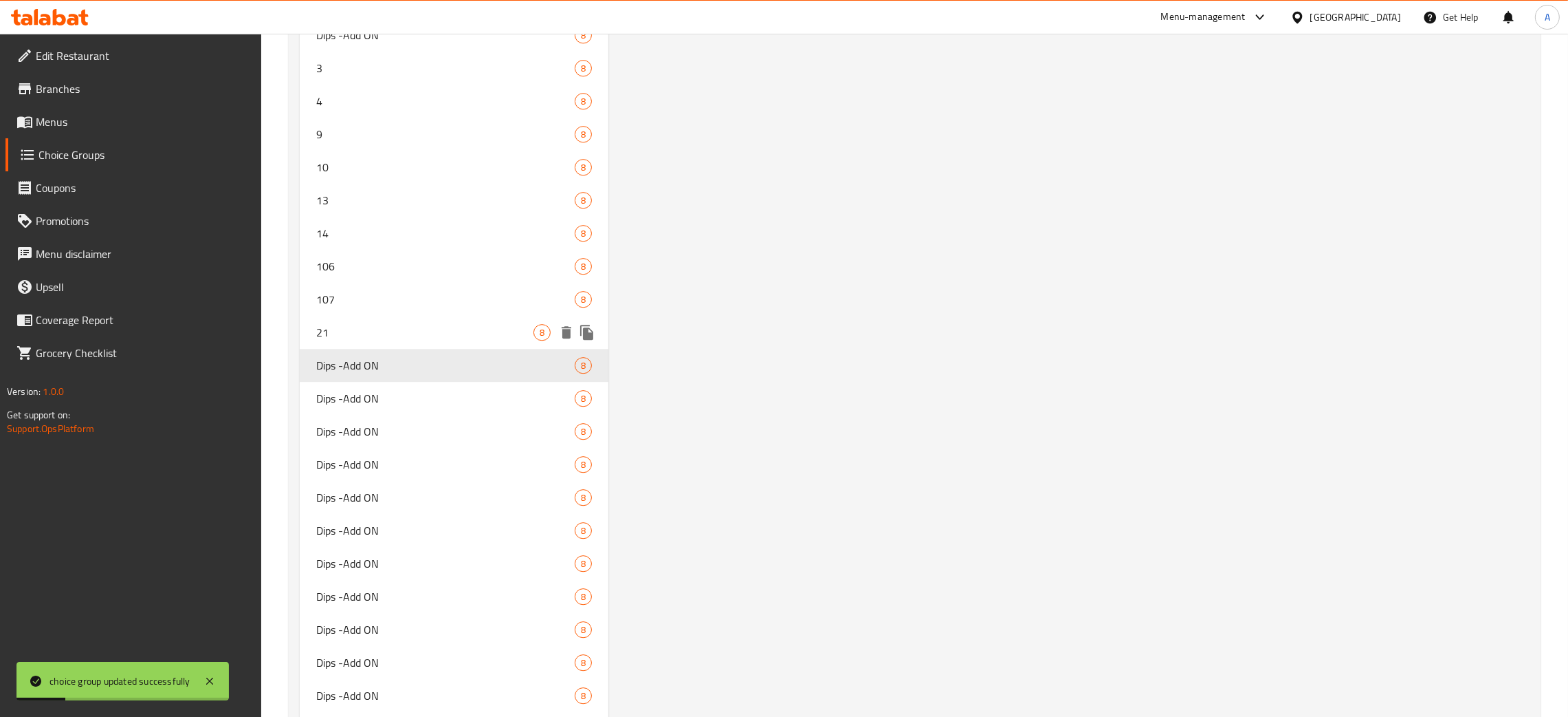
click at [349, 327] on span "21" at bounding box center [425, 332] width 217 height 16
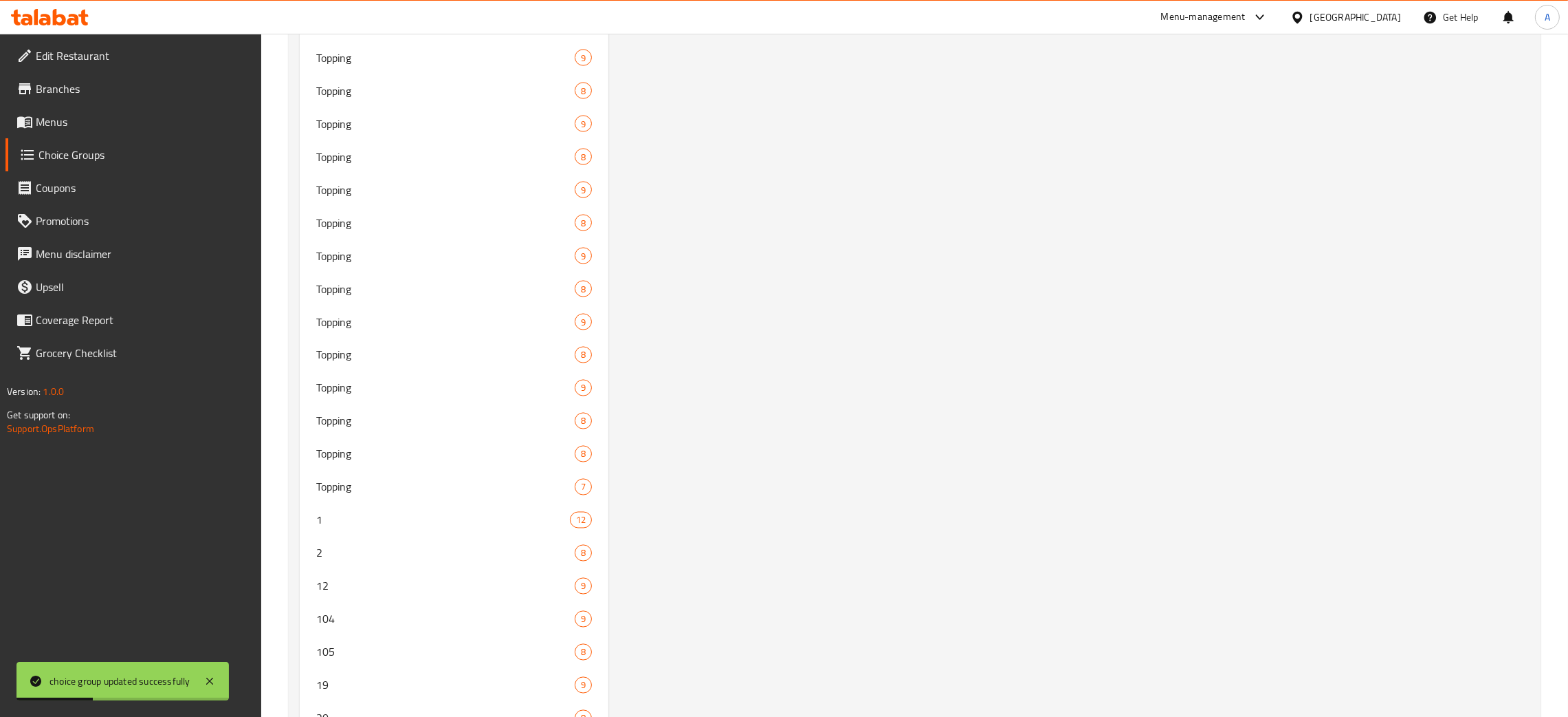
scroll to position [0, 0]
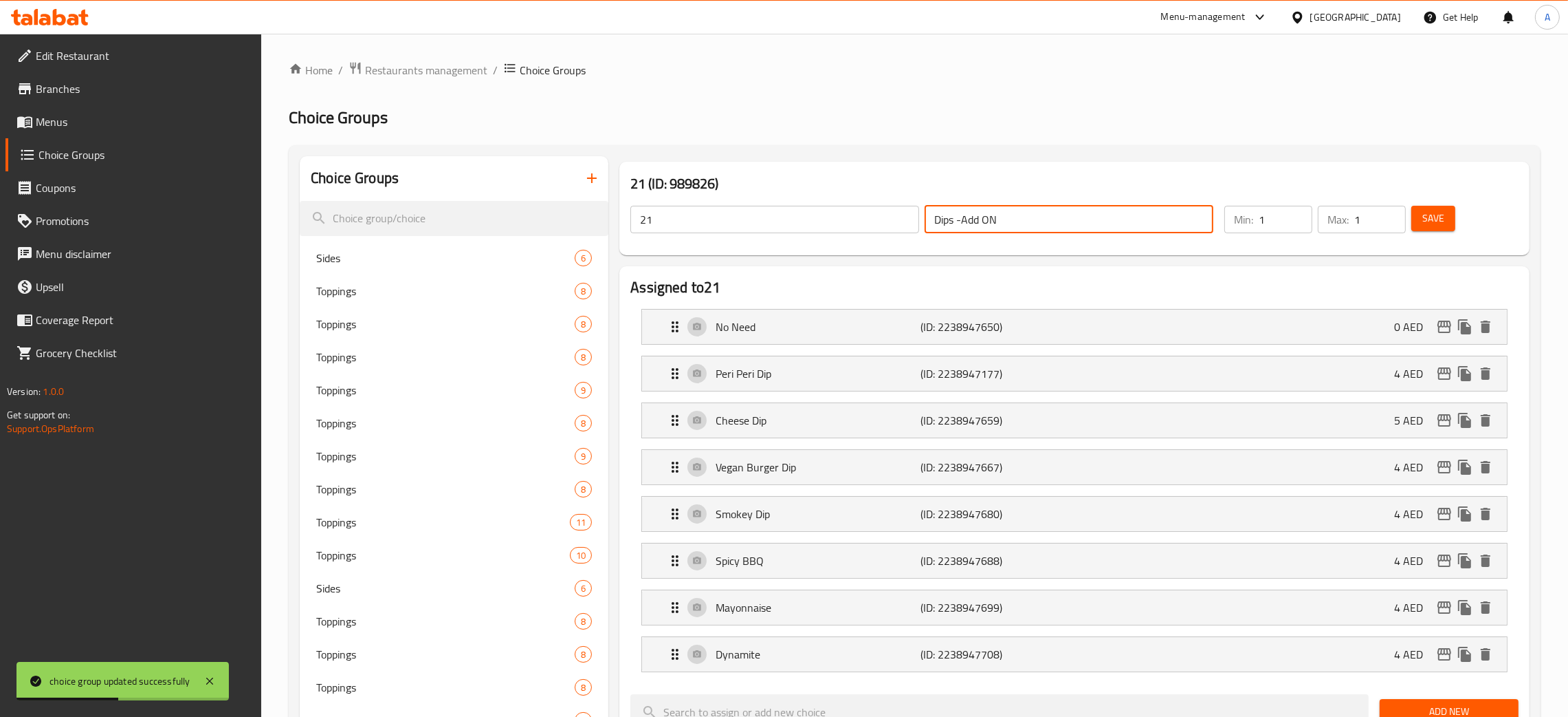
drag, startPoint x: 1006, startPoint y: 212, endPoint x: 897, endPoint y: 221, distance: 109.4
click at [897, 221] on div "21 ​ Dips -Add ON ​" at bounding box center [922, 219] width 600 height 44
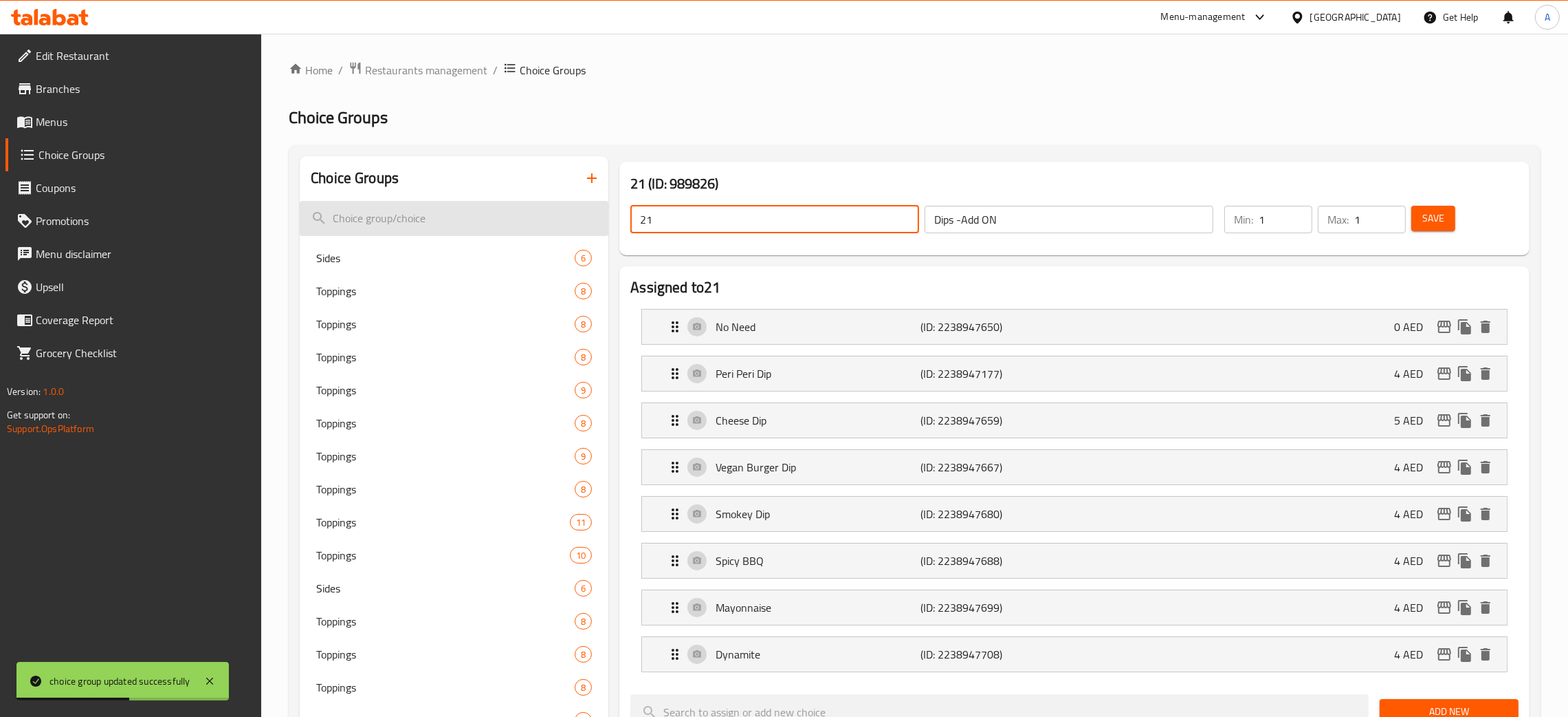
drag, startPoint x: 681, startPoint y: 219, endPoint x: 593, endPoint y: 219, distance: 88.0
paste input "Dips -Add ON"
click at [1427, 219] on span "Save" at bounding box center [1433, 218] width 22 height 17
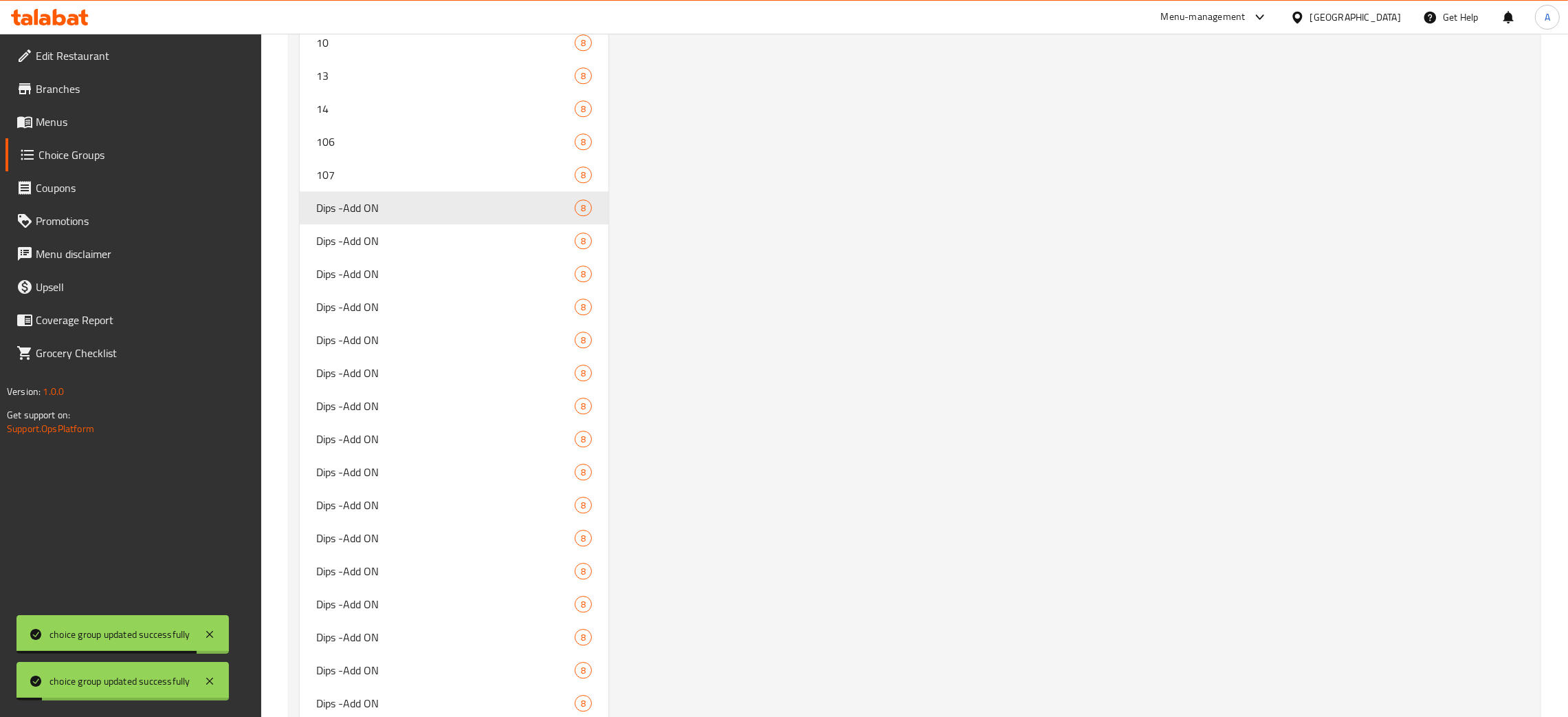
scroll to position [5882, 0]
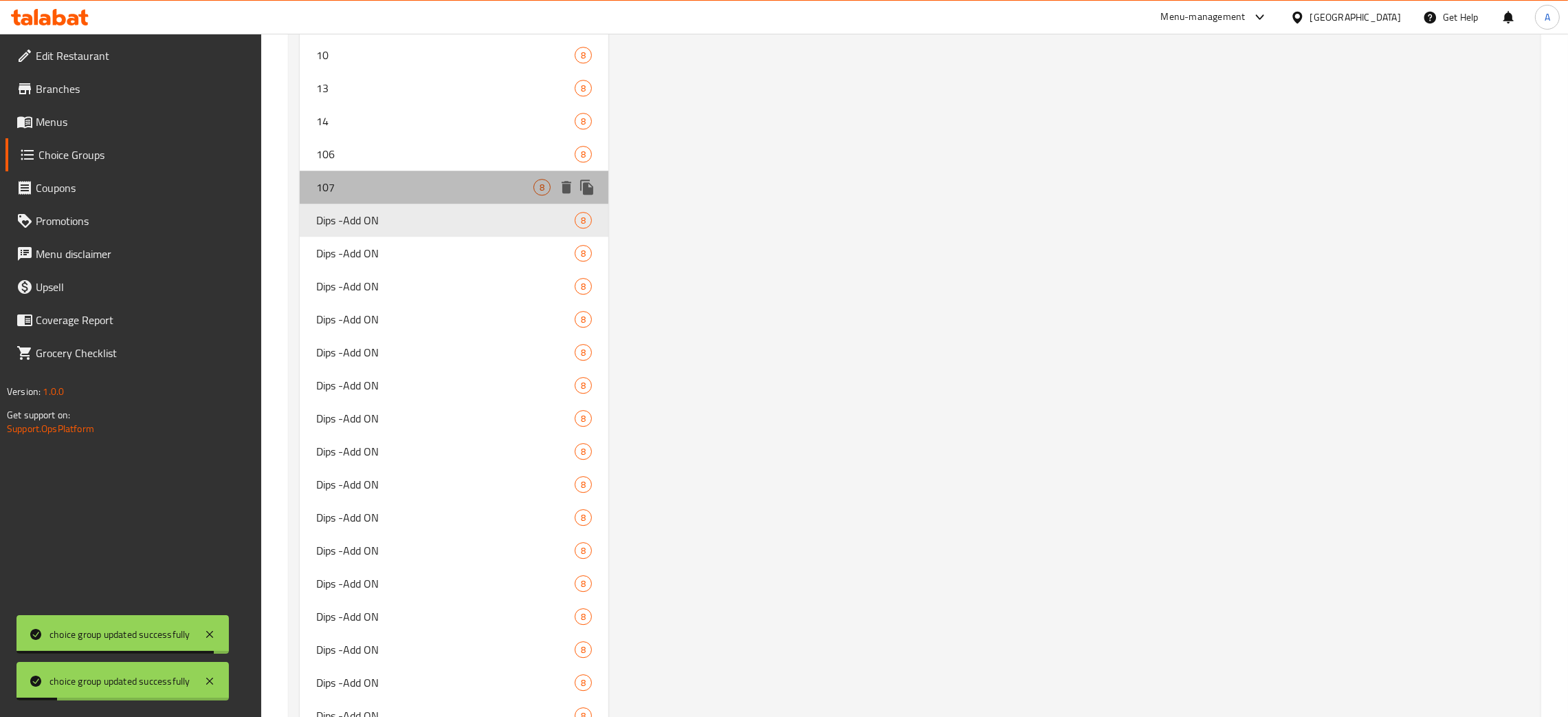
click at [403, 186] on span "107" at bounding box center [425, 187] width 217 height 16
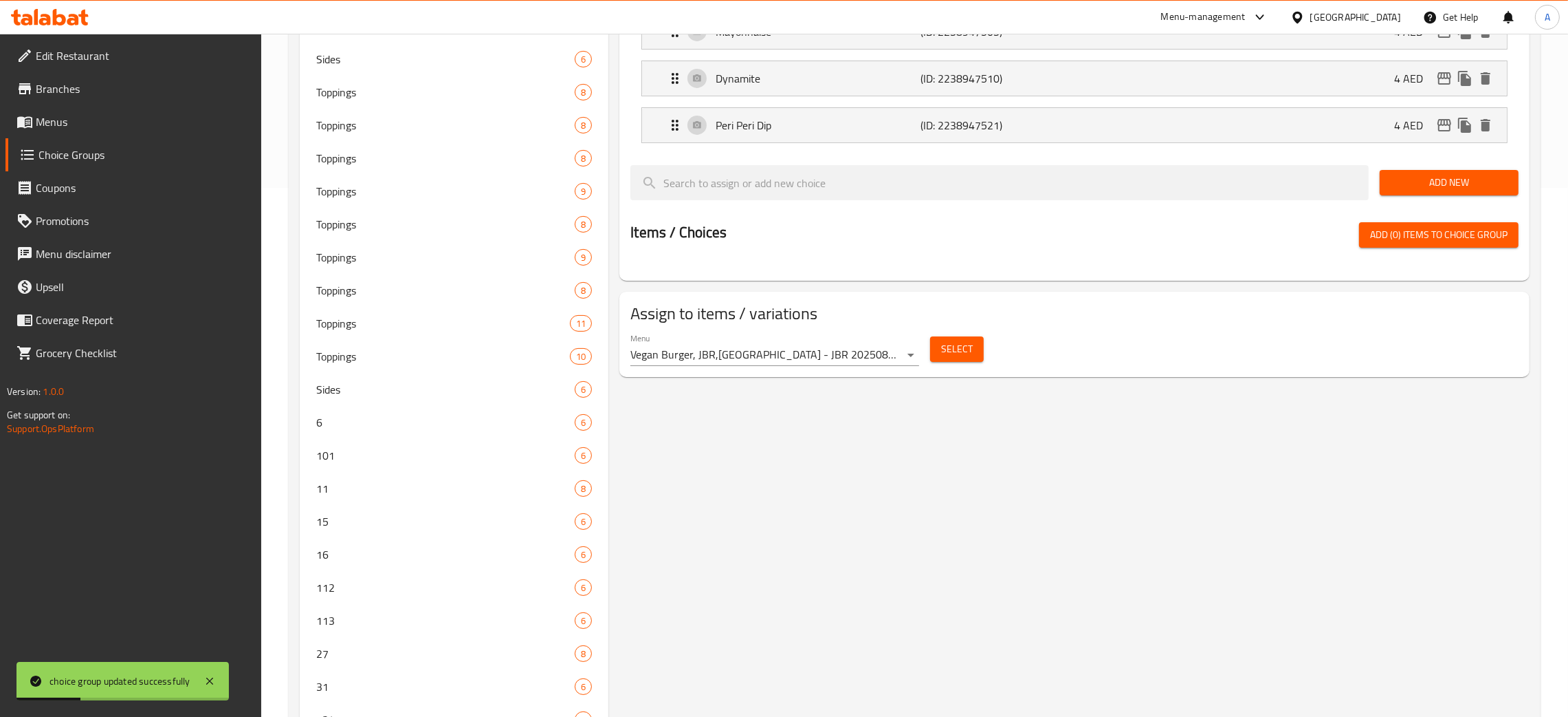
scroll to position [0, 0]
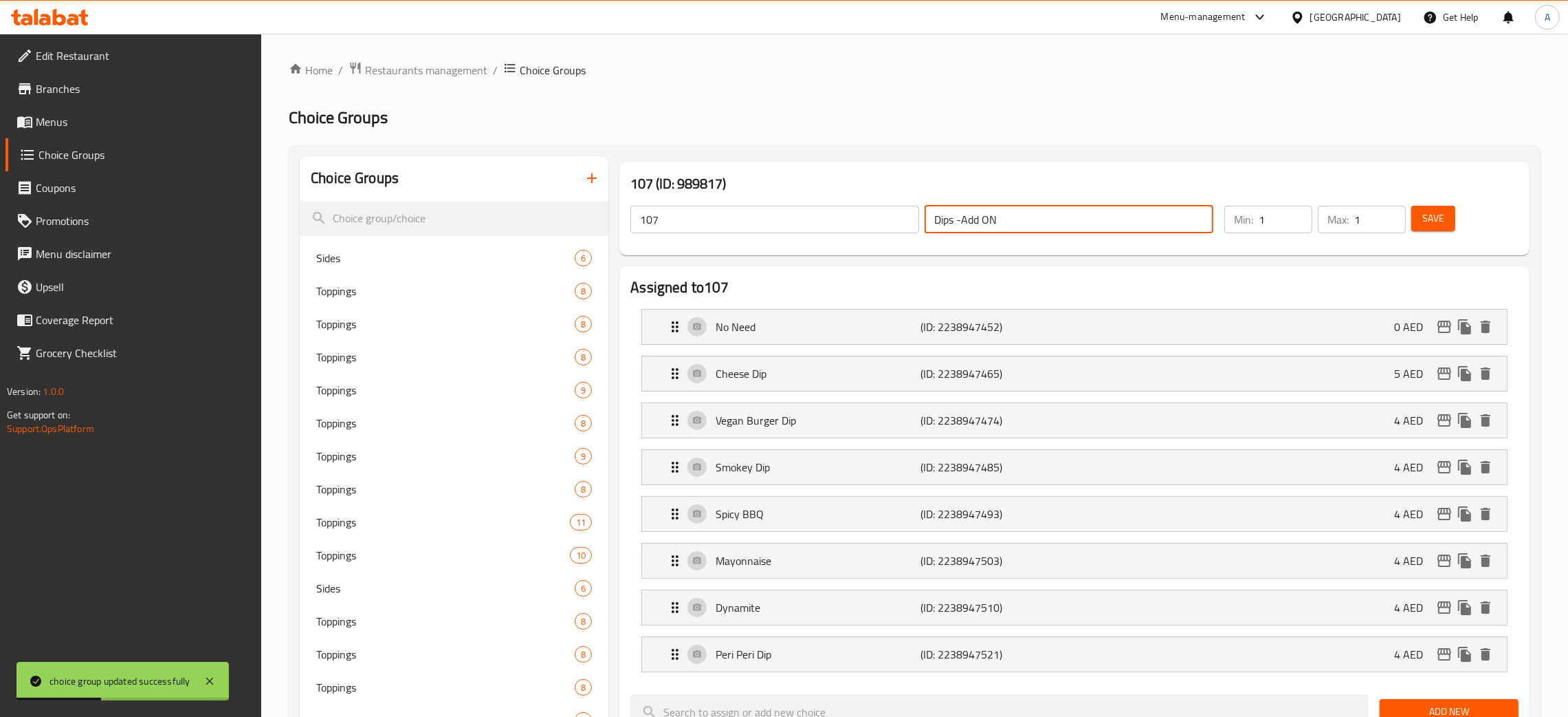
drag, startPoint x: 1016, startPoint y: 222, endPoint x: 885, endPoint y: 225, distance: 131.0
click at [885, 225] on div "107 ​ Dips -Add ON ​" at bounding box center [922, 219] width 600 height 44
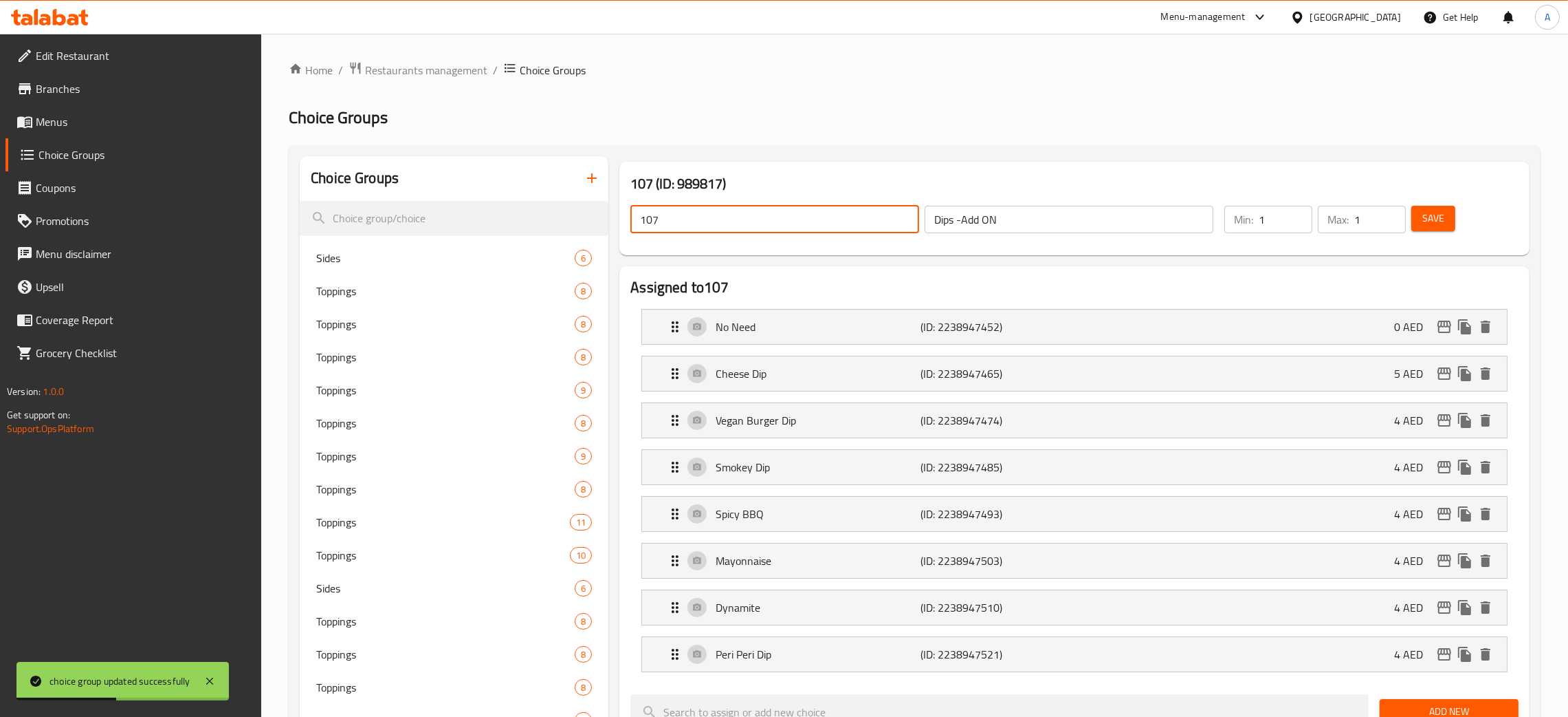
drag, startPoint x: 669, startPoint y: 223, endPoint x: 612, endPoint y: 222, distance: 57.0
paste input "Dips -Add ON"
click at [1444, 220] on span "Save" at bounding box center [1433, 218] width 22 height 17
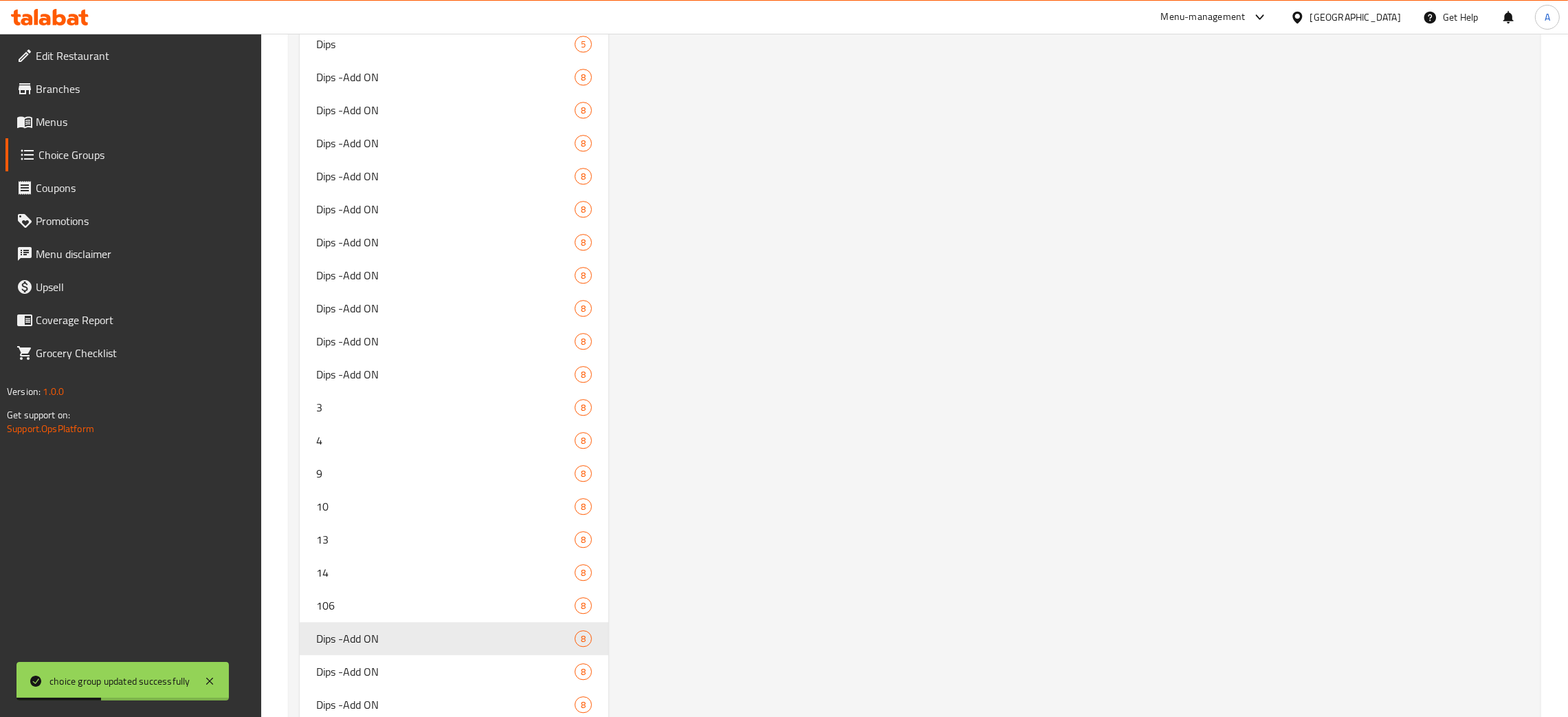
scroll to position [5675, 0]
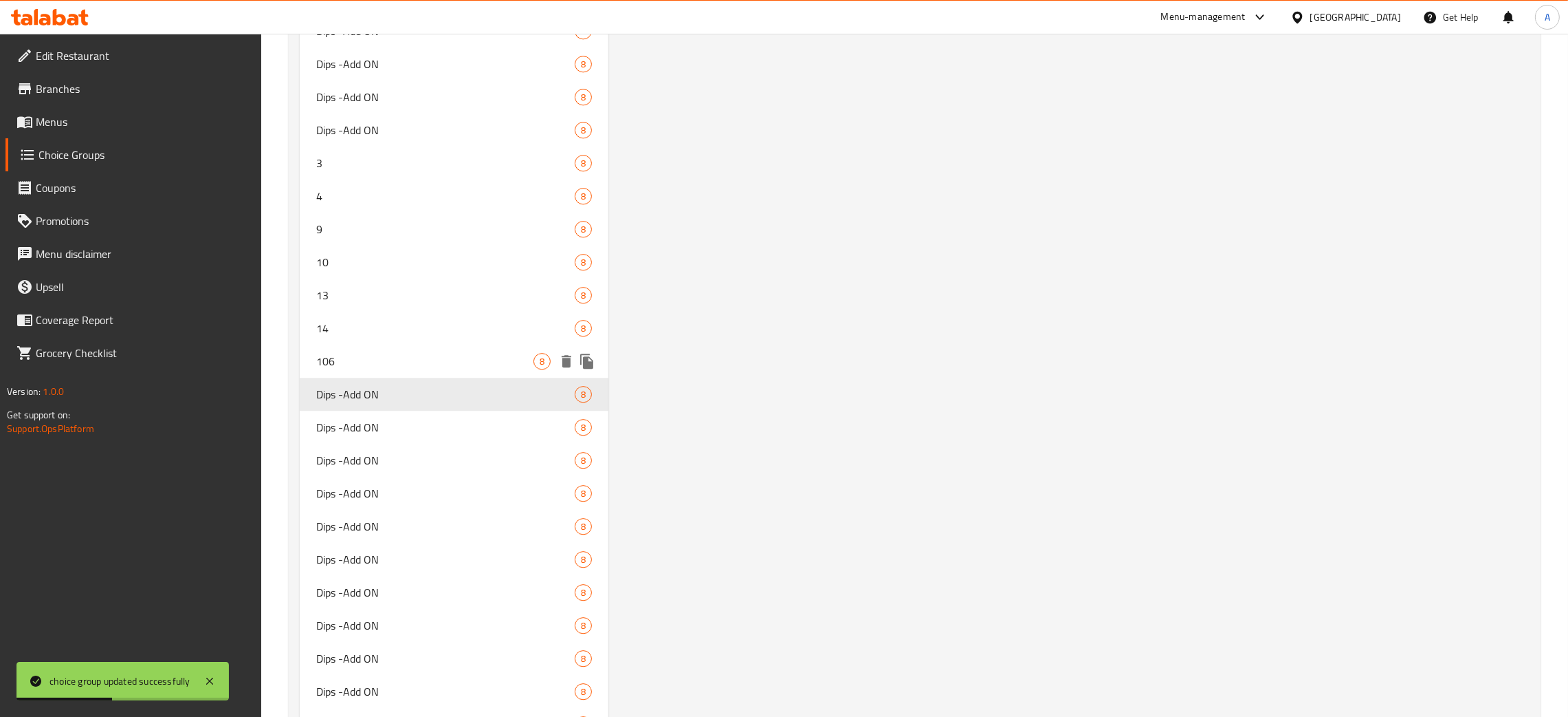
click at [399, 366] on div "106 8" at bounding box center [453, 361] width 308 height 33
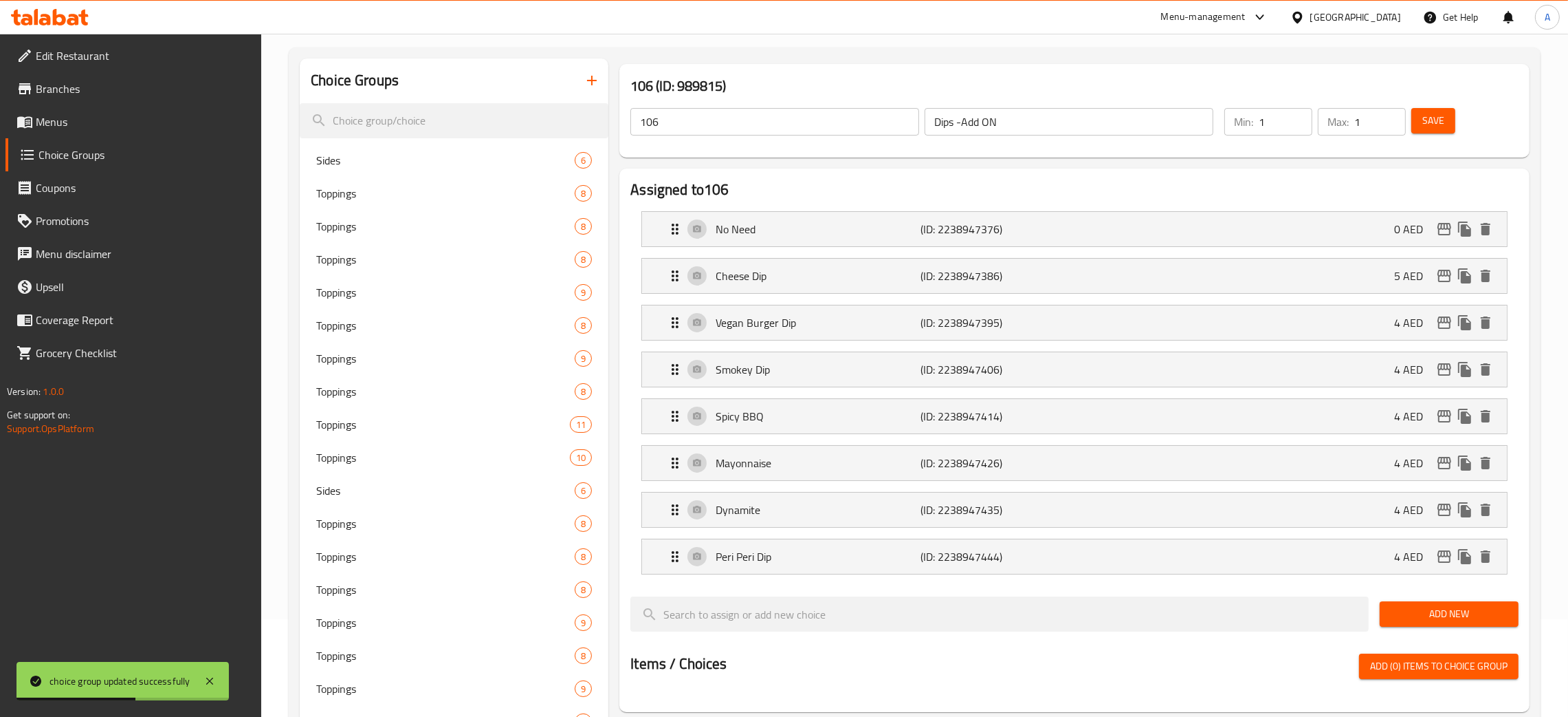
scroll to position [0, 0]
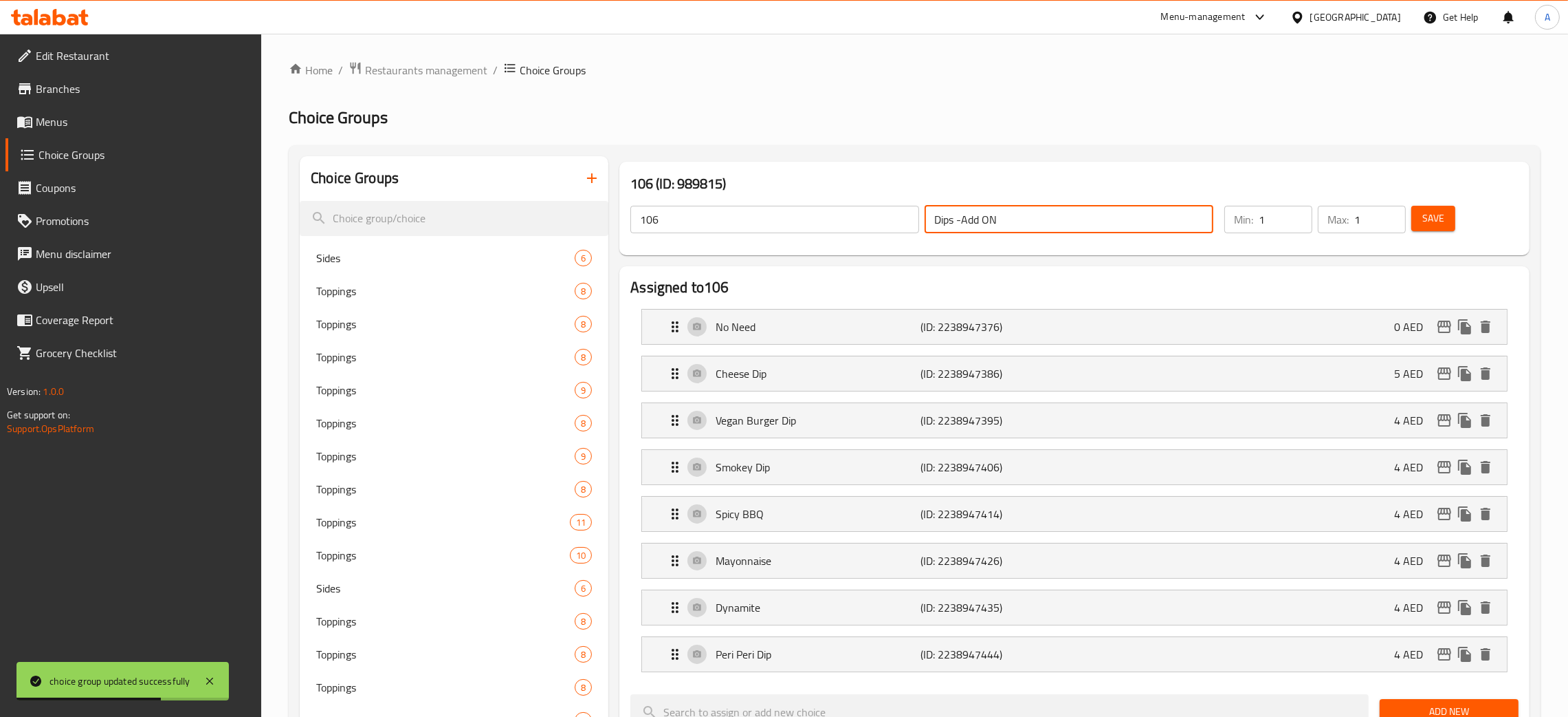
drag, startPoint x: 980, startPoint y: 225, endPoint x: 798, endPoint y: 249, distance: 183.6
click at [884, 226] on div "106 ​ Dips -Add ON ​" at bounding box center [922, 219] width 600 height 44
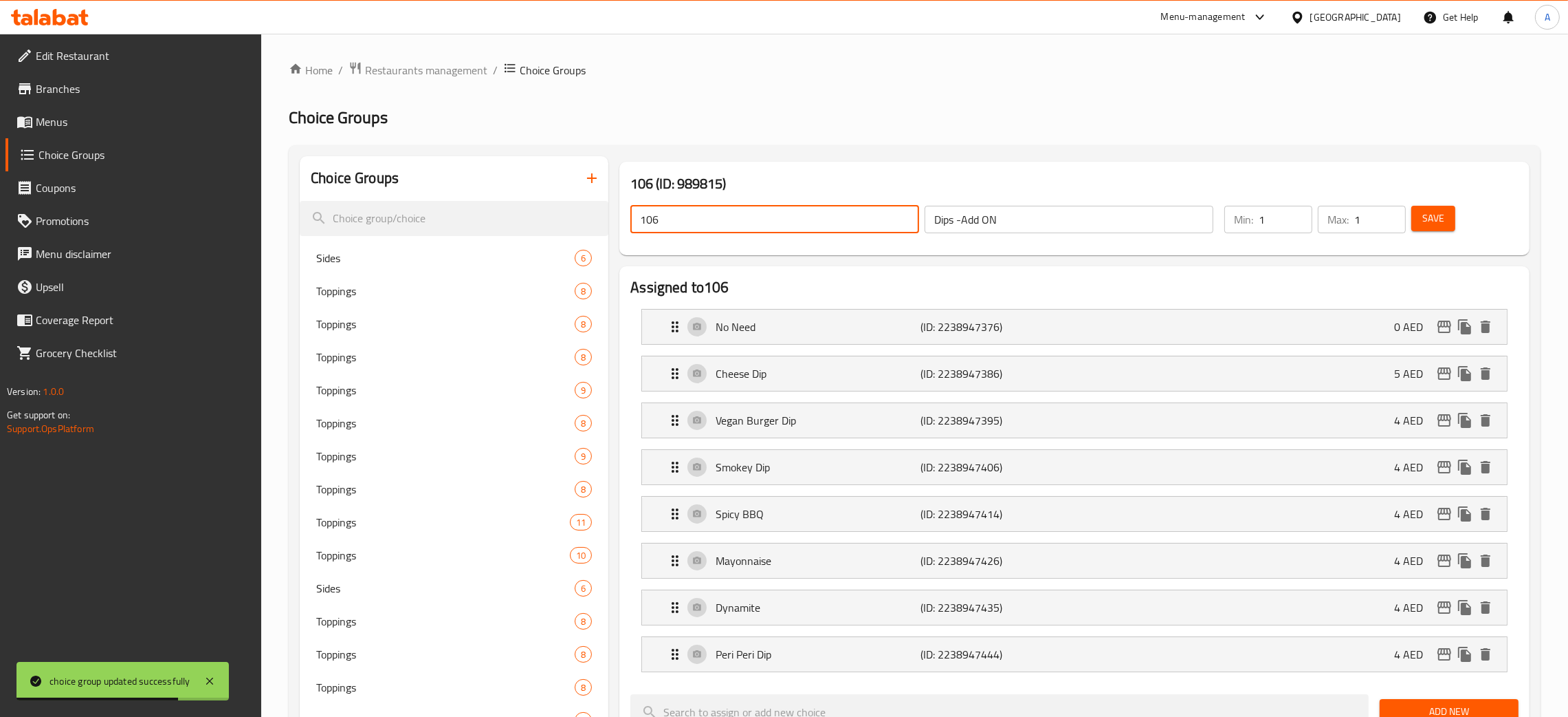
drag, startPoint x: 678, startPoint y: 222, endPoint x: 621, endPoint y: 222, distance: 57.0
click at [622, 222] on div "106 ​ Dips -Add ON ​" at bounding box center [922, 219] width 600 height 44
paste input "Dips -Add ON"
drag, startPoint x: 1425, startPoint y: 218, endPoint x: 1509, endPoint y: 185, distance: 90.2
click at [1425, 218] on span "Save" at bounding box center [1433, 218] width 22 height 17
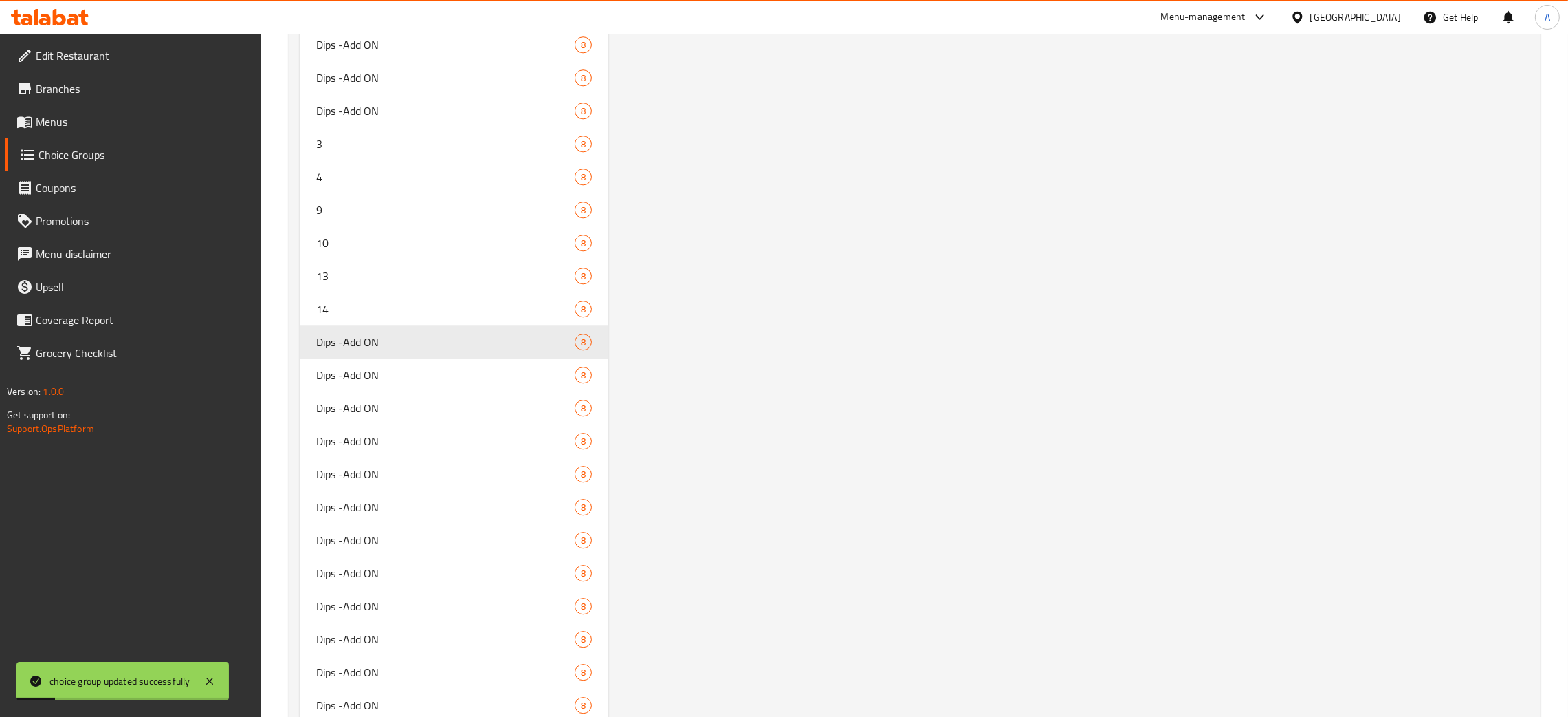
scroll to position [5644, 0]
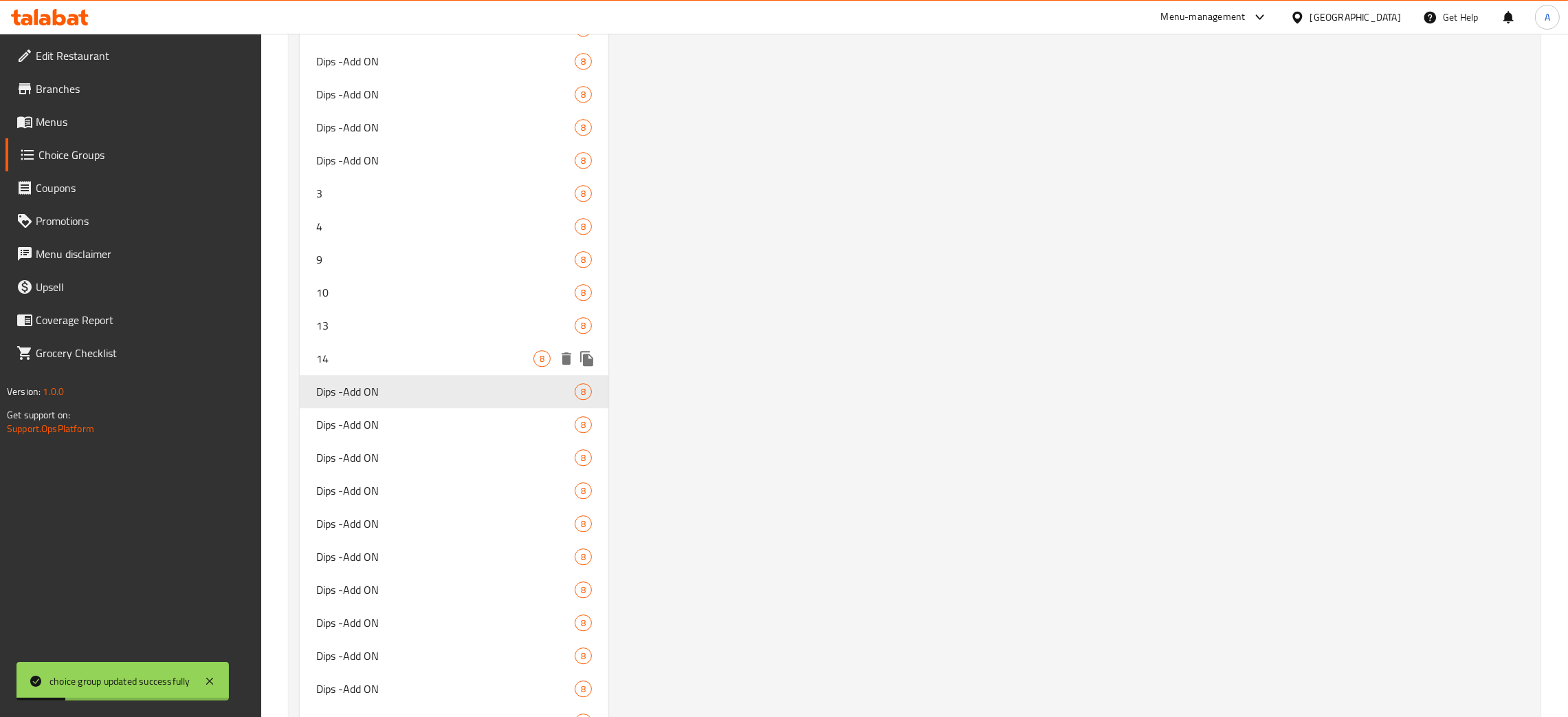
click at [368, 354] on span "14" at bounding box center [425, 358] width 217 height 16
type input "14"
type input "2"
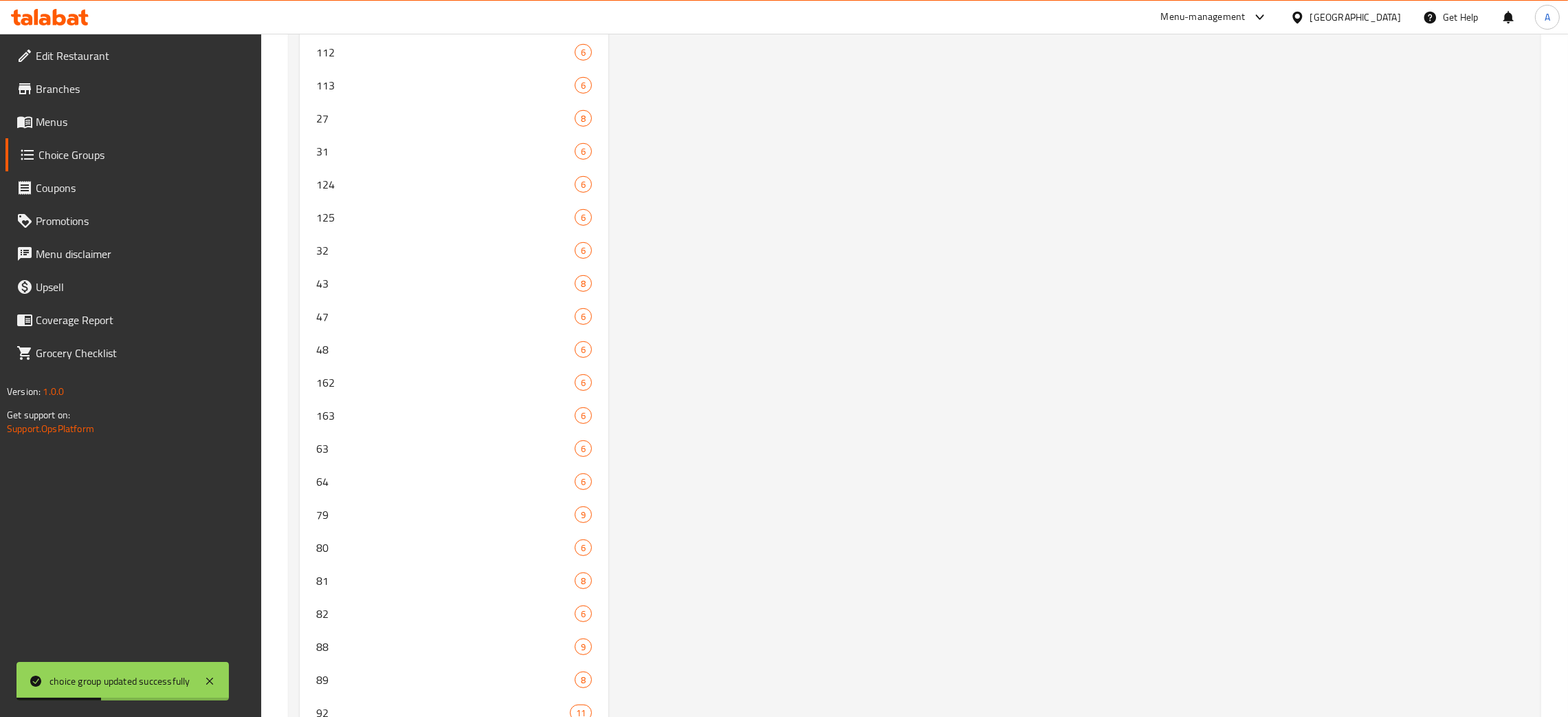
scroll to position [0, 0]
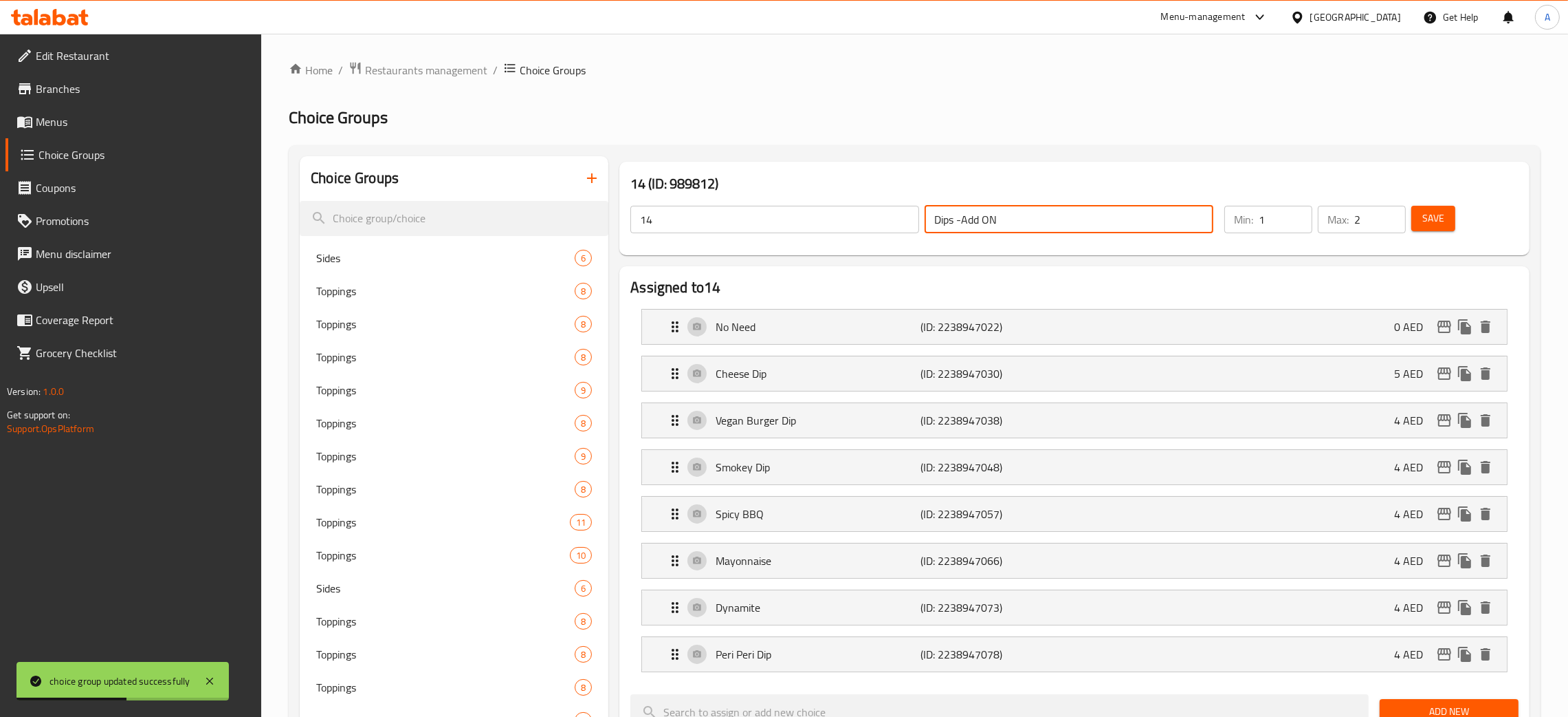
drag, startPoint x: 993, startPoint y: 223, endPoint x: 890, endPoint y: 223, distance: 103.0
click at [890, 223] on div "14 ​ Dips -Add ON ​" at bounding box center [922, 219] width 600 height 44
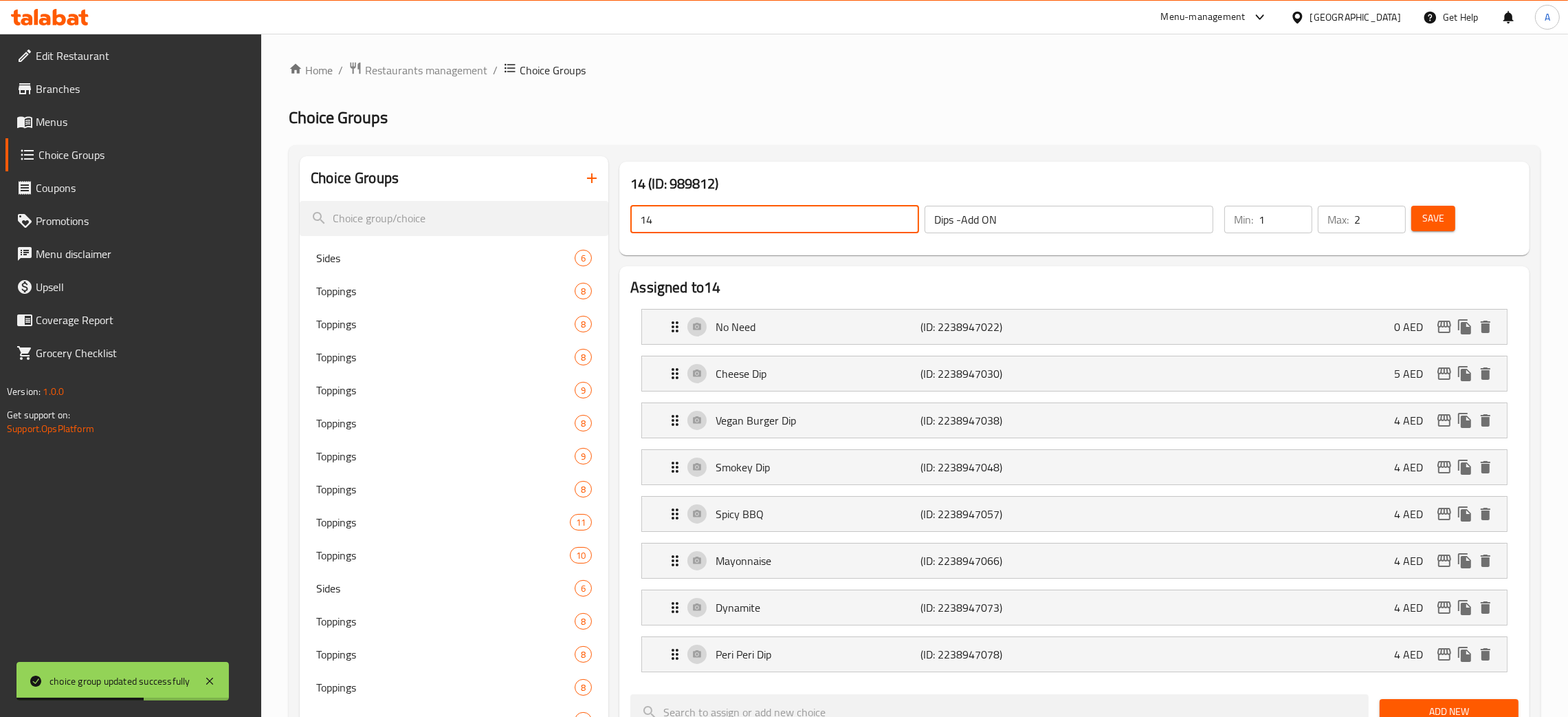
drag, startPoint x: 663, startPoint y: 221, endPoint x: 637, endPoint y: 219, distance: 26.1
click at [637, 219] on input "14" at bounding box center [774, 219] width 288 height 27
paste input "Dips -Add ON"
click at [1444, 216] on span "Save" at bounding box center [1433, 218] width 22 height 17
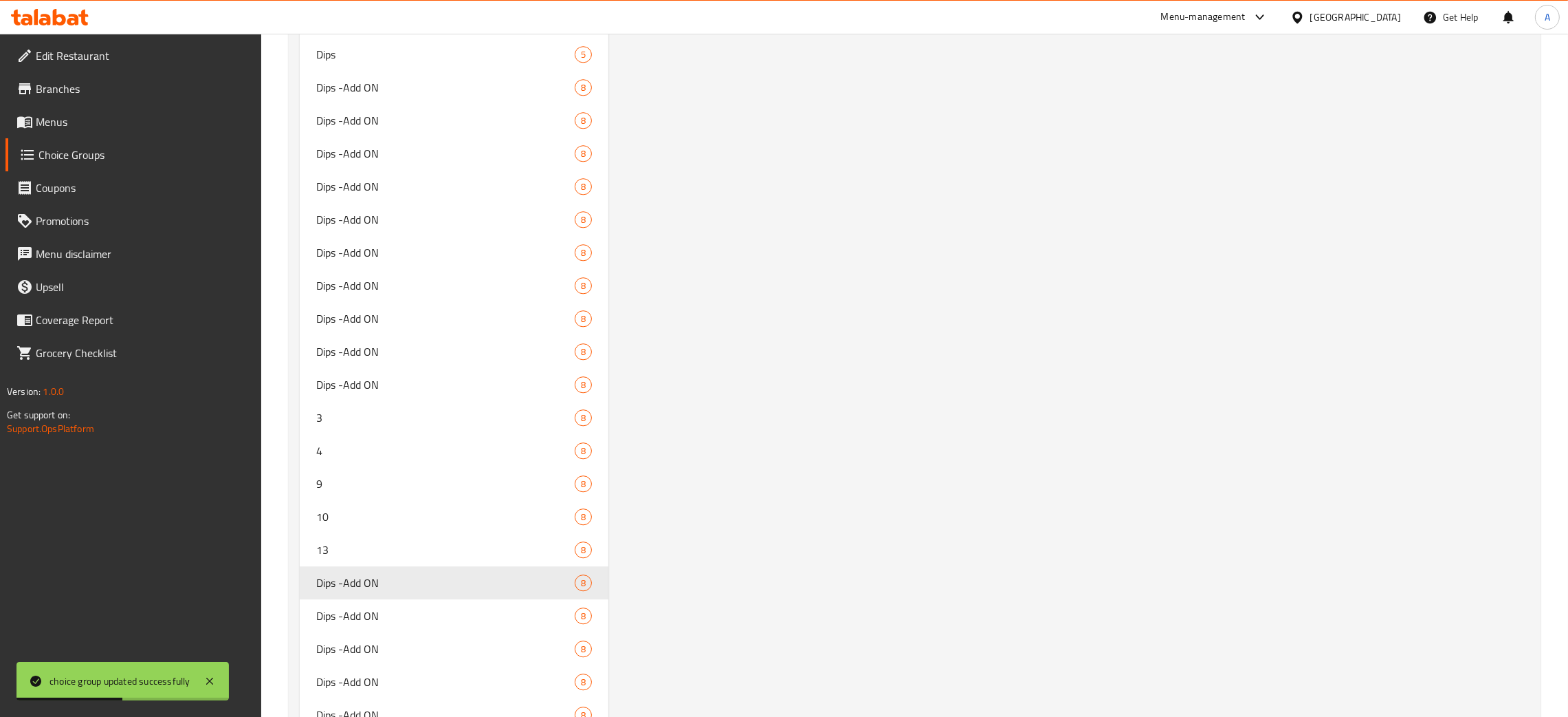
scroll to position [5433, 0]
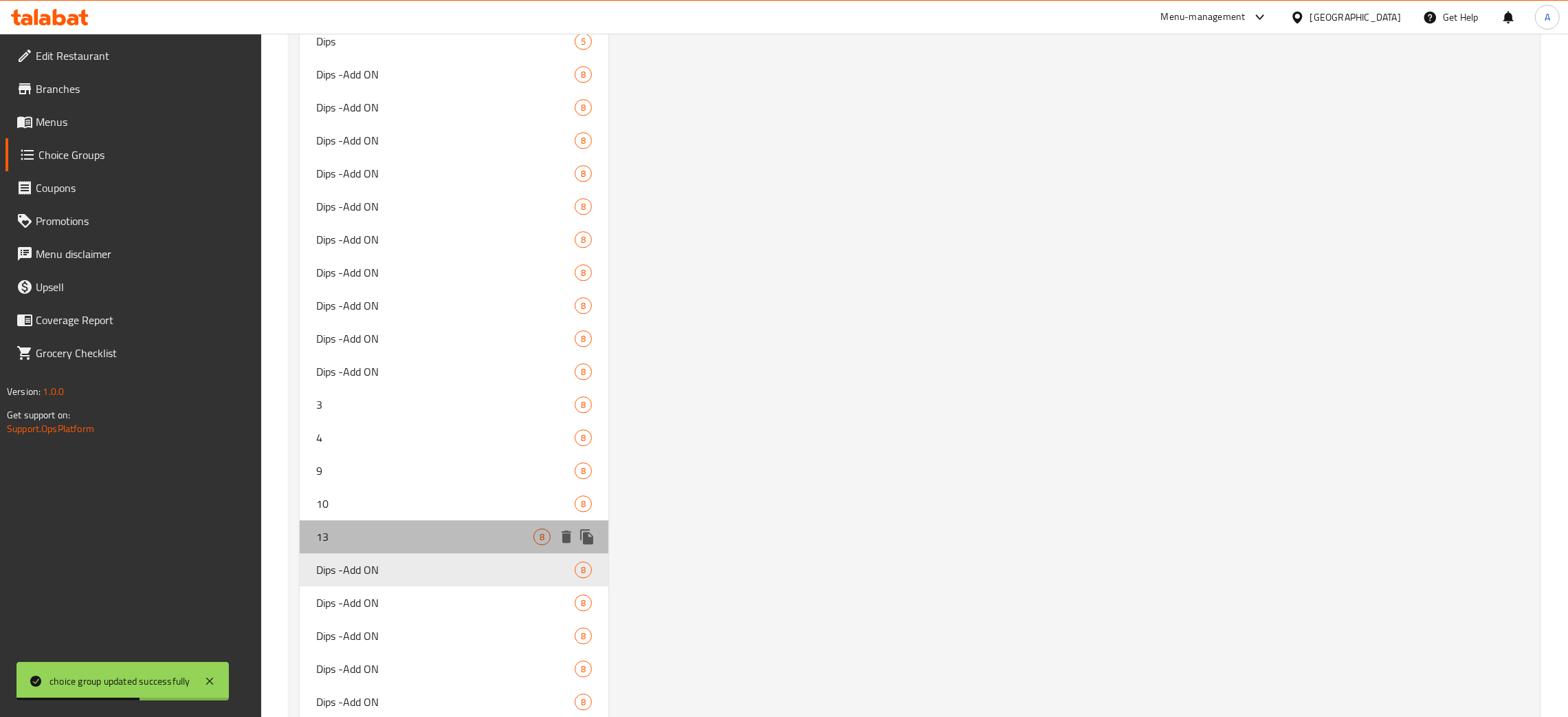
click at [356, 528] on span "13" at bounding box center [425, 536] width 217 height 16
type input "13"
type input "6"
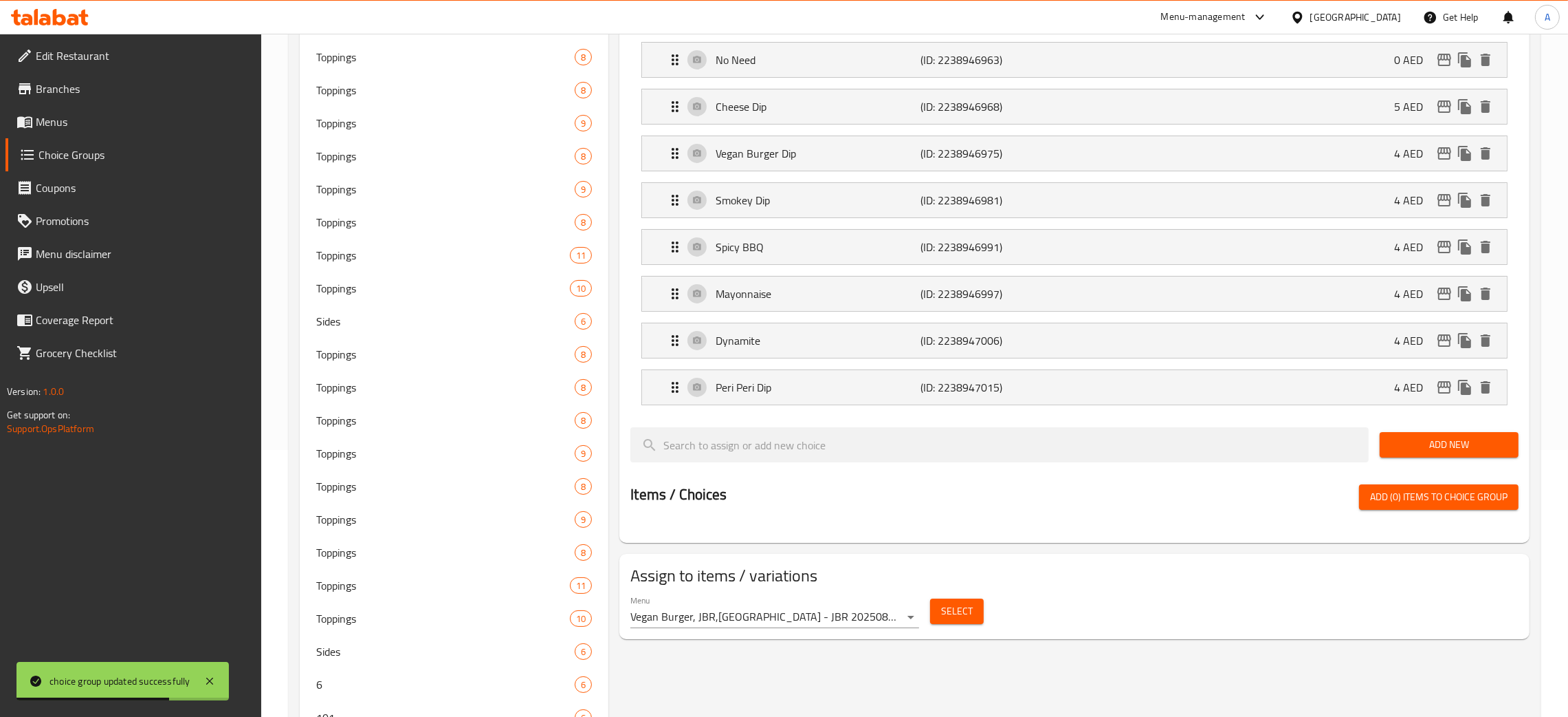
scroll to position [105, 0]
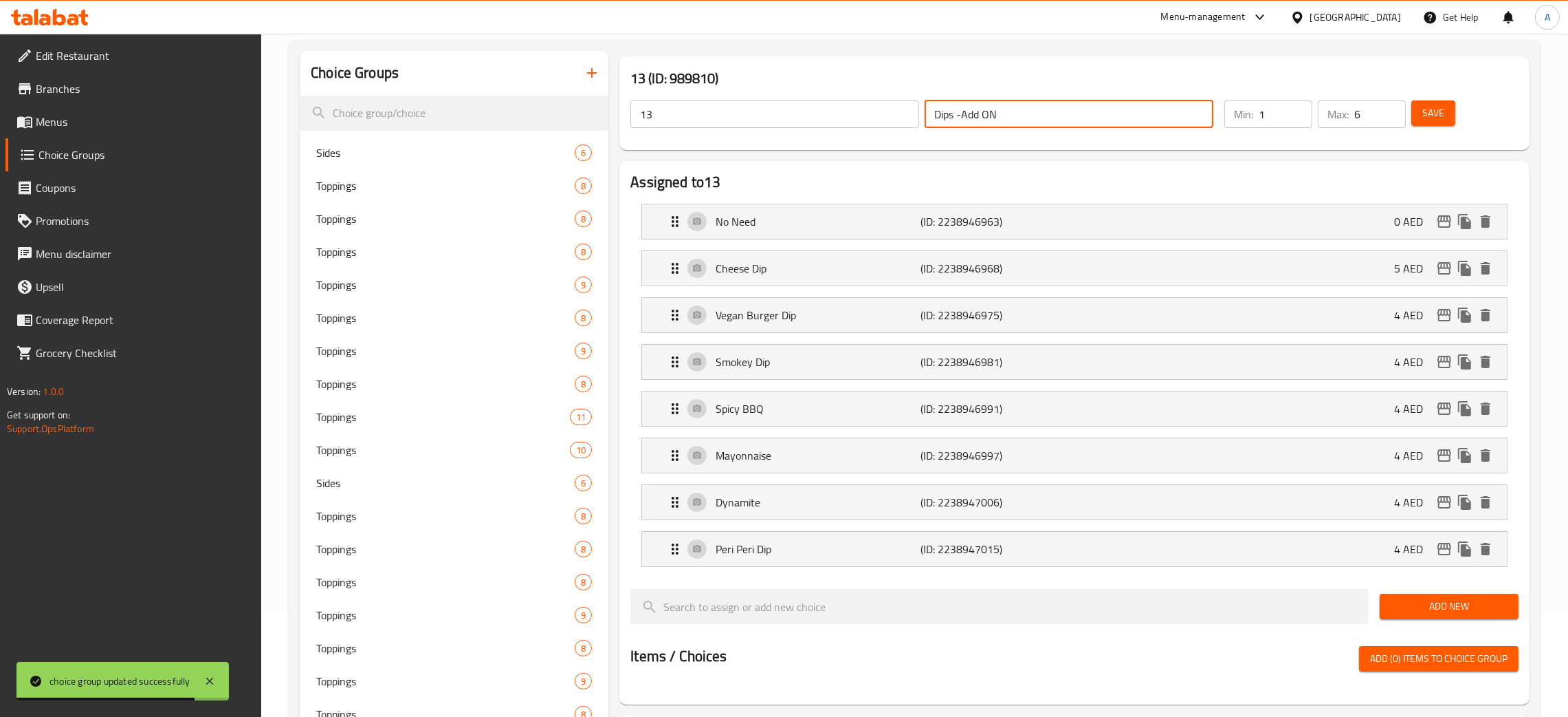
drag, startPoint x: 1011, startPoint y: 112, endPoint x: 893, endPoint y: 118, distance: 118.2
click at [893, 118] on div "13 ​ Dips -Add ON ​" at bounding box center [922, 114] width 600 height 44
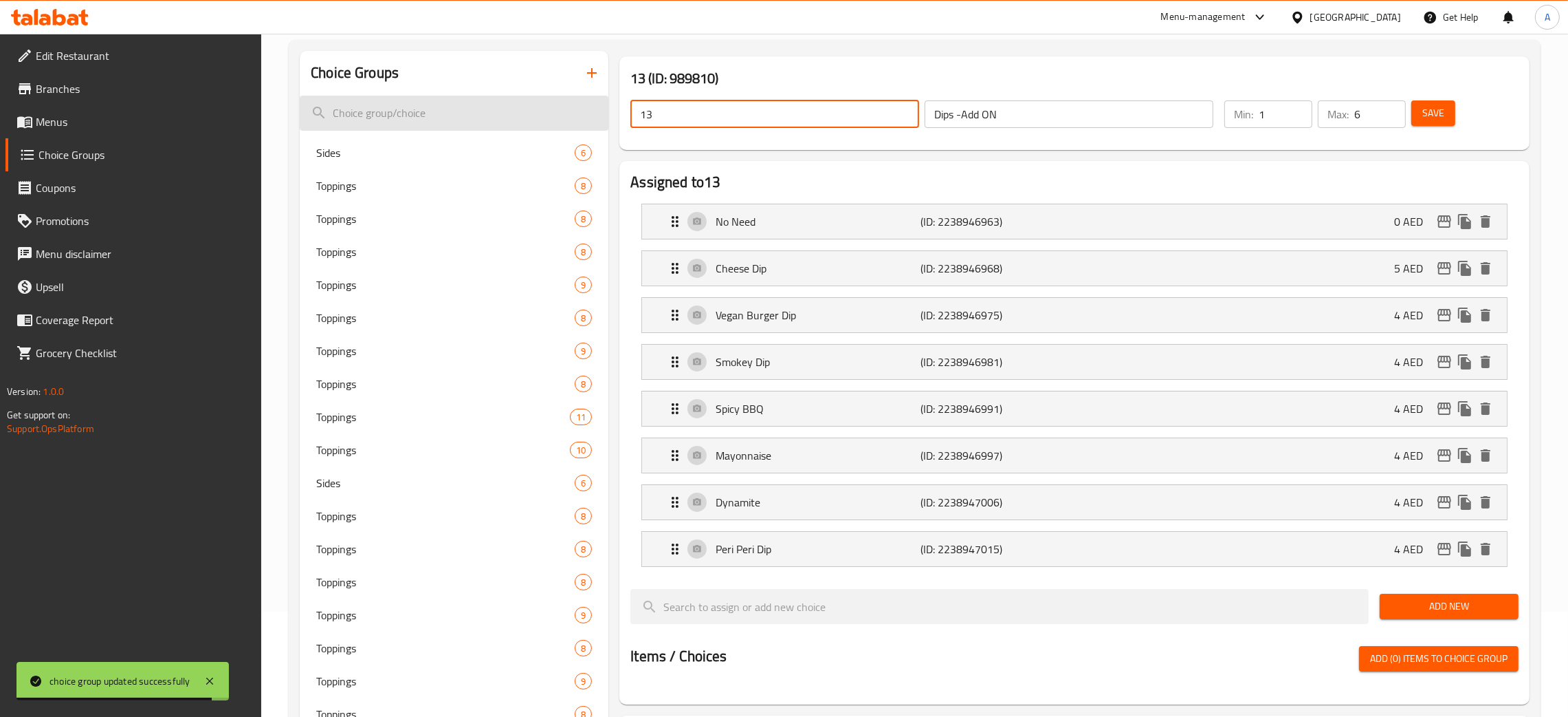
drag, startPoint x: 628, startPoint y: 115, endPoint x: 589, endPoint y: 115, distance: 39.0
paste input "Dips -Add ON"
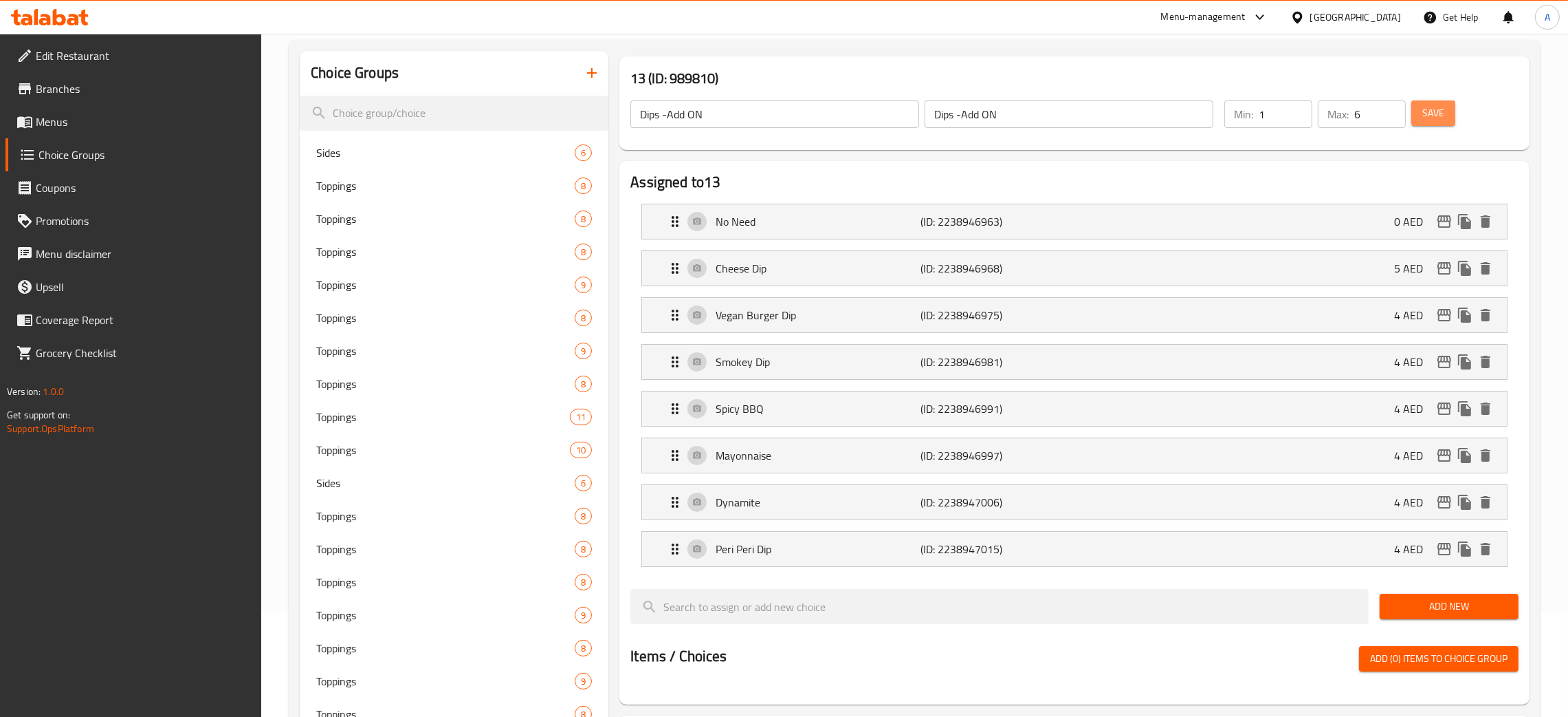
click at [1439, 112] on span "Save" at bounding box center [1433, 112] width 22 height 17
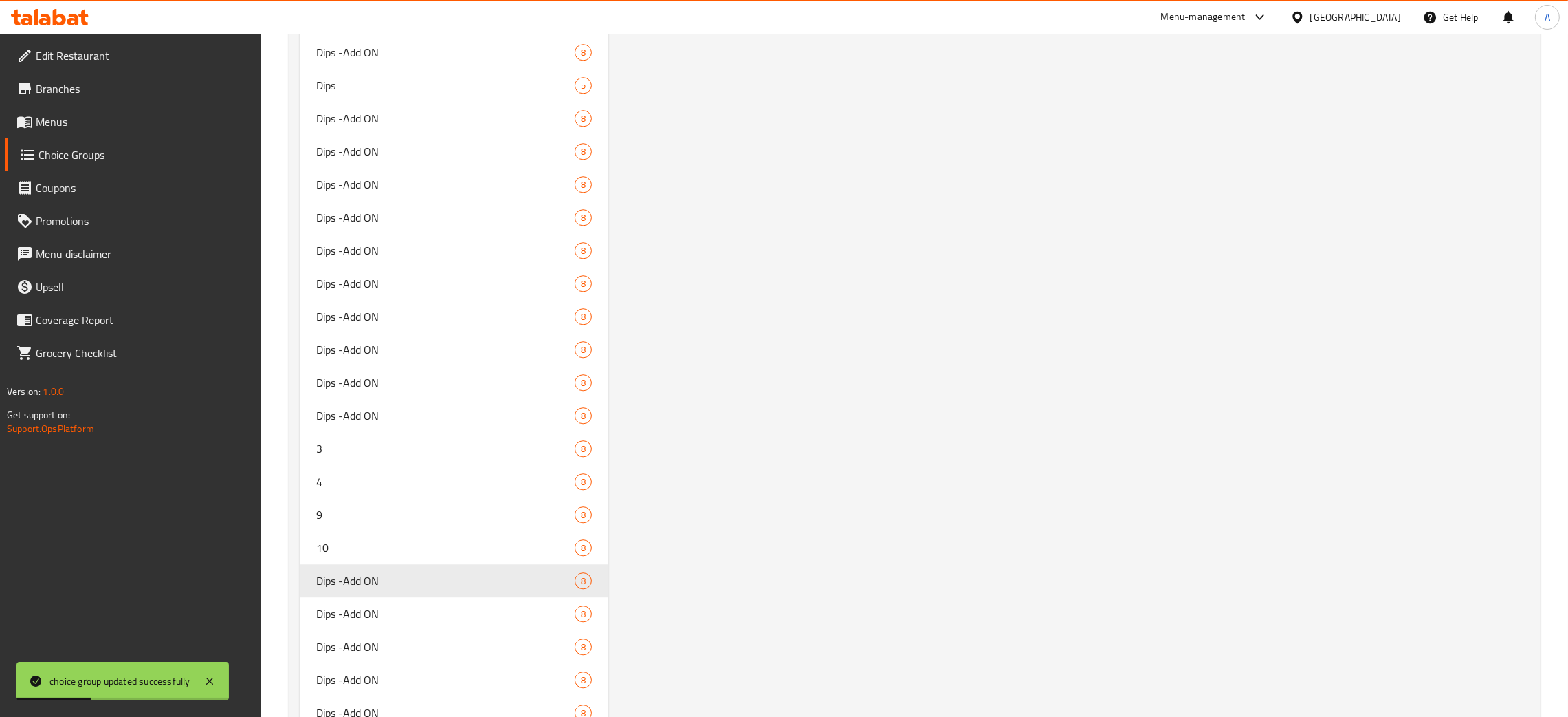
scroll to position [5476, 0]
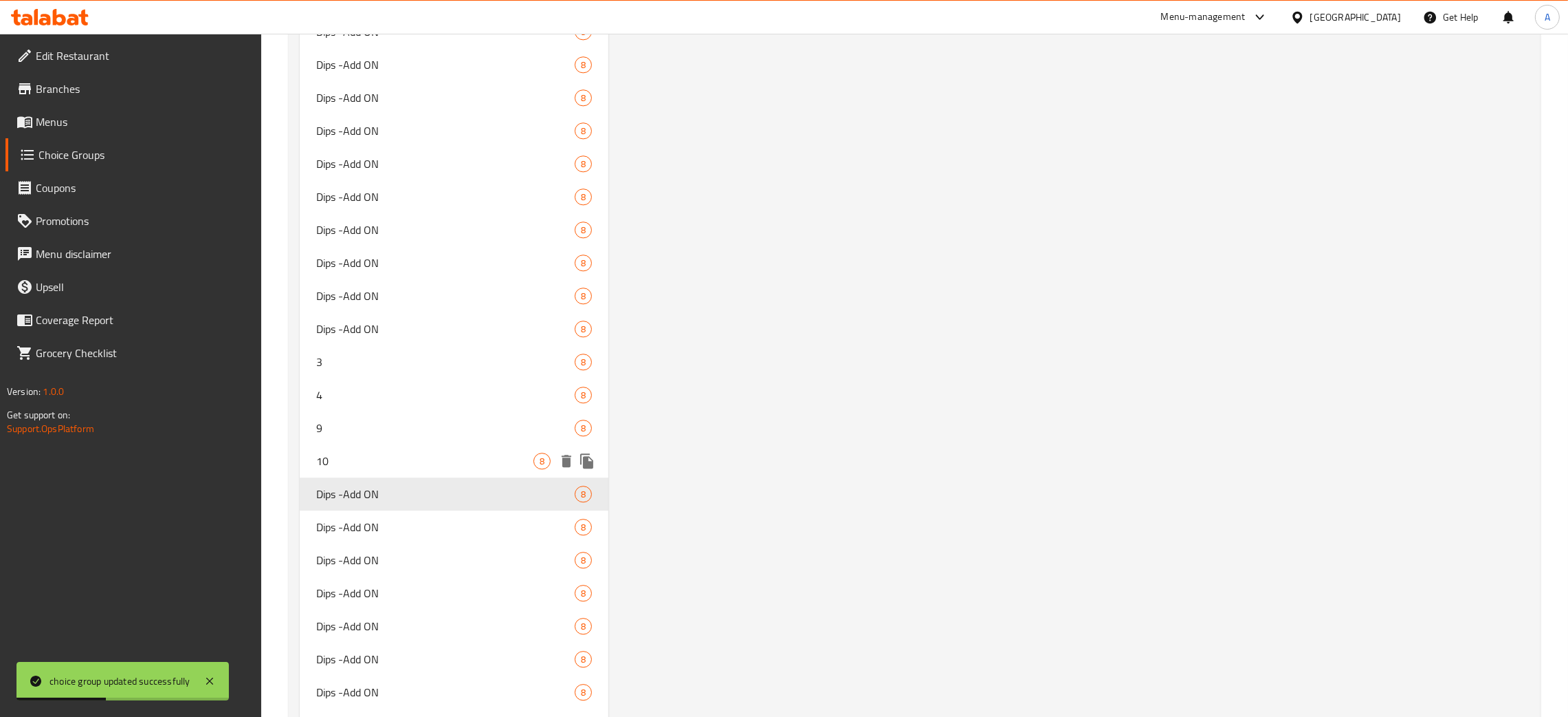
click at [381, 460] on span "10" at bounding box center [425, 461] width 217 height 16
type input "10"
type input "1"
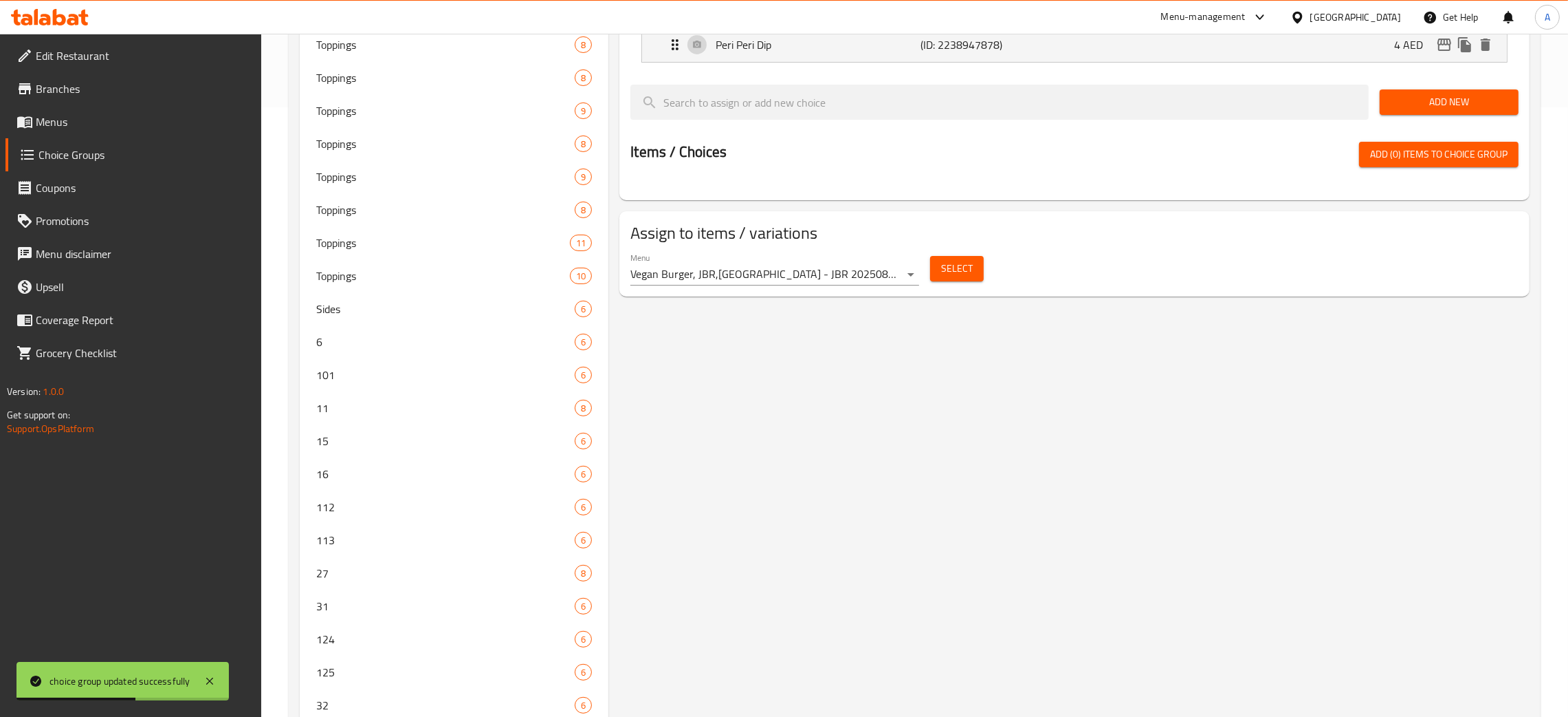
scroll to position [0, 0]
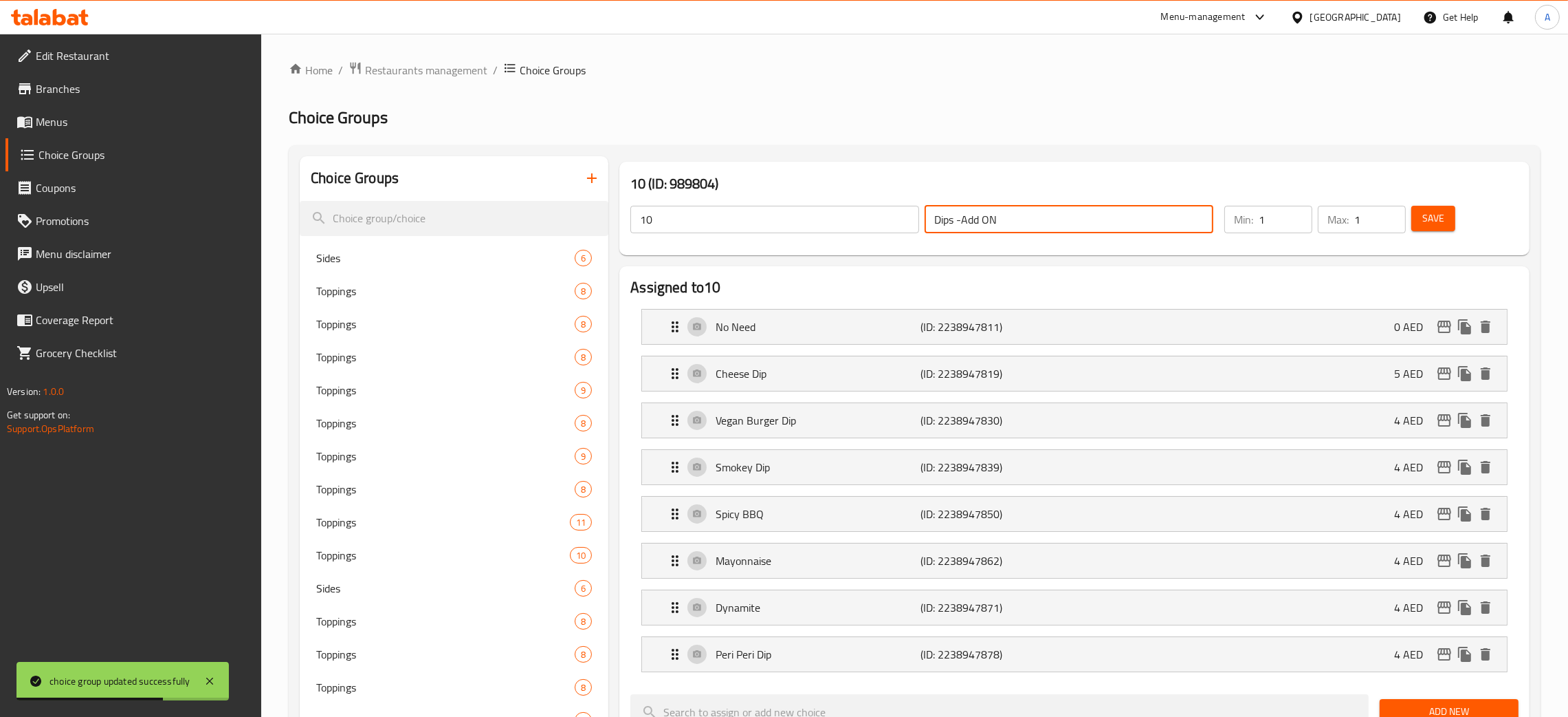
drag, startPoint x: 1011, startPoint y: 209, endPoint x: 926, endPoint y: 215, distance: 85.2
click at [926, 215] on input "Dips -Add ON" at bounding box center [1069, 219] width 288 height 27
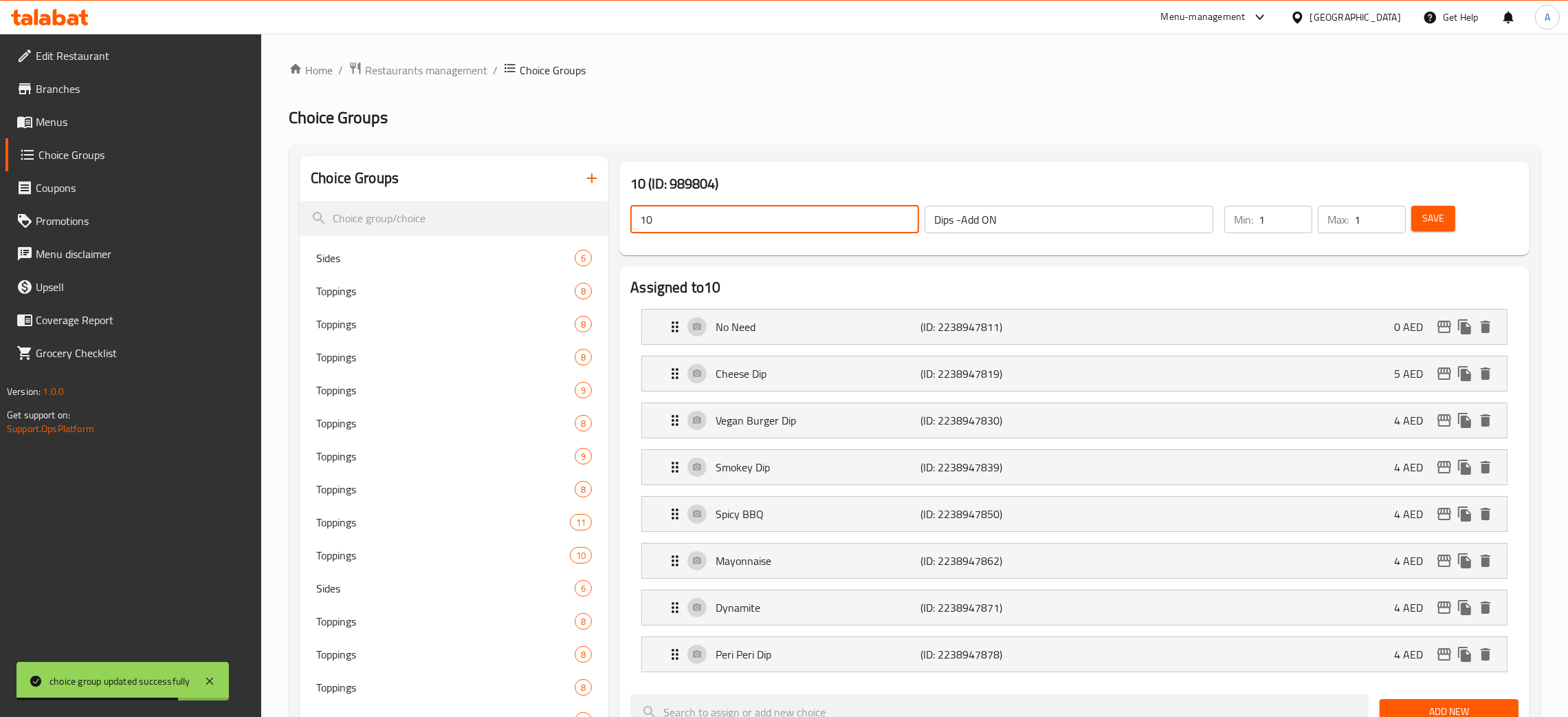
drag, startPoint x: 571, startPoint y: 221, endPoint x: 1060, endPoint y: 261, distance: 490.6
paste input "Dips -Add ON"
click at [1438, 226] on span "Save" at bounding box center [1433, 218] width 22 height 17
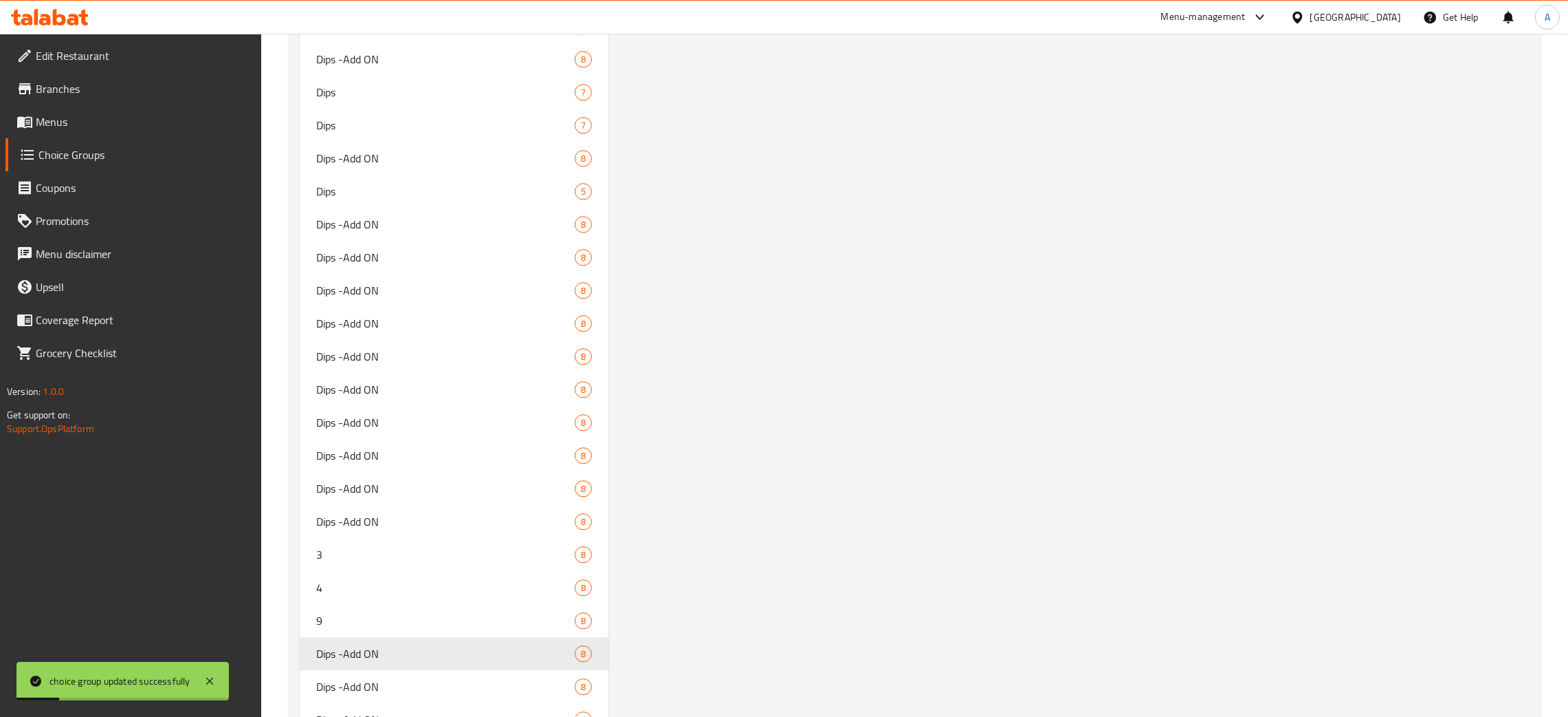
scroll to position [5407, 0]
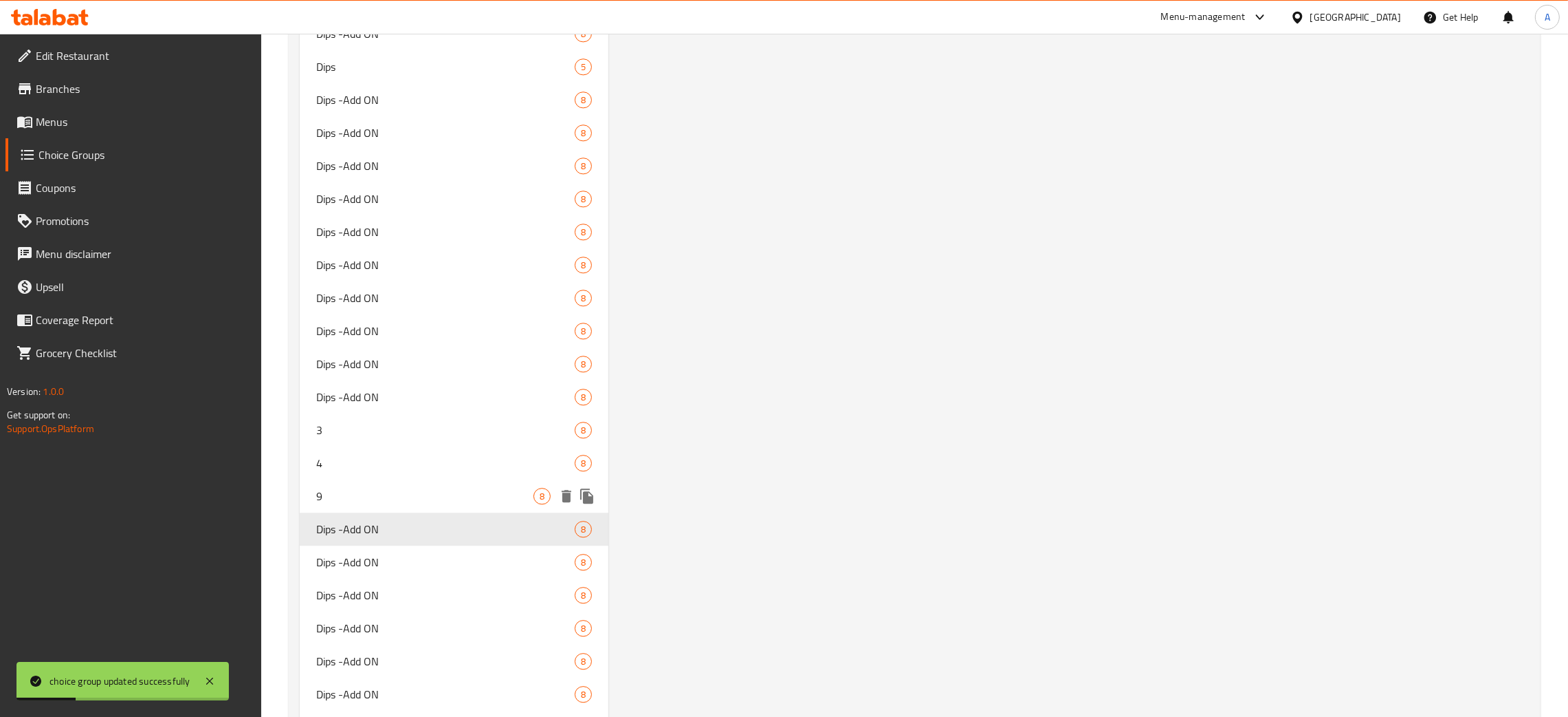
click at [359, 488] on span "9" at bounding box center [425, 496] width 217 height 16
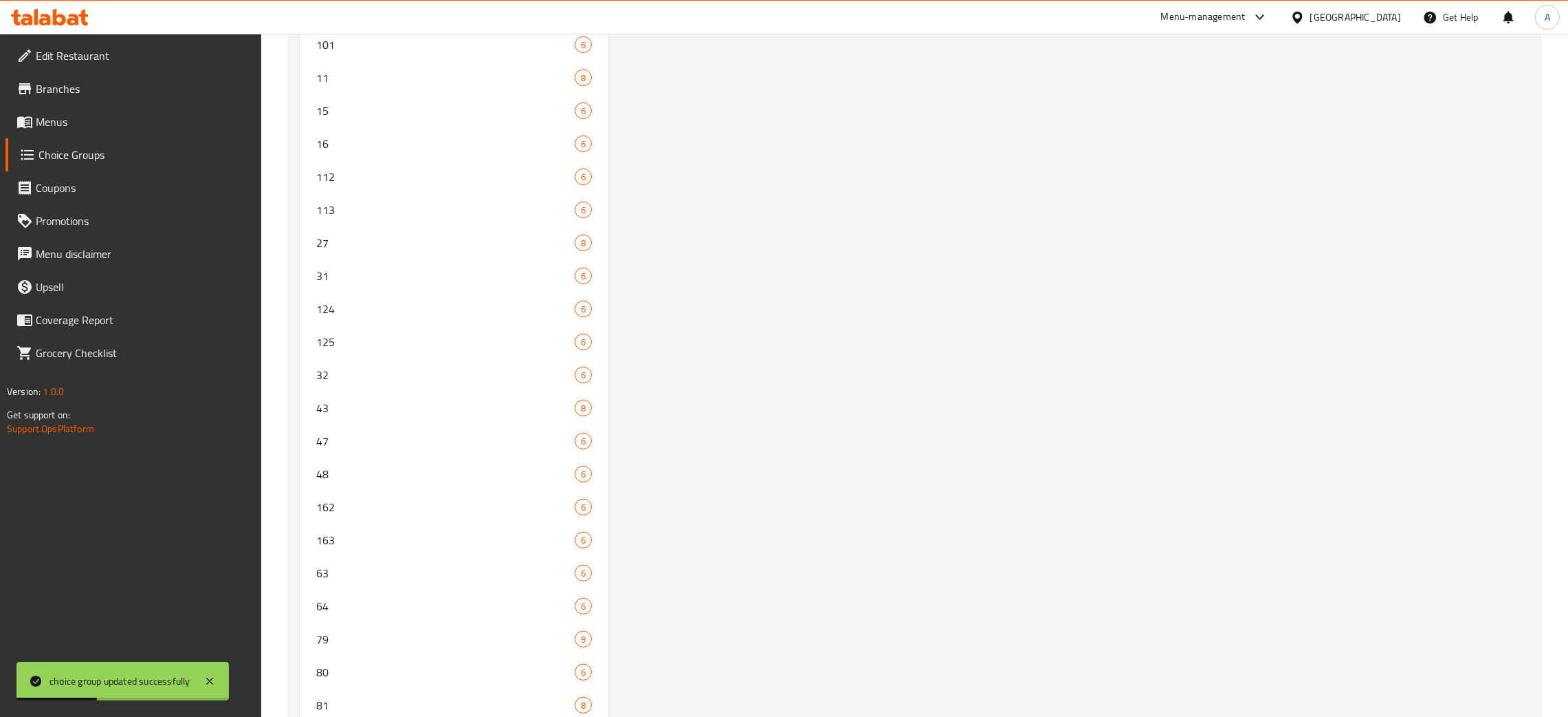
scroll to position [0, 0]
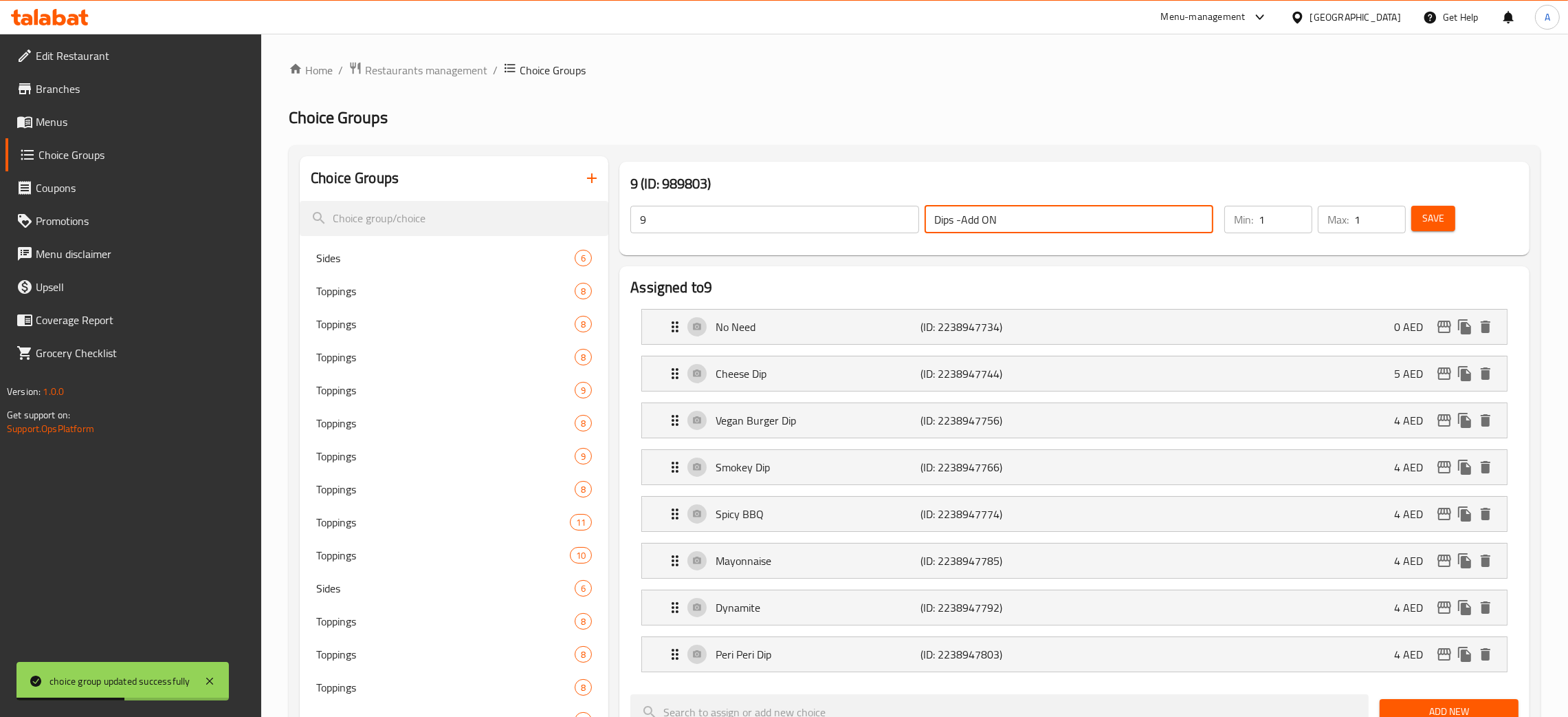
drag, startPoint x: 1006, startPoint y: 219, endPoint x: 882, endPoint y: 219, distance: 124.0
click at [882, 219] on div "9 ​ Dips -Add ON ​" at bounding box center [922, 219] width 600 height 44
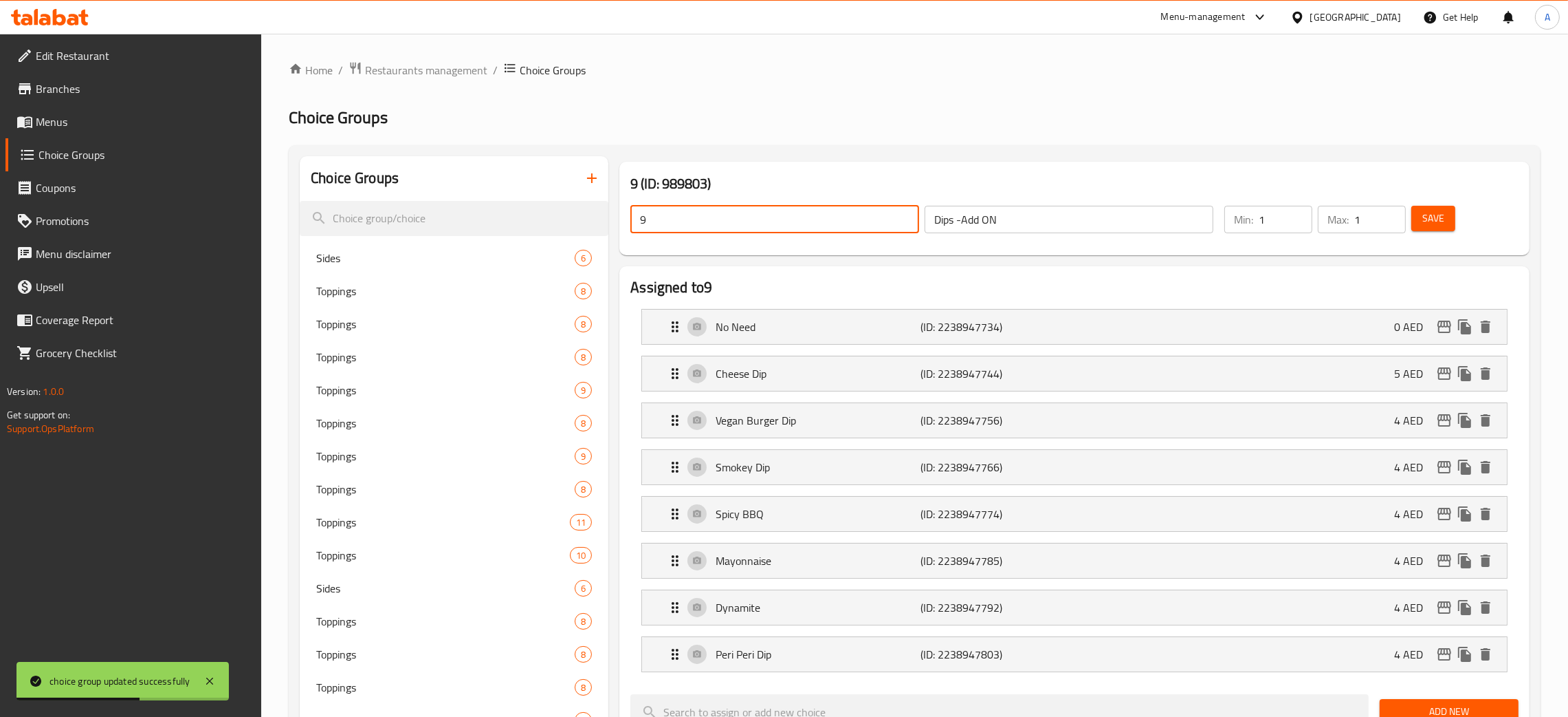
drag, startPoint x: 671, startPoint y: 223, endPoint x: 708, endPoint y: 233, distance: 38.3
paste input "Dips -Add ON"
click at [1447, 217] on button "Save" at bounding box center [1433, 218] width 44 height 25
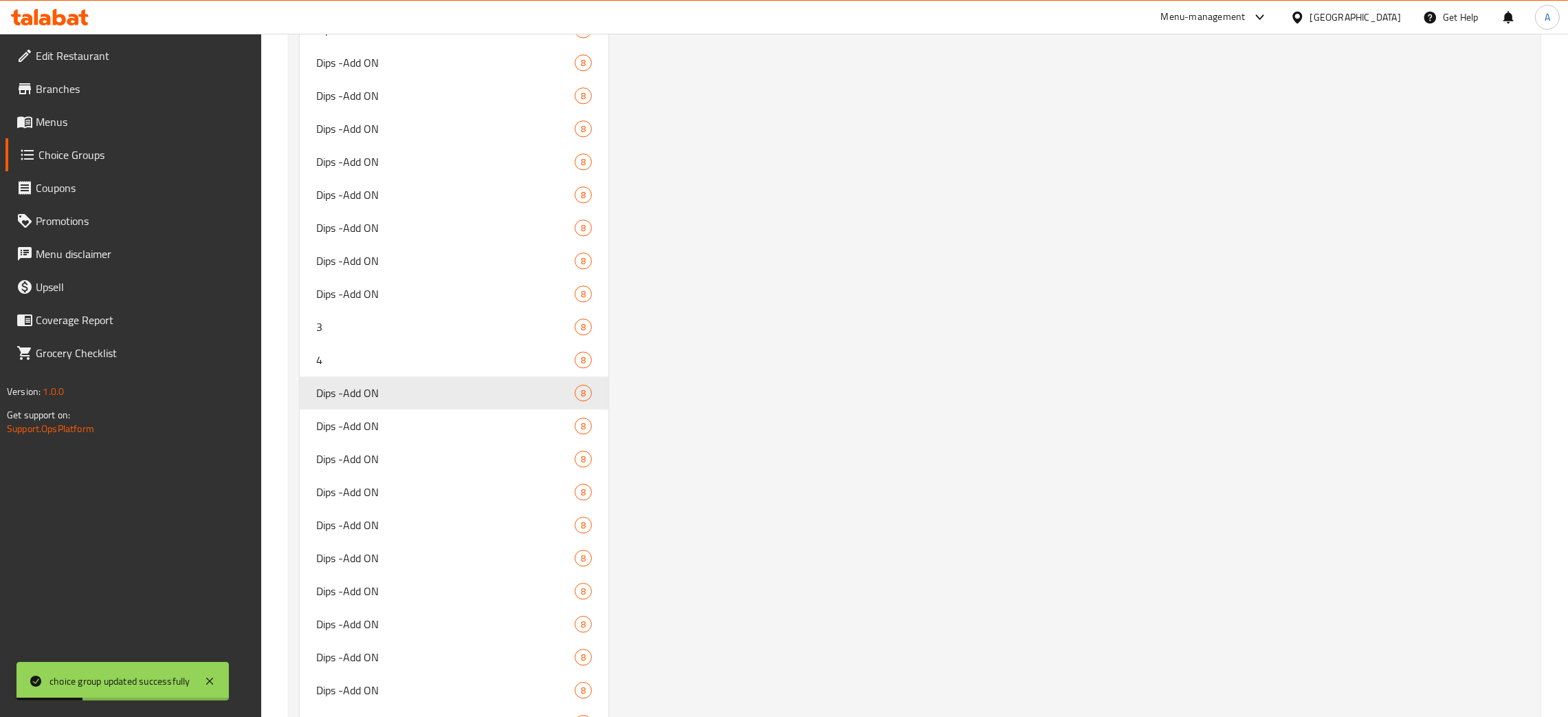
scroll to position [5474, 0]
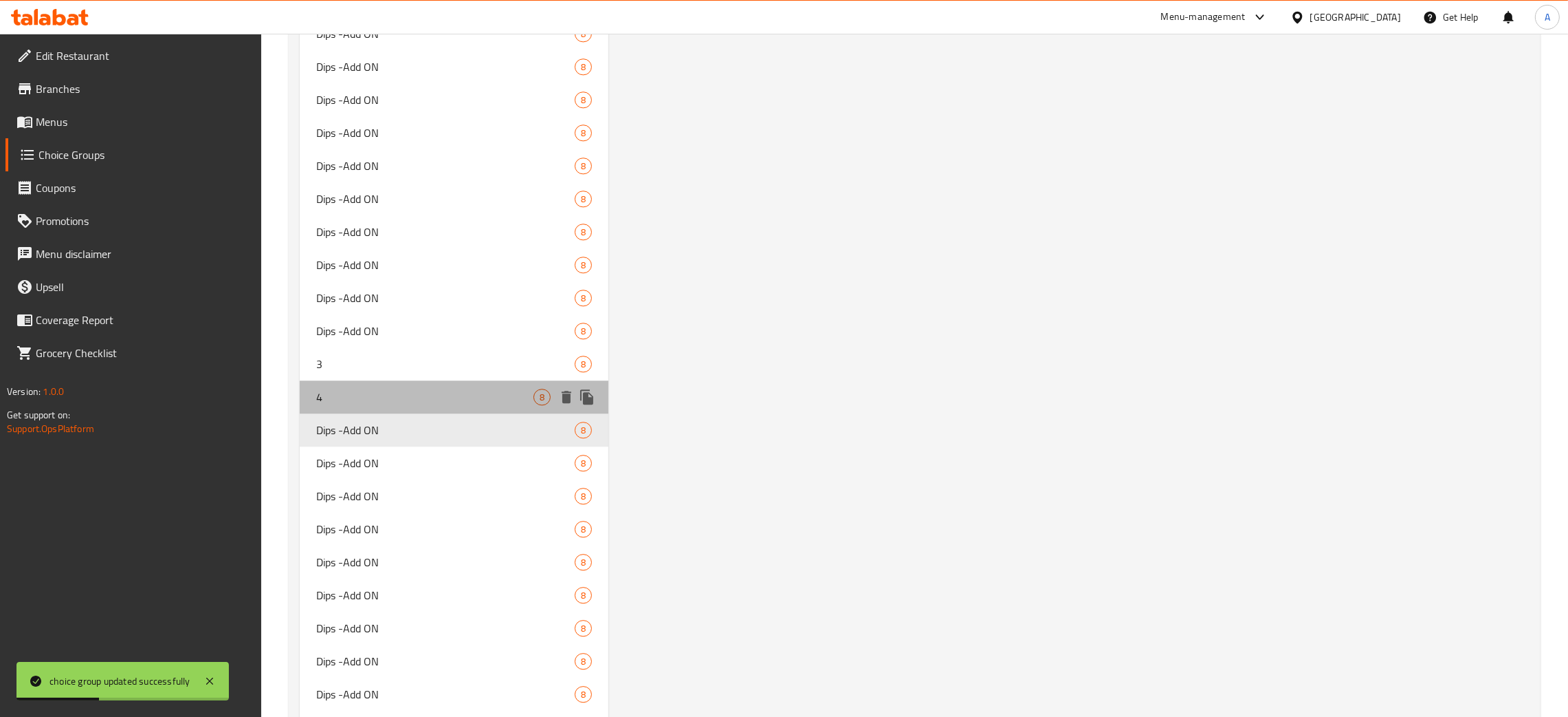
click at [473, 390] on span "4" at bounding box center [425, 397] width 217 height 16
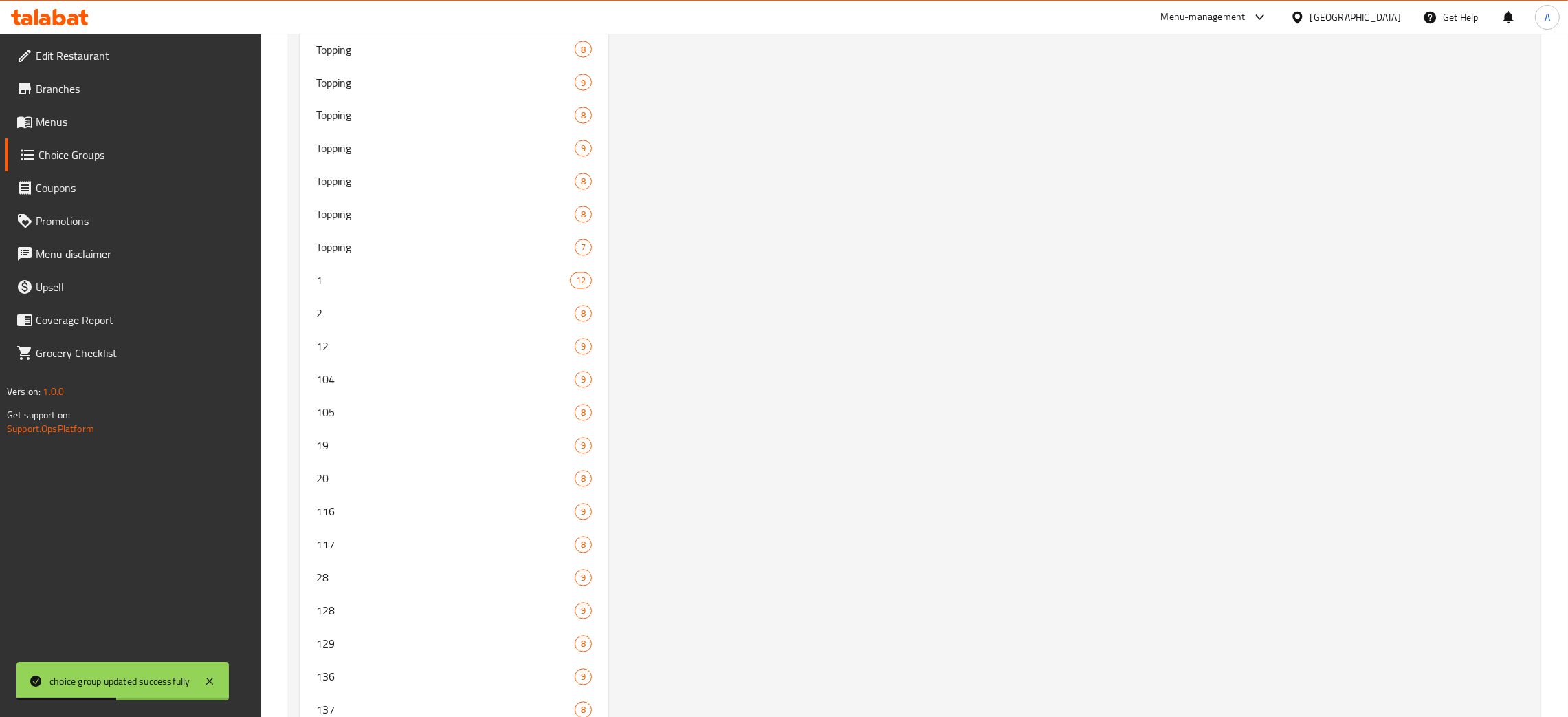
scroll to position [0, 0]
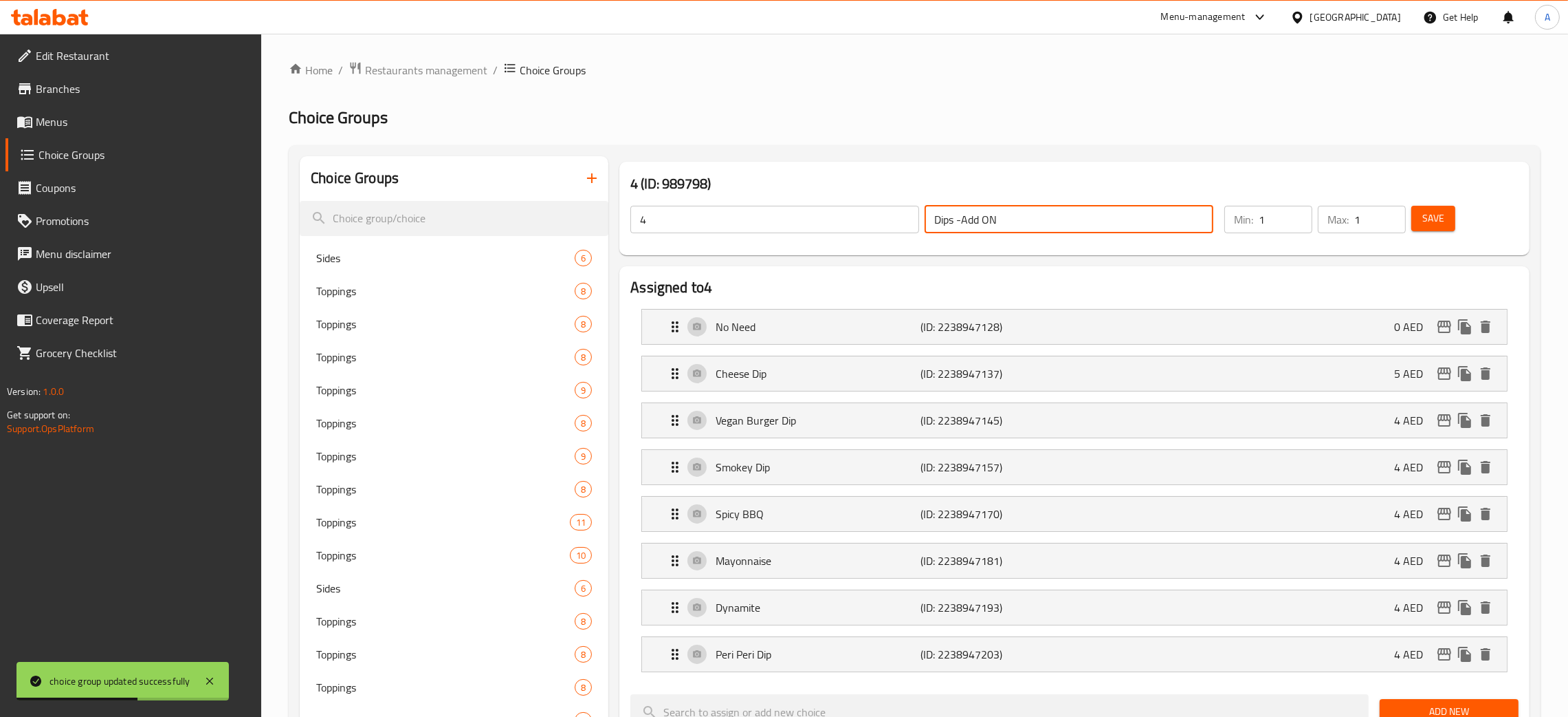
drag, startPoint x: 1021, startPoint y: 218, endPoint x: 919, endPoint y: 229, distance: 102.6
click at [919, 229] on div "4 ​ Dips -Add ON ​" at bounding box center [922, 219] width 600 height 44
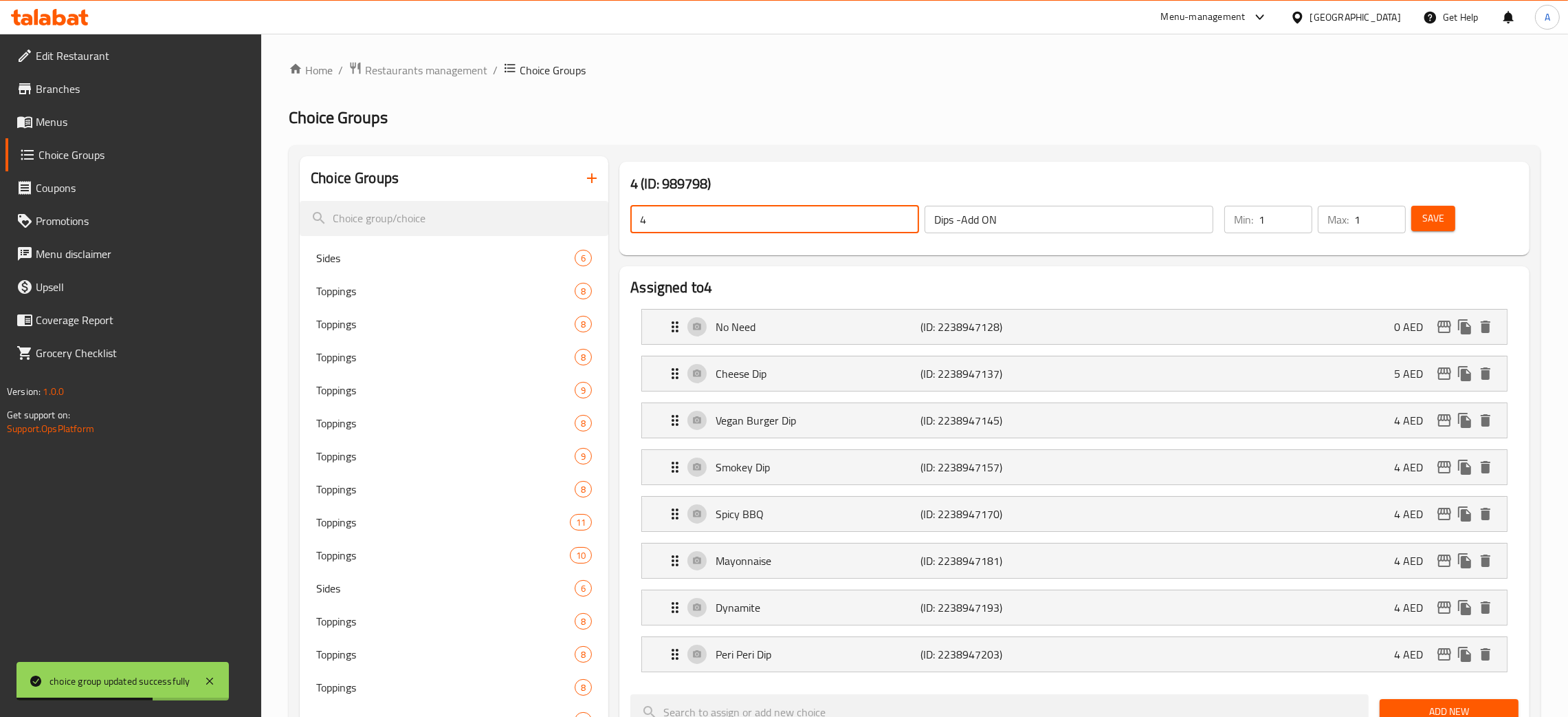
drag, startPoint x: 655, startPoint y: 219, endPoint x: 626, endPoint y: 221, distance: 29.1
click at [626, 221] on div "4 ​ Dips -Add ON ​" at bounding box center [922, 219] width 600 height 44
paste input "Dips -Add ON"
click at [1438, 212] on span "Save" at bounding box center [1433, 218] width 22 height 17
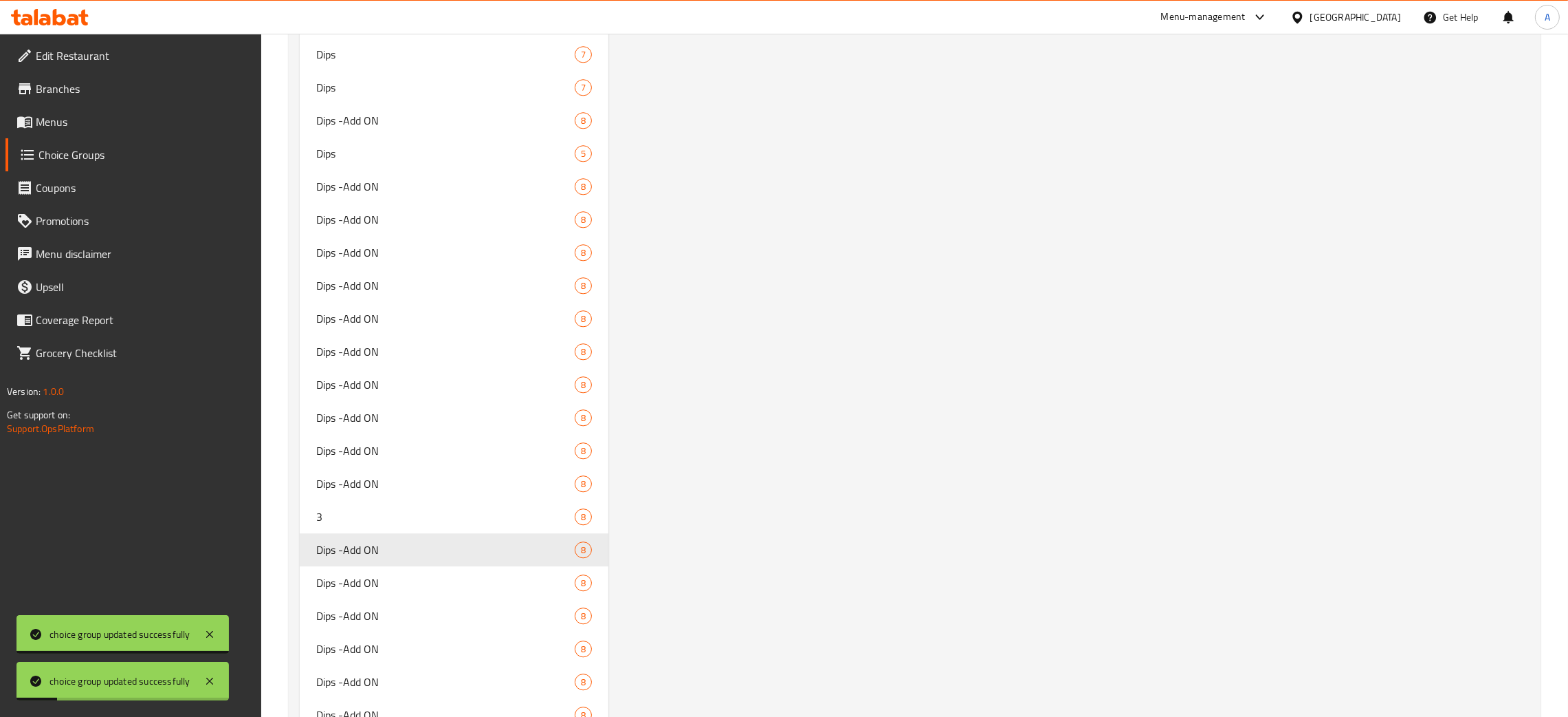
scroll to position [5370, 0]
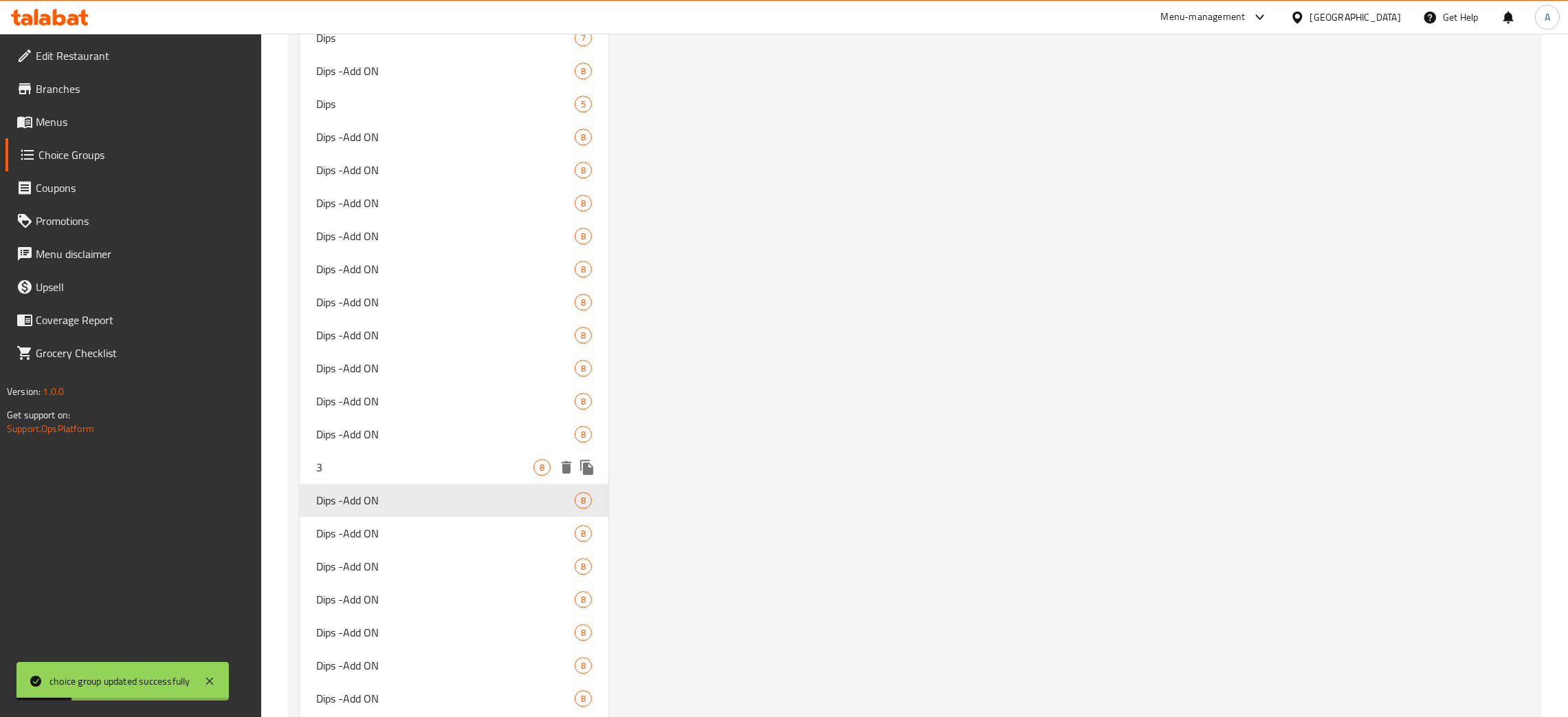
click at [467, 459] on span "3" at bounding box center [425, 467] width 217 height 16
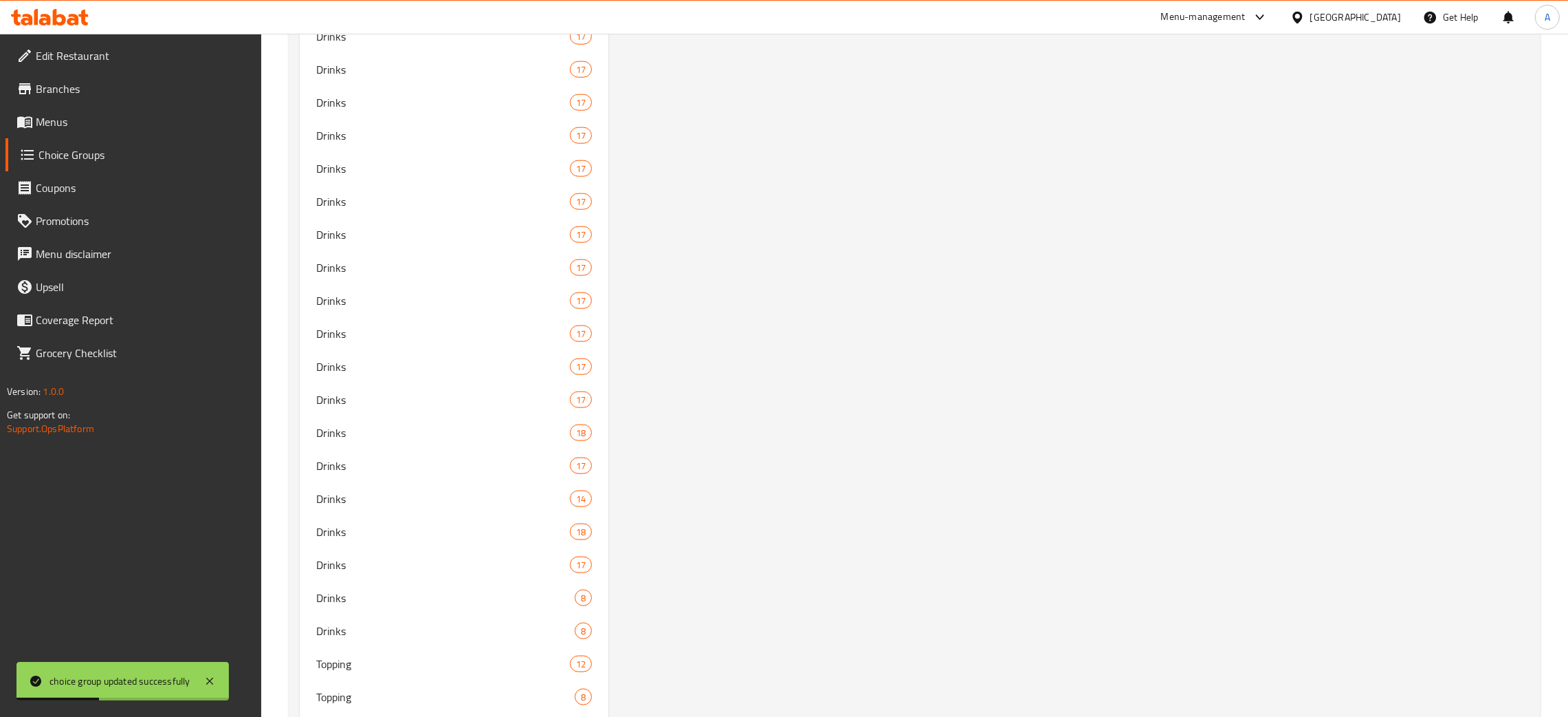
scroll to position [0, 0]
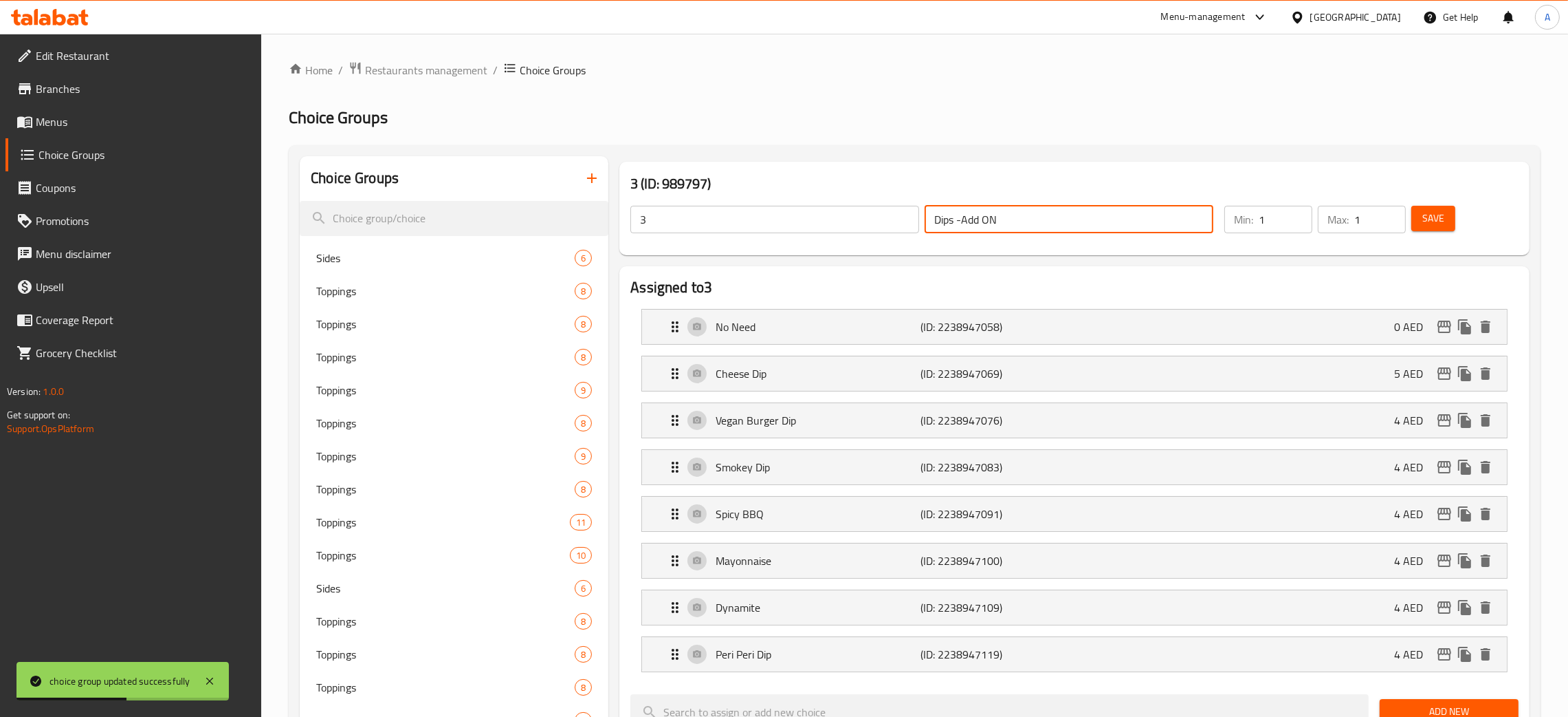
drag, startPoint x: 981, startPoint y: 223, endPoint x: 878, endPoint y: 221, distance: 103.0
click at [891, 220] on div "3 ​ Dips -Add ON ​" at bounding box center [922, 219] width 600 height 44
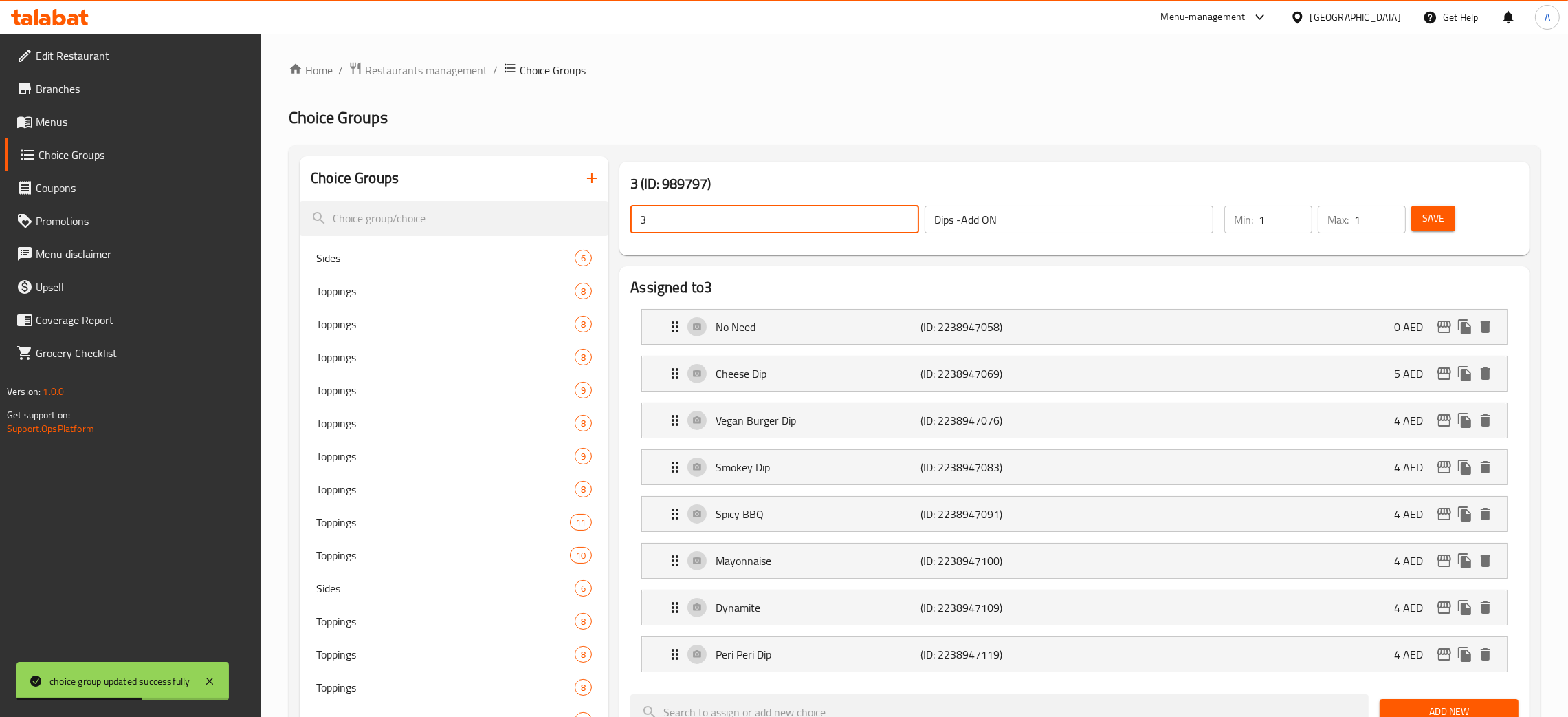
drag, startPoint x: 657, startPoint y: 220, endPoint x: 634, endPoint y: 220, distance: 23.0
click at [634, 220] on input "3" at bounding box center [774, 219] width 288 height 27
paste input "Dips -Add ON"
click at [1443, 218] on span "Save" at bounding box center [1433, 218] width 22 height 17
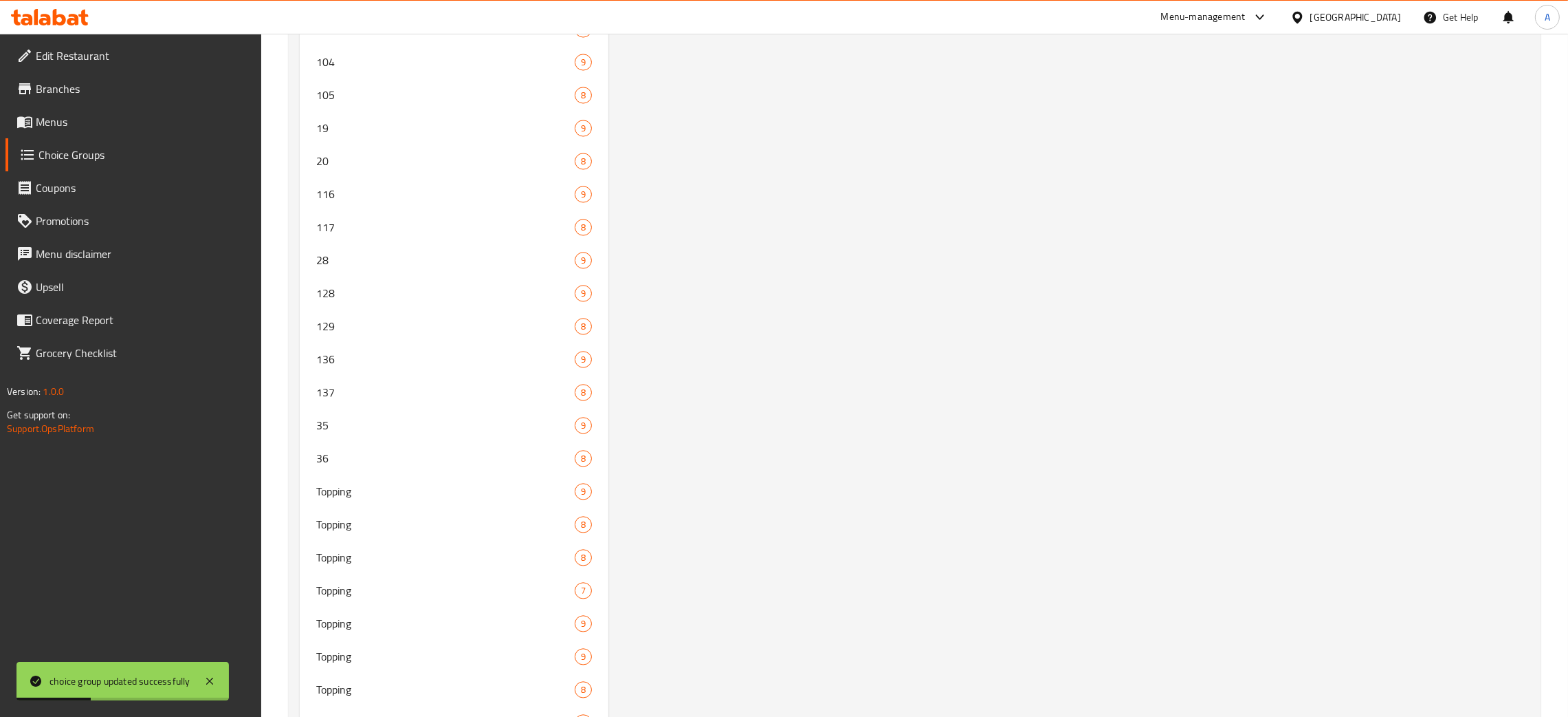
scroll to position [4100, 0]
drag, startPoint x: 425, startPoint y: 486, endPoint x: 1278, endPoint y: 441, distance: 854.2
click at [425, 485] on span "36" at bounding box center [425, 482] width 217 height 16
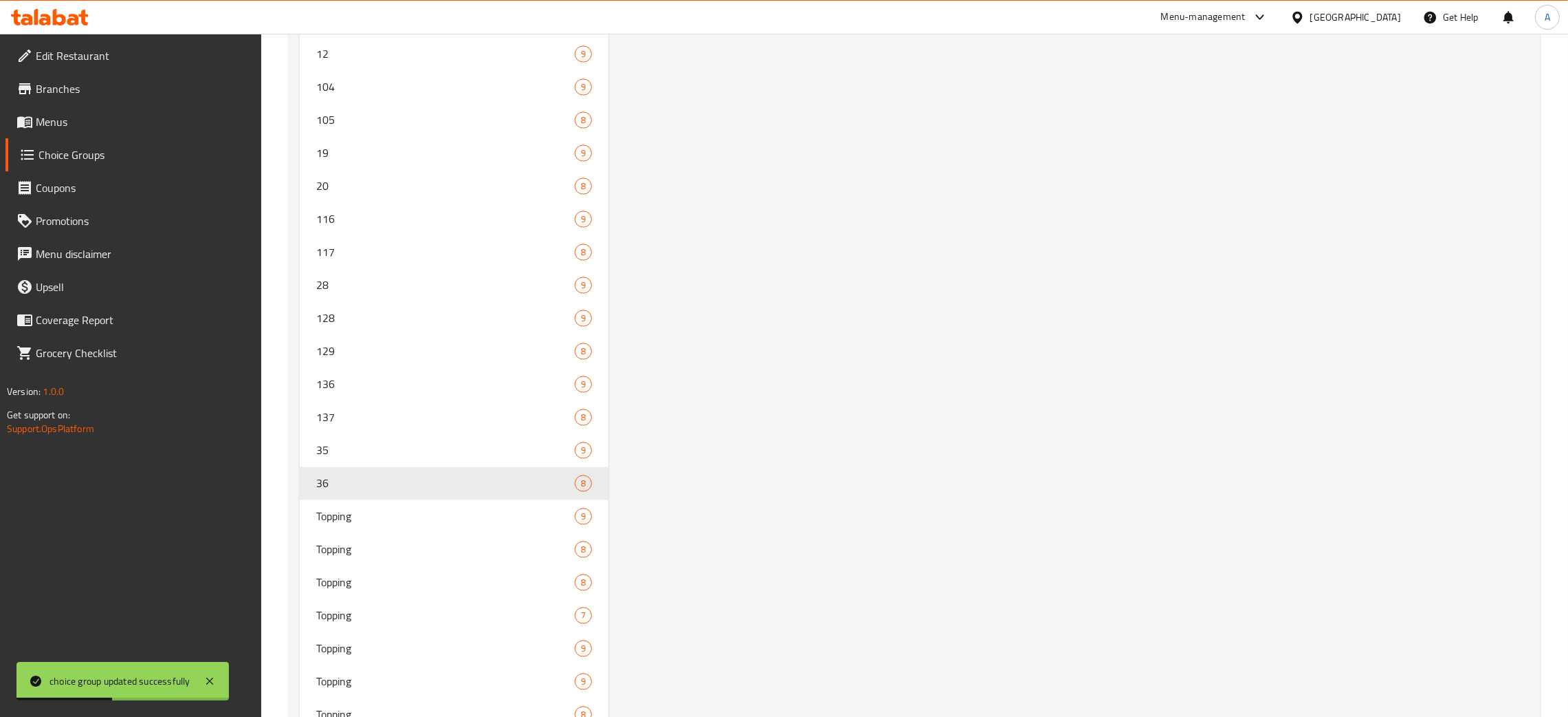
type input "36"
type input "Topping"
type input "6"
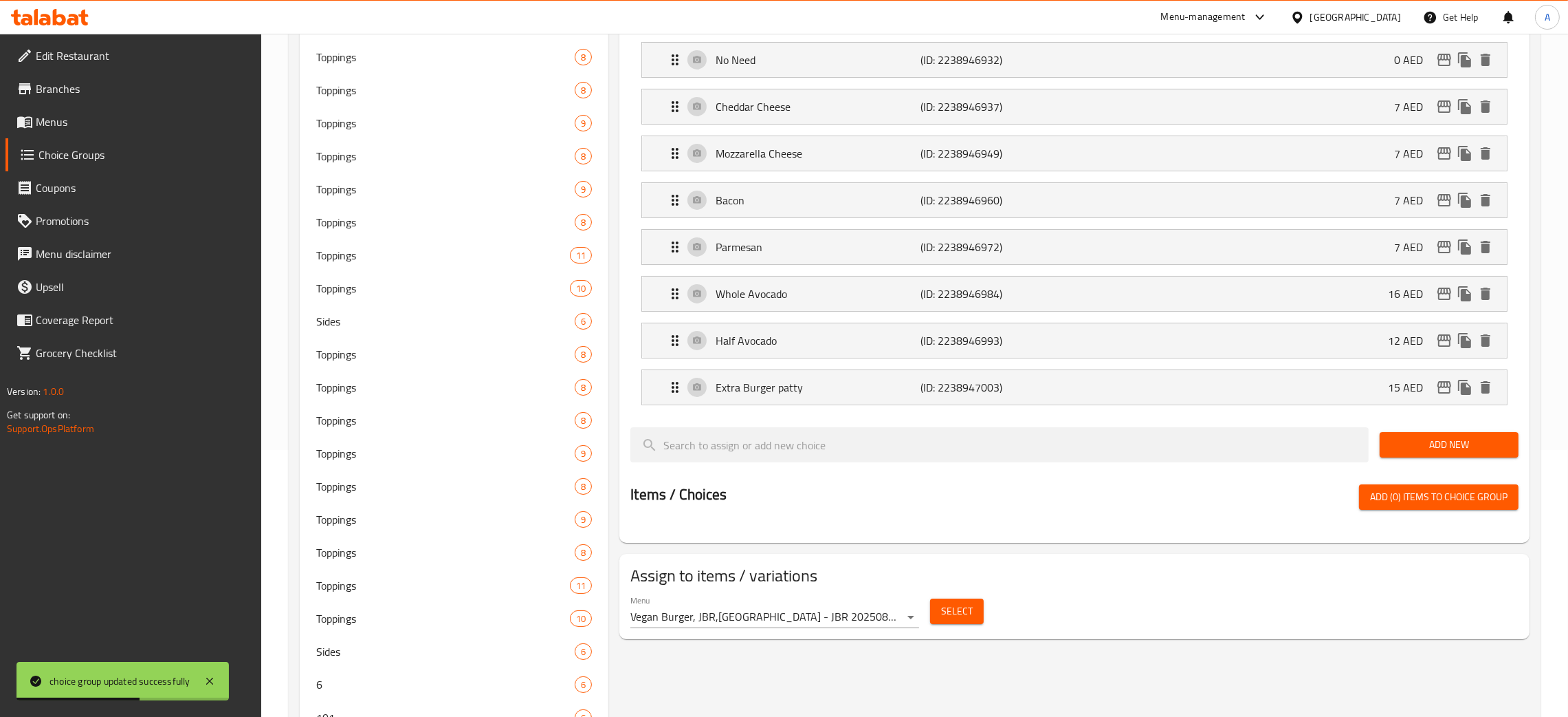
scroll to position [0, 0]
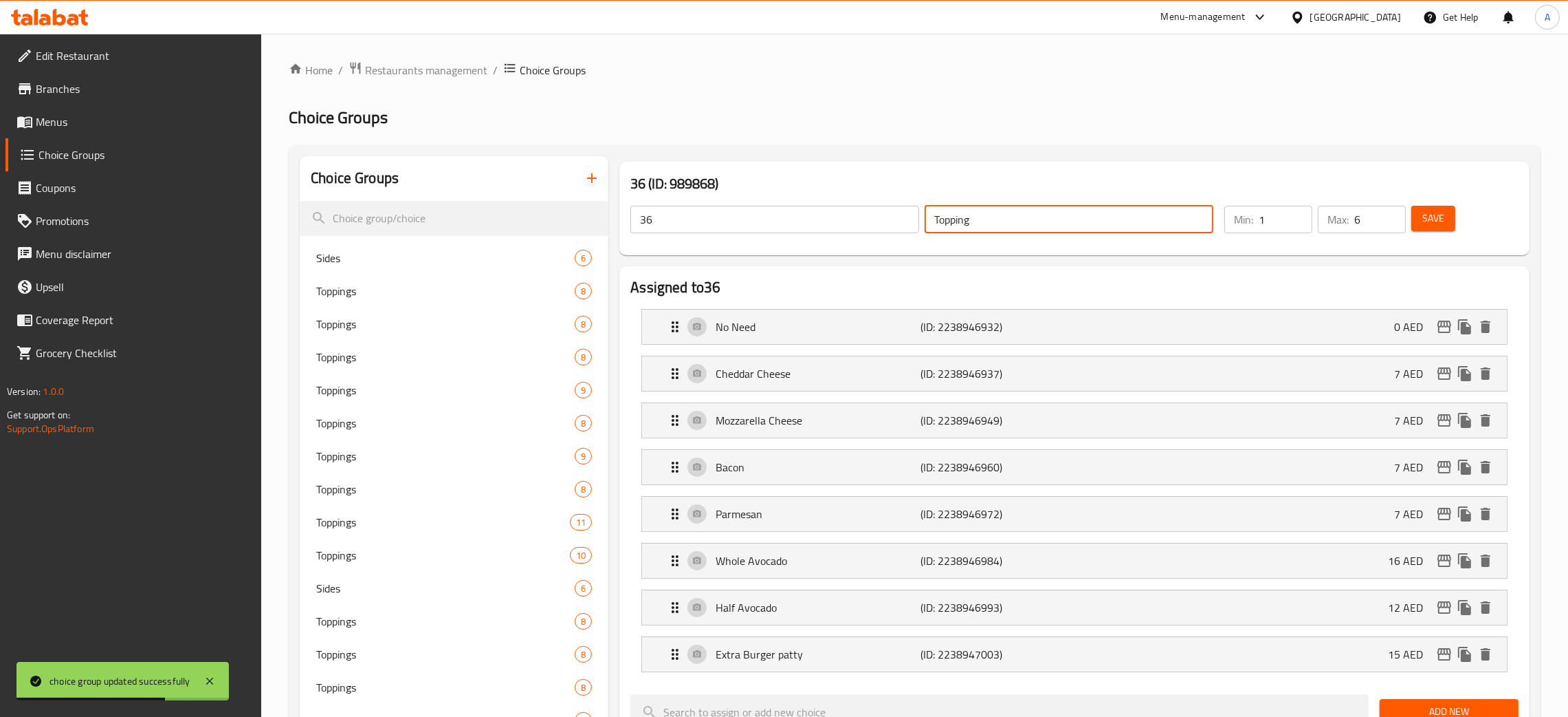
drag, startPoint x: 996, startPoint y: 217, endPoint x: 930, endPoint y: 214, distance: 66.1
click at [930, 214] on input "Topping" at bounding box center [1069, 219] width 288 height 27
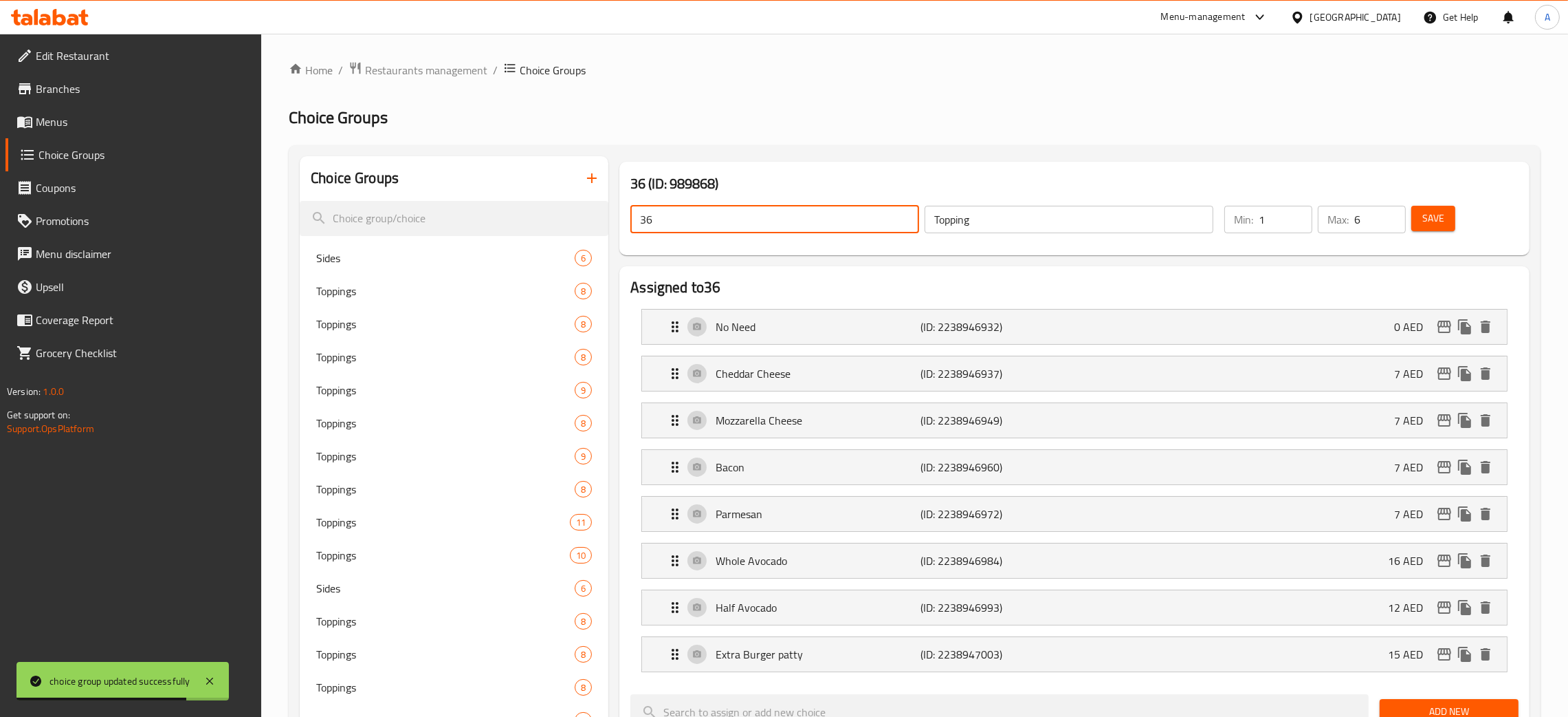
drag, startPoint x: 655, startPoint y: 221, endPoint x: 816, endPoint y: 234, distance: 161.5
click at [636, 222] on input "36" at bounding box center [774, 219] width 288 height 27
paste input "Topping"
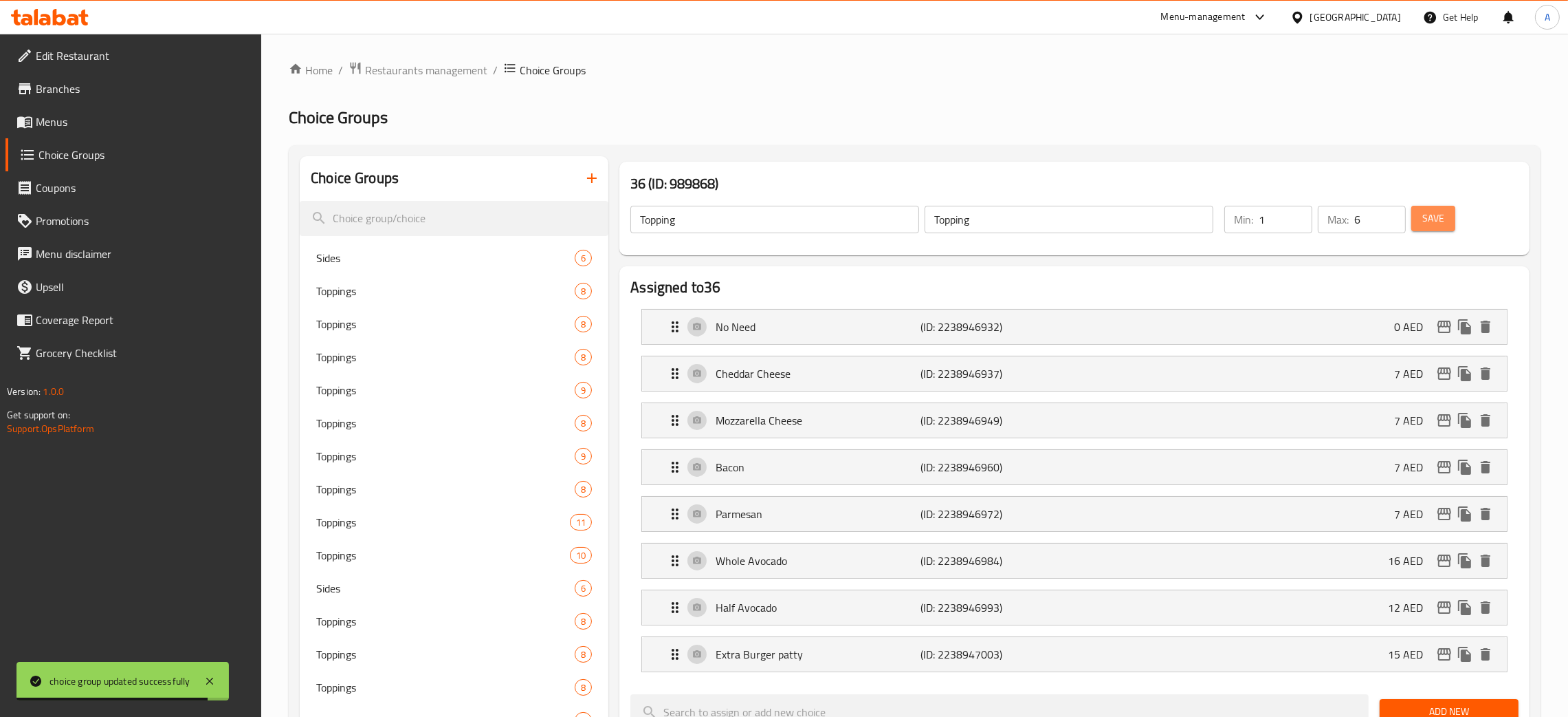
click at [1444, 217] on span "Save" at bounding box center [1433, 218] width 22 height 17
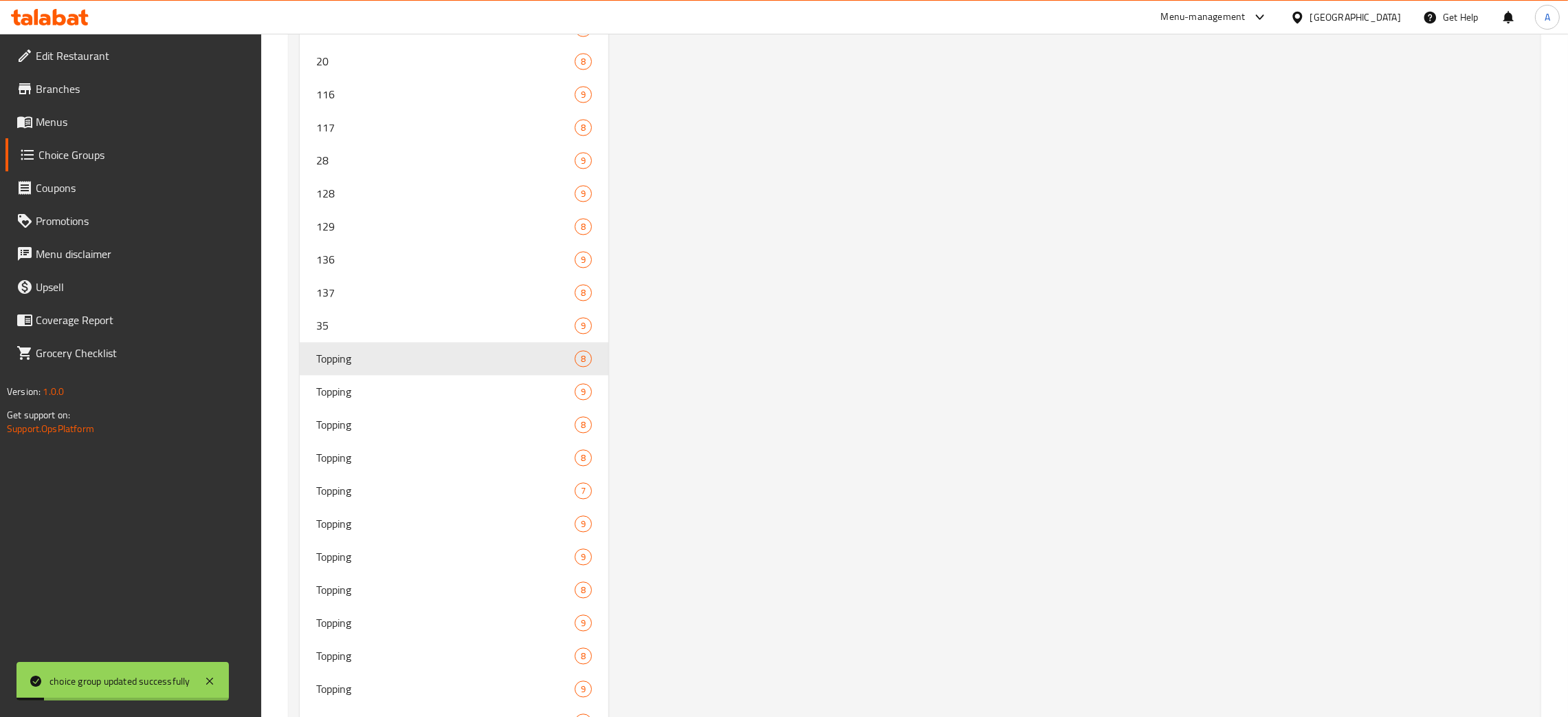
scroll to position [4212, 0]
click at [418, 323] on div "35 9" at bounding box center [453, 337] width 308 height 33
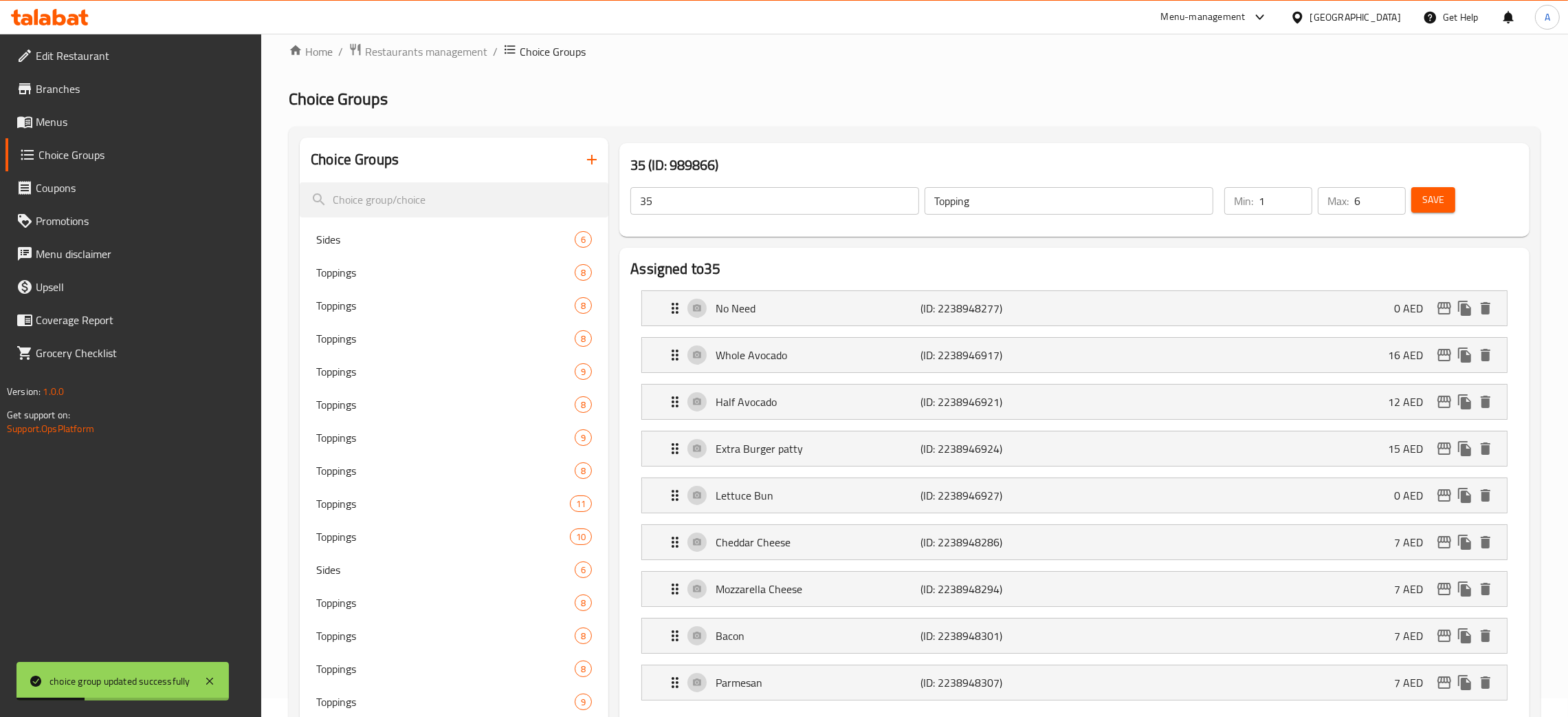
scroll to position [0, 0]
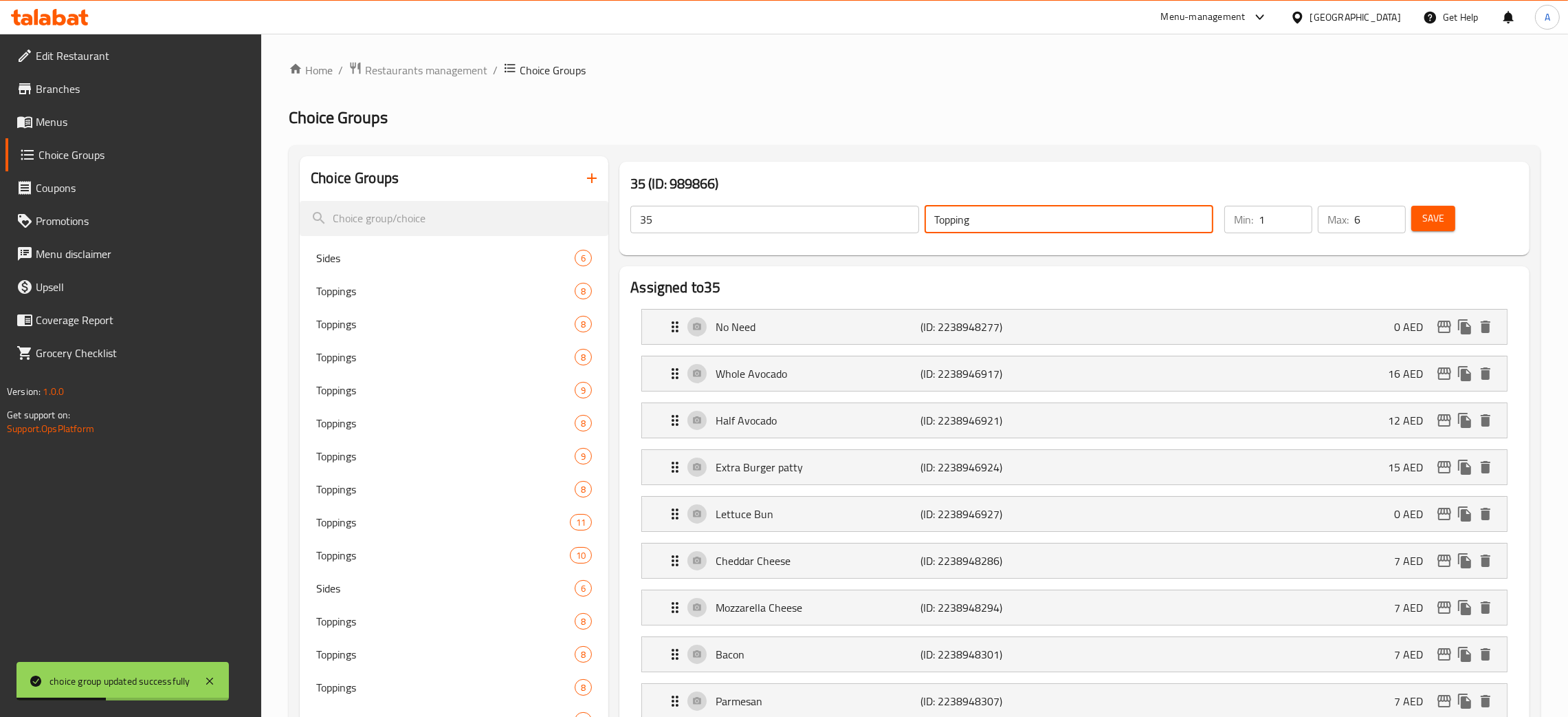
drag, startPoint x: 985, startPoint y: 218, endPoint x: 875, endPoint y: 214, distance: 110.1
click at [875, 214] on div "35 ​ Topping ​" at bounding box center [922, 219] width 600 height 44
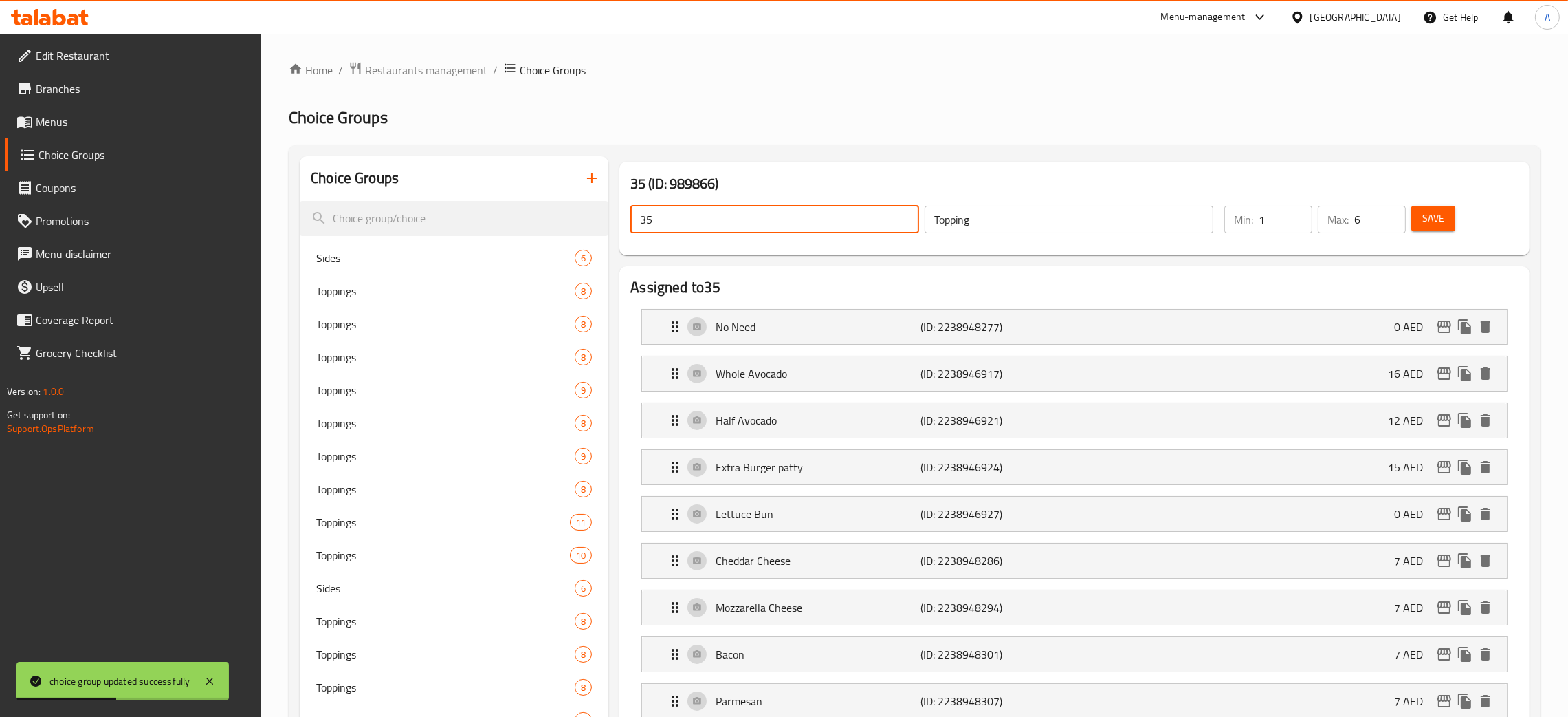
drag, startPoint x: 655, startPoint y: 218, endPoint x: 629, endPoint y: 218, distance: 26.0
paste input "Topping"
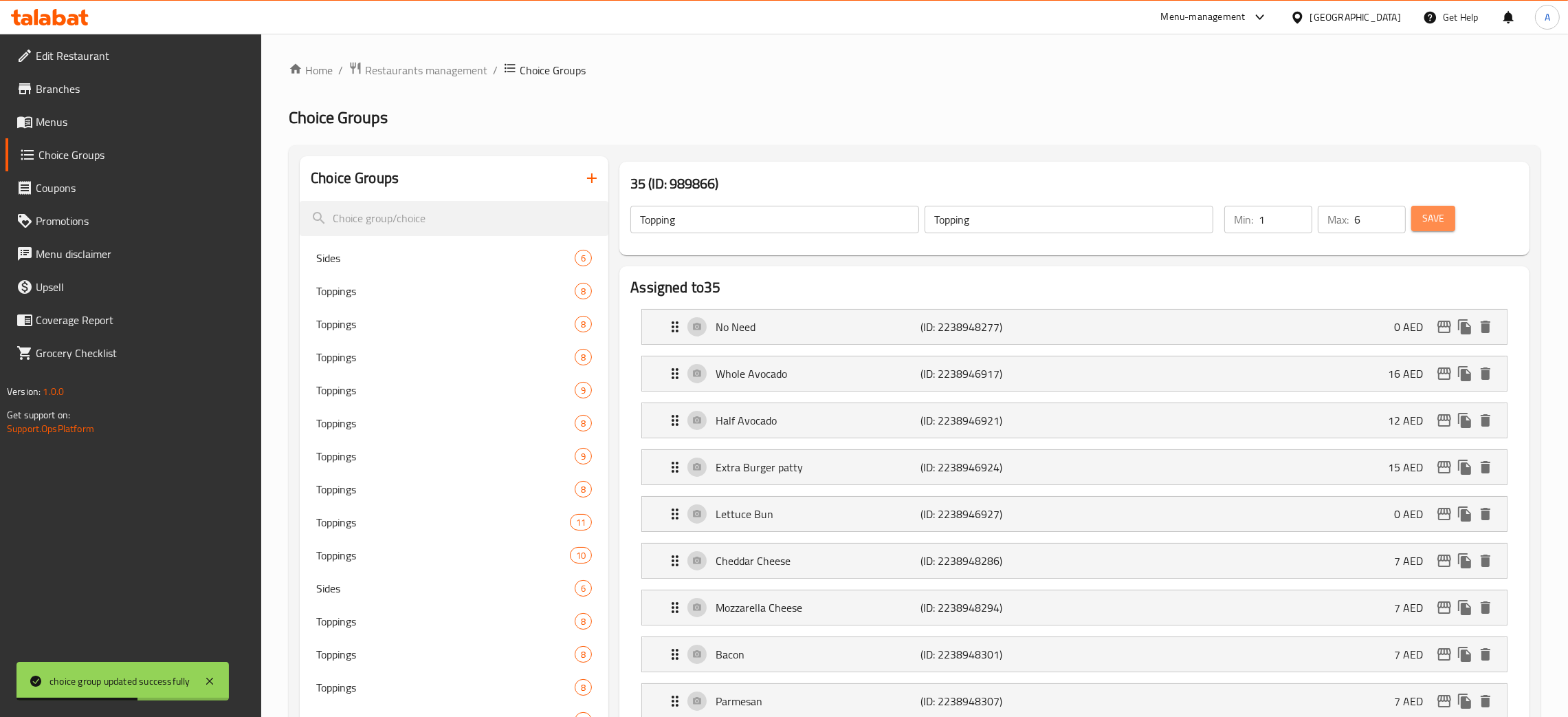
click at [1443, 216] on span "Save" at bounding box center [1433, 218] width 22 height 17
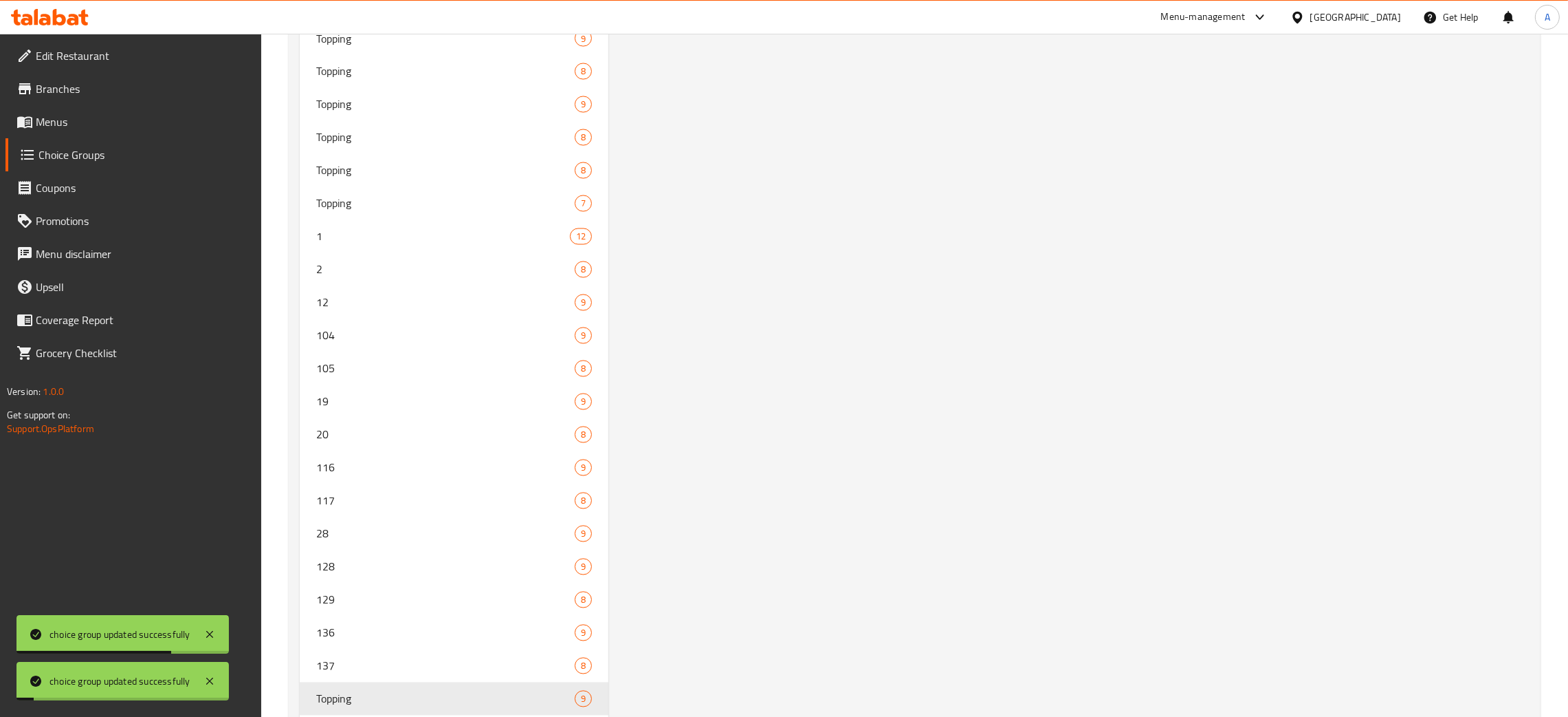
scroll to position [4001, 0]
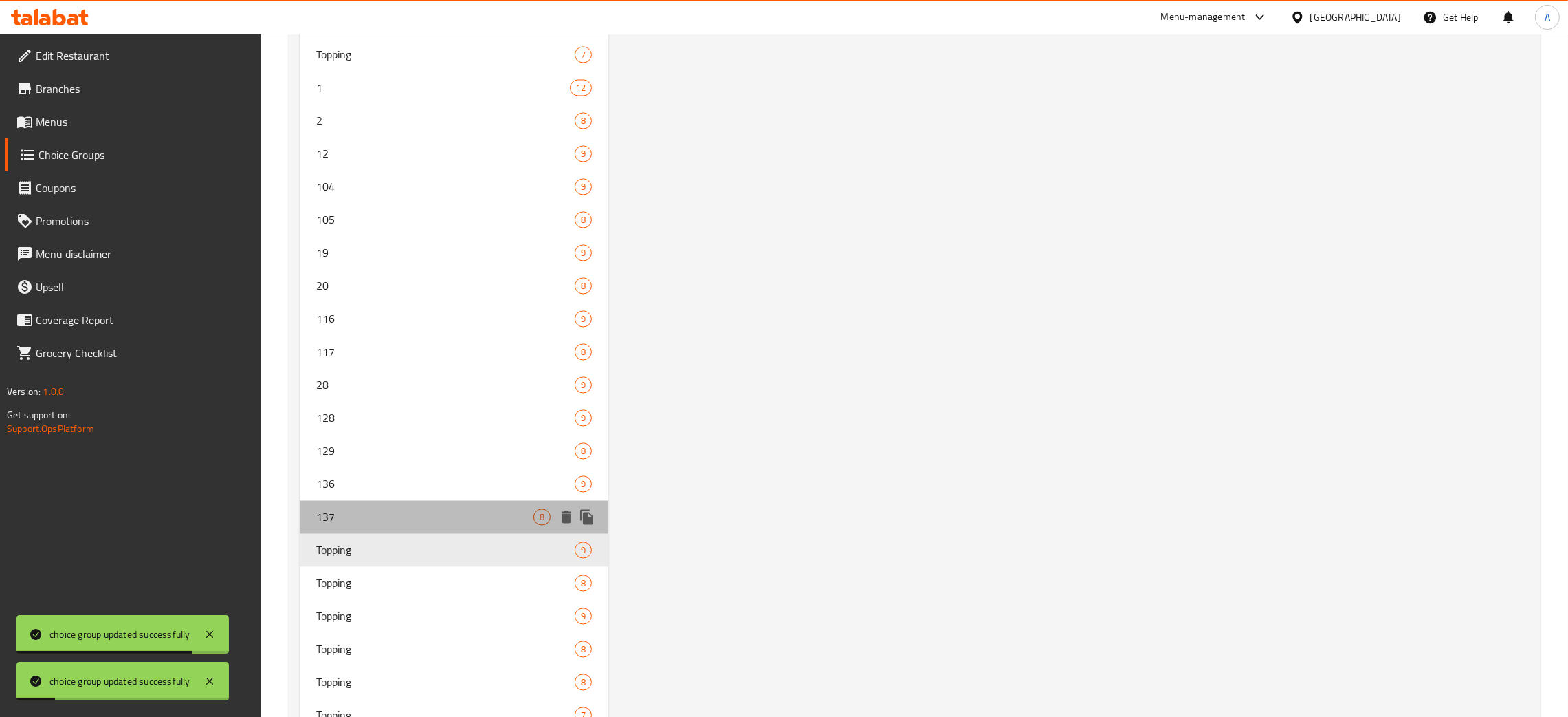
click at [413, 508] on span "137" at bounding box center [425, 516] width 217 height 16
type input "137"
type input "4"
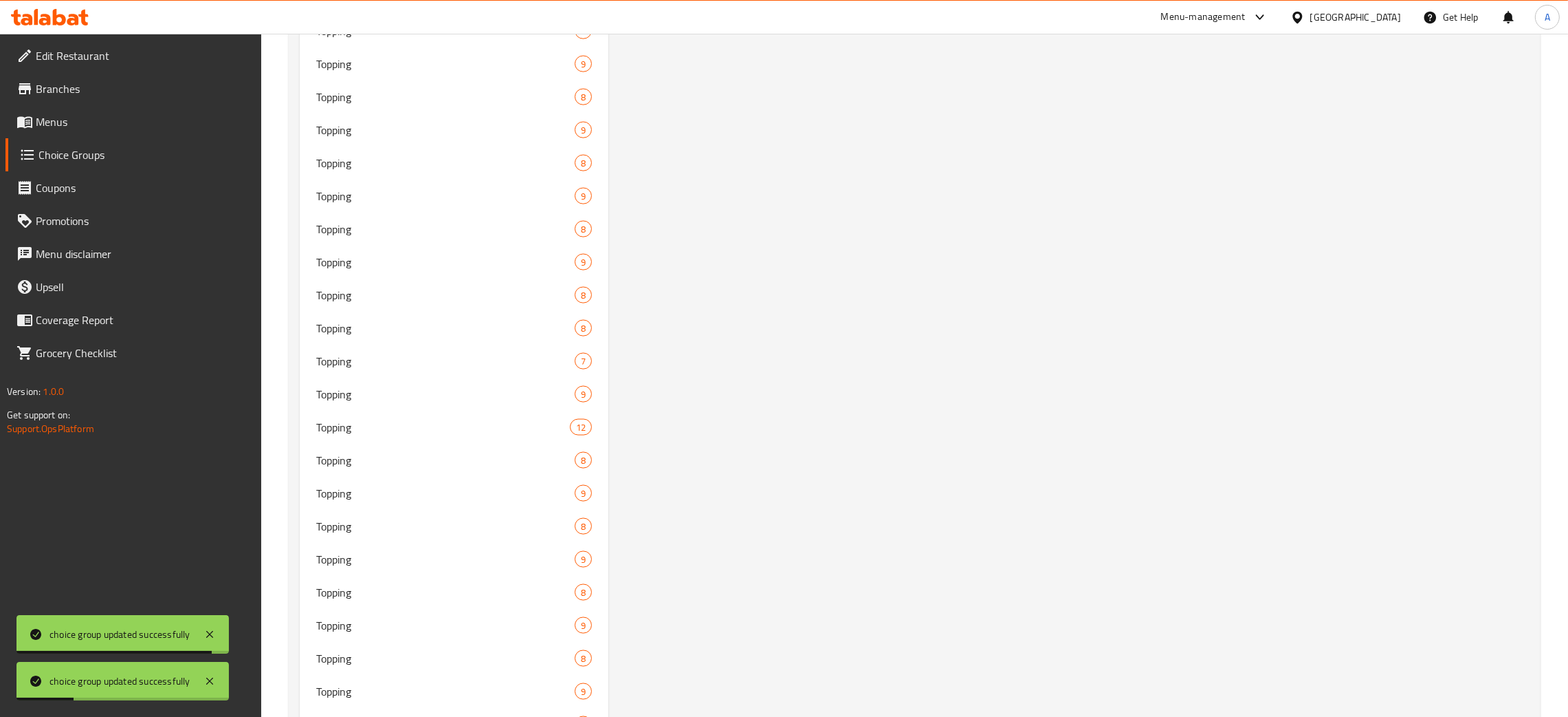
scroll to position [0, 0]
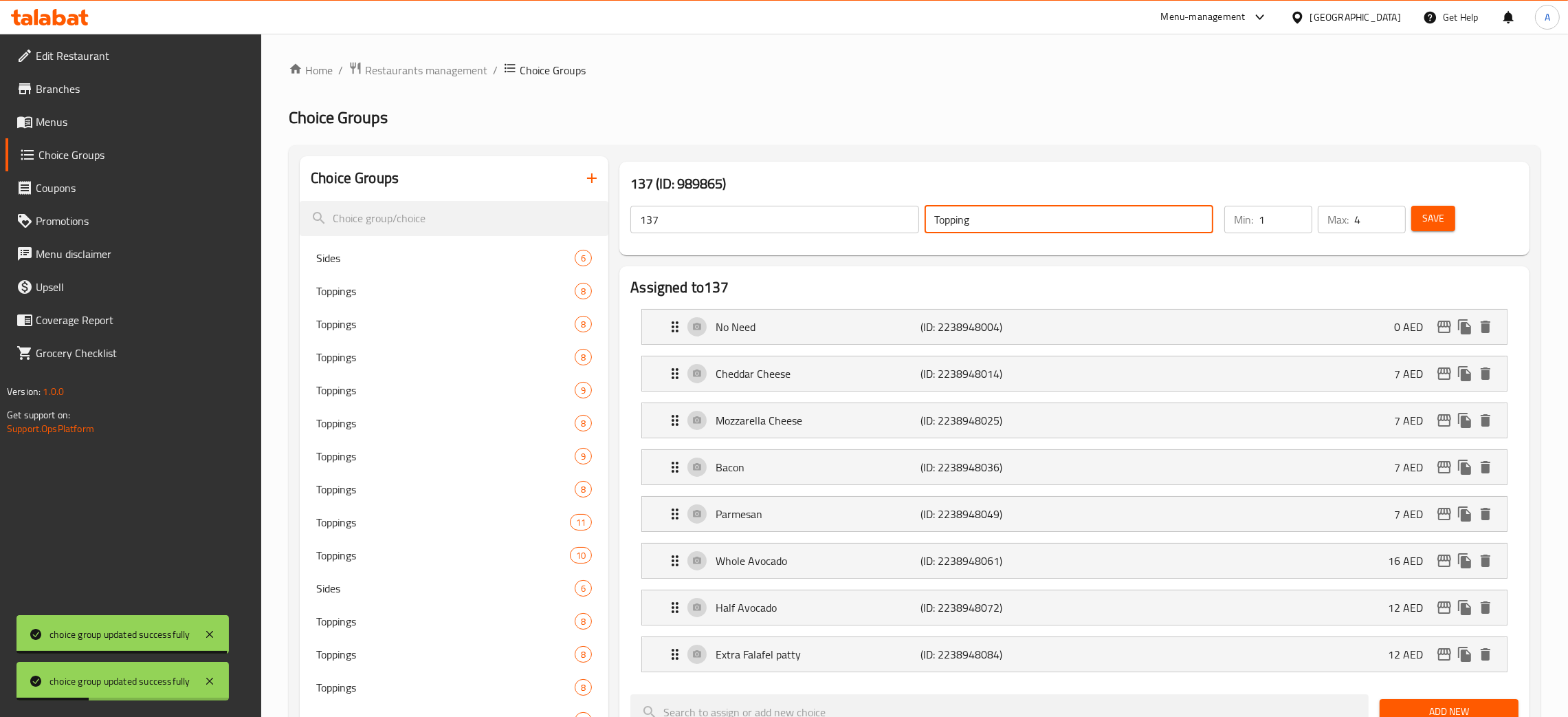
drag, startPoint x: 976, startPoint y: 226, endPoint x: 915, endPoint y: 219, distance: 61.4
click at [915, 219] on div "137 ​ Topping ​" at bounding box center [922, 219] width 600 height 44
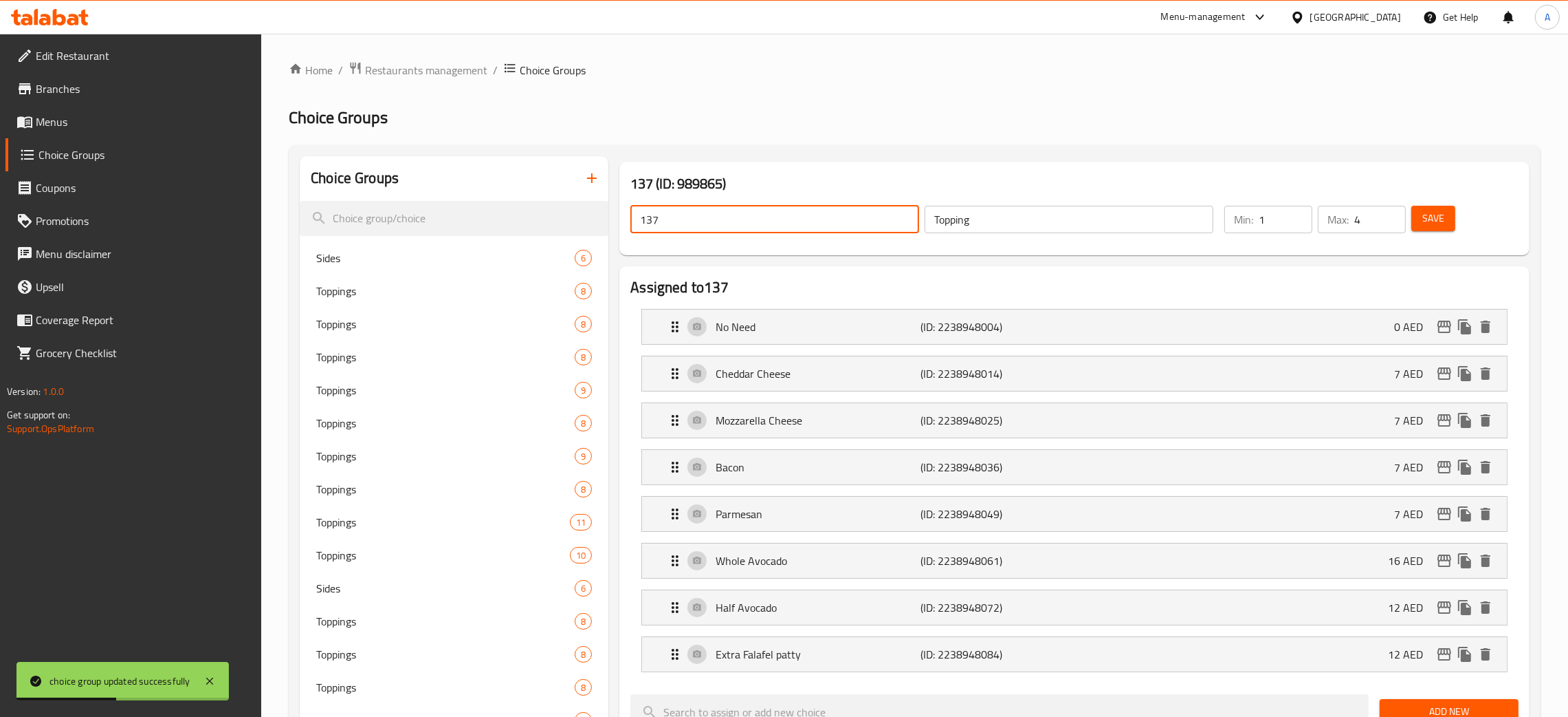
drag, startPoint x: 660, startPoint y: 222, endPoint x: 629, endPoint y: 225, distance: 31.1
click at [629, 225] on div "137 ​" at bounding box center [775, 219] width 294 height 33
paste input "Topping"
click at [1436, 220] on span "Save" at bounding box center [1433, 218] width 22 height 17
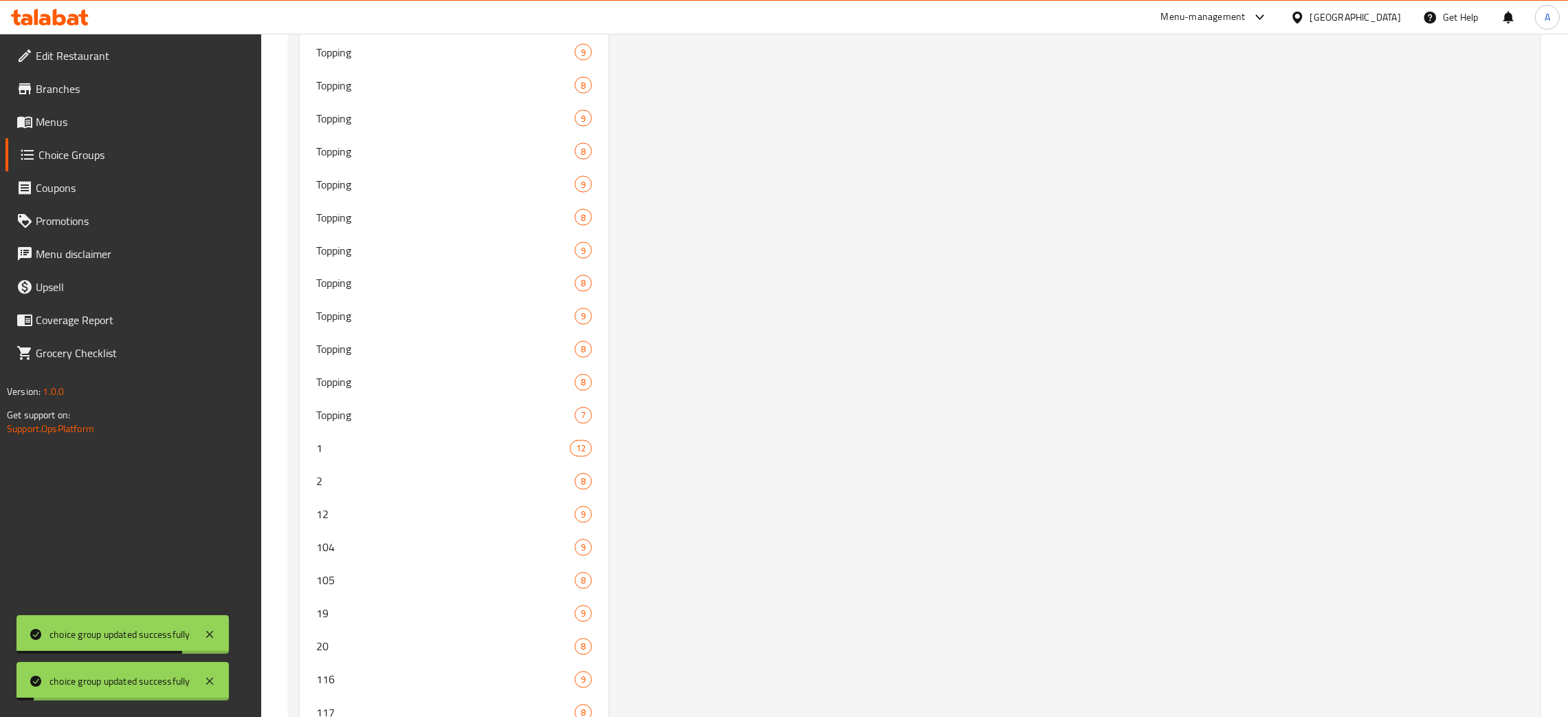
scroll to position [4025, 0]
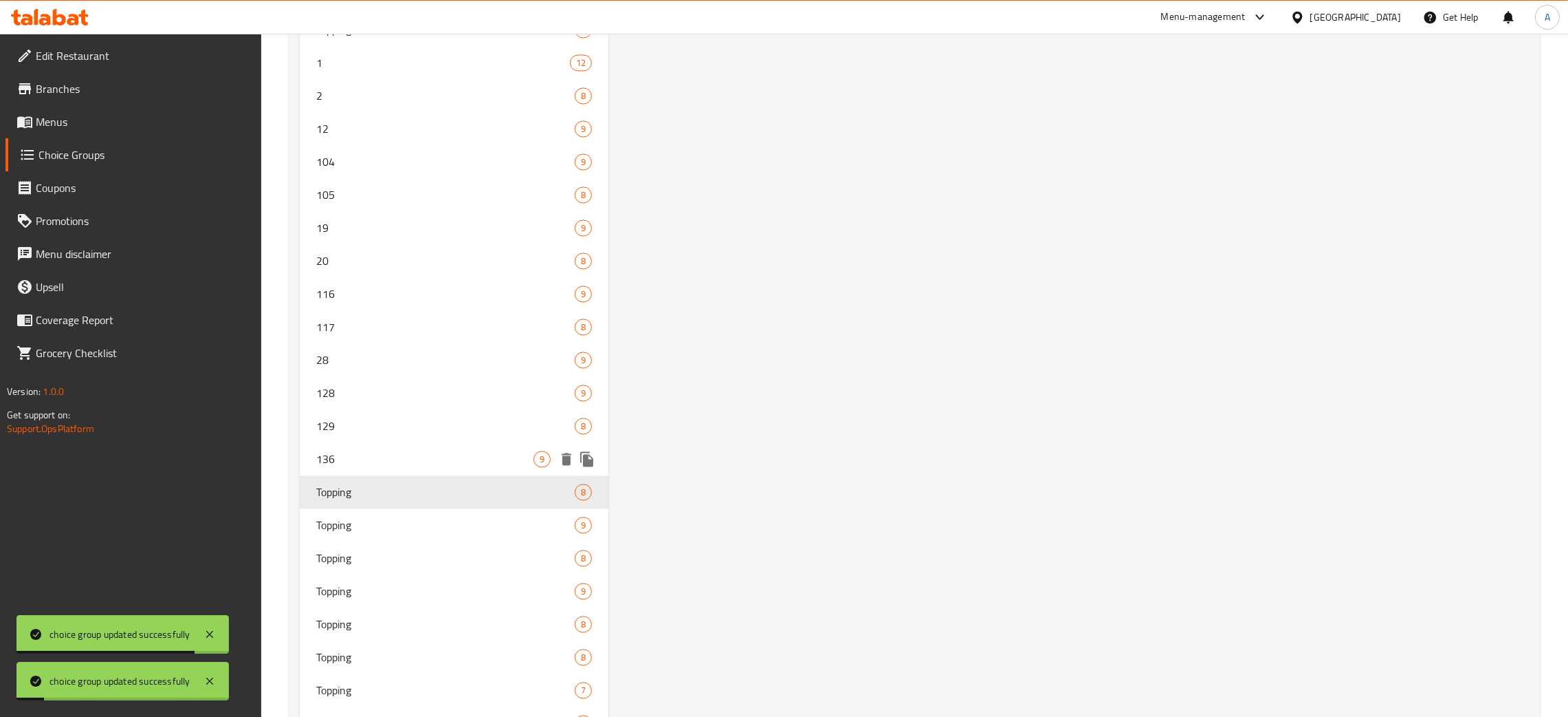
drag, startPoint x: 366, startPoint y: 452, endPoint x: 1583, endPoint y: 382, distance: 1219.0
click at [368, 452] on span "136" at bounding box center [425, 459] width 217 height 16
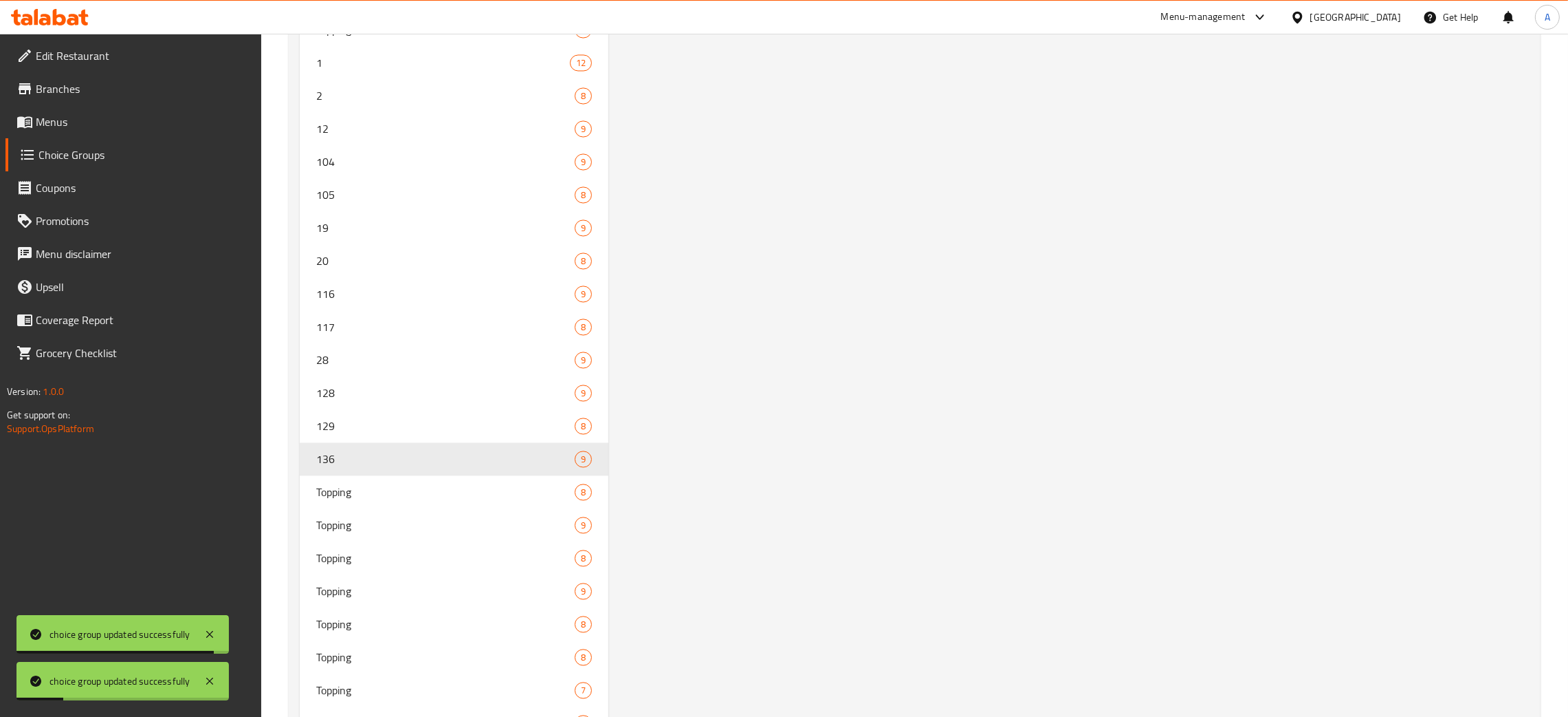
scroll to position [0, 0]
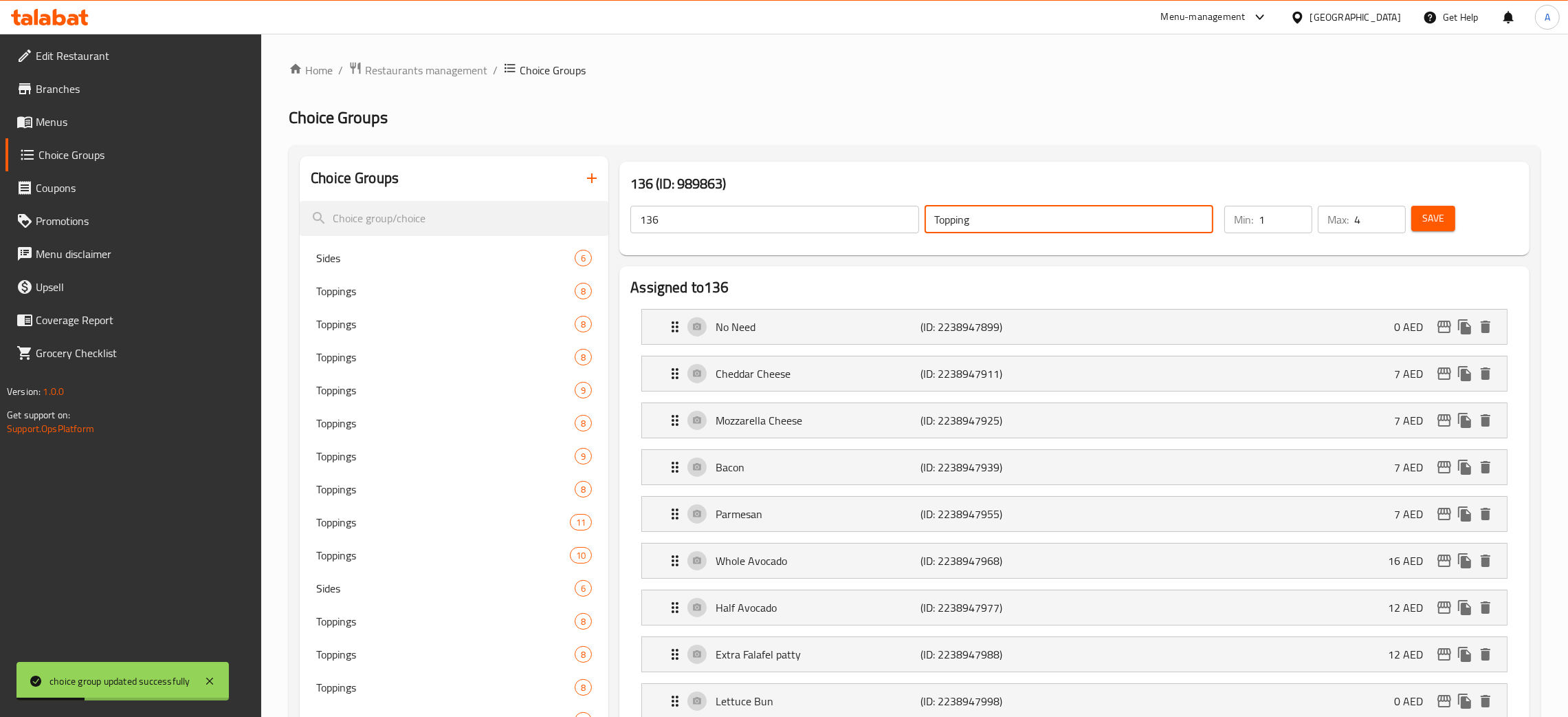
drag, startPoint x: 970, startPoint y: 221, endPoint x: 885, endPoint y: 214, distance: 85.3
click at [885, 214] on div "136 ​ Topping ​" at bounding box center [922, 219] width 600 height 44
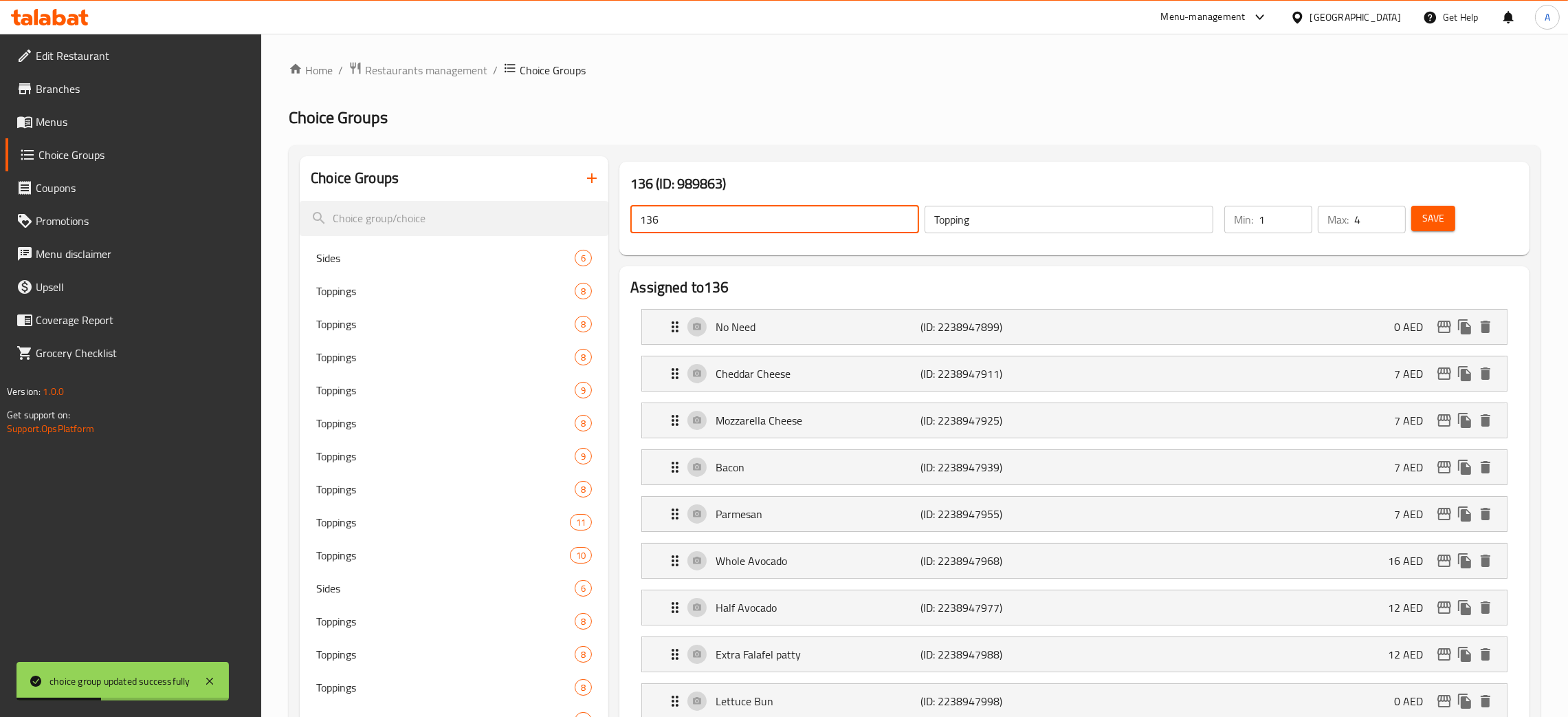
drag, startPoint x: 649, startPoint y: 221, endPoint x: 632, endPoint y: 221, distance: 17.0
click at [637, 221] on input "136" at bounding box center [774, 219] width 288 height 27
paste input "Topping"
click at [1454, 222] on div "Save" at bounding box center [1457, 219] width 96 height 33
click at [1446, 221] on button "Save" at bounding box center [1433, 218] width 44 height 25
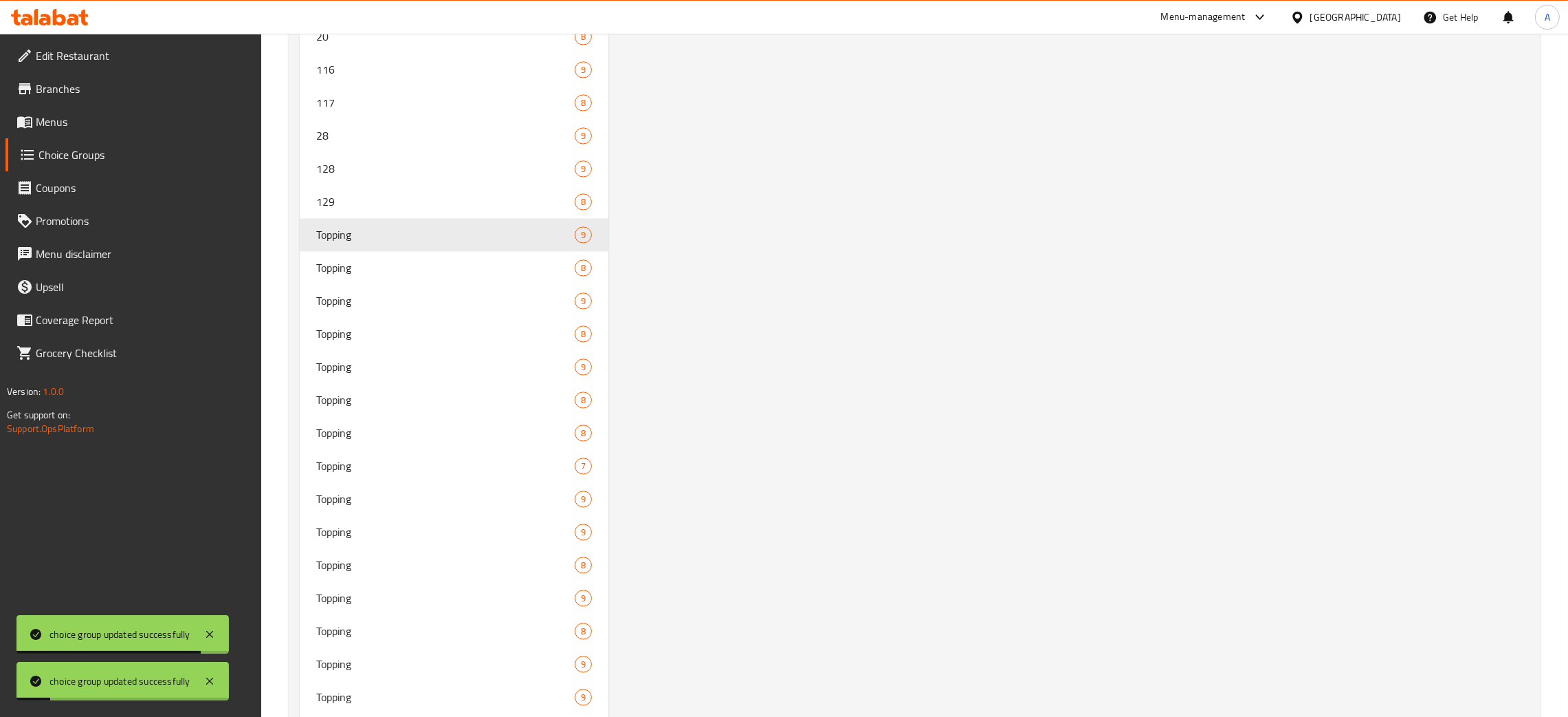
scroll to position [4225, 0]
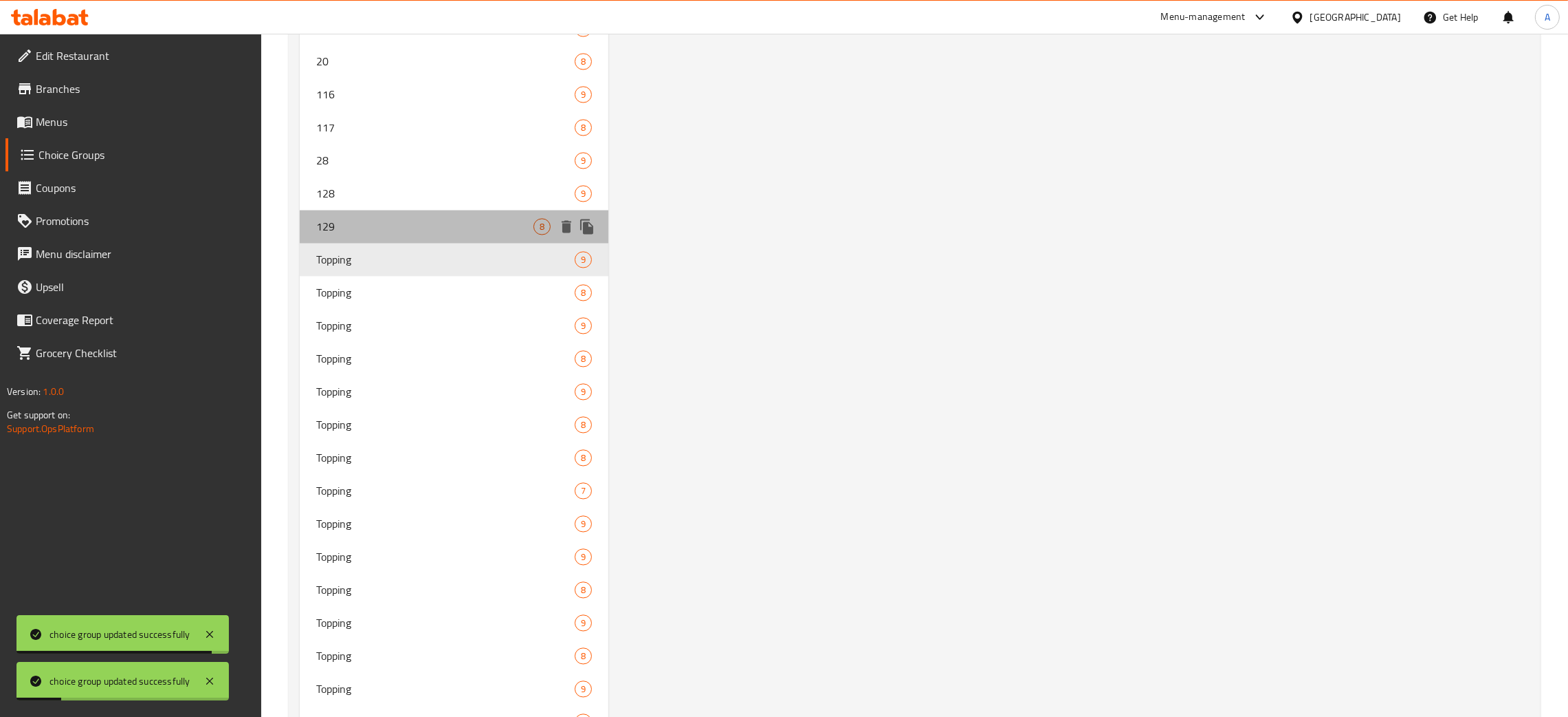
click at [368, 222] on span "129" at bounding box center [425, 226] width 217 height 16
type input "129"
type input "6"
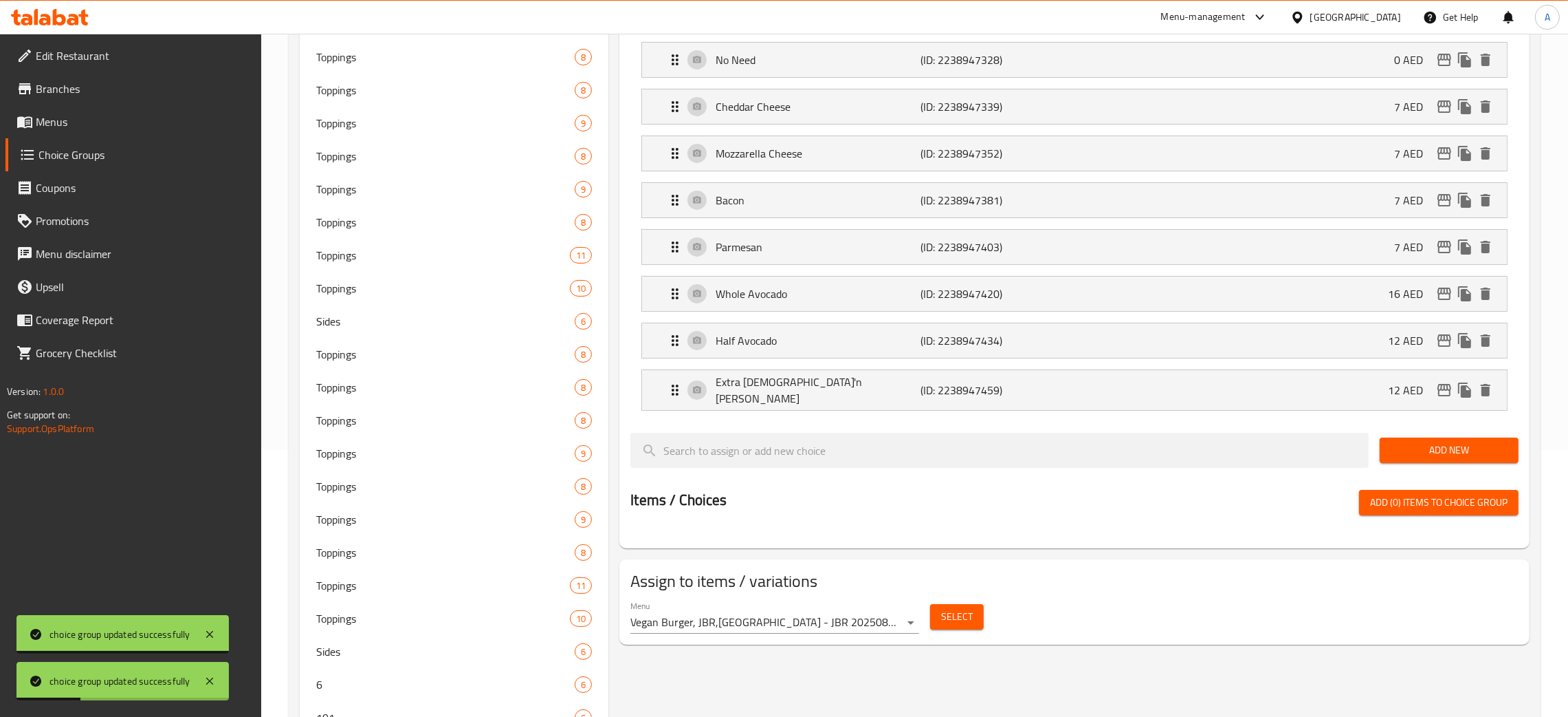
scroll to position [0, 0]
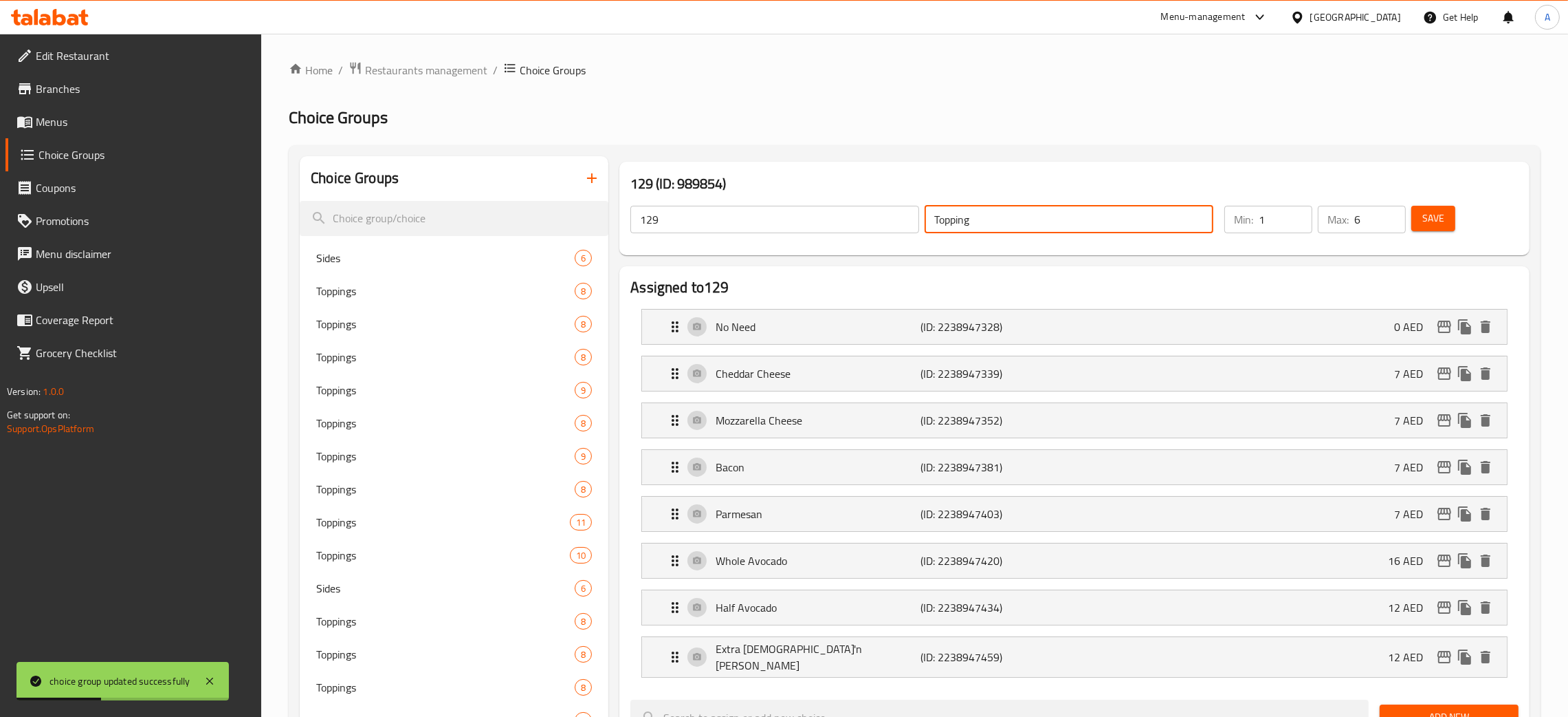
drag, startPoint x: 938, startPoint y: 218, endPoint x: 768, endPoint y: 237, distance: 171.1
click at [921, 217] on div "129 ​ Topping ​" at bounding box center [922, 219] width 600 height 44
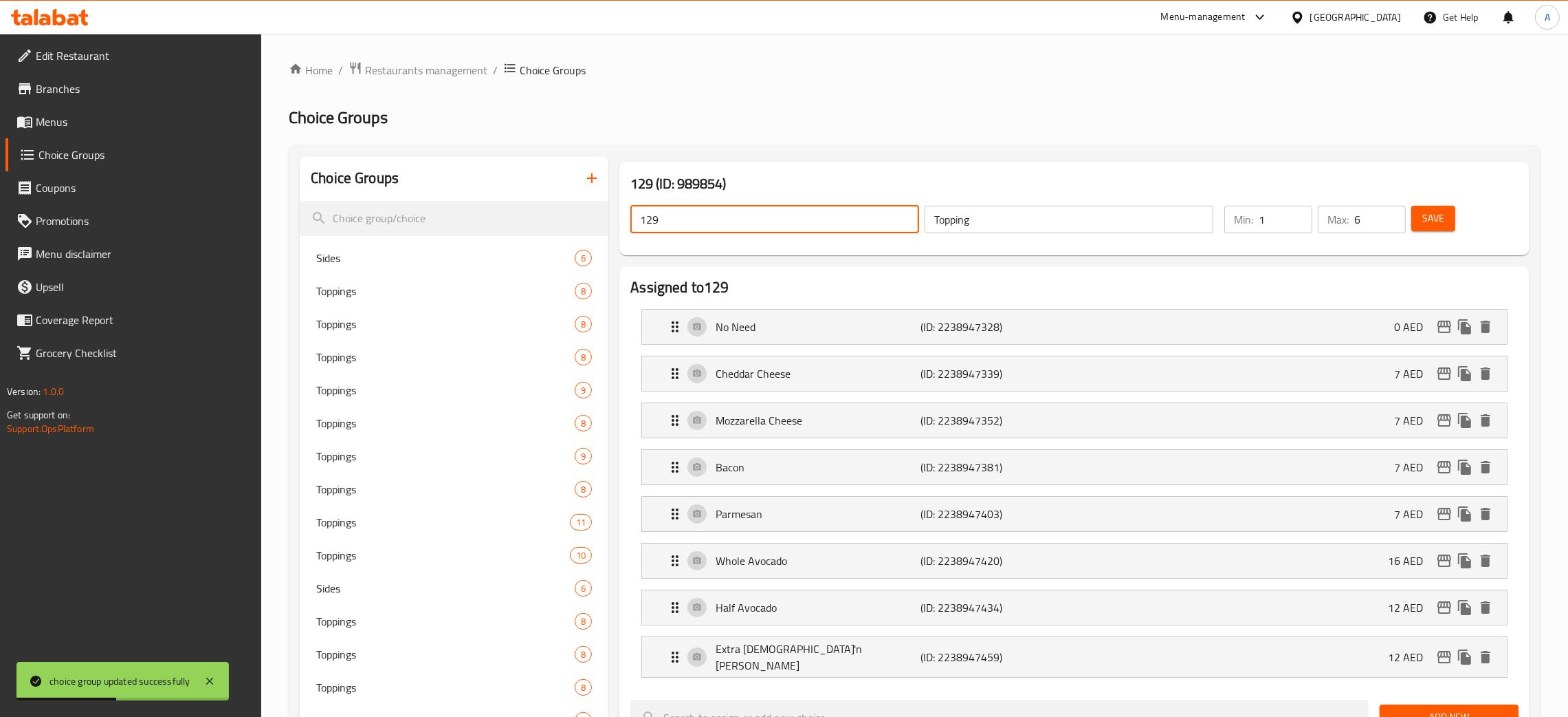
drag, startPoint x: 684, startPoint y: 223, endPoint x: 1306, endPoint y: 231, distance: 622.1
paste input "Topping"
drag, startPoint x: 1430, startPoint y: 218, endPoint x: 1536, endPoint y: 94, distance: 163.1
click at [1430, 219] on span "Save" at bounding box center [1433, 218] width 22 height 17
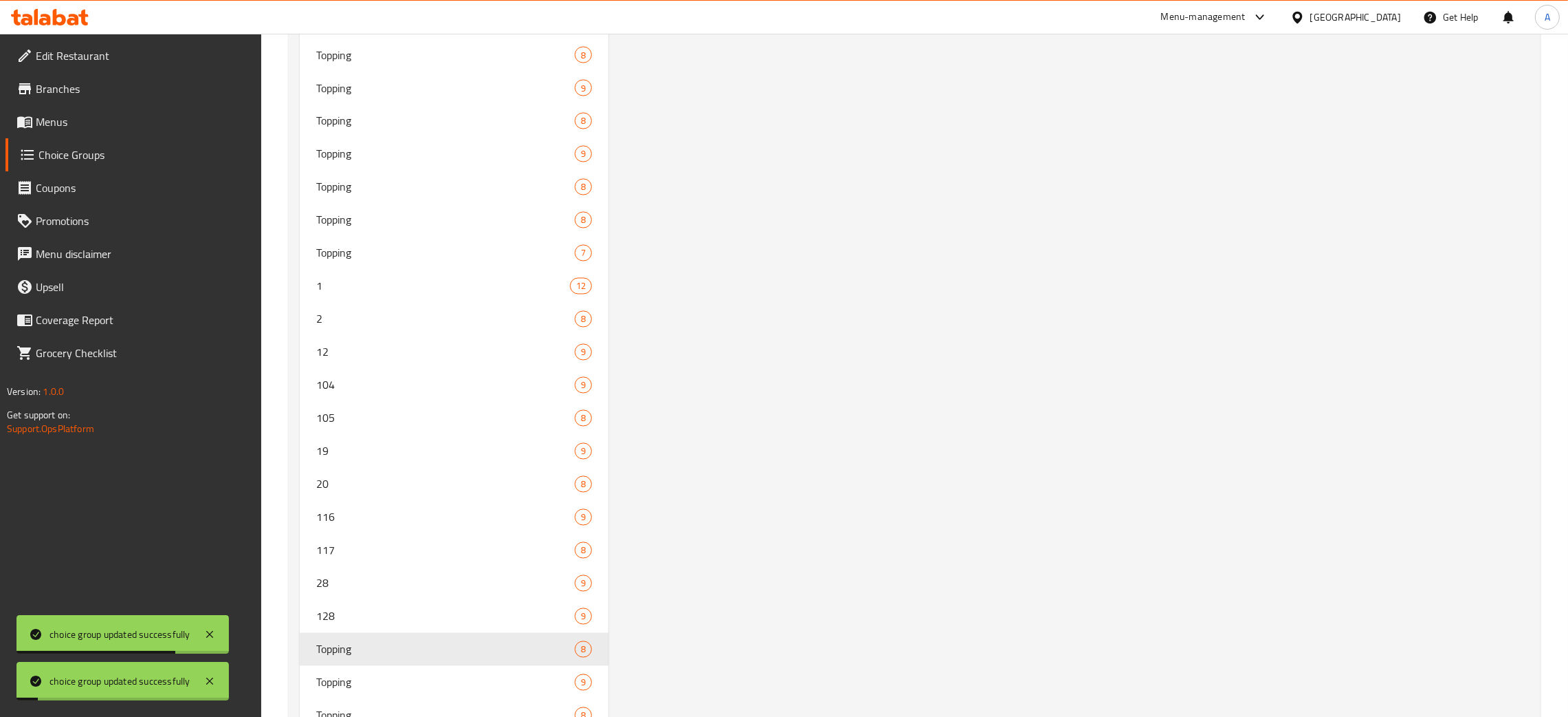
scroll to position [3889, 0]
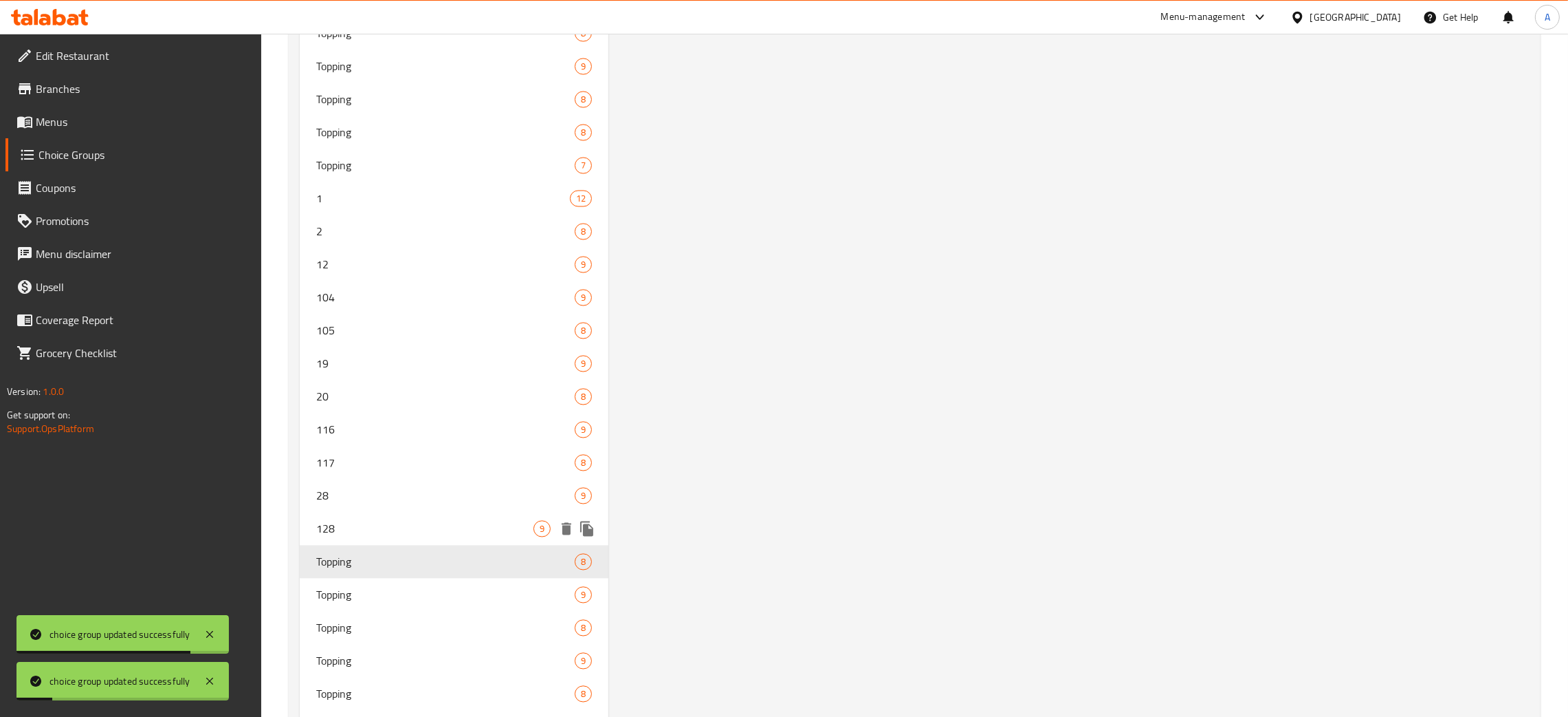
click at [455, 513] on div "128 9" at bounding box center [453, 529] width 308 height 33
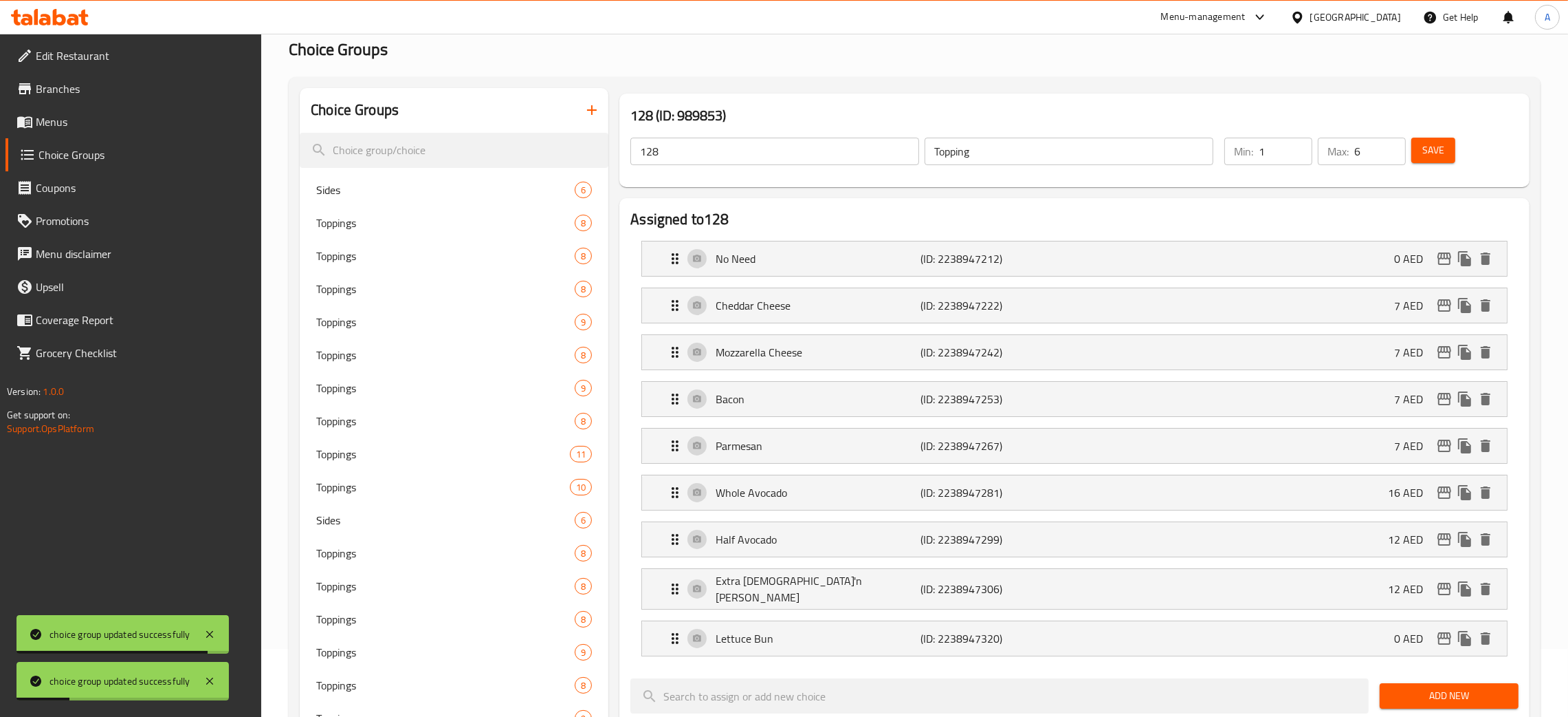
scroll to position [0, 0]
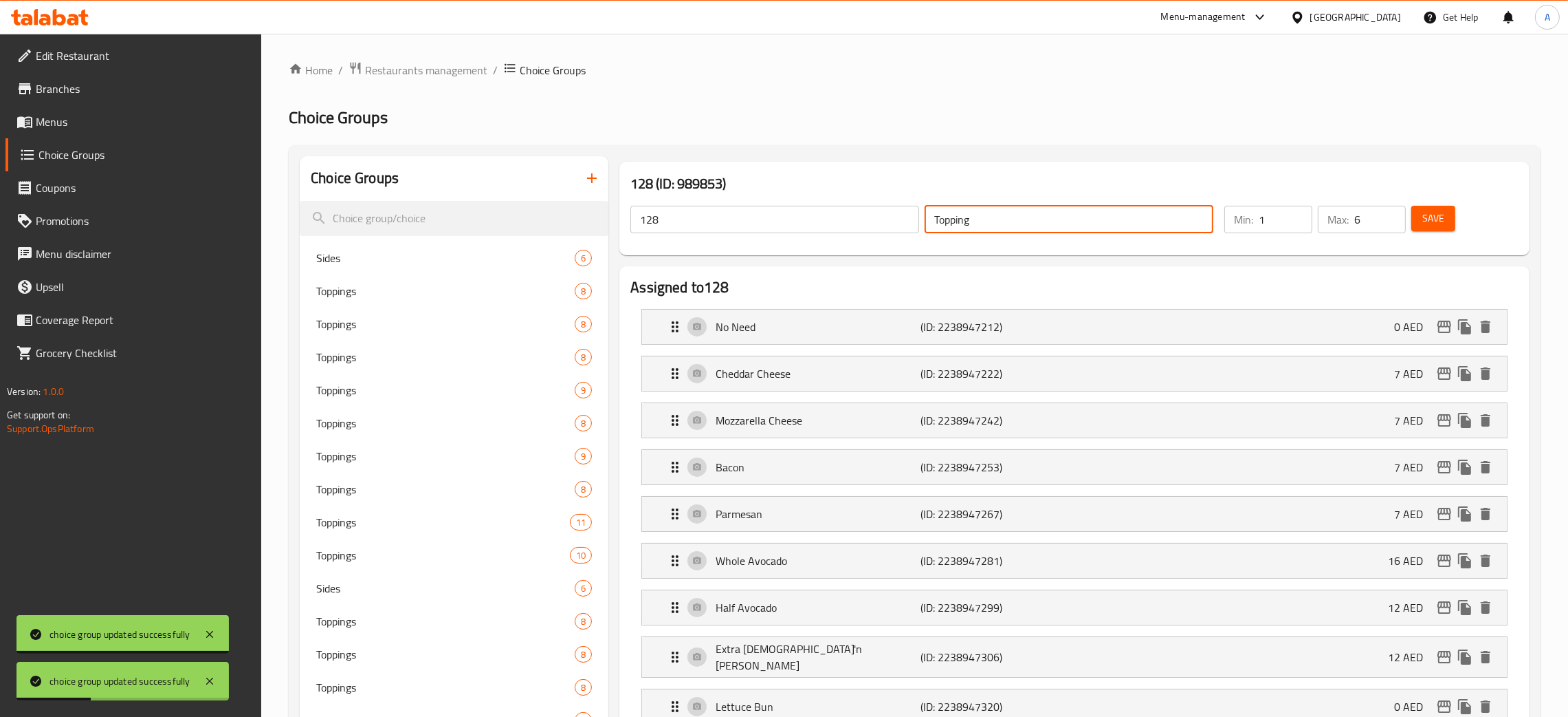
drag, startPoint x: 976, startPoint y: 226, endPoint x: 894, endPoint y: 226, distance: 82.0
click at [894, 226] on div "128 ​ Topping ​" at bounding box center [922, 219] width 600 height 44
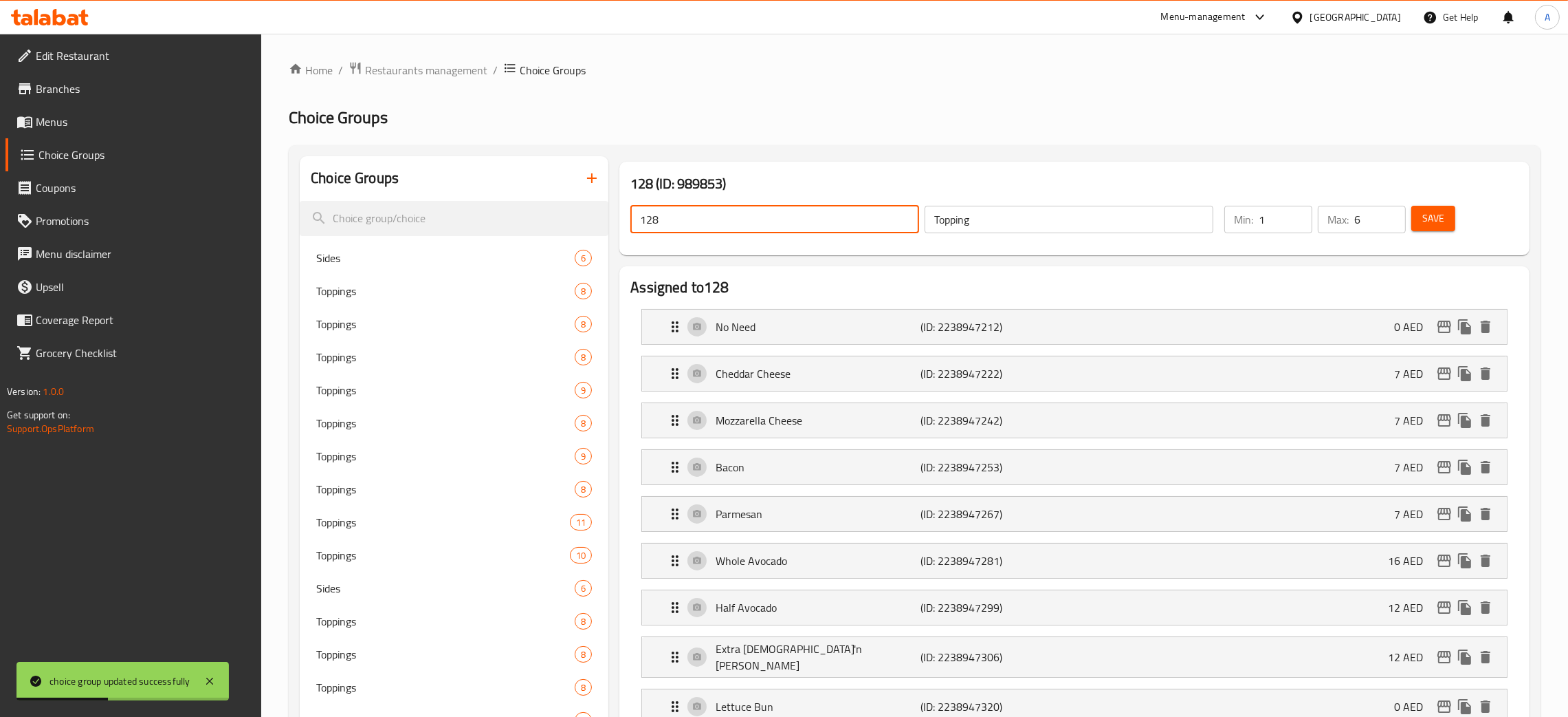
drag, startPoint x: 630, startPoint y: 216, endPoint x: 621, endPoint y: 218, distance: 9.2
click at [621, 218] on div "128 (ID: 989853) 128 ​ Topping ​ Min: 1 ​ Max: 6 ​ Save" at bounding box center [1075, 208] width 910 height 93
paste input "Topping"
click at [1428, 221] on span "Save" at bounding box center [1433, 218] width 22 height 17
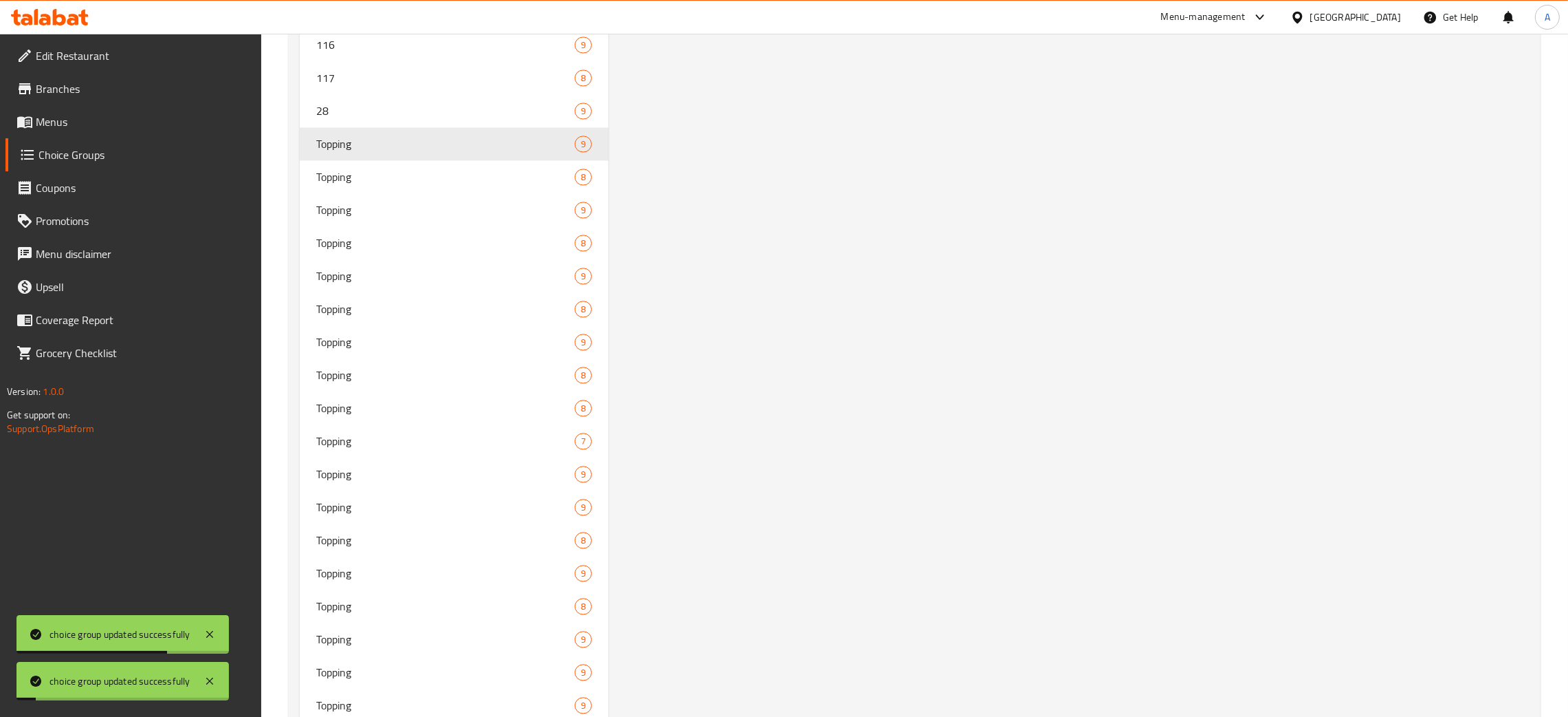
scroll to position [4237, 0]
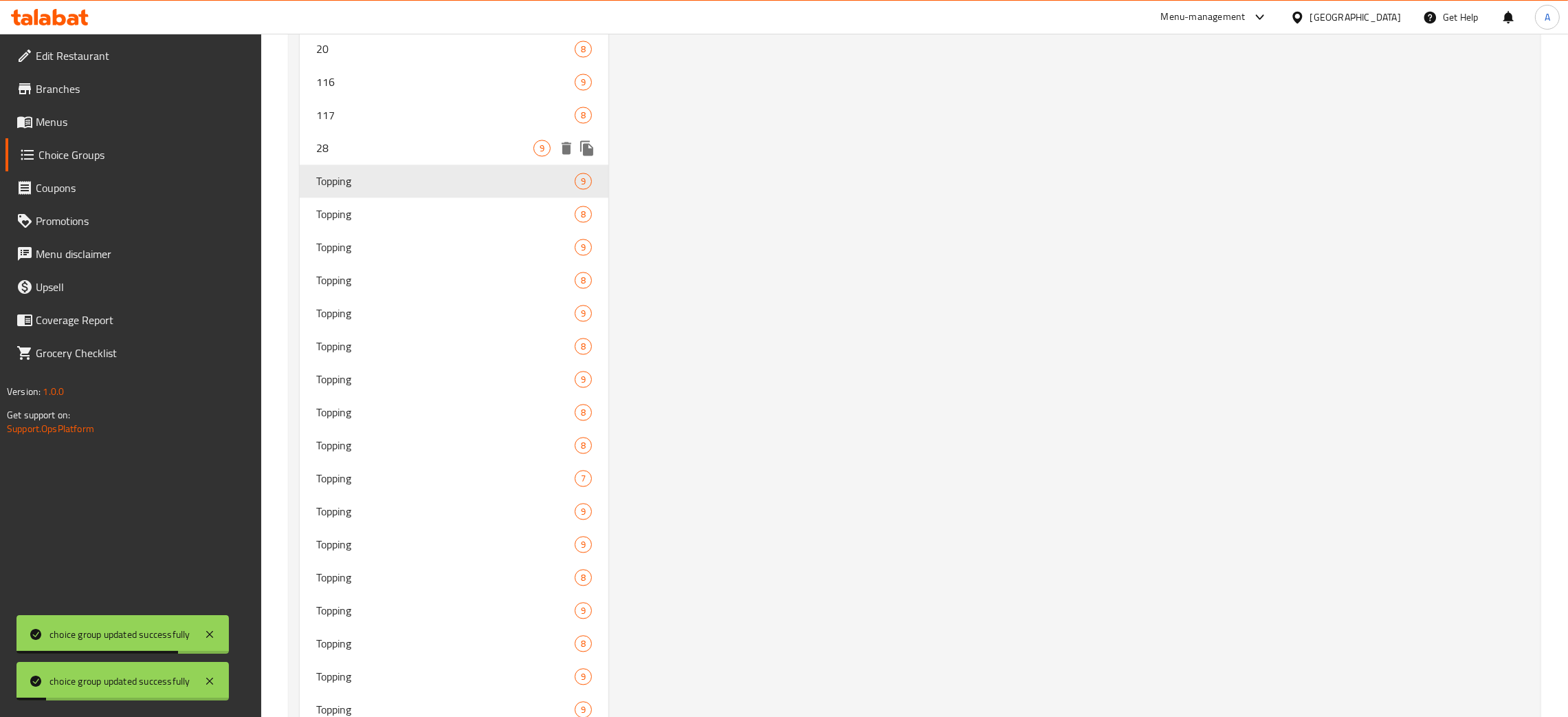
drag, startPoint x: 405, startPoint y: 135, endPoint x: 1583, endPoint y: 295, distance: 1188.8
click at [405, 140] on span "28" at bounding box center [425, 148] width 217 height 16
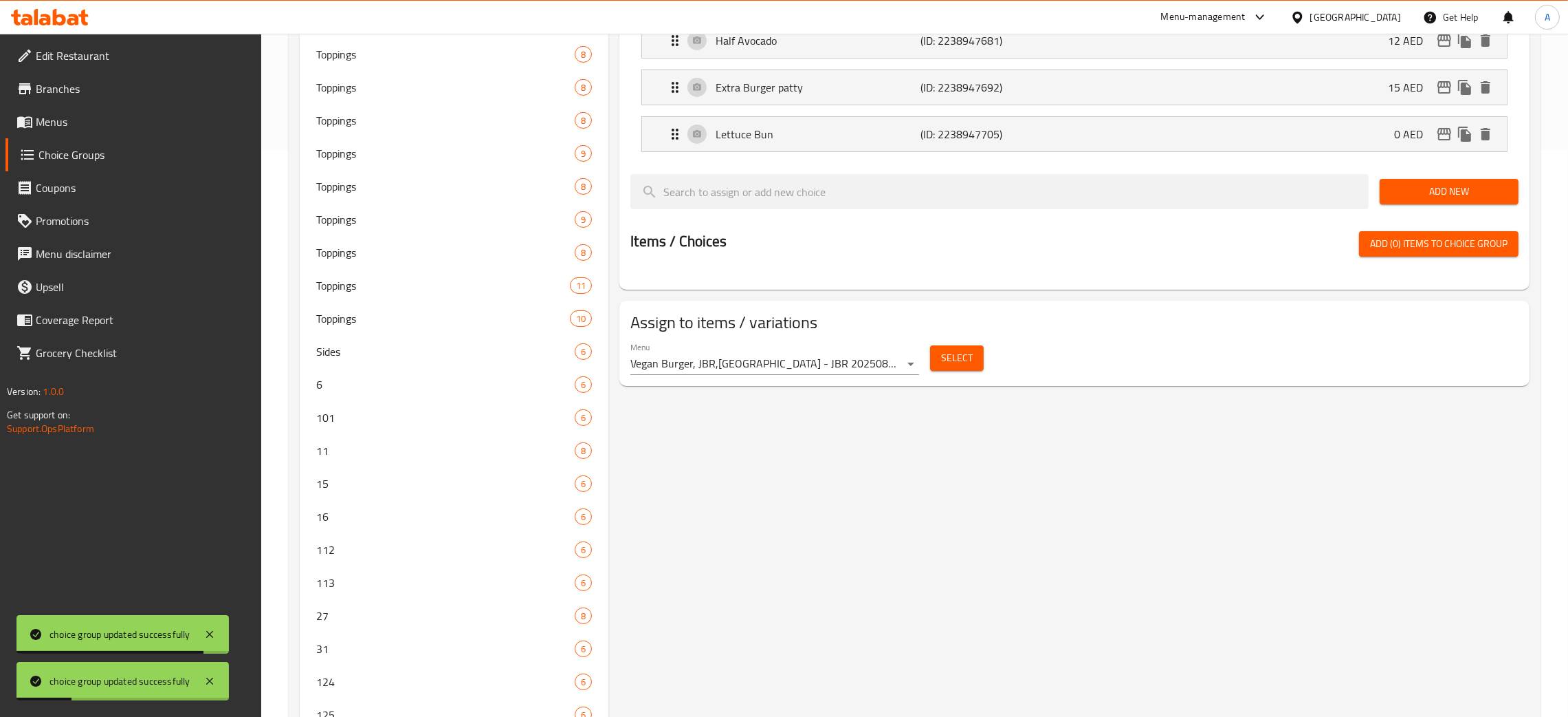
scroll to position [0, 0]
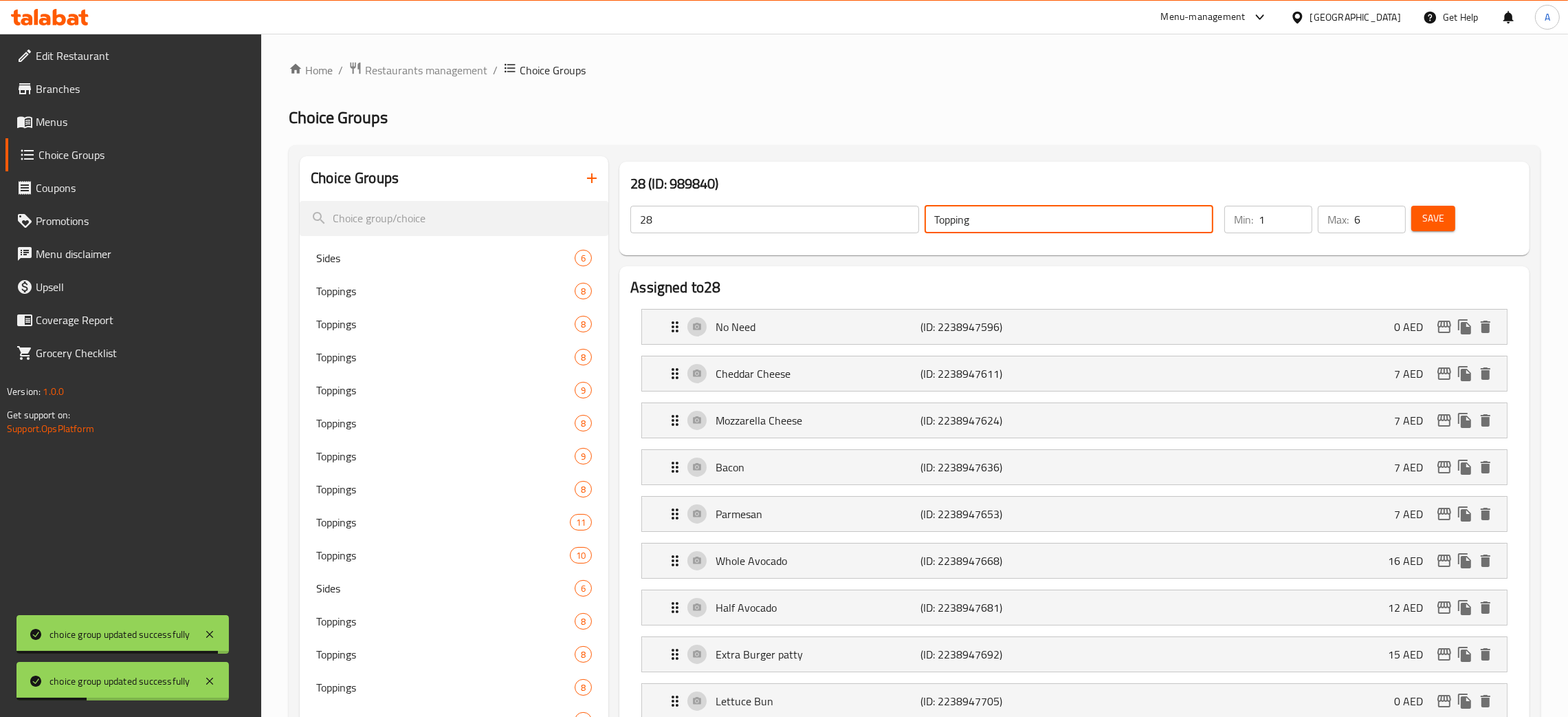
drag, startPoint x: 931, startPoint y: 229, endPoint x: 907, endPoint y: 229, distance: 24.0
click at [907, 229] on div "28 ​ Topping ​" at bounding box center [922, 219] width 600 height 44
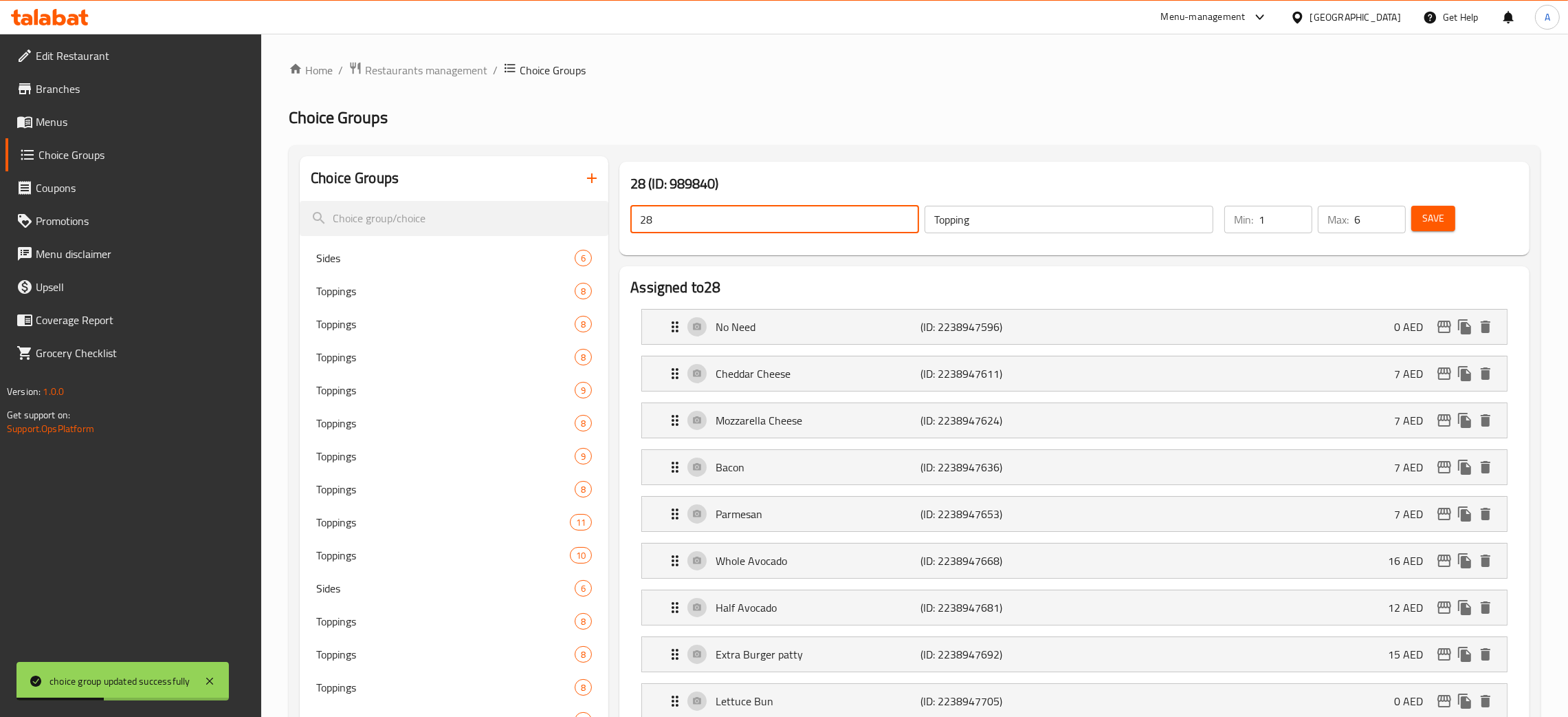
drag, startPoint x: 657, startPoint y: 219, endPoint x: 1162, endPoint y: 271, distance: 507.7
click at [618, 223] on div "28 (ID: 989840) 28 ​ Topping ​ Min: 1 ​ Max: 6 ​ Save" at bounding box center [1075, 208] width 922 height 104
paste input "Topping"
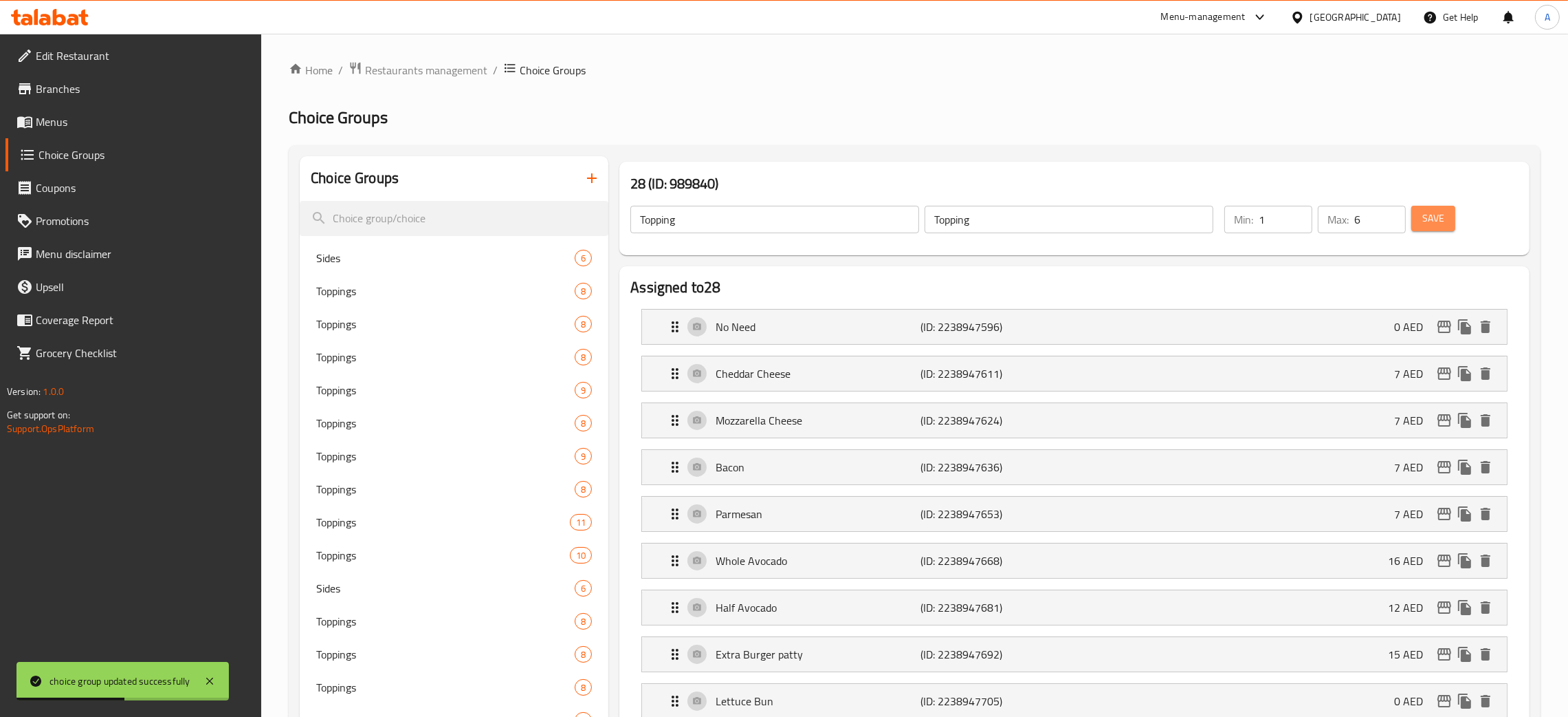
click at [1426, 218] on span "Save" at bounding box center [1433, 218] width 22 height 17
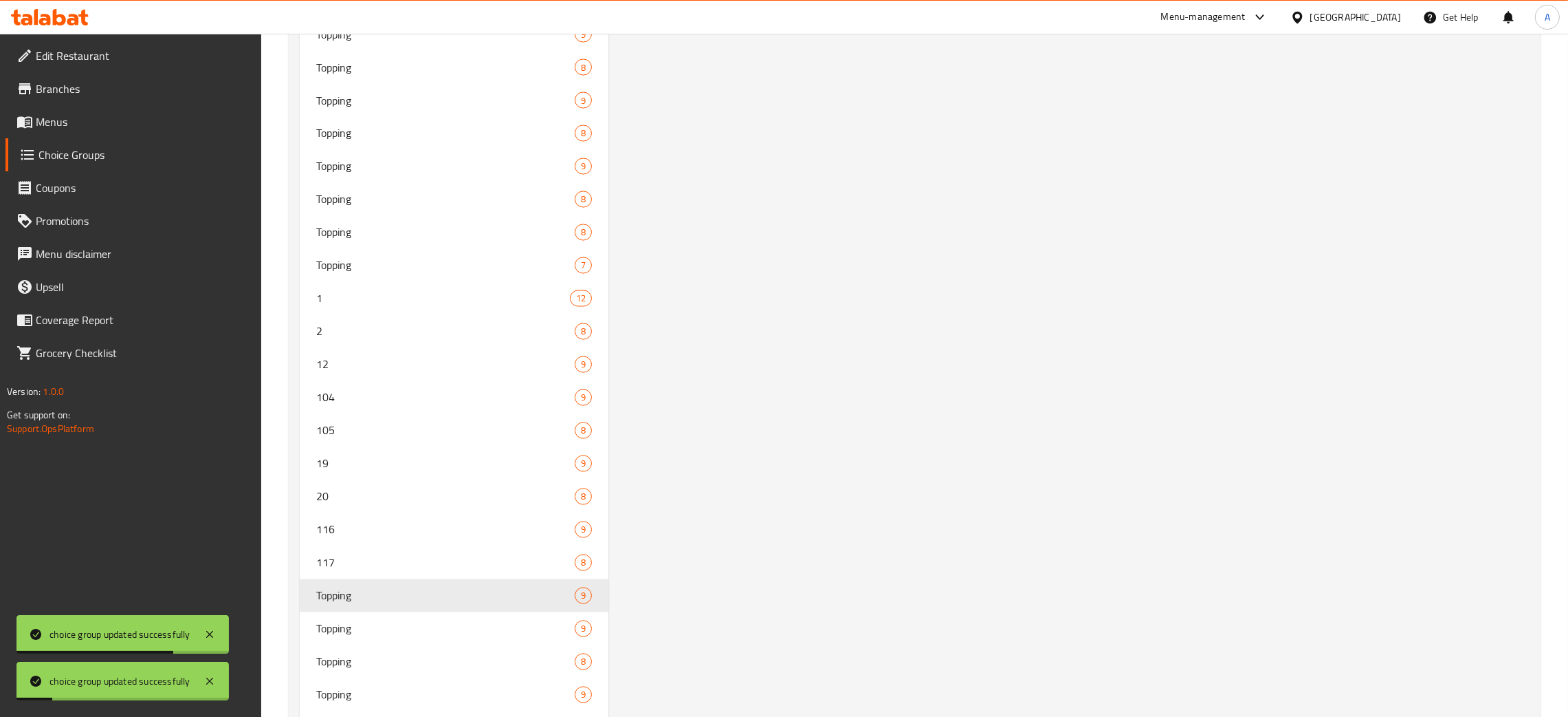
scroll to position [3802, 0]
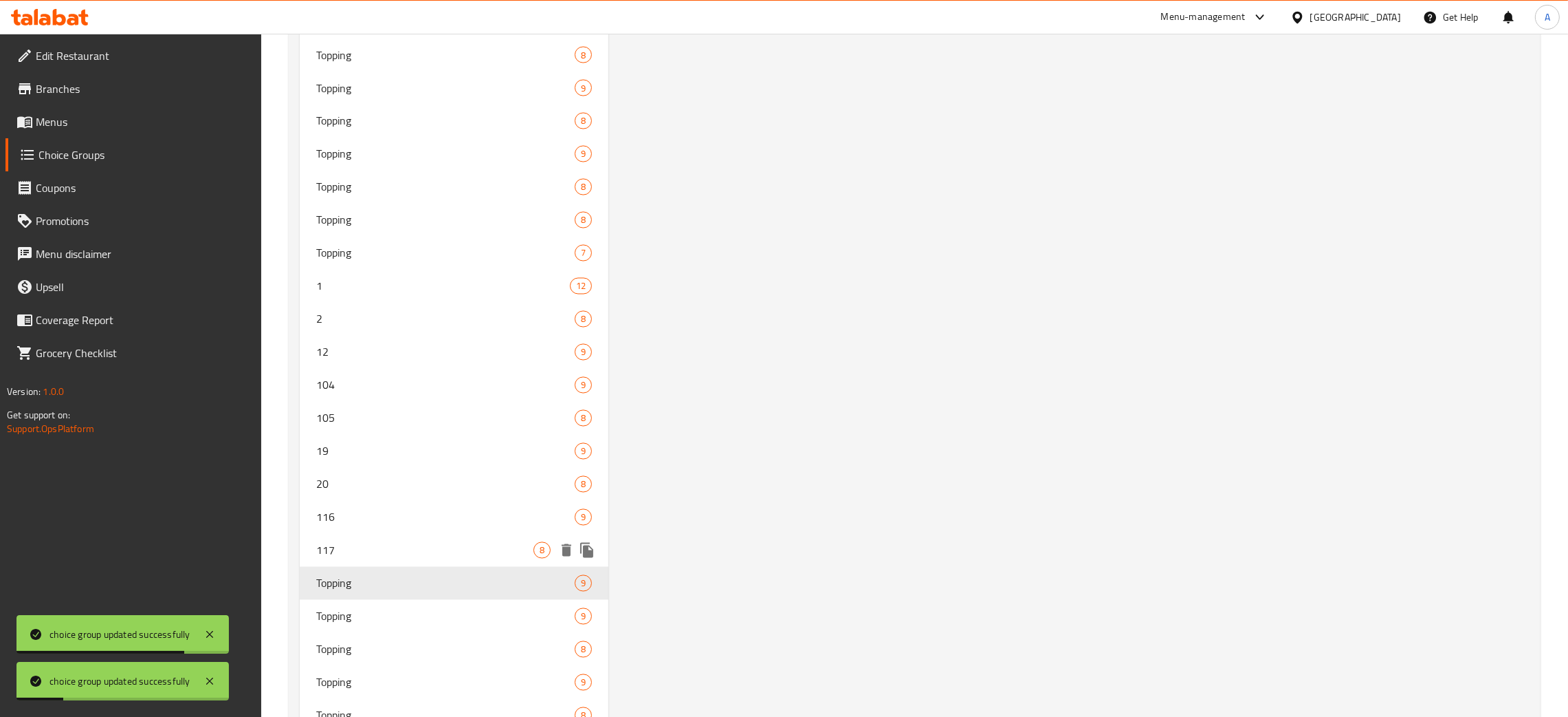
click at [439, 546] on span "117" at bounding box center [425, 551] width 217 height 16
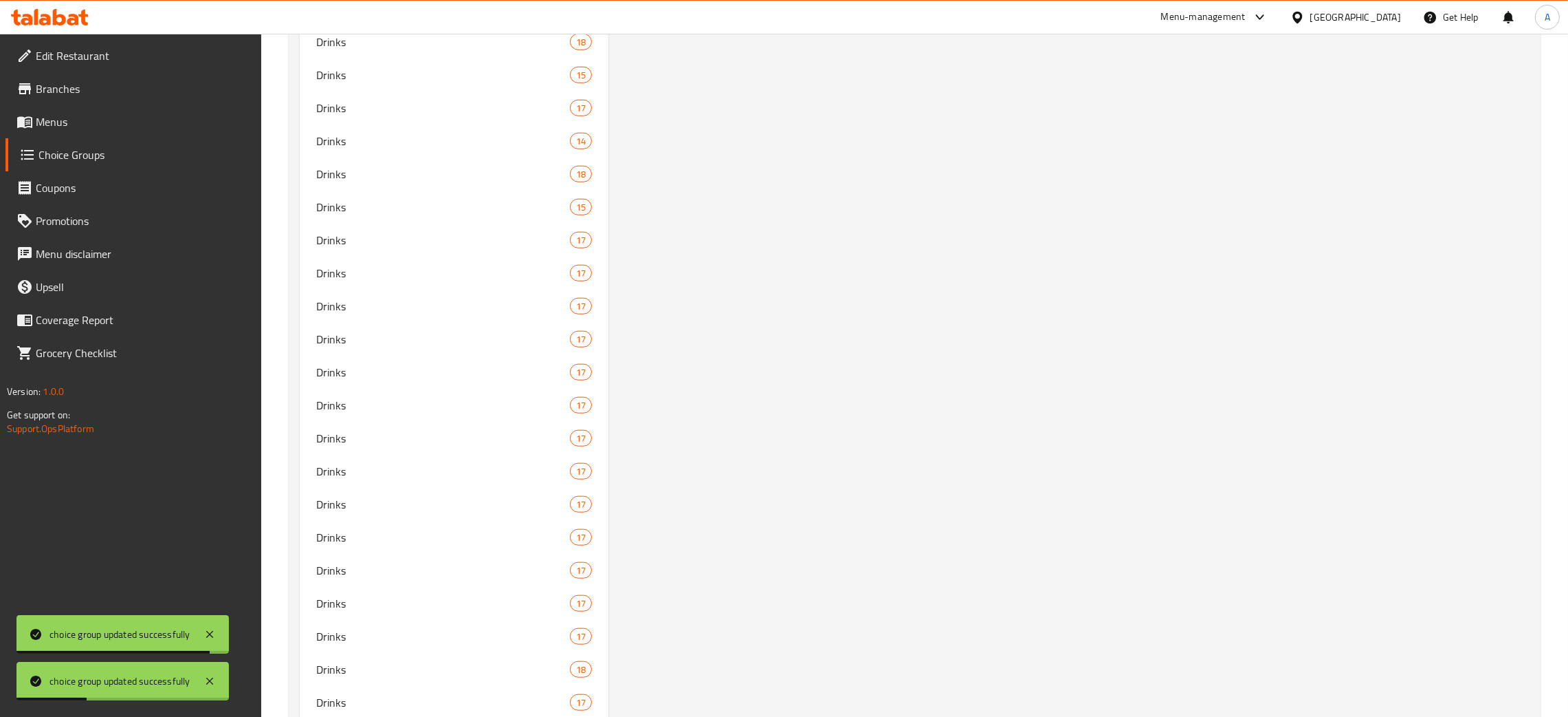
scroll to position [0, 0]
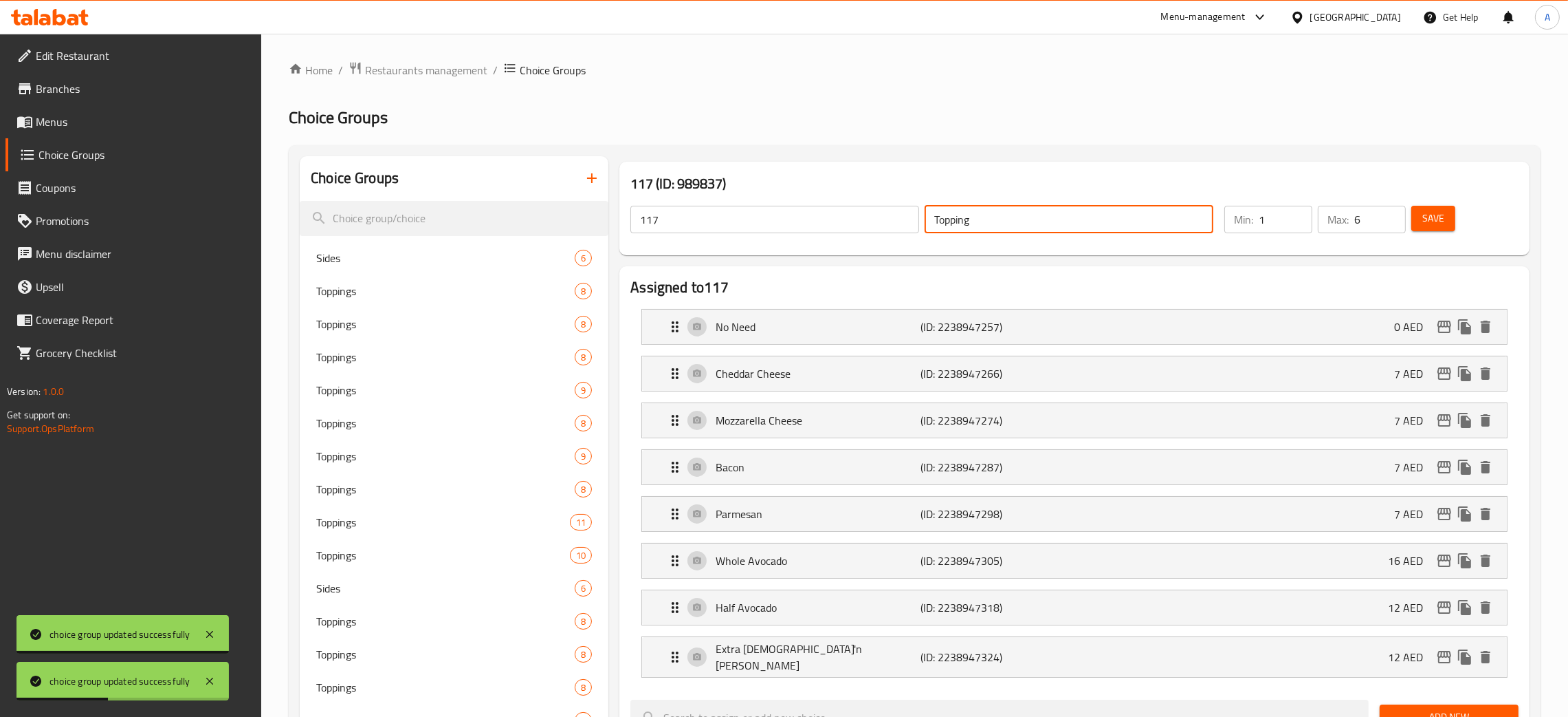
click at [913, 221] on div "117 ​ Topping ​" at bounding box center [922, 219] width 600 height 44
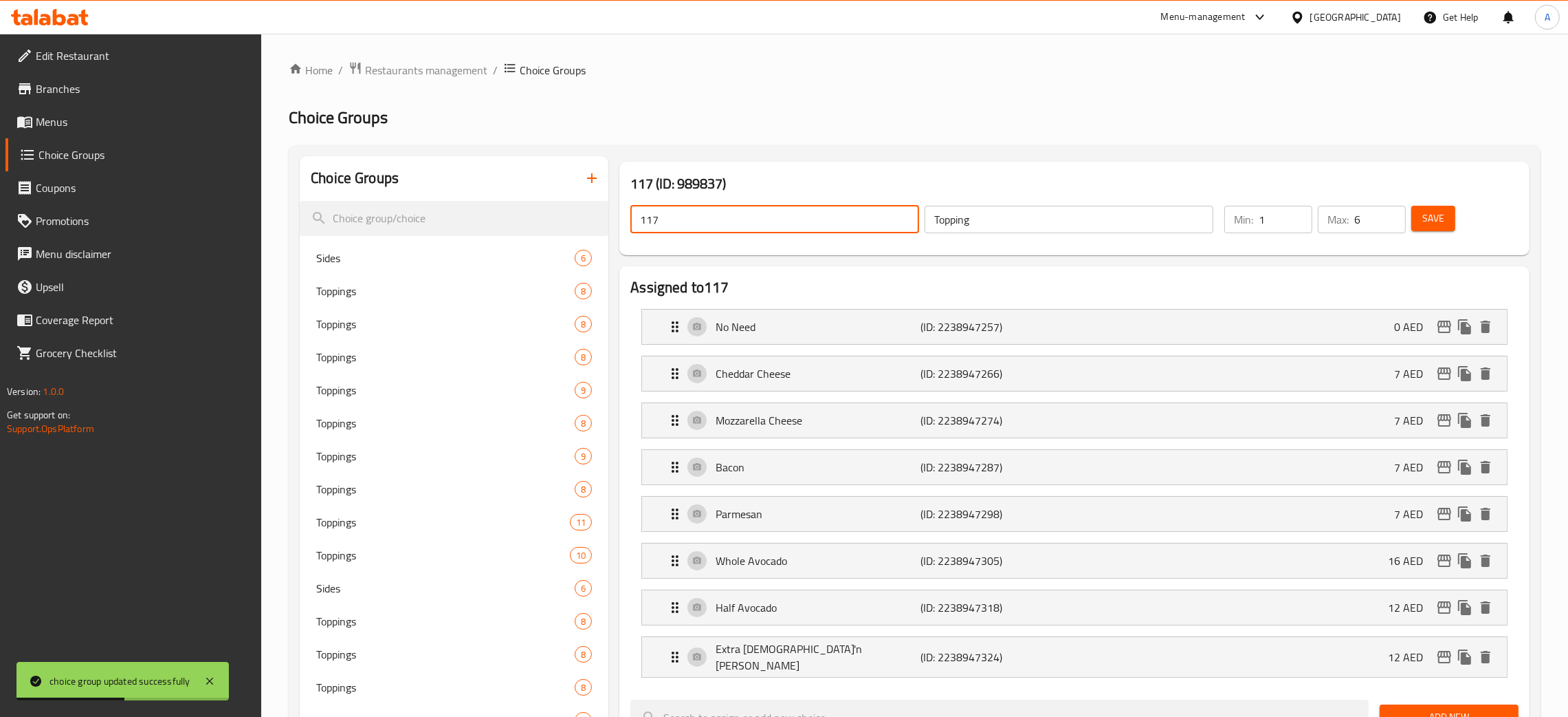
drag, startPoint x: 665, startPoint y: 224, endPoint x: 616, endPoint y: 223, distance: 49.0
click at [616, 223] on div "117 (ID: 989837) 117 ​ Topping ​ Min: 1 ​ Max: 6 ​ Save" at bounding box center [1075, 208] width 922 height 104
paste input "Topping"
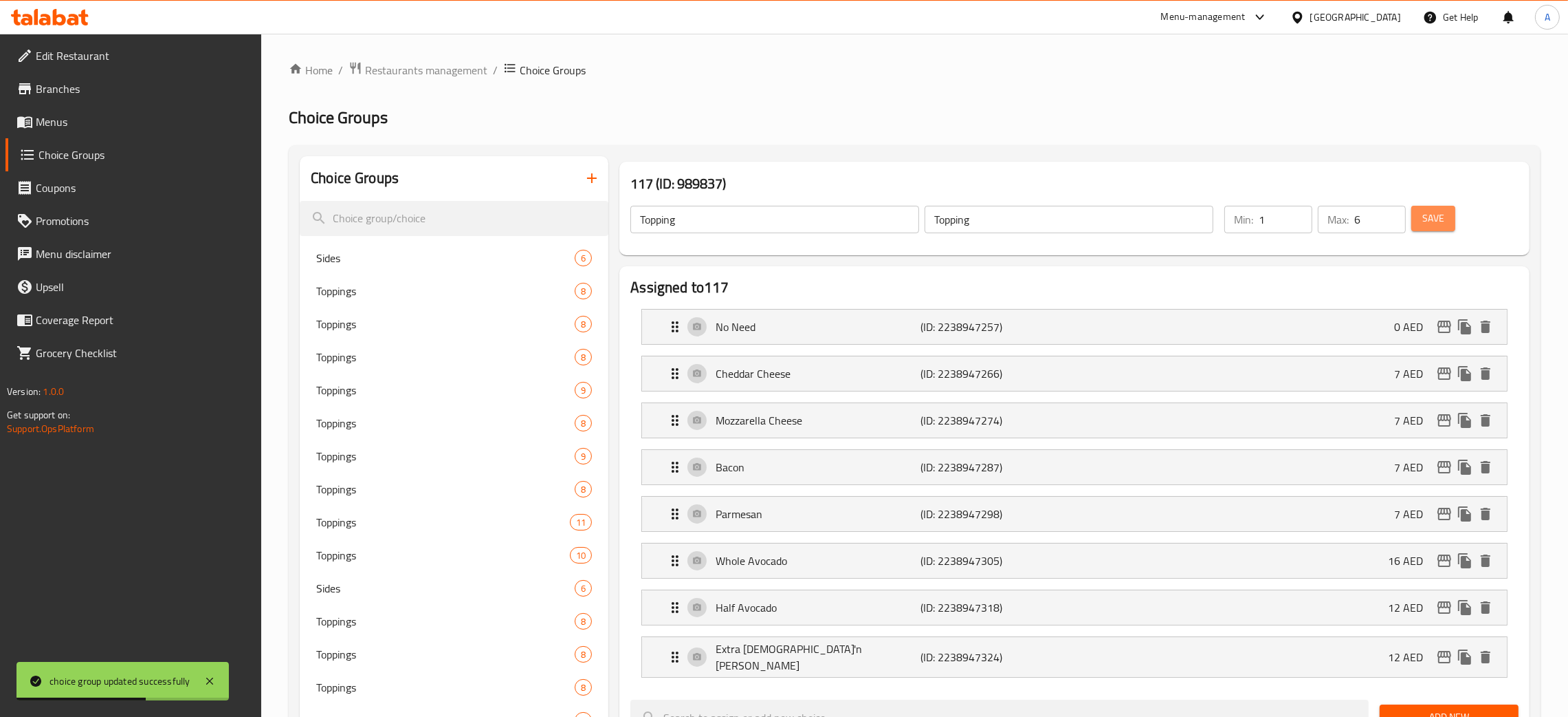
click at [1428, 220] on span "Save" at bounding box center [1433, 218] width 22 height 17
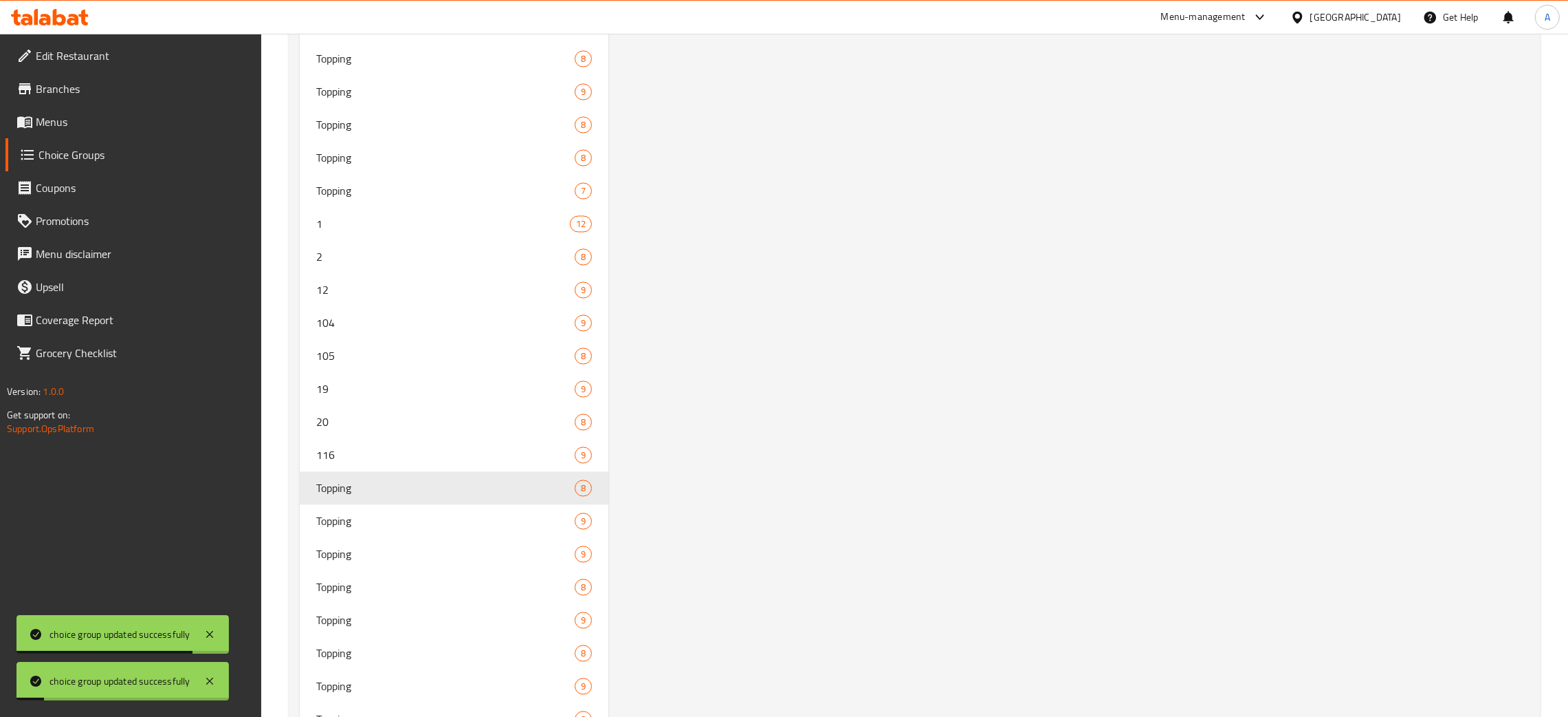
scroll to position [3889, 0]
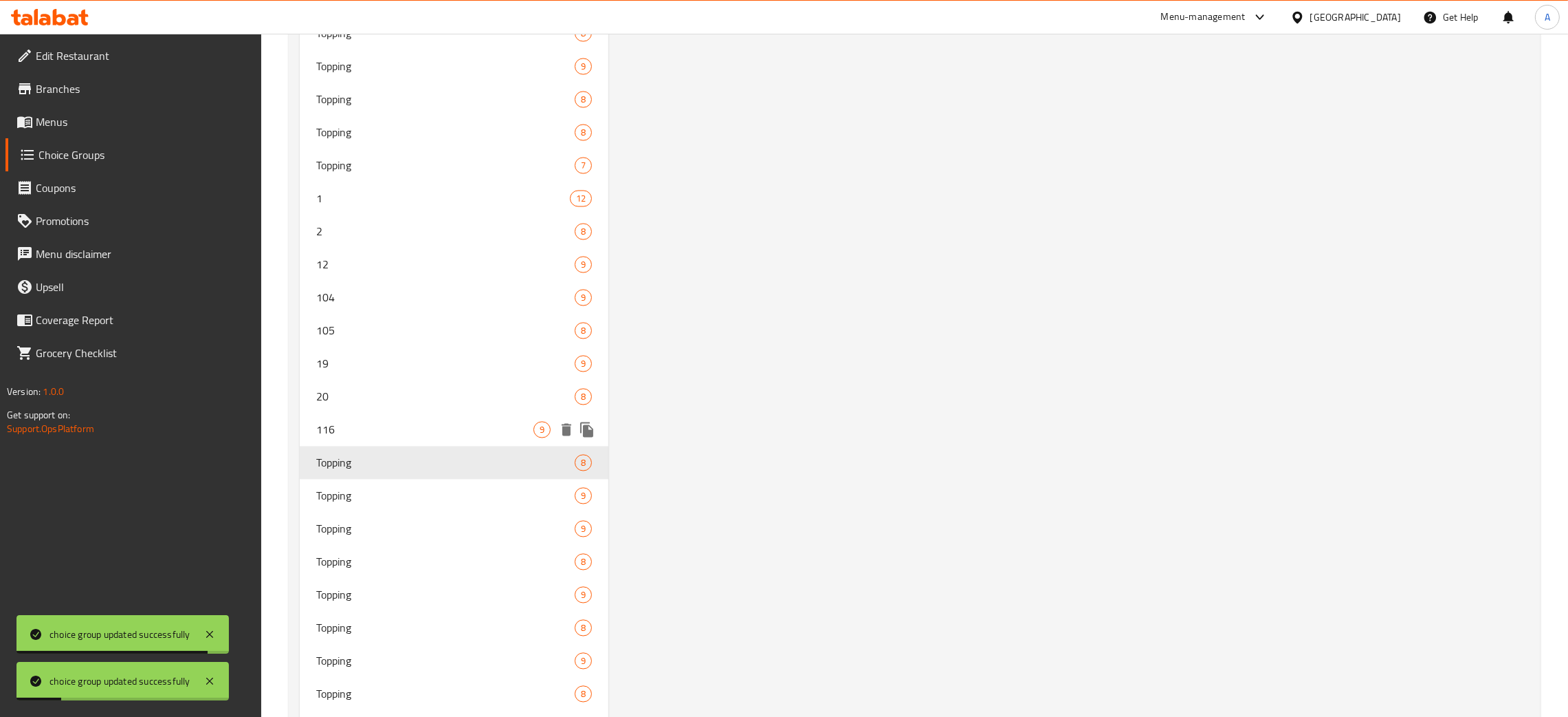
drag, startPoint x: 368, startPoint y: 418, endPoint x: 945, endPoint y: 460, distance: 578.5
click at [369, 422] on span "116" at bounding box center [425, 430] width 217 height 16
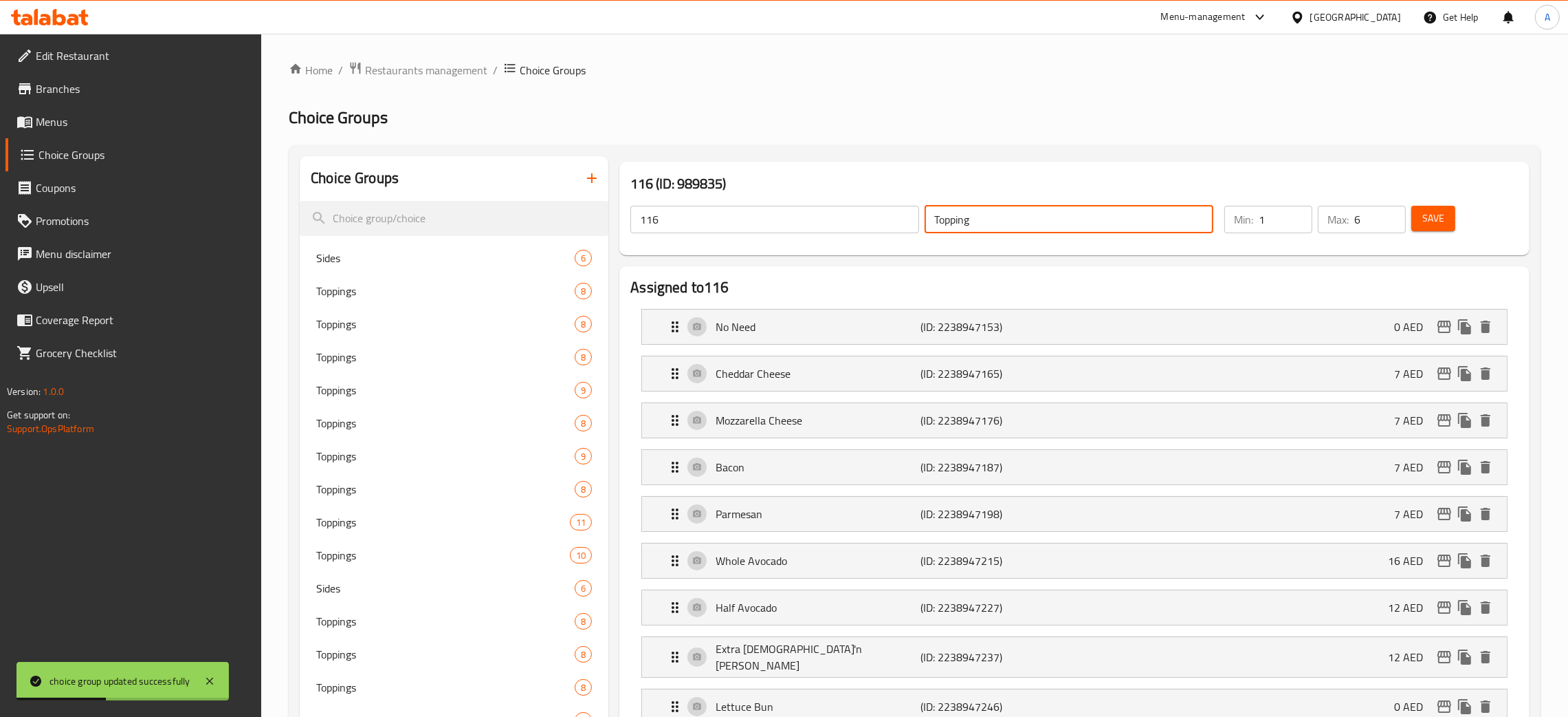
click at [896, 222] on div "116 ​ Topping ​" at bounding box center [922, 219] width 600 height 44
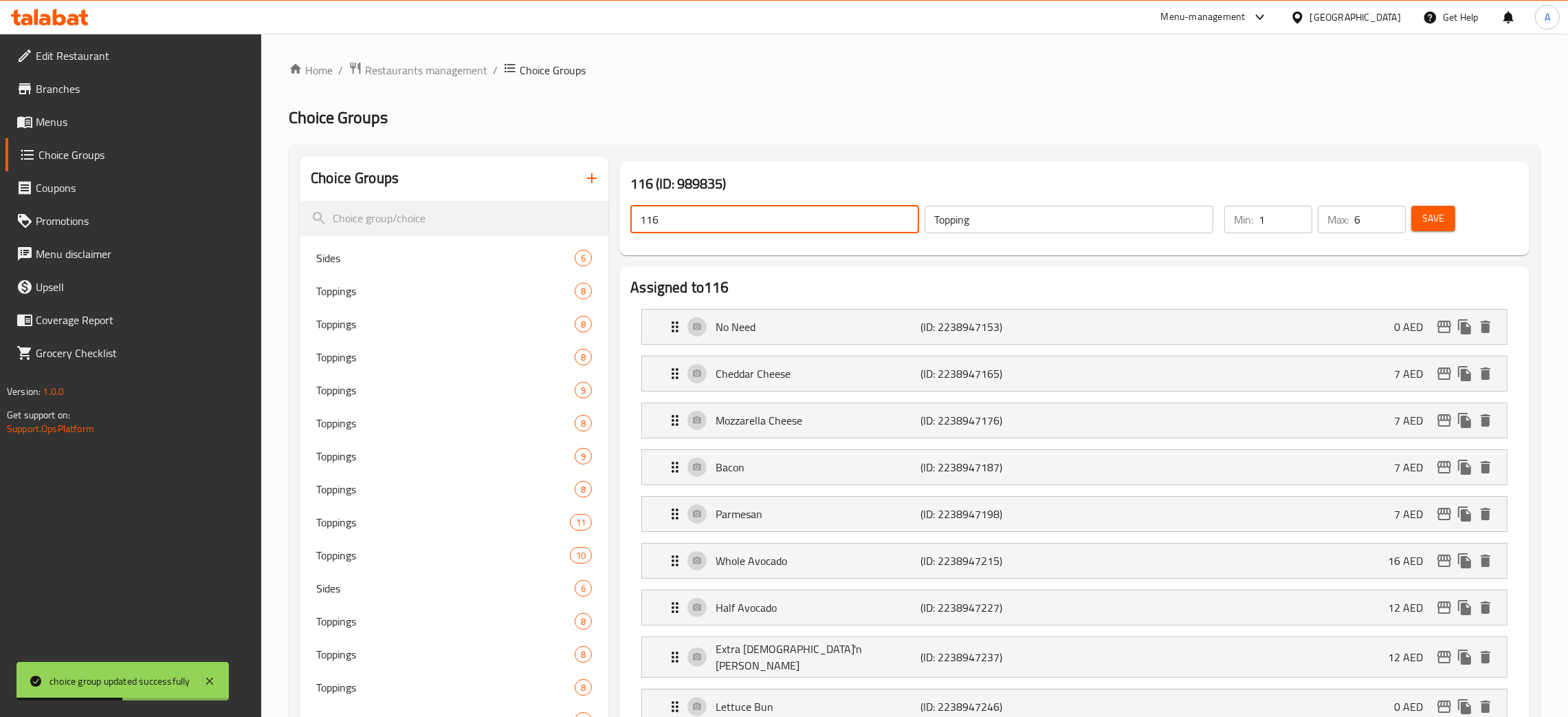
drag, startPoint x: 624, startPoint y: 226, endPoint x: 903, endPoint y: 271, distance: 282.6
paste input "Topping"
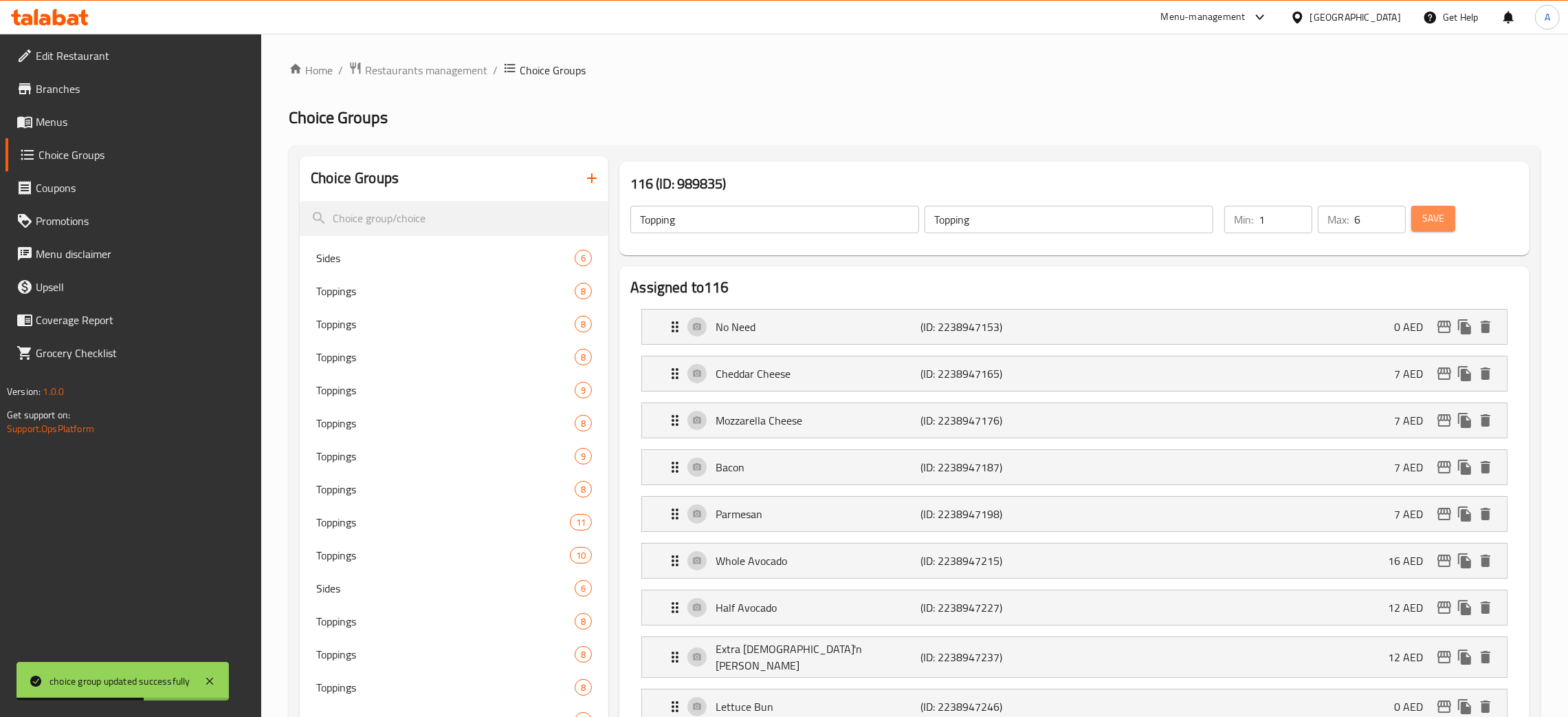
click at [1450, 221] on button "Save" at bounding box center [1433, 218] width 44 height 25
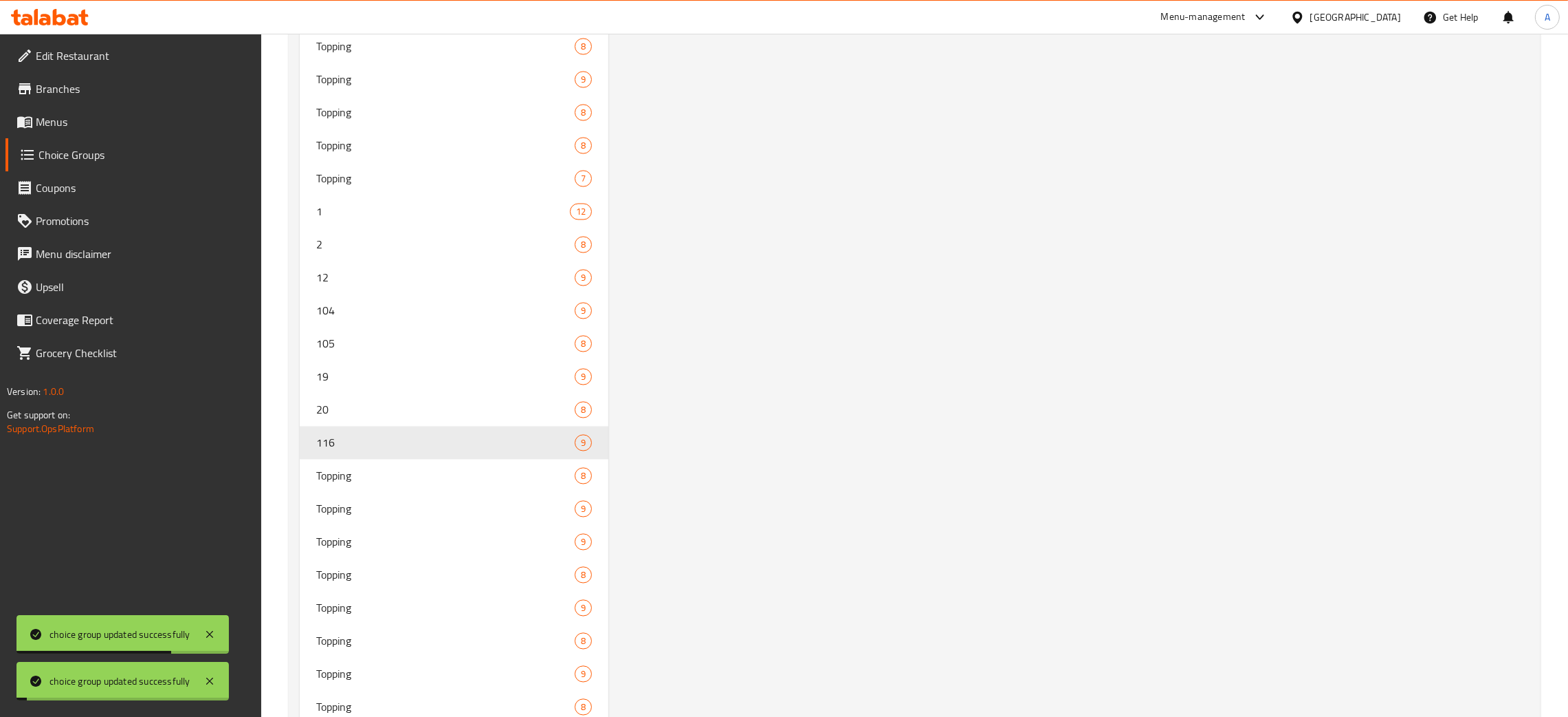
scroll to position [3902, 0]
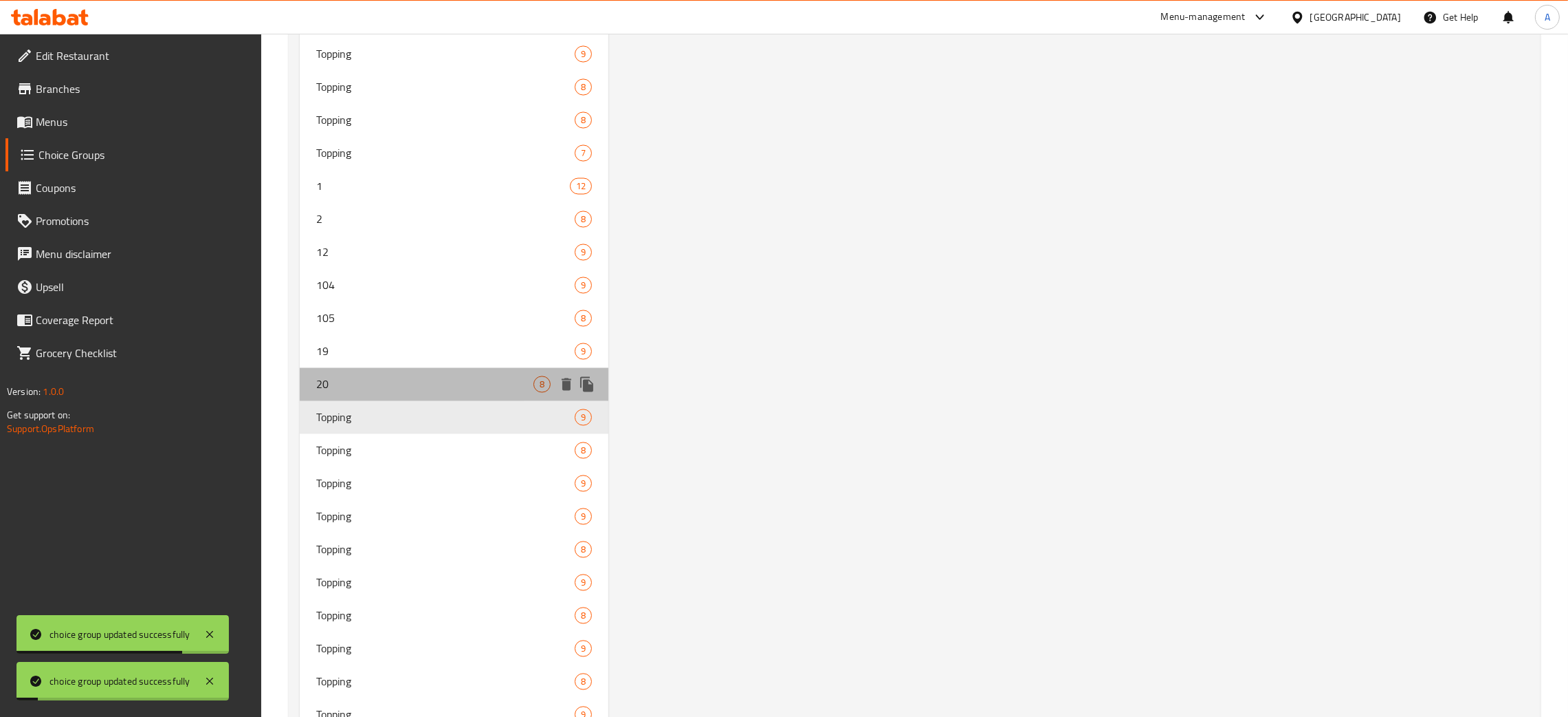
click at [376, 390] on div "20 8" at bounding box center [453, 384] width 308 height 33
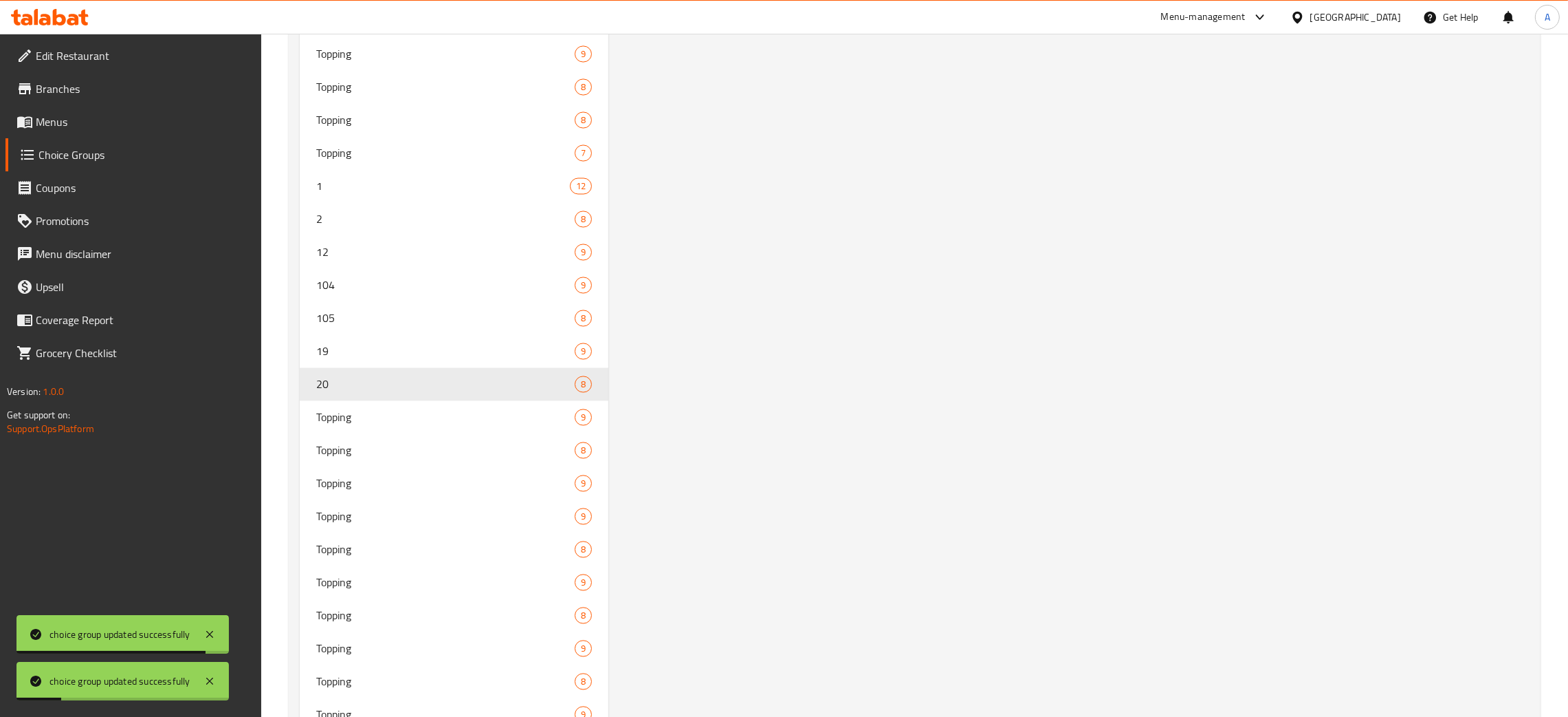
scroll to position [0, 0]
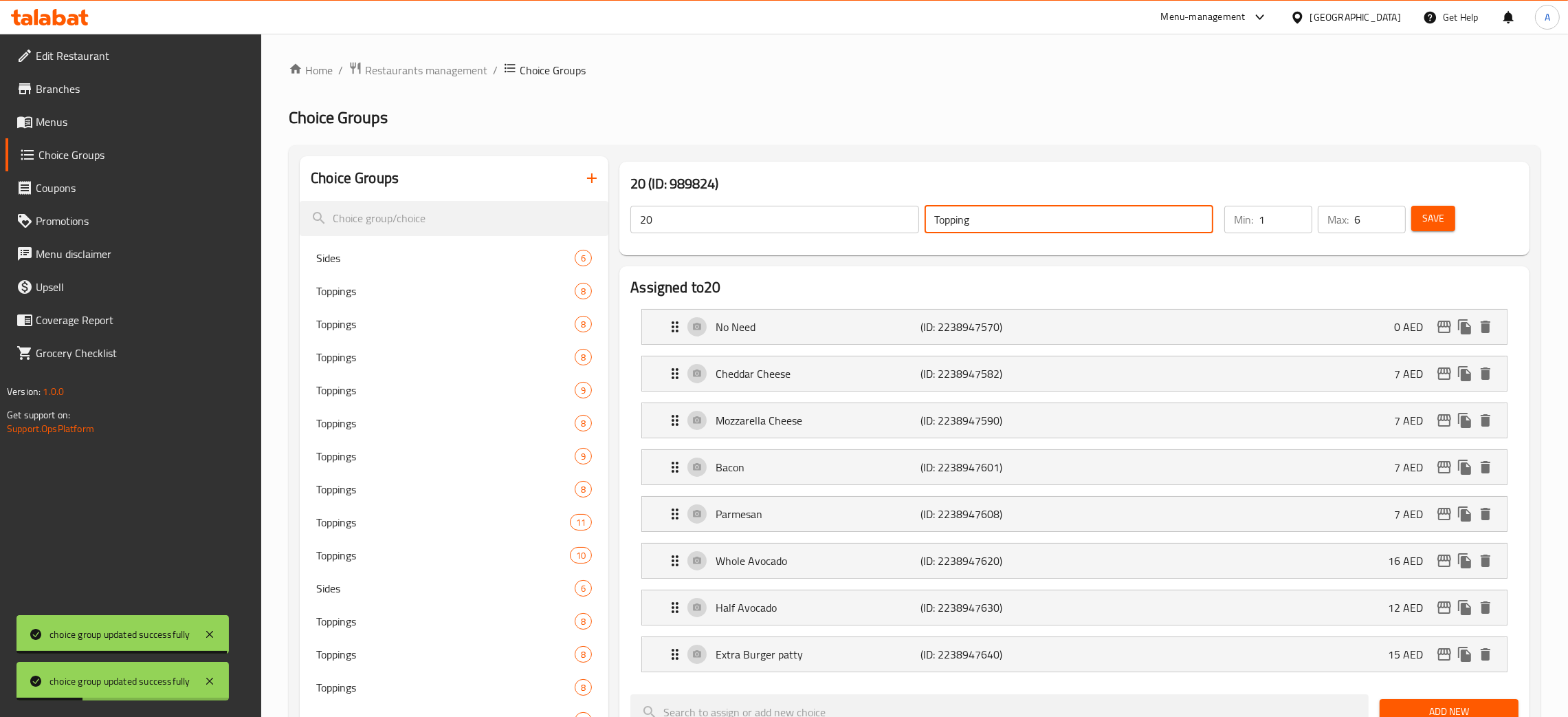
drag, startPoint x: 927, startPoint y: 229, endPoint x: 876, endPoint y: 226, distance: 51.1
click at [876, 226] on div "20 ​ Topping ​" at bounding box center [922, 219] width 600 height 44
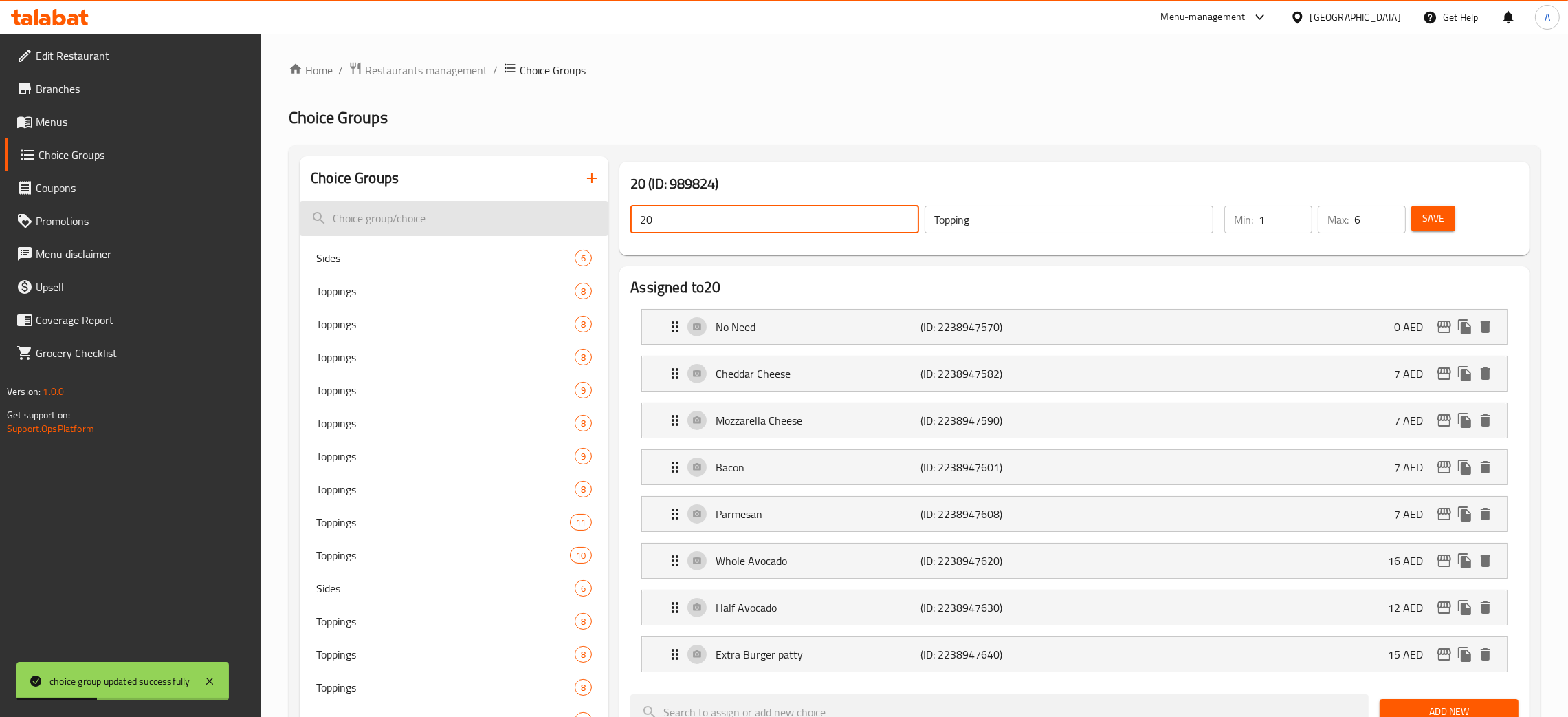
drag, startPoint x: 665, startPoint y: 213, endPoint x: 839, endPoint y: 264, distance: 181.3
paste input "Topping"
drag, startPoint x: 1447, startPoint y: 217, endPoint x: 1583, endPoint y: 87, distance: 188.1
click at [1446, 218] on button "Save" at bounding box center [1433, 218] width 44 height 25
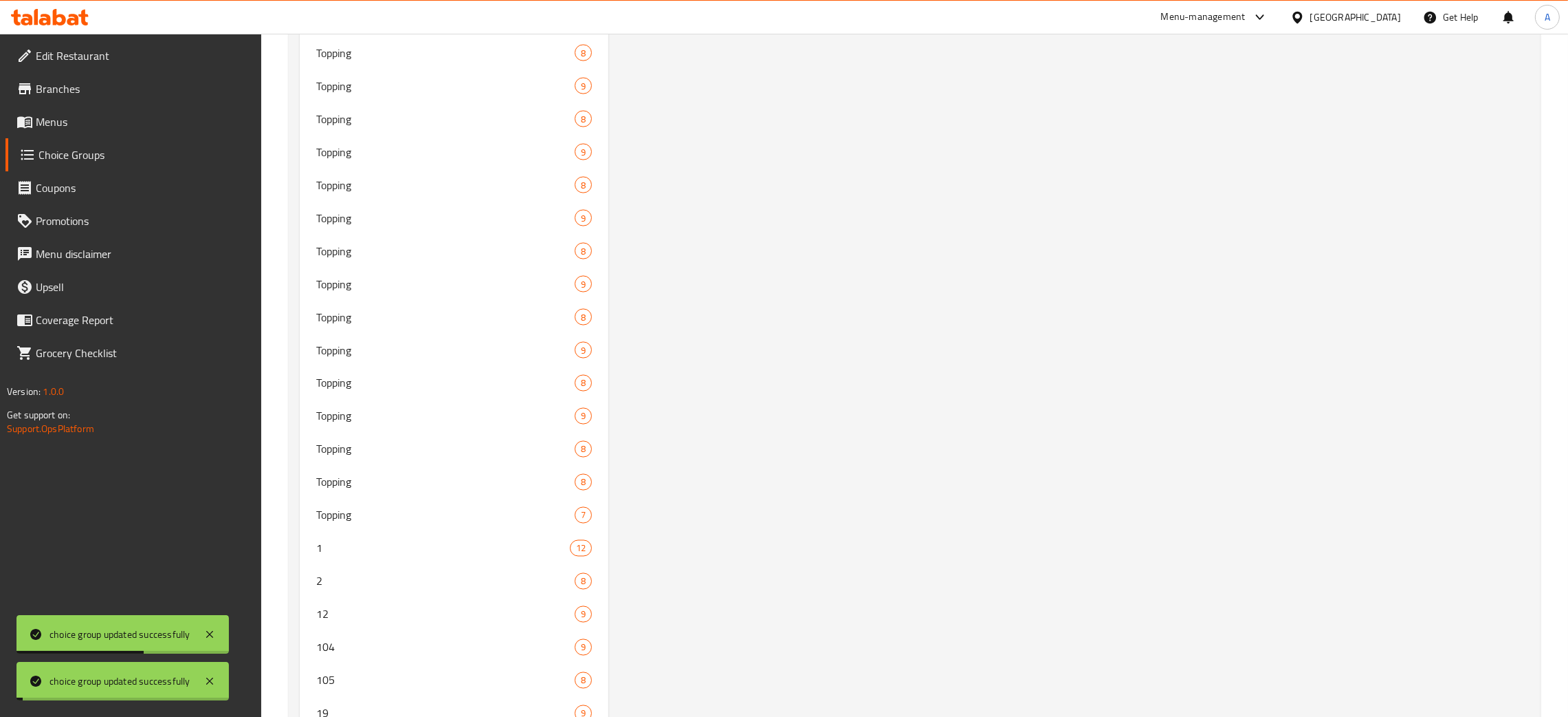
scroll to position [3738, 0]
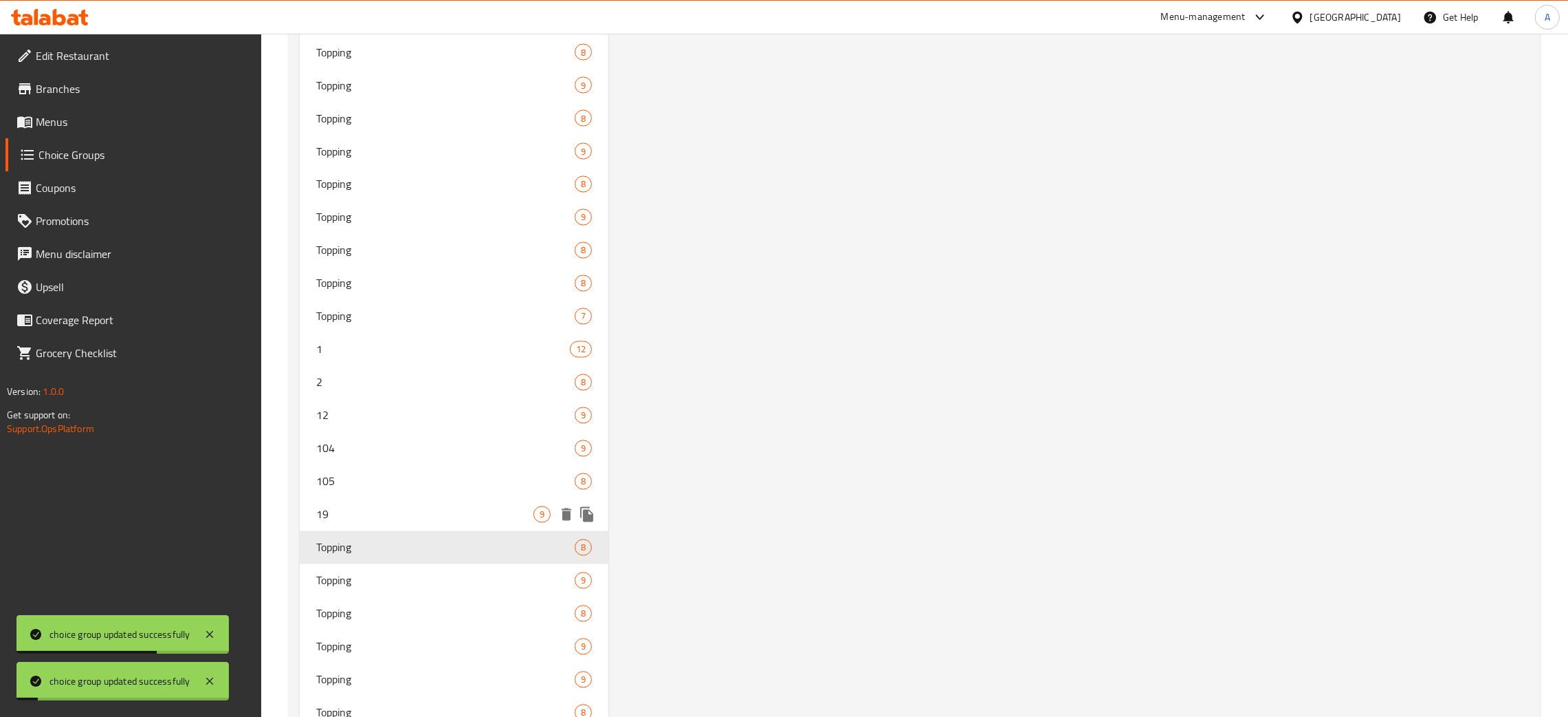
click at [374, 498] on div "19 9" at bounding box center [453, 514] width 308 height 33
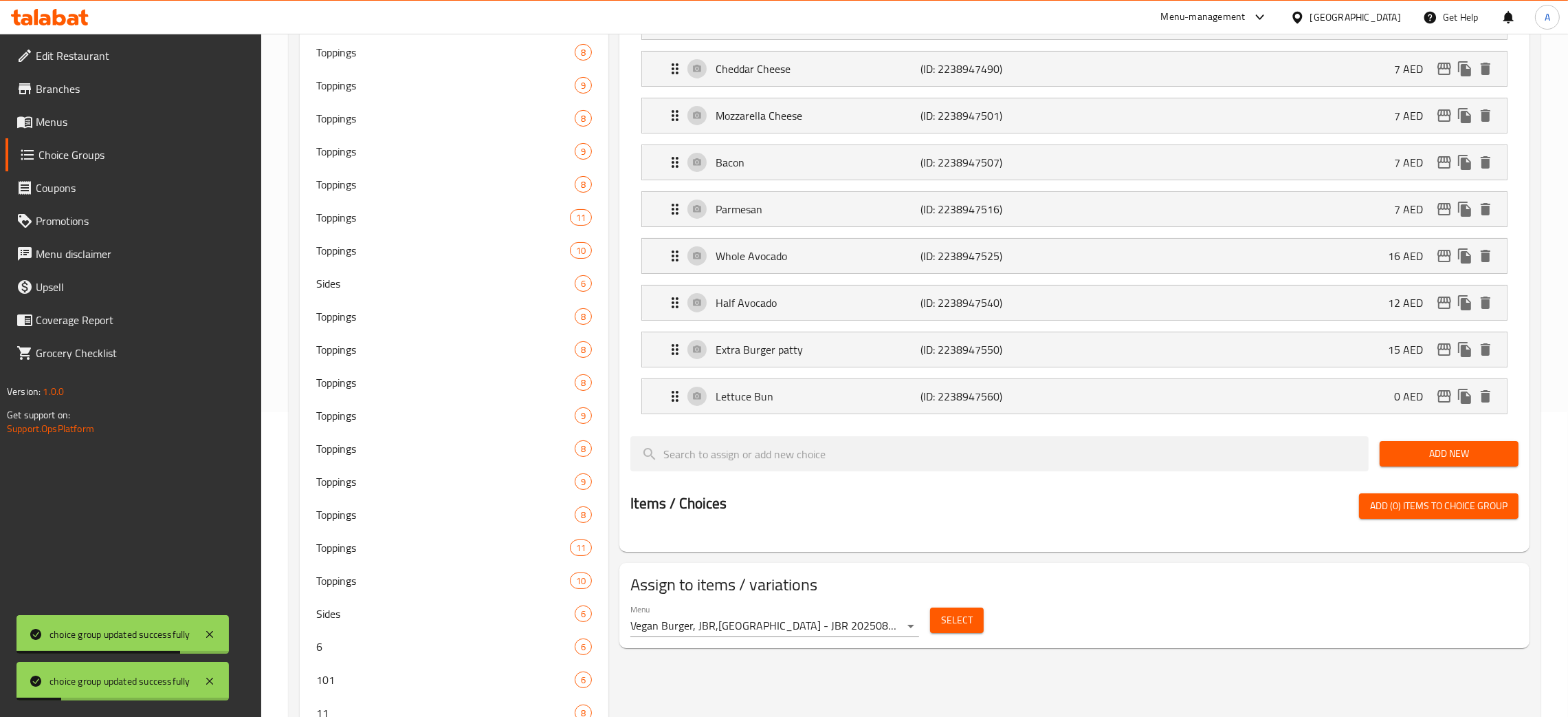
scroll to position [0, 0]
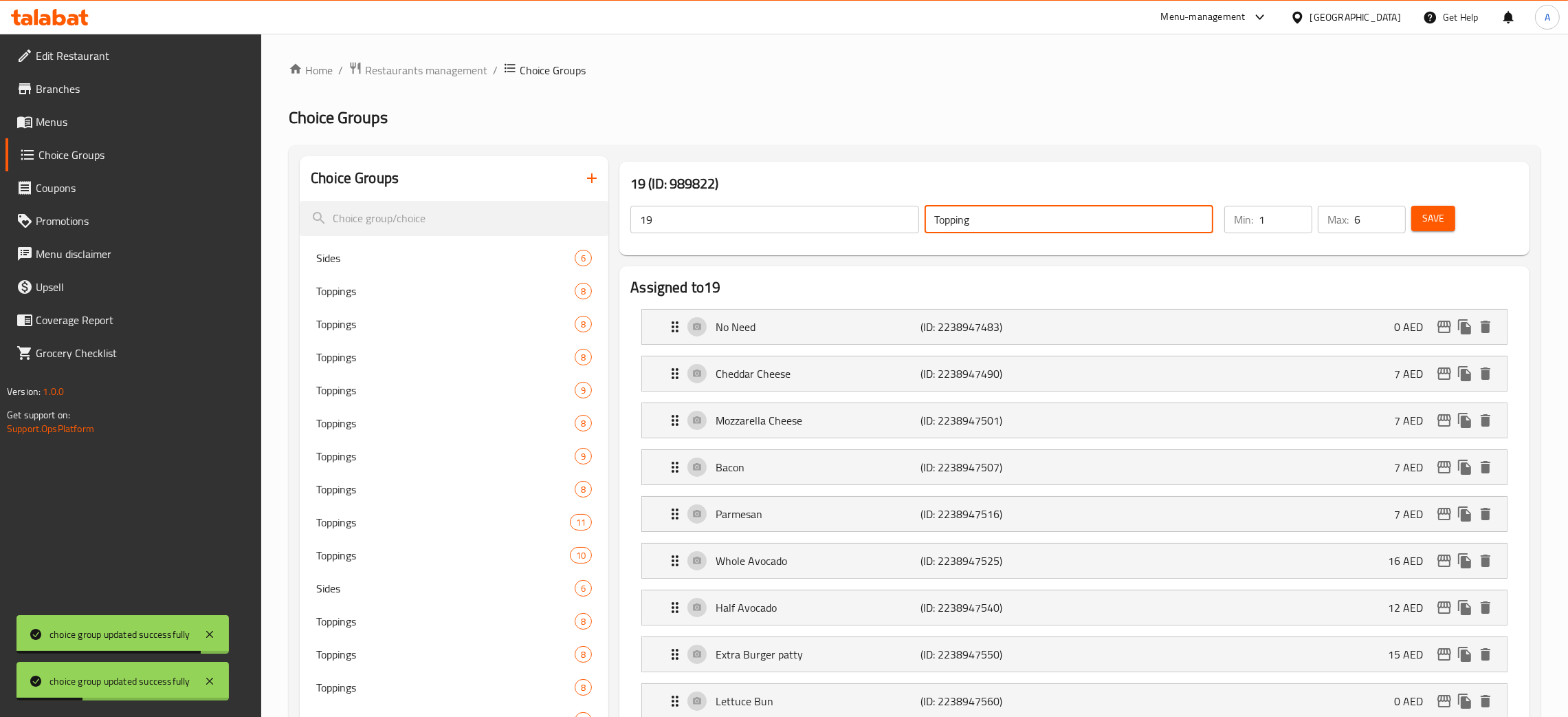
drag, startPoint x: 979, startPoint y: 220, endPoint x: 856, endPoint y: 225, distance: 123.1
click at [856, 225] on div "19 ​ Topping ​" at bounding box center [922, 219] width 600 height 44
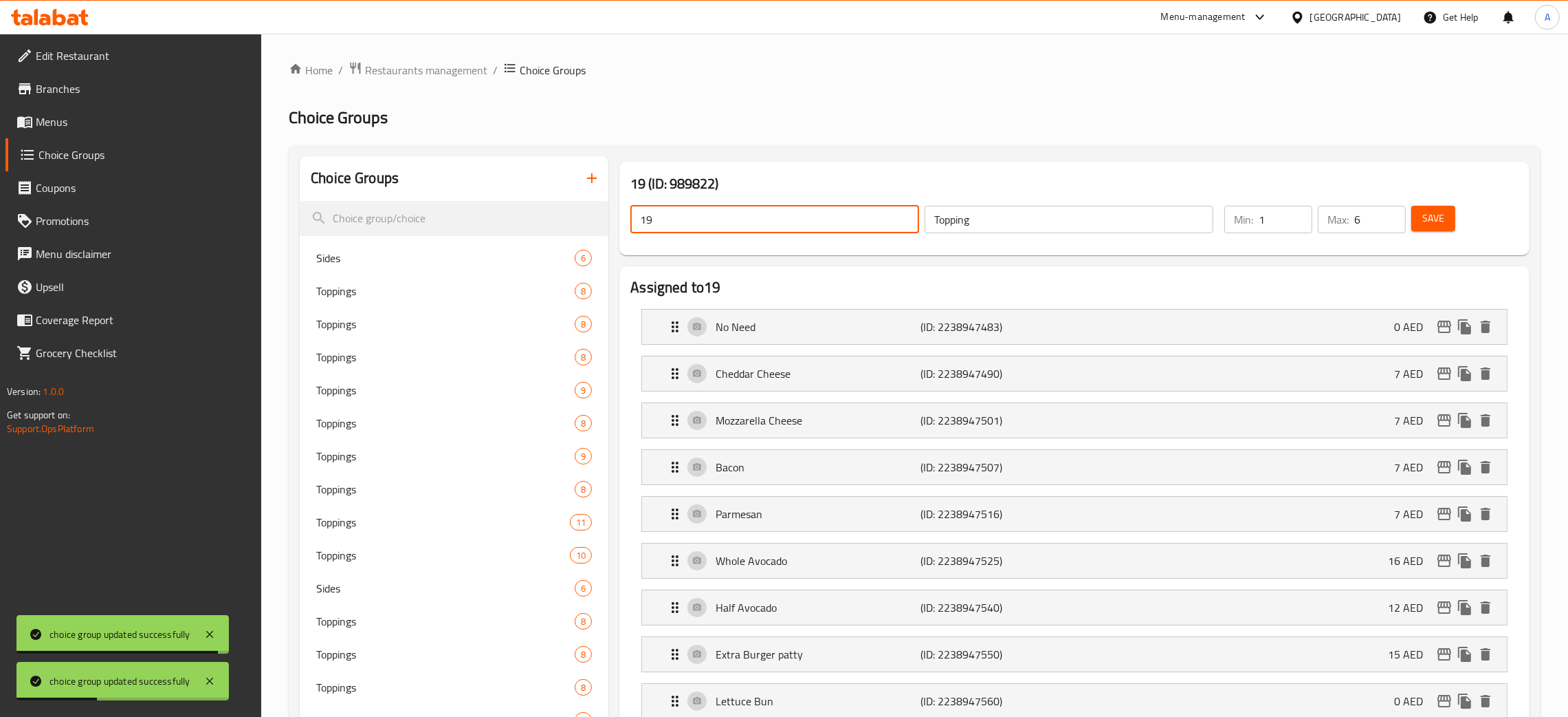
drag, startPoint x: 645, startPoint y: 221, endPoint x: 714, endPoint y: 233, distance: 70.0
click at [617, 226] on div "19 (ID: 989822) 19 ​ Topping ​ Min: 1 ​ Max: 6 ​ Save" at bounding box center [1075, 208] width 922 height 104
paste input "Topping"
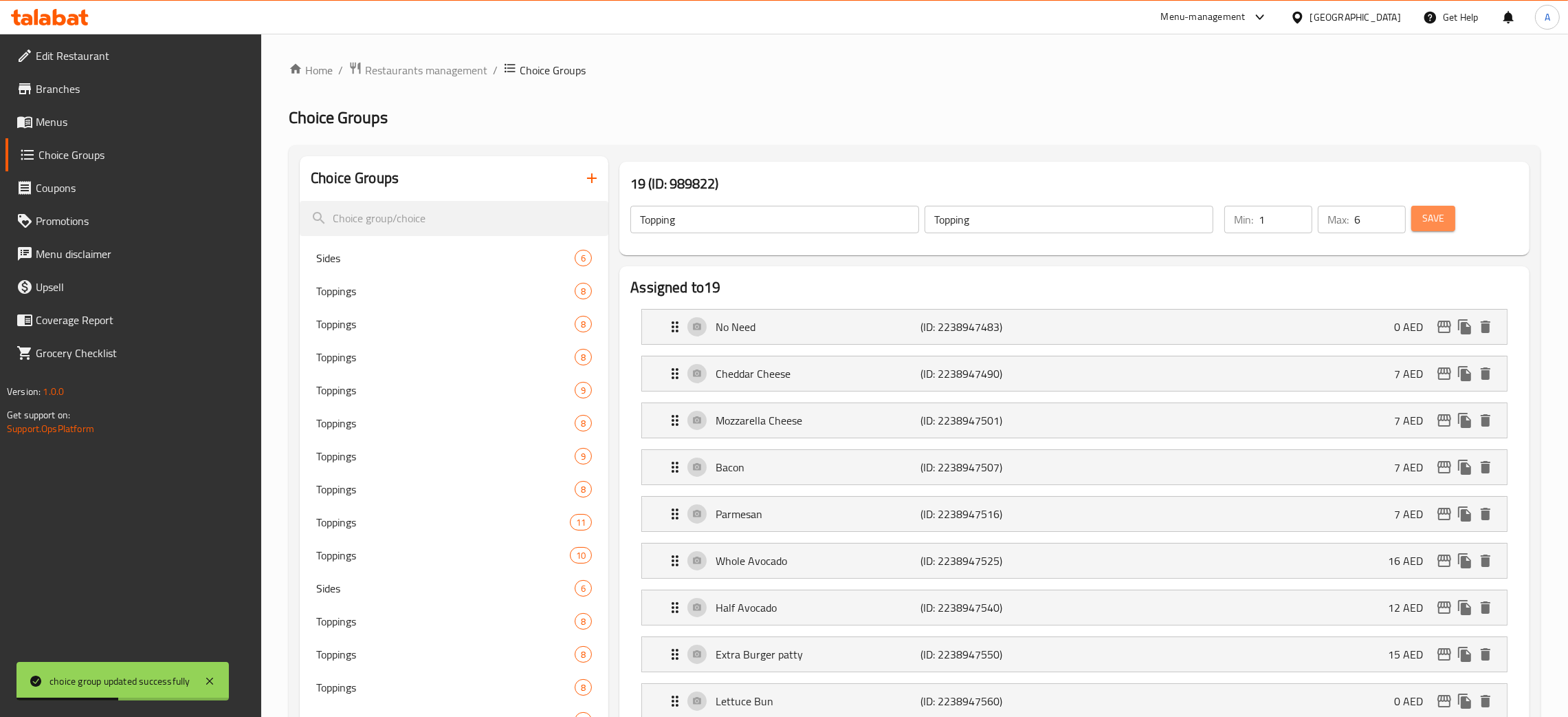
click at [1439, 217] on span "Save" at bounding box center [1433, 218] width 22 height 17
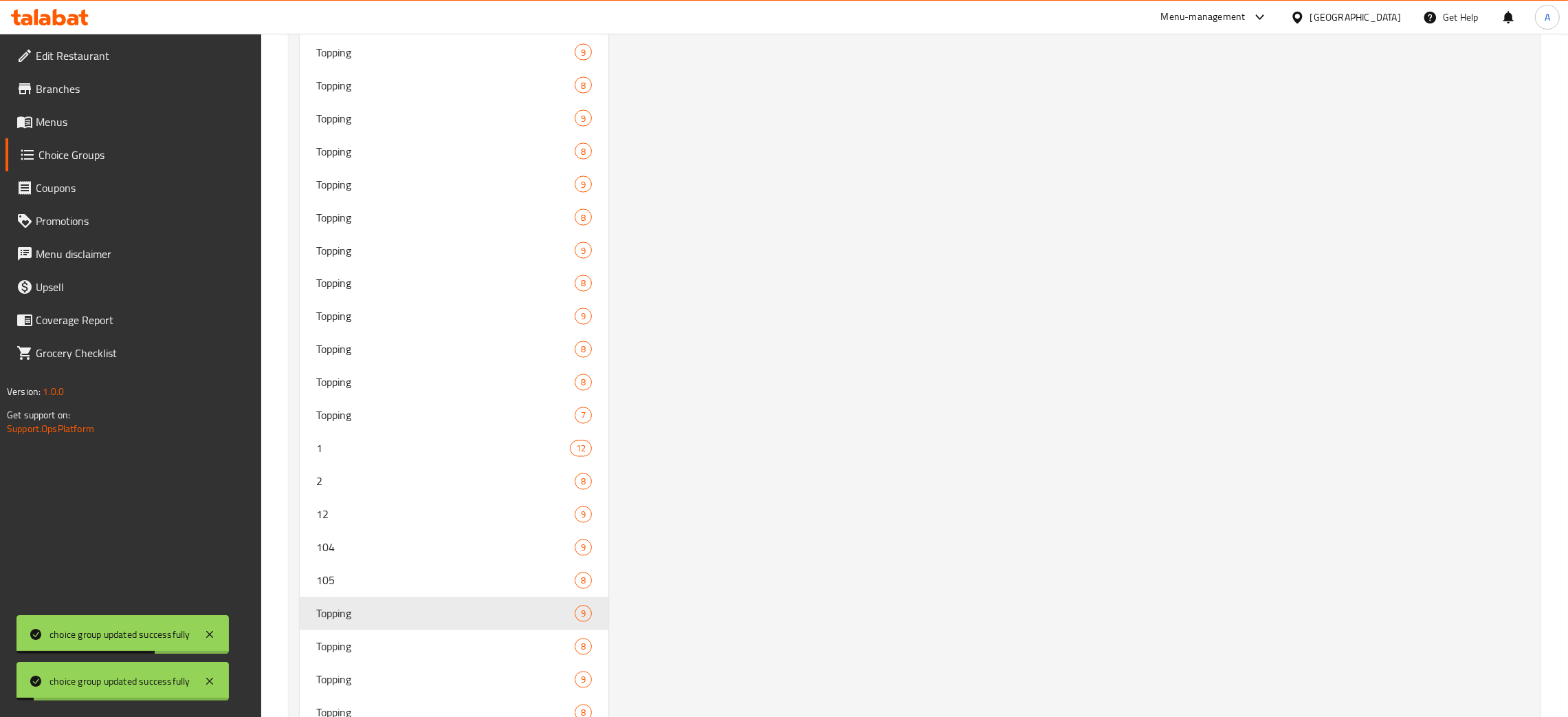
scroll to position [3701, 0]
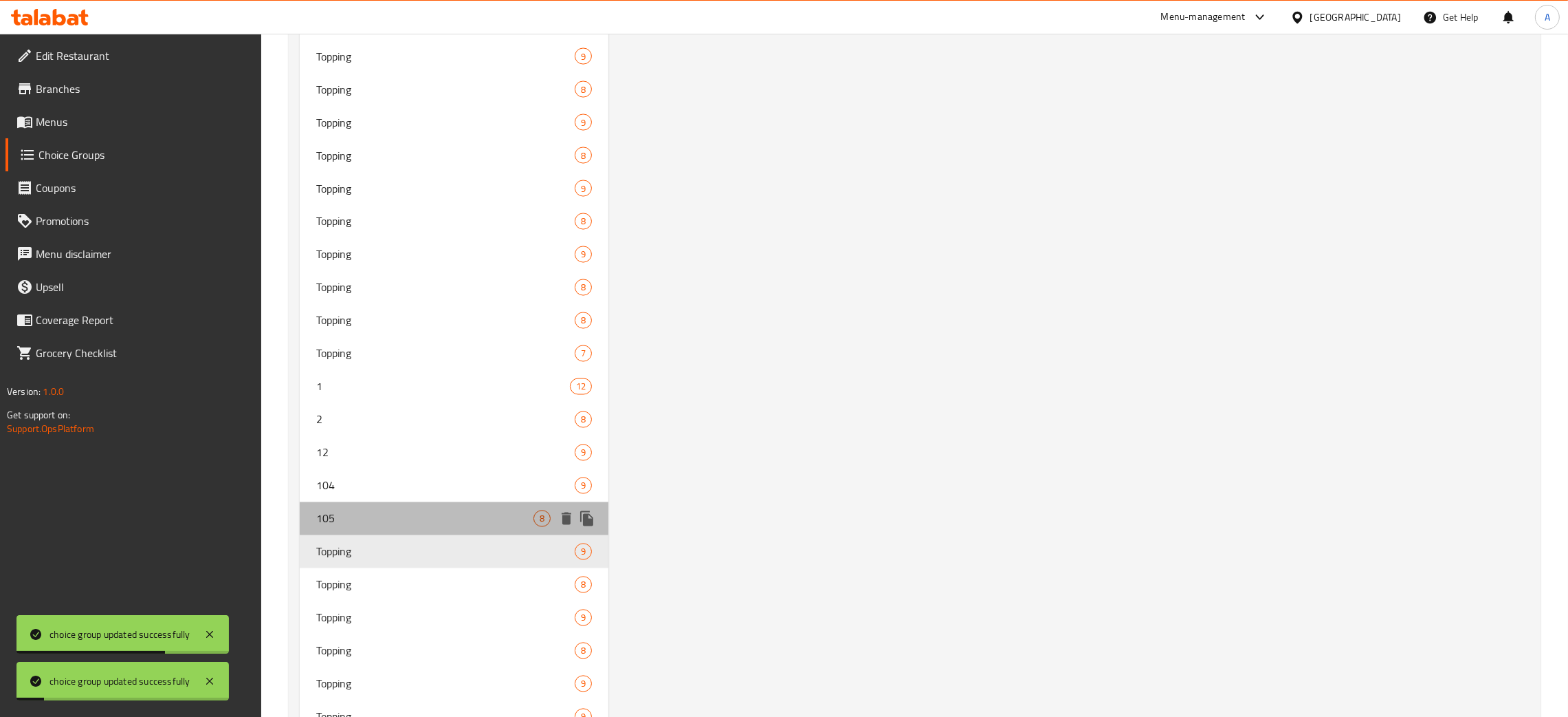
click at [386, 511] on span "105" at bounding box center [425, 519] width 217 height 16
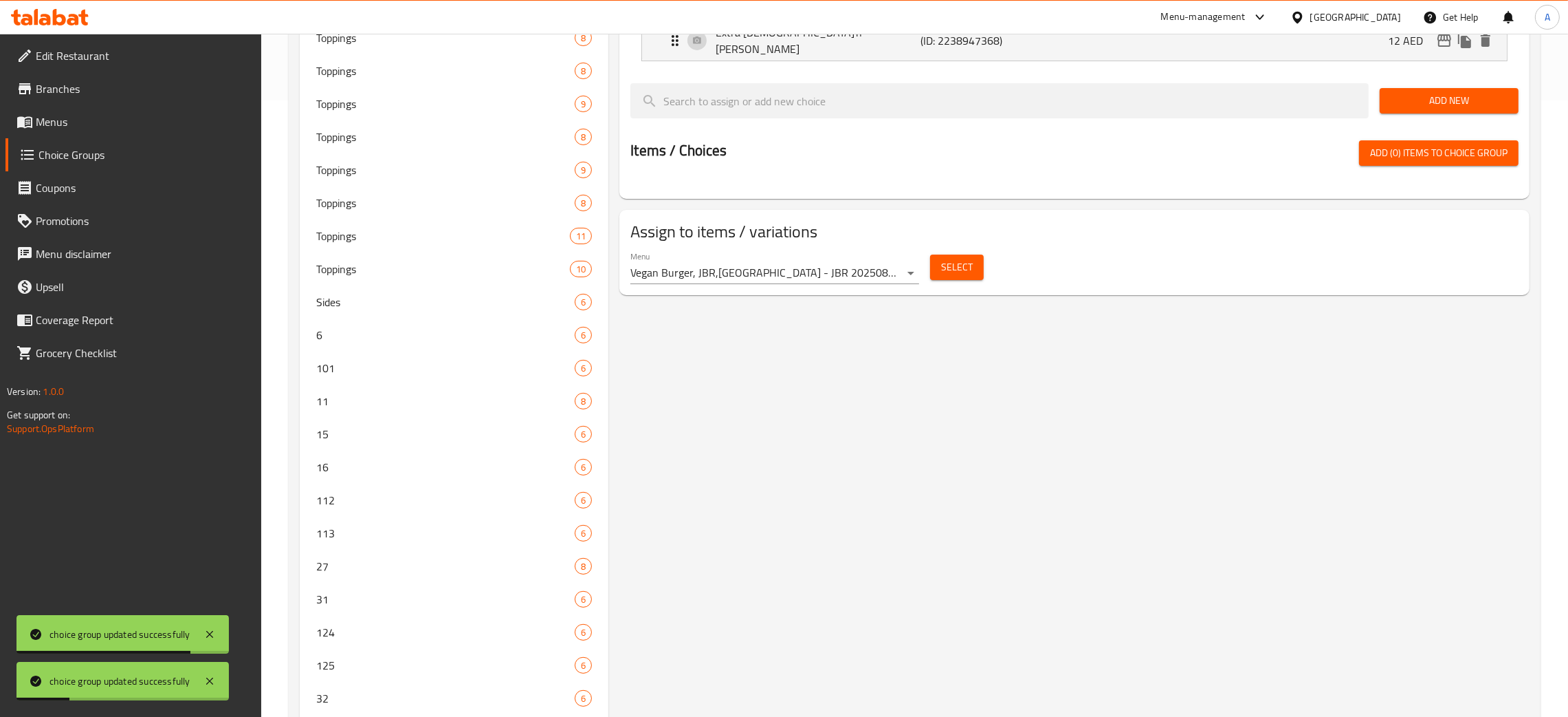
scroll to position [0, 0]
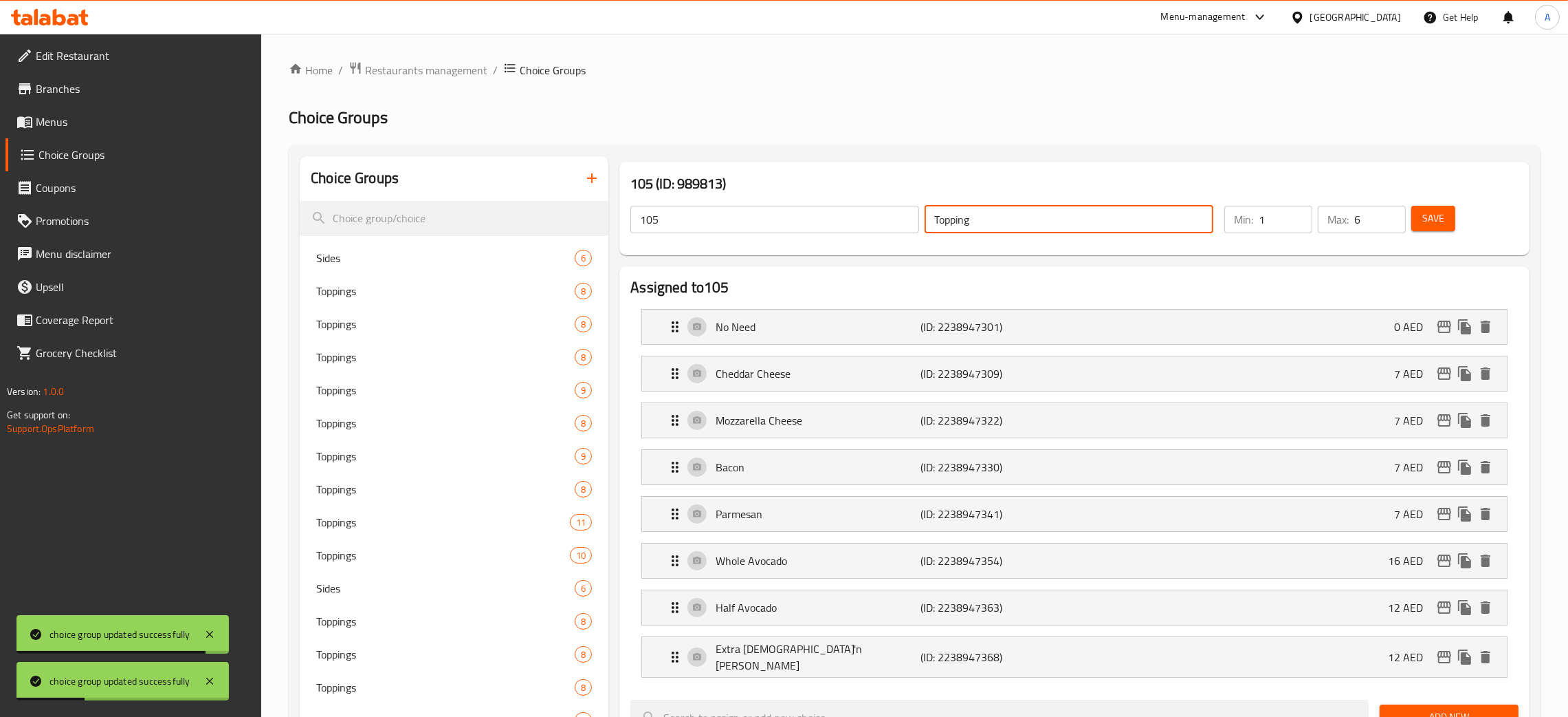
drag, startPoint x: 975, startPoint y: 219, endPoint x: 893, endPoint y: 219, distance: 82.0
click at [893, 219] on div "105 ​ Topping ​" at bounding box center [922, 219] width 600 height 44
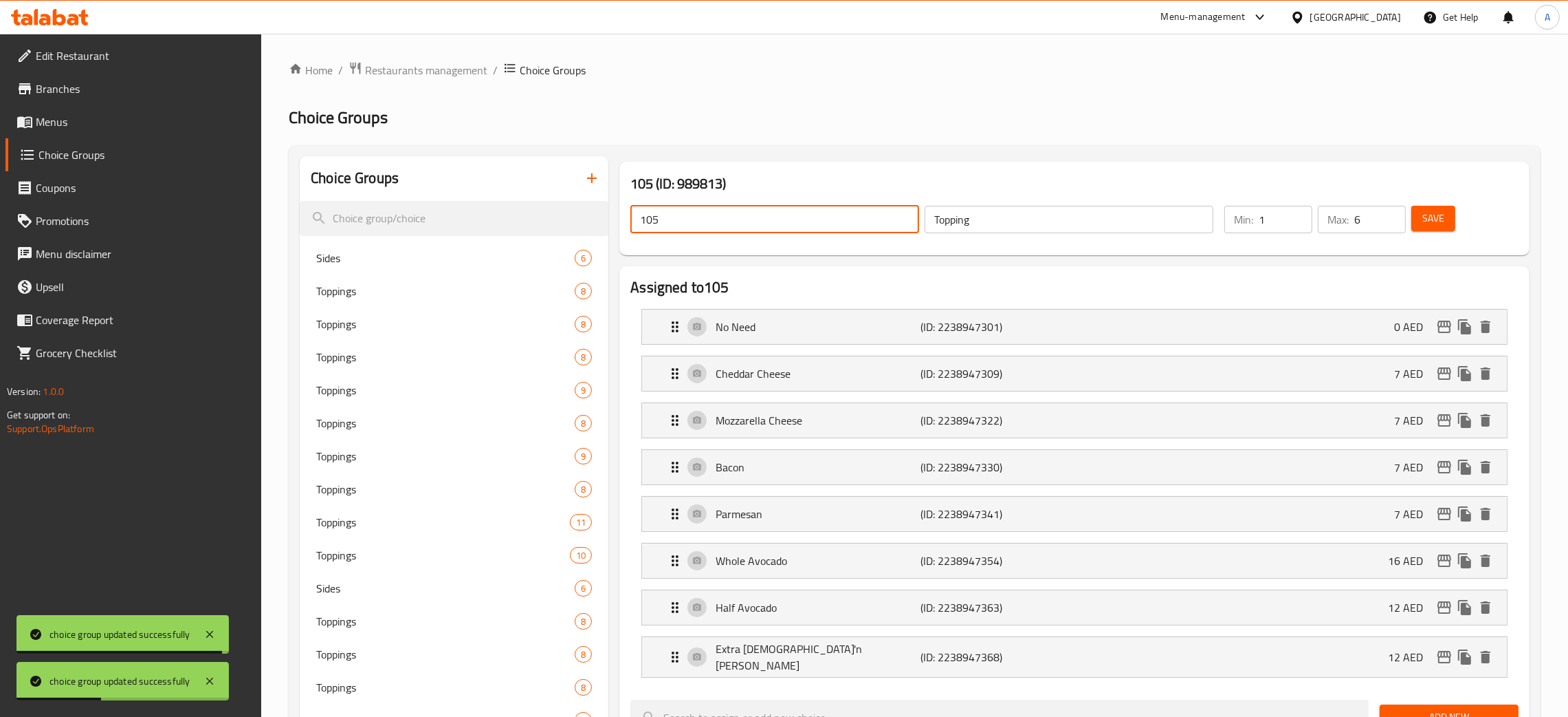
drag, startPoint x: 688, startPoint y: 221, endPoint x: 614, endPoint y: 224, distance: 74.1
click at [614, 225] on div "105 (ID: 989813) 105 ​ Topping ​ Min: 1 ​ Max: 6 ​ Save" at bounding box center [1075, 208] width 922 height 104
paste input "Topping"
drag, startPoint x: 1426, startPoint y: 219, endPoint x: 1573, endPoint y: 107, distance: 184.8
click at [1427, 219] on span "Save" at bounding box center [1433, 218] width 22 height 17
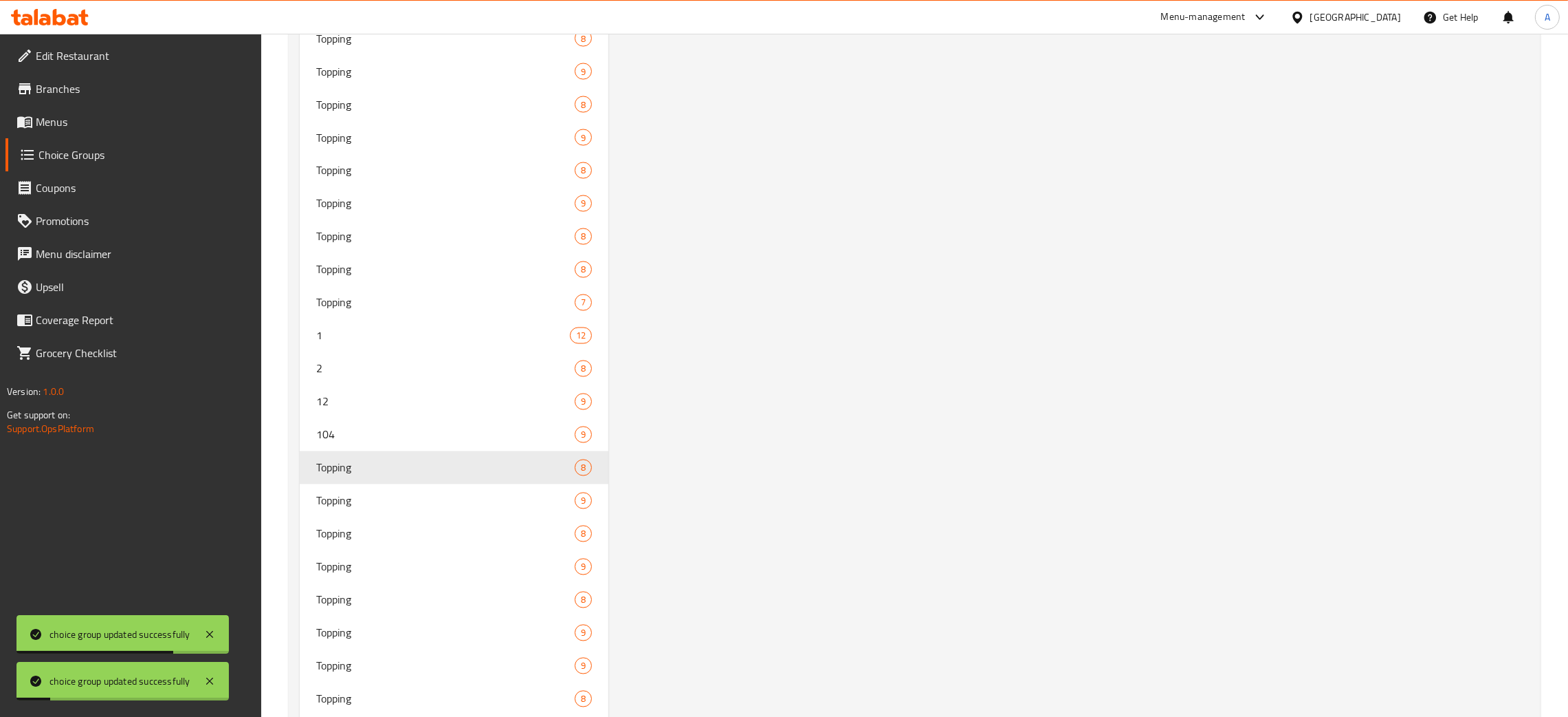
scroll to position [3738, 0]
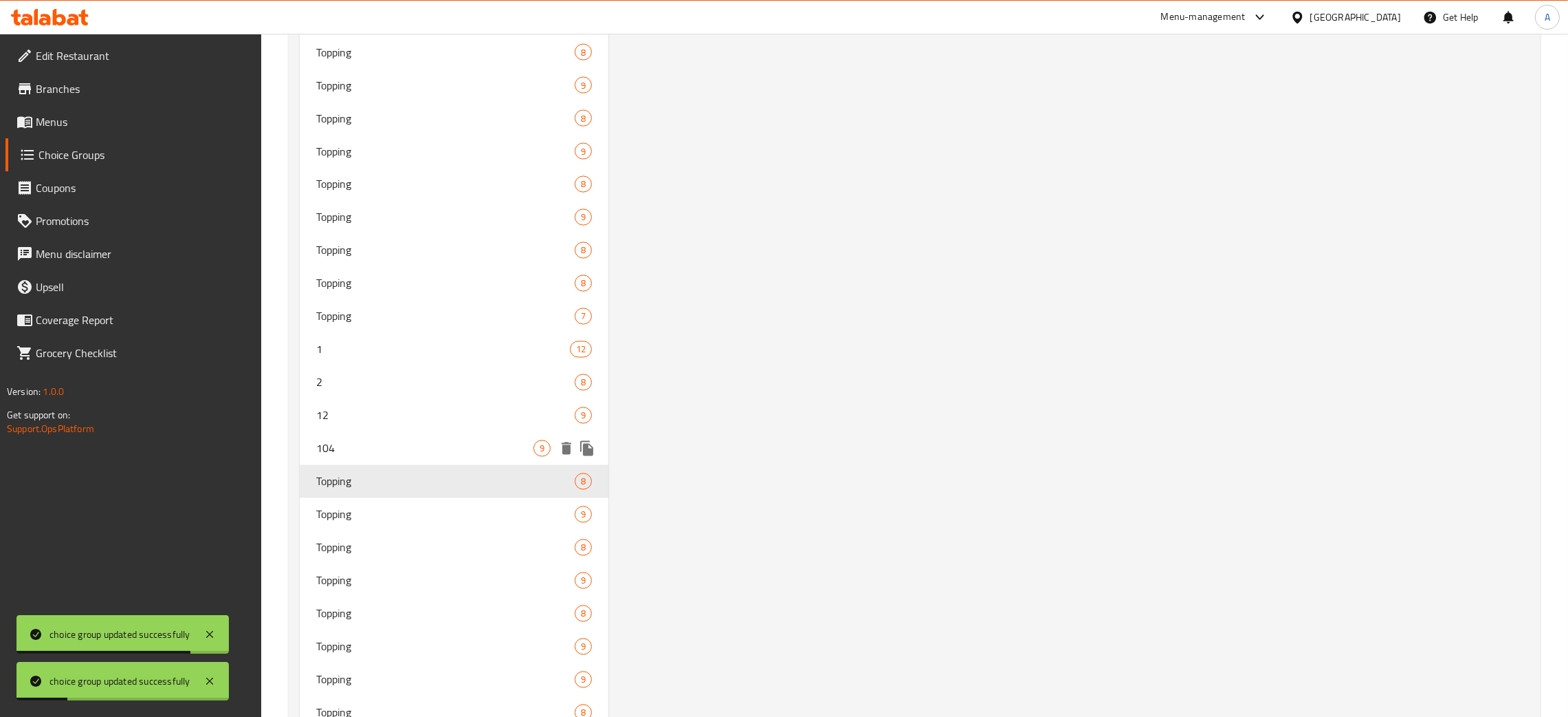
click at [401, 444] on span "104" at bounding box center [425, 448] width 217 height 16
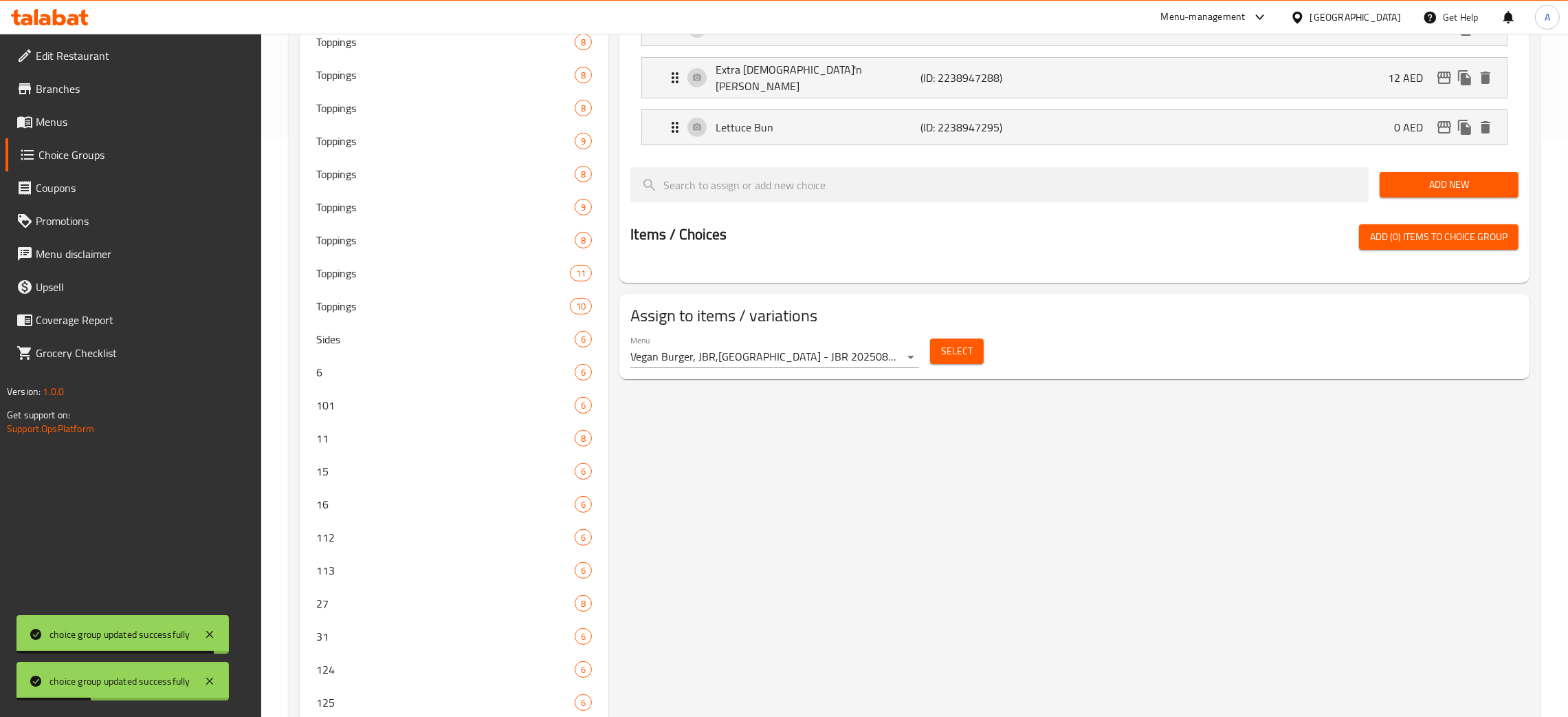
scroll to position [0, 0]
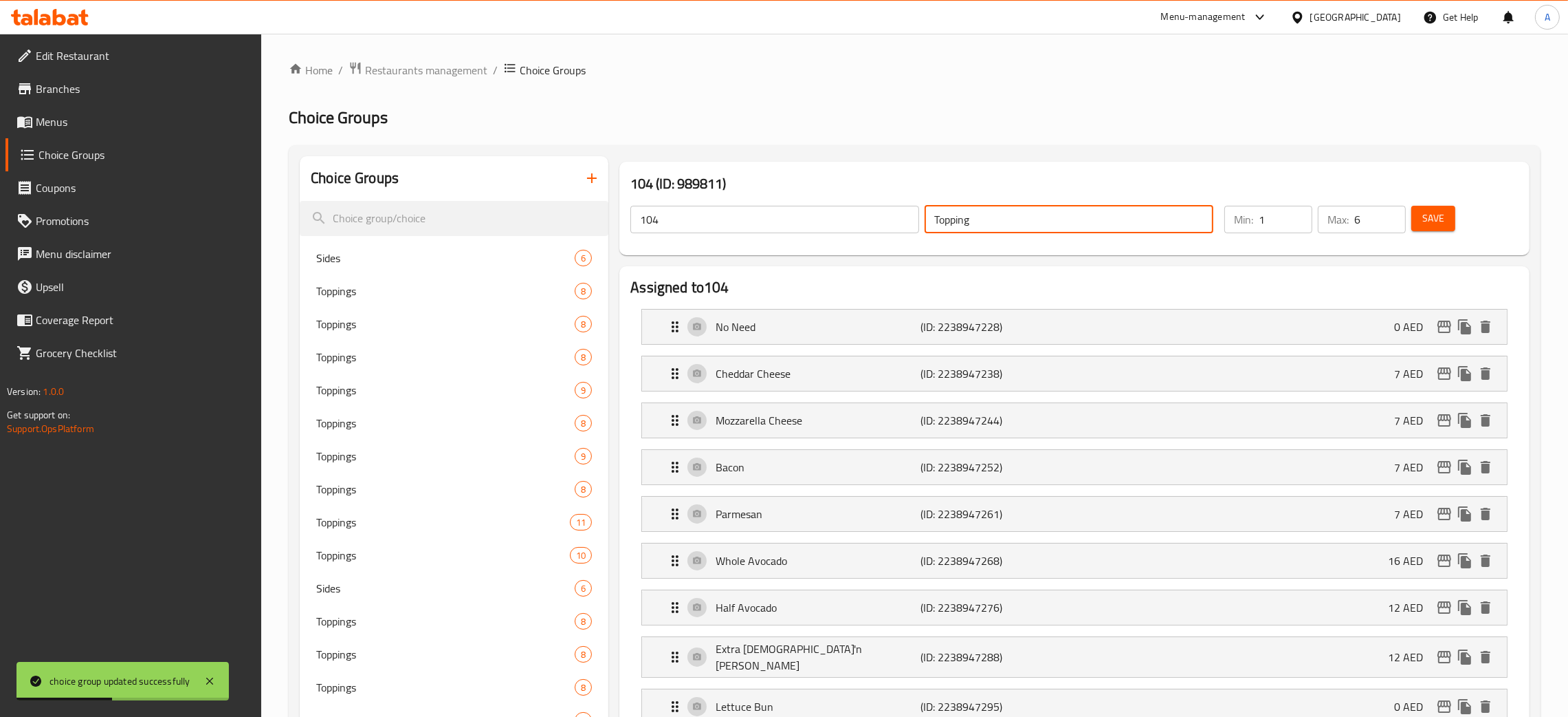
drag, startPoint x: 996, startPoint y: 218, endPoint x: 886, endPoint y: 218, distance: 110.0
click at [886, 218] on div "104 ​ Topping ​" at bounding box center [922, 219] width 600 height 44
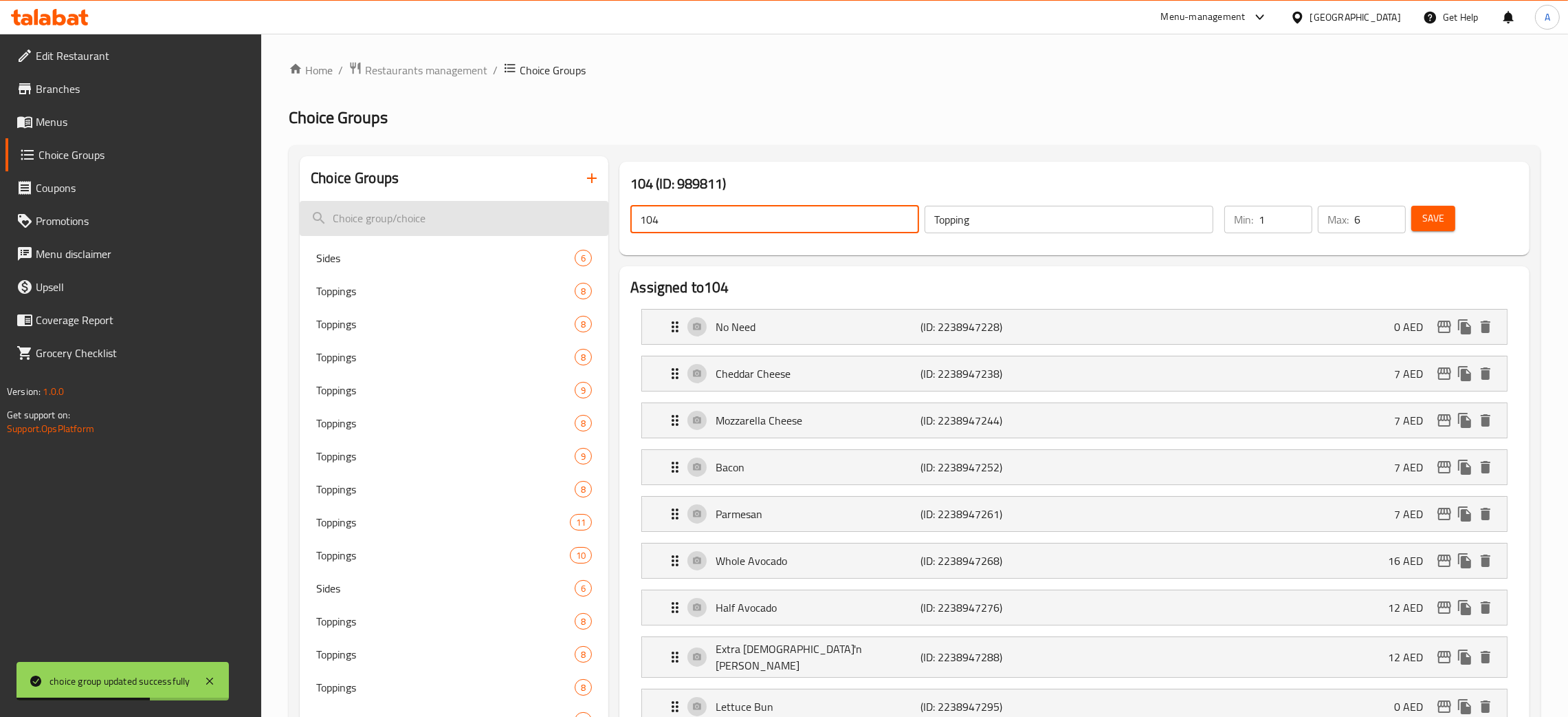
drag, startPoint x: 668, startPoint y: 224, endPoint x: 739, endPoint y: 247, distance: 74.6
paste input "Topping"
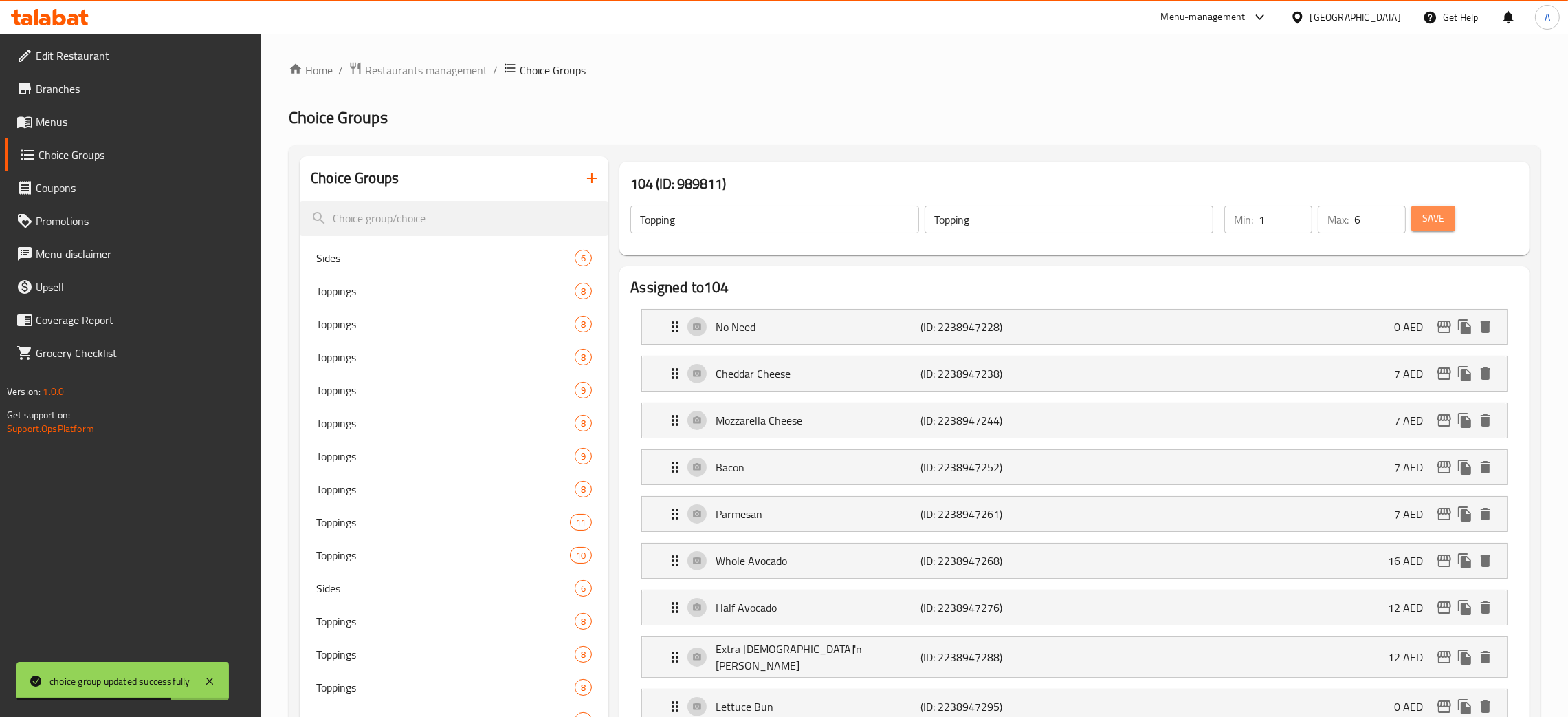
click at [1446, 221] on button "Save" at bounding box center [1433, 218] width 44 height 25
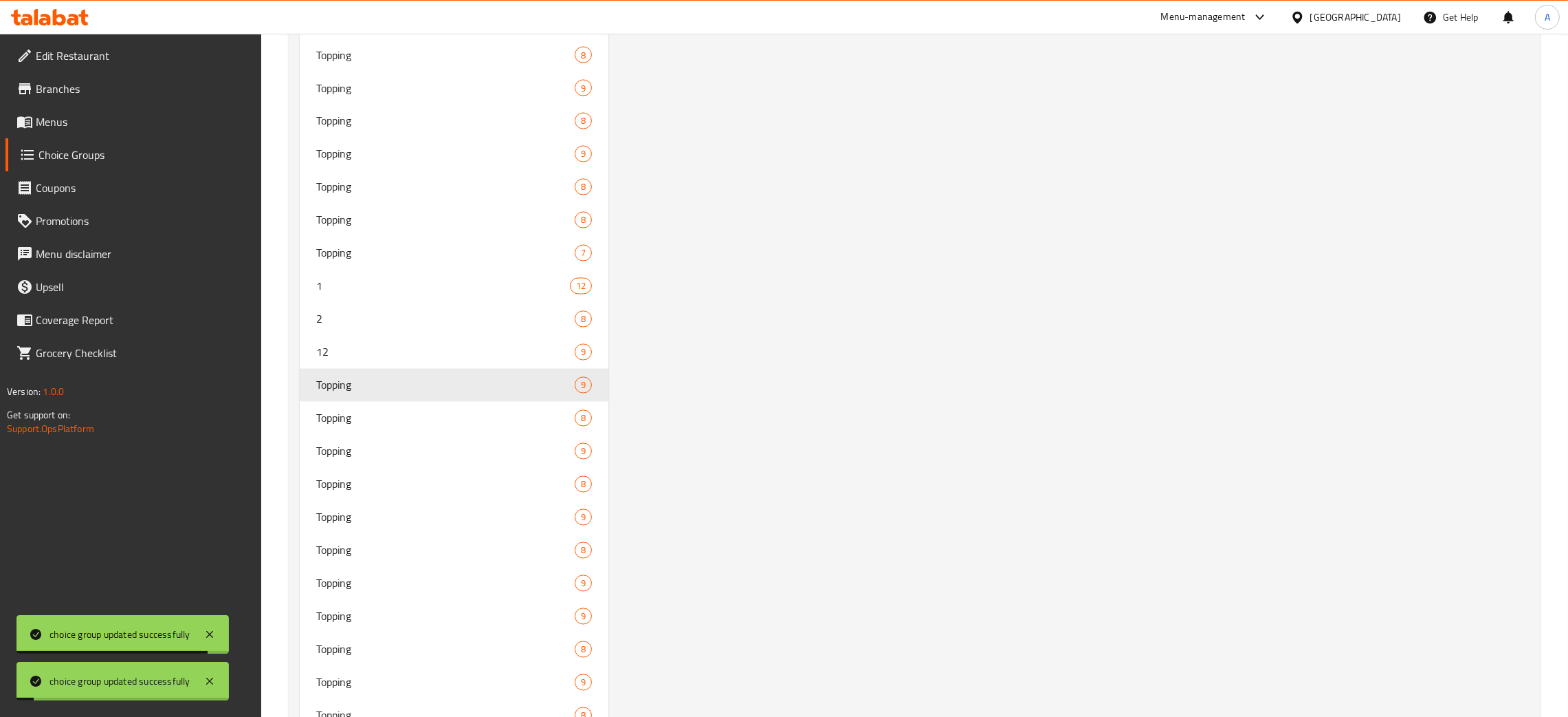
scroll to position [3914, 0]
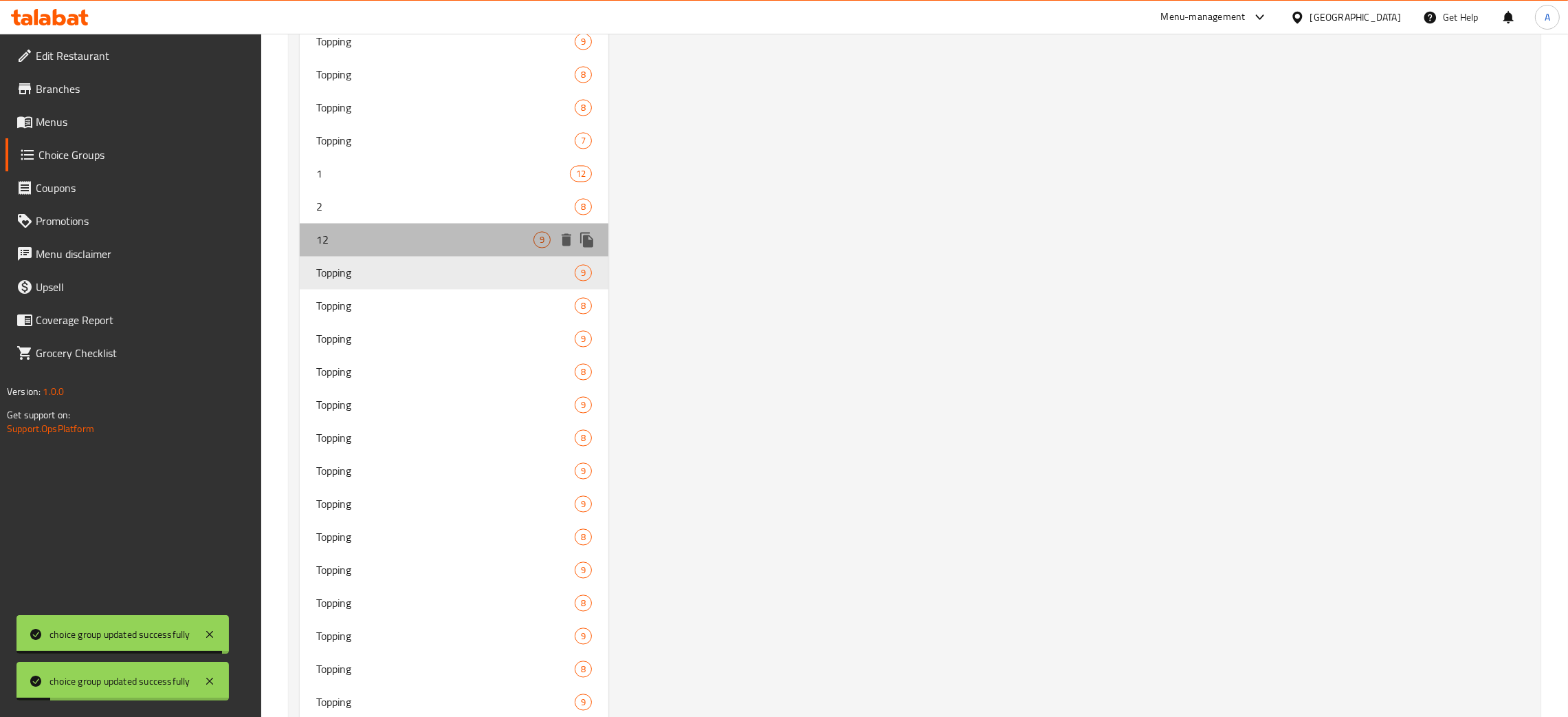
click at [404, 232] on span "12" at bounding box center [425, 240] width 217 height 16
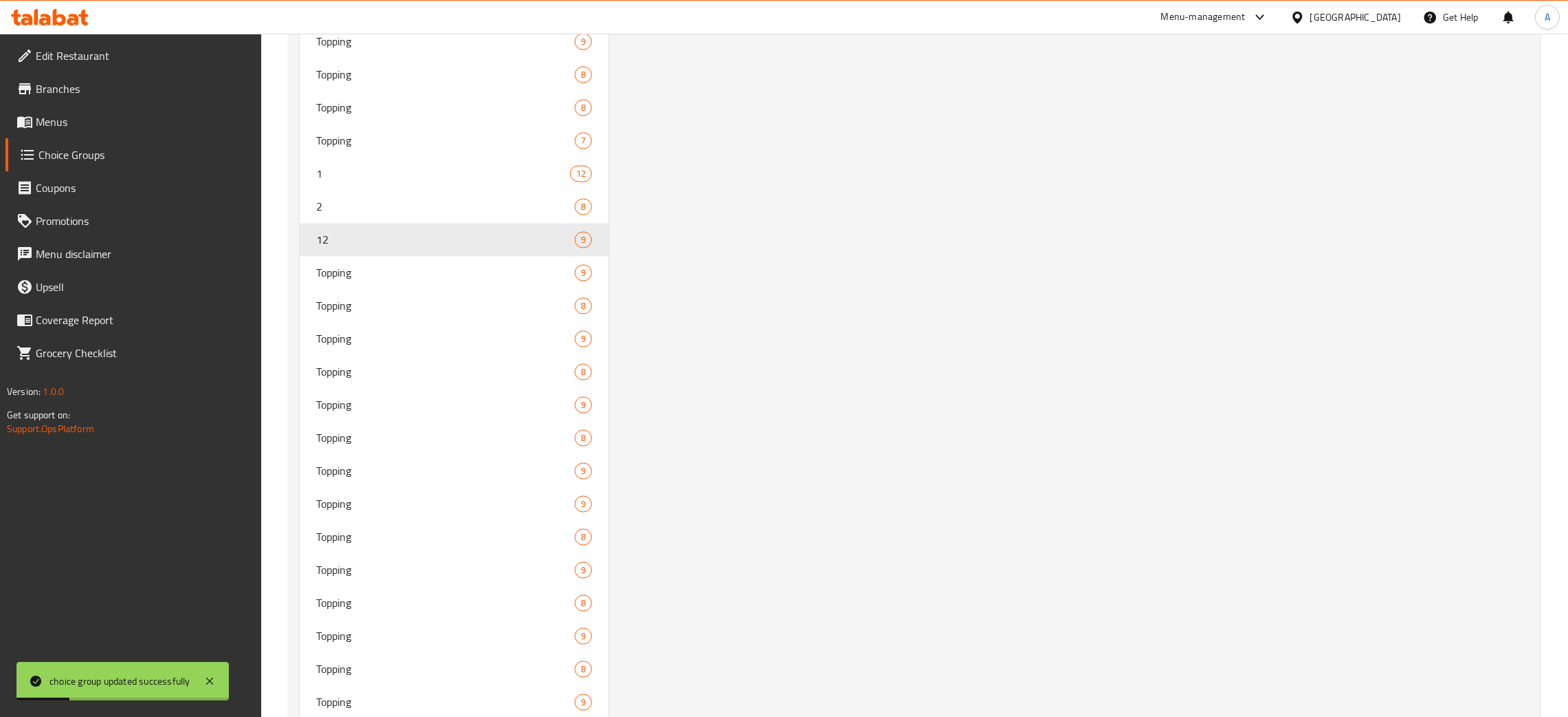
scroll to position [0, 0]
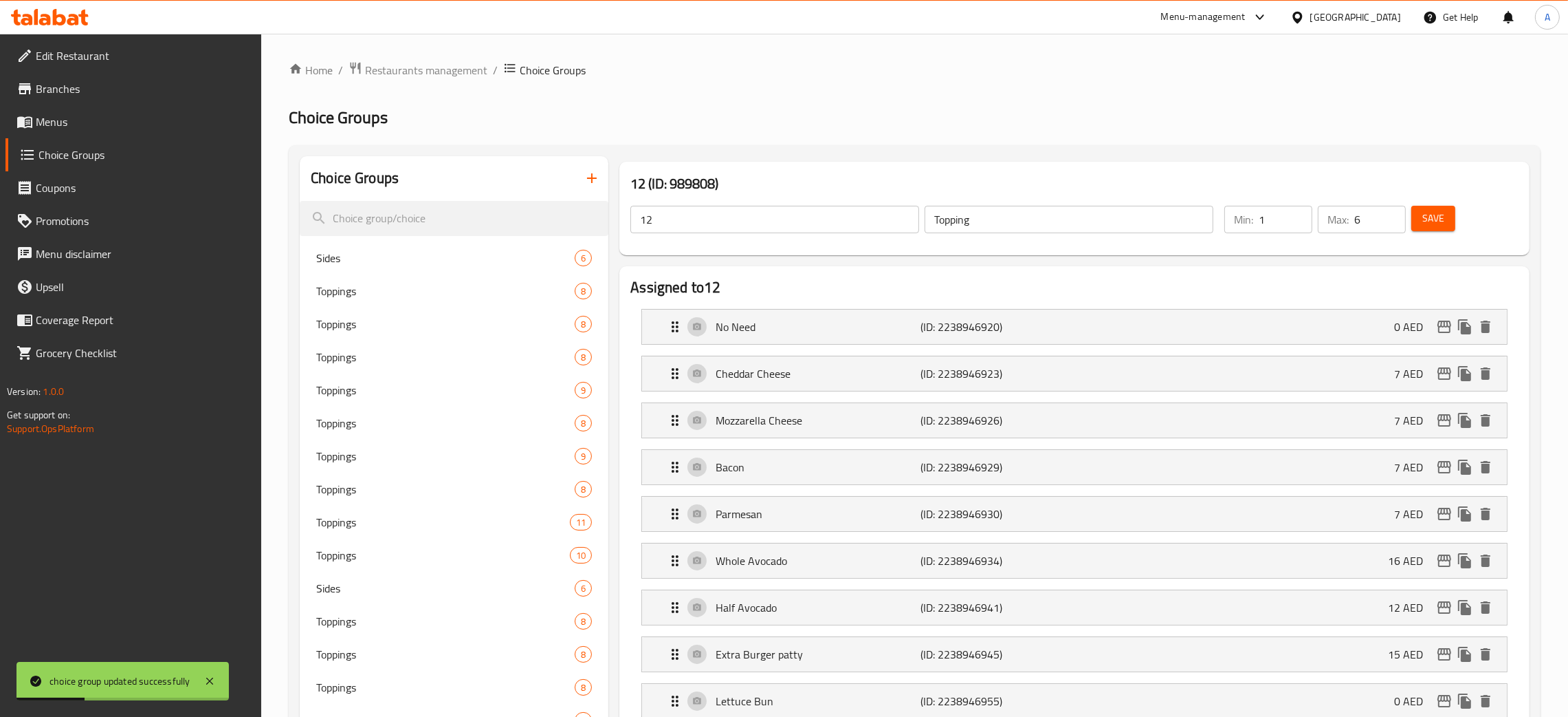
drag, startPoint x: 989, startPoint y: 225, endPoint x: 893, endPoint y: 213, distance: 96.7
click at [893, 213] on div "12 ​ Topping ​" at bounding box center [922, 219] width 600 height 44
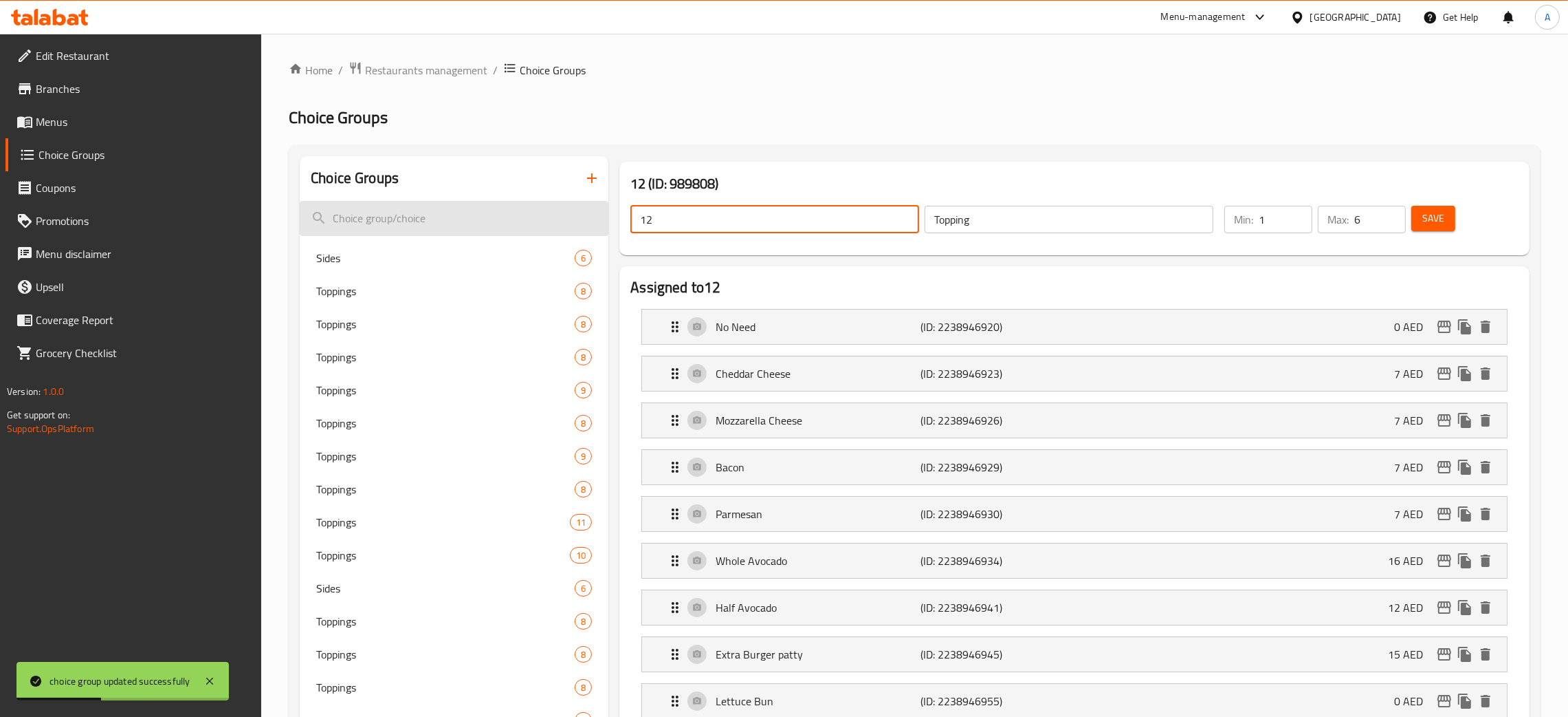
drag, startPoint x: 604, startPoint y: 229, endPoint x: 575, endPoint y: 234, distance: 29.4
paste
click at [1438, 218] on span "Save" at bounding box center [1433, 218] width 22 height 17
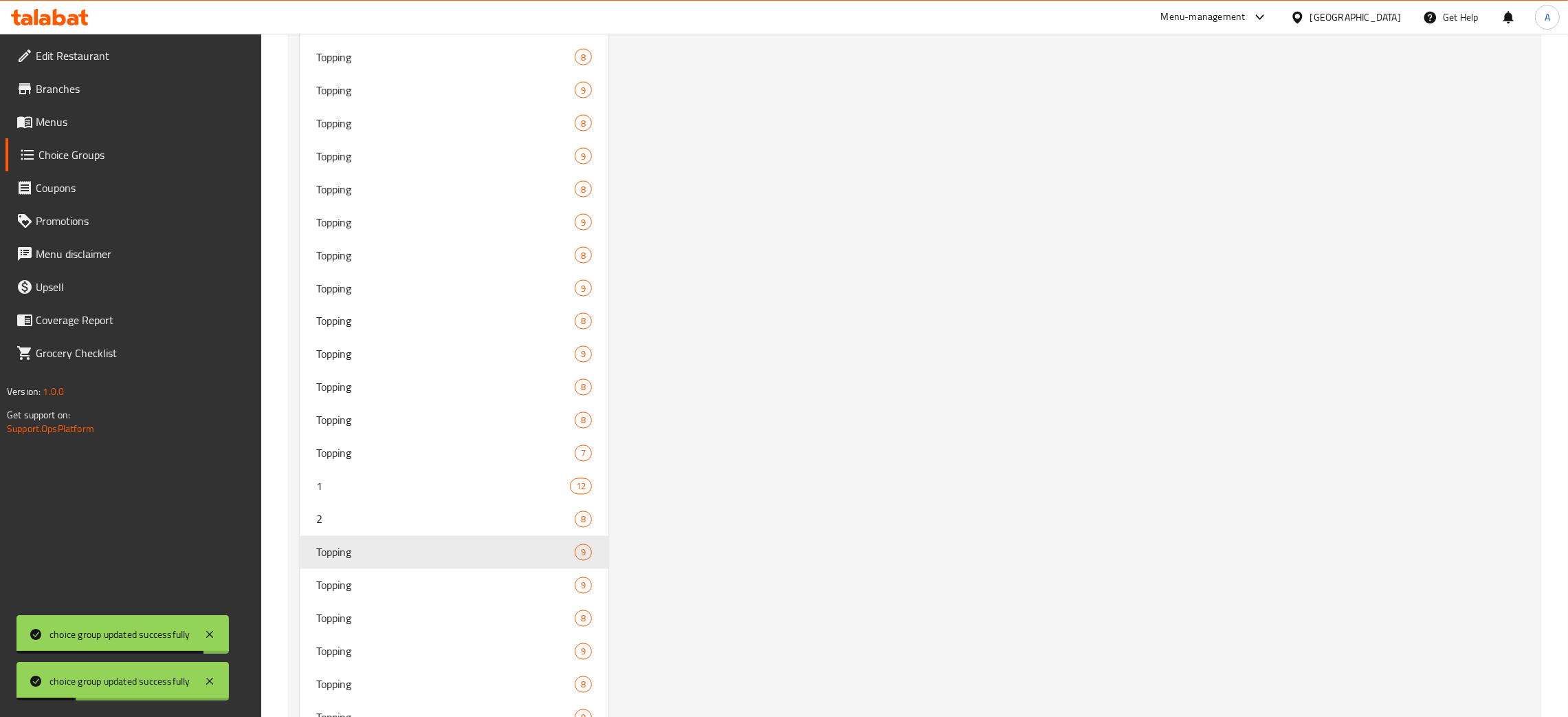
scroll to position [3689, 0]
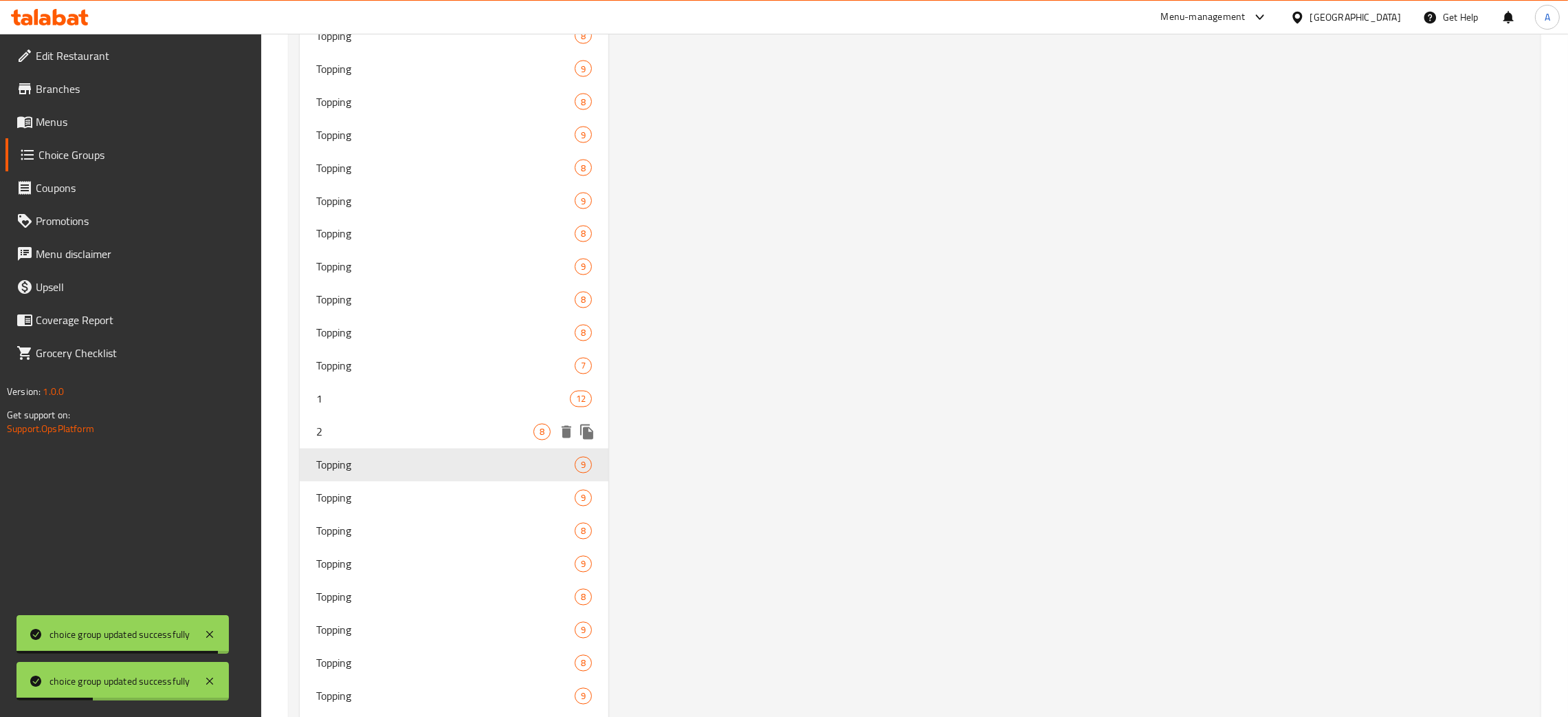
click at [459, 428] on span "2" at bounding box center [425, 432] width 217 height 16
type input "2"
type input "1"
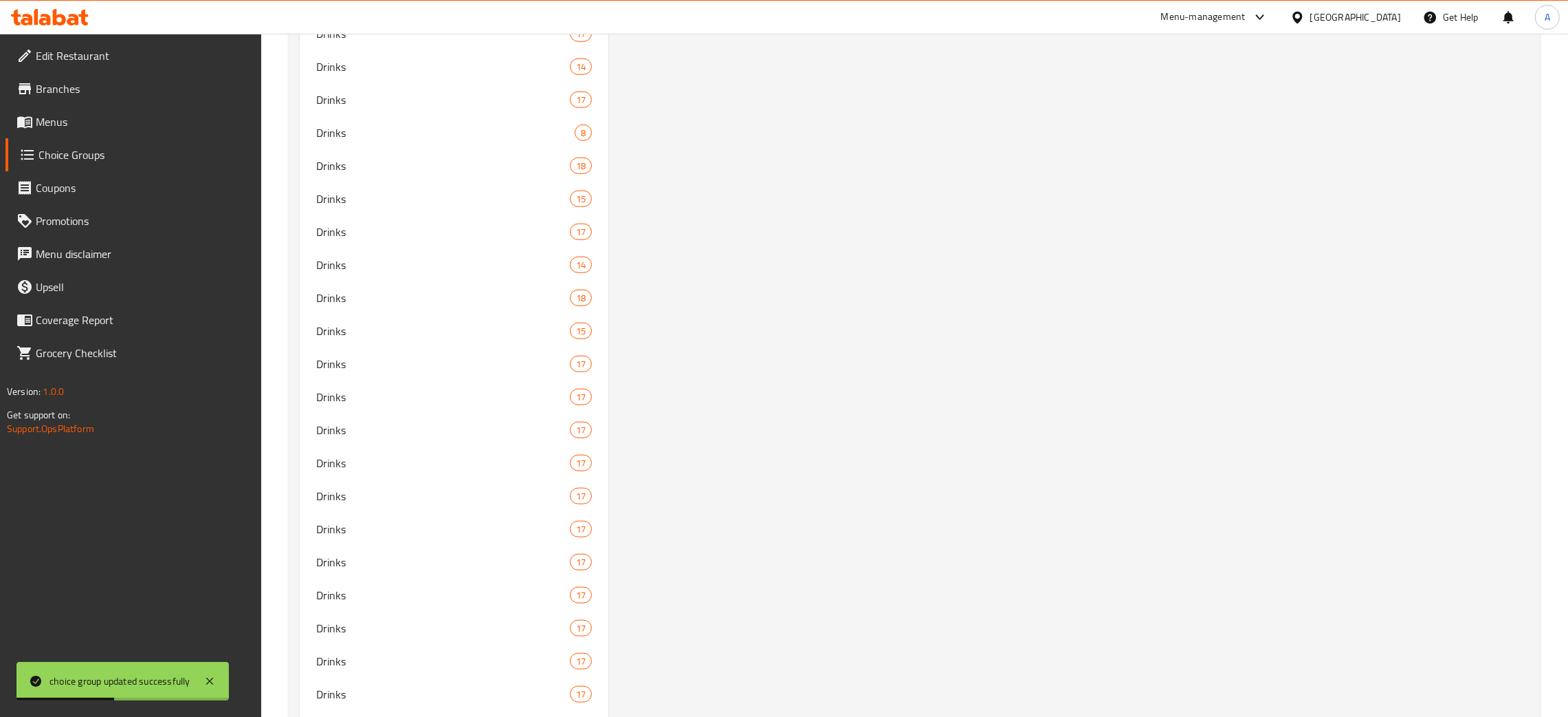
scroll to position [0, 0]
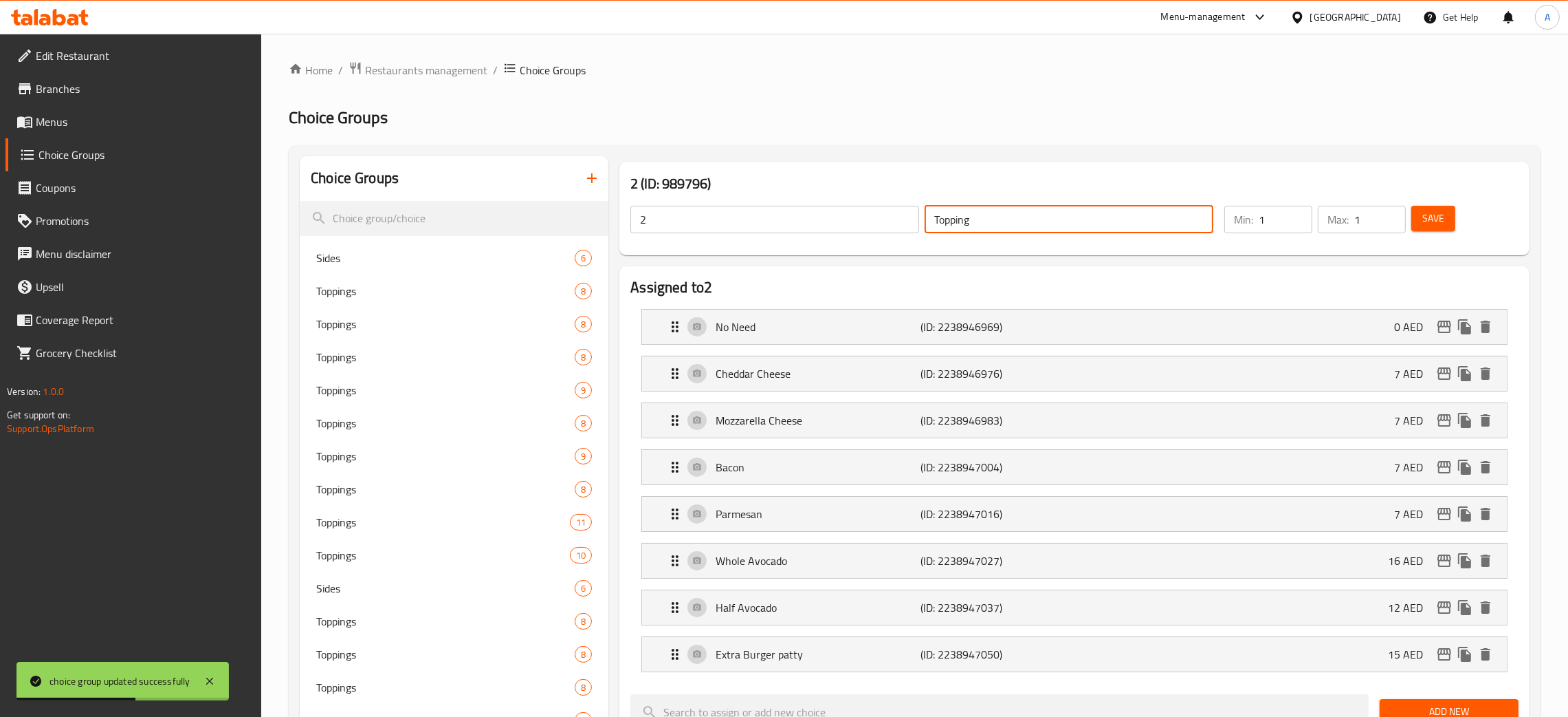
drag, startPoint x: 984, startPoint y: 221, endPoint x: 931, endPoint y: 219, distance: 53.0
click at [931, 219] on input "Topping" at bounding box center [1069, 219] width 288 height 27
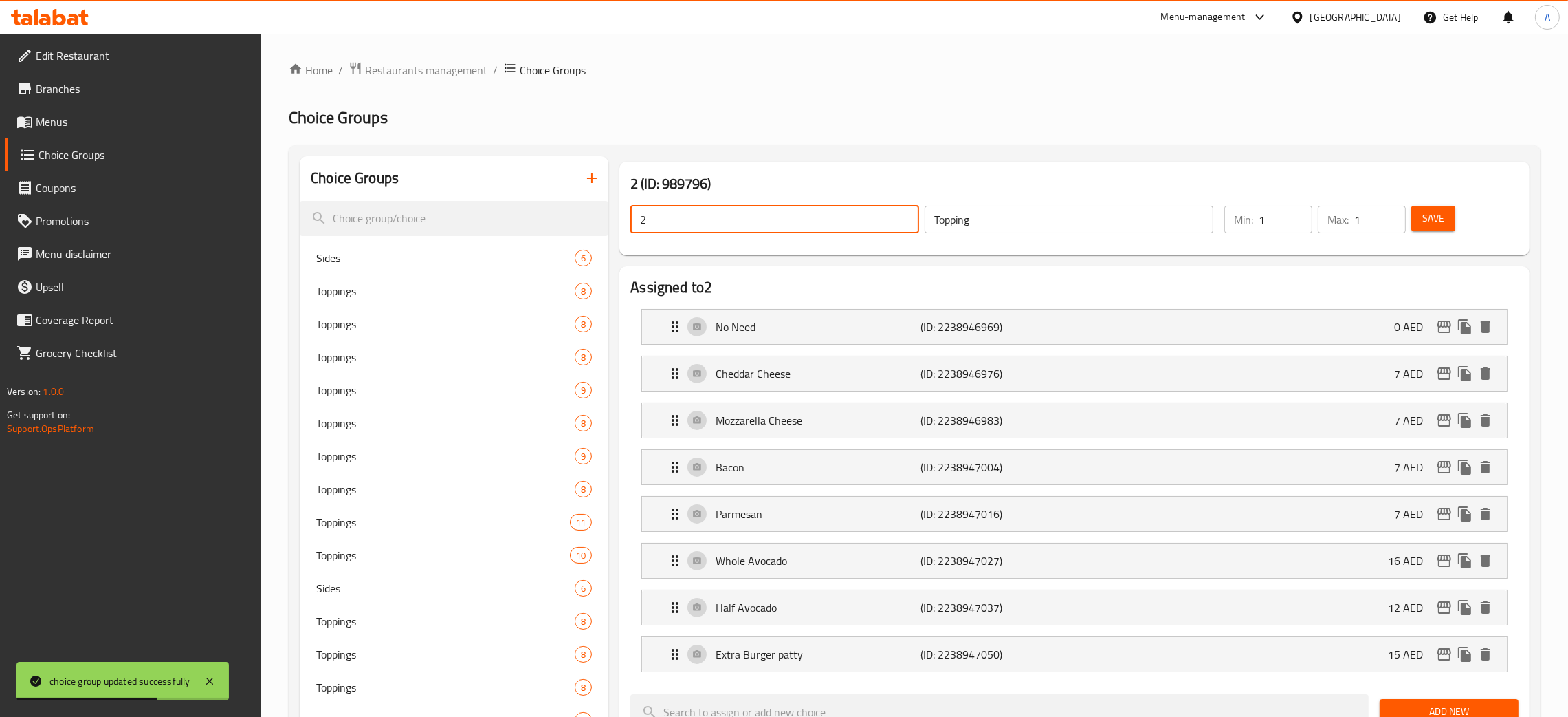
click at [615, 223] on div "2 (ID: 989796) 2 ​ Topping ​ Min: 1 ​ Max: 1 ​ Save" at bounding box center [1075, 208] width 922 height 104
click at [1435, 224] on span "Save" at bounding box center [1433, 218] width 22 height 17
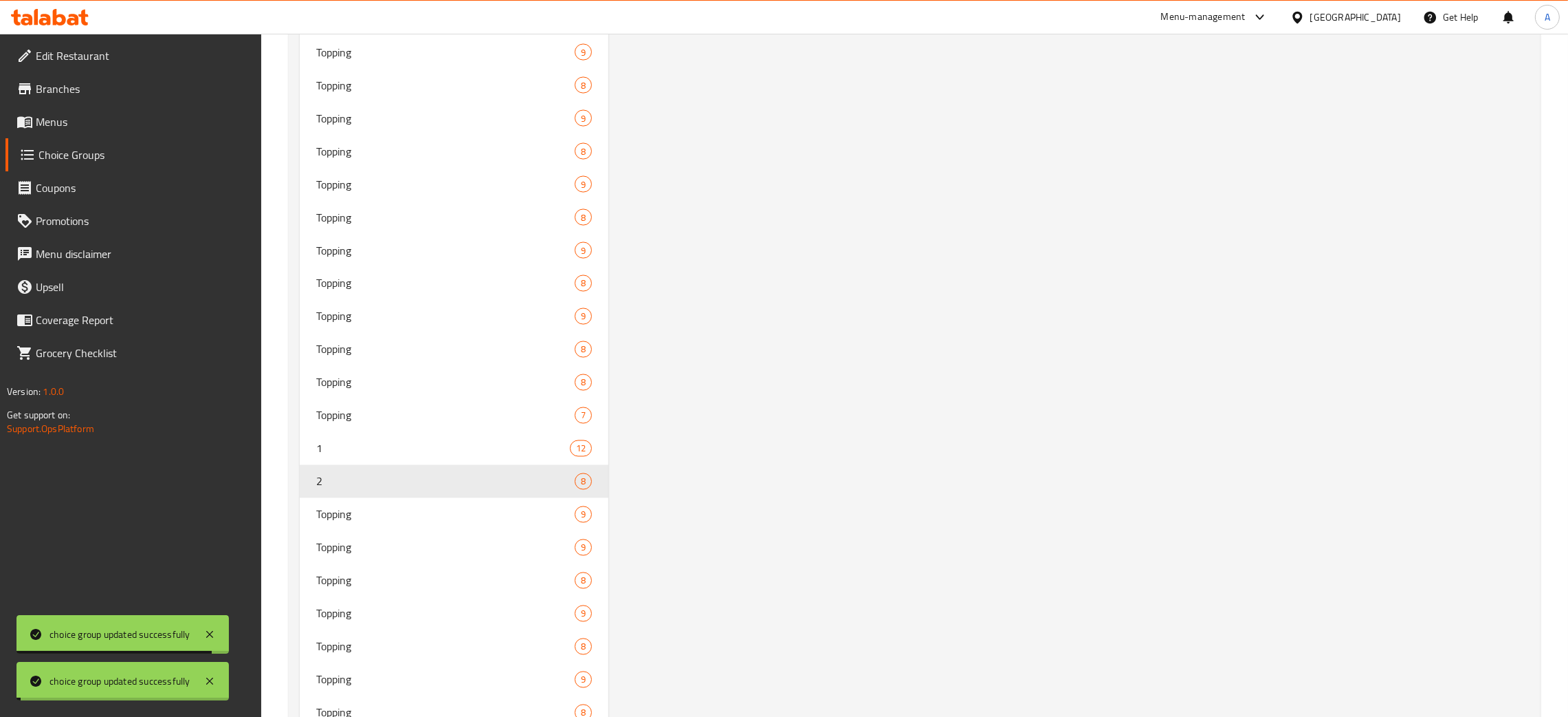
scroll to position [3714, 0]
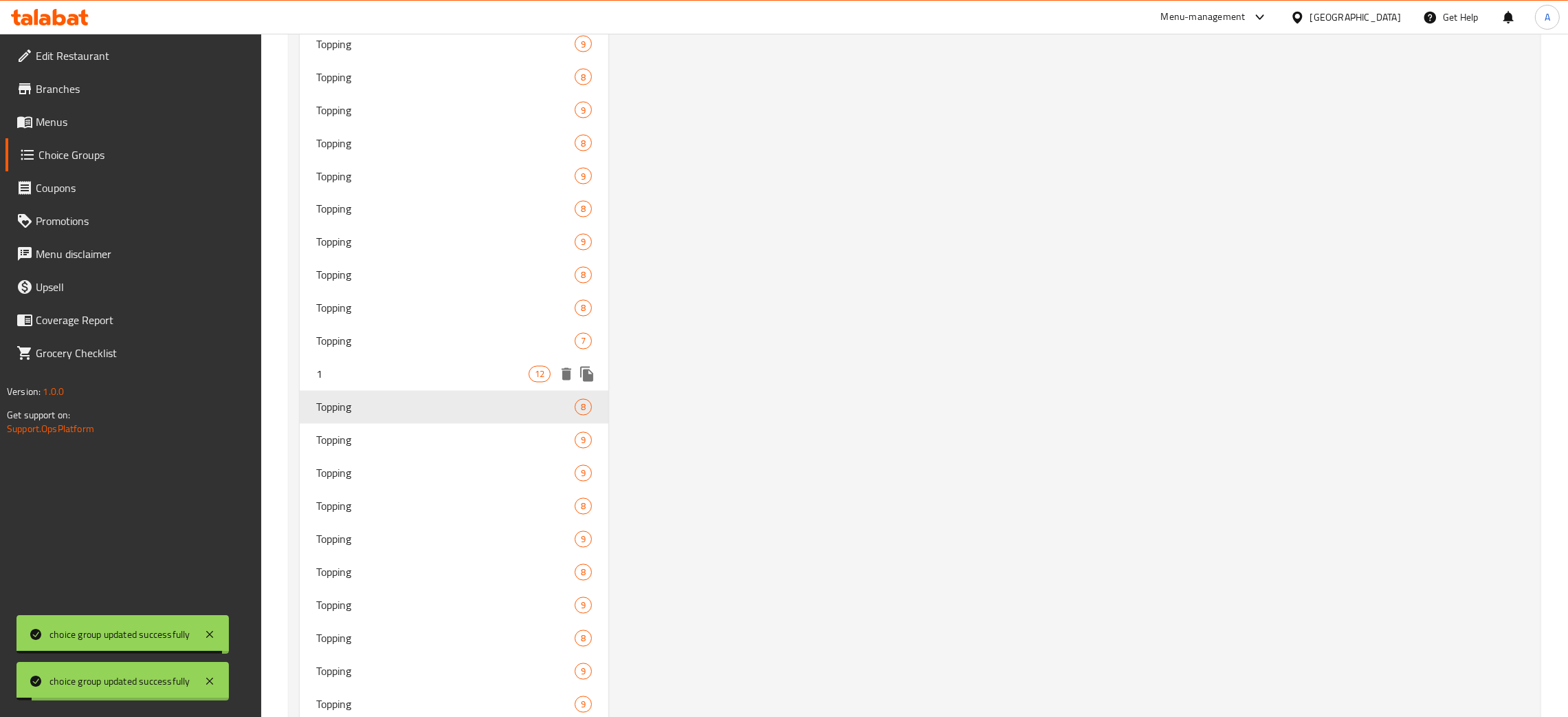
click at [412, 371] on span "1" at bounding box center [422, 374] width 212 height 16
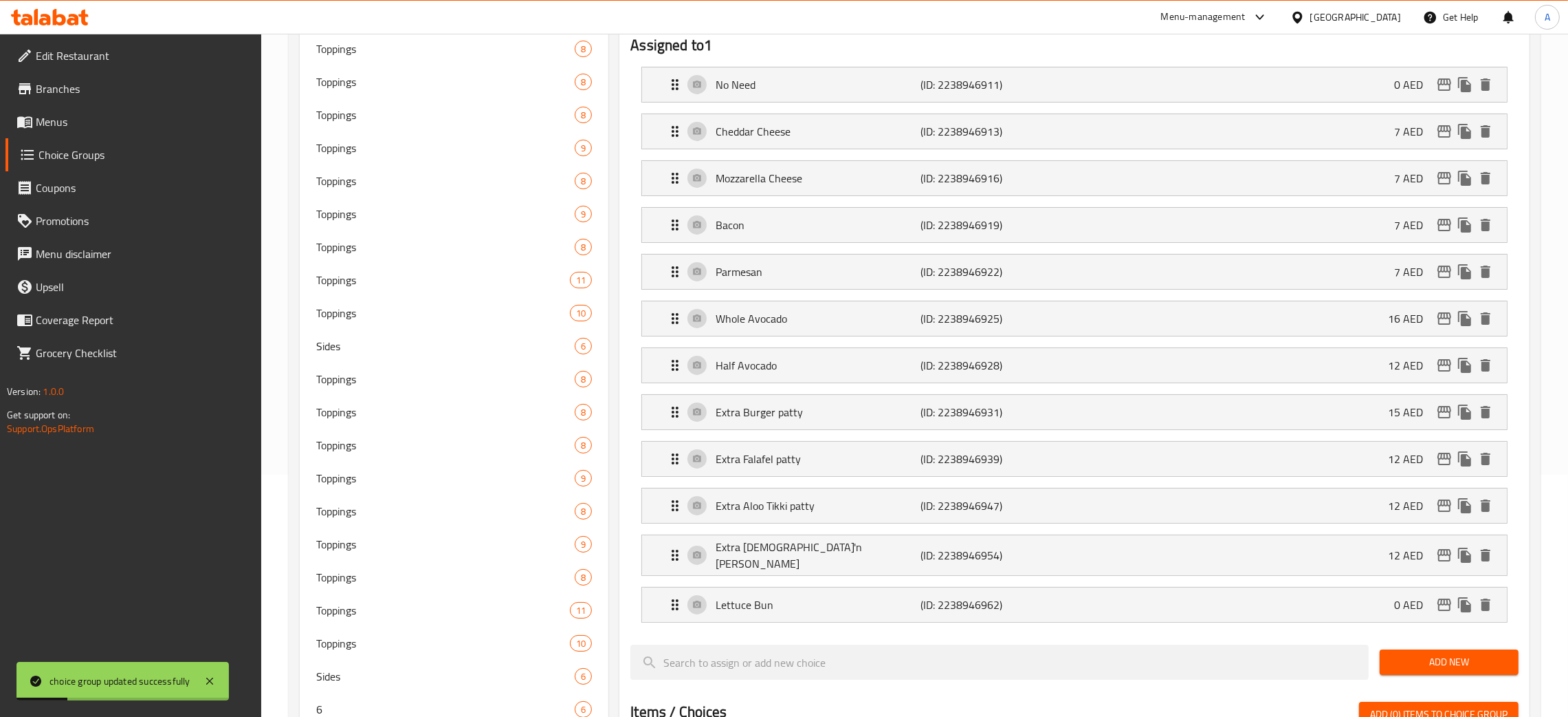
scroll to position [0, 0]
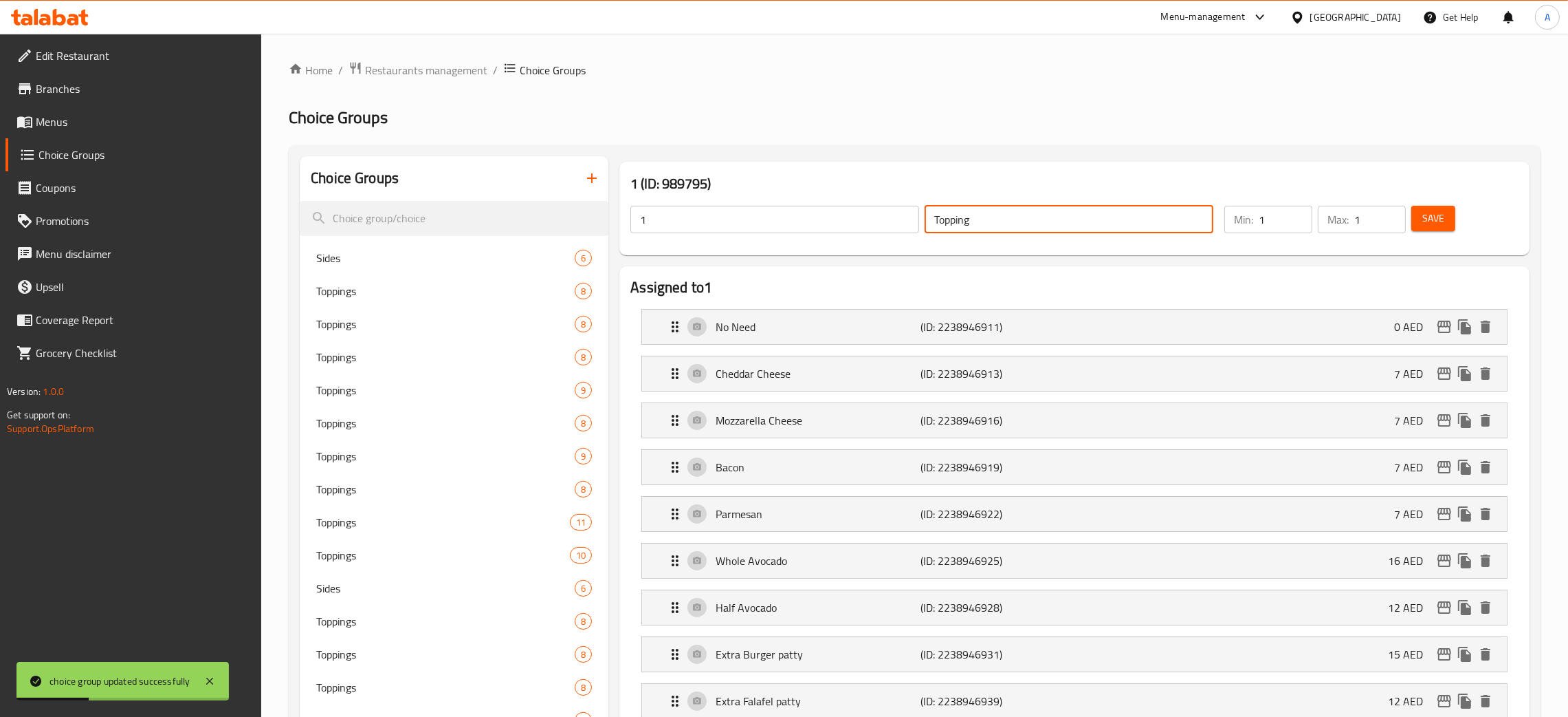
drag, startPoint x: 961, startPoint y: 213, endPoint x: 888, endPoint y: 209, distance: 73.1
click at [888, 209] on div "1 ​ Topping ​" at bounding box center [922, 219] width 600 height 44
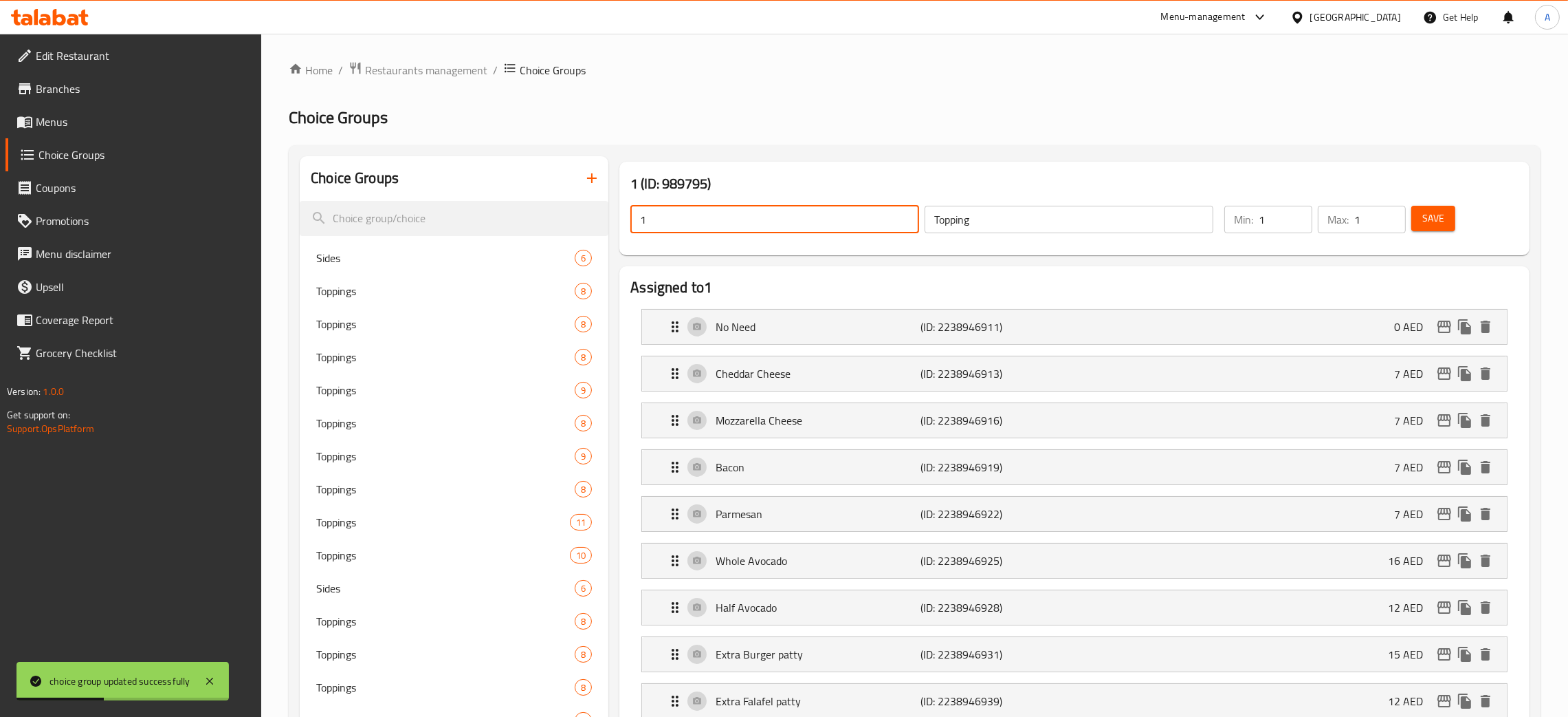
click at [1449, 225] on button "Save" at bounding box center [1433, 218] width 44 height 25
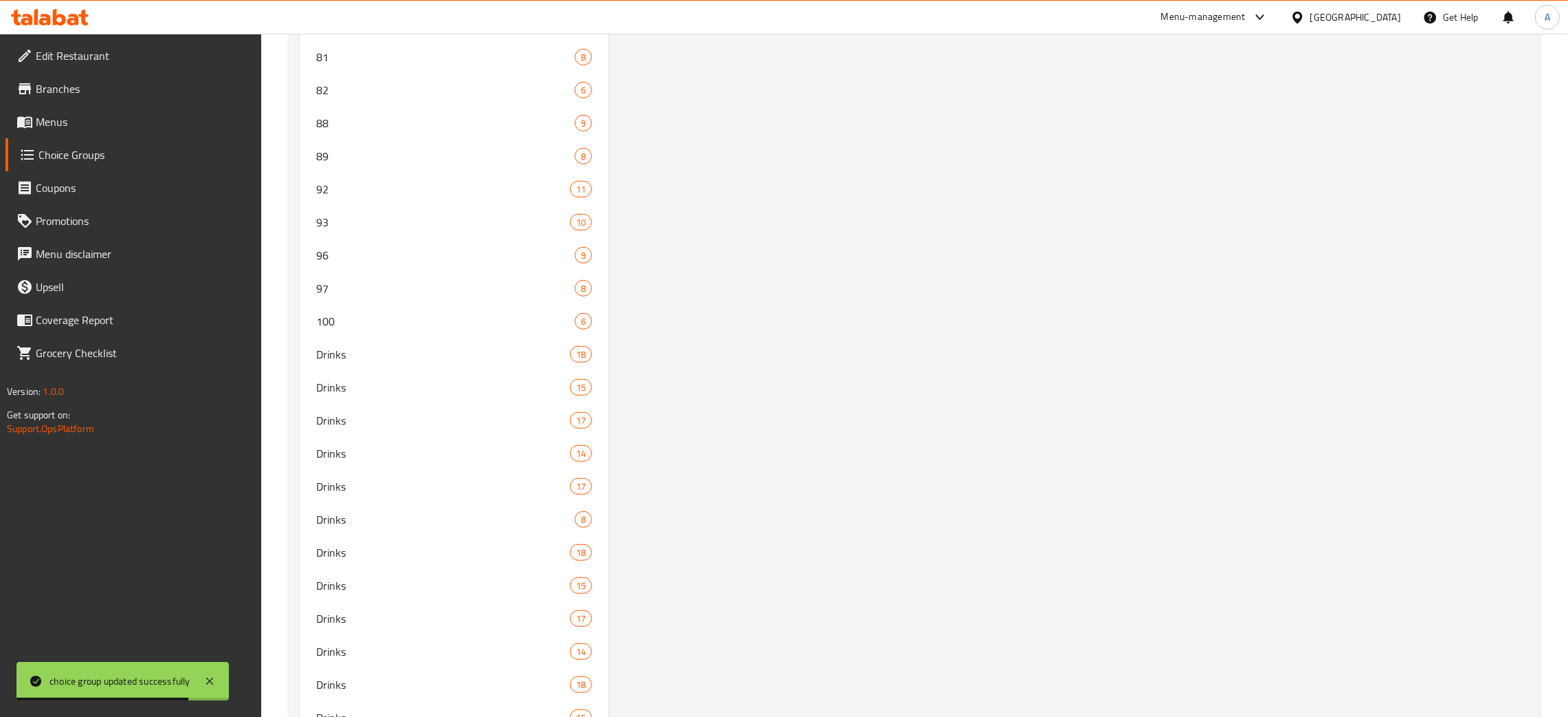
scroll to position [1538, 0]
click at [411, 359] on div "100 6" at bounding box center [453, 371] width 308 height 33
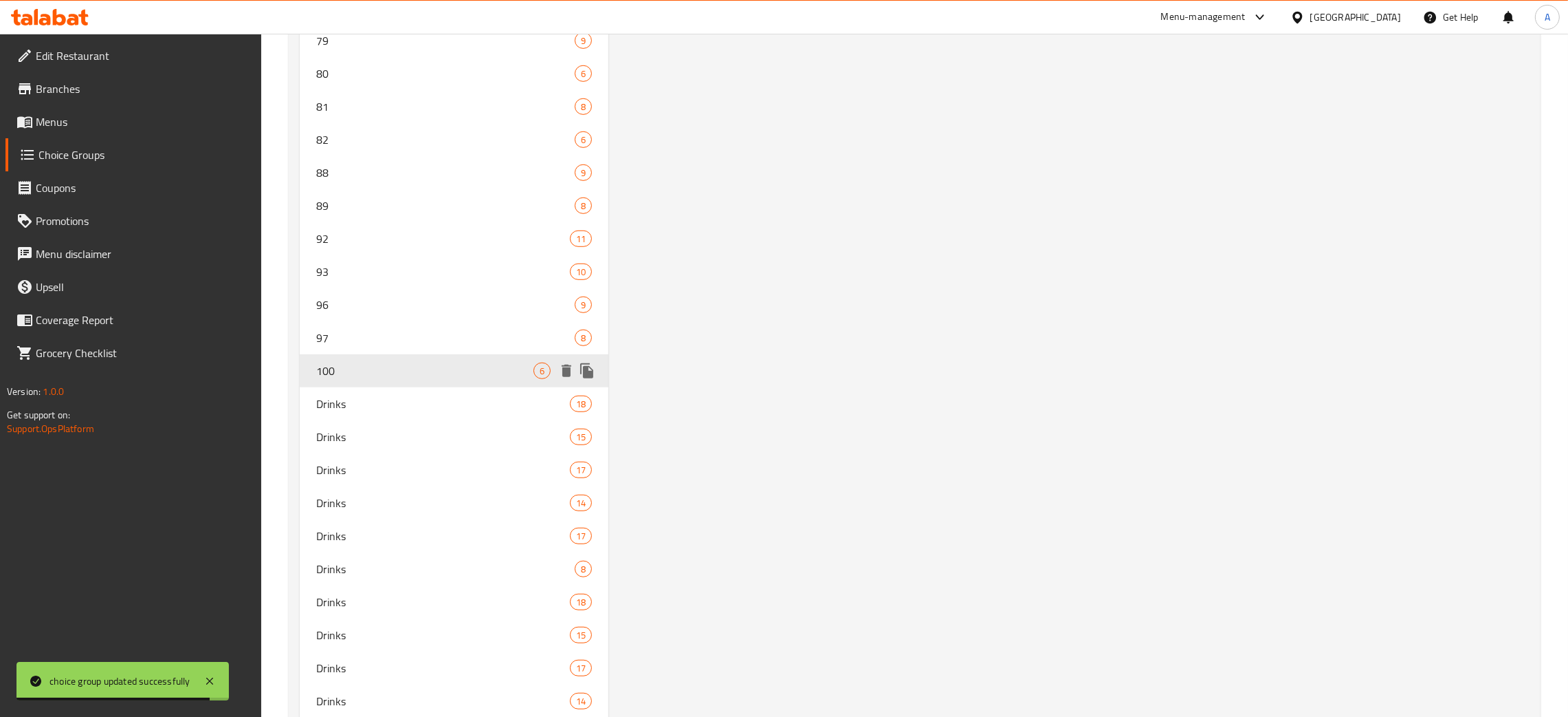
type input "100"
type input "Sides"
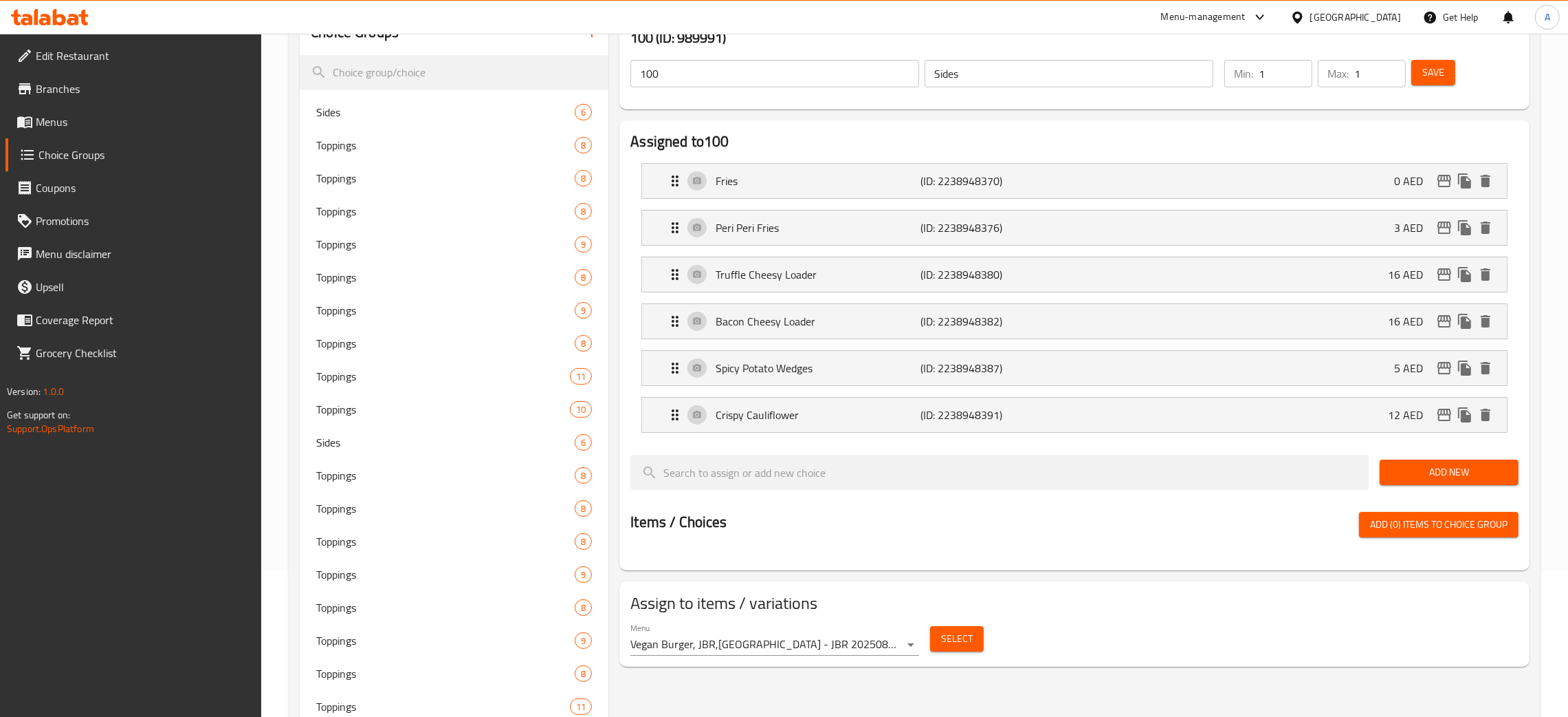
scroll to position [0, 0]
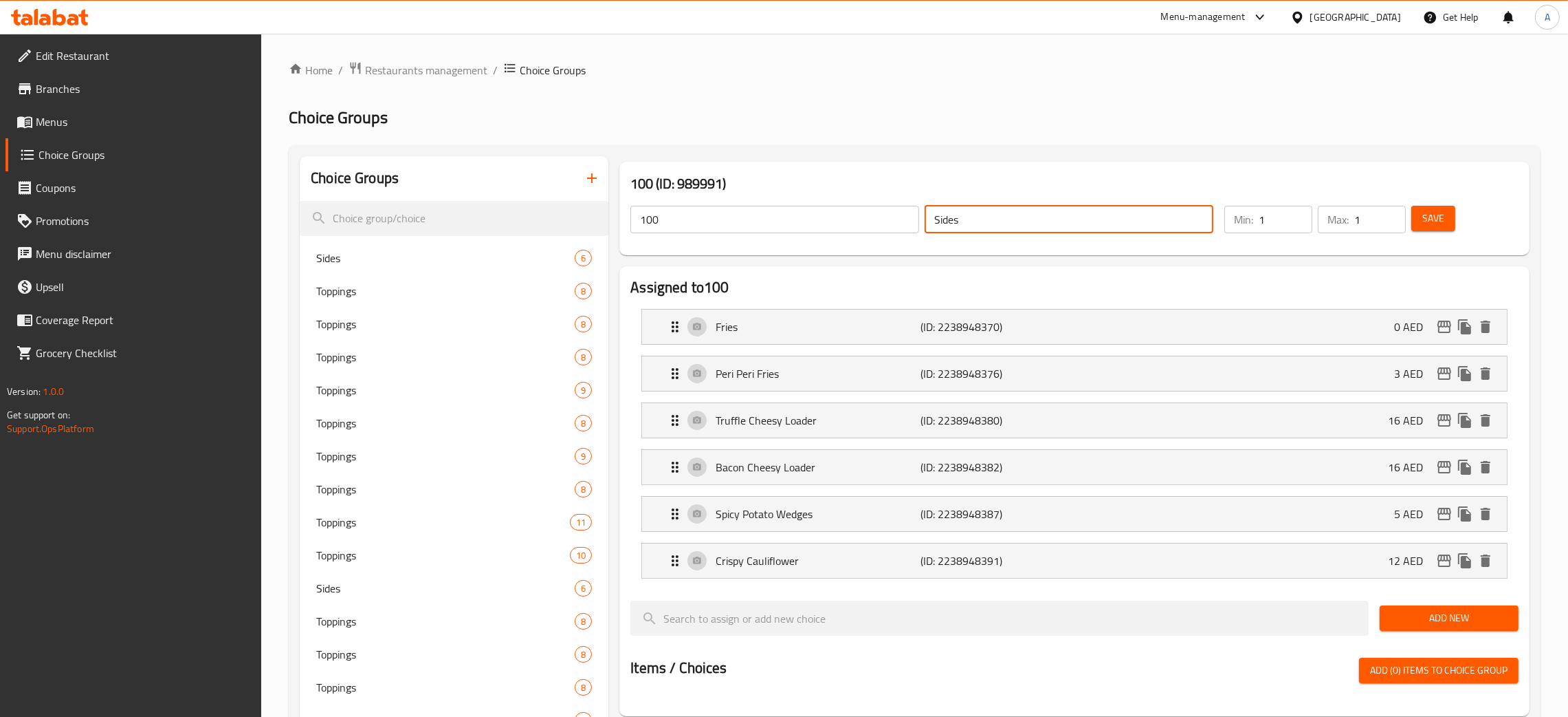
drag, startPoint x: 969, startPoint y: 220, endPoint x: 897, endPoint y: 219, distance: 72.0
click at [917, 219] on div "100 ​ Sides ​" at bounding box center [922, 219] width 600 height 44
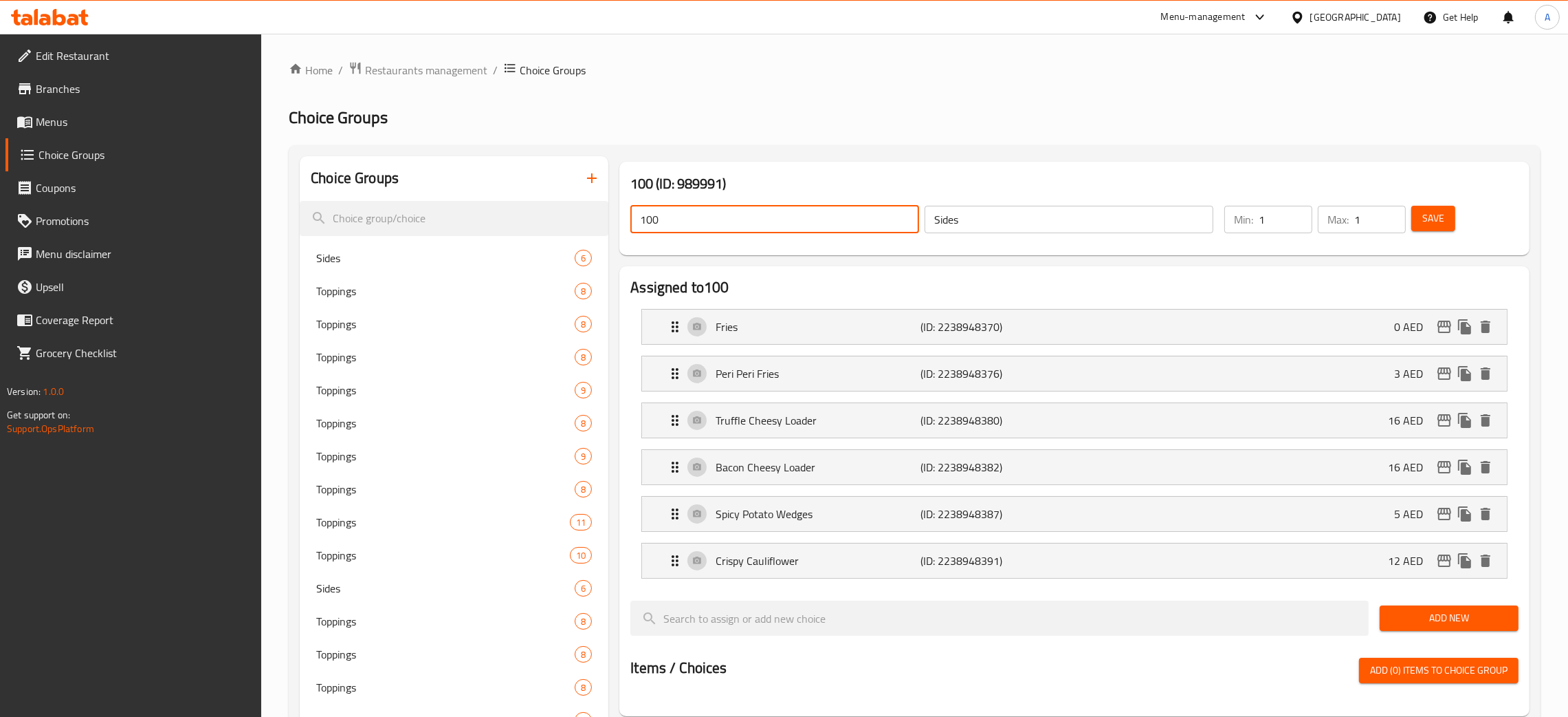
drag, startPoint x: 668, startPoint y: 212, endPoint x: 1257, endPoint y: 235, distance: 589.4
click at [636, 215] on input "100" at bounding box center [774, 219] width 288 height 27
click at [1437, 226] on span "Save" at bounding box center [1433, 218] width 22 height 17
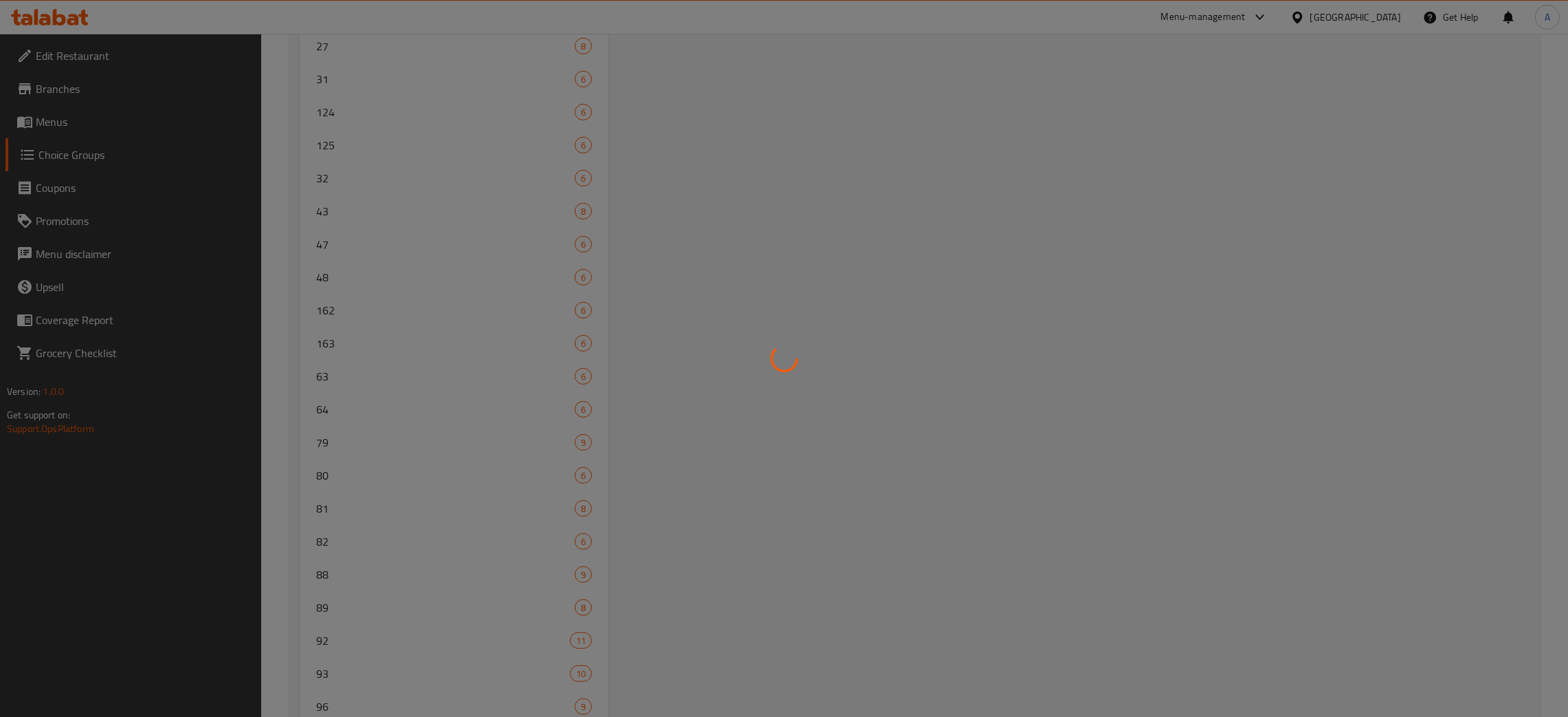
scroll to position [1236, 0]
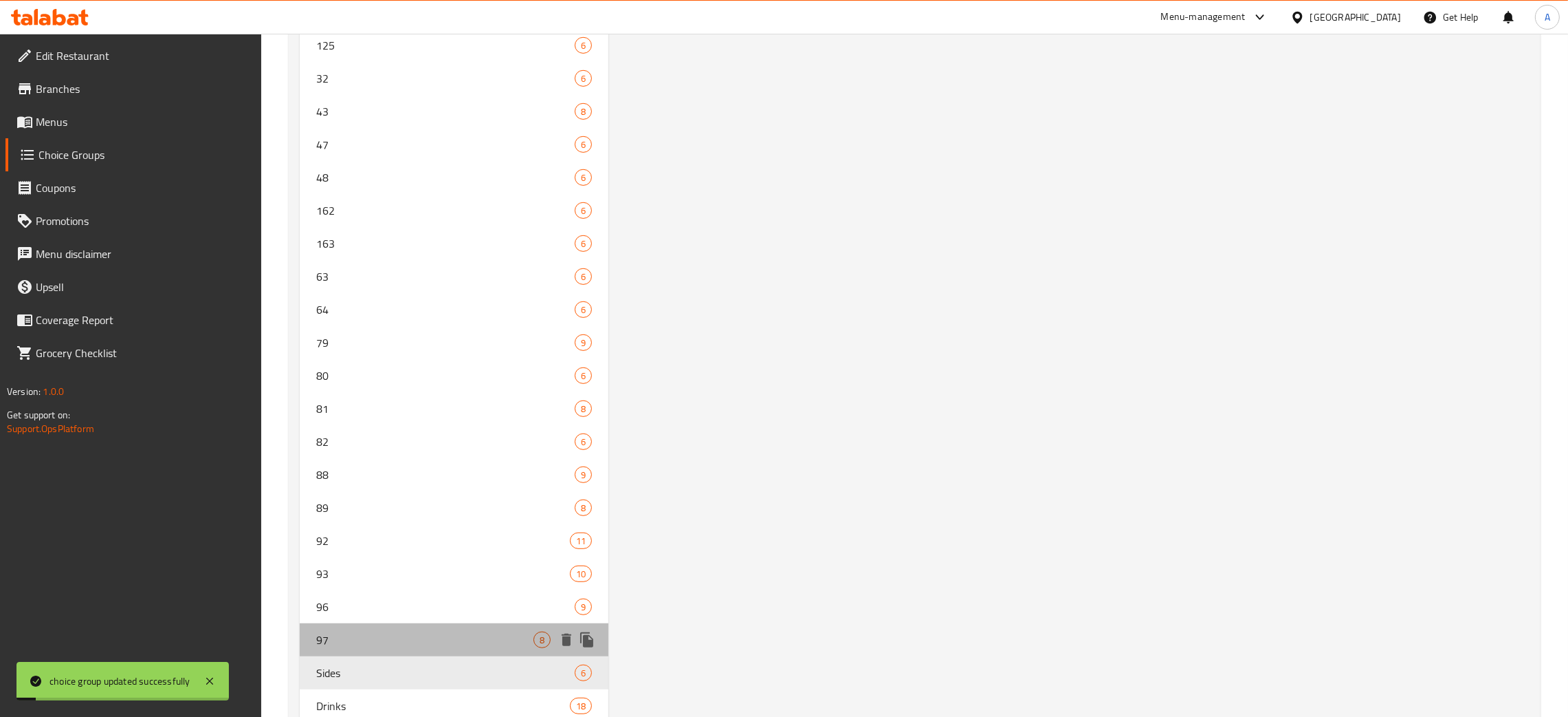
click at [374, 639] on span "97" at bounding box center [425, 639] width 217 height 16
type input "97"
type input "Toppings"
type input "6"
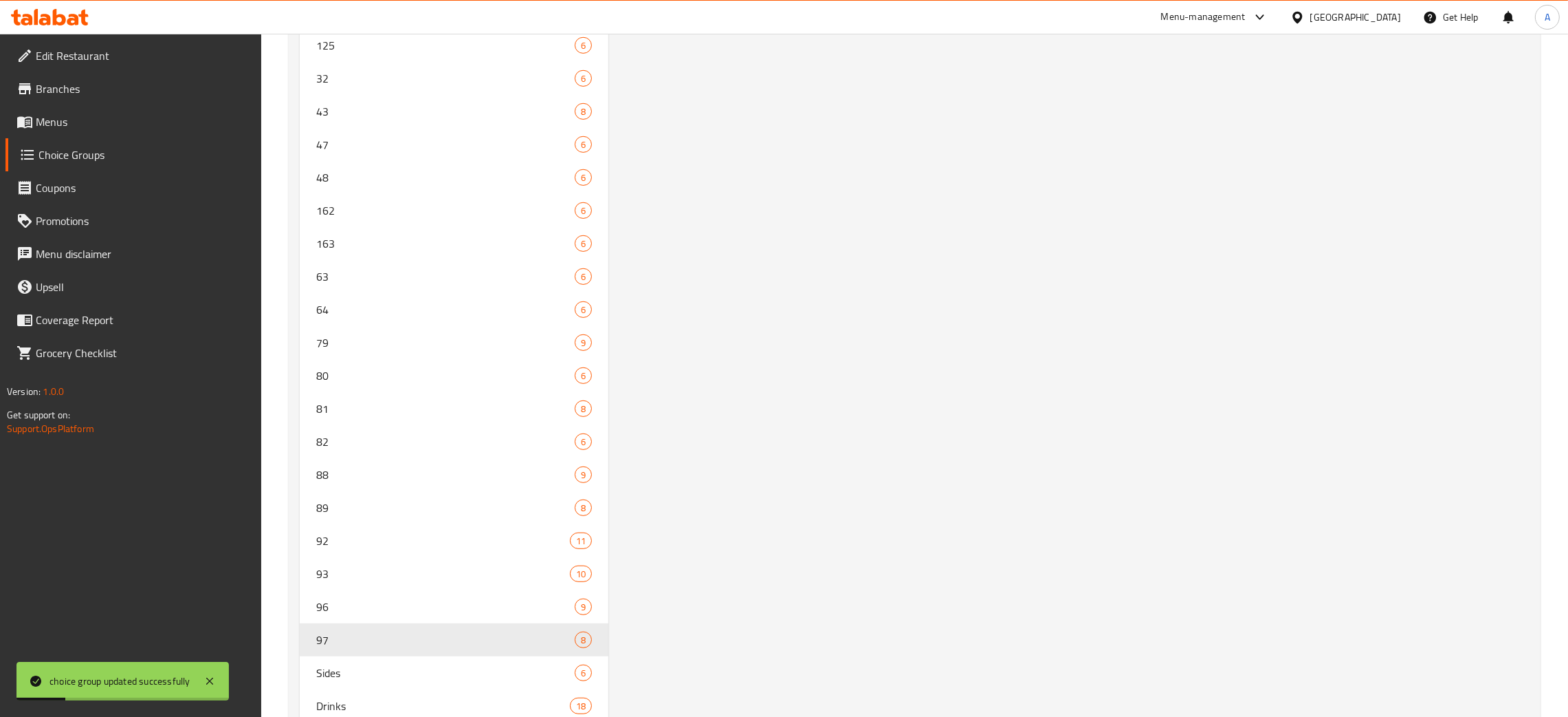
scroll to position [0, 0]
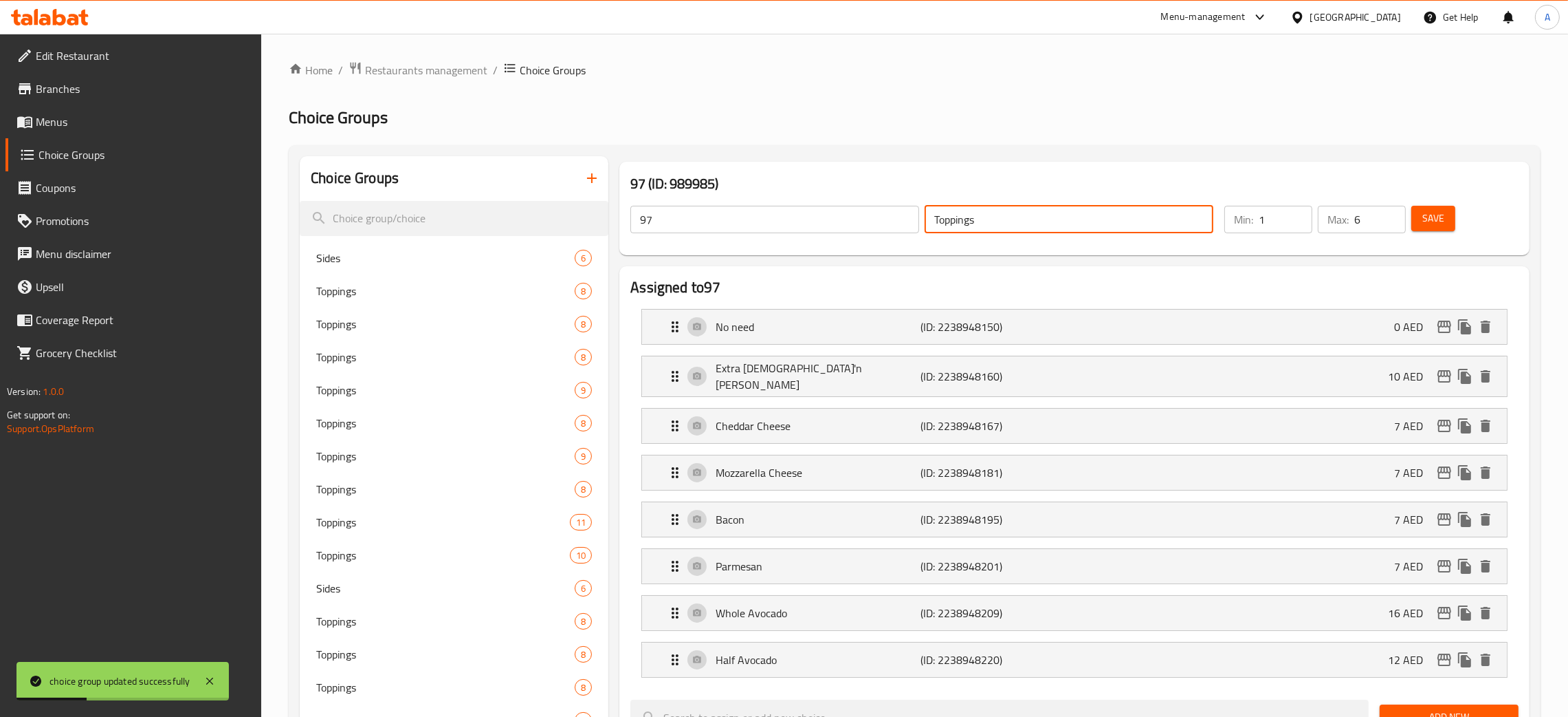
drag, startPoint x: 975, startPoint y: 222, endPoint x: 873, endPoint y: 219, distance: 102.0
click at [873, 219] on div "97 ​ Toppings ​" at bounding box center [922, 219] width 600 height 44
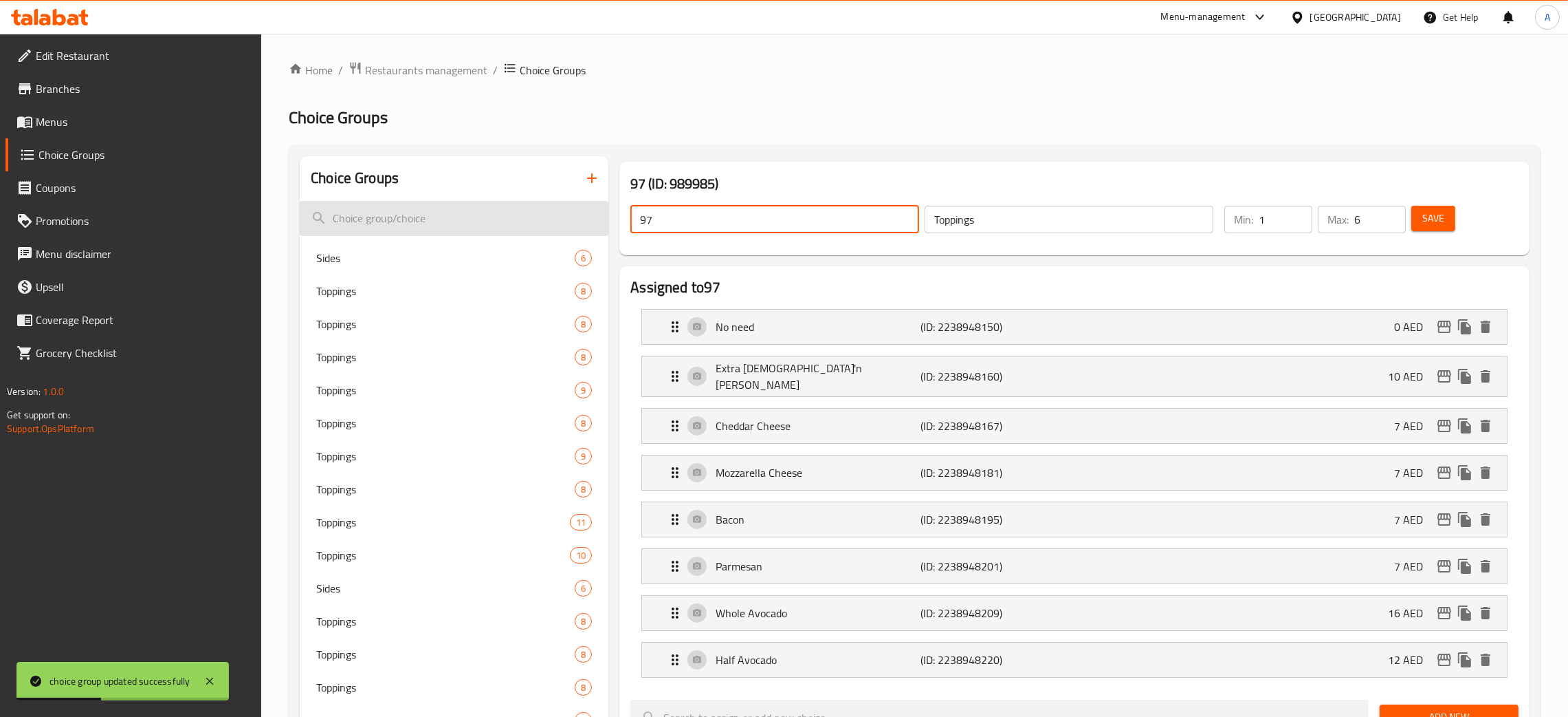
drag, startPoint x: 646, startPoint y: 224, endPoint x: 592, endPoint y: 222, distance: 54.0
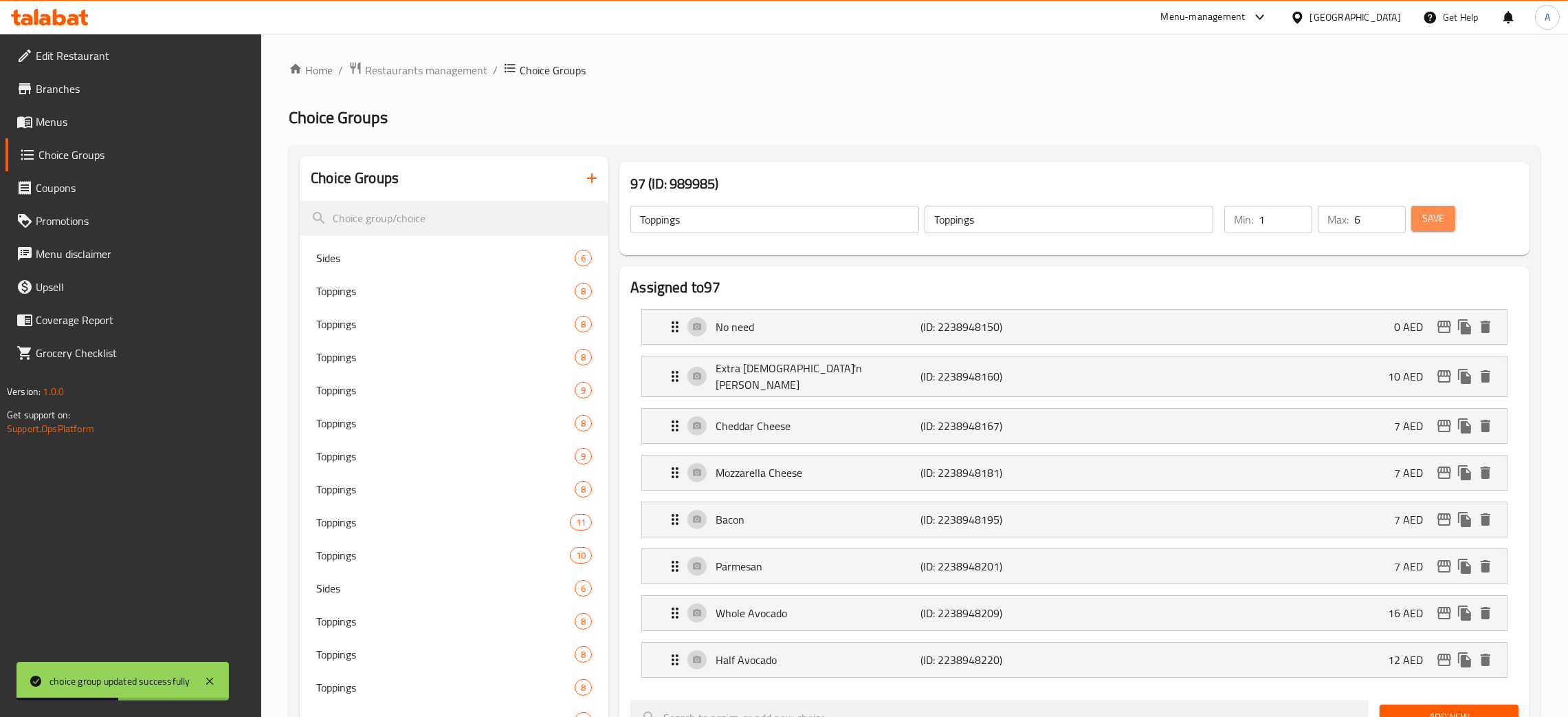
click at [1453, 218] on button "Save" at bounding box center [1433, 218] width 44 height 25
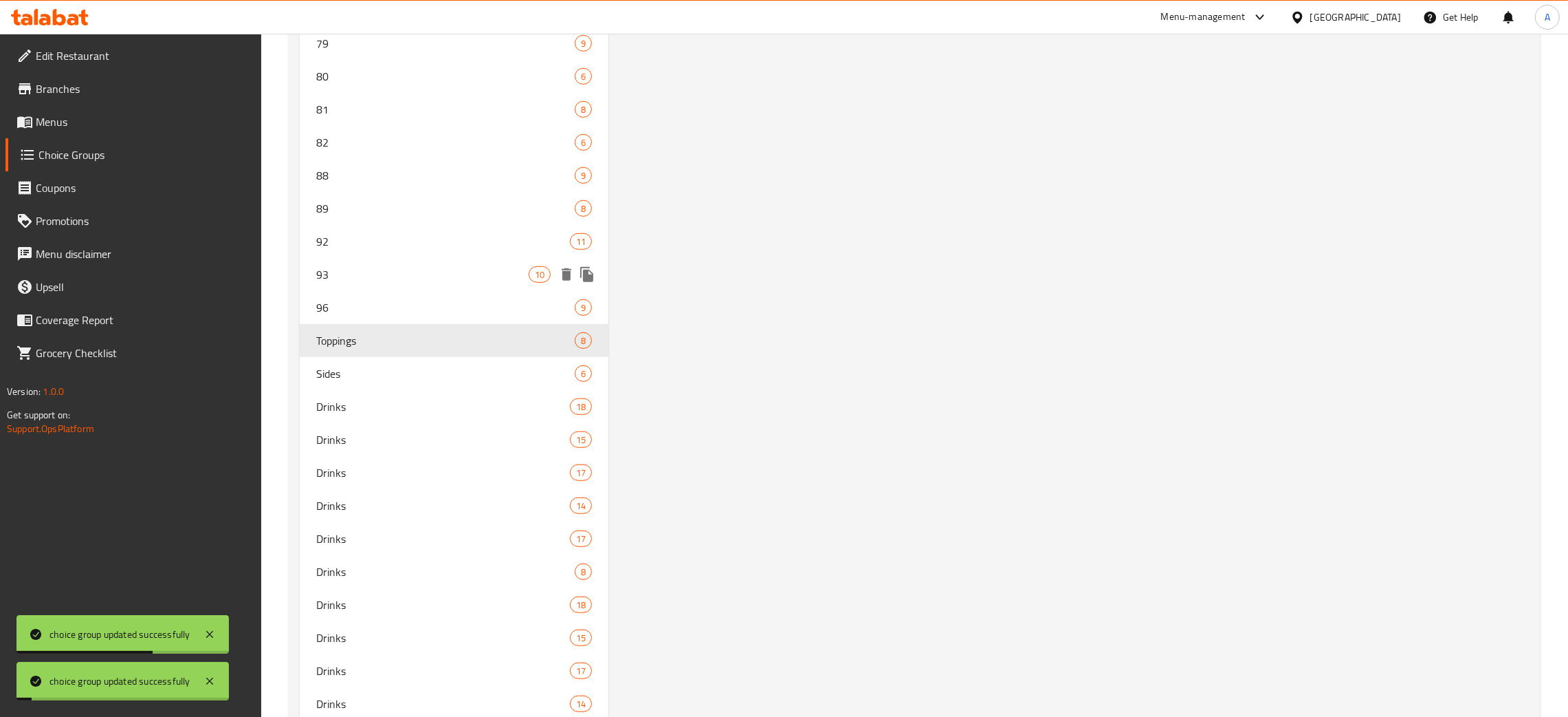
scroll to position [1510, 0]
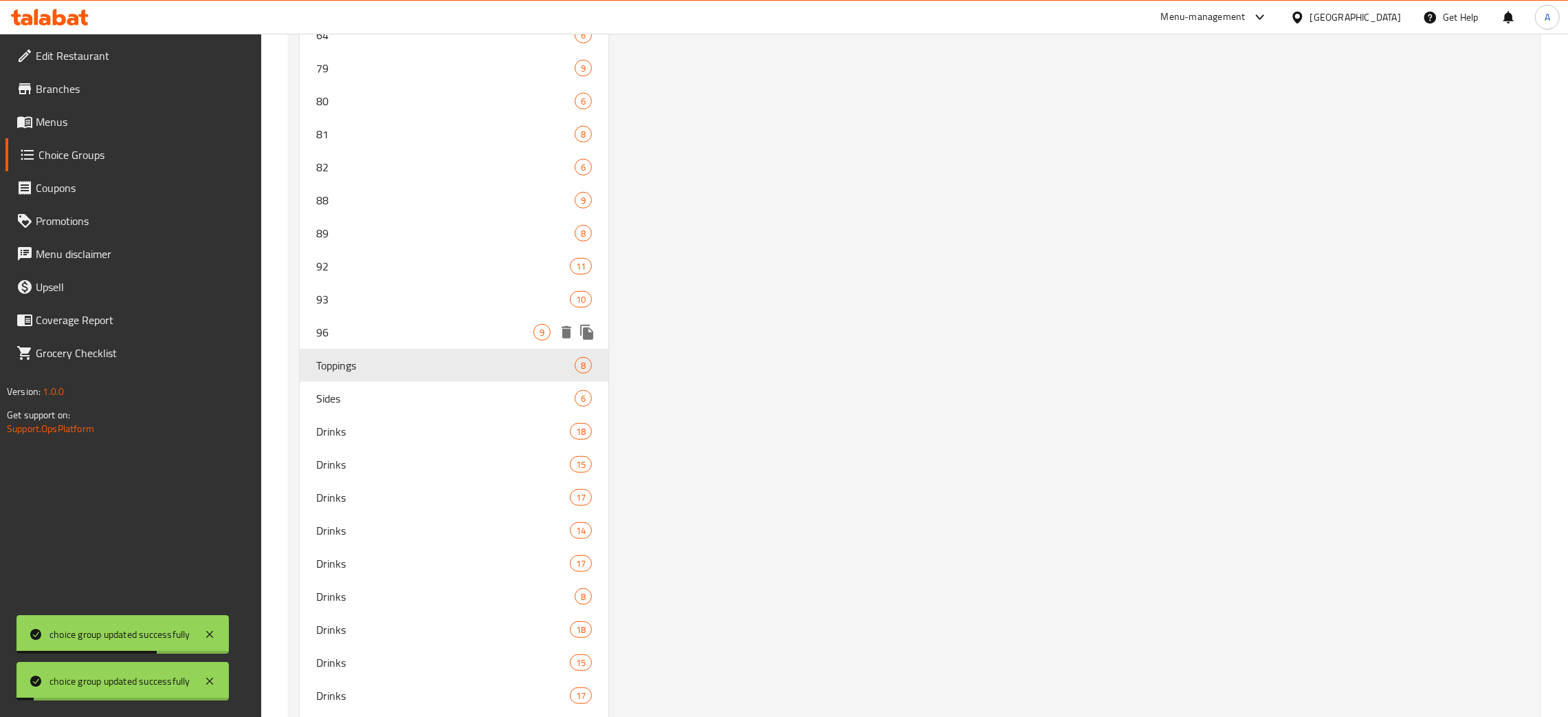
click at [428, 325] on span "96" at bounding box center [425, 332] width 217 height 16
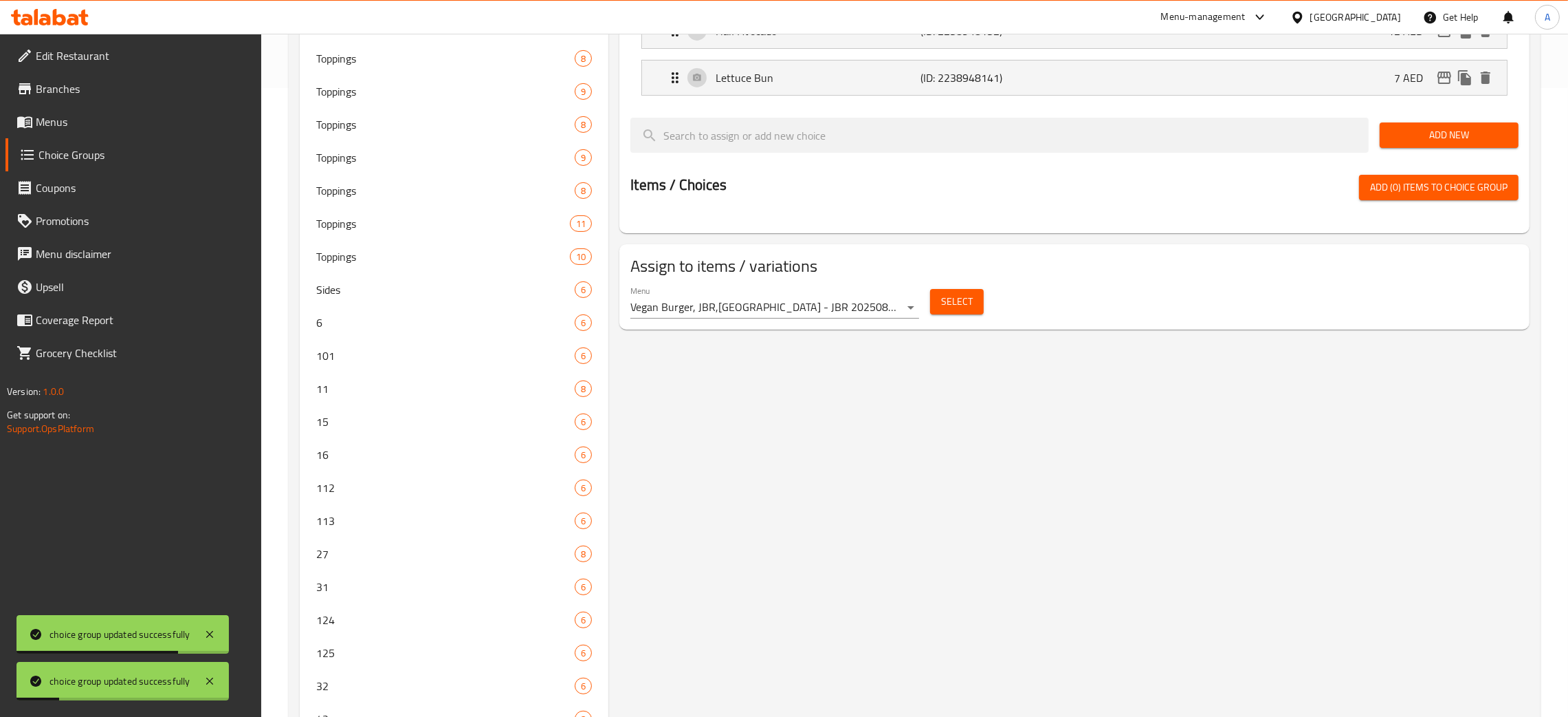
scroll to position [0, 0]
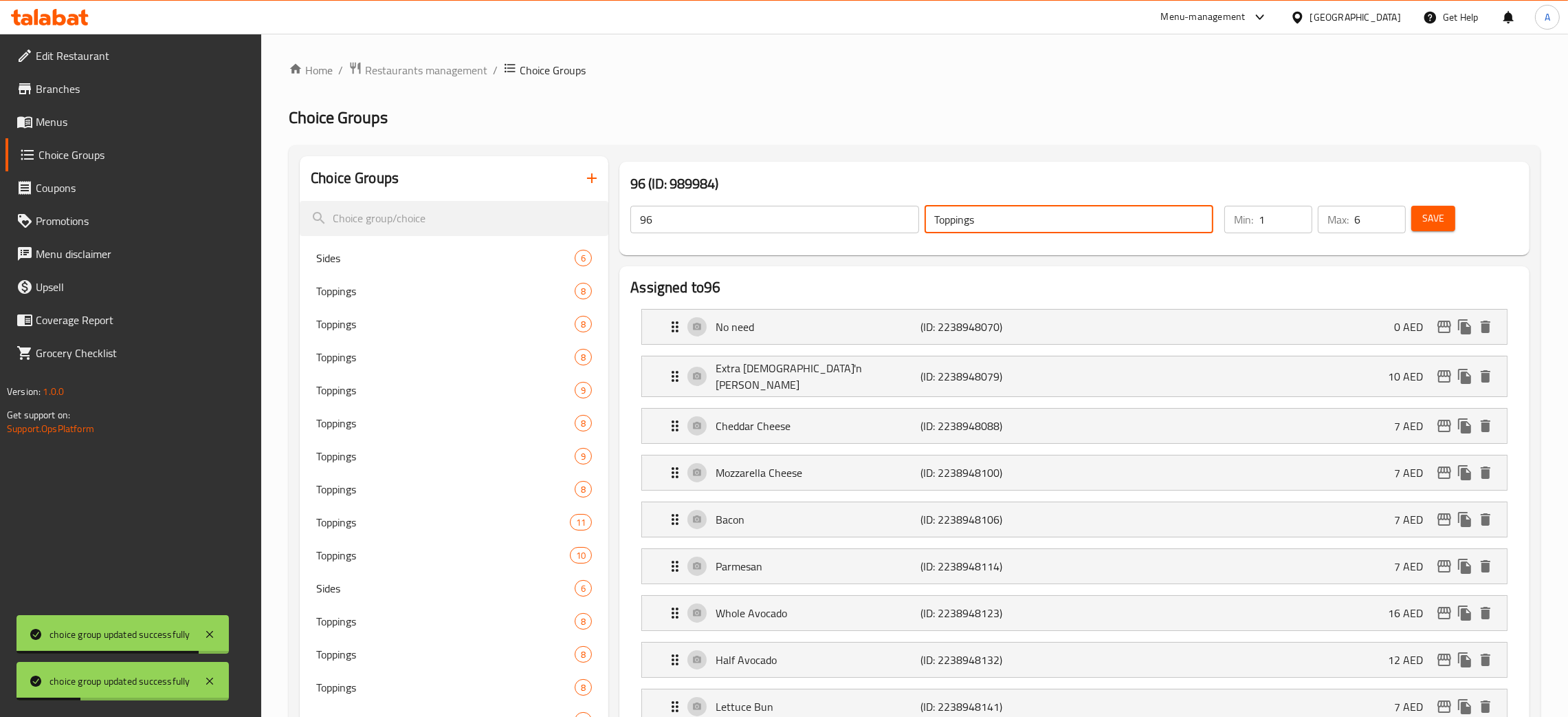
drag, startPoint x: 1011, startPoint y: 218, endPoint x: 922, endPoint y: 221, distance: 89.1
click at [923, 221] on div "Toppings ​" at bounding box center [1069, 219] width 294 height 33
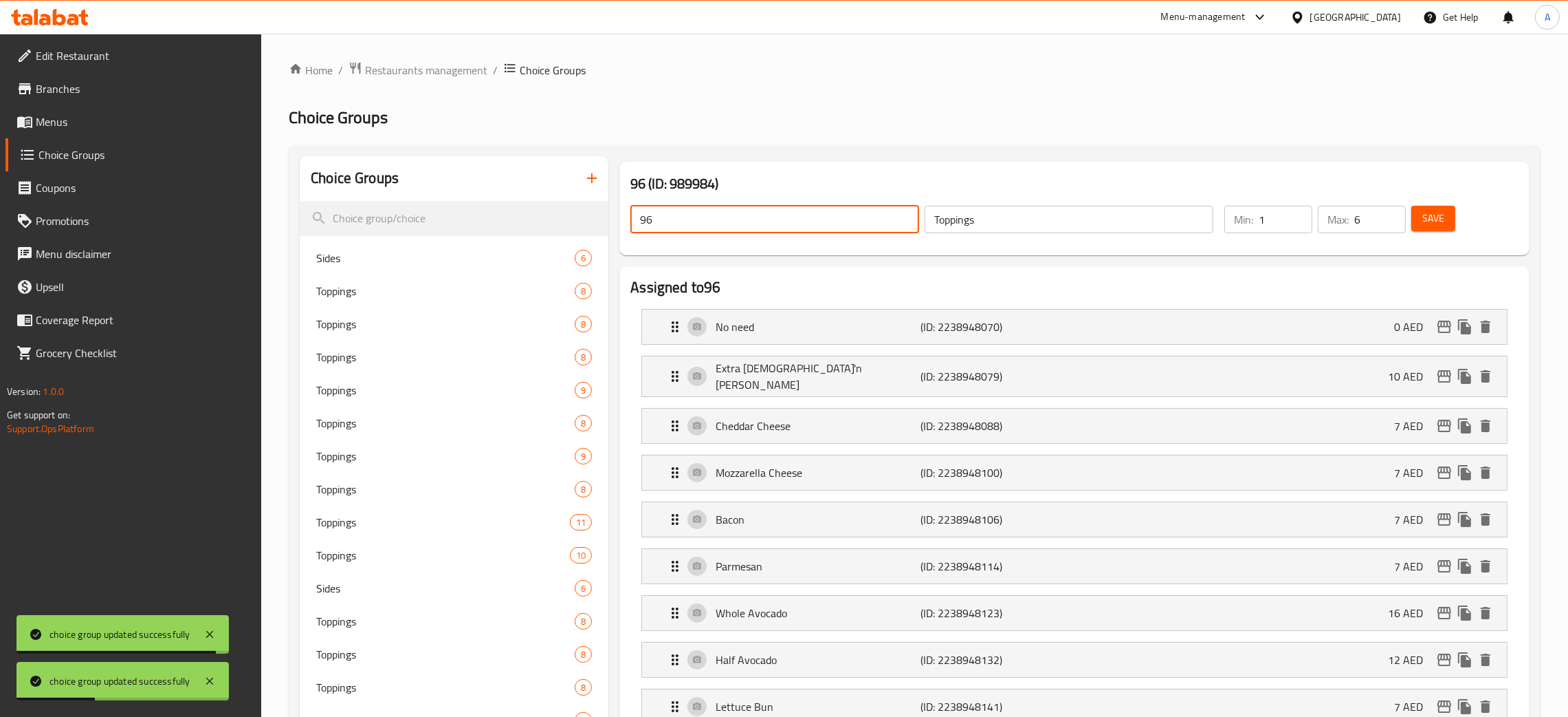
drag, startPoint x: 684, startPoint y: 225, endPoint x: 637, endPoint y: 224, distance: 47.0
click at [637, 224] on input "96" at bounding box center [774, 219] width 288 height 27
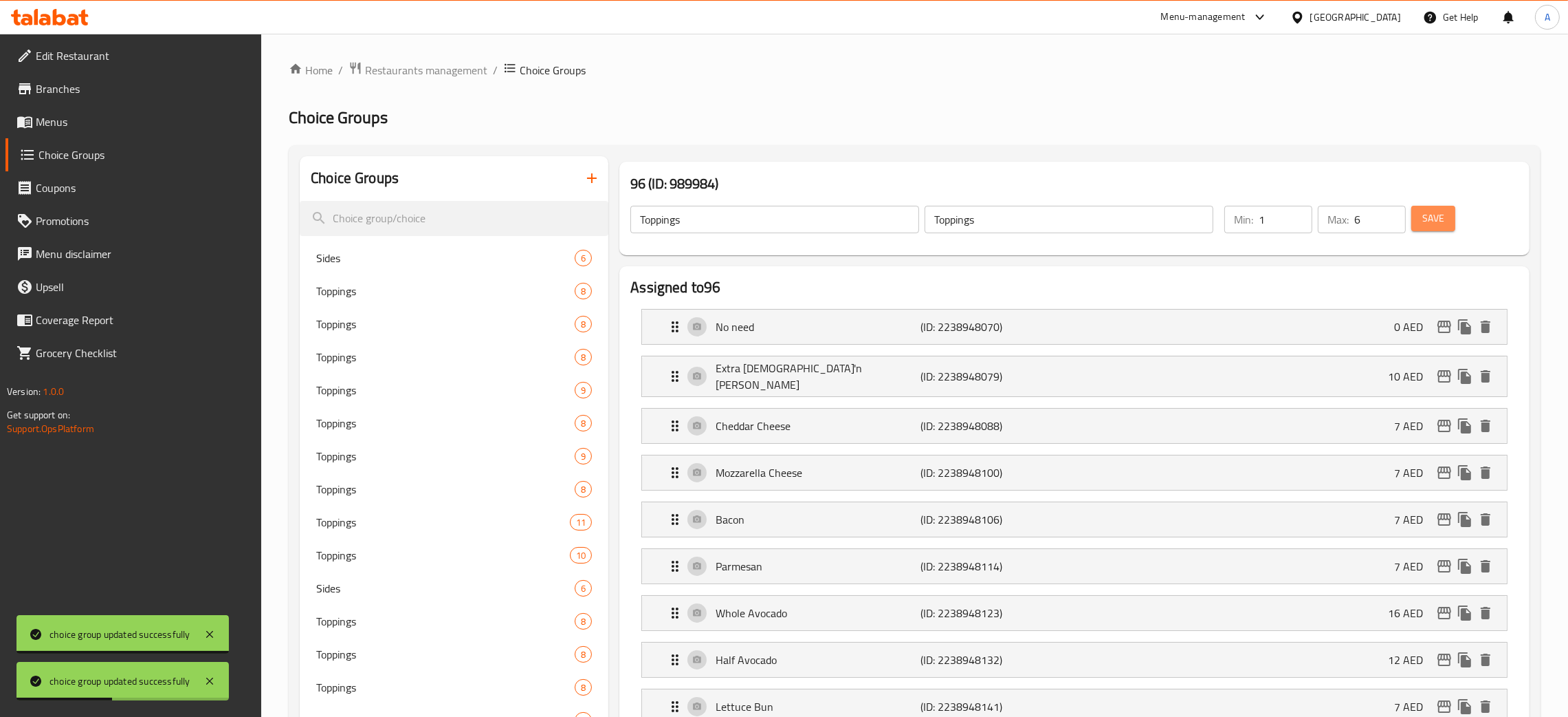
drag, startPoint x: 1441, startPoint y: 218, endPoint x: 1572, endPoint y: 68, distance: 199.2
click at [1441, 217] on span "Save" at bounding box center [1433, 218] width 22 height 17
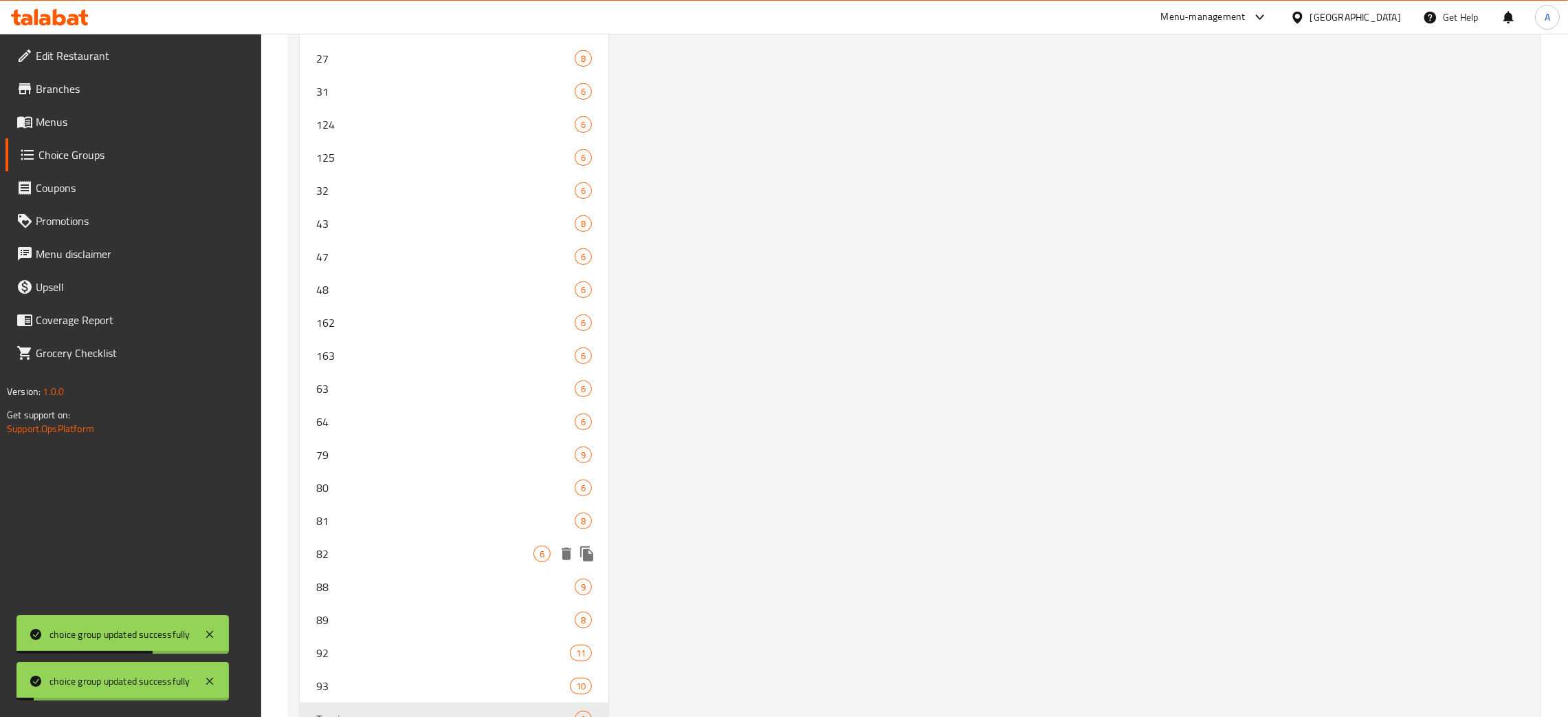
scroll to position [1227, 0]
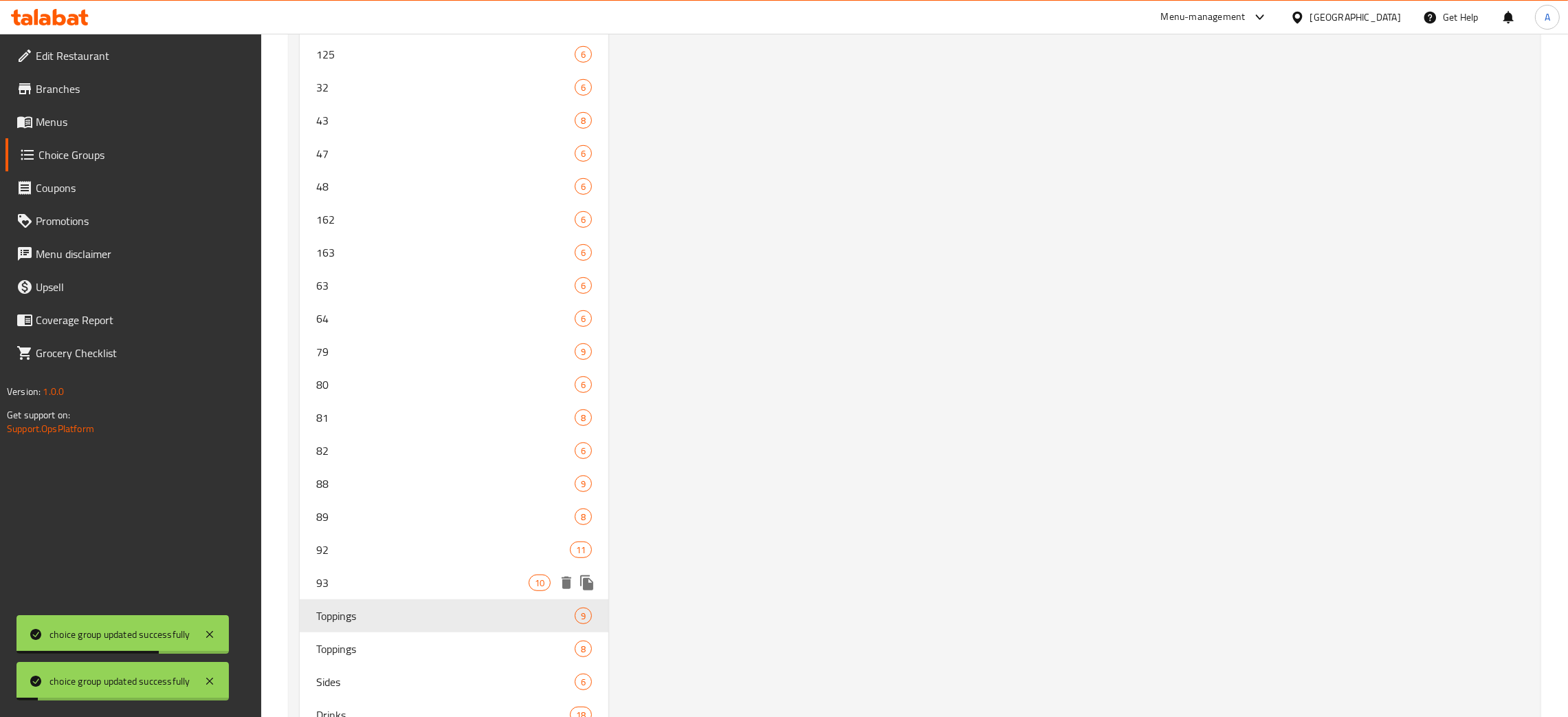
click at [428, 576] on span "93" at bounding box center [422, 582] width 212 height 16
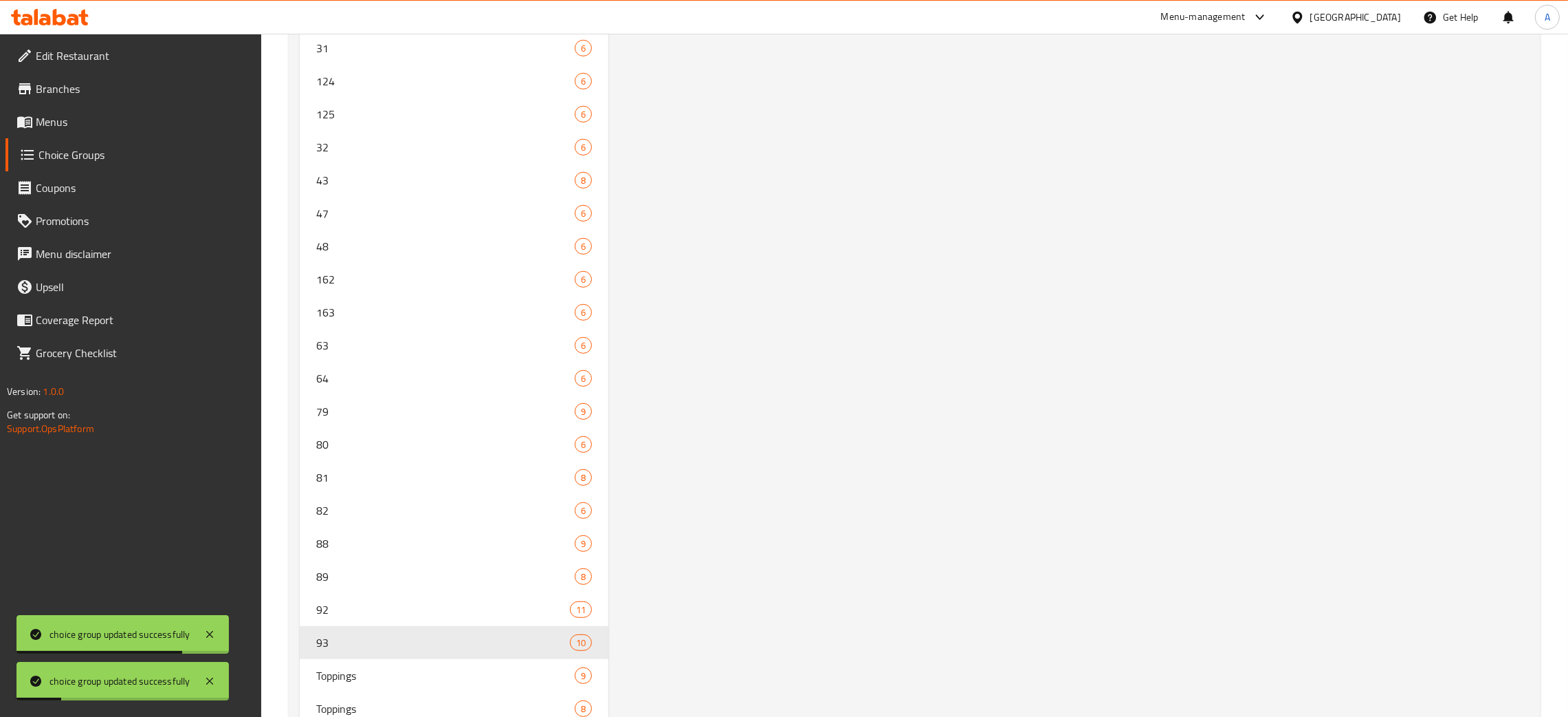
scroll to position [0, 0]
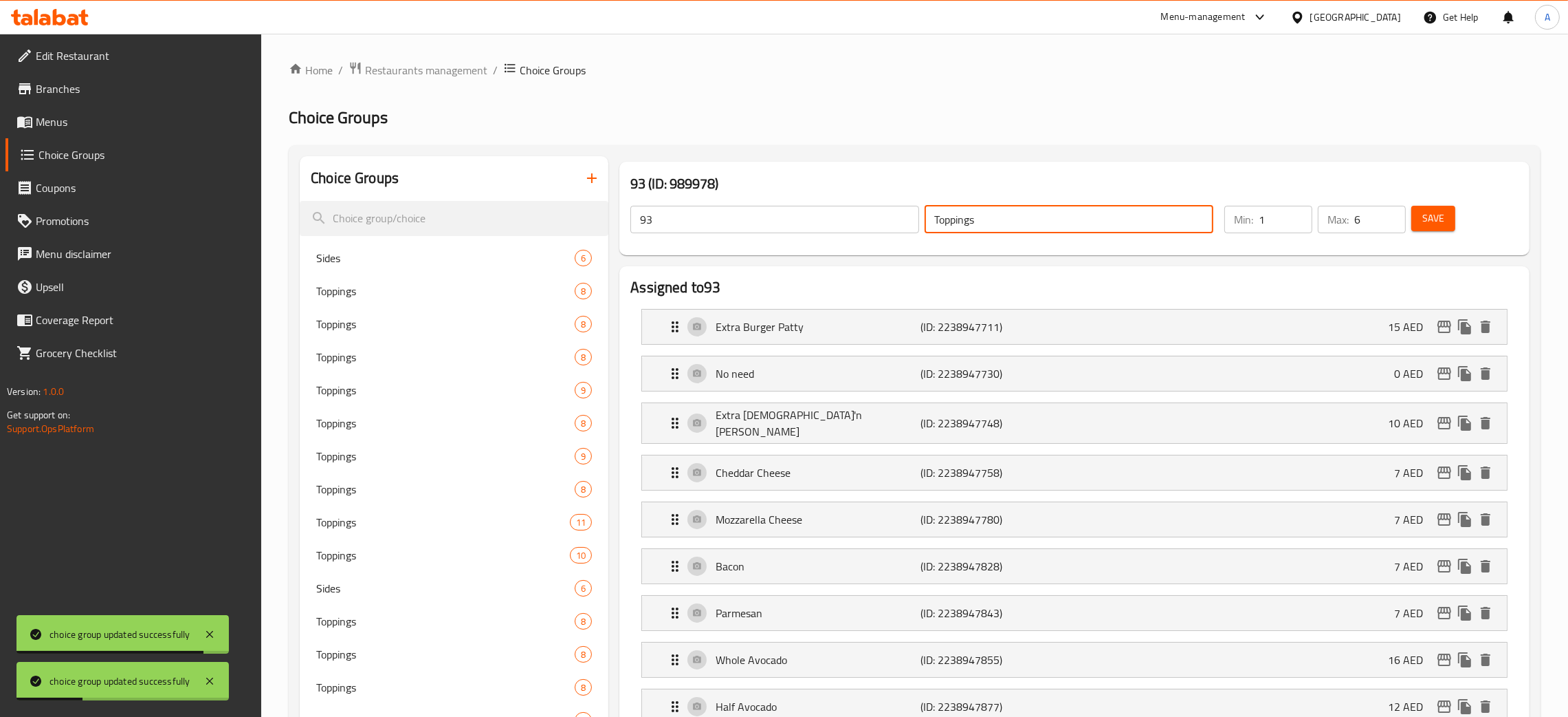
drag, startPoint x: 985, startPoint y: 227, endPoint x: 918, endPoint y: 226, distance: 67.0
click at [919, 226] on div "93 ​ Toppings ​" at bounding box center [922, 219] width 600 height 44
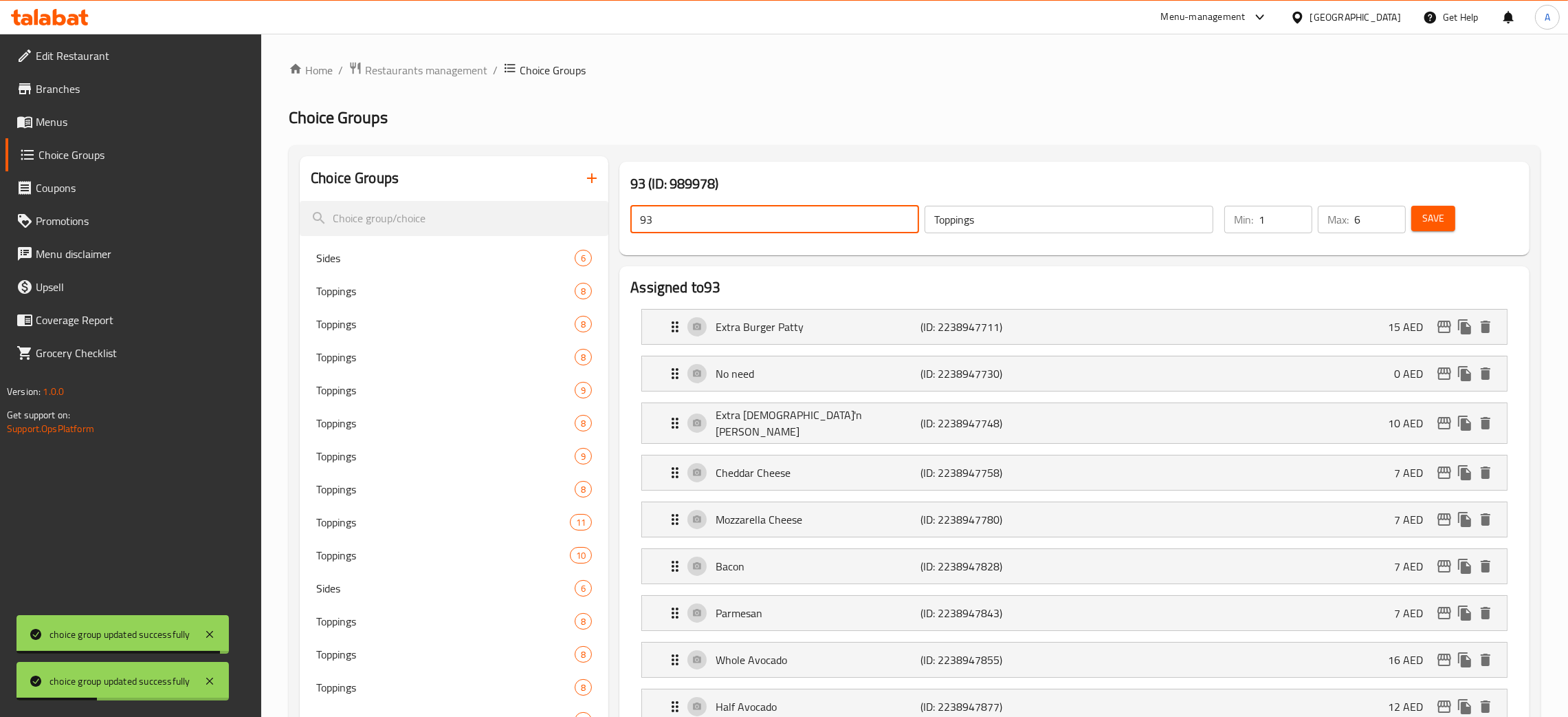
drag, startPoint x: 689, startPoint y: 222, endPoint x: 616, endPoint y: 226, distance: 73.1
click at [1447, 218] on button "Save" at bounding box center [1433, 218] width 44 height 25
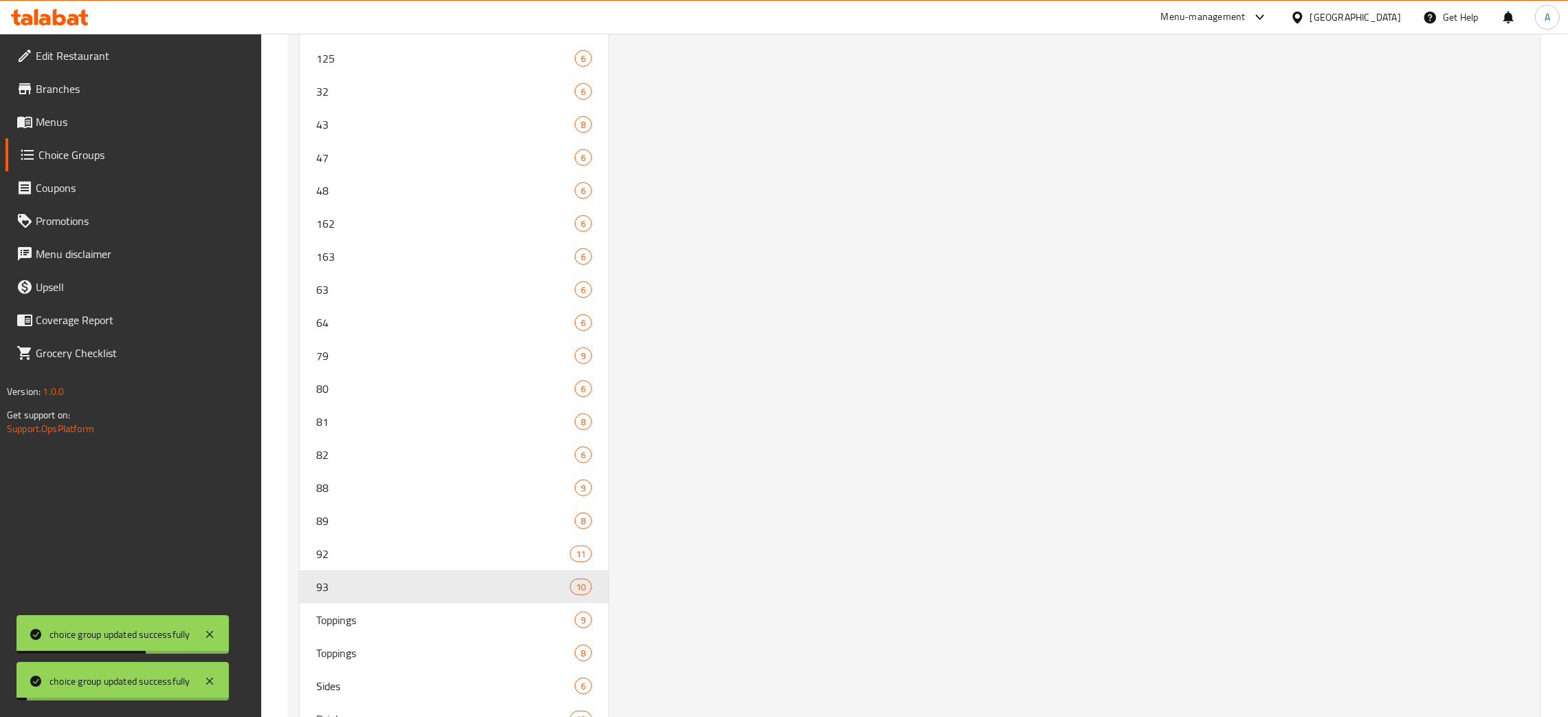
scroll to position [1248, 0]
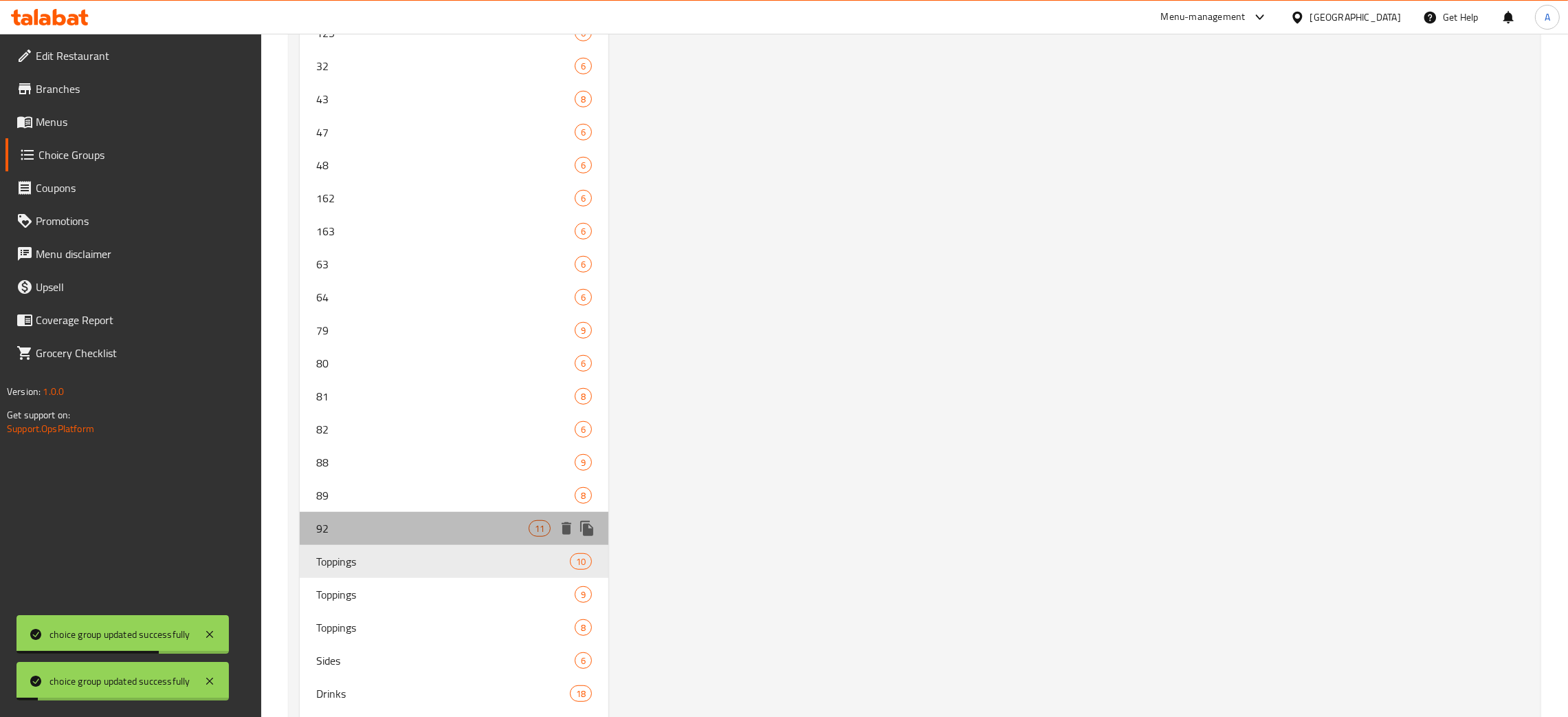
click at [422, 528] on span "92" at bounding box center [422, 528] width 212 height 16
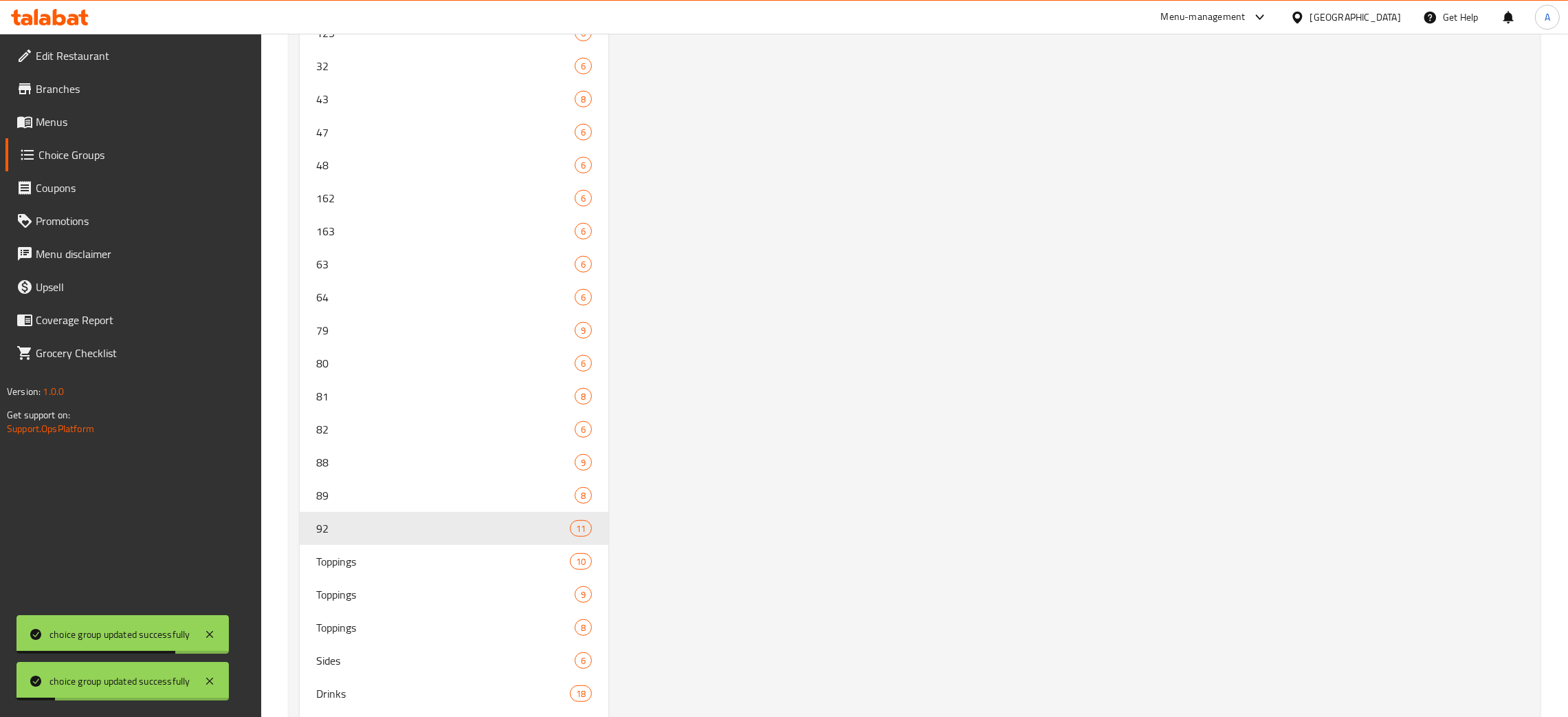
scroll to position [0, 0]
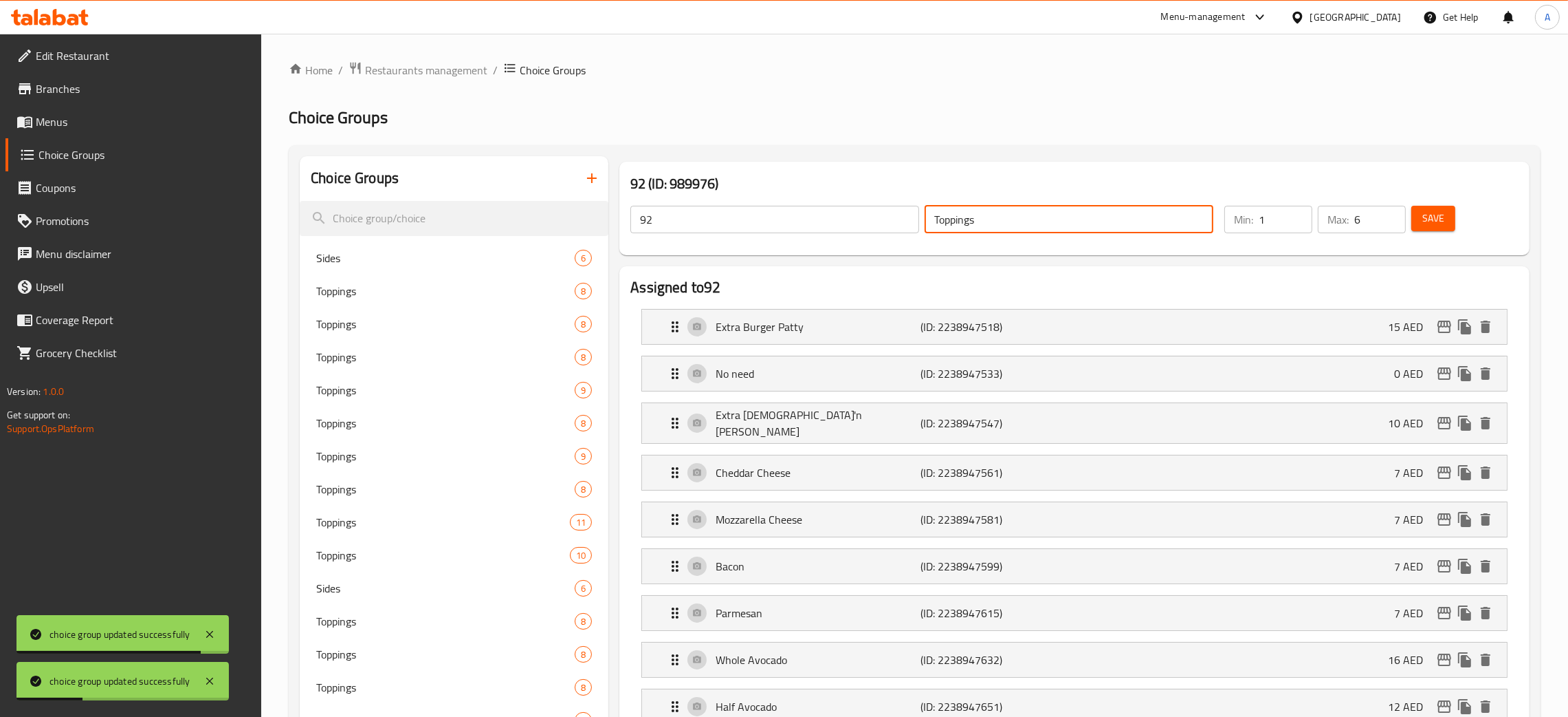
drag, startPoint x: 981, startPoint y: 218, endPoint x: 922, endPoint y: 220, distance: 59.0
click at [922, 220] on div "Toppings ​" at bounding box center [1069, 219] width 294 height 33
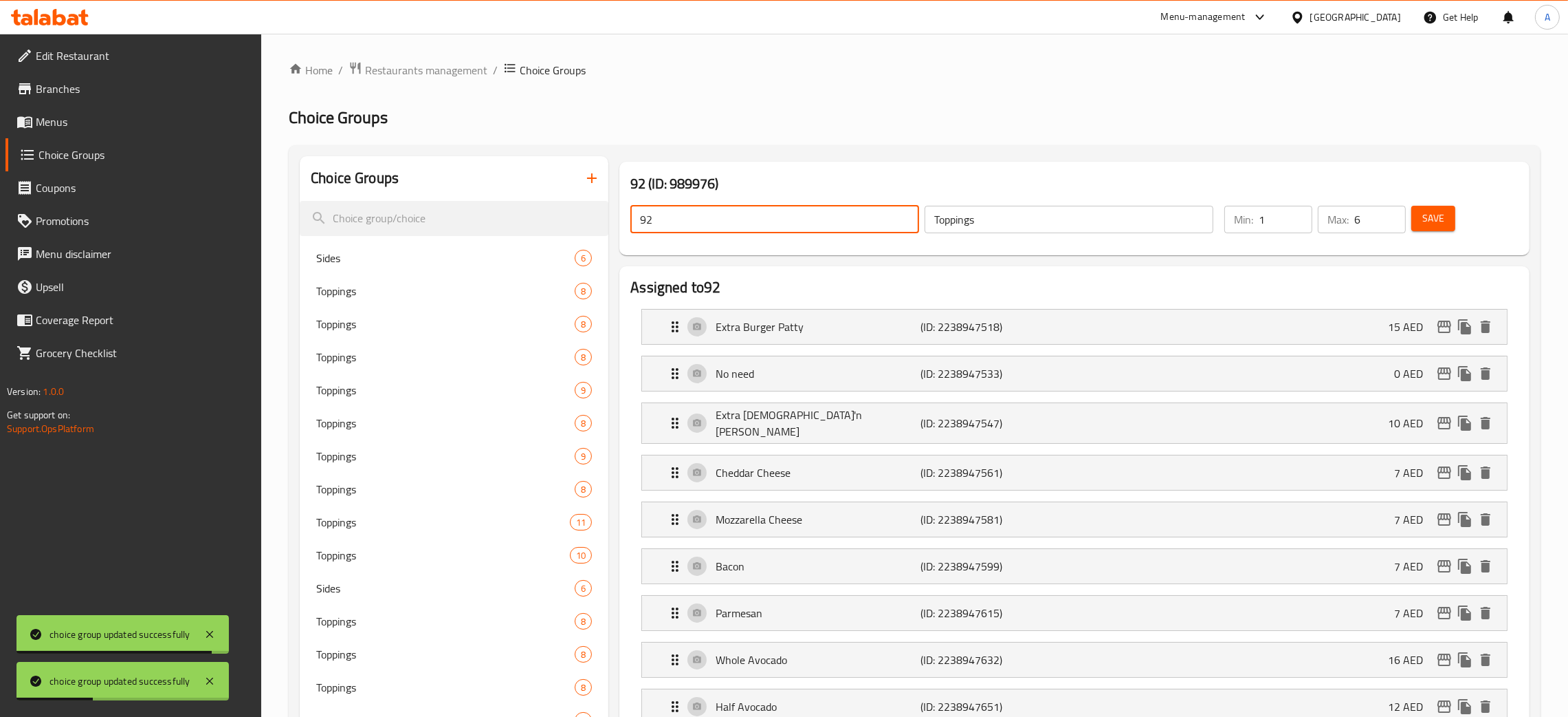
drag, startPoint x: 679, startPoint y: 223, endPoint x: 618, endPoint y: 223, distance: 61.0
click at [618, 223] on div "92 (ID: 989976) 92 ​ Toppings ​ Min: 1 ​ Max: 6 ​ Save" at bounding box center [1075, 208] width 922 height 104
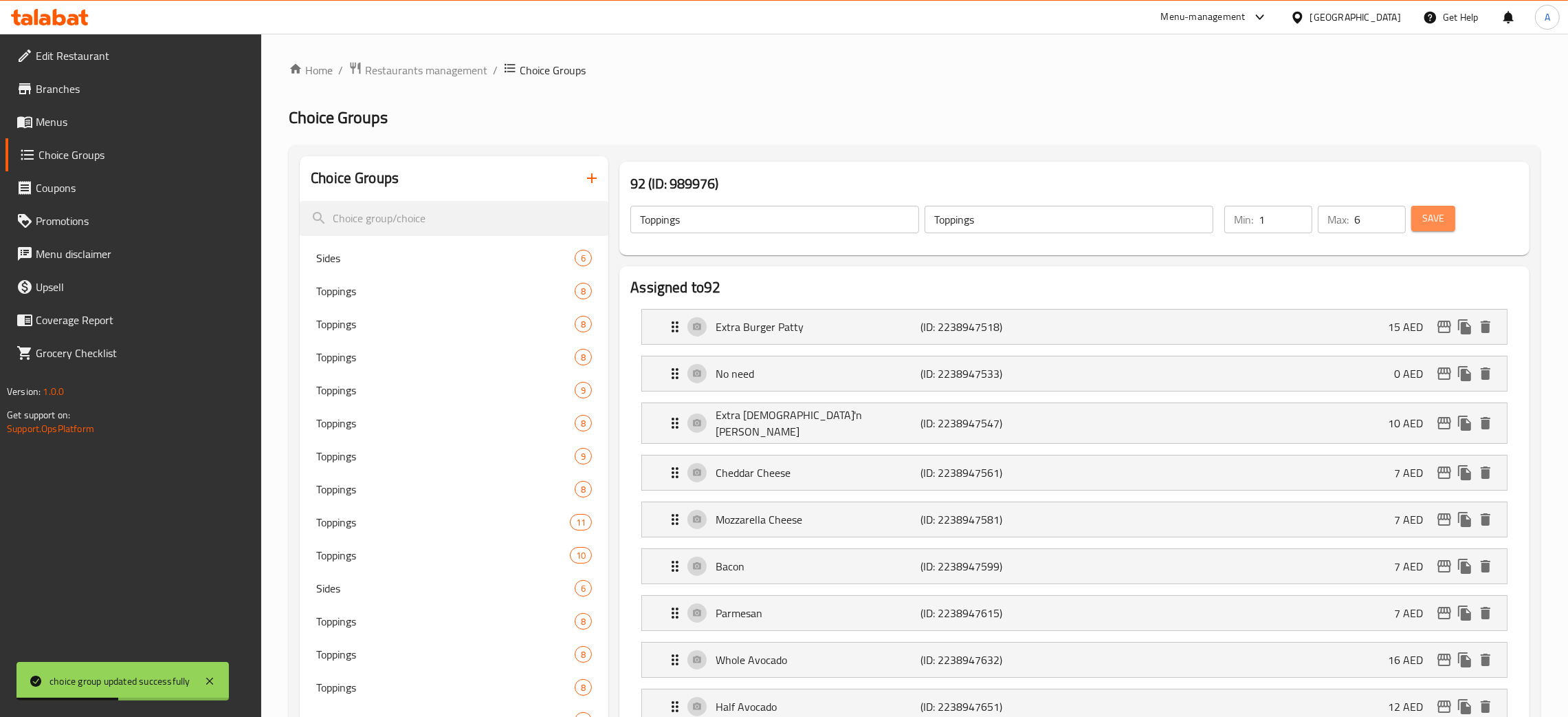
click at [1454, 222] on button "Save" at bounding box center [1433, 218] width 44 height 25
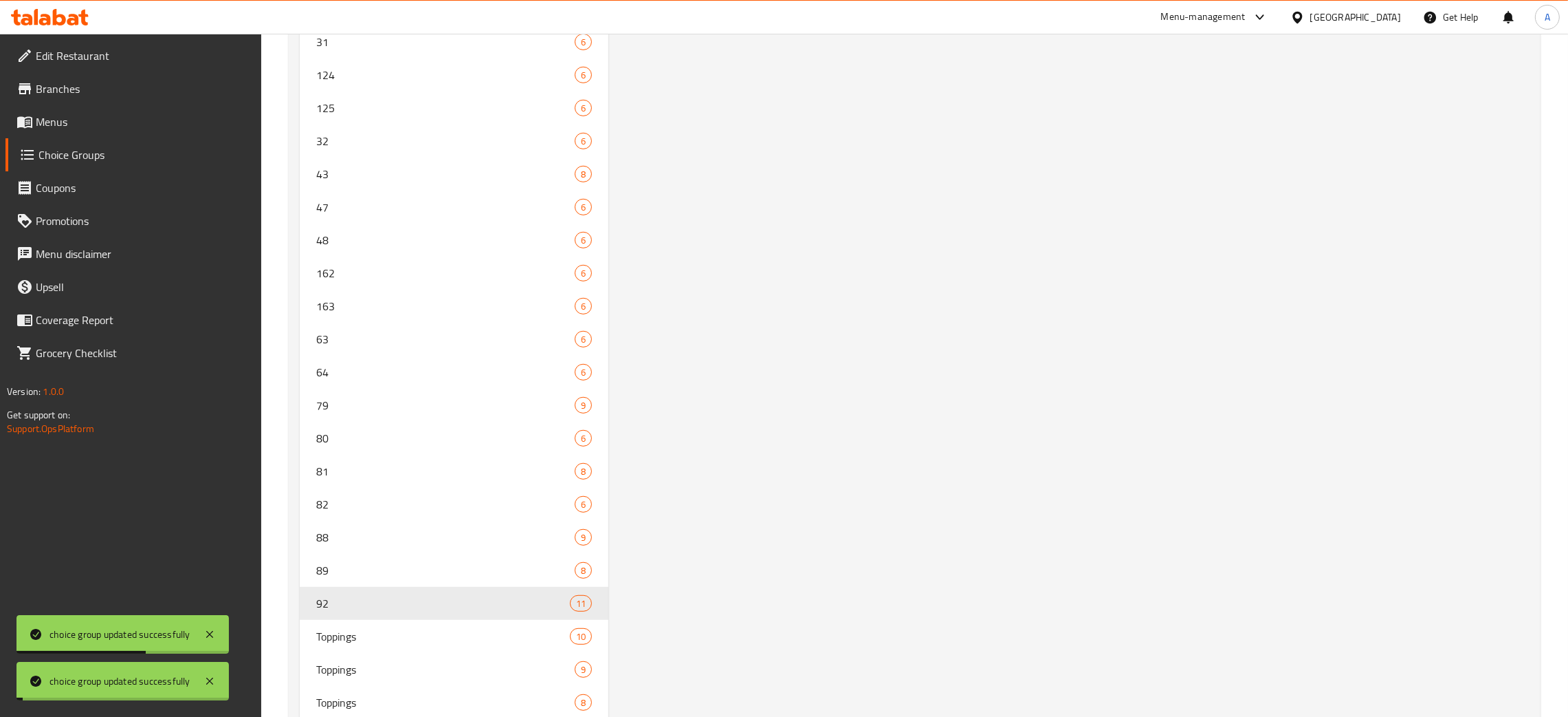
scroll to position [1186, 0]
click at [445, 559] on span "89" at bounding box center [425, 558] width 217 height 16
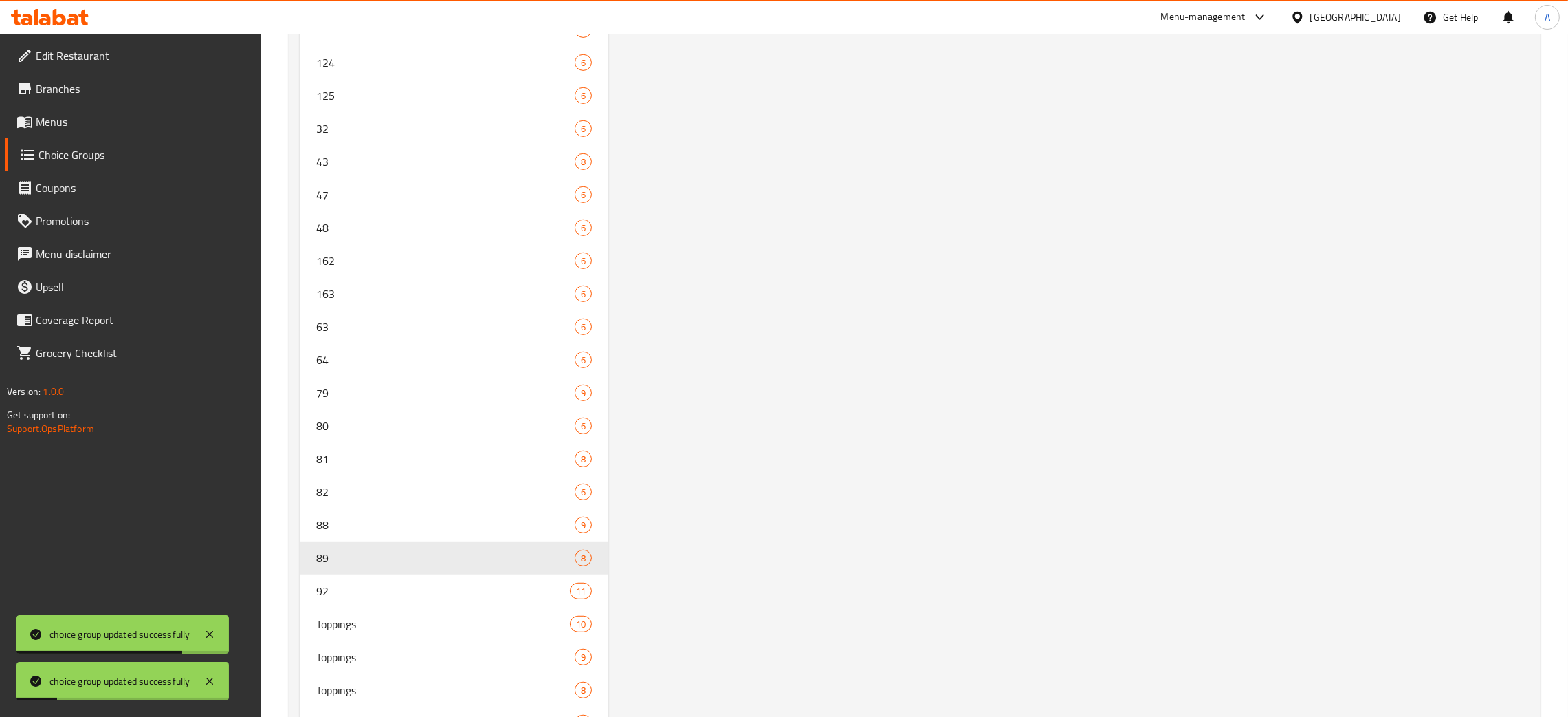
scroll to position [0, 0]
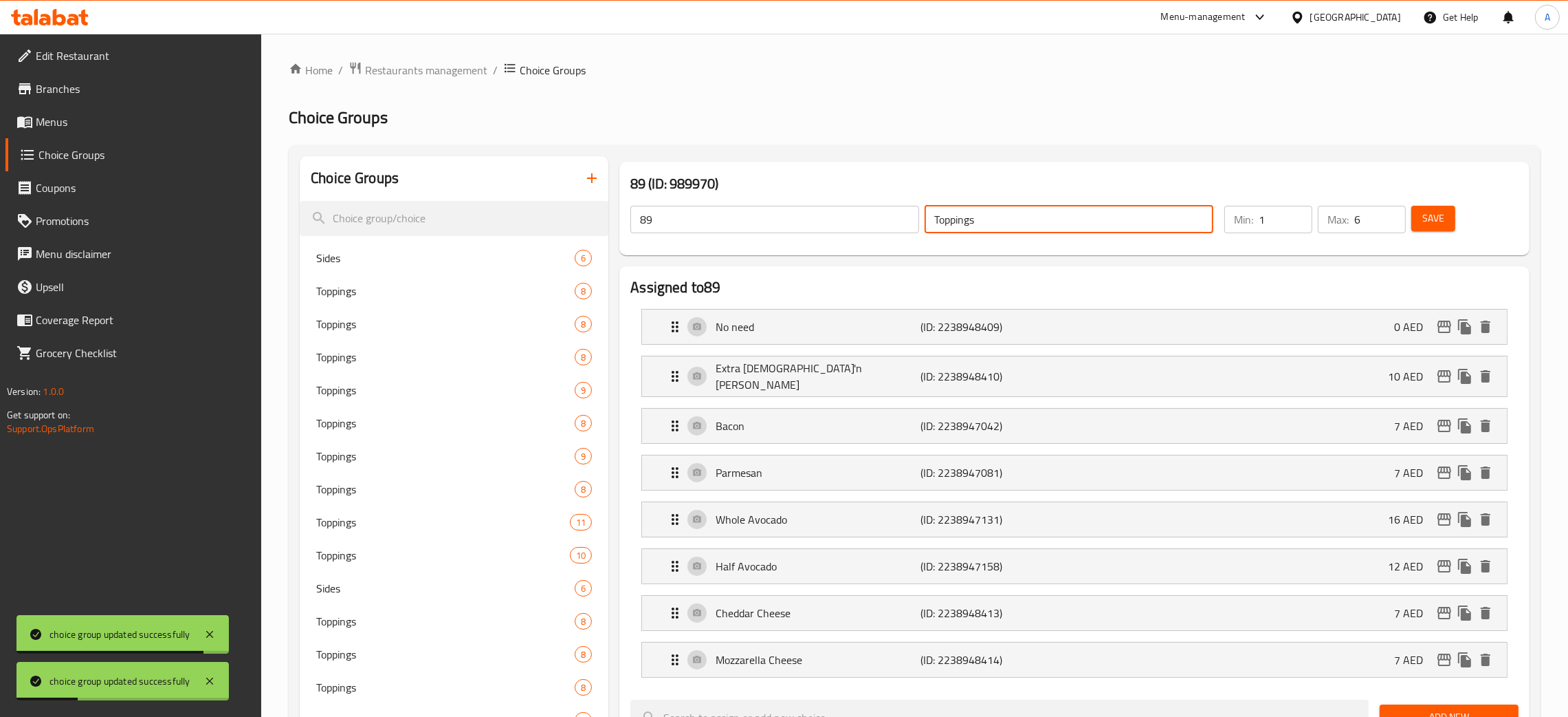
drag, startPoint x: 1010, startPoint y: 218, endPoint x: 856, endPoint y: 213, distance: 154.1
click at [865, 213] on div "89 ​ Toppings ​" at bounding box center [922, 219] width 600 height 44
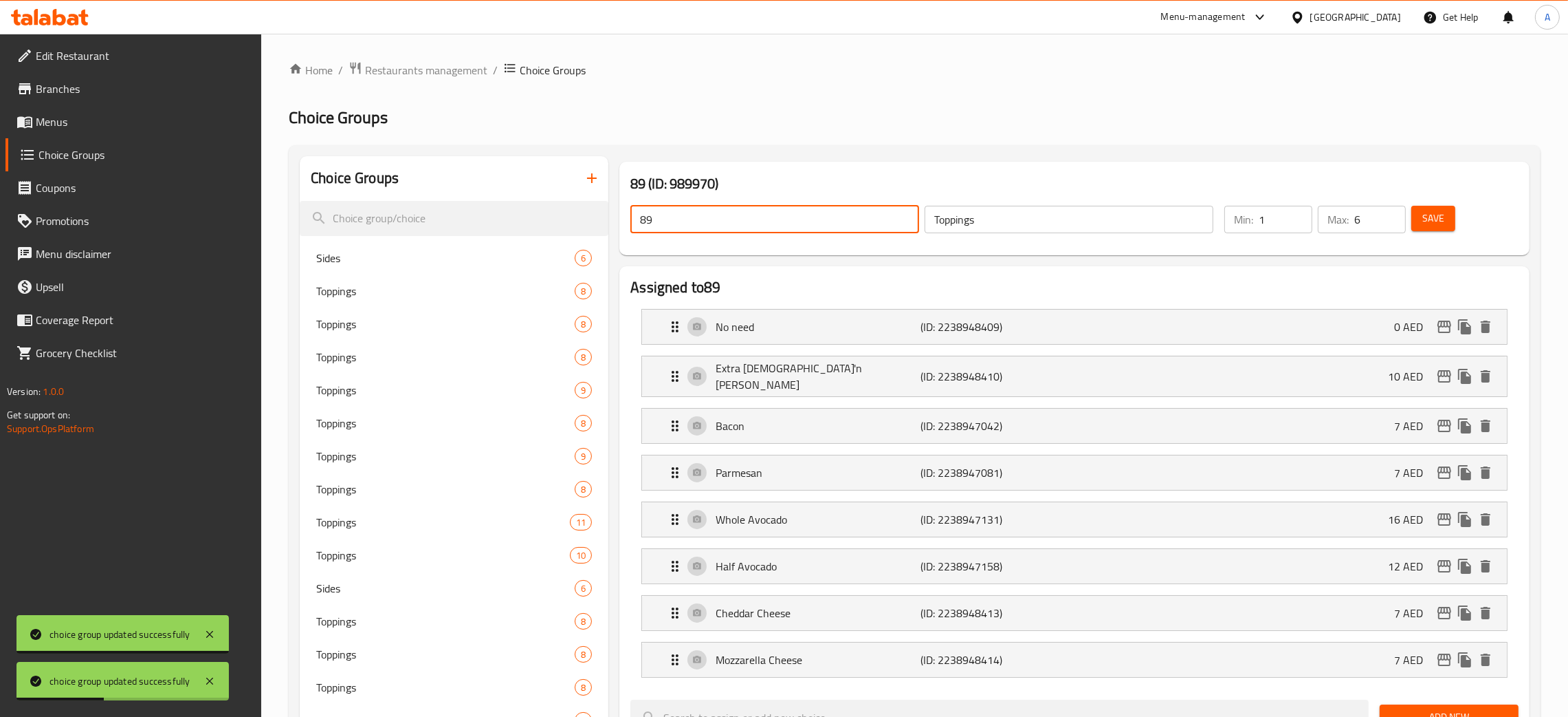
drag, startPoint x: 651, startPoint y: 226, endPoint x: 636, endPoint y: 225, distance: 15.0
click at [644, 226] on input "89" at bounding box center [774, 219] width 288 height 27
drag, startPoint x: 636, startPoint y: 225, endPoint x: 614, endPoint y: 225, distance: 22.0
click at [614, 225] on div "89 (ID: 989970) 89 ​ Toppings ​ Min: 1 ​ Max: 6 ​ Save" at bounding box center [1075, 208] width 922 height 104
drag, startPoint x: 666, startPoint y: 225, endPoint x: 629, endPoint y: 227, distance: 37.1
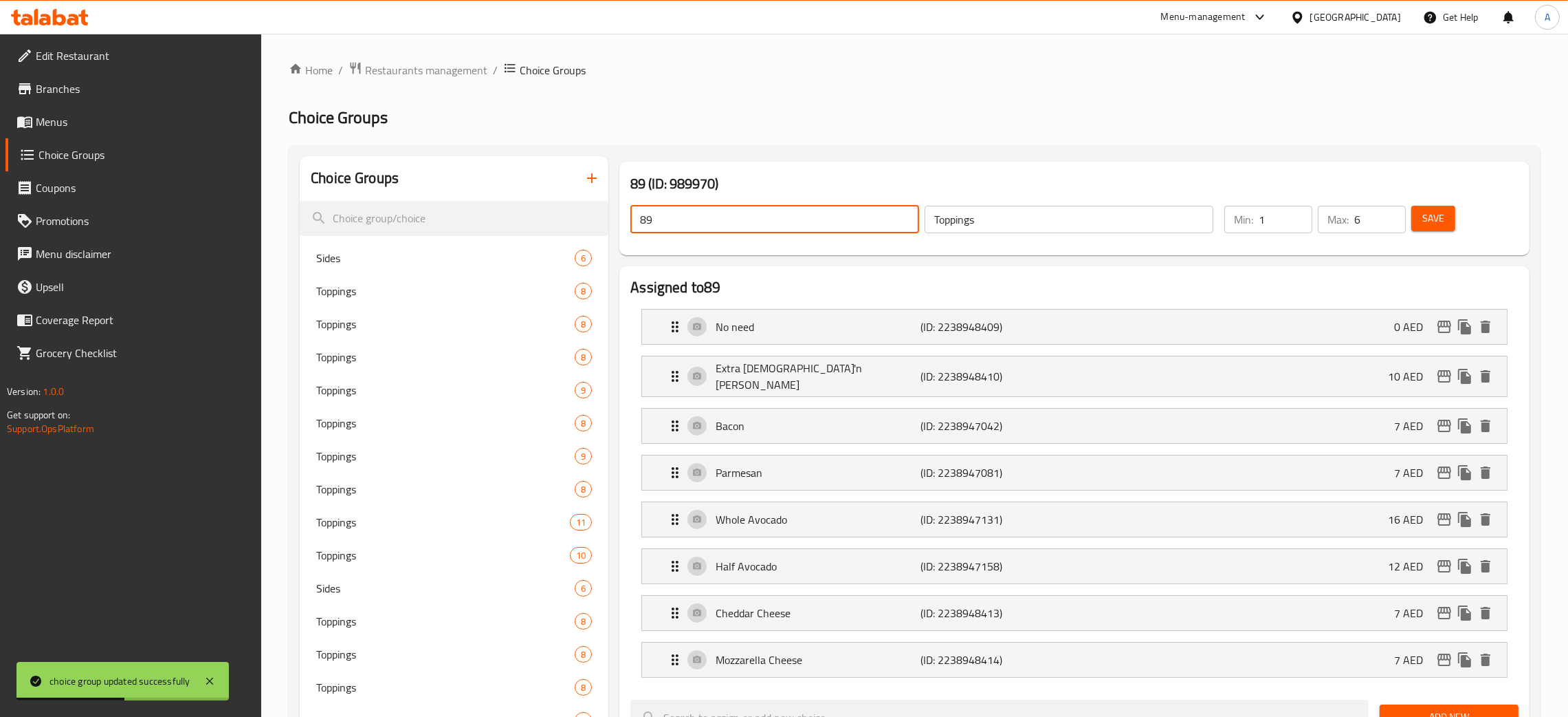
click at [629, 227] on div "89 ​" at bounding box center [775, 219] width 294 height 33
click at [1450, 218] on button "Save" at bounding box center [1433, 218] width 44 height 25
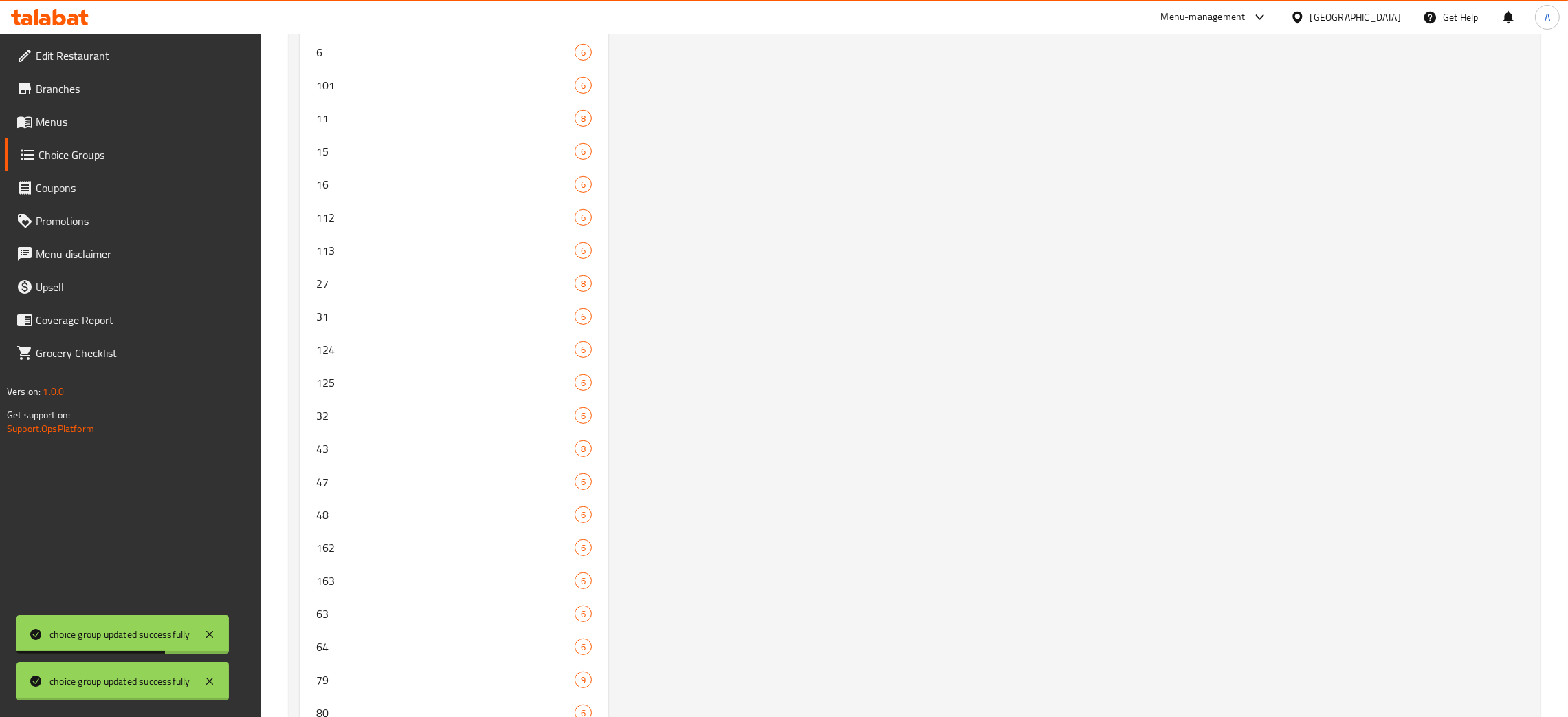
scroll to position [1099, 0]
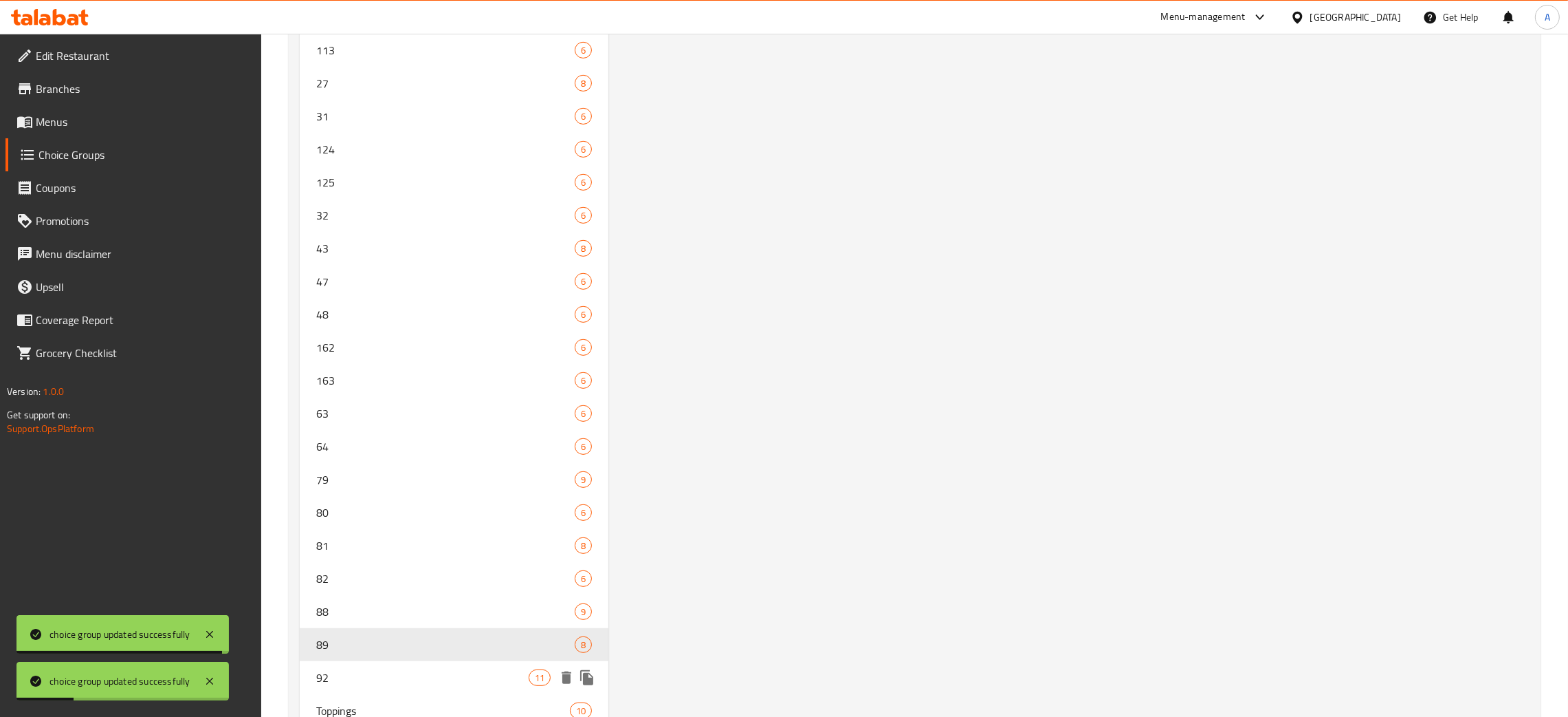
click at [396, 679] on span "92" at bounding box center [422, 677] width 212 height 16
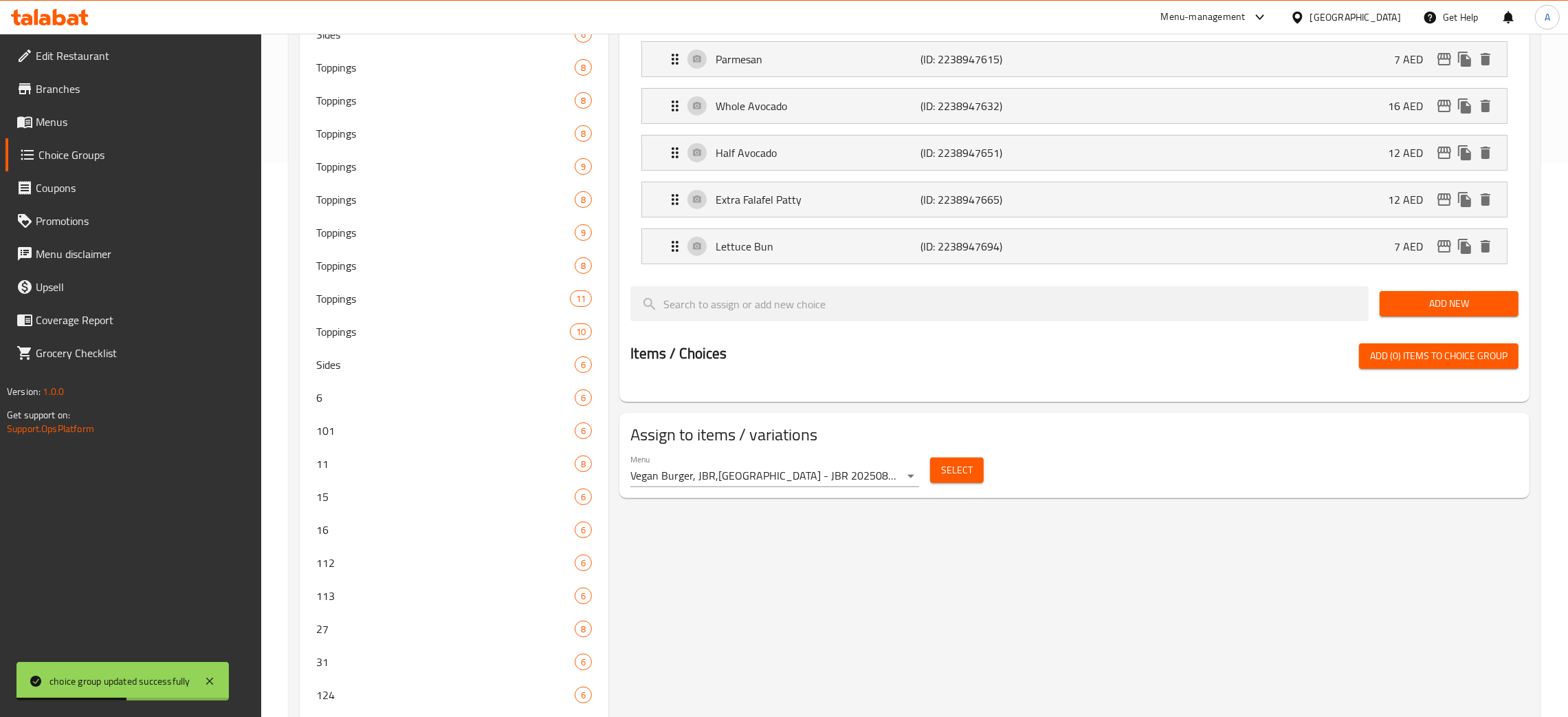
scroll to position [0, 0]
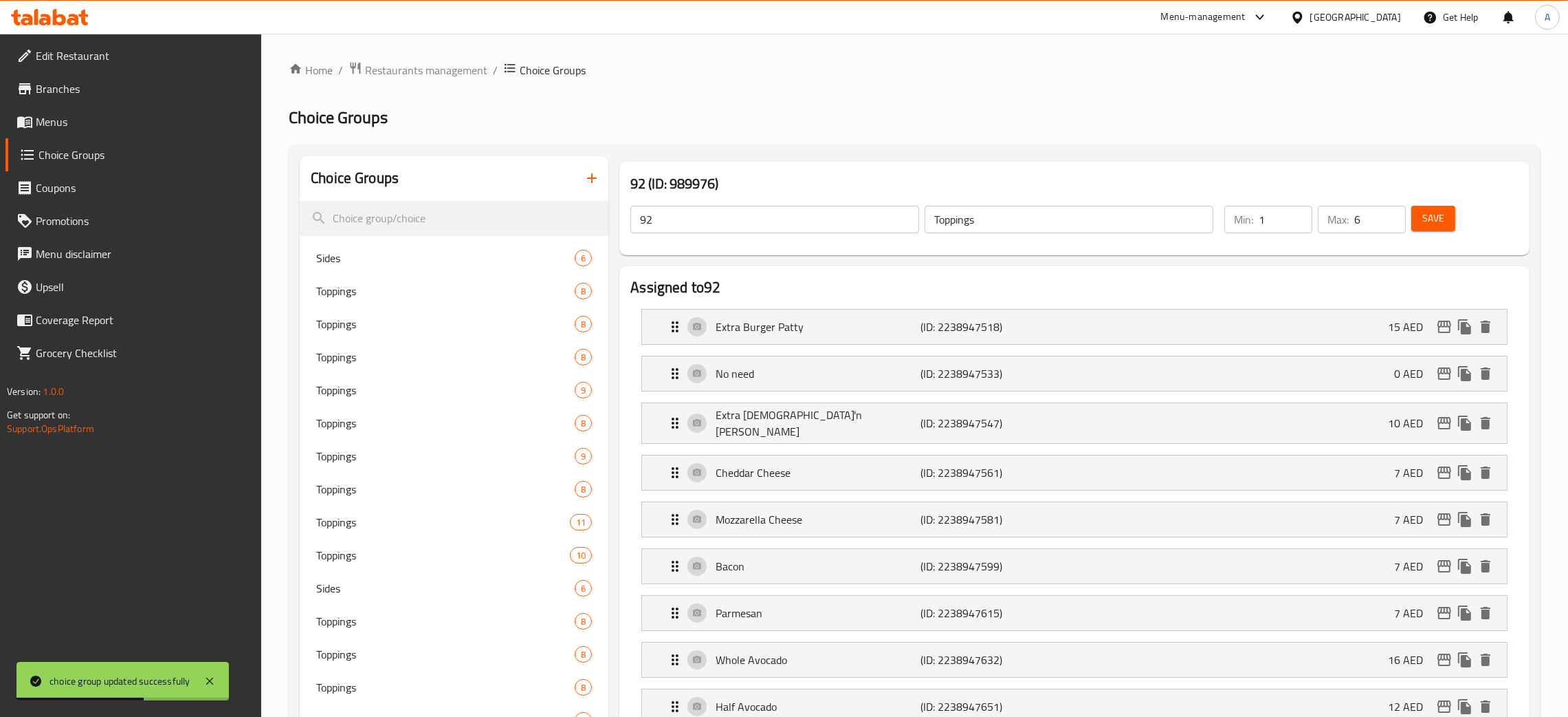
click at [901, 218] on div "92 ​ Toppings ​" at bounding box center [922, 219] width 600 height 44
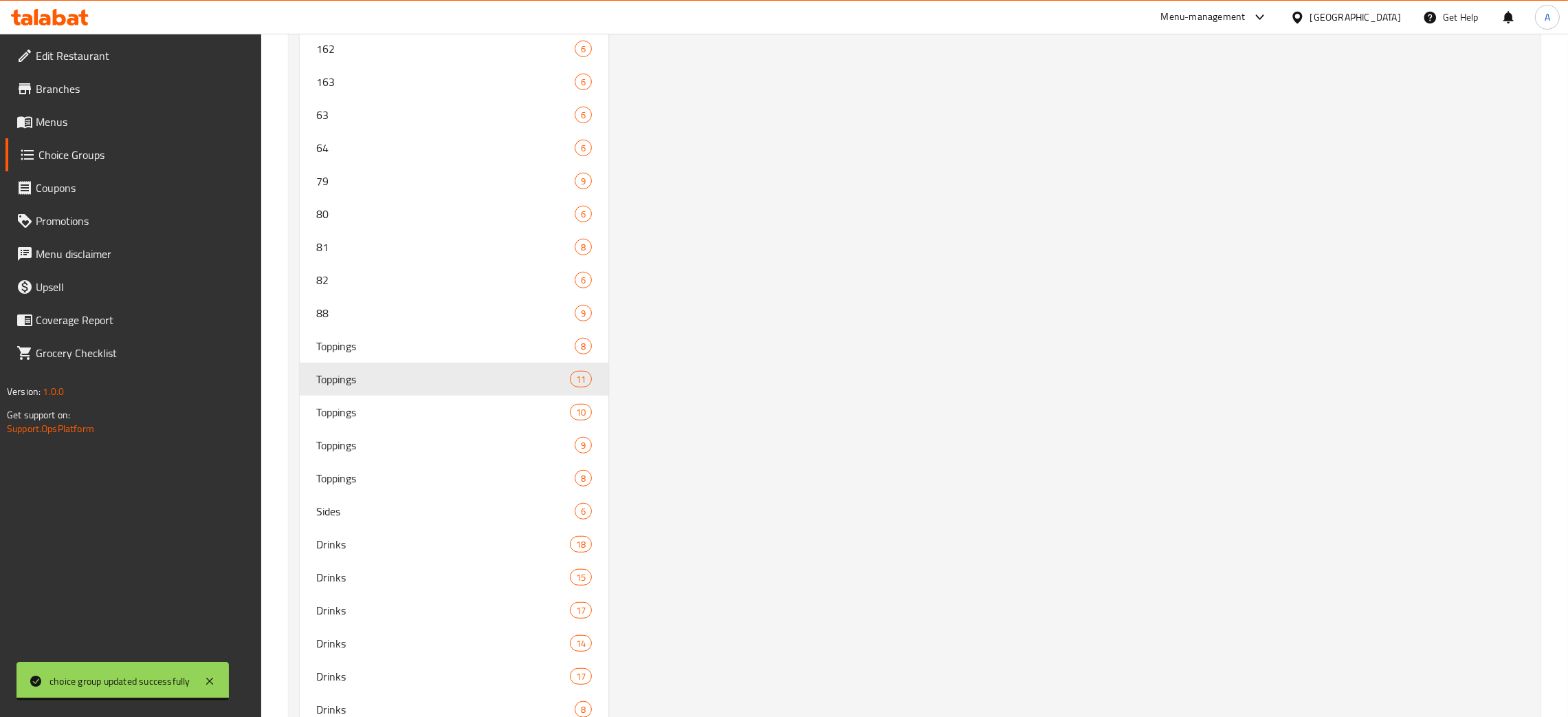
scroll to position [1124, 0]
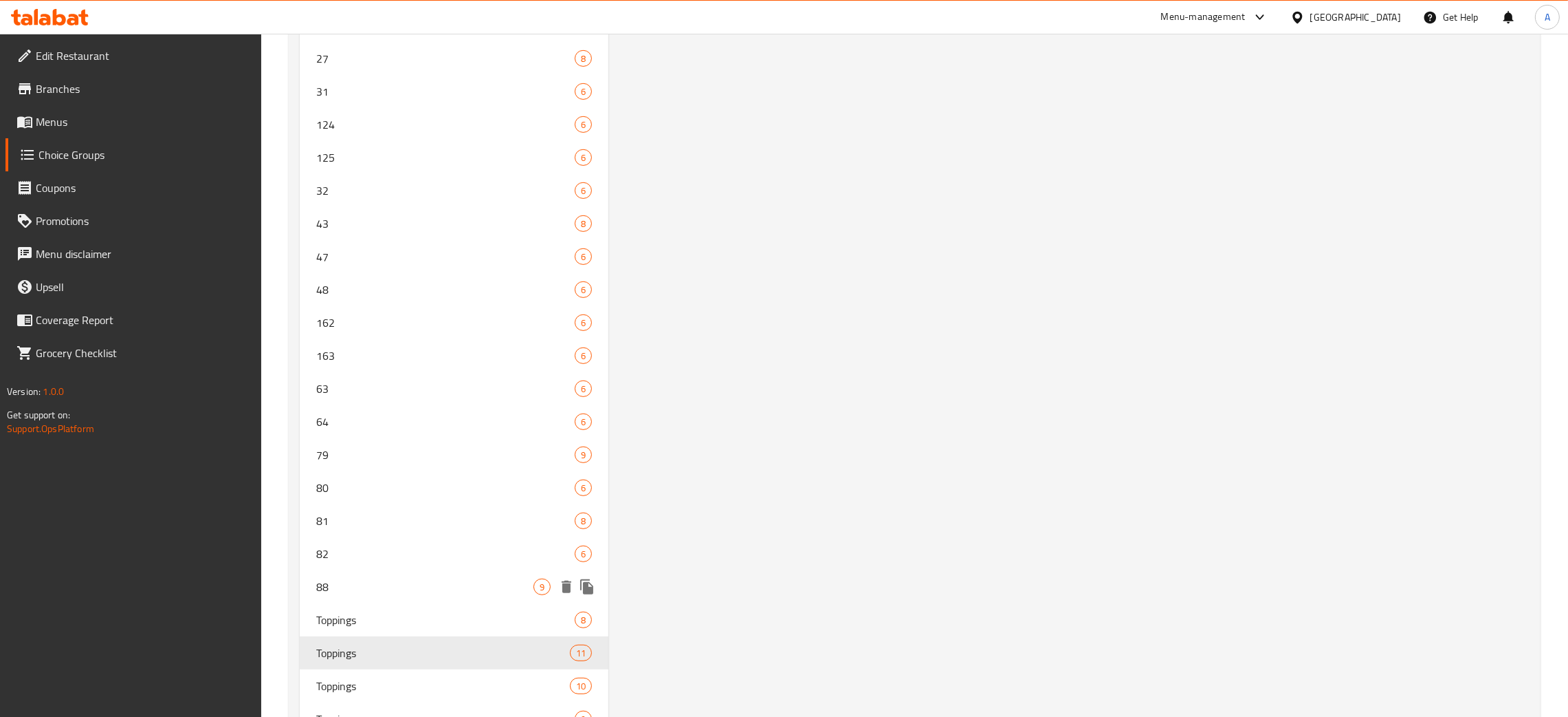
click at [379, 579] on span "88" at bounding box center [425, 587] width 217 height 16
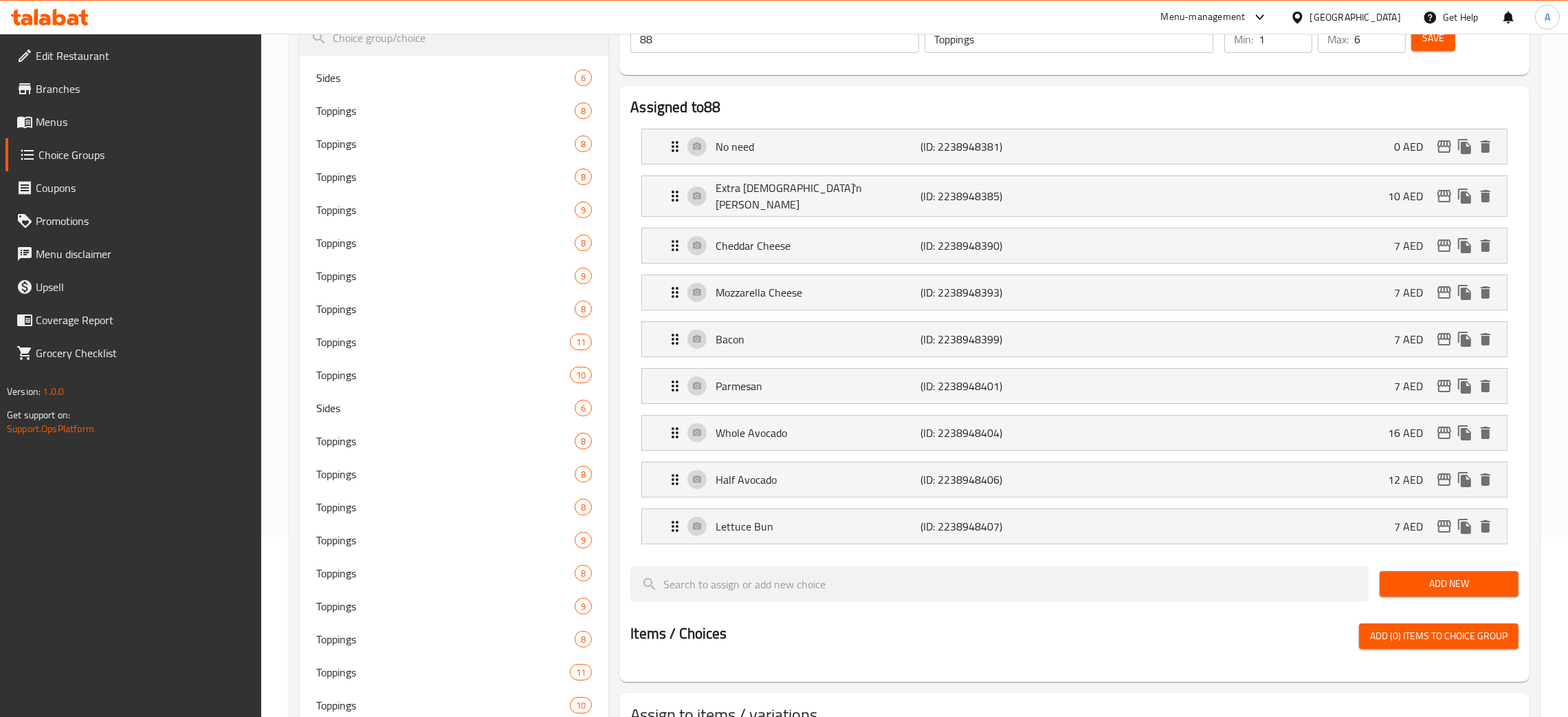
scroll to position [0, 0]
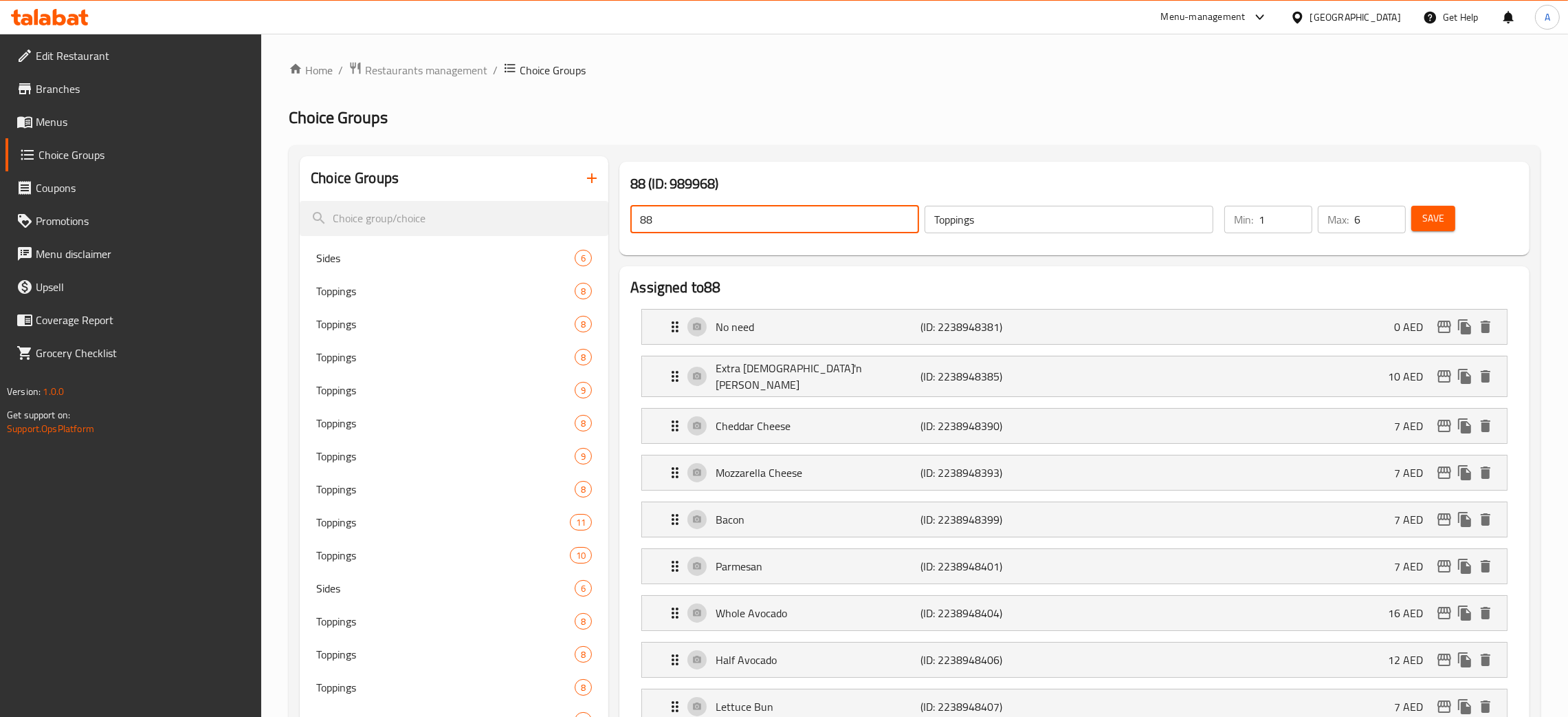
click at [621, 221] on div "88 (ID: 989968) 88 ​ Toppings ​ Min: 1 ​ Max: 6 ​ Save" at bounding box center [1075, 208] width 910 height 93
click at [1447, 217] on button "Save" at bounding box center [1433, 218] width 44 height 25
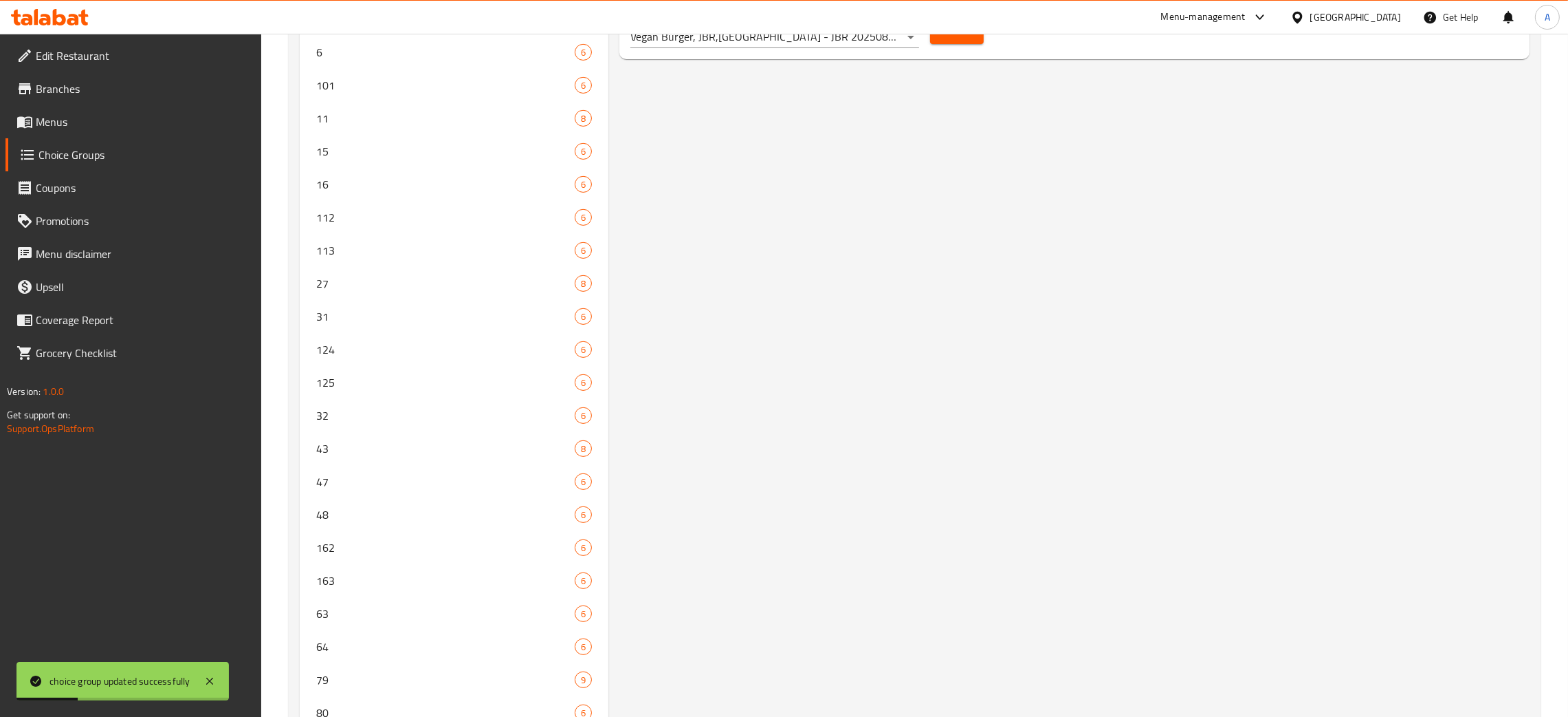
scroll to position [813, 0]
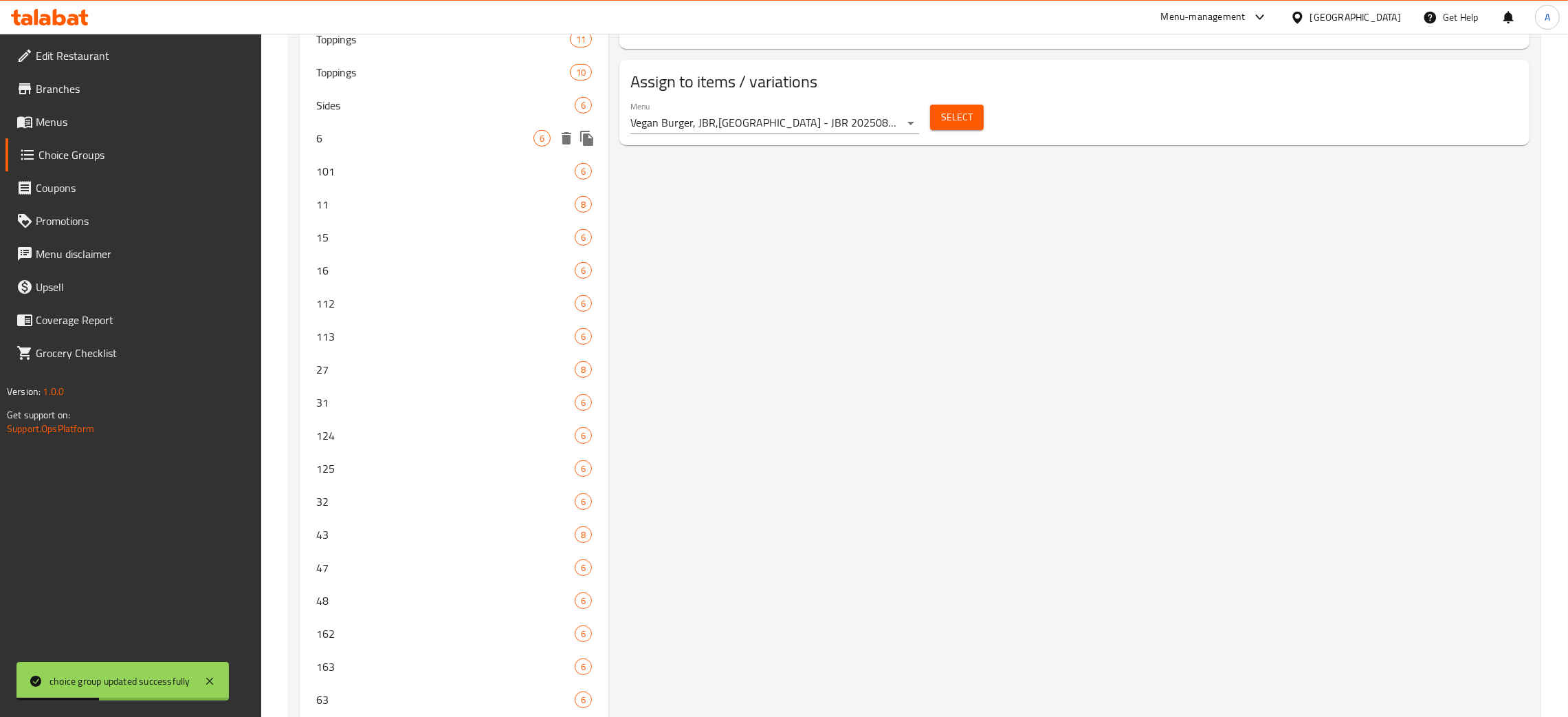
click at [514, 138] on span "6" at bounding box center [425, 138] width 217 height 16
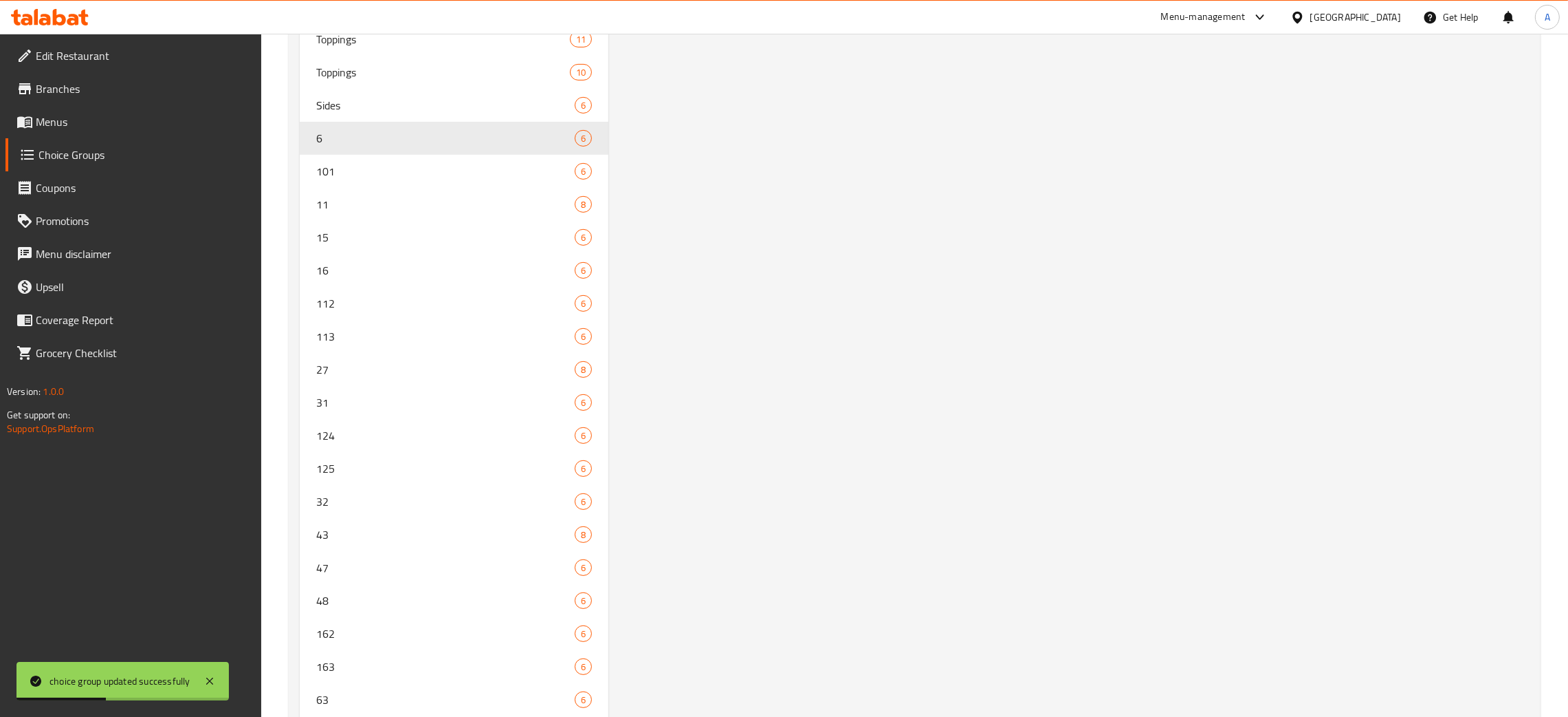
type input "6"
type input "Sides"
type input "1"
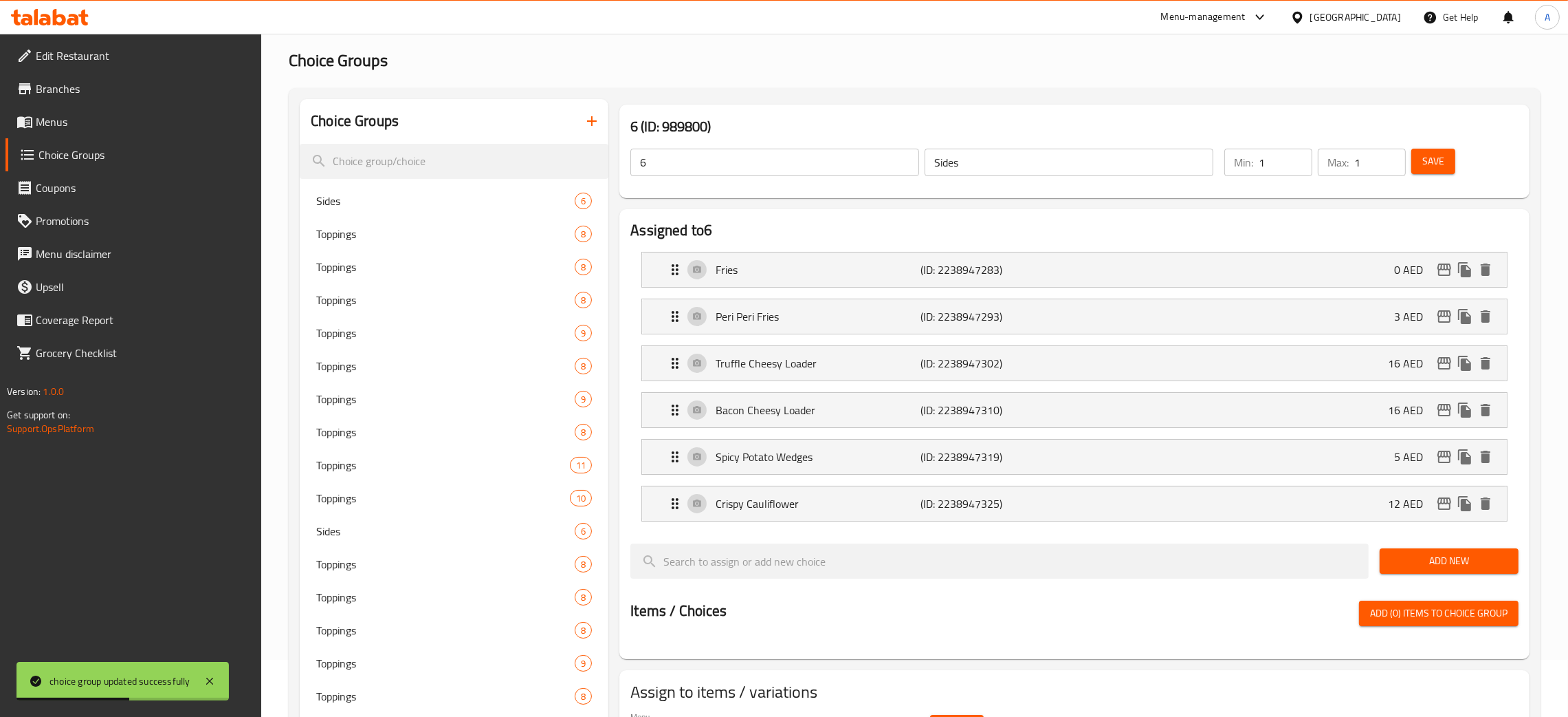
scroll to position [0, 0]
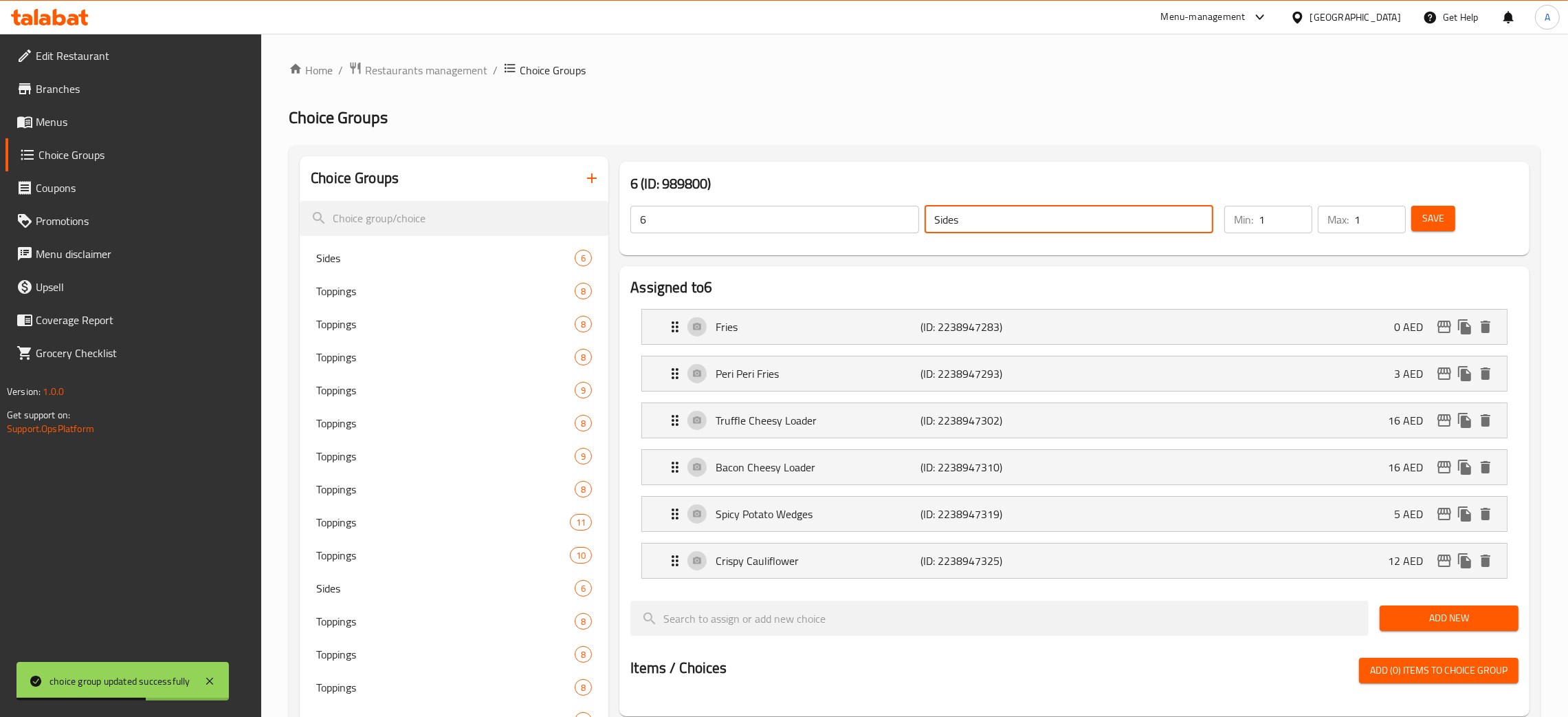
drag, startPoint x: 990, startPoint y: 219, endPoint x: 919, endPoint y: 221, distance: 71.0
click at [919, 221] on div "6 ​ Sides ​" at bounding box center [922, 219] width 600 height 44
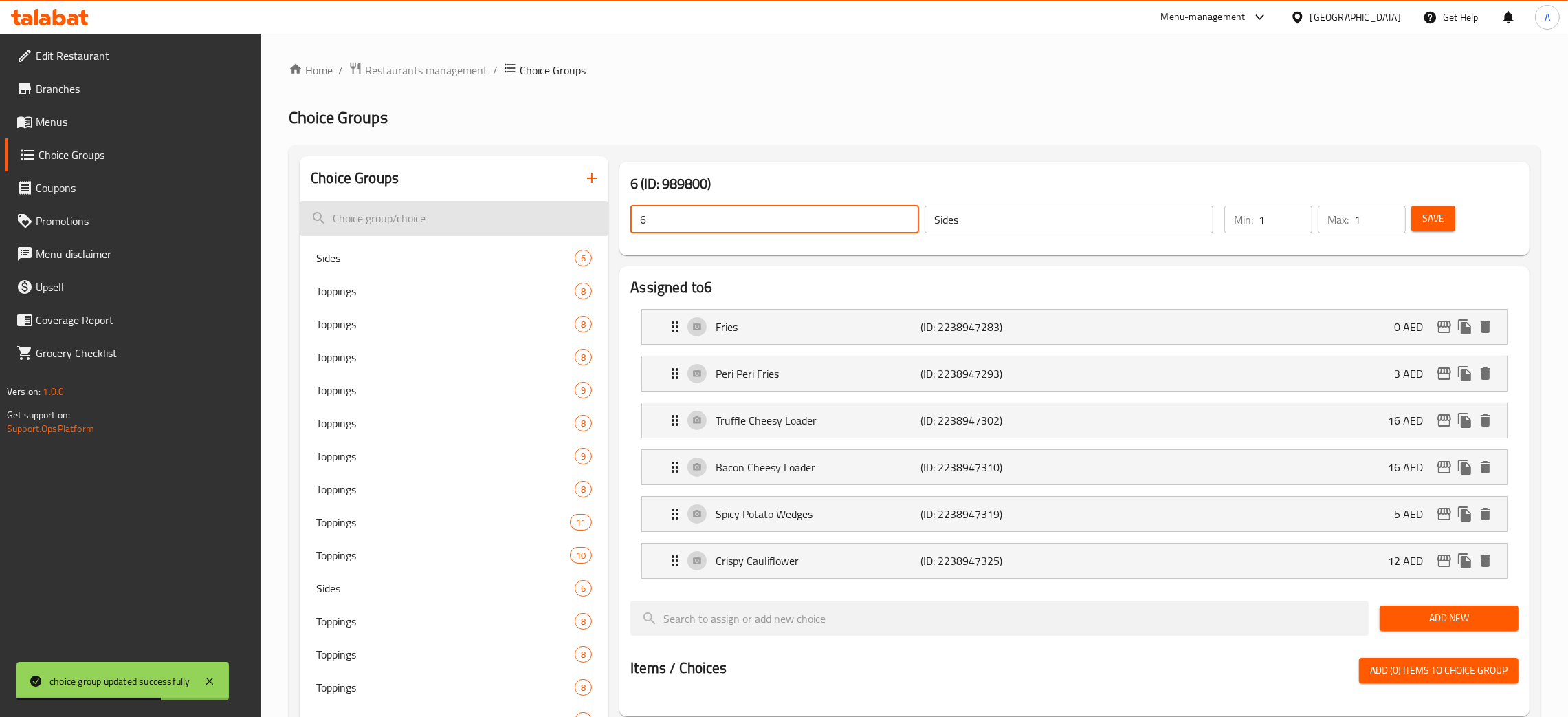
drag, startPoint x: 700, startPoint y: 218, endPoint x: 607, endPoint y: 210, distance: 93.3
drag, startPoint x: 1442, startPoint y: 214, endPoint x: 1577, endPoint y: 86, distance: 186.0
click at [1443, 212] on span "Save" at bounding box center [1433, 218] width 22 height 17
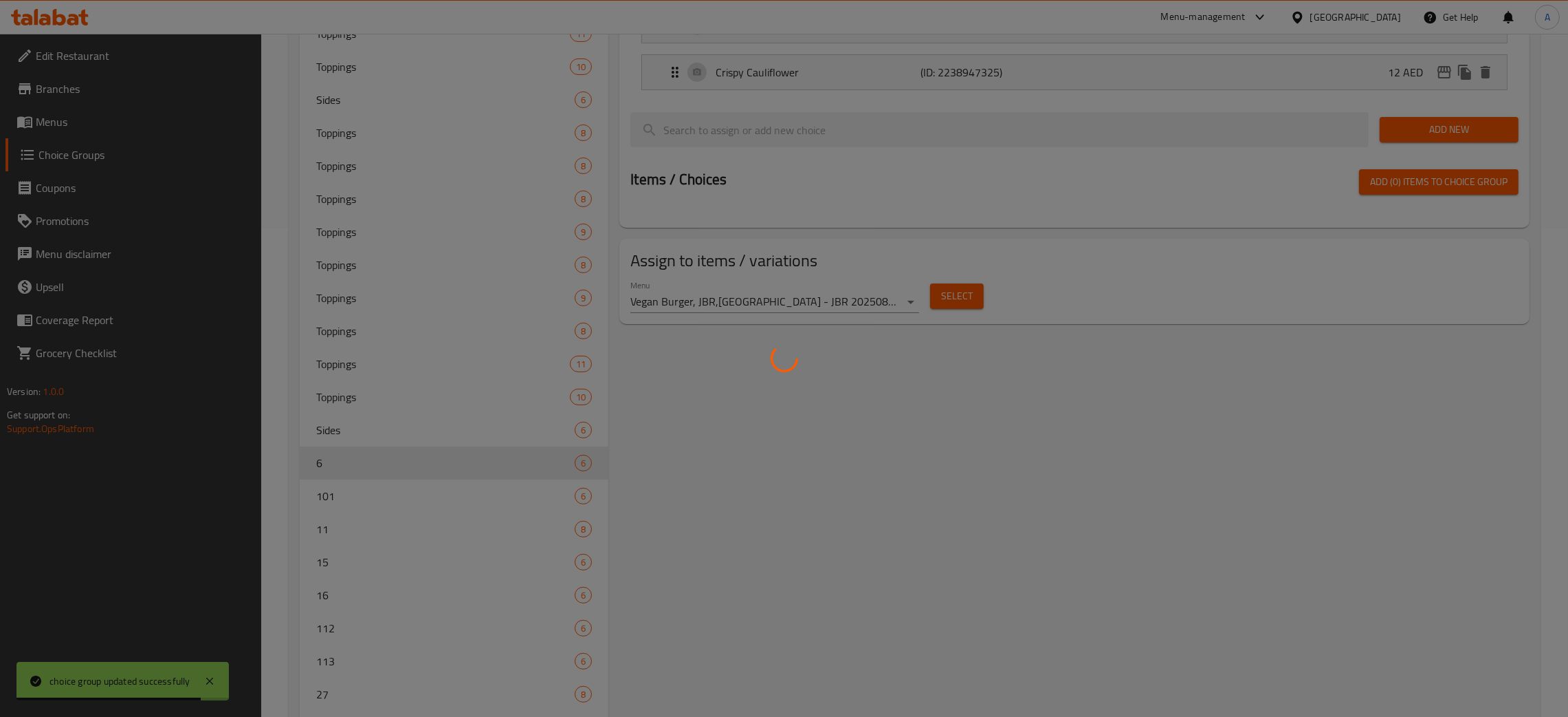
scroll to position [625, 0]
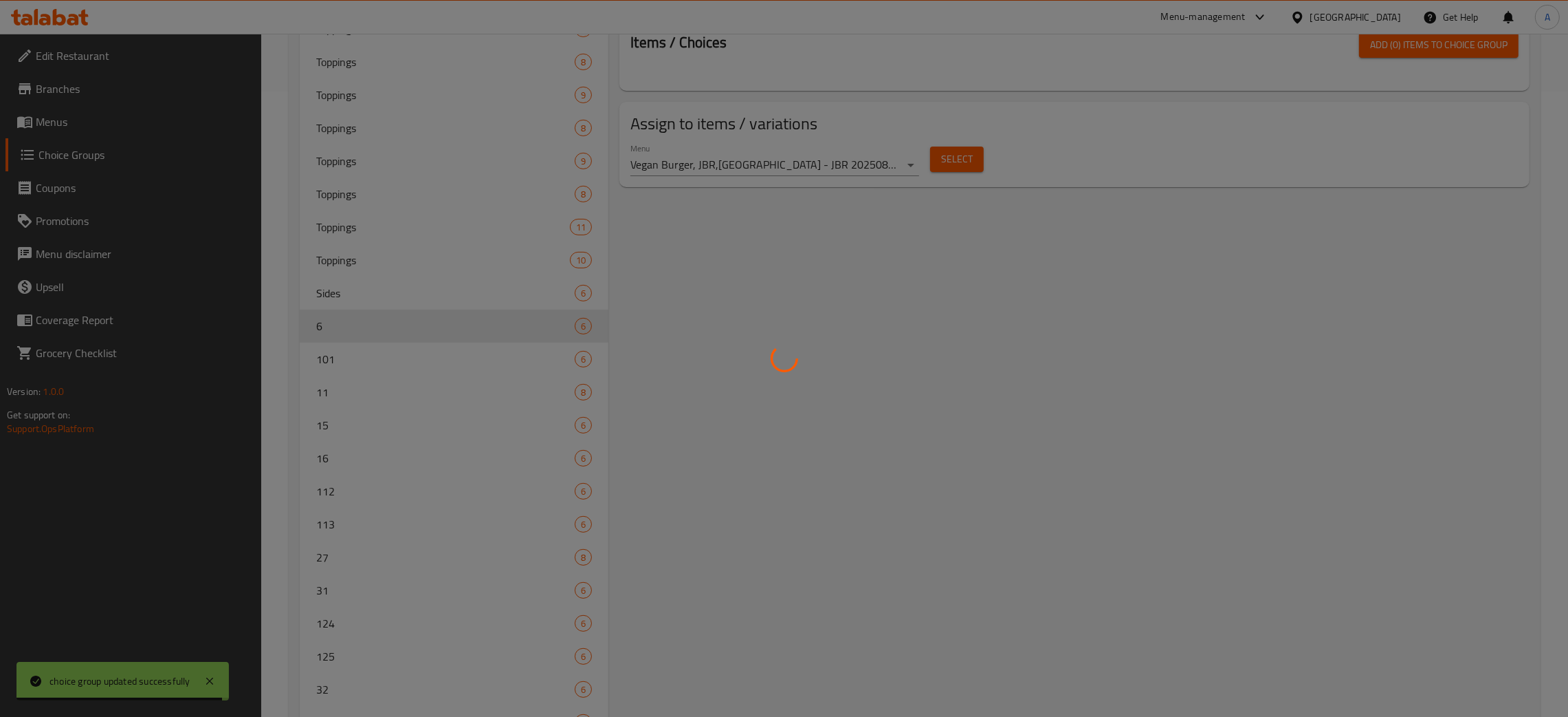
click at [391, 359] on div at bounding box center [784, 358] width 1568 height 717
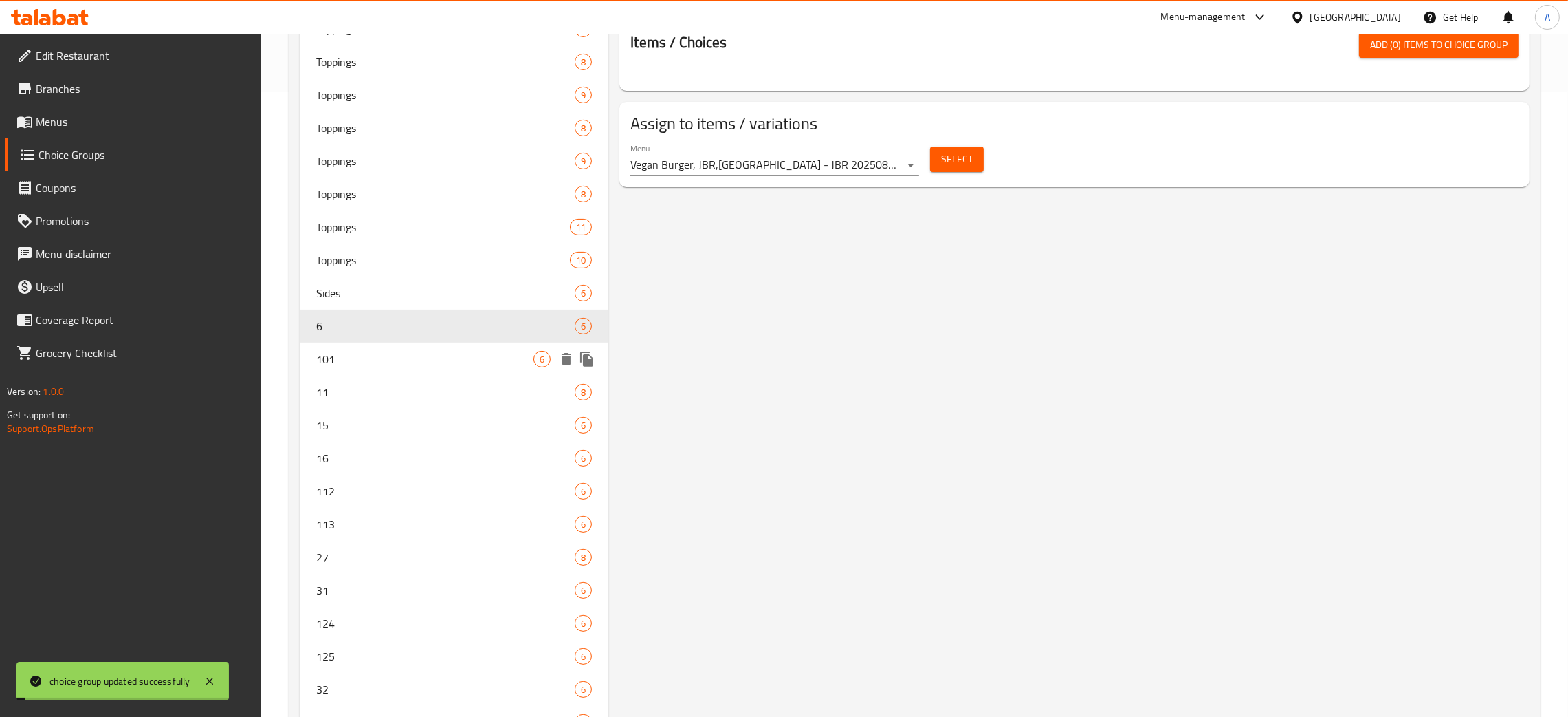
drag, startPoint x: 391, startPoint y: 359, endPoint x: 519, endPoint y: 361, distance: 128.0
click at [393, 359] on span "101" at bounding box center [425, 359] width 217 height 16
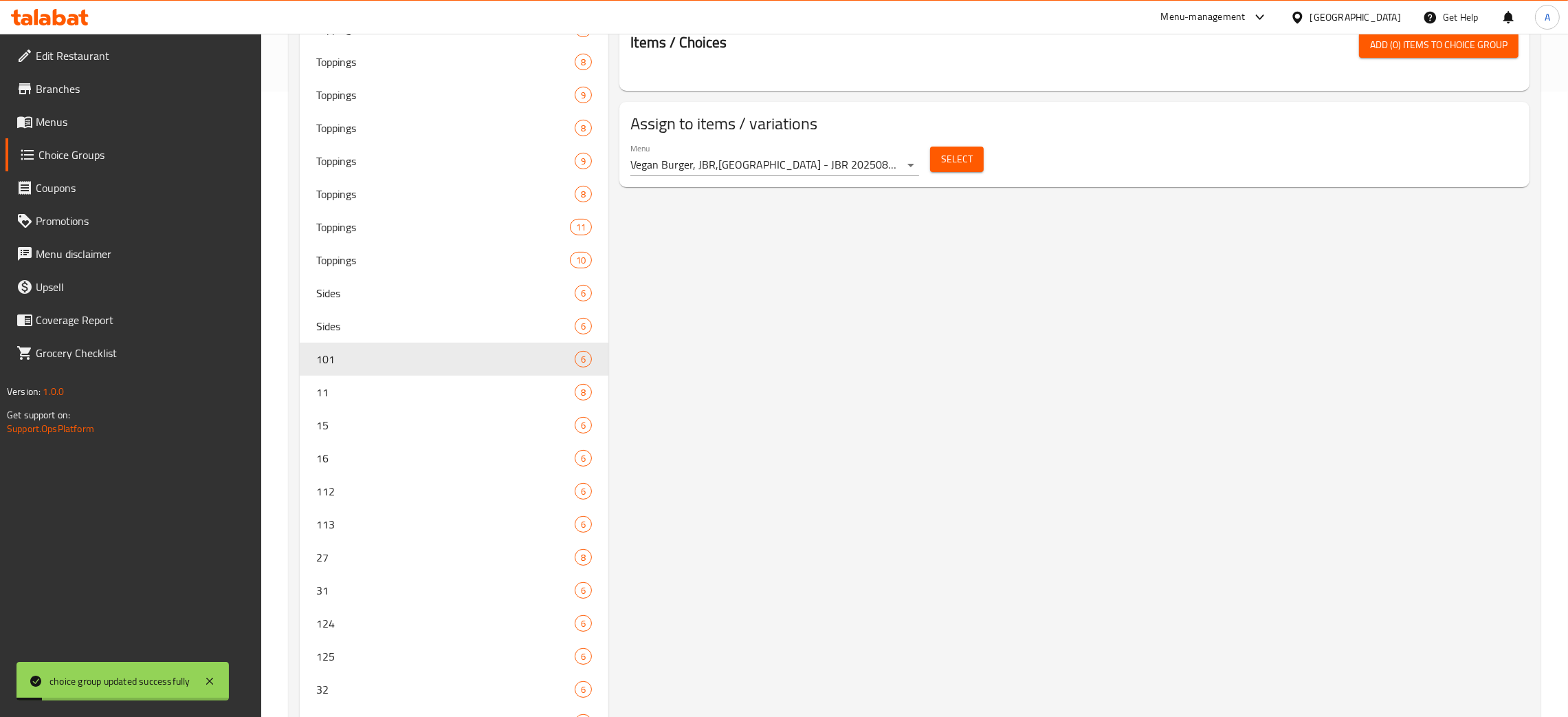
scroll to position [0, 0]
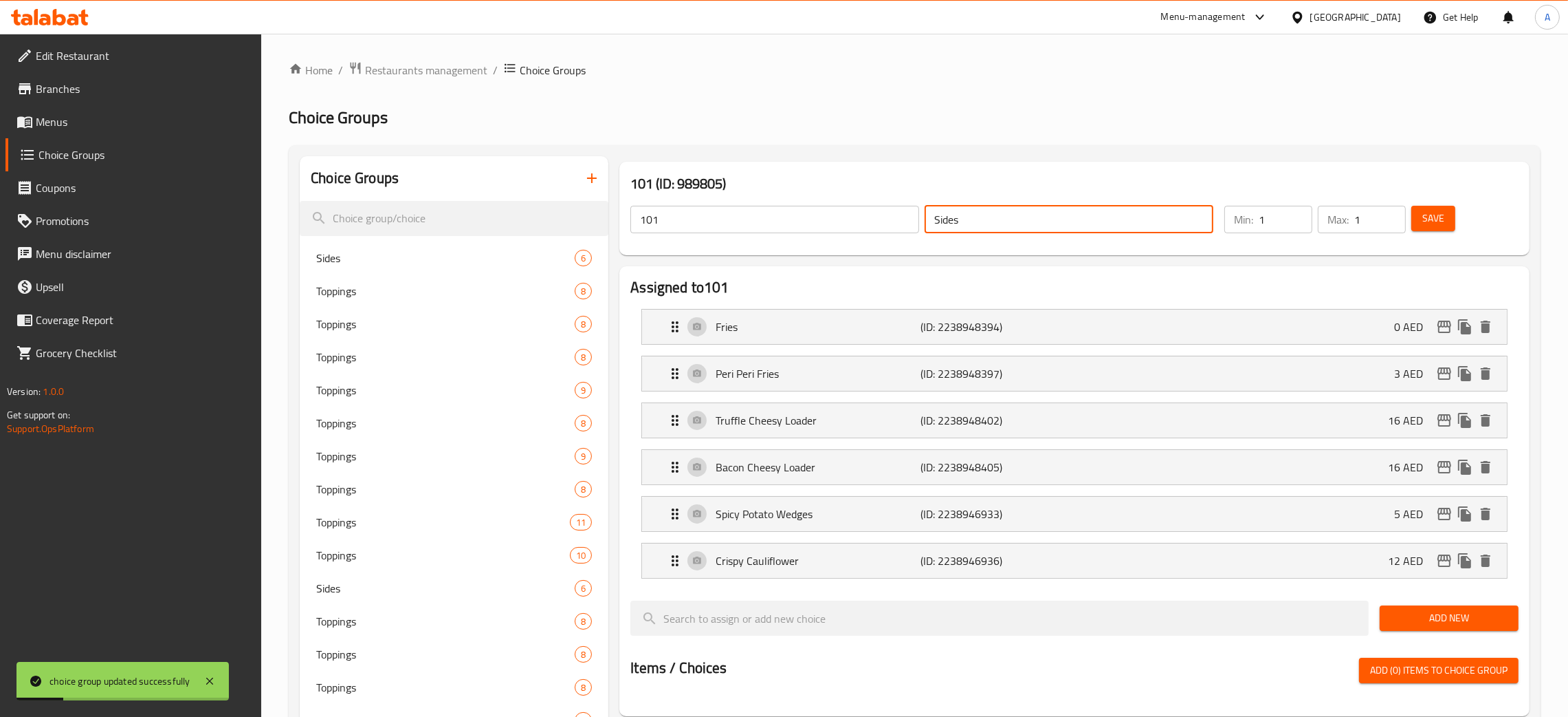
drag, startPoint x: 936, startPoint y: 221, endPoint x: 864, endPoint y: 221, distance: 72.0
click at [864, 221] on div "101 ​ Sides ​" at bounding box center [922, 219] width 600 height 44
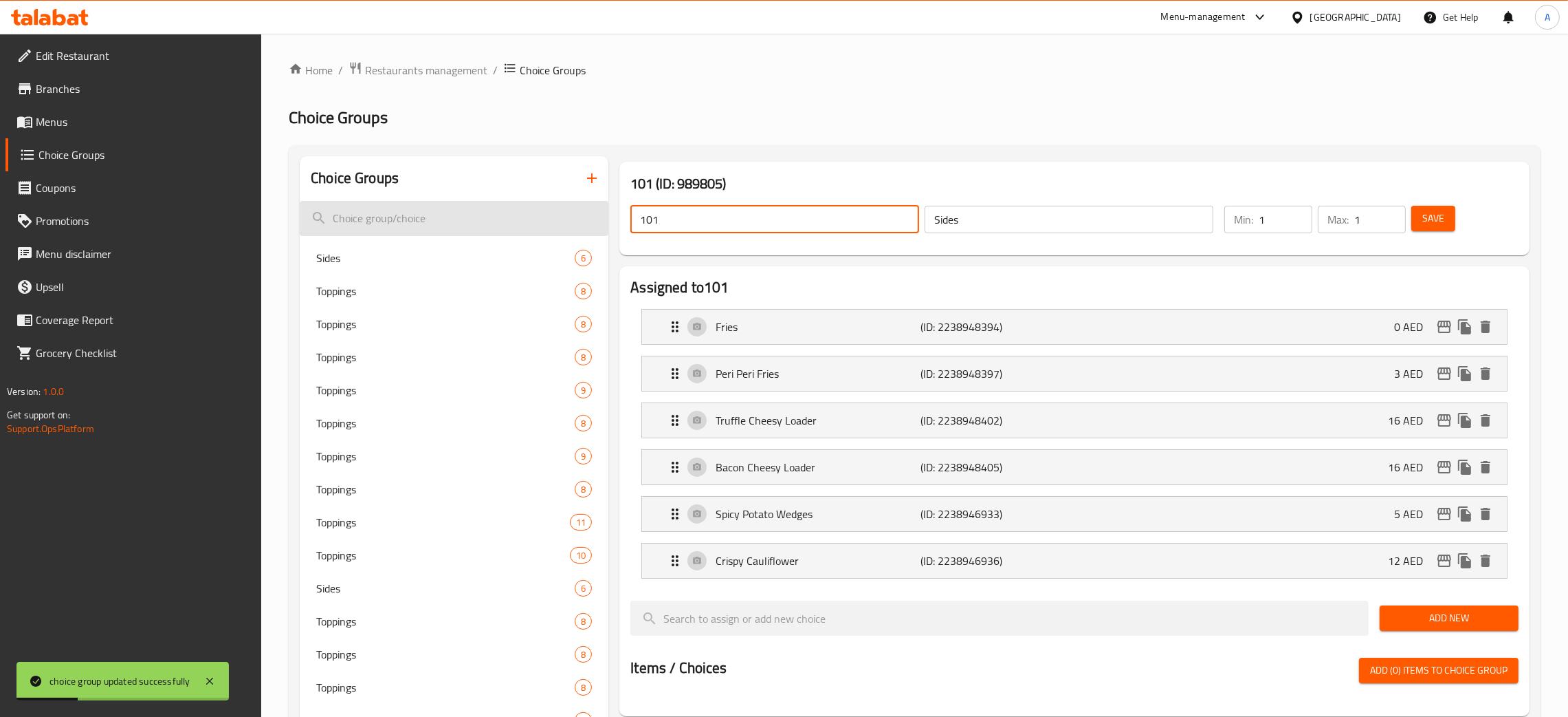
click at [1430, 220] on span "Save" at bounding box center [1433, 218] width 22 height 17
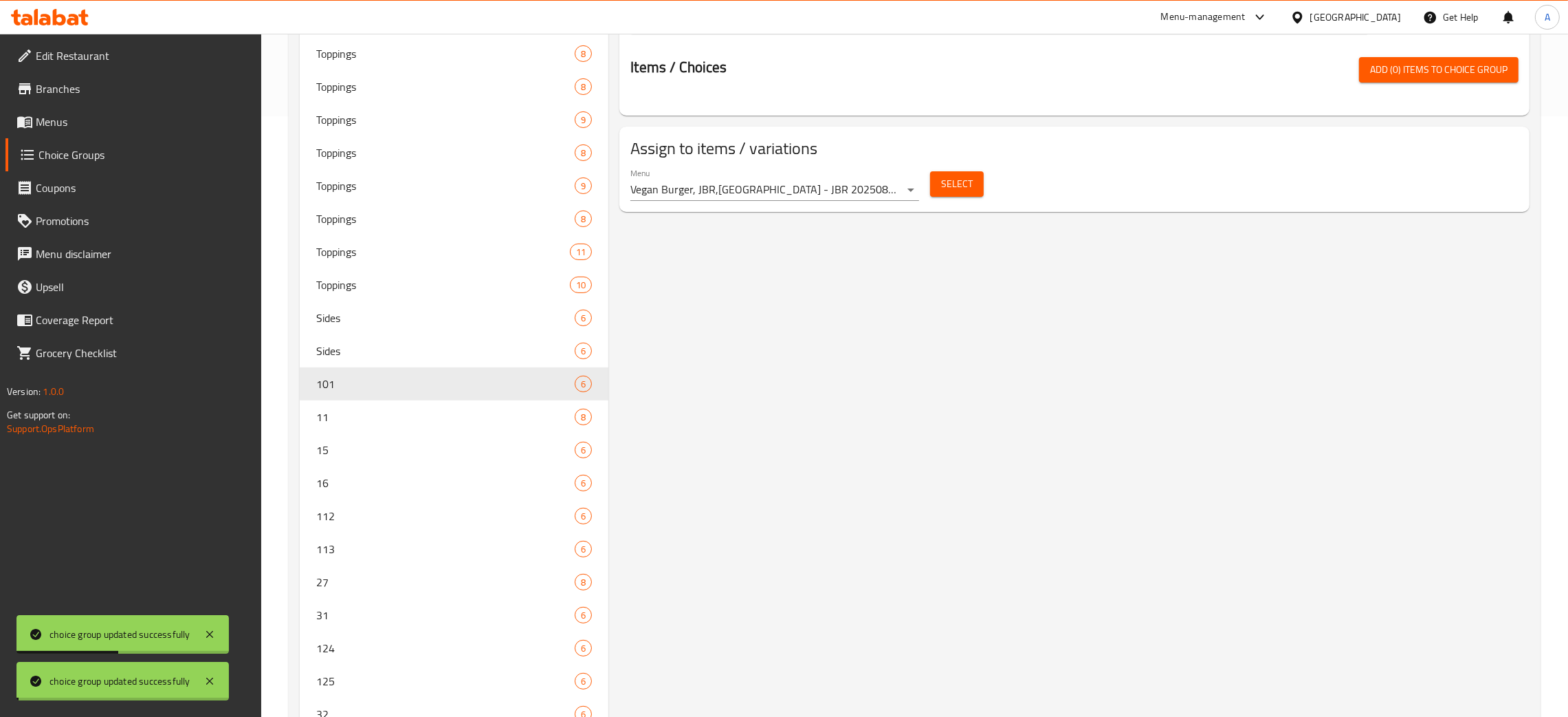
scroll to position [688, 0]
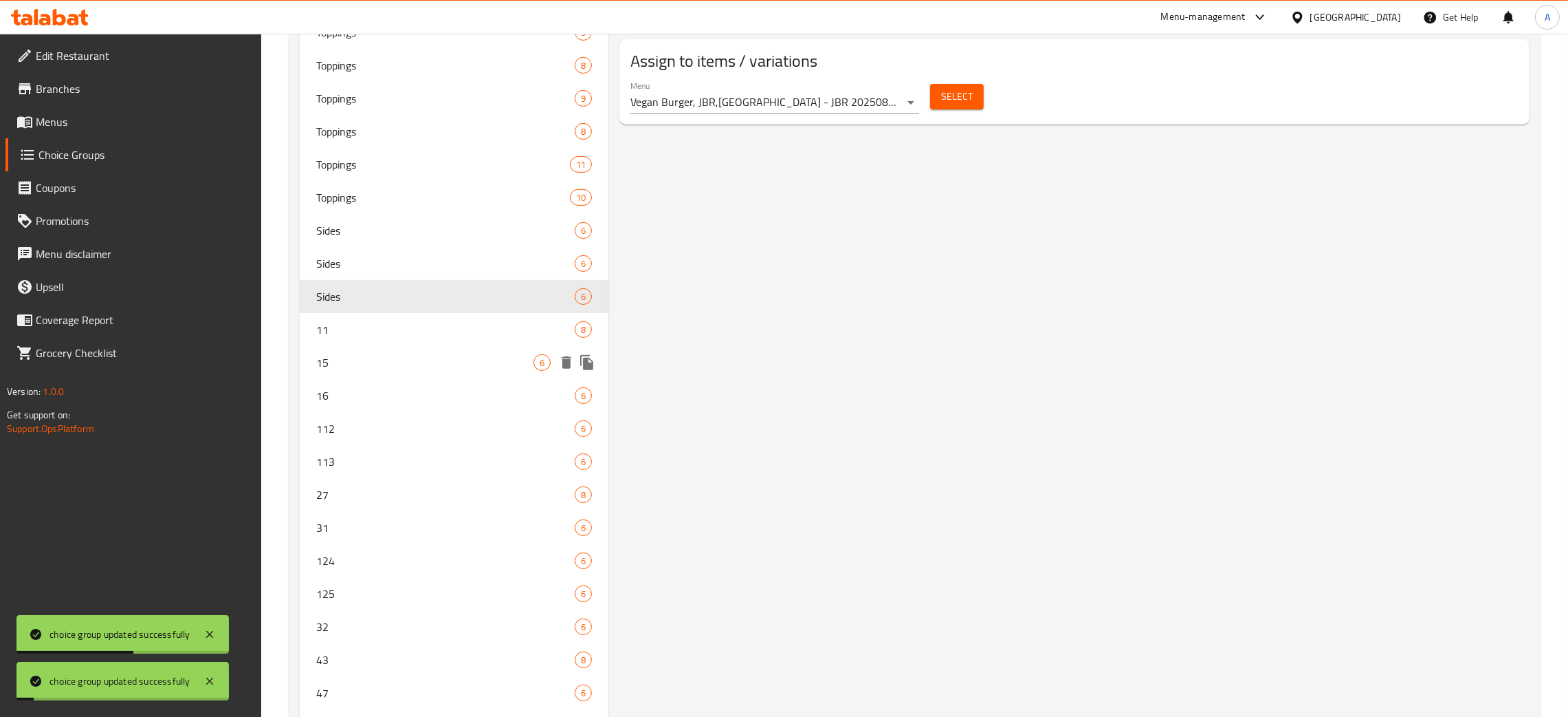
click at [386, 331] on span "11" at bounding box center [446, 329] width 259 height 16
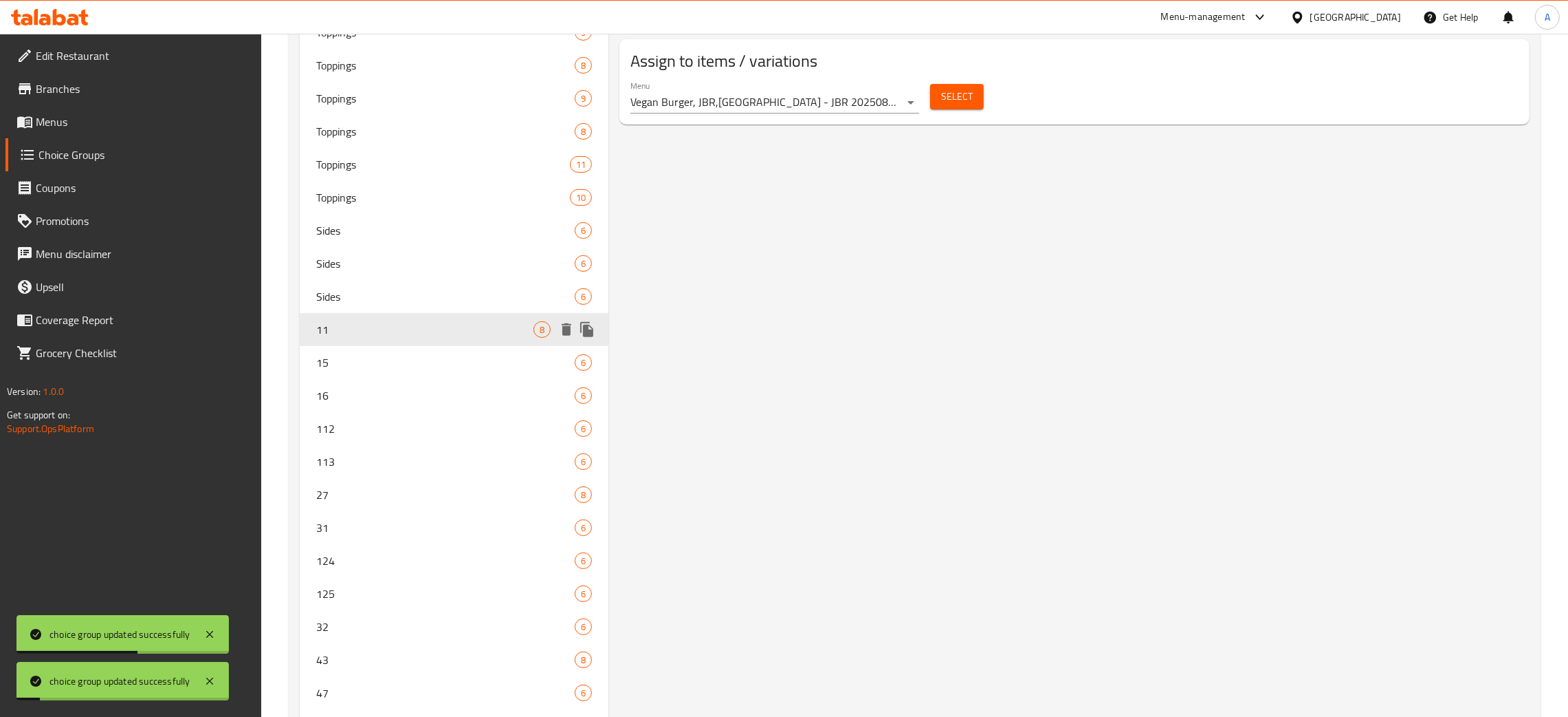
type input "11"
type input "Toppings"
type input "6"
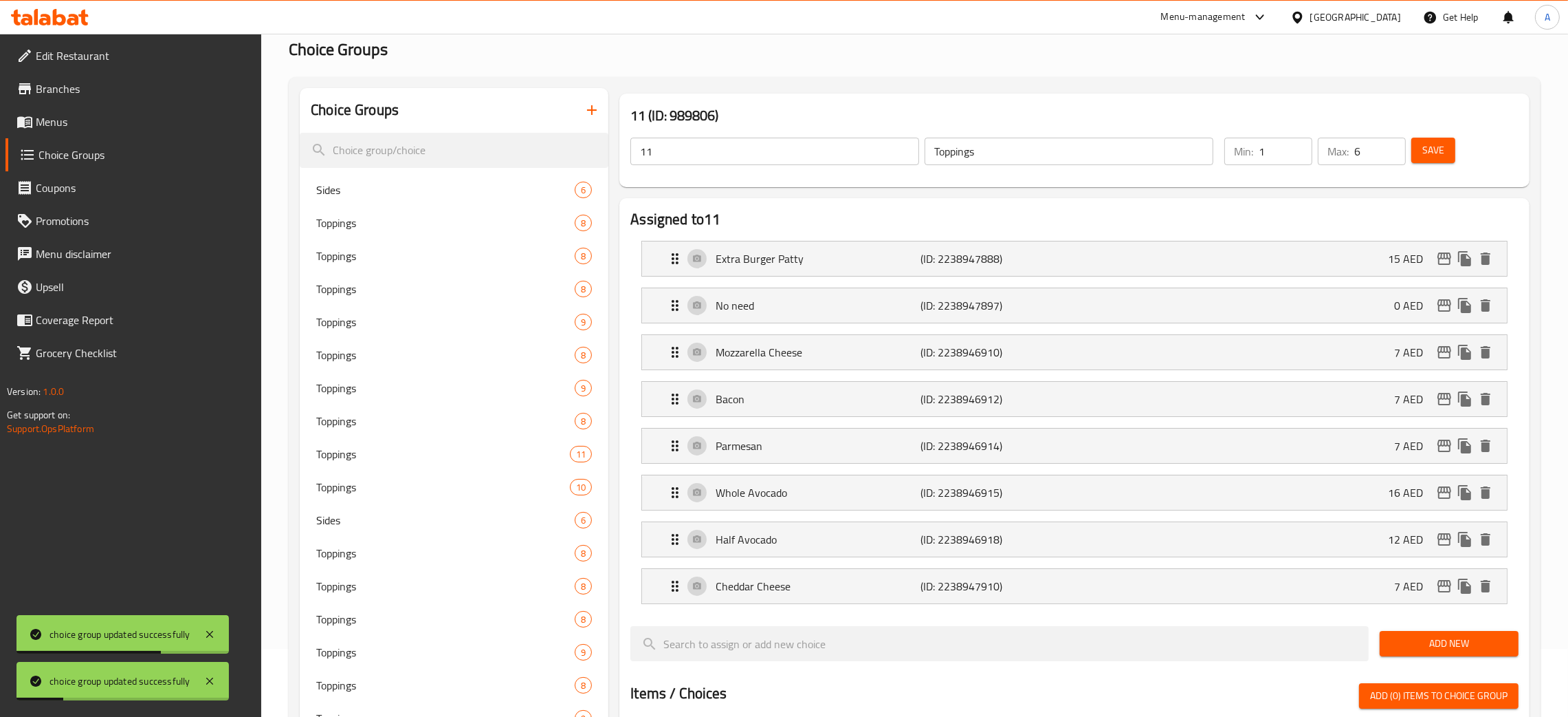
scroll to position [0, 0]
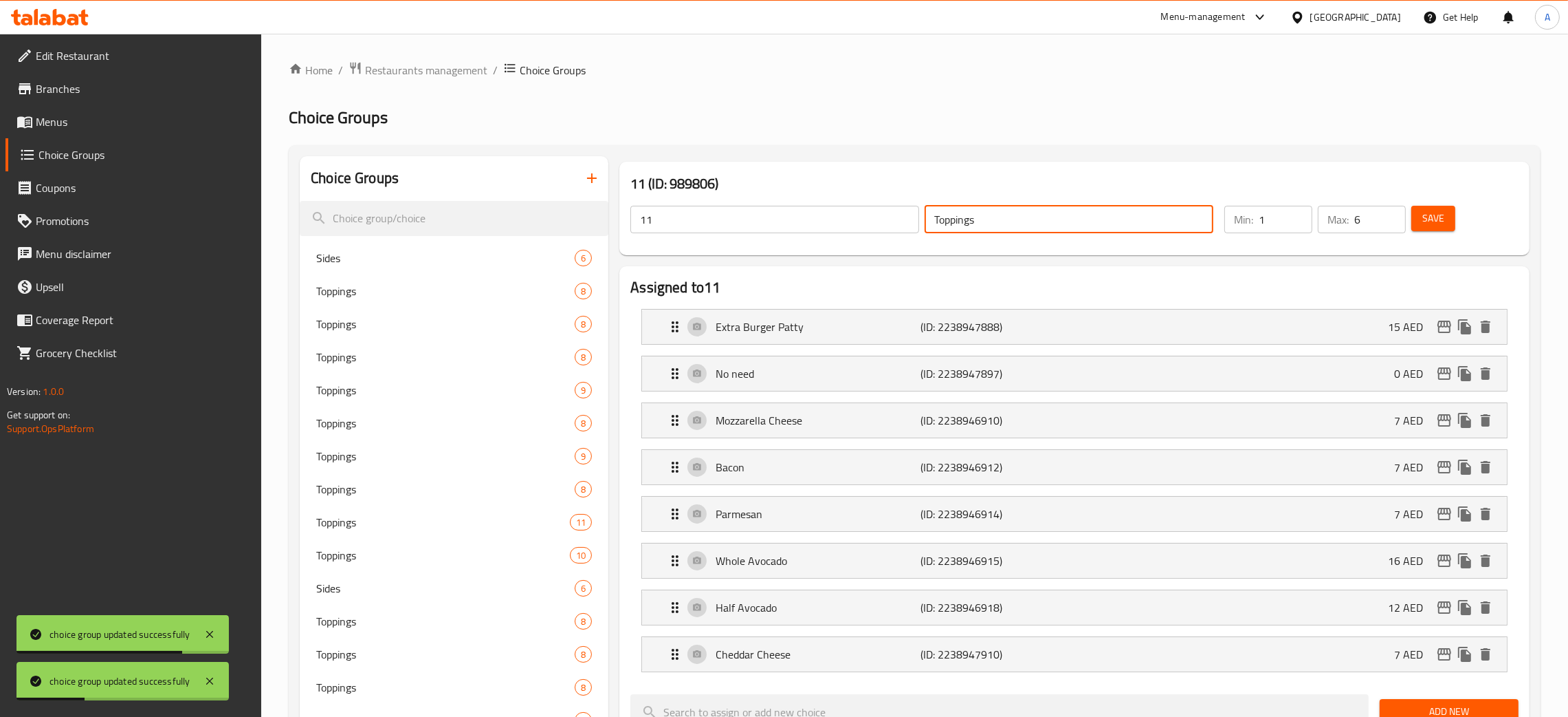
drag, startPoint x: 902, startPoint y: 209, endPoint x: 841, endPoint y: 212, distance: 61.1
click at [841, 212] on div "11 ​ Toppings ​" at bounding box center [922, 219] width 600 height 44
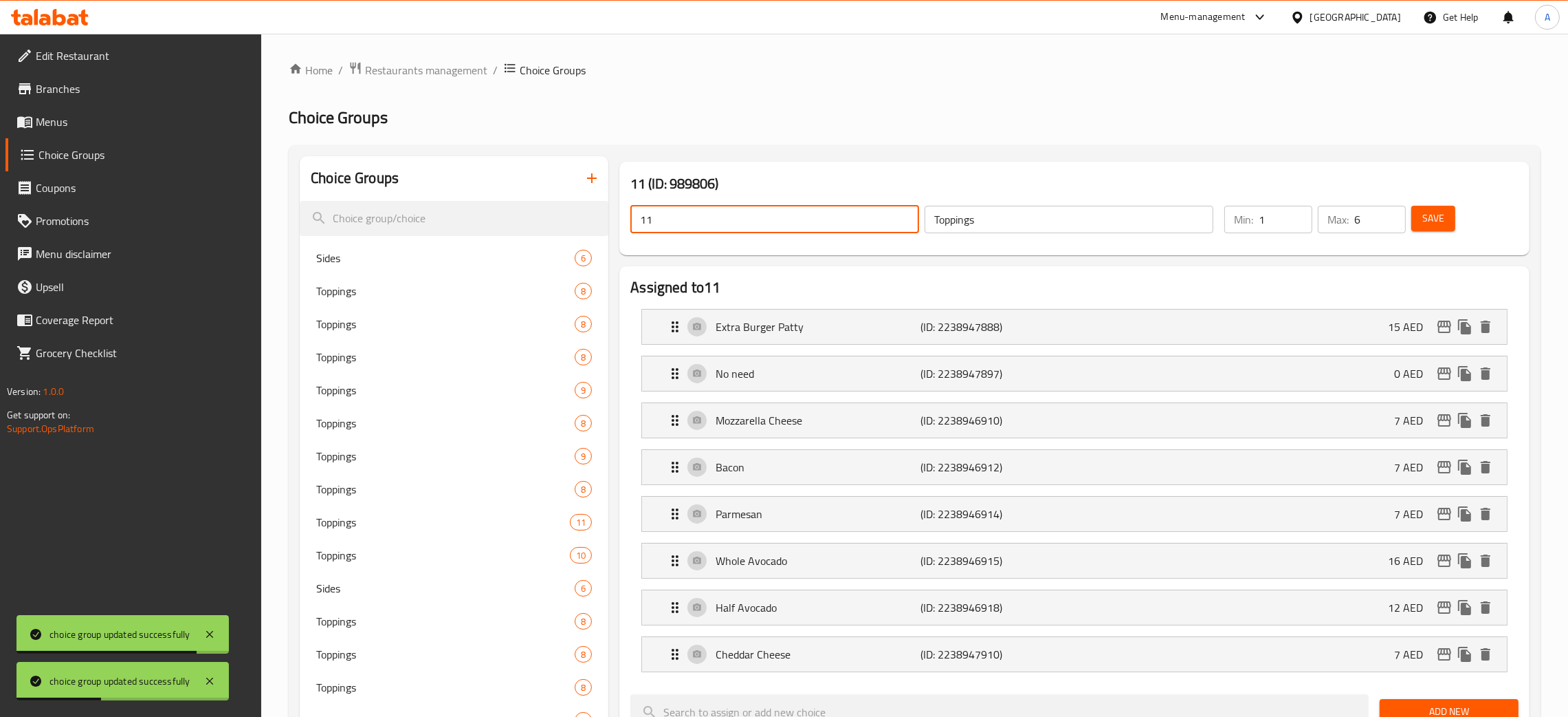
drag, startPoint x: 663, startPoint y: 216, endPoint x: 692, endPoint y: 237, distance: 35.8
click at [1430, 221] on span "Save" at bounding box center [1433, 218] width 22 height 17
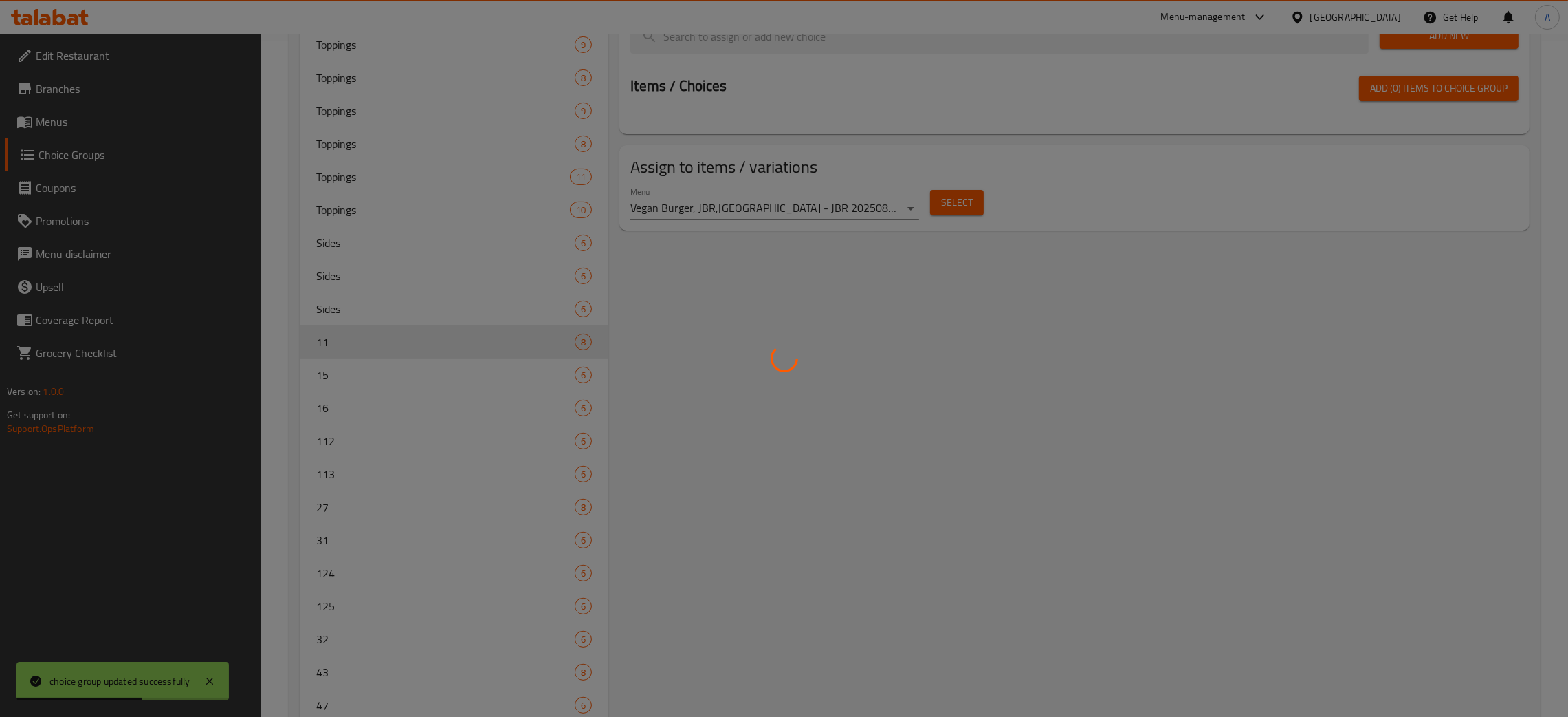
scroll to position [713, 0]
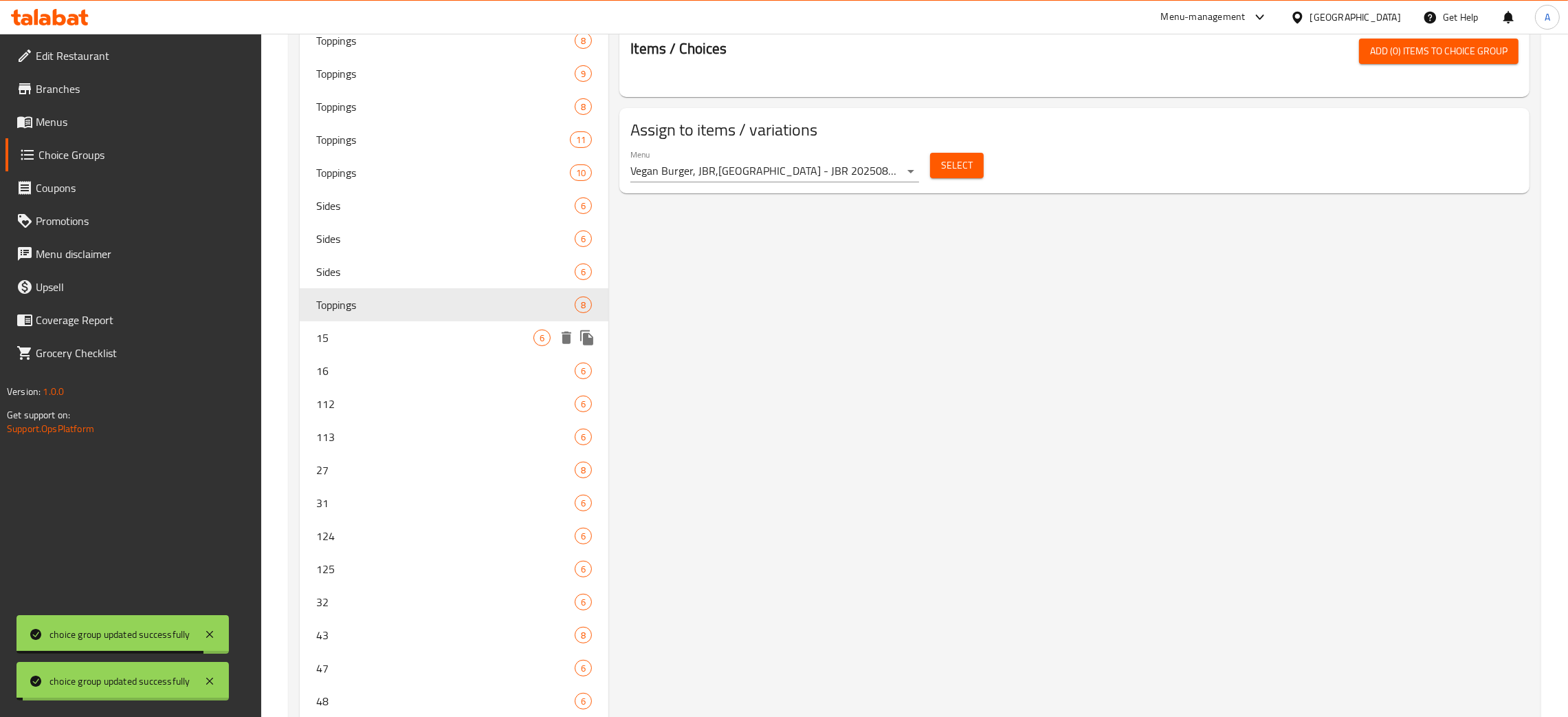
click at [373, 341] on span "15" at bounding box center [425, 337] width 217 height 16
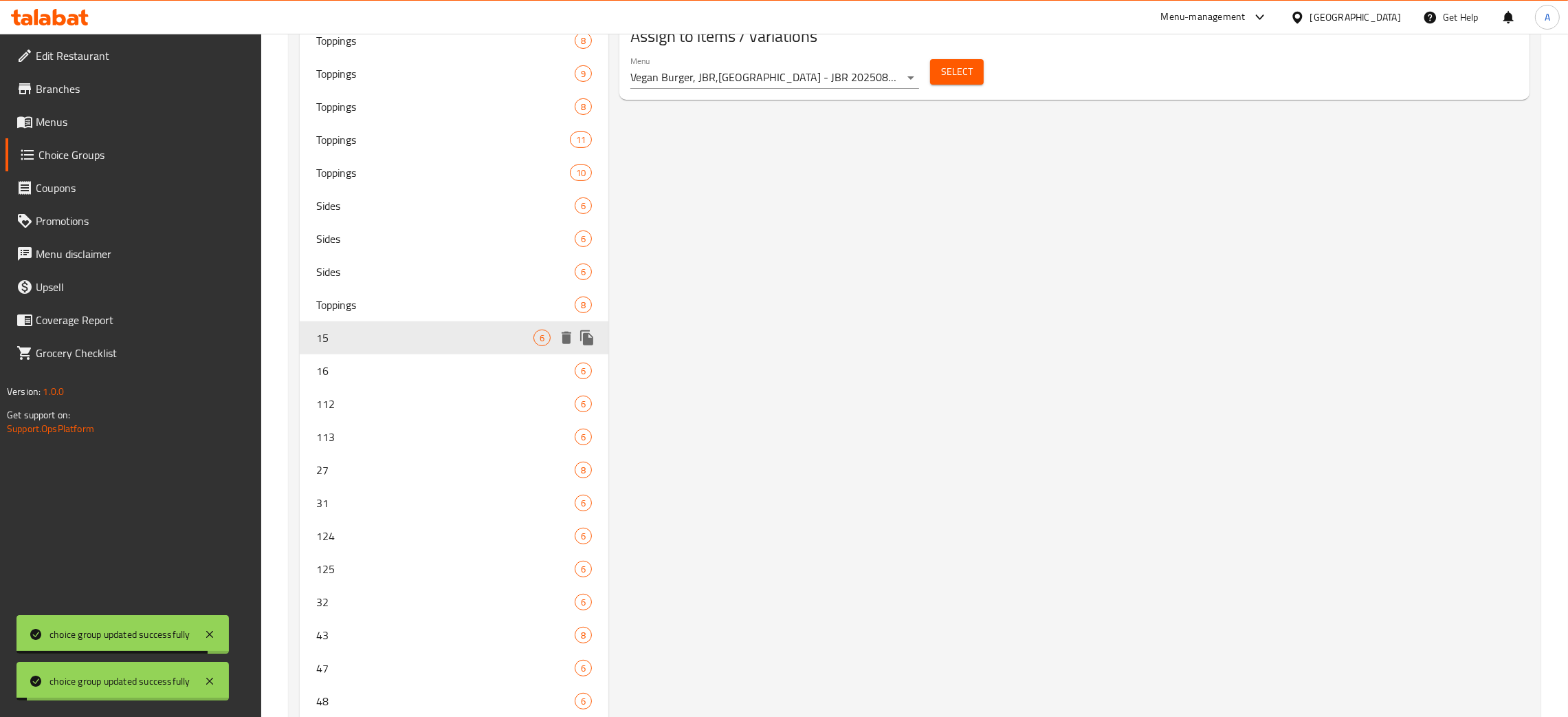
type input "15"
type input "Sides"
type input "1"
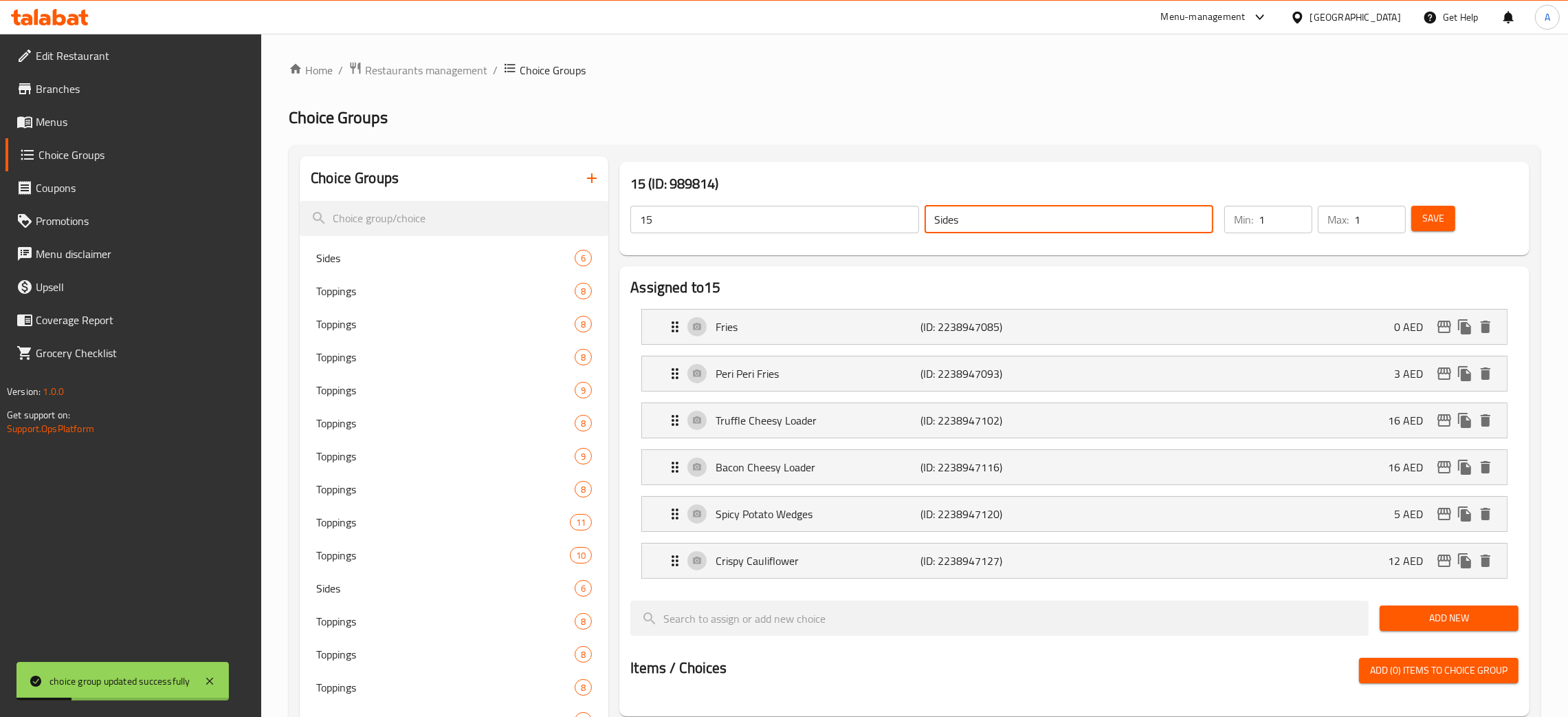
drag, startPoint x: 979, startPoint y: 212, endPoint x: 902, endPoint y: 202, distance: 77.6
click at [902, 202] on div "15 ​ Sides ​" at bounding box center [922, 219] width 600 height 44
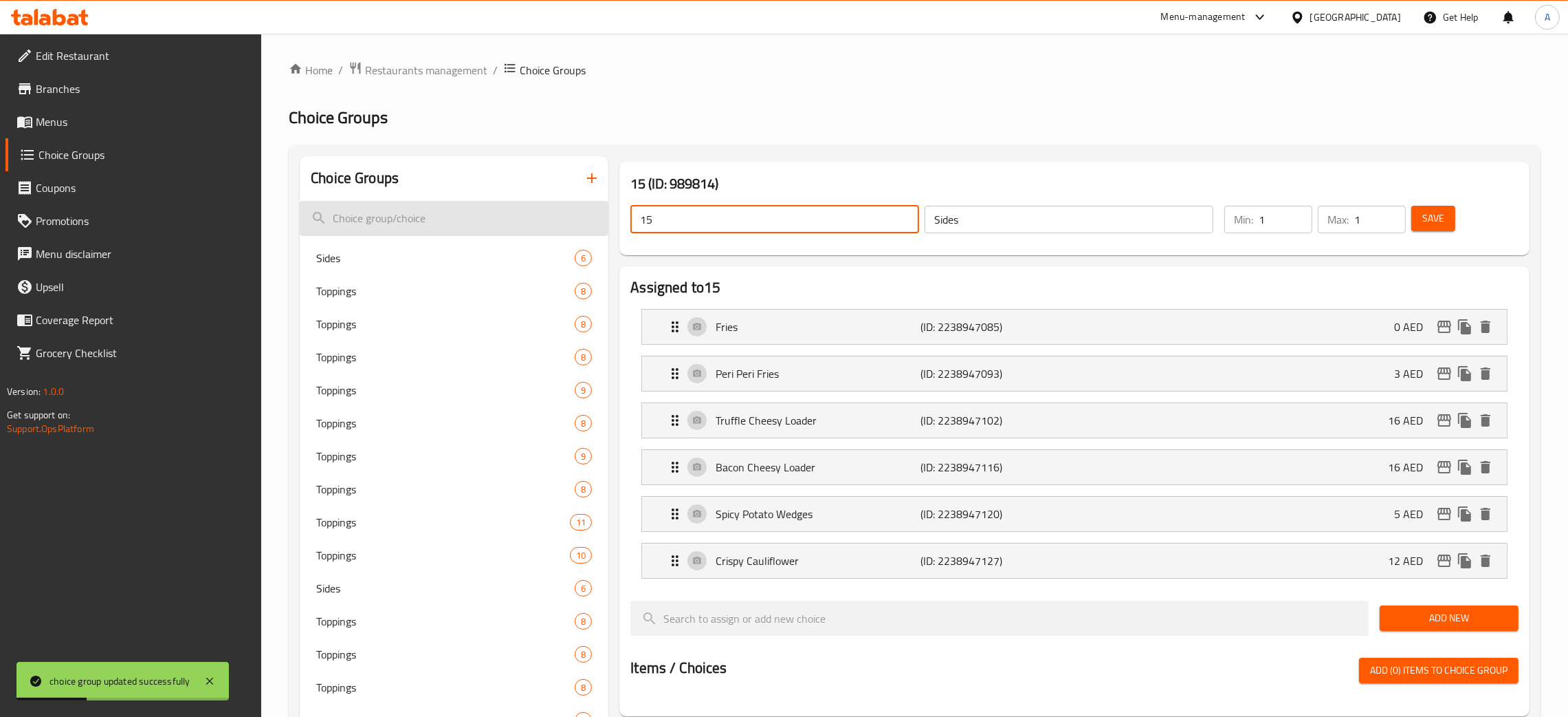
drag, startPoint x: 620, startPoint y: 221, endPoint x: 604, endPoint y: 222, distance: 16.0
click at [1439, 229] on button "Save" at bounding box center [1433, 218] width 44 height 25
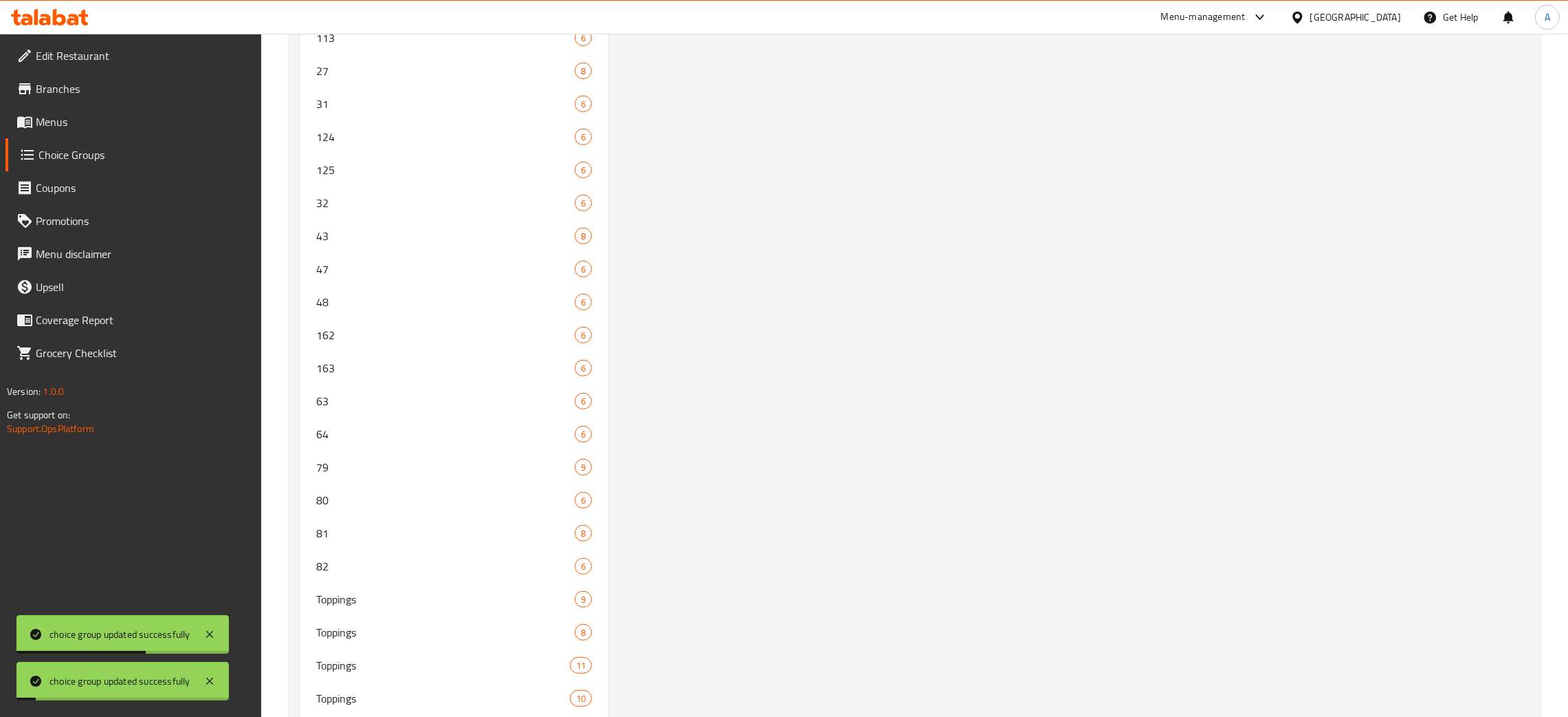
scroll to position [802, 0]
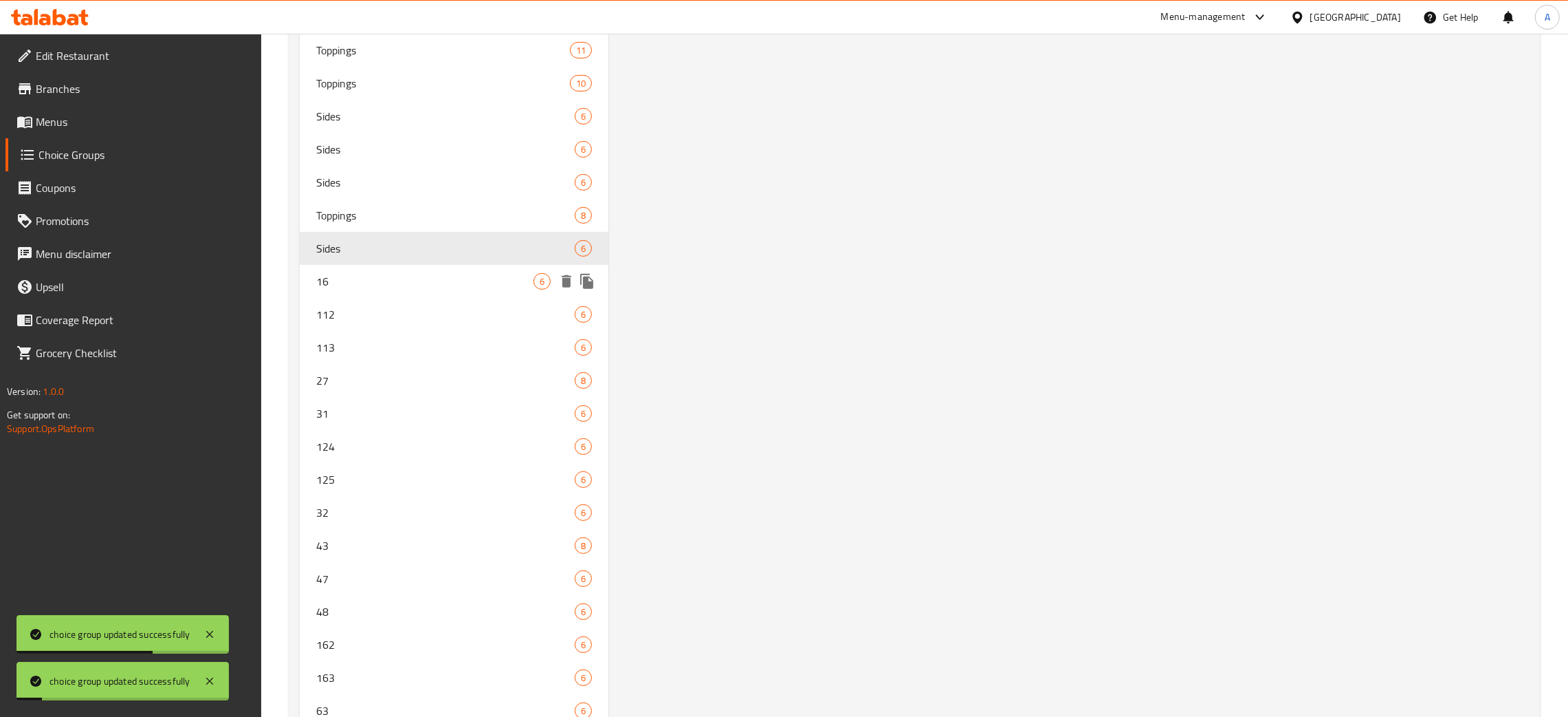
click at [399, 287] on span "16" at bounding box center [425, 281] width 217 height 16
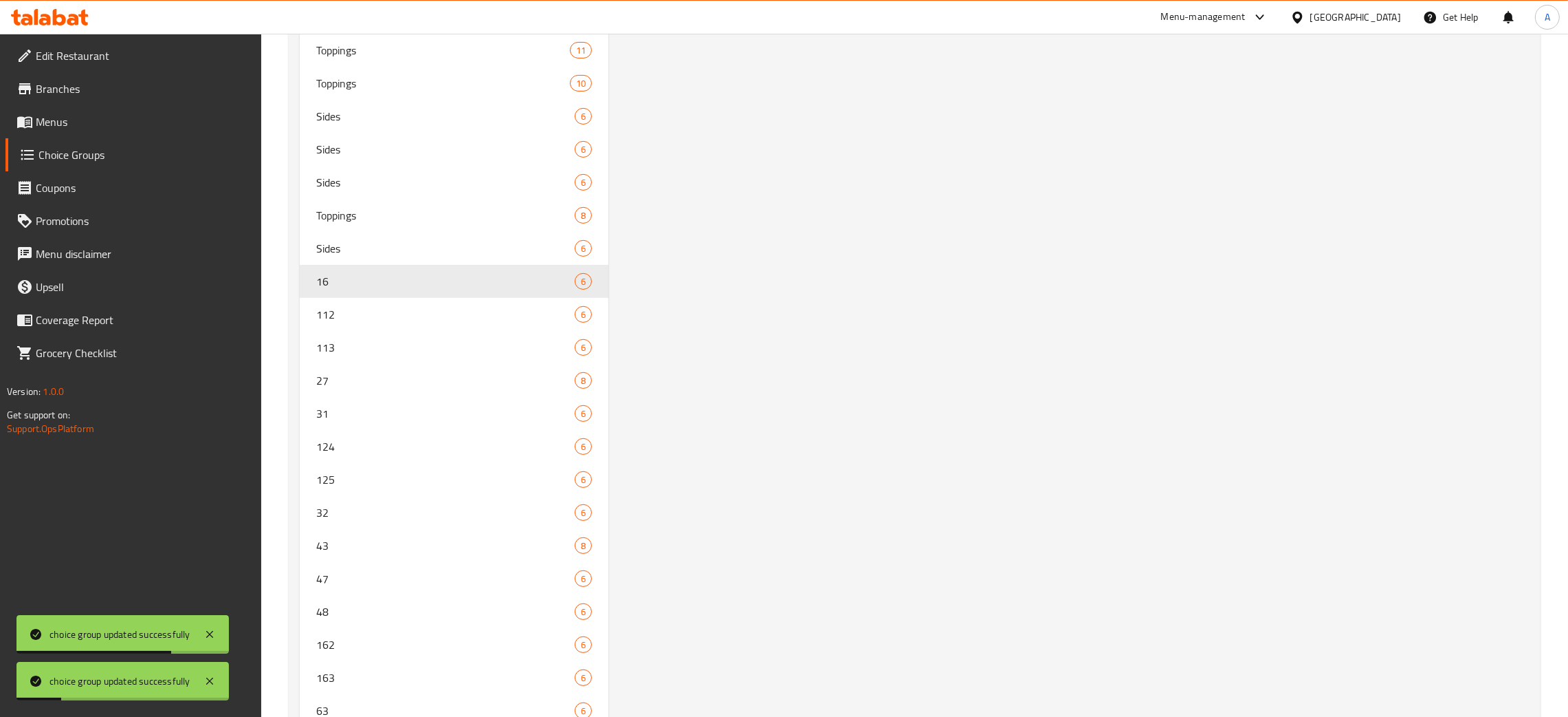
scroll to position [0, 0]
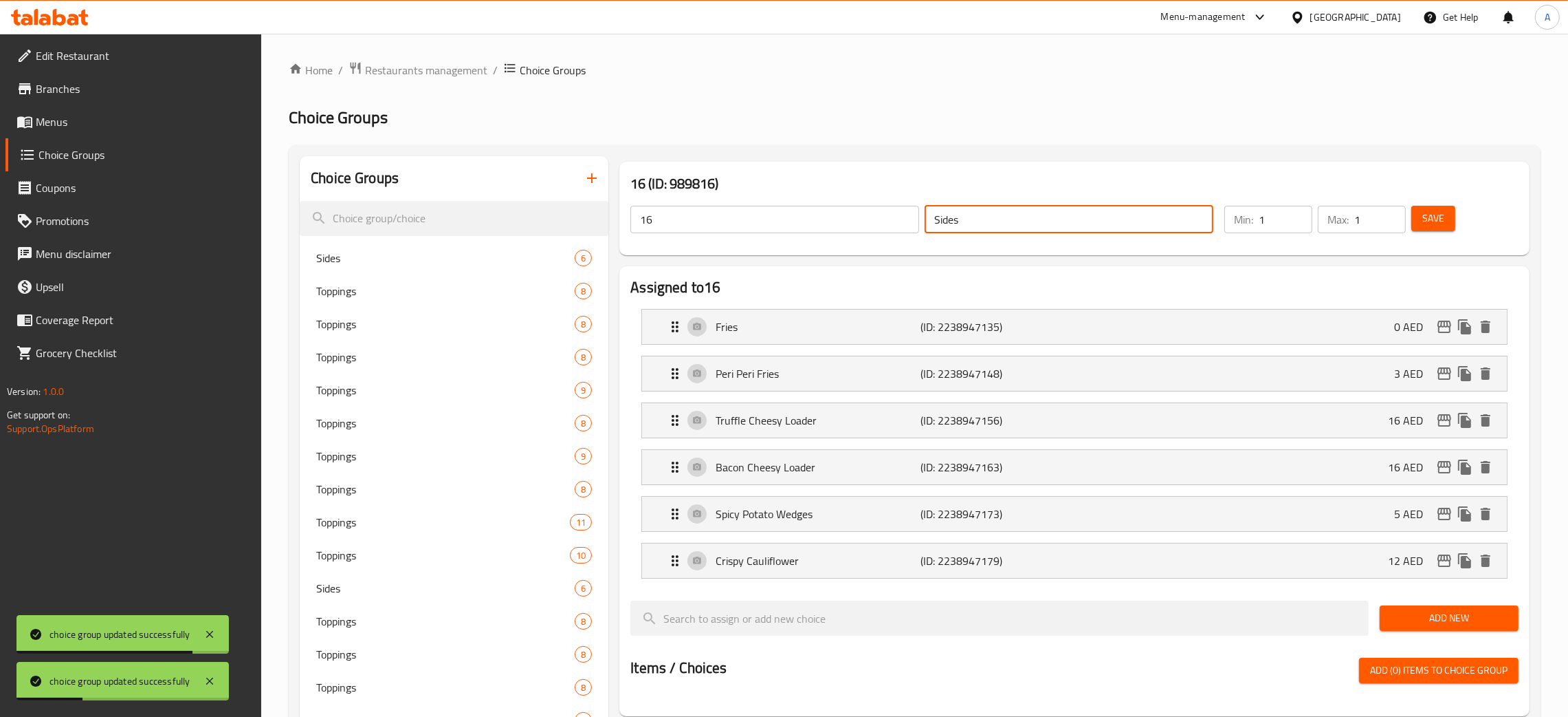
drag, startPoint x: 964, startPoint y: 217, endPoint x: 901, endPoint y: 218, distance: 63.0
click at [901, 218] on div "16 ​ Sides ​" at bounding box center [922, 219] width 600 height 44
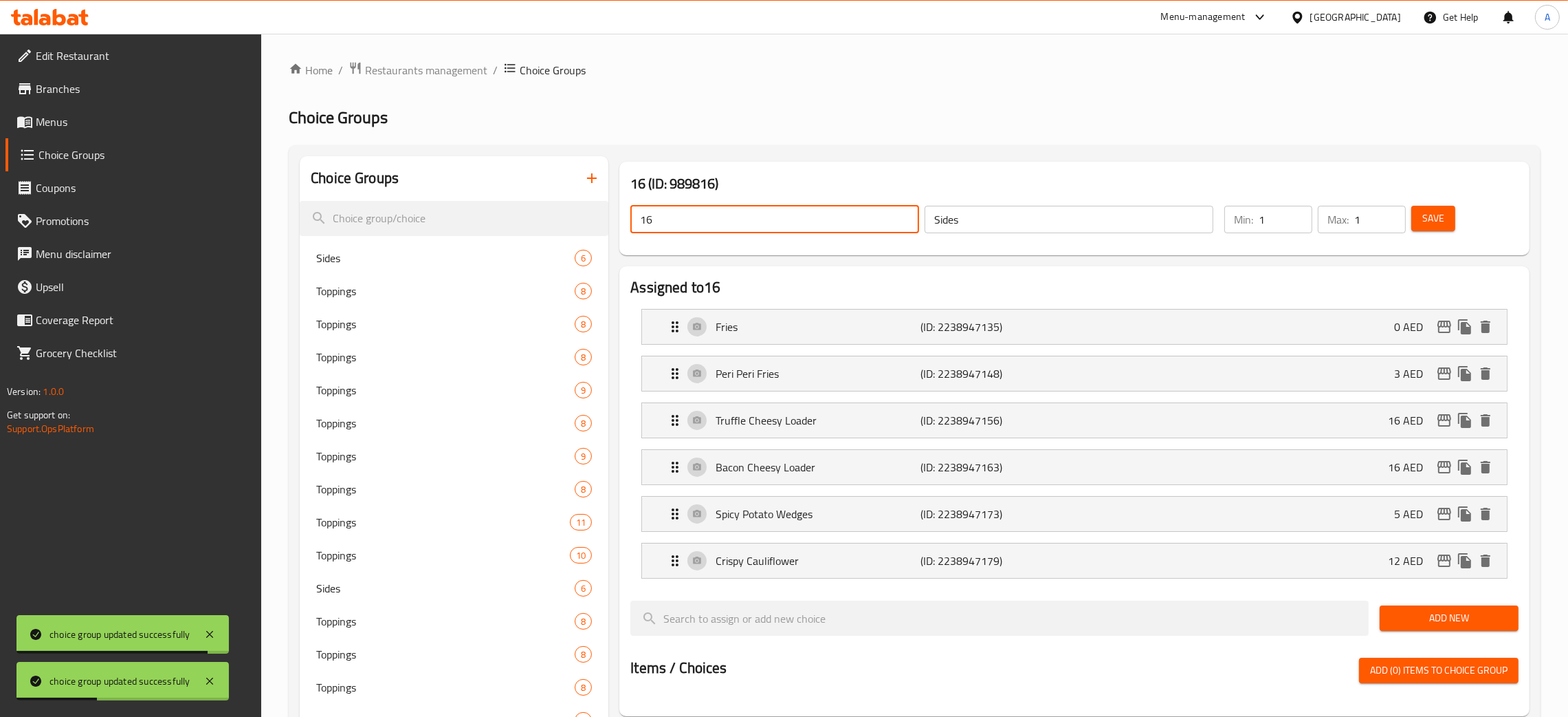
drag, startPoint x: 665, startPoint y: 223, endPoint x: 710, endPoint y: 238, distance: 47.4
click at [624, 222] on div "16 ​ Sides ​" at bounding box center [922, 219] width 600 height 44
click at [1449, 217] on button "Save" at bounding box center [1433, 218] width 44 height 25
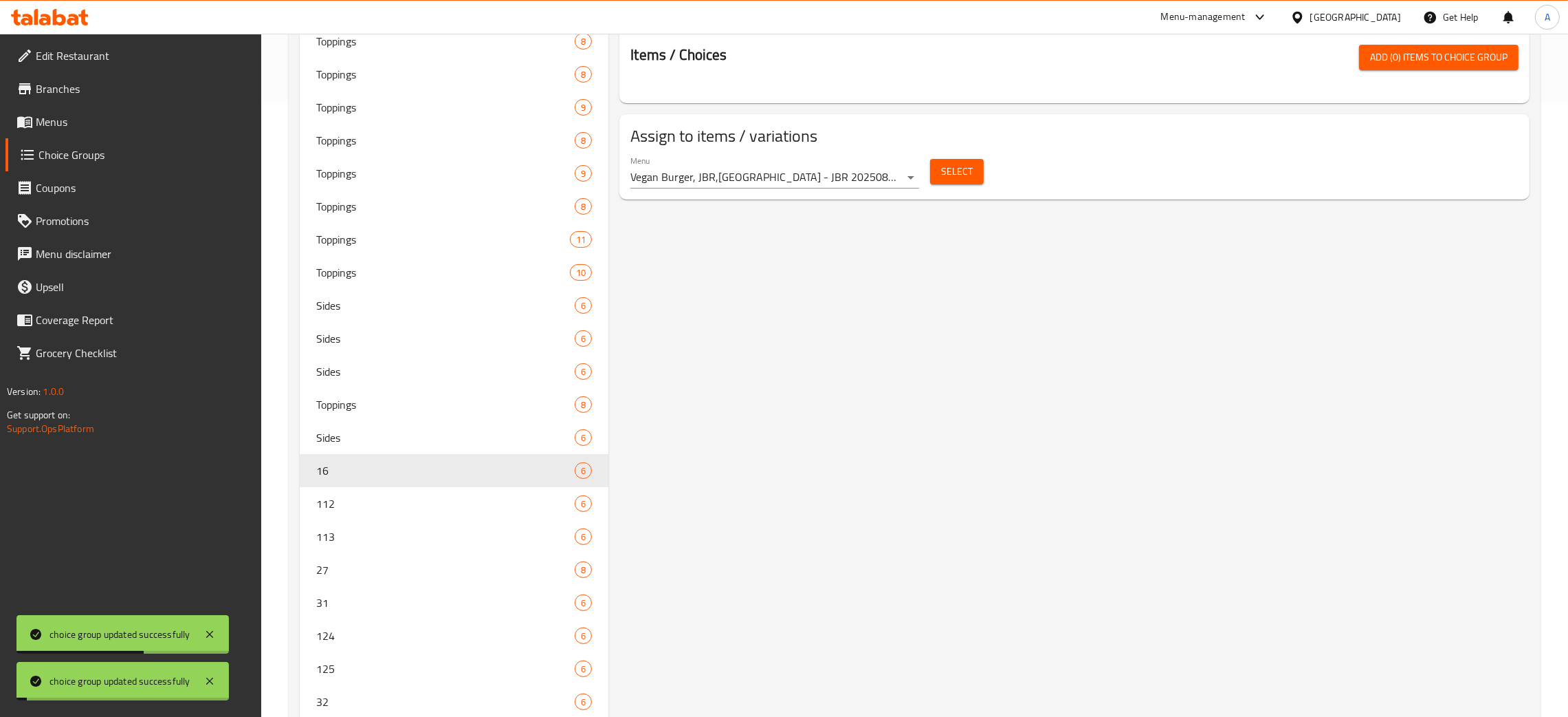
scroll to position [725, 0]
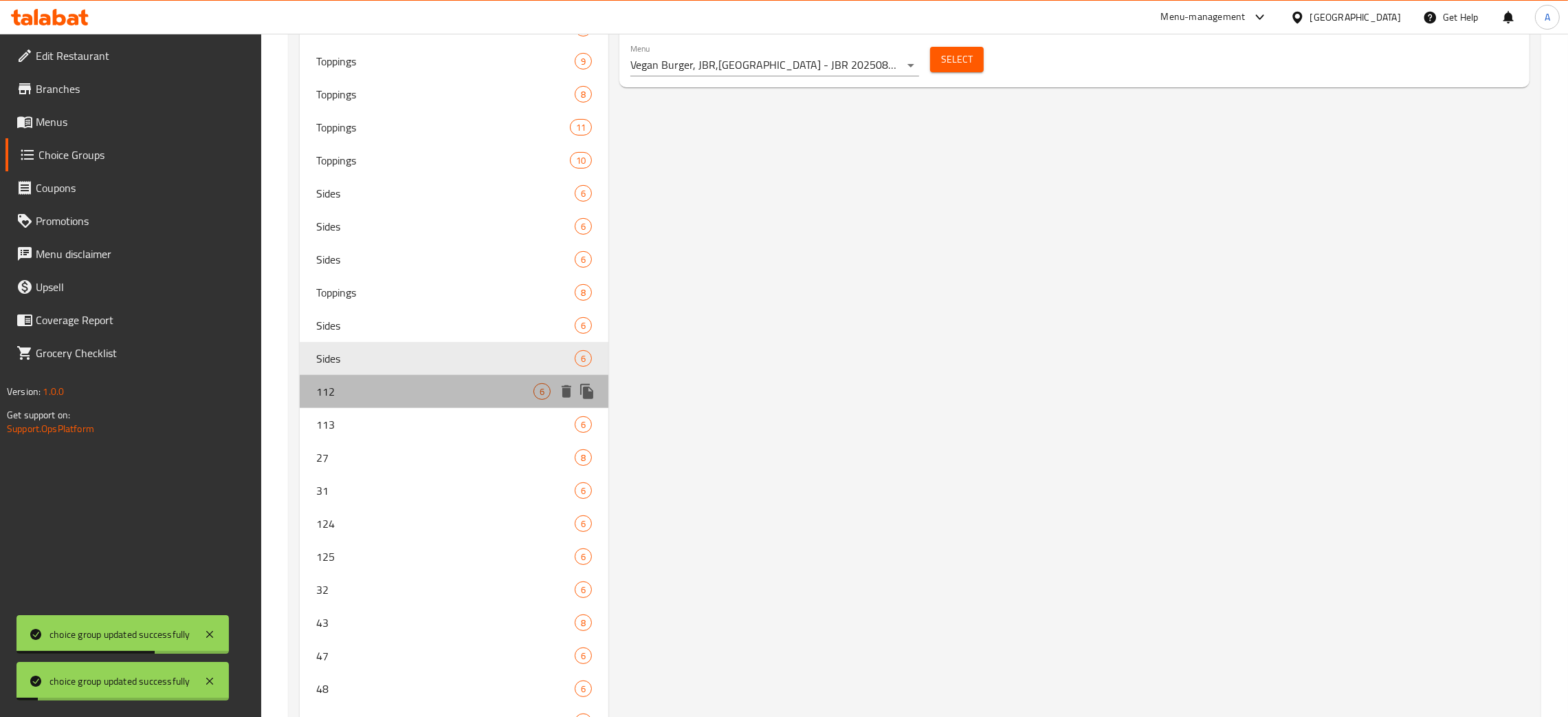
click at [412, 398] on span "112" at bounding box center [425, 391] width 217 height 16
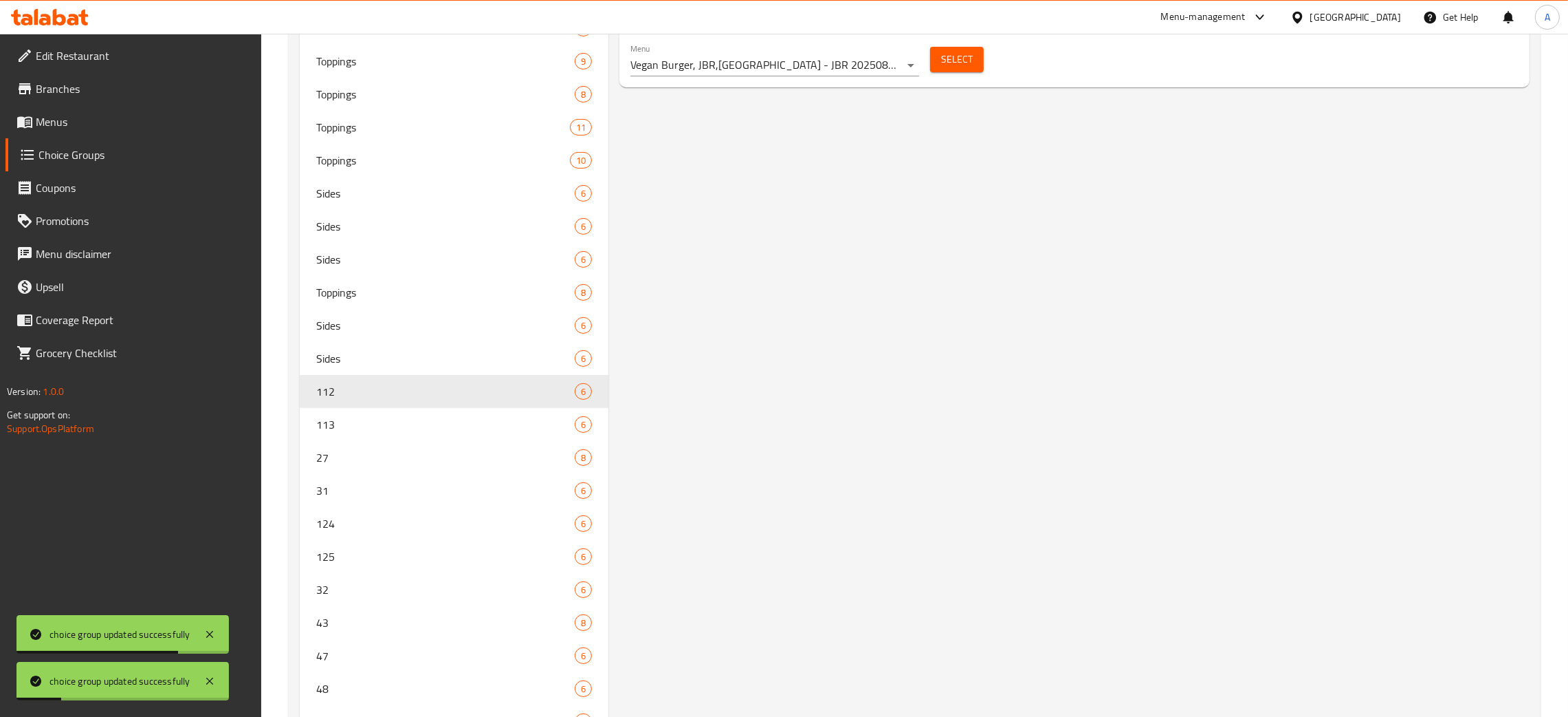
scroll to position [0, 0]
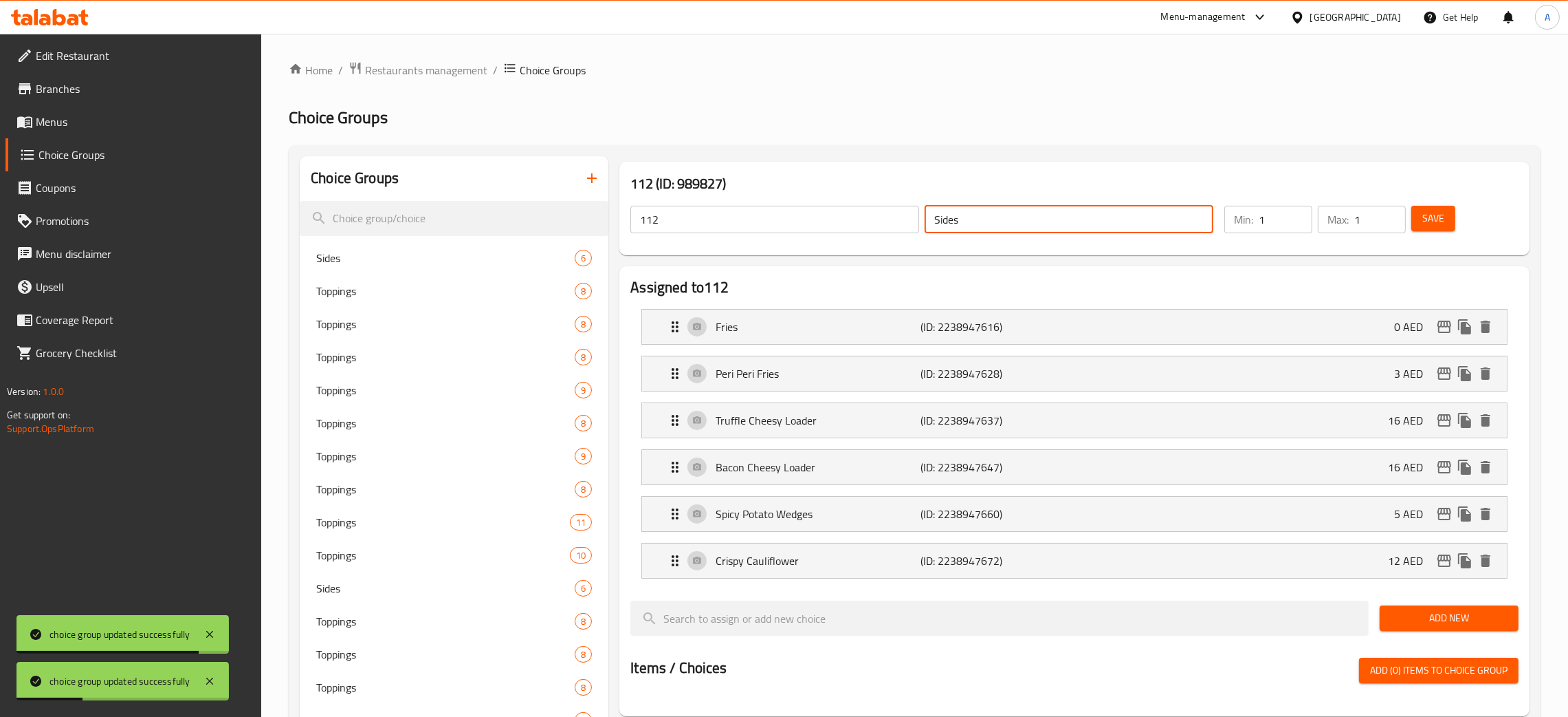
drag, startPoint x: 927, startPoint y: 222, endPoint x: 876, endPoint y: 226, distance: 51.2
click at [927, 221] on input "Sides" at bounding box center [1069, 219] width 288 height 27
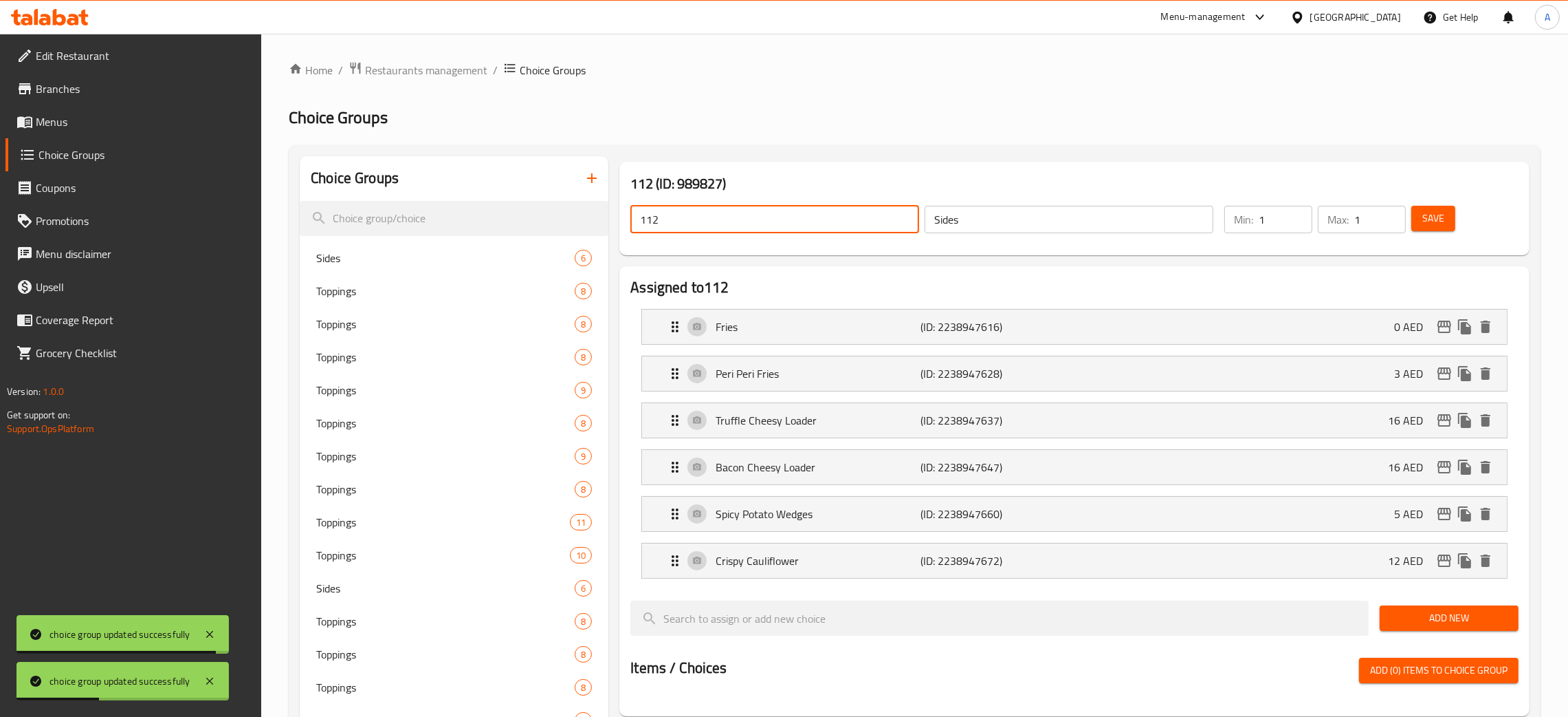
drag, startPoint x: 645, startPoint y: 226, endPoint x: 612, endPoint y: 226, distance: 33.0
drag, startPoint x: 1439, startPoint y: 212, endPoint x: 1549, endPoint y: 86, distance: 167.3
click at [1439, 213] on span "Save" at bounding box center [1433, 218] width 22 height 17
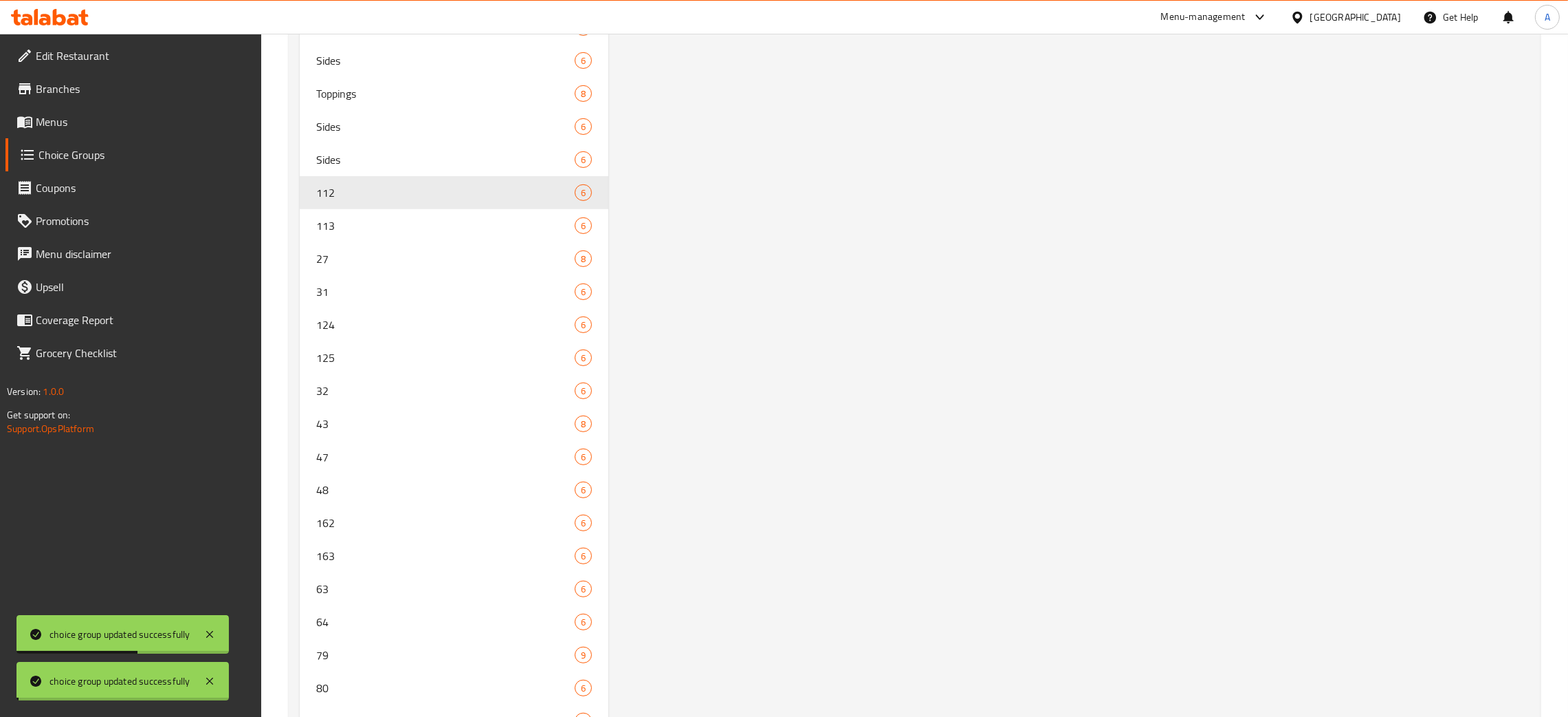
scroll to position [1024, 0]
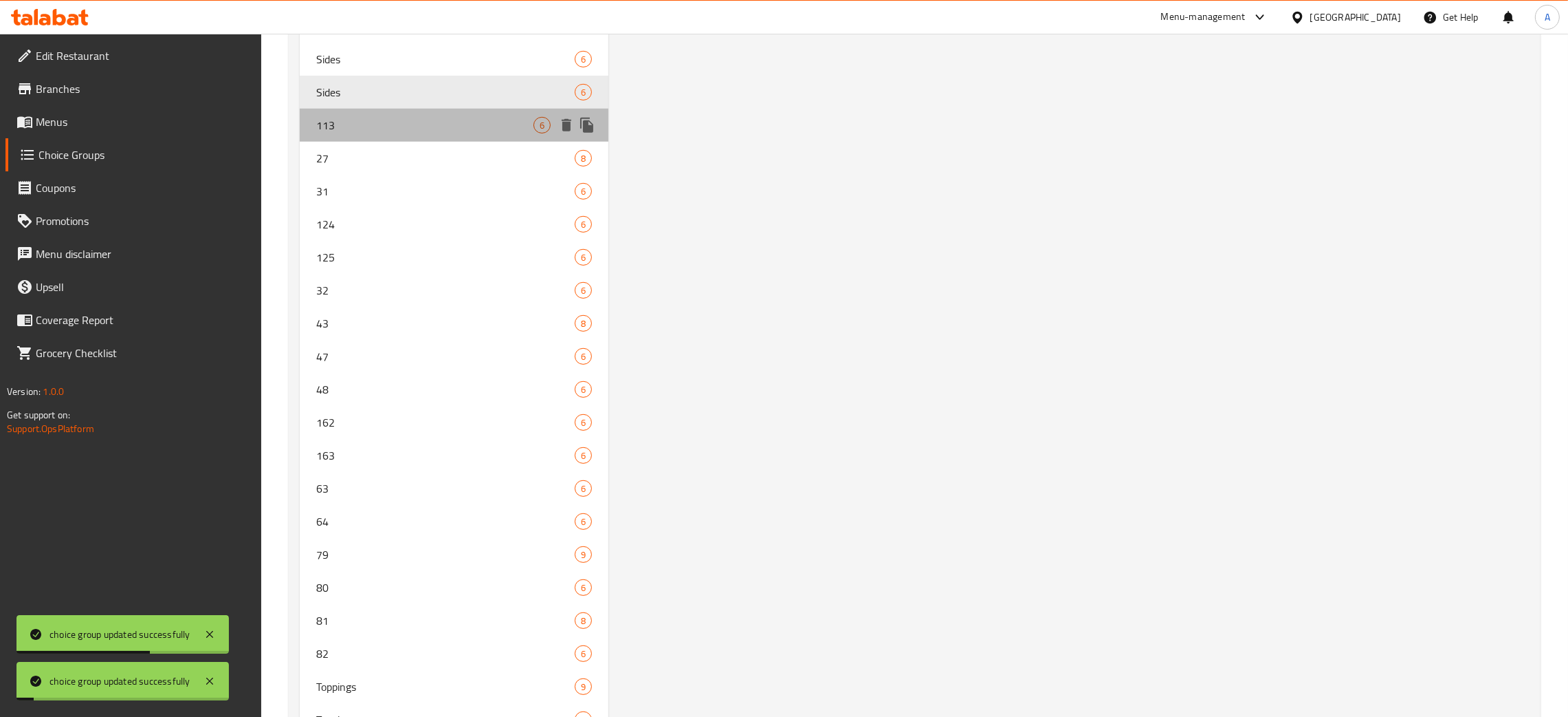
click at [396, 131] on span "113" at bounding box center [425, 125] width 217 height 16
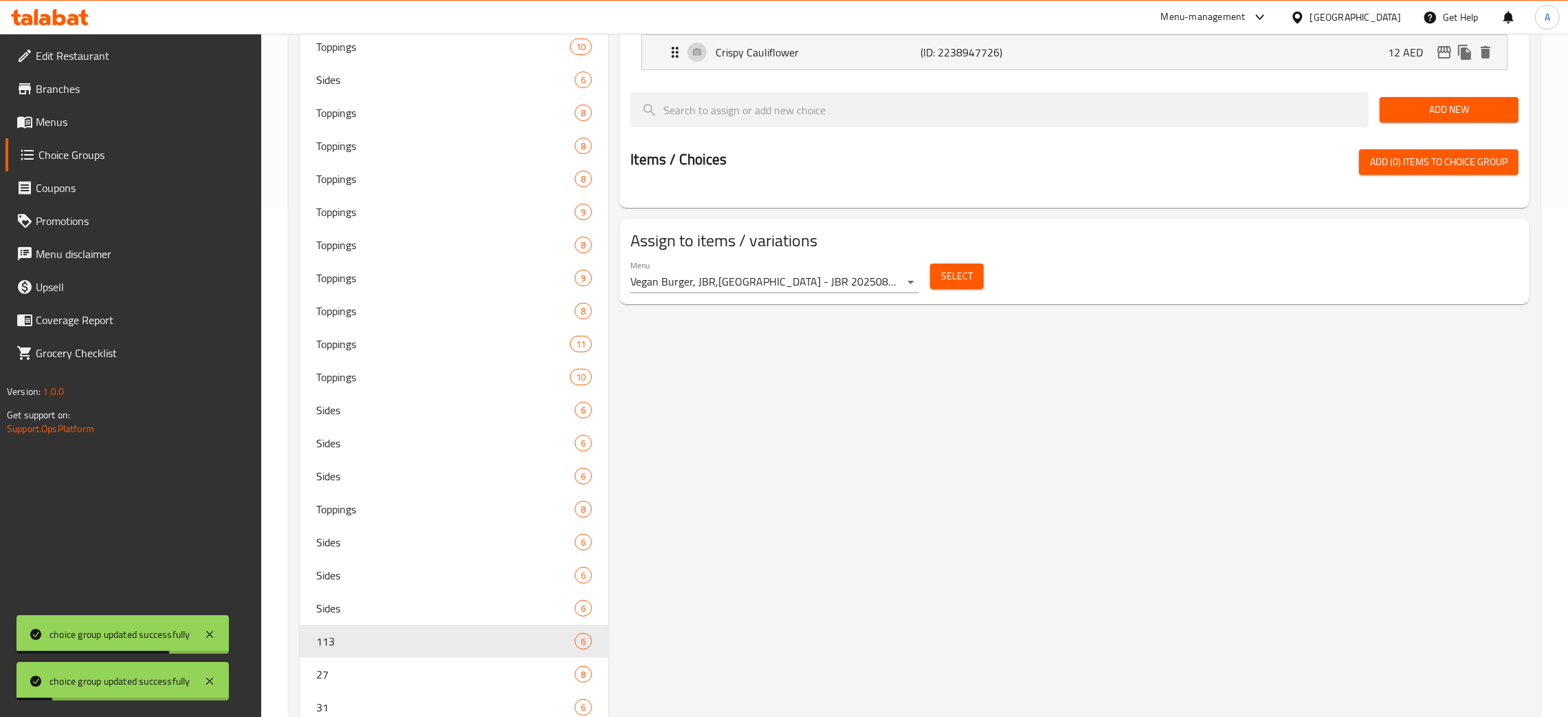
scroll to position [0, 0]
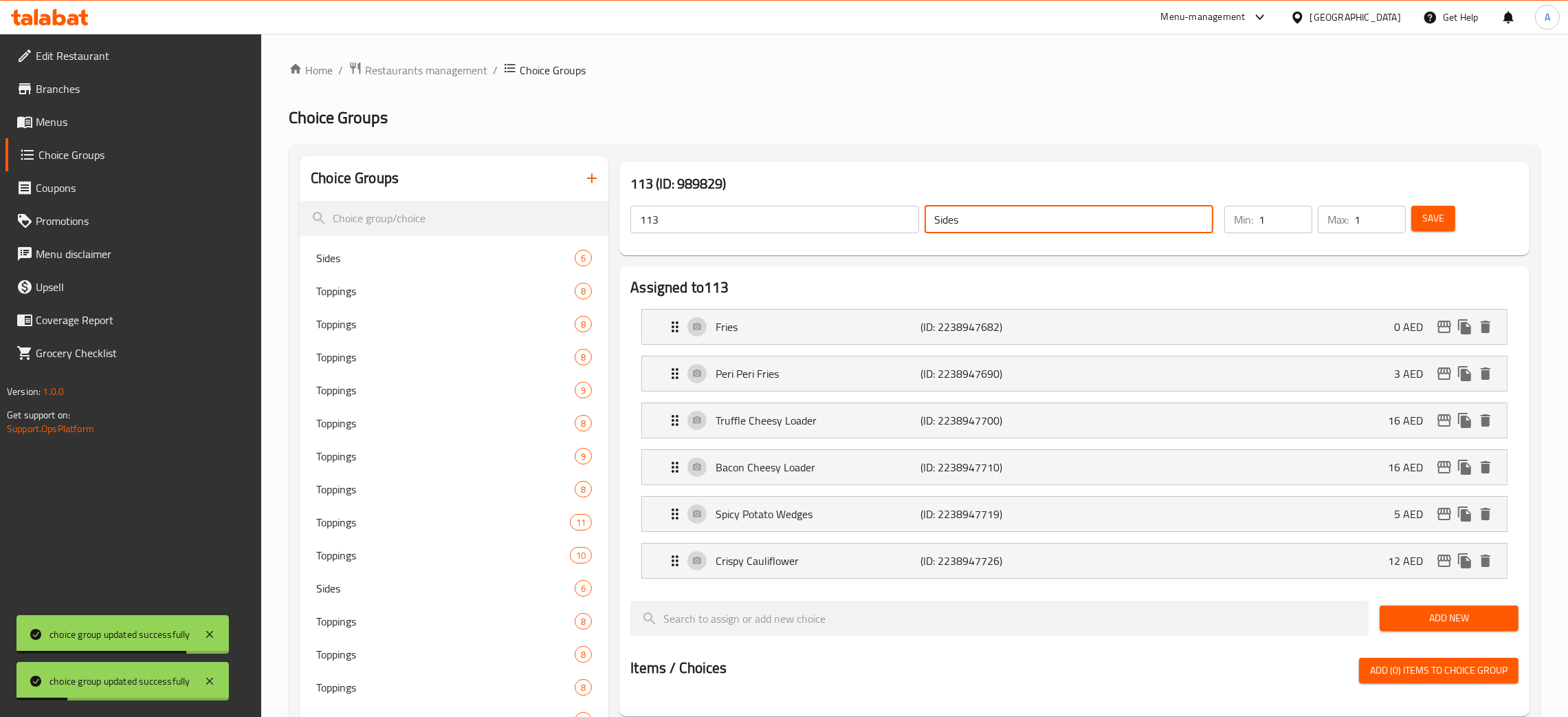
drag, startPoint x: 973, startPoint y: 224, endPoint x: 907, endPoint y: 226, distance: 66.0
click at [907, 226] on div "113 ​ Sides ​" at bounding box center [922, 219] width 600 height 44
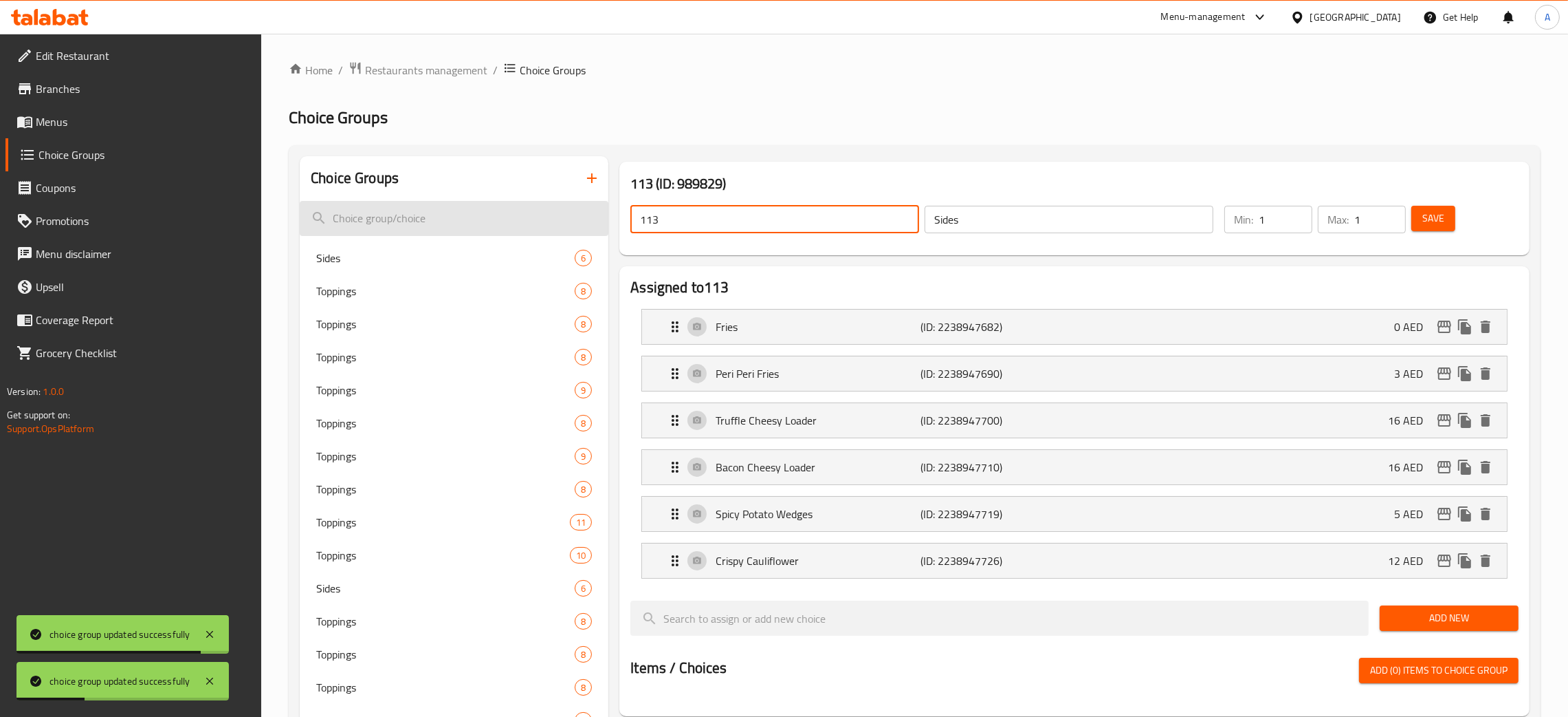
drag, startPoint x: 667, startPoint y: 220, endPoint x: 588, endPoint y: 220, distance: 79.0
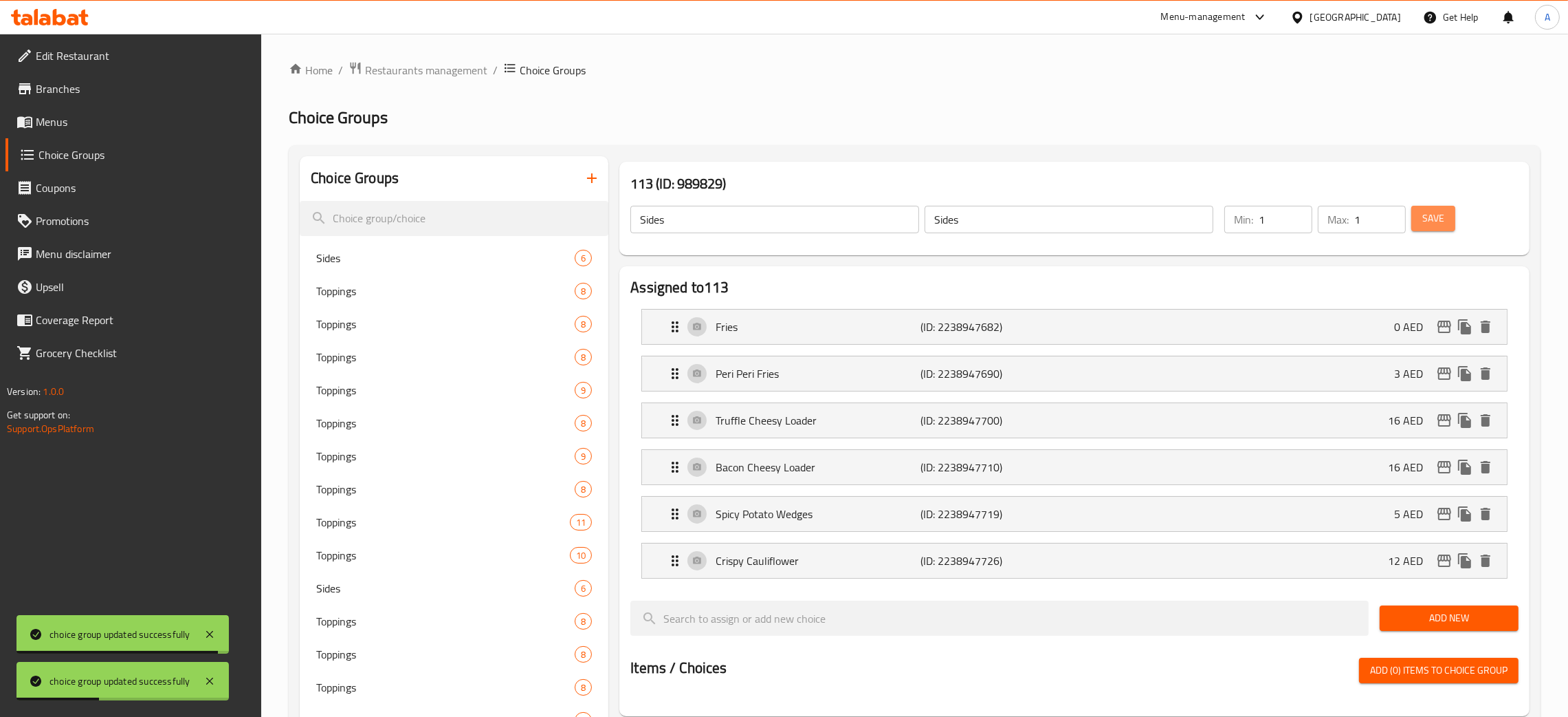
drag, startPoint x: 1449, startPoint y: 216, endPoint x: 1520, endPoint y: 122, distance: 117.8
click at [1447, 216] on button "Save" at bounding box center [1433, 218] width 44 height 25
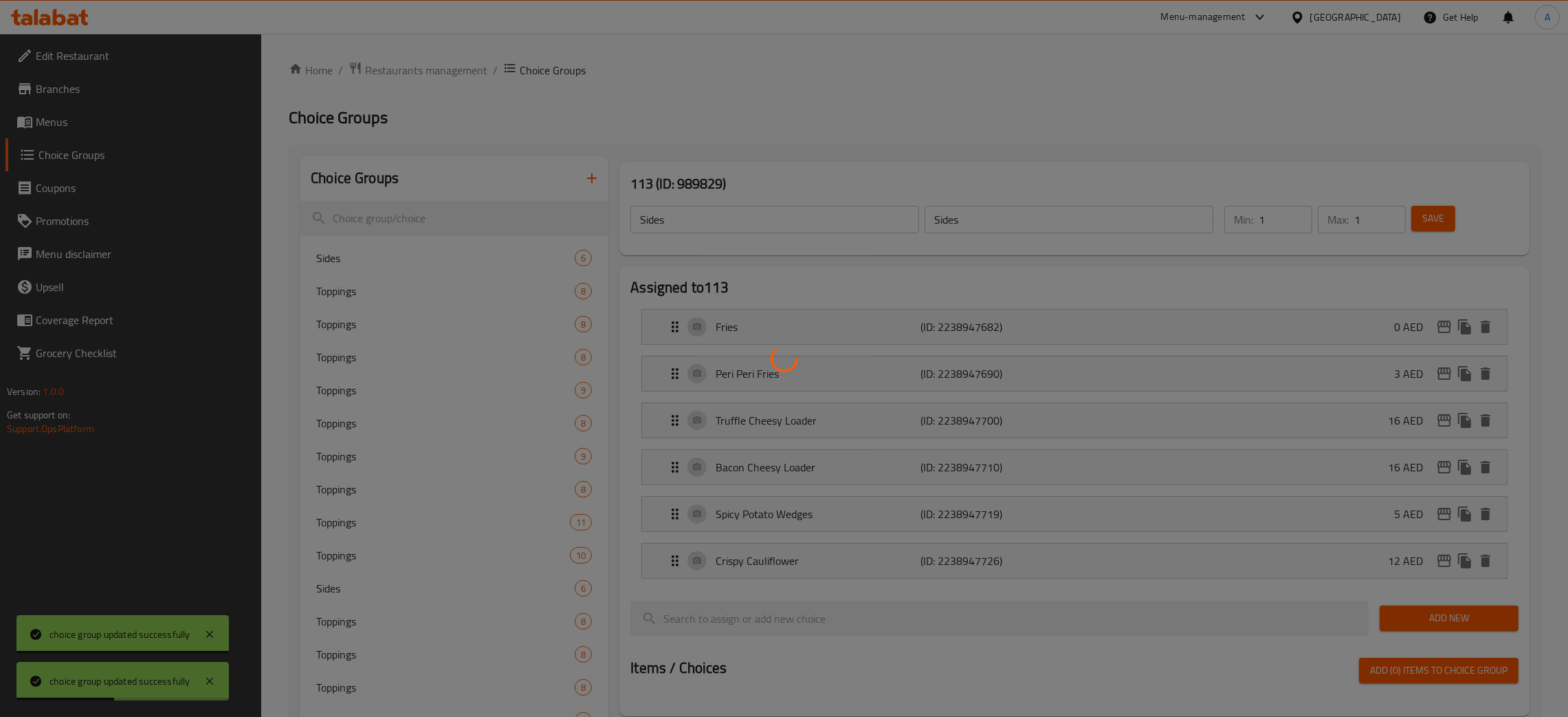
scroll to position [813, 0]
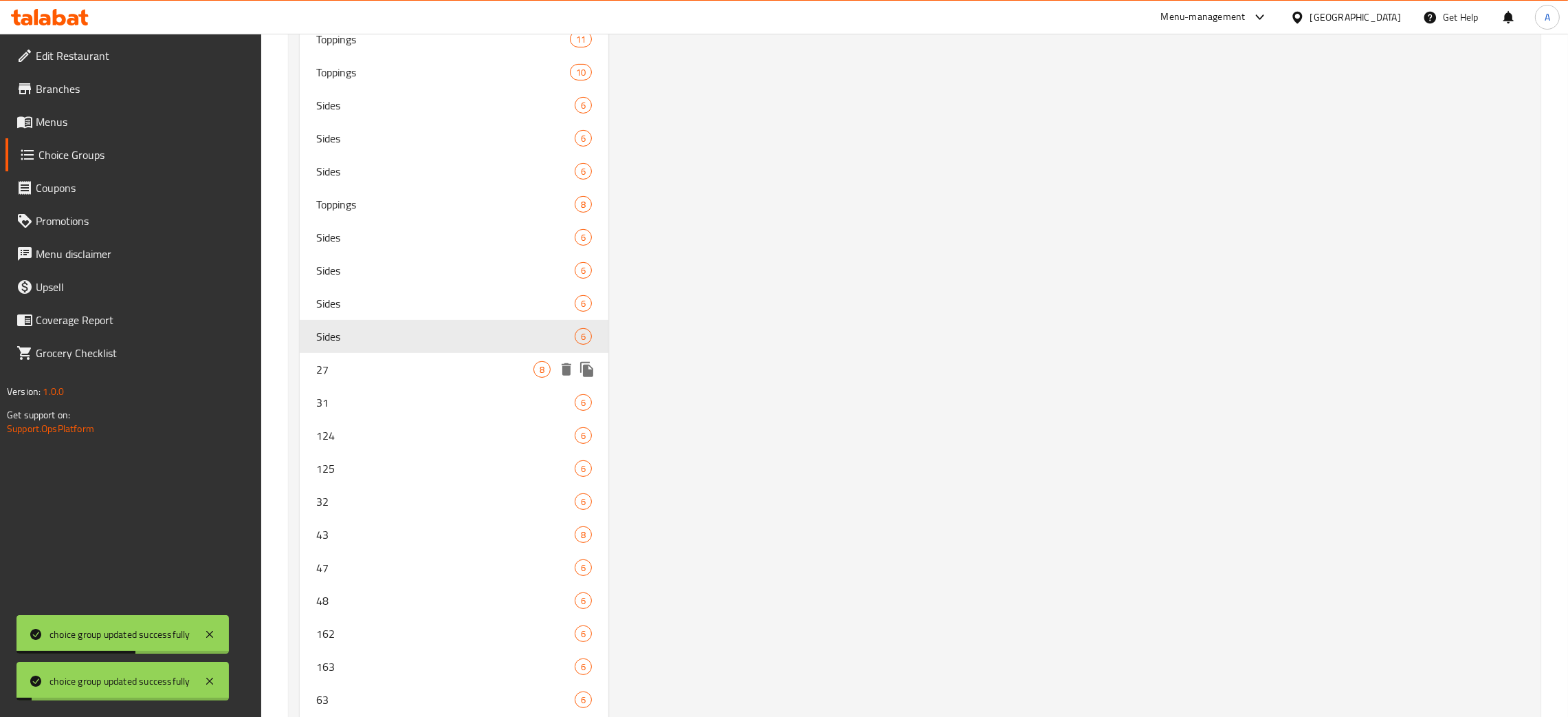
click at [404, 374] on span "27" at bounding box center [425, 369] width 217 height 16
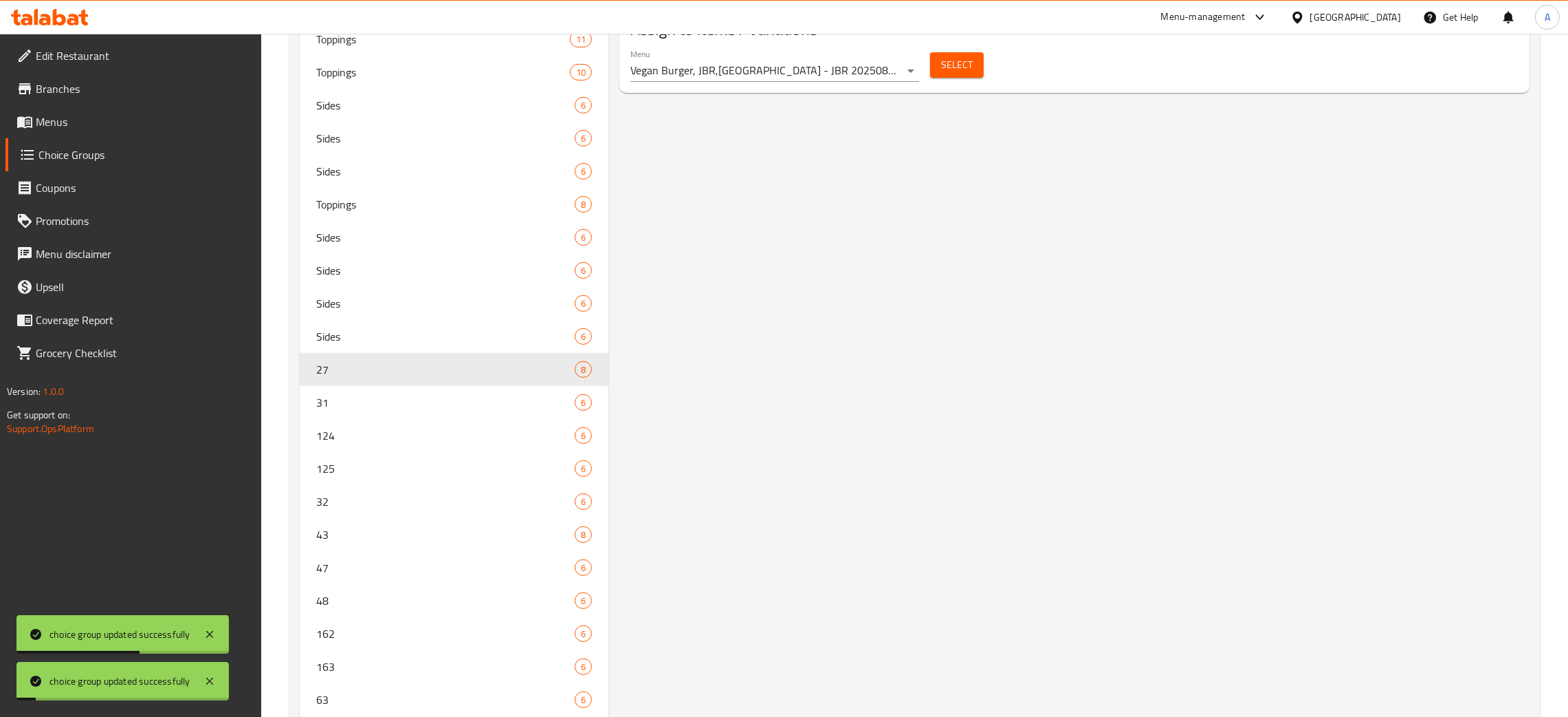
type input "27"
type input "Toppings"
type input "5"
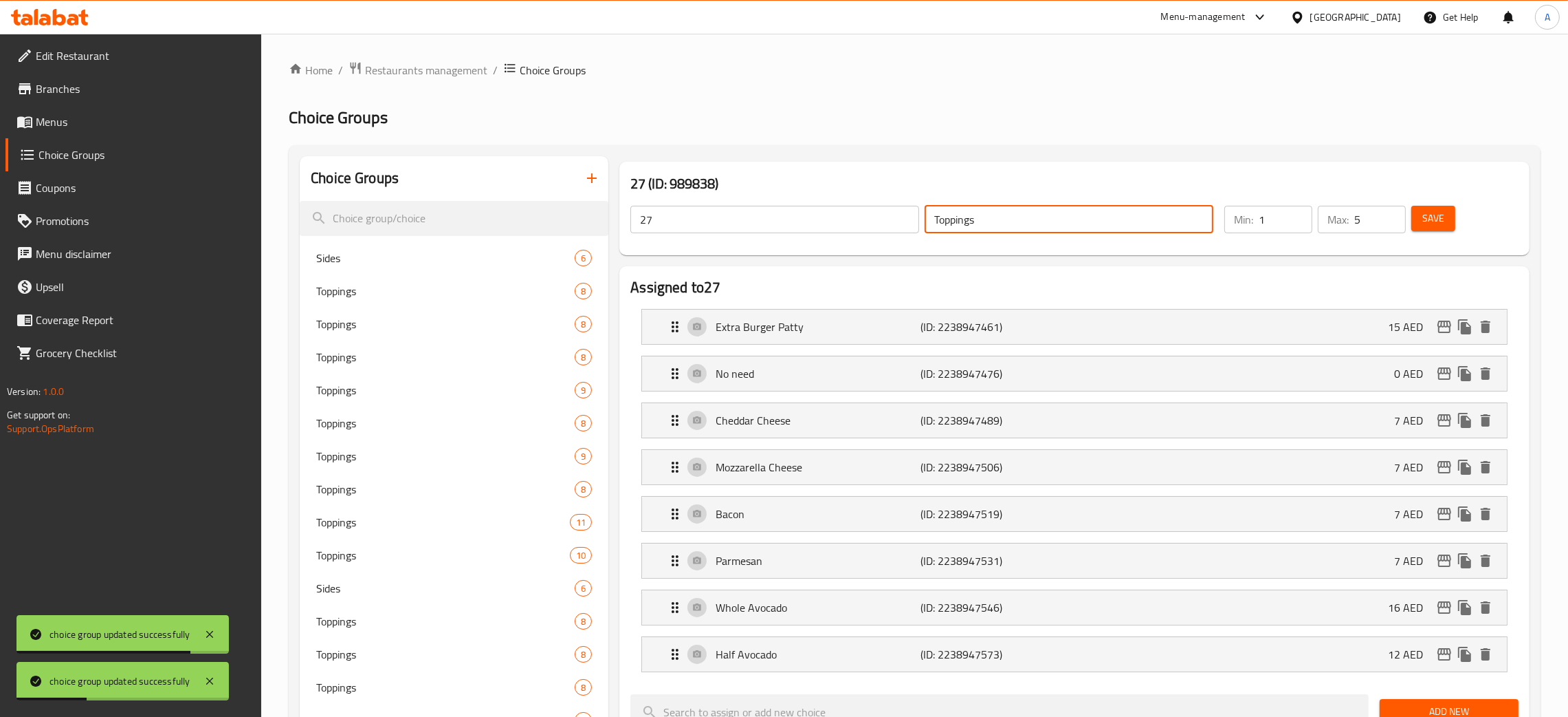
click at [907, 210] on div "27 ​ Toppings ​" at bounding box center [922, 219] width 600 height 44
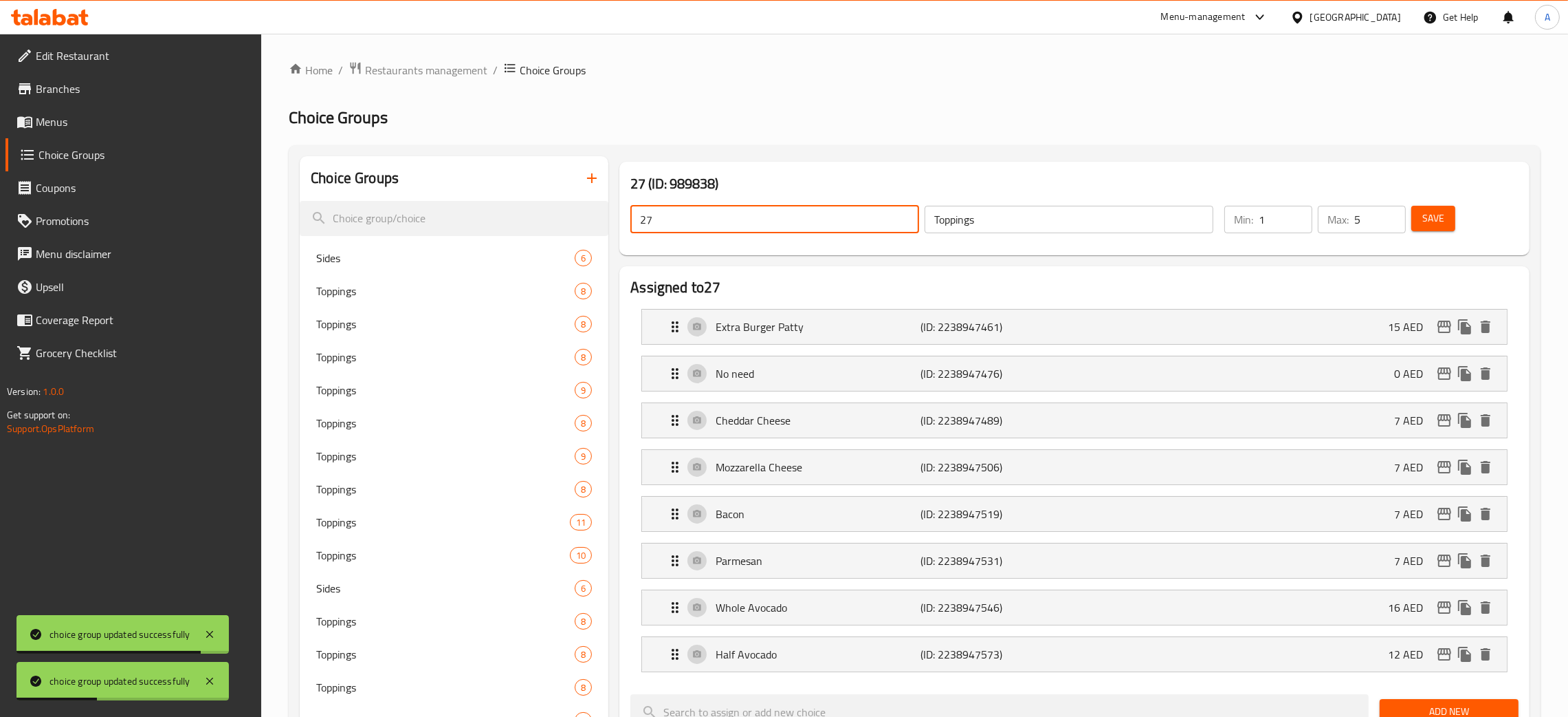
drag, startPoint x: 655, startPoint y: 229, endPoint x: 615, endPoint y: 229, distance: 40.0
click at [614, 229] on div "27 (ID: 989838) 27 ​ Toppings ​ Min: 1 ​ Max: 5 ​ Save" at bounding box center [1075, 208] width 922 height 104
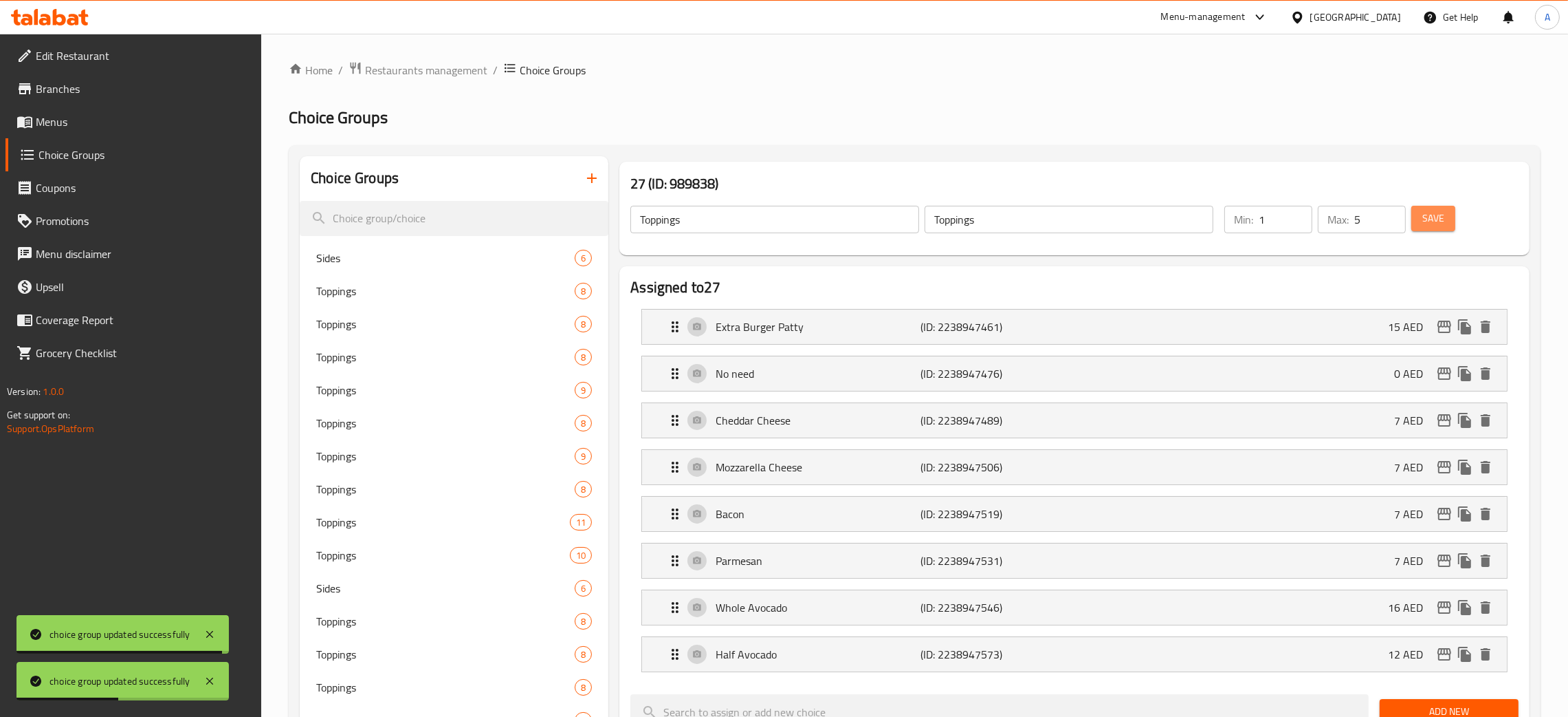
click at [1427, 221] on span "Save" at bounding box center [1433, 218] width 22 height 17
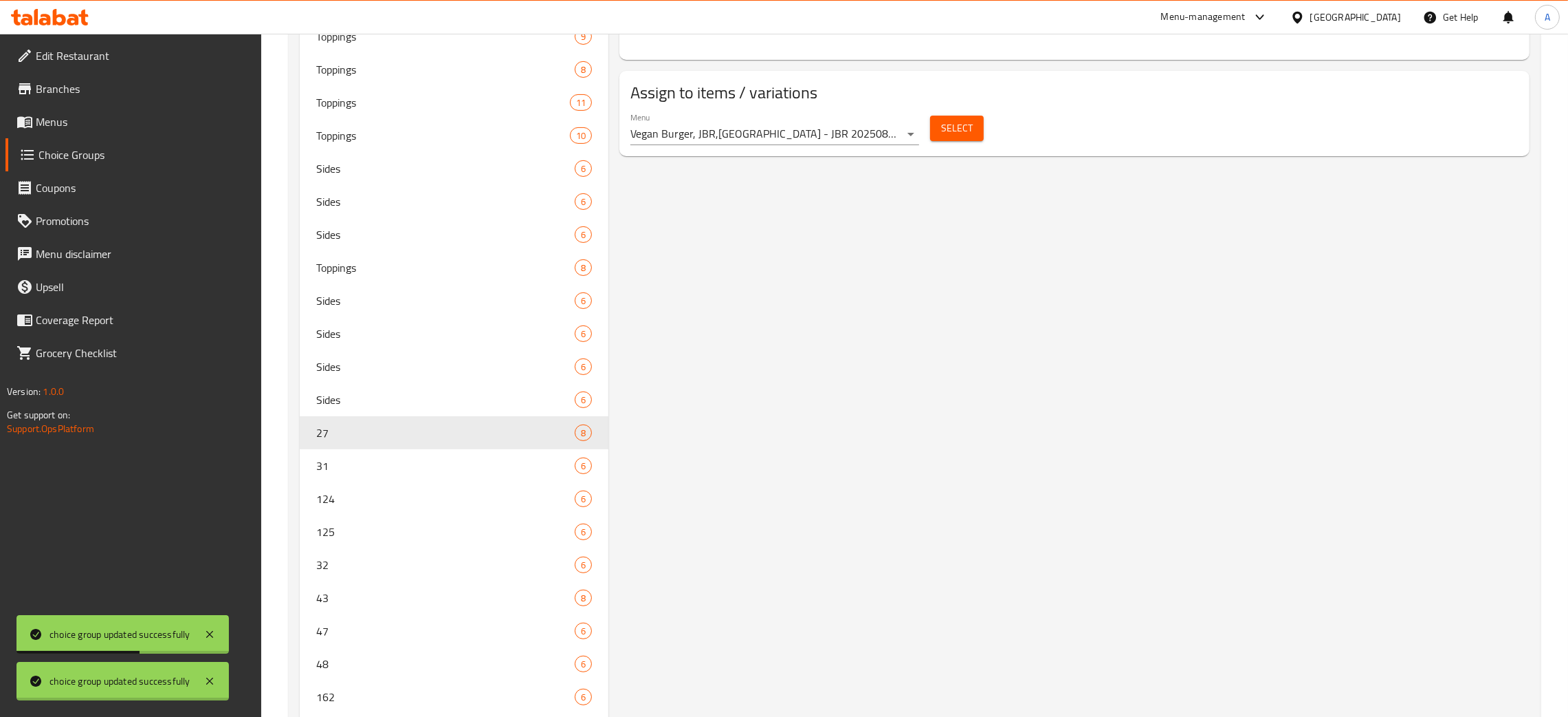
scroll to position [936, 0]
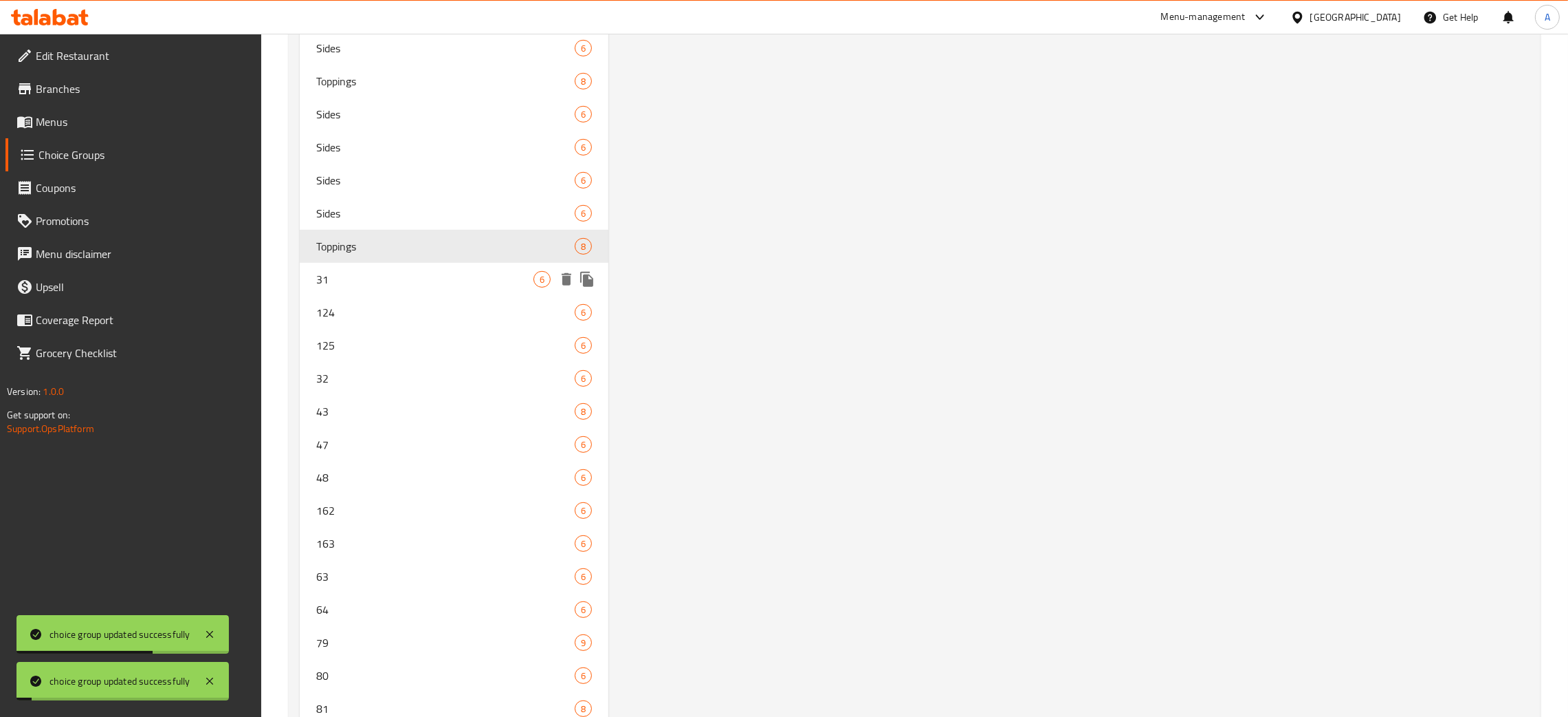
click at [362, 280] on span "31" at bounding box center [425, 279] width 217 height 16
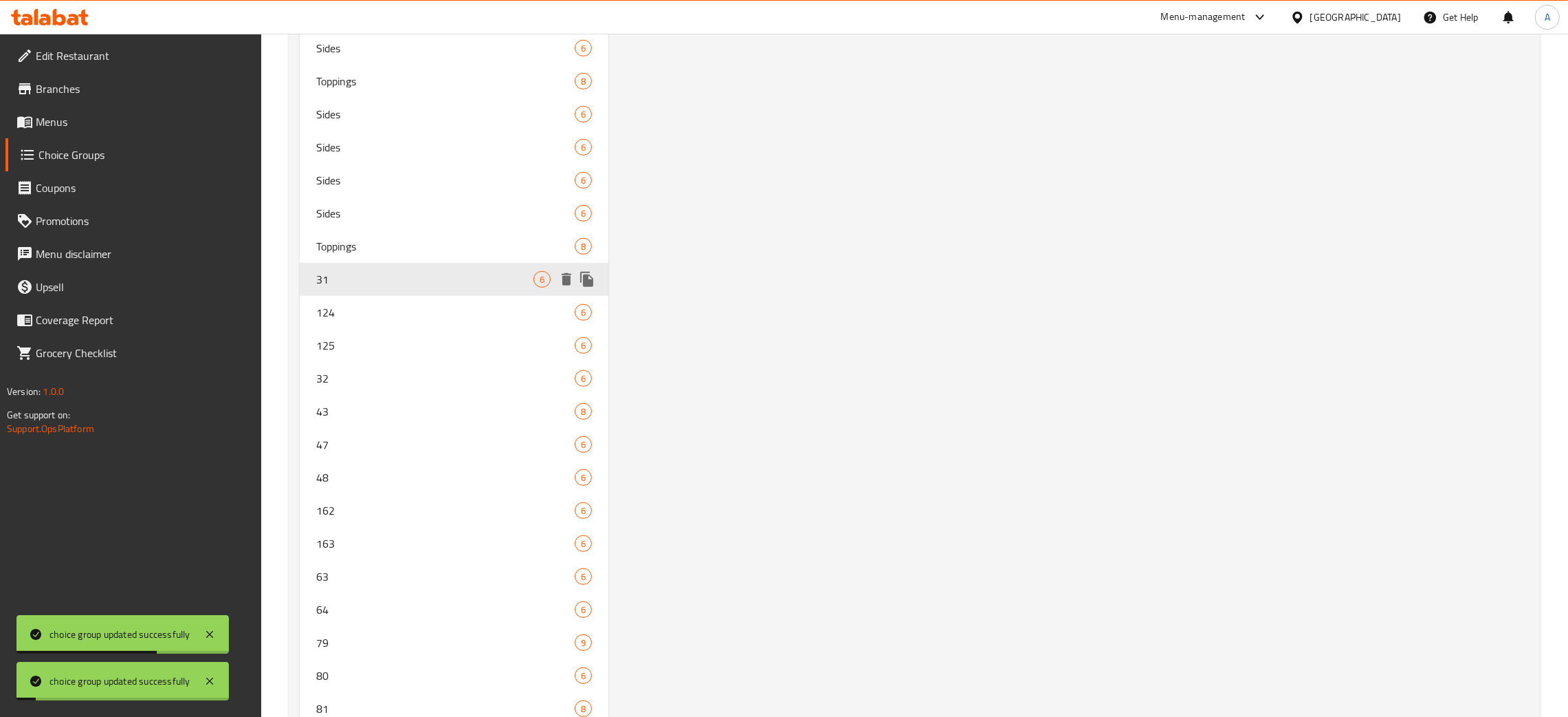
type input "31"
type input "Sides"
type input "1"
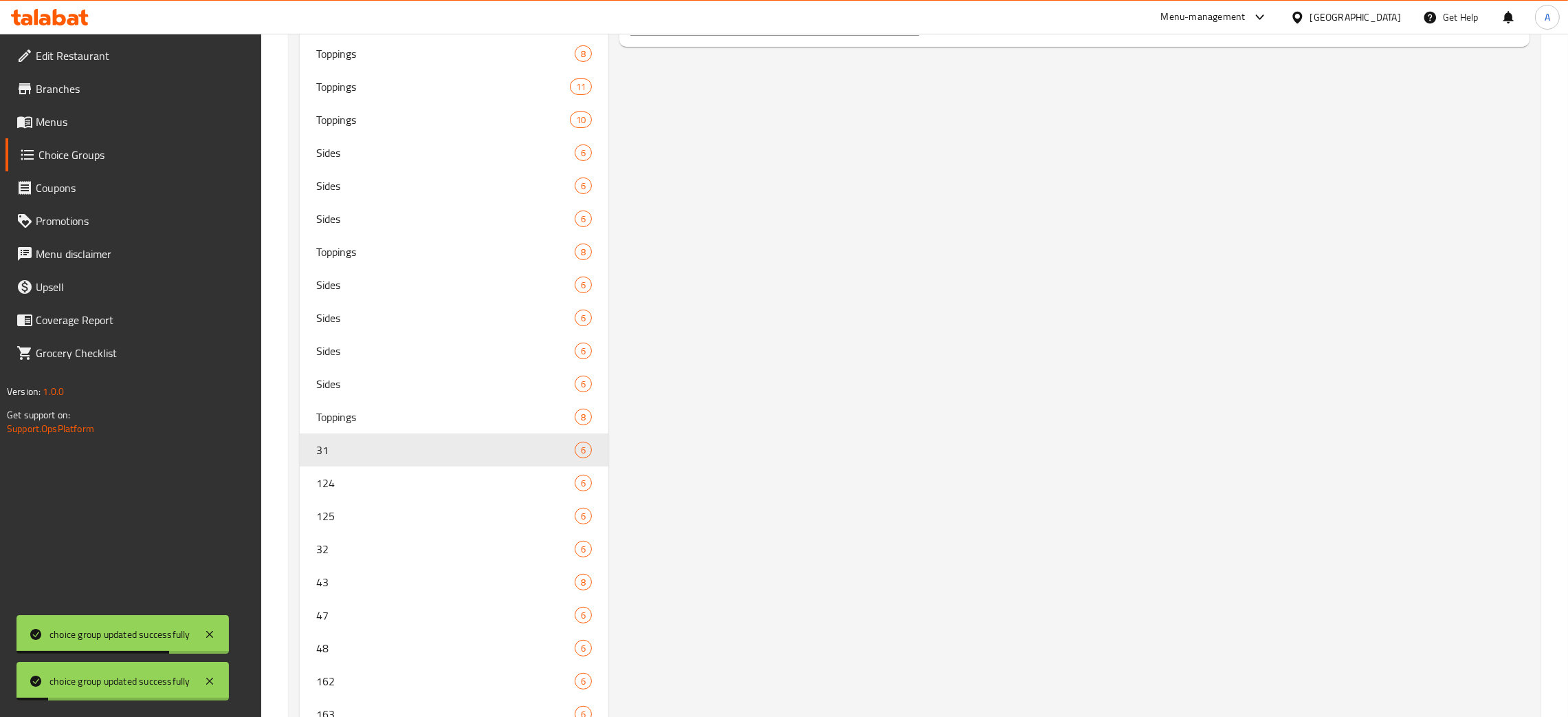
scroll to position [0, 0]
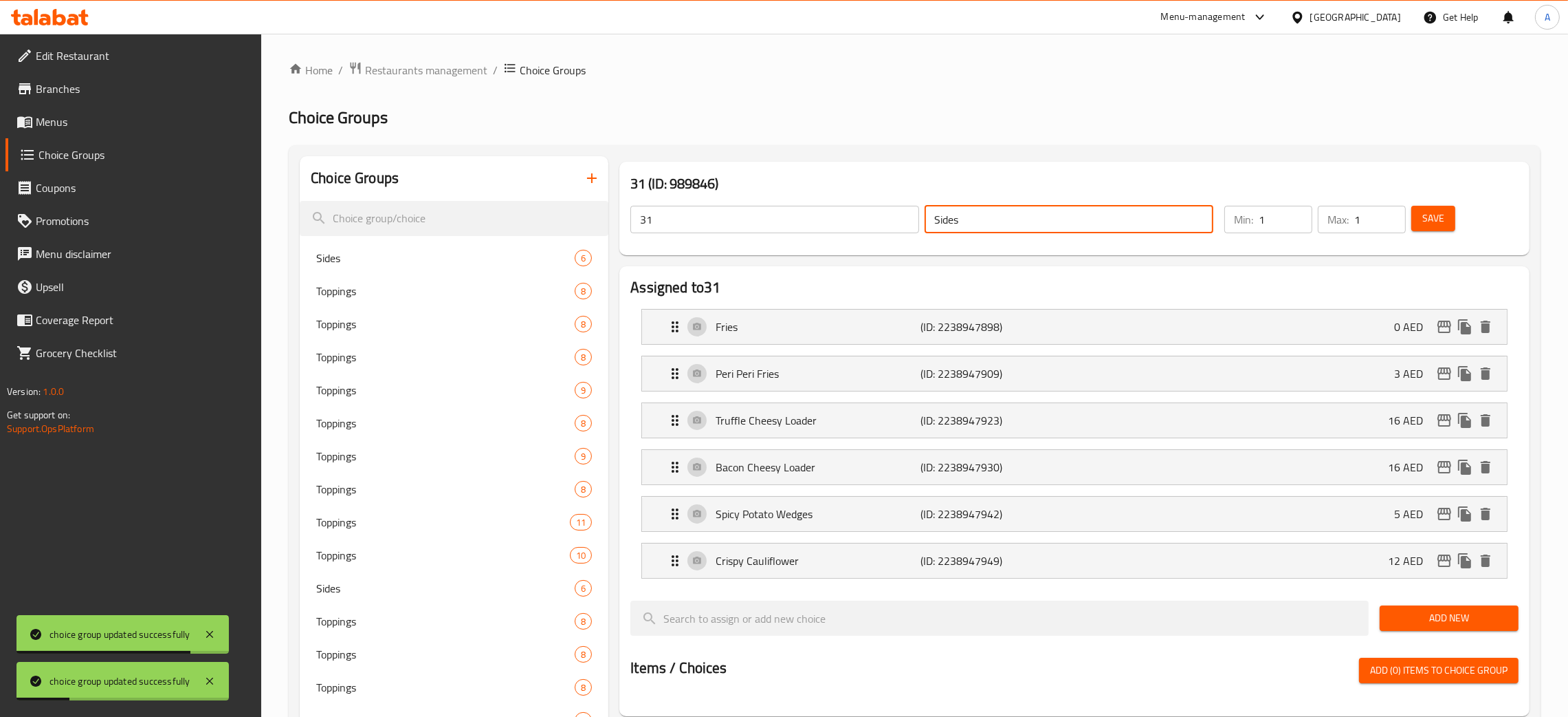
drag, startPoint x: 916, startPoint y: 223, endPoint x: 900, endPoint y: 220, distance: 16.3
click at [900, 220] on div "31 ​ Sides ​" at bounding box center [922, 219] width 600 height 44
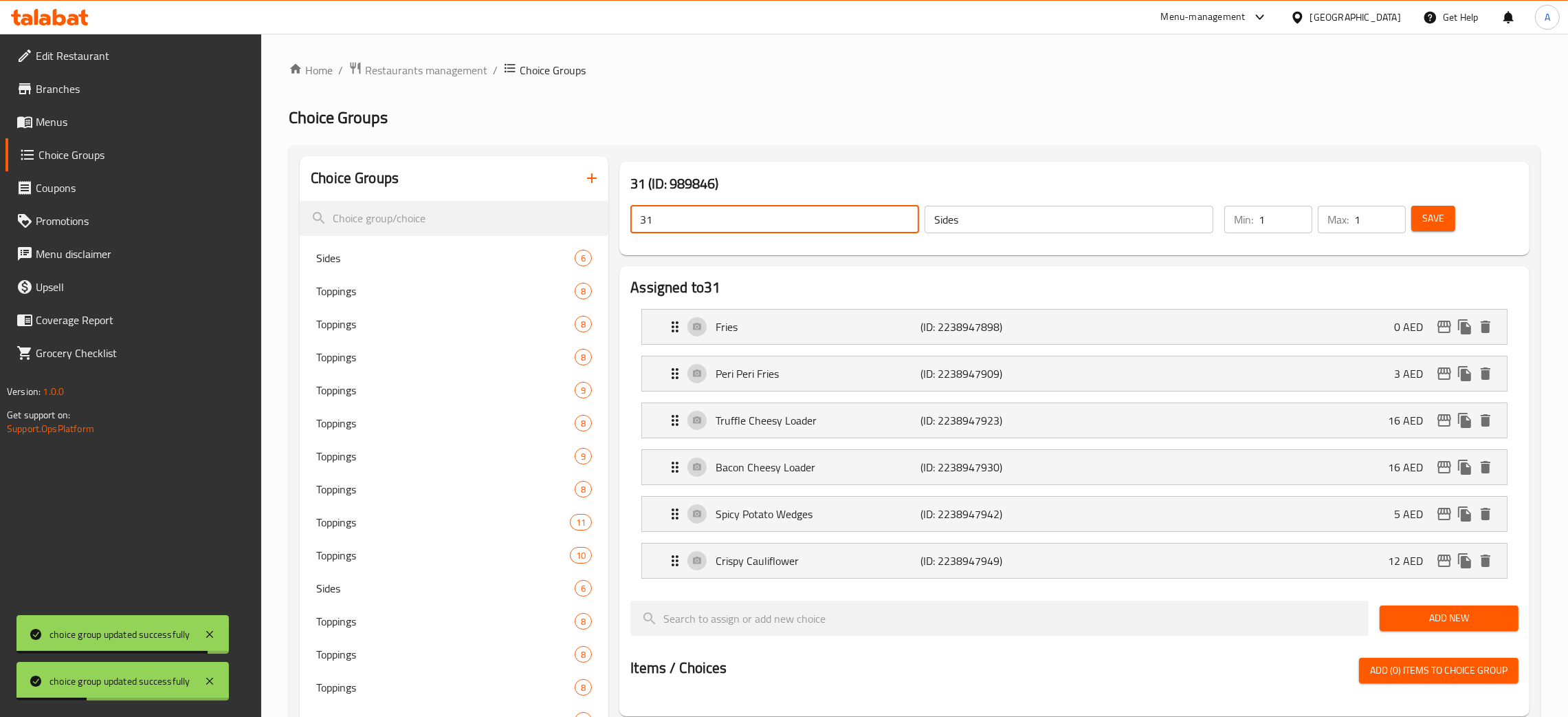
drag, startPoint x: 558, startPoint y: 218, endPoint x: 1146, endPoint y: 225, distance: 588.0
drag, startPoint x: 1429, startPoint y: 225, endPoint x: 1548, endPoint y: 134, distance: 149.8
click at [1430, 225] on span "Save" at bounding box center [1433, 218] width 22 height 17
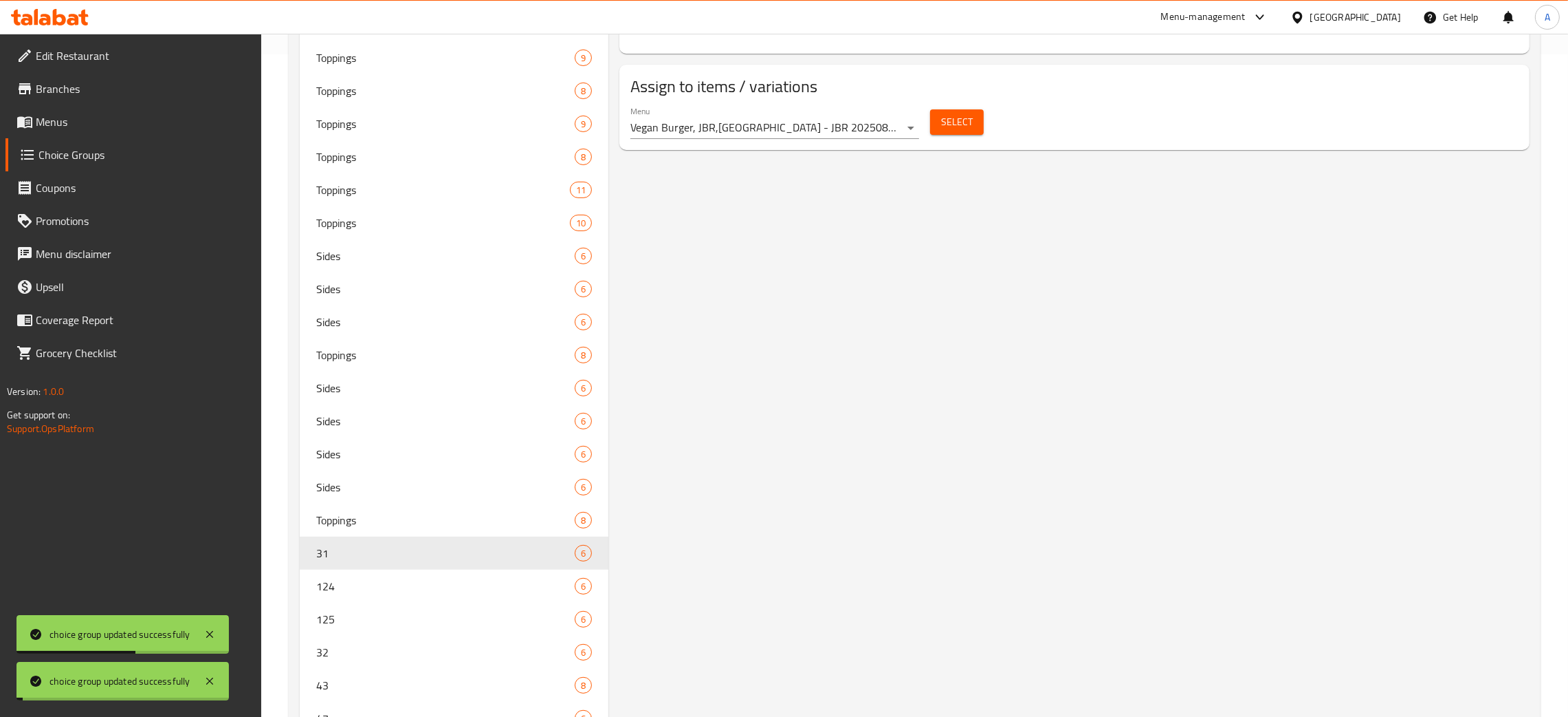
scroll to position [923, 0]
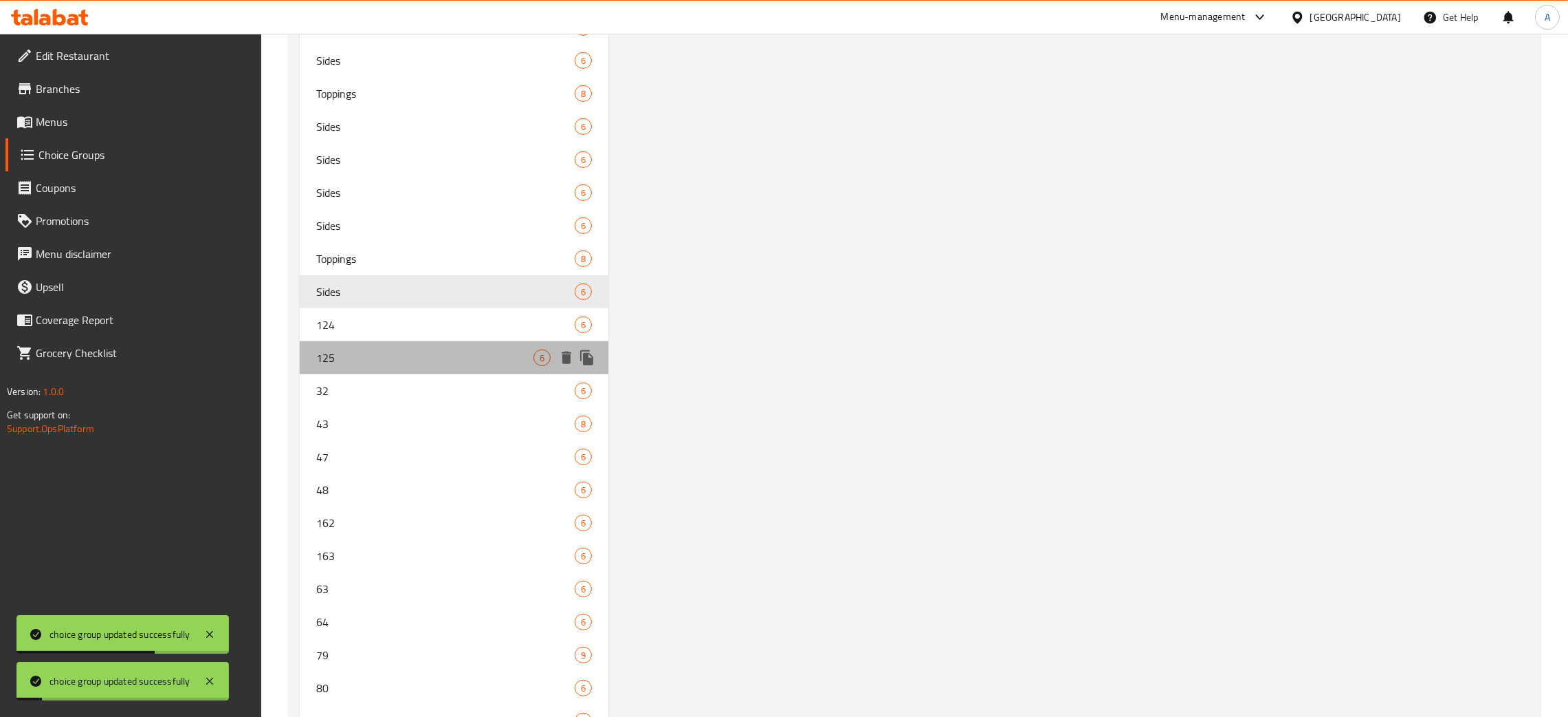
click at [418, 343] on div "125 6" at bounding box center [453, 357] width 308 height 33
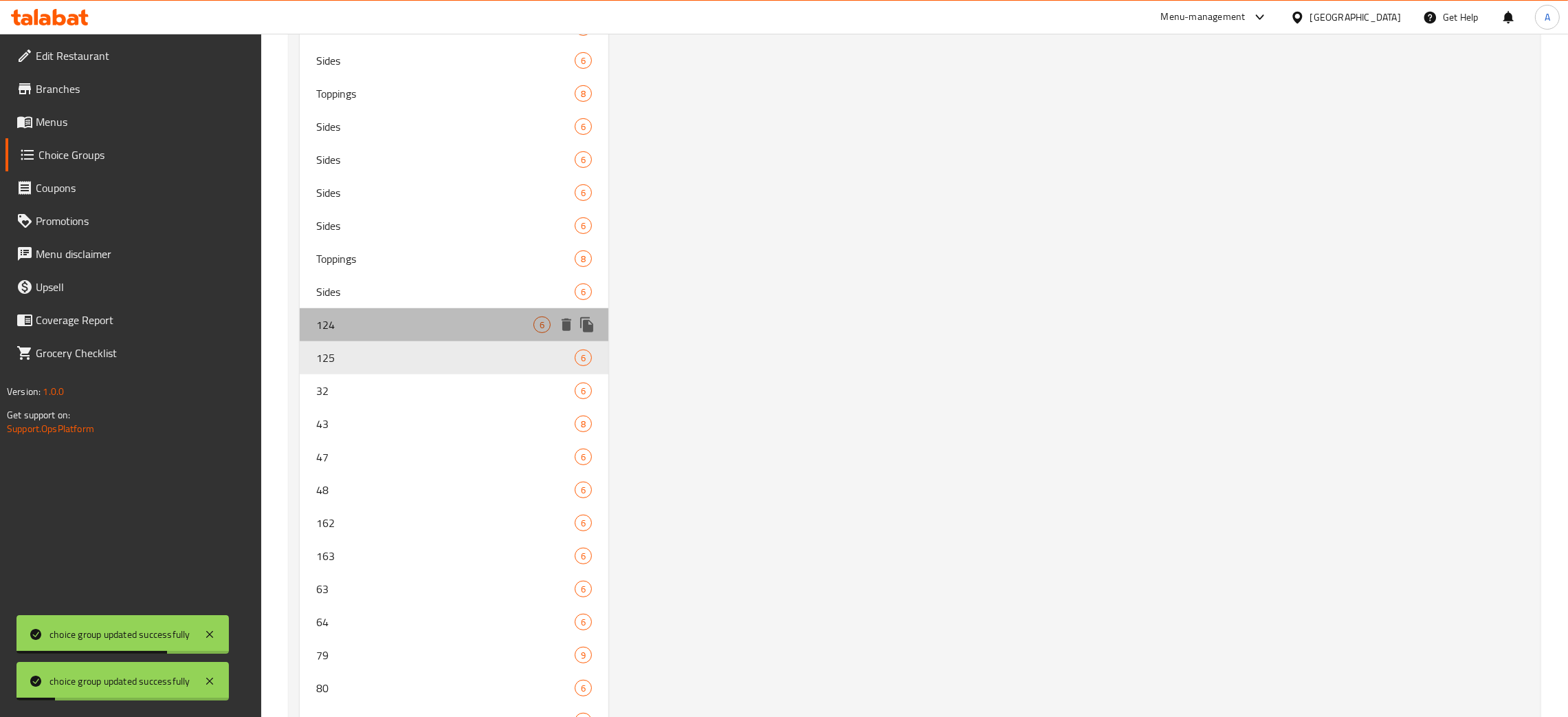
click at [419, 329] on span "124" at bounding box center [425, 325] width 217 height 16
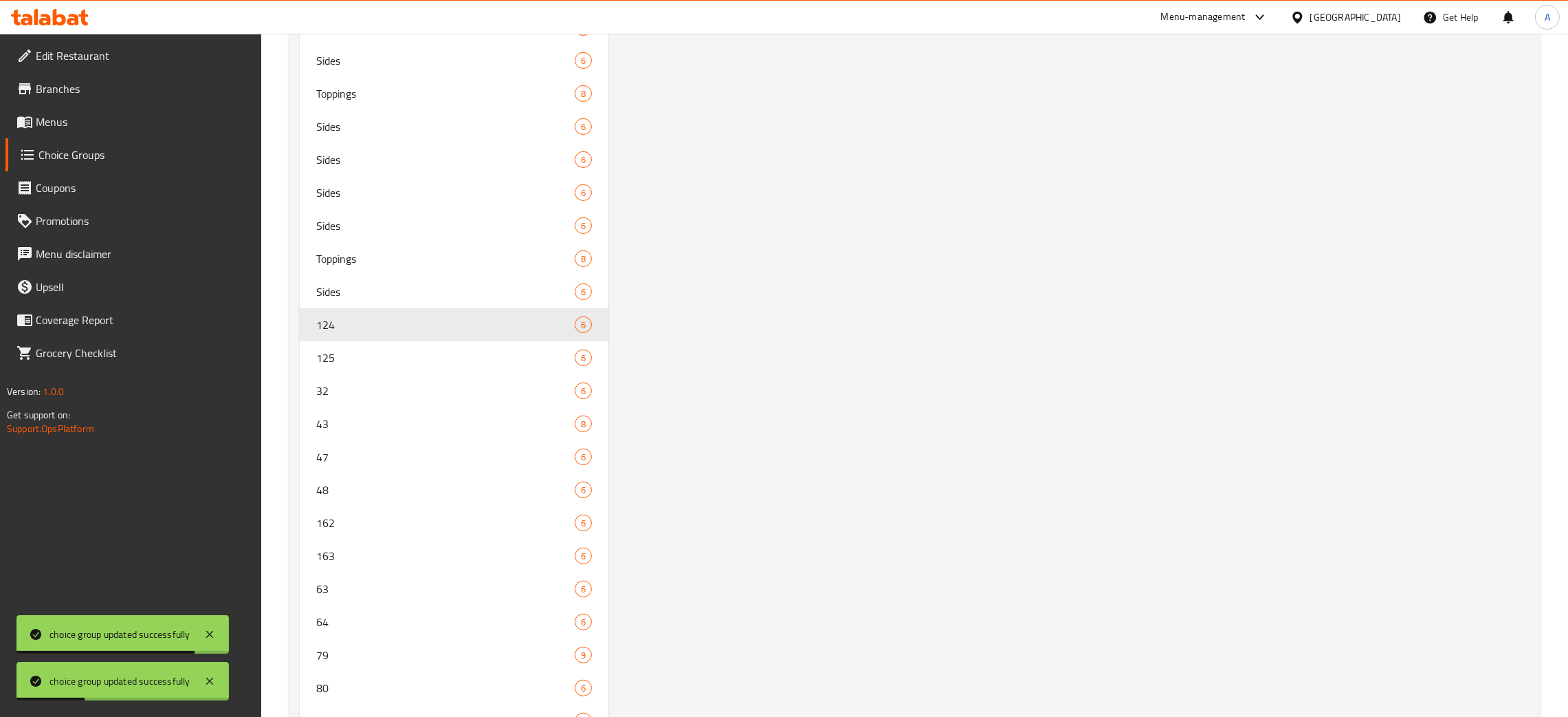
scroll to position [0, 0]
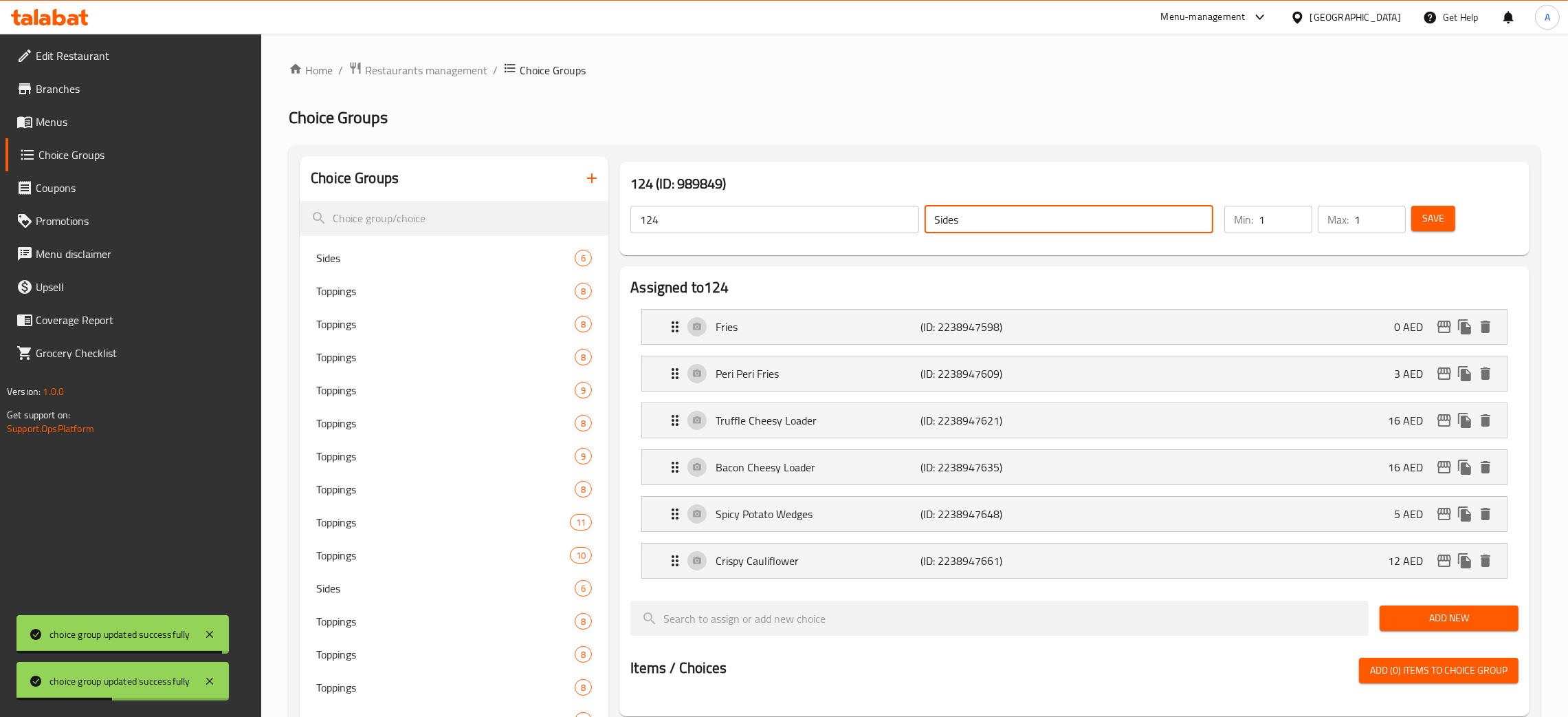
drag, startPoint x: 962, startPoint y: 221, endPoint x: 921, endPoint y: 223, distance: 41.0
click at [921, 223] on div "124 ​ Sides ​" at bounding box center [922, 219] width 600 height 44
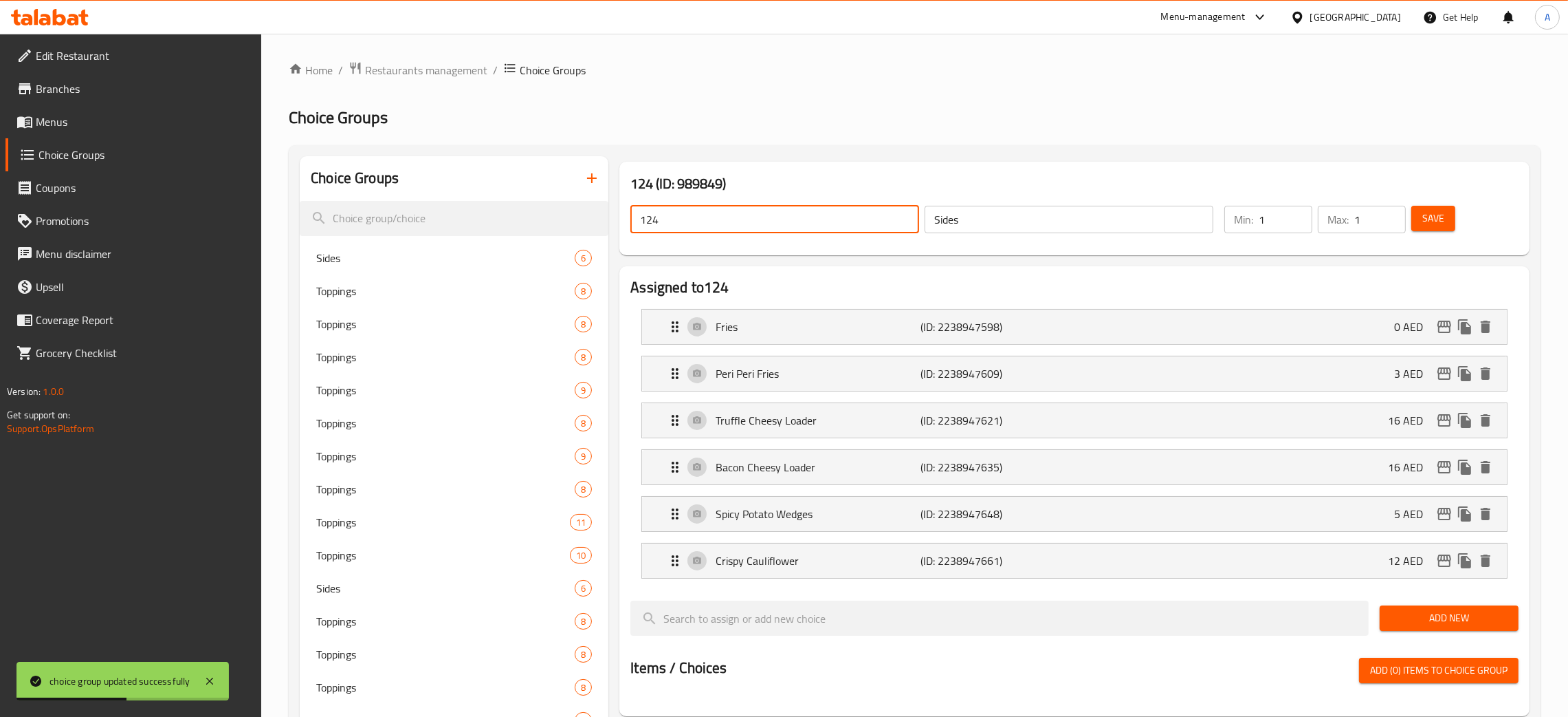
drag, startPoint x: 654, startPoint y: 224, endPoint x: 625, endPoint y: 224, distance: 29.0
click at [625, 224] on div "124 ​ Sides ​" at bounding box center [922, 219] width 600 height 44
drag, startPoint x: 1430, startPoint y: 216, endPoint x: 1562, endPoint y: 109, distance: 169.9
click at [1430, 216] on span "Save" at bounding box center [1433, 218] width 22 height 17
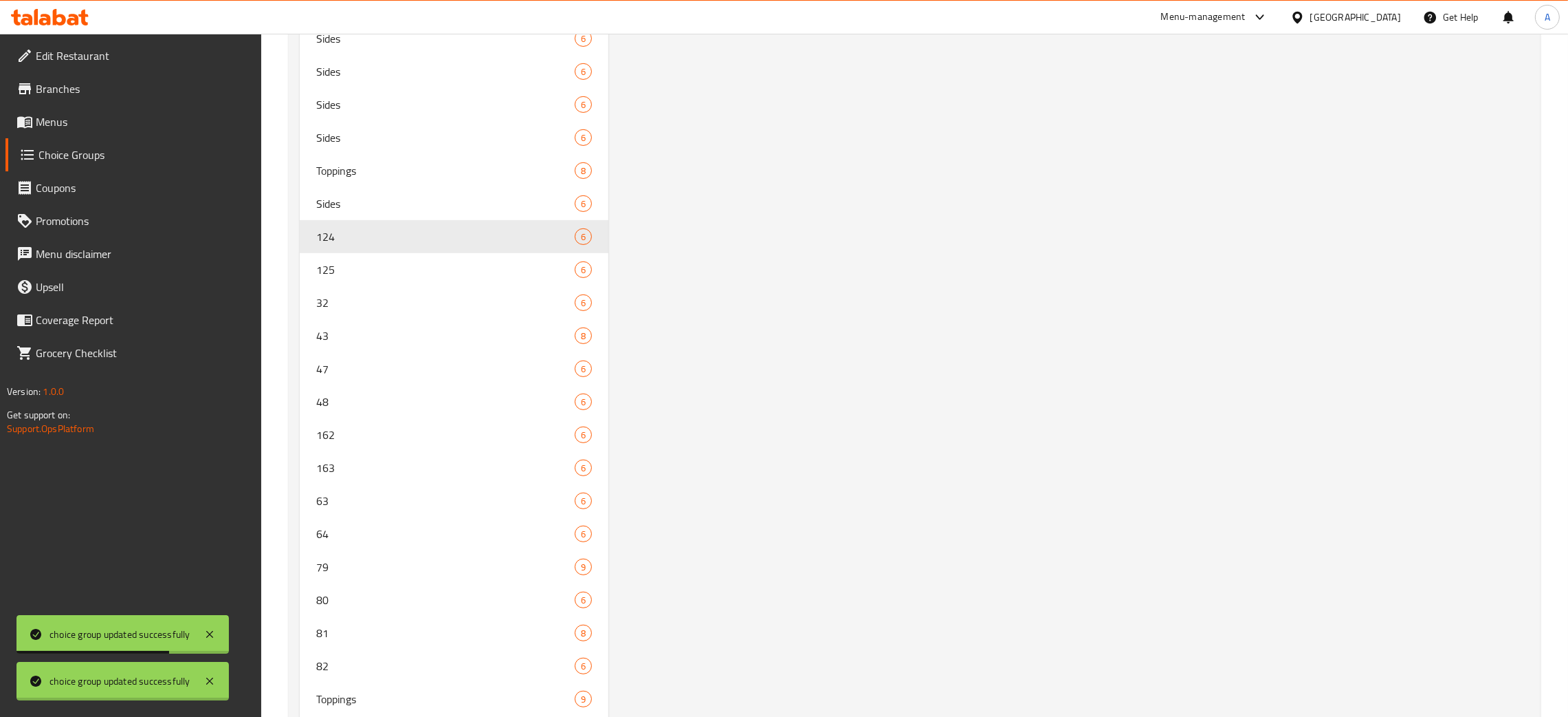
scroll to position [1037, 0]
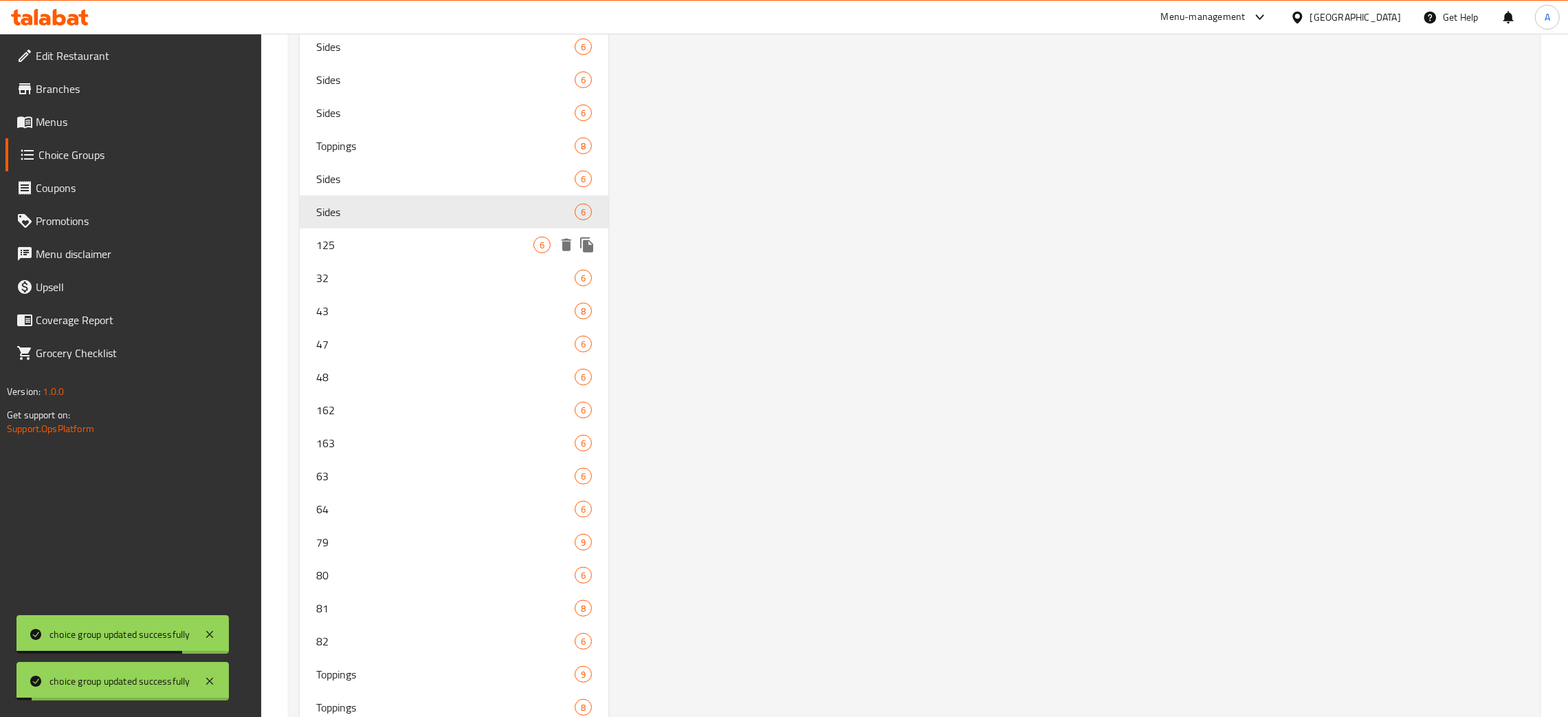
click at [395, 249] on span "125" at bounding box center [425, 245] width 217 height 16
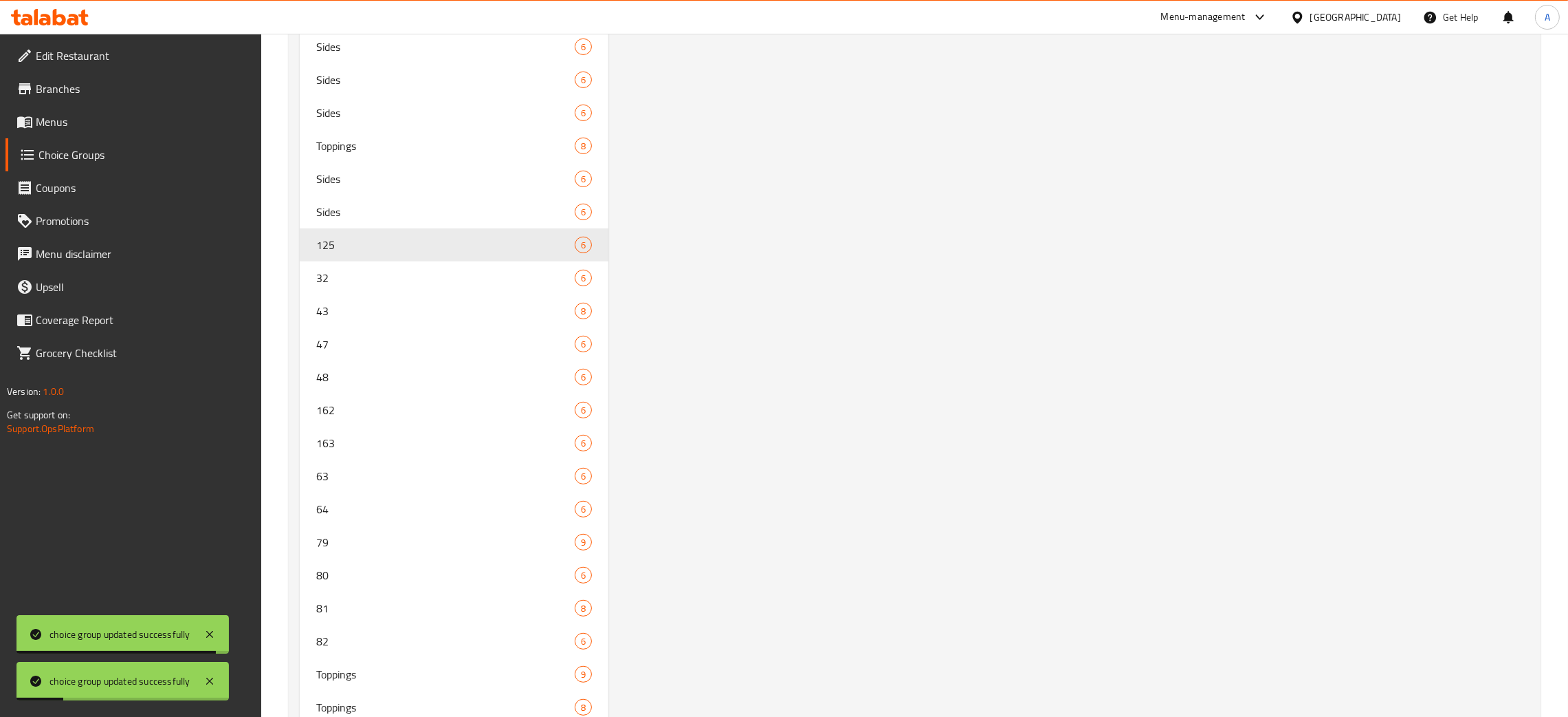
scroll to position [0, 0]
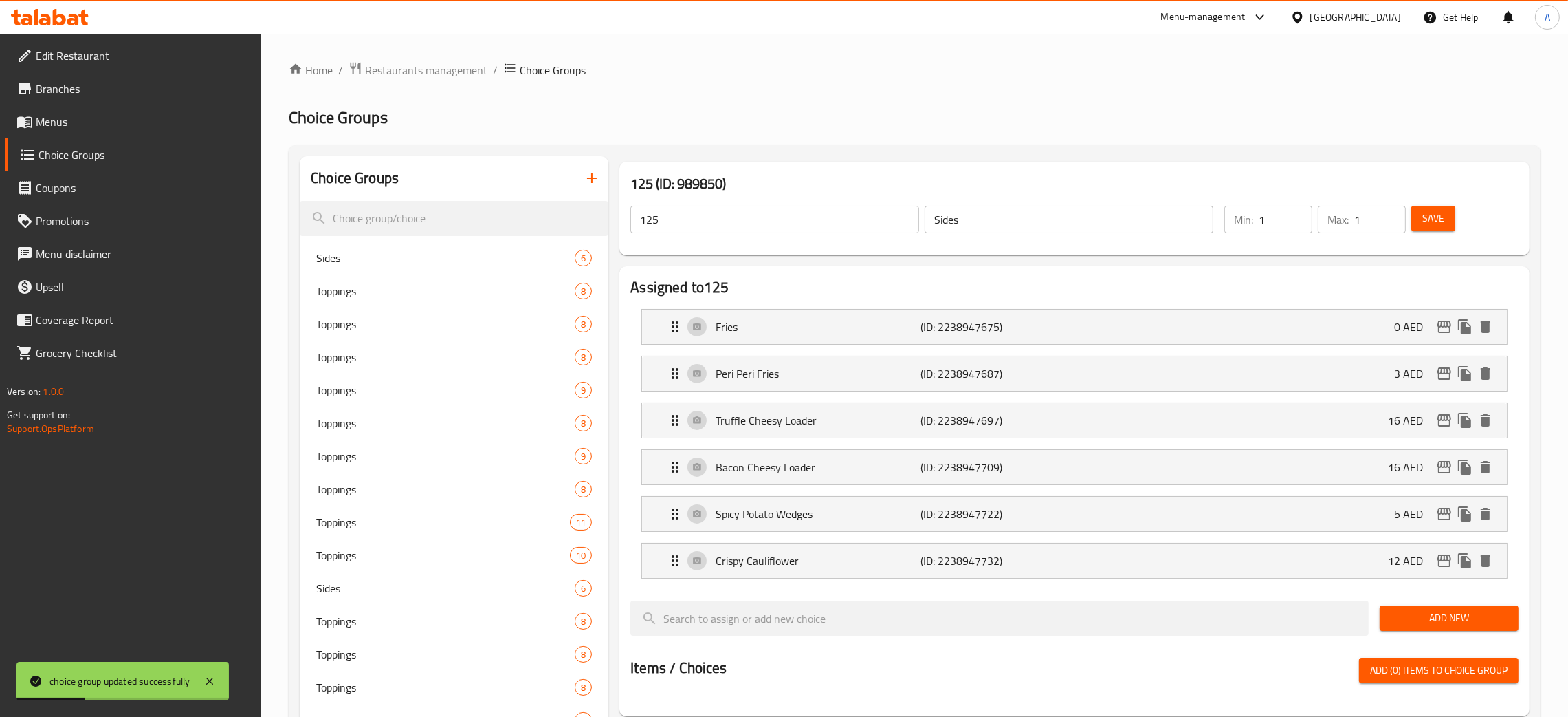
click at [959, 219] on input "Sides" at bounding box center [1069, 219] width 288 height 27
click at [963, 218] on input "Sides" at bounding box center [1069, 219] width 288 height 27
drag, startPoint x: 963, startPoint y: 218, endPoint x: 952, endPoint y: 219, distance: 11.0
click at [962, 218] on input "Sides" at bounding box center [1069, 219] width 288 height 27
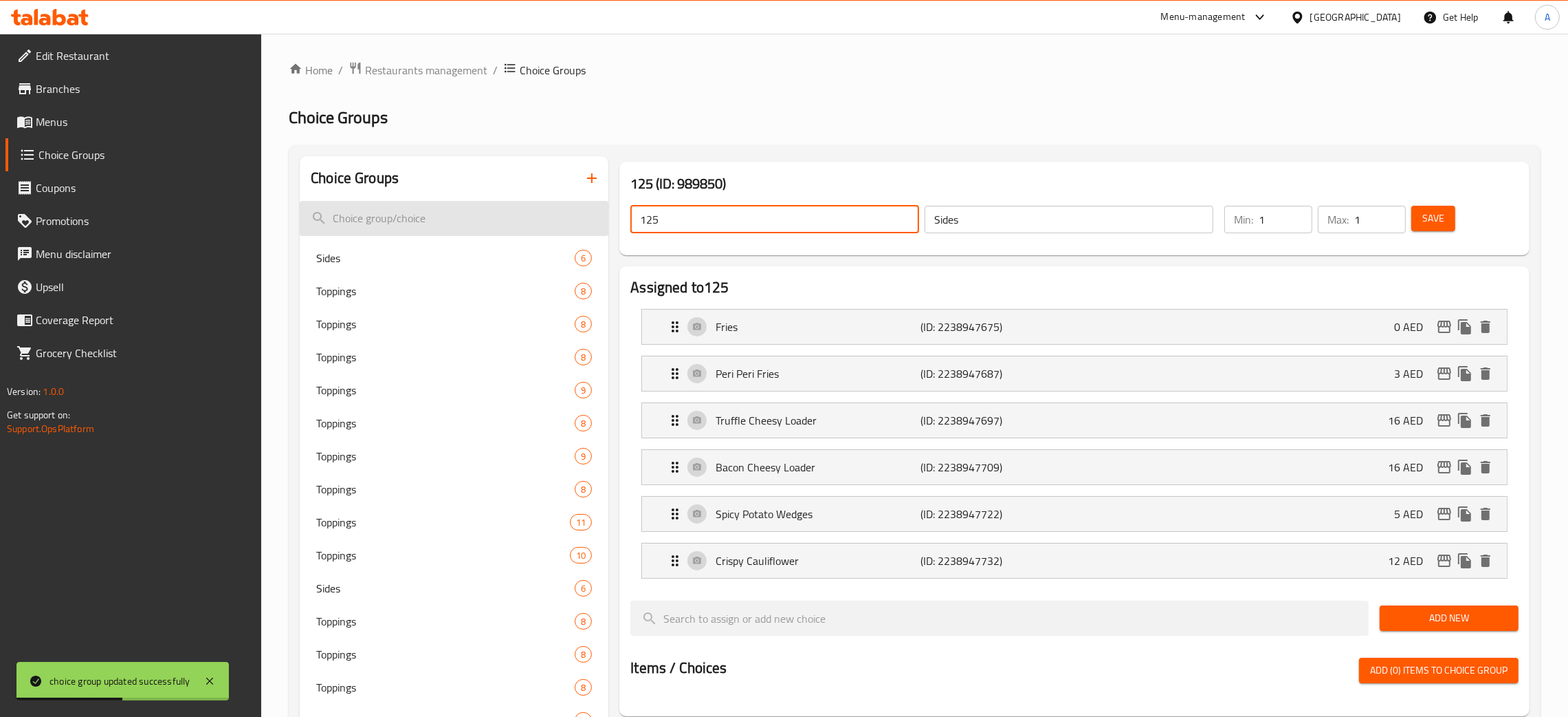
drag, startPoint x: 689, startPoint y: 220, endPoint x: 612, endPoint y: 218, distance: 77.0
click at [1429, 217] on span "Save" at bounding box center [1433, 218] width 22 height 17
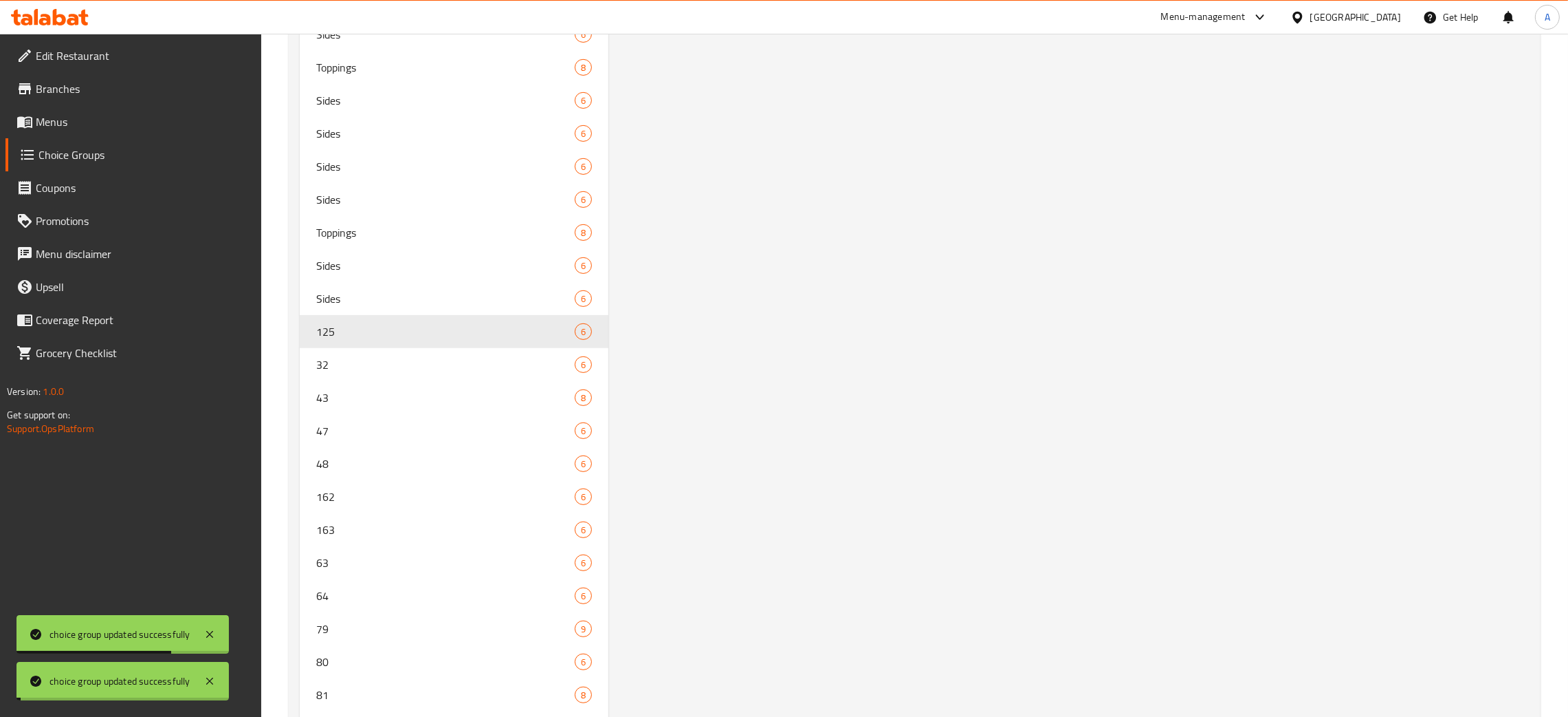
scroll to position [1000, 0]
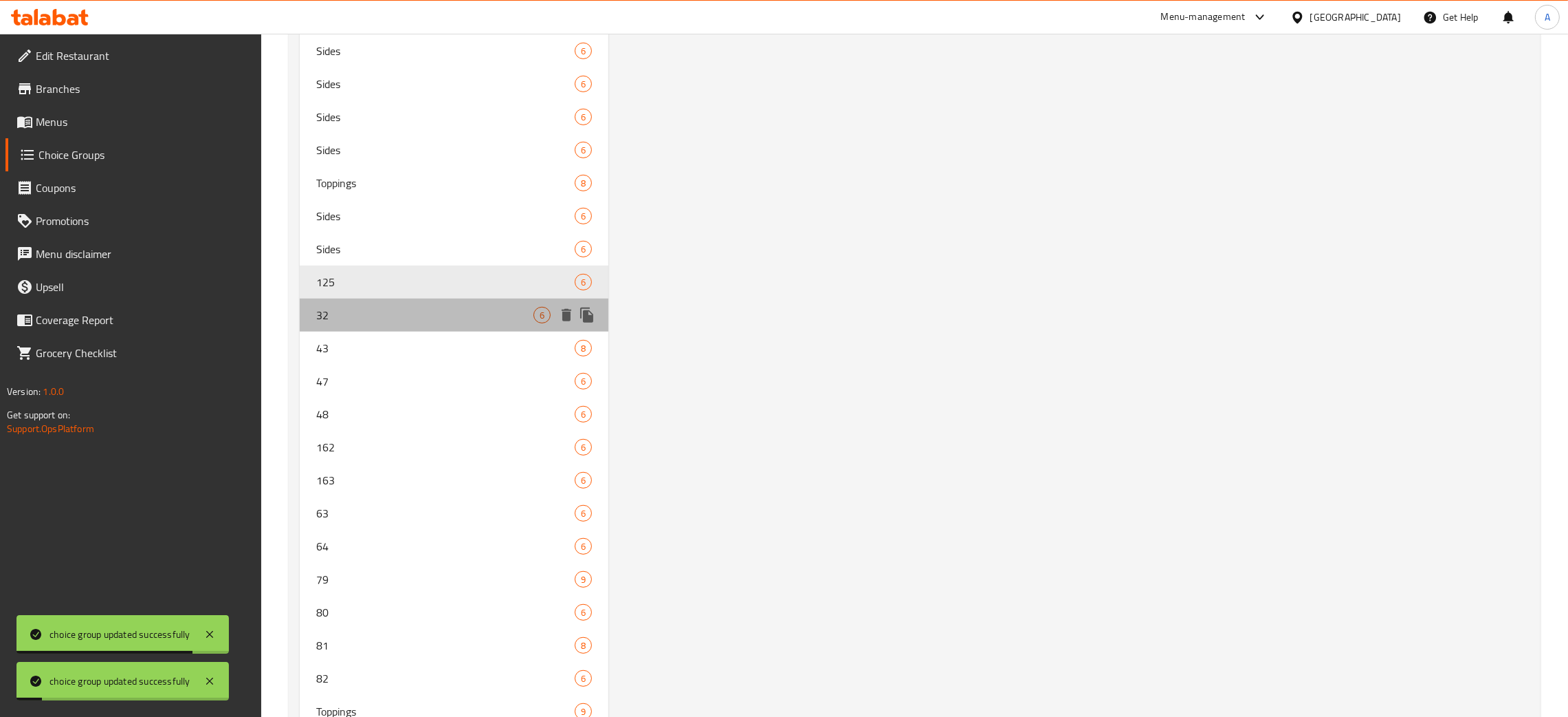
click at [410, 328] on div "32 6" at bounding box center [453, 314] width 308 height 33
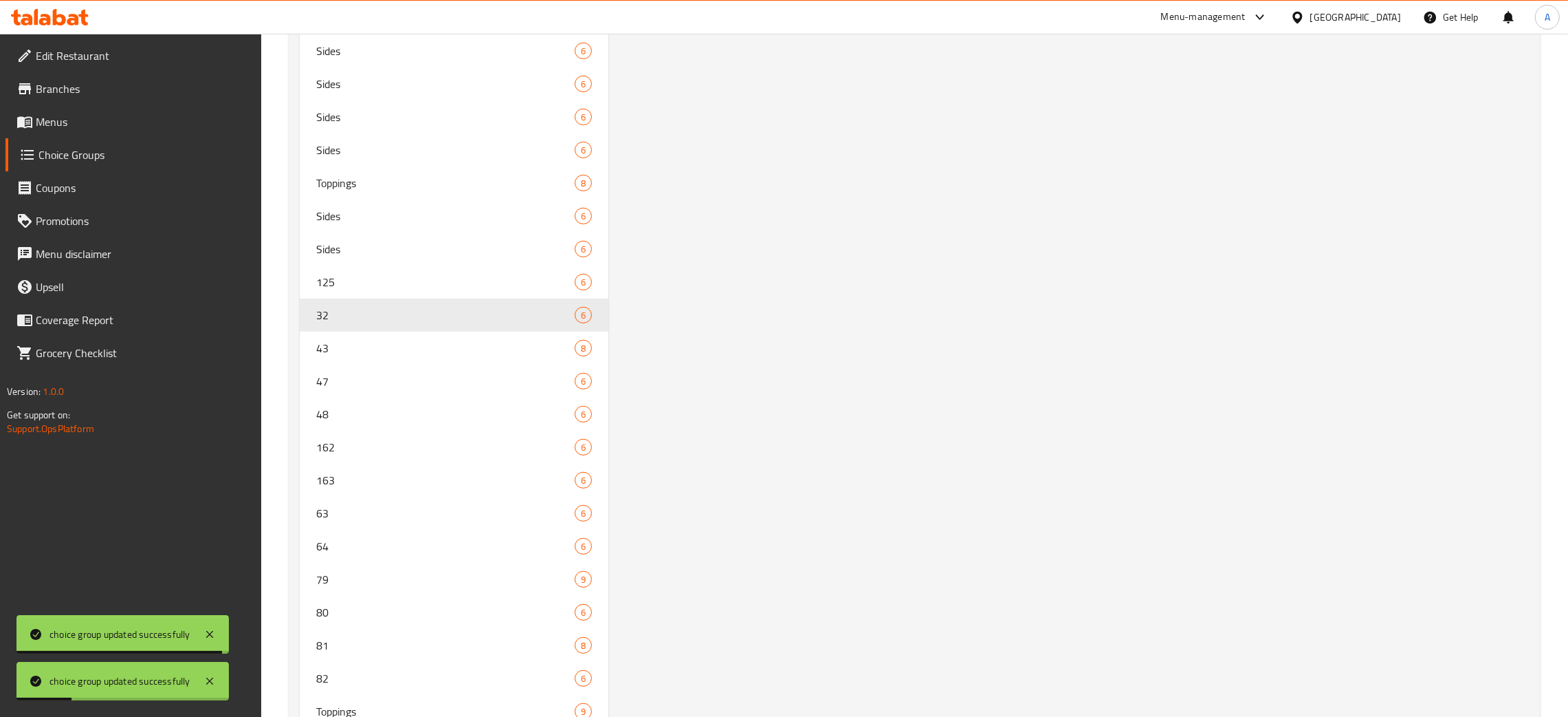
scroll to position [0, 0]
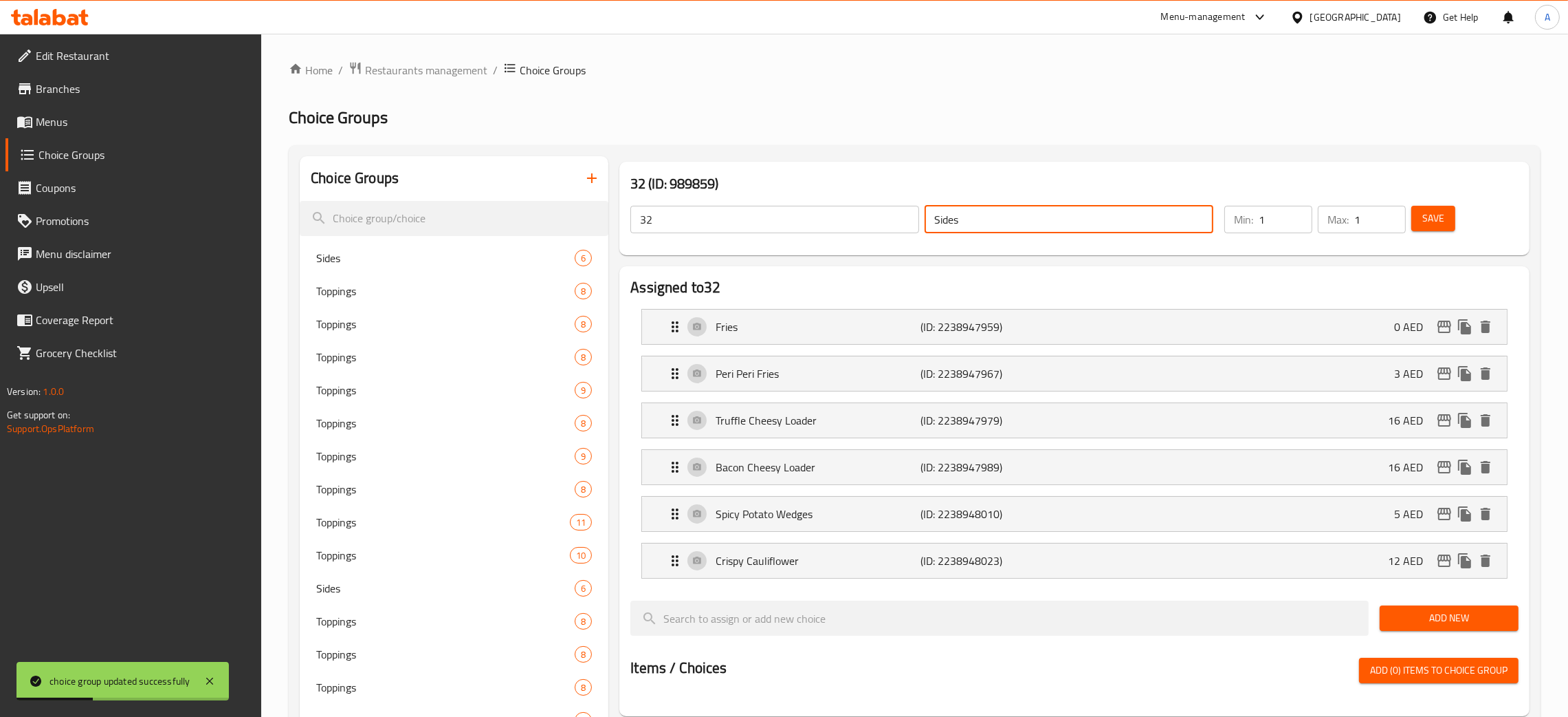
drag, startPoint x: 976, startPoint y: 219, endPoint x: 625, endPoint y: 222, distance: 351.0
click at [916, 215] on div "32 ​ Sides ​" at bounding box center [922, 219] width 600 height 44
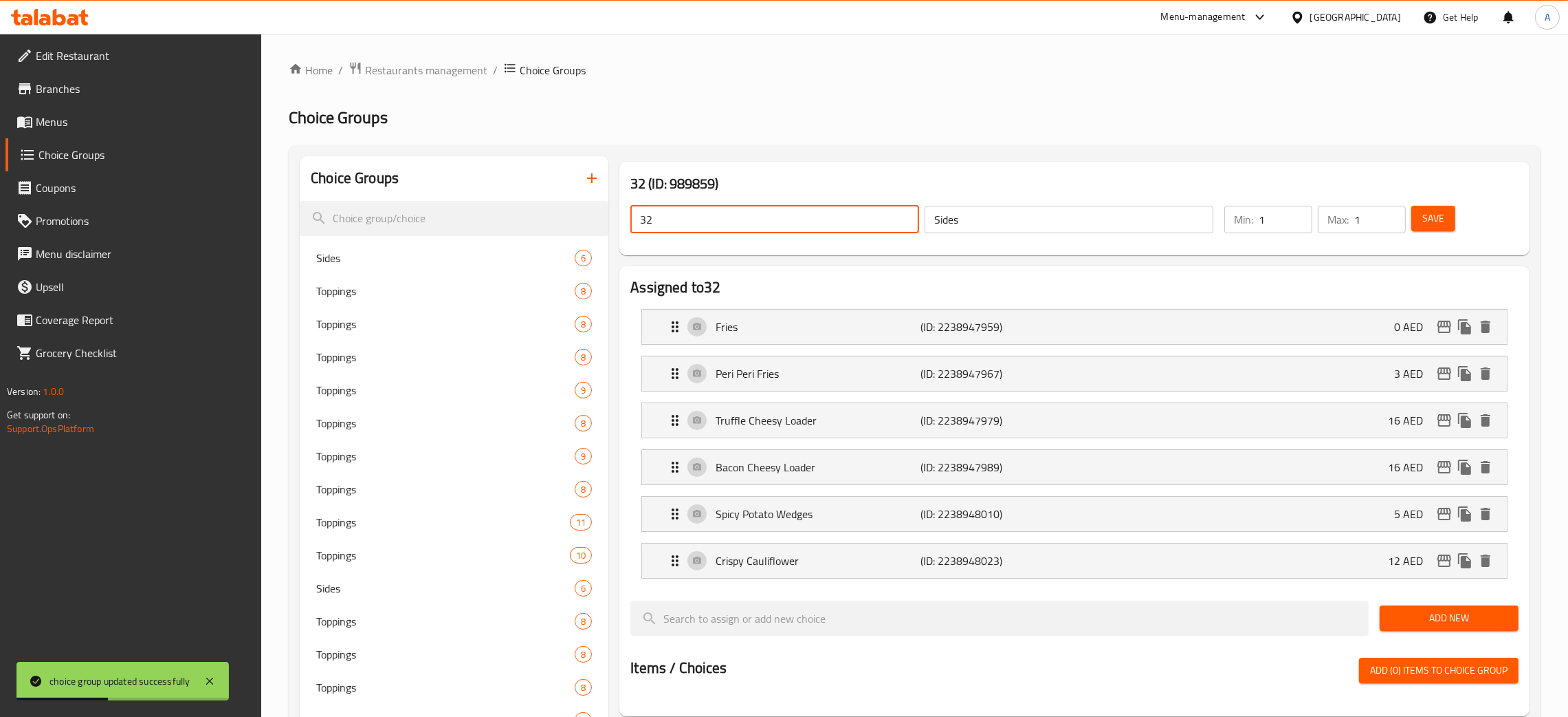
drag, startPoint x: 652, startPoint y: 221, endPoint x: 1262, endPoint y: 229, distance: 610.1
click at [626, 224] on div "32 ​ Sides ​" at bounding box center [922, 219] width 600 height 44
click at [1419, 215] on button "Save" at bounding box center [1433, 218] width 44 height 25
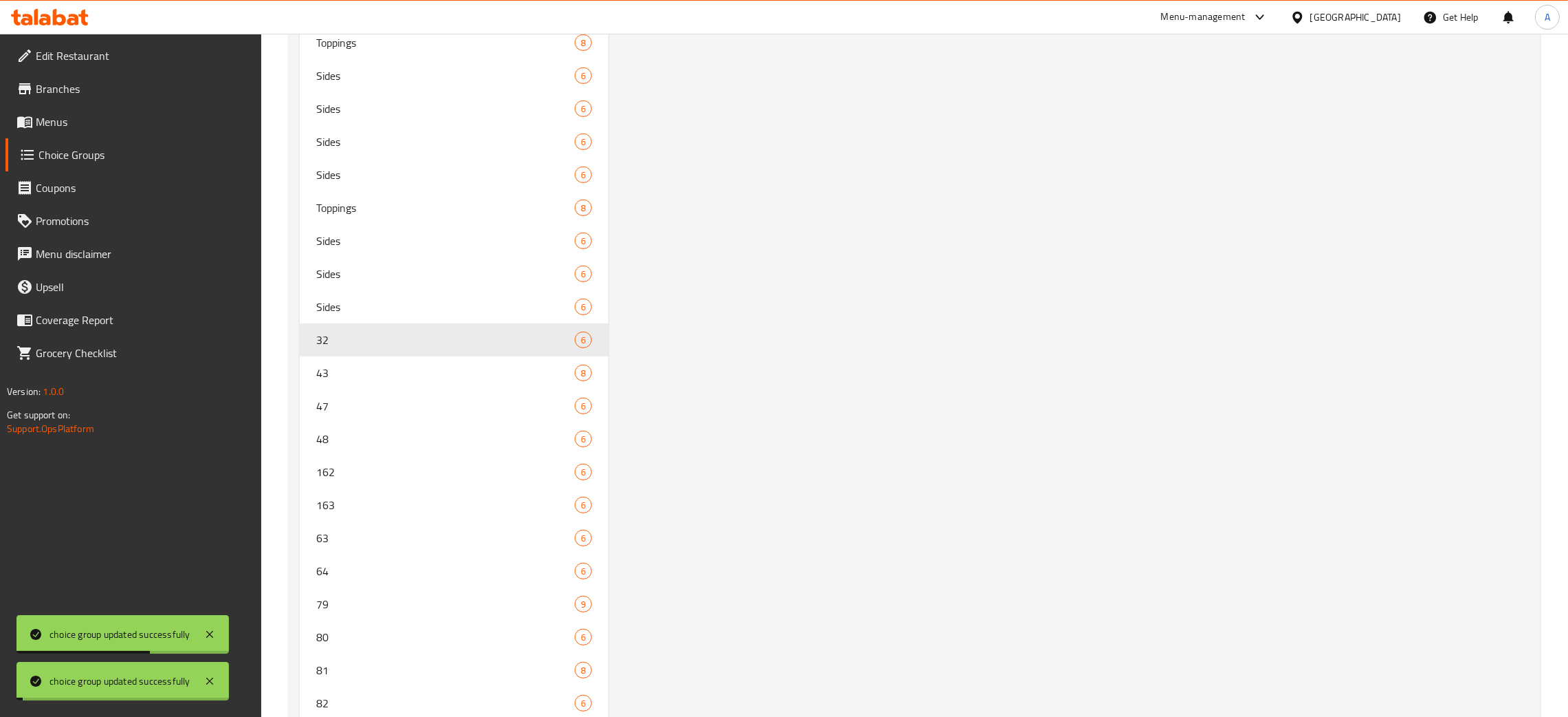
scroll to position [1037, 0]
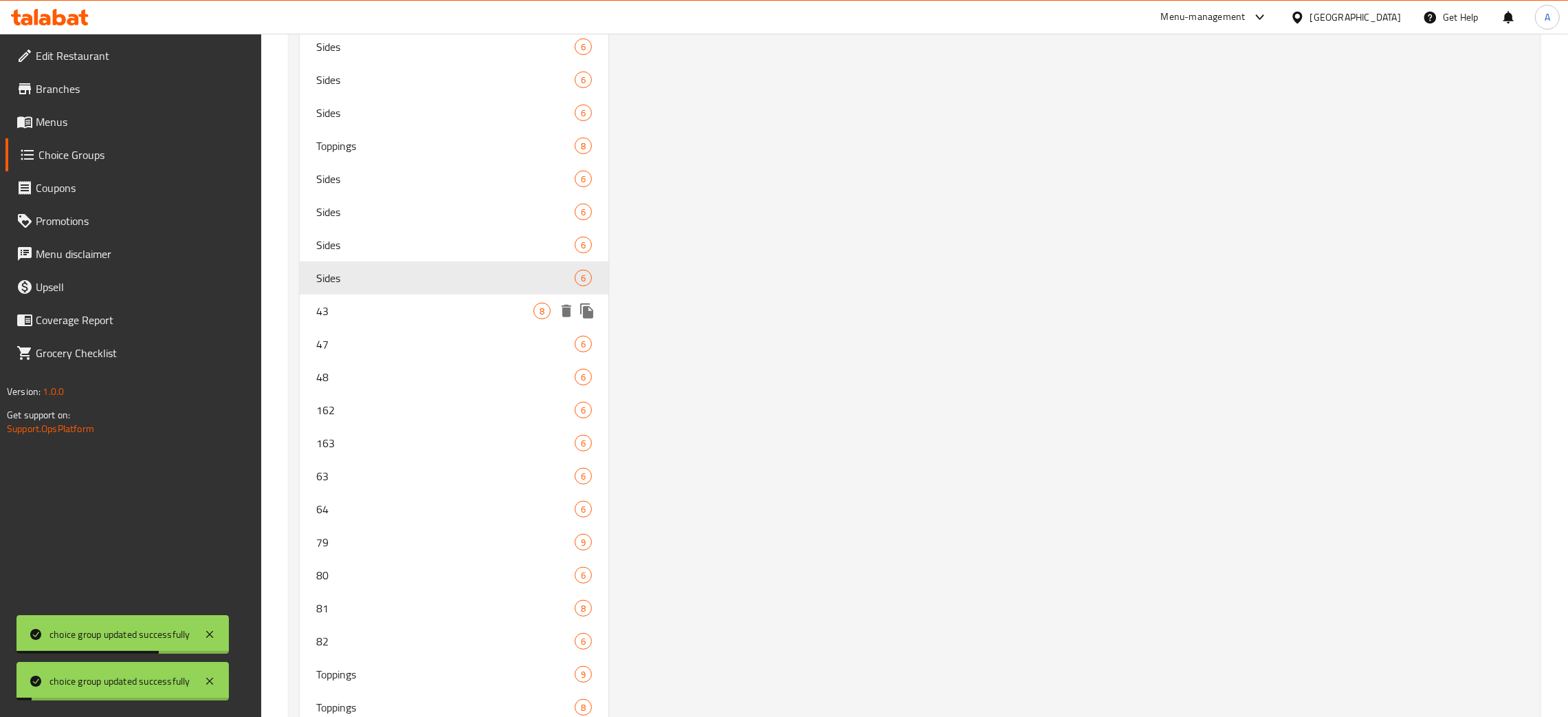
click at [356, 319] on div "43 8" at bounding box center [453, 311] width 308 height 33
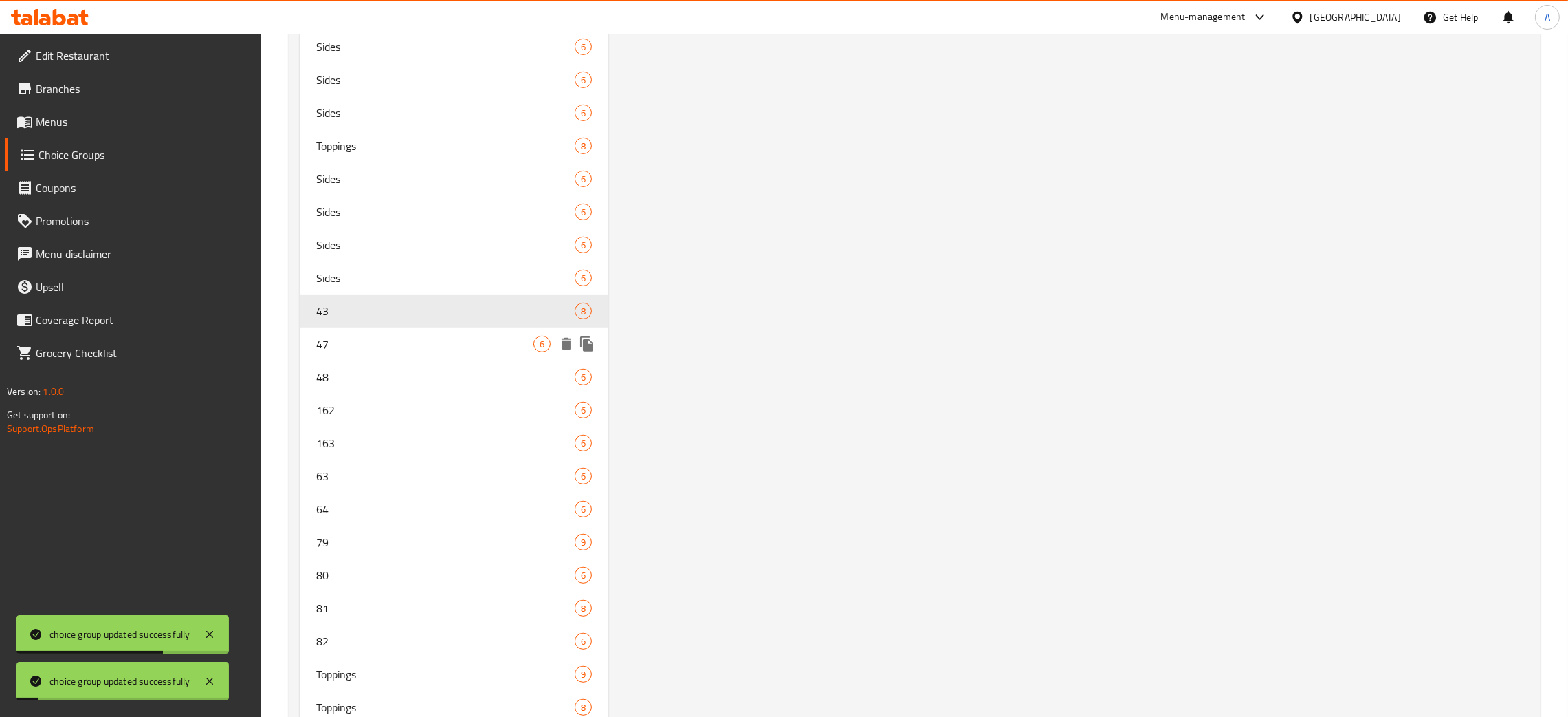
type input "43"
type input "Toppings"
type input "0"
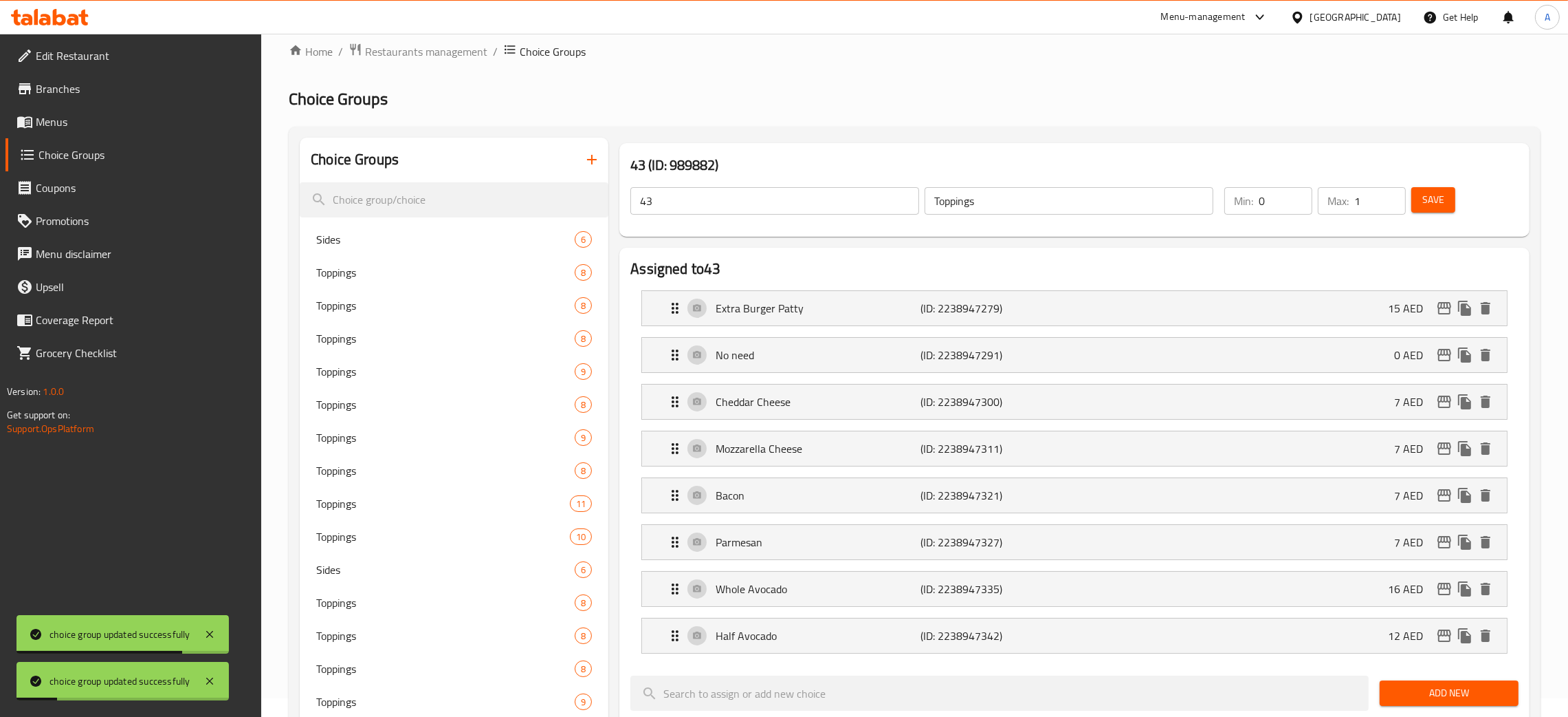
scroll to position [0, 0]
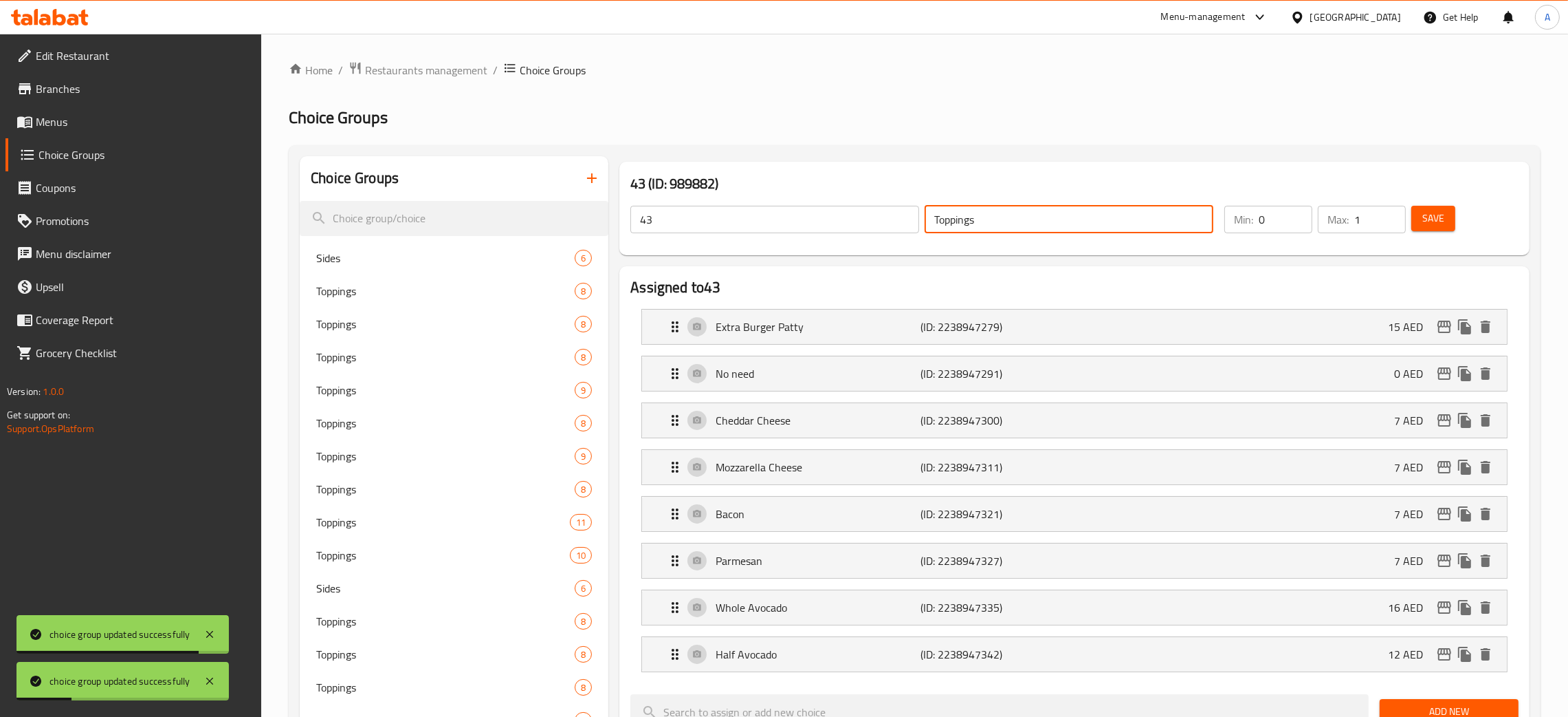
drag, startPoint x: 944, startPoint y: 221, endPoint x: 907, endPoint y: 219, distance: 37.1
click at [907, 219] on div "43 ​ Toppings ​" at bounding box center [922, 219] width 600 height 44
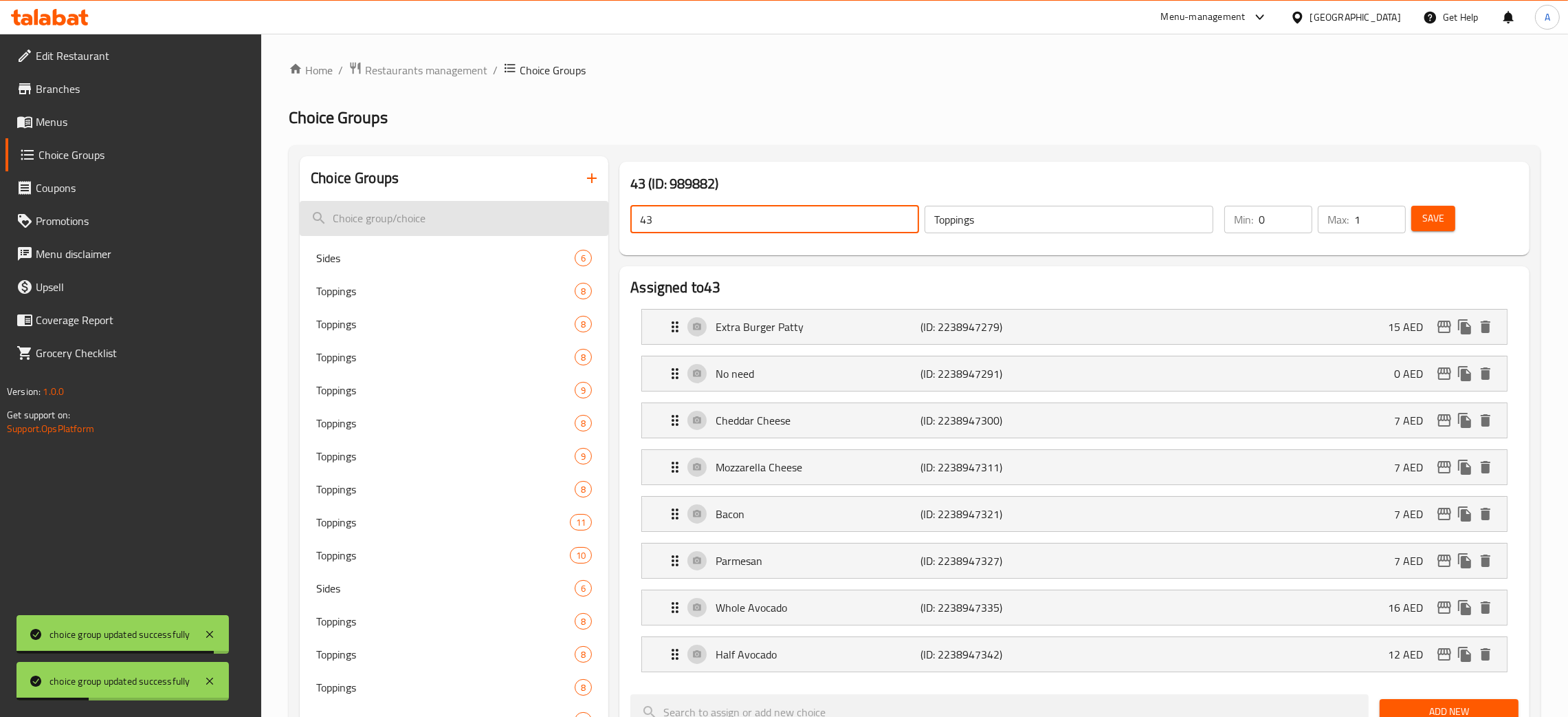
click at [1441, 223] on span "Save" at bounding box center [1433, 218] width 22 height 17
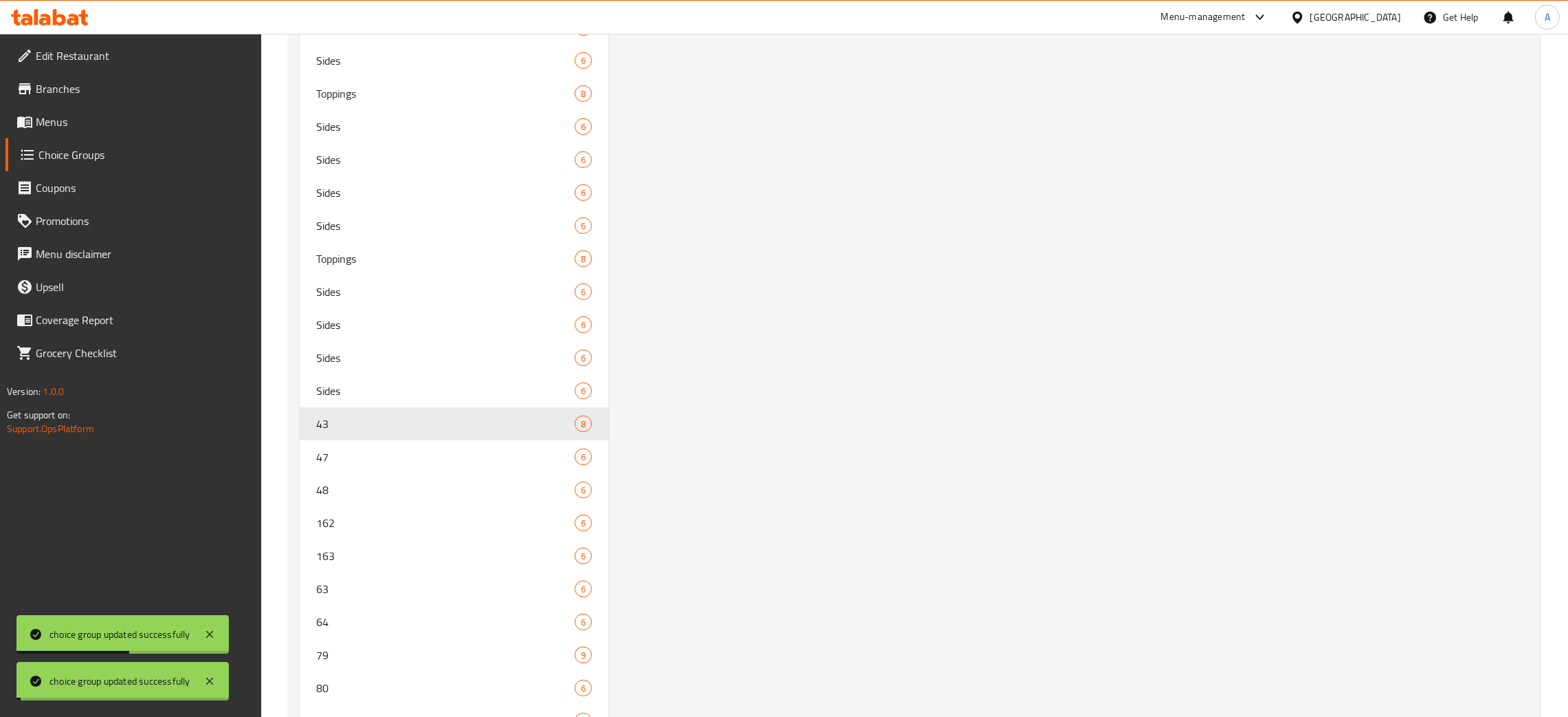
scroll to position [1161, 0]
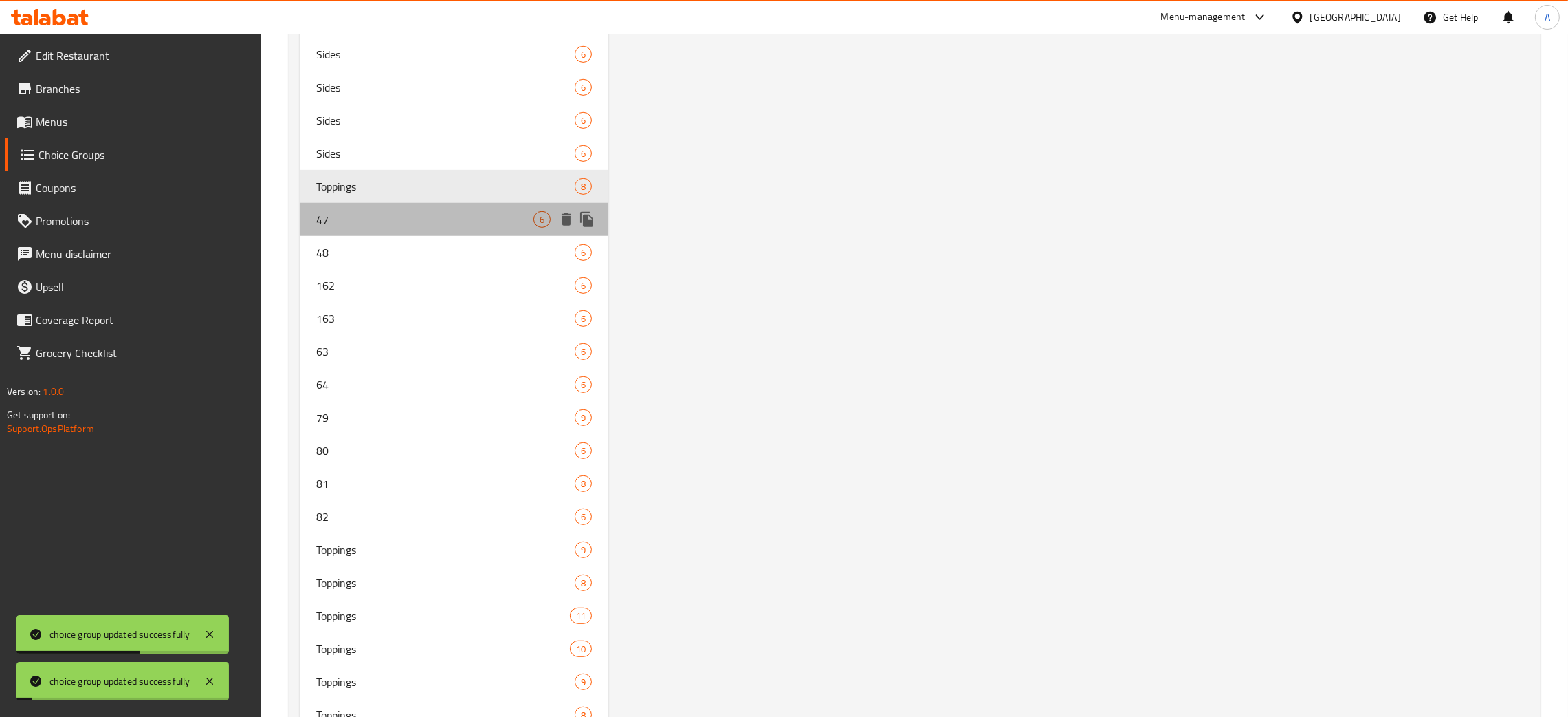
drag, startPoint x: 393, startPoint y: 212, endPoint x: 686, endPoint y: 248, distance: 295.2
click at [391, 212] on span "47" at bounding box center [425, 219] width 217 height 16
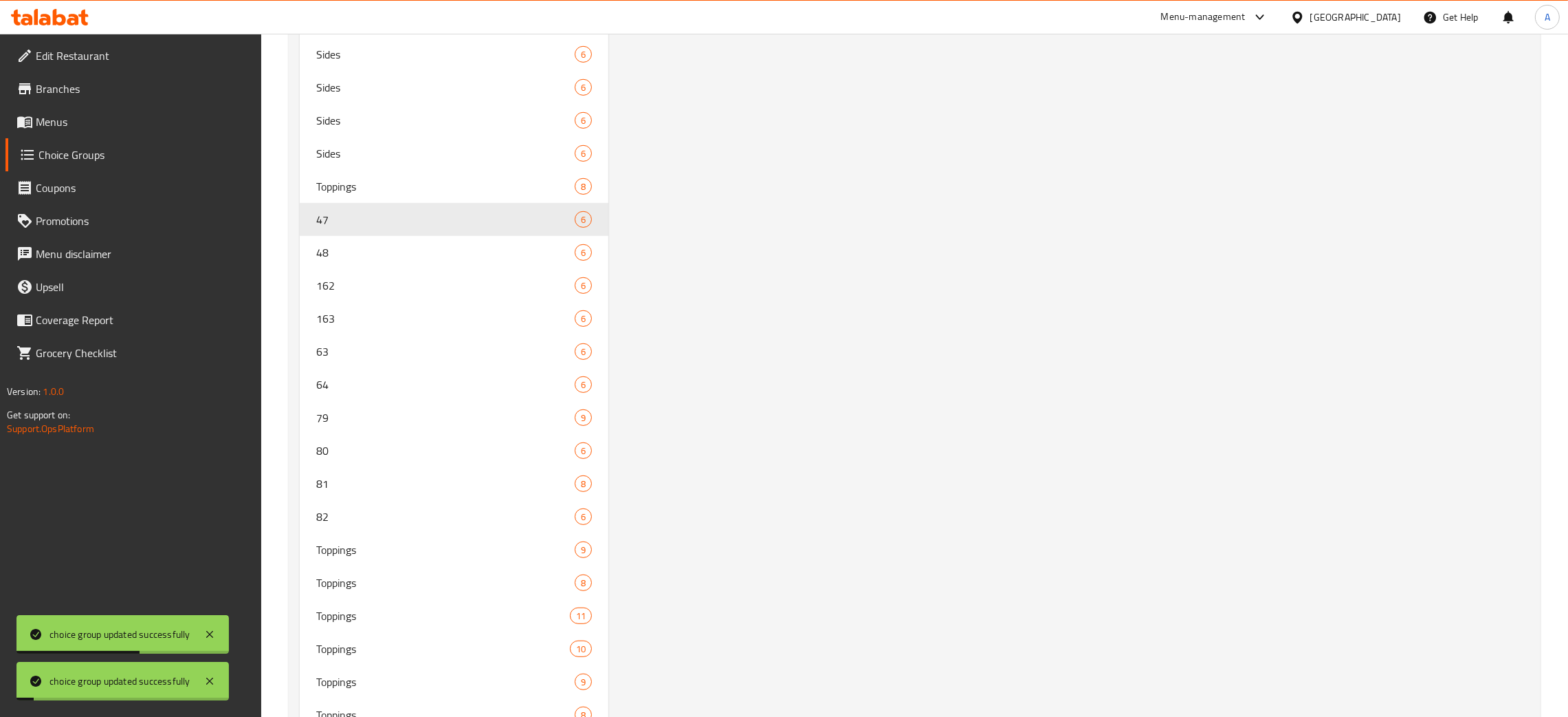
type input "47"
type input "Sides"
type input "1"
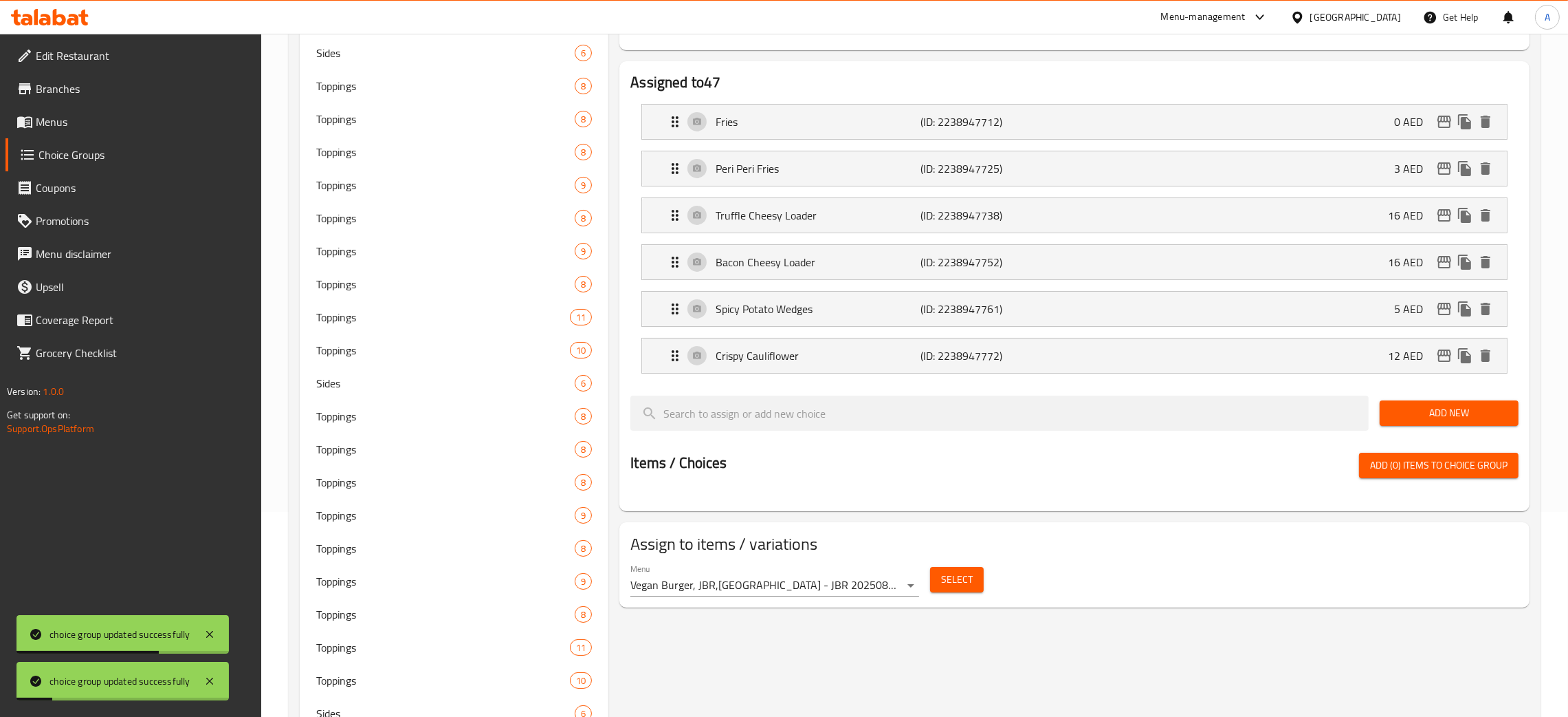
scroll to position [0, 0]
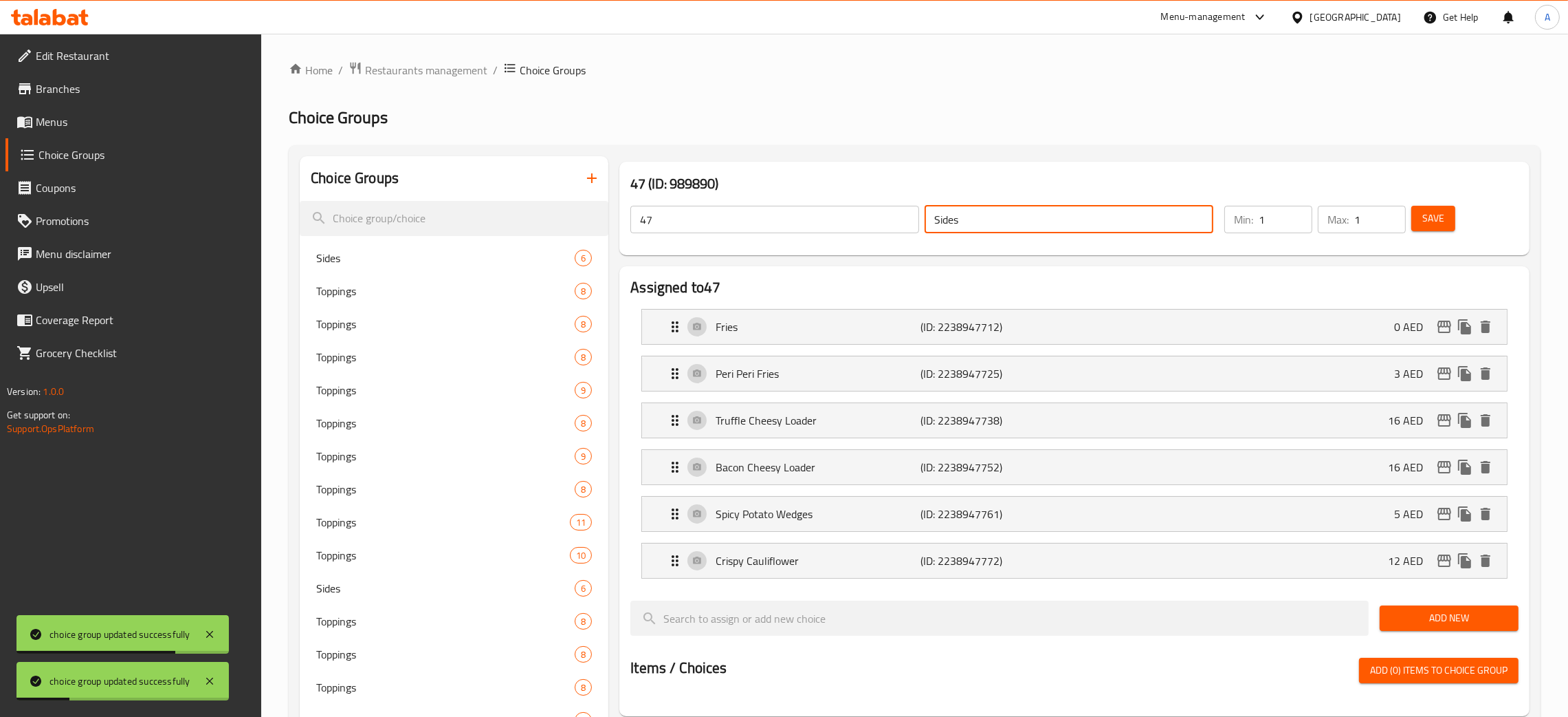
drag, startPoint x: 916, startPoint y: 219, endPoint x: 905, endPoint y: 218, distance: 11.0
click at [907, 218] on div "47 ​ Sides ​" at bounding box center [922, 219] width 600 height 44
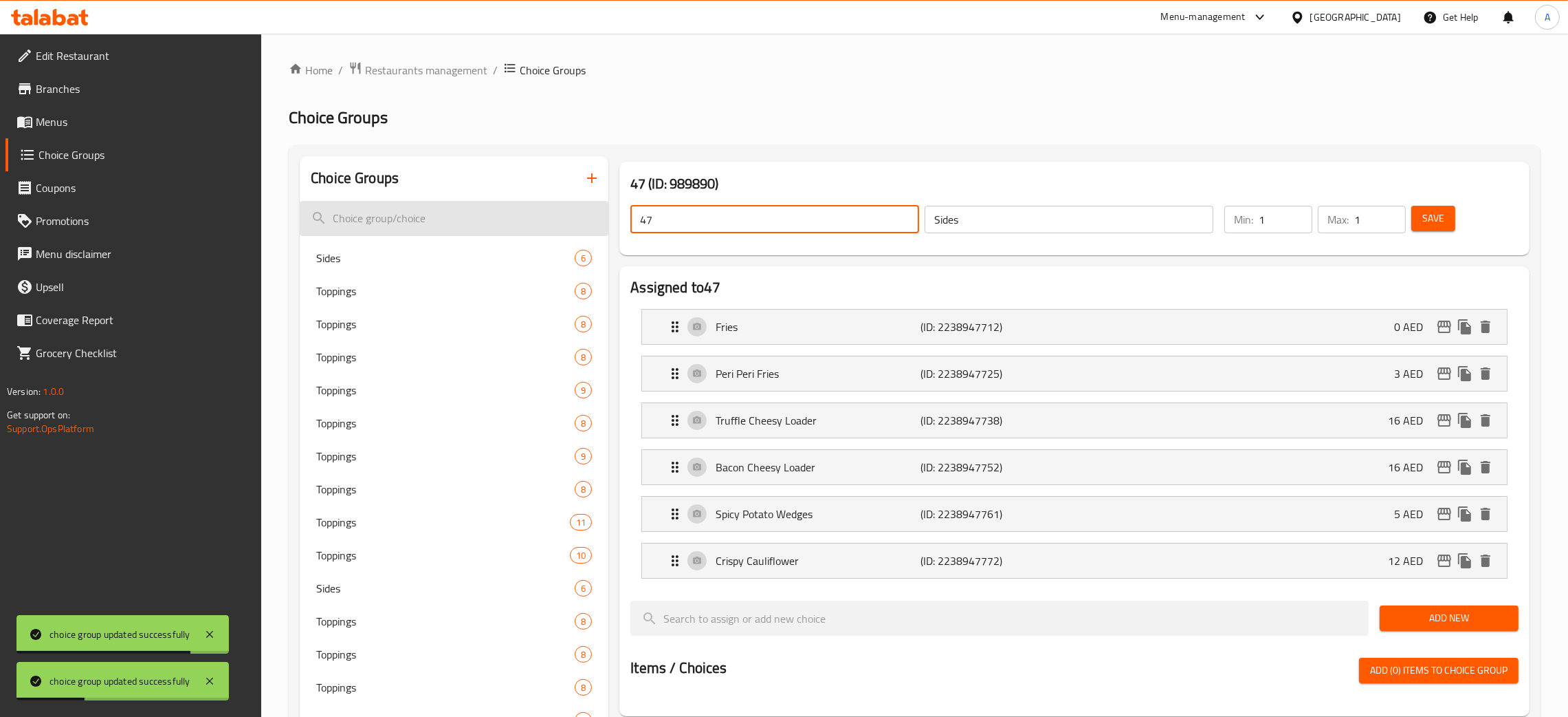
drag, startPoint x: 711, startPoint y: 225, endPoint x: 587, endPoint y: 225, distance: 124.0
click at [1435, 210] on span "Save" at bounding box center [1433, 218] width 22 height 17
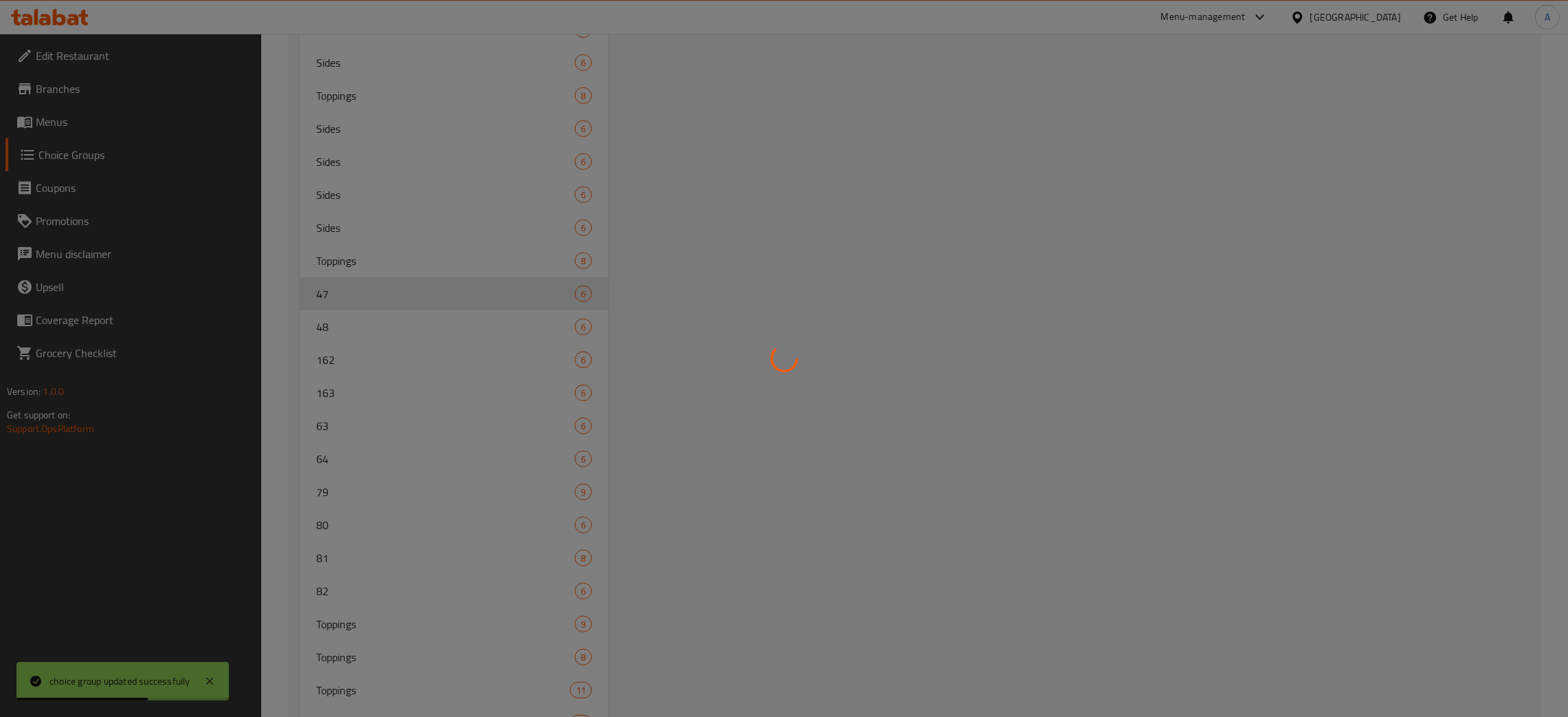
scroll to position [1111, 0]
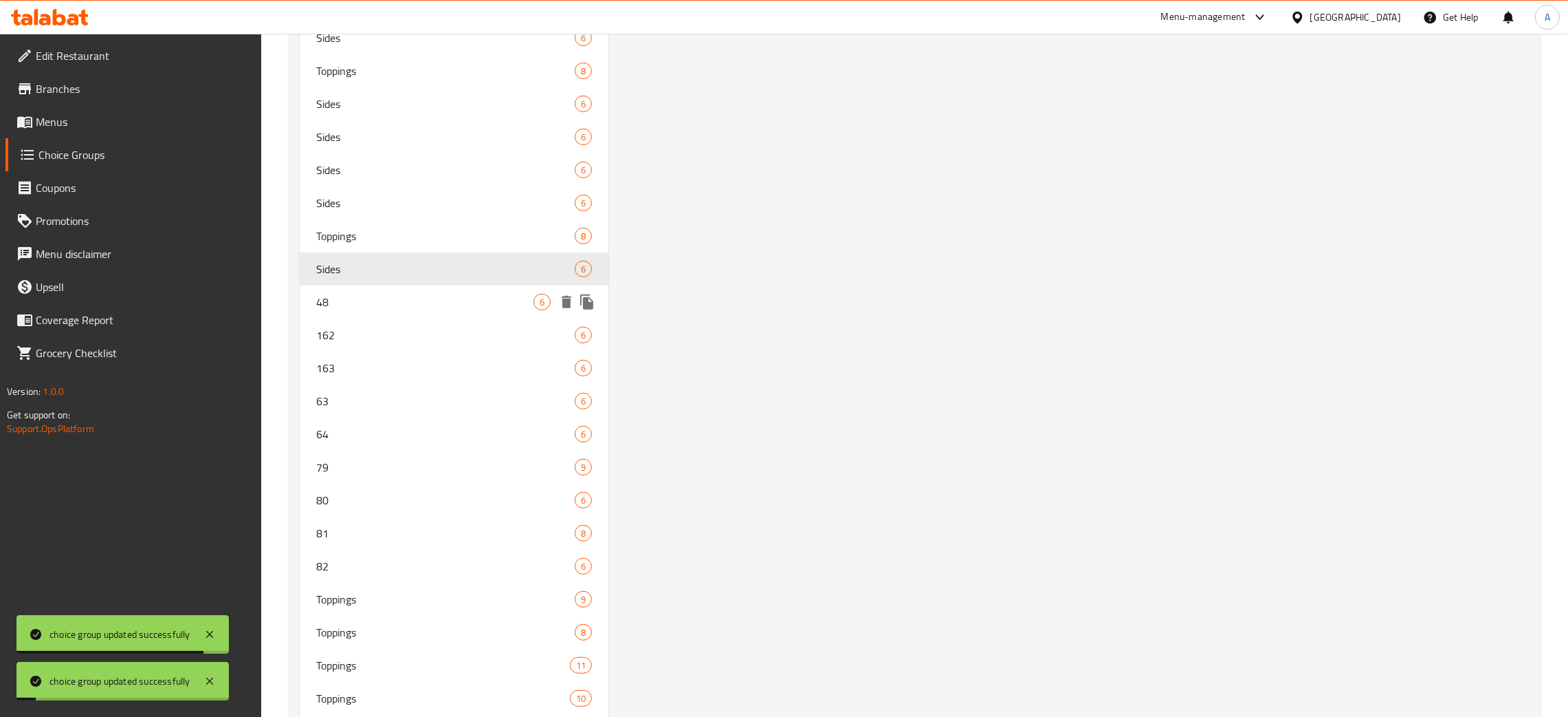
drag, startPoint x: 360, startPoint y: 295, endPoint x: 382, endPoint y: 303, distance: 23.4
click at [361, 295] on span "48" at bounding box center [425, 302] width 217 height 16
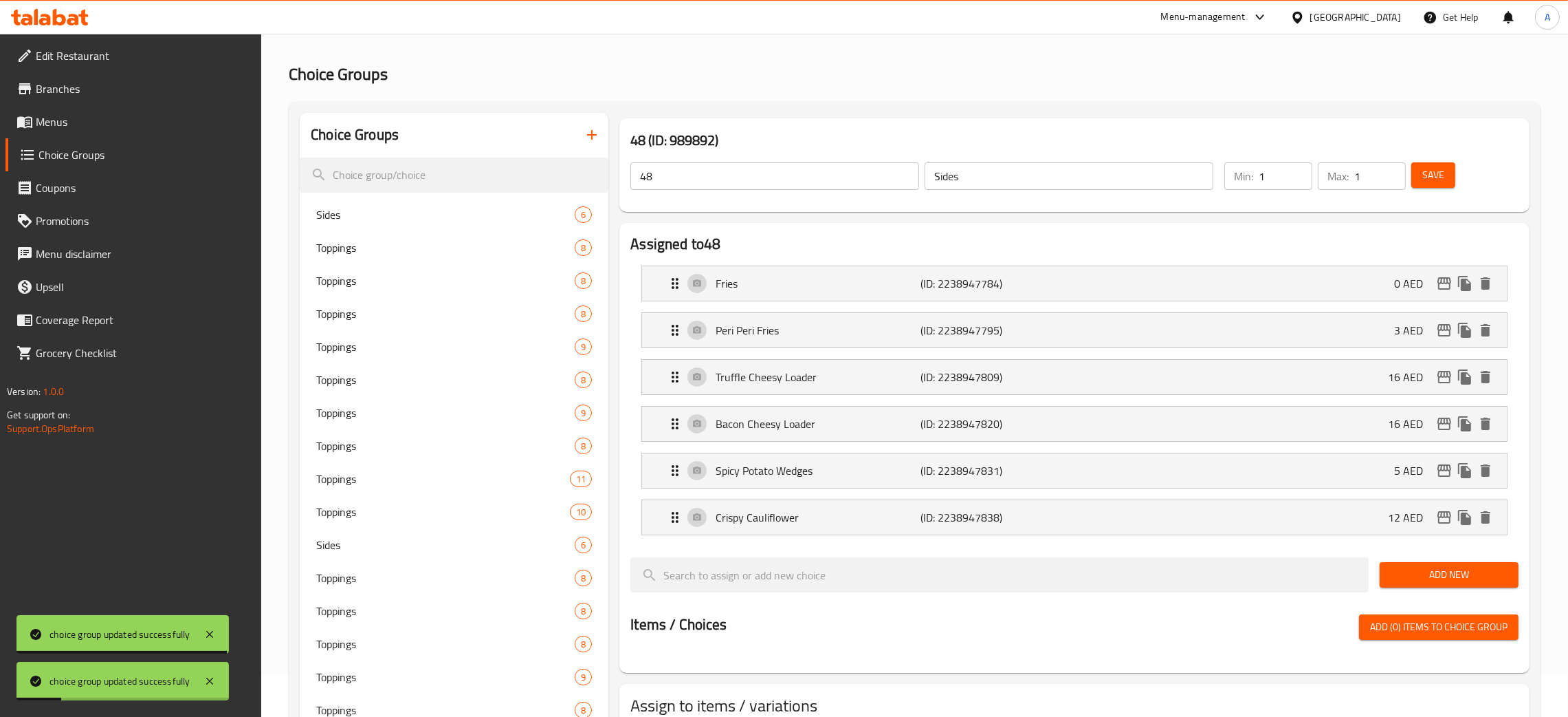
scroll to position [0, 0]
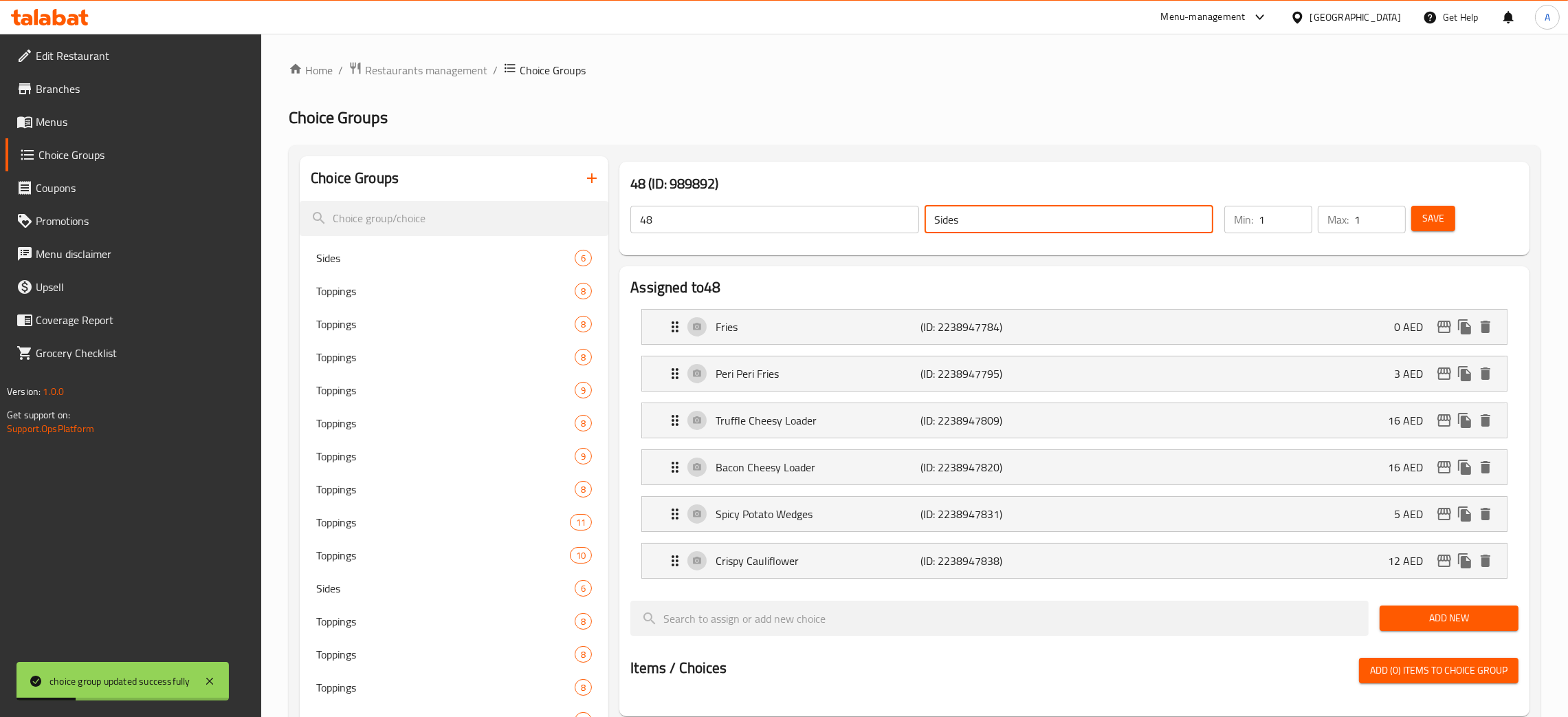
drag, startPoint x: 973, startPoint y: 221, endPoint x: 896, endPoint y: 218, distance: 77.1
click at [896, 218] on div "48 ​ Sides ​" at bounding box center [922, 219] width 600 height 44
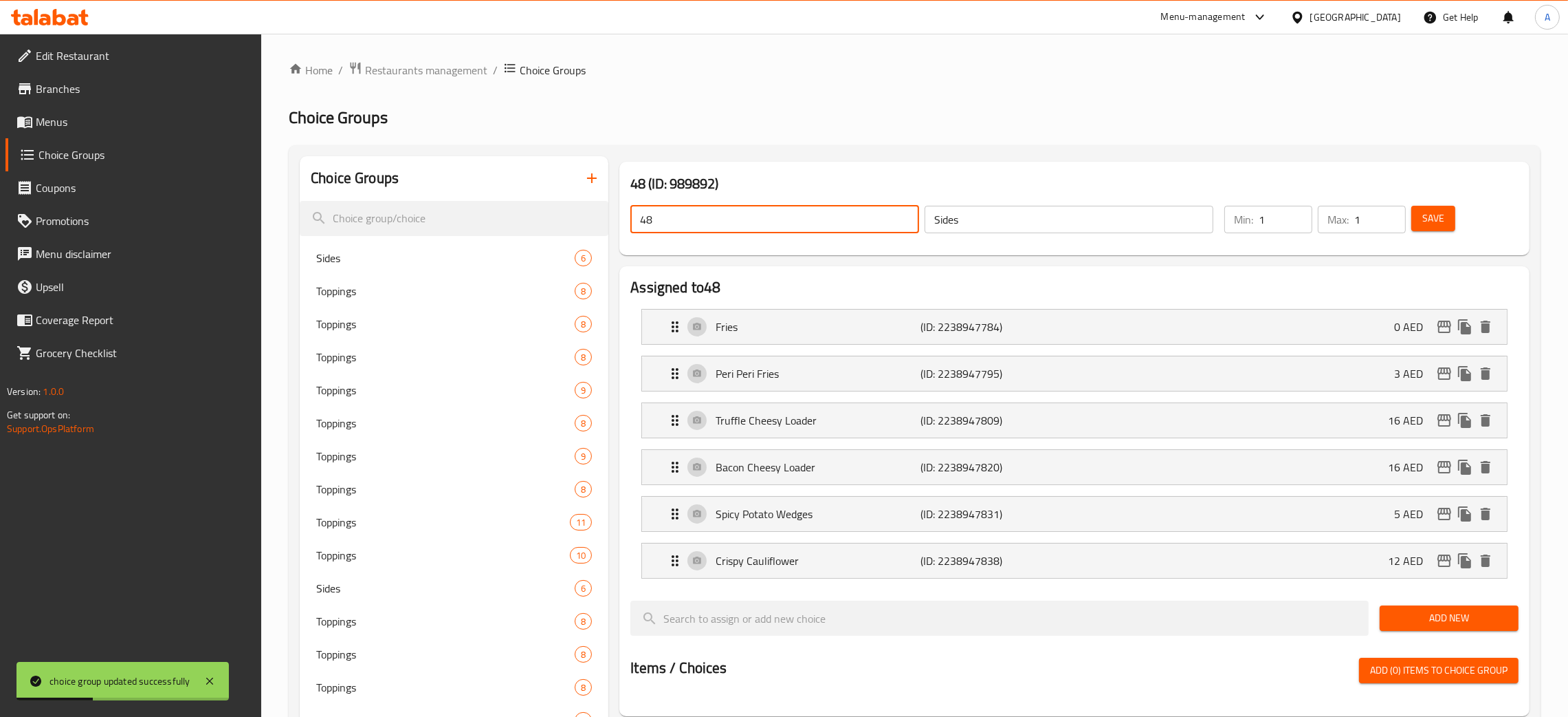
drag, startPoint x: 661, startPoint y: 222, endPoint x: 621, endPoint y: 229, distance: 40.6
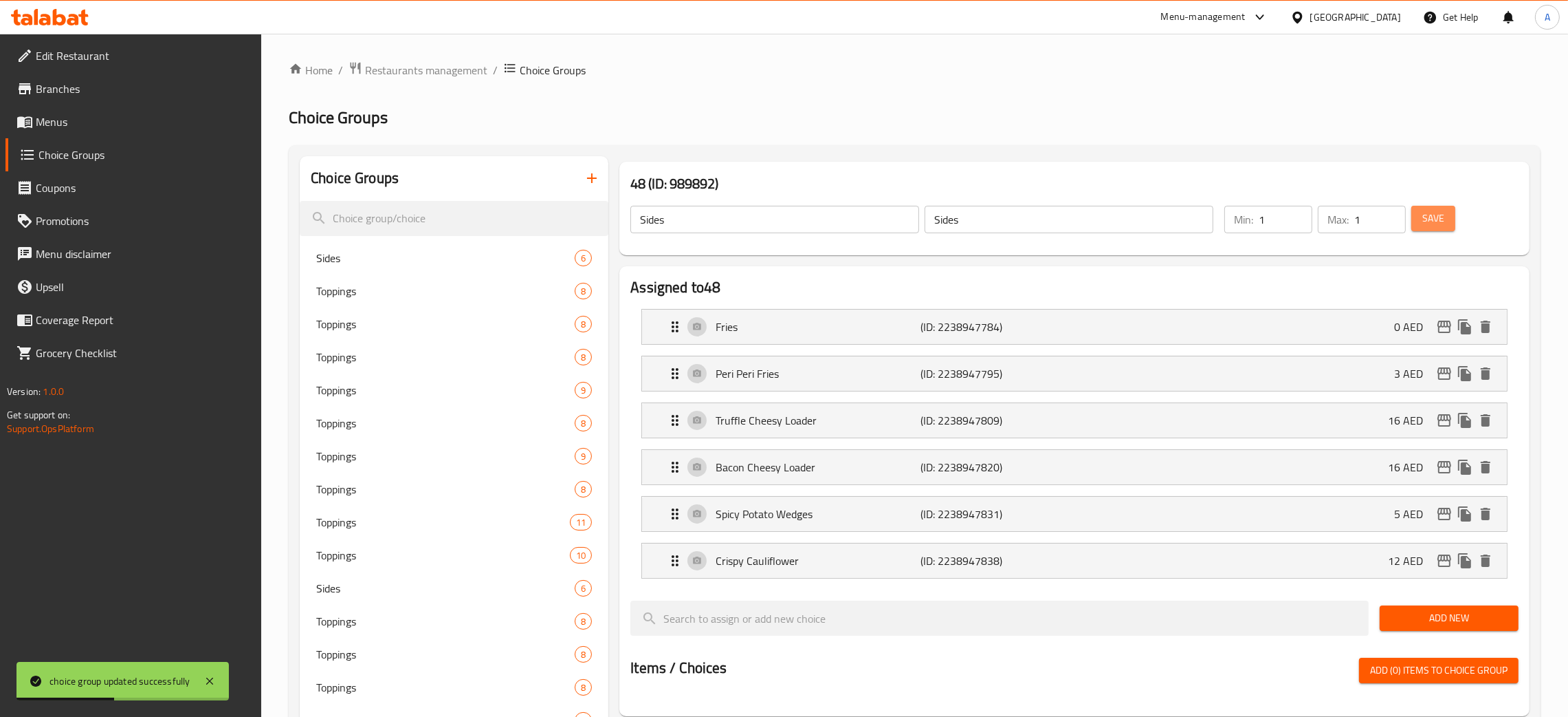
click at [1443, 218] on span "Save" at bounding box center [1433, 218] width 22 height 17
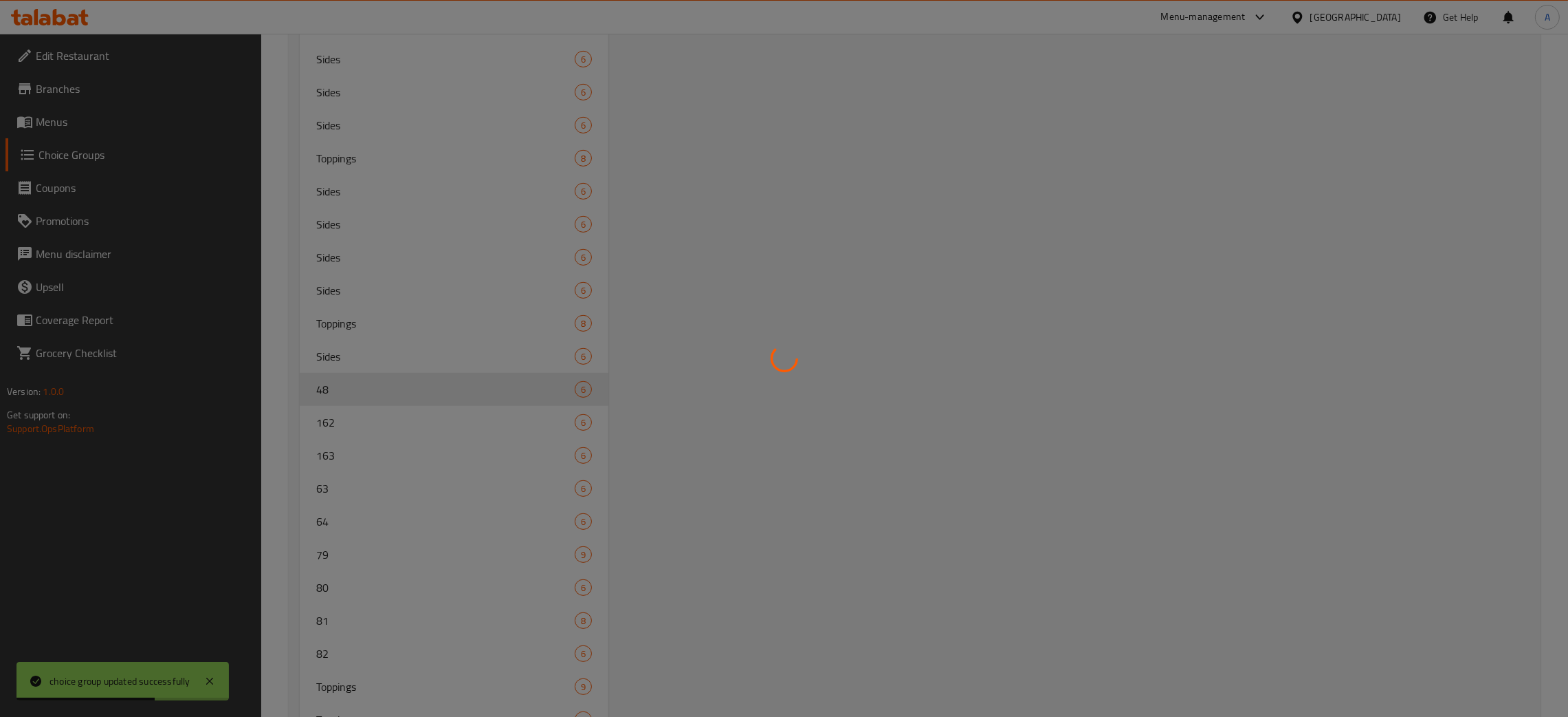
scroll to position [1011, 0]
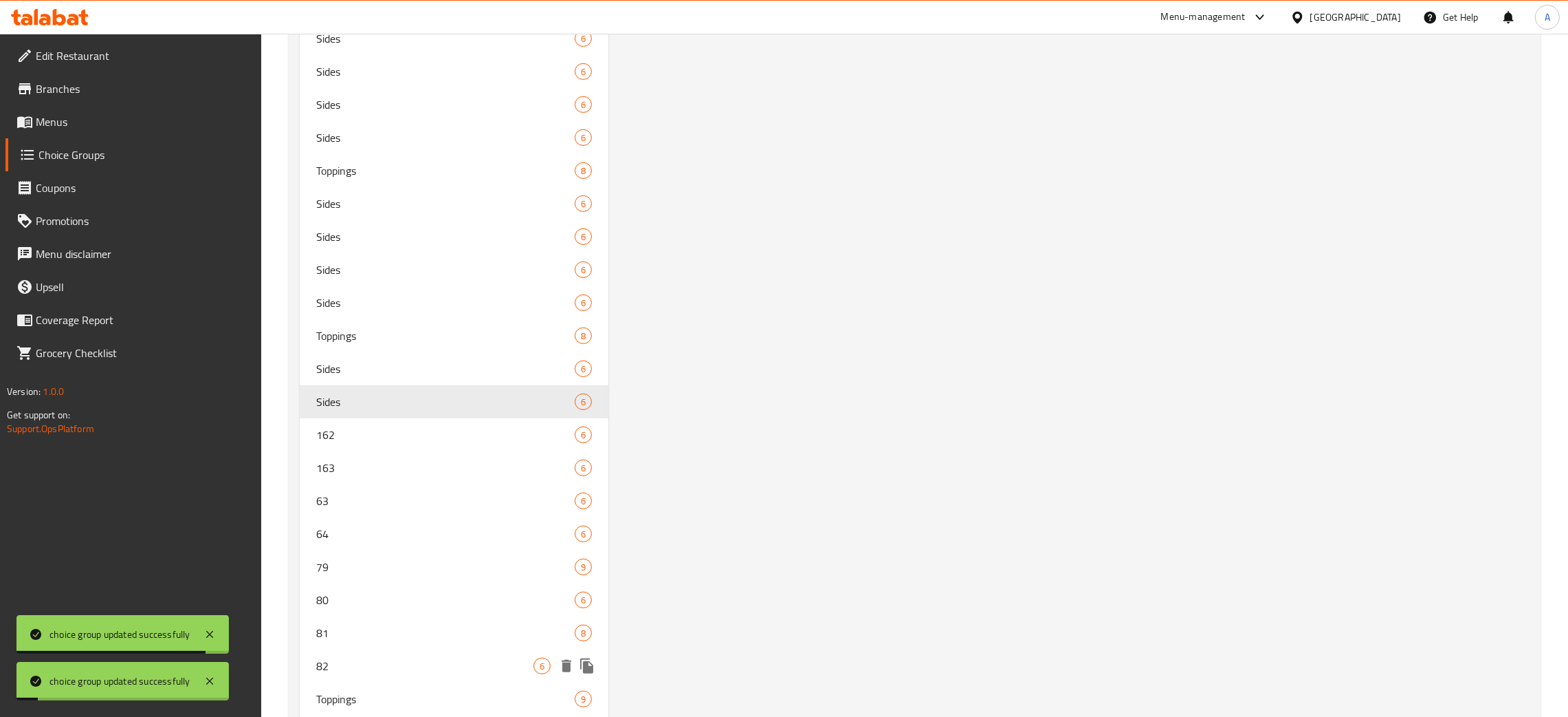
click at [376, 668] on span "82" at bounding box center [425, 666] width 217 height 16
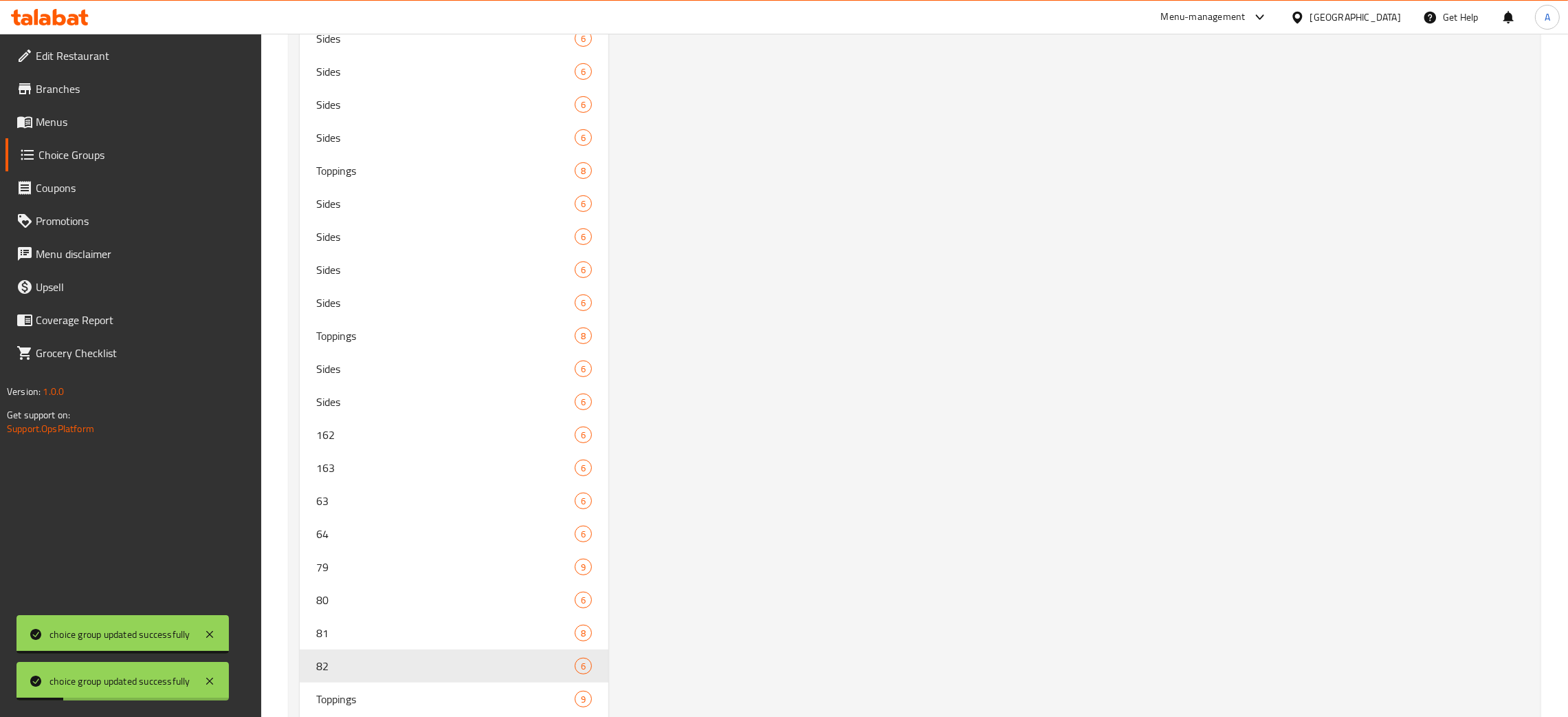
scroll to position [0, 0]
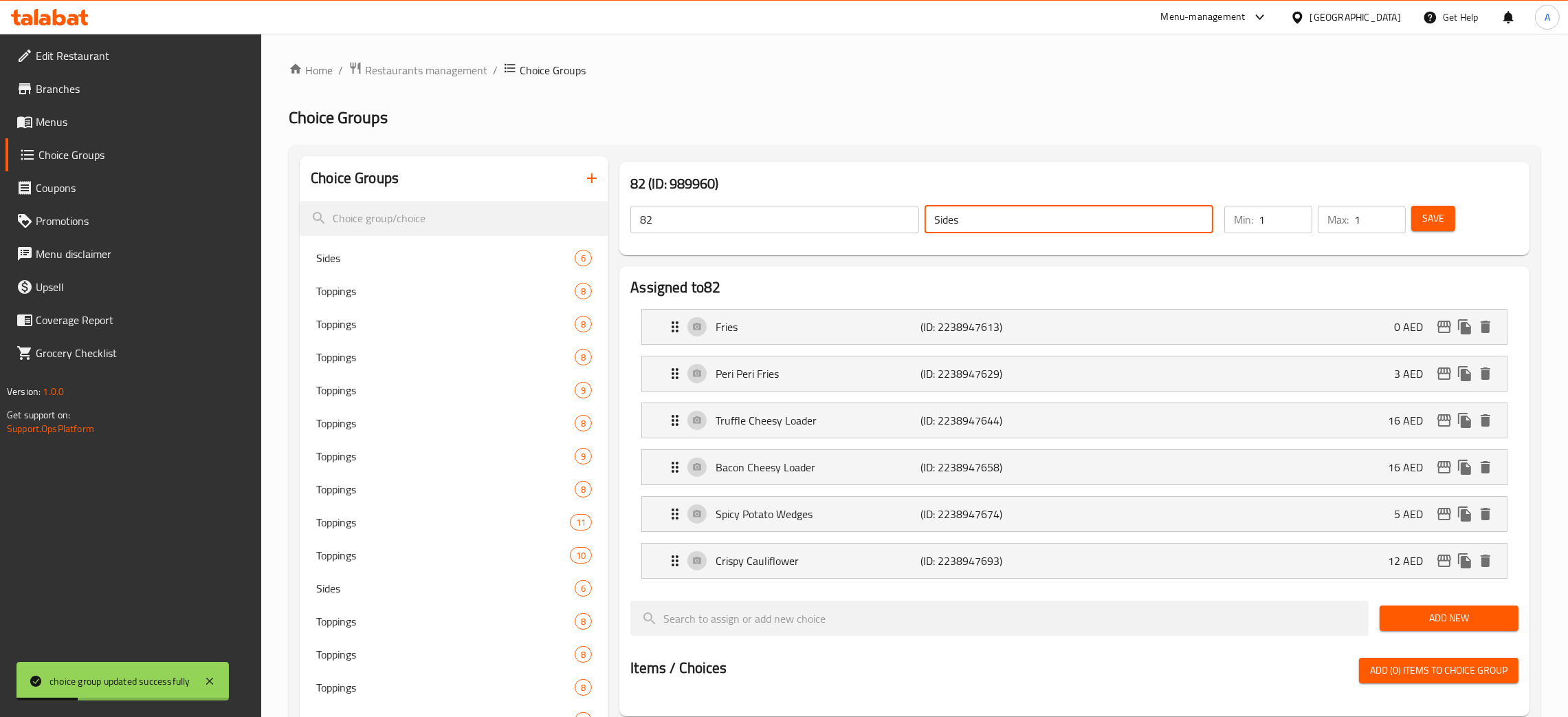
drag, startPoint x: 960, startPoint y: 220, endPoint x: 713, endPoint y: 226, distance: 247.1
click at [896, 215] on div "82 ​ Sides ​" at bounding box center [922, 219] width 600 height 44
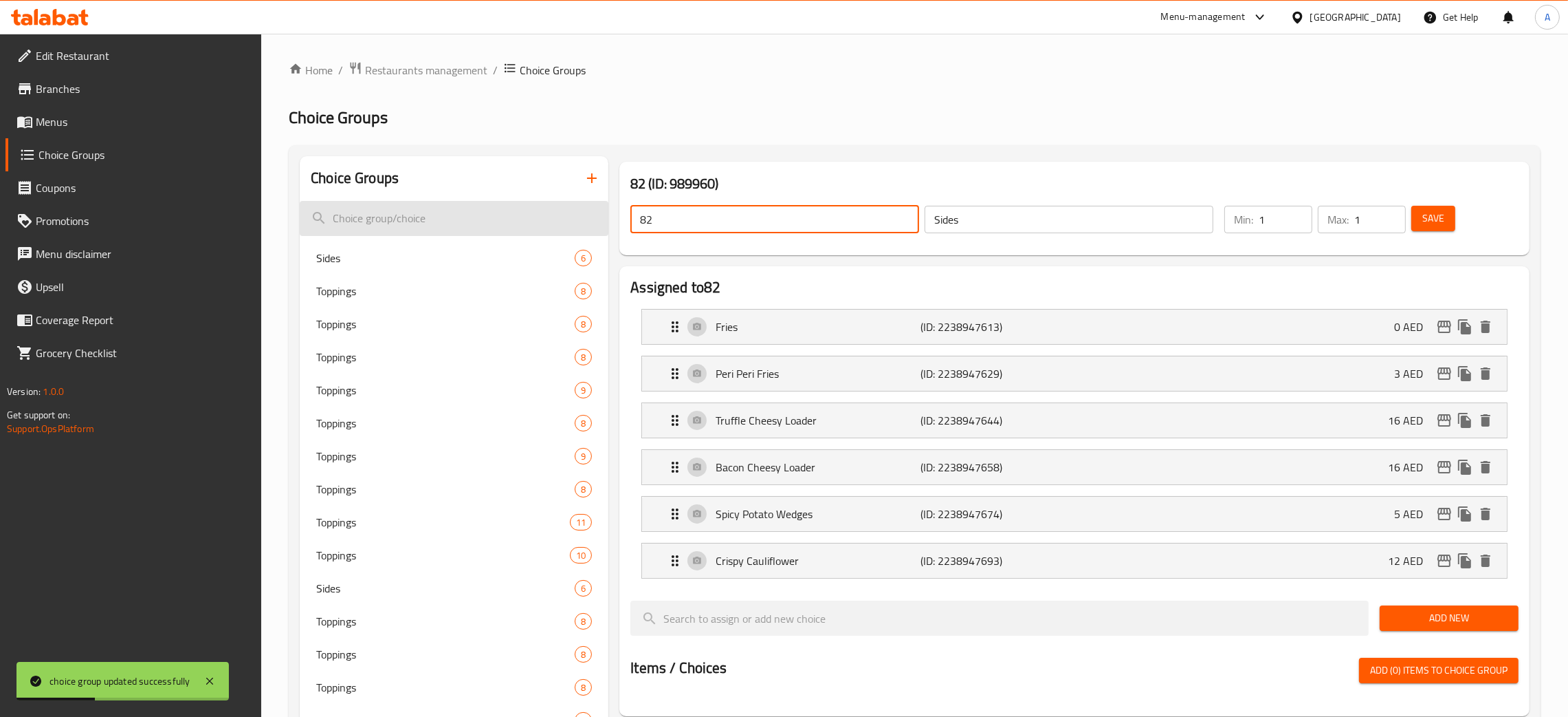
drag, startPoint x: 532, startPoint y: 224, endPoint x: 1089, endPoint y: 260, distance: 558.2
click at [1446, 221] on button "Save" at bounding box center [1433, 218] width 44 height 25
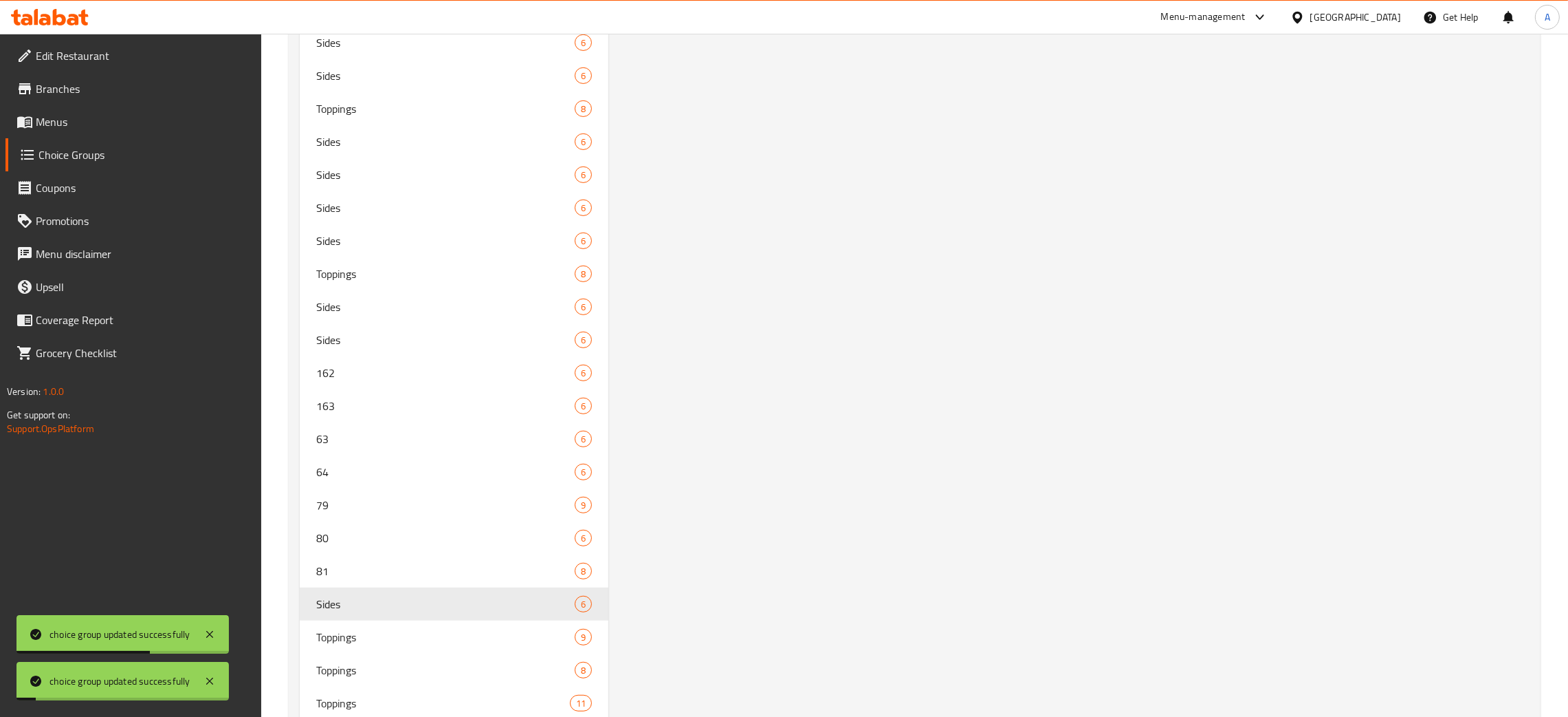
scroll to position [1087, 0]
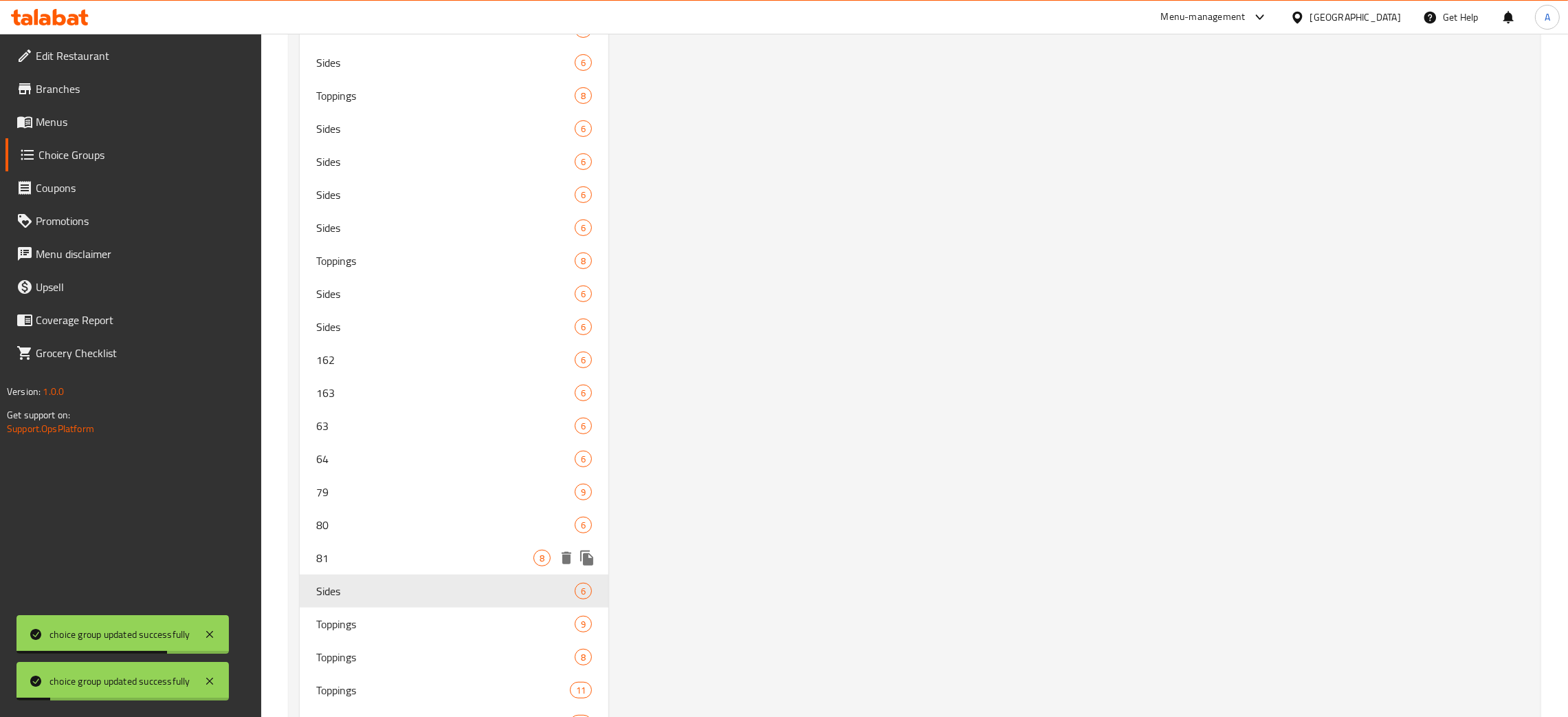
click at [368, 568] on div "81 8" at bounding box center [453, 558] width 308 height 33
type input "81"
type input "Toppings"
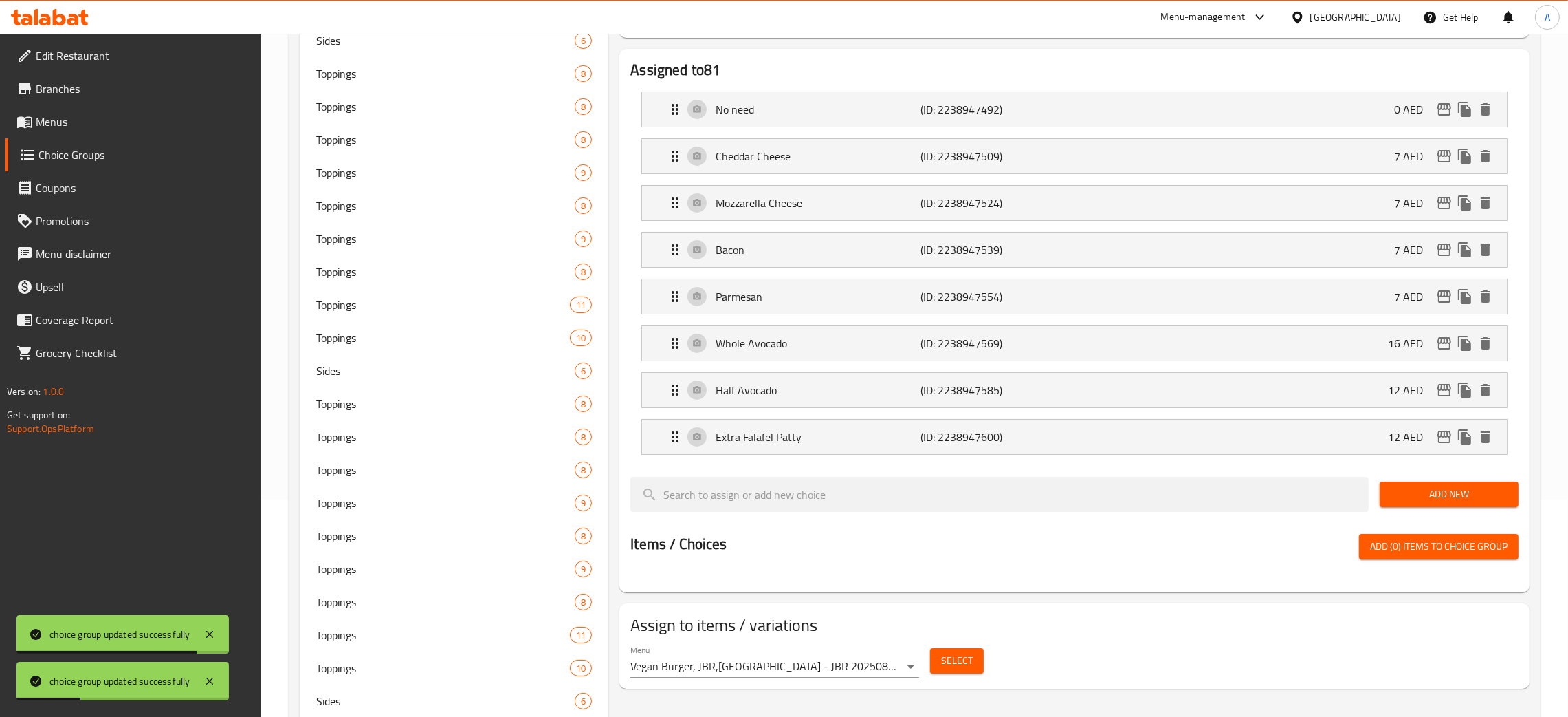
scroll to position [0, 0]
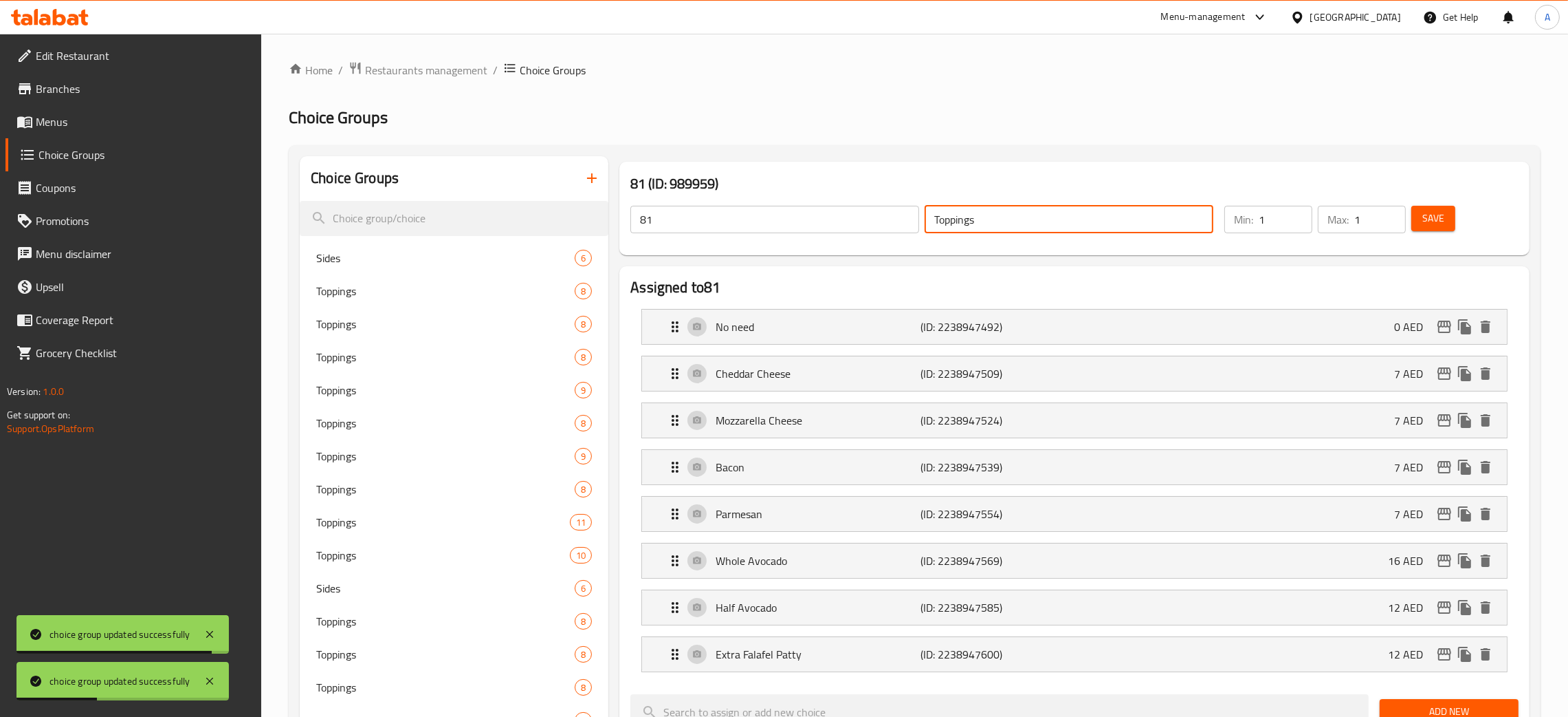
drag, startPoint x: 888, startPoint y: 218, endPoint x: 847, endPoint y: 218, distance: 41.0
click at [857, 218] on div "81 ​ Toppings ​" at bounding box center [922, 219] width 600 height 44
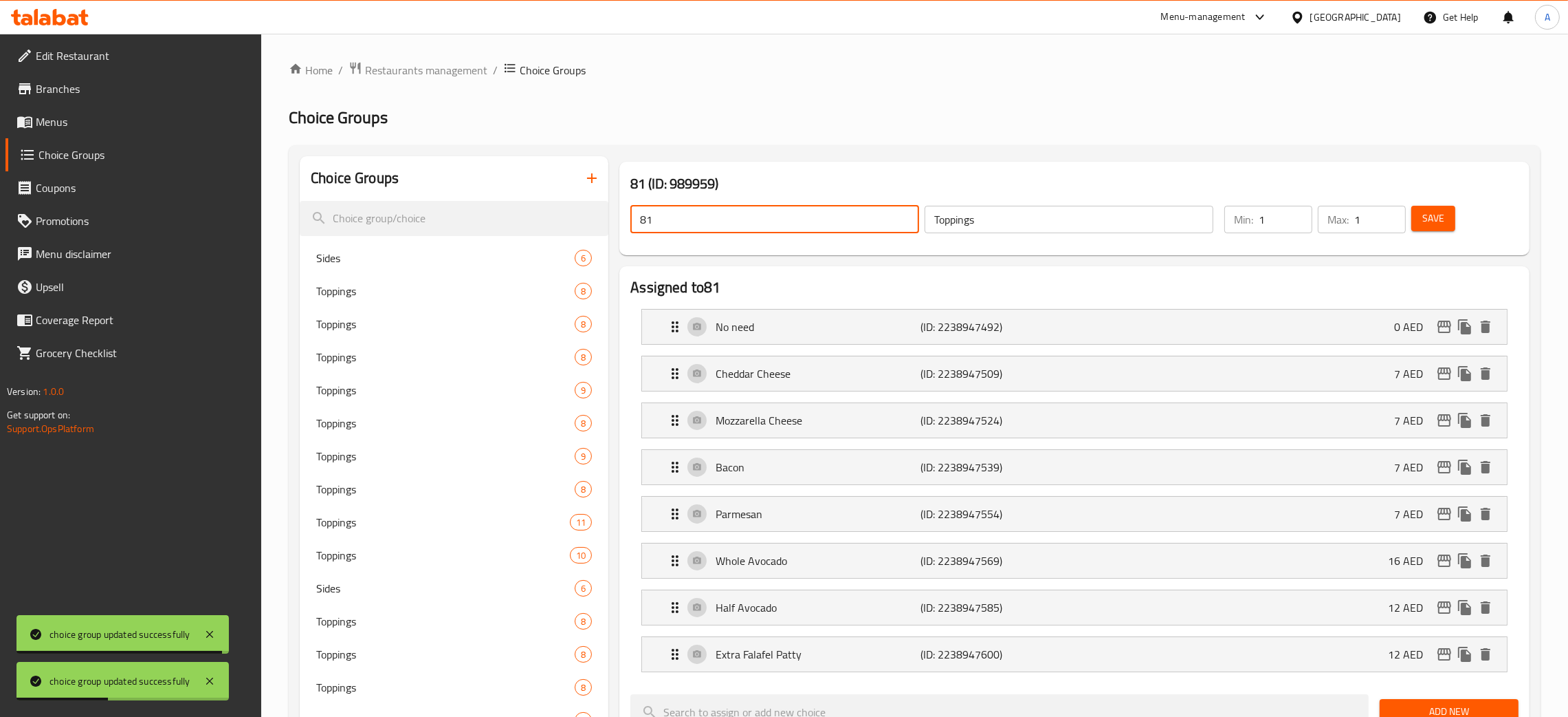
drag, startPoint x: 646, startPoint y: 224, endPoint x: 624, endPoint y: 224, distance: 22.0
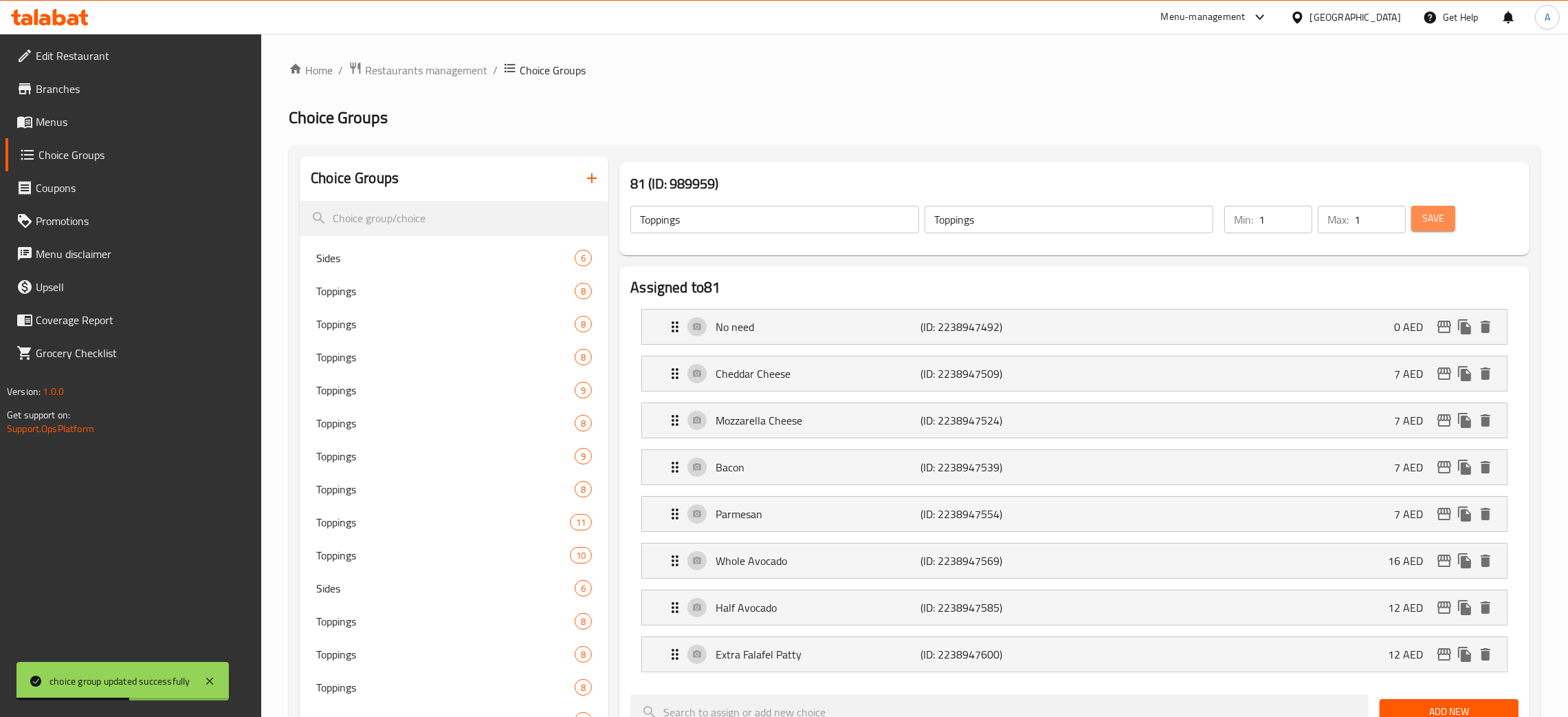
drag, startPoint x: 1441, startPoint y: 221, endPoint x: 1583, endPoint y: 58, distance: 216.2
click at [1441, 222] on span "Save" at bounding box center [1433, 218] width 22 height 17
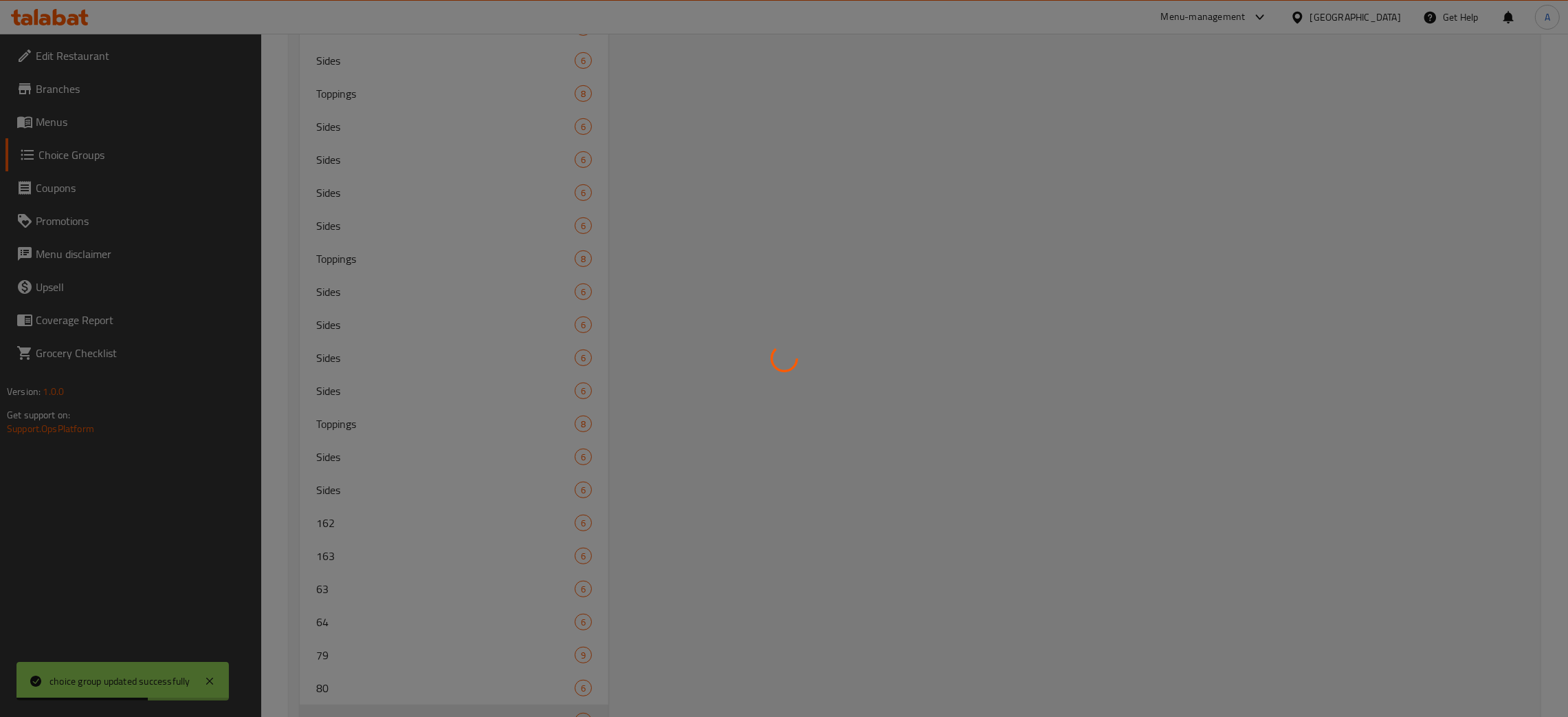
scroll to position [1223, 0]
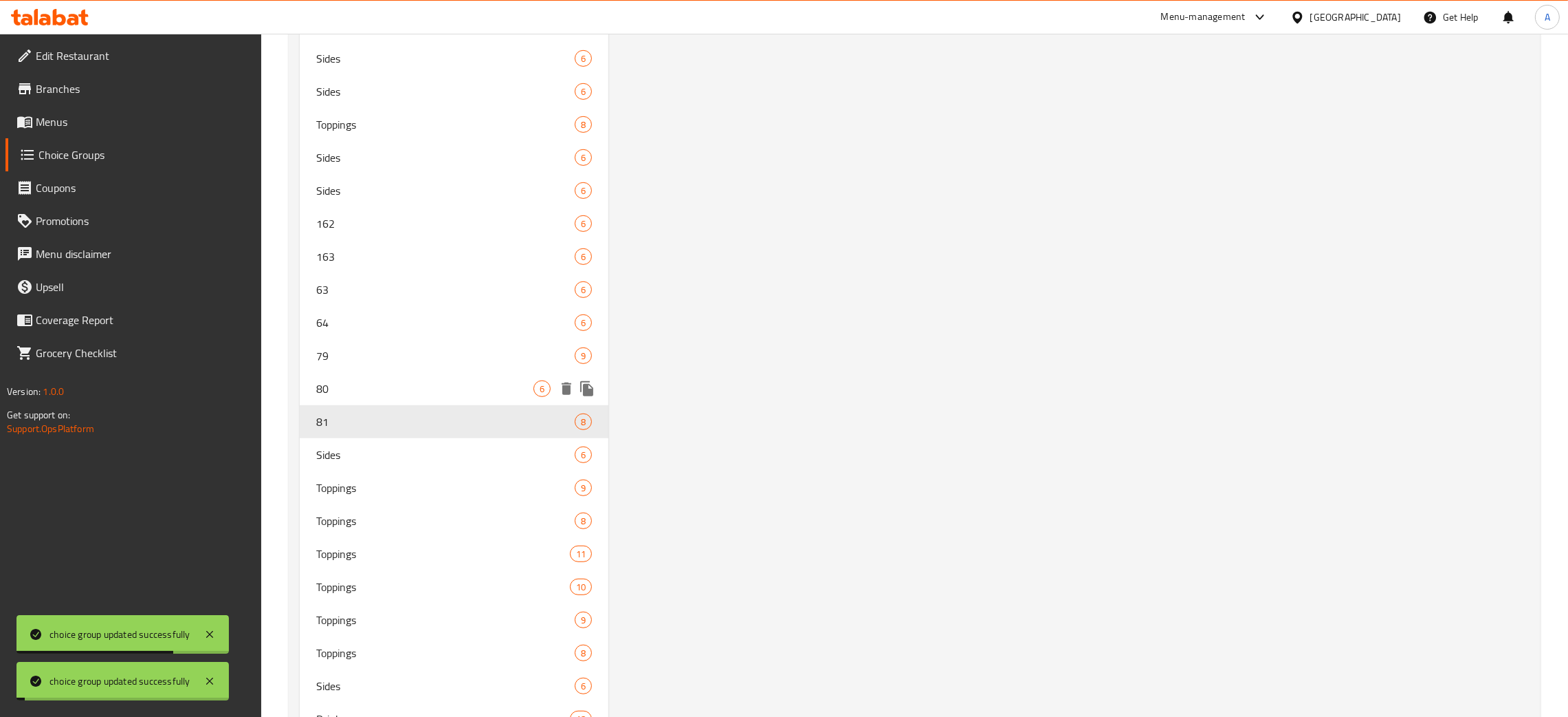
click at [366, 386] on span "80" at bounding box center [425, 388] width 217 height 16
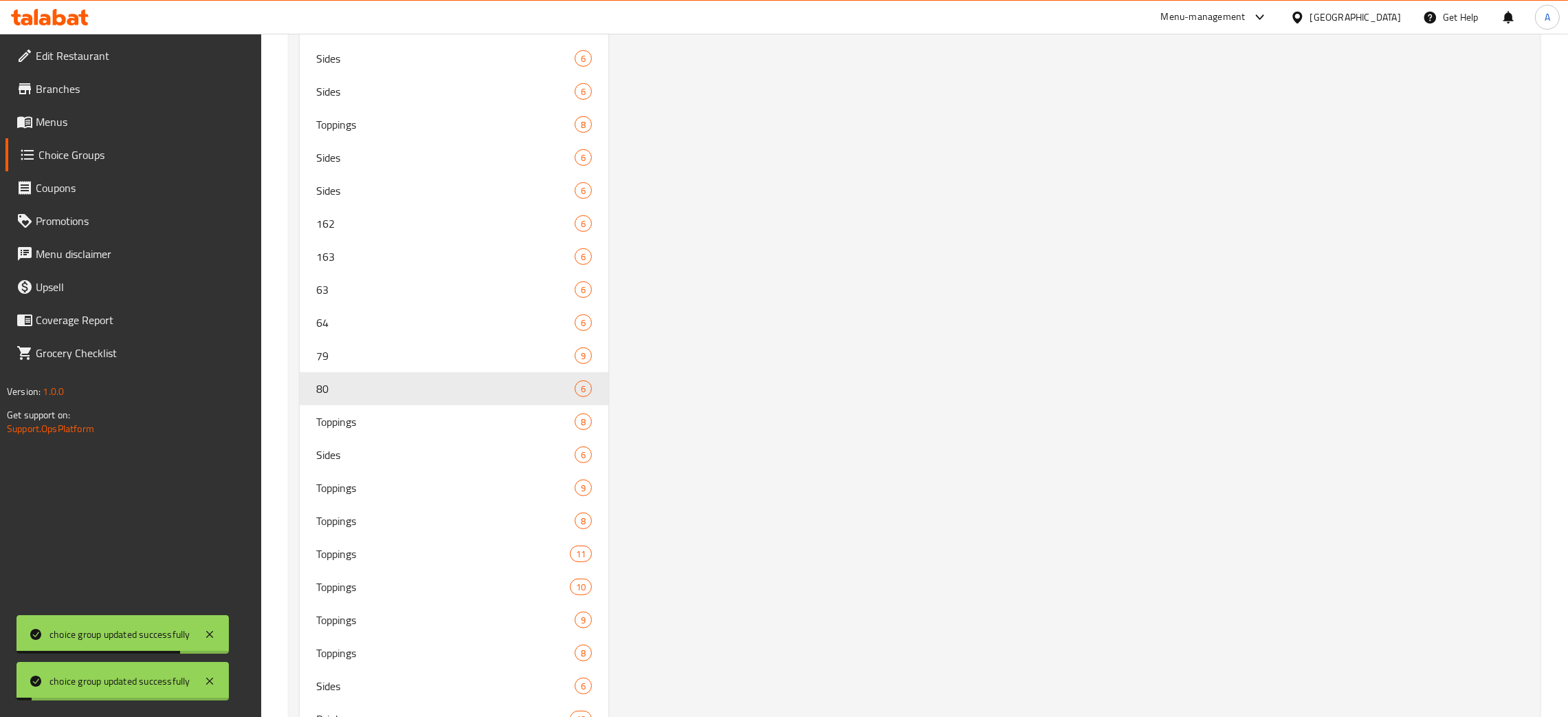
type input "80"
type input "Sides"
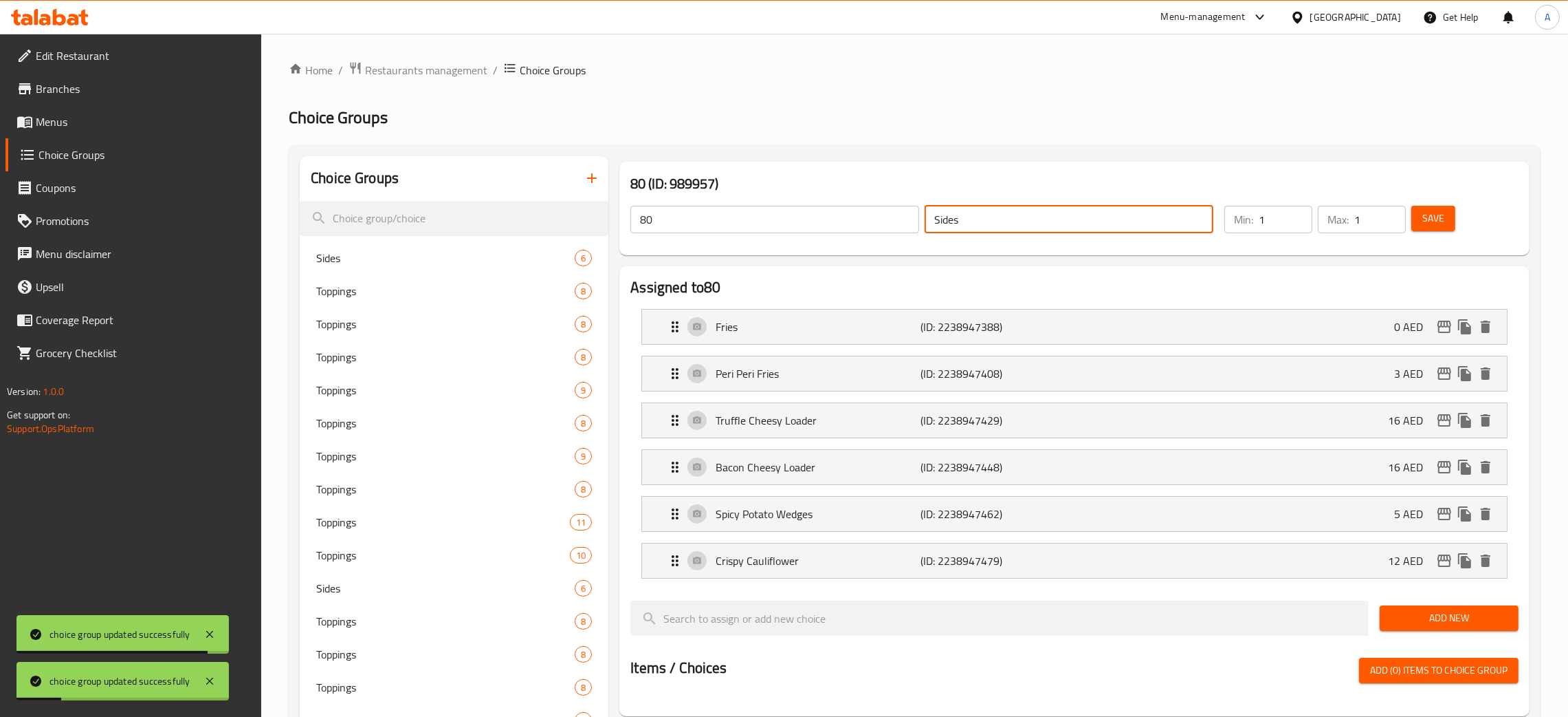
drag, startPoint x: 942, startPoint y: 226, endPoint x: 889, endPoint y: 220, distance: 53.3
click at [889, 220] on div "80 ​ Sides ​" at bounding box center [922, 219] width 600 height 44
click at [614, 225] on div "80 (ID: 989957) 80 ​ Sides ​ Min: 1 ​ Max: 1 ​ Save" at bounding box center [1075, 208] width 922 height 104
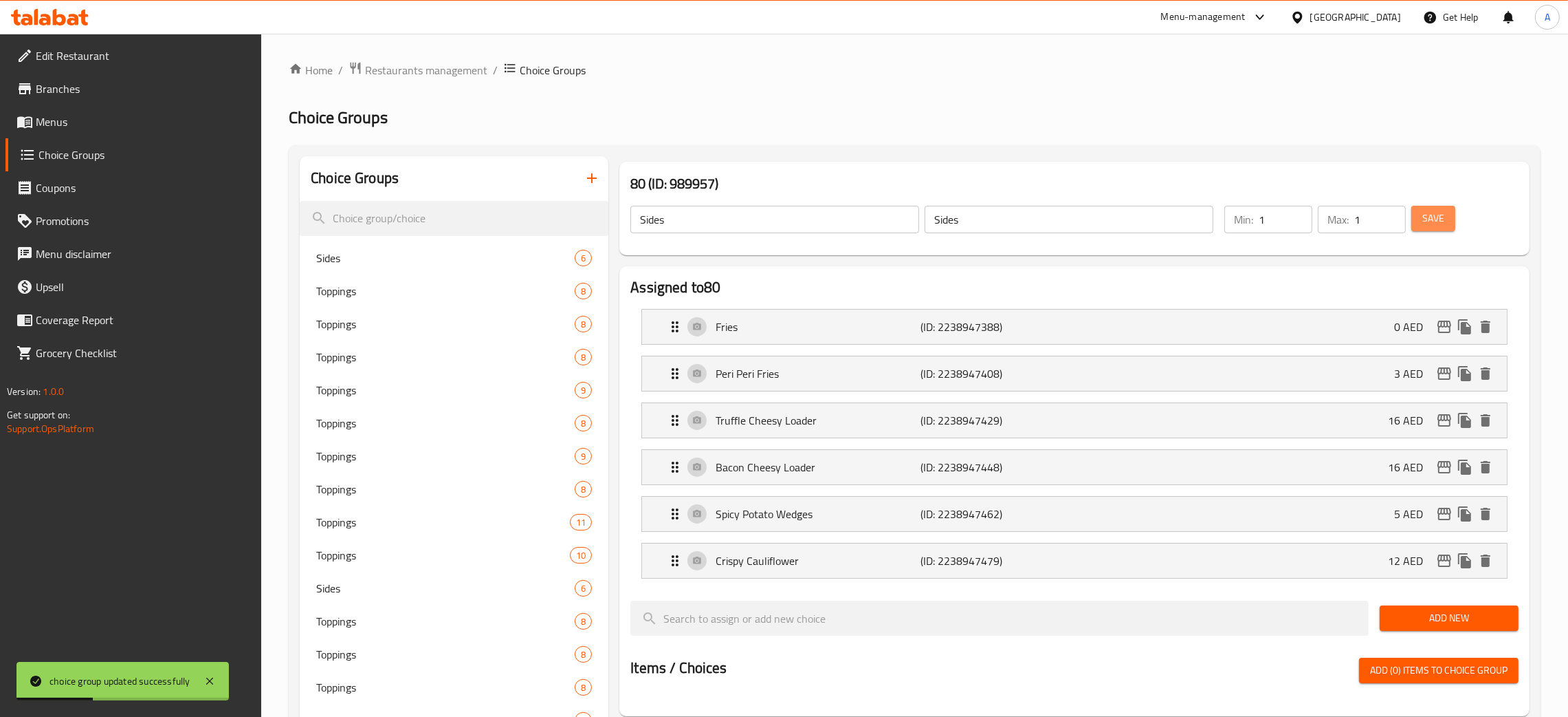
drag, startPoint x: 1430, startPoint y: 219, endPoint x: 1583, endPoint y: 87, distance: 202.1
click at [1430, 219] on span "Save" at bounding box center [1433, 218] width 22 height 17
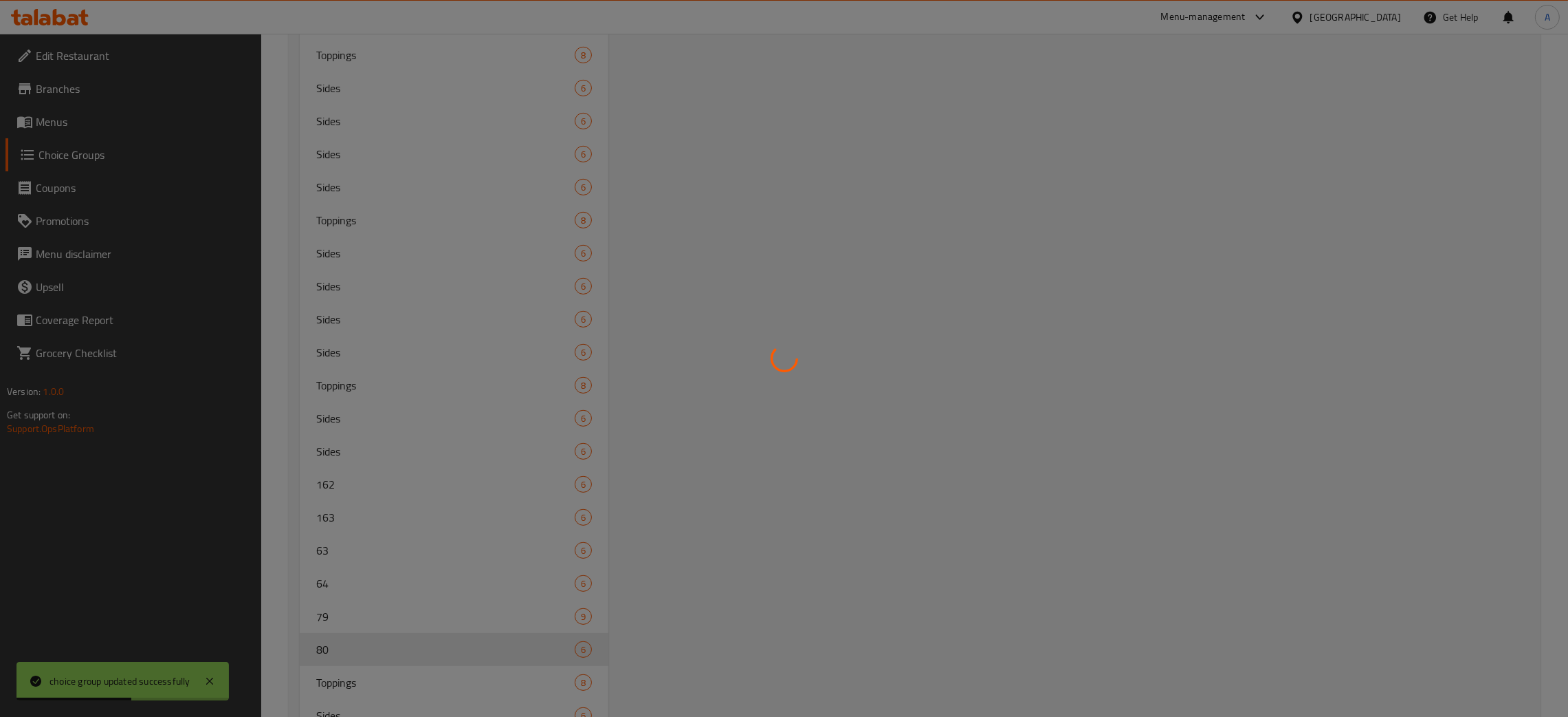
scroll to position [974, 0]
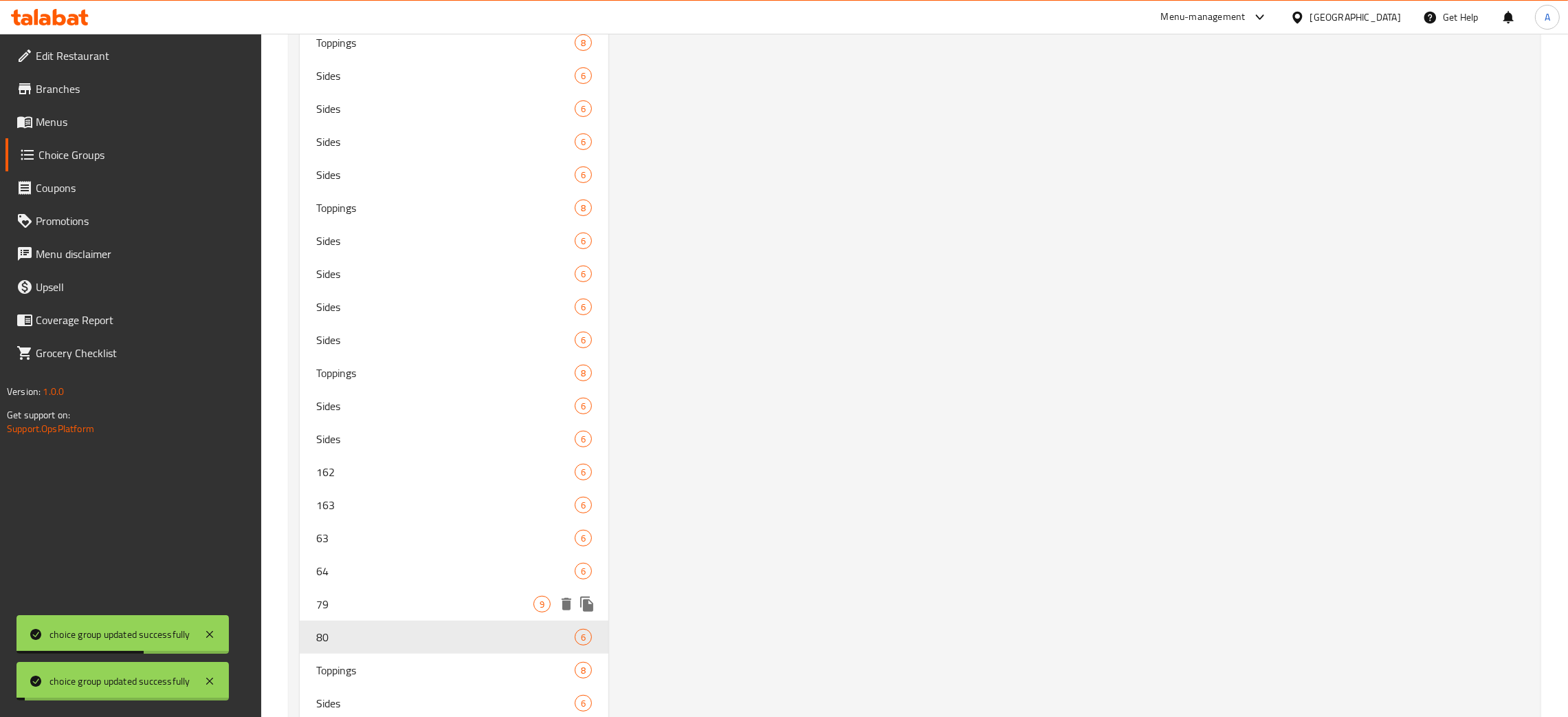
click at [365, 597] on span "79" at bounding box center [425, 604] width 217 height 16
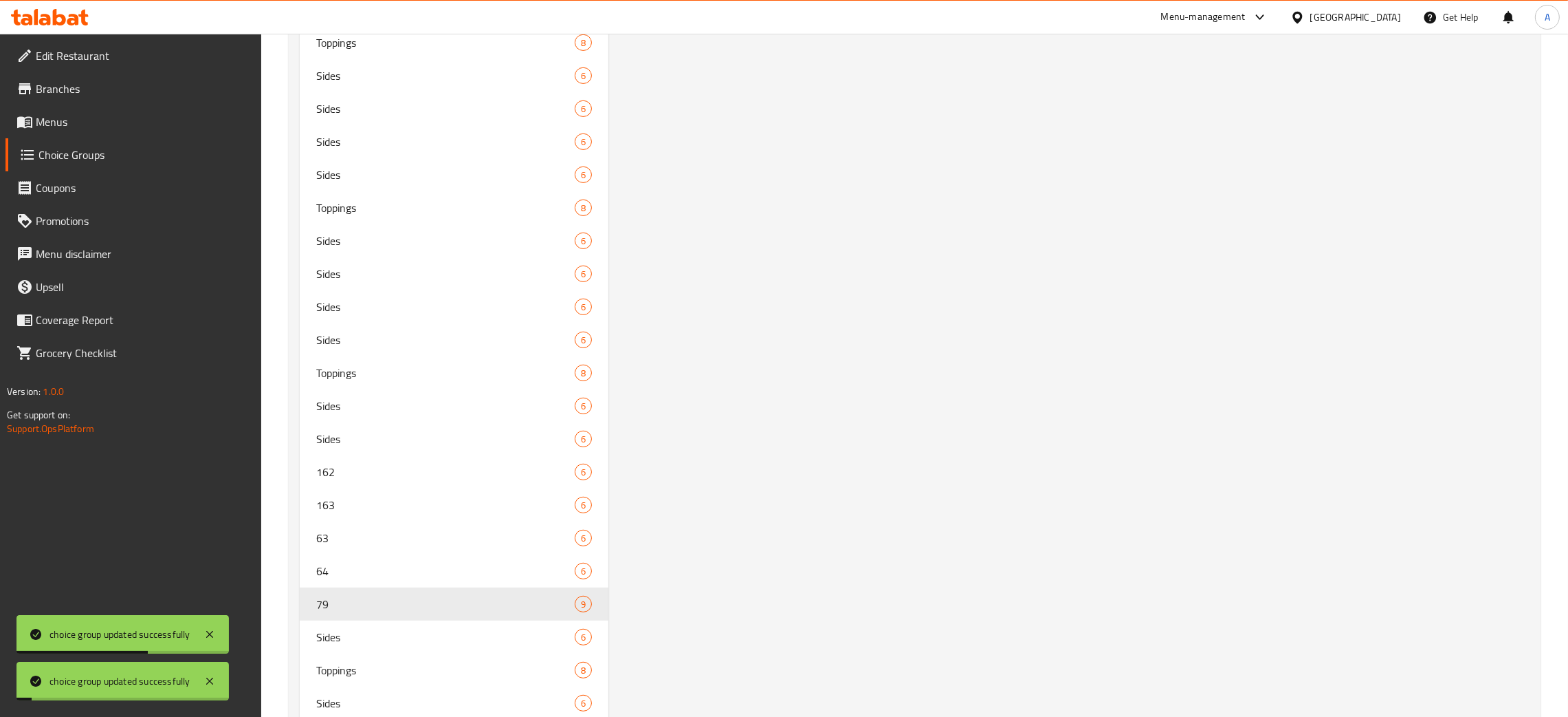
type input "79"
type input "Toppings"
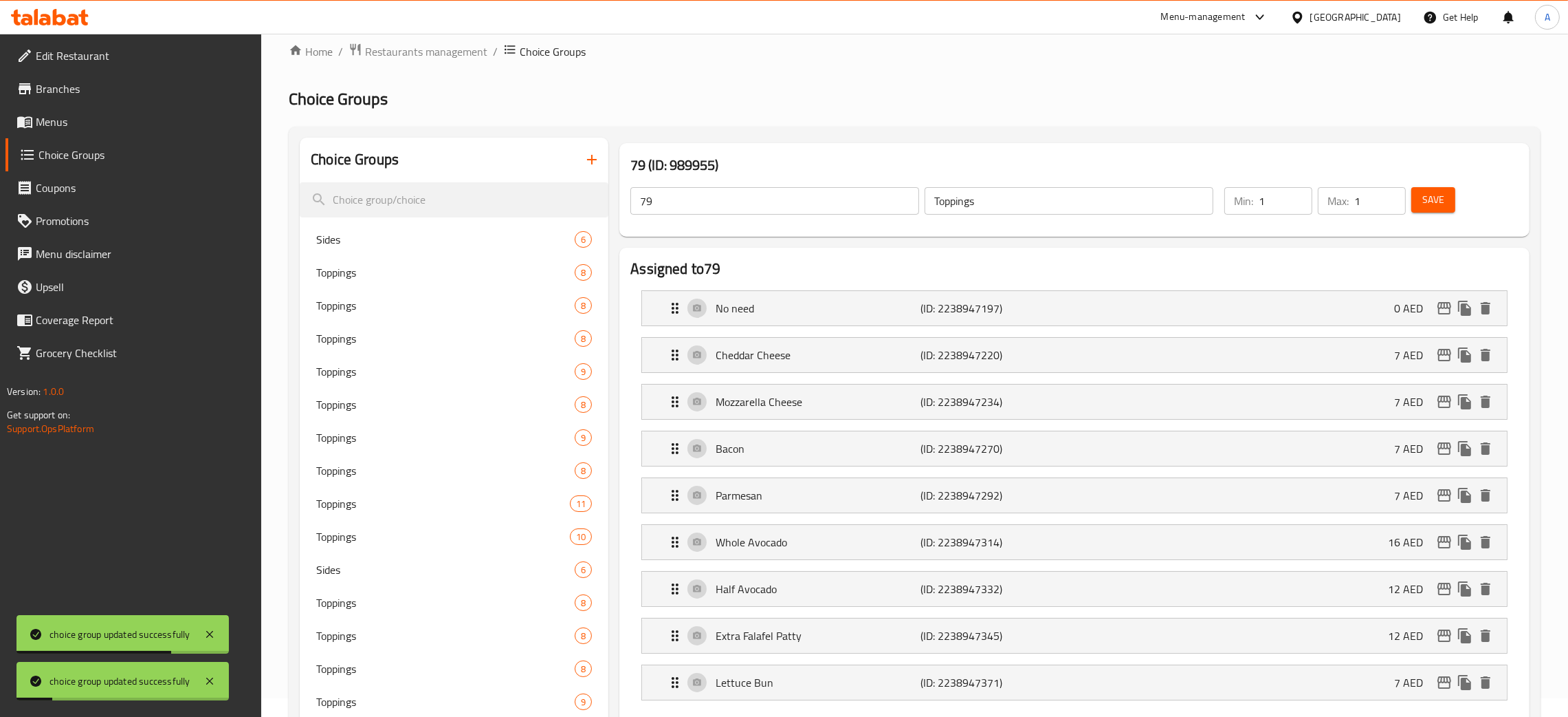
scroll to position [0, 0]
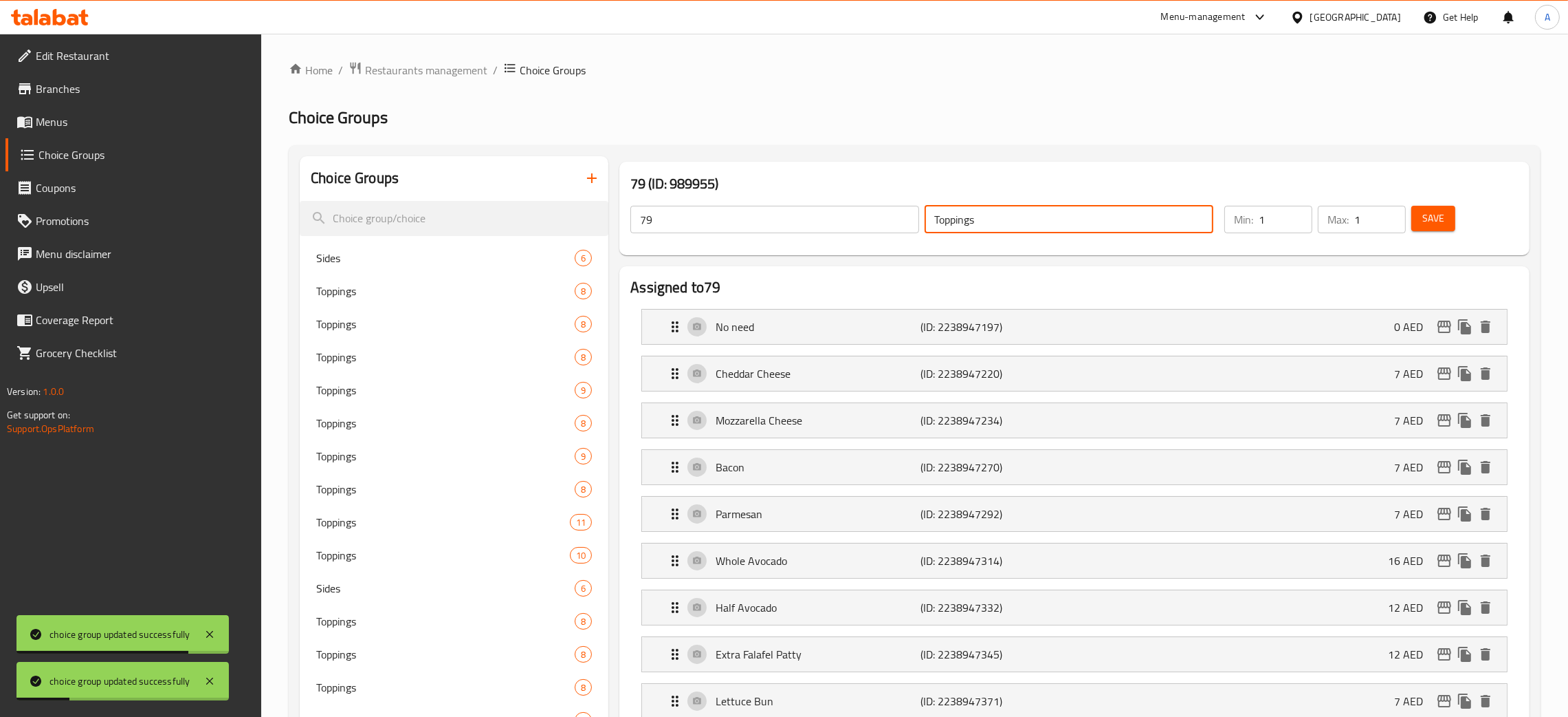
drag, startPoint x: 999, startPoint y: 215, endPoint x: 882, endPoint y: 213, distance: 117.0
click at [882, 213] on div "79 ​ Toppings ​" at bounding box center [922, 219] width 600 height 44
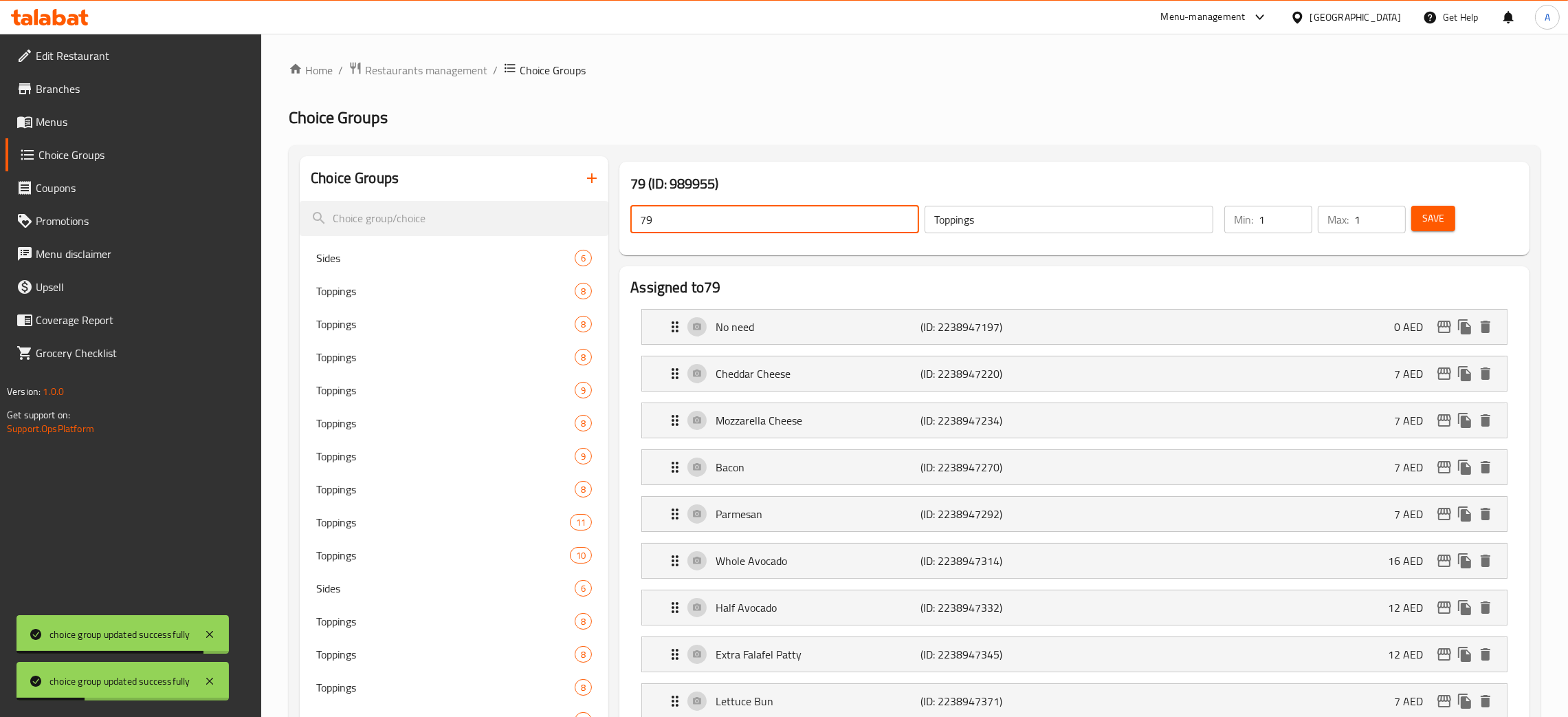
drag, startPoint x: 671, startPoint y: 218, endPoint x: 616, endPoint y: 218, distance: 55.0
click at [616, 218] on div "79 (ID: 989955) 79 ​ Toppings ​ Min: 1 ​ Max: 1 ​ Save" at bounding box center [1075, 208] width 922 height 104
click at [1430, 225] on span "Save" at bounding box center [1433, 218] width 22 height 17
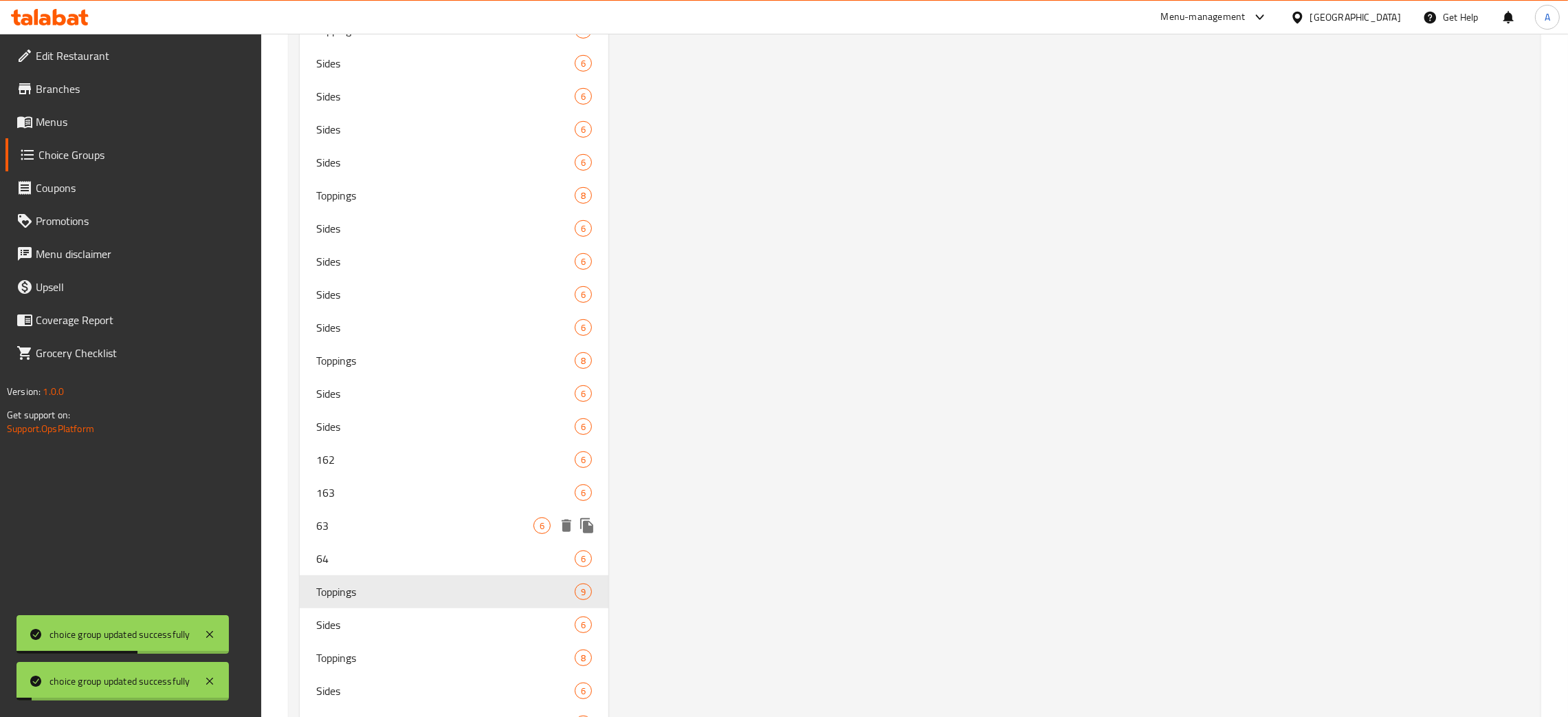
scroll to position [1000, 0]
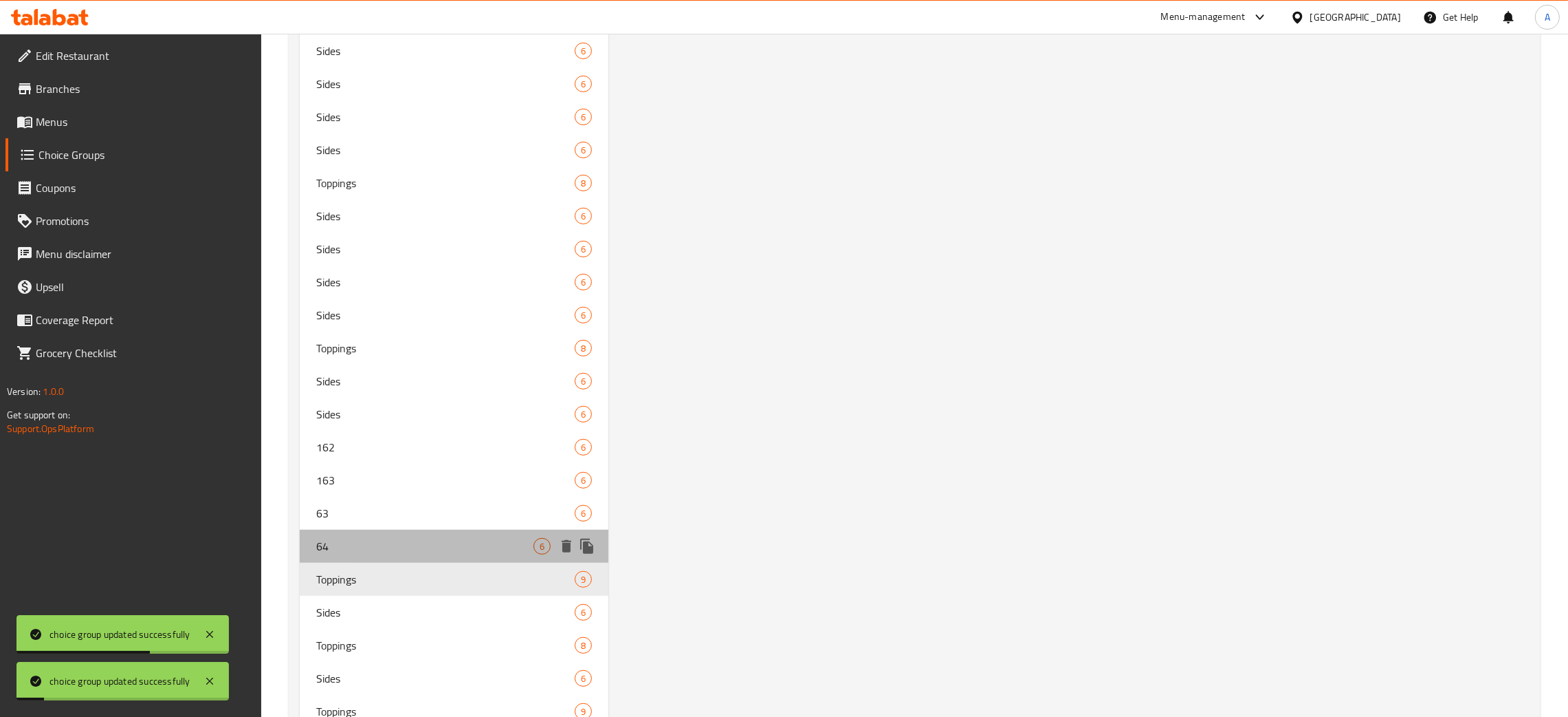
click at [365, 545] on span "64" at bounding box center [425, 546] width 217 height 16
type input "64"
type input "Sides"
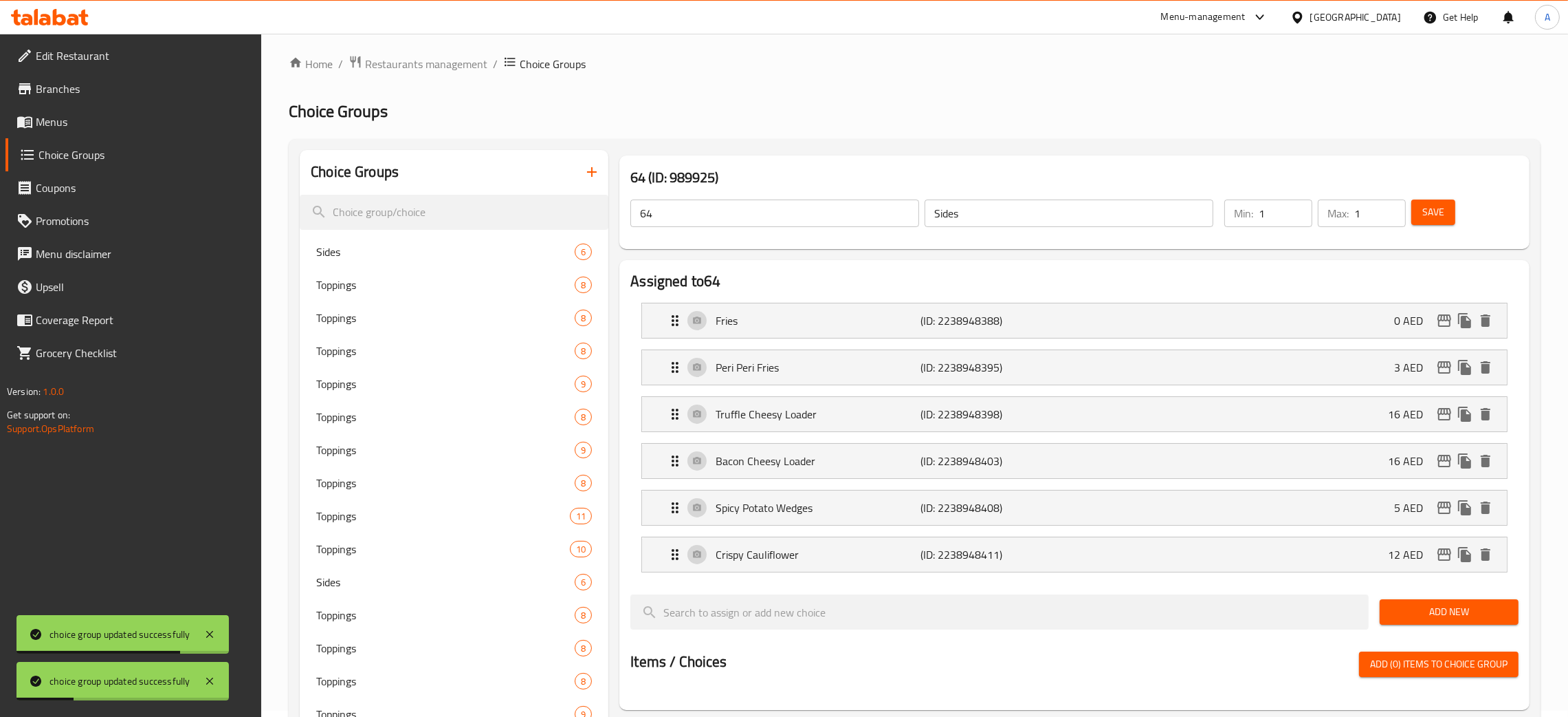
scroll to position [0, 0]
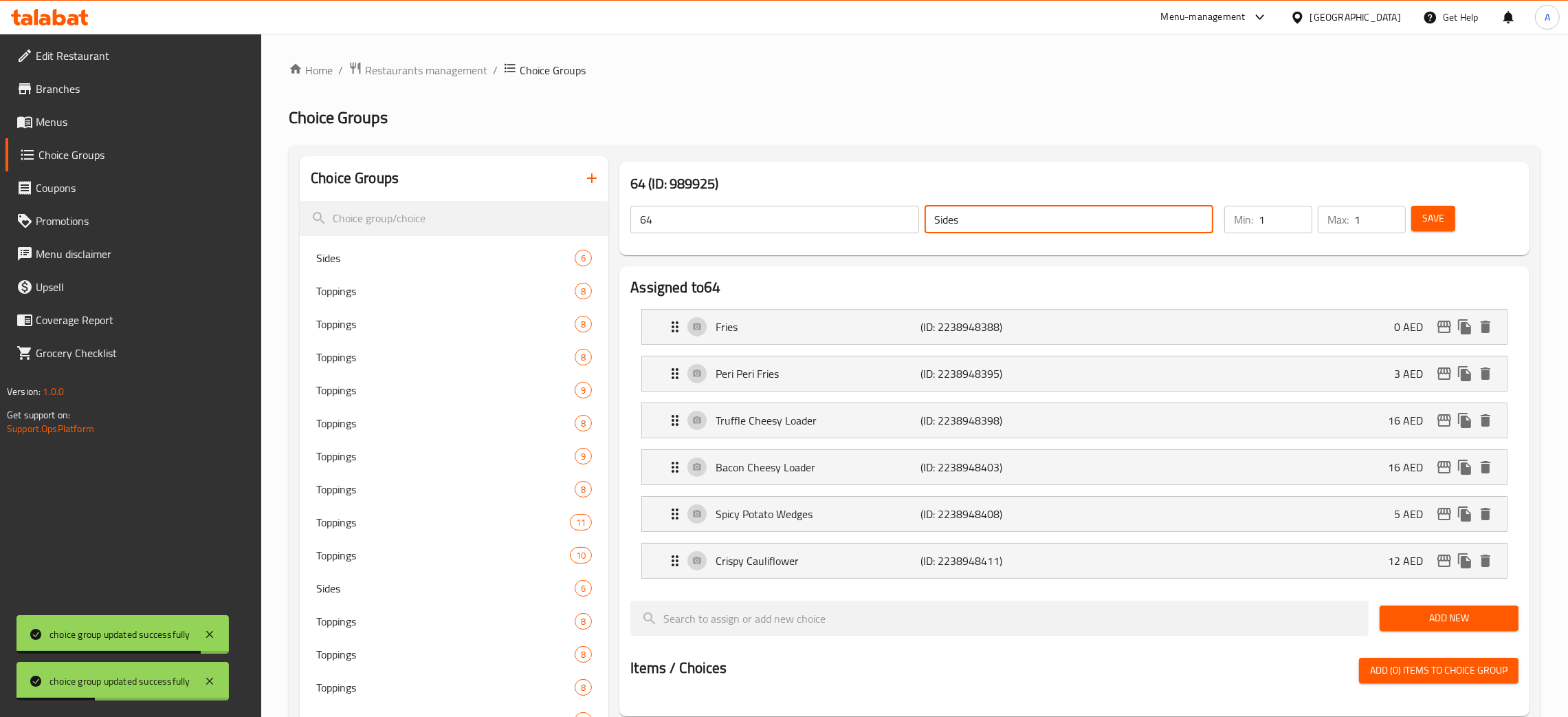
drag, startPoint x: 983, startPoint y: 216, endPoint x: 885, endPoint y: 219, distance: 98.0
click at [885, 219] on div "64 ​ Sides ​" at bounding box center [922, 219] width 600 height 44
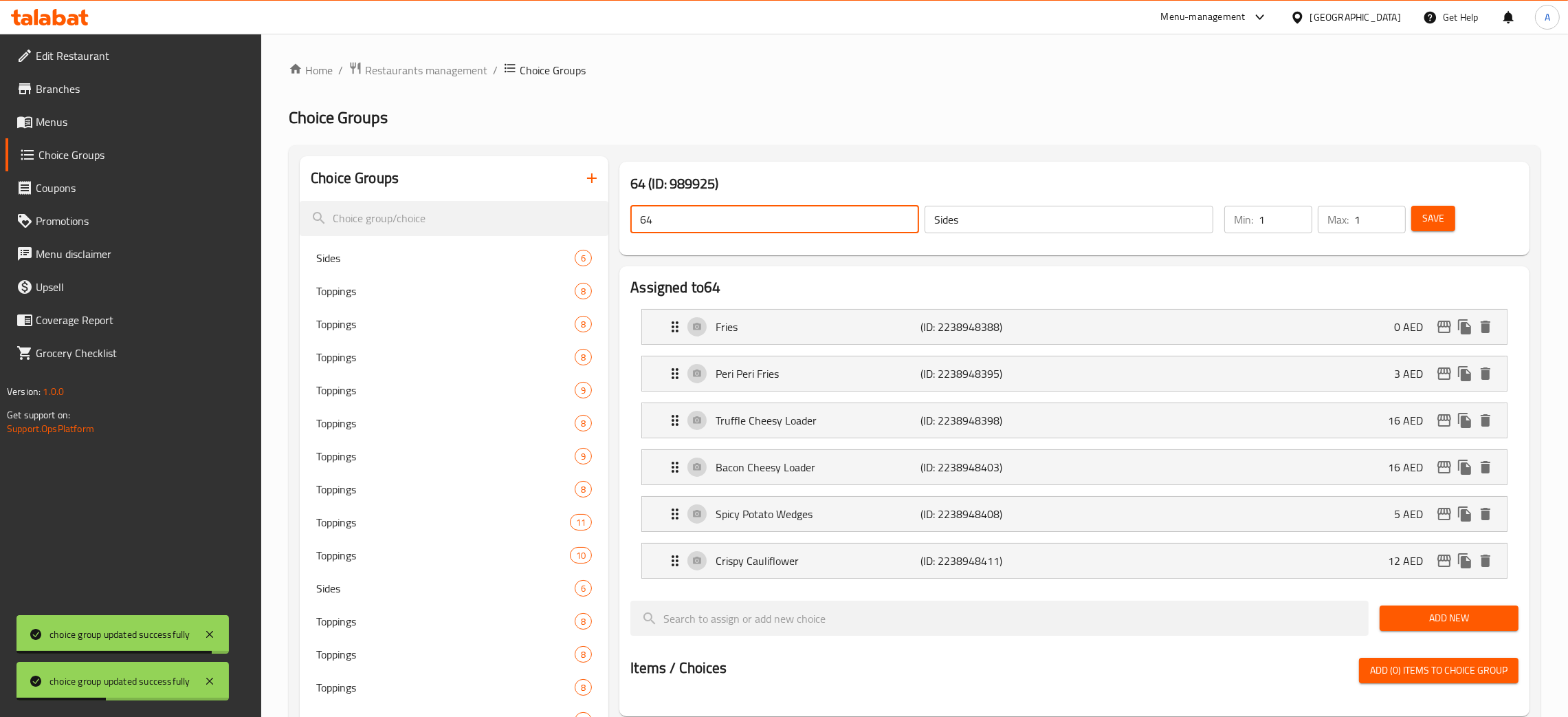
drag, startPoint x: 675, startPoint y: 222, endPoint x: 643, endPoint y: 223, distance: 32.0
click at [643, 223] on input "64" at bounding box center [774, 219] width 288 height 27
click at [684, 222] on input "6Sides" at bounding box center [774, 219] width 288 height 27
click at [683, 222] on input "6Sides" at bounding box center [774, 219] width 288 height 27
click at [686, 222] on input "6Sides" at bounding box center [774, 219] width 288 height 27
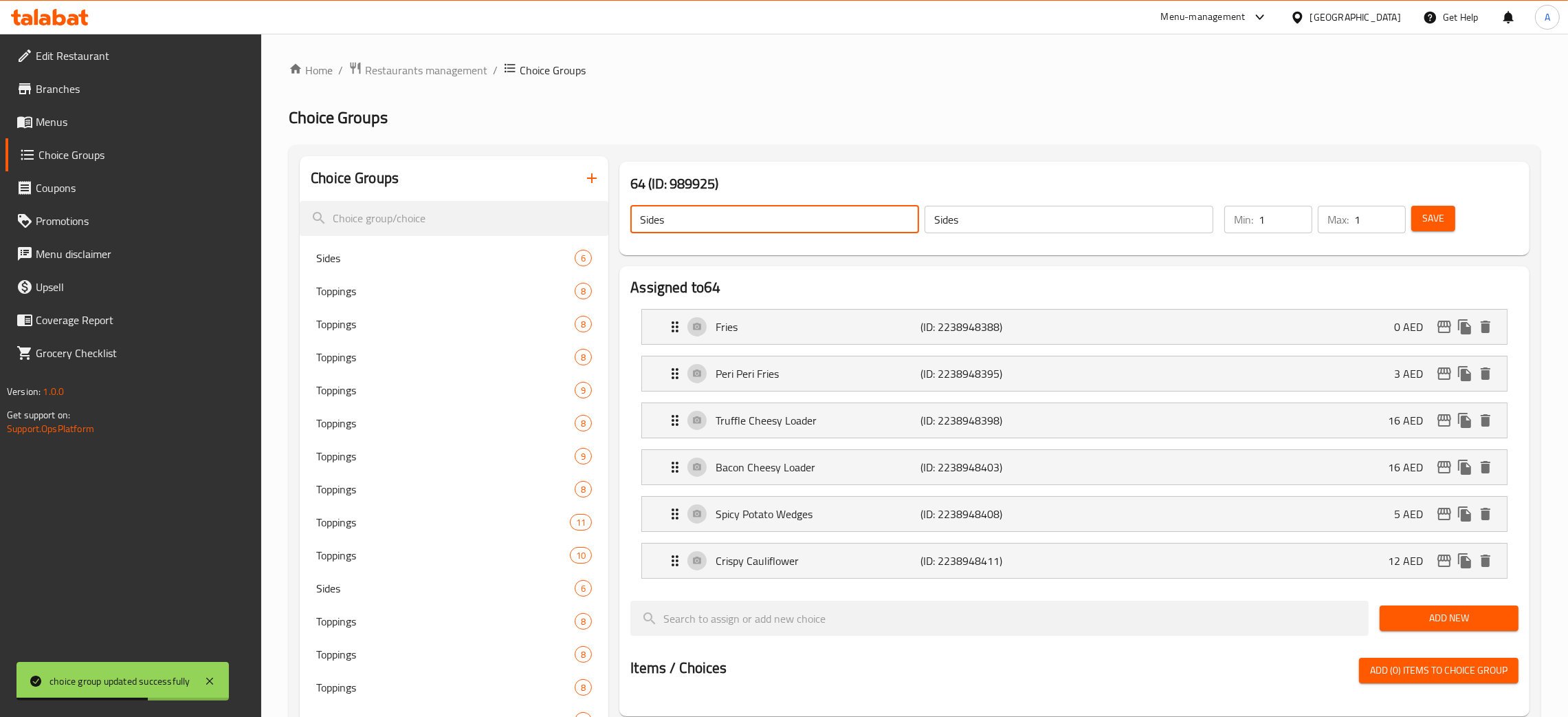
click at [1441, 229] on button "Save" at bounding box center [1433, 218] width 44 height 25
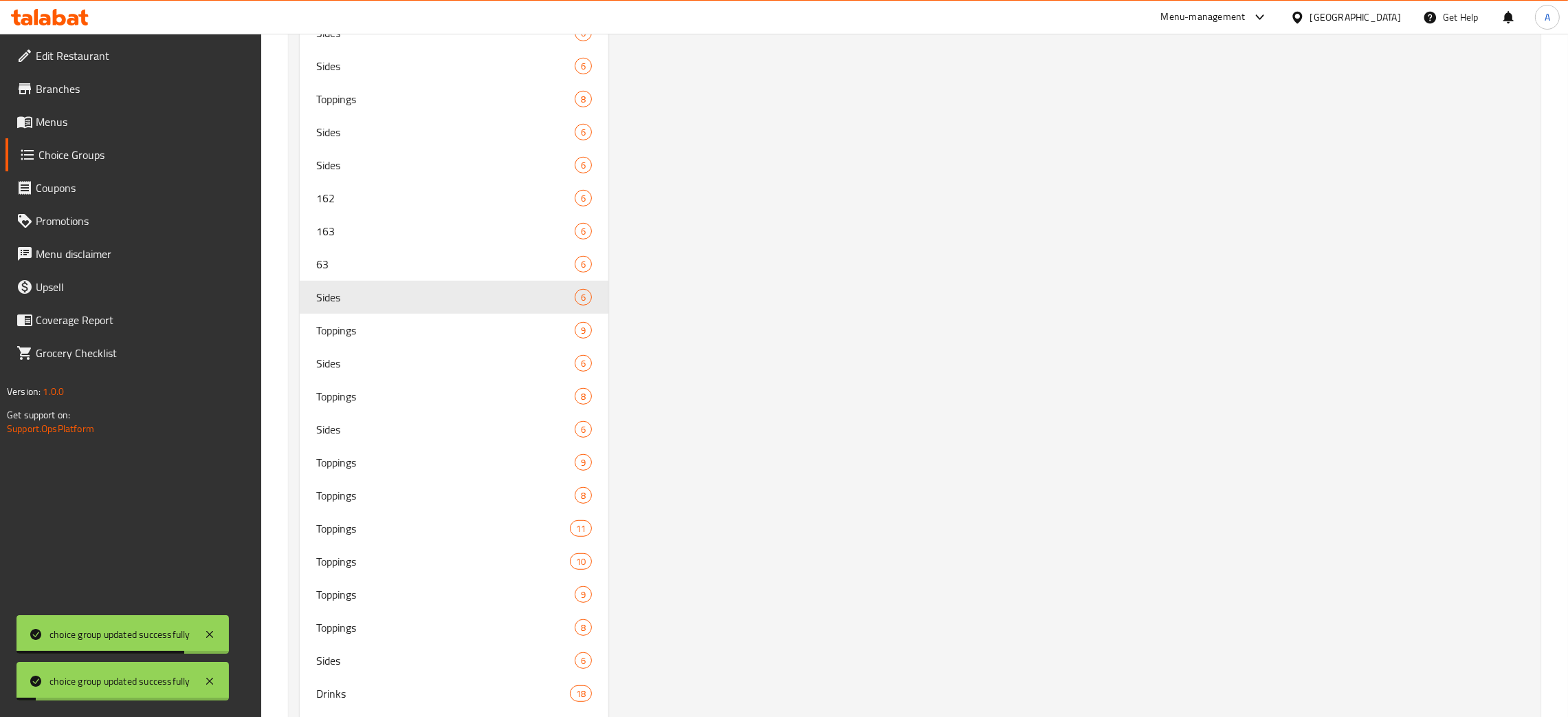
scroll to position [1211, 0]
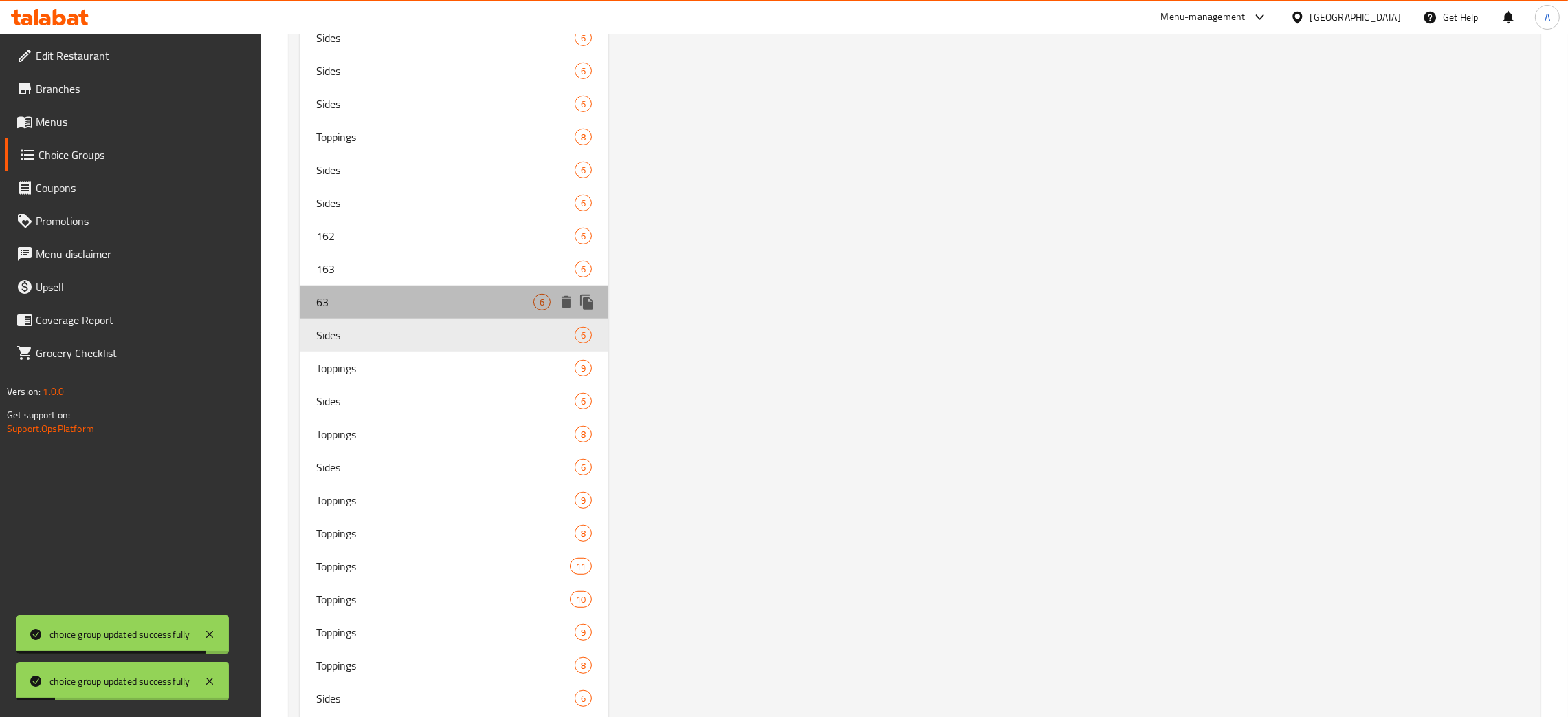
drag, startPoint x: 393, startPoint y: 300, endPoint x: 1061, endPoint y: 226, distance: 672.1
click at [393, 300] on span "63" at bounding box center [425, 302] width 217 height 16
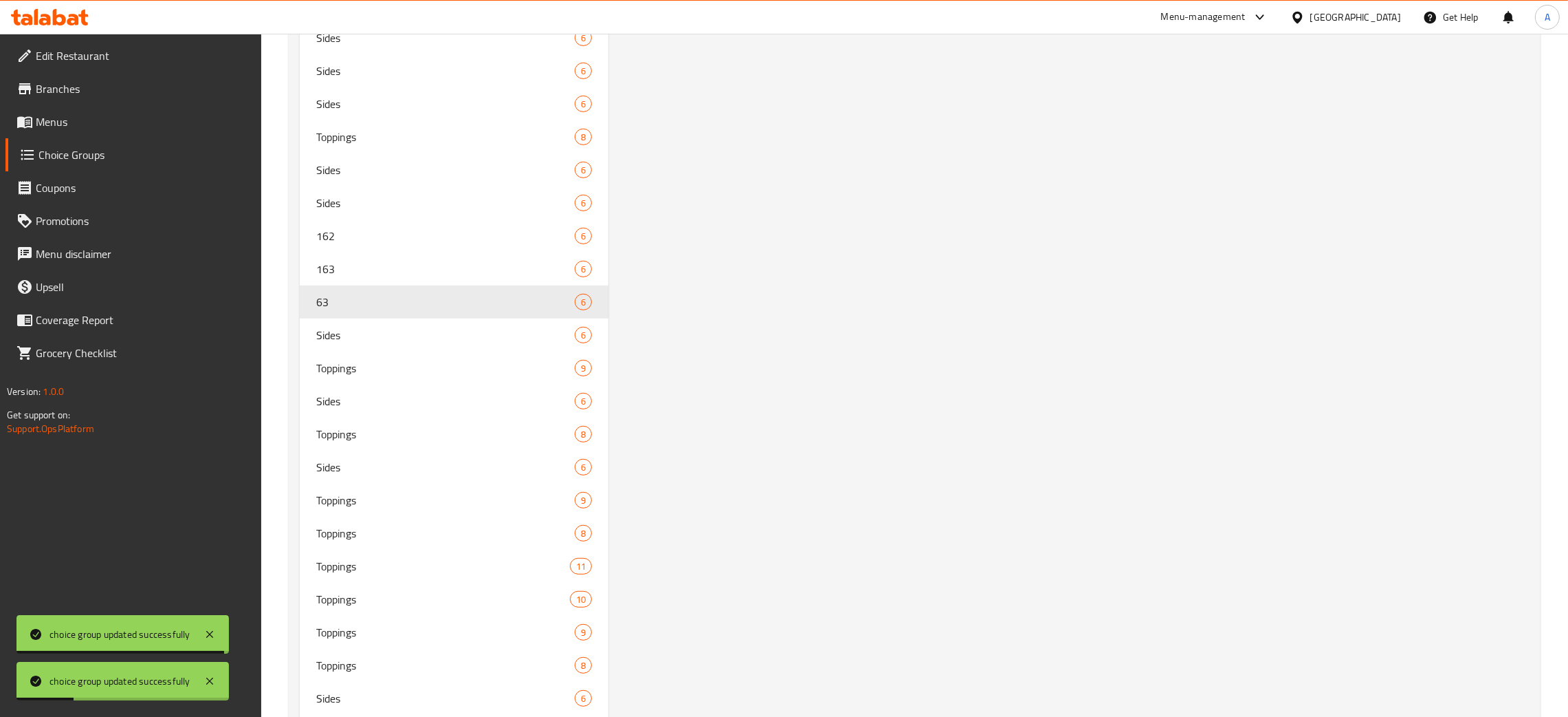
scroll to position [0, 0]
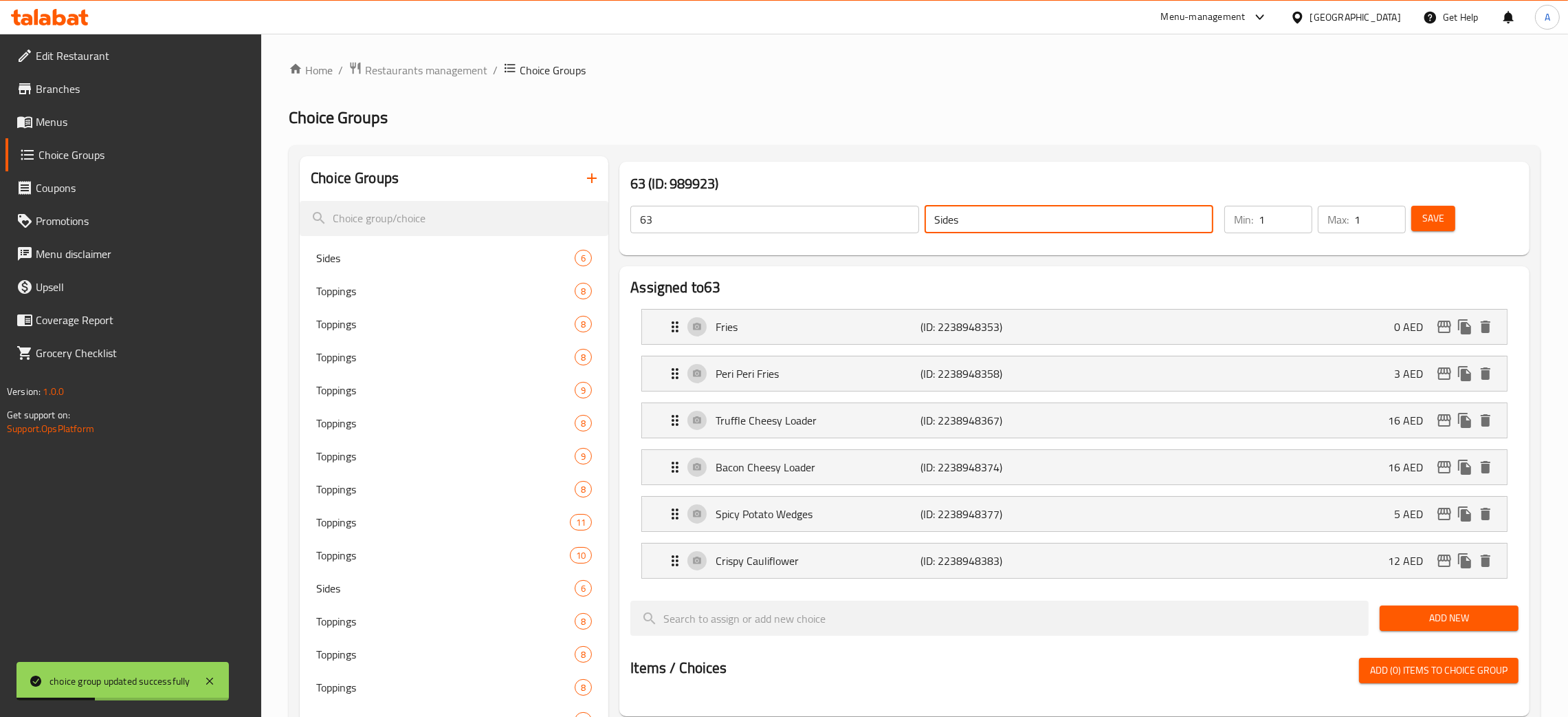
drag, startPoint x: 956, startPoint y: 222, endPoint x: 918, endPoint y: 221, distance: 38.0
click at [918, 221] on div "63 ​ Sides ​" at bounding box center [922, 219] width 600 height 44
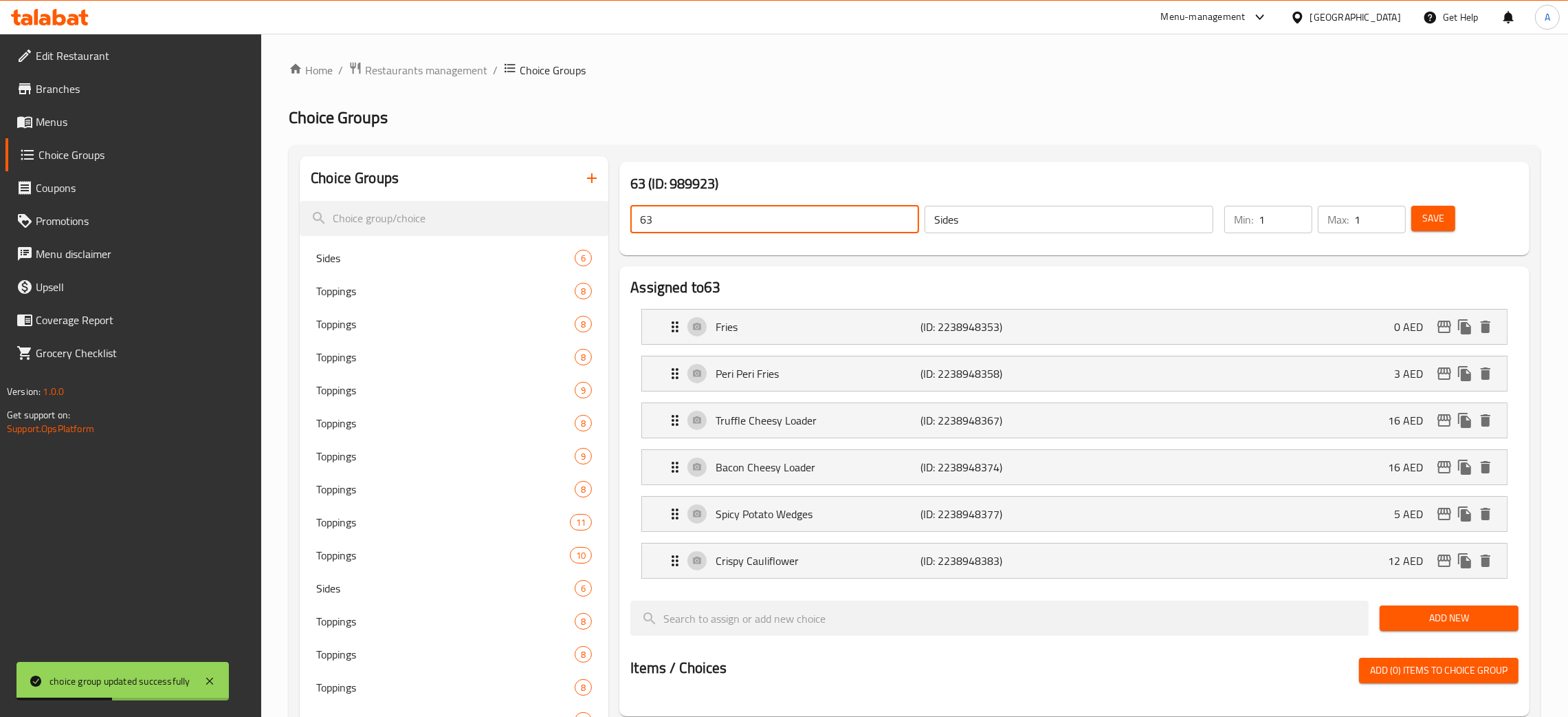
drag, startPoint x: 715, startPoint y: 221, endPoint x: 757, endPoint y: 243, distance: 47.4
click at [1433, 221] on span "Save" at bounding box center [1433, 218] width 22 height 17
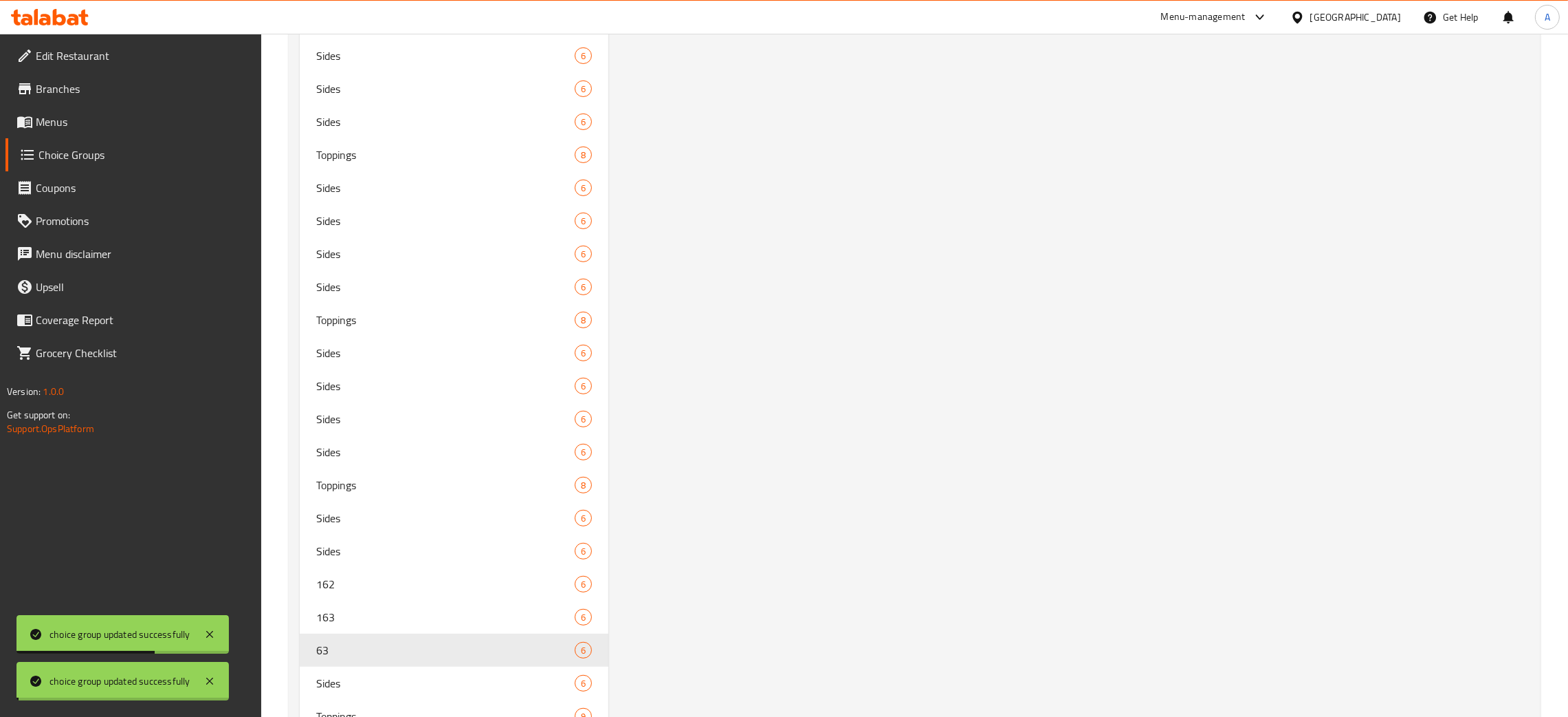
scroll to position [950, 0]
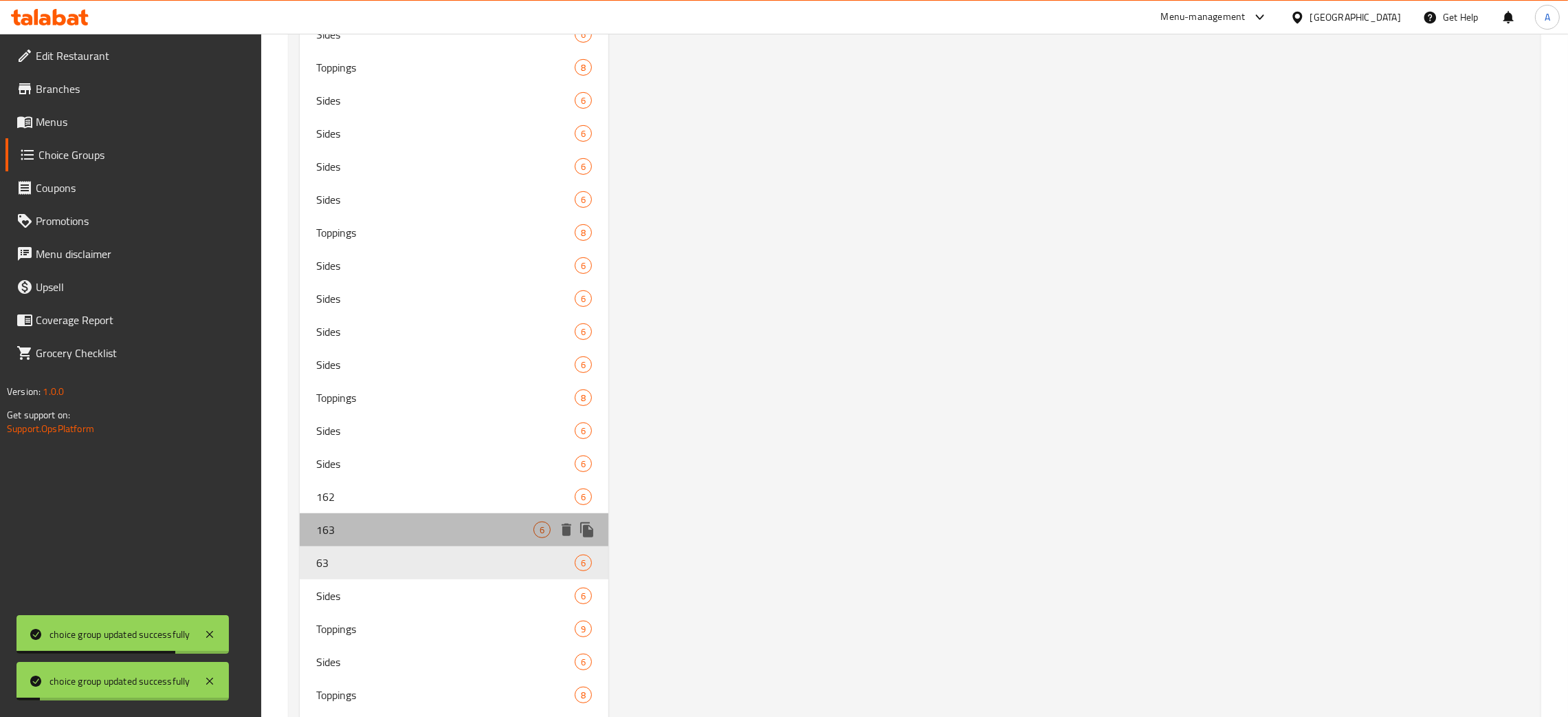
drag, startPoint x: 402, startPoint y: 524, endPoint x: 734, endPoint y: 515, distance: 332.1
click at [403, 524] on span "163" at bounding box center [425, 530] width 217 height 16
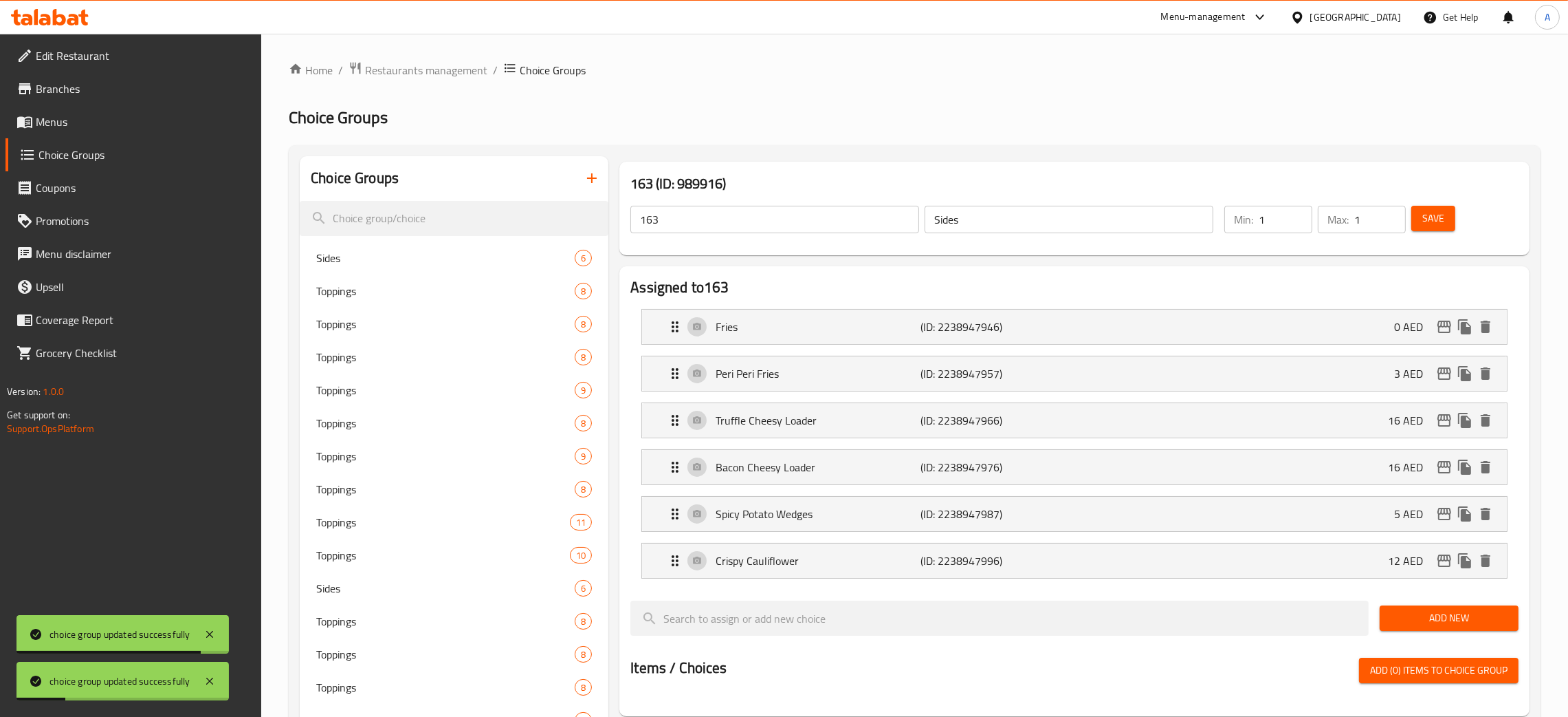
scroll to position [6, 0]
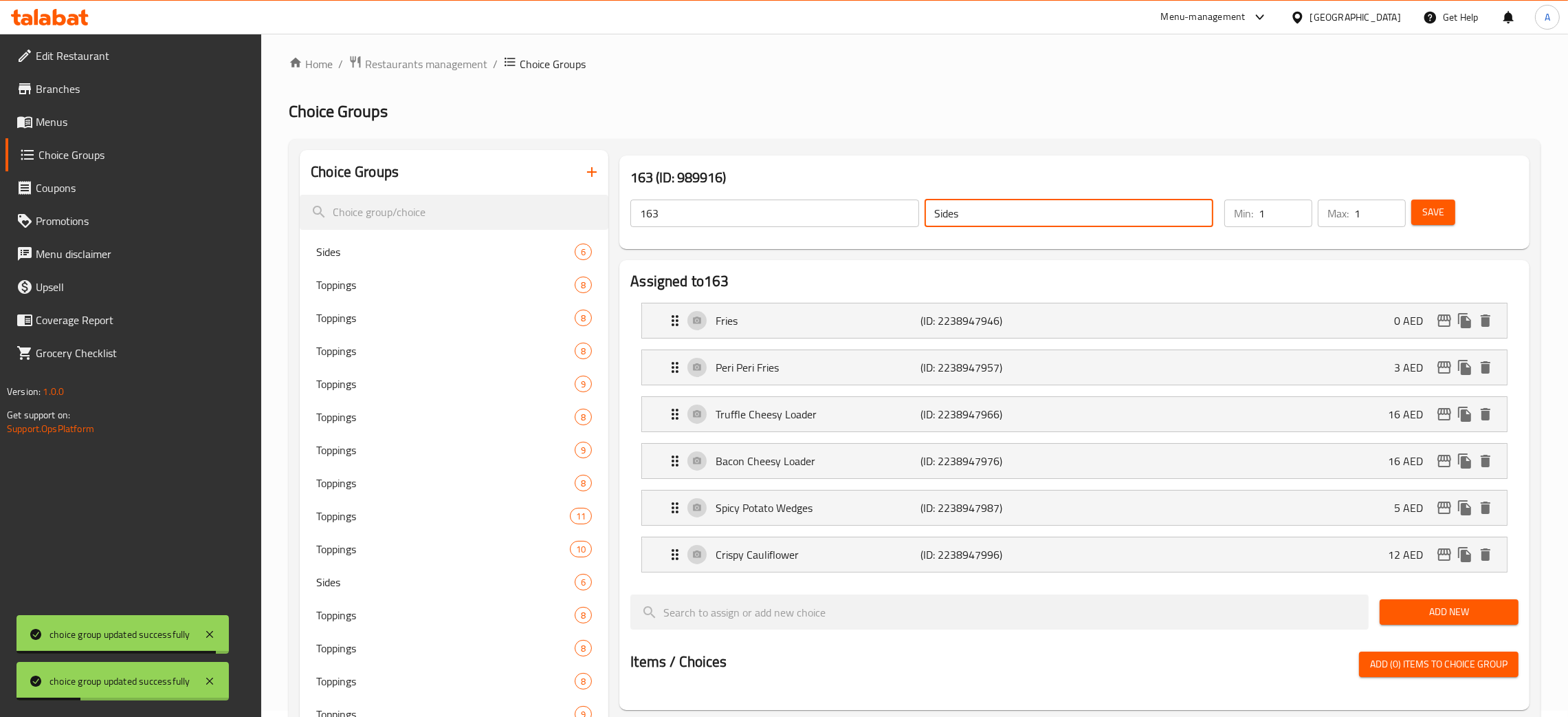
drag, startPoint x: 956, startPoint y: 212, endPoint x: 794, endPoint y: 221, distance: 162.2
click at [923, 213] on div "Sides ​" at bounding box center [1069, 213] width 294 height 33
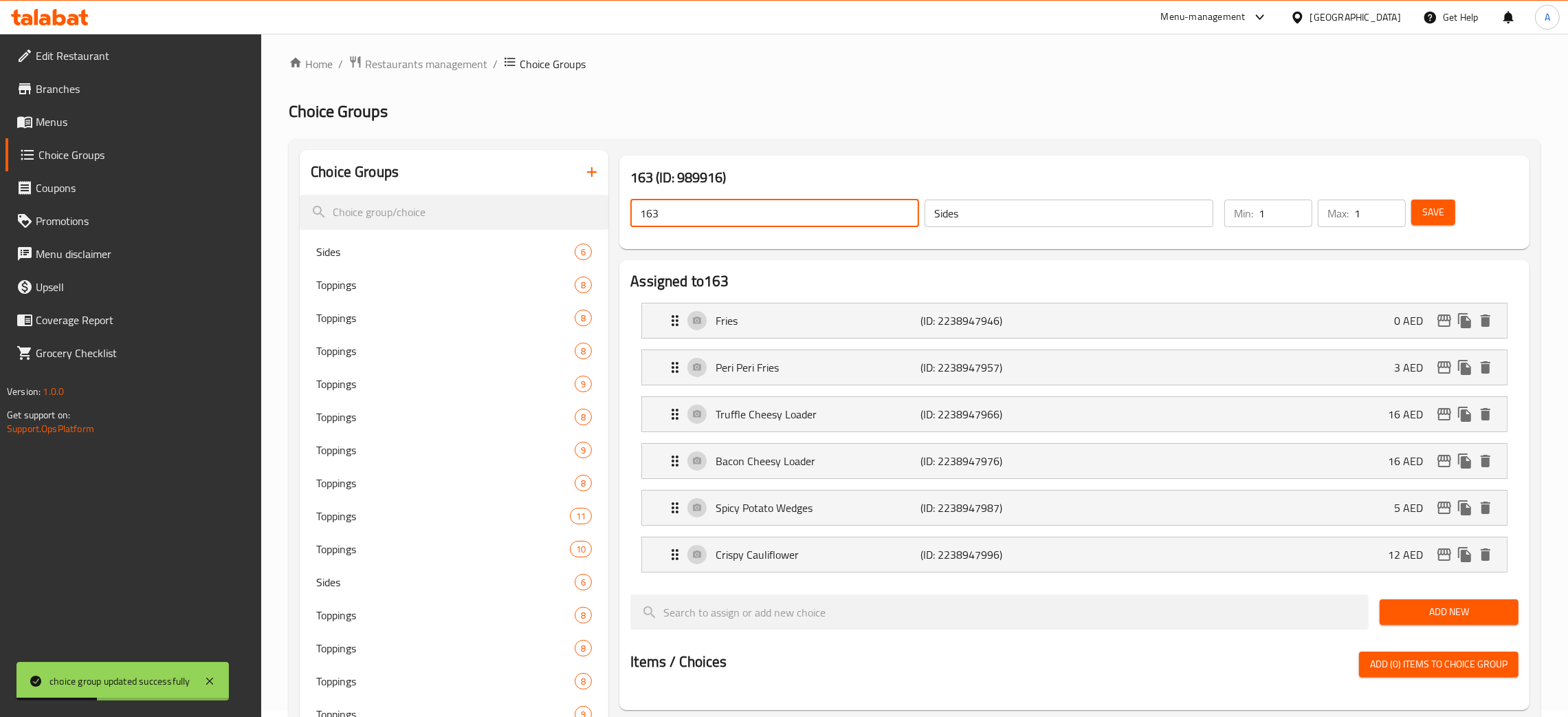
drag, startPoint x: 673, startPoint y: 217, endPoint x: 609, endPoint y: 218, distance: 64.0
click at [1436, 212] on span "Save" at bounding box center [1433, 212] width 22 height 17
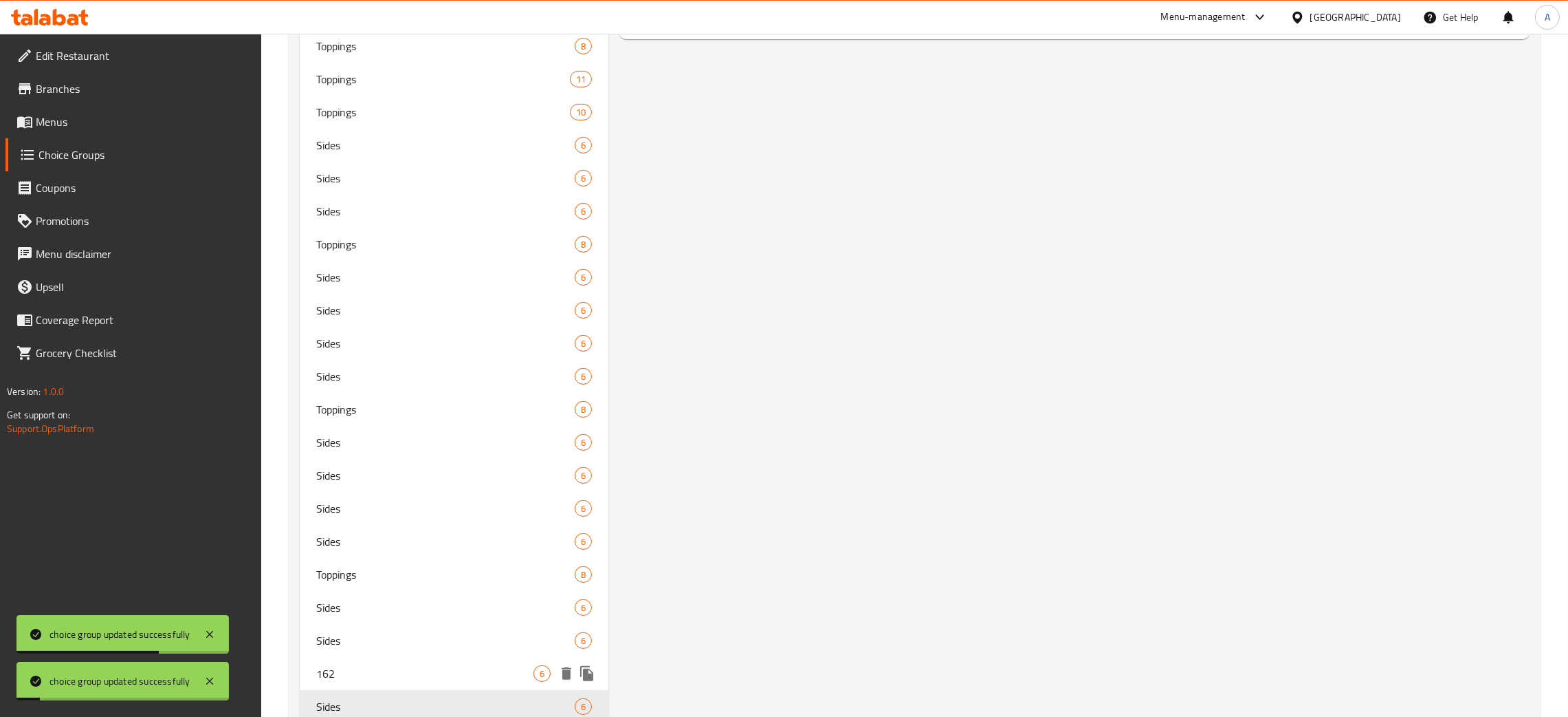
scroll to position [994, 0]
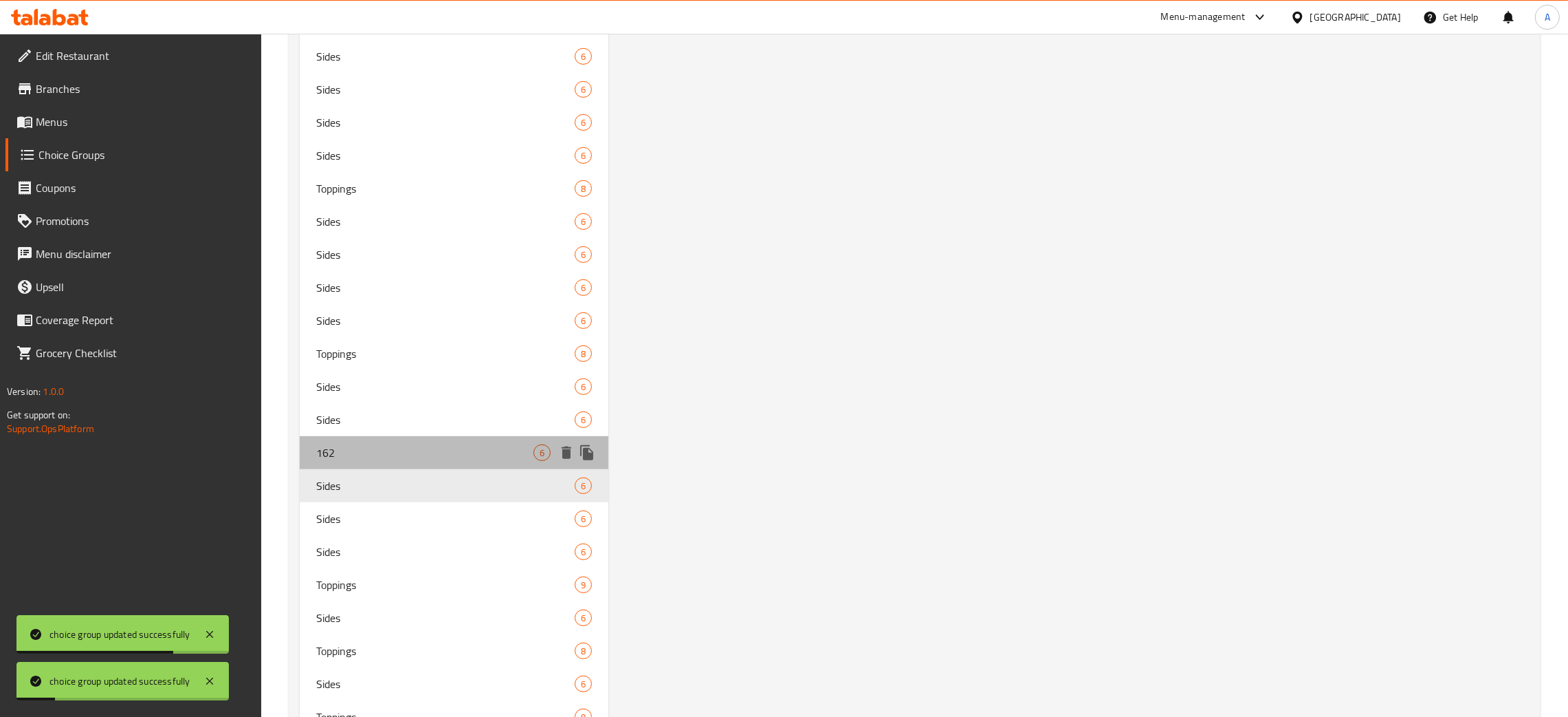
click at [399, 445] on span "162" at bounding box center [425, 453] width 217 height 16
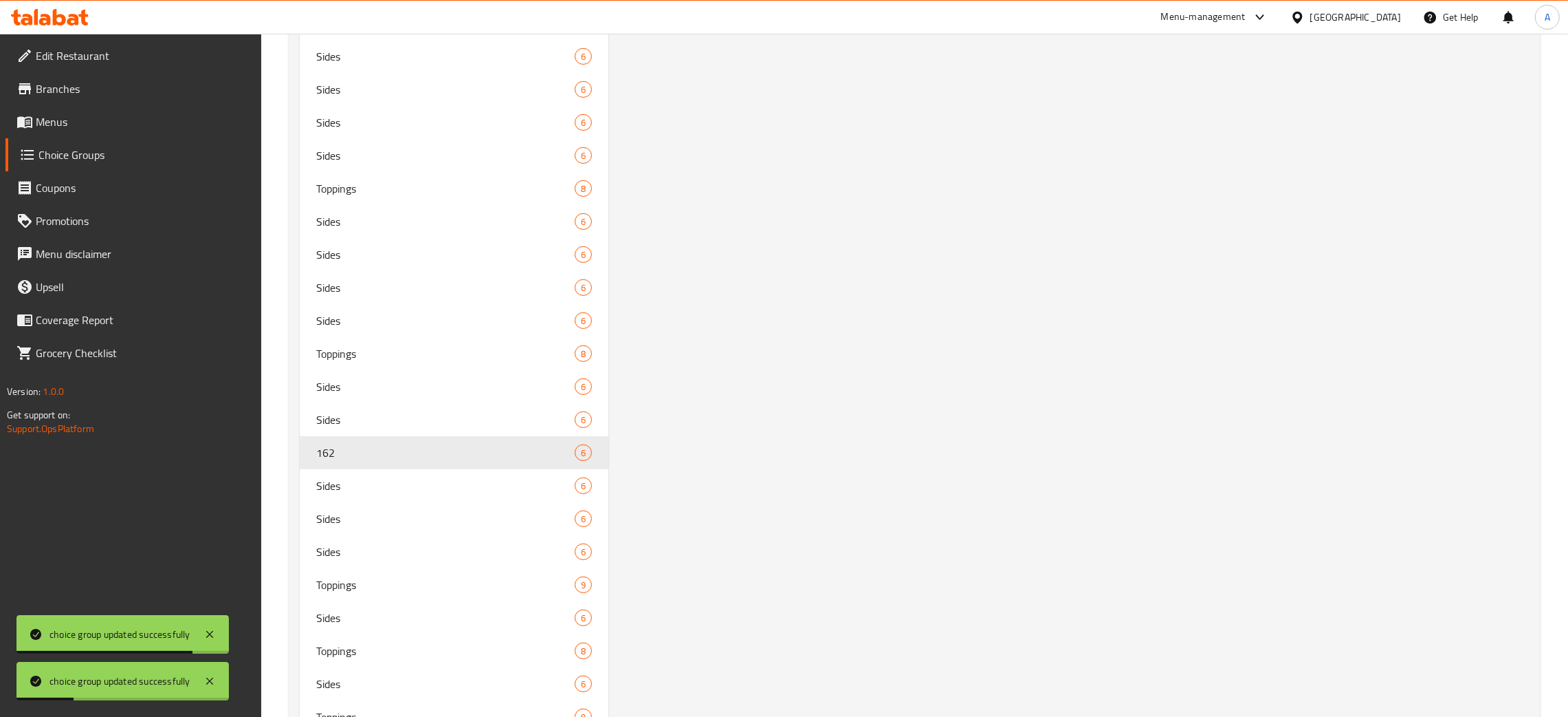
scroll to position [0, 0]
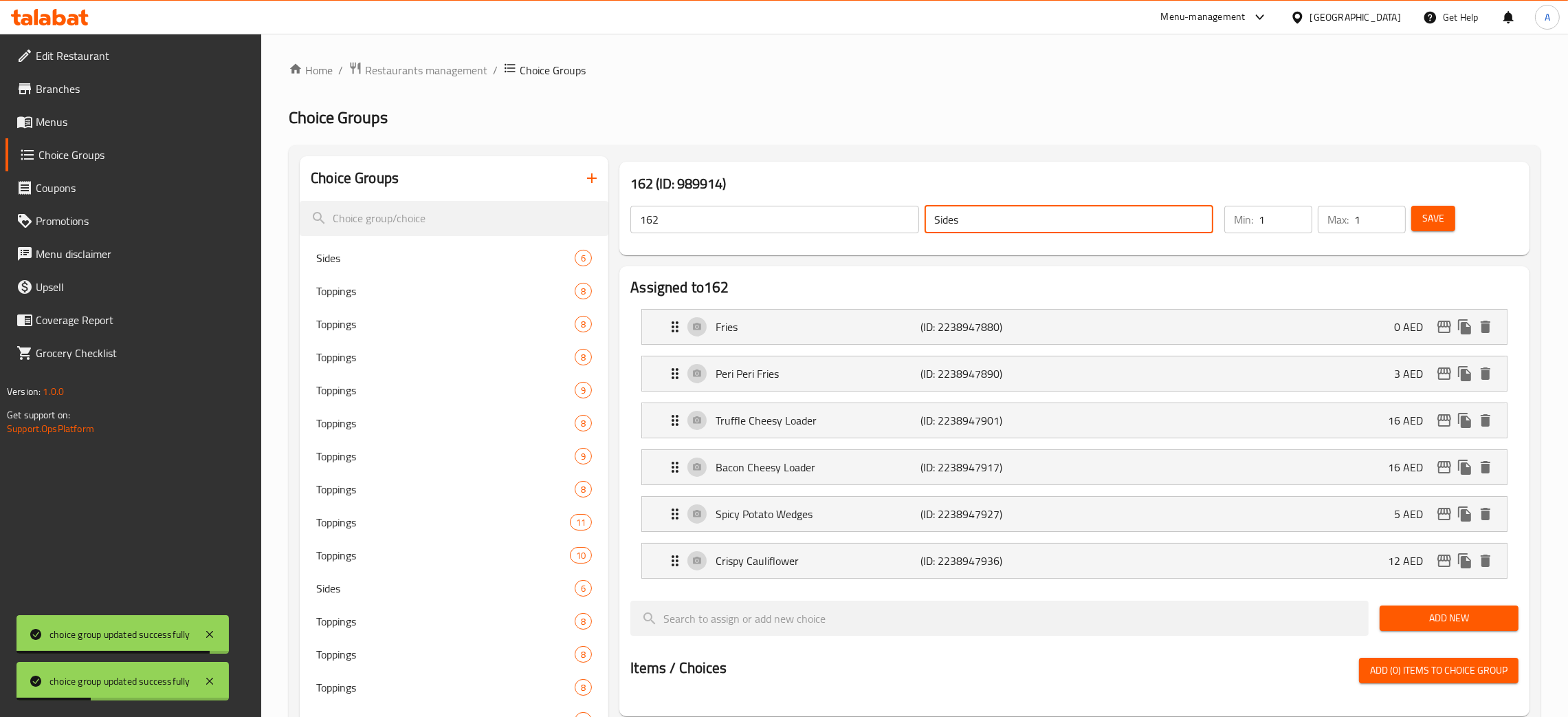
drag, startPoint x: 1000, startPoint y: 227, endPoint x: 904, endPoint y: 213, distance: 97.0
click at [904, 213] on div "162 ​ Sides ​" at bounding box center [922, 219] width 600 height 44
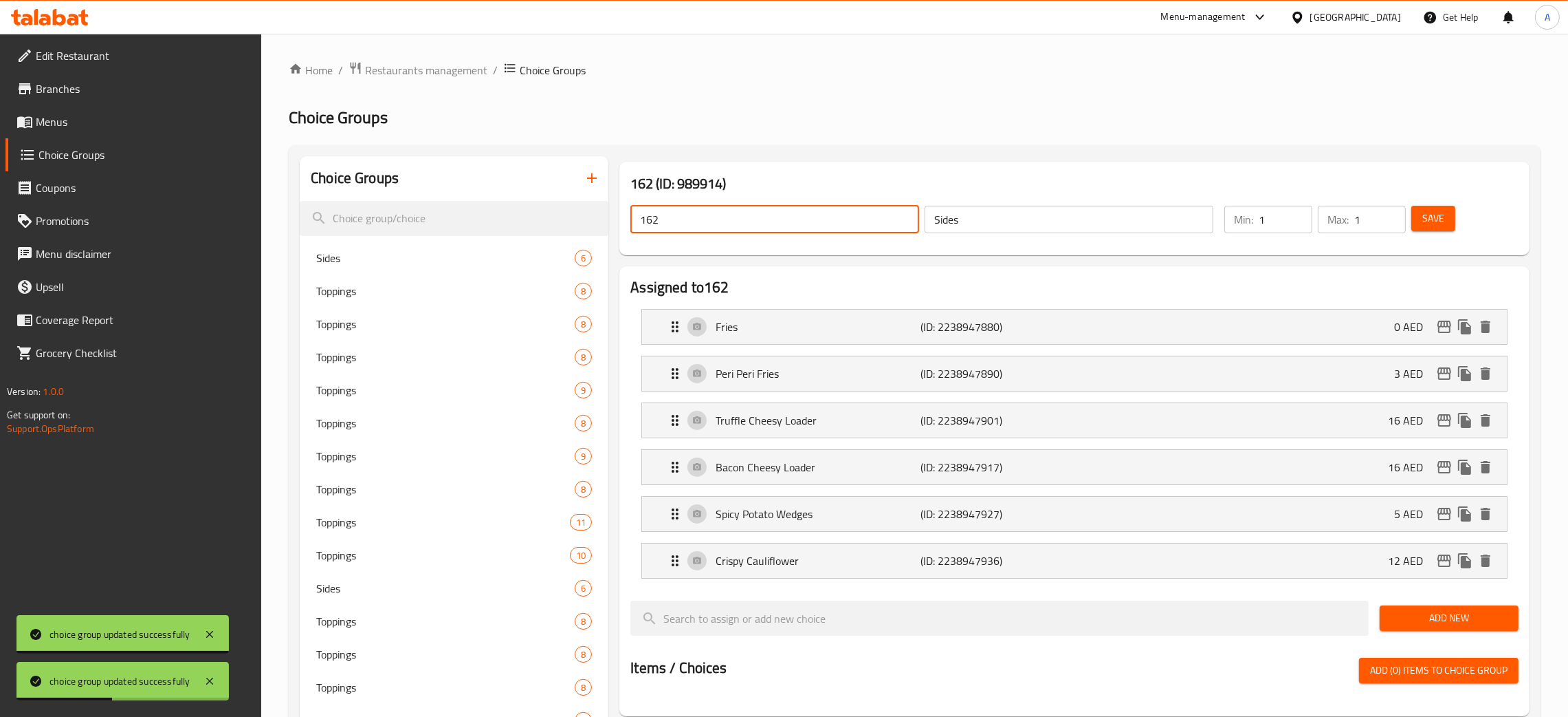
drag, startPoint x: 682, startPoint y: 222, endPoint x: 658, endPoint y: 237, distance: 28.3
click at [628, 222] on div "162 ​" at bounding box center [775, 219] width 294 height 33
type input "Sides"
click at [1433, 221] on span "Save" at bounding box center [1433, 218] width 22 height 17
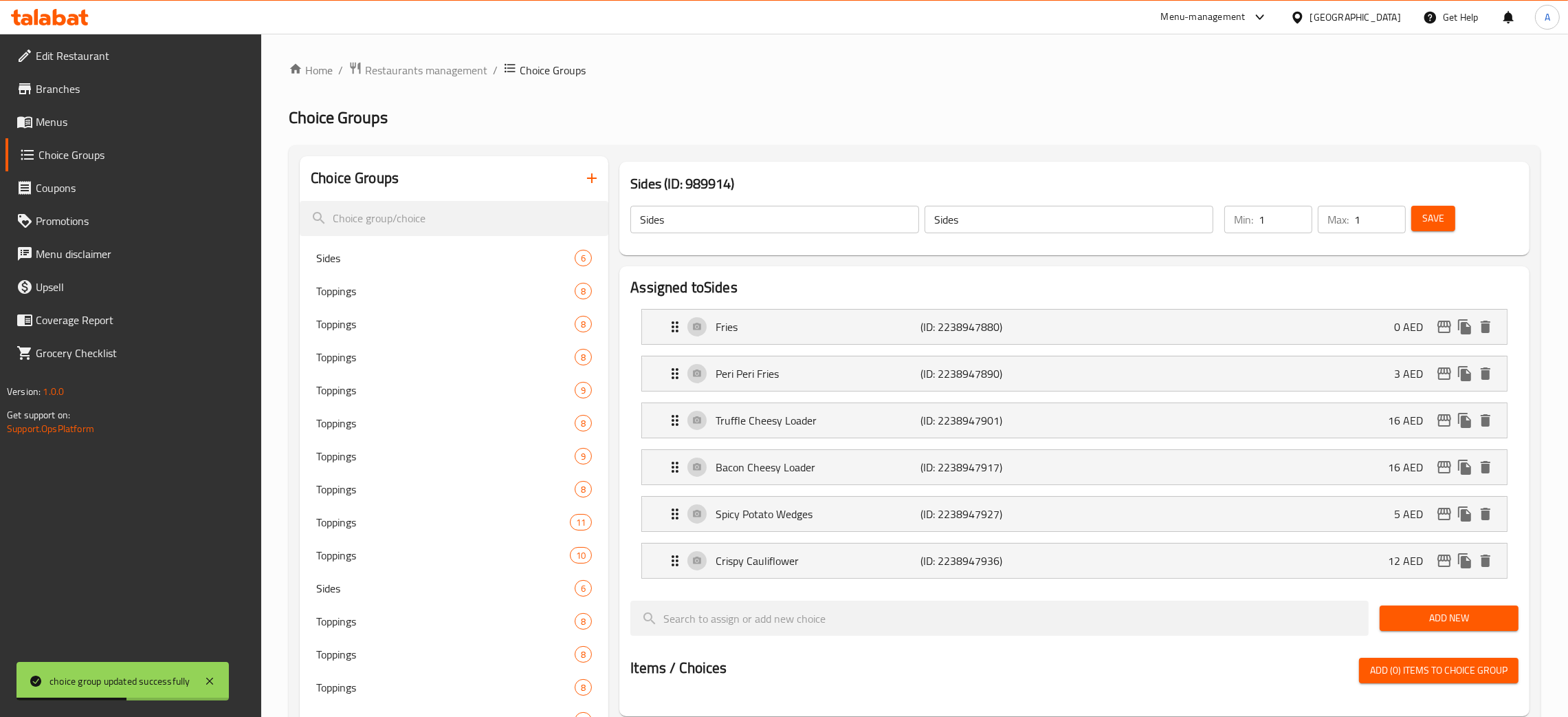
click at [51, 130] on span "Menus" at bounding box center [143, 121] width 215 height 16
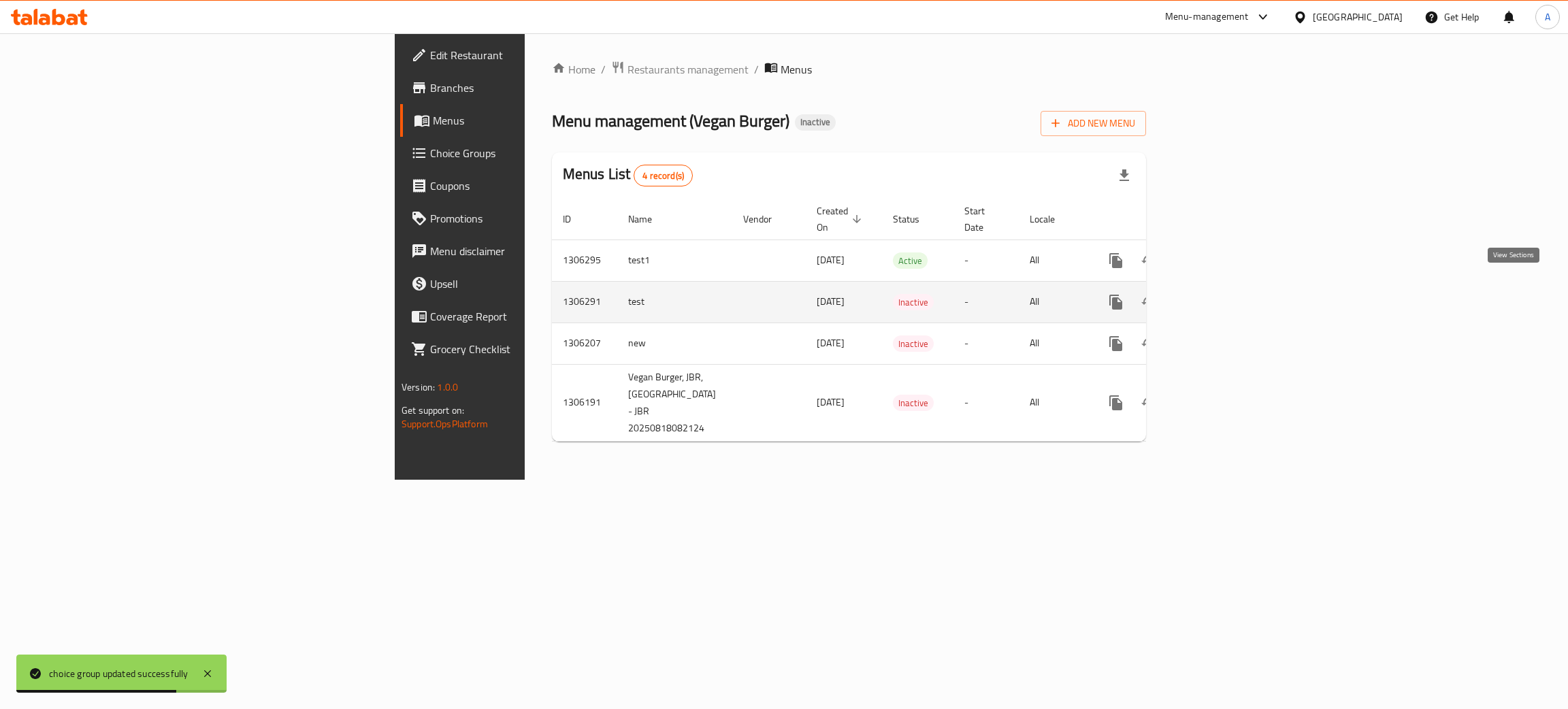
click at [1231, 285] on link "enhanced table" at bounding box center [1214, 301] width 33 height 33
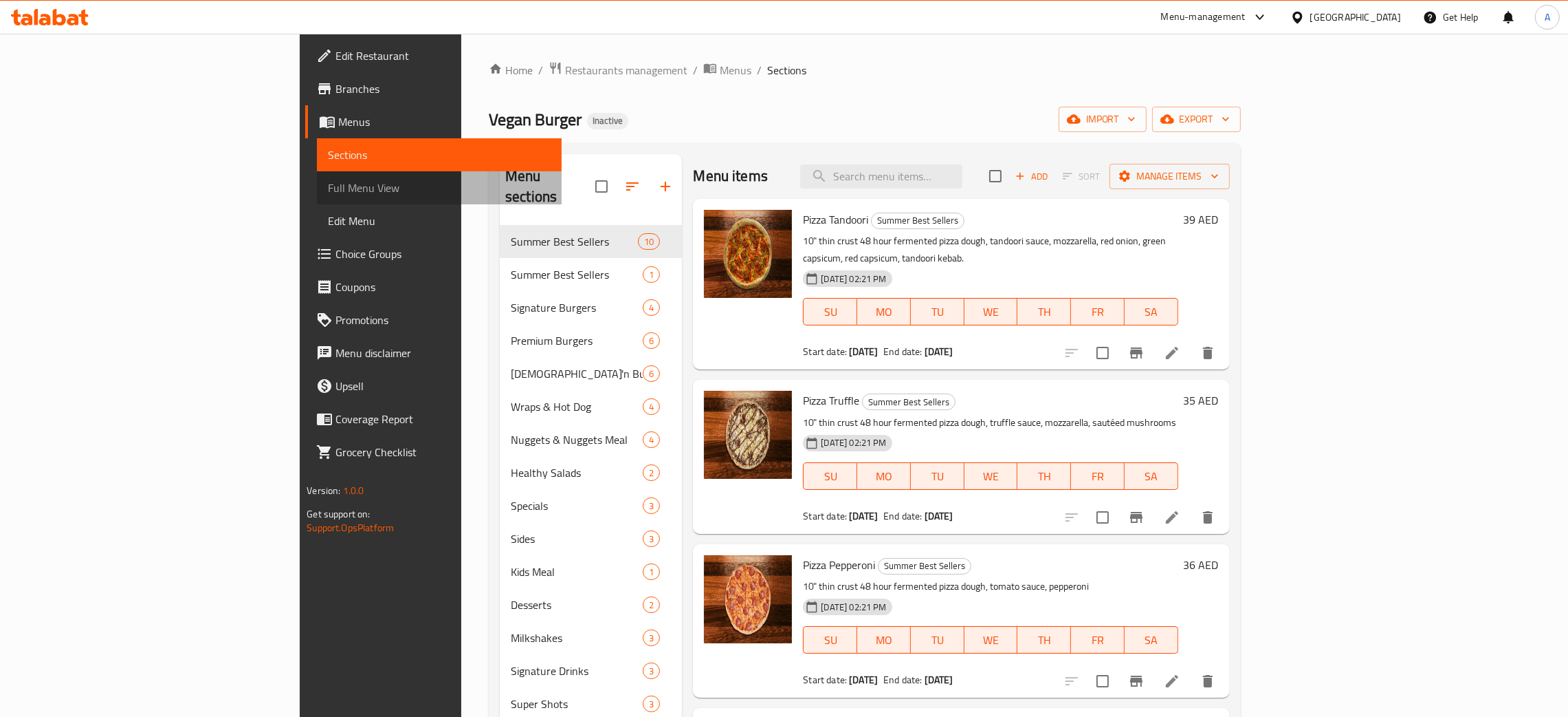
click at [328, 188] on span "Full Menu View" at bounding box center [439, 188] width 223 height 16
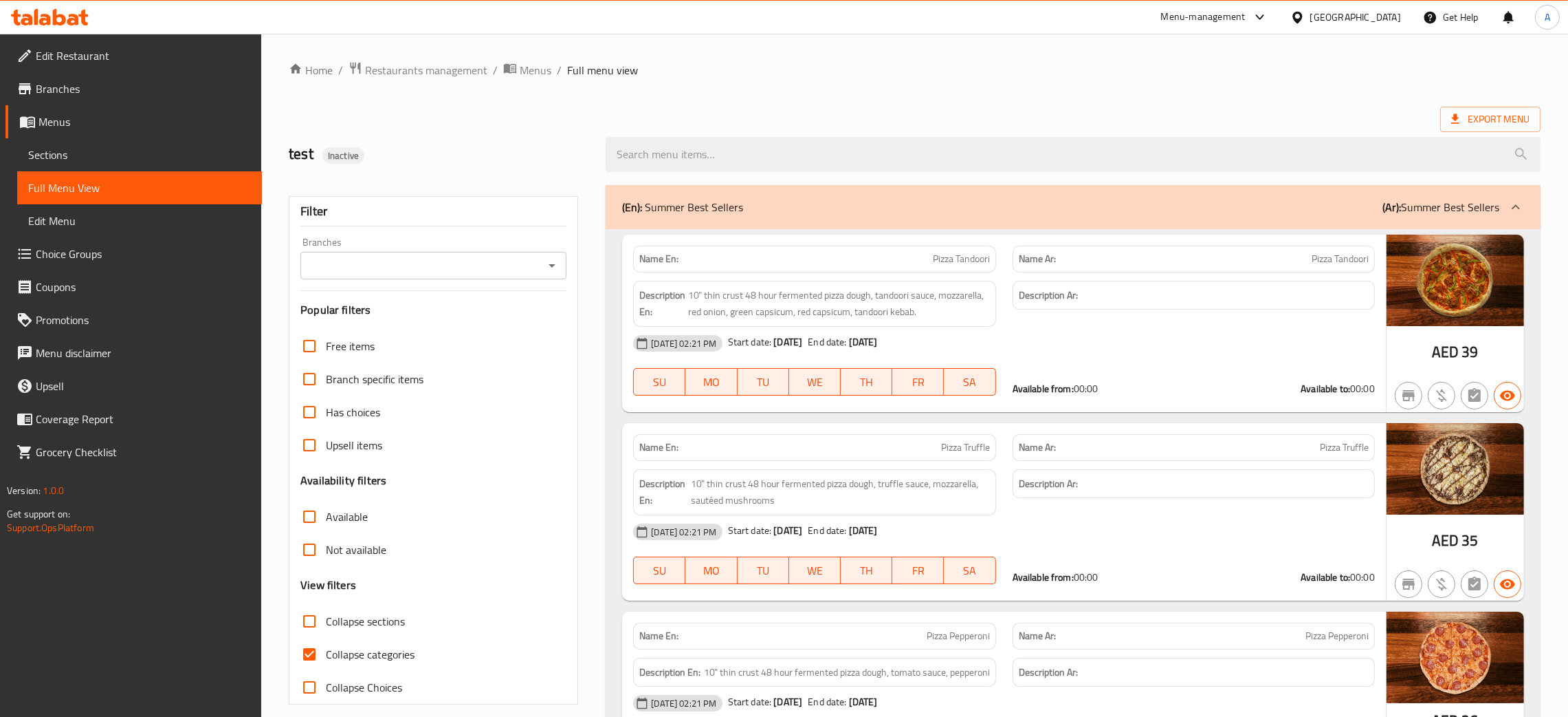
scroll to position [103, 0]
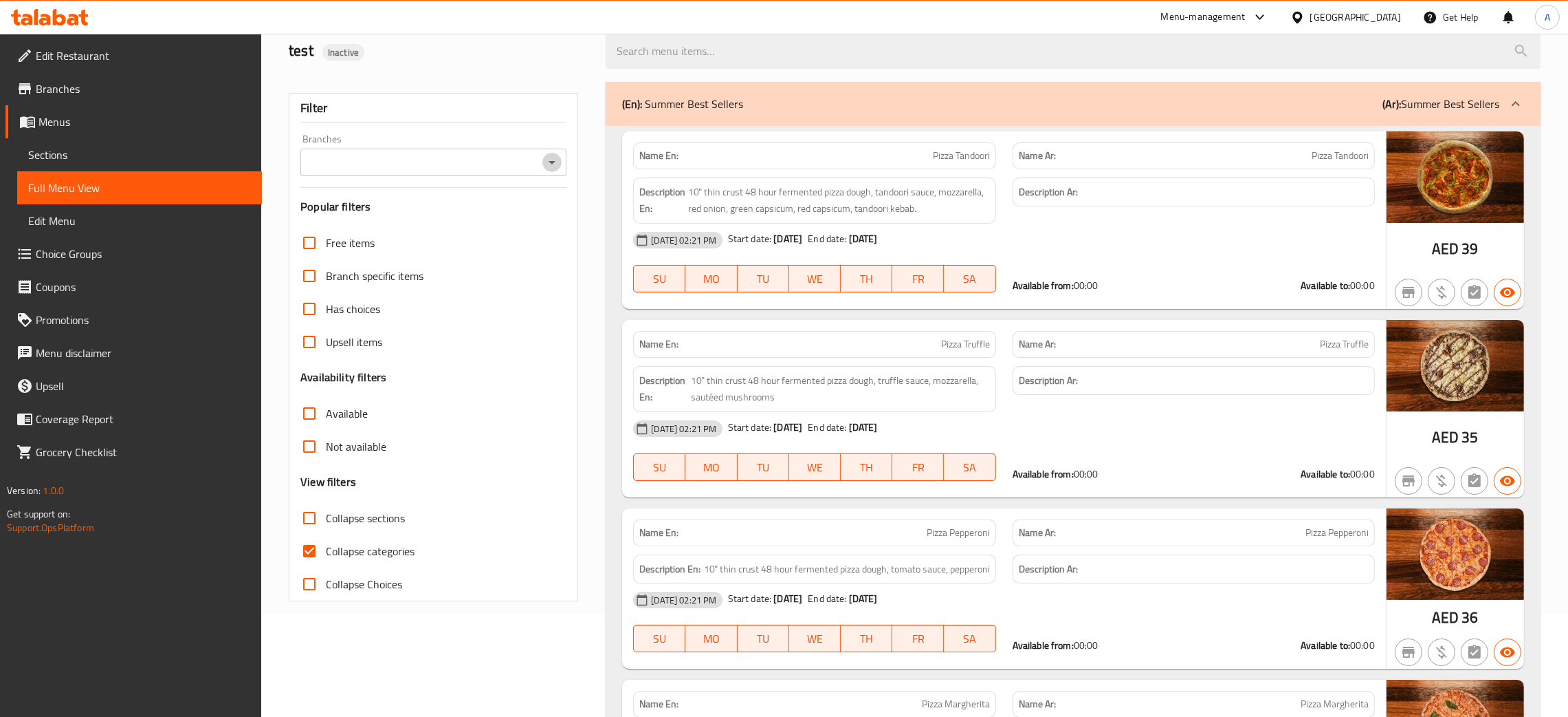
click at [554, 160] on icon "Open" at bounding box center [552, 162] width 16 height 16
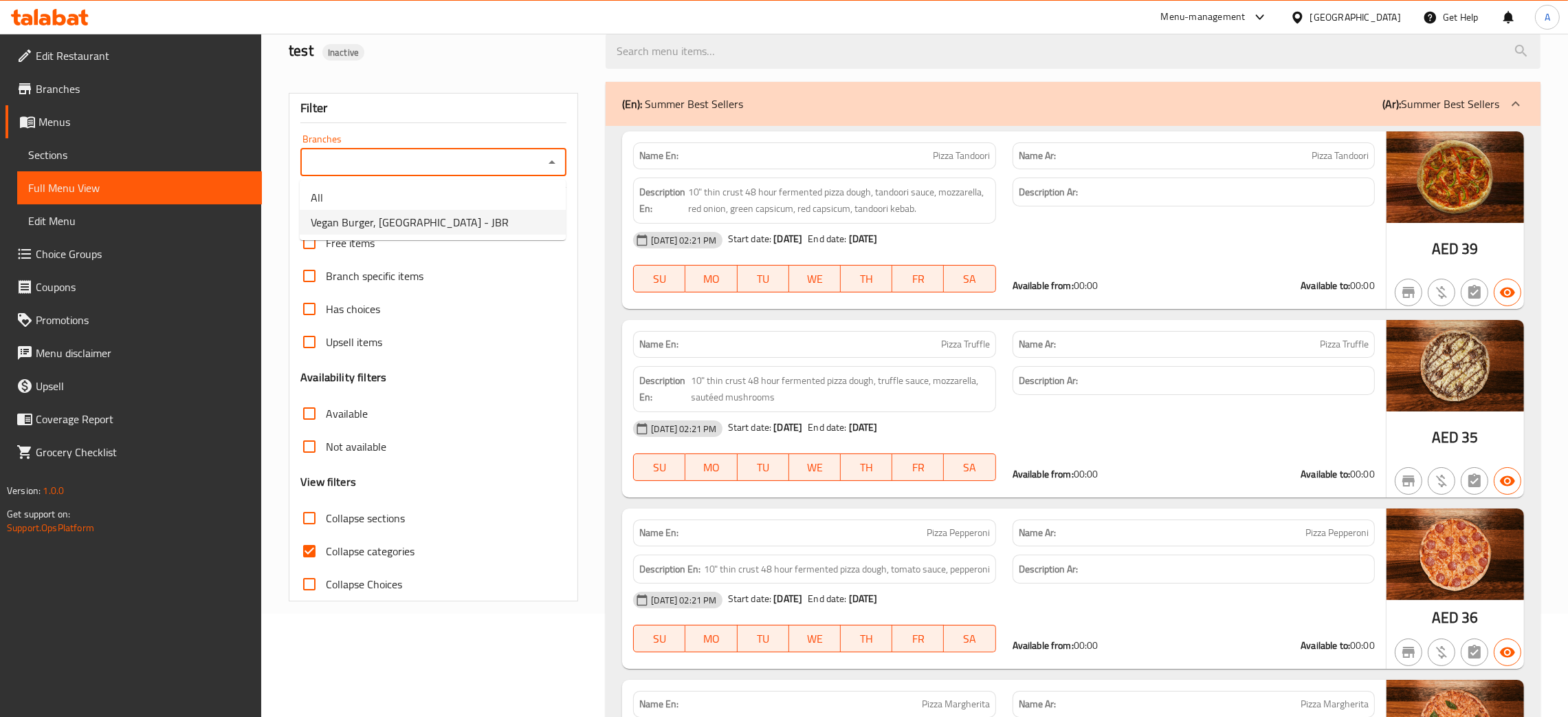
click at [481, 217] on span "Vegan Burger, [GEOGRAPHIC_DATA] - JBR" at bounding box center [410, 222] width 198 height 16
type input "Vegan Burger, [GEOGRAPHIC_DATA] - JBR"
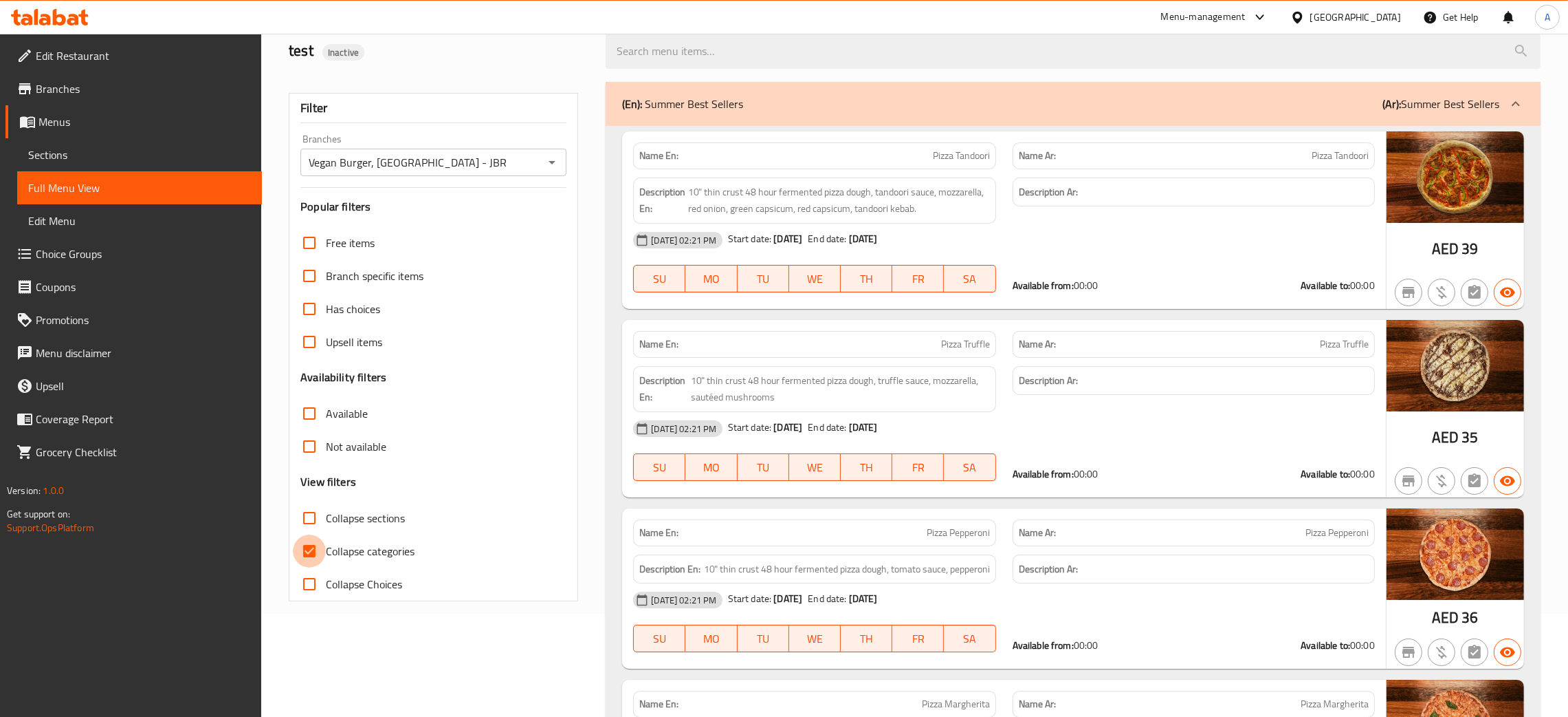
click at [312, 555] on input "Collapse categories" at bounding box center [309, 551] width 33 height 33
checkbox input "false"
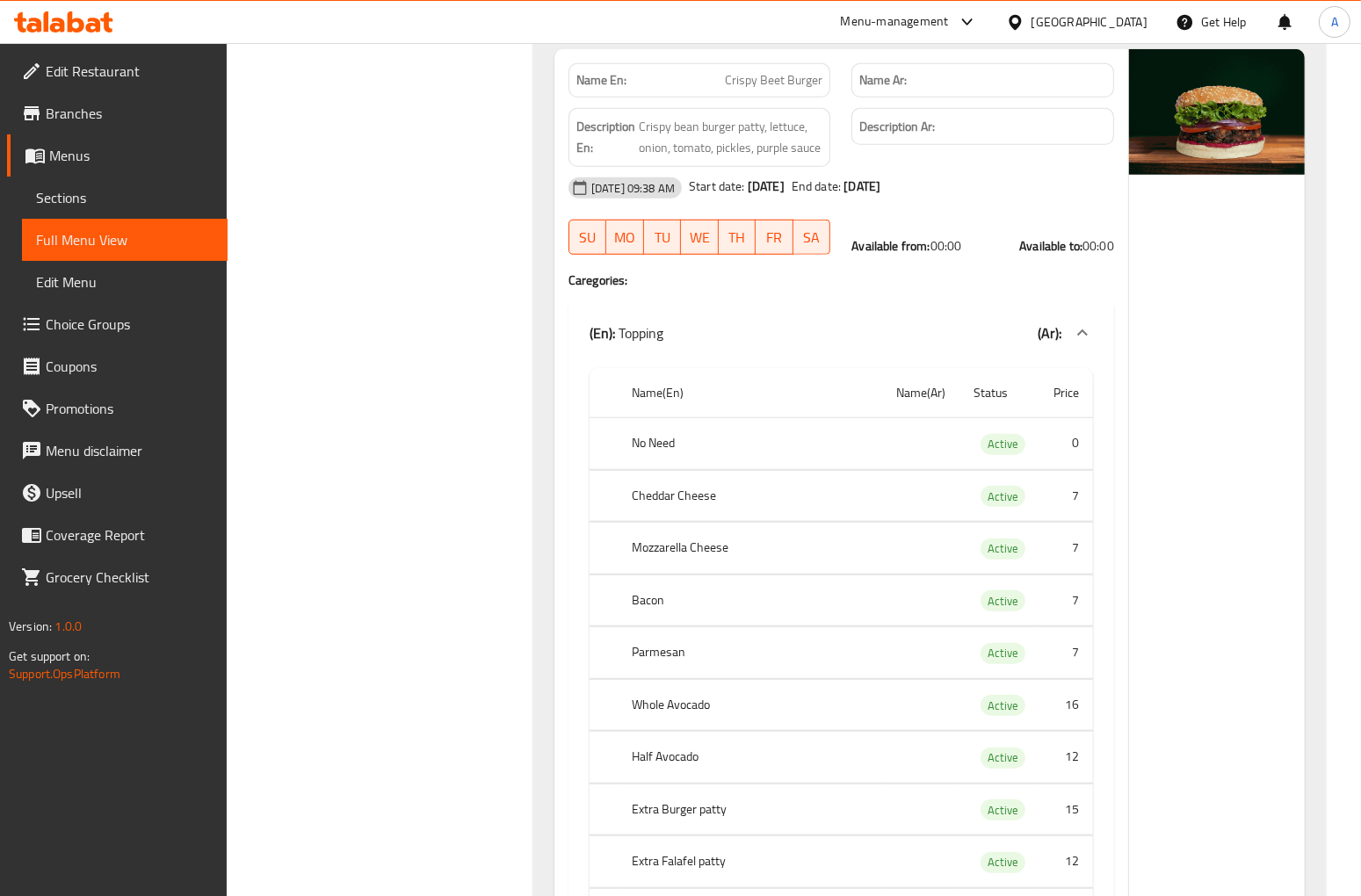
scroll to position [5234, 0]
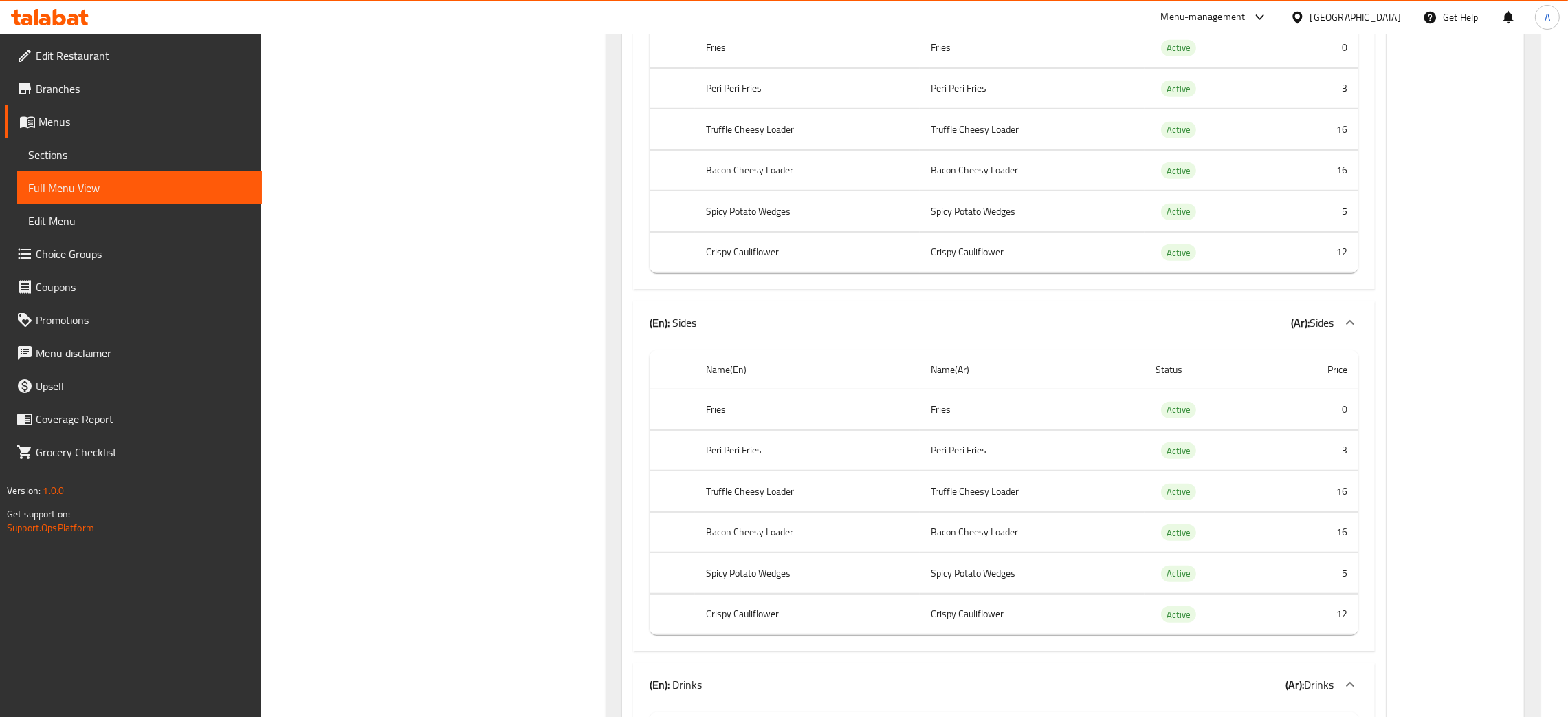
scroll to position [17687, 0]
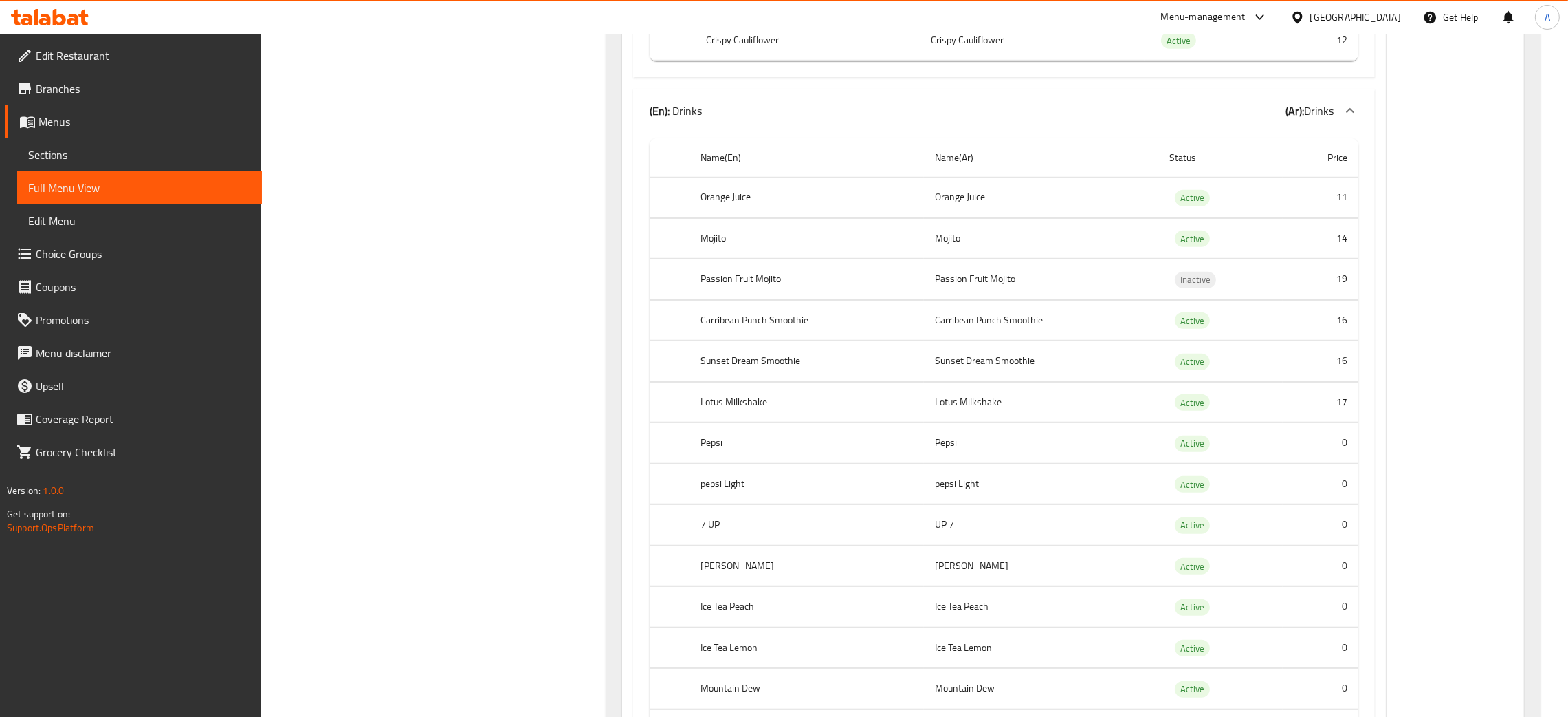
scroll to position [0, 0]
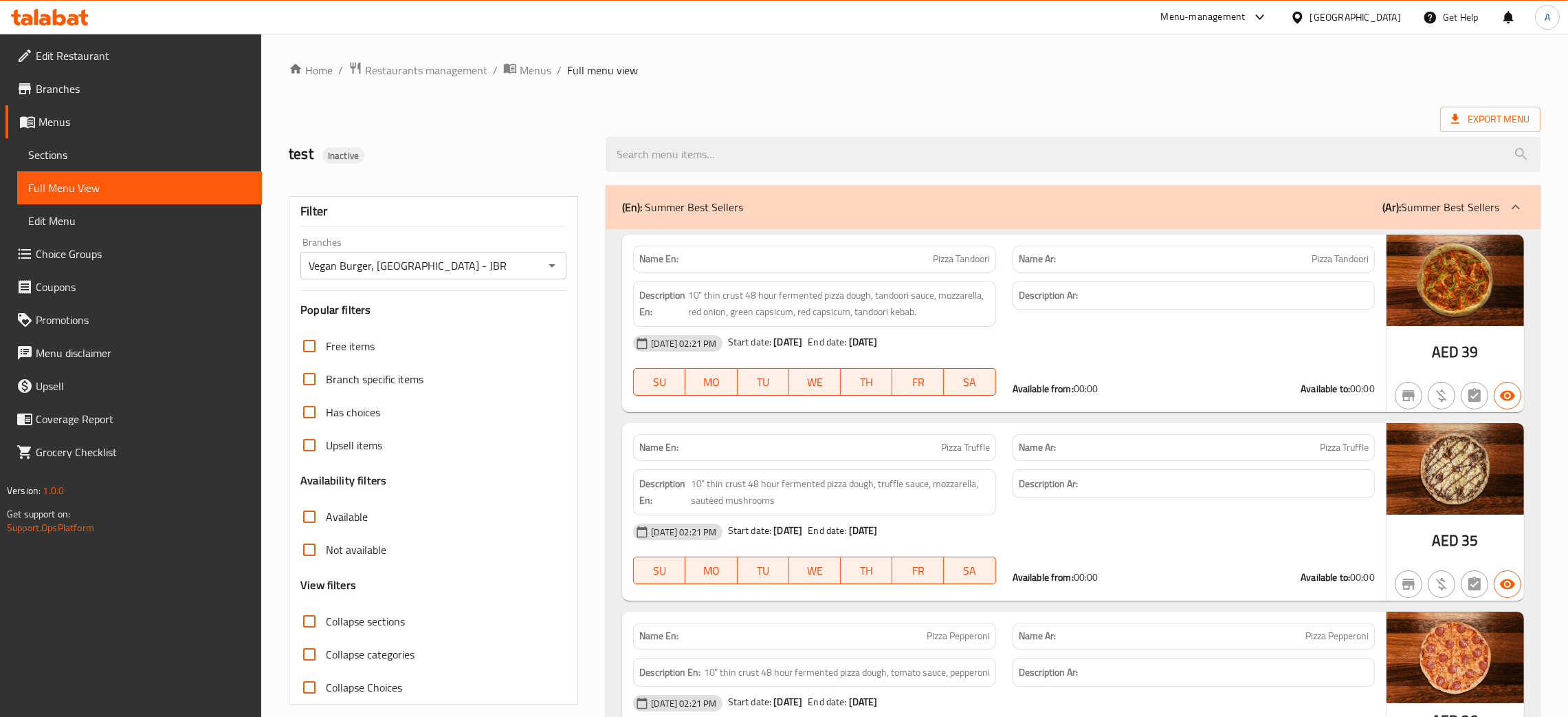
click at [64, 91] on span "Branches" at bounding box center [143, 89] width 215 height 16
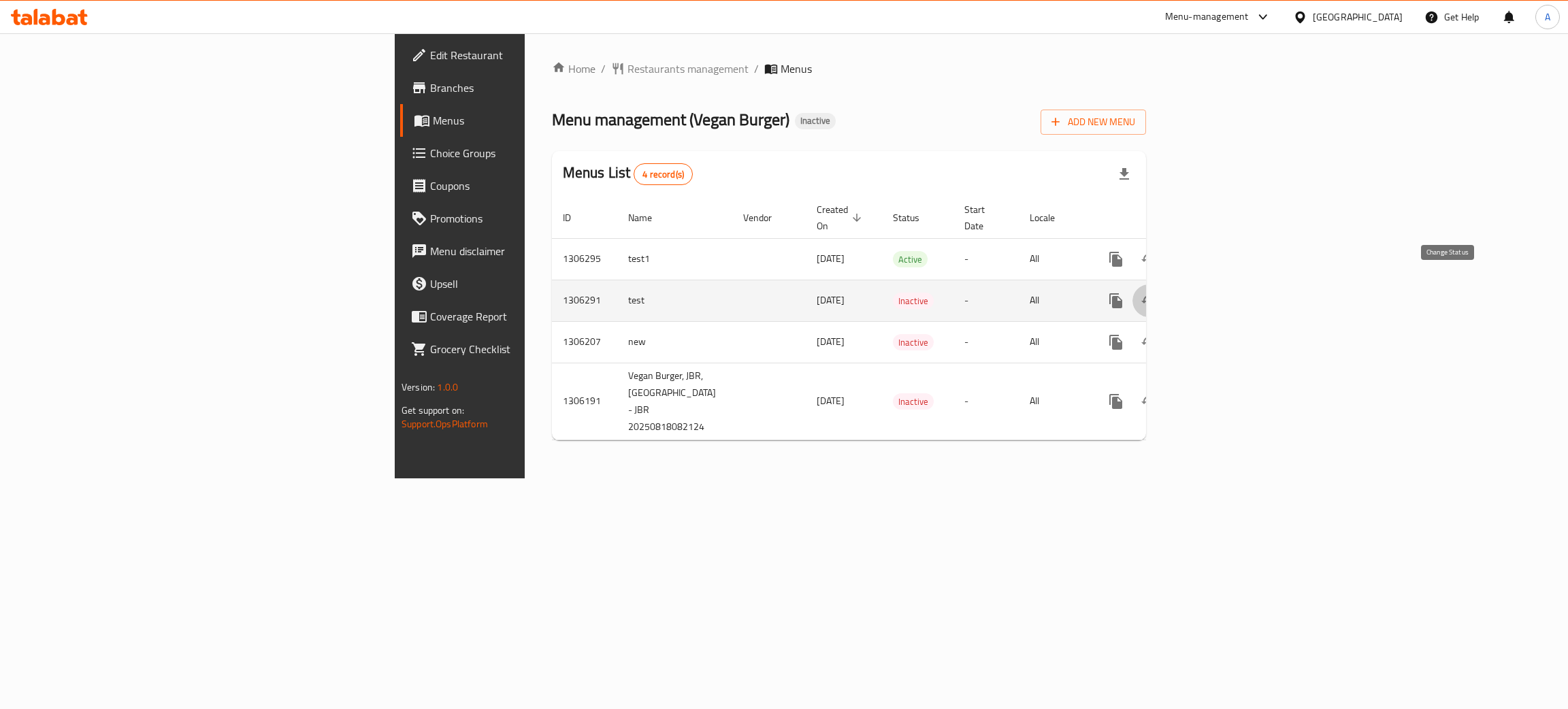
click at [1157, 293] on icon "enhanced table" at bounding box center [1149, 301] width 16 height 16
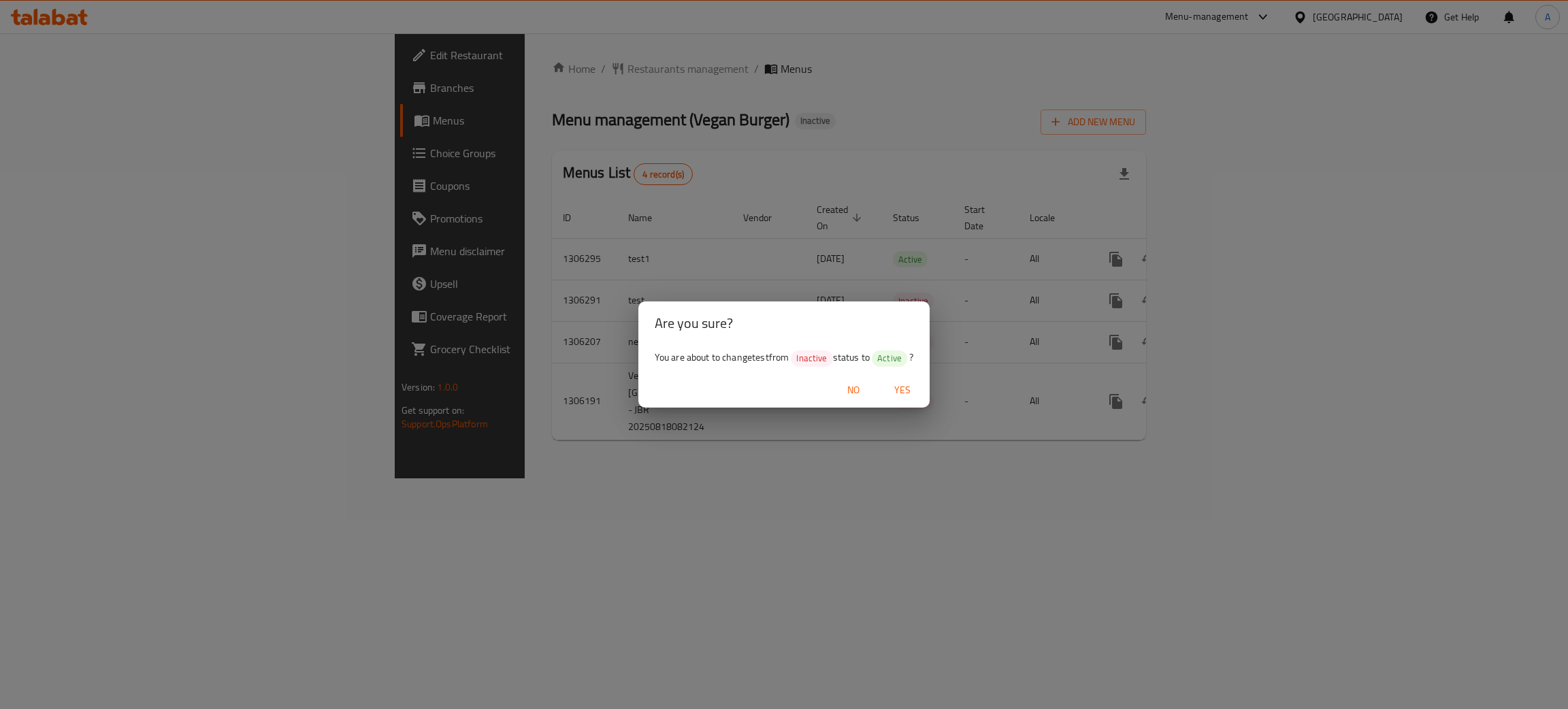
click at [896, 388] on span "Yes" at bounding box center [902, 390] width 33 height 17
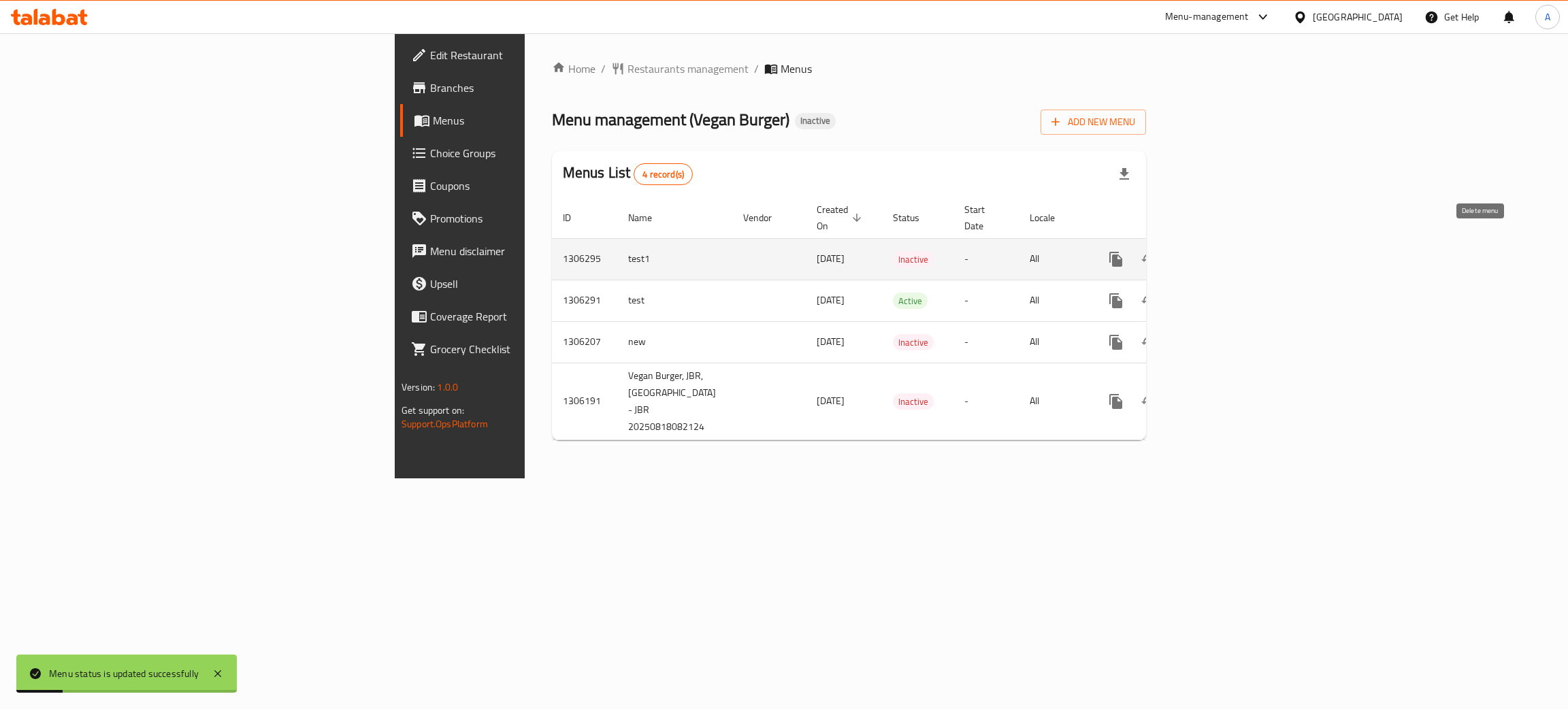
click at [1190, 251] on icon "enhanced table" at bounding box center [1181, 259] width 16 height 16
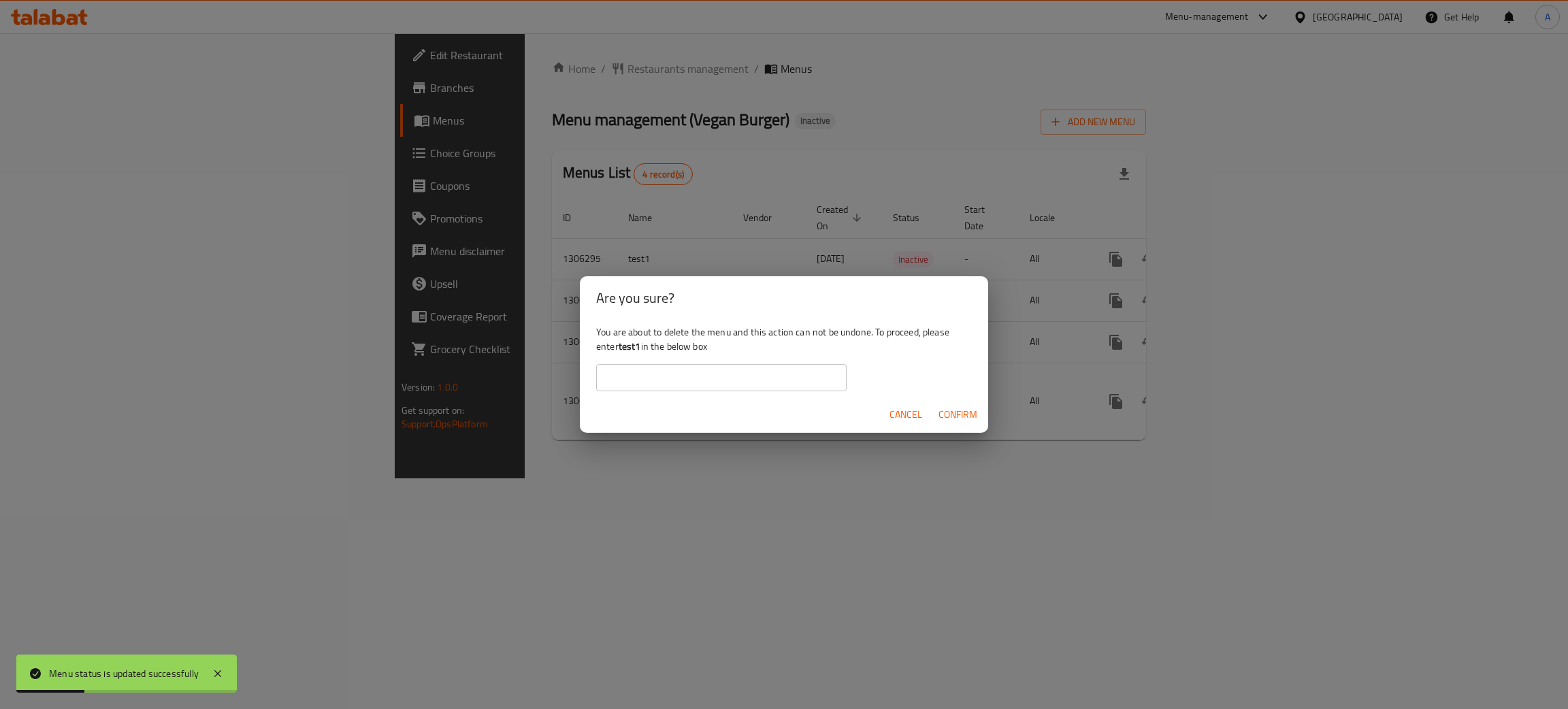
click at [718, 371] on input "text" at bounding box center [721, 377] width 250 height 27
type input "test1"
click at [956, 411] on span "Confirm" at bounding box center [957, 414] width 39 height 17
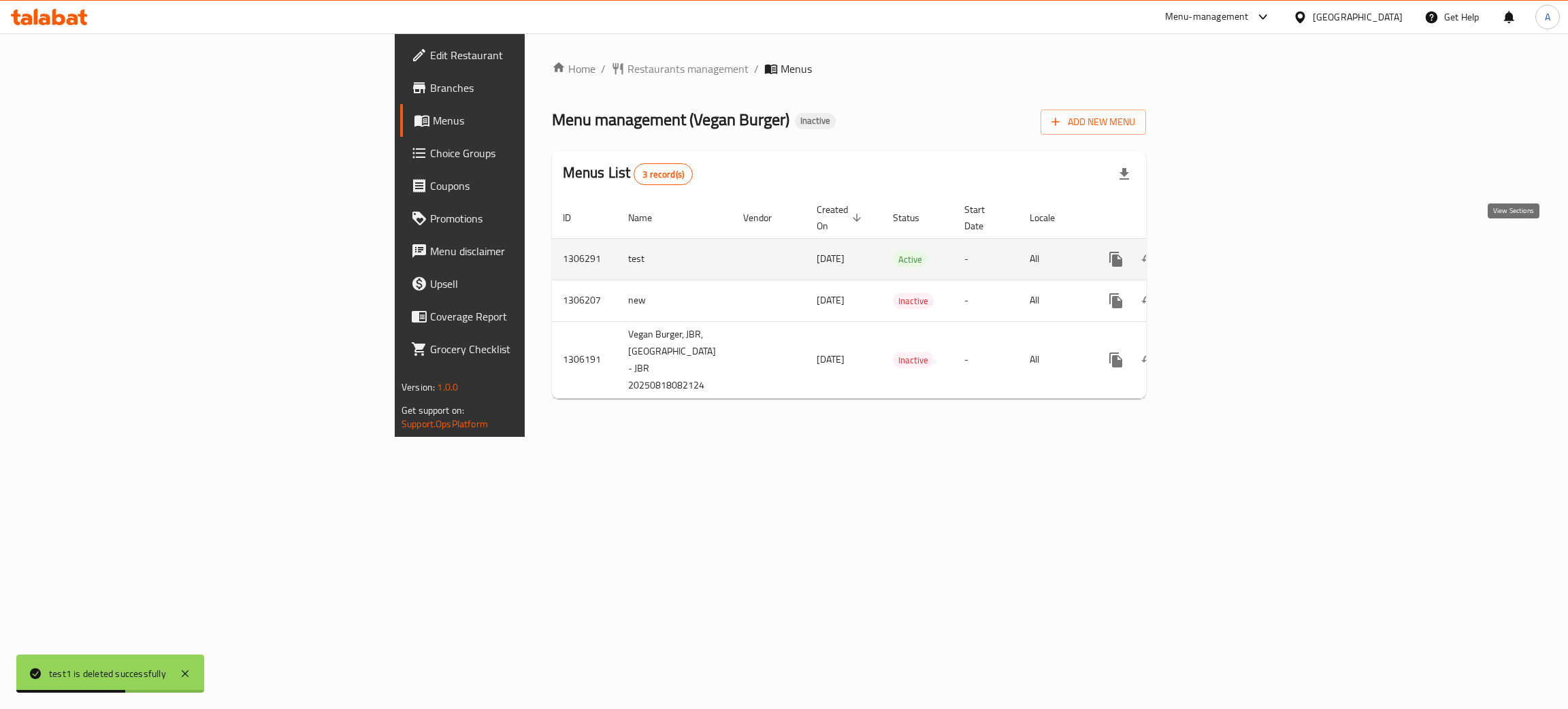
click at [1222, 251] on icon "enhanced table" at bounding box center [1214, 259] width 16 height 16
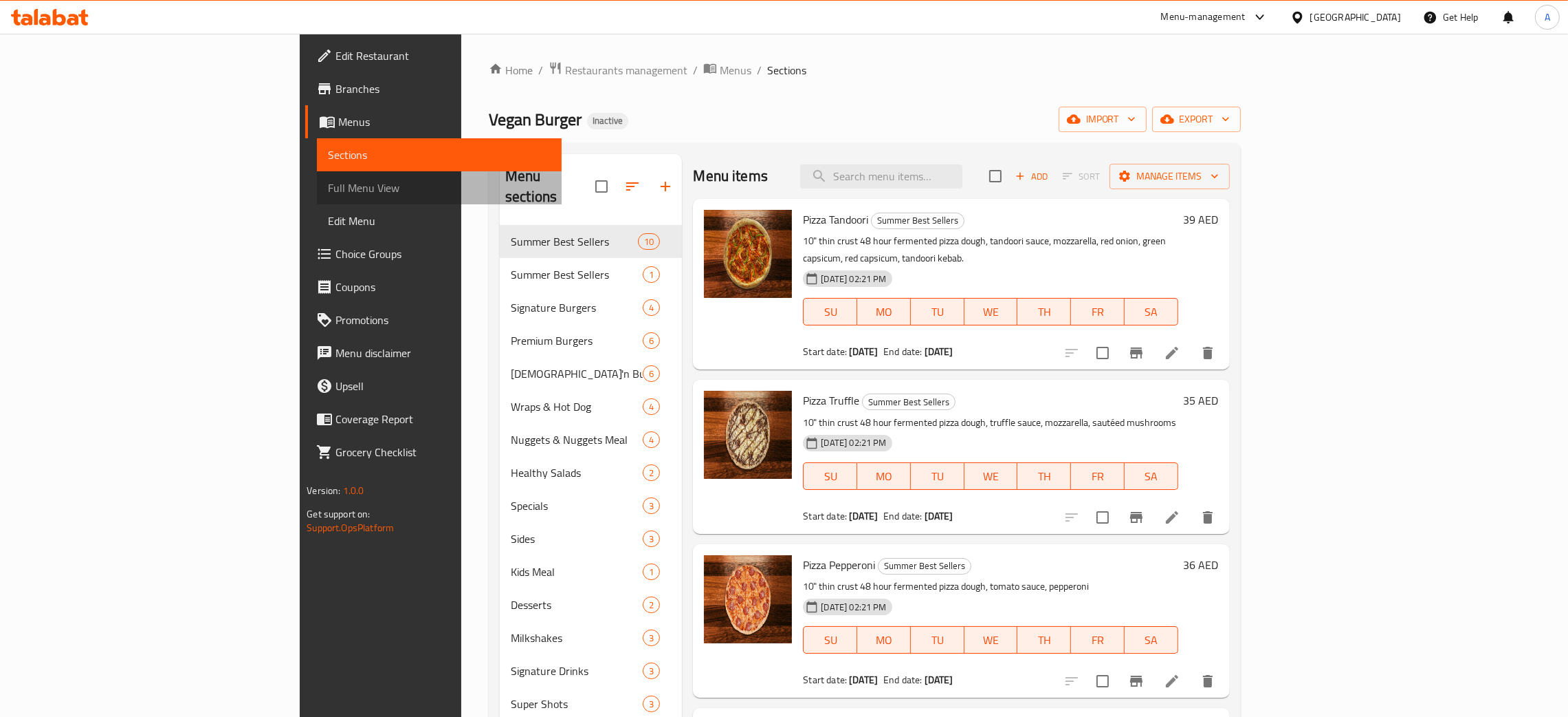
click at [328, 189] on span "Full Menu View" at bounding box center [439, 188] width 223 height 16
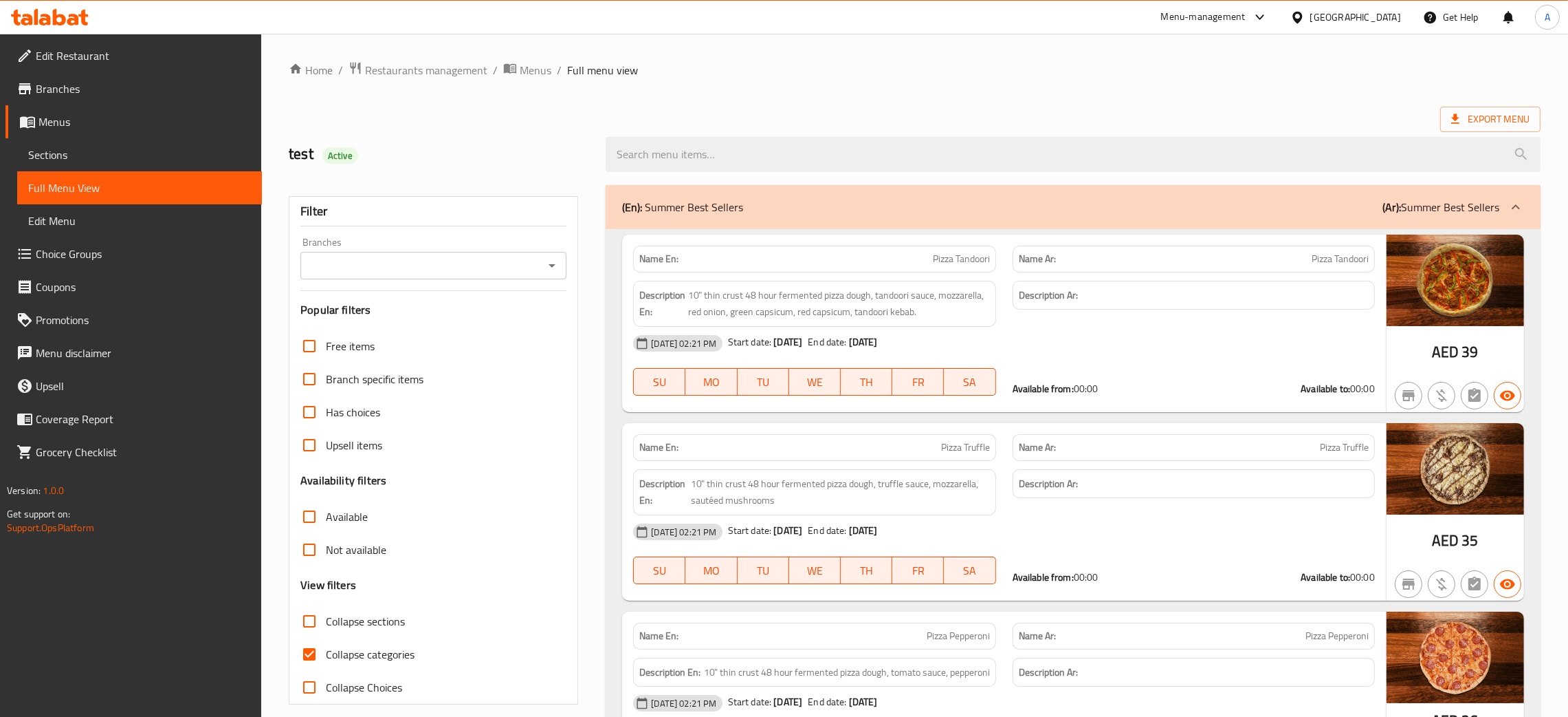
click at [548, 268] on icon "Open" at bounding box center [552, 266] width 16 height 16
click at [490, 329] on span "Vegan Burger, [GEOGRAPHIC_DATA] - JBR" at bounding box center [410, 326] width 198 height 16
type input "Vegan Burger, [GEOGRAPHIC_DATA] - JBR"
click at [307, 638] on input "Collapse categories" at bounding box center [309, 654] width 33 height 33
checkbox input "false"
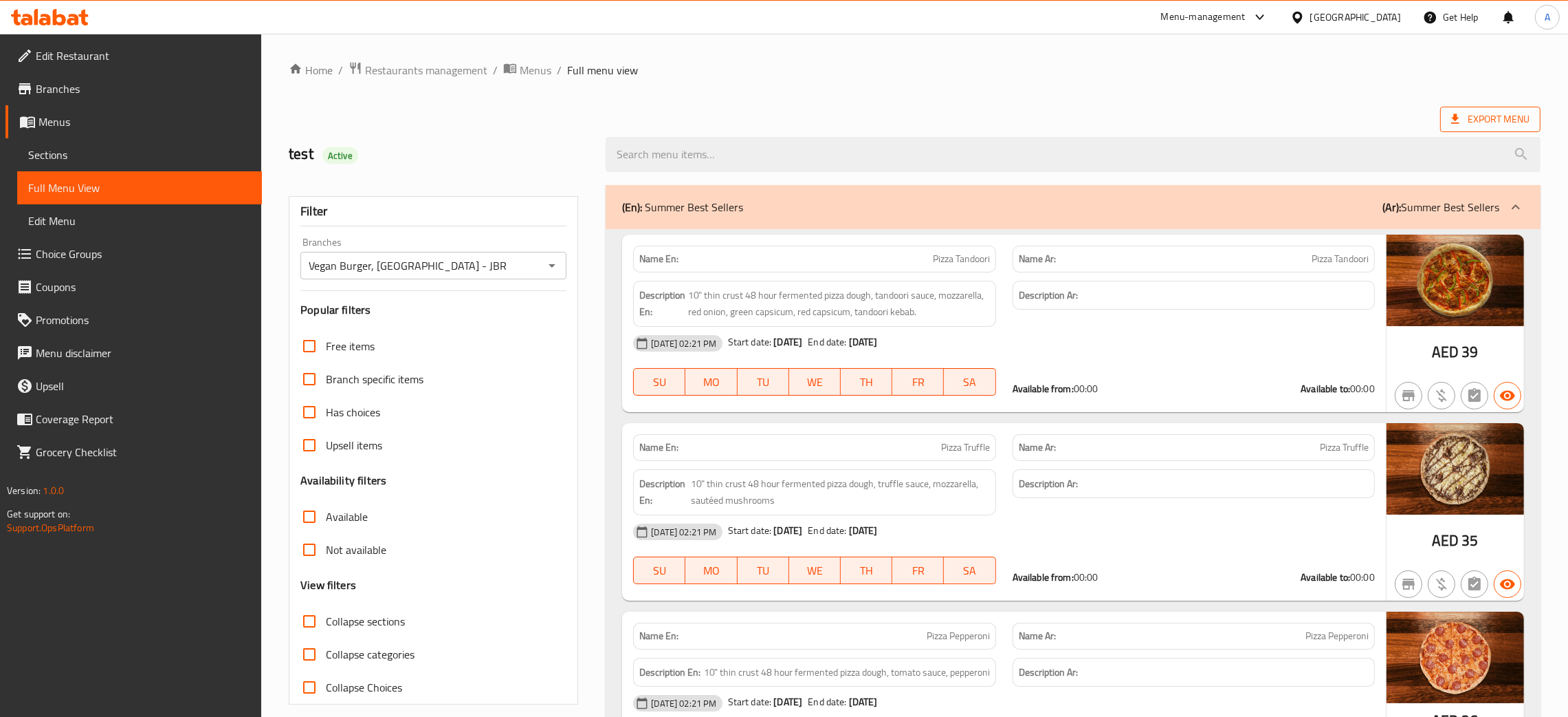
click at [1504, 129] on span "Export Menu" at bounding box center [1491, 119] width 101 height 25
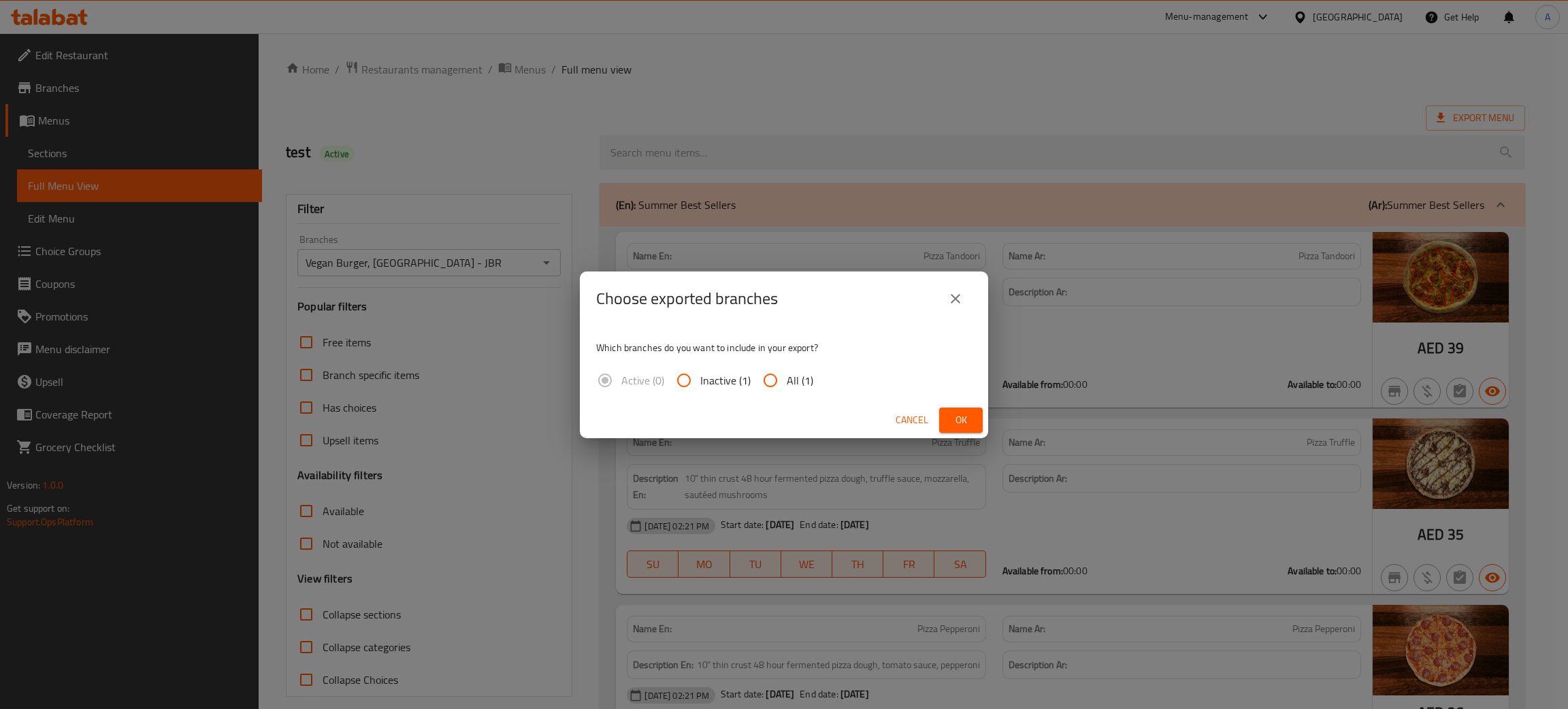
click at [767, 377] on input "All (1)" at bounding box center [770, 380] width 33 height 33
radio input "true"
click at [958, 416] on span "Ok" at bounding box center [961, 419] width 22 height 17
